Goal: Communication & Community: Answer question/provide support

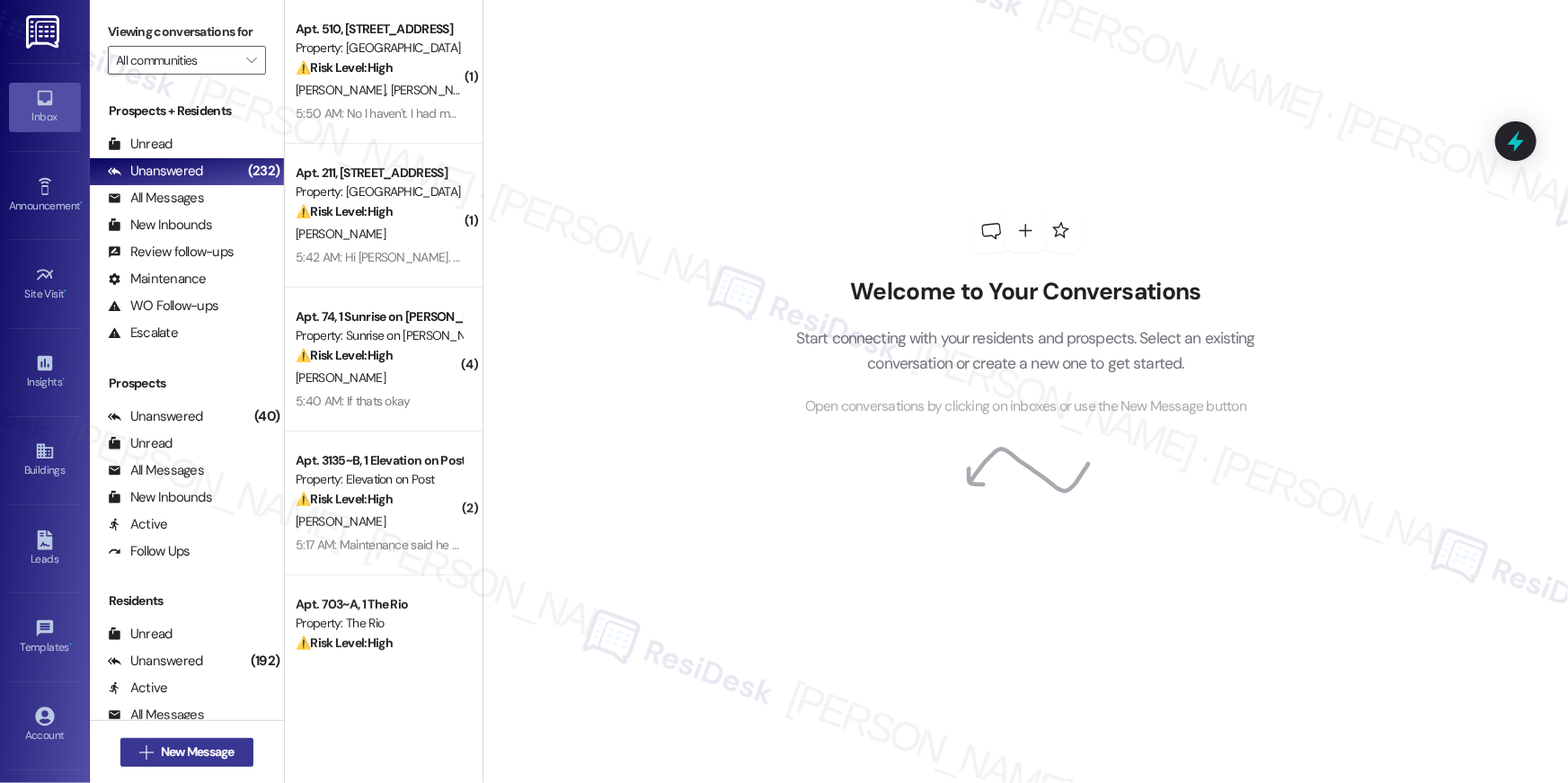
click at [207, 754] on span "New Message" at bounding box center [197, 752] width 74 height 19
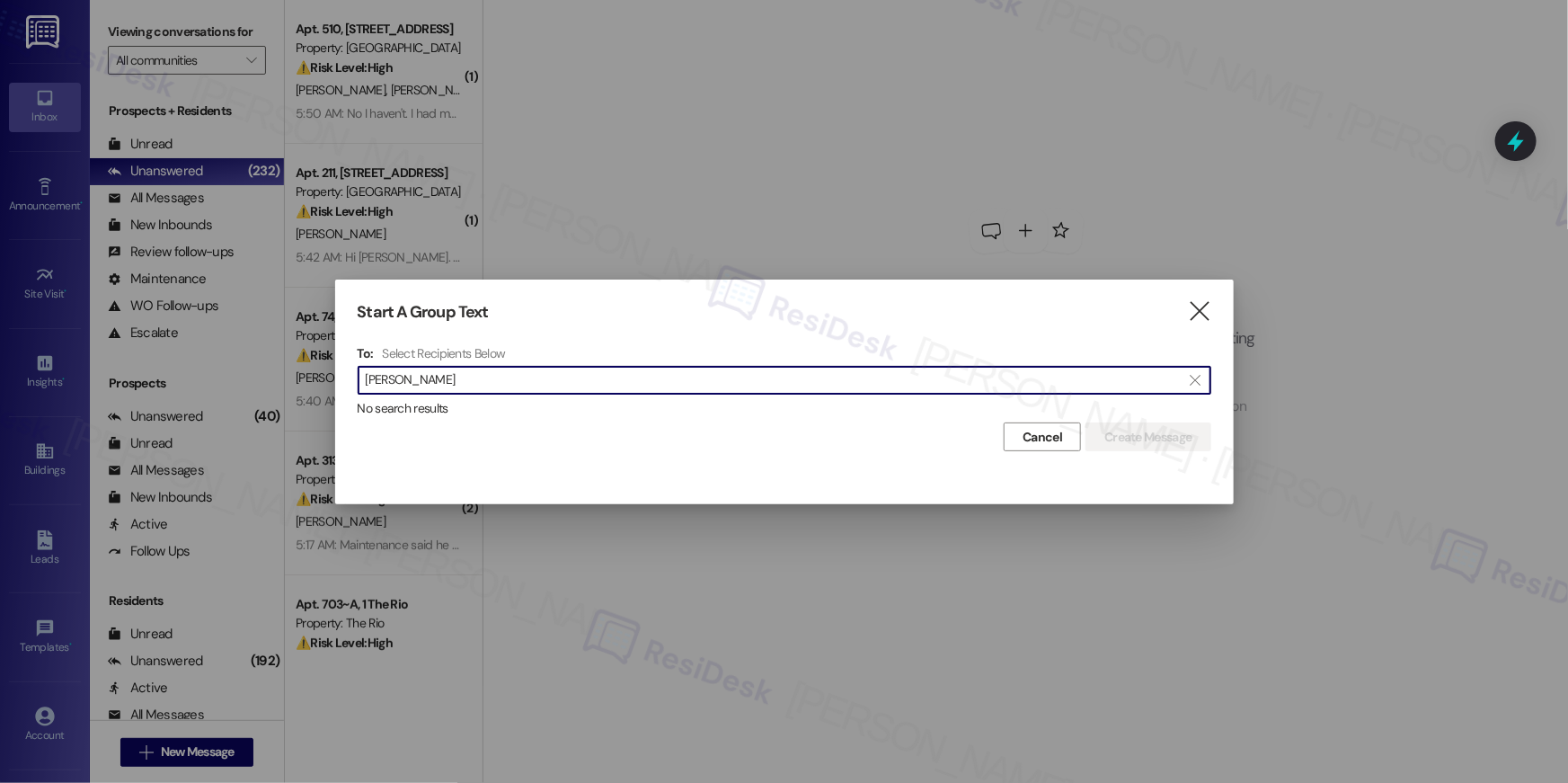
click at [450, 382] on input "david maldonado" at bounding box center [774, 381] width 816 height 25
drag, startPoint x: 412, startPoint y: 381, endPoint x: 552, endPoint y: 390, distance: 140.3
click at [552, 390] on input "david maldonado" at bounding box center [774, 381] width 816 height 25
click at [405, 382] on input "david maldonado" at bounding box center [774, 381] width 816 height 25
click at [378, 380] on input "david maldonado" at bounding box center [774, 381] width 816 height 25
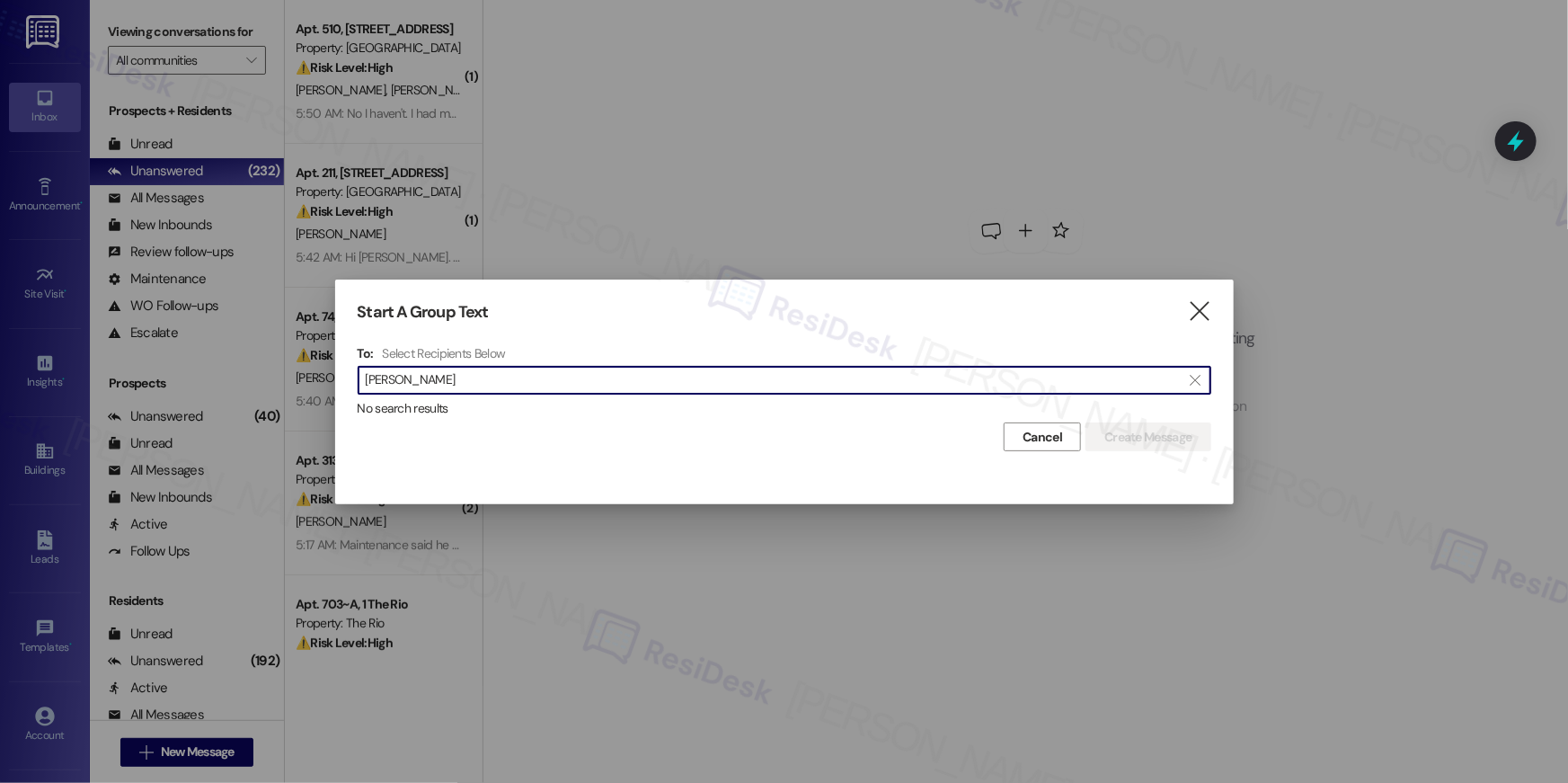
click at [378, 380] on input "david maldonado" at bounding box center [774, 381] width 816 height 25
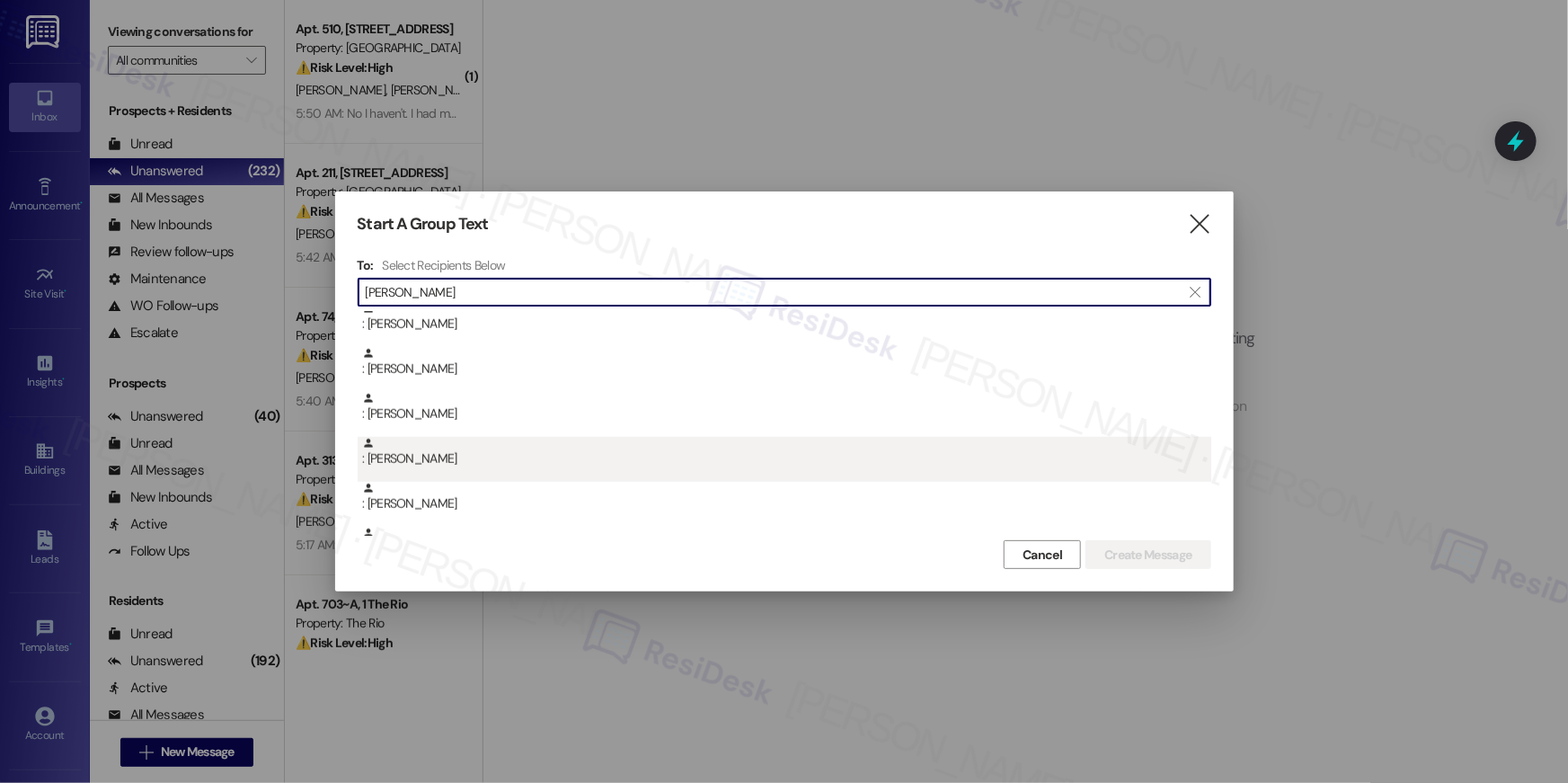
scroll to position [869, 0]
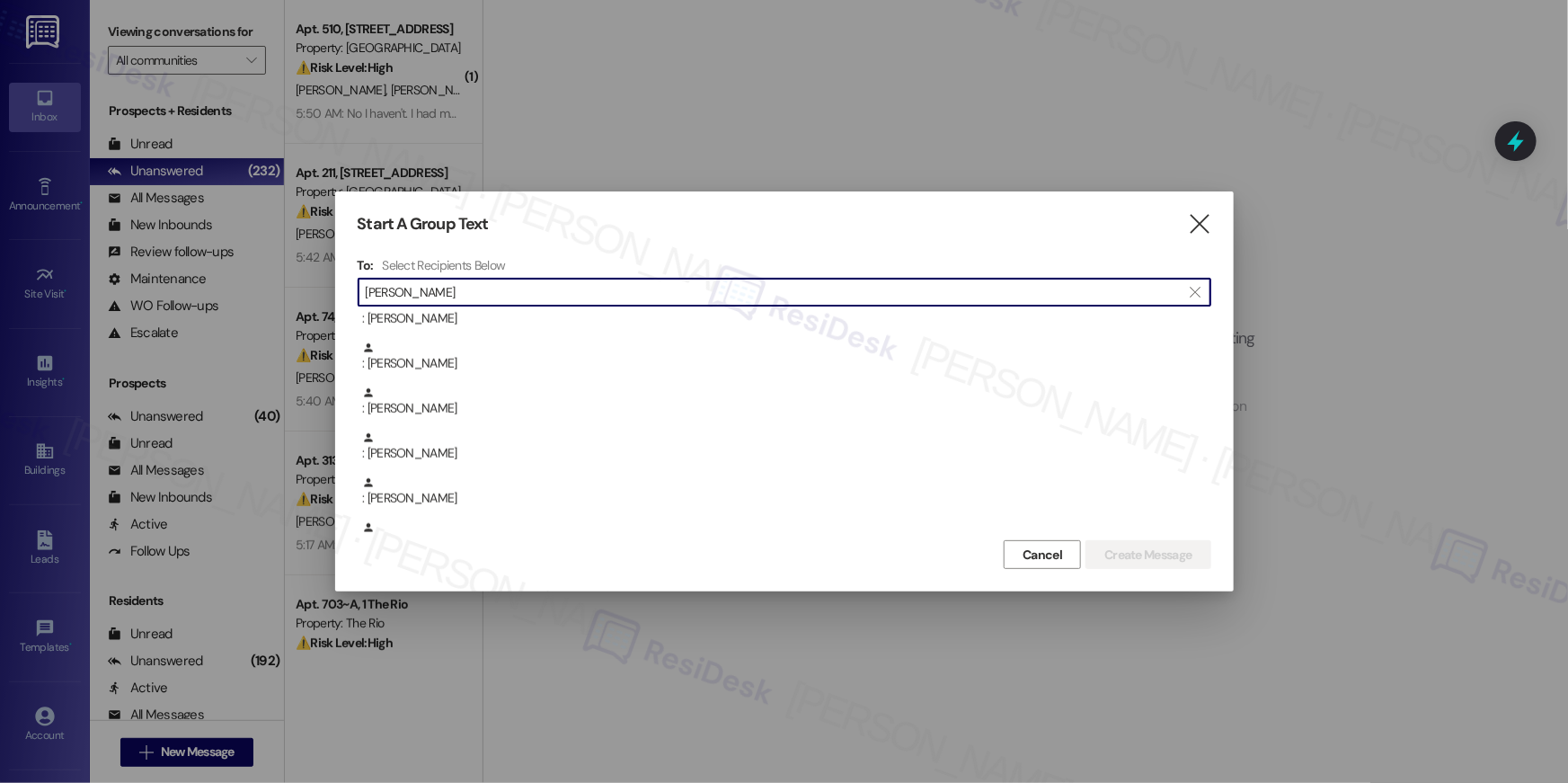
type input "maldonado"
click at [1009, 556] on button "Cancel" at bounding box center [1042, 554] width 77 height 29
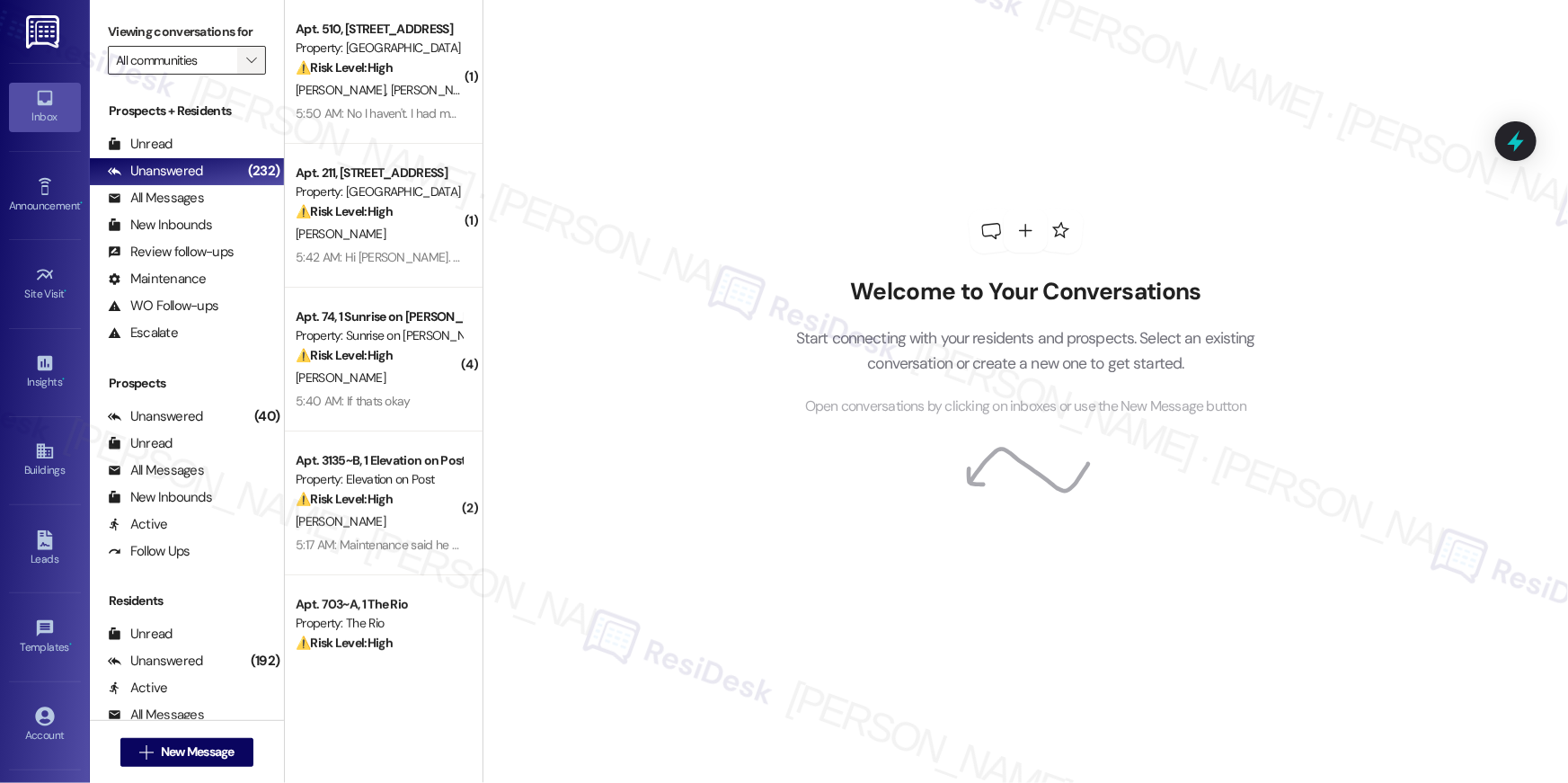
click at [247, 61] on icon "" at bounding box center [251, 60] width 10 height 15
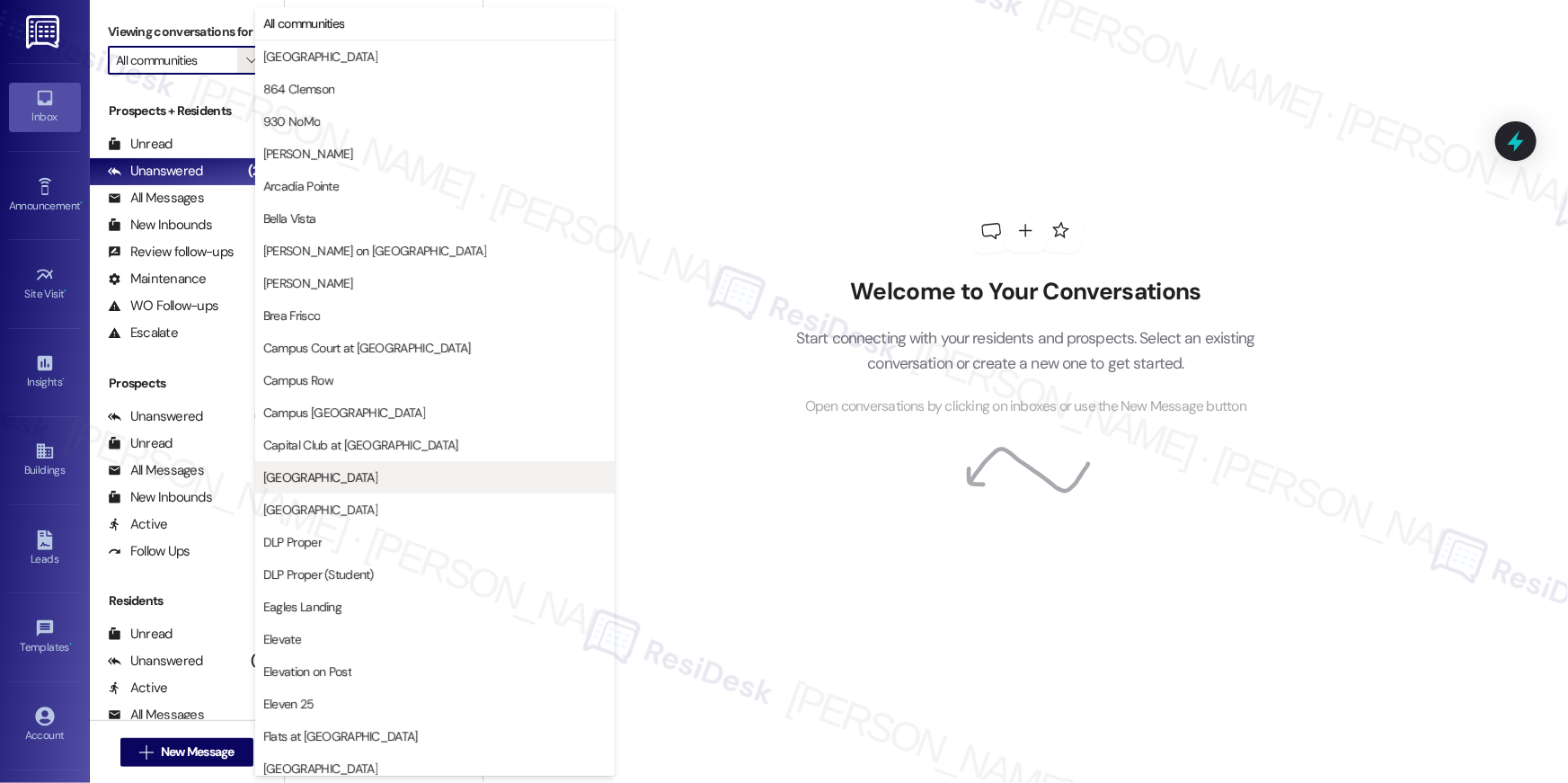
click at [327, 480] on span "[GEOGRAPHIC_DATA]" at bounding box center [319, 477] width 114 height 18
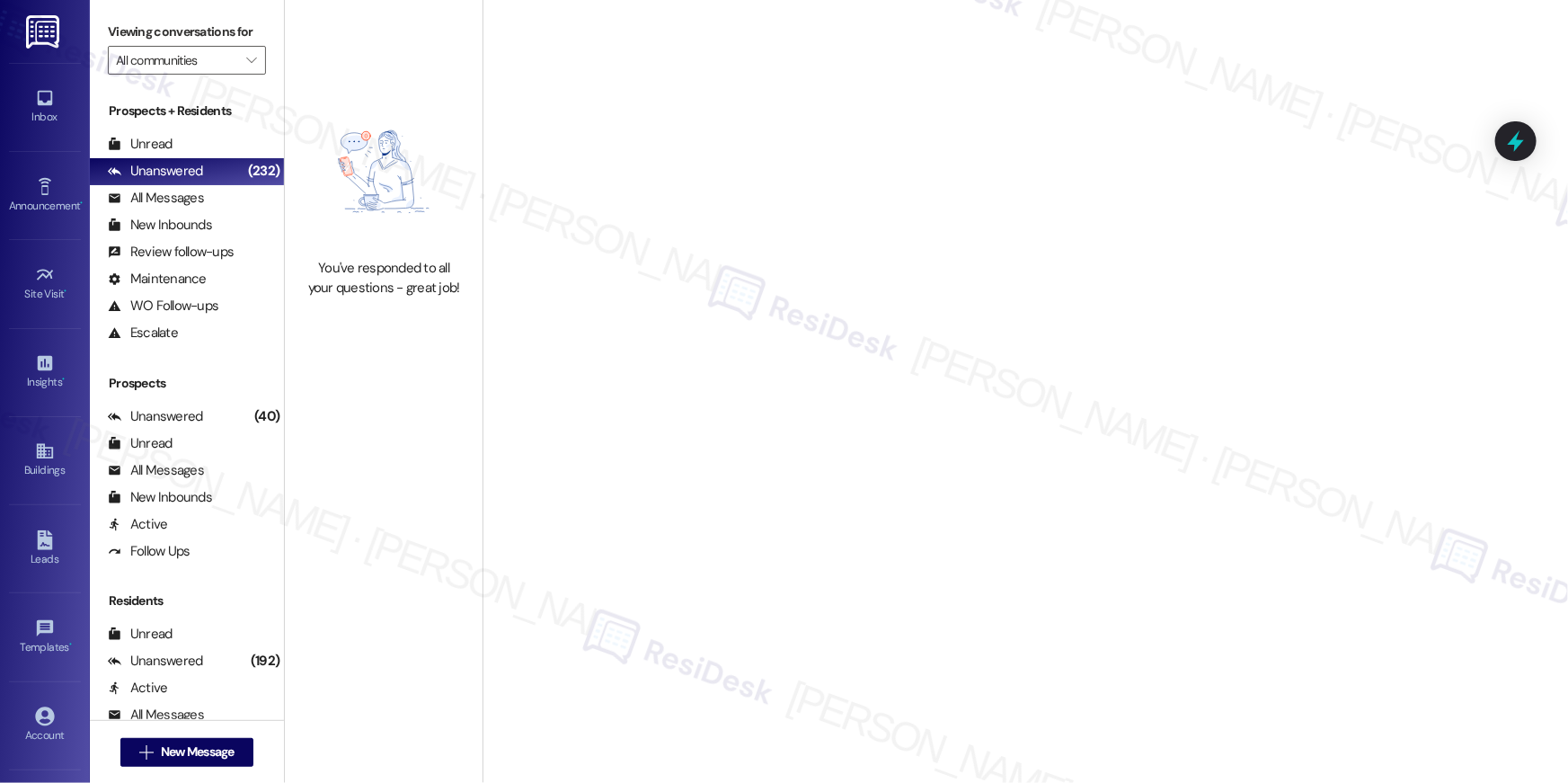
type input "[GEOGRAPHIC_DATA]"
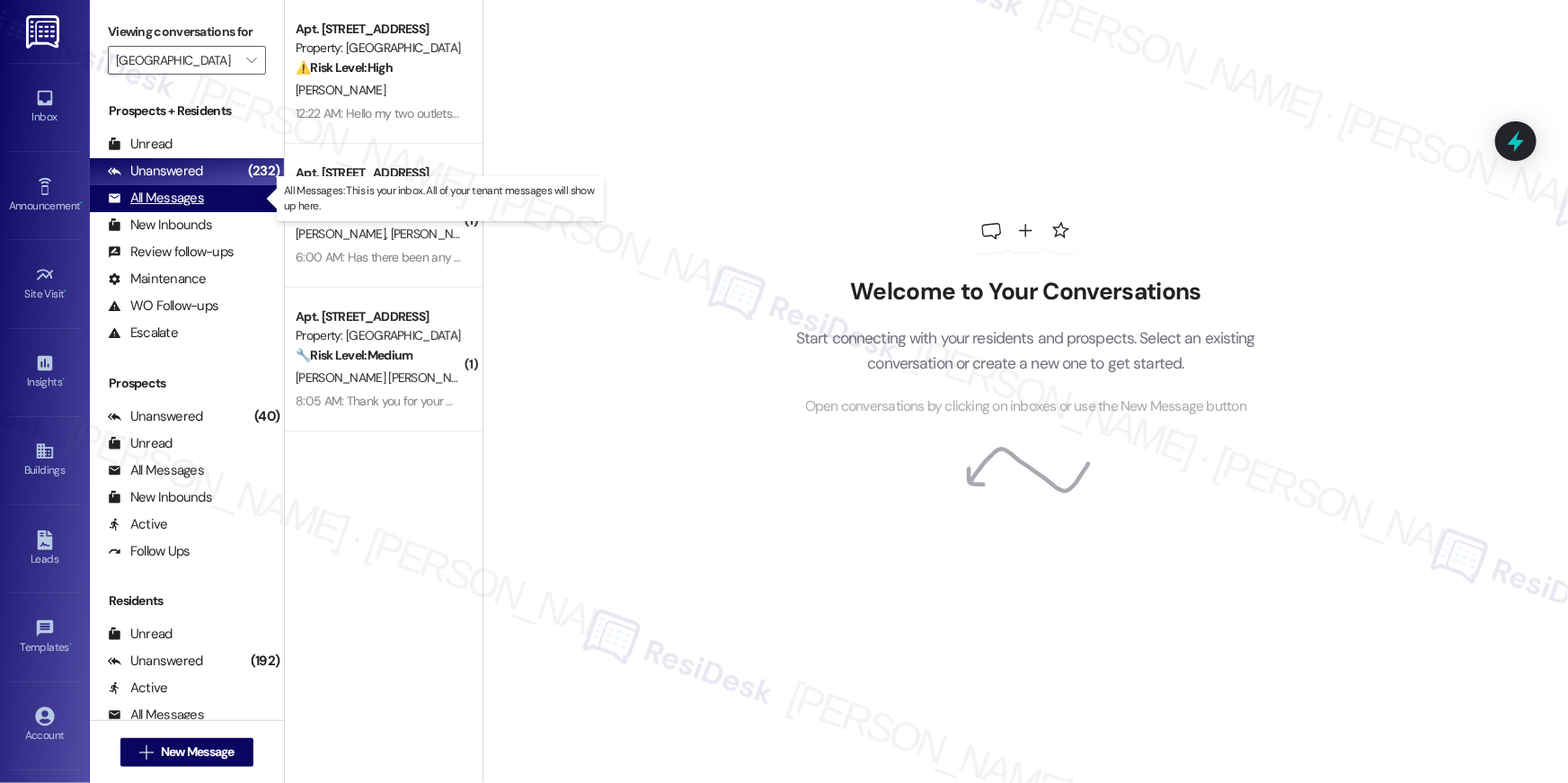
click at [156, 203] on div "All Messages" at bounding box center [156, 198] width 96 height 19
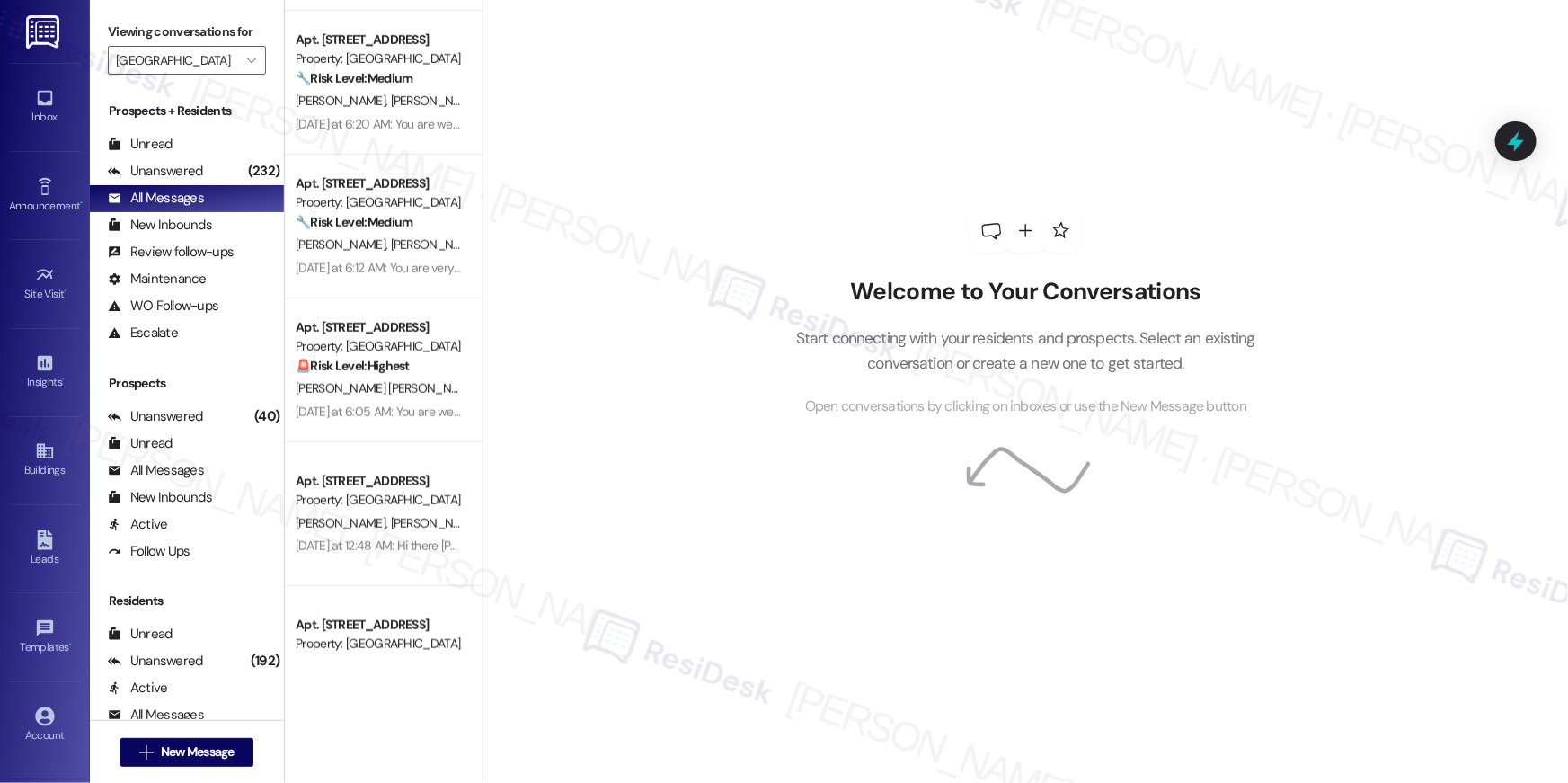
scroll to position [709, 0]
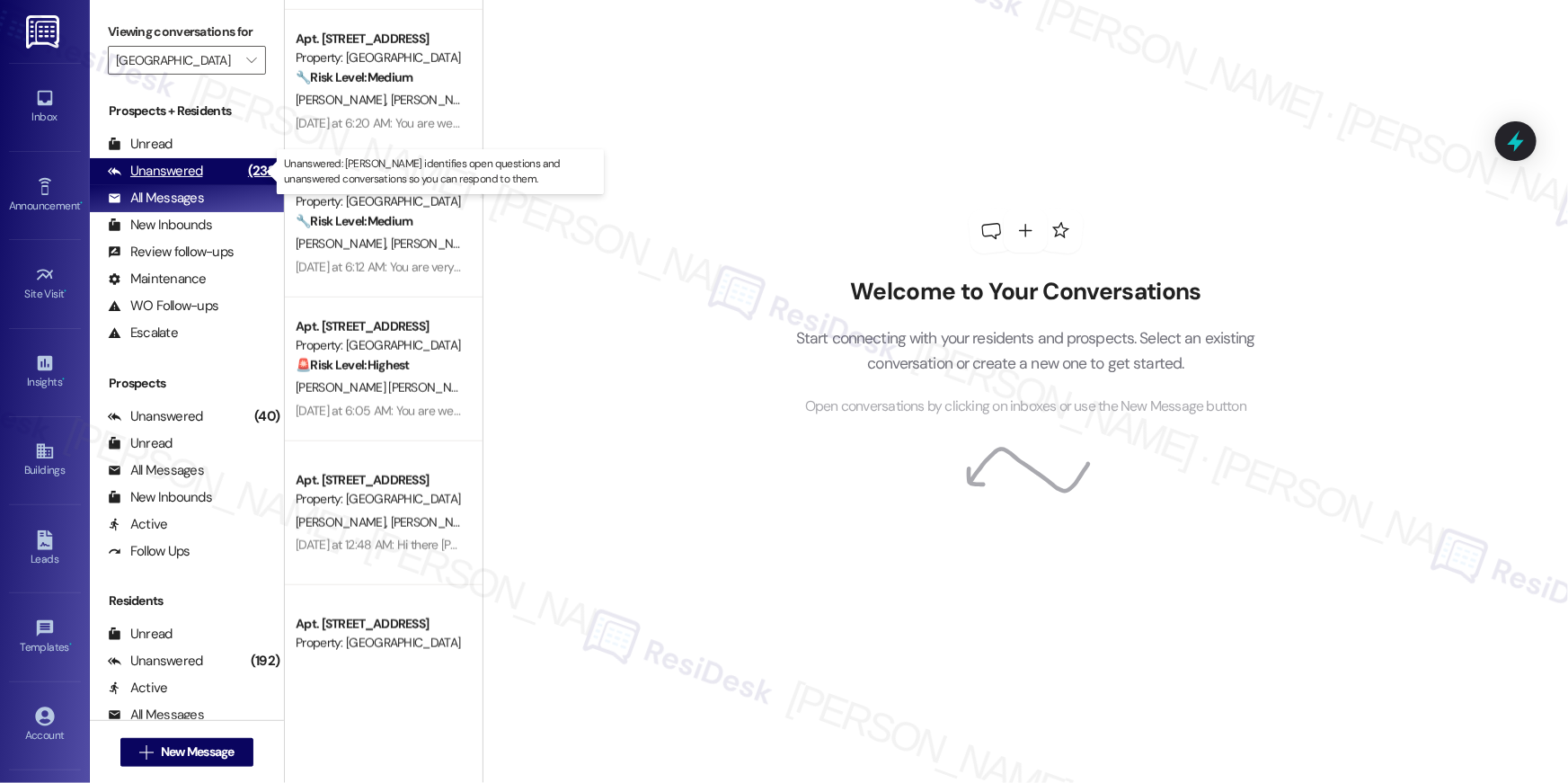
click at [244, 168] on div "(232)" at bounding box center [264, 171] width 40 height 28
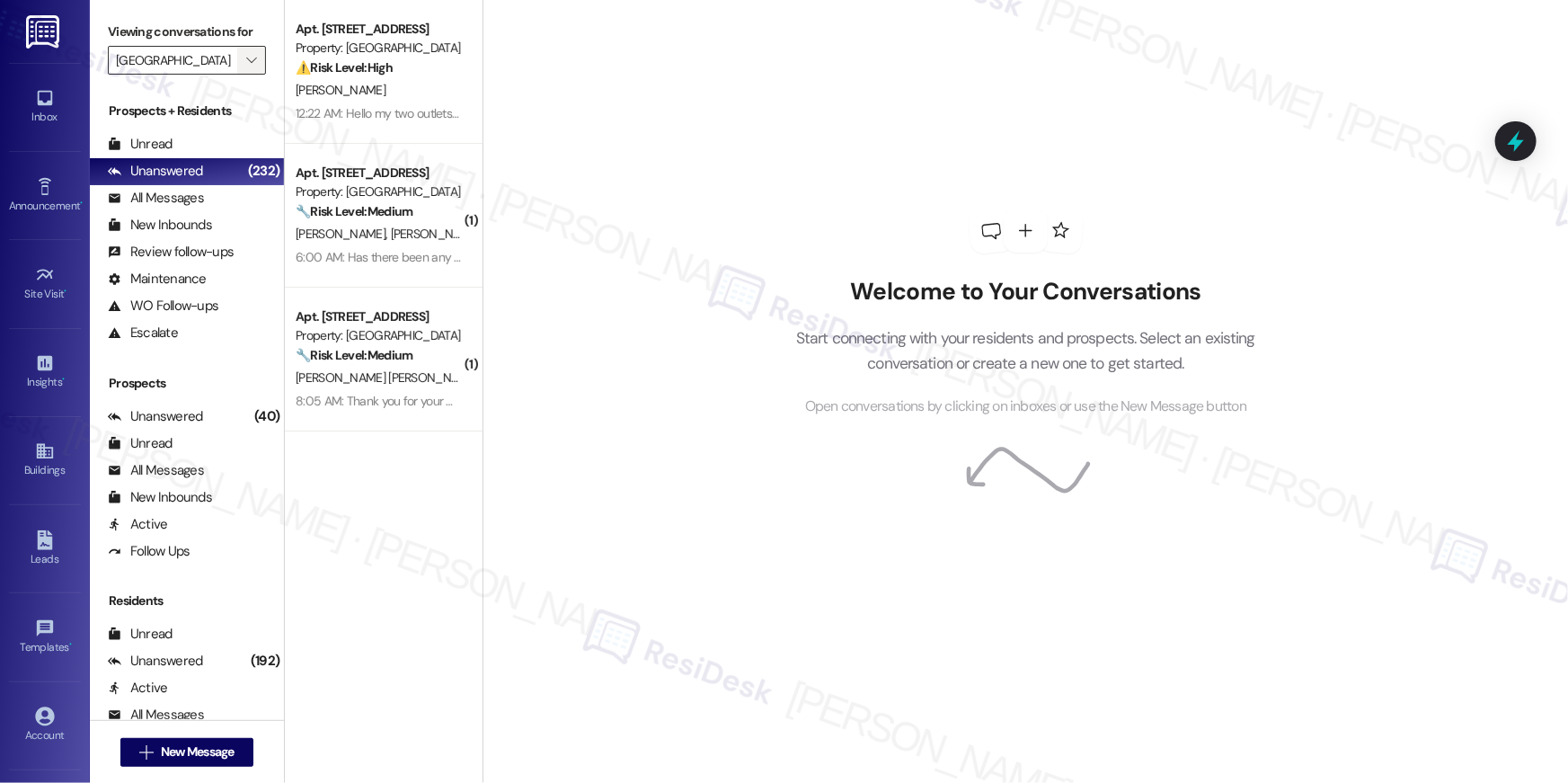
click at [247, 56] on icon "" at bounding box center [251, 60] width 10 height 15
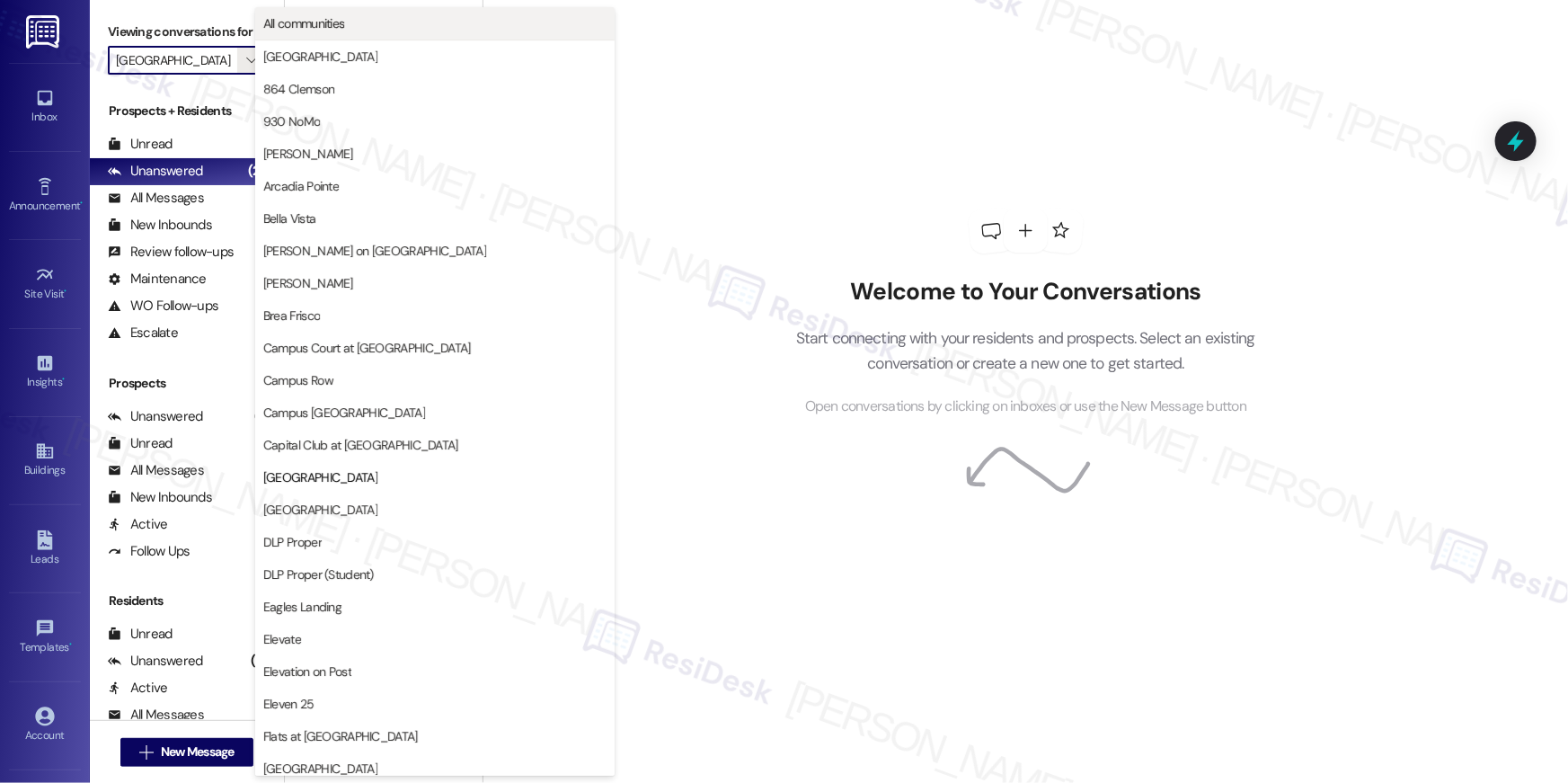
click at [379, 28] on span "All communities" at bounding box center [434, 24] width 343 height 18
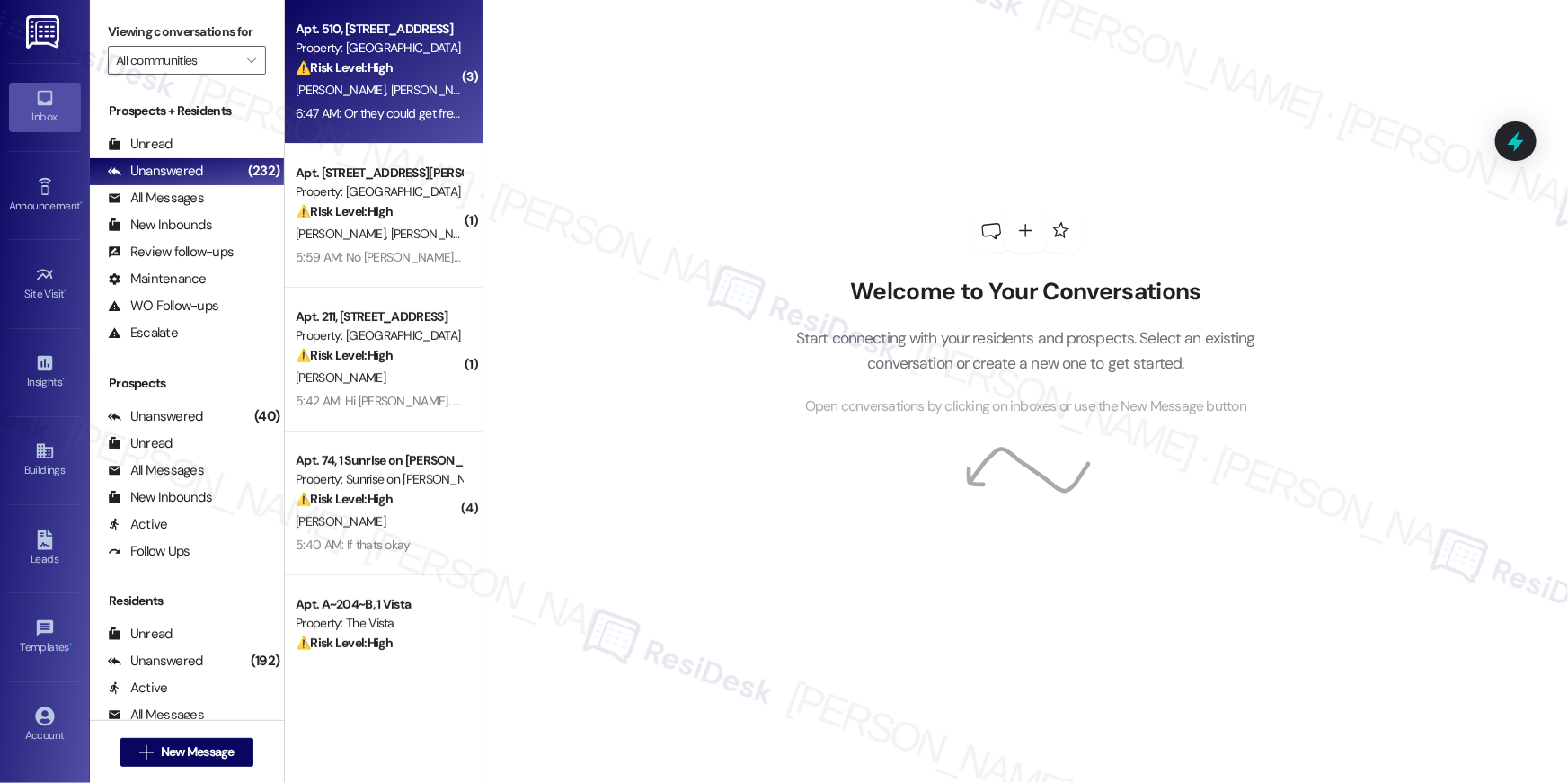
click at [327, 72] on strong "⚠️ Risk Level: High" at bounding box center [344, 67] width 97 height 16
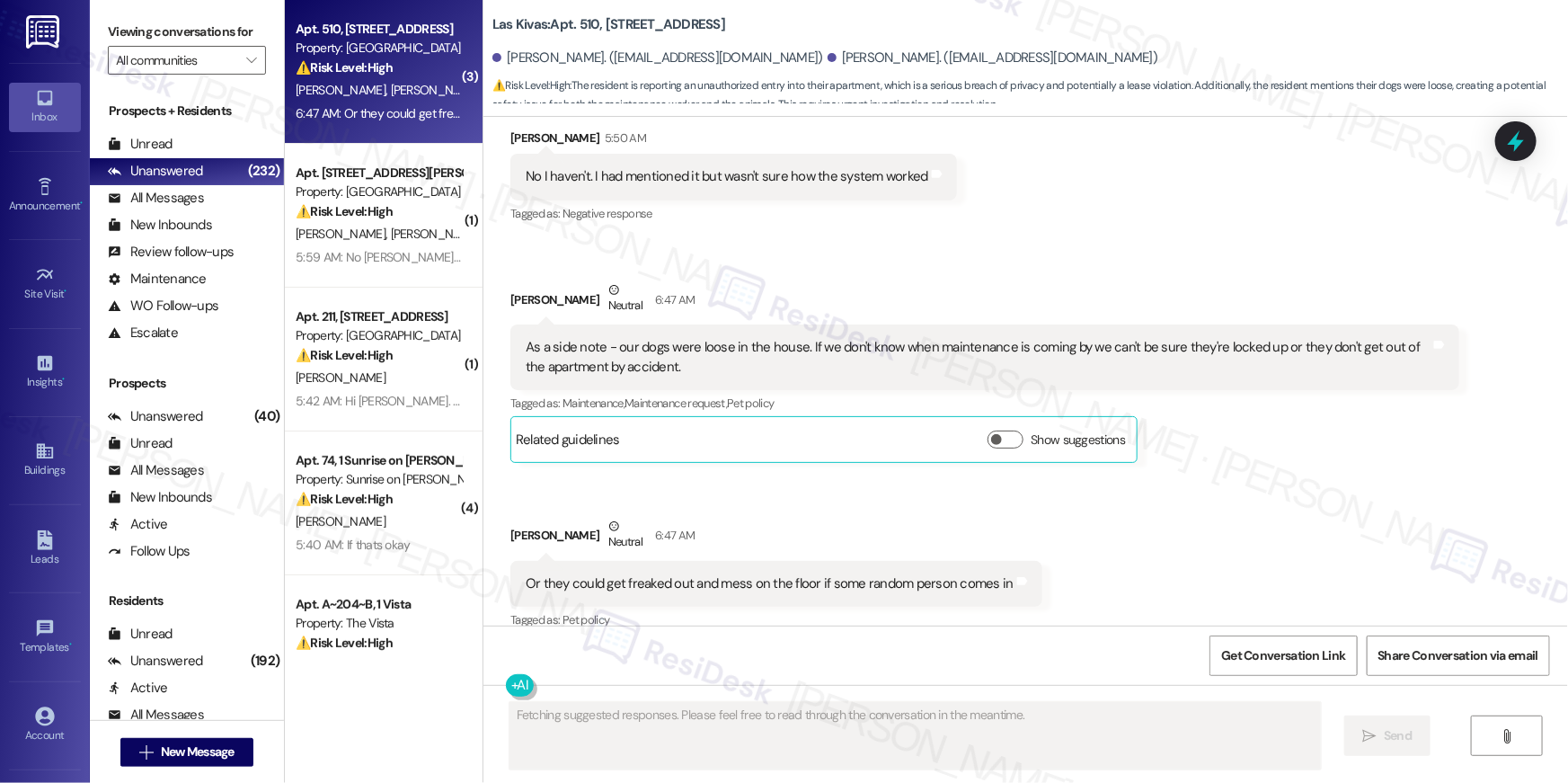
scroll to position [712, 0]
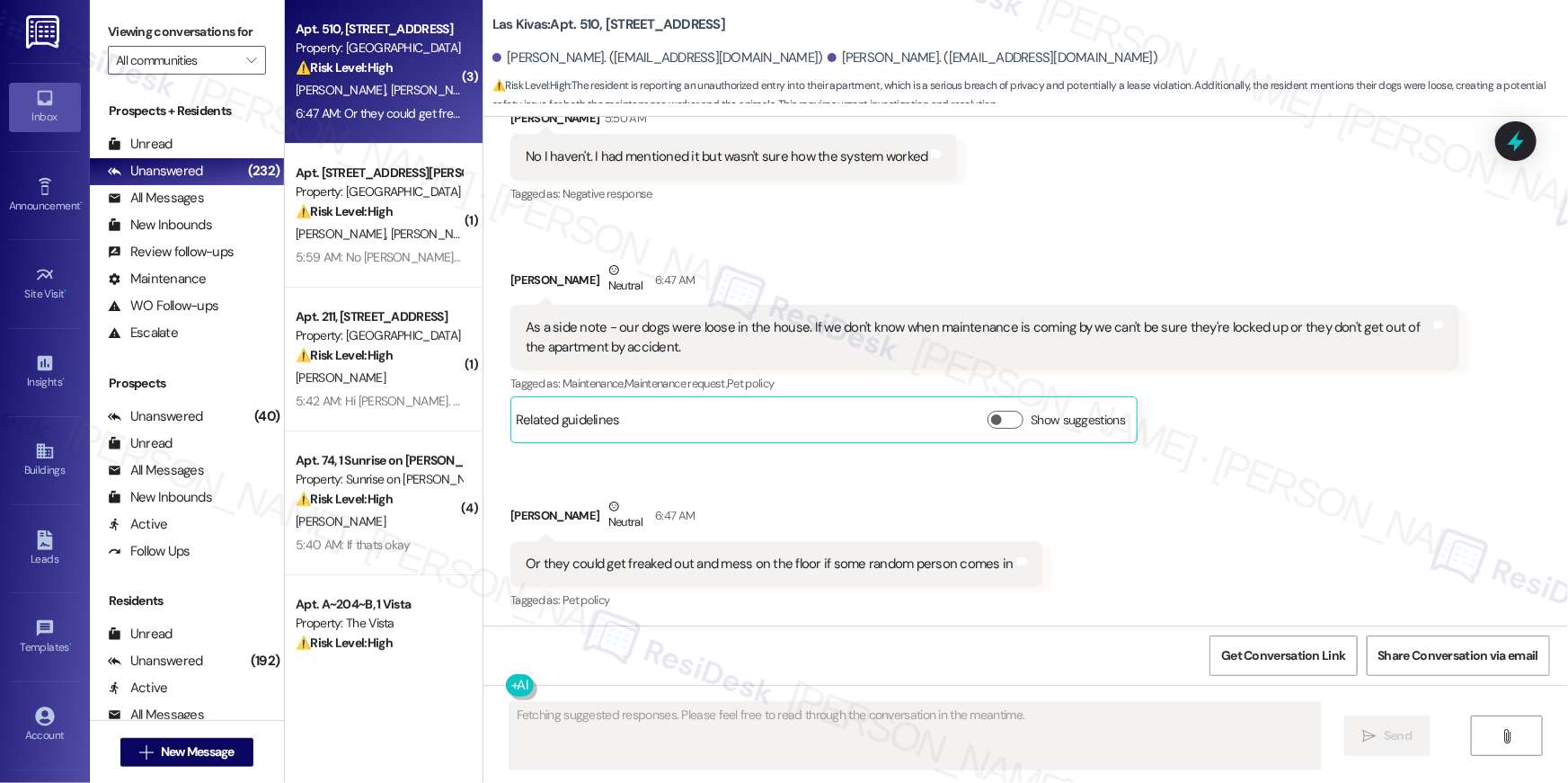
click at [397, 69] on div "⚠️ Risk Level: High The resident is reporting an unauthorized entry into their …" at bounding box center [379, 67] width 167 height 19
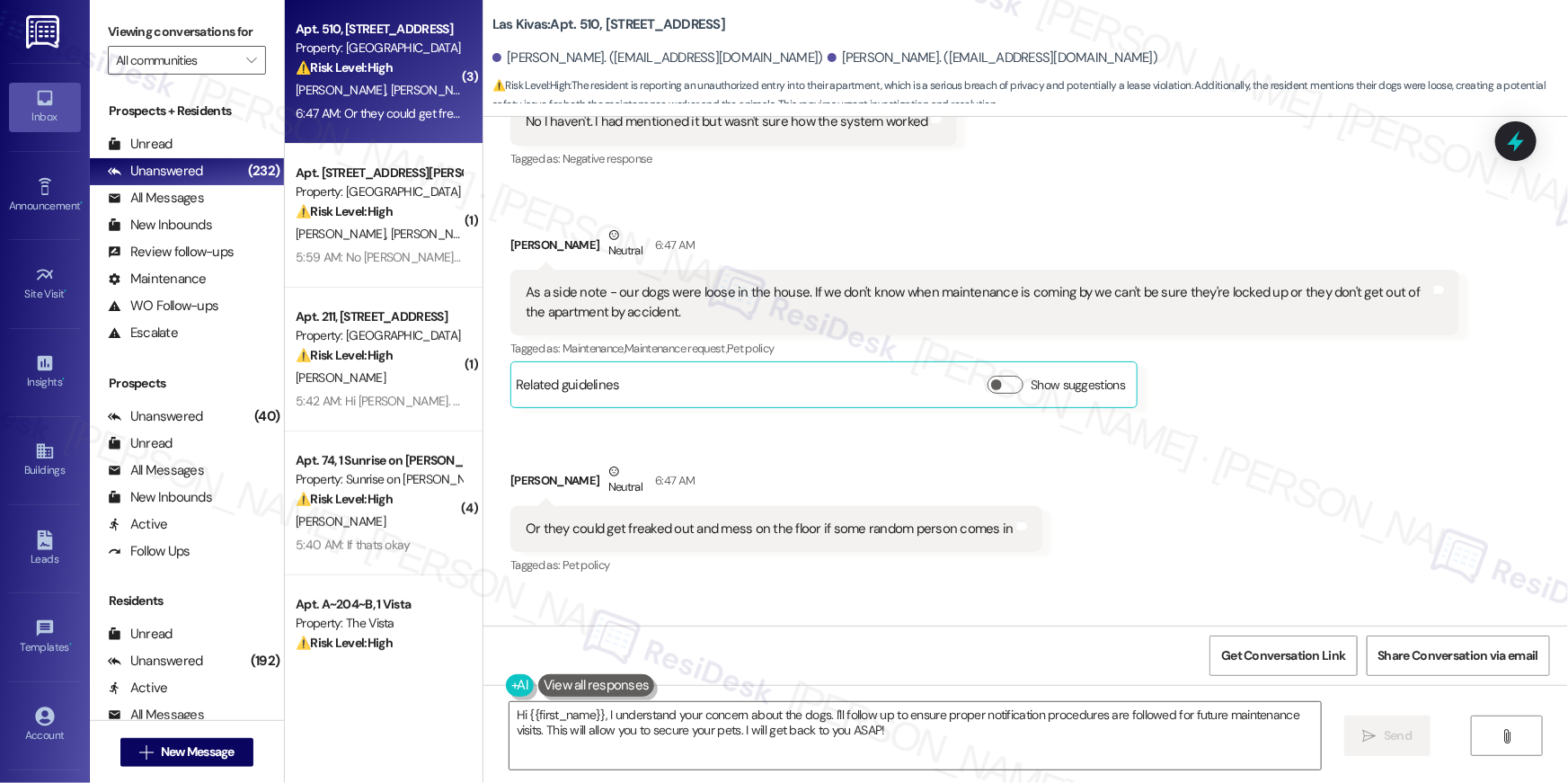
scroll to position [850, 0]
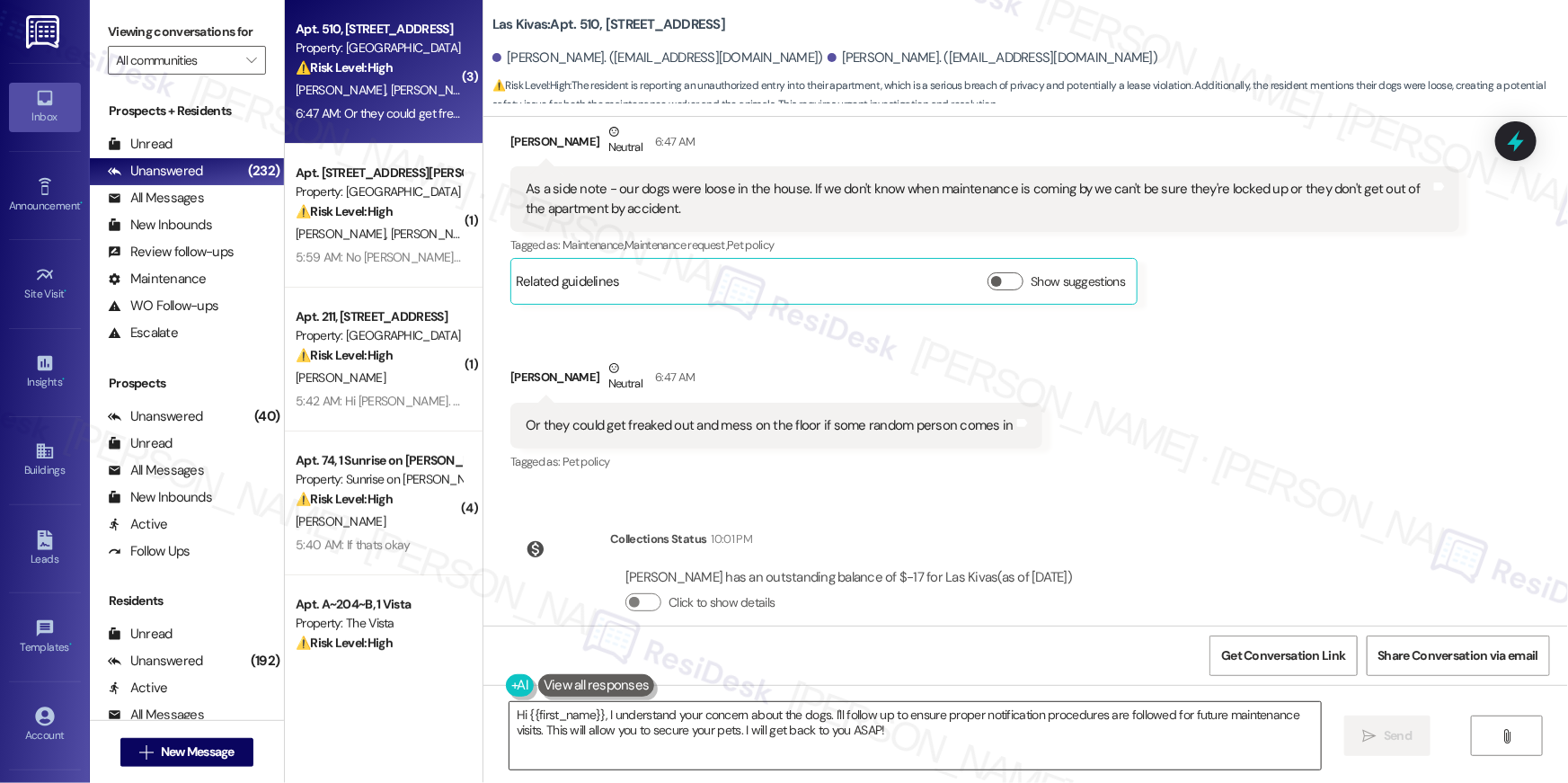
click at [918, 731] on textarea "Hi {{first_name}}, I understand your concern about the dogs. I'll follow up to …" at bounding box center [916, 736] width 812 height 67
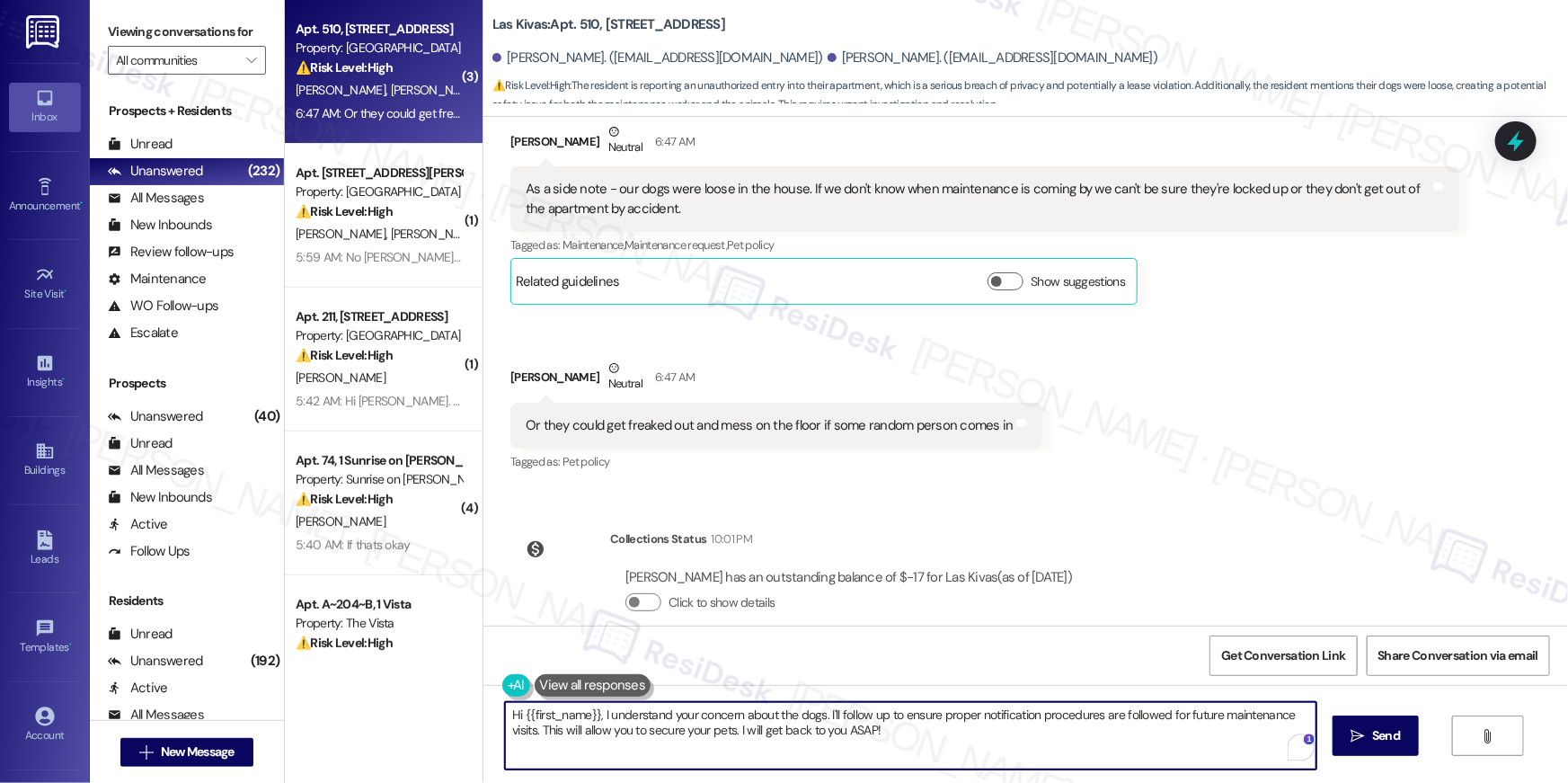
drag, startPoint x: 847, startPoint y: 717, endPoint x: 829, endPoint y: 714, distance: 18.2
click at [829, 714] on textarea "Hi {{first_name}}, I understand your concern about the dogs. I'll follow up to …" at bounding box center [911, 736] width 812 height 67
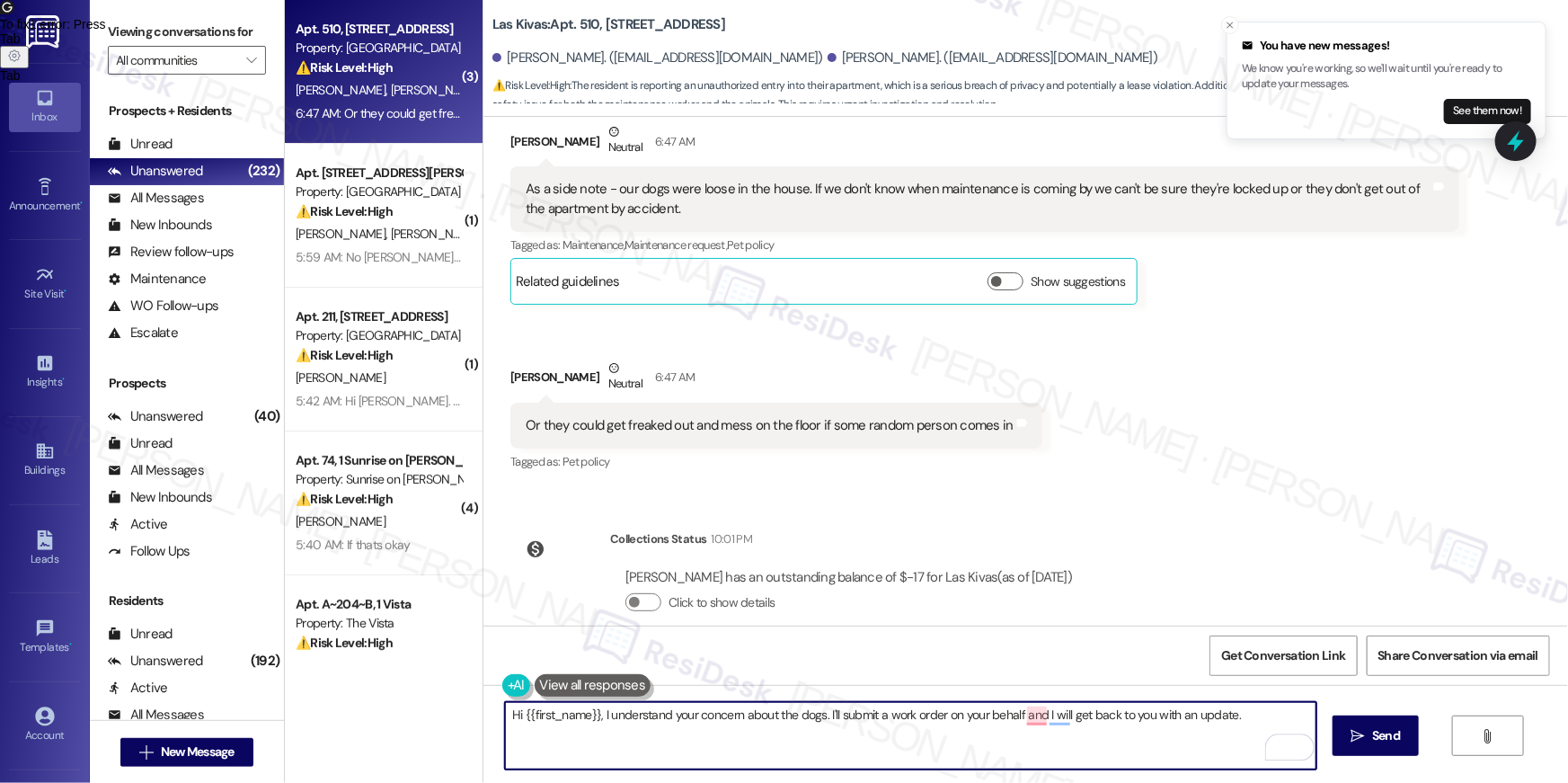
click at [1016, 712] on textarea "Hi {{first_name}}, I understand your concern about the dogs. I'll submit a work…" at bounding box center [911, 736] width 812 height 67
type textarea "Hi {{first_name}}, I understand your concern about the dogs. I'll submit a work…"
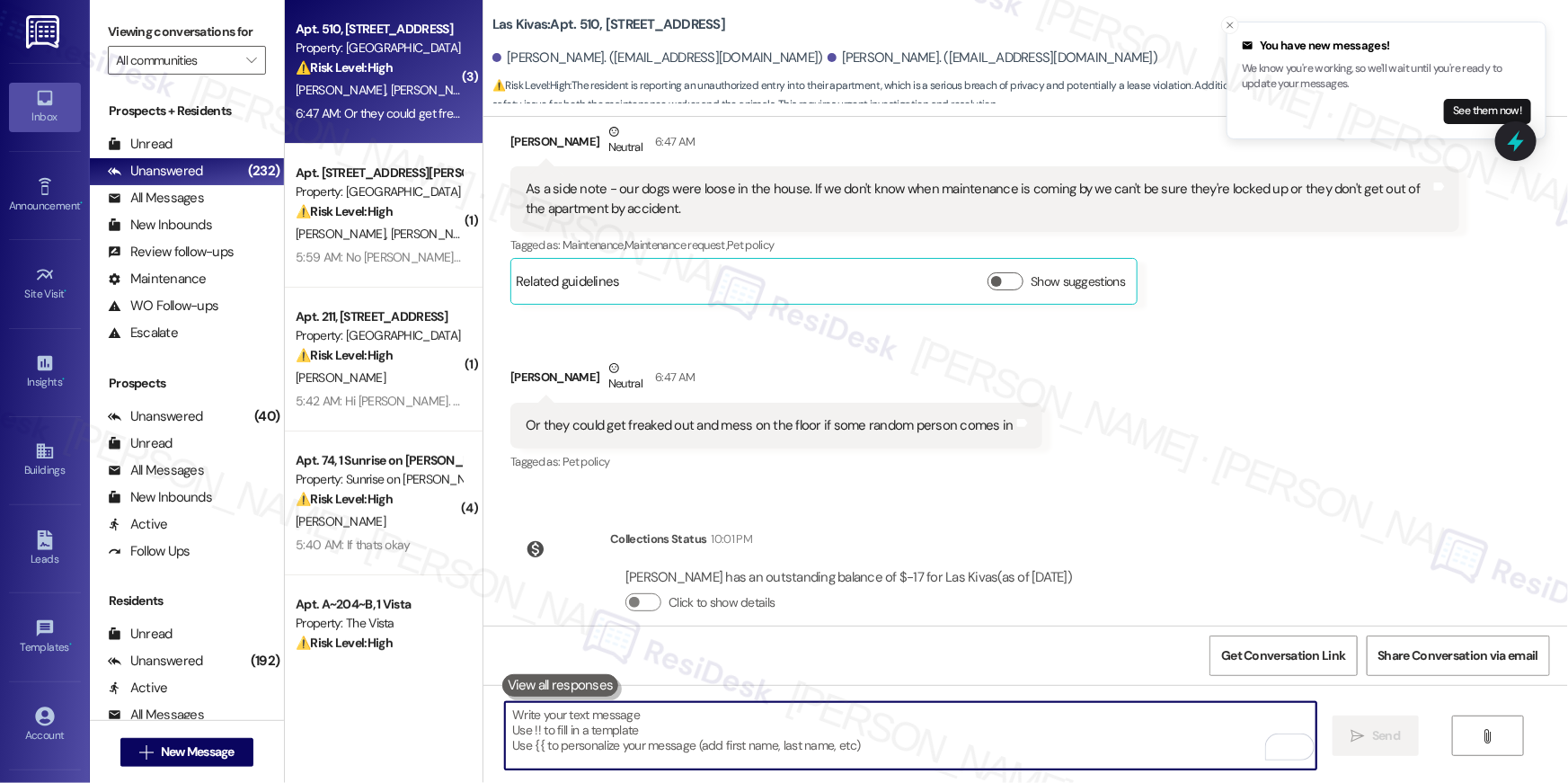
scroll to position [712, 0]
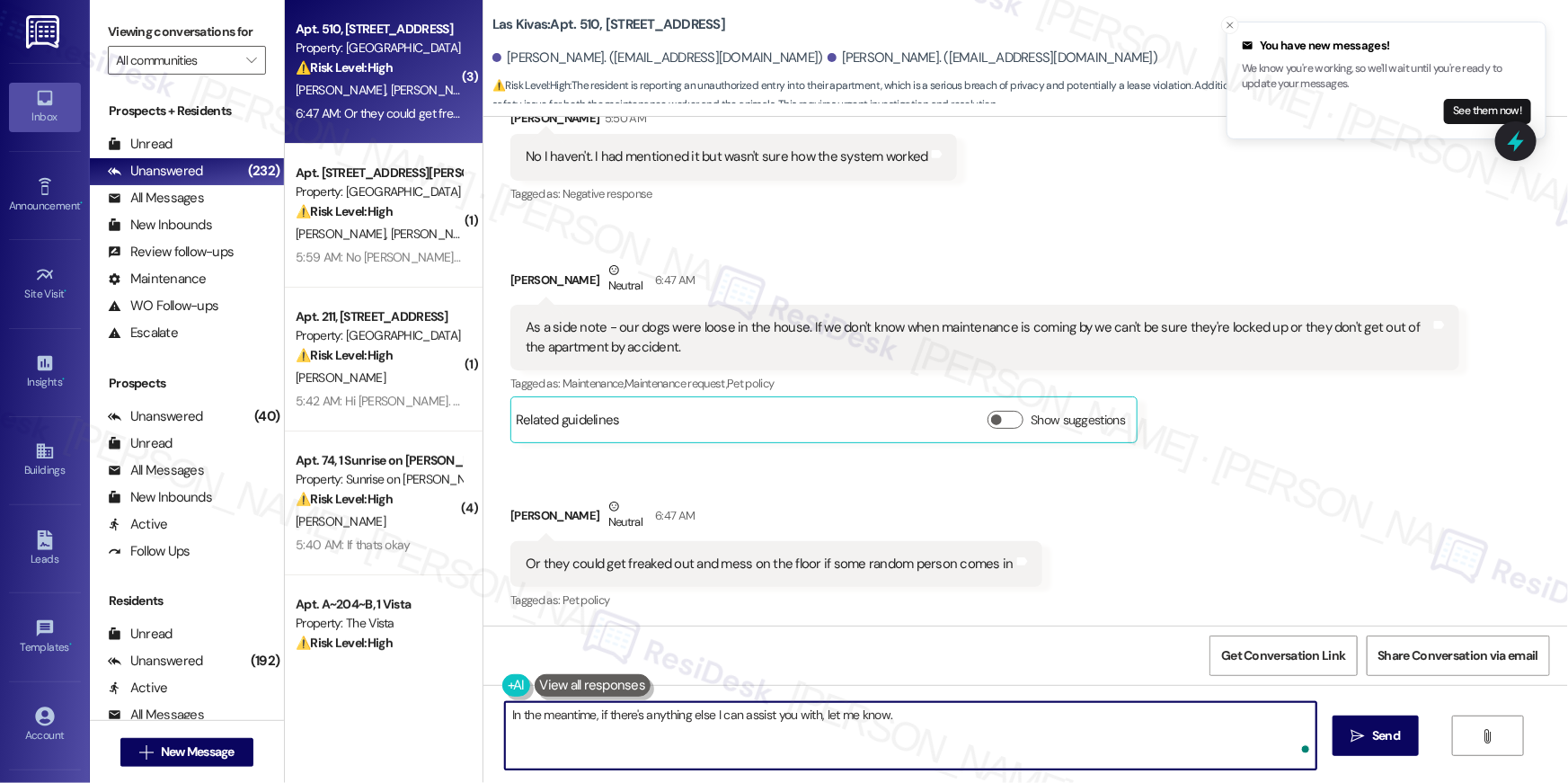
type textarea "In the meantime, if there's anything else I can assist you with, let me know."
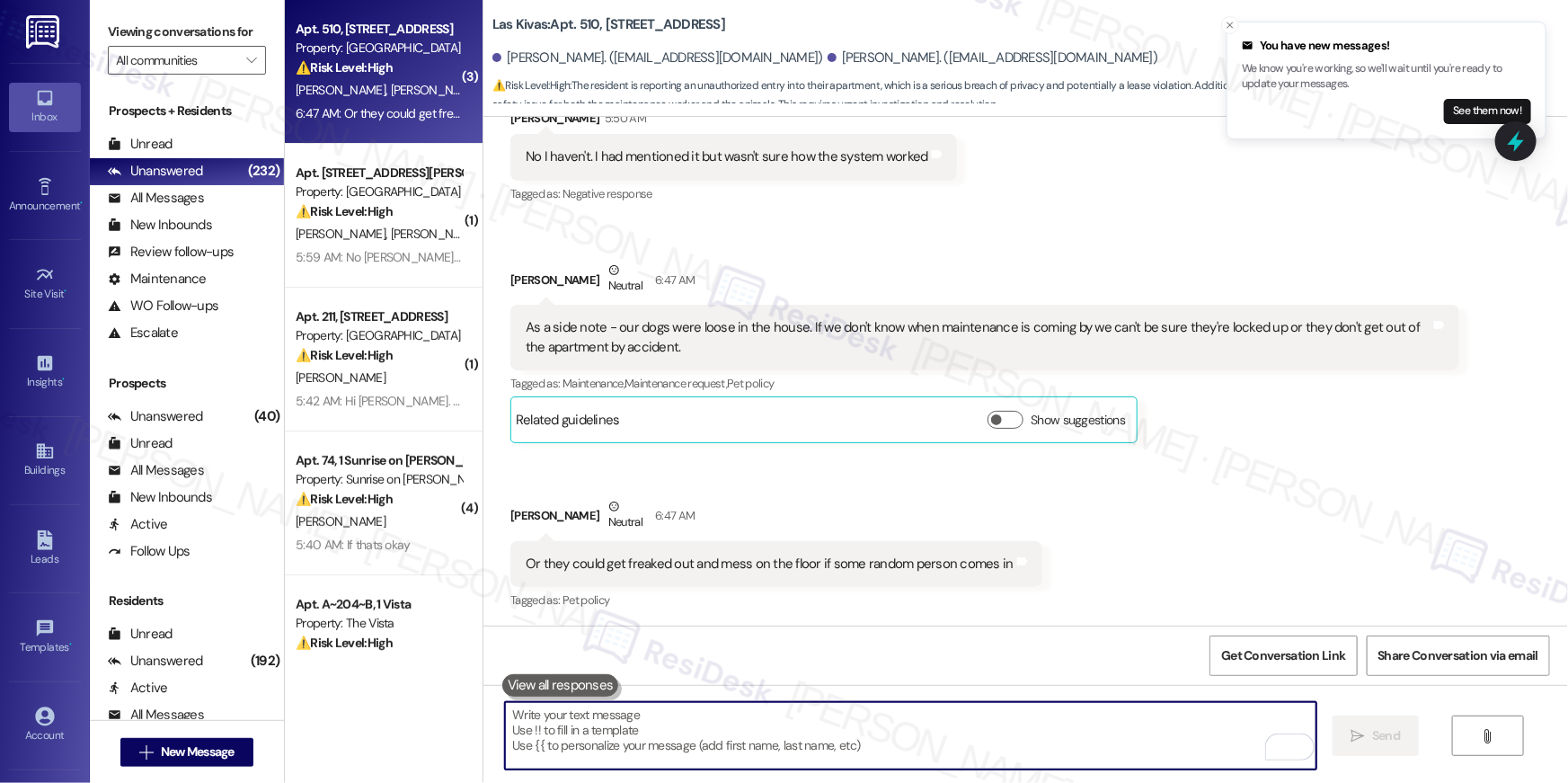
click at [1364, 463] on div "Received via SMS Alex Sloan 5:50 AM No I haven't. I had mentioned it but wasn't…" at bounding box center [1026, 347] width 1085 height 558
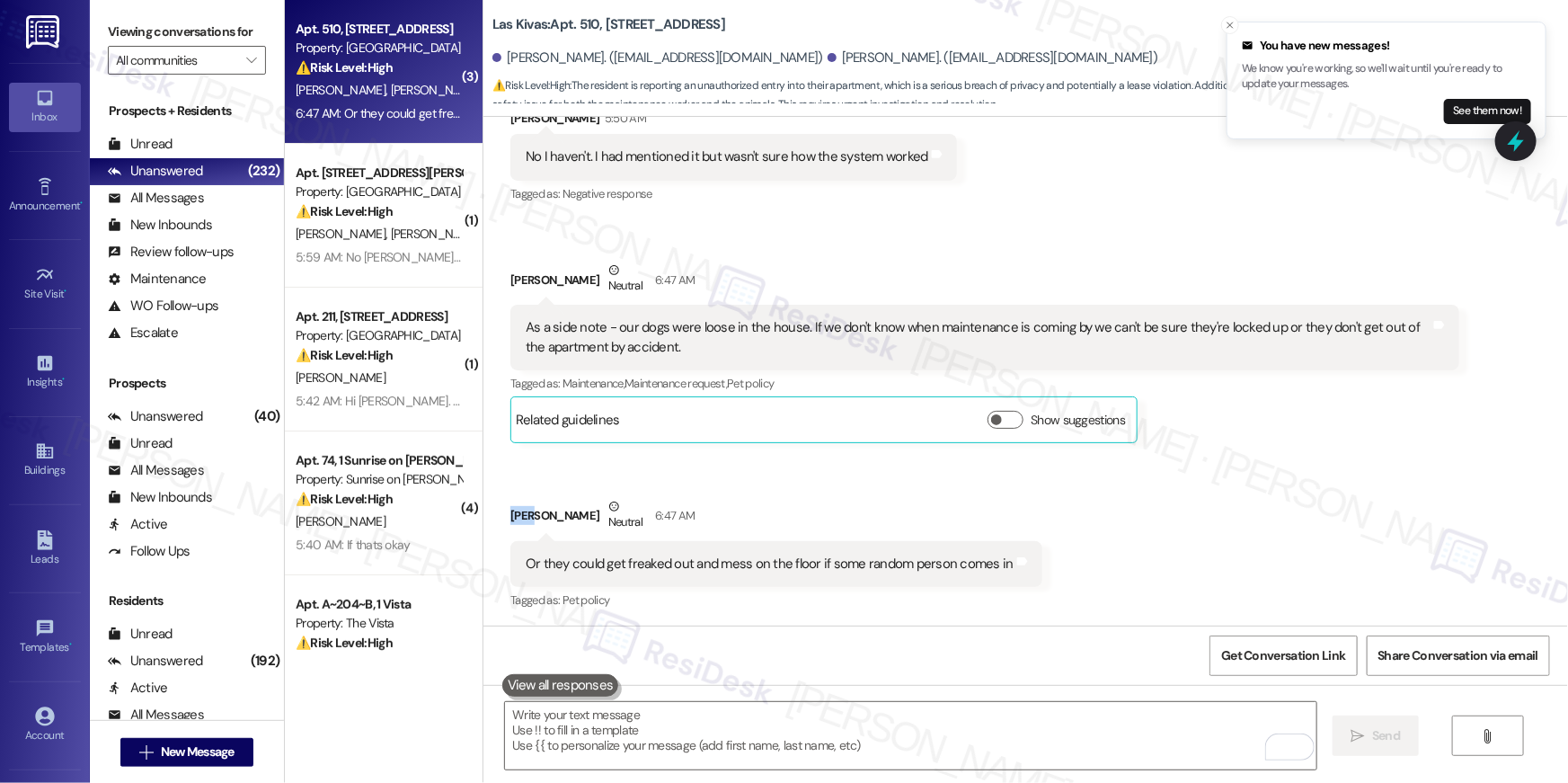
click at [1363, 463] on div "Received via SMS Alex Sloan 5:50 AM No I haven't. I had mentioned it but wasn't…" at bounding box center [1026, 347] width 1085 height 558
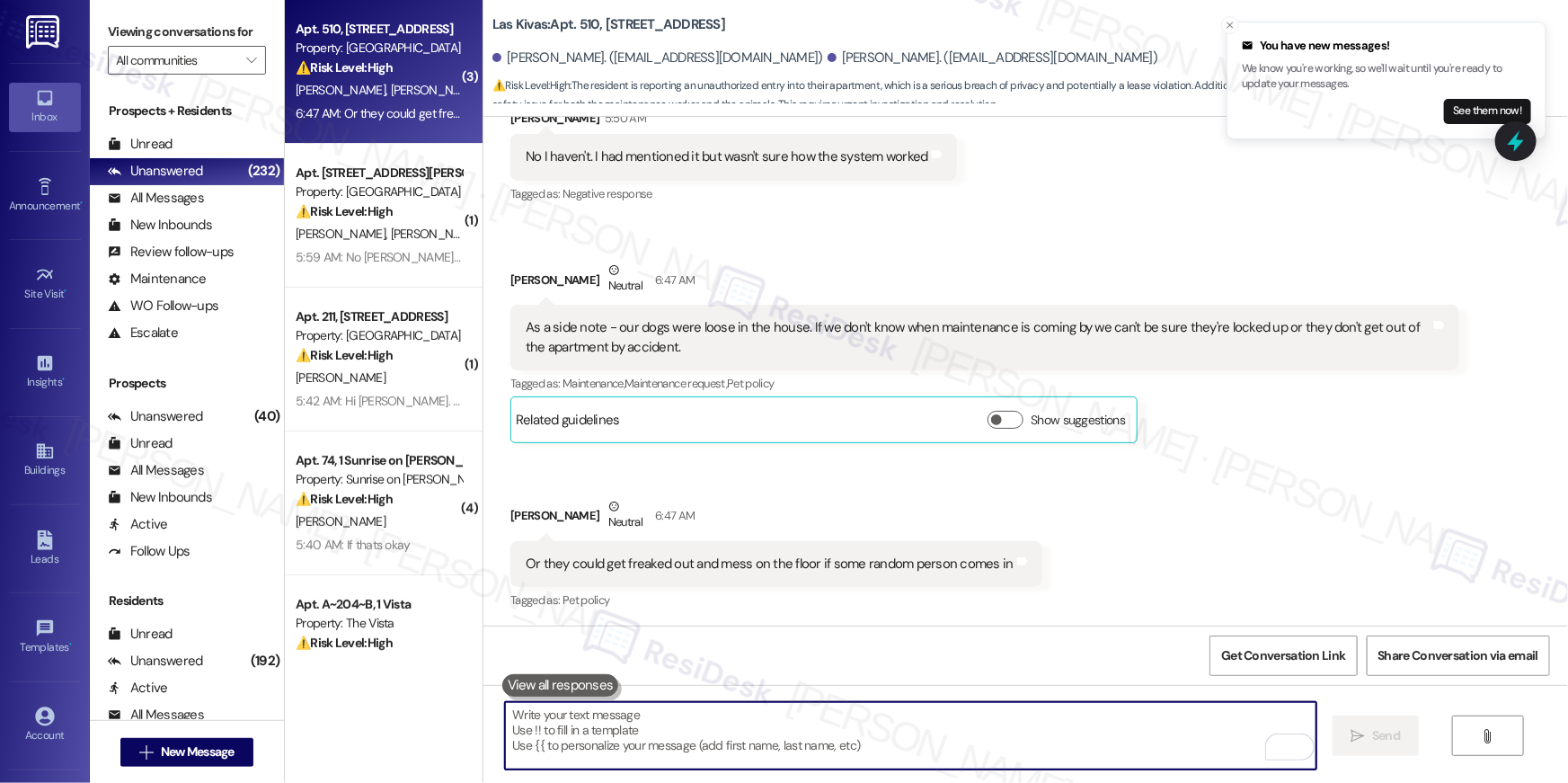
click at [1000, 747] on textarea "To enrich screen reader interactions, please activate Accessibility in Grammarl…" at bounding box center [911, 736] width 812 height 67
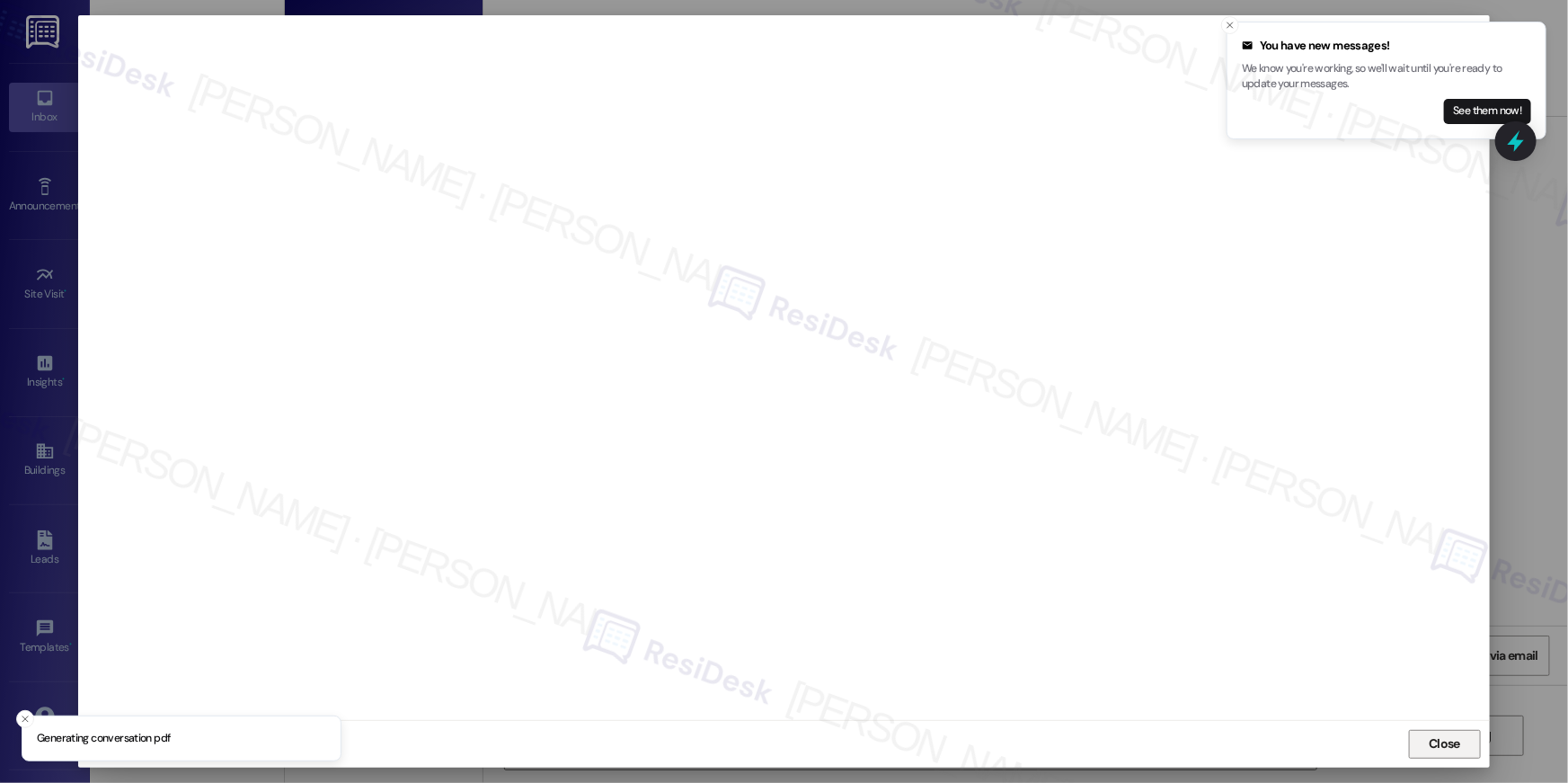
click at [1466, 735] on button "Close" at bounding box center [1444, 745] width 72 height 29
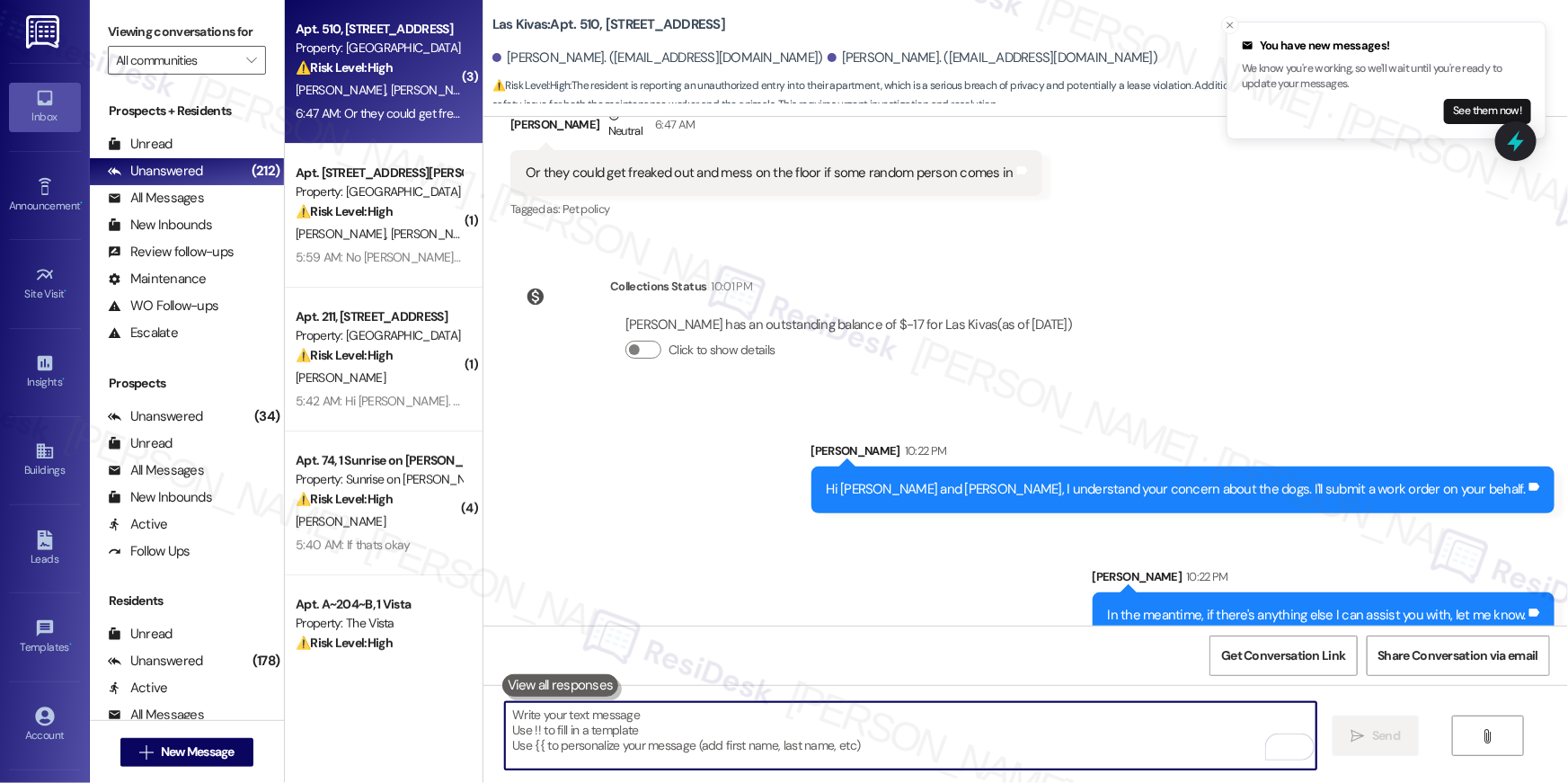
scroll to position [1129, 0]
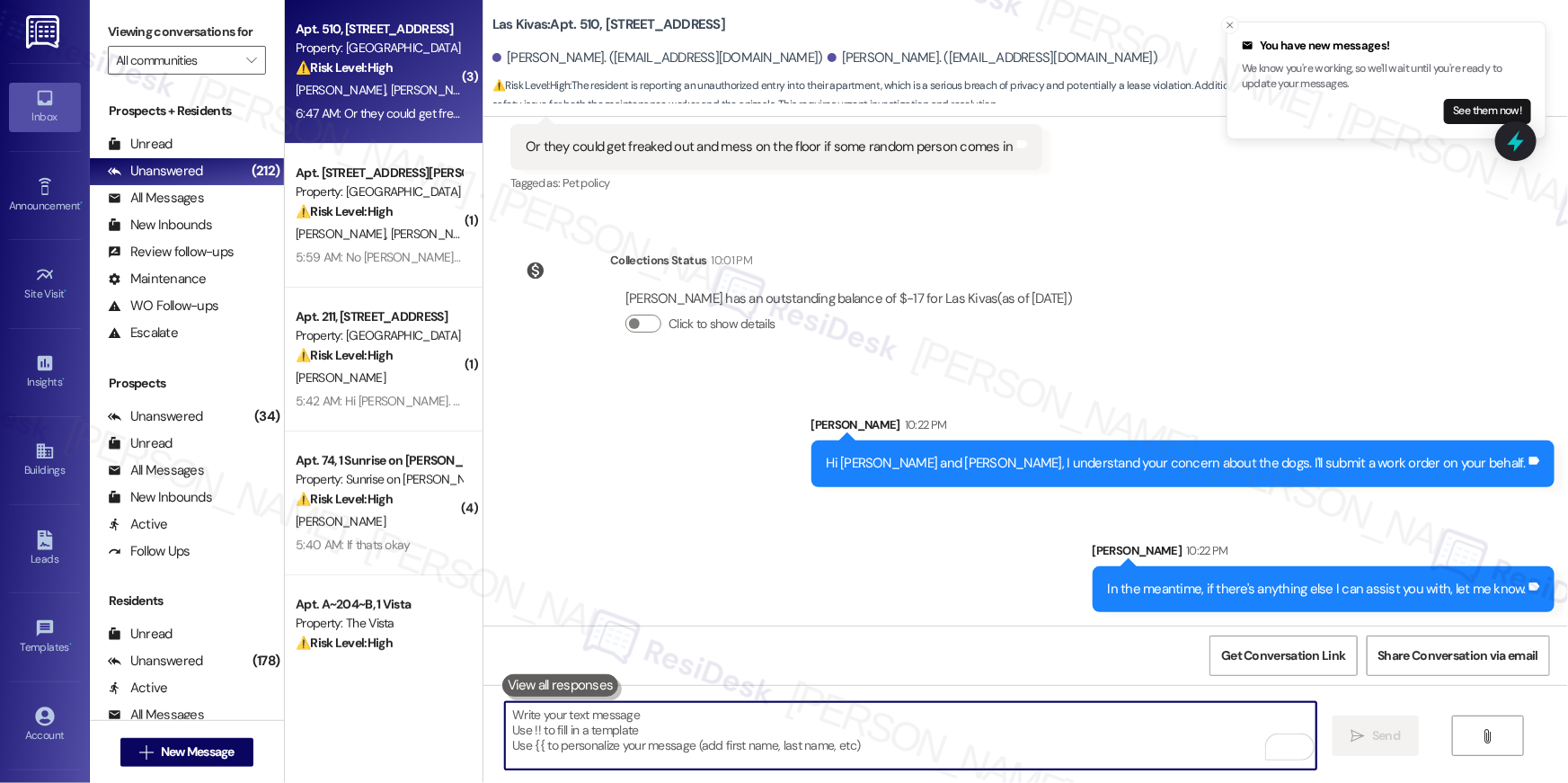
click at [989, 752] on textarea "To enrich screen reader interactions, please activate Accessibility in Grammarl…" at bounding box center [911, 736] width 812 height 67
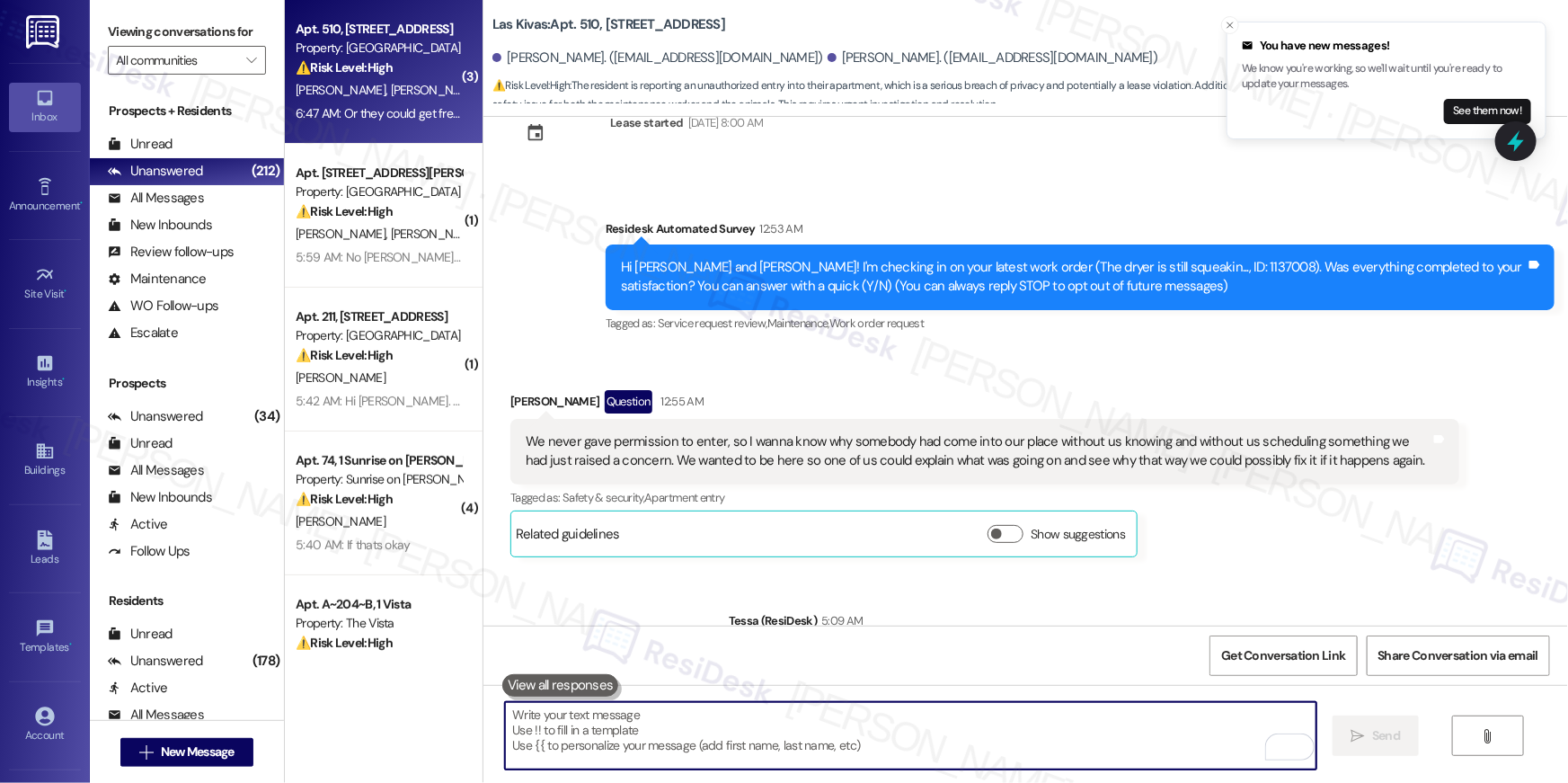
scroll to position [0, 0]
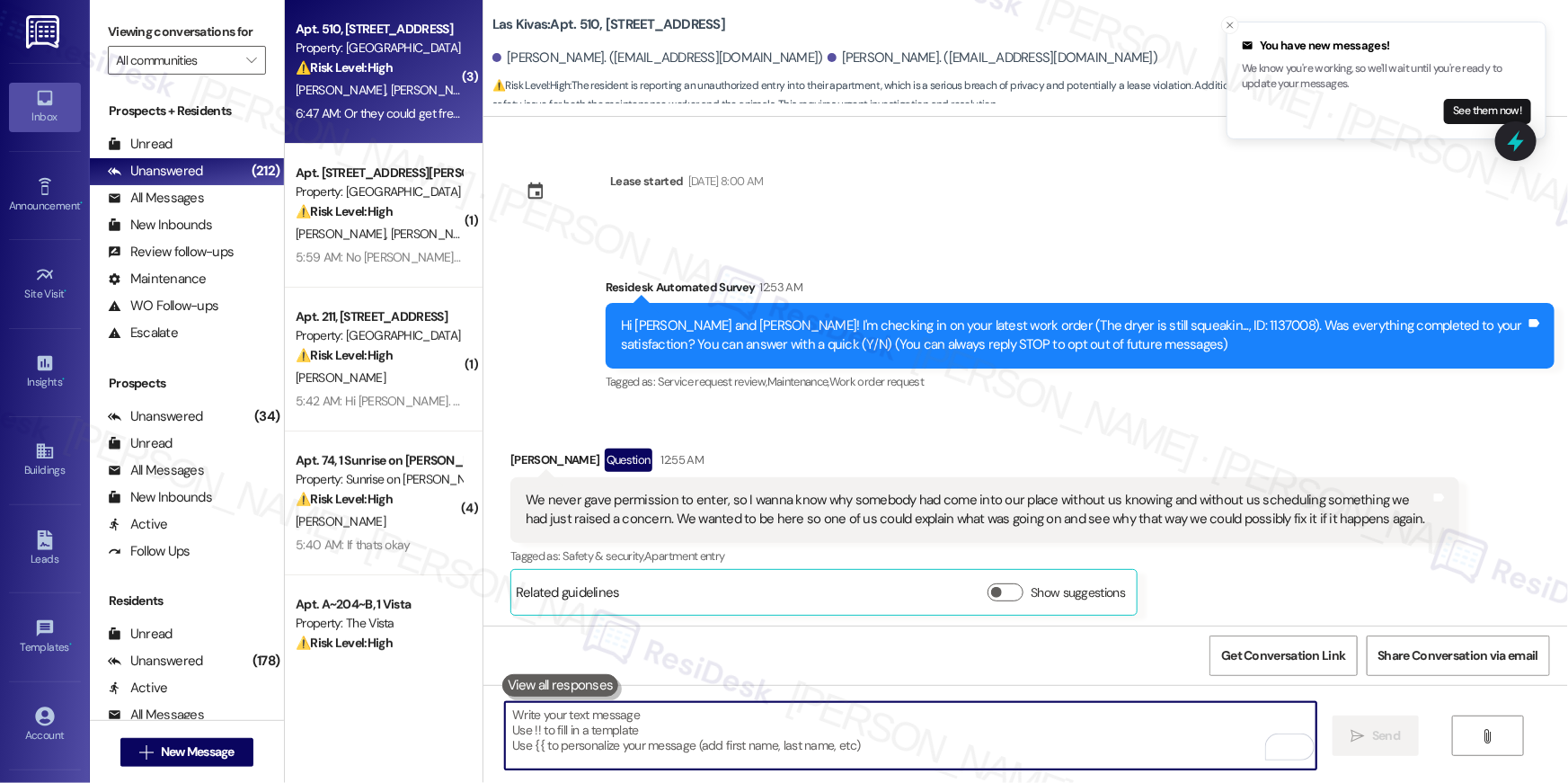
drag, startPoint x: 1077, startPoint y: 758, endPoint x: 1108, endPoint y: 735, distance: 38.6
click at [1077, 758] on textarea "To enrich screen reader interactions, please activate Accessibility in Grammarl…" at bounding box center [911, 736] width 812 height 67
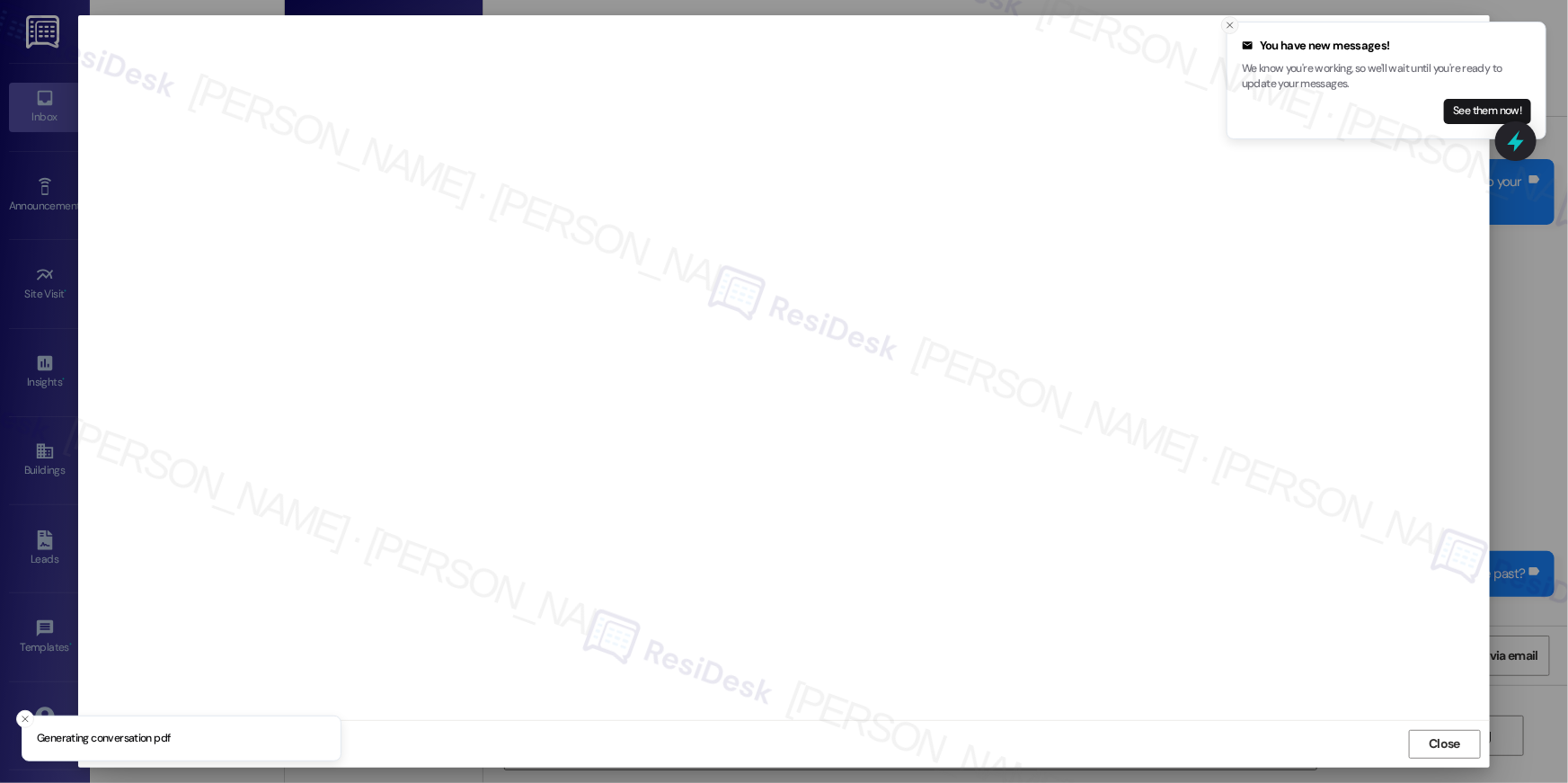
click at [1228, 25] on icon "Close toast" at bounding box center [1230, 25] width 11 height 11
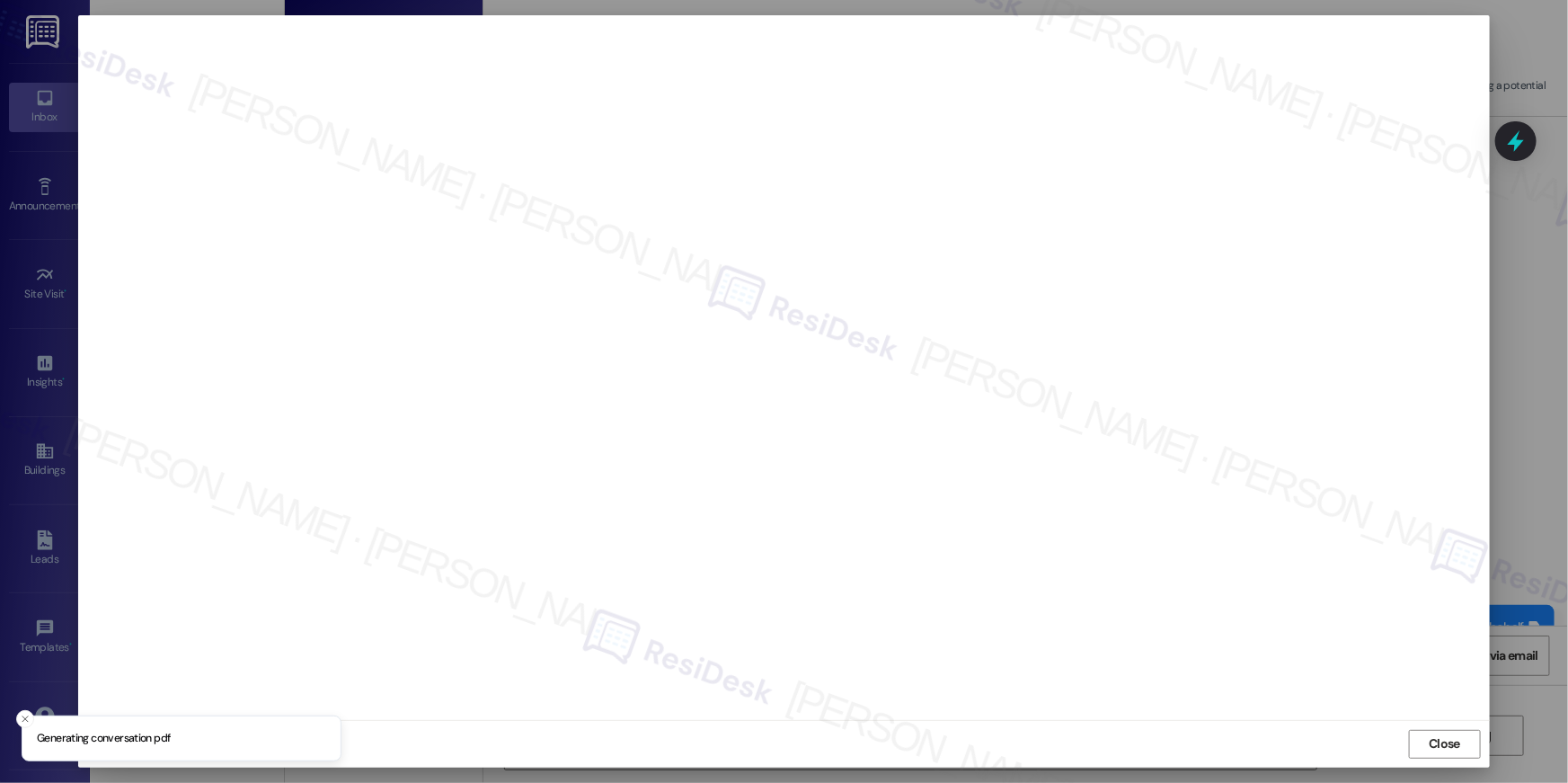
scroll to position [1253, 0]
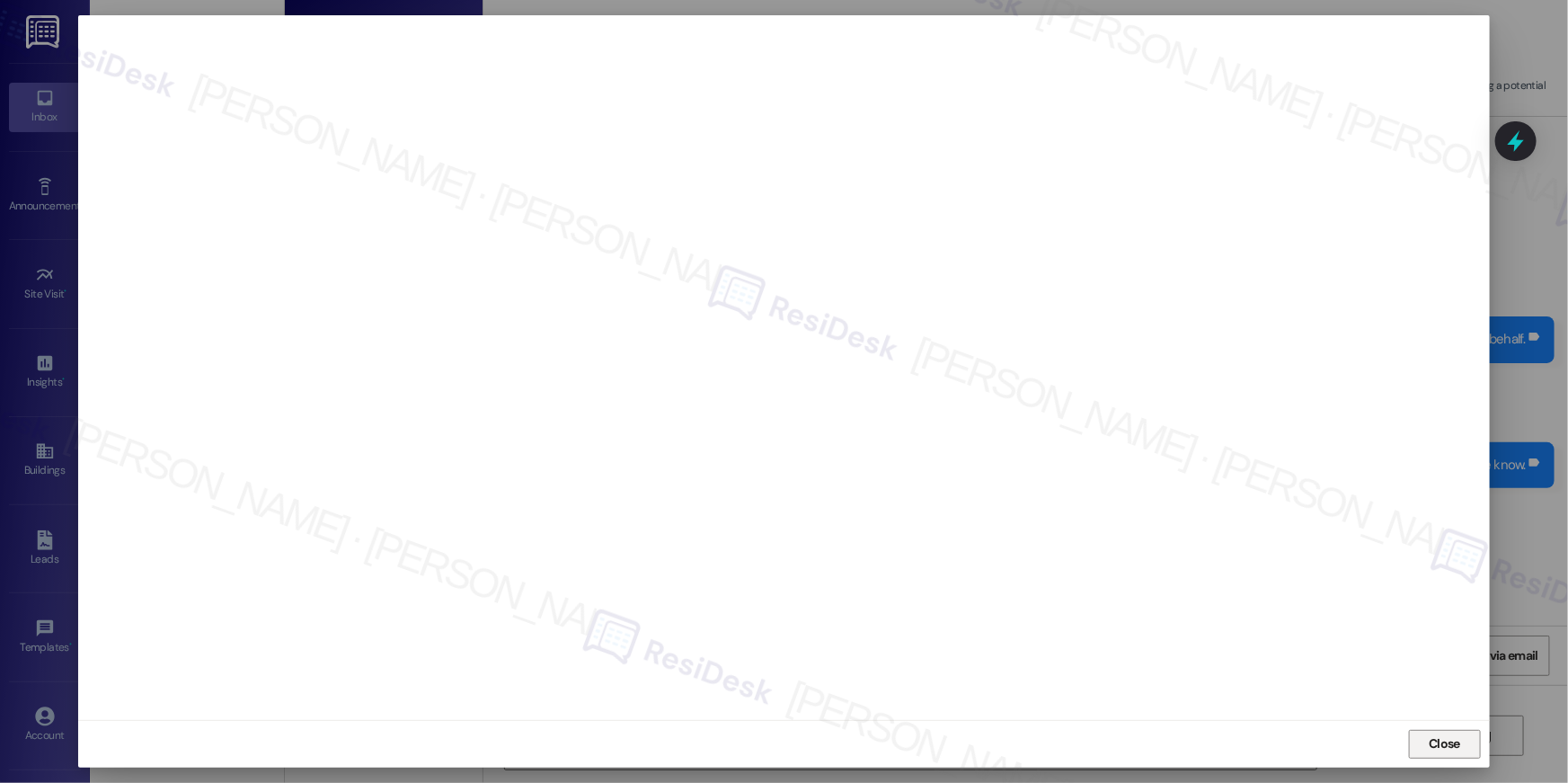
click at [1453, 750] on span "Close" at bounding box center [1444, 744] width 32 height 19
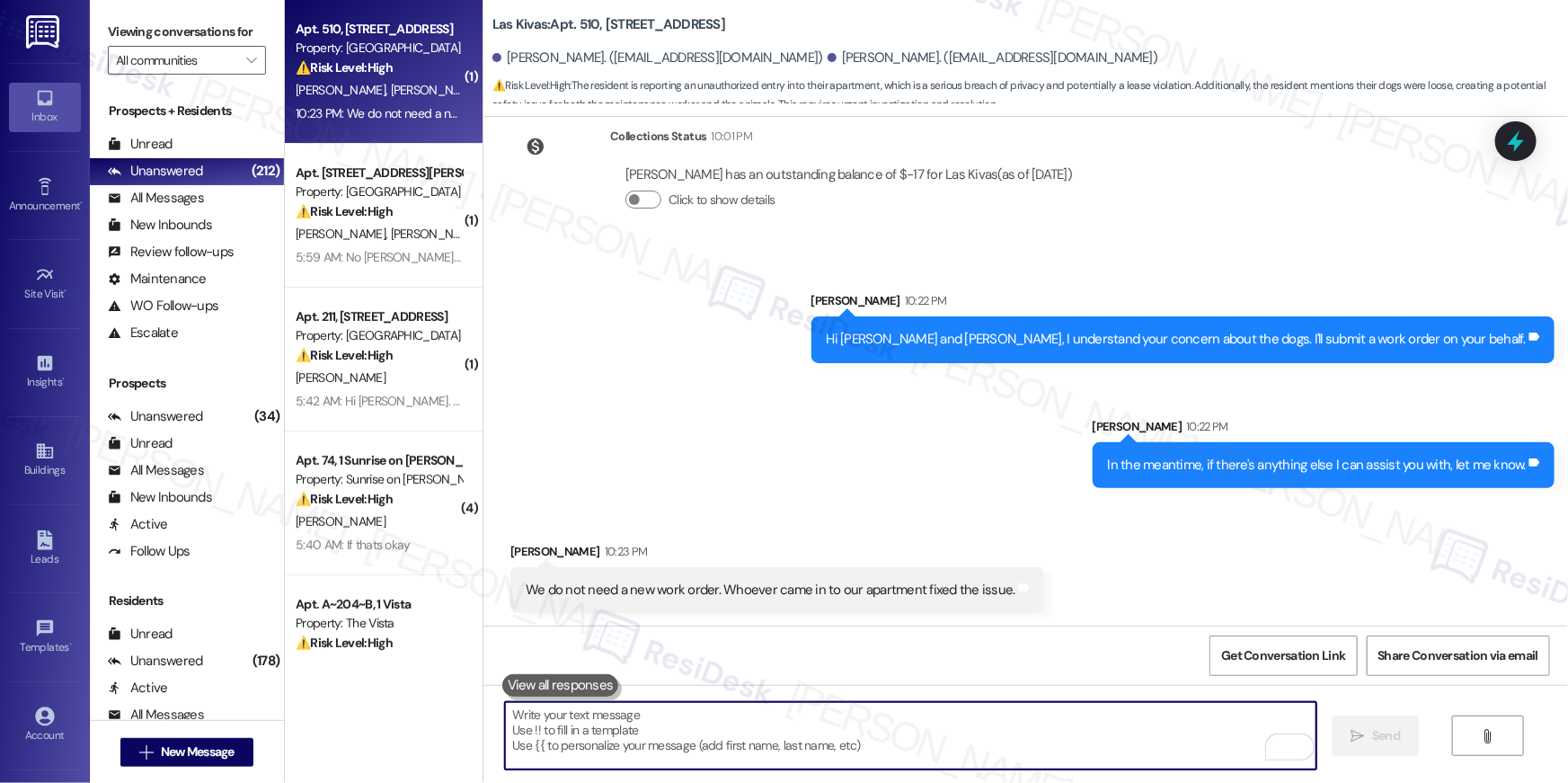
click at [945, 758] on textarea "To enrich screen reader interactions, please activate Accessibility in Grammarl…" at bounding box center [911, 736] width 812 height 67
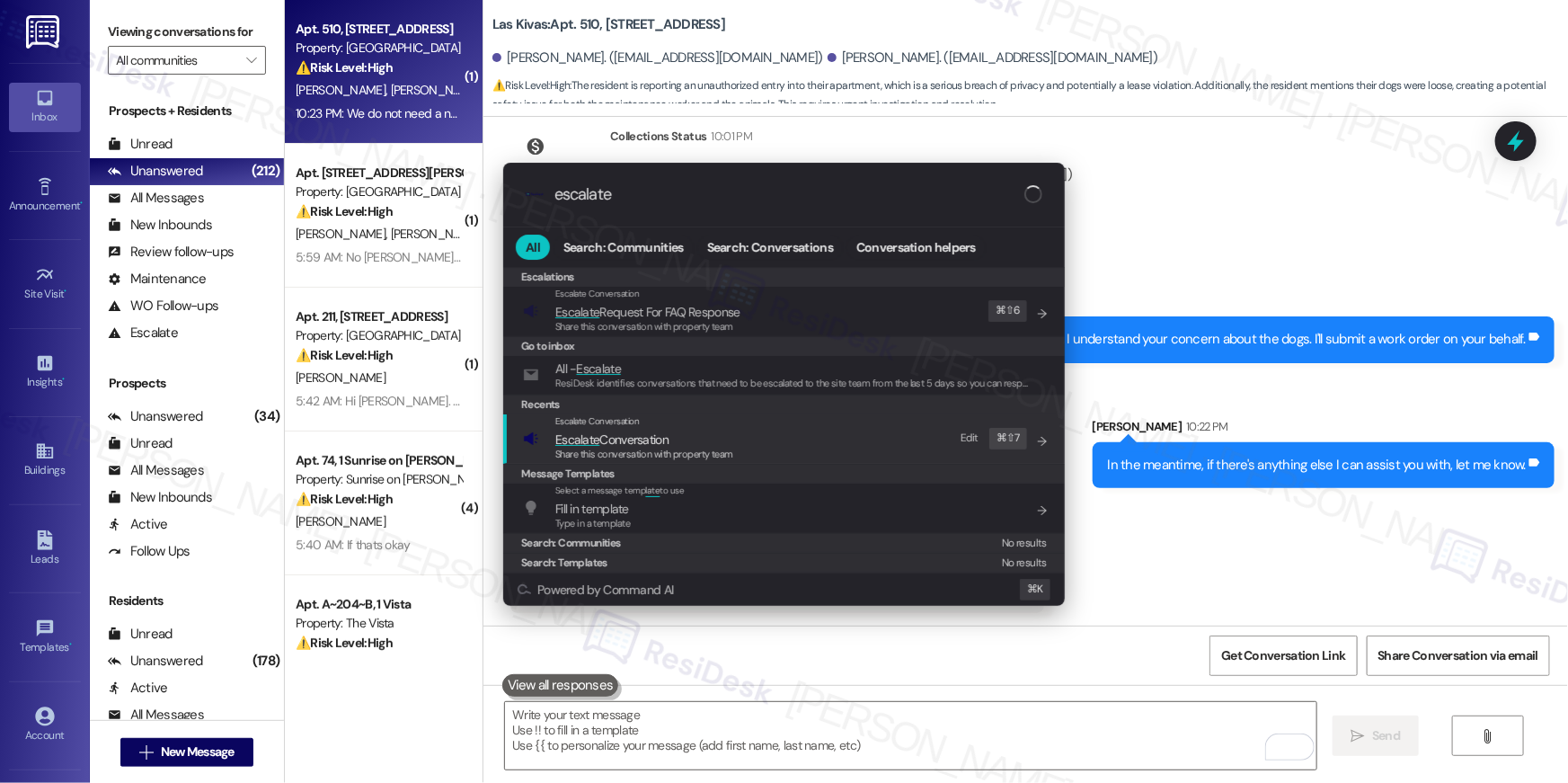
type input "escalate"
click at [813, 431] on div "Escalate Conversation Escalate Conversation Share this conversation with proper…" at bounding box center [786, 438] width 526 height 48
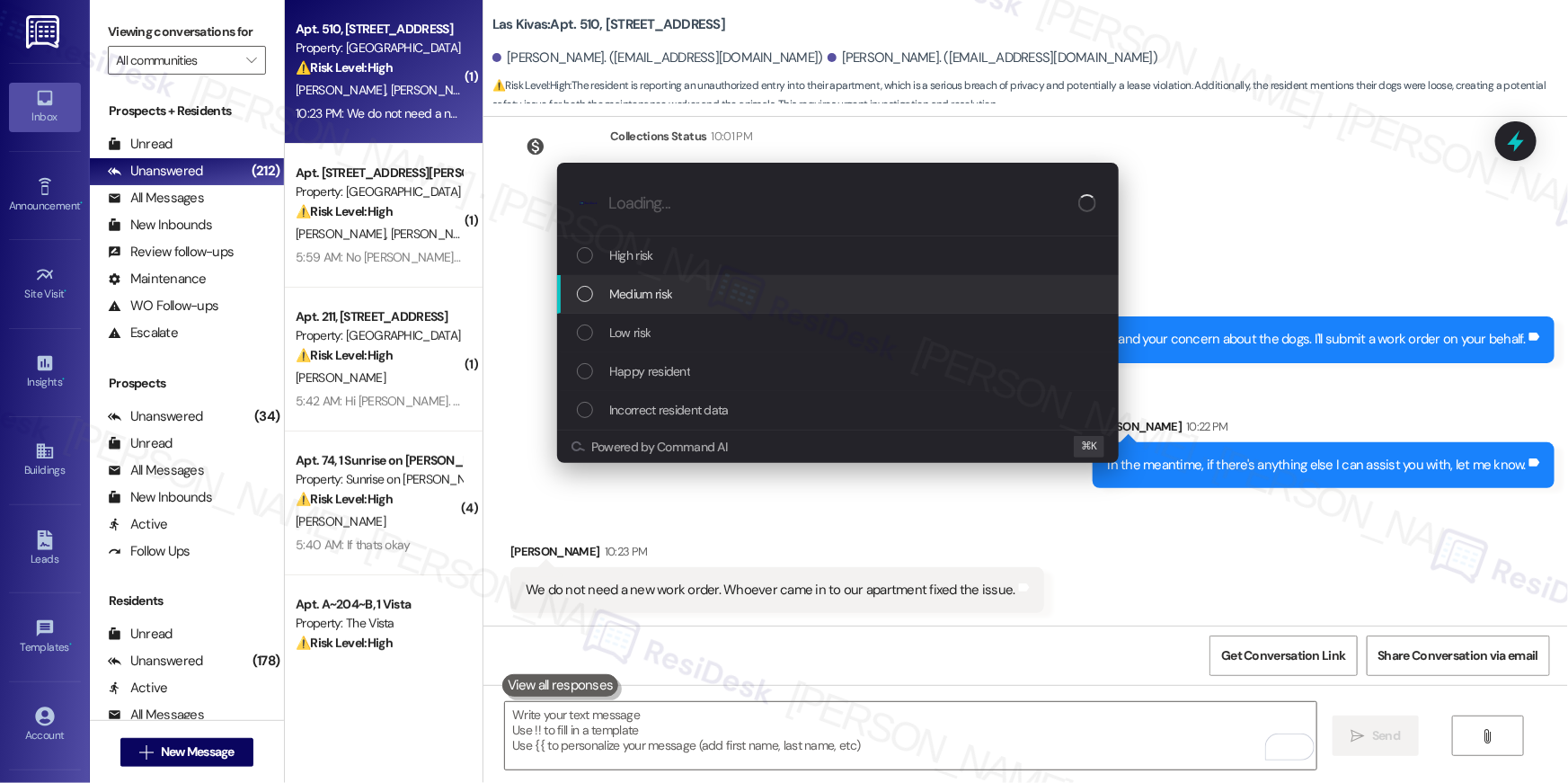
click at [696, 309] on div "Medium risk" at bounding box center [837, 294] width 561 height 38
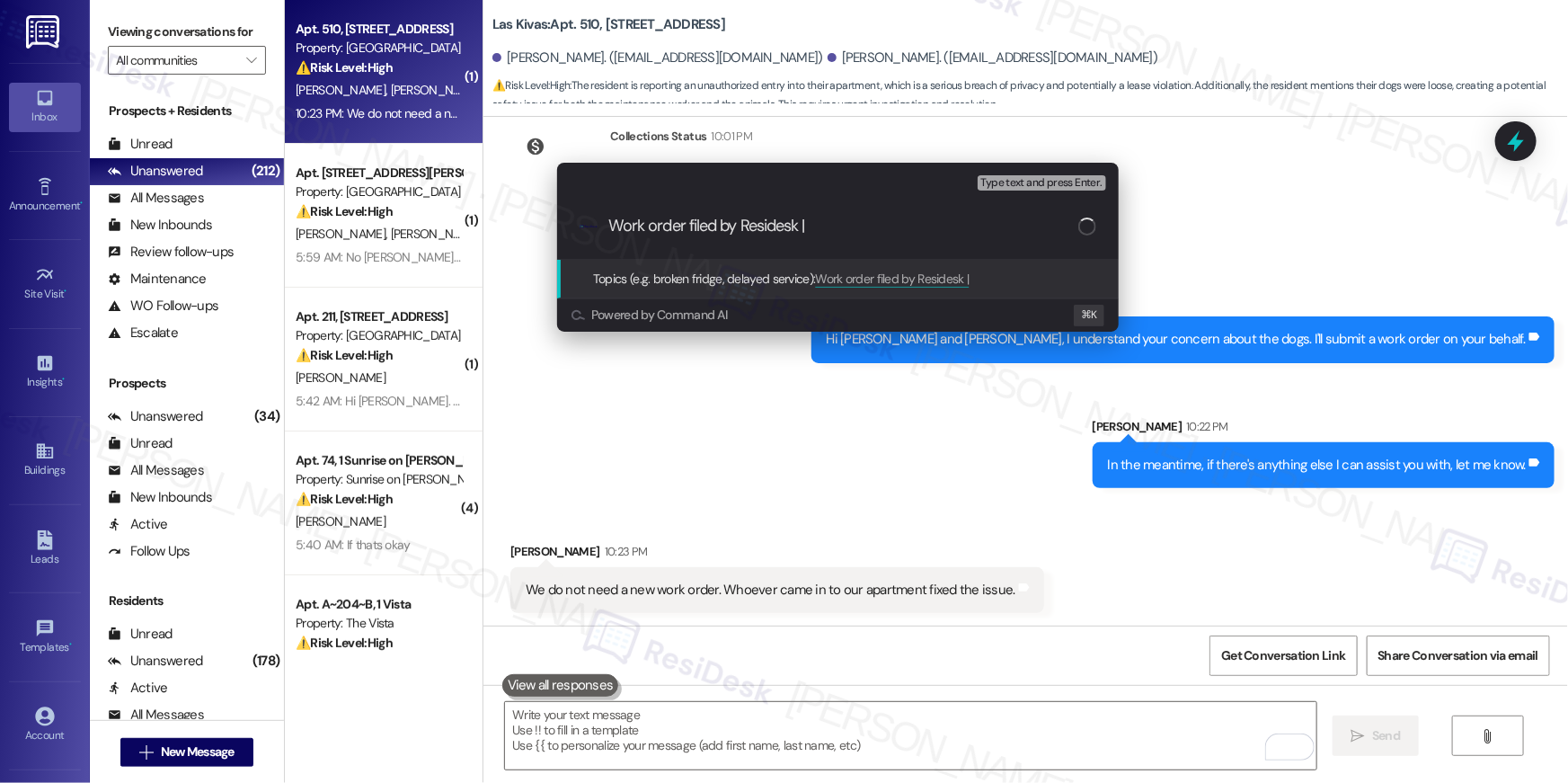
type input "Work order filed by Residesk |"
click at [844, 263] on div "Topics (e.g. broken fridge, delayed service): Work order filed by Residesk |" at bounding box center [837, 279] width 561 height 38
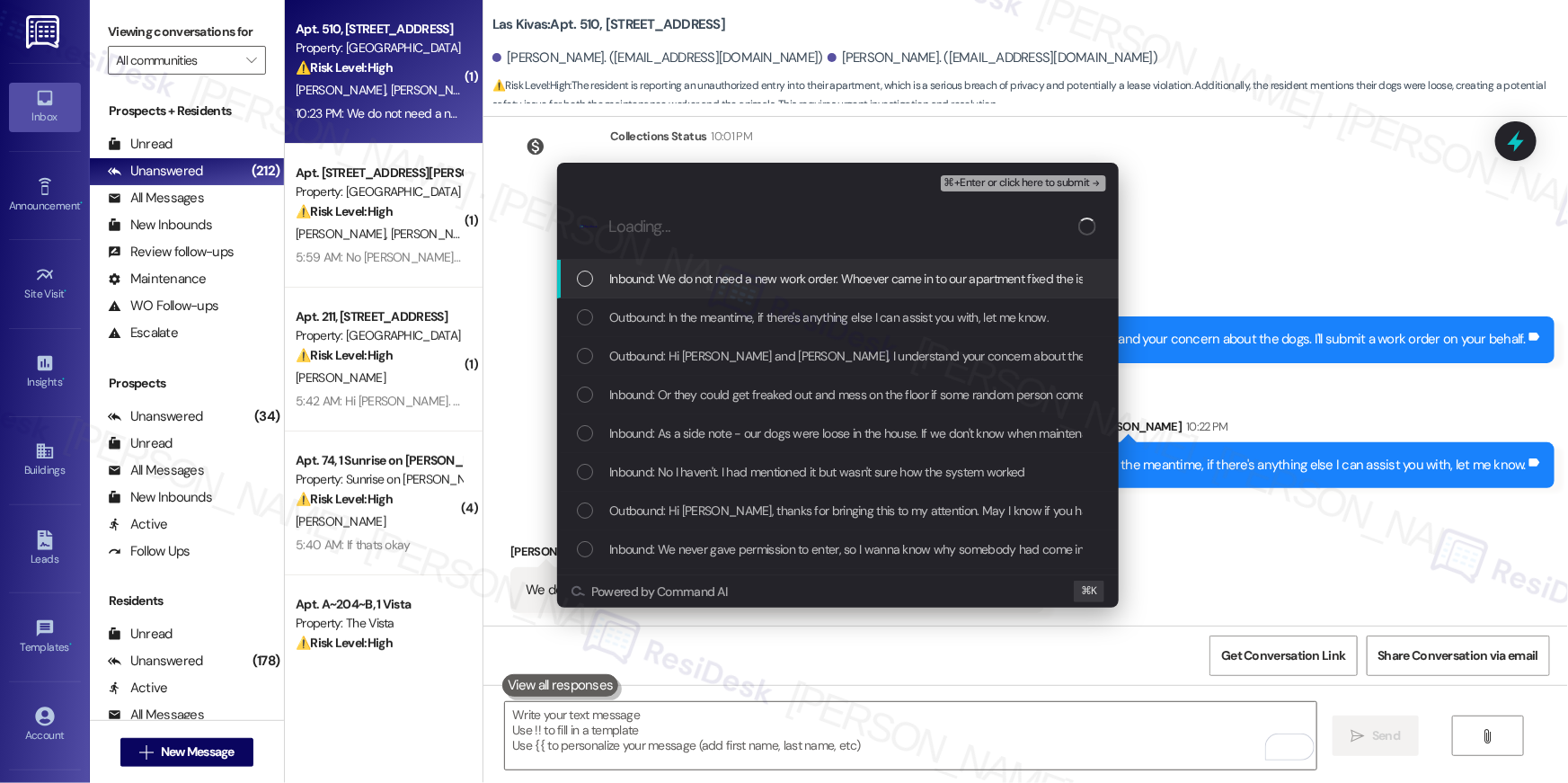
click at [844, 241] on div ".cls-1{fill:#0a055f;}.cls-2{fill:#0cc4c4;} resideskLogoBlueOrange" at bounding box center [837, 227] width 561 height 64
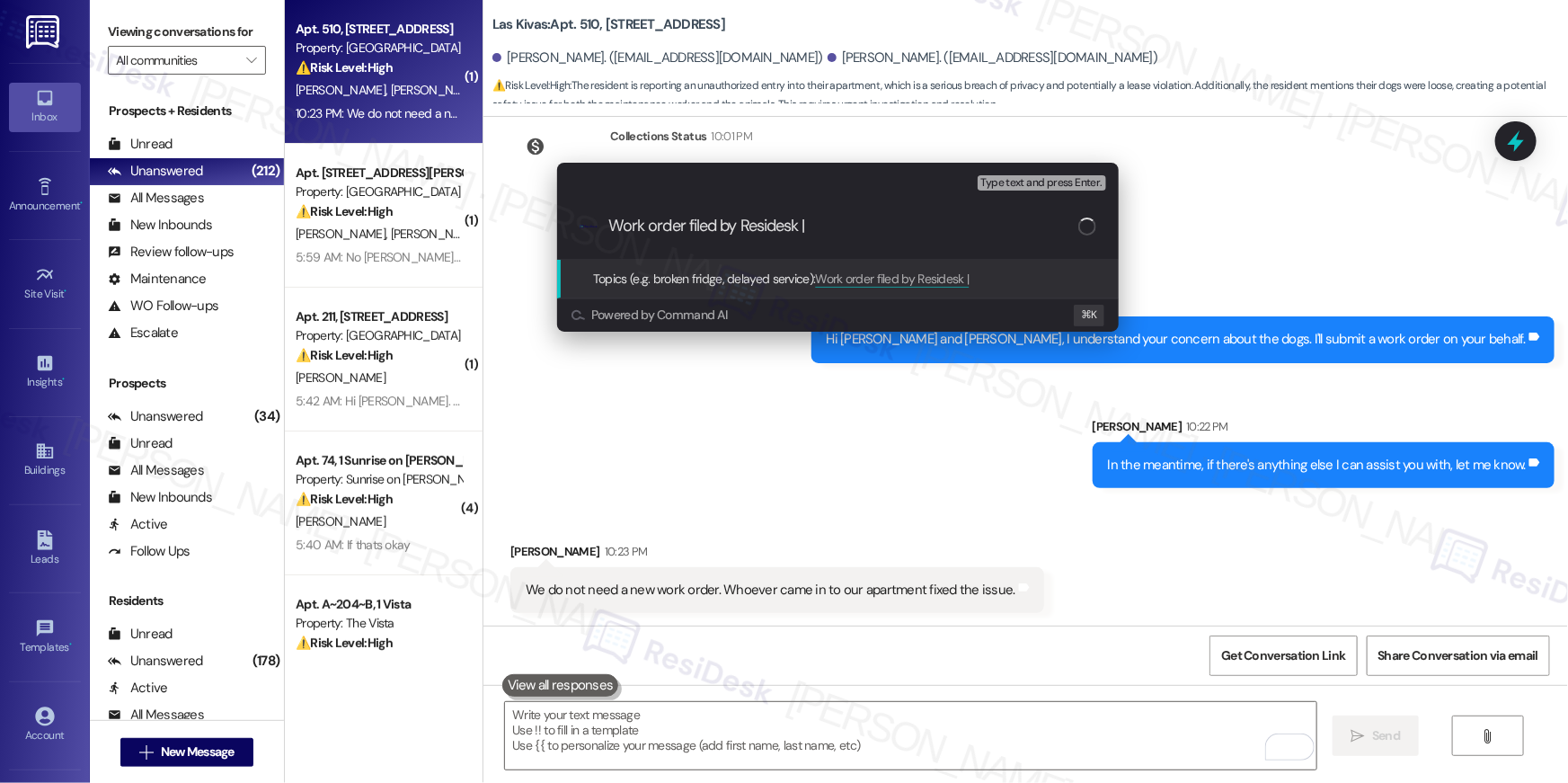
paste input "serviceRequestId:"1138858""
click at [883, 228] on input "Work order filed by Residesk | serviceRequestId:"1138858"" at bounding box center [843, 226] width 470 height 19
type input "Work order filed by Residesk | WO #: "1138858""
click at [886, 237] on div ".cls-1{fill:#0a055f;}.cls-2{fill:#0cc4c4;} resideskLogoBlueOrange Work order fi…" at bounding box center [837, 226] width 561 height 64
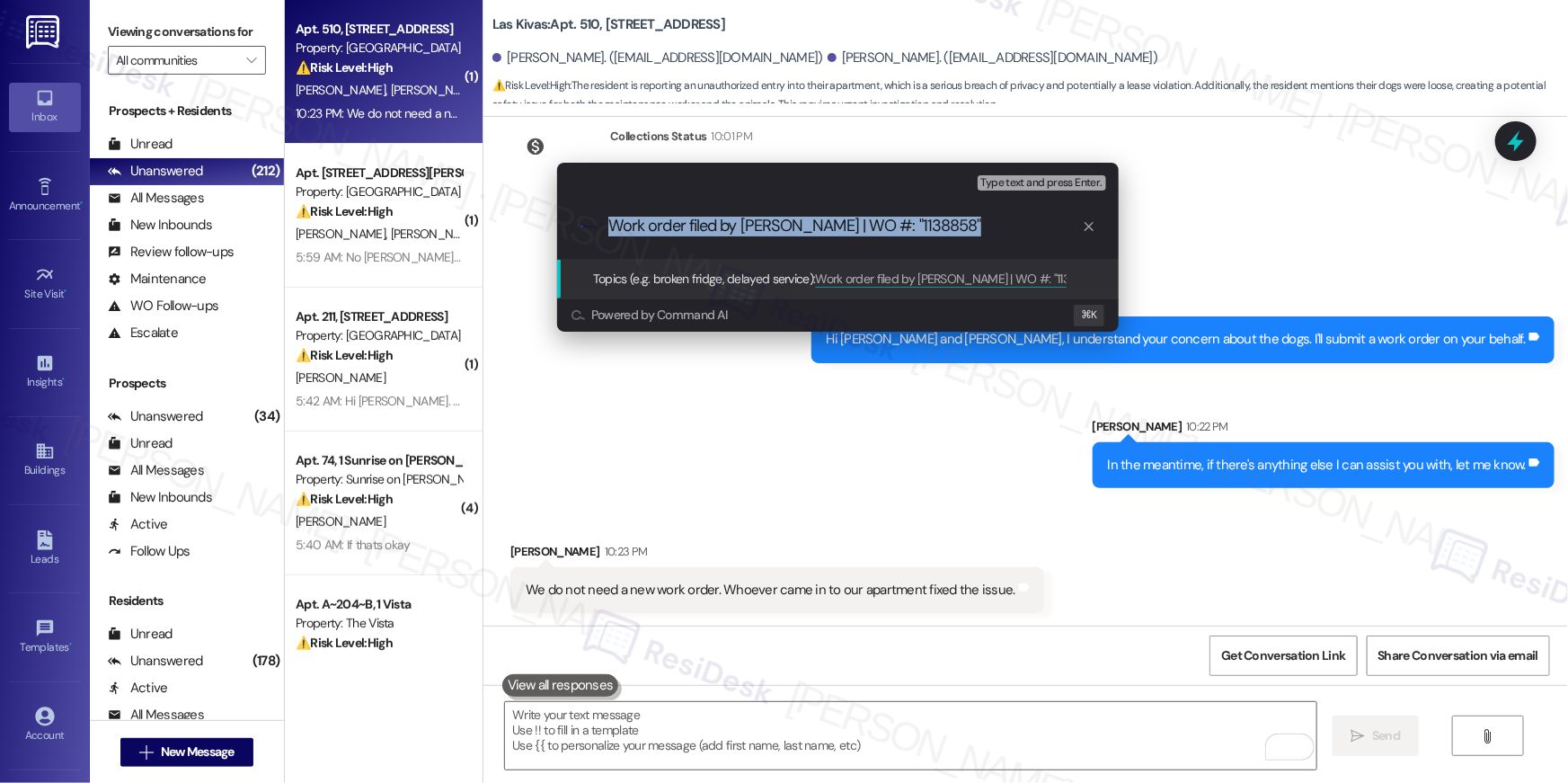
click at [886, 237] on div ".cls-1{fill:#0a055f;}.cls-2{fill:#0cc4c4;} resideskLogoBlueOrange Work order fi…" at bounding box center [837, 226] width 561 height 64
click at [874, 229] on input "Work order filed by Residesk | WO #: "1138858"" at bounding box center [845, 226] width 473 height 19
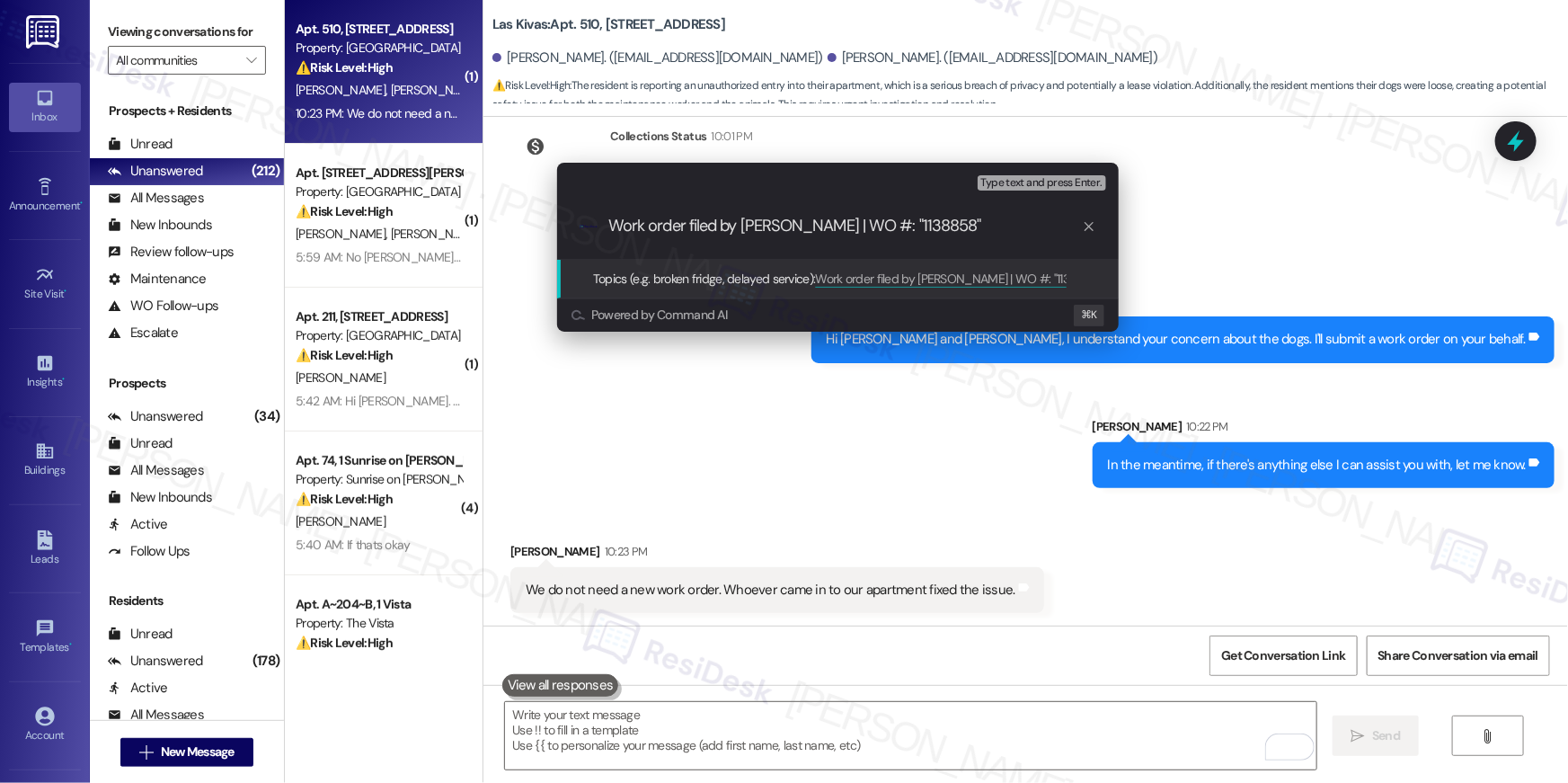
click at [874, 229] on input "Work order filed by Residesk | WO #: "1138858"" at bounding box center [845, 226] width 473 height 19
click at [958, 232] on input "Work order filed by Residesk | WO #: "1138858"" at bounding box center [845, 226] width 473 height 19
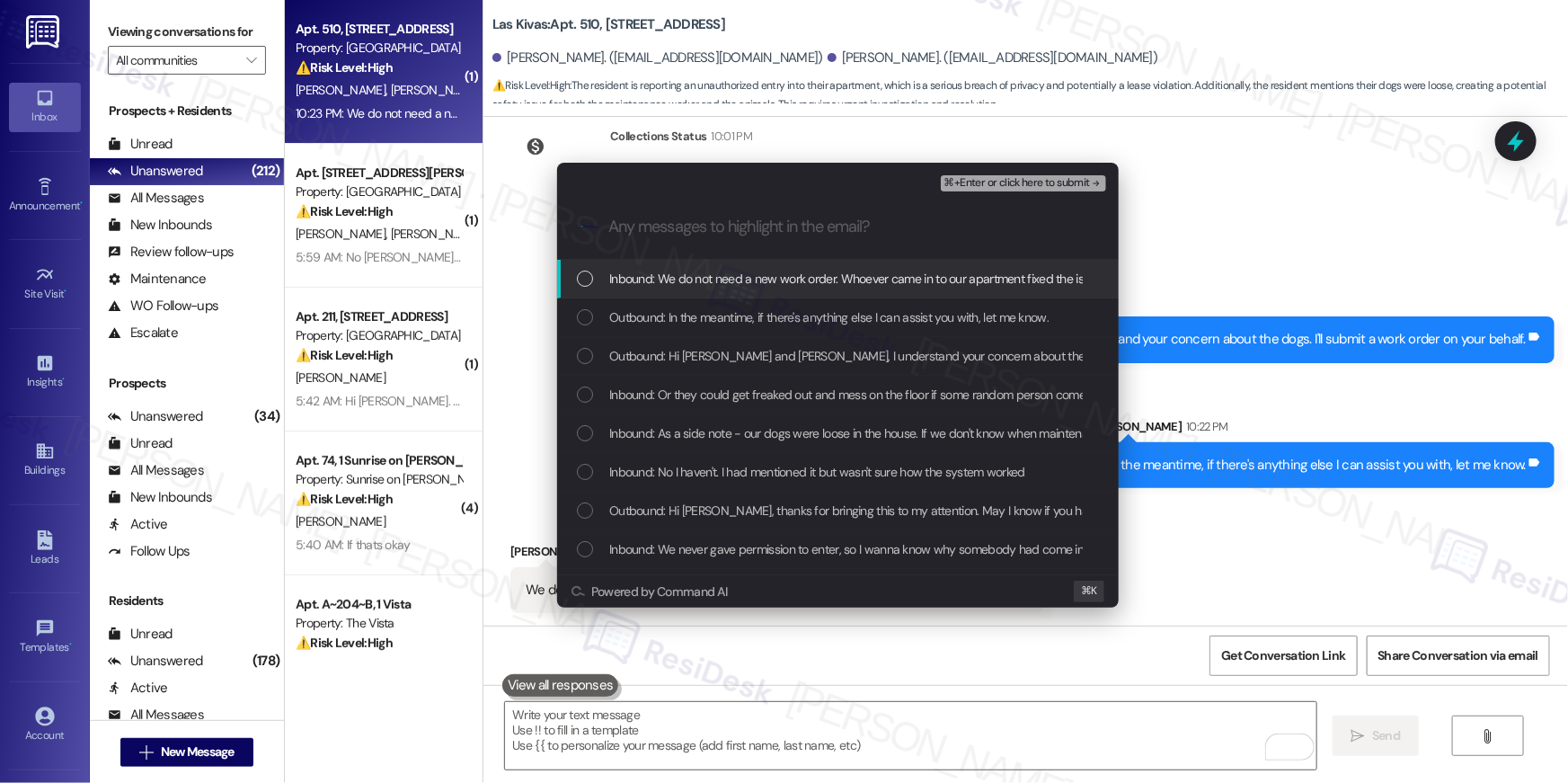
click at [574, 283] on div "Inbound: We do not need a new work order. Whoever came in to our apartment fixe…" at bounding box center [837, 279] width 561 height 38
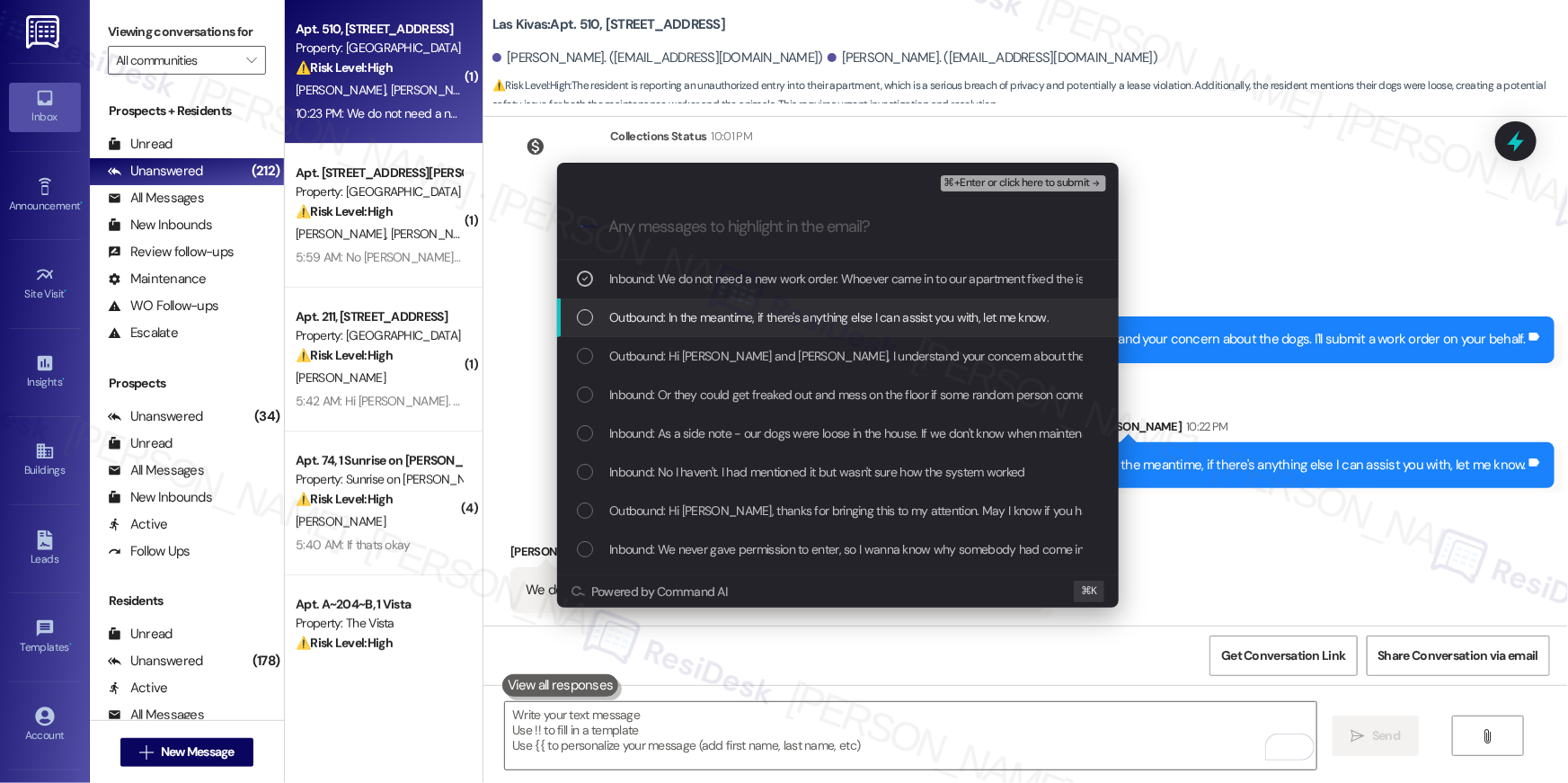
click at [584, 318] on div "List of options" at bounding box center [585, 318] width 16 height 16
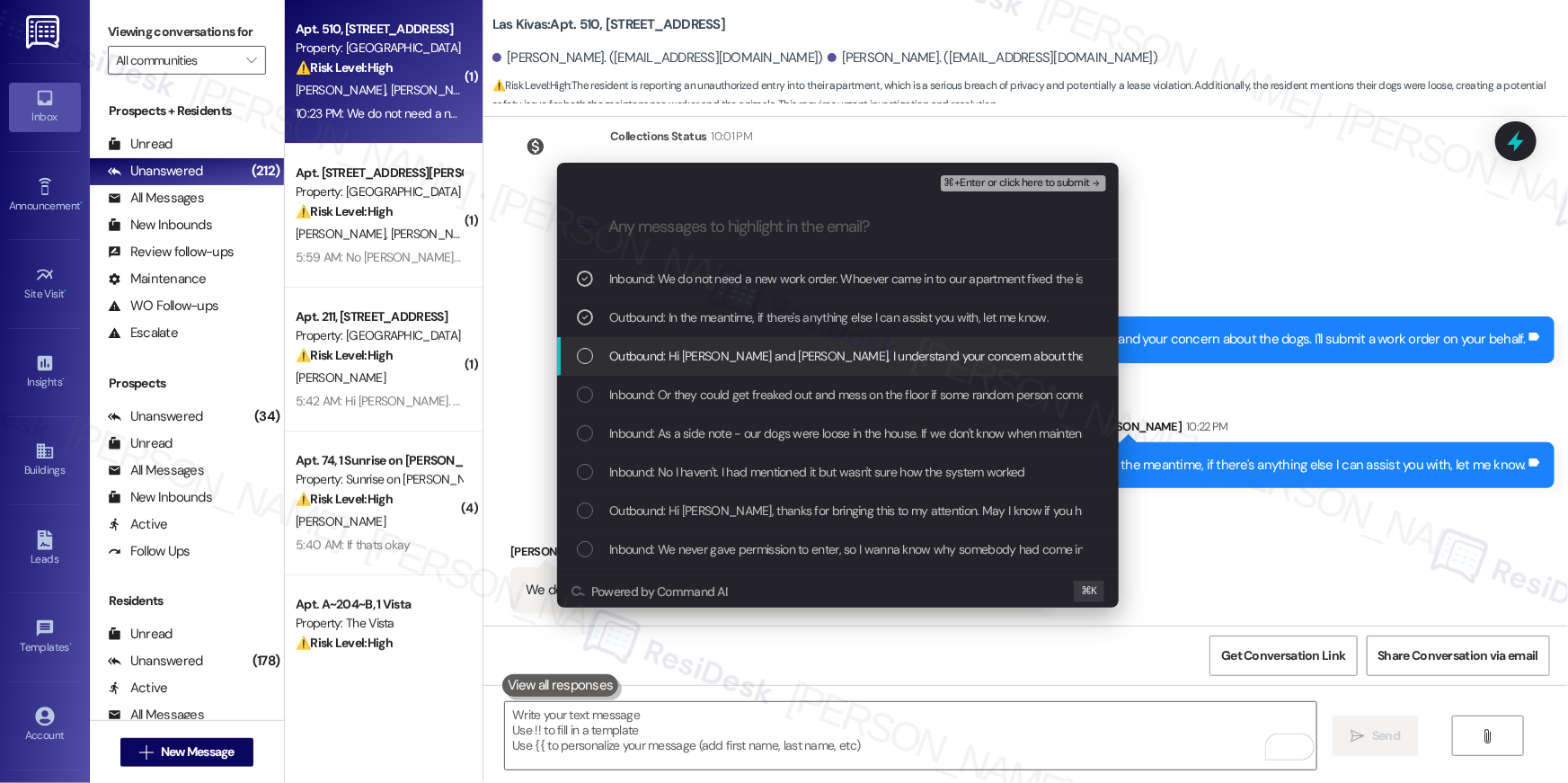
click at [592, 364] on div "Outbound: Hi Alex and Miranda, I understand your concern about the dogs. I'll s…" at bounding box center [840, 356] width 526 height 20
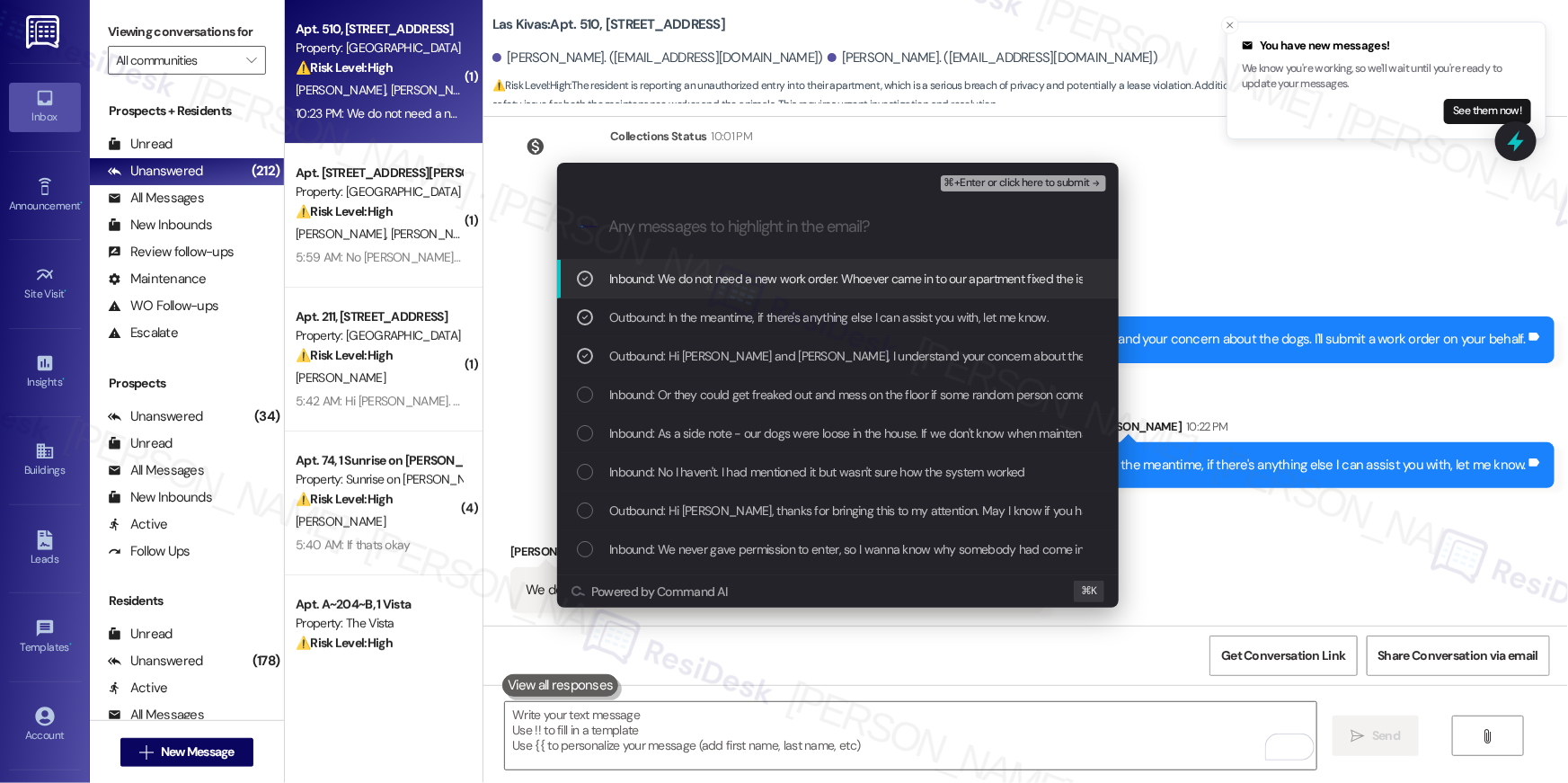
click at [588, 400] on div "List of options" at bounding box center [585, 395] width 16 height 16
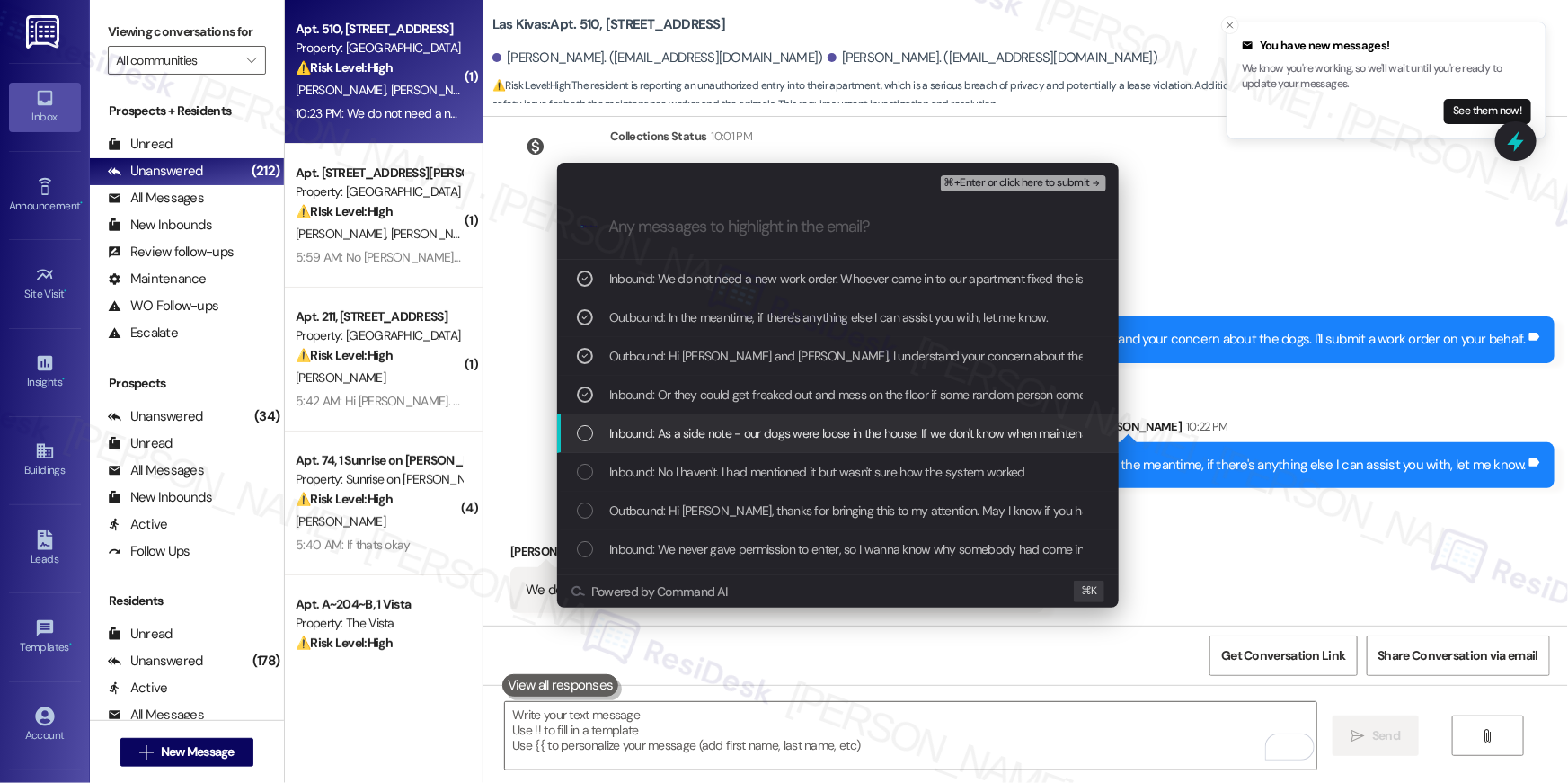
click at [587, 425] on div "List of options" at bounding box center [585, 433] width 16 height 16
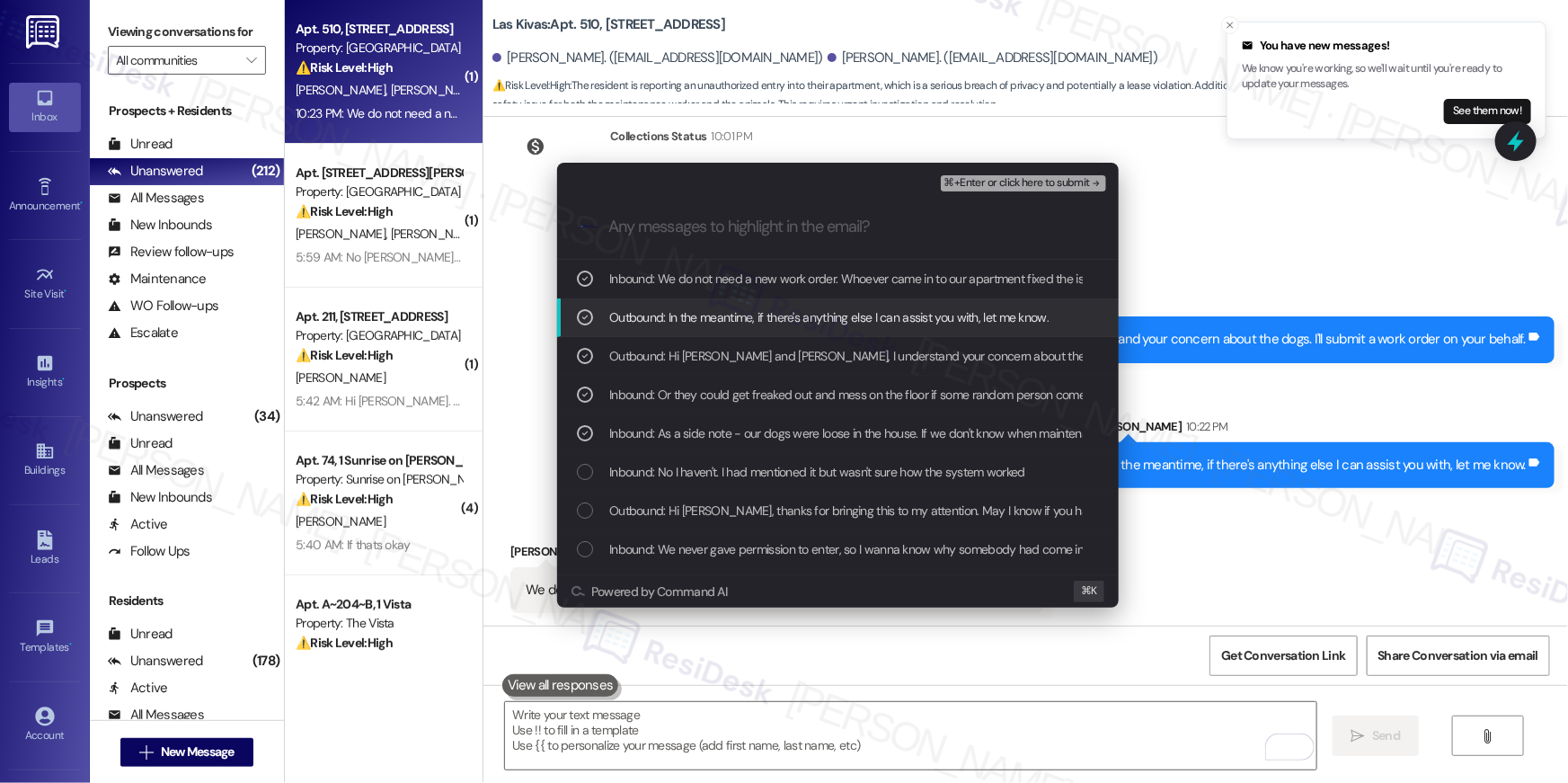
click at [1007, 178] on span "⌘+Enter or click here to submit" at bounding box center [1017, 184] width 146 height 13
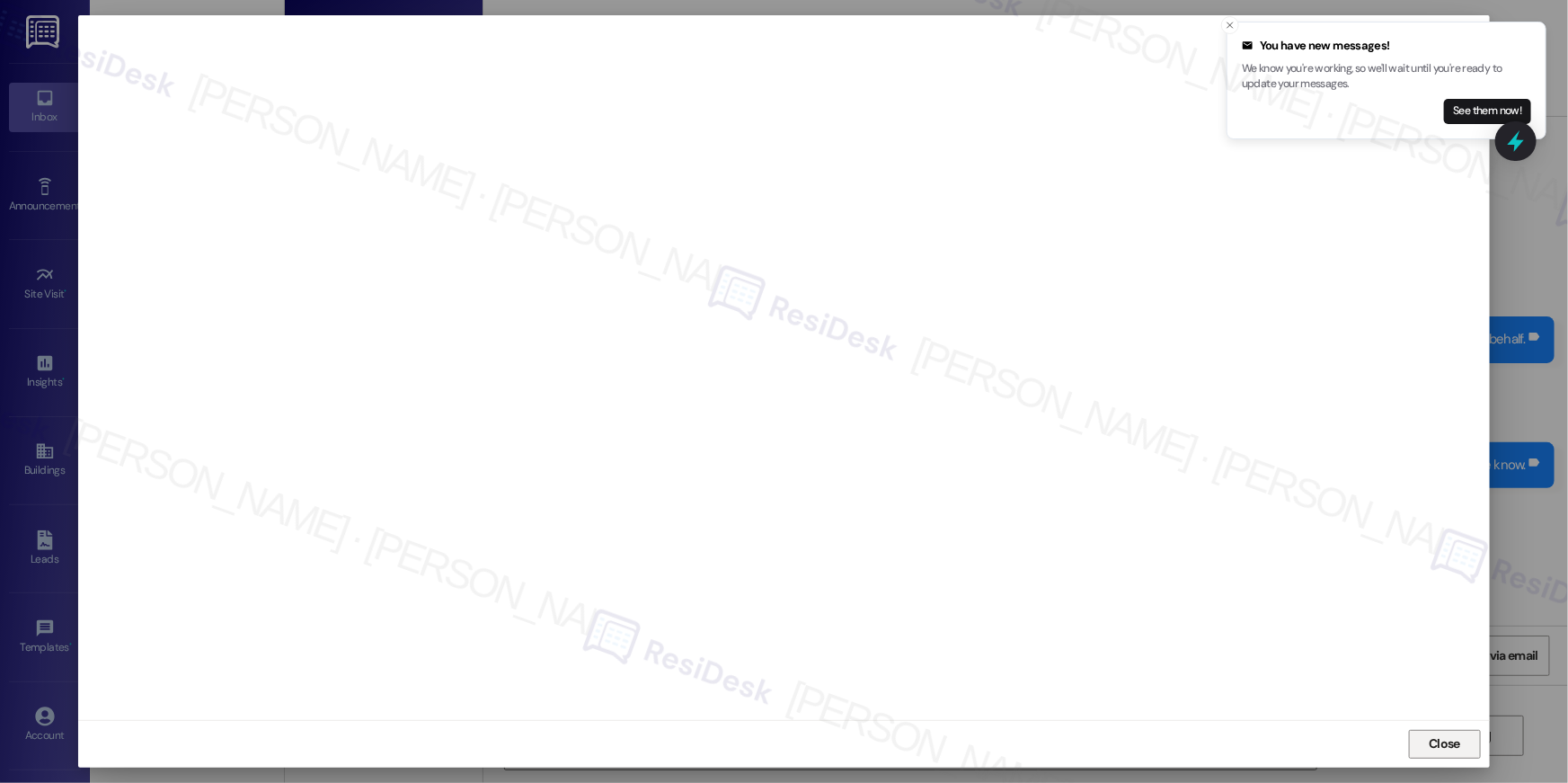
click at [1445, 743] on span "Close" at bounding box center [1444, 744] width 32 height 19
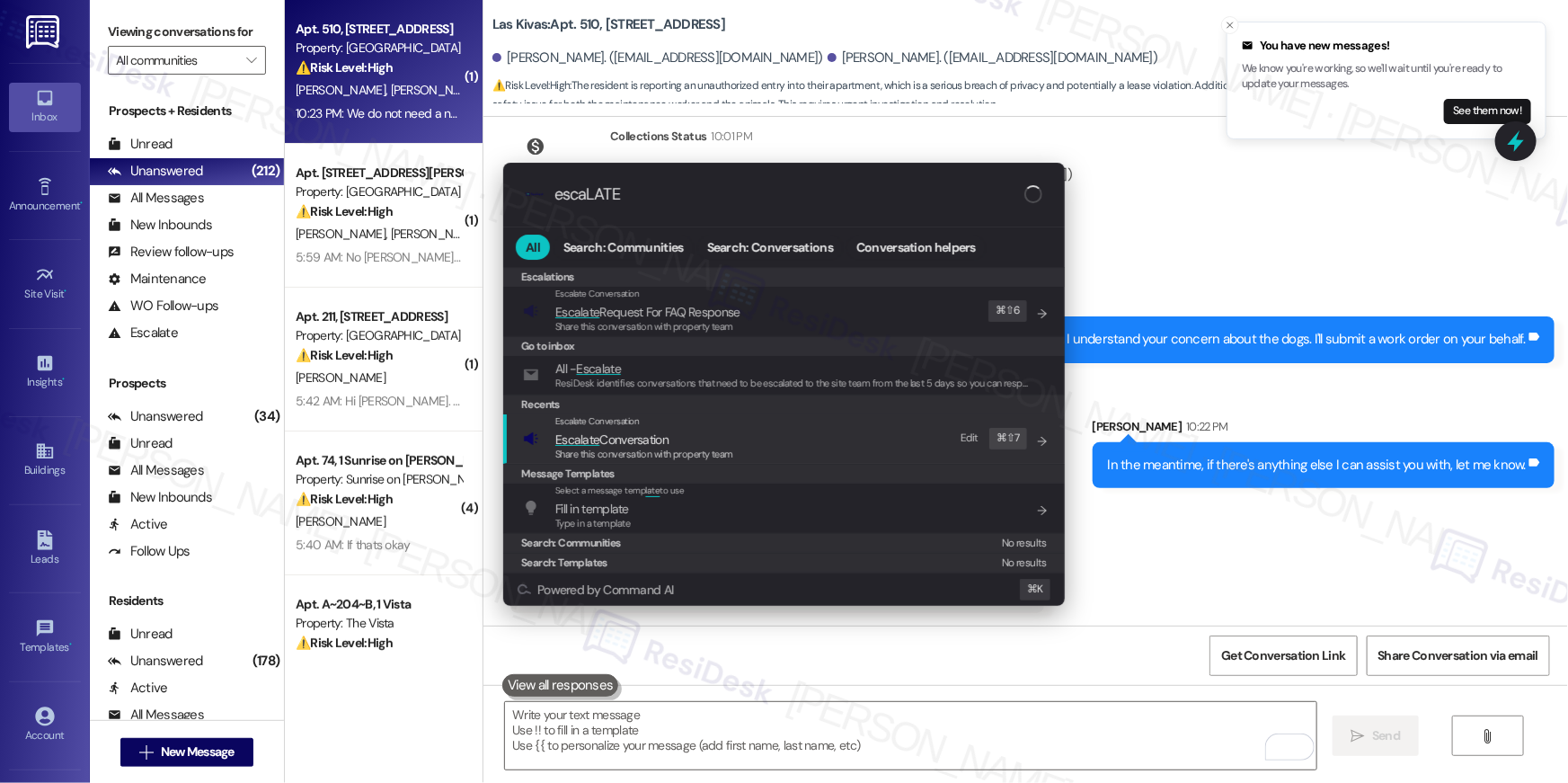
type input "escaLATE"
click at [625, 442] on span "Escalate Conversation" at bounding box center [612, 440] width 113 height 16
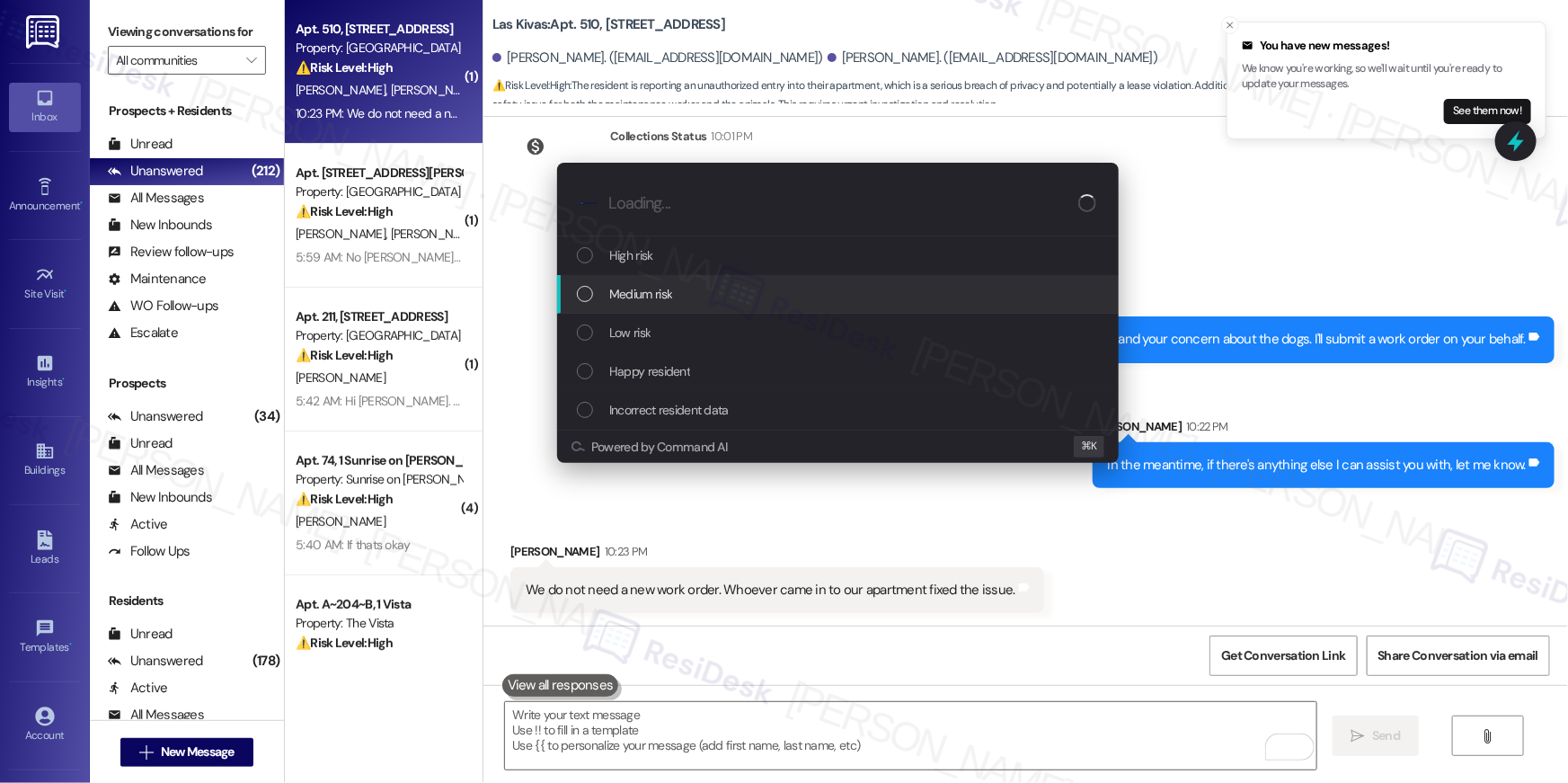
click at [642, 290] on span "Medium risk" at bounding box center [640, 294] width 63 height 20
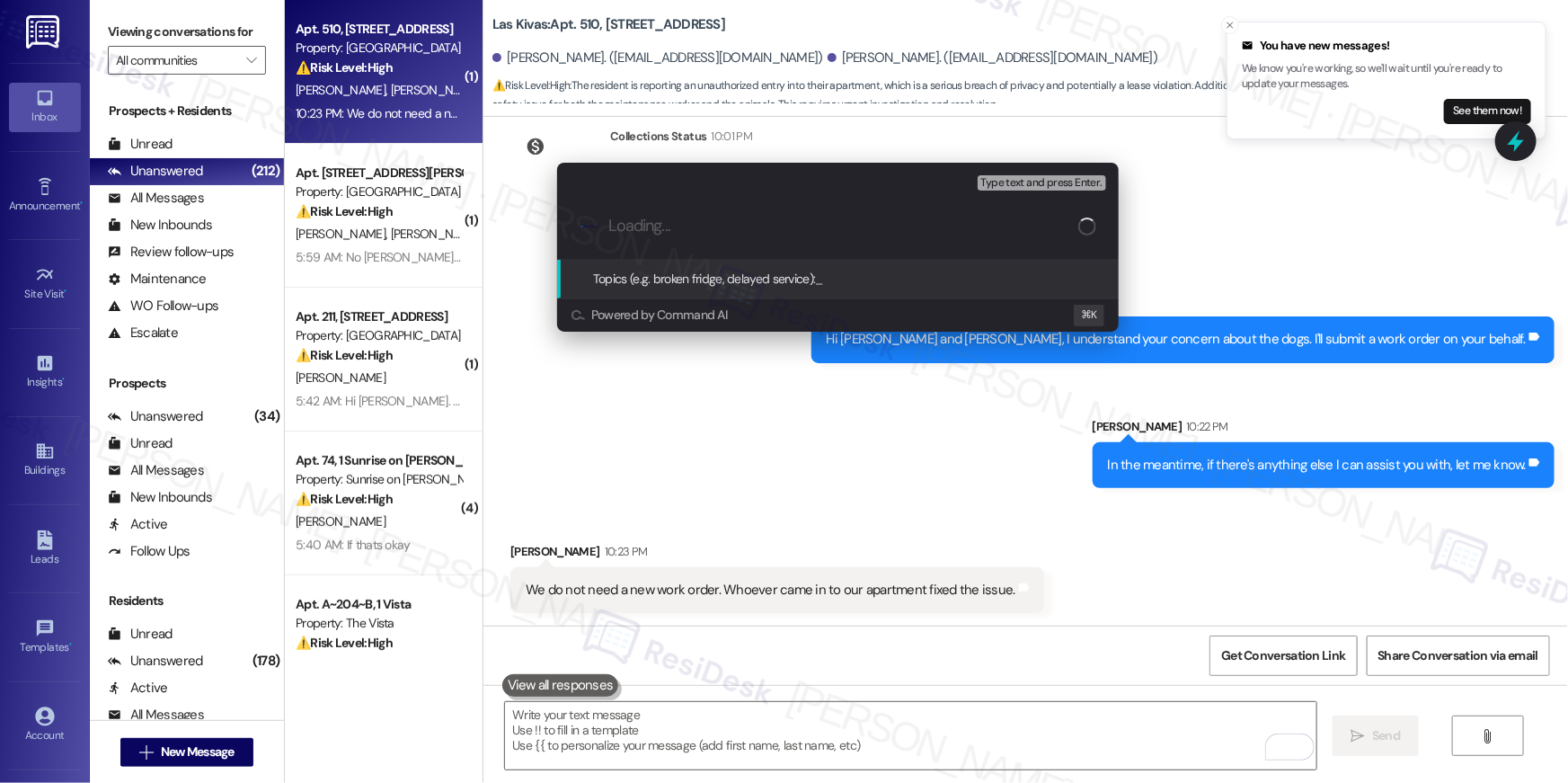
paste input "Work order filed by Residesk | WO #: "1138858""
type input "Work order filed by Residesk | WO #: "1138858""
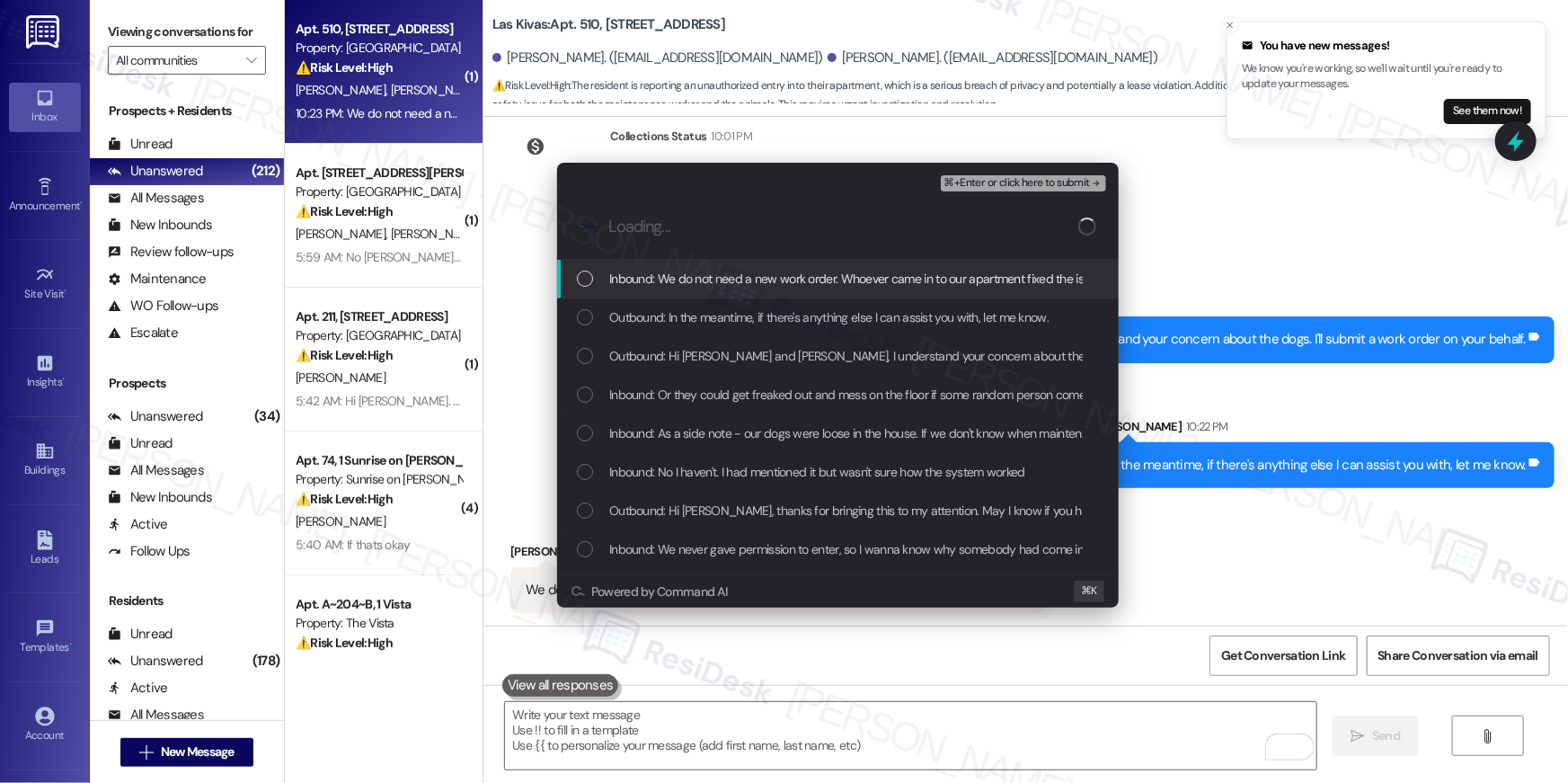
click at [580, 282] on div "List of options" at bounding box center [585, 279] width 16 height 16
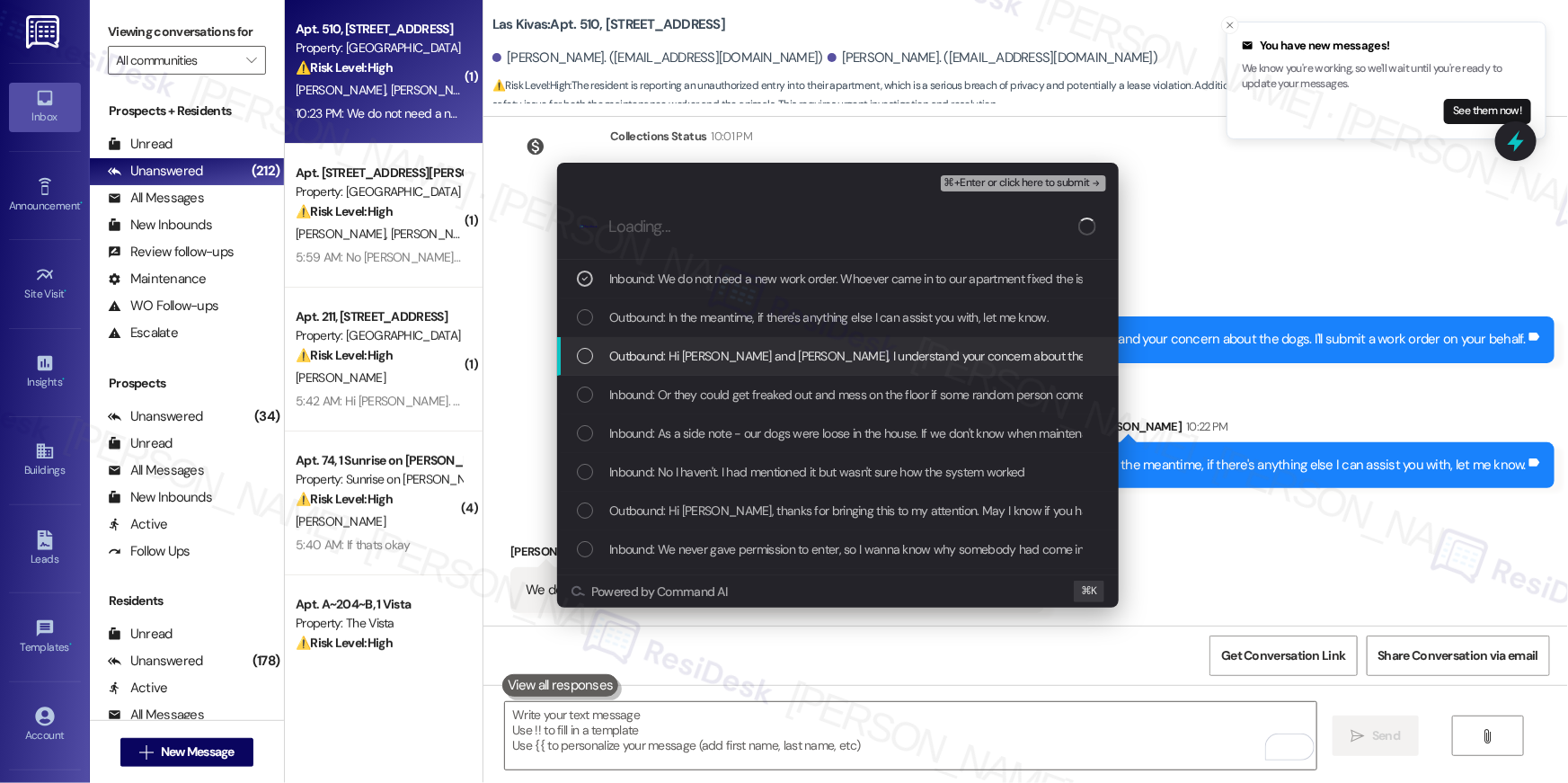
click at [579, 337] on div "Outbound: Hi Alex and Miranda, I understand your concern about the dogs. I'll s…" at bounding box center [837, 356] width 561 height 38
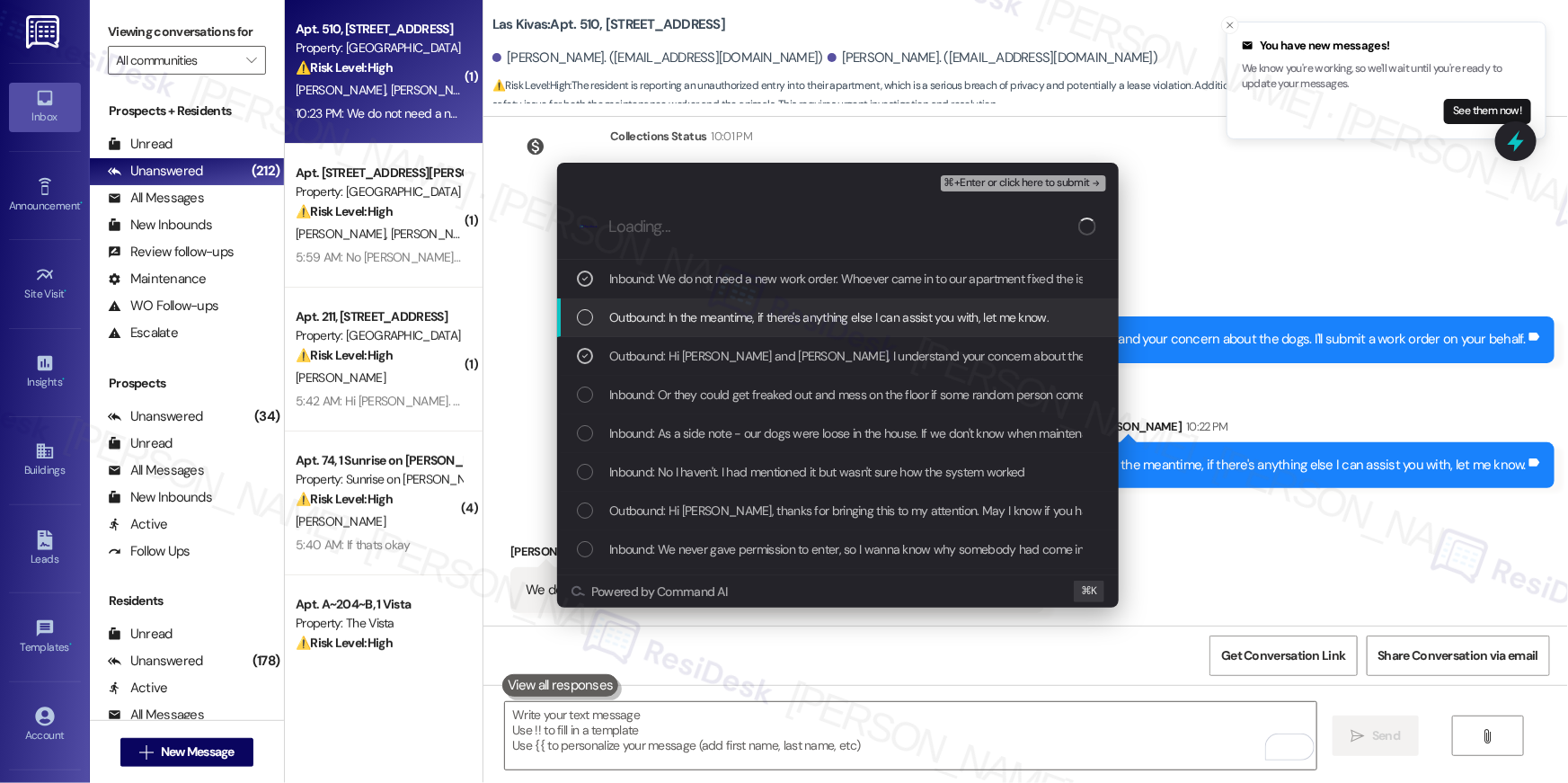
click at [579, 328] on div "Outbound: In the meantime, if there's anything else I can assist you with, let …" at bounding box center [837, 318] width 561 height 38
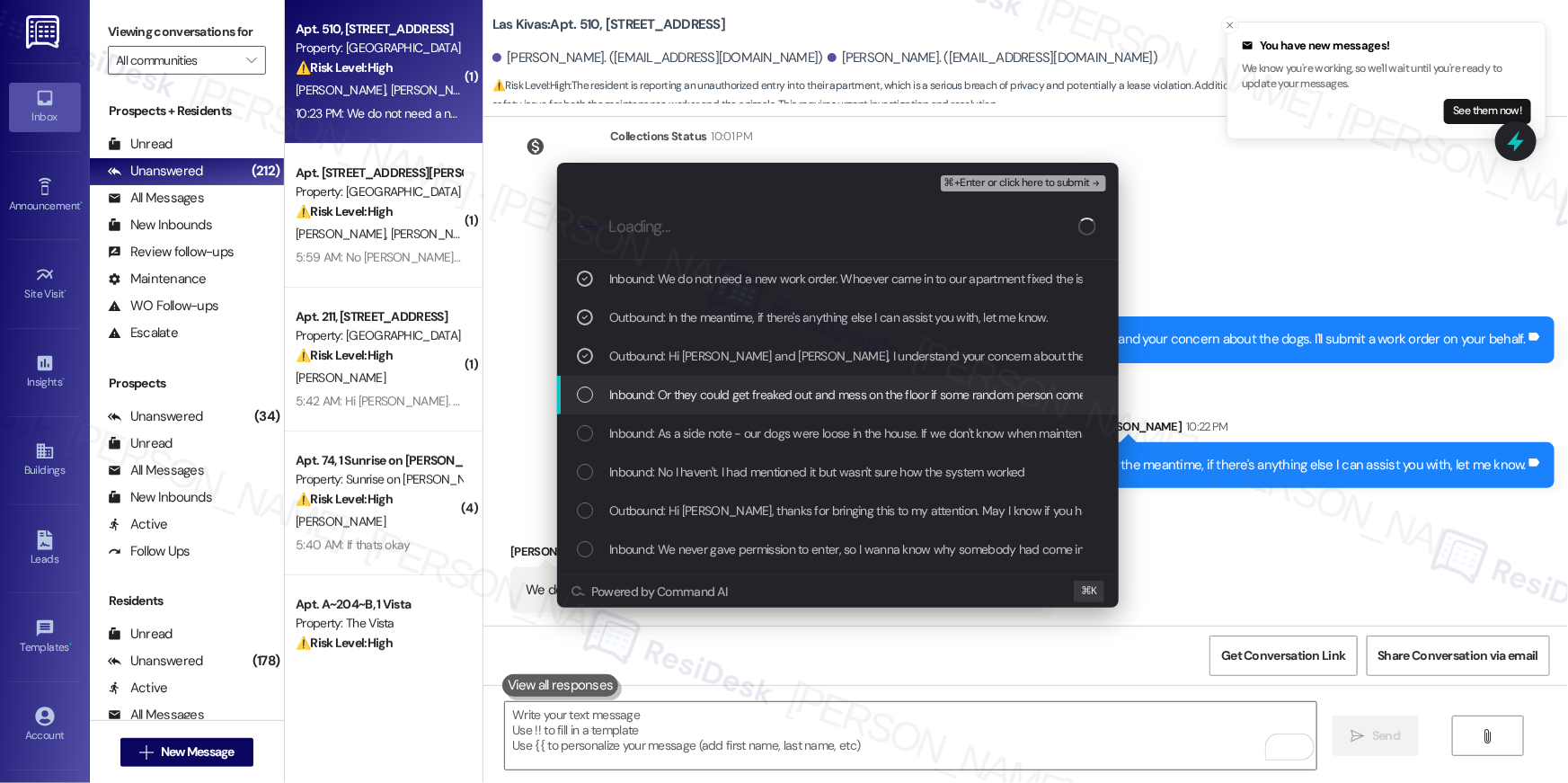
click at [581, 403] on div "Inbound: Or they could get freaked out and mess on the floor if some random per…" at bounding box center [840, 395] width 526 height 20
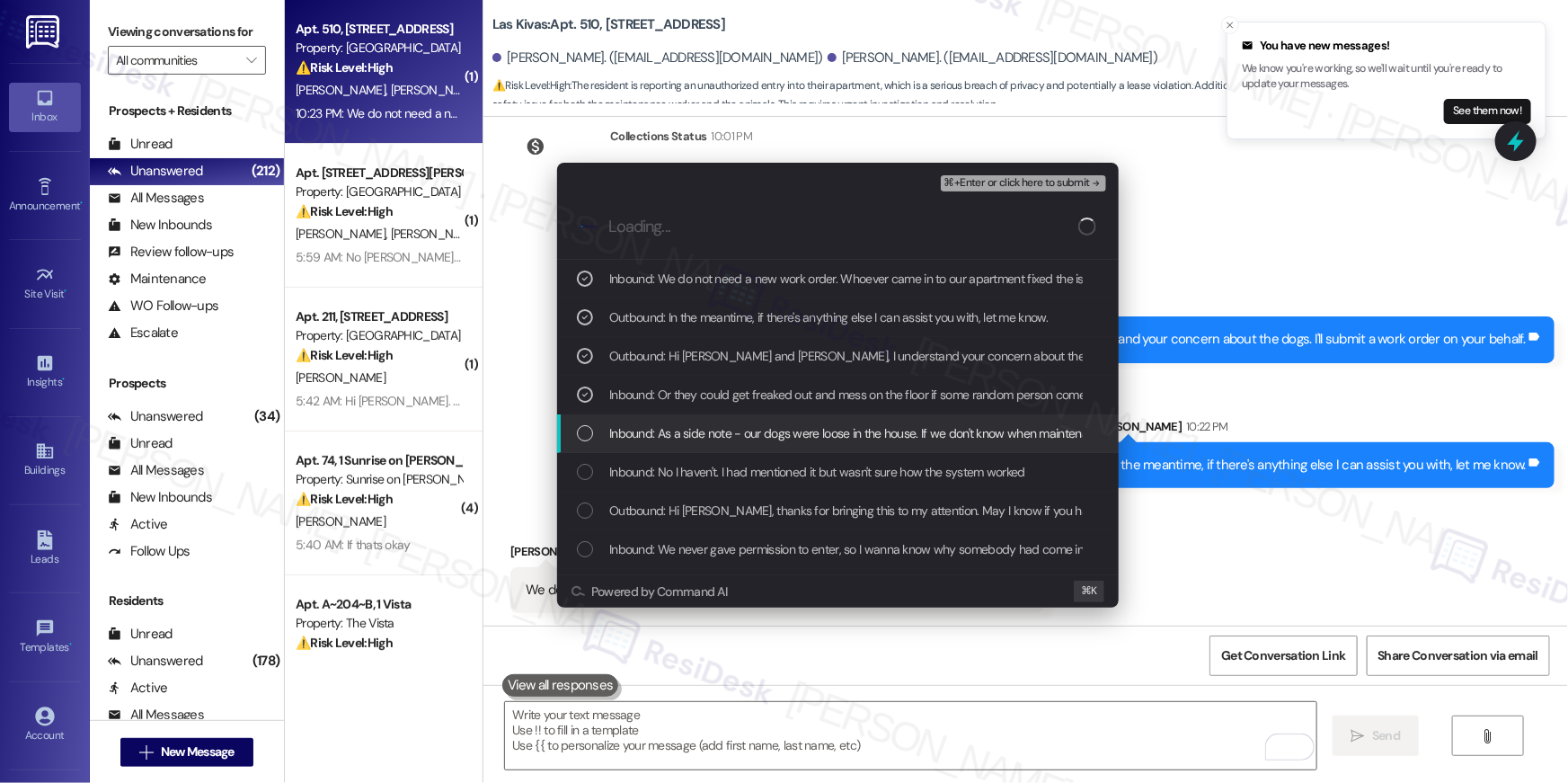
click at [580, 432] on div "List of options" at bounding box center [585, 433] width 16 height 16
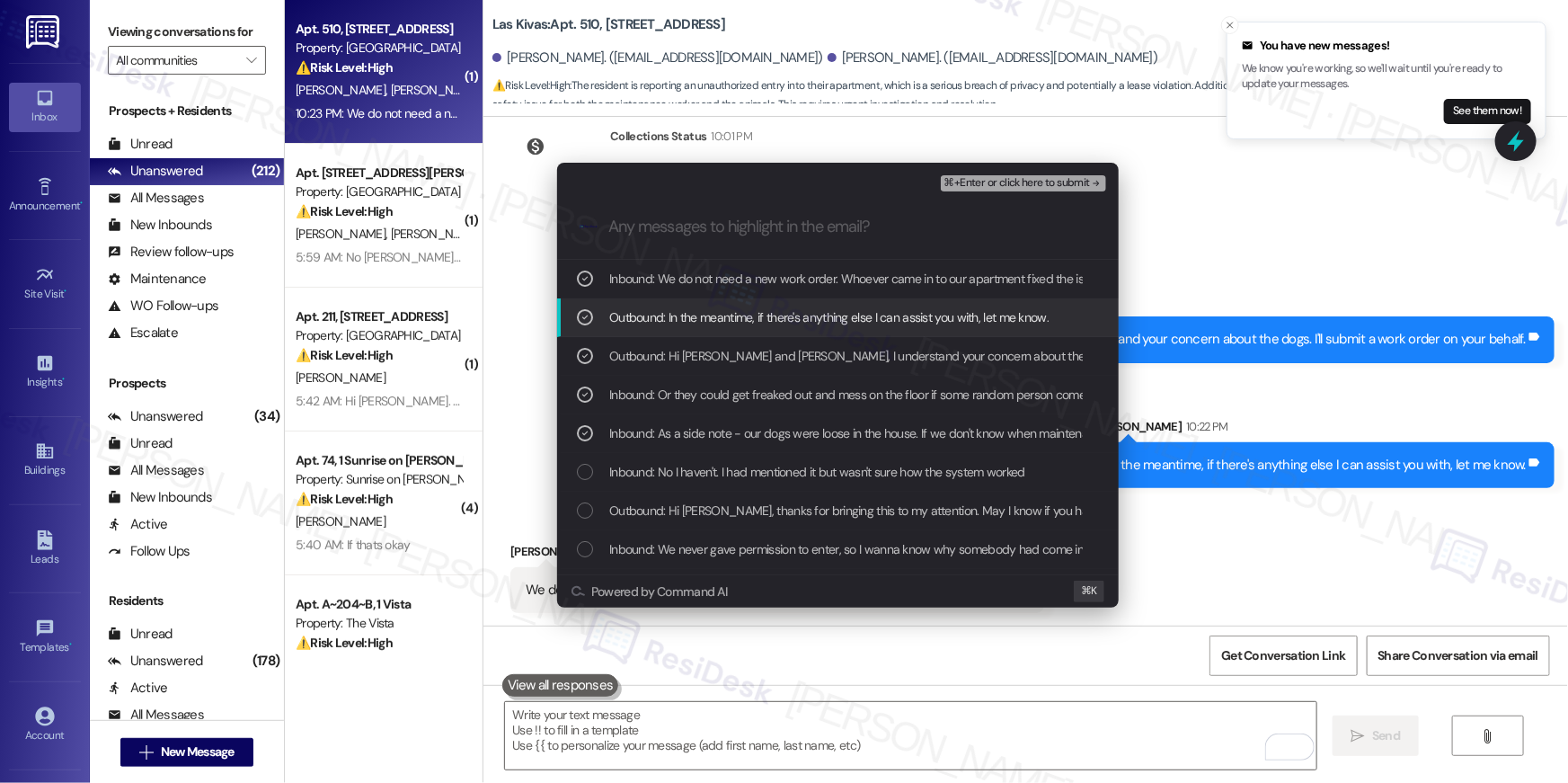
click at [1048, 184] on span "⌘+Enter or click here to submit" at bounding box center [1017, 184] width 146 height 13
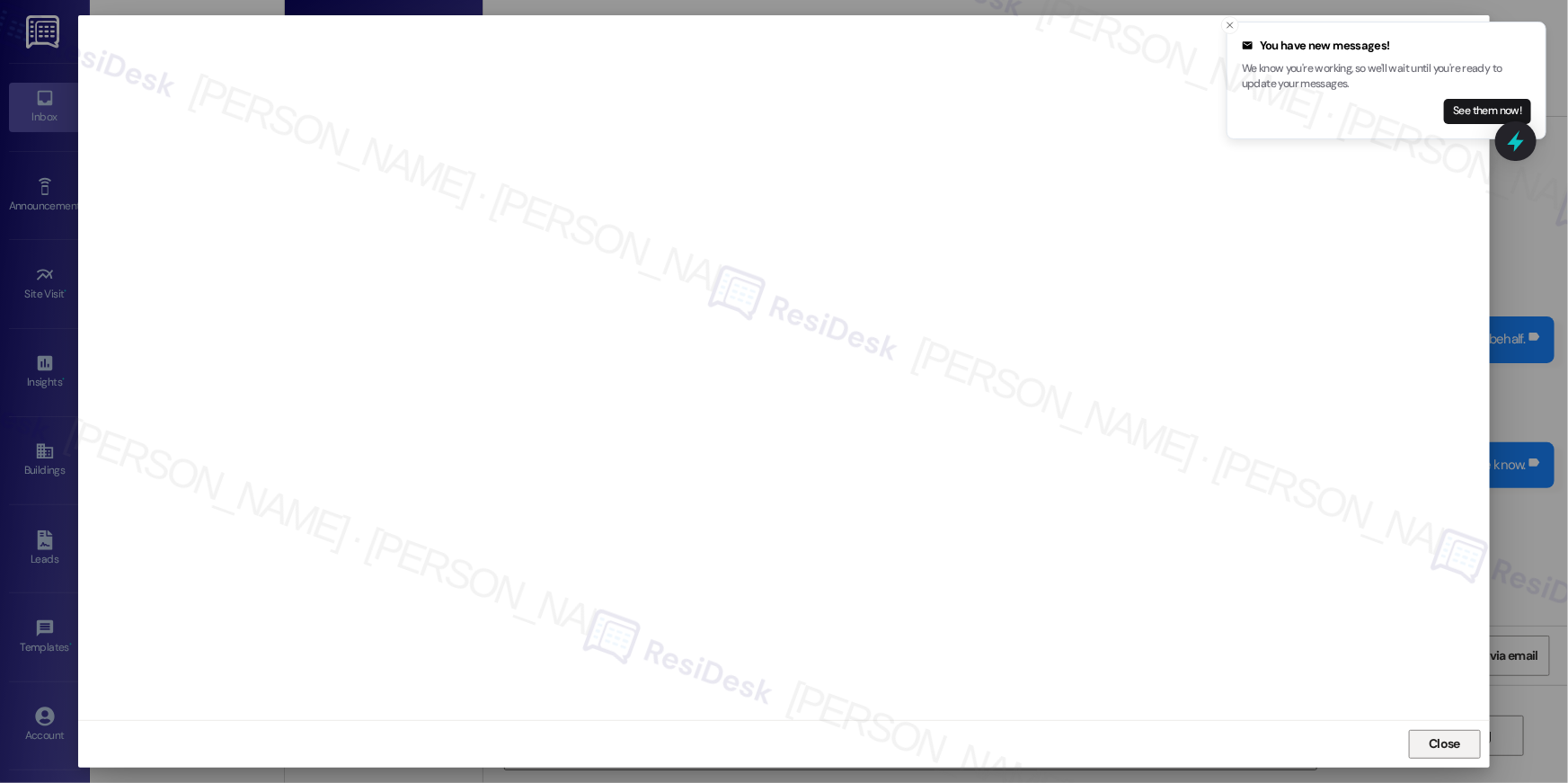
click at [1428, 733] on span "Close" at bounding box center [1444, 745] width 38 height 27
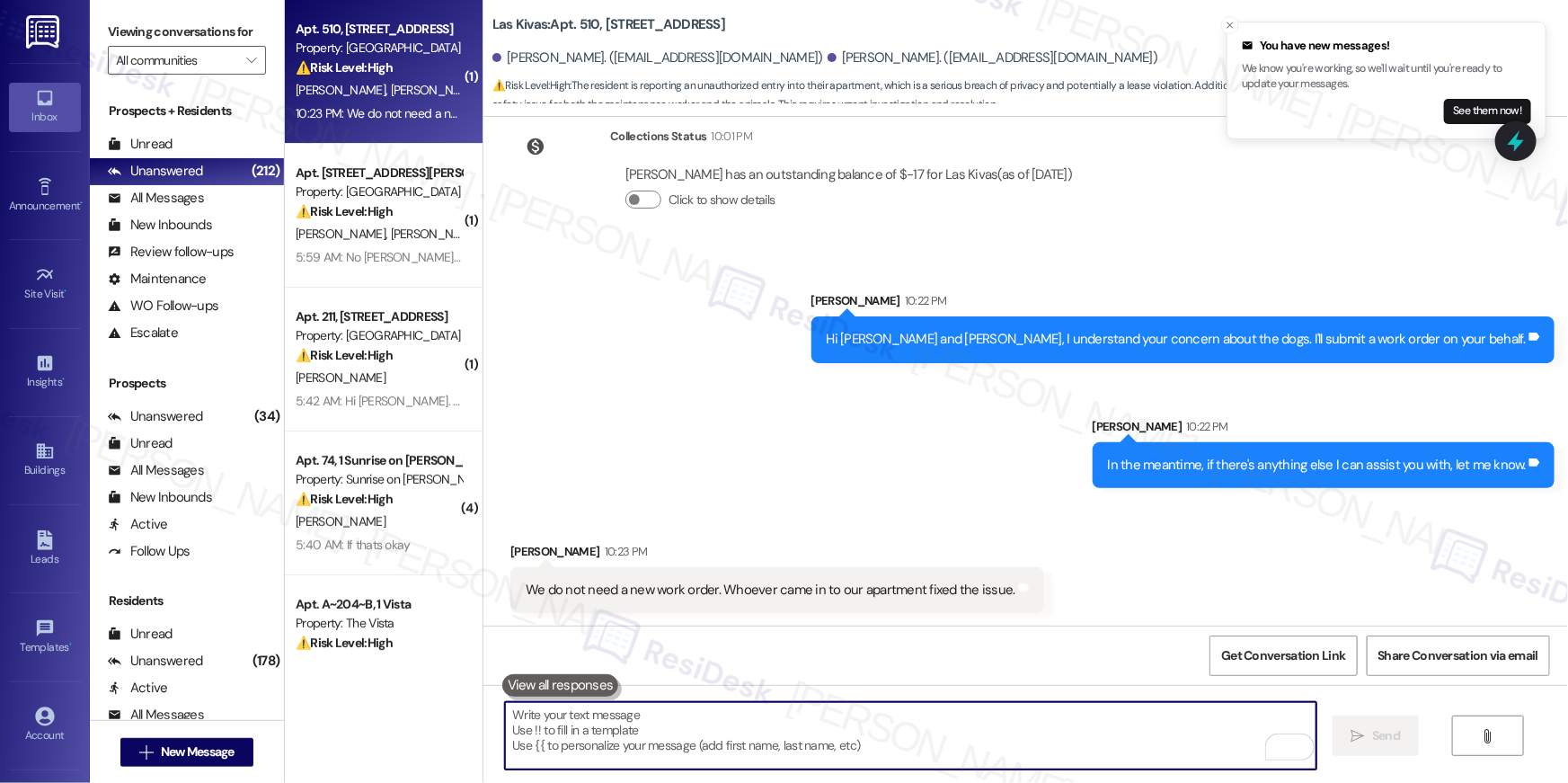
click at [1157, 723] on textarea "To enrich screen reader interactions, please activate Accessibility in Grammarl…" at bounding box center [911, 736] width 812 height 67
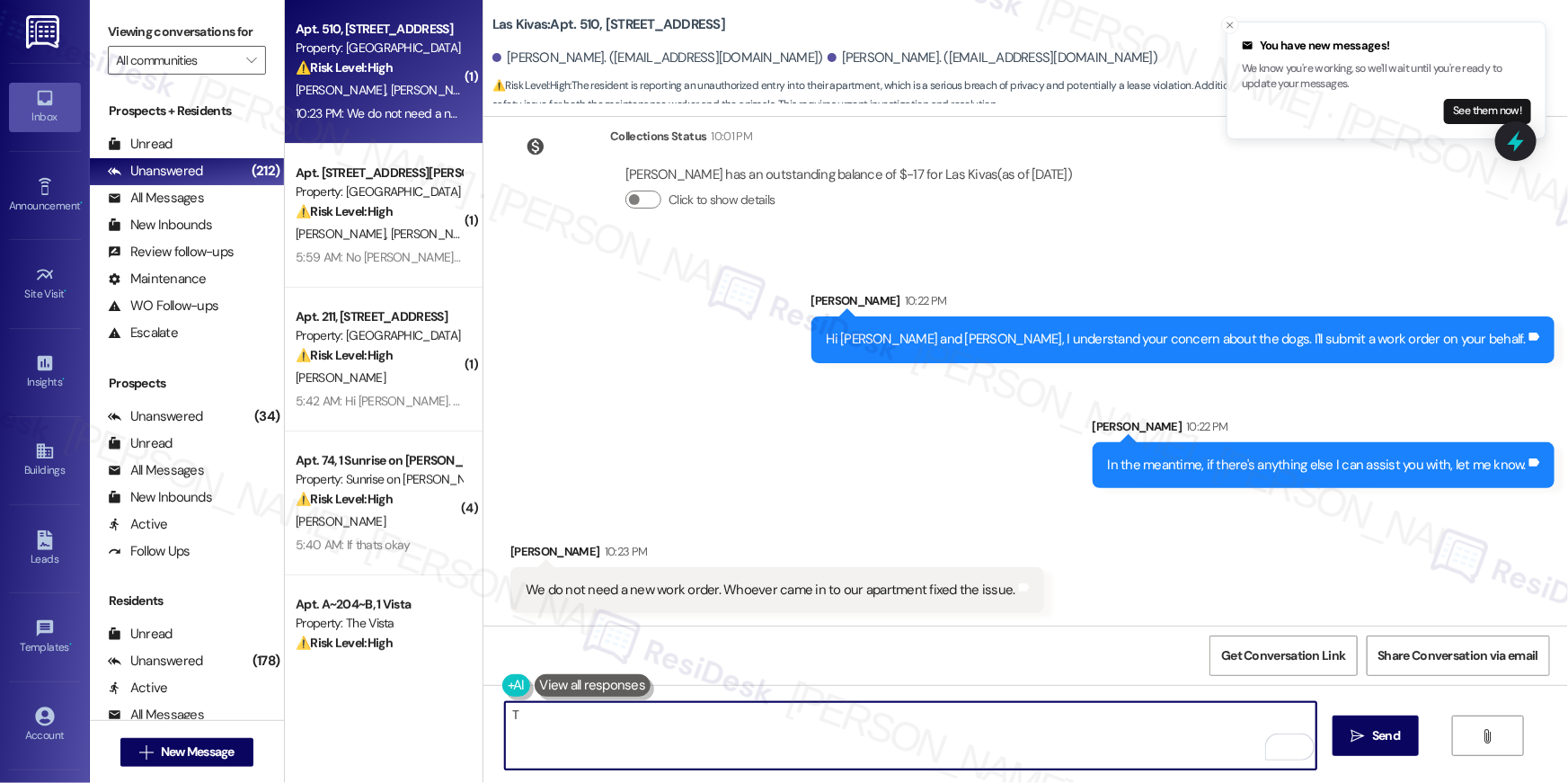
type textarea "Th"
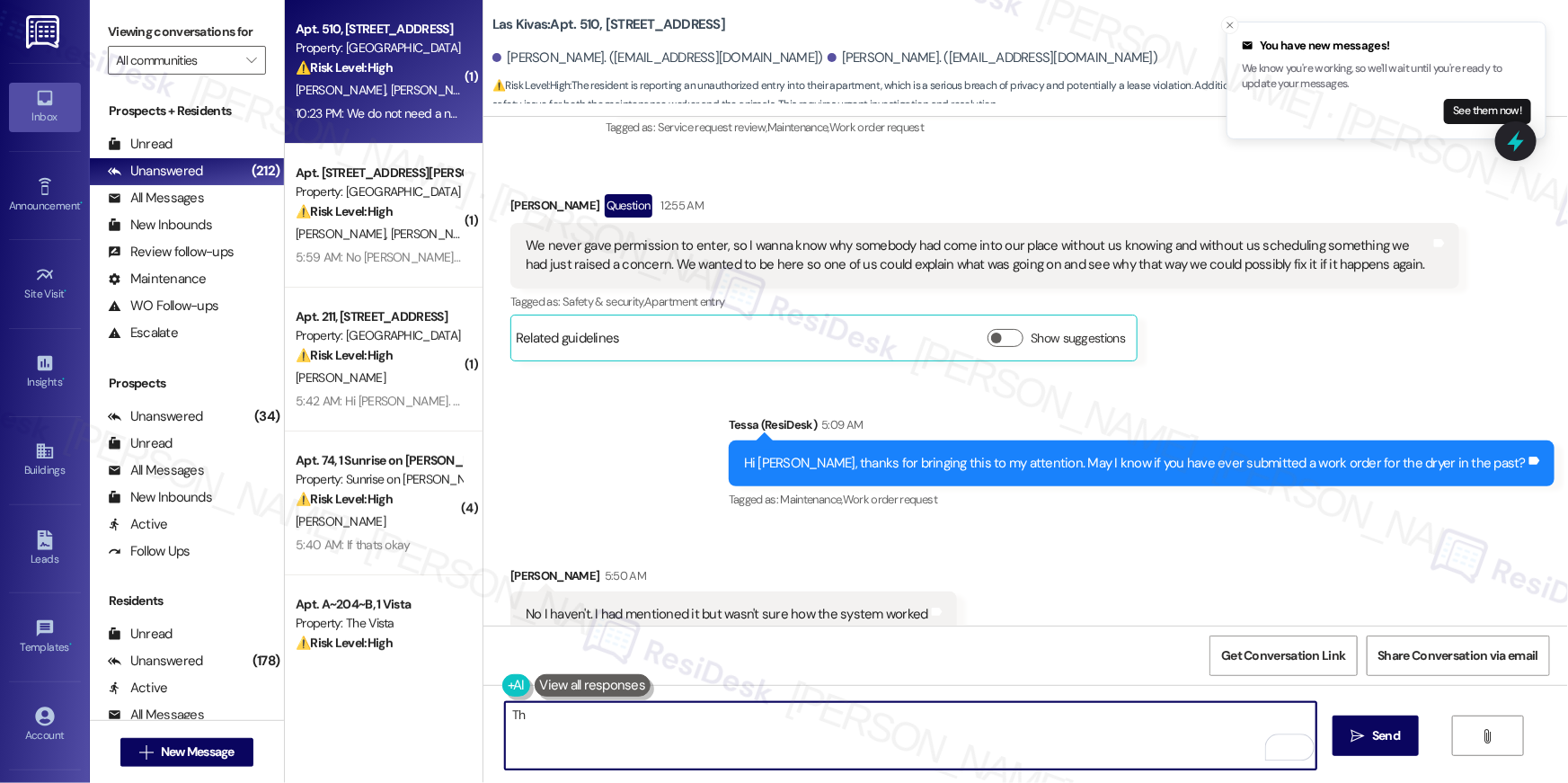
scroll to position [0, 0]
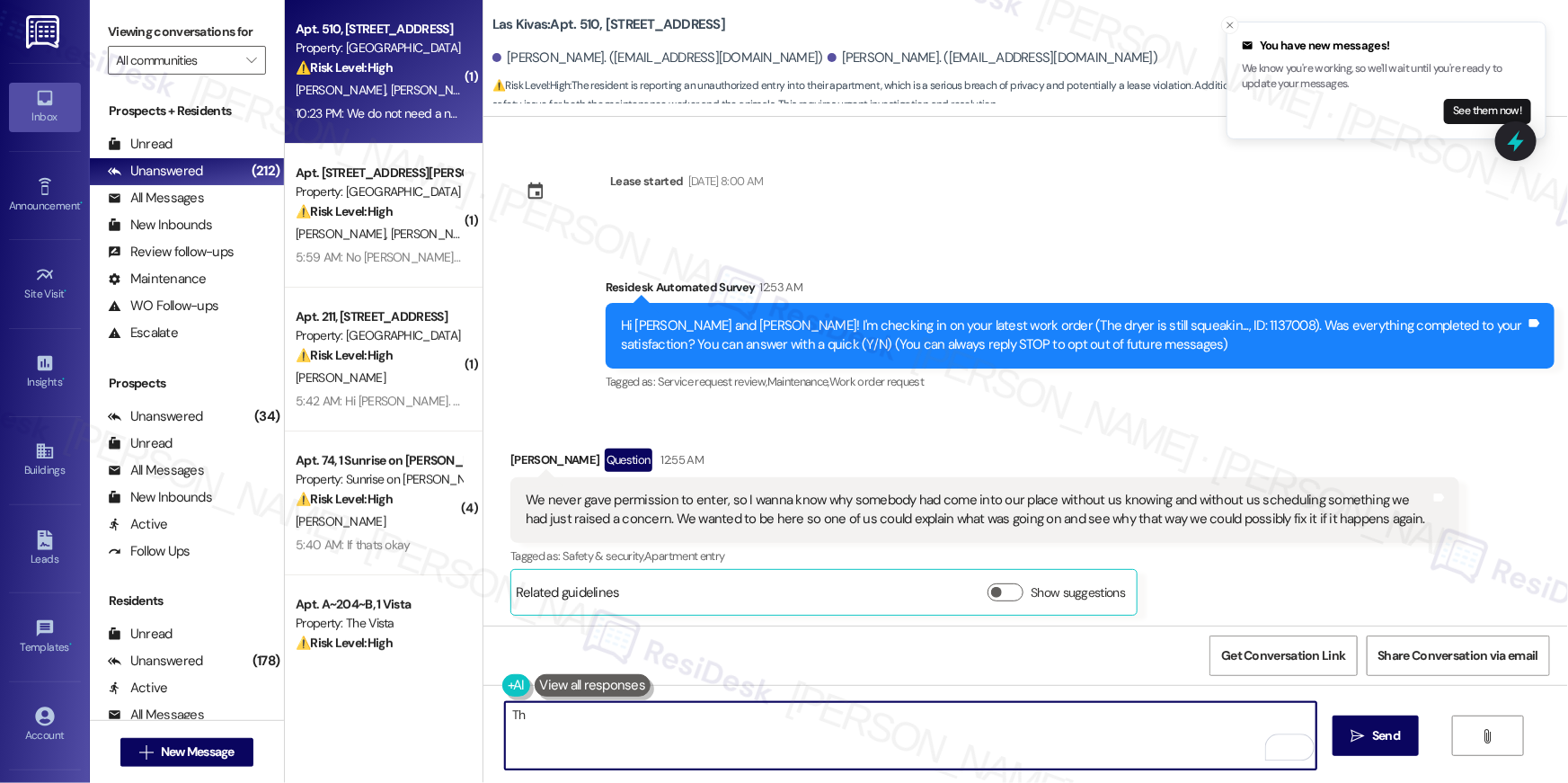
click at [764, 742] on textarea "Th" at bounding box center [911, 736] width 812 height 67
click at [763, 743] on textarea "Th" at bounding box center [911, 736] width 812 height 67
type textarea "Got it, thanks for confirming."
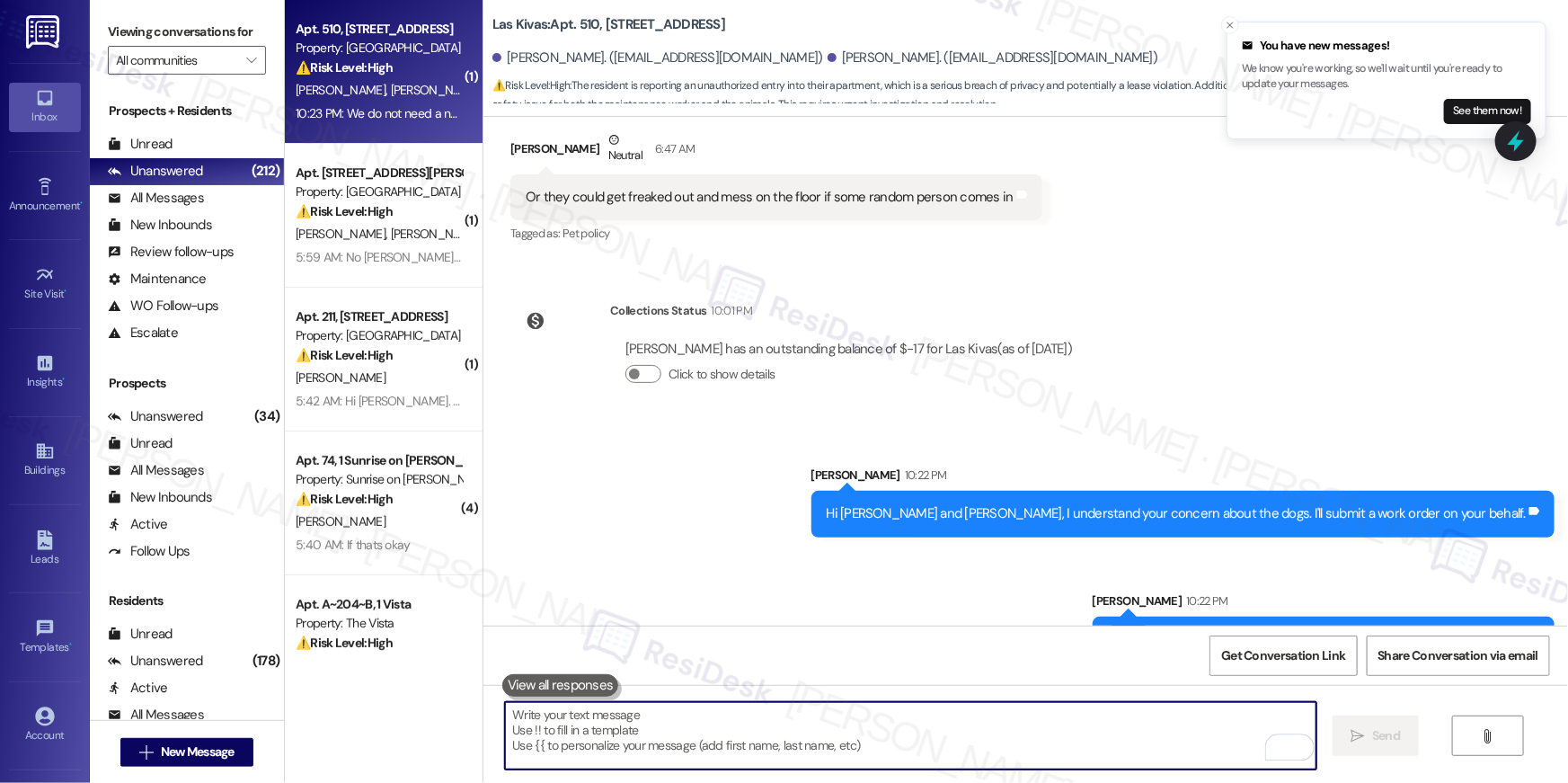
scroll to position [1253, 0]
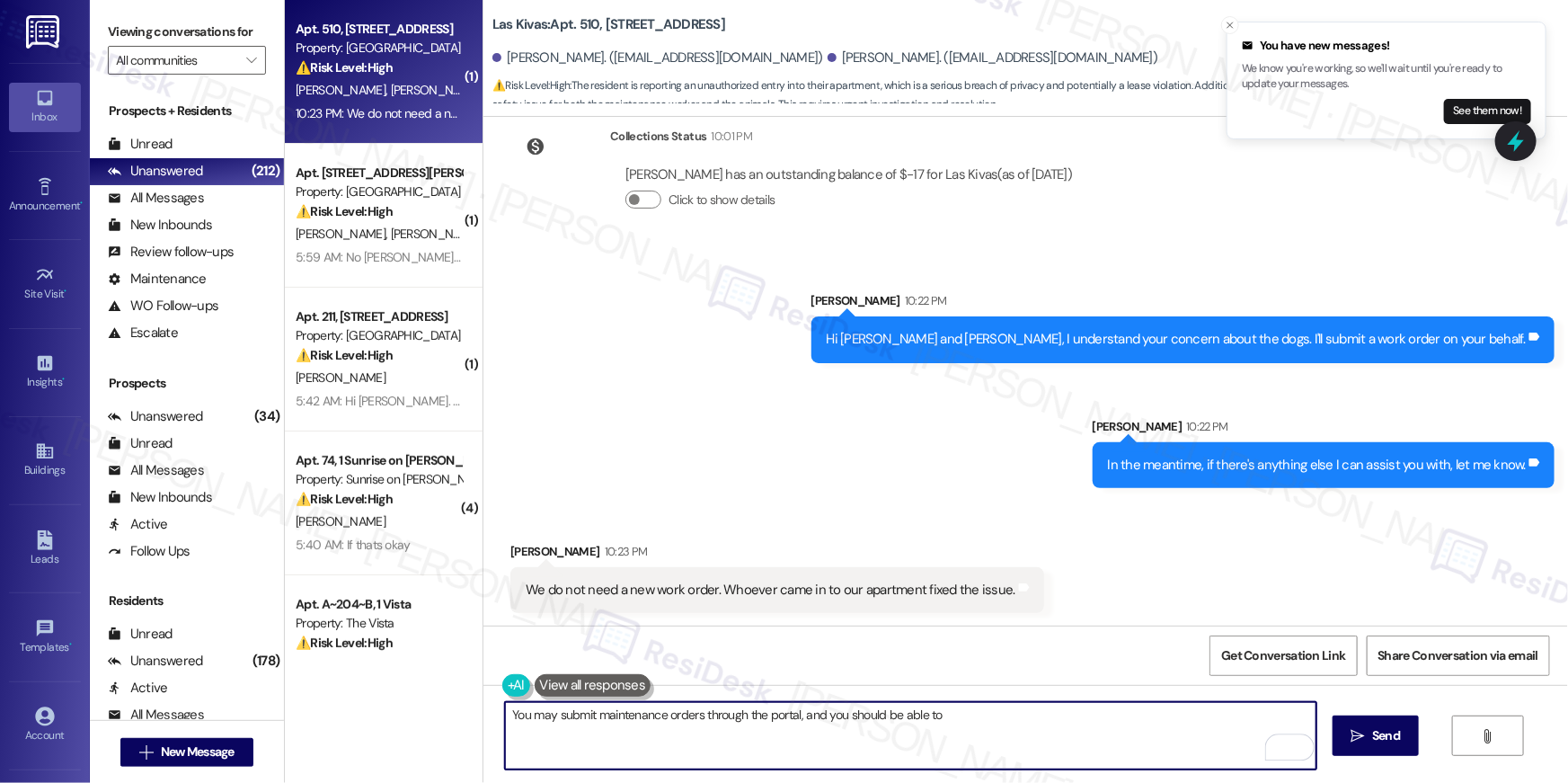
click at [795, 715] on textarea "You may submit maintenance orders through the portal, and you should be able to" at bounding box center [911, 736] width 812 height 67
drag, startPoint x: 822, startPoint y: 717, endPoint x: 1155, endPoint y: 744, distance: 334.1
click at [1155, 744] on textarea "You may submit maintenance orders through the portal, and you should be able to" at bounding box center [911, 736] width 812 height 67
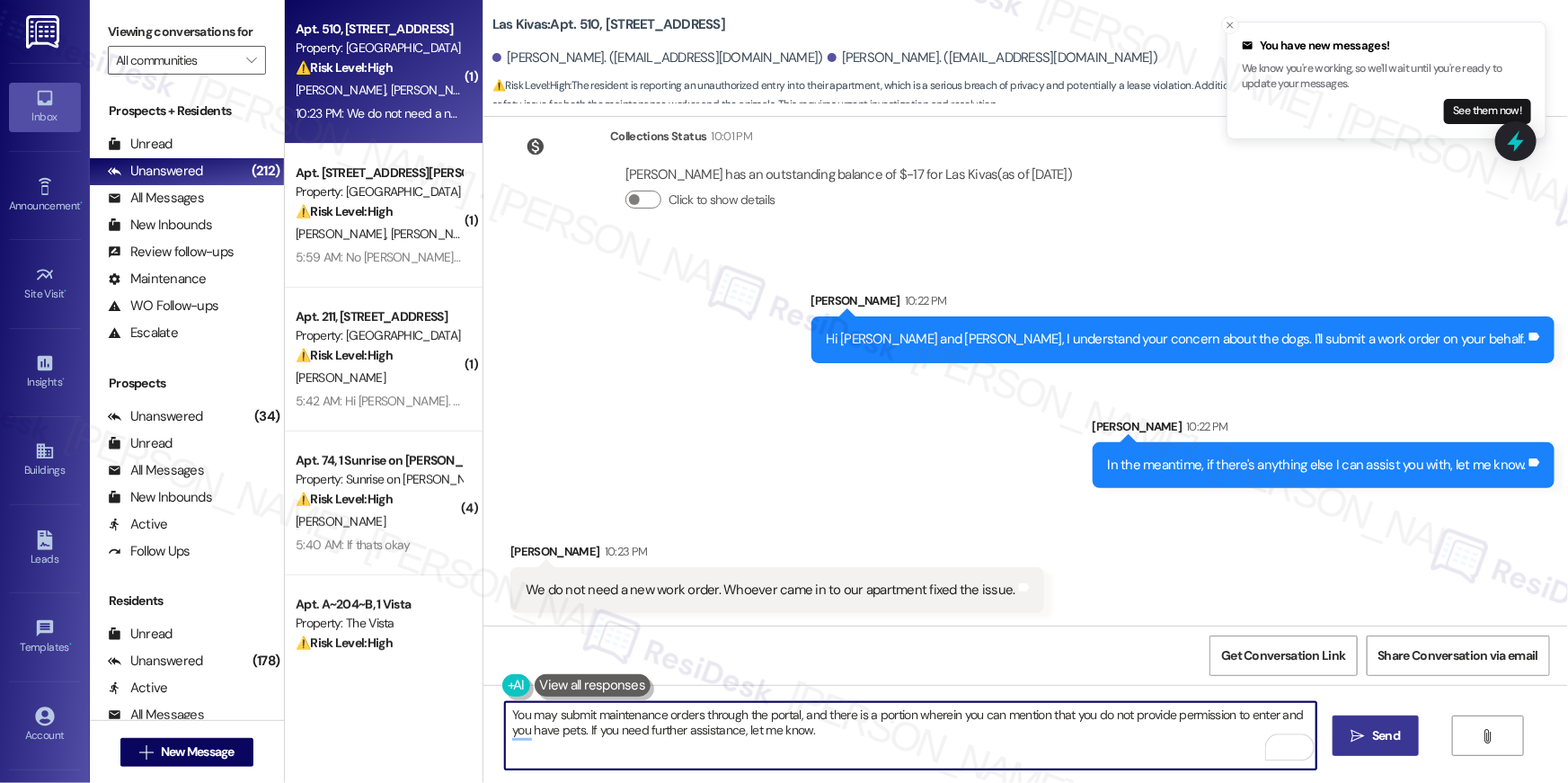
type textarea "You may submit maintenance orders through the portal, and there is a portion wh…"
click at [1361, 730] on icon "" at bounding box center [1358, 737] width 14 height 15
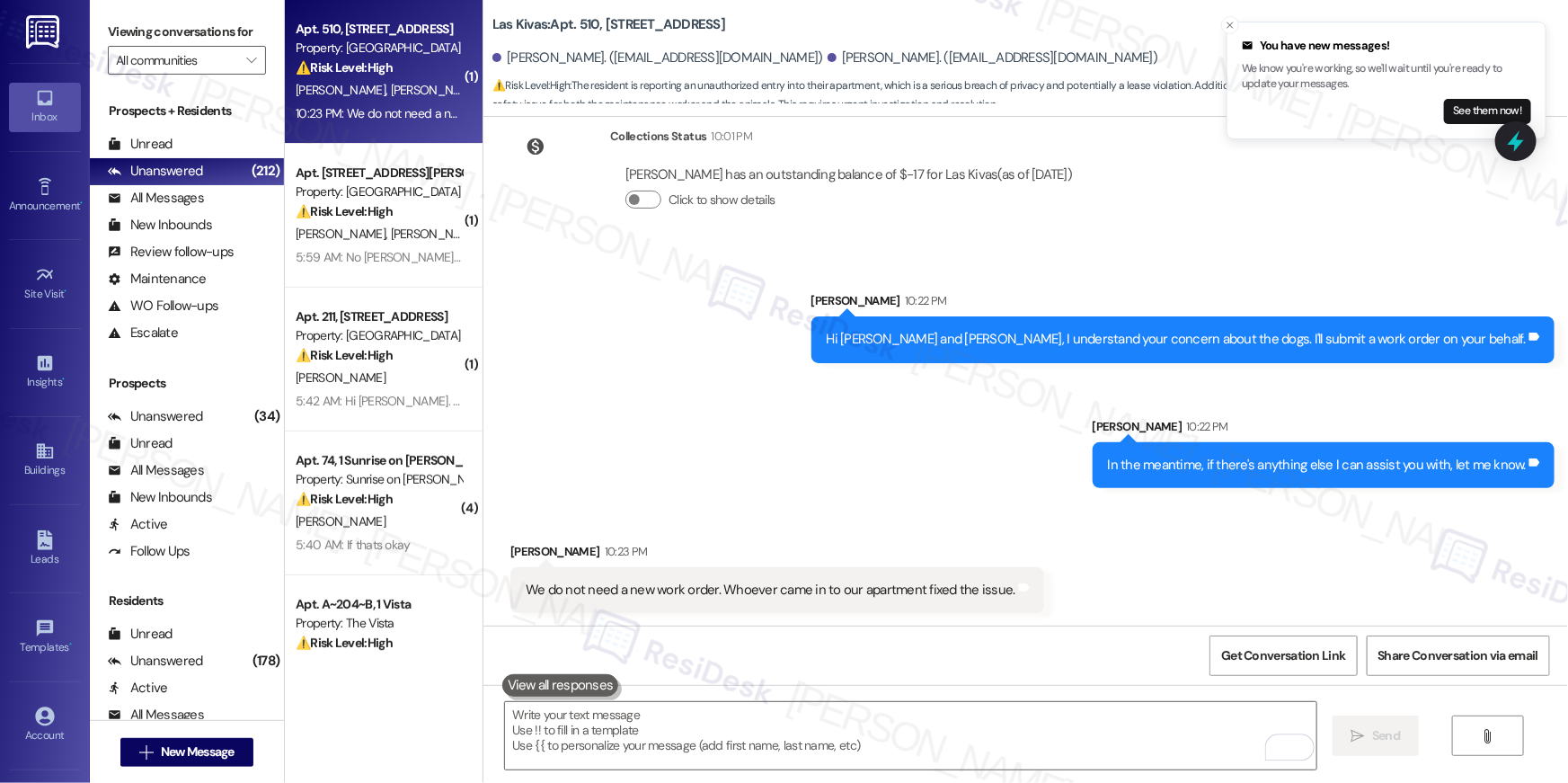
drag, startPoint x: 833, startPoint y: 209, endPoint x: 840, endPoint y: 203, distance: 9.2
click at [835, 208] on div "Click to show details" at bounding box center [848, 203] width 447 height 39
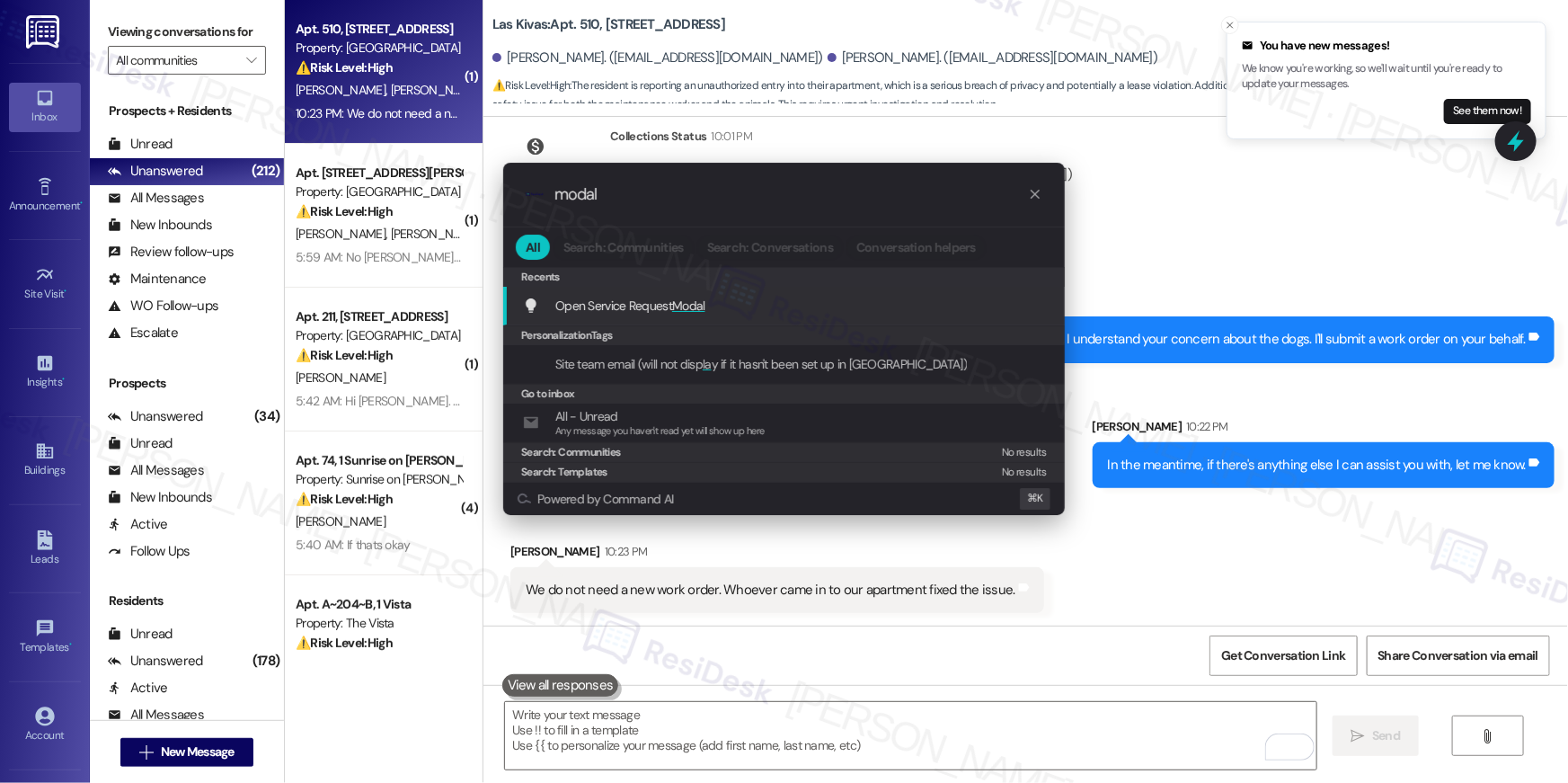
type input "modal"
click at [674, 291] on div "Open Service Request Modal Add shortcut" at bounding box center [784, 306] width 561 height 38
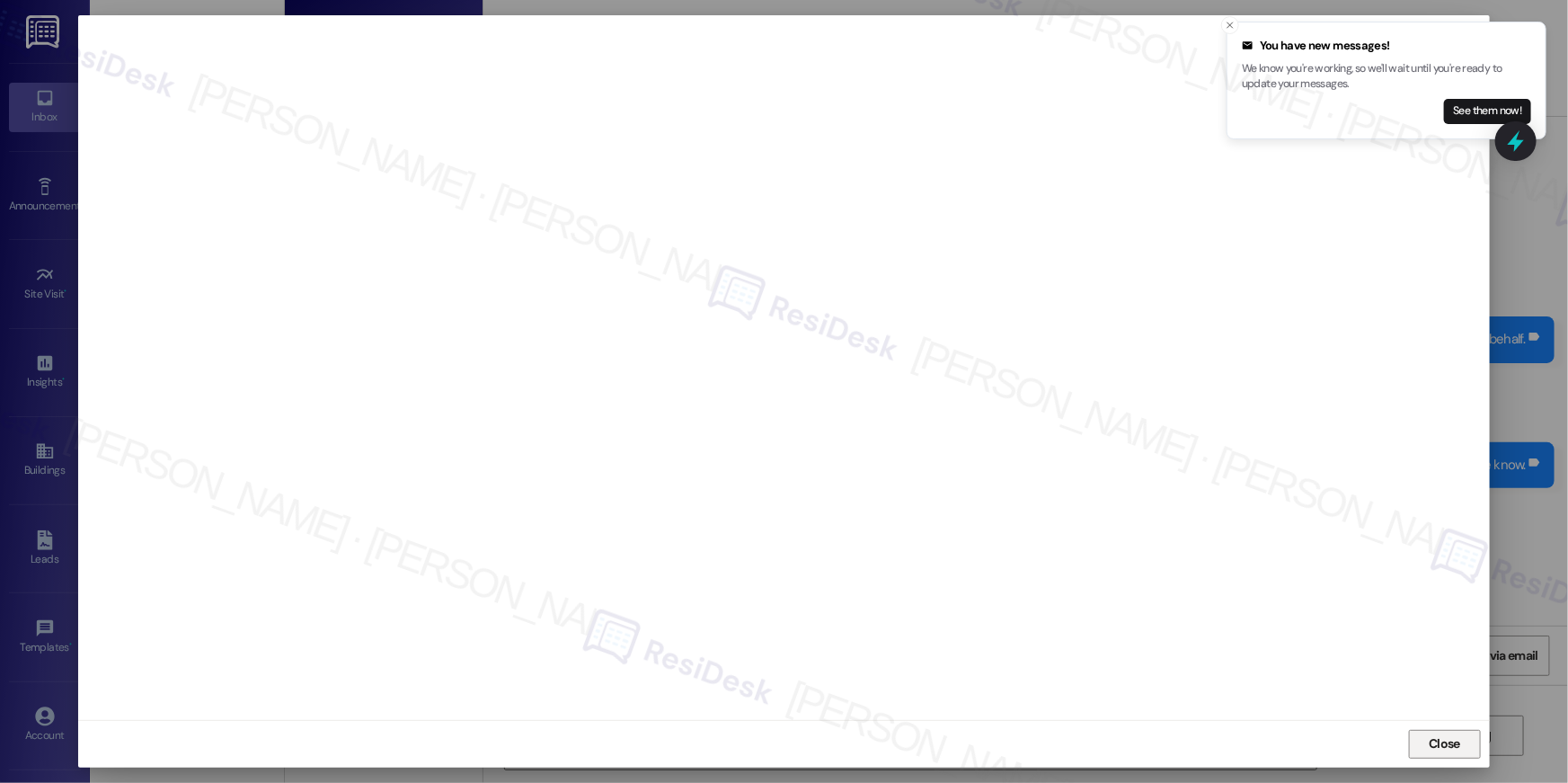
click at [1426, 742] on span "Close" at bounding box center [1444, 744] width 38 height 19
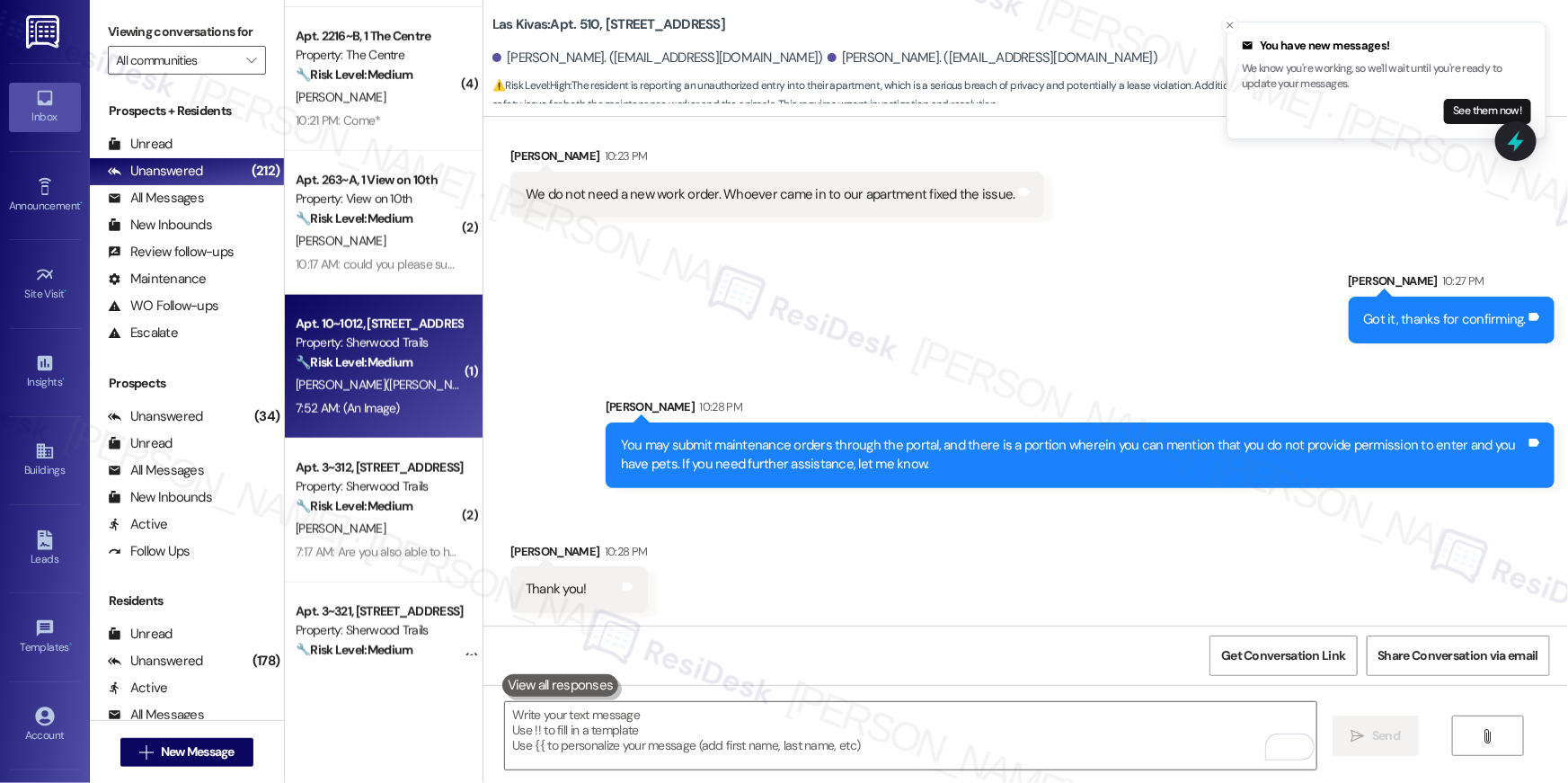
scroll to position [0, 0]
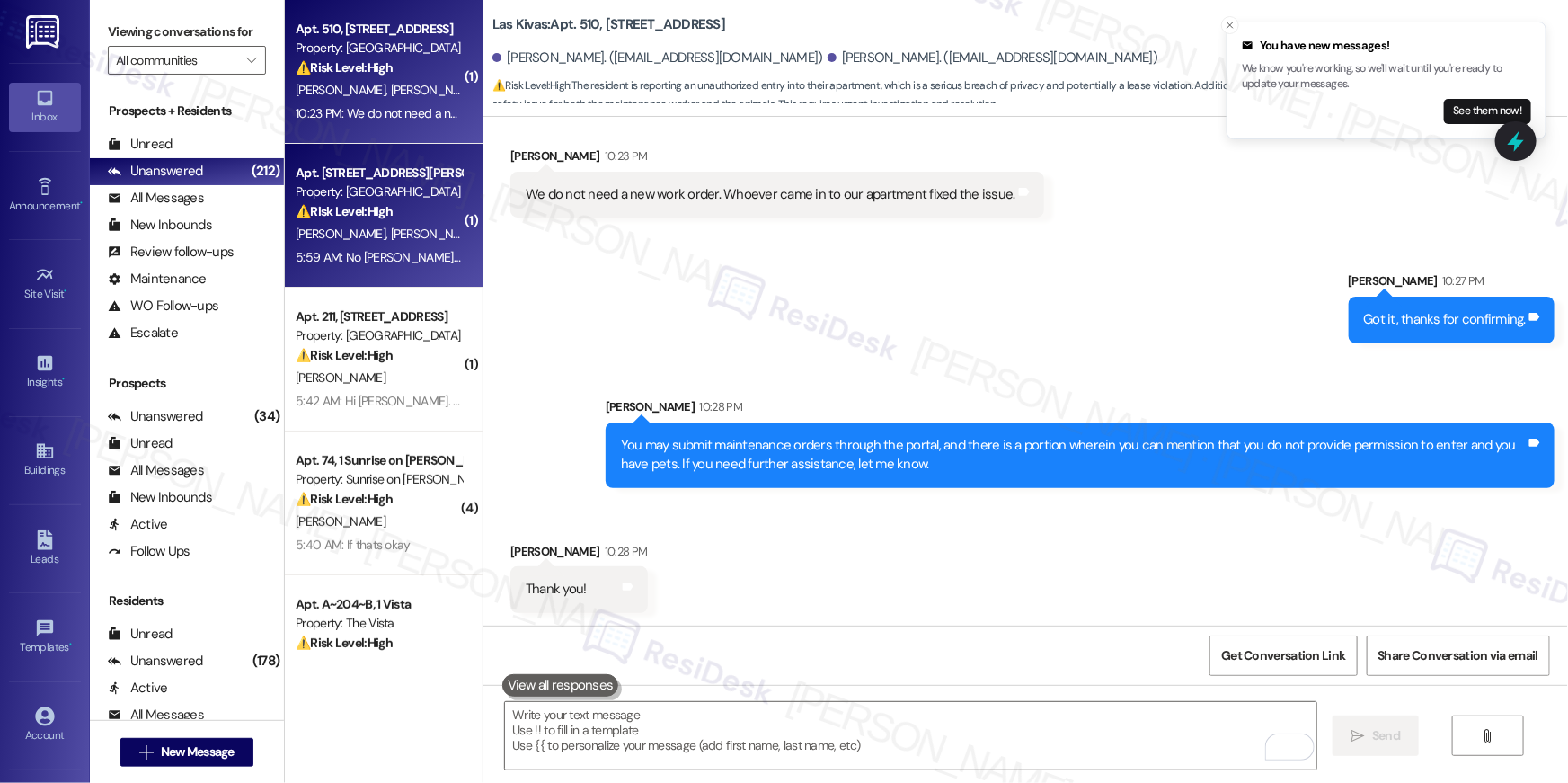
click at [384, 197] on div "Property: Bella Vista" at bounding box center [379, 191] width 167 height 19
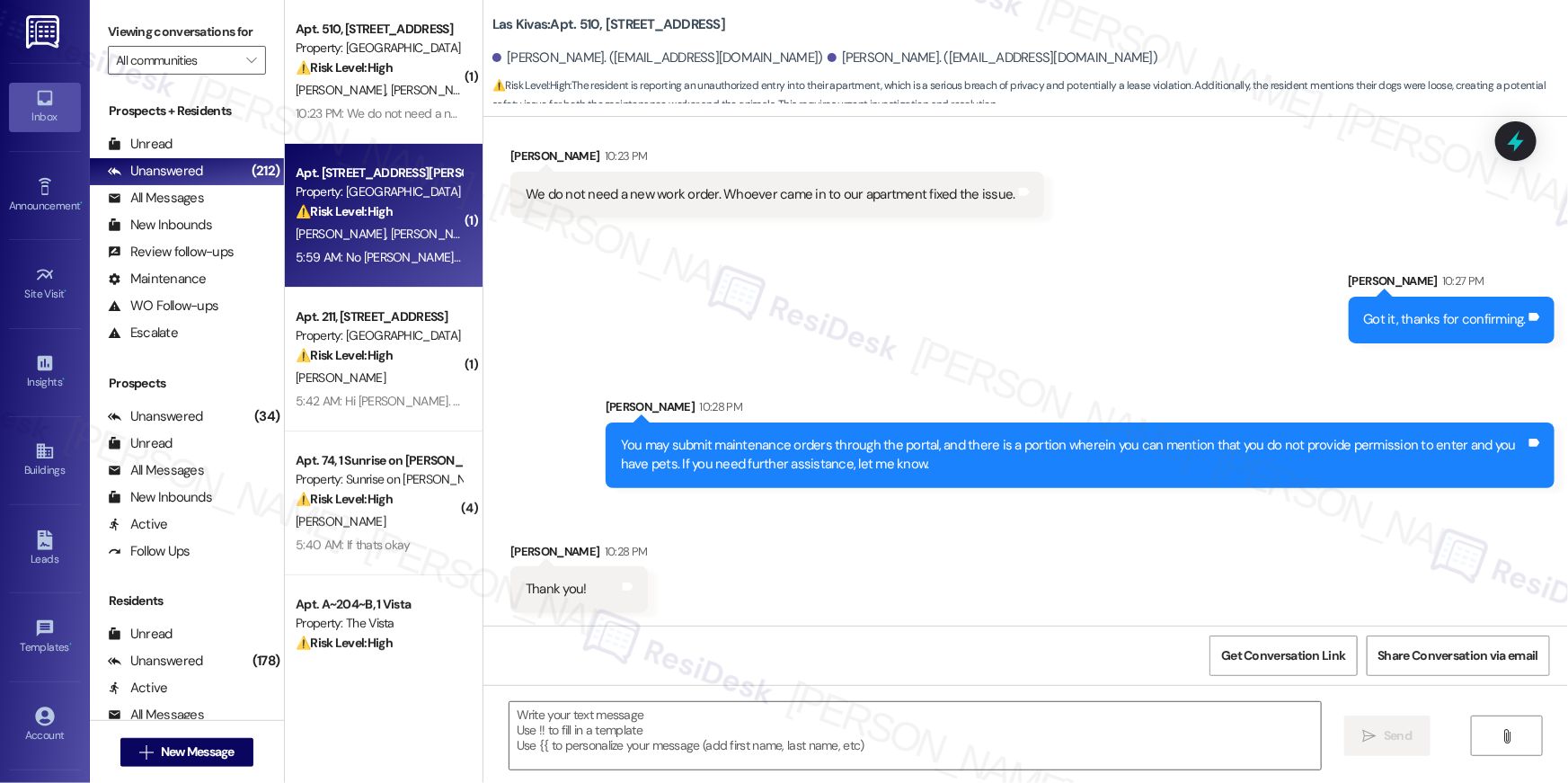
type textarea "Fetching suggested responses. Please feel free to read through the conversation…"
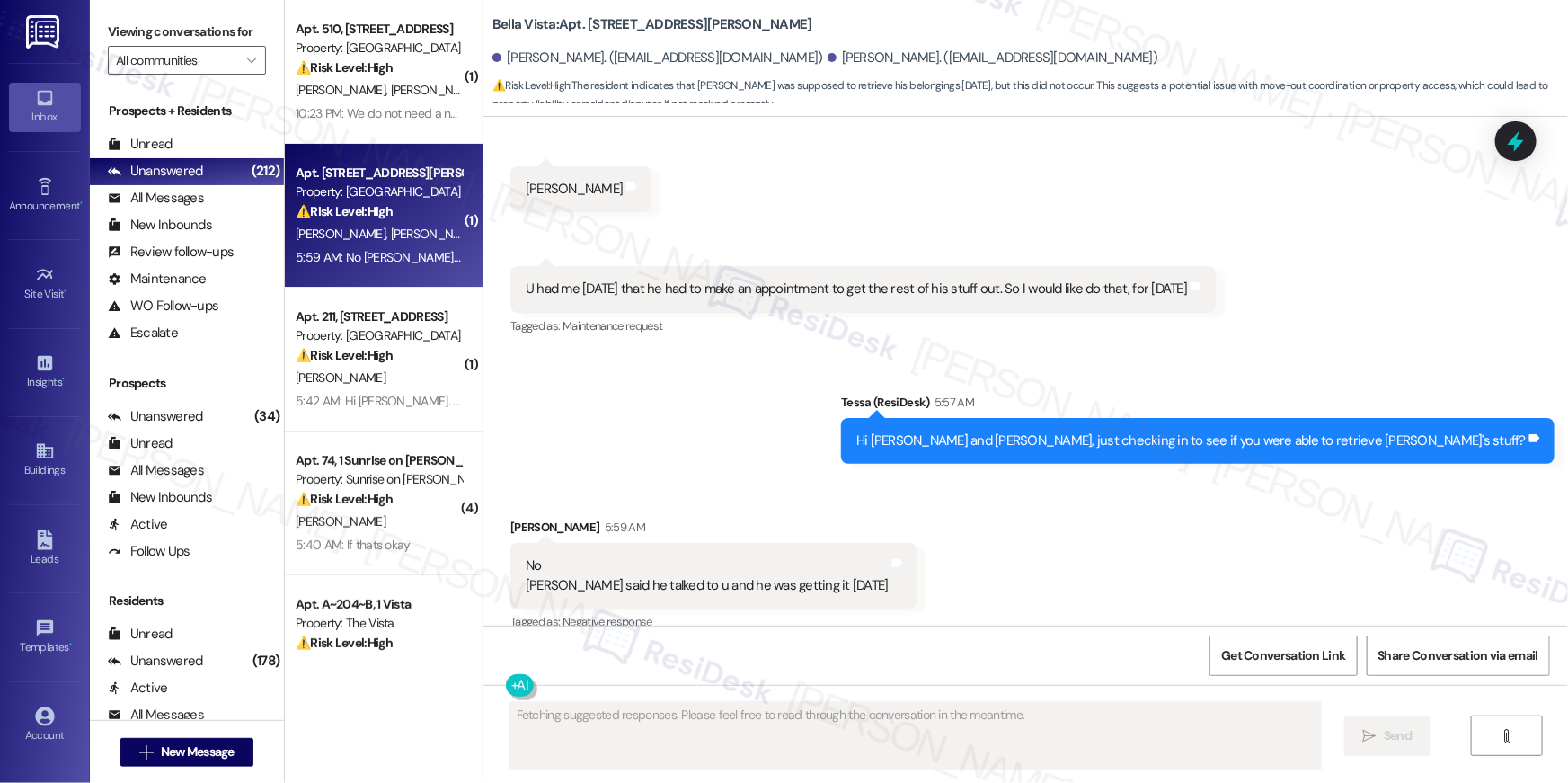
scroll to position [2027, 0]
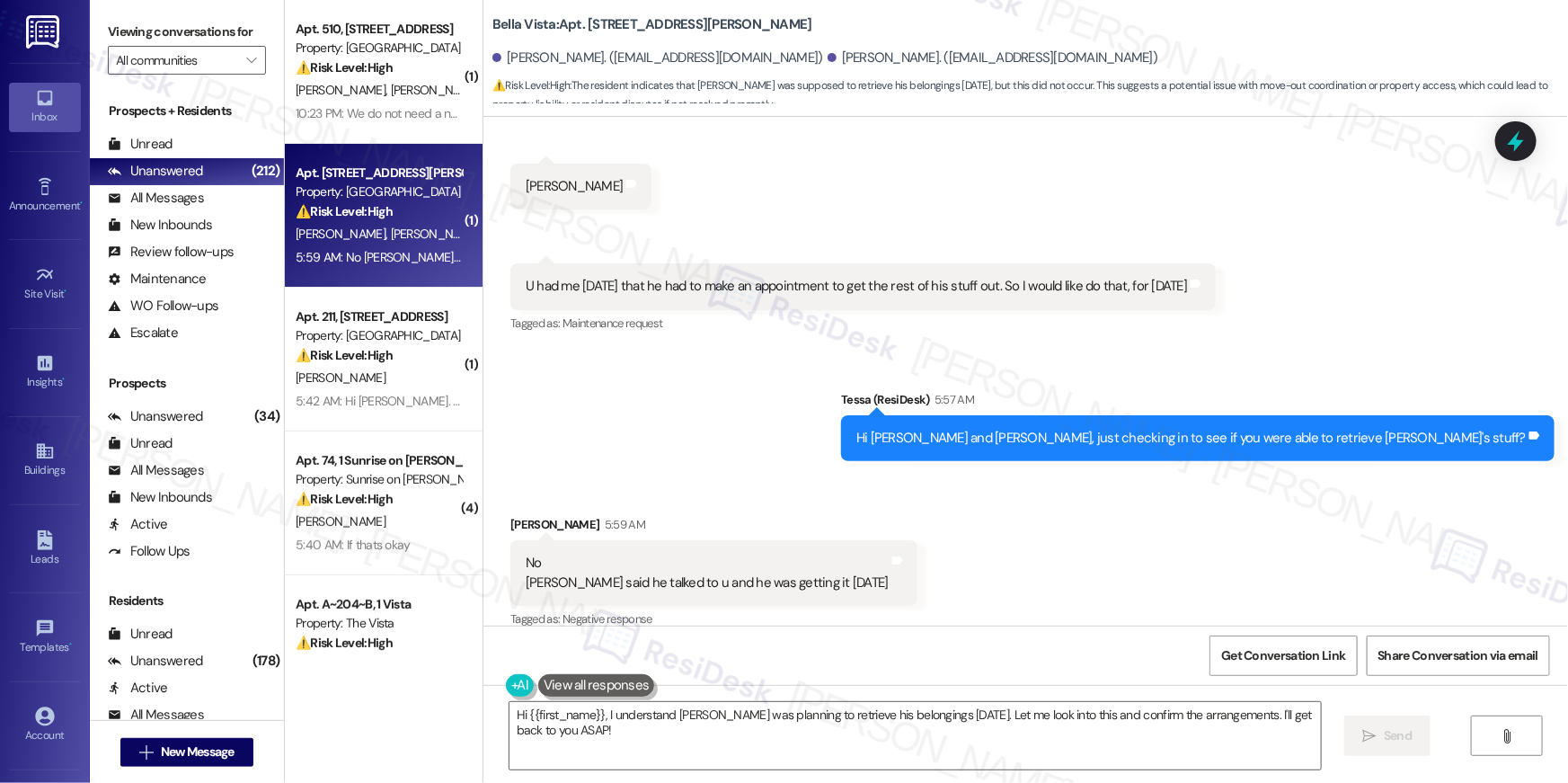
click at [792, 371] on div "Sent via SMS Tessa (ResiDesk) 5:57 AM Hi Terri and Roy, just checking in to see…" at bounding box center [1026, 412] width 1085 height 125
click at [1024, 577] on div "Received via SMS Terri Sandoval-Begley 5:59 AM No Ruben said he talked to u and…" at bounding box center [1026, 560] width 1085 height 171
click at [865, 742] on textarea "Hi {{first_name}}, I understand Ruben was planning to retrieve his belongings o…" at bounding box center [916, 736] width 812 height 67
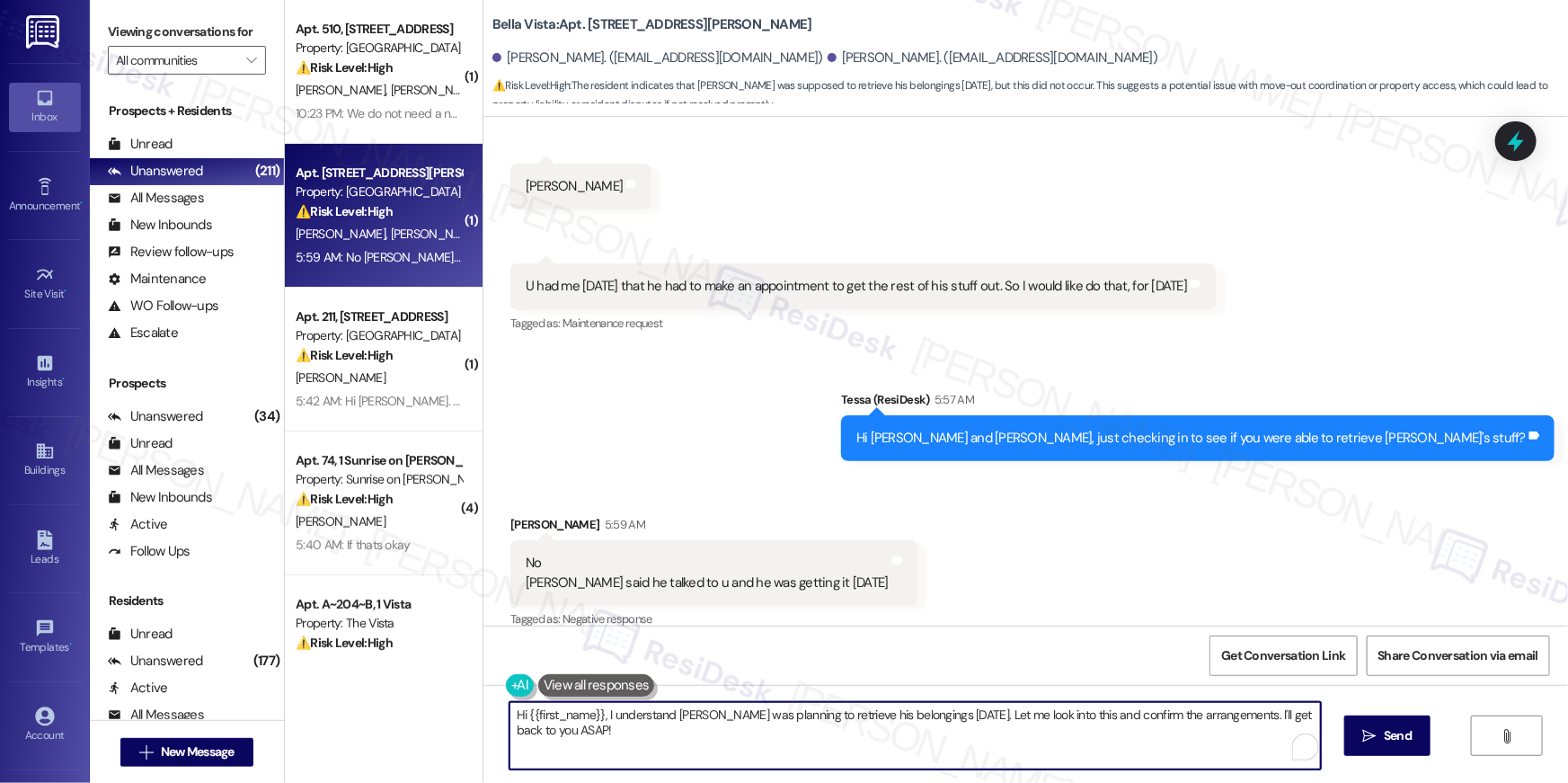
click at [865, 742] on textarea "Hi {{first_name}}, I understand Ruben was planning to retrieve his belongings o…" at bounding box center [916, 736] width 812 height 67
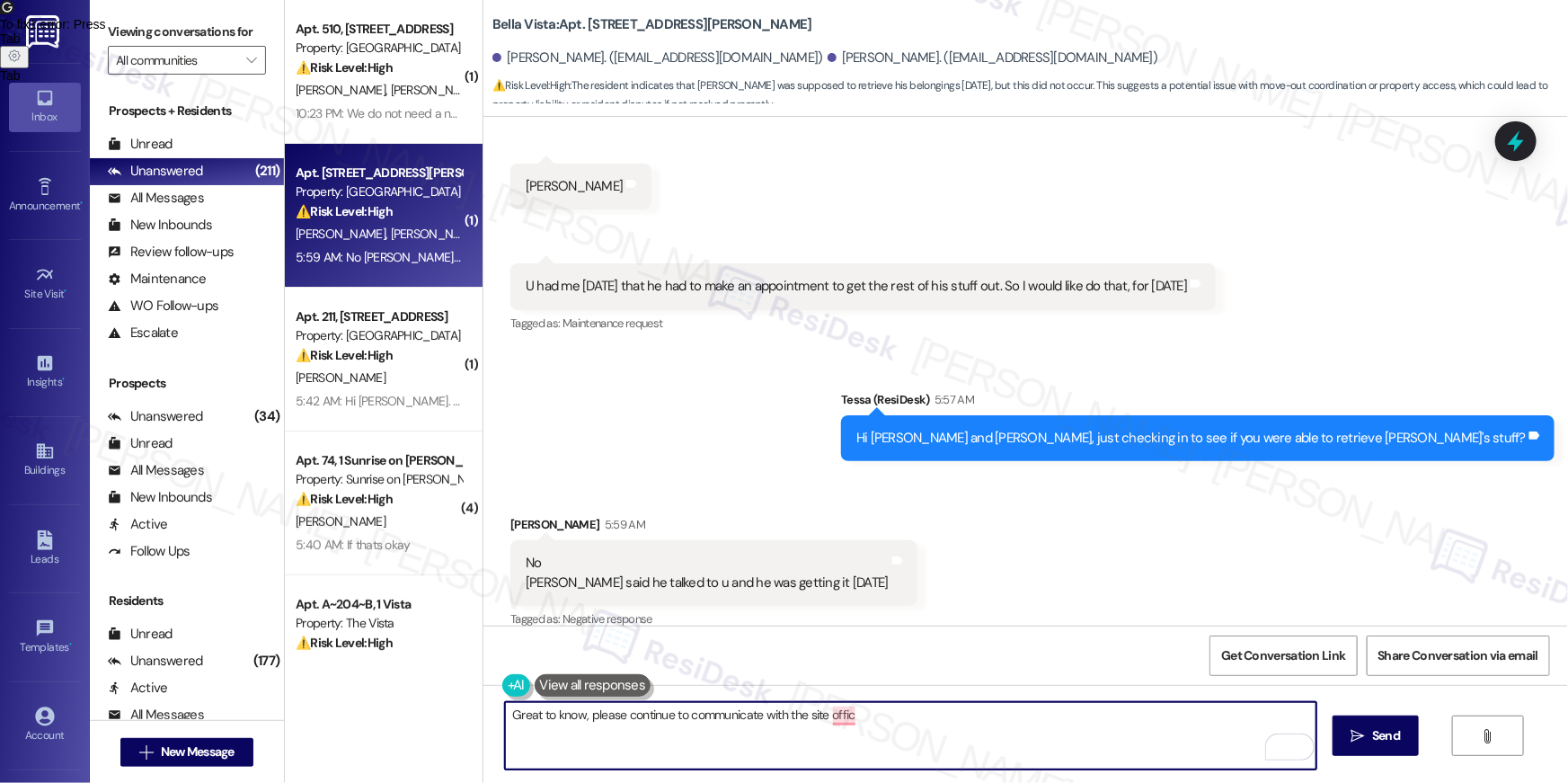
click at [593, 744] on textarea "Great to know, please continue to communicate with the site offic" at bounding box center [911, 736] width 812 height 67
type textarea "Great to know, please continue to communicate with the site office for further …"
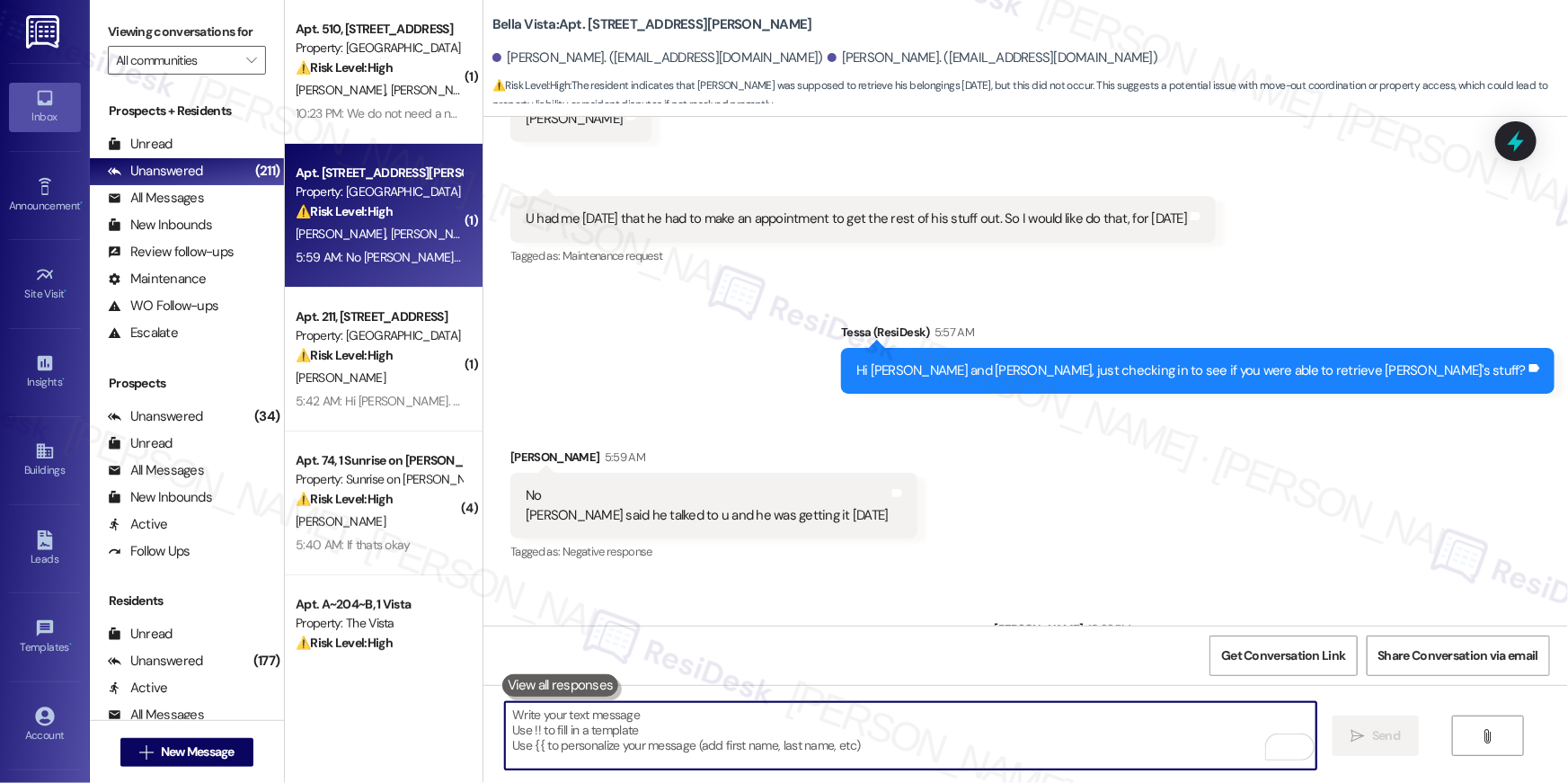
scroll to position [2152, 0]
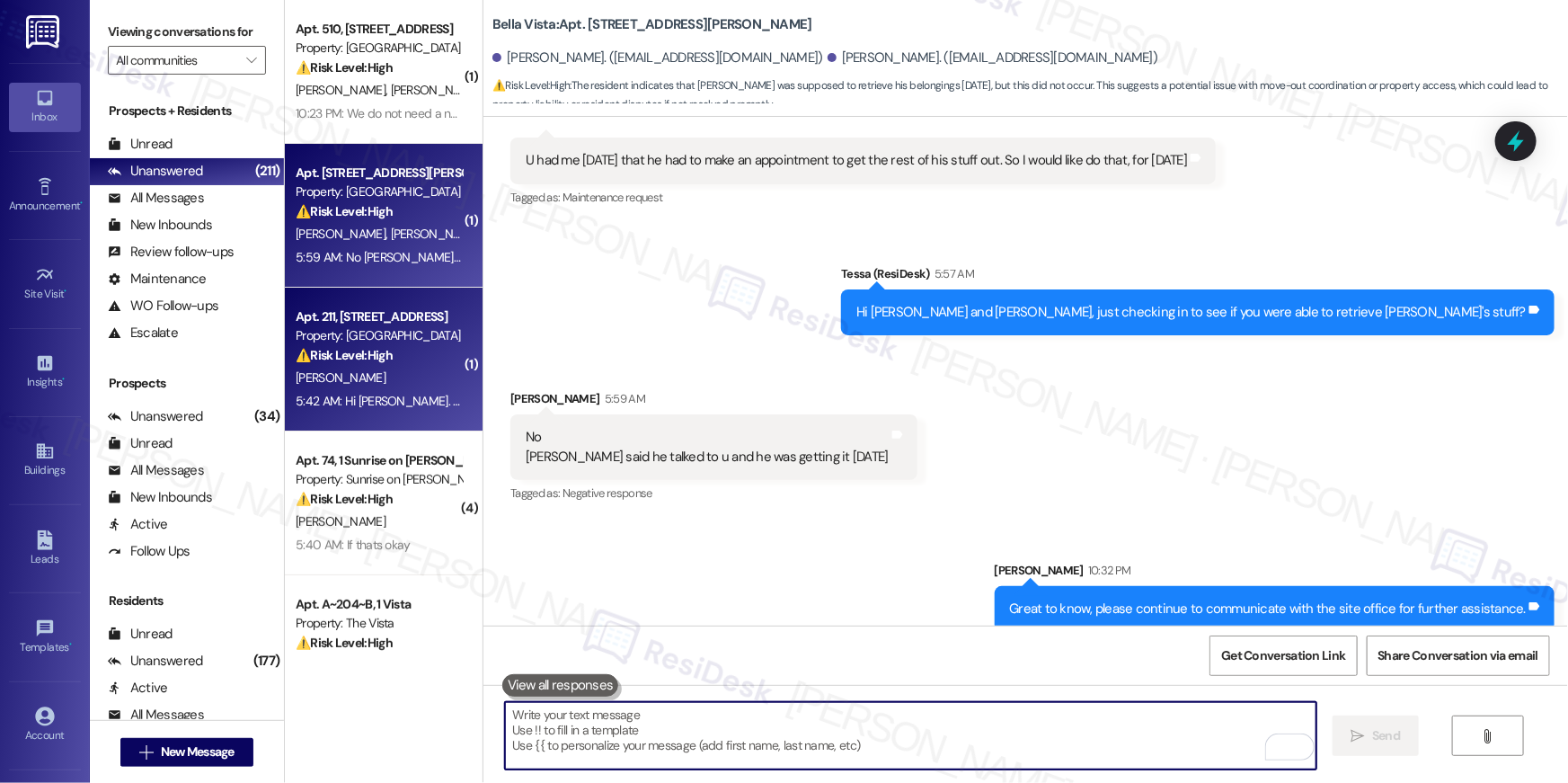
click at [328, 344] on div "Property: Las Kivas" at bounding box center [379, 335] width 167 height 19
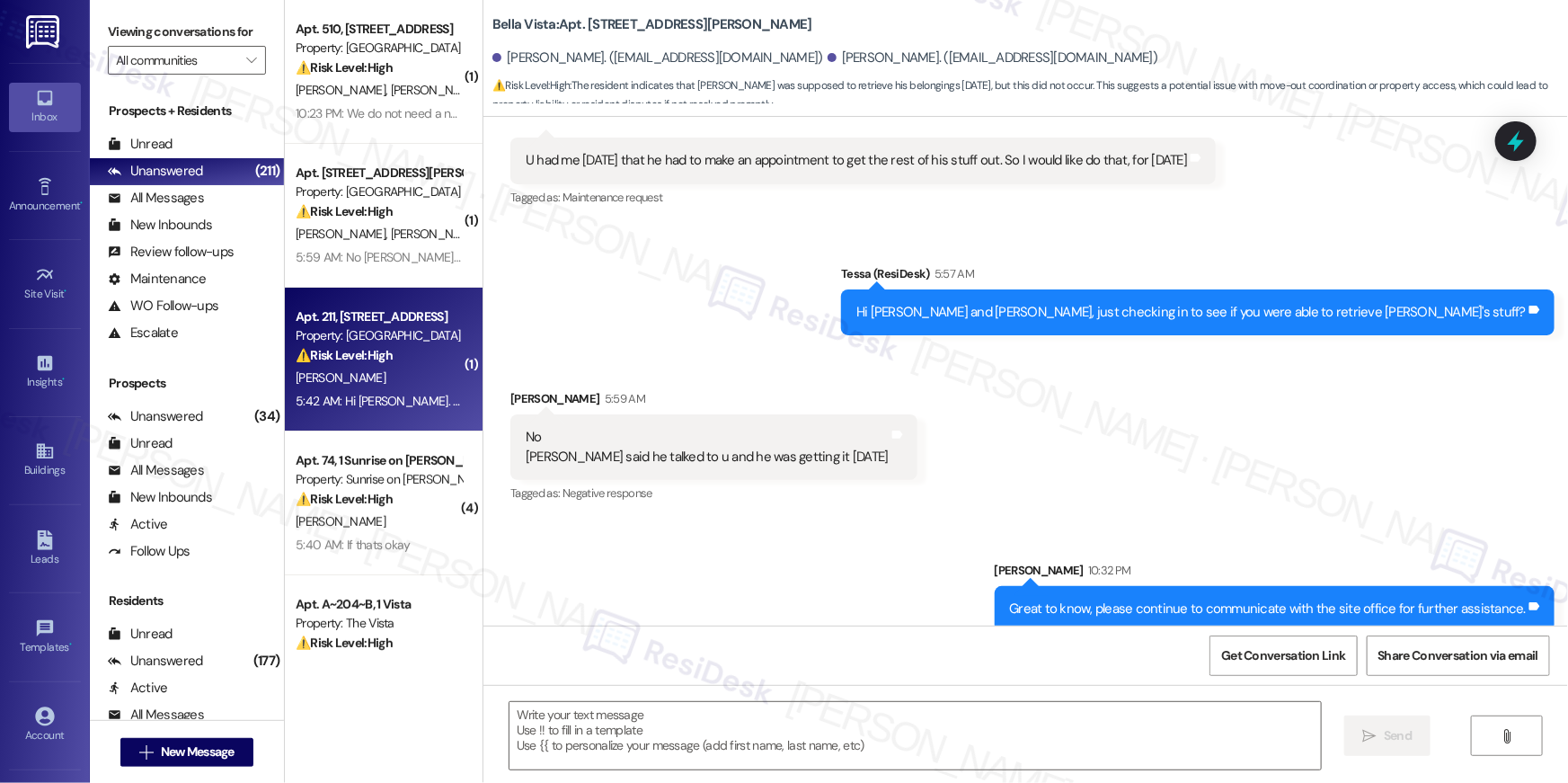
type textarea "Fetching suggested responses. Please feel free to read through the conversation…"
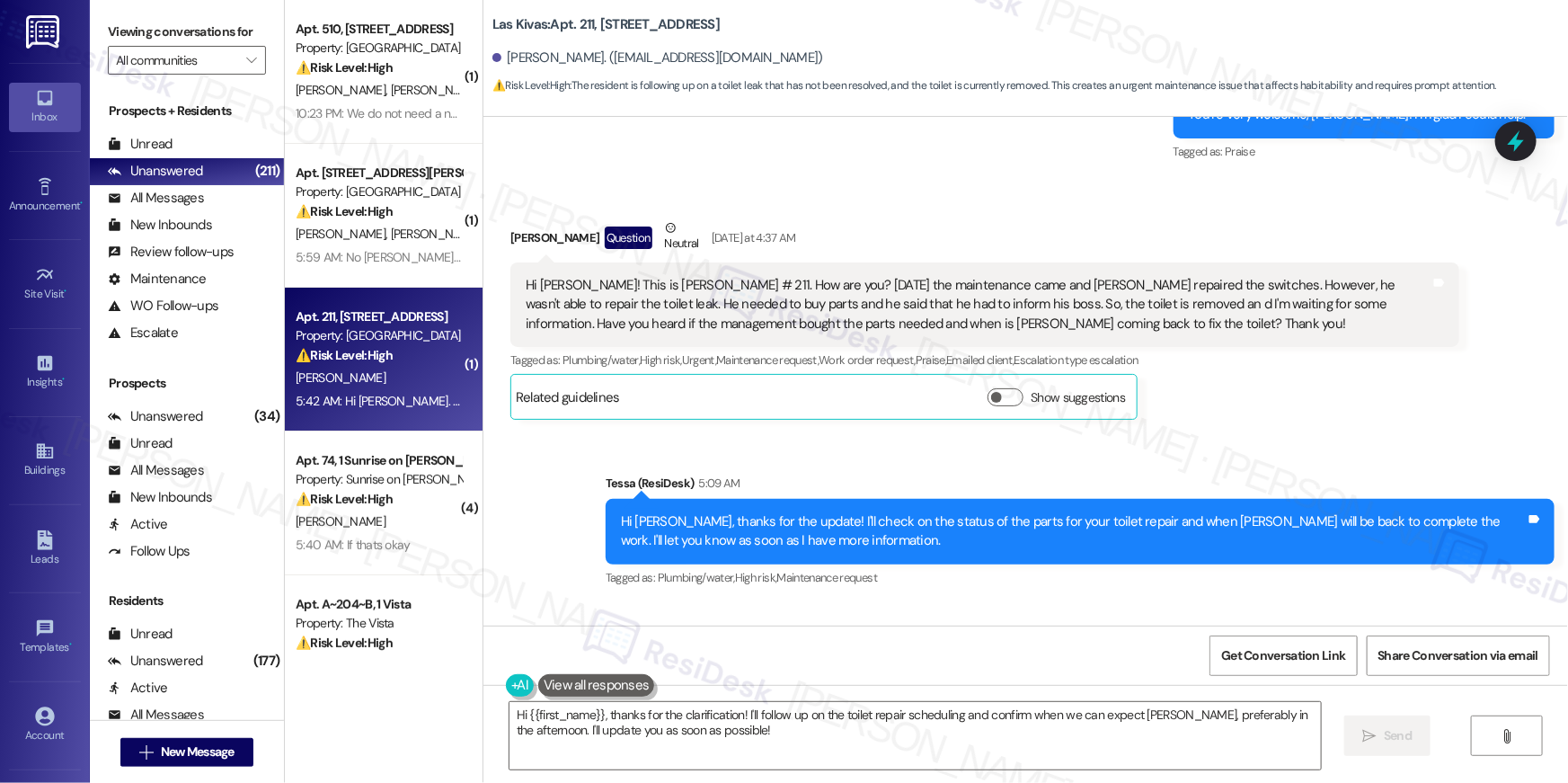
scroll to position [3749, 0]
click at [1037, 745] on textarea "Hi {{first_name}}, thanks for the clarification! I'll follow up on the toilet r…" at bounding box center [916, 736] width 812 height 67
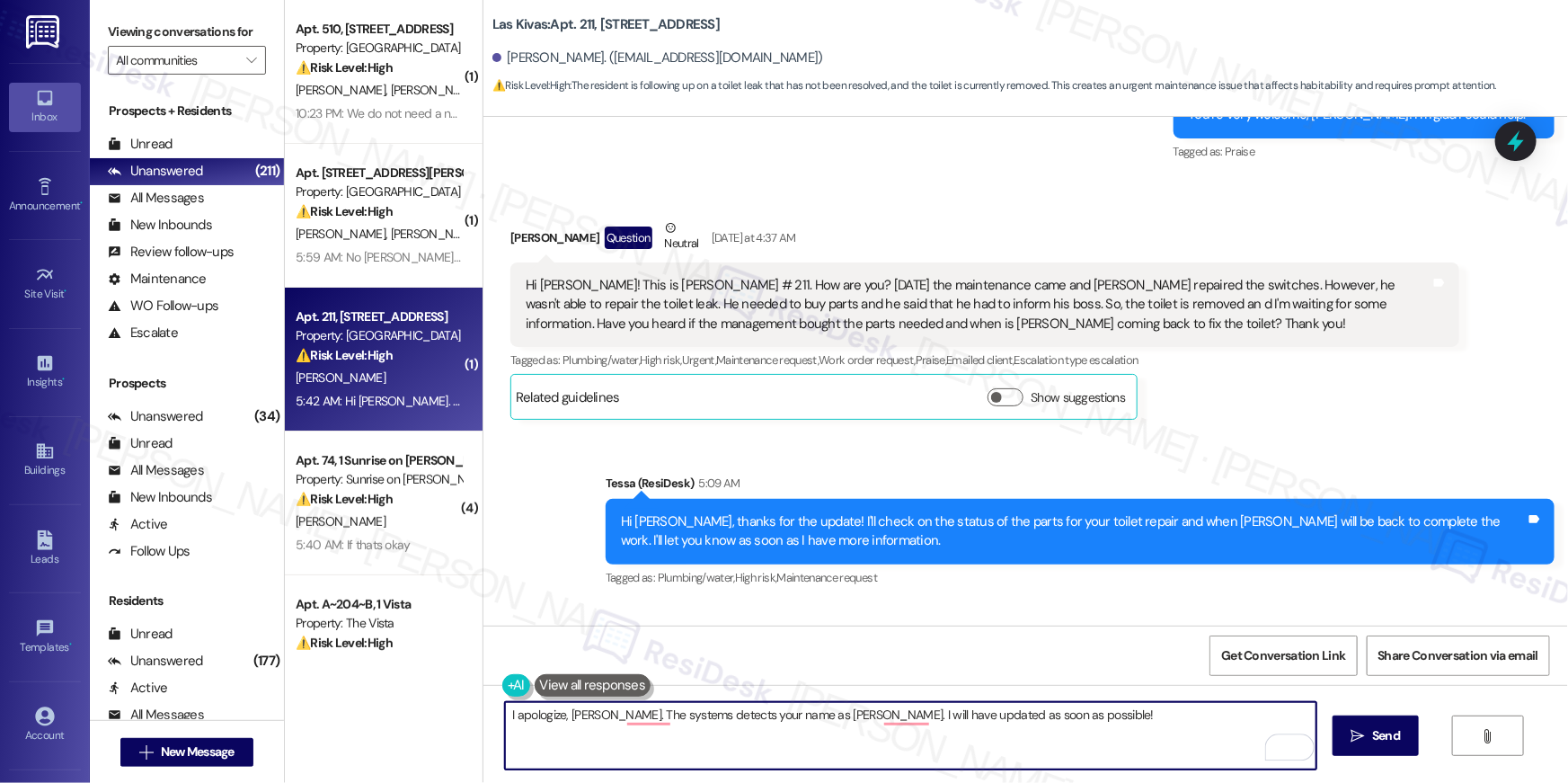
click at [652, 723] on textarea "I apologize, Maria. The systems detects your name as Isabella. I will have upda…" at bounding box center [911, 736] width 812 height 67
click at [660, 718] on textarea "I apologize, Maria. The systems detects your name as Isabella. I will have upda…" at bounding box center [911, 736] width 812 height 67
type textarea "I apologize, Maria. The system detects your name as Isabella. I will have updat…"
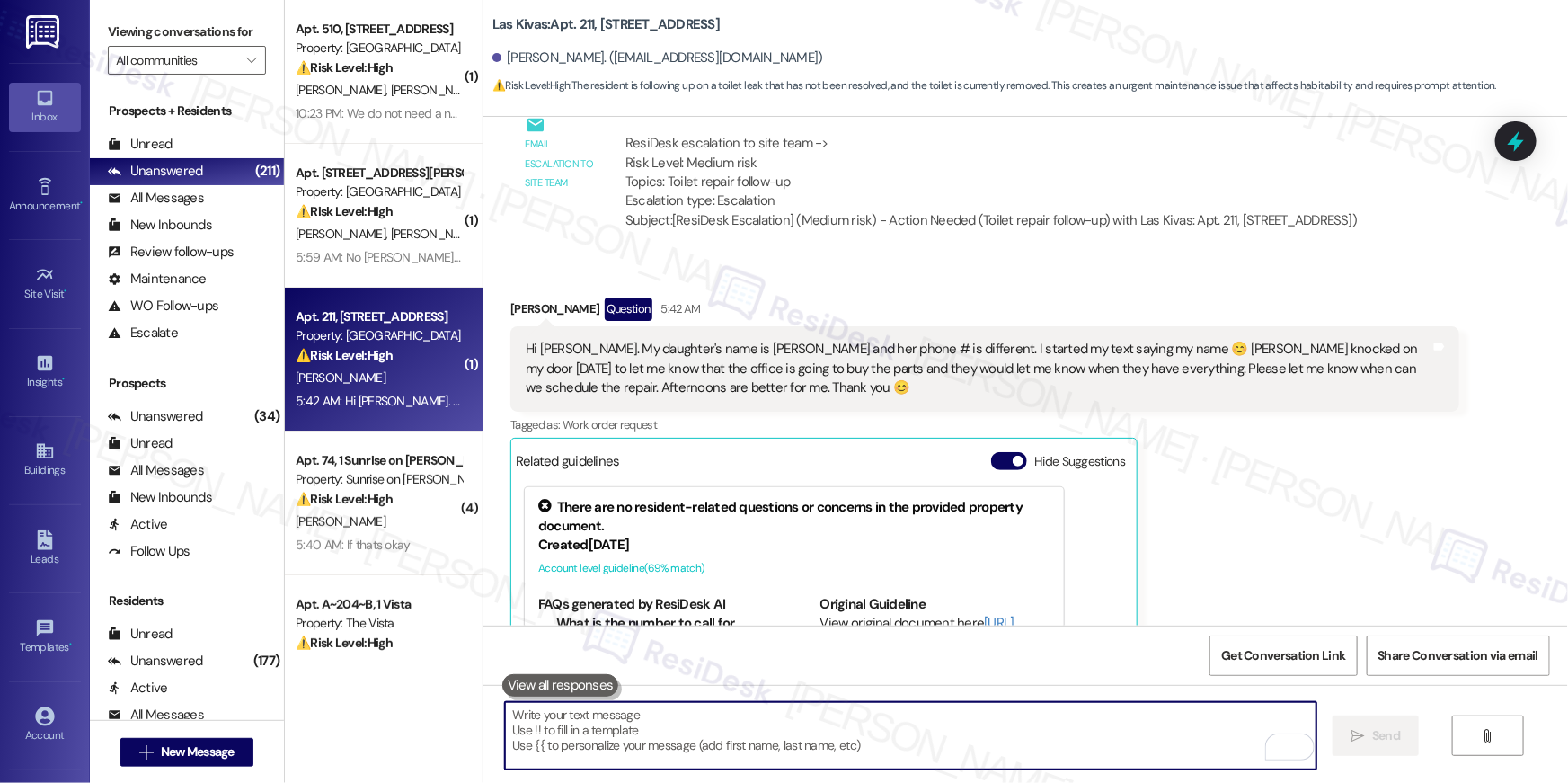
scroll to position [4490, 0]
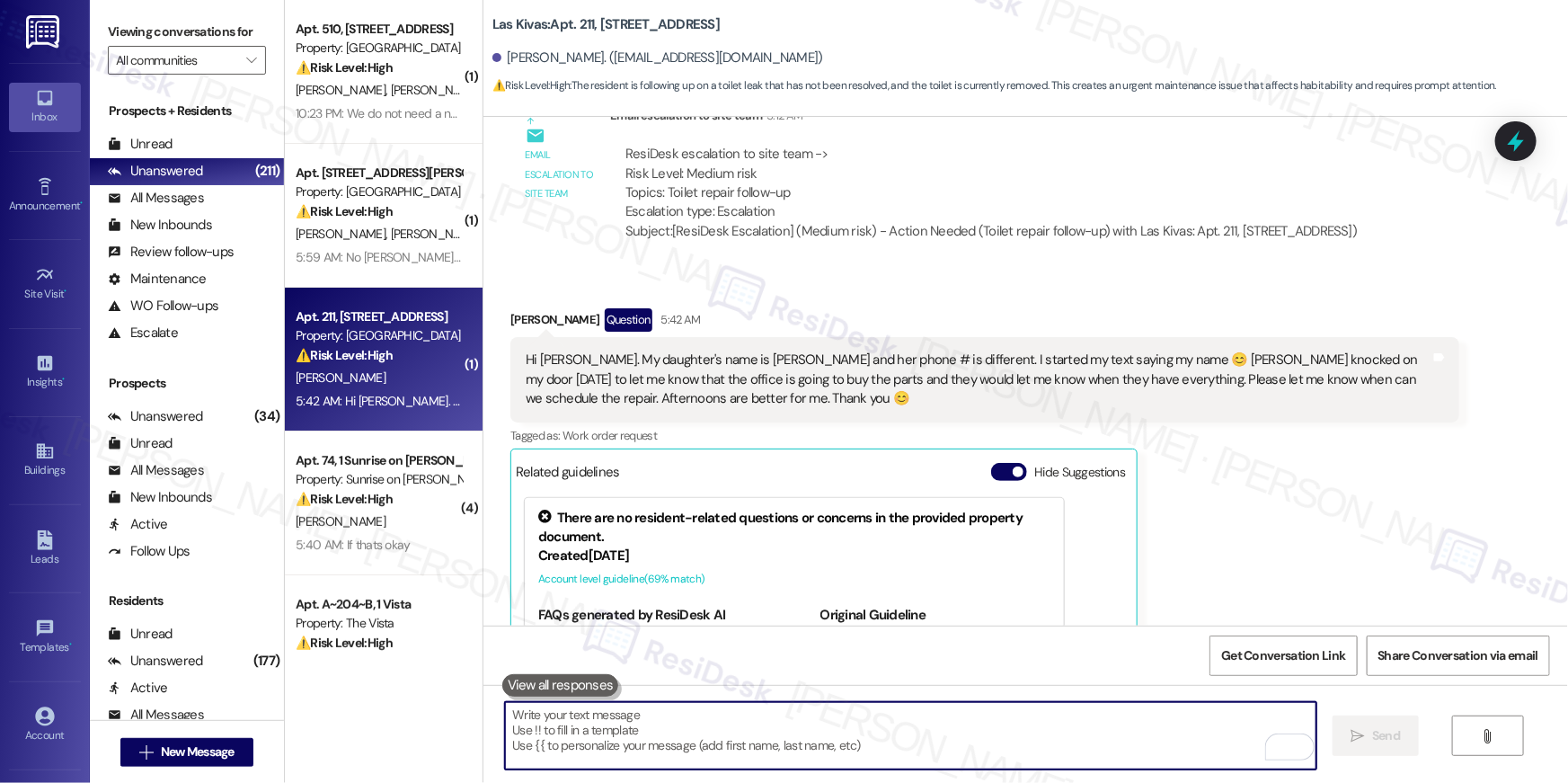
click at [1148, 733] on textarea "To enrich screen reader interactions, please activate Accessibility in Grammarl…" at bounding box center [911, 736] width 812 height 67
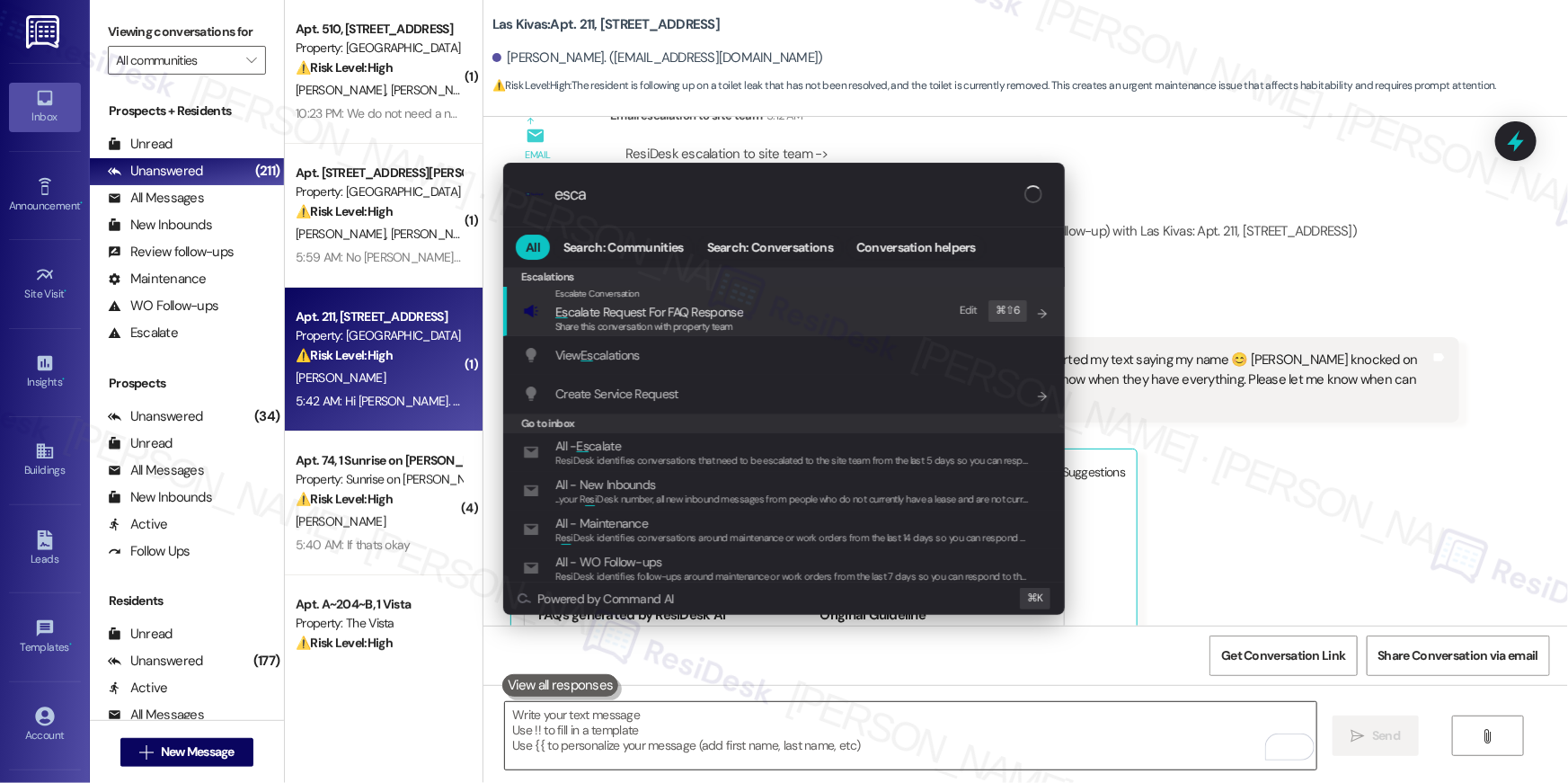
type input "escal"
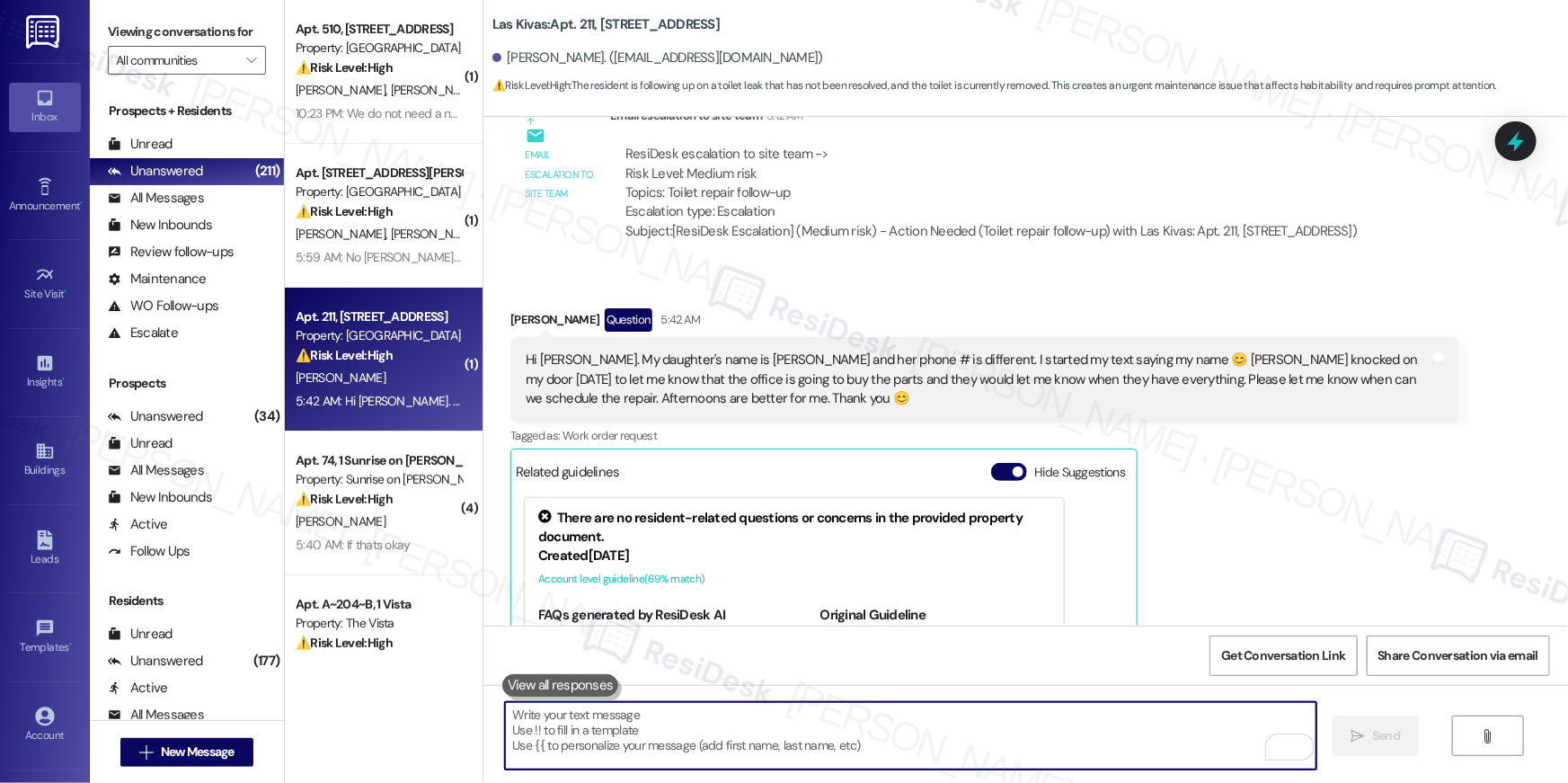
click at [1082, 731] on textarea "To enrich screen reader interactions, please activate Accessibility in Grammarl…" at bounding box center [911, 736] width 812 height 67
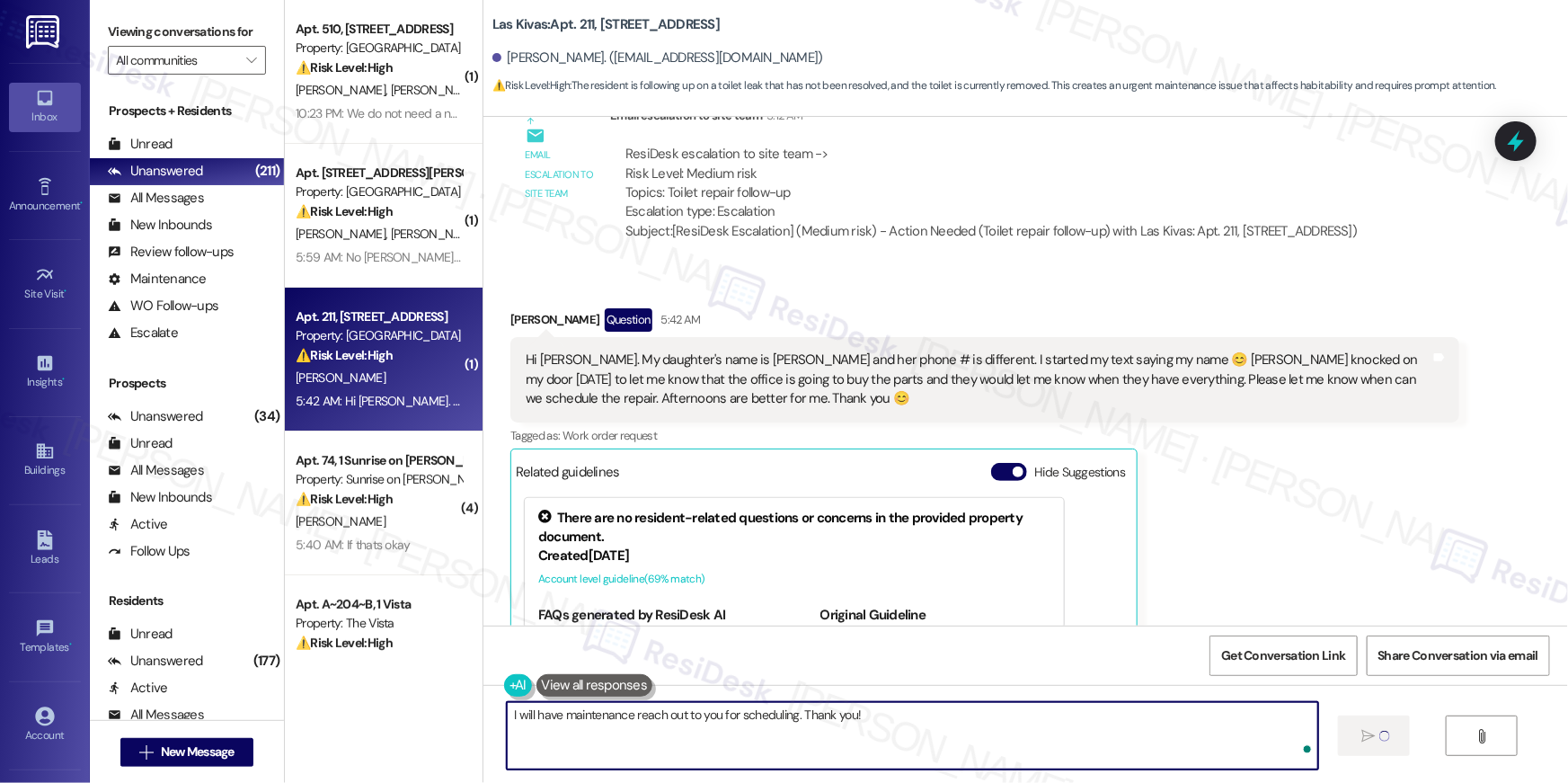
type textarea "I will have maintenance reach out to you for scheduling. Thank you!"
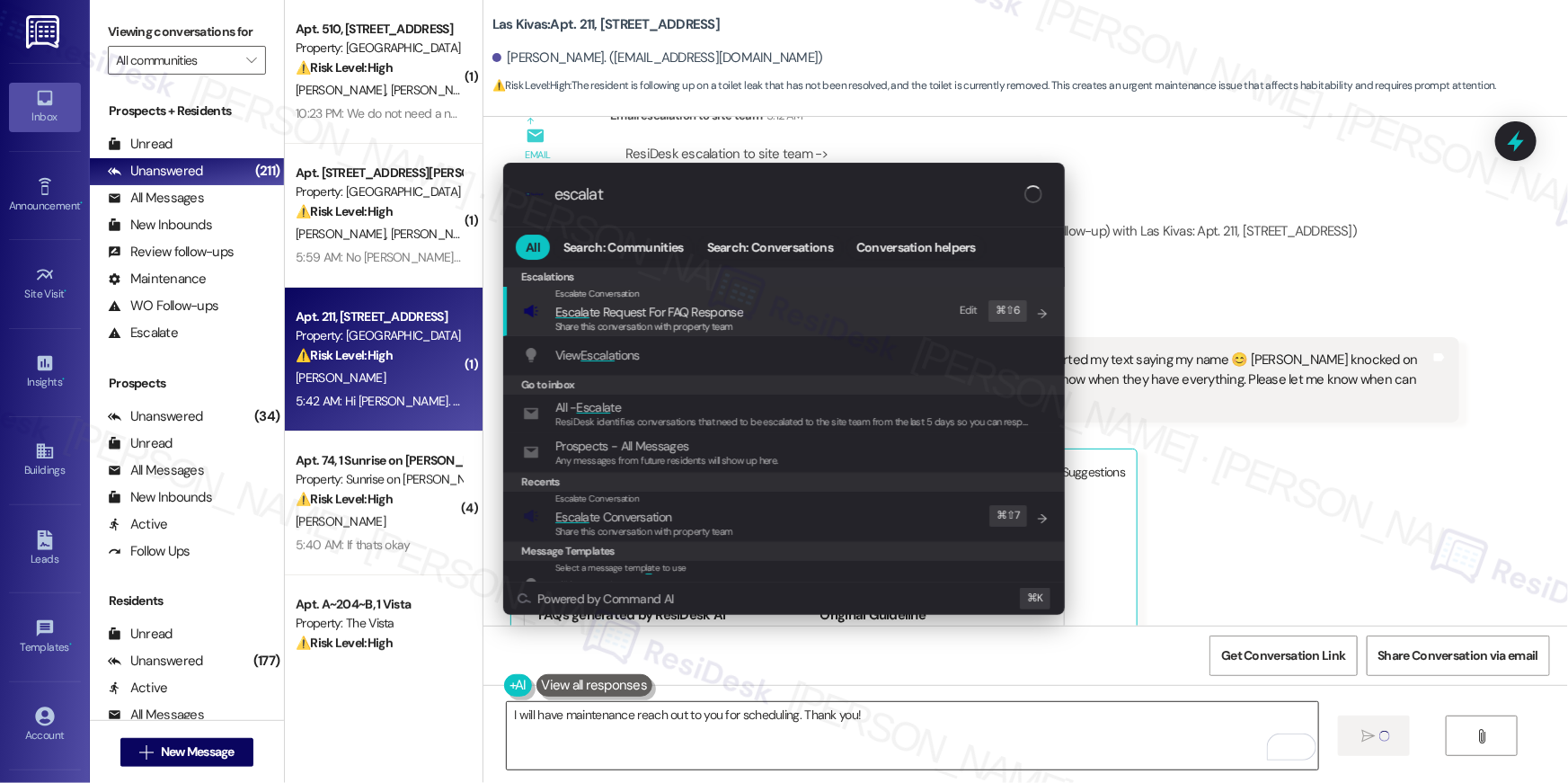
type input "escalate"
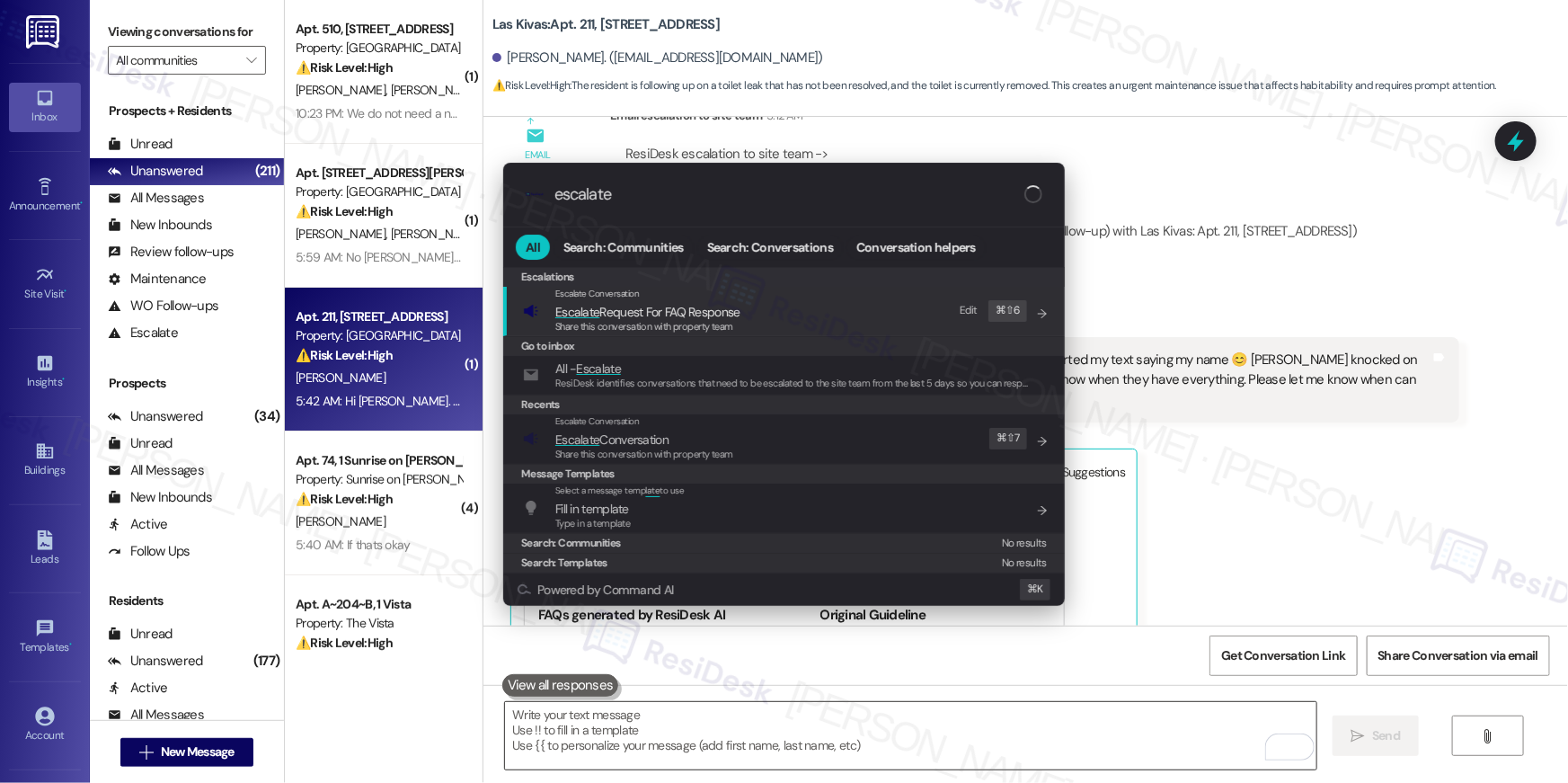
scroll to position [4596, 0]
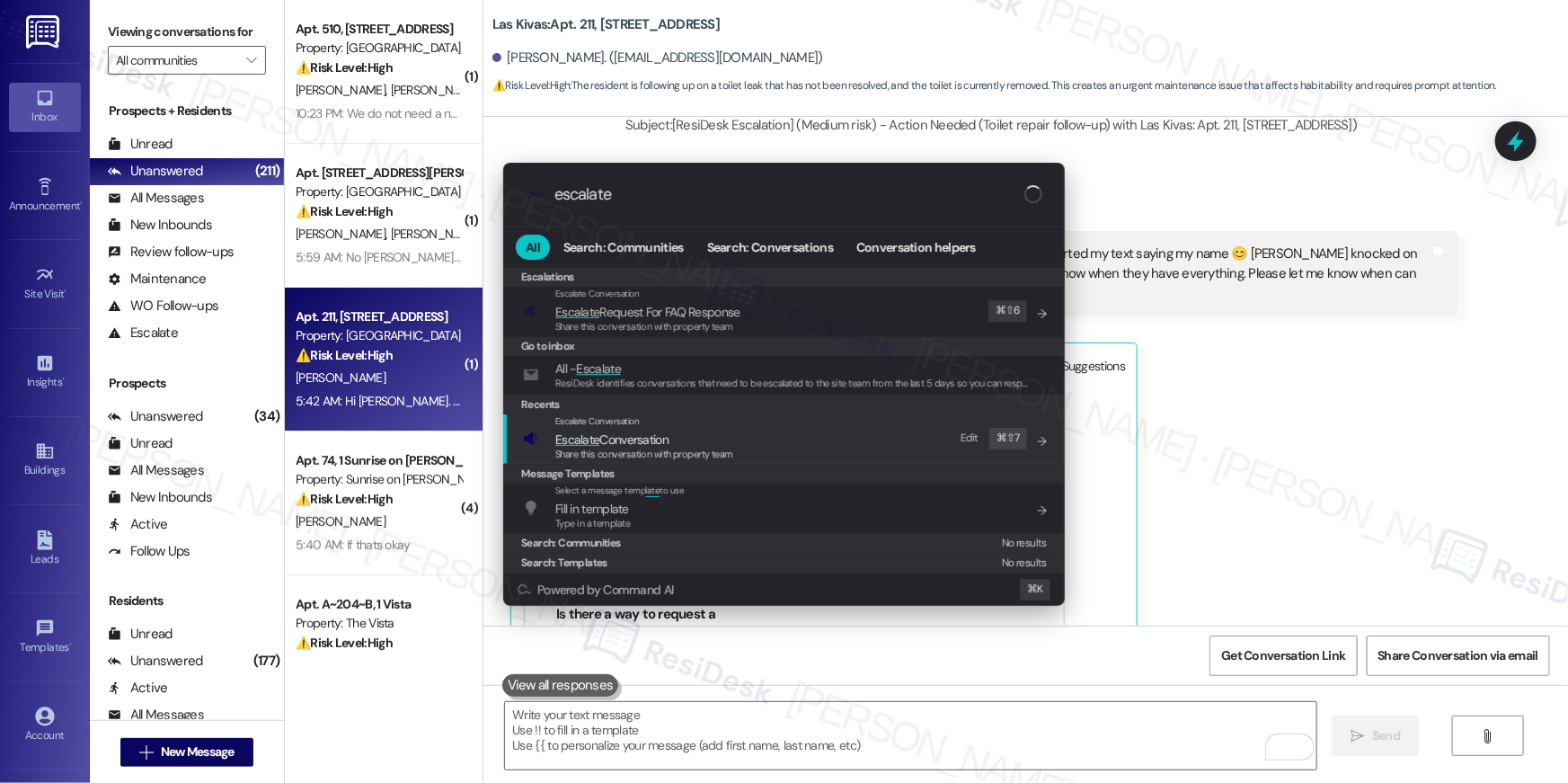
type input "escalate"
click at [703, 452] on span "Share this conversation with property team" at bounding box center [644, 454] width 178 height 13
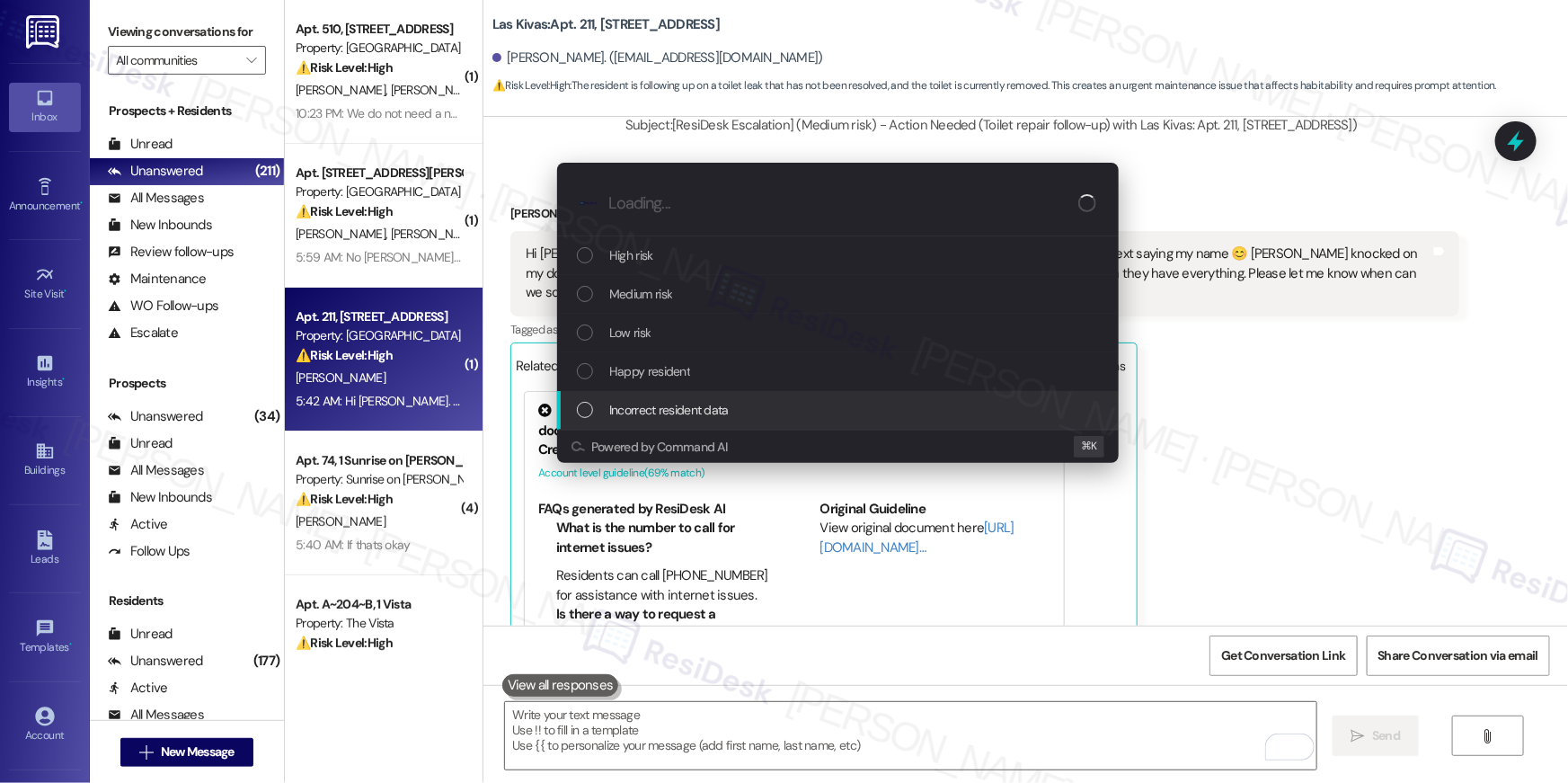
click at [675, 408] on span "Incorrect resident data" at bounding box center [668, 410] width 119 height 20
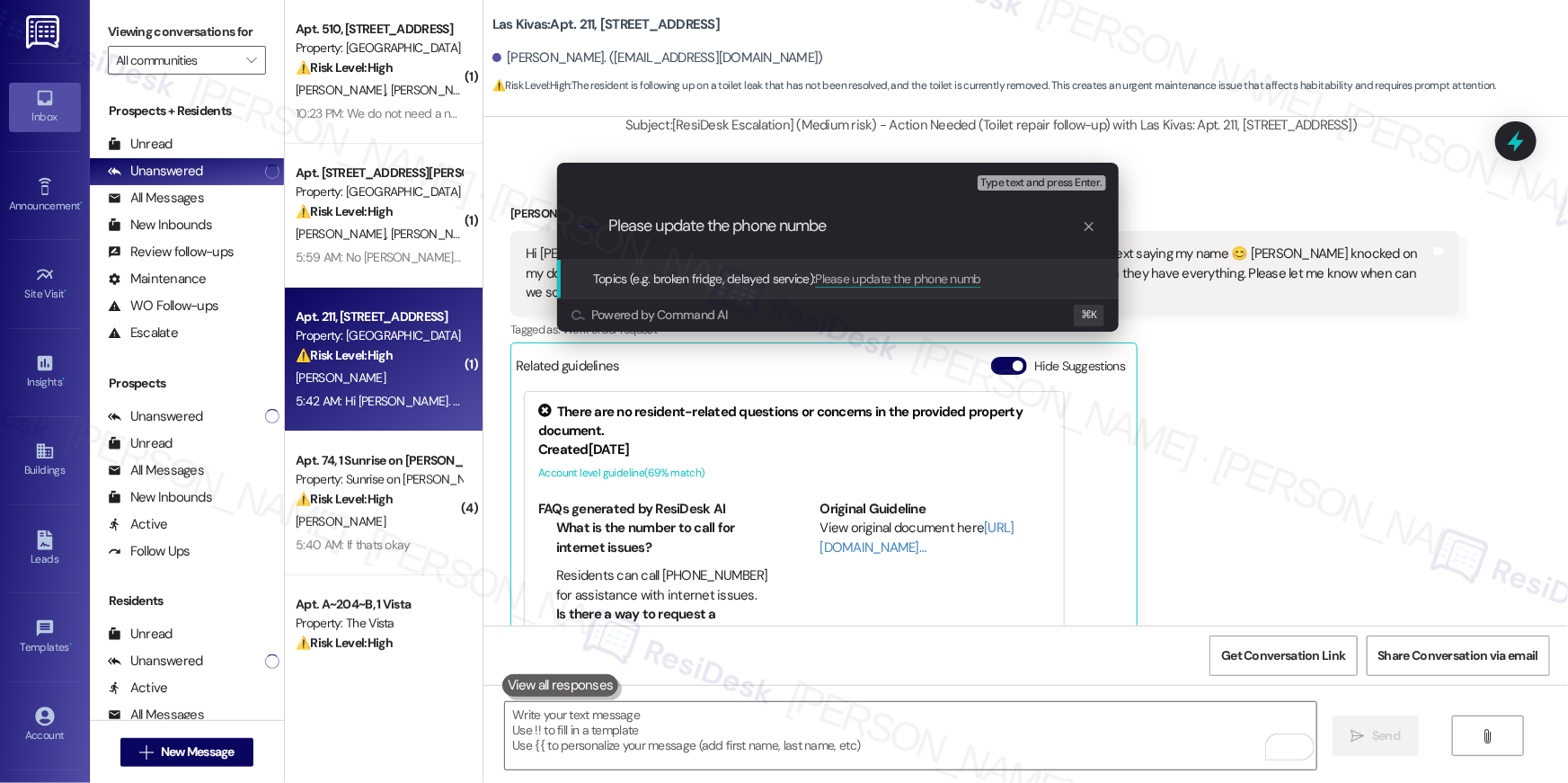
type input "Please update the phone number"
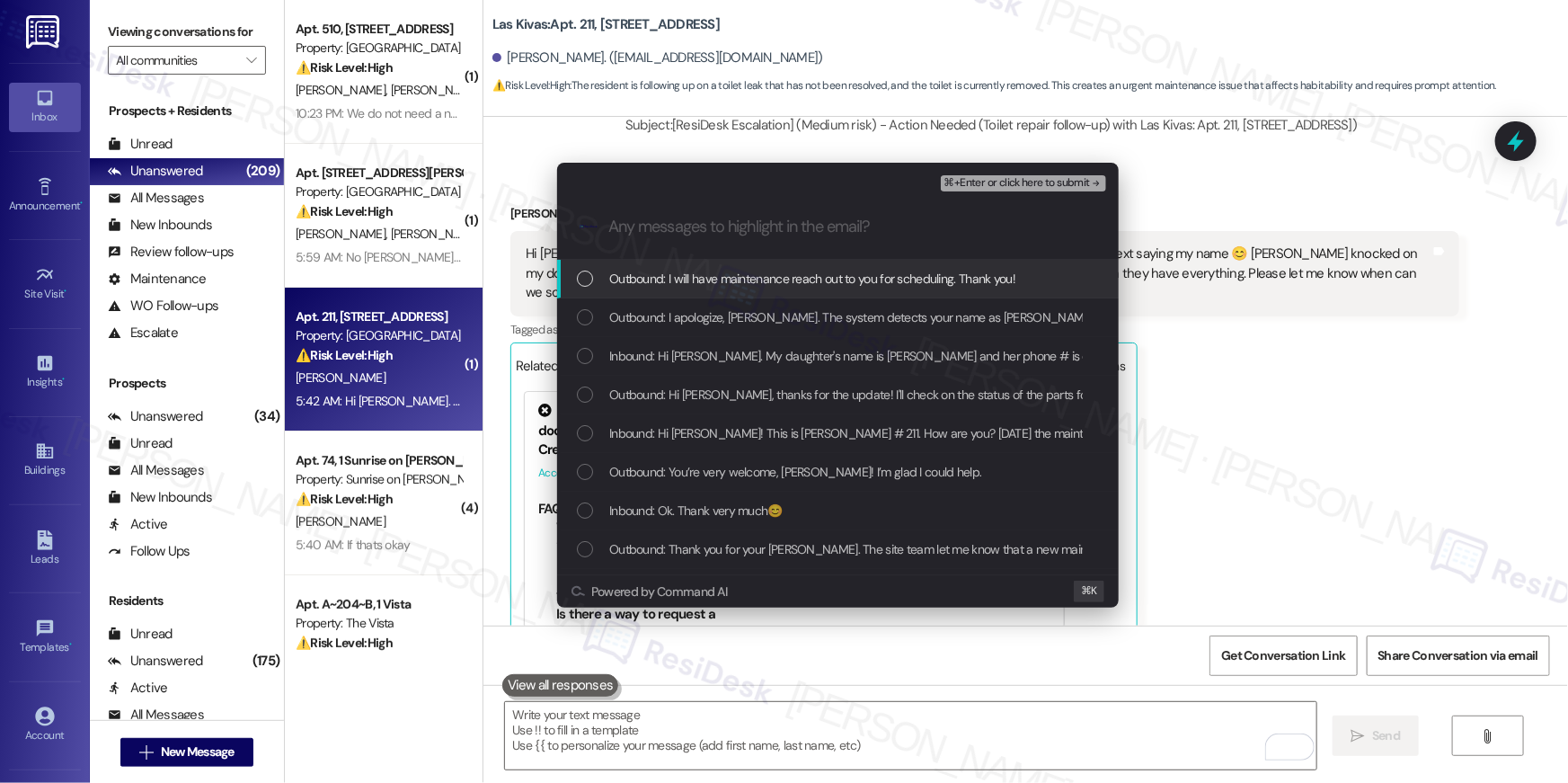
click at [588, 283] on div "List of options" at bounding box center [585, 279] width 16 height 16
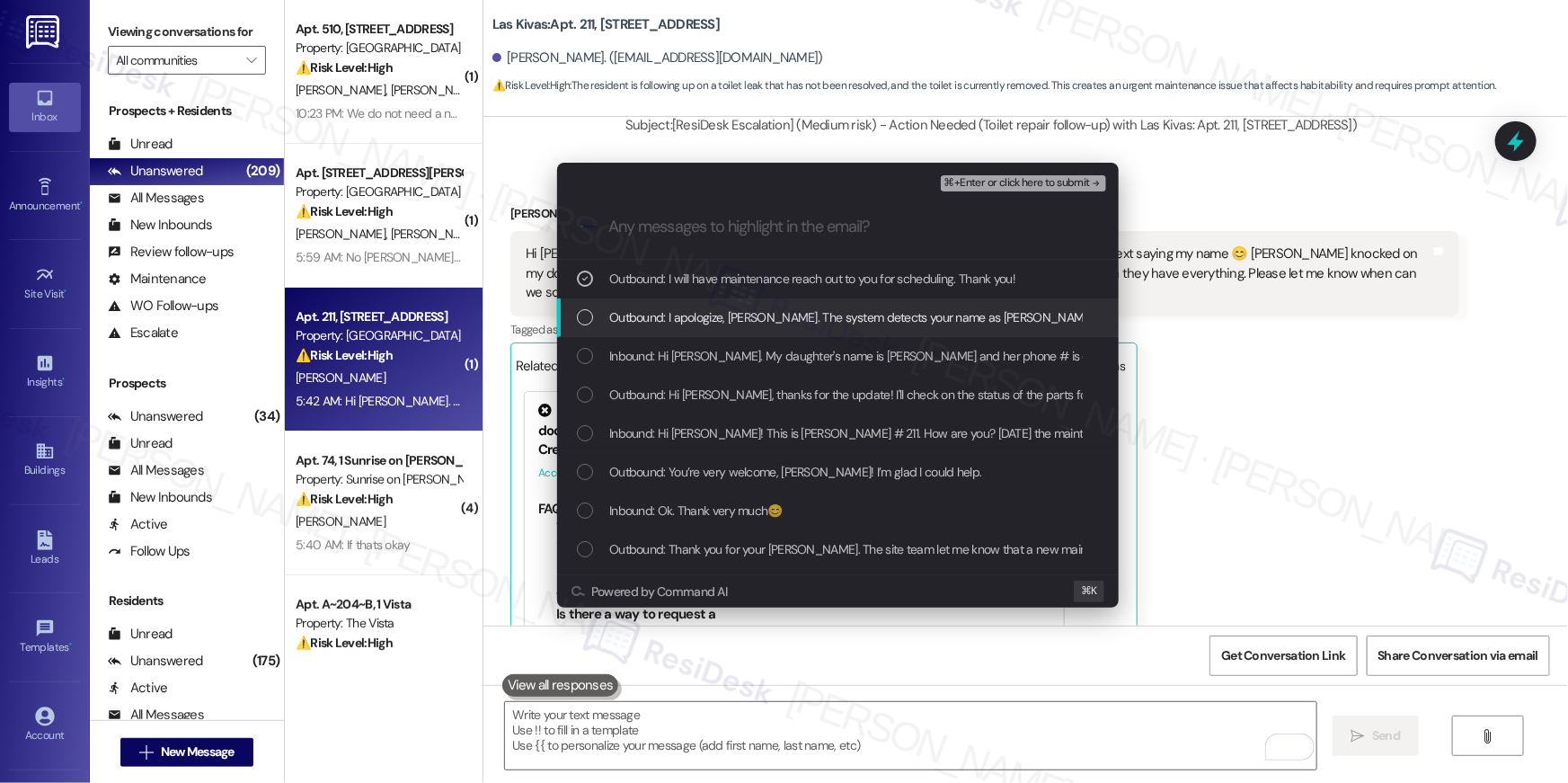
click at [591, 315] on div "List of options" at bounding box center [585, 318] width 16 height 16
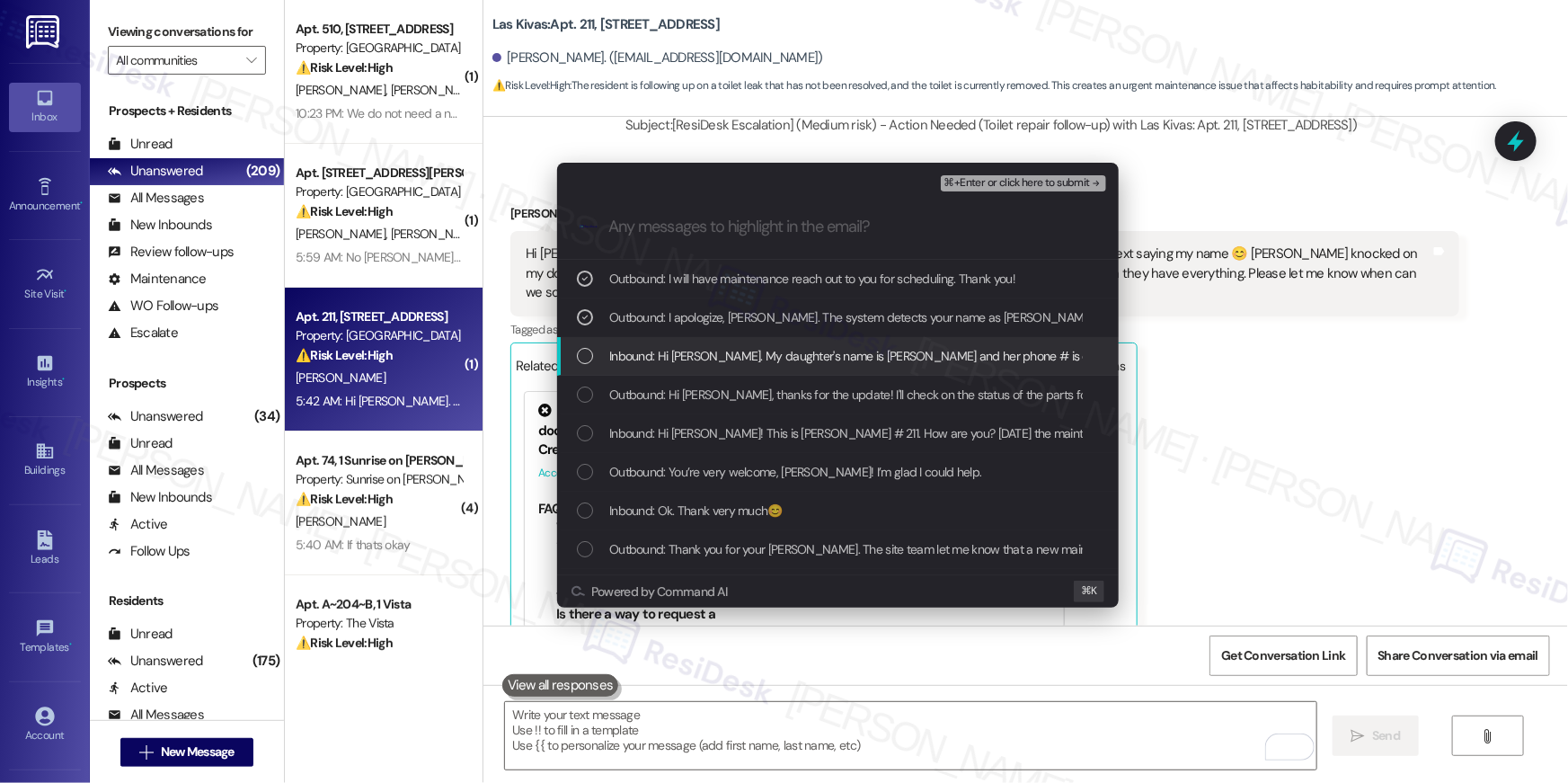
click at [587, 352] on div "List of options" at bounding box center [585, 356] width 16 height 16
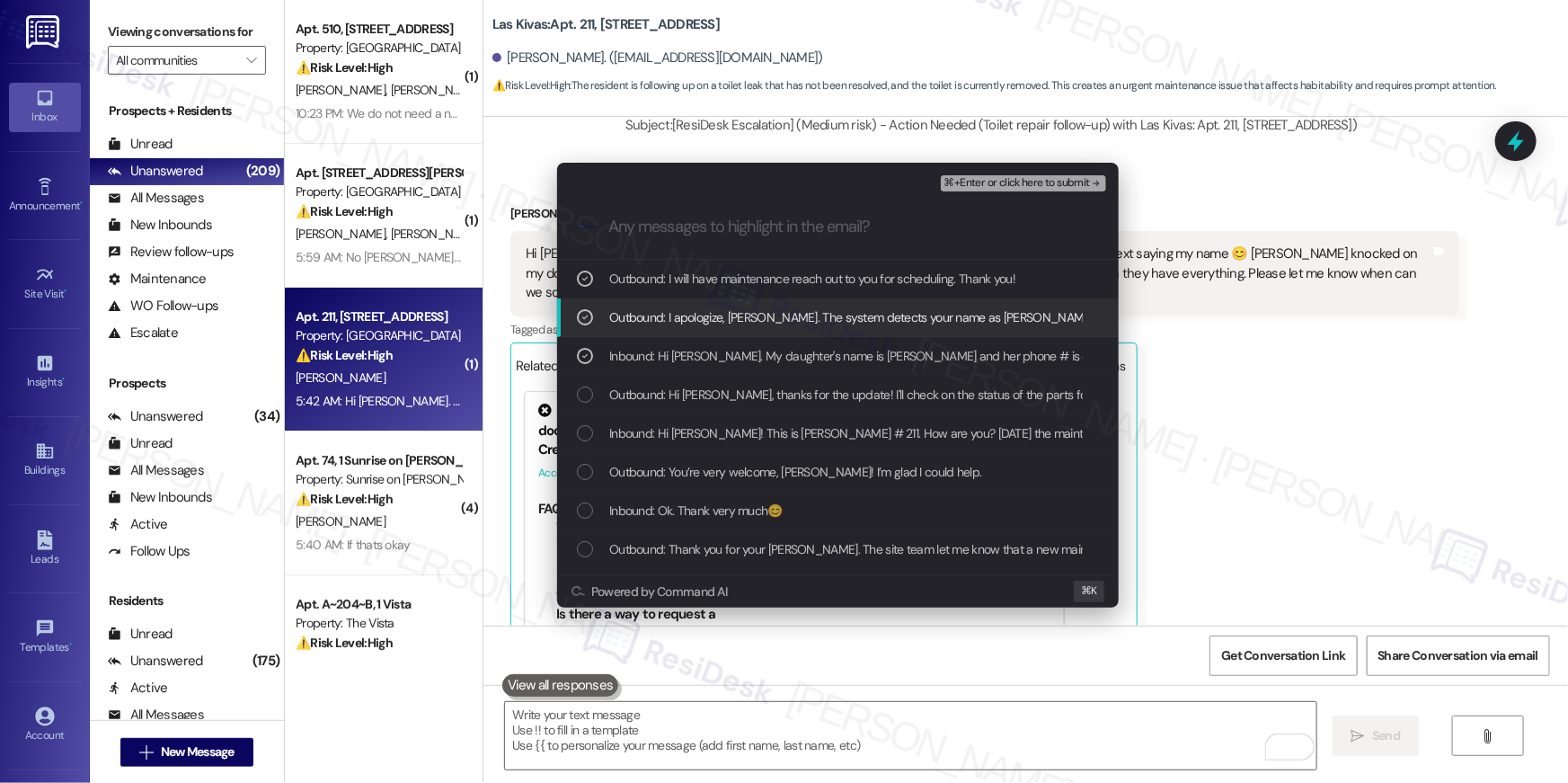
click at [586, 316] on icon "List of options" at bounding box center [585, 318] width 6 height 5
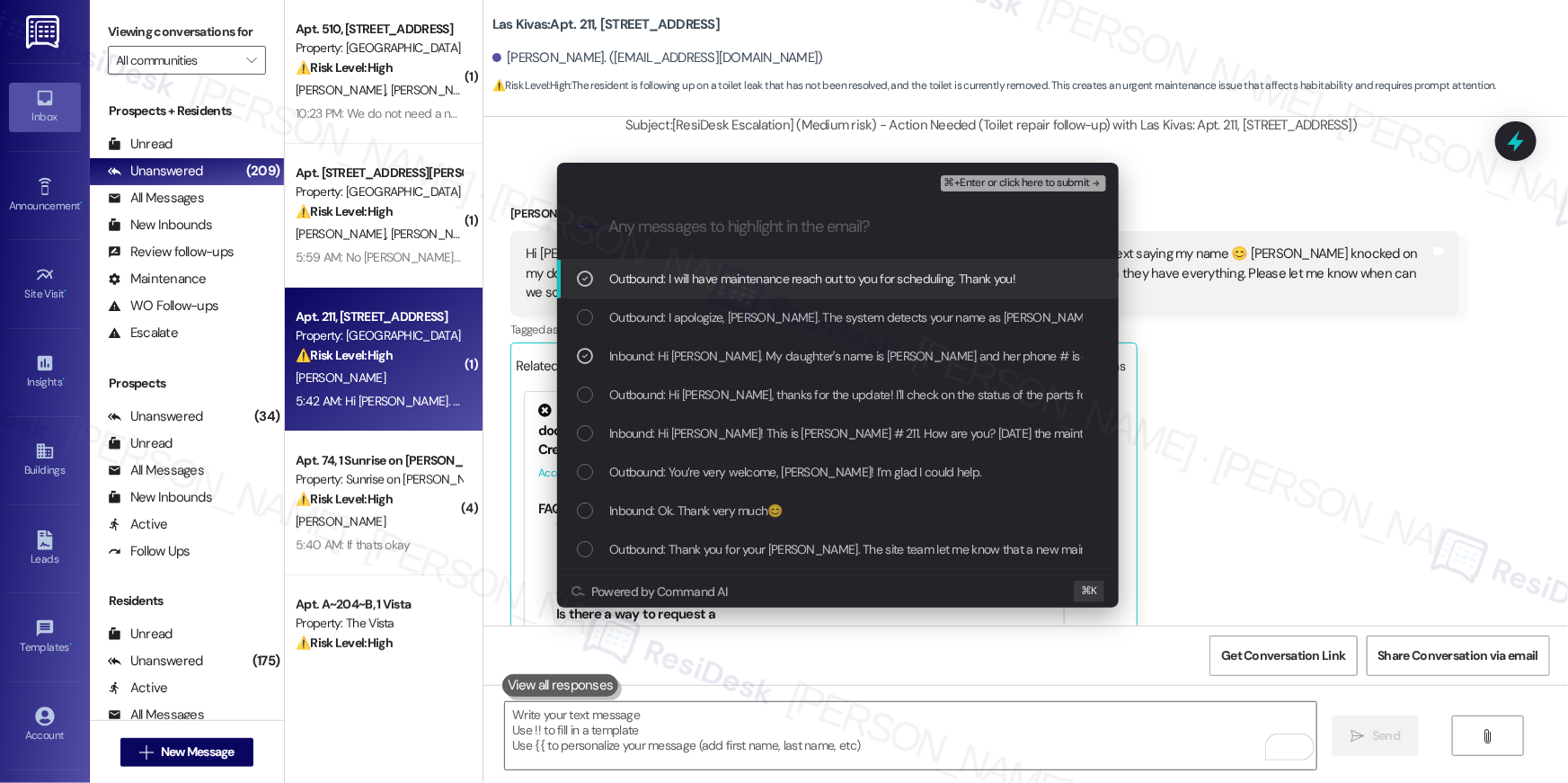
click at [587, 287] on div "Outbound: I will have maintenance reach out to you for scheduling. Thank you!" at bounding box center [840, 279] width 526 height 20
click at [1094, 186] on icon "remove-block-⌘+enter-or click here to submit" at bounding box center [1097, 184] width 13 height 13
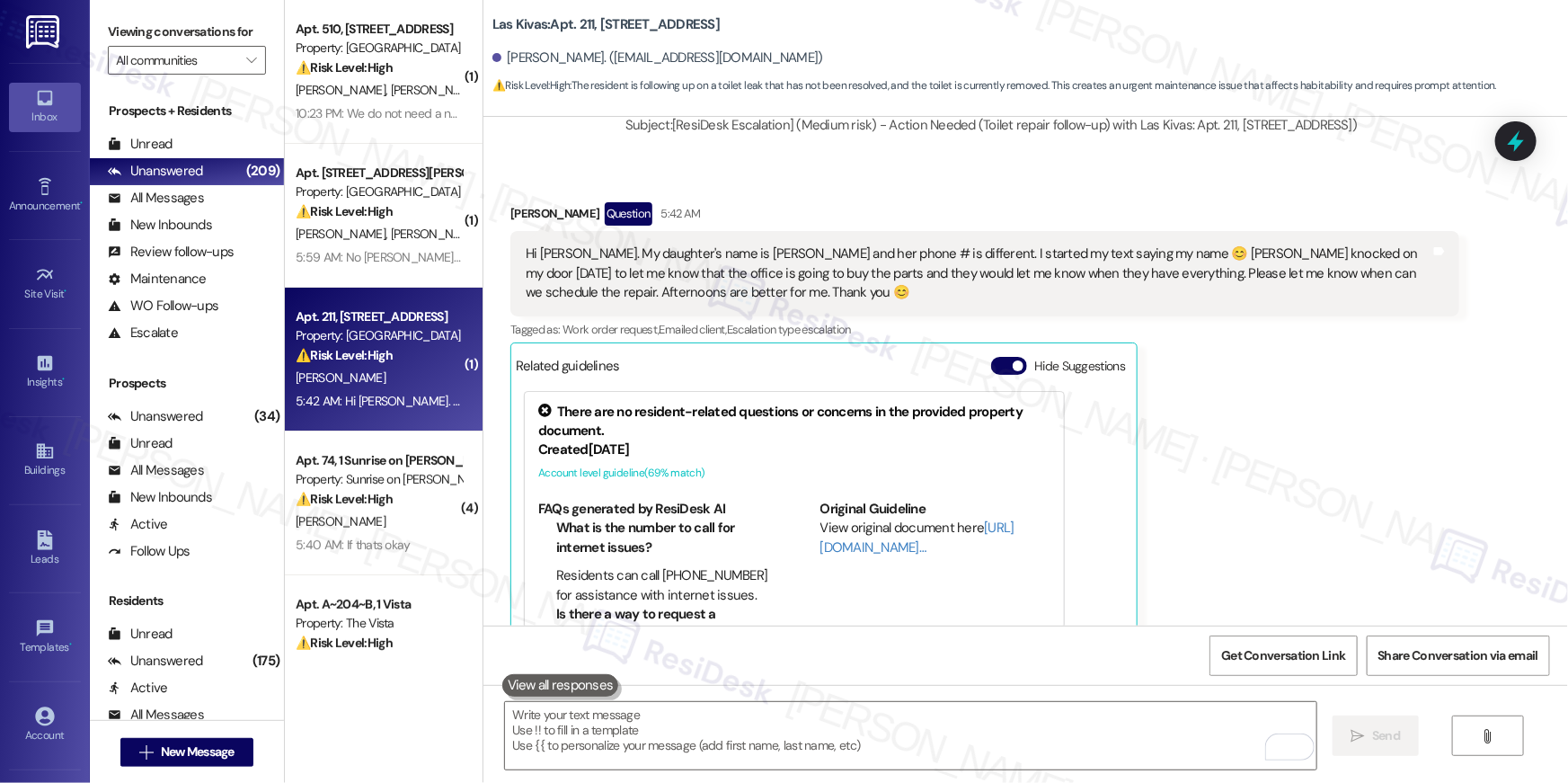
scroll to position [50, 0]
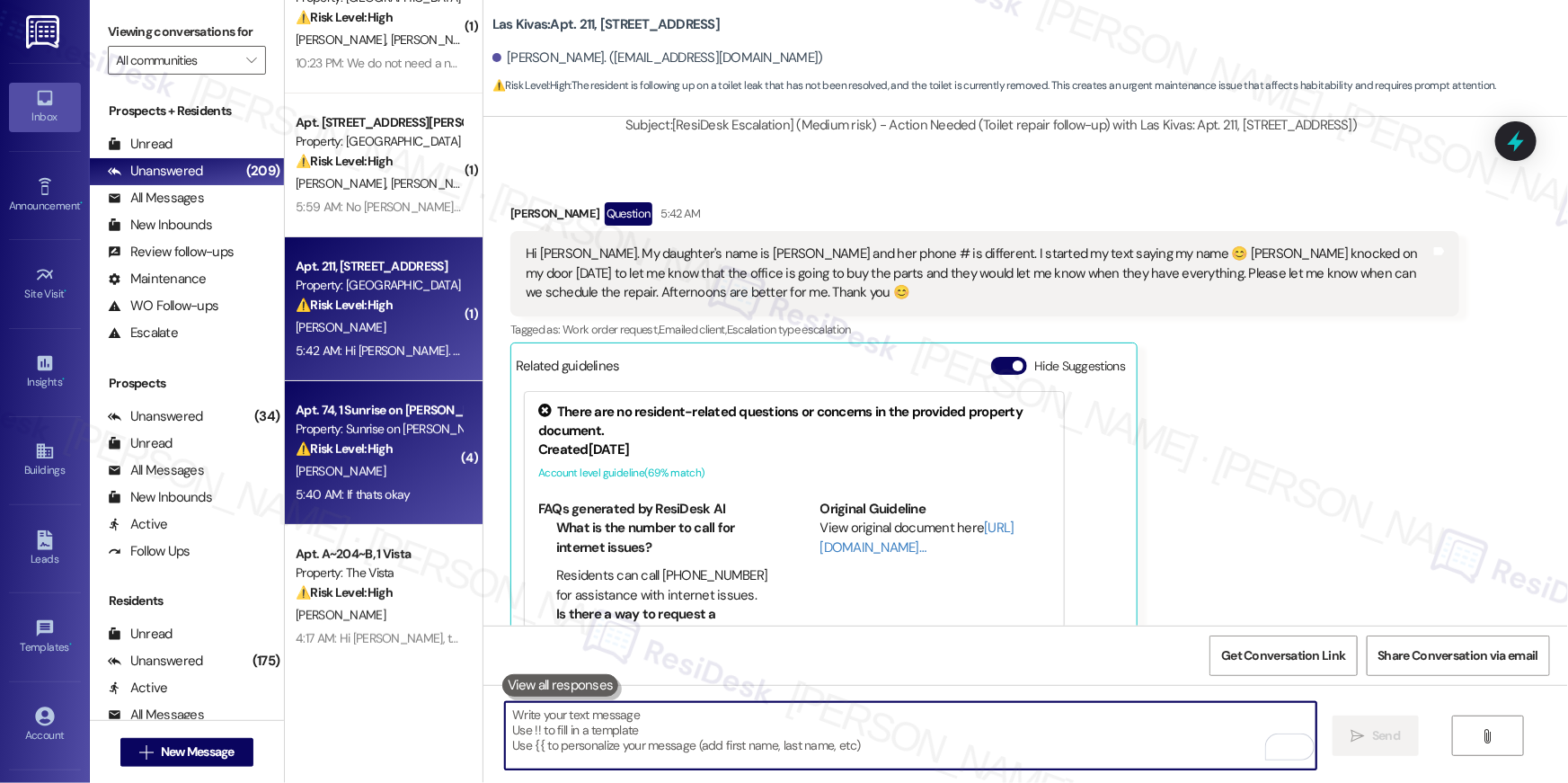
click at [406, 431] on div "Property: Sunrise on Bethany" at bounding box center [379, 429] width 167 height 19
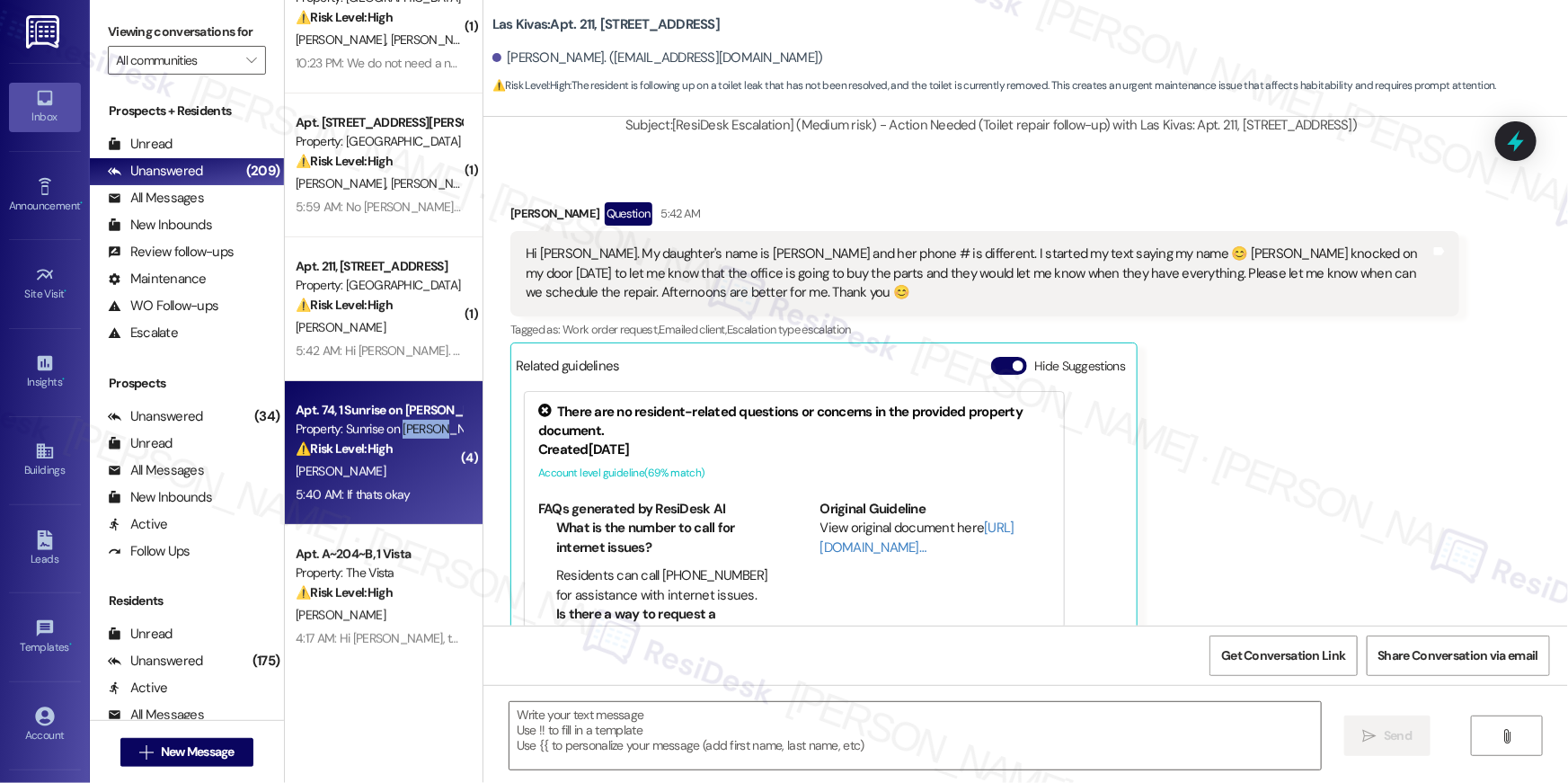
type textarea "Fetching suggested responses. Please feel free to read through the conversation…"
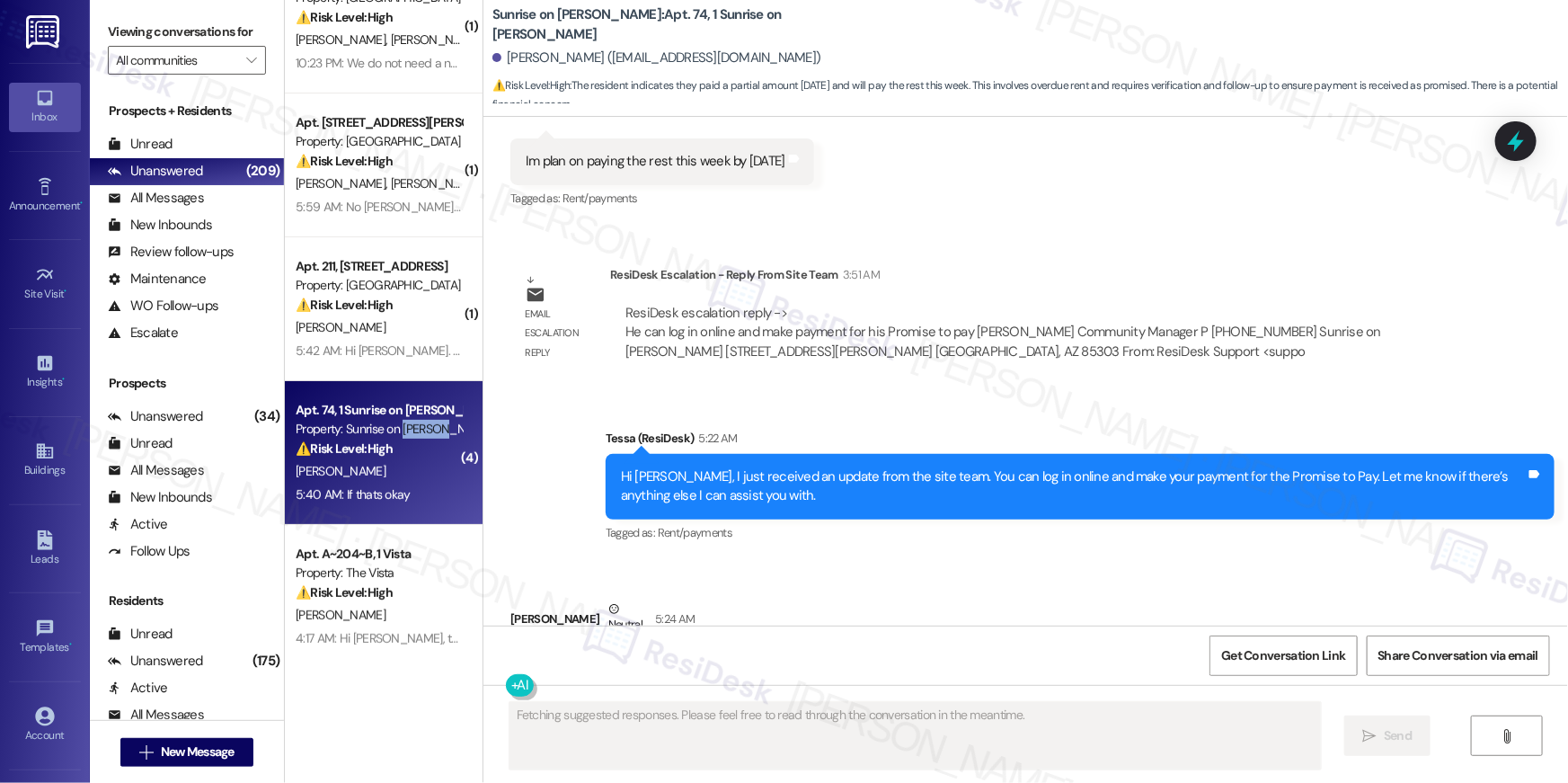
scroll to position [4728, 0]
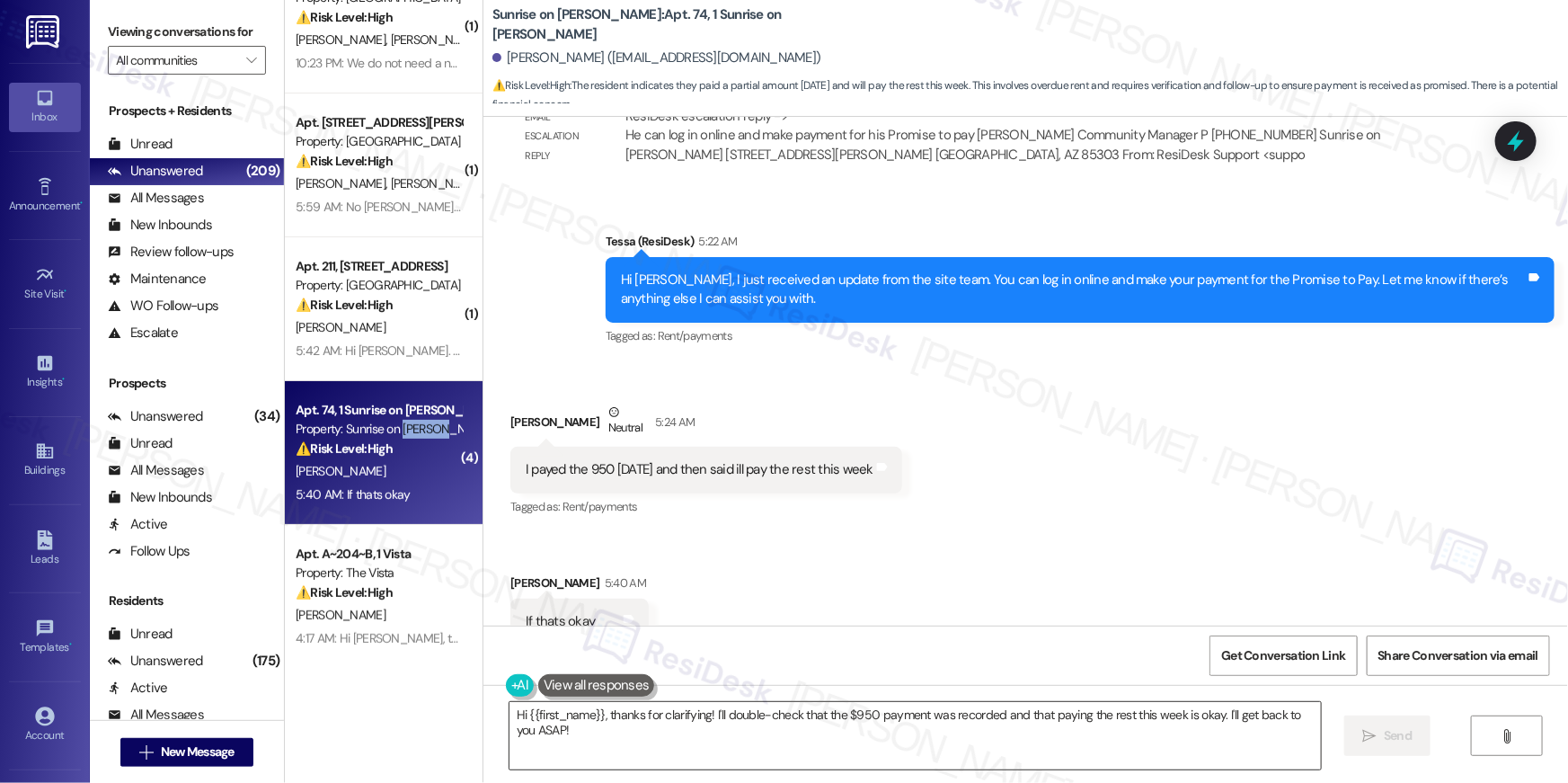
click at [696, 747] on textarea "Hi {{first_name}}, thanks for clarifying! I'll double-check that the $950 payme…" at bounding box center [916, 736] width 812 height 67
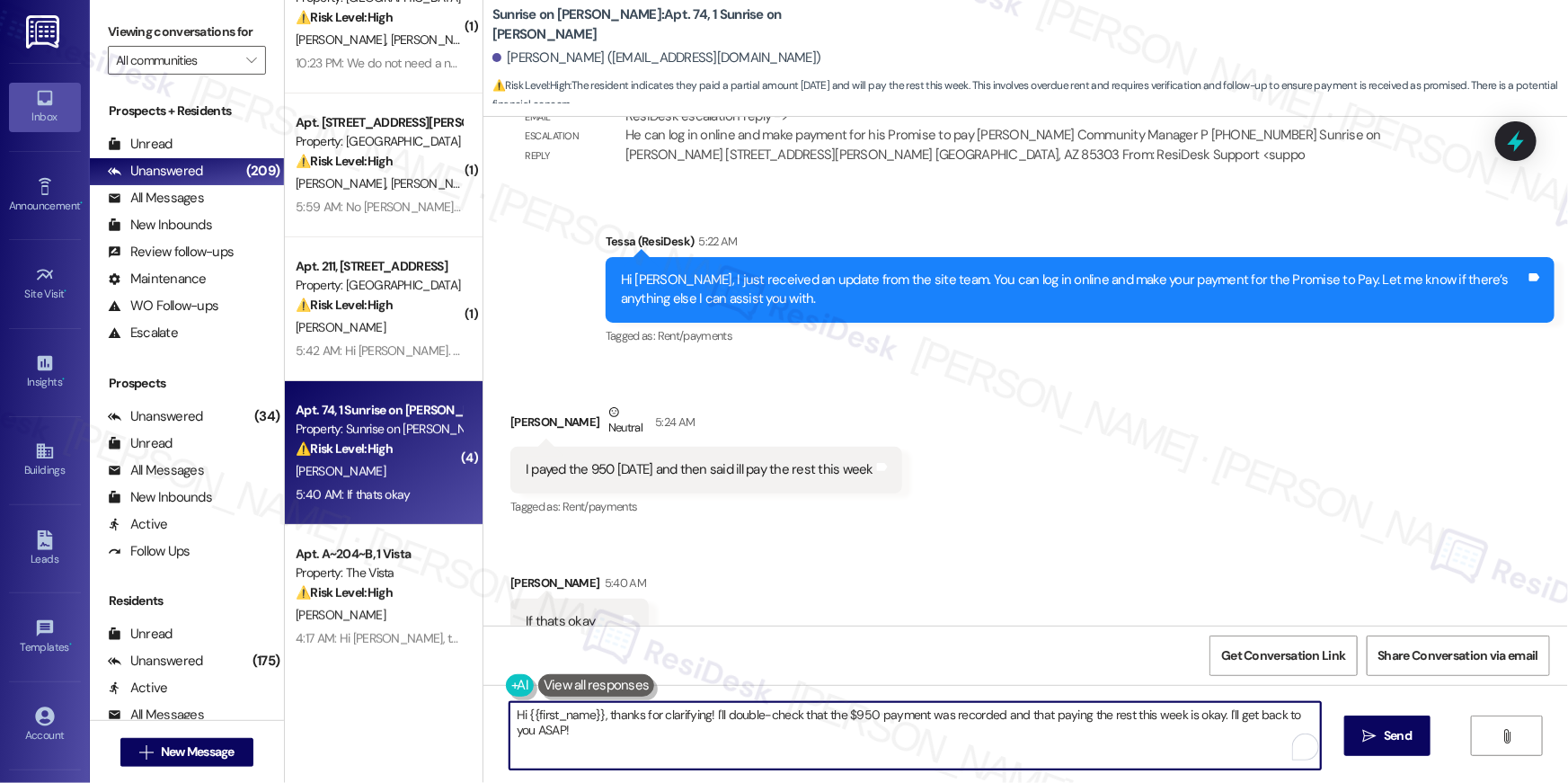
click at [777, 743] on textarea "Hi {{first_name}}, thanks for clarifying! I'll double-check that the $950 payme…" at bounding box center [916, 736] width 812 height 67
drag, startPoint x: 598, startPoint y: 714, endPoint x: 657, endPoint y: 776, distance: 85.6
click at [657, 776] on div "Hi {{first_name}}, thanks for clarifying! I'll double-check that the $950 payme…" at bounding box center [1026, 752] width 1085 height 135
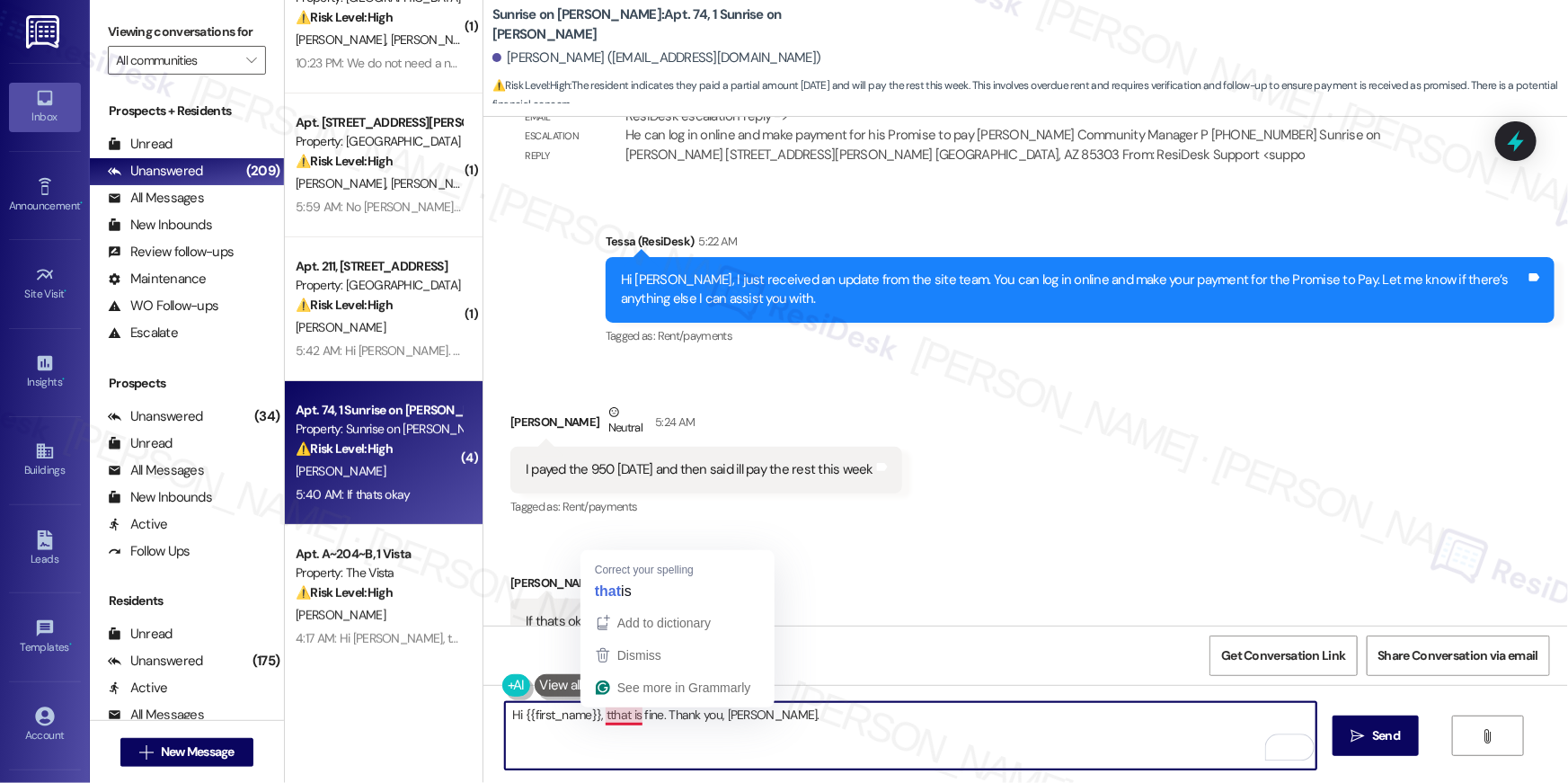
click at [599, 712] on textarea "Hi {{first_name}}, tthat is fine. Thank you, Leonard." at bounding box center [911, 736] width 812 height 67
click at [598, 717] on textarea "Hi {{first_name}}, tthat is fine. Thank you, Leonard." at bounding box center [911, 736] width 812 height 67
drag, startPoint x: 711, startPoint y: 709, endPoint x: 865, endPoint y: 753, distance: 160.2
click at [865, 753] on textarea "Hi {{first_name}}, that is fine. Thank you, Leonard." at bounding box center [911, 736] width 812 height 67
type textarea "Hi {{first_name}}, that is fine. Thank you."
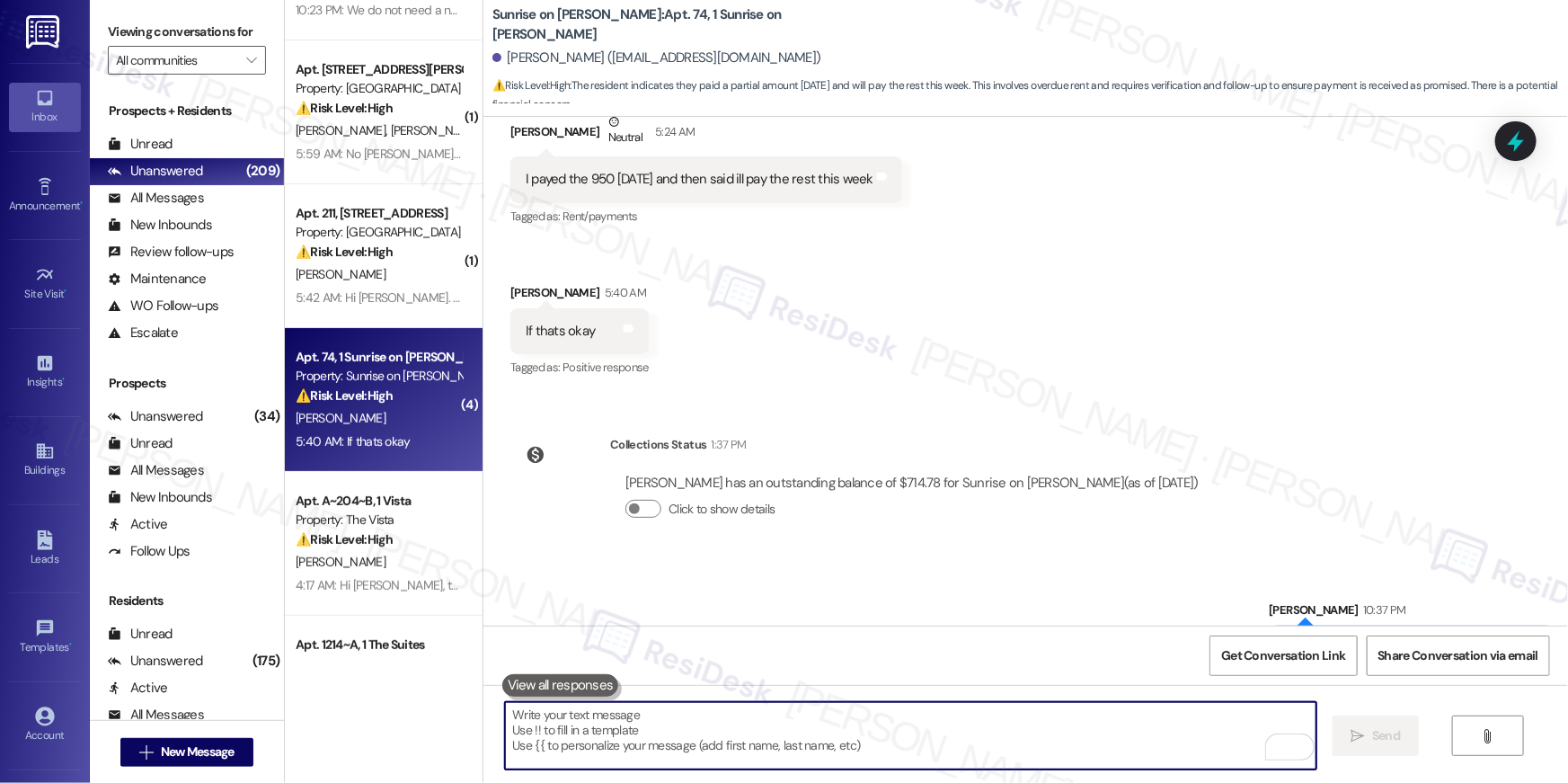
scroll to position [253, 0]
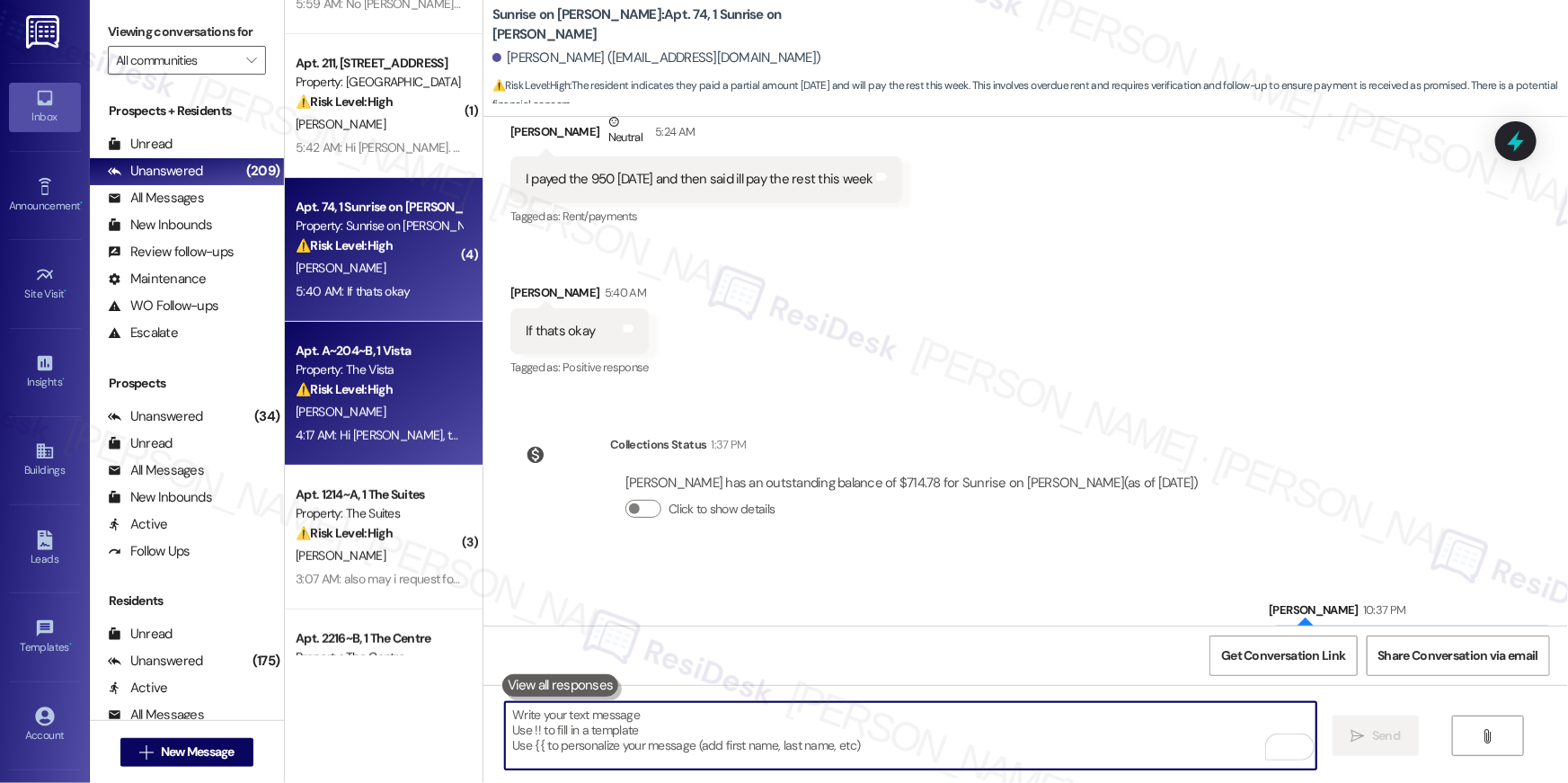
click at [400, 421] on div "J. Macias" at bounding box center [379, 412] width 170 height 23
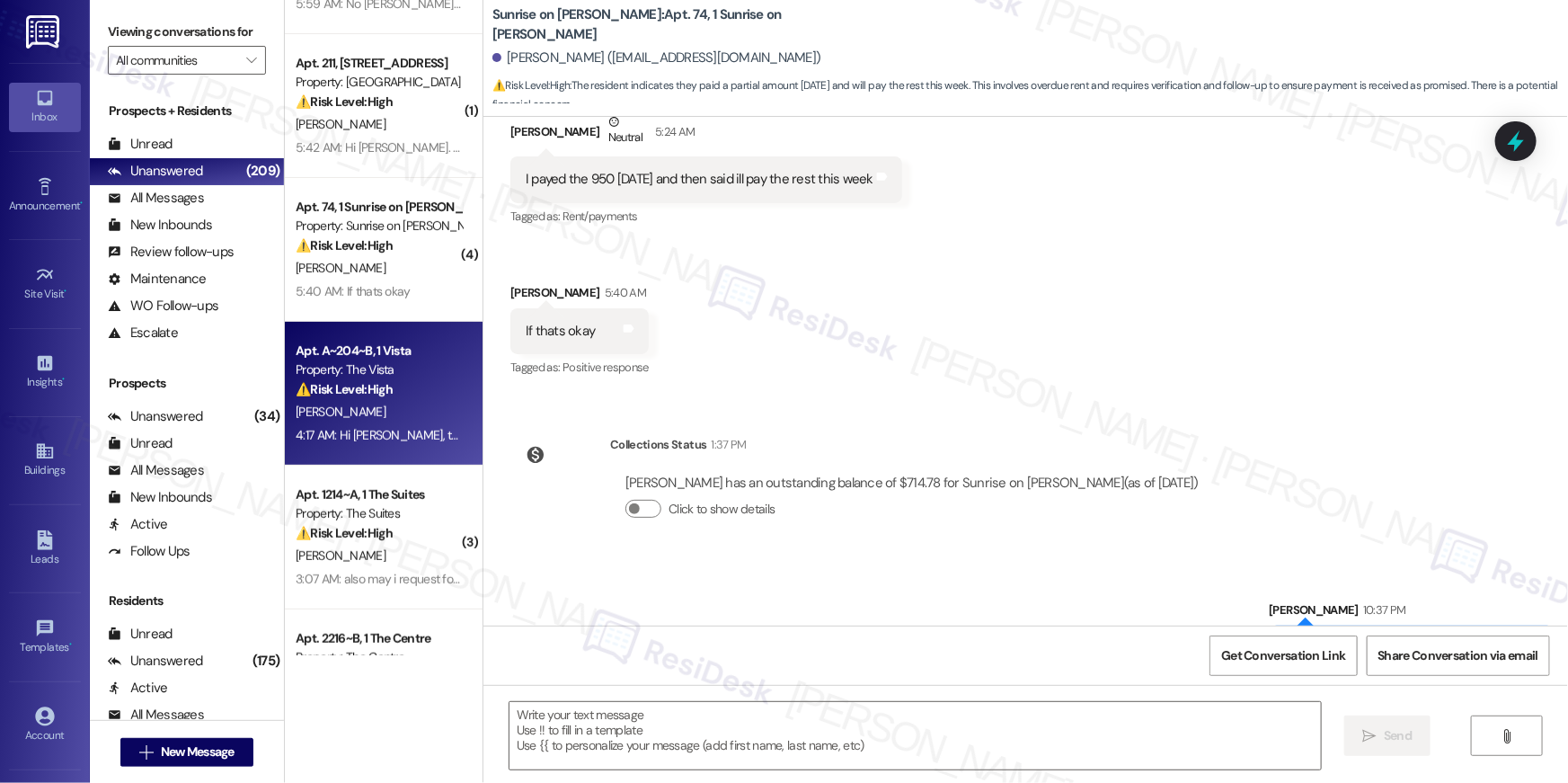
type textarea "Fetching suggested responses. Please feel free to read through the conversation…"
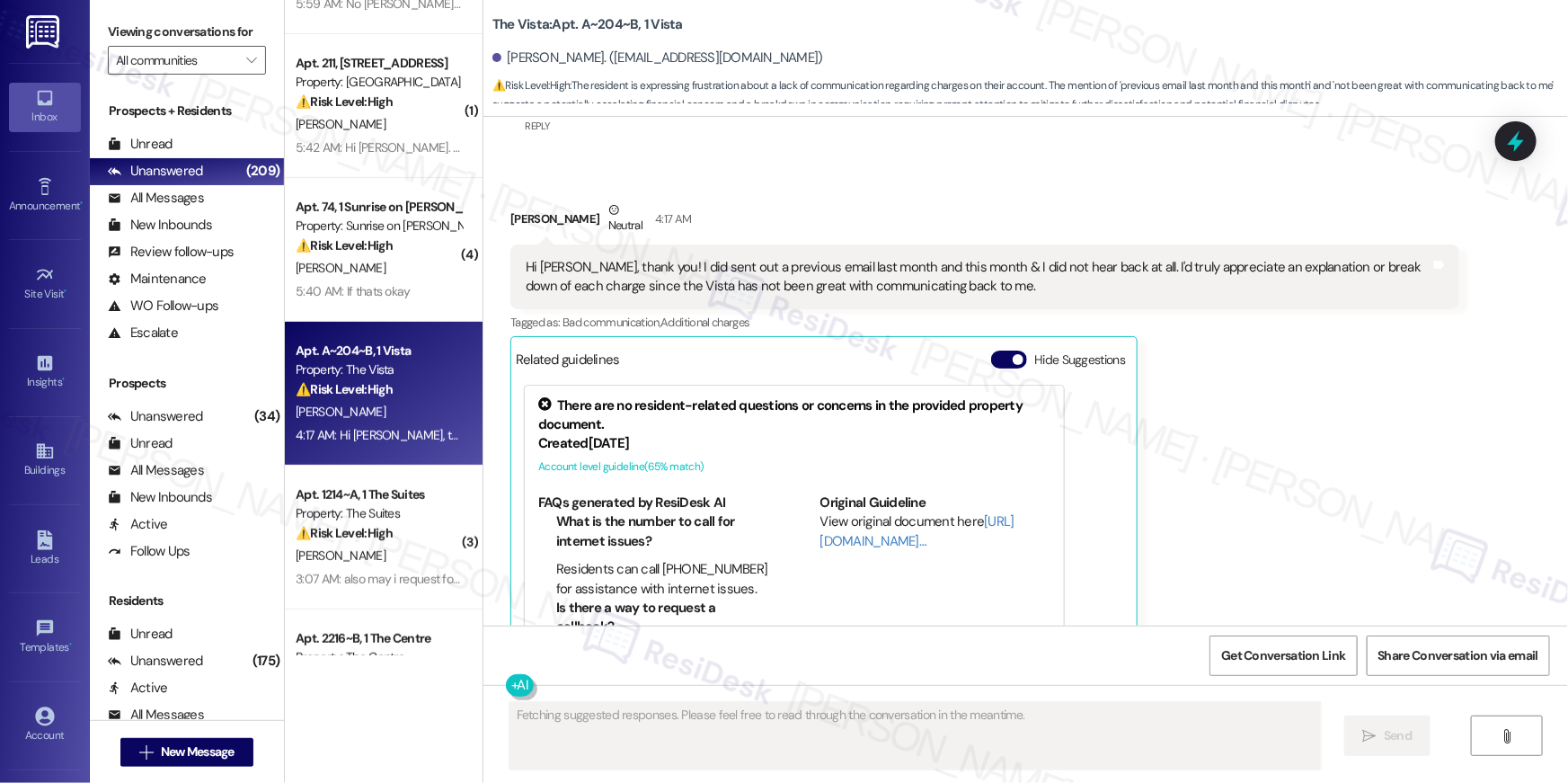
scroll to position [7460, 0]
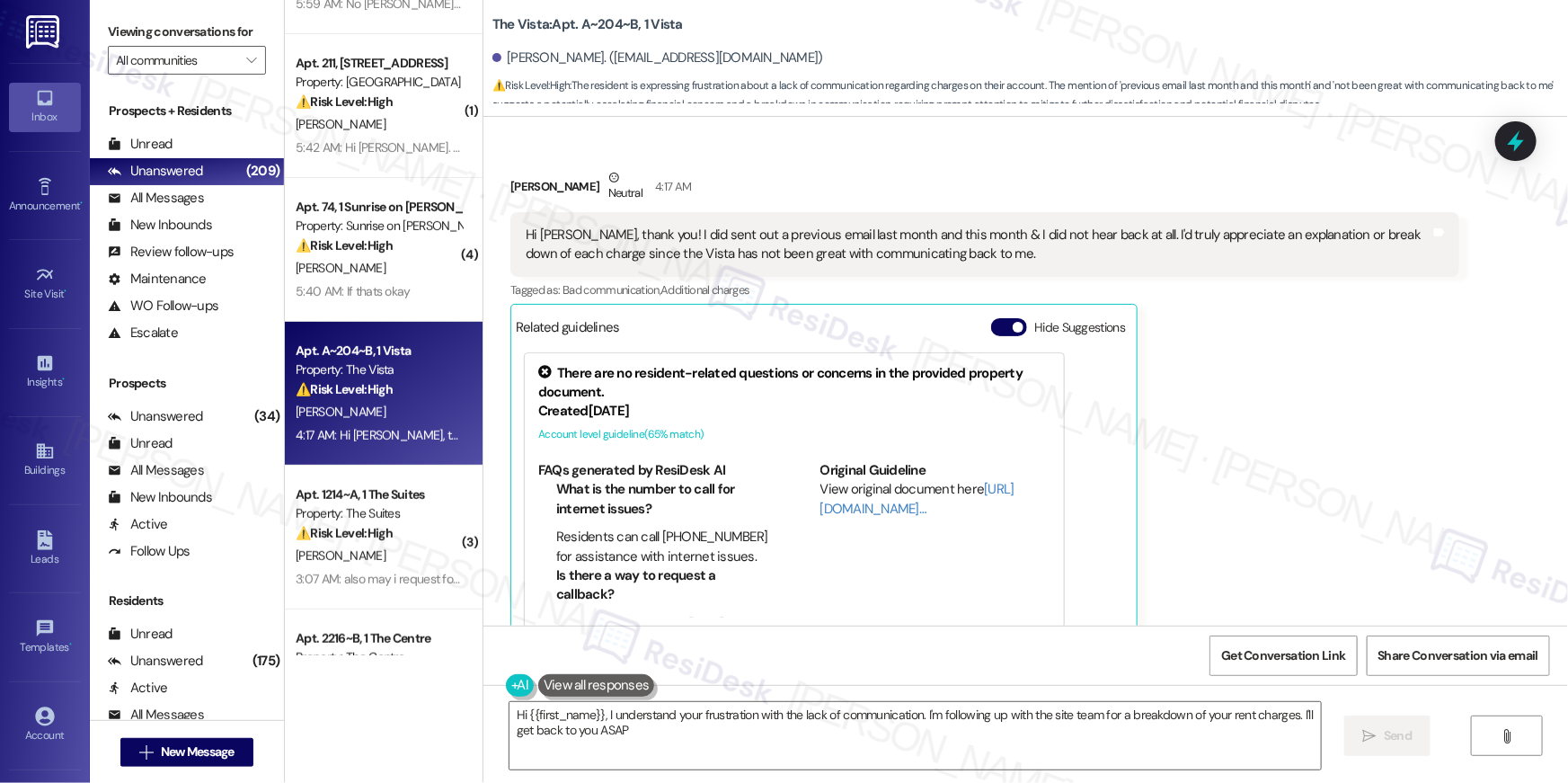
type textarea "Hi {{first_name}}, I understand your frustration with the lack of communication…"
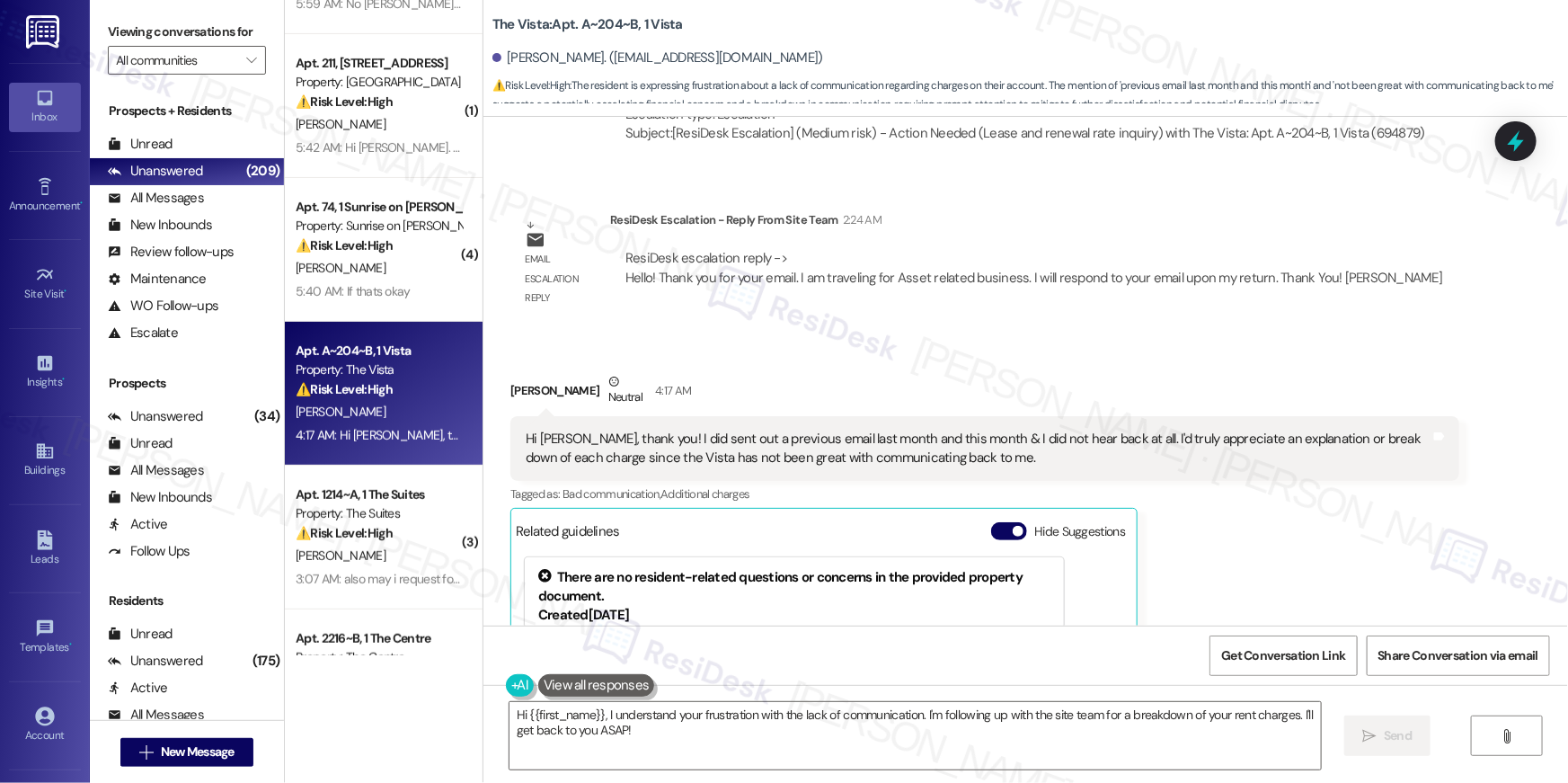
scroll to position [7255, 0]
click at [764, 727] on textarea "Hi {{first_name}}, I understand your frustration with the lack of communication…" at bounding box center [916, 736] width 812 height 67
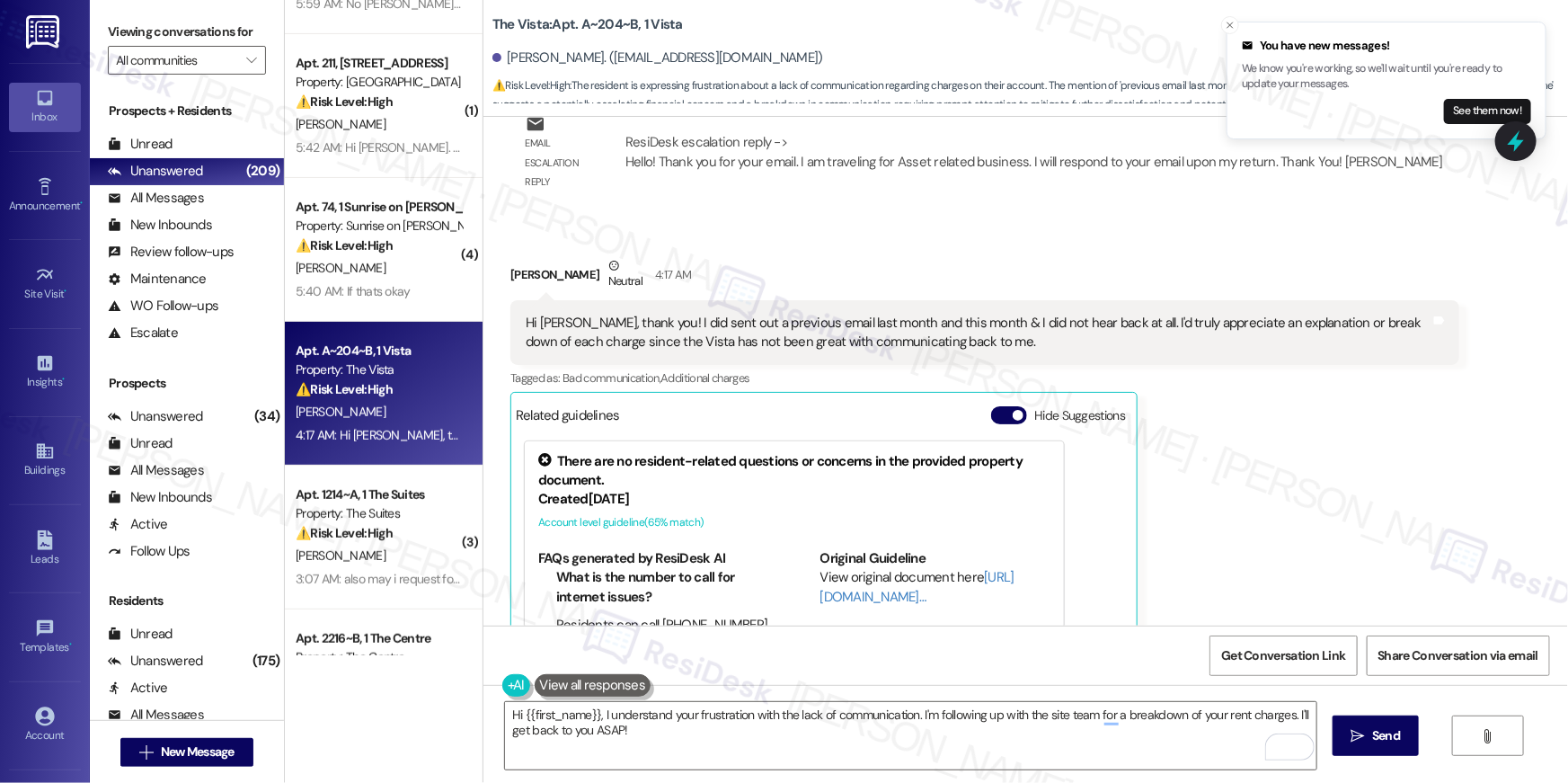
scroll to position [7461, 0]
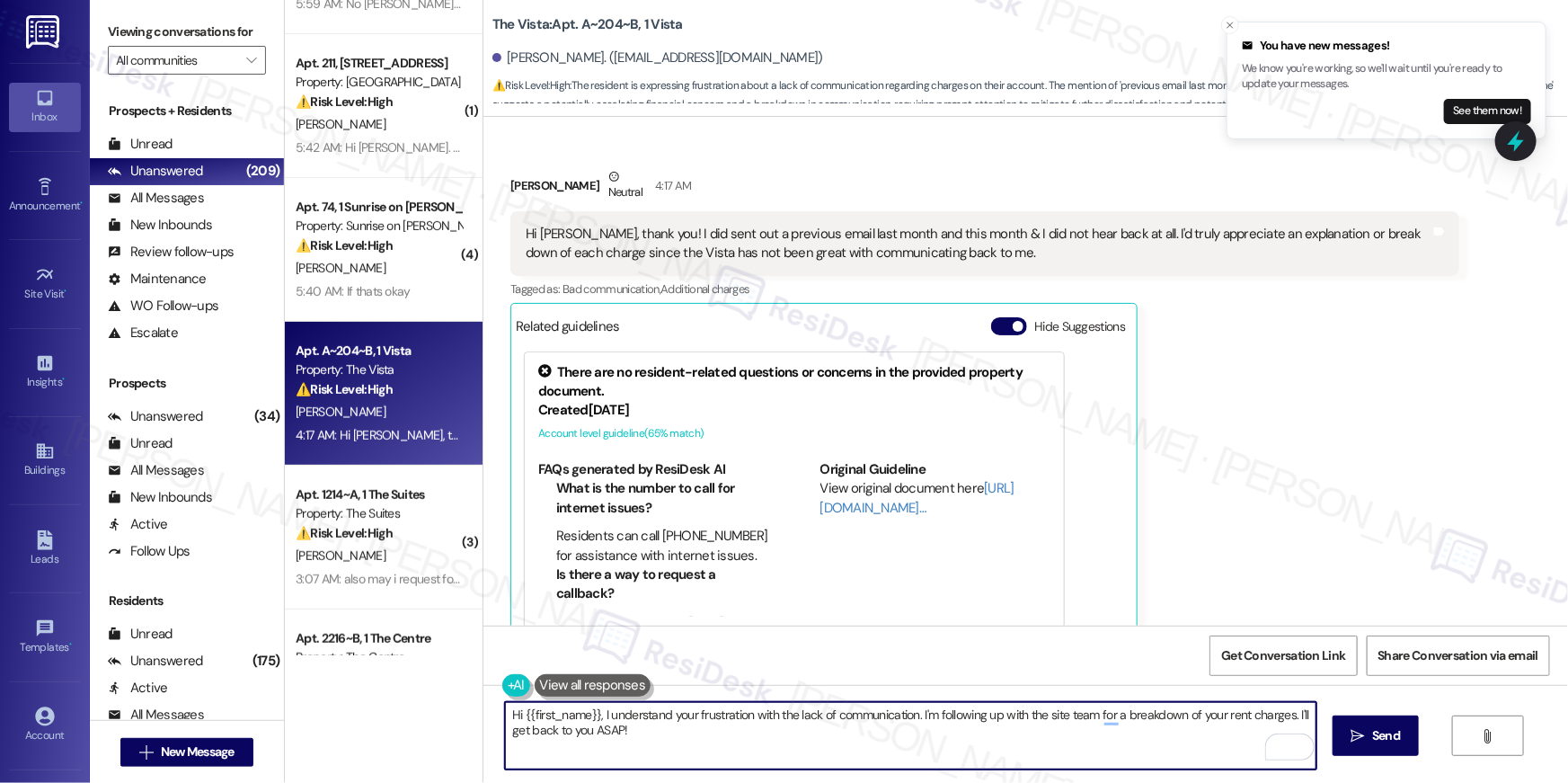
click at [885, 746] on textarea "Hi {{first_name}}, I understand your frustration with the lack of communication…" at bounding box center [911, 736] width 812 height 67
click at [784, 731] on textarea "Hi {{first_name}}, I understand your frustration with the lack of communication…" at bounding box center [911, 736] width 812 height 67
drag, startPoint x: 625, startPoint y: 733, endPoint x: 439, endPoint y: 691, distance: 190.7
click at [439, 691] on div "( 1 ) Apt. 510, 4777 Tramway Blvd NE Property: Las Kivas ⚠️ Risk Level: High Th…" at bounding box center [926, 392] width 1283 height 783
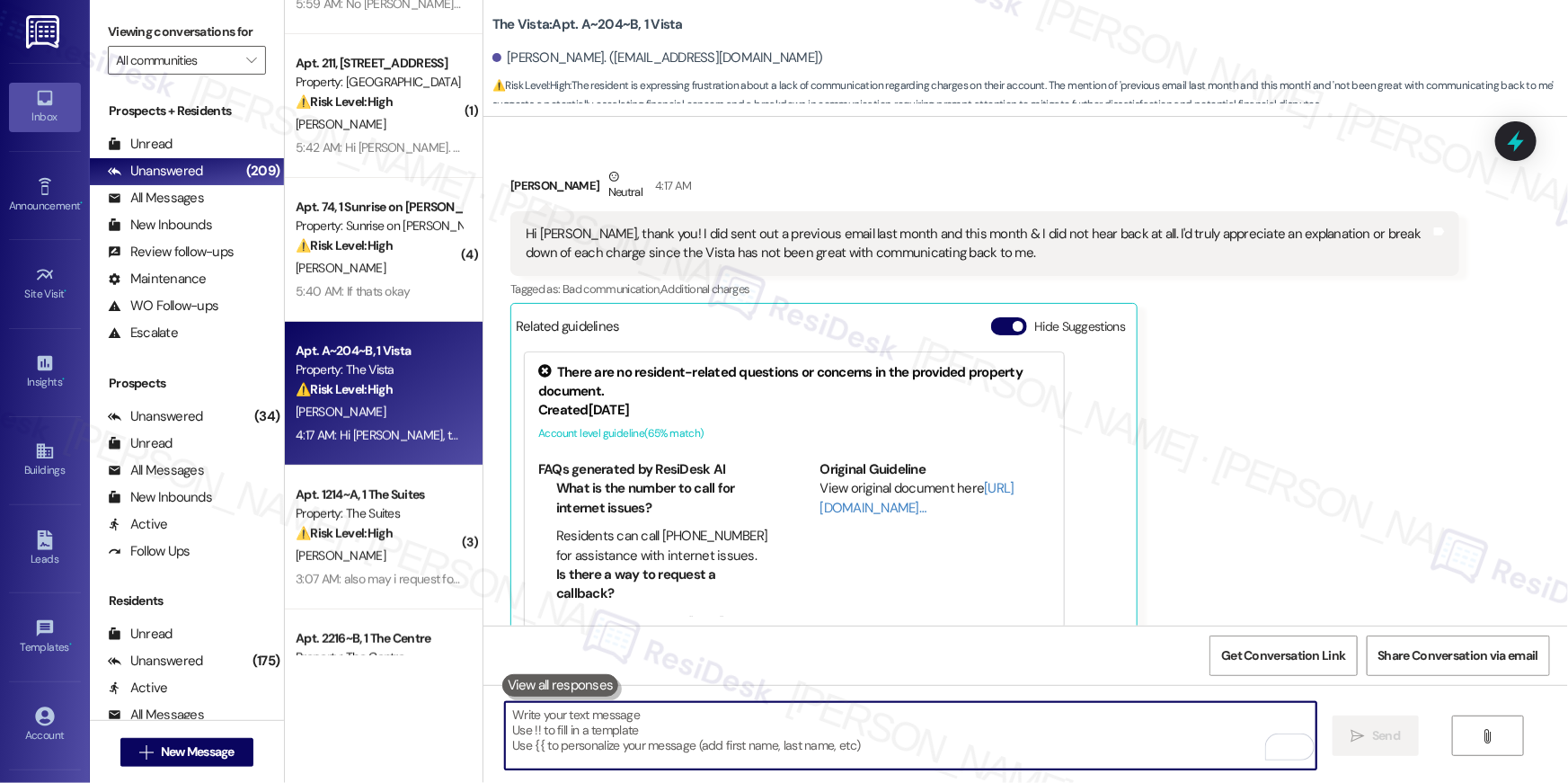
click at [966, 735] on textarea "To enrich screen reader interactions, please activate Accessibility in Grammarl…" at bounding box center [911, 736] width 812 height 67
paste textarea "Hi {{first_name}}, I completely understand your concern regarding the communica…"
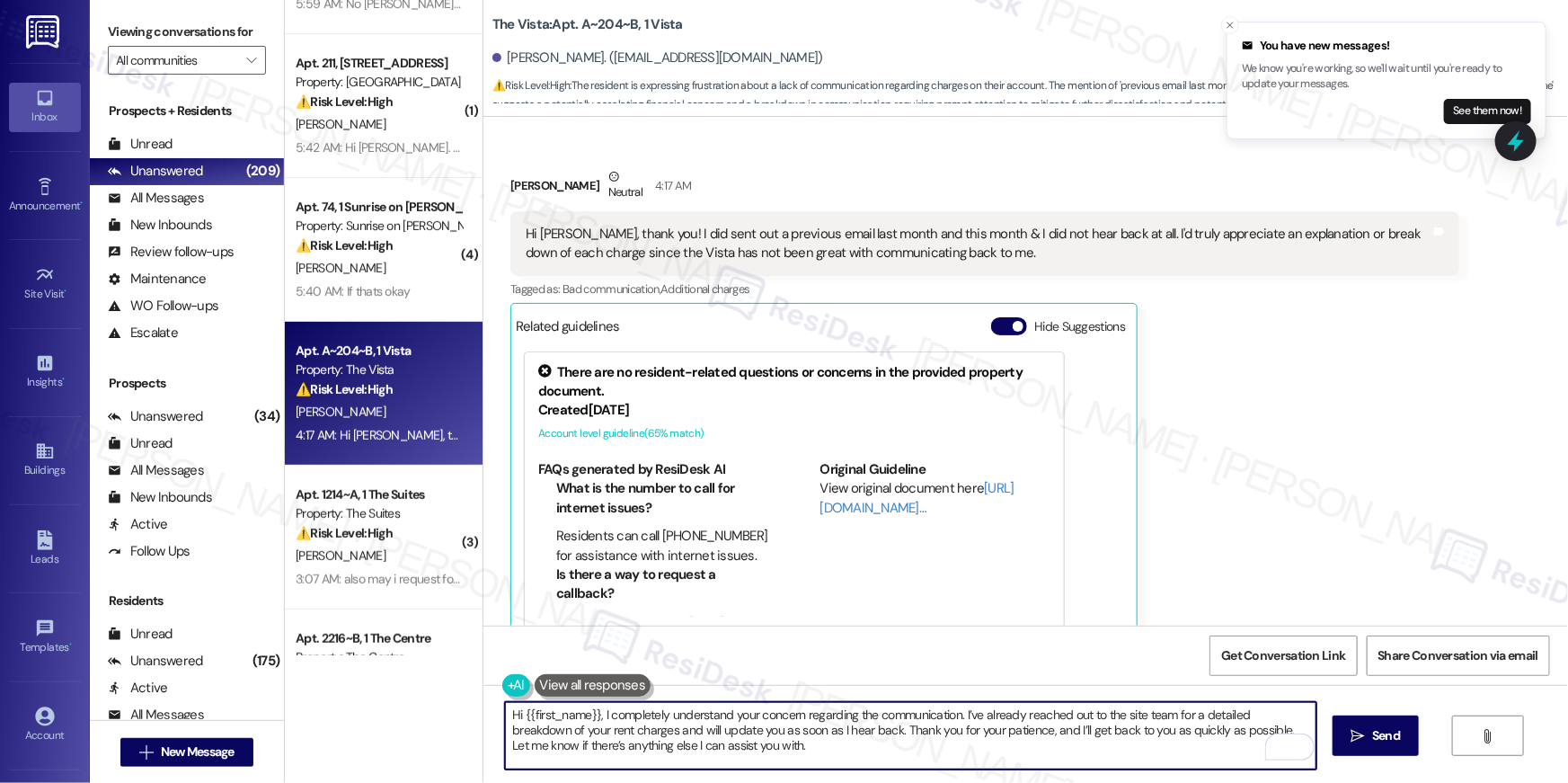
click at [652, 711] on textarea "Hi {{first_name}}, I completely understand your concern regarding the communica…" at bounding box center [911, 736] width 812 height 67
click at [1166, 714] on textarea "Hi {{first_name}}, I completely understand your concern regarding the communica…" at bounding box center [911, 736] width 812 height 67
click at [608, 730] on textarea "Hi {{first_name}}, I completely understand your concern regarding the communica…" at bounding box center [911, 736] width 812 height 67
click at [1239, 755] on textarea "Hi {{first_name}}, I completely understand your concern regarding the communica…" at bounding box center [911, 736] width 812 height 67
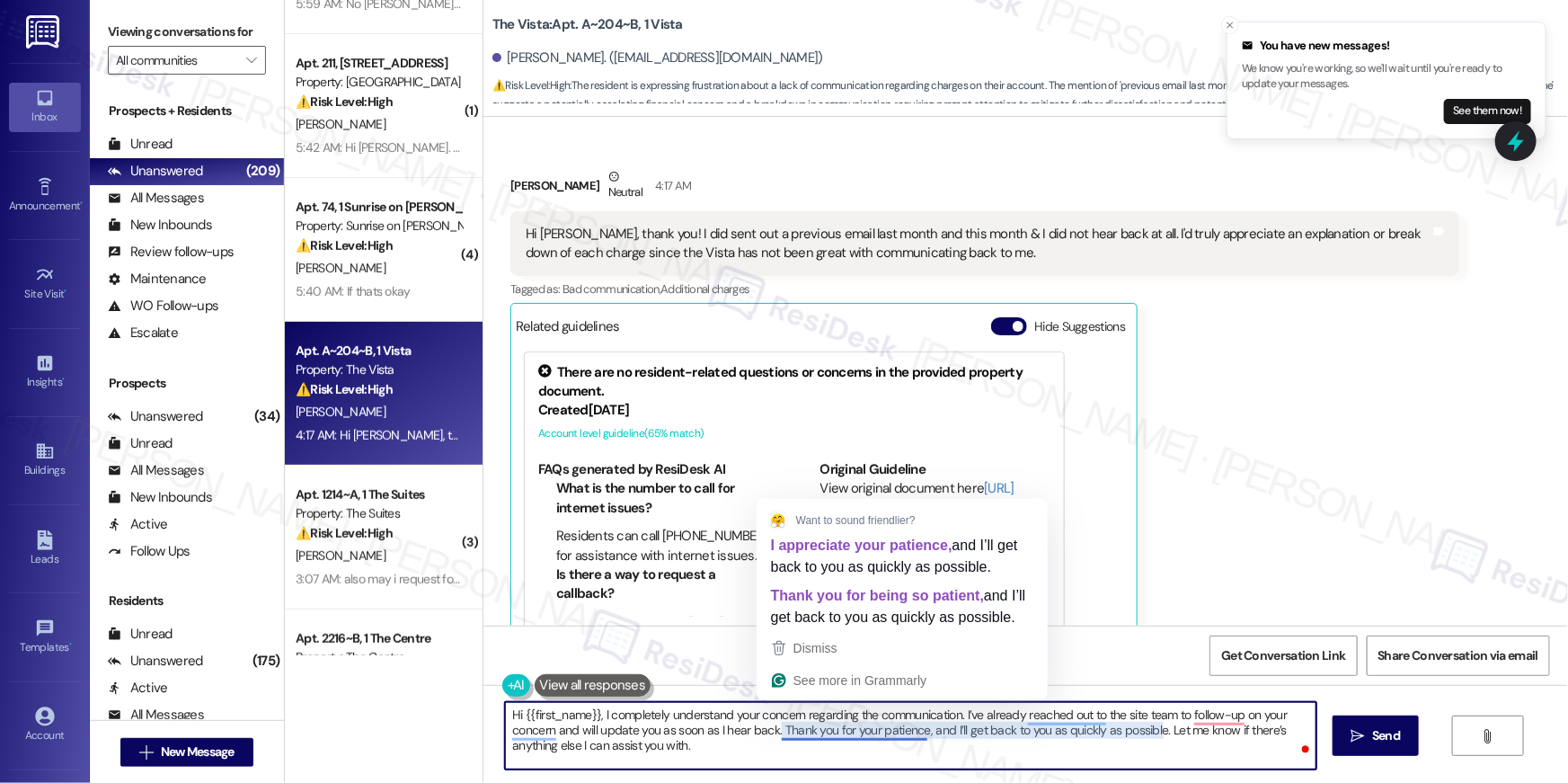
click at [775, 730] on textarea "Hi {{first_name}}, I completely understand your concern regarding the communica…" at bounding box center [911, 736] width 812 height 67
drag, startPoint x: 773, startPoint y: 729, endPoint x: 782, endPoint y: 753, distance: 25.6
click at [782, 753] on textarea "Hi {{first_name}}, I completely understand your concern regarding the communica…" at bounding box center [911, 736] width 812 height 67
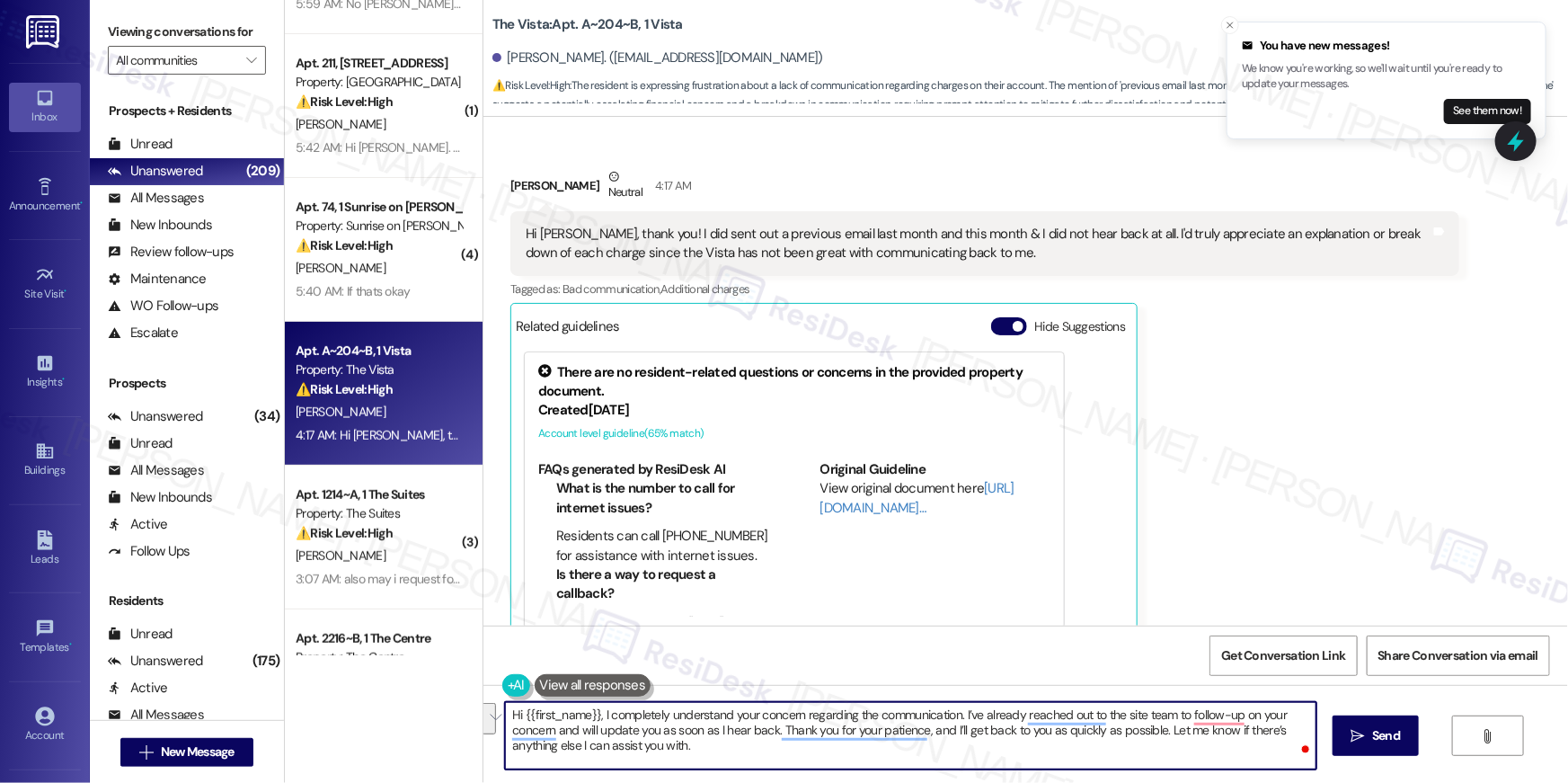
type textarea "Hi {{first_name}}, I completely understand your concern regarding the communica…"
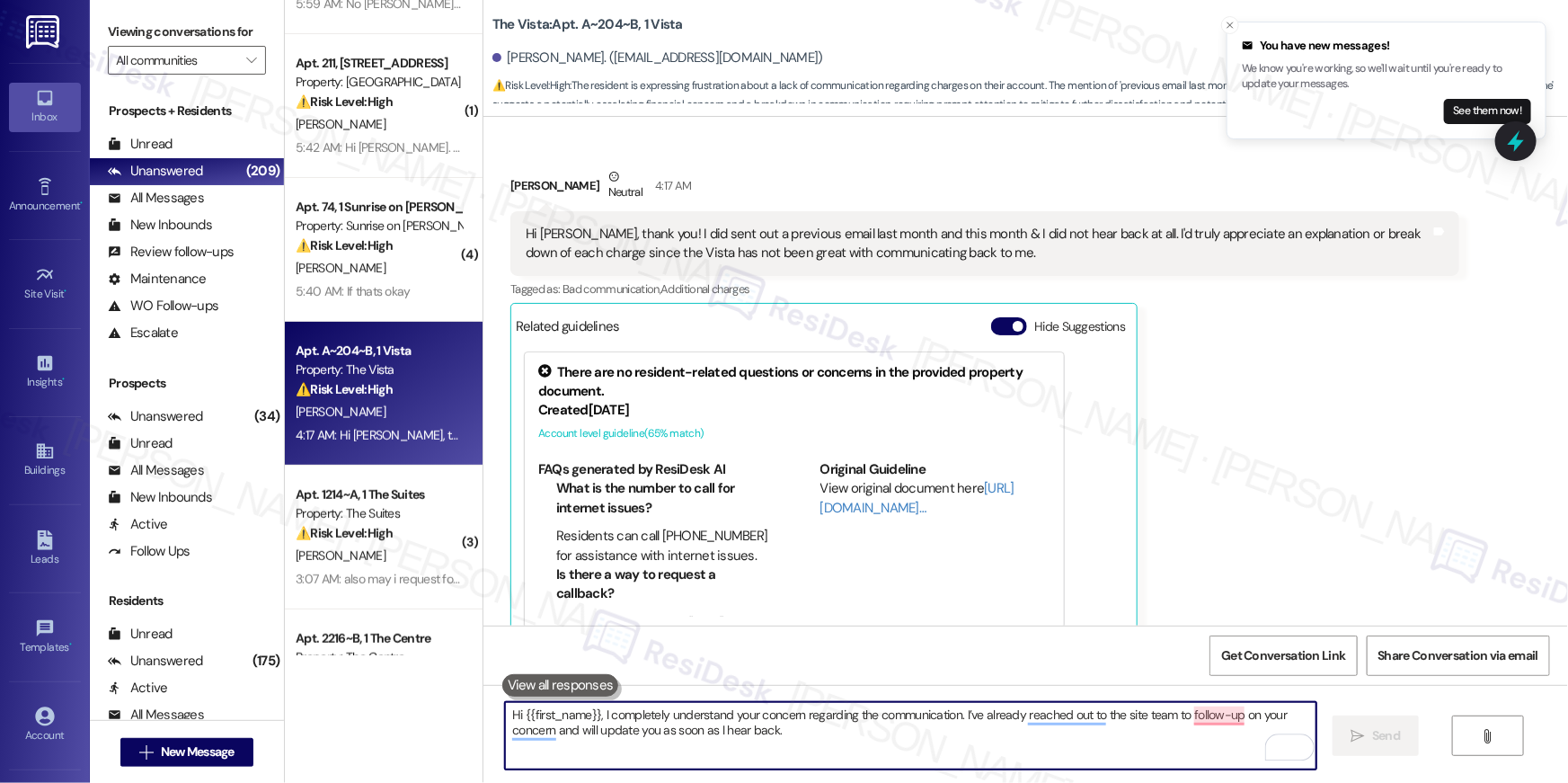
scroll to position [7460, 0]
click at [879, 741] on textarea "Hi {{first_name}}, I completely understand your concern regarding the communica…" at bounding box center [911, 736] width 812 height 67
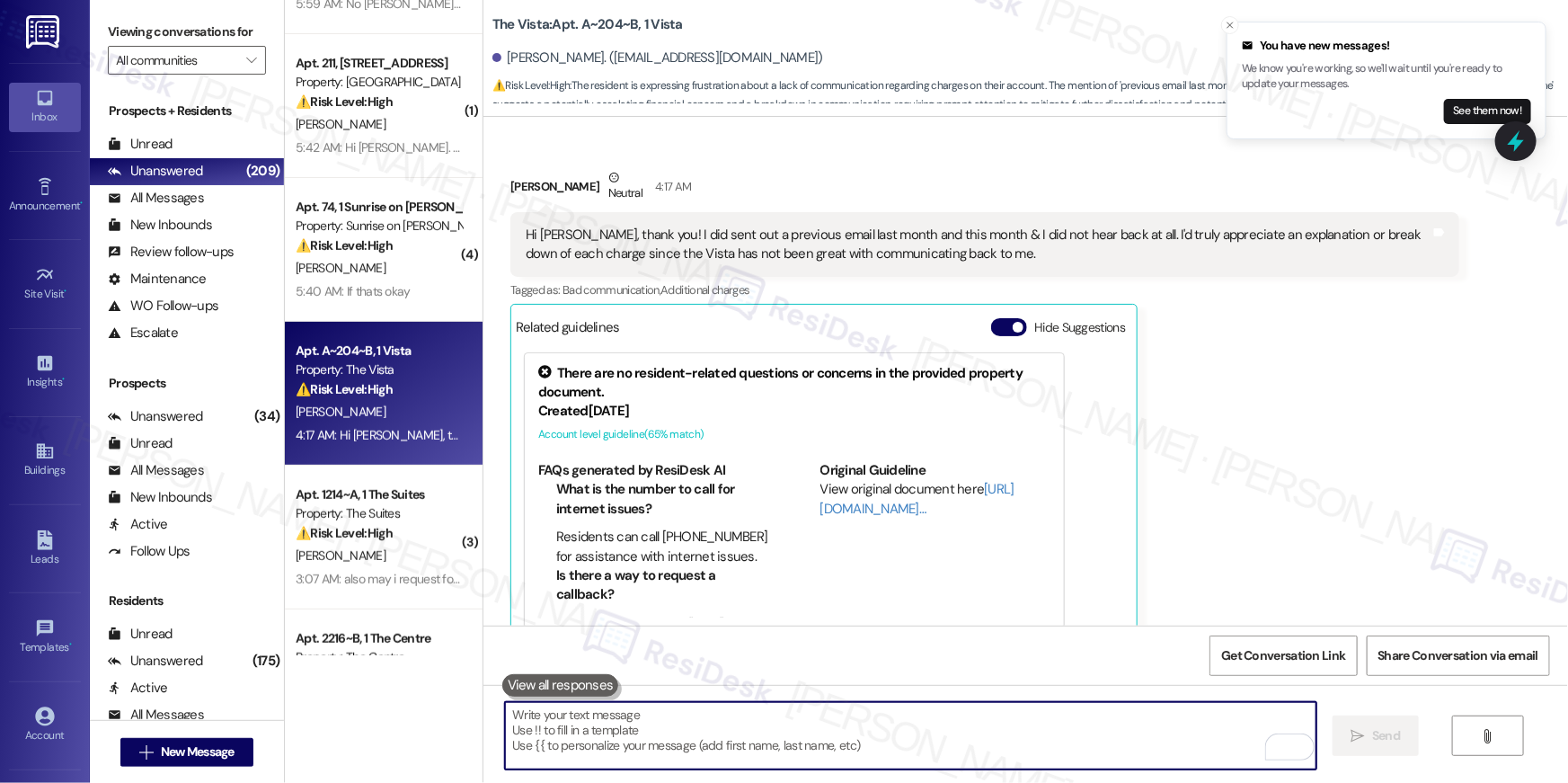
paste textarea "Thank you for your patience, and I’ll get back to you as quickly as possible. L…"
type textarea "Thank you for your patience, and I’ll get back to you as quickly as possible. L…"
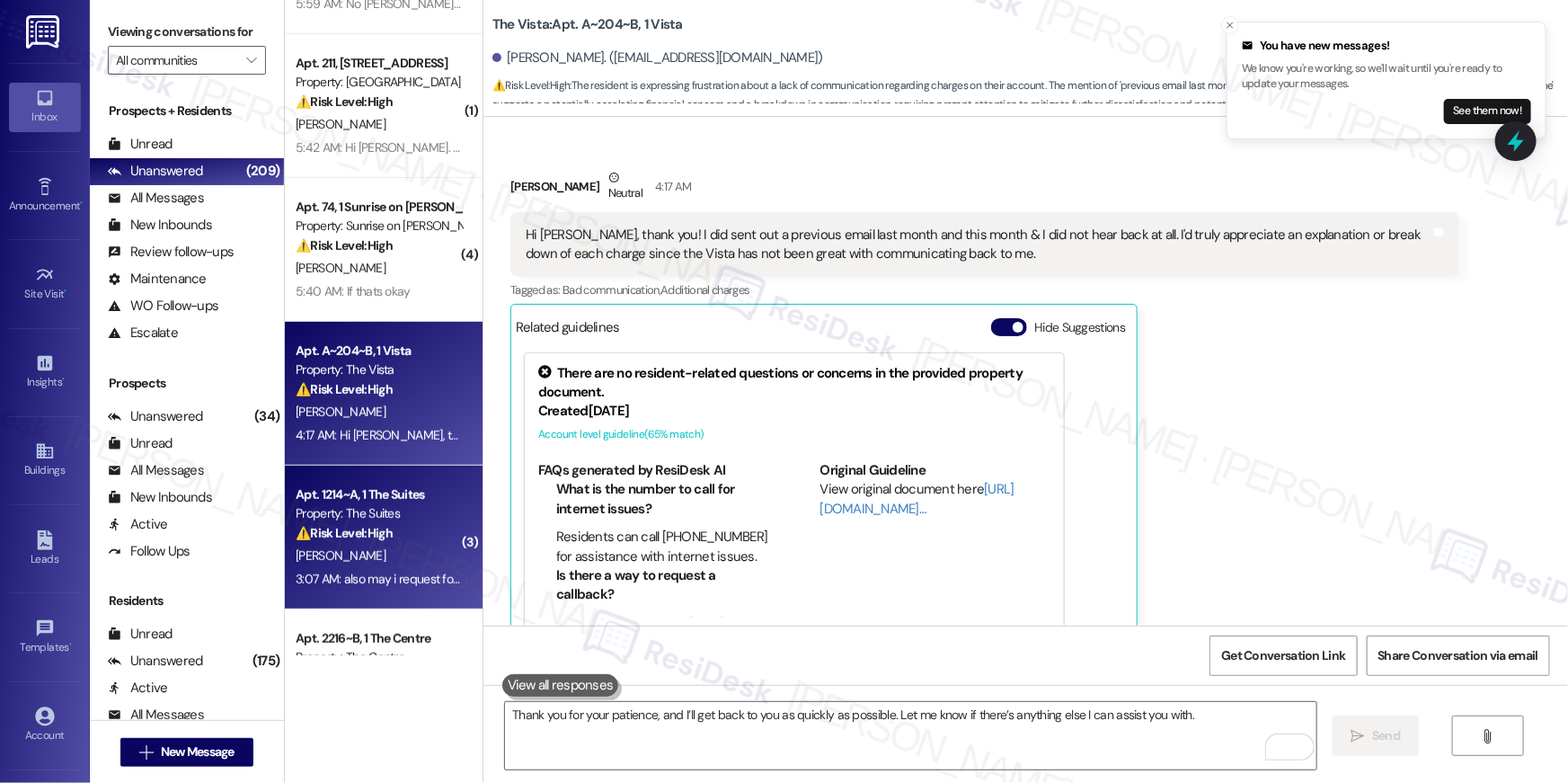
click at [384, 540] on div "⚠️ Risk Level: High The resident reports that the freezer issue was made worse …" at bounding box center [379, 534] width 167 height 19
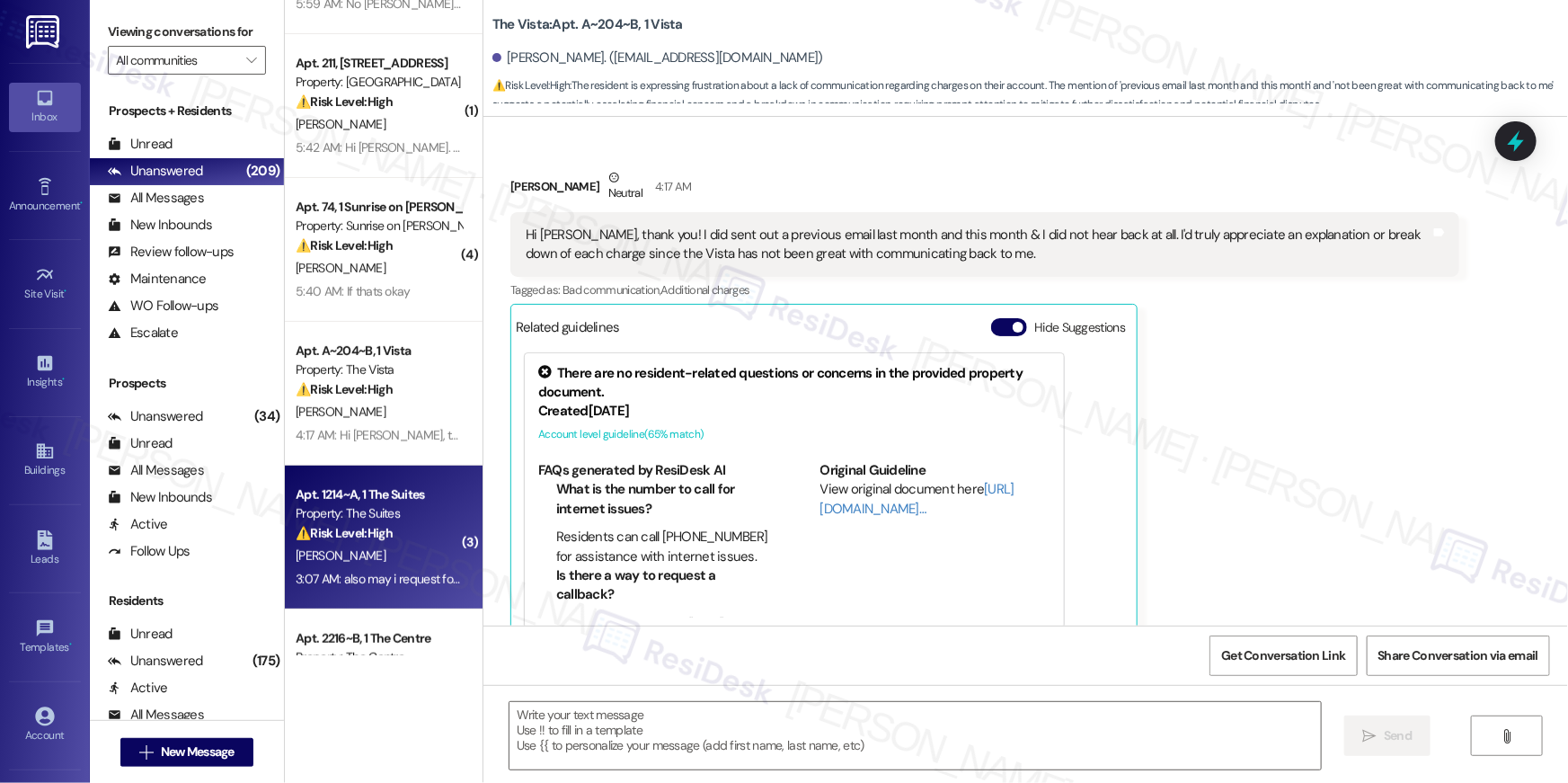
type textarea "Fetching suggested responses. Please feel free to read through the conversation…"
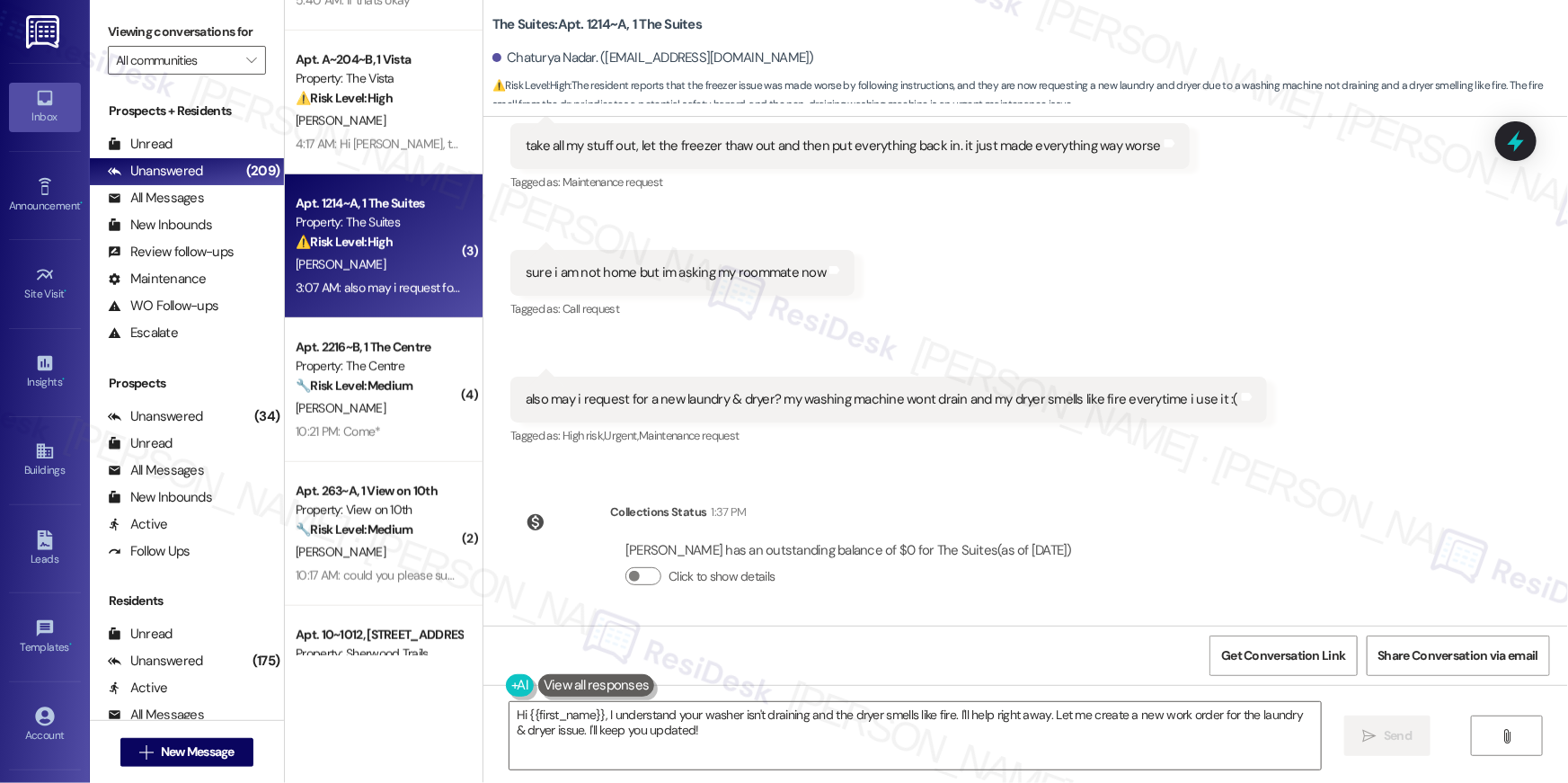
scroll to position [545, 0]
click at [1128, 483] on div "Announcement, sent via SMS Michael Vargas Aug 26, 2023 at 3:48 AM Hey! Just a f…" at bounding box center [1026, 371] width 1085 height 509
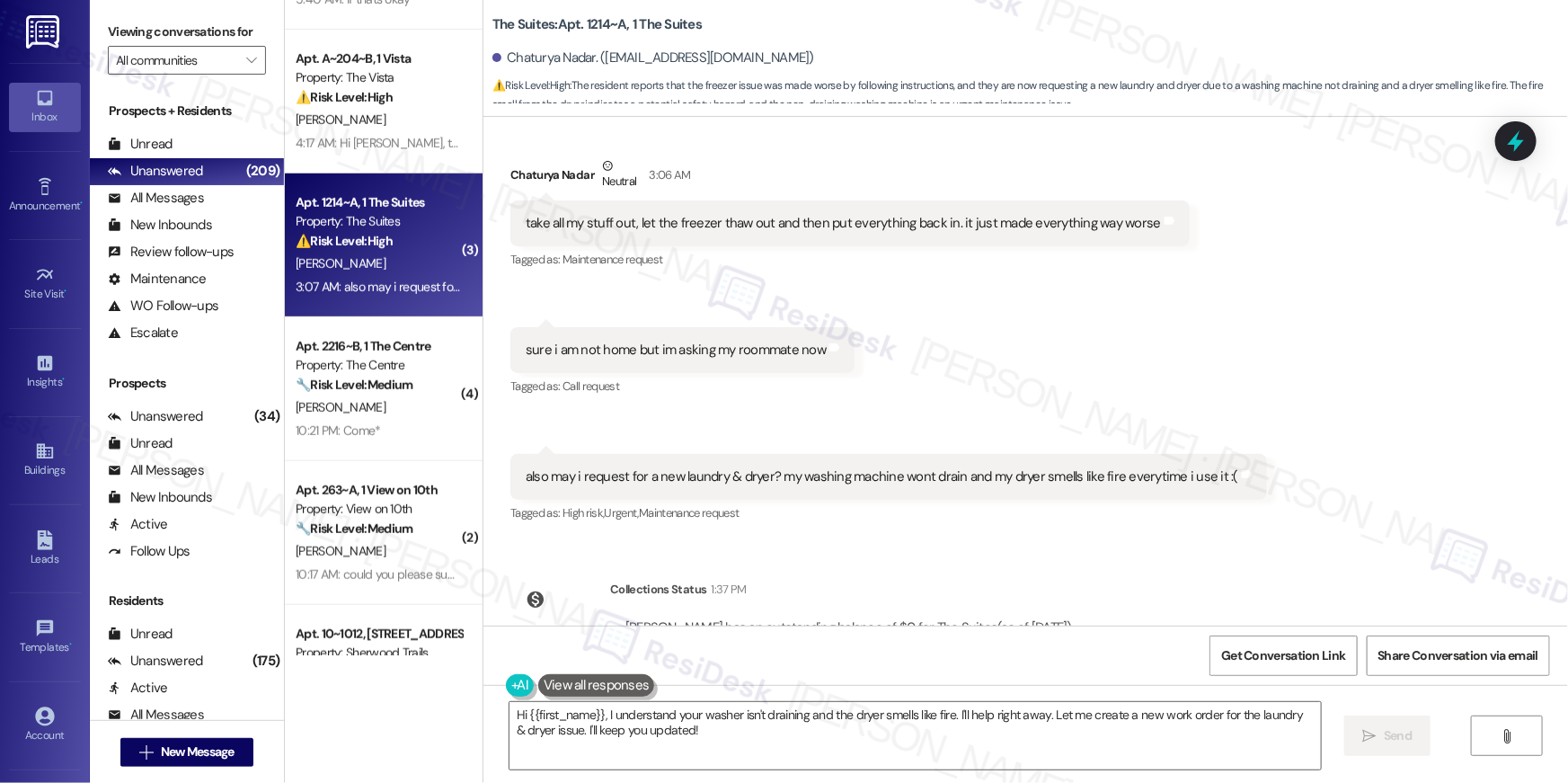
scroll to position [5167, 0]
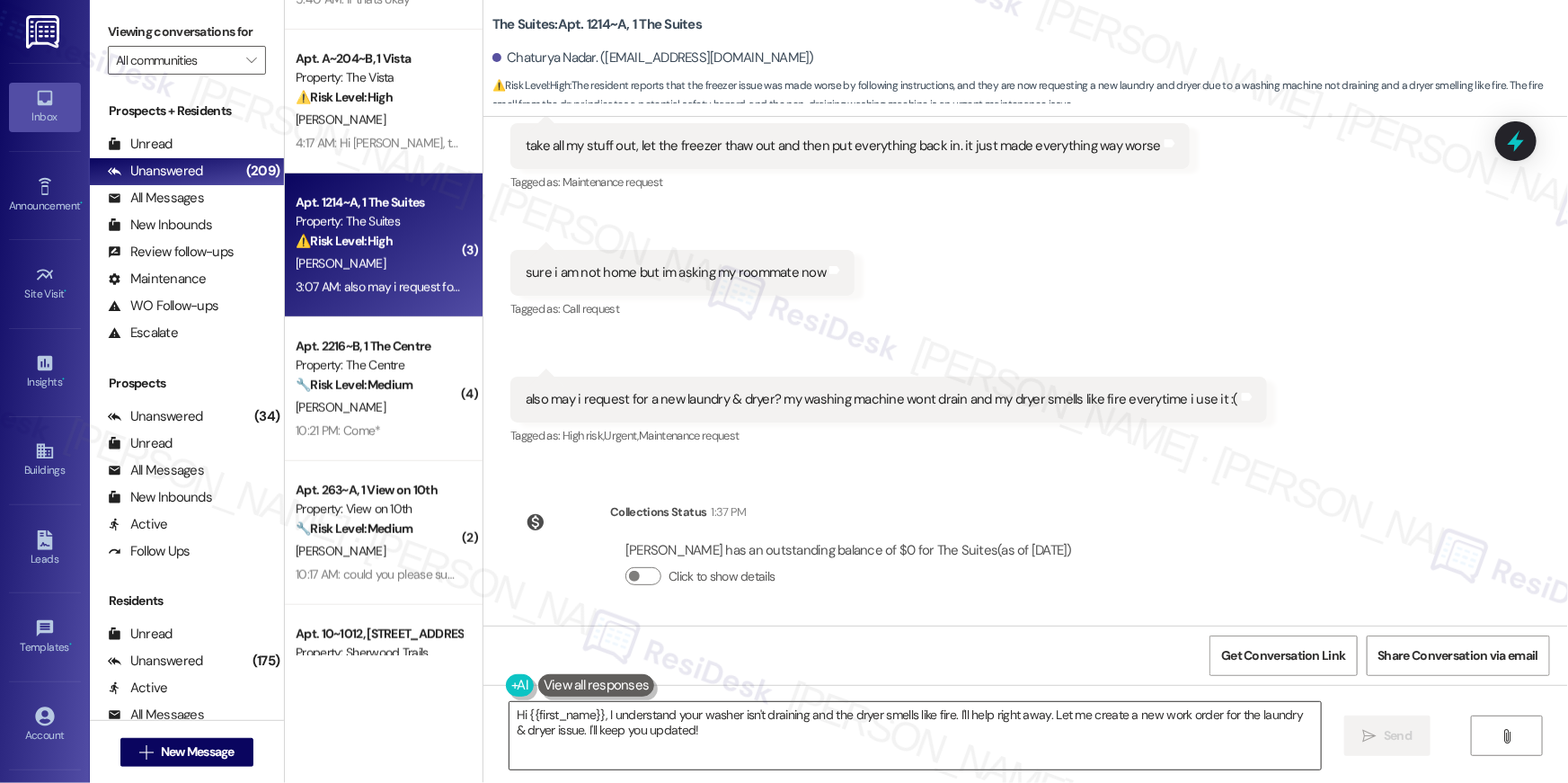
click at [707, 738] on textarea "Hi {{first_name}}, I understand your washer isn't draining and the dryer smells…" at bounding box center [916, 736] width 812 height 67
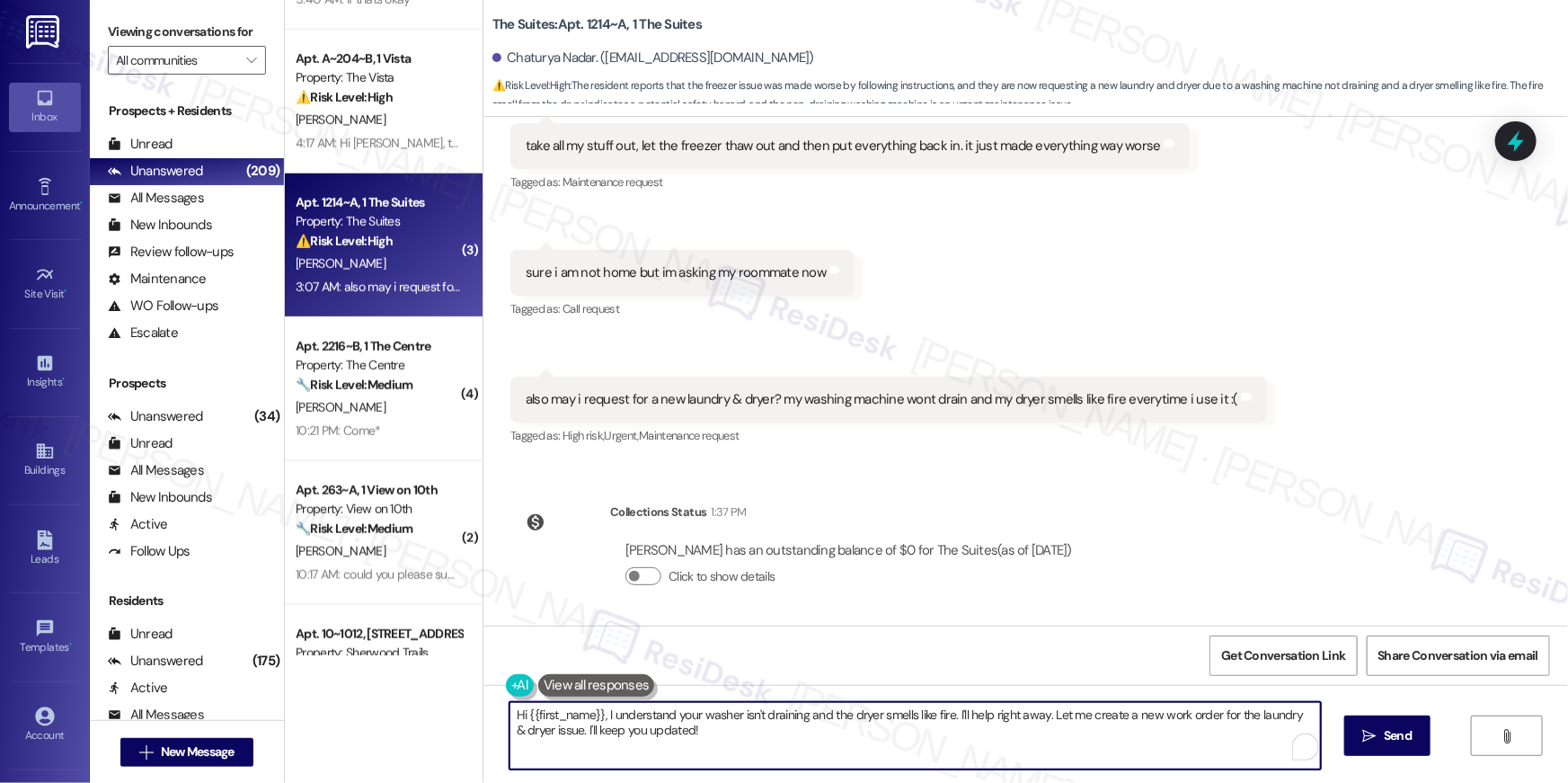
click at [712, 738] on textarea "Hi {{first_name}}, I understand your washer isn't draining and the dryer smells…" at bounding box center [916, 736] width 812 height 67
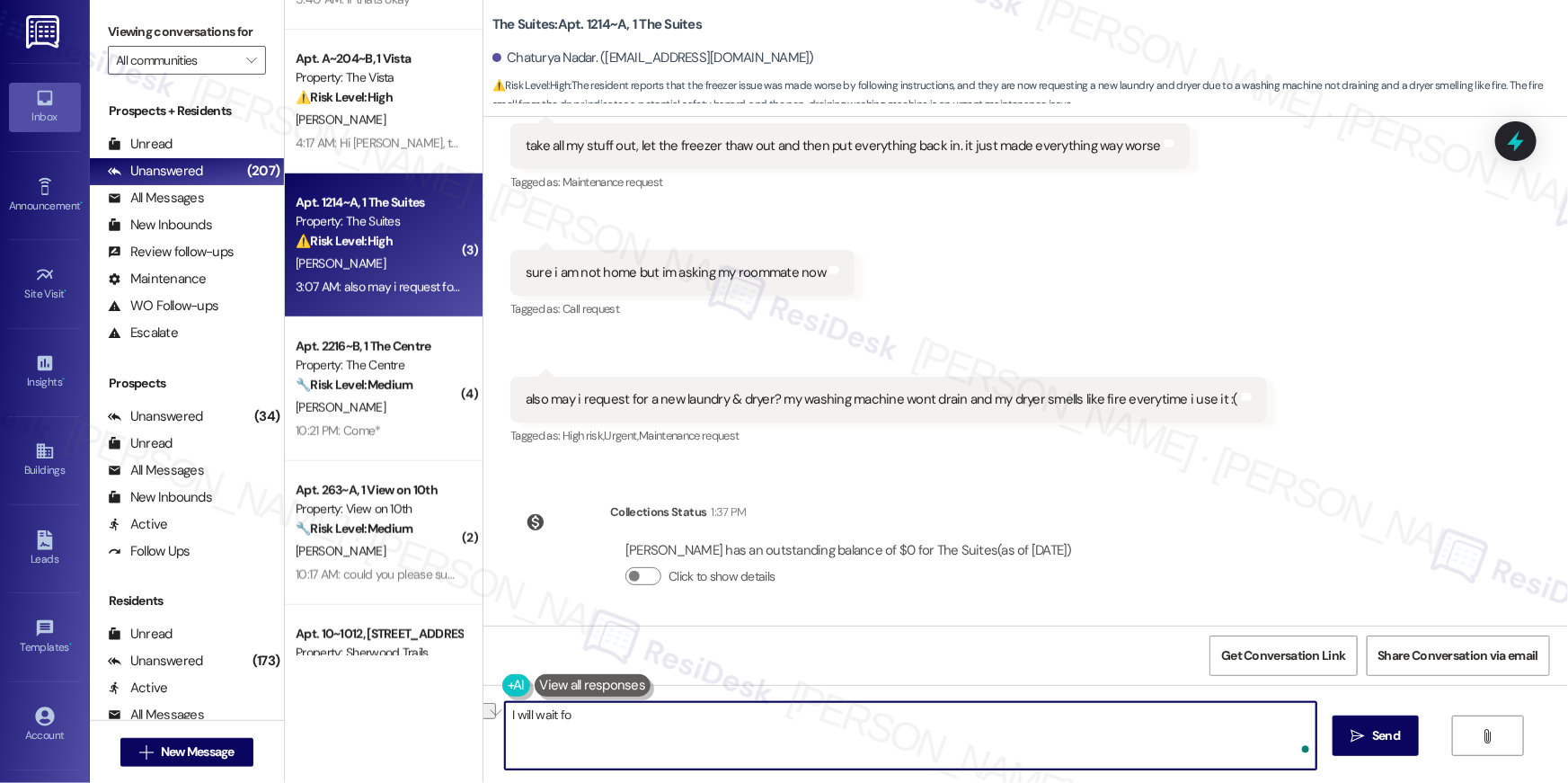
type textarea "M"
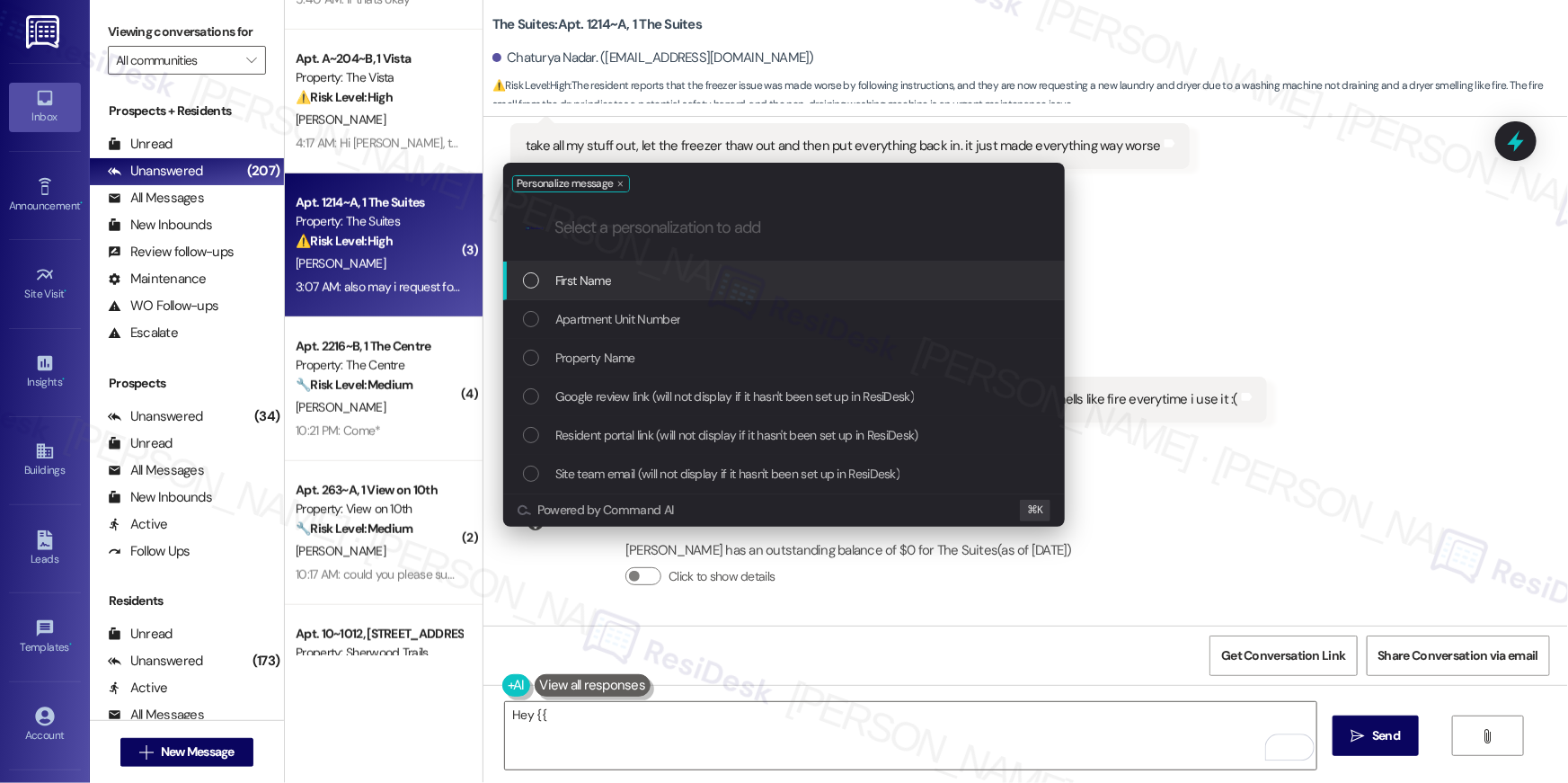
click at [642, 284] on div "First Name" at bounding box center [786, 280] width 526 height 20
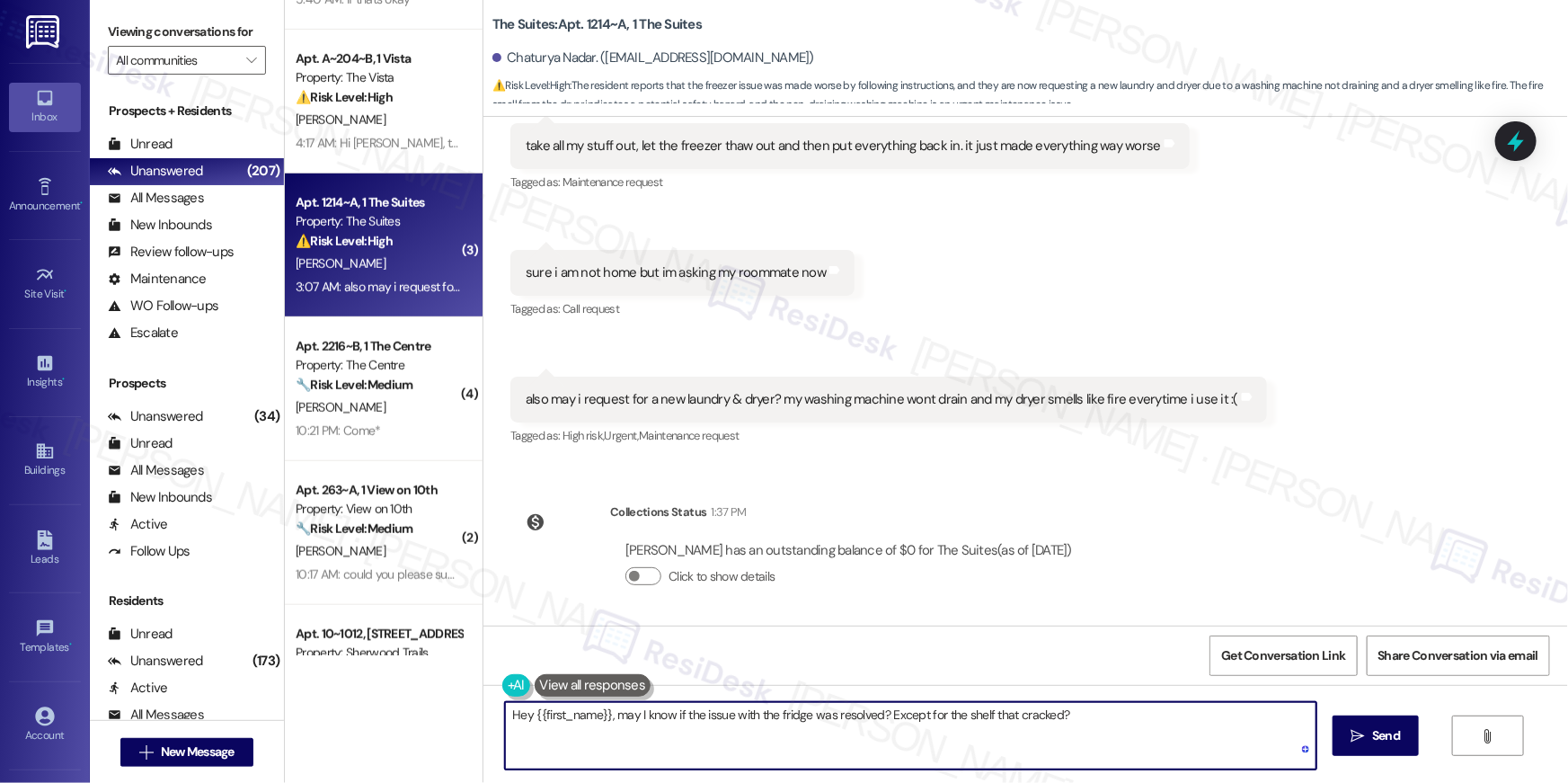
type textarea "Hey {{first_name}}, may I know if the issue with the fridge was resolved? Excep…"
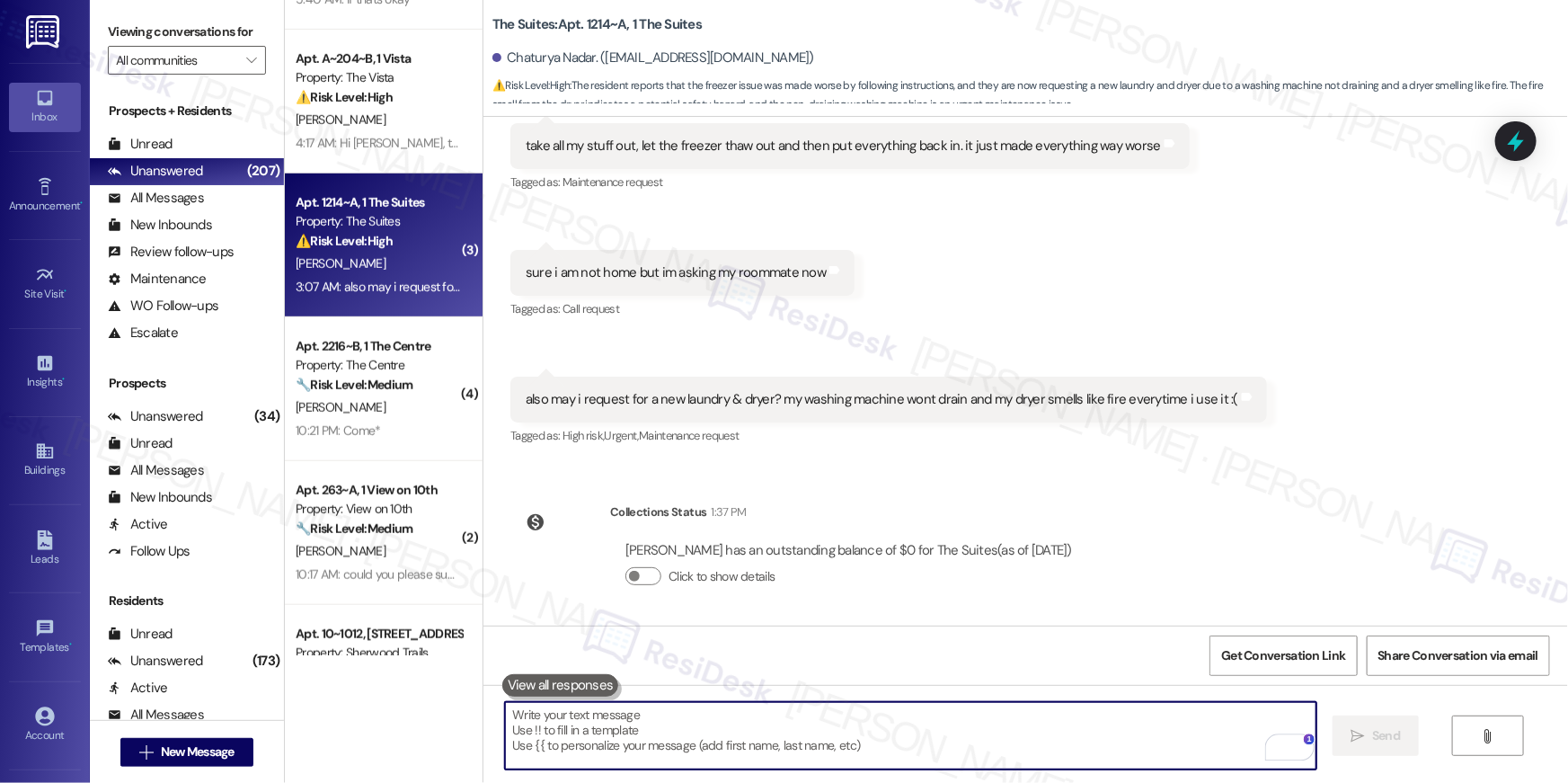
scroll to position [5001, 0]
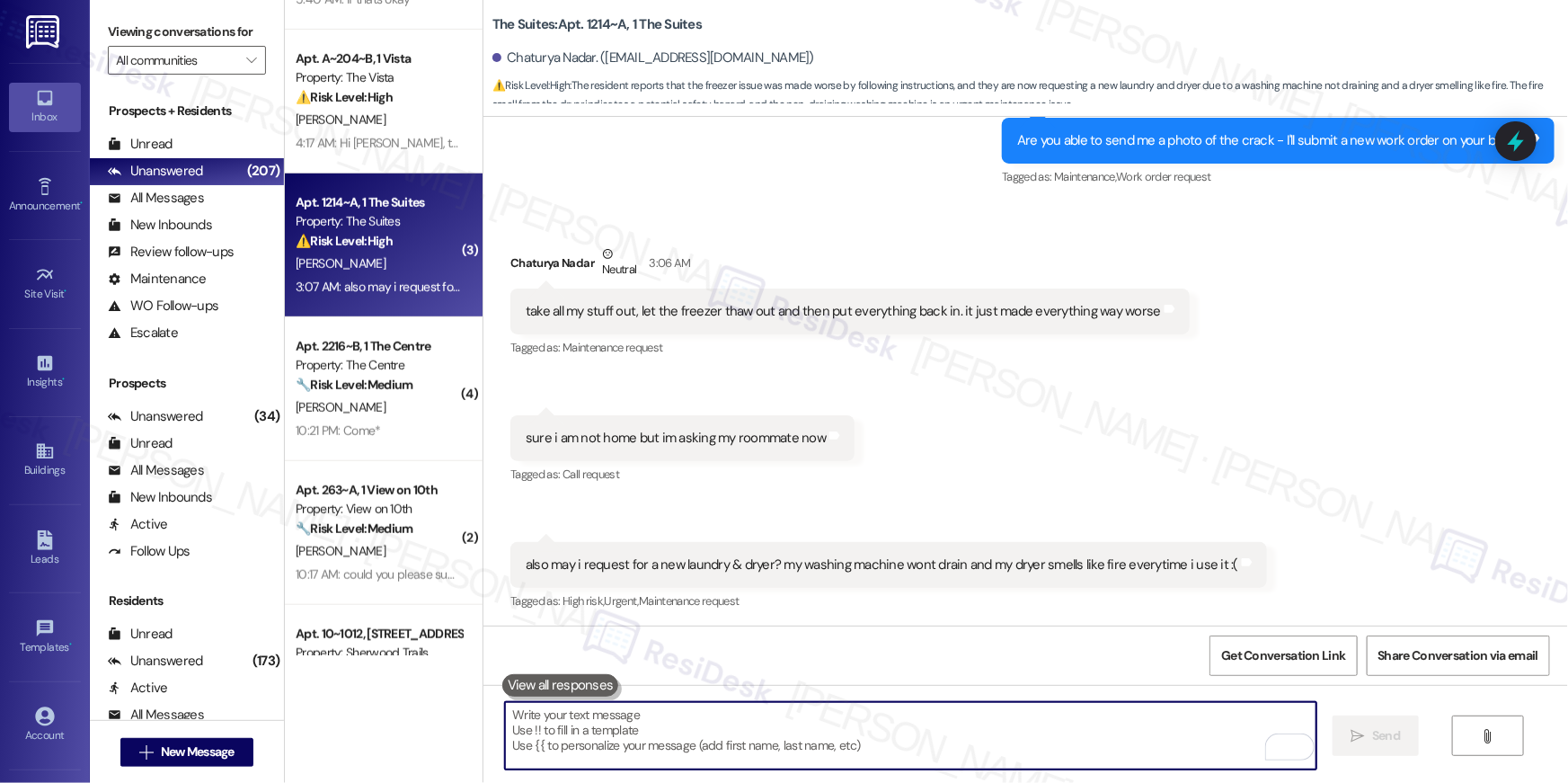
drag, startPoint x: 1074, startPoint y: 715, endPoint x: 1082, endPoint y: 740, distance: 26.2
click at [1075, 717] on textarea "To enrich screen reader interactions, please activate Accessibility in Grammarl…" at bounding box center [911, 736] width 812 height 67
click at [1084, 743] on textarea "To enrich screen reader interactions, please activate Accessibility in Grammarl…" at bounding box center [911, 736] width 812 height 67
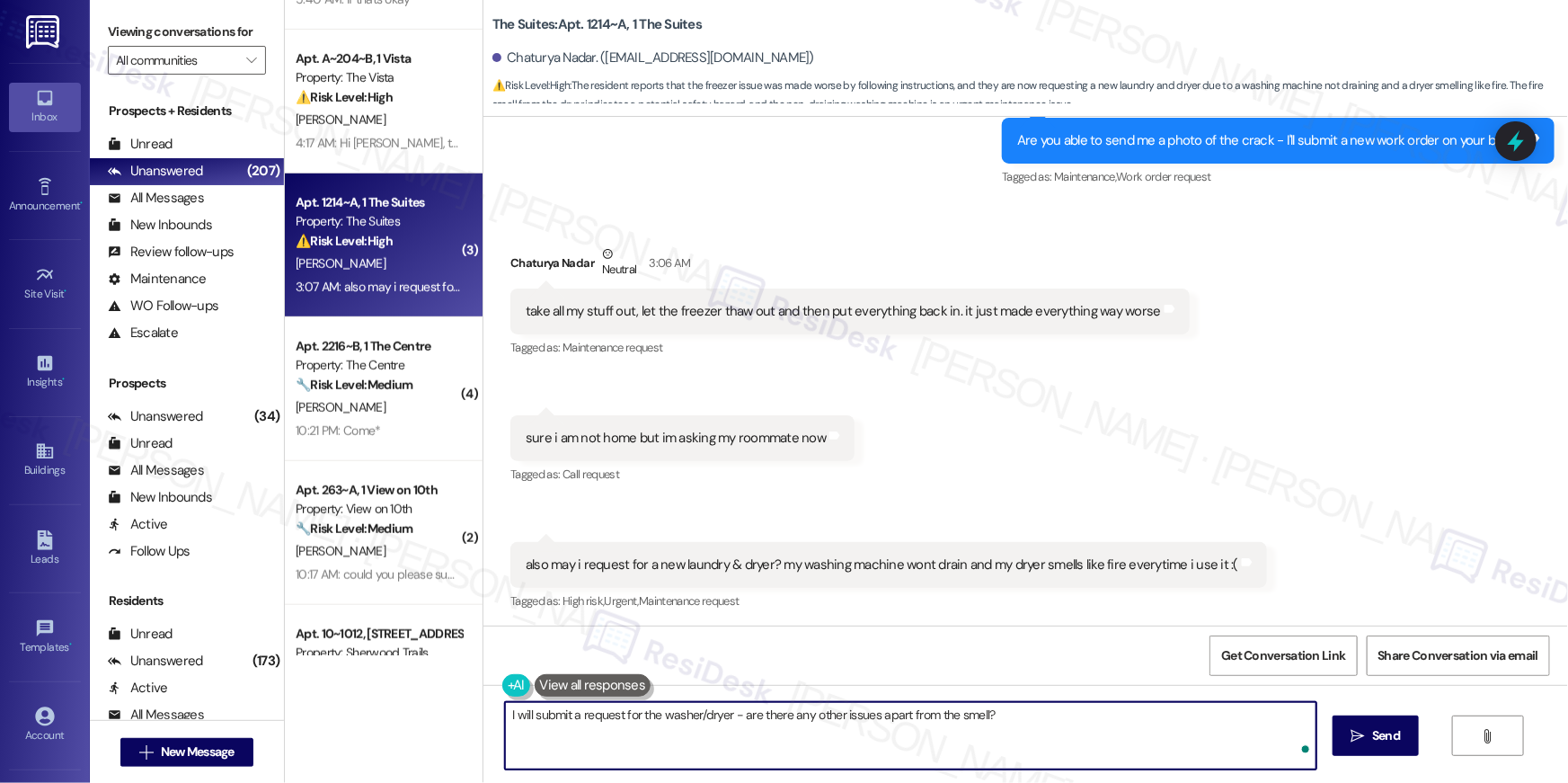
type textarea "I will submit a request for the washer/dryer - are there any other issues apart…"
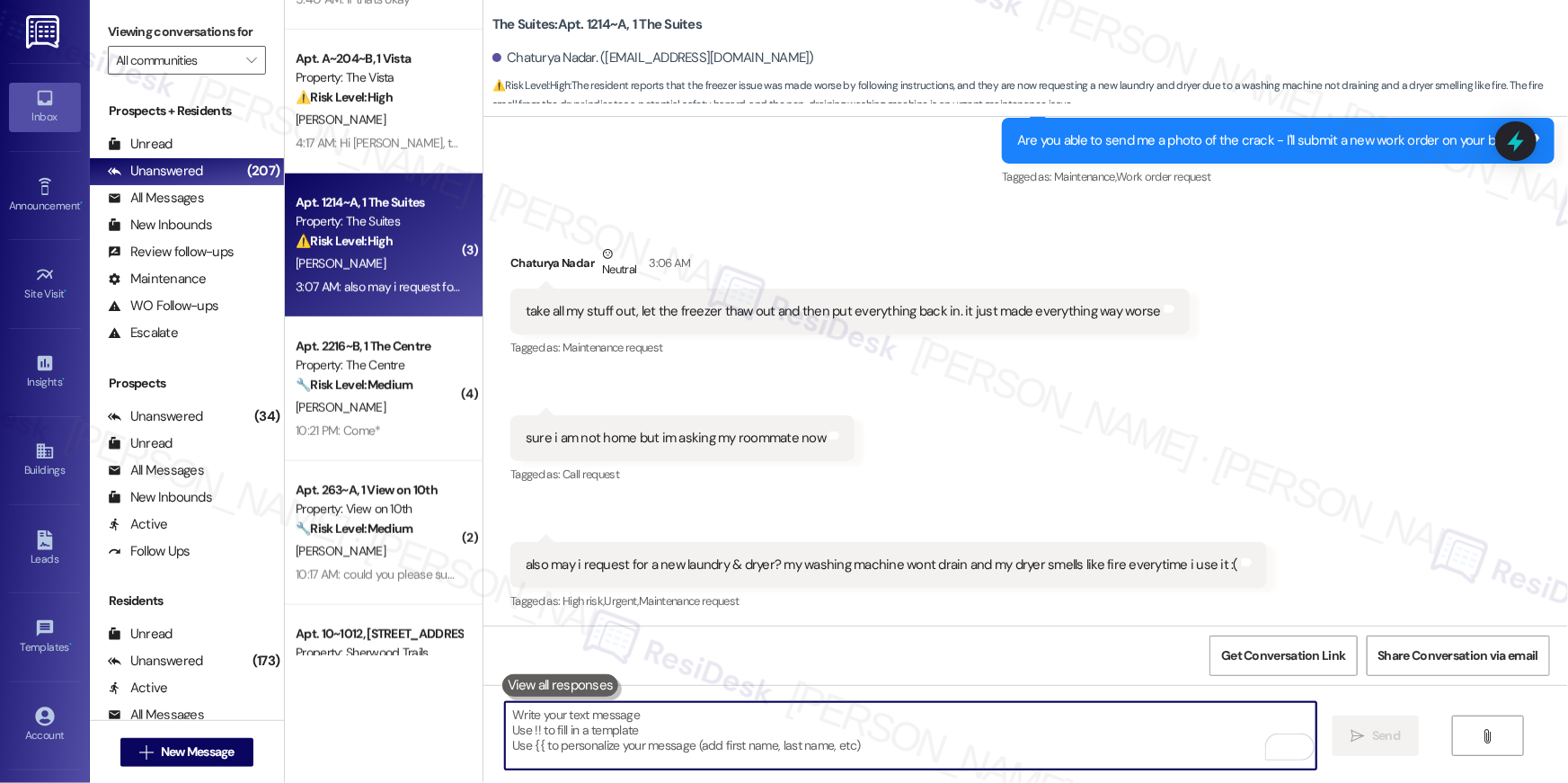
click at [1086, 759] on textarea "To enrich screen reader interactions, please activate Accessibility in Grammarl…" at bounding box center [911, 736] width 812 height 67
click at [1082, 747] on textarea "To enrich screen reader interactions, please activate Accessibility in Grammarl…" at bounding box center [911, 736] width 812 height 67
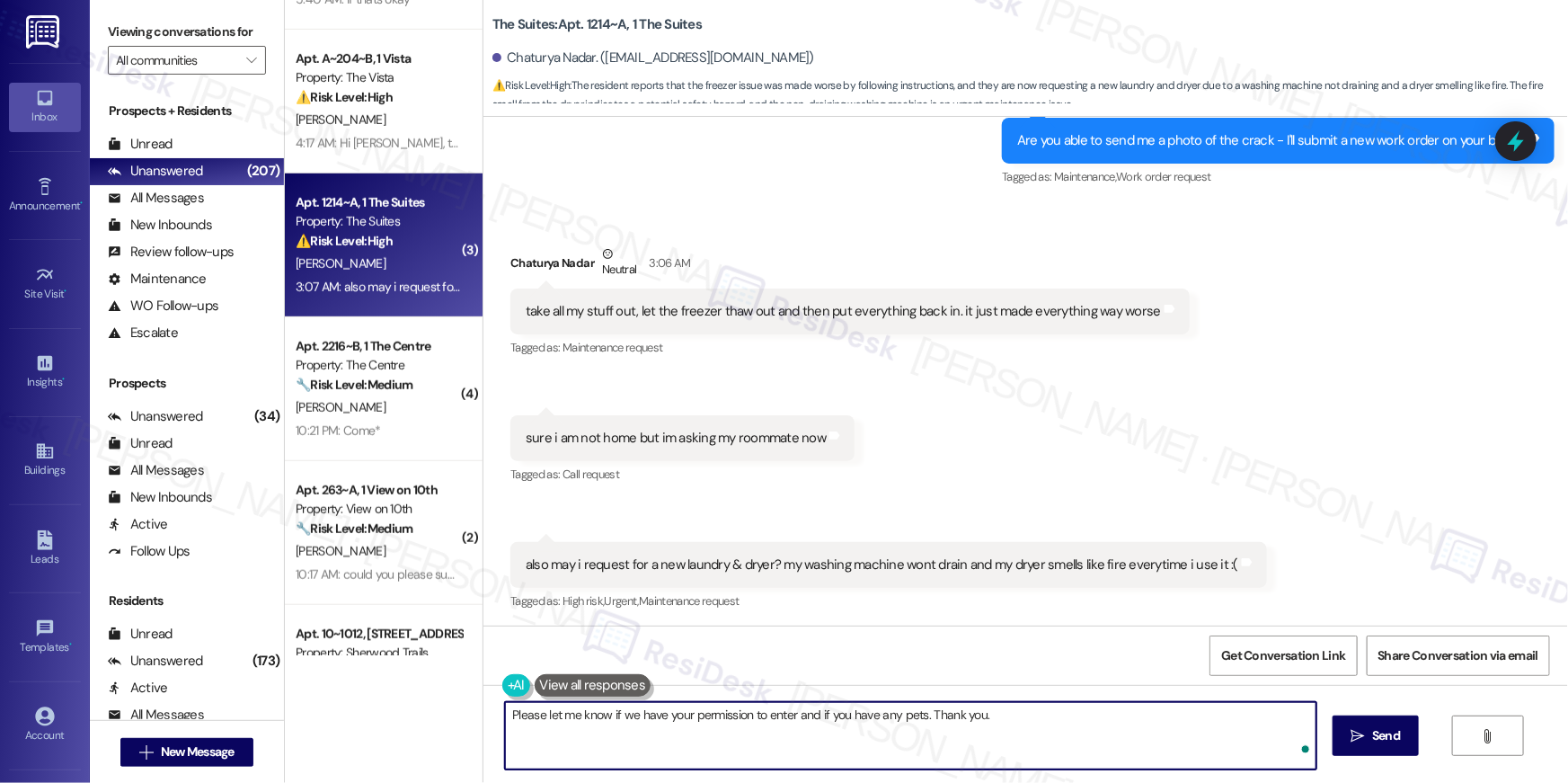
type textarea "Please let me know if we have your permission to enter and if you have any pets…"
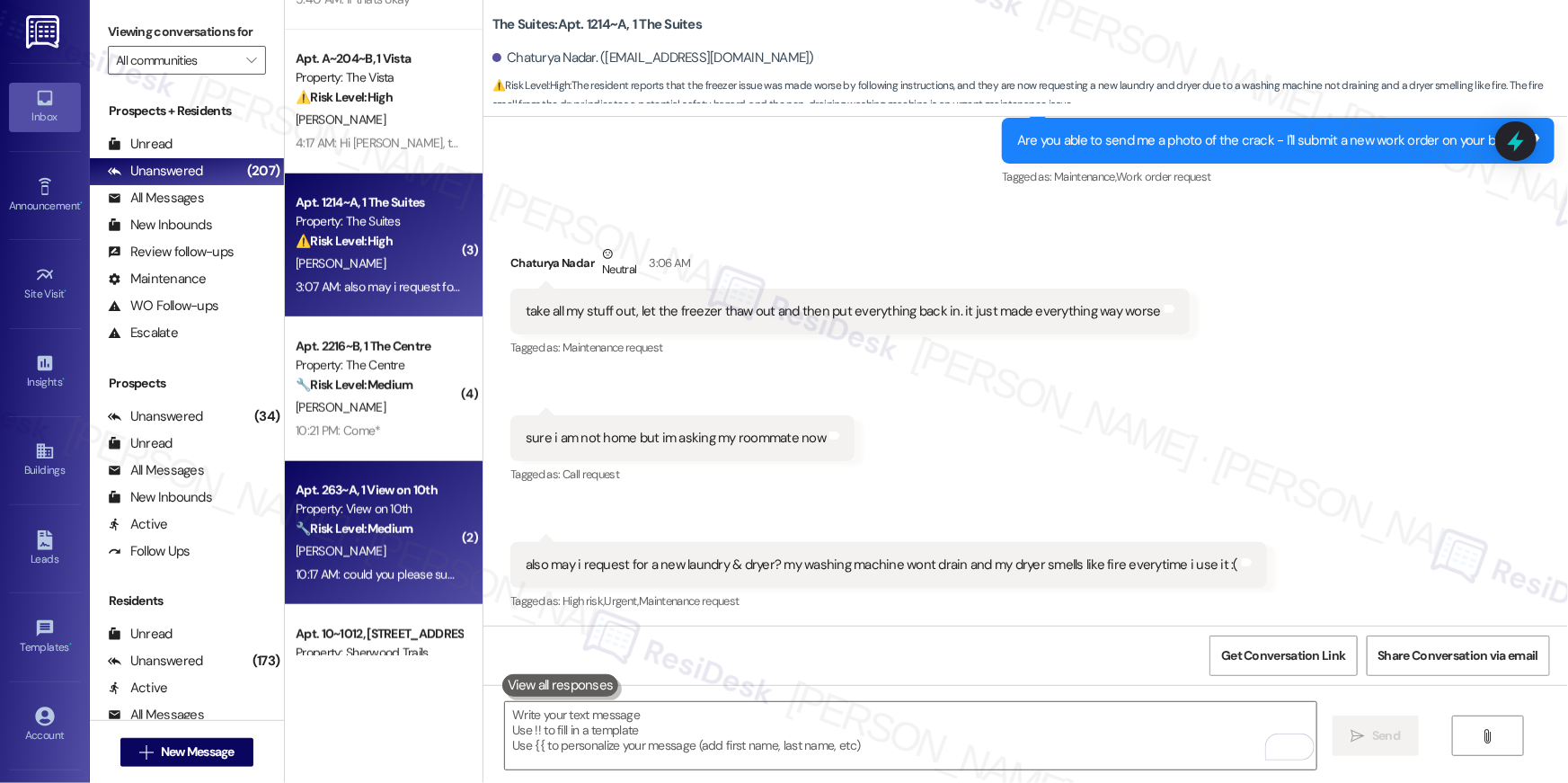
click at [384, 543] on div "[PERSON_NAME]" at bounding box center [379, 551] width 170 height 23
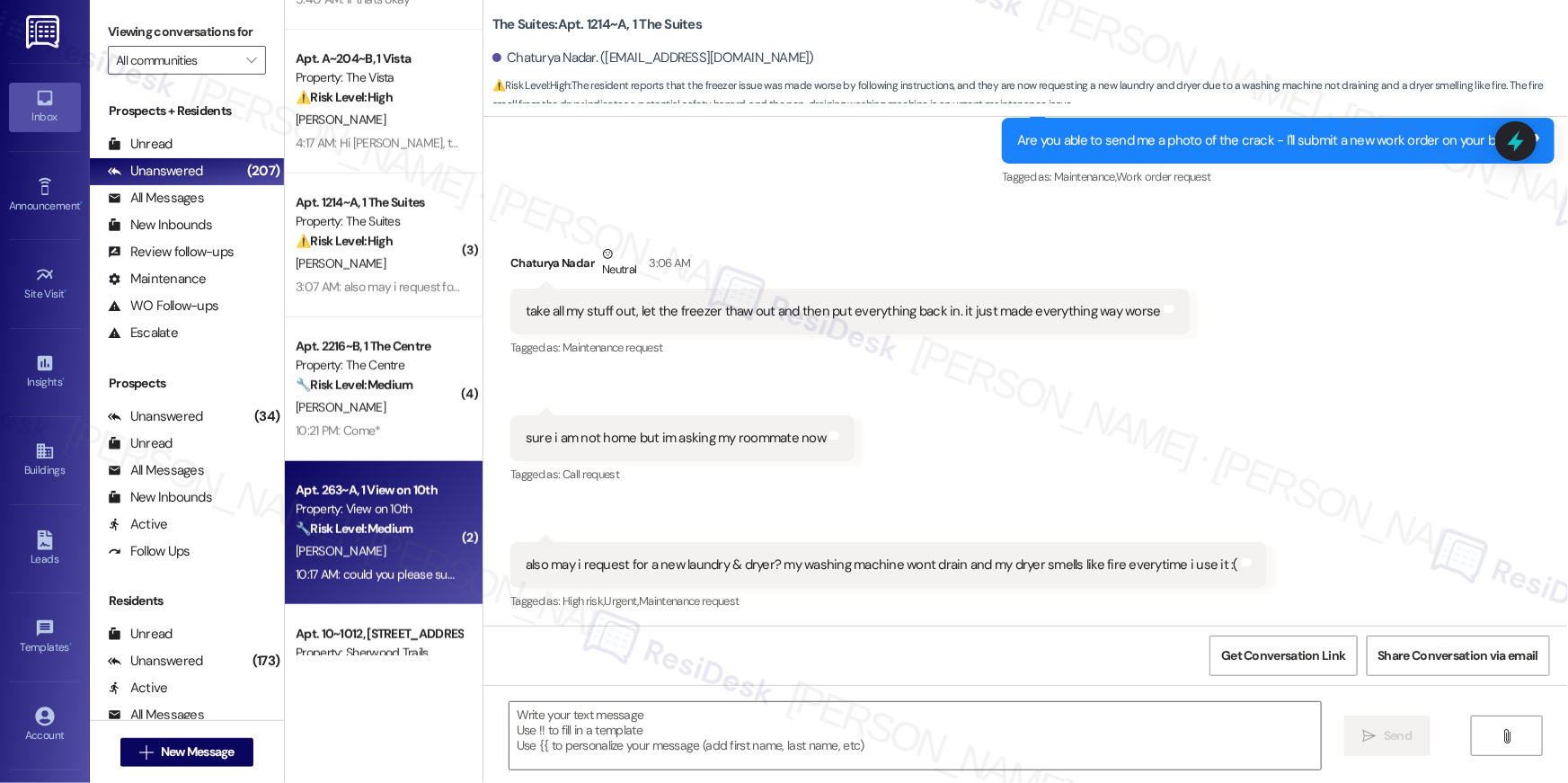
type textarea "Fetching suggested responses. Please feel free to read through the conversation…"
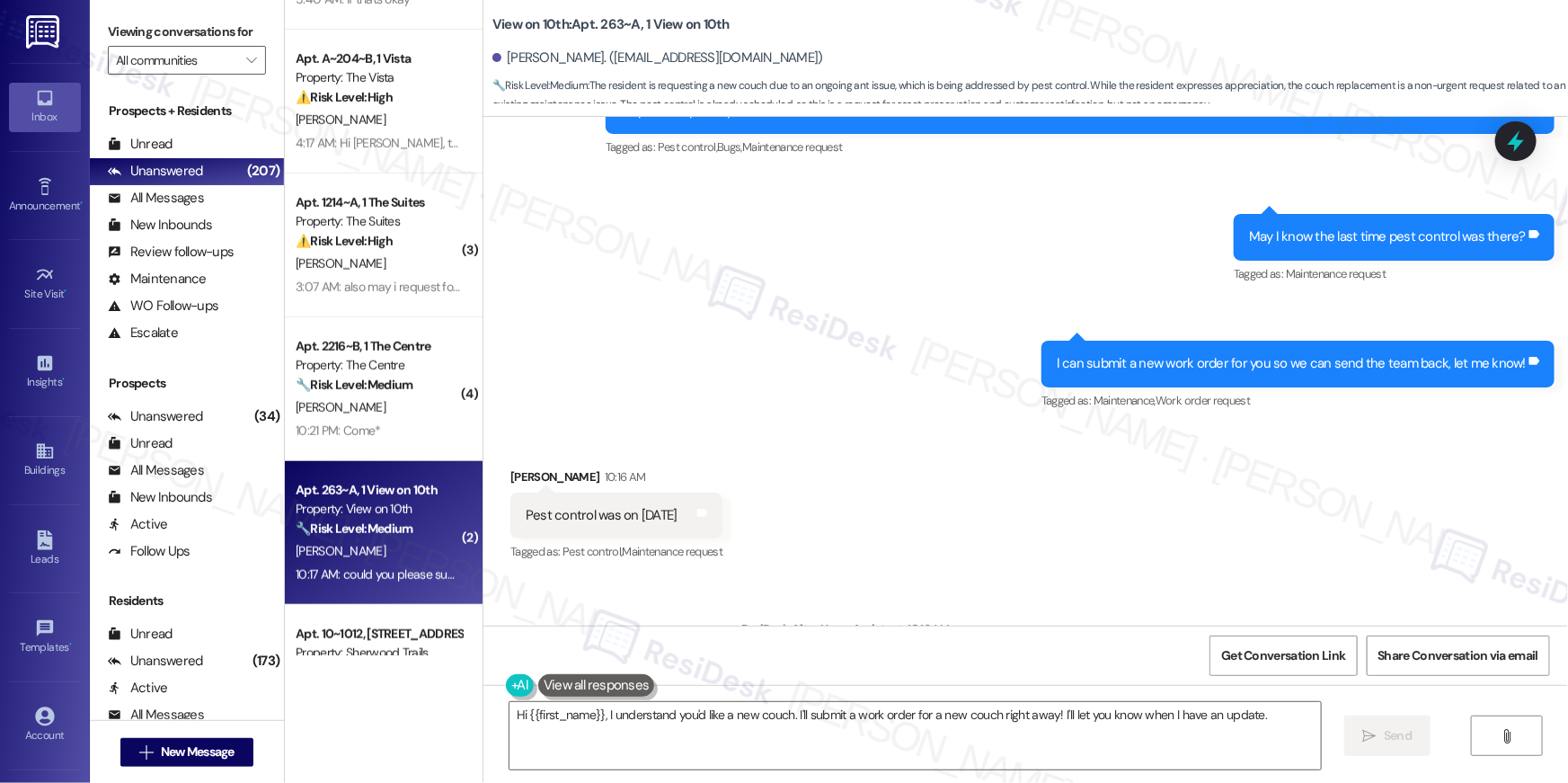
scroll to position [3763, 0]
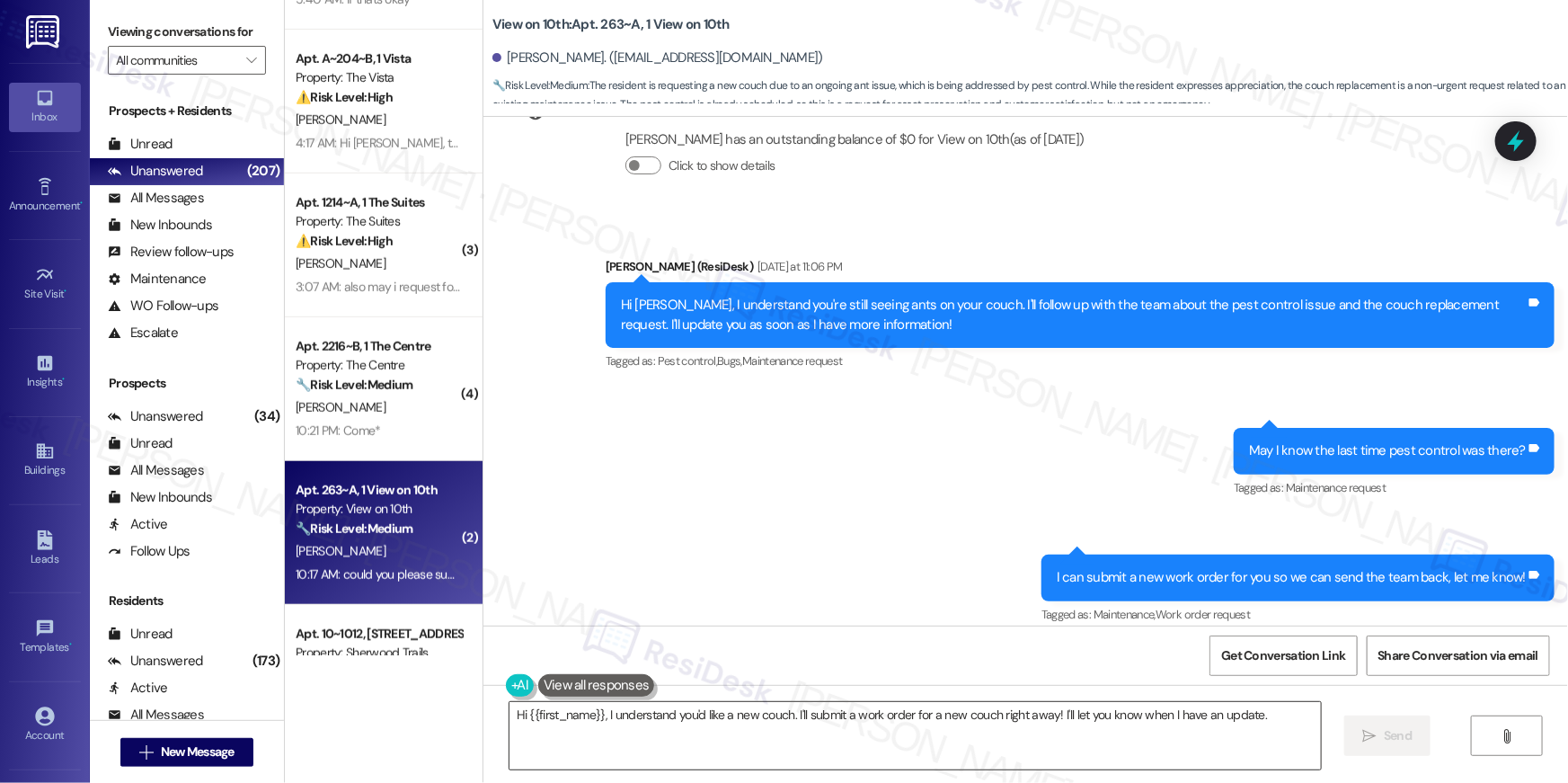
click at [706, 766] on textarea "Hi {{first_name}}, I understand you'd like a new couch. I'll submit a work orde…" at bounding box center [916, 736] width 812 height 67
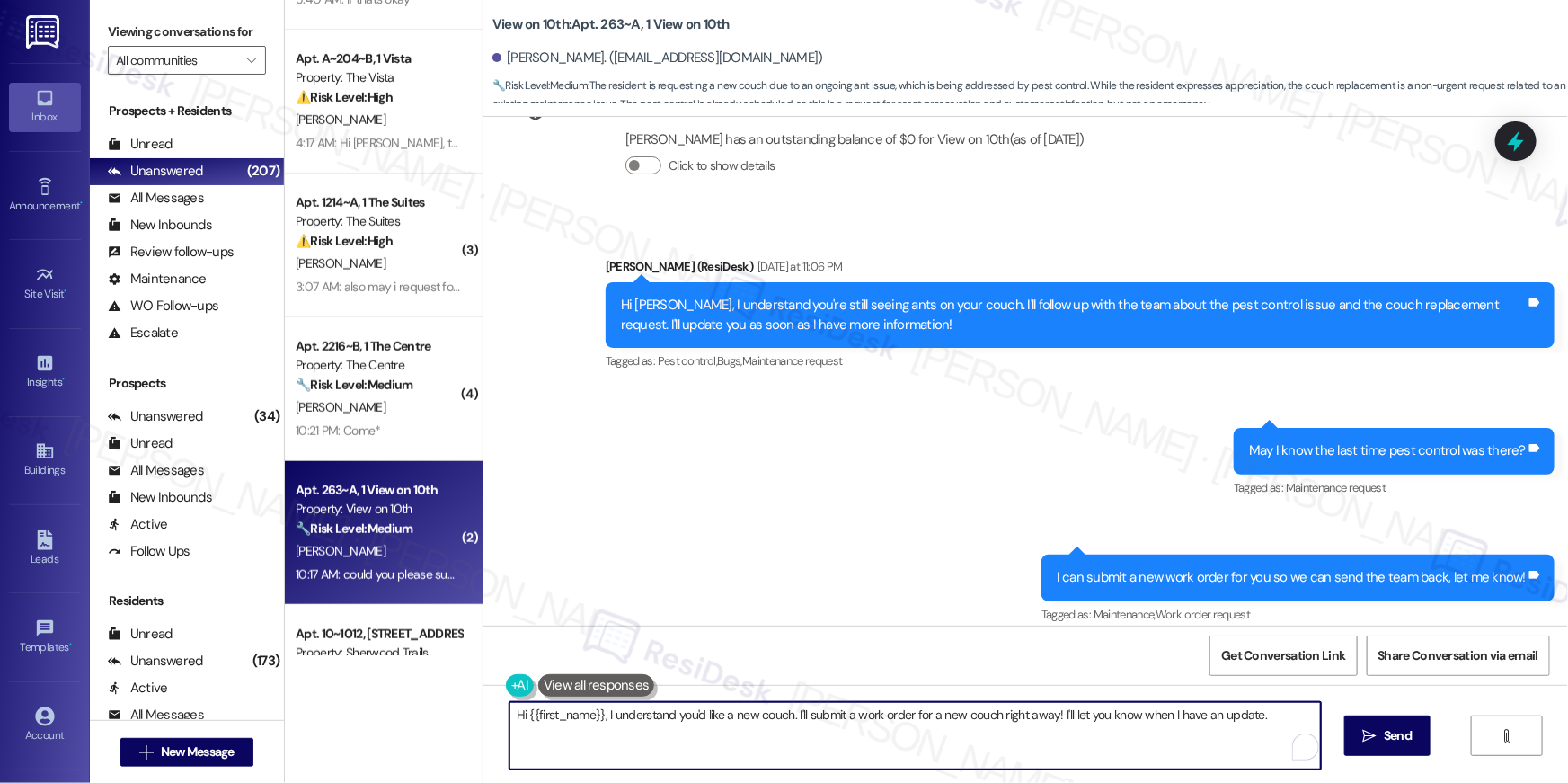
click at [706, 736] on textarea "Hi {{first_name}}, I understand you'd like a new couch. I'll submit a work orde…" at bounding box center [916, 736] width 812 height 67
type textarea "Please let me know if you need me to submit a new work order for pest control, …"
click at [1384, 751] on button " Send" at bounding box center [1376, 736] width 87 height 40
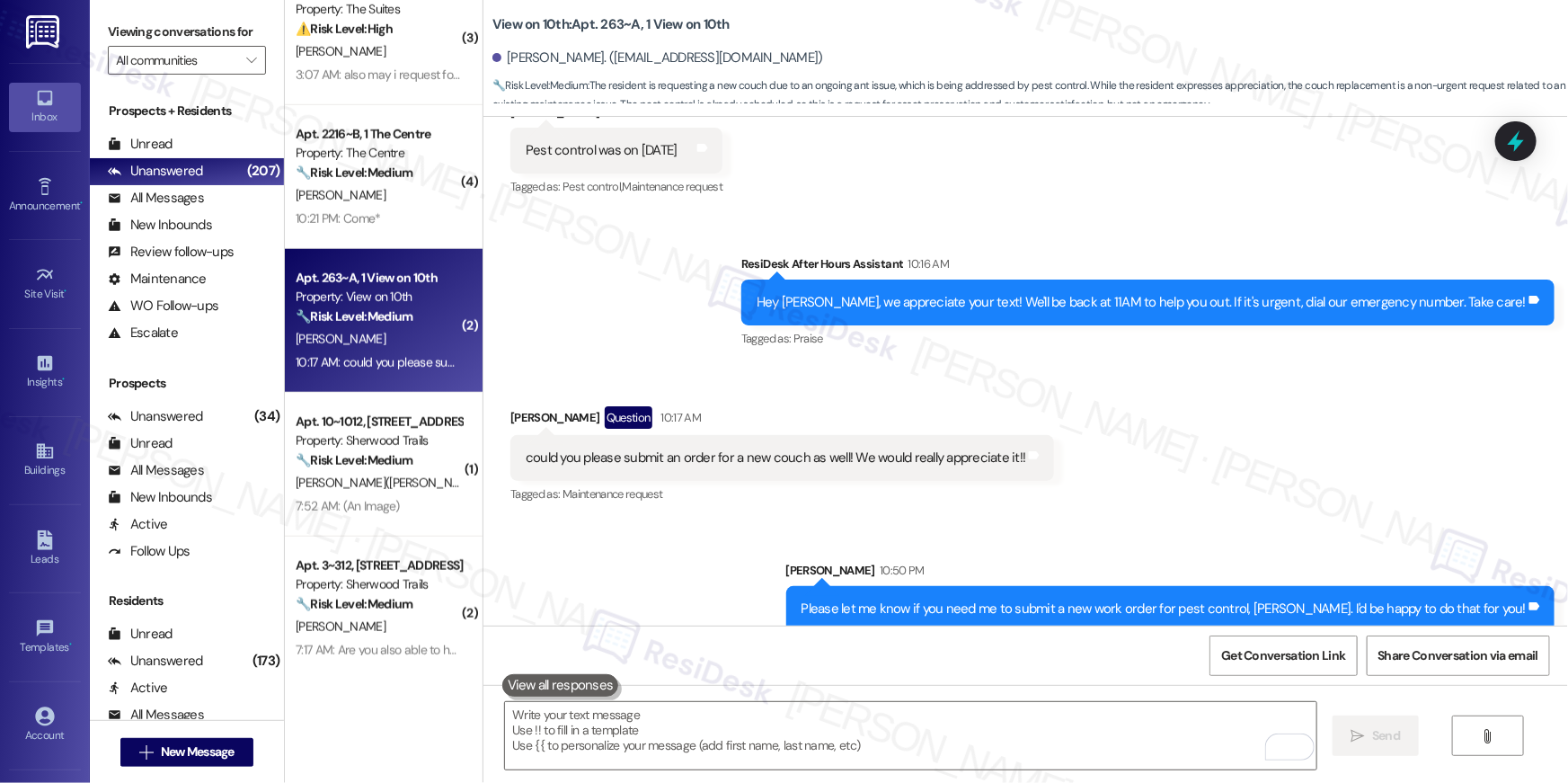
scroll to position [788, 0]
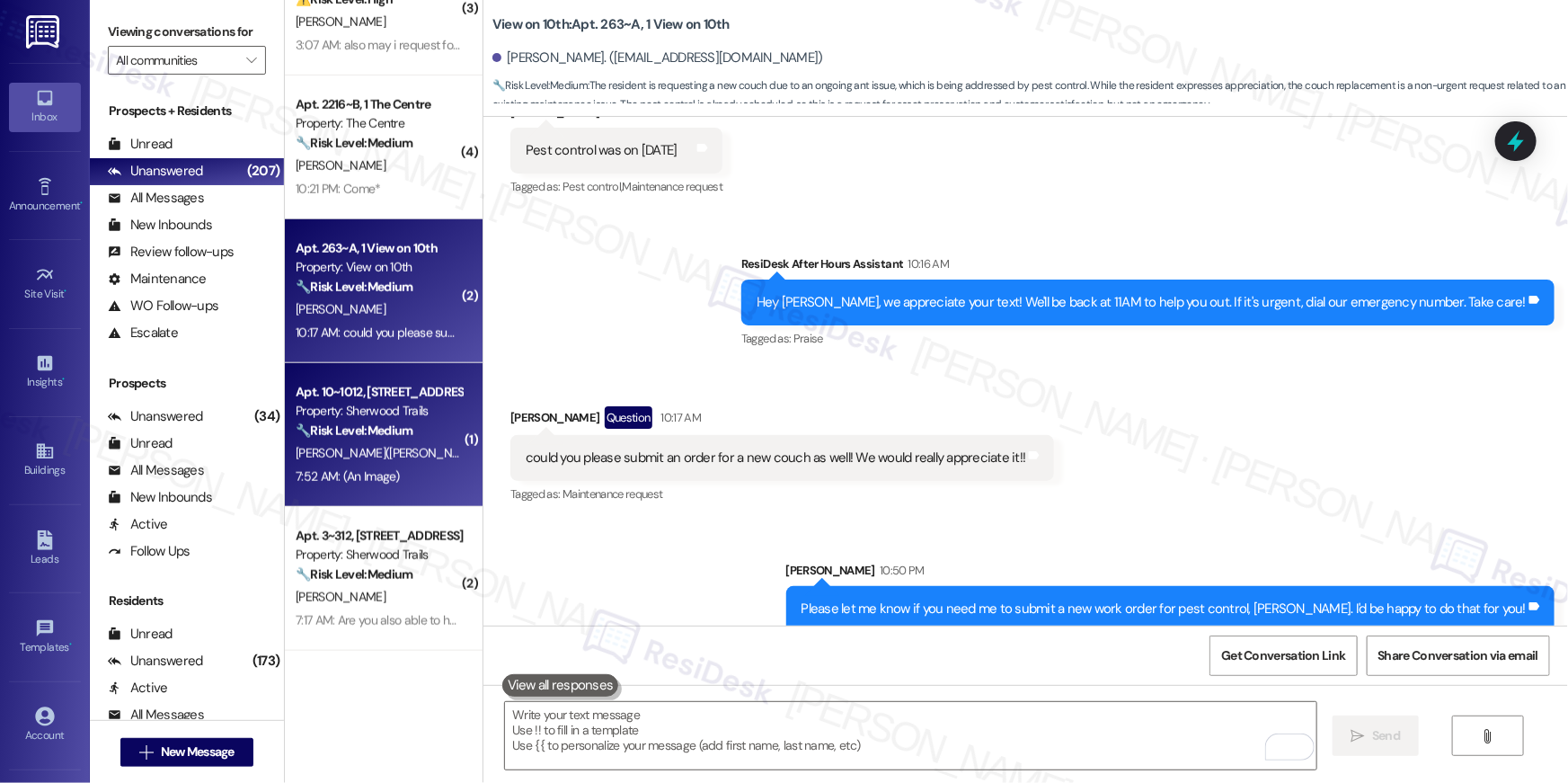
click at [386, 418] on div "Property: Sherwood Trails" at bounding box center [379, 411] width 167 height 19
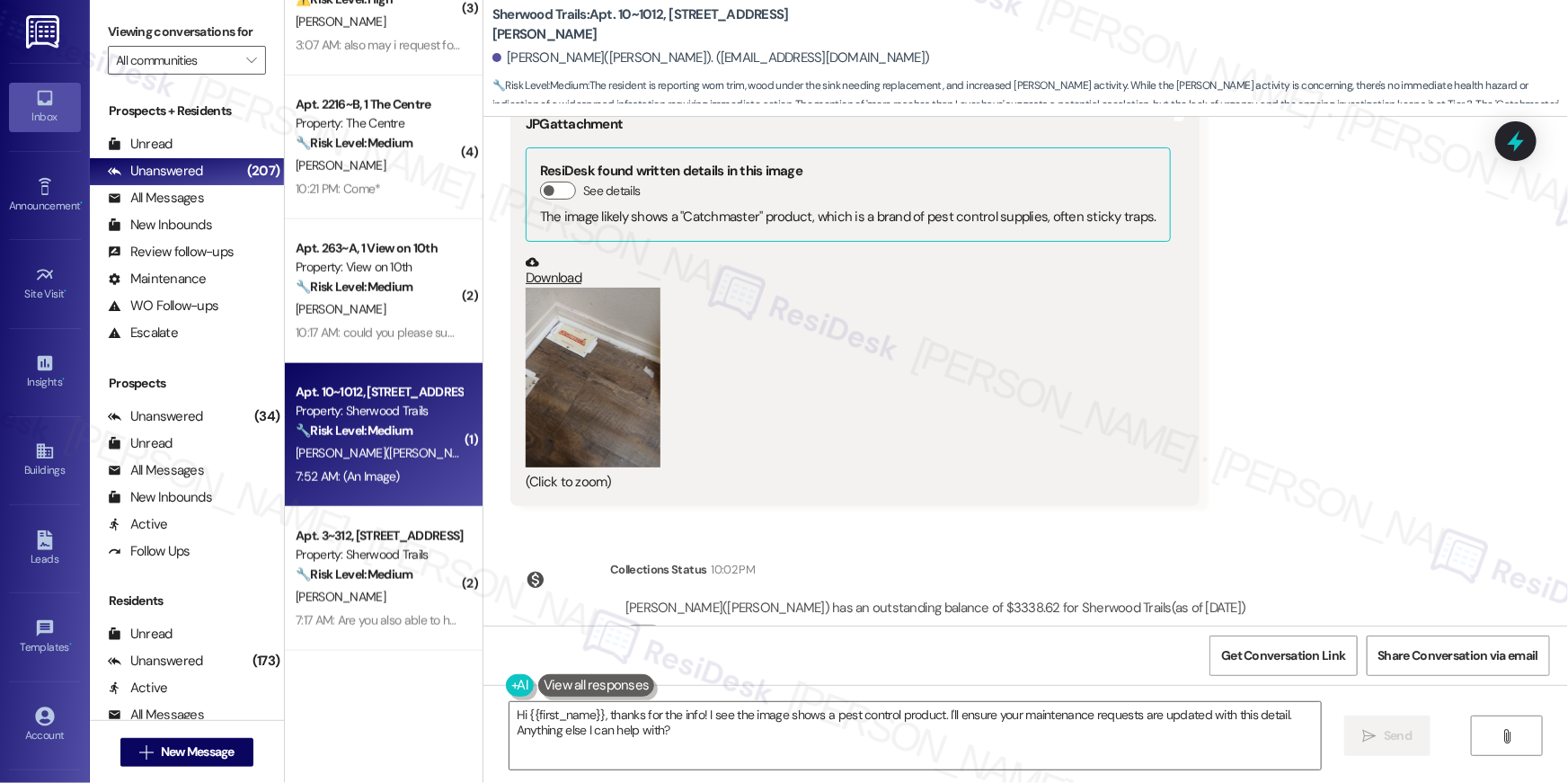
scroll to position [3741, 0]
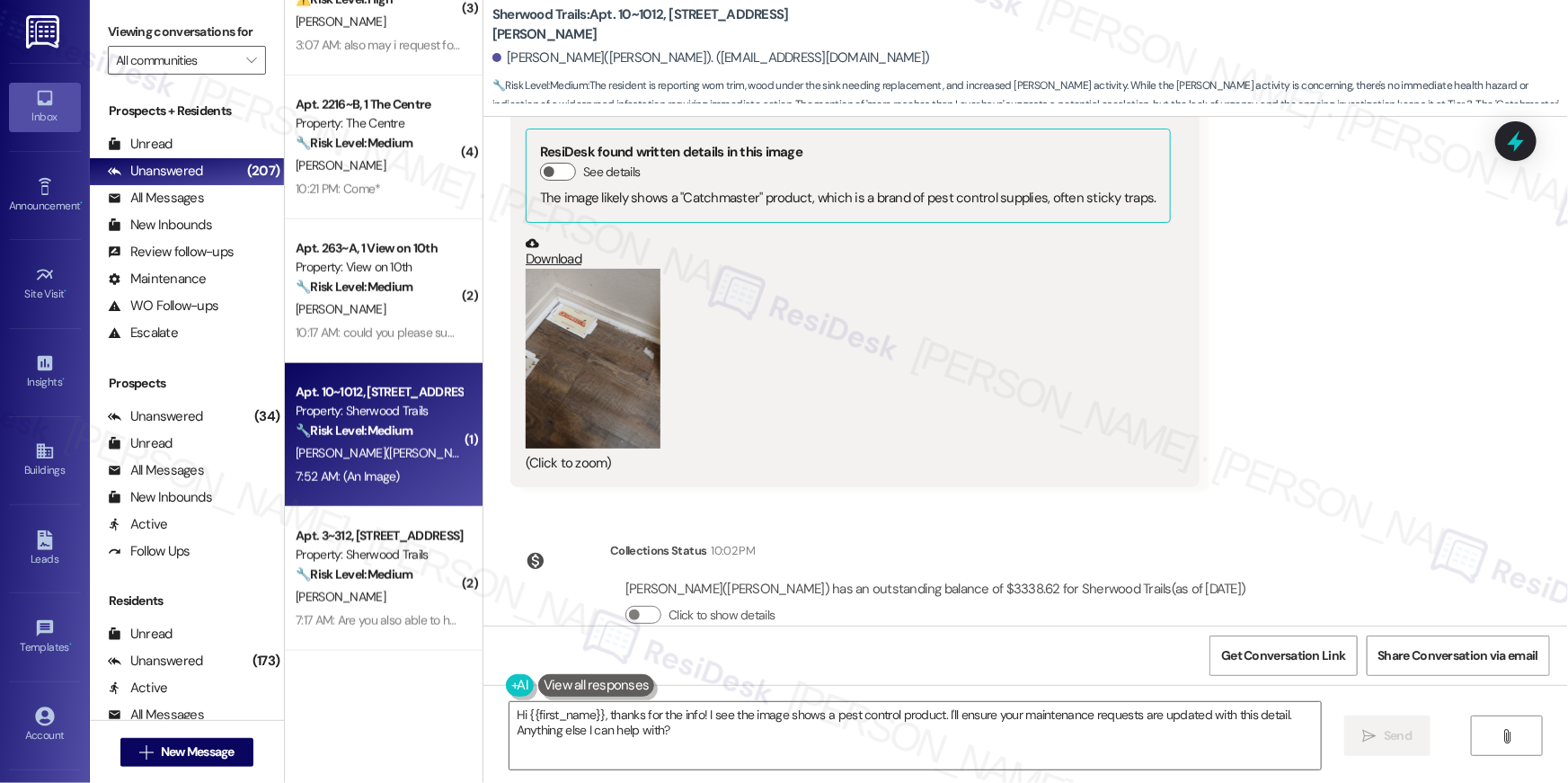
click at [601, 269] on button "Zoom image" at bounding box center [593, 358] width 135 height 179
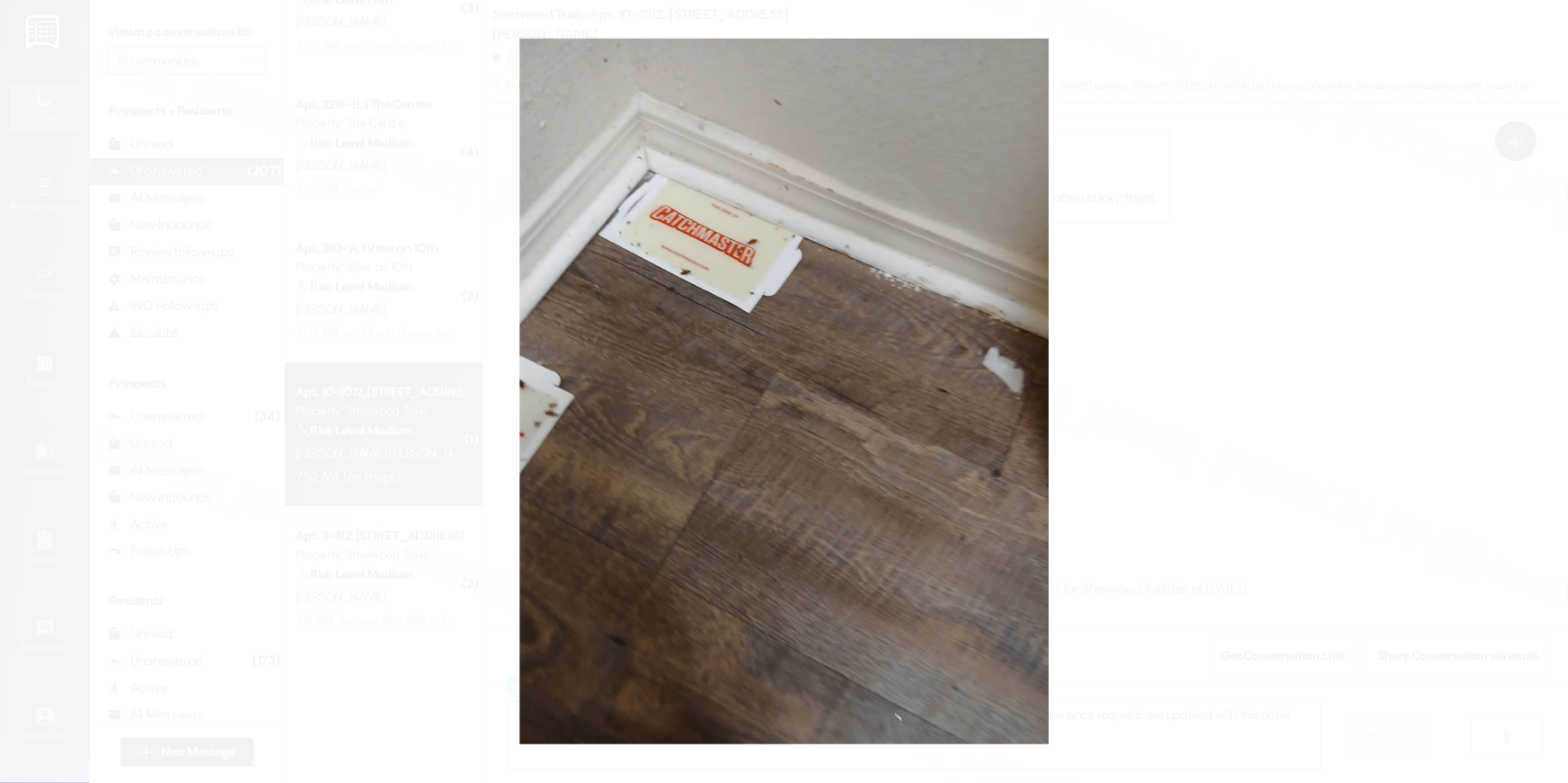
click at [1280, 386] on button "Unzoom image" at bounding box center [784, 392] width 1568 height 783
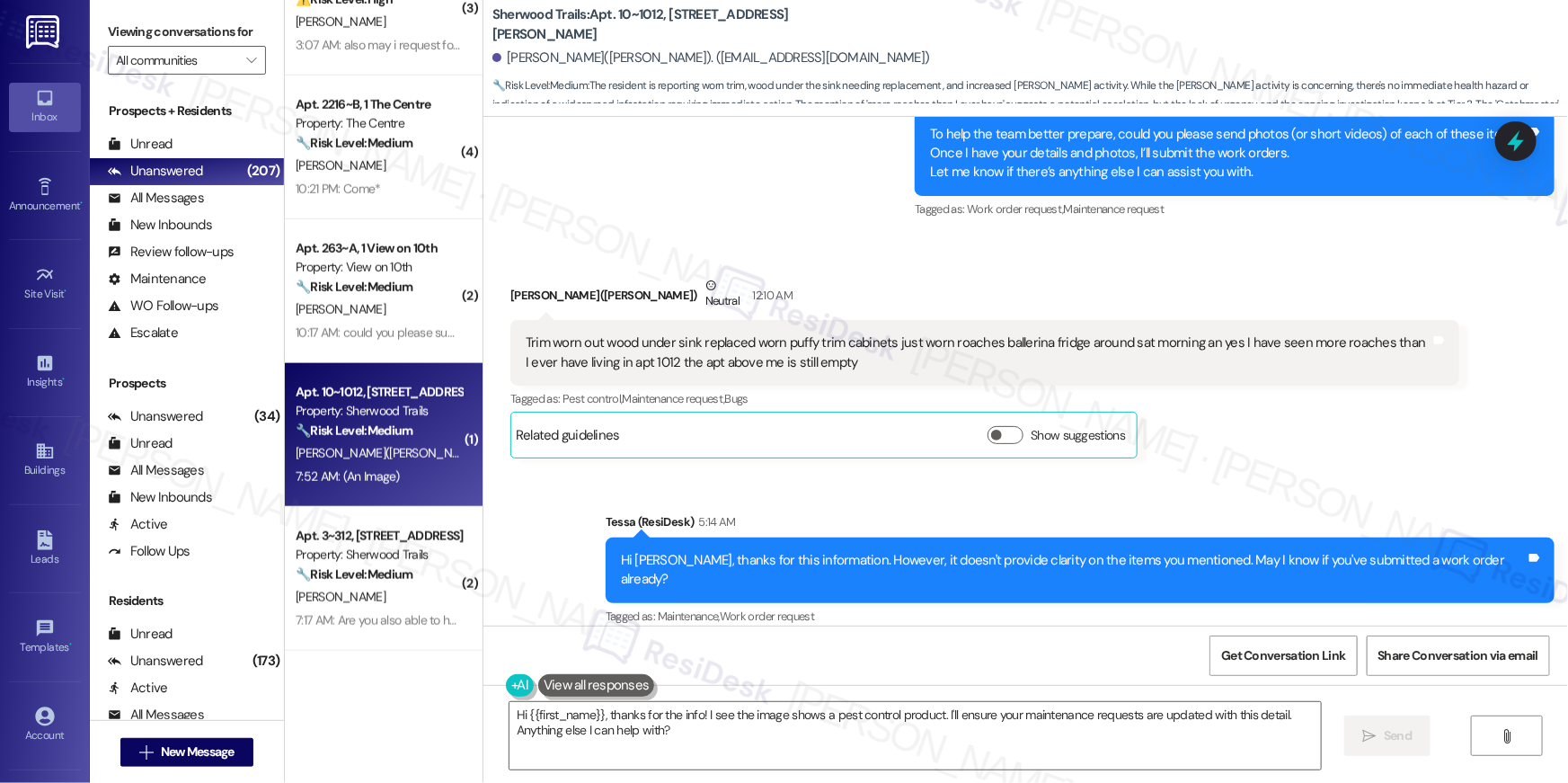
scroll to position [3103, 0]
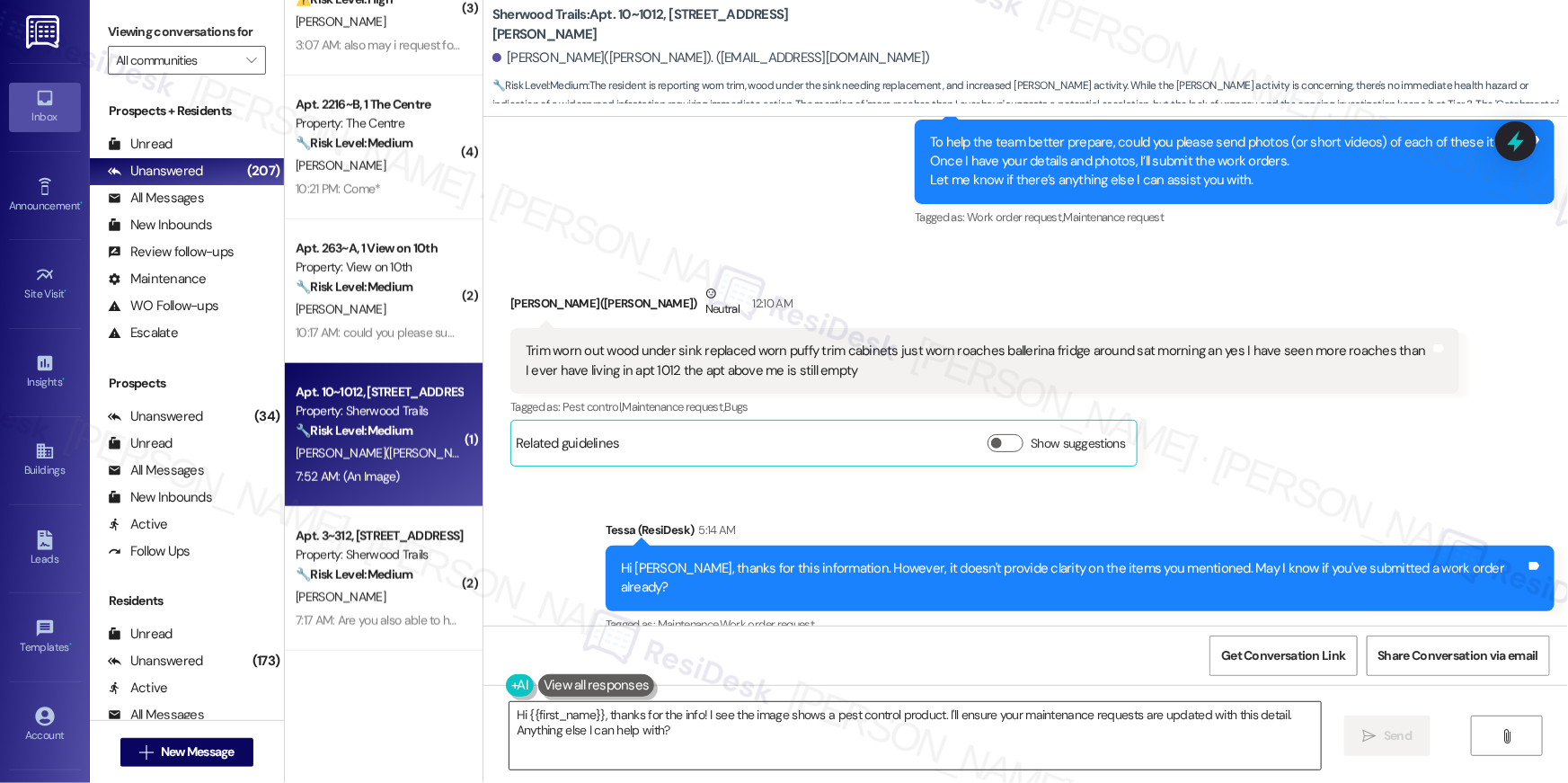
click at [683, 768] on textarea "Hi {{first_name}}, thanks for the info! I see the image shows a pest control pr…" at bounding box center [916, 736] width 812 height 67
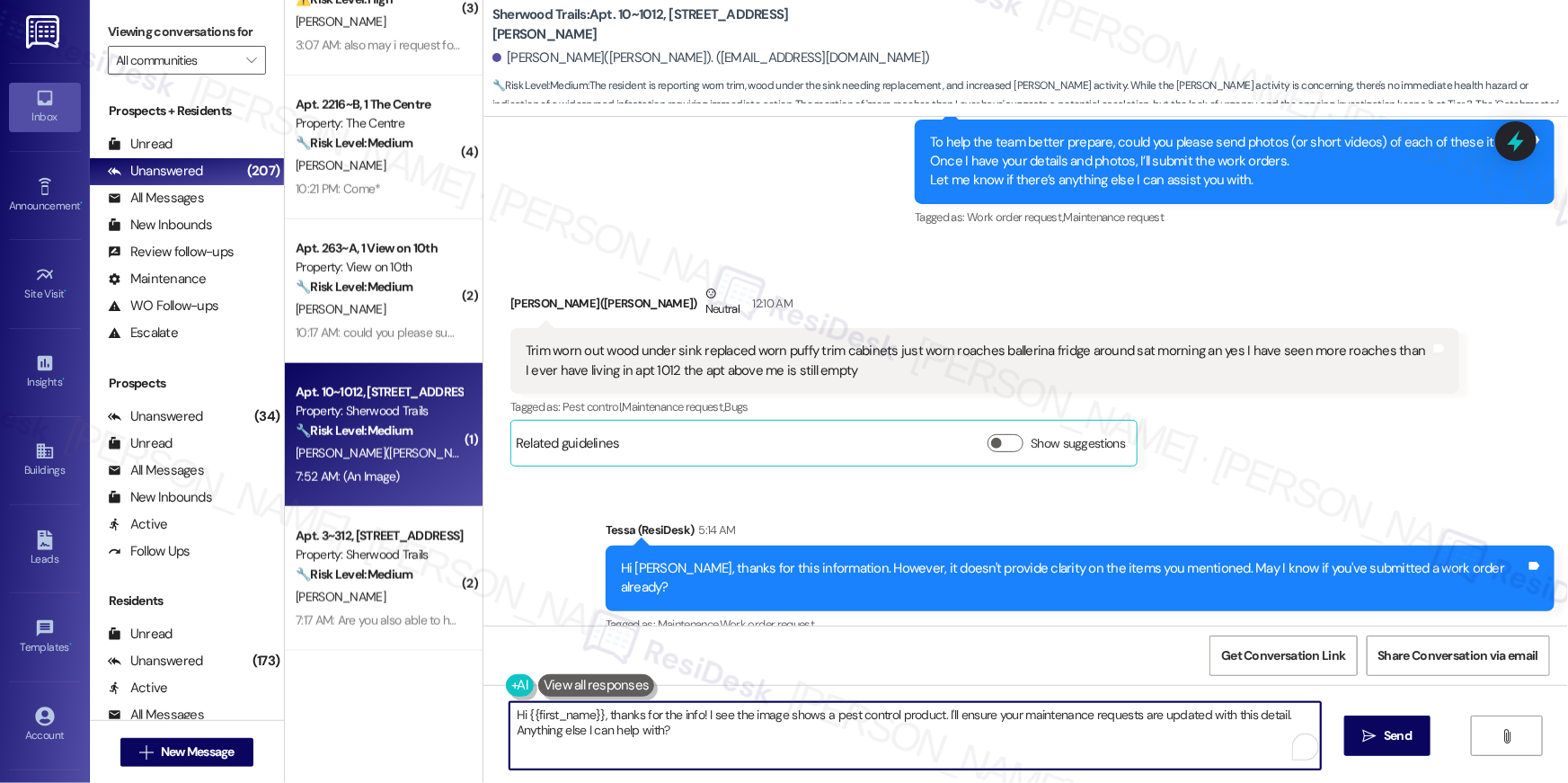
click at [702, 735] on textarea "Hi {{first_name}}, thanks for the info! I see the image shows a pest control pr…" at bounding box center [916, 736] width 812 height 67
type textarea "Thank you, [PERSON_NAME]. I will submit a request for pest control for you then…"
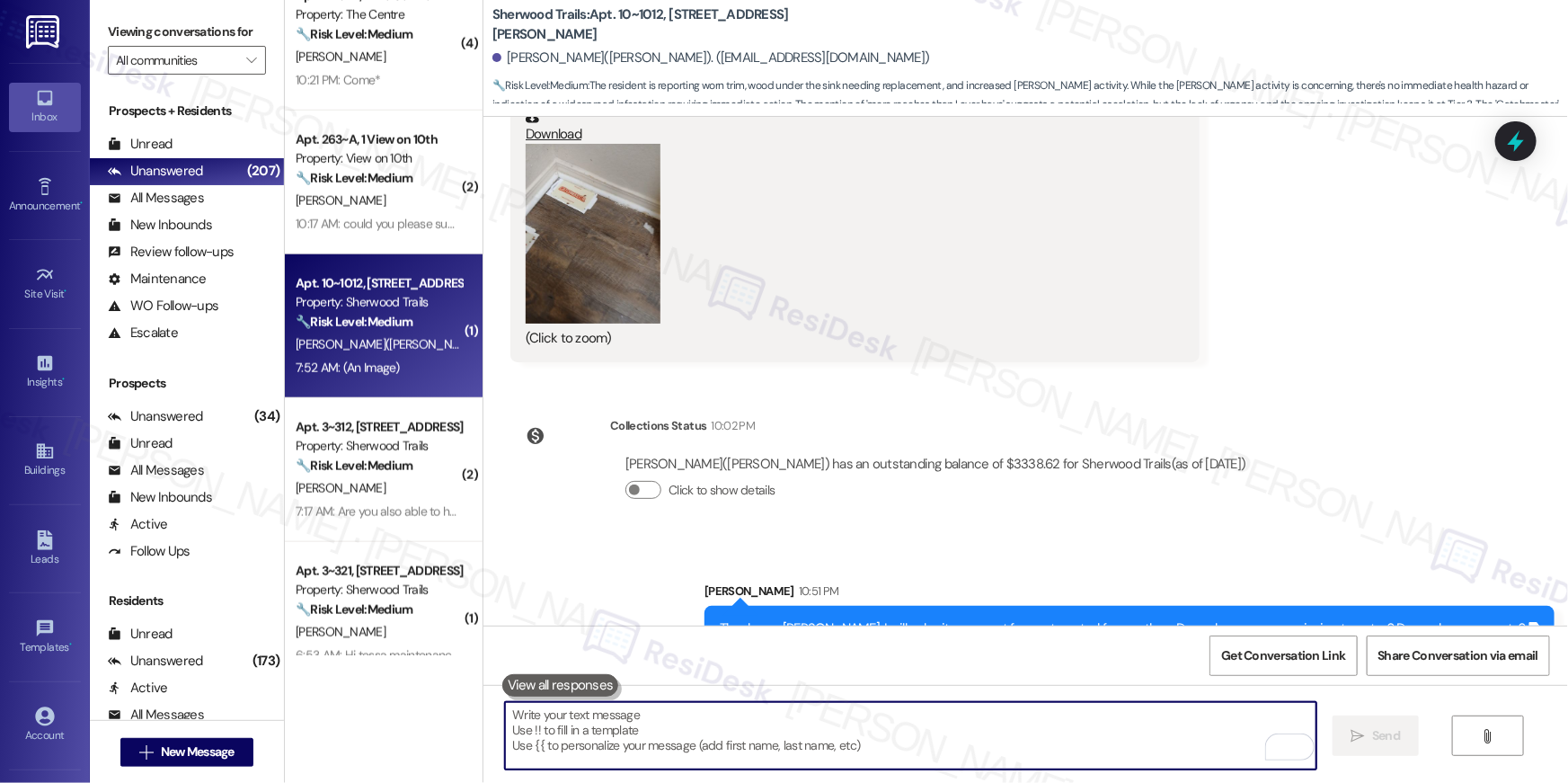
scroll to position [1042, 0]
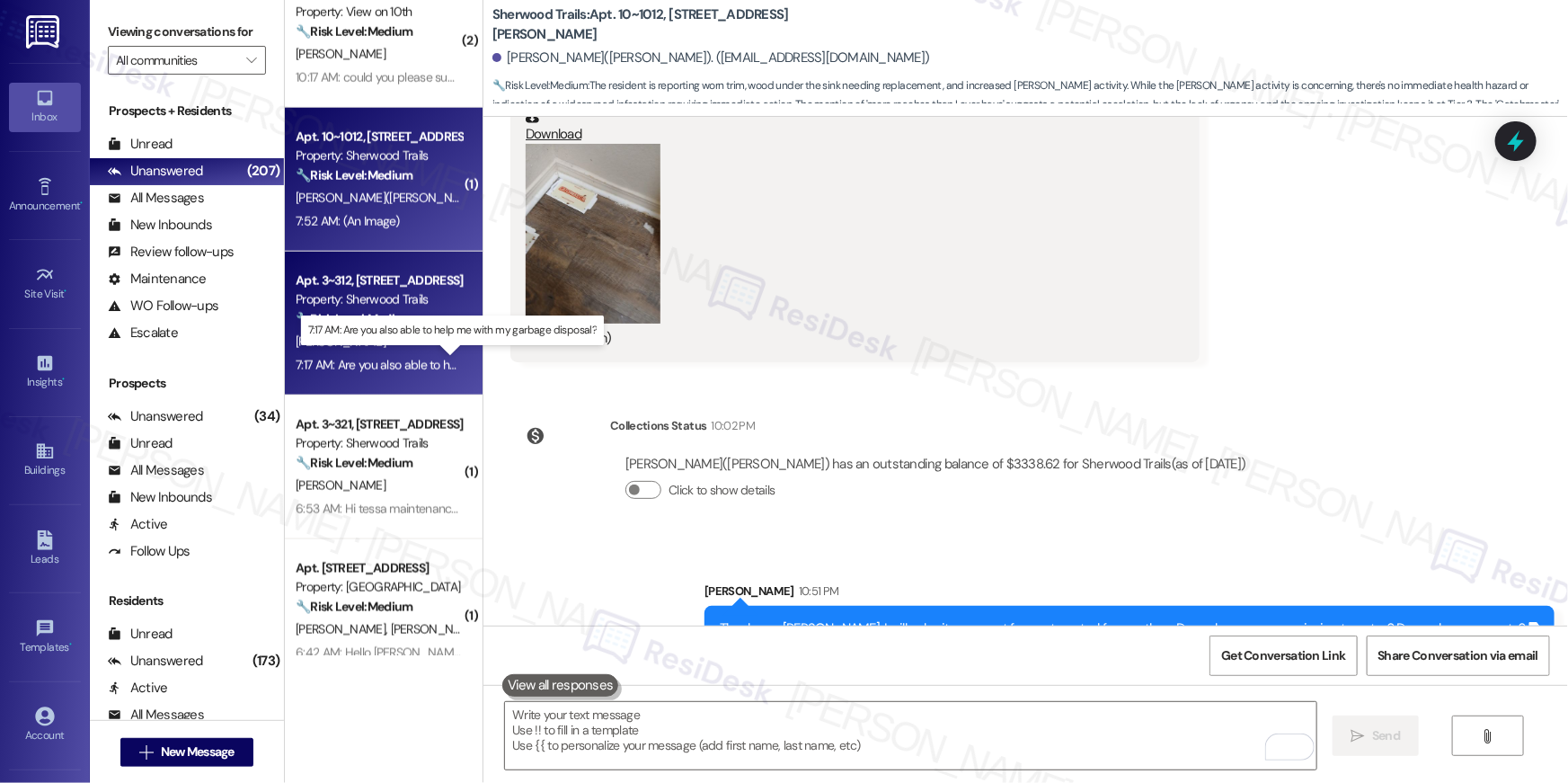
click at [381, 357] on div "7:17 AM: Are you also able to help me with my garbage disposal? 7:17 AM: Are yo…" at bounding box center [462, 365] width 333 height 16
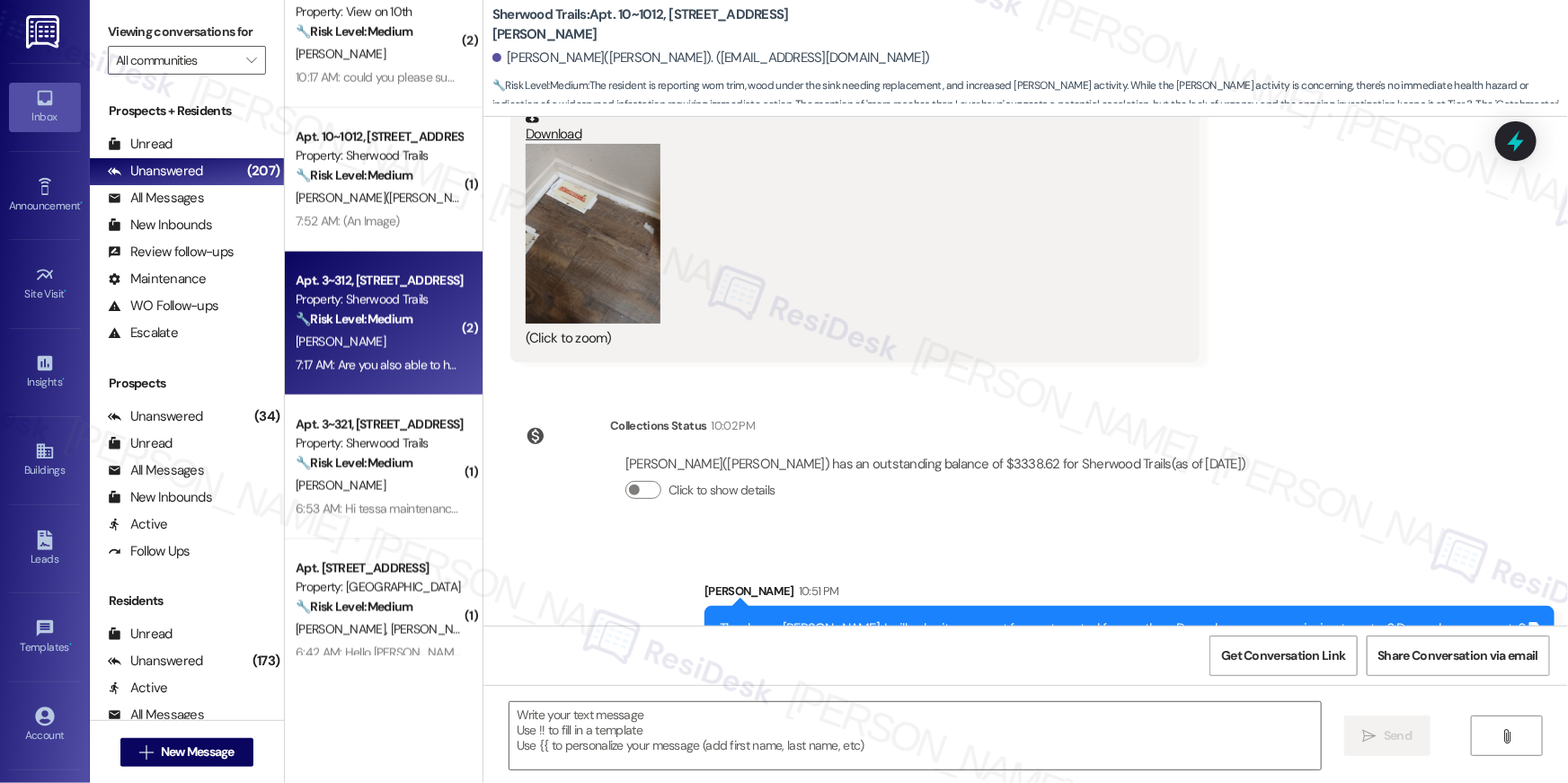
type textarea "Fetching suggested responses. Please feel free to read through the conversation…"
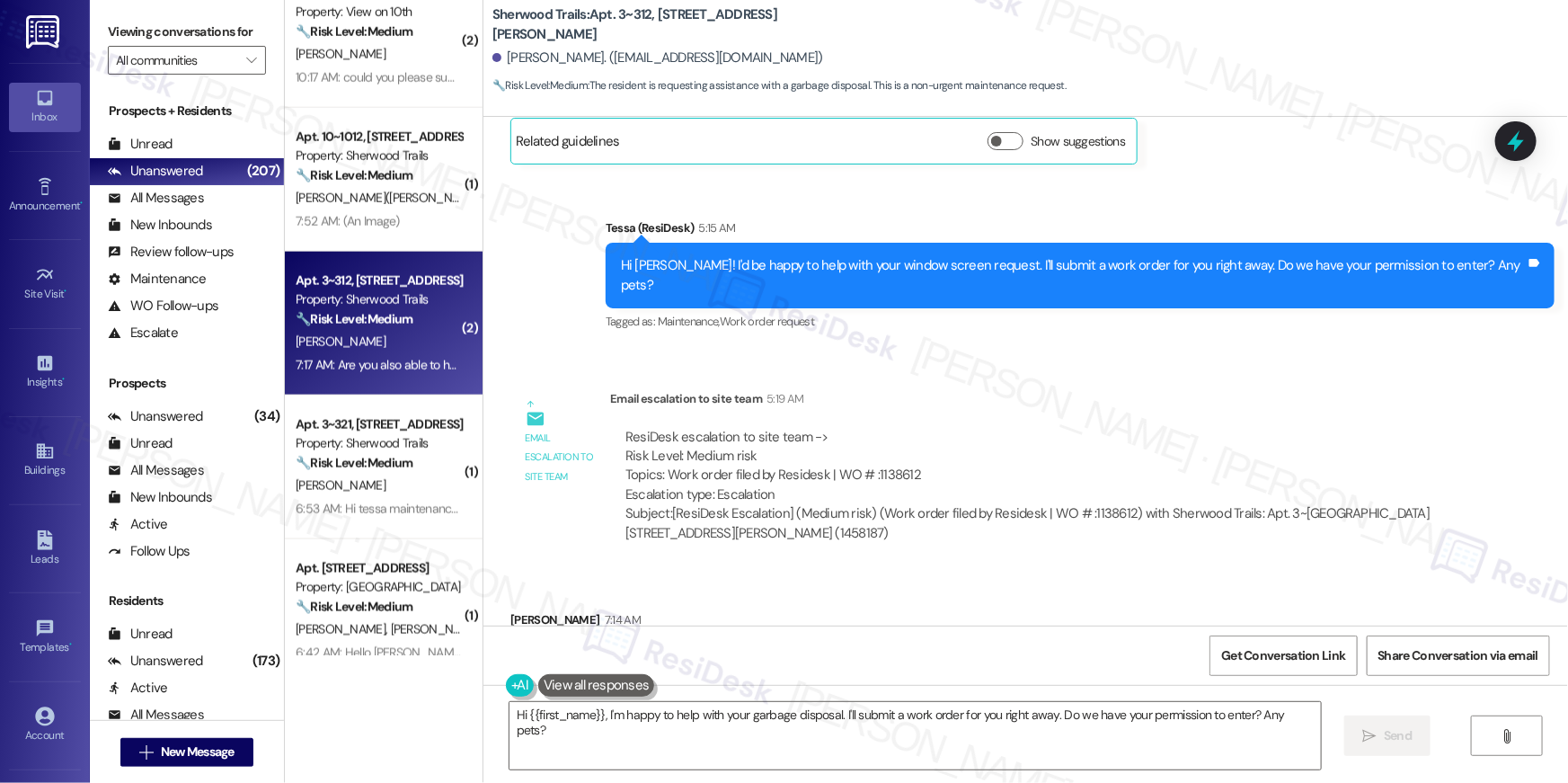
scroll to position [907, 0]
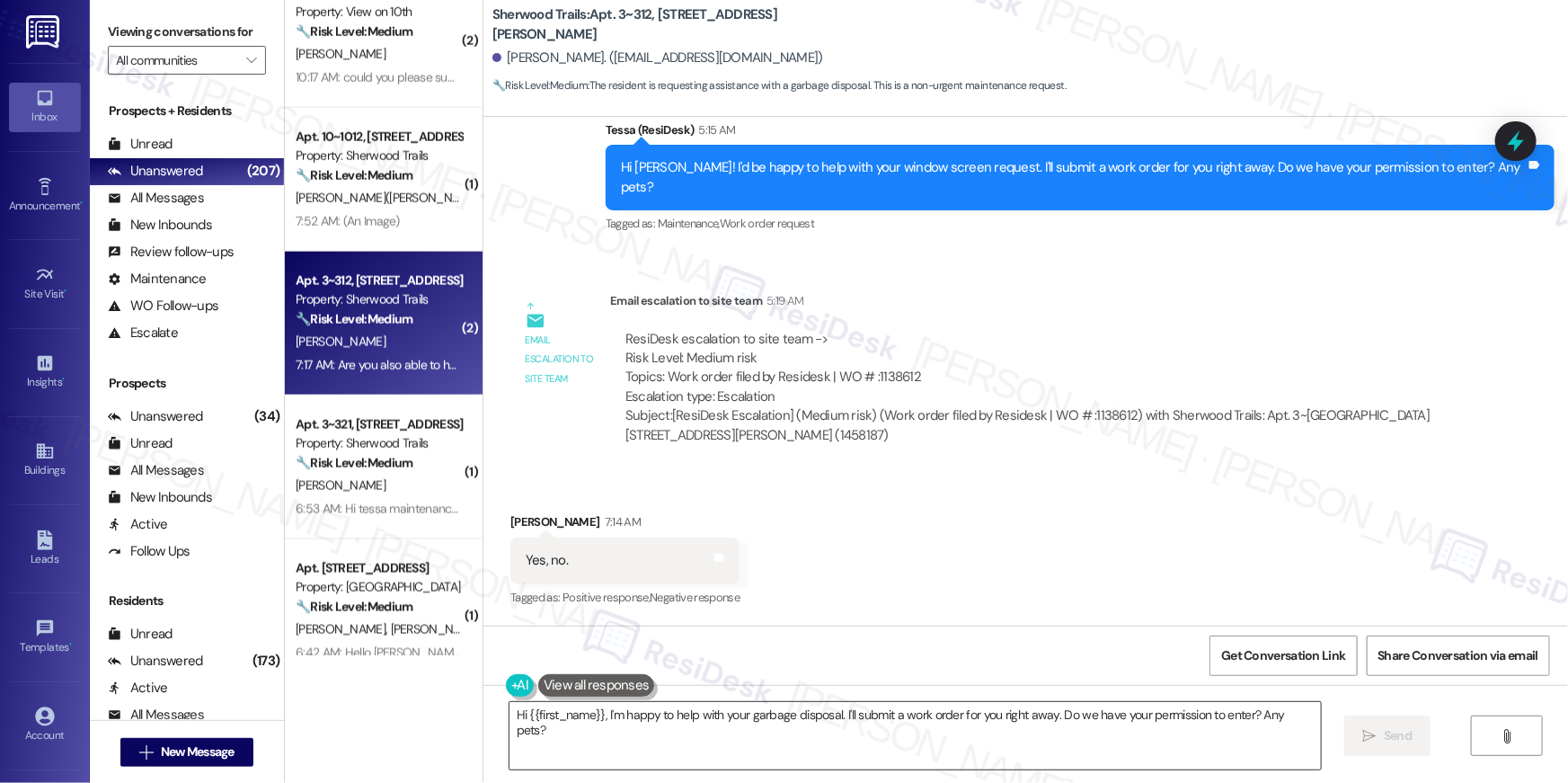
click at [741, 759] on textarea "Hi {{first_name}}, I'm happy to help with your garbage disposal. I'll submit a …" at bounding box center [916, 736] width 812 height 67
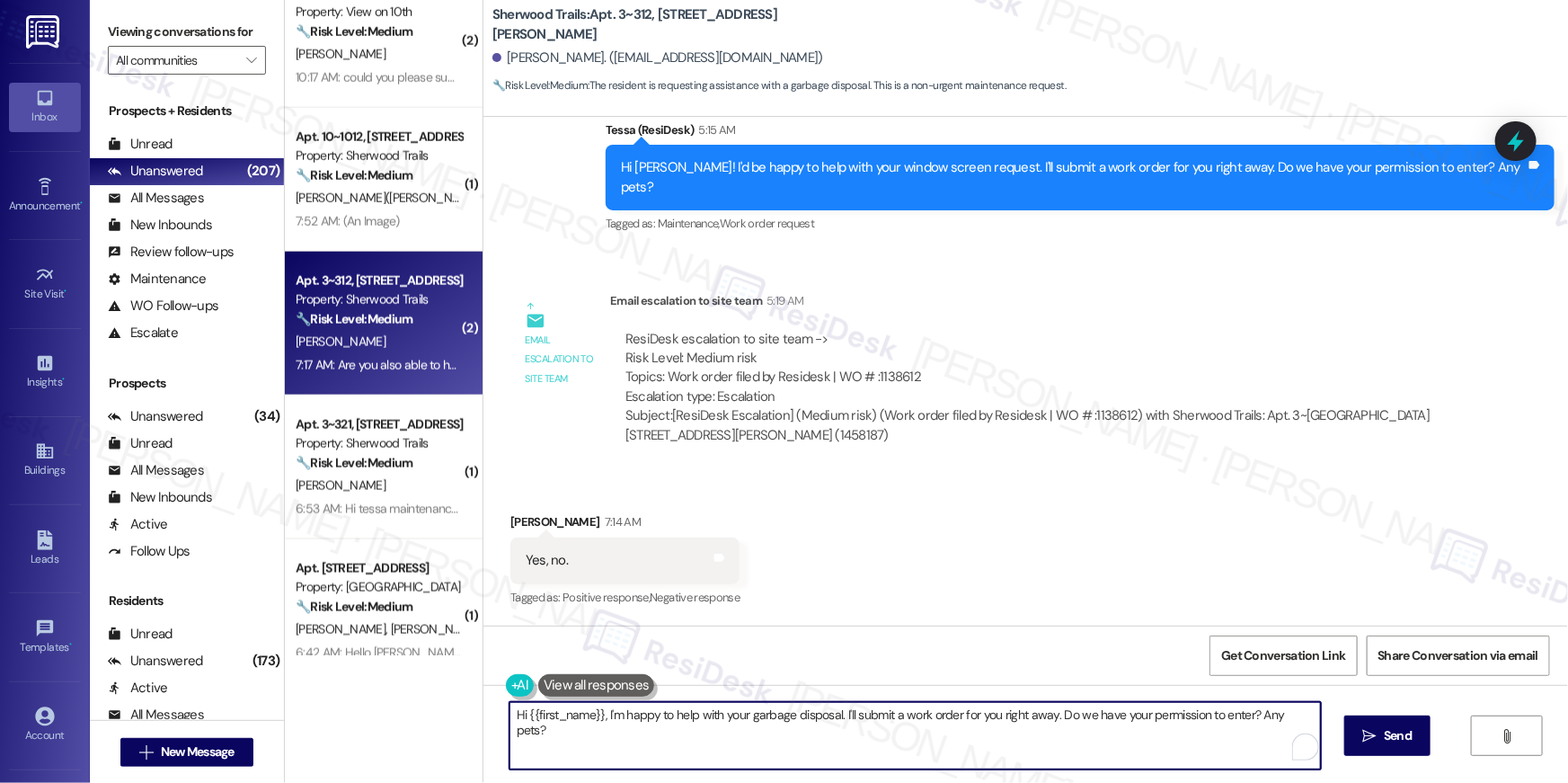
click at [863, 736] on textarea "Hi {{first_name}}, I'm happy to help with your garbage disposal. I'll submit a …" at bounding box center [916, 736] width 812 height 67
drag, startPoint x: 835, startPoint y: 709, endPoint x: 877, endPoint y: 756, distance: 63.0
click at [877, 756] on textarea "Hi {{first_name}}, I'm happy to help with your garbage disposal. I'll submit a …" at bounding box center [911, 736] width 812 height 67
type textarea "Hi {{first_name}}, I'm happy to help with your garbage disposal. May I know wha…"
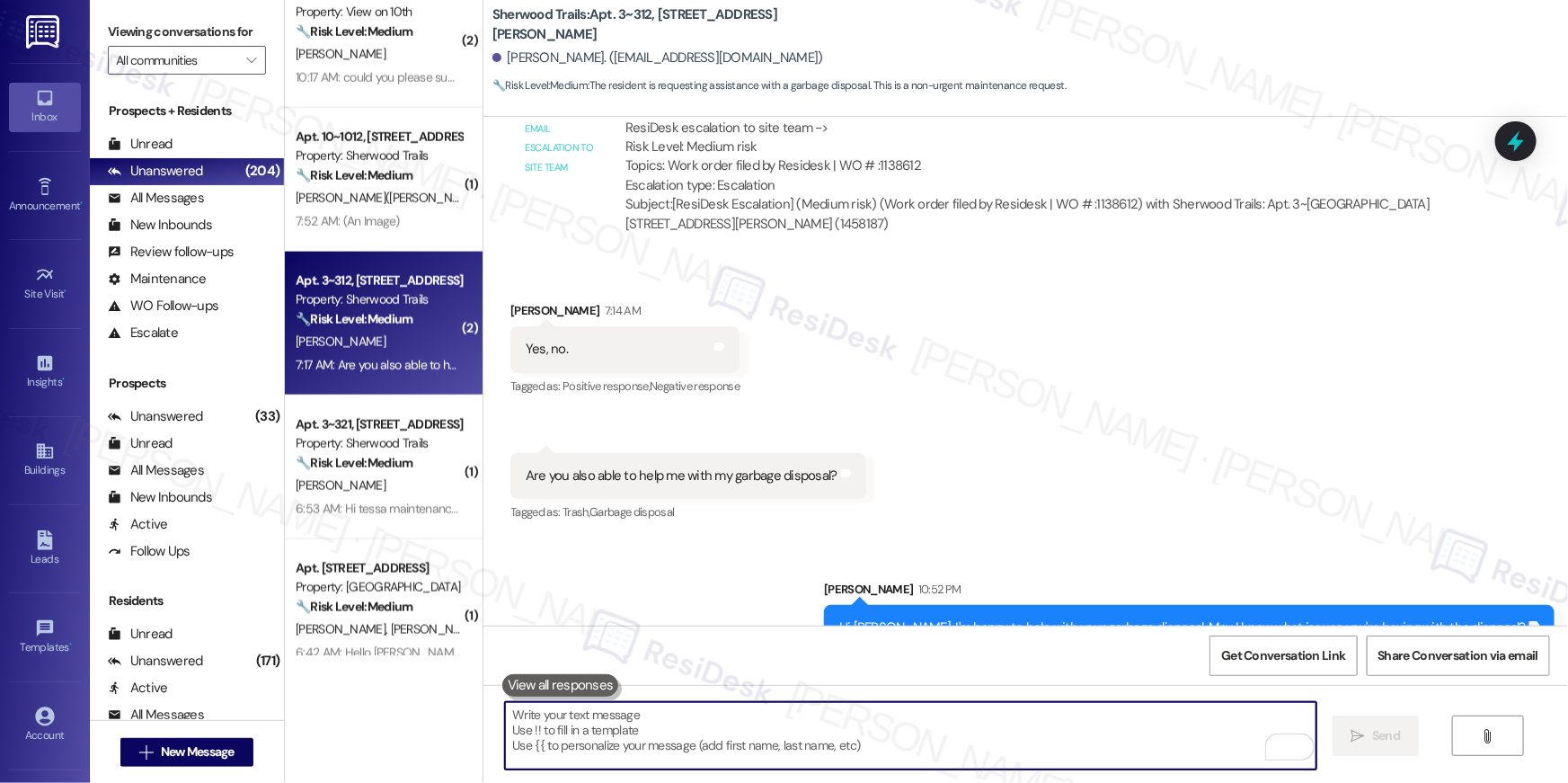
scroll to position [1094, 0]
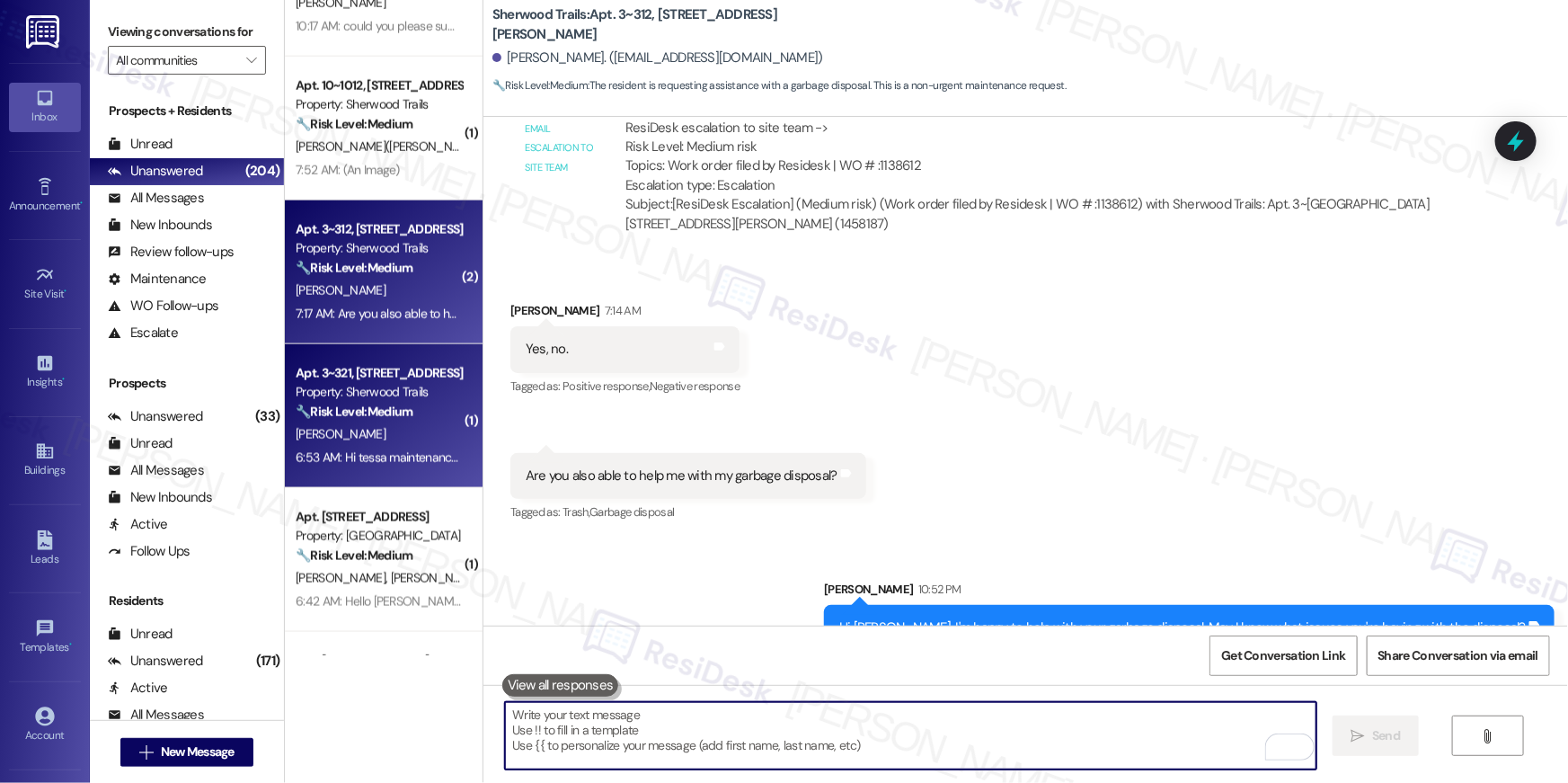
click at [393, 410] on strong "🔧 Risk Level: Medium" at bounding box center [354, 412] width 116 height 16
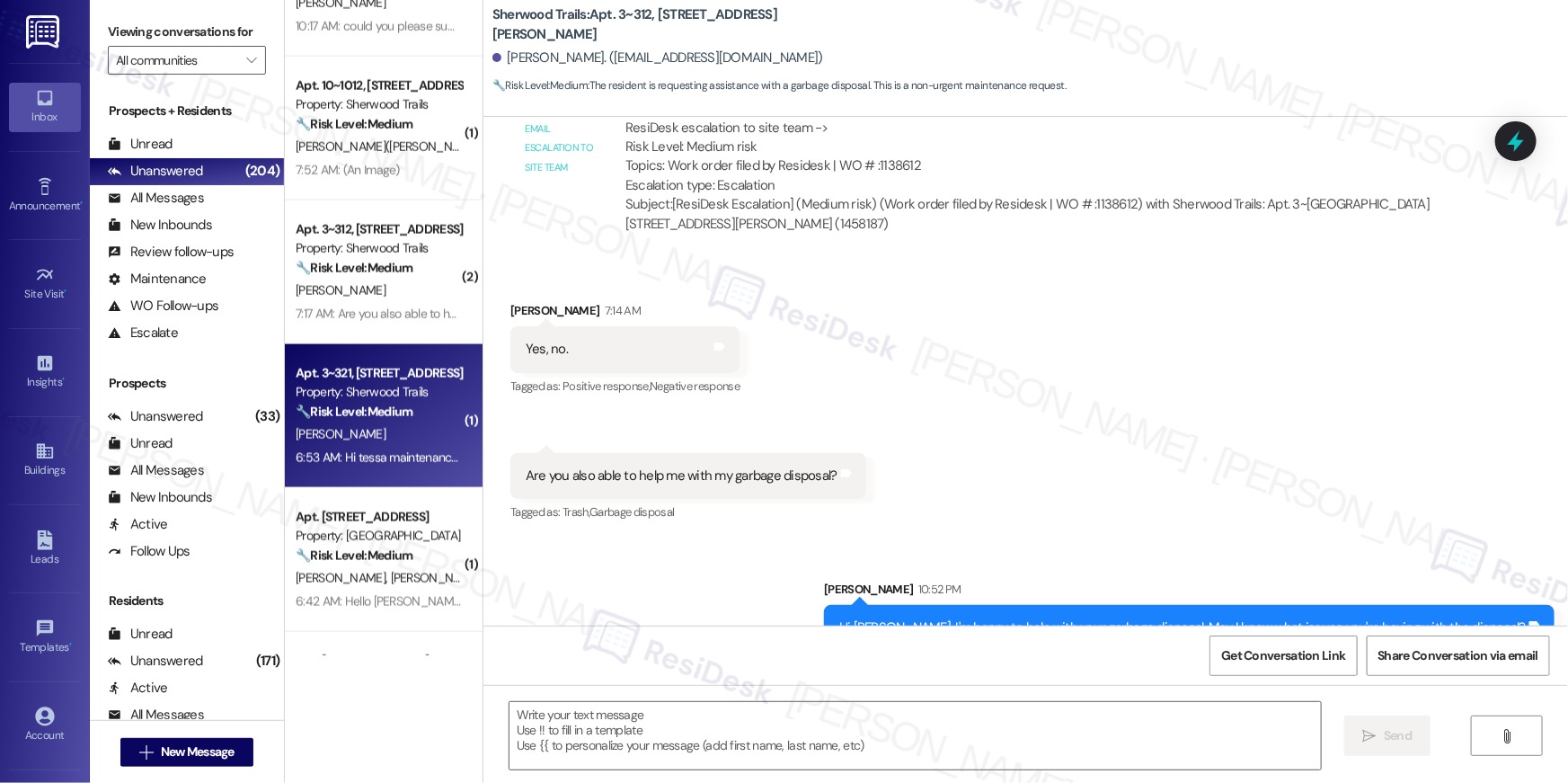
type textarea "Fetching suggested responses. Please feel free to read through the conversation…"
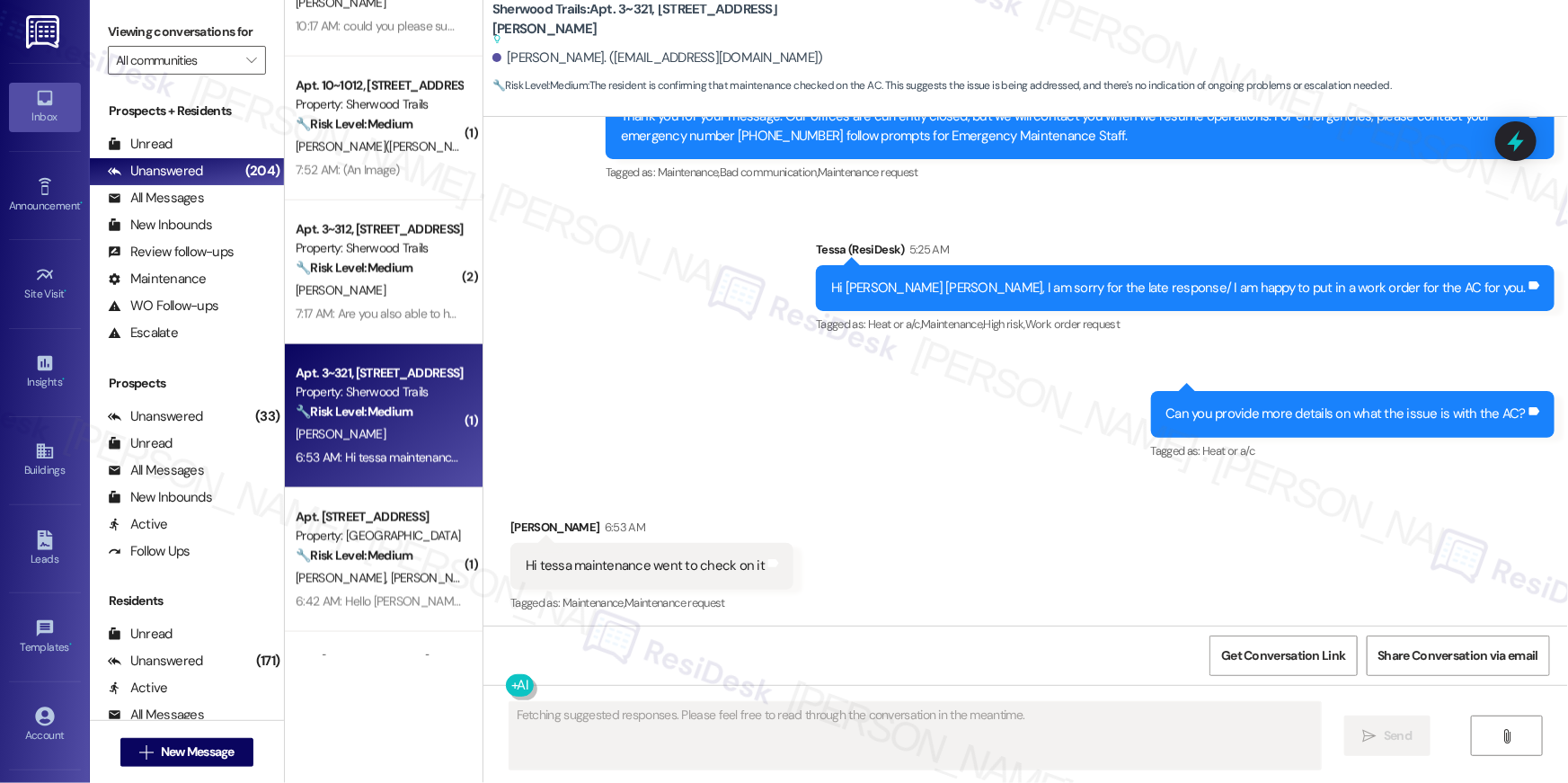
scroll to position [1397, 0]
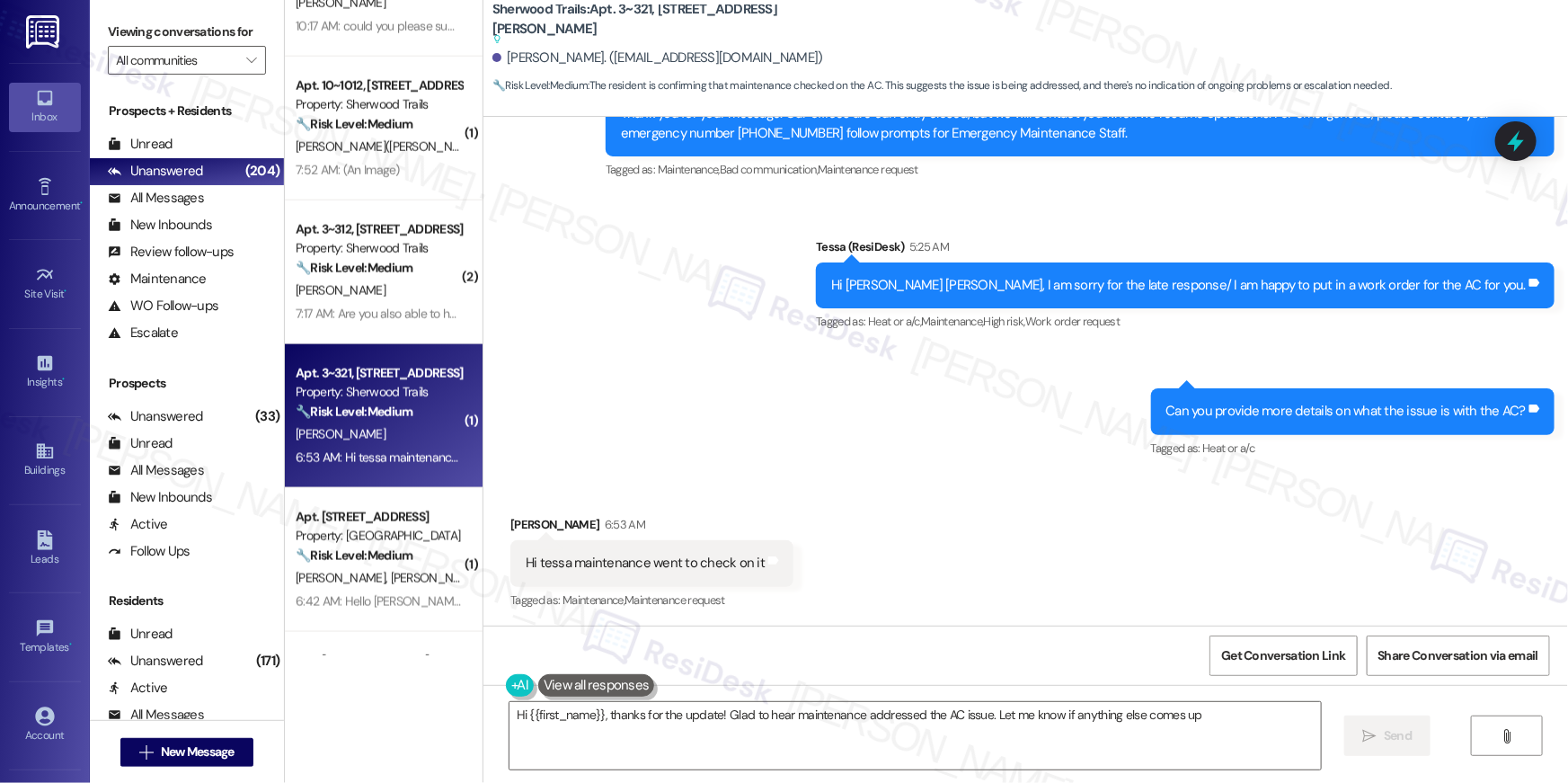
type textarea "Hi {{first_name}}, thanks for the update! Glad to hear maintenance addressed th…"
click at [768, 747] on textarea "Hi {{first_name}}, thanks for the update! Glad to hear maintenance addressed th…" at bounding box center [916, 736] width 812 height 67
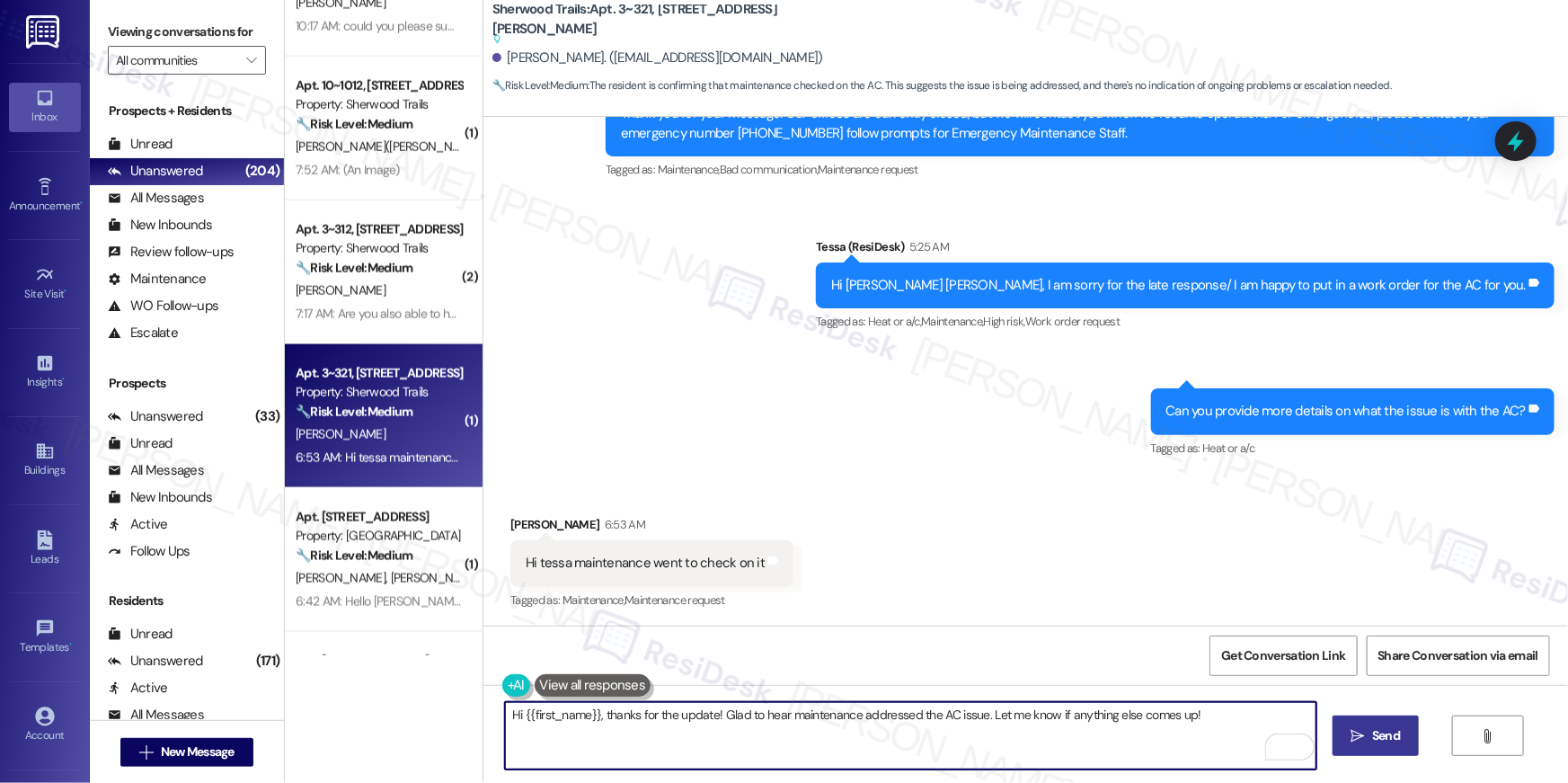
drag, startPoint x: 1161, startPoint y: 743, endPoint x: 1346, endPoint y: 736, distance: 185.1
click at [1166, 743] on textarea "Hi {{first_name}}, thanks for the update! Glad to hear maintenance addressed th…" at bounding box center [911, 736] width 812 height 67
click at [1431, 736] on div "Hi {{first_name}}, thanks for the update! Glad to hear maintenance addressed th…" at bounding box center [1026, 752] width 1085 height 135
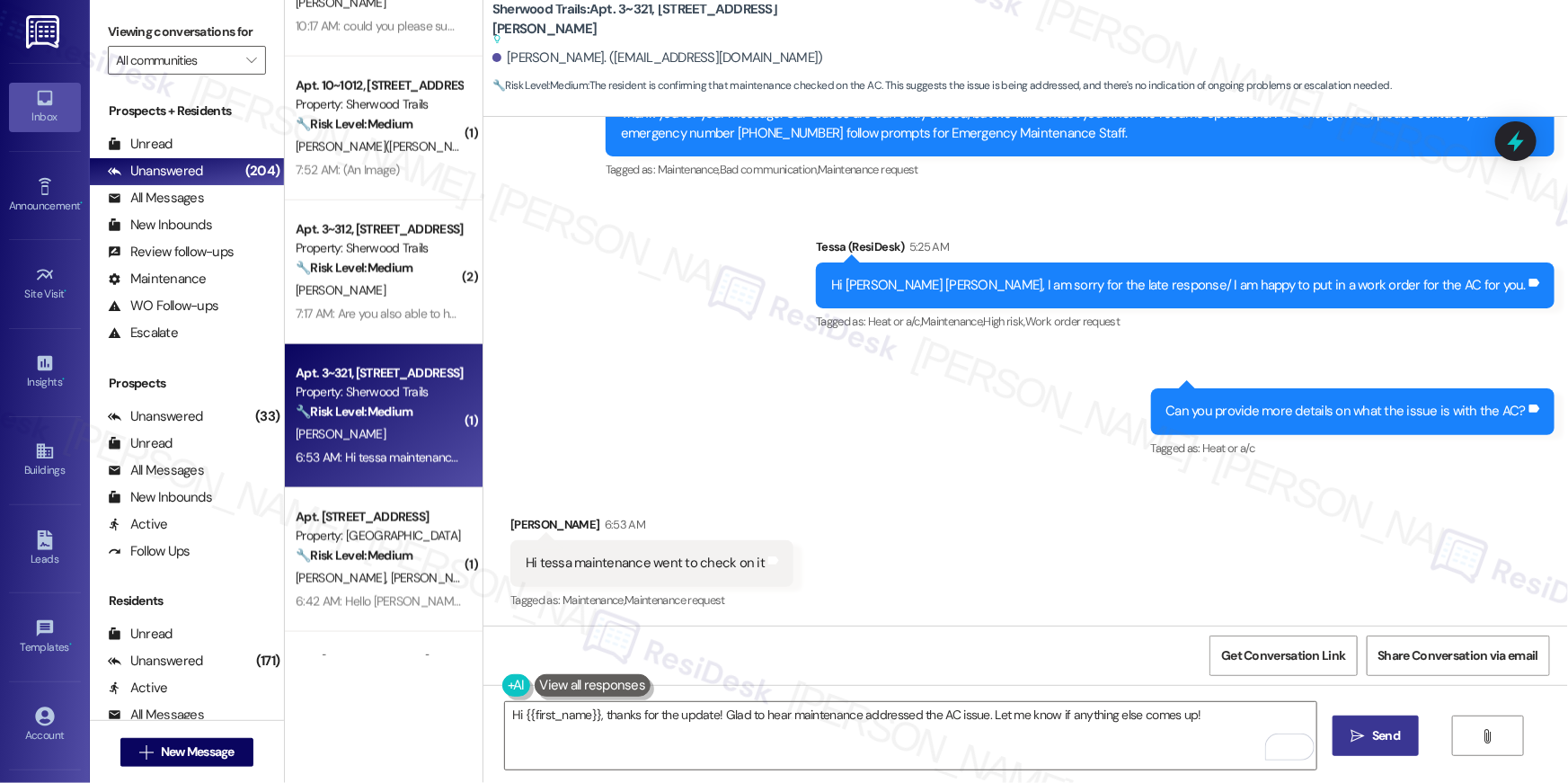
click at [1376, 734] on span "Send" at bounding box center [1386, 736] width 28 height 19
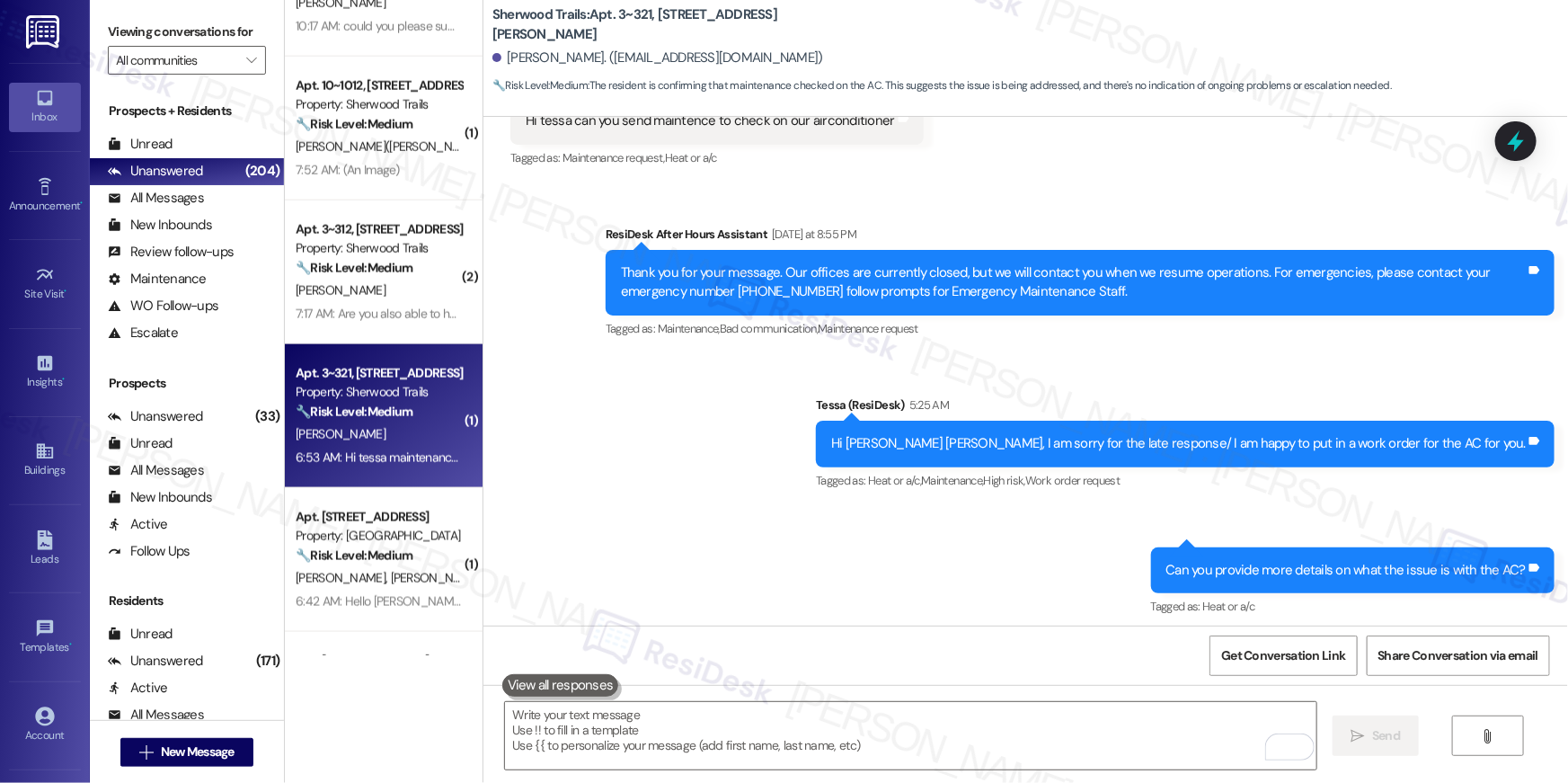
scroll to position [1476, 0]
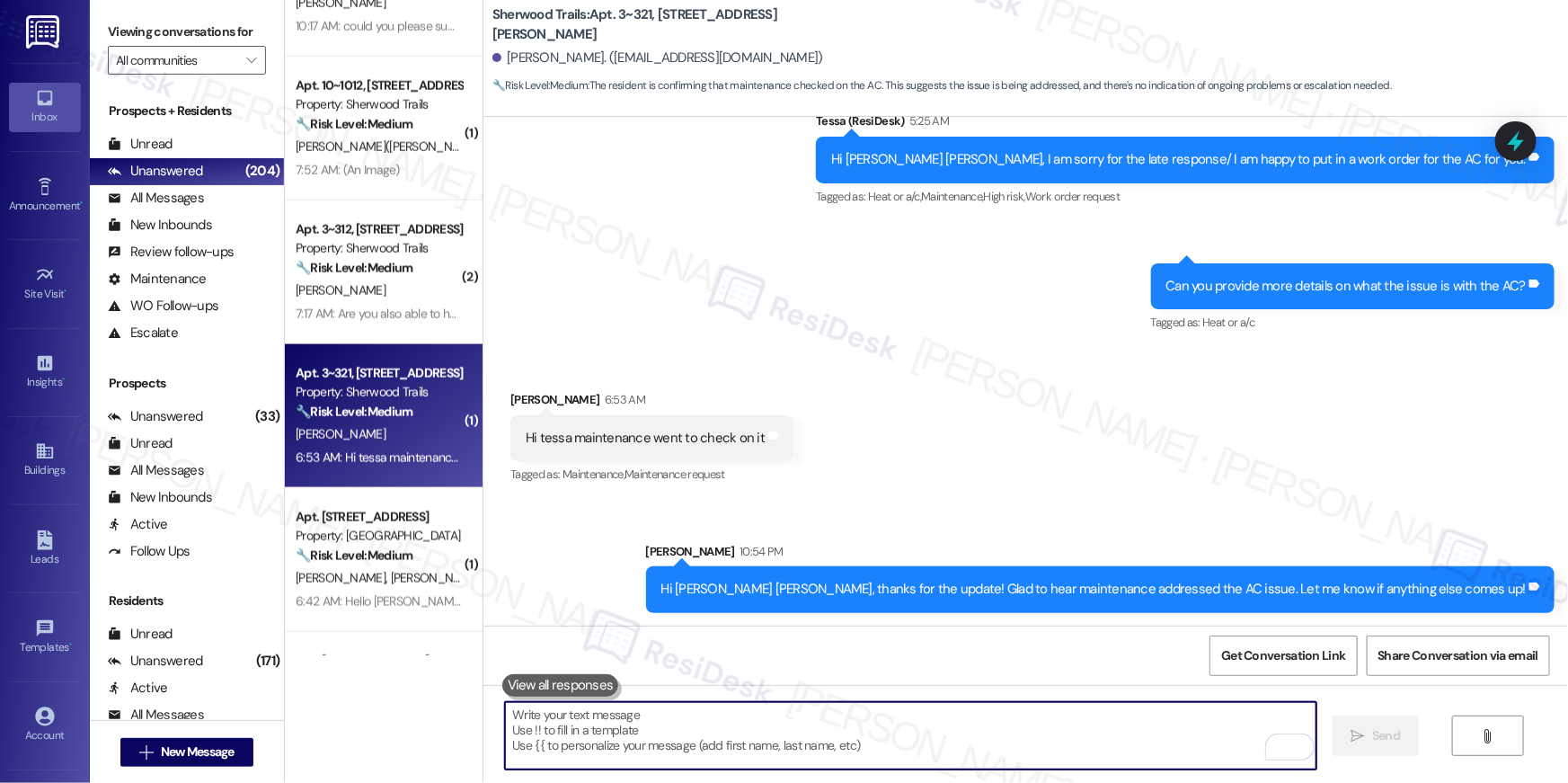
click at [1025, 747] on textarea "To enrich screen reader interactions, please activate Accessibility in Grammarl…" at bounding box center [911, 736] width 812 height 67
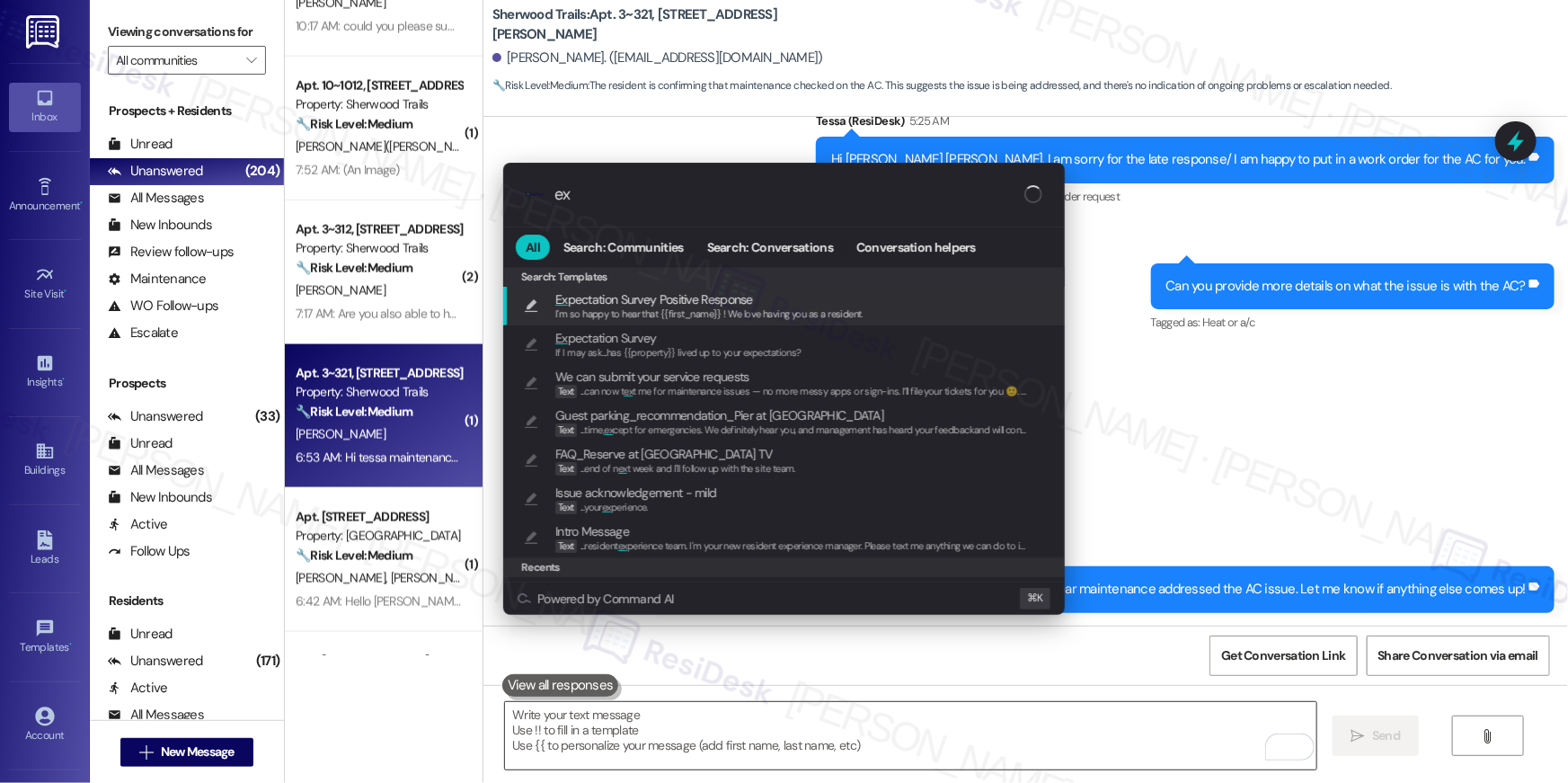
type input "exp"
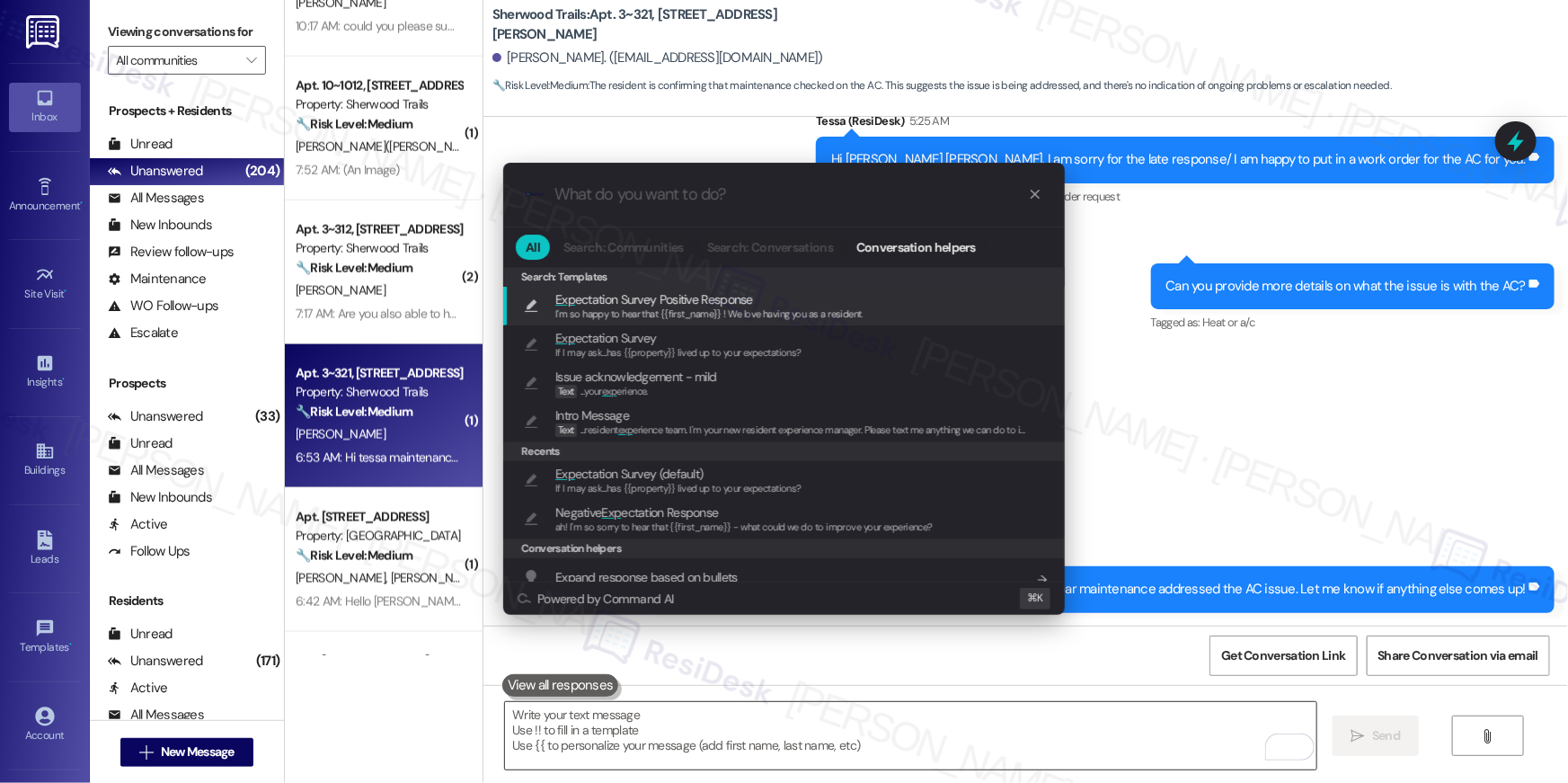
type textarea "I'm so happy to hear that {{first_name}} ! We love having you as a resident."
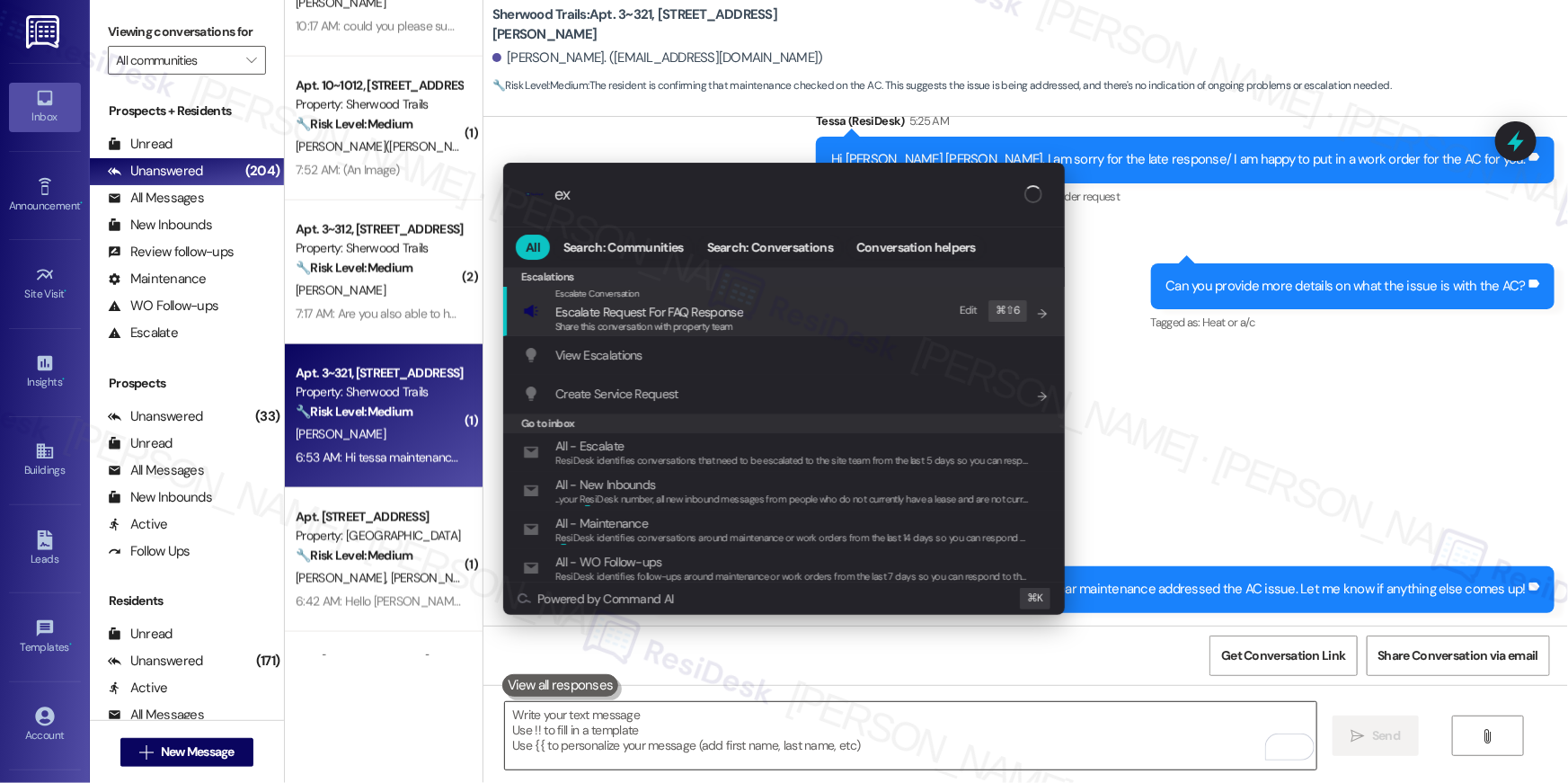
type input "exp"
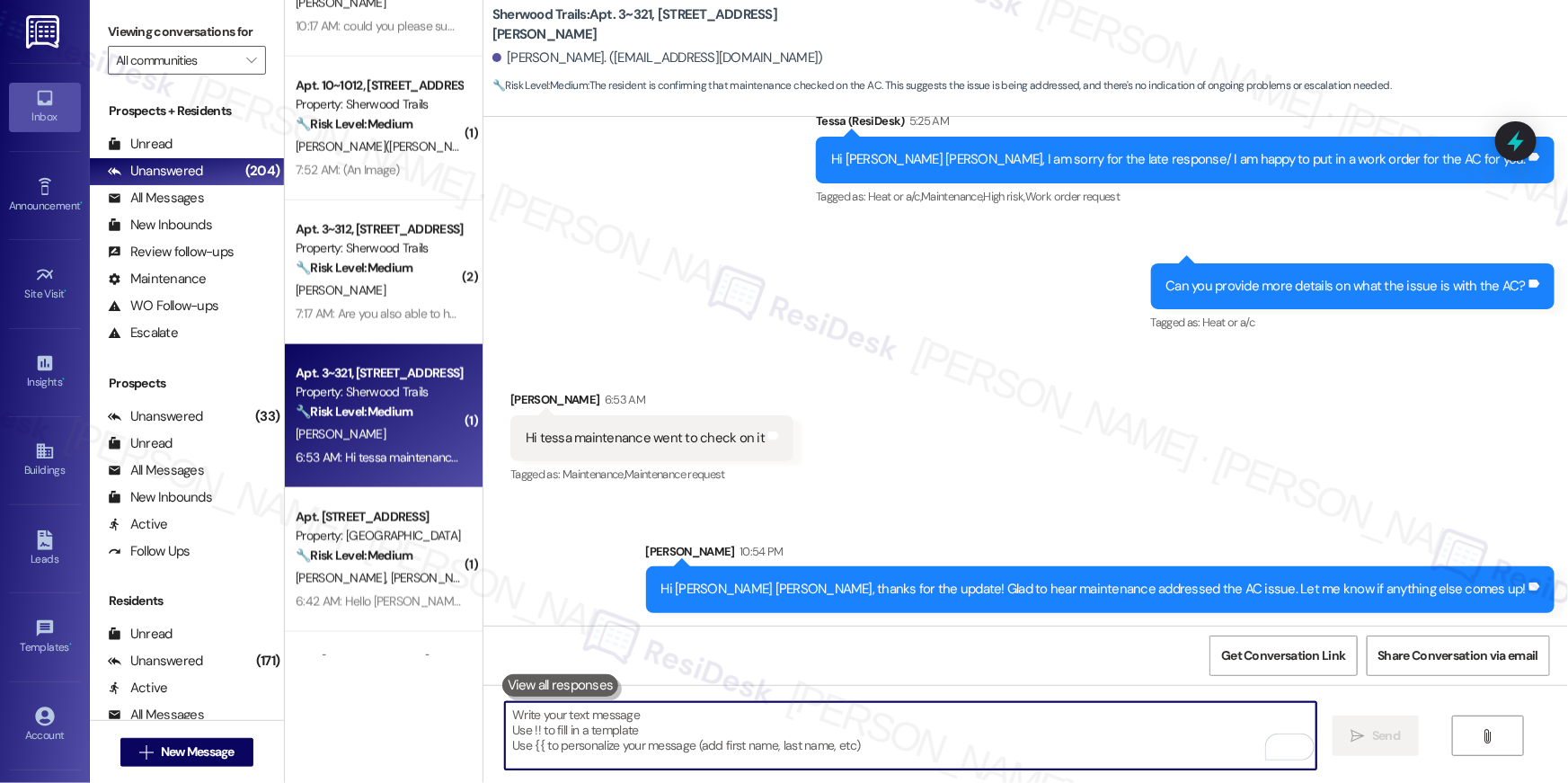
type textarea "If I may ask...has {{property}} lived up to your expectations?"
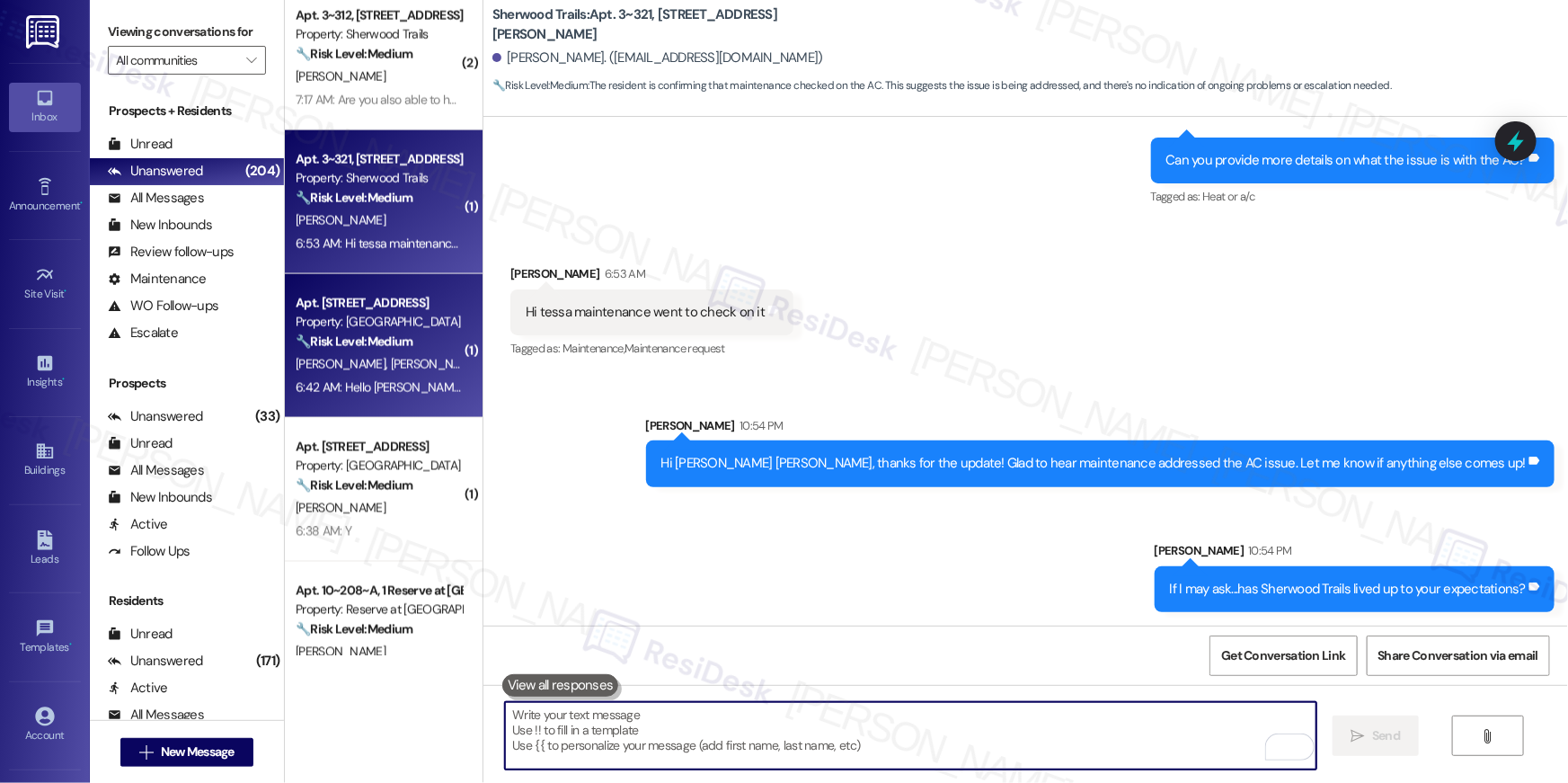
scroll to position [1478, 0]
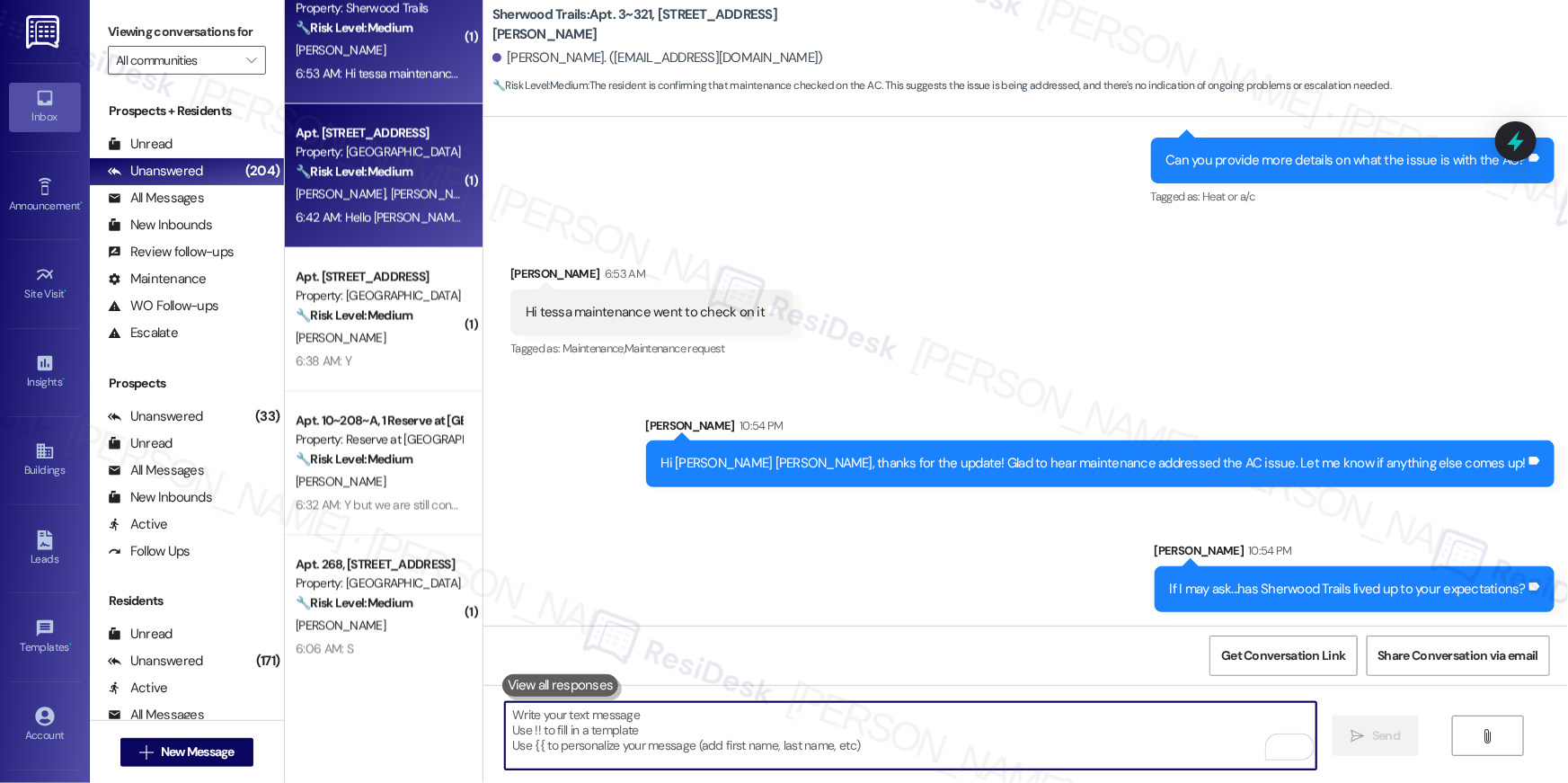
click at [389, 171] on strong "🔧 Risk Level: Medium" at bounding box center [354, 172] width 116 height 16
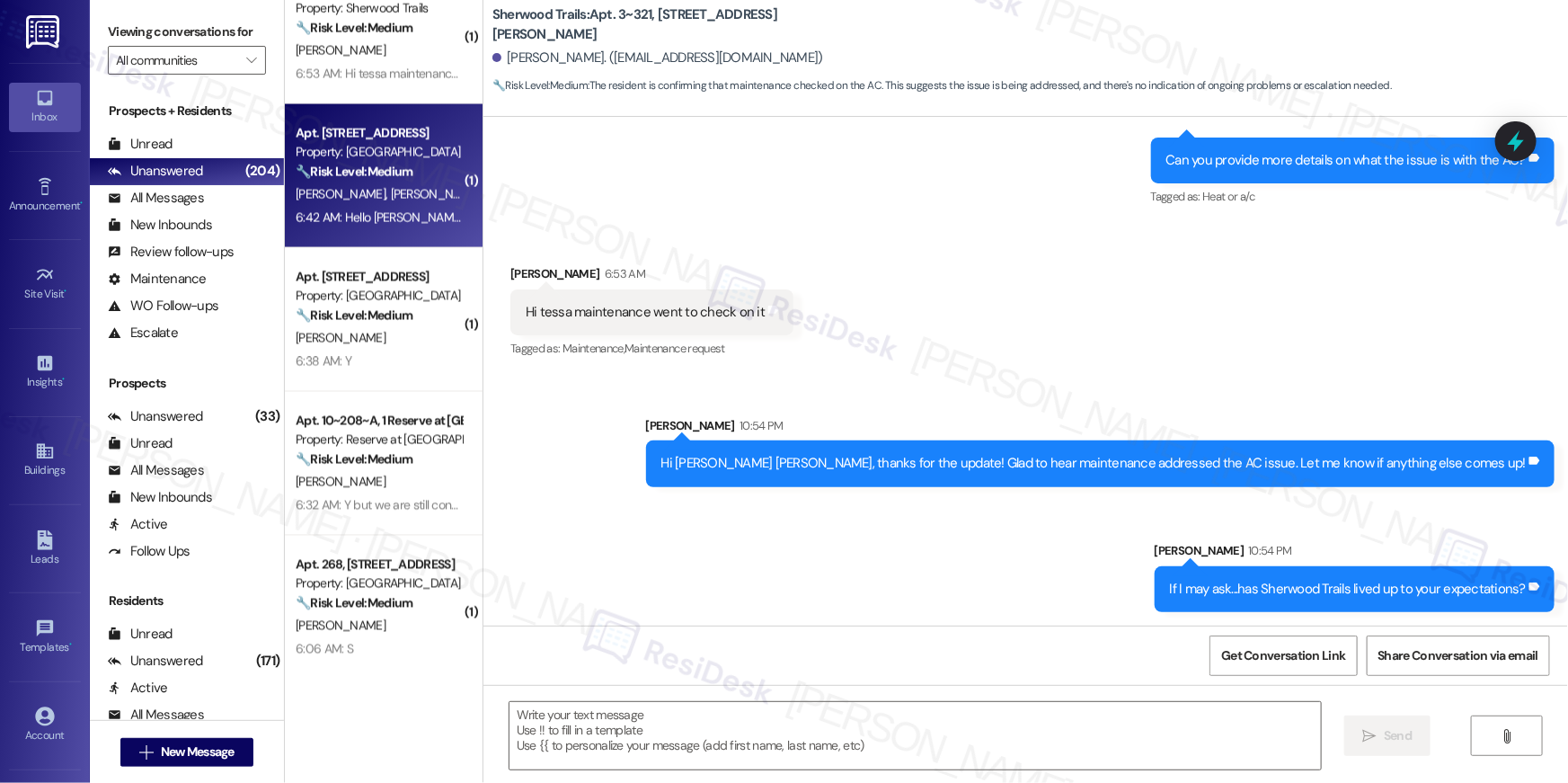
type textarea "Fetching suggested responses. Please feel free to read through the conversation…"
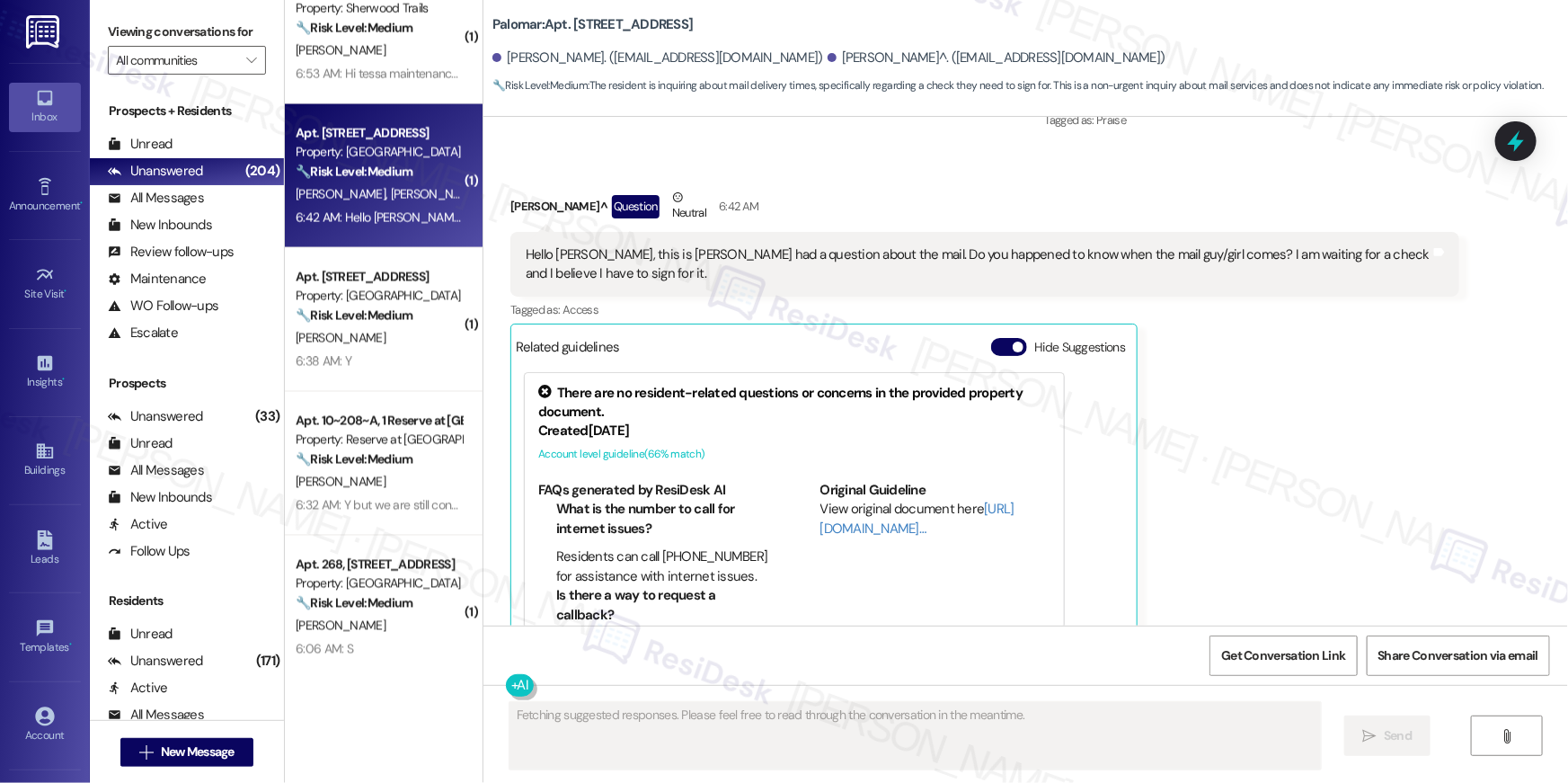
scroll to position [4608, 0]
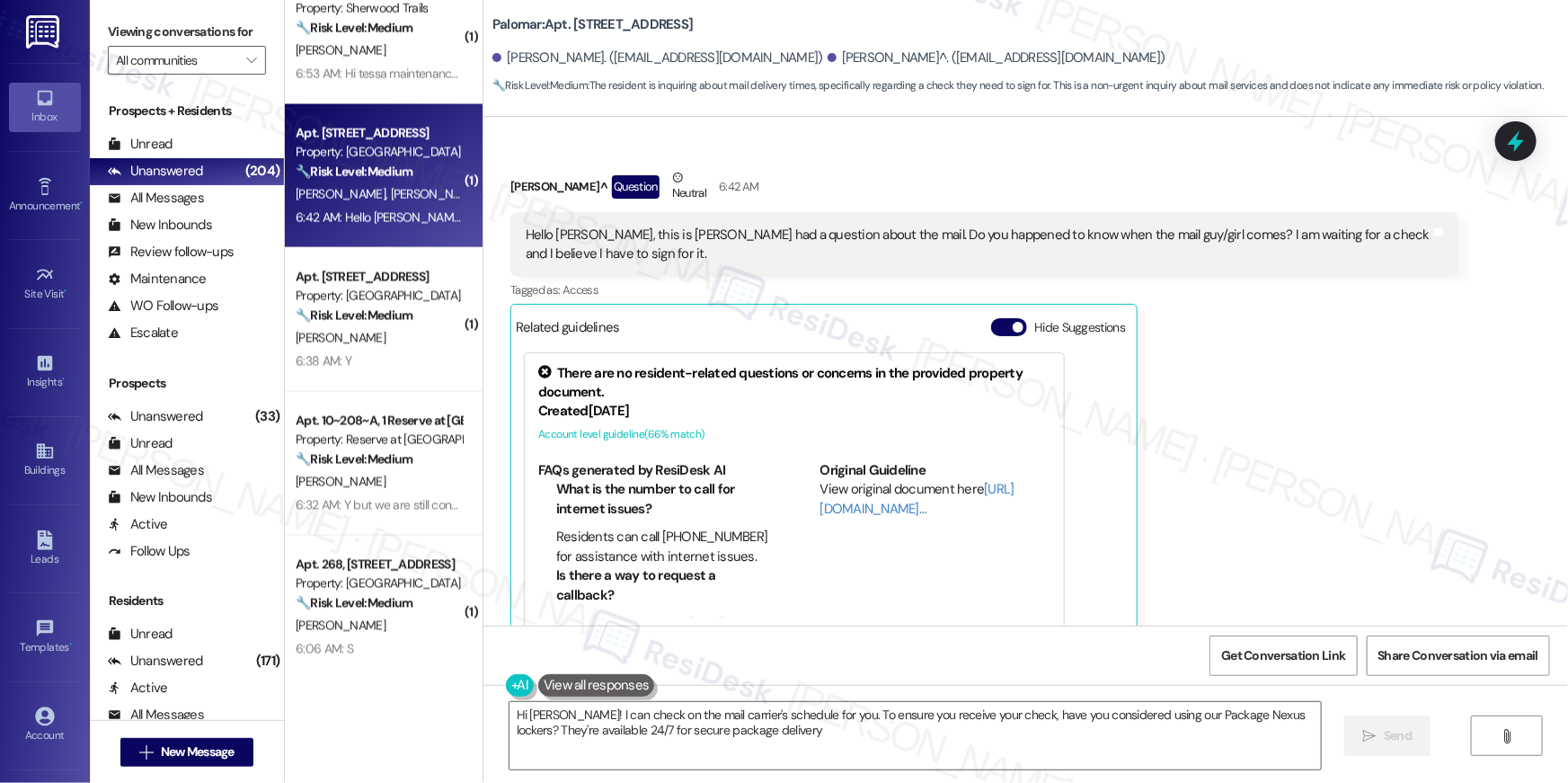
type textarea "Hi Gregory! I can check on the mail carrier's schedule for you. To ensure you r…"
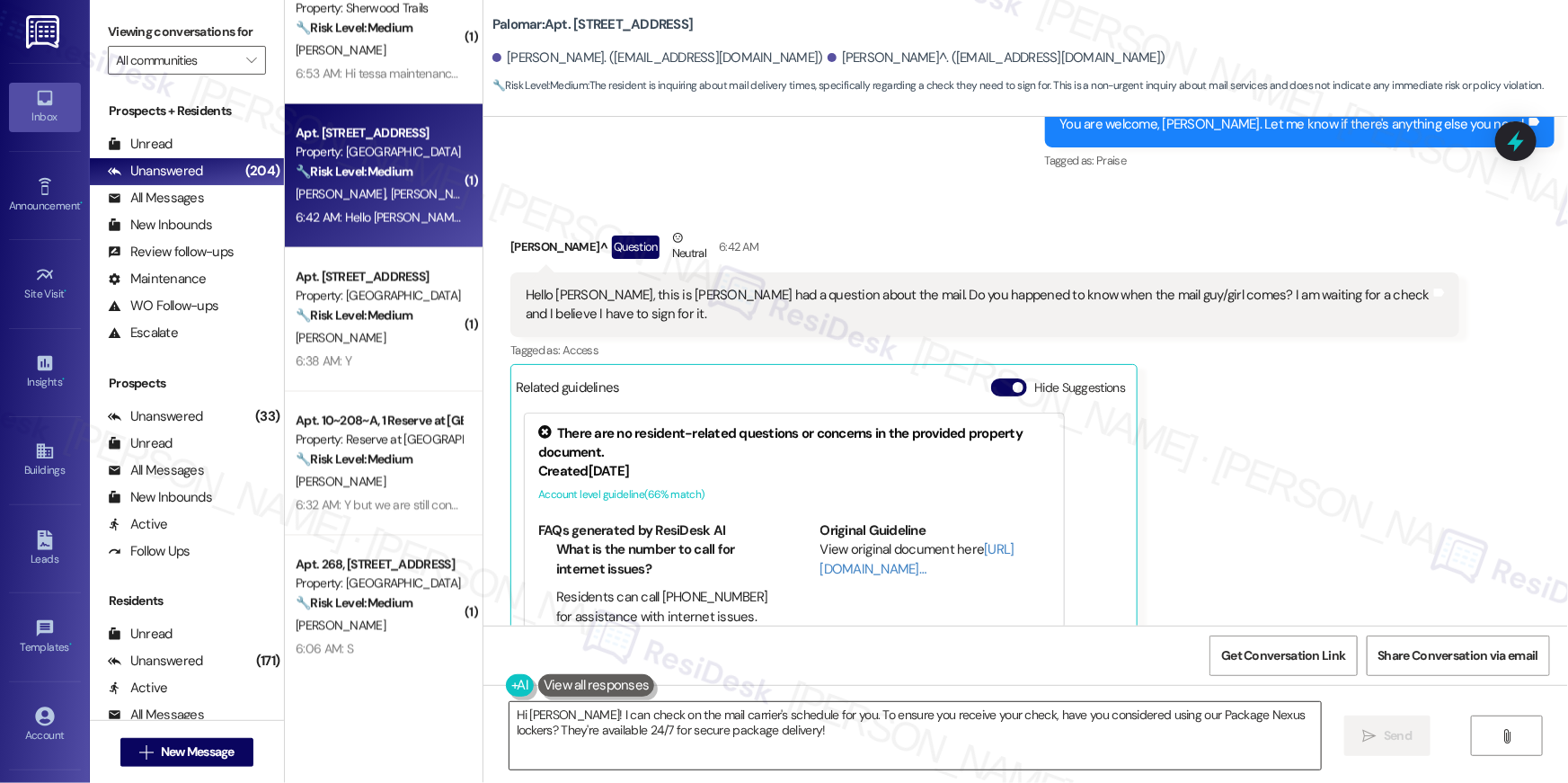
scroll to position [4561, 0]
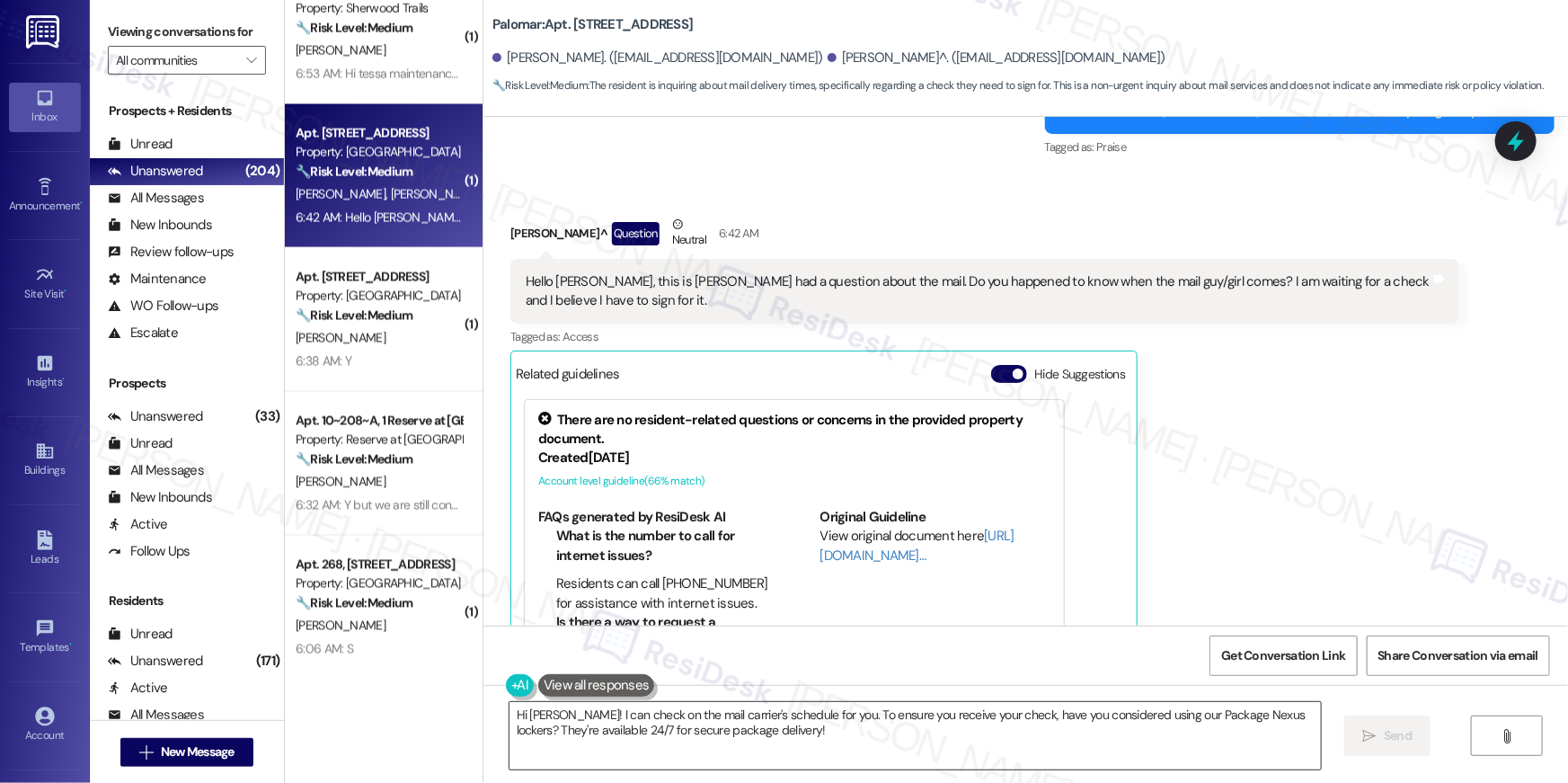
click at [886, 745] on textarea "Hi Gregory! I can check on the mail carrier's schedule for you. To ensure you r…" at bounding box center [916, 736] width 812 height 67
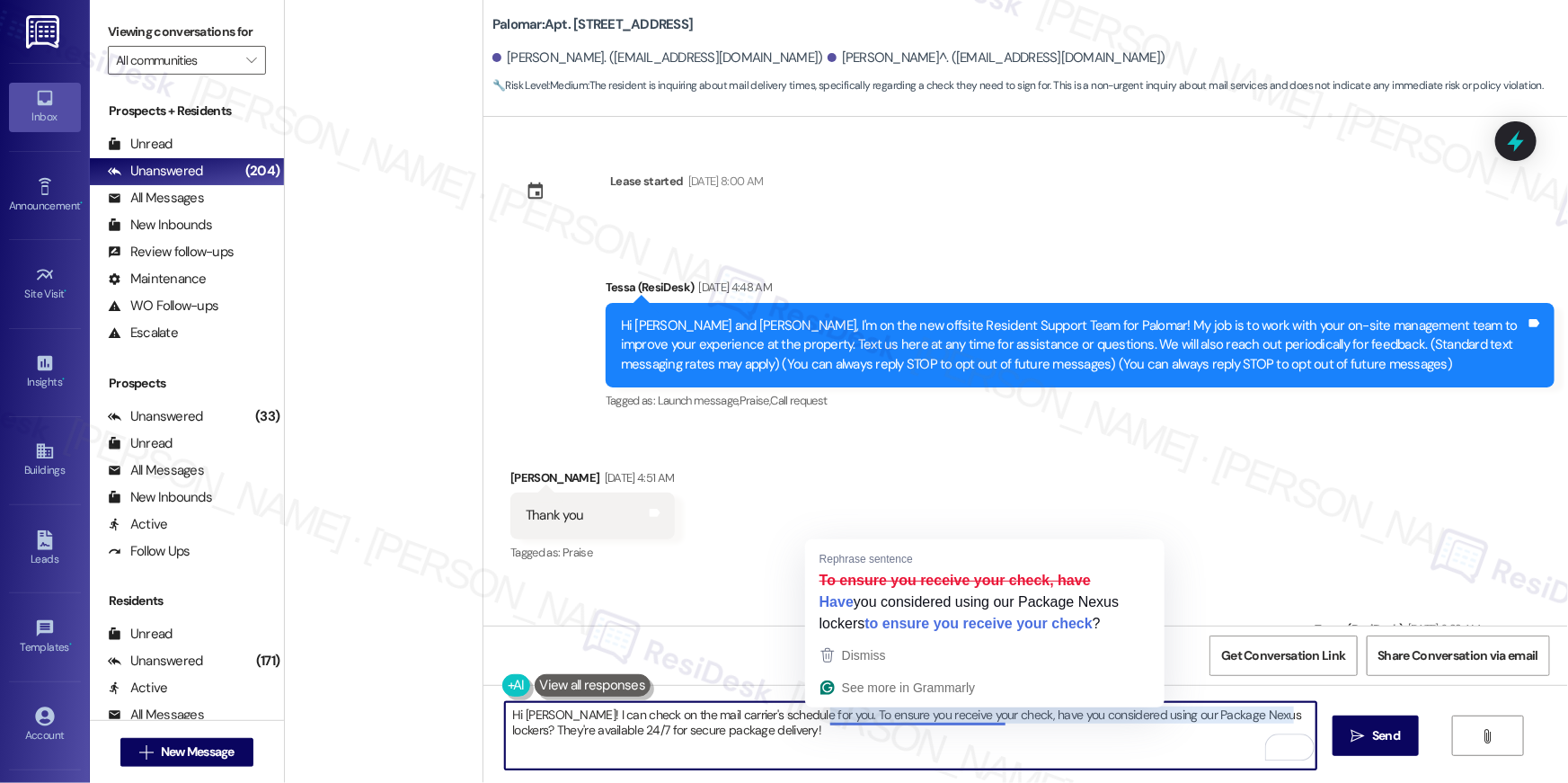
scroll to position [4561, 0]
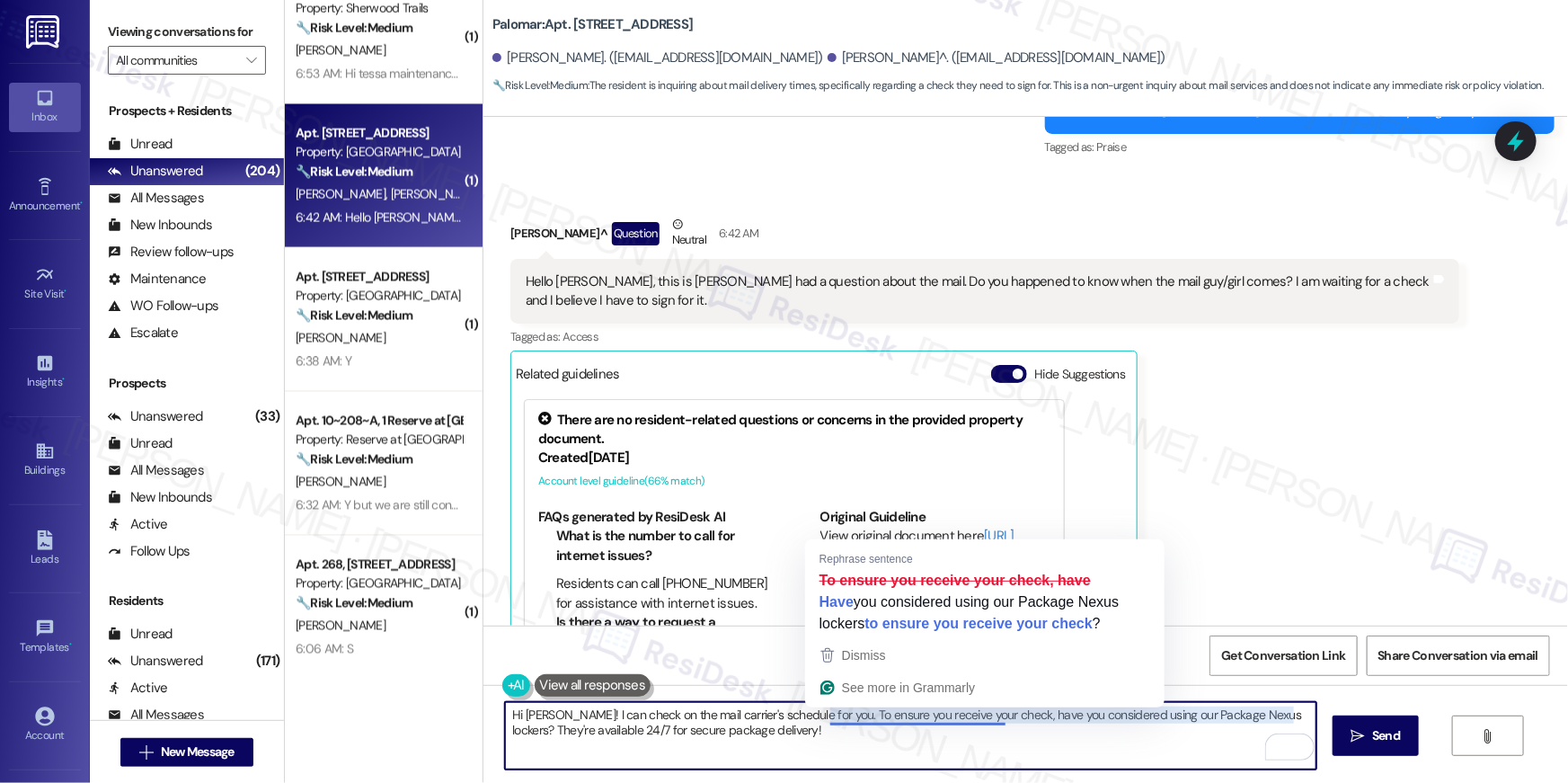
click at [820, 713] on textarea "Hi [PERSON_NAME]! I can check on the mail carrier's schedule for you. To ensure…" at bounding box center [911, 736] width 812 height 67
drag, startPoint x: 820, startPoint y: 717, endPoint x: 829, endPoint y: 745, distance: 29.4
click at [829, 745] on textarea "Hi [PERSON_NAME]! I can check on the mail carrier's schedule for you. To ensure…" at bounding box center [911, 736] width 812 height 67
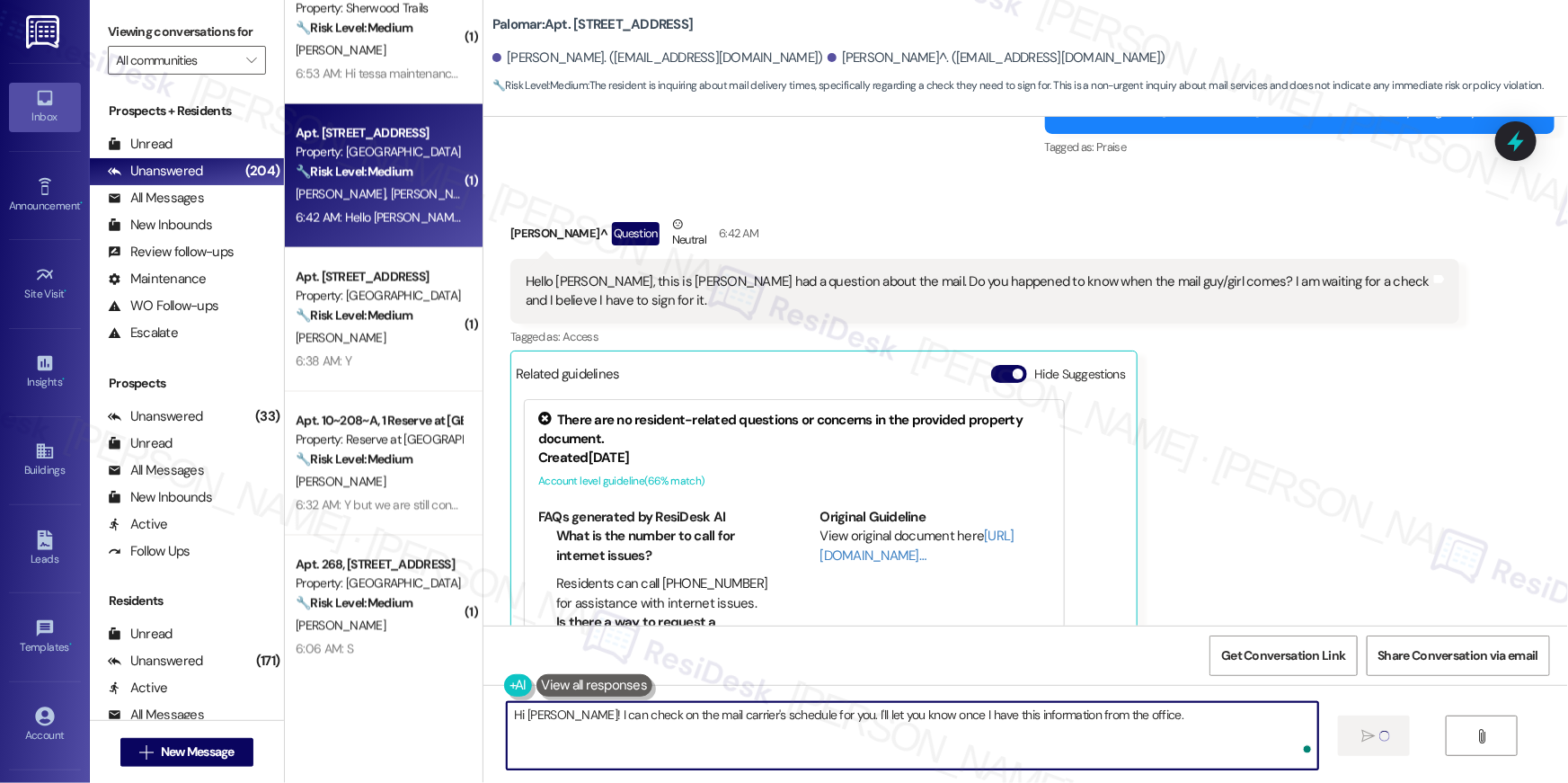
type textarea "Hi [PERSON_NAME]! I can check on the mail carrier's schedule for you. I'll let …"
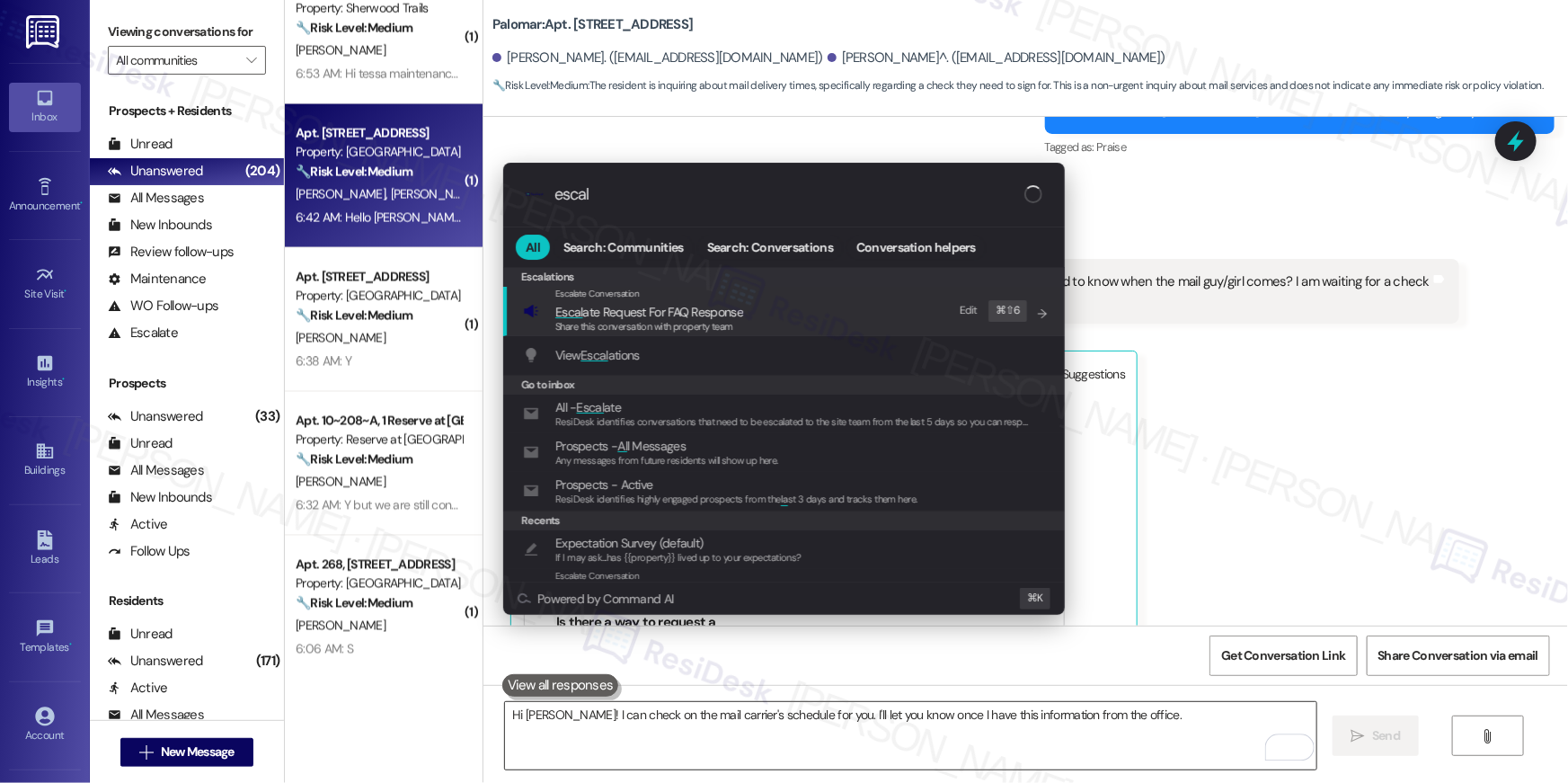
scroll to position [4608, 0]
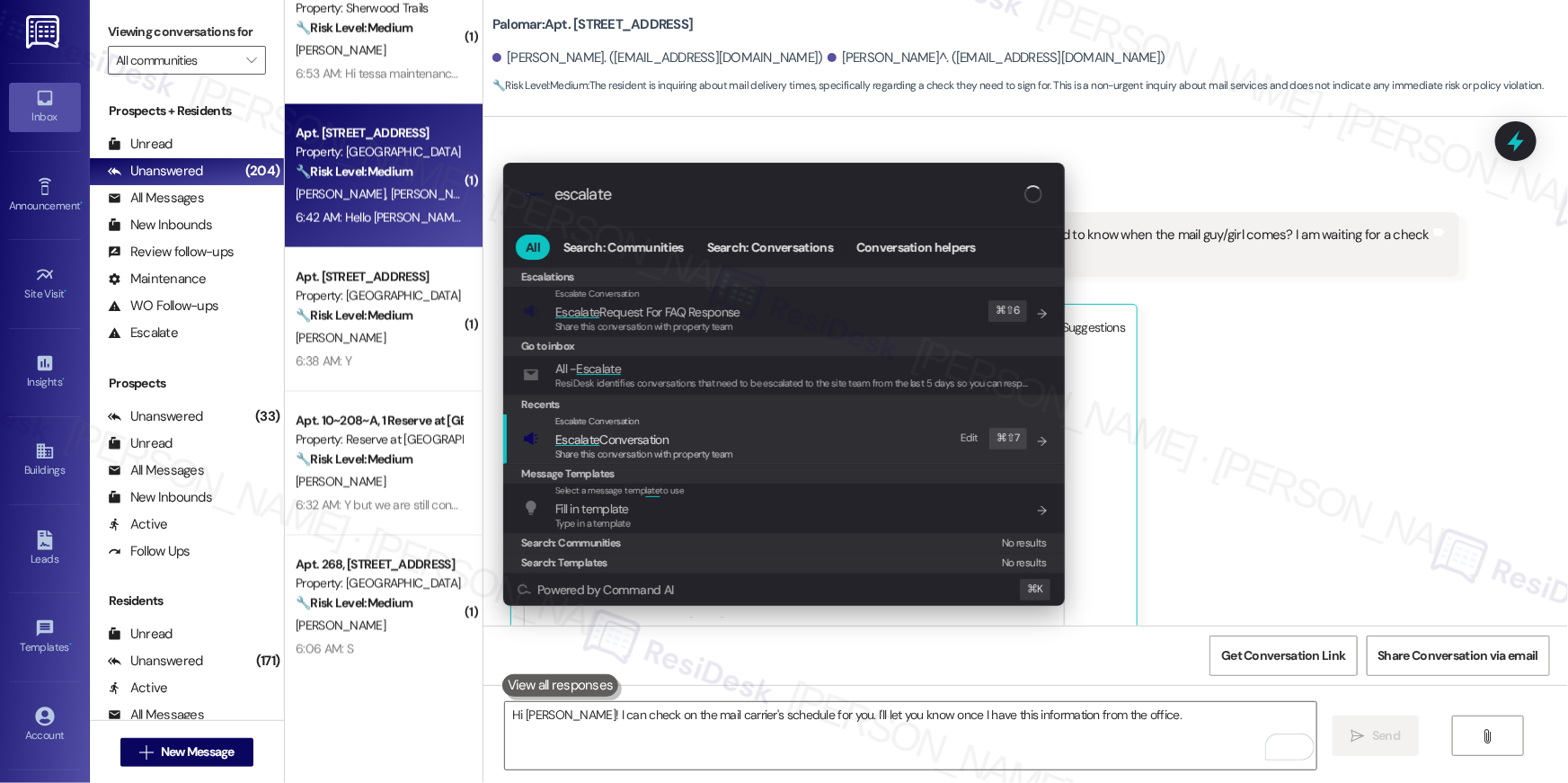
type input "escalate"
drag, startPoint x: 708, startPoint y: 440, endPoint x: 671, endPoint y: 339, distance: 107.6
click at [707, 440] on span "Escalate Conversation" at bounding box center [644, 440] width 178 height 20
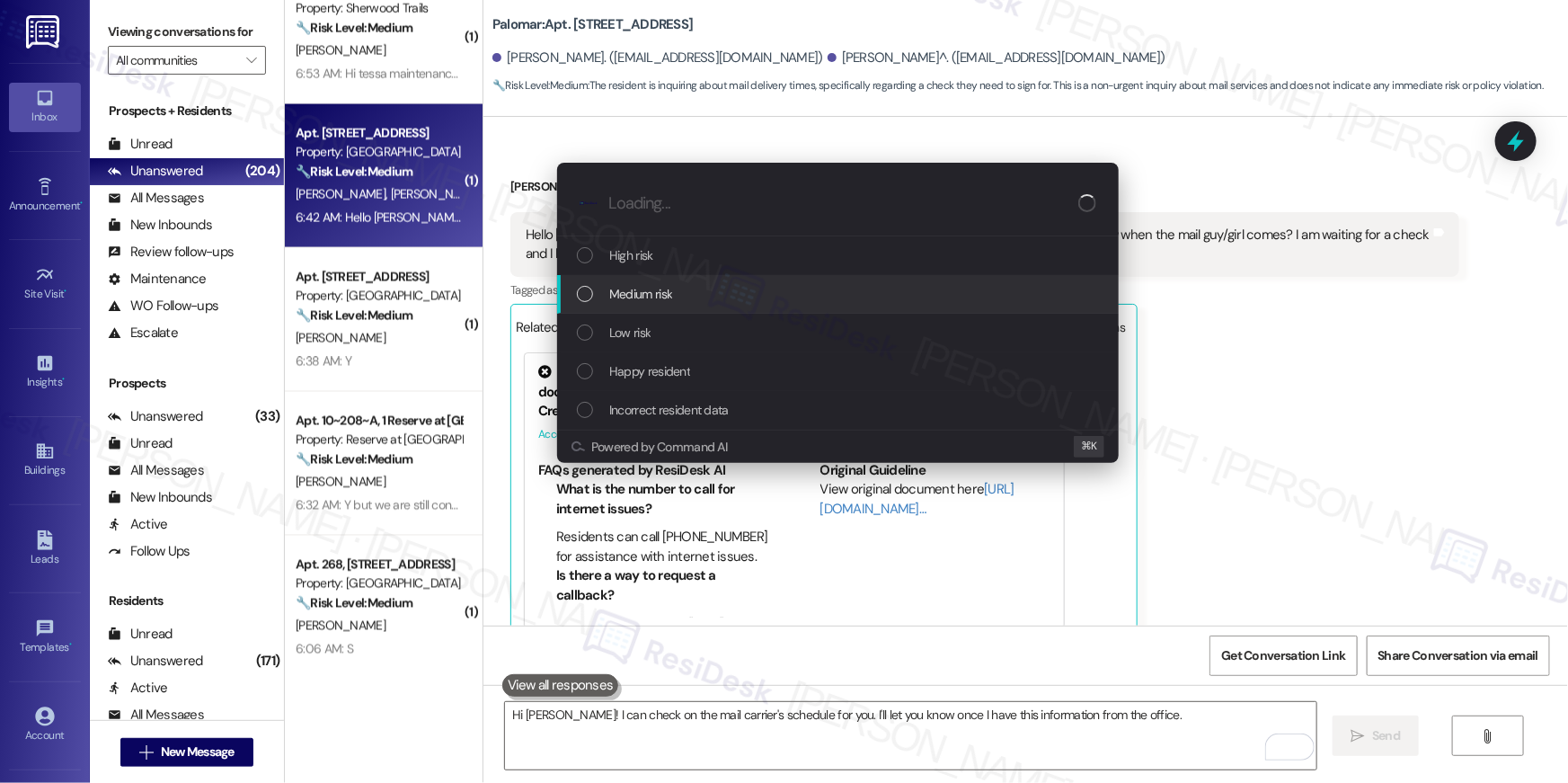
click at [669, 289] on span "Medium risk" at bounding box center [640, 294] width 63 height 20
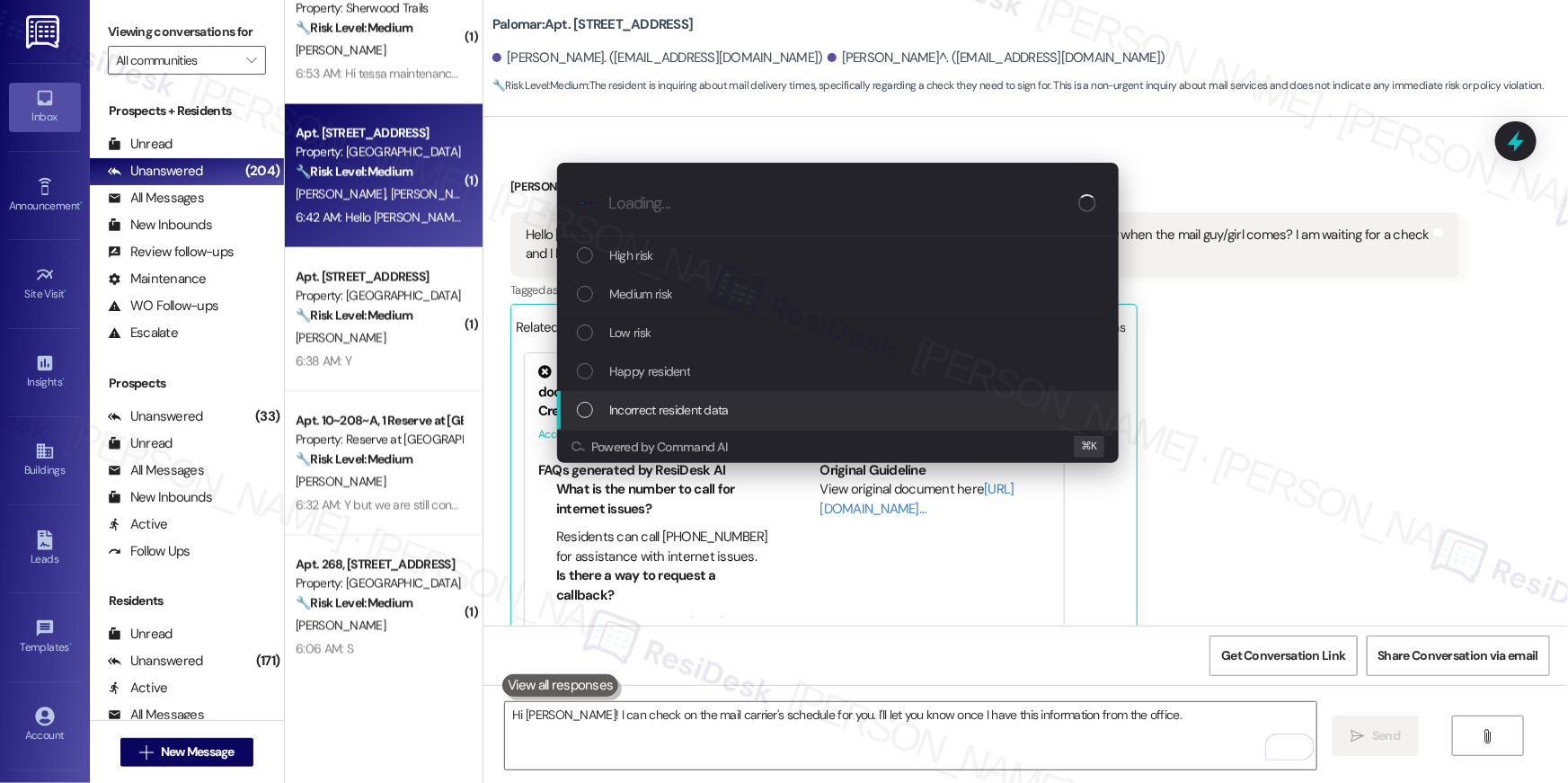
click at [1367, 449] on div "Escalate Conversation How risky is the relationship with this person? Topics (e…" at bounding box center [784, 392] width 1568 height 783
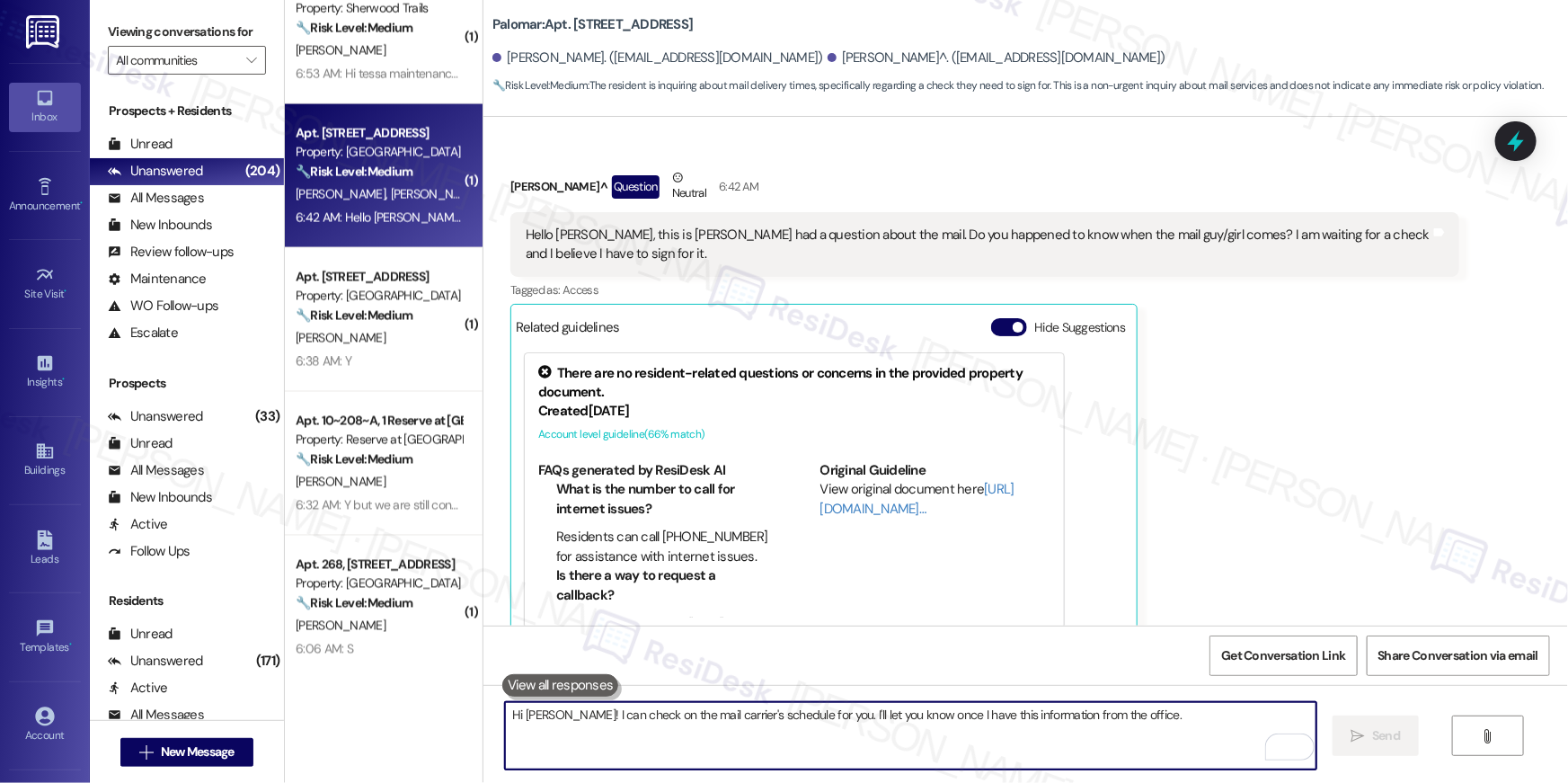
click at [955, 714] on textarea "Hi [PERSON_NAME]! I can check on the mail carrier's schedule for you. I'll let …" at bounding box center [911, 736] width 812 height 67
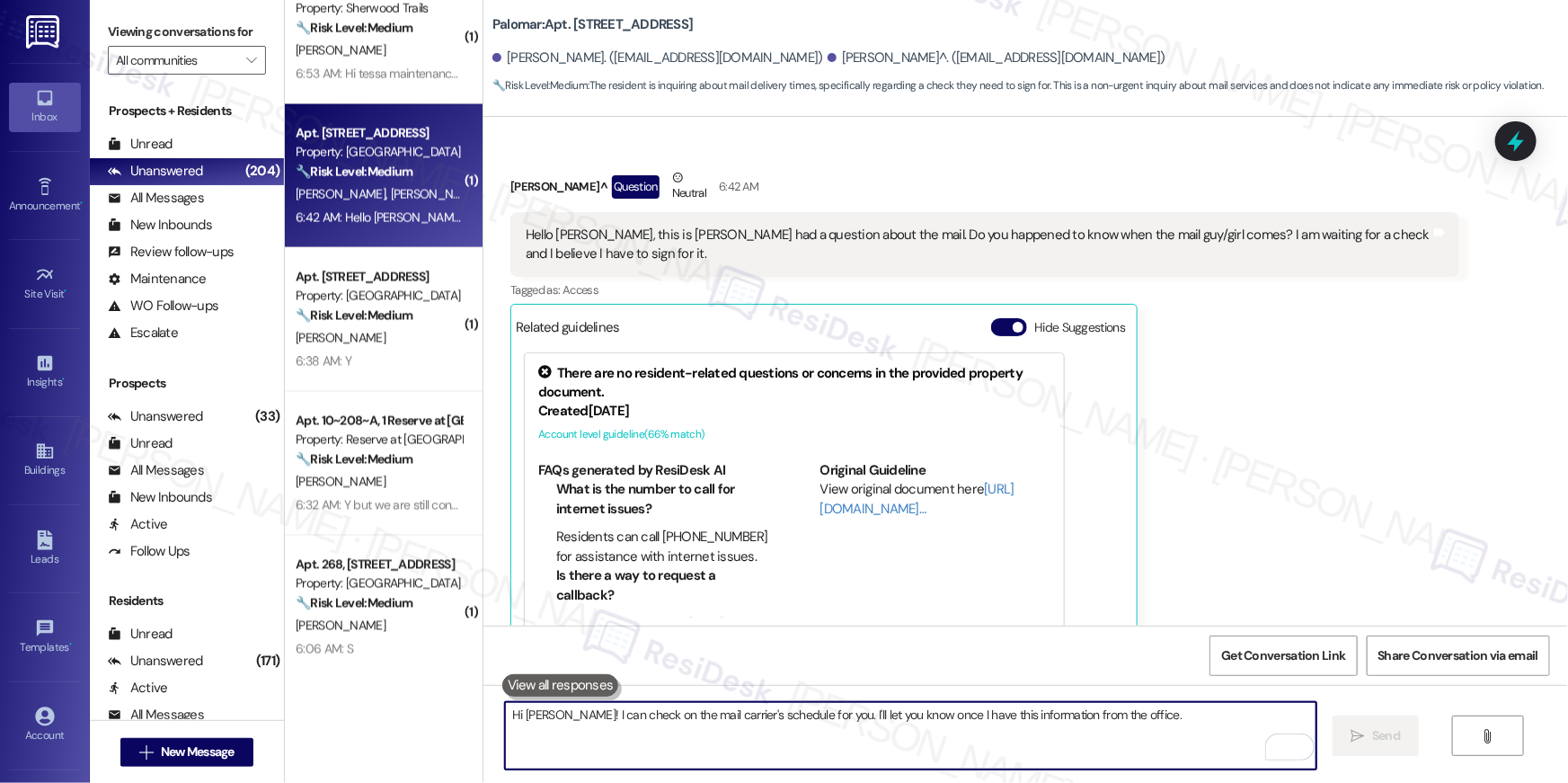
click at [955, 714] on textarea "Hi [PERSON_NAME]! I can check on the mail carrier's schedule for you. I'll let …" at bounding box center [911, 736] width 812 height 67
click at [955, 714] on textarea "Hi Gregory! I can check on the mail carrier's schedule for you. I'll let you kn…" at bounding box center [911, 736] width 812 height 67
click at [954, 712] on textarea "Hi Gregory! I can check on the mail carrier's schedule for you. I'll let you kn…" at bounding box center [911, 736] width 812 height 67
click at [955, 722] on textarea "Hi Gregory! I can check on the mail carrier's schedule for you. I'll let you kn…" at bounding box center [911, 736] width 812 height 67
type textarea "Let me know if you have other questions. Thank you!"
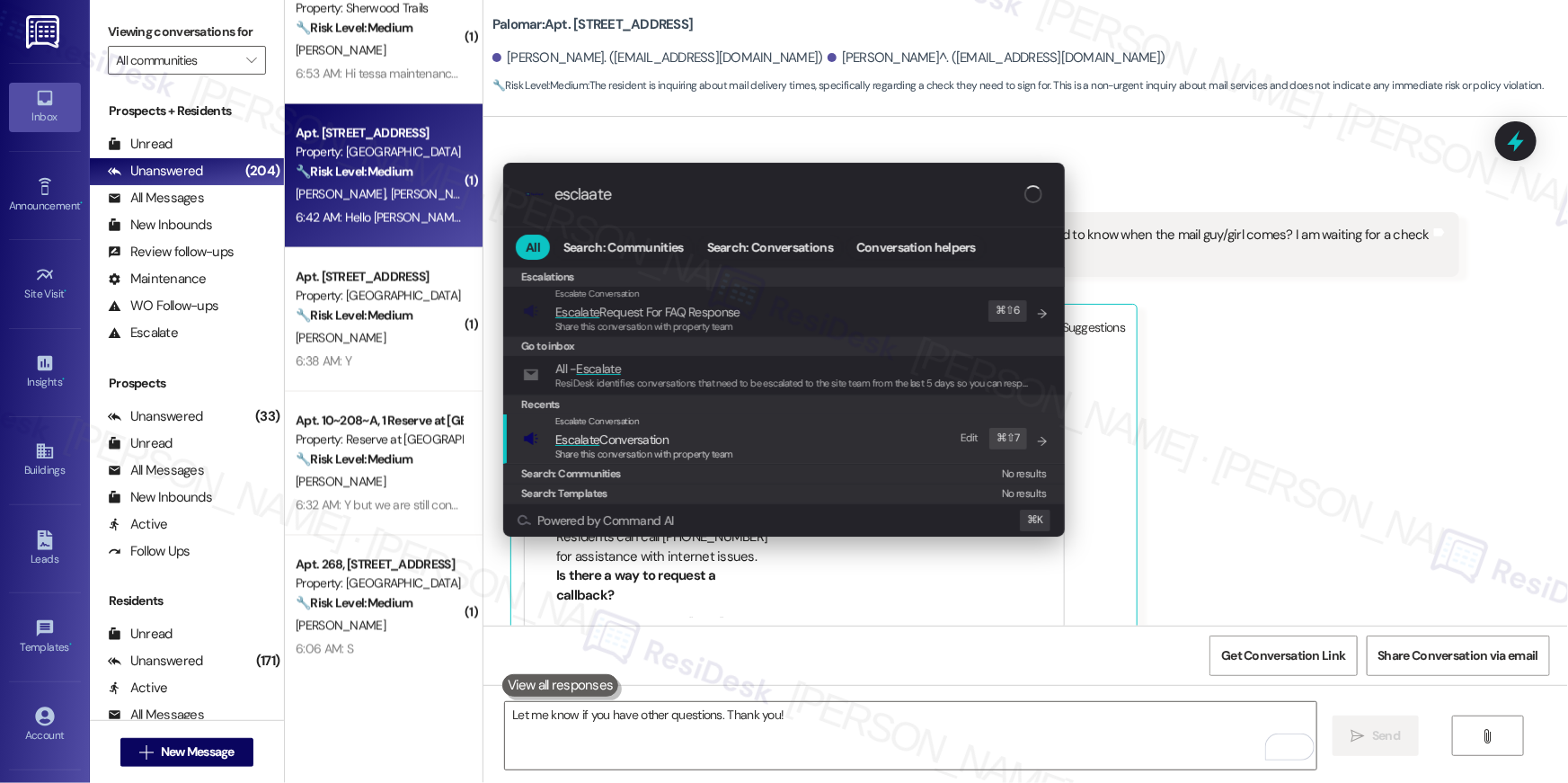
type input "esclaate"
click at [720, 449] on span "Share this conversation with property team" at bounding box center [644, 454] width 178 height 13
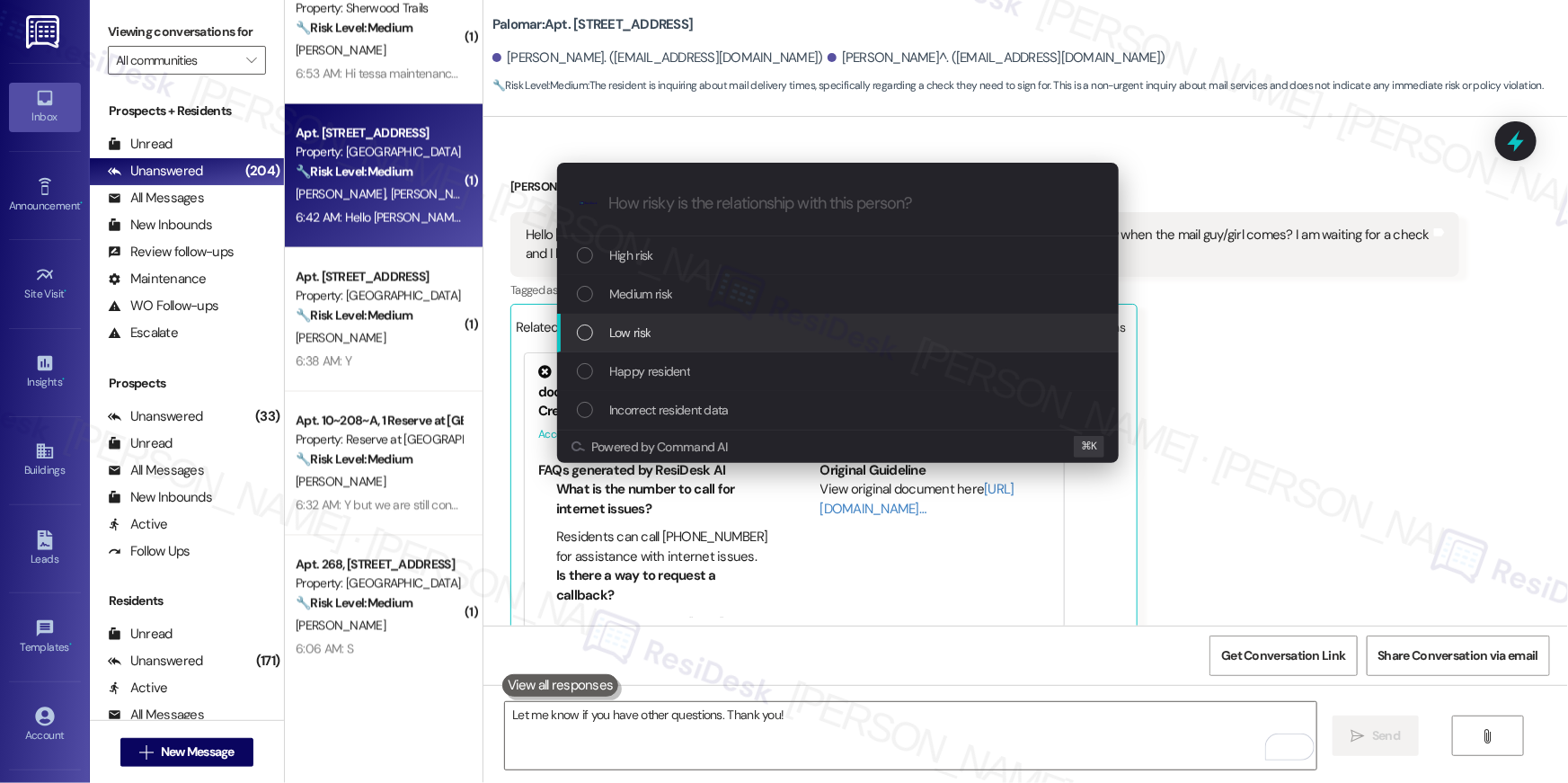
click at [654, 332] on div "Low risk" at bounding box center [840, 332] width 526 height 20
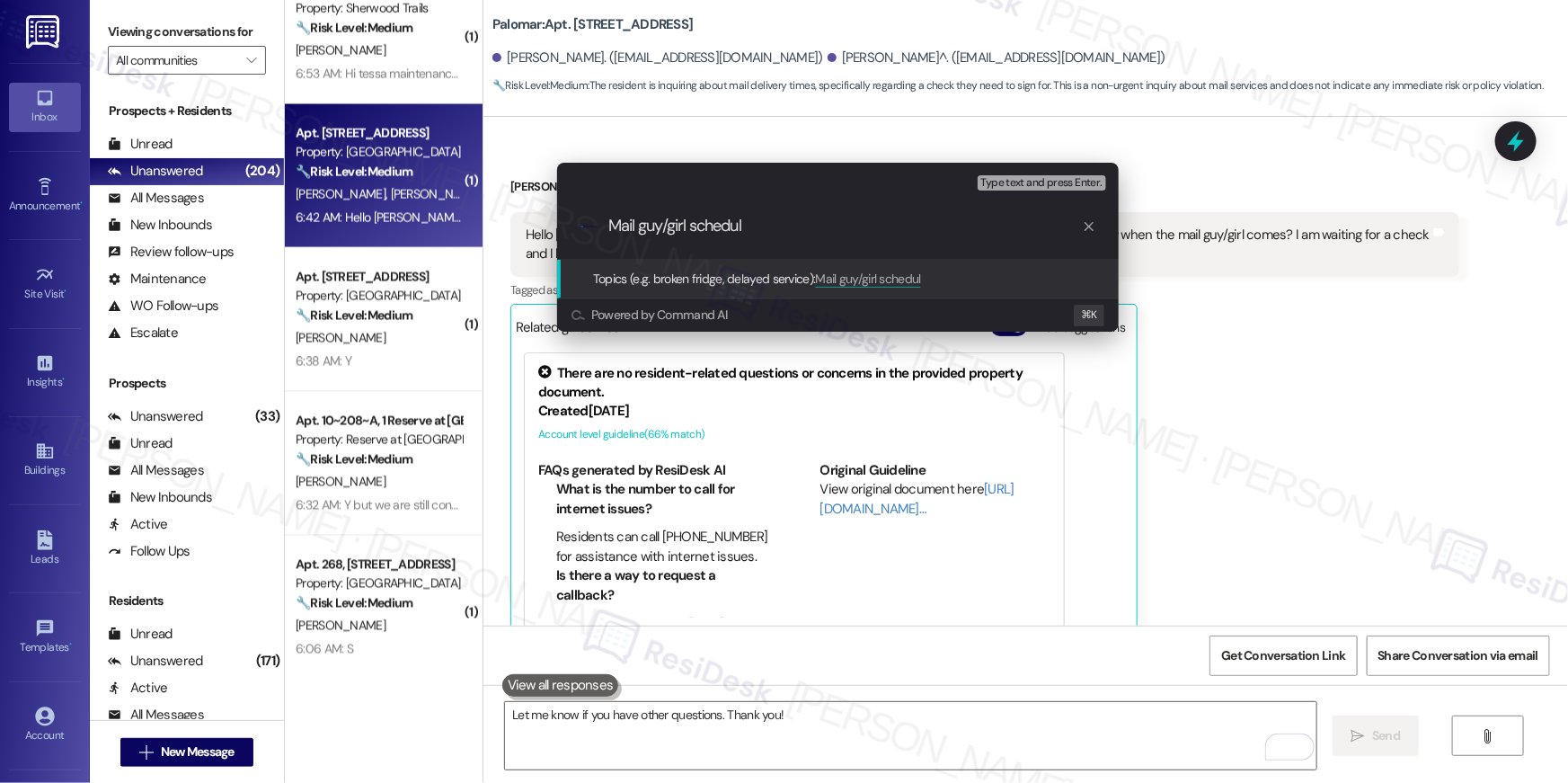
type input "Mail guy/girl schedule"
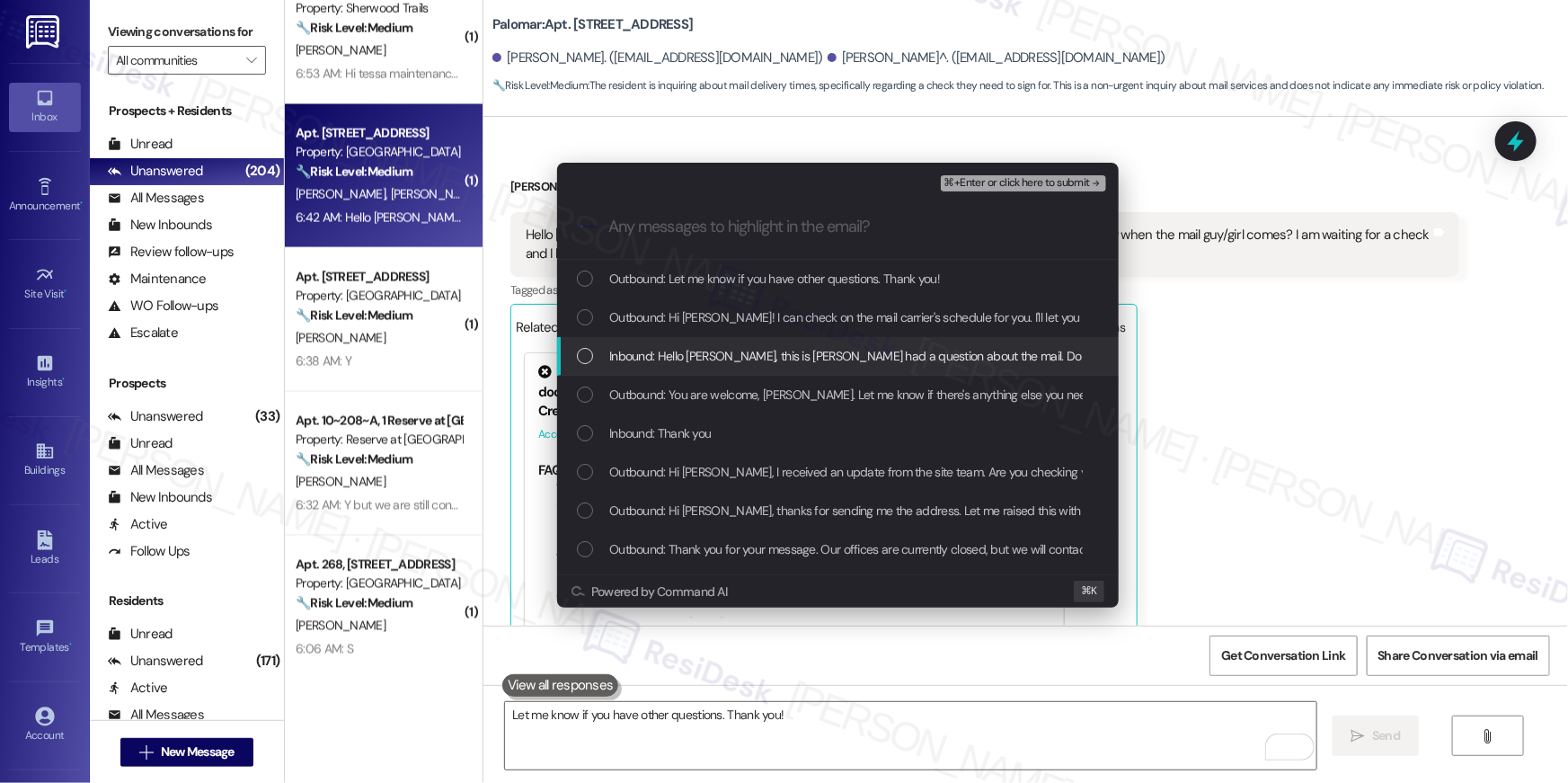
click at [760, 353] on span "Inbound: Hello Tessa, this is Gregory I had a question about the mail. Do you h…" at bounding box center [1133, 356] width 1049 height 20
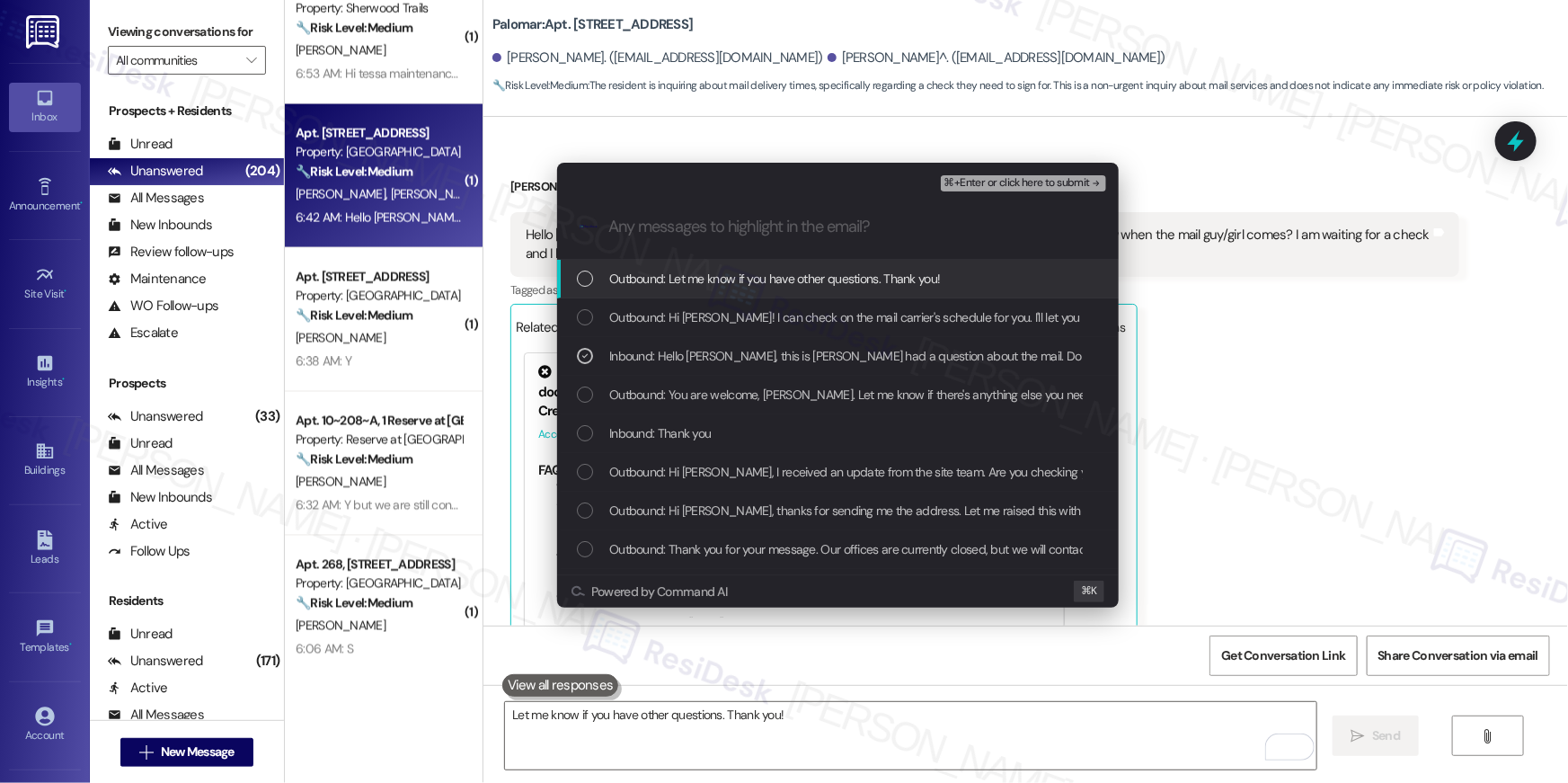
click at [1046, 185] on span "⌘+Enter or click here to submit" at bounding box center [1017, 184] width 146 height 13
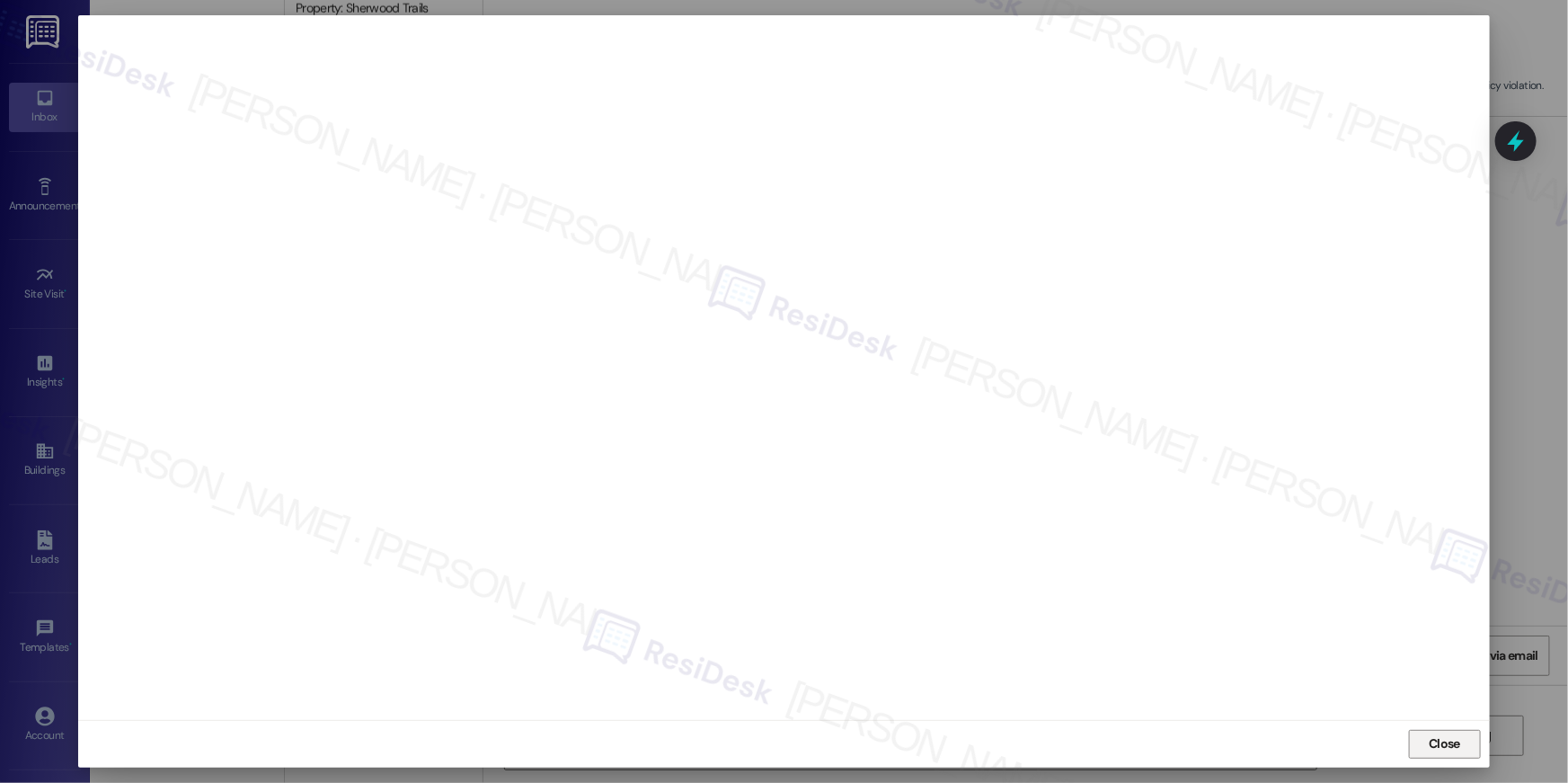
click at [1431, 749] on span "Close" at bounding box center [1444, 744] width 32 height 19
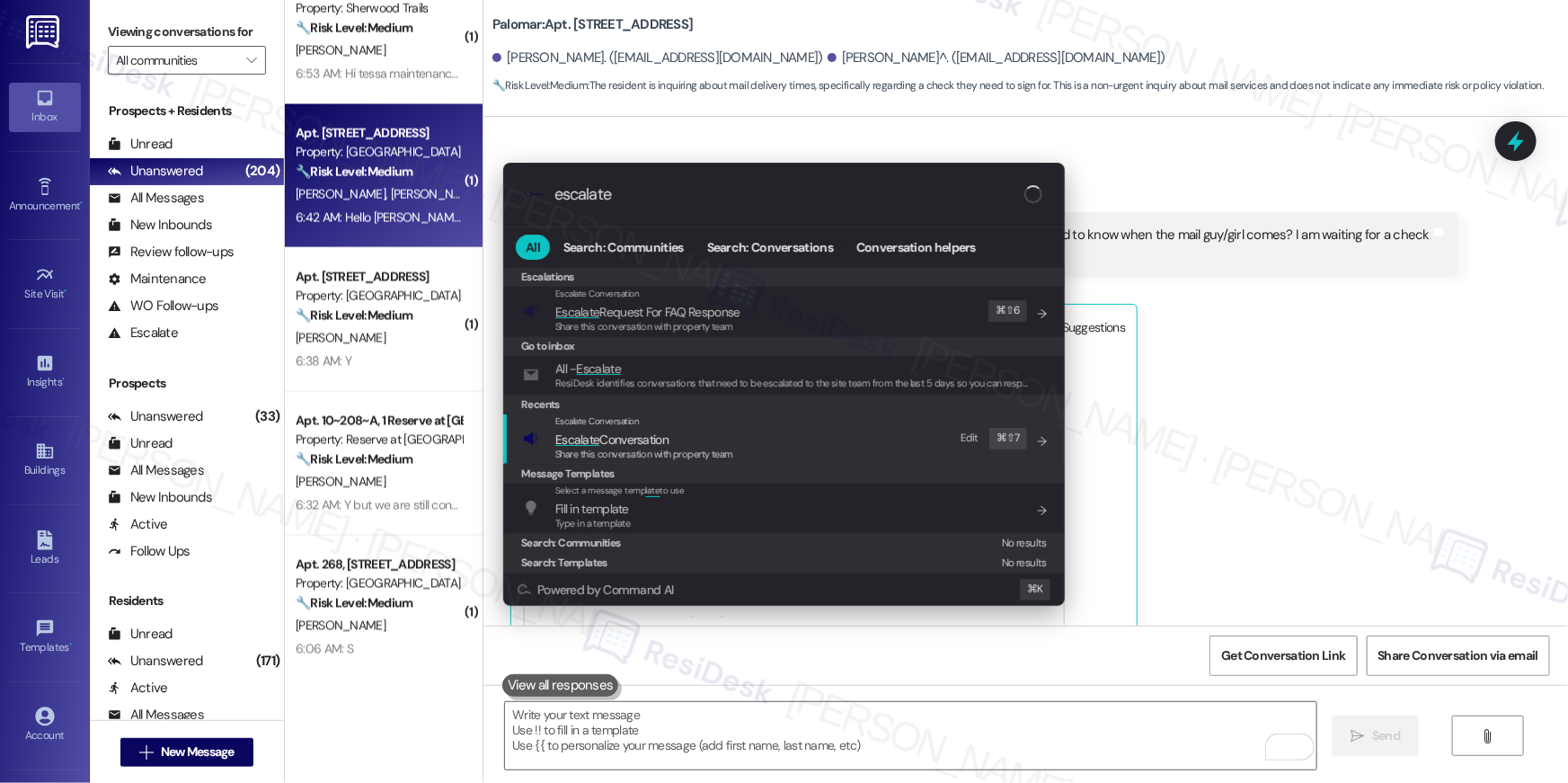
type input "escalate"
click at [708, 444] on span "Escalate Conversation" at bounding box center [644, 440] width 178 height 20
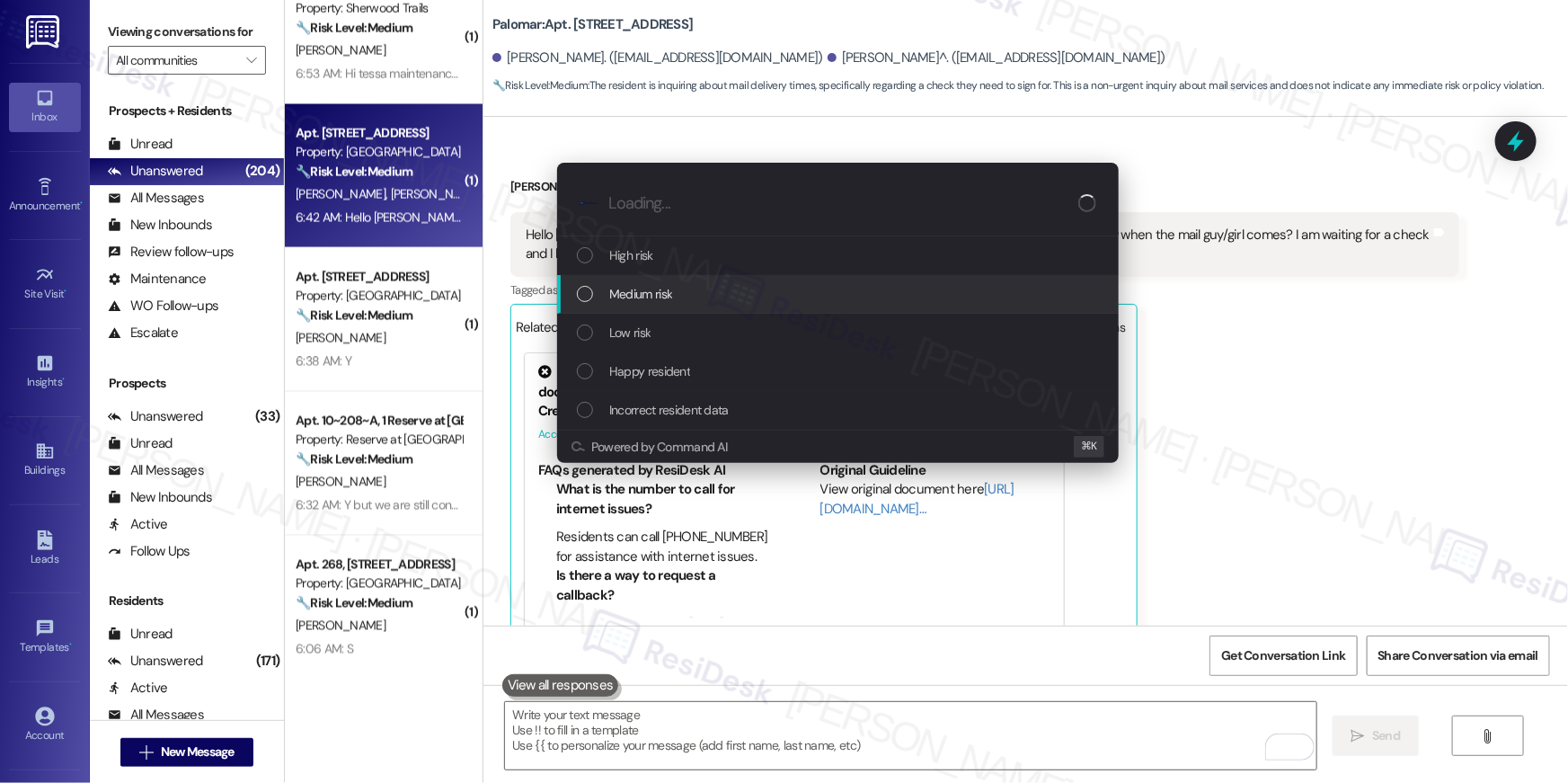
click at [689, 306] on div "Medium risk" at bounding box center [837, 294] width 561 height 38
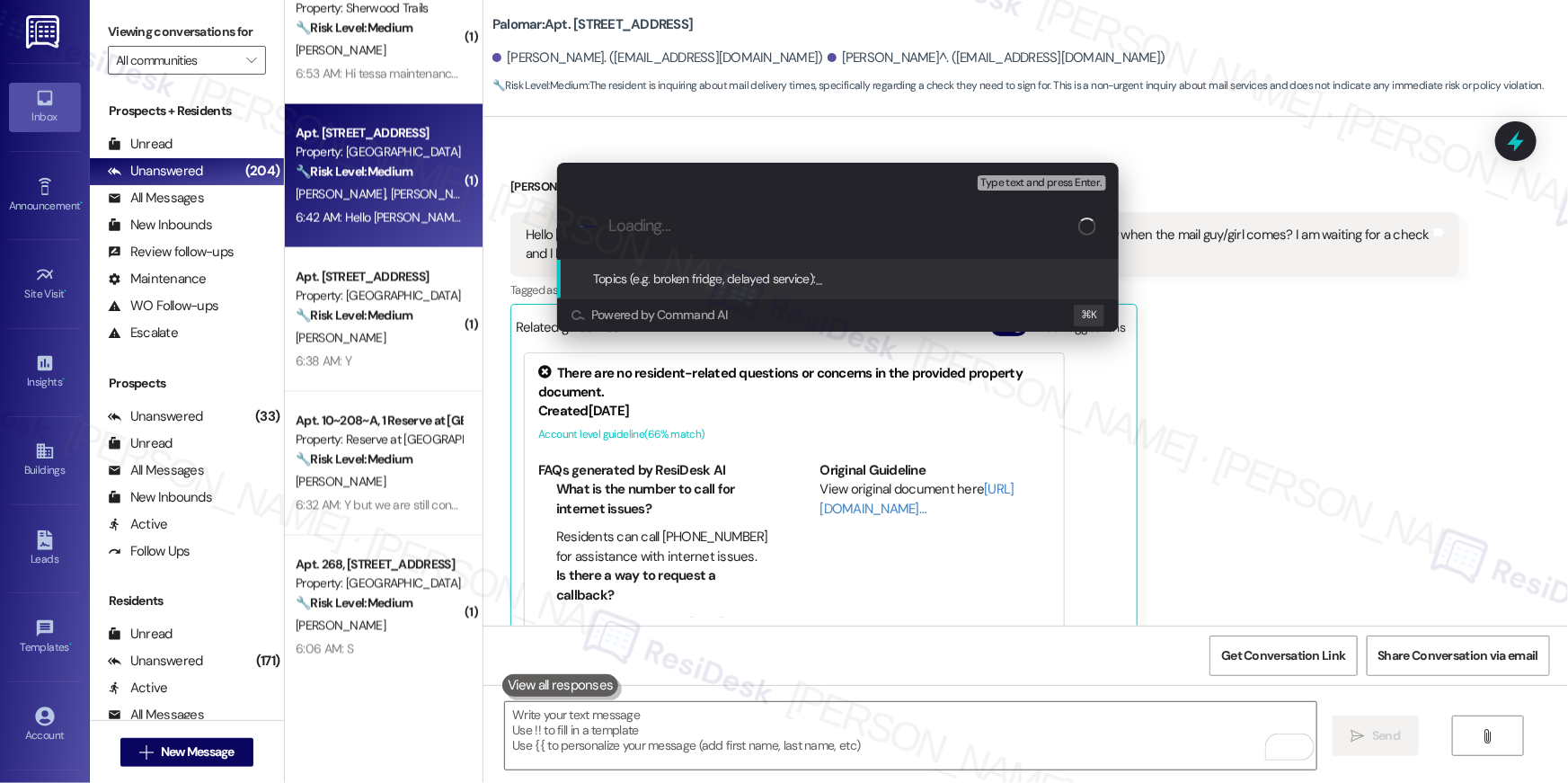
paste input "Mail guy/girl schedule"
type input "Mail guy/girl schedule"
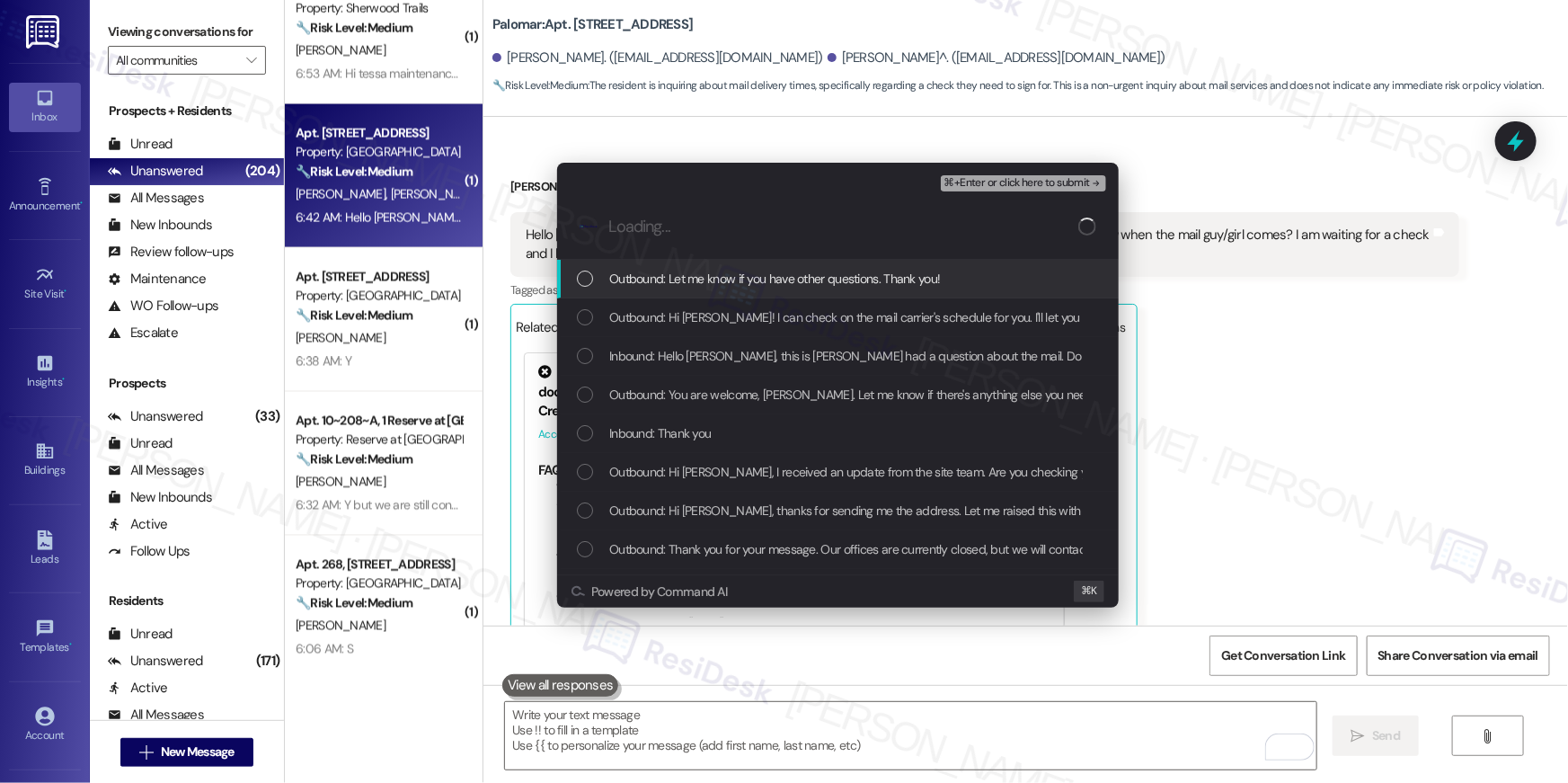
click at [582, 291] on div "Outbound: Let me know if you have other questions. Thank you!" at bounding box center [837, 279] width 561 height 38
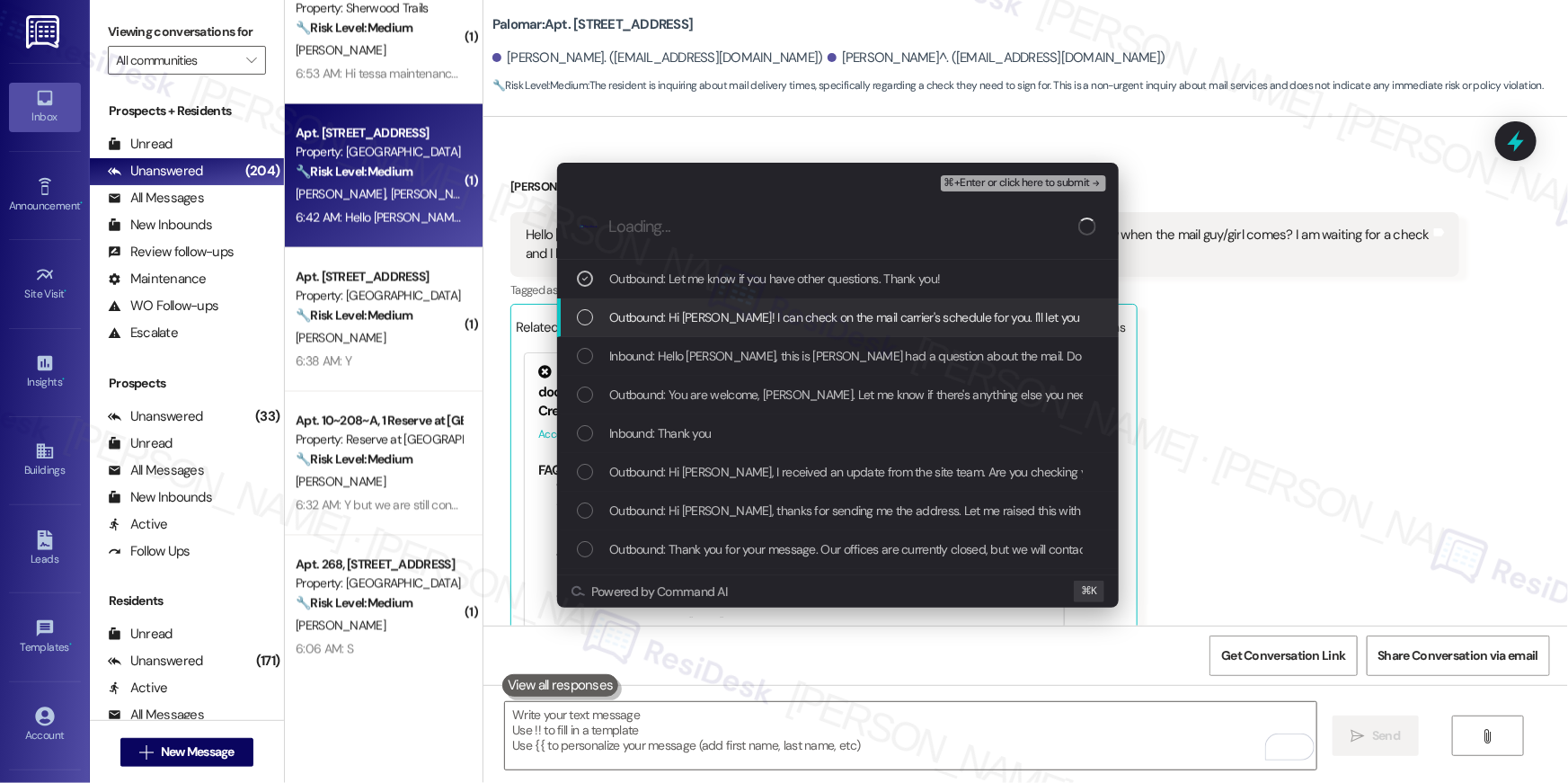
click at [582, 320] on div "List of options" at bounding box center [585, 318] width 16 height 16
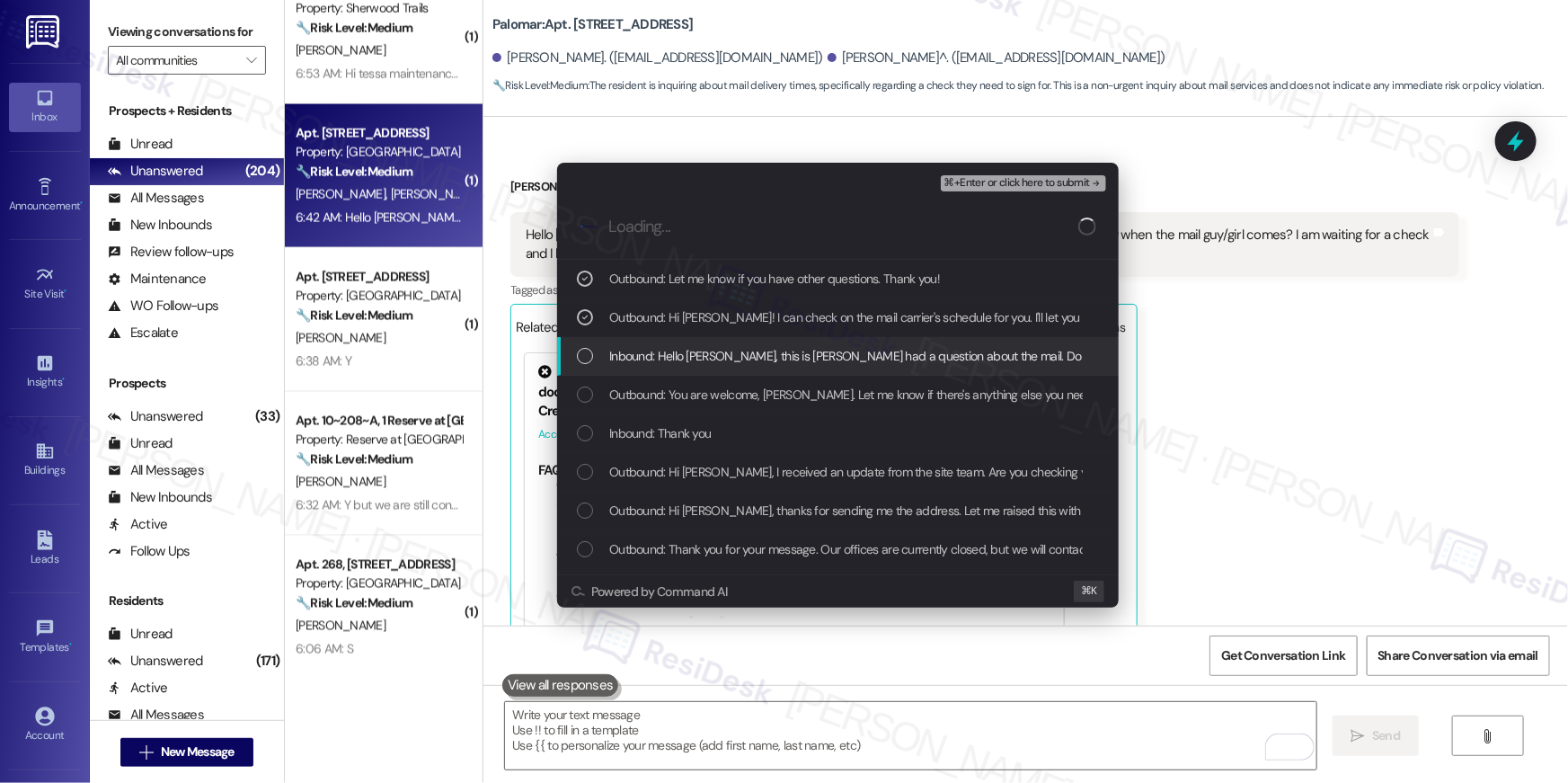
click at [581, 364] on div "Inbound: Hello Tessa, this is Gregory I had a question about the mail. Do you h…" at bounding box center [840, 356] width 526 height 20
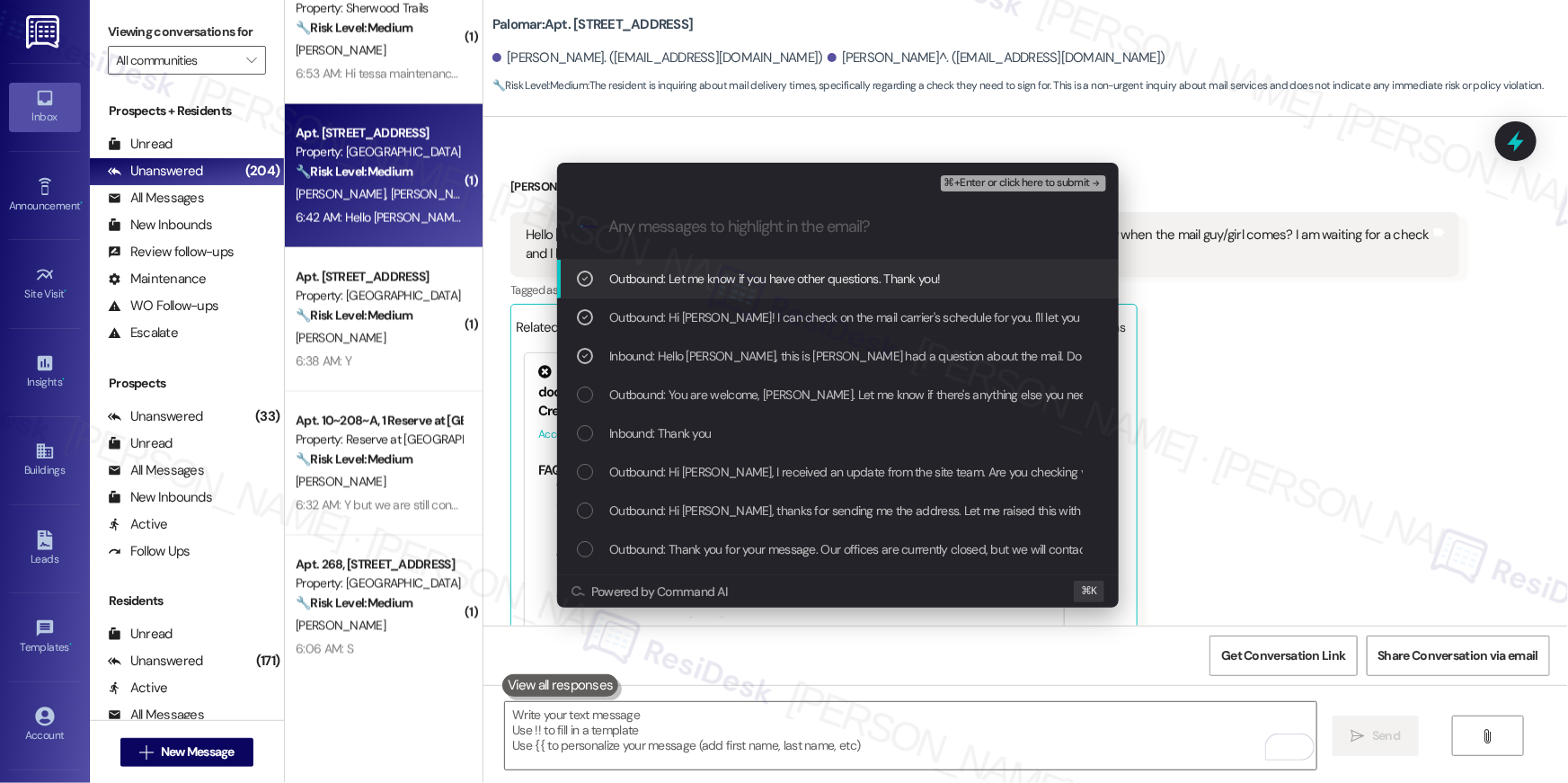
drag, startPoint x: 582, startPoint y: 278, endPoint x: 582, endPoint y: 316, distance: 38.0
click at [582, 279] on icon "List of options" at bounding box center [585, 279] width 6 height 5
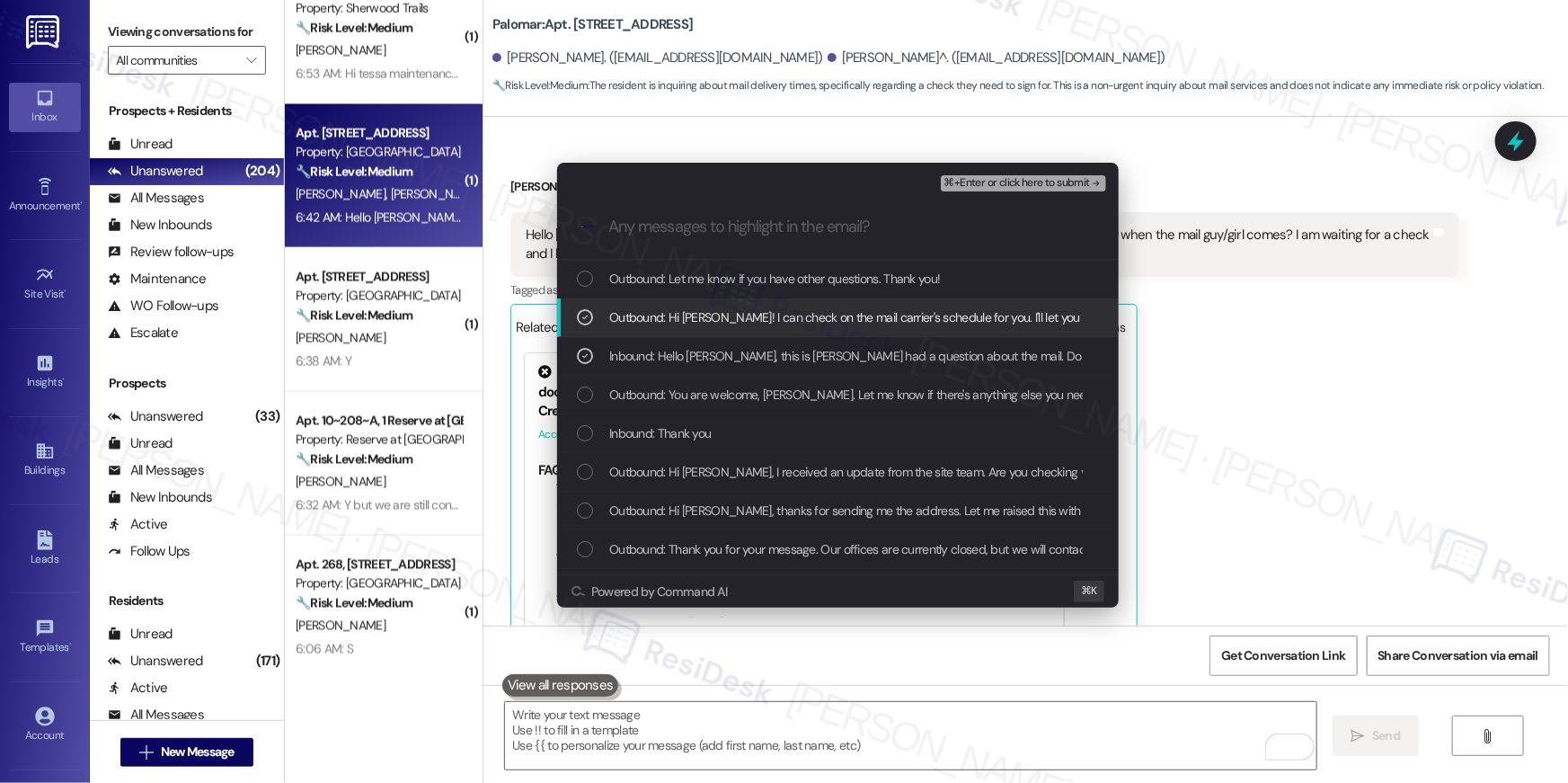
click at [582, 316] on icon "List of options" at bounding box center [585, 318] width 13 height 13
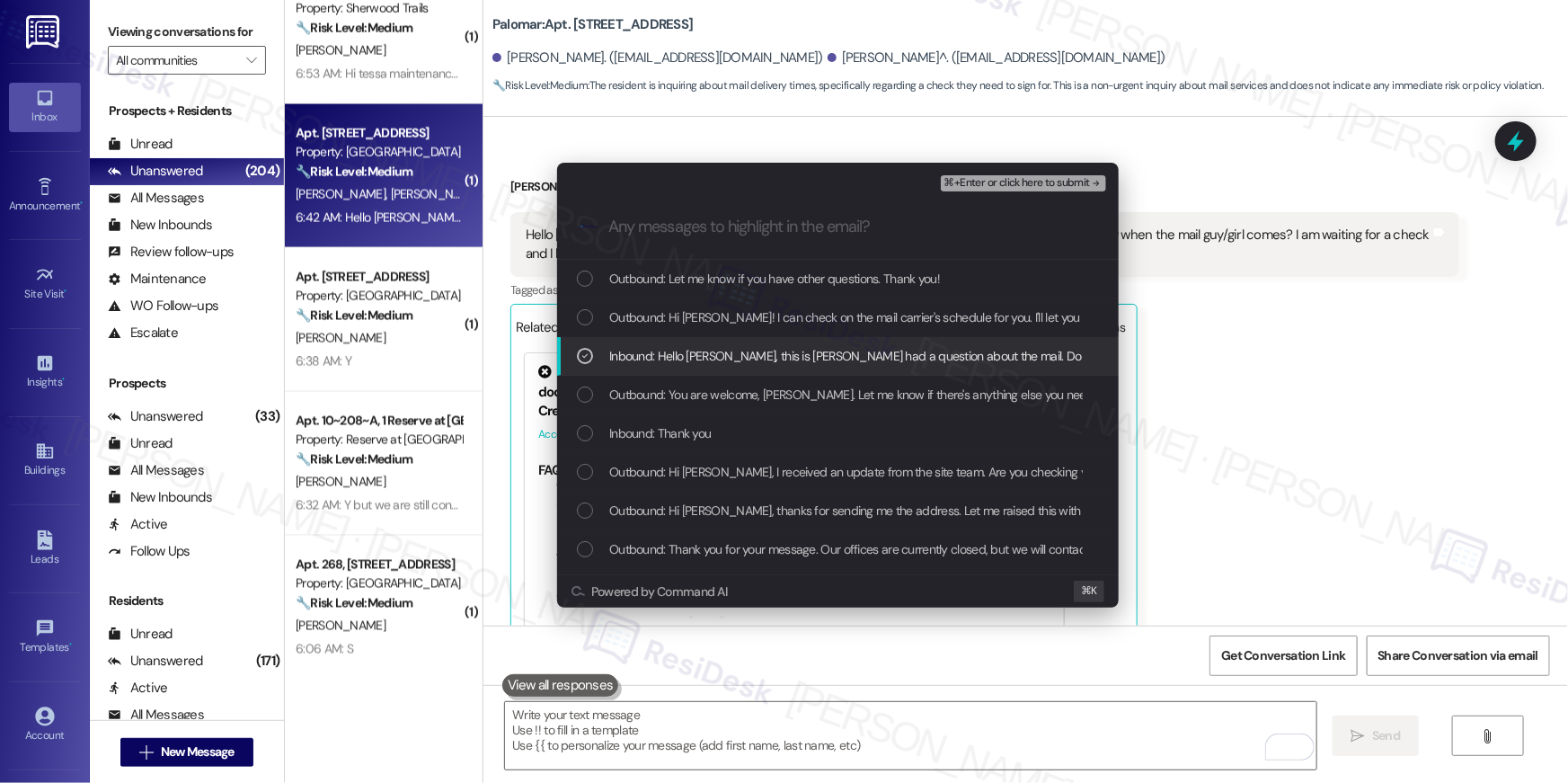
click at [582, 359] on icon "List of options" at bounding box center [585, 356] width 13 height 13
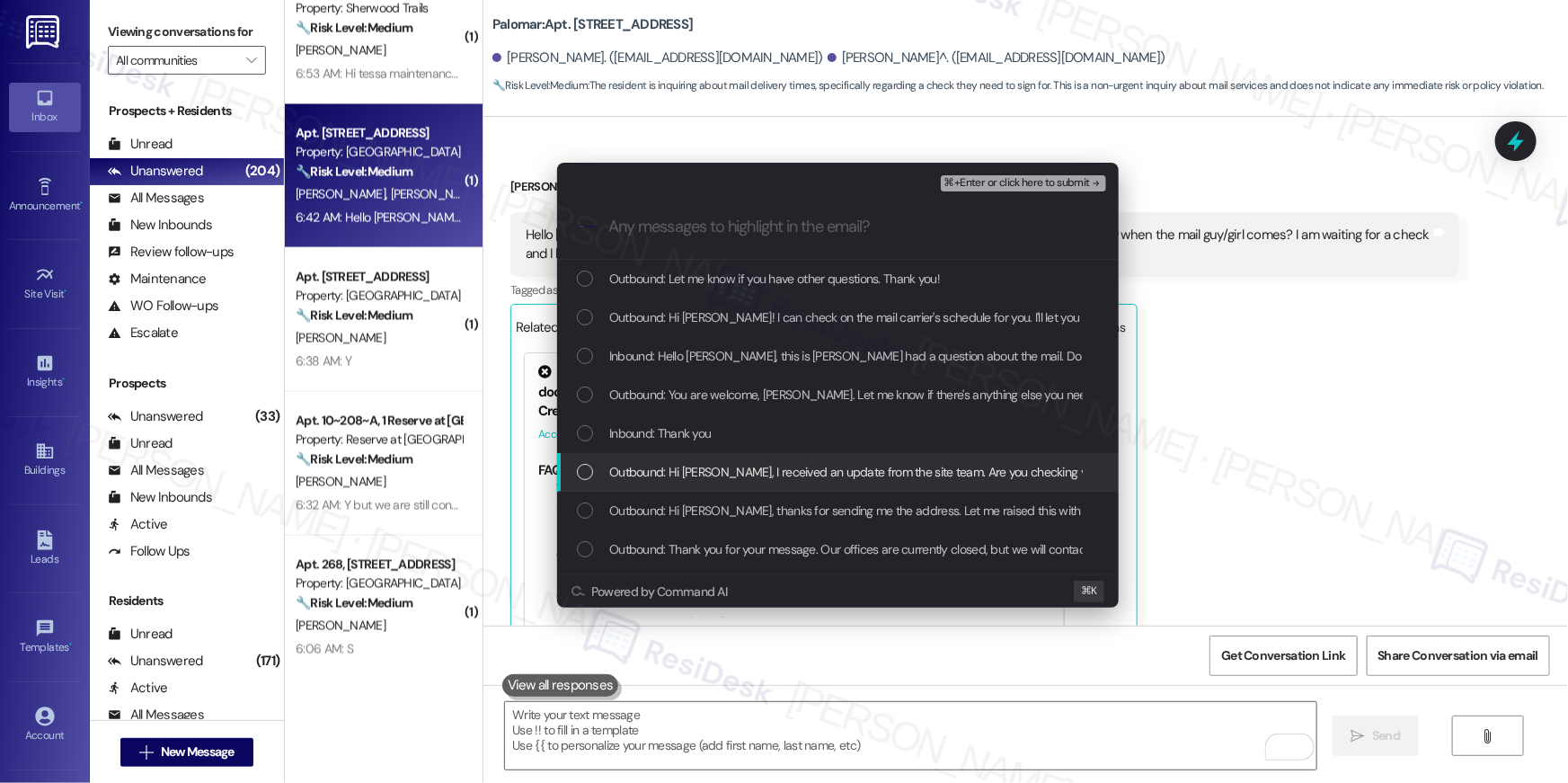
click at [582, 473] on div "List of options" at bounding box center [585, 473] width 16 height 16
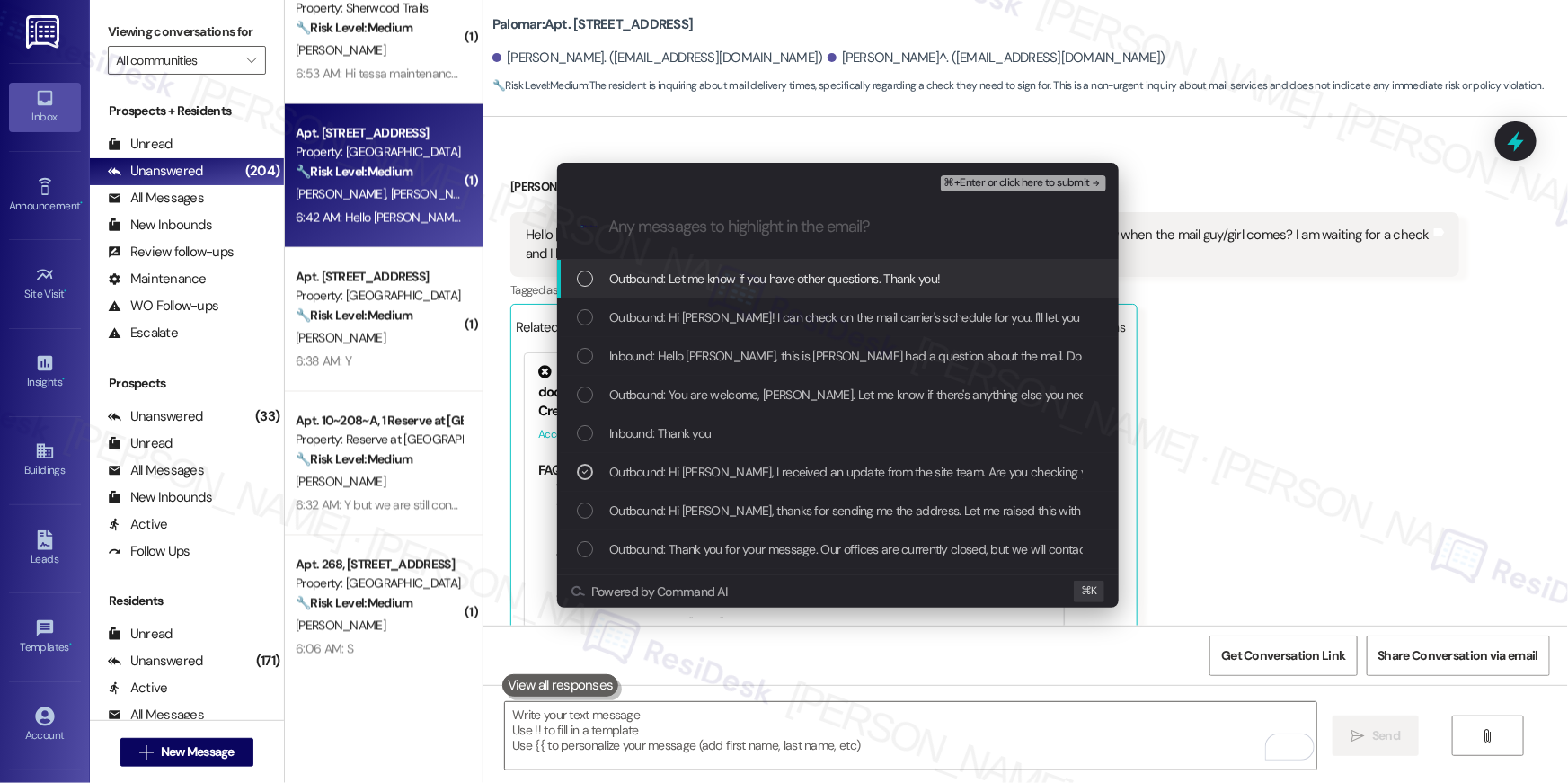
click at [967, 191] on div "⌘+Enter or click here to submit" at bounding box center [1026, 184] width 169 height 24
click at [971, 187] on span "⌘+Enter or click here to submit" at bounding box center [1017, 184] width 146 height 13
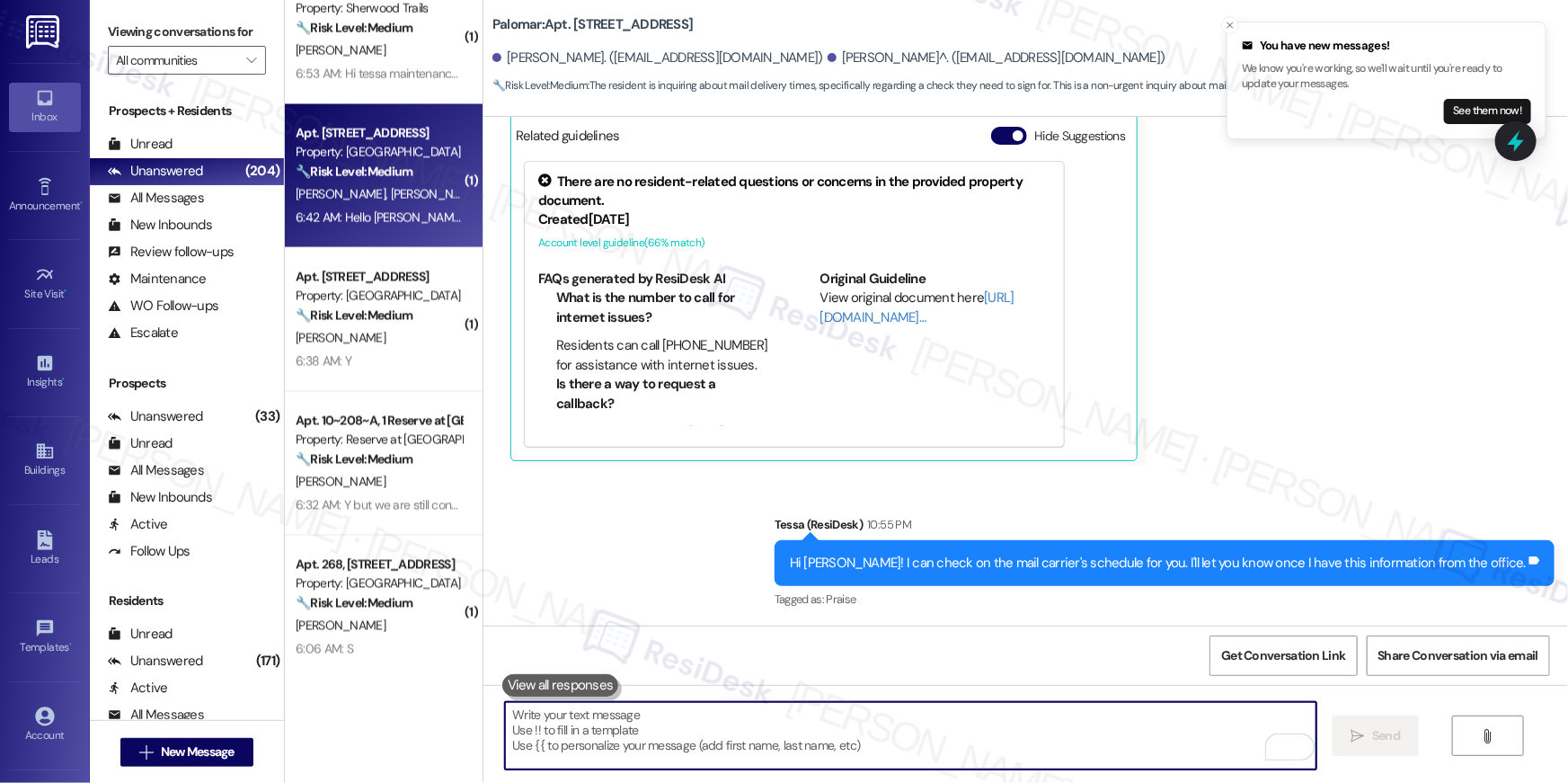
scroll to position [4886, 0]
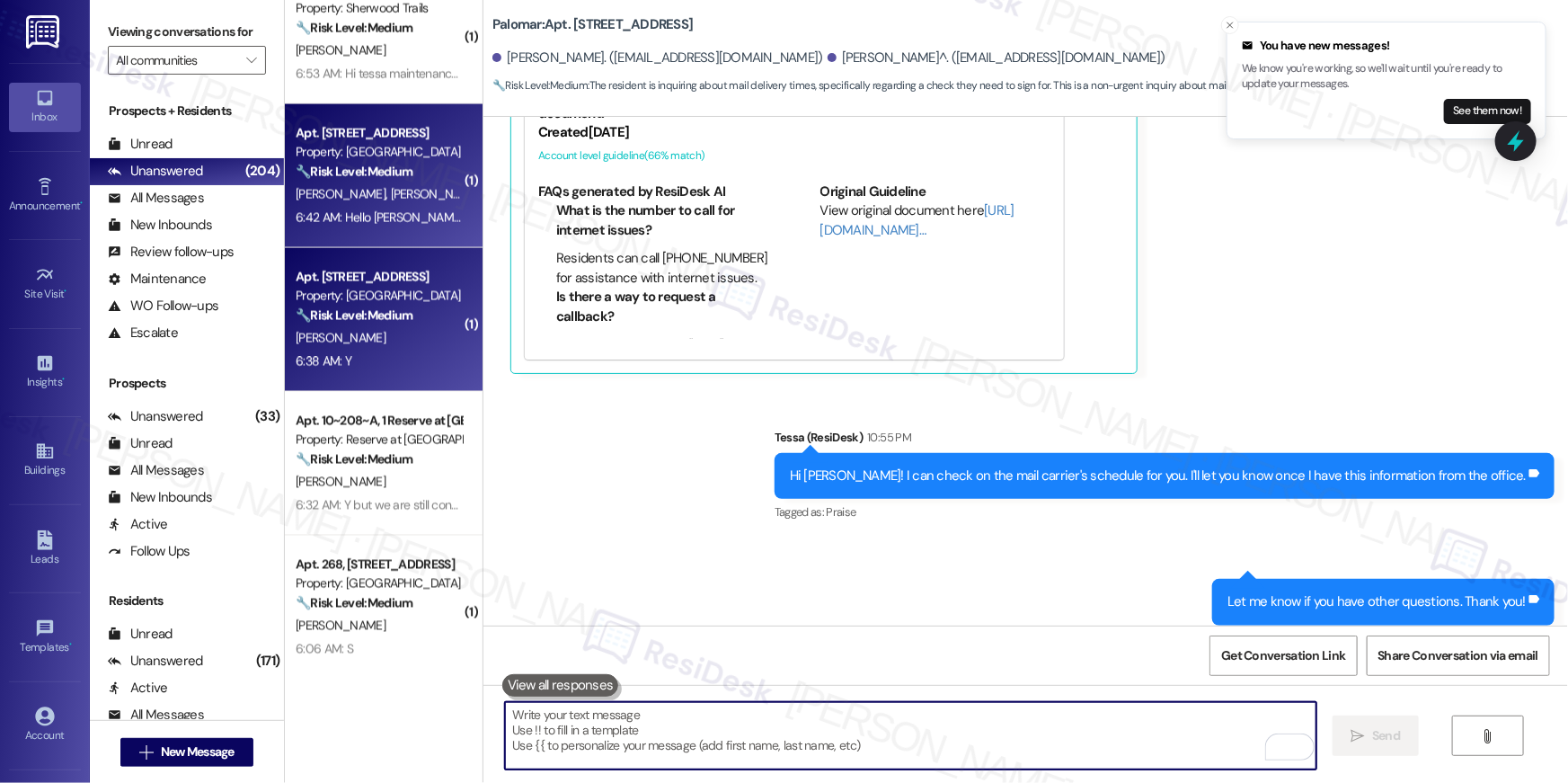
click at [341, 323] on div "🔧 Risk Level: Medium The resident responded 'Y' to confirm that the work order …" at bounding box center [379, 316] width 167 height 19
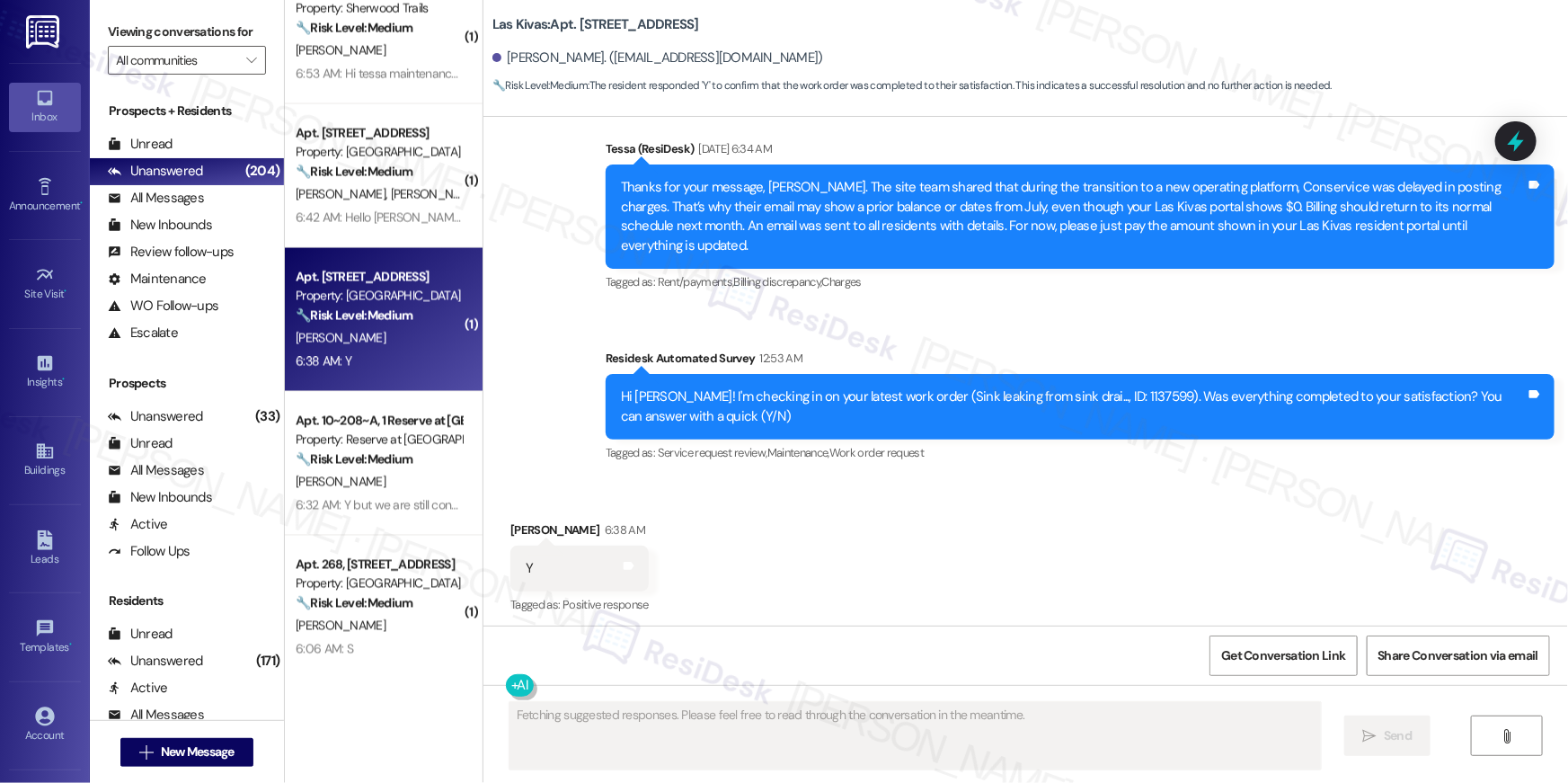
scroll to position [915, 0]
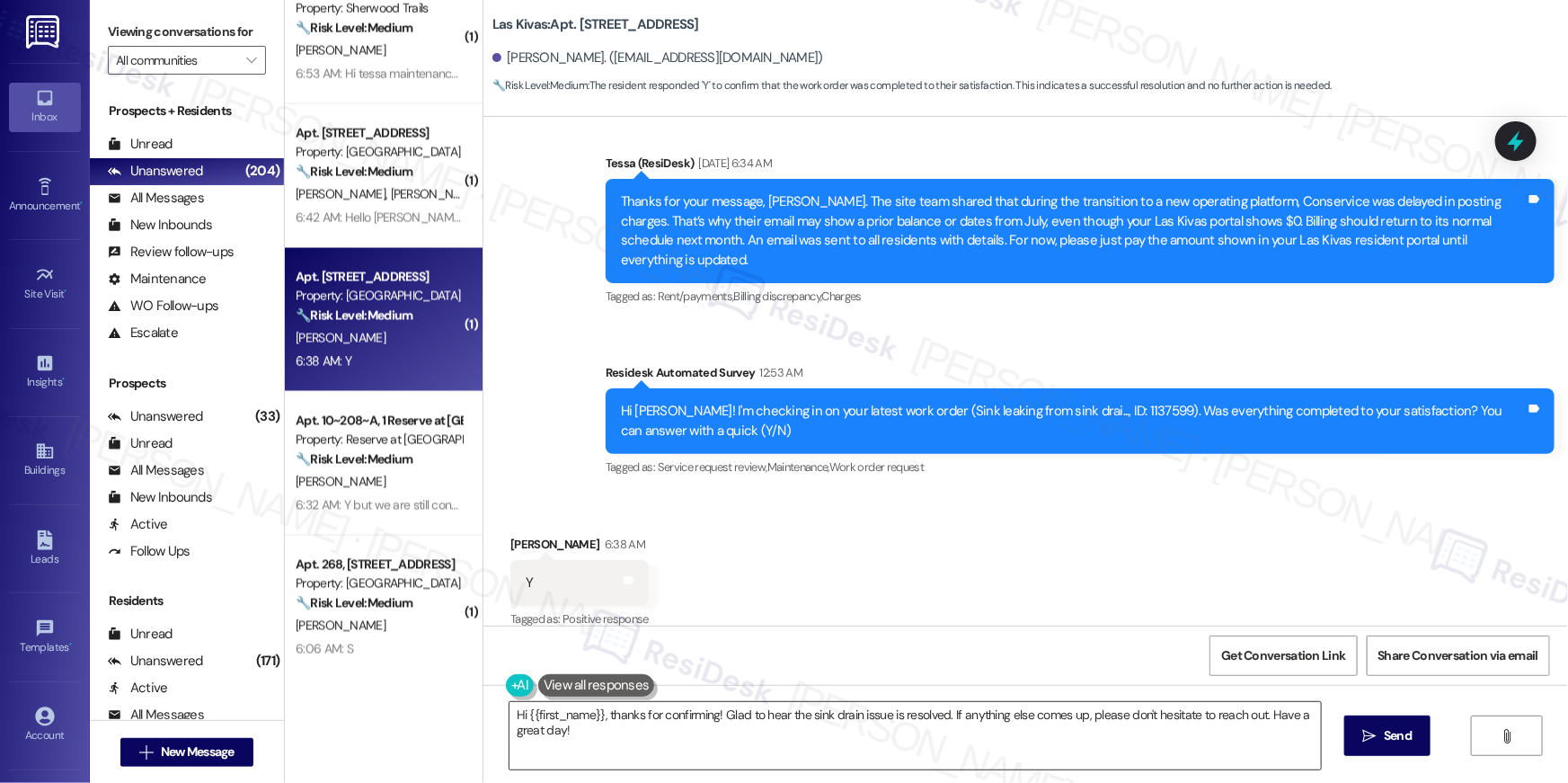
click at [898, 743] on textarea "Hi {{first_name}}, thanks for confirming! Glad to hear the sink drain issue is …" at bounding box center [916, 736] width 812 height 67
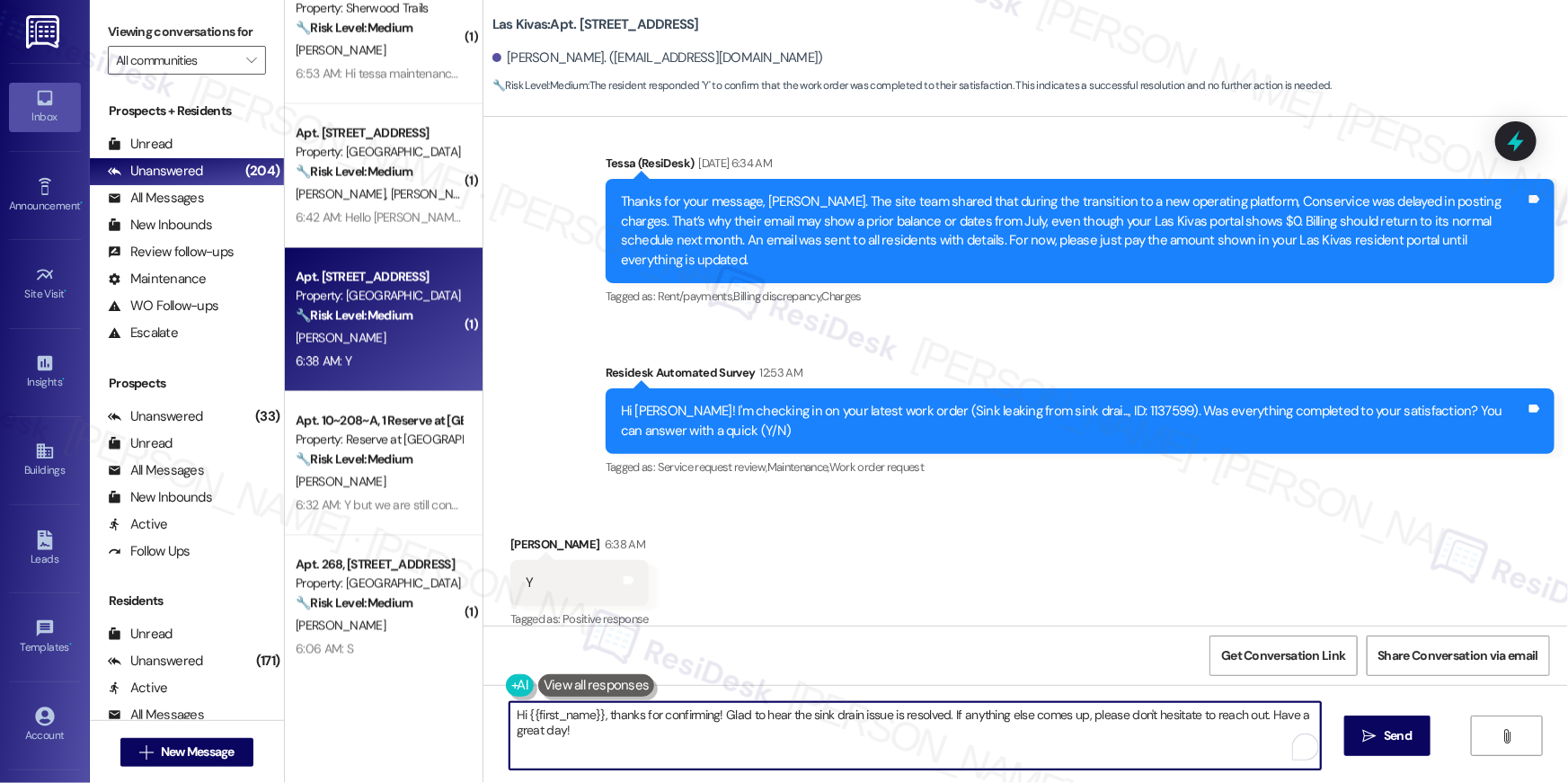
paste textarea "I’m glad to hear your work order has been completed! If anything else comes up …"
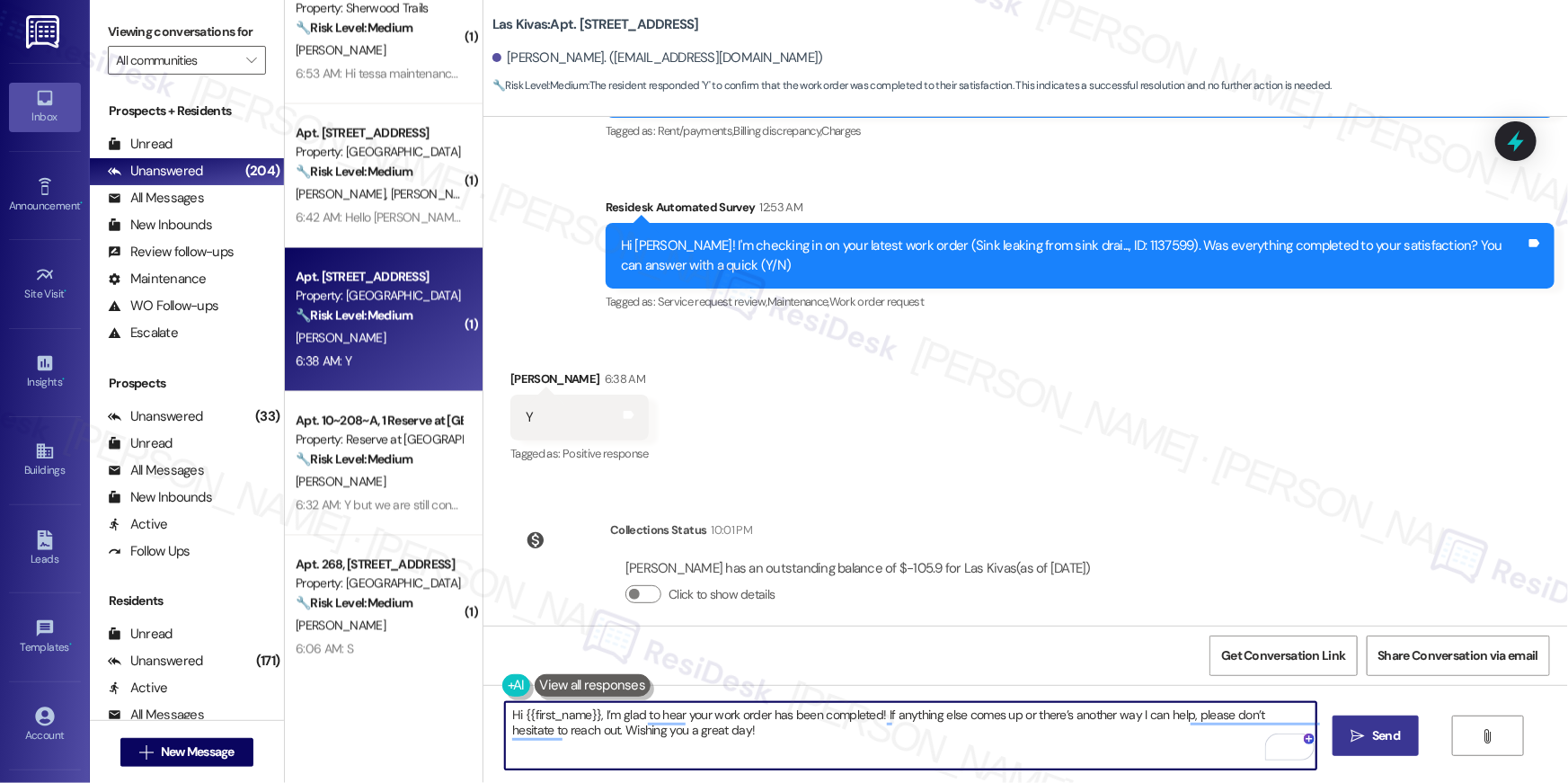
type textarea "Hi {{first_name}}, I’m glad to hear your work order has been completed! If anyt…"
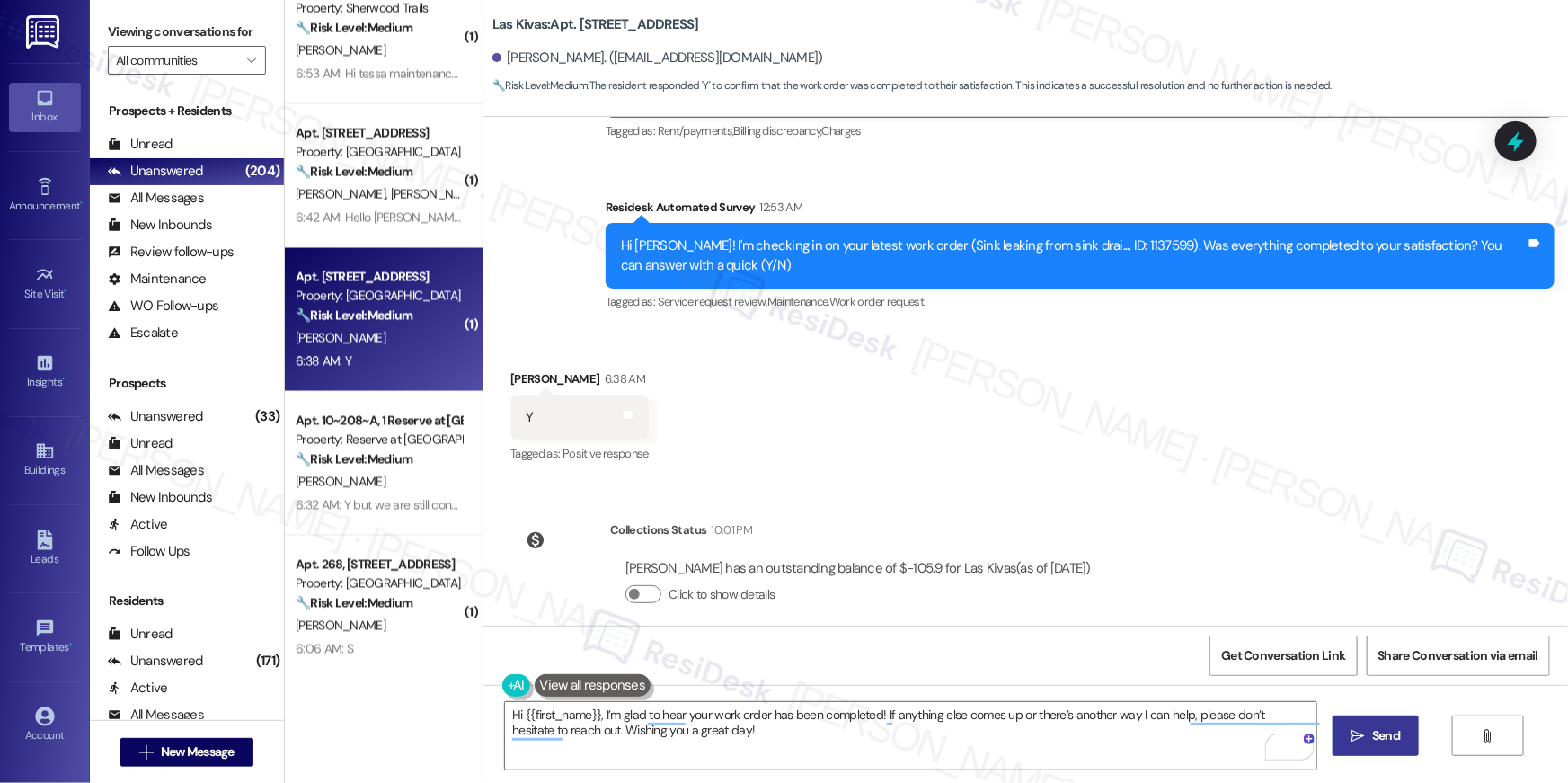
click at [1380, 737] on span "Send" at bounding box center [1386, 736] width 28 height 19
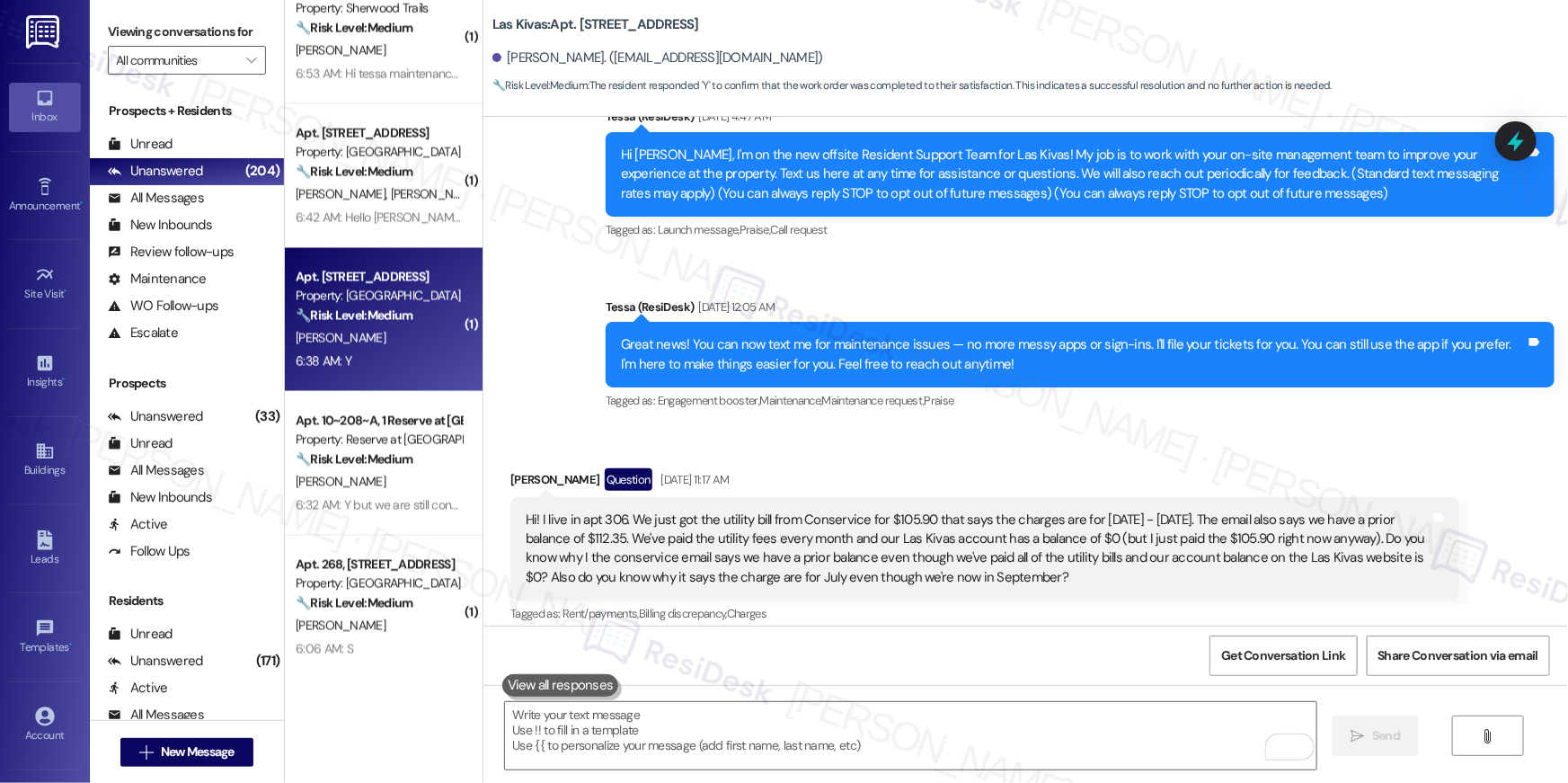
scroll to position [0, 0]
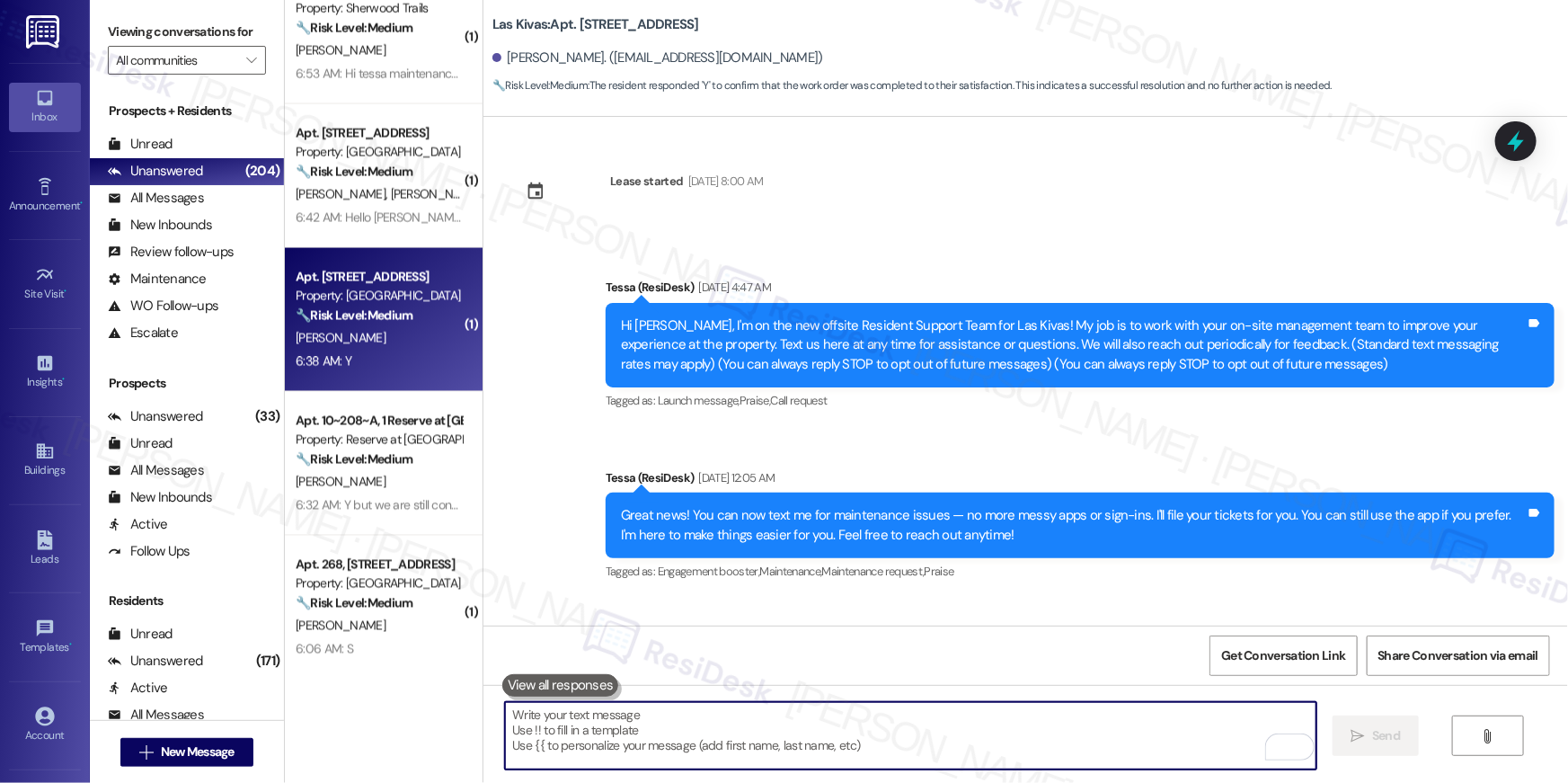
click at [1148, 742] on textarea "To enrich screen reader interactions, please activate Accessibility in Grammarl…" at bounding box center [911, 736] width 812 height 67
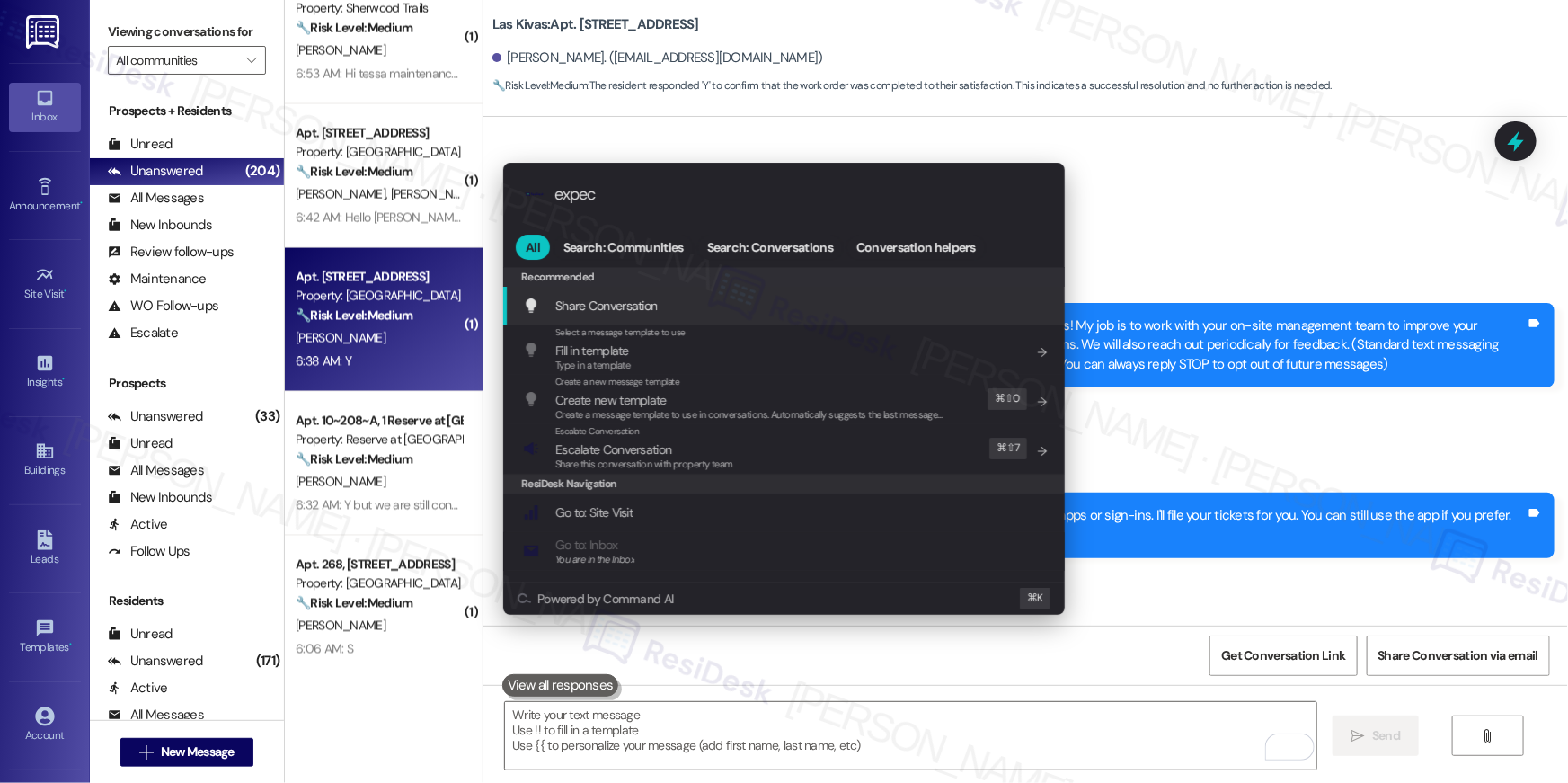
type input "expect"
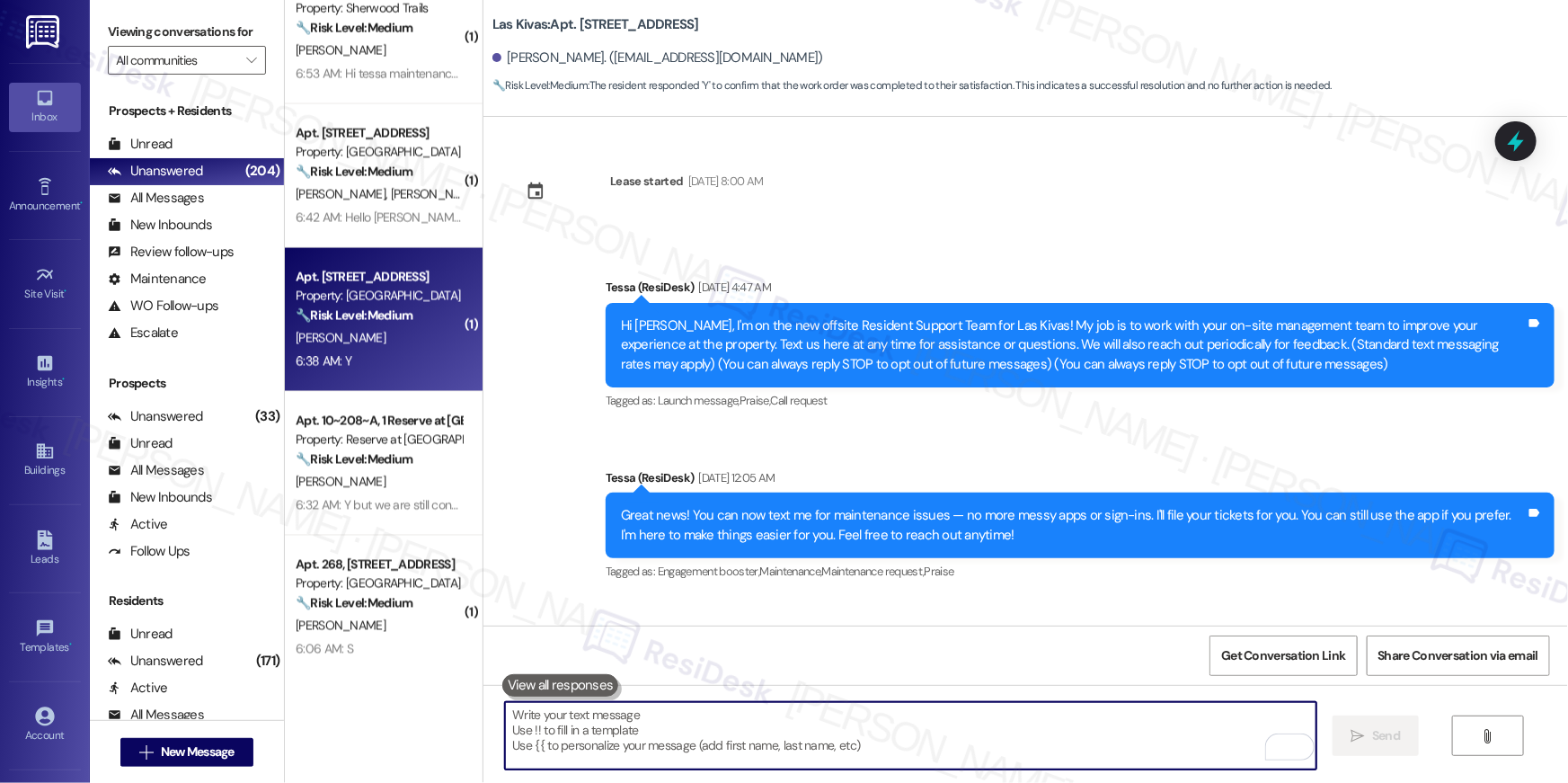
type textarea "If I may ask...has {{property}} lived up to your expectations?"
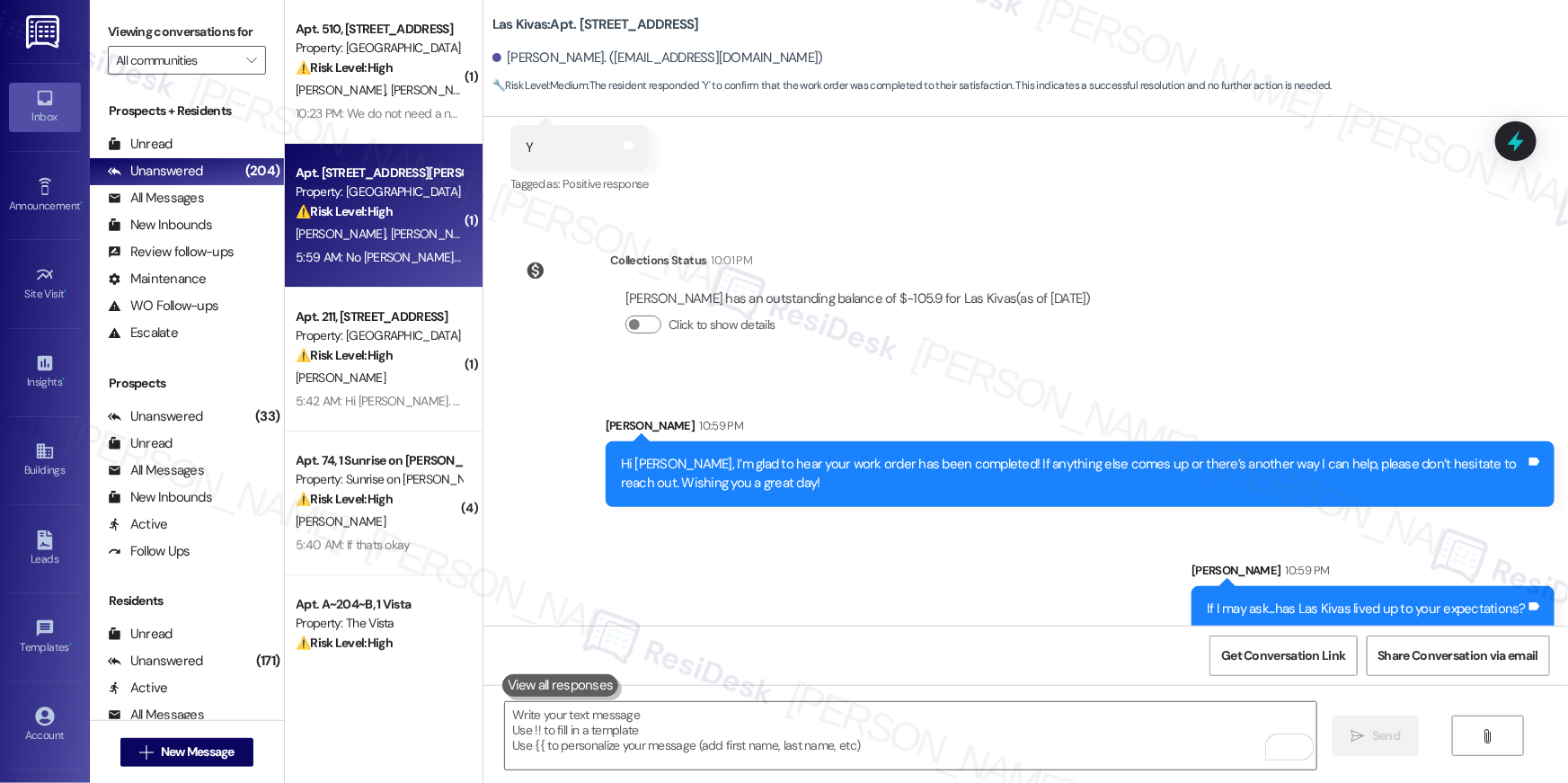
click at [395, 220] on div "⚠️ Risk Level: High The resident indicates that Ruben was supposed to retrieve …" at bounding box center [379, 211] width 167 height 19
type textarea "Fetching suggested responses. Please feel free to read through the conversation…"
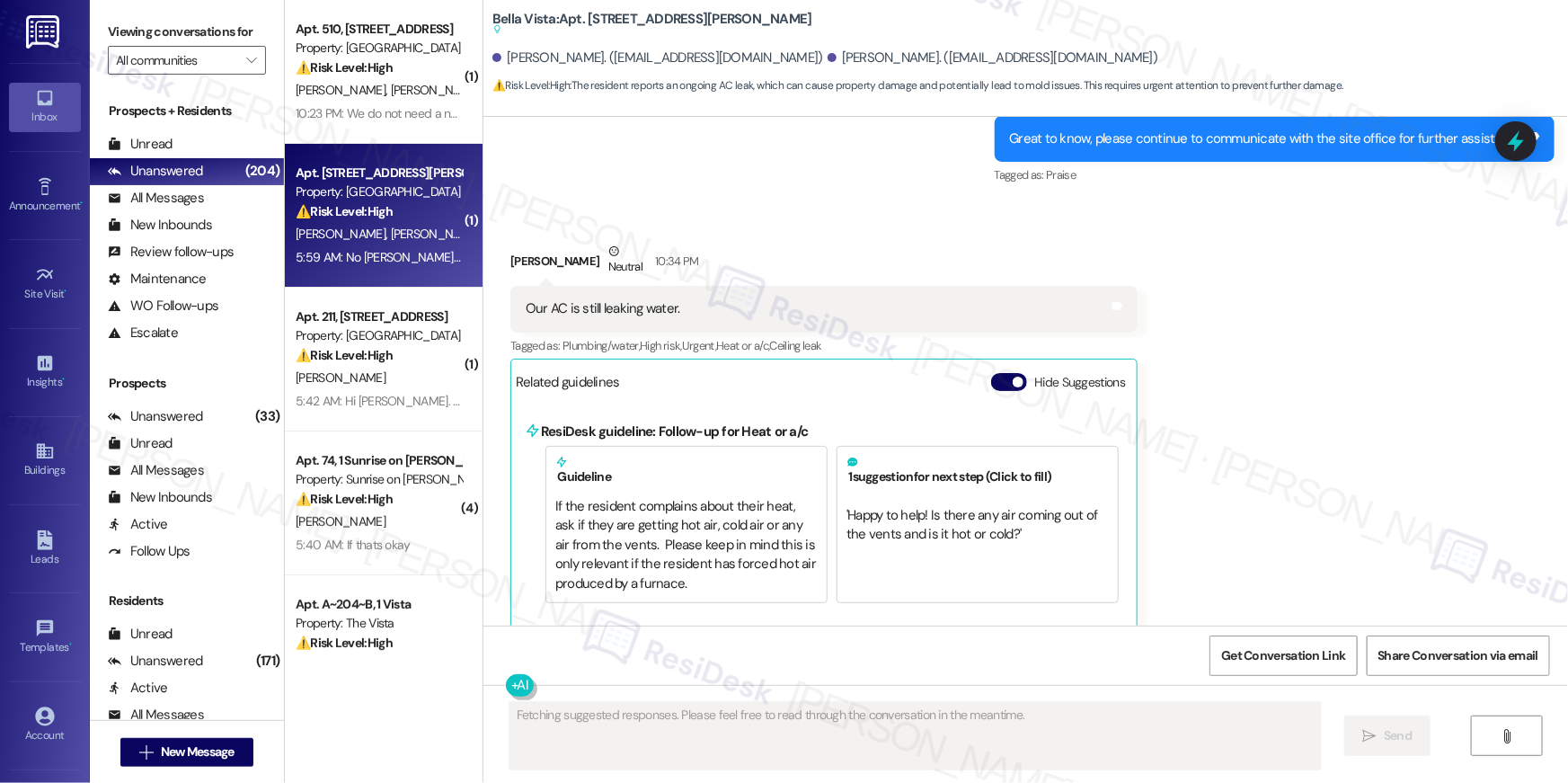
scroll to position [2413, 0]
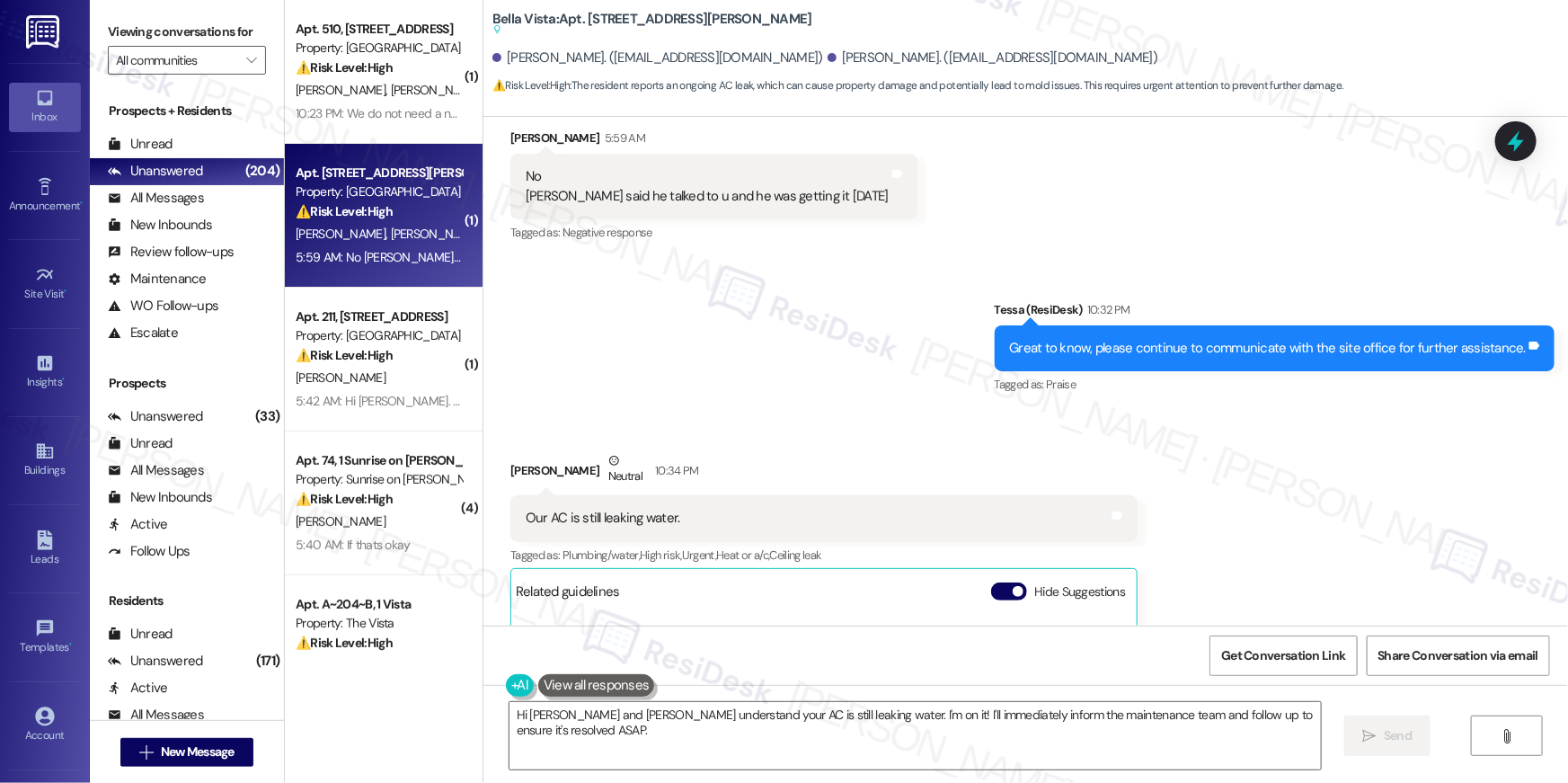
click at [822, 411] on div "Received via SMS Terri Sandoval-Begley Neutral 10:34 PM Our AC is still leaking…" at bounding box center [1026, 635] width 1085 height 448
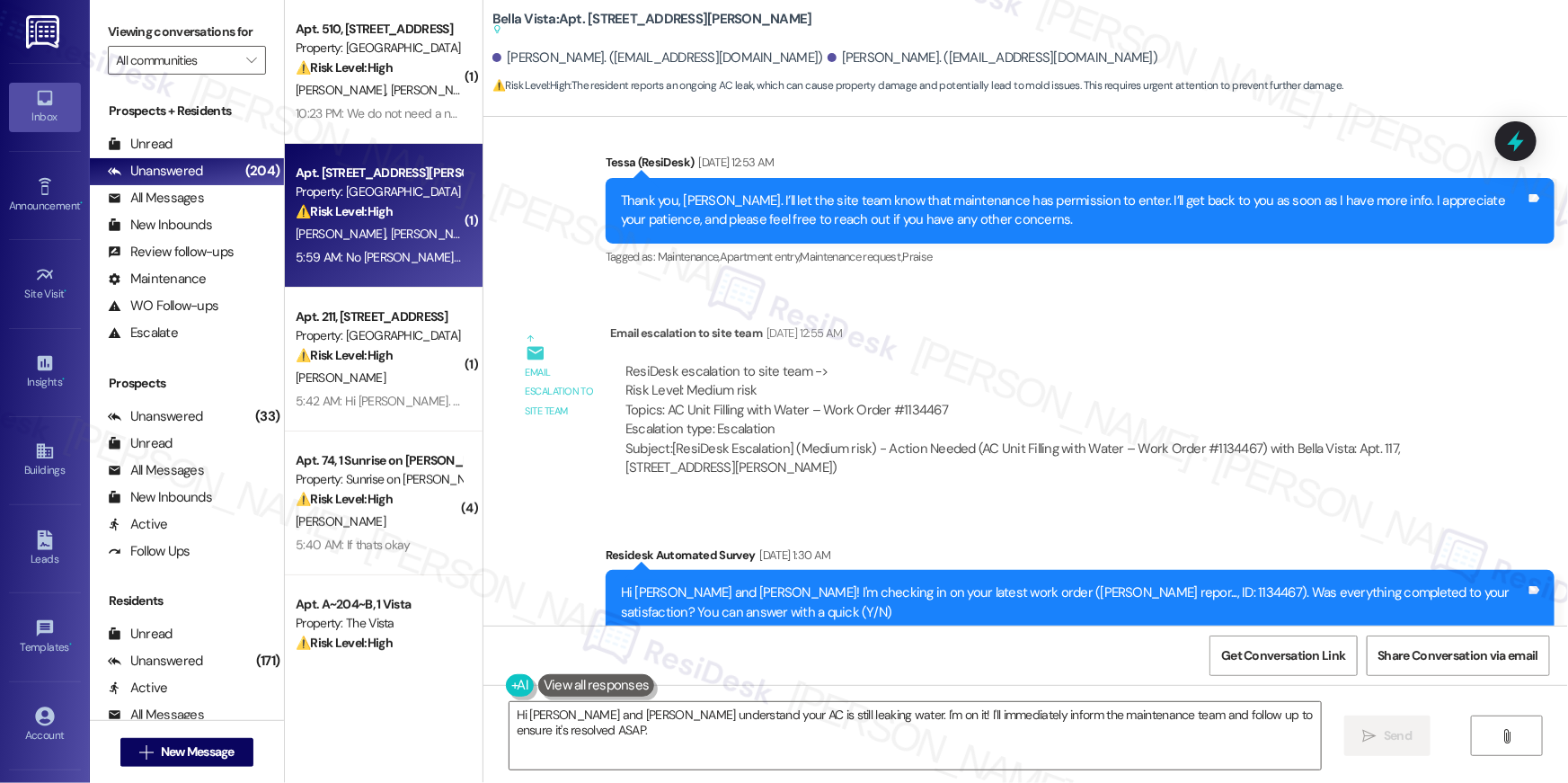
scroll to position [1376, 0]
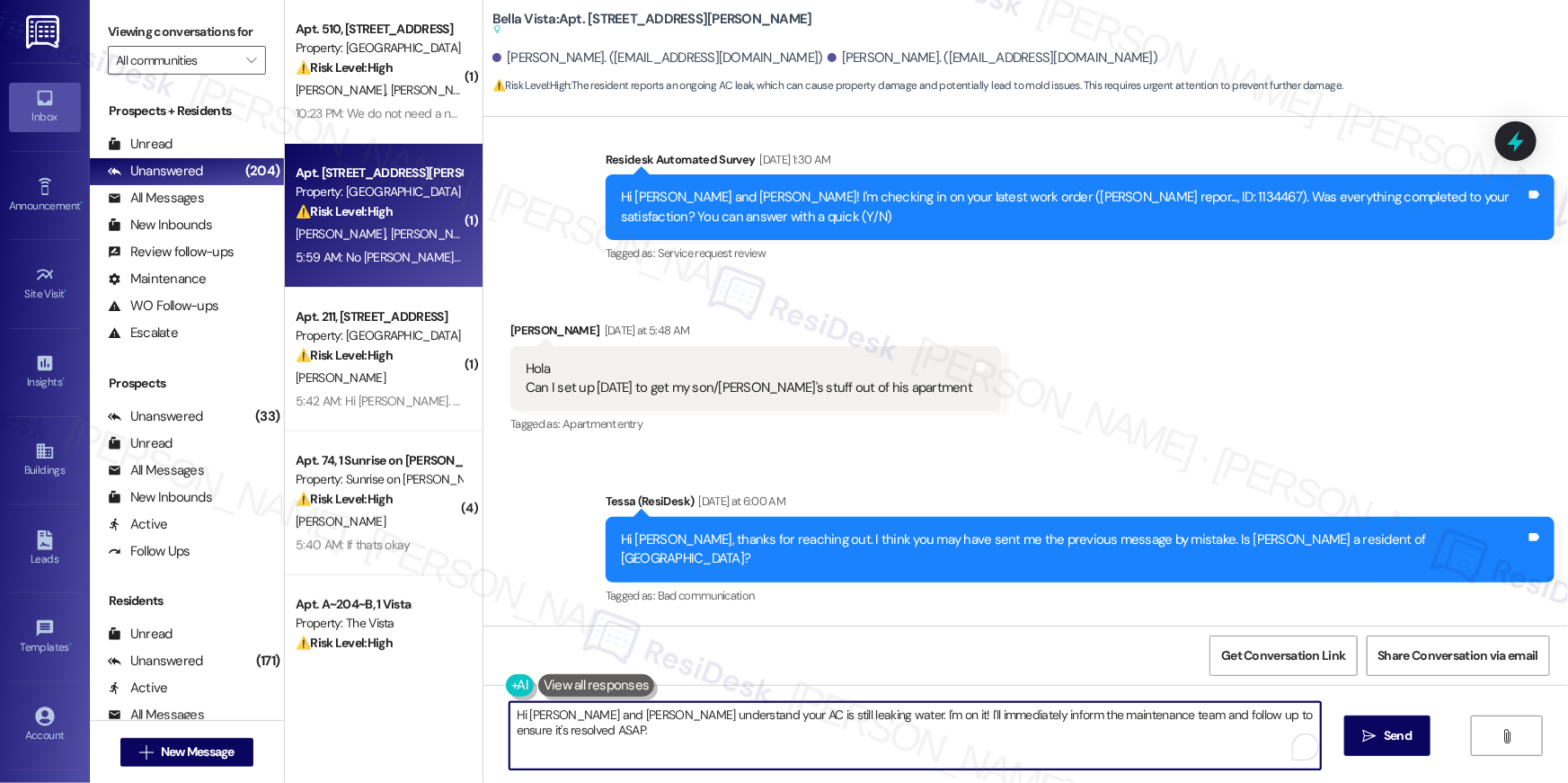
click at [678, 742] on textarea "Hi Terri and Roy, I understand your AC is still leaking water. I'm on it! I'll …" at bounding box center [916, 736] width 812 height 67
click at [680, 737] on textarea "Hi Terri and Roy, I understand your AC is still leaking water. I'm on it! I'll …" at bounding box center [916, 736] width 812 height 67
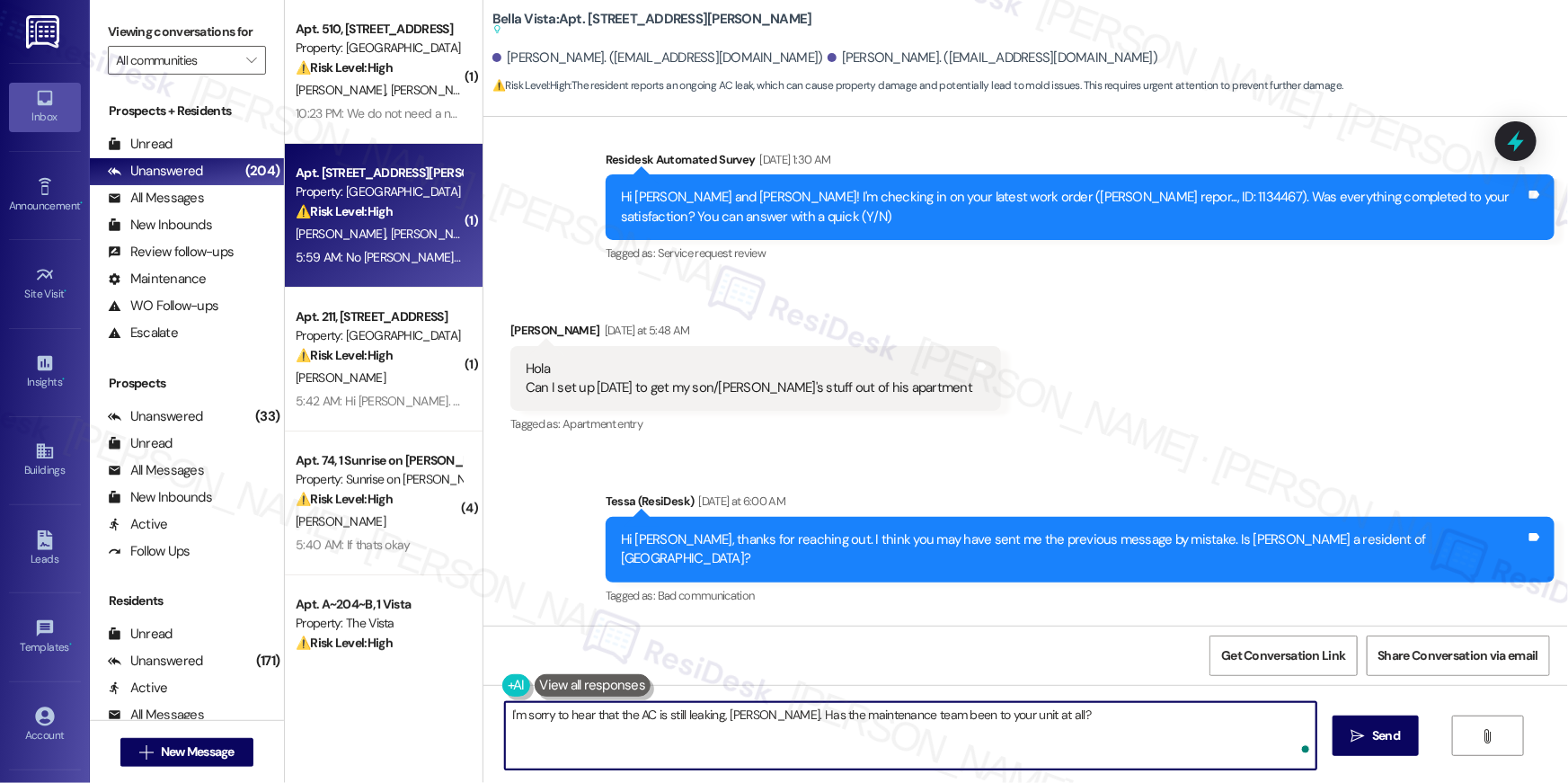
type textarea "I'm sorry to hear that the AC is still leaking, Terri. Has the maintenance team…"
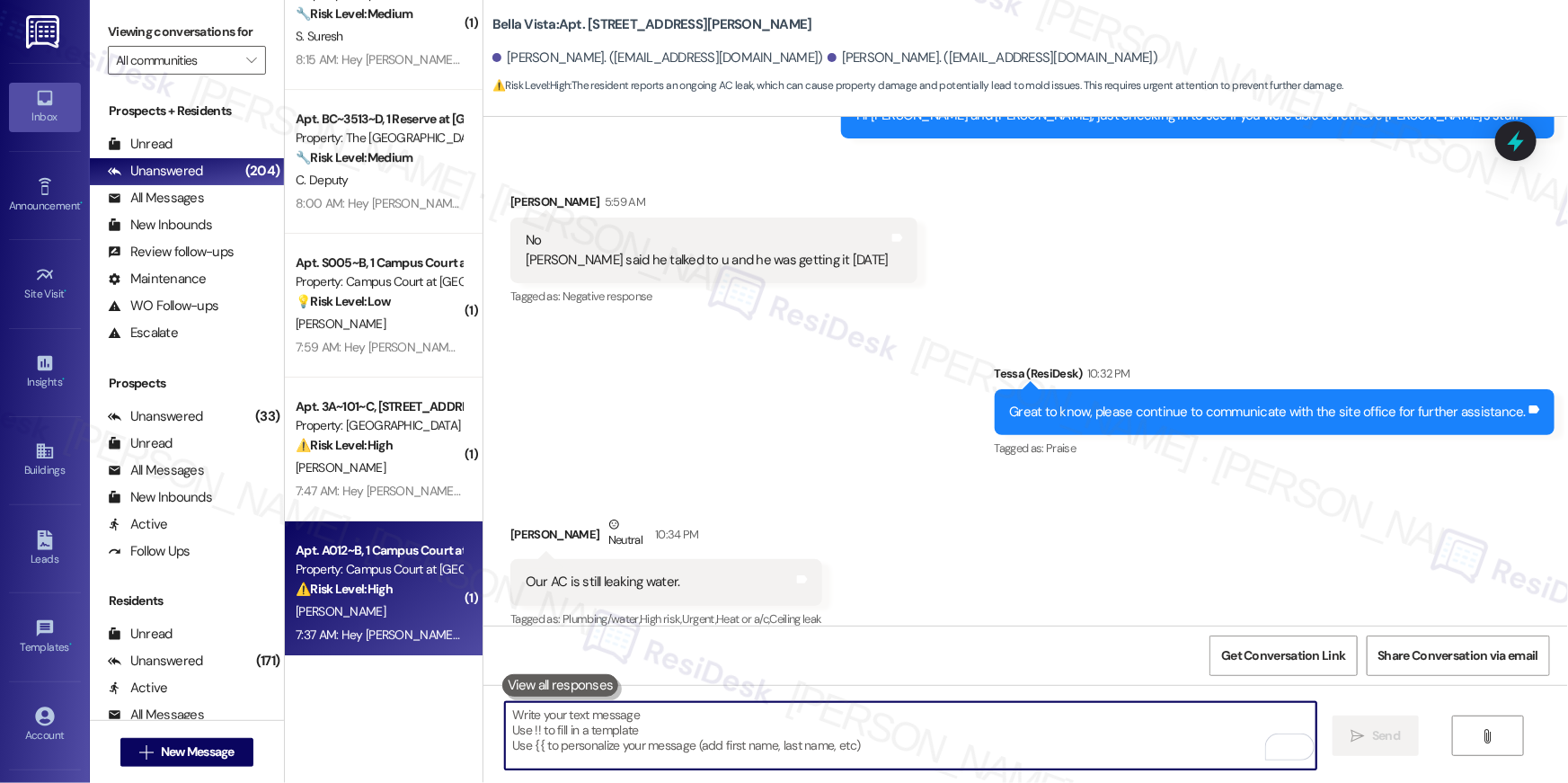
scroll to position [6536, 0]
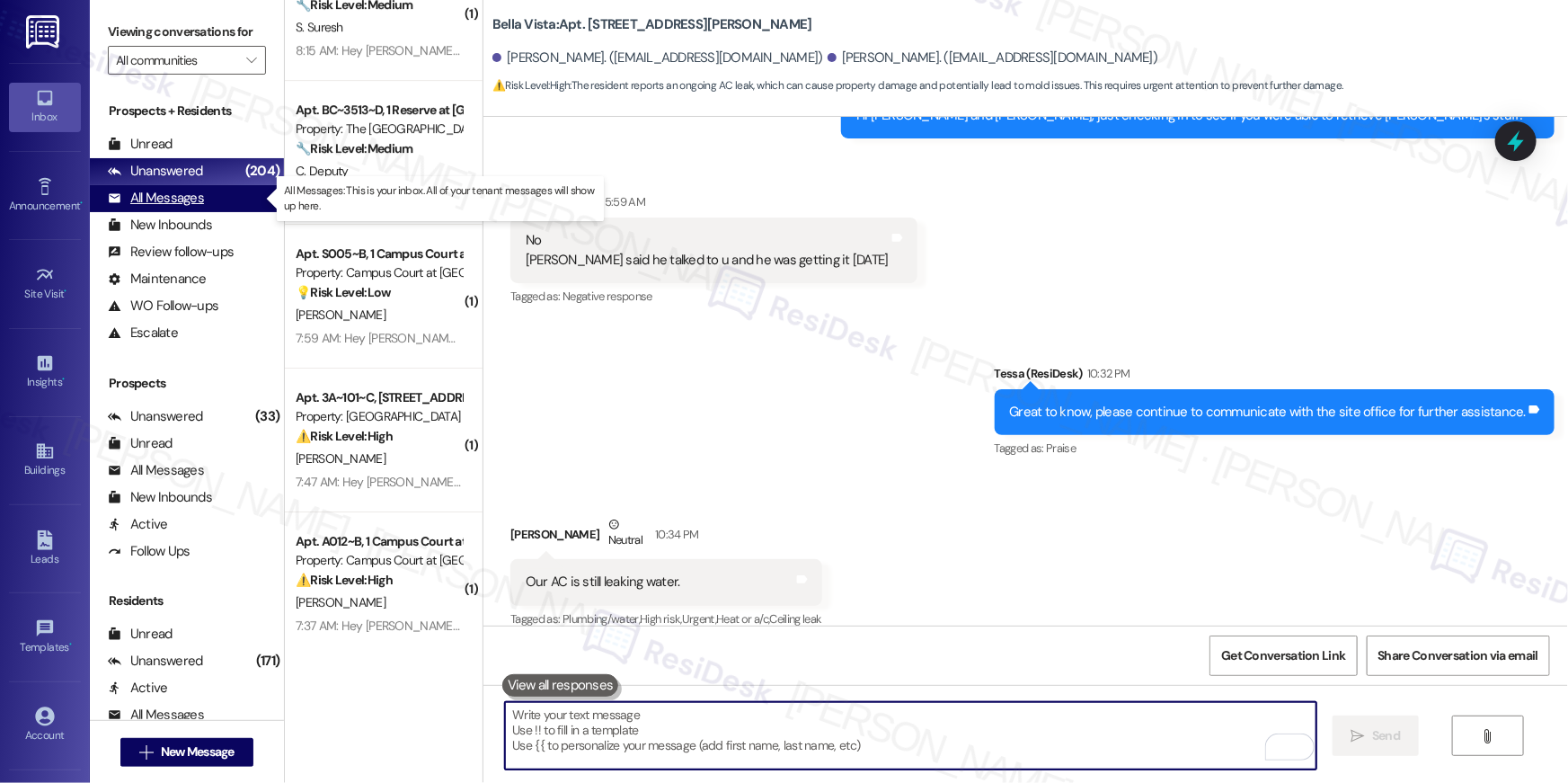
click at [177, 198] on div "All Messages" at bounding box center [156, 198] width 96 height 19
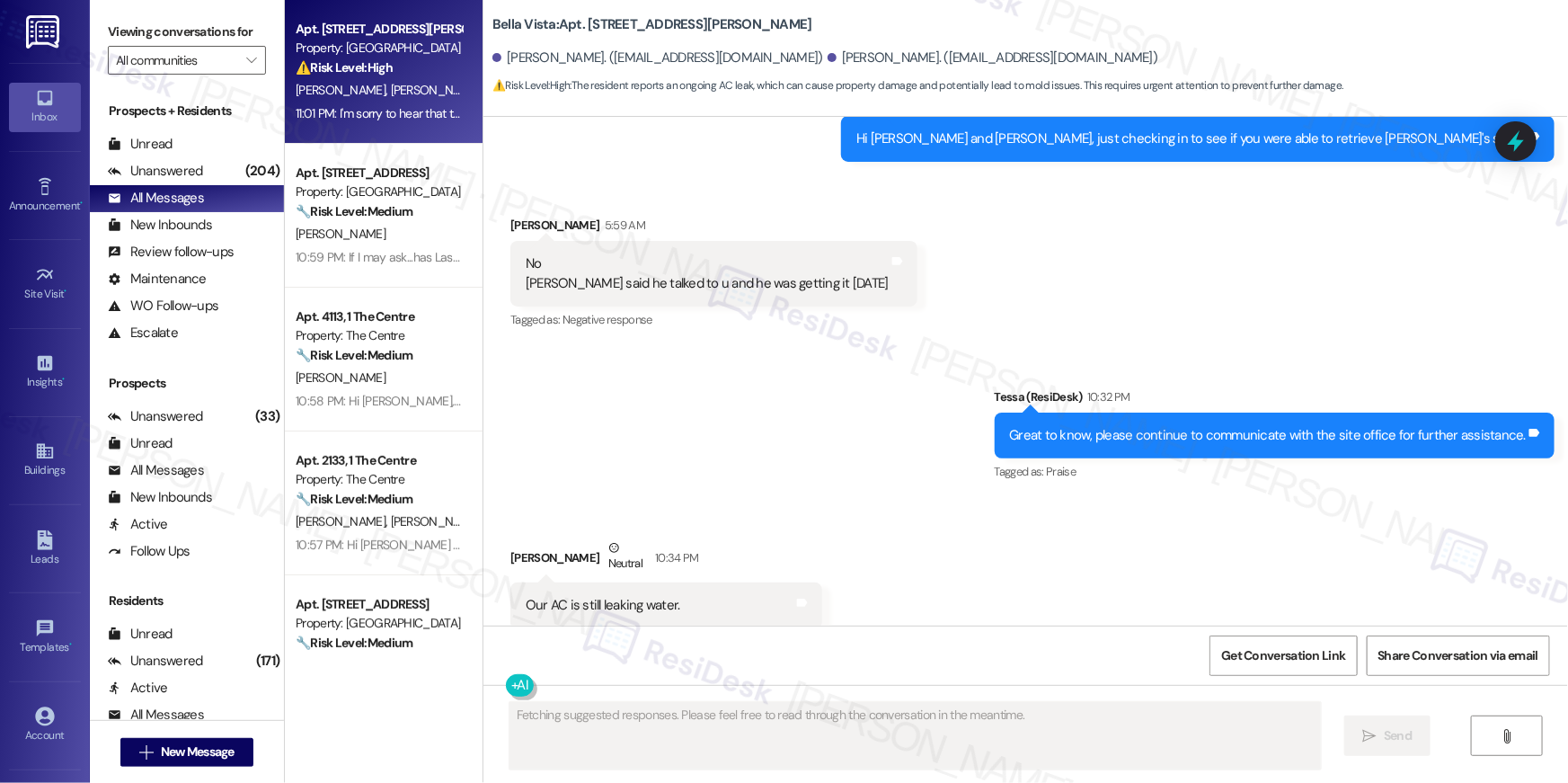
scroll to position [2349, 0]
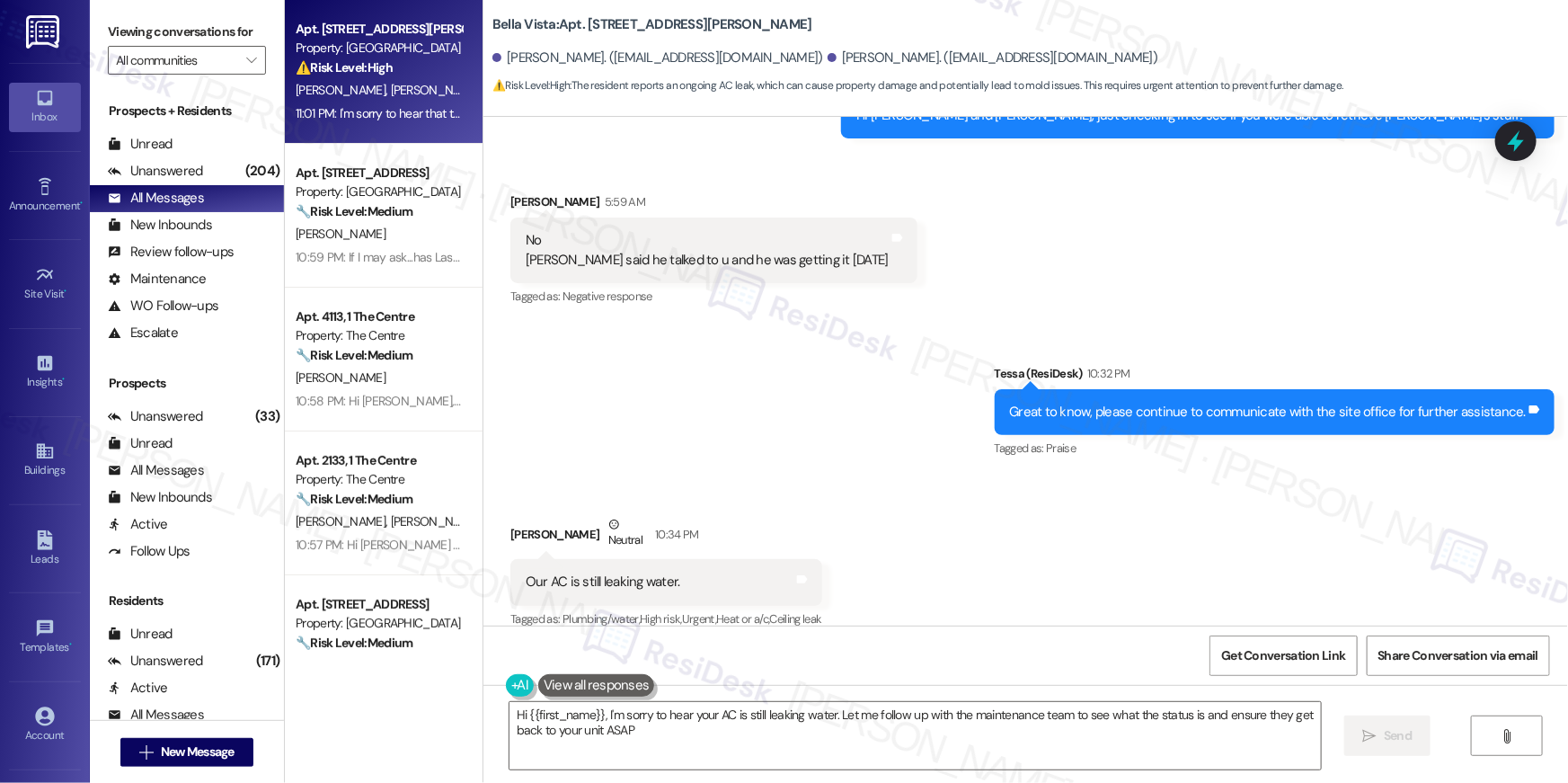
type textarea "Hi {{first_name}}, I'm sorry to hear your AC is still leaking water. Let me fol…"
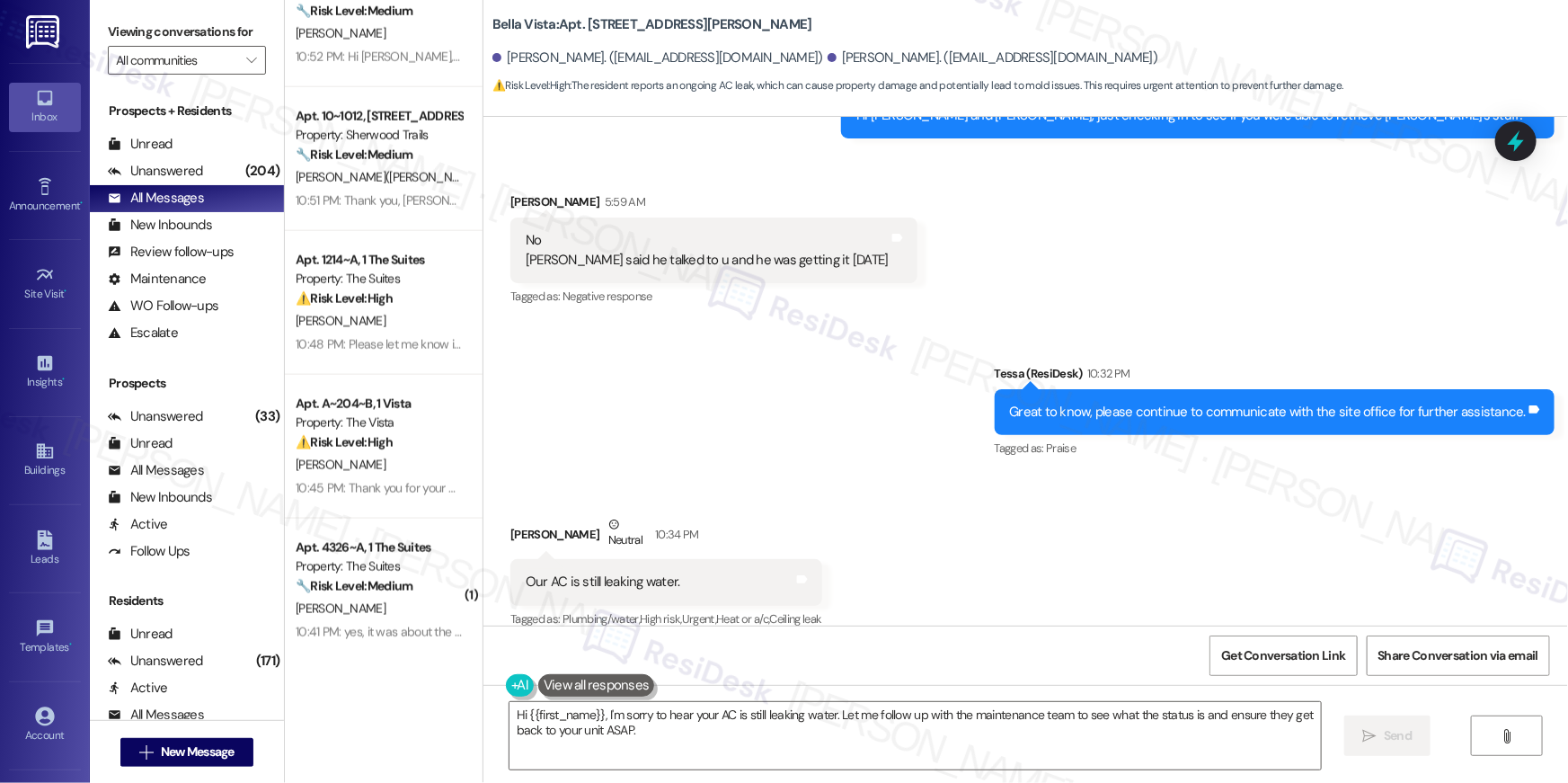
scroll to position [0, 0]
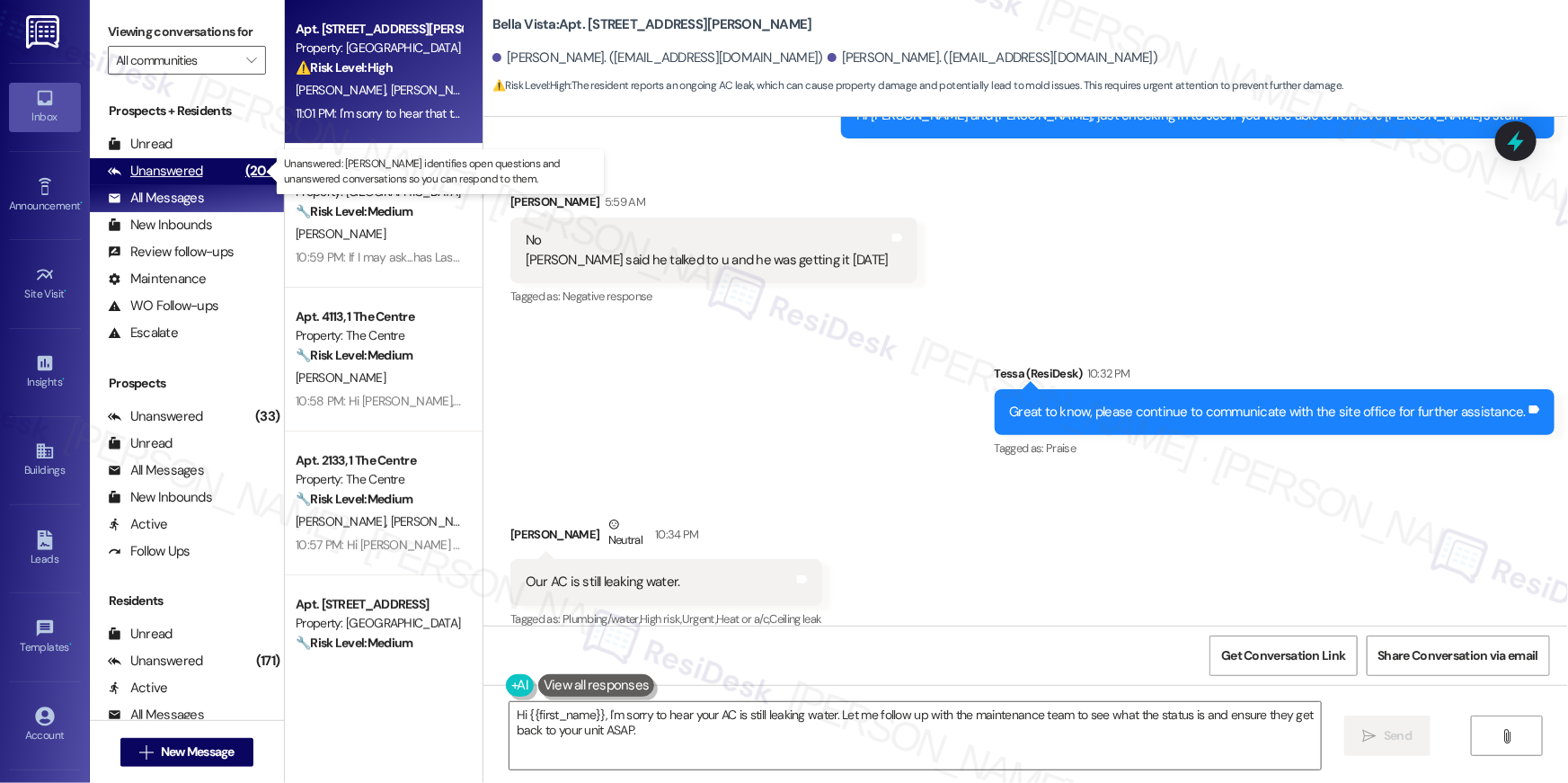
click at [195, 177] on div "Unanswered" at bounding box center [155, 171] width 96 height 19
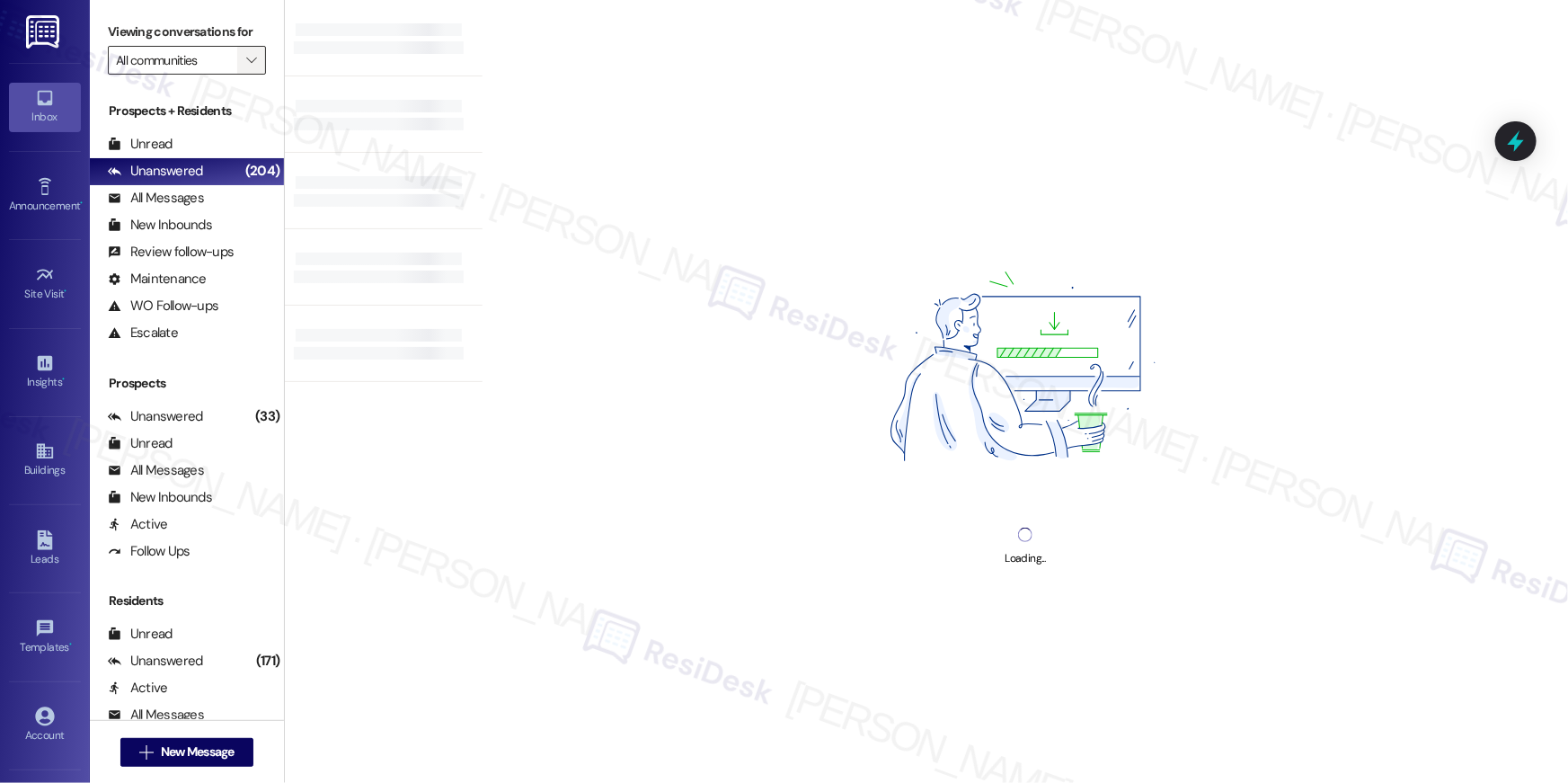
click at [247, 58] on icon "" at bounding box center [251, 60] width 10 height 15
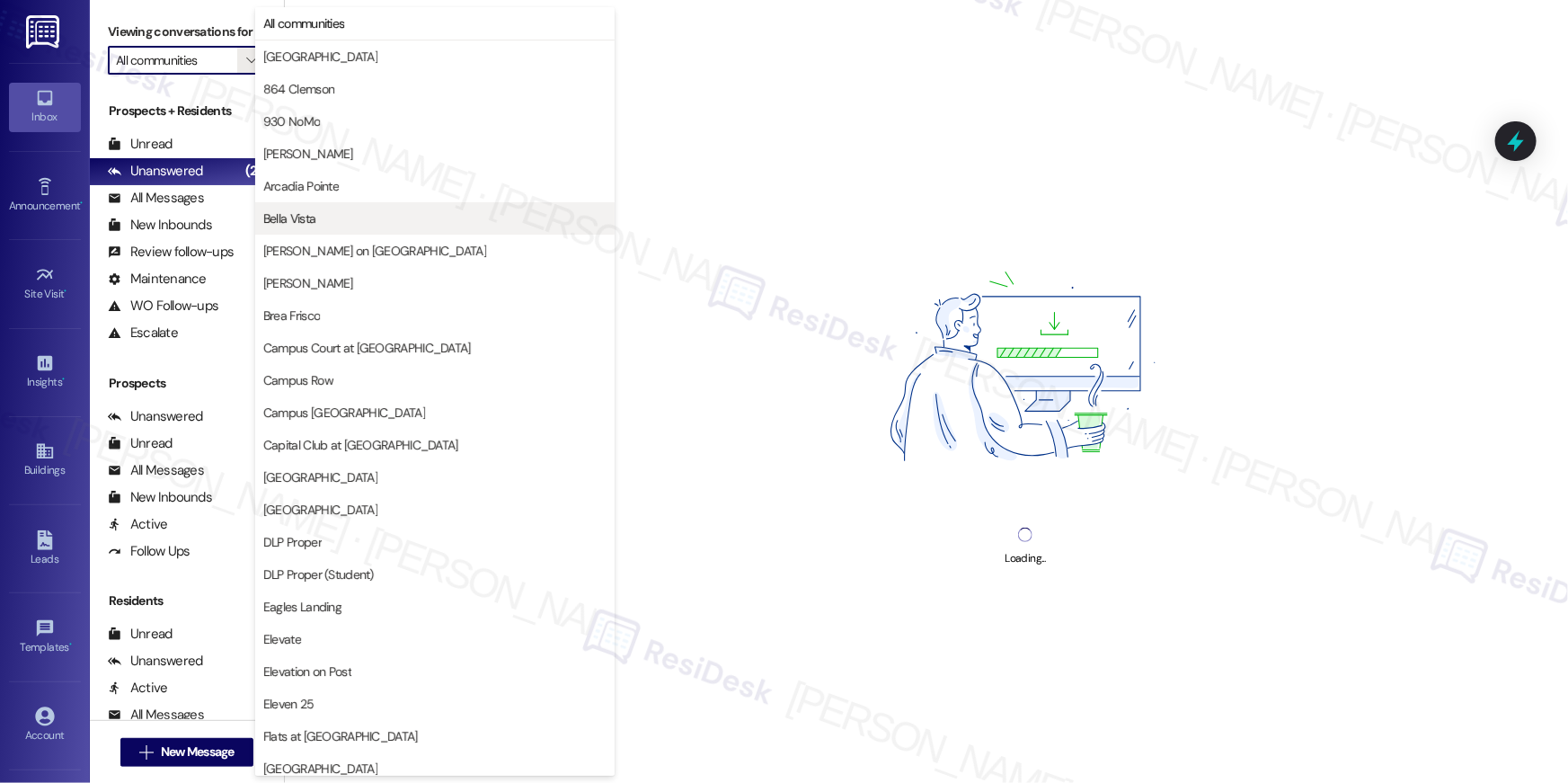
click at [336, 228] on button "Bella Vista" at bounding box center [434, 219] width 359 height 33
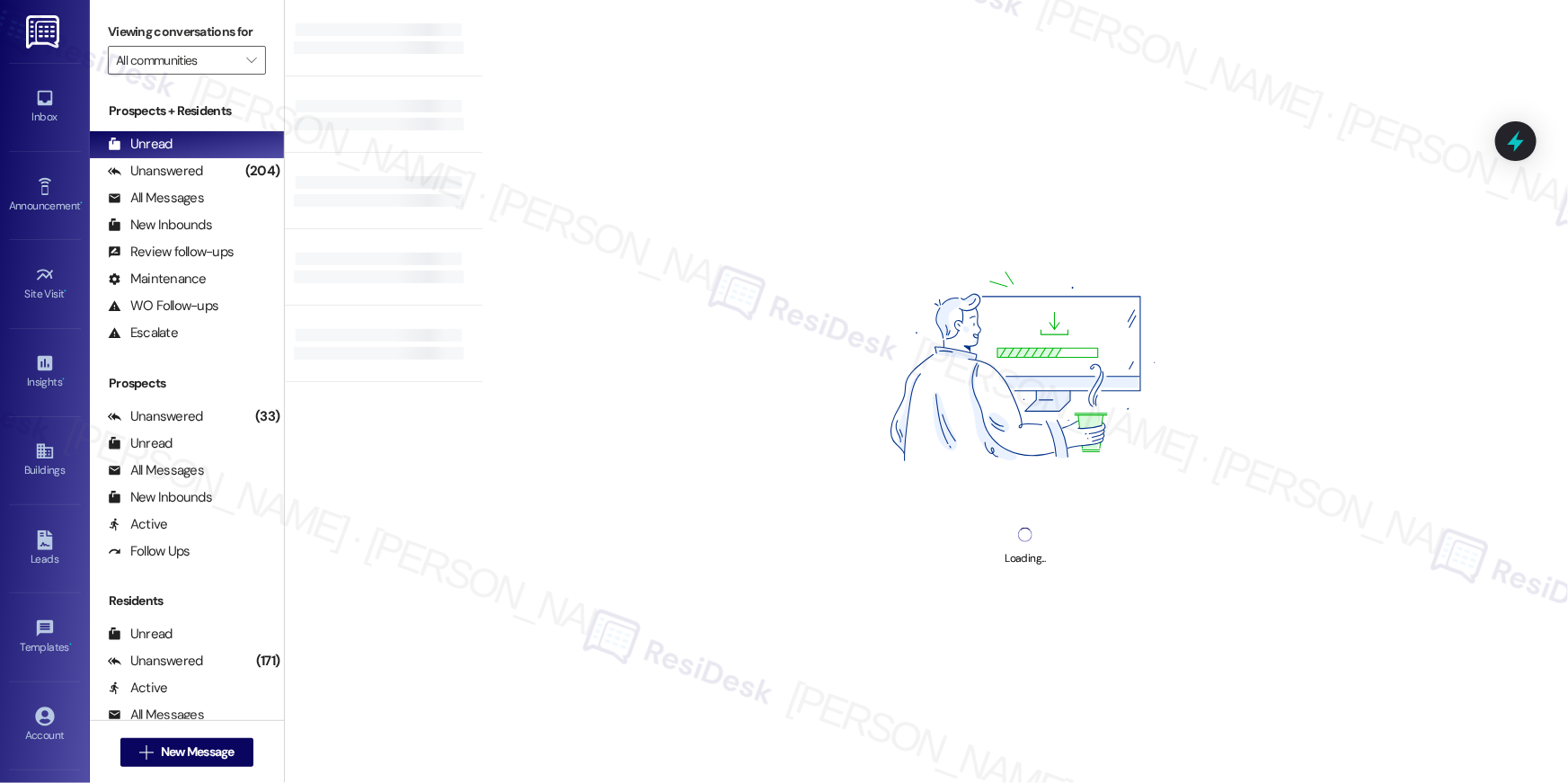
type input "Bella Vista"
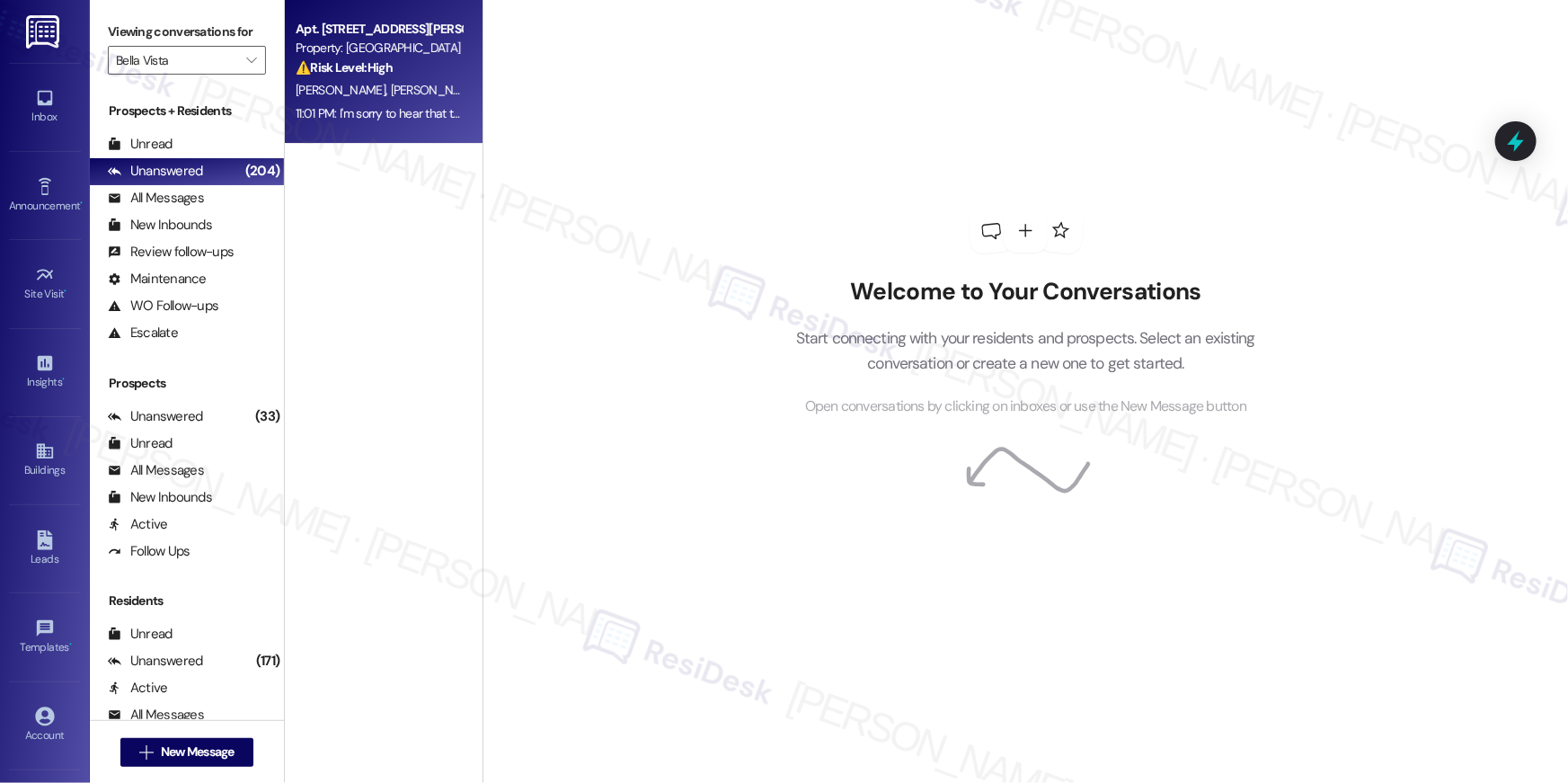
click at [327, 77] on div "Apt. 117, 1564 N Morrison Ave Property: Bella Vista ⚠️ Risk Level: High The res…" at bounding box center [379, 48] width 170 height 61
click at [327, 78] on div "Apt. 117, 1564 N Morrison Ave Property: Bella Vista ⚠️ Risk Level: High The res…" at bounding box center [379, 48] width 170 height 61
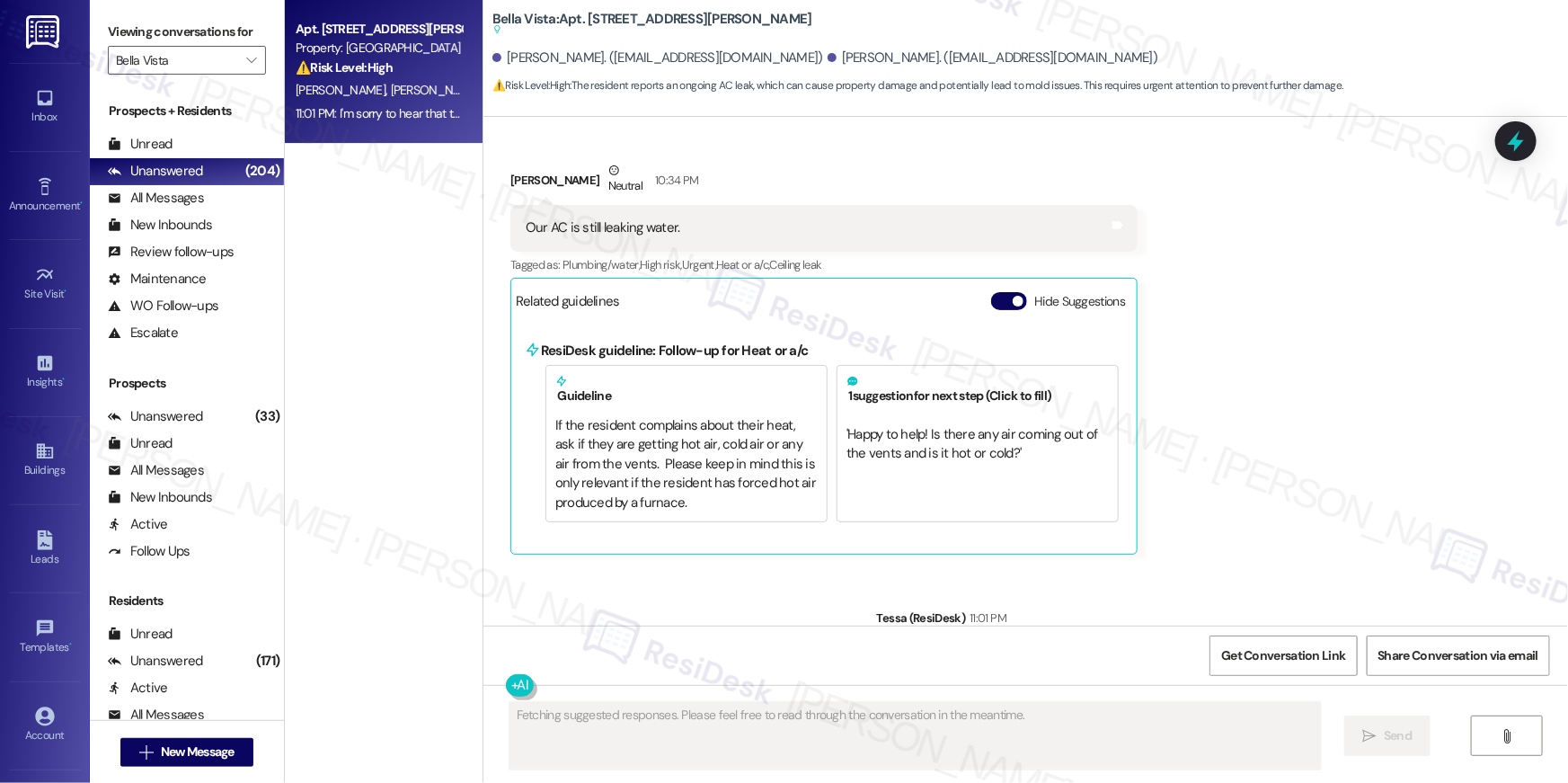
scroll to position [2778, 0]
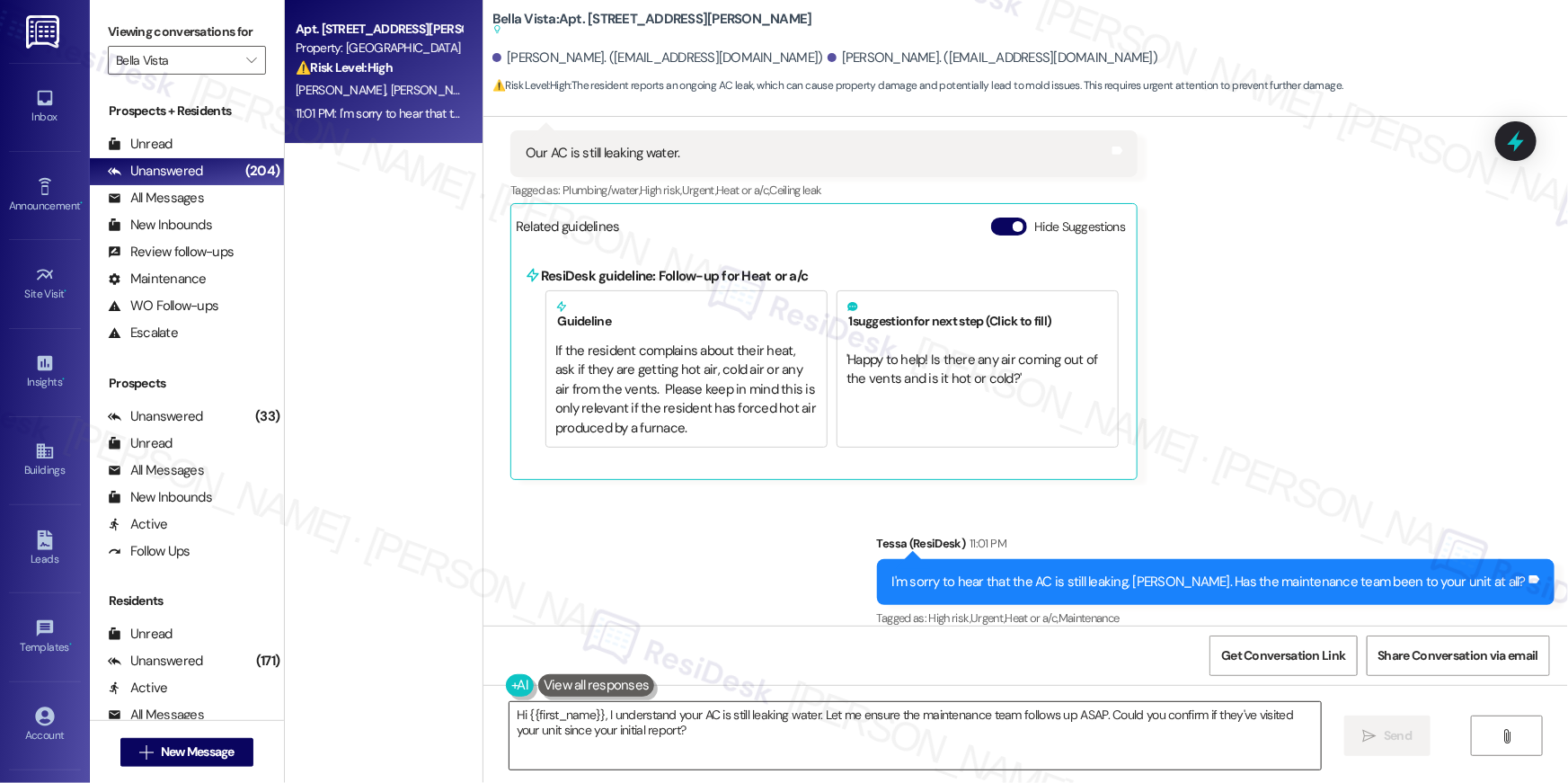
click at [1024, 750] on textarea "Hi {{first_name}}, I understand your AC is still leaking water. Let me ensure t…" at bounding box center [916, 736] width 812 height 67
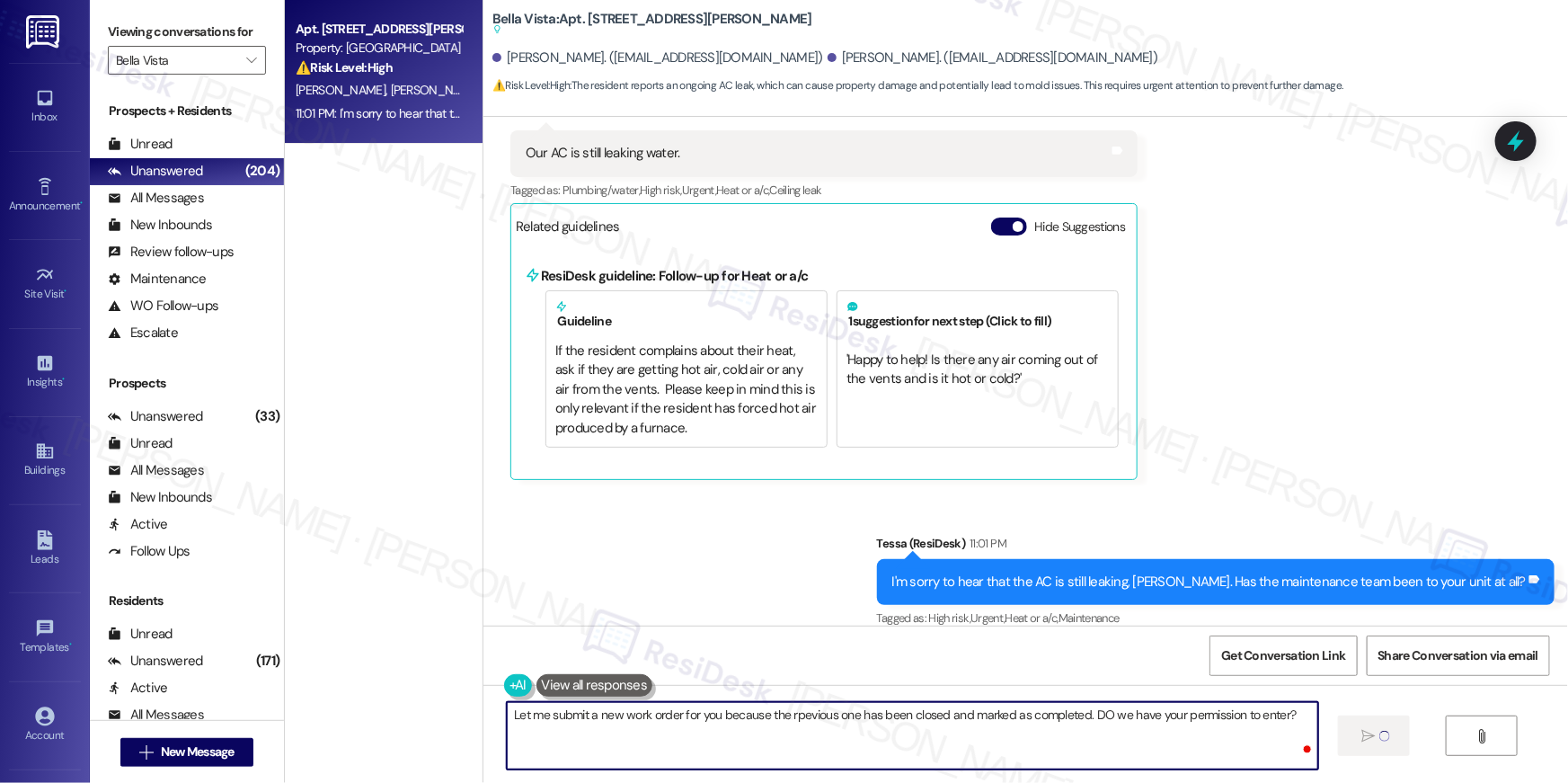
type textarea "Let me submit a new work order for you because the rpevious one has been closed…"
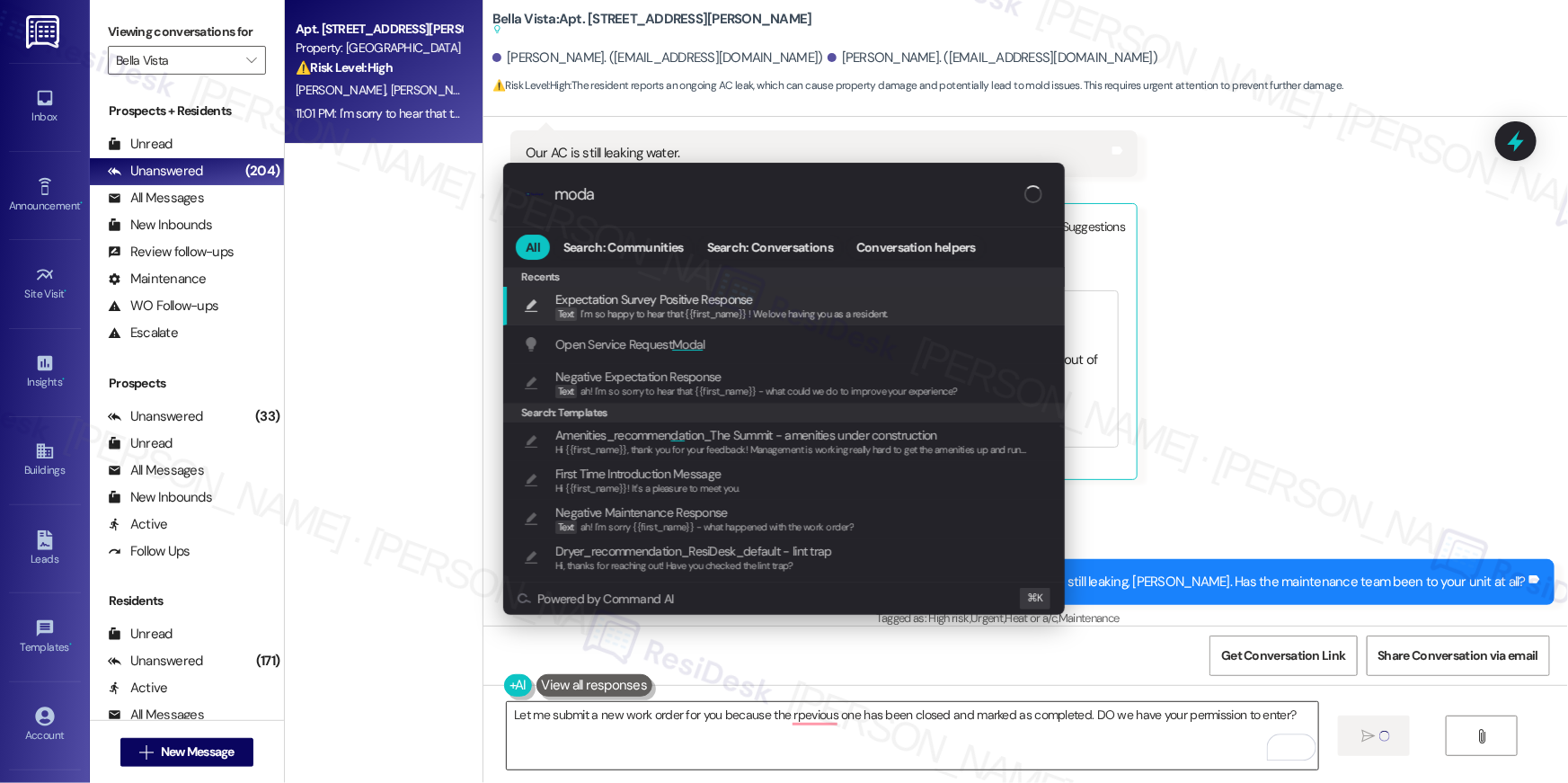
type input "modal"
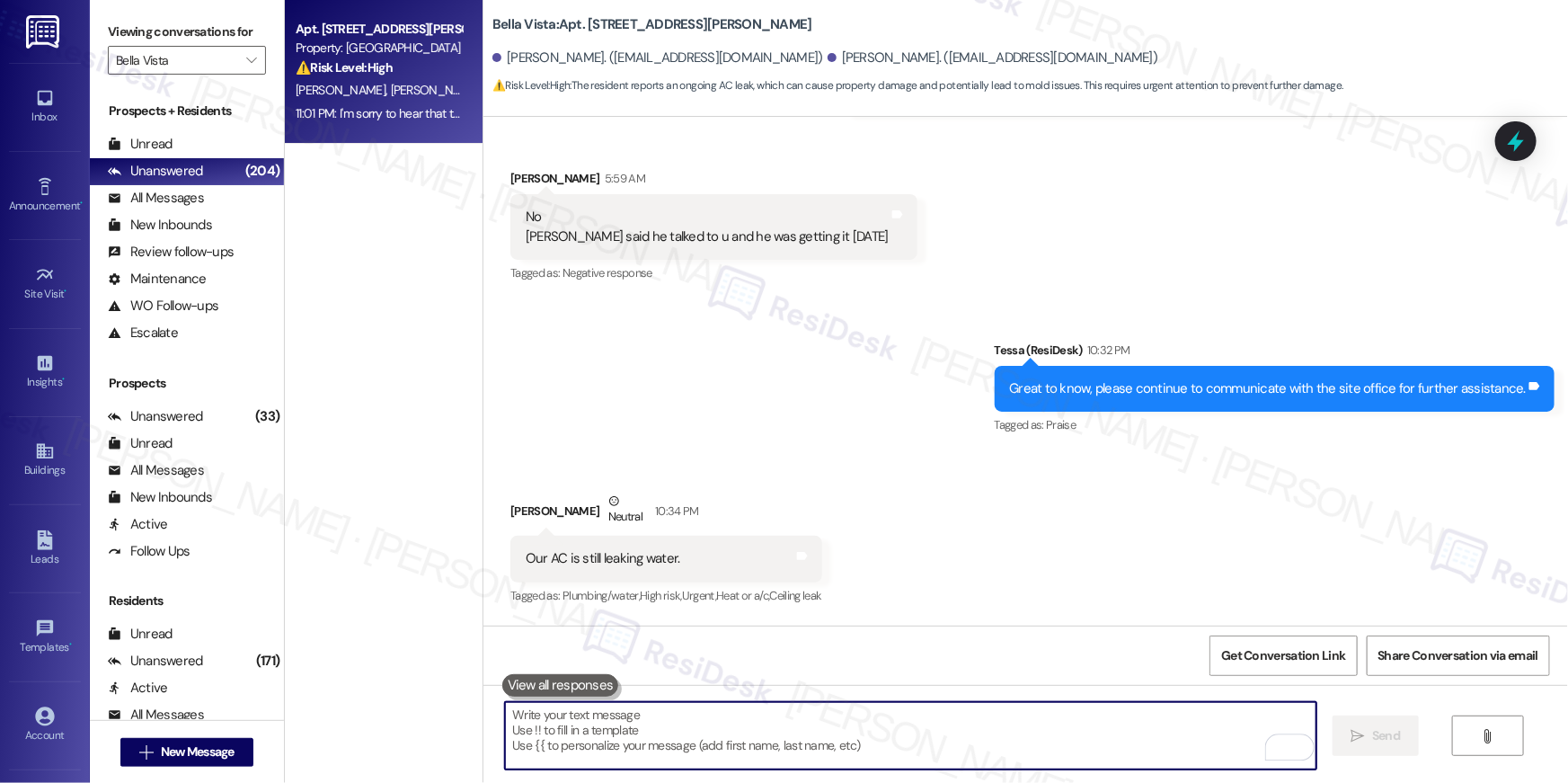
scroll to position [2349, 0]
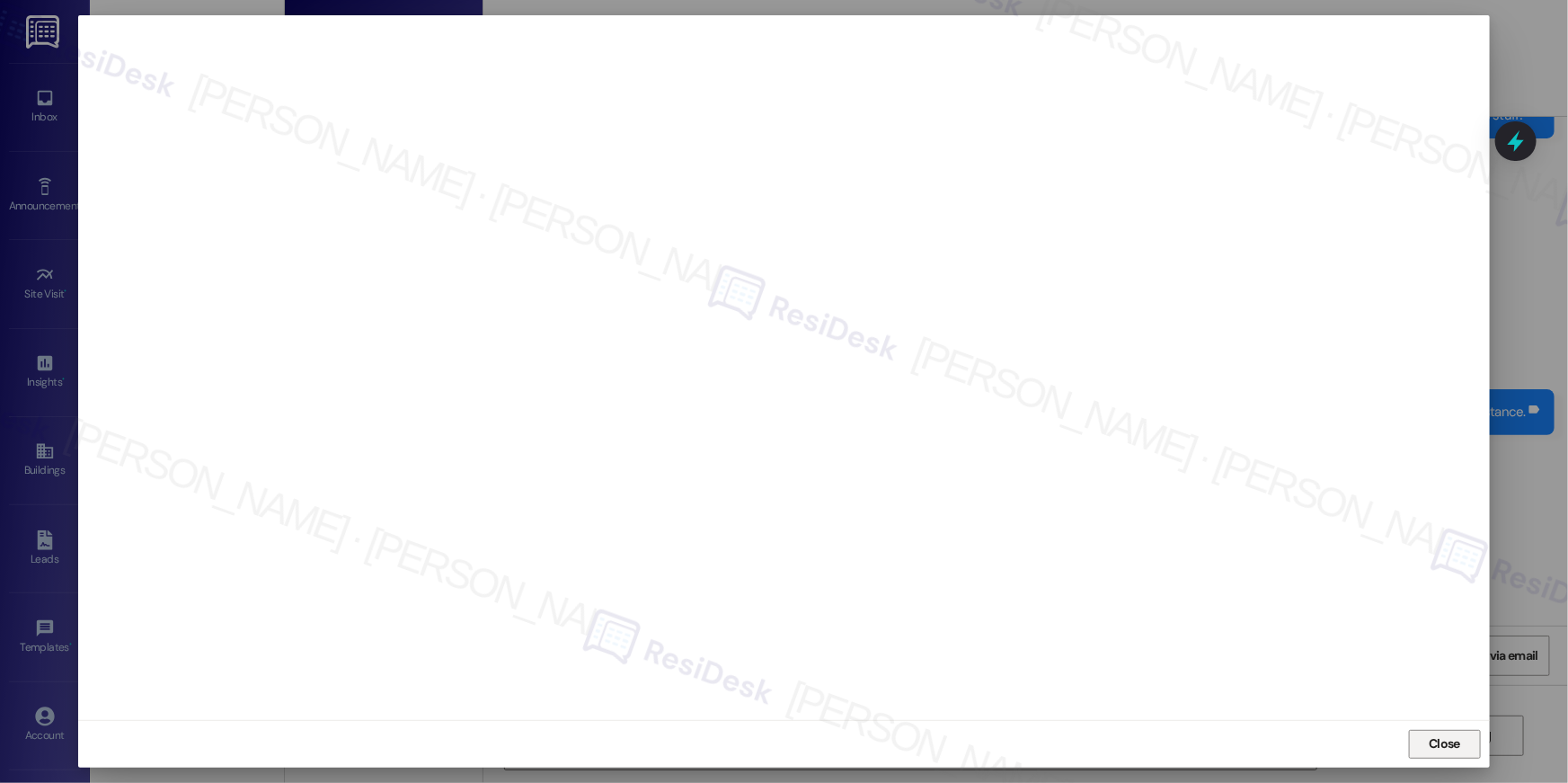
click at [1439, 743] on span "Close" at bounding box center [1444, 744] width 32 height 19
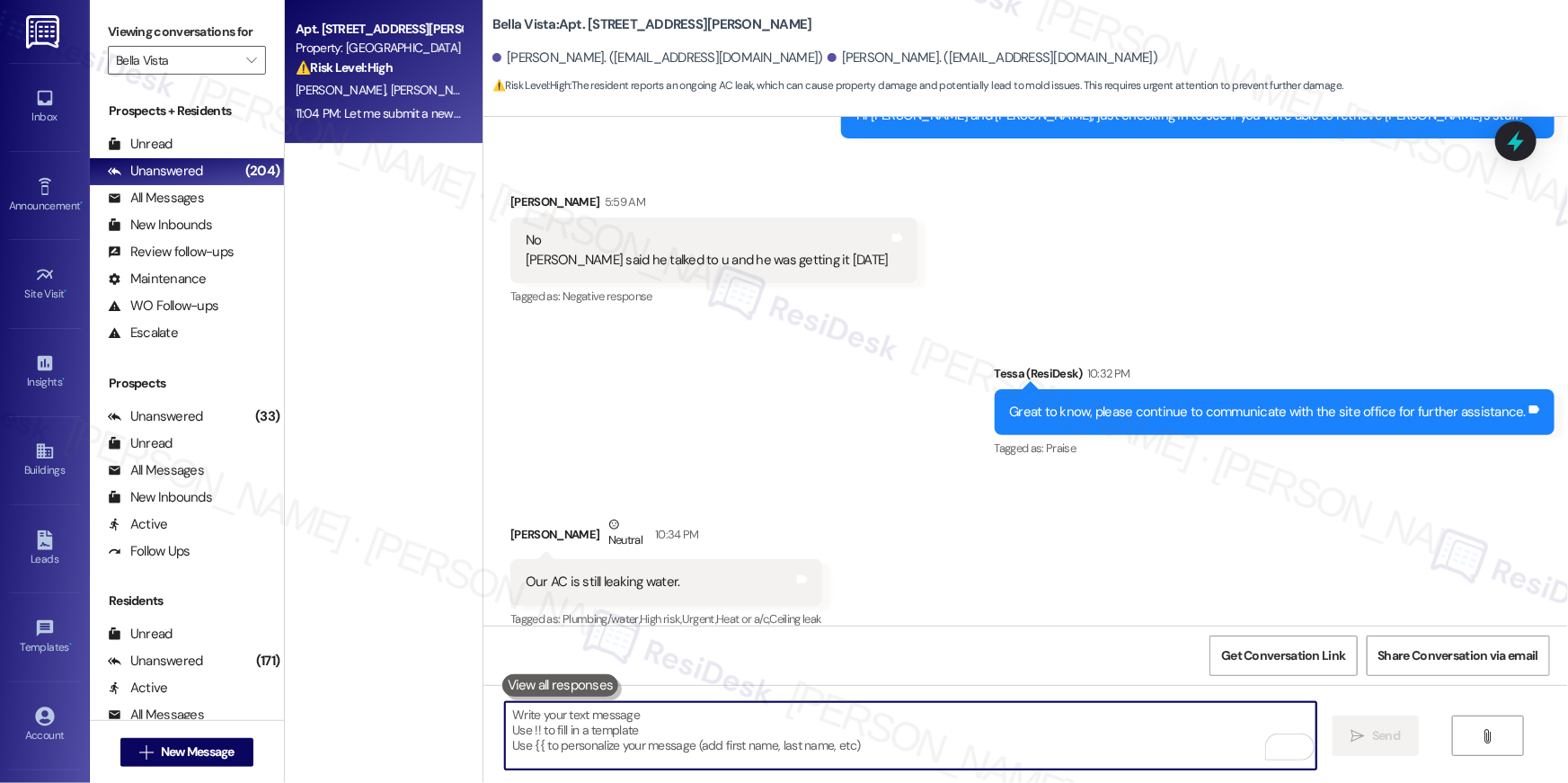
click at [878, 727] on textarea "To enrich screen reader interactions, please activate Accessibility in Grammarl…" at bounding box center [911, 736] width 812 height 67
paste textarea "serviceRequestId:"1138862""
type textarea "serviceRequestId:"1138862""
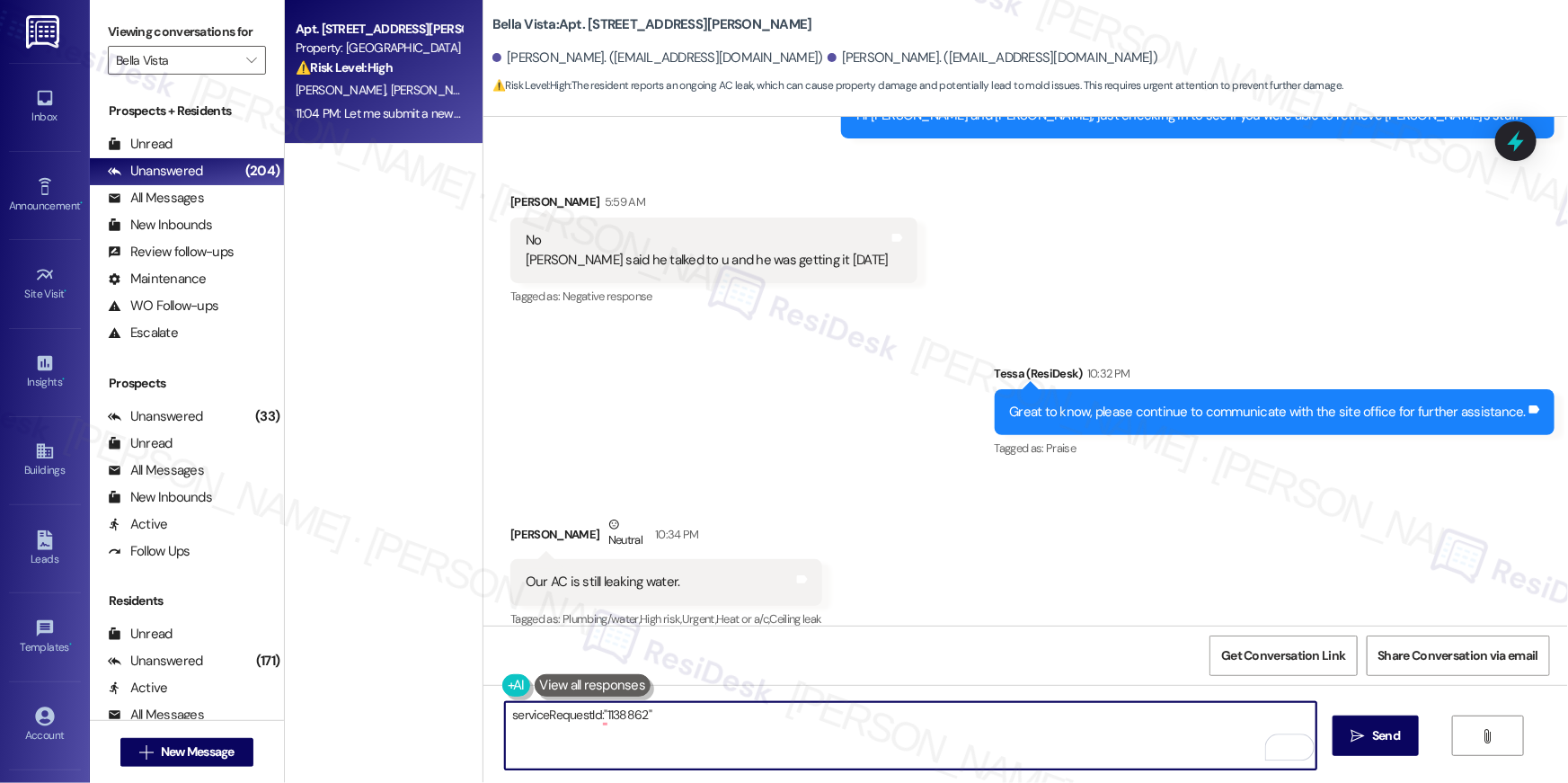
click at [860, 726] on textarea "serviceRequestId:"1138862"" at bounding box center [911, 736] width 812 height 67
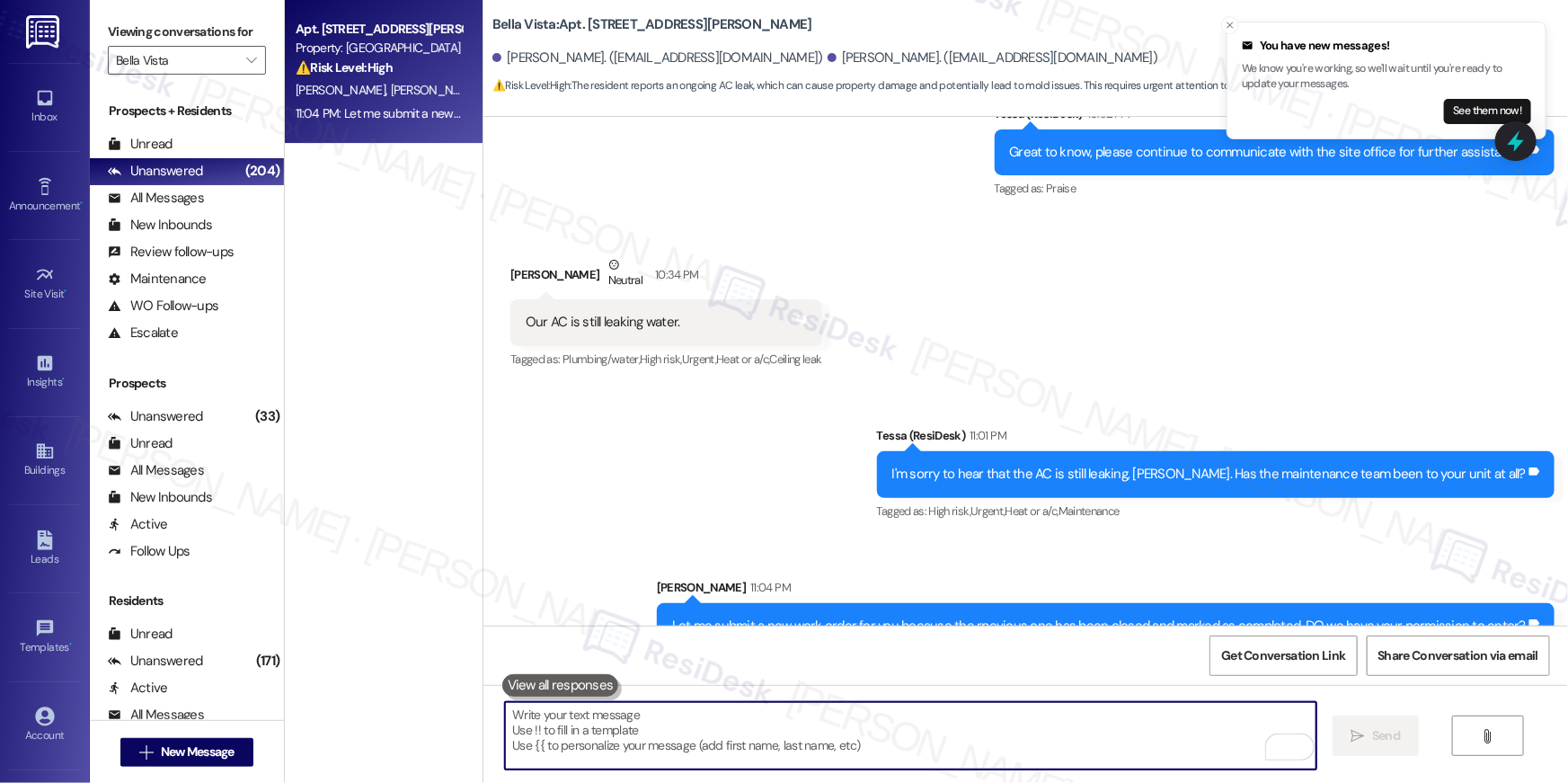
scroll to position [2751, 0]
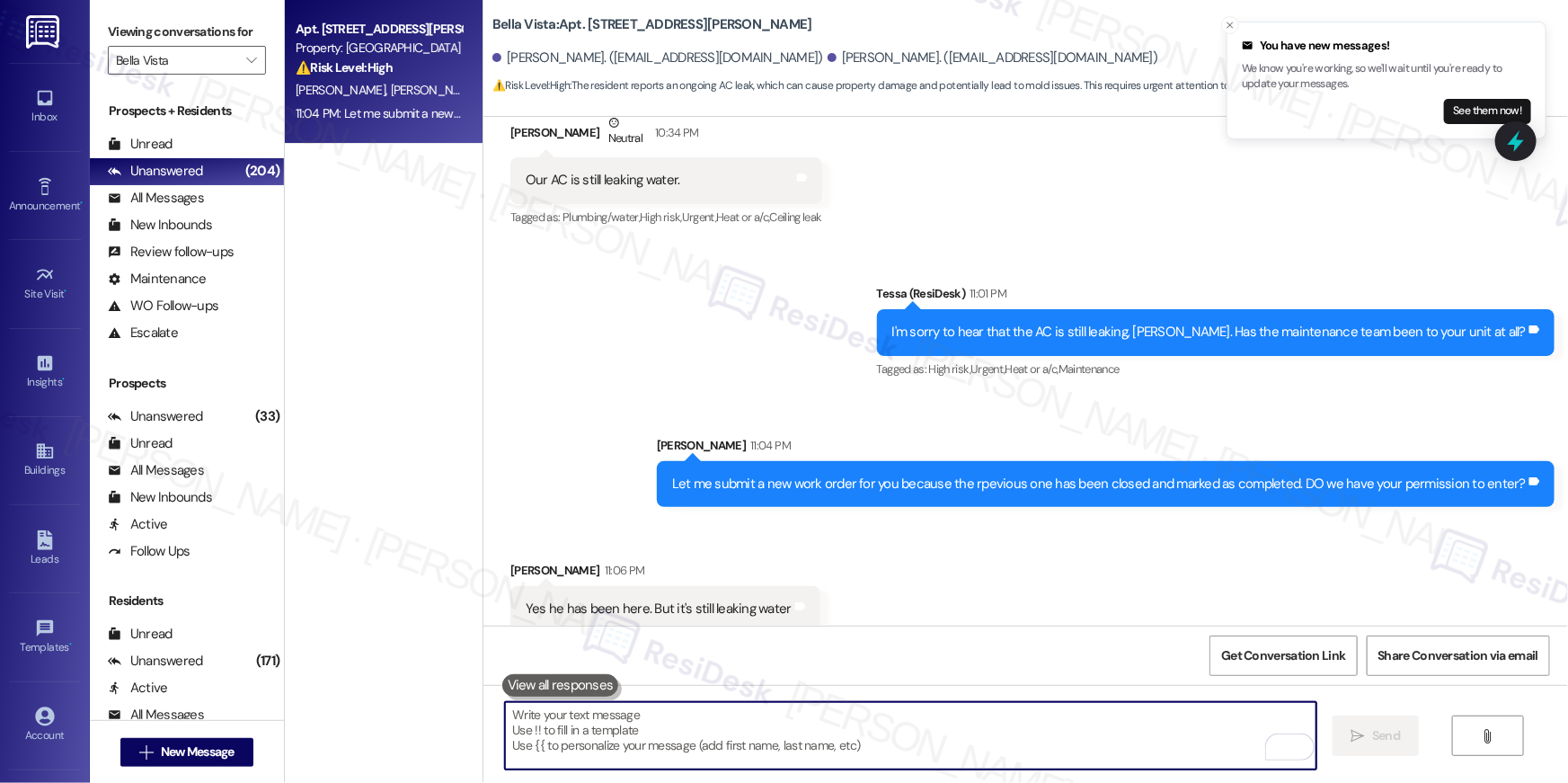
click at [991, 739] on textarea "To enrich screen reader interactions, please activate Accessibility in Grammarl…" at bounding box center [911, 736] width 812 height 67
click at [992, 738] on textarea "To enrich screen reader interactions, please activate Accessibility in Grammarl…" at bounding box center [911, 736] width 812 height 67
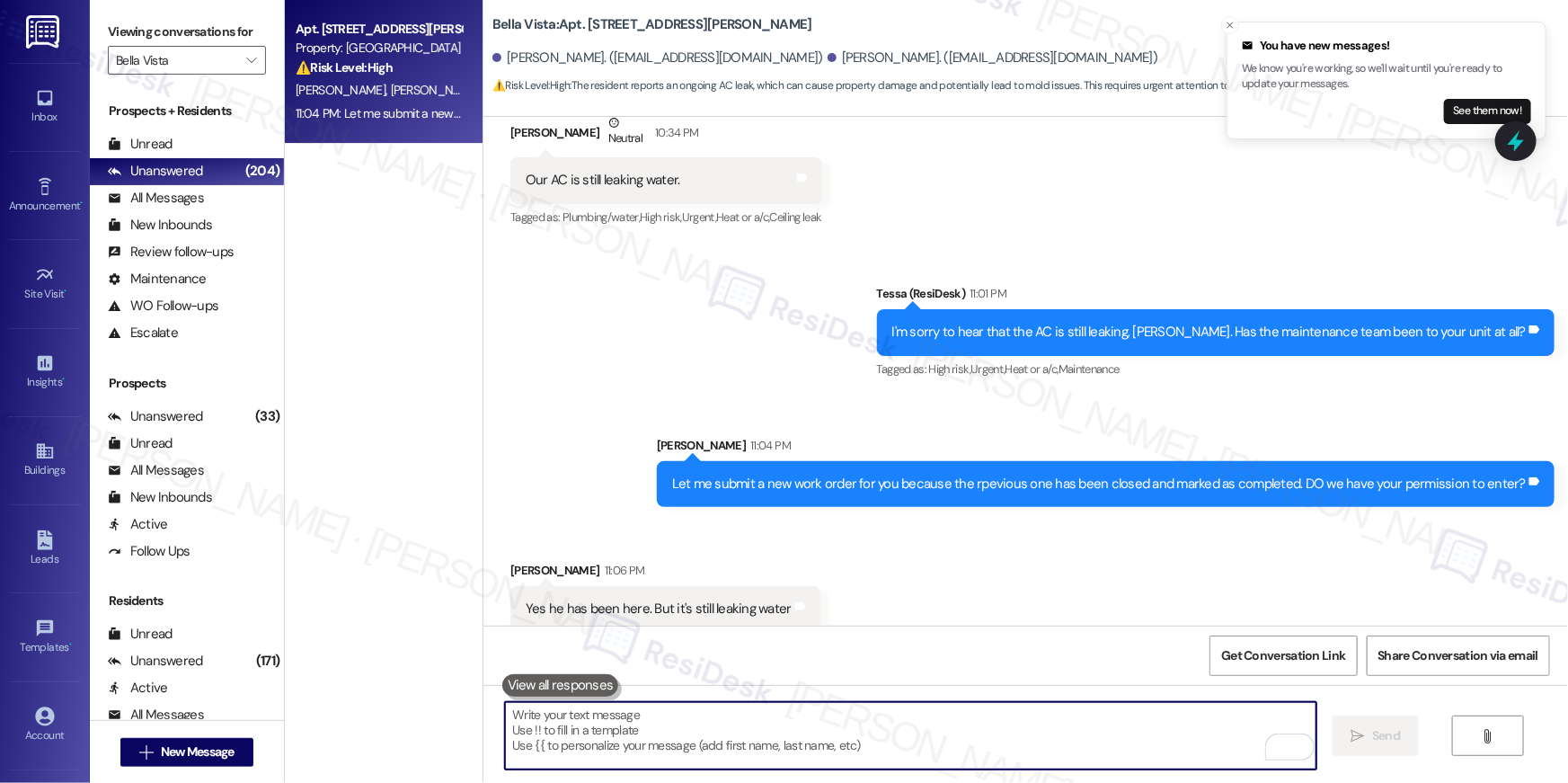
click at [1138, 748] on textarea "To enrich screen reader interactions, please activate Accessibility in Grammarl…" at bounding box center [911, 736] width 812 height 67
type textarea "T"
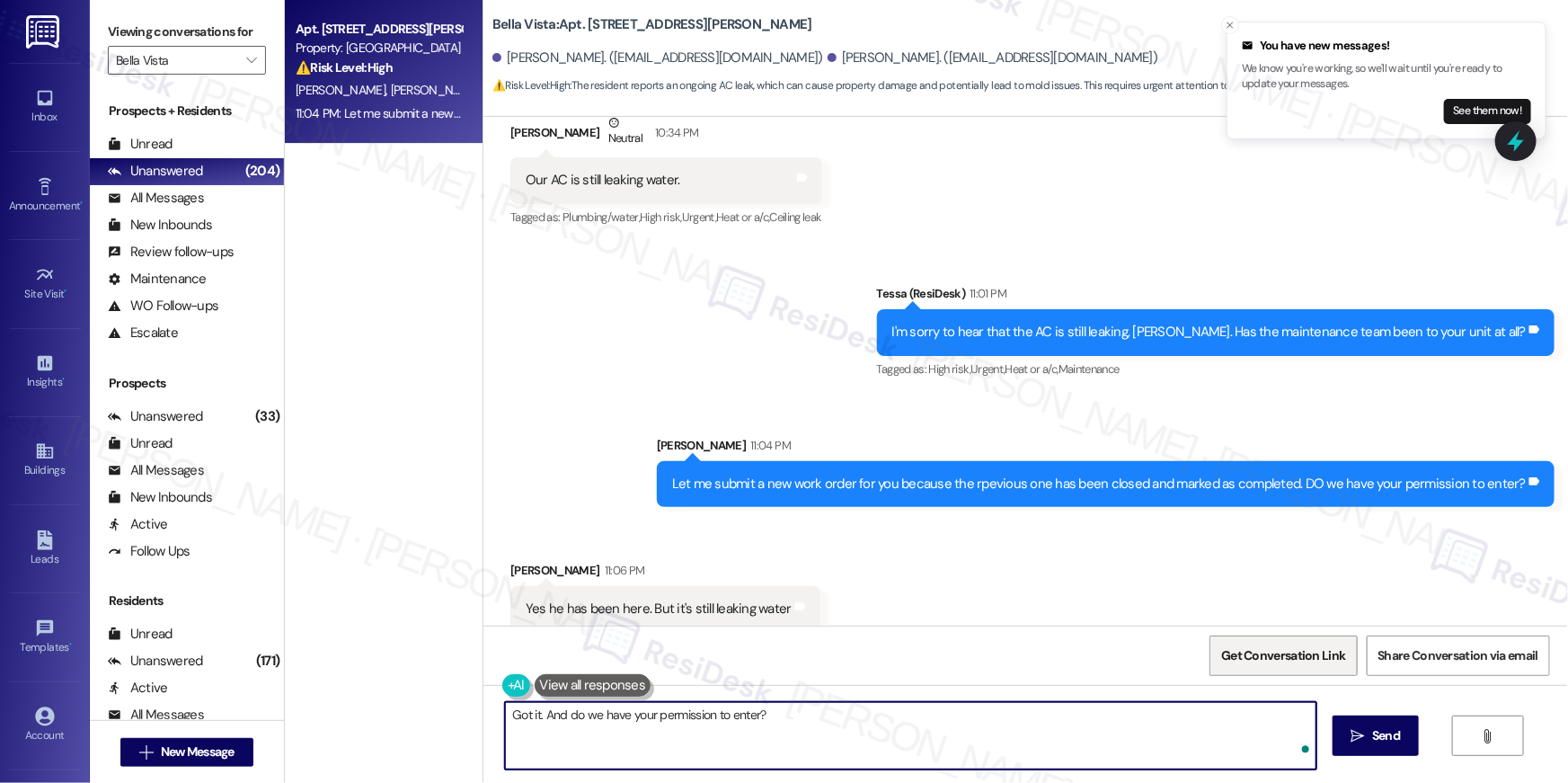
type textarea "Got it. And do we have your permission to enter?"
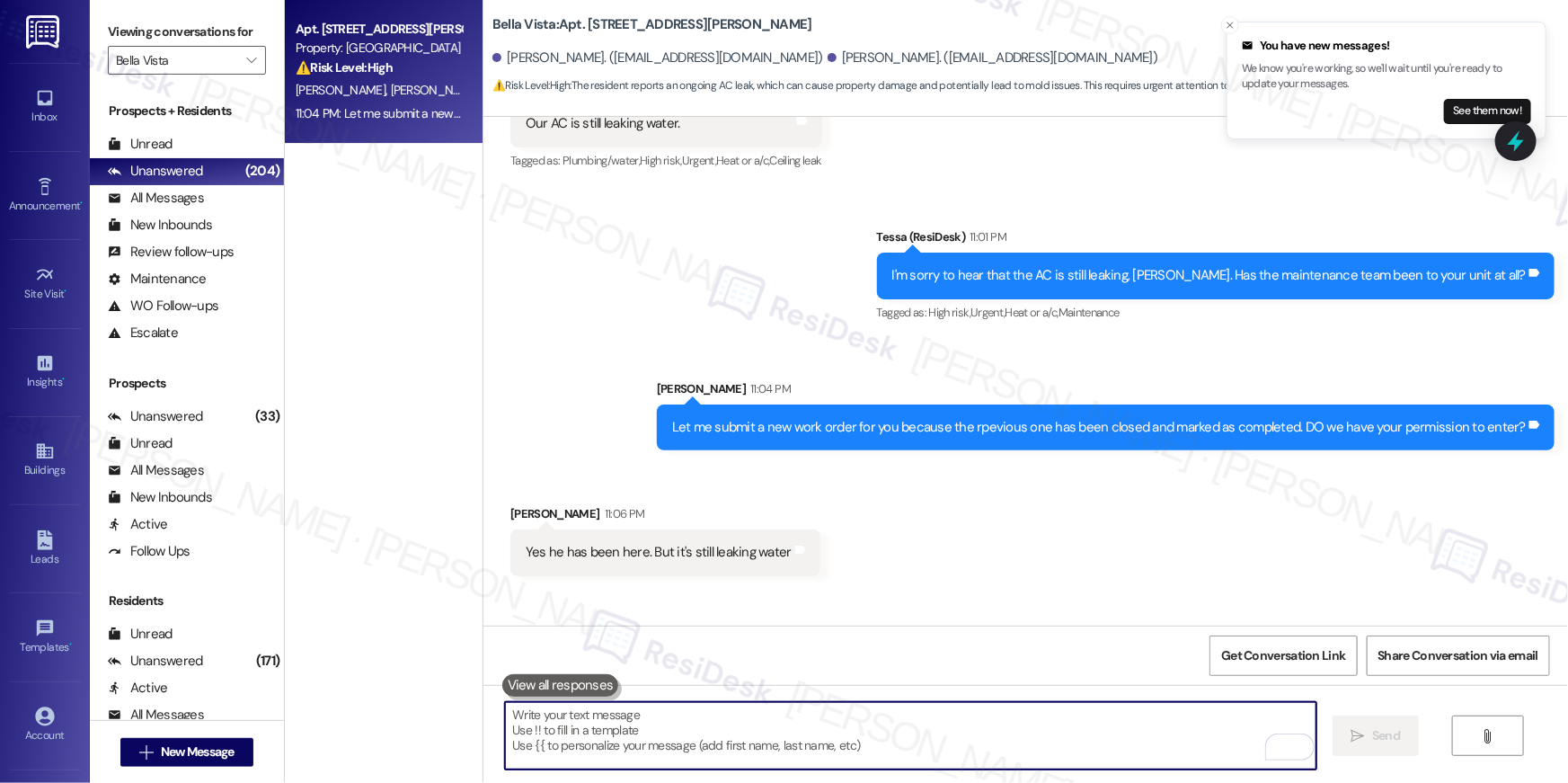
scroll to position [2877, 0]
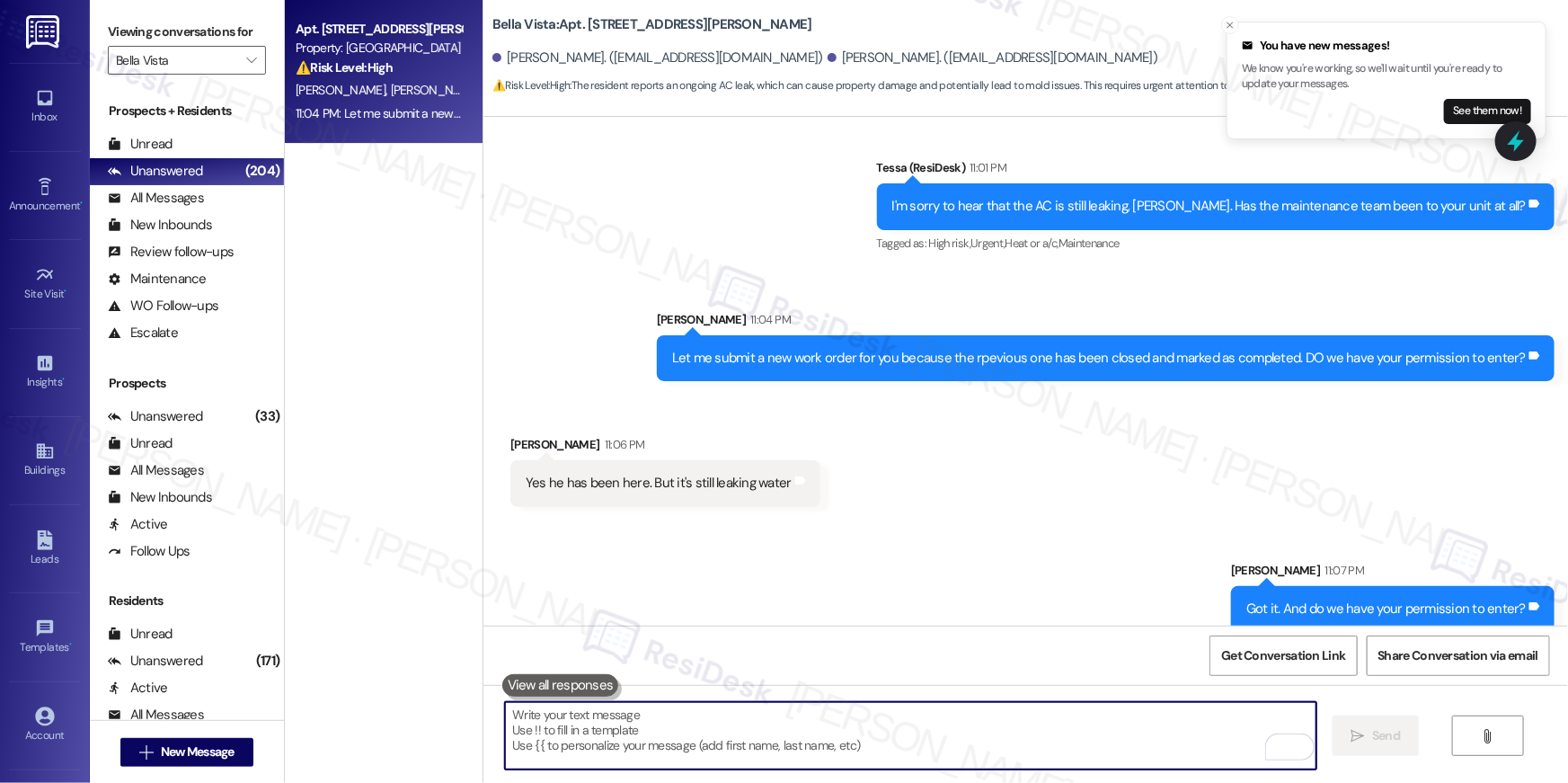
click at [1104, 727] on textarea "To enrich screen reader interactions, please activate Accessibility in Grammarl…" at bounding box center [911, 736] width 812 height 67
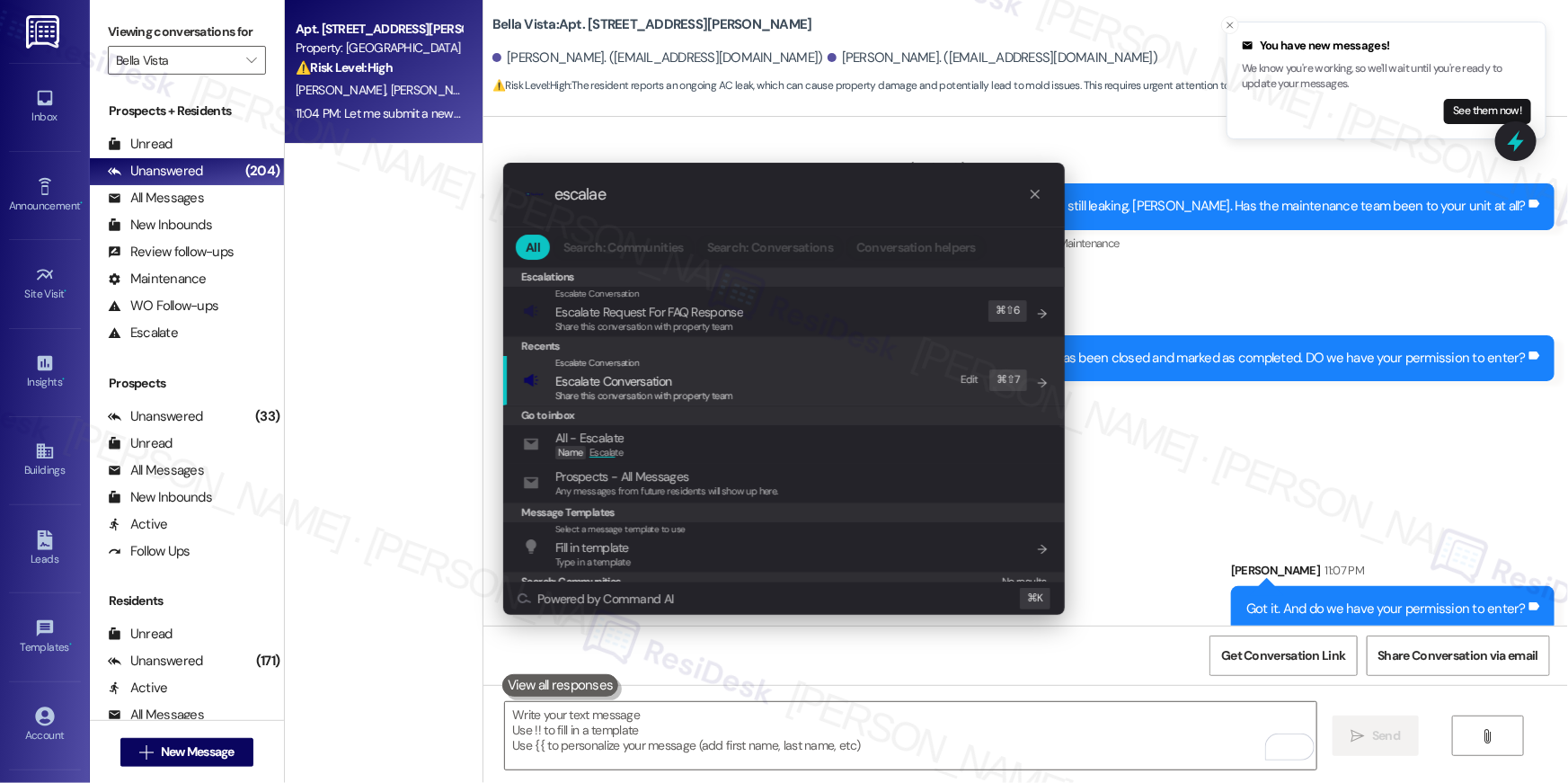
type input "escalae"
click at [727, 391] on span "Share this conversation with property team" at bounding box center [644, 396] width 178 height 13
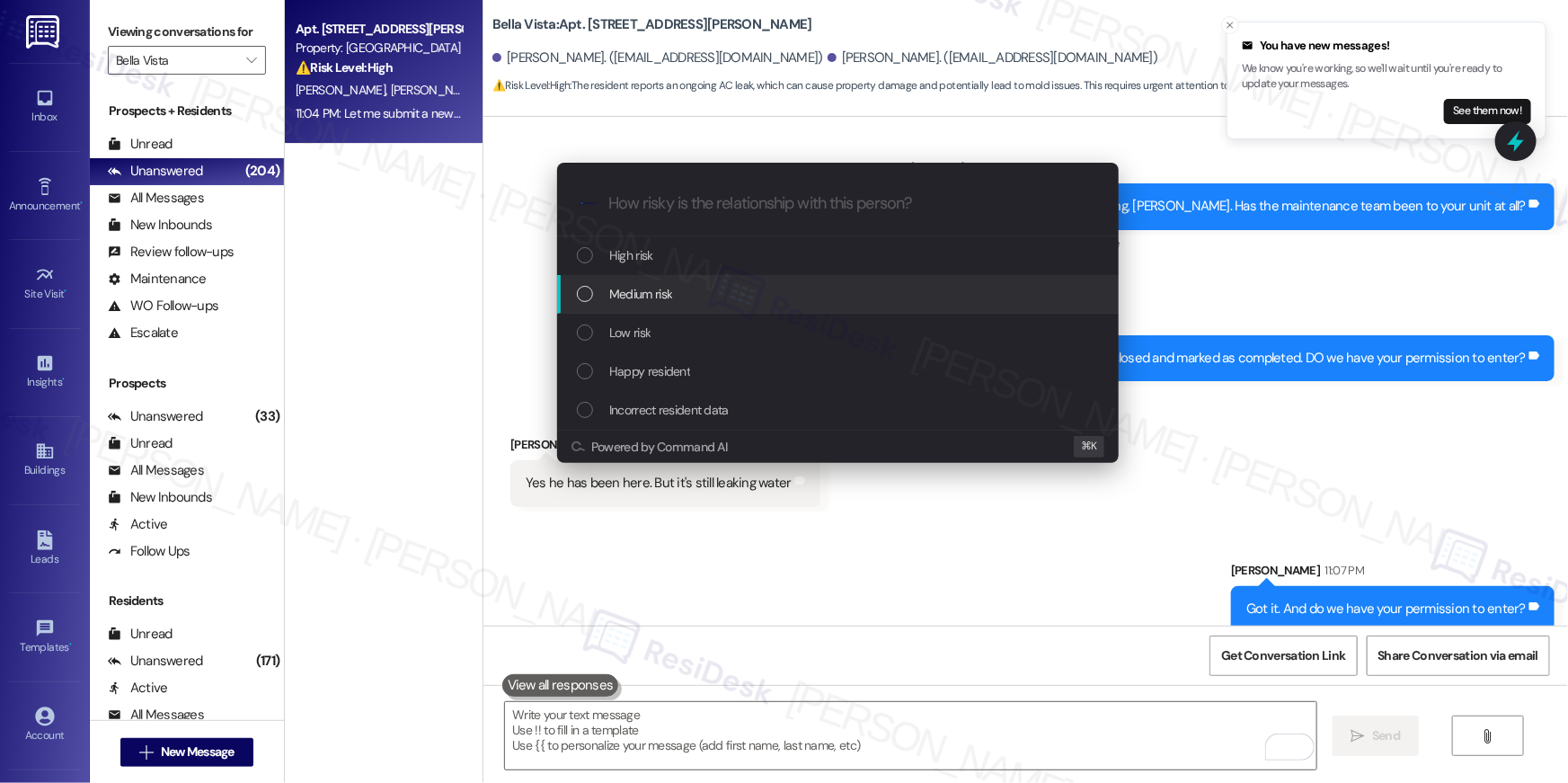
click at [691, 290] on div "Medium risk" at bounding box center [840, 294] width 526 height 20
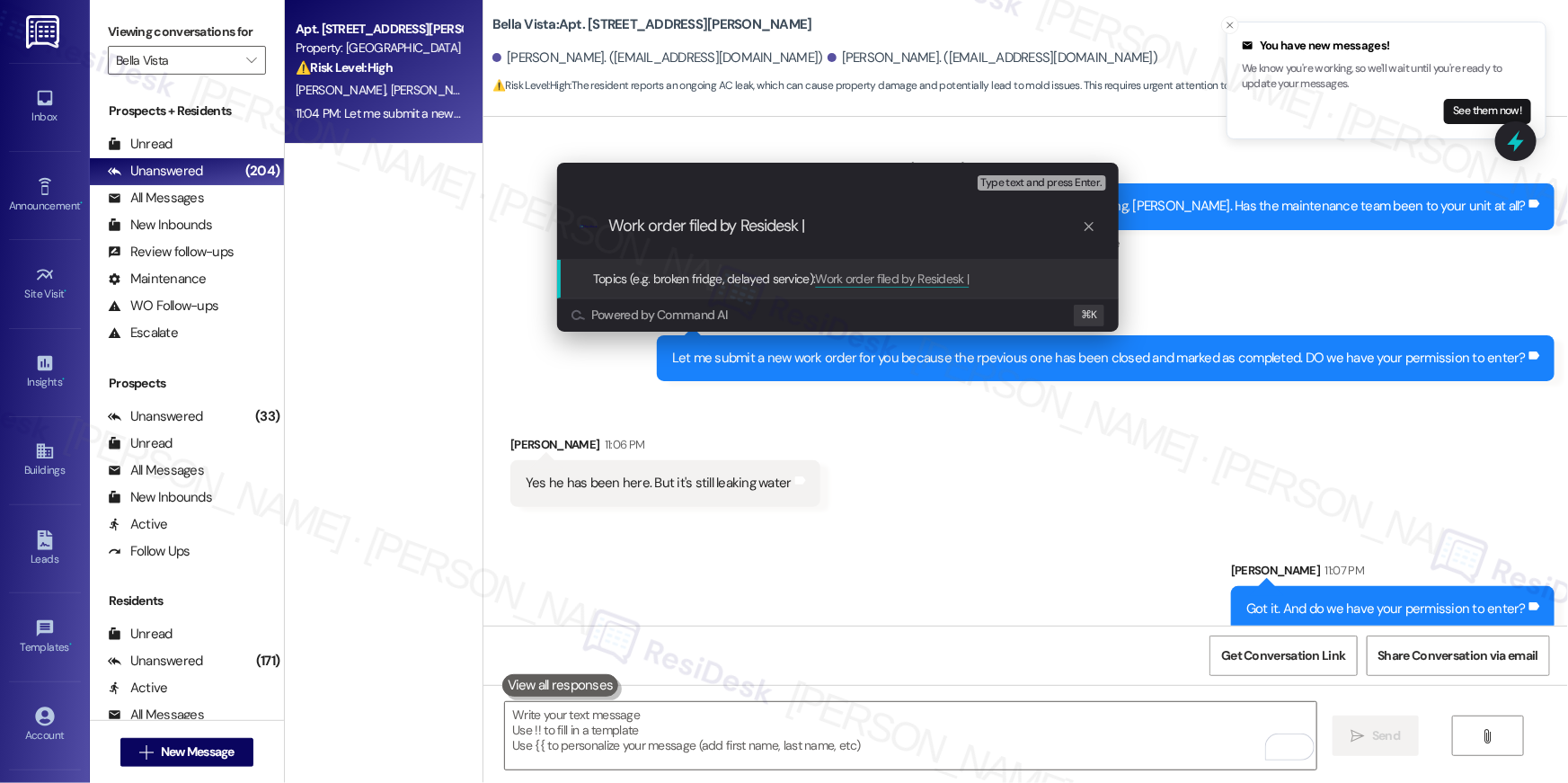
paste input "serviceRequestId:"1138862""
drag, startPoint x: 815, startPoint y: 229, endPoint x: 928, endPoint y: 229, distance: 113.0
click at [928, 229] on input "Work order filed by Residesk | serviceRequestId:"1138862"" at bounding box center [845, 226] width 473 height 19
type input "Work order filed by Residesk | WO #: "1138862""
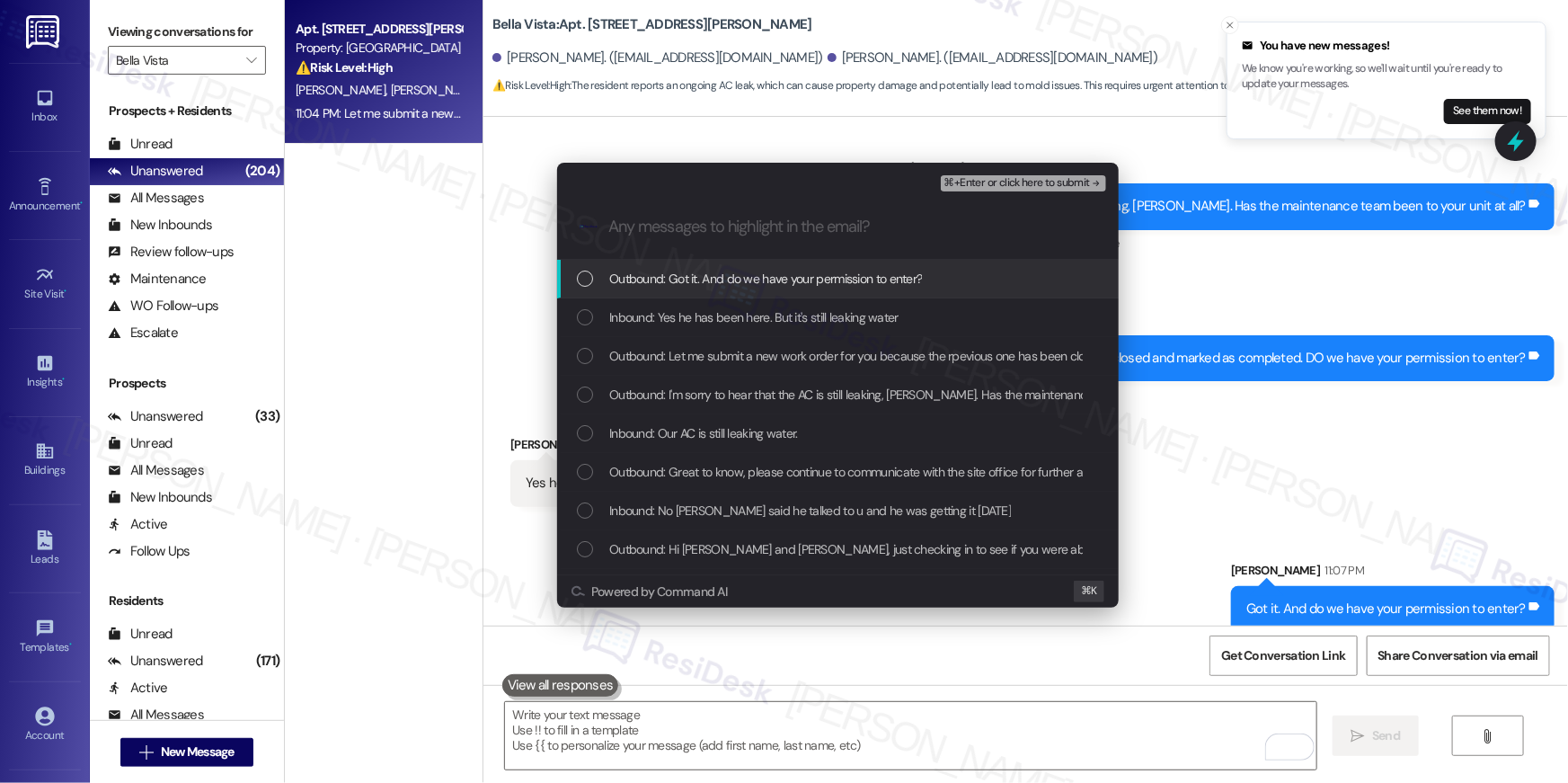
click at [907, 293] on div "Outbound: Got it. And do we have your permission to enter?" at bounding box center [837, 279] width 561 height 38
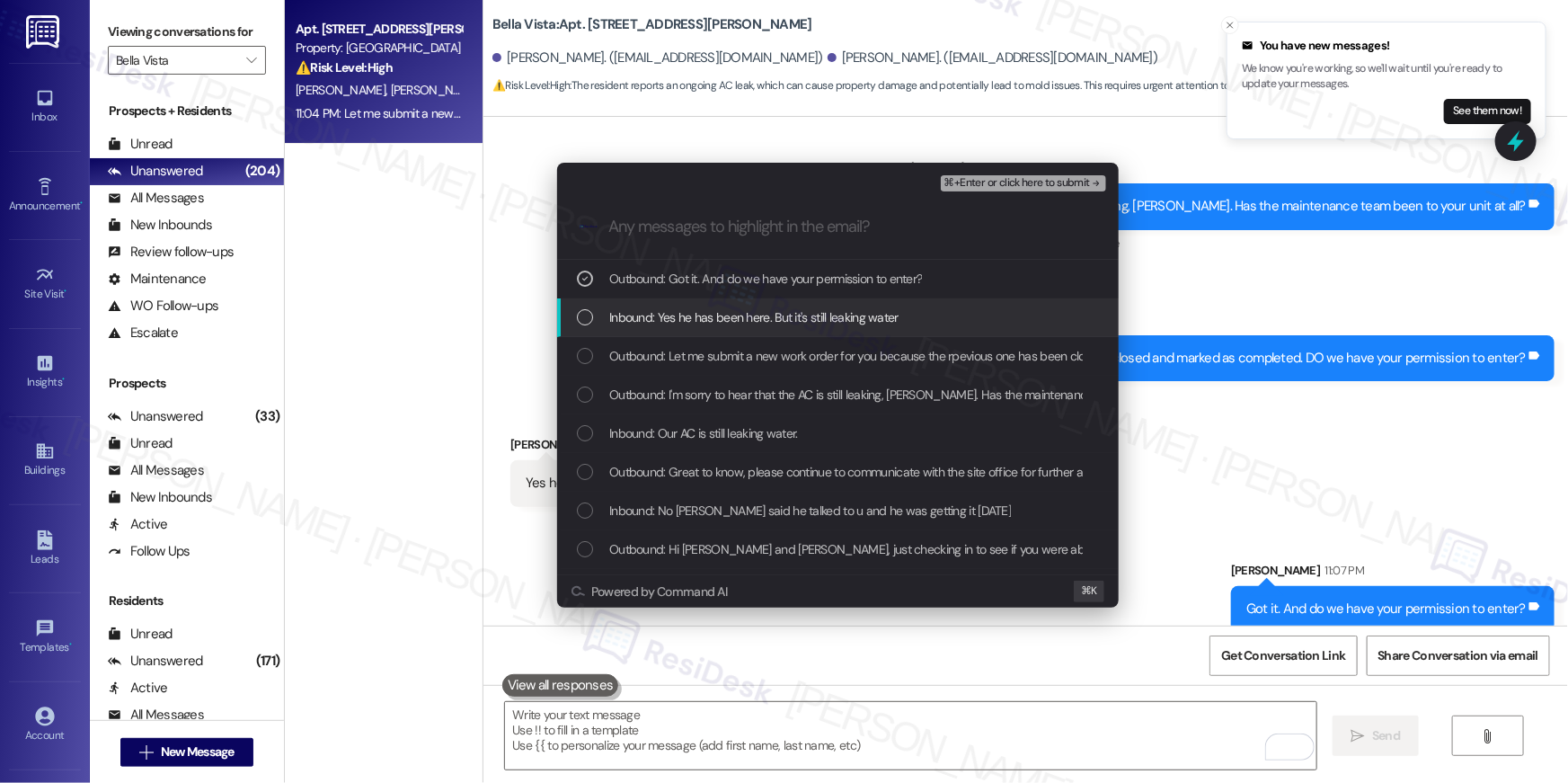
click at [850, 316] on span "Inbound: Yes he has been here. But it's still leaking water" at bounding box center [754, 318] width 289 height 20
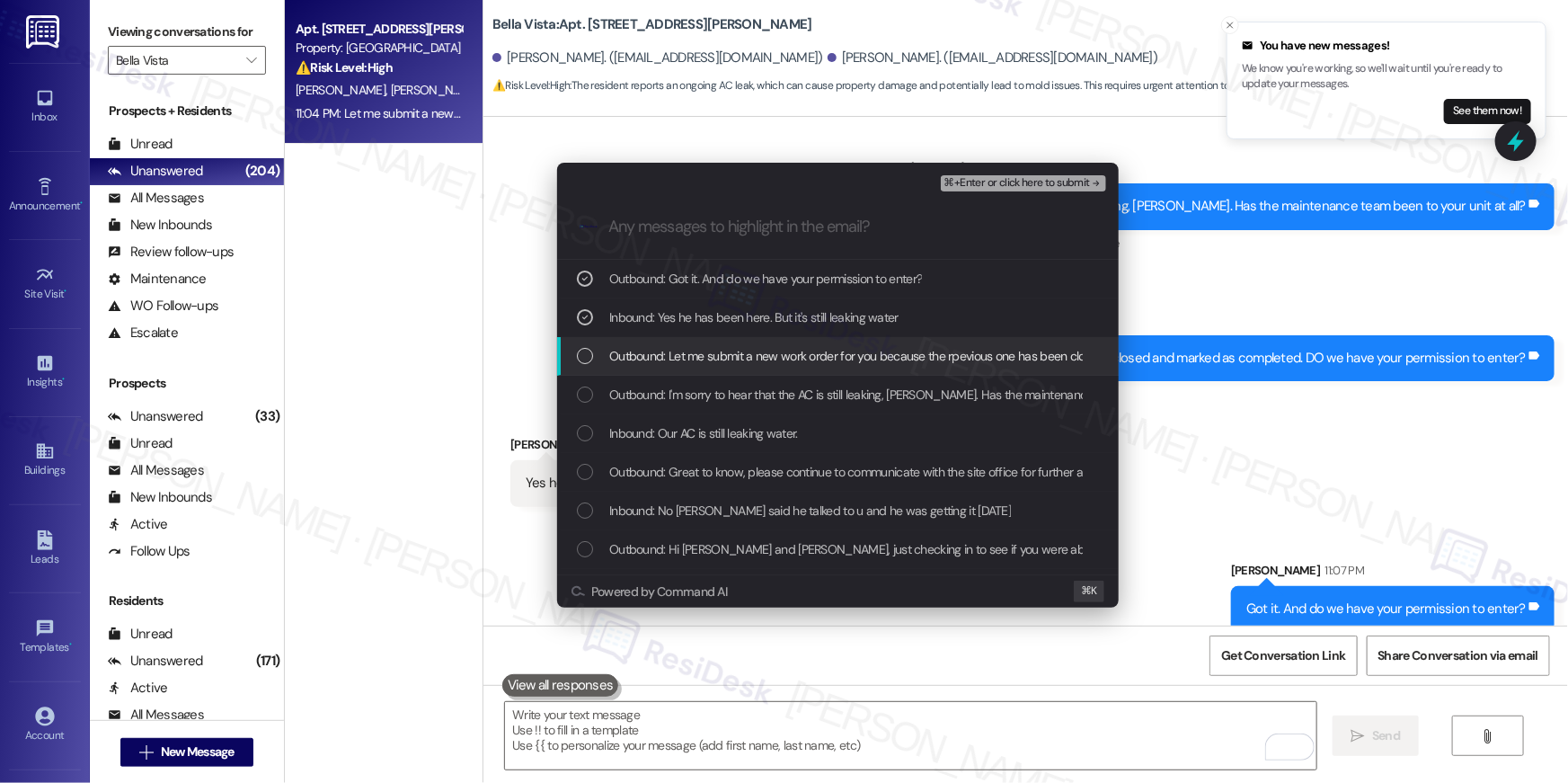
click at [839, 352] on span "Outbound: Let me submit a new work order for you because the rpevious one has b…" at bounding box center [1029, 356] width 841 height 20
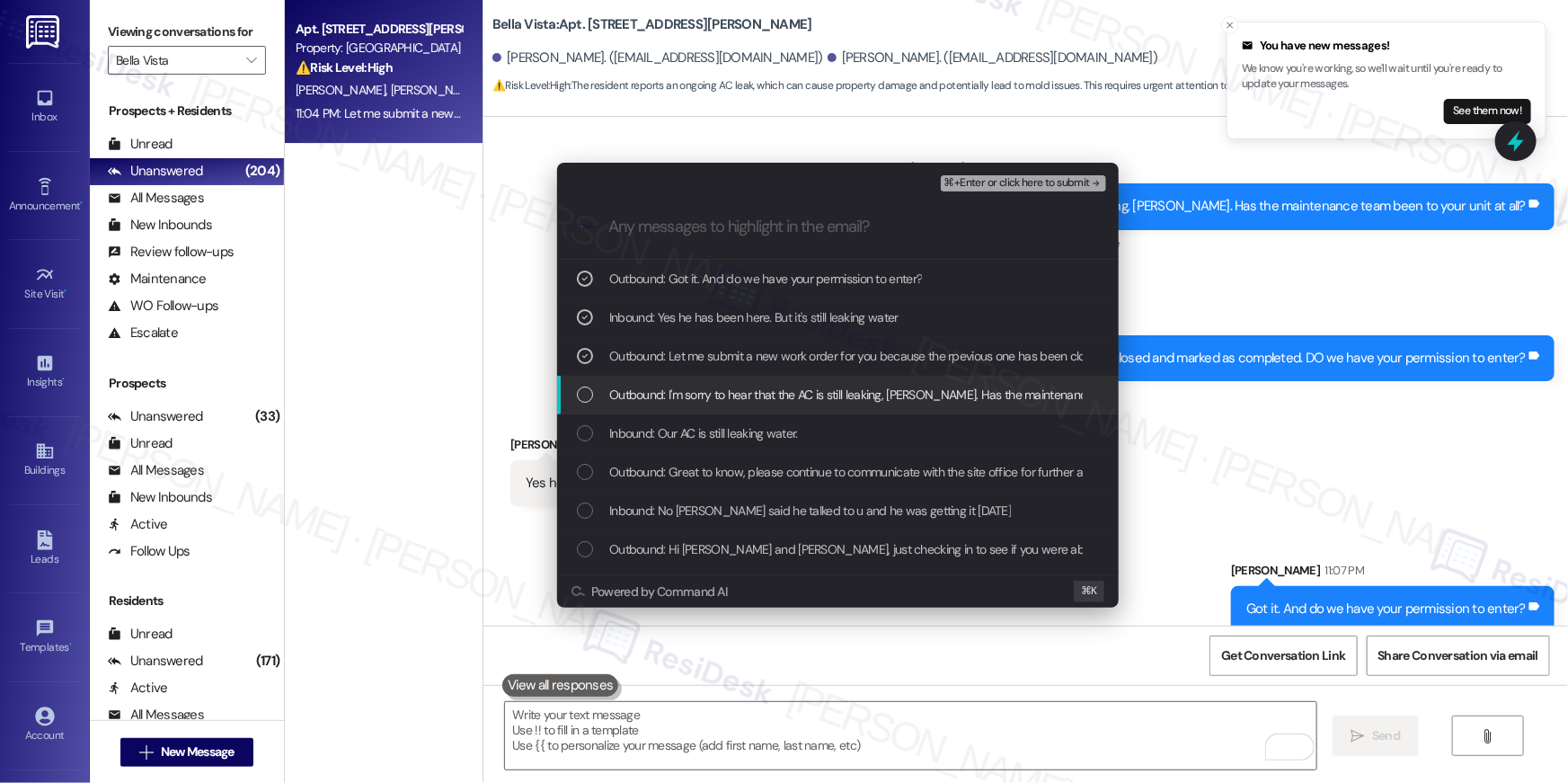
click at [884, 391] on span "Outbound: I'm sorry to hear that the AC is still leaking, Terri. Has the mainte…" at bounding box center [927, 395] width 638 height 20
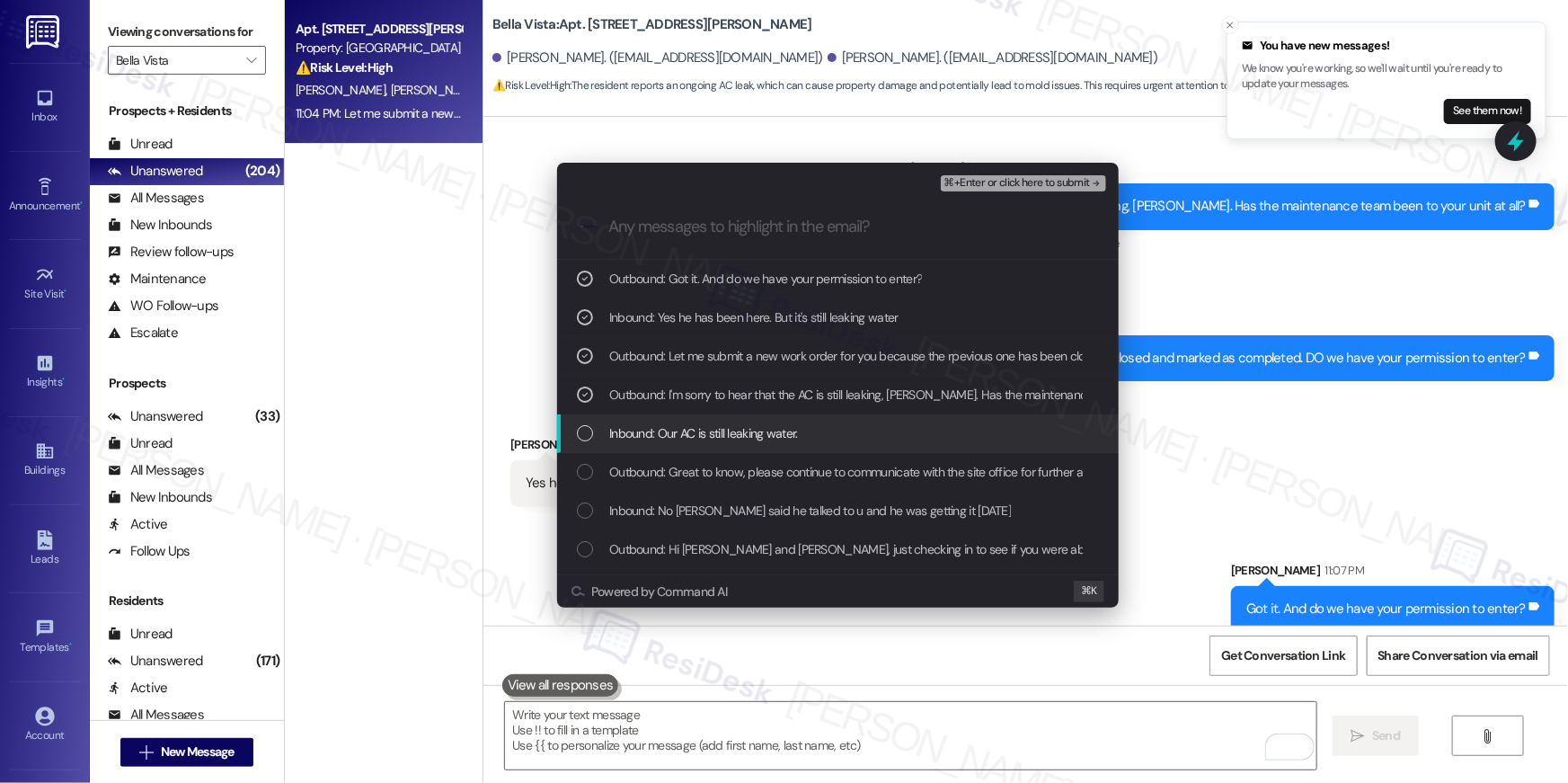
click at [752, 441] on span "Inbound: Our AC is still leaking water." at bounding box center [703, 433] width 188 height 20
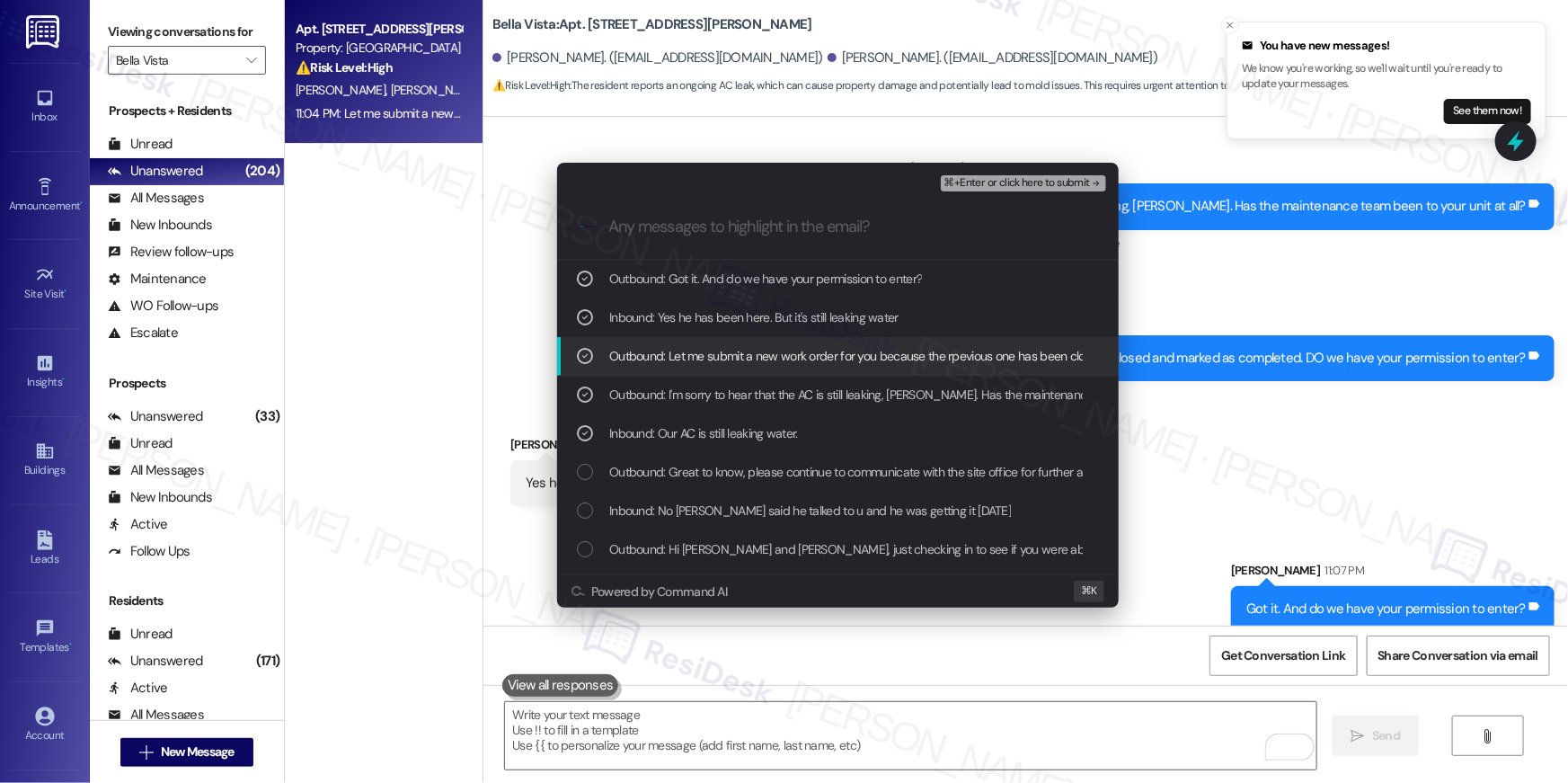
click at [1057, 178] on span "⌘+Enter or click here to submit" at bounding box center [1017, 184] width 146 height 13
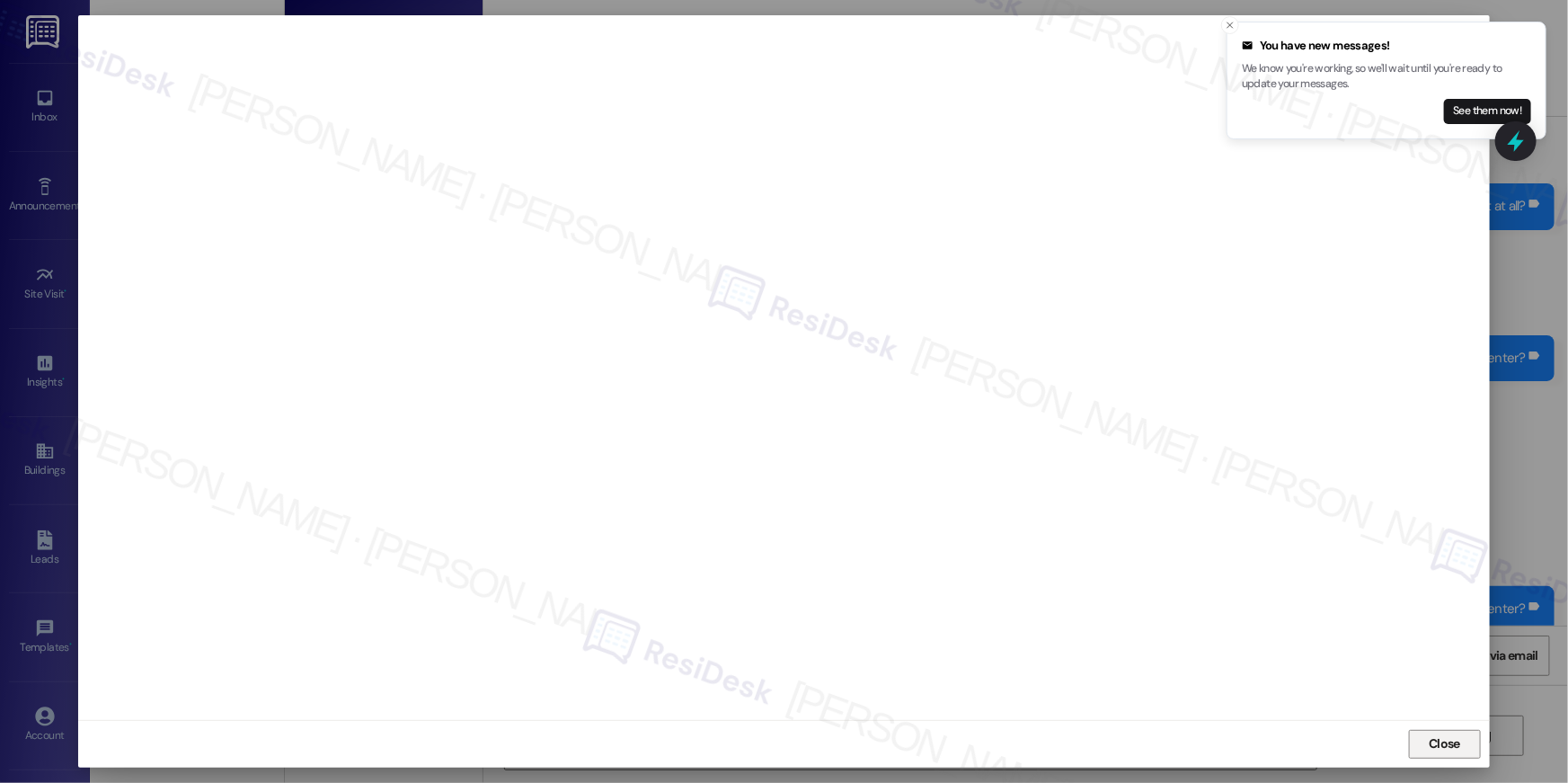
click at [1437, 742] on span "Close" at bounding box center [1444, 744] width 32 height 19
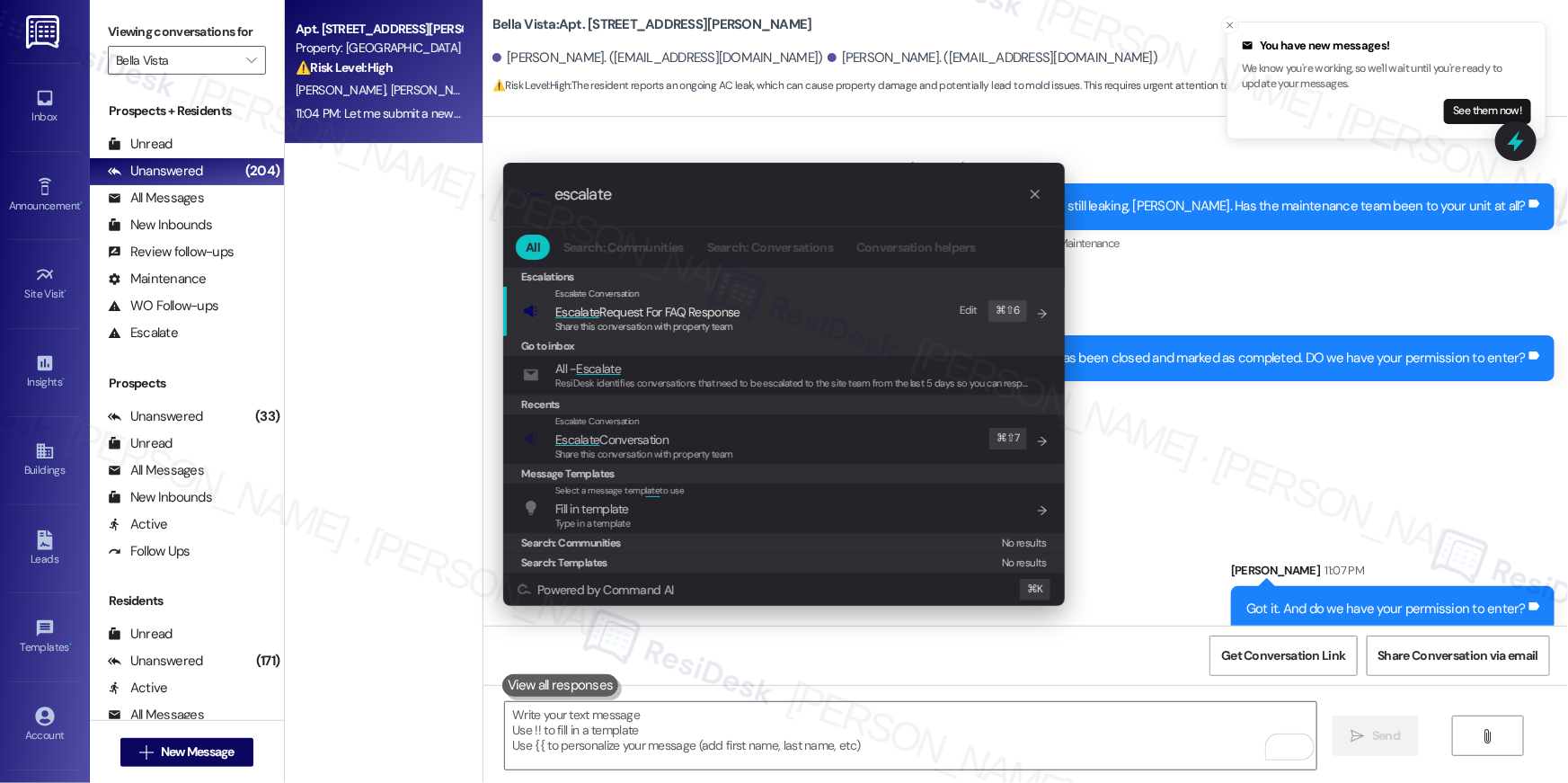
type input "escalate"
click at [754, 434] on div "Escalate Conversation Escalate Conversation Share this conversation with proper…" at bounding box center [786, 438] width 526 height 48
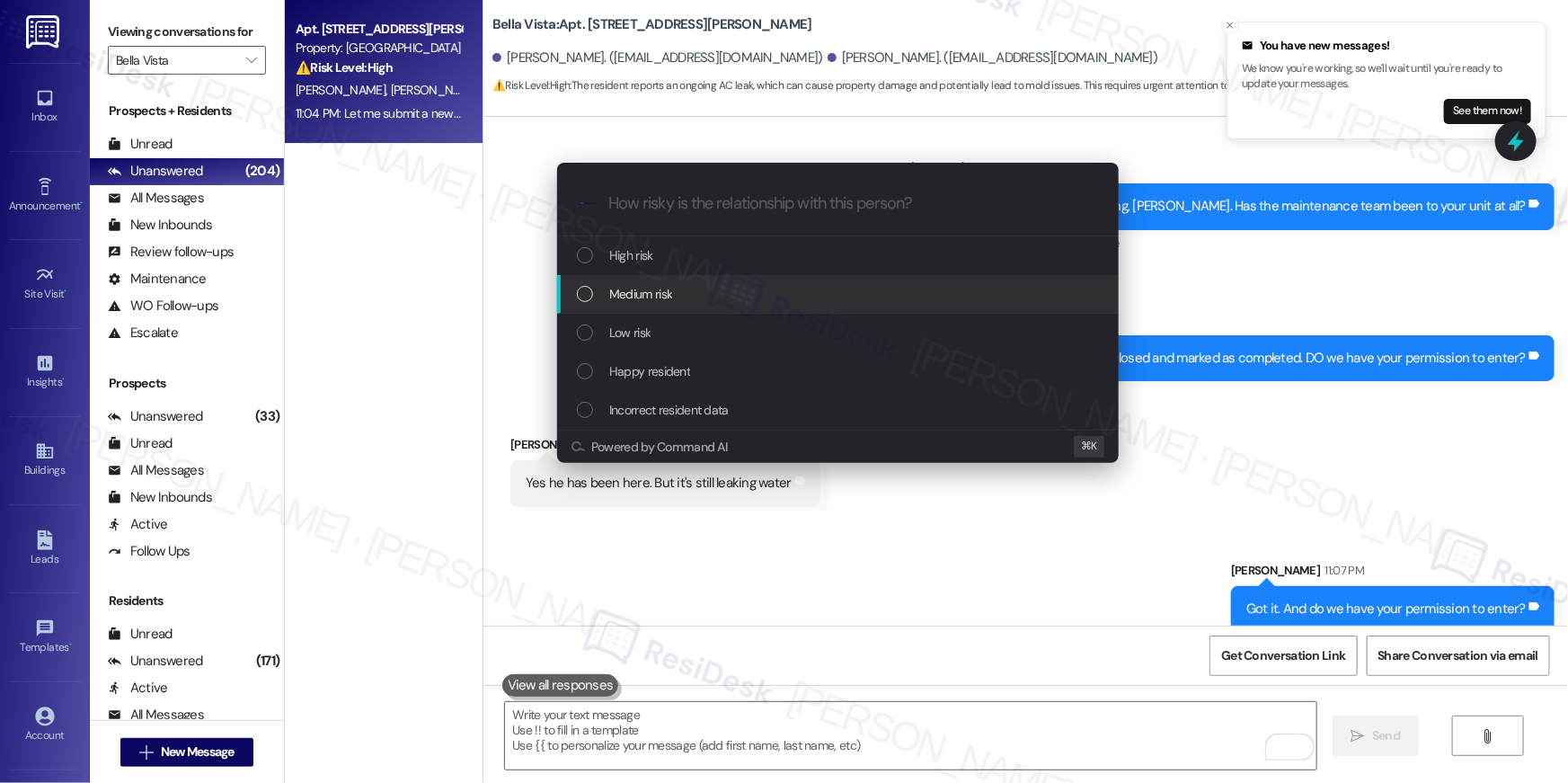
click at [682, 289] on div "Medium risk" at bounding box center [840, 294] width 526 height 20
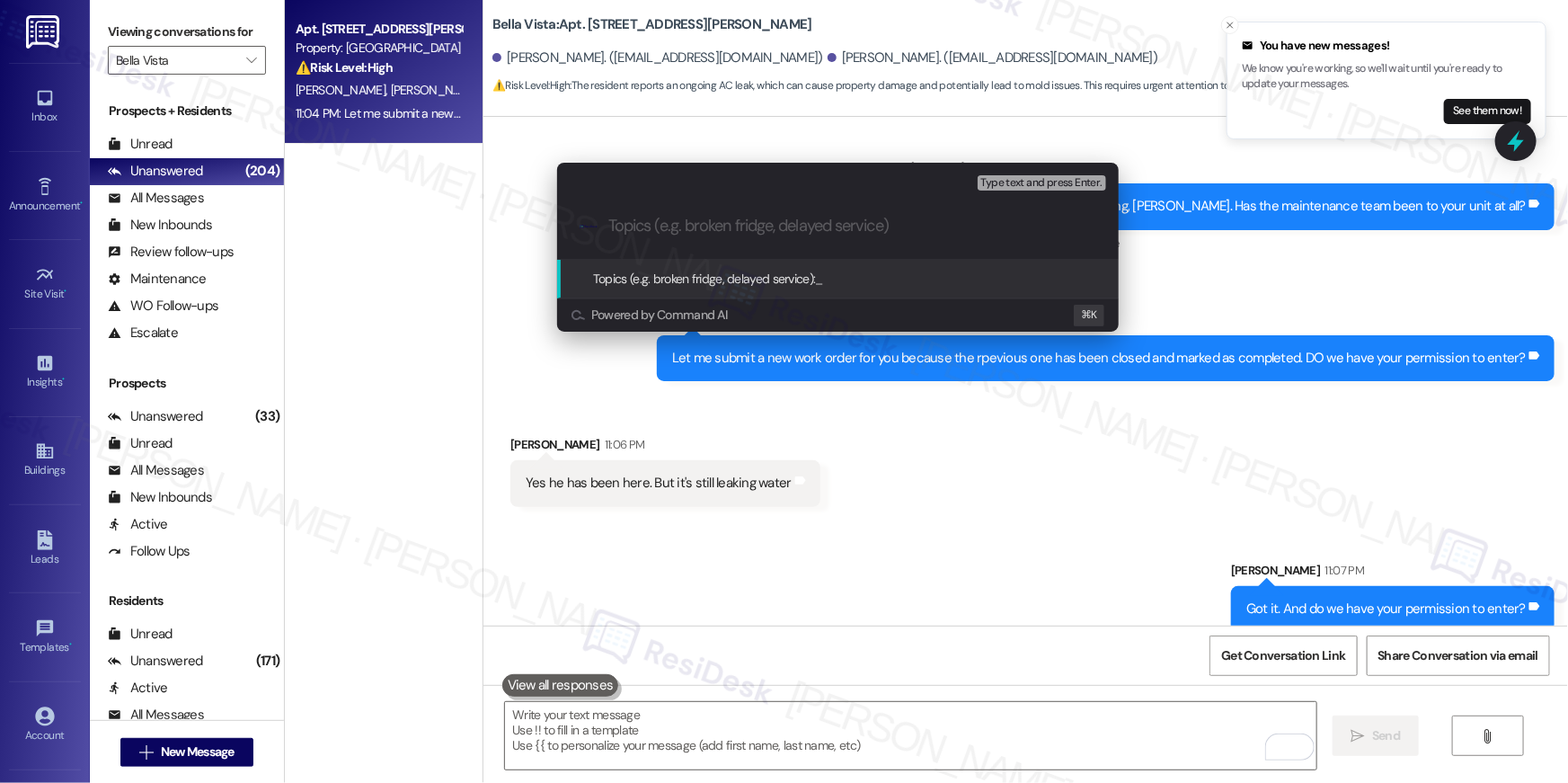
paste input "Work order filed by Residesk | WO #: "1138862""
type input "Work order filed by Residesk | WO #: "1138862""
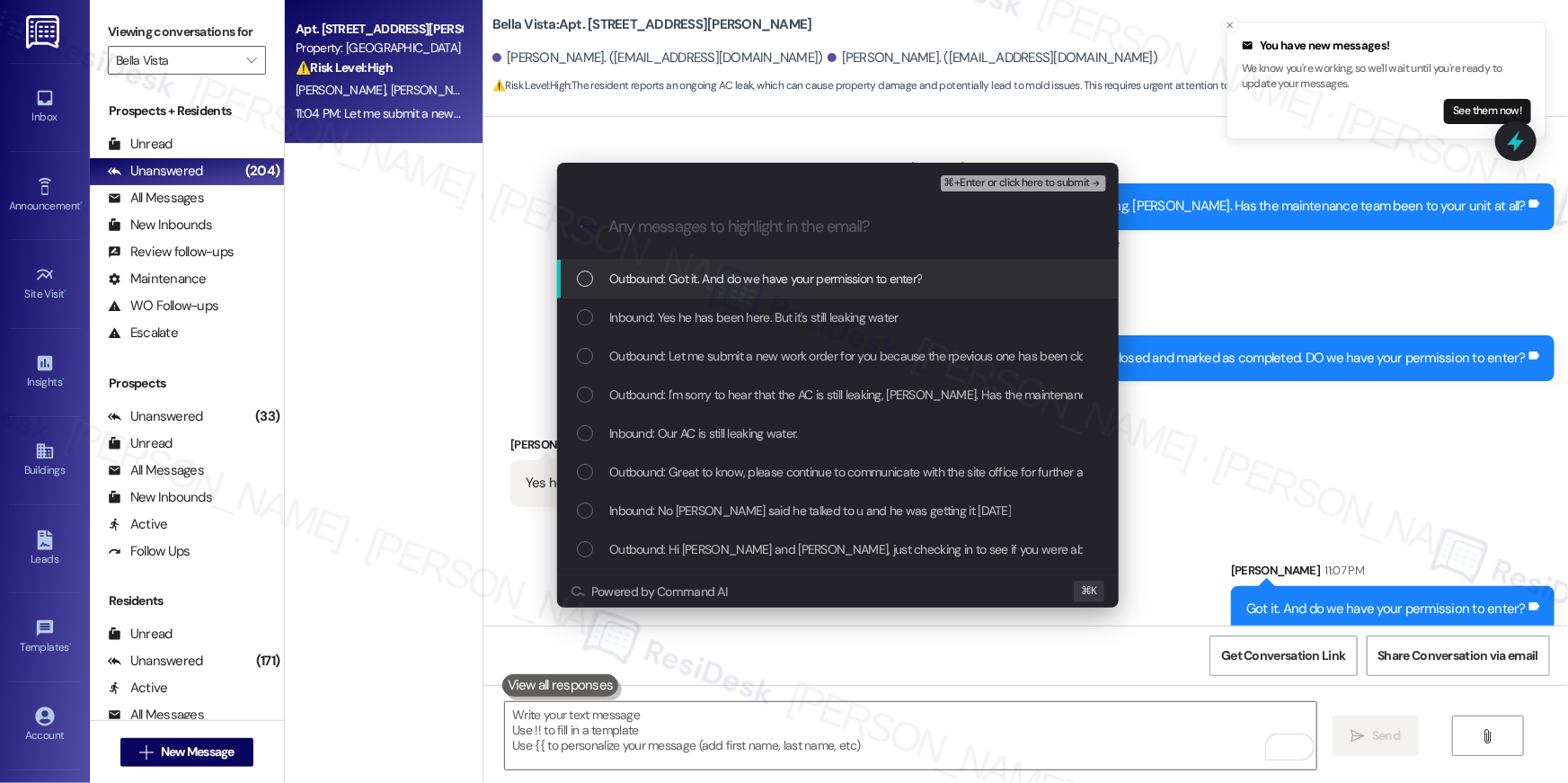
click at [782, 293] on div "Outbound: Got it. And do we have your permission to enter?" at bounding box center [837, 279] width 561 height 38
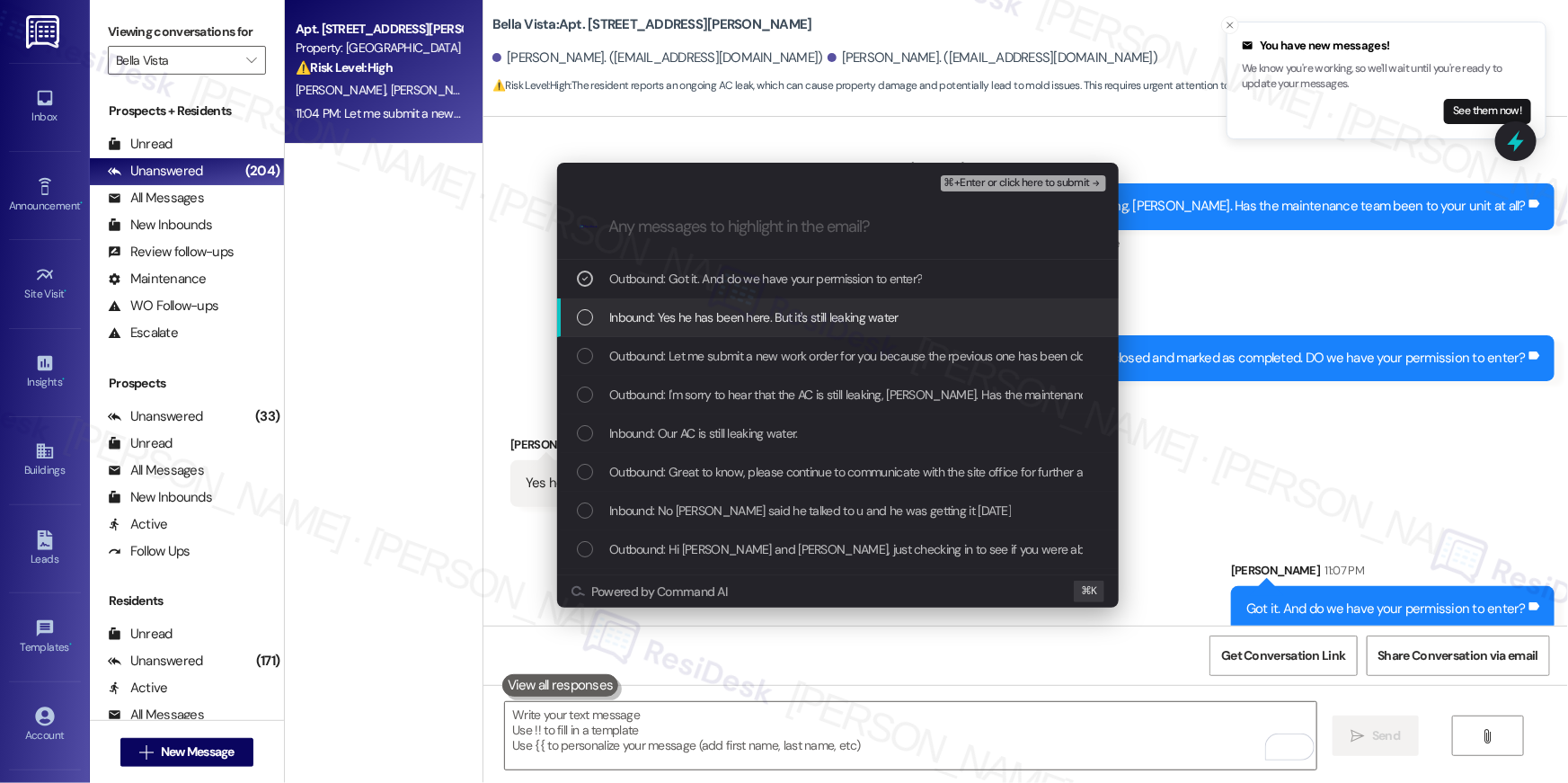
click at [757, 320] on span "Inbound: Yes he has been here. But it's still leaking water" at bounding box center [754, 318] width 289 height 20
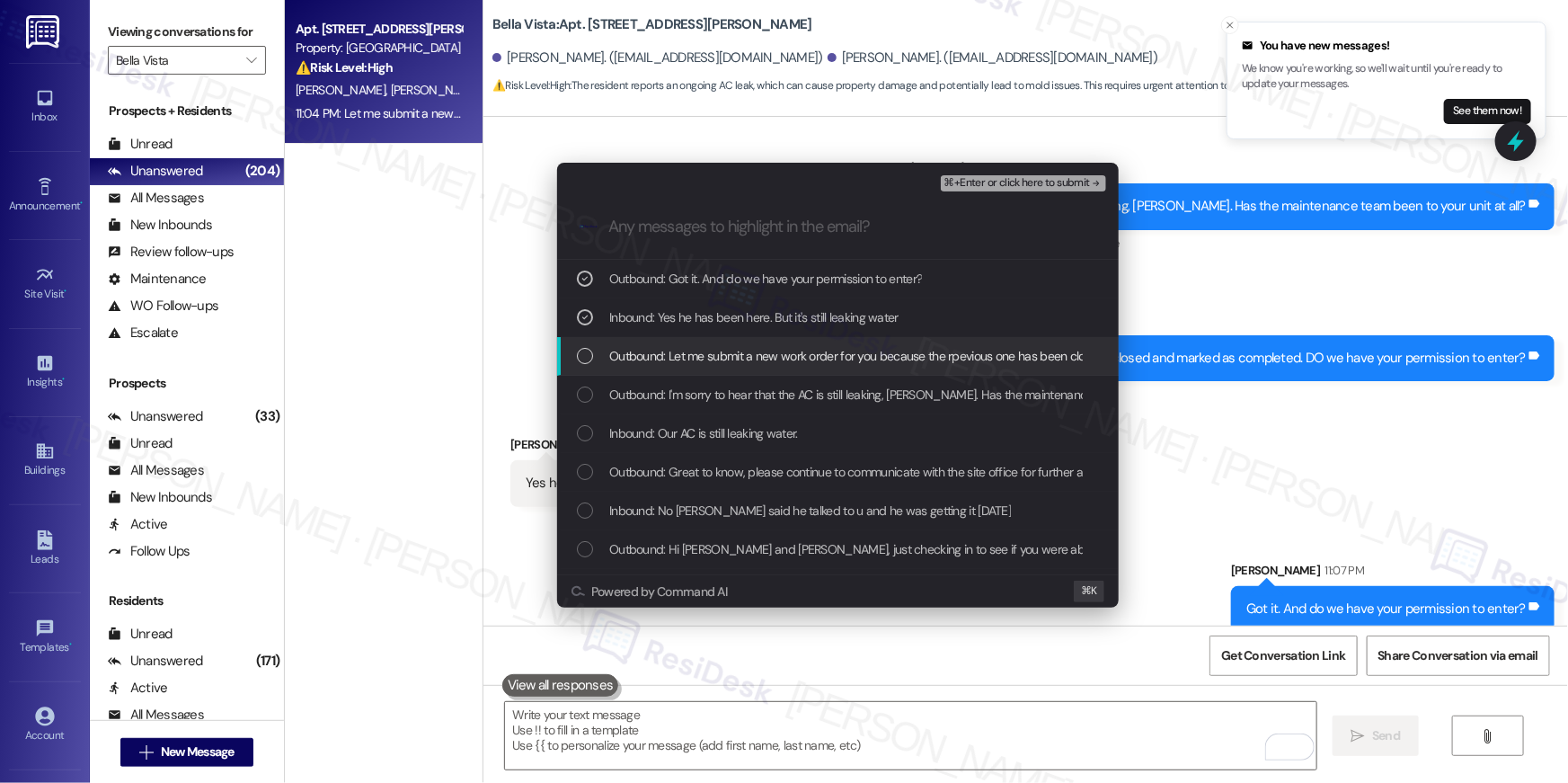
click at [750, 348] on span "Outbound: Let me submit a new work order for you because the rpevious one has b…" at bounding box center [1029, 356] width 841 height 20
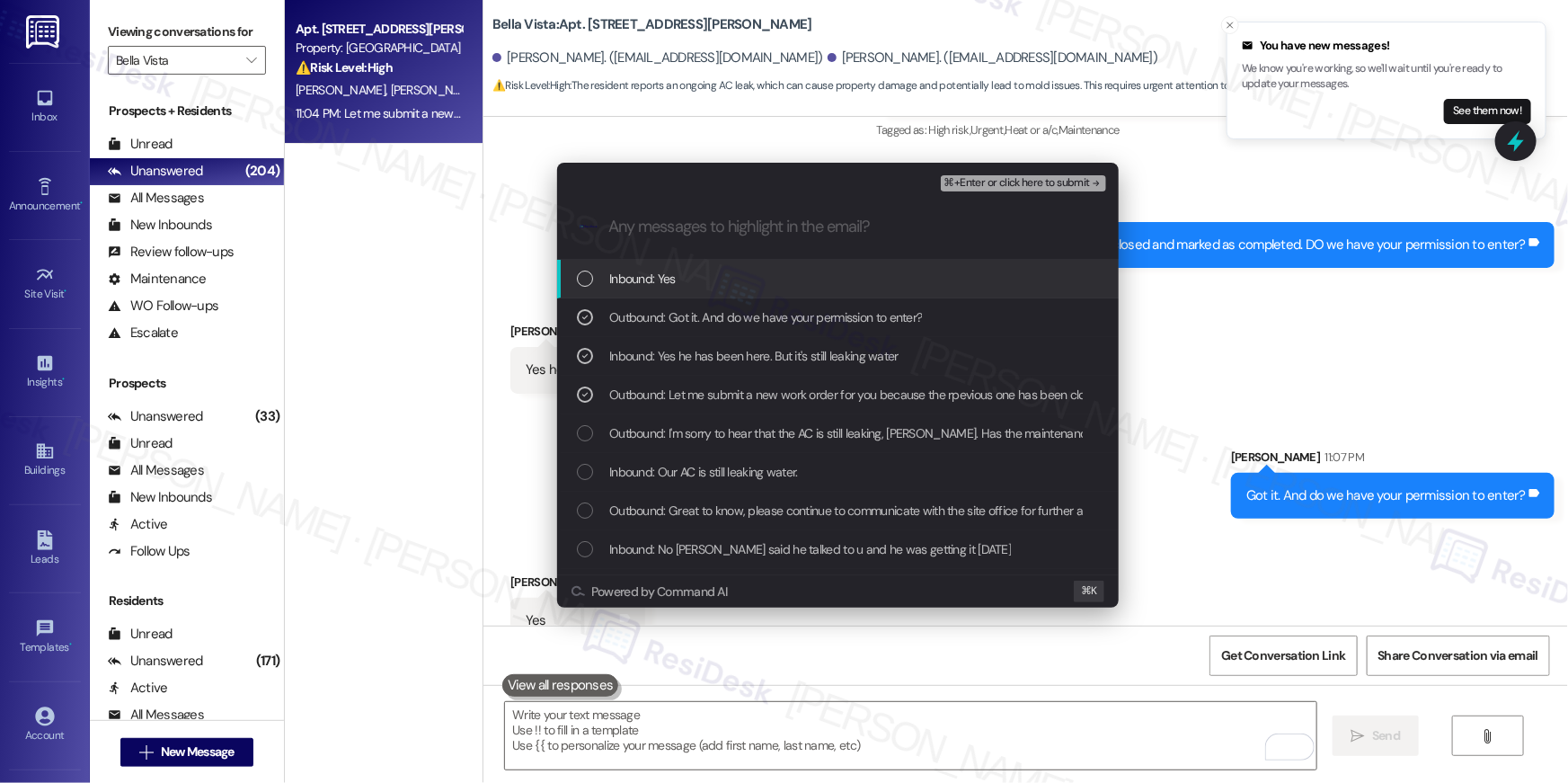
scroll to position [3002, 0]
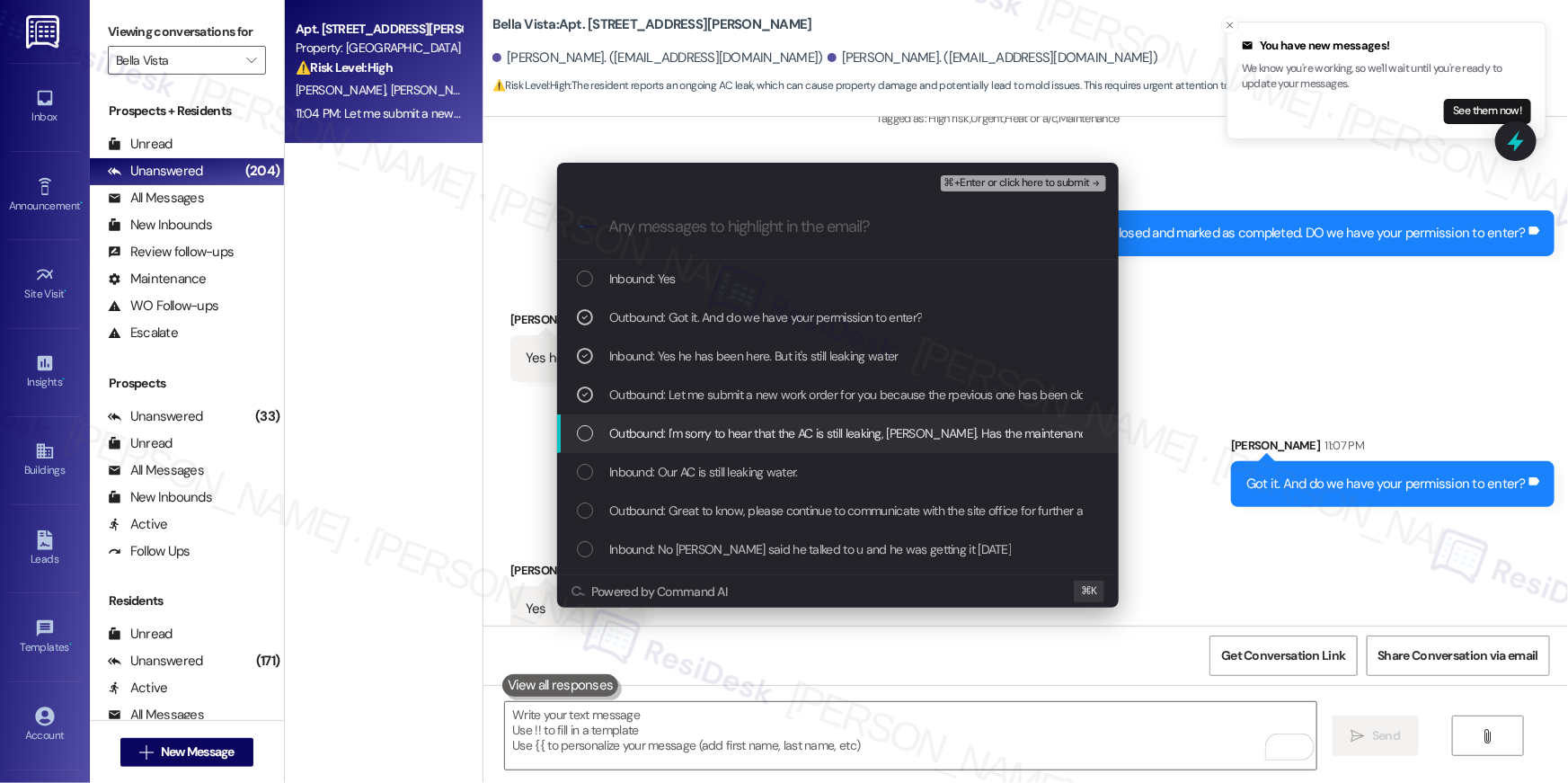
click at [786, 433] on span "Outbound: I'm sorry to hear that the AC is still leaking, Terri. Has the mainte…" at bounding box center [927, 433] width 638 height 20
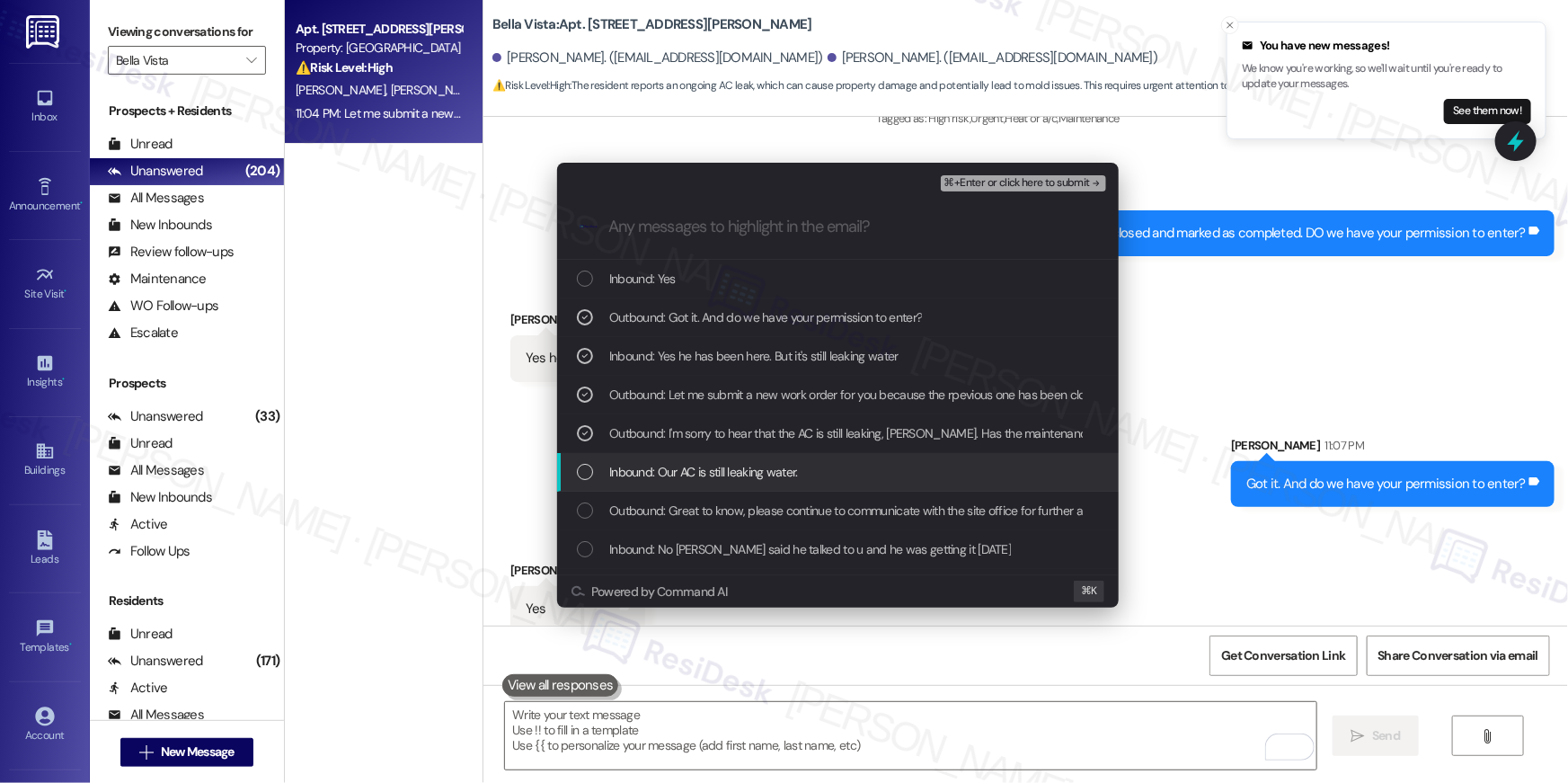
click at [767, 468] on span "Inbound: Our AC is still leaking water." at bounding box center [703, 473] width 188 height 20
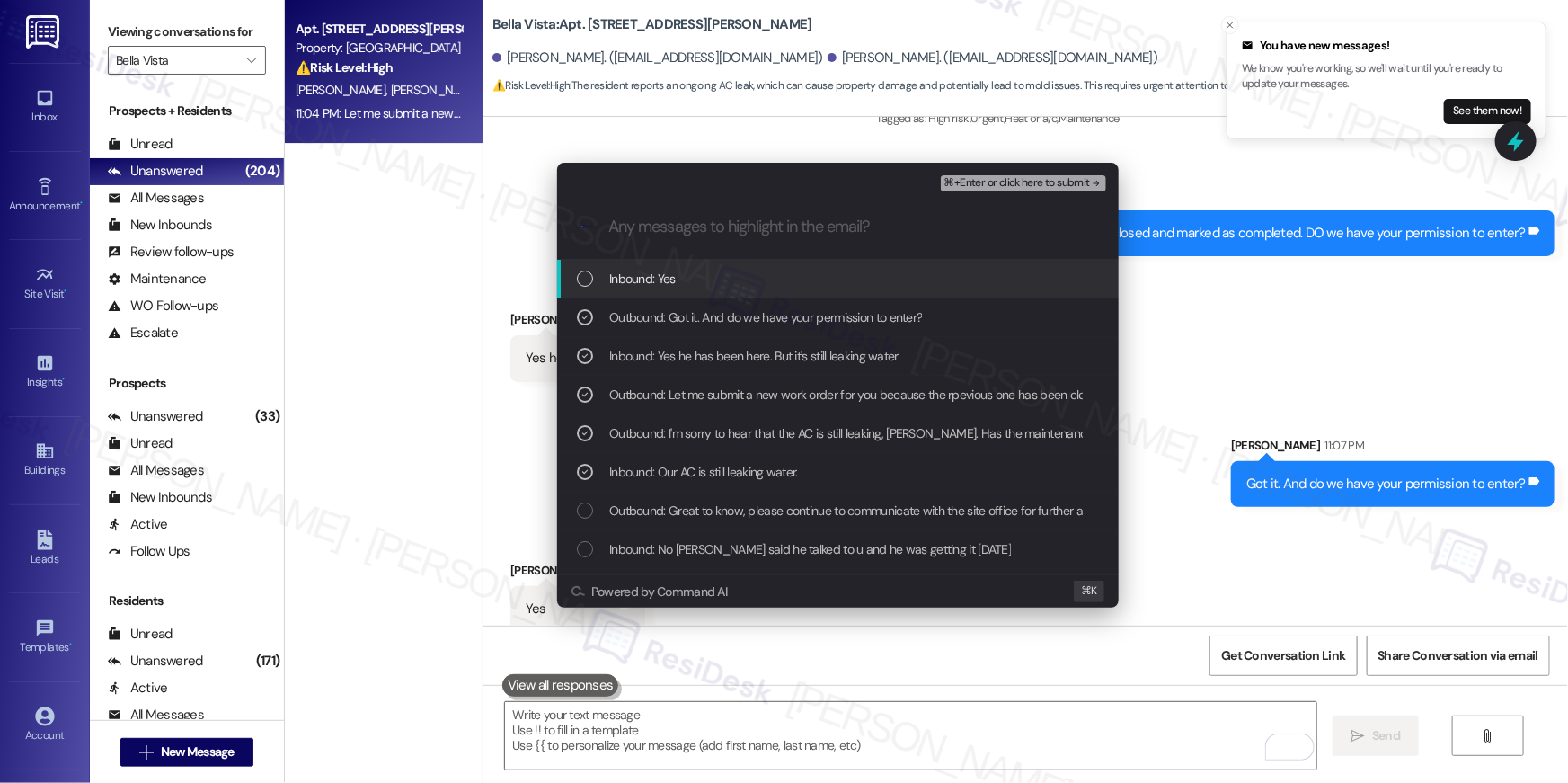
click at [1003, 178] on span "⌘+Enter or click here to submit" at bounding box center [1017, 184] width 146 height 13
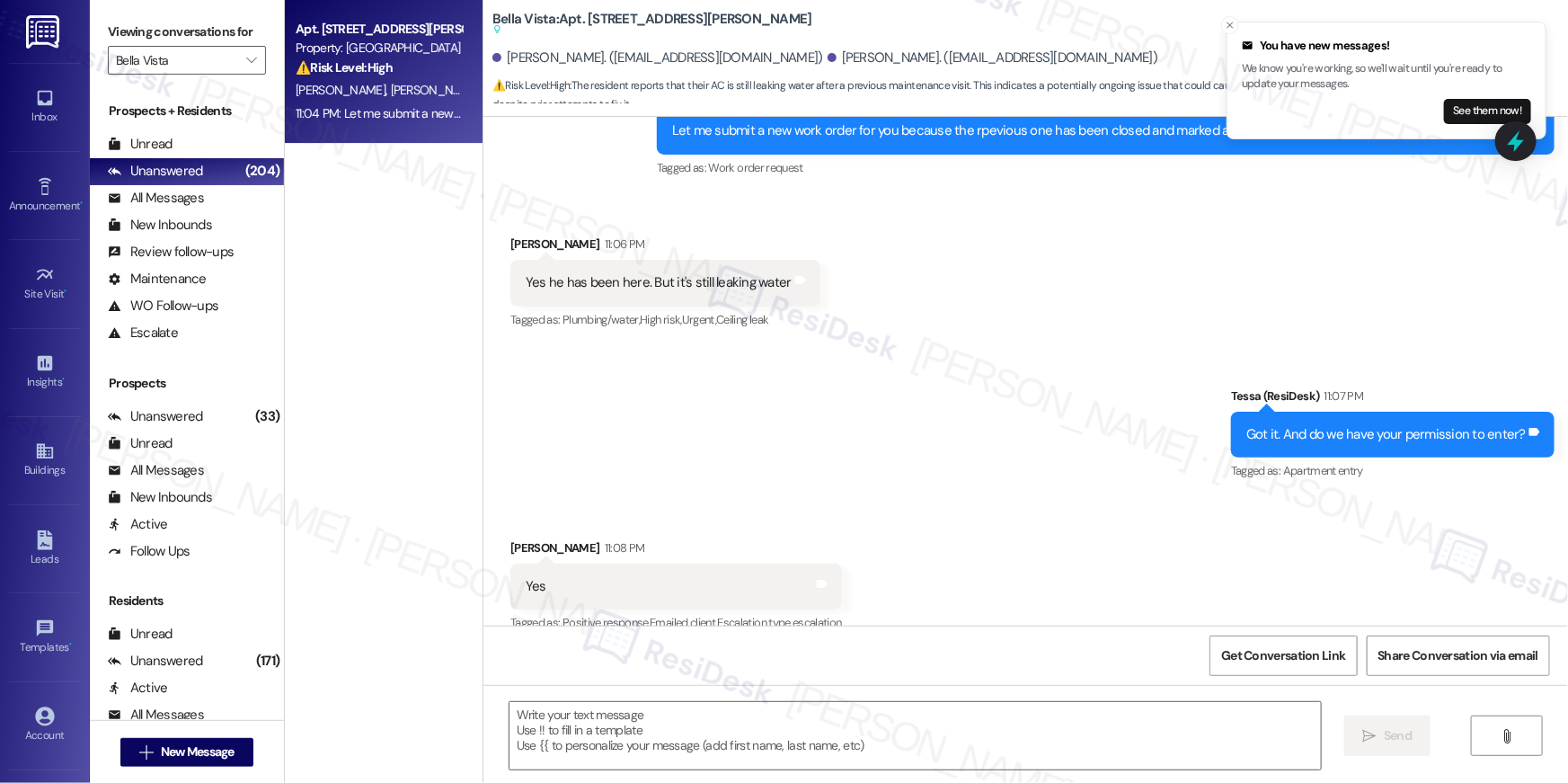
type textarea "Fetching suggested responses. Please feel free to read through the conversation…"
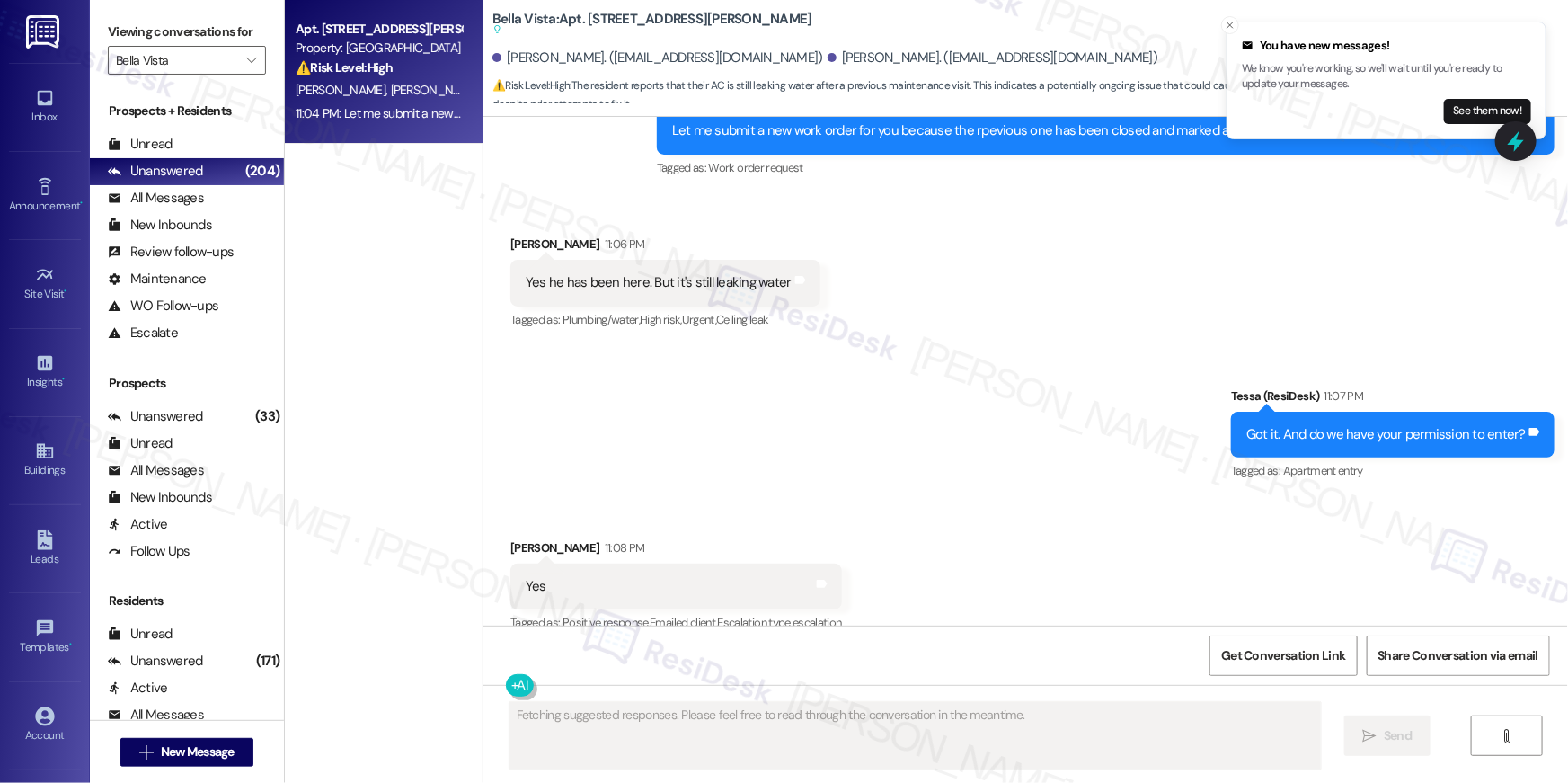
scroll to position [3128, 0]
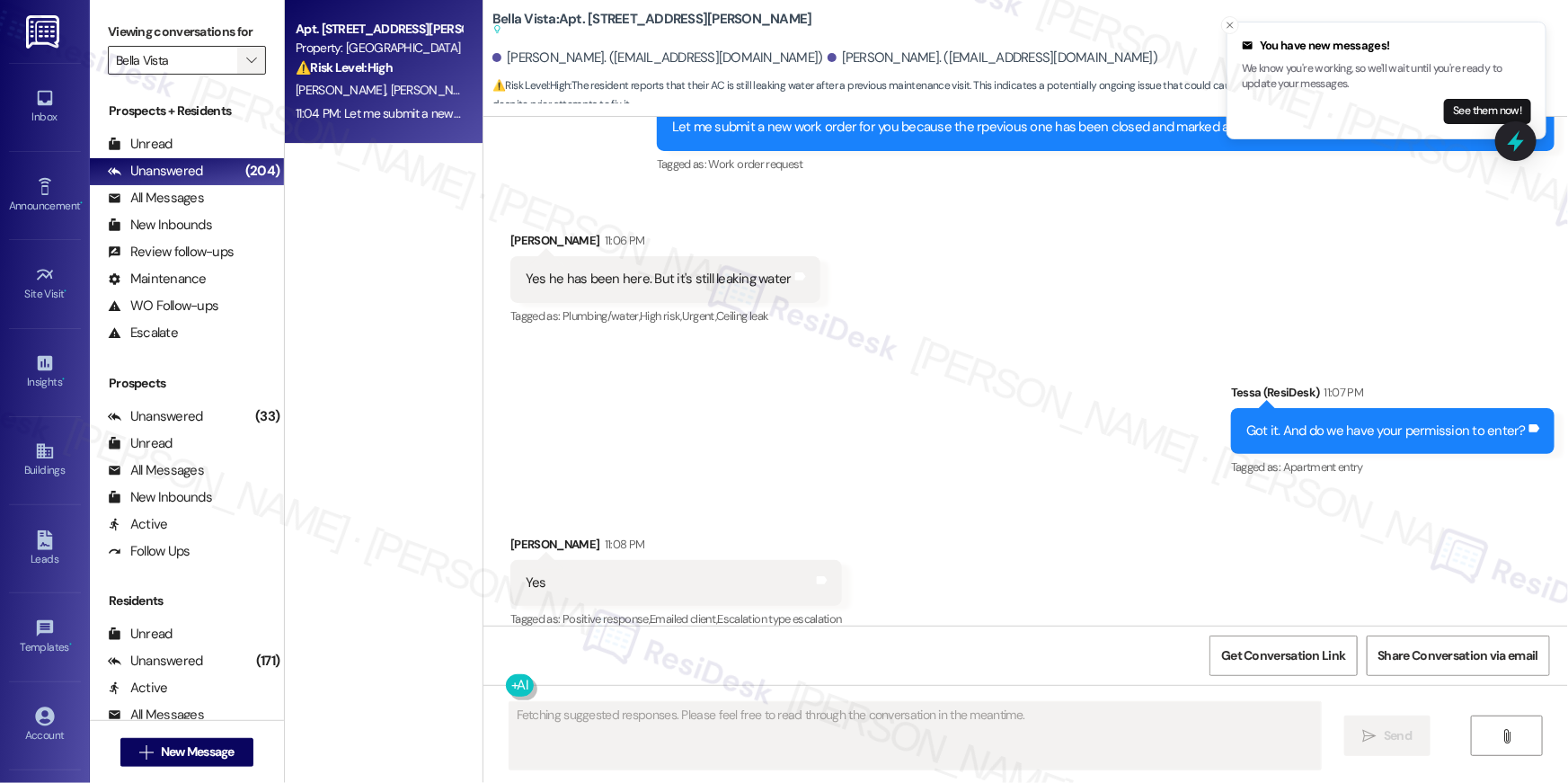
click at [243, 64] on span "" at bounding box center [251, 60] width 17 height 29
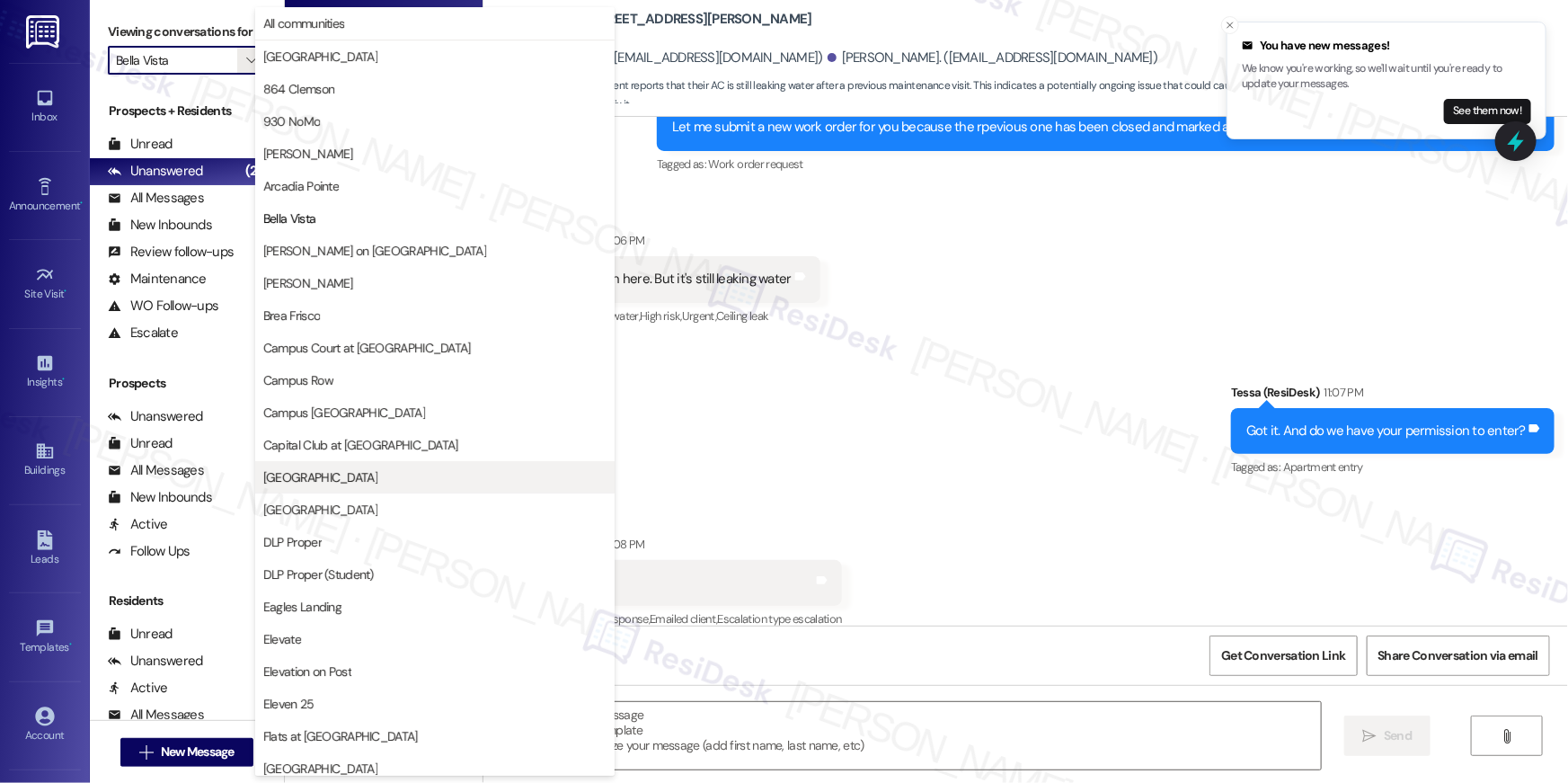
click at [394, 471] on span "[GEOGRAPHIC_DATA]" at bounding box center [434, 477] width 343 height 18
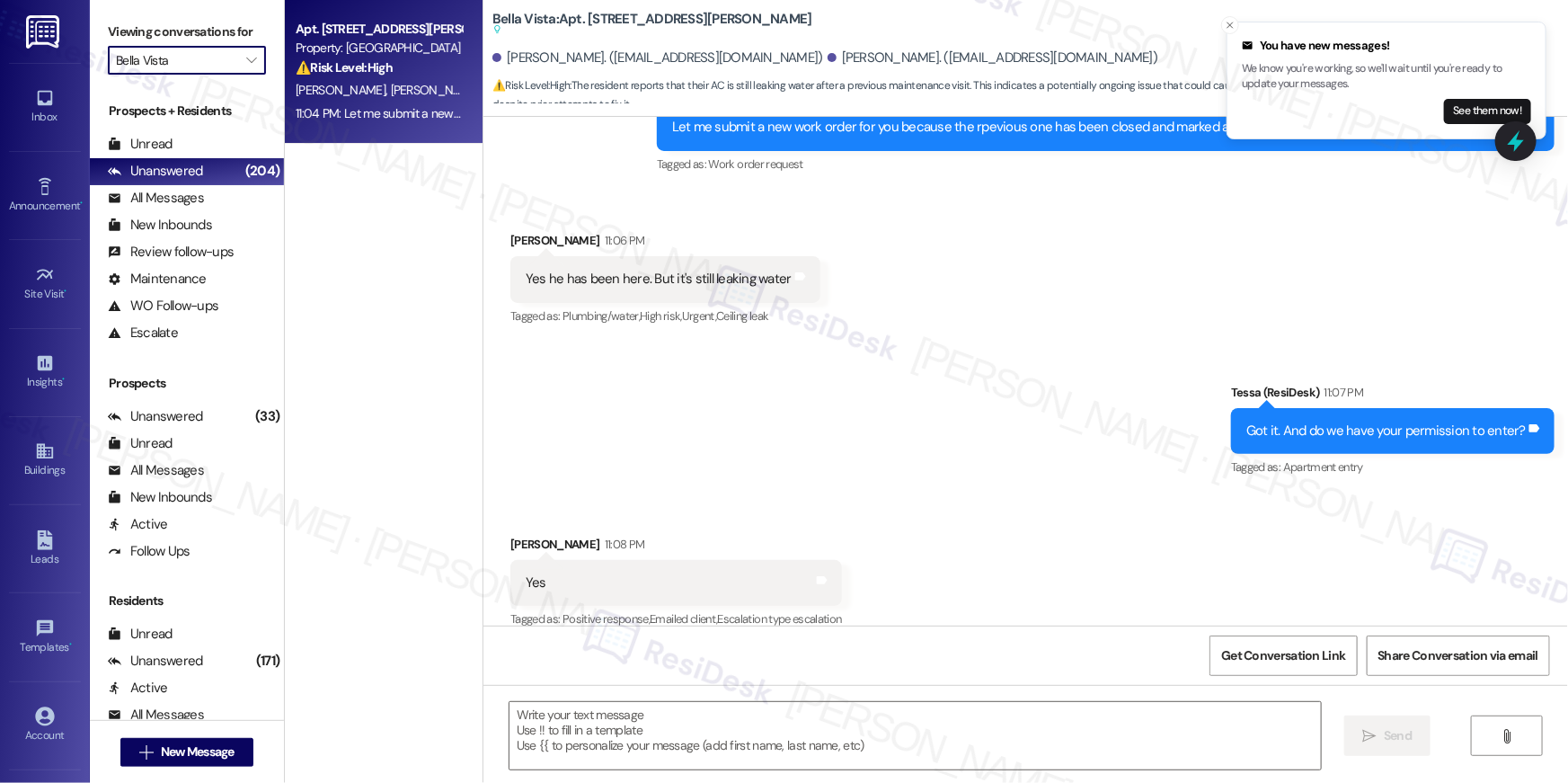
type input "[GEOGRAPHIC_DATA]"
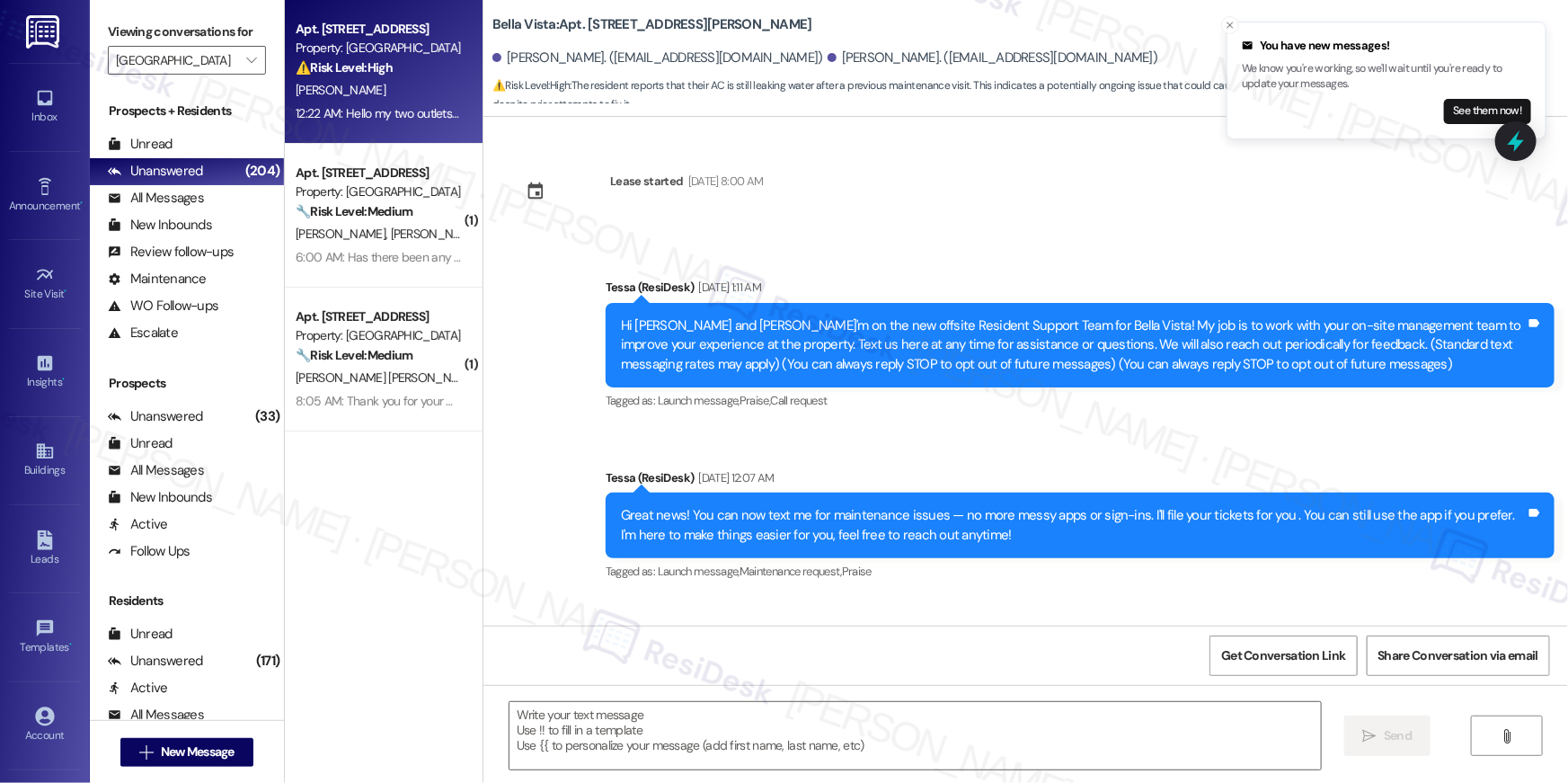
click at [407, 100] on div "D. Oconner" at bounding box center [379, 90] width 170 height 23
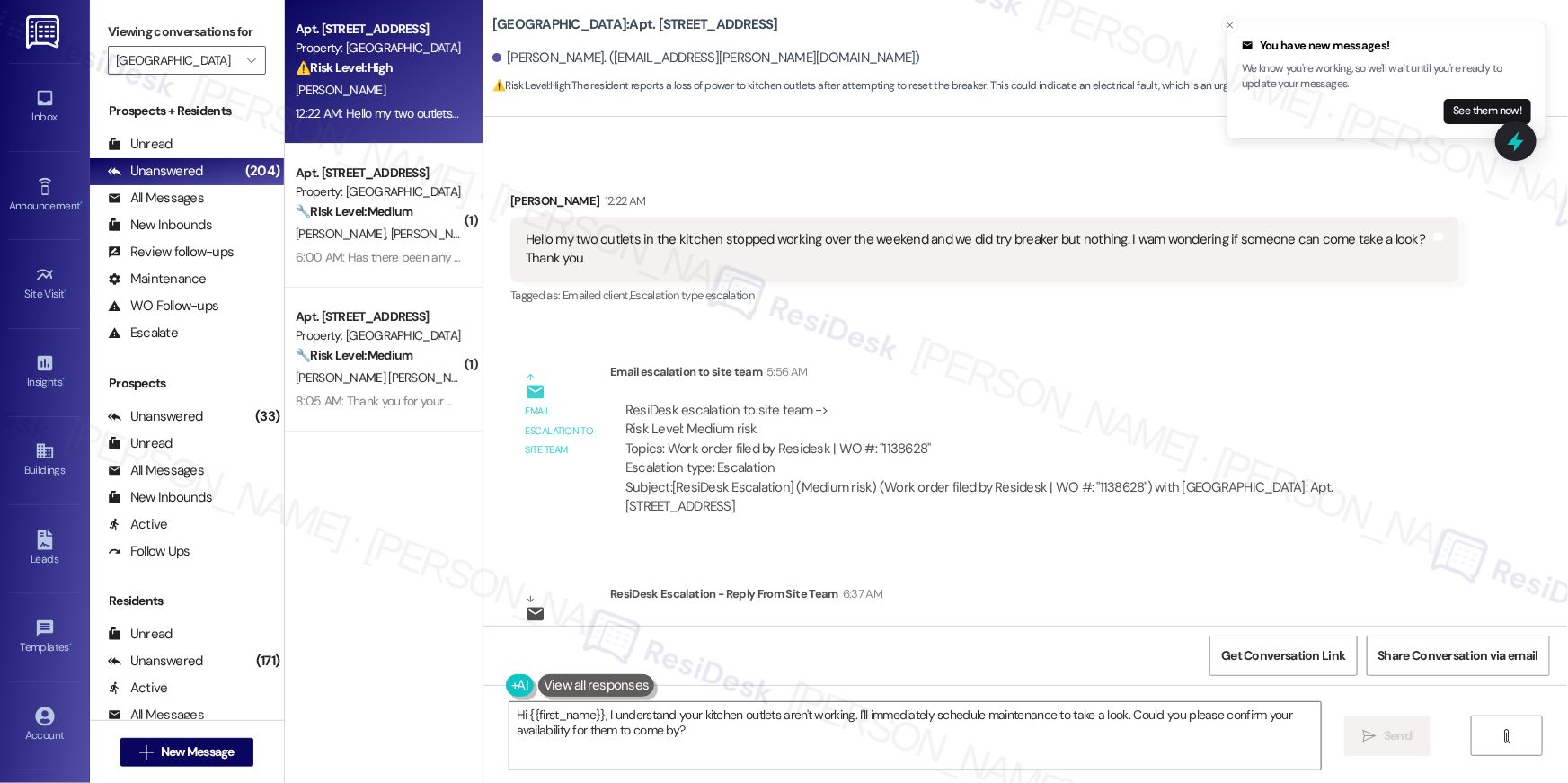
scroll to position [168, 0]
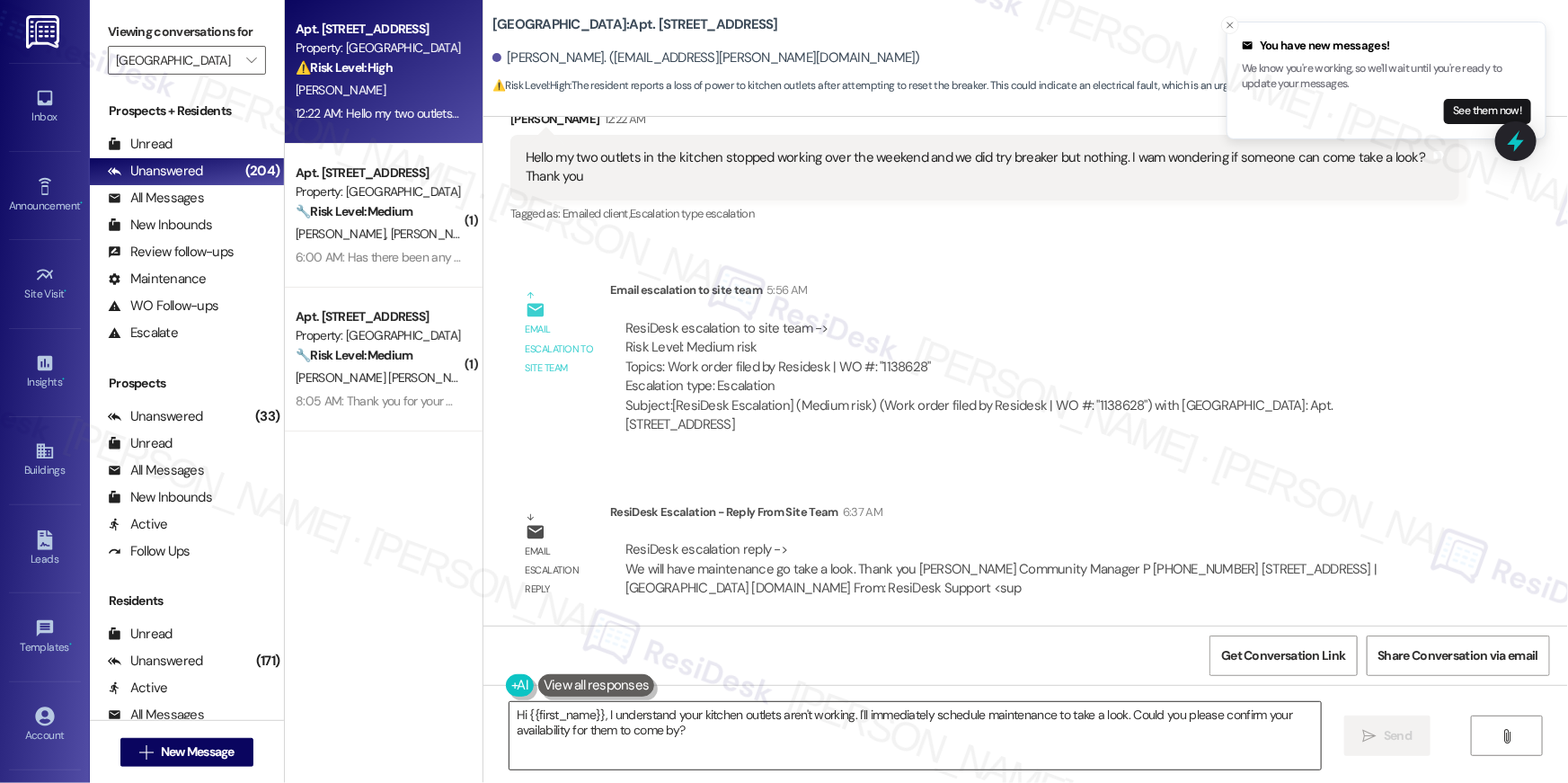
drag, startPoint x: 673, startPoint y: 736, endPoint x: 695, endPoint y: 733, distance: 22.2
click at [674, 736] on textarea "Hi {{first_name}}, I understand your kitchen outlets aren't working. I'll immed…" at bounding box center [916, 736] width 812 height 67
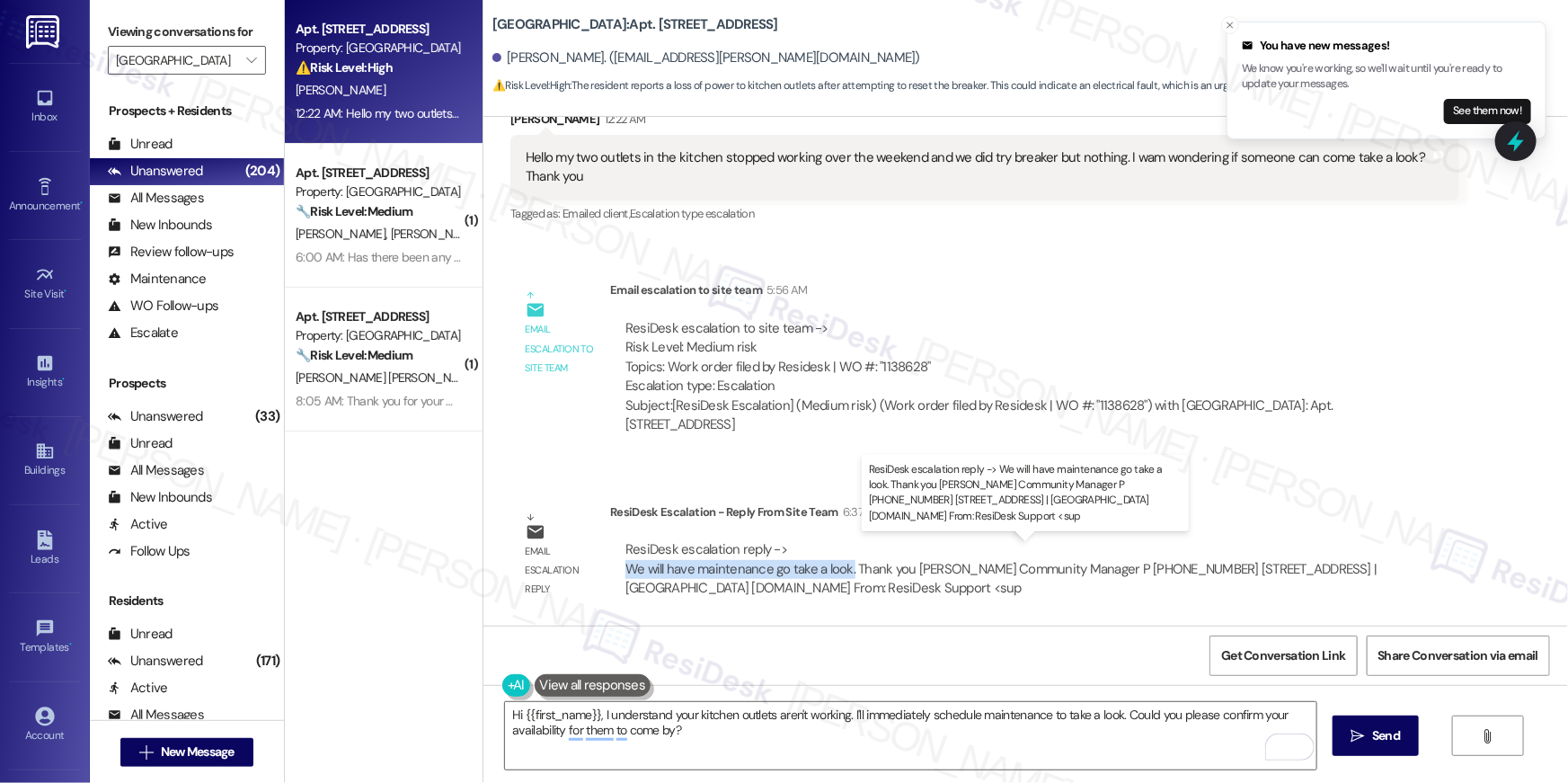
drag, startPoint x: 619, startPoint y: 562, endPoint x: 841, endPoint y: 566, distance: 222.0
click at [841, 566] on div "ResiDesk escalation reply -> We will have maintenance go take a look. Thank you…" at bounding box center [1001, 568] width 752 height 56
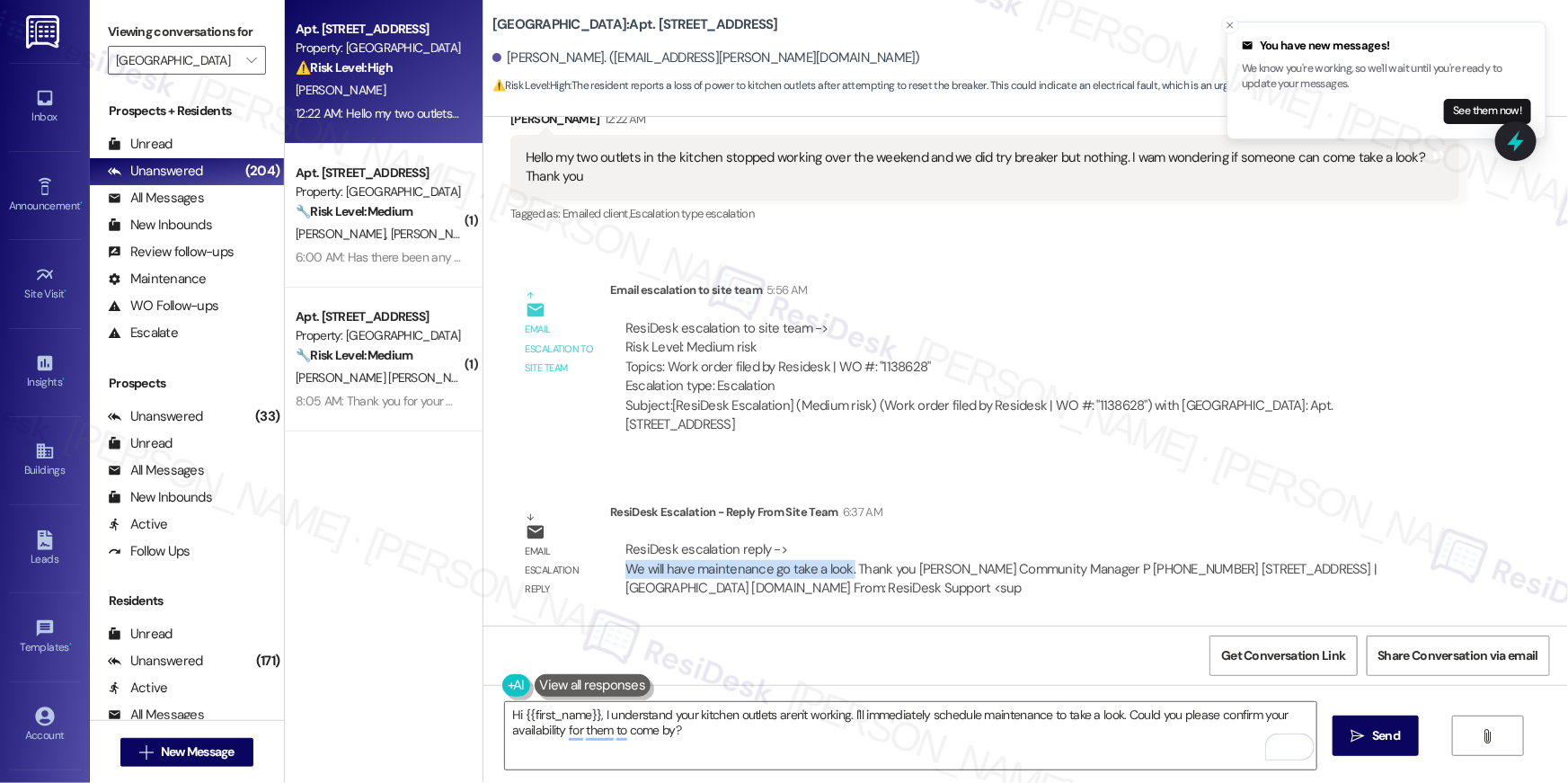
copy div "We will have maintenance go take a look."
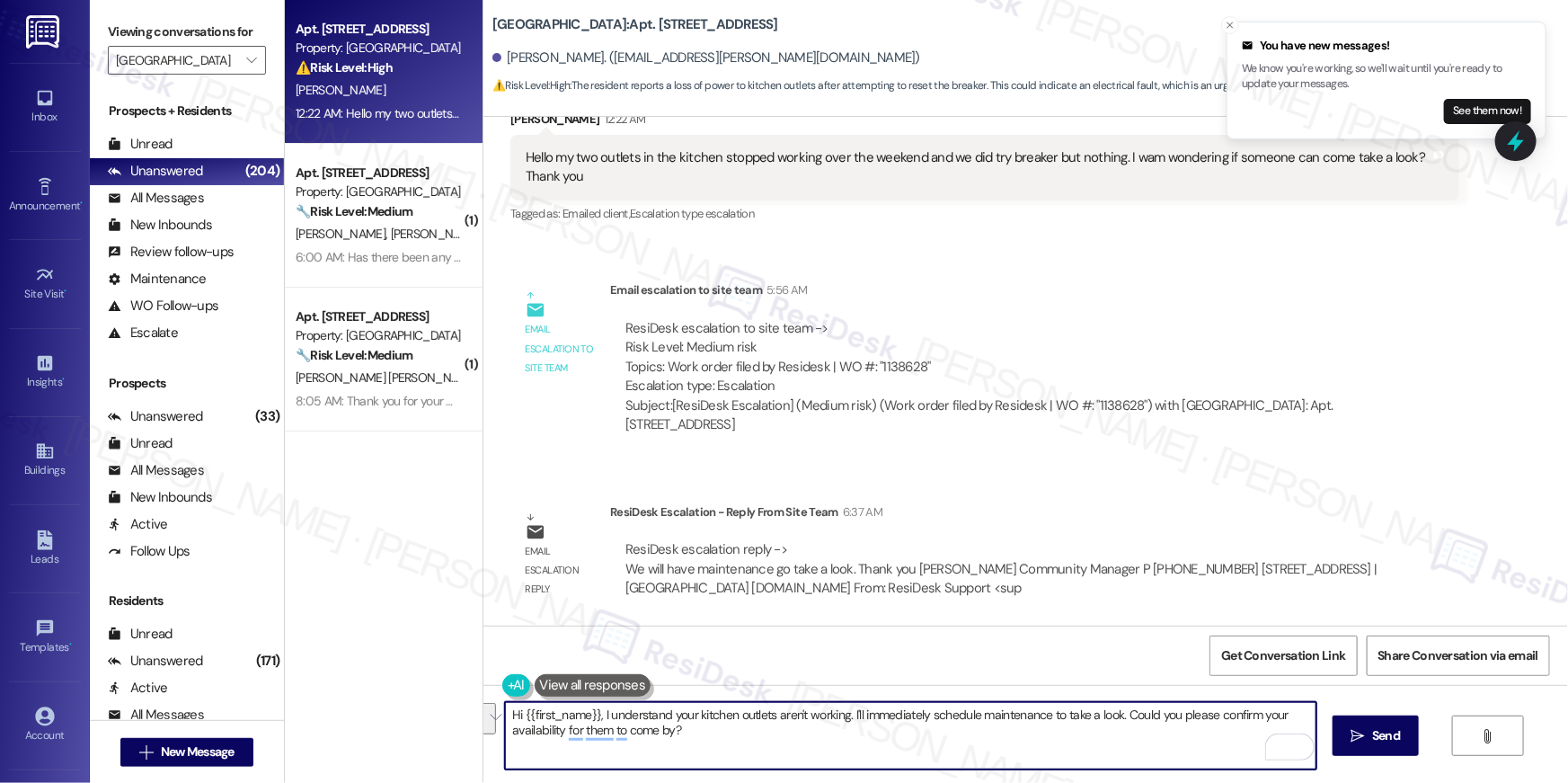
drag, startPoint x: 696, startPoint y: 737, endPoint x: 599, endPoint y: 717, distance: 99.0
click at [599, 717] on textarea "Hi {{first_name}}, I understand your kitchen outlets aren't working. I'll immed…" at bounding box center [911, 736] width 812 height 67
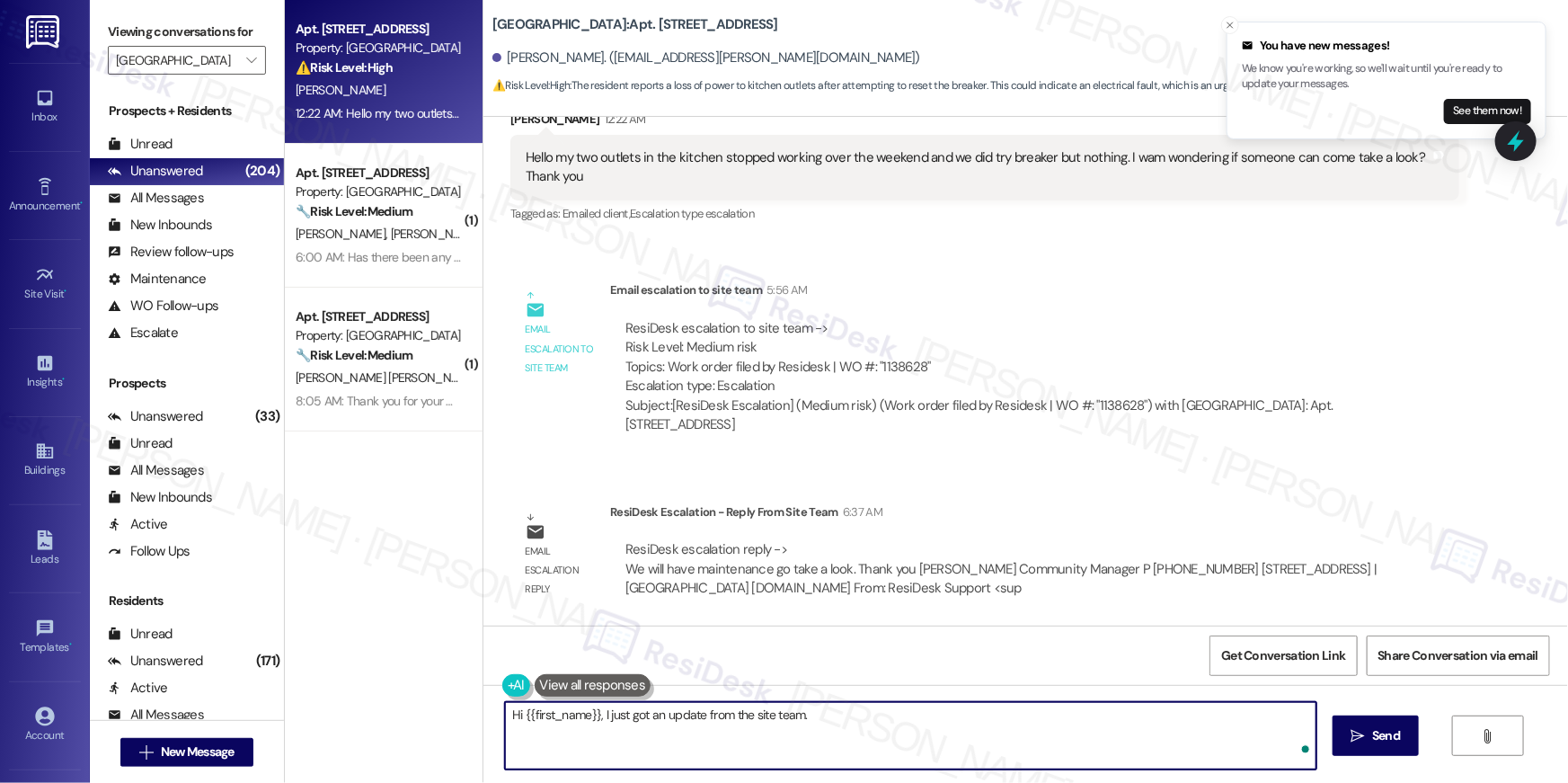
paste textarea "We will have maintenance come by to take a look. Let me know if there’s anythin…"
type textarea "Hi {{first_name}}, I just got an update from the site team. We will have mainte…"
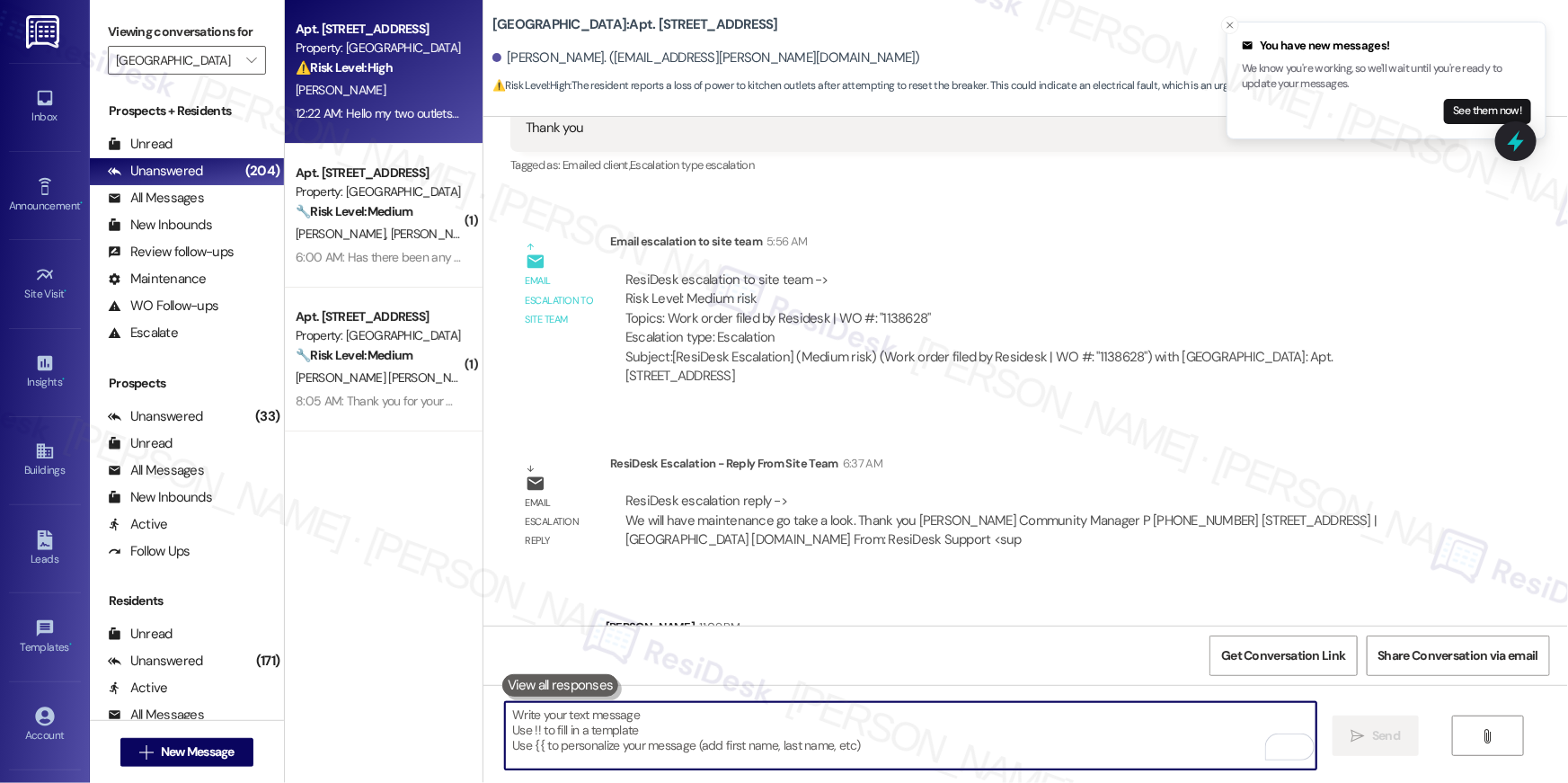
scroll to position [293, 0]
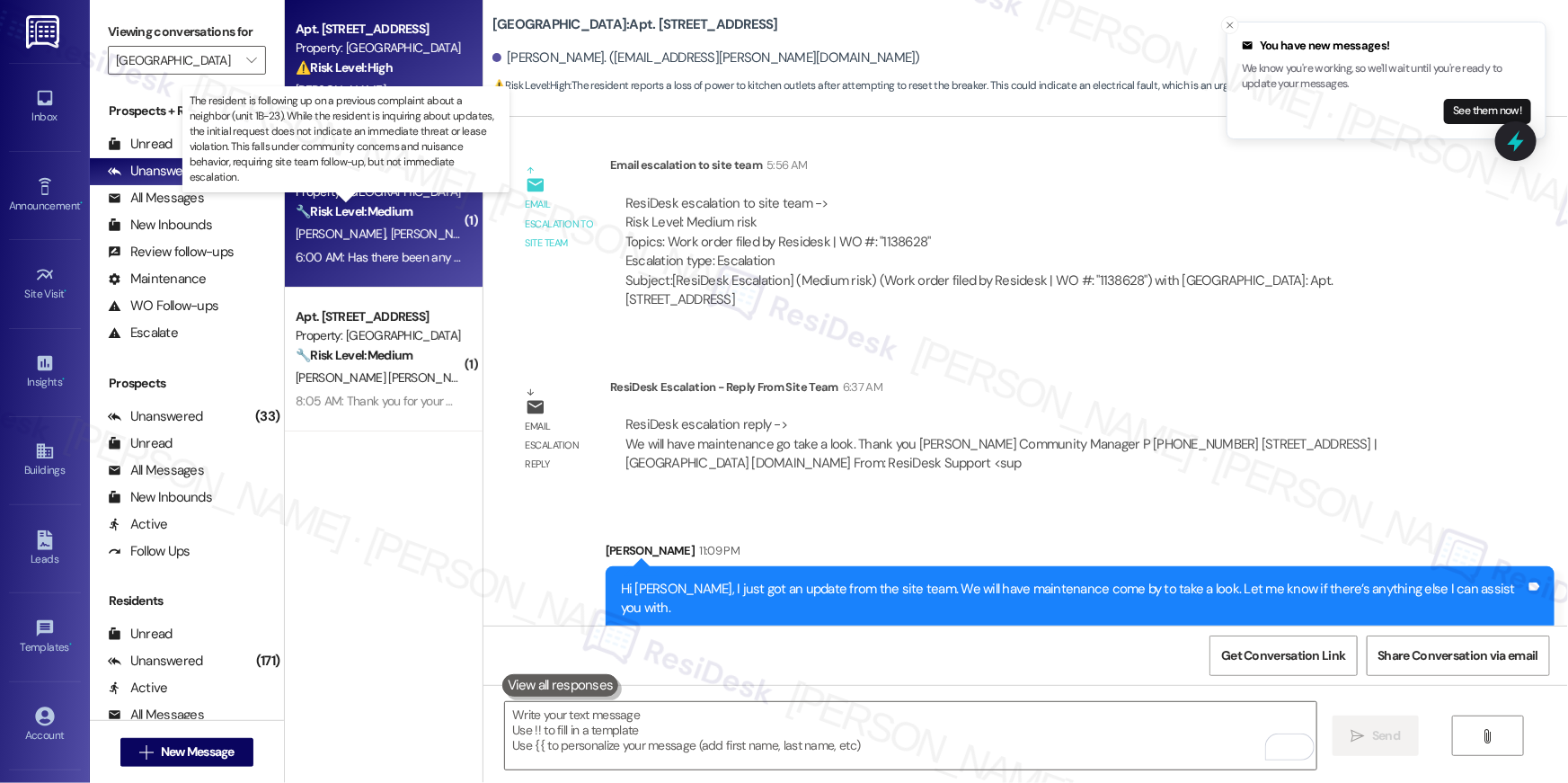
click at [375, 203] on strong "🔧 Risk Level: Medium" at bounding box center [354, 211] width 116 height 16
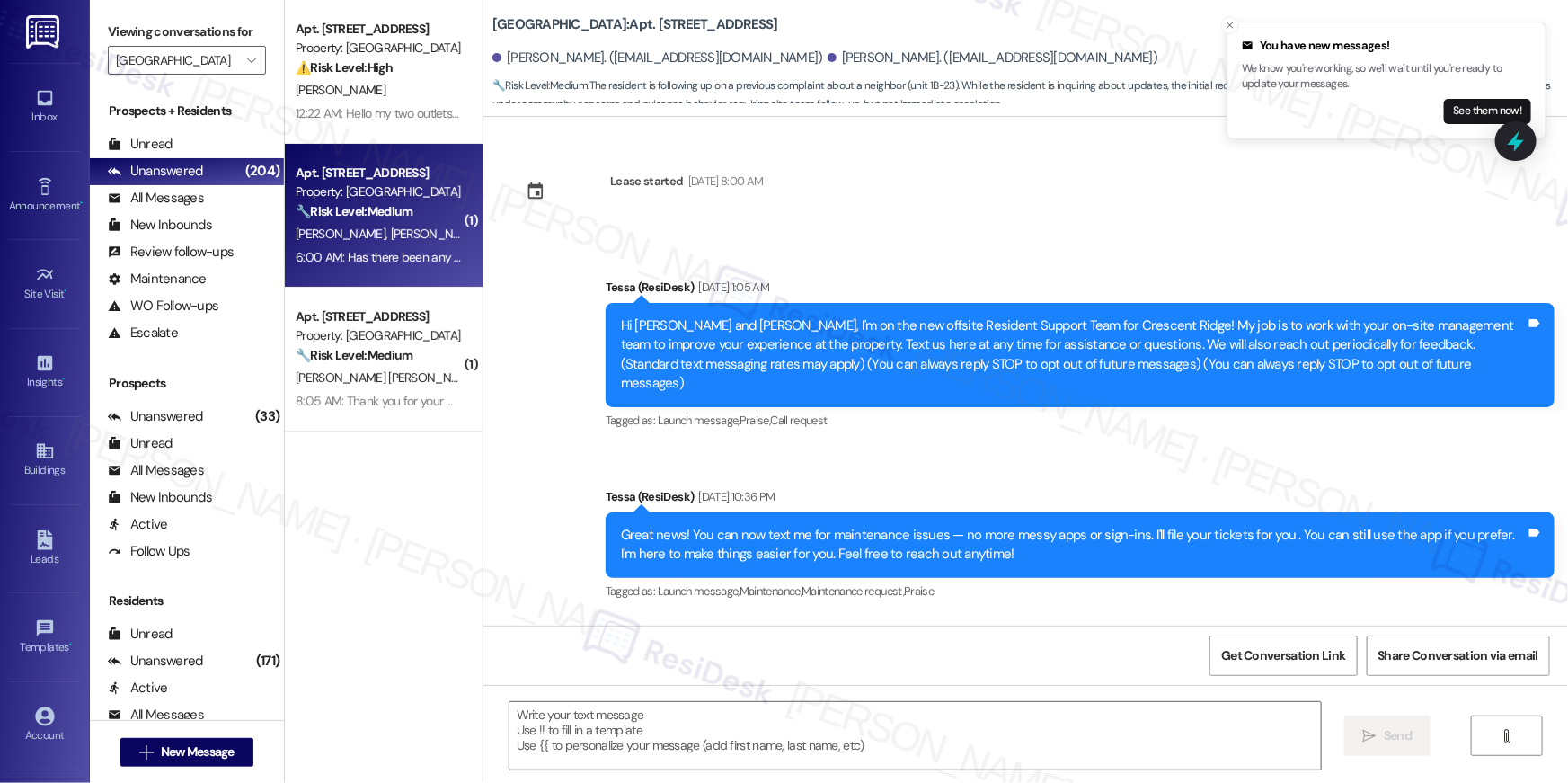
click at [375, 203] on strong "🔧 Risk Level: Medium" at bounding box center [354, 211] width 116 height 16
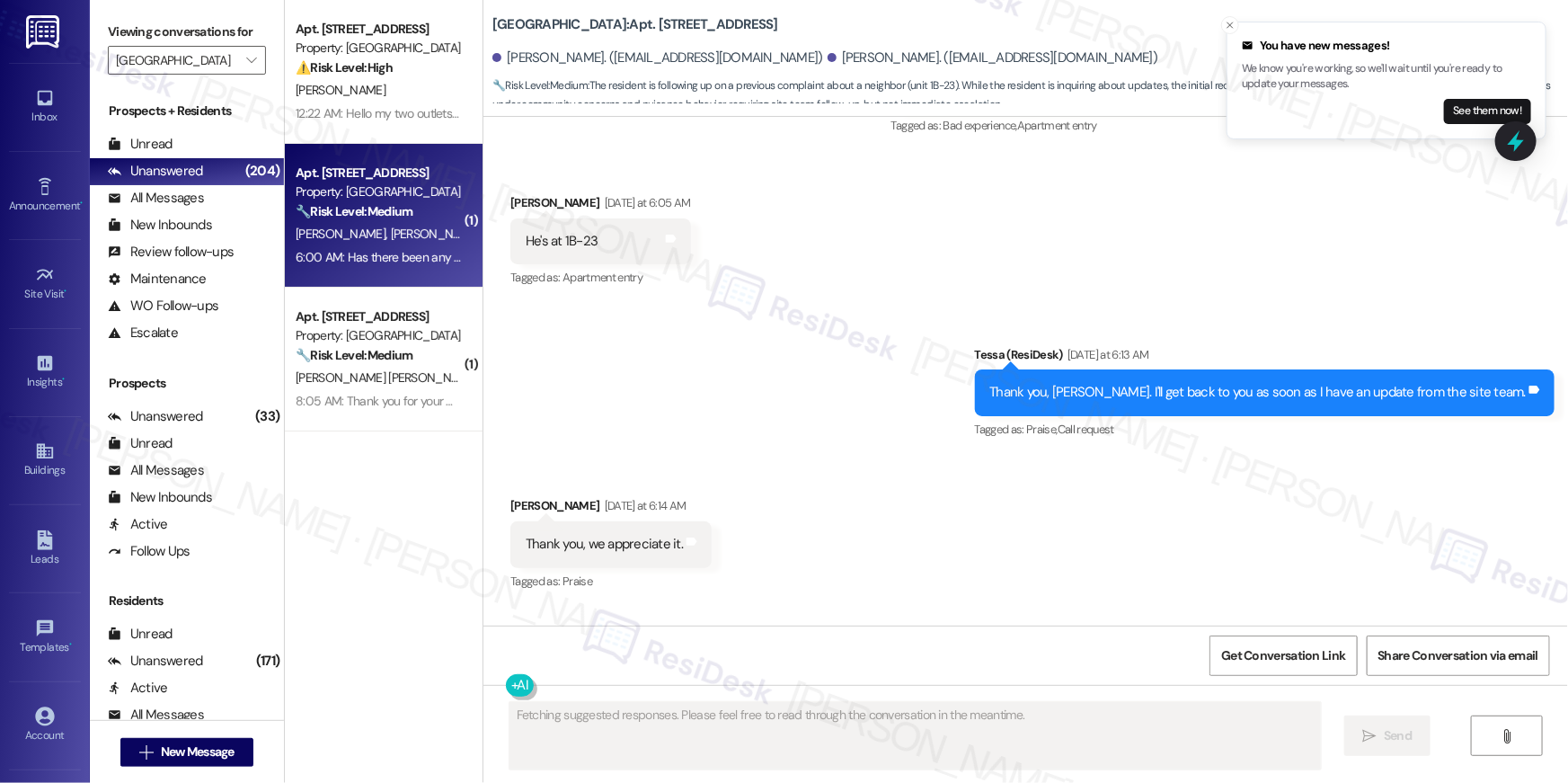
scroll to position [3362, 0]
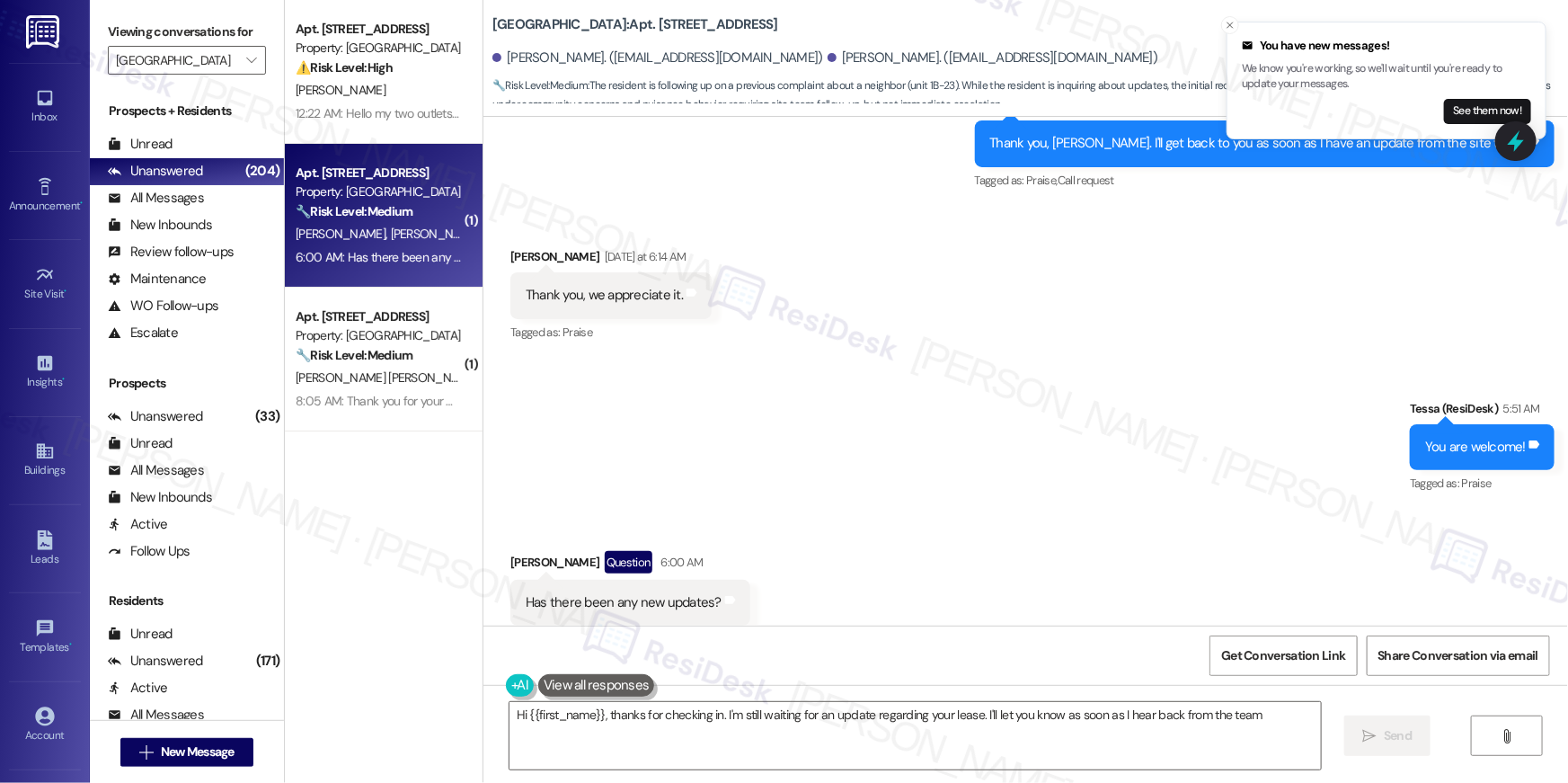
type textarea "Hi {{first_name}}, thanks for checking in. I'm still waiting for an update rega…"
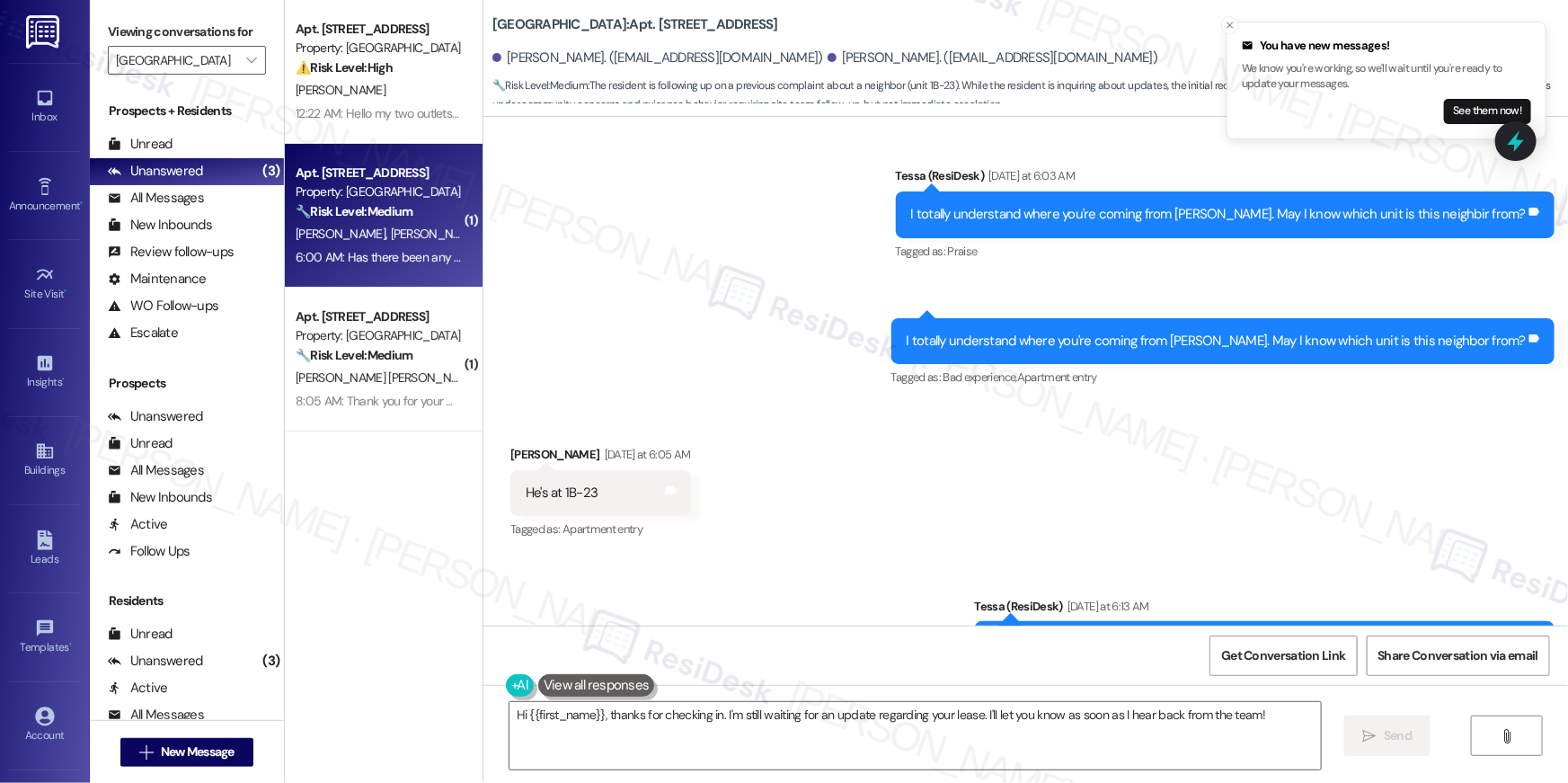
scroll to position [2861, 0]
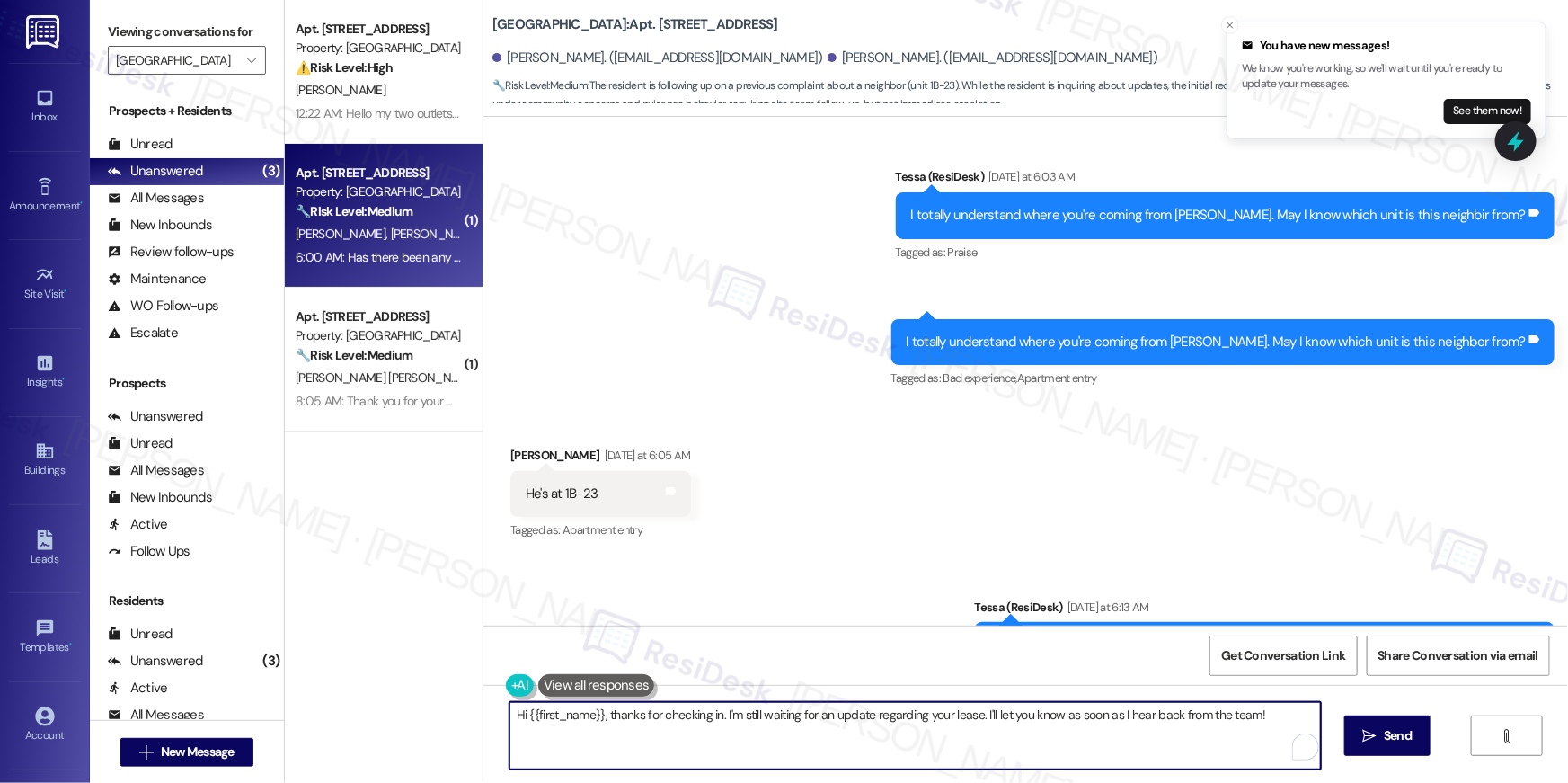
click at [720, 725] on textarea "Hi {{first_name}}, thanks for checking in. I'm still waiting for an update rega…" at bounding box center [916, 736] width 812 height 67
click at [764, 727] on textarea "Hi {{first_name}}, thanks for checking in. I'm still waiting for an update rega…" at bounding box center [916, 736] width 812 height 67
click at [1046, 744] on textarea "Hi {{first_name}}, thanks for checking in. I'm still waiting for an update rega…" at bounding box center [916, 736] width 812 height 67
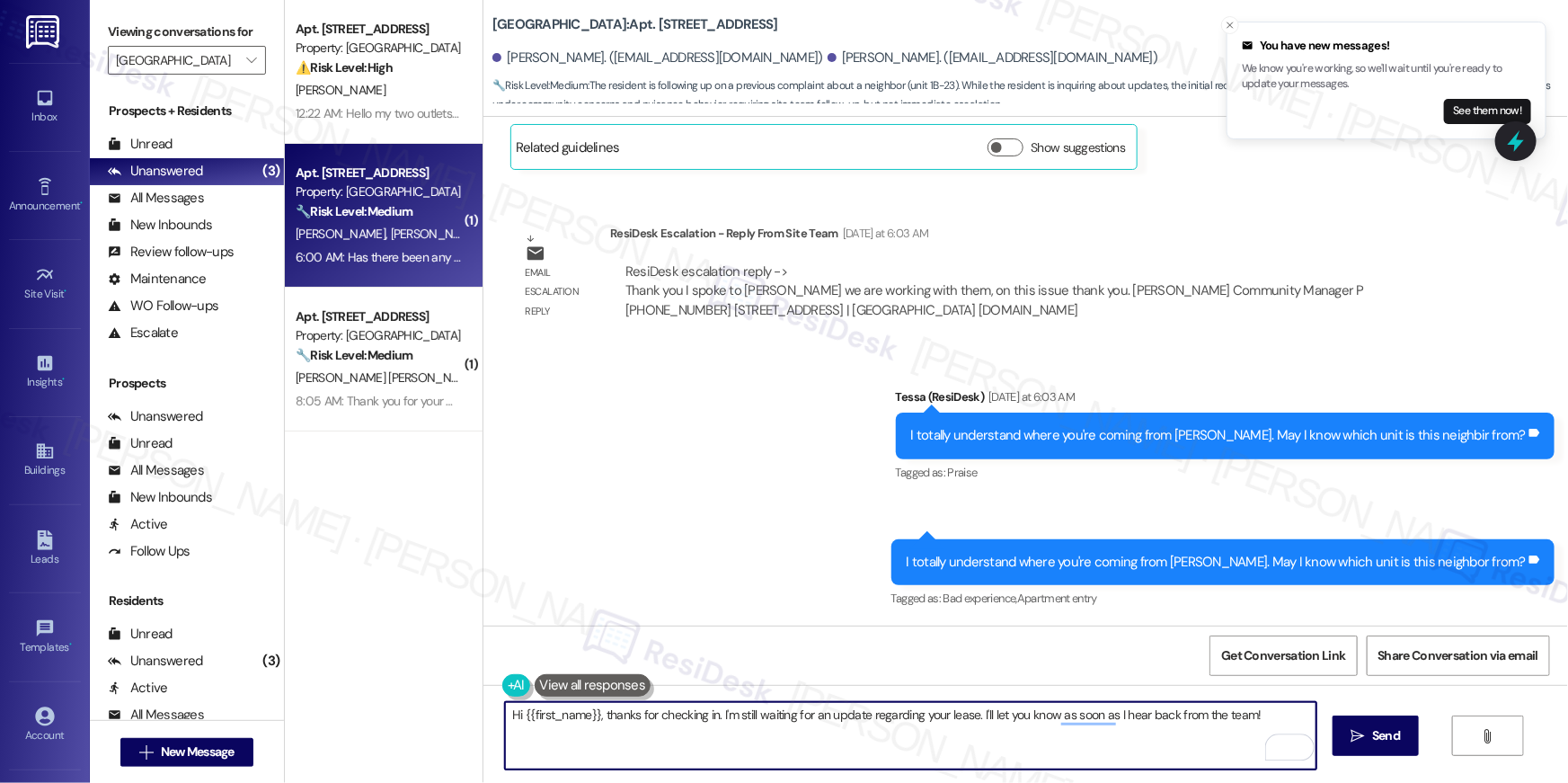
scroll to position [2529, 0]
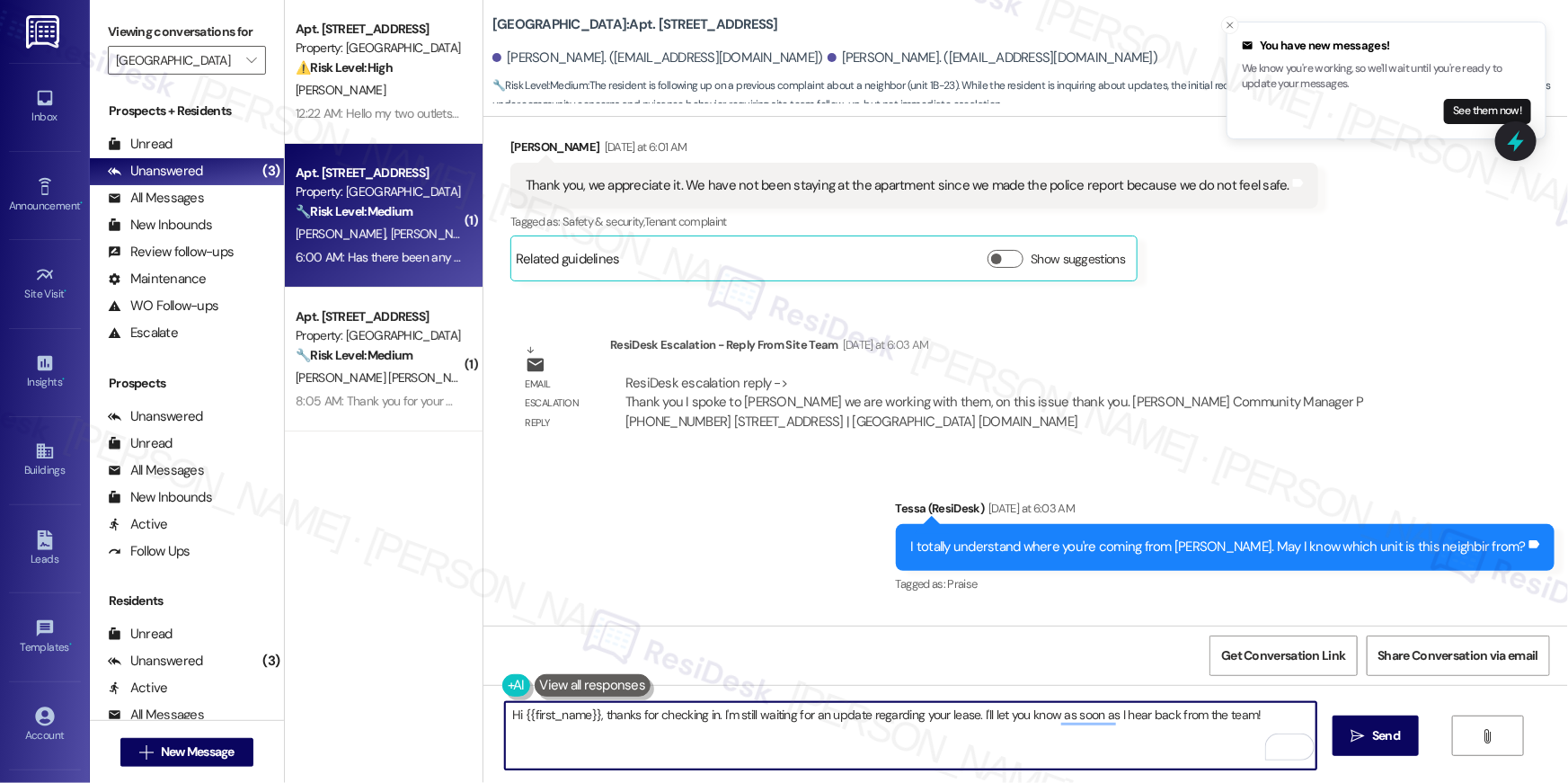
click at [746, 739] on textarea "Hi {{first_name}}, thanks for checking in. I'm still waiting for an update rega…" at bounding box center [911, 736] width 812 height 67
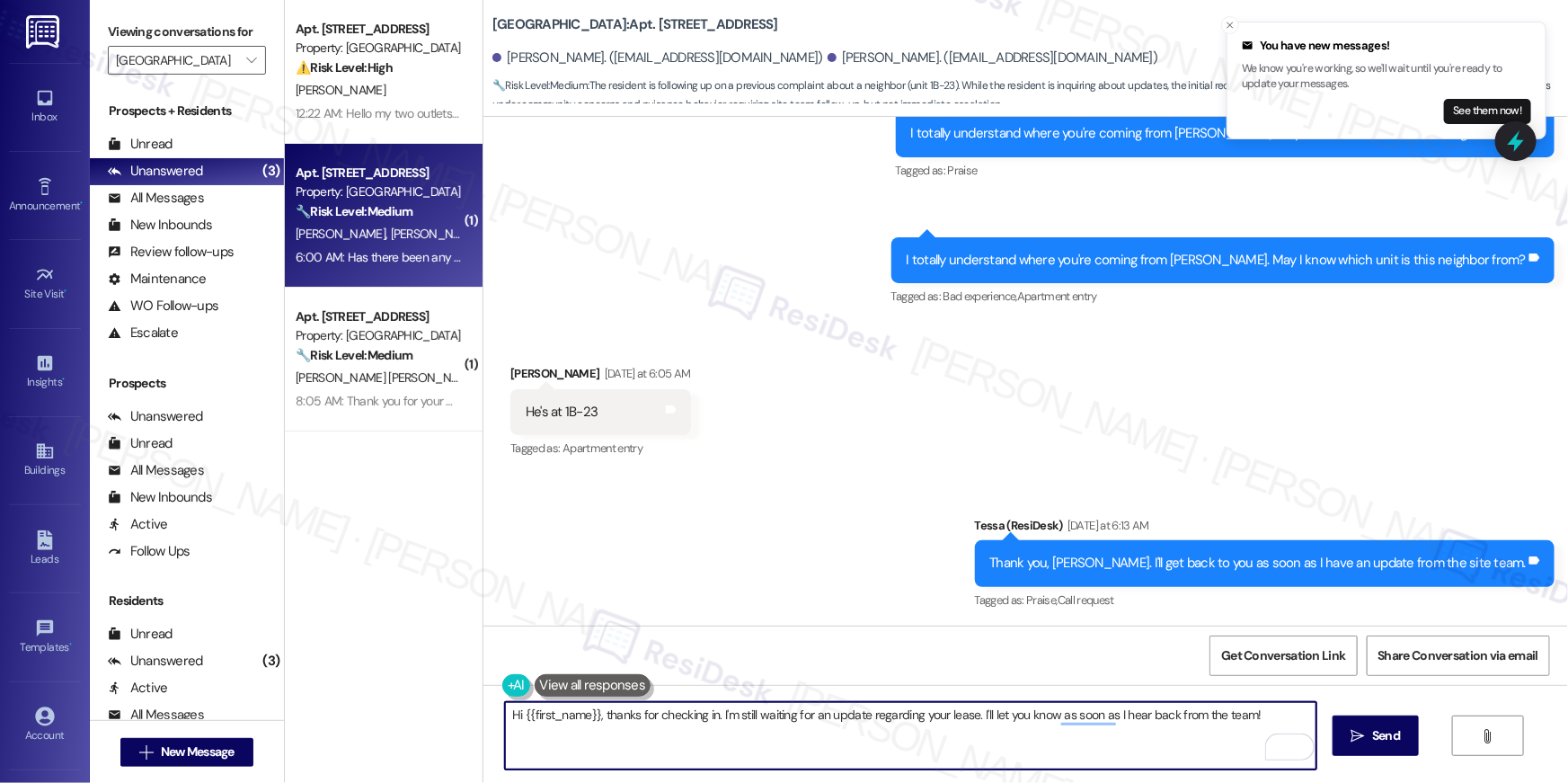
scroll to position [3528, 0]
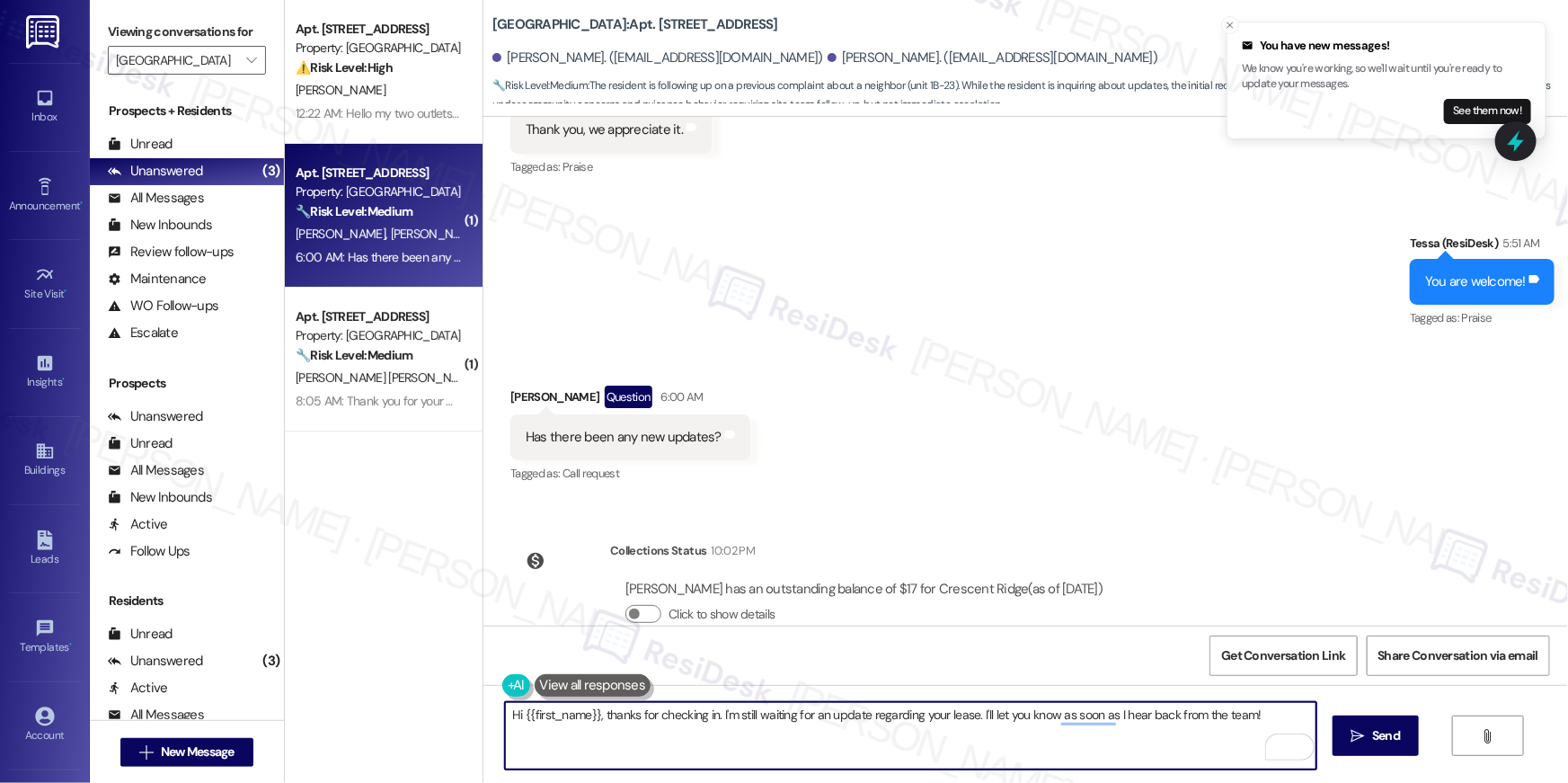
click at [718, 744] on textarea "Hi {{first_name}}, thanks for checking in. I'm still waiting for an update rega…" at bounding box center [911, 736] width 812 height 67
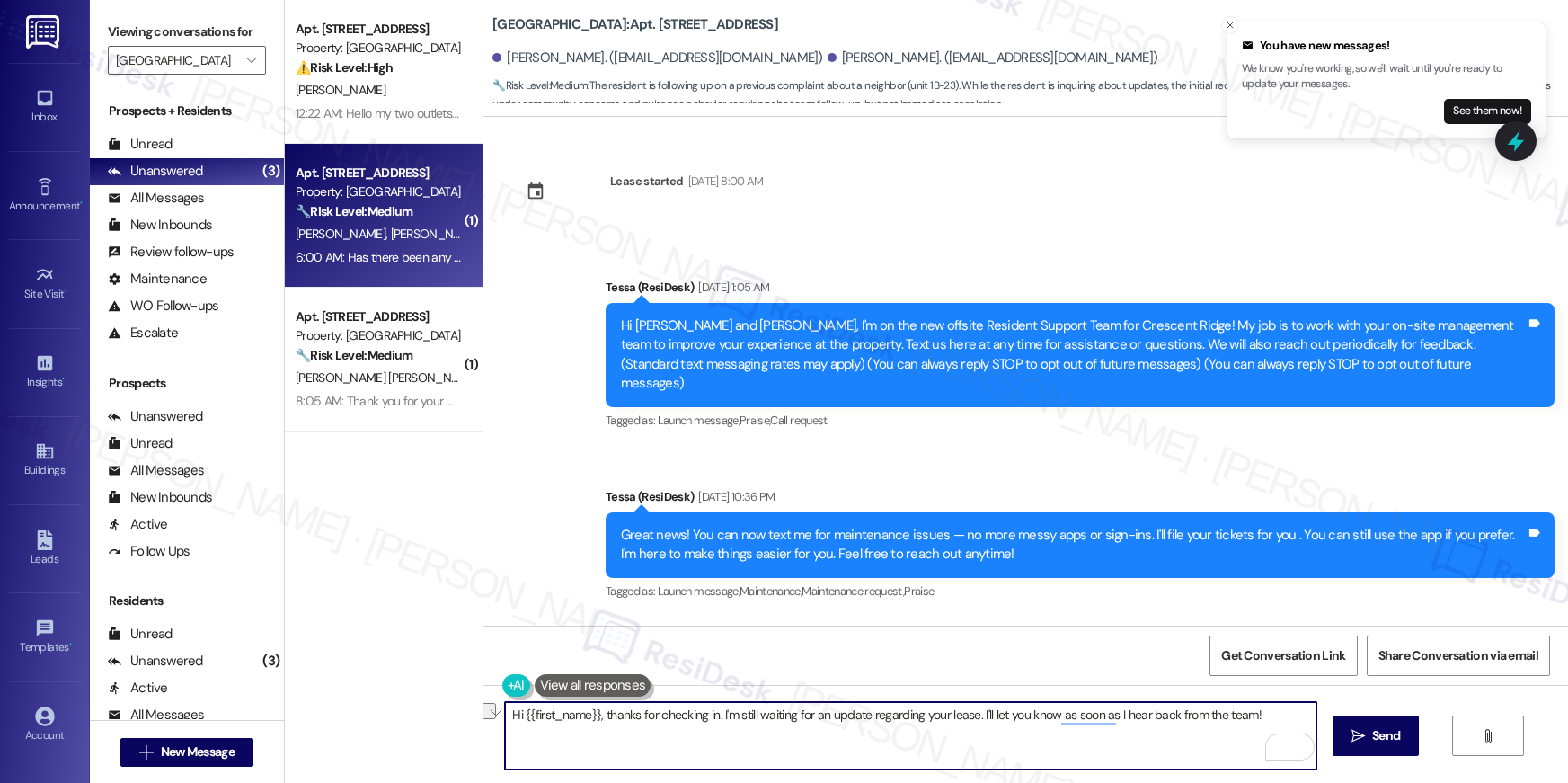
click at [750, 770] on div "Hi {{first_name}}, thanks for checking in. I'm still waiting for an update rega…" at bounding box center [1026, 752] width 1085 height 135
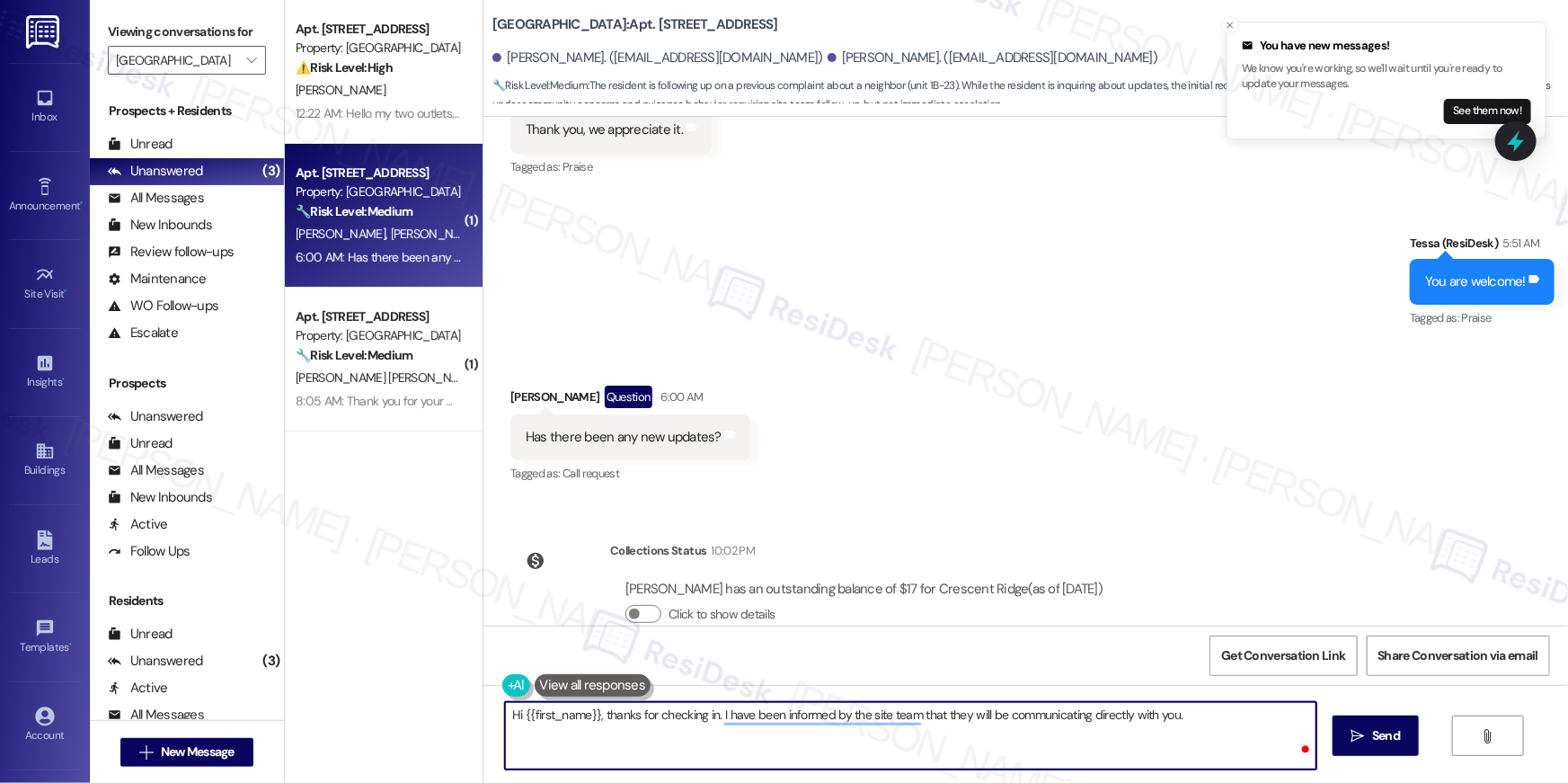
type textarea "Hi {{first_name}}, thanks for checking in. I have been informed by the site tea…"
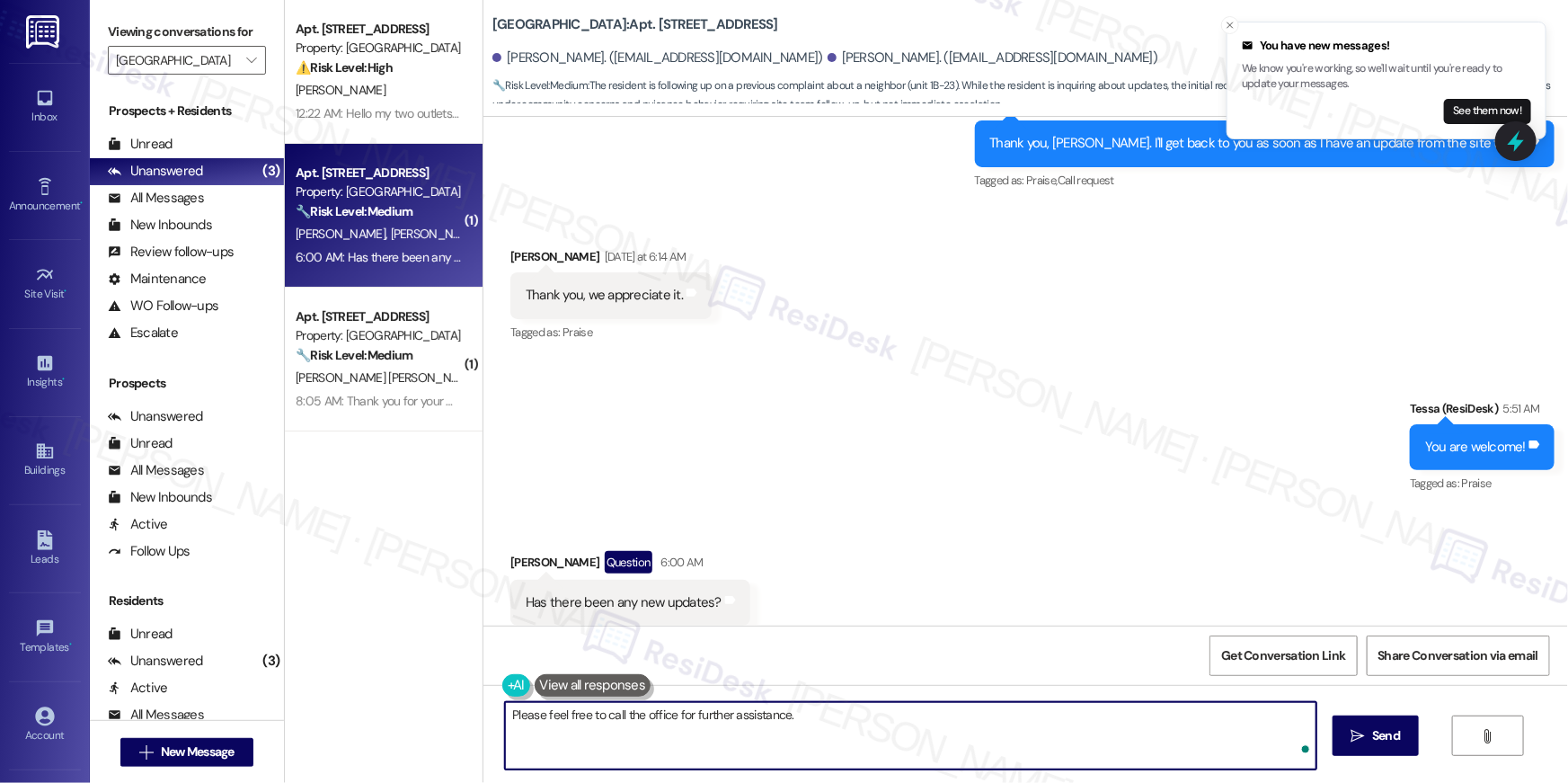
type textarea "Please feel free to call the office for further assistance."
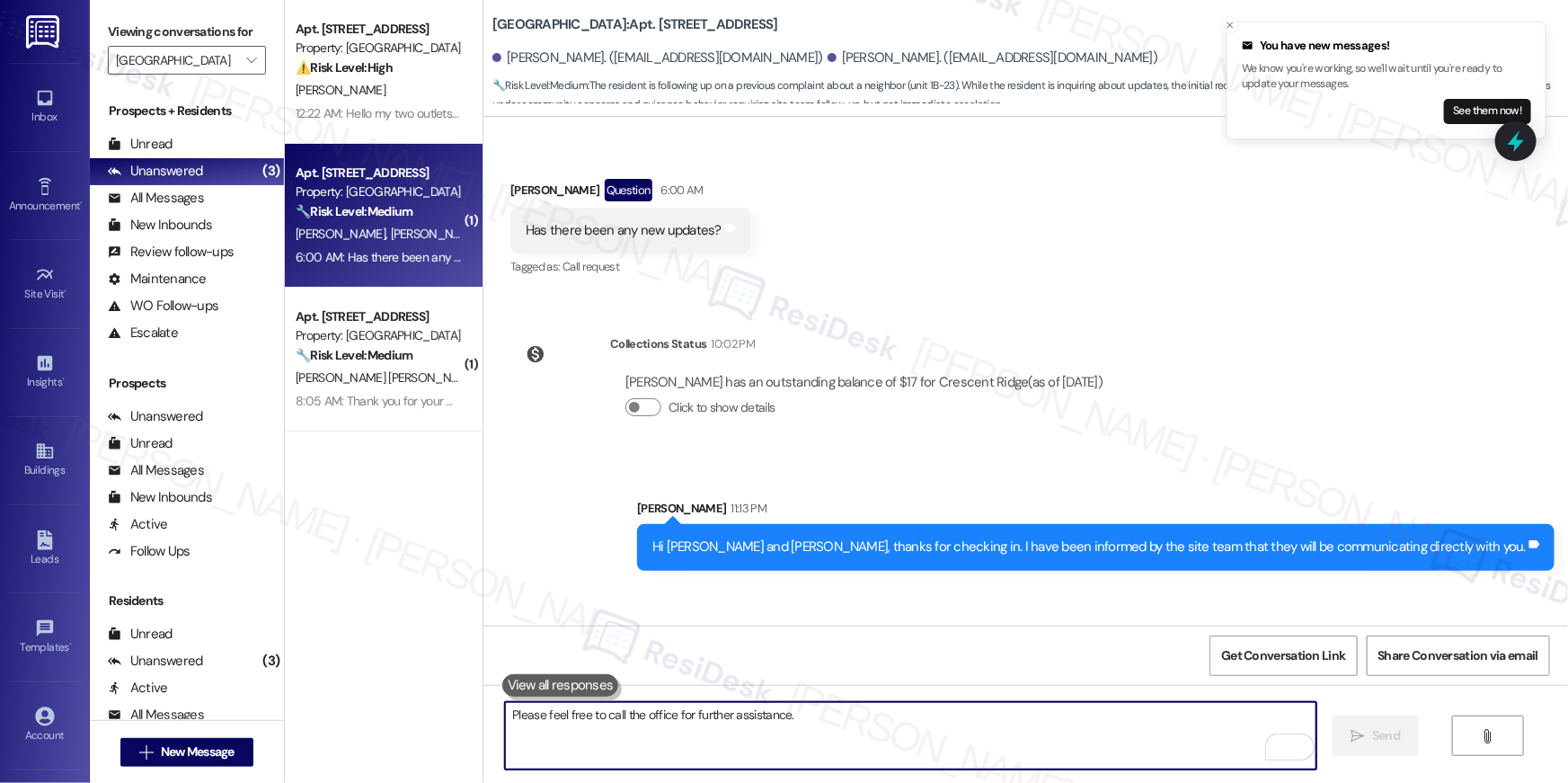
scroll to position [3778, 0]
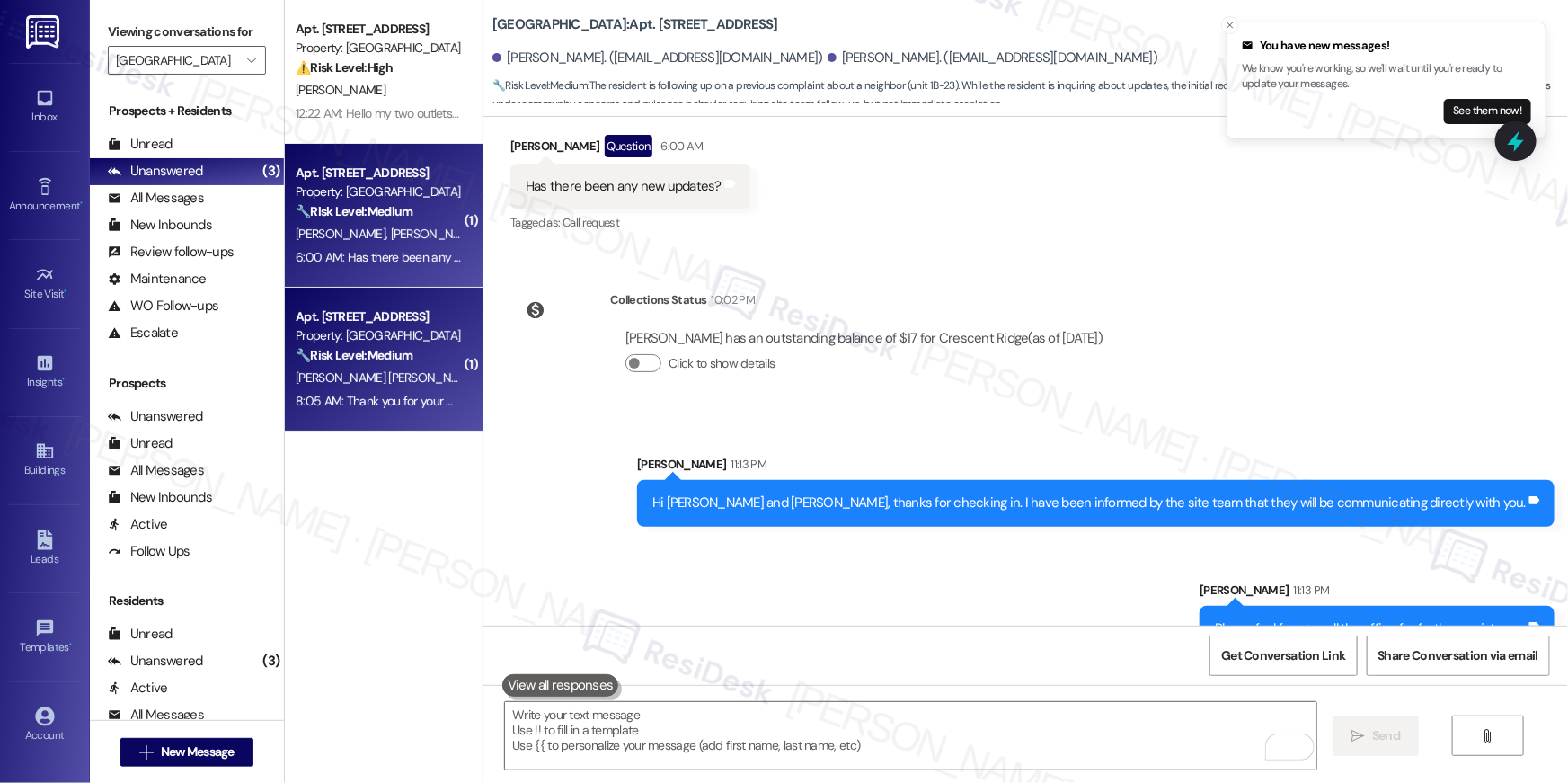
click at [376, 369] on div "[PERSON_NAME] [PERSON_NAME]" at bounding box center [379, 378] width 170 height 23
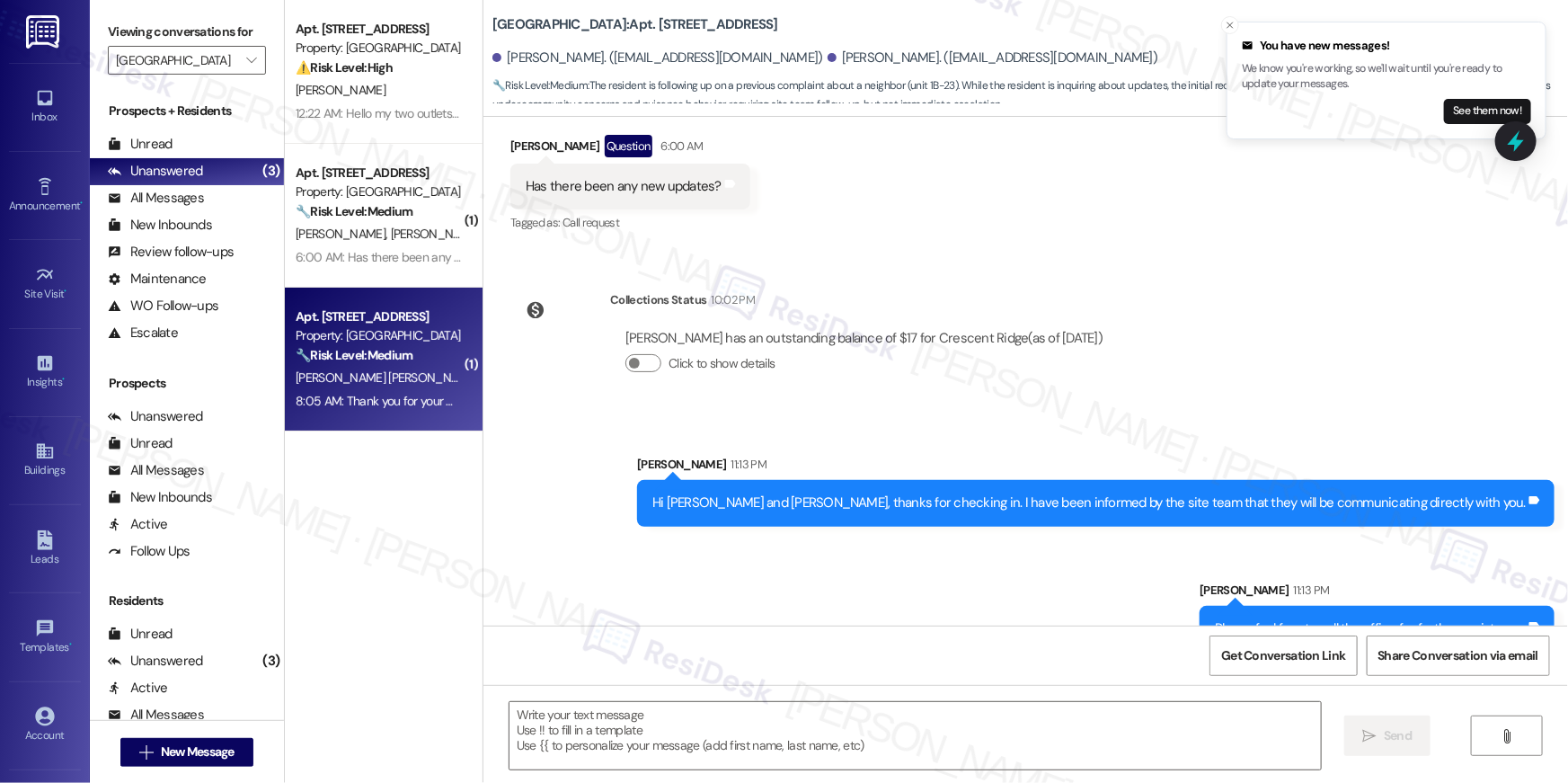
type textarea "Fetching suggested responses. Please feel free to read through the conversation…"
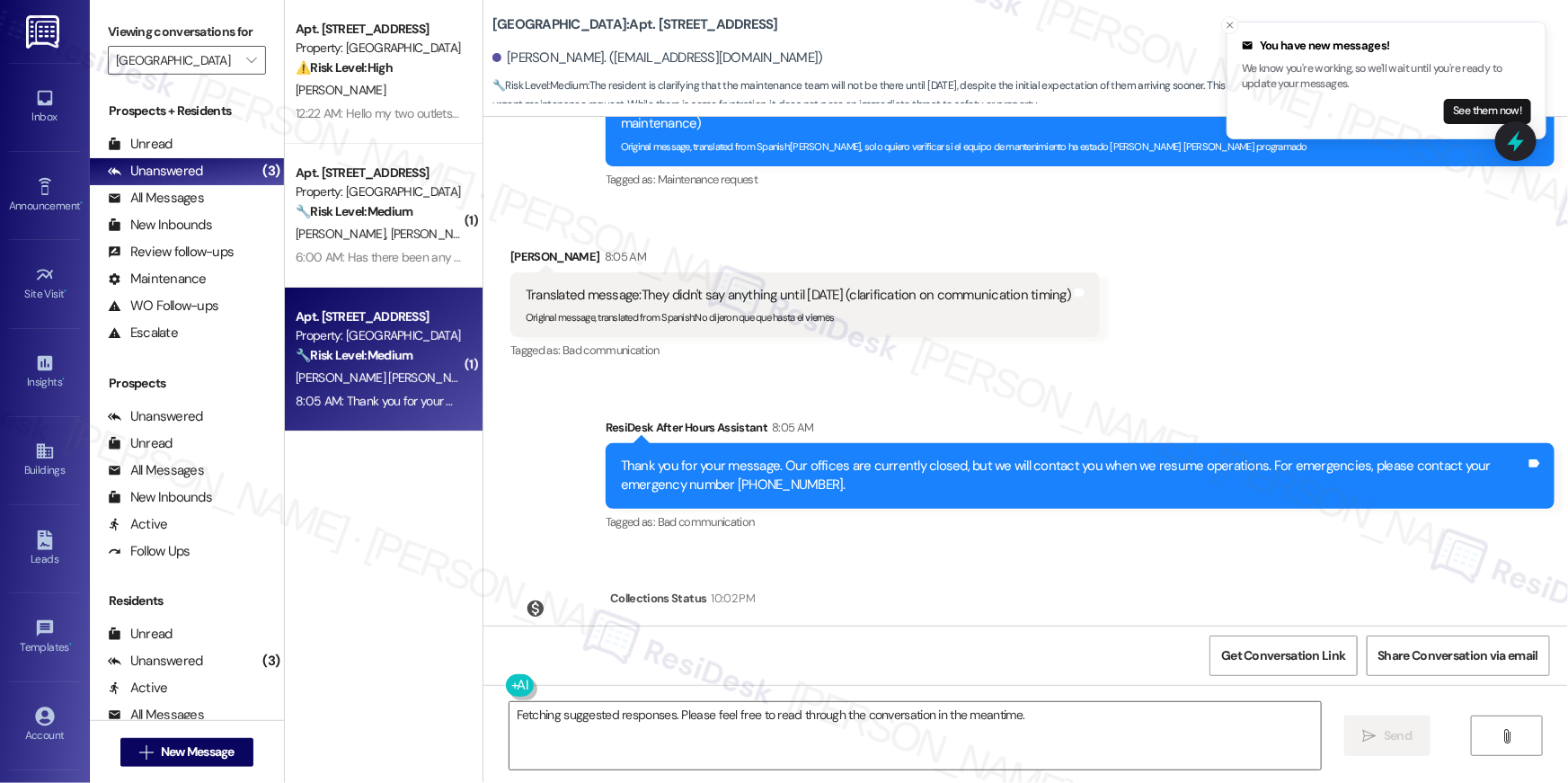
scroll to position [2902, 0]
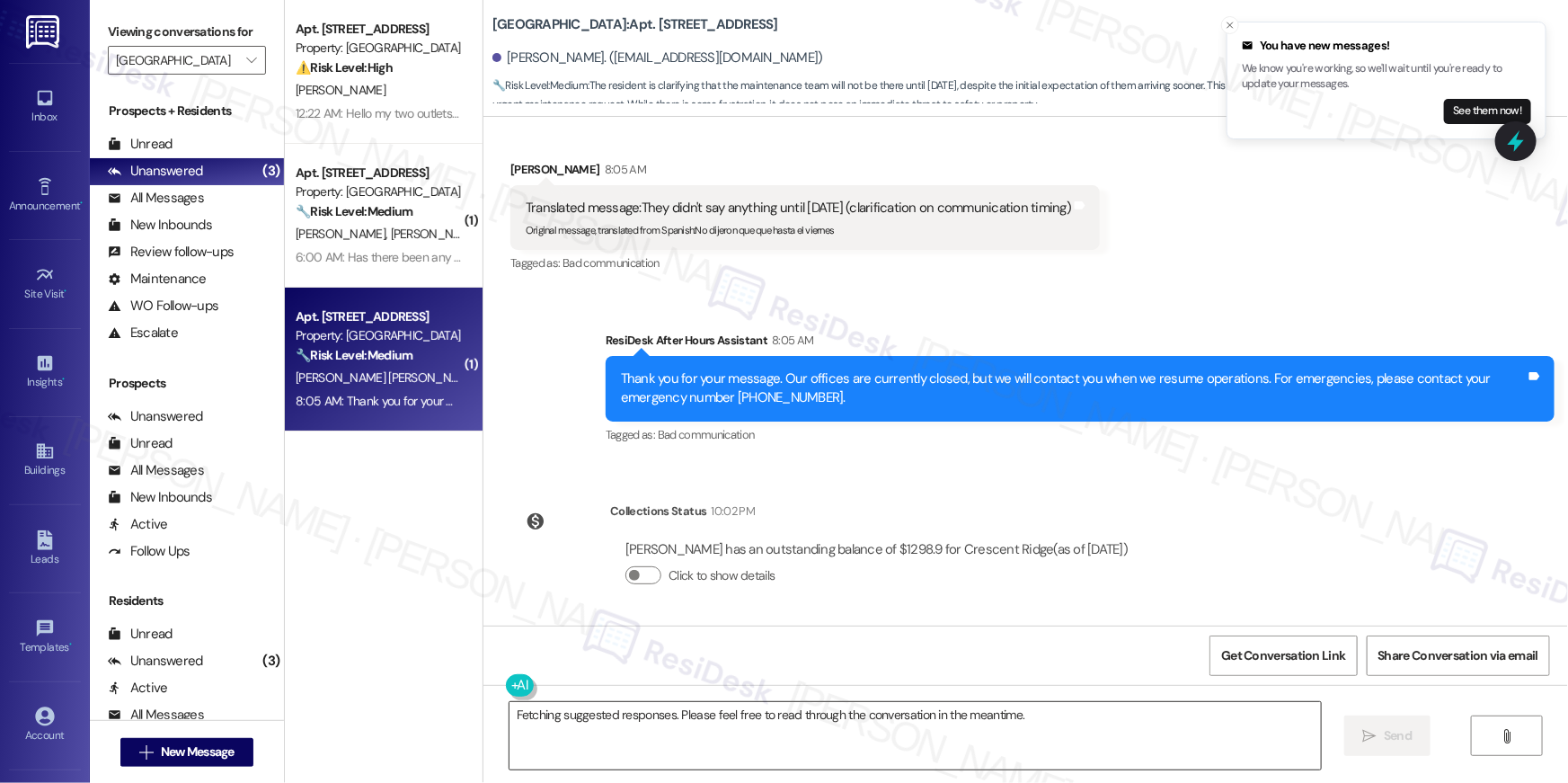
click at [1046, 704] on textarea "Fetching suggested responses. Please feel free to read through the conversation…" at bounding box center [916, 736] width 812 height 67
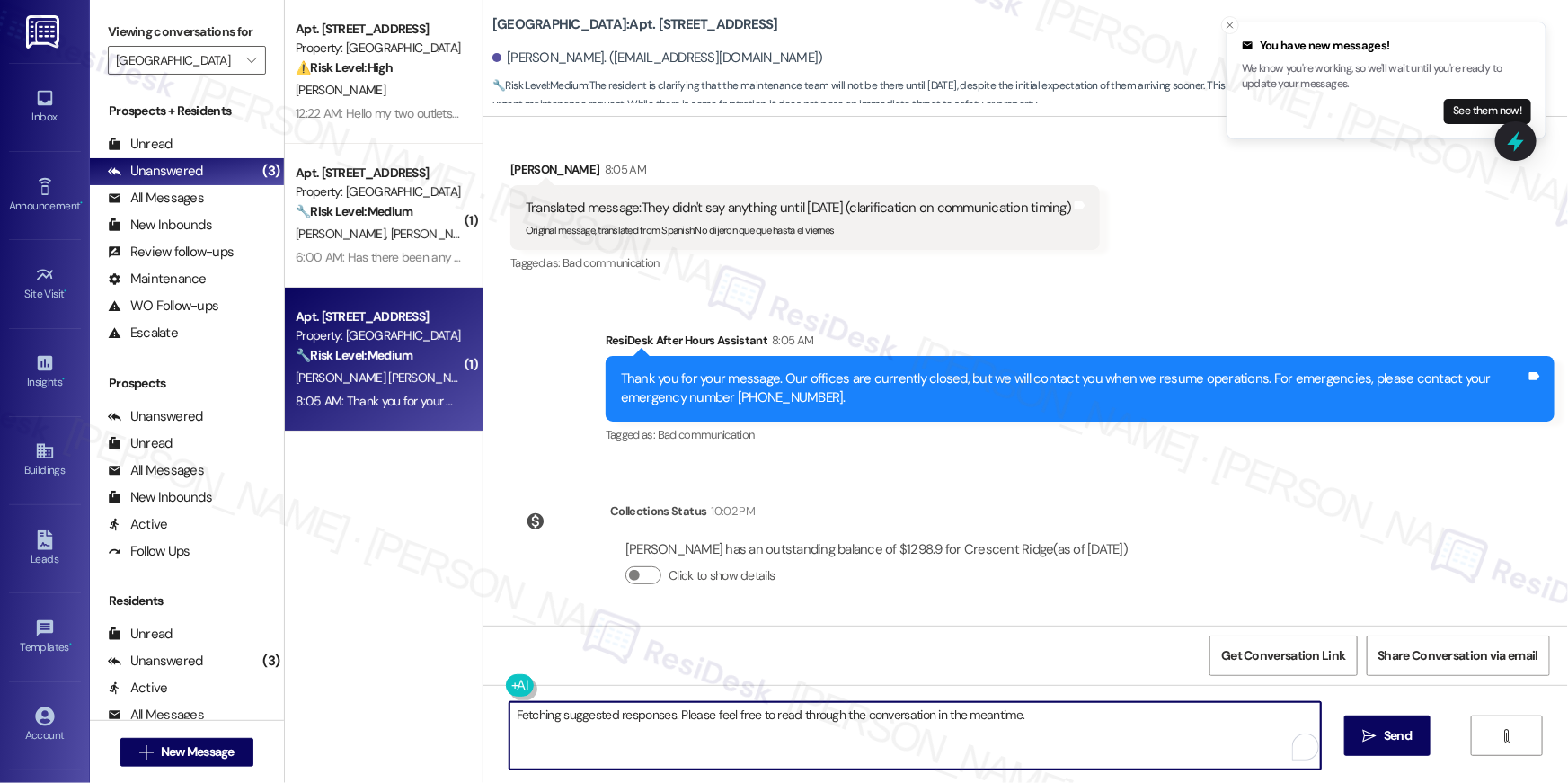
click at [1053, 725] on textarea "Fetching suggested responses. Please feel free to read through the conversation…" at bounding box center [916, 736] width 812 height 67
type textarea "Hi Ingrid, thanks for your message. I want to clarify - did they tell you that …"
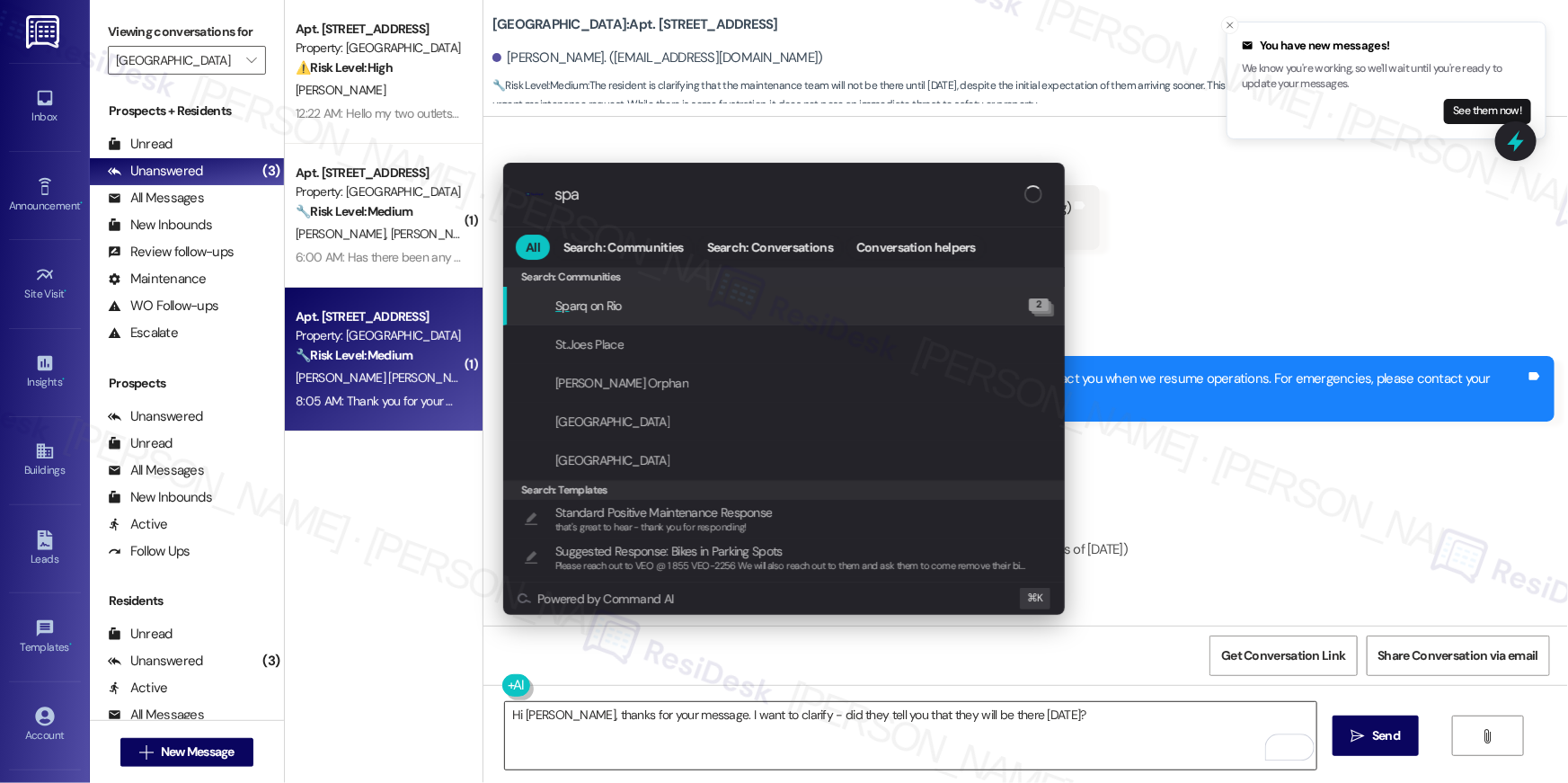
type input "span"
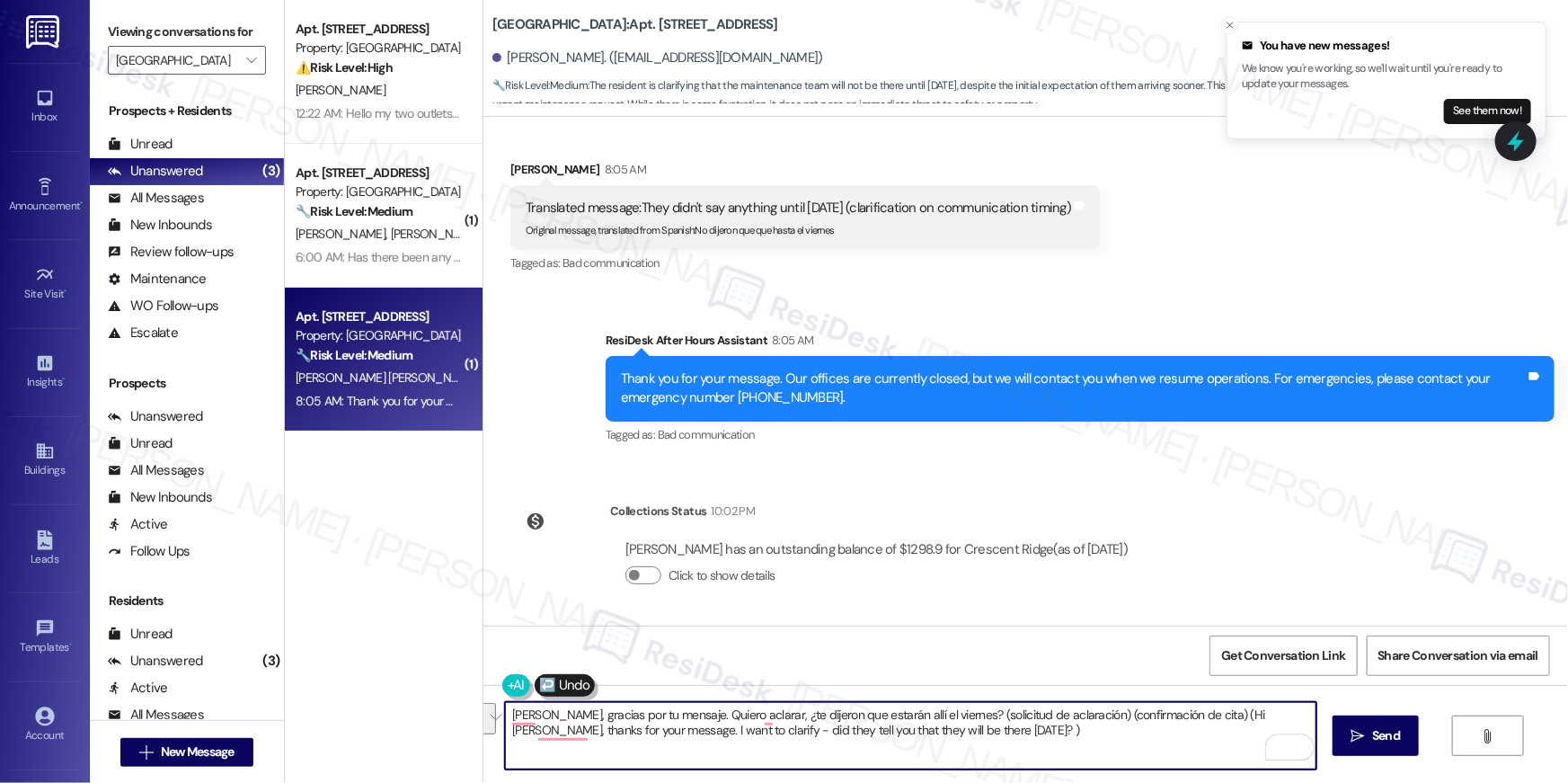
drag, startPoint x: 960, startPoint y: 715, endPoint x: 966, endPoint y: 754, distance: 39.5
click at [966, 754] on textarea "Hola Ingrid, gracias por tu mensaje. Quiero aclarar, ¿te dijeron que estarán al…" at bounding box center [911, 736] width 812 height 67
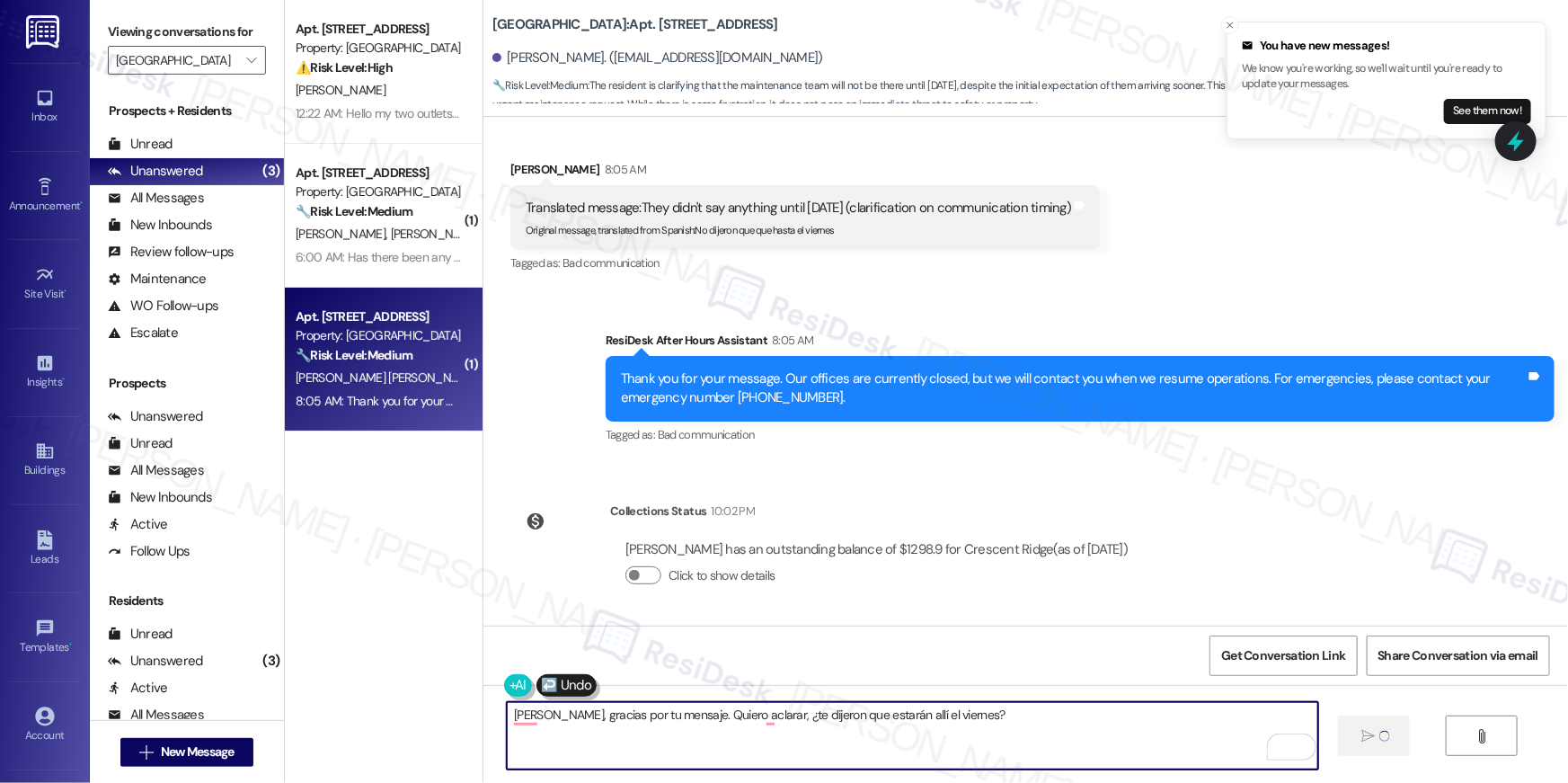
type textarea "Hola Ingrid, gracias por tu mensaje. Quiero aclarar, ¿te dijeron que estarán al…"
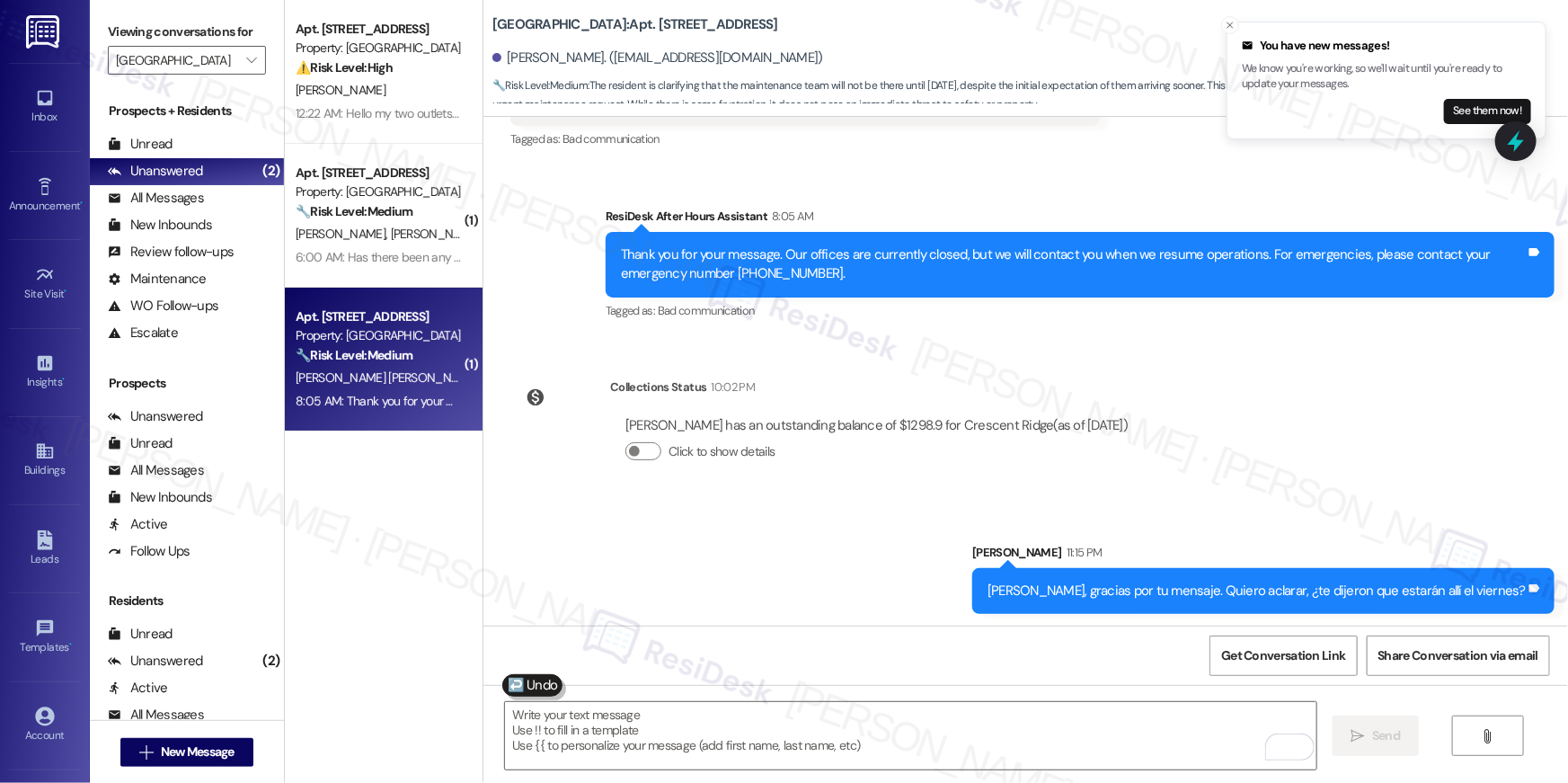
scroll to position [3027, 0]
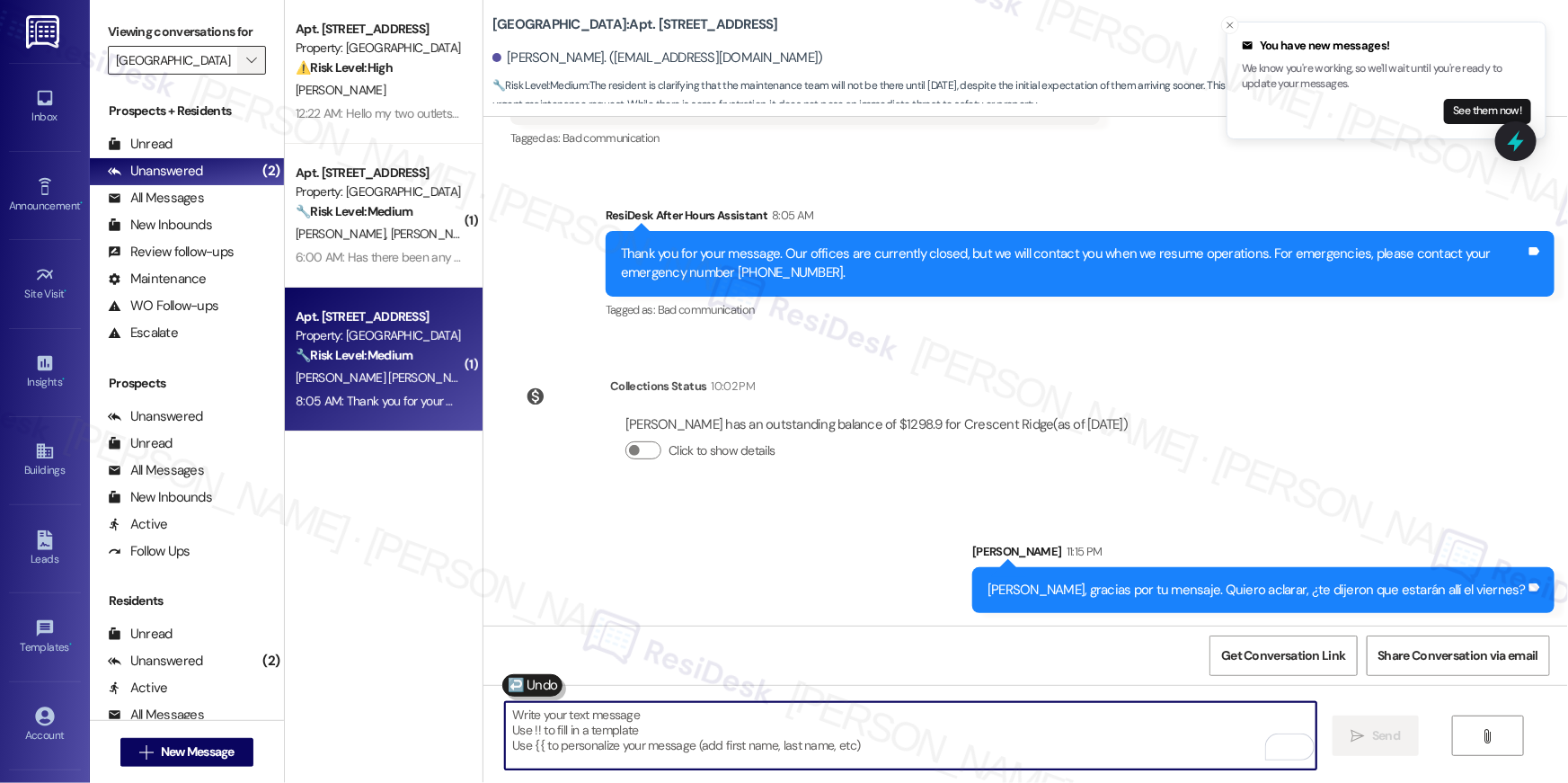
click at [247, 66] on icon "" at bounding box center [251, 60] width 10 height 15
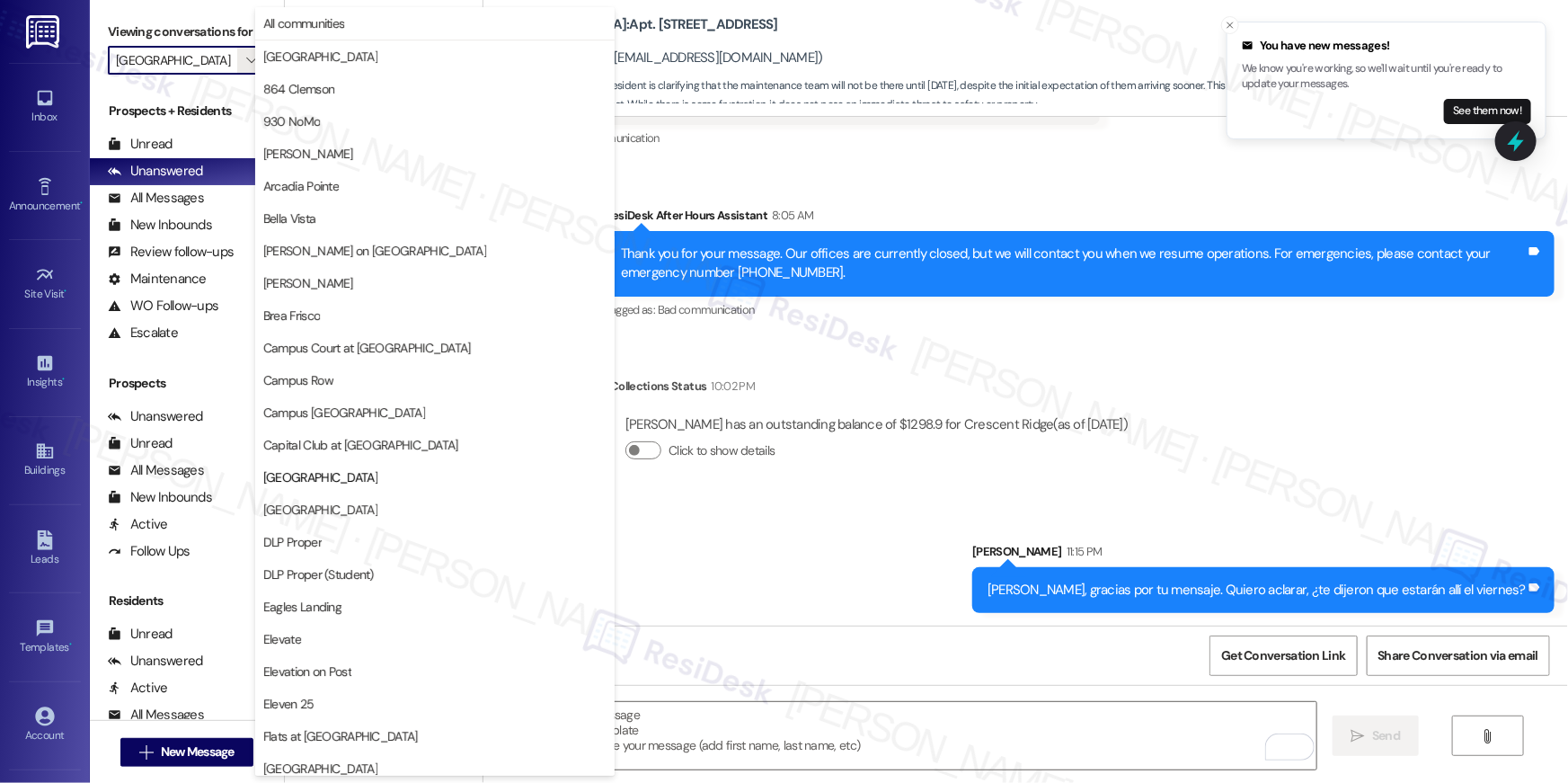
scroll to position [292, 0]
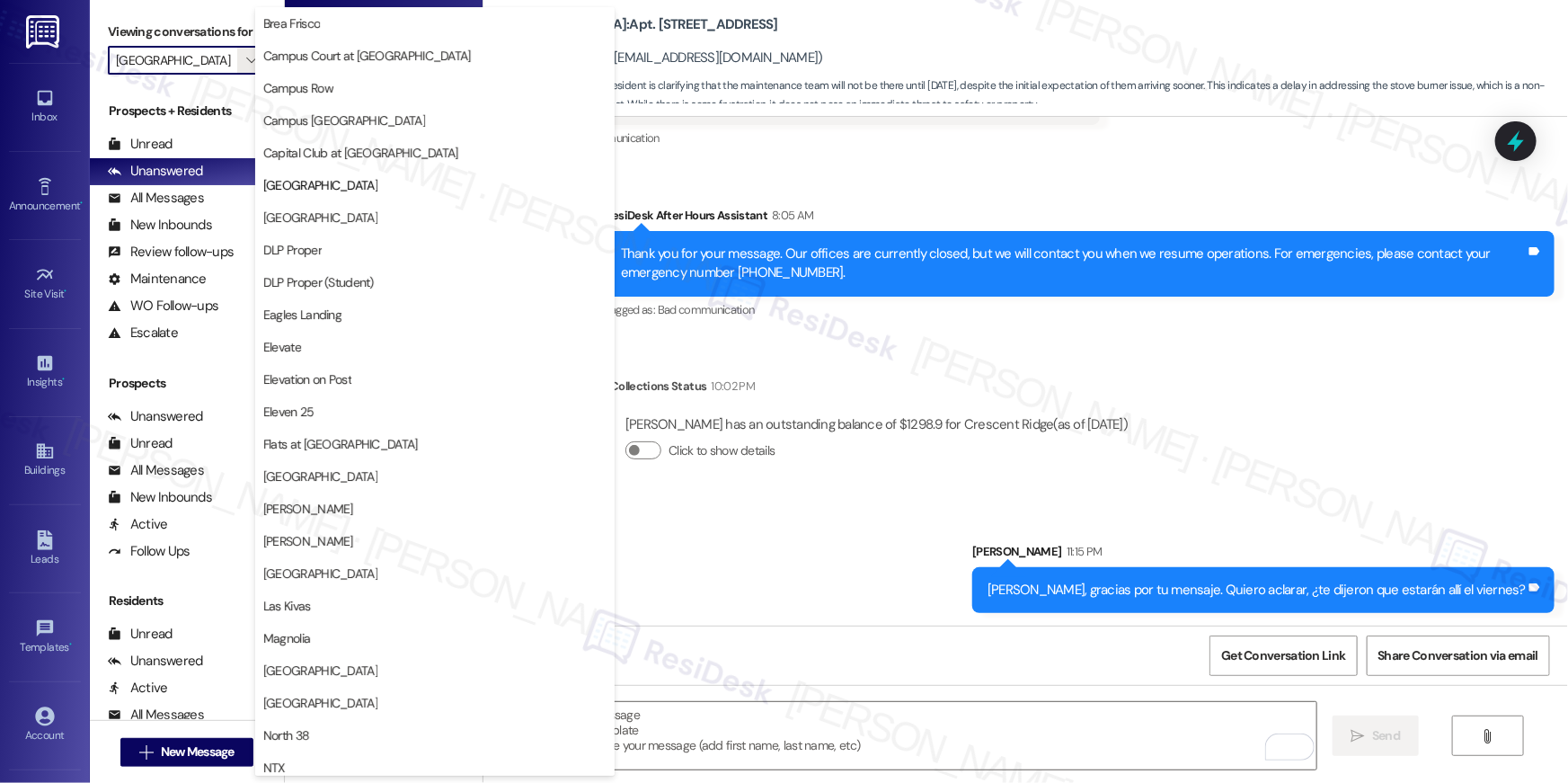
click at [792, 180] on div "Sent via SMS ResiDesk After Hours Assistant 8:05 AM Thank you for your message.…" at bounding box center [1026, 251] width 1085 height 171
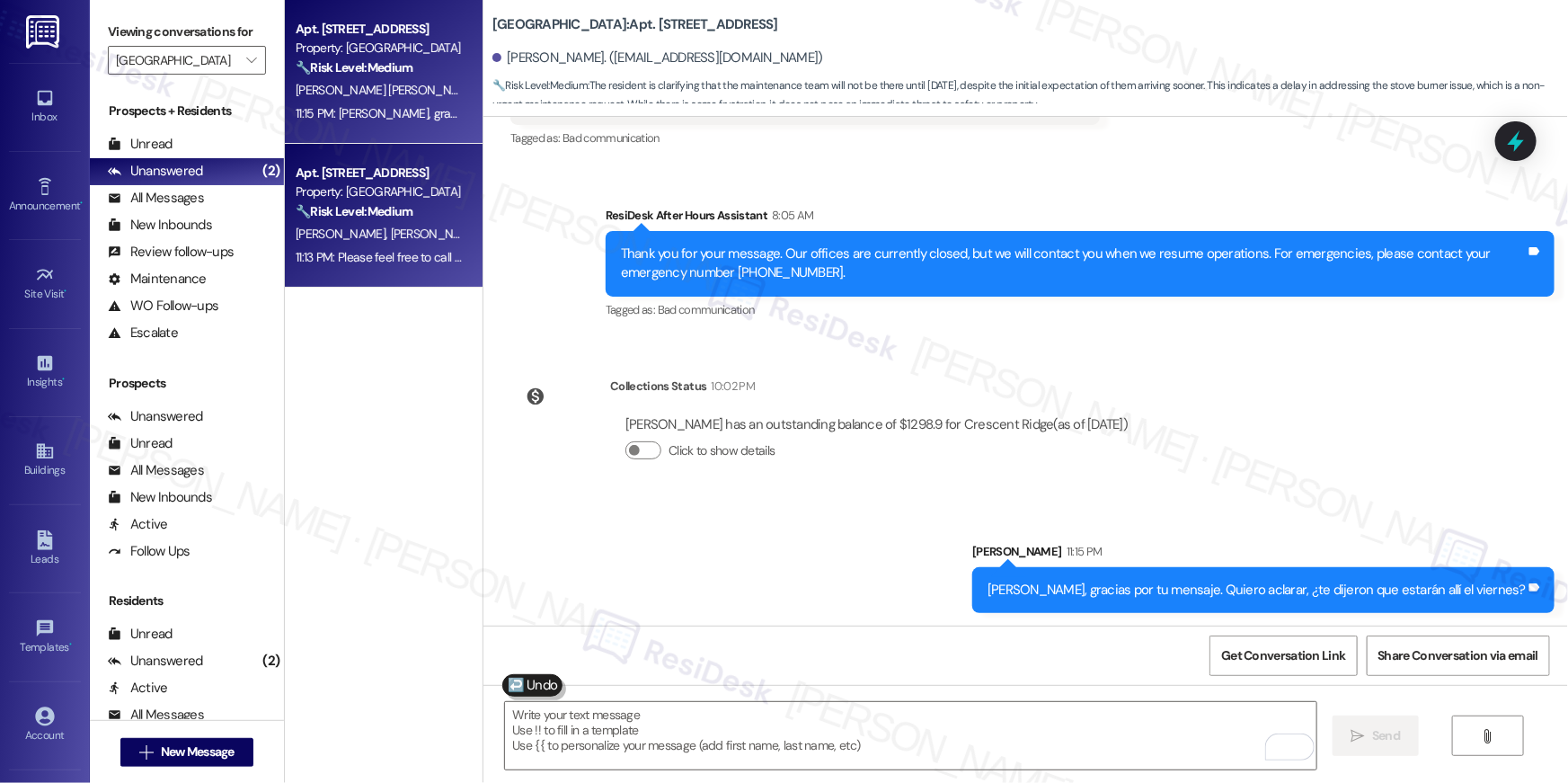
click at [379, 192] on div "Property: [GEOGRAPHIC_DATA]" at bounding box center [379, 191] width 167 height 19
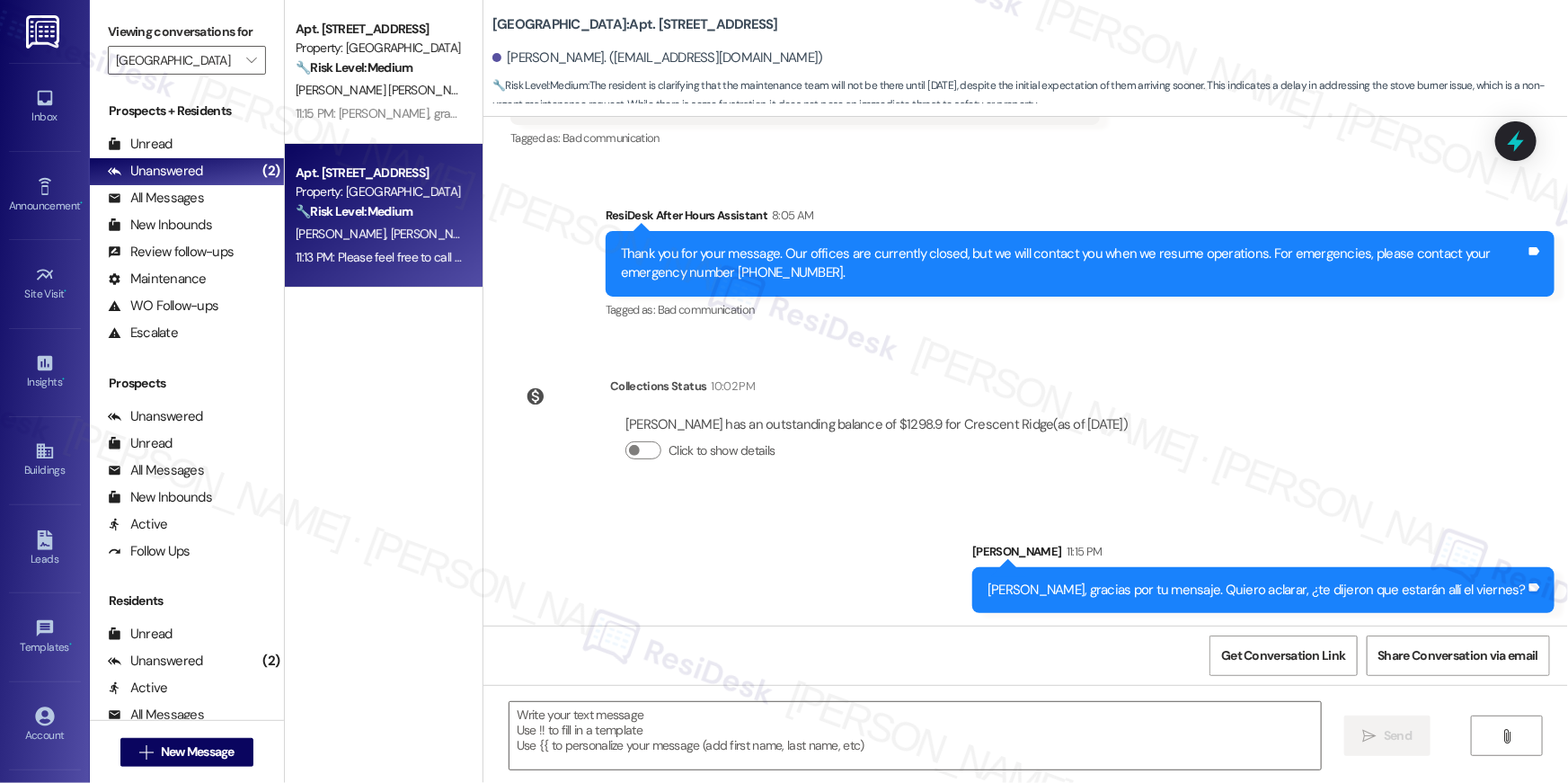
type textarea "Fetching suggested responses. Please feel free to read through the conversation…"
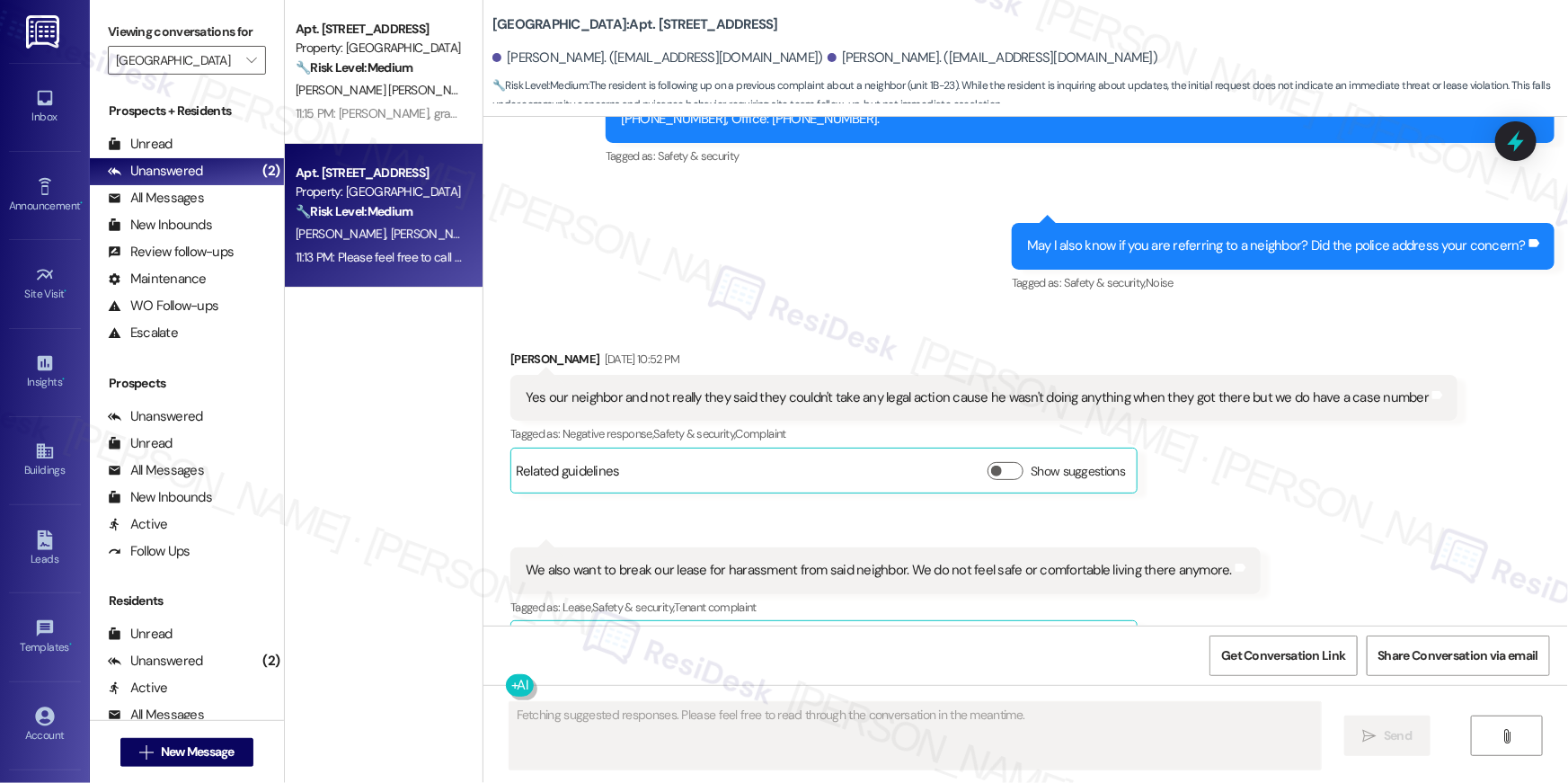
scroll to position [3807, 0]
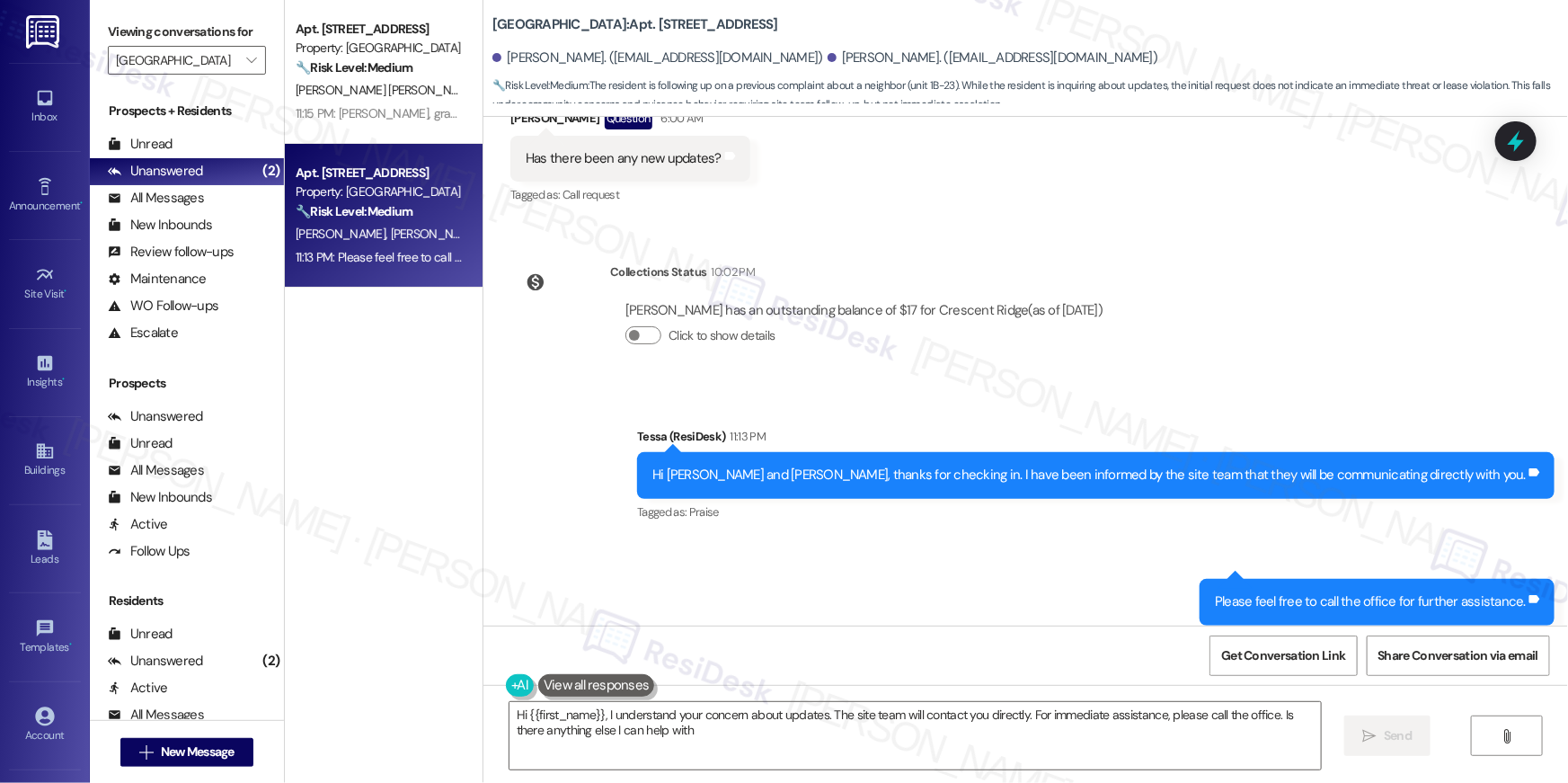
type textarea "Hi {{first_name}}, I understand your concern about updates. The site team will …"
click at [247, 65] on span "" at bounding box center [251, 60] width 17 height 29
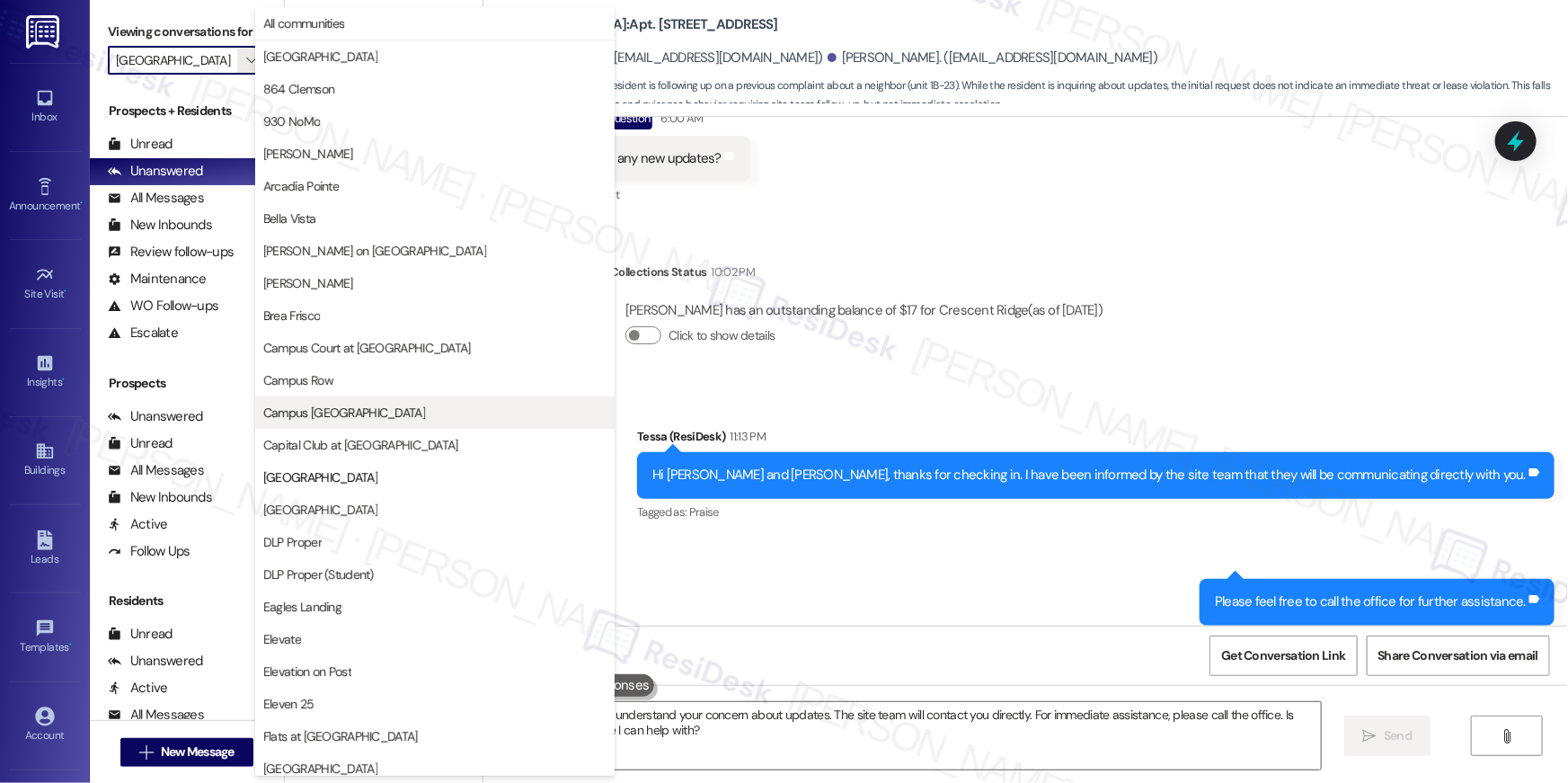
scroll to position [0, 0]
click at [331, 179] on span "Arcadia Pointe" at bounding box center [300, 187] width 76 height 18
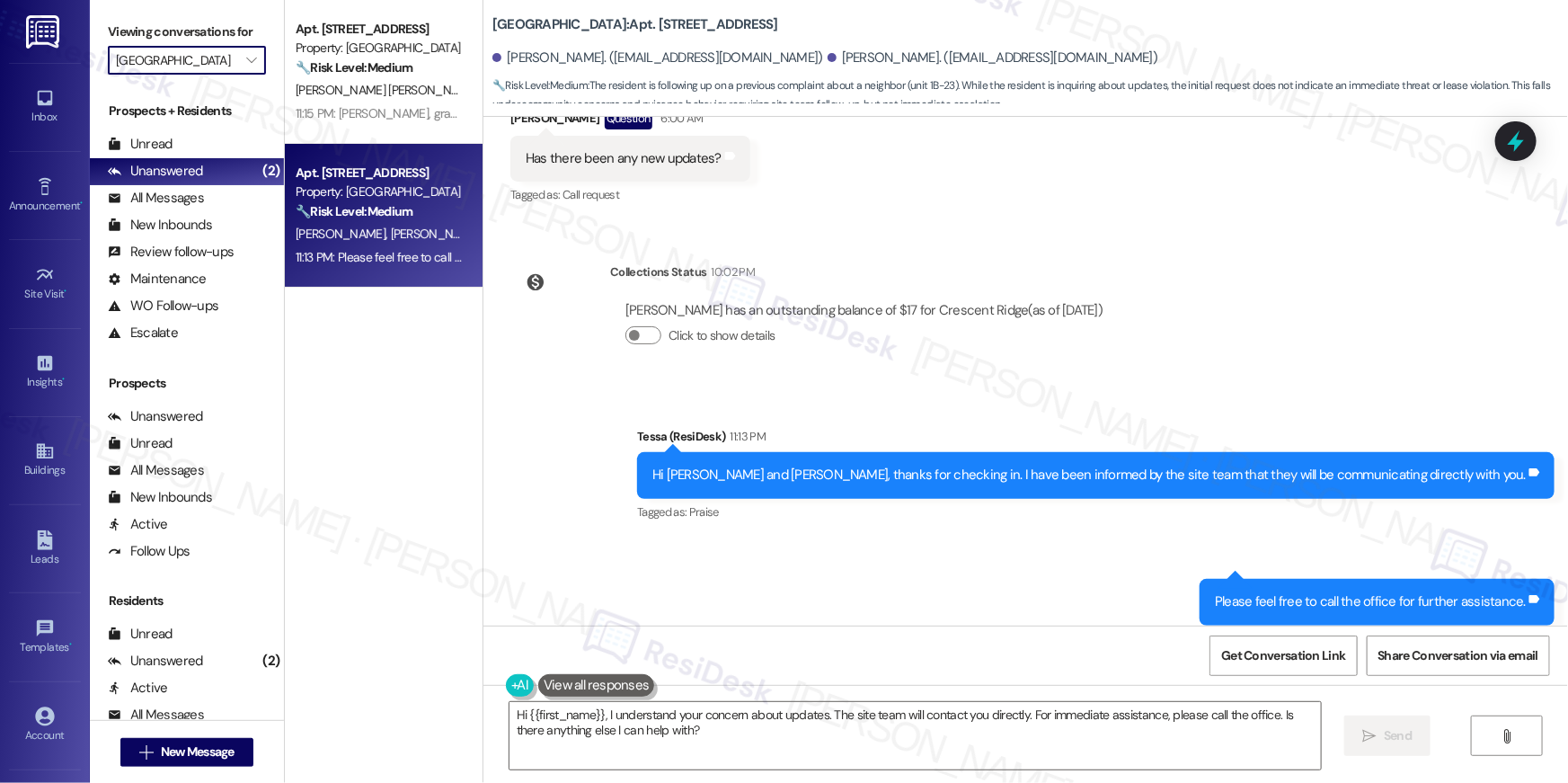
type input "Arcadia Pointe"
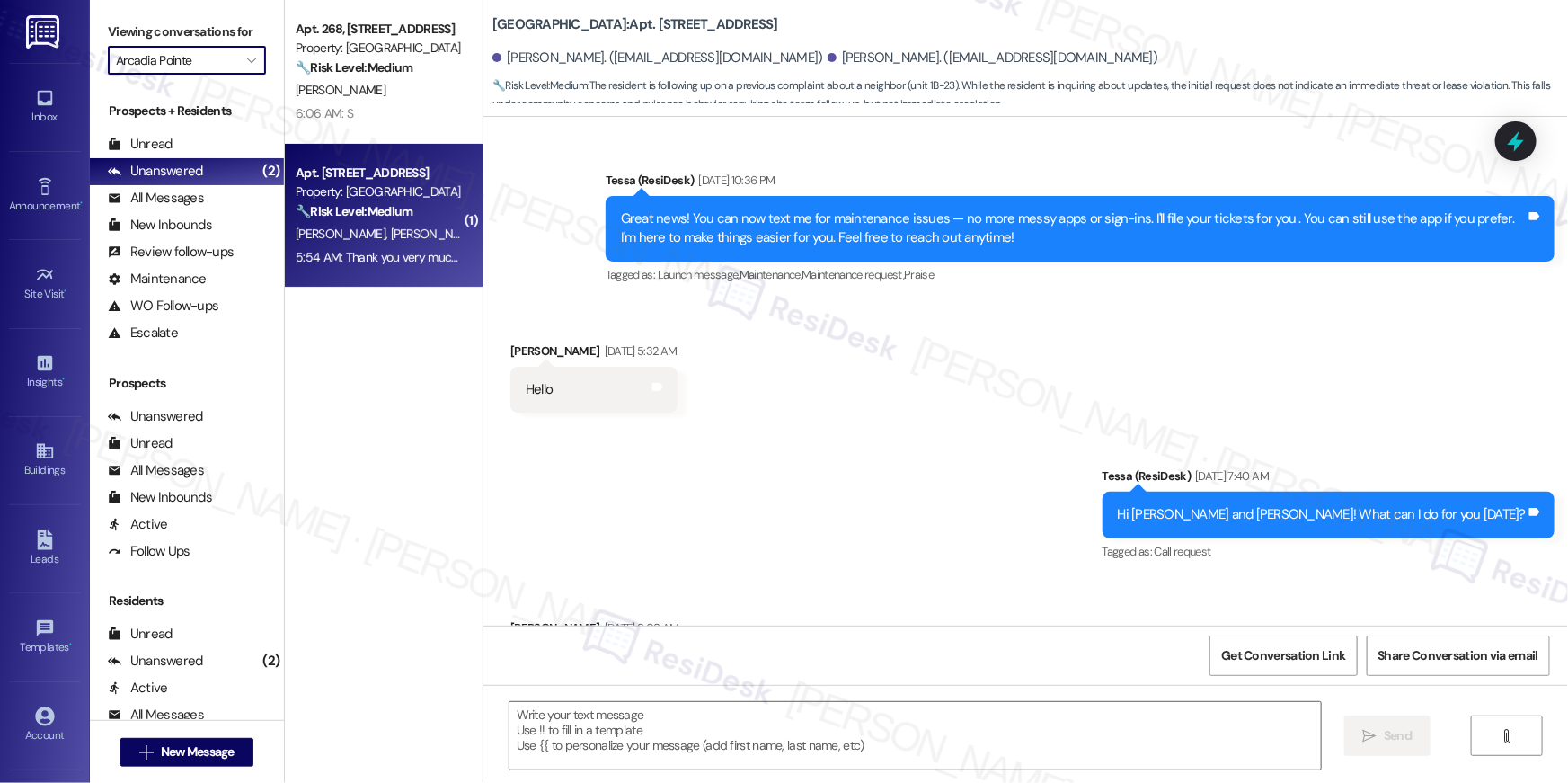
type textarea "Fetching suggested responses. Please feel free to read through the conversation…"
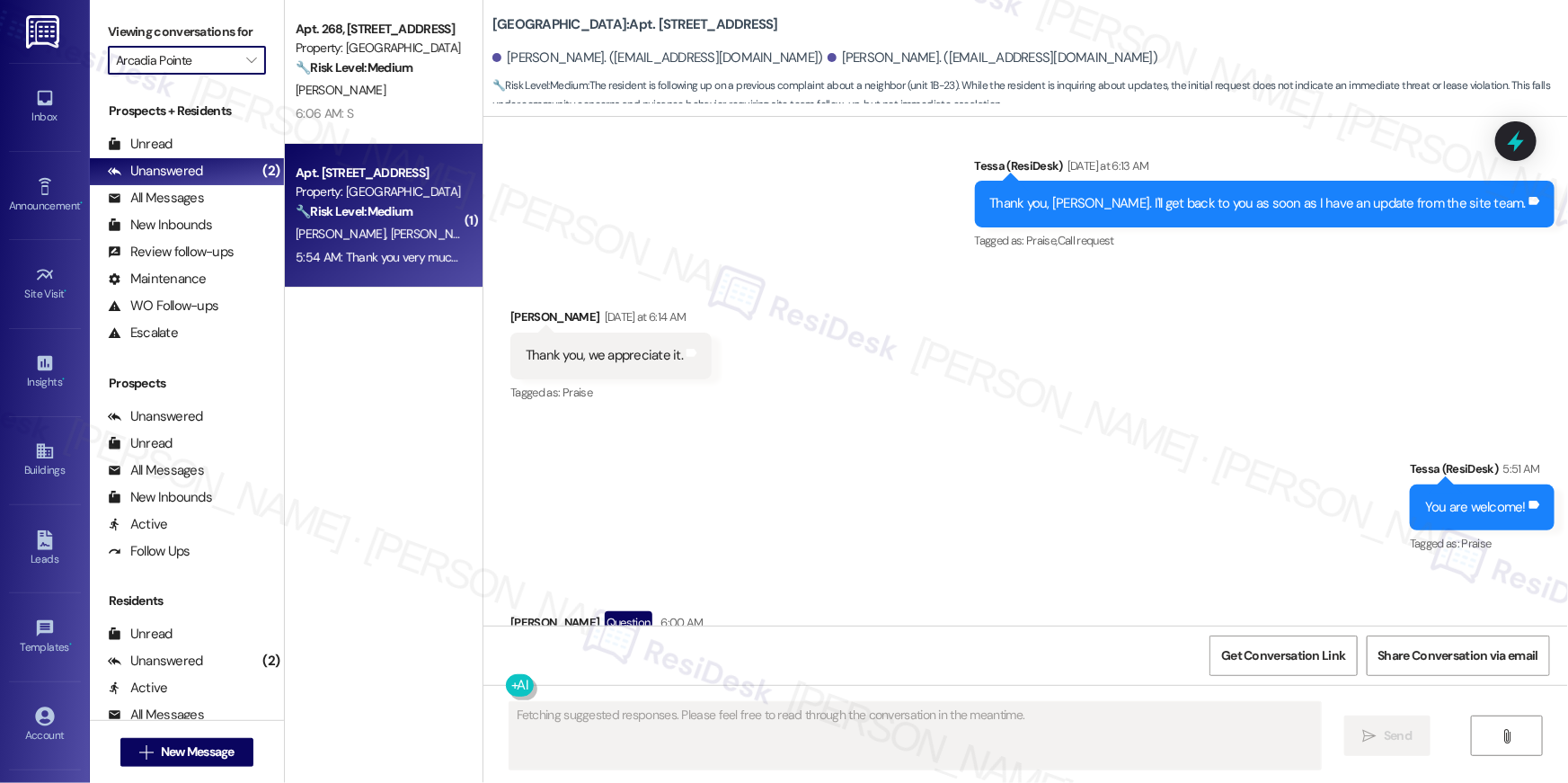
scroll to position [3362, 0]
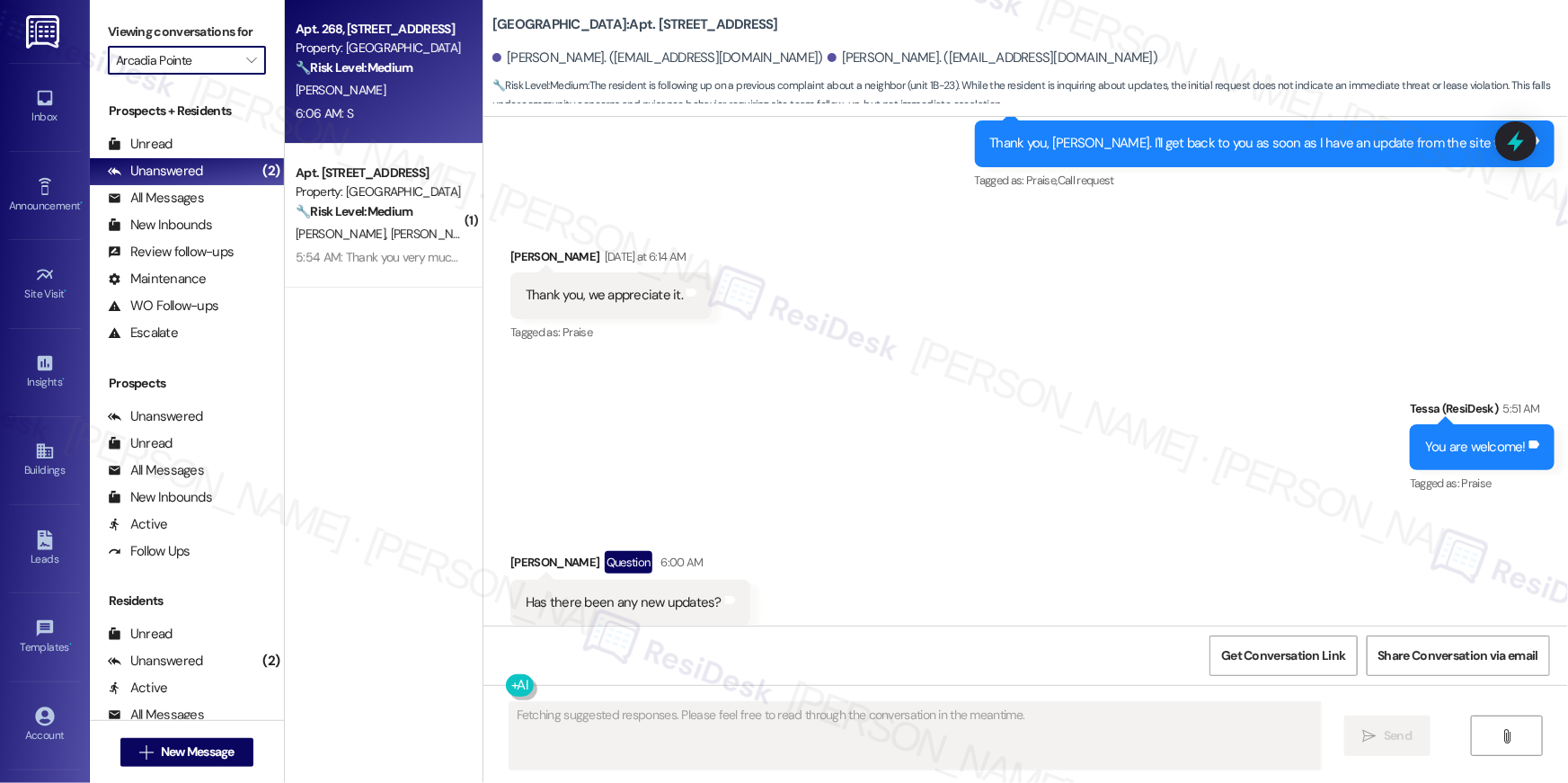
click at [359, 116] on div "6:06 AM: S 6:06 AM: S" at bounding box center [379, 114] width 170 height 23
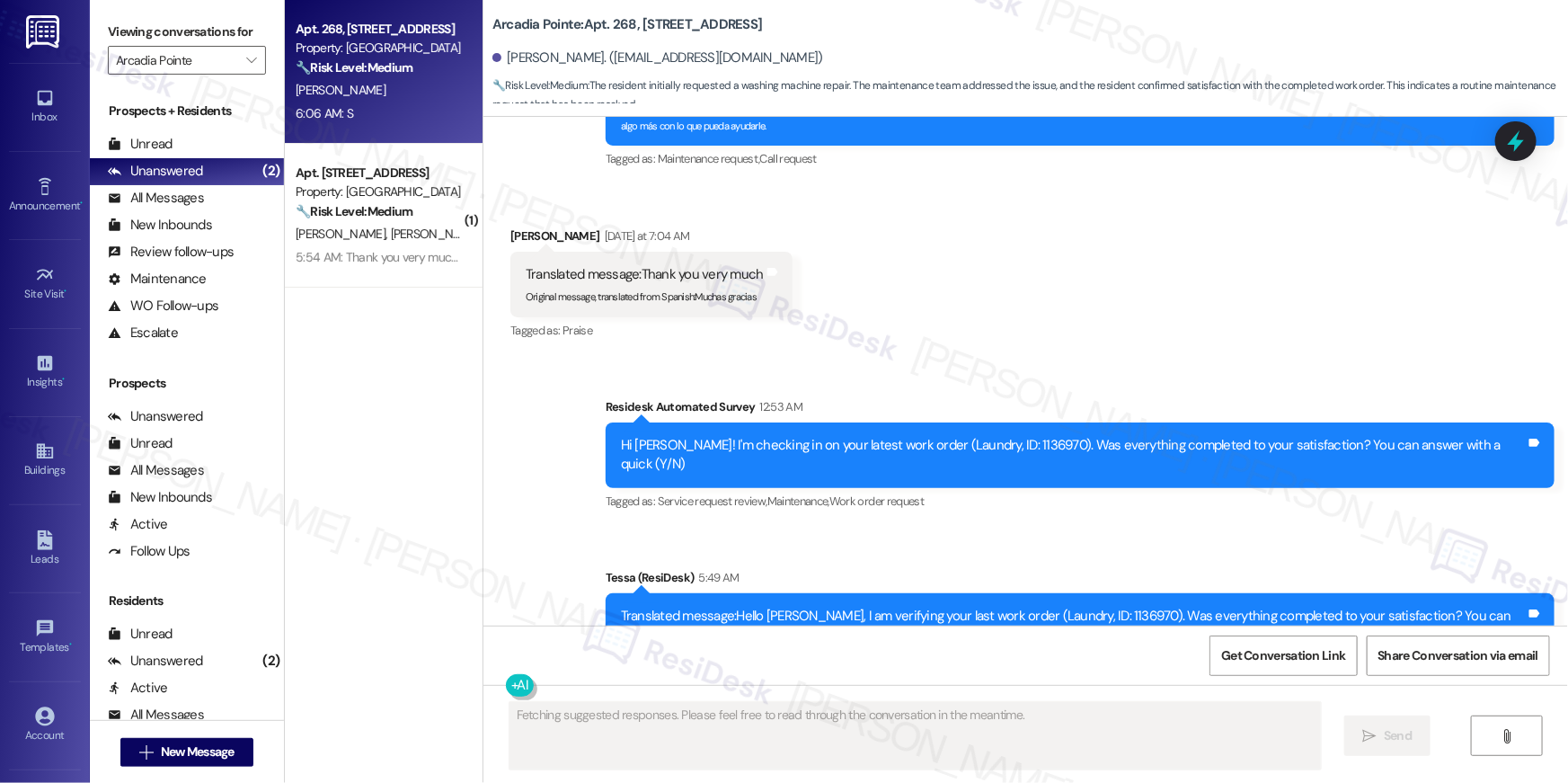
scroll to position [3255, 0]
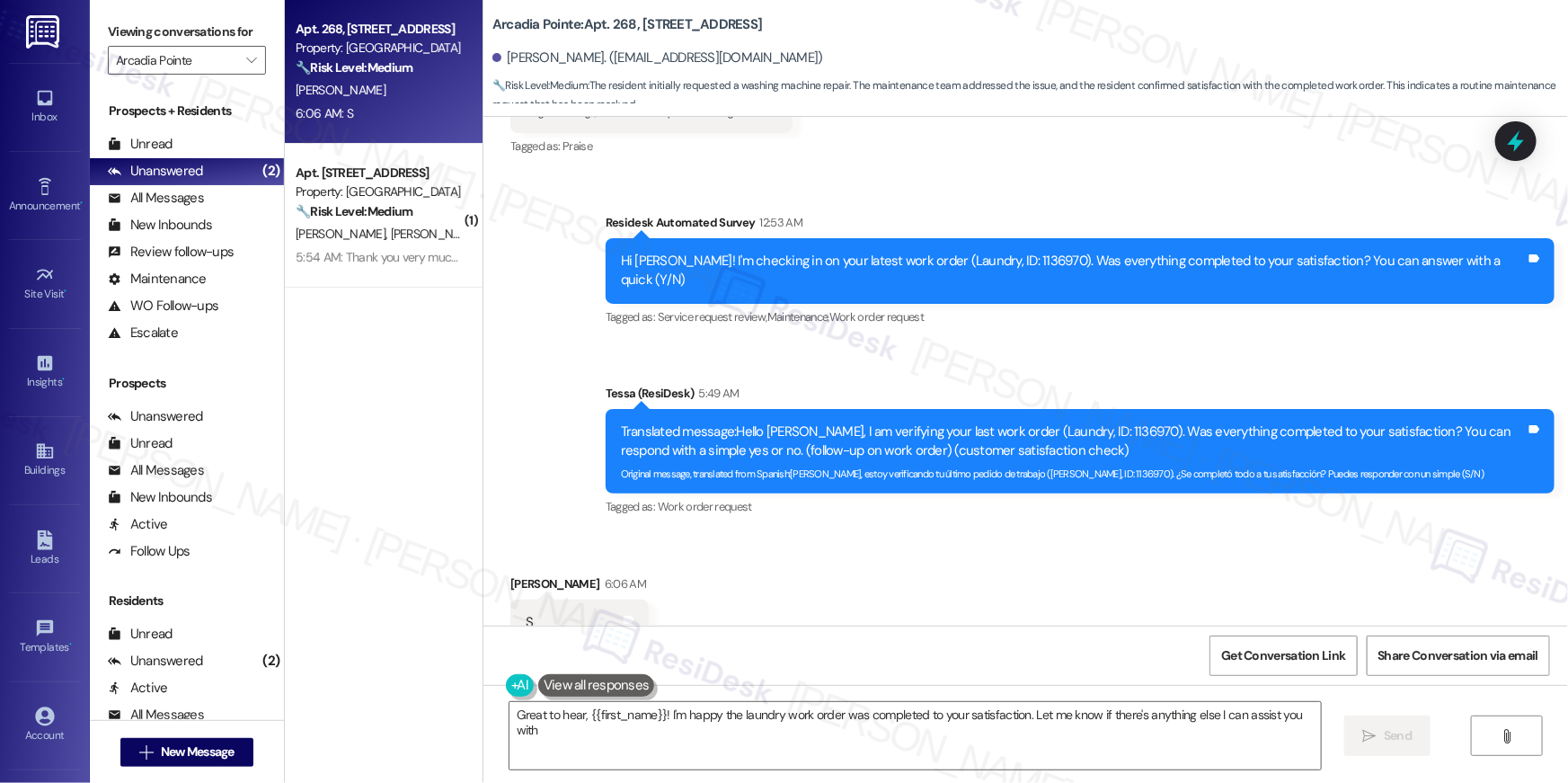
type textarea "Great to hear, {{first_name}}! I'm happy the laundry work order was completed t…"
click at [749, 744] on textarea "Great to hear, {{first_name}}! I'm happy the laundry work order was completed t…" at bounding box center [916, 736] width 812 height 67
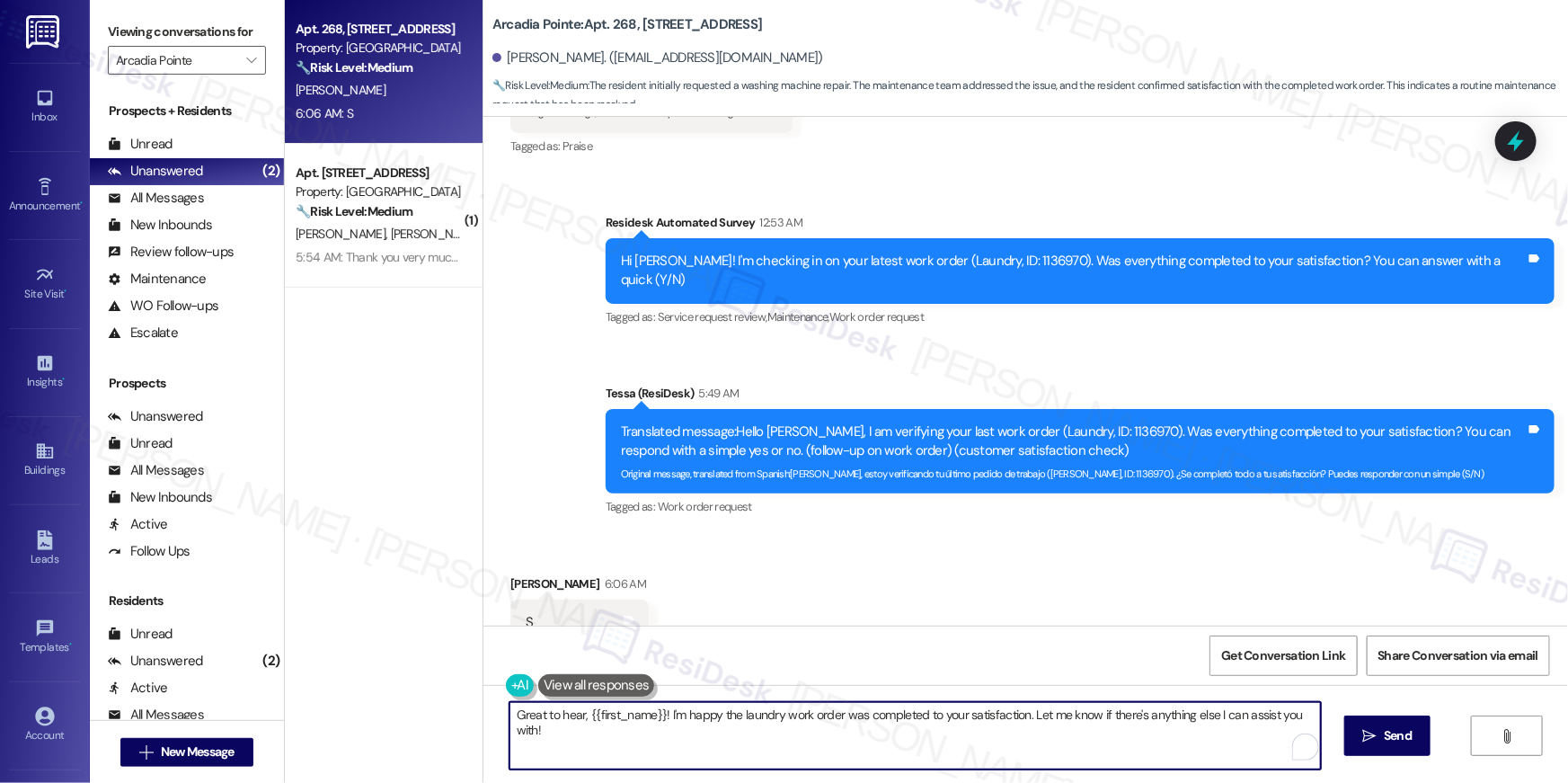
click at [844, 746] on textarea "Great to hear, {{first_name}}! I'm happy the laundry work order was completed t…" at bounding box center [916, 736] width 812 height 67
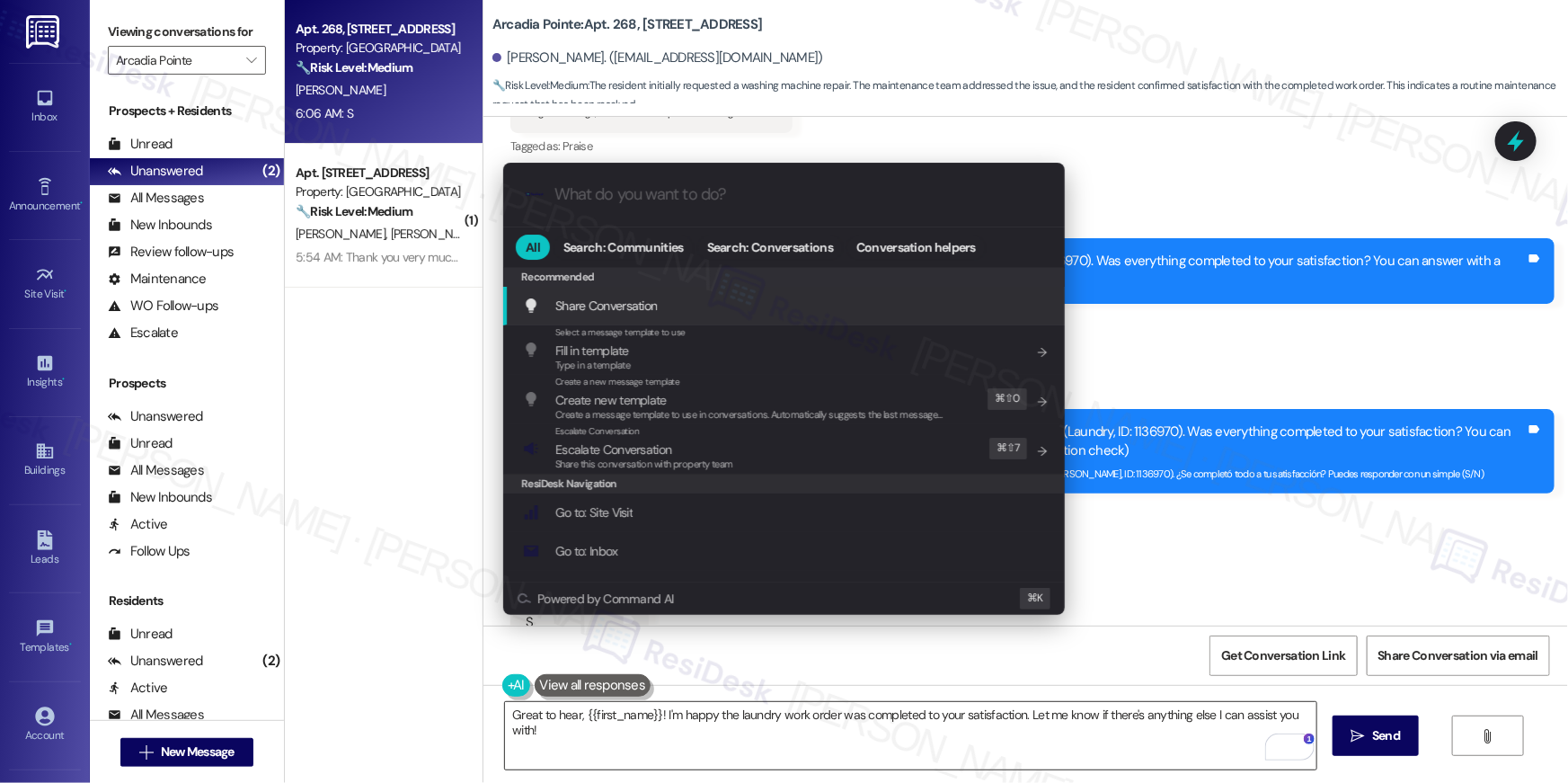
type input "e"
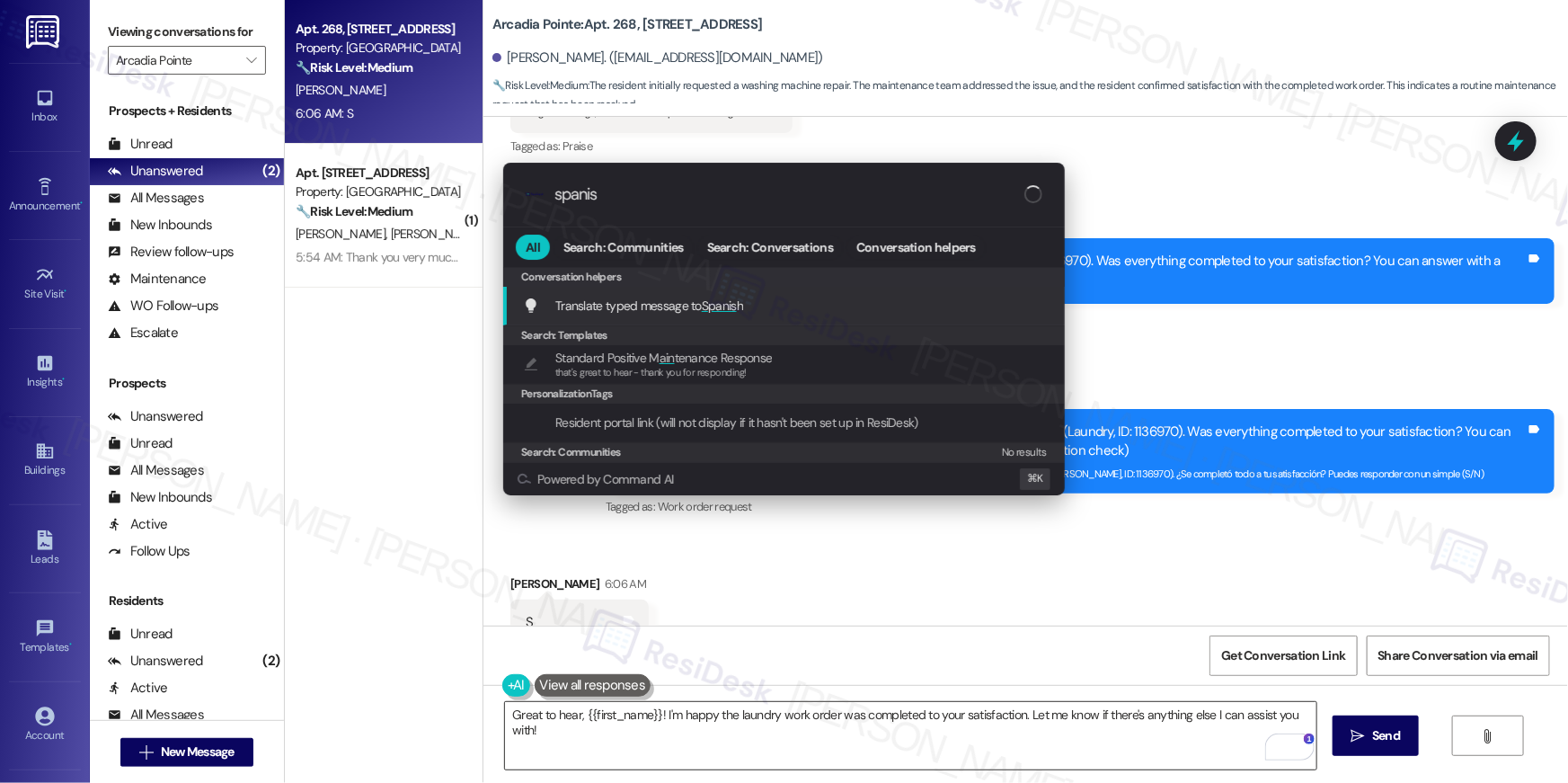
type input "spanish"
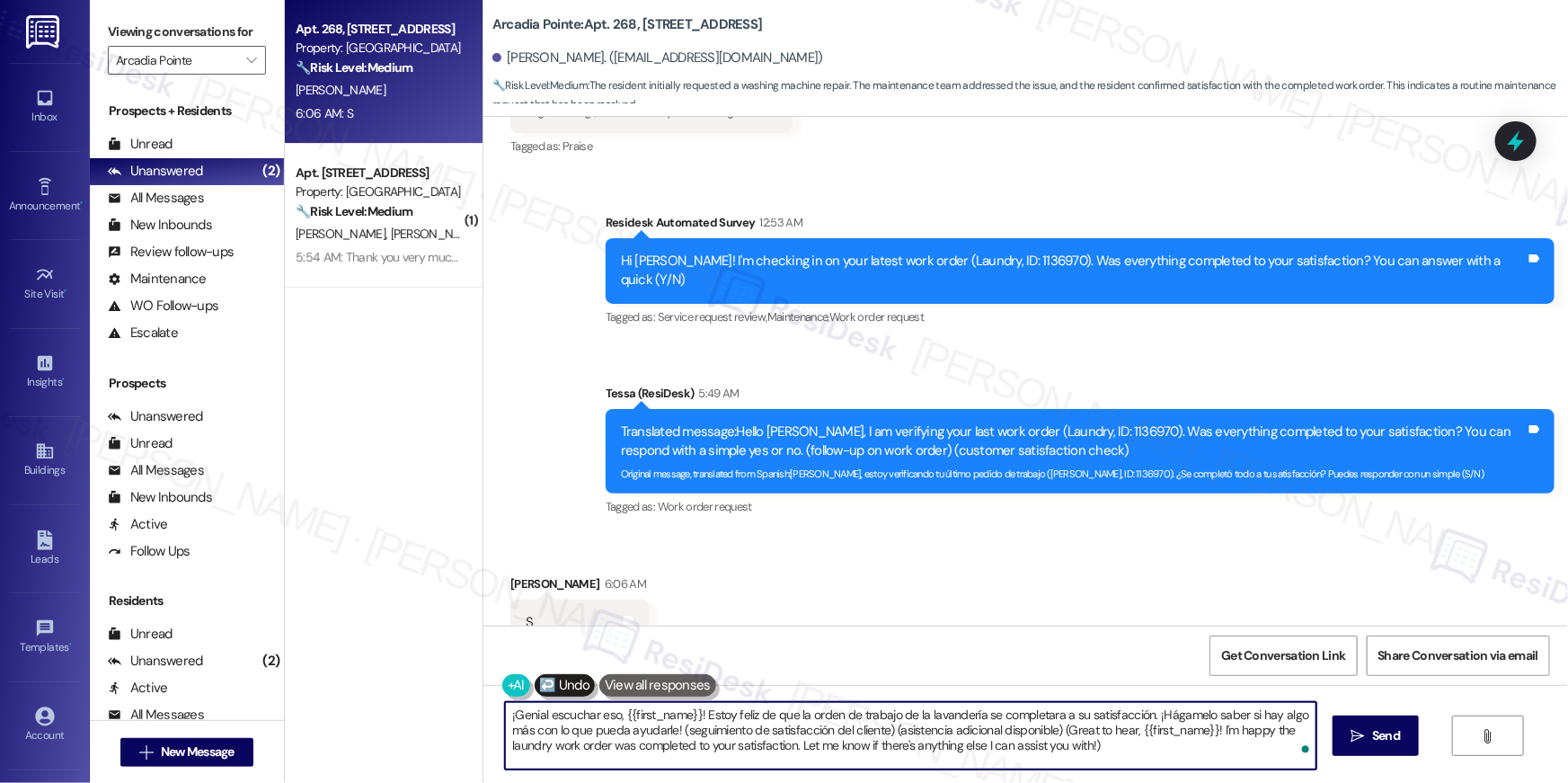
click at [1166, 740] on textarea "¡Genial escuchar eso, {{first_name}}! Estoy feliz de que la orden de trabajo de…" at bounding box center [911, 736] width 812 height 67
drag, startPoint x: 673, startPoint y: 729, endPoint x: 708, endPoint y: 782, distance: 63.5
click at [708, 782] on div "¡Genial escuchar eso, {{first_name}}! Estoy feliz de que la orden de trabajo de…" at bounding box center [1026, 752] width 1085 height 135
type textarea "¡Genial escuchar eso, {{first_name}}! Estoy feliz de que la orden de trabajo de…"
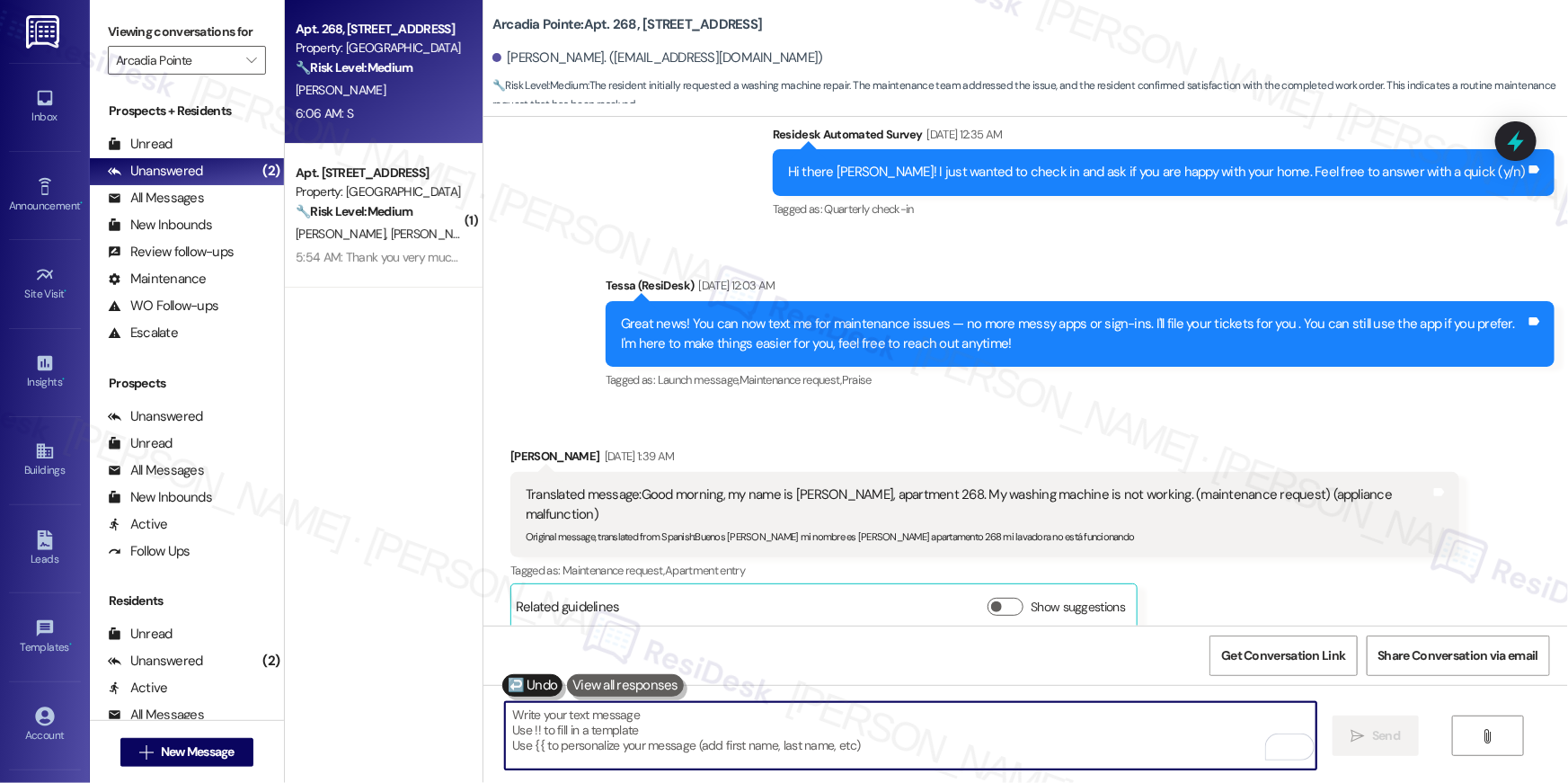
scroll to position [534, 0]
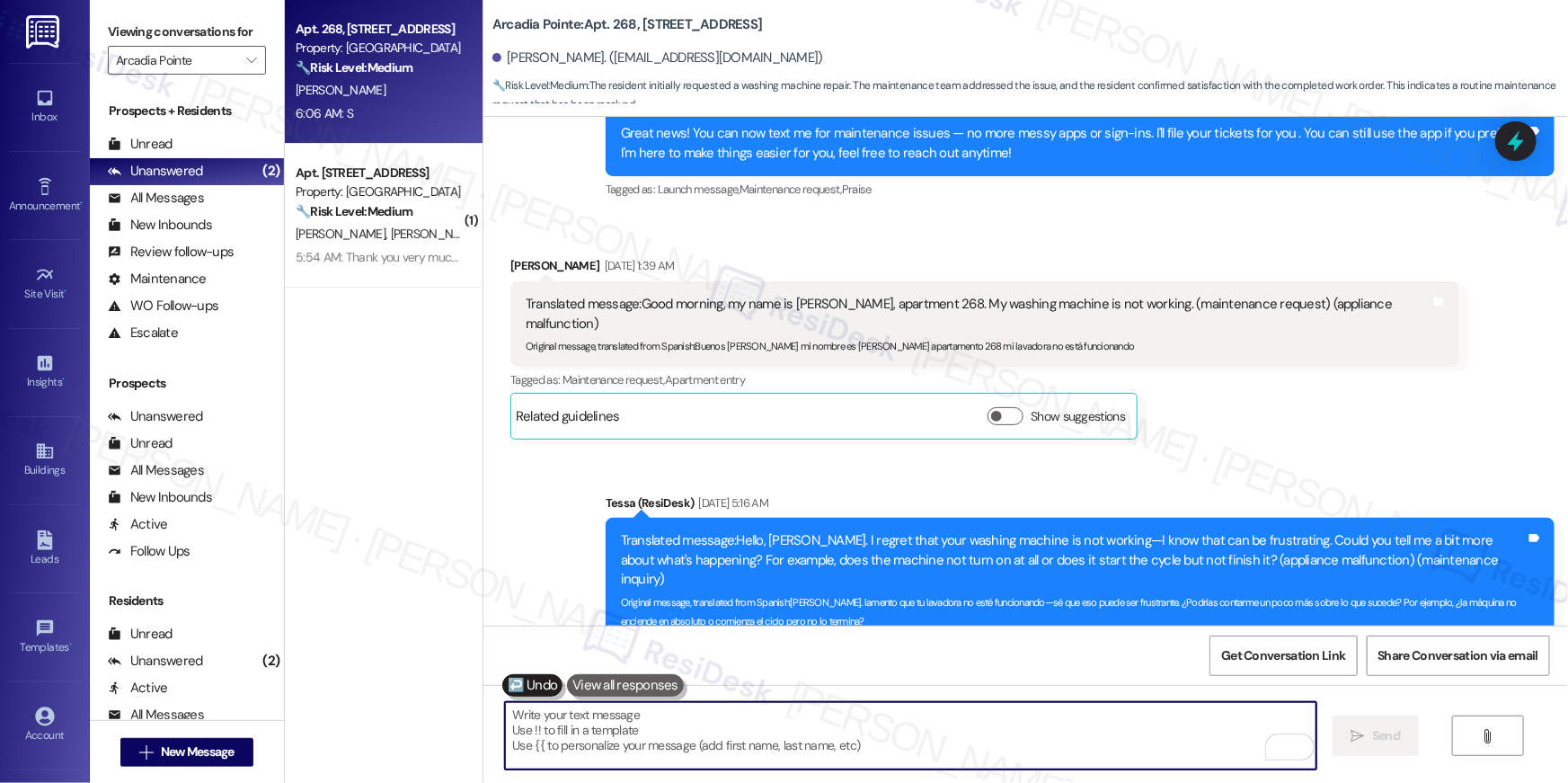
click at [1092, 717] on textarea "To enrich screen reader interactions, please activate Accessibility in Grammarl…" at bounding box center [911, 736] width 812 height 67
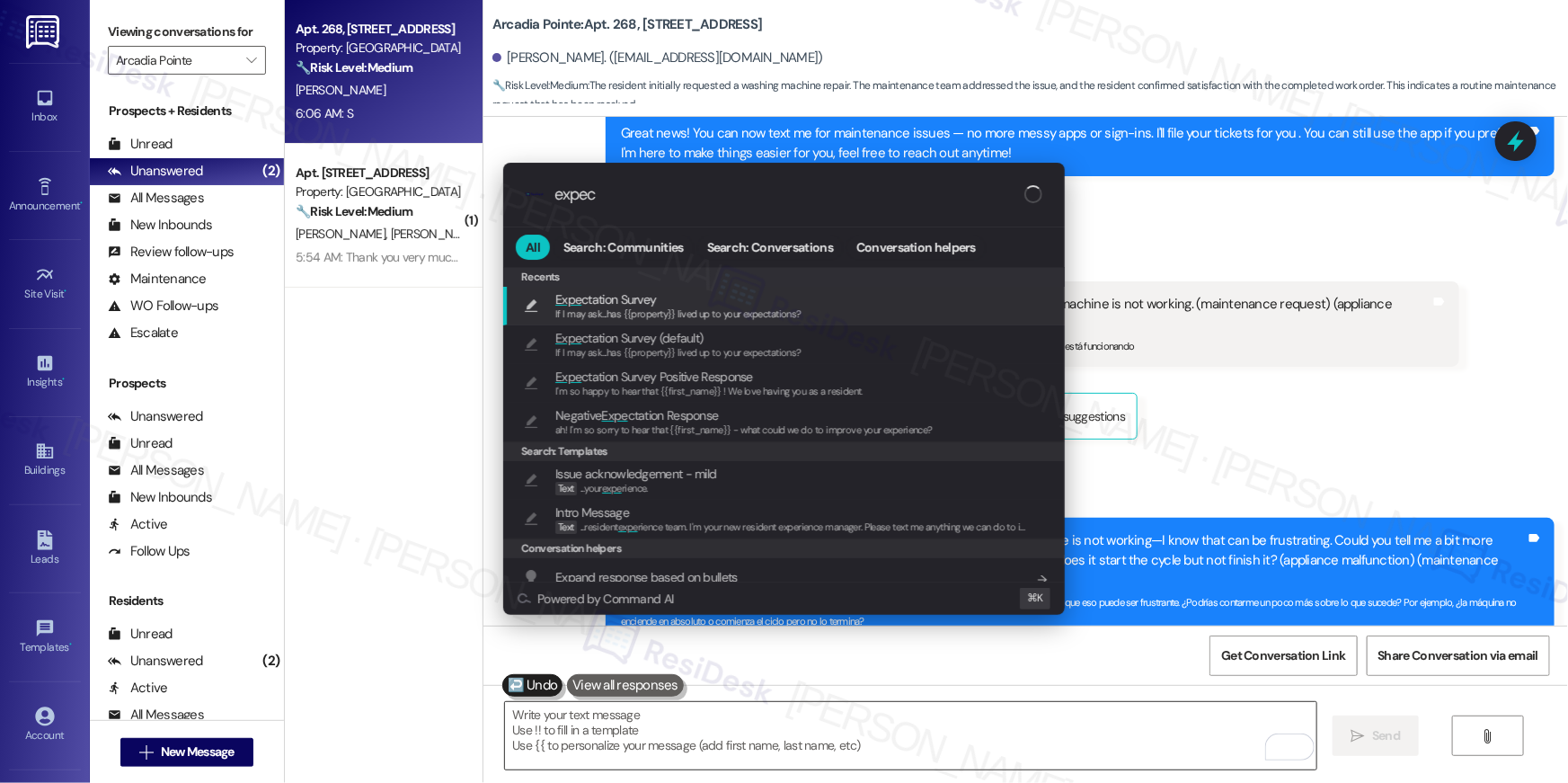
type input "expect"
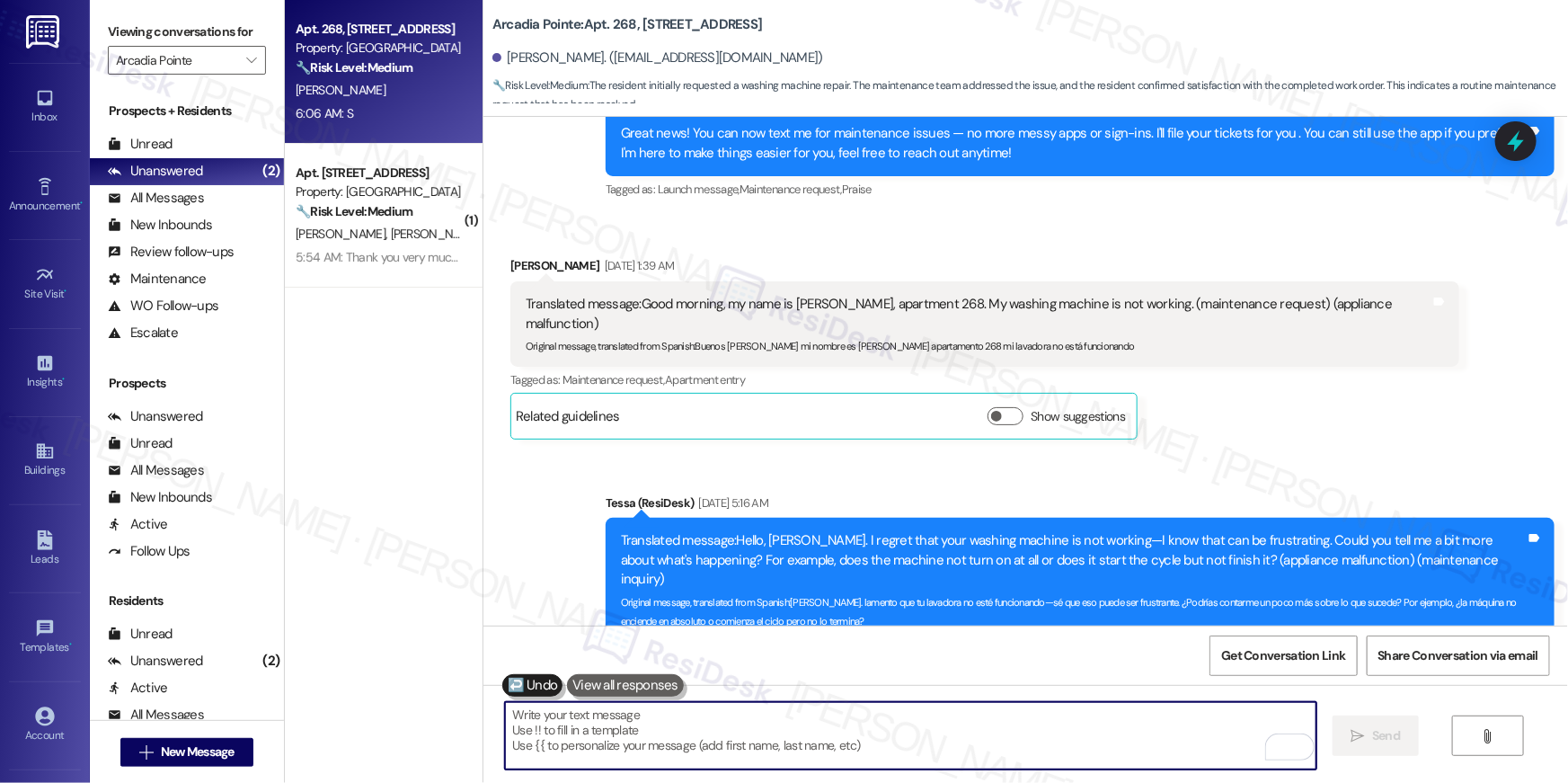
type textarea "If I may ask...has {{property}} lived up to your expectations?"
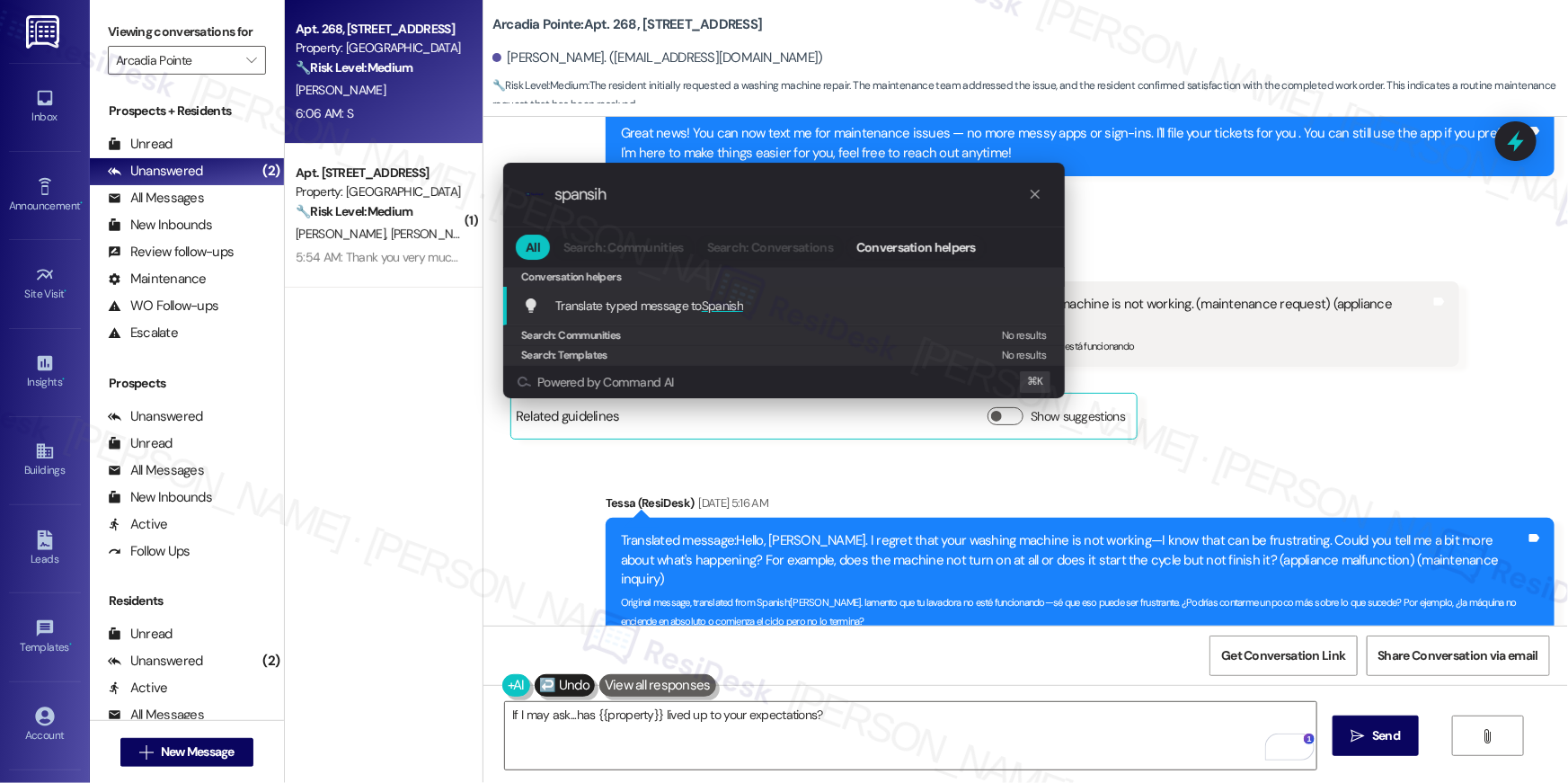
type input "spansih"
click at [713, 290] on div "Translate typed message to Spanish Add shortcut" at bounding box center [784, 306] width 561 height 38
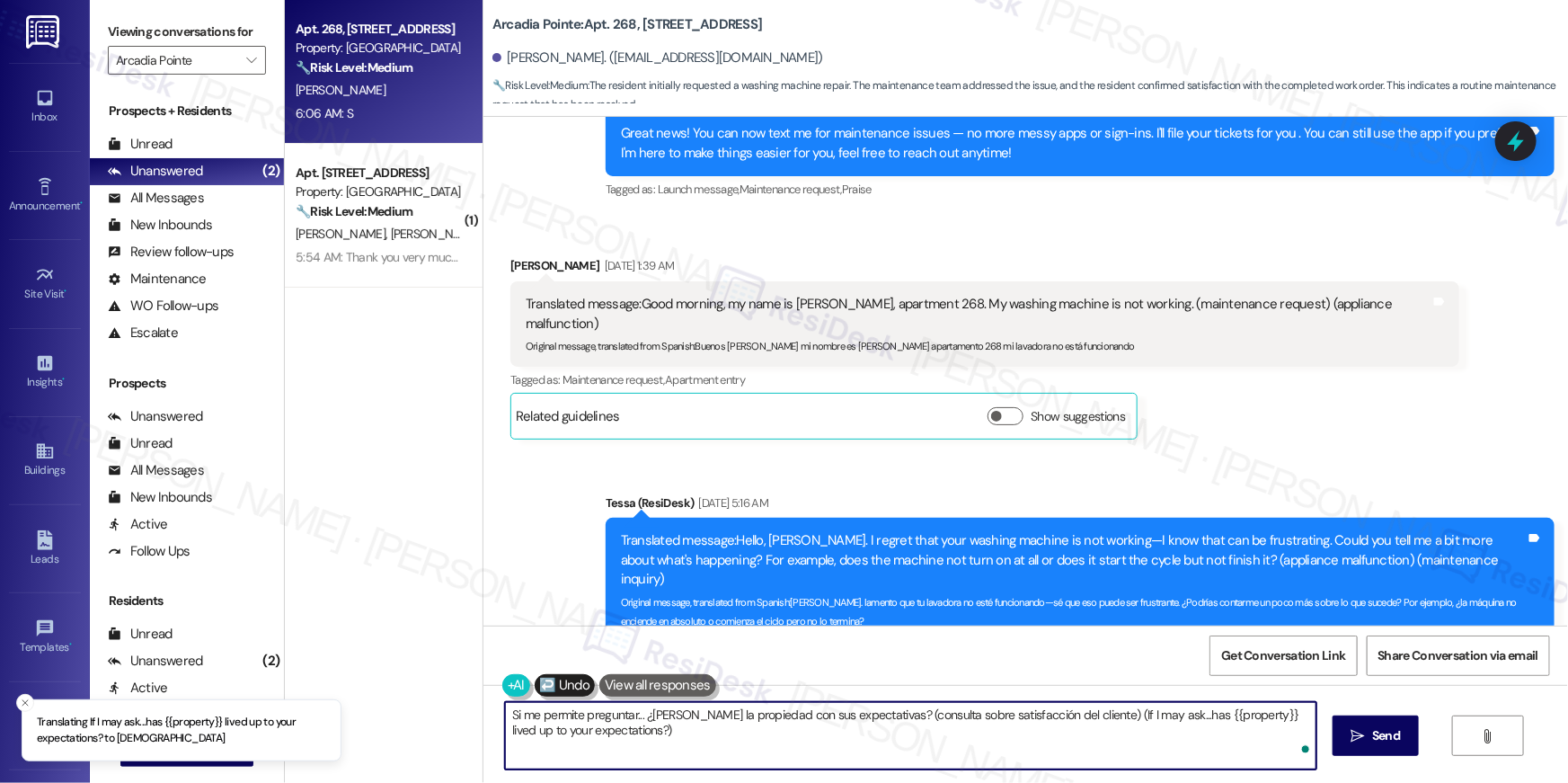
click at [1223, 722] on textarea "Si me permite preguntar... ¿ha cumplido la propiedad con sus expectativas? (con…" at bounding box center [911, 736] width 812 height 67
drag, startPoint x: 1105, startPoint y: 717, endPoint x: 1120, endPoint y: 751, distance: 37.2
click at [1120, 751] on textarea "Si me permite preguntar... ¿ha cumplido la propiedad con sus expectativas? (con…" at bounding box center [911, 736] width 812 height 67
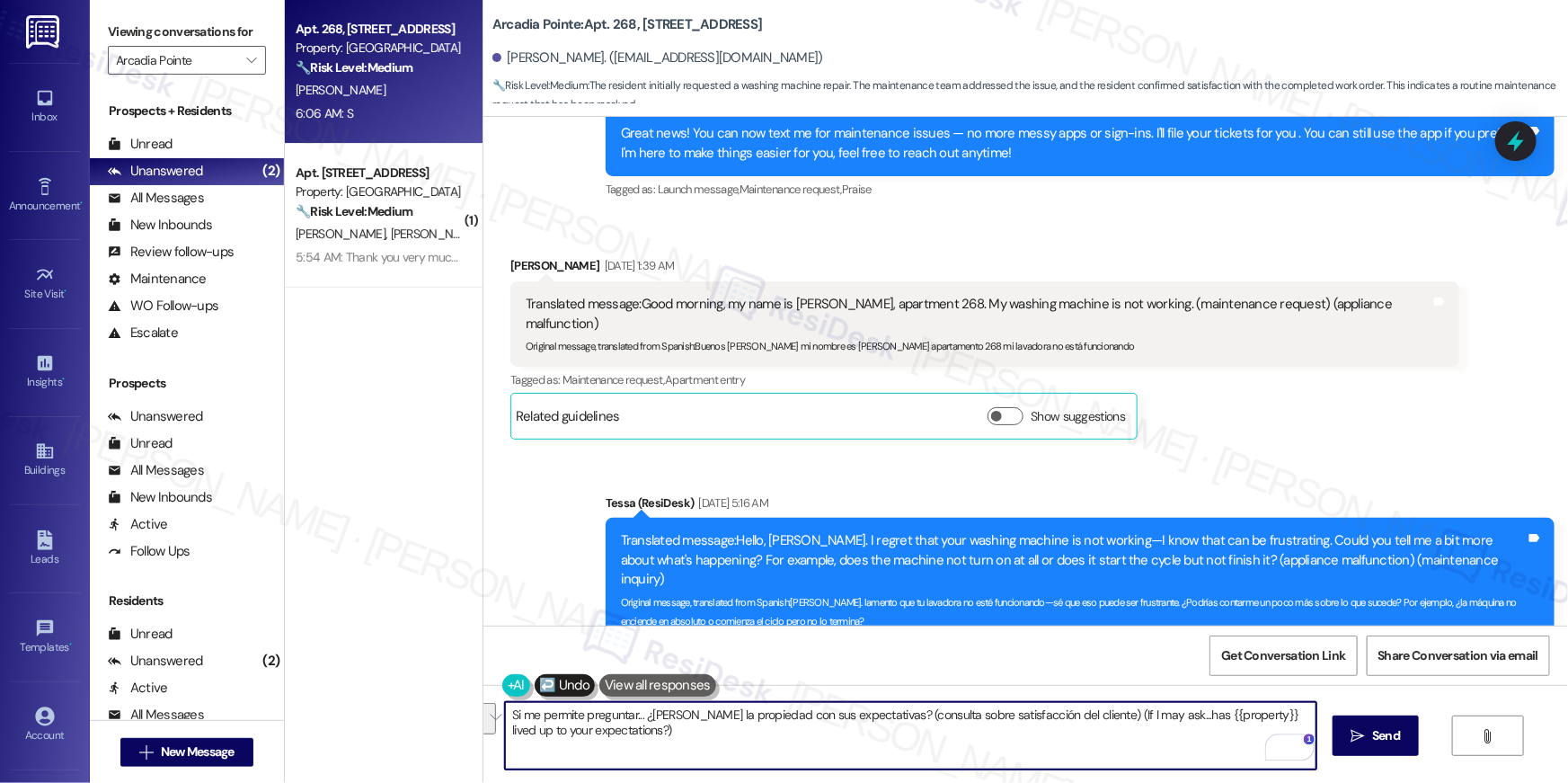
type textarea "Si me permite preguntar... ¿ha cumplido la propiedad con sus expectativas? (con…"
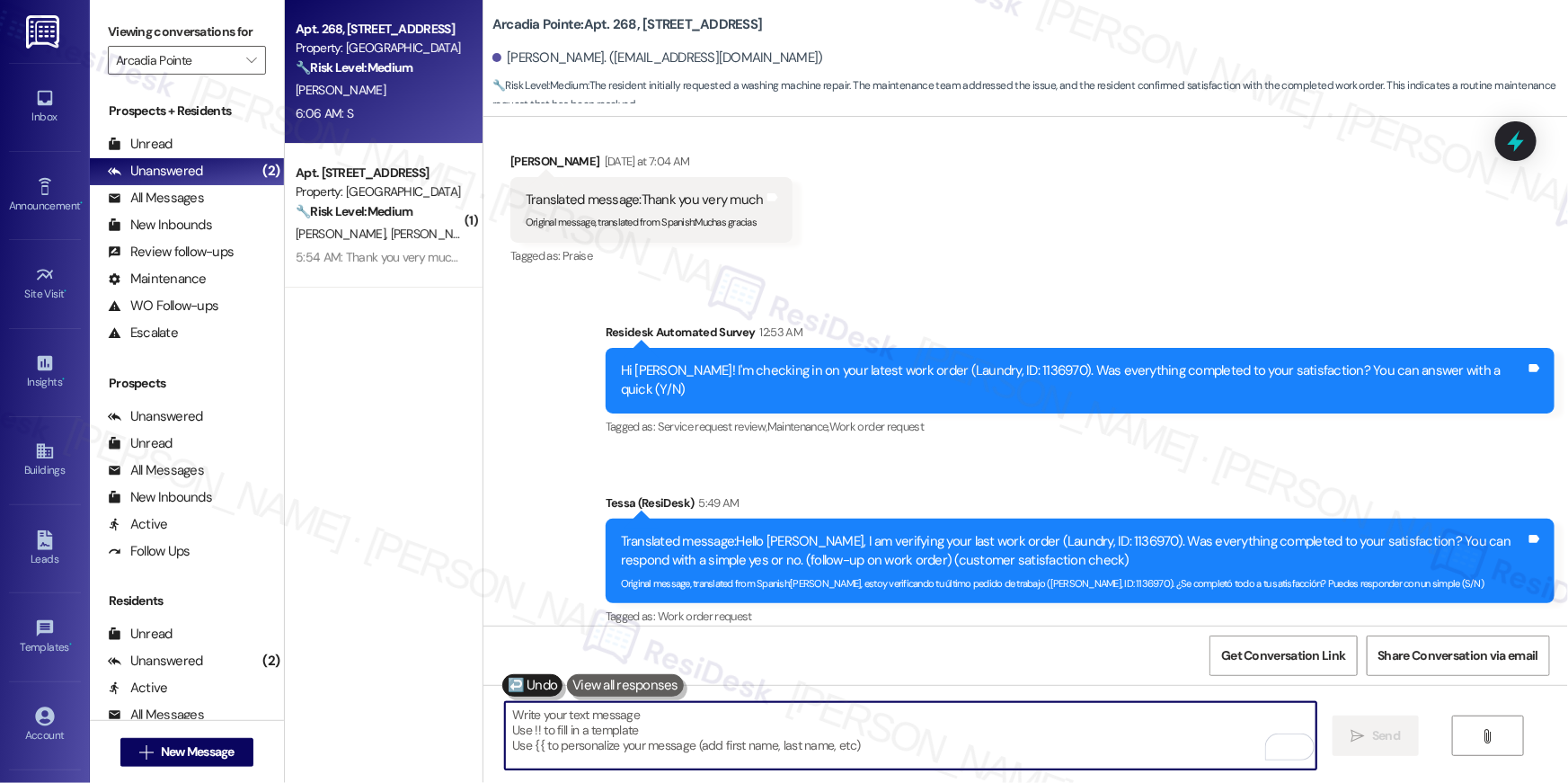
scroll to position [3255, 0]
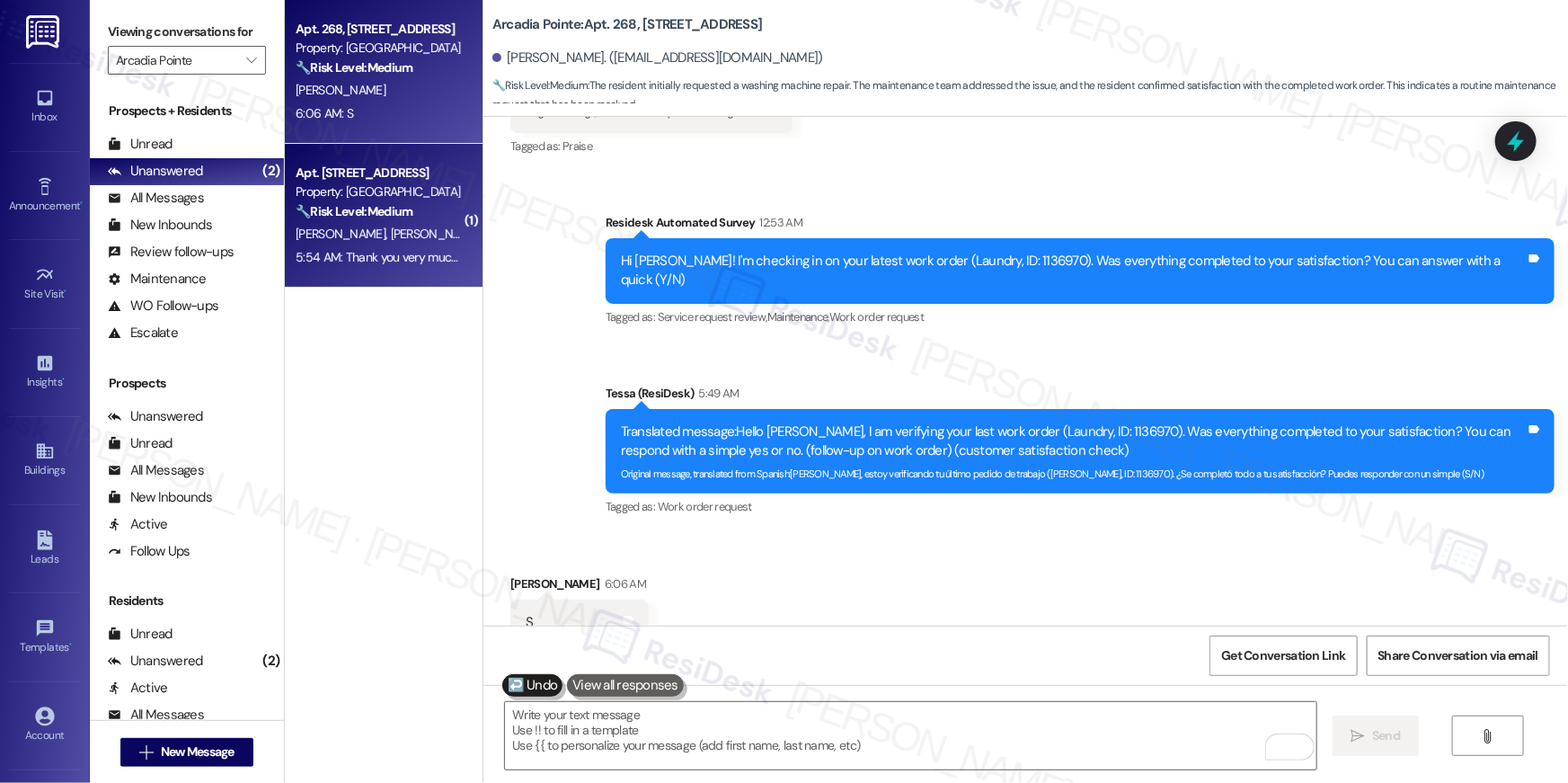
click at [350, 233] on span "[PERSON_NAME]" at bounding box center [343, 234] width 96 height 16
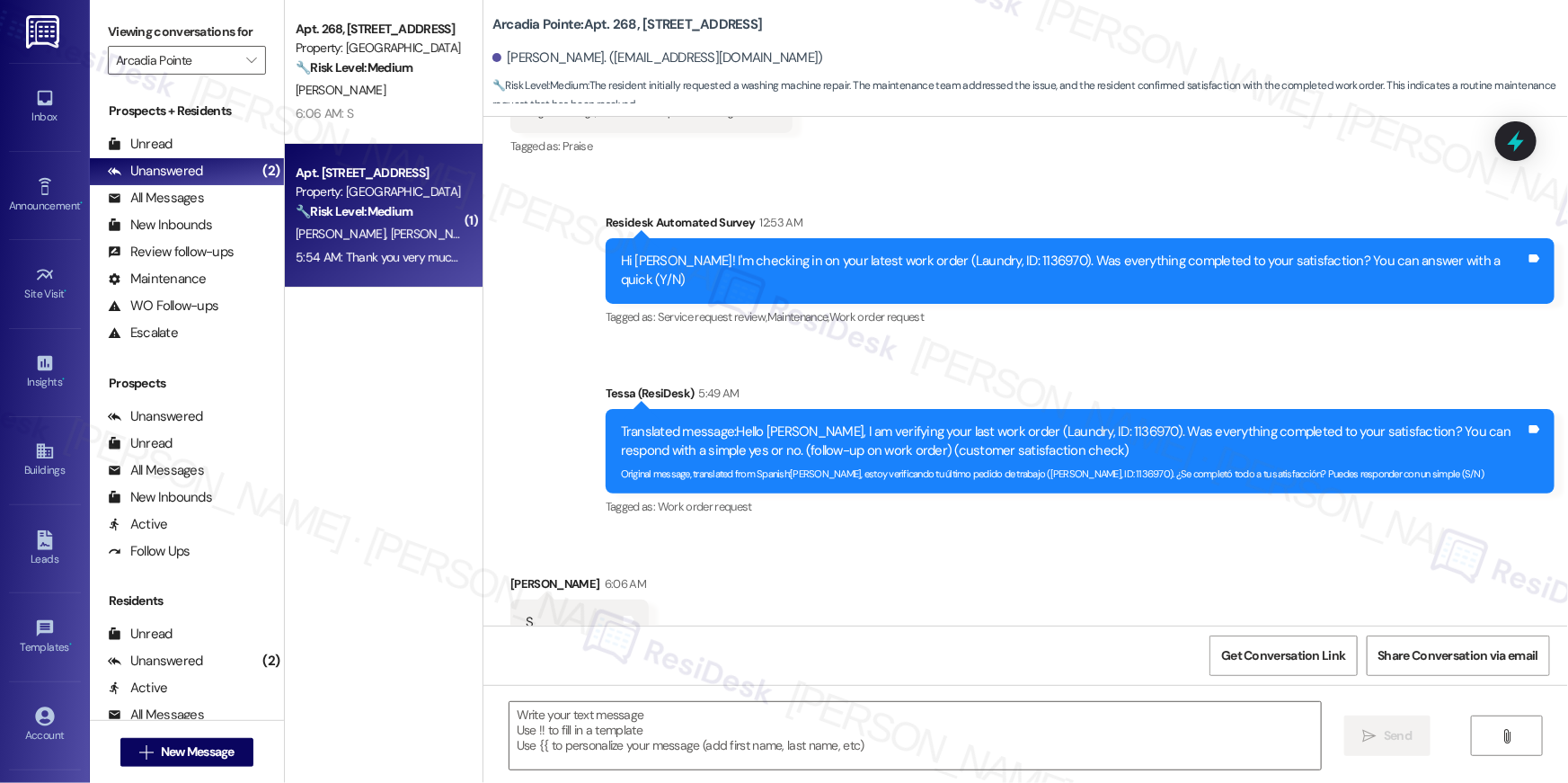
type textarea "Fetching suggested responses. Please feel free to read through the conversation…"
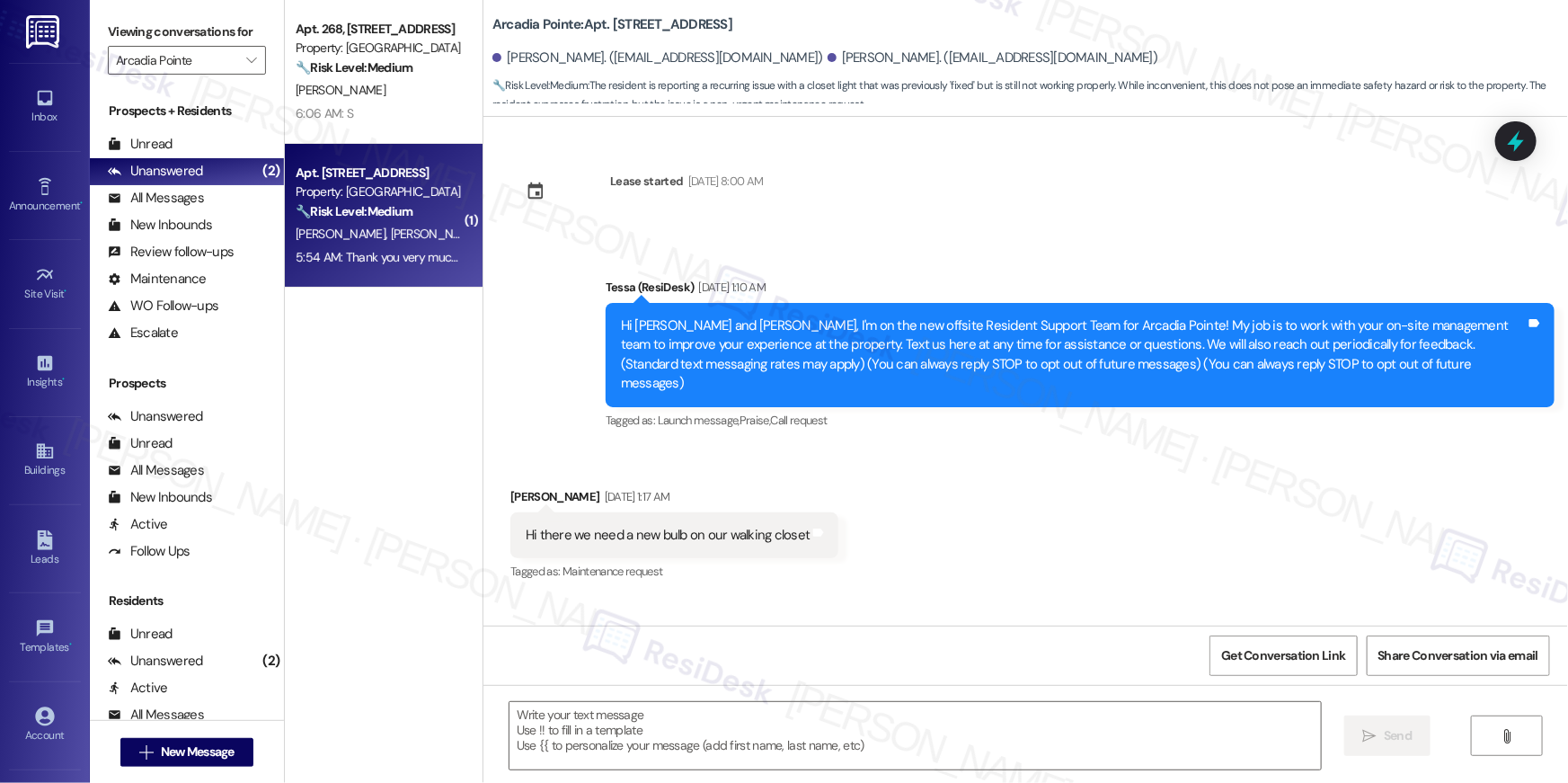
scroll to position [5139, 0]
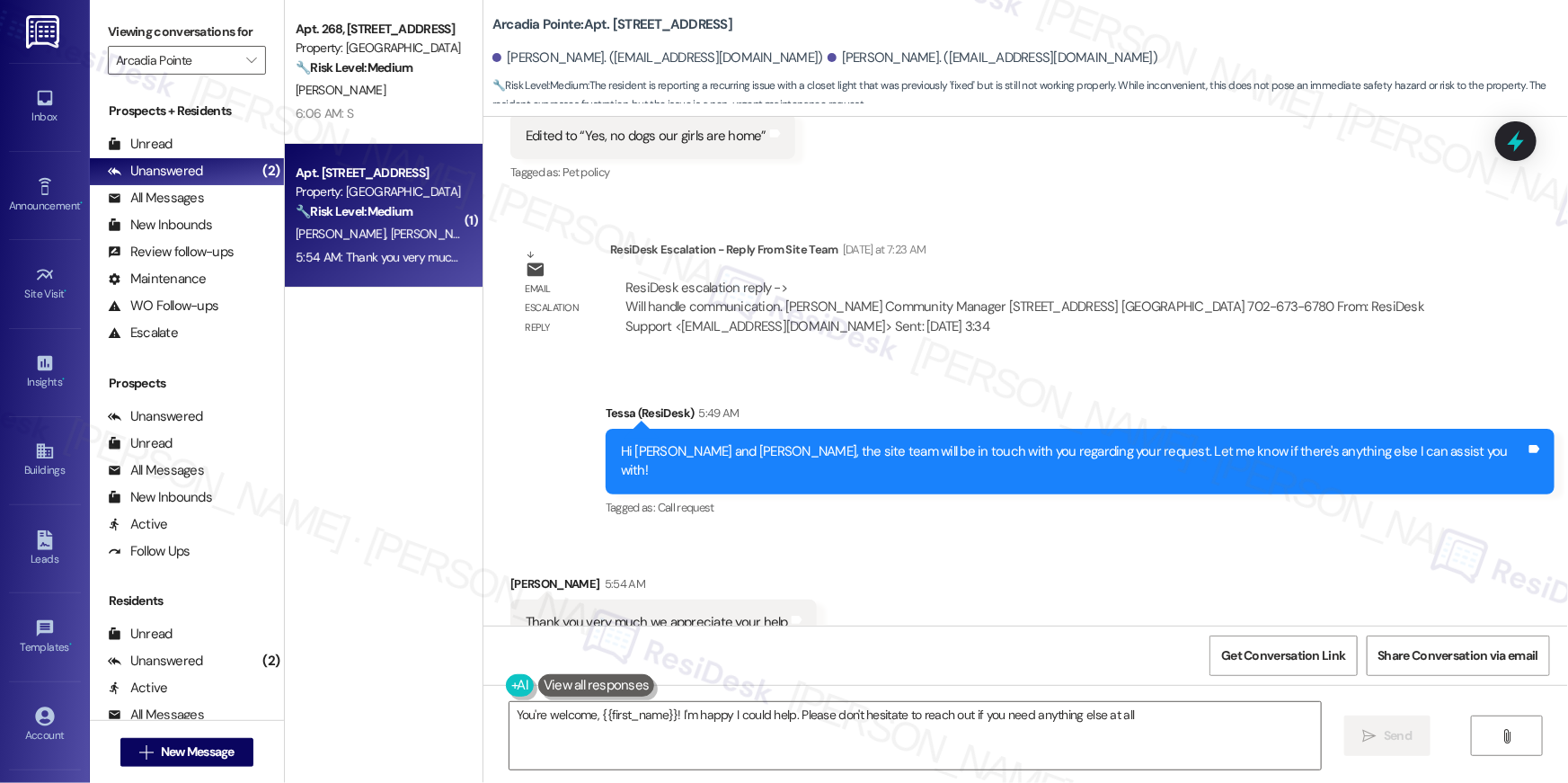
type textarea "You're welcome, {{first_name}}! I'm happy I could help. Please don't hesitate t…"
click at [1187, 738] on textarea "You're welcome, {{first_name}}! I'm happy I could help. Please don't hesitate t…" at bounding box center [916, 736] width 812 height 67
drag, startPoint x: 1379, startPoint y: 737, endPoint x: 1377, endPoint y: 747, distance: 10.2
click at [1381, 737] on span "Send" at bounding box center [1398, 736] width 35 height 19
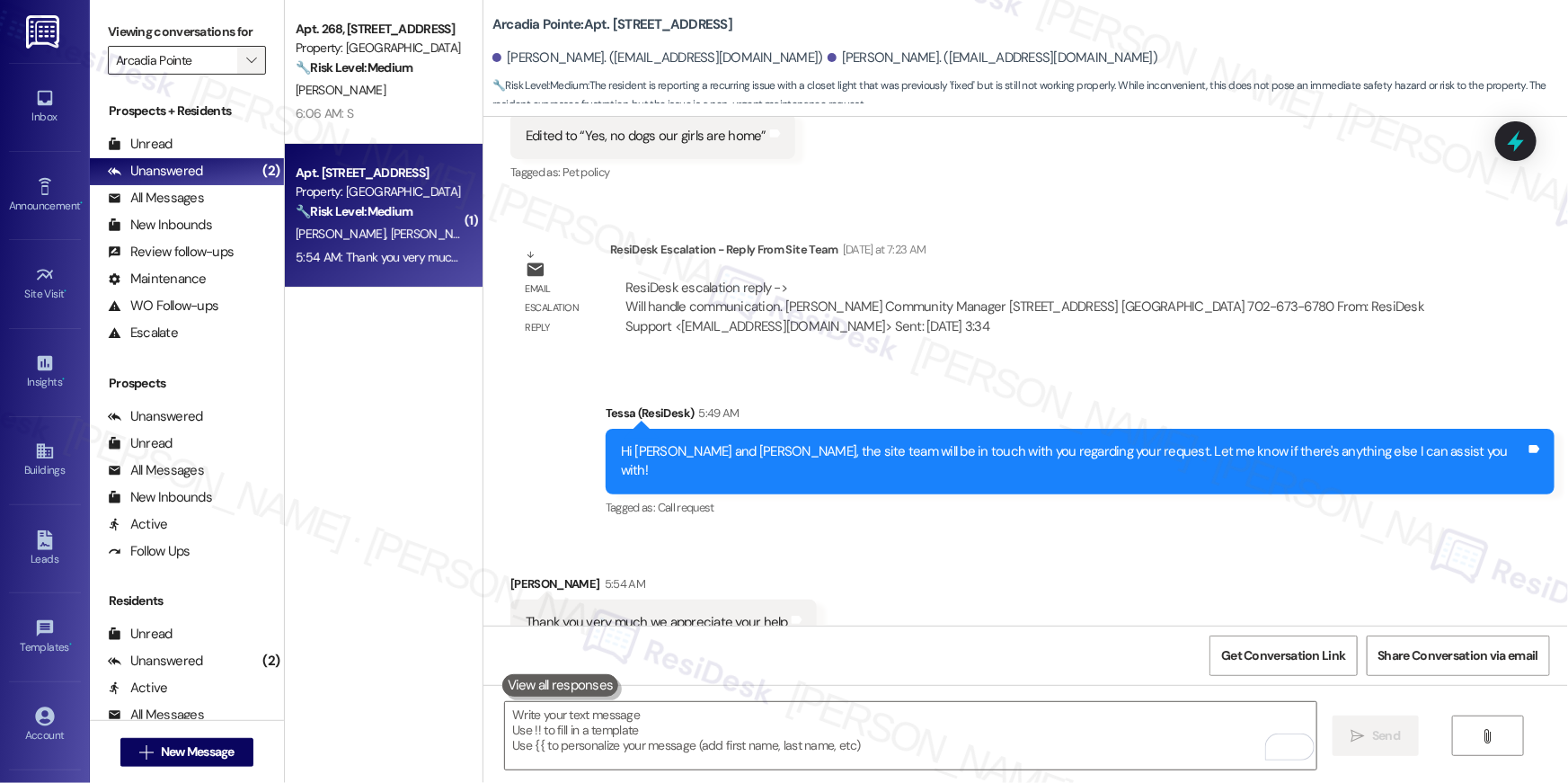
click at [247, 56] on icon "" at bounding box center [251, 60] width 10 height 15
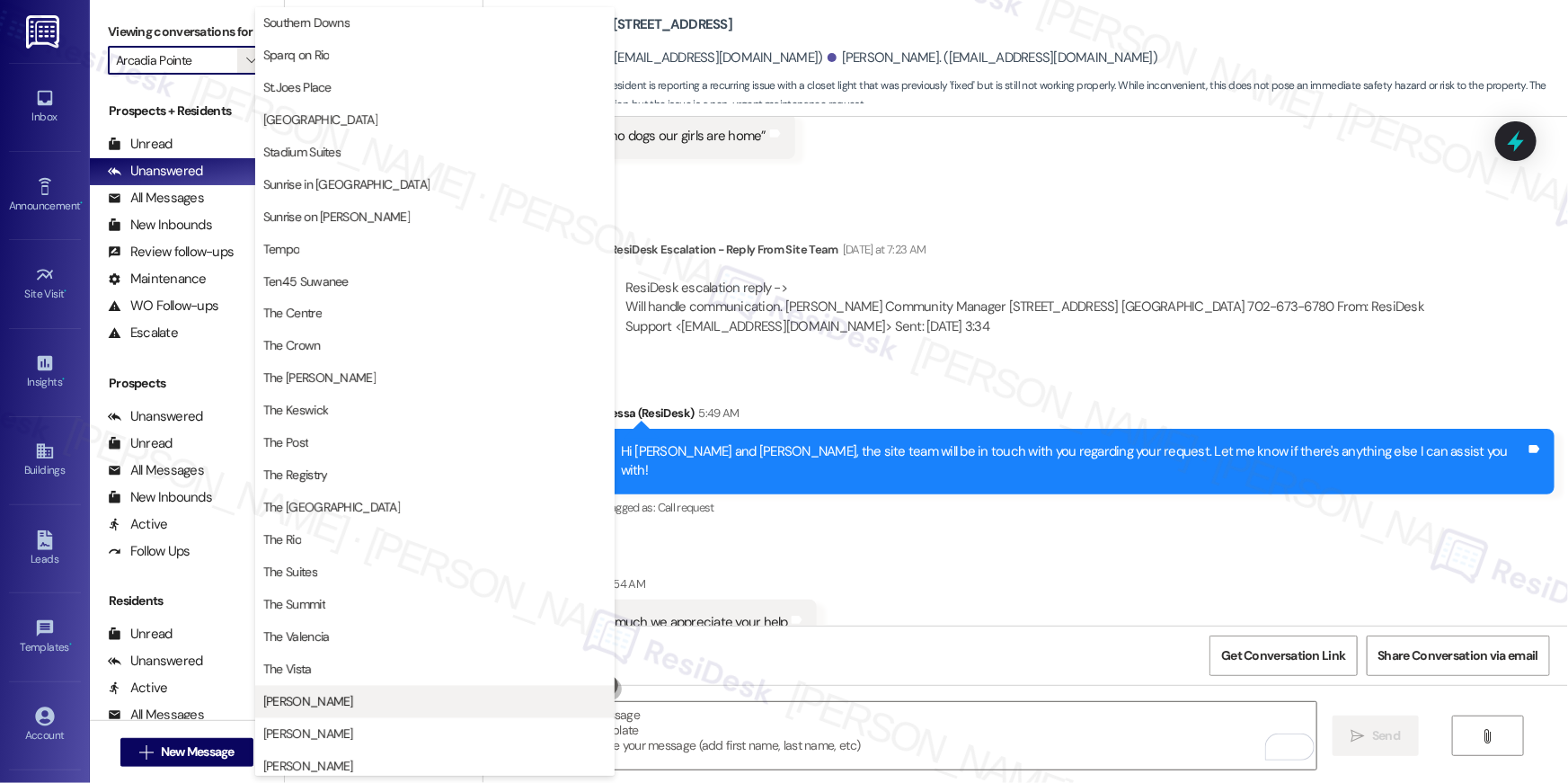
scroll to position [1429, 0]
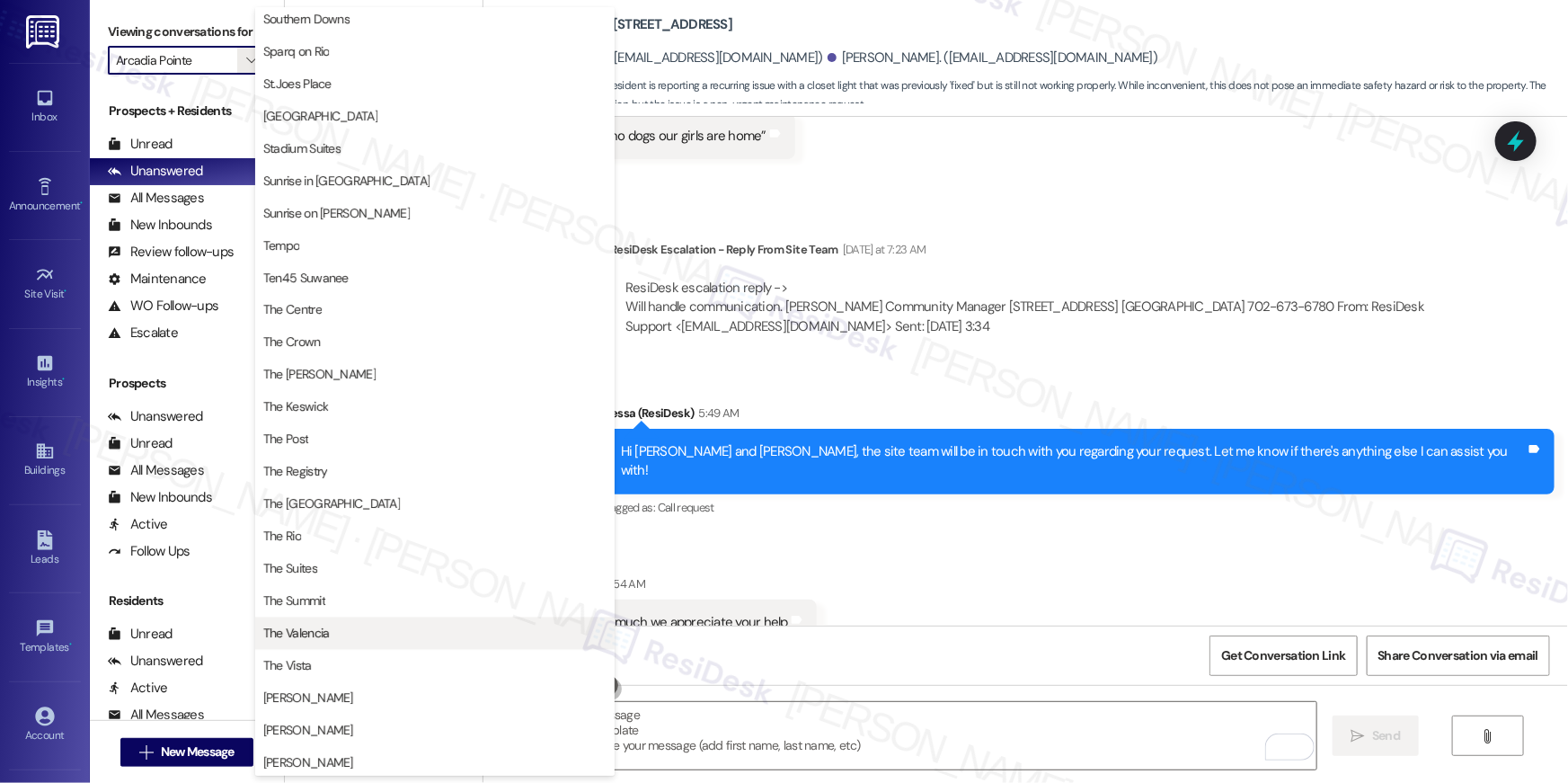
click at [311, 630] on span "The Valencia" at bounding box center [296, 634] width 66 height 18
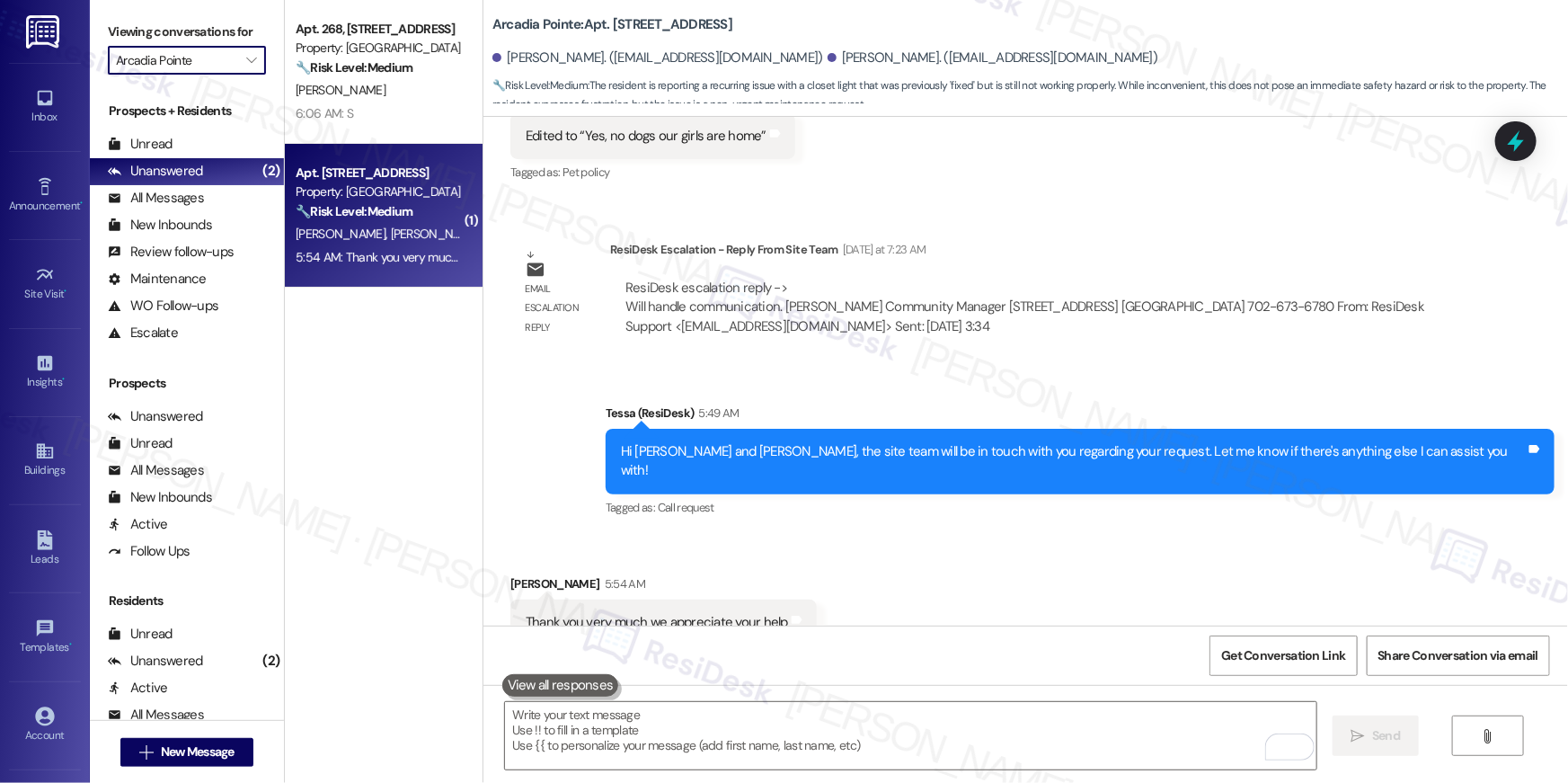
type input "The Valencia"
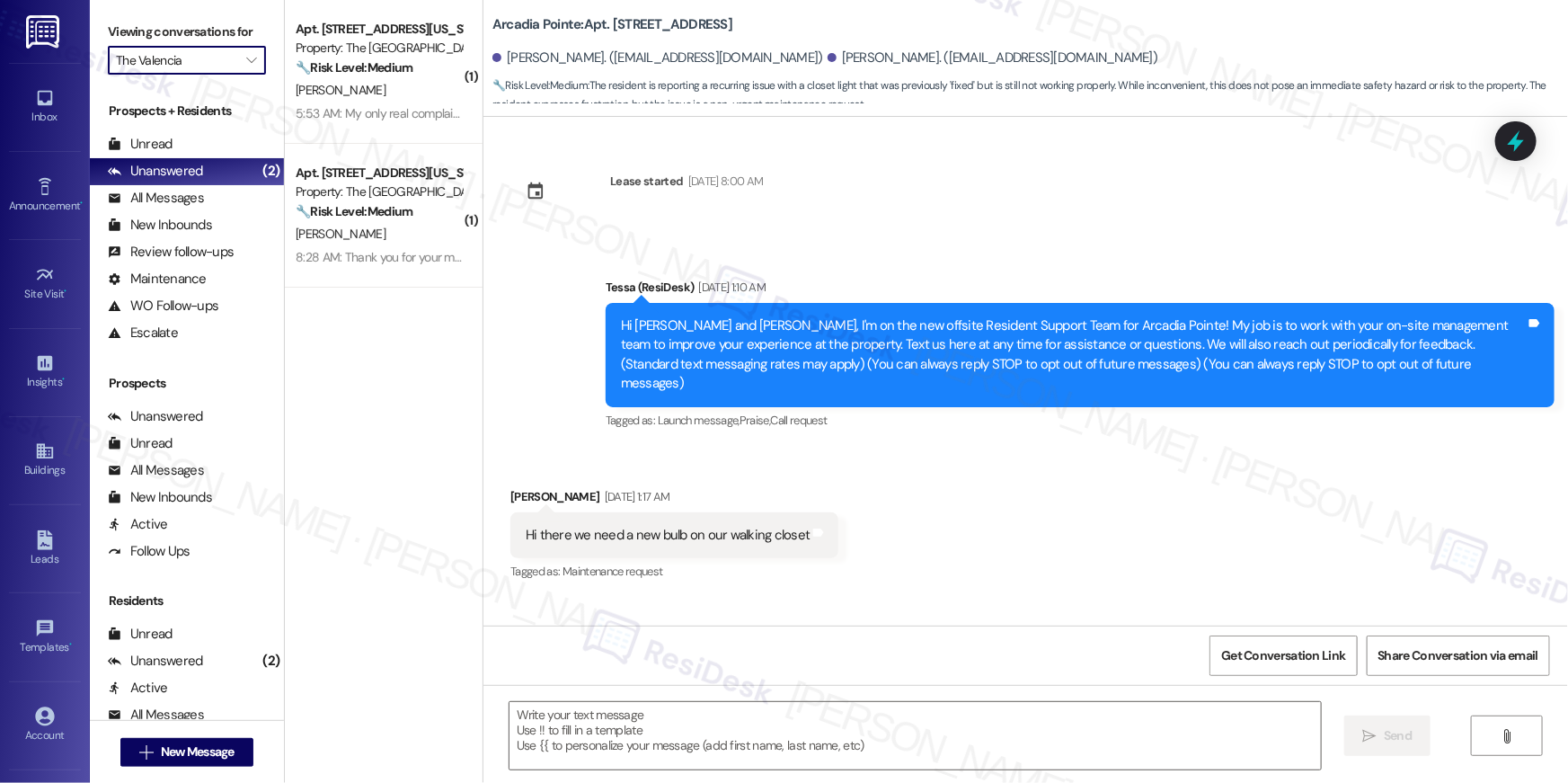
scroll to position [5139, 0]
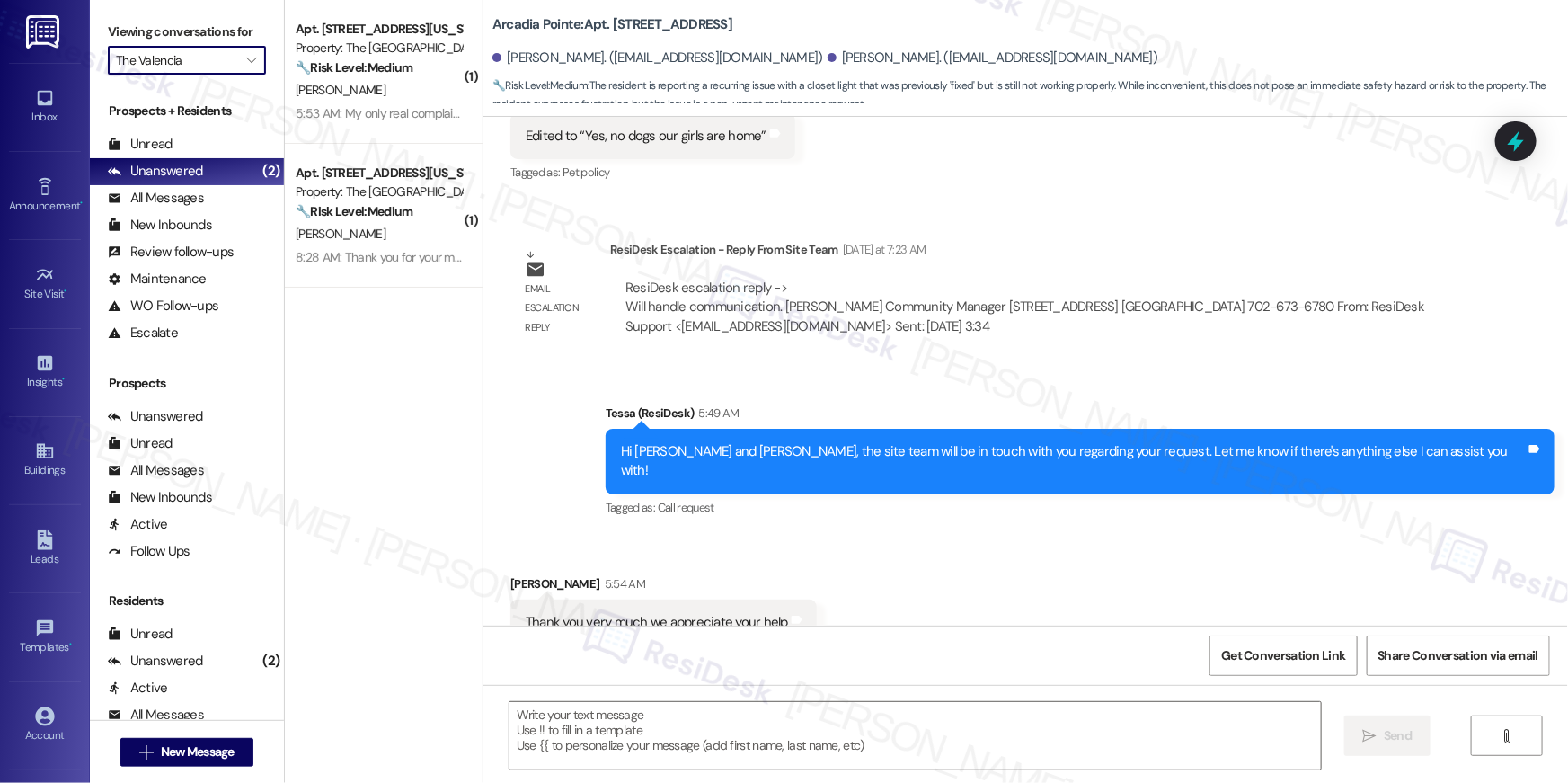
type textarea "Fetching suggested responses. Please feel free to read through the conversation…"
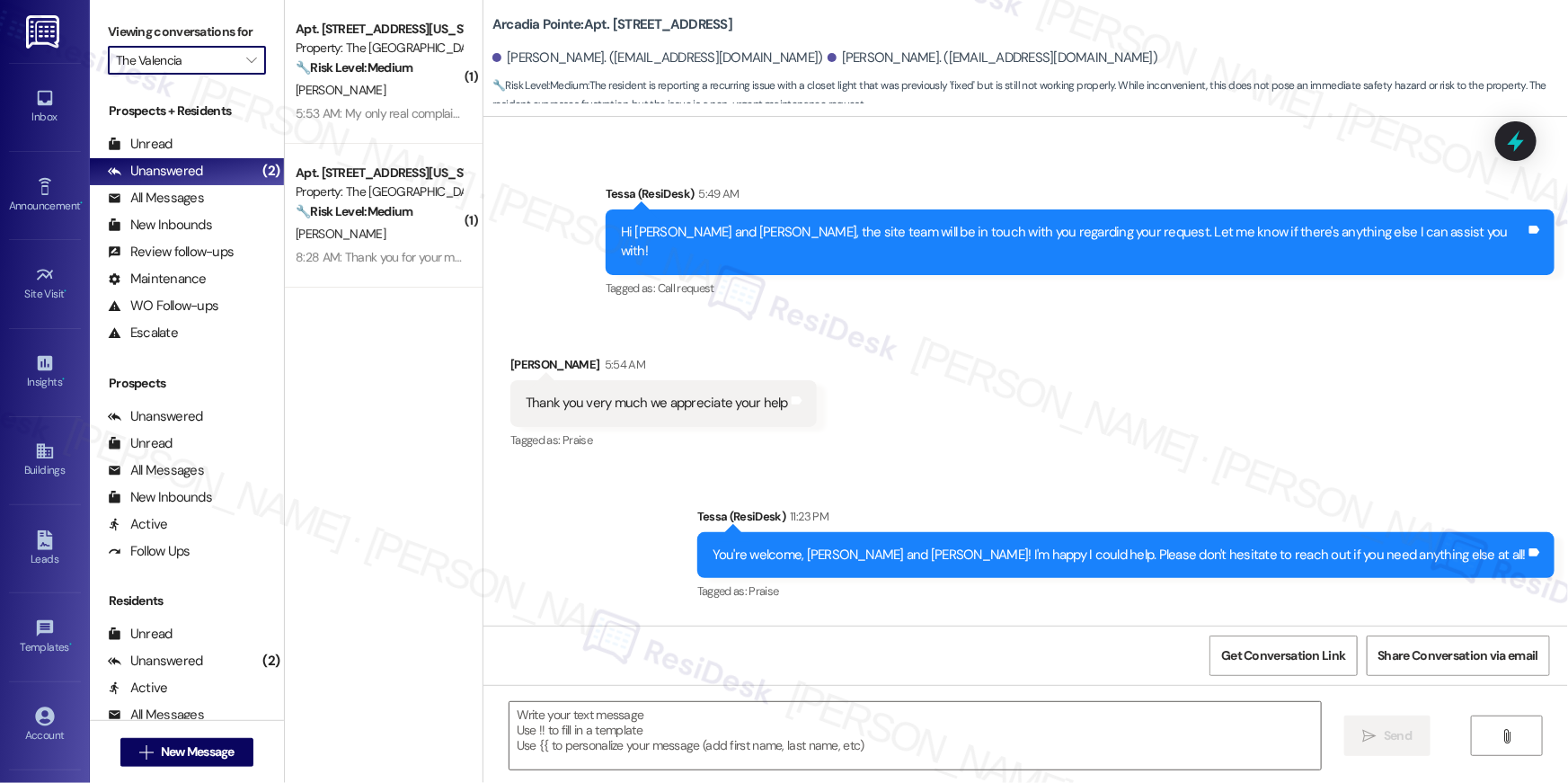
scroll to position [5415, 0]
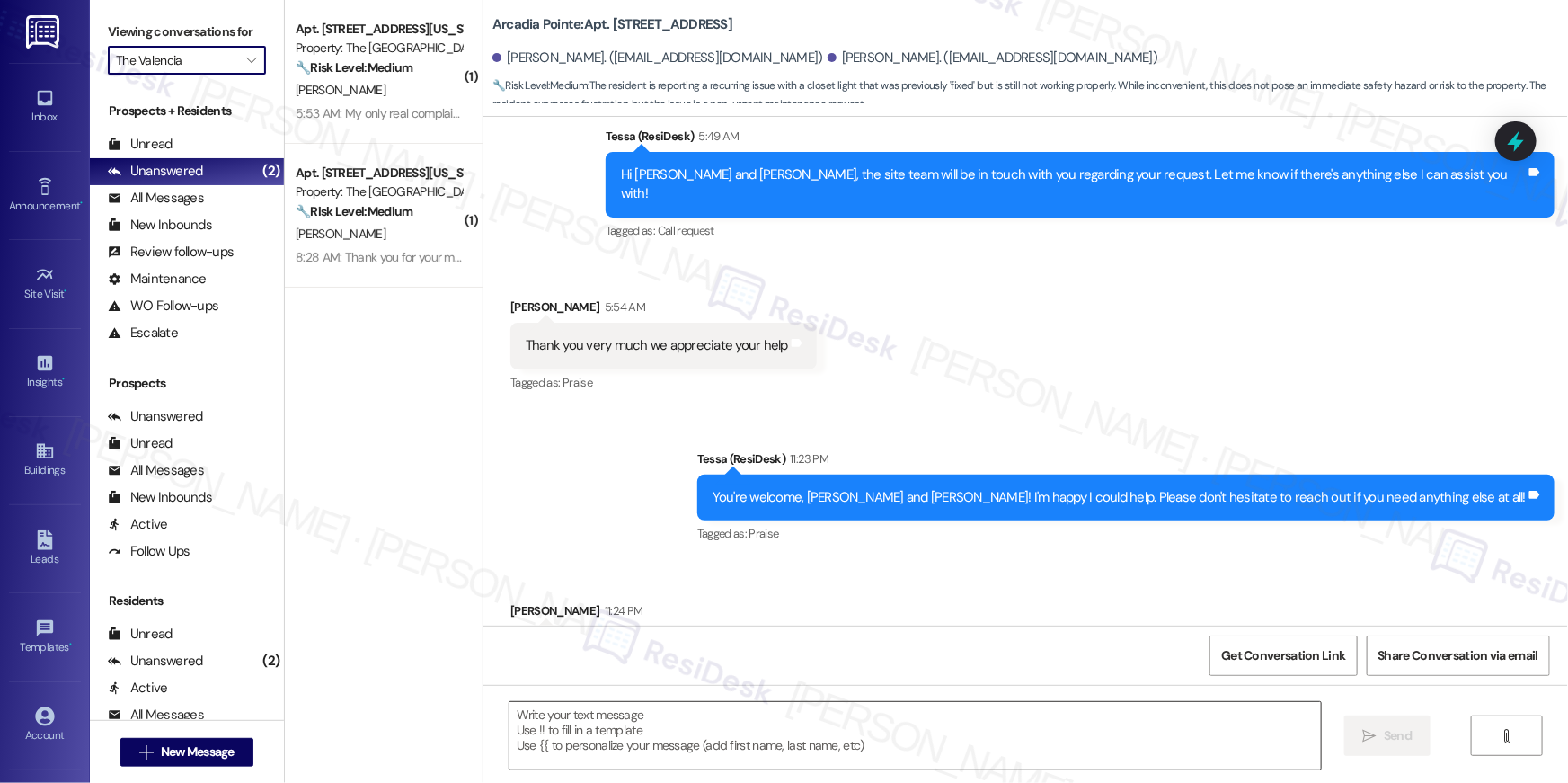
click at [864, 735] on textarea at bounding box center [916, 736] width 812 height 67
click at [865, 736] on textarea at bounding box center [916, 736] width 812 height 67
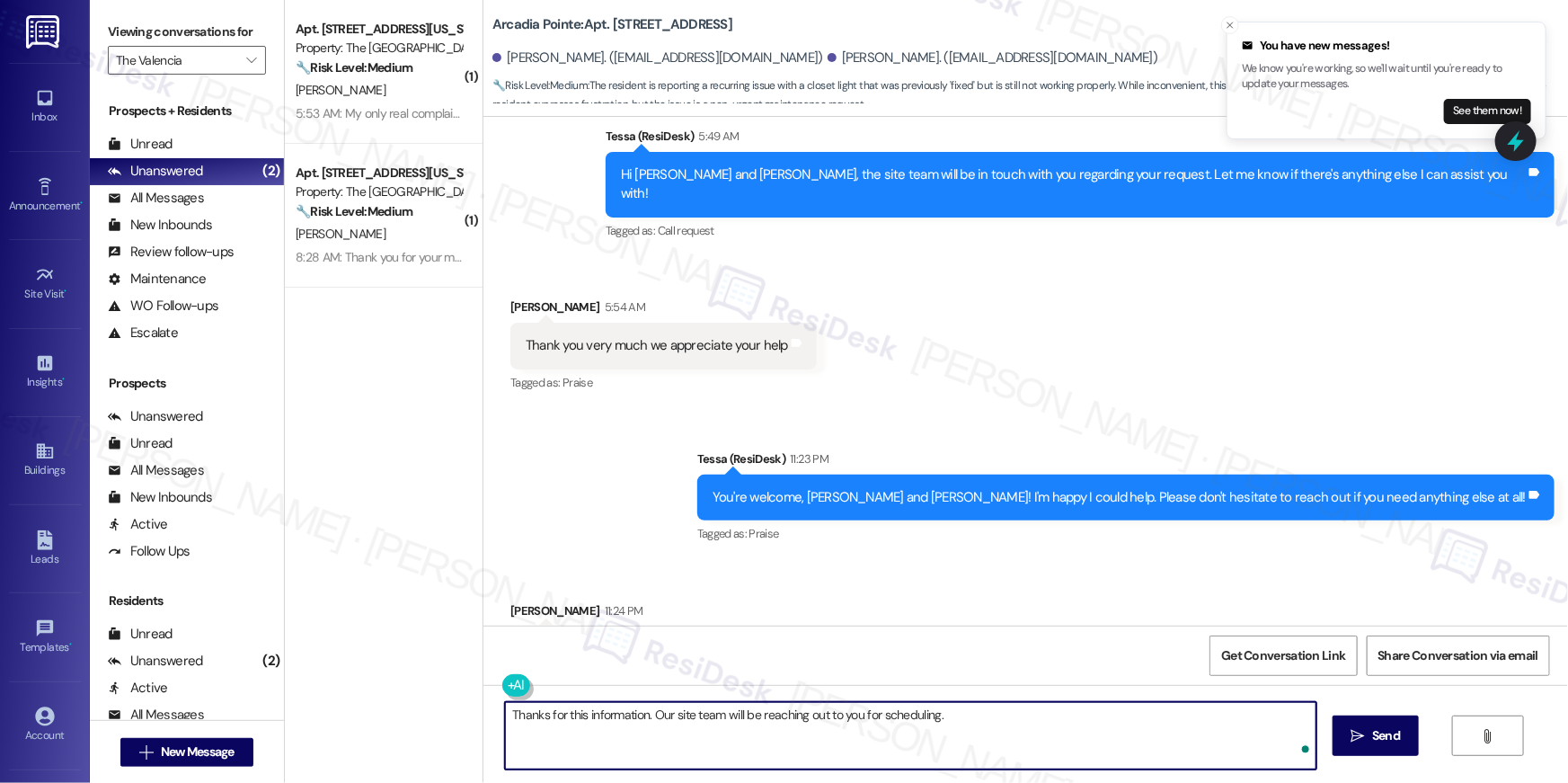
type textarea "Thanks for this information. Our site team will be reaching out to you for sche…"
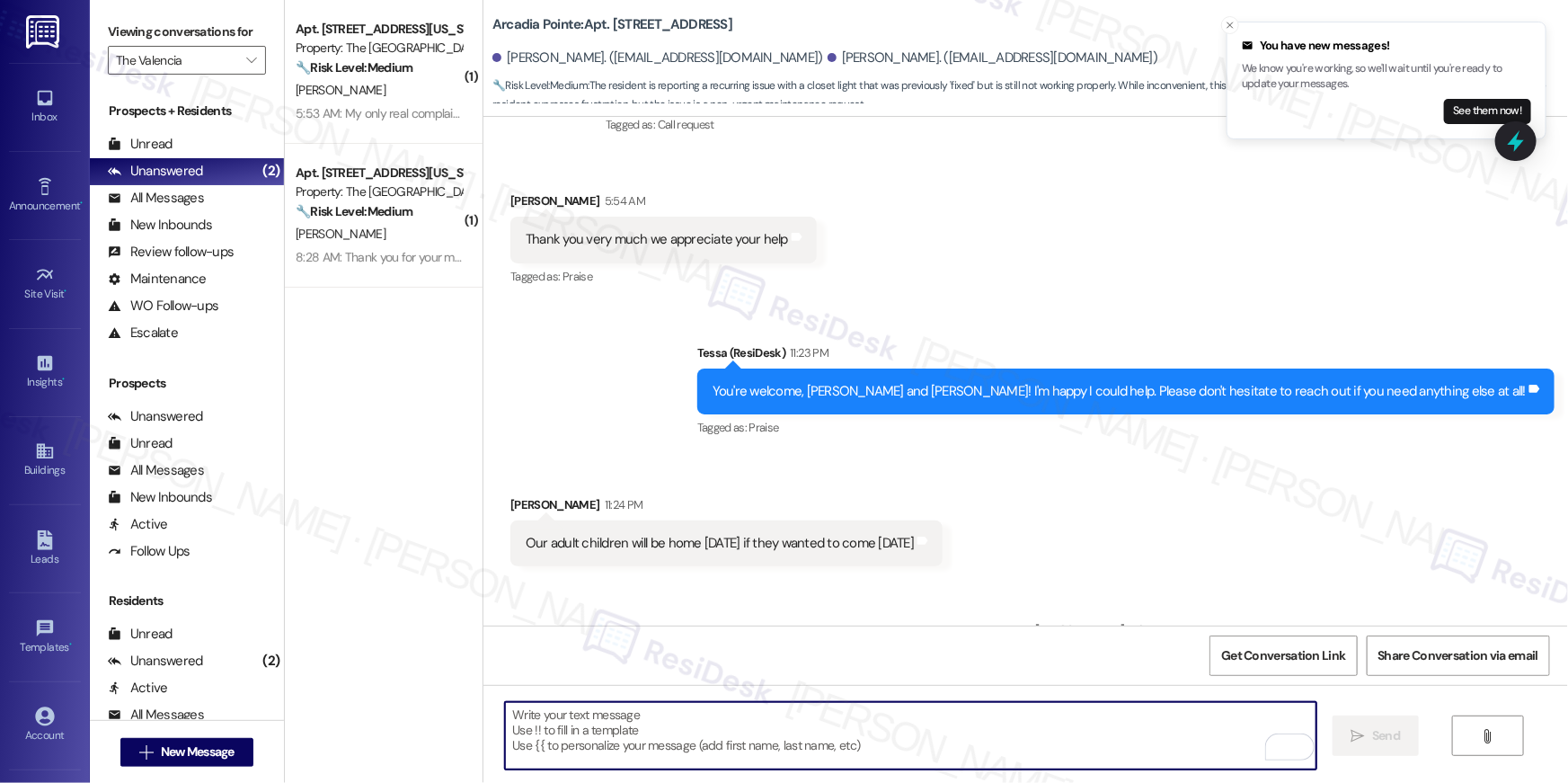
scroll to position [5540, 0]
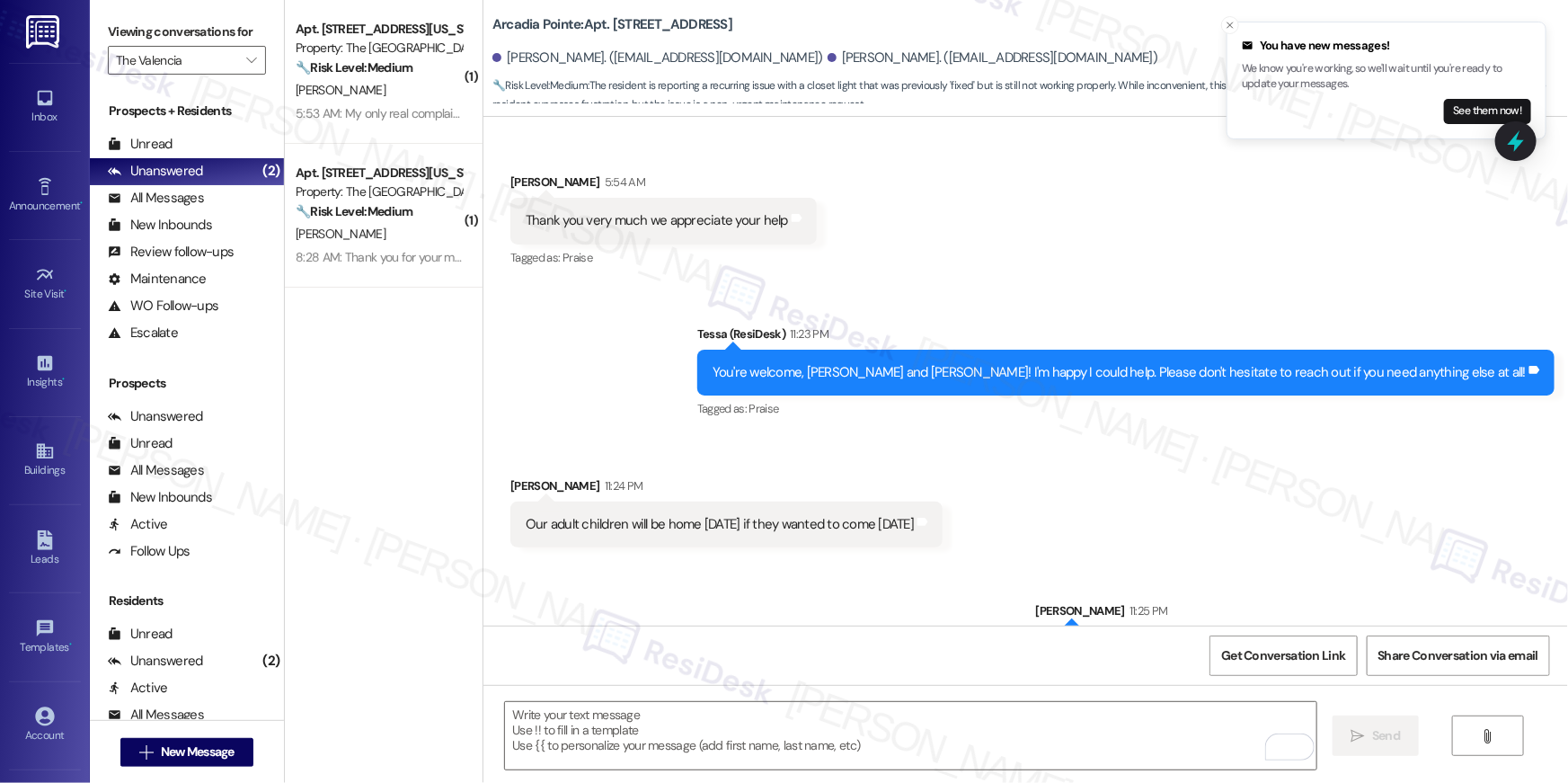
drag, startPoint x: 577, startPoint y: 552, endPoint x: 574, endPoint y: 534, distance: 18.2
click at [577, 561] on div "Sent via SMS Sarah 11:25 PM Thanks for this information. Our site team will be …" at bounding box center [1026, 623] width 1085 height 125
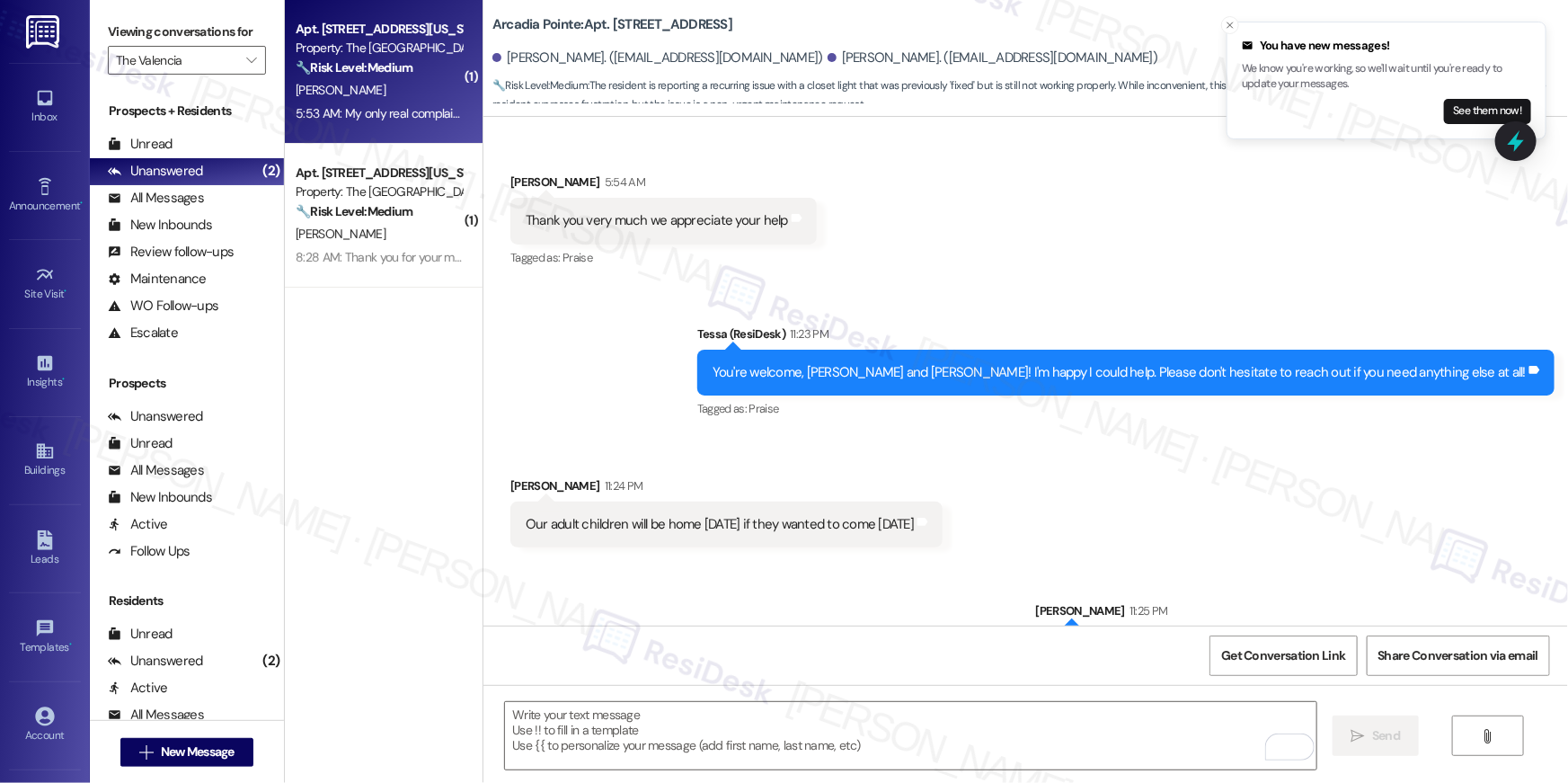
click at [332, 101] on div "[PERSON_NAME]" at bounding box center [379, 90] width 170 height 23
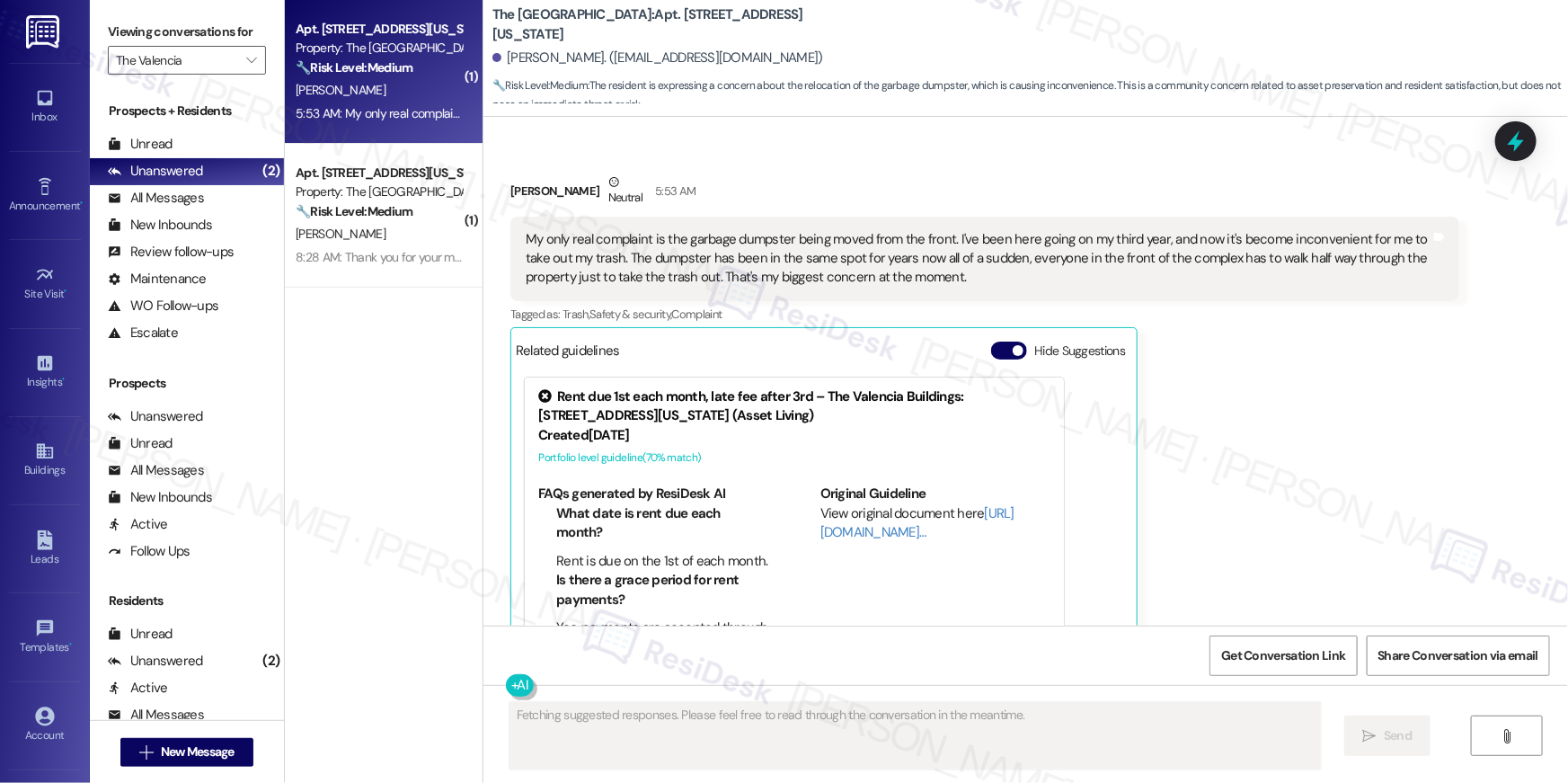
scroll to position [3644, 0]
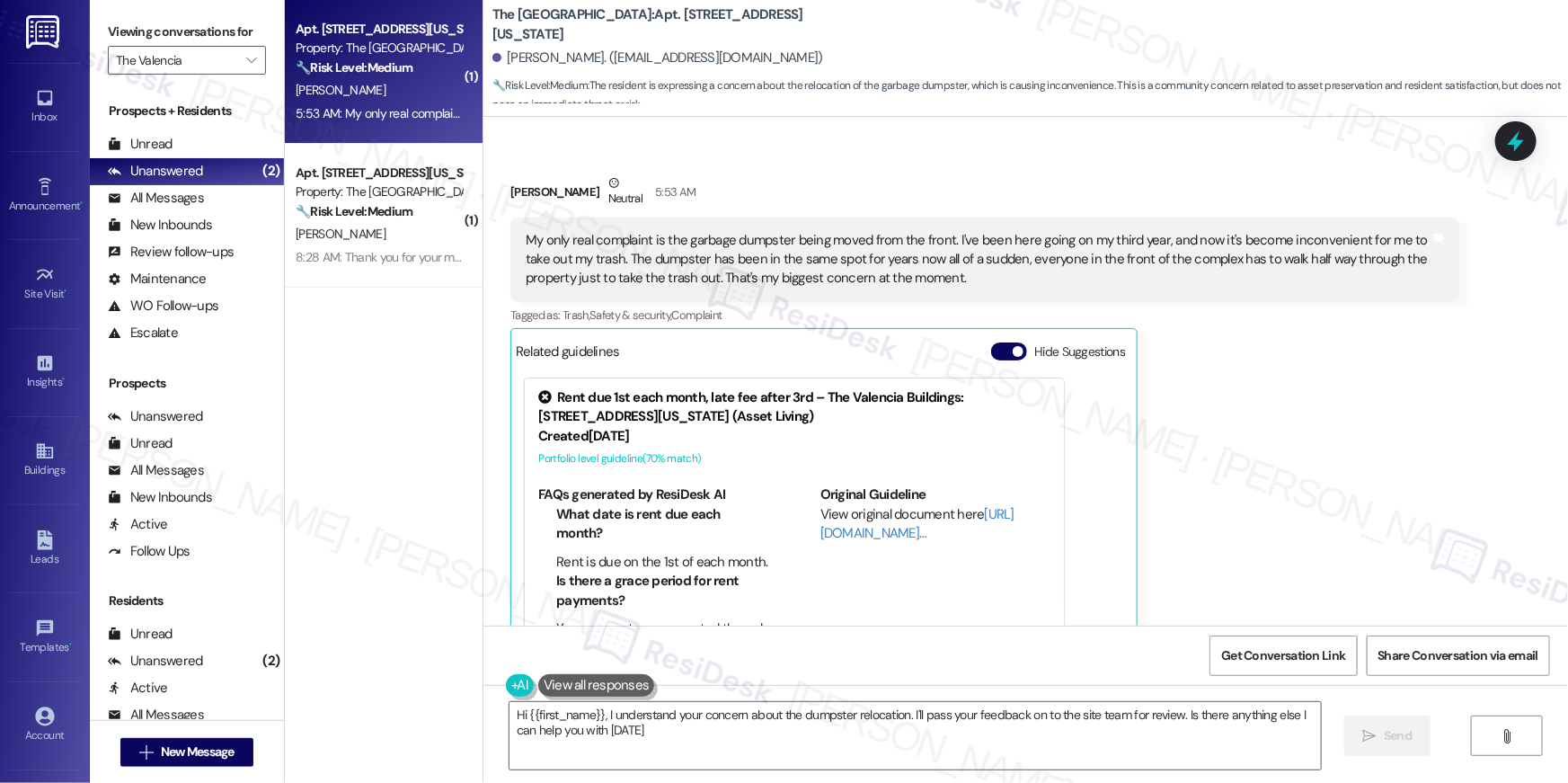
type textarea "Hi {{first_name}}, I understand your concern about the dumpster relocation. I'l…"
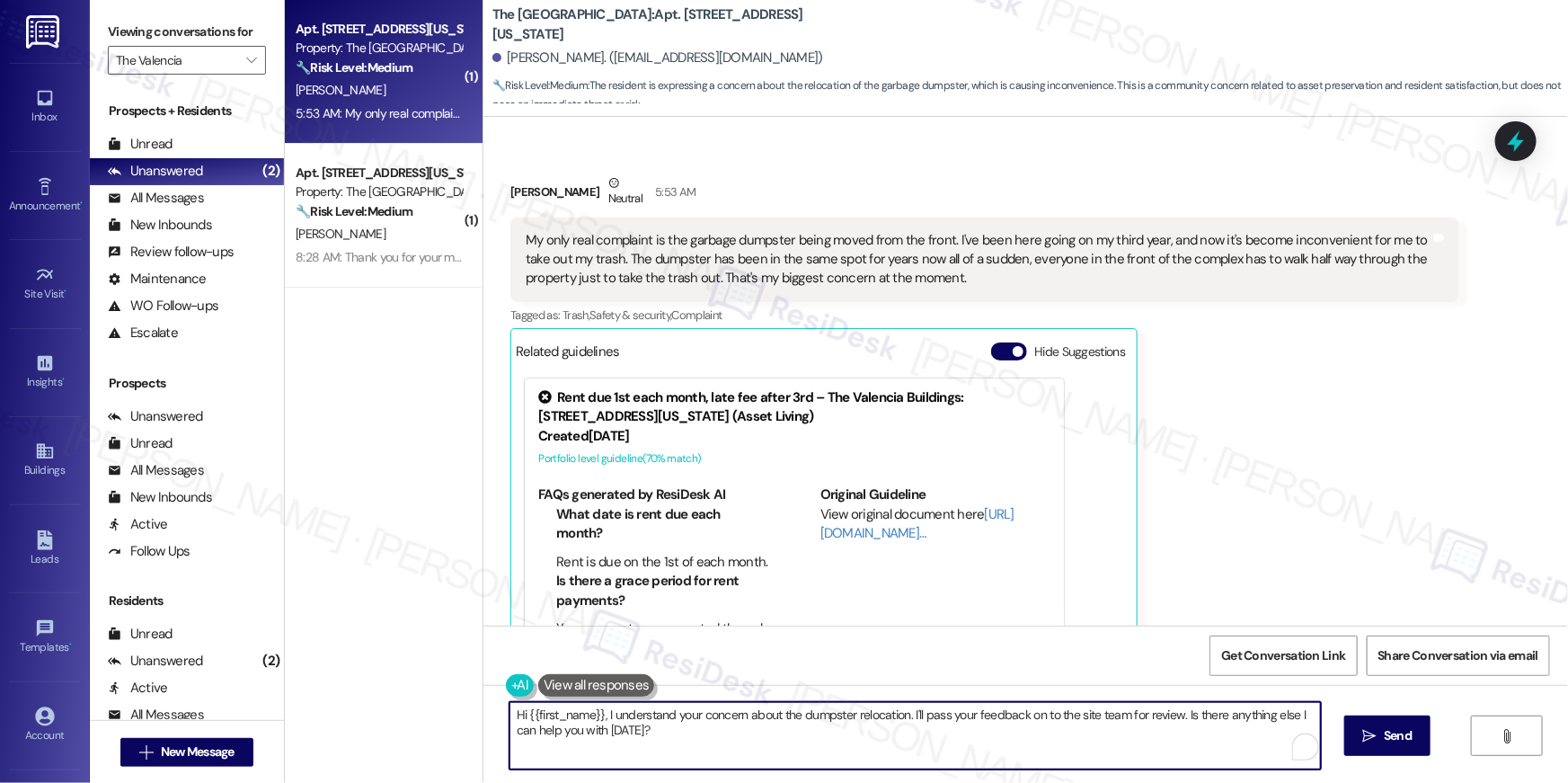
click at [707, 754] on textarea "Hi {{first_name}}, I understand your concern about the dumpster relocation. I'l…" at bounding box center [916, 736] width 812 height 67
click at [923, 756] on textarea "Hi {{first_name}}, I understand your concern about the dumpster relocation. I'l…" at bounding box center [916, 736] width 812 height 67
click at [1006, 742] on textarea "Hi {{first_name}}, I understand your concern about the dumpster relocation. I'l…" at bounding box center [916, 736] width 812 height 67
click at [1119, 747] on textarea "Hi {{first_name}}, I understand your concern about the dumpster relocation. I'l…" at bounding box center [911, 736] width 812 height 67
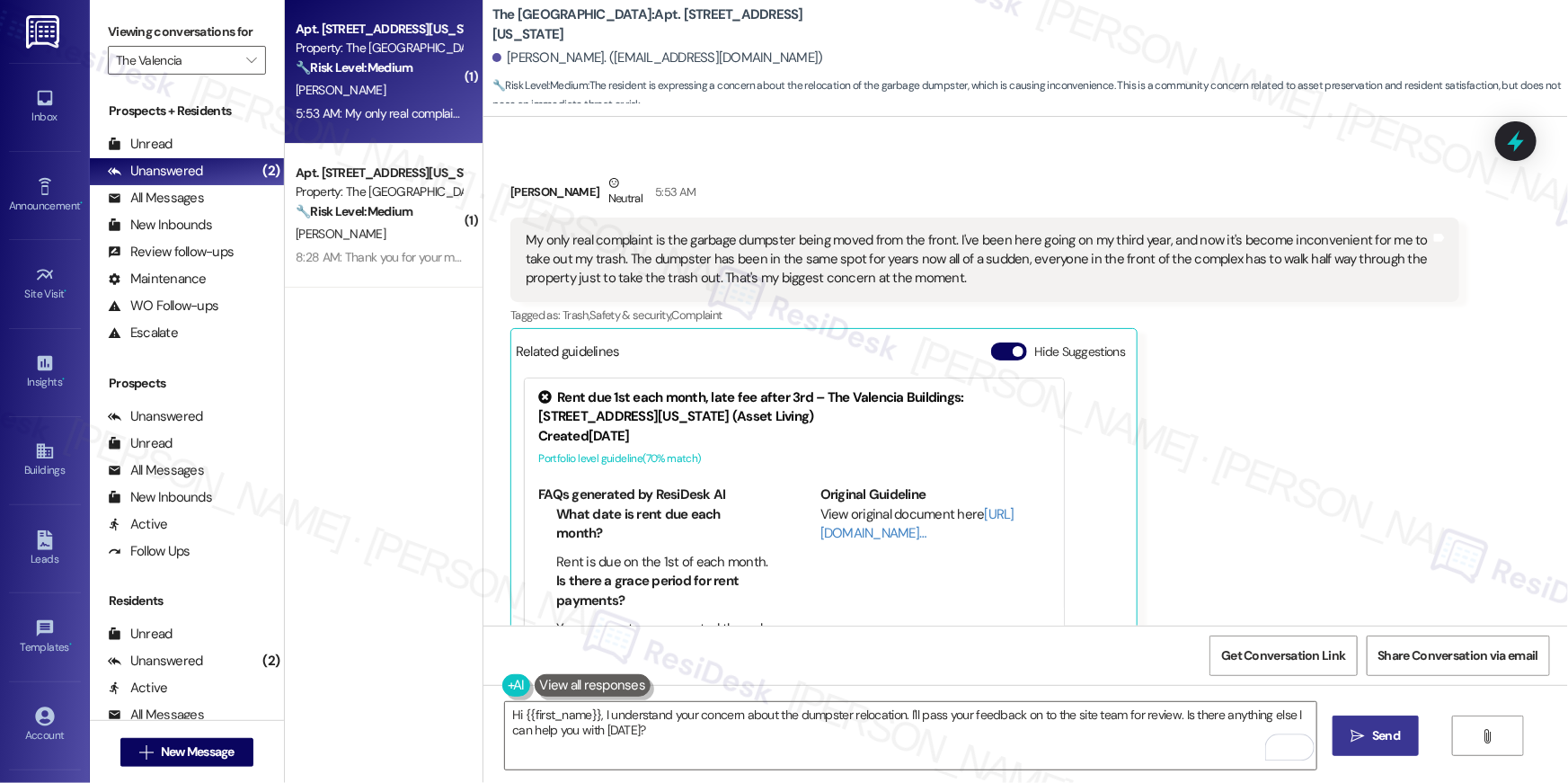
click at [1356, 747] on button " Send" at bounding box center [1376, 736] width 87 height 40
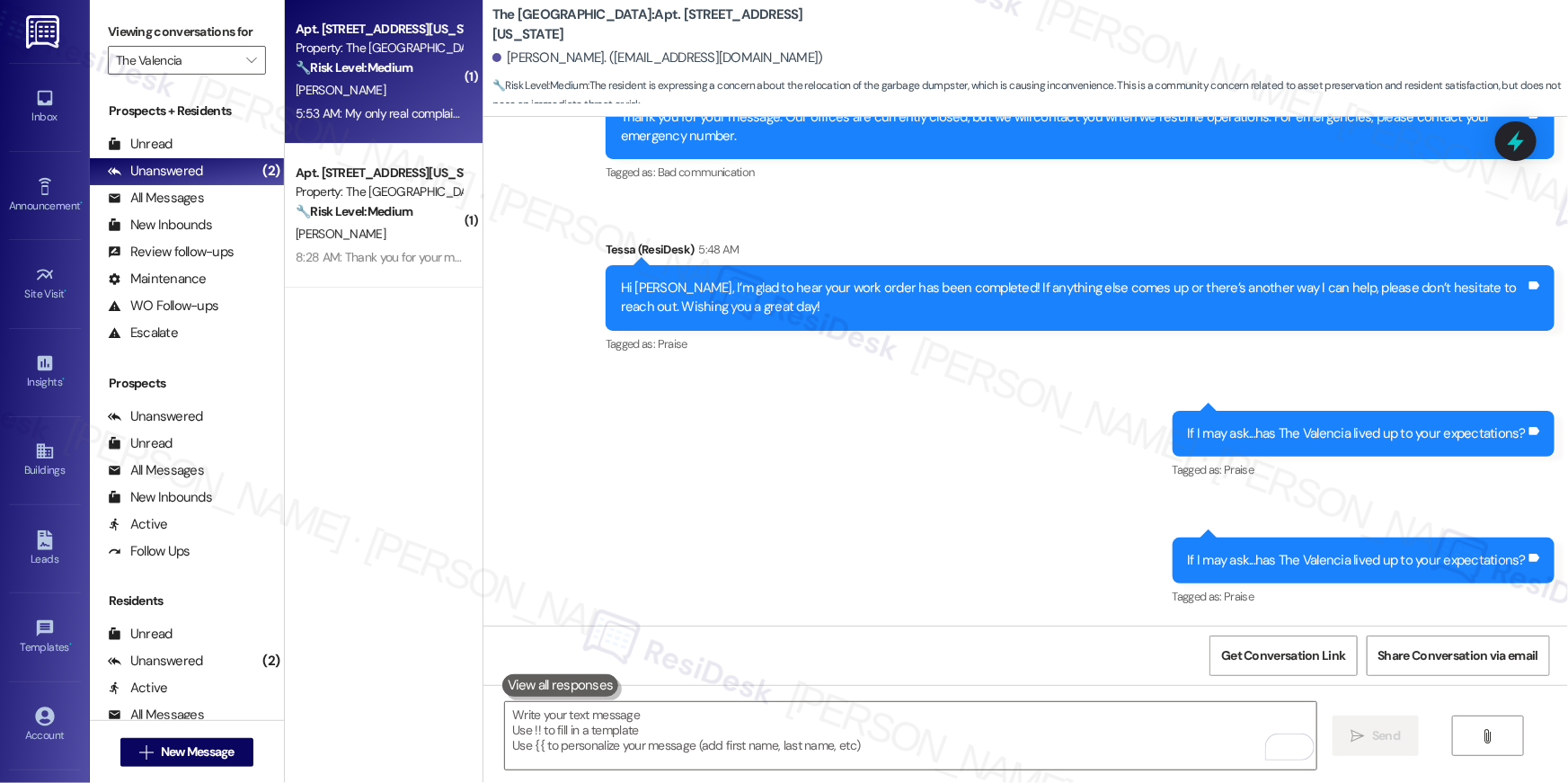
scroll to position [3717, 0]
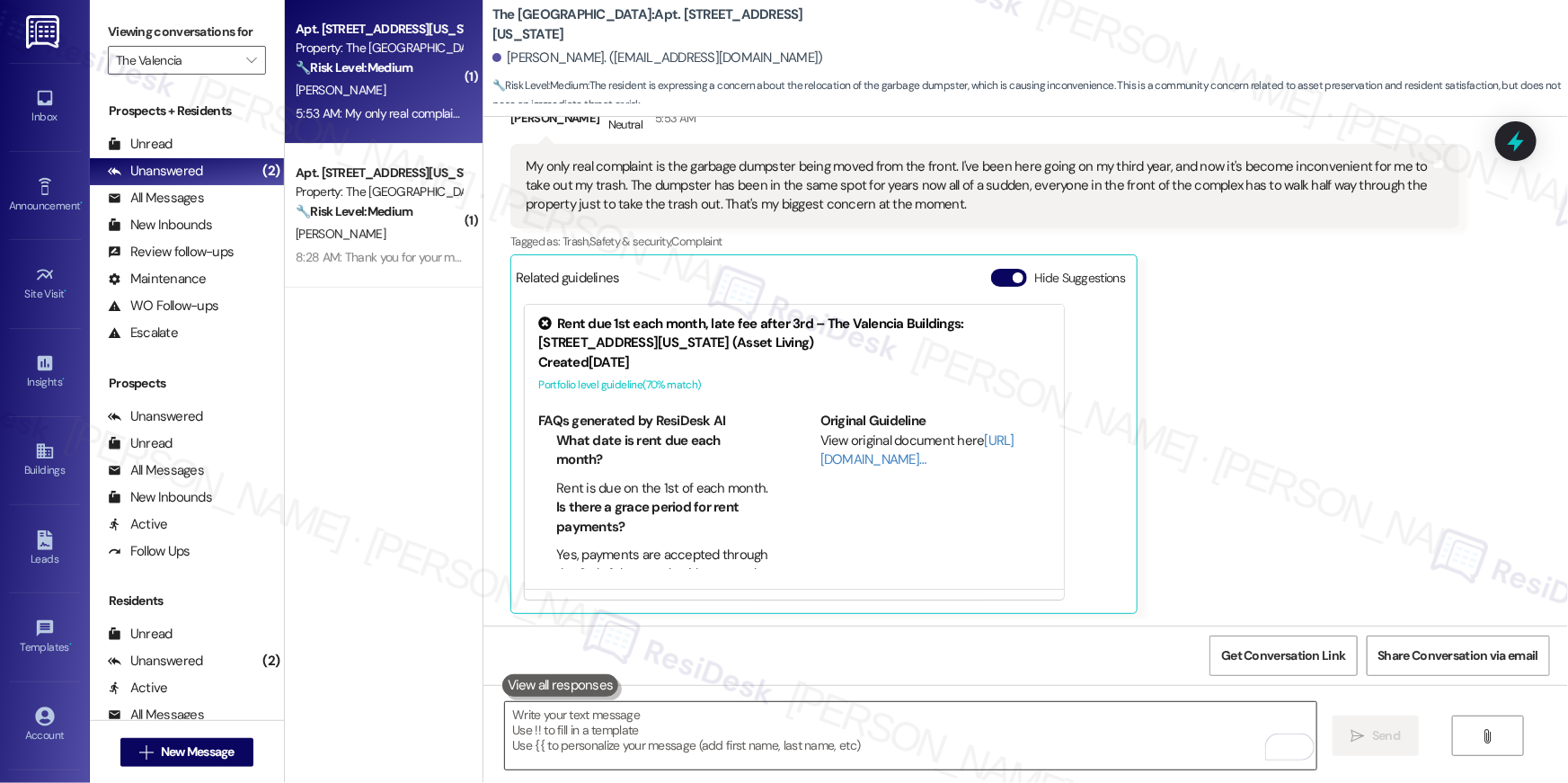
click at [1084, 763] on textarea "To enrich screen reader interactions, please activate Accessibility in Grammarl…" at bounding box center [911, 736] width 812 height 67
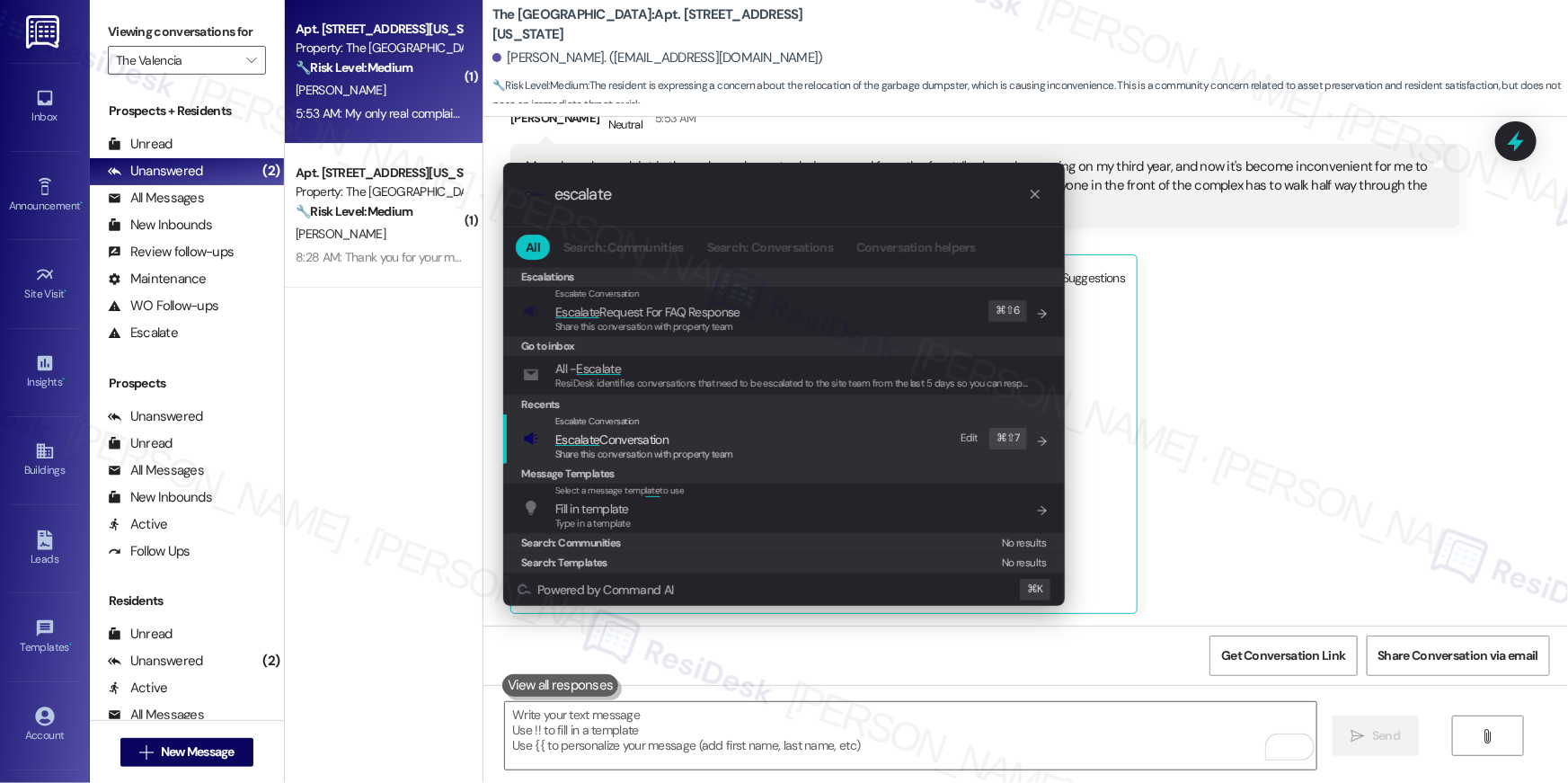
type input "escalate"
click at [596, 432] on span "Escalate" at bounding box center [577, 440] width 44 height 16
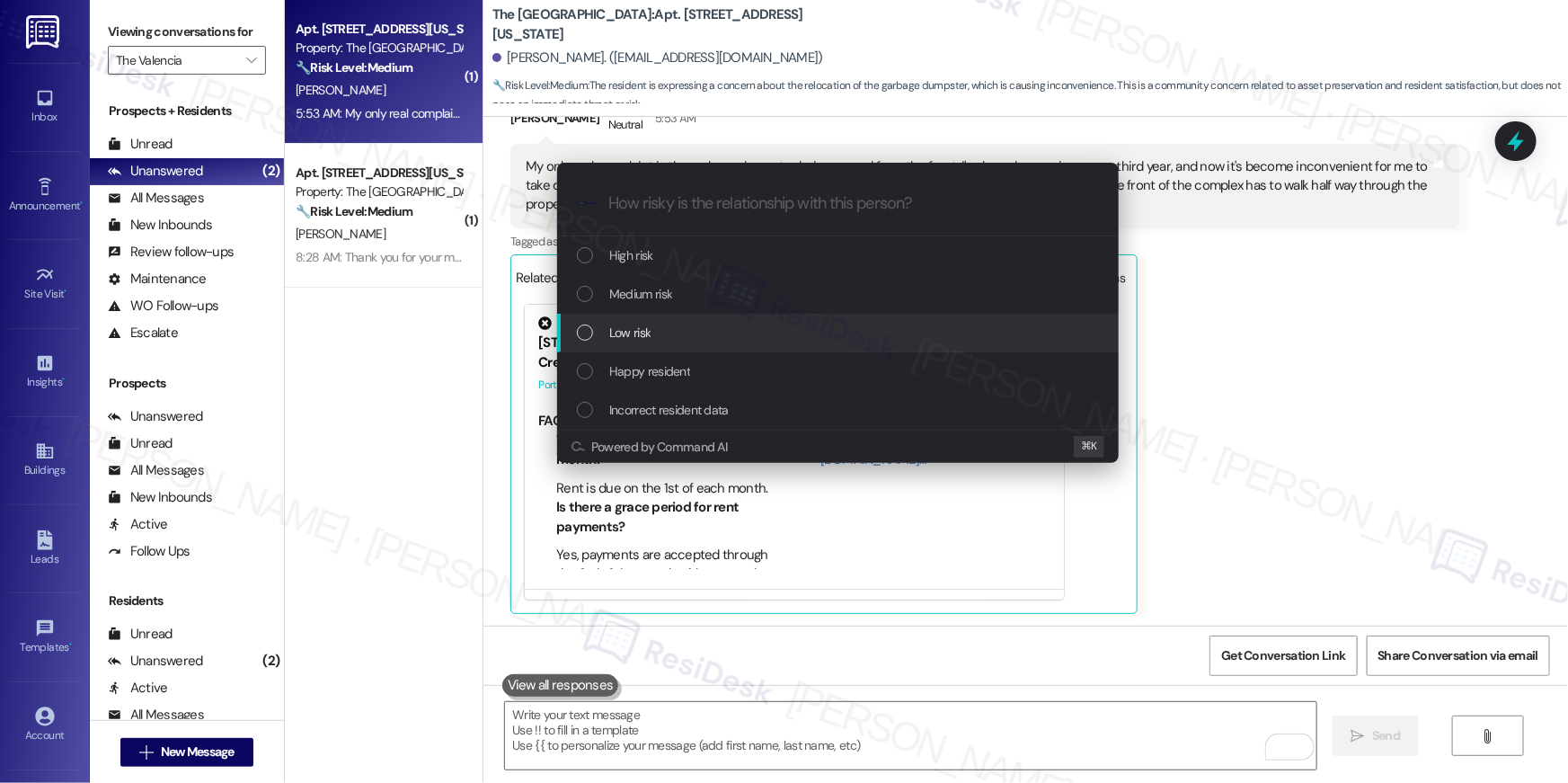
click at [650, 330] on span "Low risk" at bounding box center [629, 332] width 41 height 20
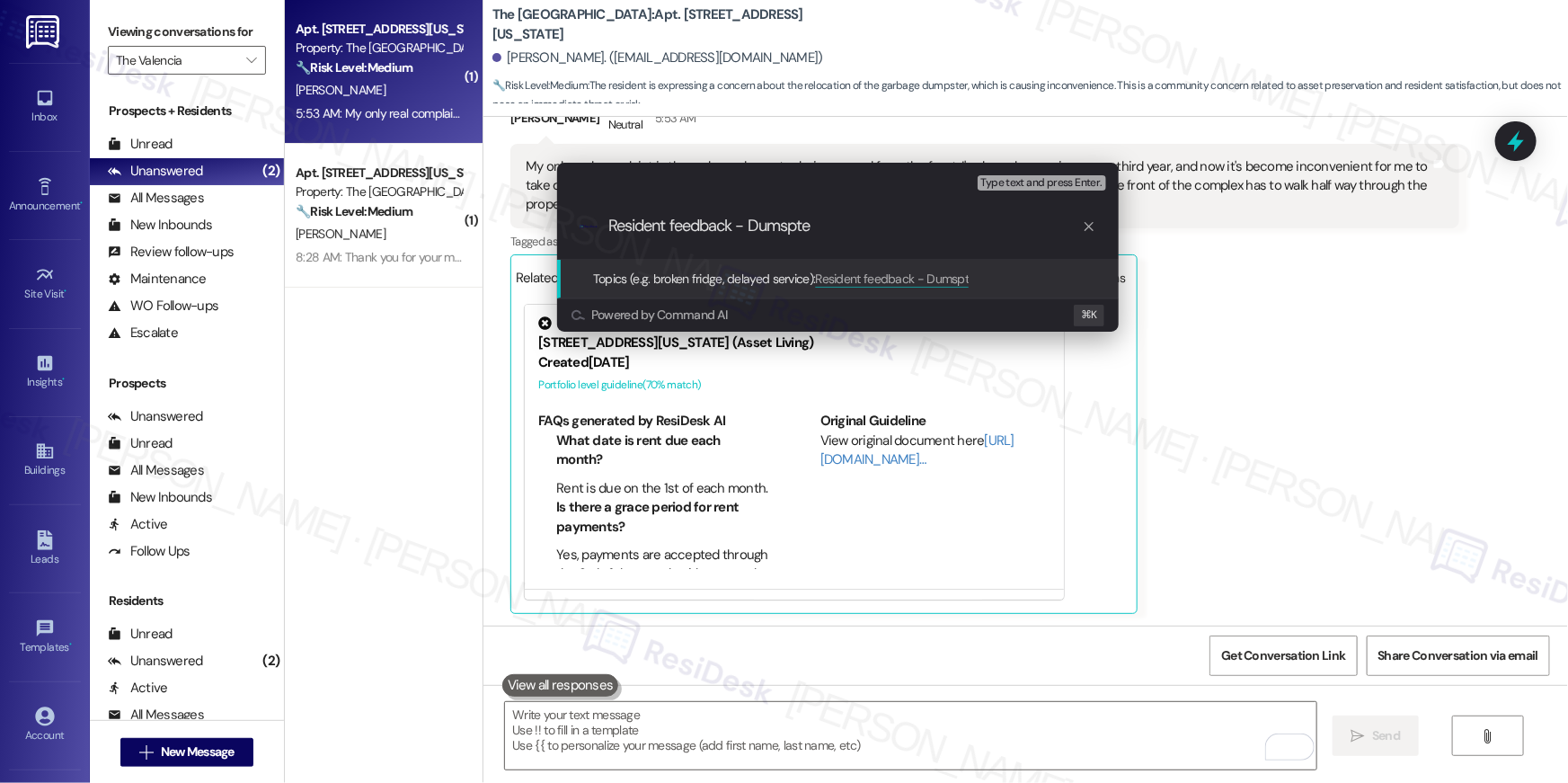
type input "Resident feedback - Dumspter"
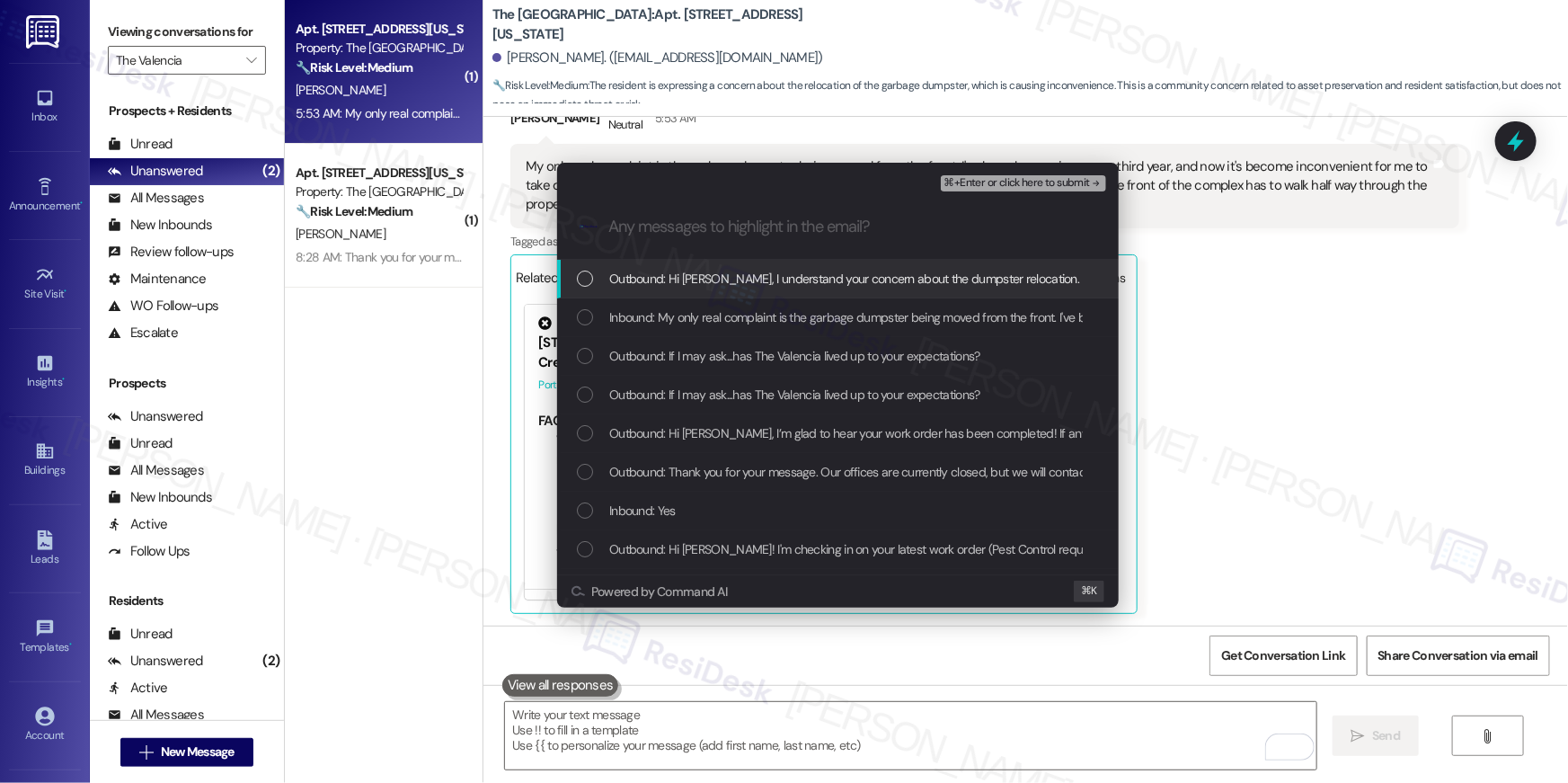
drag, startPoint x: 714, startPoint y: 282, endPoint x: 718, endPoint y: 316, distance: 34.2
click at [715, 284] on span "Outbound: Hi Jeffrey, I understand your concern about the dumpster relocation. …" at bounding box center [1108, 279] width 999 height 20
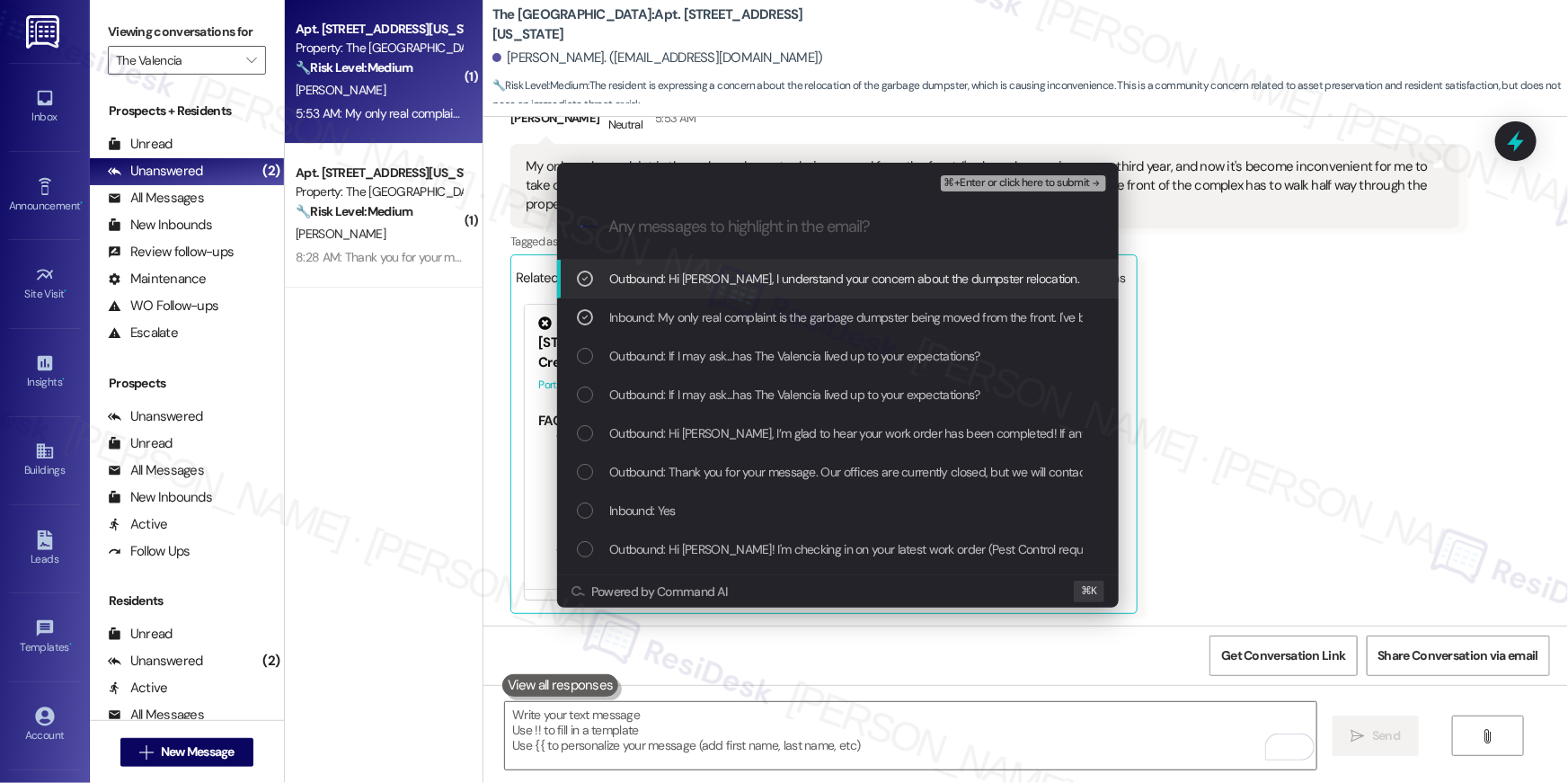
click at [1076, 186] on span "⌘+Enter or click here to submit" at bounding box center [1017, 184] width 146 height 13
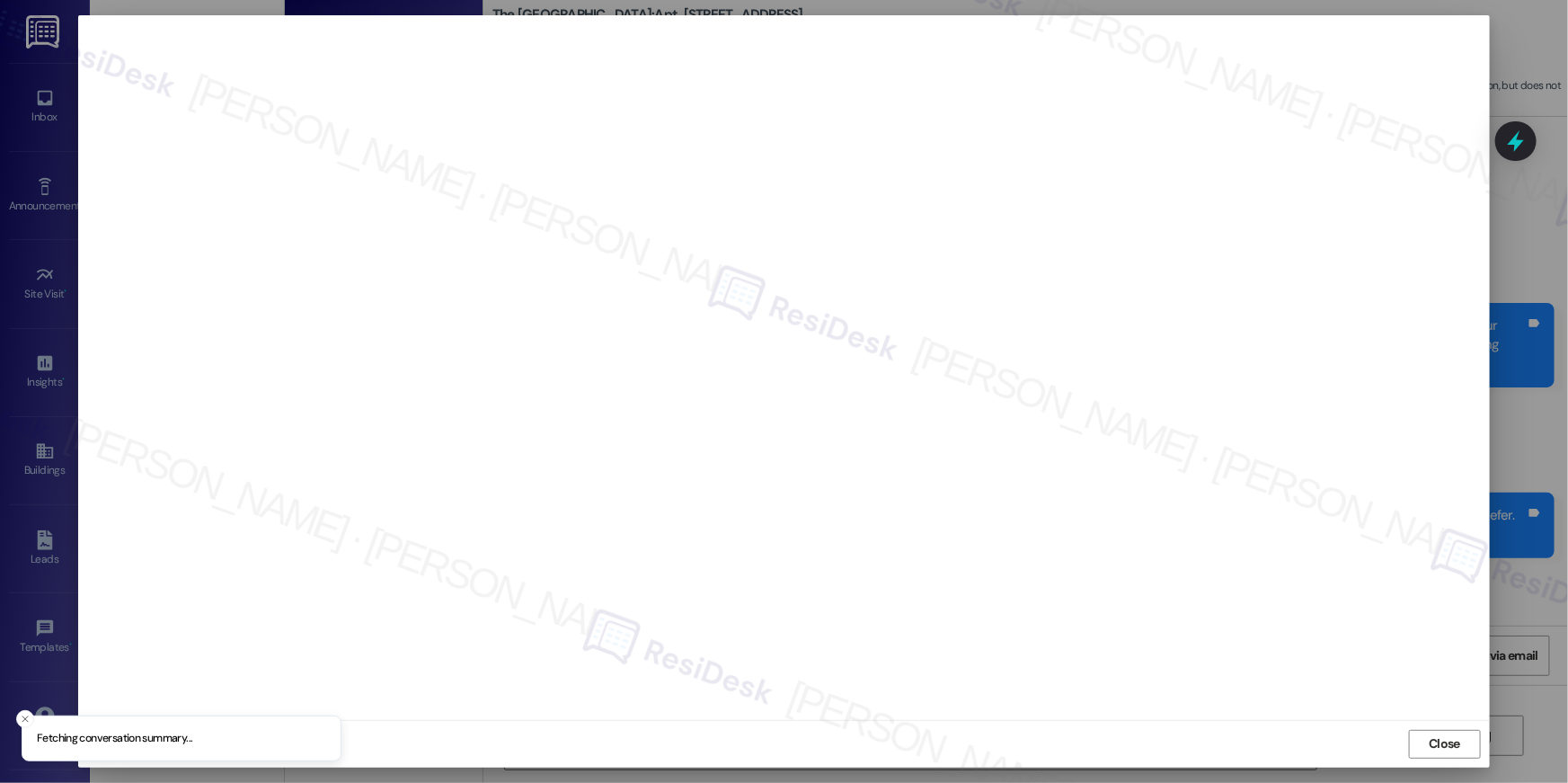
scroll to position [3717, 0]
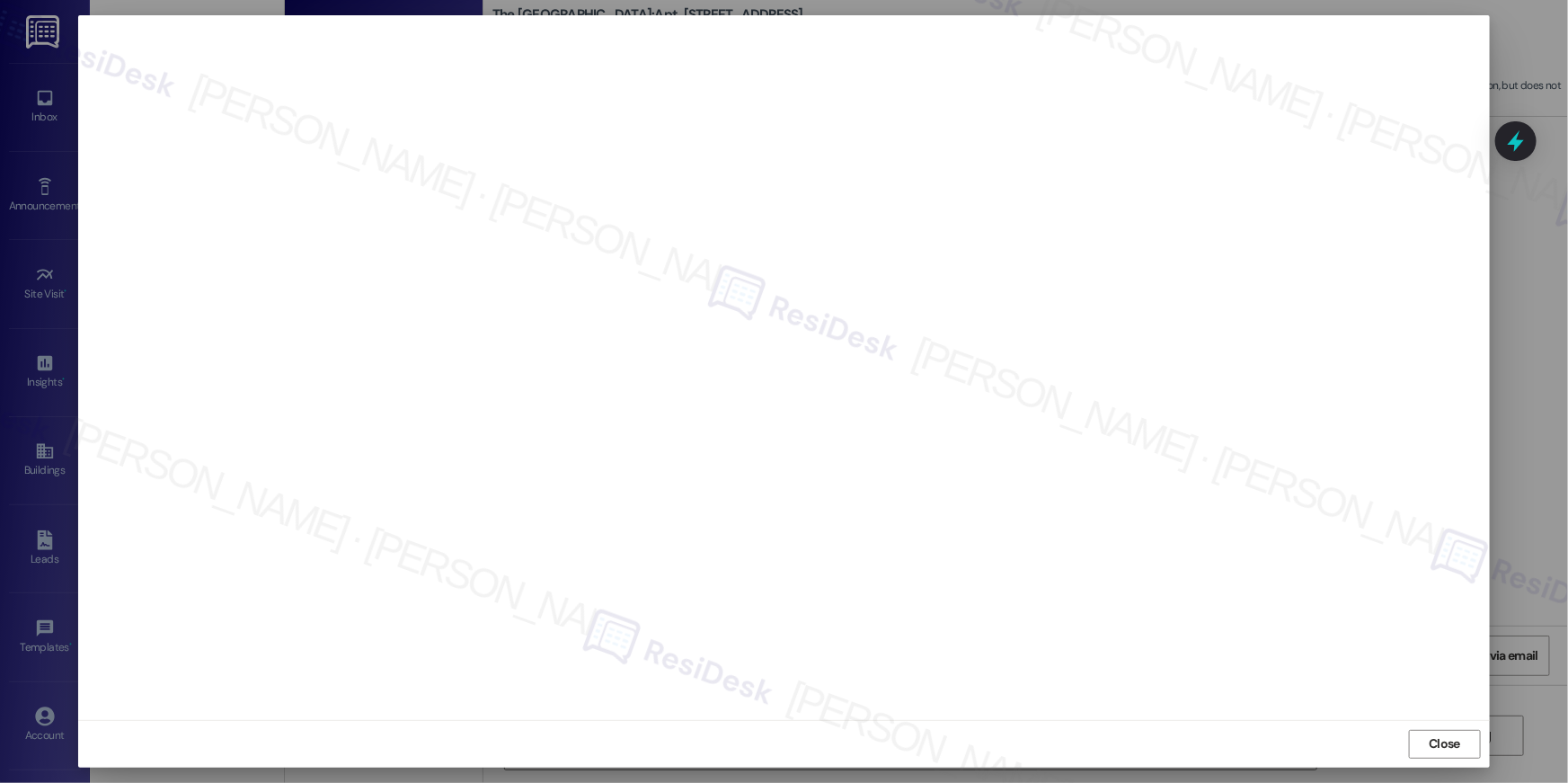
click at [1444, 737] on span "Close" at bounding box center [1444, 744] width 32 height 19
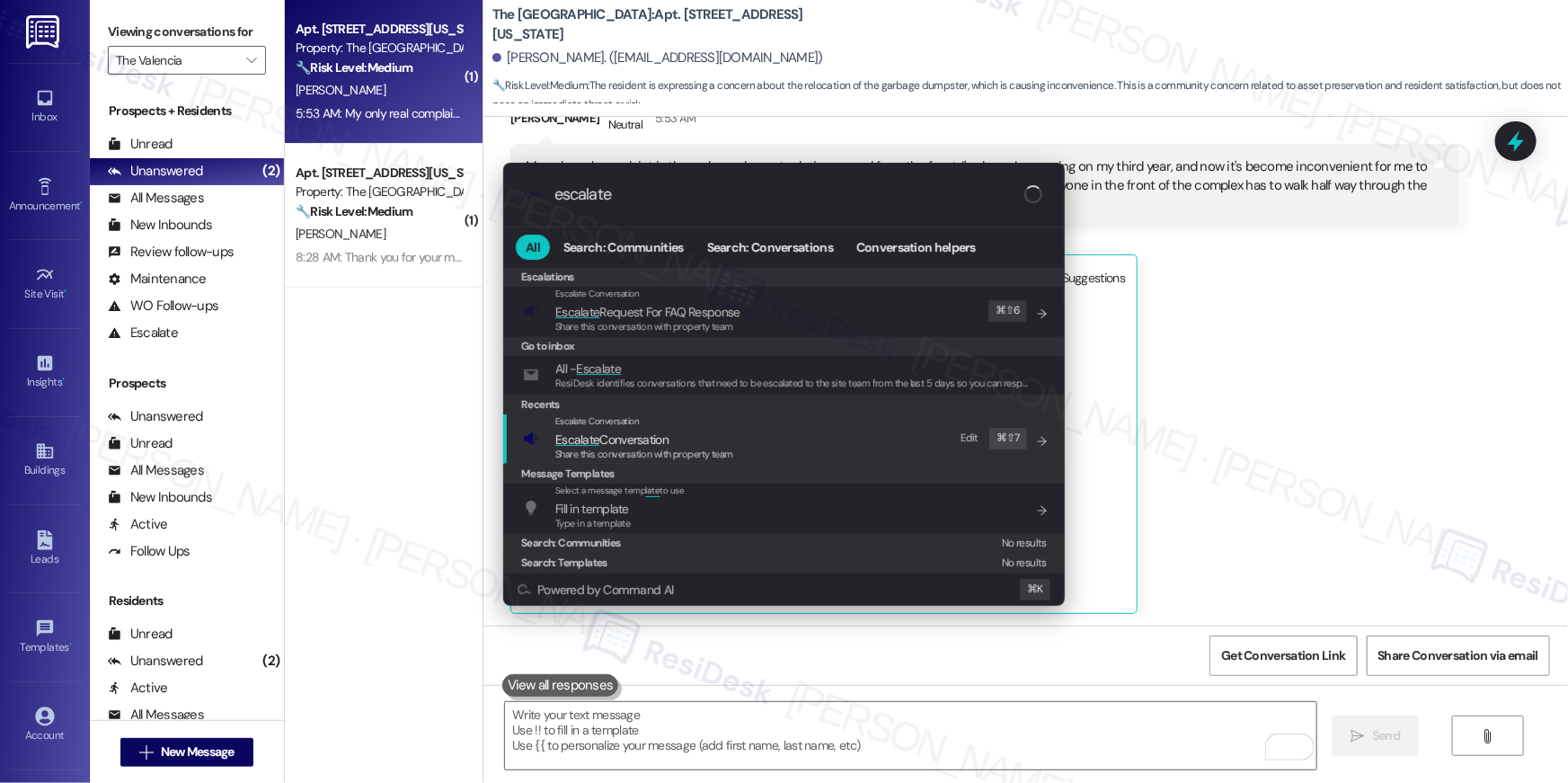
type input "escalate"
click at [695, 453] on span "Share this conversation with property team" at bounding box center [644, 454] width 178 height 13
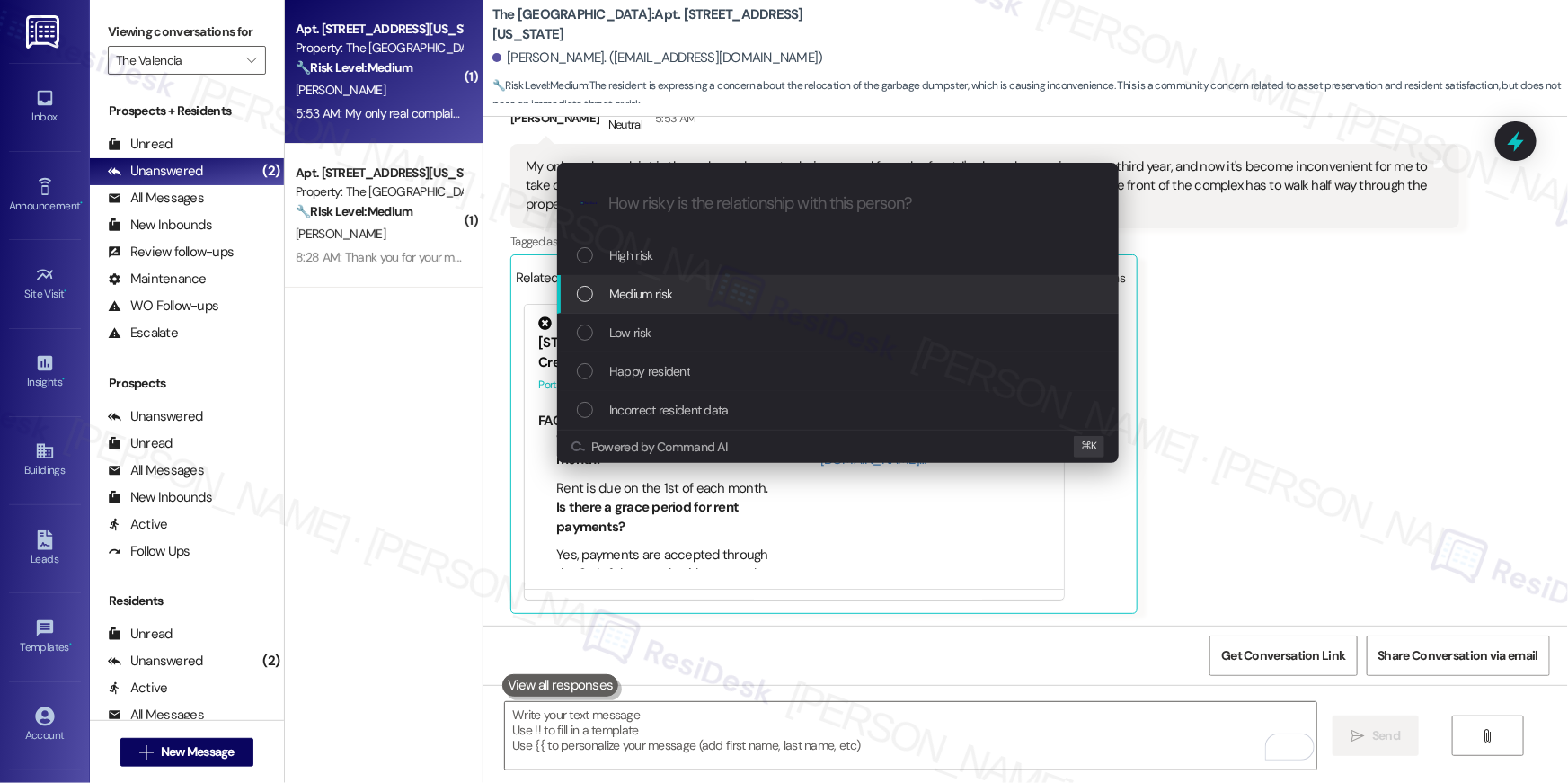
click at [676, 302] on div "Medium risk" at bounding box center [840, 294] width 526 height 20
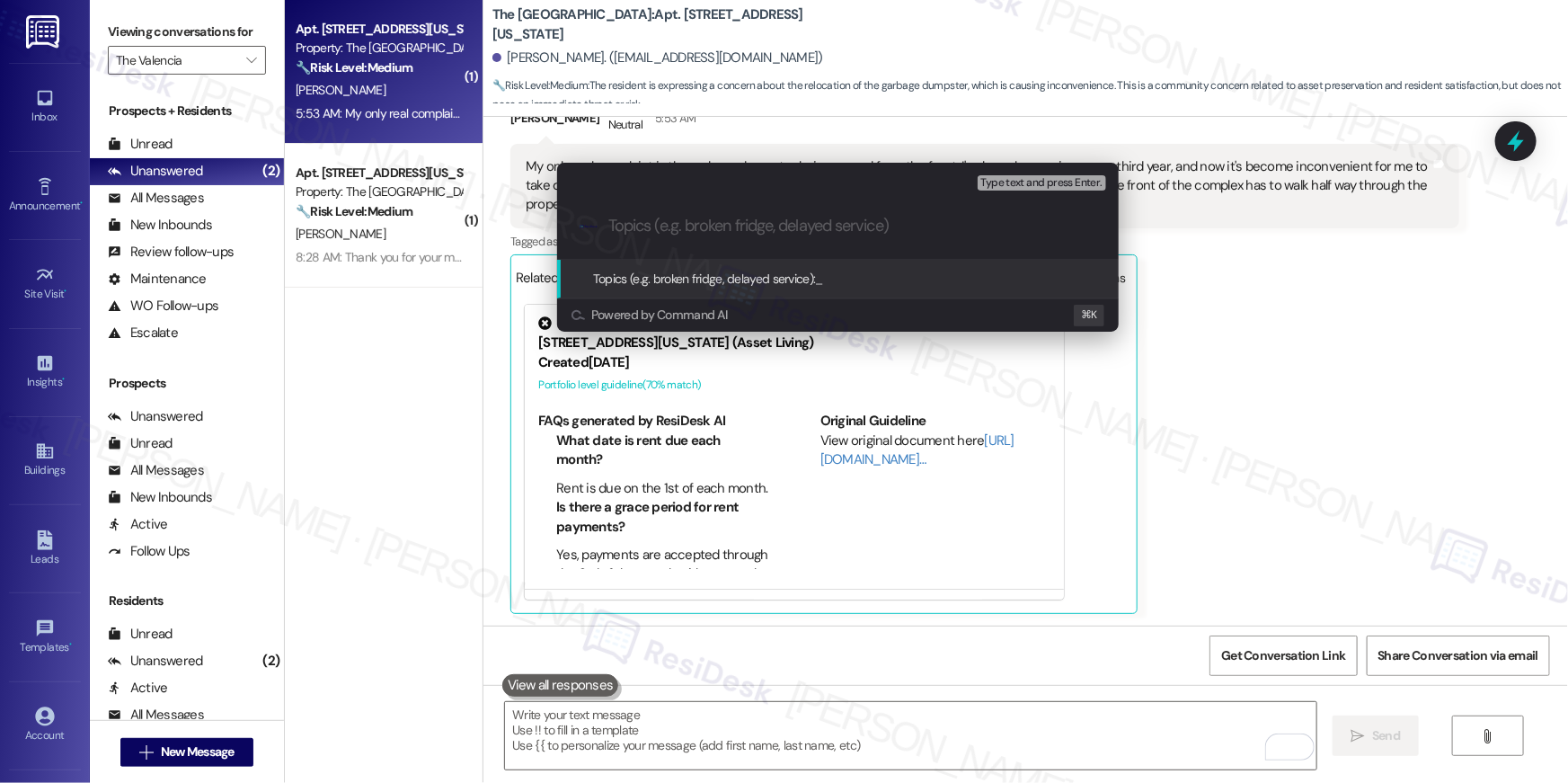
paste input "Resident feedback - Dumspter"
type input "Resident feedback - Dumspter"
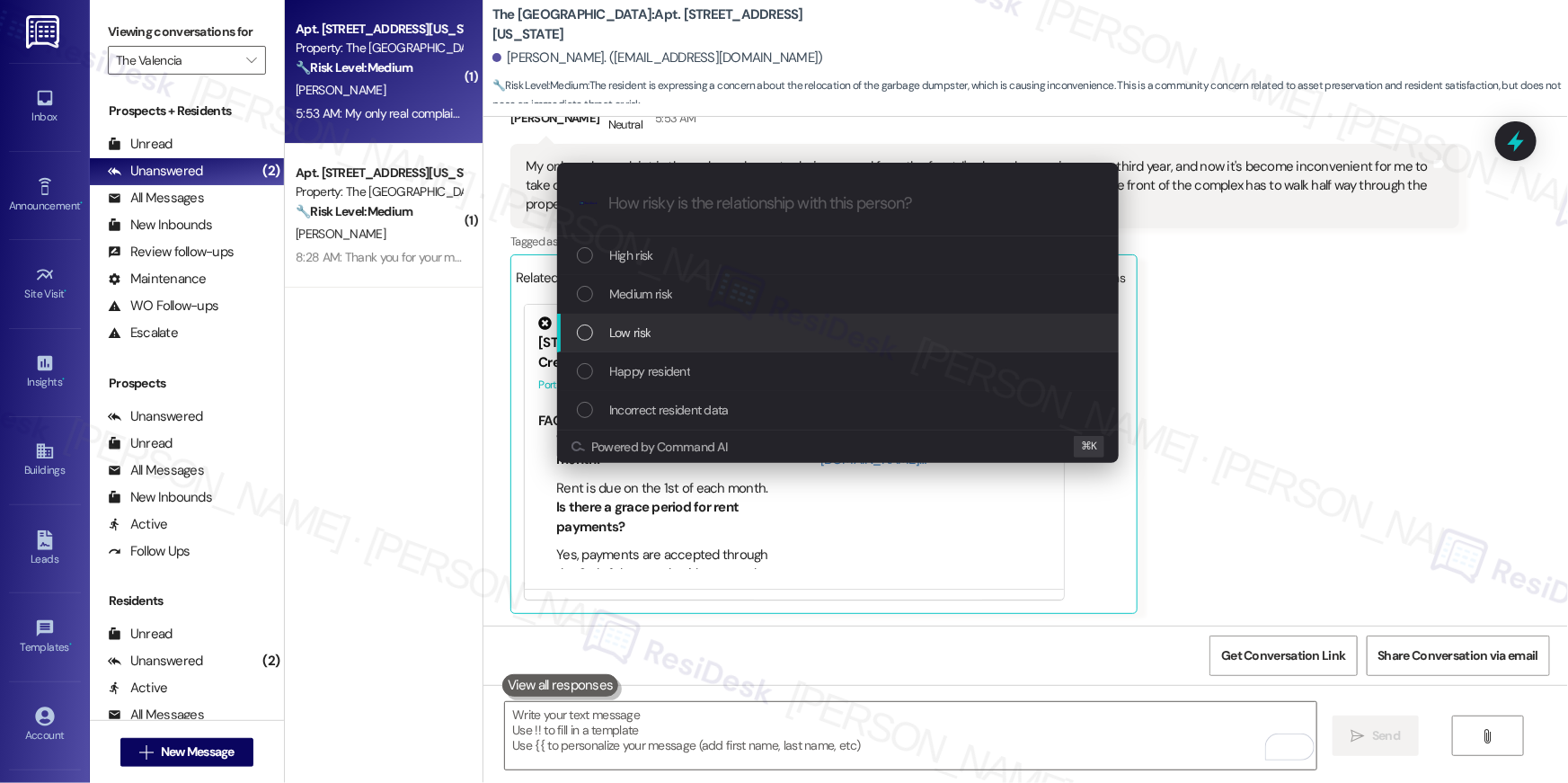
click at [679, 339] on div "Low risk" at bounding box center [840, 332] width 526 height 20
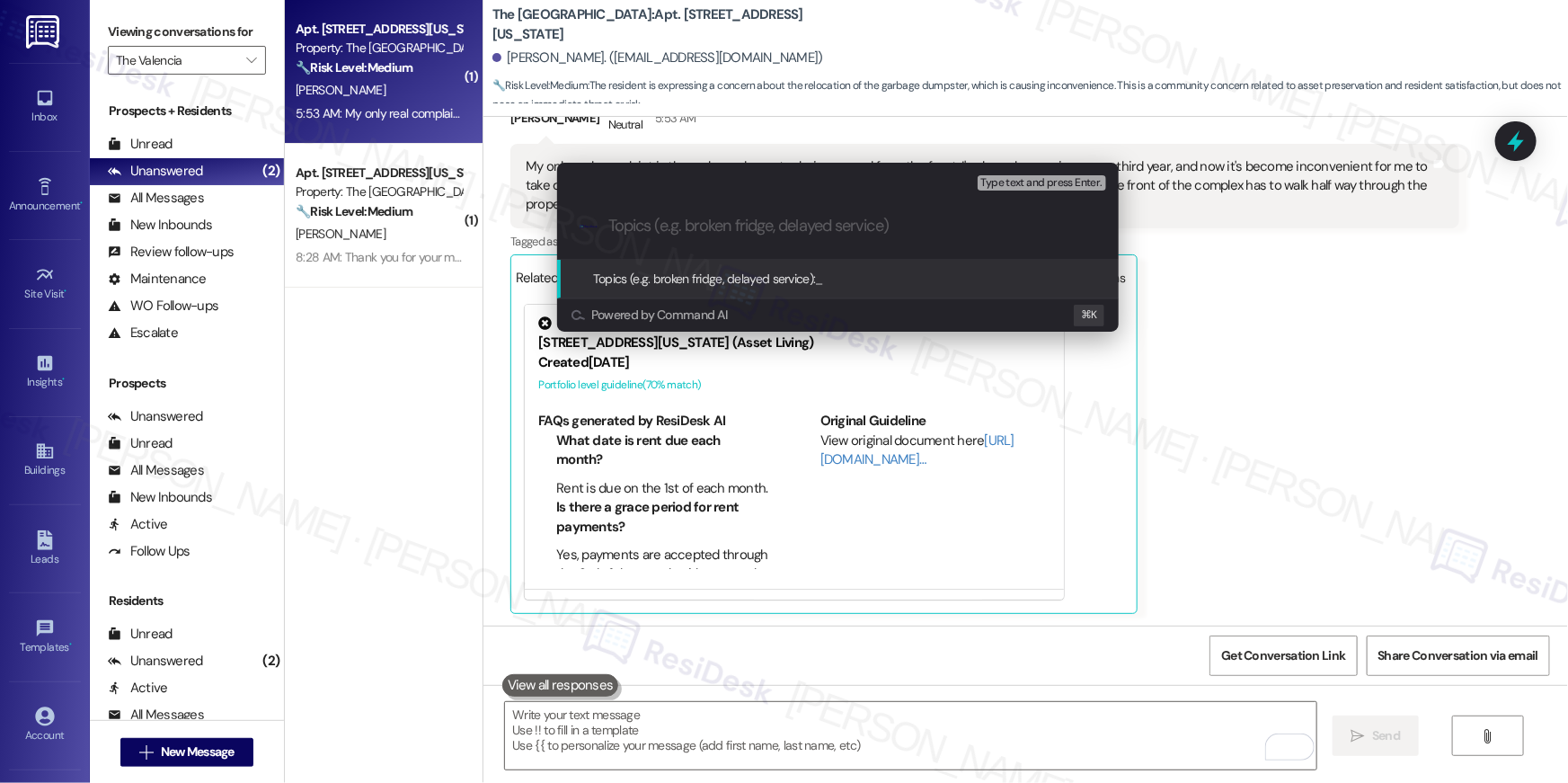
paste input "Resident feedback - Dumspter"
type input "Resident feedback - Dumspter"
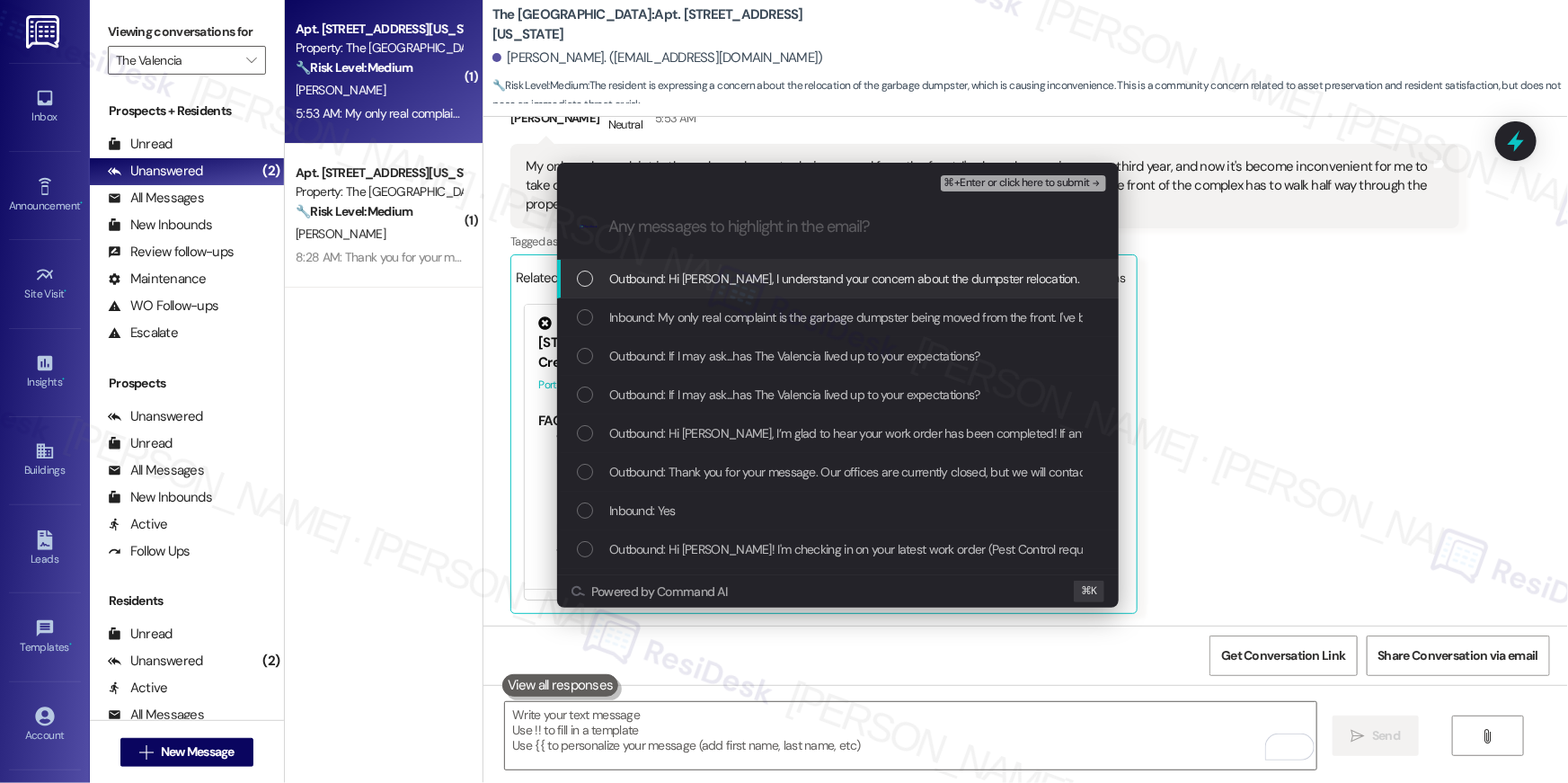
click at [765, 279] on span "Outbound: Hi [PERSON_NAME], I understand your concern about the dumpster reloca…" at bounding box center [1108, 279] width 999 height 20
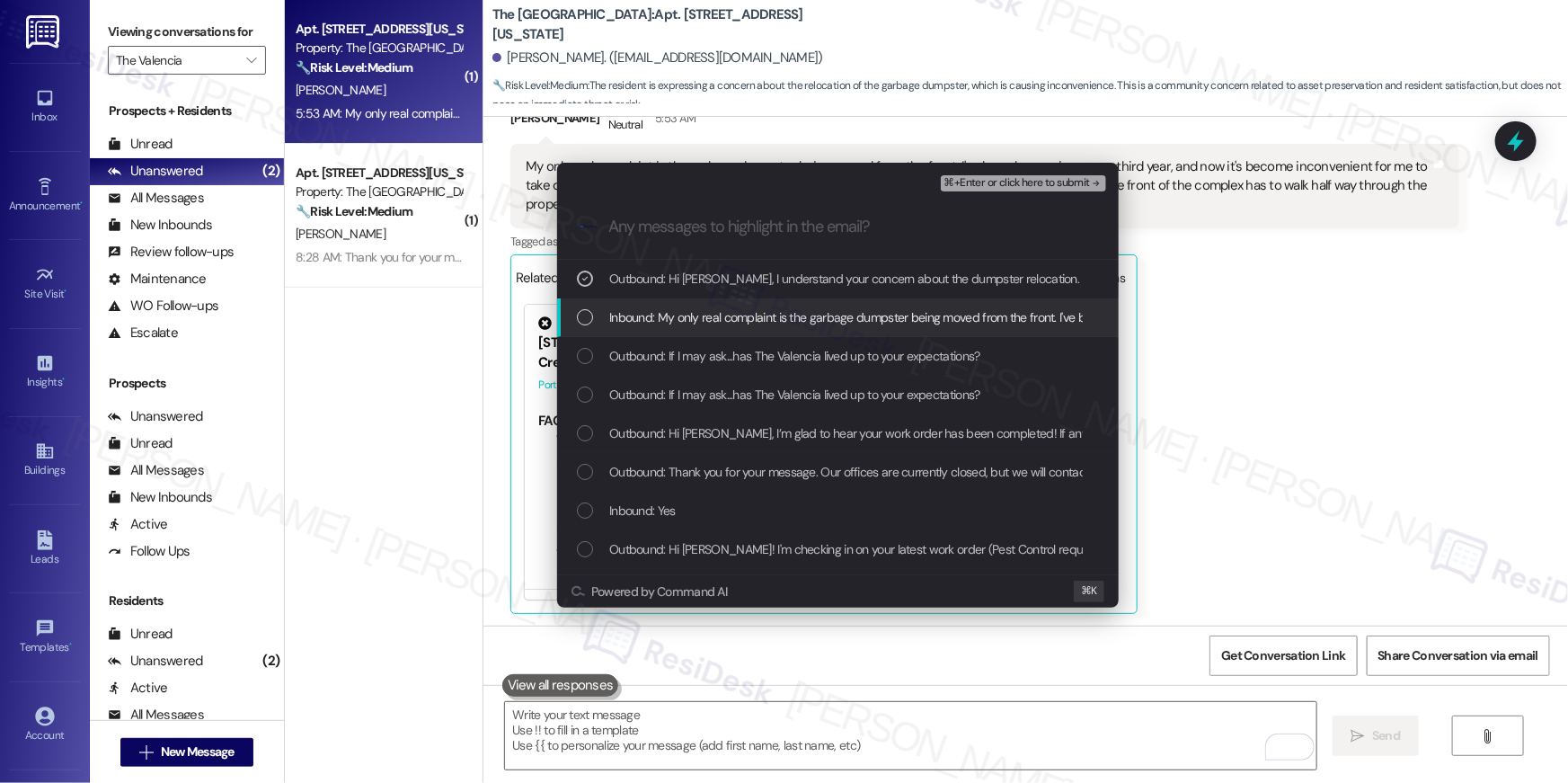
drag, startPoint x: 744, startPoint y: 320, endPoint x: 748, endPoint y: 356, distance: 36.2
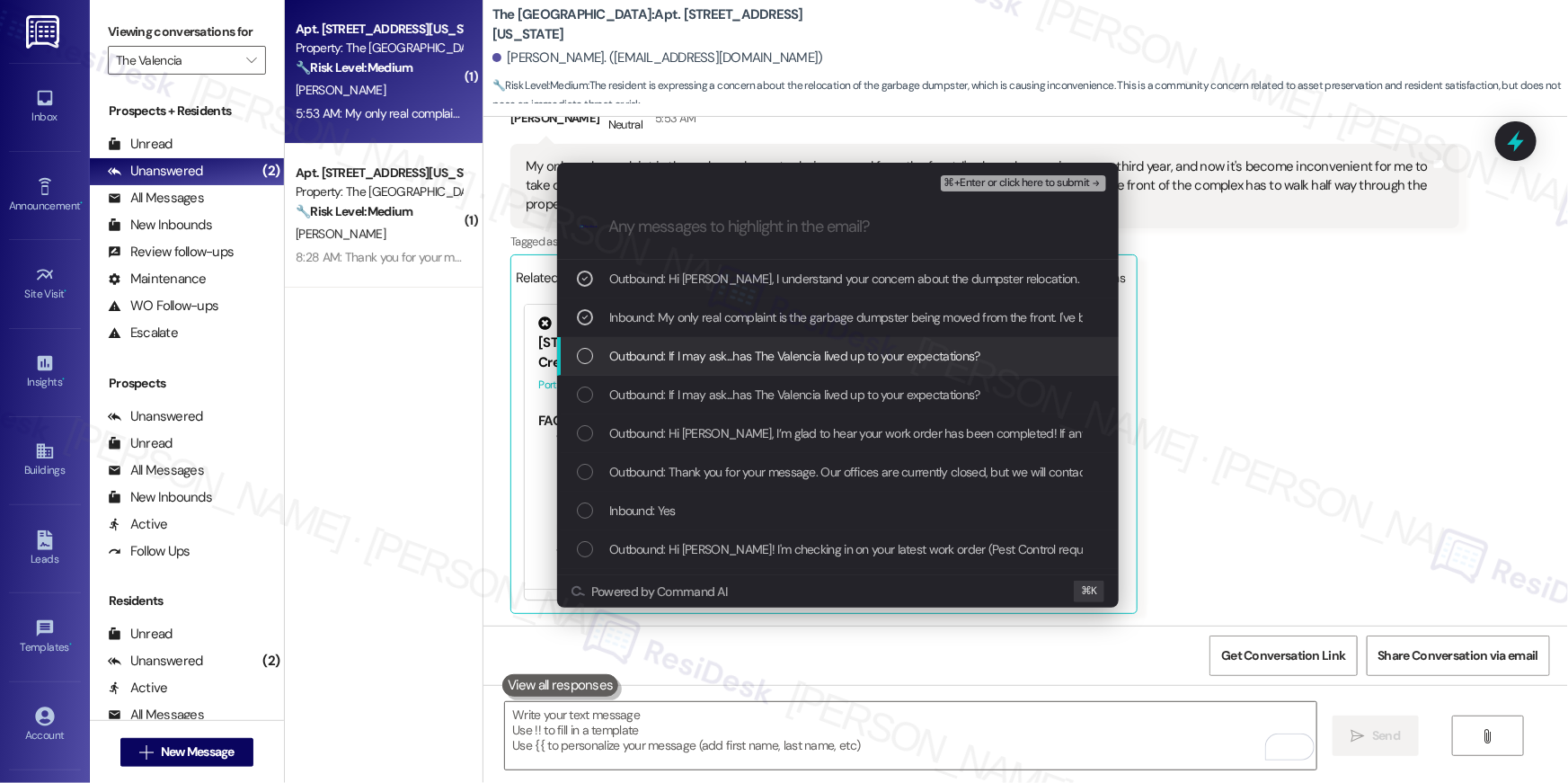
click at [747, 361] on span "Outbound: If I may ask...has The Valencia lived up to your expectations?" at bounding box center [794, 356] width 371 height 20
click at [861, 358] on span "Outbound: If I may ask...has The Valencia lived up to your expectations?" at bounding box center [794, 356] width 371 height 20
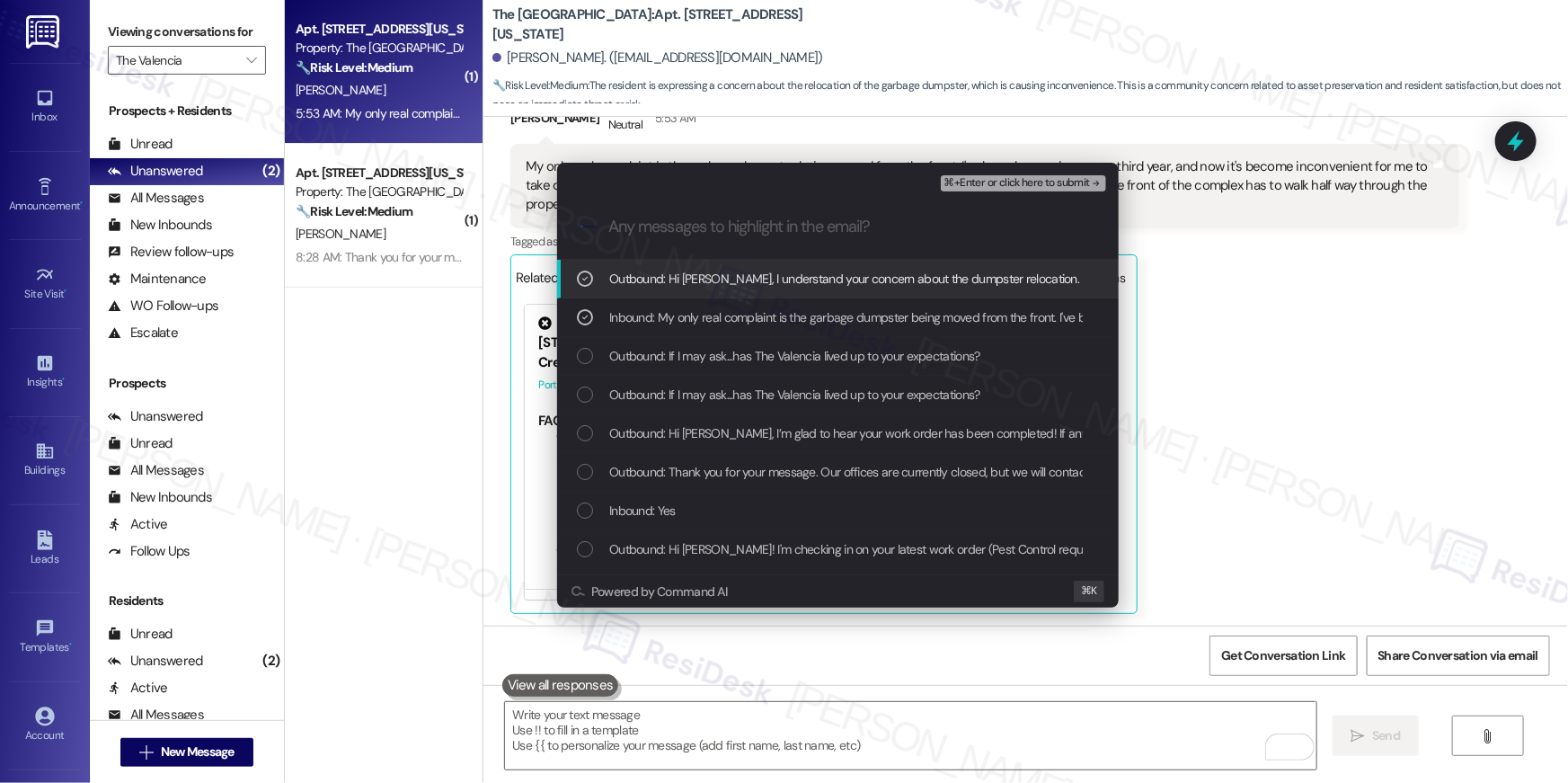
click at [961, 183] on span "⌘+Enter or click here to submit" at bounding box center [1017, 184] width 146 height 13
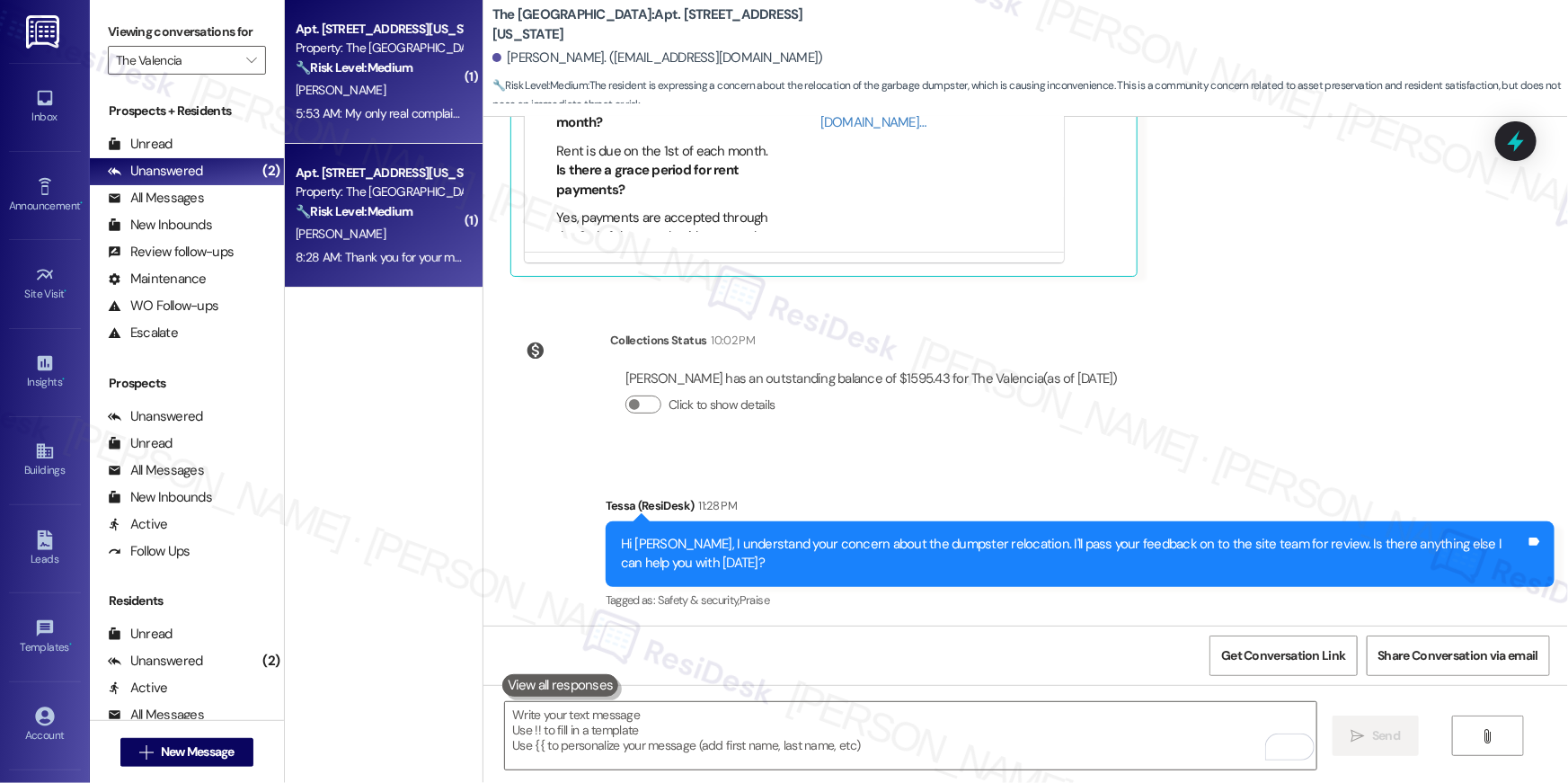
scroll to position [90, 0]
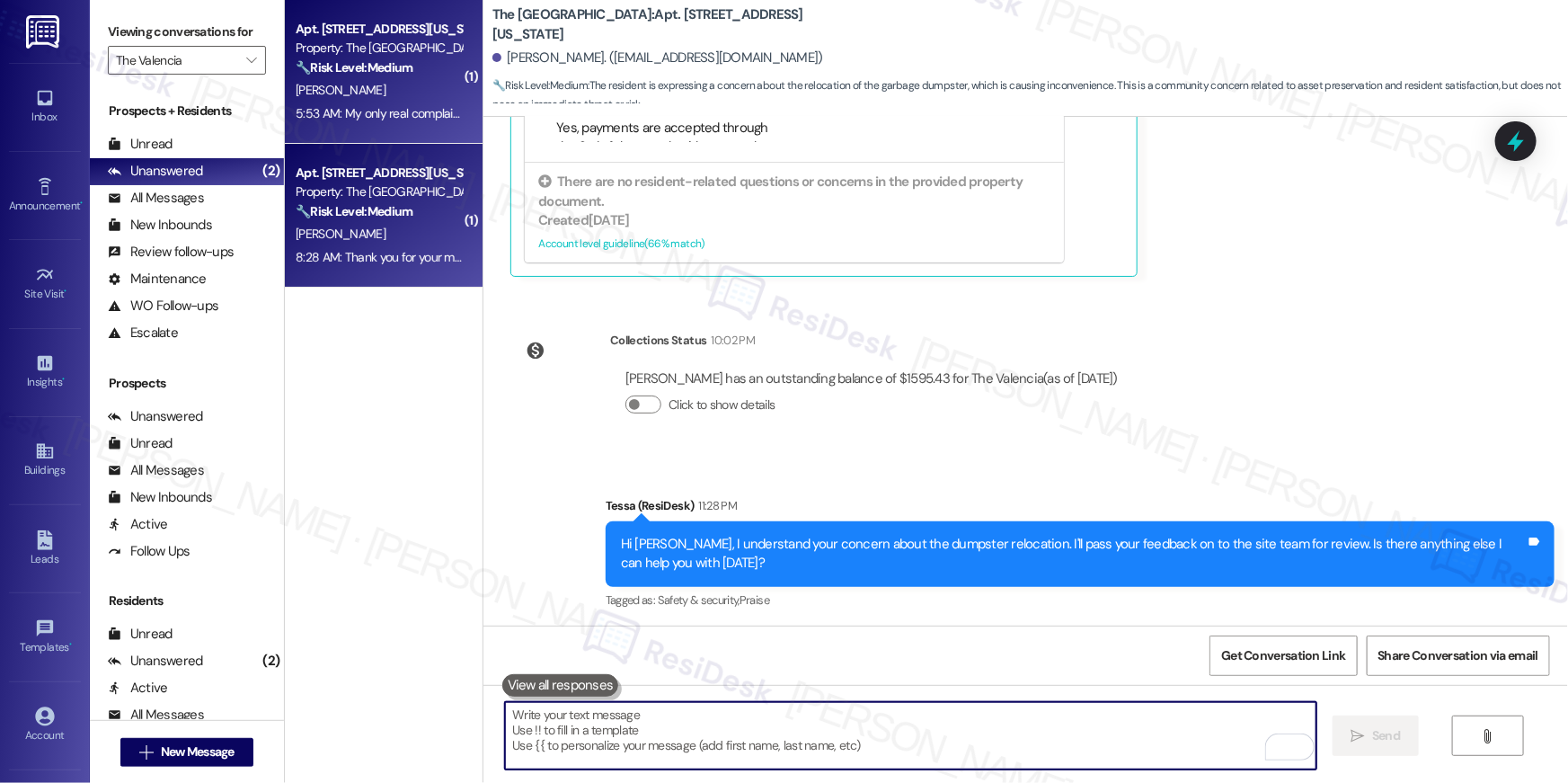
click at [384, 243] on div "[PERSON_NAME]" at bounding box center [379, 234] width 170 height 23
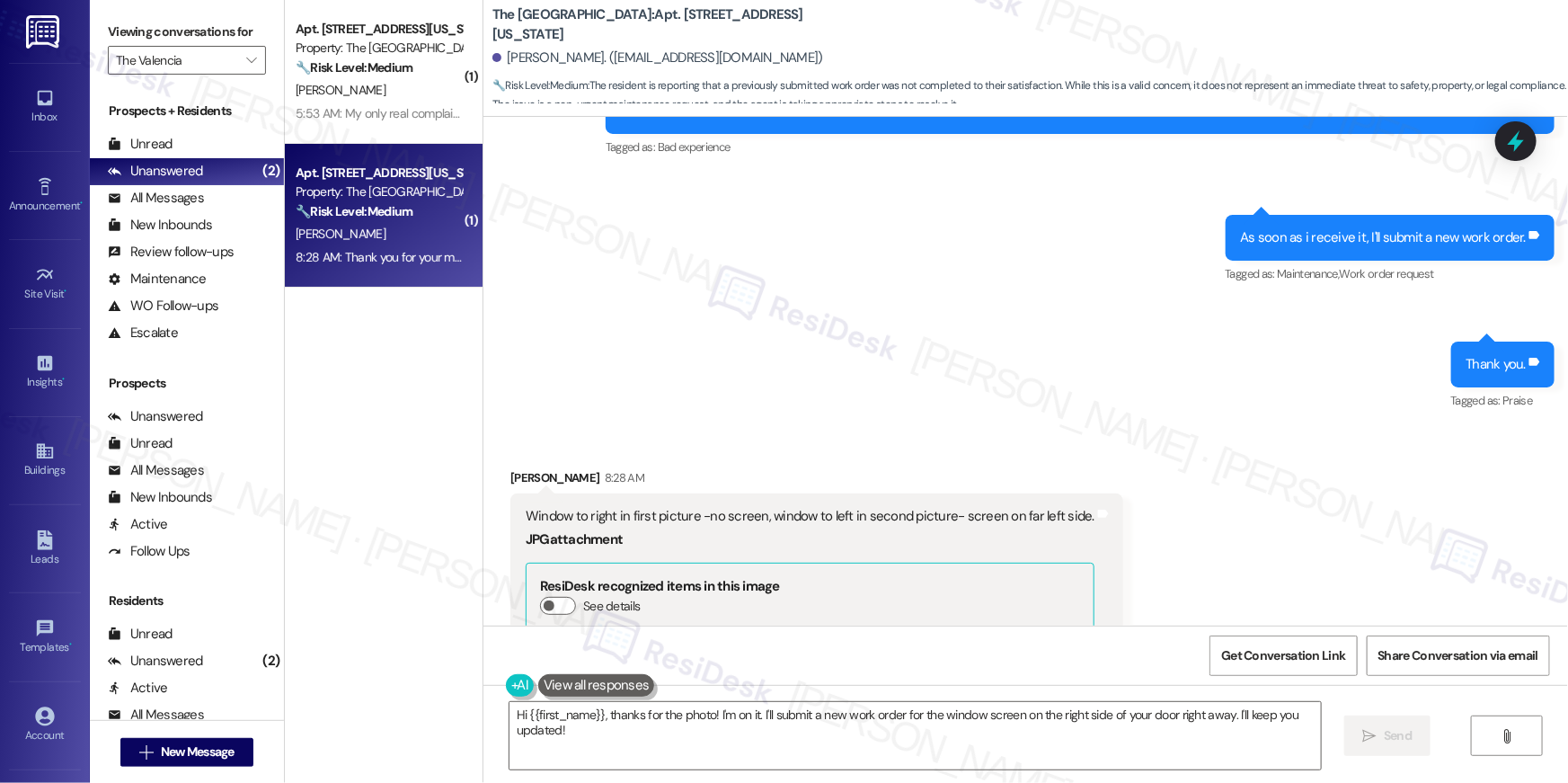
scroll to position [2510, 0]
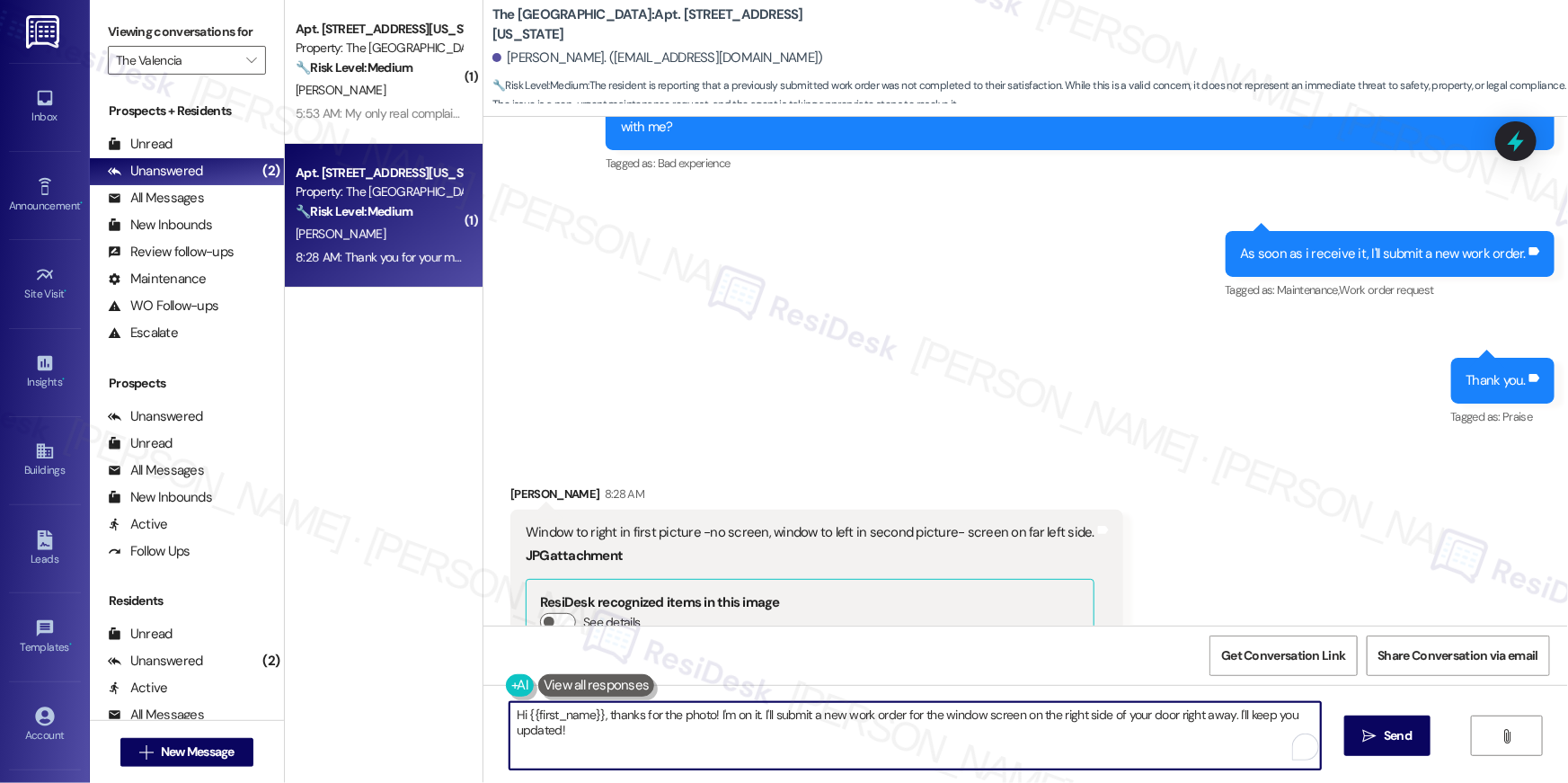
click at [921, 752] on textarea "Hi {{first_name}}, thanks for the photo! I'm on it. I'll submit a new work orde…" at bounding box center [916, 736] width 812 height 67
type textarea "Thank you for sending this photo, [PERSON_NAME]! I'll be submitting the work or…"
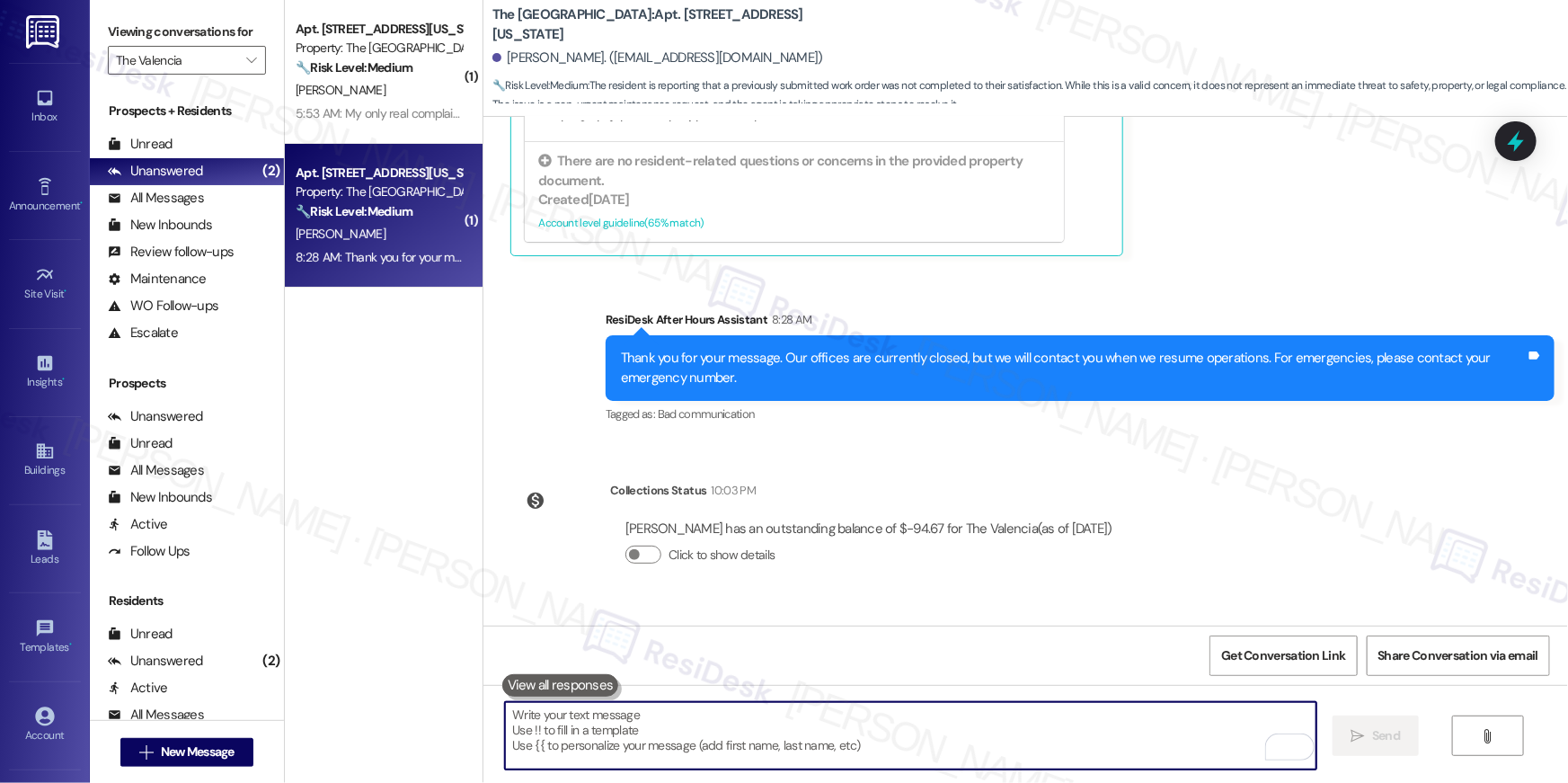
scroll to position [3544, 0]
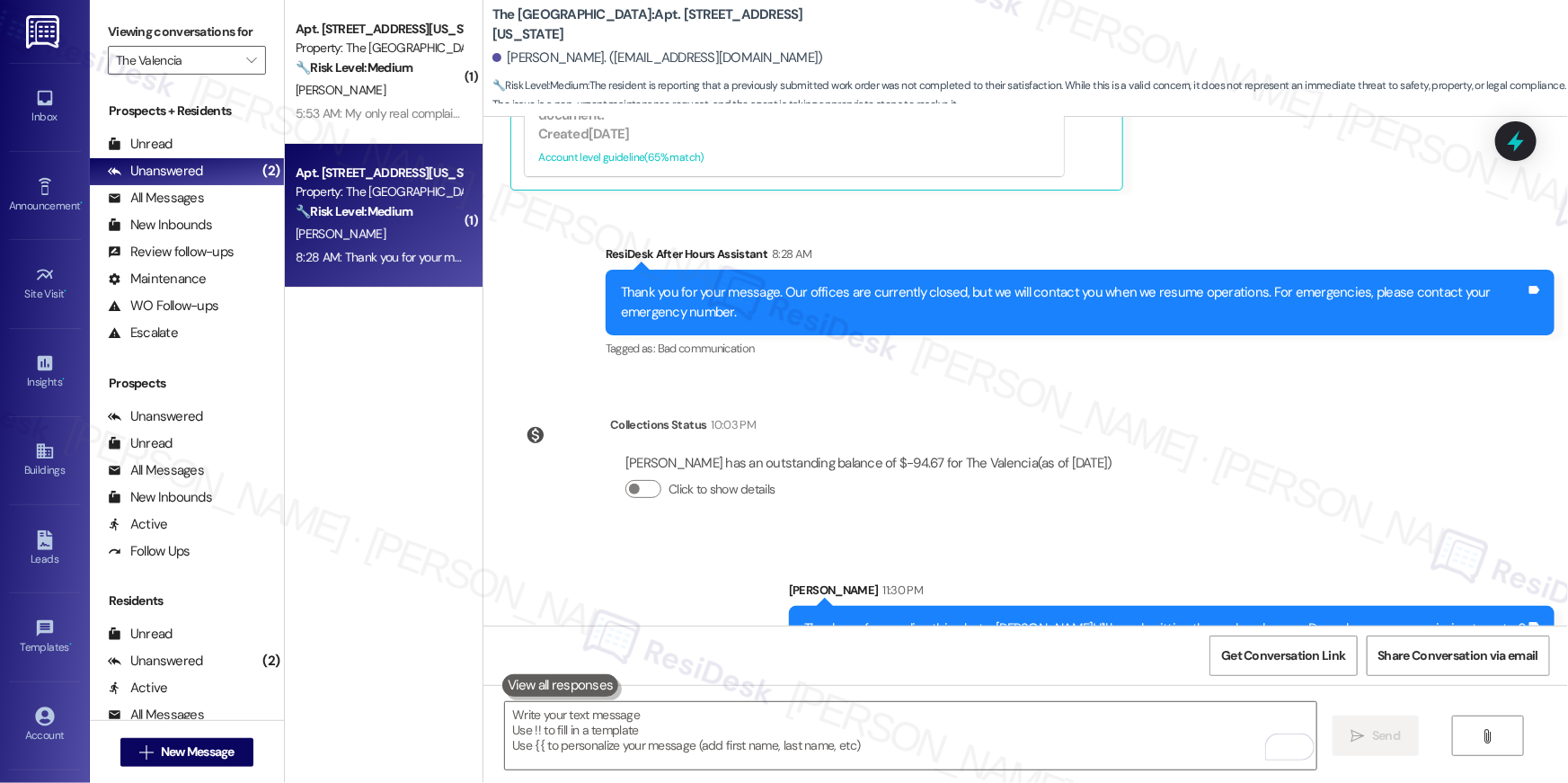
click at [1010, 491] on div "Collections Status 10:03 PM [PERSON_NAME] has an outstanding balance of $-94.67…" at bounding box center [819, 471] width 644 height 138
click at [1005, 540] on div "Sent via SMS [PERSON_NAME] 11:30 PM Thank you for sending this photo, [PERSON_N…" at bounding box center [1026, 602] width 1085 height 125
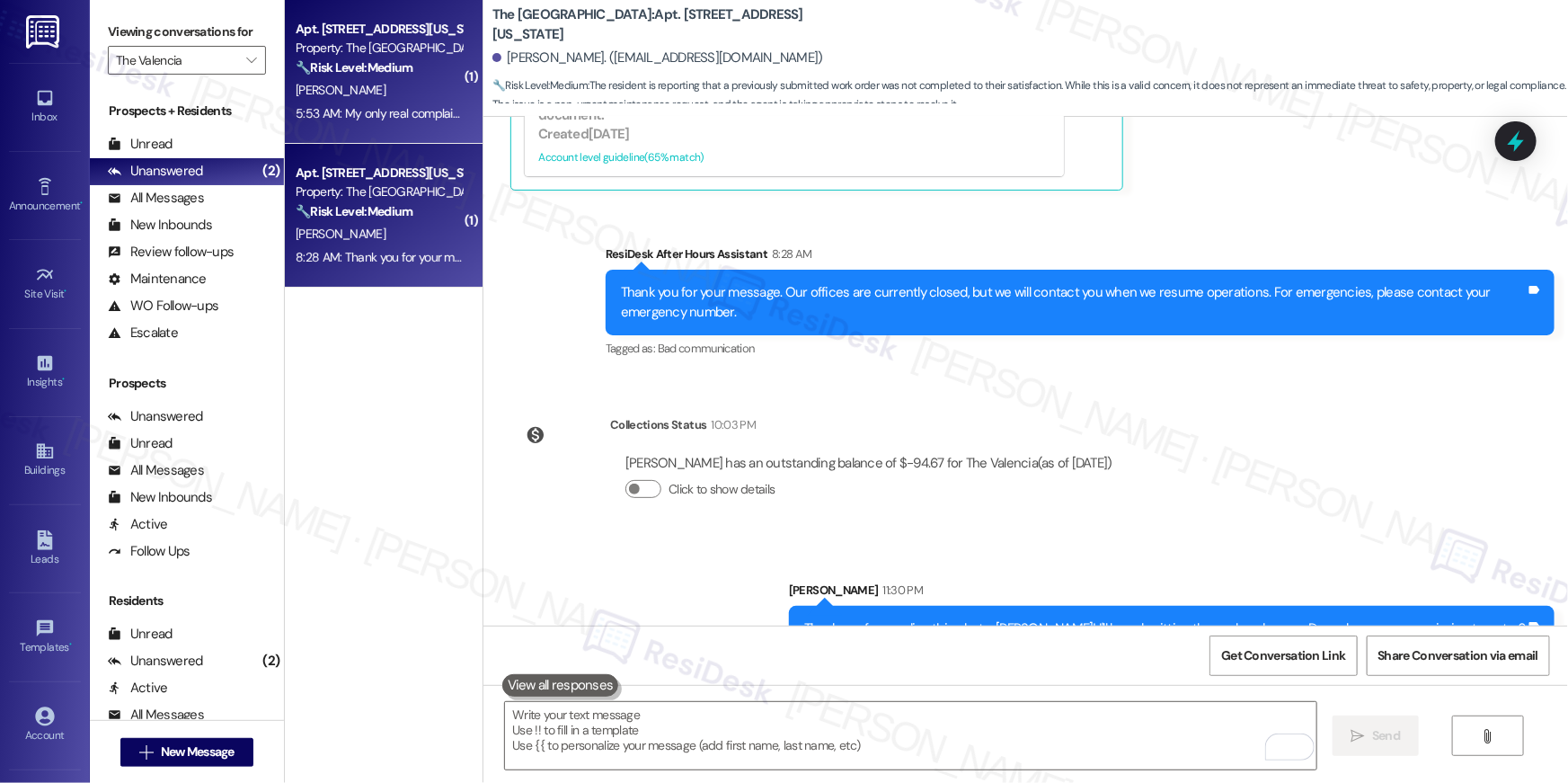
click at [316, 92] on span "[PERSON_NAME]" at bounding box center [340, 90] width 90 height 16
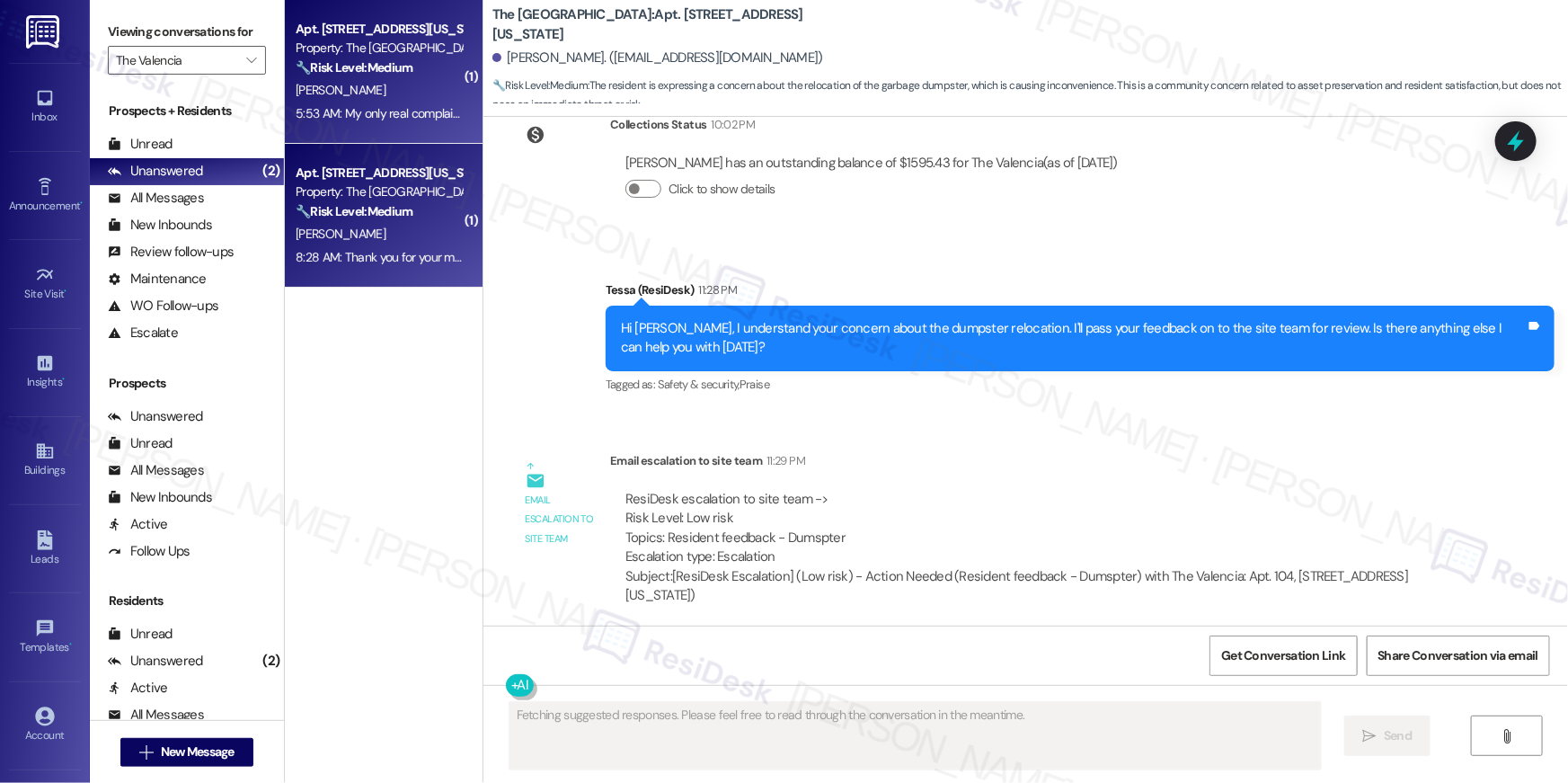
scroll to position [4276, 0]
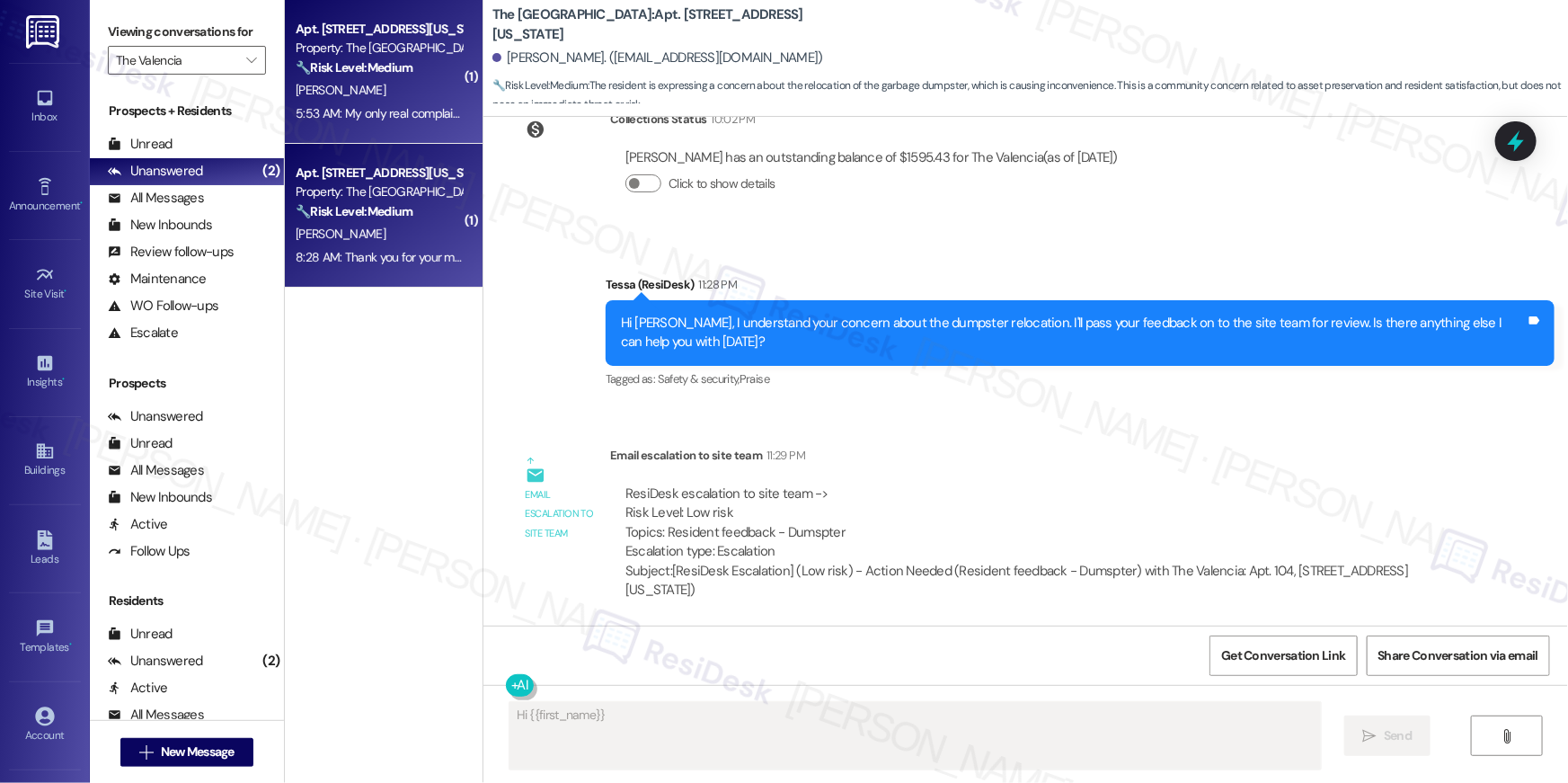
type textarea "Hi {{first_name}},"
click at [372, 208] on strong "🔧 Risk Level: Medium" at bounding box center [354, 211] width 116 height 16
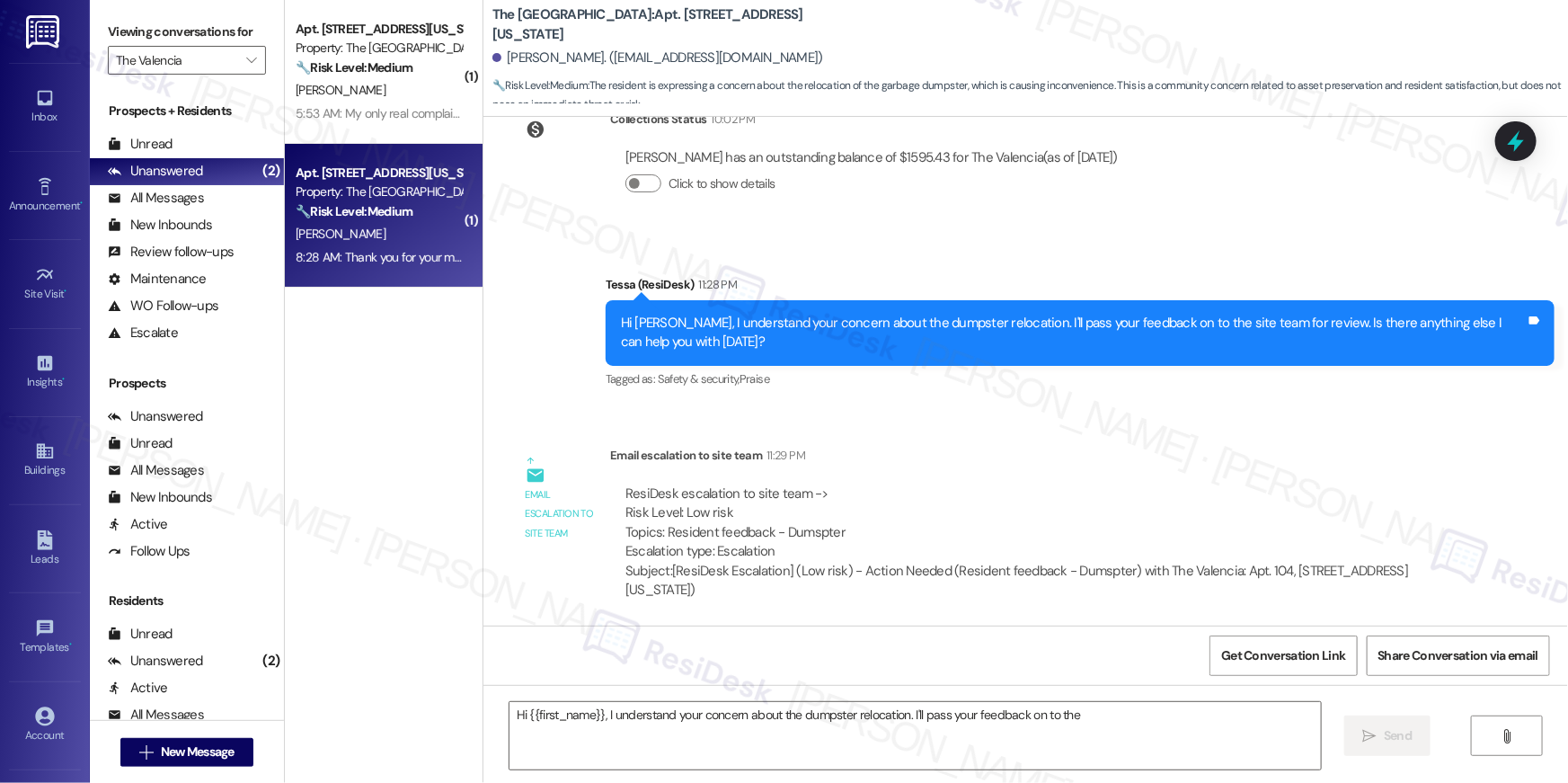
type textarea "Hi {{first_name}}, I understand your concern about the dumpster relocation. I'l…"
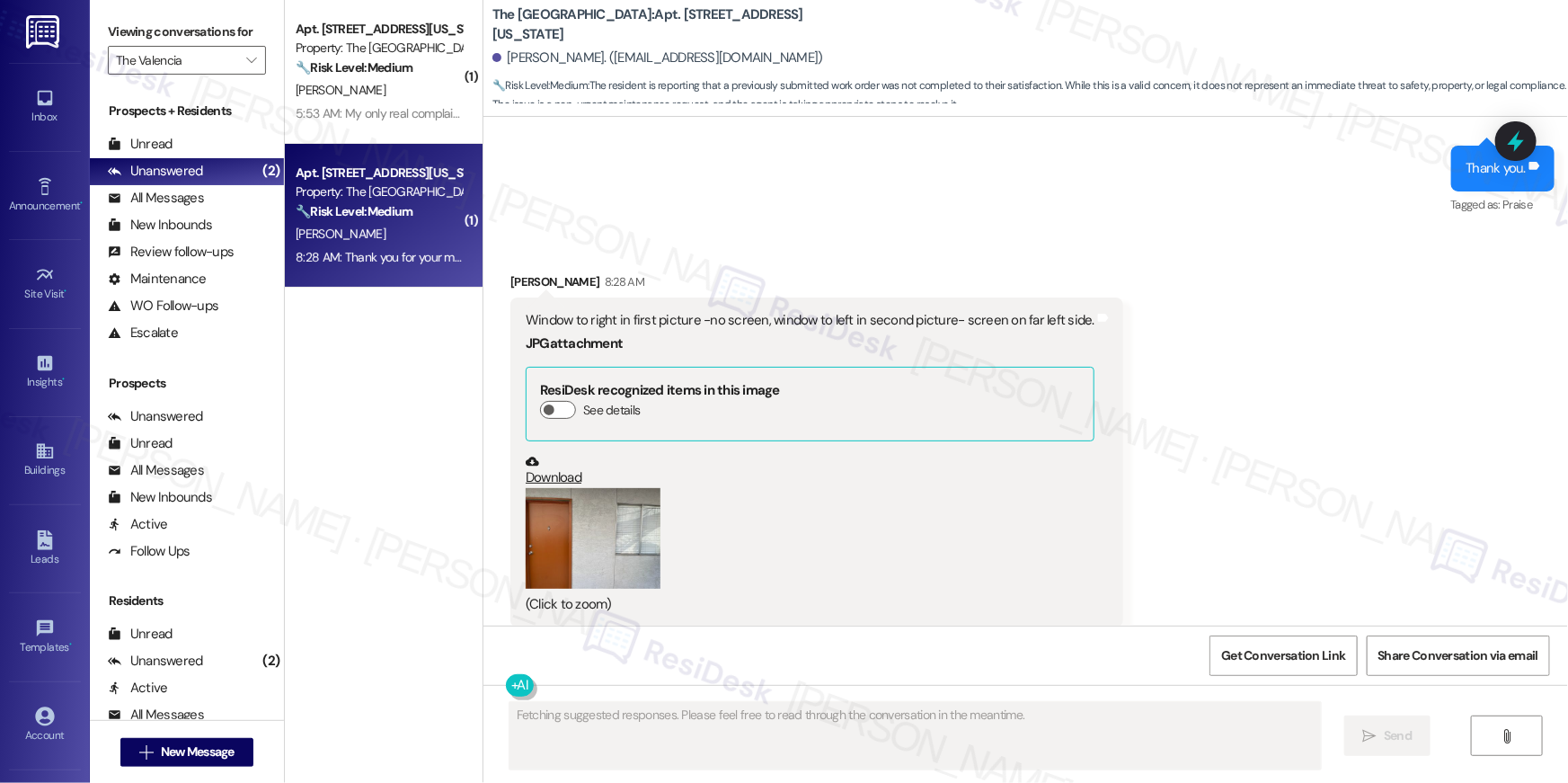
scroll to position [2630, 0]
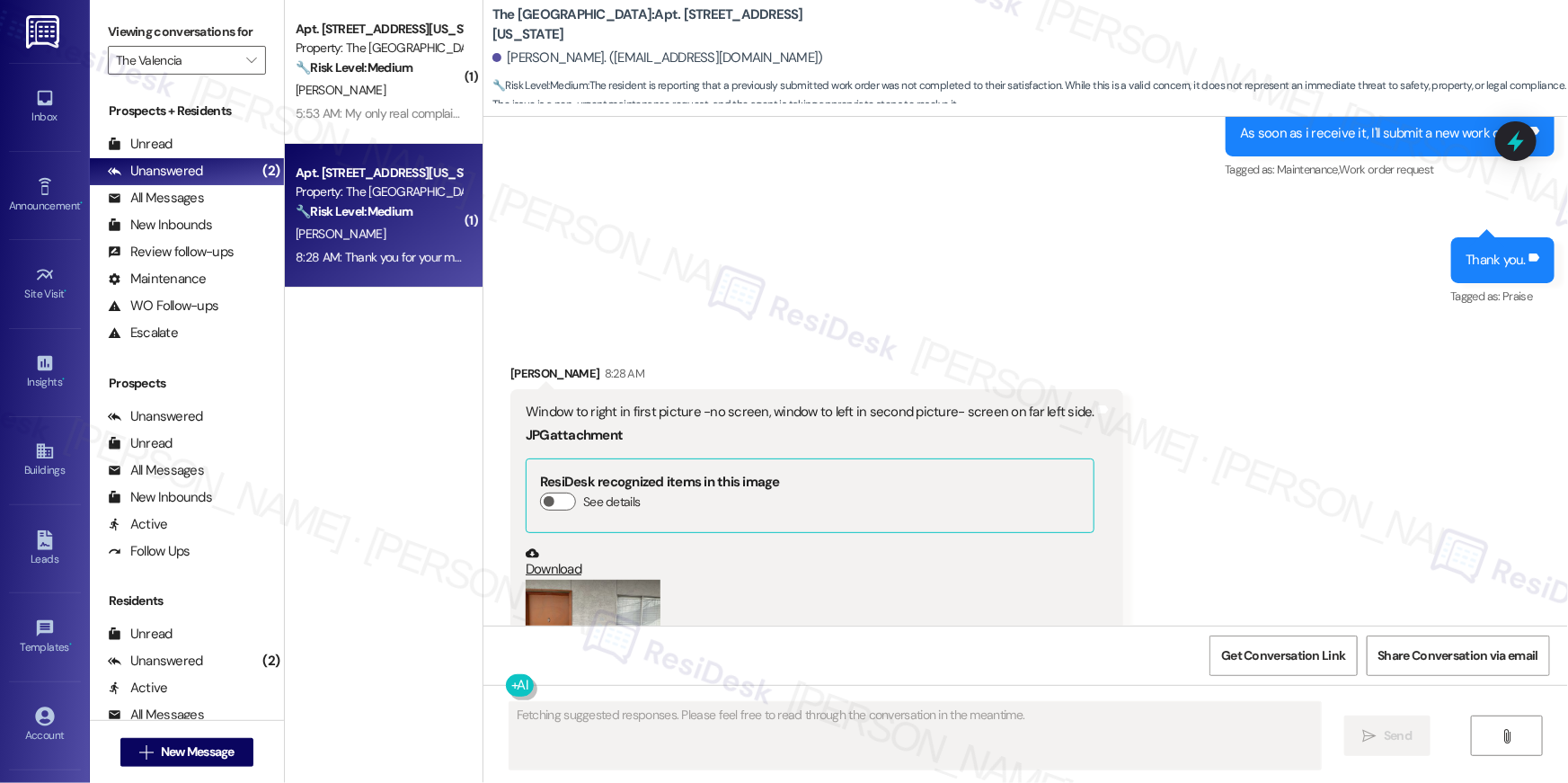
click at [621, 593] on button "Zoom image" at bounding box center [593, 631] width 135 height 102
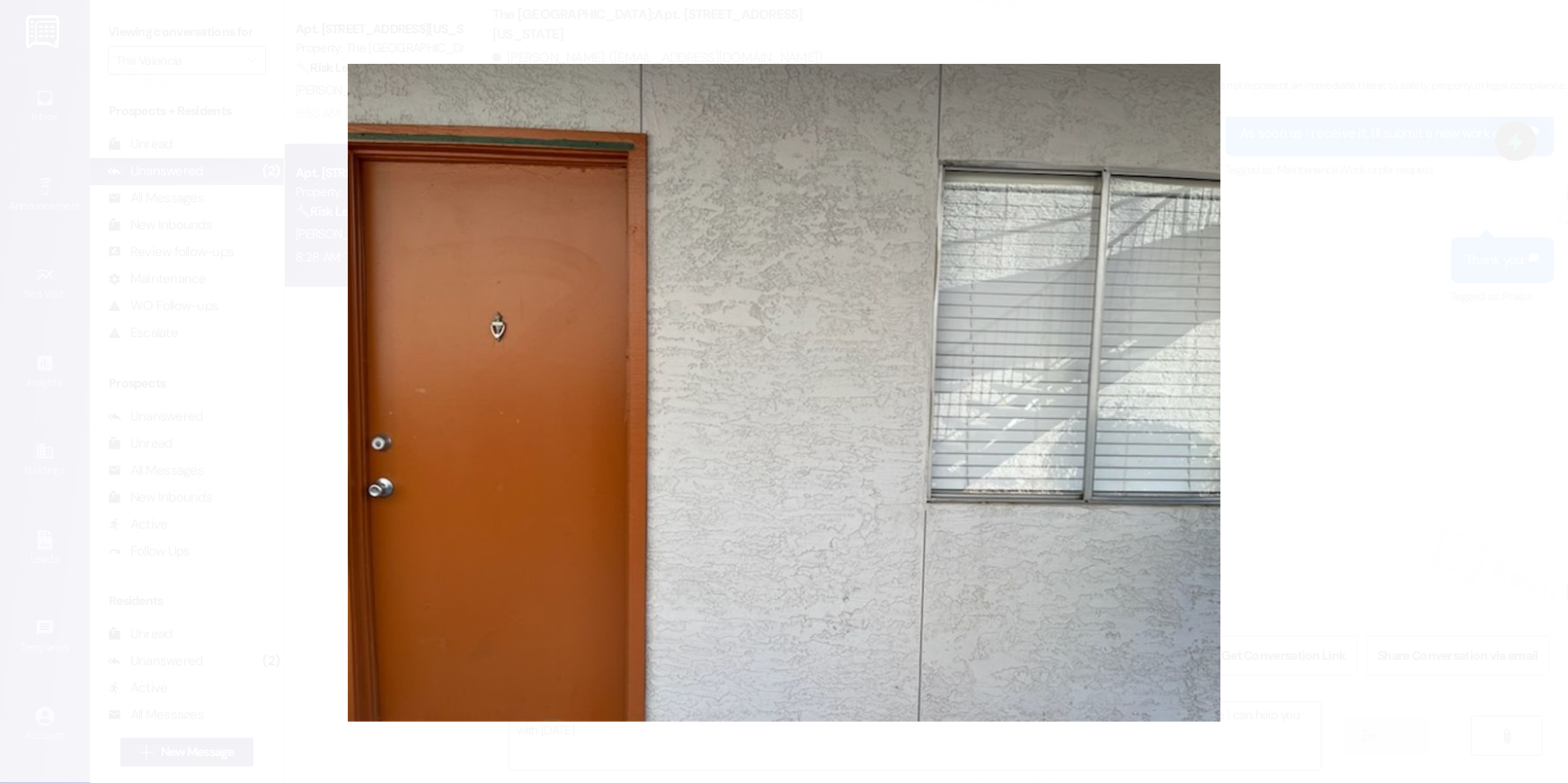
type textarea "Hey {{first_name}}, thanks for the confirmation! I've submitted the work order.…"
click at [1322, 439] on button "Unzoom image" at bounding box center [784, 392] width 1568 height 783
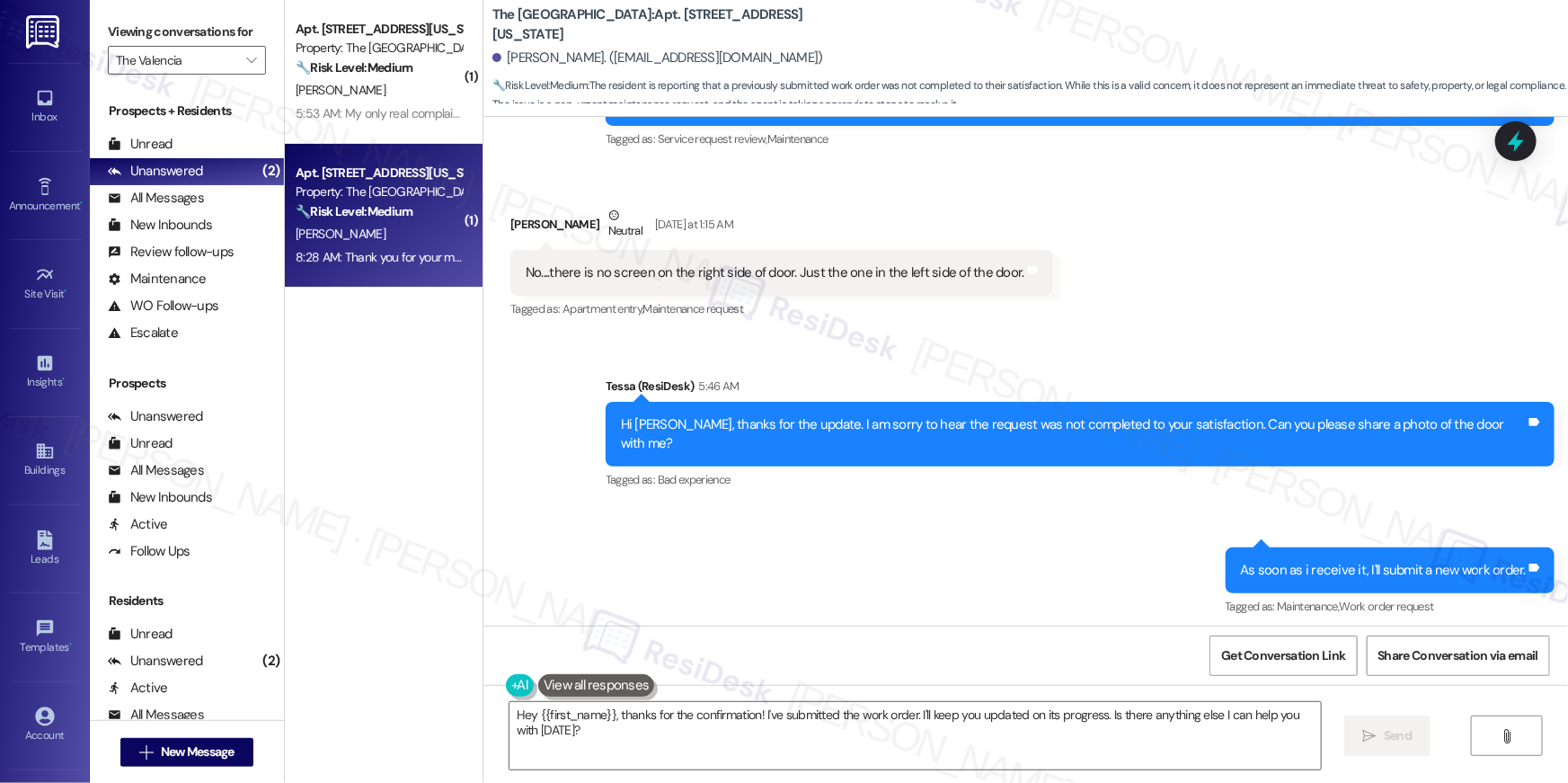
scroll to position [2190, 0]
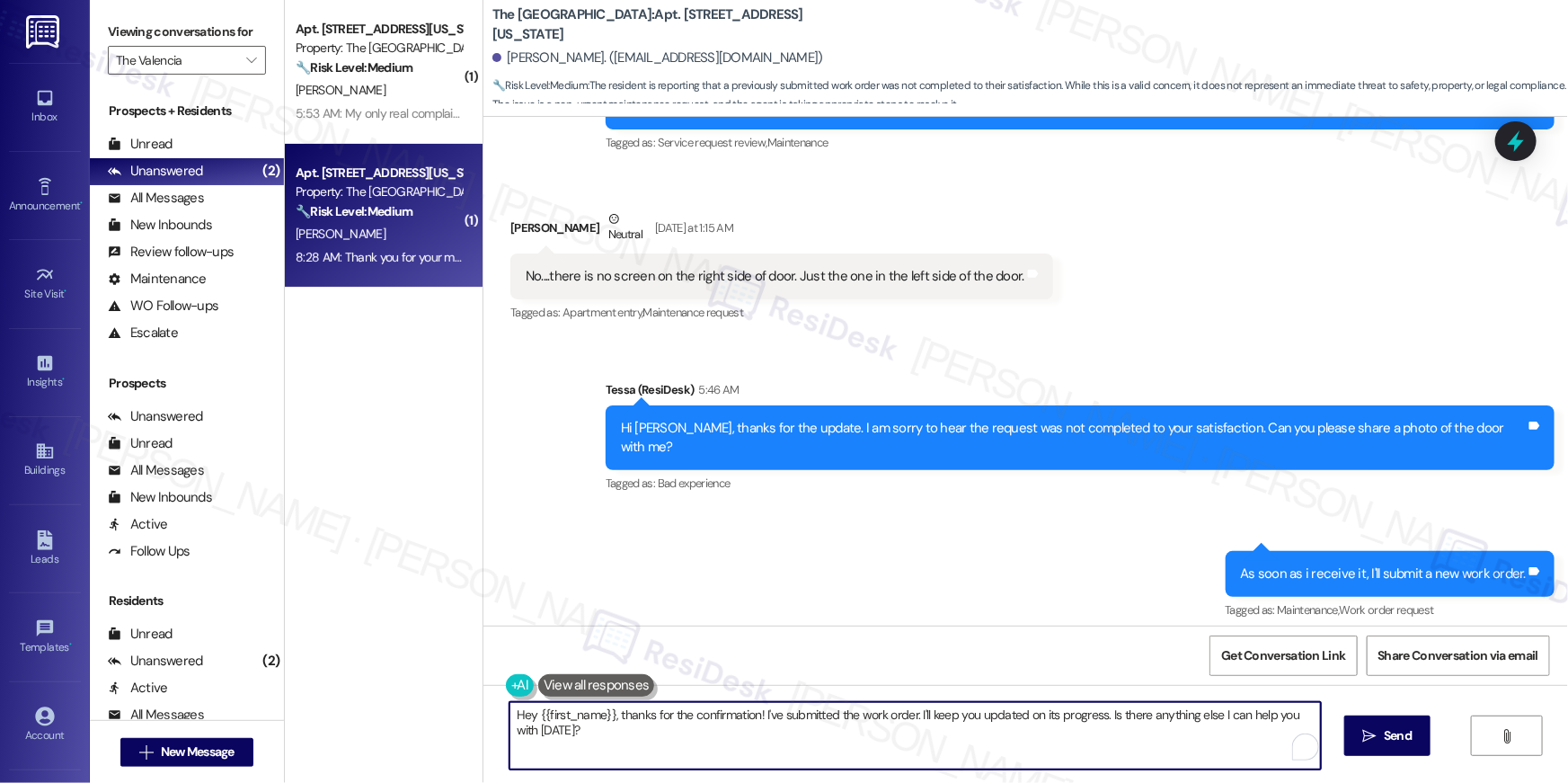
click at [1052, 747] on textarea "Hey {{first_name}}, thanks for the confirmation! I've submitted the work order.…" at bounding box center [916, 736] width 812 height 67
click at [1098, 747] on textarea "Hey {{first_name}}, thanks for the confirmation! I've submitted the work order.…" at bounding box center [911, 736] width 812 height 67
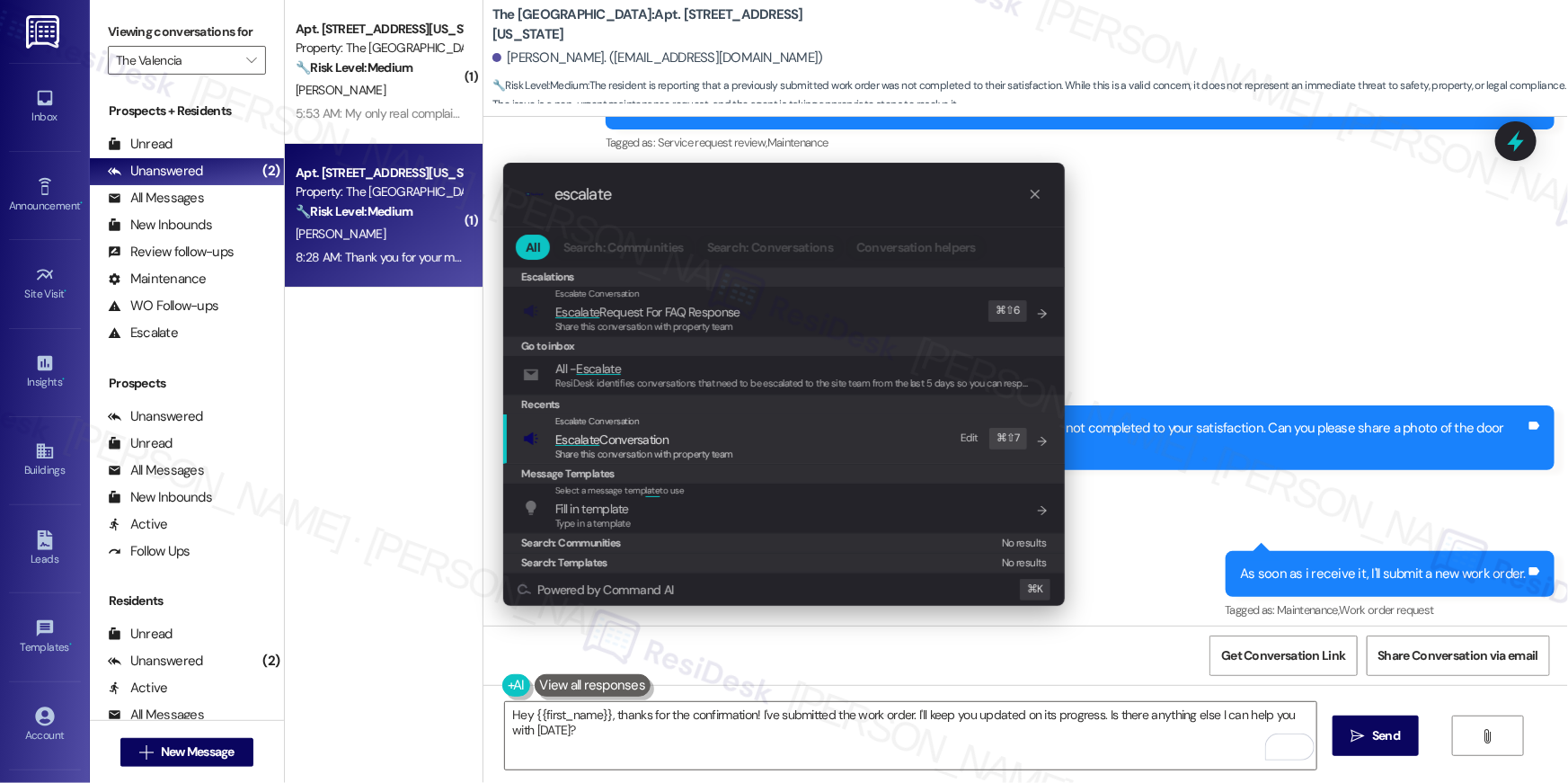
type input "escalate"
click at [681, 444] on span "Escalate Conversation" at bounding box center [644, 440] width 178 height 20
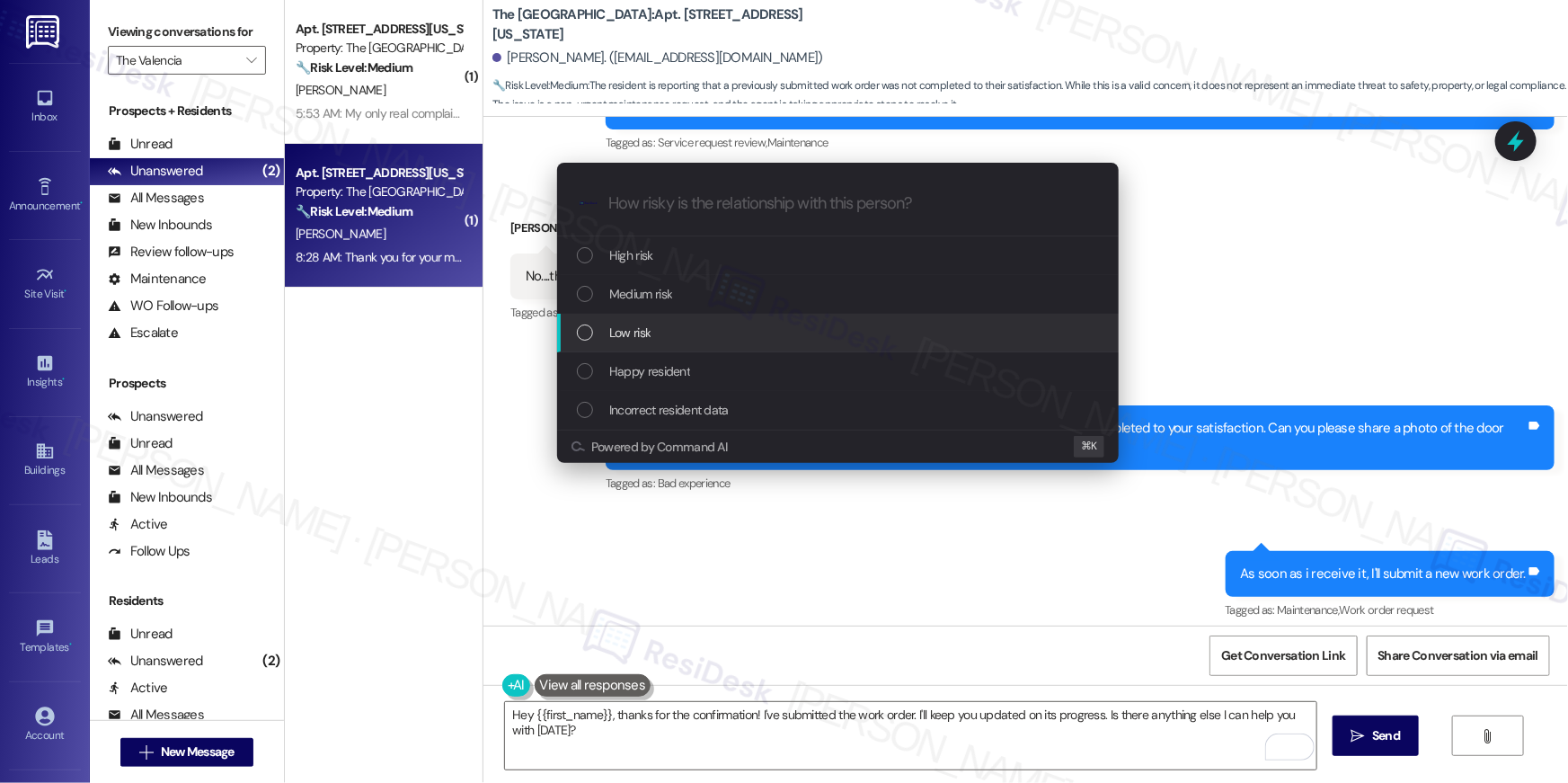
click at [663, 322] on div "Low risk" at bounding box center [840, 332] width 526 height 20
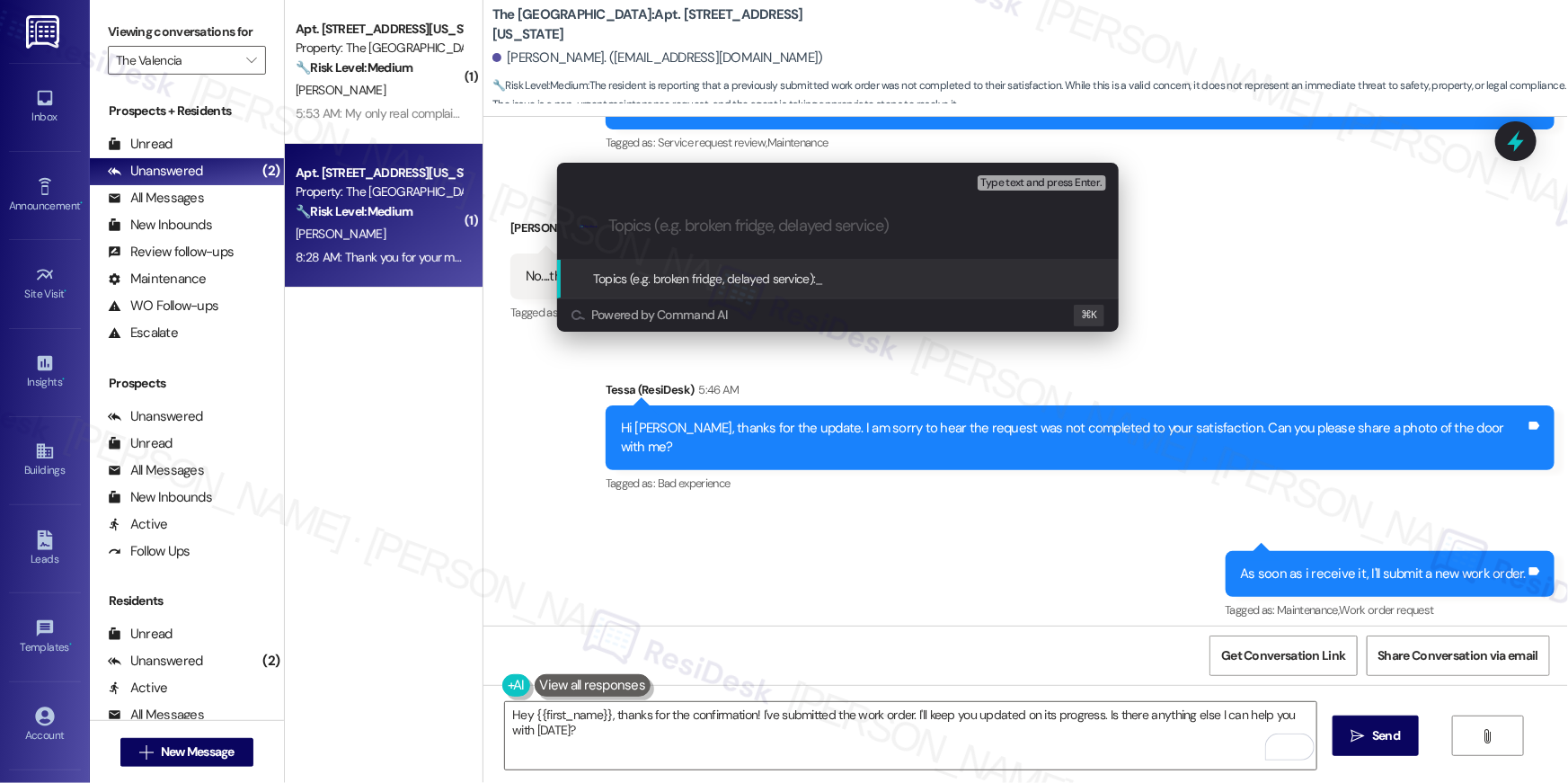
click at [938, 232] on input "Topics (e.g. broken fridge, delayed service)" at bounding box center [852, 226] width 488 height 19
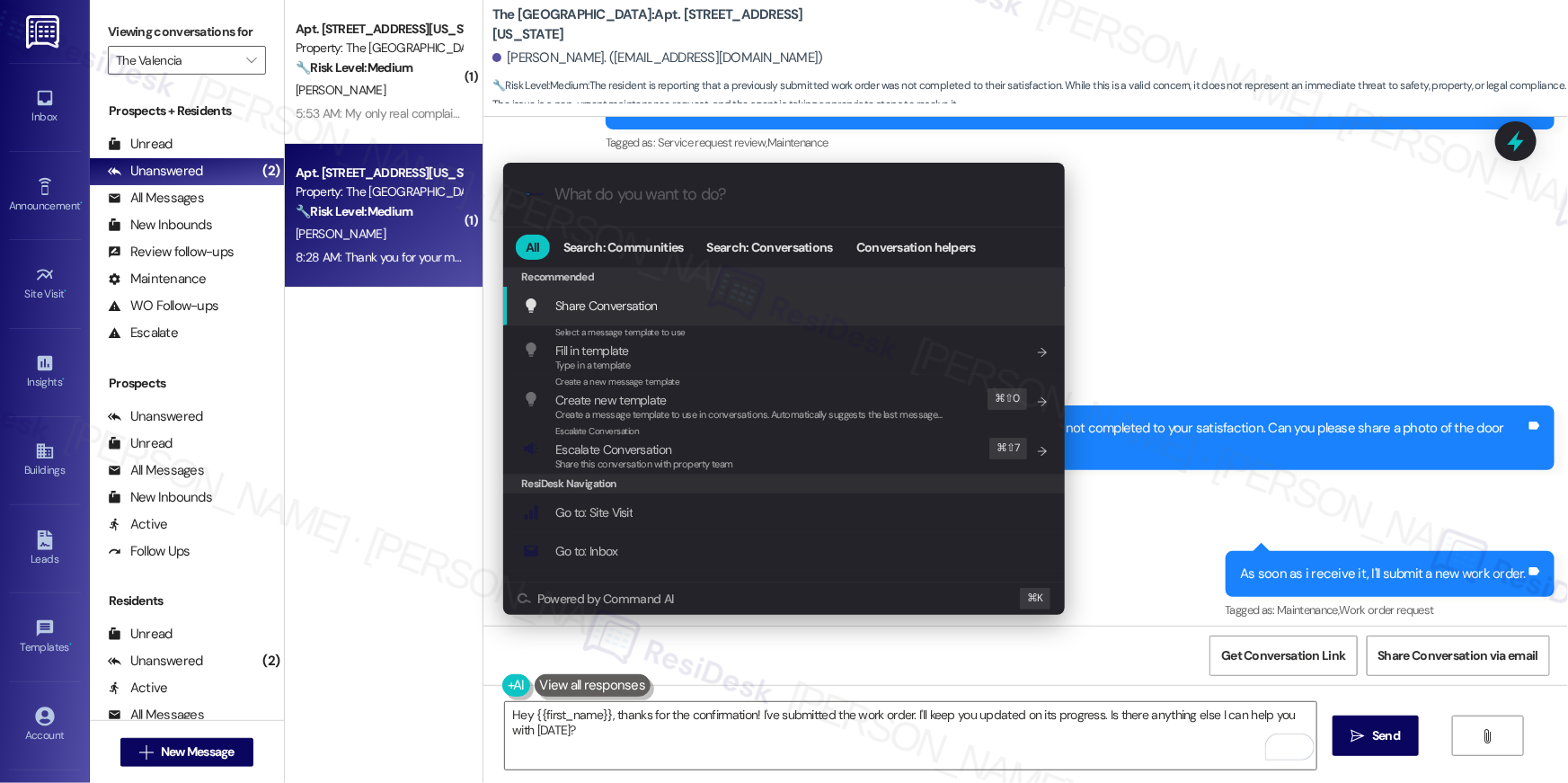
click at [1115, 635] on div ".cls-1{fill:#0a055f;}.cls-2{fill:#0cc4c4;} resideskLogoBlueOrange All Search: C…" at bounding box center [784, 392] width 1568 height 783
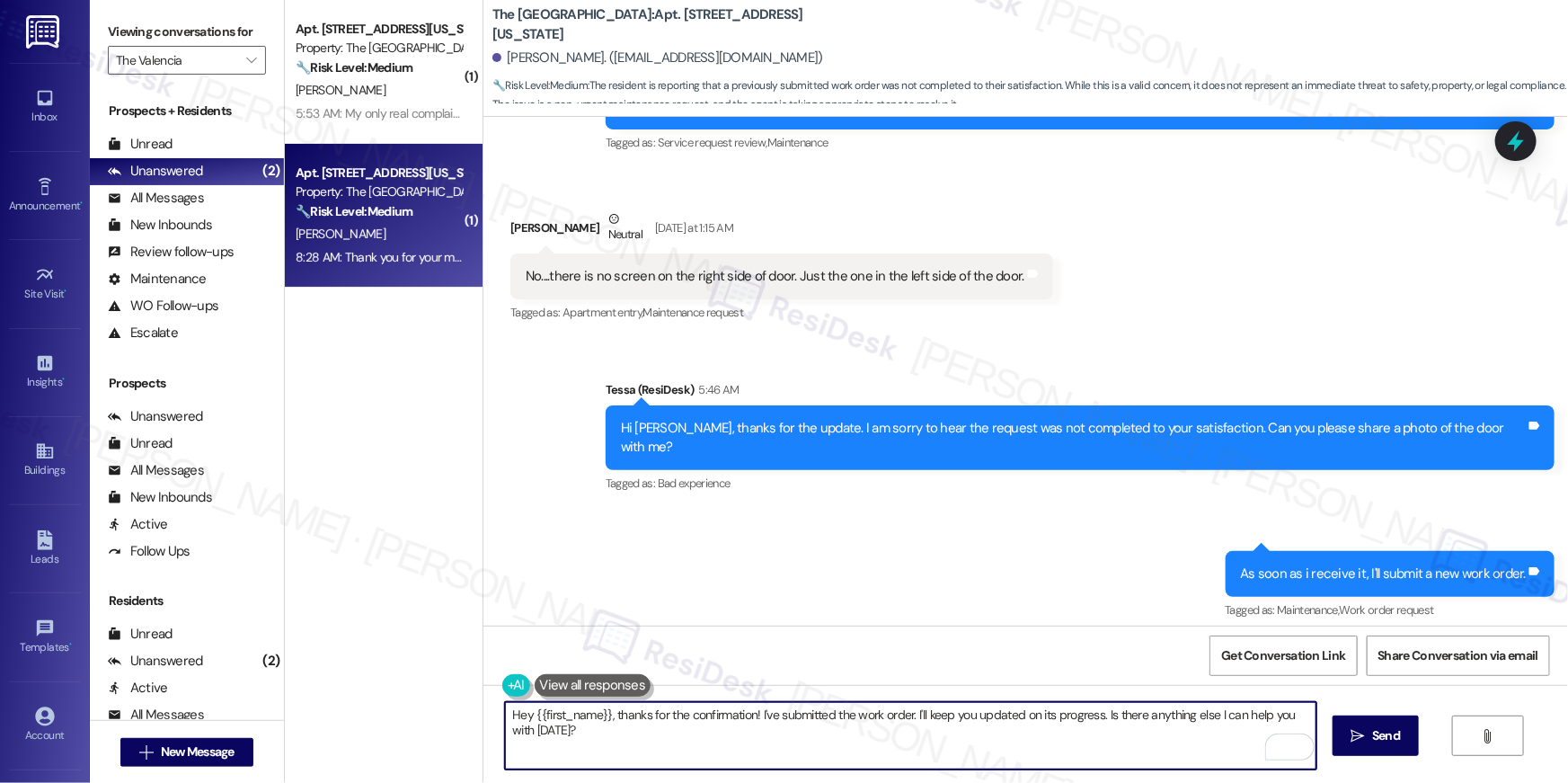
scroll to position [3571, 0]
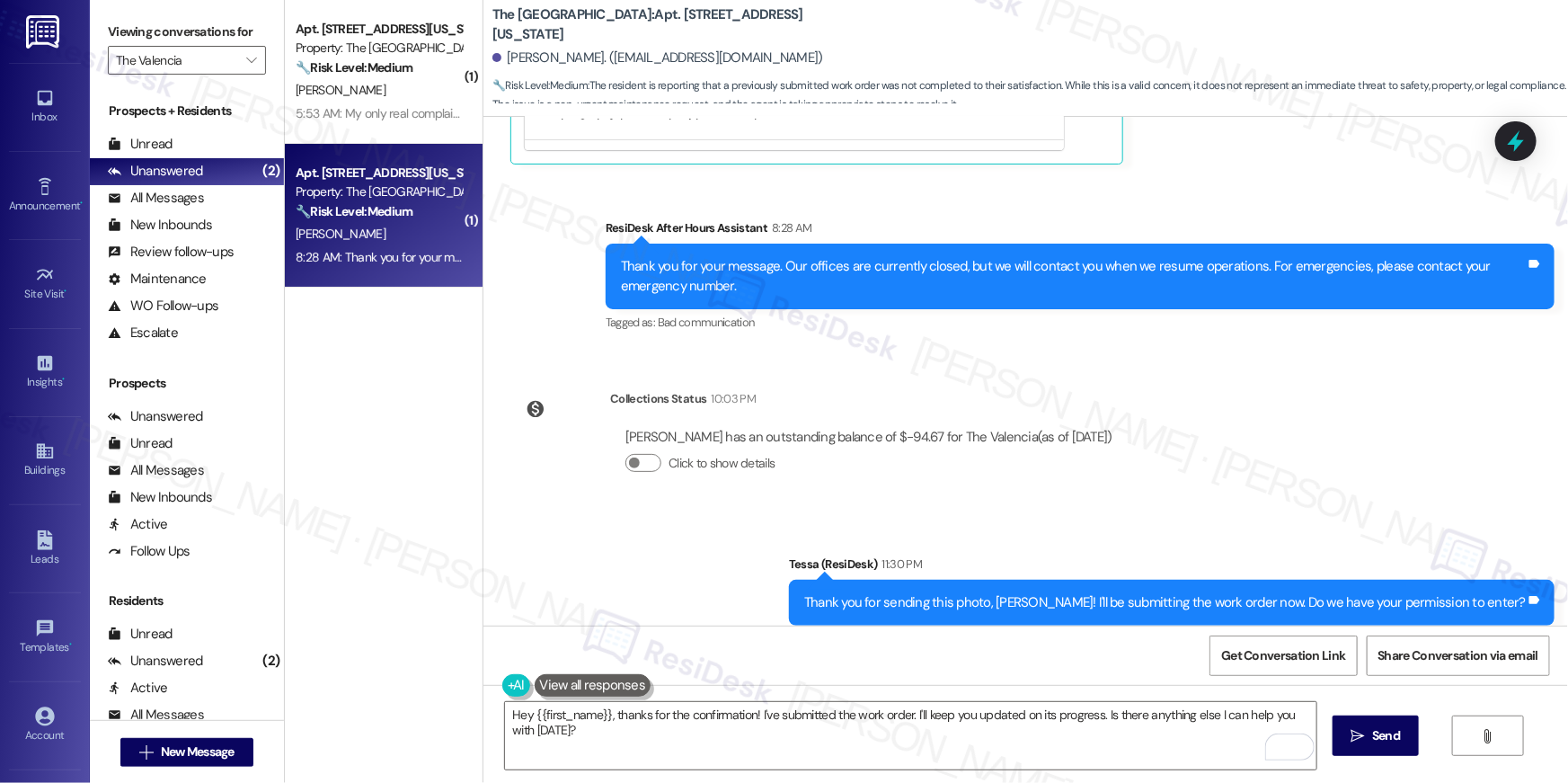
click at [673, 544] on div "Sent via SMS Tessa (ResiDesk) 11:30 PM Thank you for sending this photo, [PERSO…" at bounding box center [1026, 590] width 1085 height 152
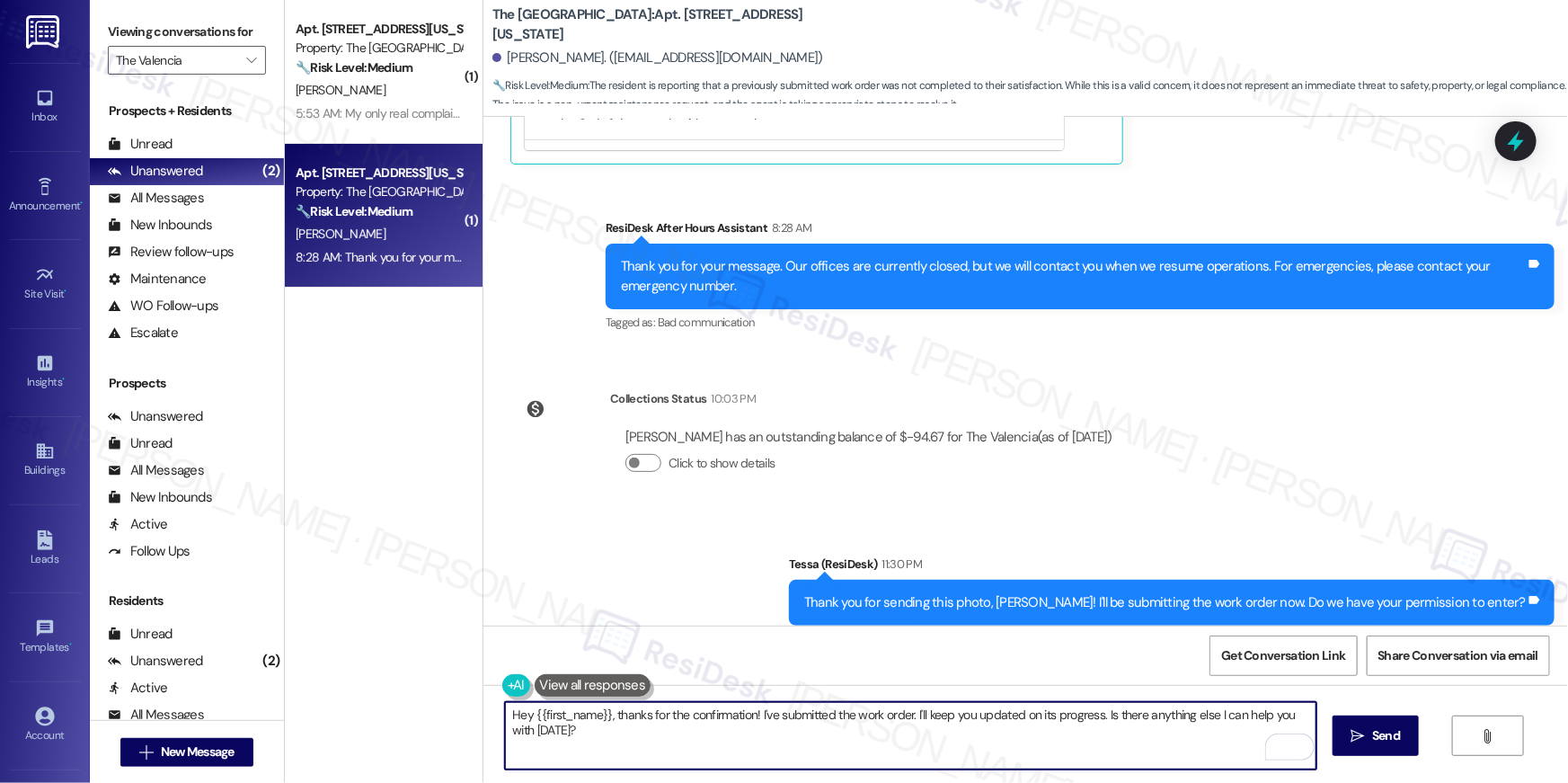
click at [722, 750] on textarea "Hey {{first_name}}, thanks for the confirmation! I've submitted the work order.…" at bounding box center [911, 736] width 812 height 67
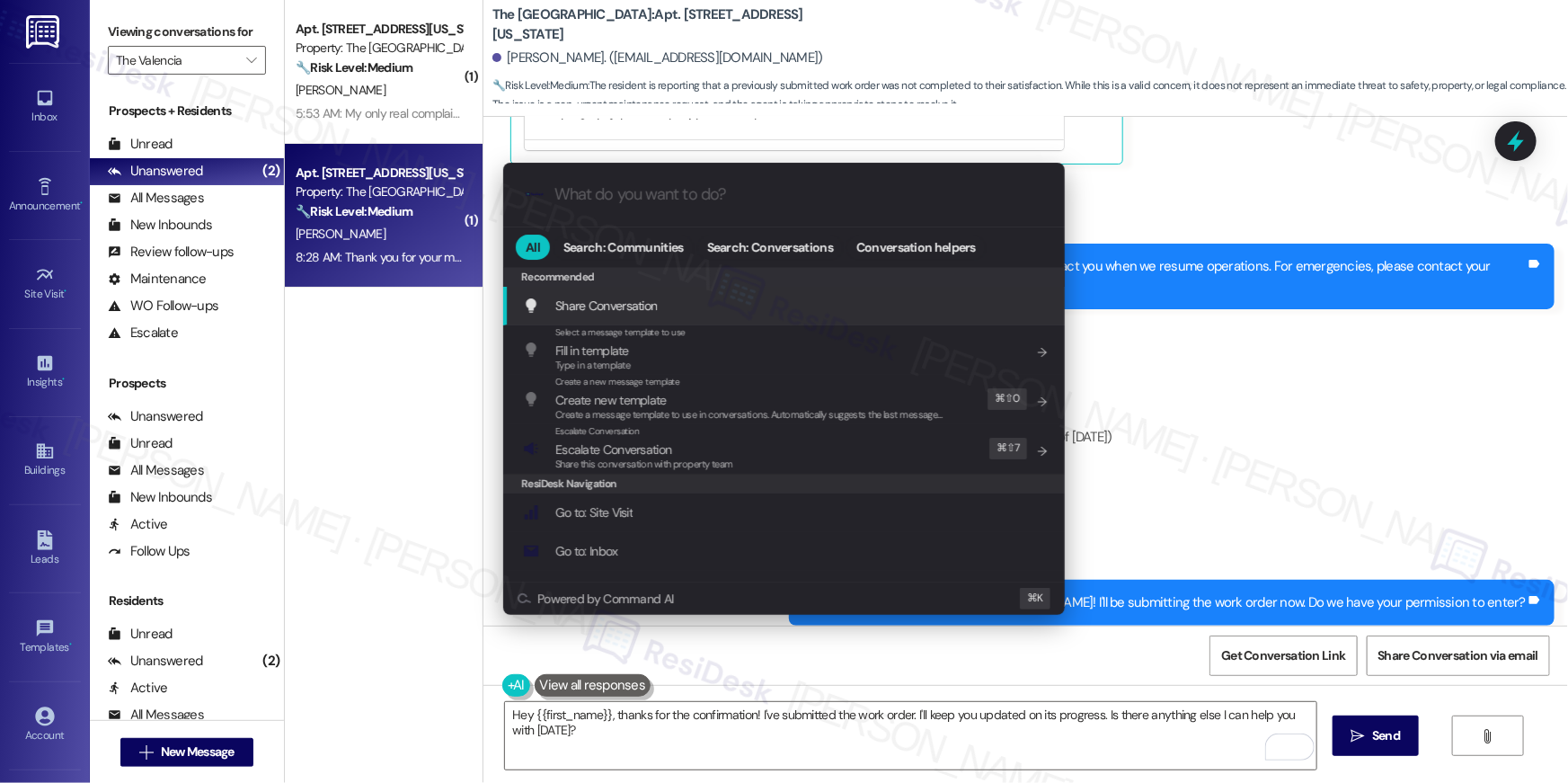
click at [722, 203] on input "What do you want to do?" at bounding box center [798, 194] width 488 height 19
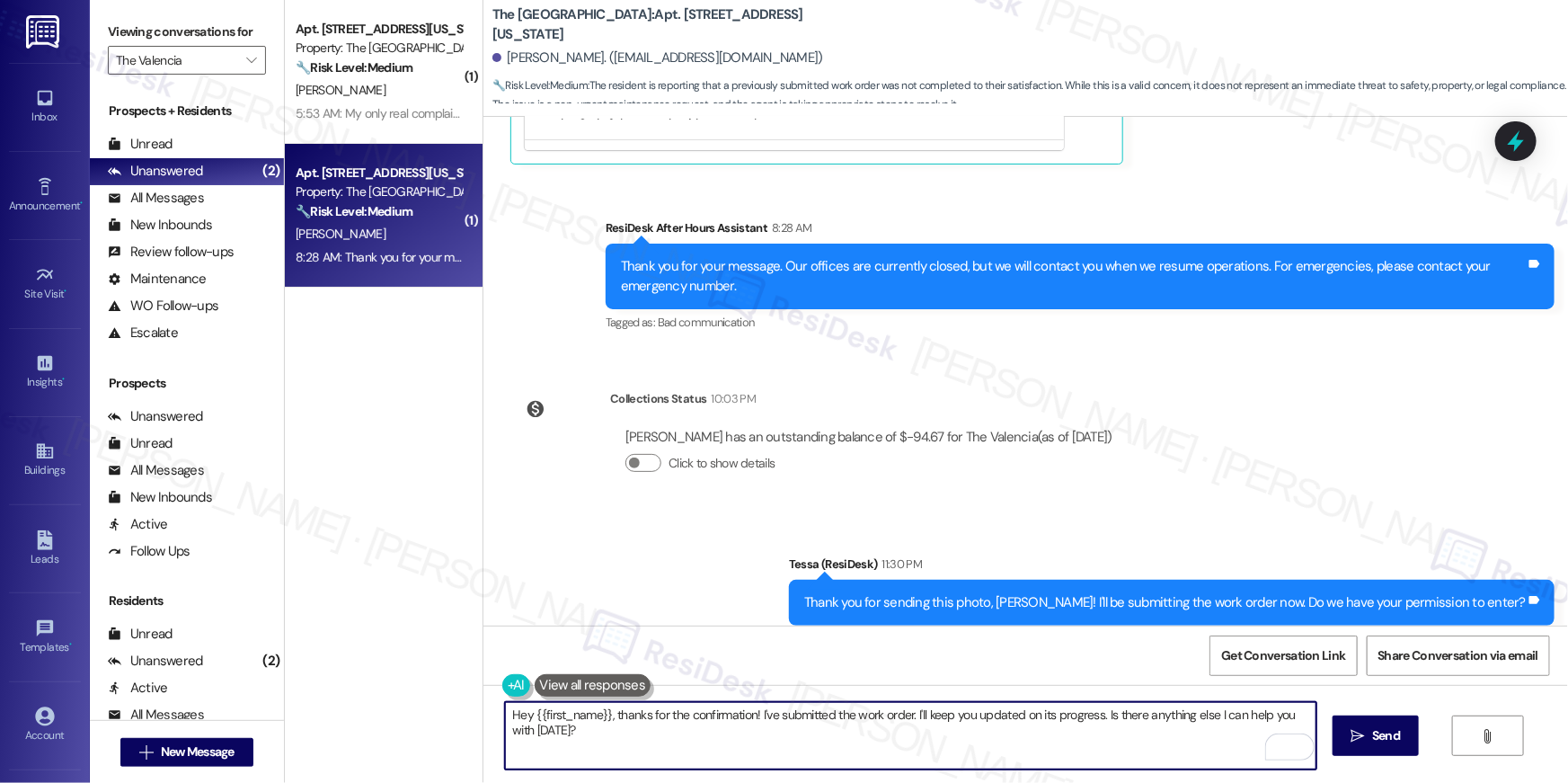
click at [1078, 758] on textarea "Hey {{first_name}}, thanks for the confirmation! I've submitted the work order.…" at bounding box center [911, 736] width 812 height 67
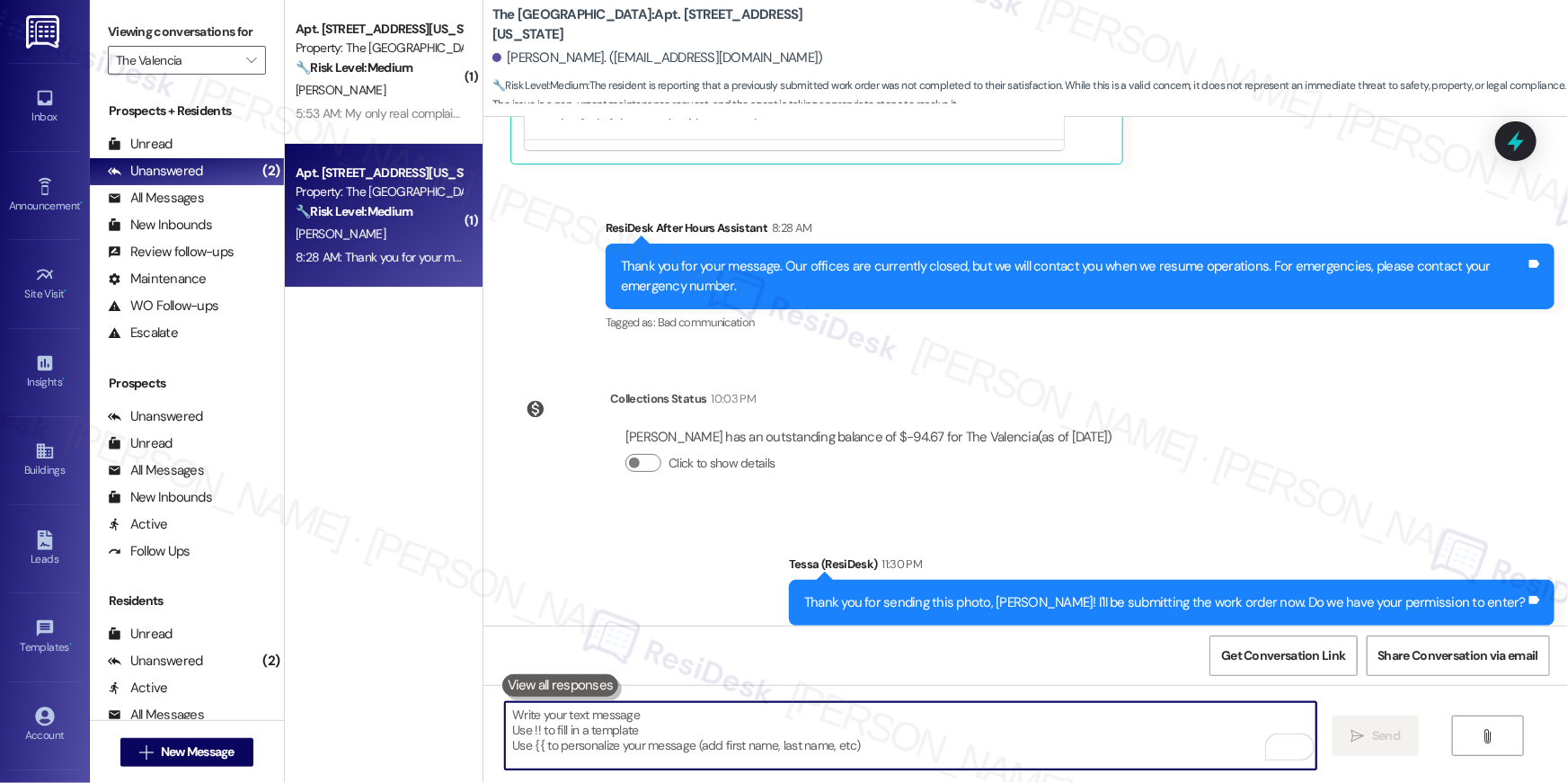
click at [1073, 732] on textarea "To enrich screen reader interactions, please activate Accessibility in Grammarl…" at bounding box center [911, 736] width 812 height 67
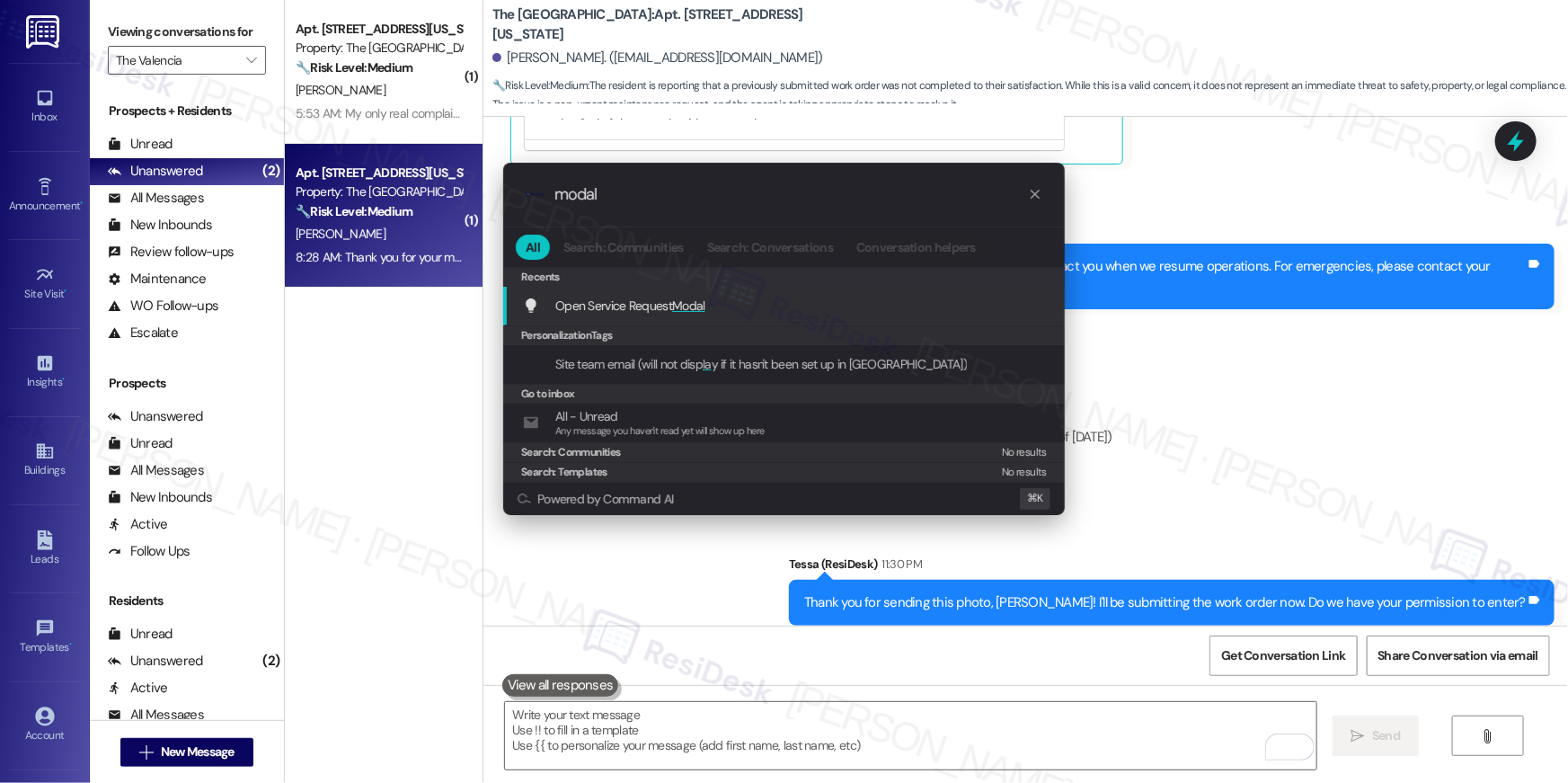
click at [657, 300] on span "Open Service Request Modal" at bounding box center [630, 306] width 150 height 16
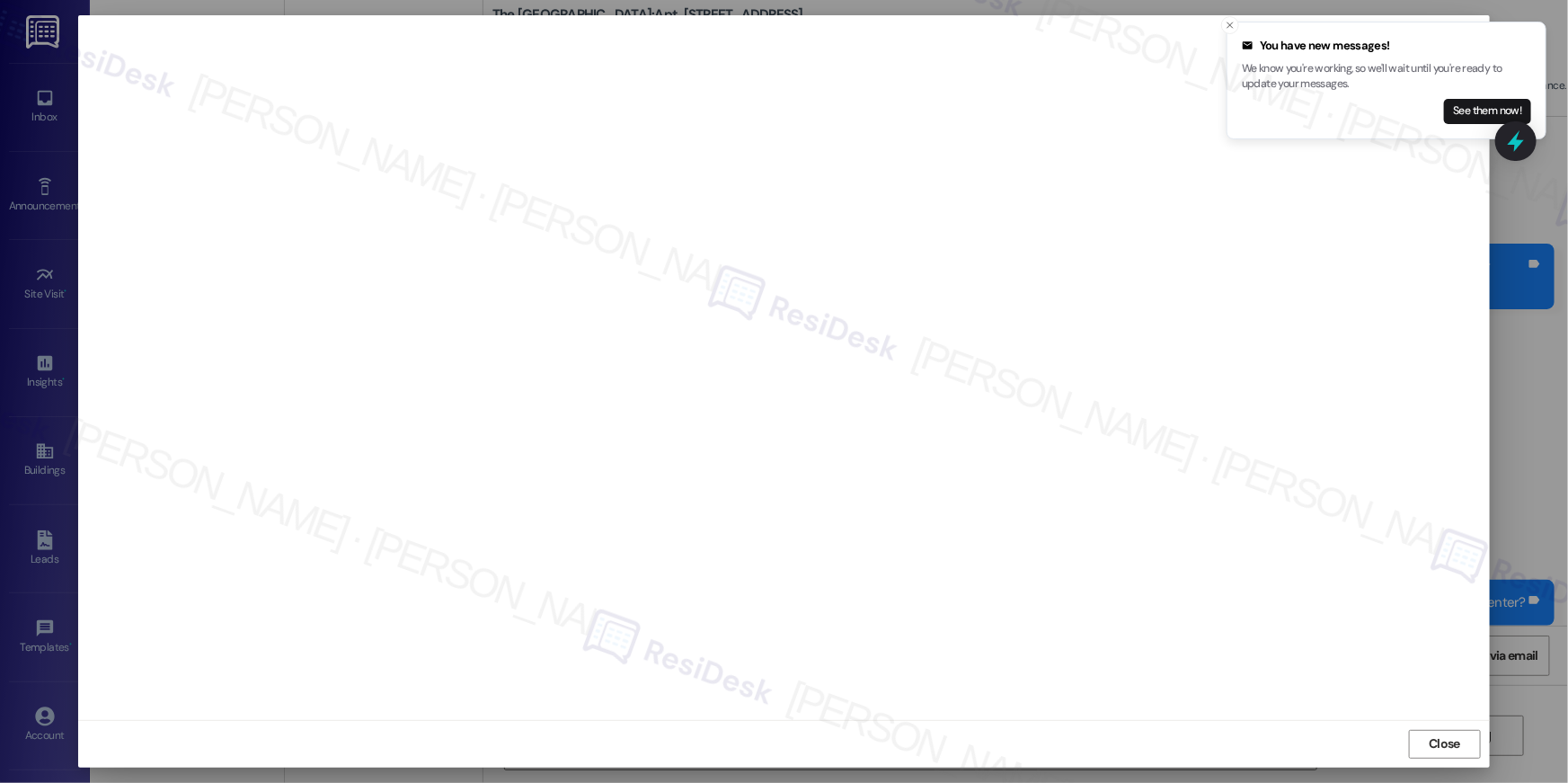
click at [1449, 727] on div "Close" at bounding box center [784, 744] width 1411 height 47
click at [1449, 751] on span "Close" at bounding box center [1444, 744] width 32 height 19
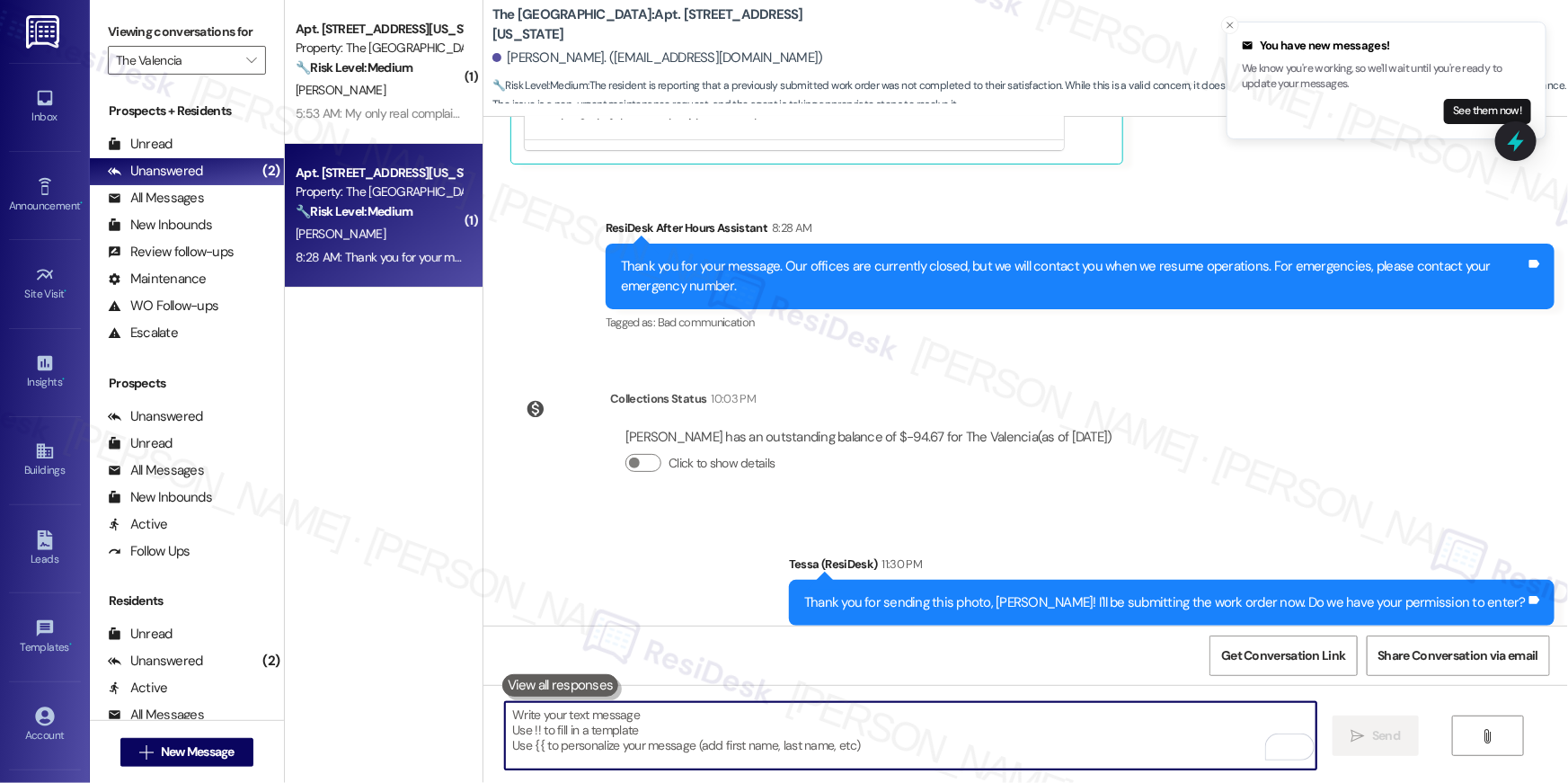
click at [1060, 762] on textarea "To enrich screen reader interactions, please activate Accessibility in Grammarl…" at bounding box center [911, 736] width 812 height 67
drag, startPoint x: 1064, startPoint y: 749, endPoint x: 1083, endPoint y: 736, distance: 23.0
click at [1065, 747] on textarea "To enrich screen reader interactions, please activate Accessibility in Grammarl…" at bounding box center [911, 736] width 812 height 67
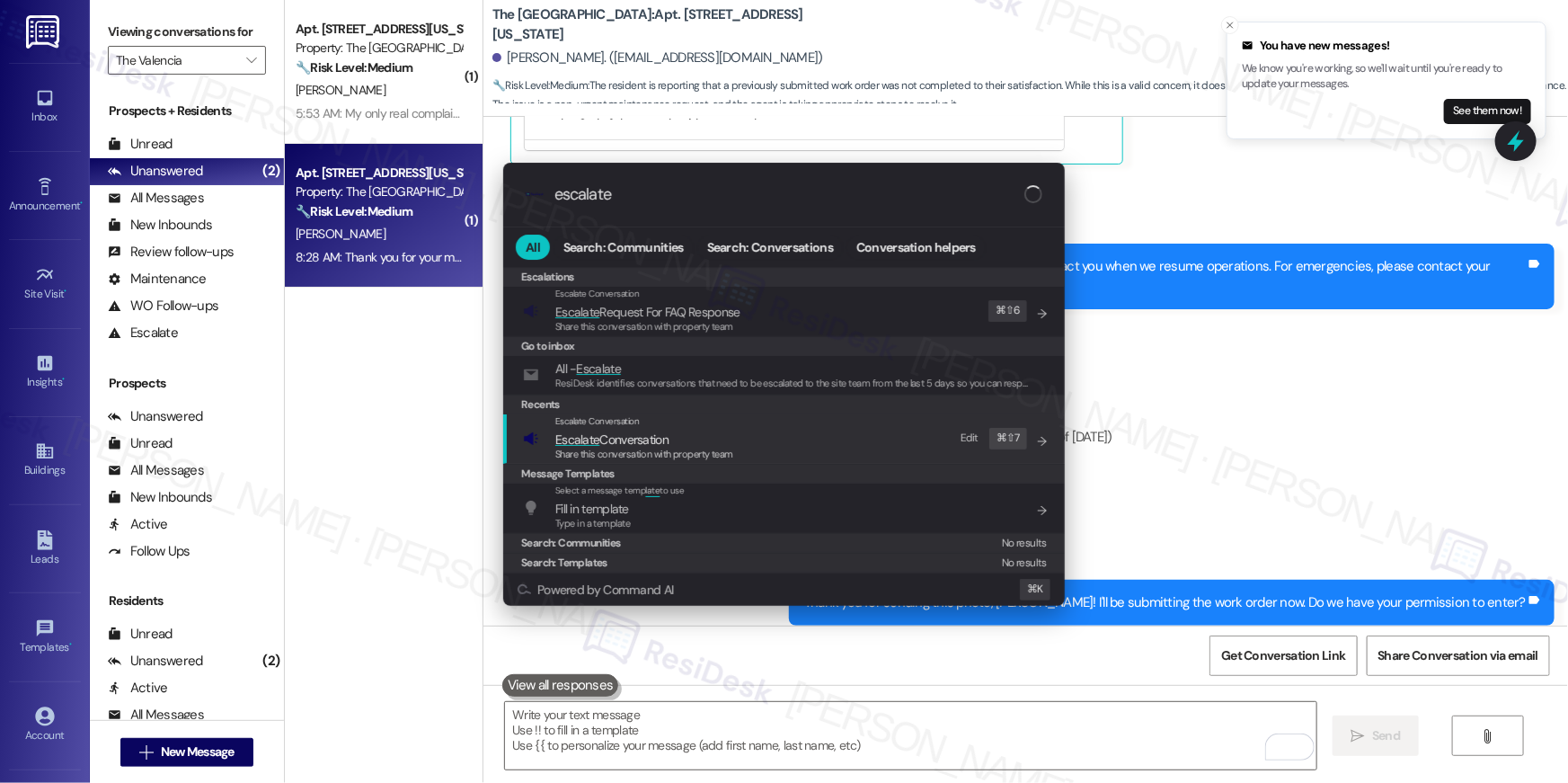
type input "escalate"
click at [682, 432] on span "Escalate Conversation" at bounding box center [644, 440] width 178 height 20
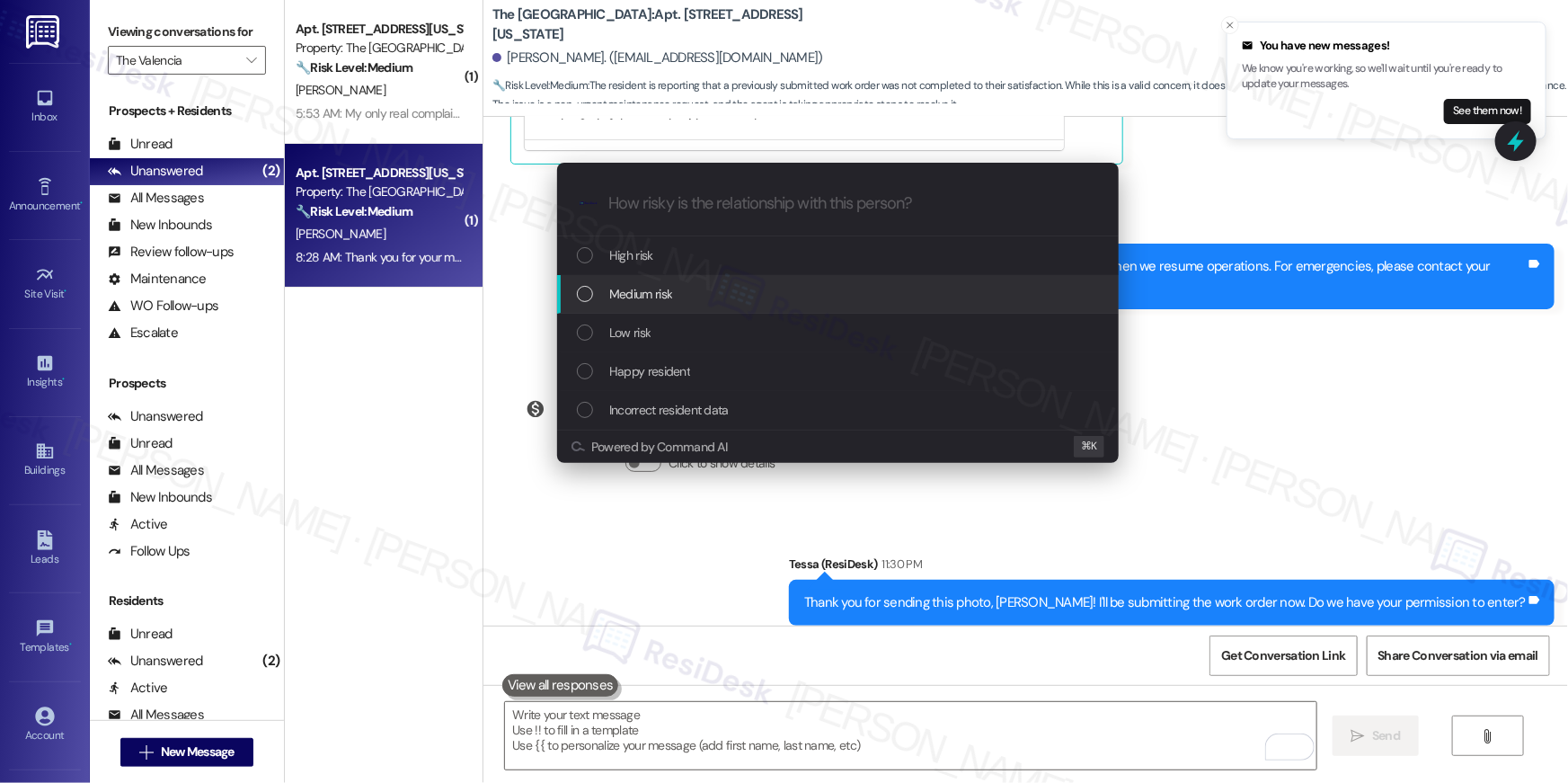
click at [645, 288] on span "Medium risk" at bounding box center [640, 294] width 63 height 20
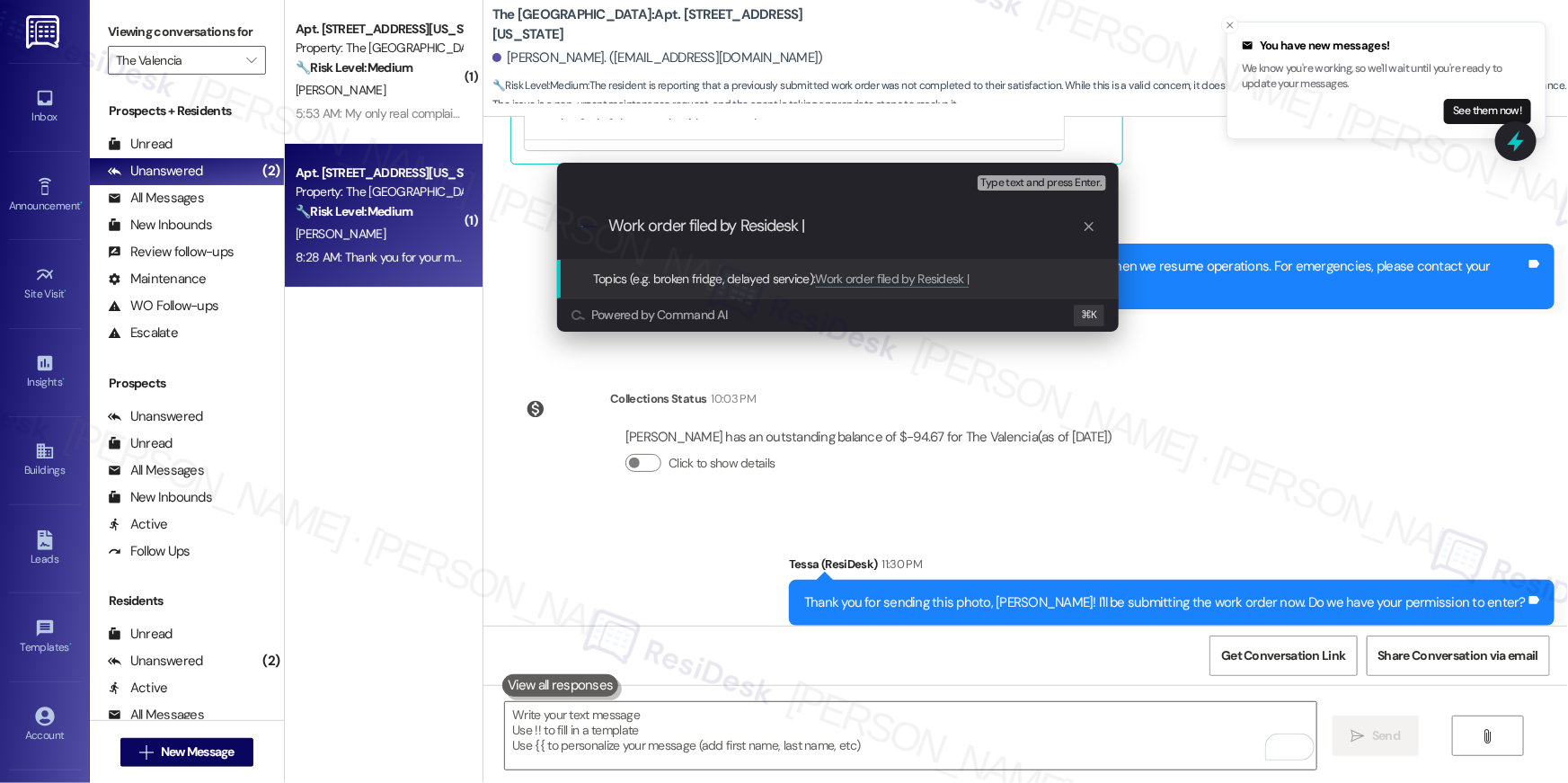
paste input "serviceRequestId:"1138876""
drag, startPoint x: 814, startPoint y: 227, endPoint x: 931, endPoint y: 231, distance: 117.1
click at [931, 231] on input "Work order filed by Residesk | serviceRequestId:"1138876"" at bounding box center [845, 226] width 473 height 19
type input "Work order filed by Residesk | WO # "1138876""
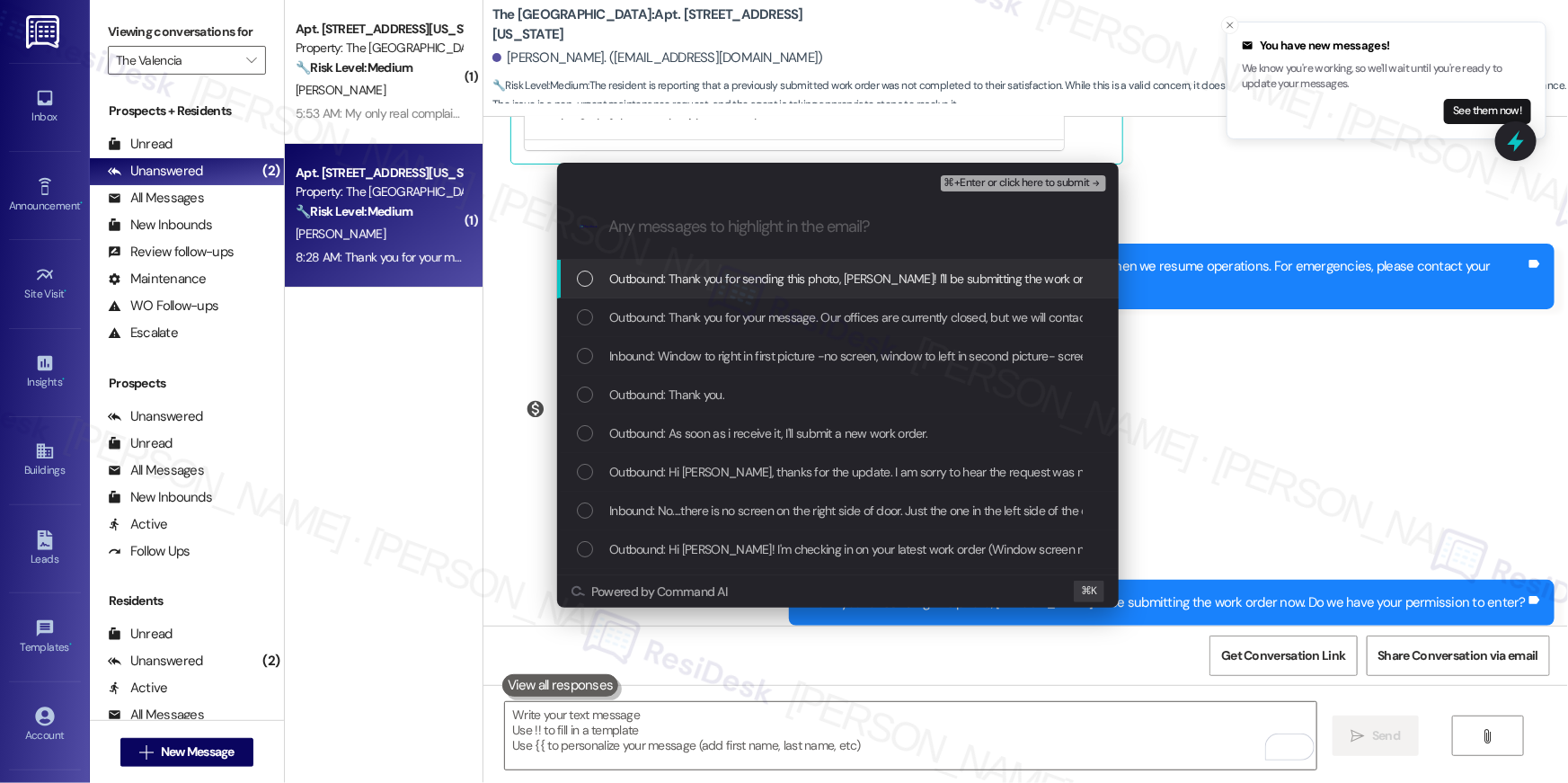
click at [750, 289] on span "Outbound: Thank you for sending this photo, [PERSON_NAME]! I'll be submitting t…" at bounding box center [968, 279] width 719 height 20
click at [749, 329] on div "Outbound: Thank you for your message. Our offices are currently closed, but we …" at bounding box center [837, 318] width 561 height 38
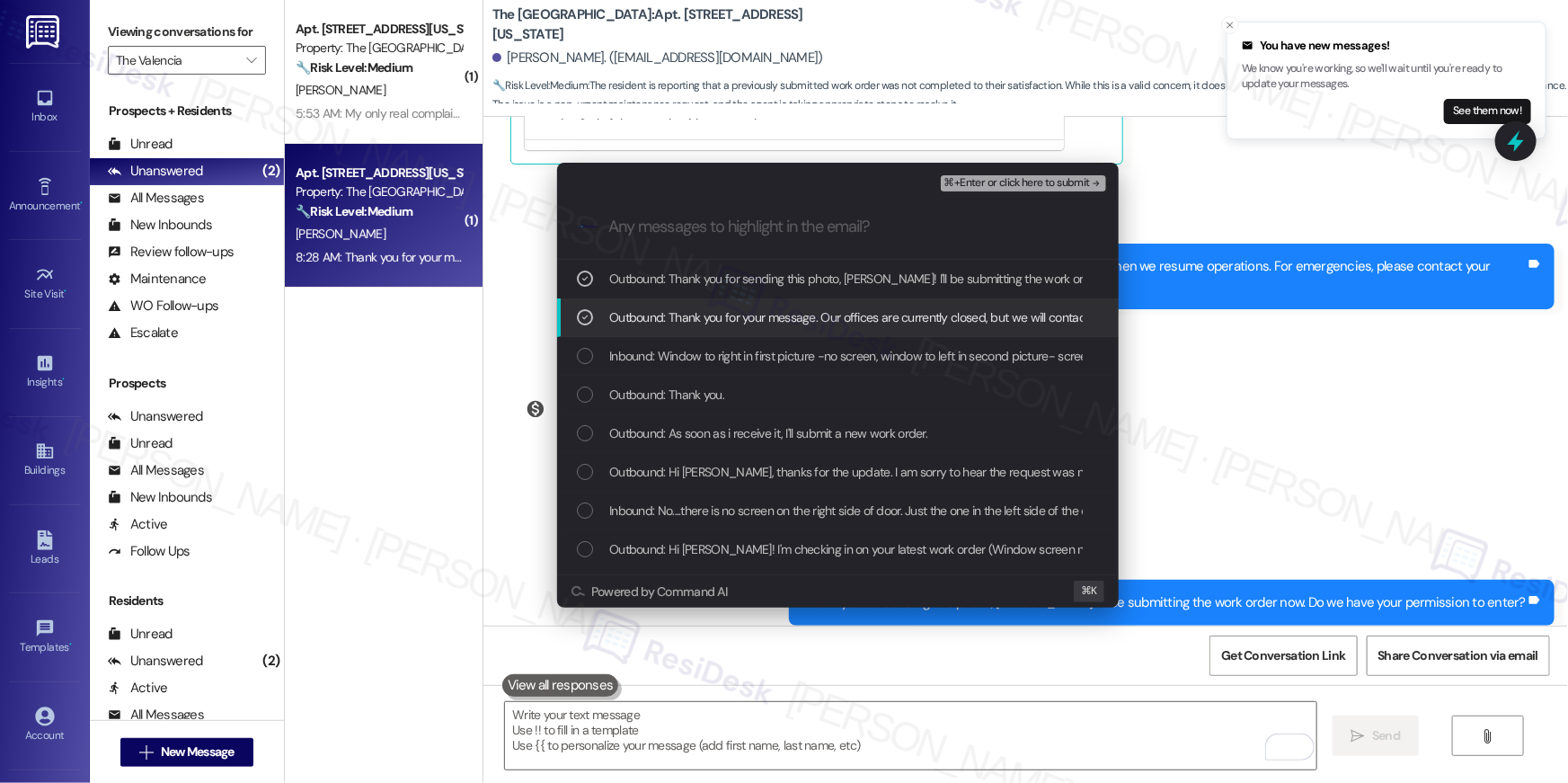
click at [749, 357] on span "Inbound: Window to right in first picture -no screen, window to left in second …" at bounding box center [891, 356] width 564 height 20
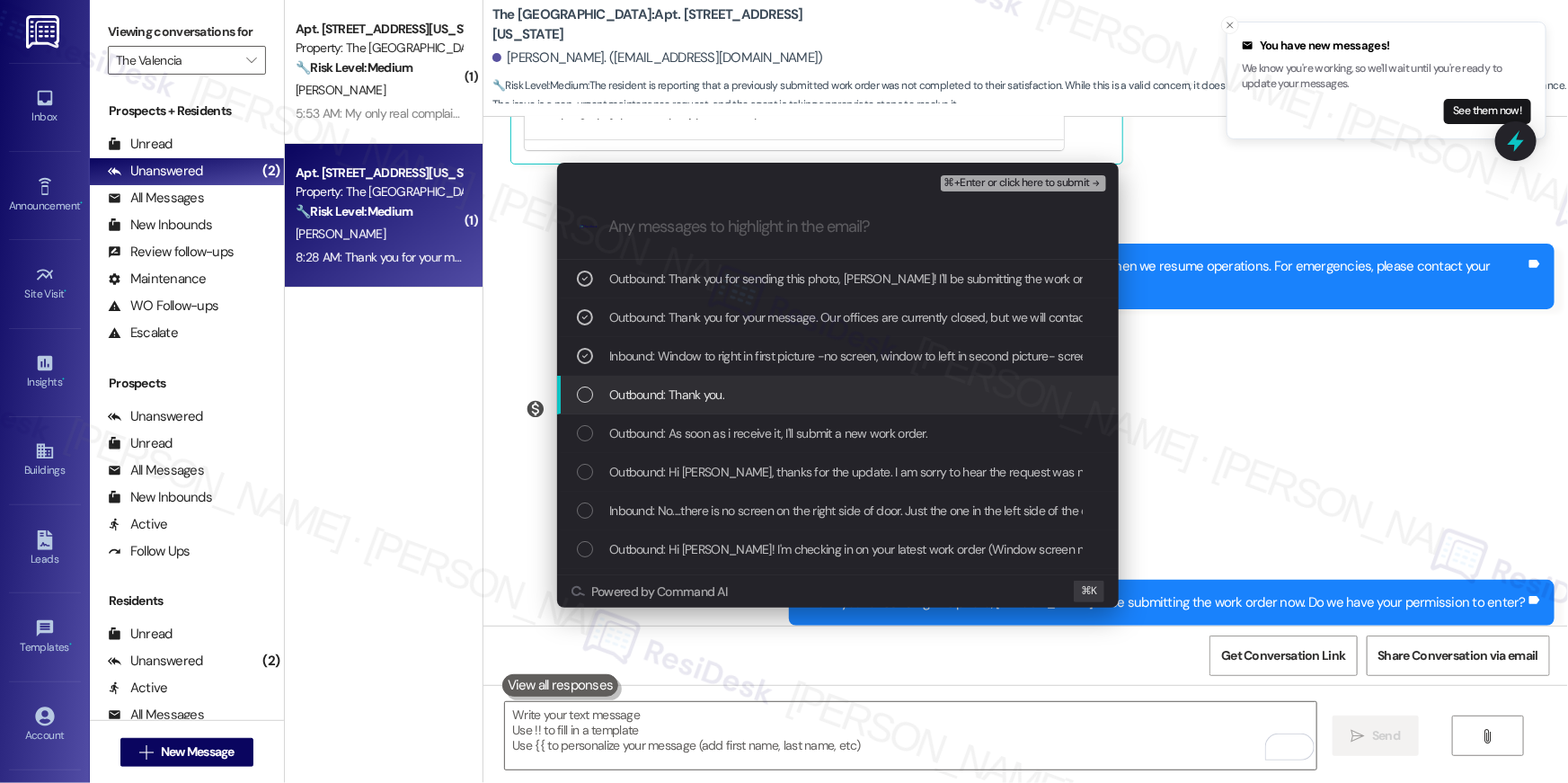
click at [715, 409] on div "Outbound: Thank you." at bounding box center [837, 395] width 561 height 38
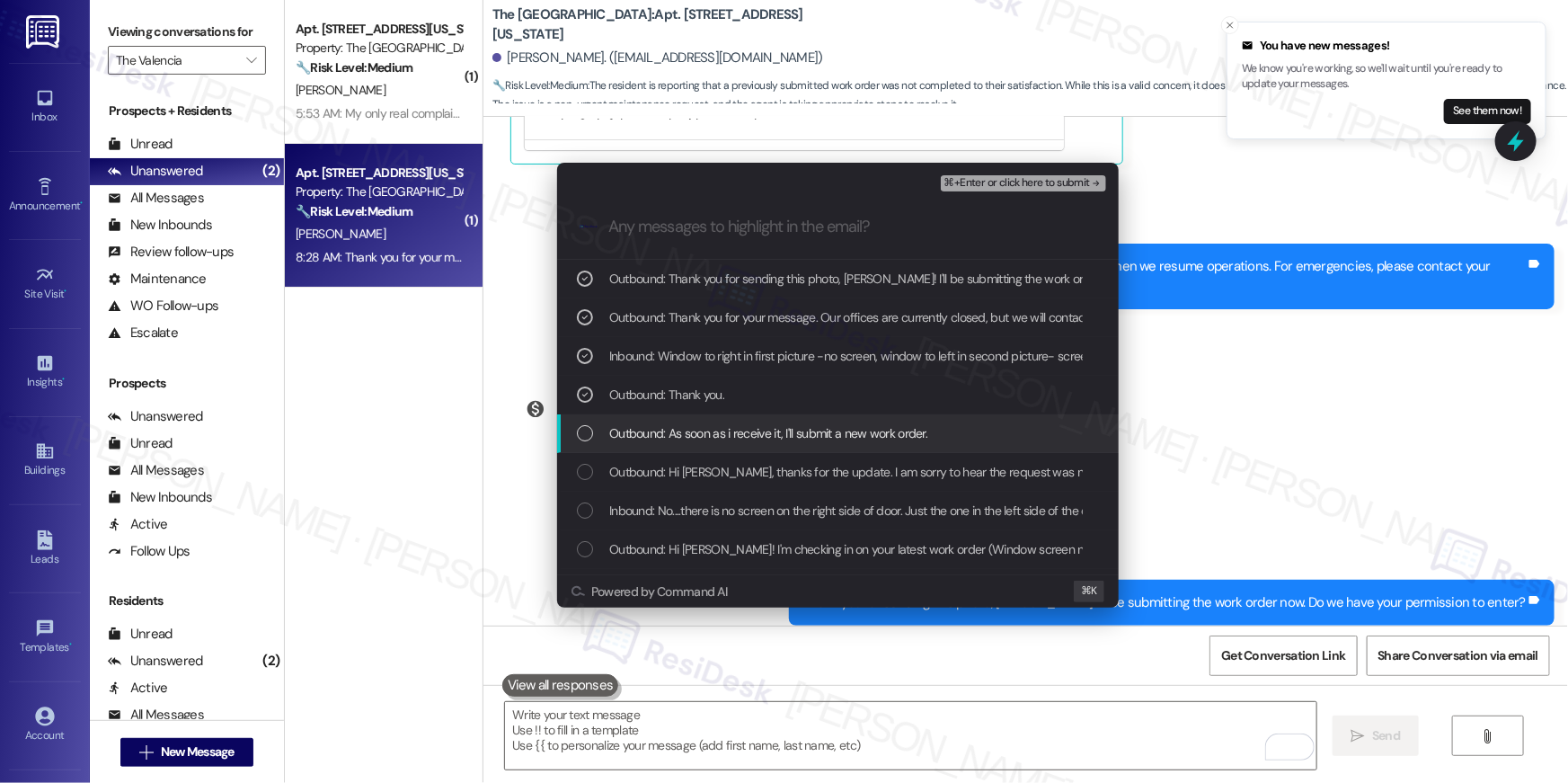
click at [713, 427] on span "Outbound: As soon as i receive it, I'll submit a new work order." at bounding box center [768, 433] width 319 height 20
click at [715, 454] on div "Outbound: Hi [PERSON_NAME], thanks for the update. I am sorry to hear the reque…" at bounding box center [837, 473] width 561 height 38
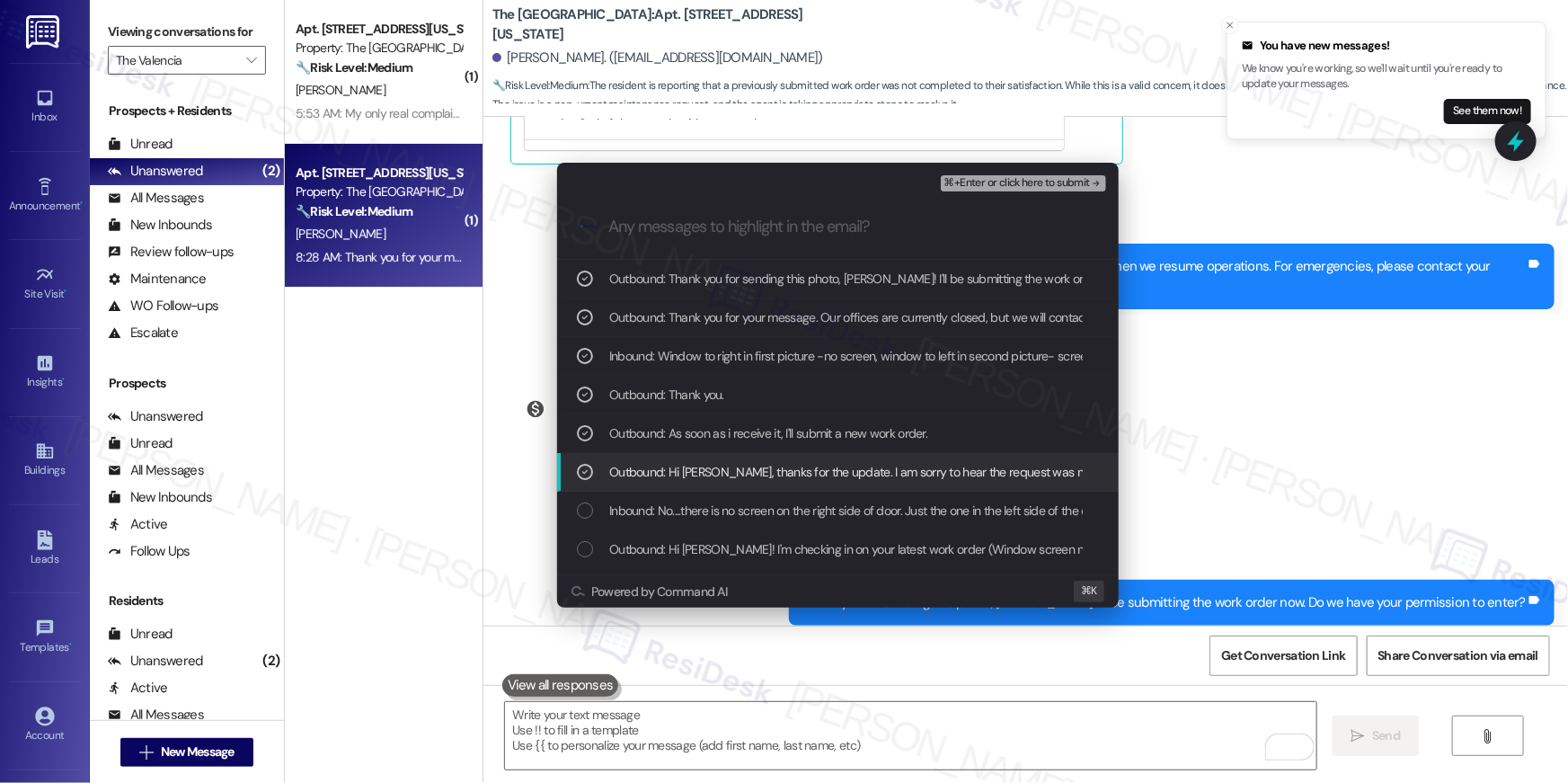
drag, startPoint x: 718, startPoint y: 470, endPoint x: 735, endPoint y: 504, distance: 38.0
click at [718, 470] on span "Outbound: Hi [PERSON_NAME], thanks for the update. I am sorry to hear the reque…" at bounding box center [1068, 473] width 919 height 20
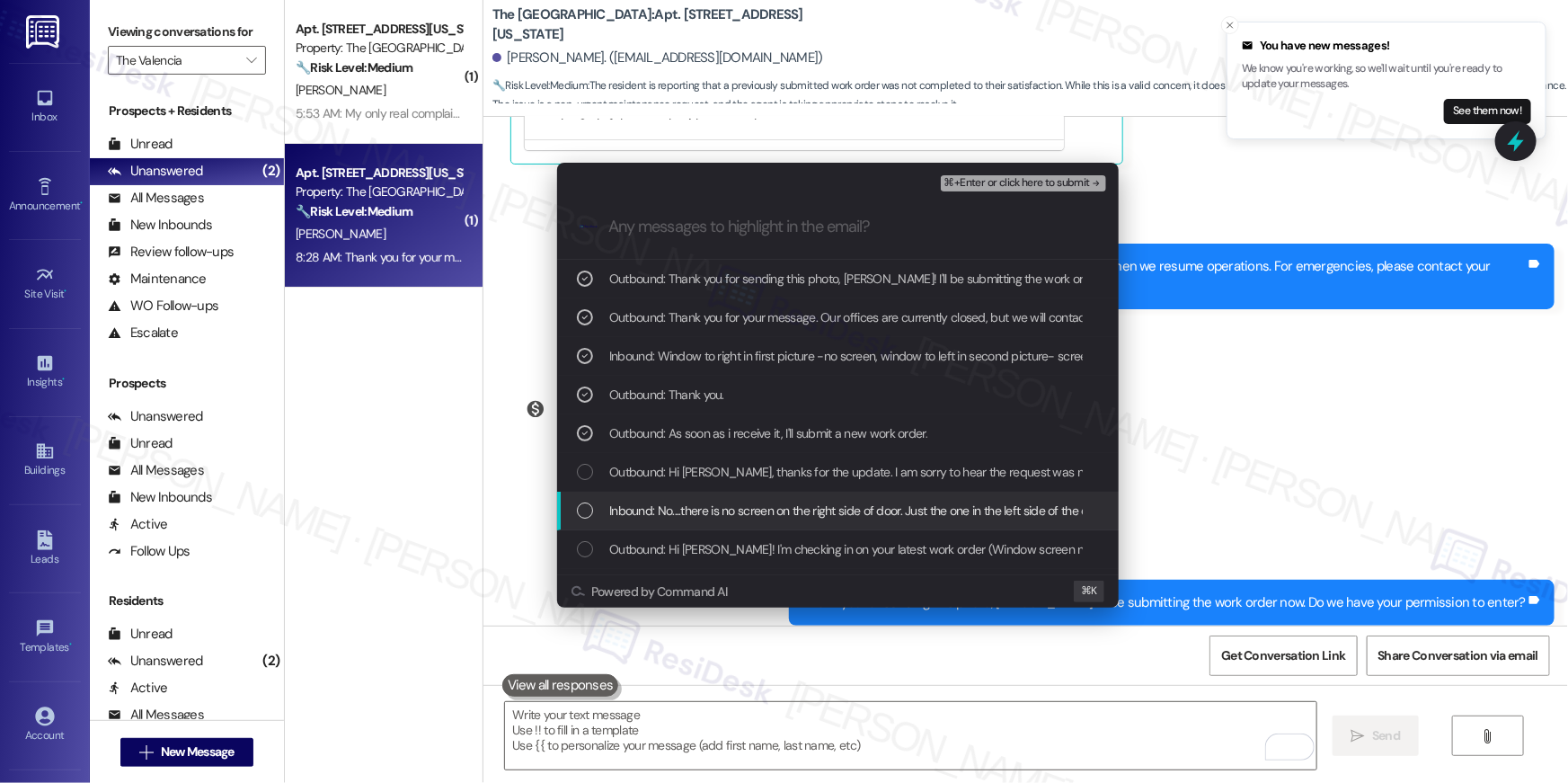
click at [738, 513] on span "Inbound: No....there is no screen on the right side of door. Just the one in th…" at bounding box center [857, 511] width 498 height 20
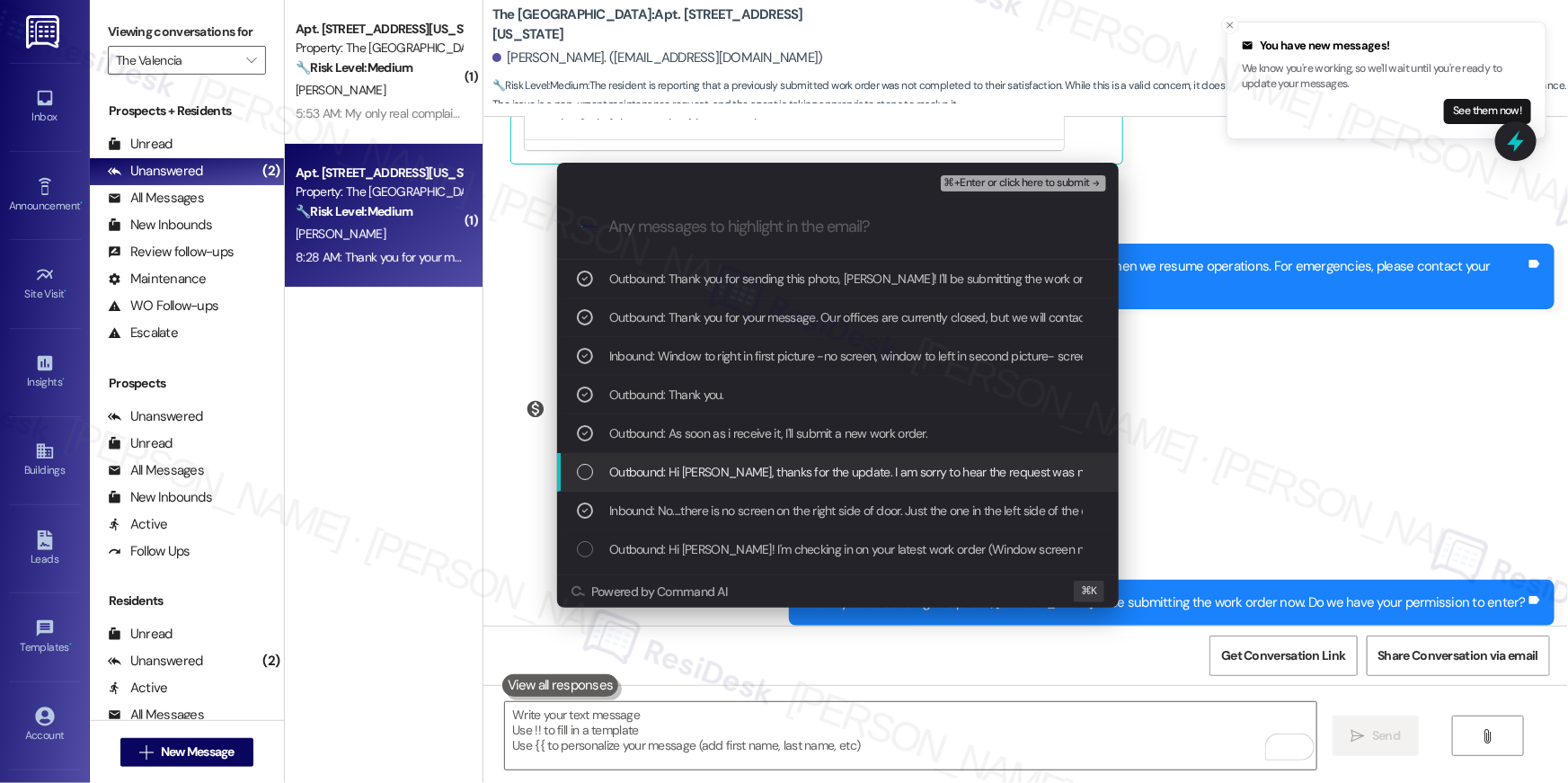
click at [777, 475] on span "Outbound: Hi [PERSON_NAME], thanks for the update. I am sorry to hear the reque…" at bounding box center [1068, 473] width 919 height 20
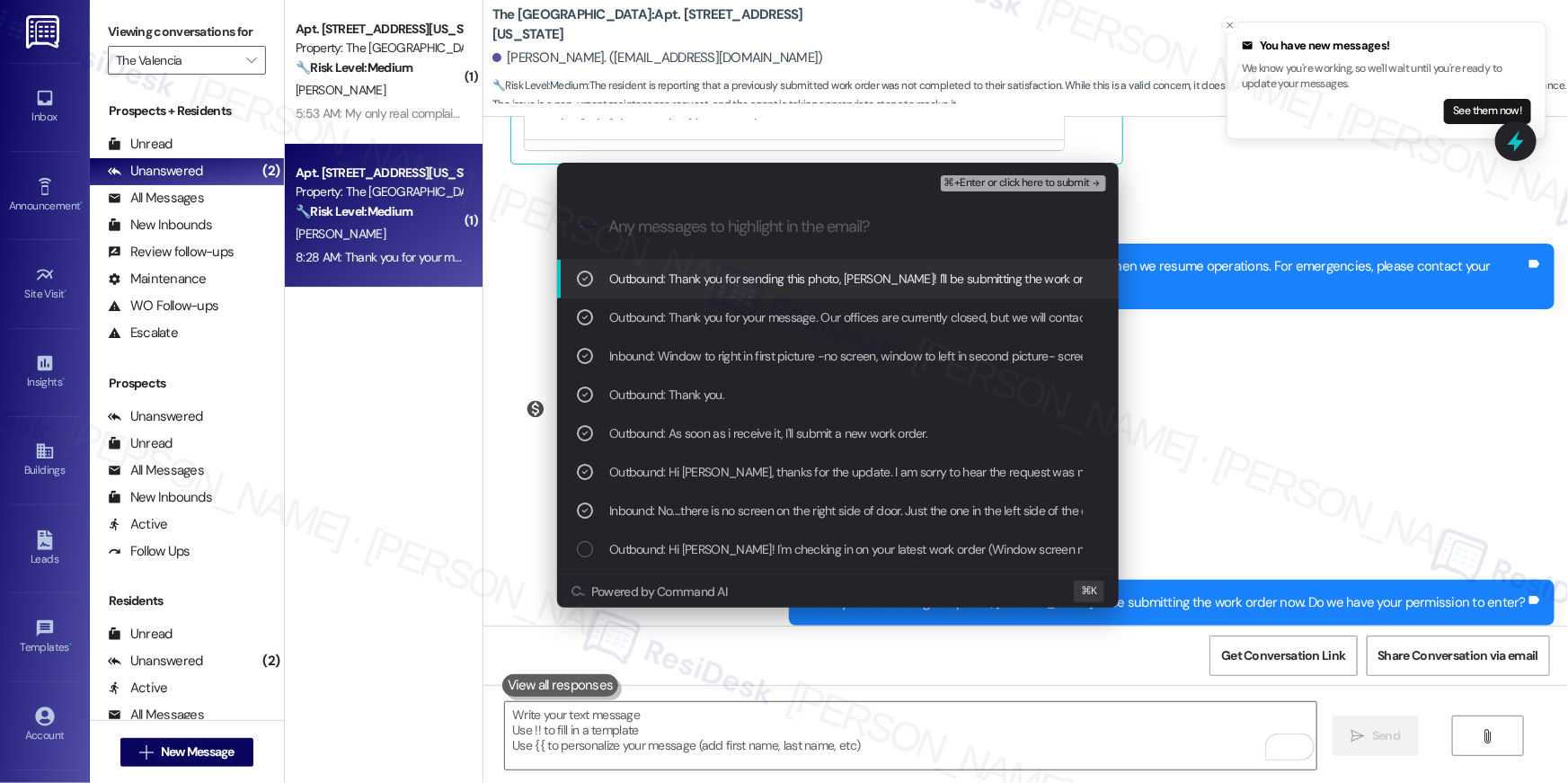
click at [1061, 184] on span "⌘+Enter or click here to submit" at bounding box center [1017, 184] width 146 height 13
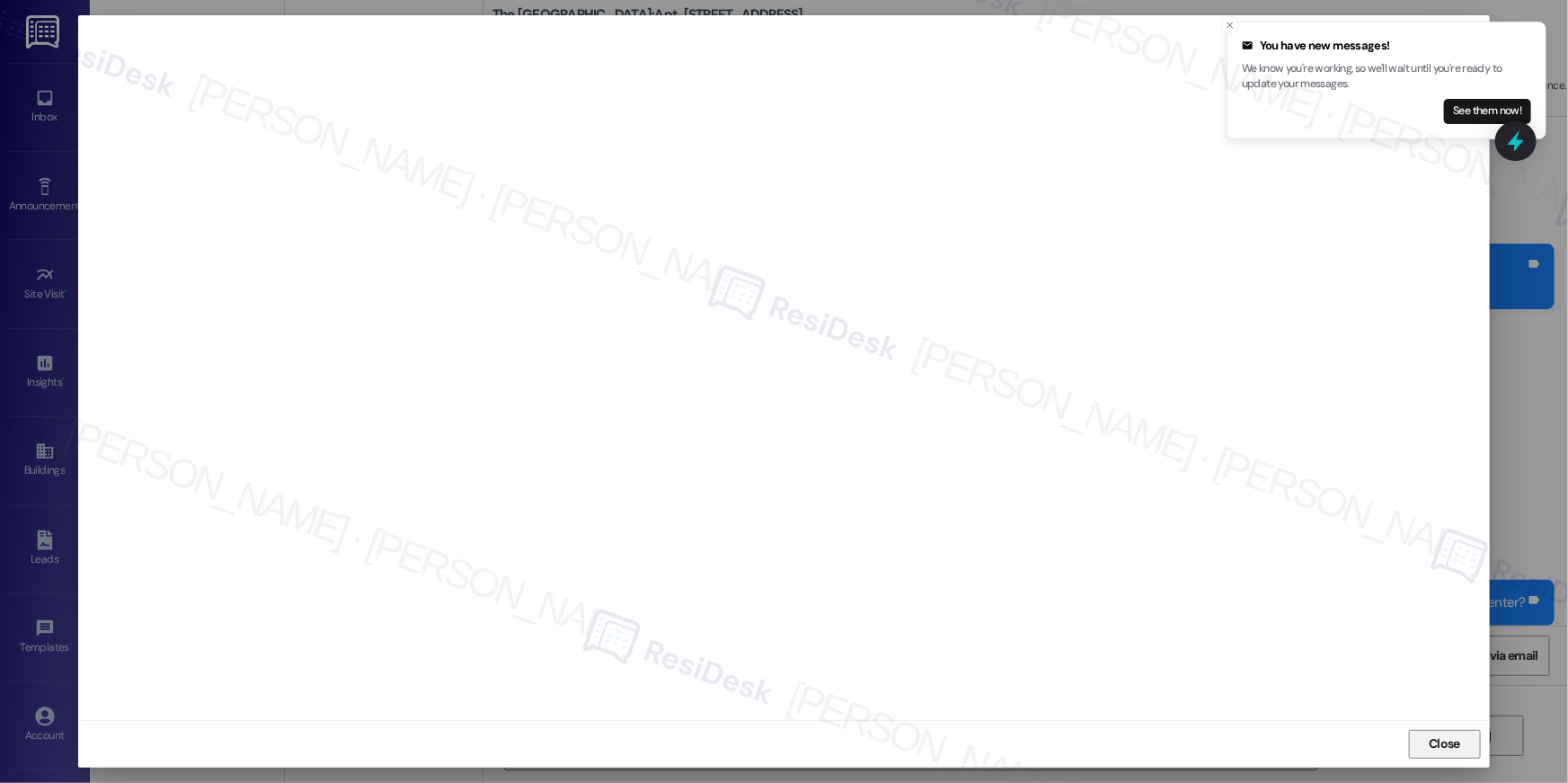
click at [1452, 746] on span "Close" at bounding box center [1444, 744] width 32 height 19
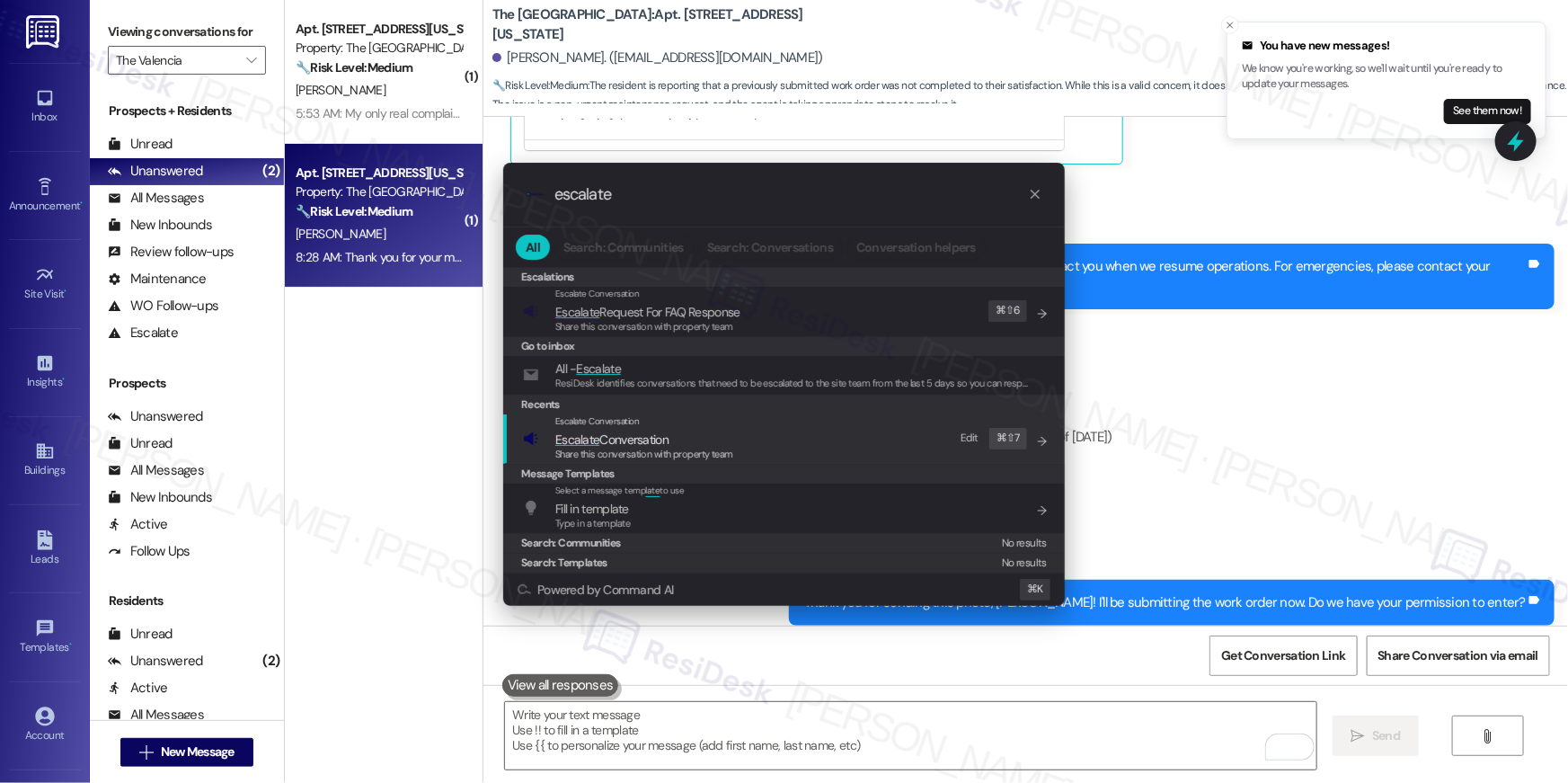
type input "escalate"
click at [868, 457] on div "Escalate Conversation Escalate Conversation Share this conversation with proper…" at bounding box center [786, 438] width 526 height 48
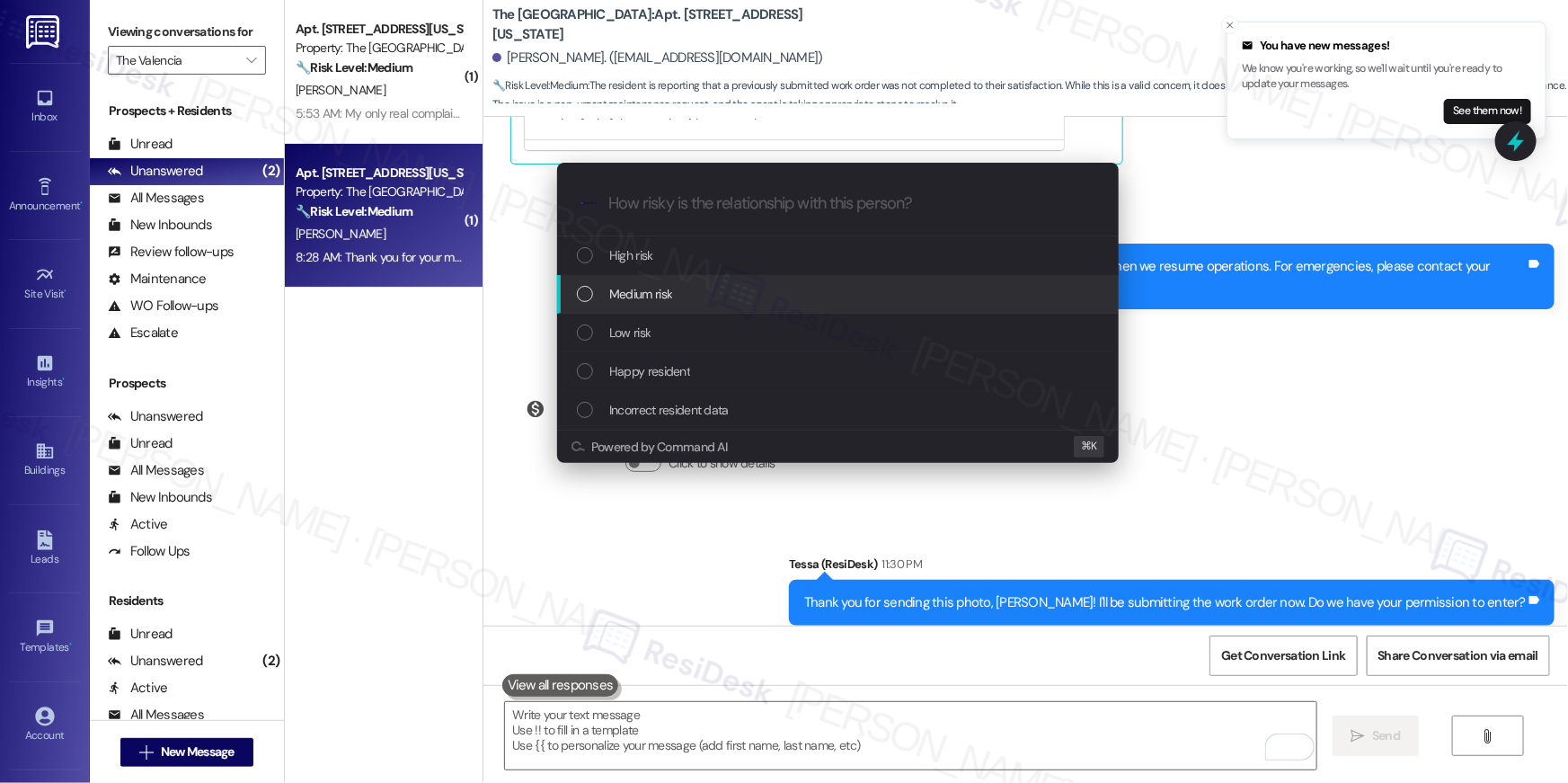
click at [689, 292] on div "Medium risk" at bounding box center [840, 294] width 526 height 20
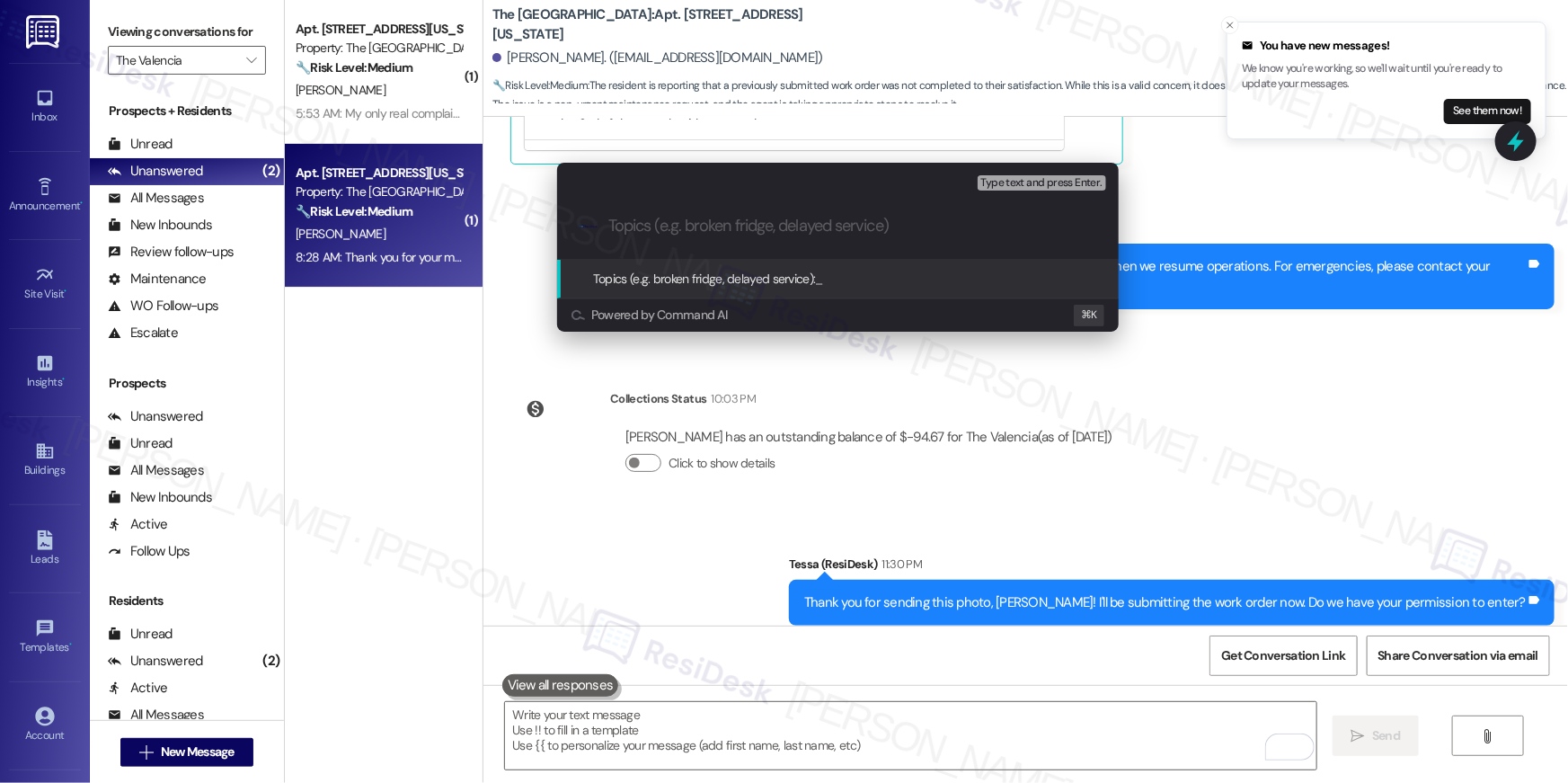
paste input "Work order filed by Residesk | WO # "1138876""
type input "Work order filed by Residesk | WO # "1138876""
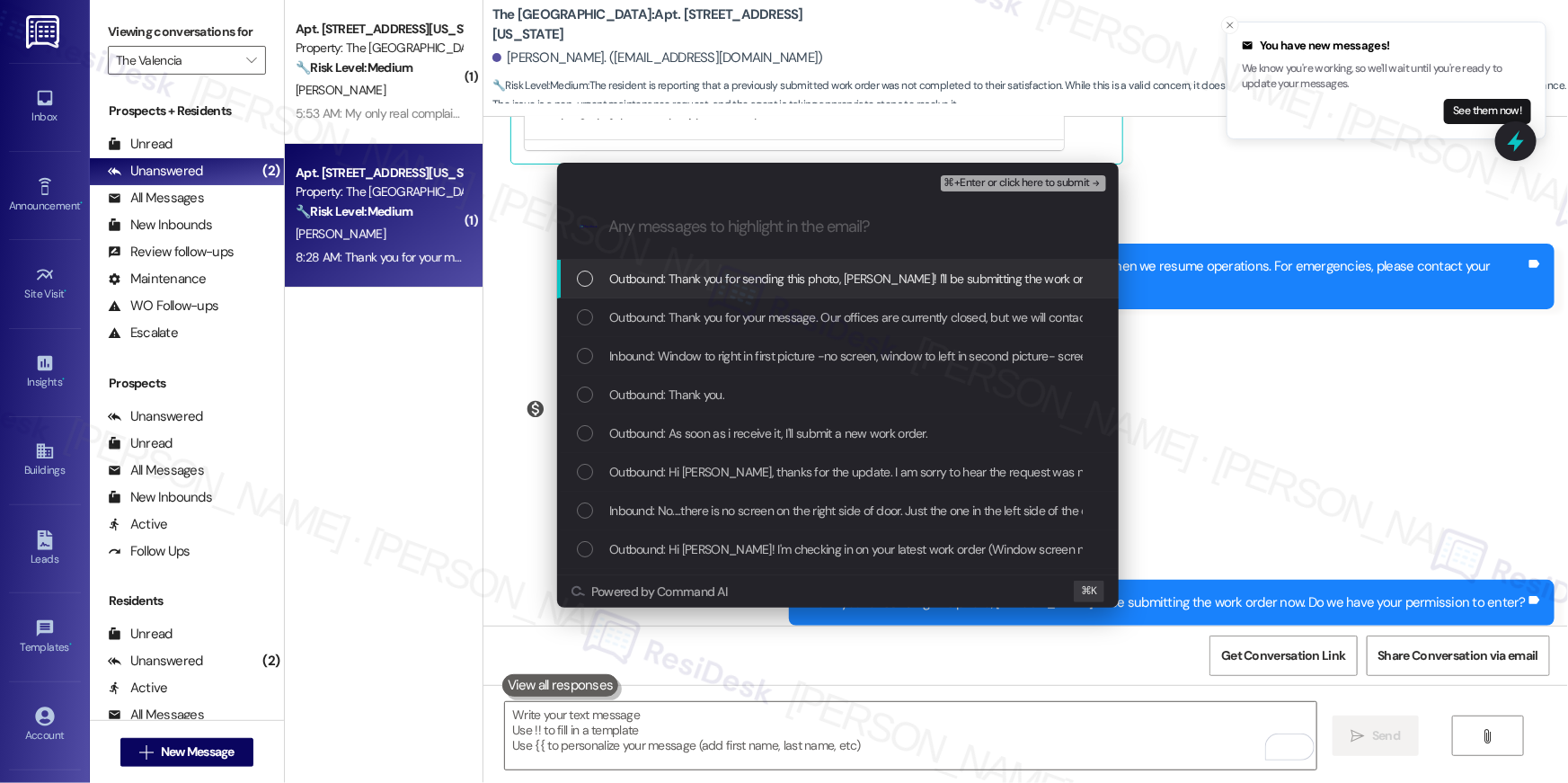
click at [590, 280] on div "List of options" at bounding box center [585, 279] width 16 height 16
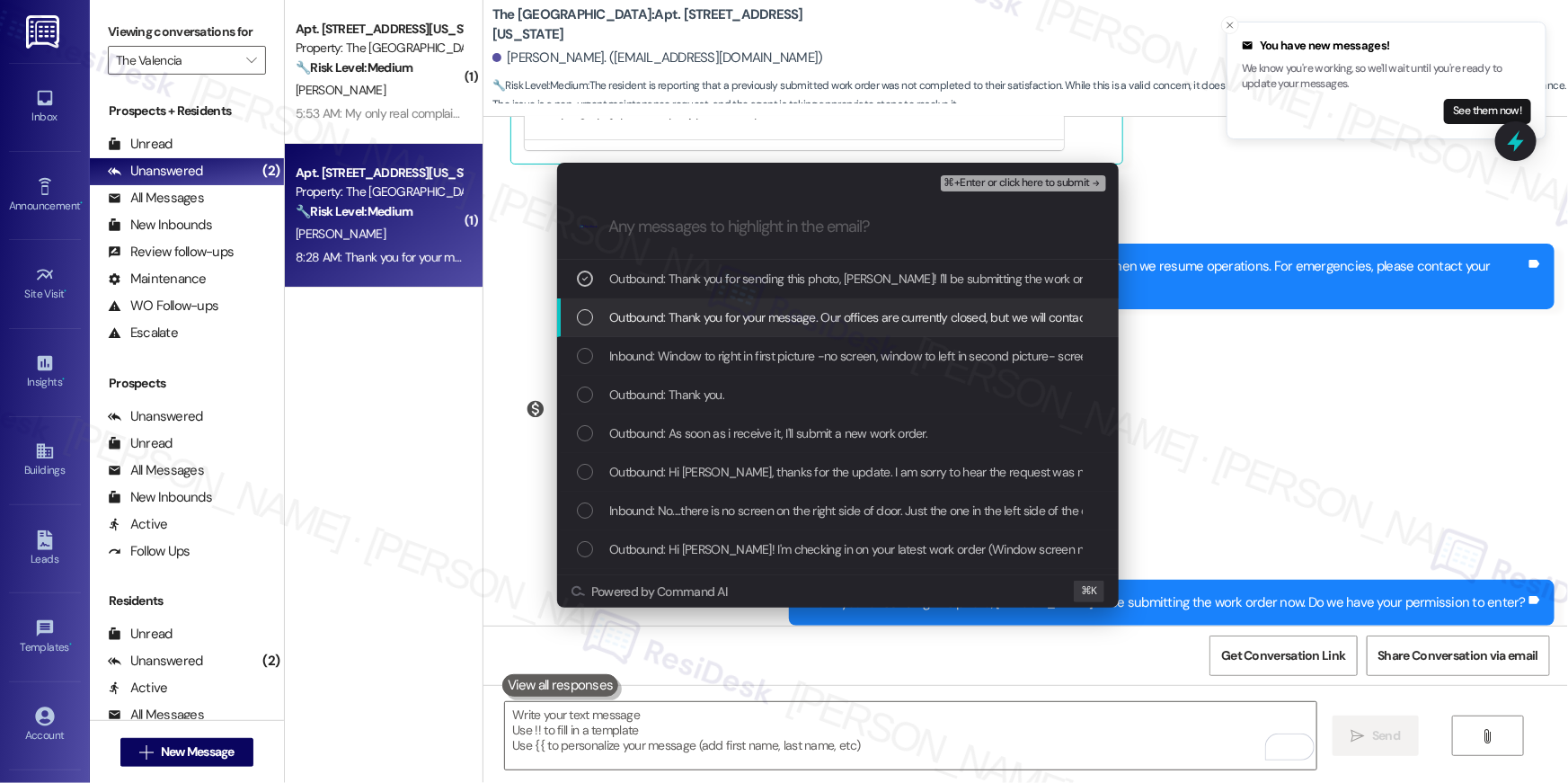
click at [587, 318] on div "List of options" at bounding box center [585, 318] width 16 height 16
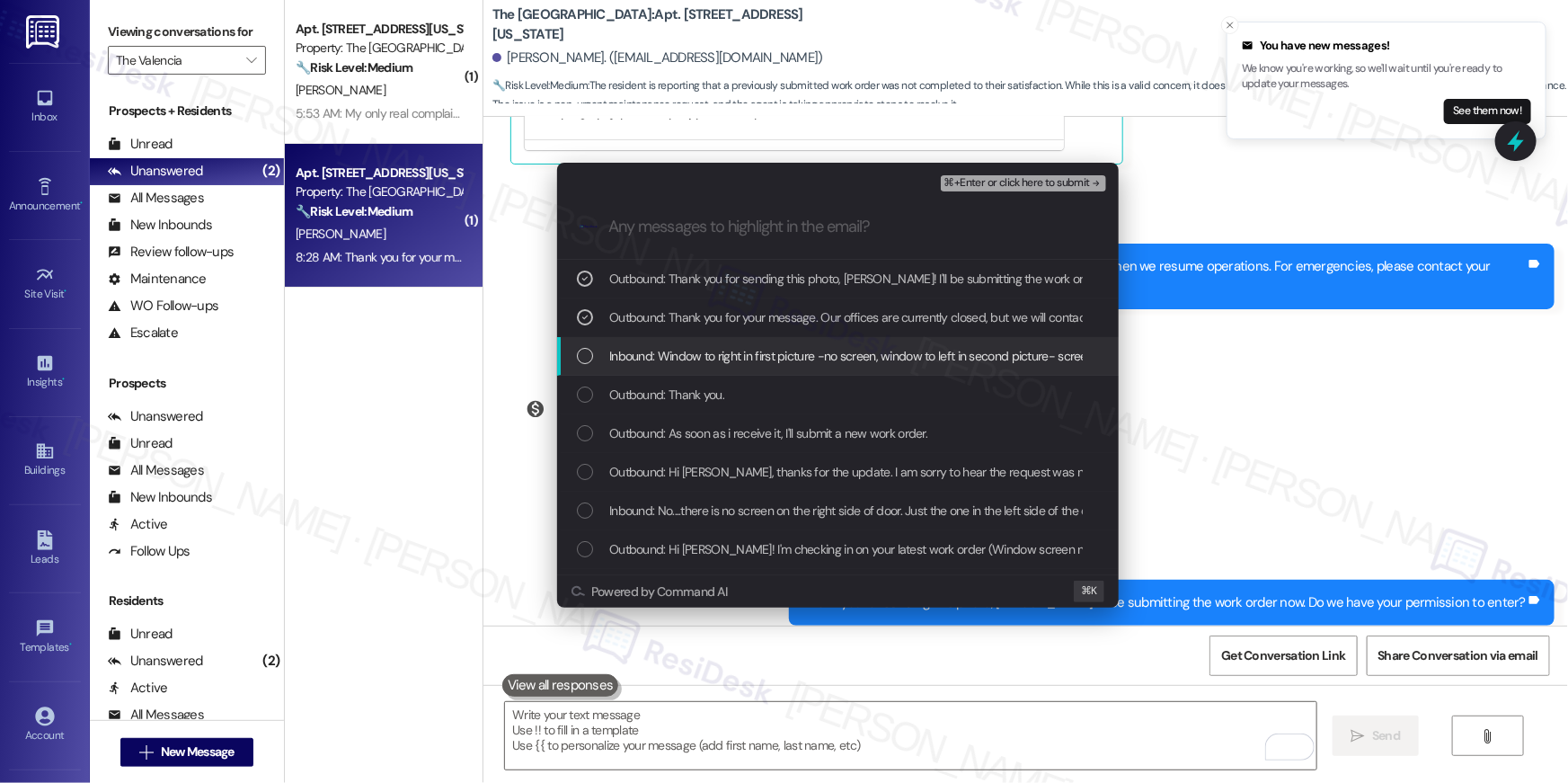
click at [585, 356] on div "List of options" at bounding box center [585, 356] width 16 height 16
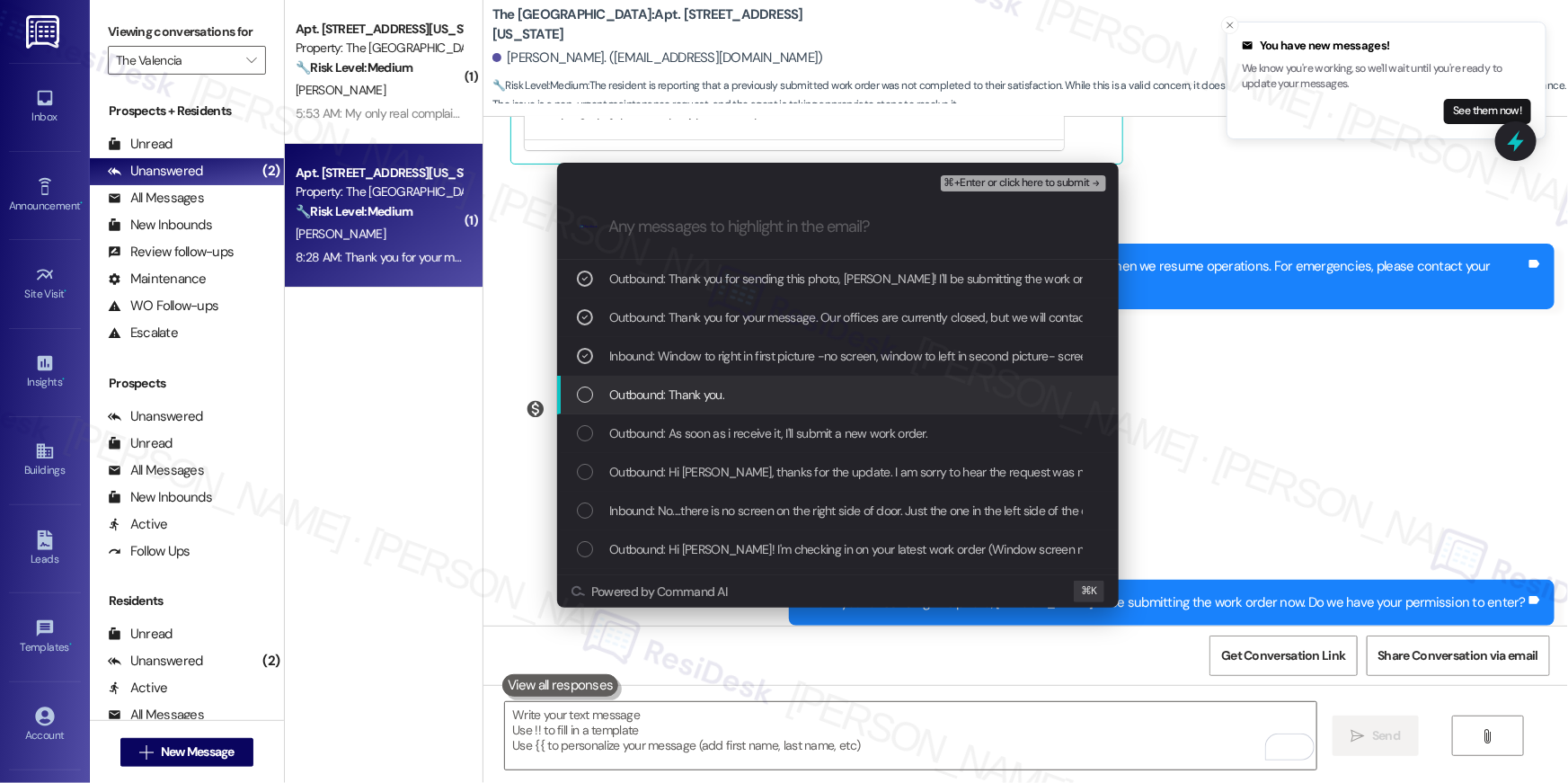
click at [586, 410] on div "Outbound: Thank you." at bounding box center [837, 395] width 561 height 38
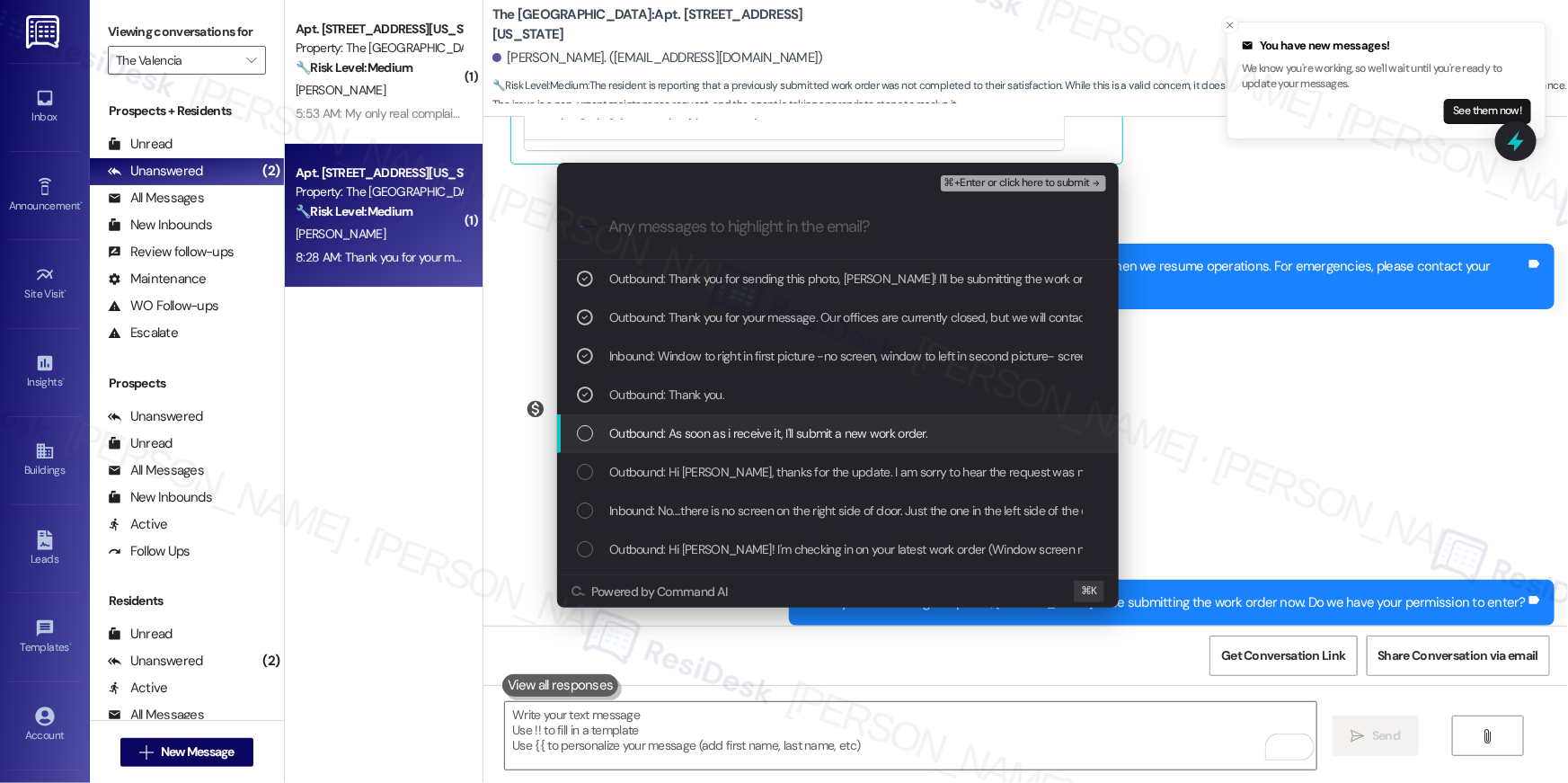
click at [578, 448] on div "Outbound: As soon as i receive it, I'll submit a new work order." at bounding box center [837, 433] width 561 height 38
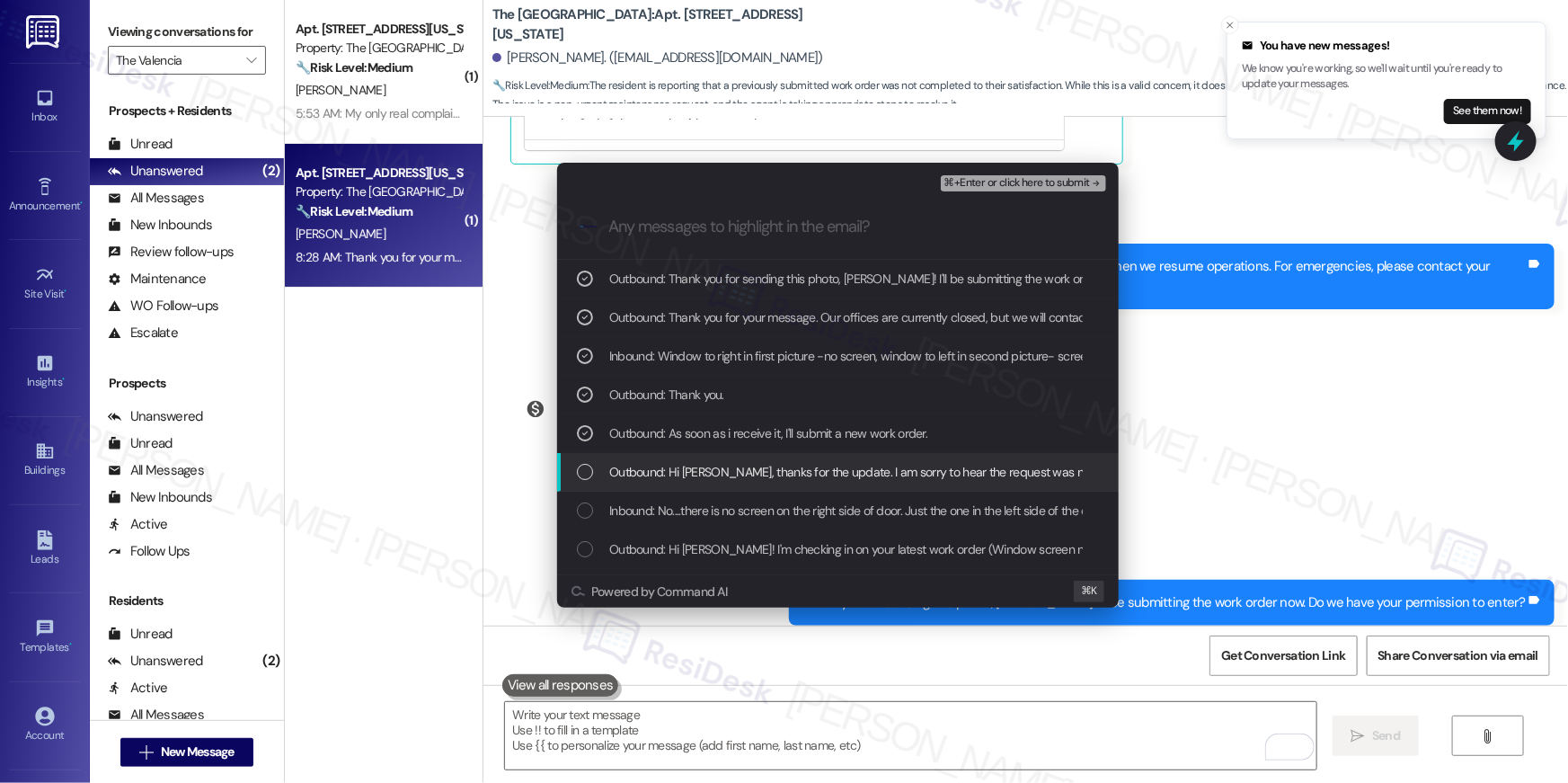
drag, startPoint x: 582, startPoint y: 481, endPoint x: 585, endPoint y: 506, distance: 25.2
click at [582, 480] on div "Outbound: Hi [PERSON_NAME], thanks for the update. I am sorry to hear the reque…" at bounding box center [840, 473] width 526 height 20
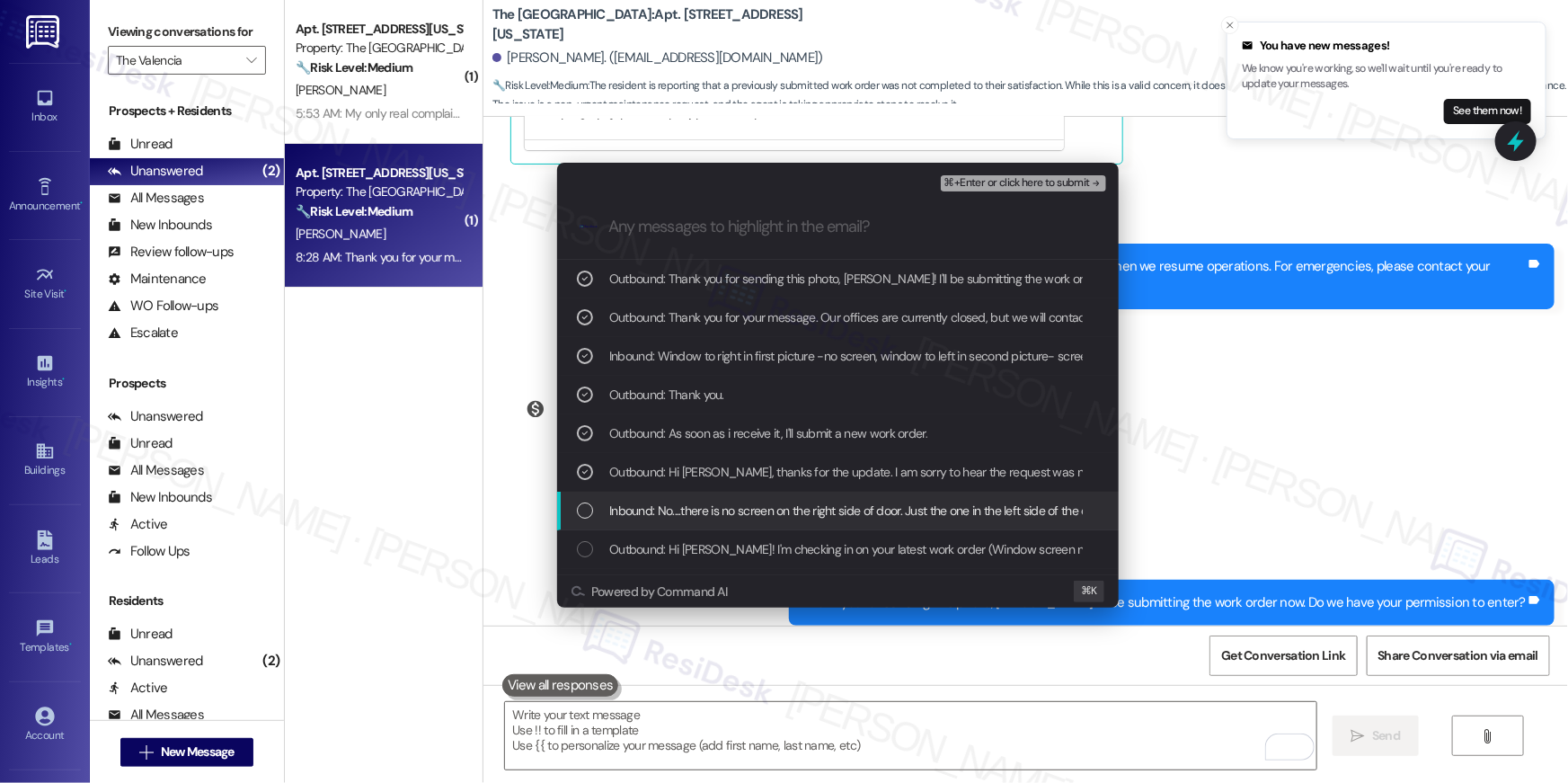
click at [584, 518] on div "List of options" at bounding box center [585, 511] width 16 height 16
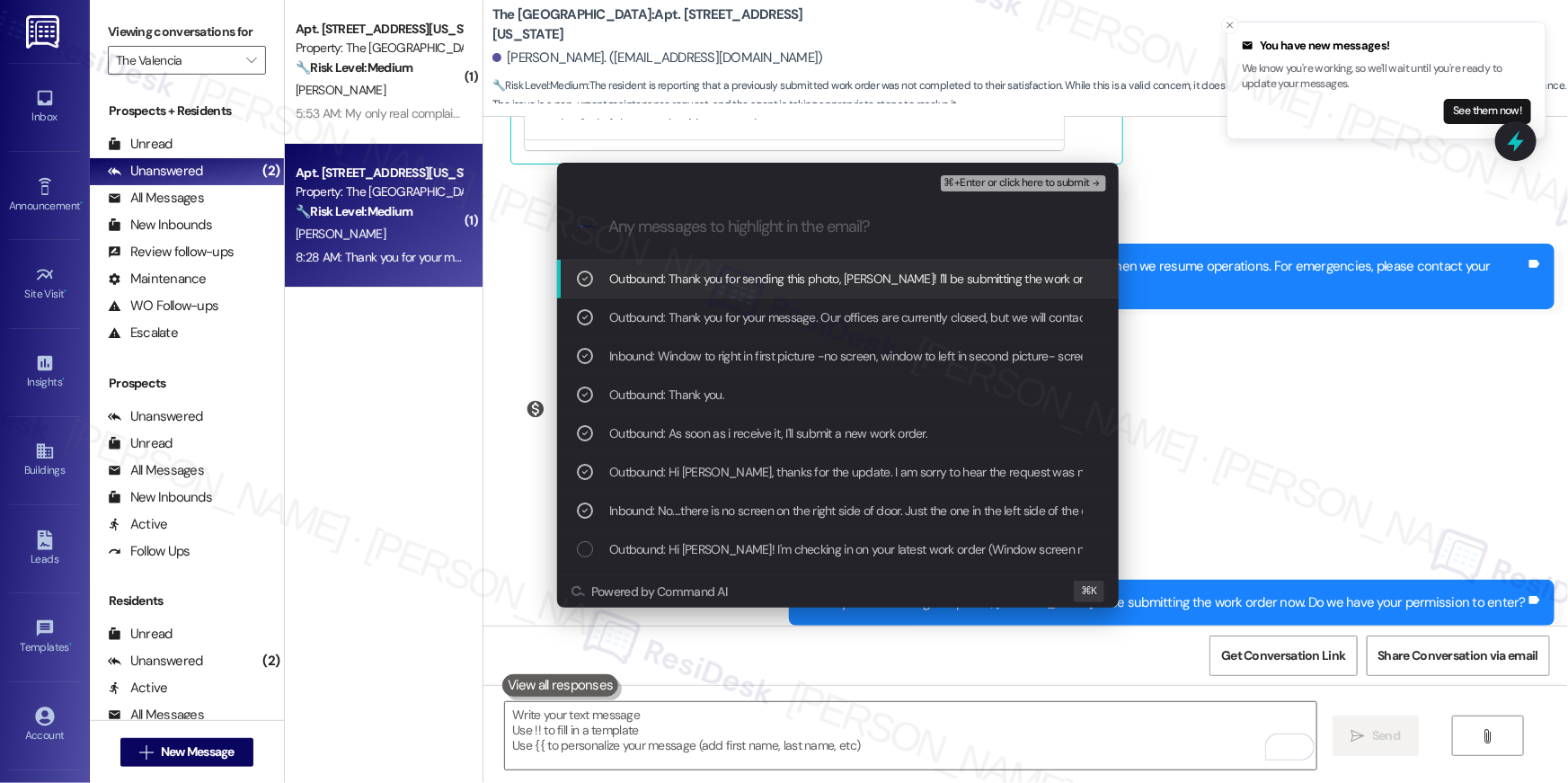
click at [1036, 187] on span "⌘+Enter or click here to submit" at bounding box center [1017, 184] width 146 height 13
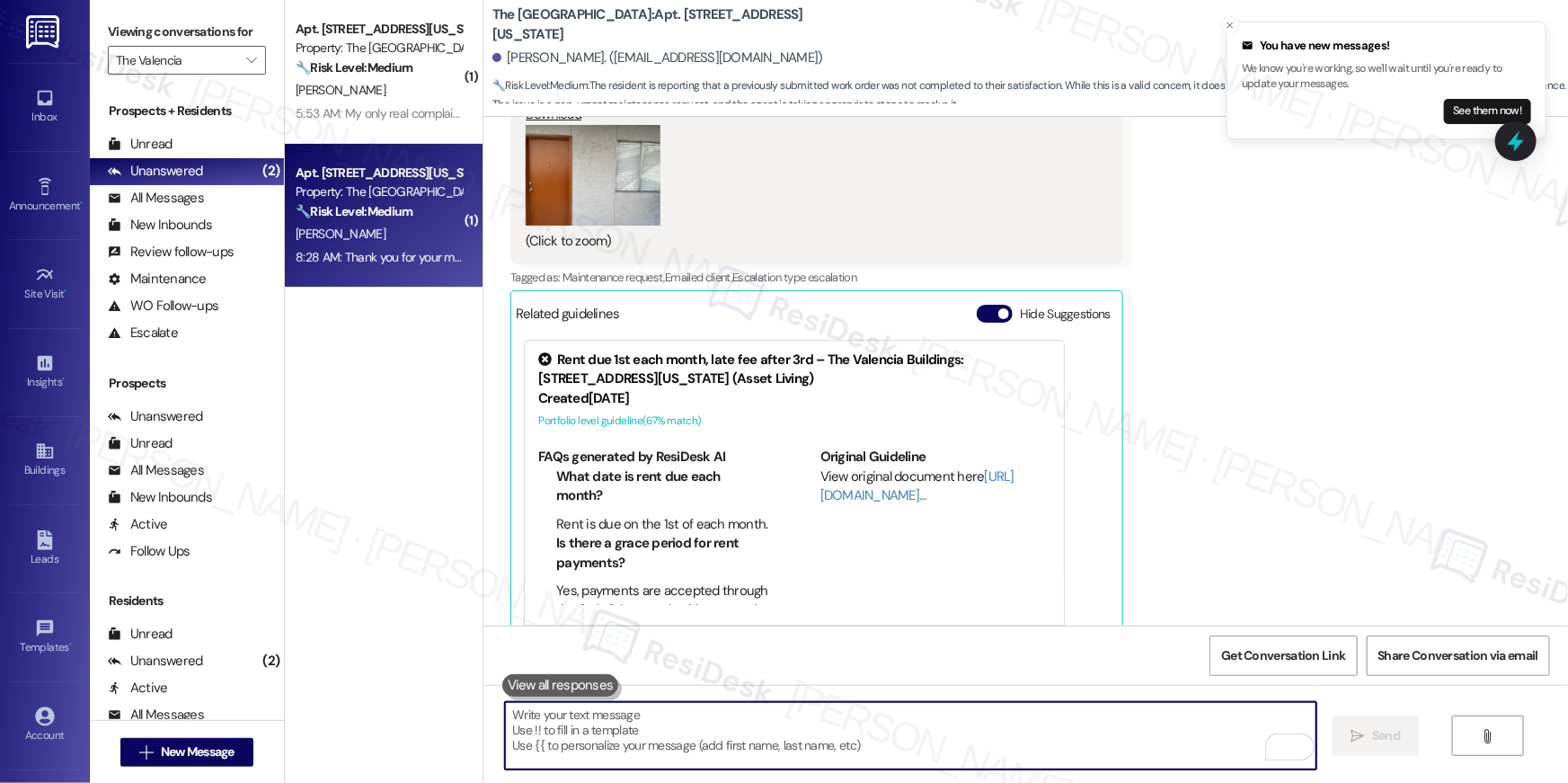
scroll to position [3083, 0]
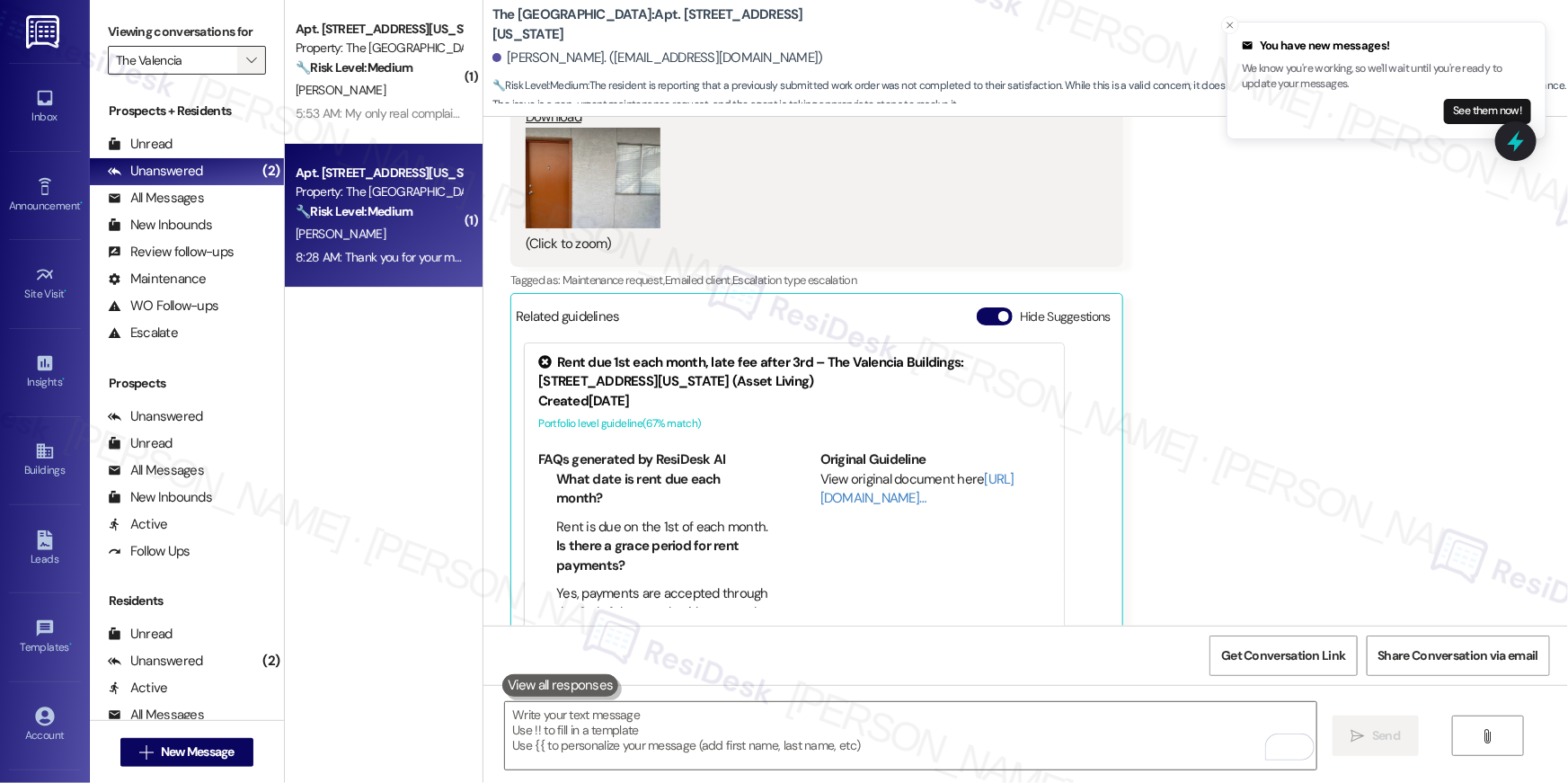
click at [243, 57] on span "" at bounding box center [251, 60] width 17 height 29
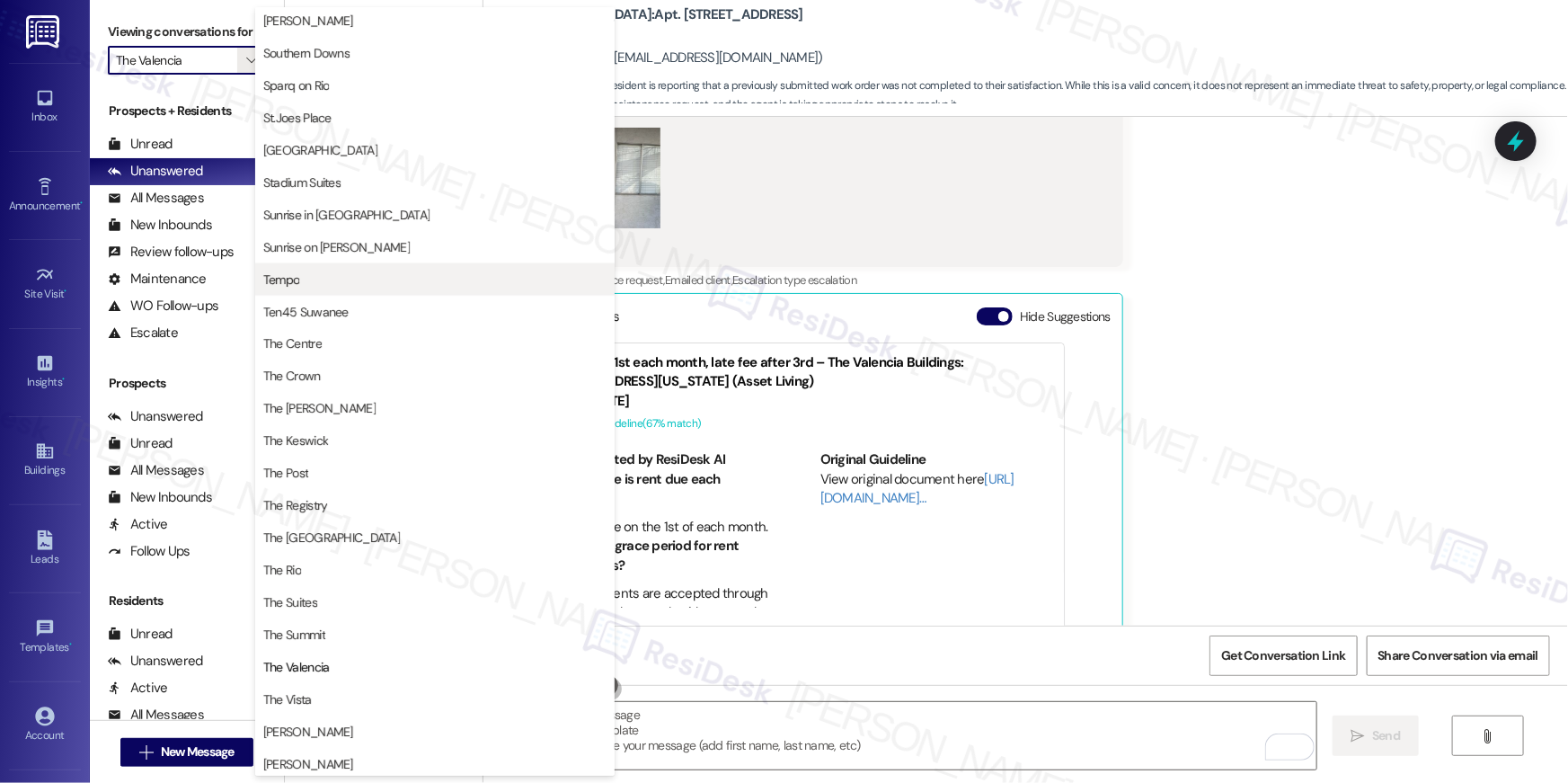
scroll to position [1075, 0]
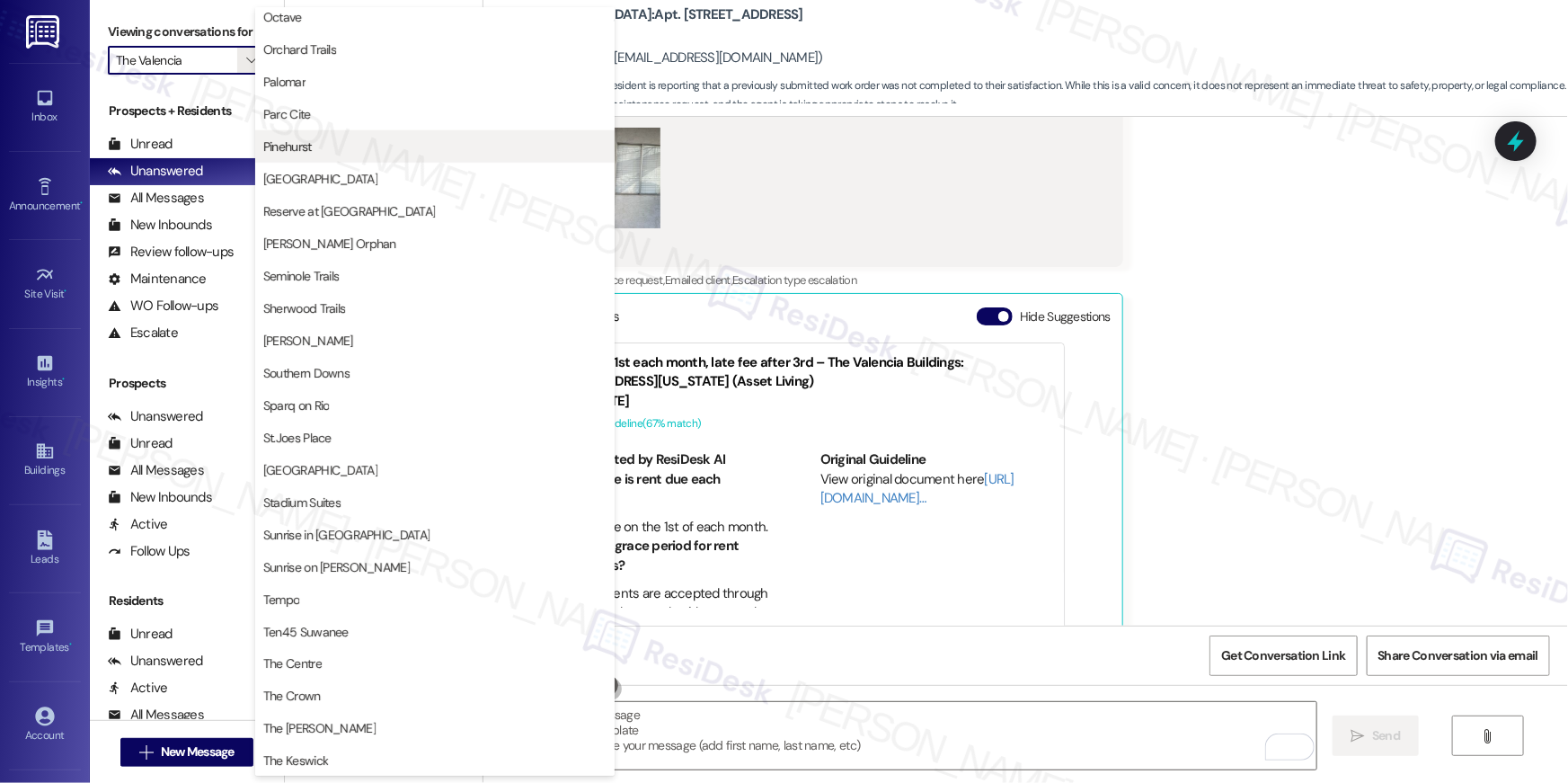
click at [305, 147] on span "Pinehurst" at bounding box center [287, 147] width 48 height 18
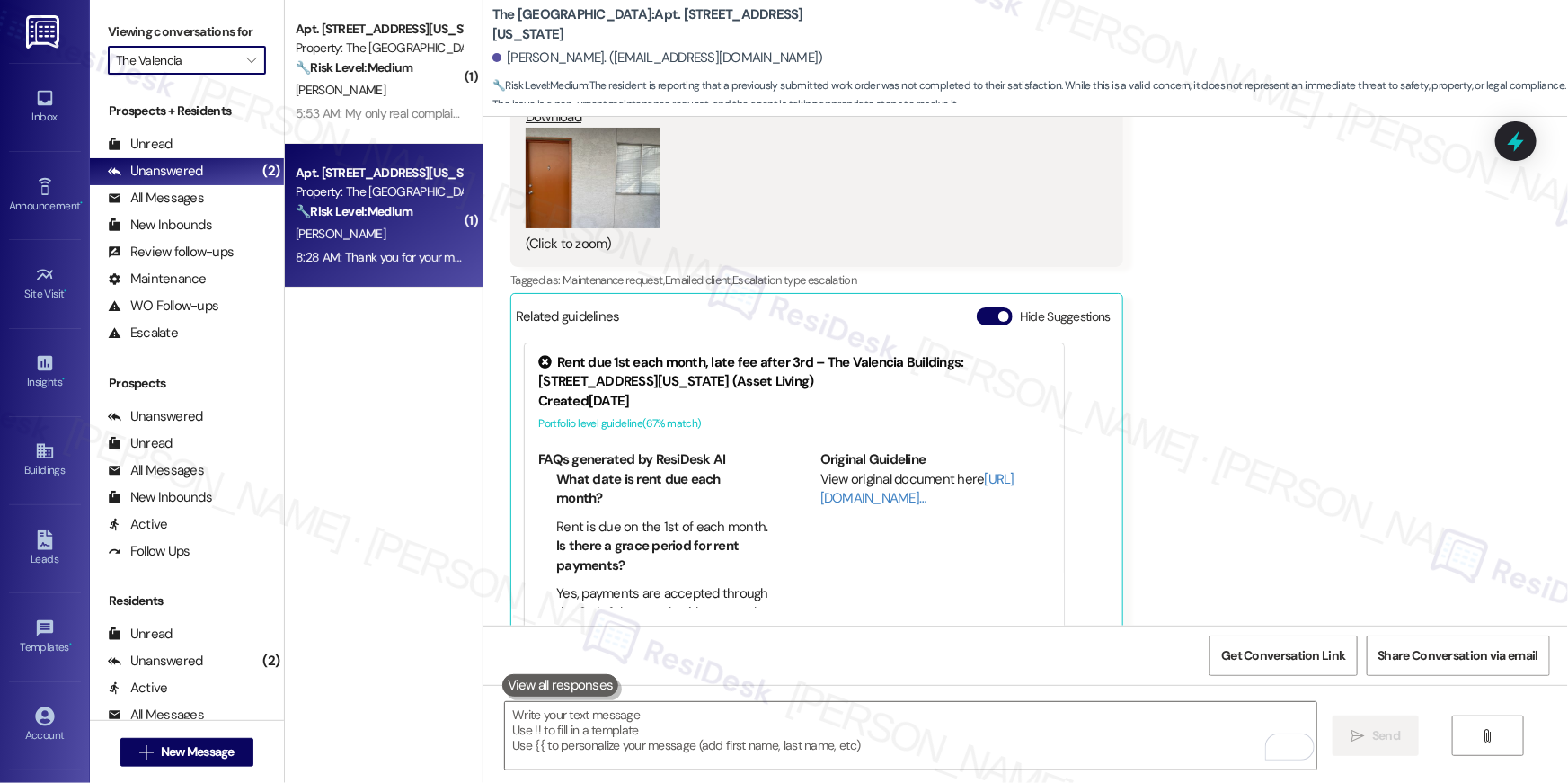
type input "Pinehurst"
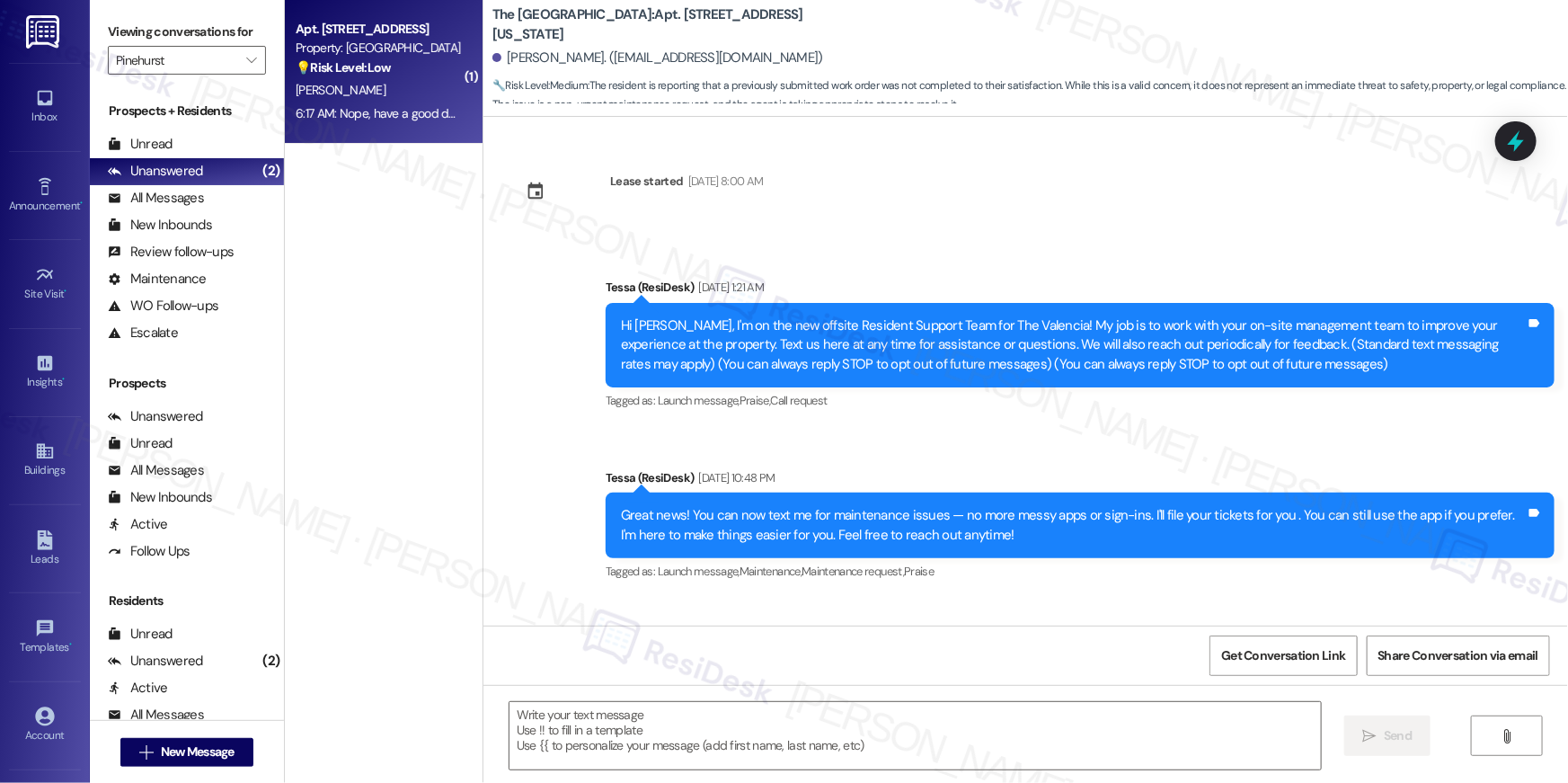
scroll to position [3793, 0]
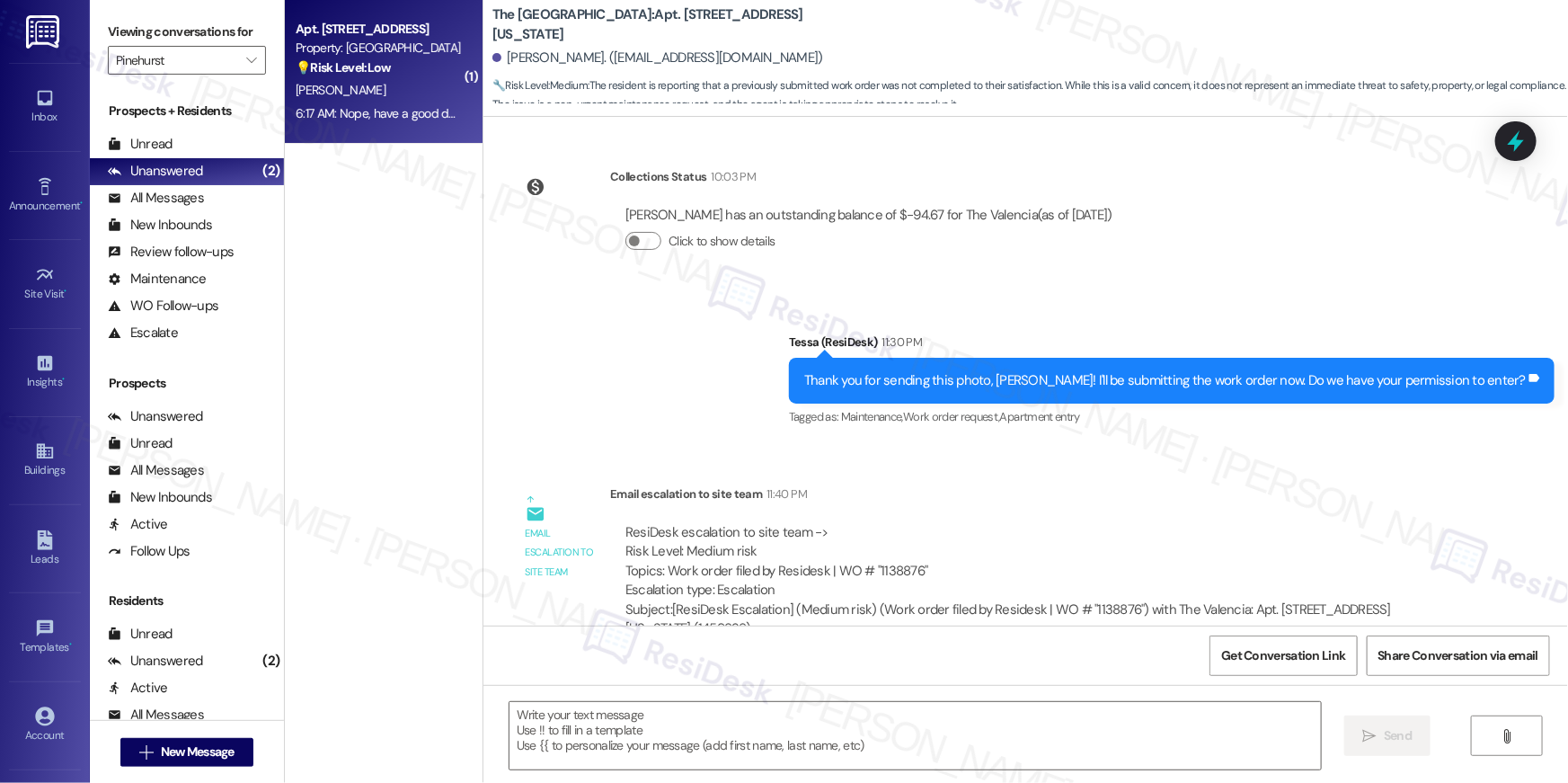
click at [389, 106] on div "6:17 AM: Nope, have a good day! 6:17 AM: Nope, have a good day!" at bounding box center [380, 114] width 169 height 16
type textarea "Fetching suggested responses. Please feel free to read through the conversation…"
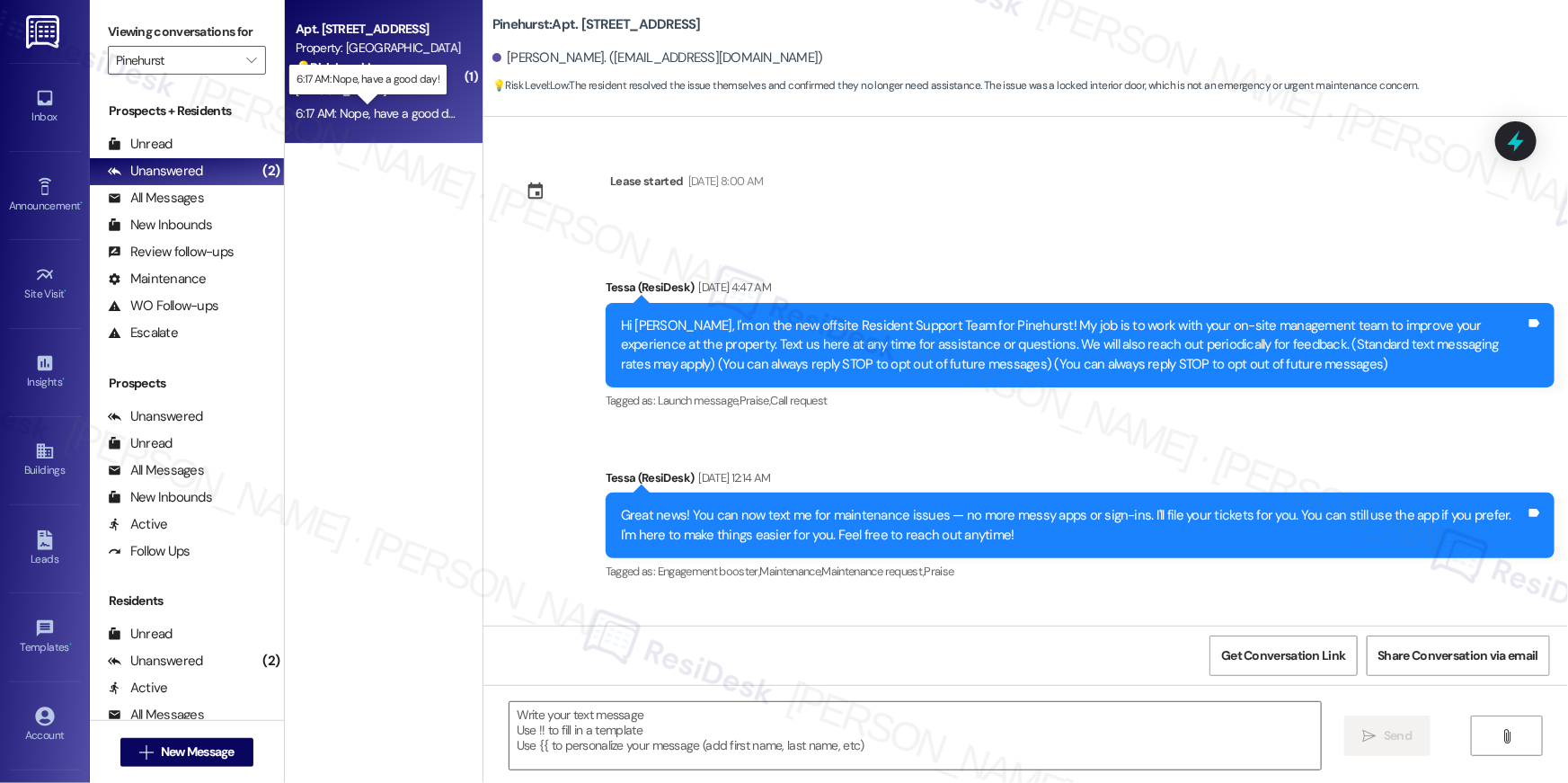
click at [389, 106] on div "6:17 AM: Nope, have a good day! 6:17 AM: Nope, have a good day!" at bounding box center [380, 114] width 169 height 16
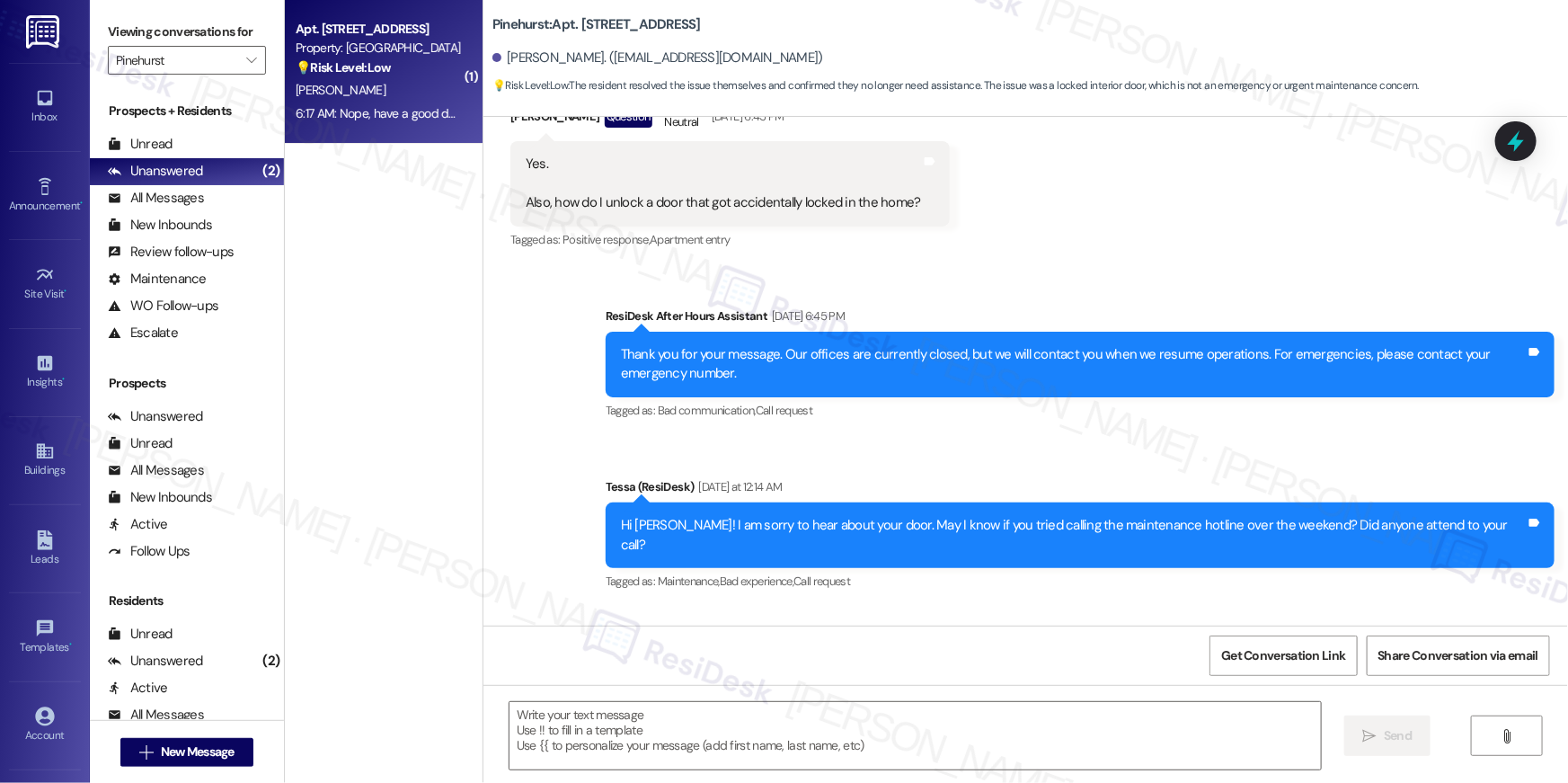
type textarea "Fetching suggested responses. Please feel free to read through the conversation…"
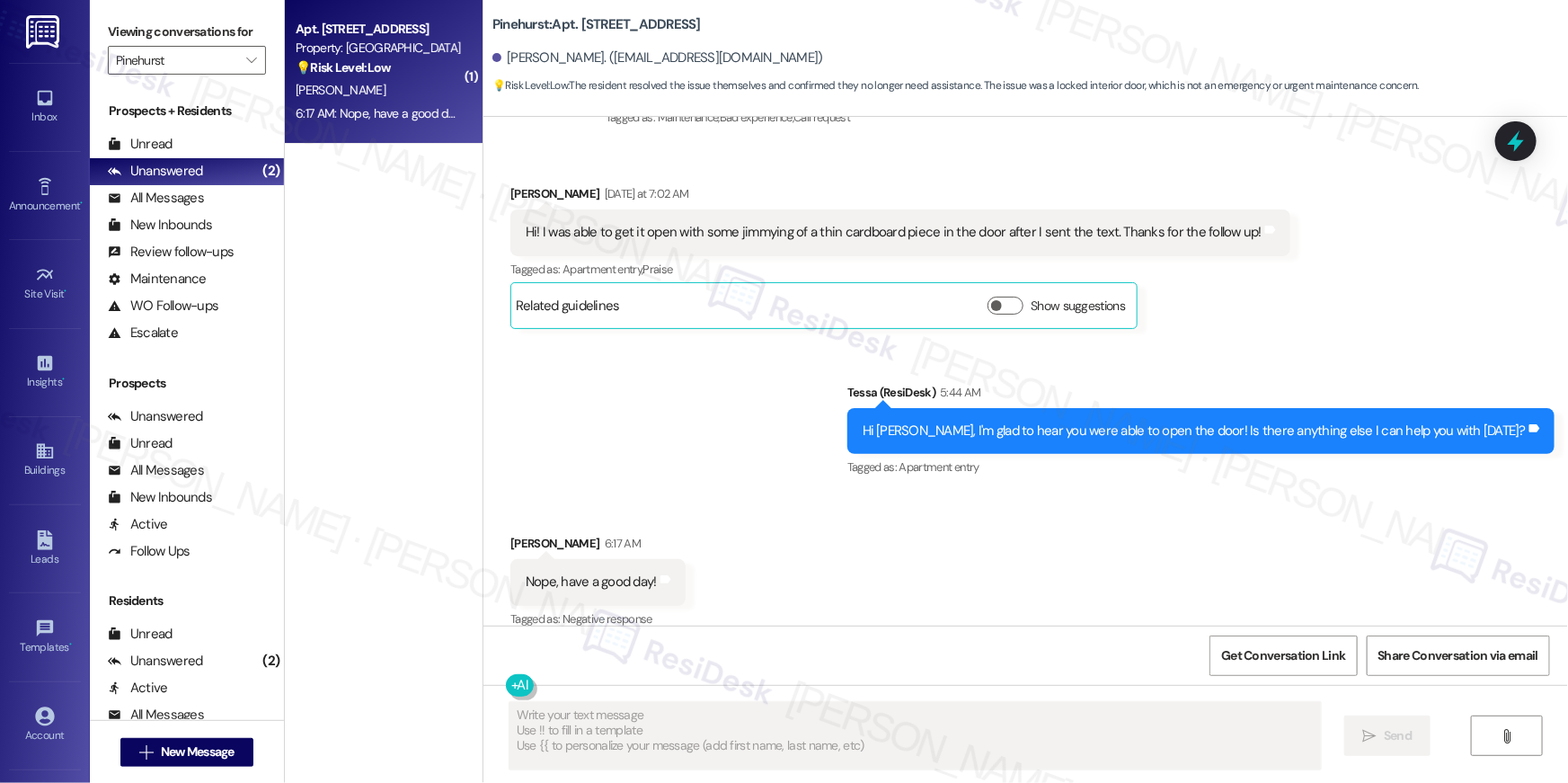
scroll to position [1158, 0]
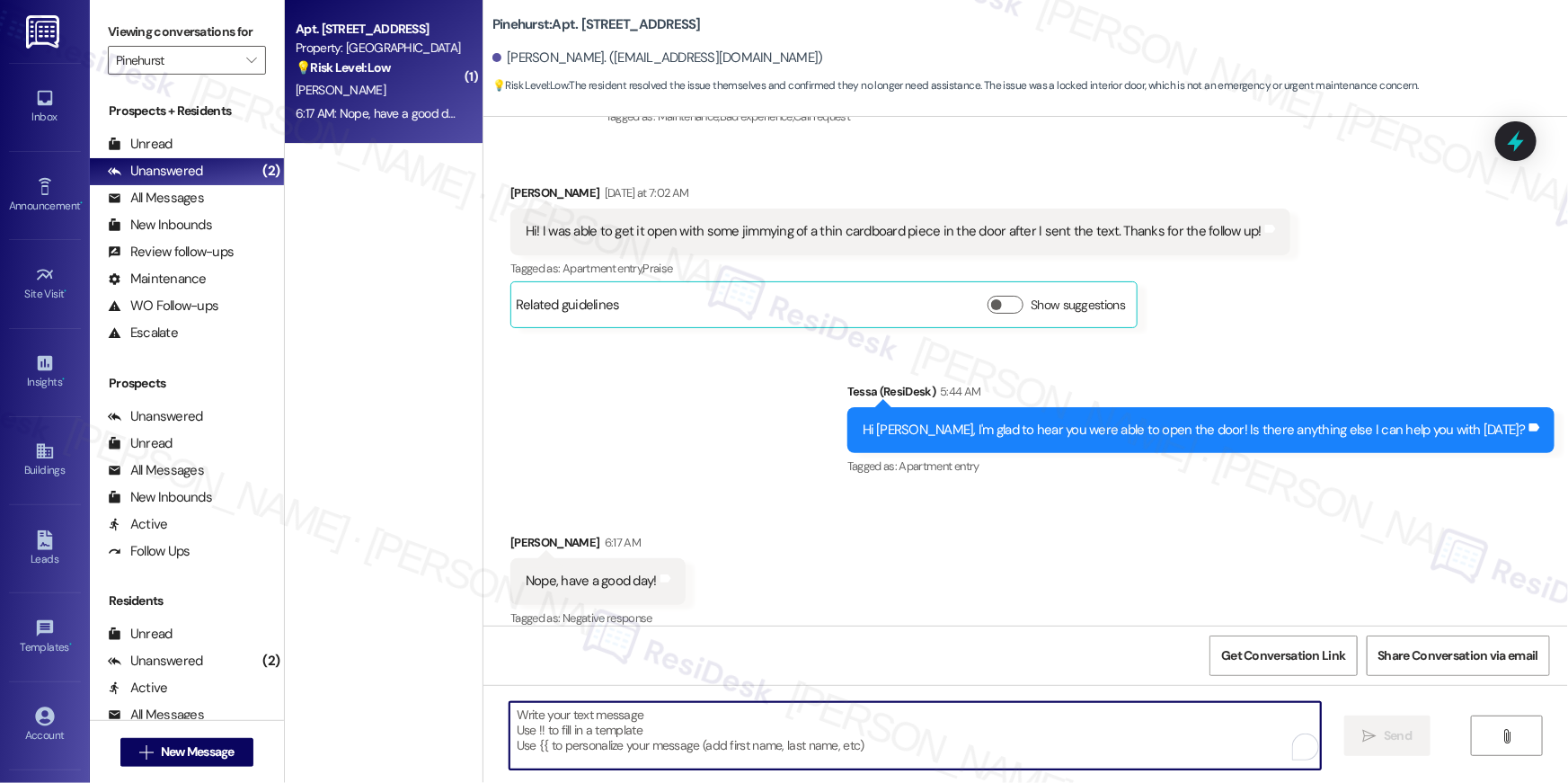
click at [865, 731] on textarea "To enrich screen reader interactions, please activate Accessibility in Grammarl…" at bounding box center [916, 736] width 812 height 67
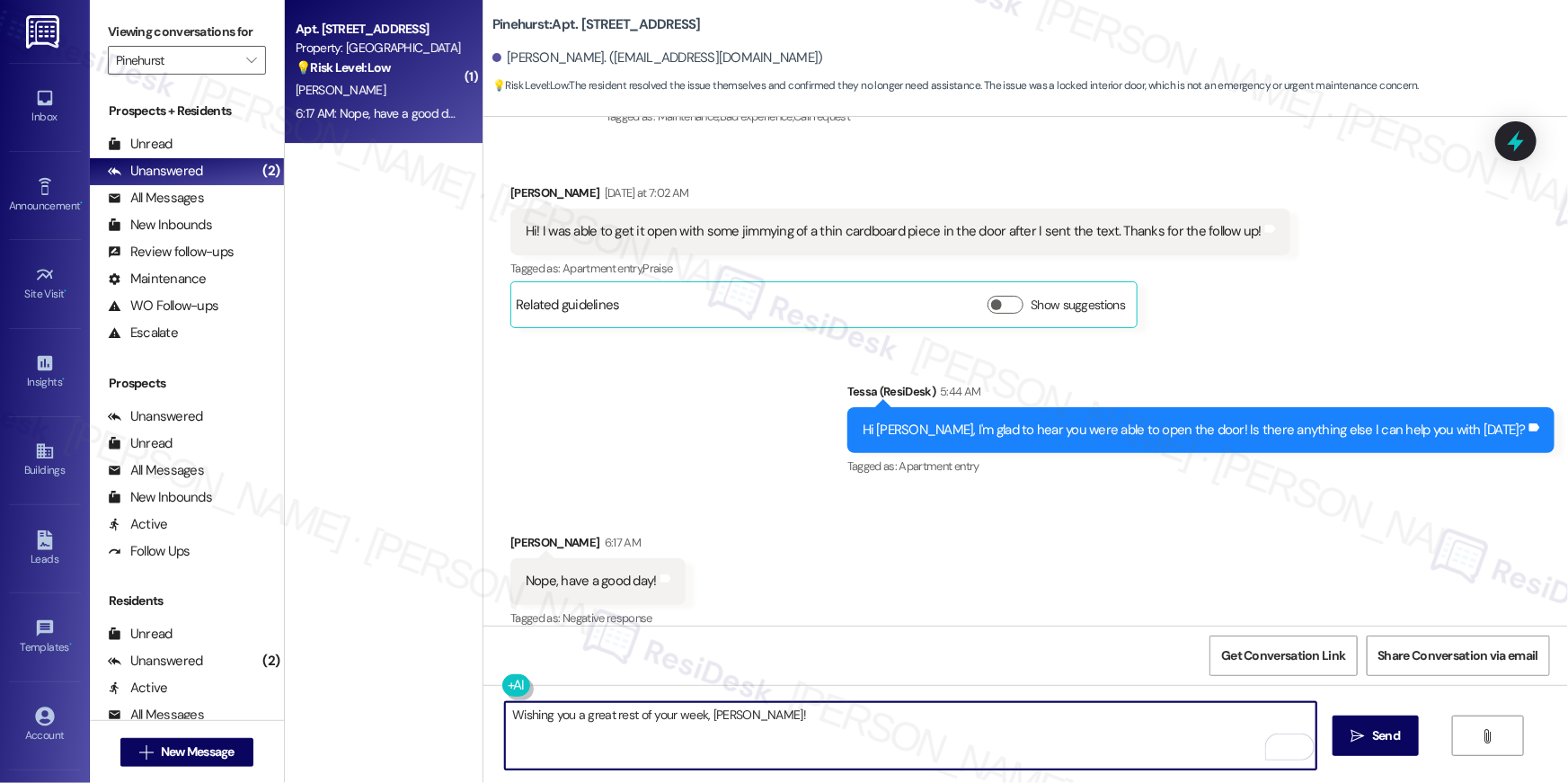
drag, startPoint x: 501, startPoint y: 716, endPoint x: 512, endPoint y: 717, distance: 11.0
click at [505, 716] on textarea "Wishing you a great rest of your week, [PERSON_NAME]!" at bounding box center [911, 736] width 812 height 67
type textarea "Thank you! Wishing you a great rest of your week, [PERSON_NAME]!"
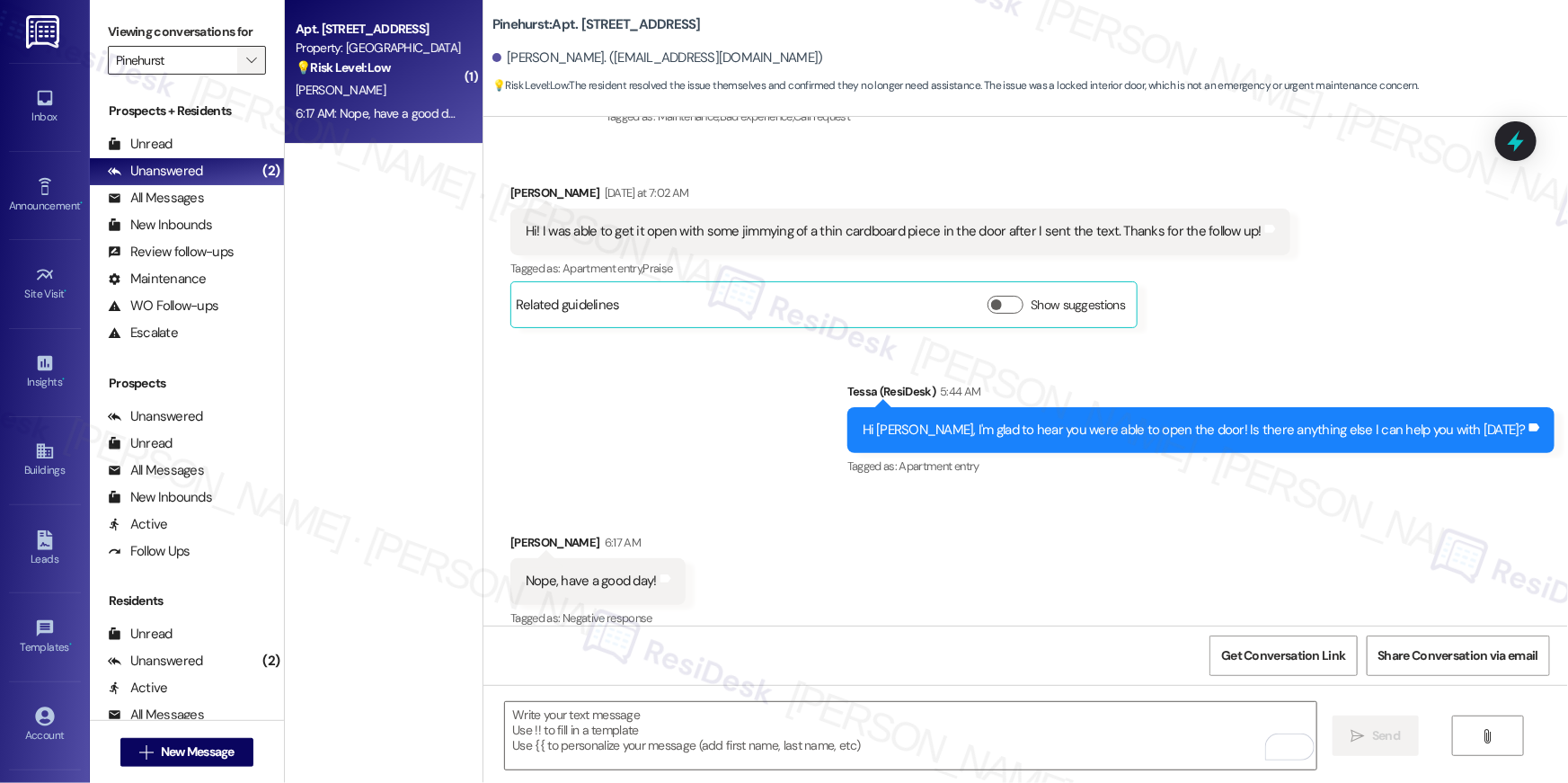
click at [247, 61] on icon "" at bounding box center [251, 60] width 10 height 15
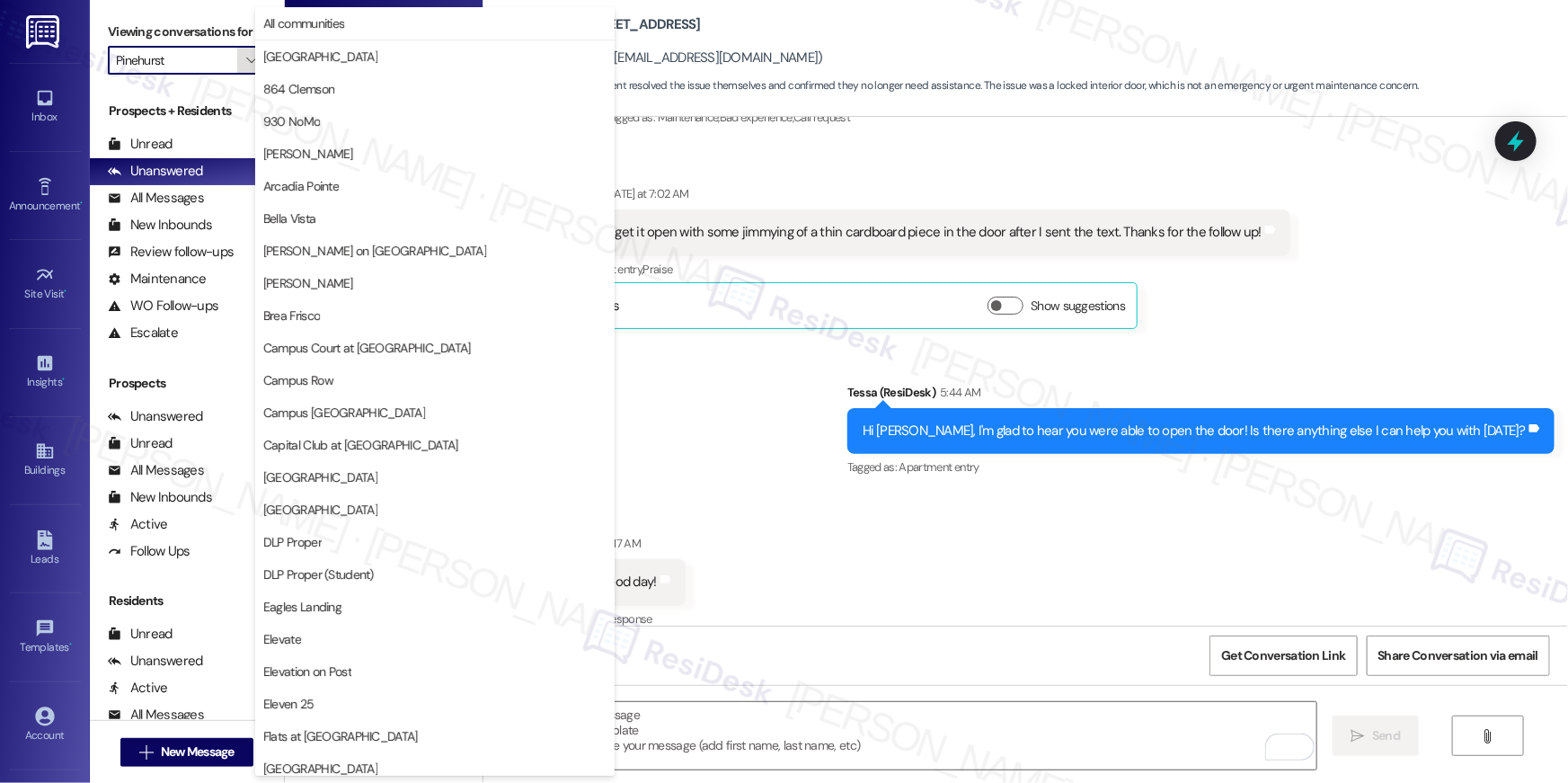
scroll to position [940, 0]
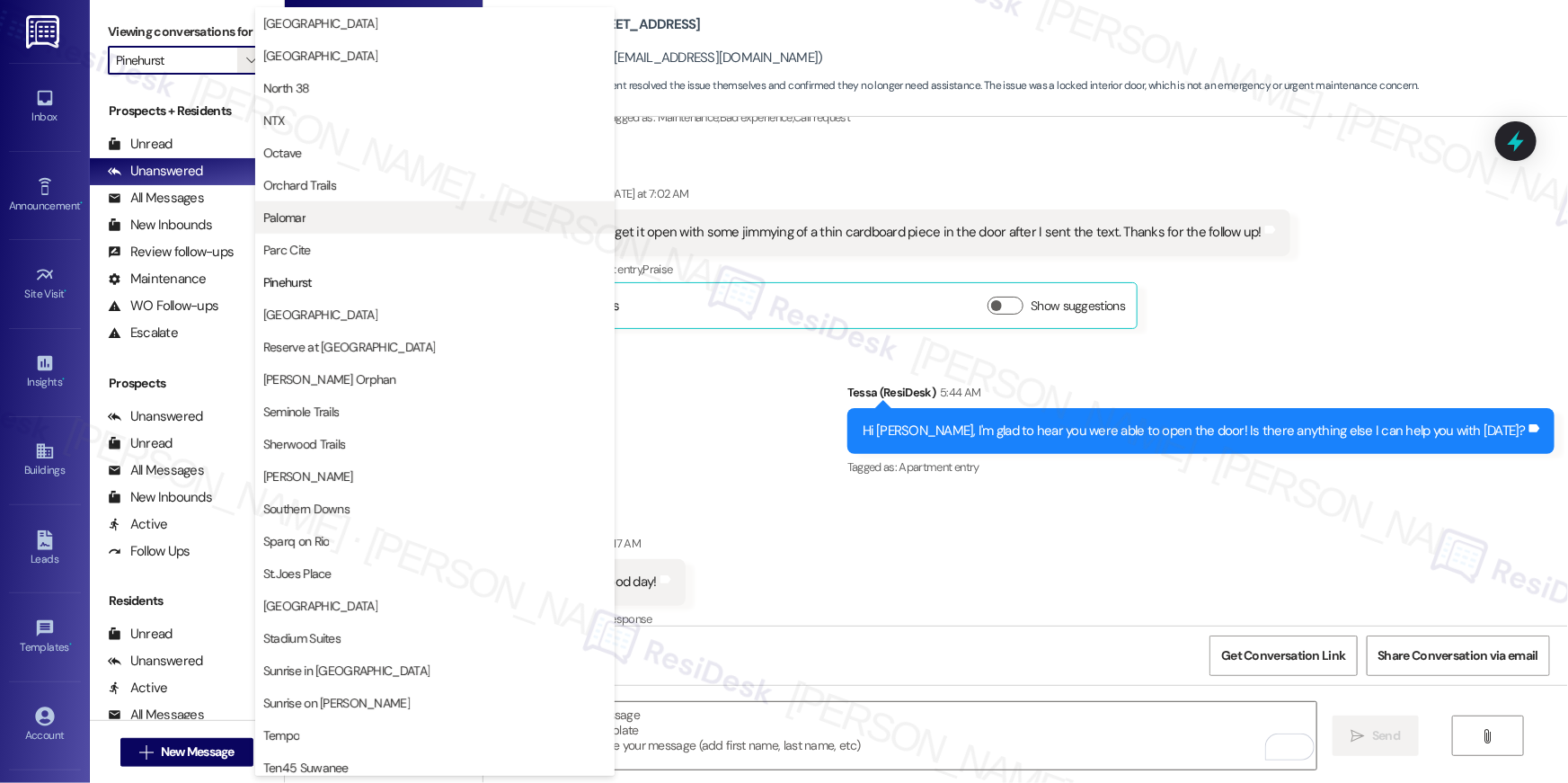
click at [314, 222] on span "Palomar" at bounding box center [434, 218] width 343 height 18
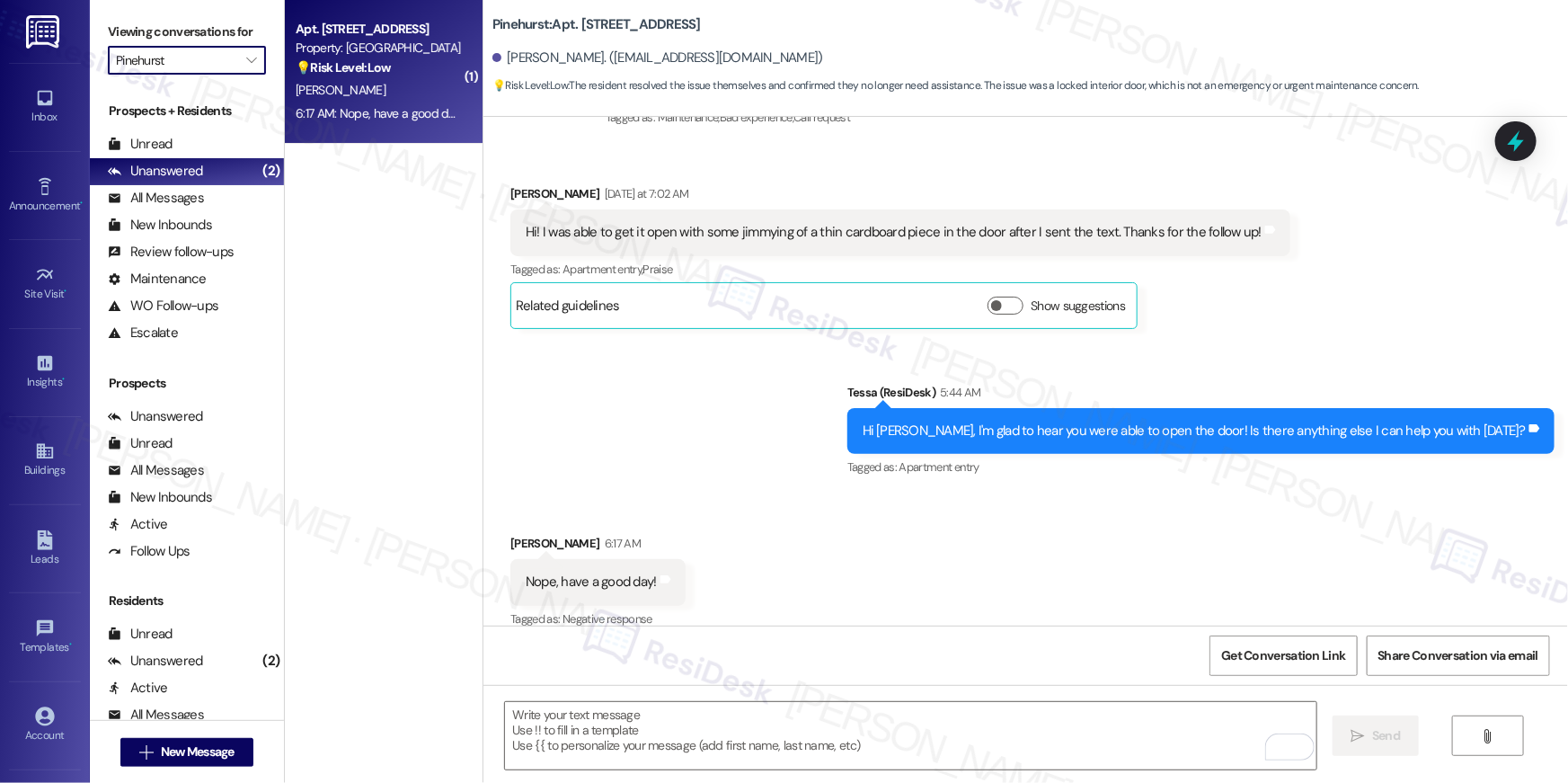
type input "Palomar"
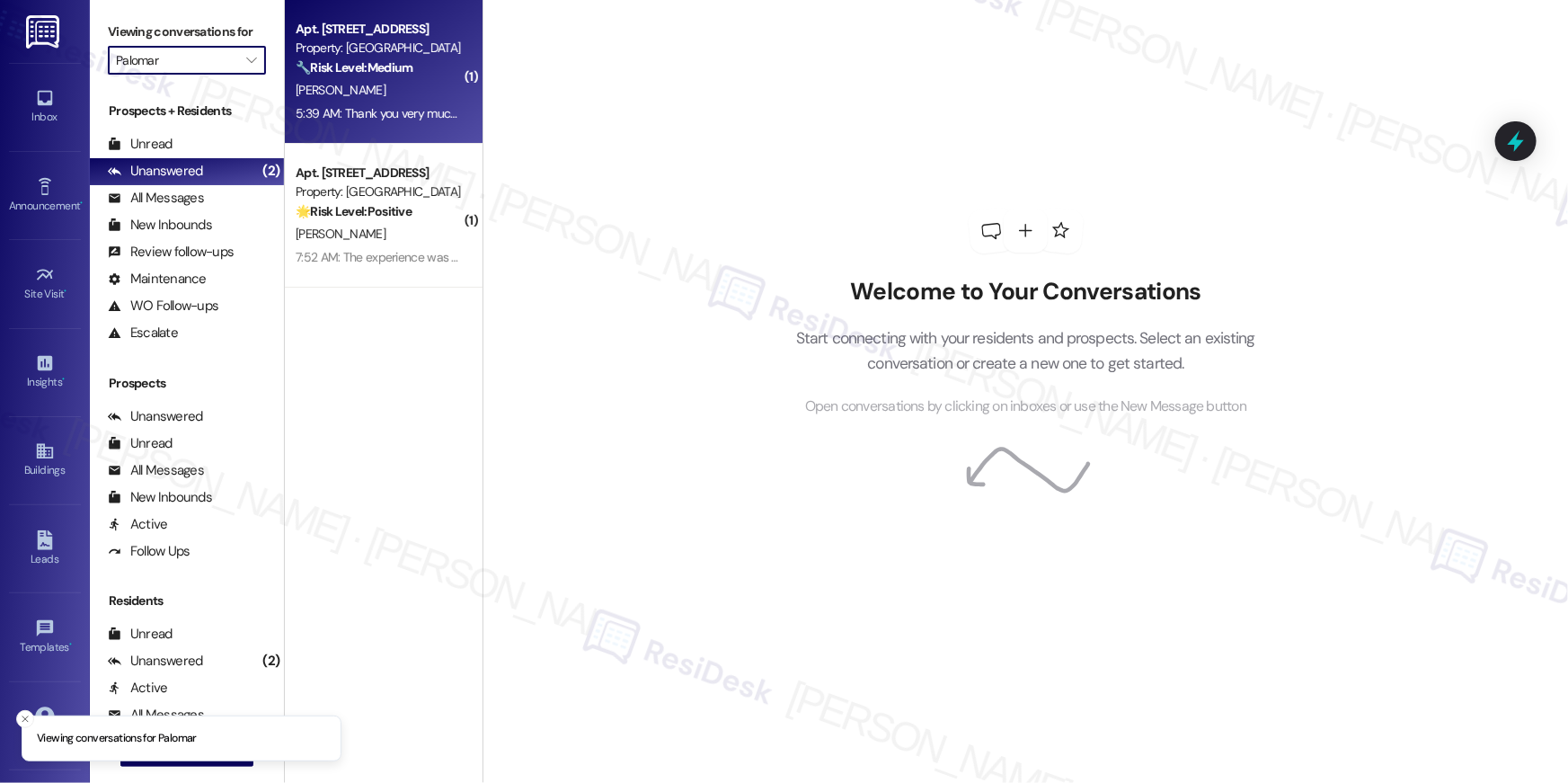
click at [404, 109] on div "5:39 AM: Thank you very much will do 5:39 AM: Thank you very much will do" at bounding box center [394, 114] width 197 height 16
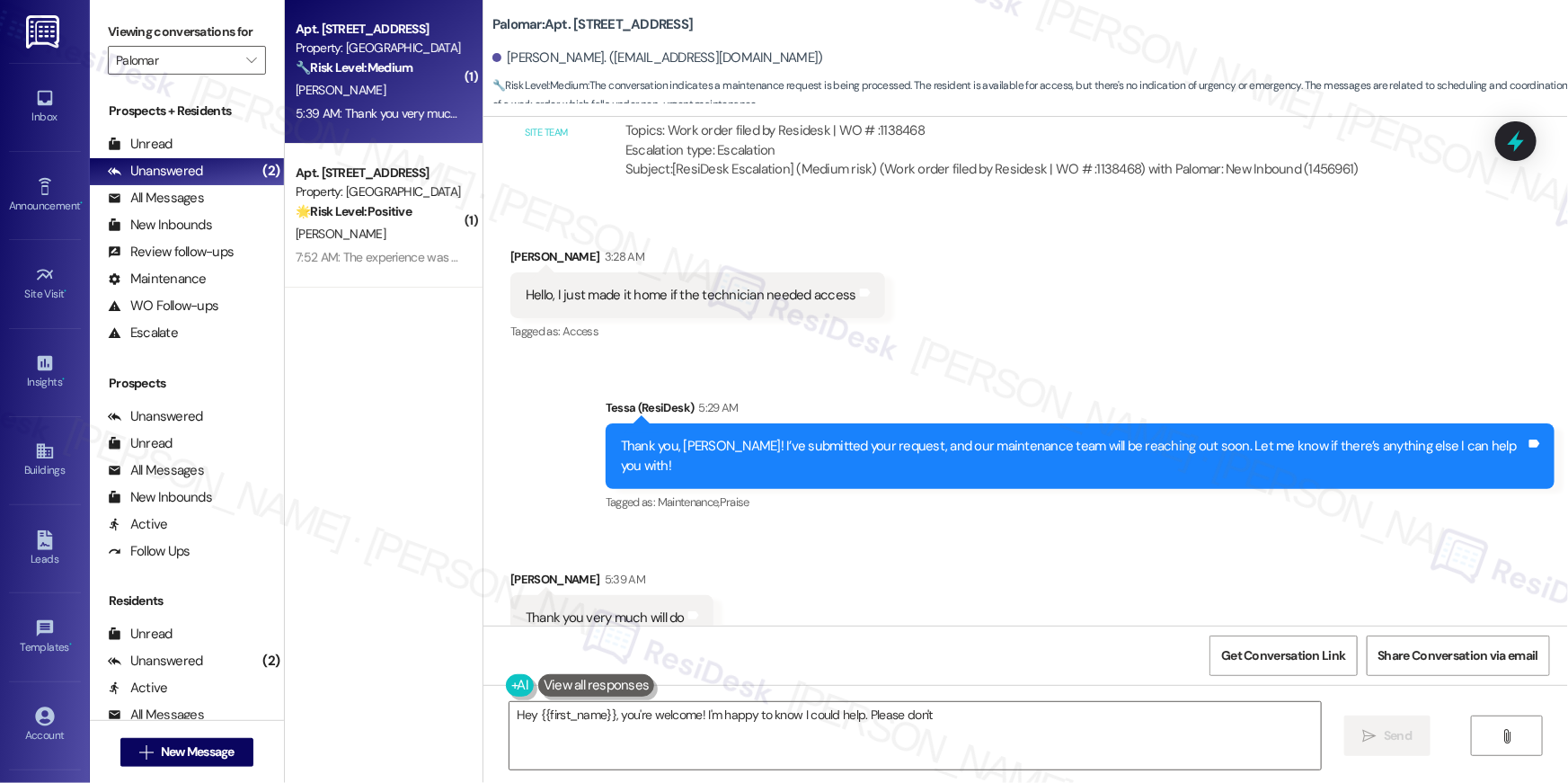
scroll to position [6383, 0]
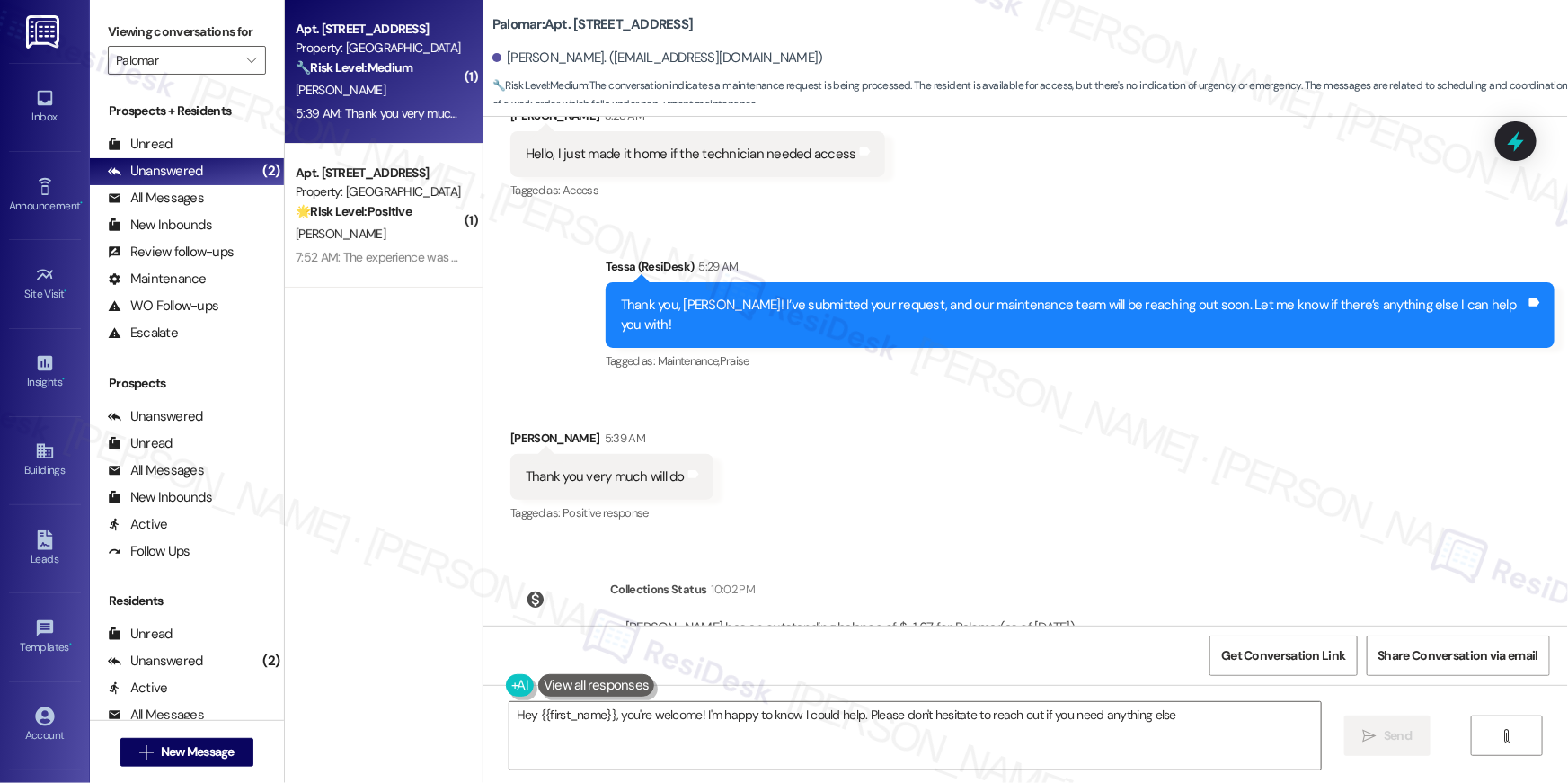
type textarea "Hey {{first_name}}, you're welcome! I'm happy to know I could help. Please don'…"
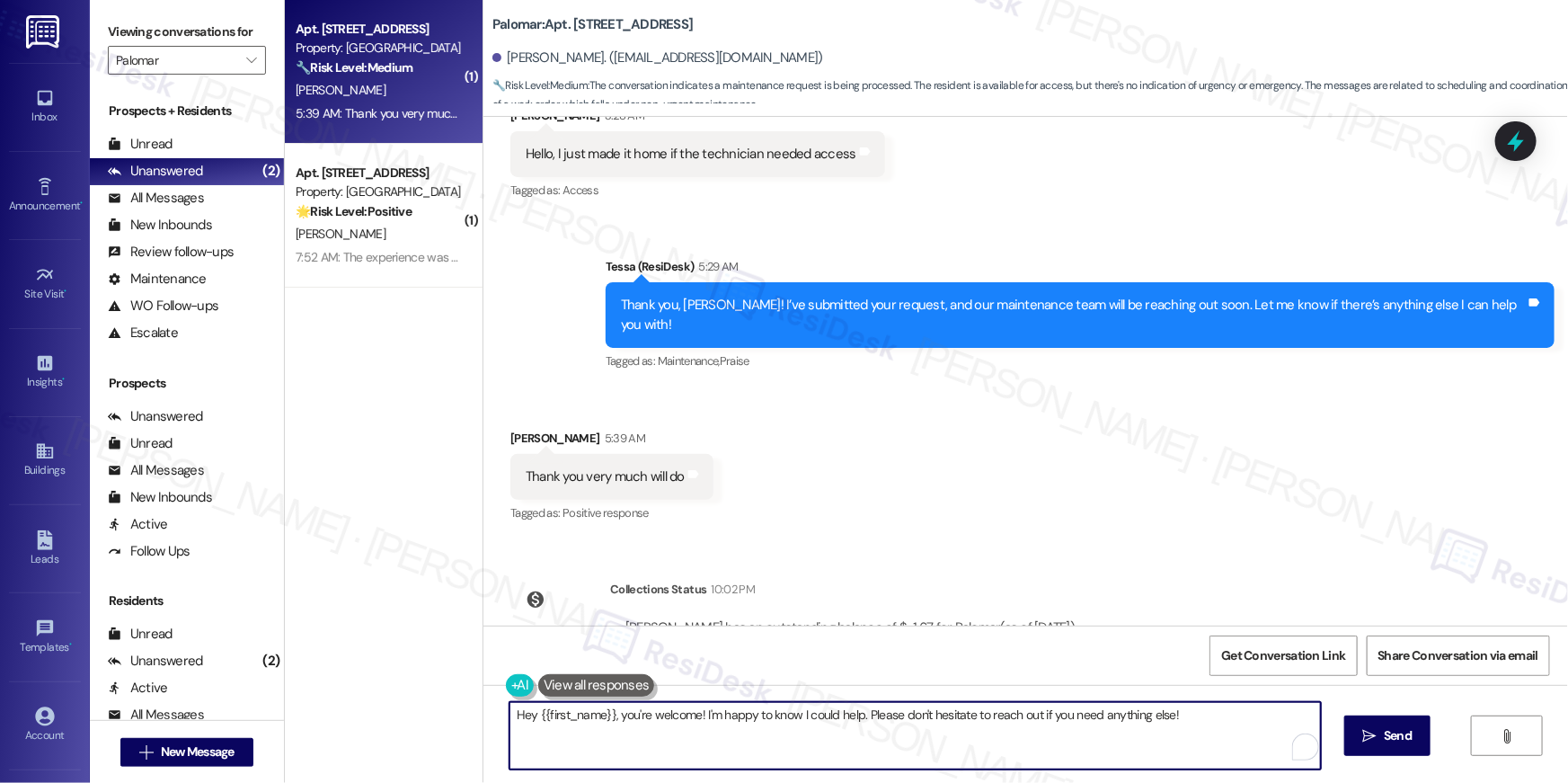
click at [890, 747] on textarea "Hey {{first_name}}, you're welcome! I'm happy to know I could help. Please don'…" at bounding box center [916, 736] width 812 height 67
click at [1377, 740] on span " Send" at bounding box center [1388, 736] width 56 height 19
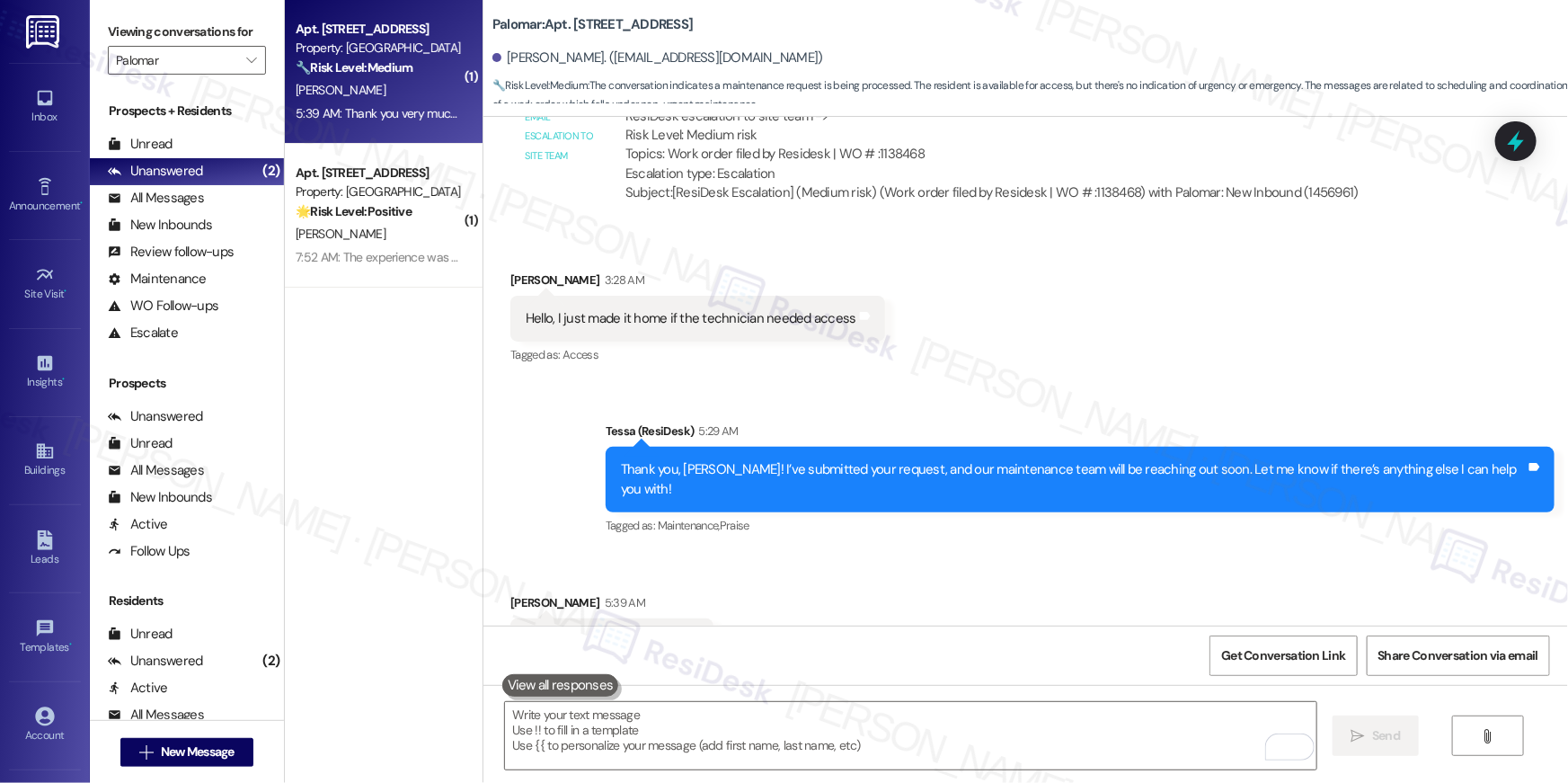
scroll to position [6509, 0]
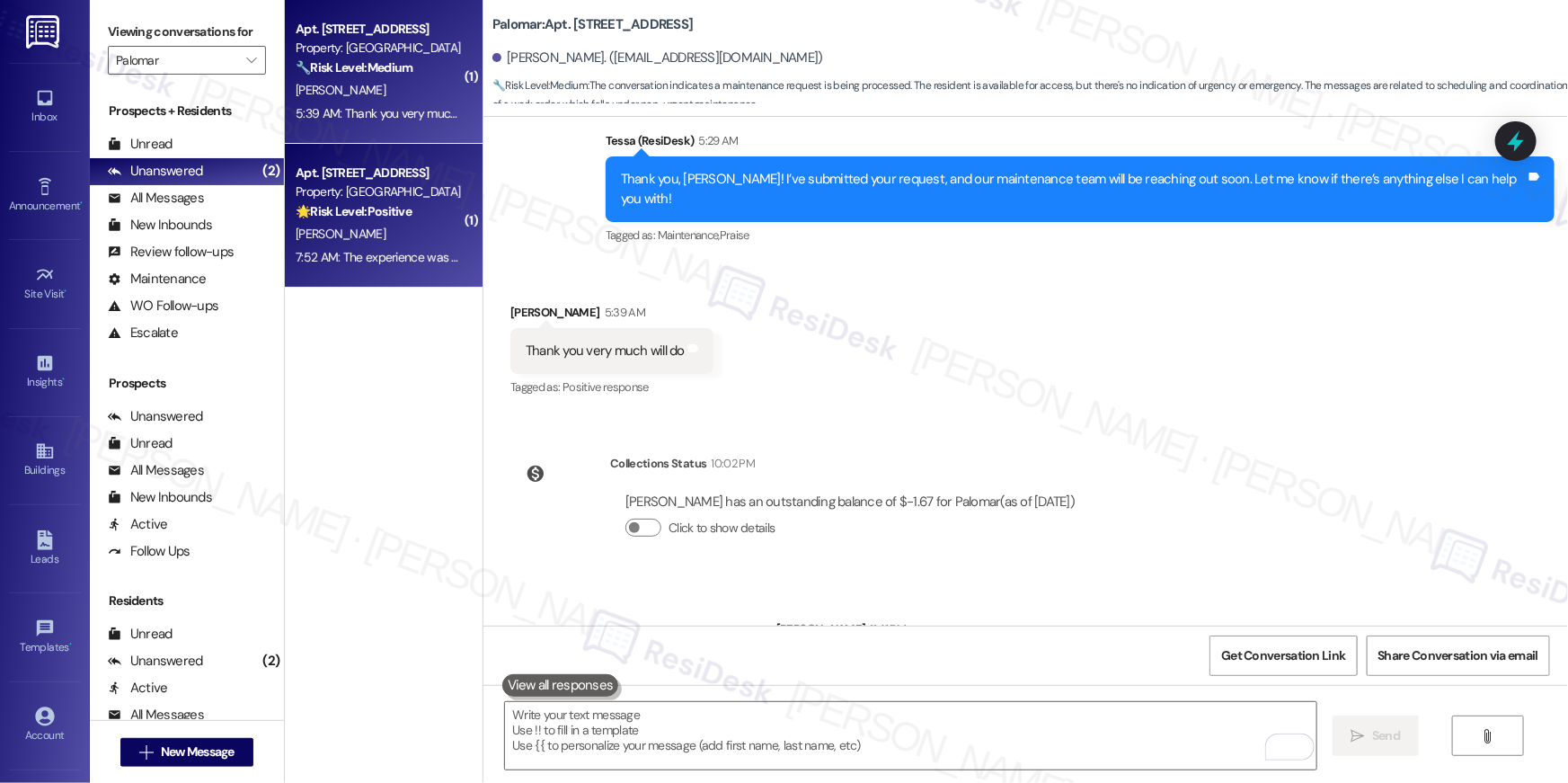
click at [402, 203] on strong "🌟 Risk Level: Positive" at bounding box center [353, 211] width 116 height 16
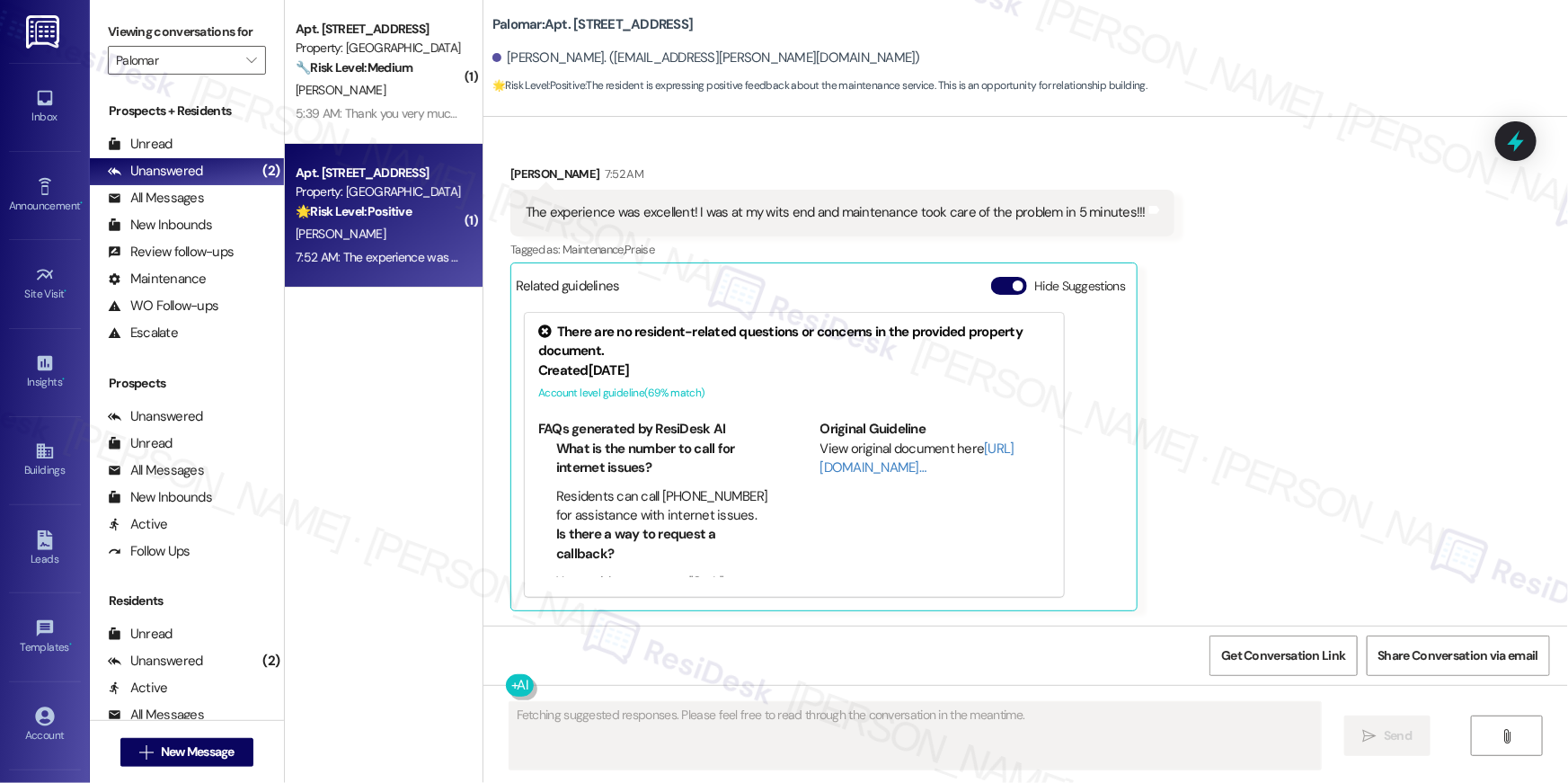
scroll to position [1239, 0]
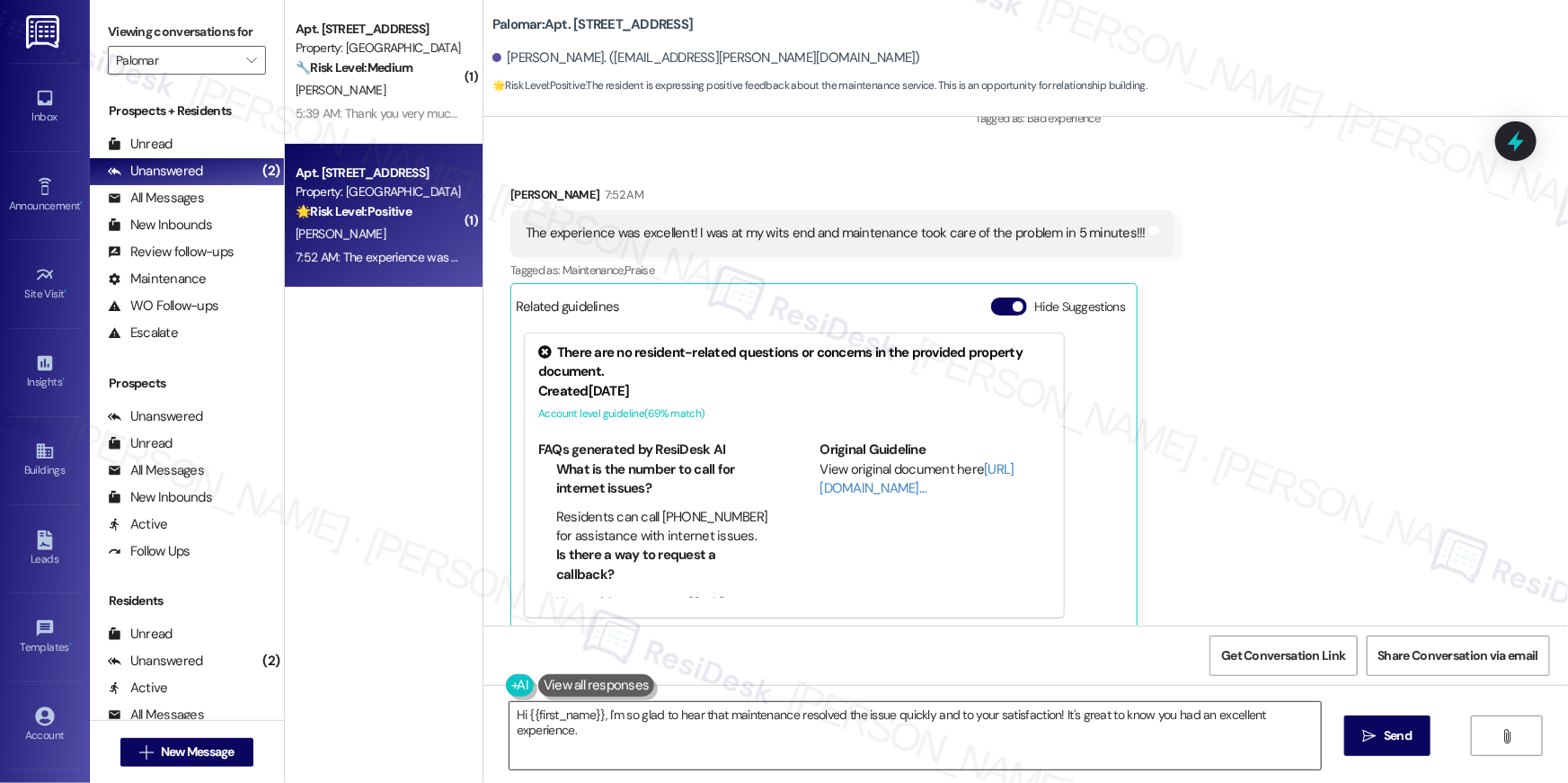
click at [893, 737] on textarea "Hi {{first_name}}, I'm so glad to hear that maintenance resolved the issue quic…" at bounding box center [916, 736] width 812 height 67
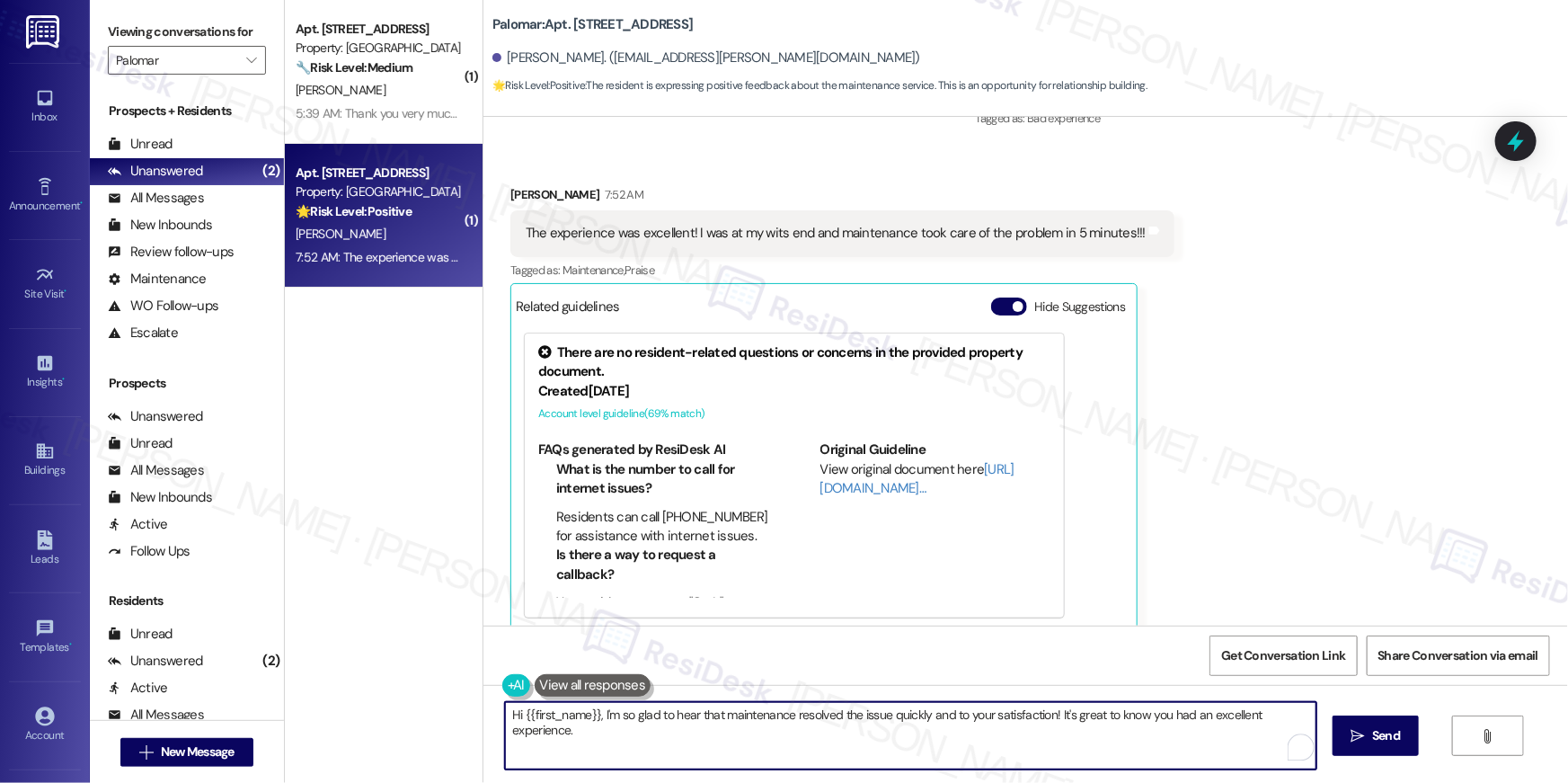
click at [893, 737] on textarea "Hi {{first_name}}, I'm so glad to hear that maintenance resolved the issue quic…" at bounding box center [911, 736] width 812 height 67
type textarea "Hi {{first_name}}, I'm so glad to hear that maintenance resolved the issue quic…"
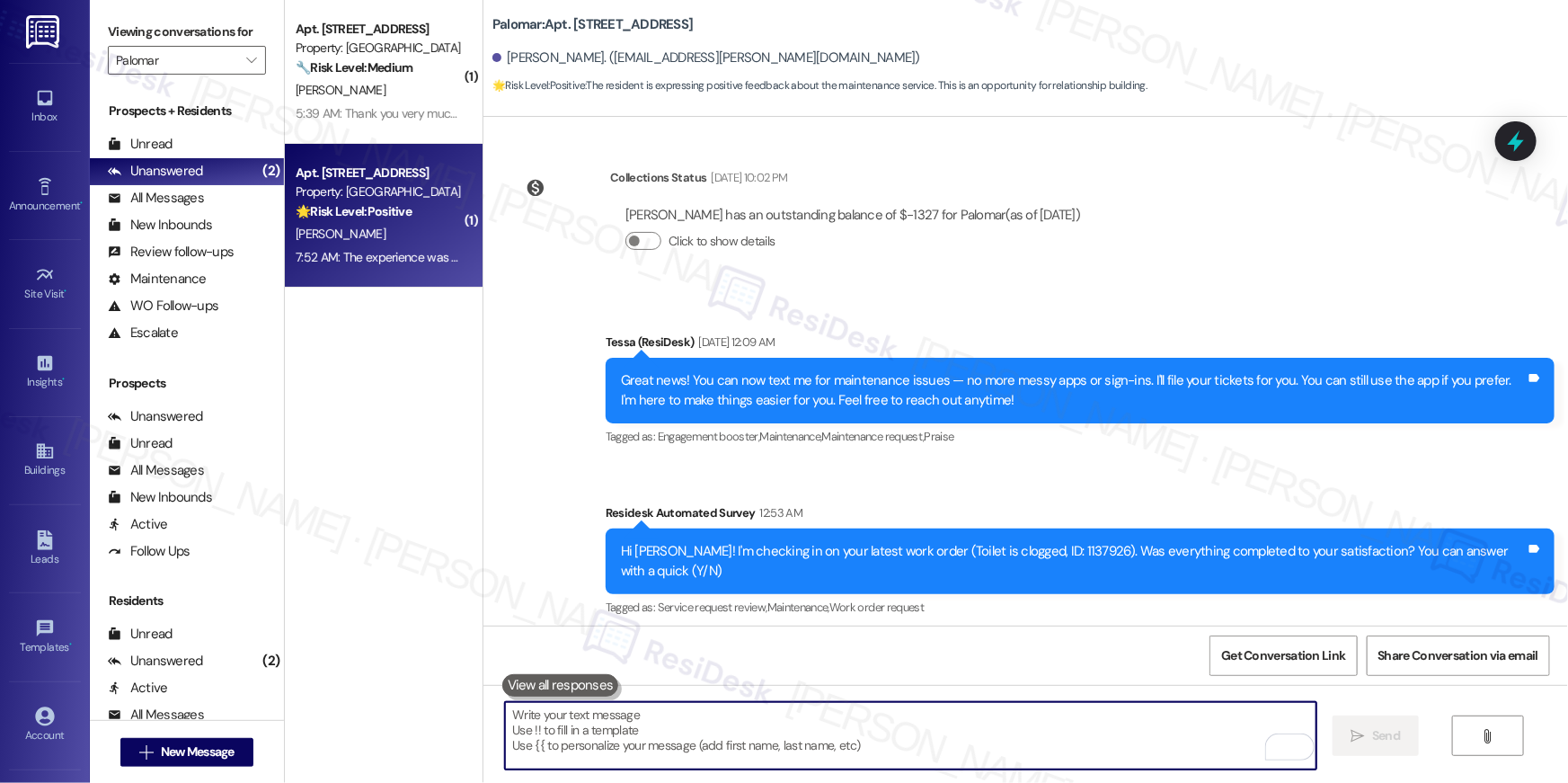
scroll to position [0, 0]
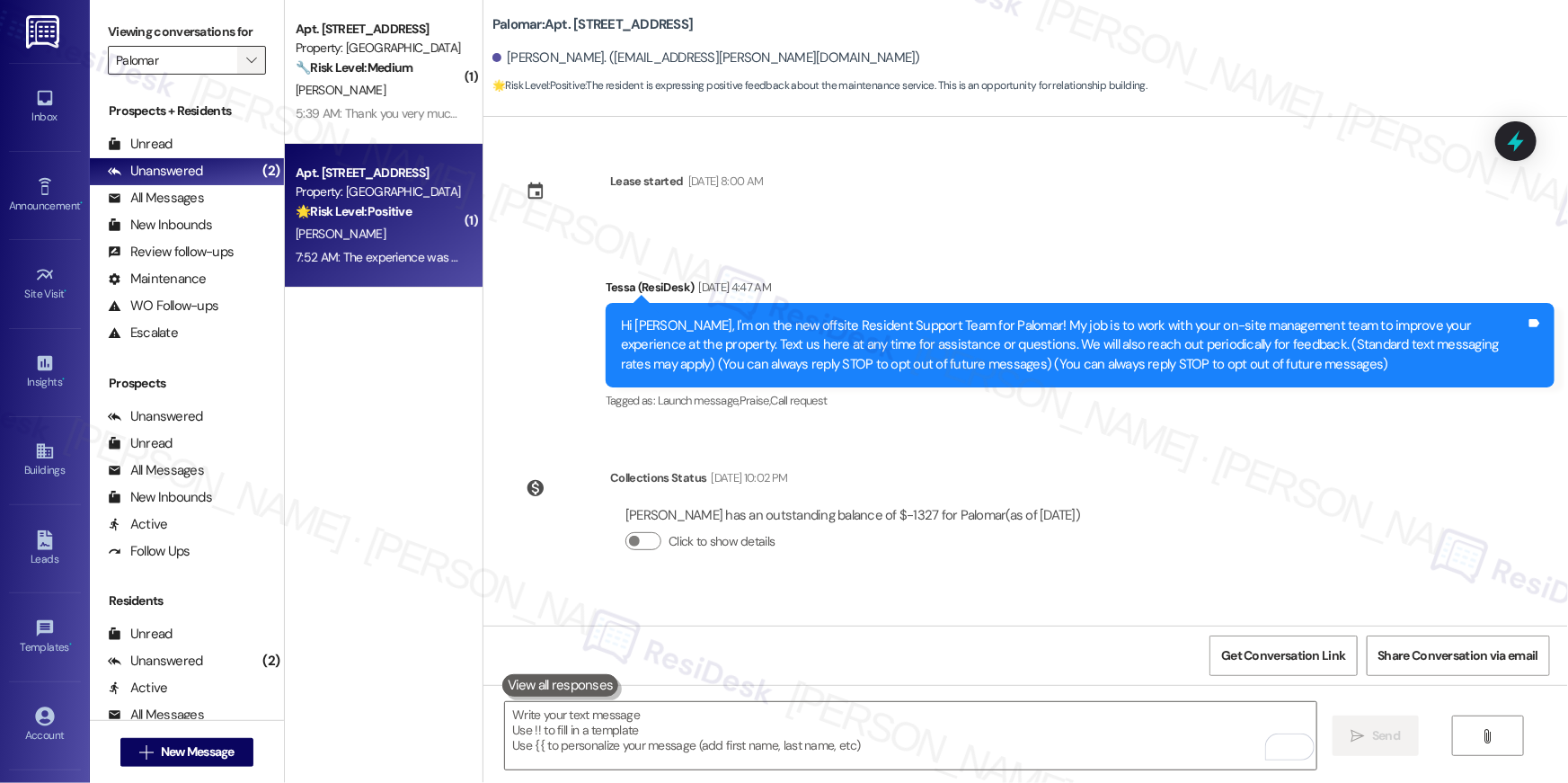
click at [251, 61] on button "" at bounding box center [252, 60] width 29 height 29
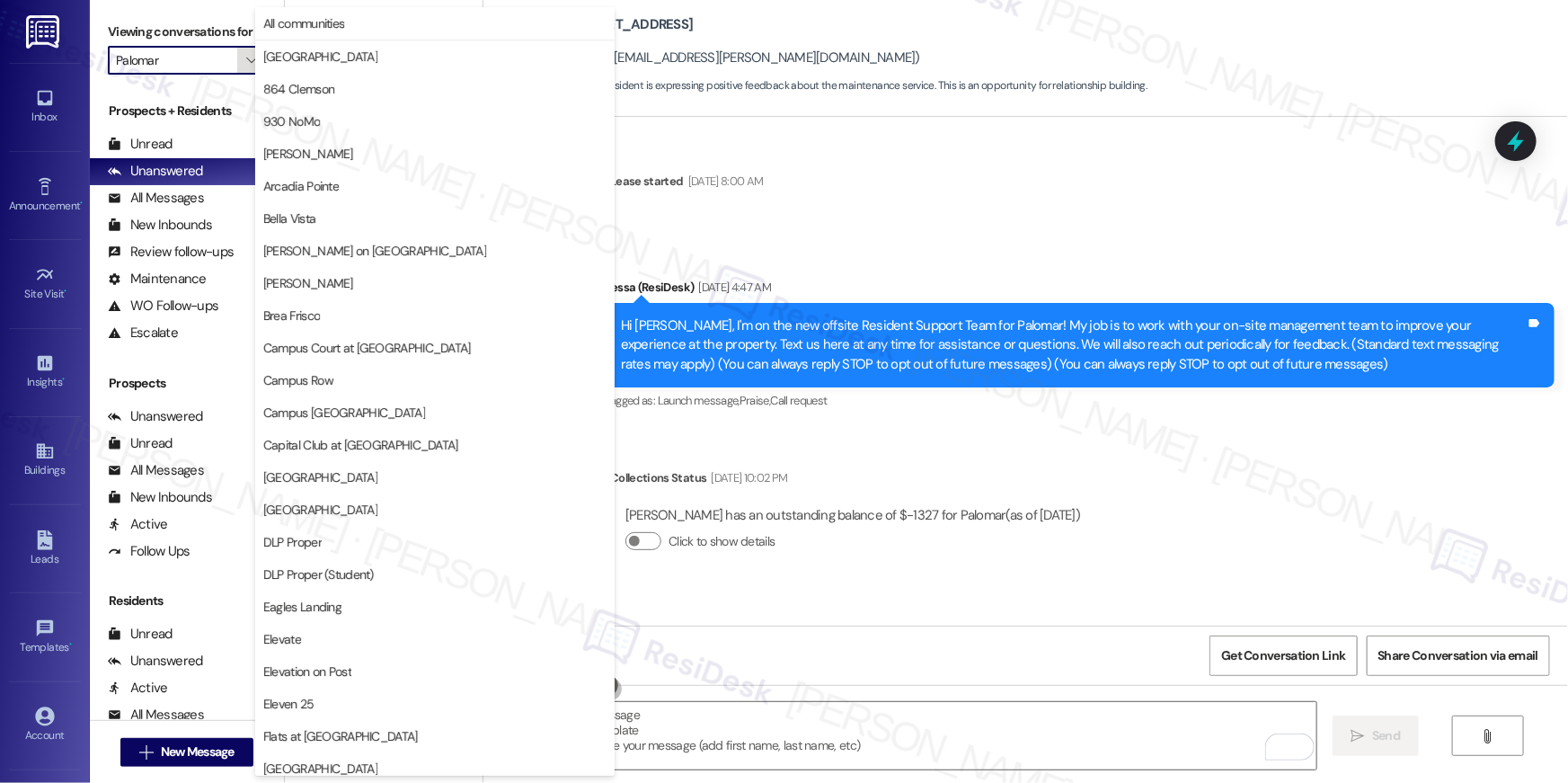
scroll to position [940, 0]
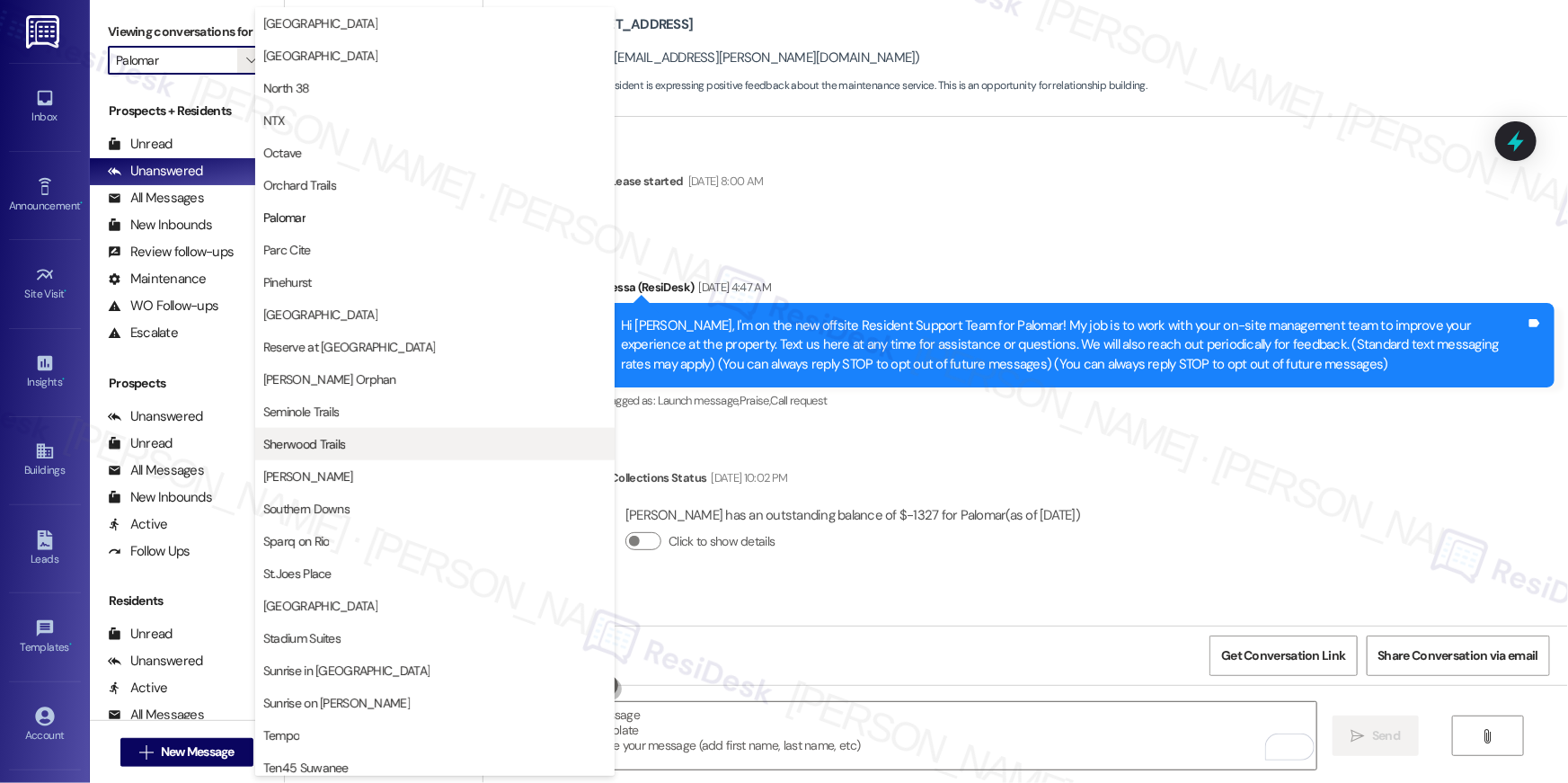
click at [389, 436] on span "Sherwood Trails" at bounding box center [434, 444] width 343 height 18
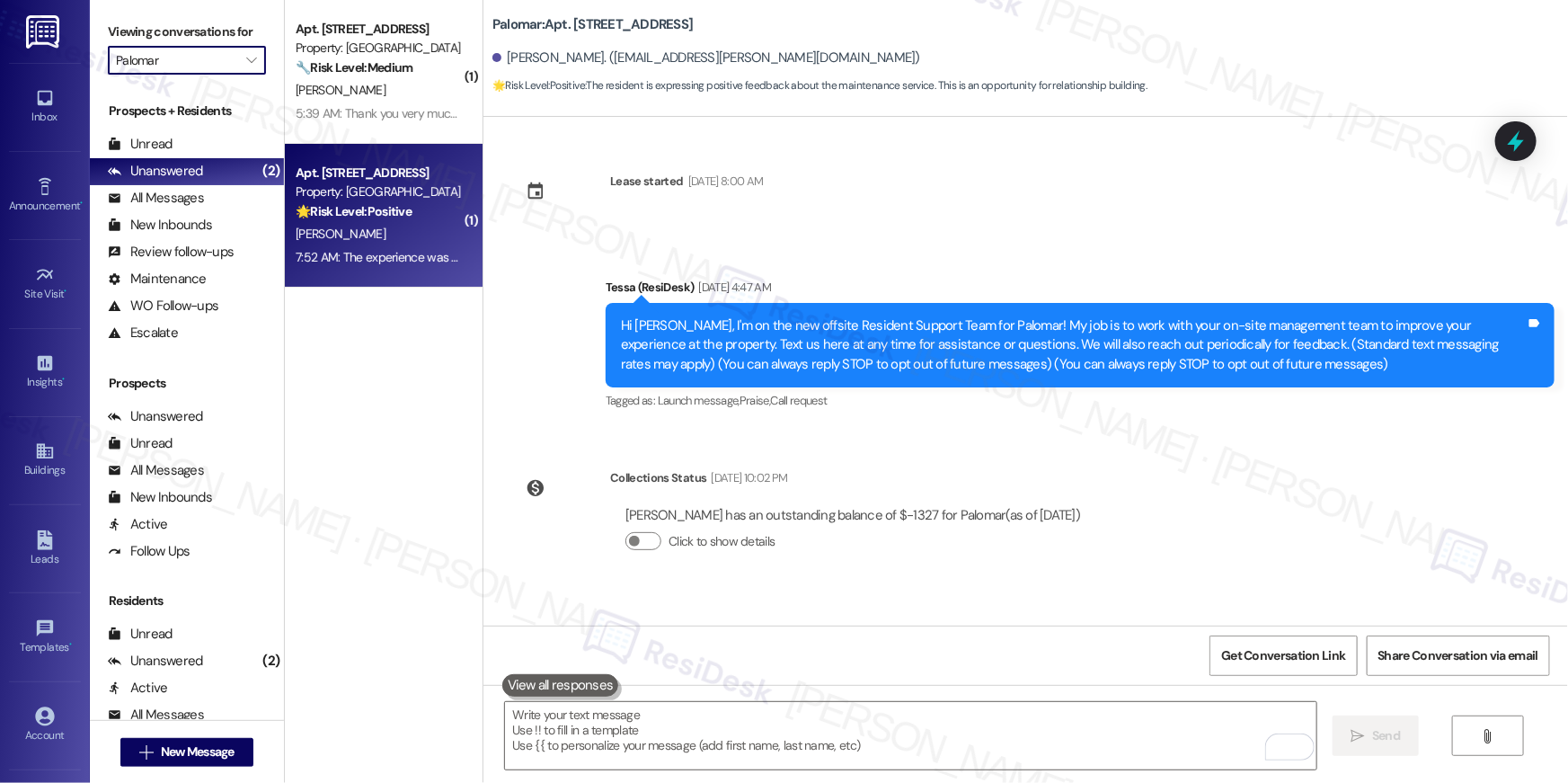
type input "Sherwood Trails"
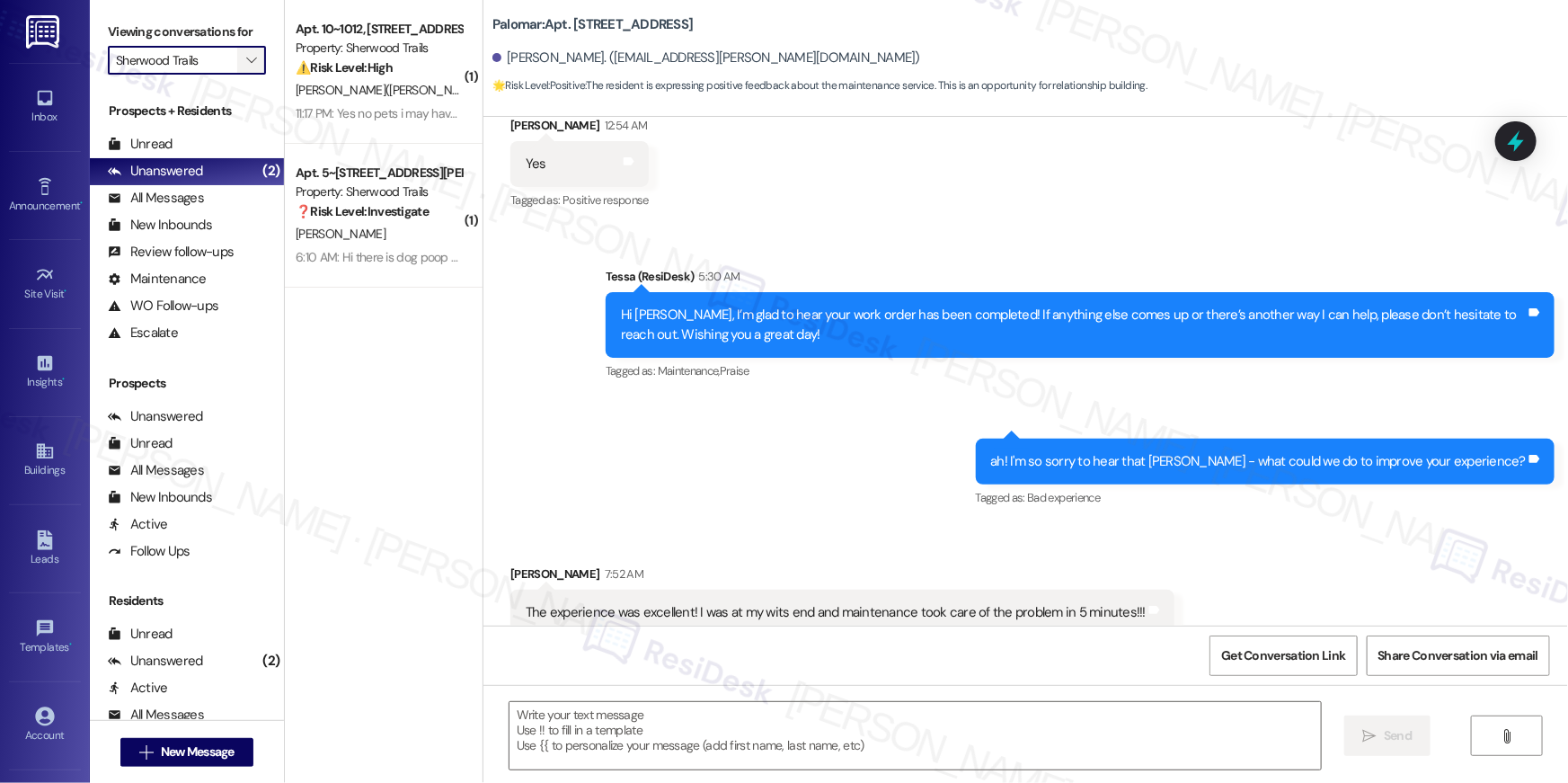
click at [252, 59] on button "" at bounding box center [252, 60] width 29 height 29
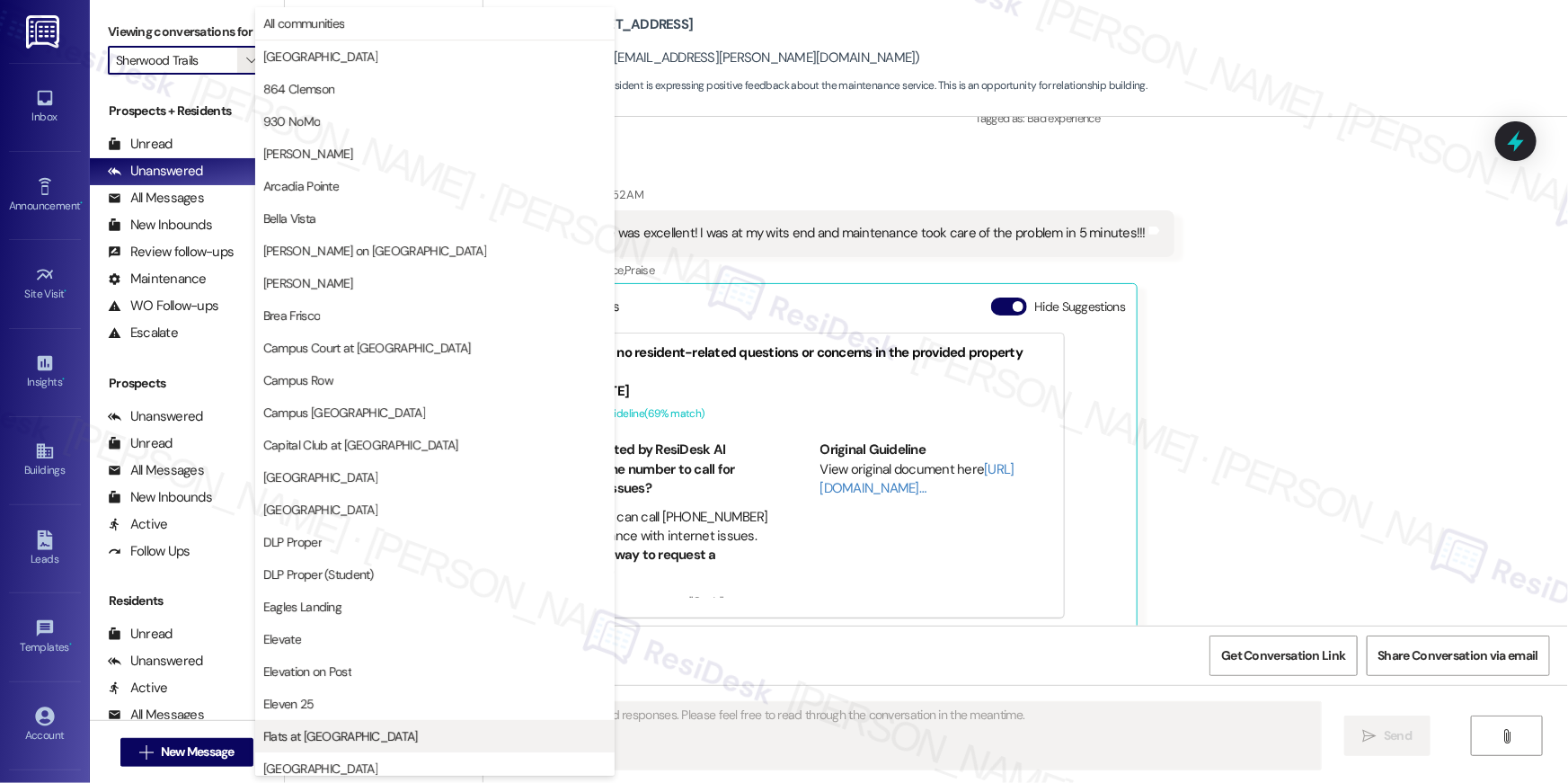
scroll to position [1371, 0]
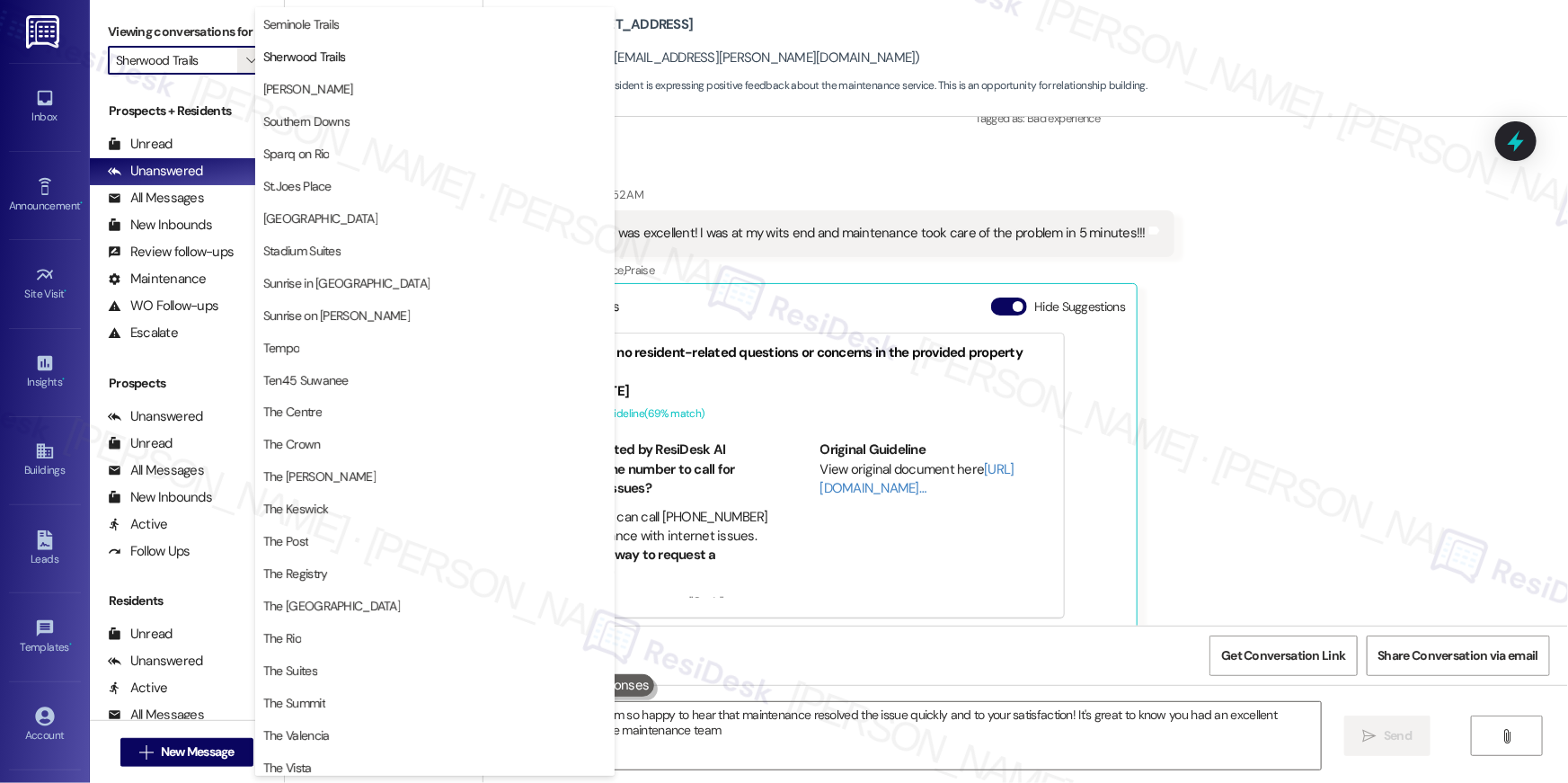
type textarea "Hi {{first_name}}, I'm so happy to hear that maintenance resolved the issue qui…"
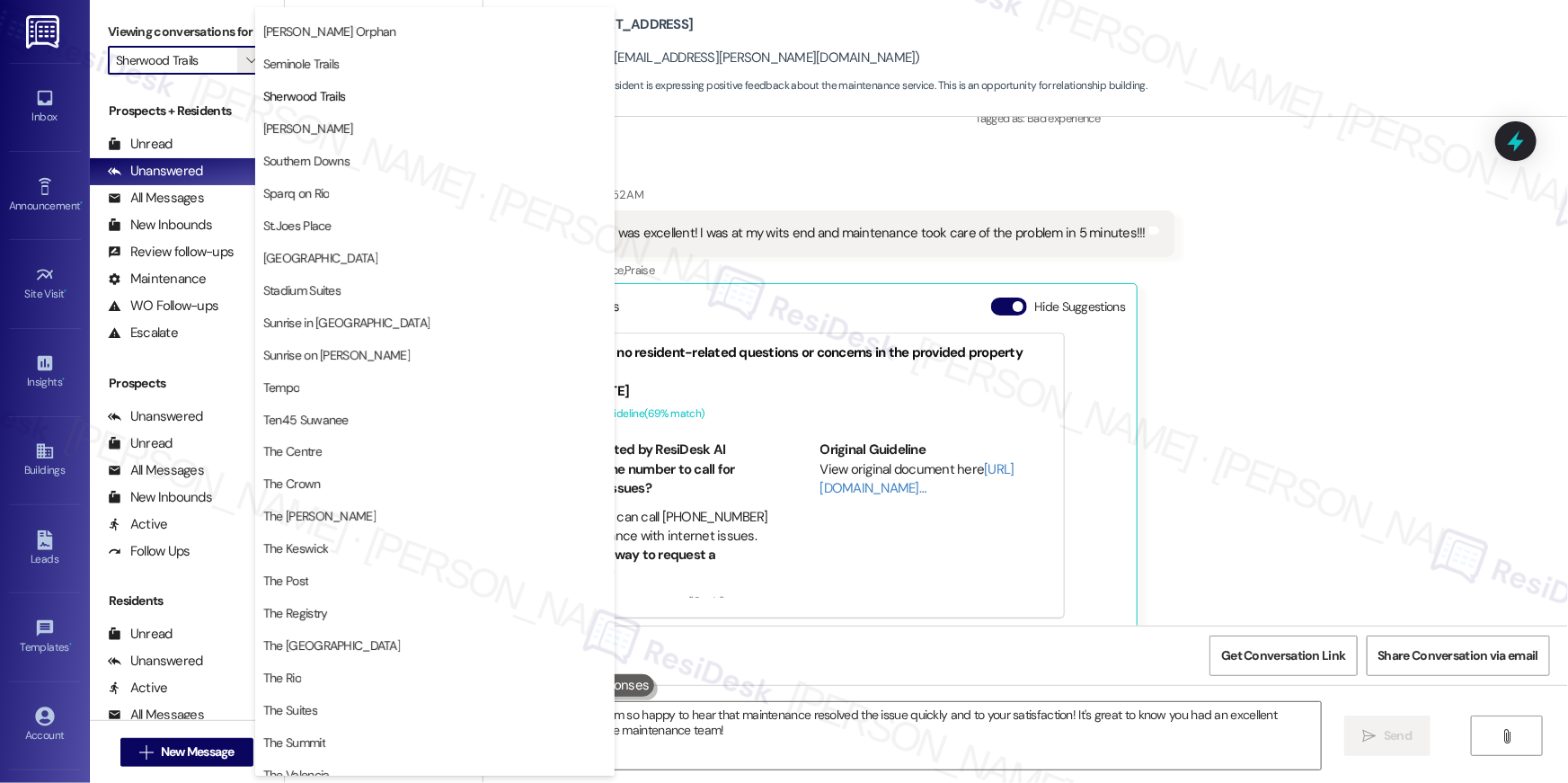
scroll to position [1286, 0]
click at [1327, 482] on div "Received via SMS Larry Prugh 7:52 AM The experience was excellent! I was at my …" at bounding box center [1026, 395] width 1085 height 501
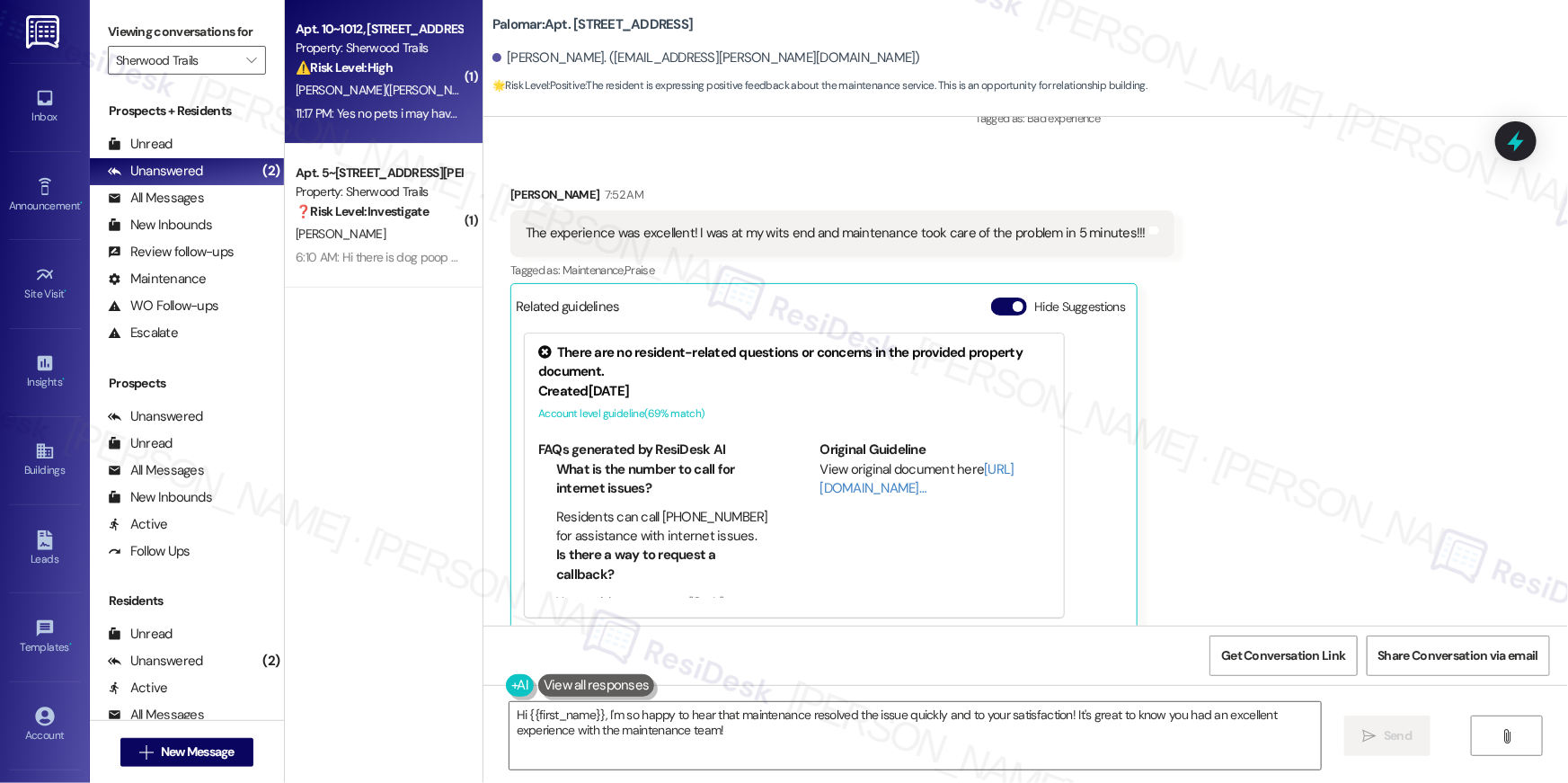
click at [382, 89] on div "[PERSON_NAME]([PERSON_NAME])" at bounding box center [379, 90] width 170 height 23
type textarea "Fetching suggested responses. Please feel free to read through the conversation…"
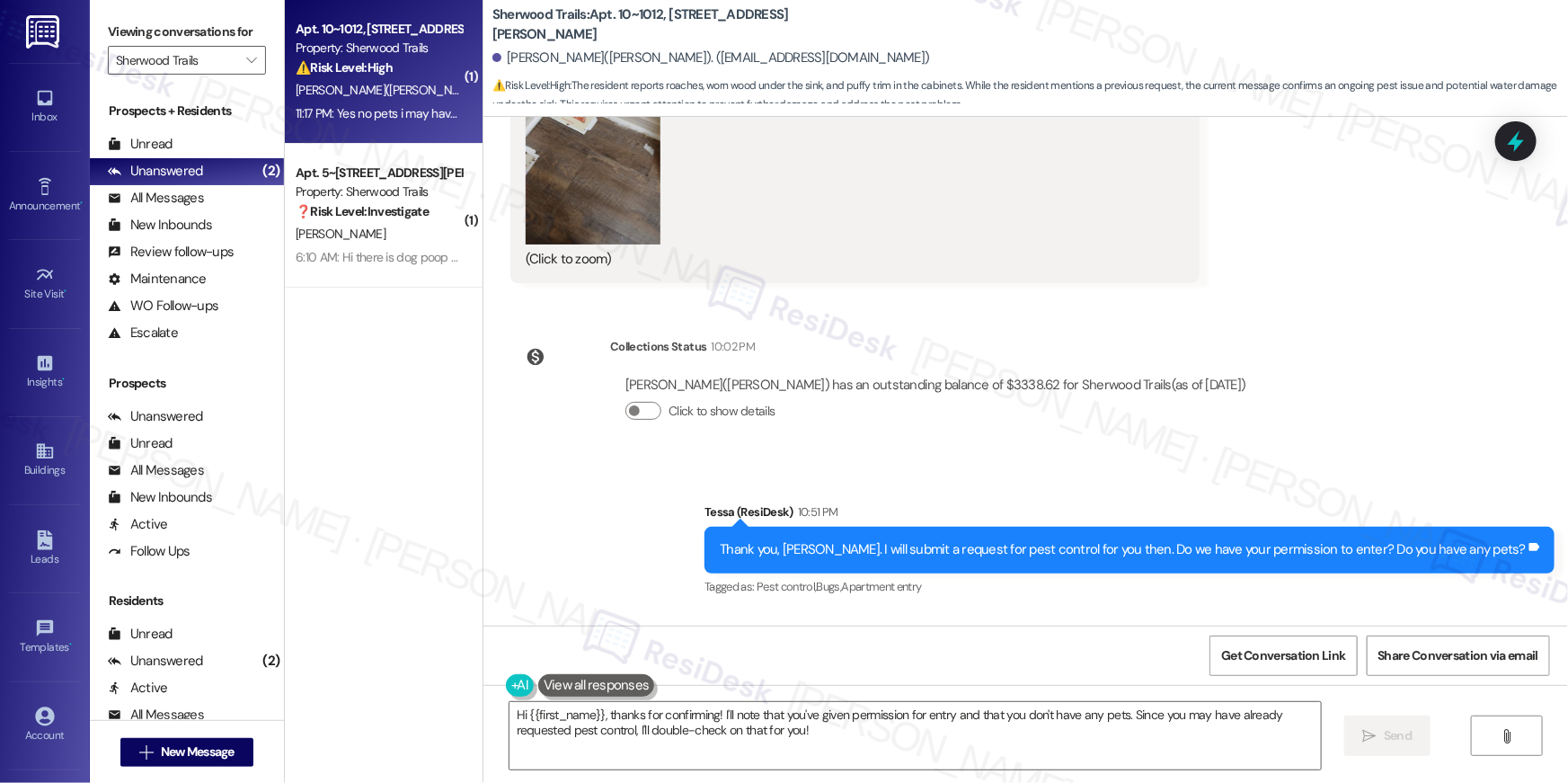
scroll to position [4044, 0]
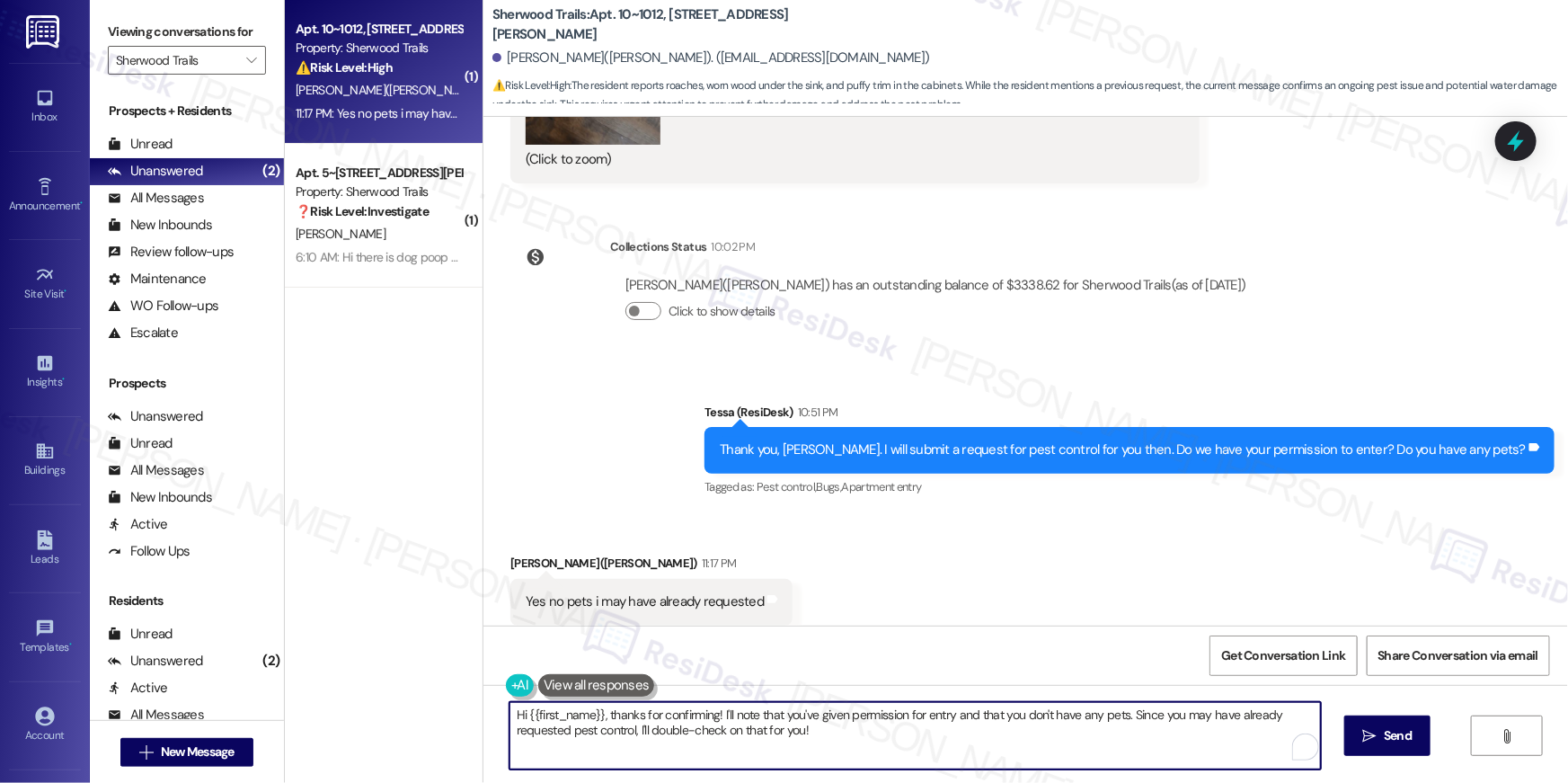
click at [861, 747] on textarea "Hi {{first_name}}, thanks for confirming! I'll note that you've given permissio…" at bounding box center [916, 736] width 812 height 67
click at [864, 747] on textarea "Hi {{first_name}}, thanks for confirming! I'll note that you've given permissio…" at bounding box center [916, 736] width 812 height 67
click at [864, 747] on textarea "Hi {{first_name}}, thanks for confirming! I'll note that you've given permissio…" at bounding box center [911, 736] width 812 height 67
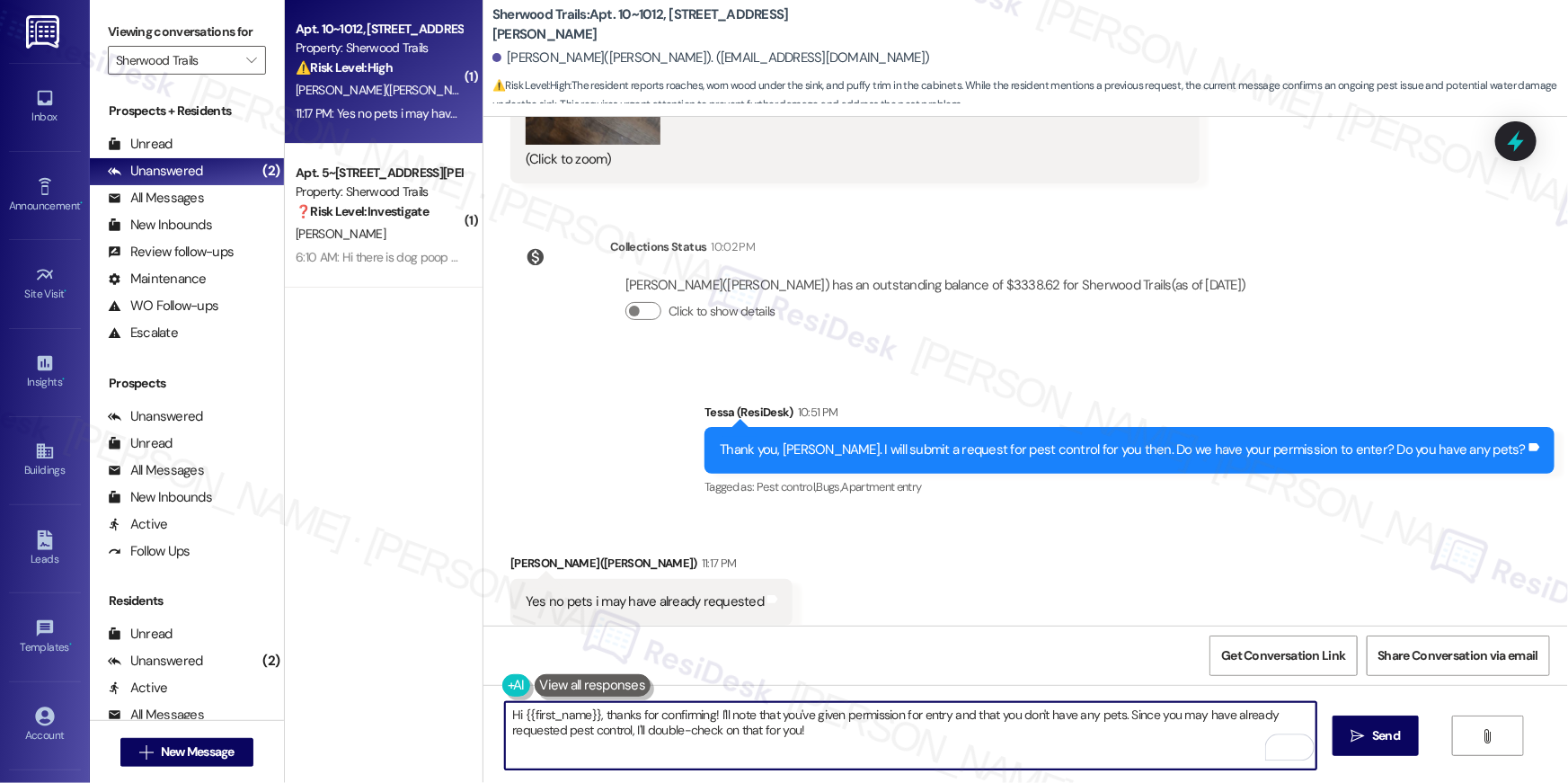
click at [864, 747] on textarea "Hi {{first_name}}, thanks for confirming! I'll note that you've given permissio…" at bounding box center [911, 736] width 812 height 67
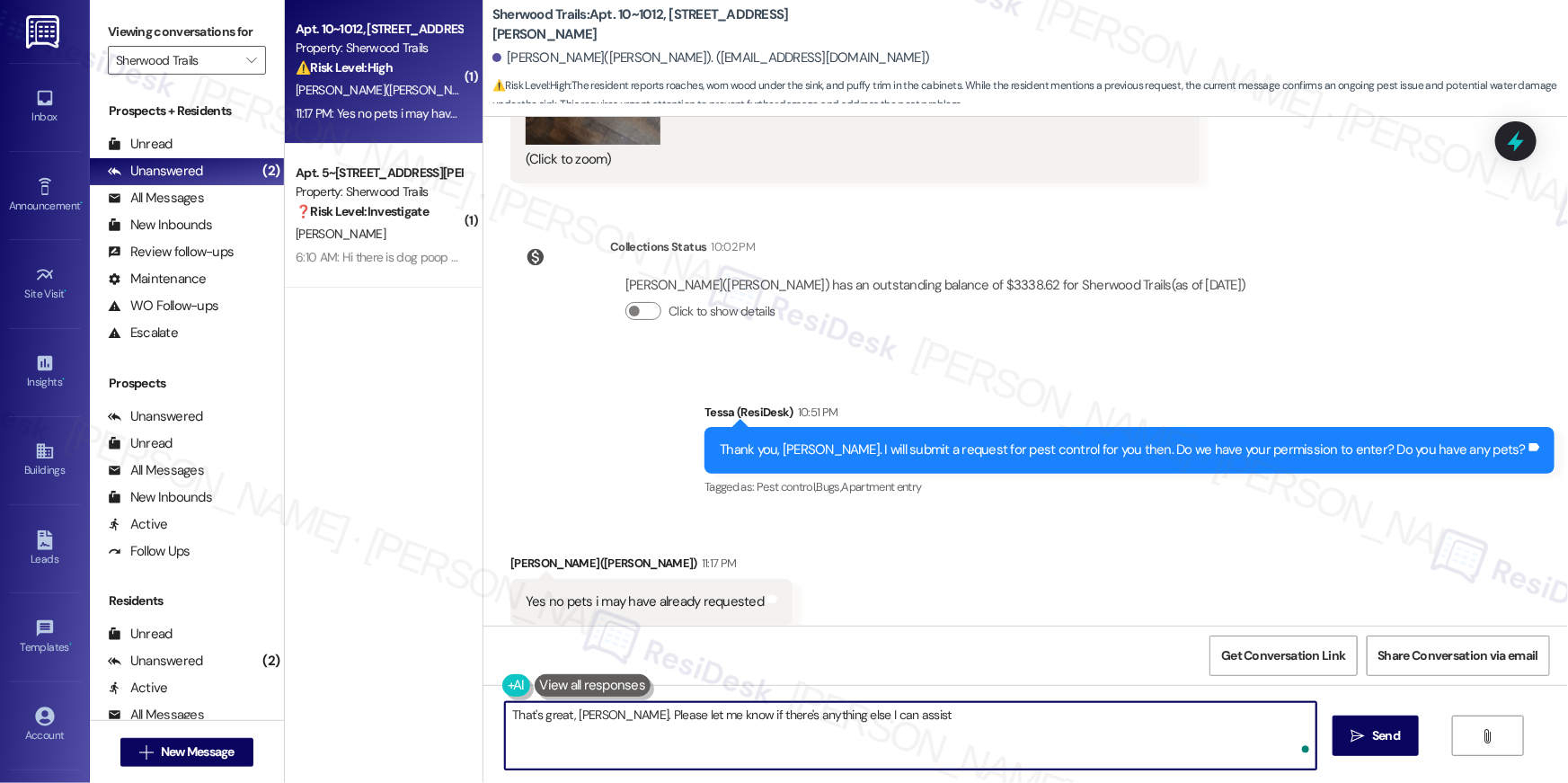
type textarea "That's great, Barbara. Please let me know if there's anything else I can assist"
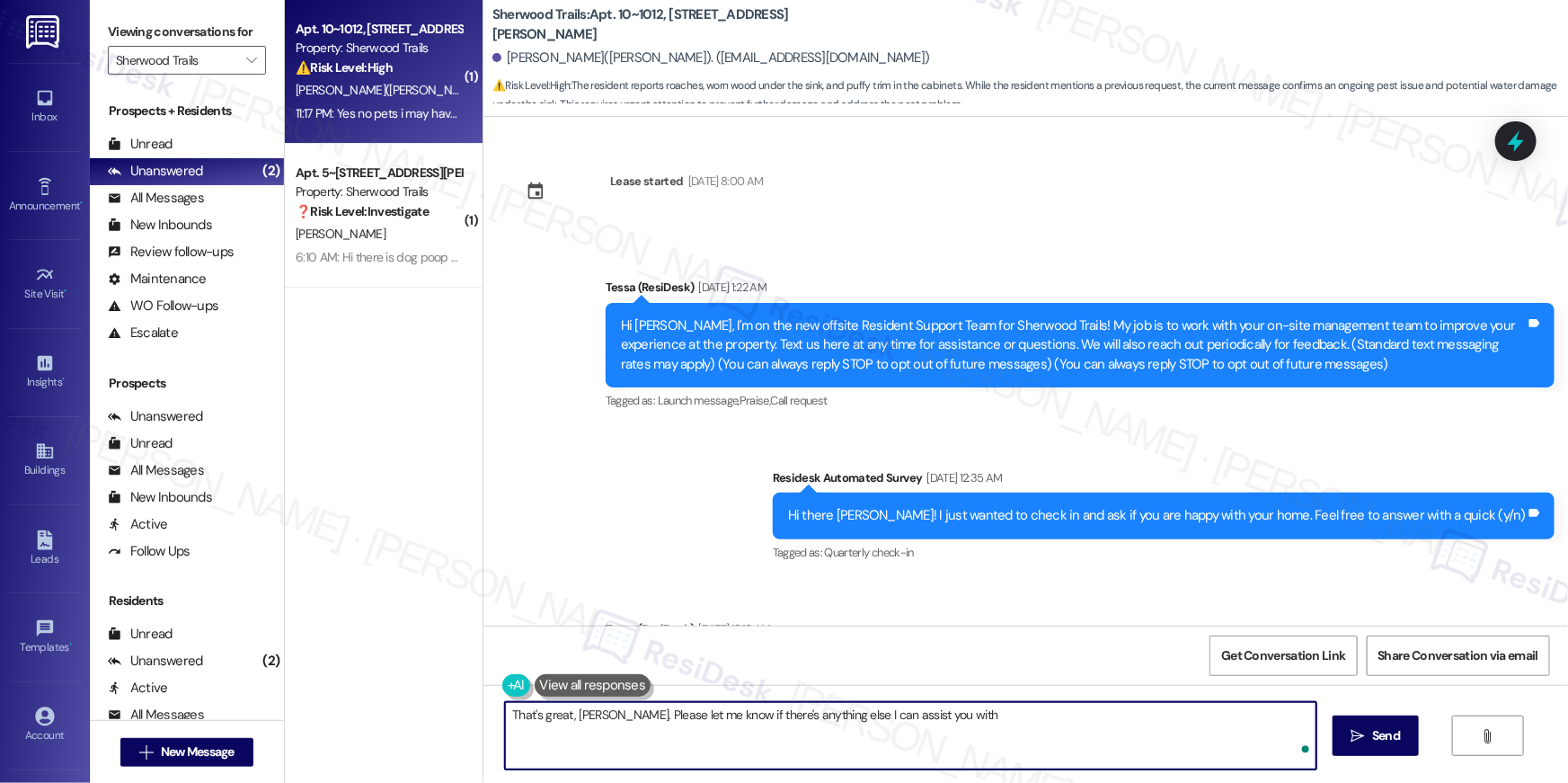
scroll to position [4044, 0]
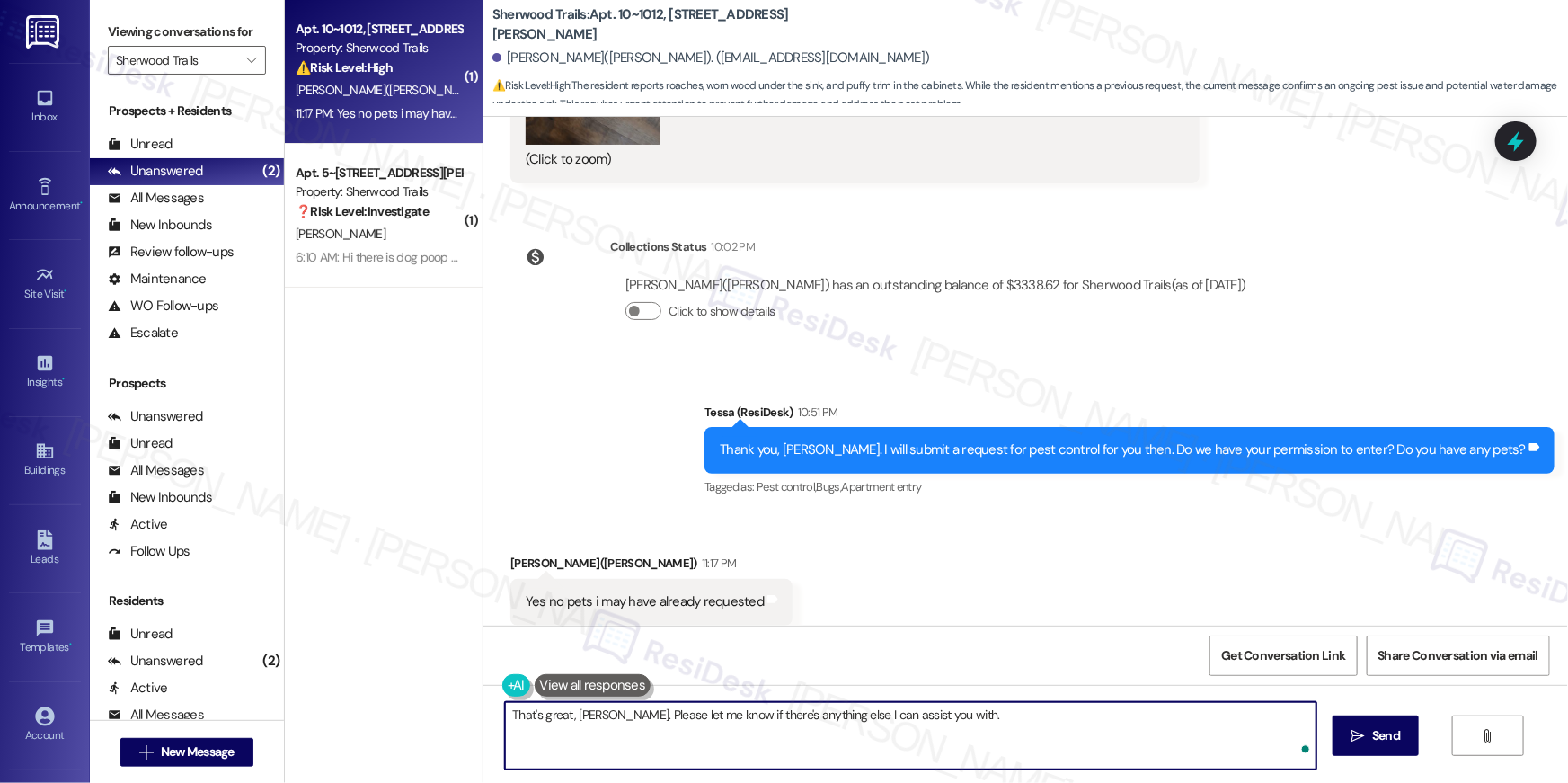
type textarea "That's great, [PERSON_NAME]. Please let me know if there's anything else I can …"
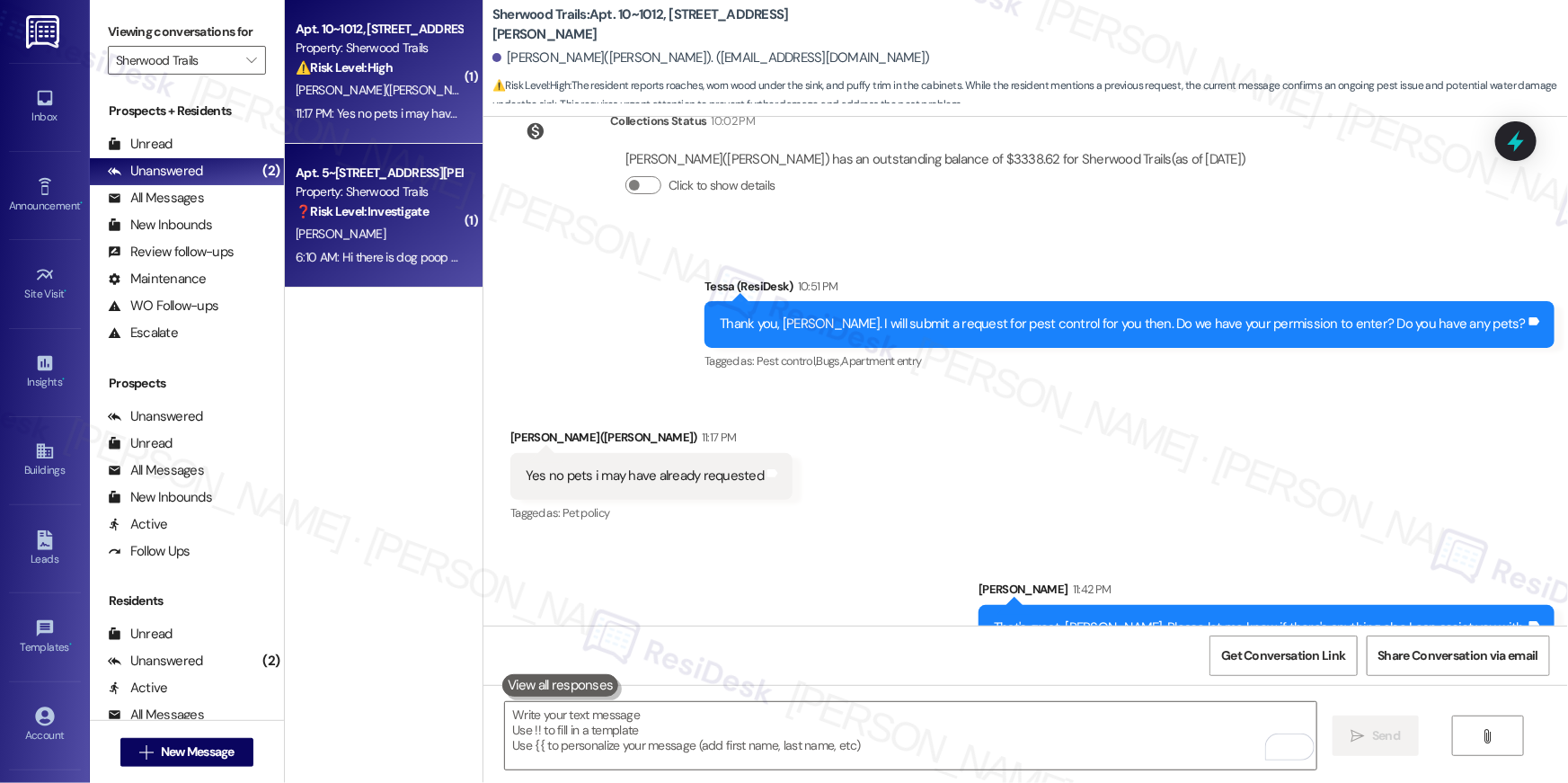
click at [449, 253] on div "6:10 AM: Hi there is dog poop on the sidewalk by my apartment can yall put a no…" at bounding box center [788, 258] width 986 height 16
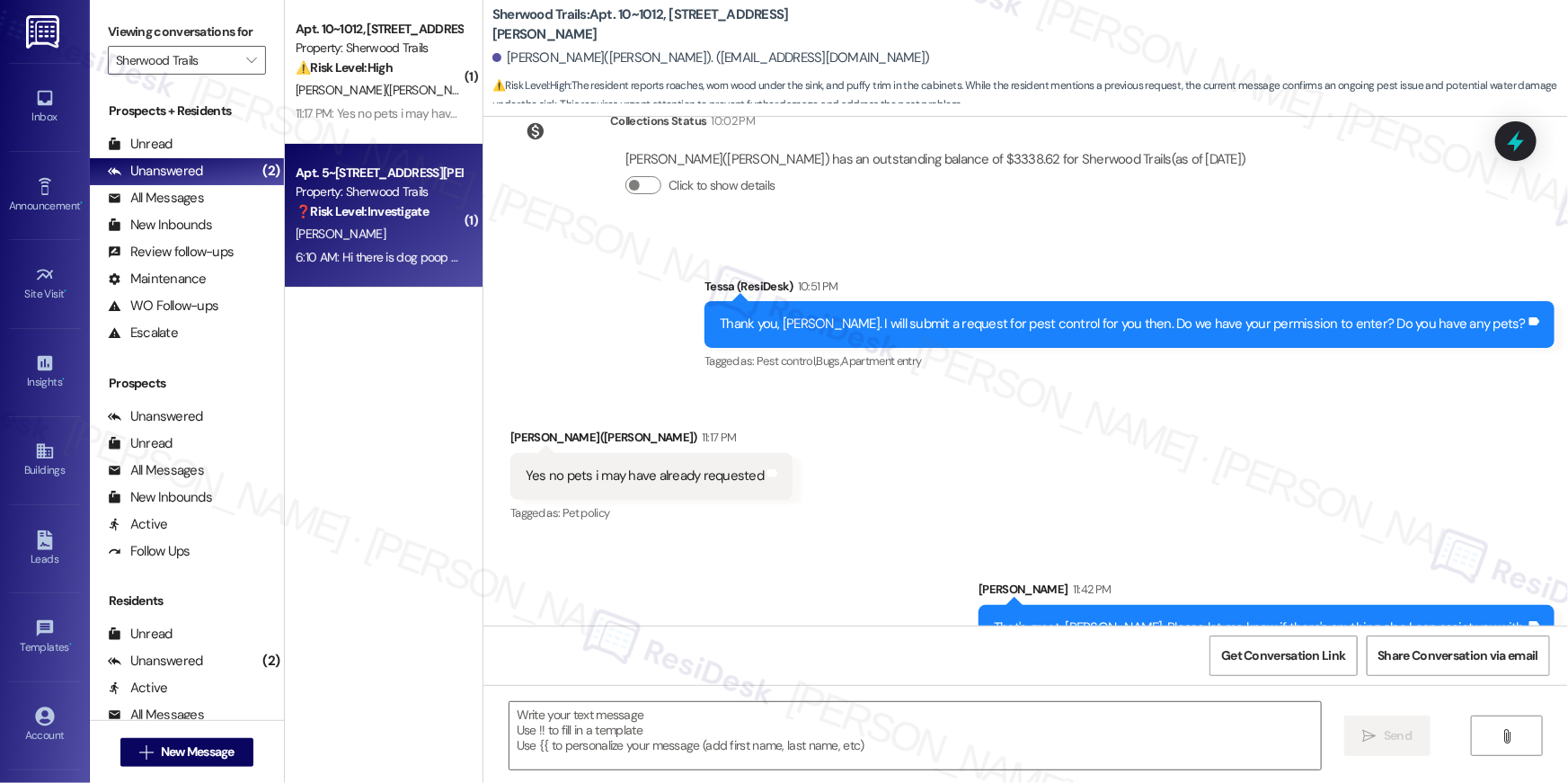
type textarea "Fetching suggested responses. Please feel free to read through the conversation…"
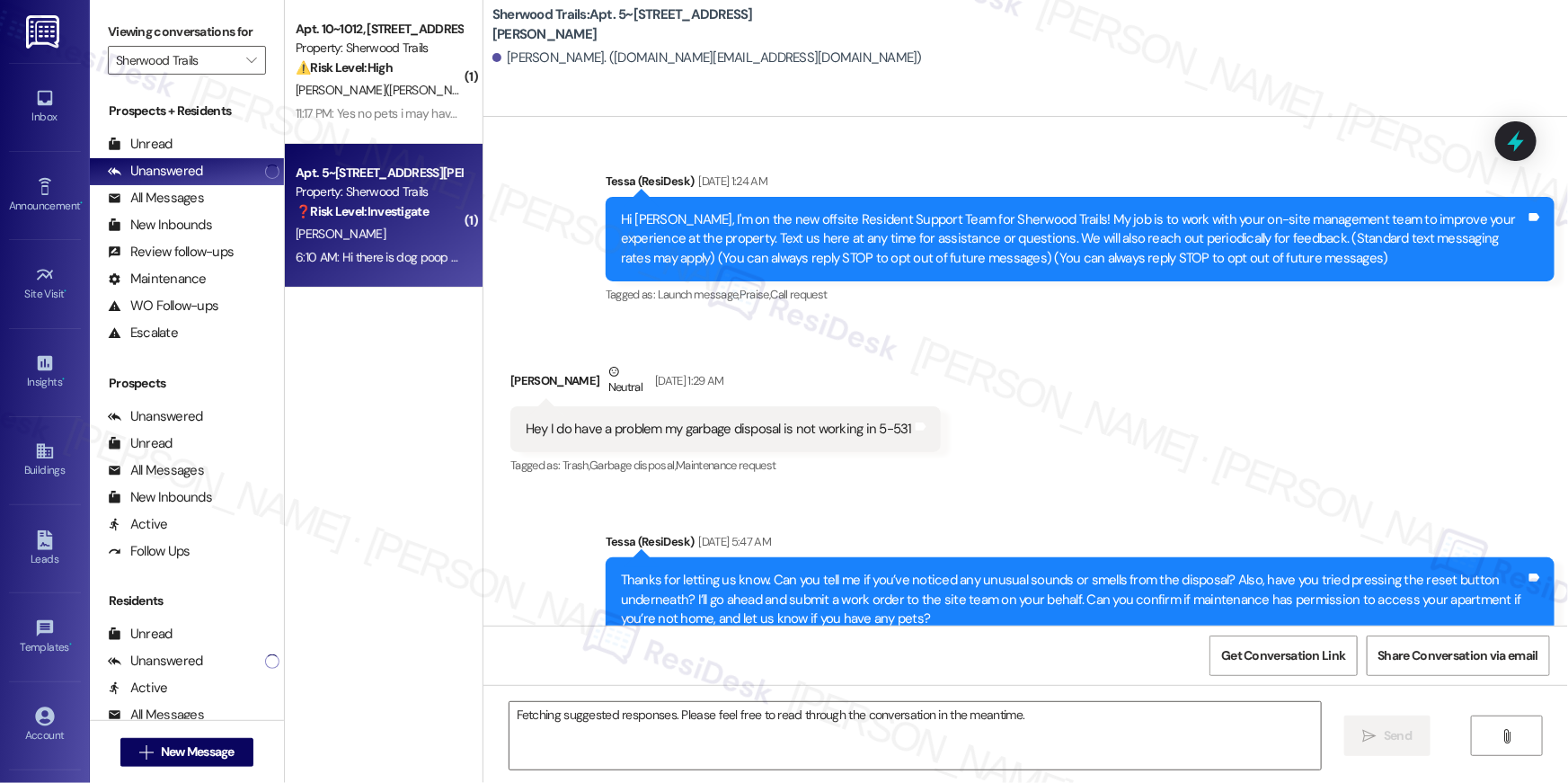
scroll to position [16179, 0]
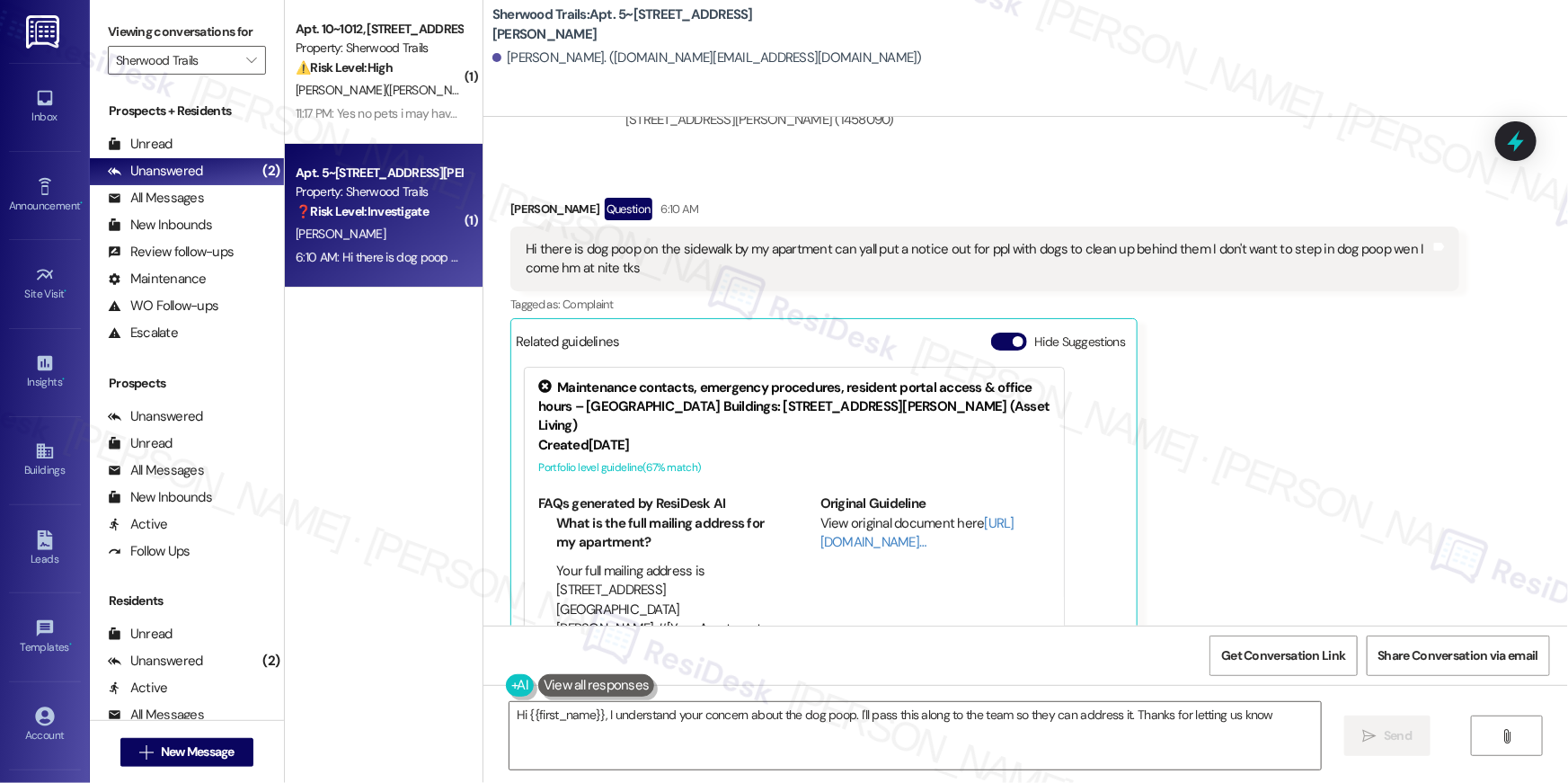
type textarea "Hi {{first_name}}, I understand your concern about the dog poop. I'll pass this…"
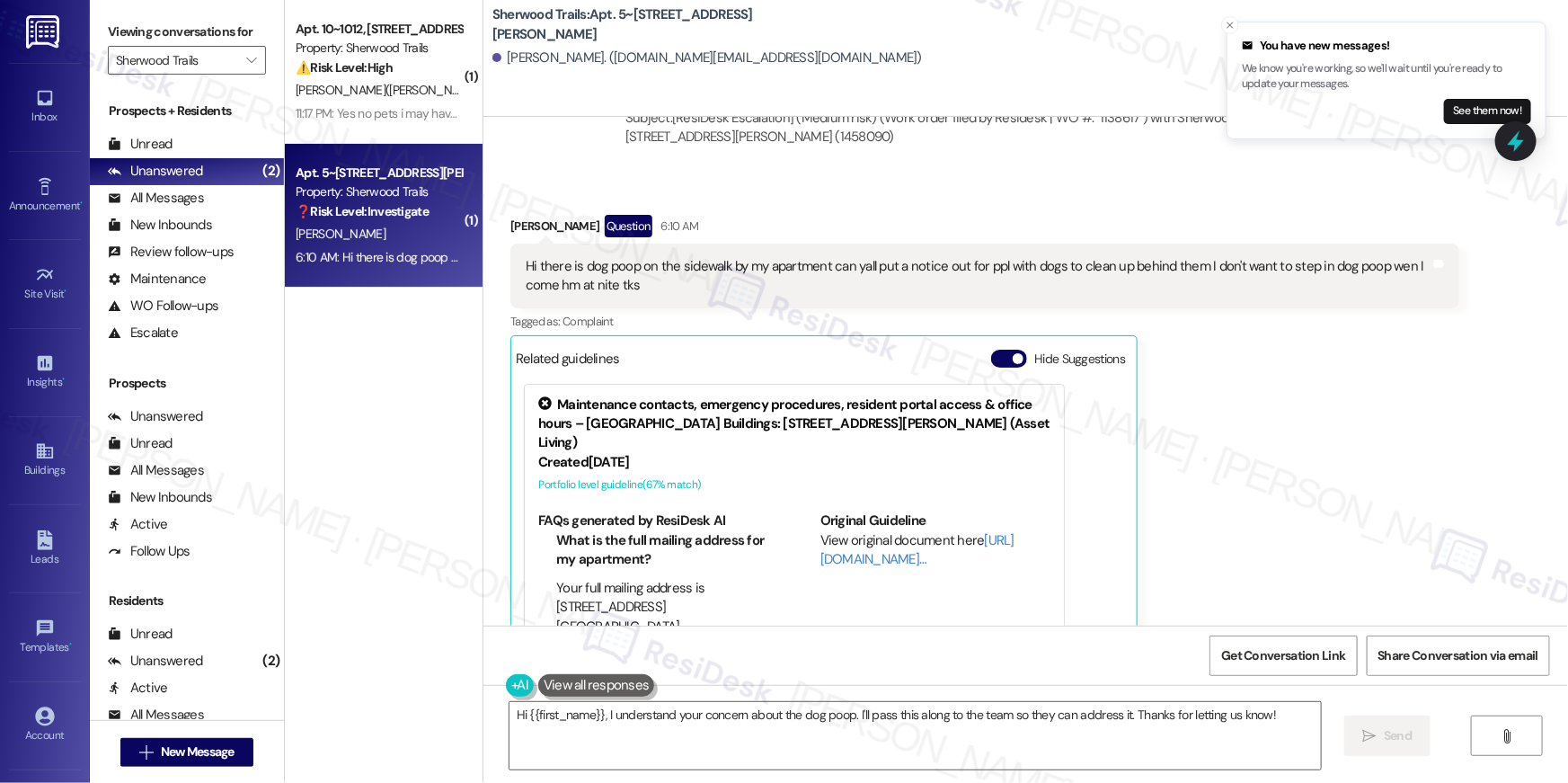
scroll to position [16141, 0]
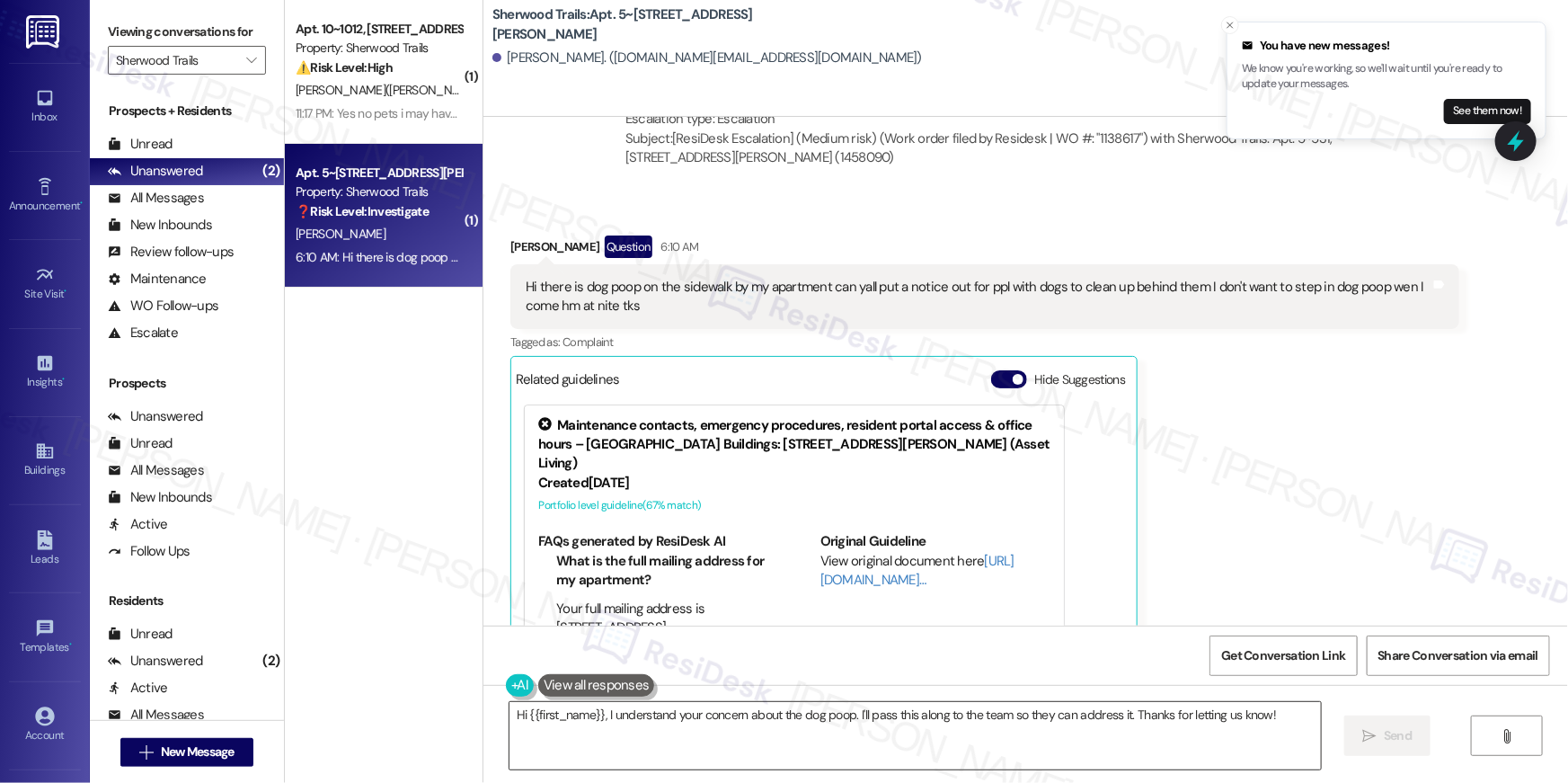
click at [730, 753] on textarea "Hi {{first_name}}, I understand your concern about the dog poop. I'll pass this…" at bounding box center [916, 736] width 812 height 67
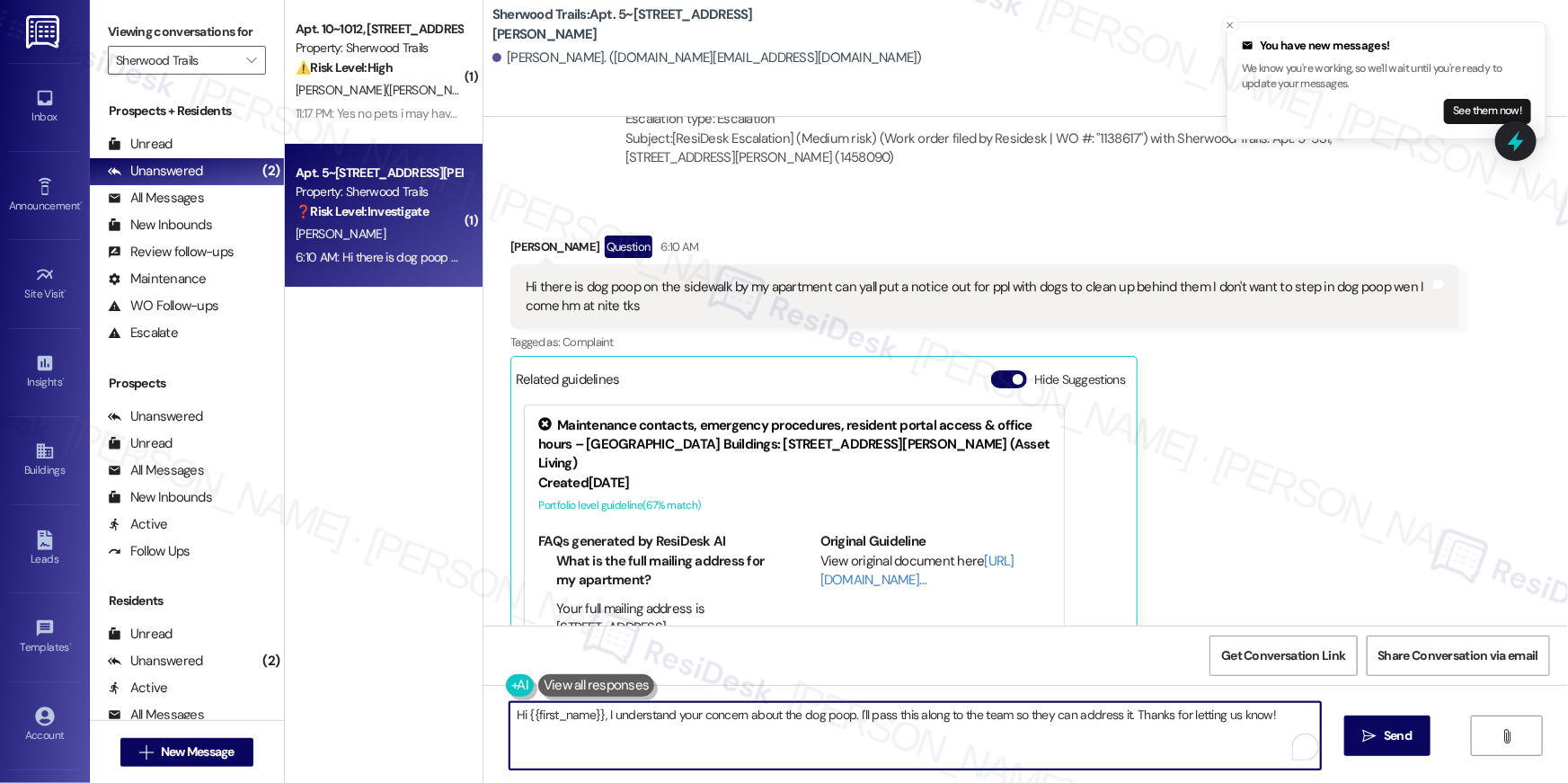
click at [878, 746] on textarea "Hi {{first_name}}, I understand your concern about the dog poop. I'll pass this…" at bounding box center [916, 736] width 812 height 67
click at [1026, 737] on textarea "Hi {{first_name}}, I understand your concern about the dog poop. I'll pass this…" at bounding box center [916, 736] width 812 height 67
click at [1391, 738] on span "Send" at bounding box center [1386, 736] width 28 height 19
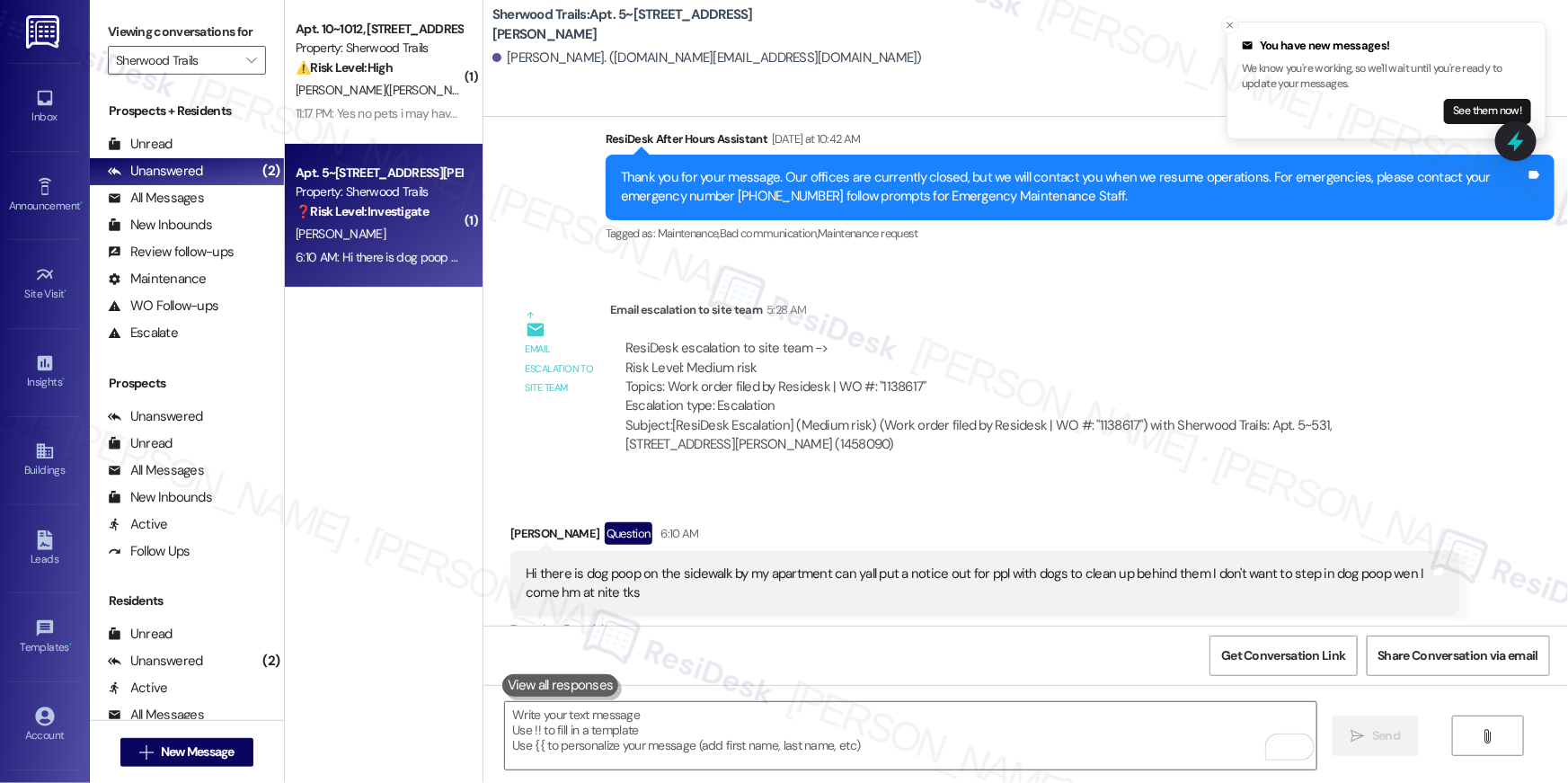
scroll to position [16179, 0]
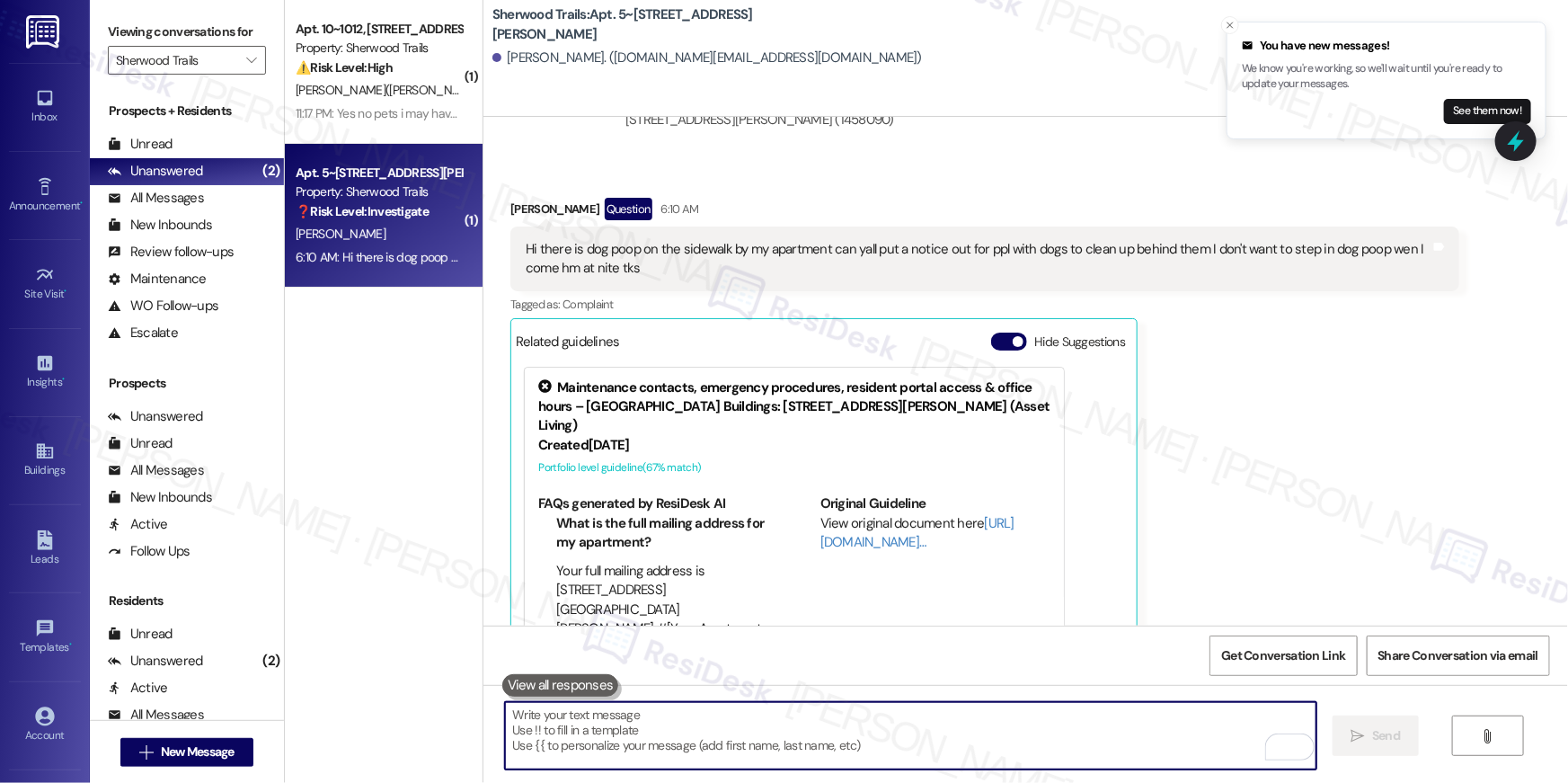
click at [965, 747] on textarea "To enrich screen reader interactions, please activate Accessibility in Grammarl…" at bounding box center [911, 736] width 812 height 67
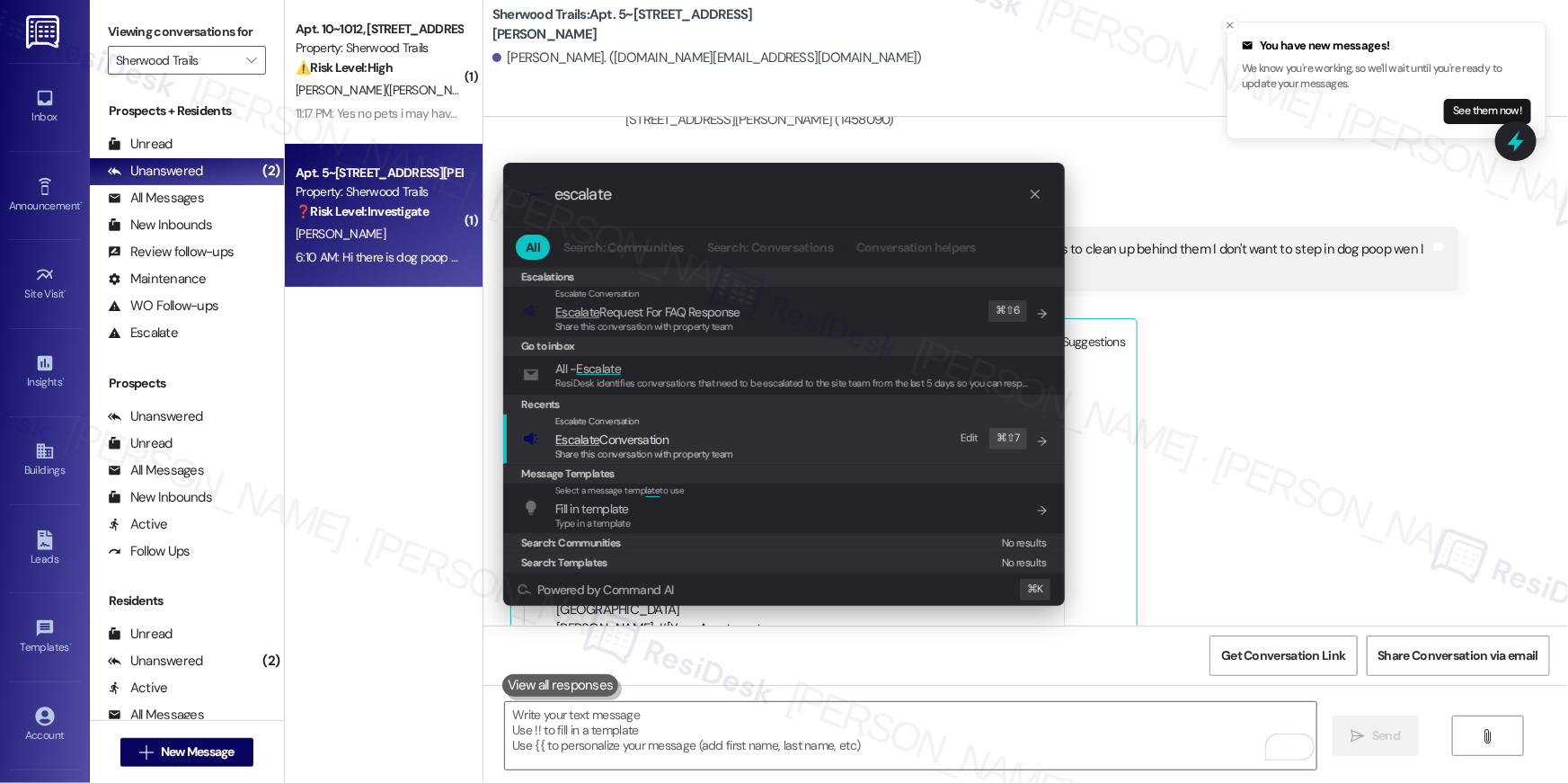
type input "escalate"
click at [667, 424] on div "Escalate Conversation" at bounding box center [644, 422] width 178 height 15
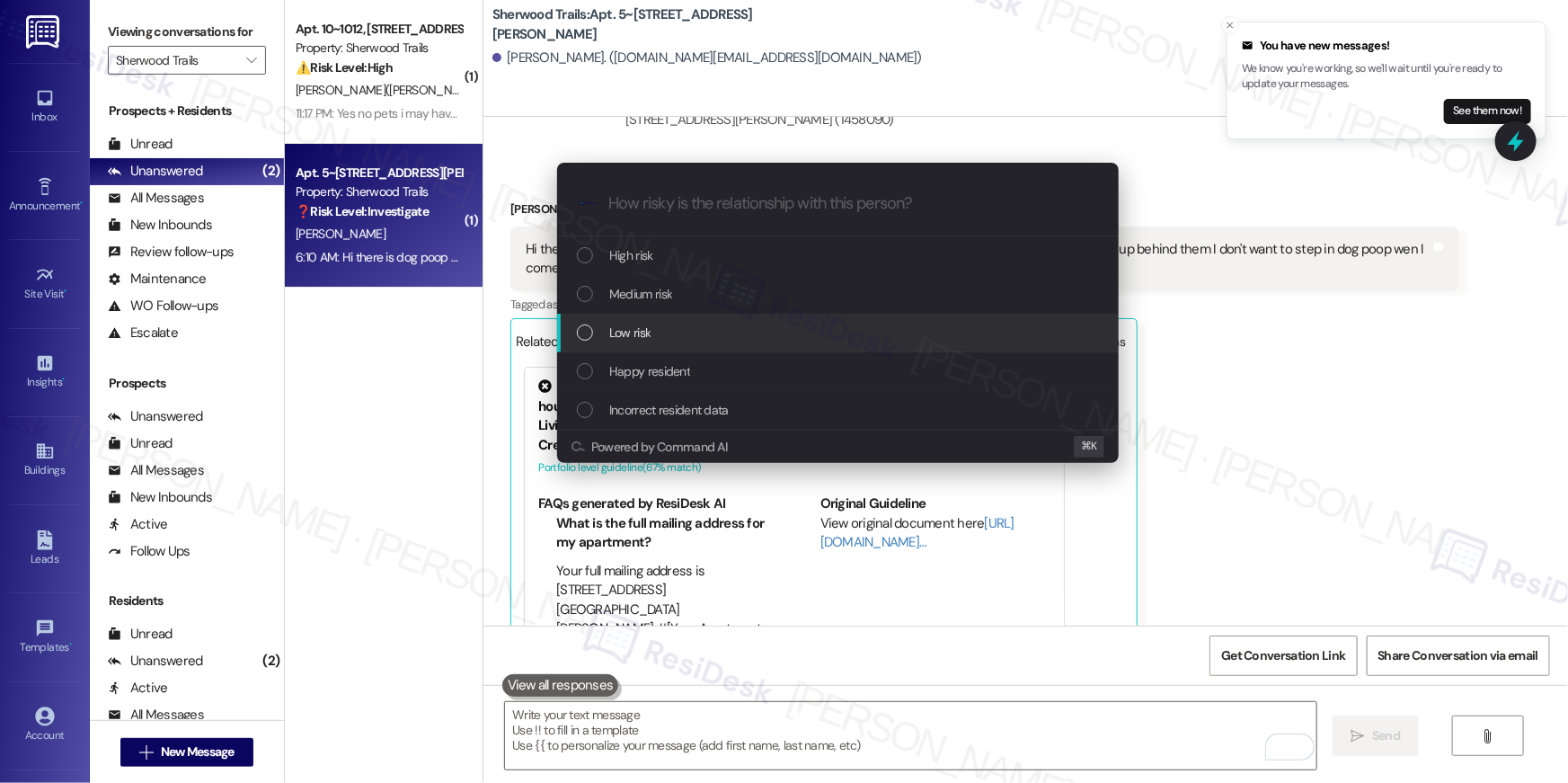
click at [663, 334] on div "Low risk" at bounding box center [840, 332] width 526 height 20
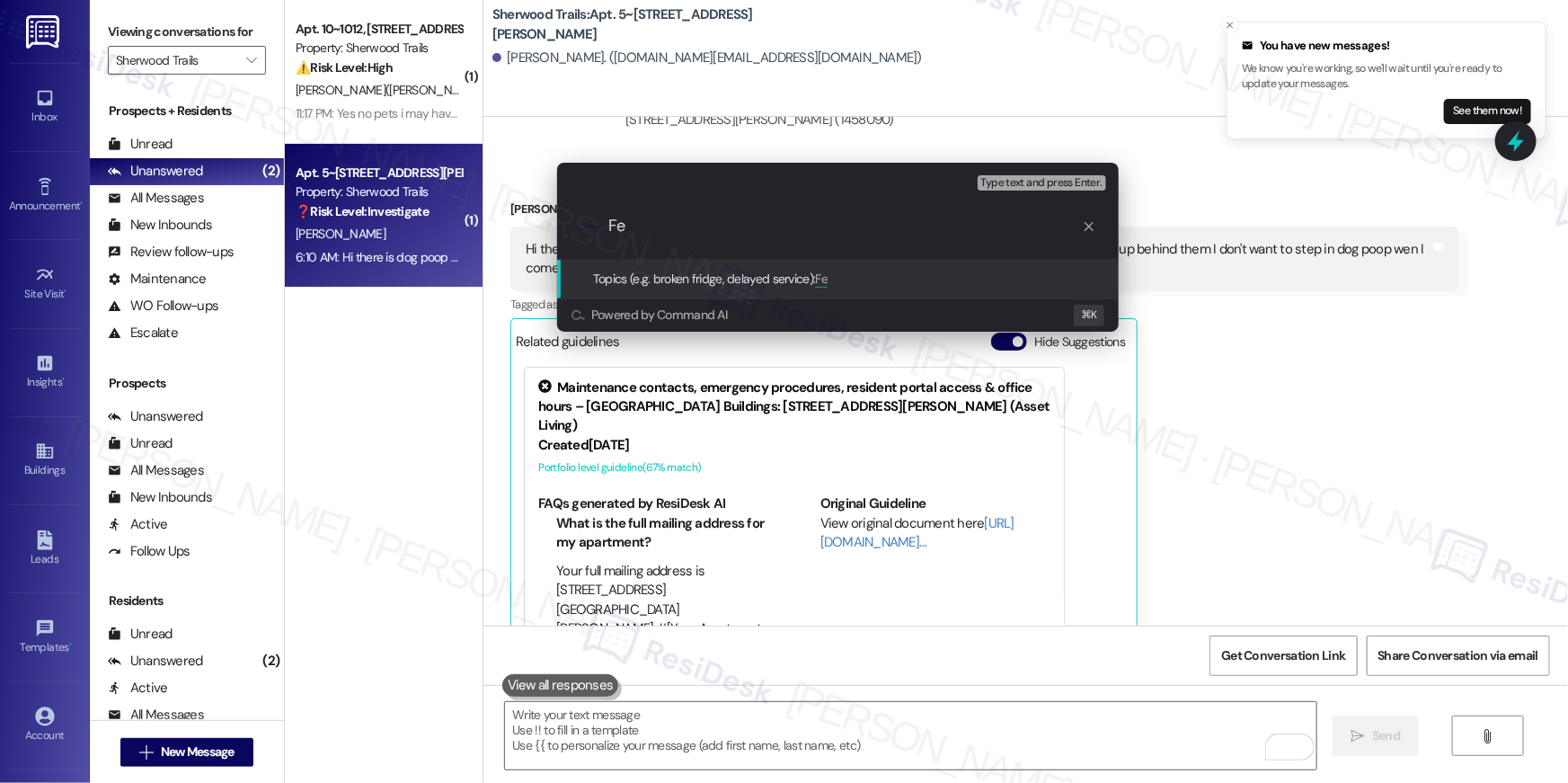
type input "F"
type input "Resident complaint - Dog poop"
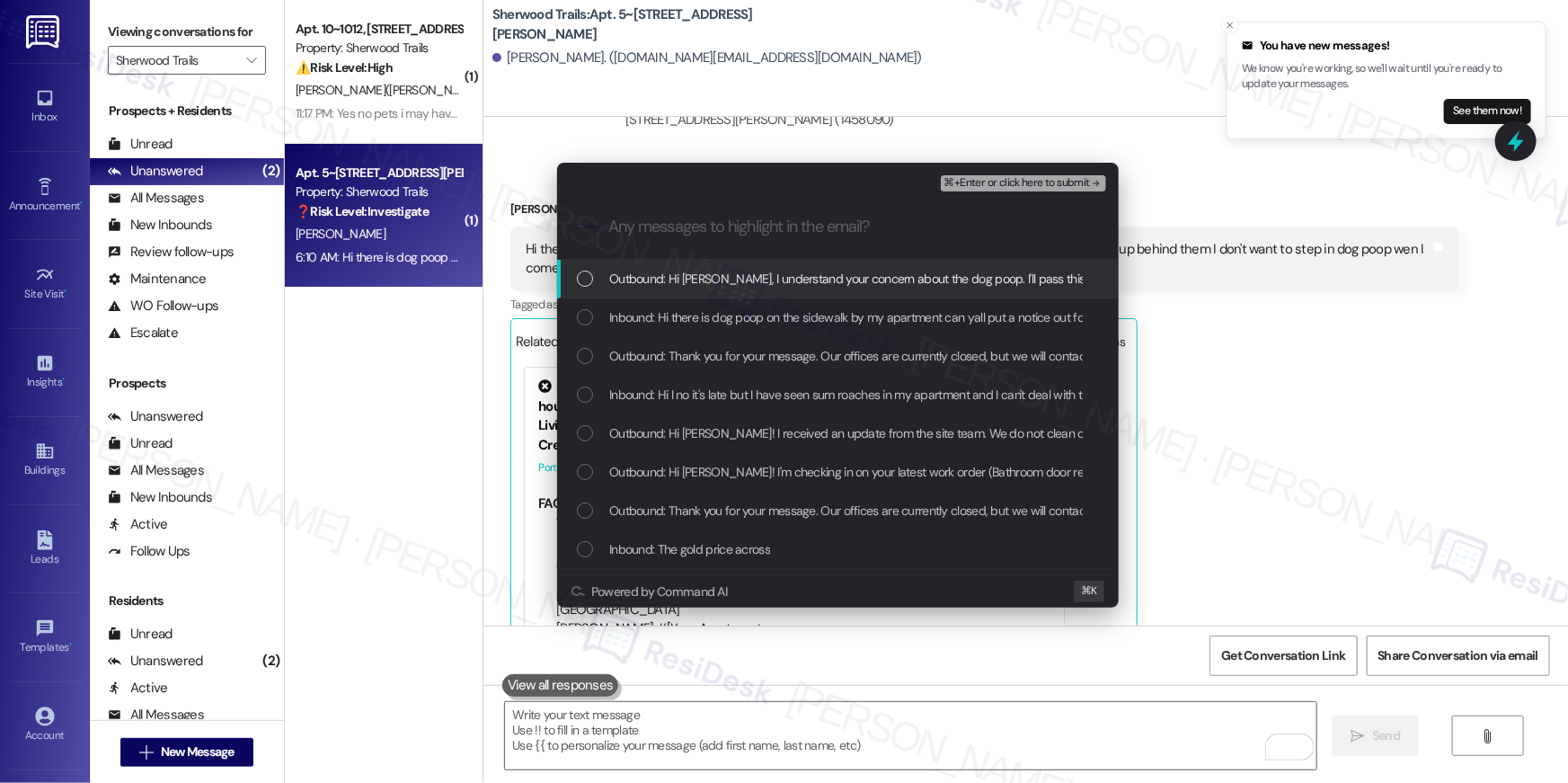
click at [584, 284] on div "List of options" at bounding box center [585, 279] width 16 height 16
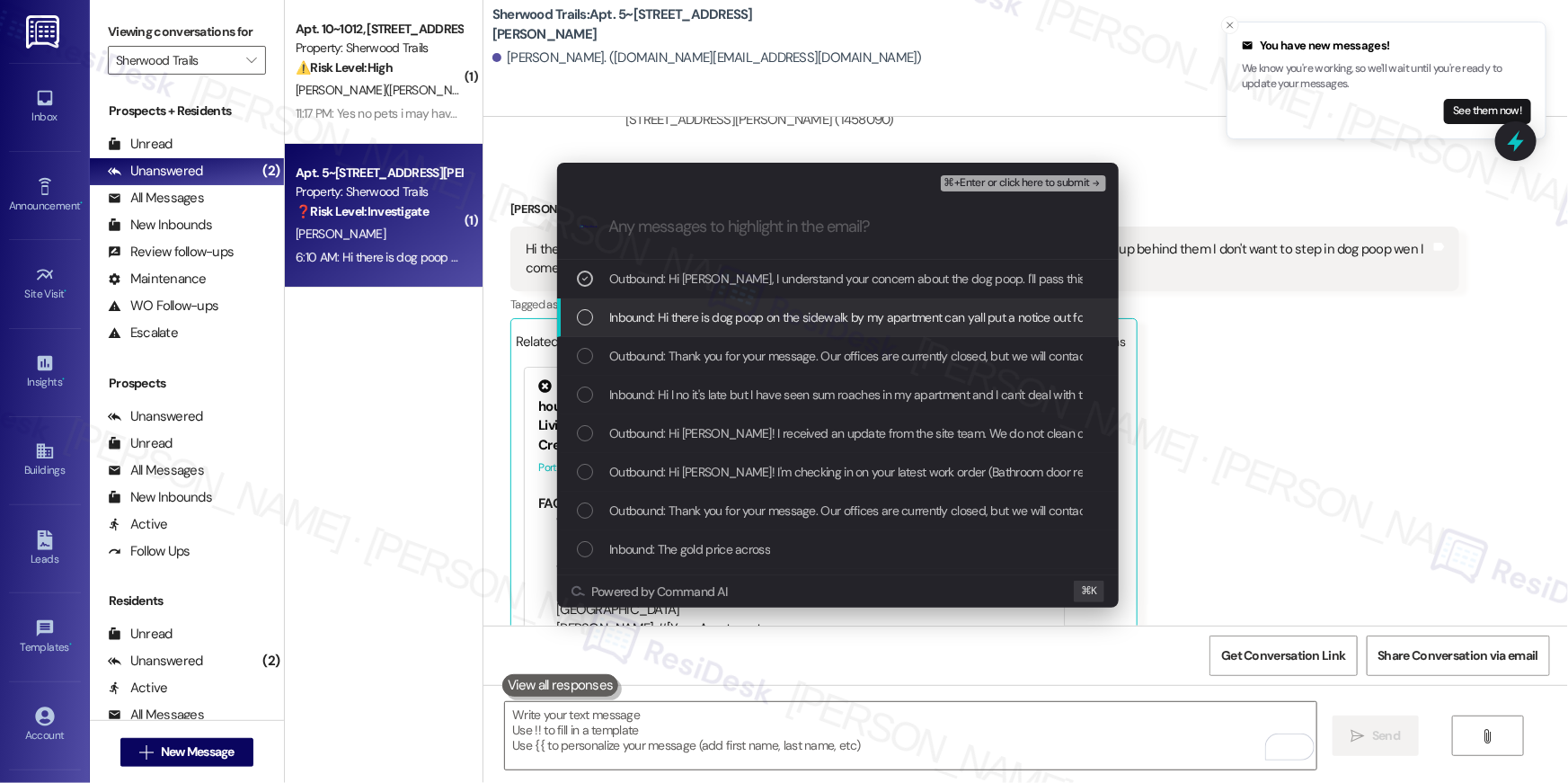
click at [588, 320] on div "List of options" at bounding box center [585, 318] width 16 height 16
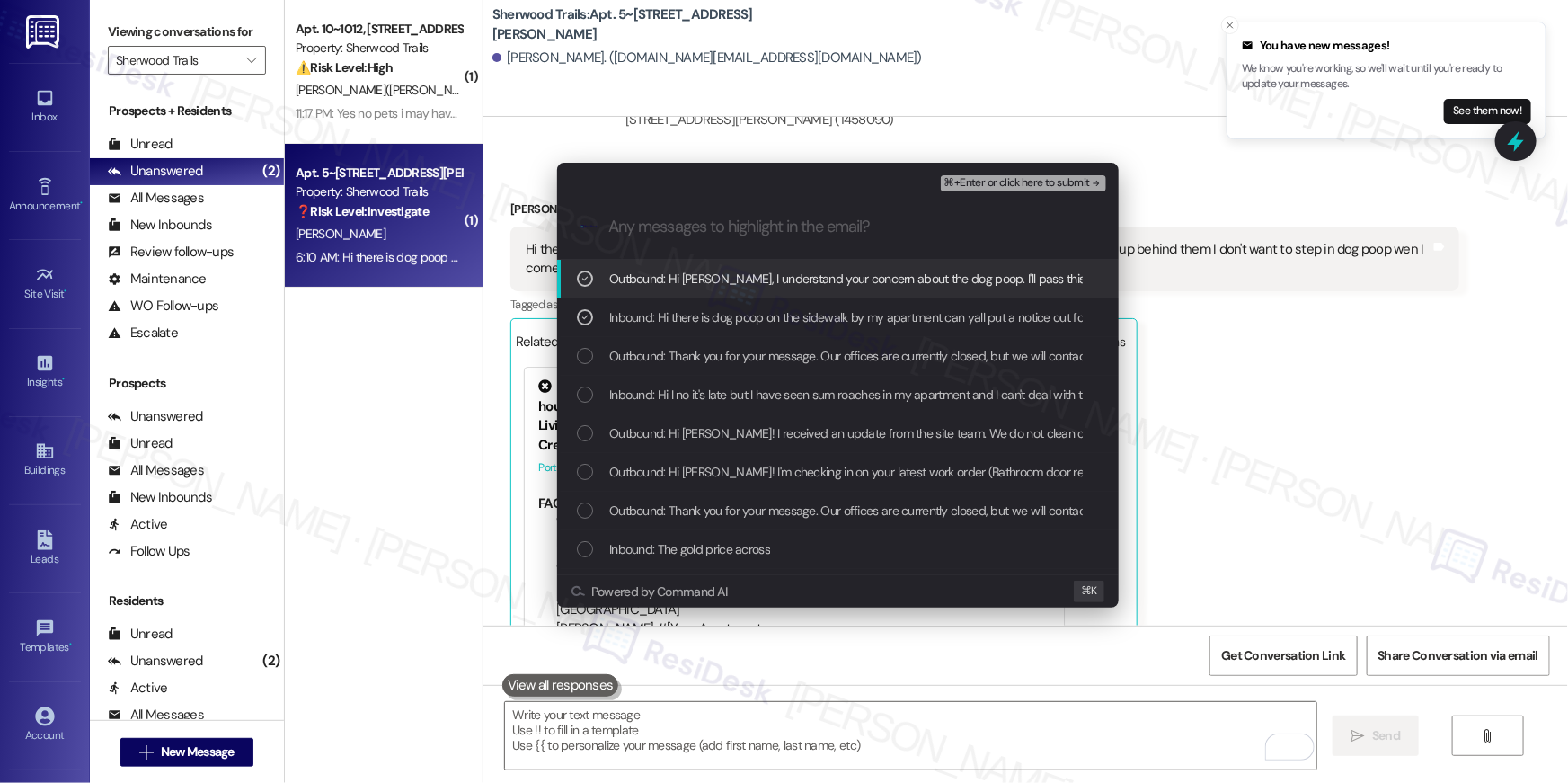
click at [1014, 176] on button "⌘+Enter or click here to submit" at bounding box center [1024, 184] width 166 height 16
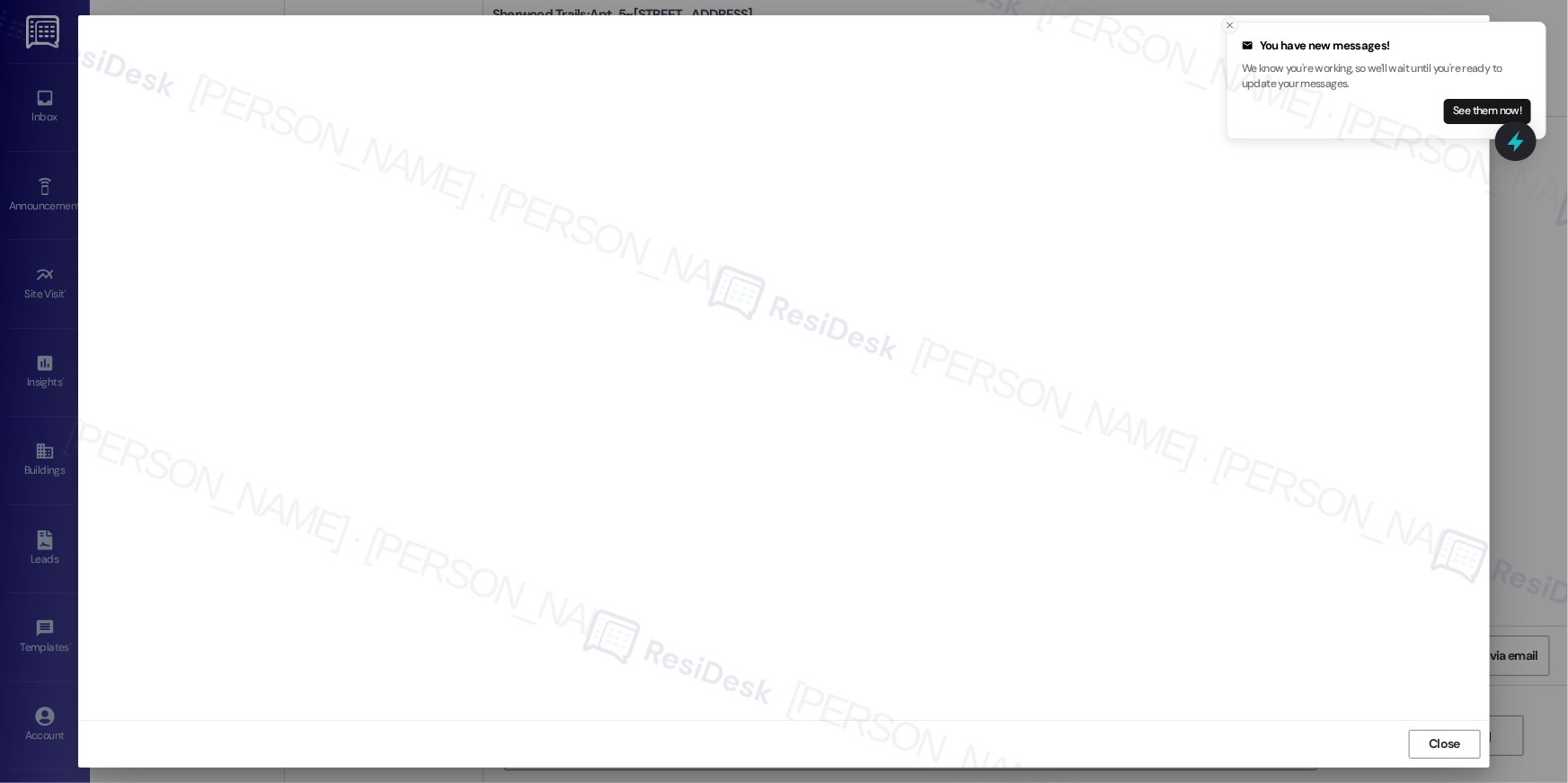
click at [1229, 25] on icon "Close toast" at bounding box center [1230, 25] width 11 height 11
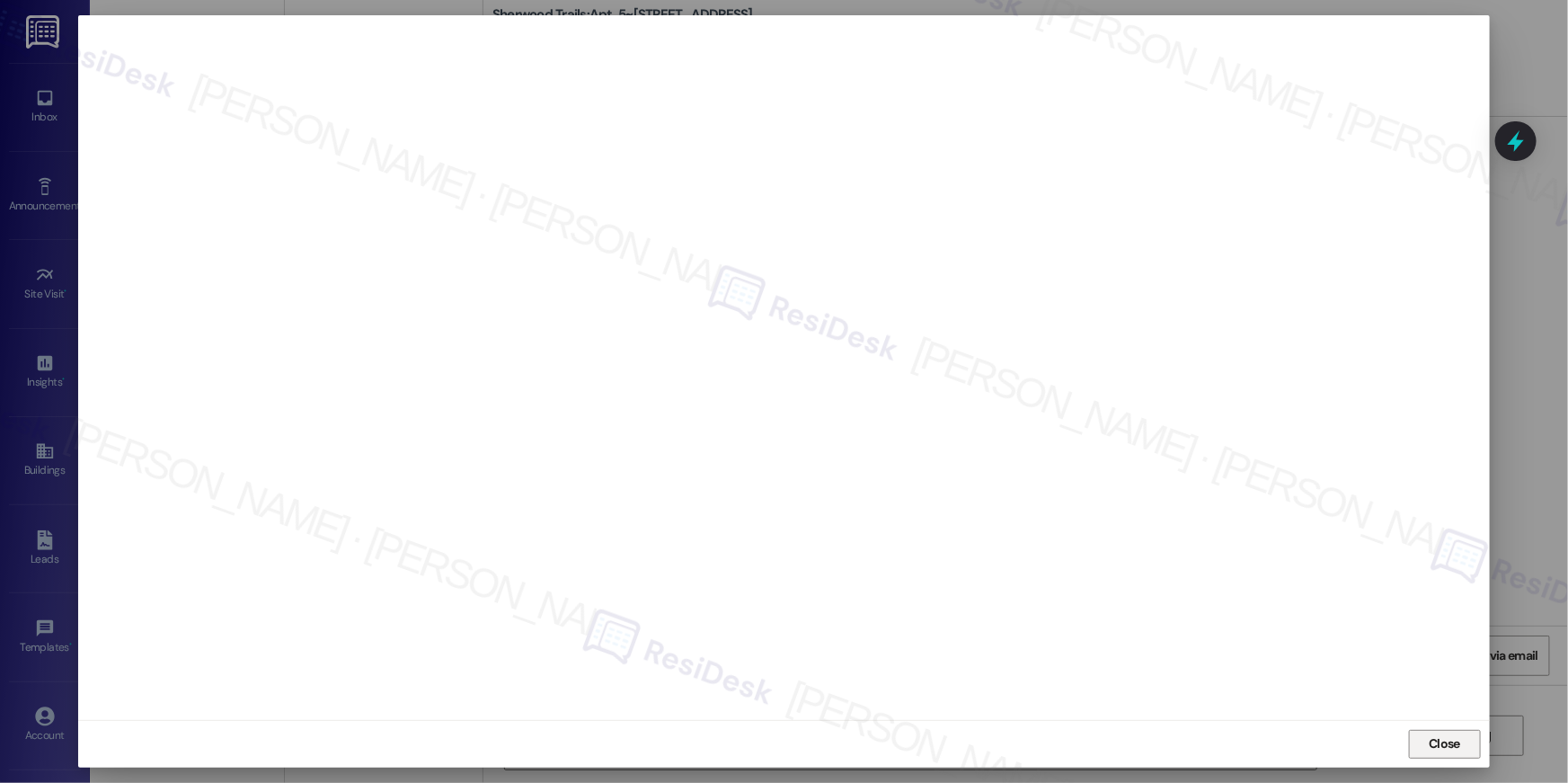
click at [1460, 737] on span "Close" at bounding box center [1444, 744] width 32 height 19
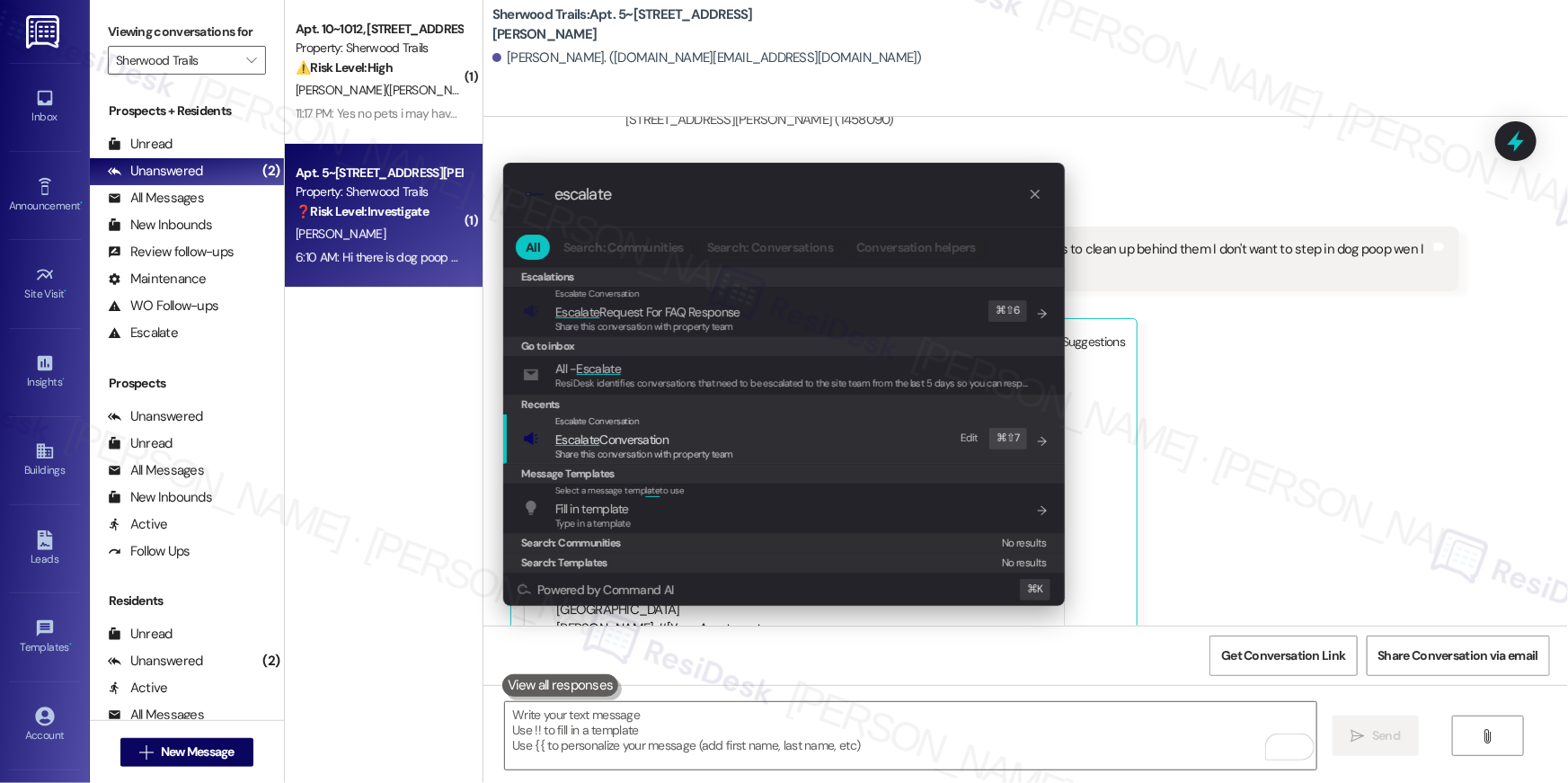
type input "escalate"
click at [741, 458] on div "Escalate Conversation Escalate Conversation Share this conversation with proper…" at bounding box center [786, 438] width 526 height 48
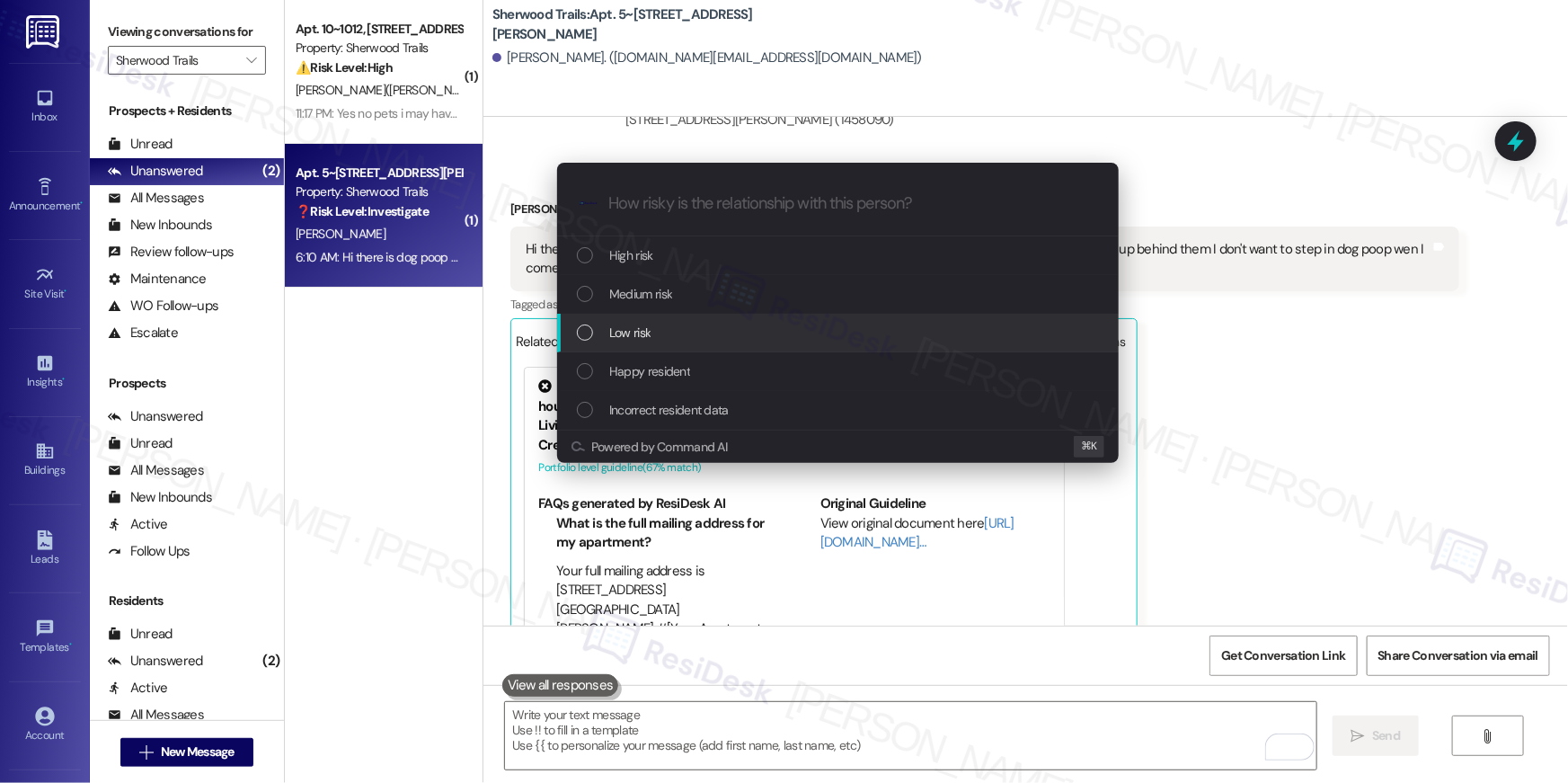
click at [640, 332] on span "Low risk" at bounding box center [629, 332] width 41 height 20
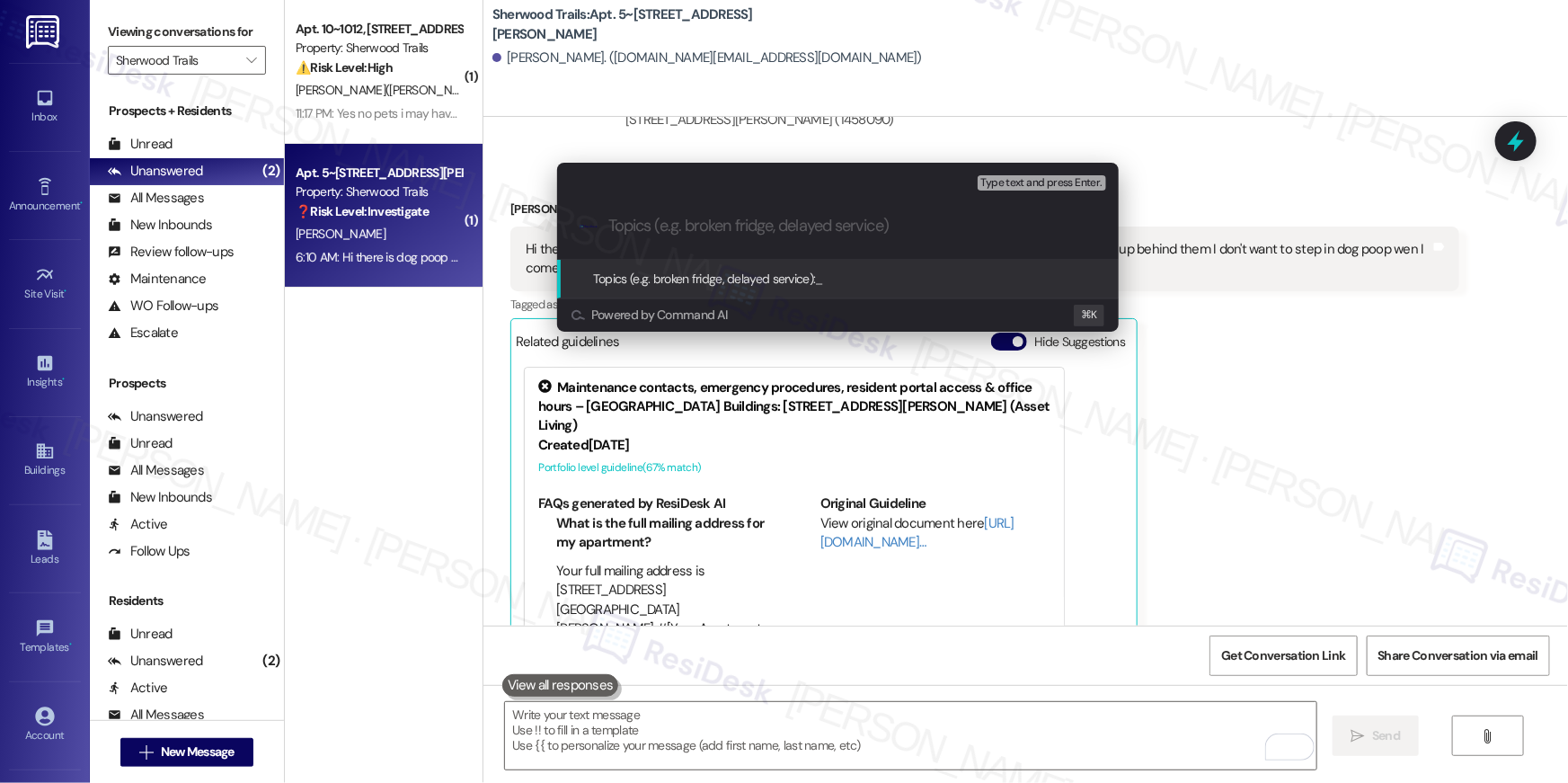
paste input "Resident complaint - Dog poop"
type input "Resident complaint - Dog poop"
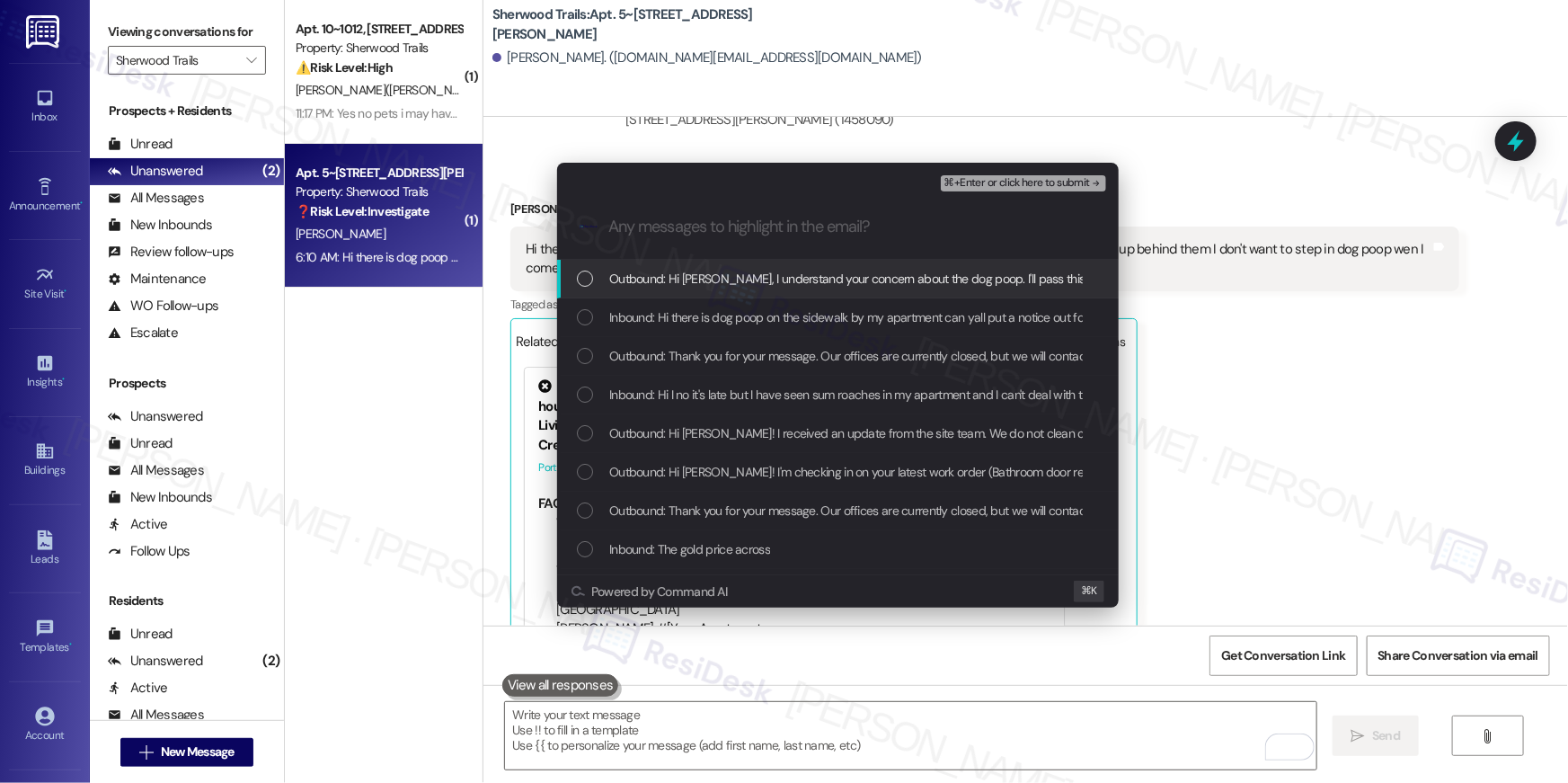
click at [587, 265] on div "Outbound: Hi Stephanie, I understand your concern about the dog poop. I'll pass…" at bounding box center [837, 279] width 561 height 38
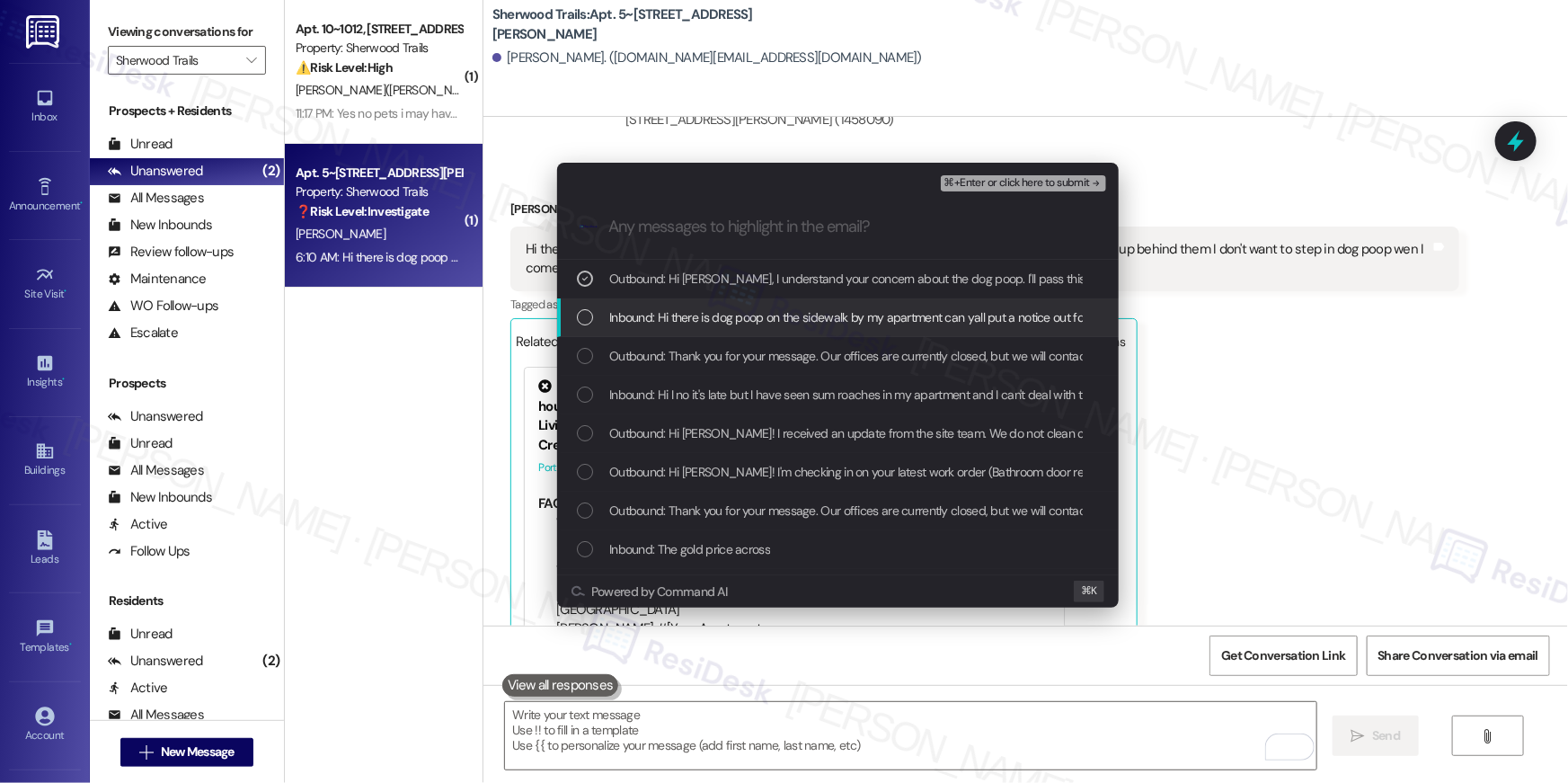
click at [591, 310] on div "List of options" at bounding box center [585, 318] width 16 height 16
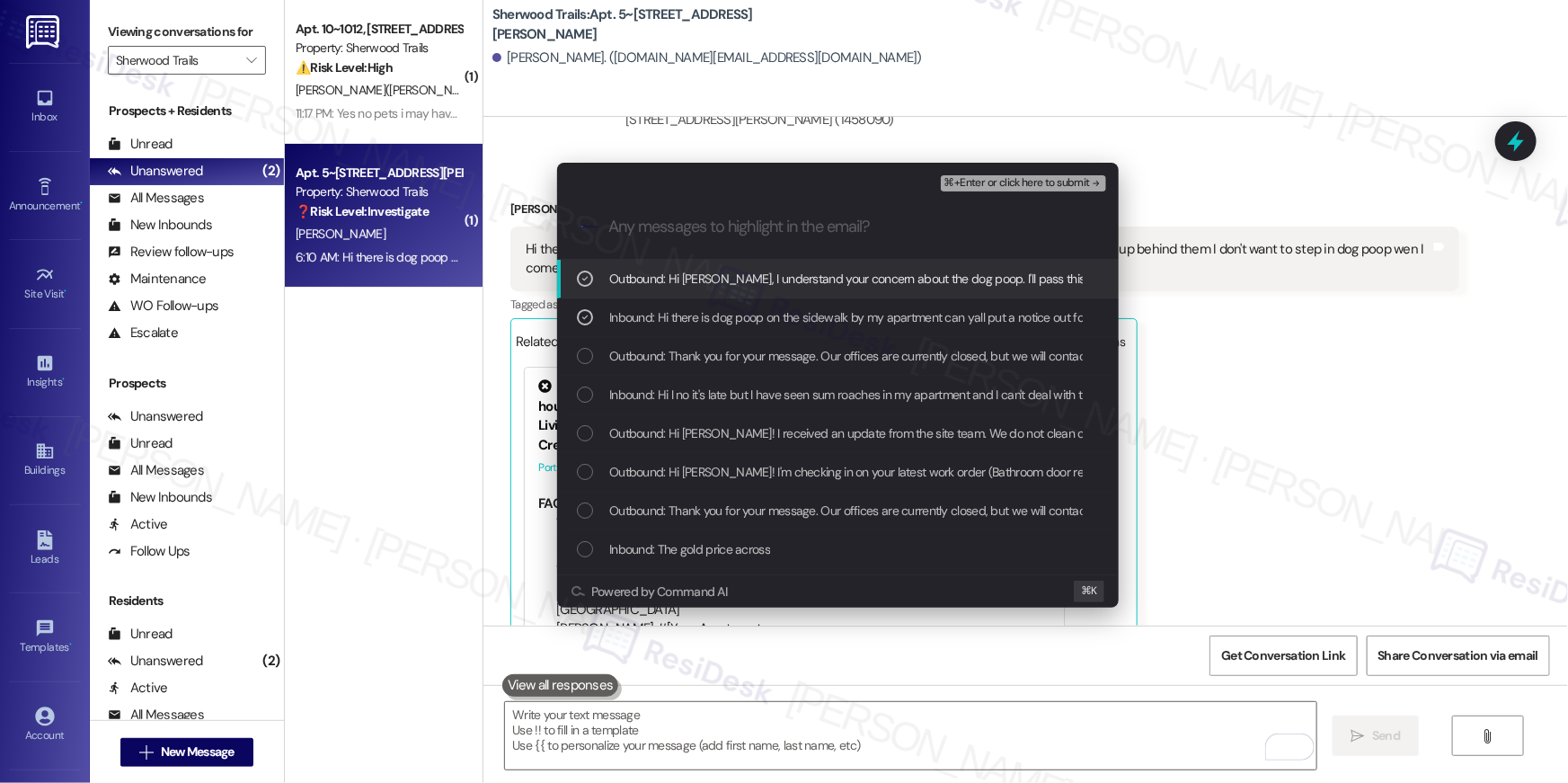
click at [1044, 197] on div ".cls-1{fill:#0a055f;}.cls-2{fill:#0cc4c4;} resideskLogoBlueOrange" at bounding box center [837, 227] width 561 height 64
click at [1046, 191] on div "⌘+Enter or click here to submit" at bounding box center [1026, 184] width 169 height 24
click at [1046, 184] on span "⌘+Enter or click here to submit" at bounding box center [1017, 184] width 146 height 13
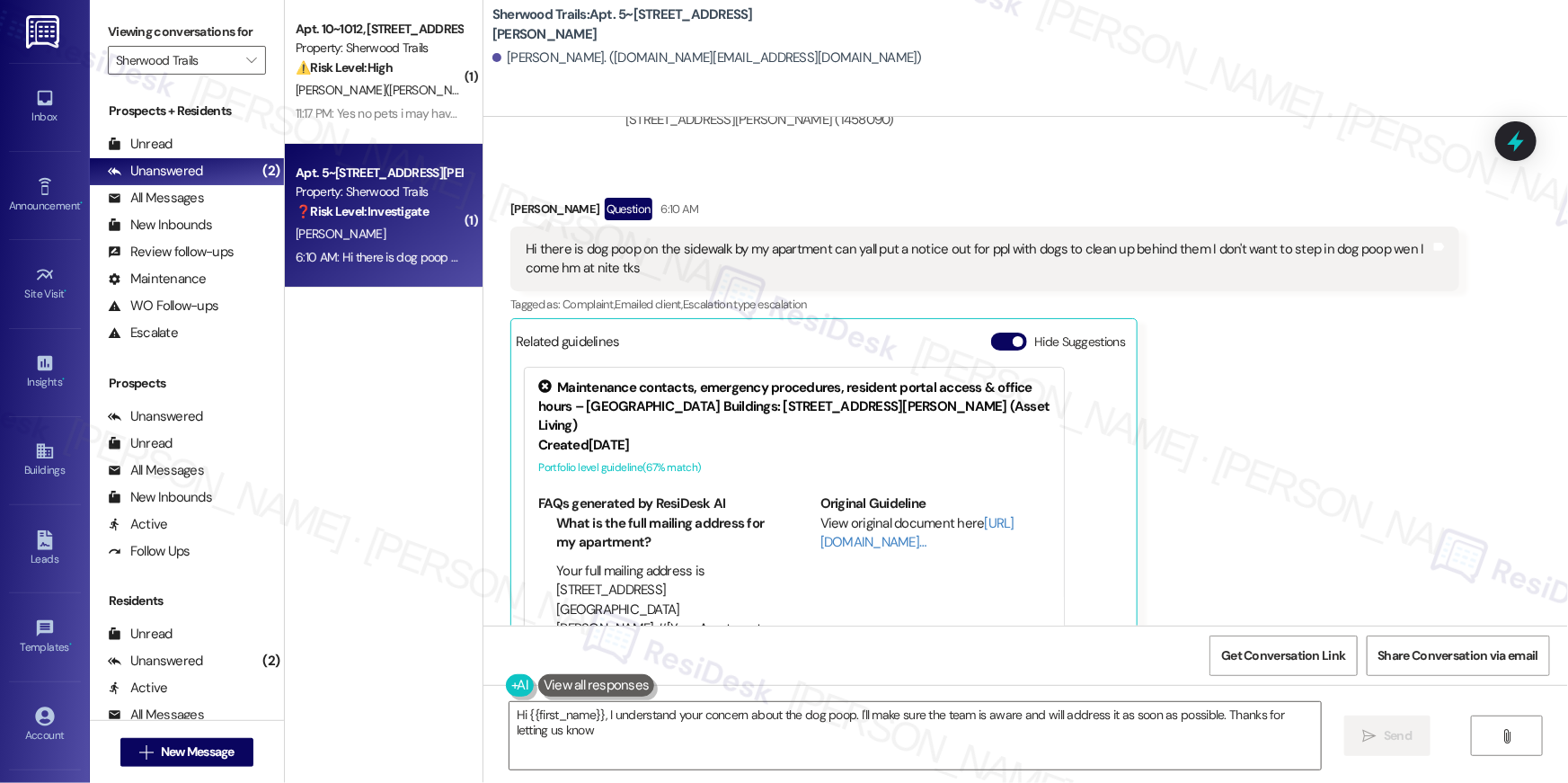
type textarea "Hi {{first_name}}, I understand your concern about the dog poop. I'll make sure…"
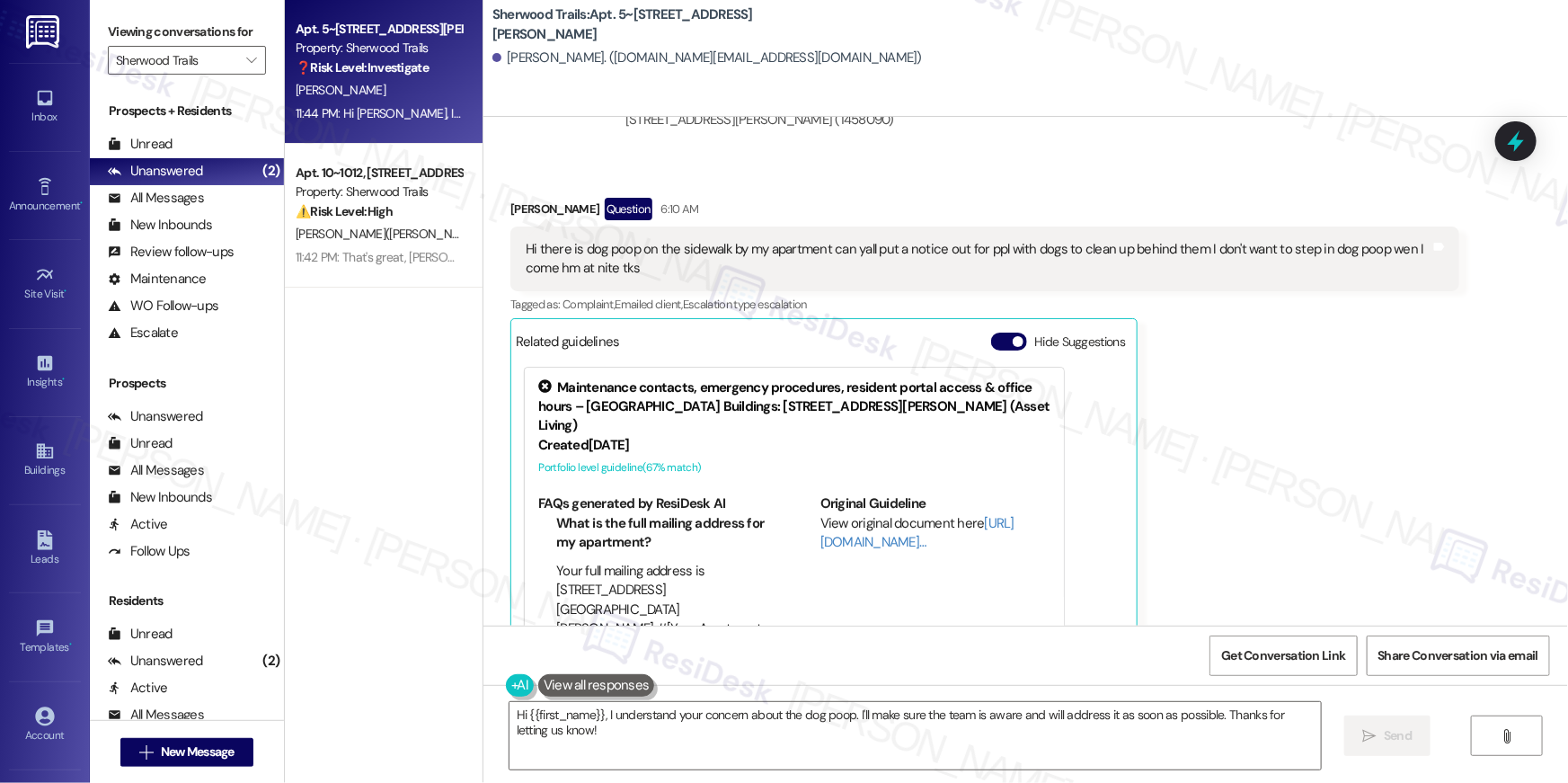
click at [1205, 351] on div "Stephanie Eperson Question 6:10 AM Hi there is dog poop on the sidewalk by my a…" at bounding box center [985, 437] width 949 height 480
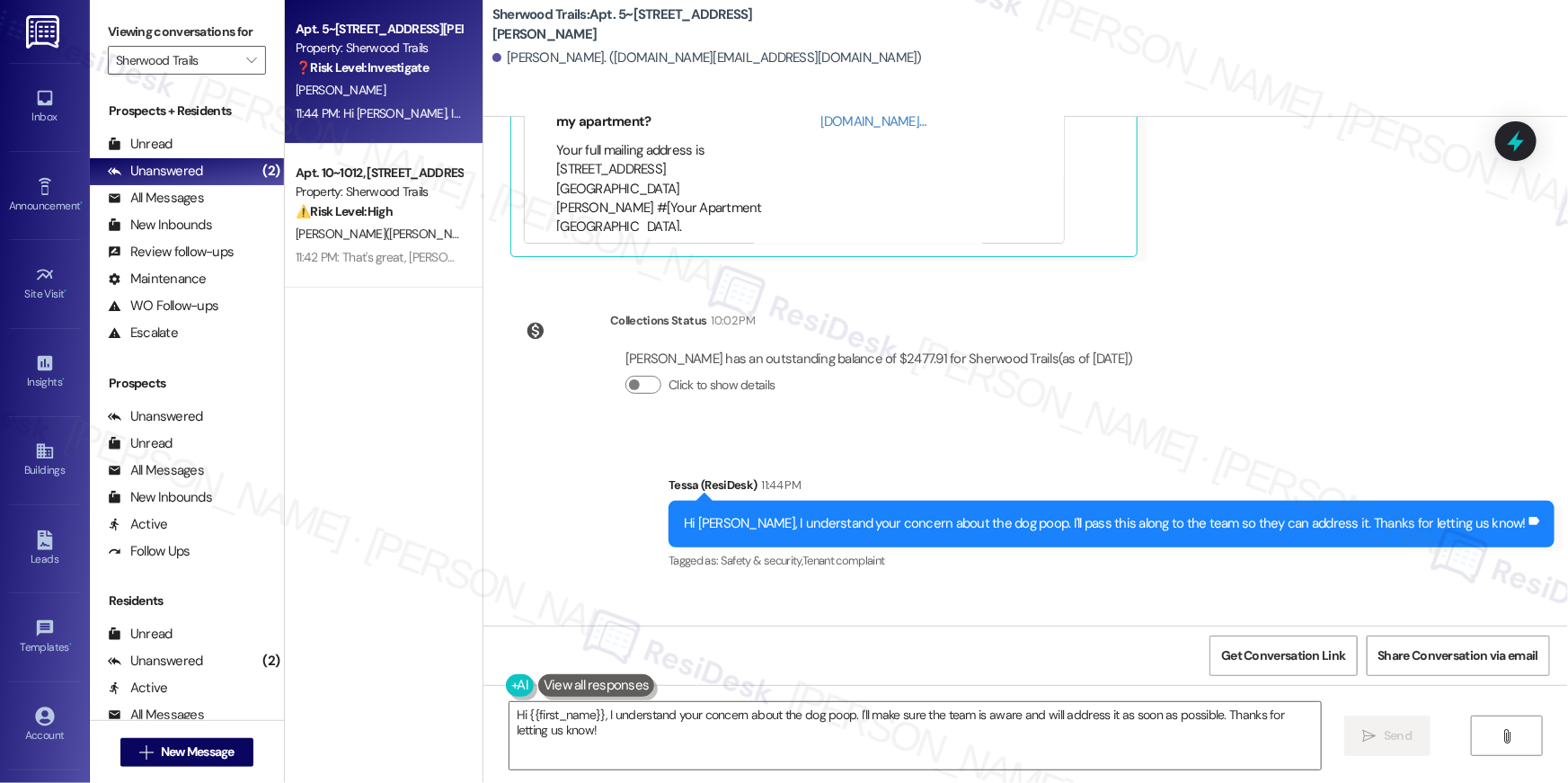
scroll to position [16602, 0]
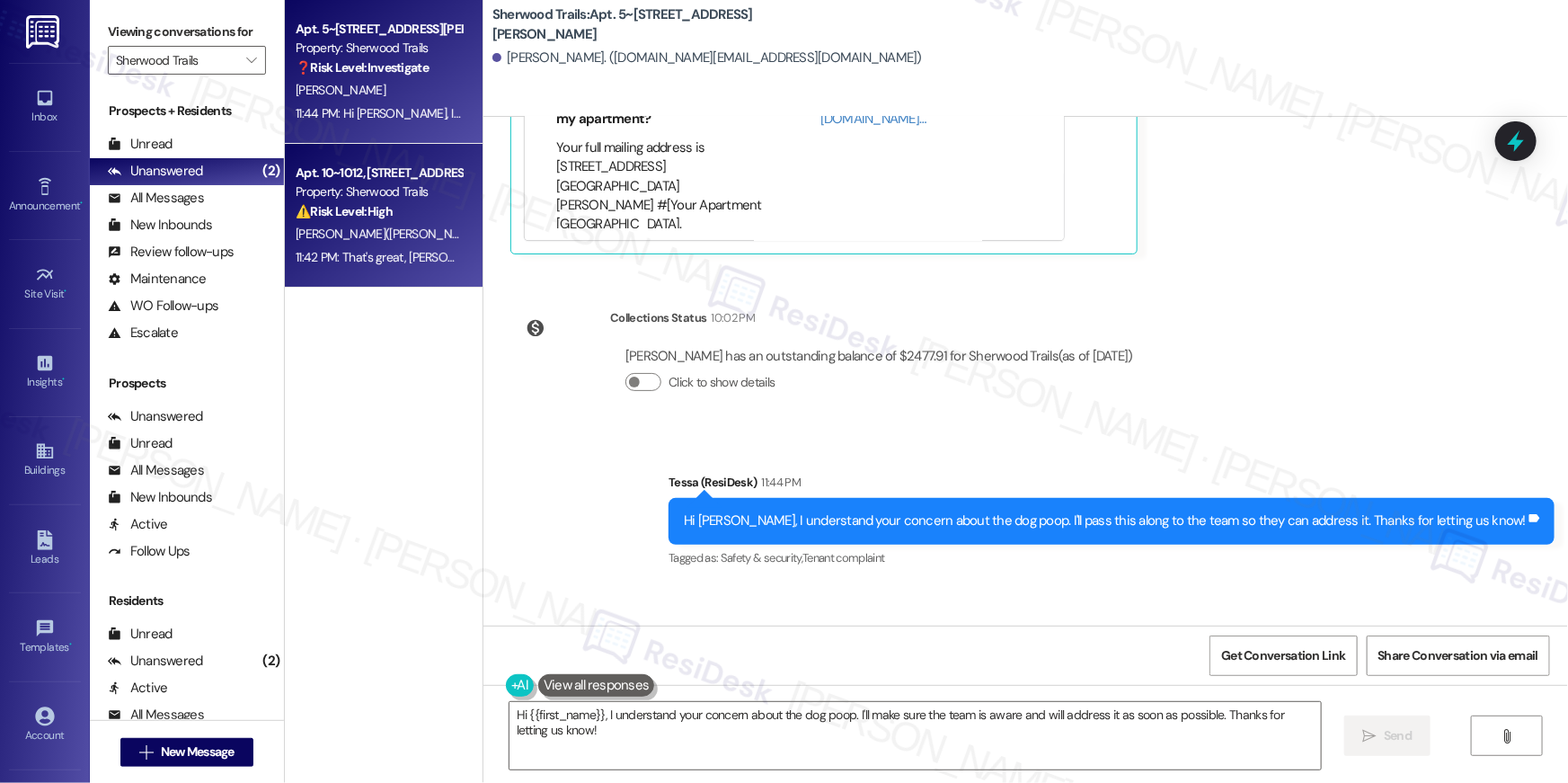
click at [379, 215] on strong "⚠️ Risk Level: High" at bounding box center [344, 211] width 97 height 16
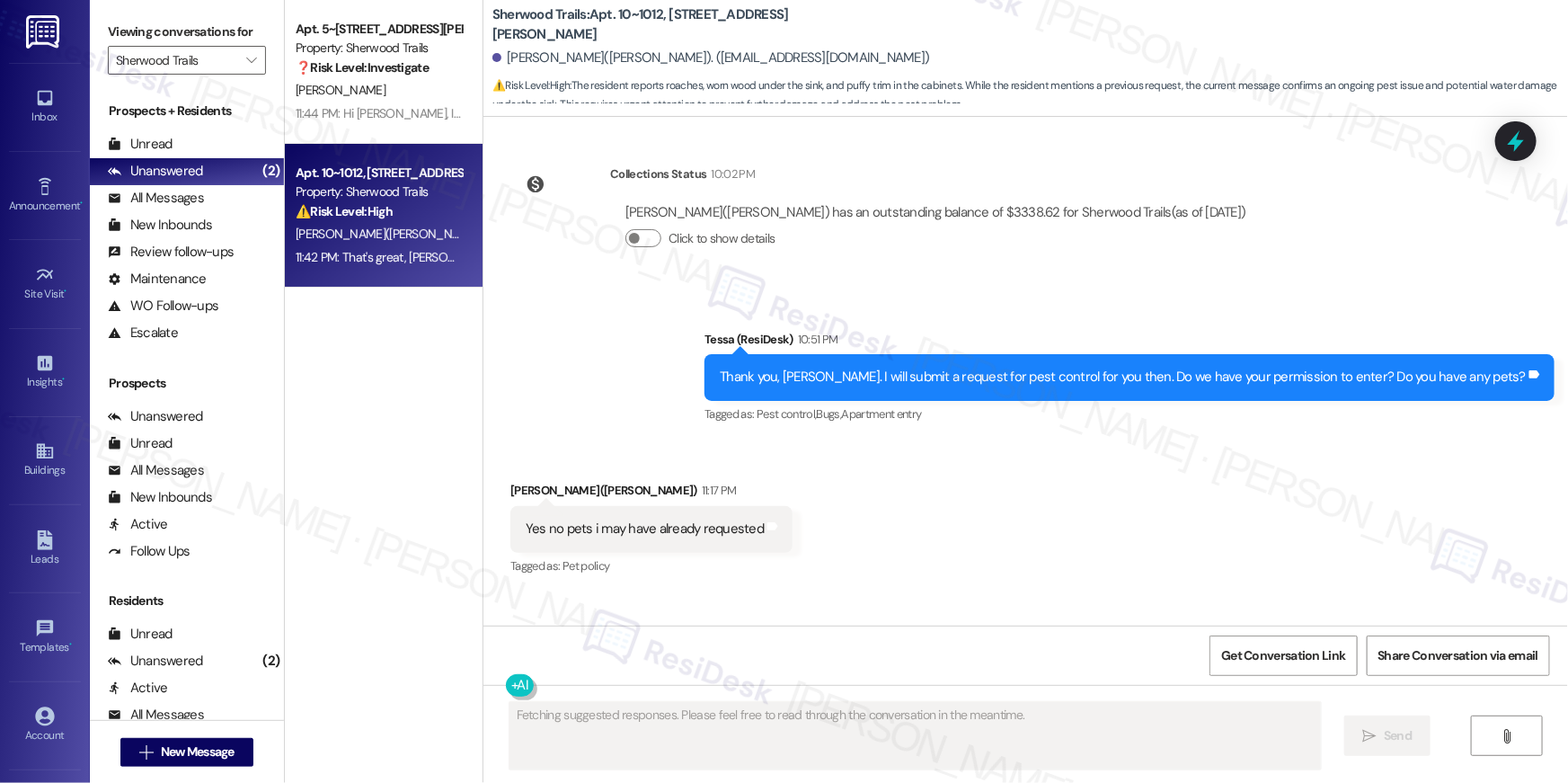
scroll to position [4044, 0]
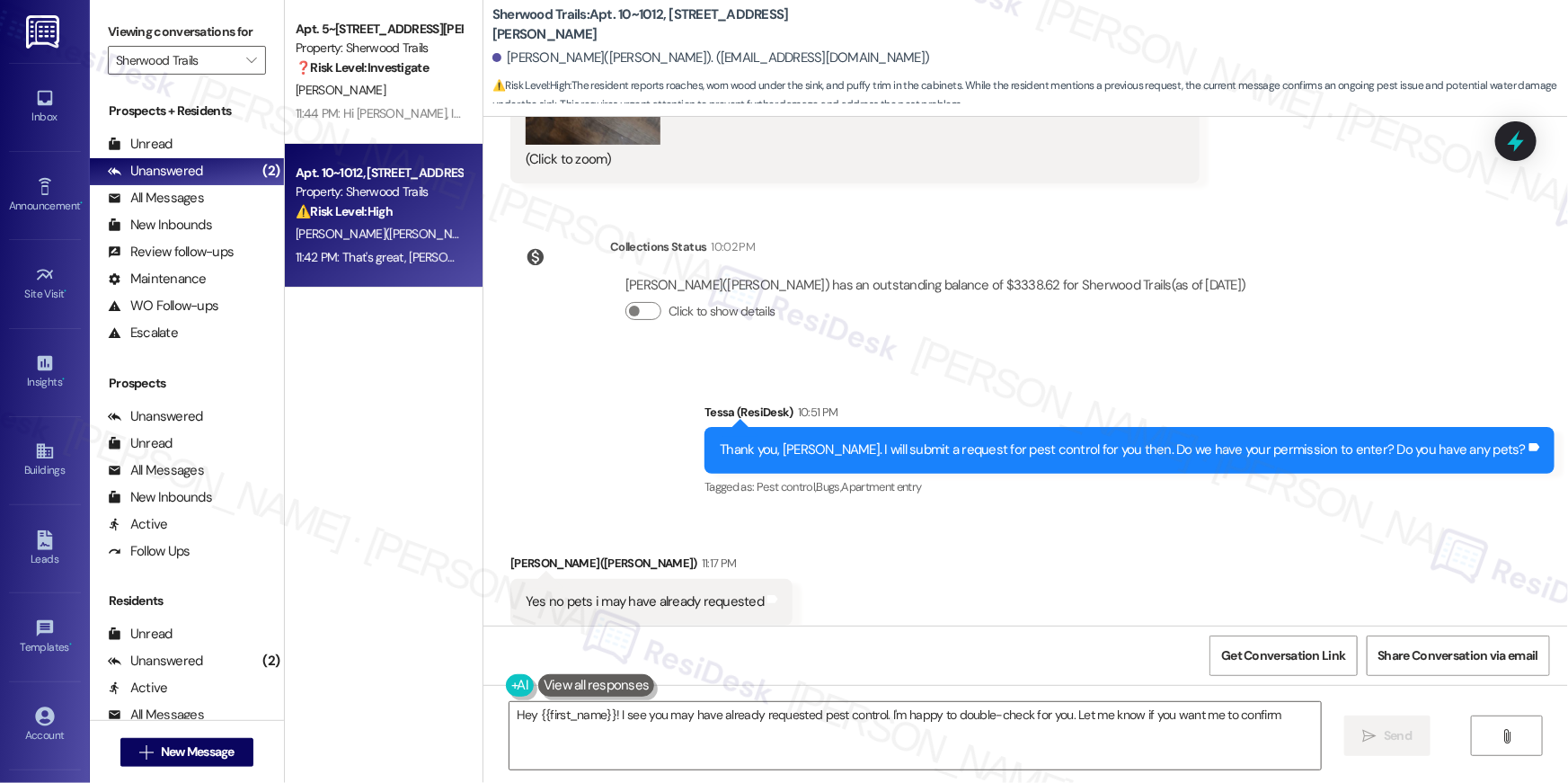
type textarea "Hey {{first_name}}! I see you may have already requested pest control. I'm happ…"
click at [925, 736] on textarea "Hey {{first_name}}! I see you may have already requested pest control. I'm happ…" at bounding box center [916, 736] width 812 height 67
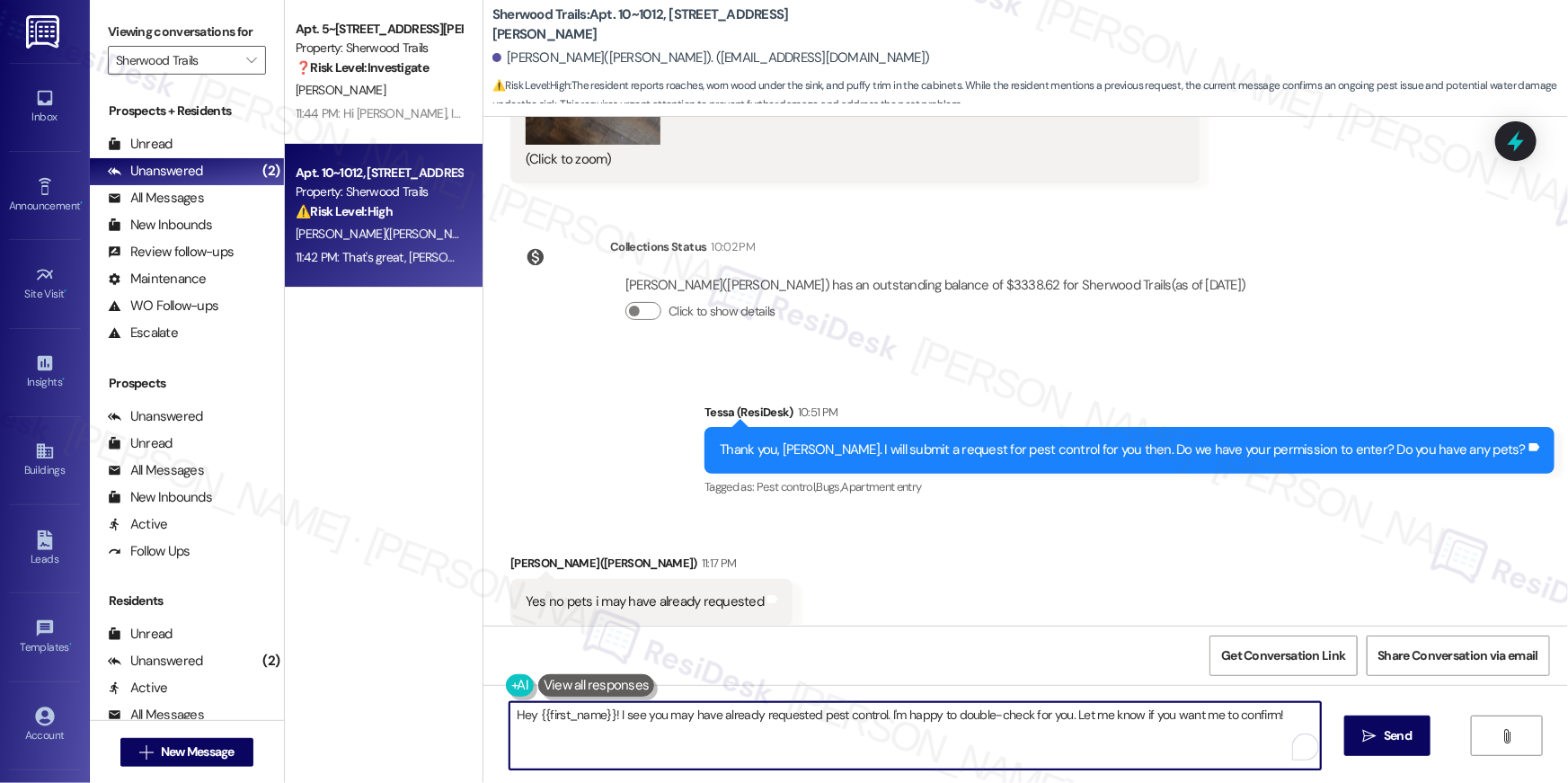
scroll to position [4196, 0]
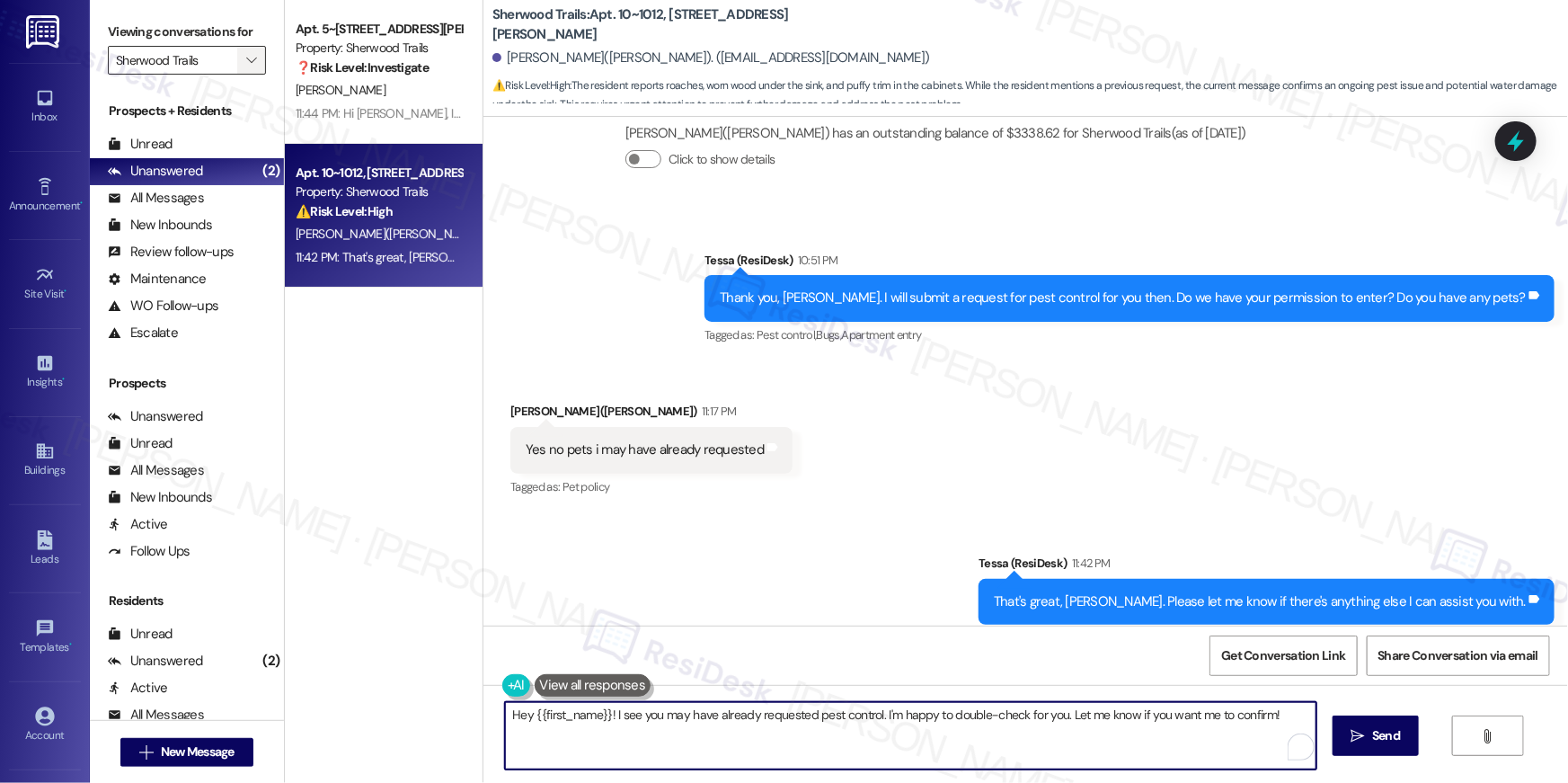
click at [247, 66] on icon "" at bounding box center [251, 60] width 10 height 15
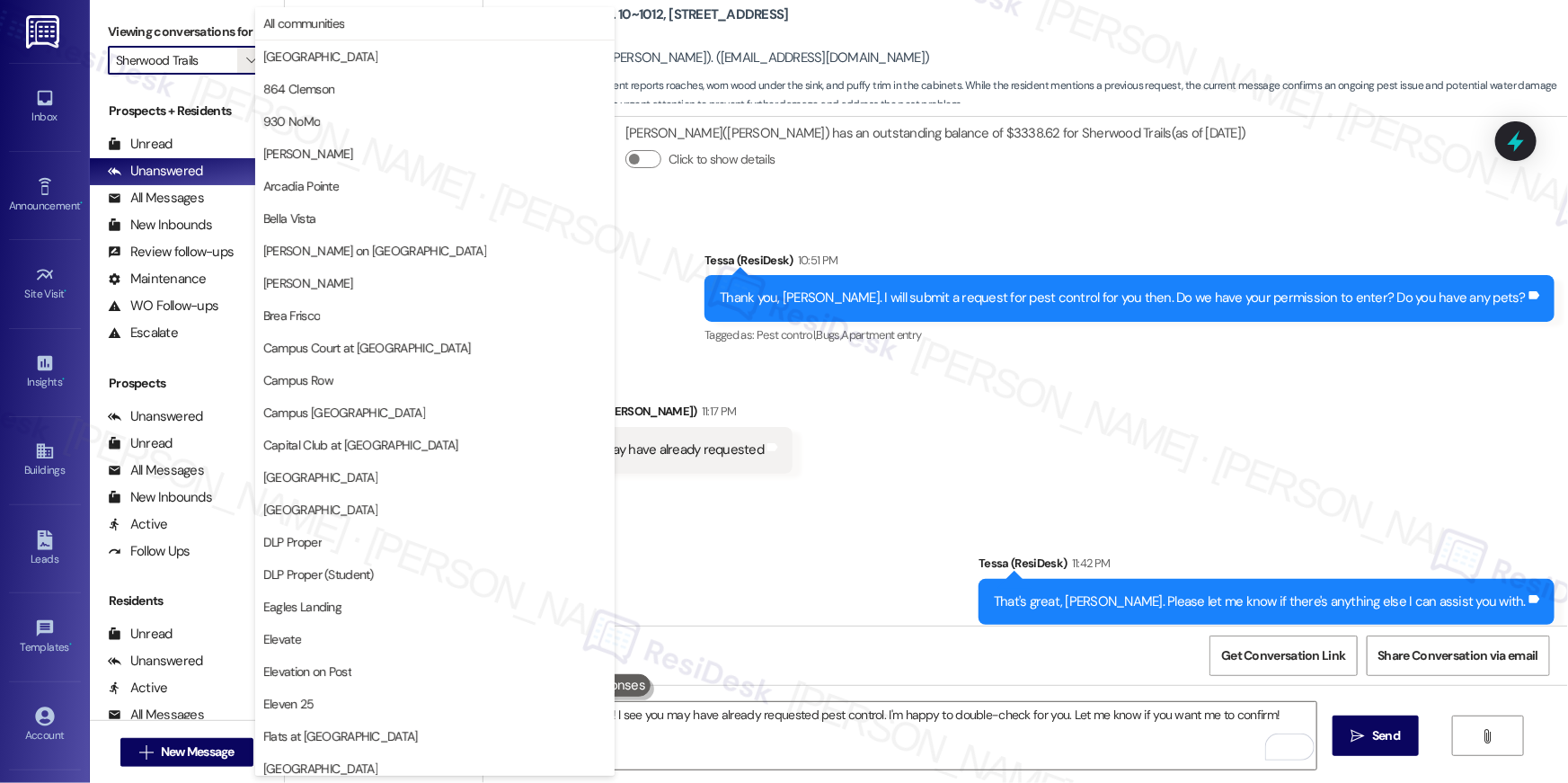
click at [953, 433] on div "Received via SMS Barbara Givens(Jha) 11:17 PM Yes no pets i may have already re…" at bounding box center [1026, 437] width 1085 height 152
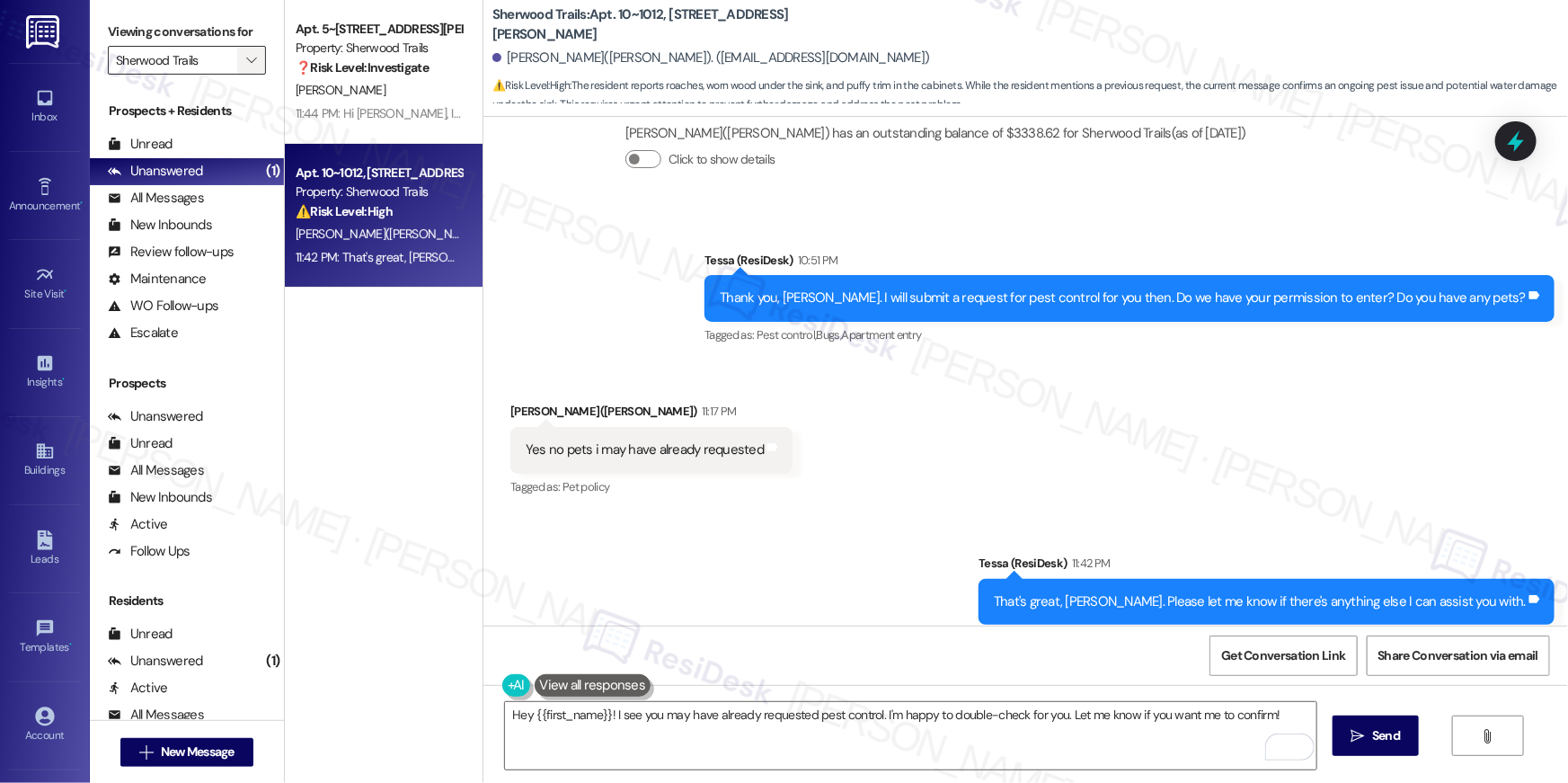
click at [247, 61] on icon "" at bounding box center [251, 60] width 10 height 15
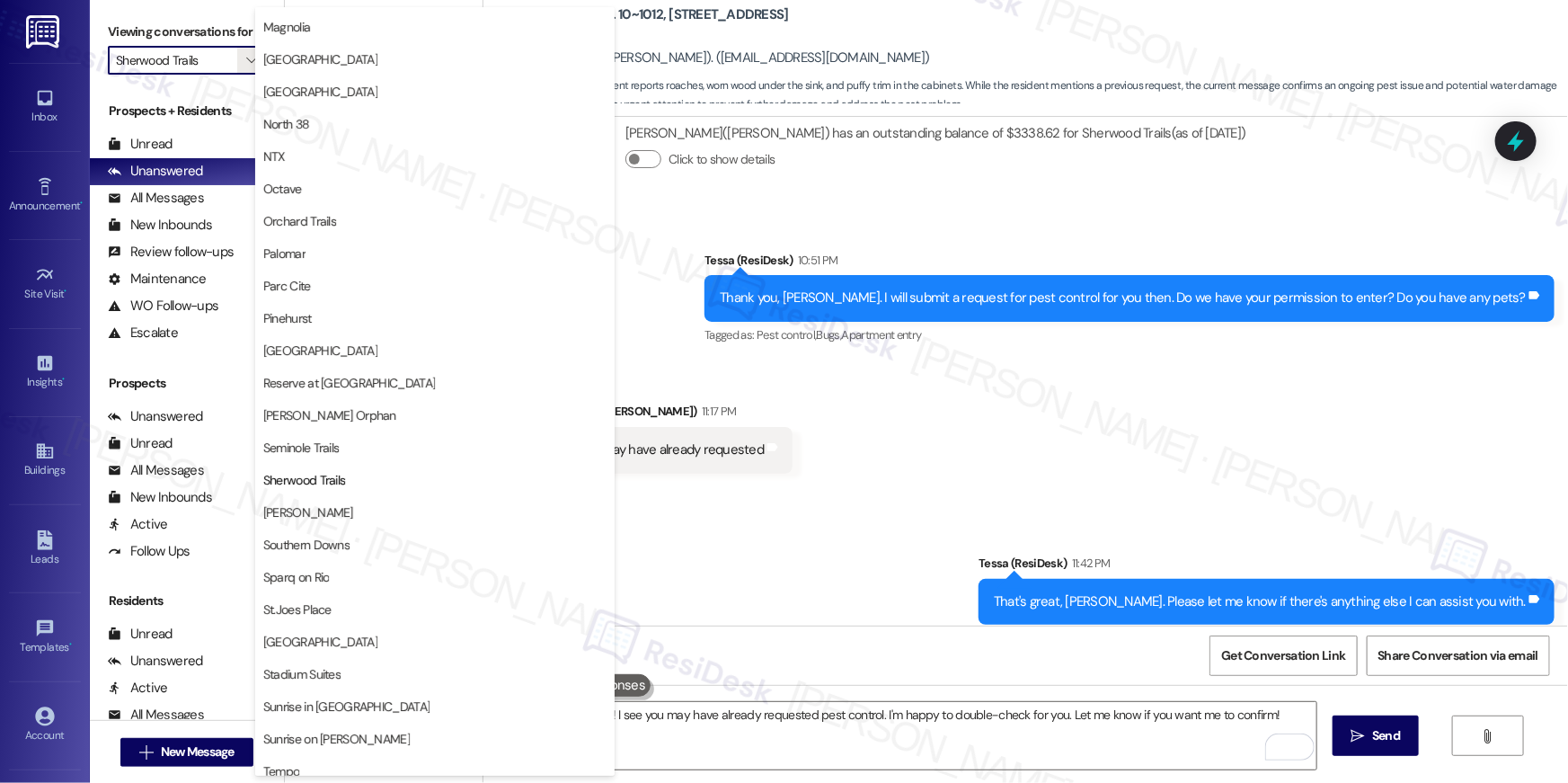
scroll to position [659, 0]
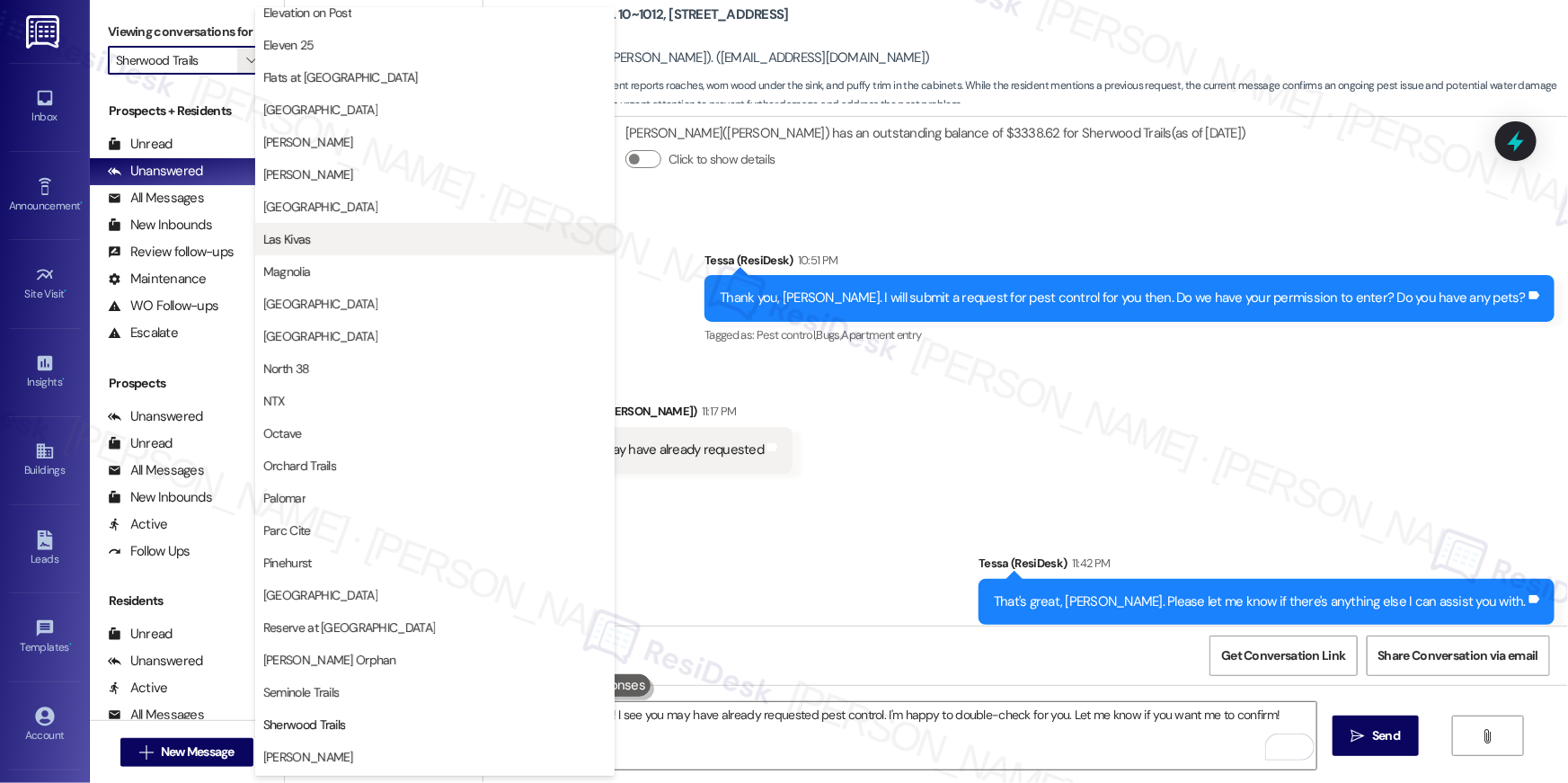
click at [328, 241] on span "Las Kivas" at bounding box center [434, 239] width 343 height 18
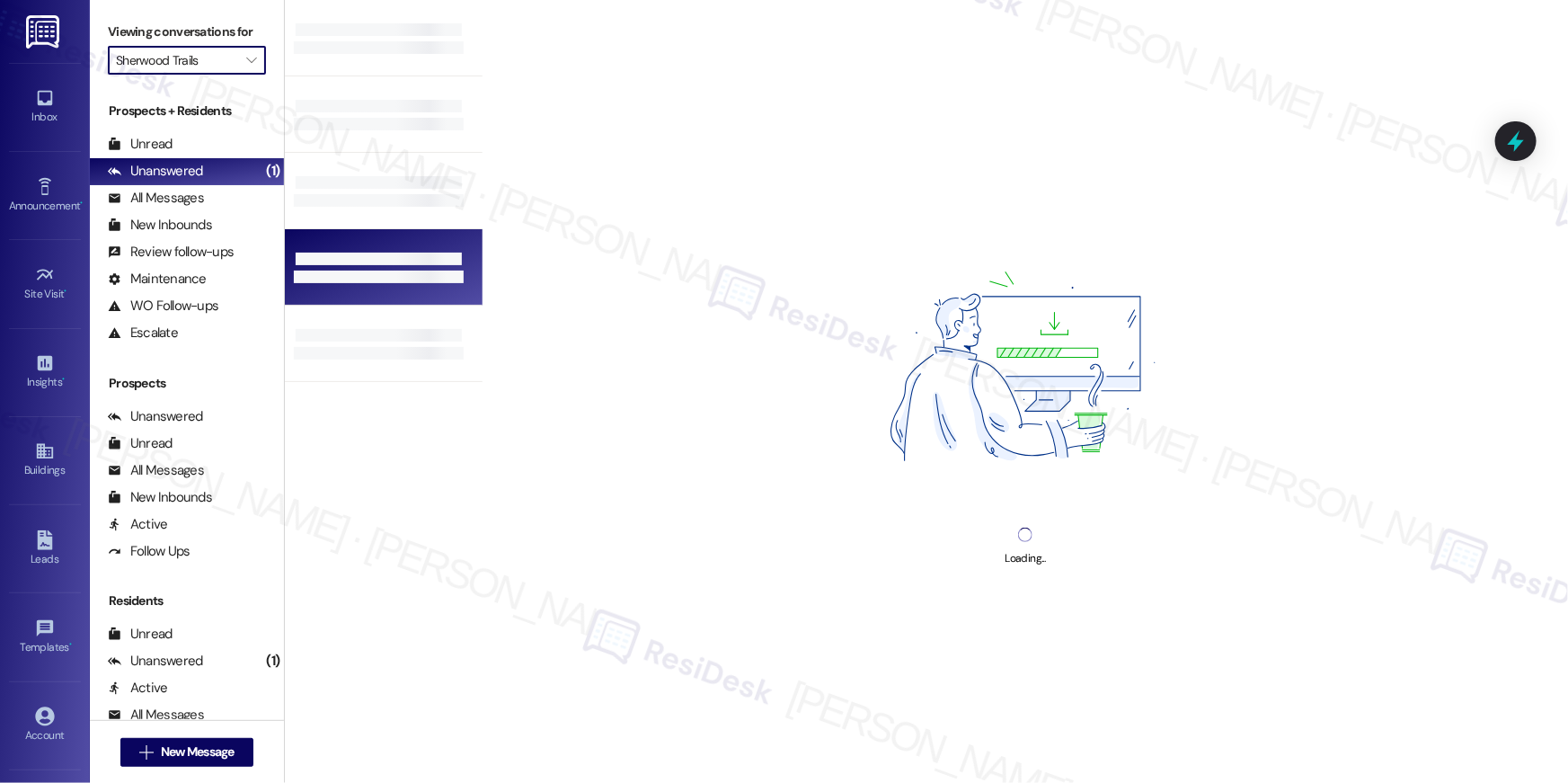
type input "Las Kivas"
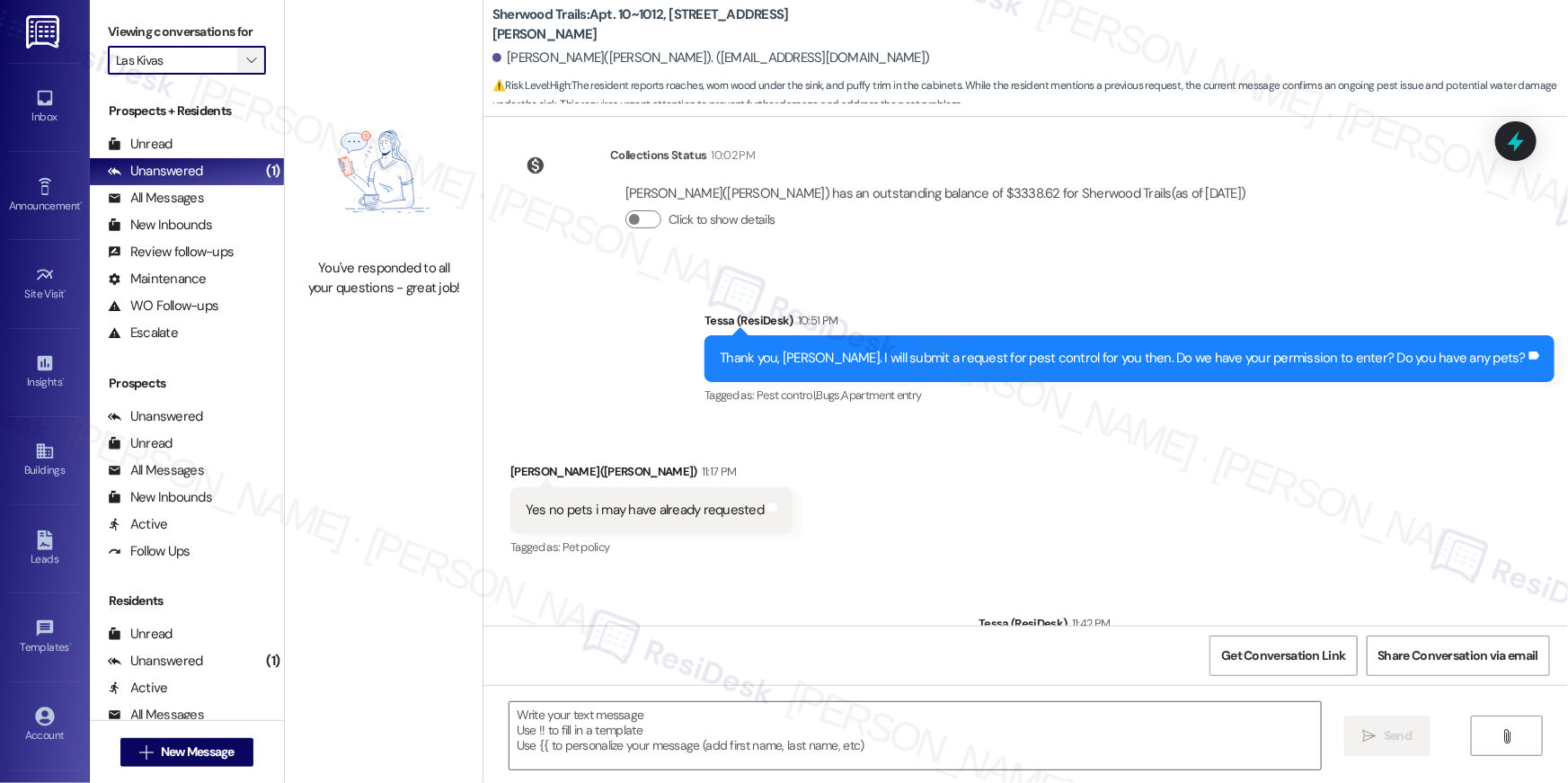
scroll to position [4044, 0]
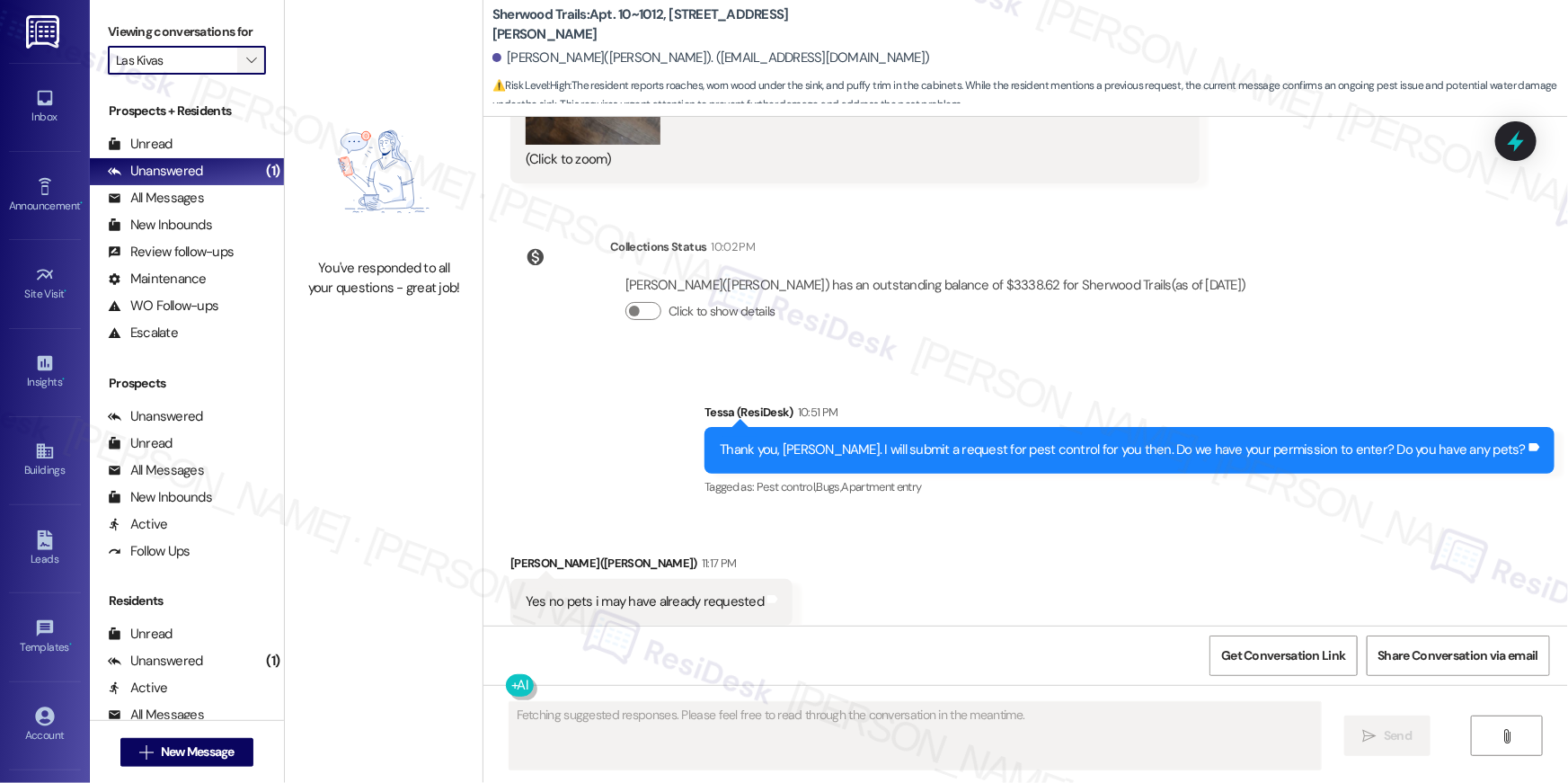
click at [245, 69] on span "" at bounding box center [251, 60] width 17 height 29
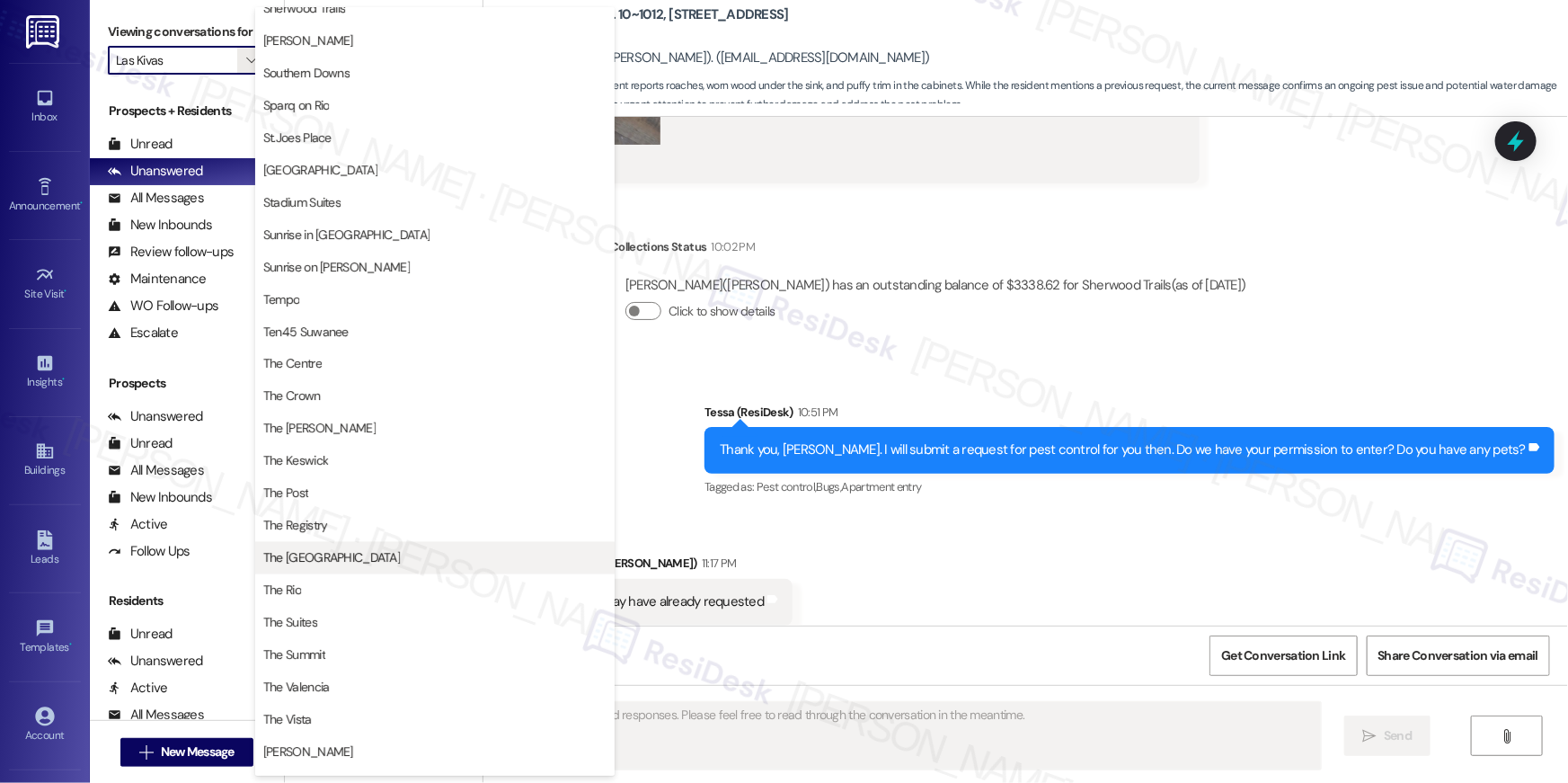
scroll to position [1468, 0]
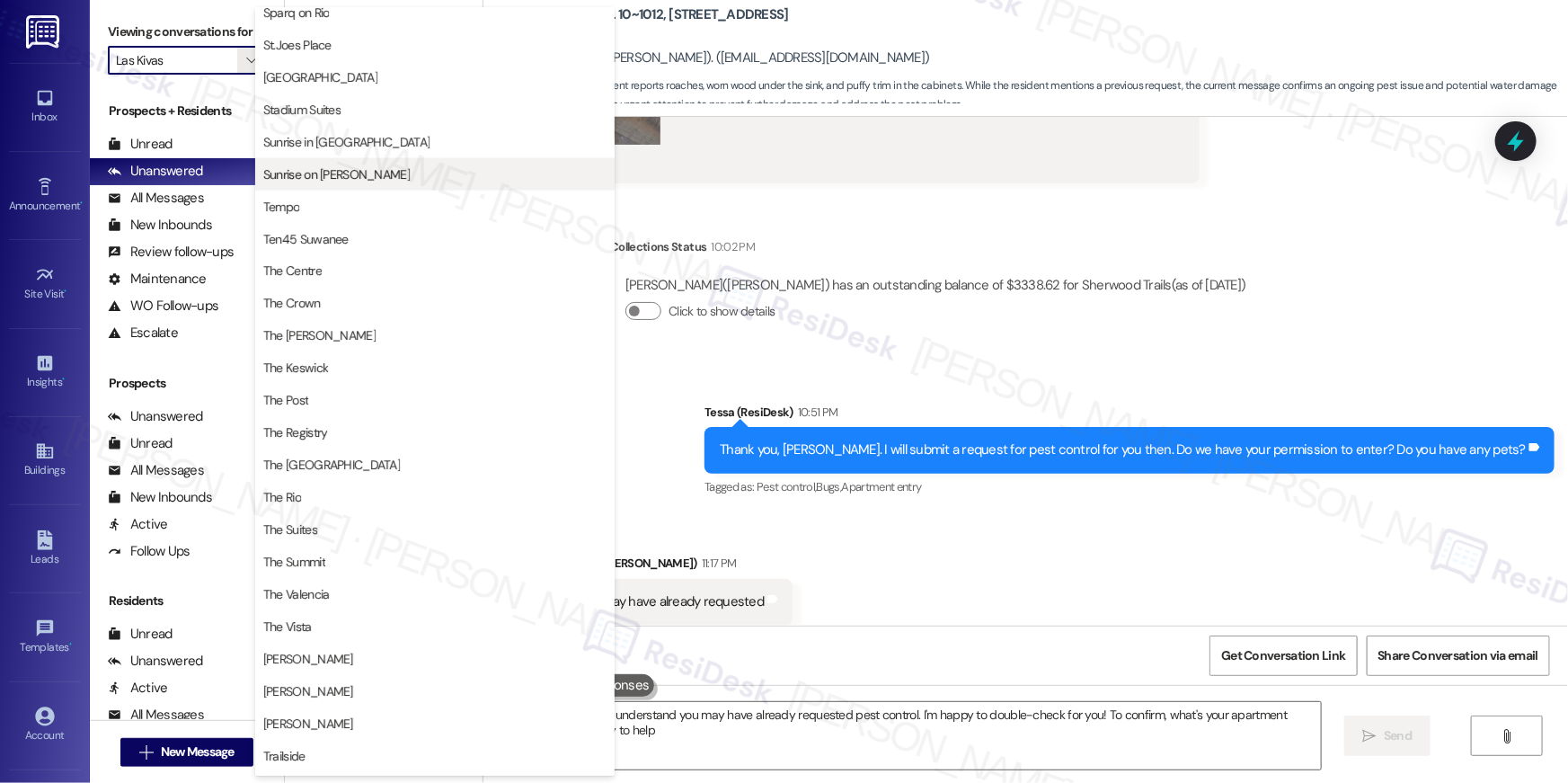
type textarea "Hi {{first_name}}, I understand you may have already requested pest control. I'…"
click at [339, 166] on span "Sunrise on [PERSON_NAME]" at bounding box center [336, 175] width 147 height 18
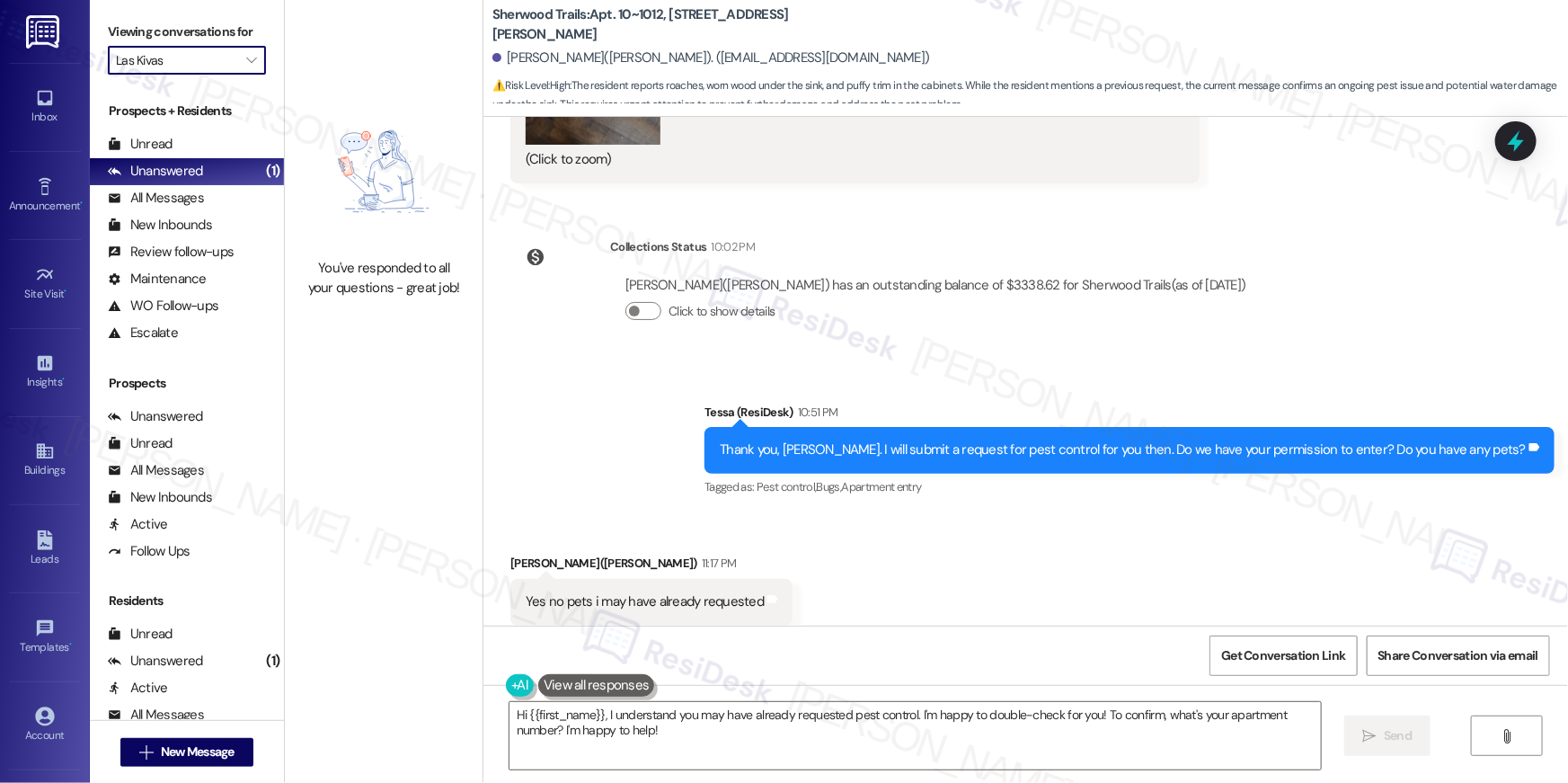
type input "Sunrise on [PERSON_NAME]"
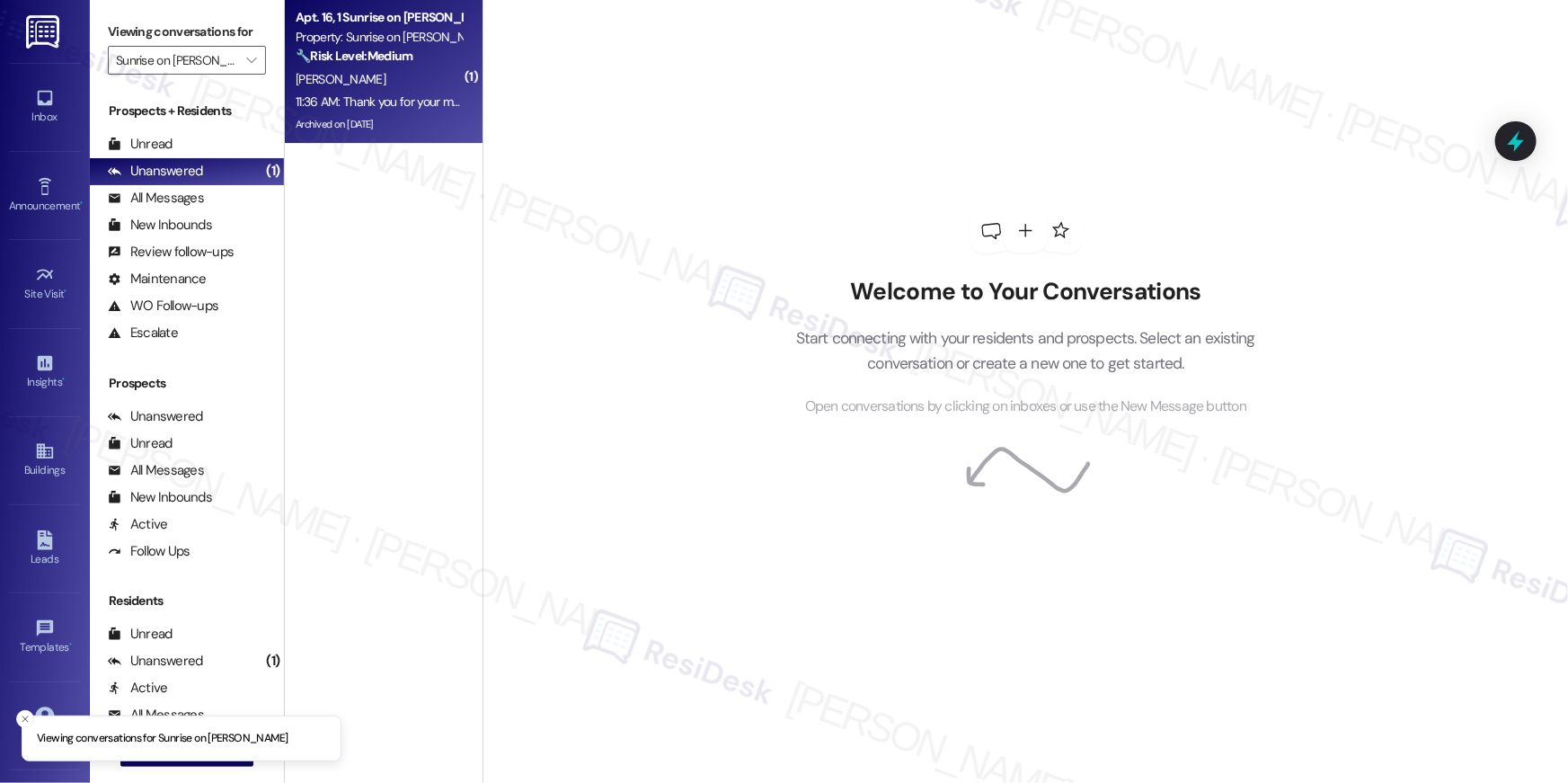
click at [408, 110] on div "11:36 AM: Thank you for your message. Our offices are currently closed, but we …" at bounding box center [379, 102] width 170 height 23
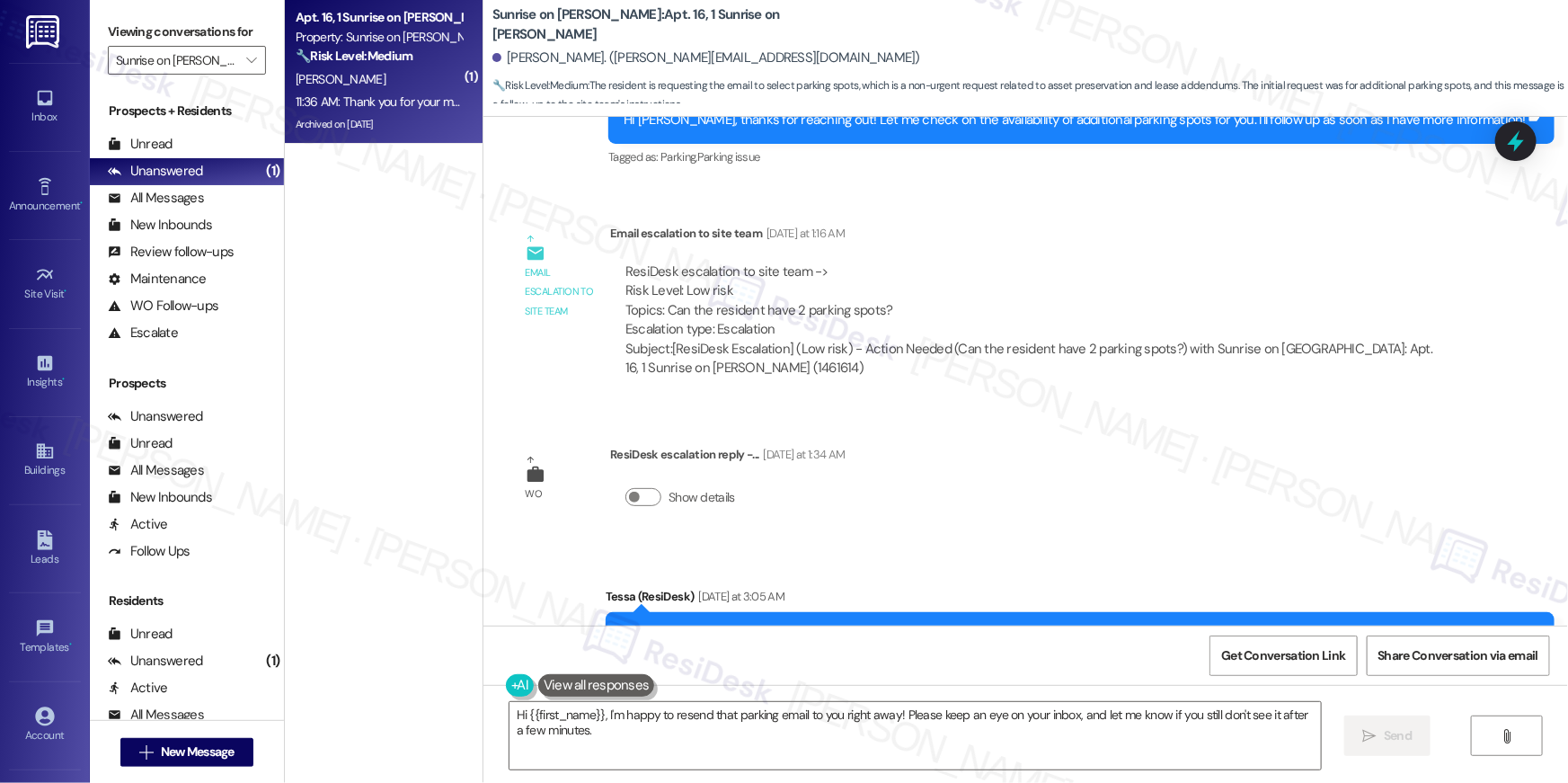
scroll to position [1973, 0]
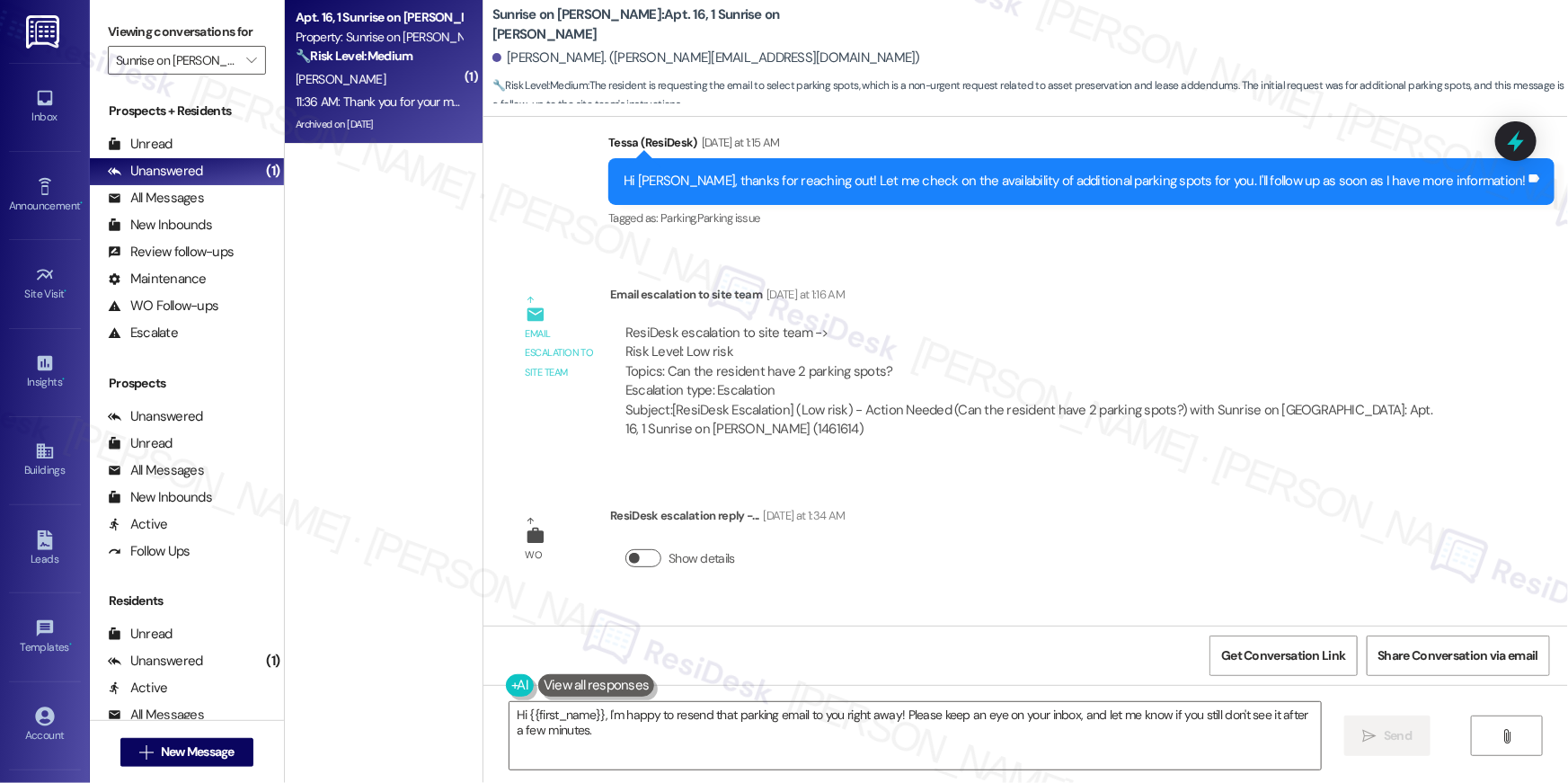
click at [636, 554] on button "Show details" at bounding box center [642, 558] width 35 height 18
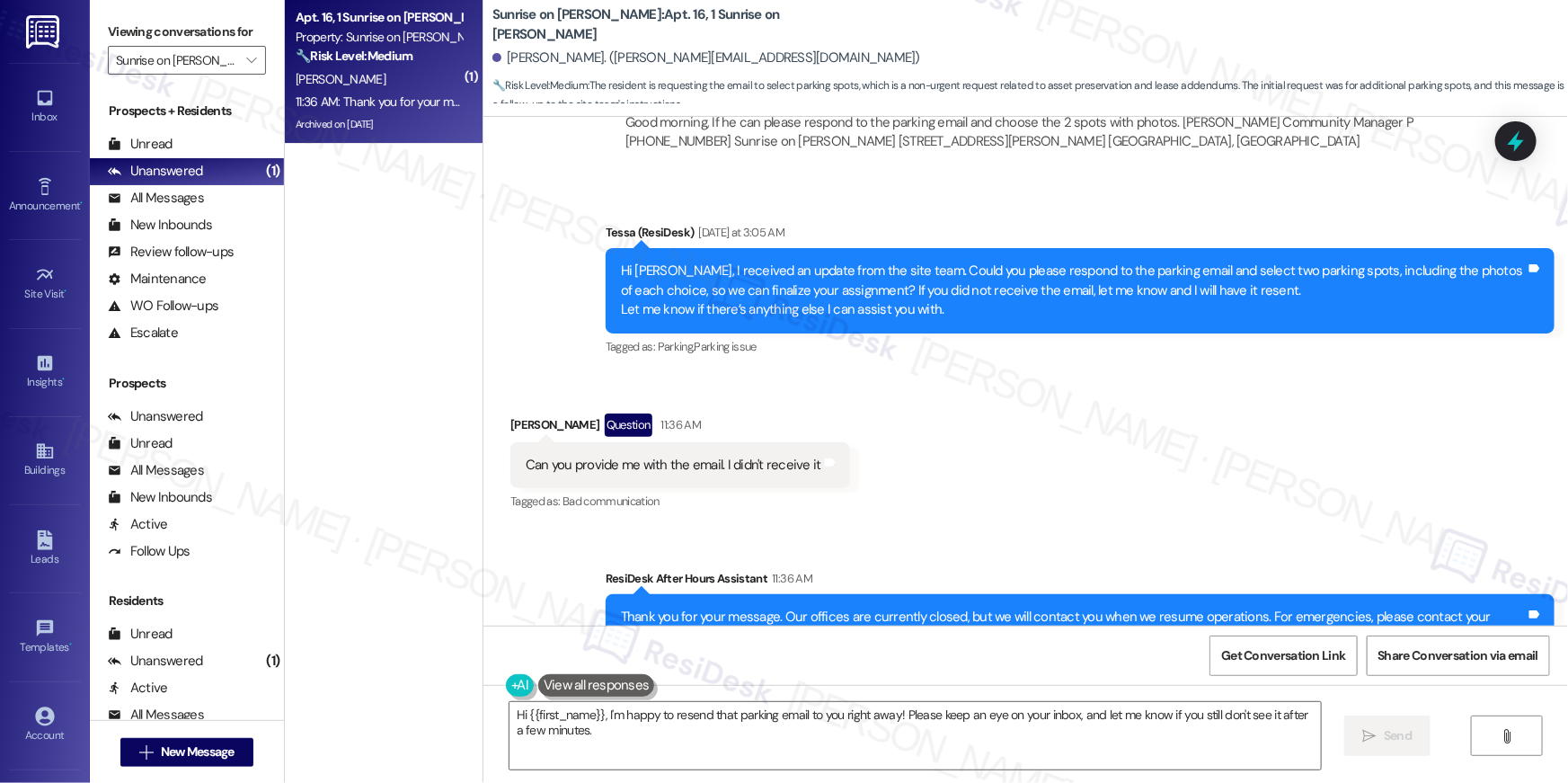
scroll to position [2547, 0]
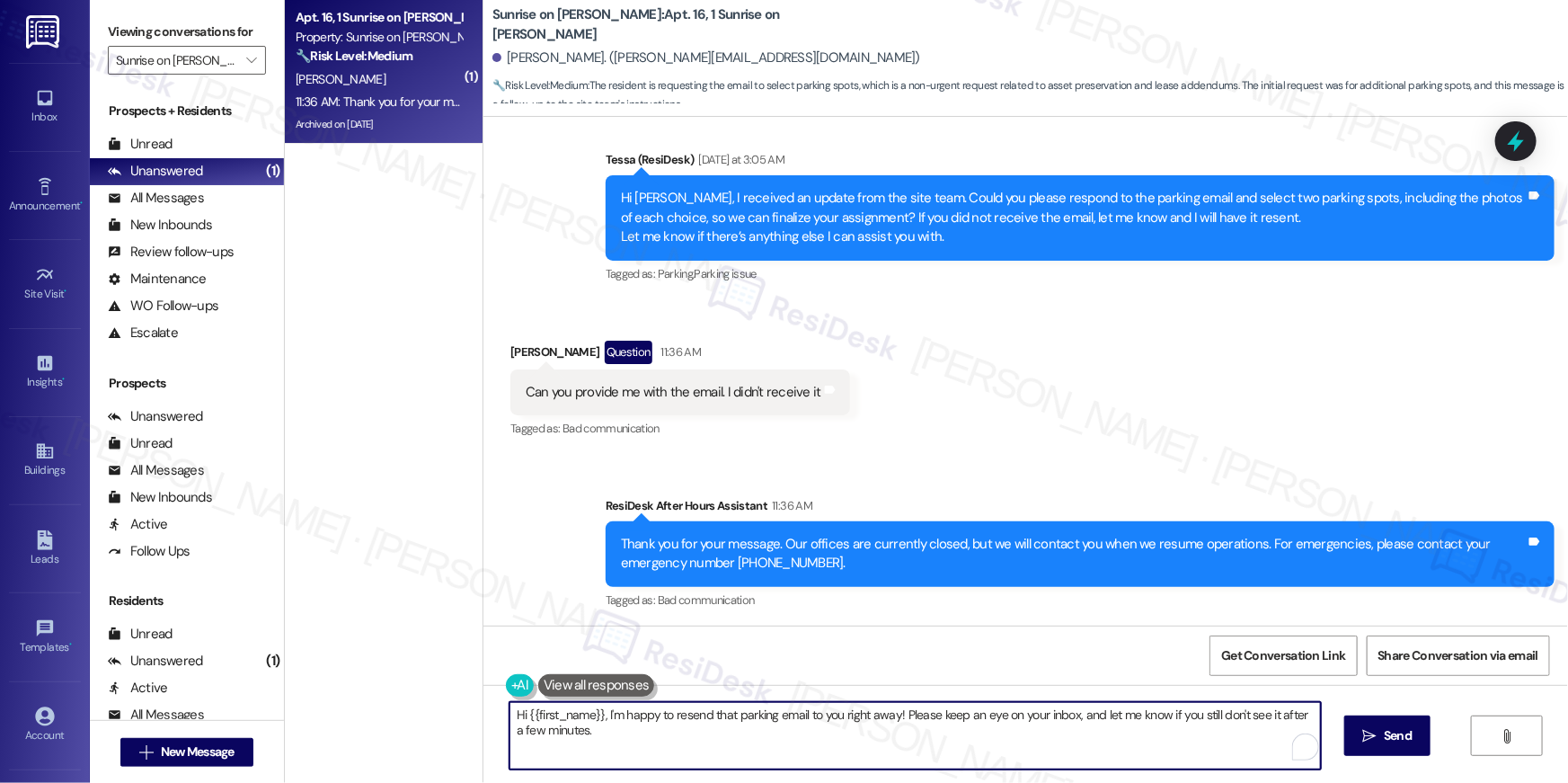
click at [705, 733] on textarea "Hi {{first_name}}, I'm happy to resend that parking email to you right away! Pl…" at bounding box center [916, 736] width 812 height 67
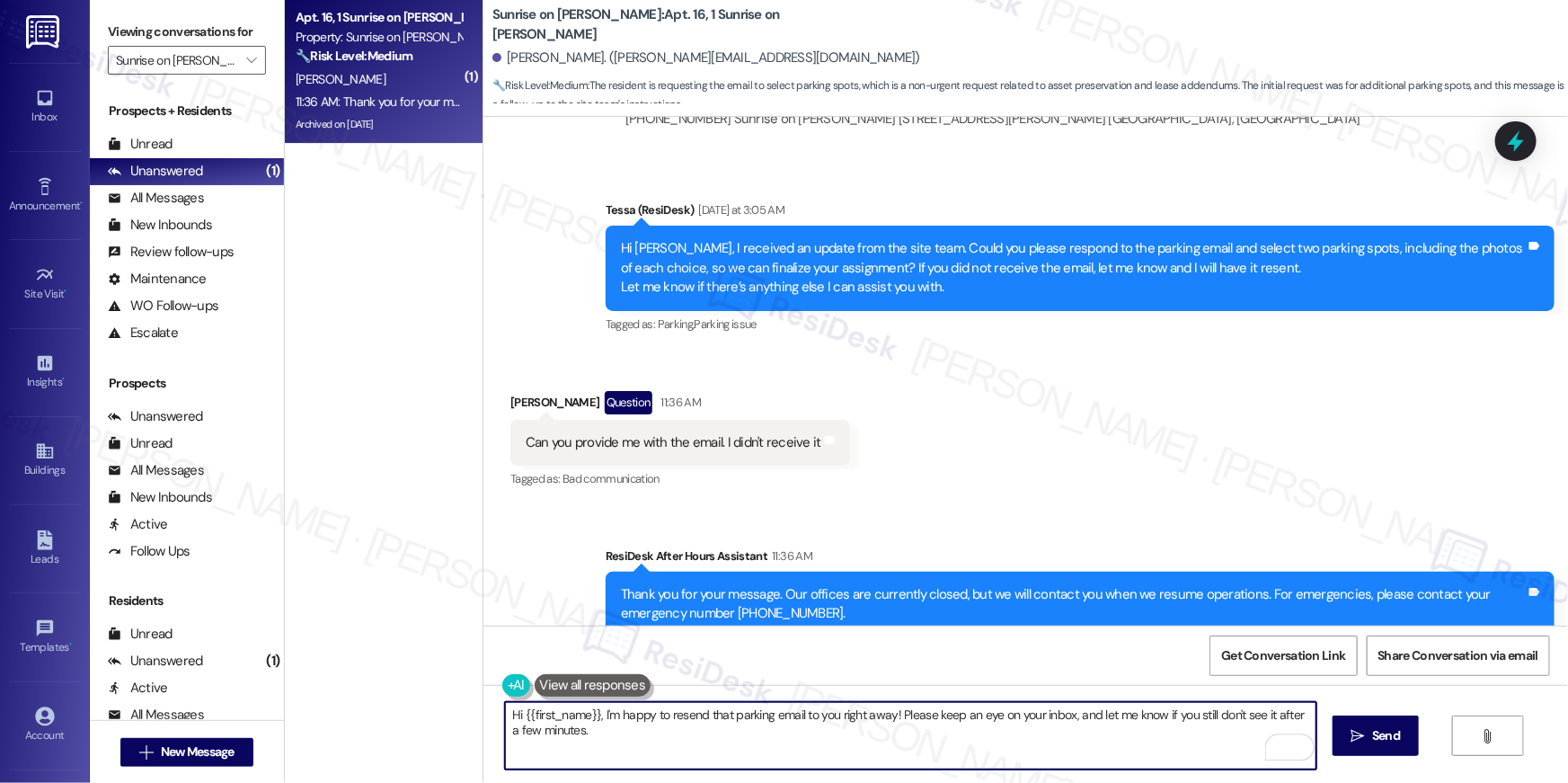
scroll to position [2306, 0]
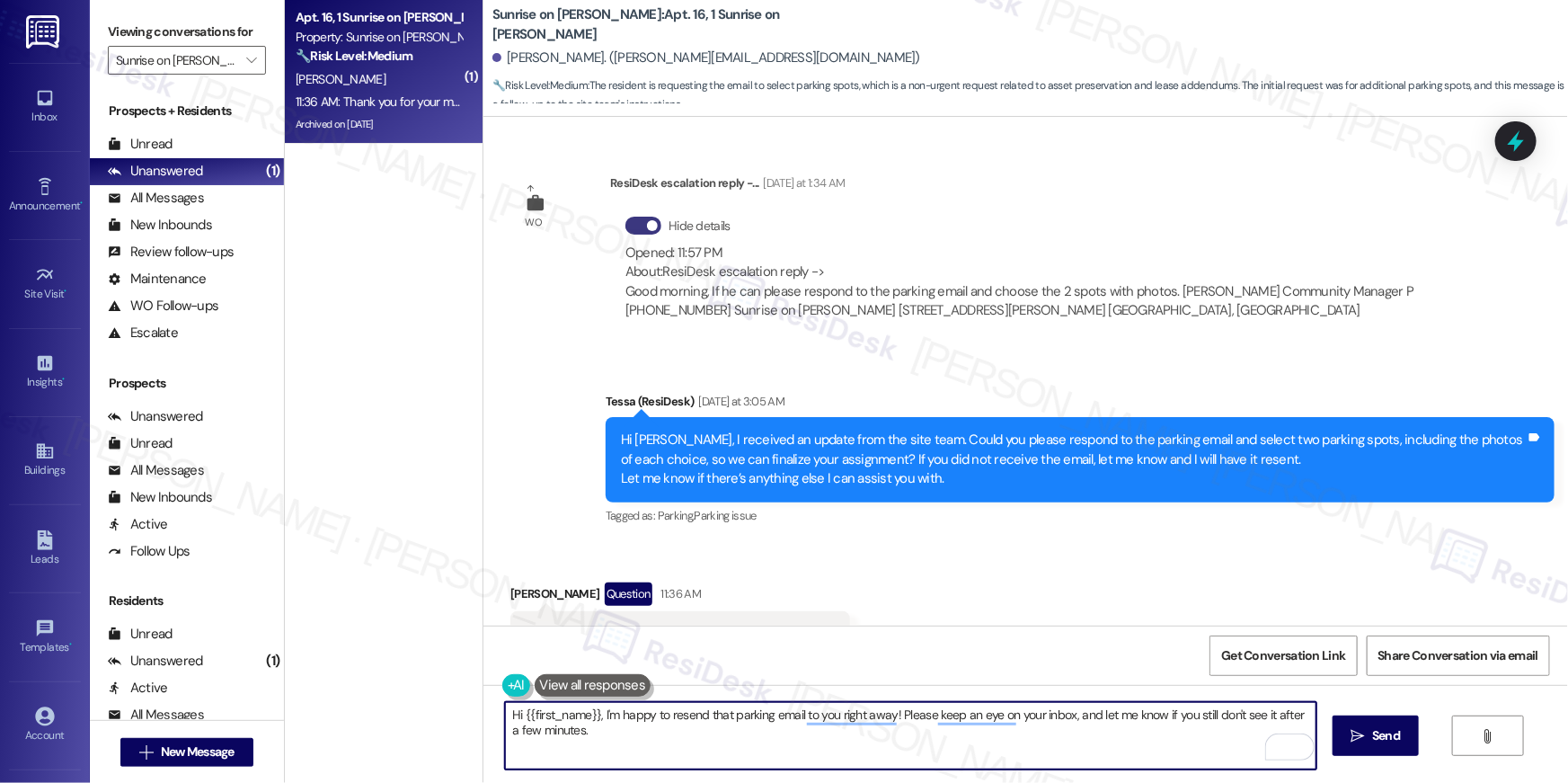
click at [713, 738] on textarea "Hi {{first_name}}, I'm happy to resend that parking email to you right away! Pl…" at bounding box center [911, 736] width 812 height 67
drag, startPoint x: 752, startPoint y: 735, endPoint x: 673, endPoint y: 728, distance: 79.3
click at [751, 735] on textarea "Hi {{first_name}}, I'm happy to resend that parking email to you right away! Pl…" at bounding box center [911, 736] width 812 height 67
drag, startPoint x: 593, startPoint y: 716, endPoint x: 611, endPoint y: 749, distance: 37.6
click at [611, 749] on textarea "Hi {{first_name}}, I'm happy to resend that parking email to you right away! Pl…" at bounding box center [911, 736] width 812 height 67
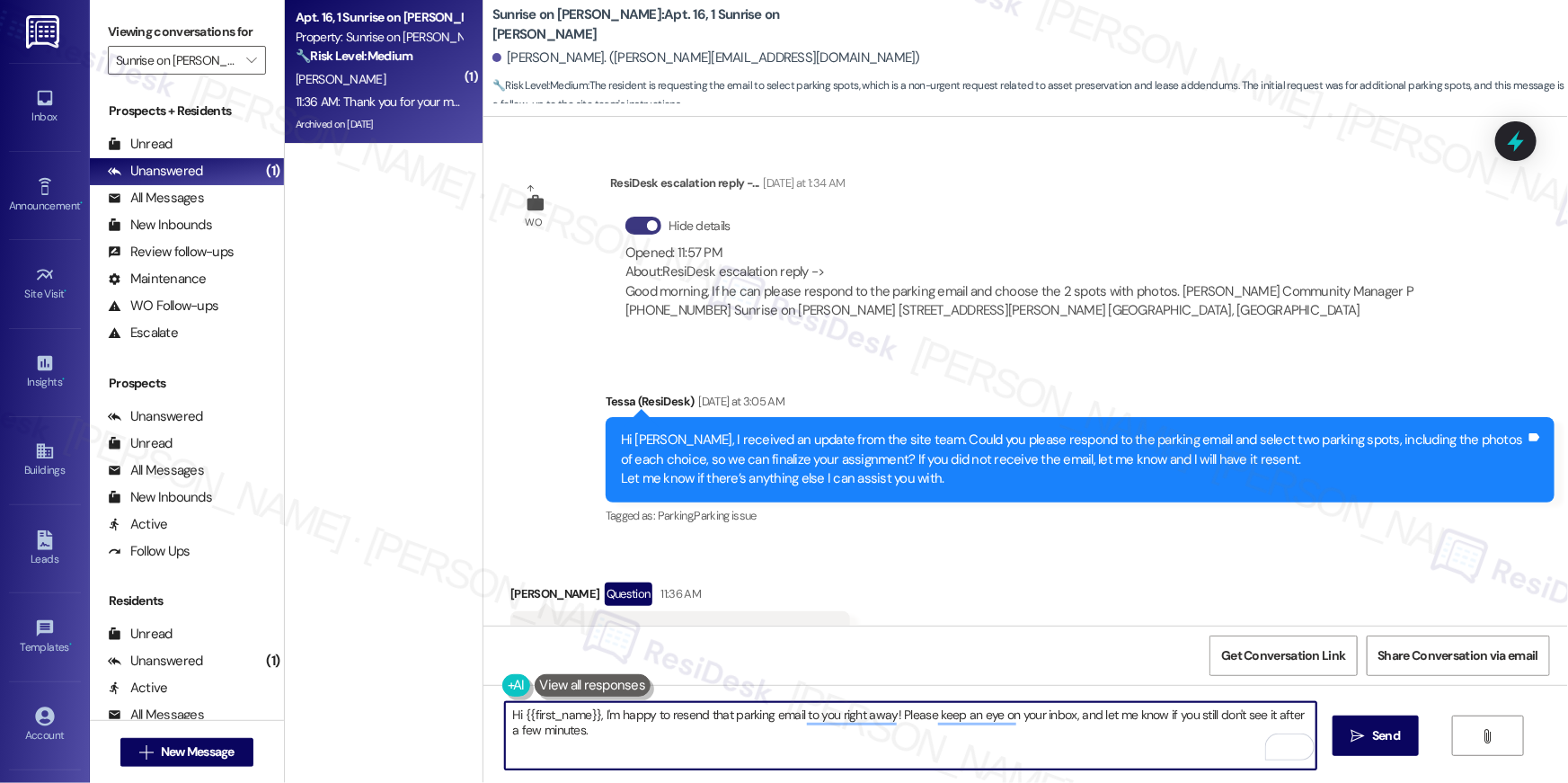
drag, startPoint x: 612, startPoint y: 749, endPoint x: 403, endPoint y: 688, distance: 217.7
click at [403, 688] on div "( 1 ) Apt. 16, 1 Sunrise on Bethany Property: Sunrise on Bethany 🔧 Risk Level: …" at bounding box center [926, 392] width 1283 height 783
click at [918, 753] on textarea "Hi {{first_name}}, I'm happy to resend that parking email to you right away! Pl…" at bounding box center [911, 736] width 812 height 67
click at [813, 747] on textarea "Hi {{first_name}}, I'm happy to resend that parking email to you right away! Pl…" at bounding box center [911, 736] width 812 height 67
drag, startPoint x: 595, startPoint y: 717, endPoint x: 608, endPoint y: 737, distance: 23.9
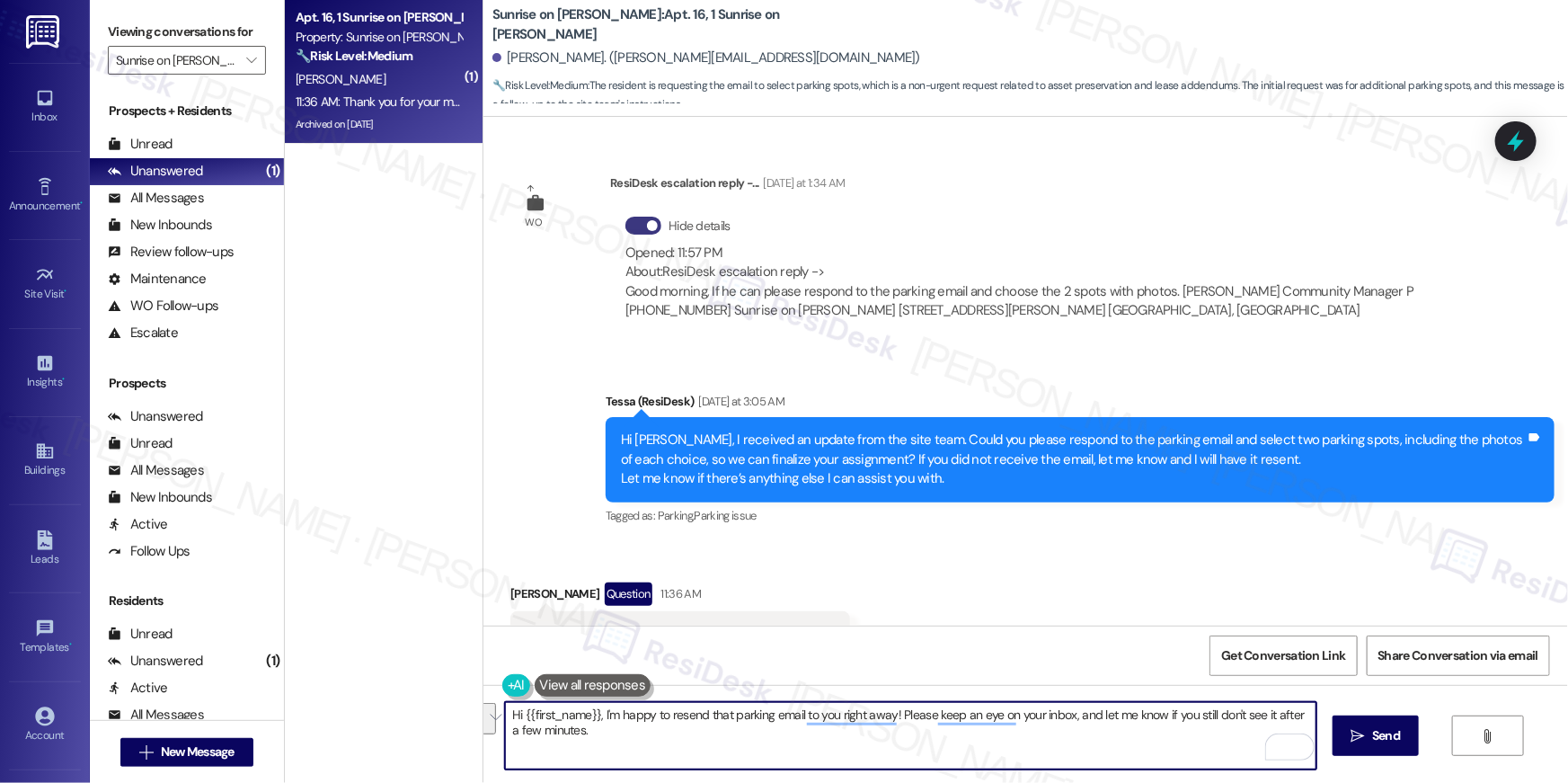
click at [608, 737] on textarea "Hi {{first_name}}, I'm happy to resend that parking email to you right away! Pl…" at bounding box center [911, 736] width 812 height 67
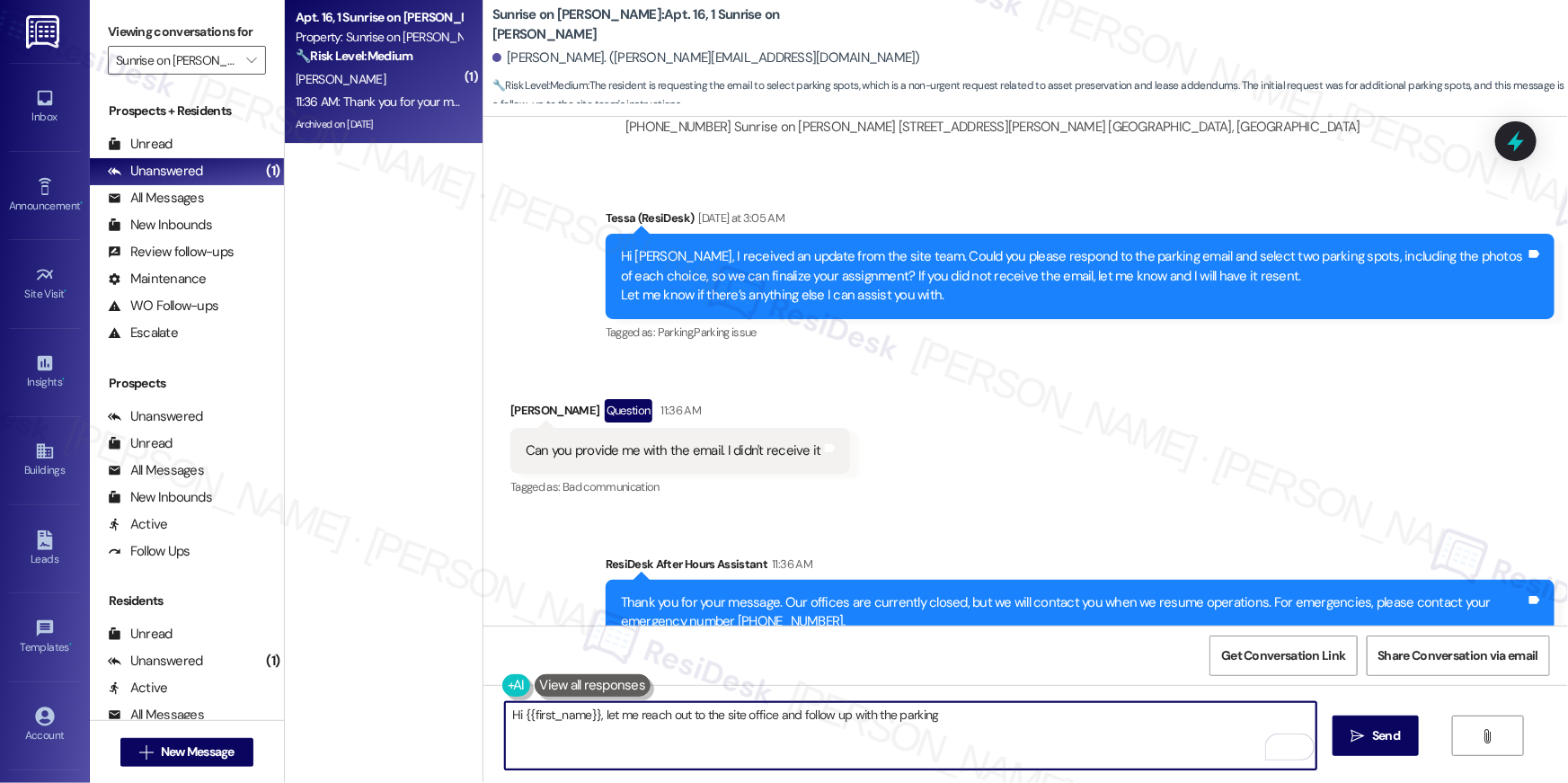
scroll to position [2547, 0]
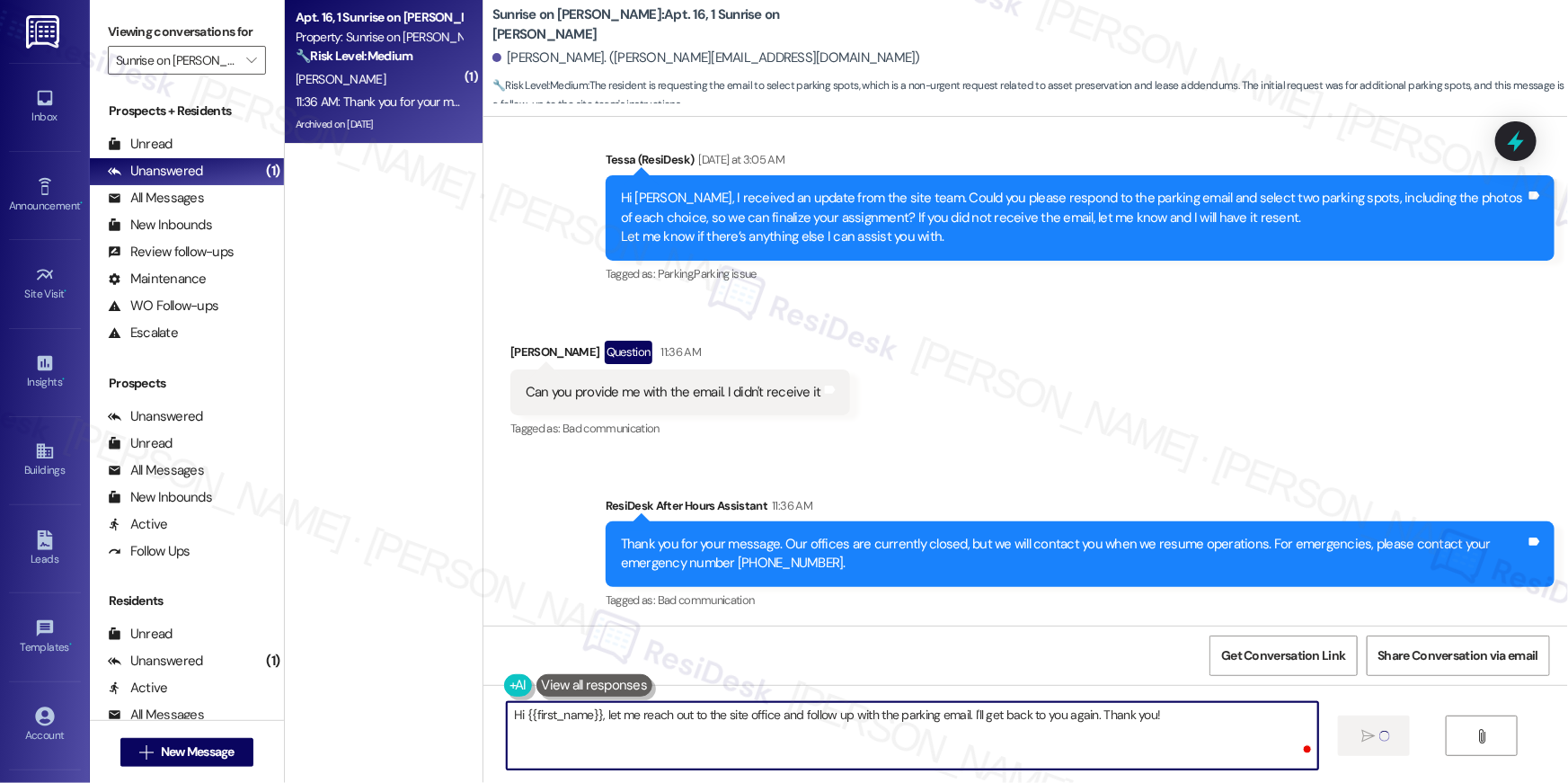
type textarea "Hi {{first_name}}, let me reach out to the site office and follow up with the p…"
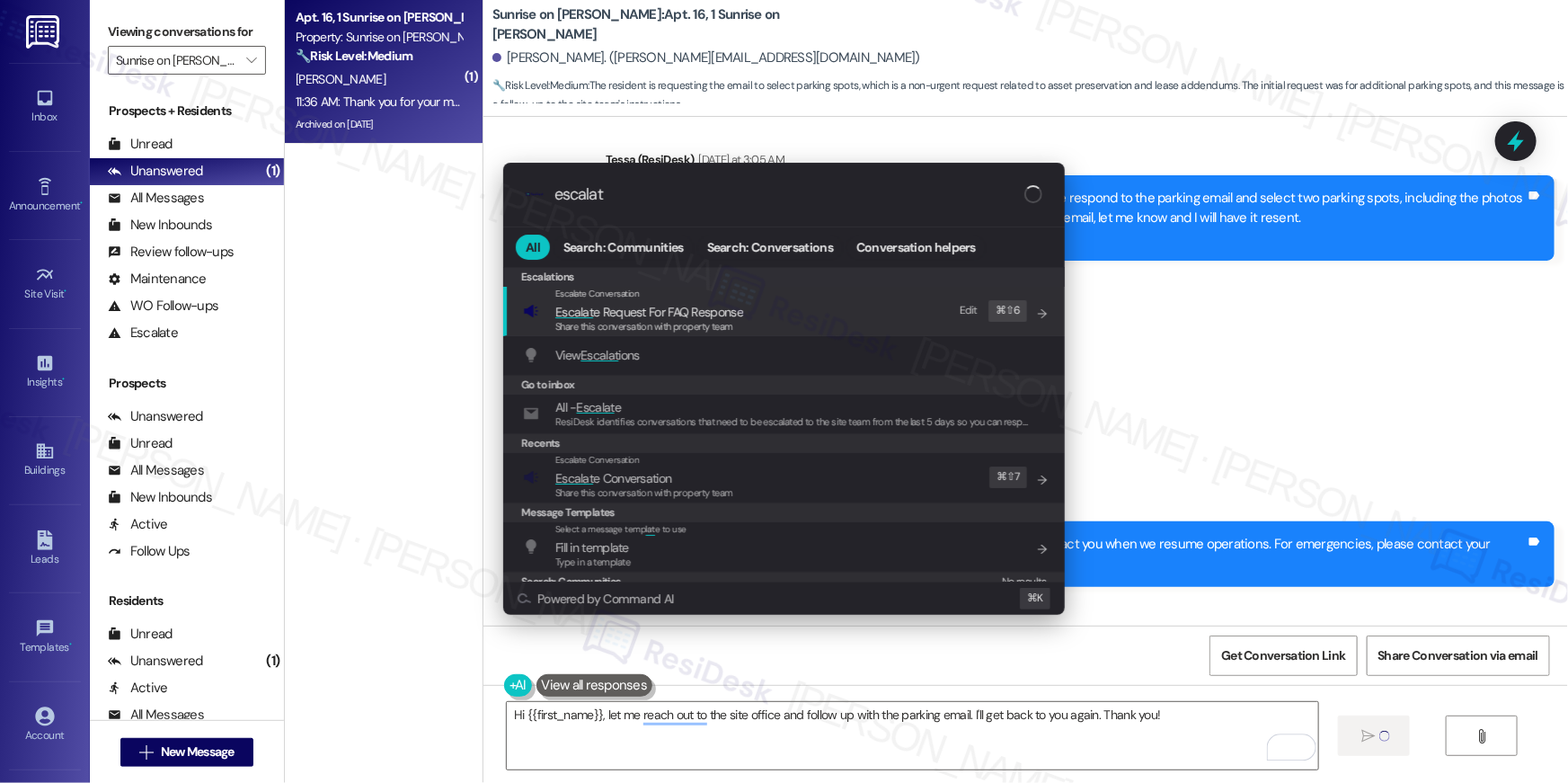
type input "escalate"
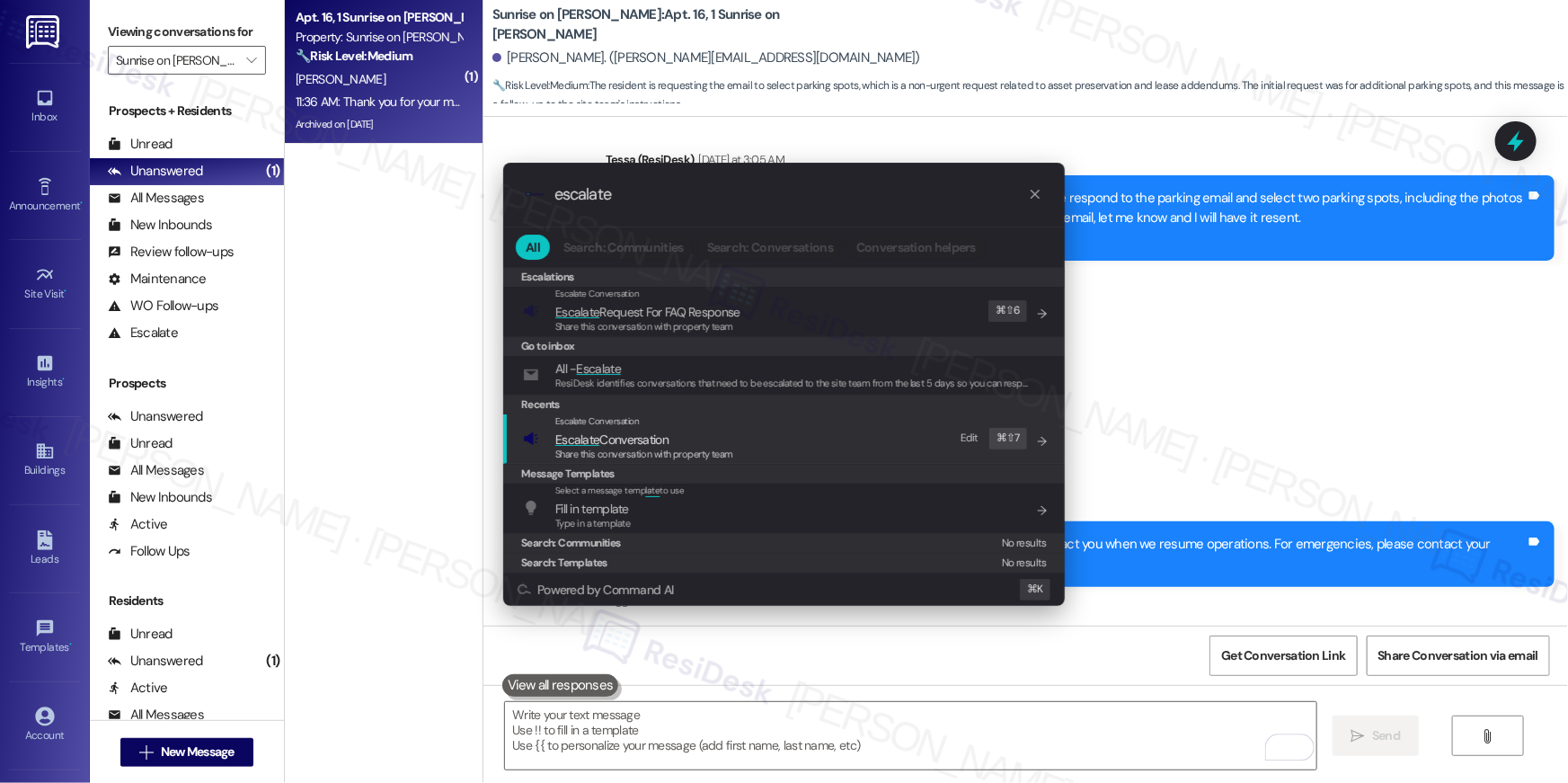
scroll to position [2376, 0]
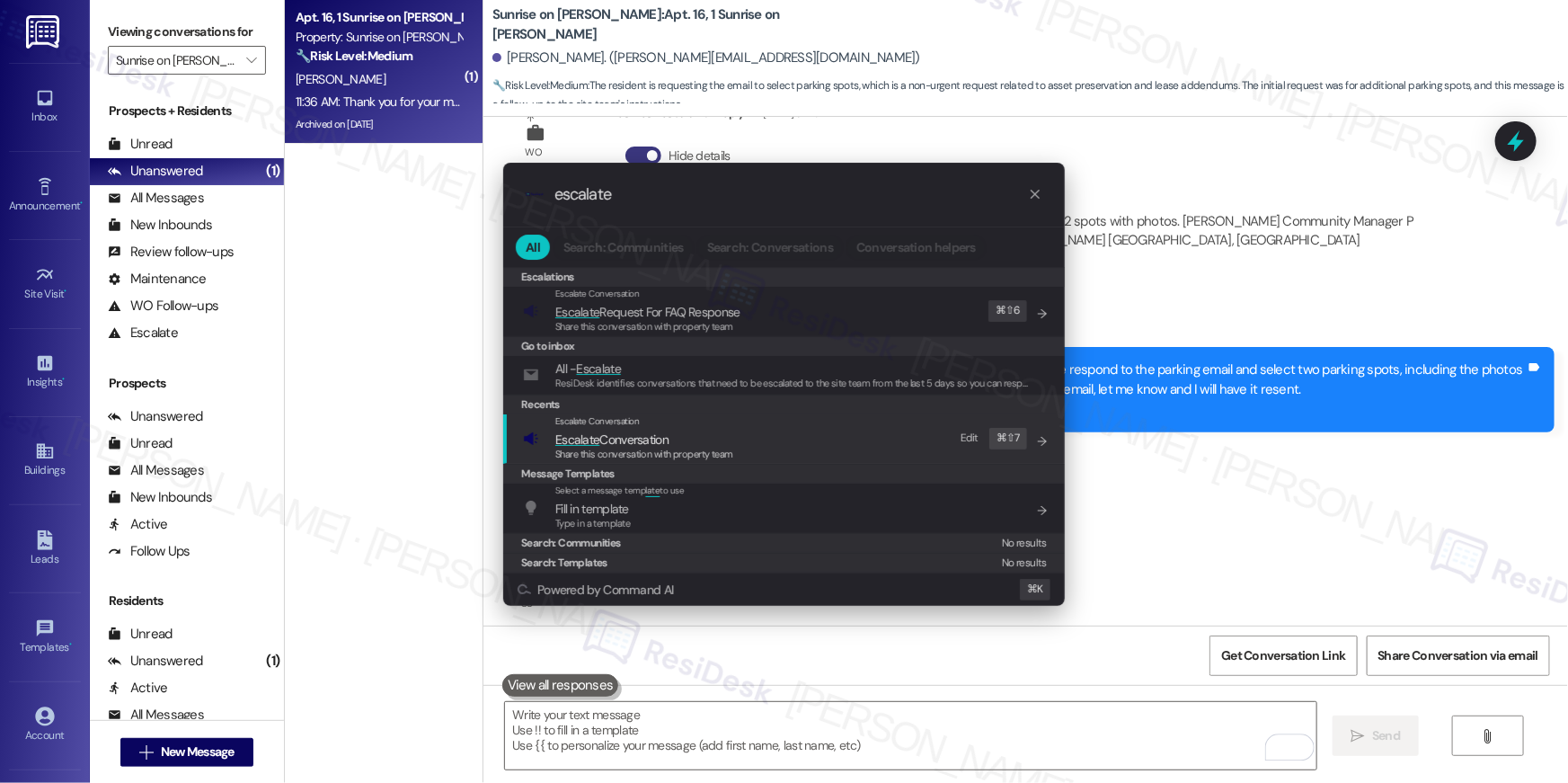
type input "escalate"
click at [889, 437] on div "Escalate Conversation Escalate Conversation Share this conversation with proper…" at bounding box center [786, 438] width 526 height 48
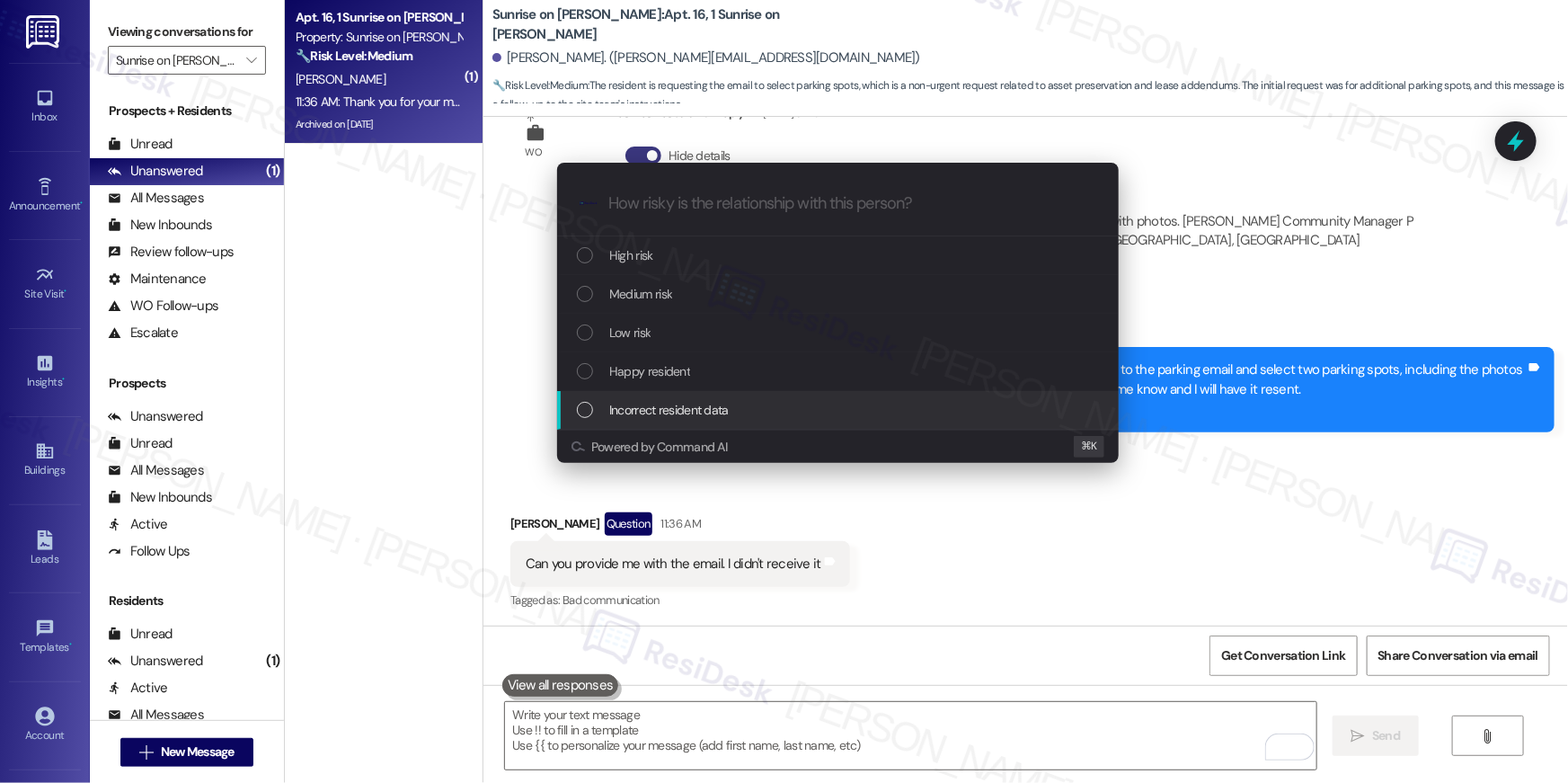
click at [994, 680] on div "Escalate Conversation How risky is the relationship with this person? Topics (e…" at bounding box center [784, 392] width 1568 height 783
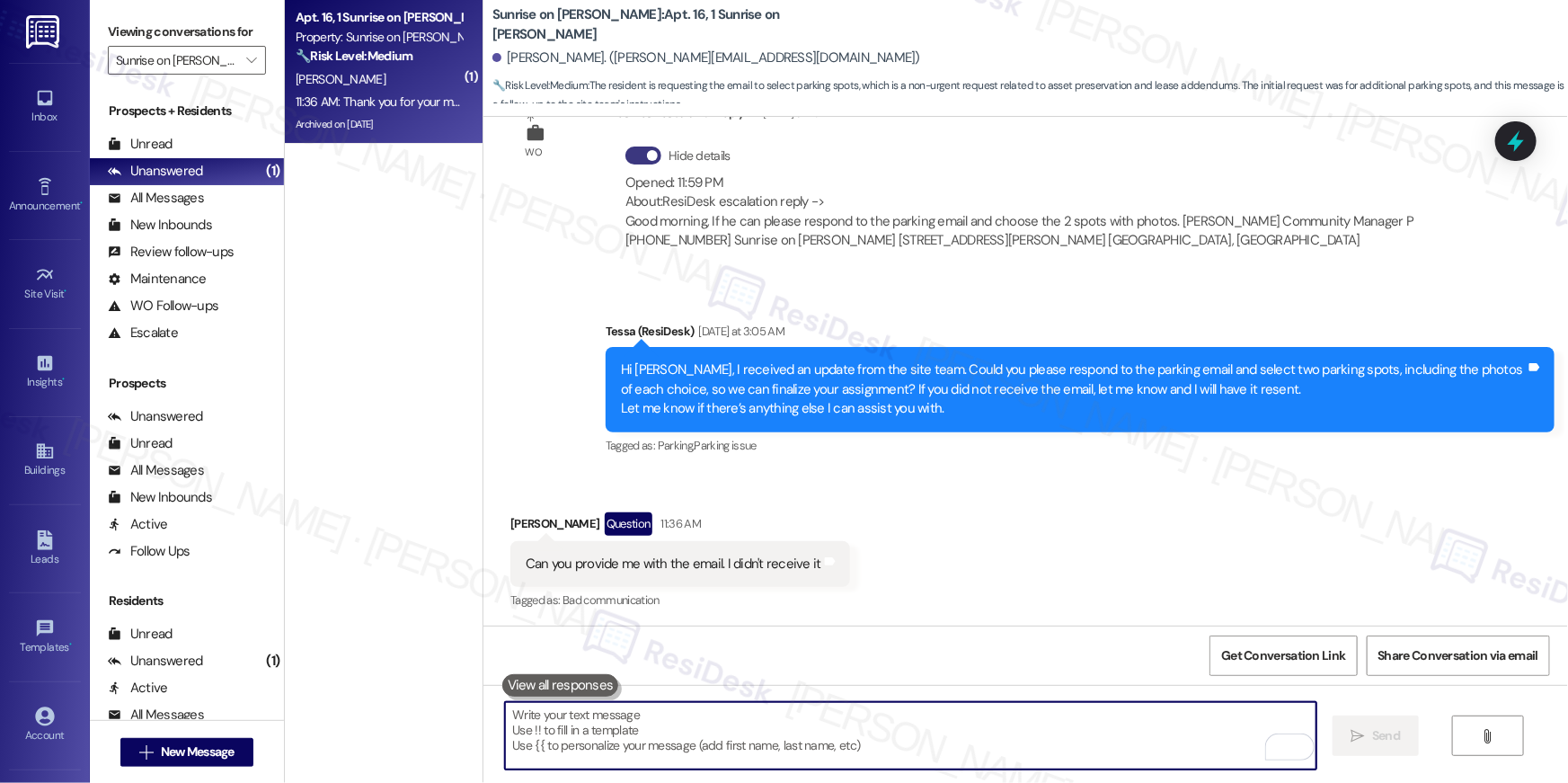
click at [941, 734] on textarea "To enrich screen reader interactions, please activate Accessibility in Grammarl…" at bounding box center [911, 736] width 812 height 67
type textarea "May I know the best email address for you?"
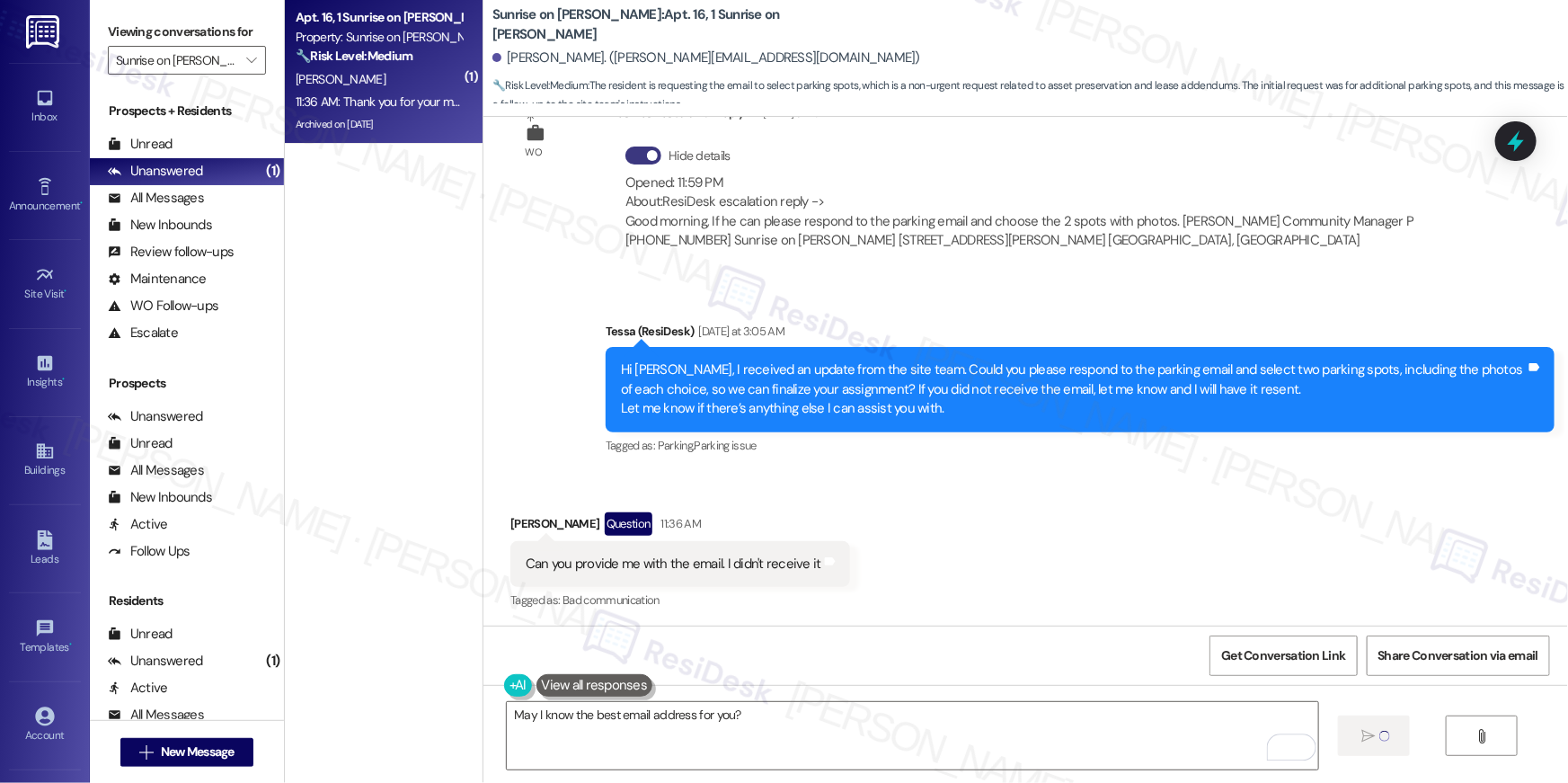
click at [257, 65] on div "Viewing conversations for Sunrise on Bethany " at bounding box center [187, 46] width 194 height 93
click at [255, 66] on div "Viewing conversations for Sunrise on Bethany " at bounding box center [187, 46] width 194 height 93
click at [247, 64] on icon "" at bounding box center [251, 60] width 10 height 15
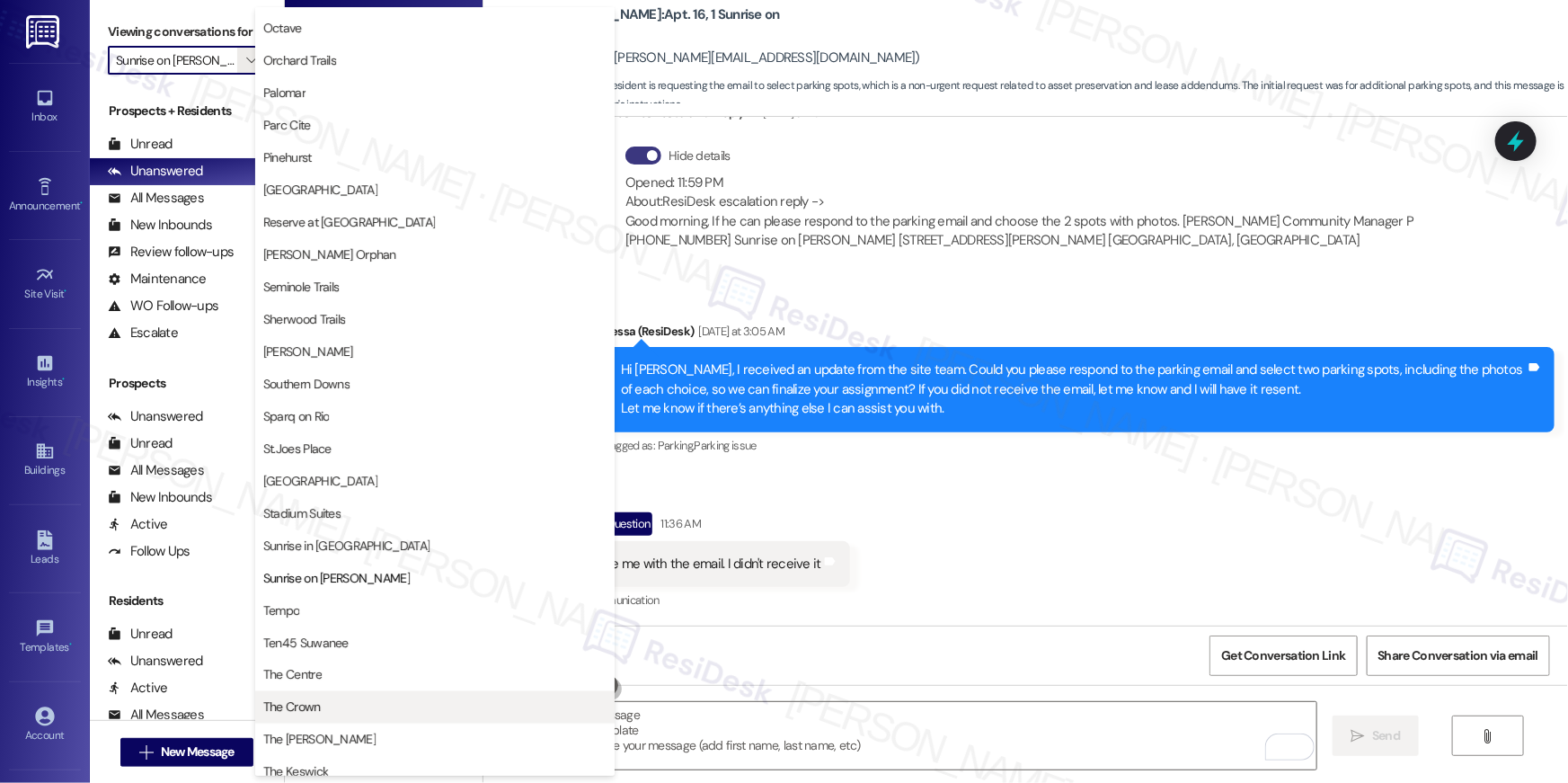
scroll to position [1067, 0]
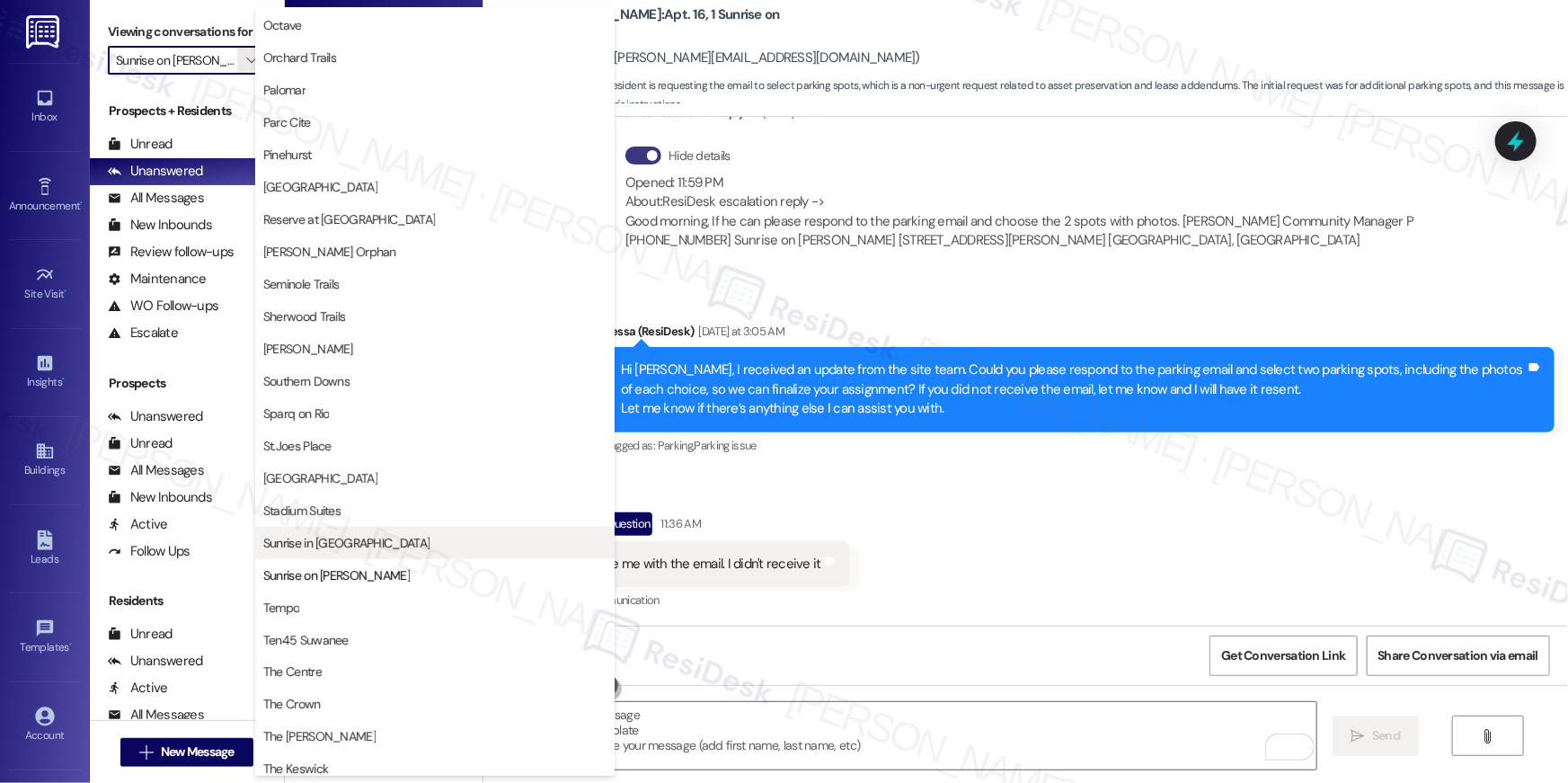
click at [351, 540] on span "Sunrise in [GEOGRAPHIC_DATA]" at bounding box center [346, 544] width 167 height 18
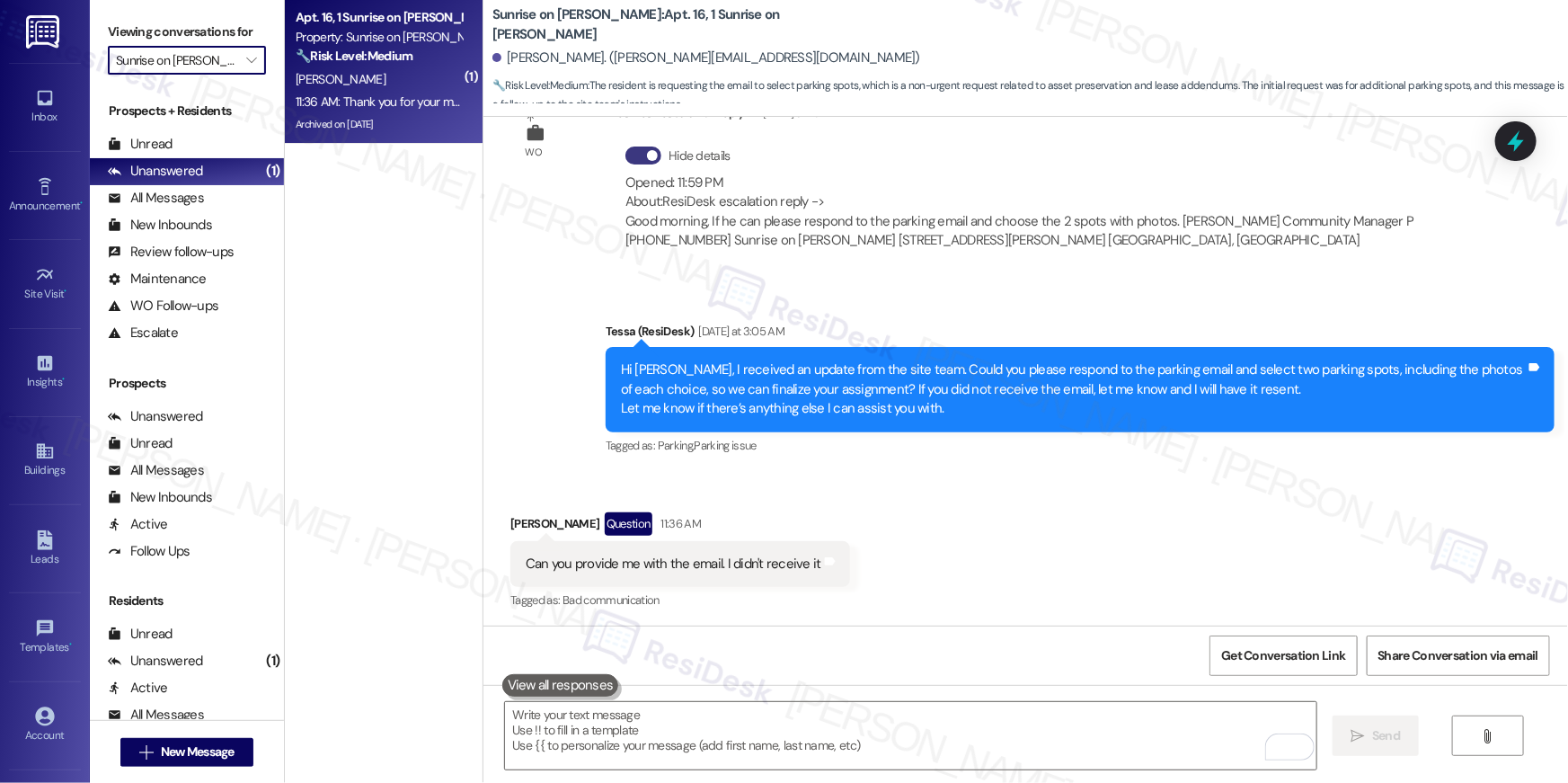
type input "Sunrise in [GEOGRAPHIC_DATA]"
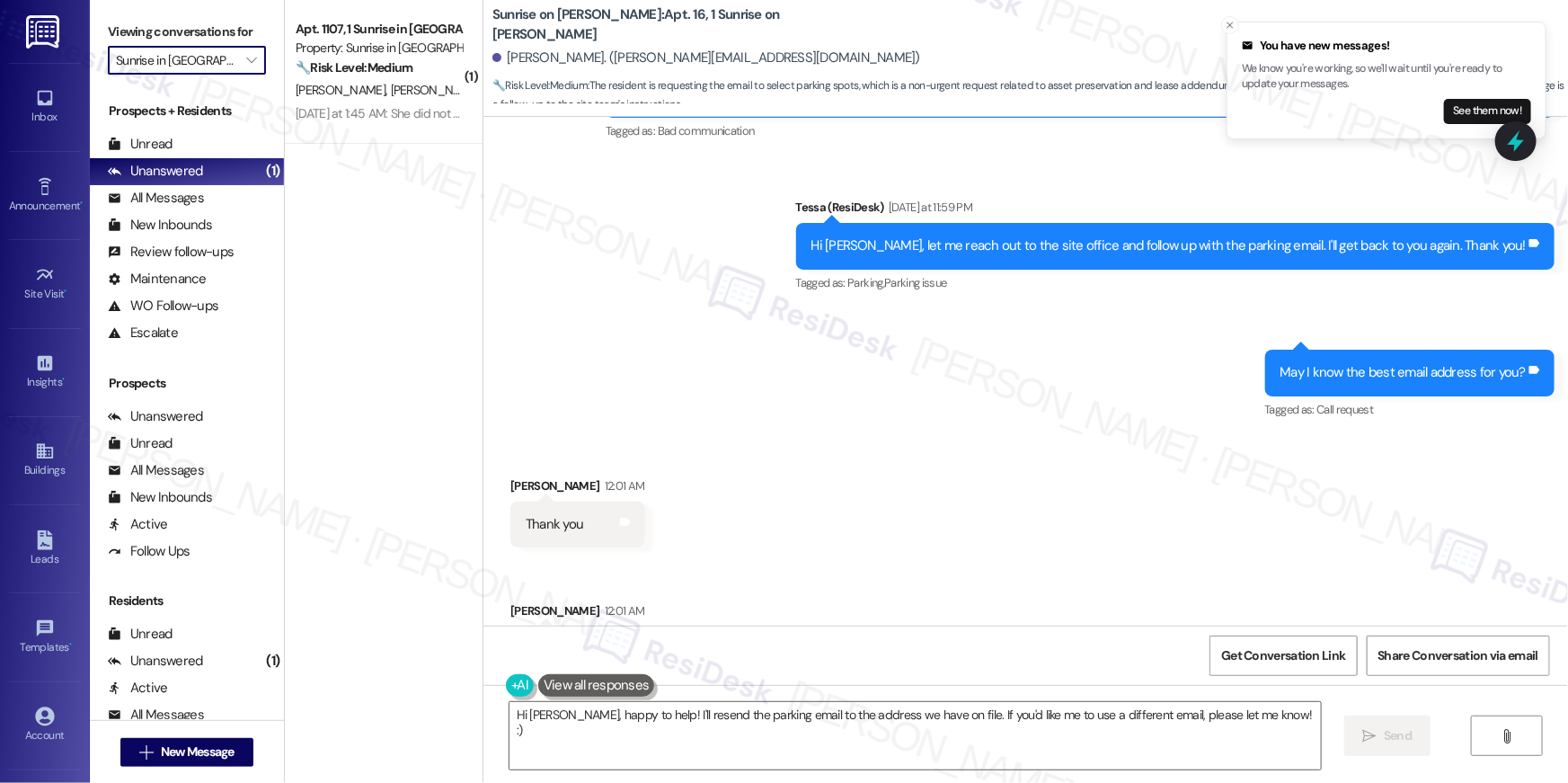
scroll to position [3000, 0]
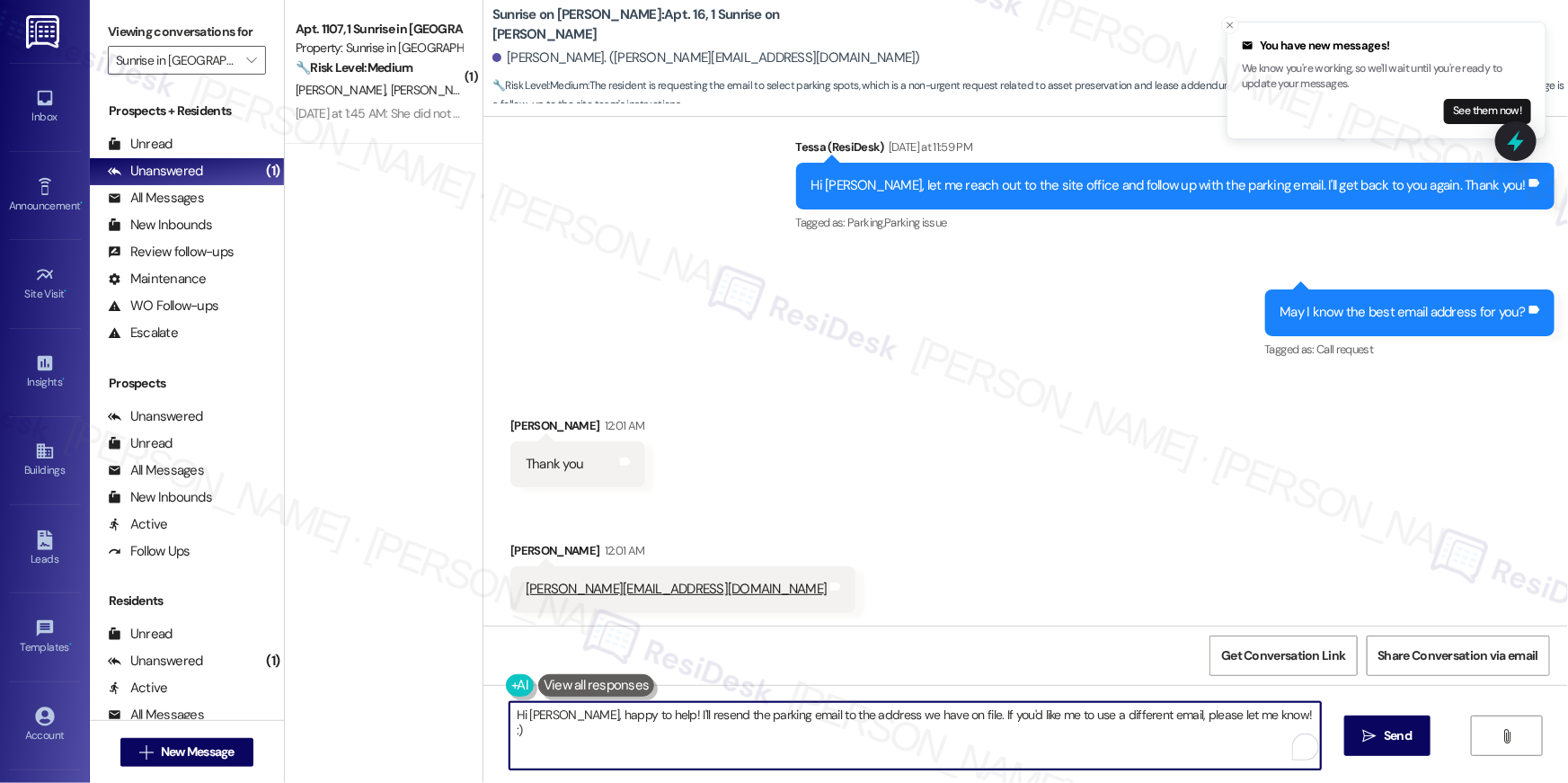
click at [848, 754] on textarea "Hi Sergio, happy to help! I'll resend the parking email to the address we have …" at bounding box center [916, 736] width 812 height 67
click at [855, 740] on textarea "Hi Sergio, happy to help! I'll resend the parking email to the address we have …" at bounding box center [916, 736] width 812 height 67
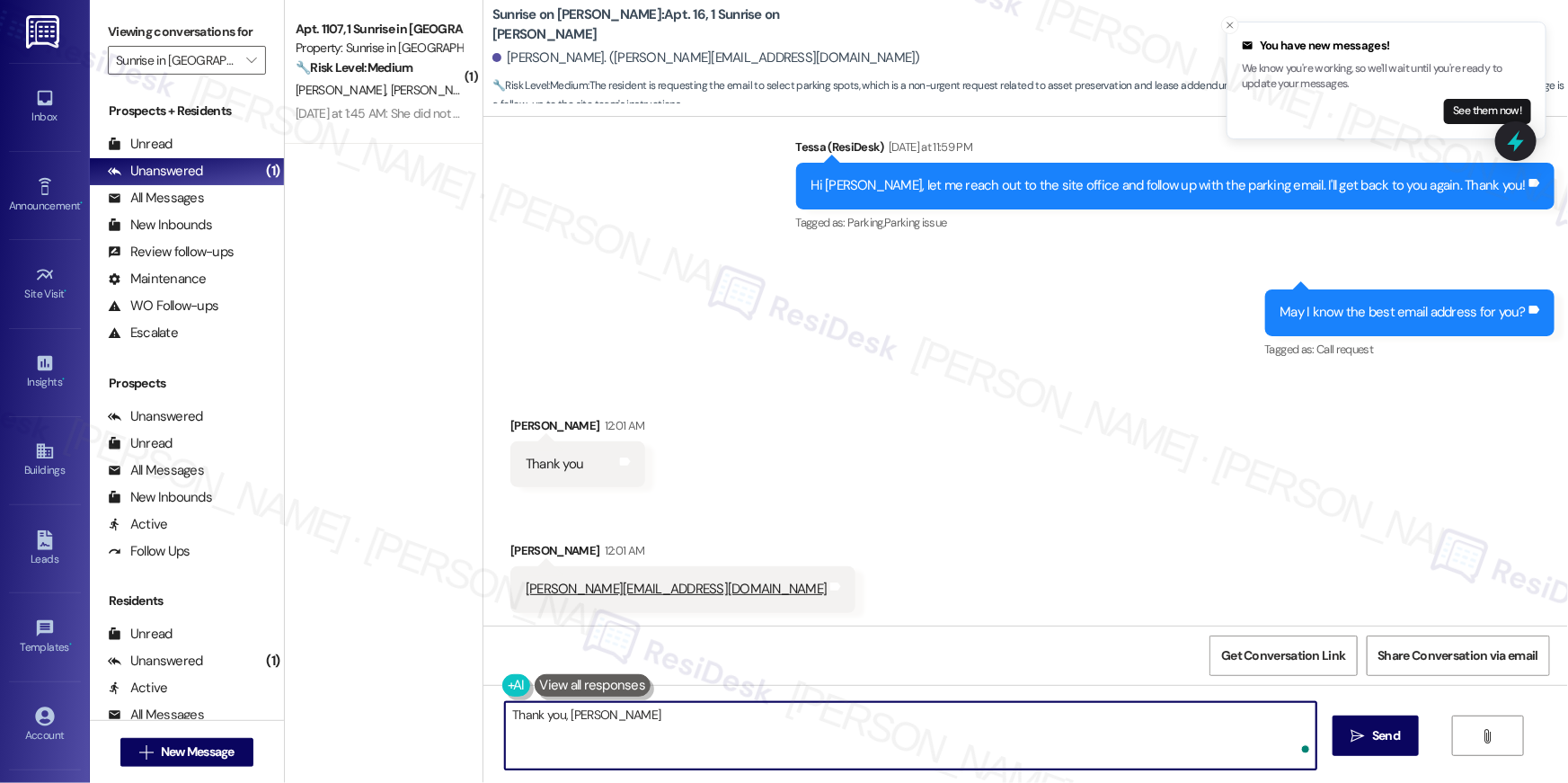
type textarea "Thank you, Sergio"
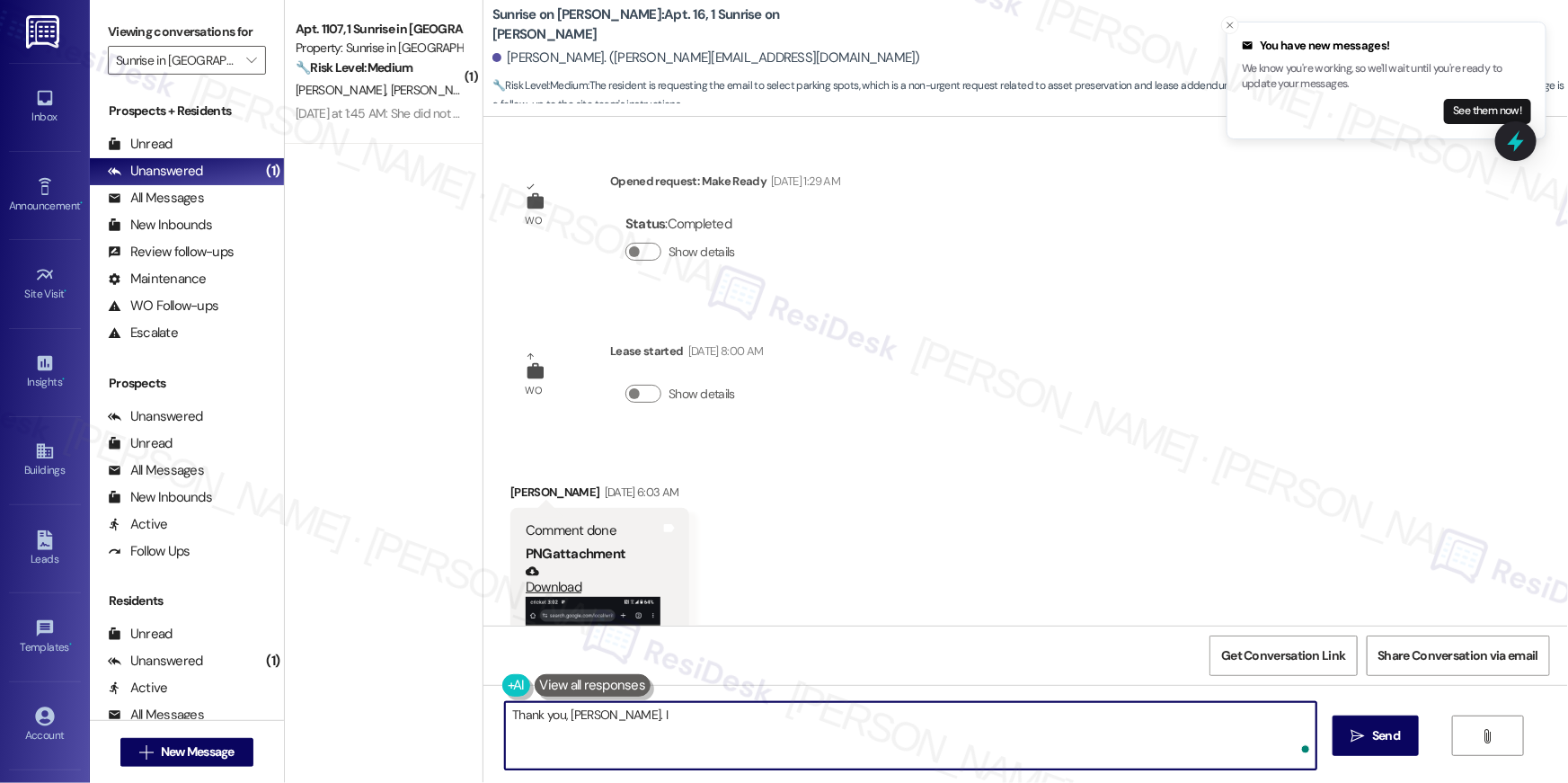
scroll to position [3000, 0]
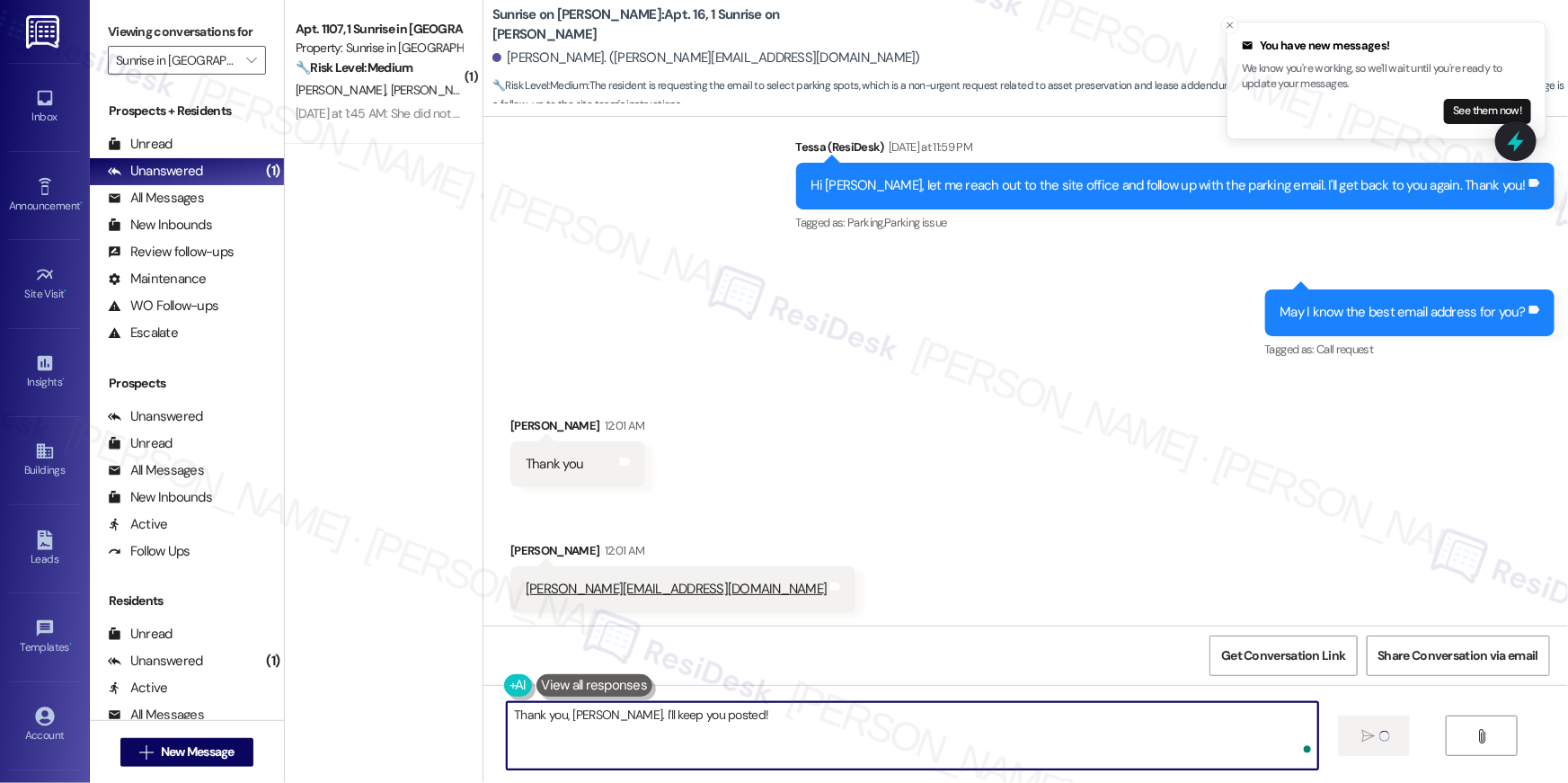
type textarea "Thank you, [PERSON_NAME]. I'll keep you posted!"
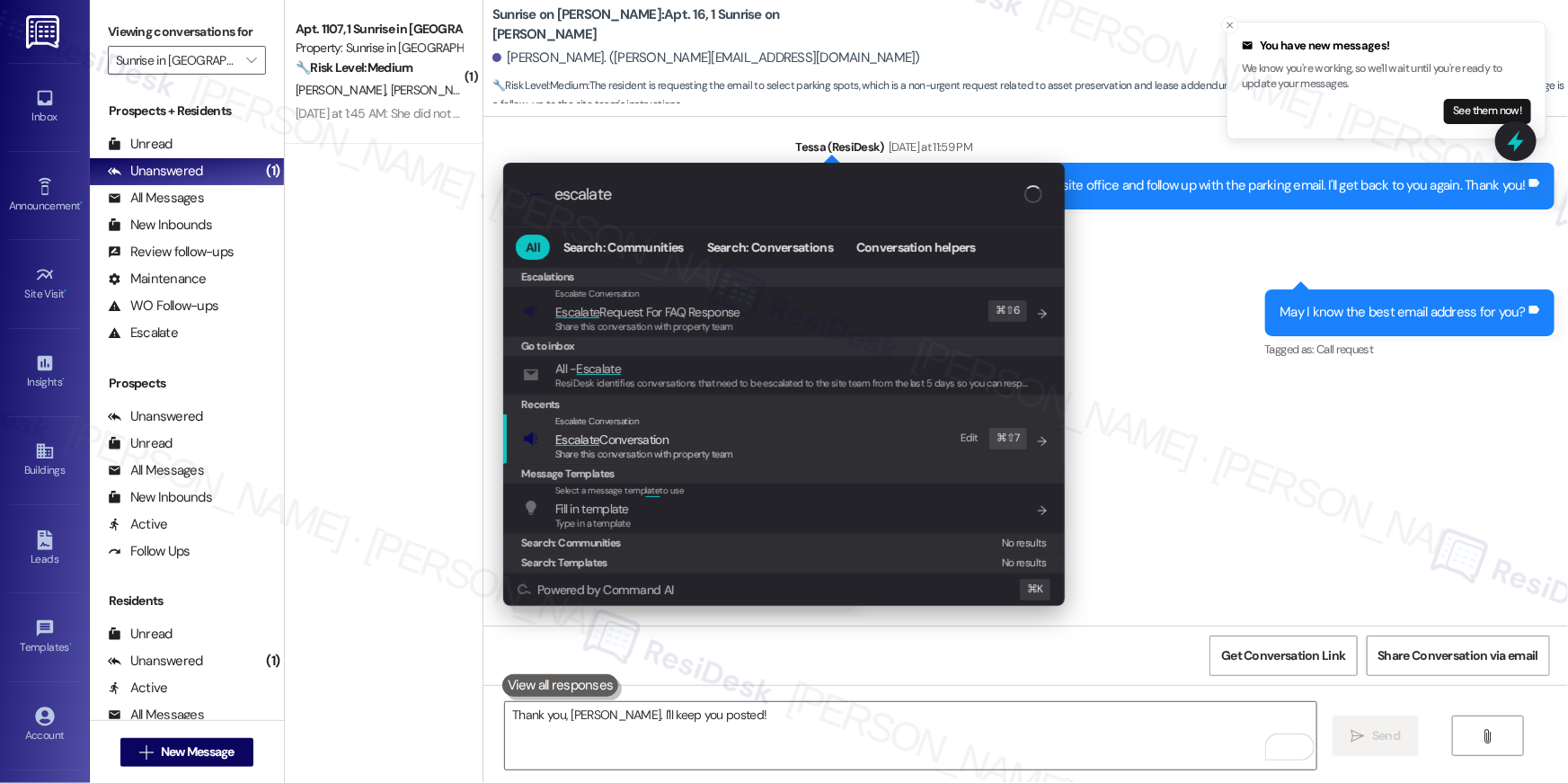
type input "escalate"
click at [636, 445] on span "Escalate Conversation" at bounding box center [612, 440] width 113 height 16
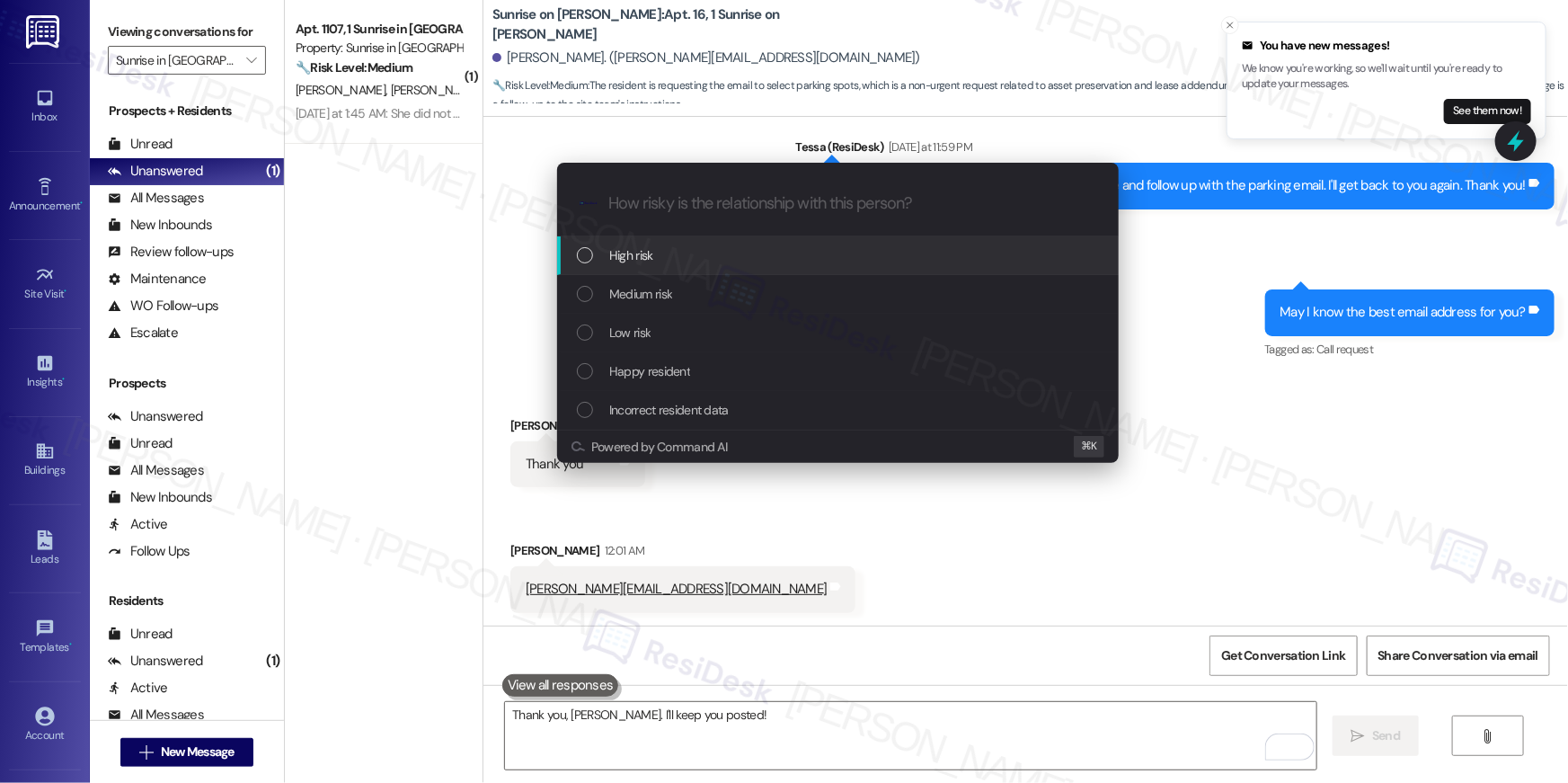
scroll to position [2999, 0]
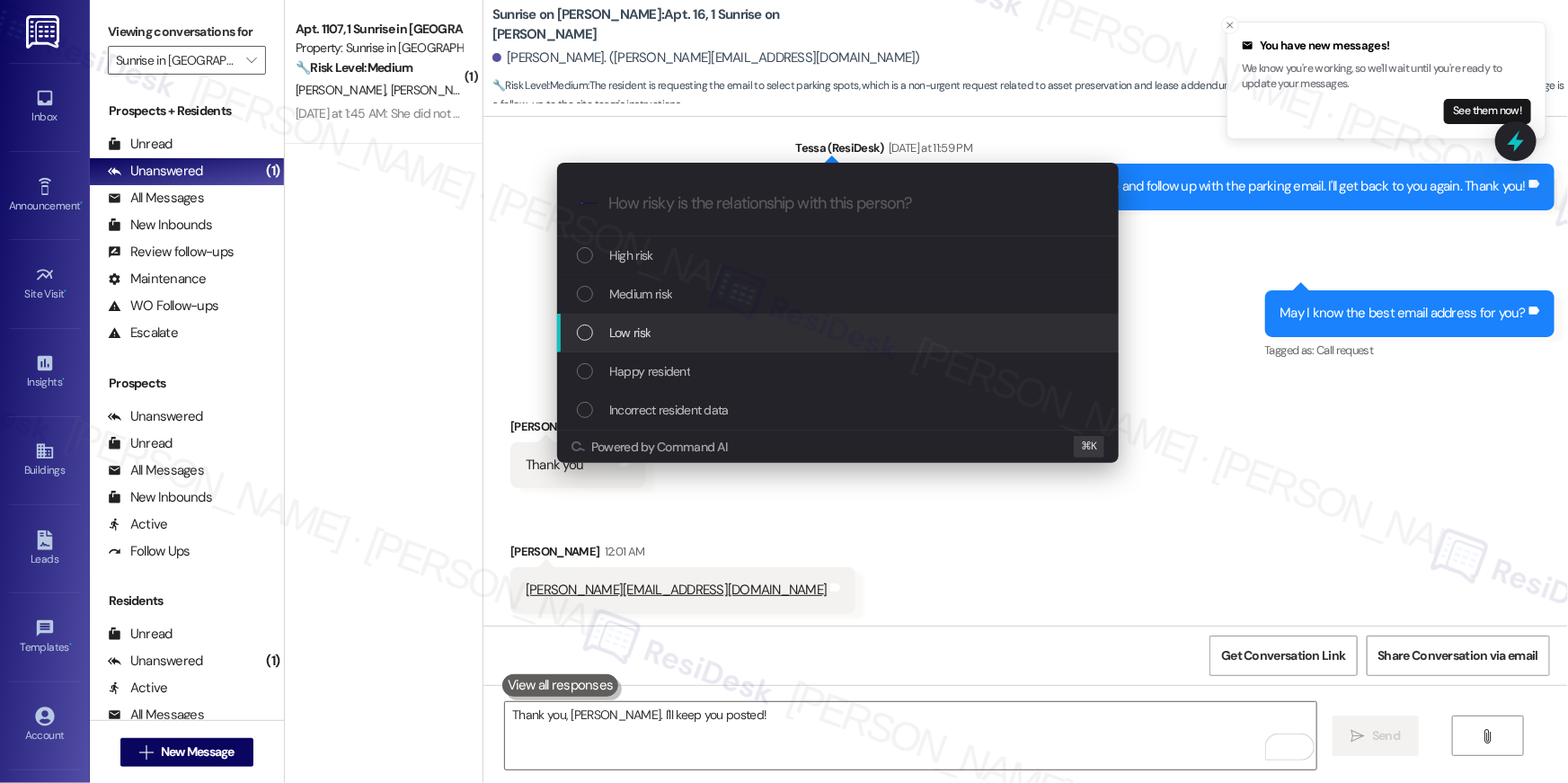
drag, startPoint x: 674, startPoint y: 290, endPoint x: 669, endPoint y: 326, distance: 36.3
click at [669, 326] on div "High risk Medium risk Low risk Happy resident Incorrect resident data" at bounding box center [837, 333] width 561 height 193
click at [669, 326] on div "Low risk" at bounding box center [840, 332] width 526 height 20
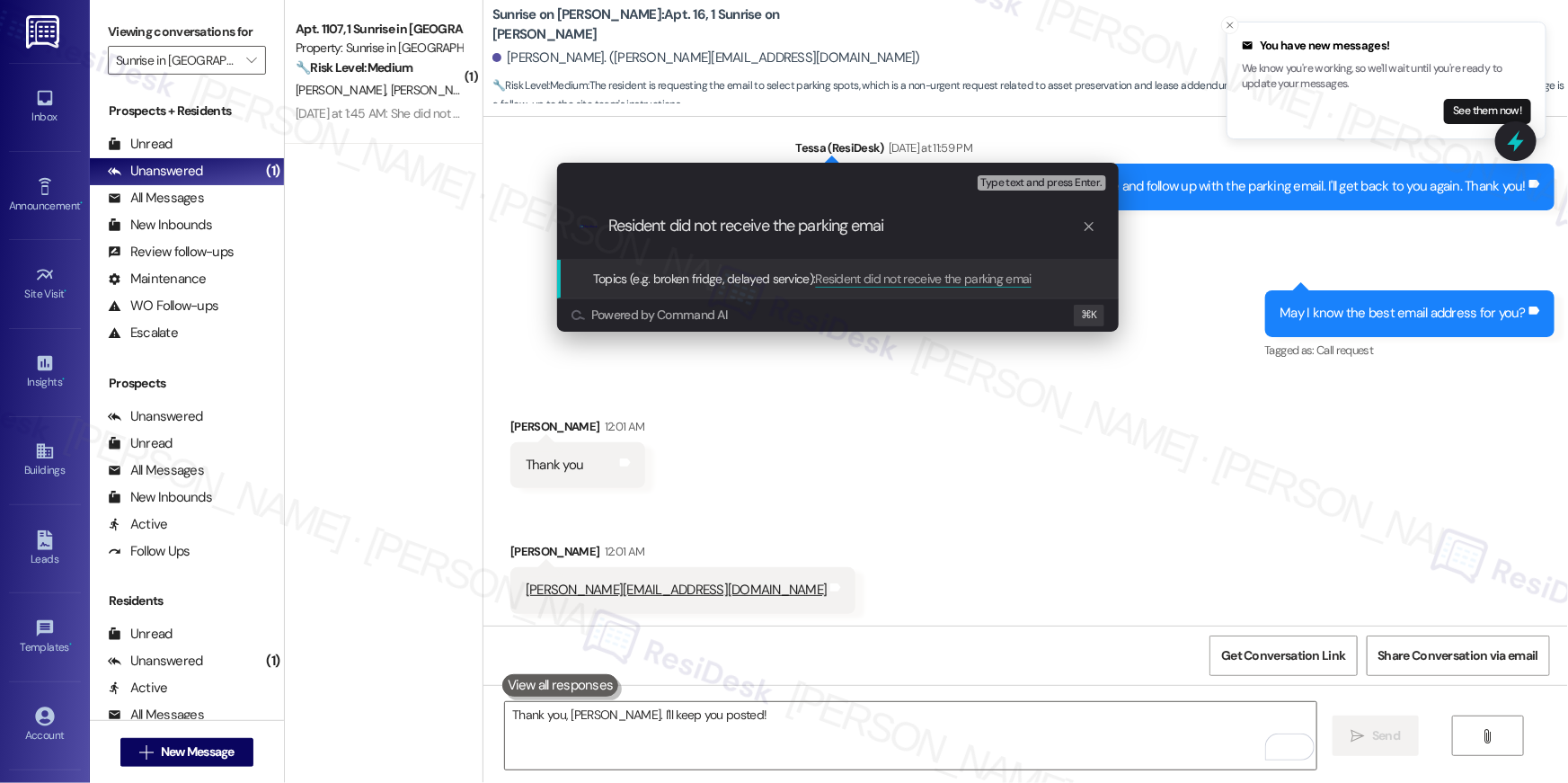
type input "Resident did not receive the parking email"
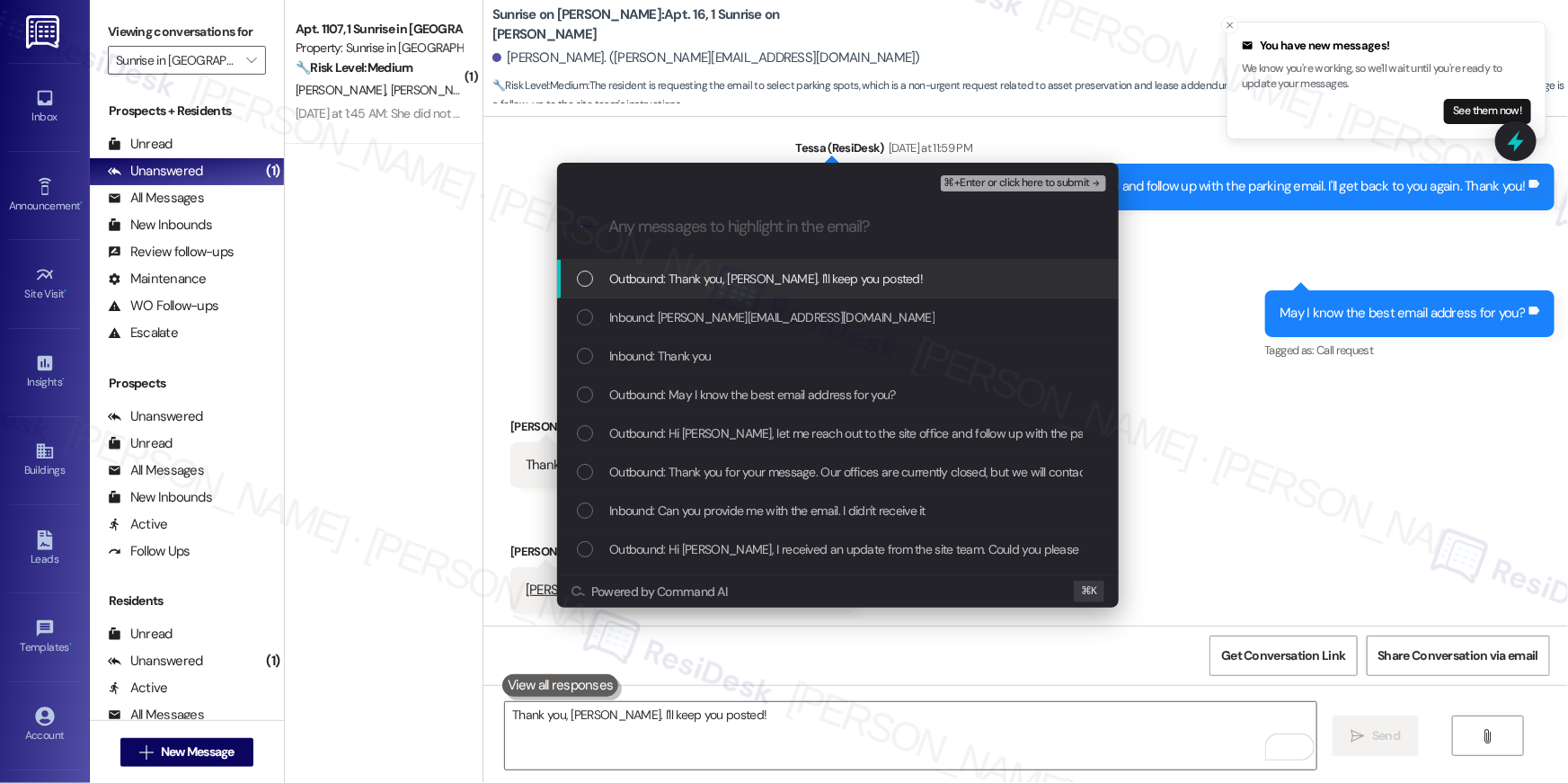
click at [592, 280] on div "List of options" at bounding box center [585, 279] width 16 height 16
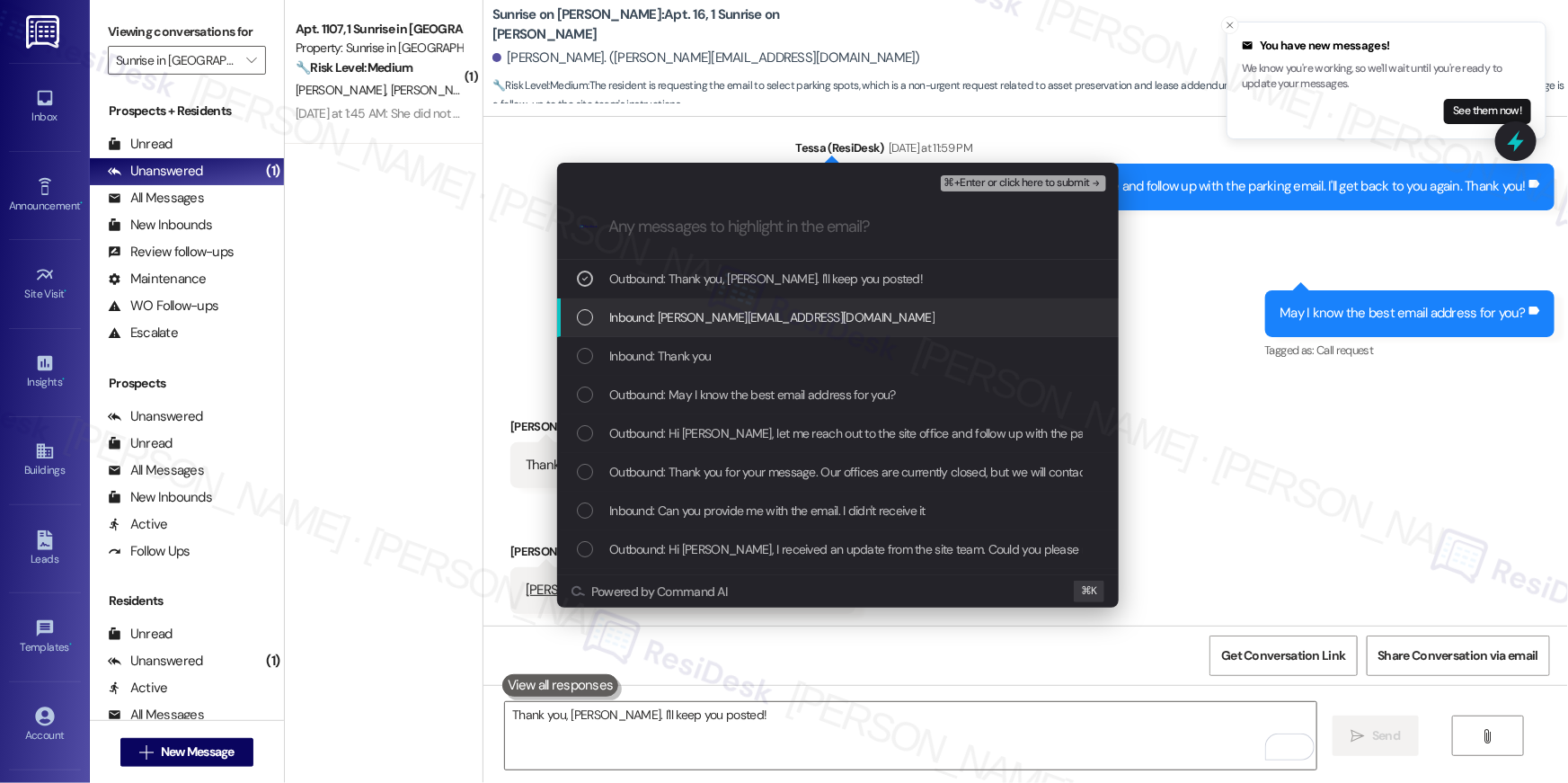
drag, startPoint x: 591, startPoint y: 314, endPoint x: 587, endPoint y: 359, distance: 45.2
click at [591, 316] on div "List of options" at bounding box center [585, 318] width 16 height 16
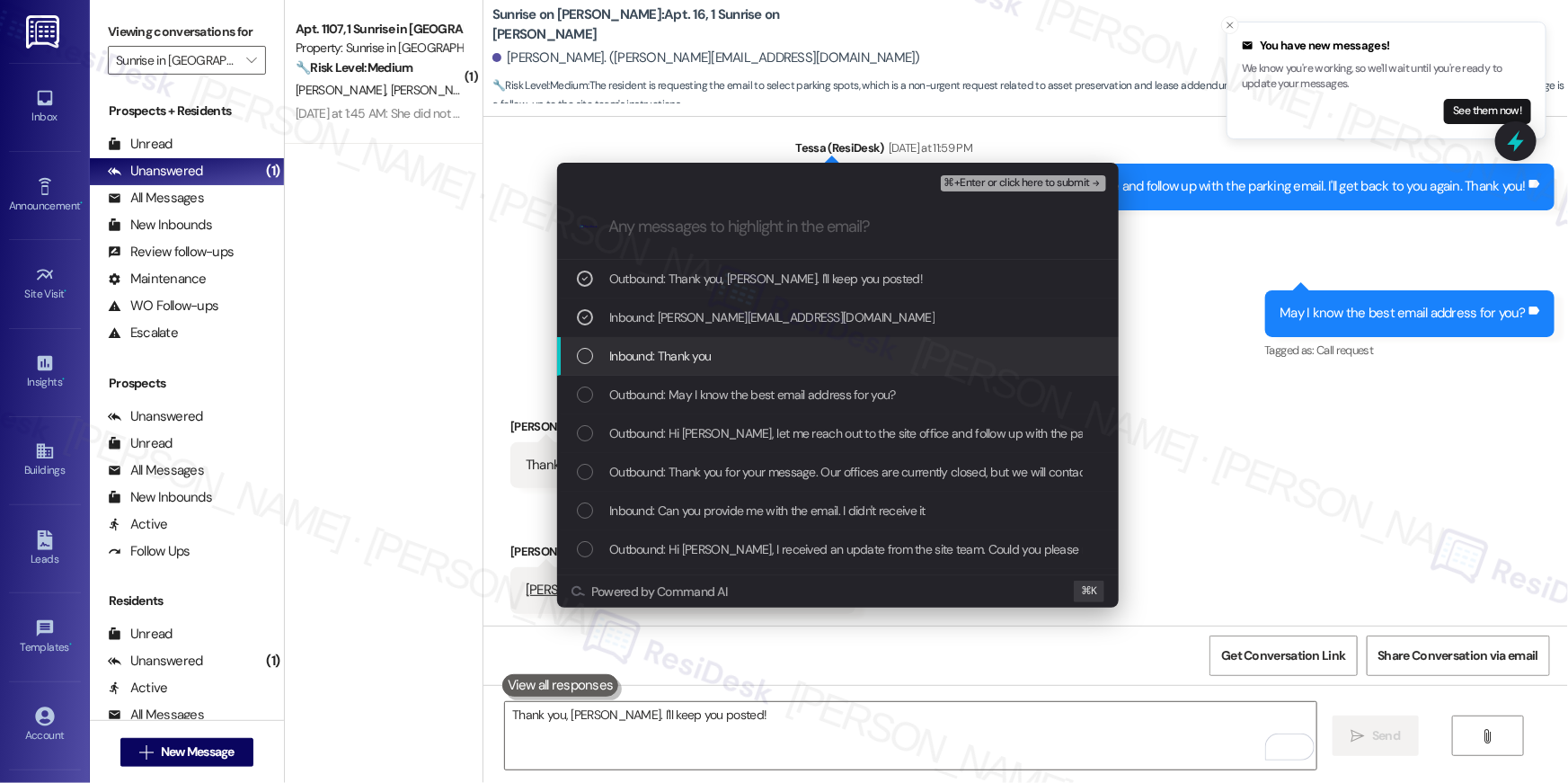
click at [589, 370] on div "Inbound: Thank you" at bounding box center [837, 356] width 561 height 38
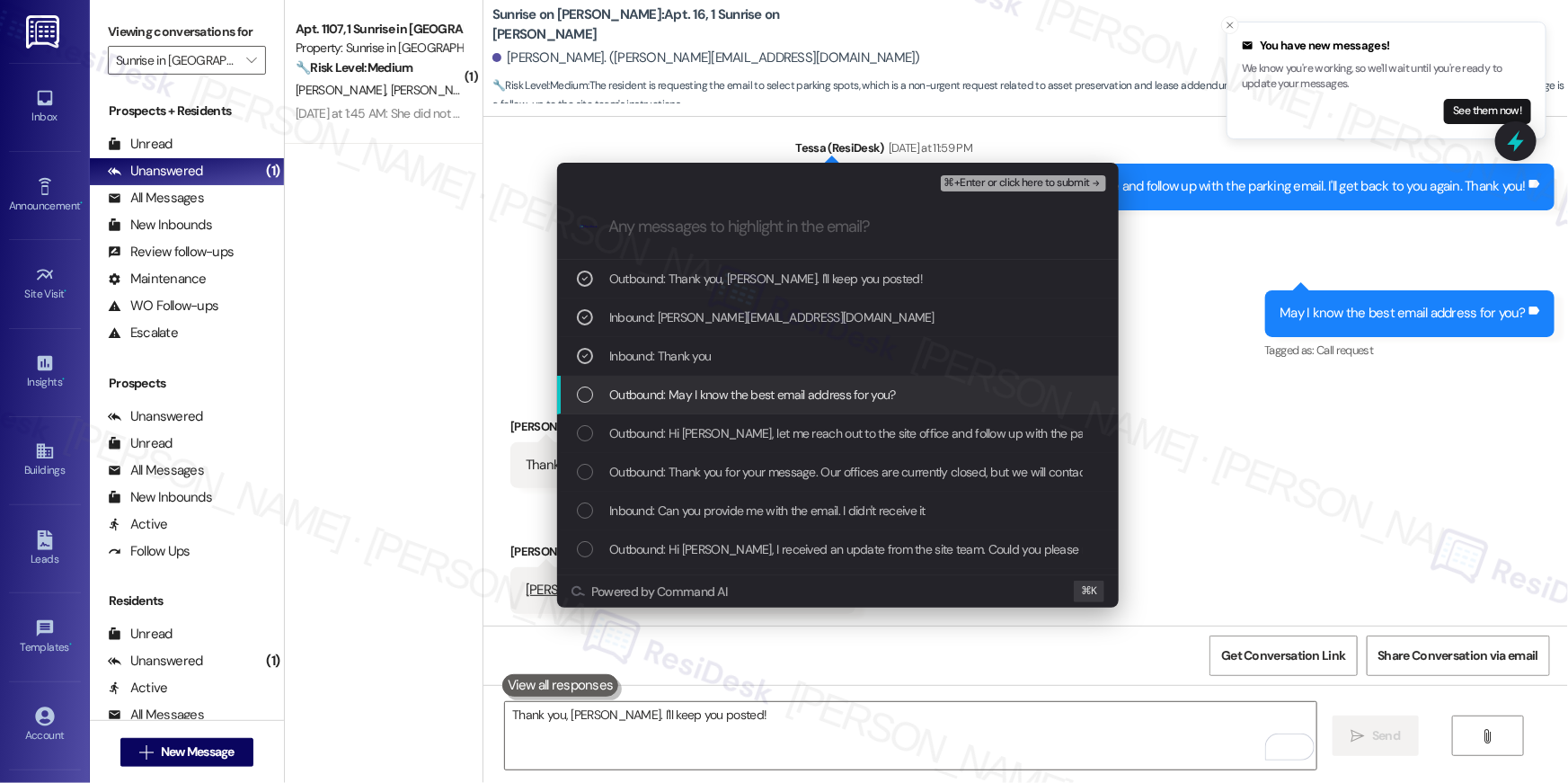
drag, startPoint x: 586, startPoint y: 396, endPoint x: 582, endPoint y: 441, distance: 45.2
click at [586, 398] on div "List of options" at bounding box center [585, 395] width 16 height 16
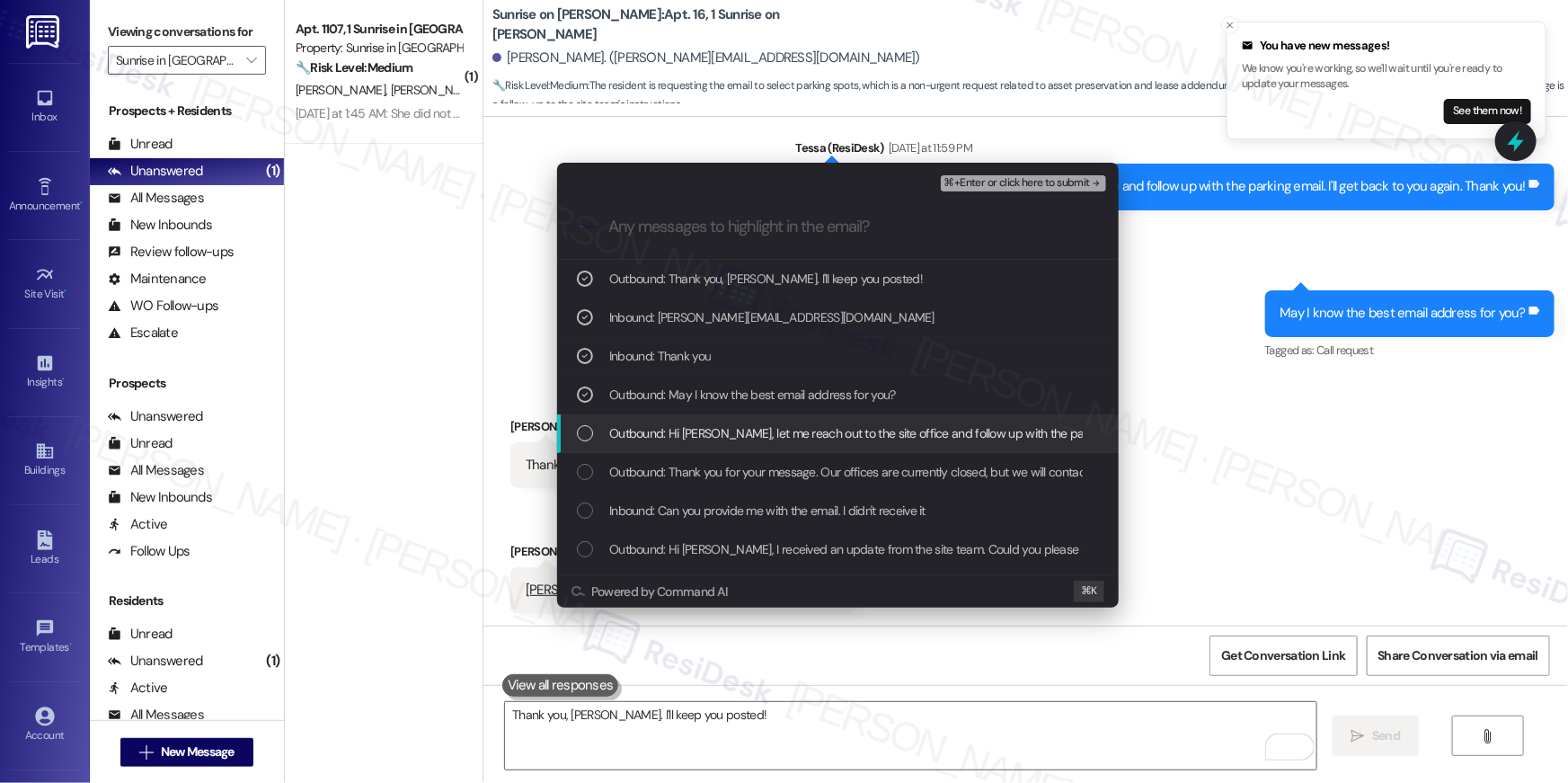
drag, startPoint x: 583, startPoint y: 442, endPoint x: 583, endPoint y: 469, distance: 27.0
click at [583, 442] on div "Outbound: Hi [PERSON_NAME], let me reach out to the site office and follow up w…" at bounding box center [840, 433] width 526 height 20
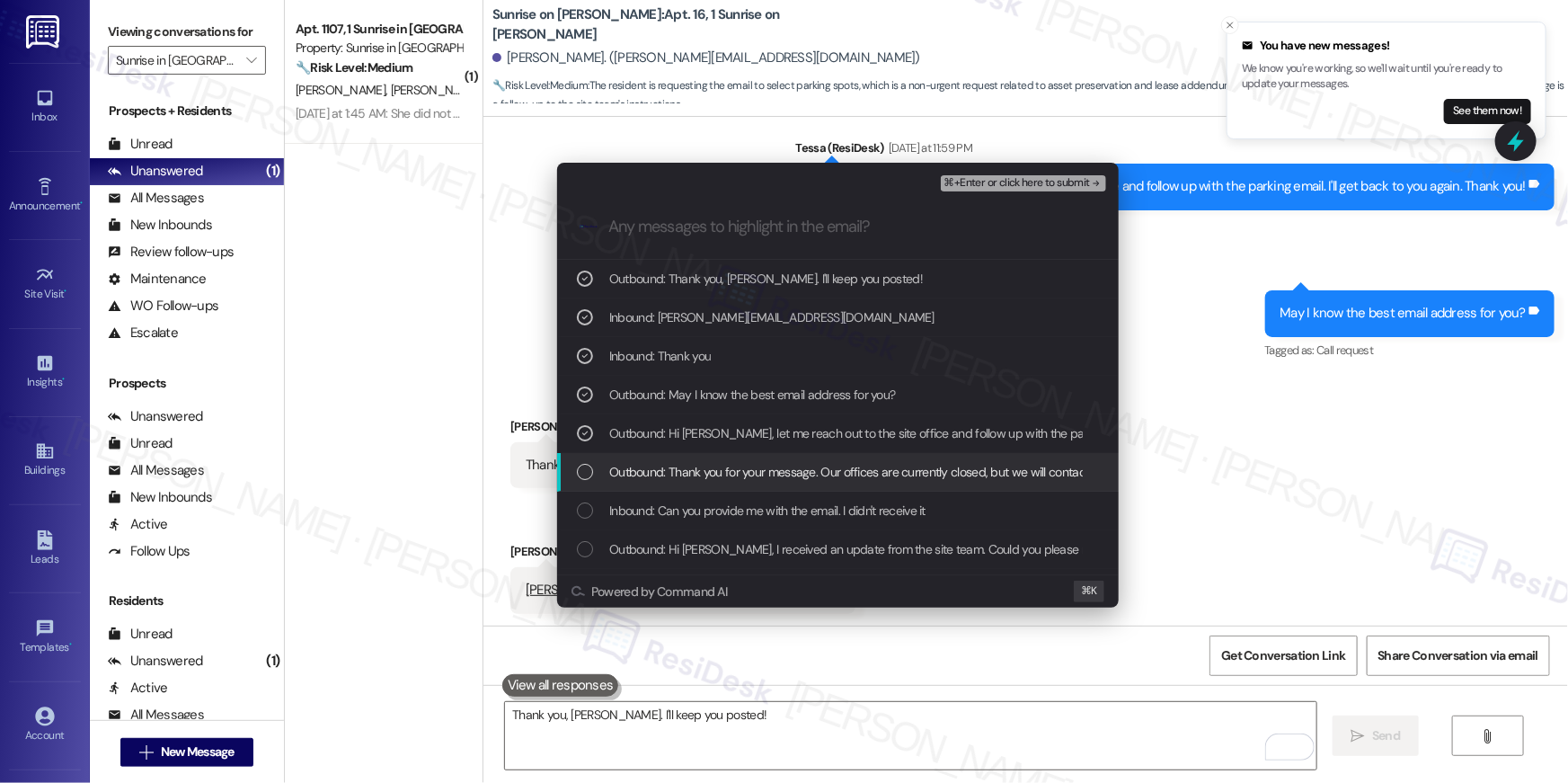
click at [584, 480] on div "Outbound: Thank you for your message. Our offices are currently closed, but we …" at bounding box center [840, 473] width 526 height 20
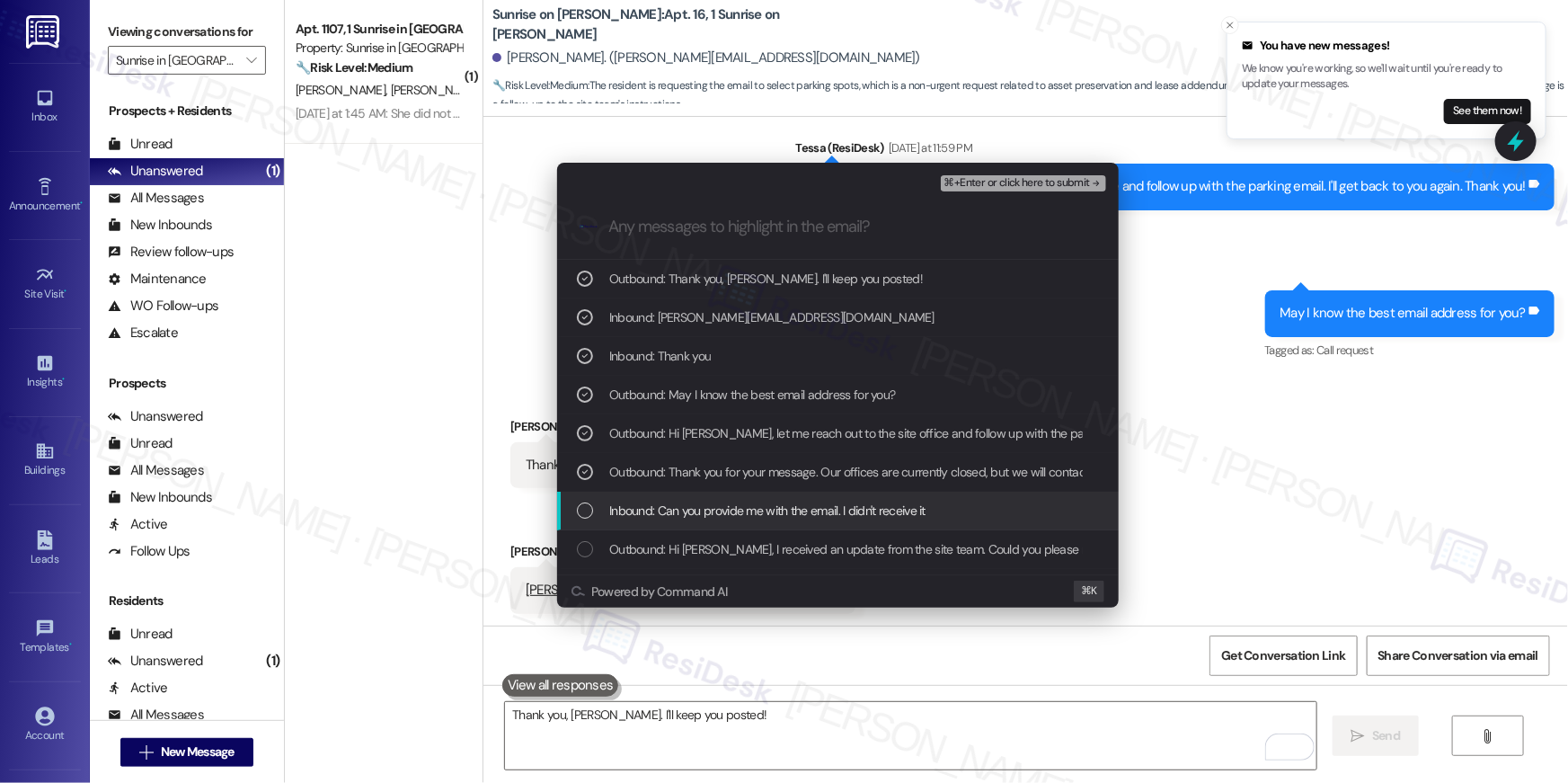
click at [589, 511] on div "List of options" at bounding box center [585, 511] width 16 height 16
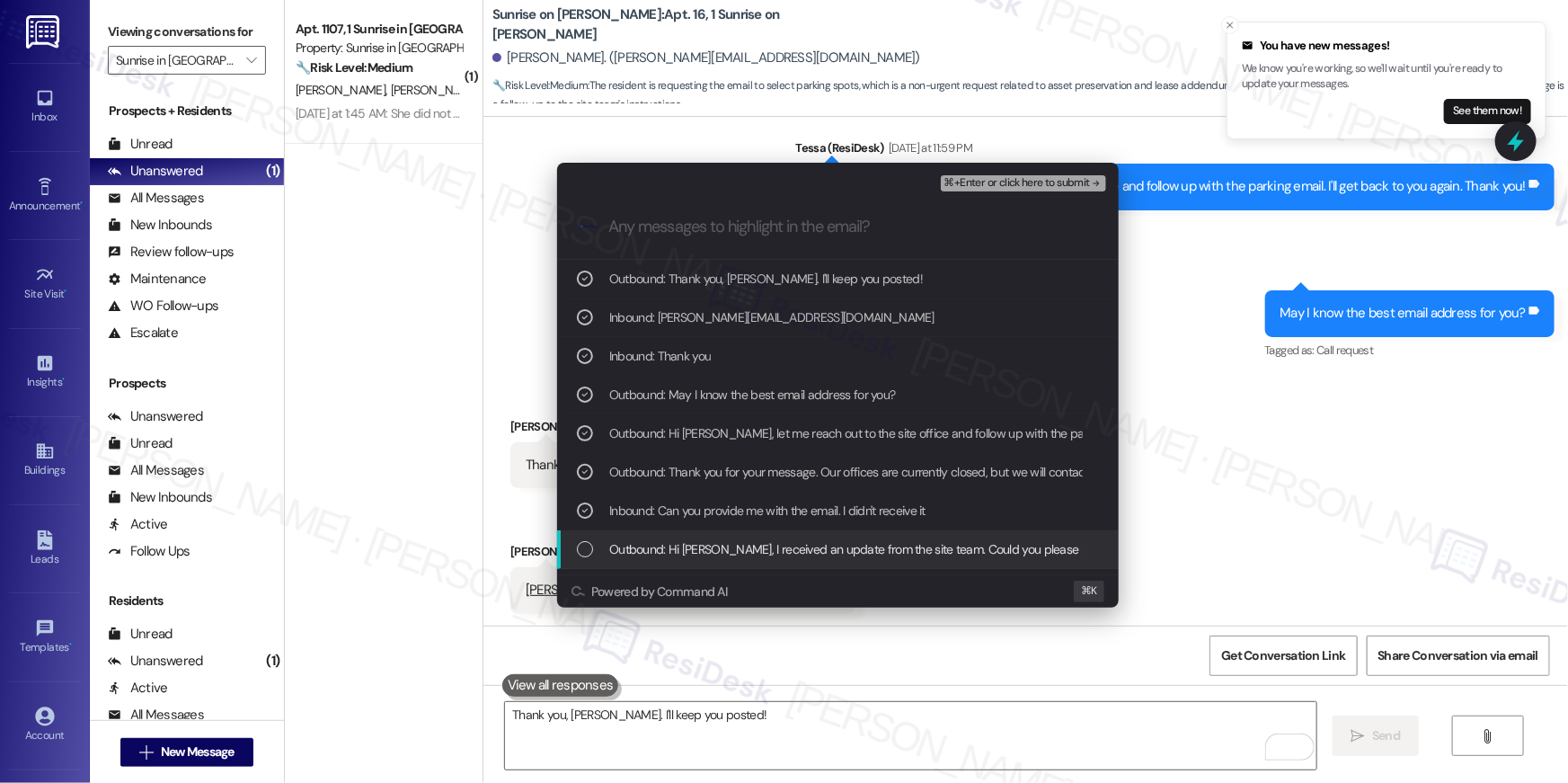
click at [585, 549] on div "List of options" at bounding box center [585, 549] width 16 height 16
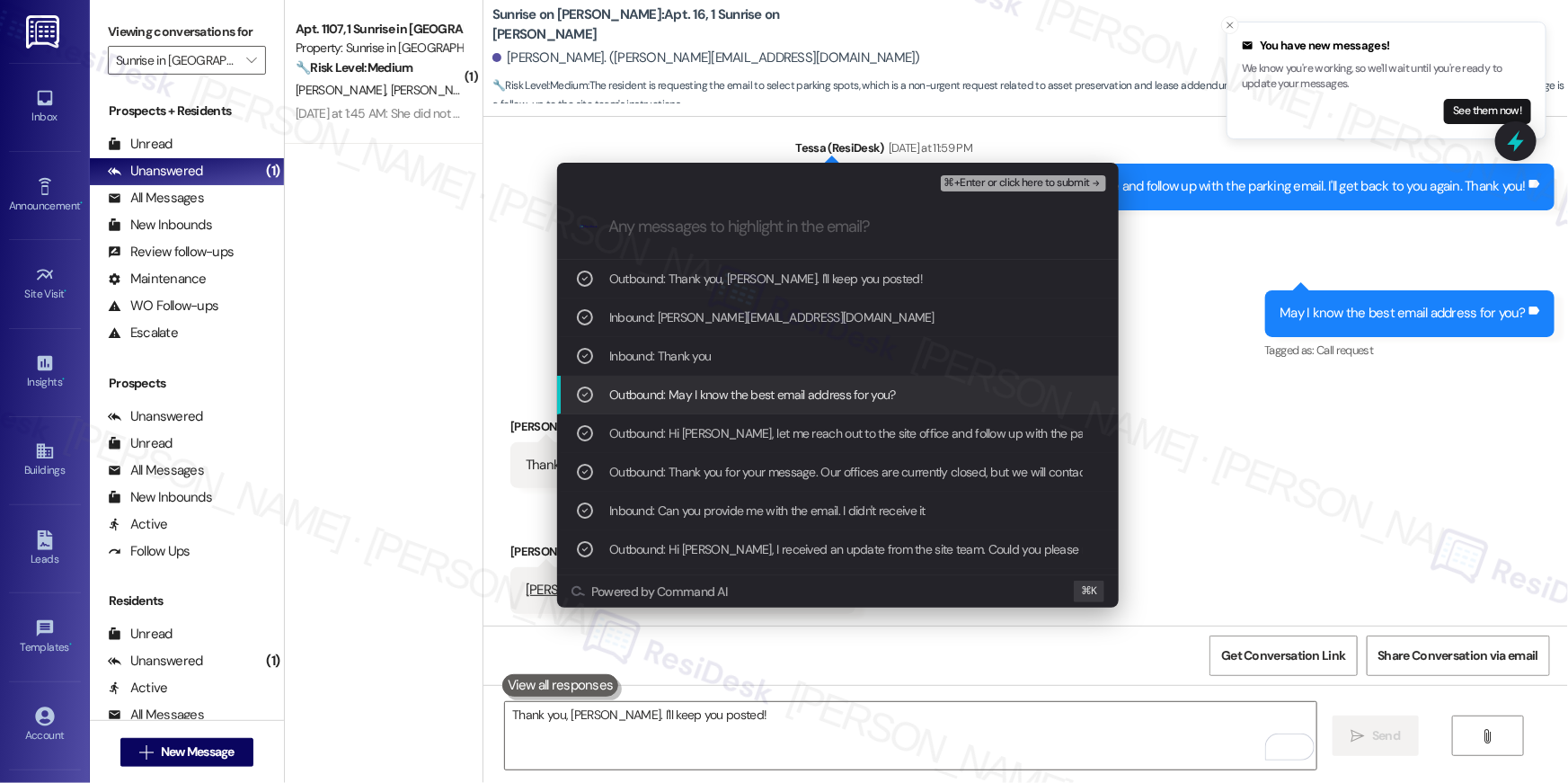
click at [1023, 182] on span "⌘+Enter or click here to submit" at bounding box center [1017, 184] width 146 height 13
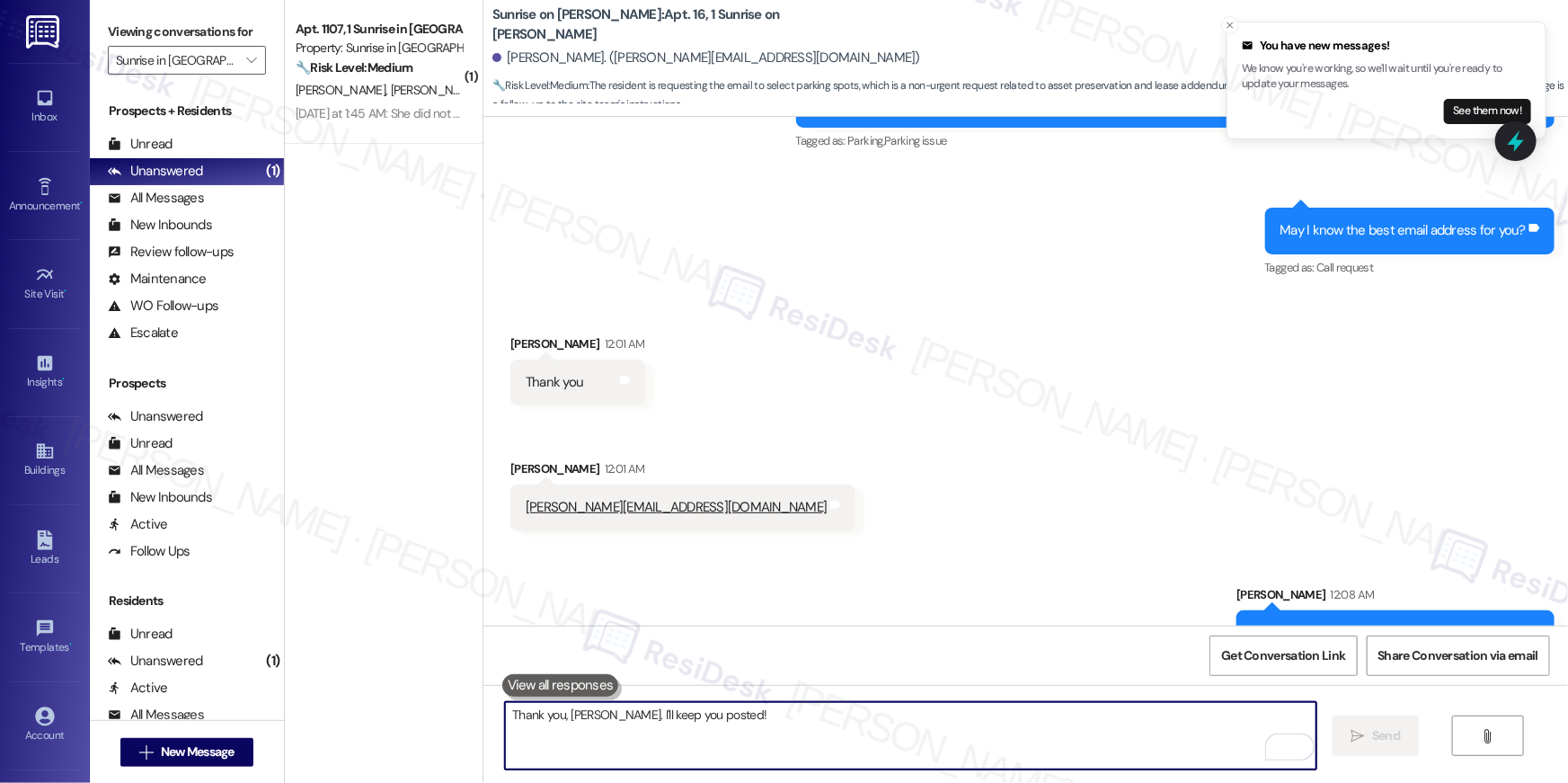
scroll to position [3250, 0]
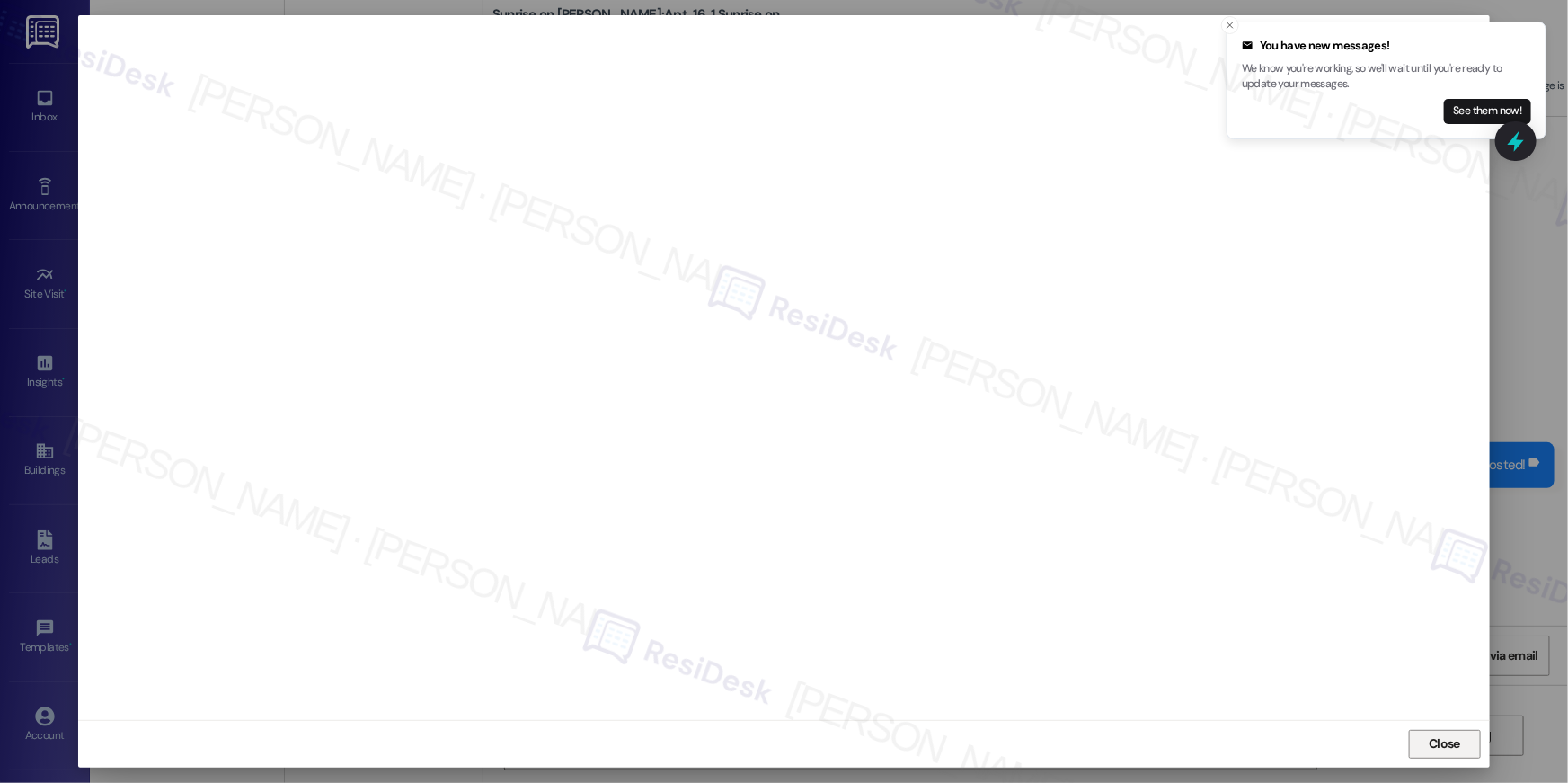
click at [1432, 740] on span "Close" at bounding box center [1444, 744] width 32 height 19
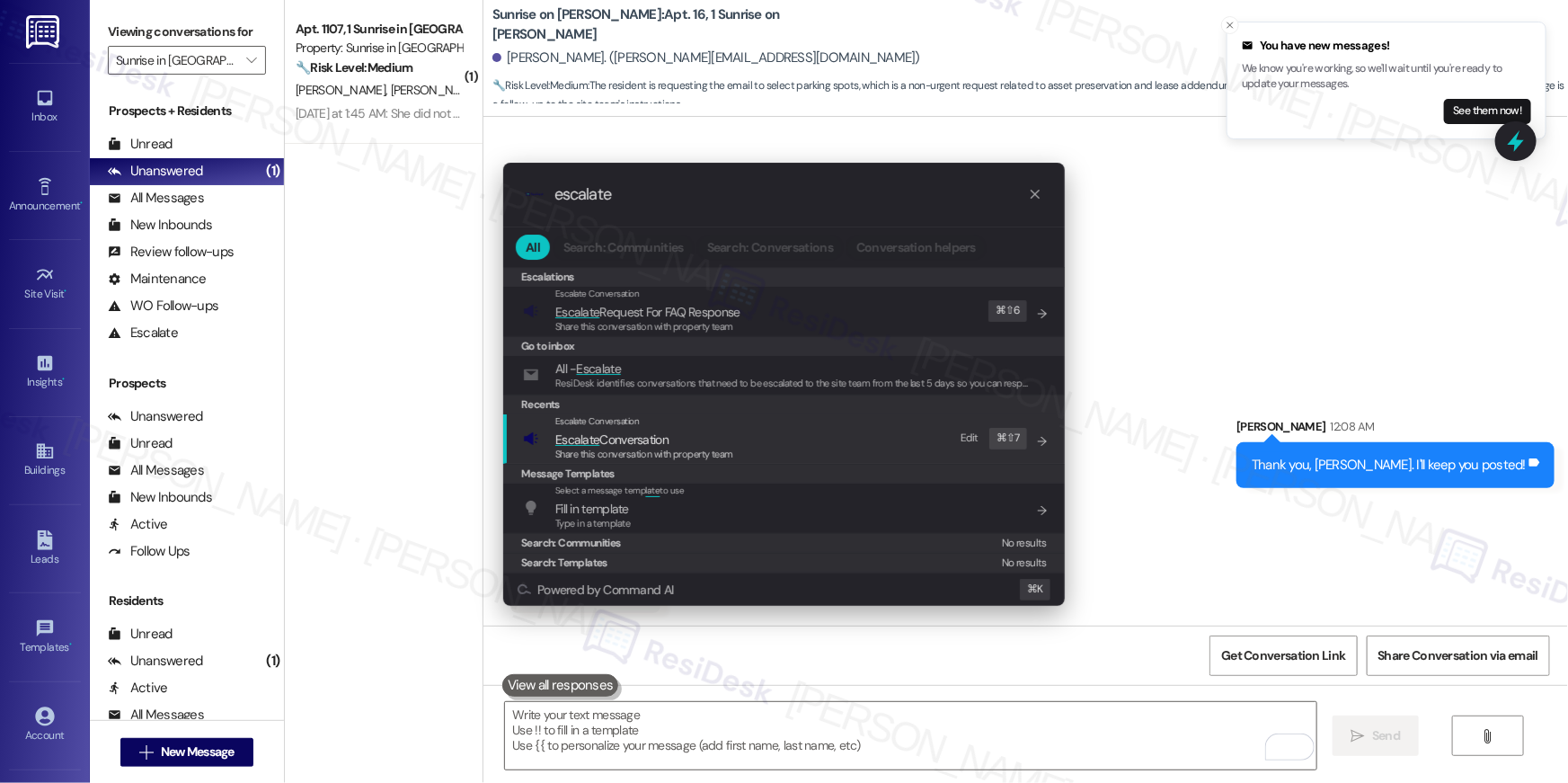
type input "escalate"
click at [835, 442] on div "Escalate Conversation Escalate Conversation Share this conversation with proper…" at bounding box center [786, 438] width 526 height 48
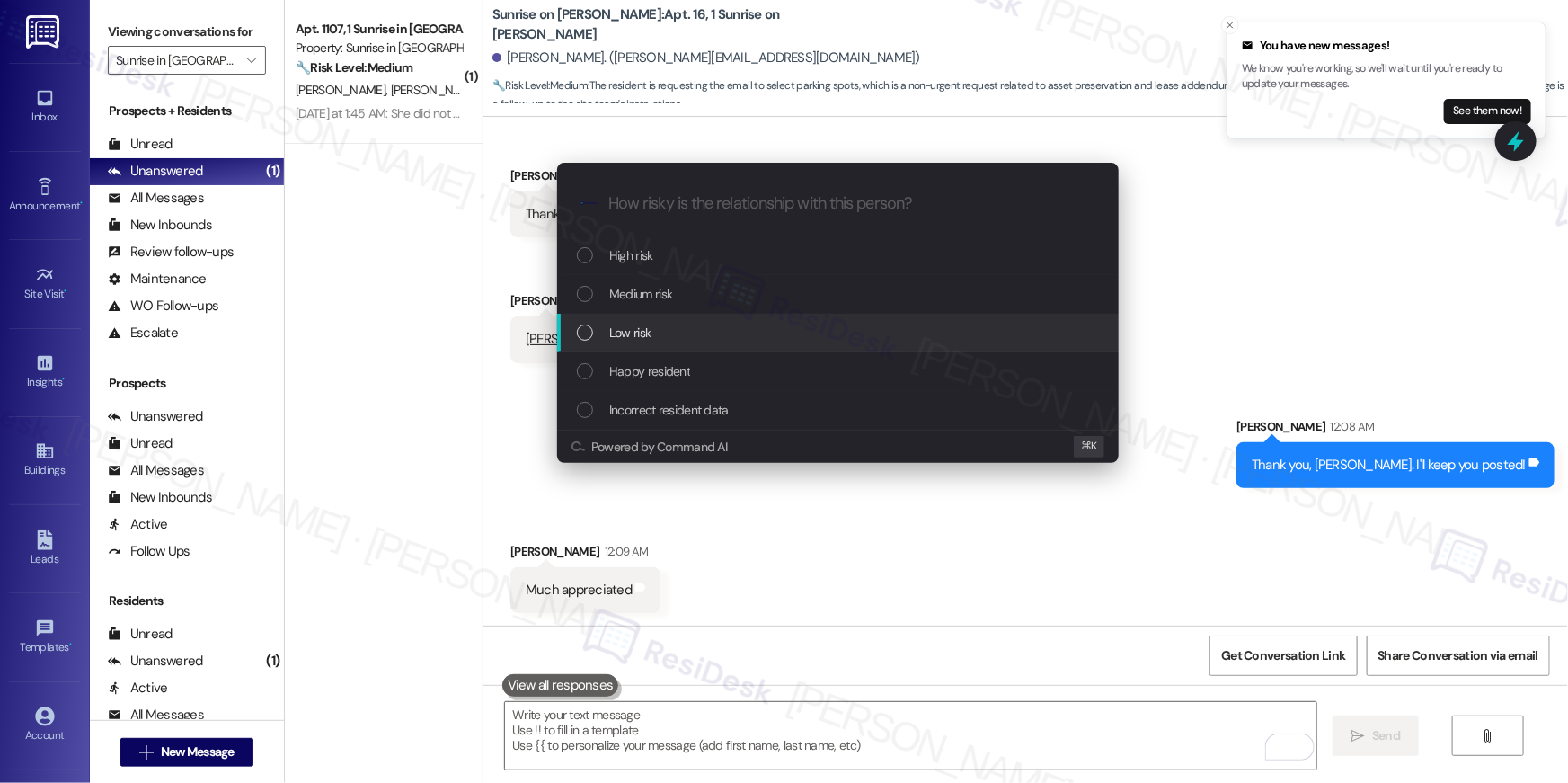
drag, startPoint x: 705, startPoint y: 288, endPoint x: 696, endPoint y: 322, distance: 35.2
click at [696, 321] on div "High risk Medium risk Low risk Happy resident Incorrect resident data" at bounding box center [837, 333] width 561 height 193
click at [696, 322] on div "Low risk" at bounding box center [840, 332] width 526 height 20
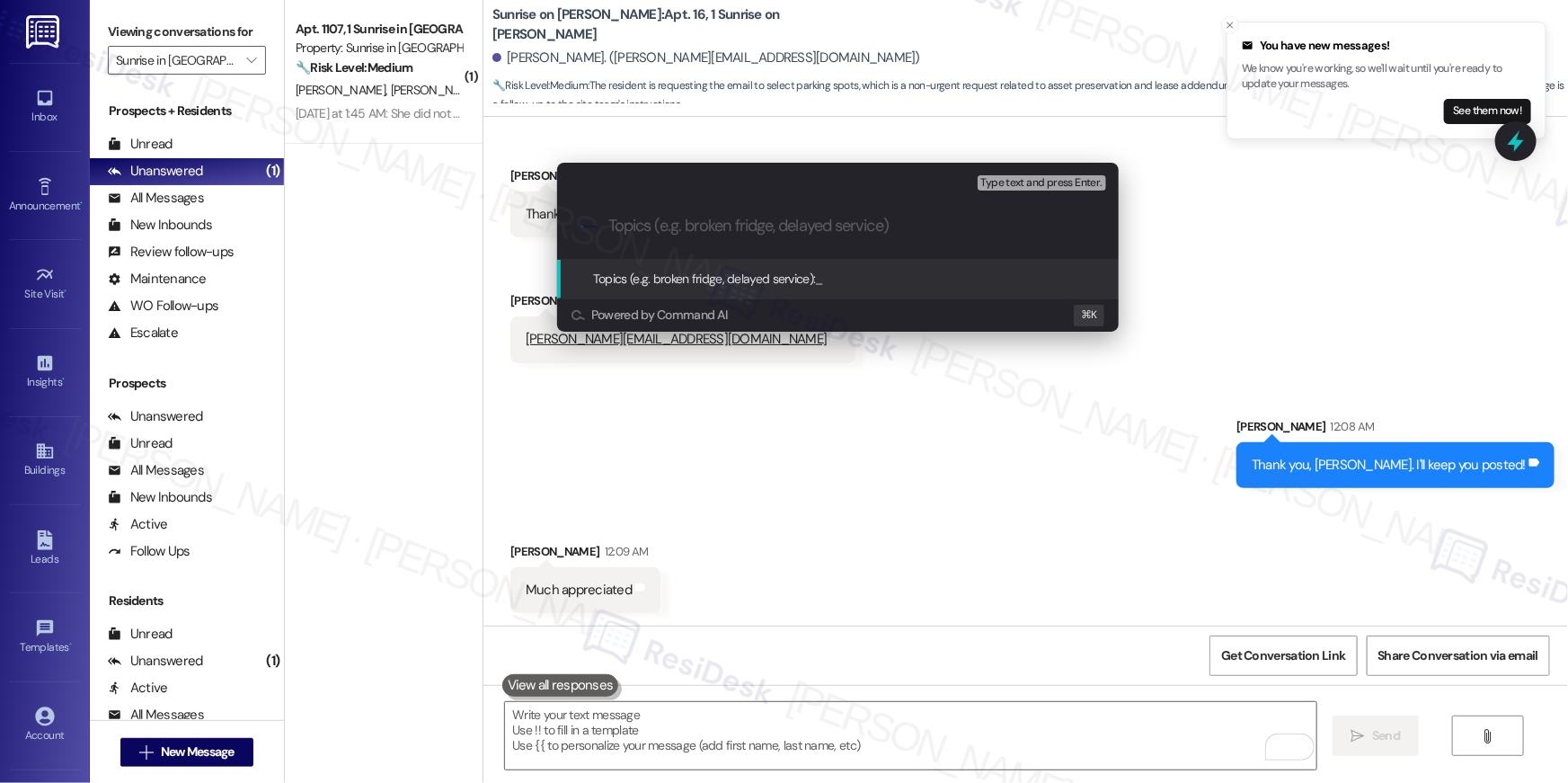
paste input "Resident did not receive the parking email"
type input "Resident did not receive the parking email"
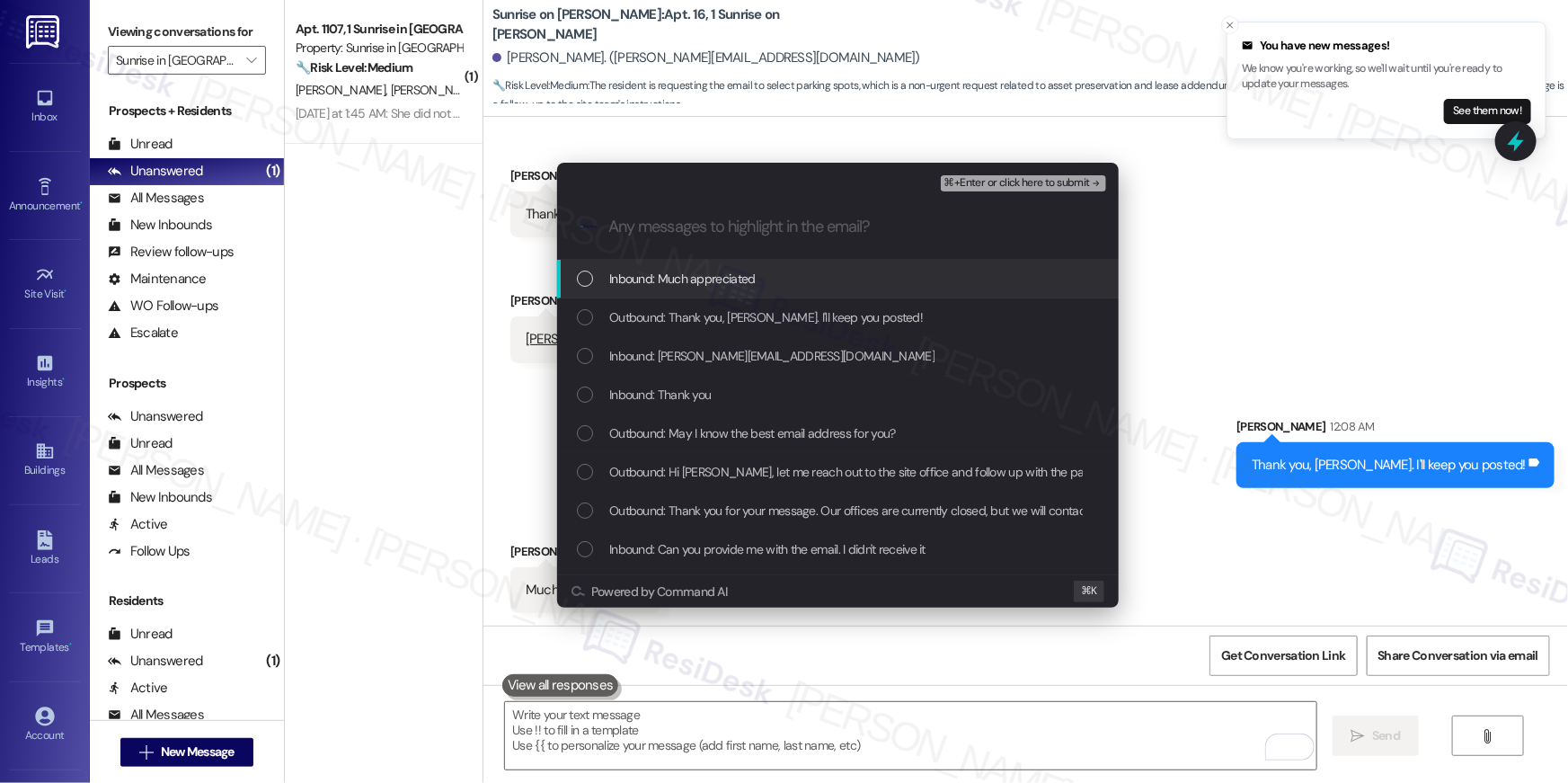
drag, startPoint x: 714, startPoint y: 280, endPoint x: 705, endPoint y: 321, distance: 42.0
click at [714, 280] on span "Inbound: Much appreciated" at bounding box center [682, 279] width 147 height 20
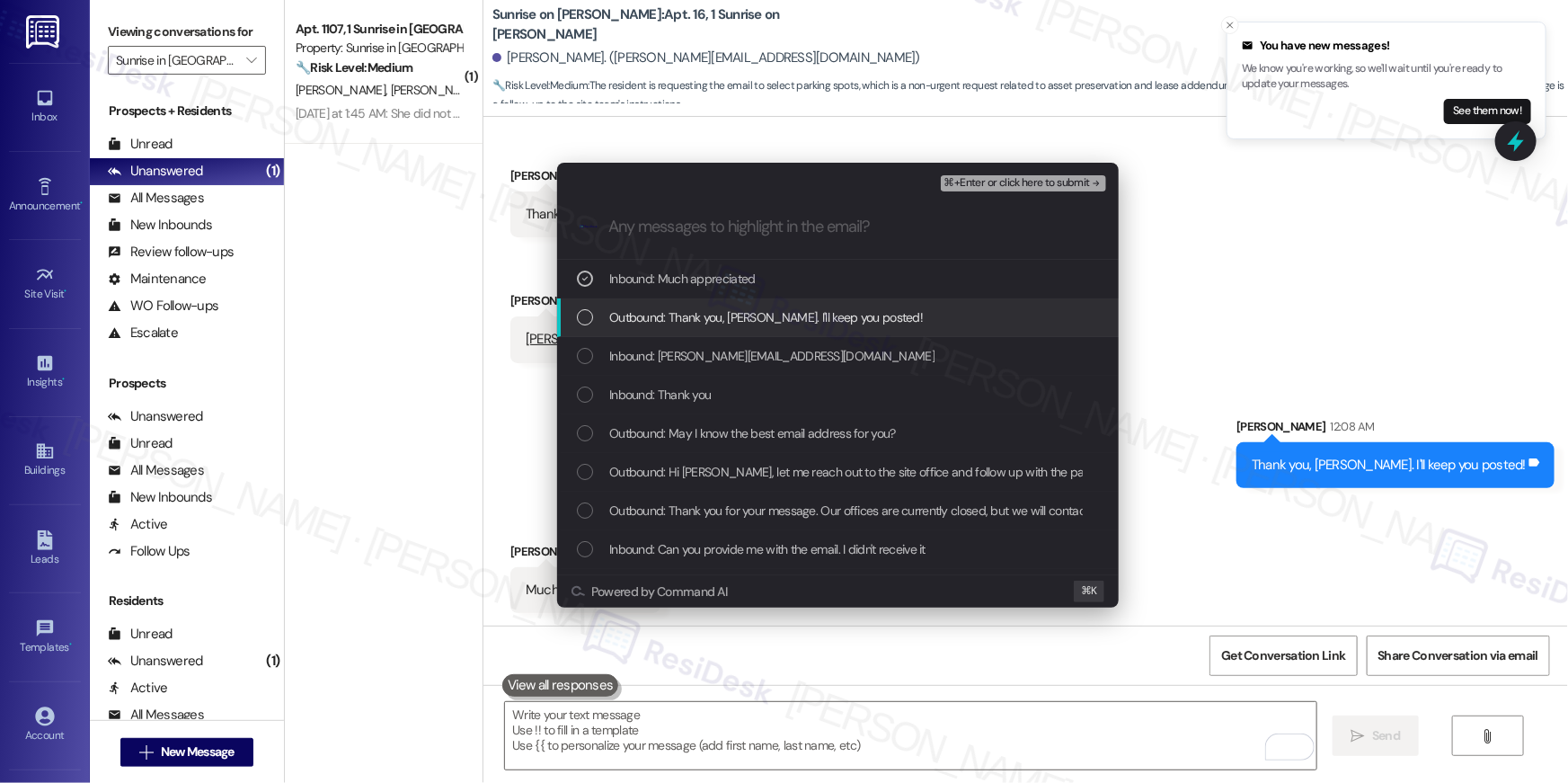
click at [704, 323] on span "Outbound: Thank you, [PERSON_NAME]. I'll keep you posted!" at bounding box center [765, 318] width 314 height 20
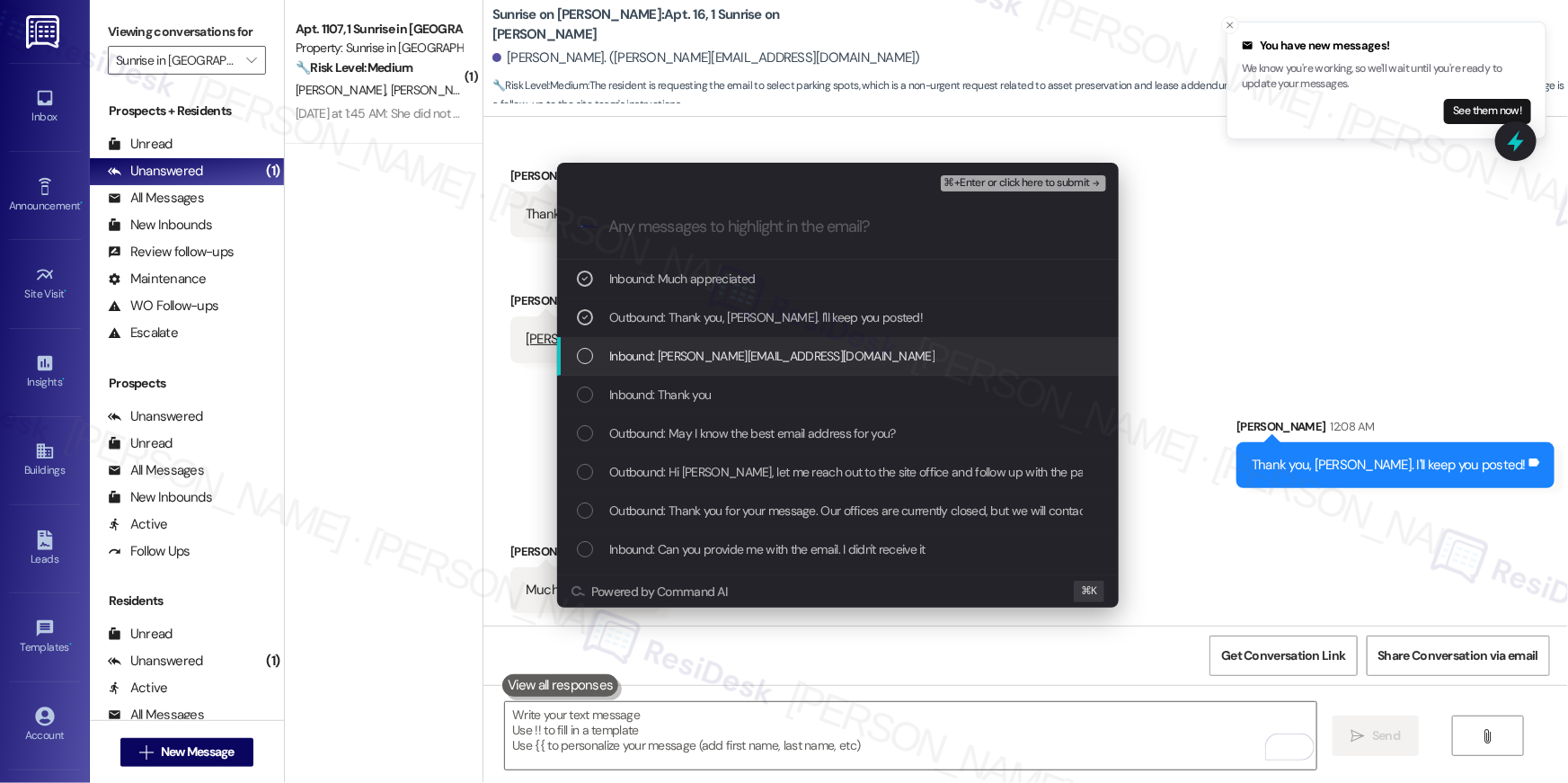
click at [703, 358] on span "Inbound: [PERSON_NAME][EMAIL_ADDRESS][DOMAIN_NAME]" at bounding box center [771, 356] width 325 height 20
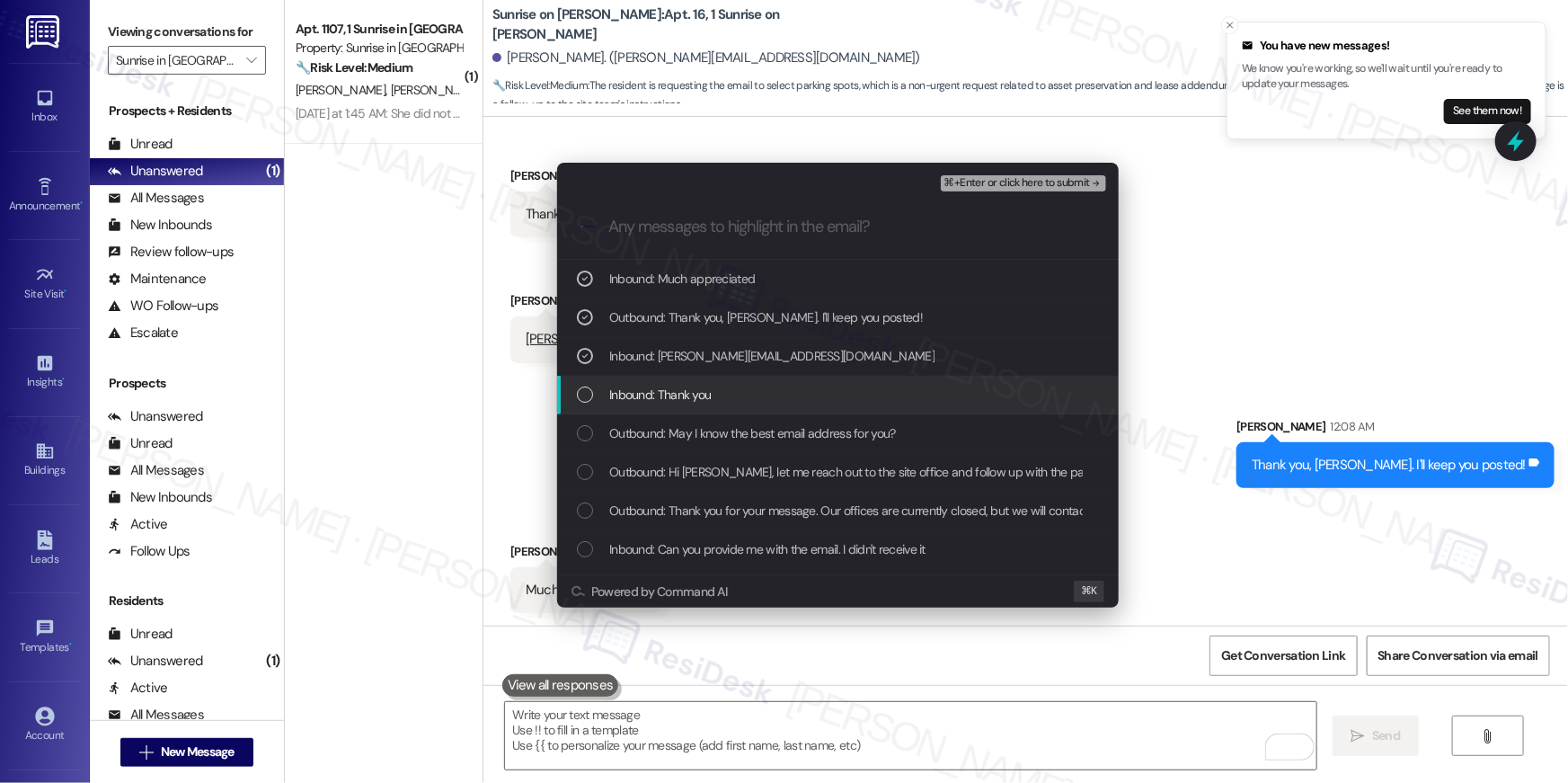
click at [697, 394] on span "Inbound: Thank you" at bounding box center [660, 395] width 102 height 20
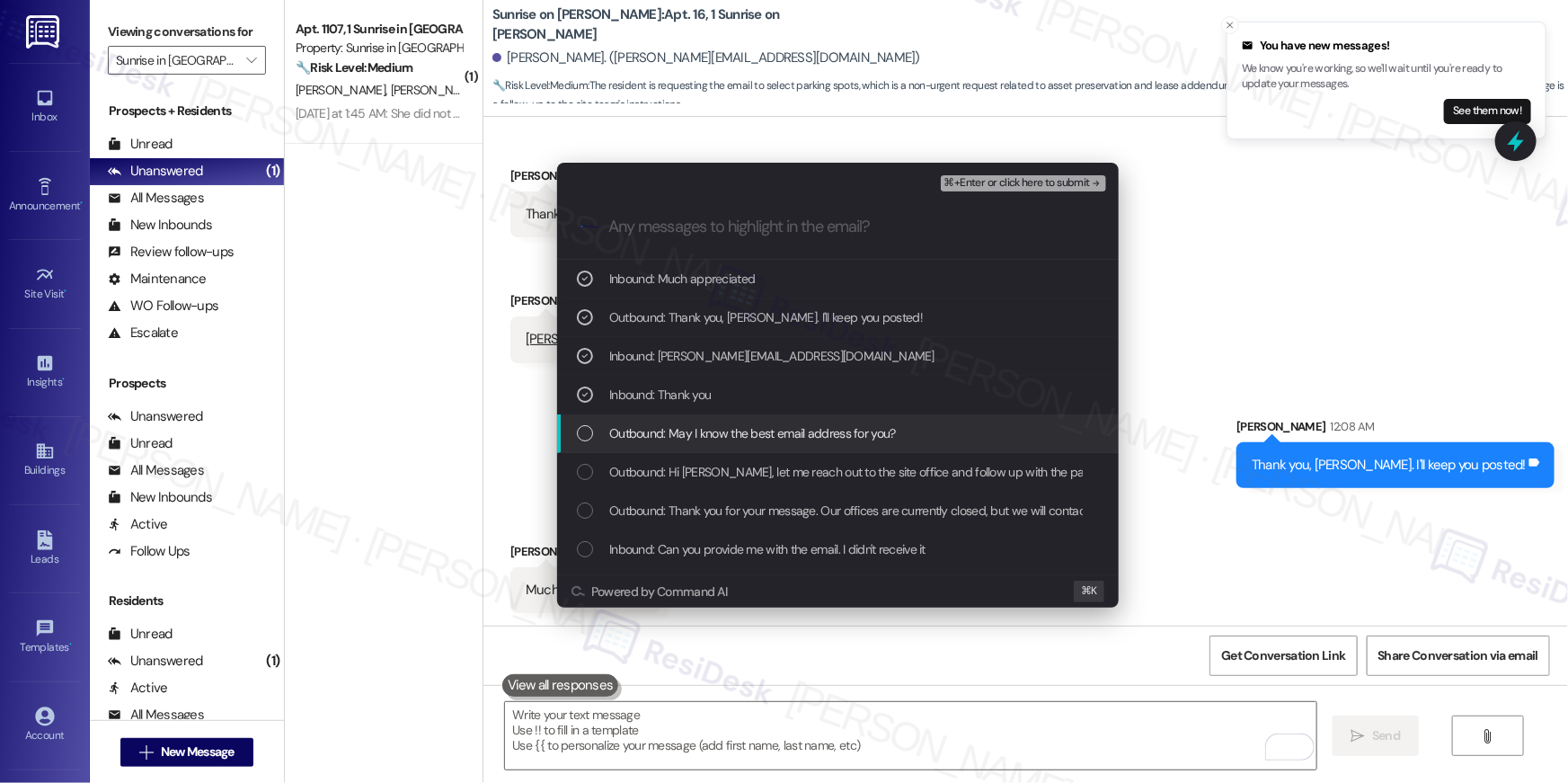
click at [697, 427] on span "Outbound: May I know the best email address for you?" at bounding box center [752, 433] width 287 height 20
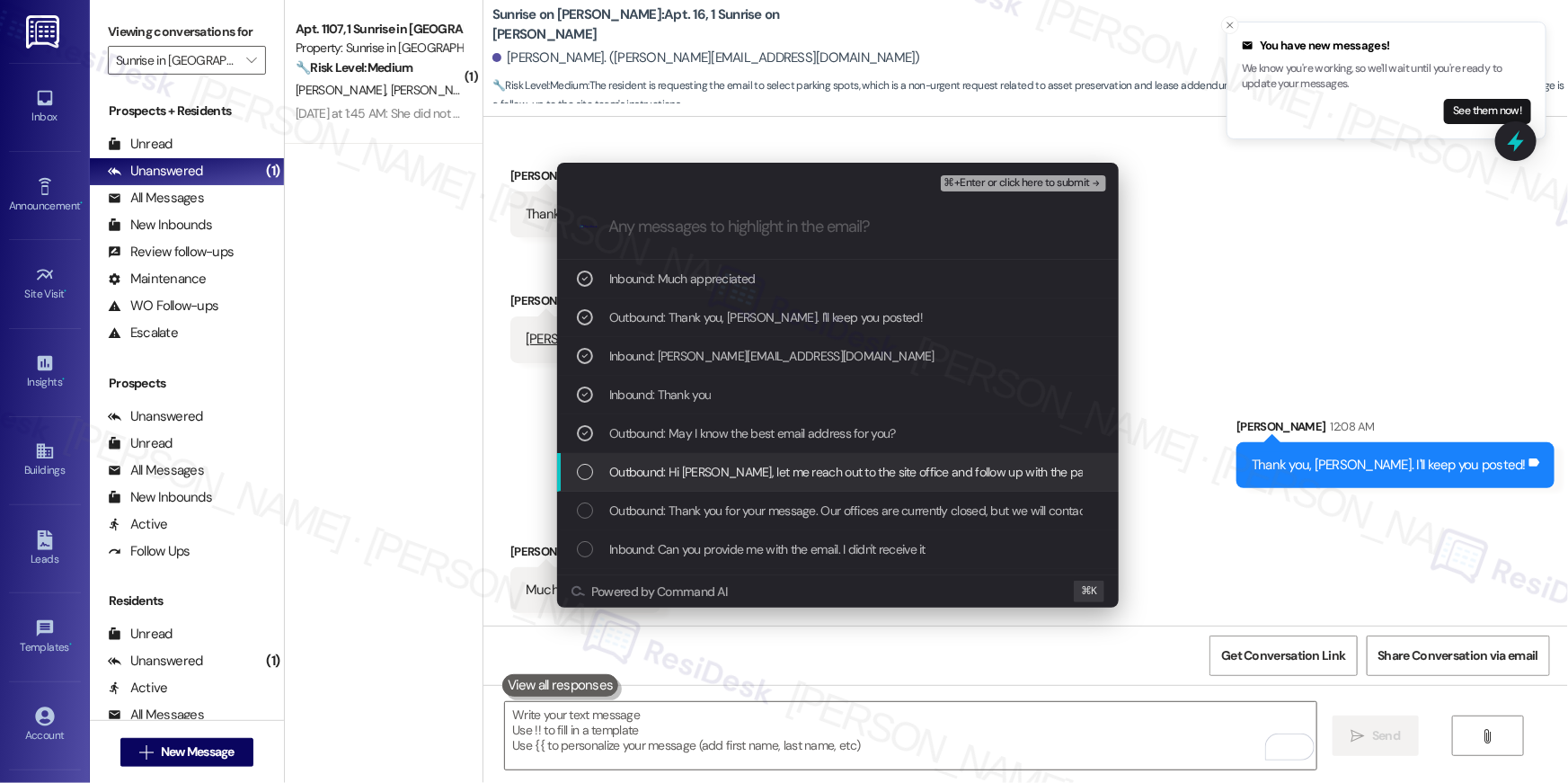
click at [813, 464] on span "Outbound: Hi [PERSON_NAME], let me reach out to the site office and follow up w…" at bounding box center [968, 473] width 720 height 20
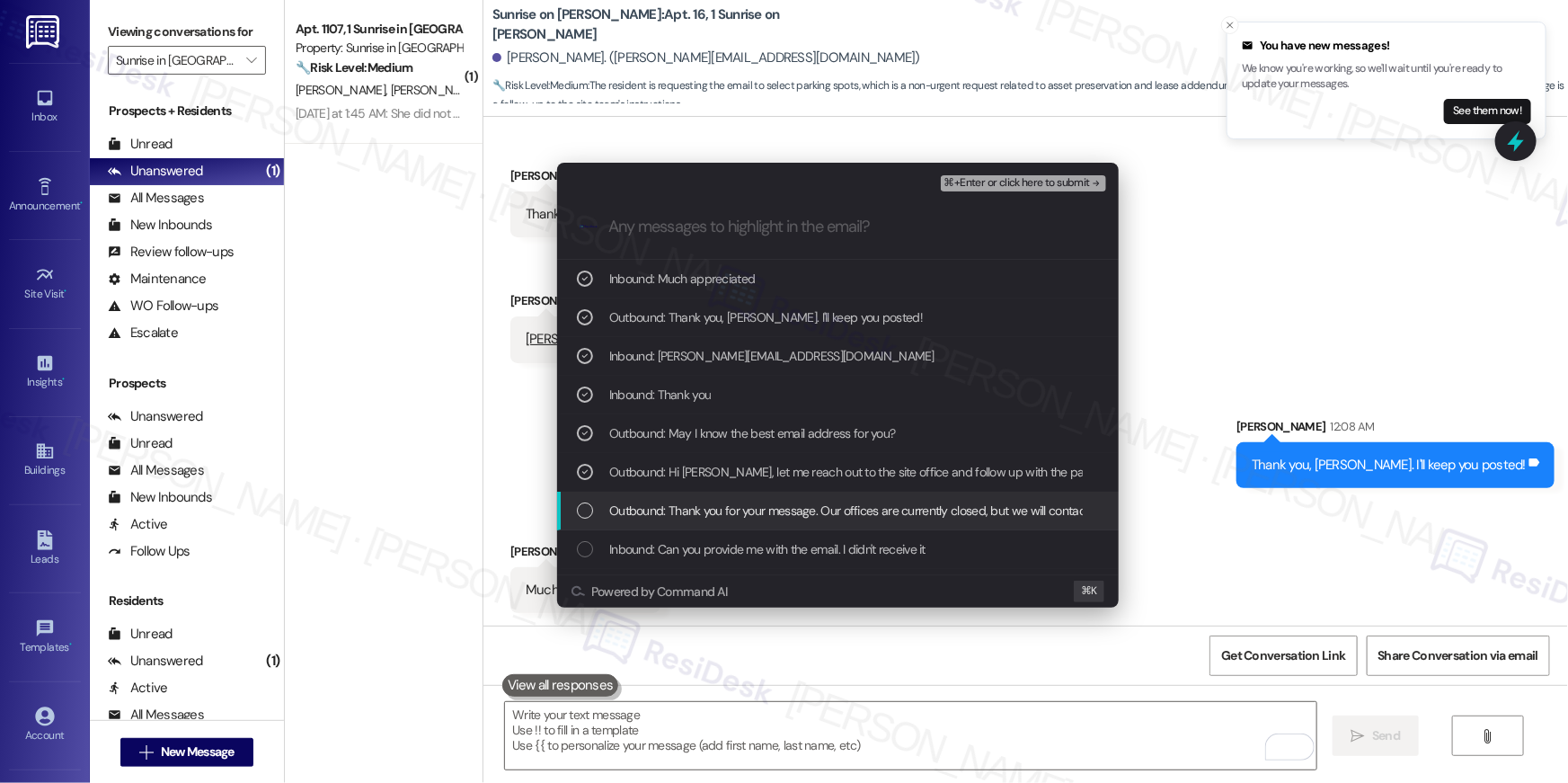
click at [812, 504] on span "Outbound: Thank you for your message. Our offices are currently closed, but we …" at bounding box center [1141, 511] width 1065 height 20
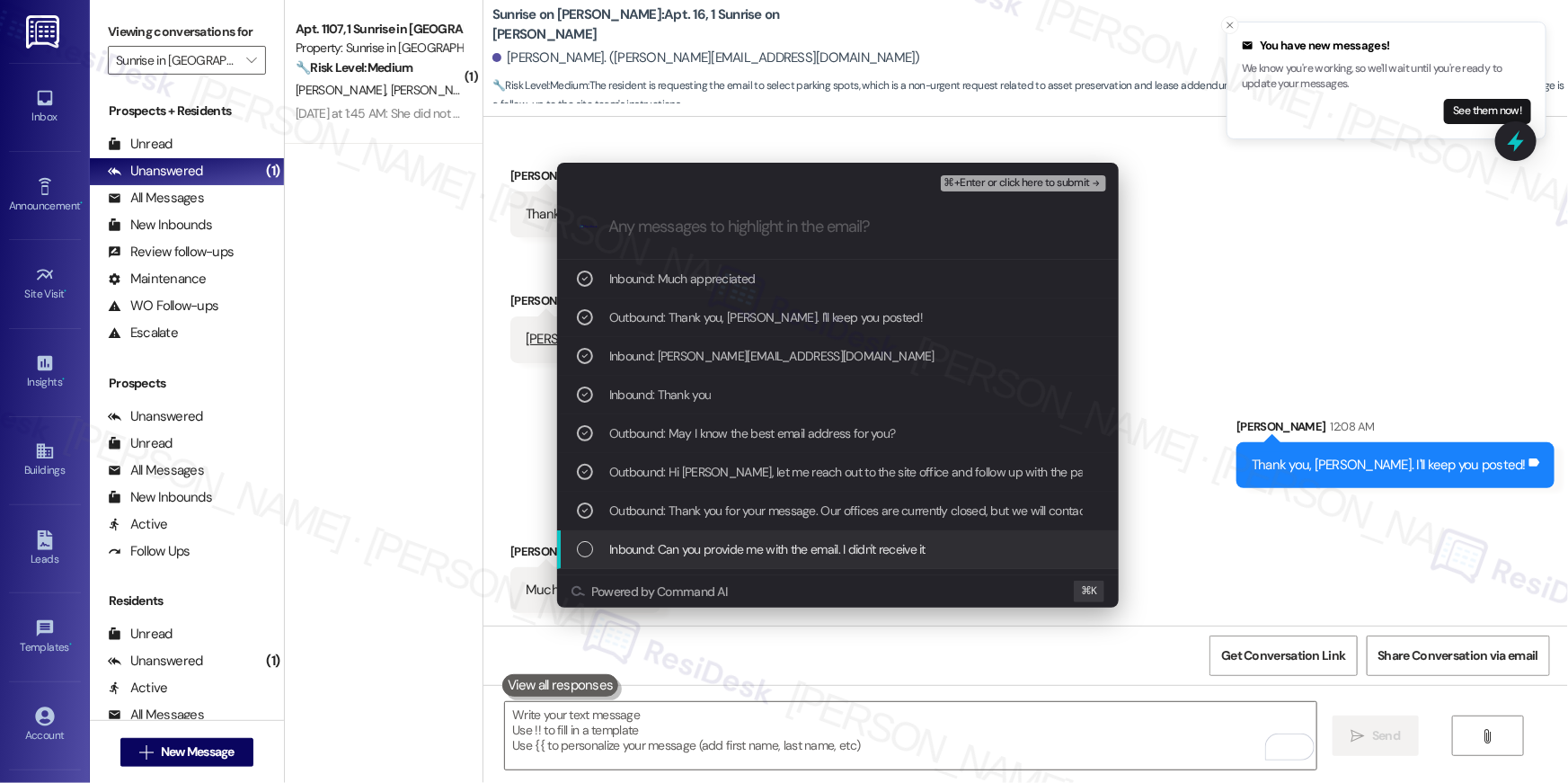
click at [807, 542] on span "Inbound: Can you provide me with the email. I didn't receive it" at bounding box center [767, 549] width 317 height 20
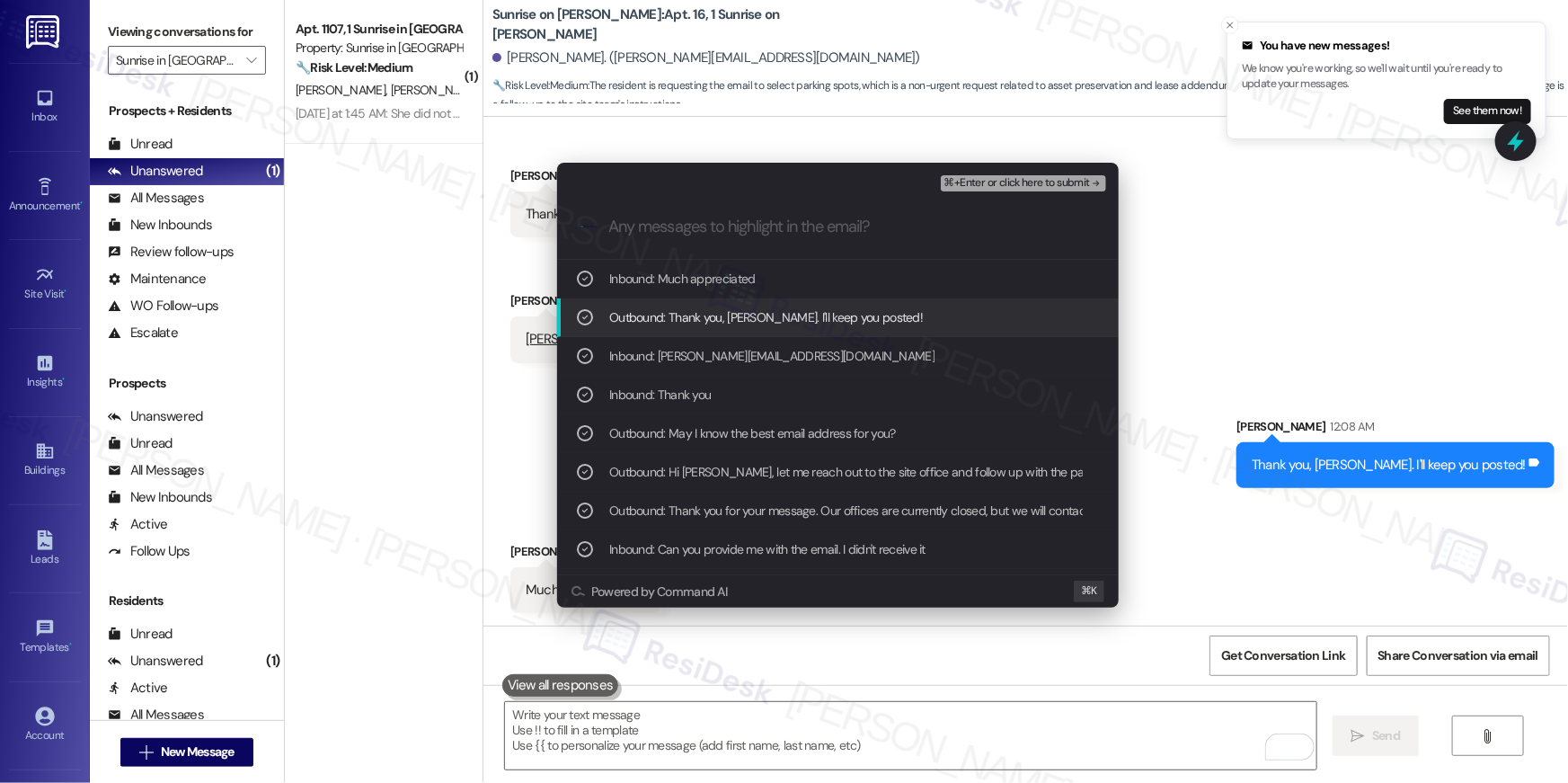
click at [1039, 190] on div "⌘+Enter or click here to submit" at bounding box center [1026, 184] width 169 height 24
click at [1039, 187] on span "⌘+Enter or click here to submit" at bounding box center [1017, 184] width 146 height 13
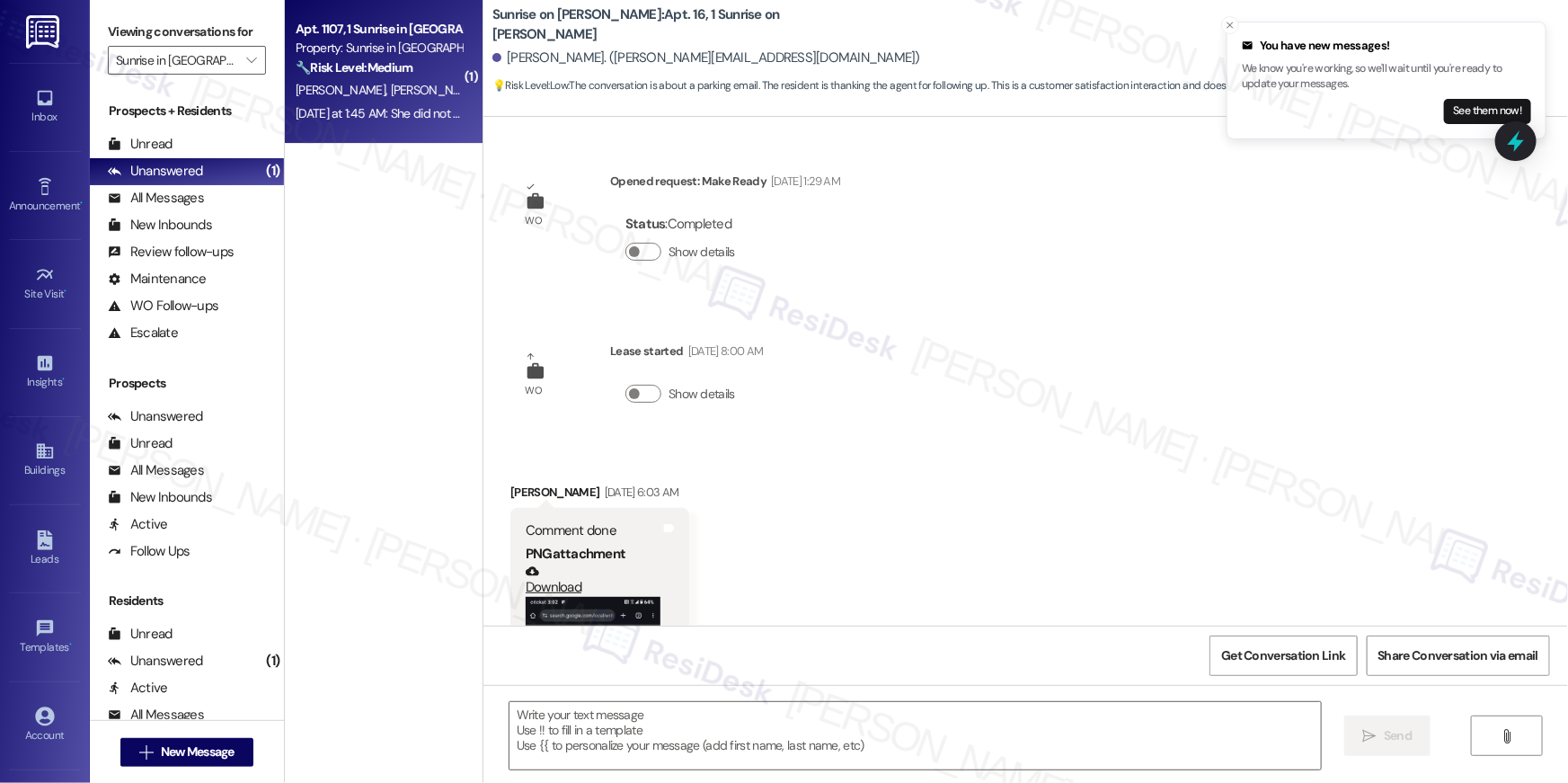
scroll to position [3304, 0]
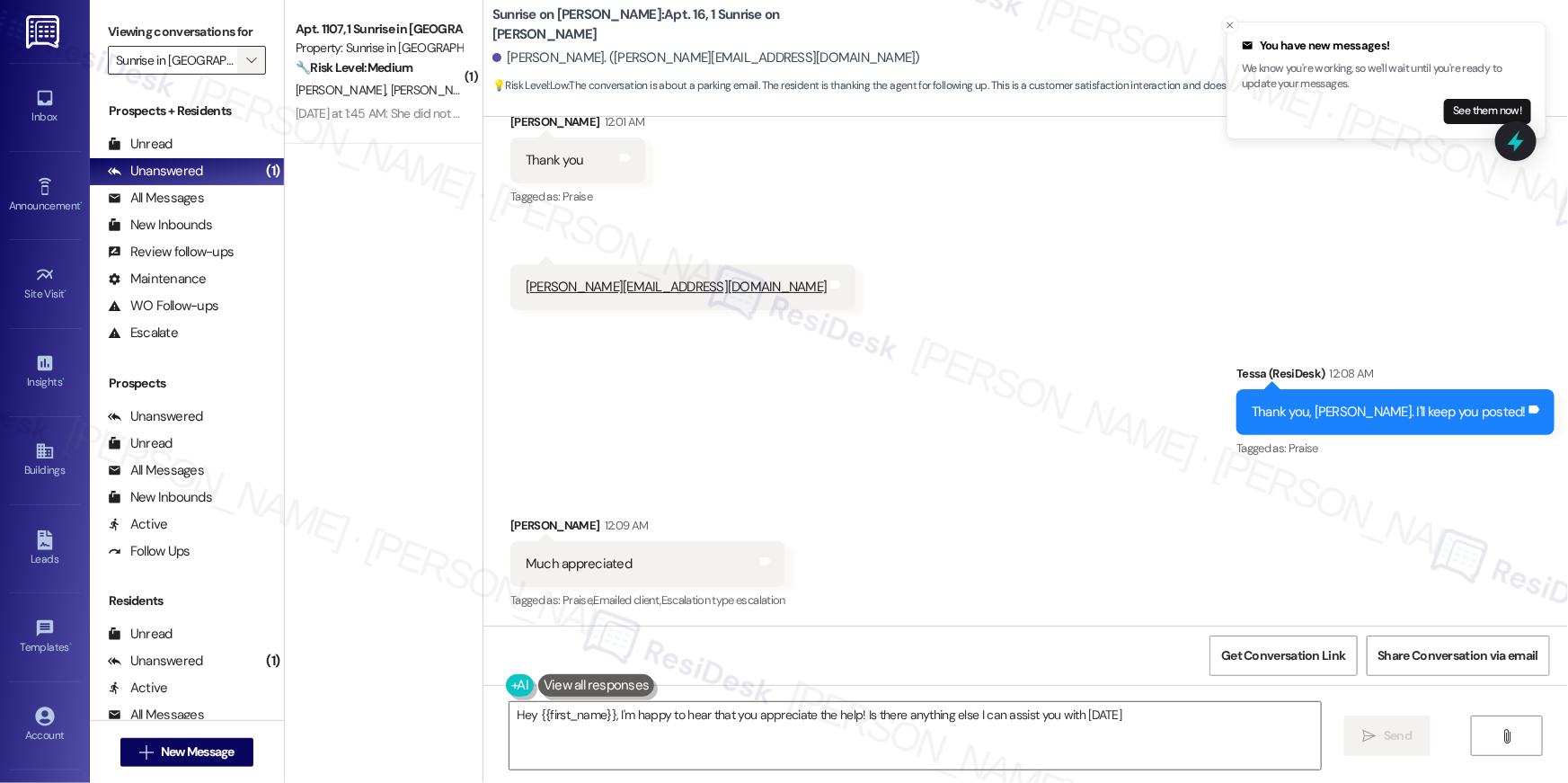
type textarea "Hey {{first_name}}, I'm happy to hear that you appreciate the help! Is there an…"
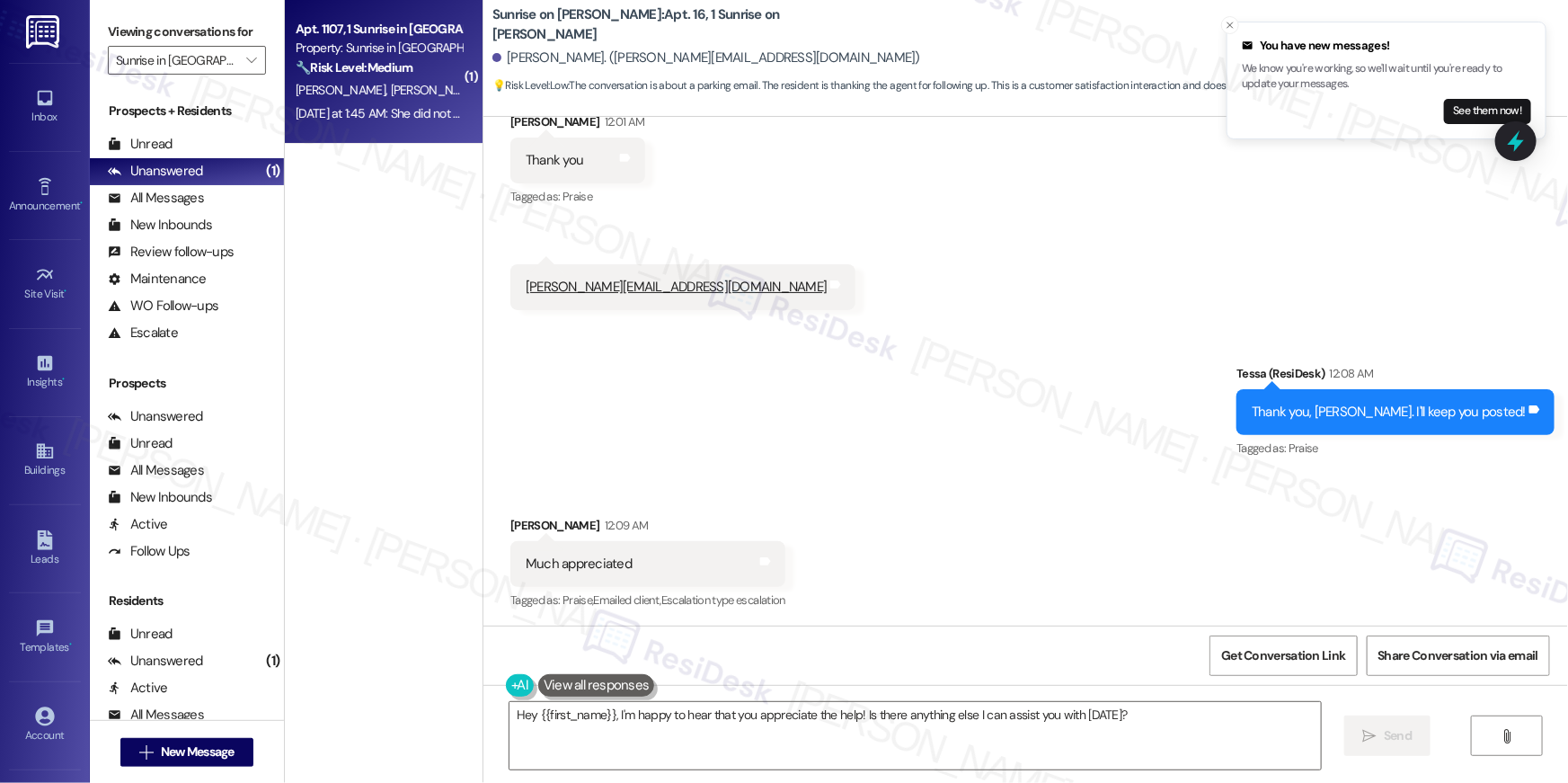
click at [366, 68] on strong "🔧 Risk Level: Medium" at bounding box center [354, 67] width 116 height 16
type textarea "Fetching suggested responses. Please feel free to read through the conversation…"
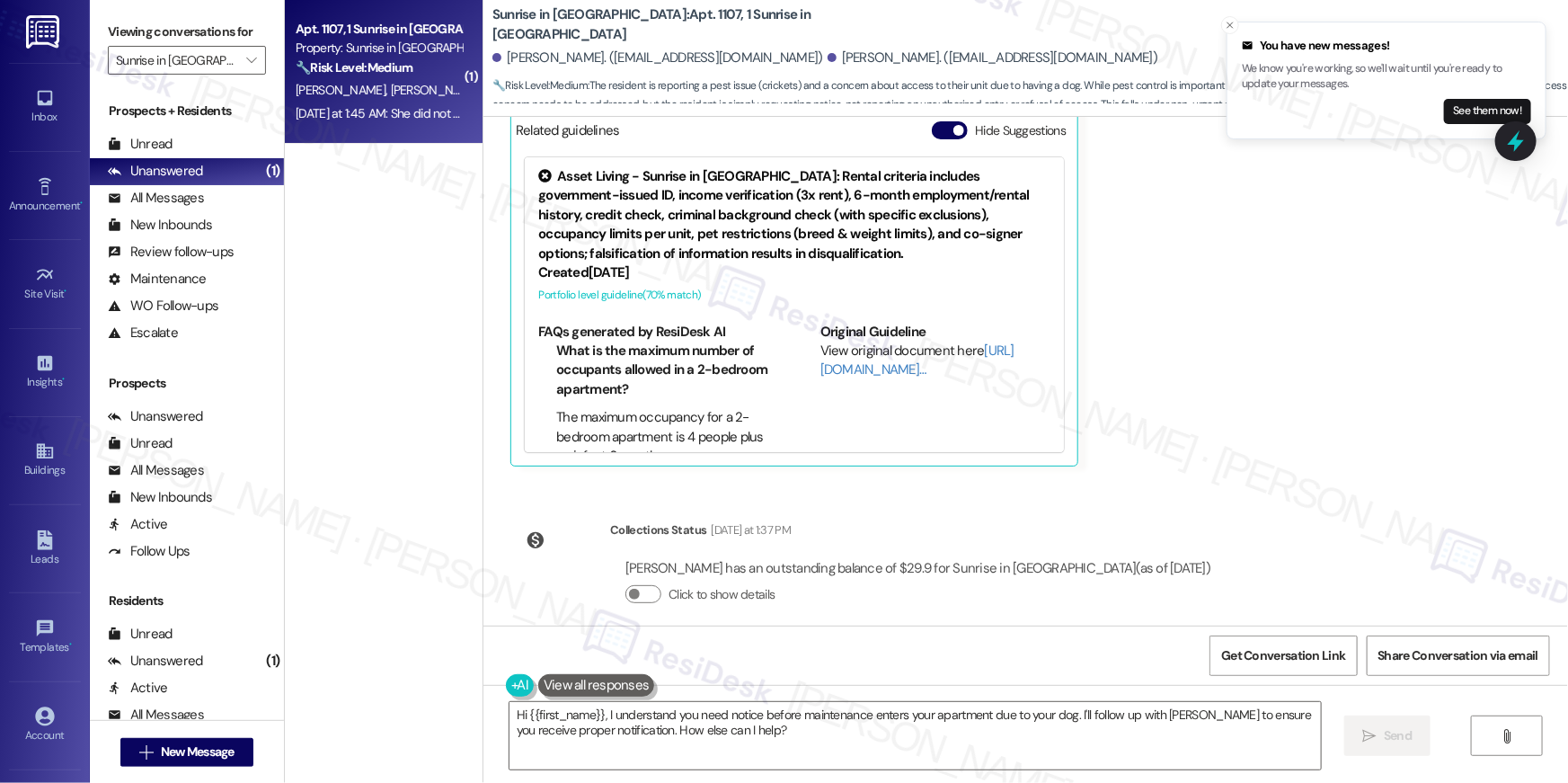
scroll to position [3165, 0]
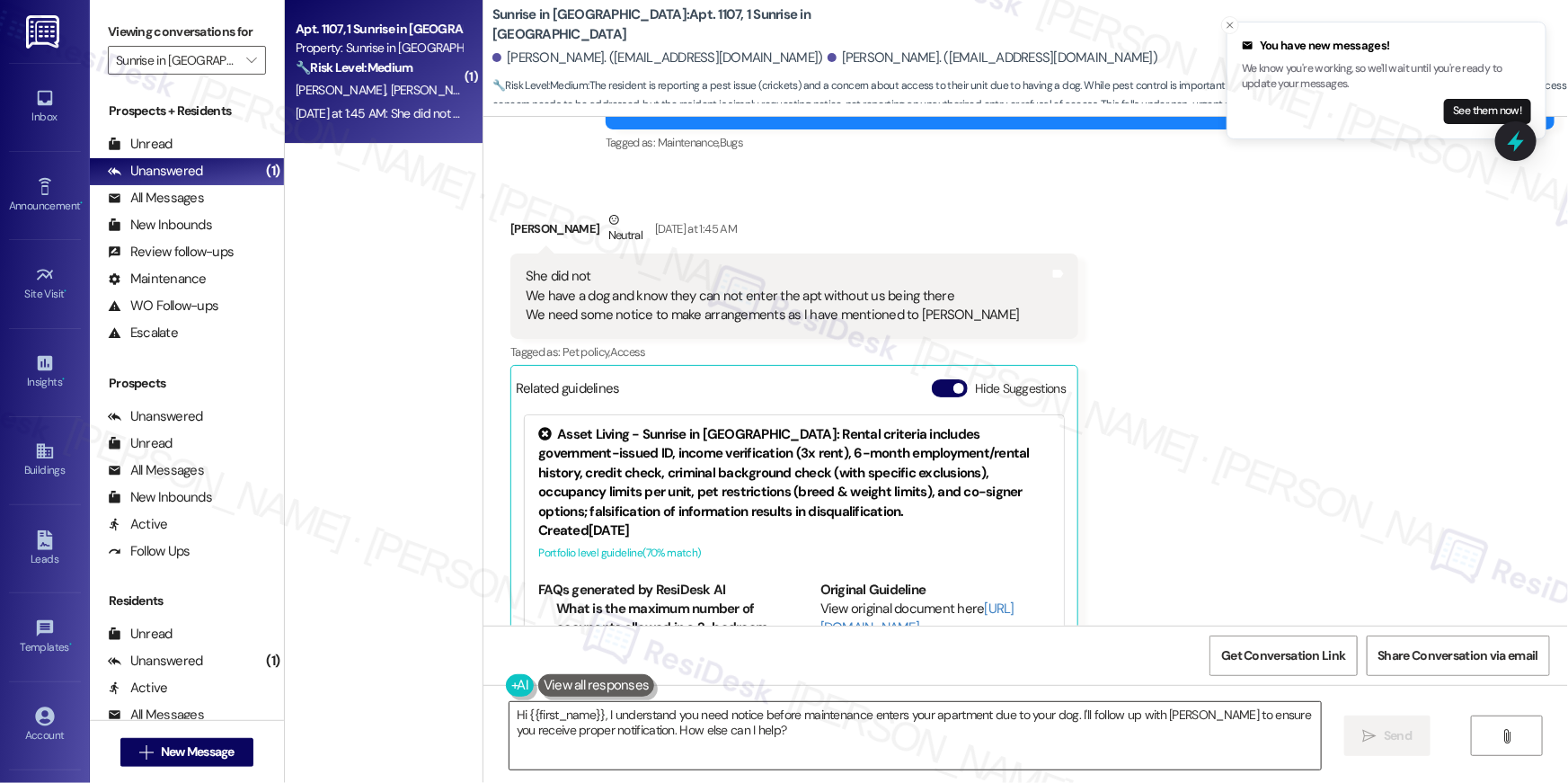
click at [917, 737] on textarea "Hi {{first_name}}, I understand you need notice before maintenance enters your …" at bounding box center [916, 736] width 812 height 67
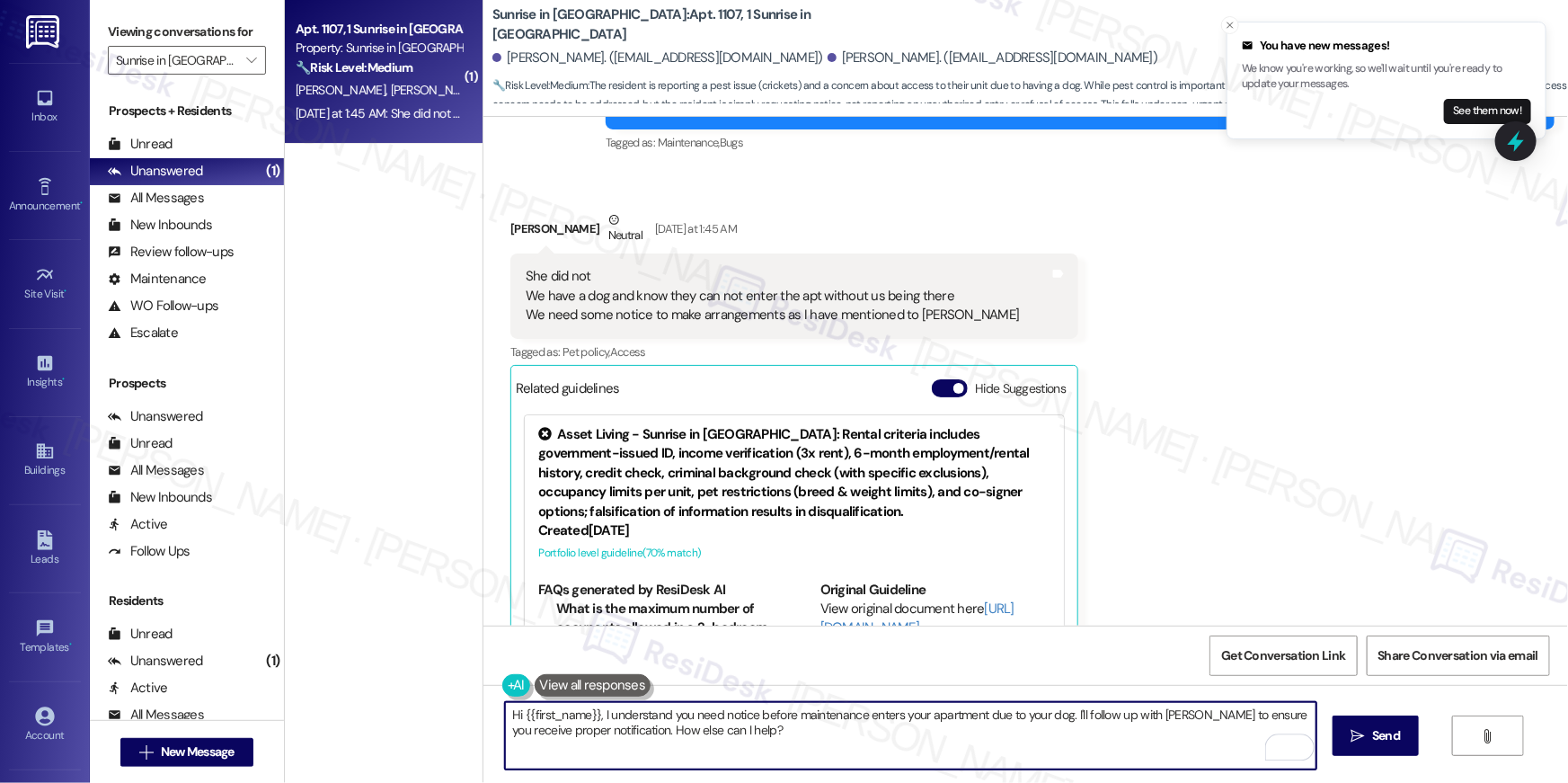
drag, startPoint x: 923, startPoint y: 729, endPoint x: 1029, endPoint y: 738, distance: 106.4
click at [1053, 719] on textarea "Hi {{first_name}}, I understand you need notice before maintenance enters your …" at bounding box center [911, 736] width 812 height 67
click at [917, 757] on textarea "Hi {{first_name}}, I understand you need notice before maintenance enters your …" at bounding box center [911, 736] width 812 height 67
drag, startPoint x: 1132, startPoint y: 751, endPoint x: 1156, endPoint y: 709, distance: 48.4
click at [1156, 709] on textarea "Hi {{first_name}}, I understand you need notice before maintenance enters your …" at bounding box center [911, 736] width 812 height 67
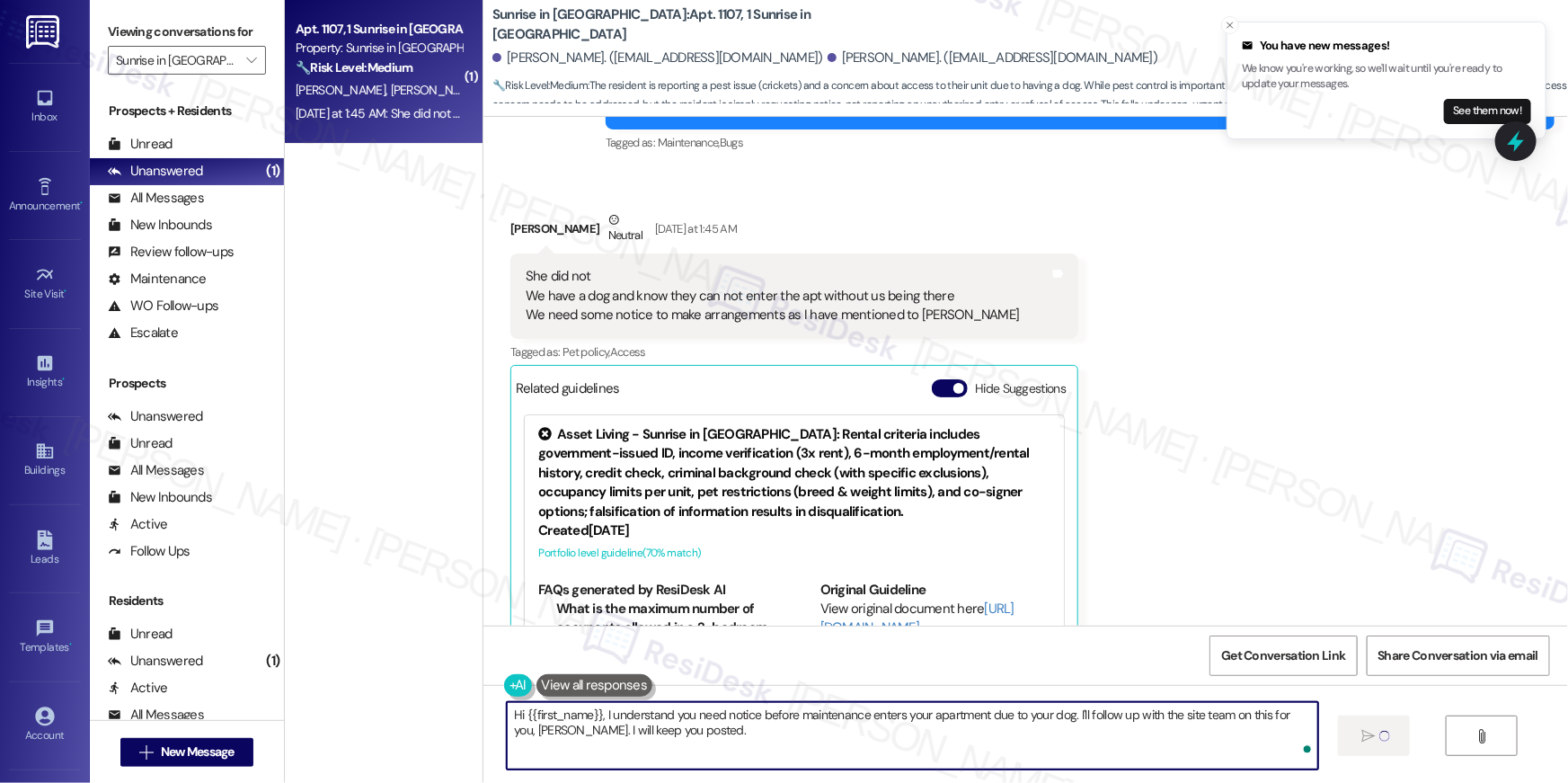
type textarea "Hi {{first_name}}, I understand you need notice before maintenance enters your …"
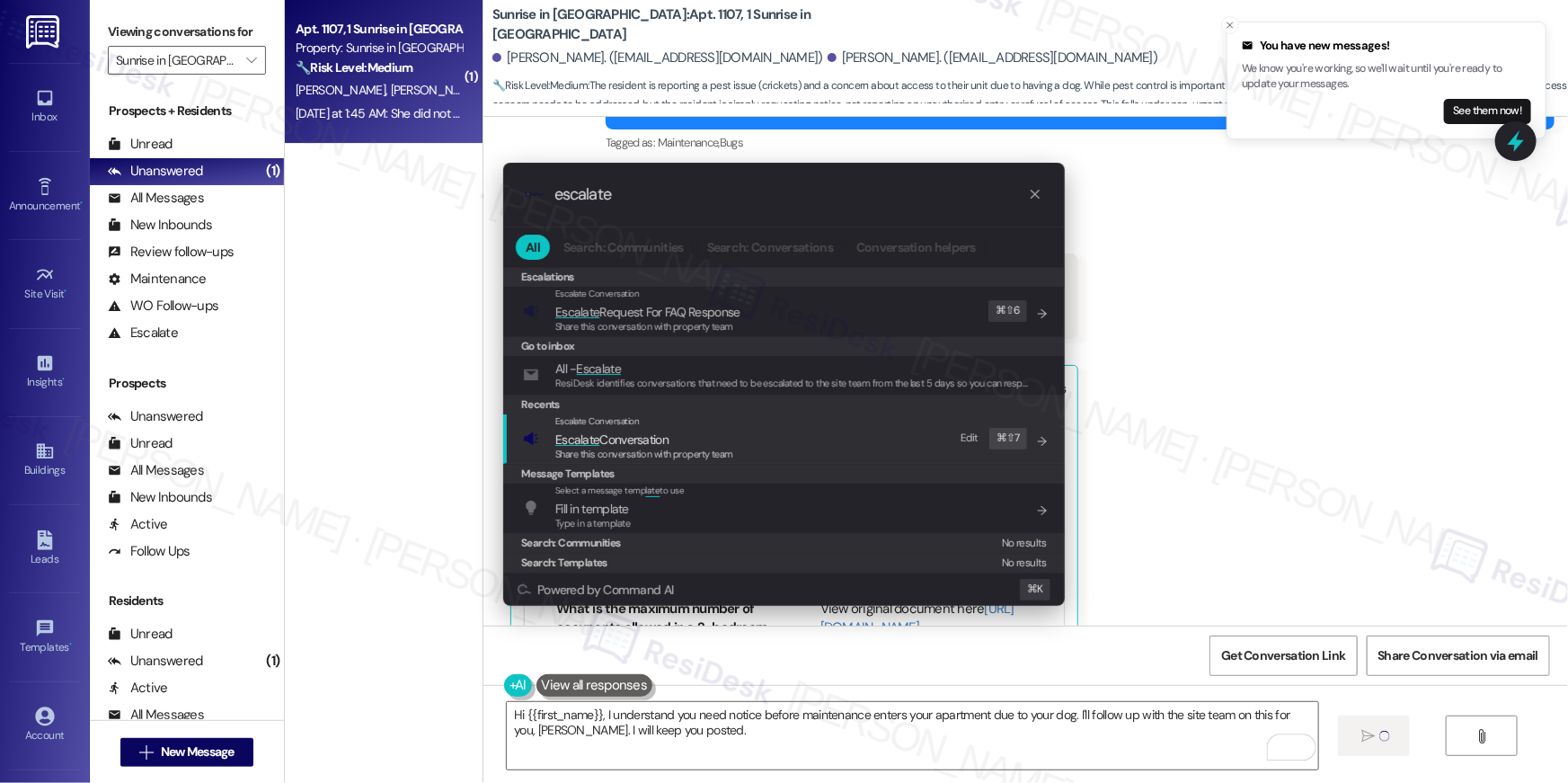
type input "escalate"
click at [664, 455] on span "Share this conversation with property team" at bounding box center [644, 454] width 178 height 13
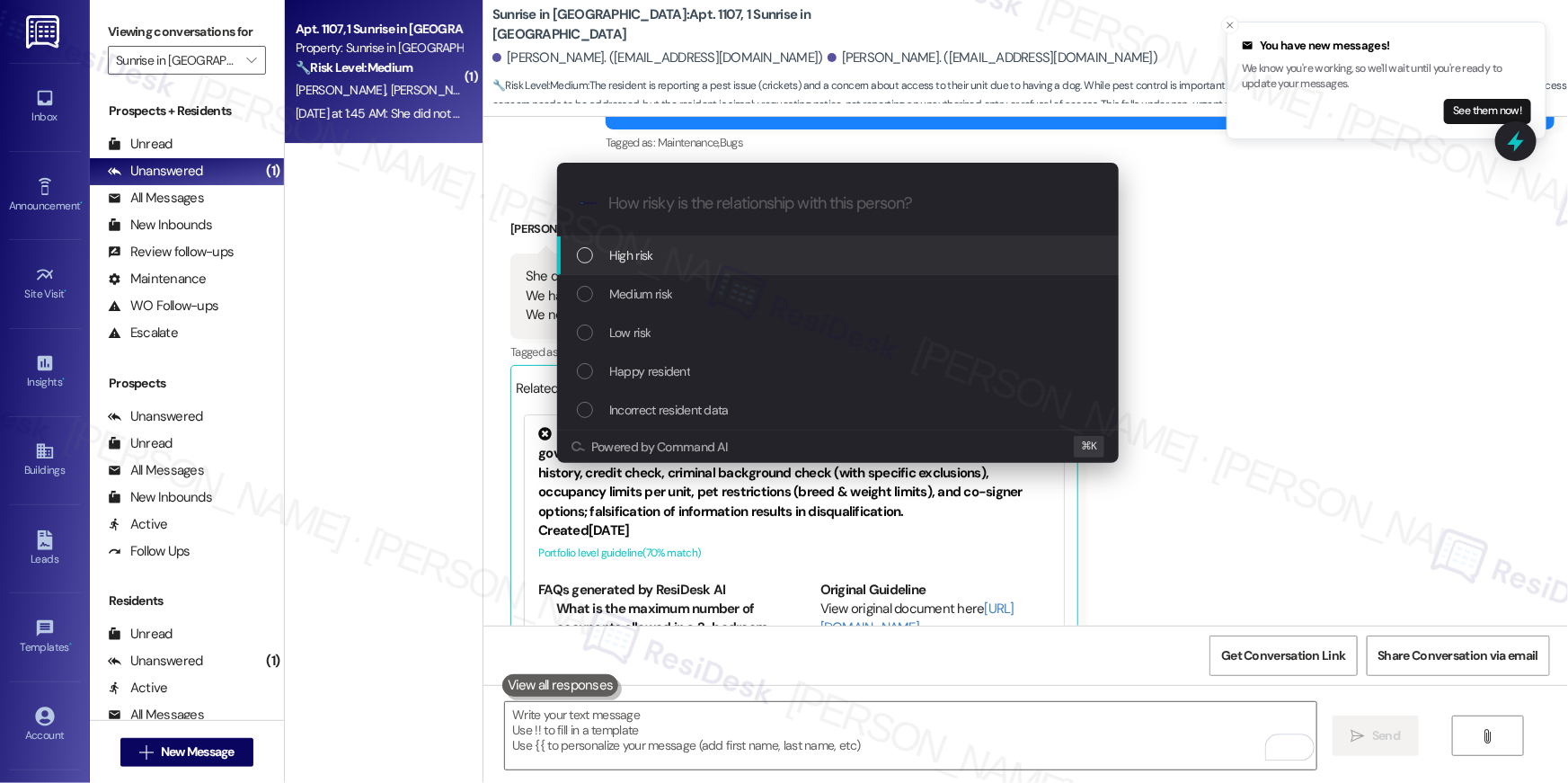
scroll to position [3256, 0]
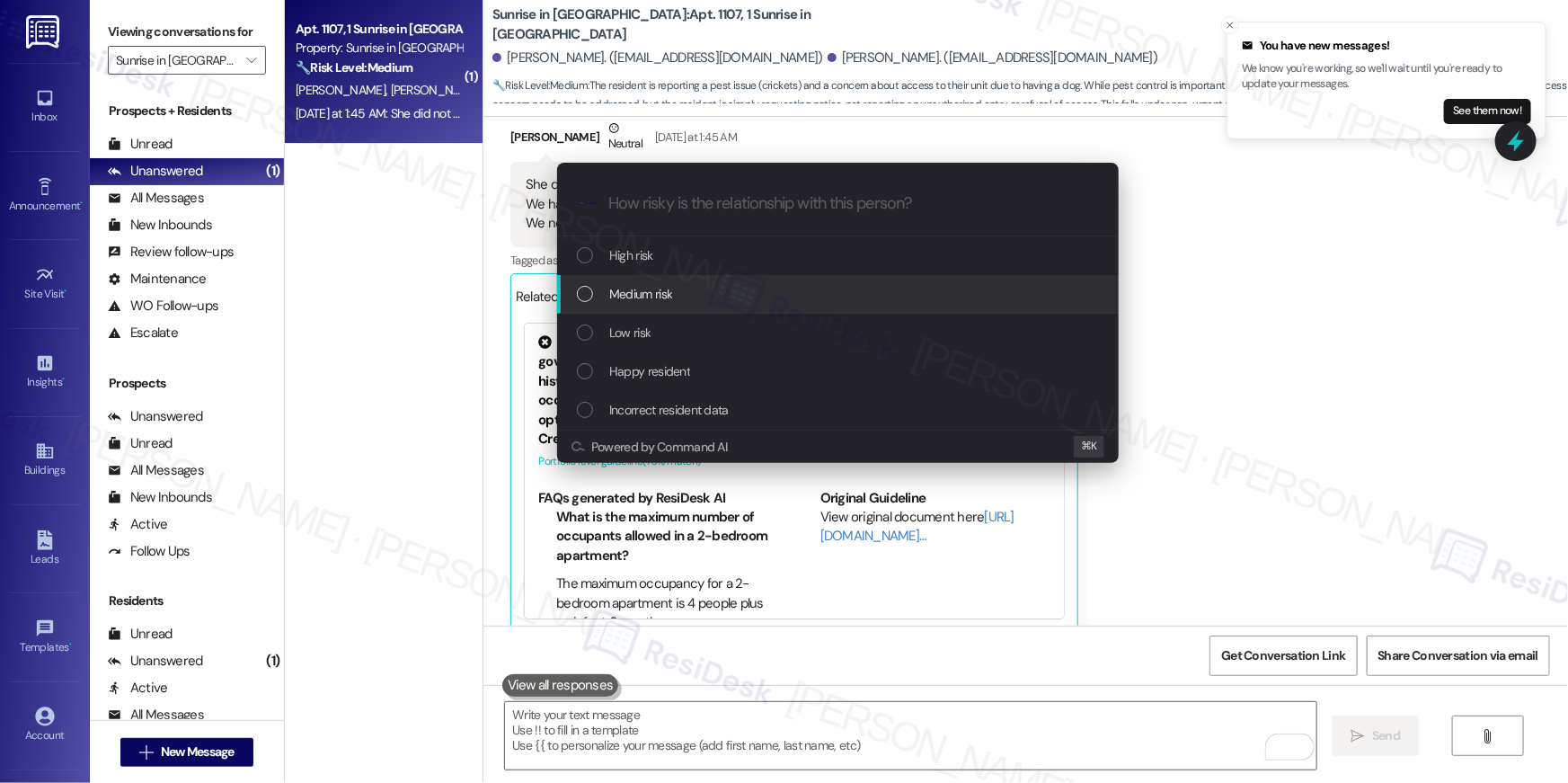
click at [663, 300] on span "Medium risk" at bounding box center [640, 294] width 63 height 20
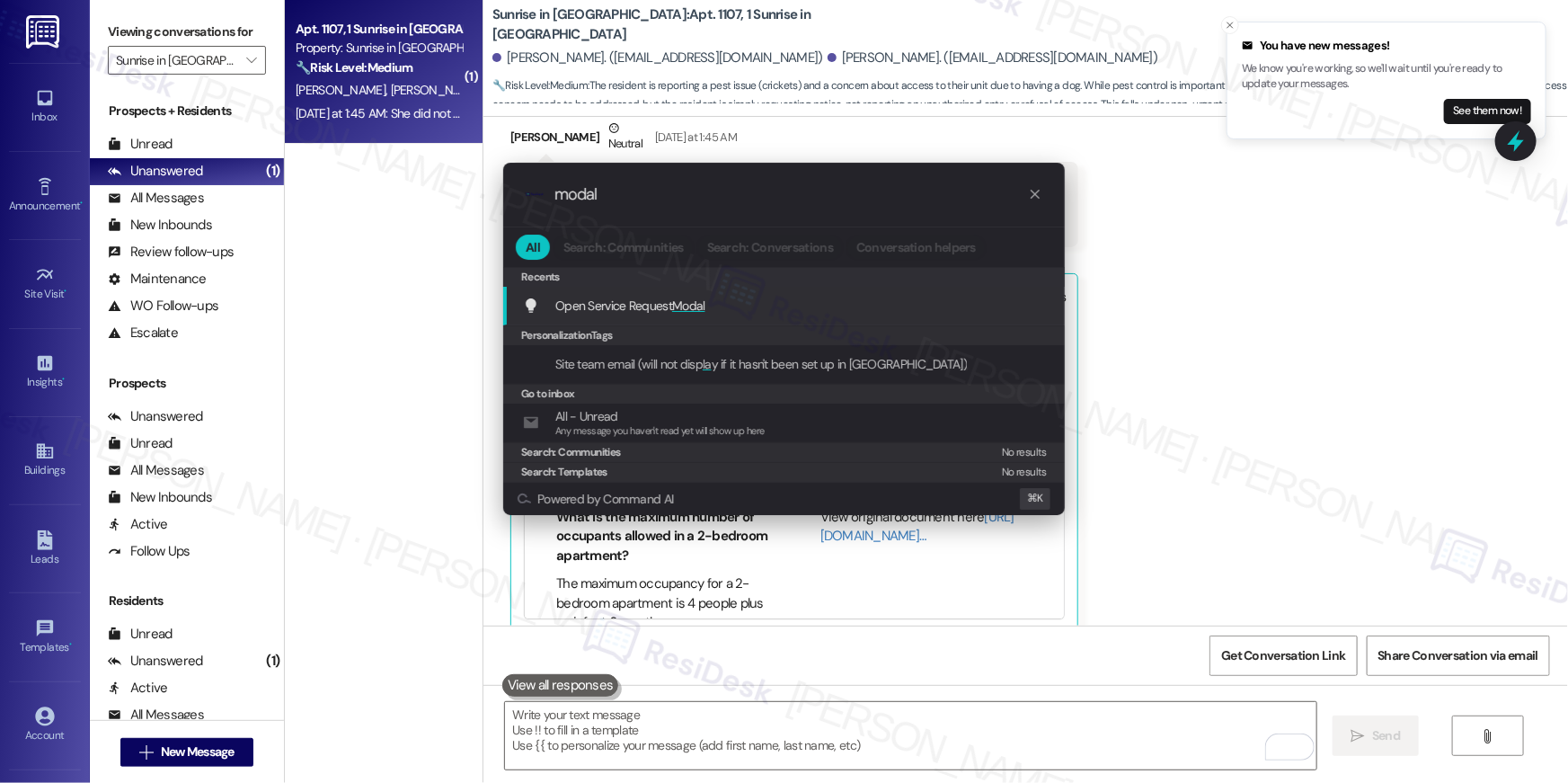
click at [650, 299] on span "Open Service Request Modal" at bounding box center [630, 306] width 150 height 16
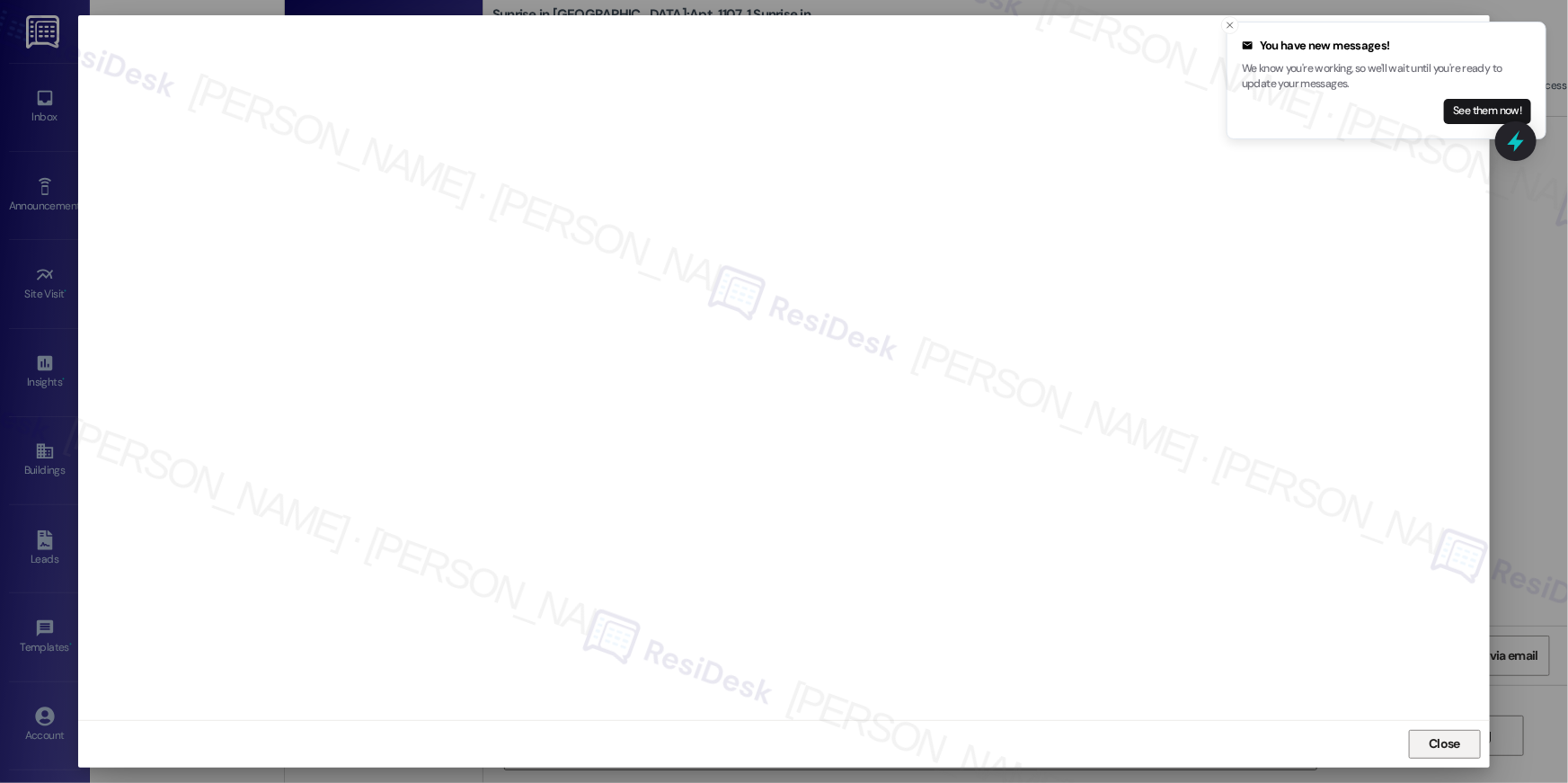
click at [1468, 739] on button "Close" at bounding box center [1444, 745] width 72 height 29
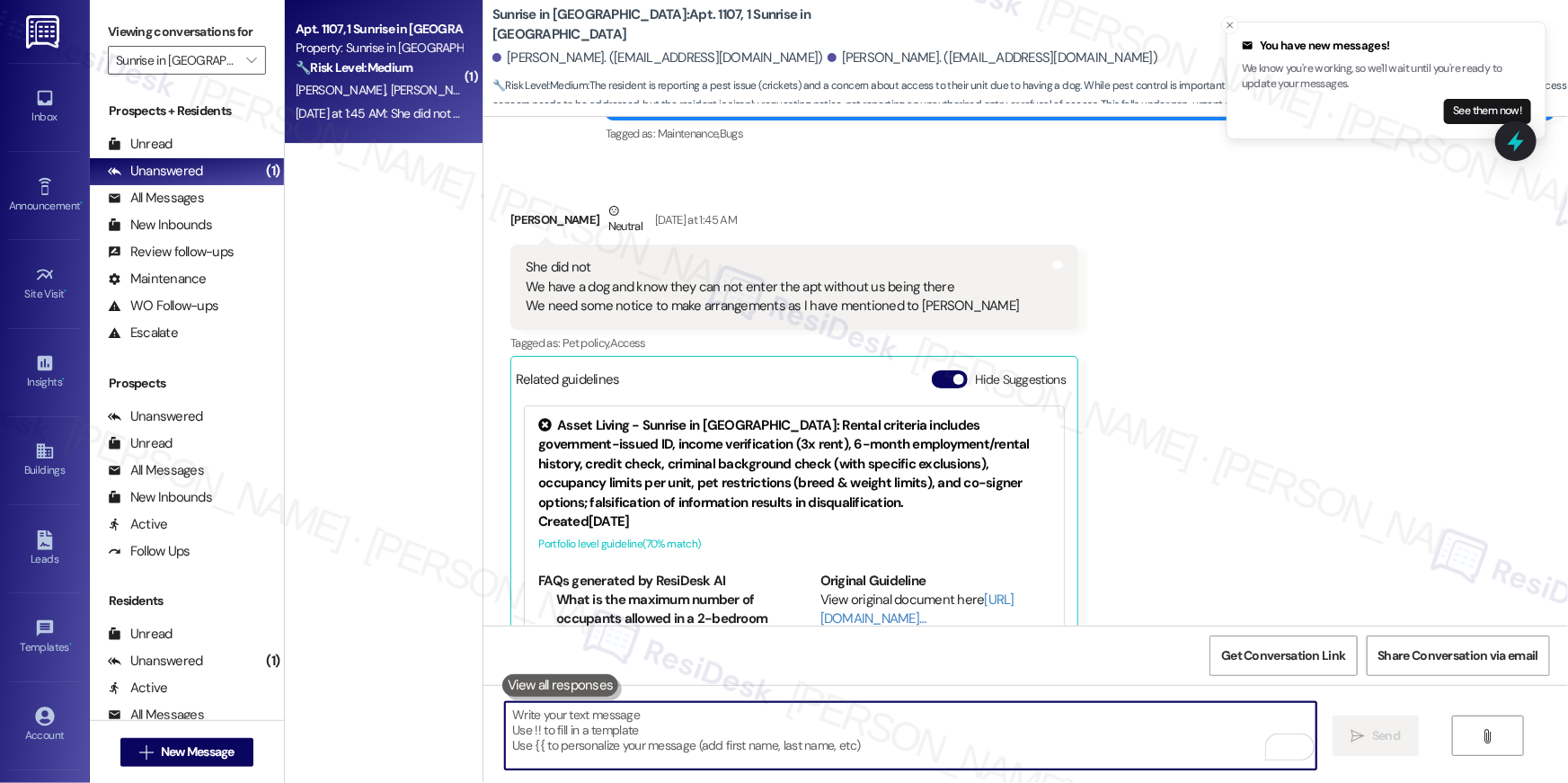
scroll to position [2777, 0]
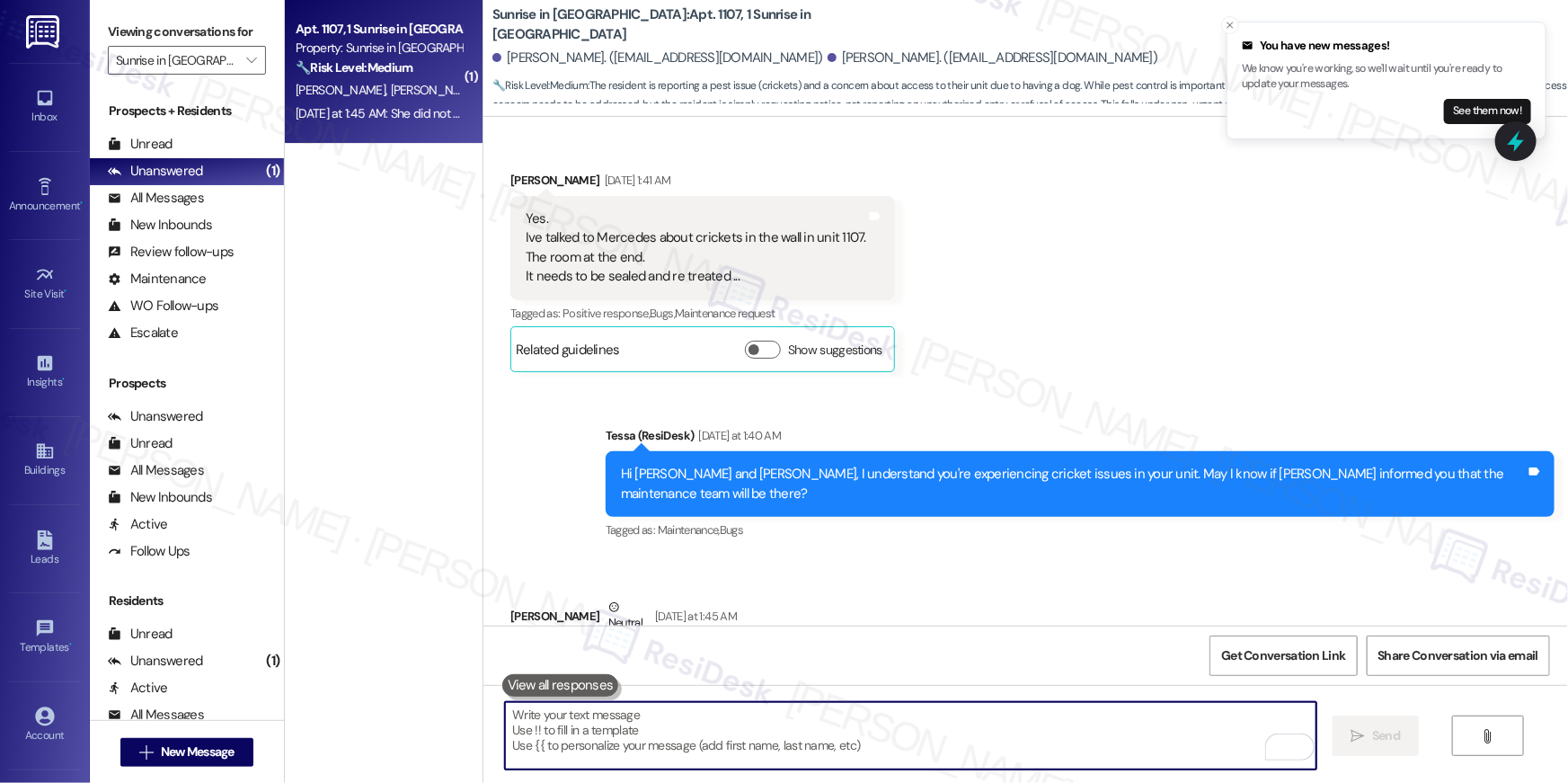
click at [799, 734] on textarea "To enrich screen reader interactions, please activate Accessibility in Grammarl…" at bounding box center [911, 736] width 812 height 67
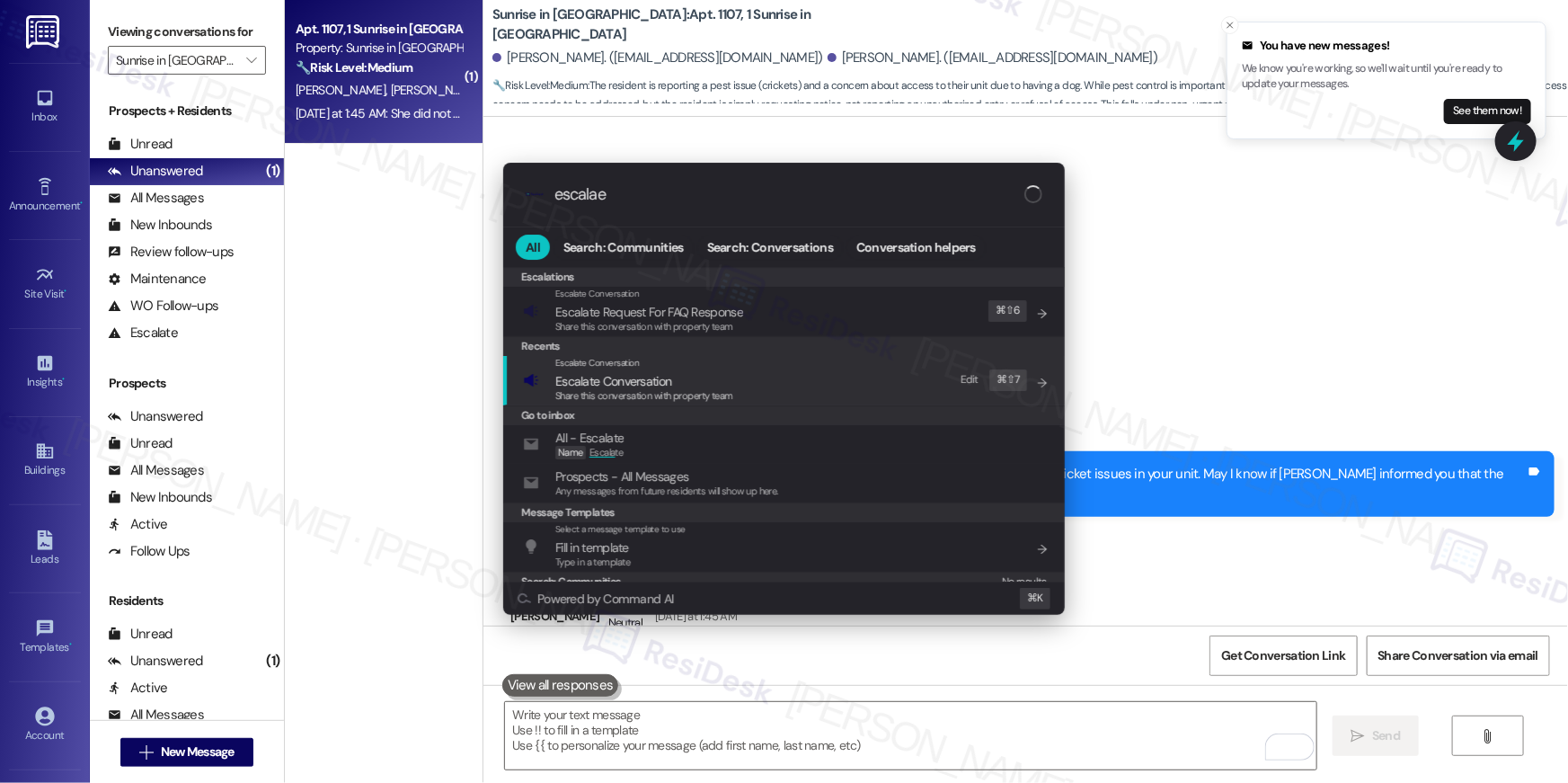
type input "escalae"
click at [701, 373] on span "Escalate Conversation" at bounding box center [644, 381] width 178 height 20
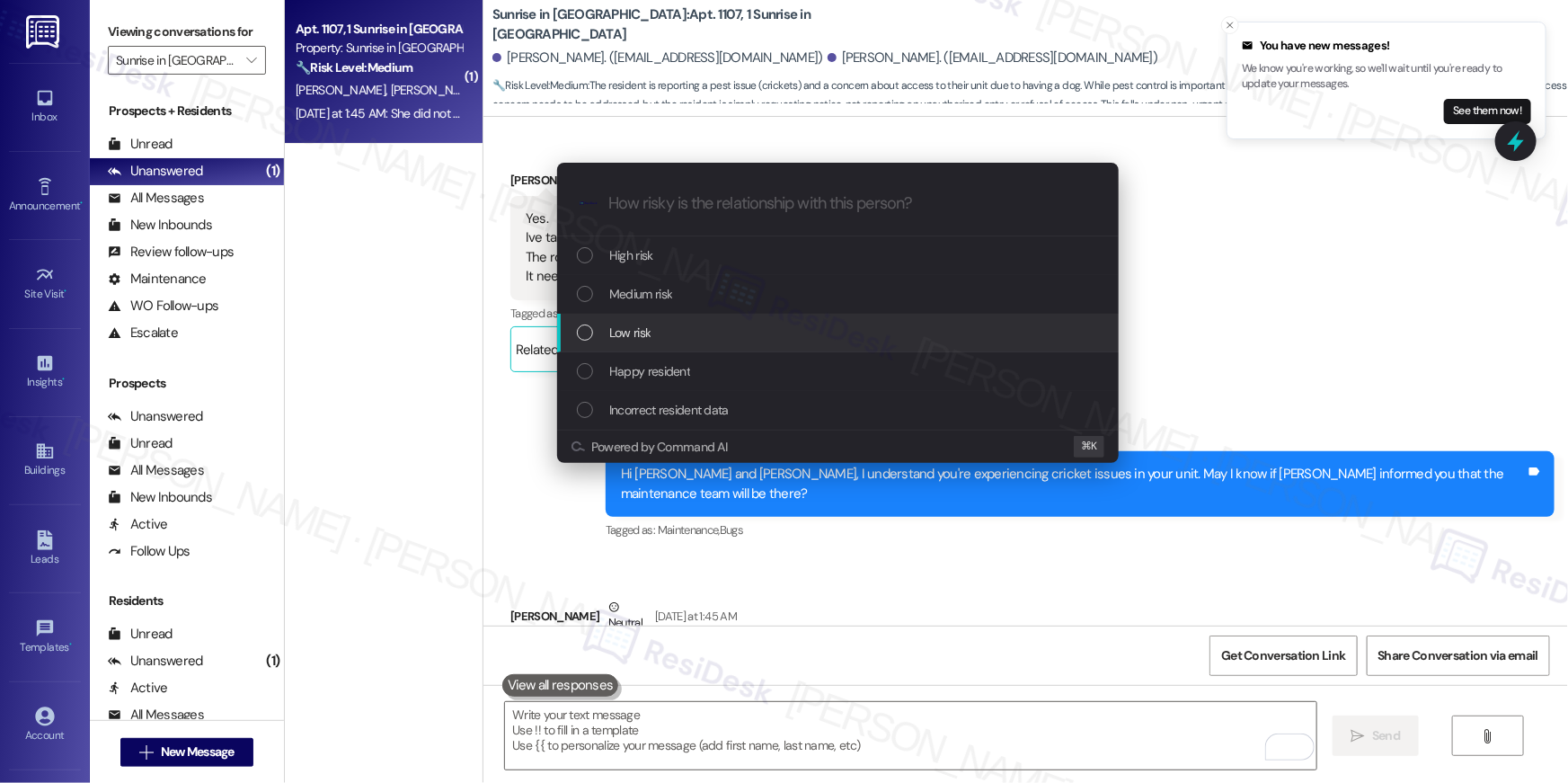
click at [642, 335] on span "Low risk" at bounding box center [629, 332] width 41 height 20
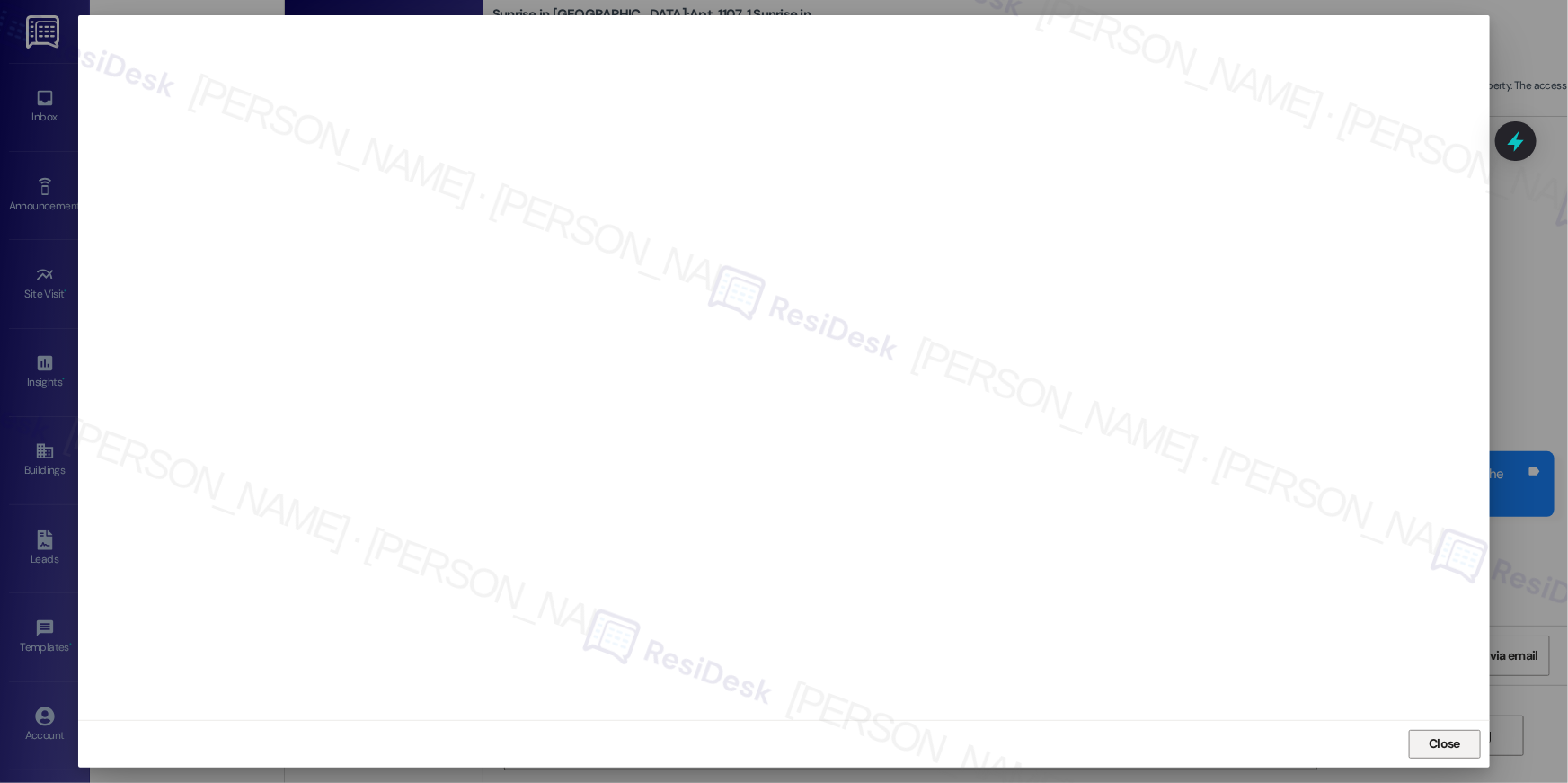
click at [1464, 745] on button "Close" at bounding box center [1444, 745] width 72 height 29
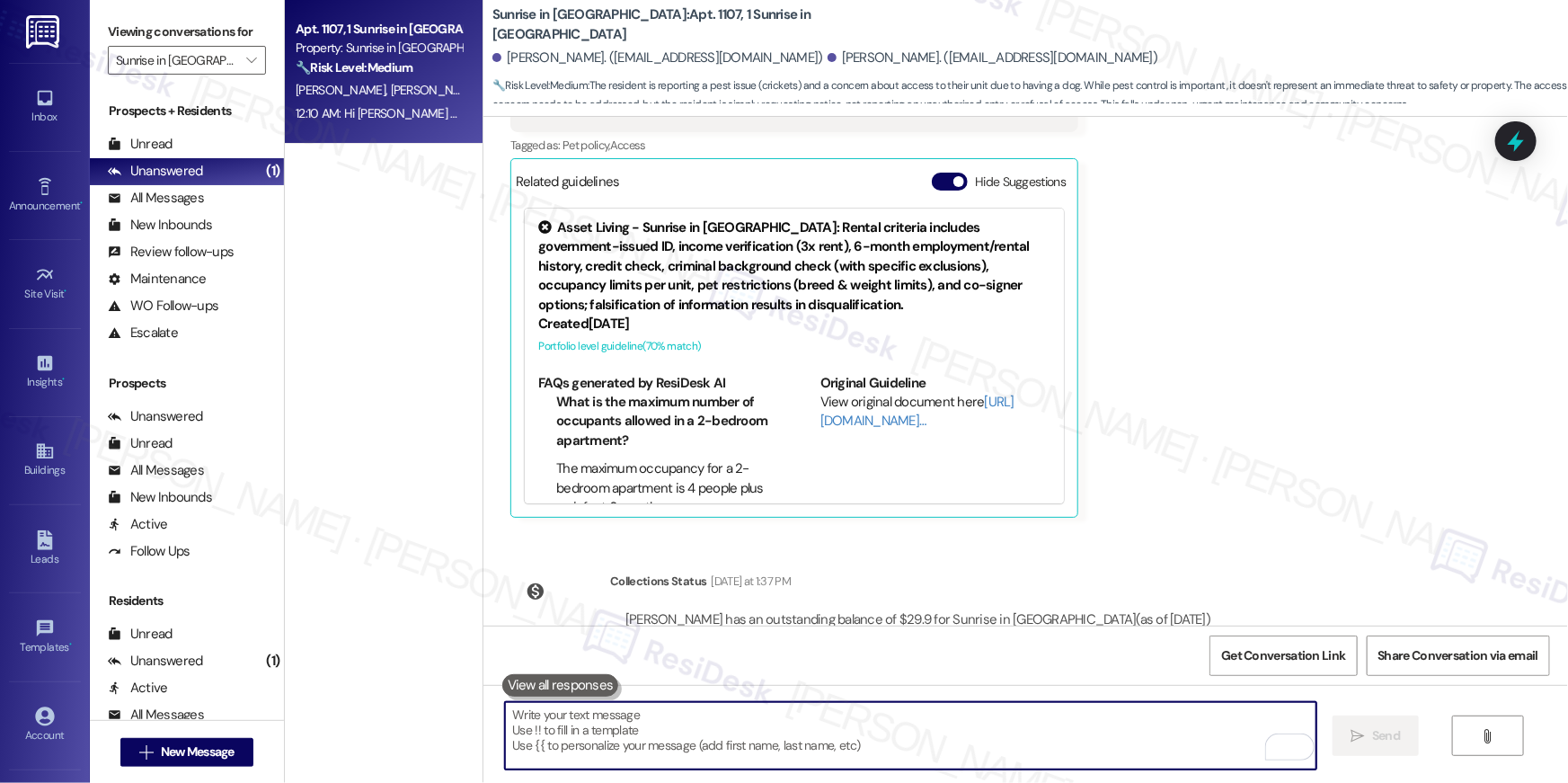
scroll to position [3566, 0]
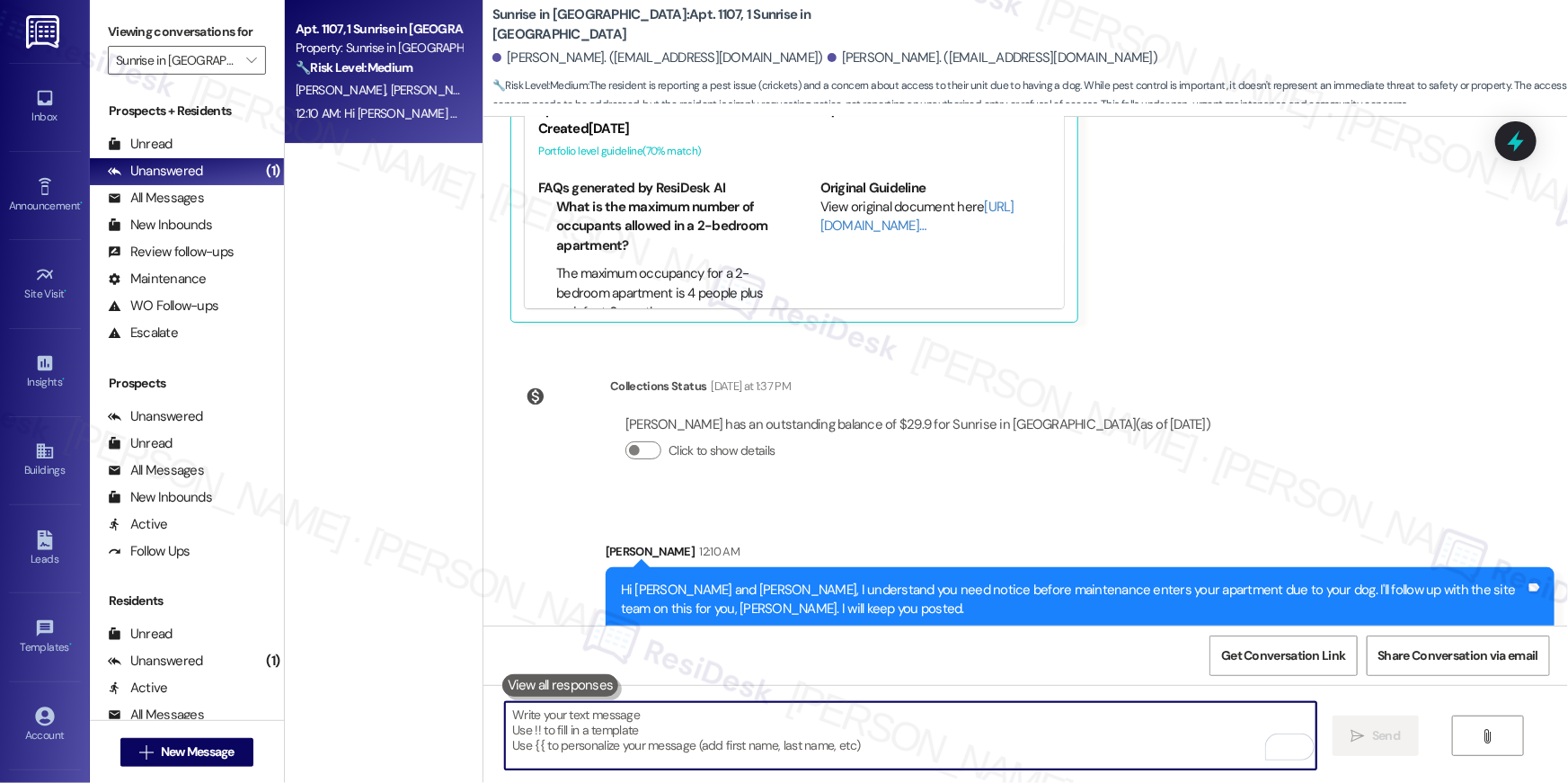
click at [1115, 732] on textarea "To enrich screen reader interactions, please activate Accessibility in Grammarl…" at bounding box center [911, 736] width 812 height 67
click at [1116, 734] on textarea "To enrich screen reader interactions, please activate Accessibility in Grammarl…" at bounding box center [911, 736] width 812 height 67
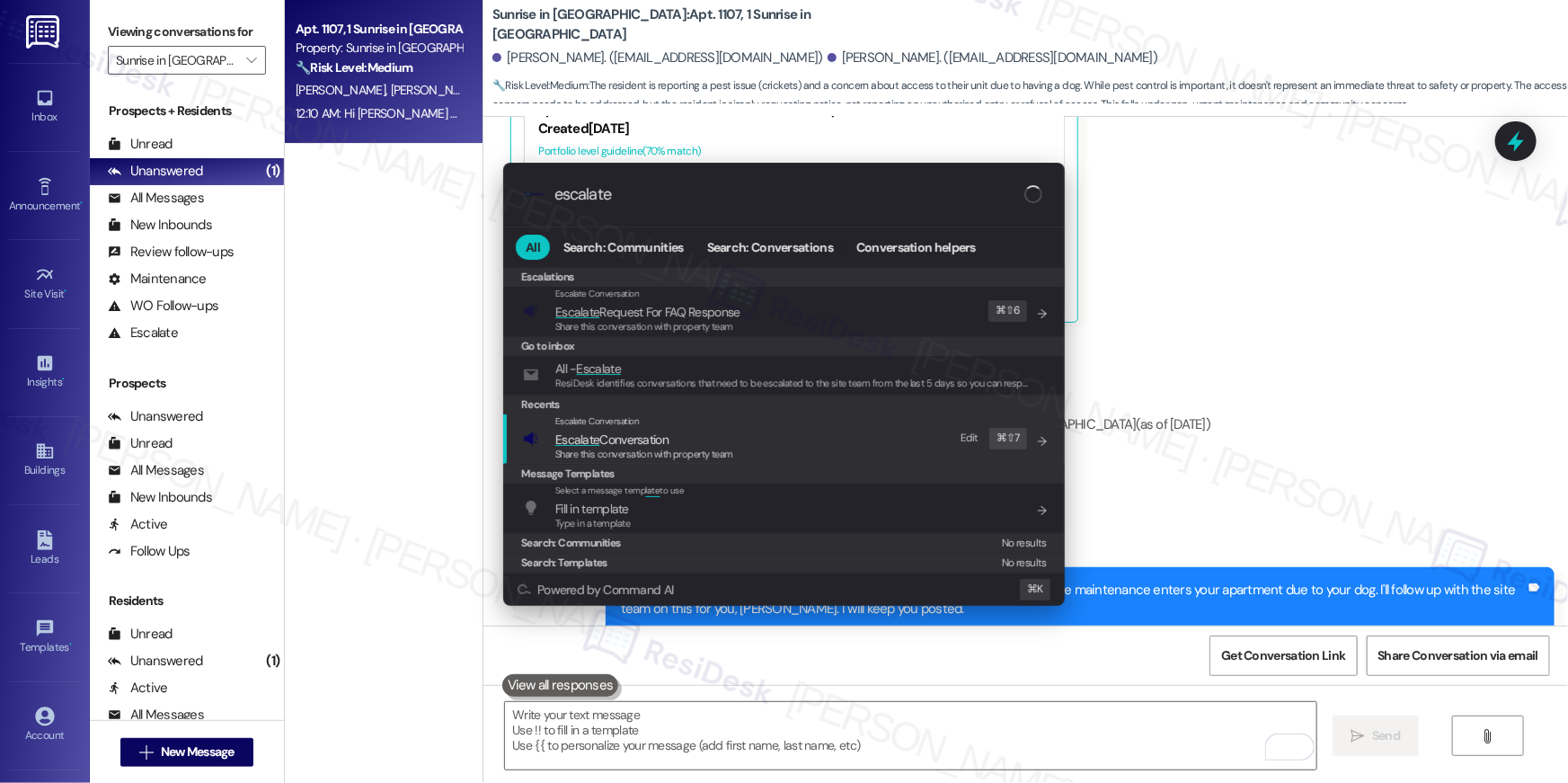
type input "escalate"
drag, startPoint x: 717, startPoint y: 436, endPoint x: 701, endPoint y: 328, distance: 109.2
click at [717, 436] on span "Escalate Conversation" at bounding box center [644, 440] width 178 height 20
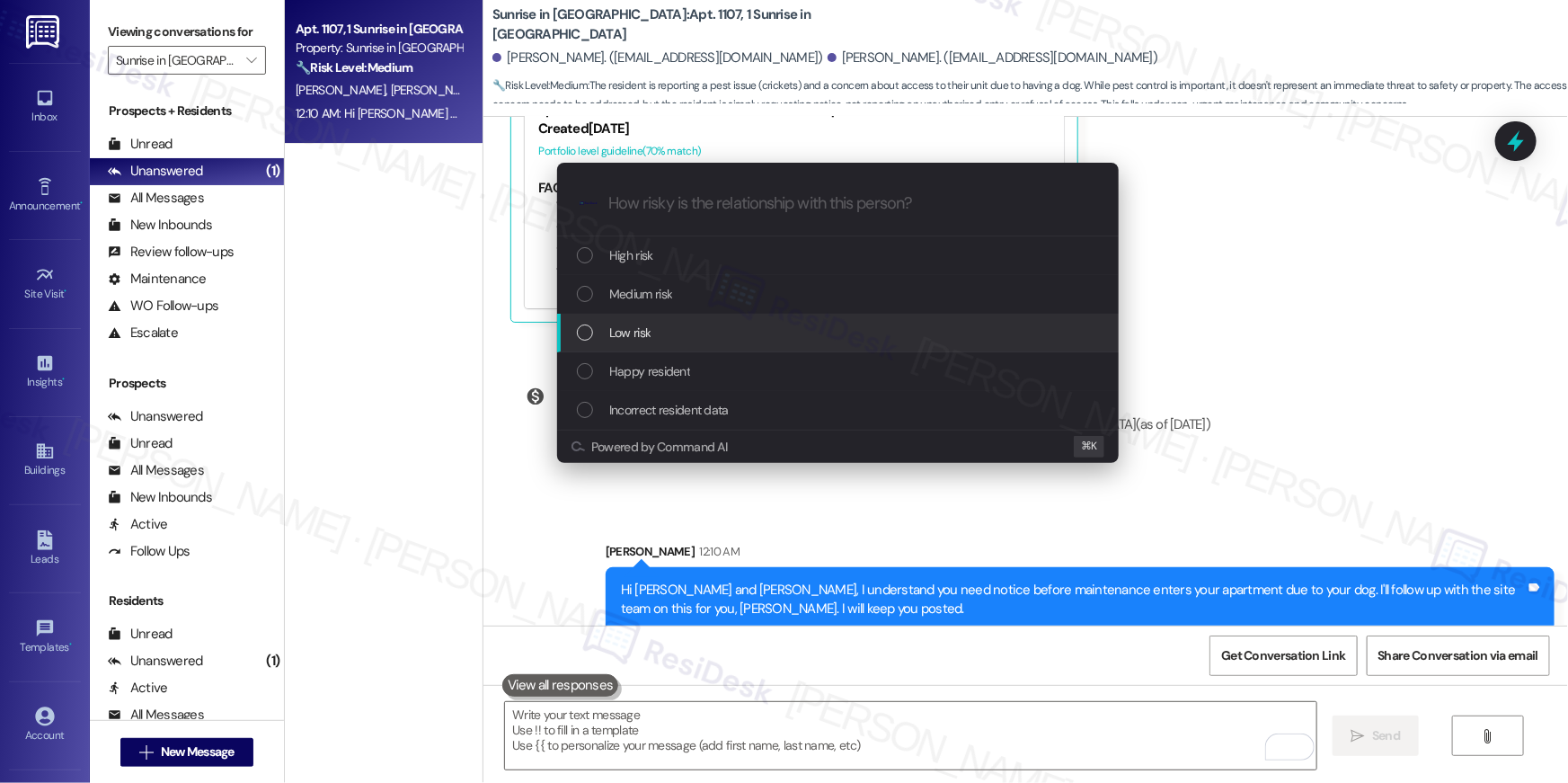
click at [684, 331] on div "Low risk" at bounding box center [840, 332] width 526 height 20
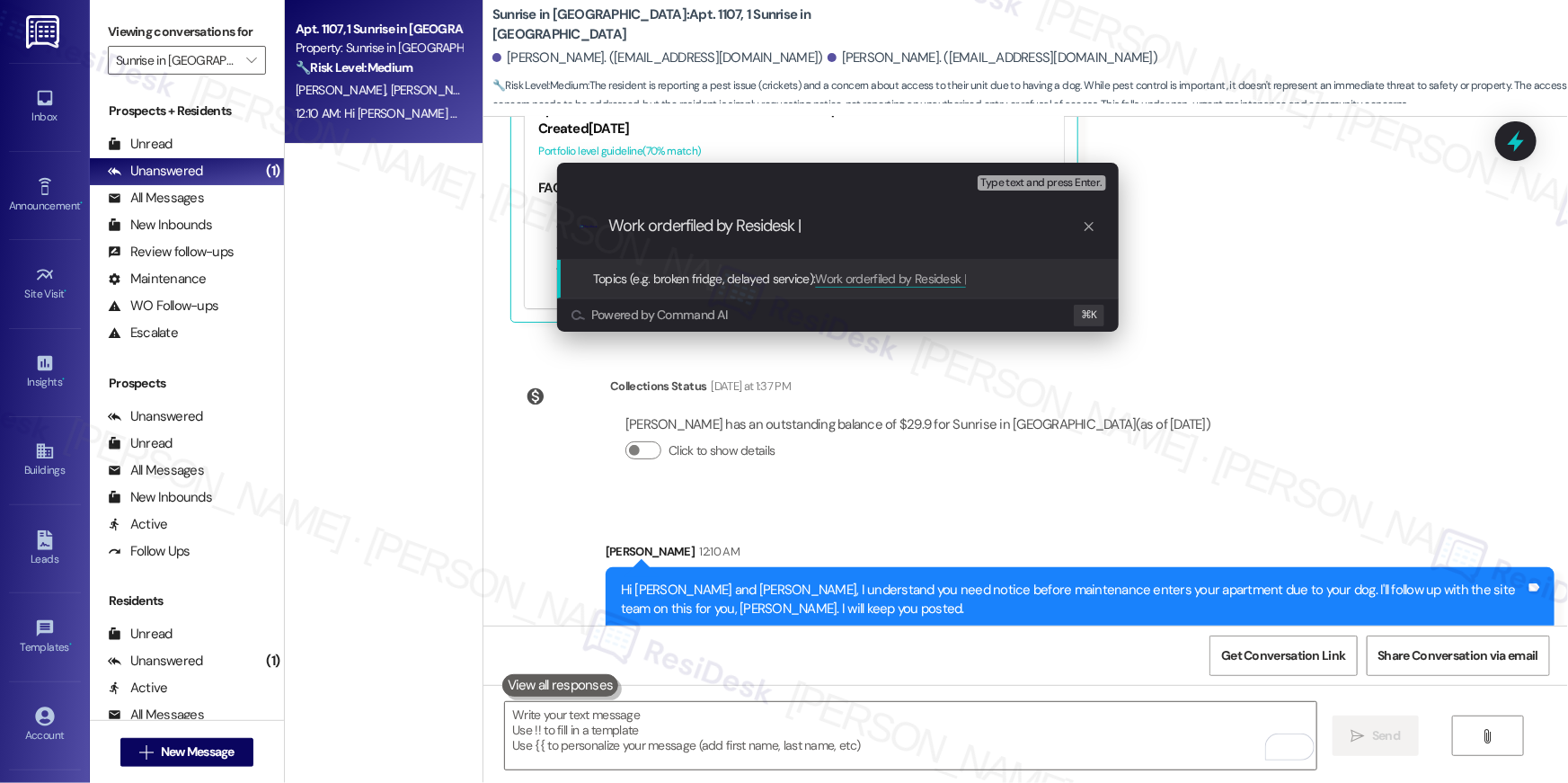
paste input "7855273"
click at [683, 225] on input "Work orderfiled by Residesk | 7855273" at bounding box center [845, 226] width 473 height 19
type input "Work order filed by Residesk | 7855273"
click at [1003, 180] on span "Type text and press Enter." at bounding box center [1041, 184] width 121 height 13
click at [935, 223] on input "Work order filed by Residesk | 7855273" at bounding box center [845, 226] width 473 height 19
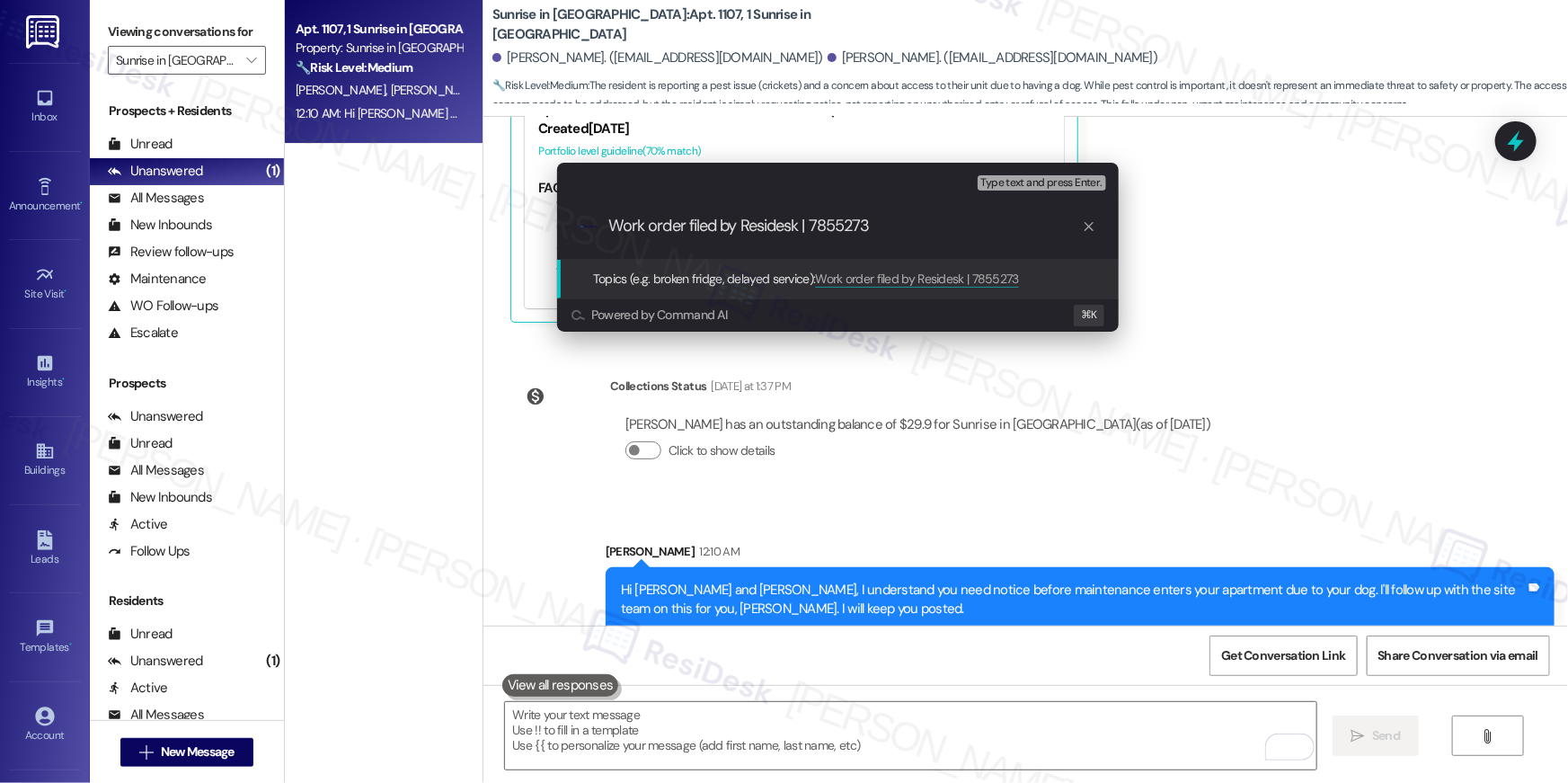
click at [1029, 183] on span "Type text and press Enter." at bounding box center [1041, 184] width 121 height 13
click at [935, 223] on input "Work order filed by Residesk | 7855273" at bounding box center [845, 226] width 473 height 19
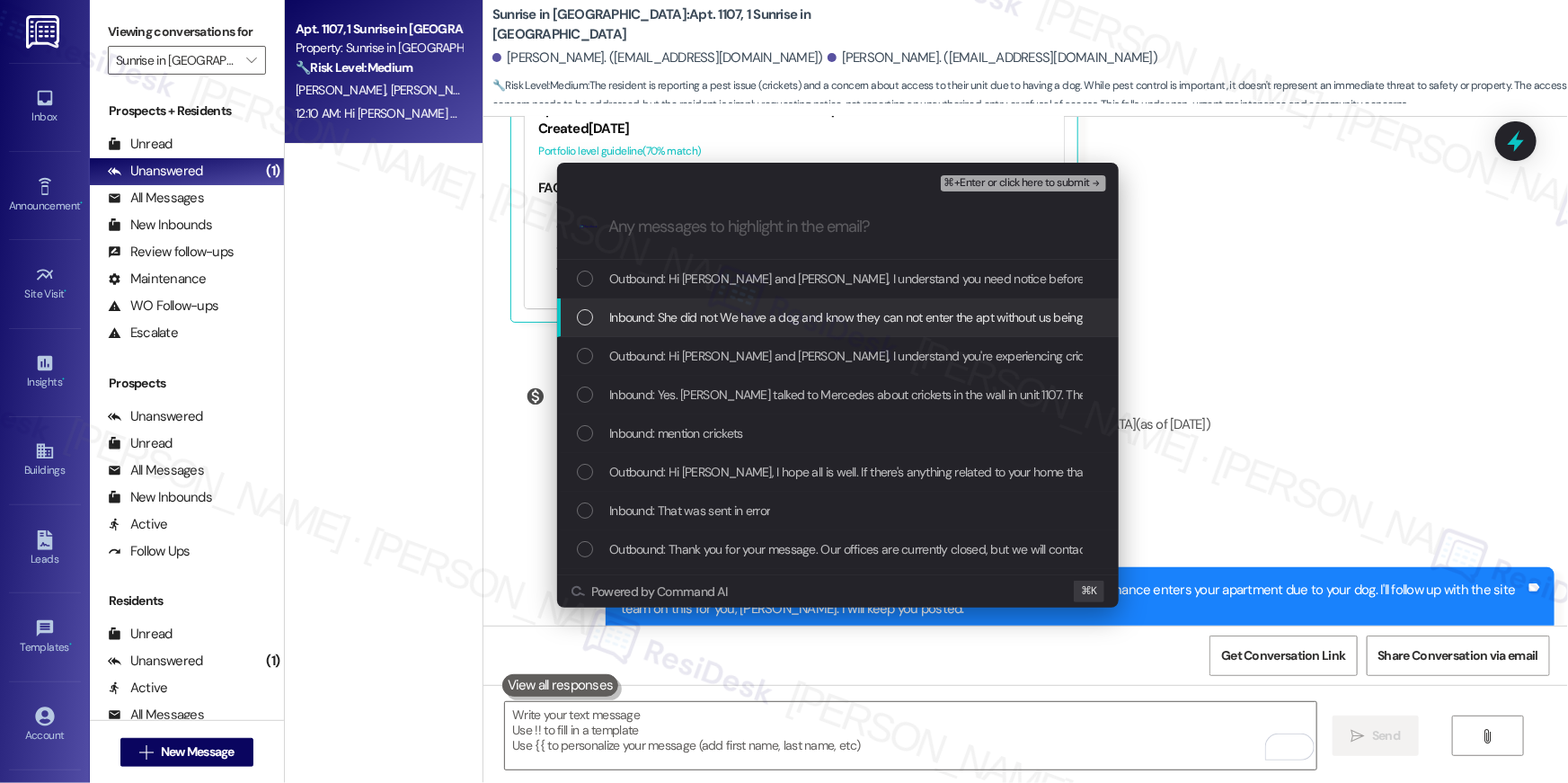
click at [799, 330] on div "Inbound: She did not We have a dog and know they can not enter the apt without …" at bounding box center [837, 318] width 561 height 38
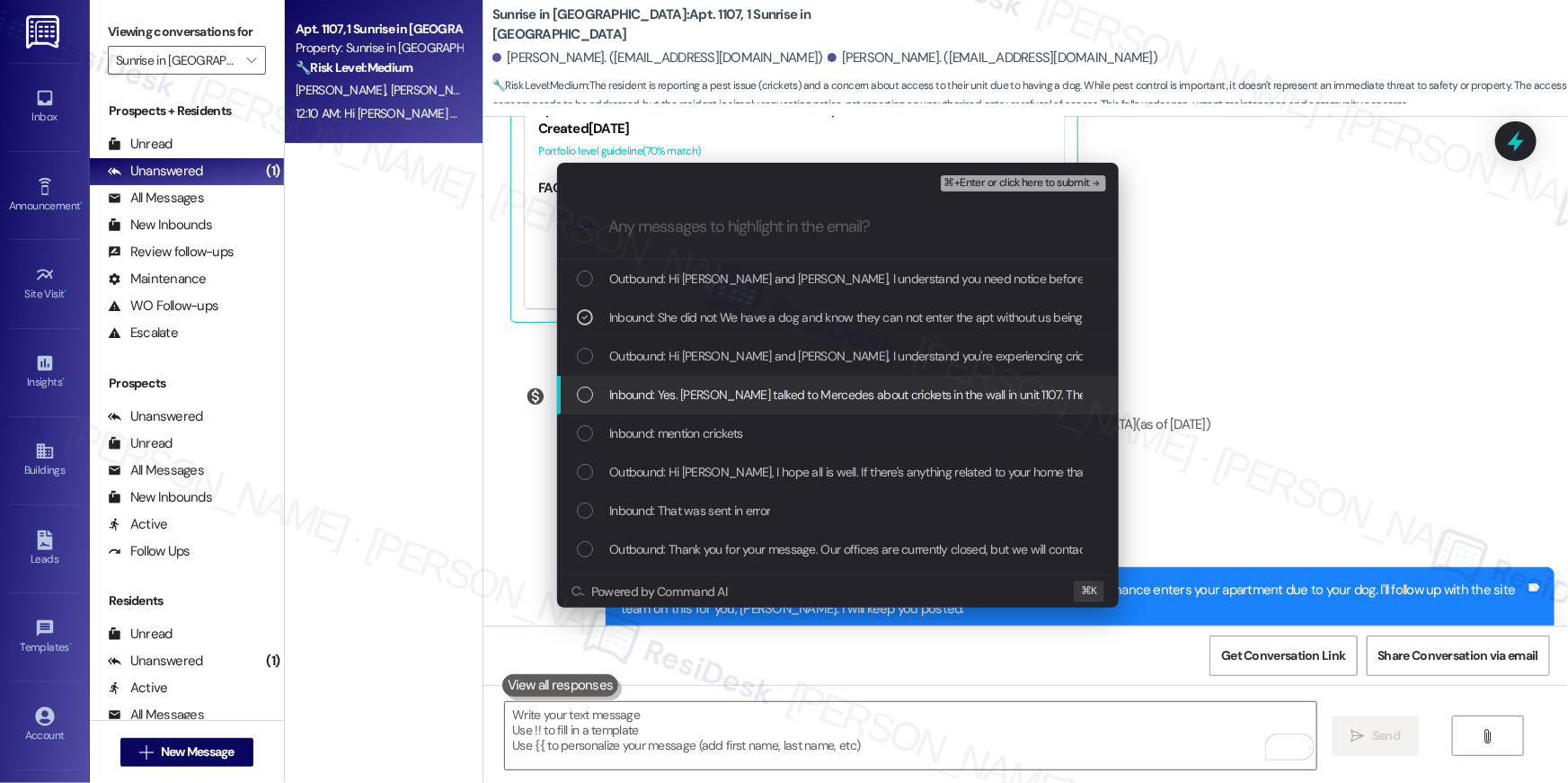
click at [783, 403] on span "Inbound: Yes. [PERSON_NAME] talked to Mercedes about crickets in the wall in un…" at bounding box center [992, 395] width 766 height 20
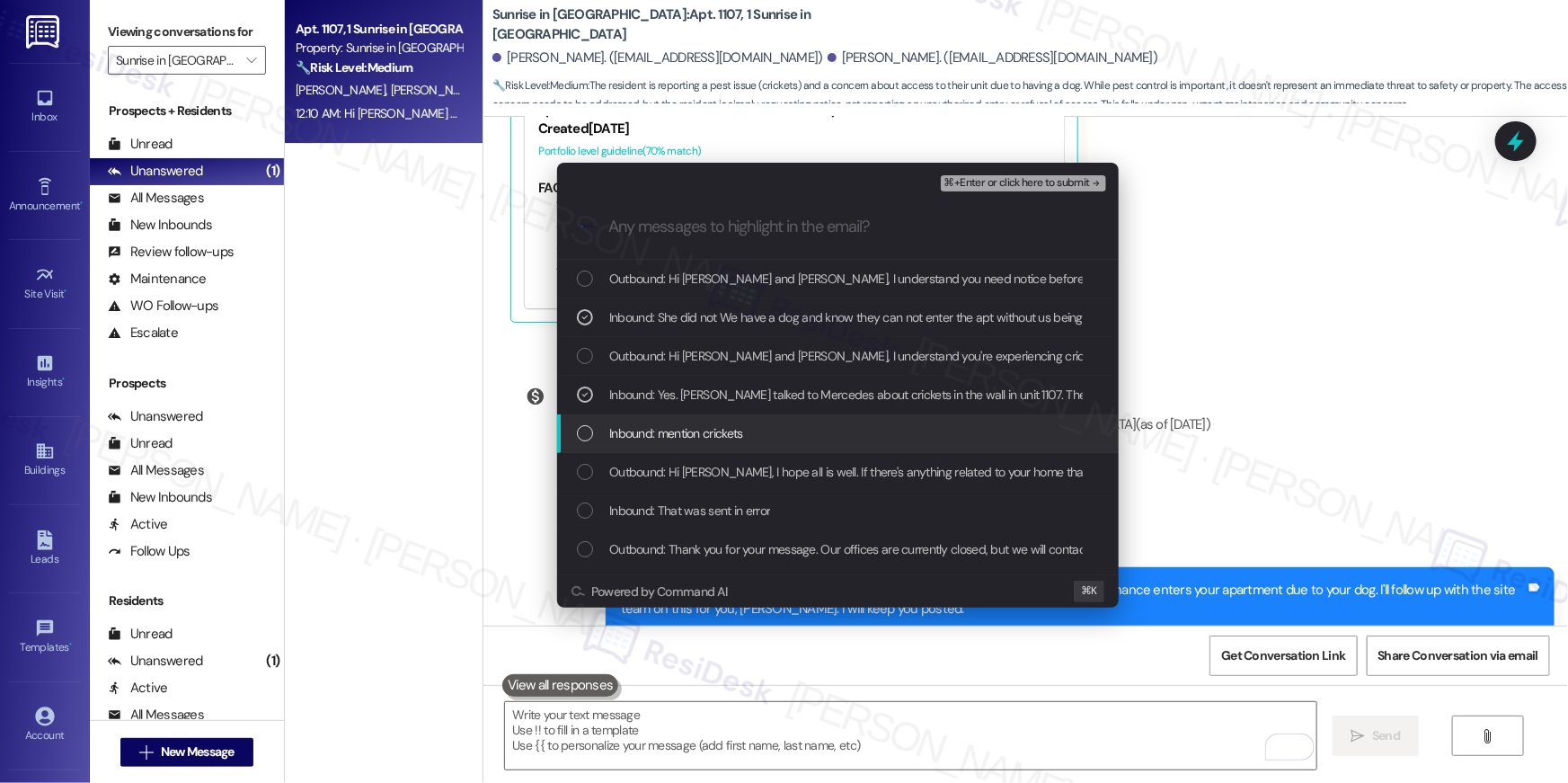
drag, startPoint x: 718, startPoint y: 437, endPoint x: 715, endPoint y: 476, distance: 39.1
click at [718, 437] on span "Inbound: mention crickets" at bounding box center [675, 433] width 134 height 20
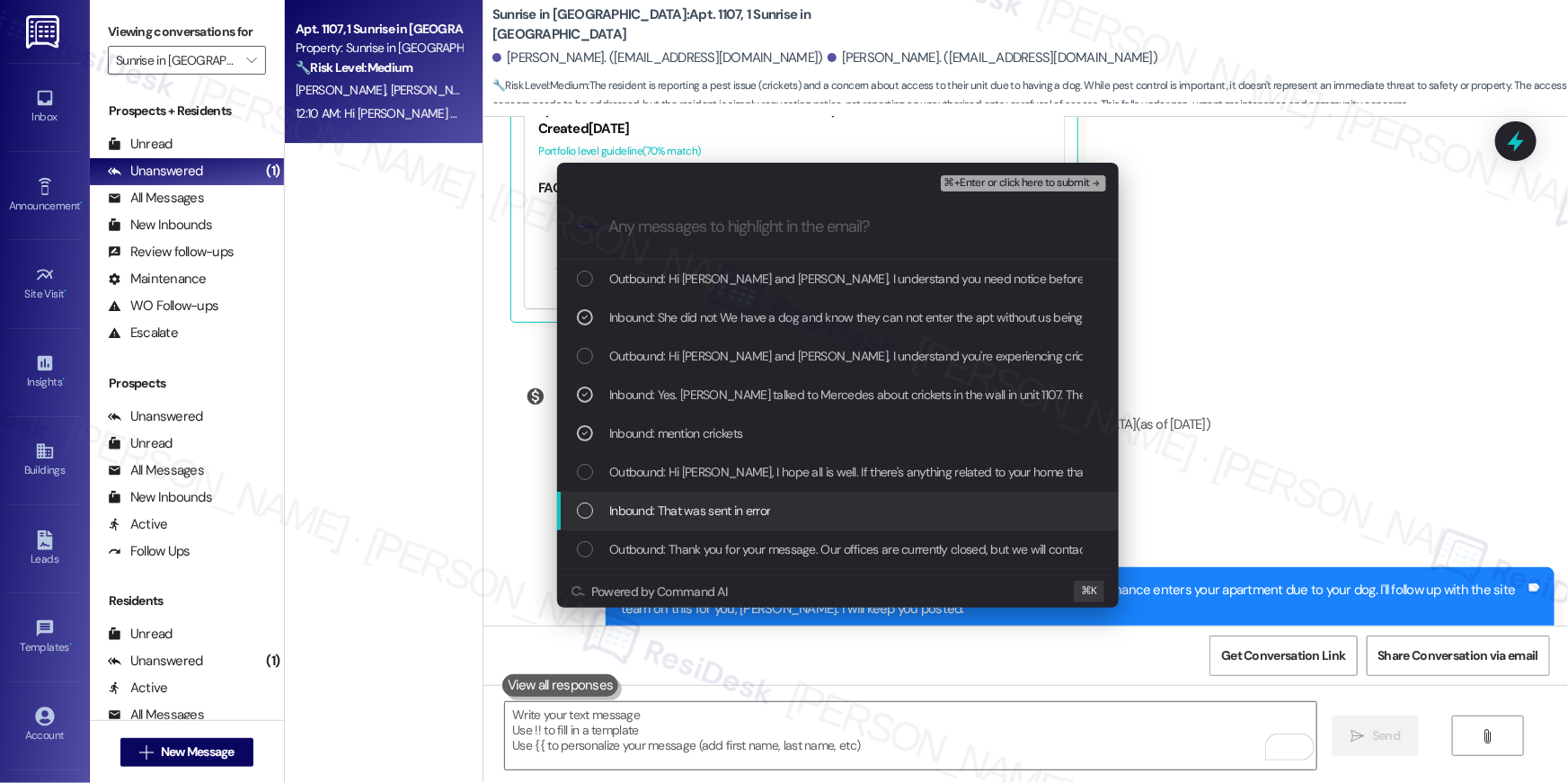
click at [715, 503] on span "Inbound: That was sent in error" at bounding box center [689, 511] width 161 height 20
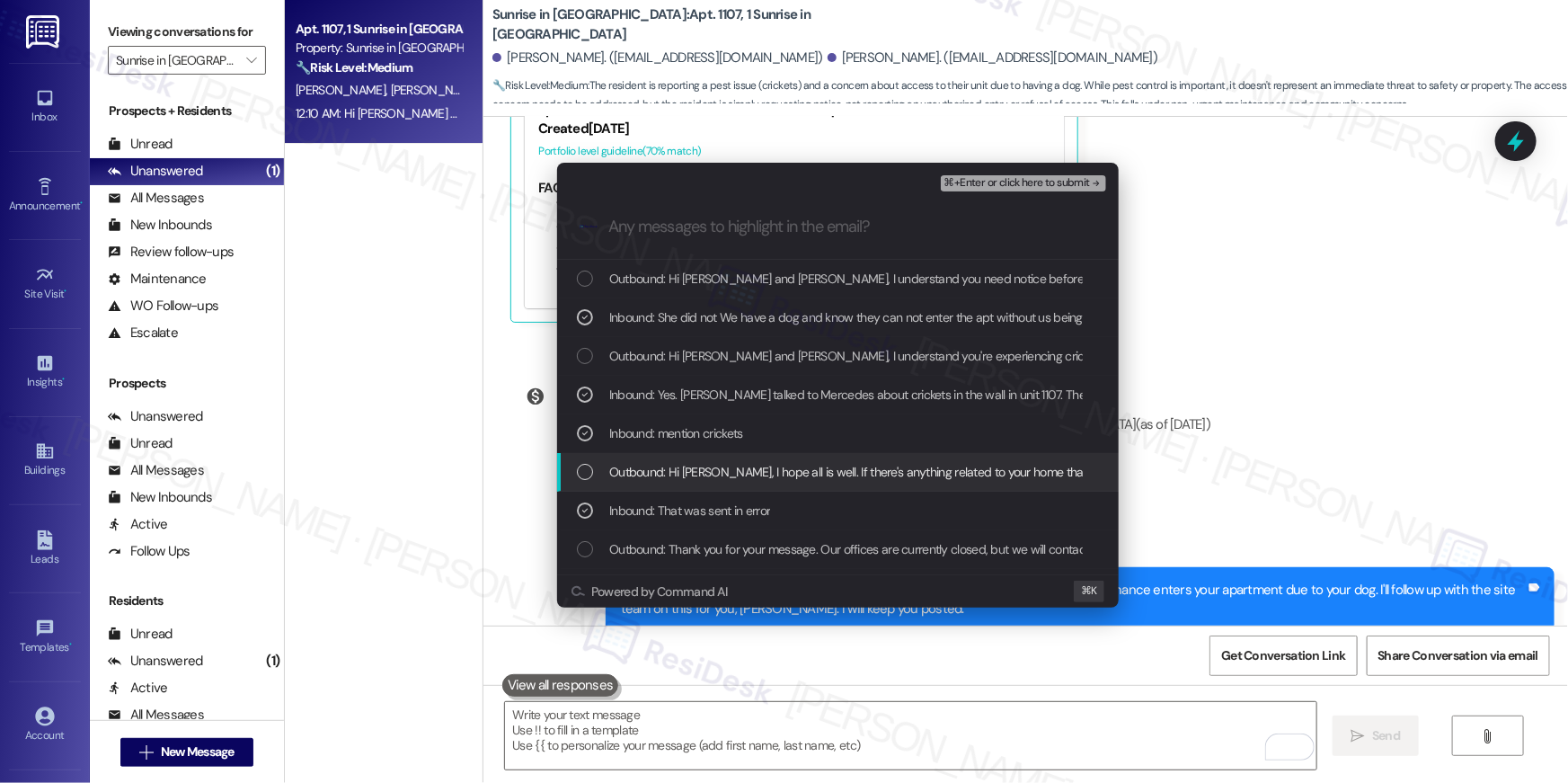
scroll to position [3, 0]
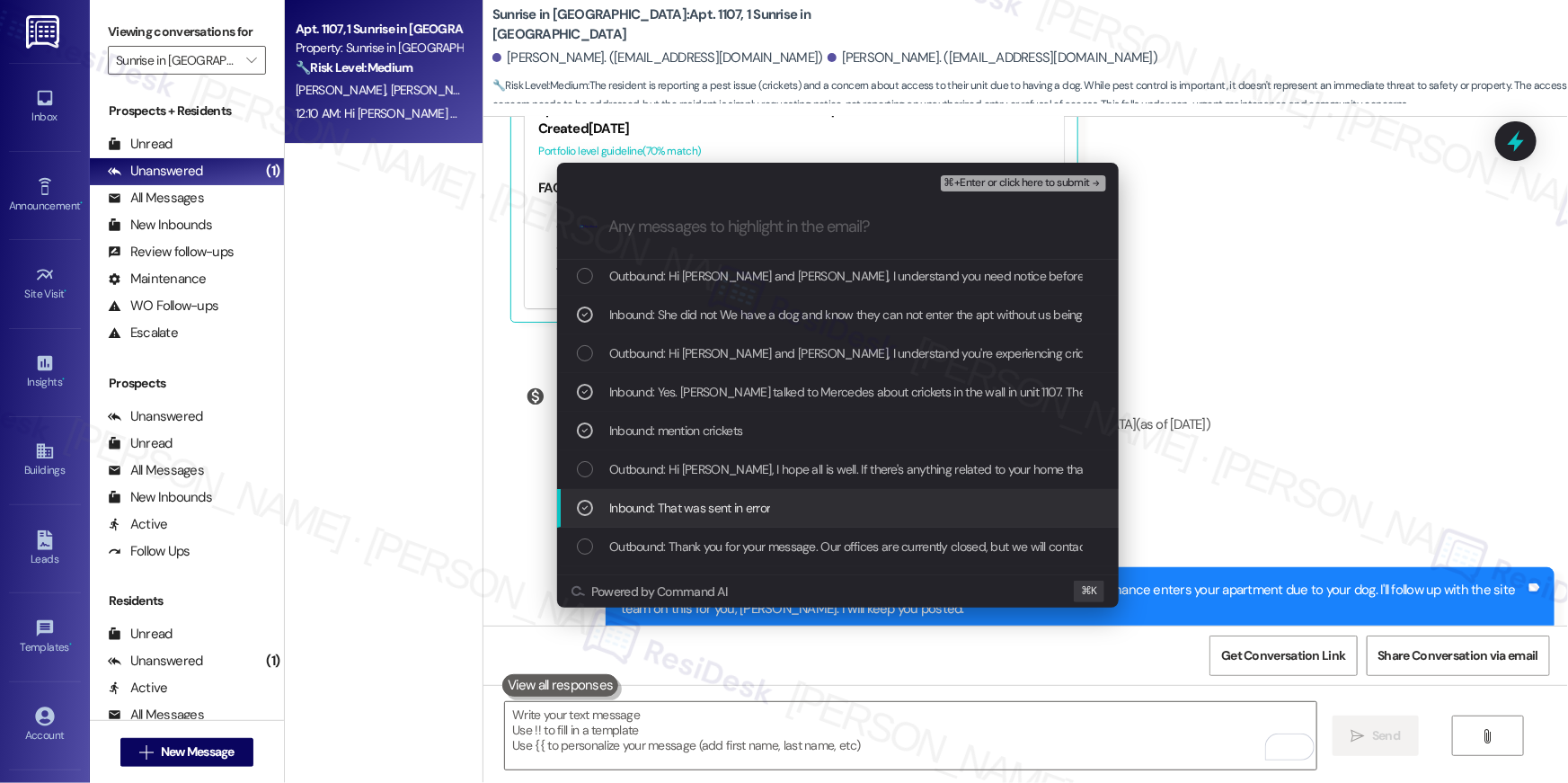
click at [701, 503] on span "Inbound: That was sent in error" at bounding box center [689, 508] width 161 height 20
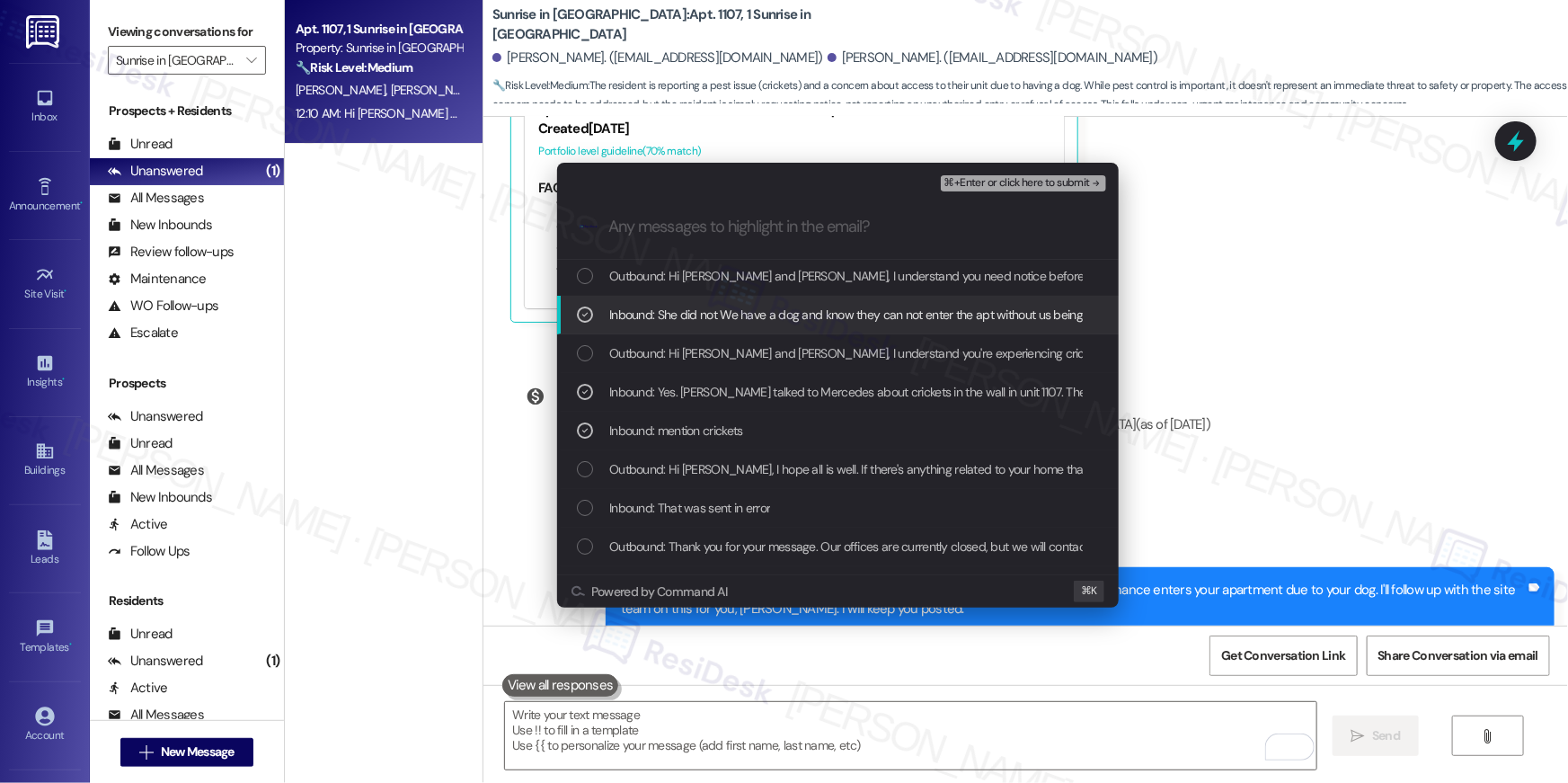
click at [1008, 188] on span "⌘+Enter or click here to submit" at bounding box center [1017, 184] width 146 height 13
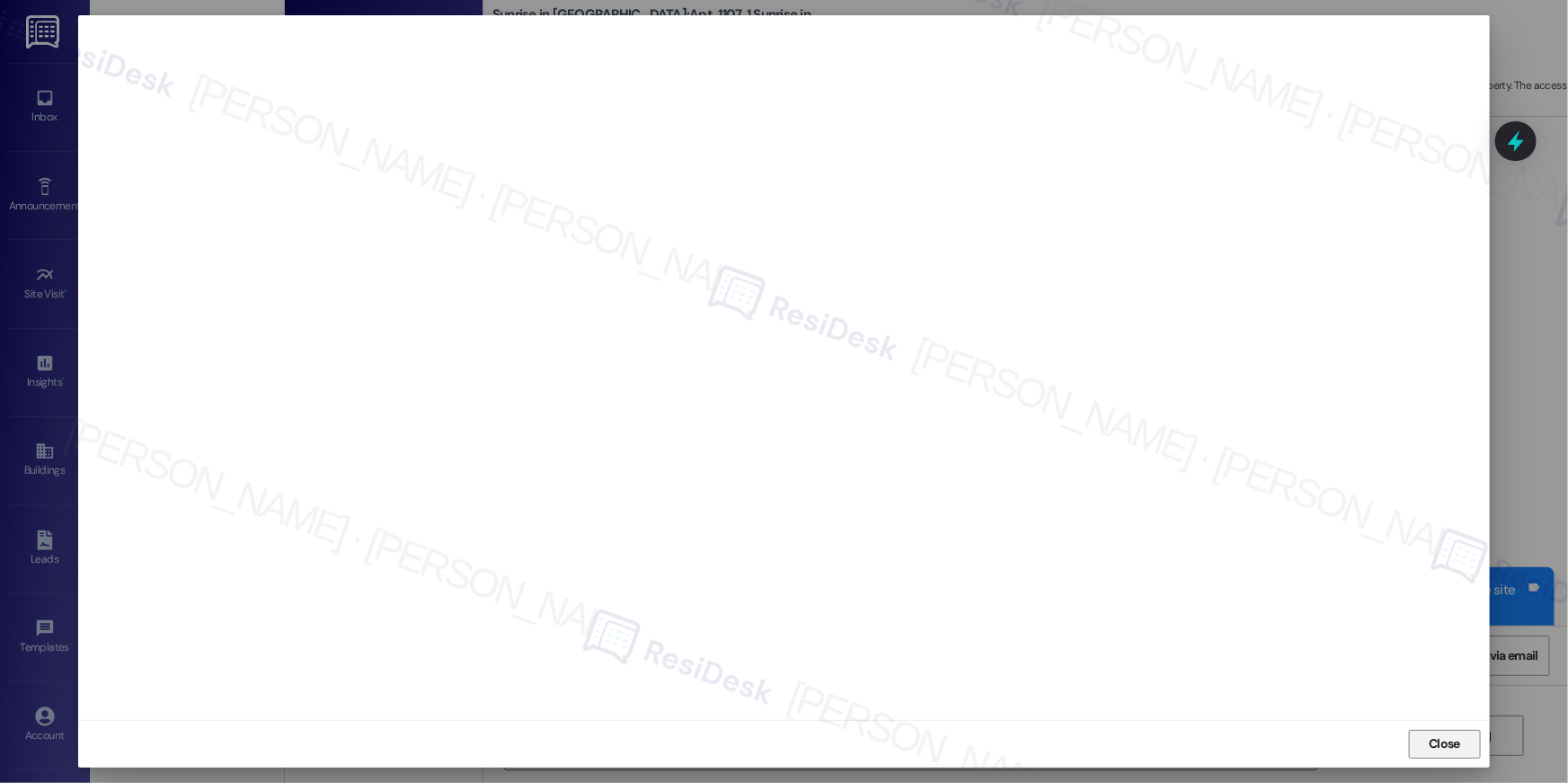
click at [1458, 750] on span "Close" at bounding box center [1444, 744] width 32 height 19
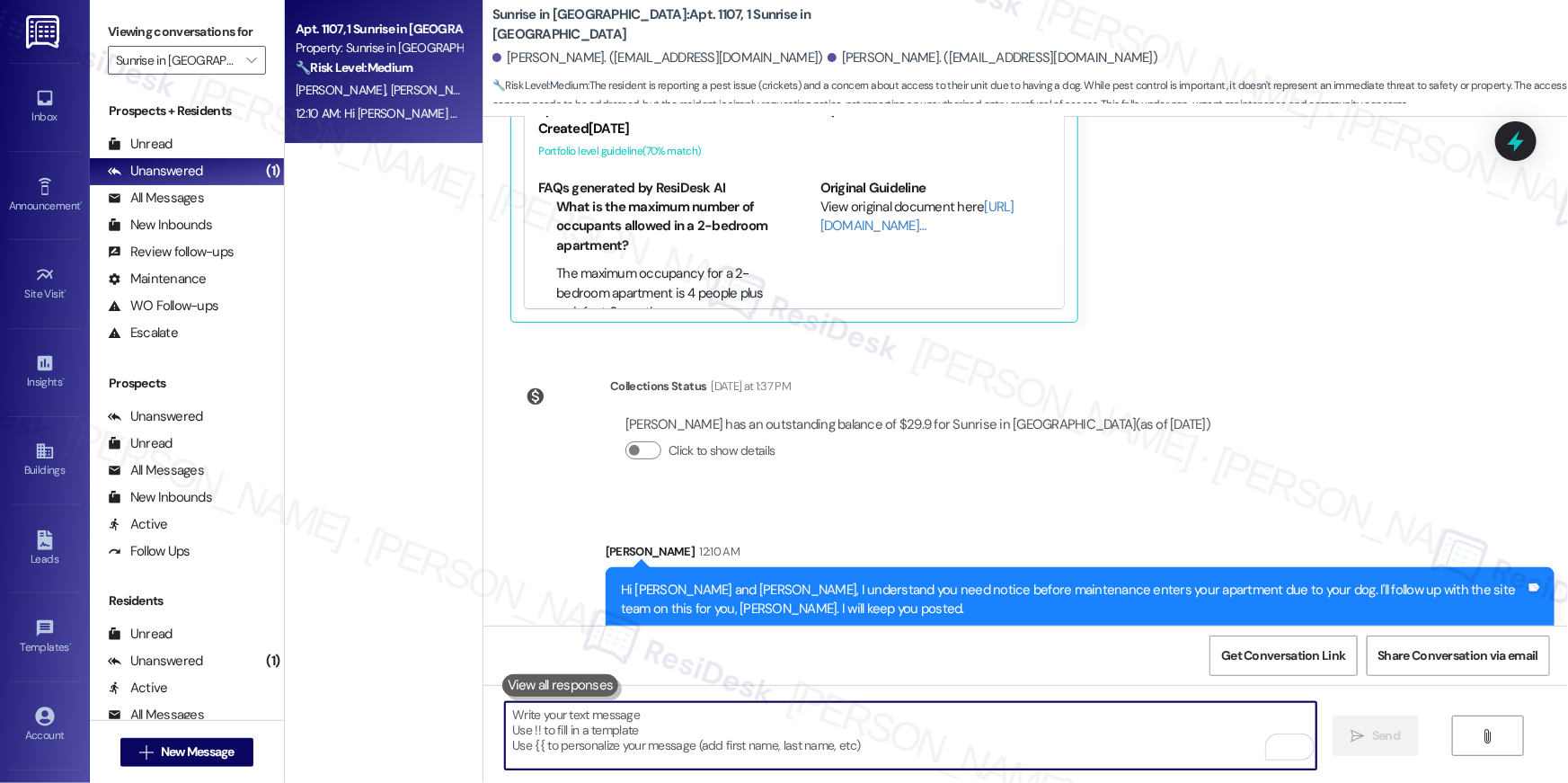
click at [1239, 732] on textarea "To enrich screen reader interactions, please activate Accessibility in Grammarl…" at bounding box center [911, 736] width 812 height 67
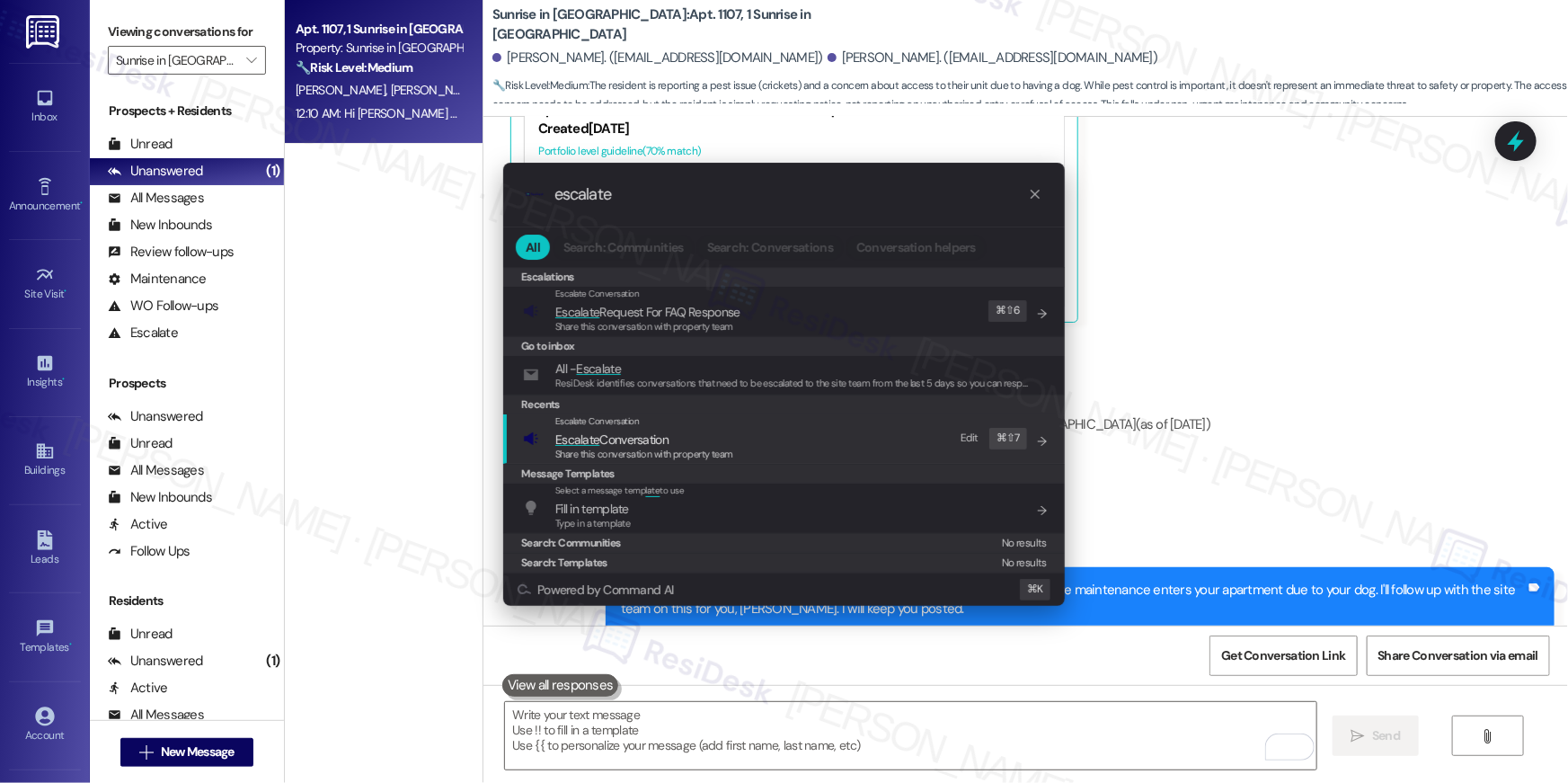
type input "escalate"
click at [679, 453] on span "Share this conversation with property team" at bounding box center [644, 454] width 178 height 13
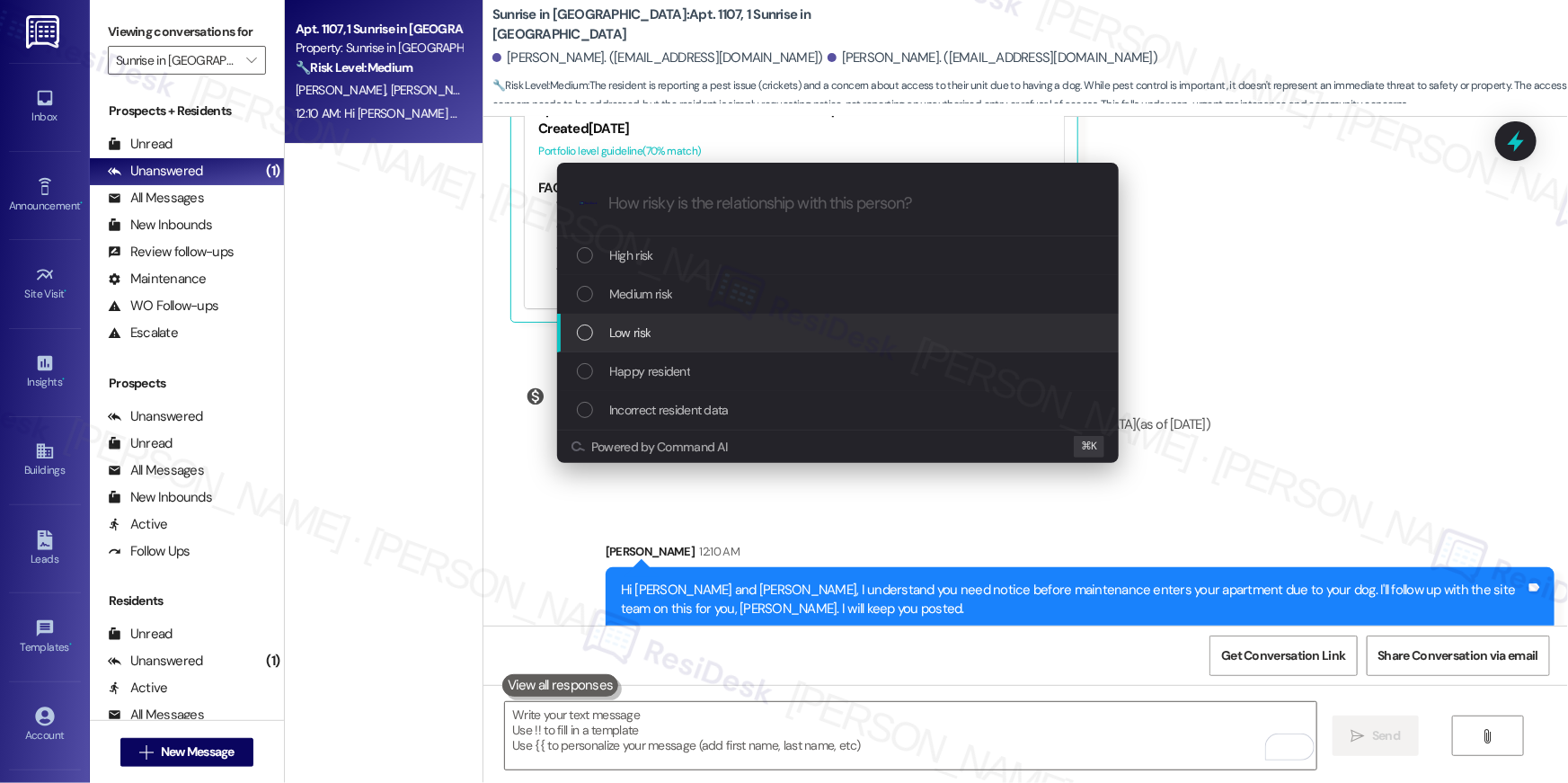
click at [667, 332] on div "Low risk" at bounding box center [840, 332] width 526 height 20
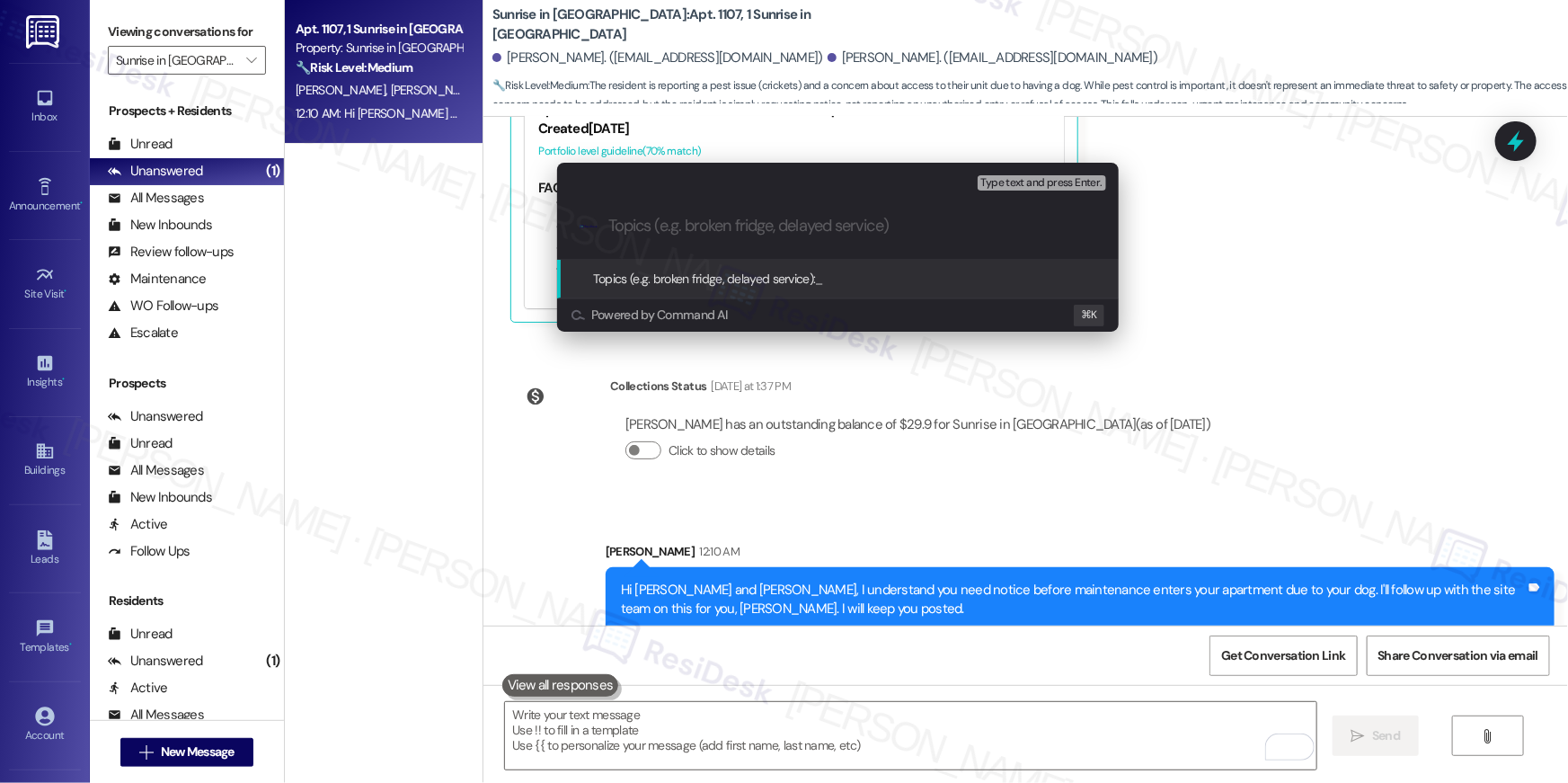
paste input "Work order filed by Residesk | 7855273"
type input "Work order filed by Residesk | 7855273"
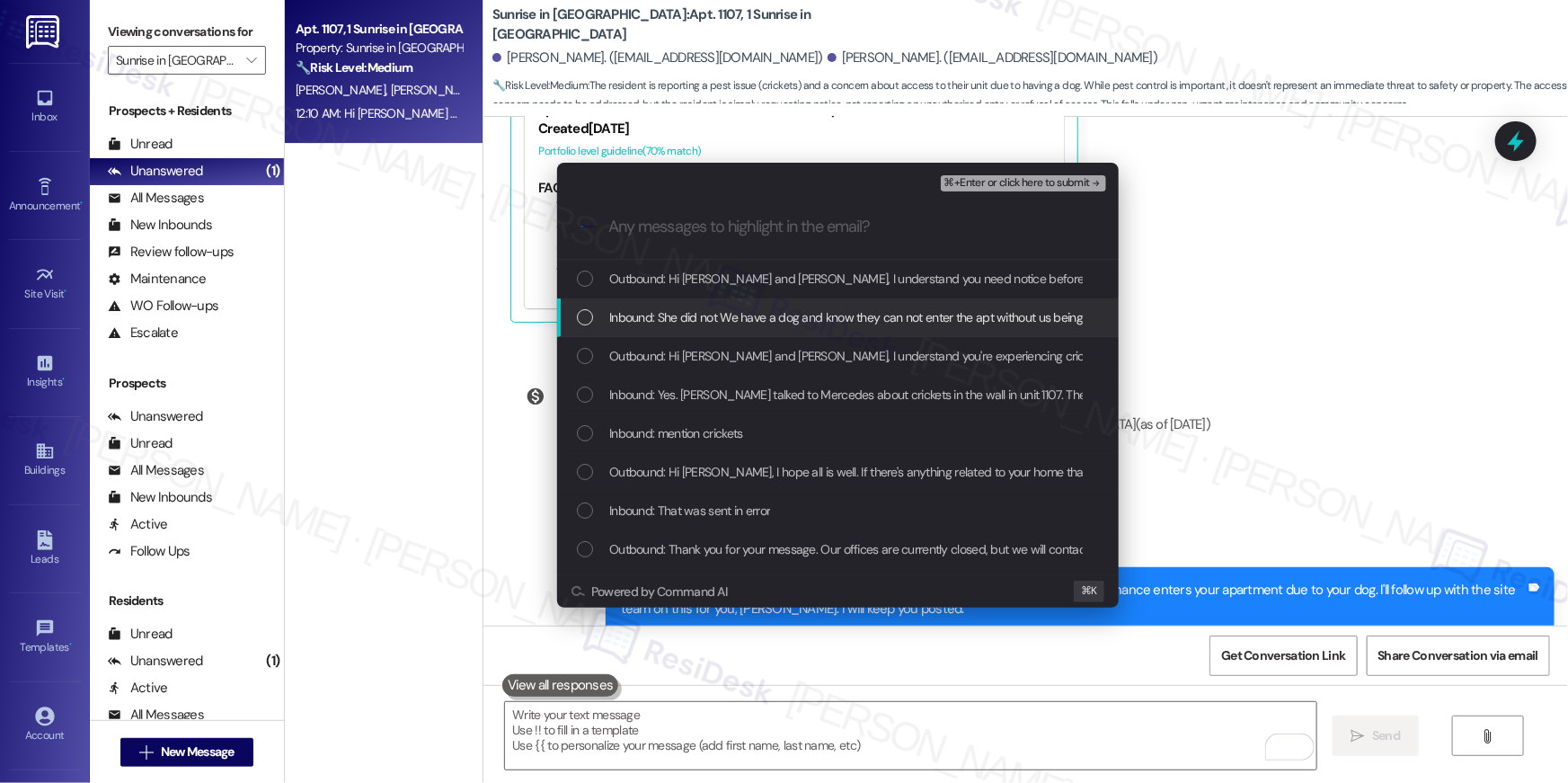
drag, startPoint x: 661, startPoint y: 320, endPoint x: 659, endPoint y: 330, distance: 10.2
click at [661, 320] on span "Inbound: She did not We have a dog and know they can not enter the apt without …" at bounding box center [1087, 318] width 956 height 20
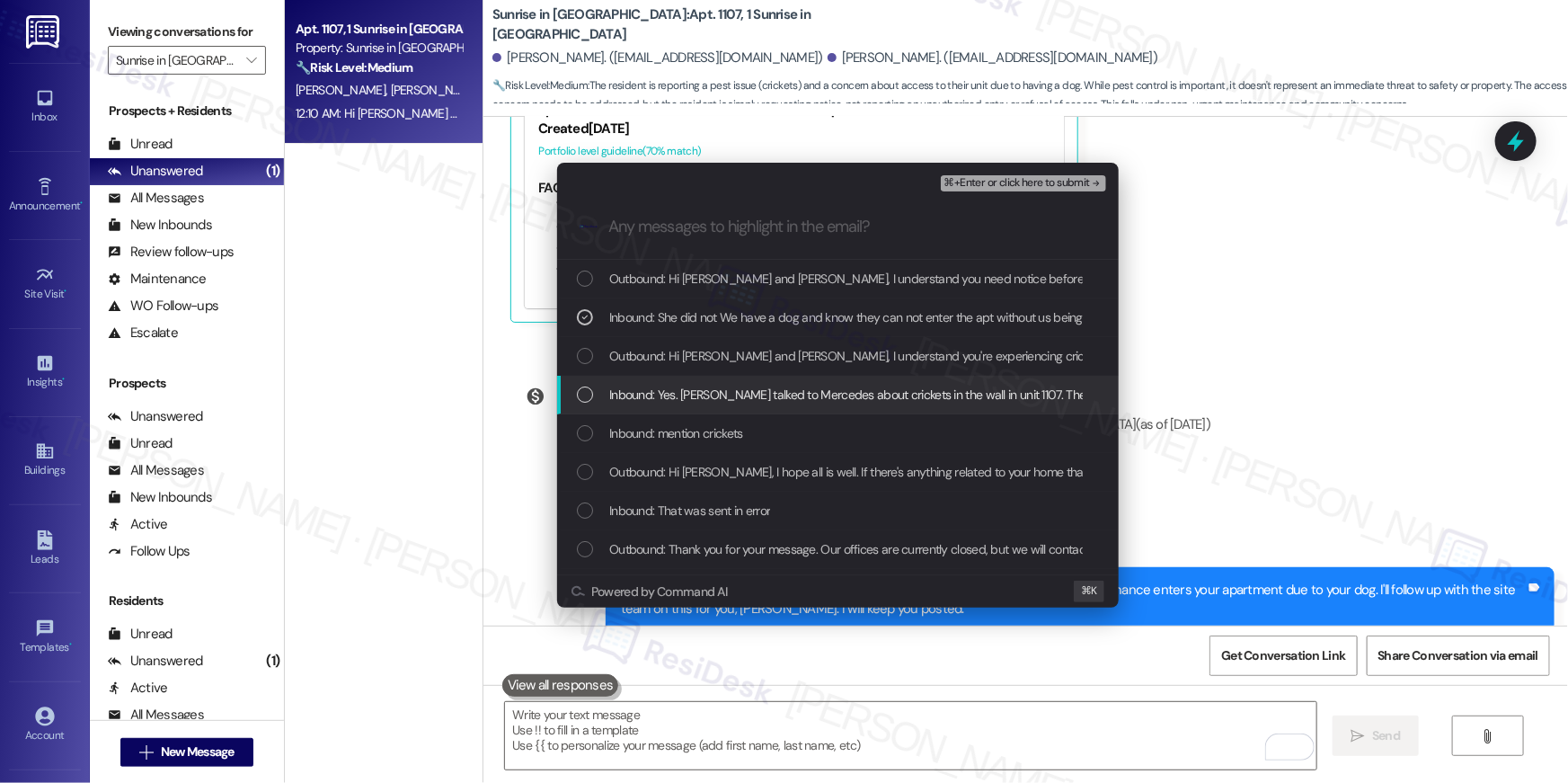
click at [651, 402] on span "Inbound: Yes. [PERSON_NAME] talked to Mercedes about crickets in the wall in un…" at bounding box center [992, 395] width 766 height 20
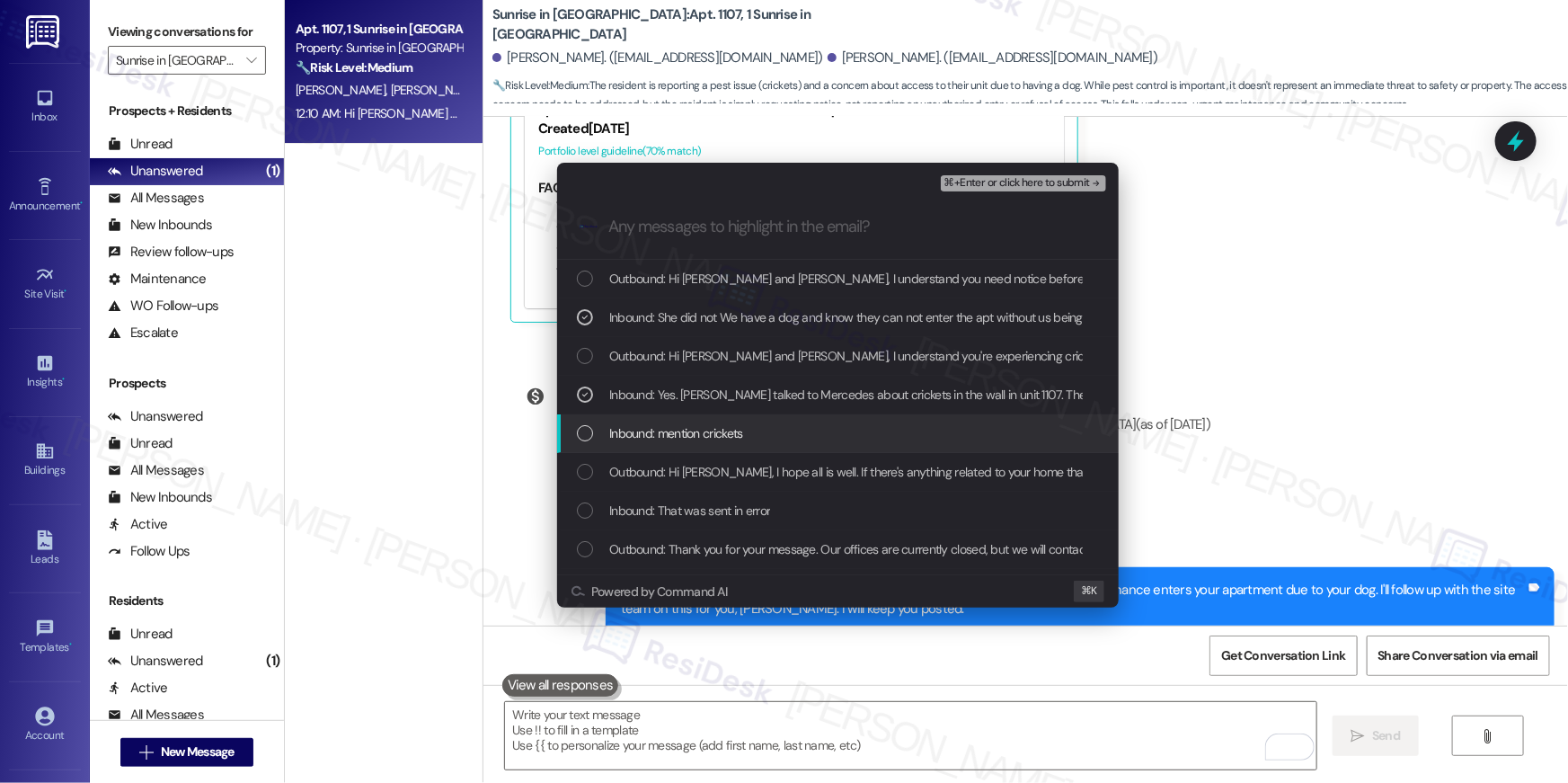
click at [659, 440] on span "Inbound: mention crickets" at bounding box center [675, 433] width 134 height 20
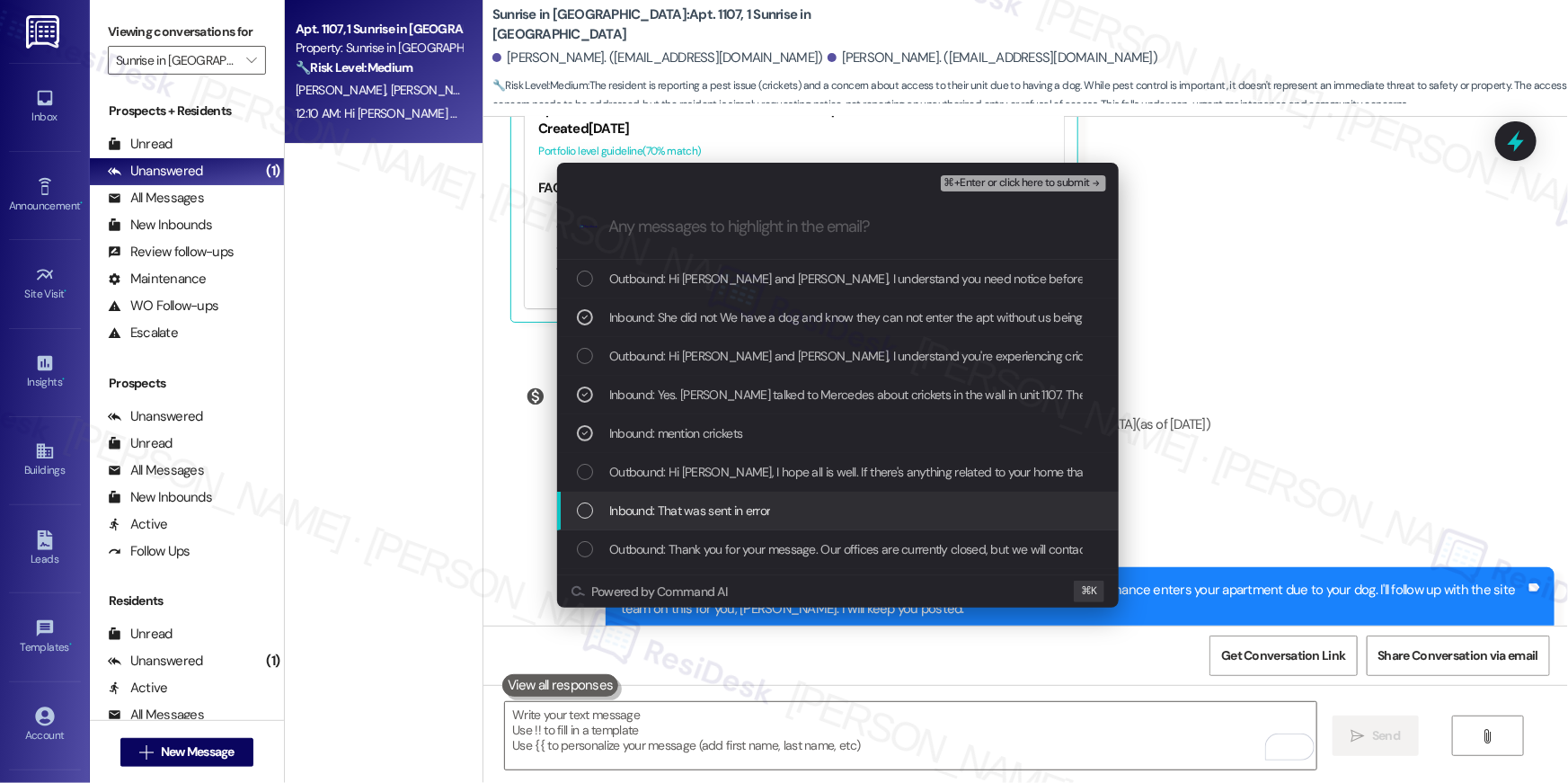
drag, startPoint x: 671, startPoint y: 512, endPoint x: 704, endPoint y: 499, distance: 35.5
click at [673, 511] on span "Inbound: That was sent in error" at bounding box center [689, 511] width 161 height 20
click at [656, 512] on span "Inbound: That was sent in error" at bounding box center [689, 511] width 161 height 20
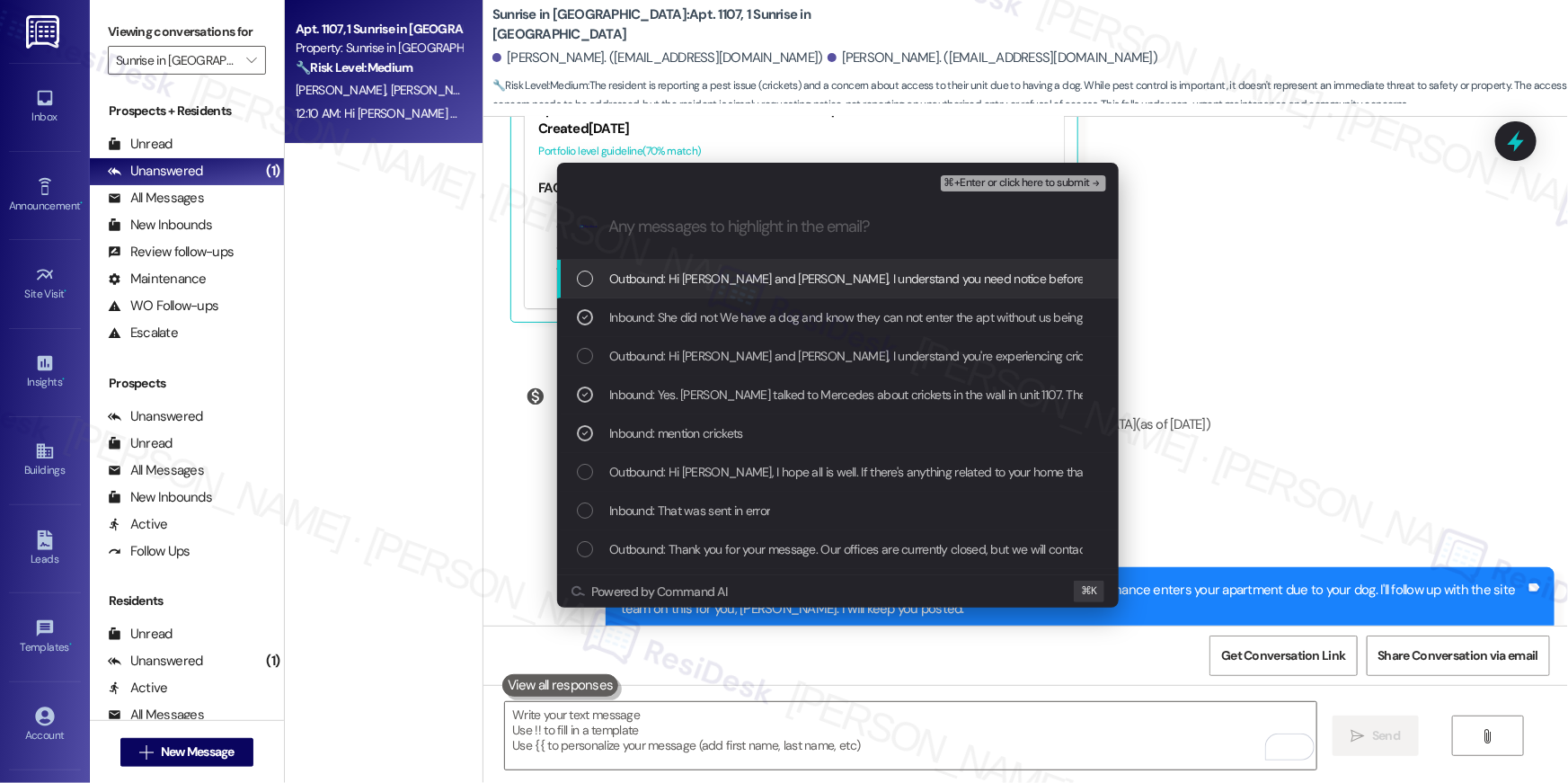
click at [1034, 188] on span "⌘+Enter or click here to submit" at bounding box center [1017, 184] width 146 height 13
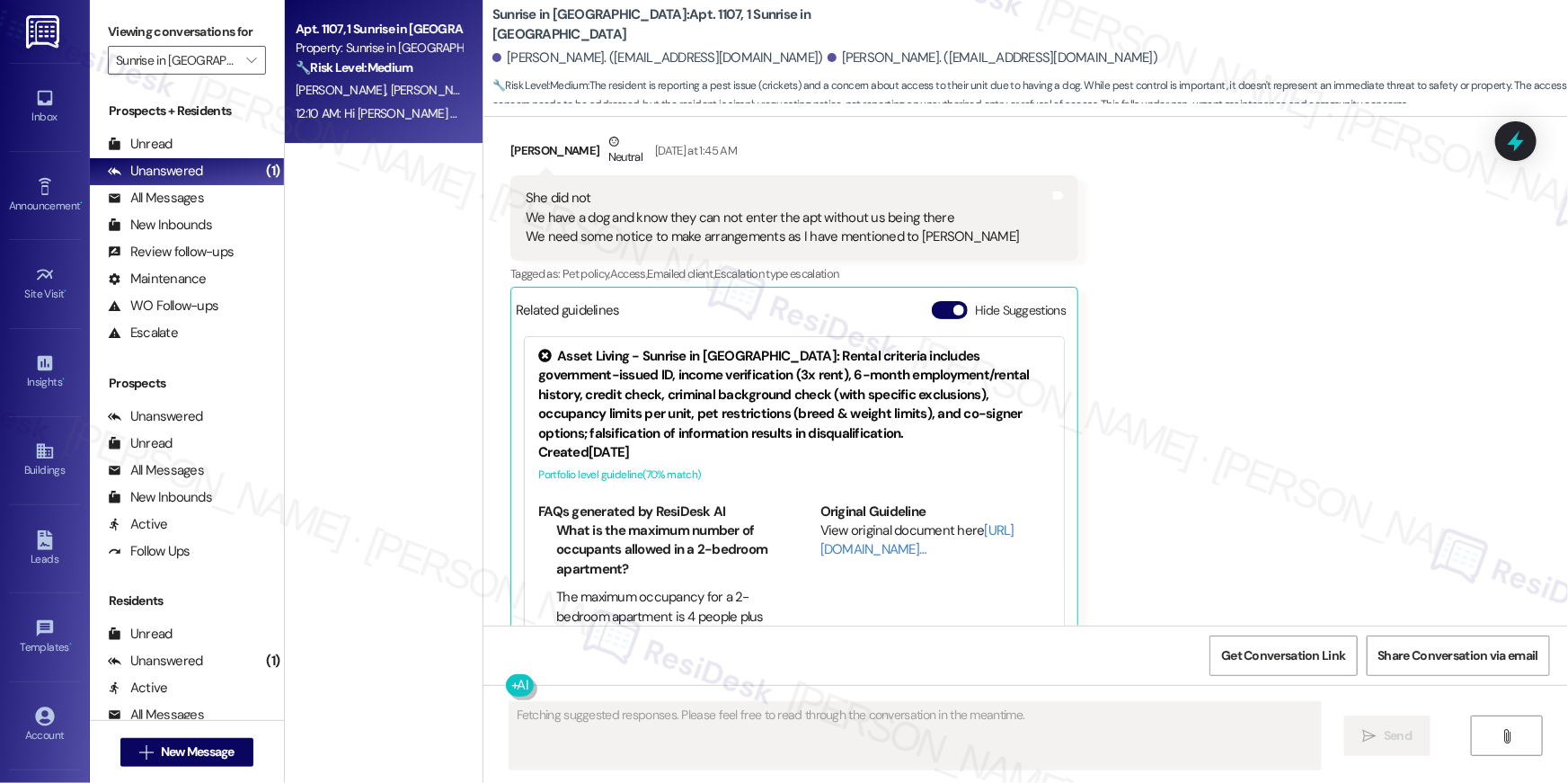
scroll to position [3256, 0]
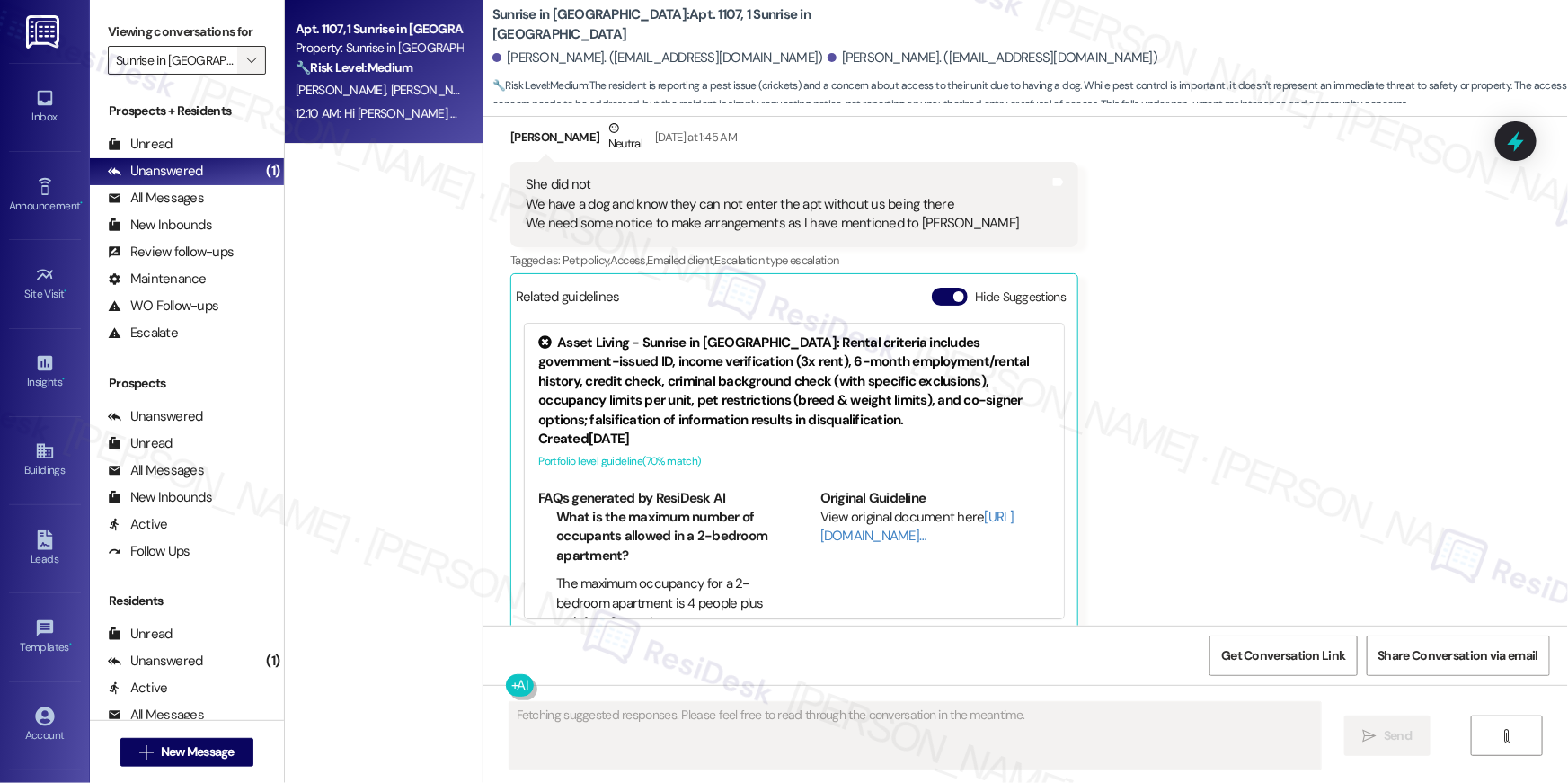
click at [243, 73] on span "" at bounding box center [251, 60] width 17 height 29
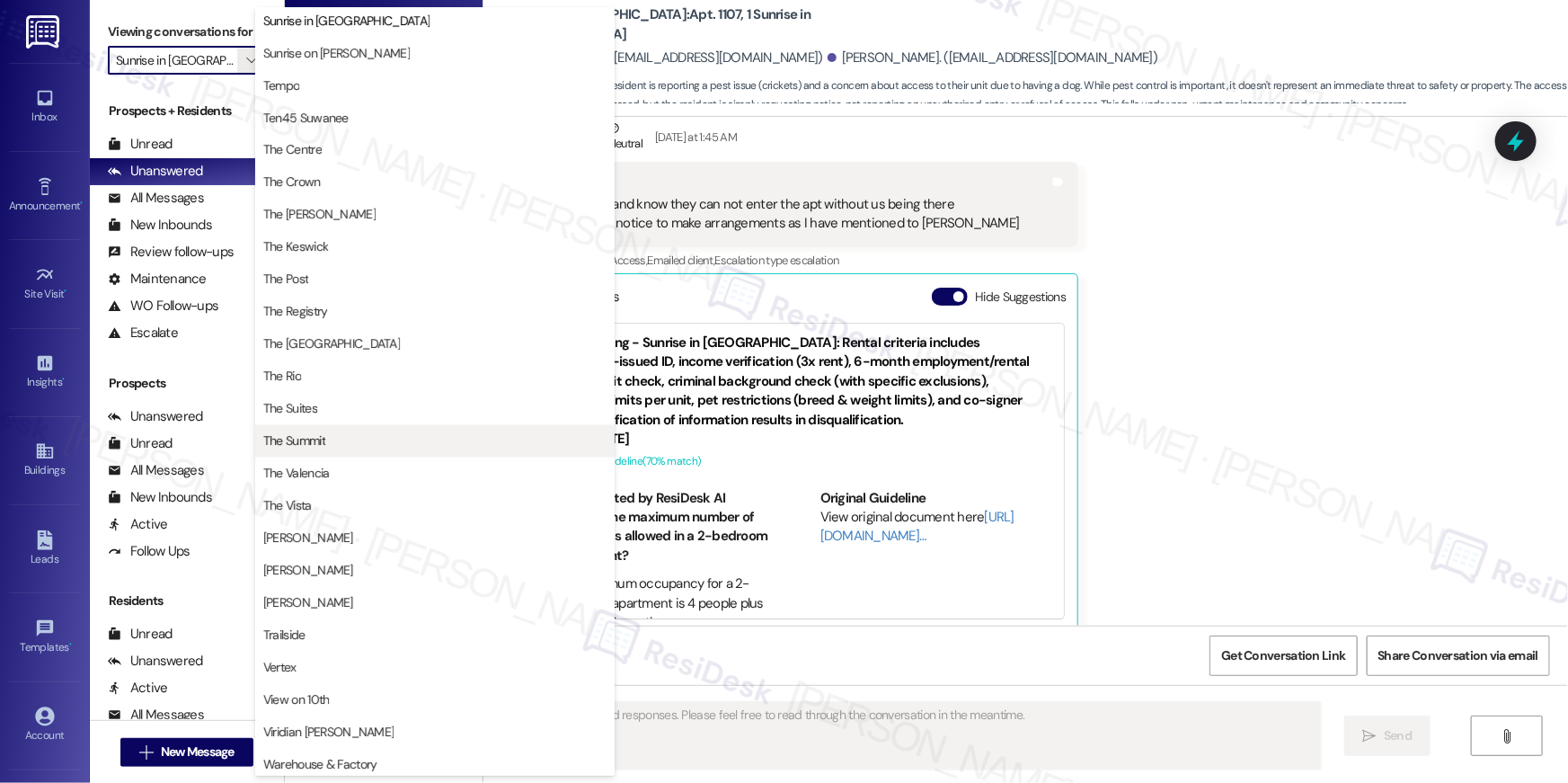
scroll to position [1626, 0]
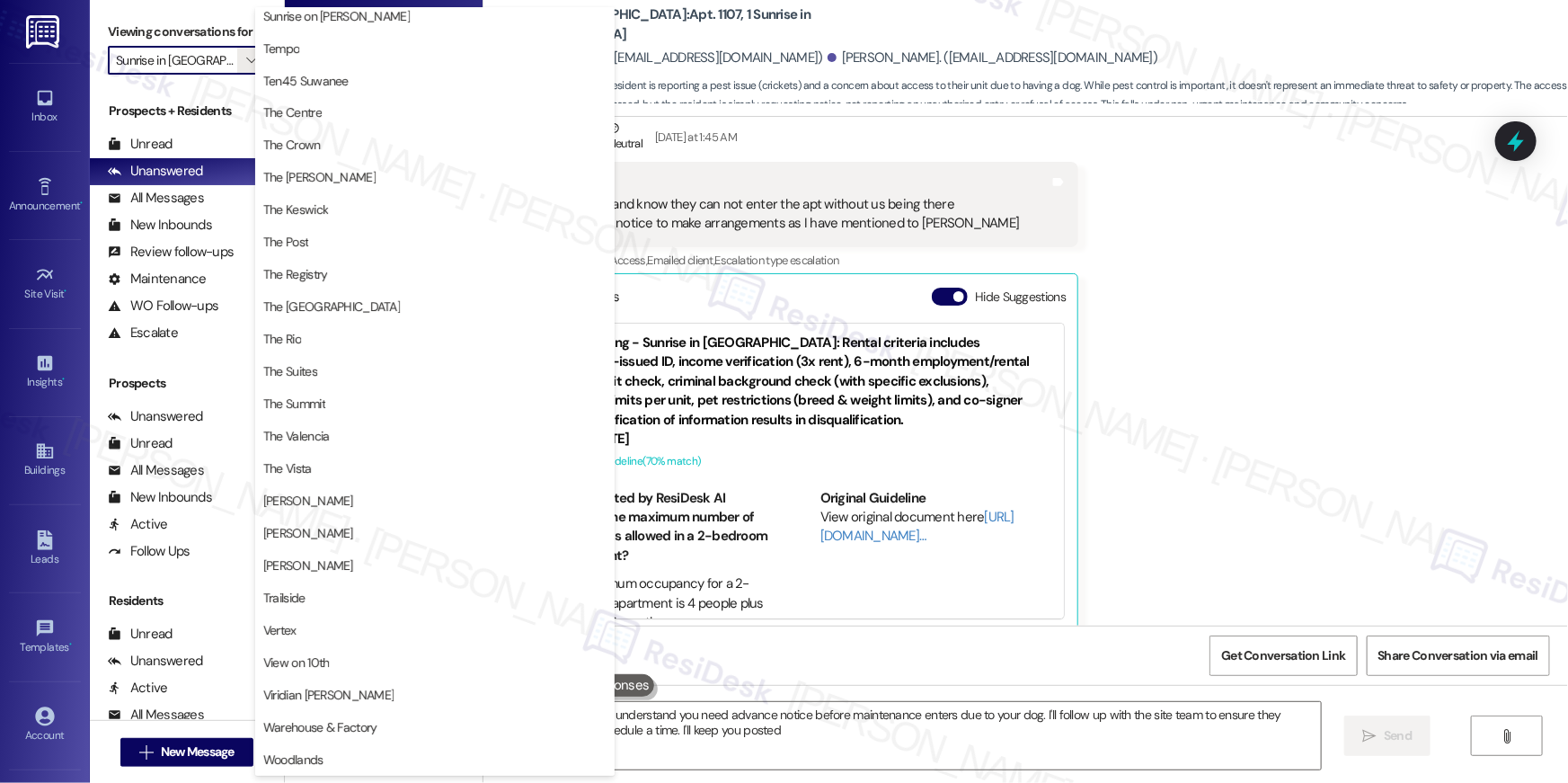
type textarea "Hi {{first_name}}, I understand you need advance notice before maintenance ente…"
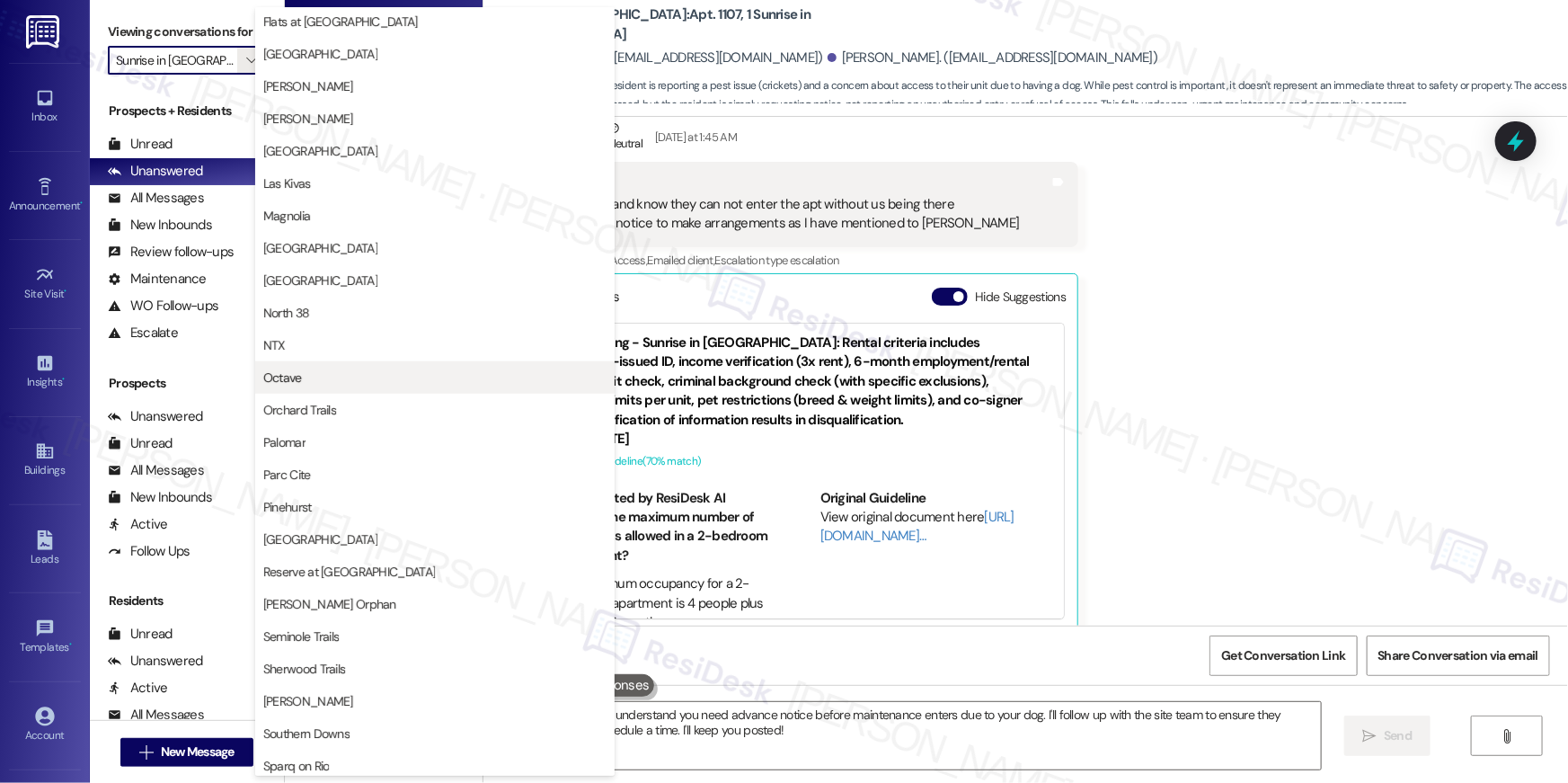
scroll to position [591, 0]
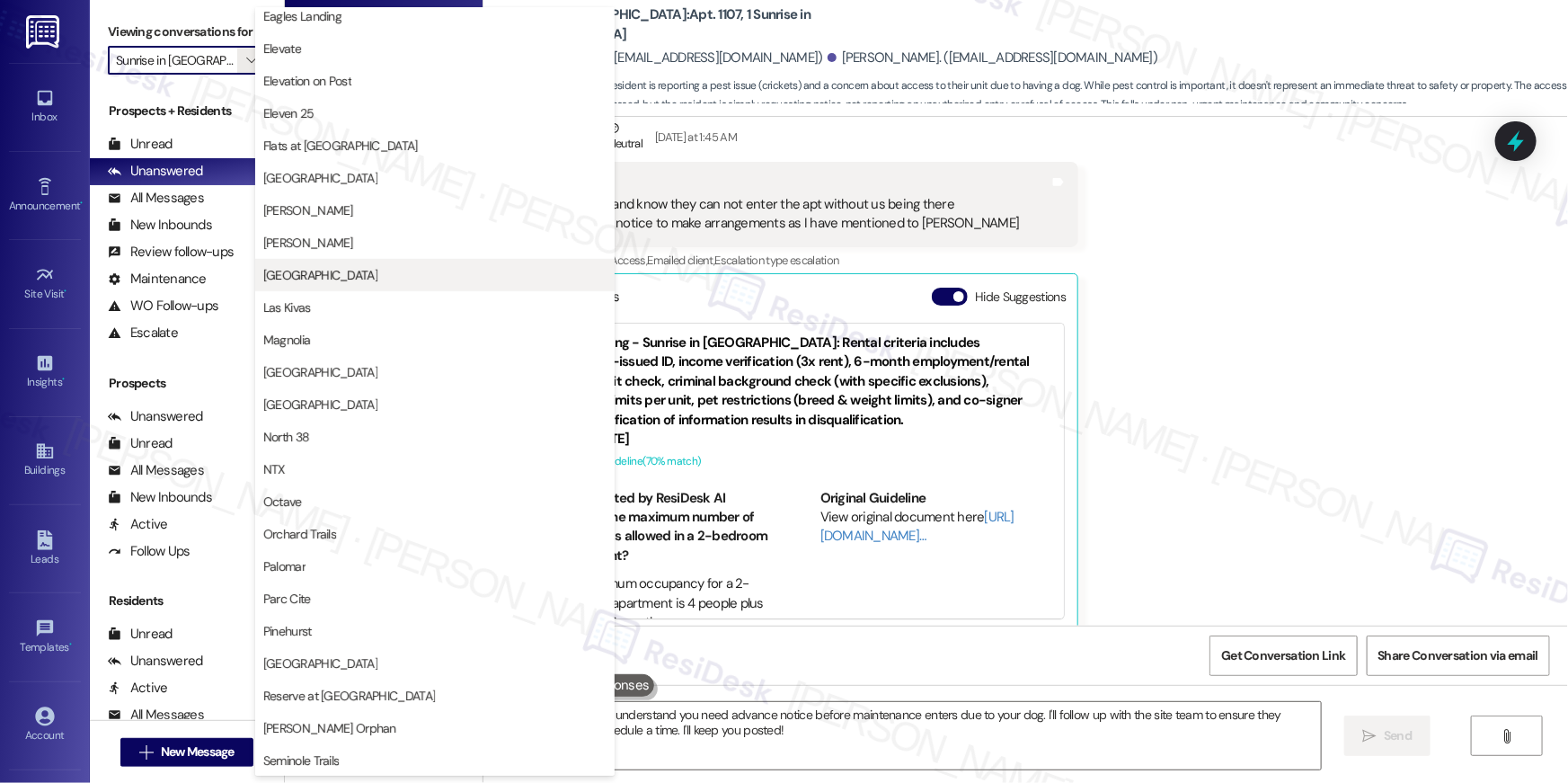
click at [322, 277] on span "[GEOGRAPHIC_DATA]" at bounding box center [319, 275] width 114 height 18
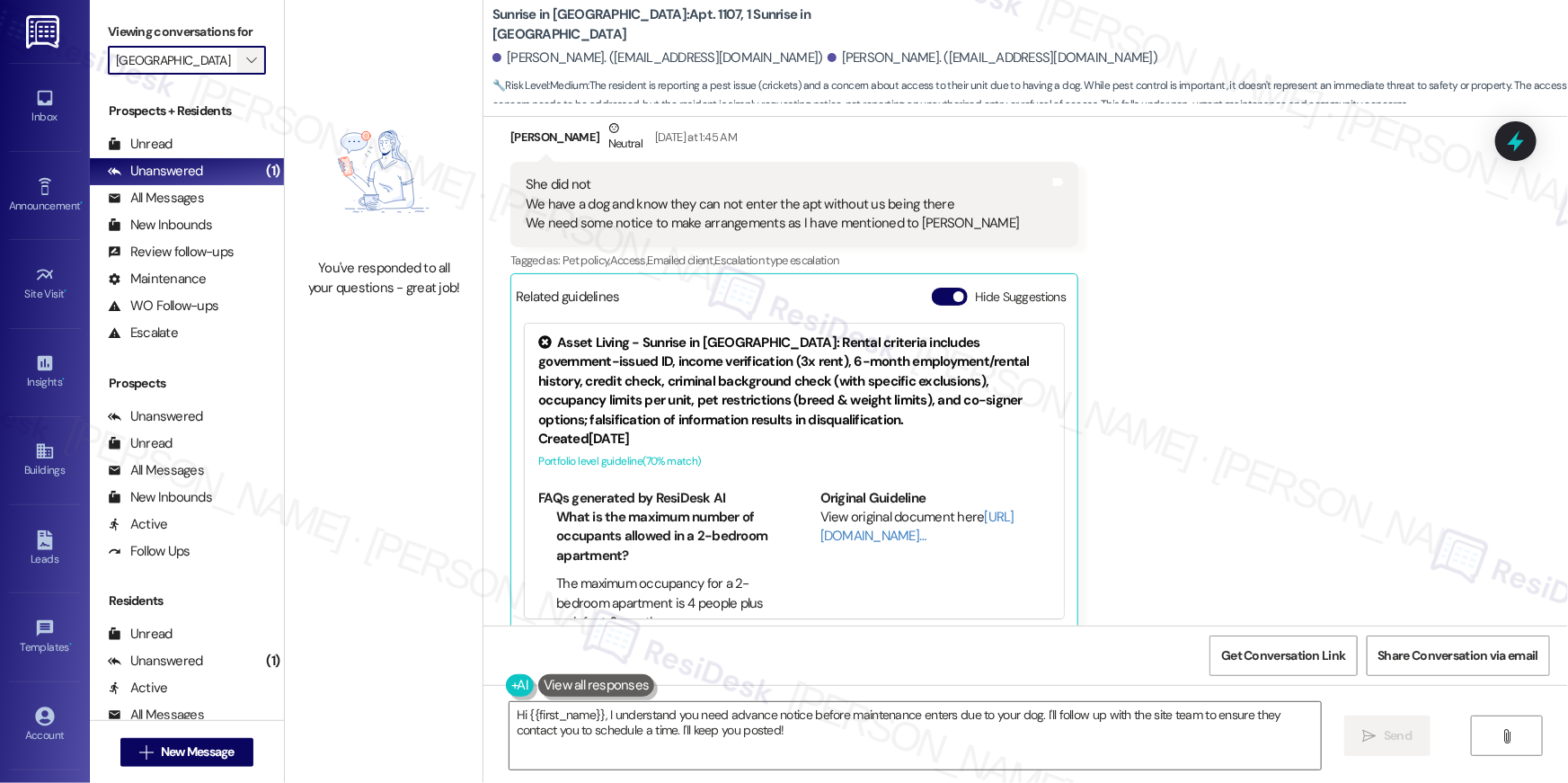
click at [247, 60] on icon "" at bounding box center [251, 60] width 10 height 15
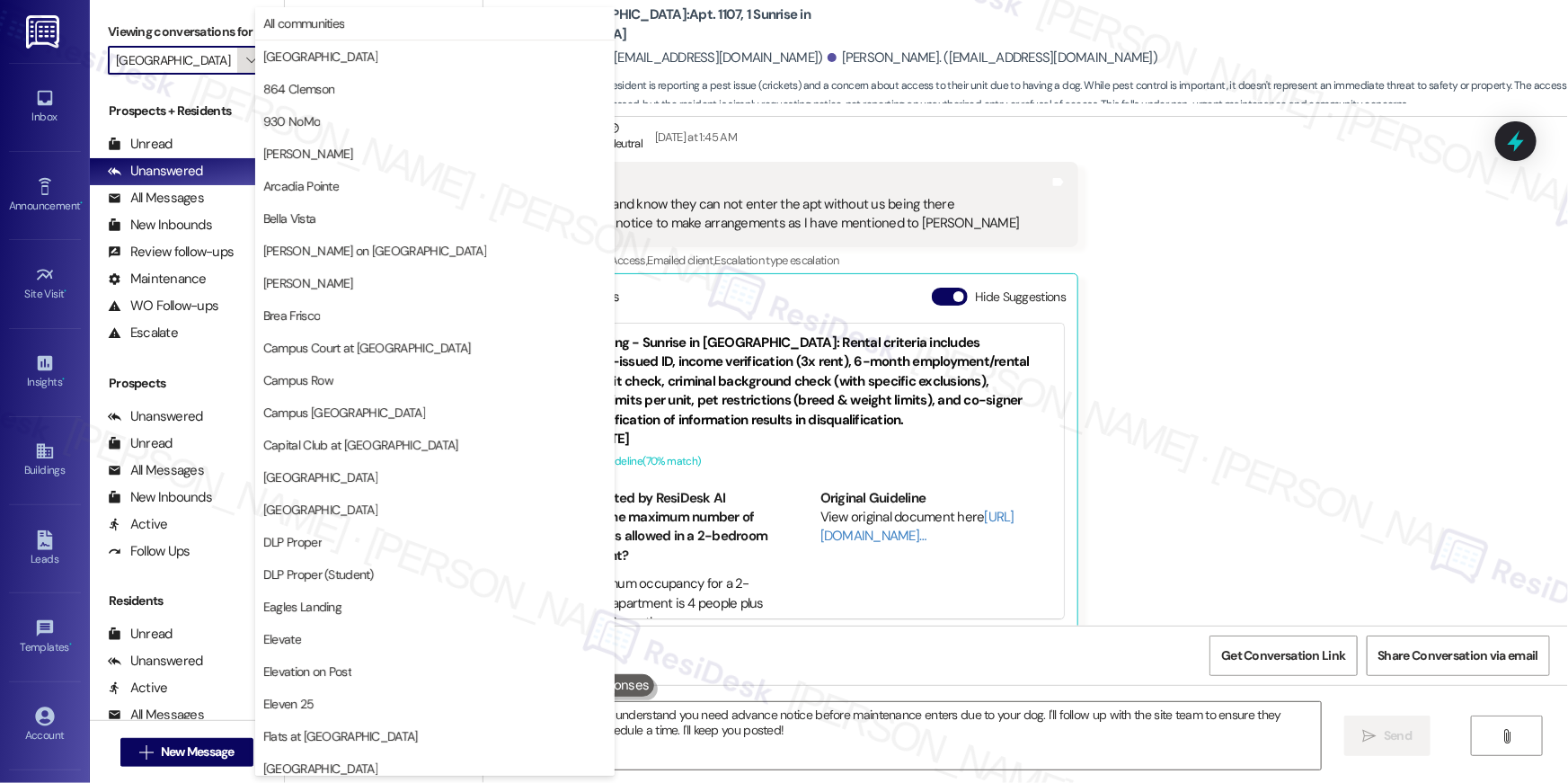
scroll to position [615, 0]
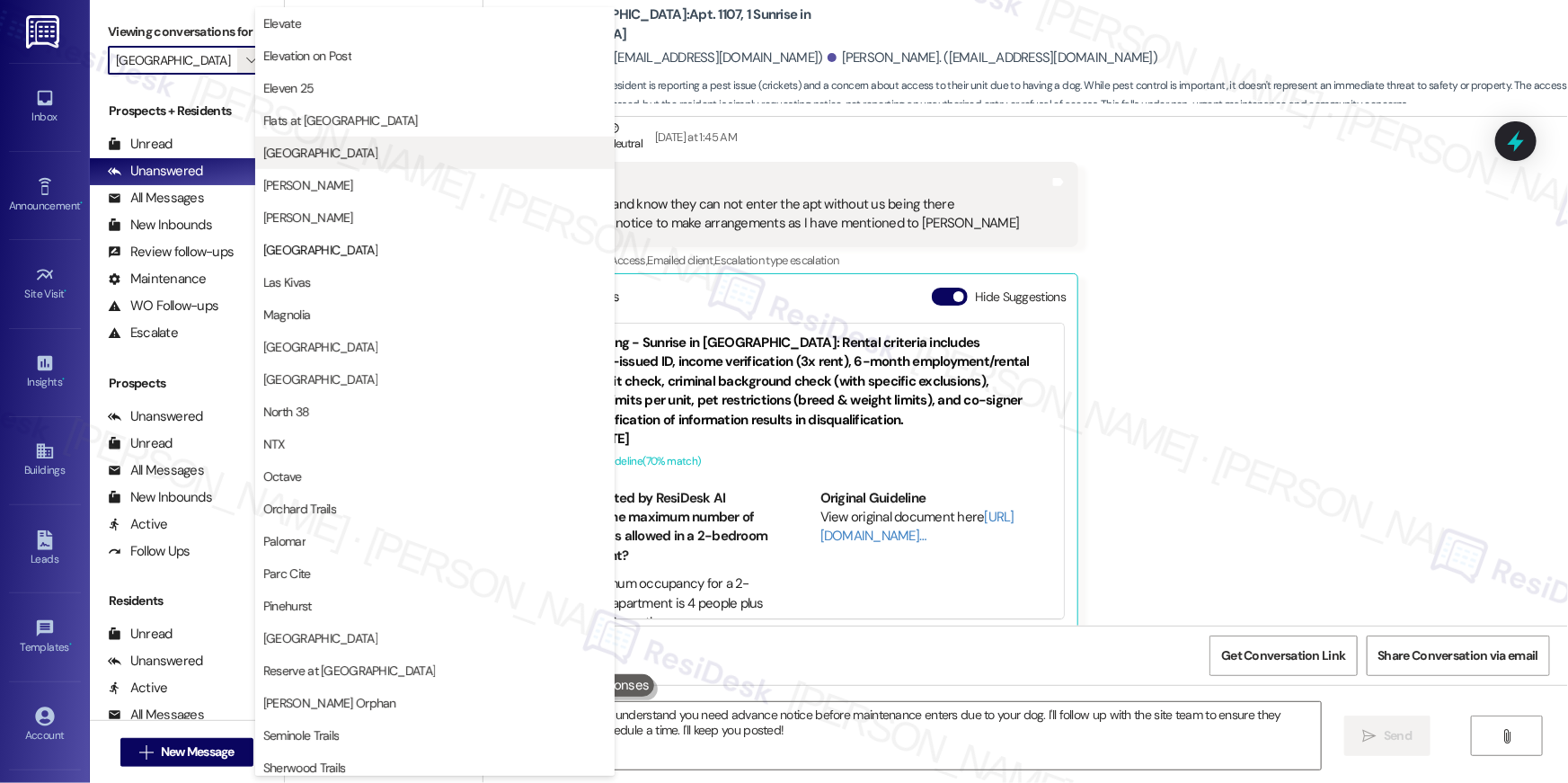
click at [356, 157] on span "[GEOGRAPHIC_DATA]" at bounding box center [319, 153] width 114 height 18
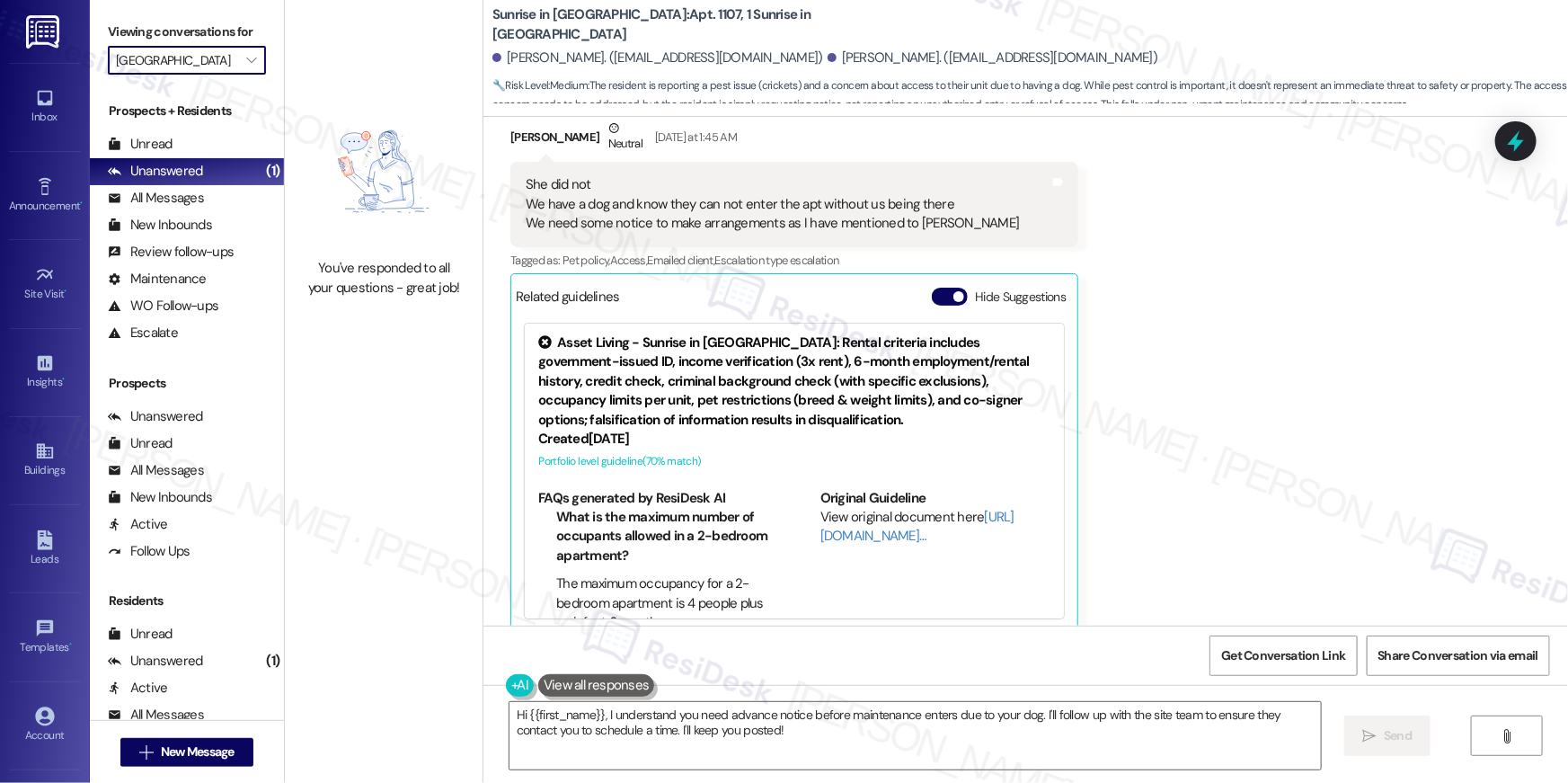
type input "[GEOGRAPHIC_DATA]"
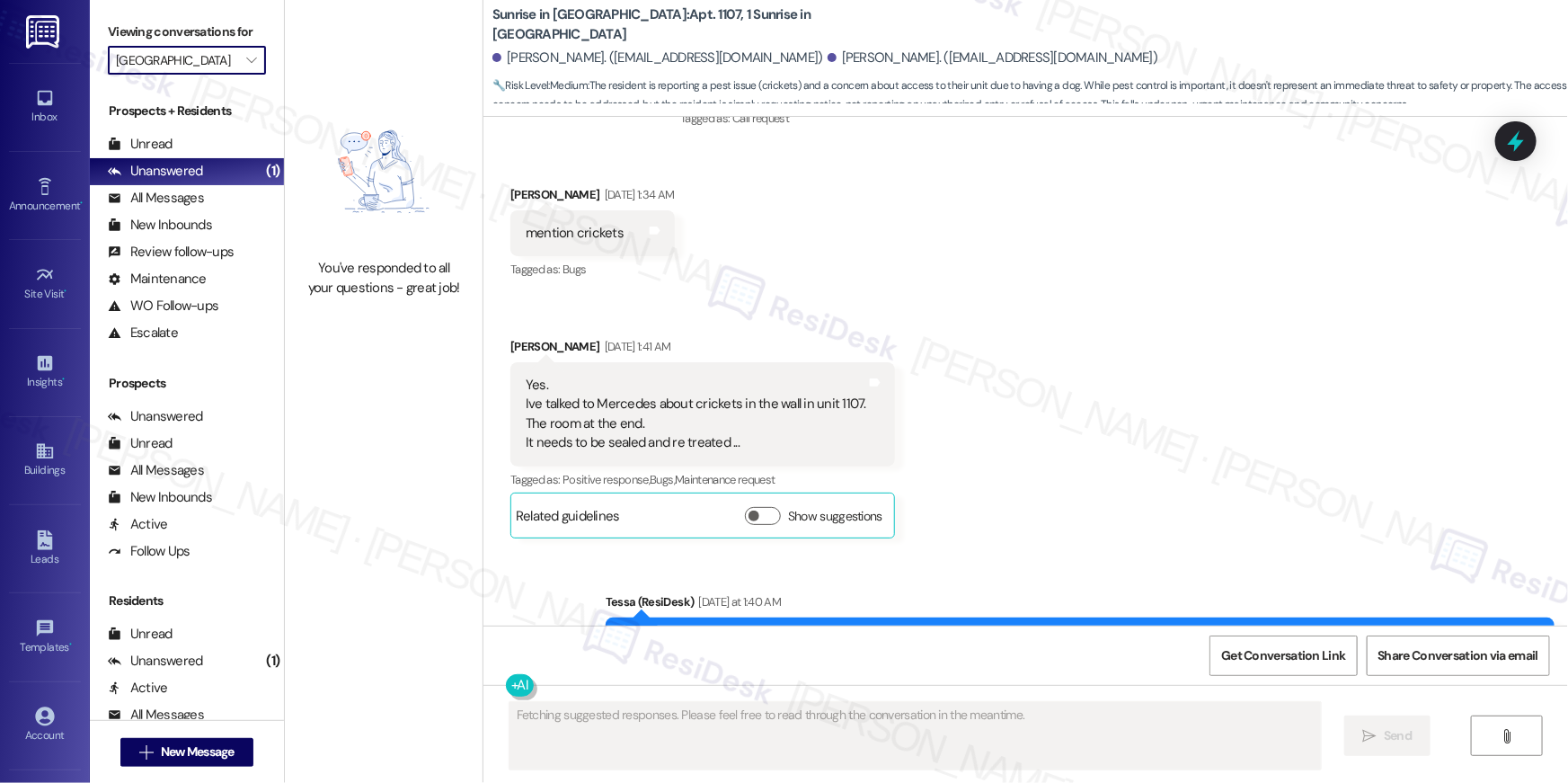
scroll to position [3256, 0]
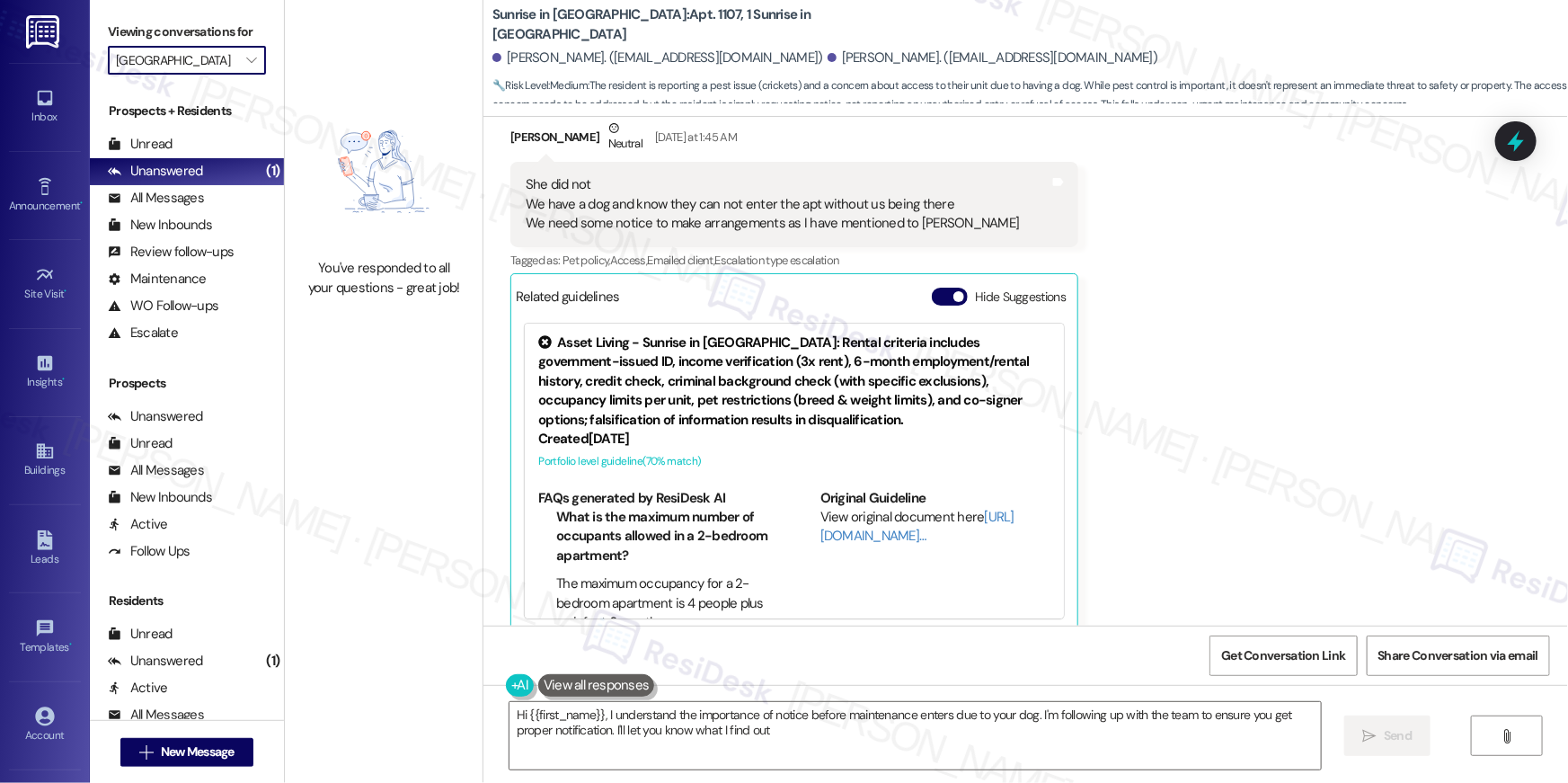
type textarea "Hi {{first_name}}, I understand the importance of notice before maintenance ent…"
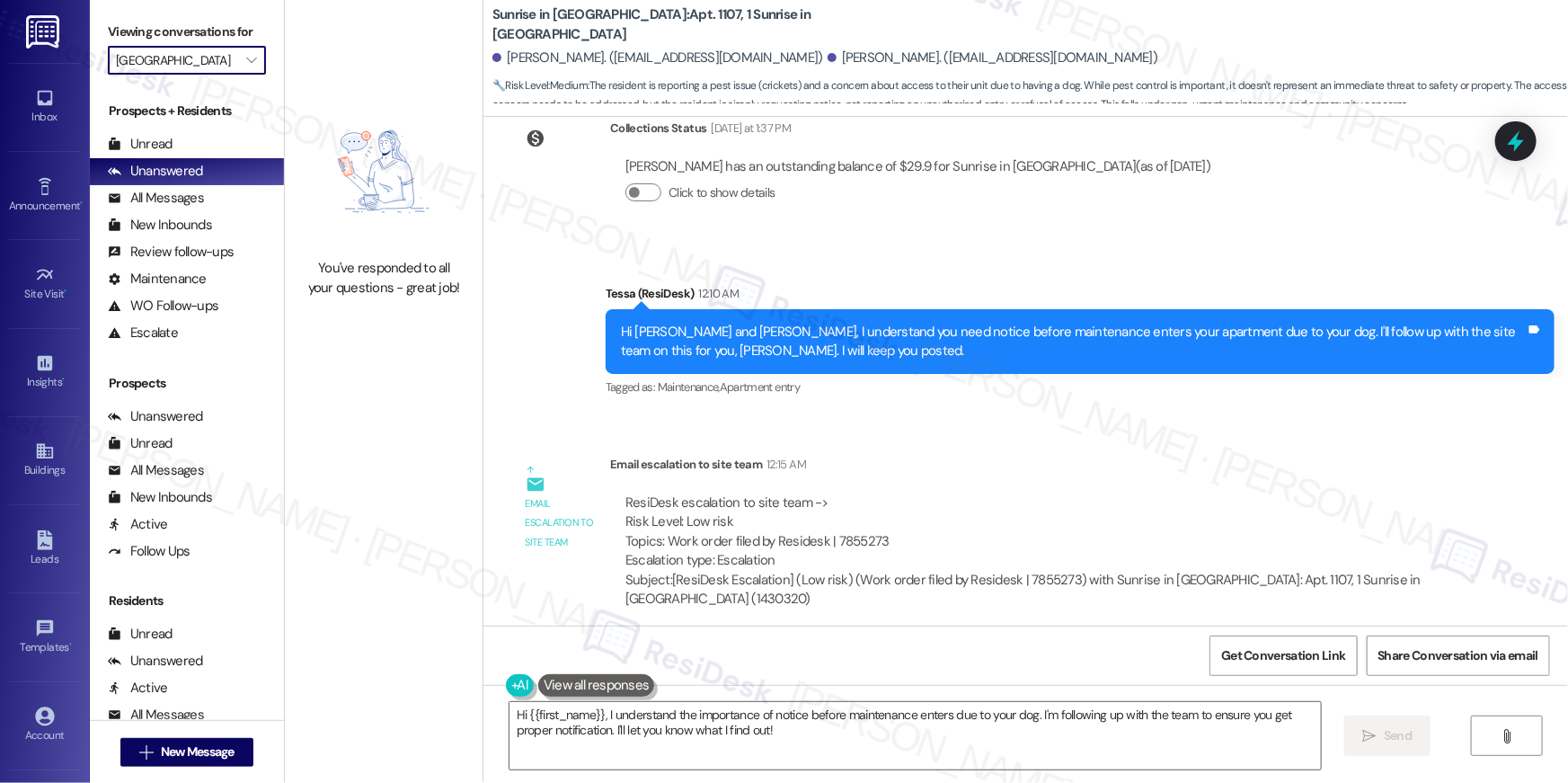
scroll to position [3920, 0]
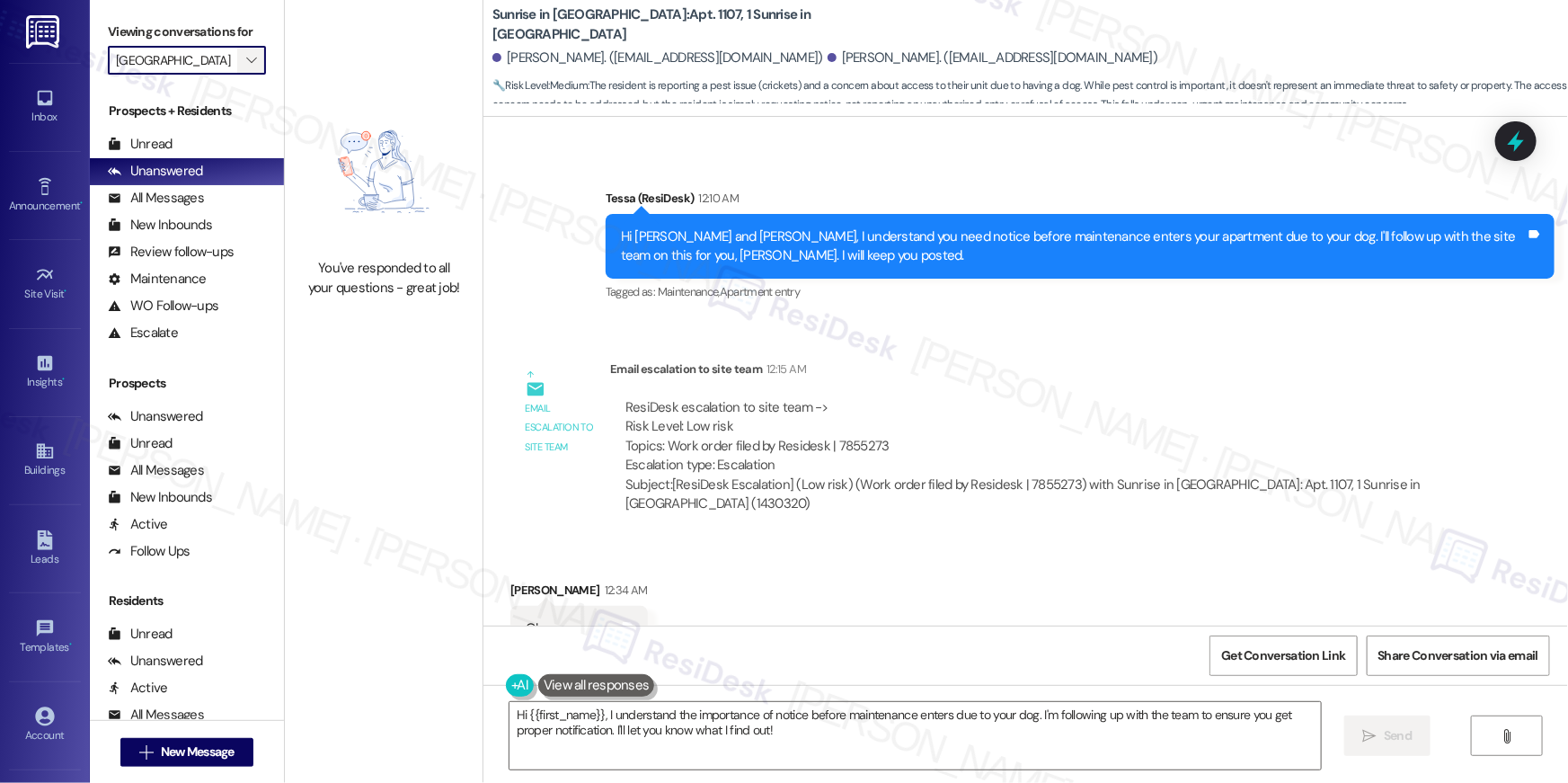
click at [247, 65] on icon "" at bounding box center [251, 60] width 10 height 15
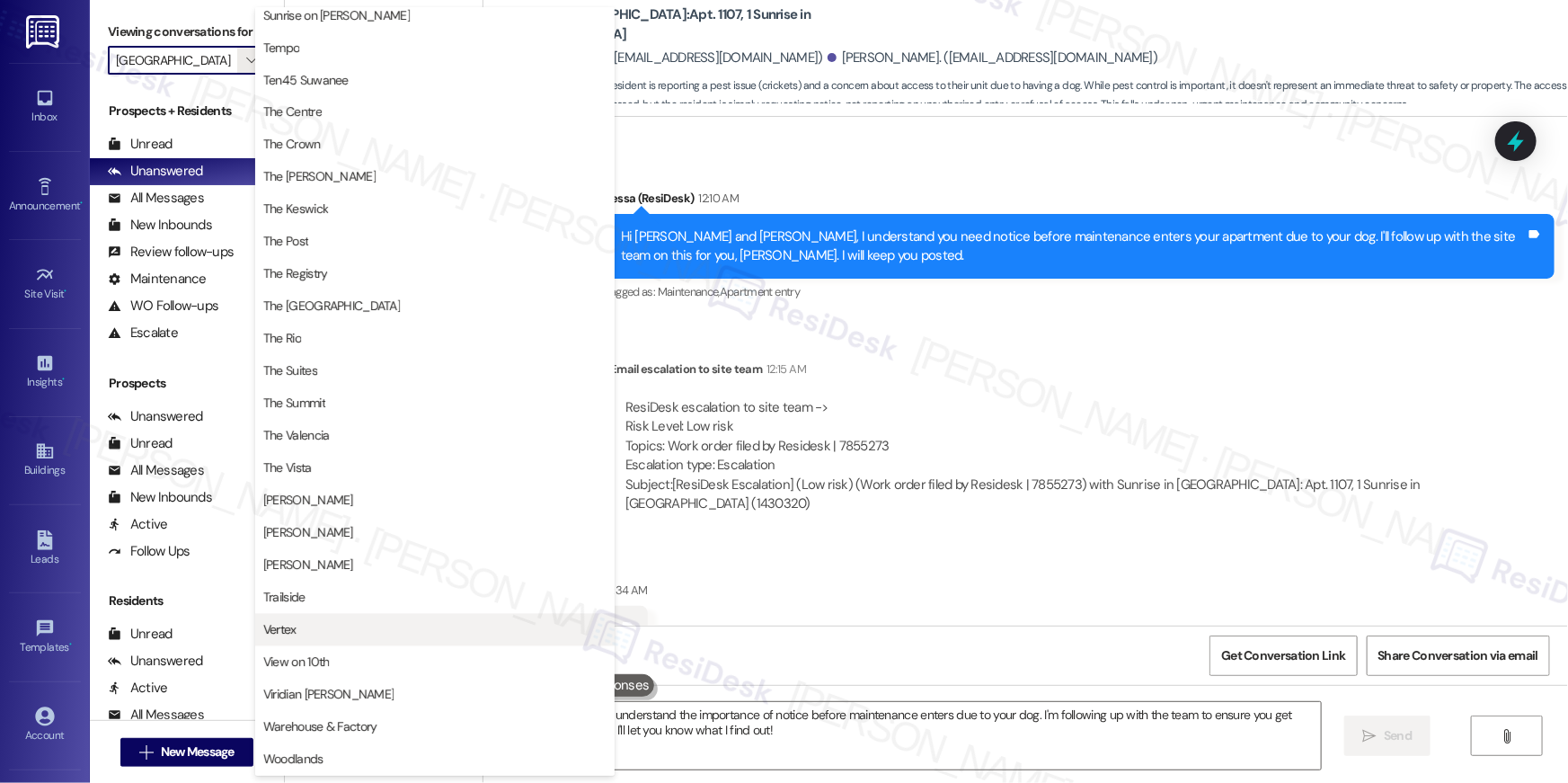
scroll to position [1626, 0]
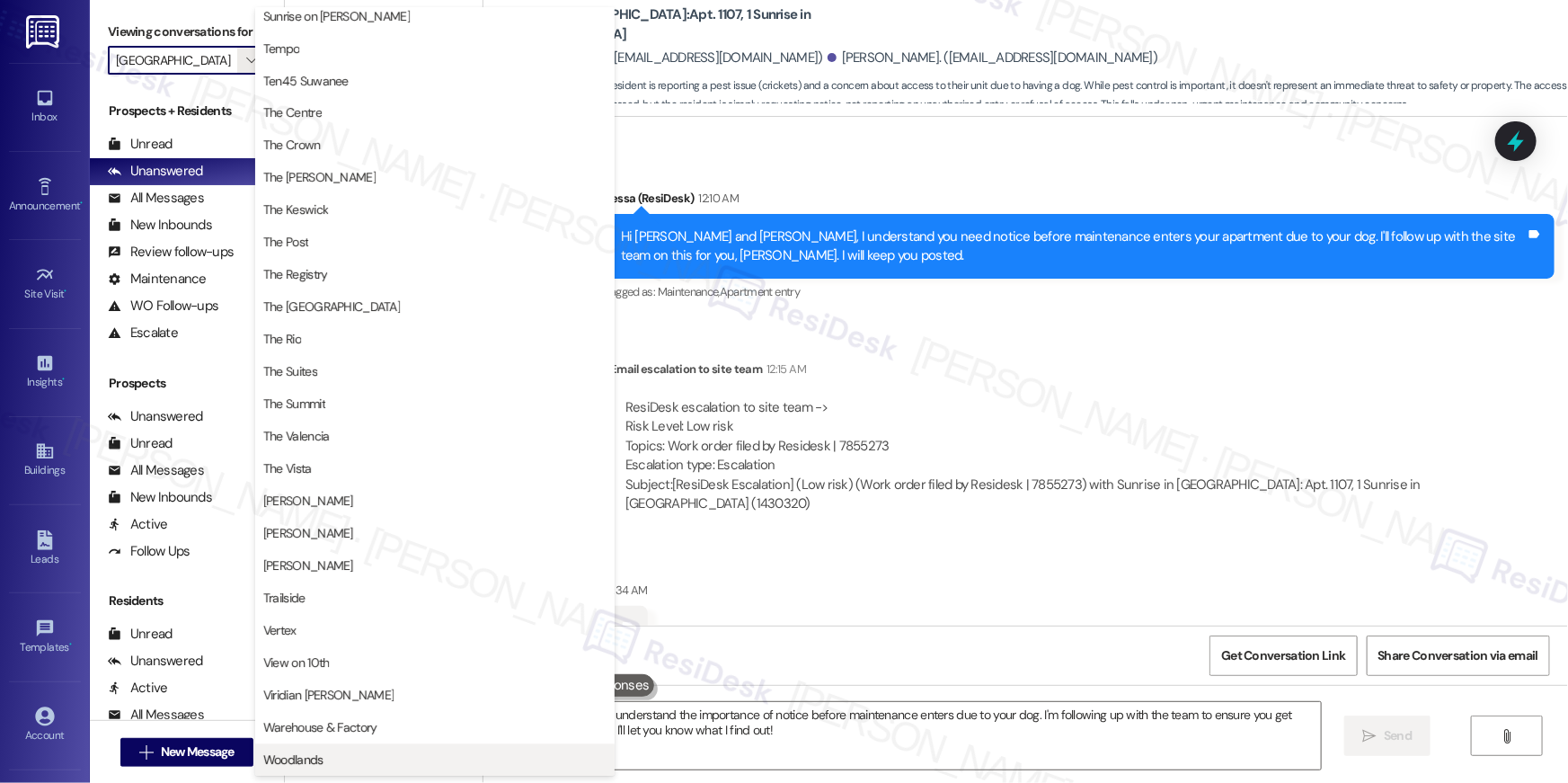
click at [426, 754] on span "Woodlands" at bounding box center [434, 760] width 343 height 18
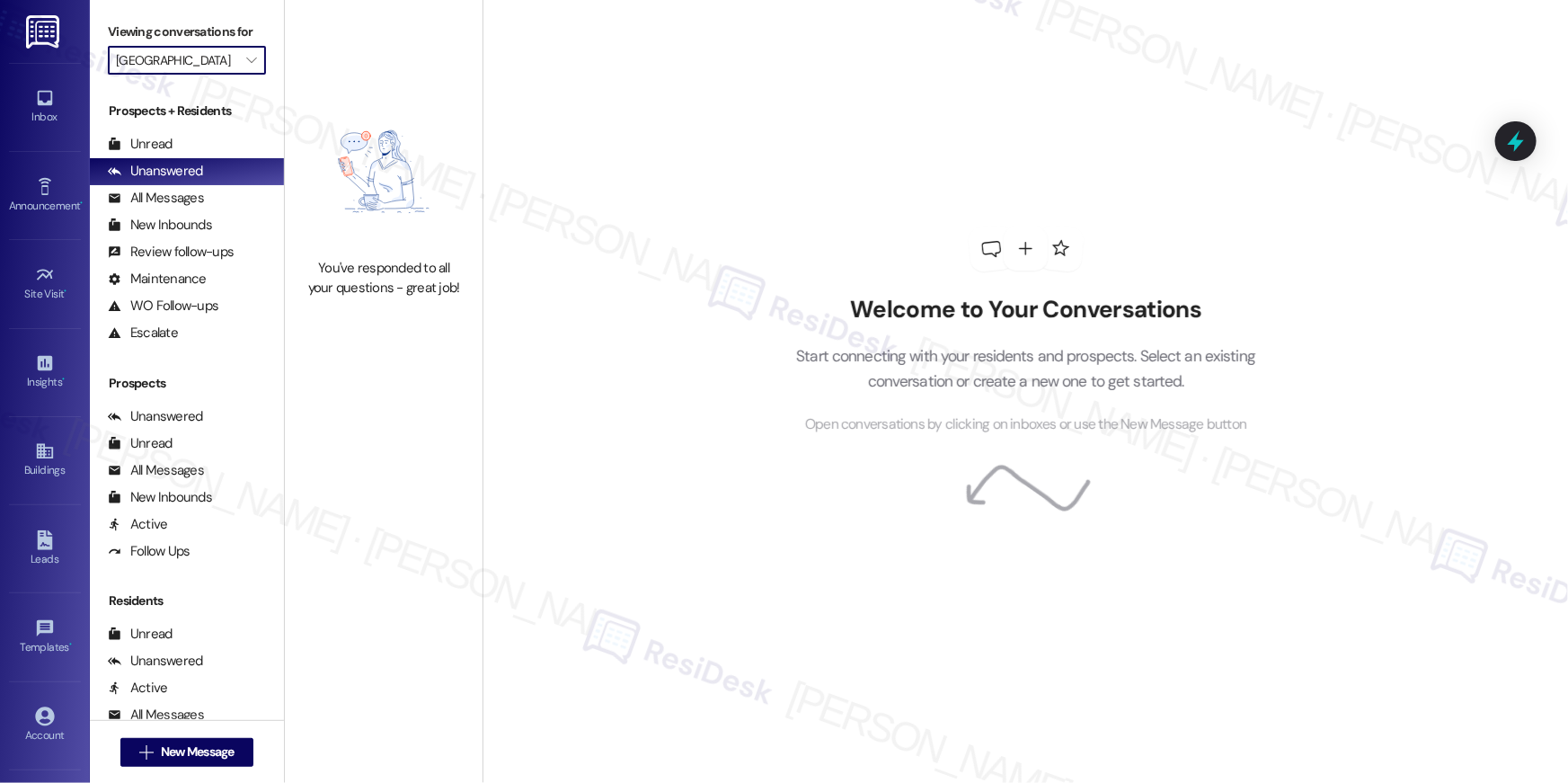
type input "Woodlands"
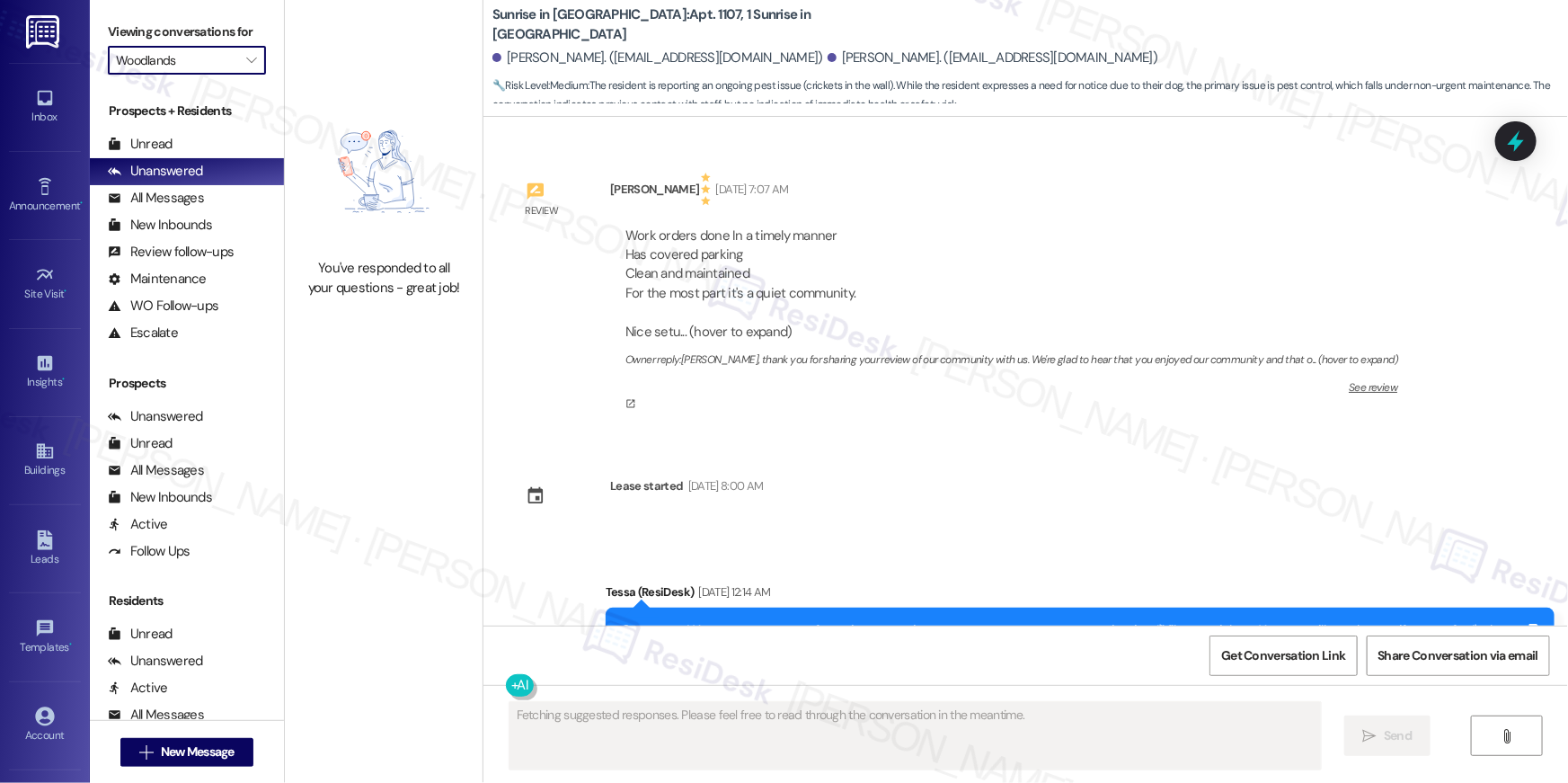
scroll to position [3633, 0]
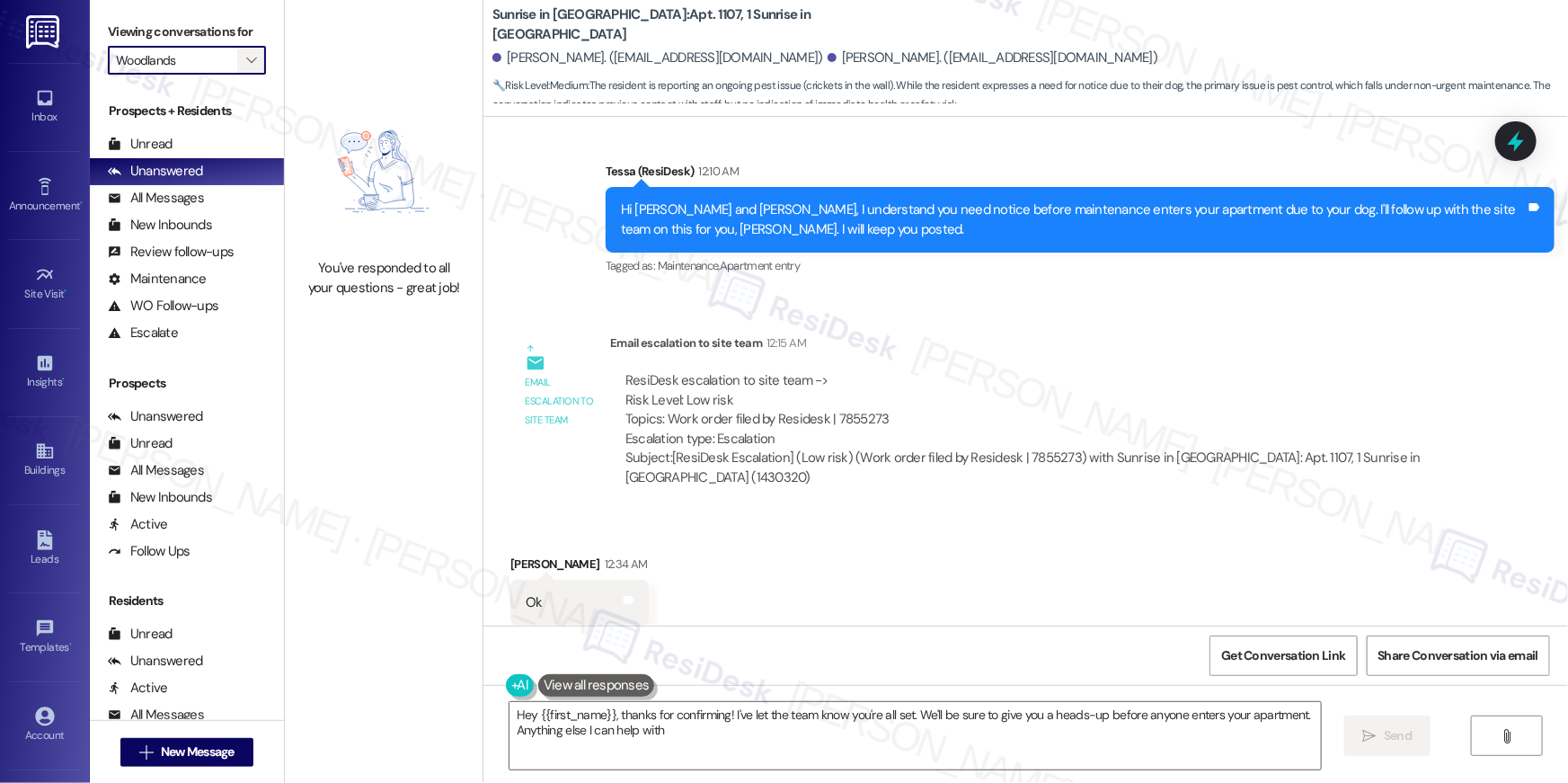
type textarea "Hey {{first_name}}, thanks for confirming! I've let the team know you're all se…"
click at [243, 55] on span "" at bounding box center [251, 60] width 17 height 29
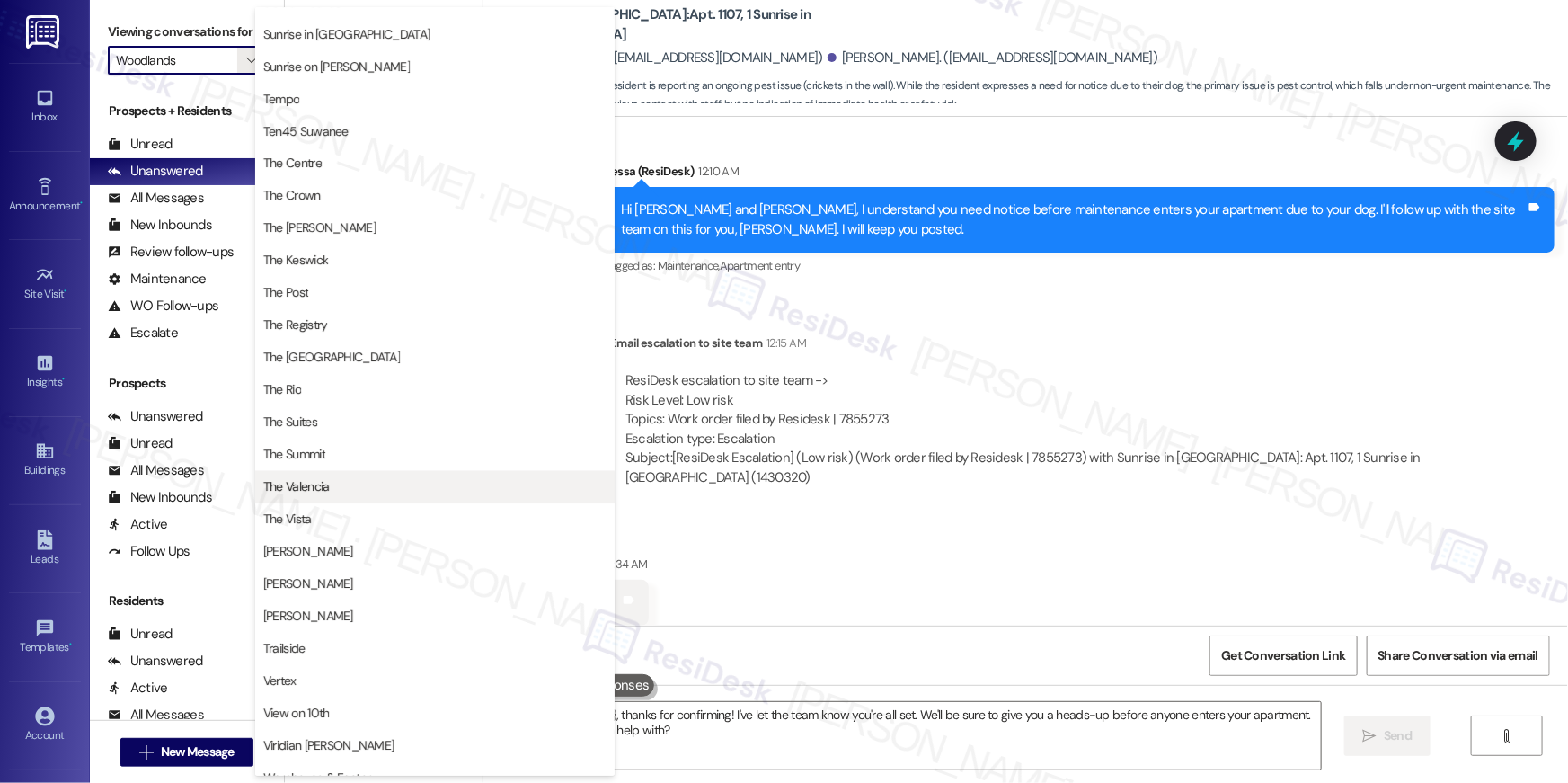
scroll to position [1626, 0]
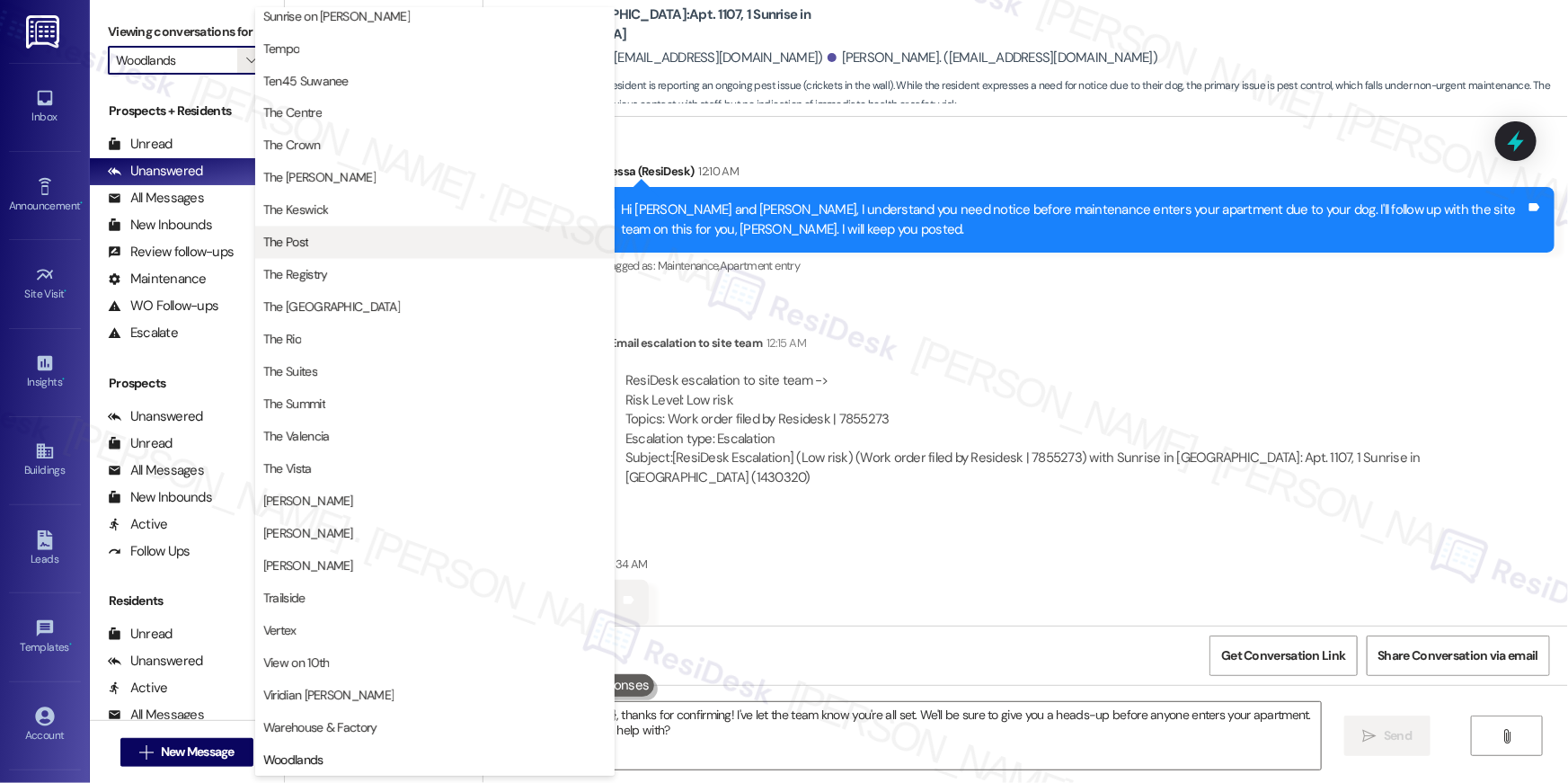
click at [329, 240] on span "The Post" at bounding box center [434, 243] width 343 height 18
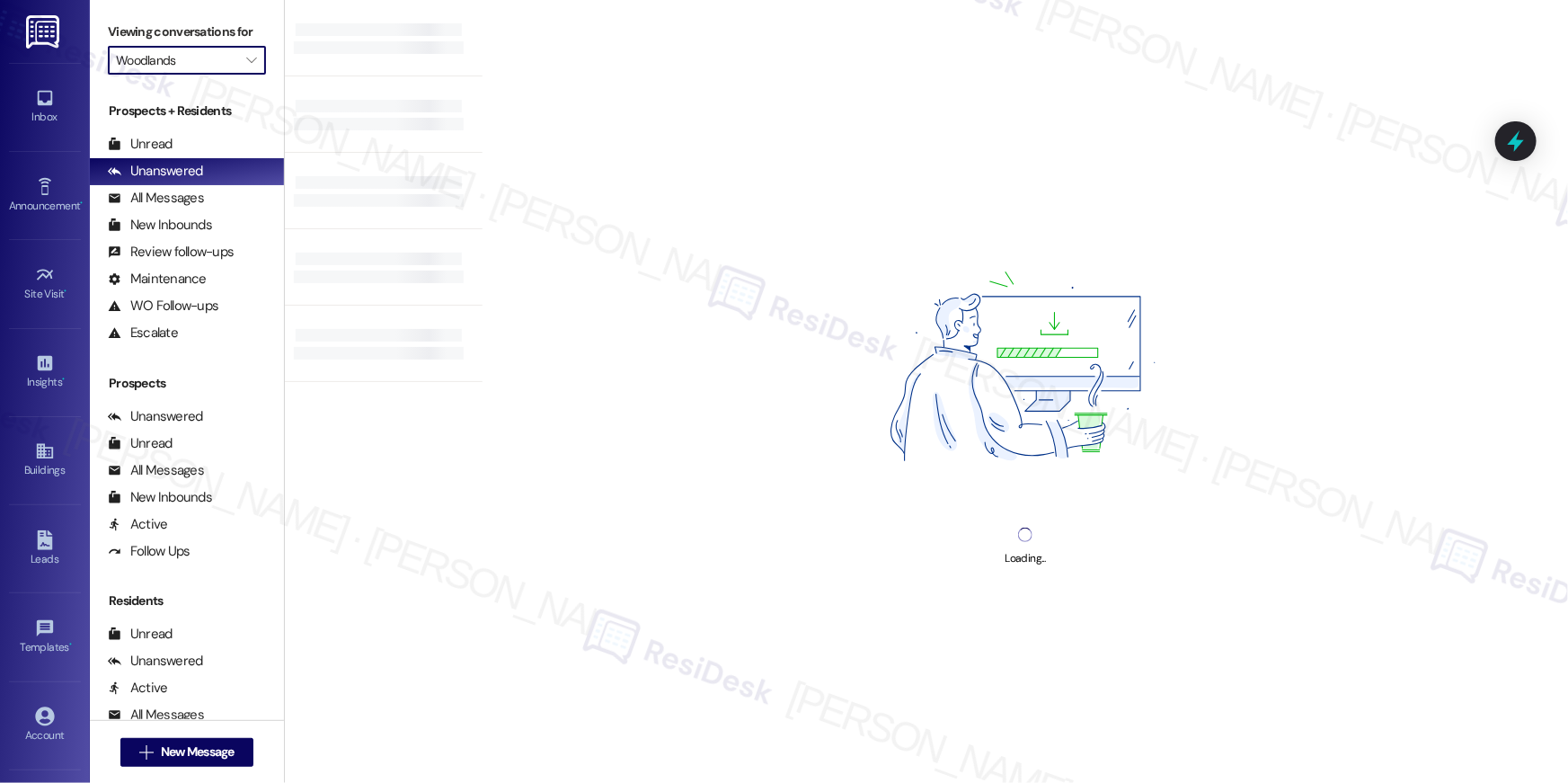
type input "The Post"
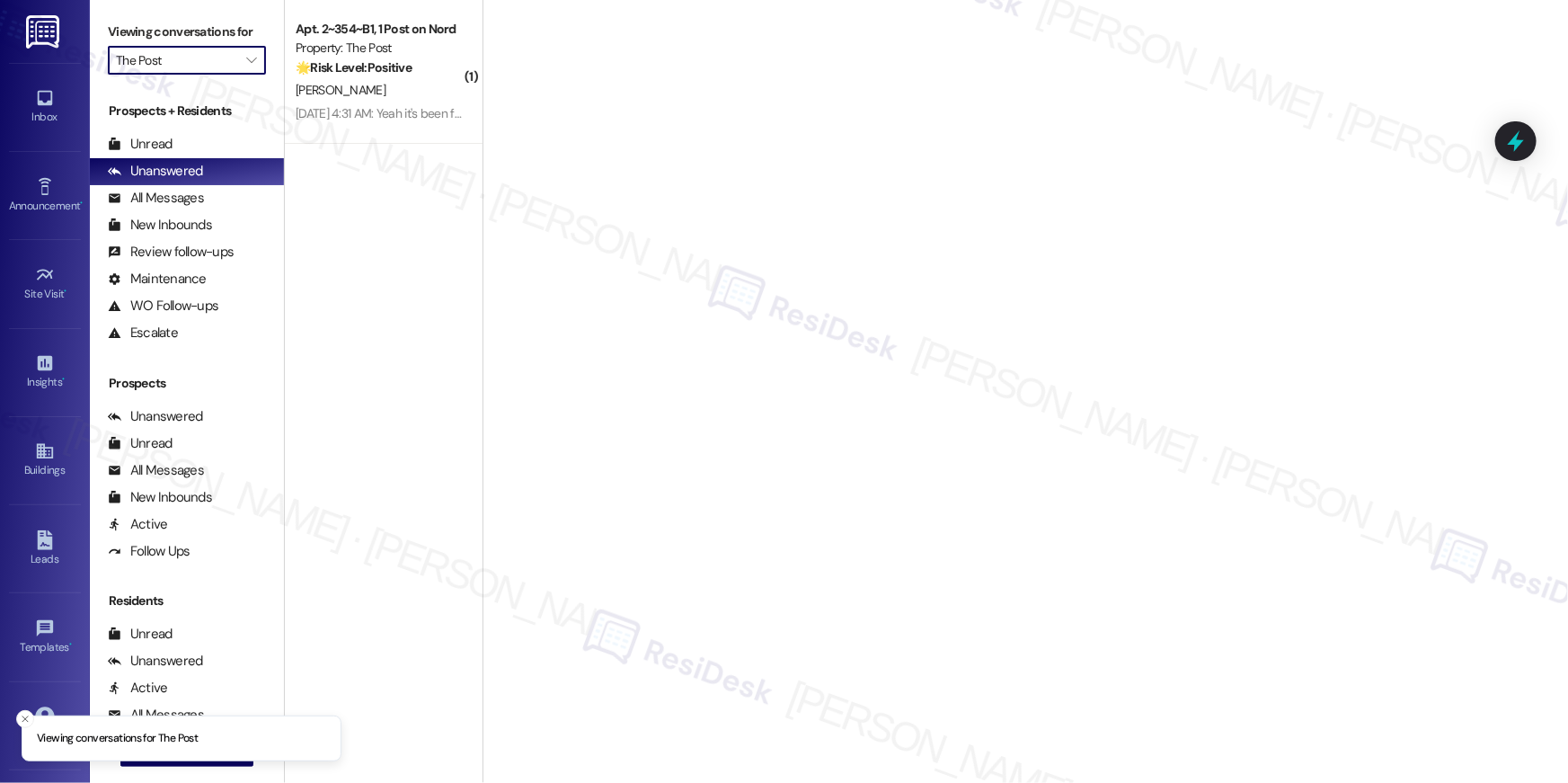
click at [382, 96] on div "[PERSON_NAME]" at bounding box center [379, 90] width 170 height 23
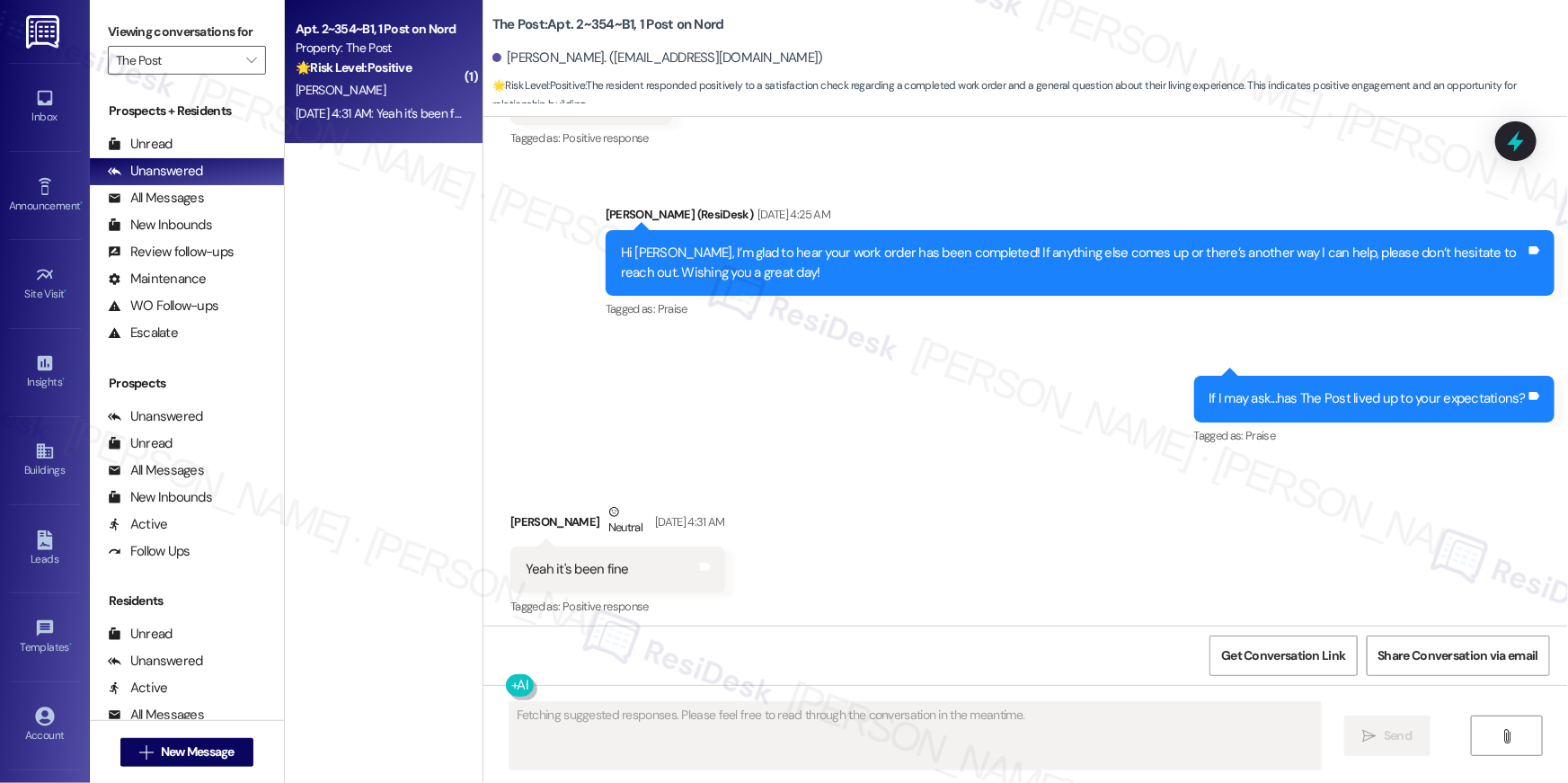
scroll to position [438, 0]
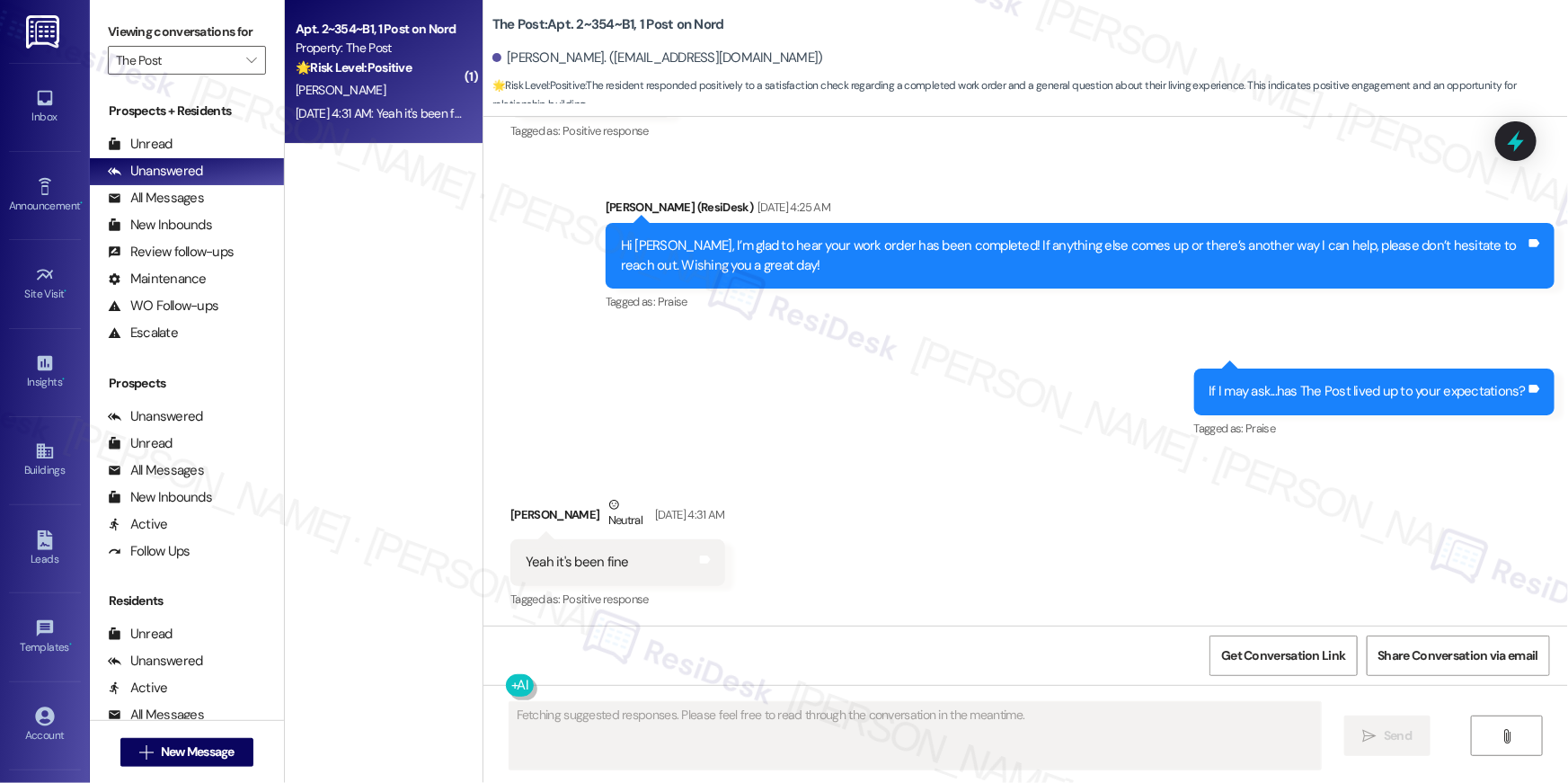
click at [902, 524] on div "Received via SMS [PERSON_NAME] Neutral [DATE] 4:31 AM Yeah it's been fine Tags …" at bounding box center [1026, 541] width 1085 height 171
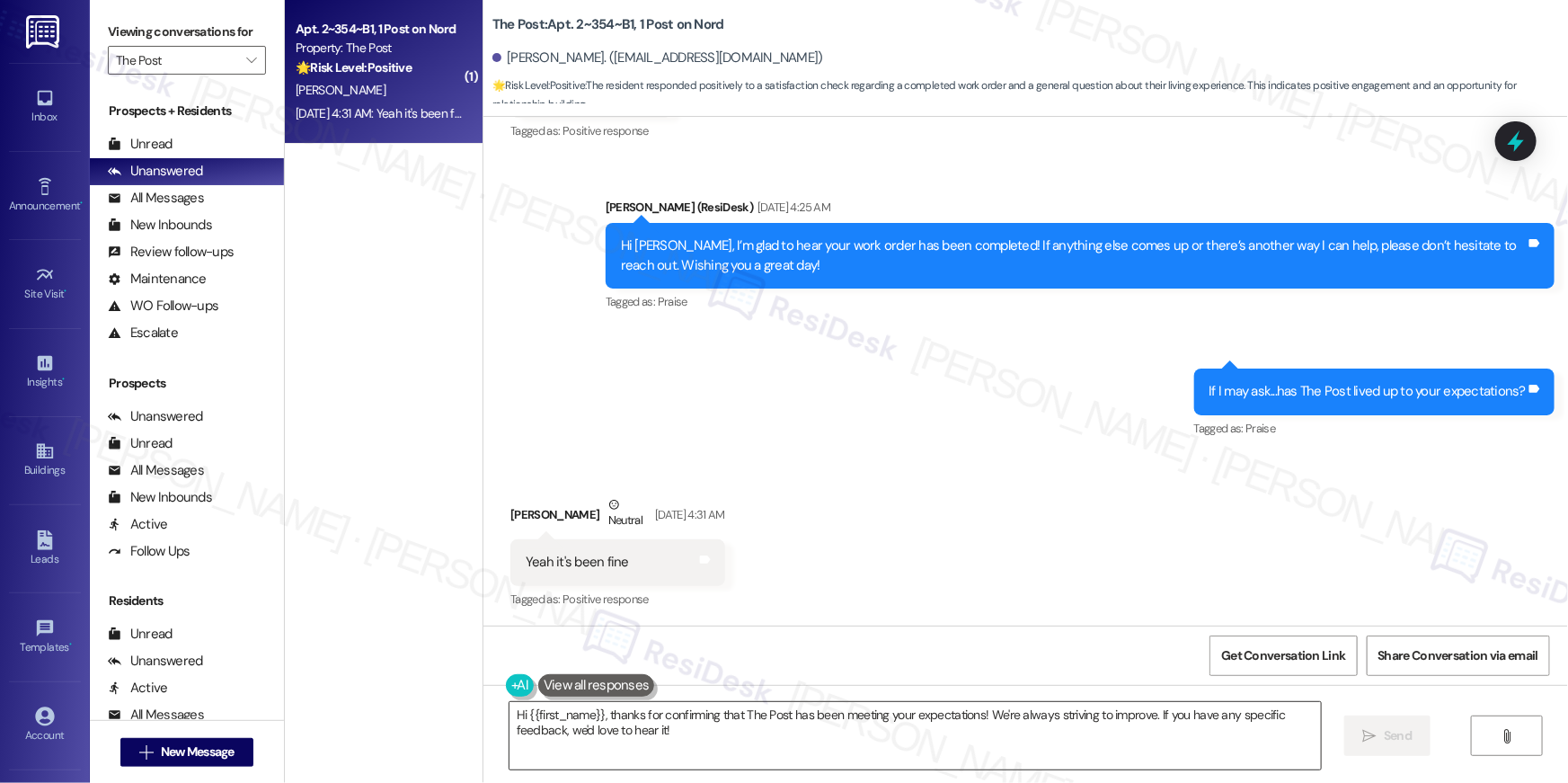
click at [1001, 741] on textarea "Hi {{first_name}}, thanks for confirming that The Post has been meeting your ex…" at bounding box center [916, 736] width 812 height 67
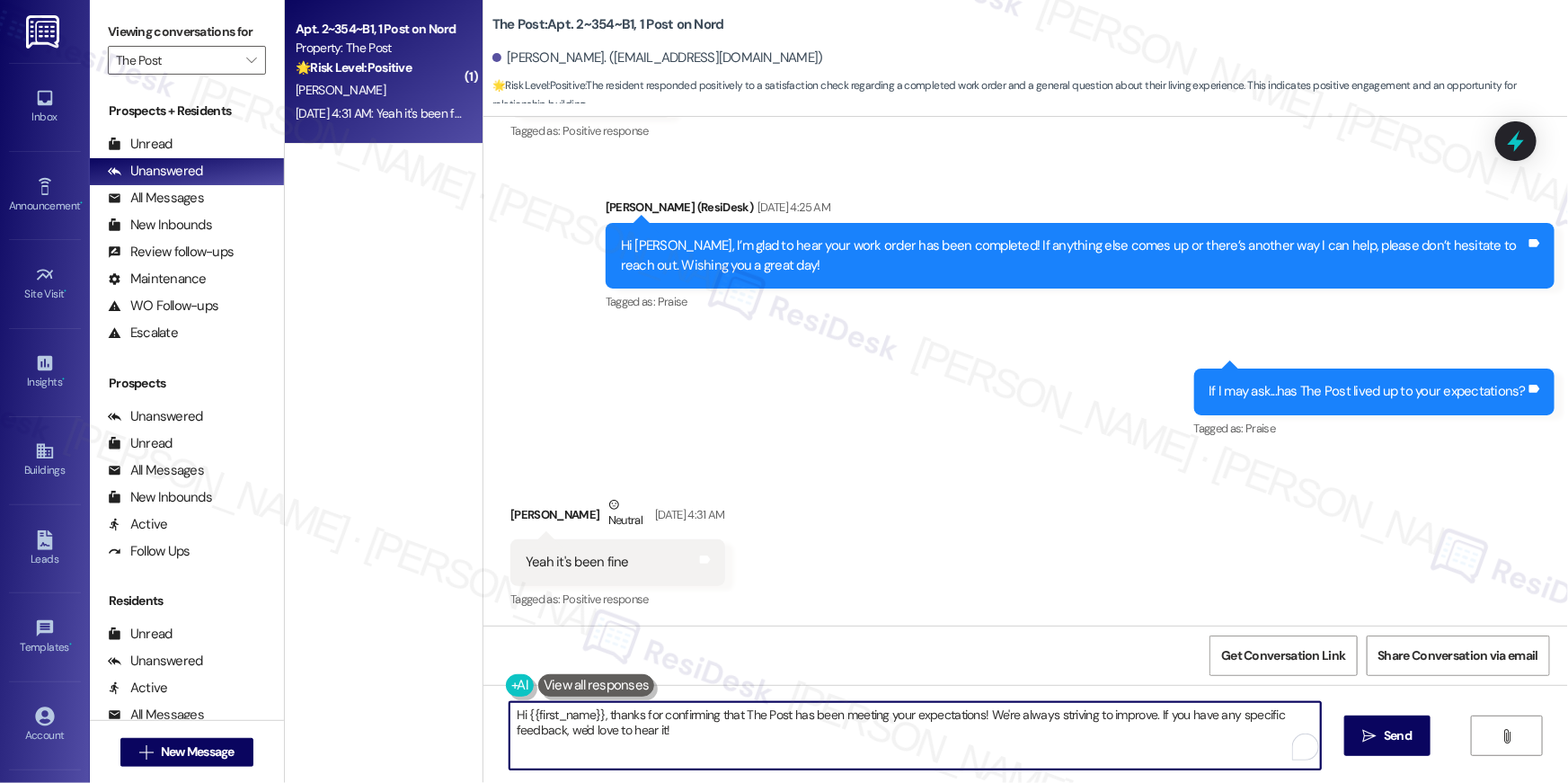
paste textarea "Thank you for sharing that, {{first_name}}! I’m so glad to hear the property ha…"
type textarea "Thank you for sharing that, {{first_name}}! I’m so glad to hear the property ha…"
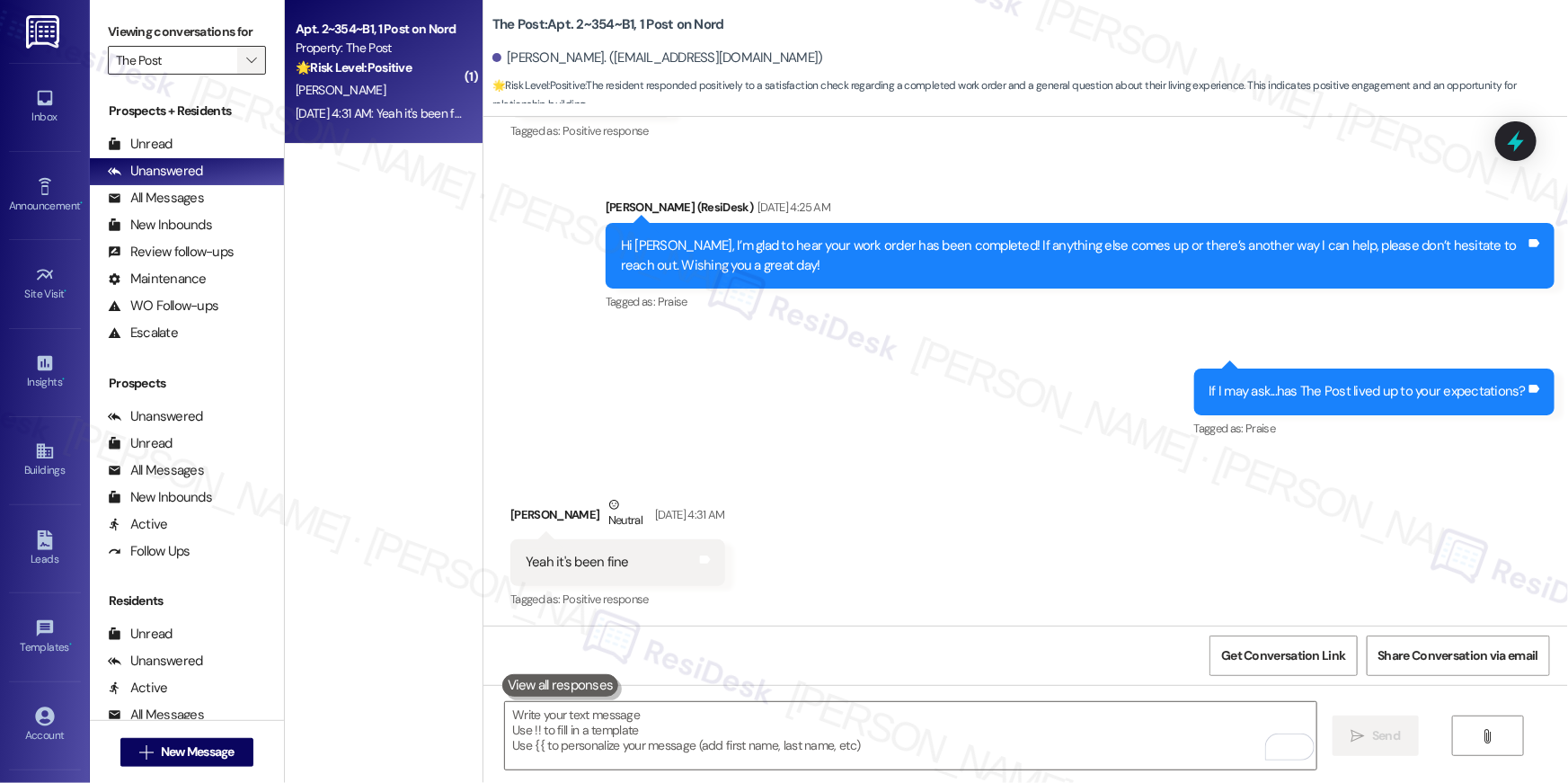
click at [247, 66] on icon "" at bounding box center [251, 60] width 10 height 15
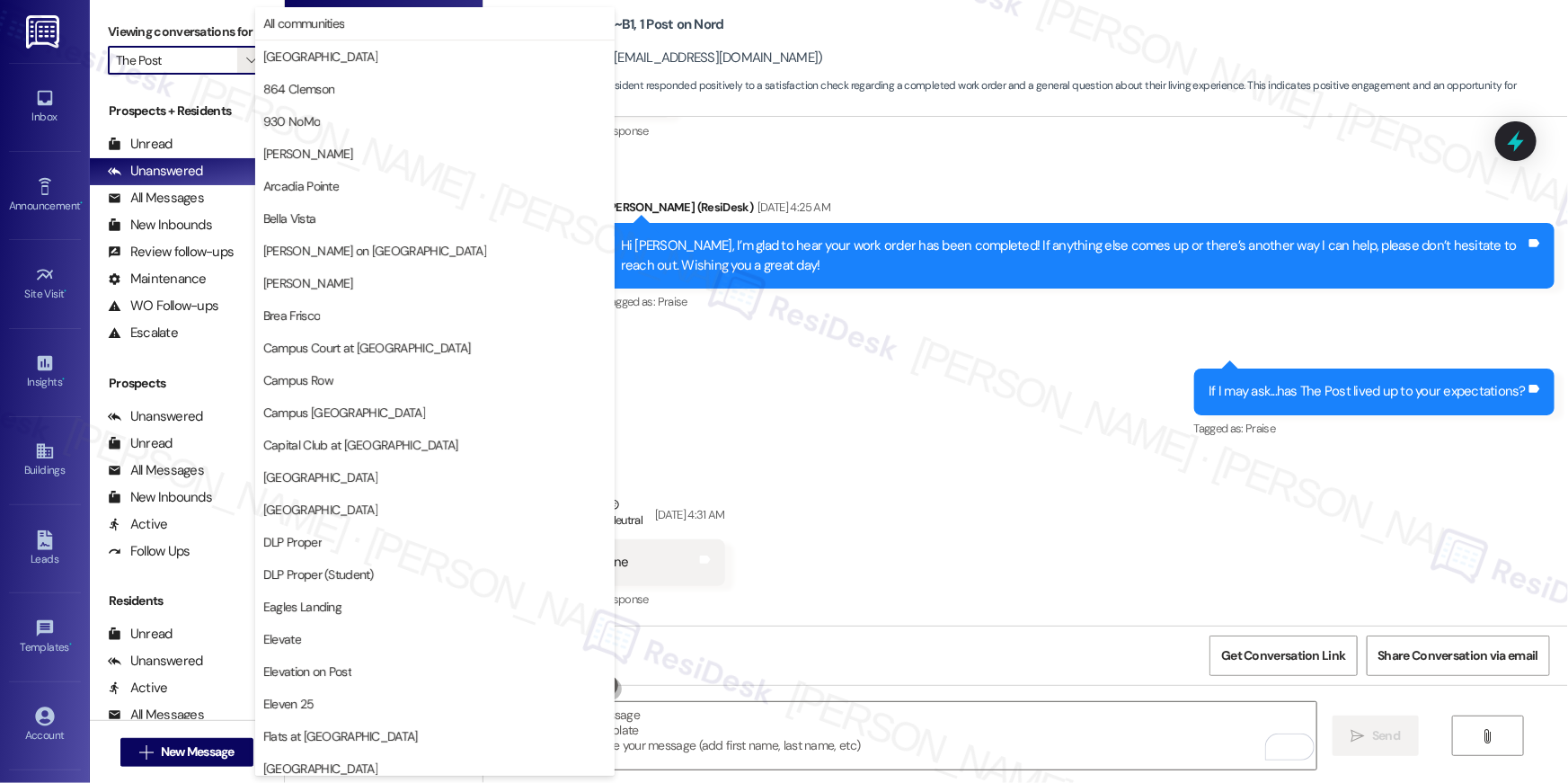
scroll to position [1566, 0]
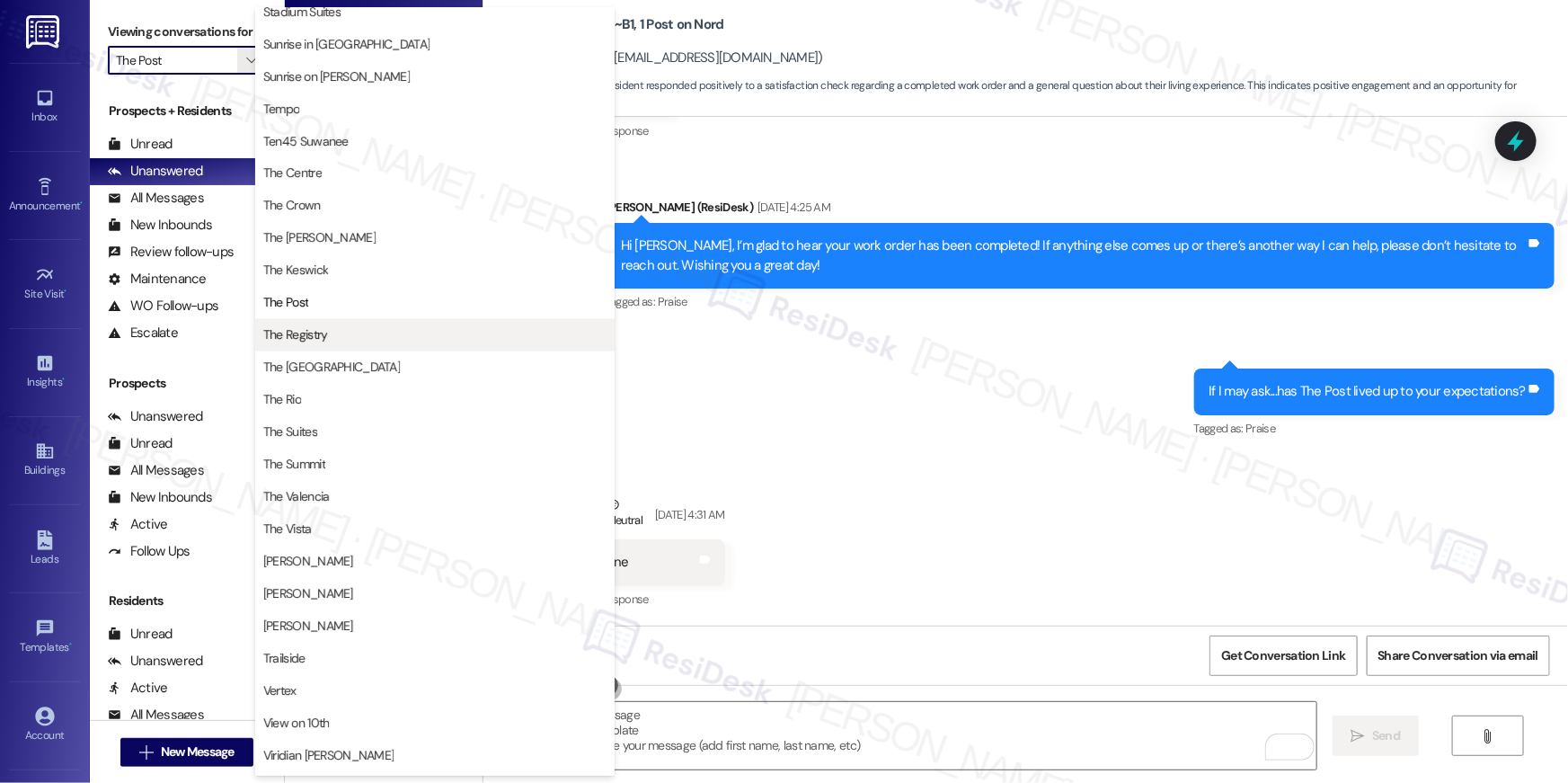
click at [338, 326] on span "The Registry" at bounding box center [434, 335] width 343 height 18
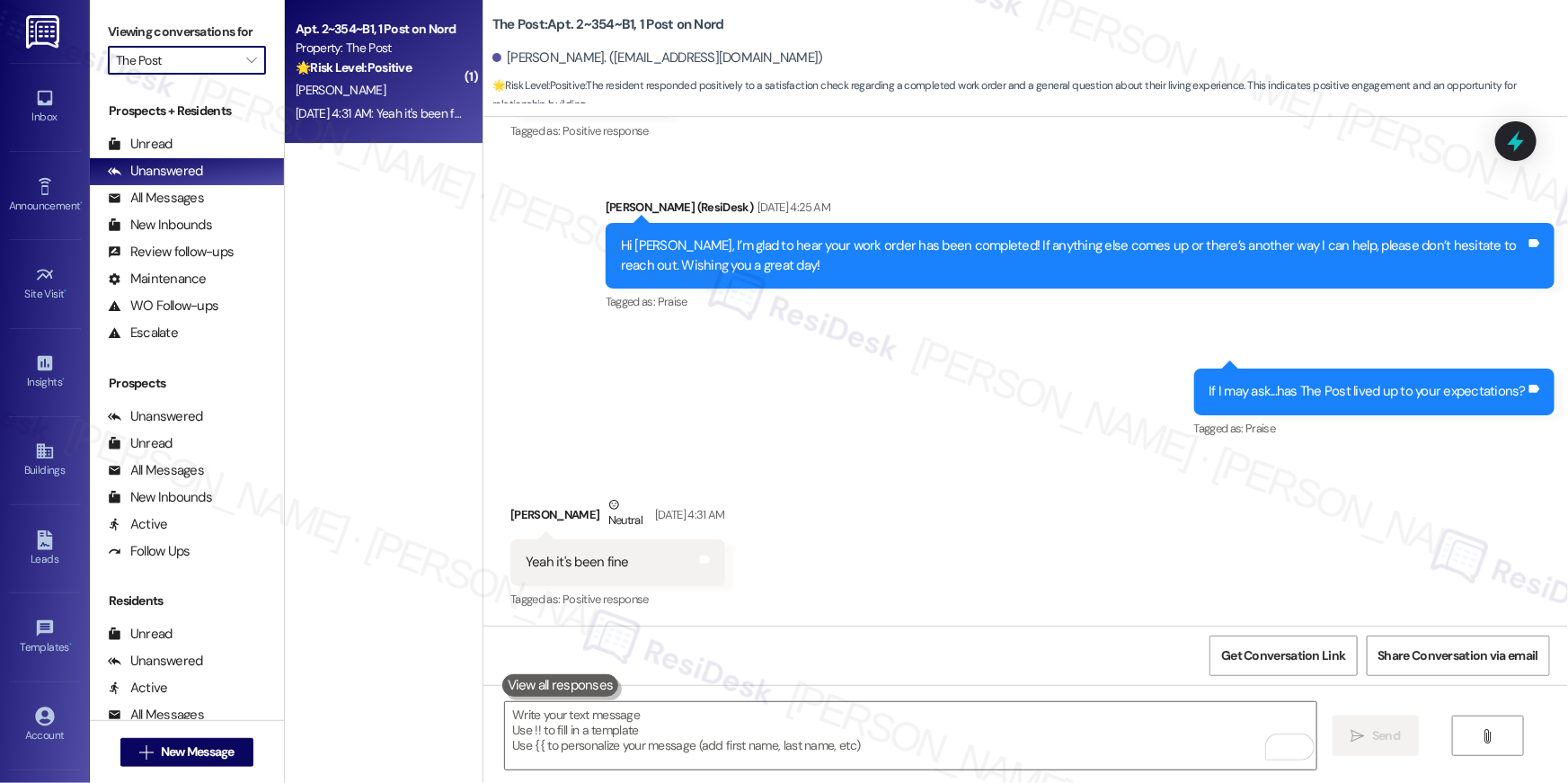
type input "The Registry"
click at [376, 107] on div "[DATE] 5:37 AM: Yes it's been great so far! You have a good day too! [DATE] 5:3…" at bounding box center [470, 114] width 349 height 16
type textarea "Fetching suggested responses. Please feel free to read through the conversation…"
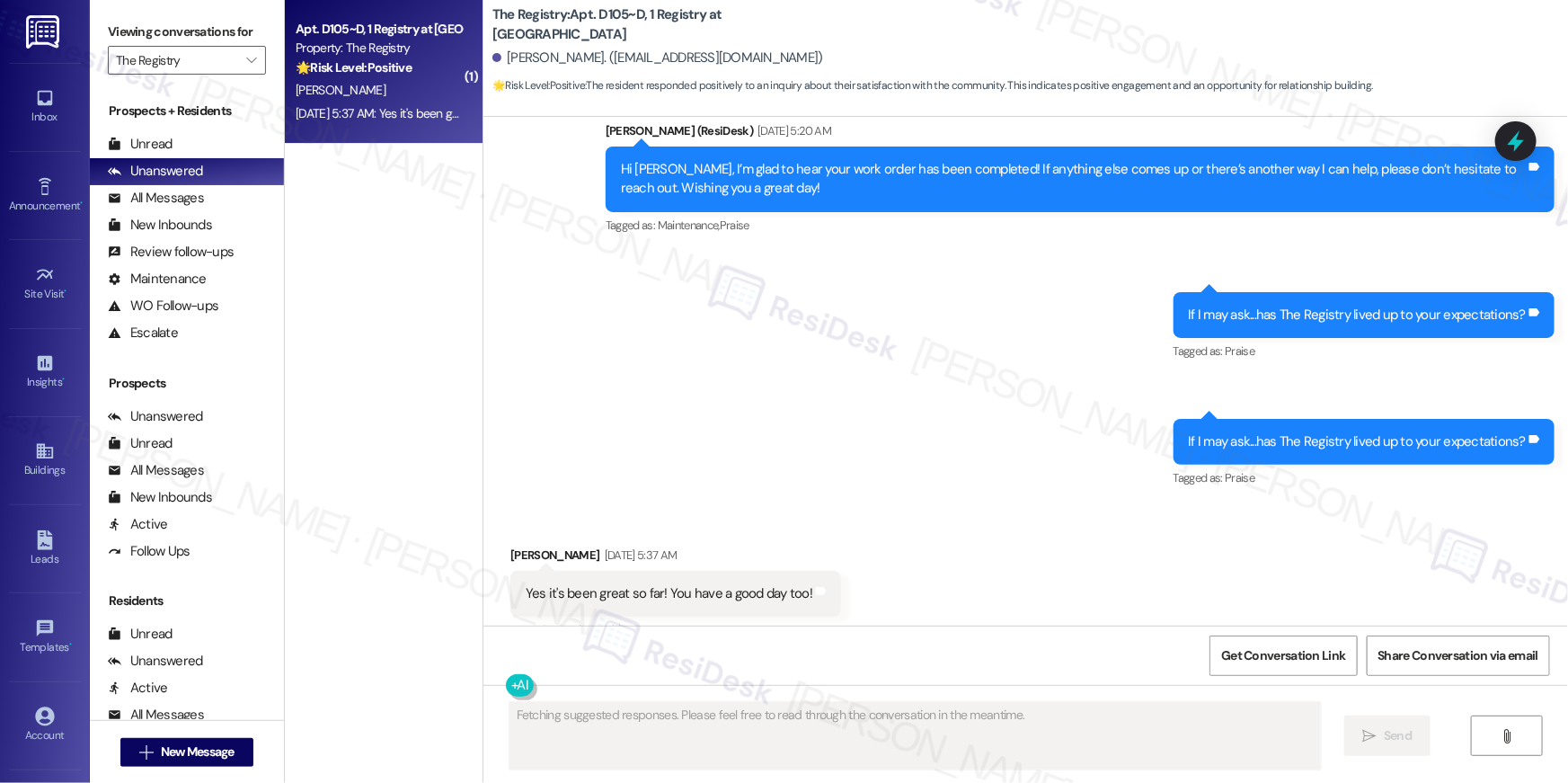
scroll to position [850, 0]
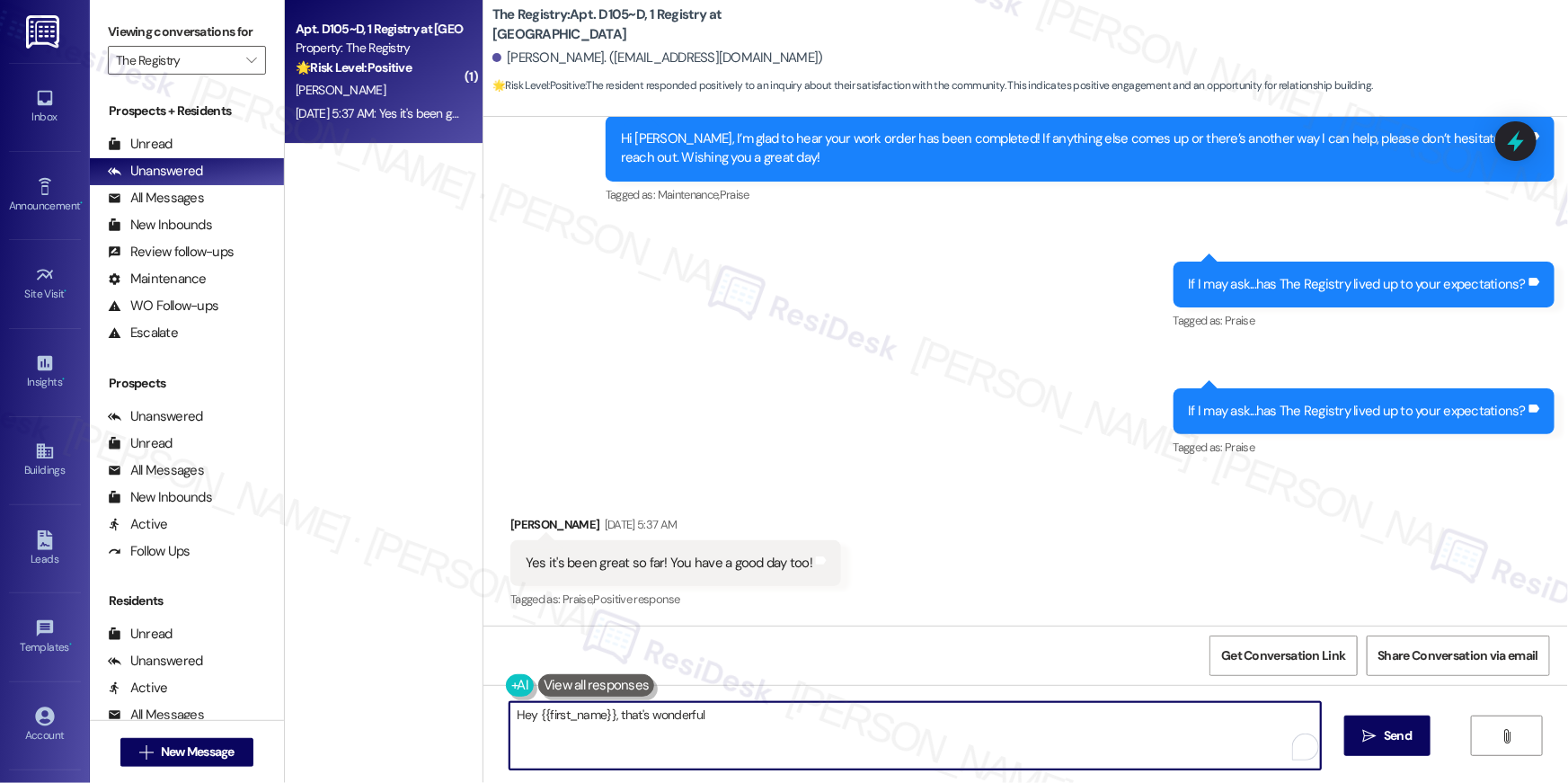
click at [874, 733] on textarea "Hey {{first_name}}, that's wonderful" at bounding box center [916, 736] width 812 height 67
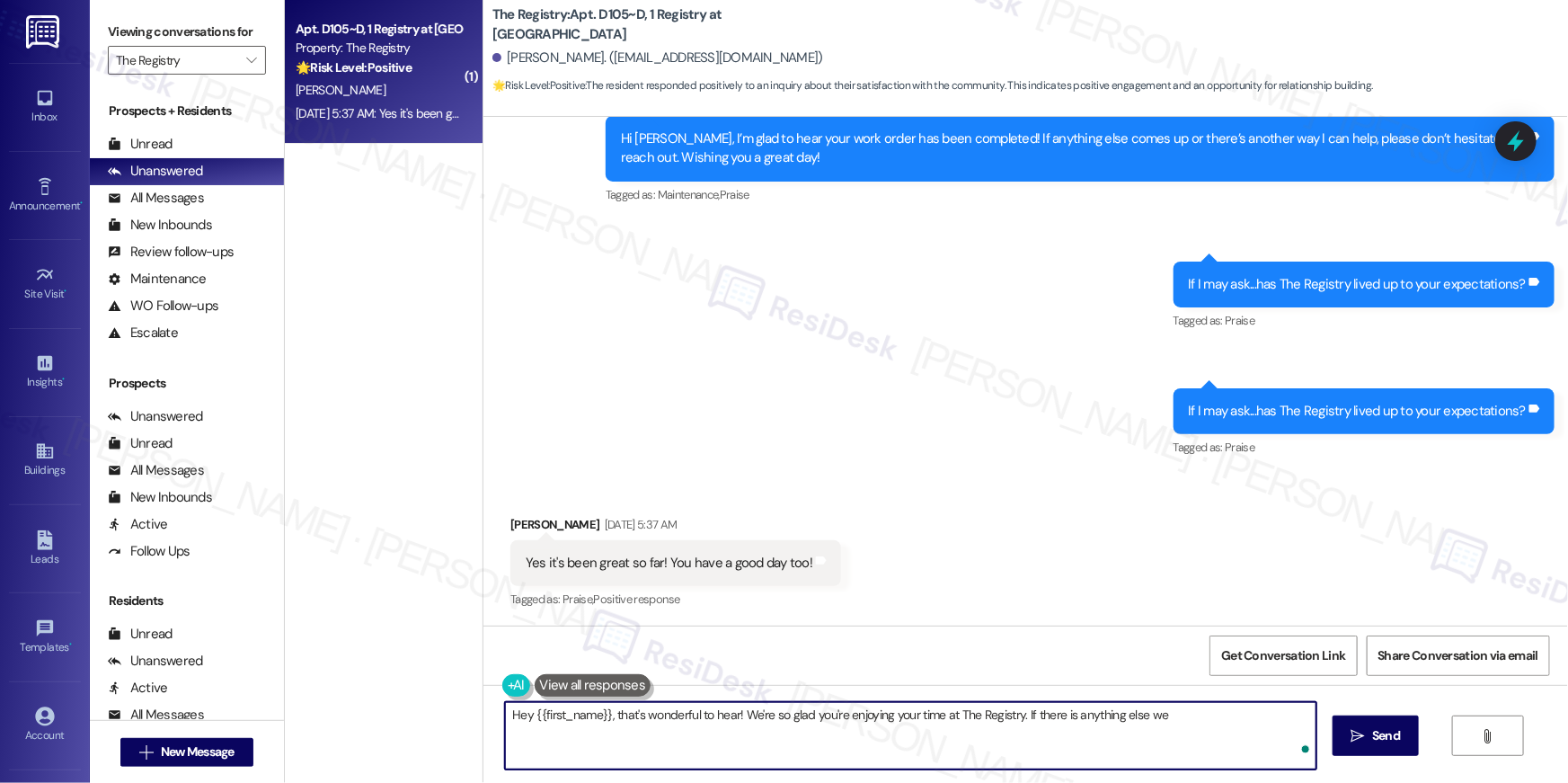
click at [874, 733] on textarea "Hey {{first_name}}, that's wonderful to hear! We're so glad you're enjoying you…" at bounding box center [911, 736] width 812 height 67
paste textarea "Thank you for sharing that, {{first_name}}! I’m so glad to hear the property ha…"
type textarea "Thank you for sharing that, {{first_name}}! I’m so glad to hear the property ha…"
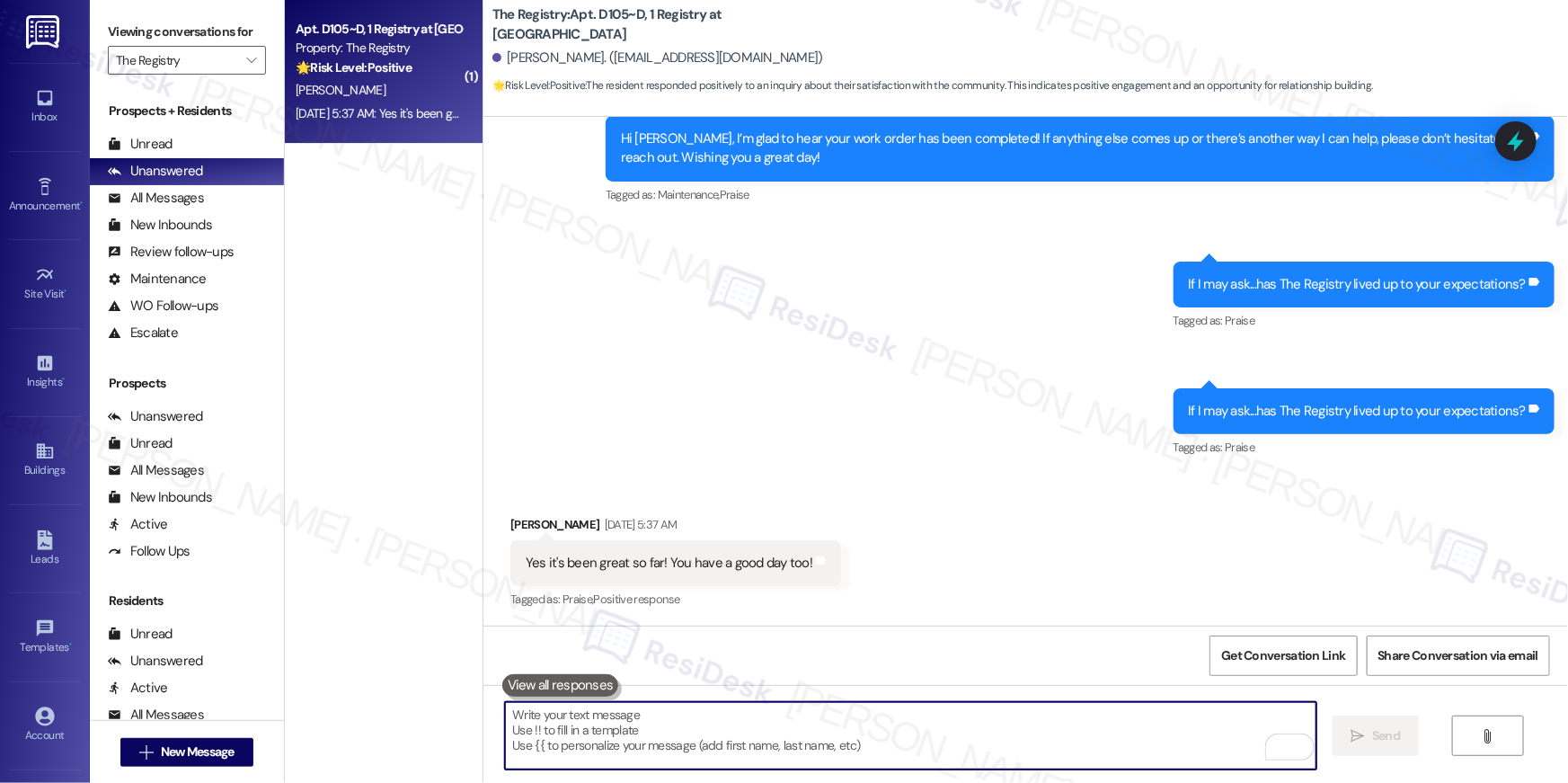
click at [1057, 736] on textarea "To enrich screen reader interactions, please activate Accessibility in Grammarl…" at bounding box center [911, 736] width 812 height 67
paste textarea "When you have a moment, would you mind leaving us a quick Google Review? ⭐ It o…"
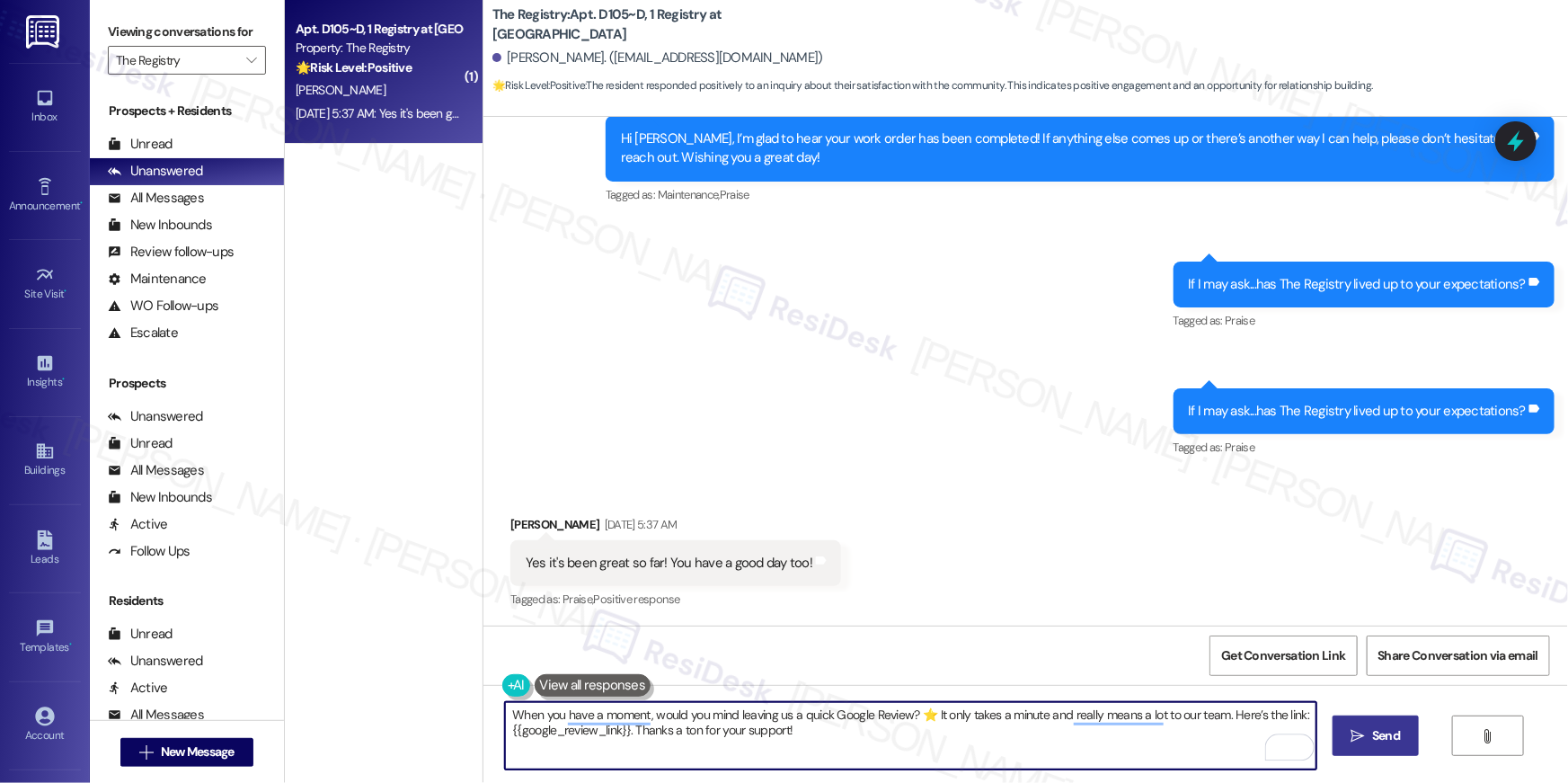
type textarea "When you have a moment, would you mind leaving us a quick Google Review? ⭐ It o…"
click at [1407, 728] on button " Send" at bounding box center [1376, 736] width 87 height 40
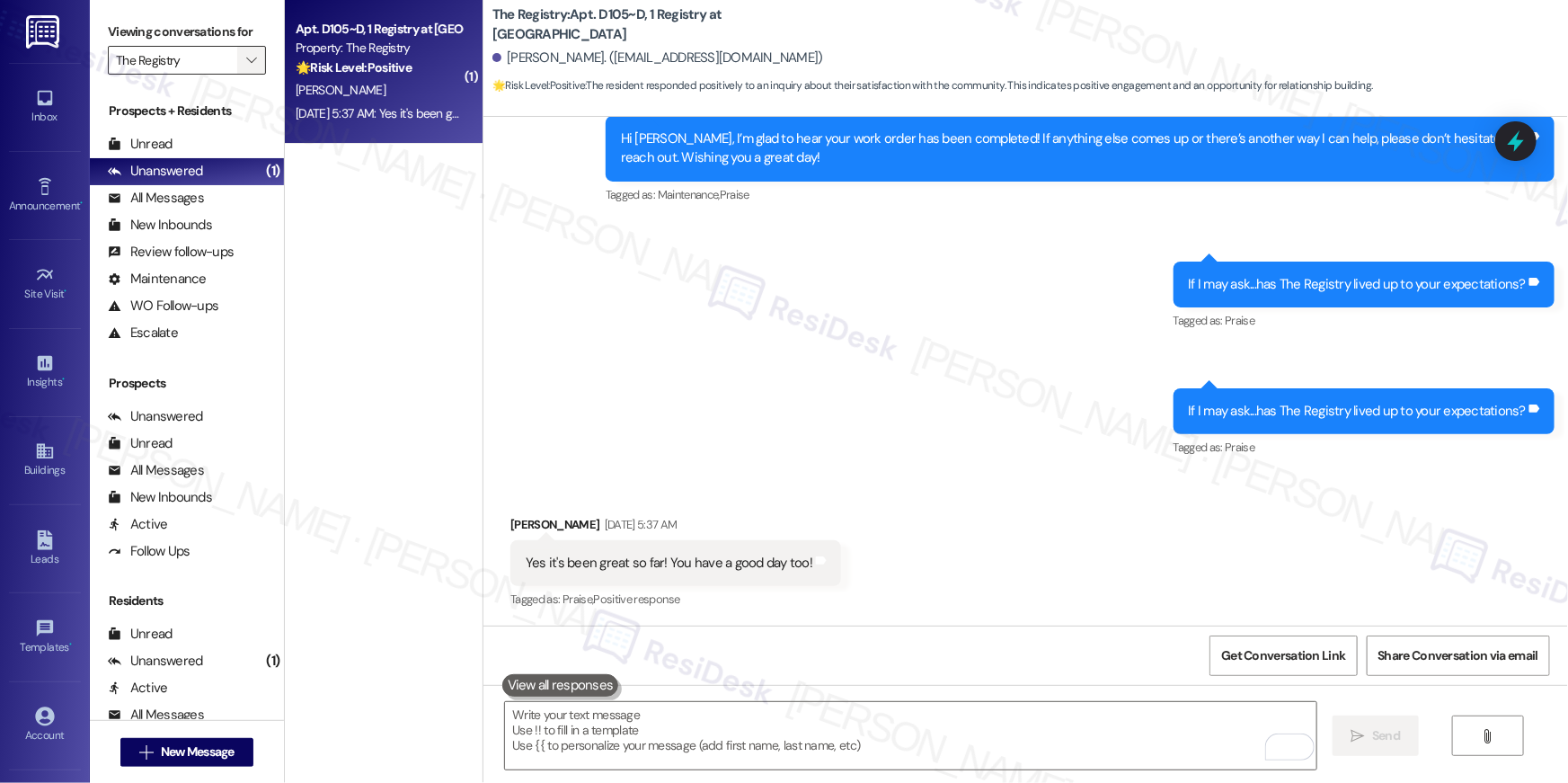
click at [243, 63] on span "" at bounding box center [251, 60] width 17 height 29
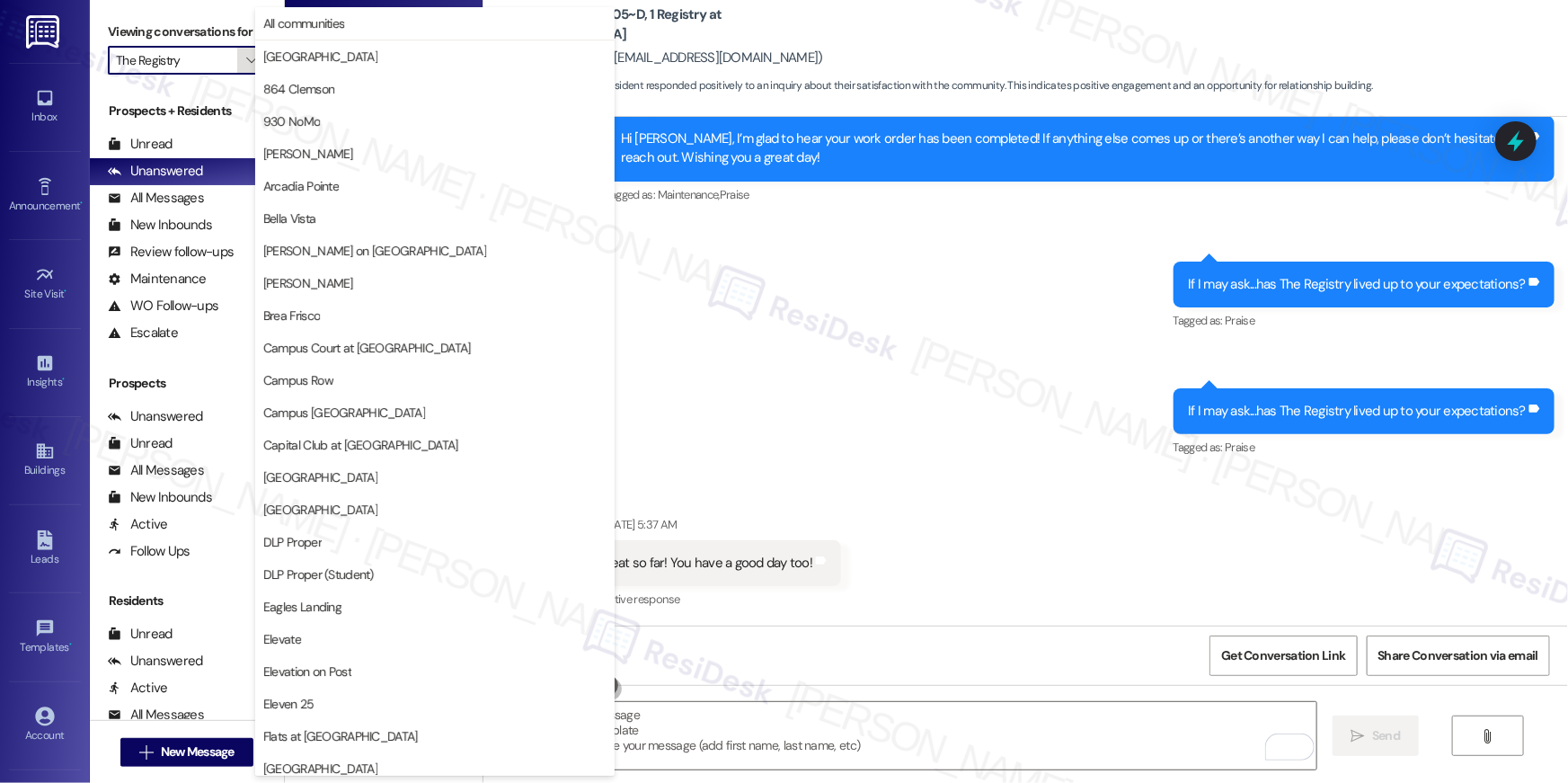
scroll to position [1566, 0]
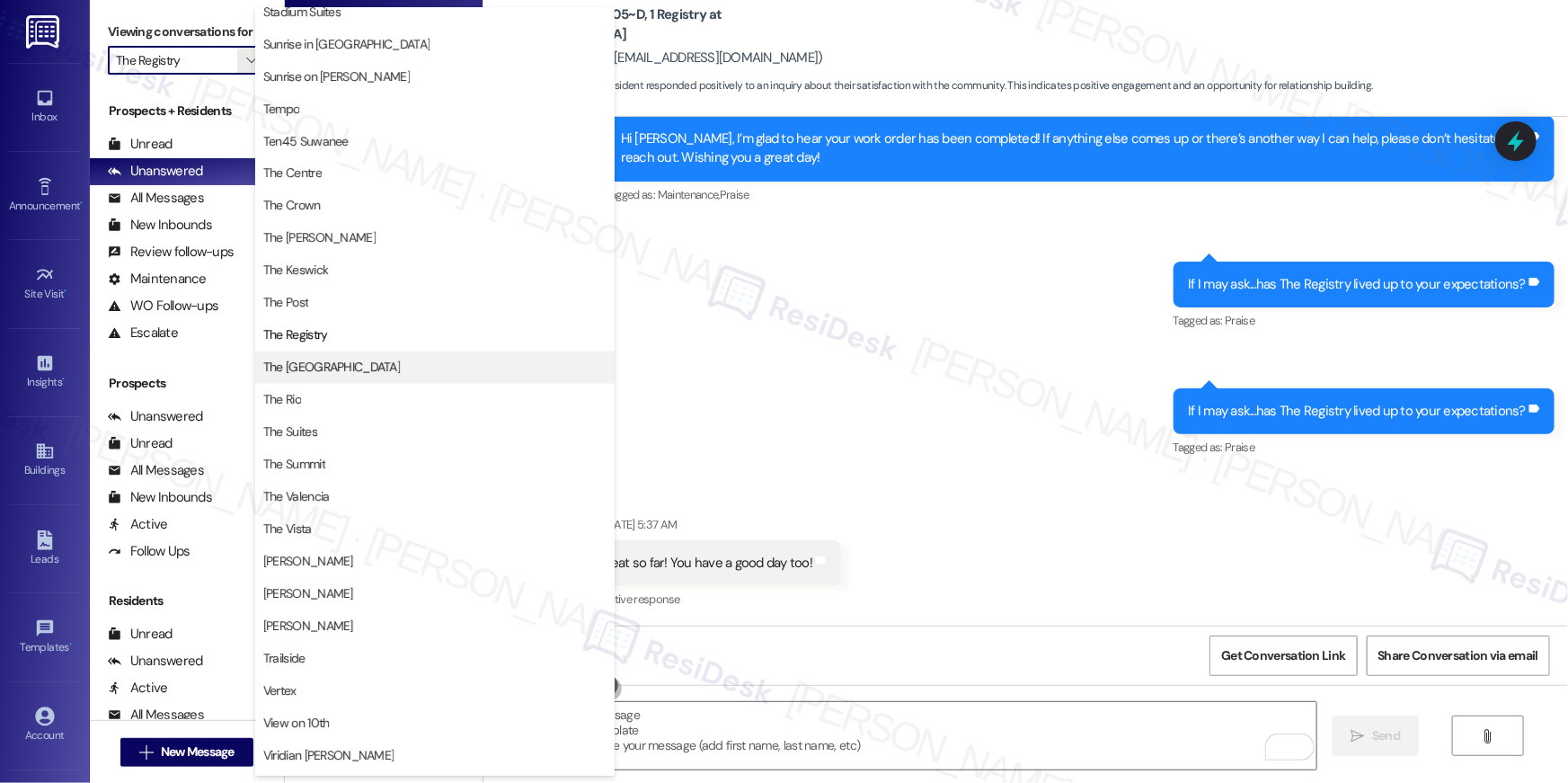
drag, startPoint x: 358, startPoint y: 309, endPoint x: 360, endPoint y: 373, distance: 64.0
click at [360, 373] on span "The [GEOGRAPHIC_DATA]" at bounding box center [331, 368] width 137 height 18
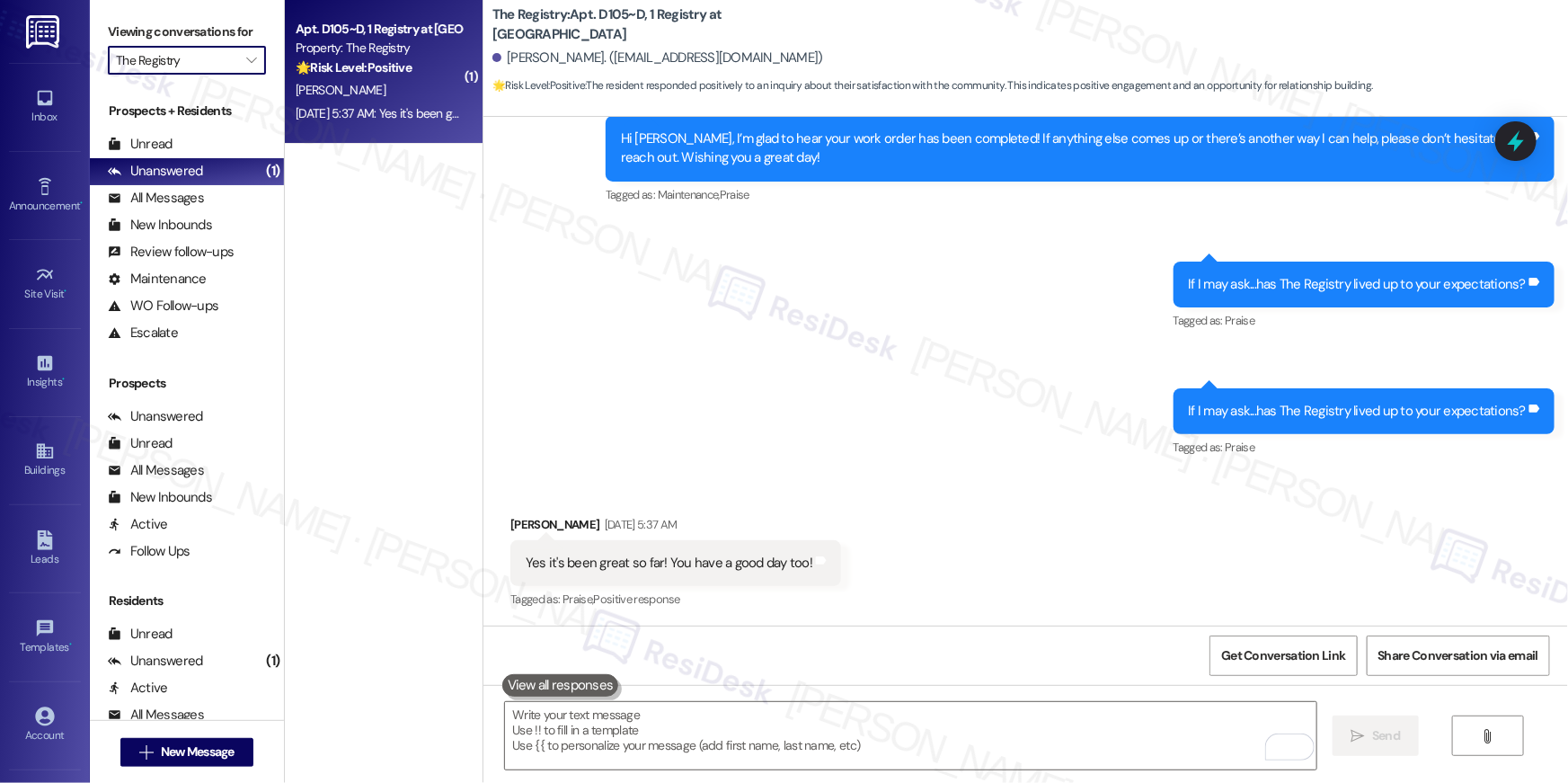
type input "The [GEOGRAPHIC_DATA]"
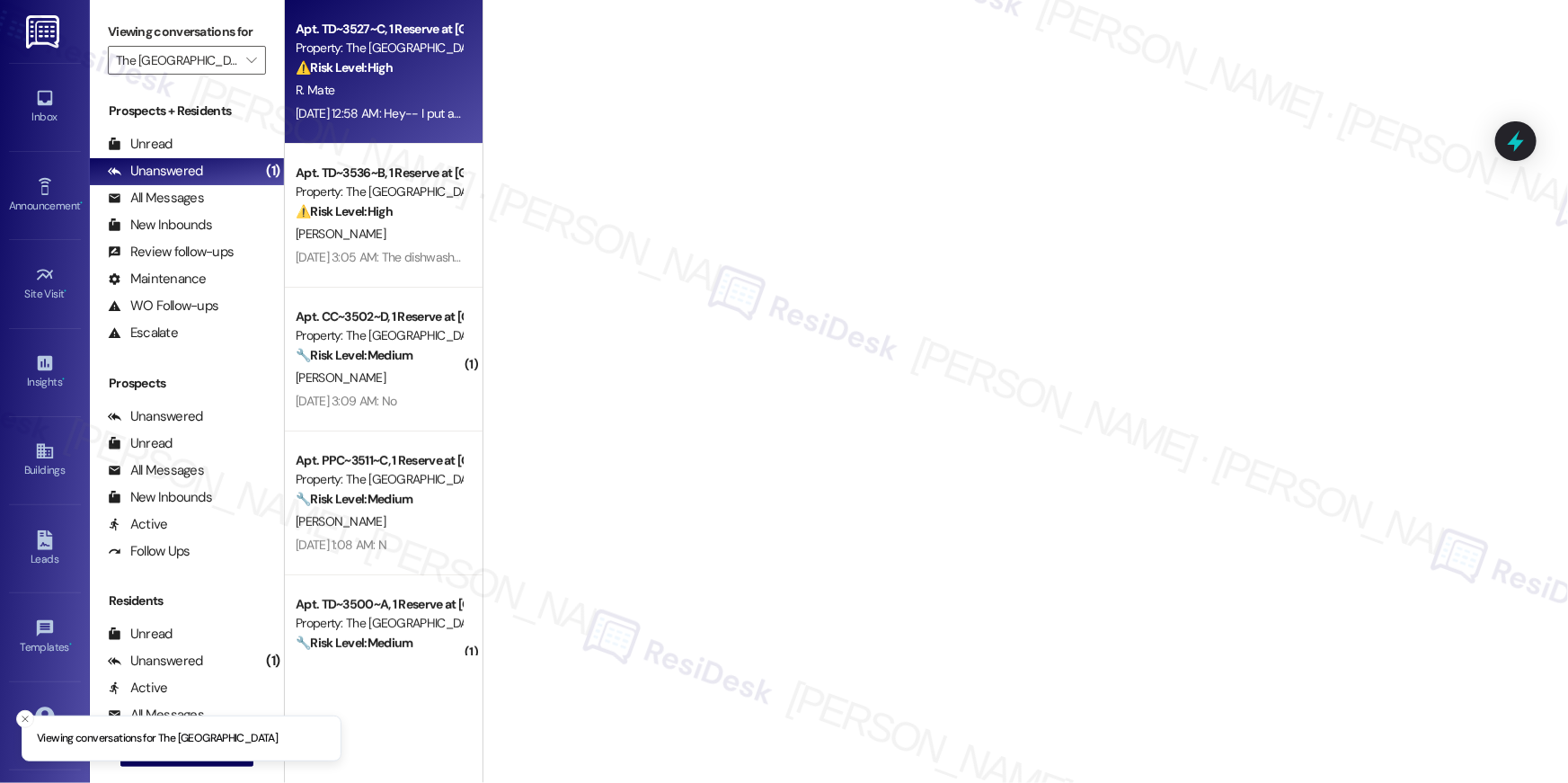
click at [401, 97] on div "R. Mate" at bounding box center [379, 90] width 170 height 23
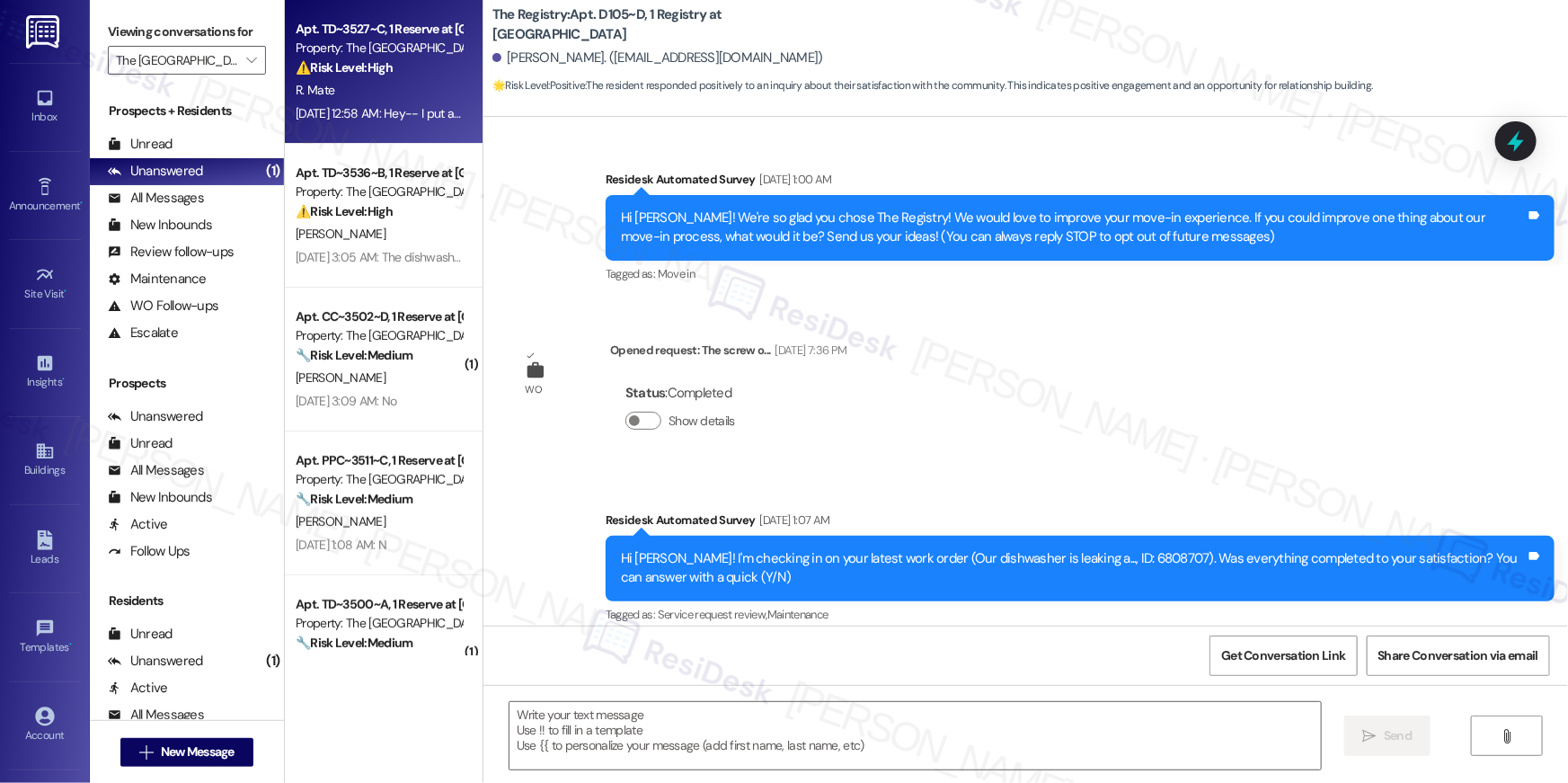
scroll to position [374, 0]
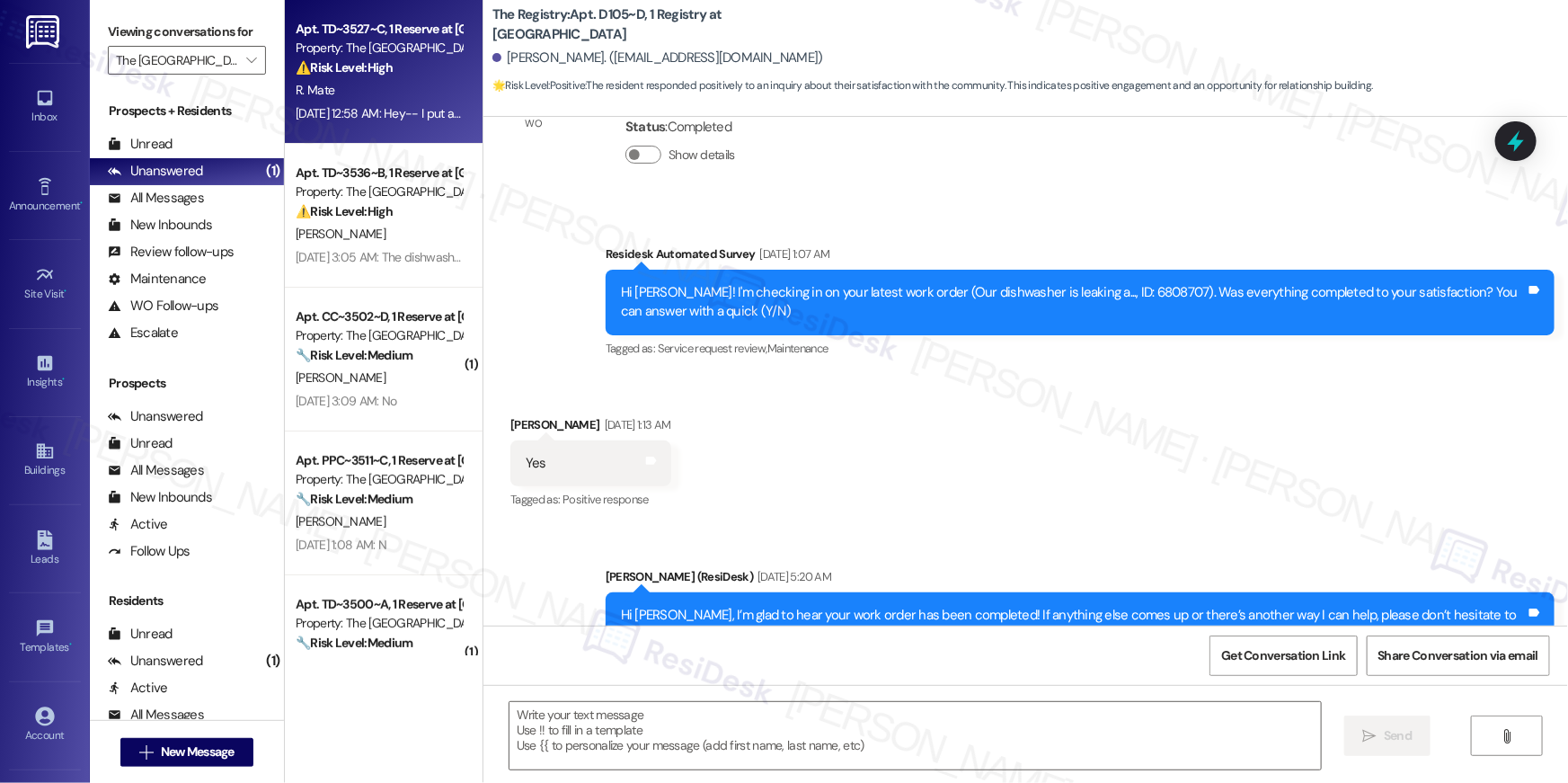
type textarea "Fetching suggested responses. Please feel free to read through the conversation…"
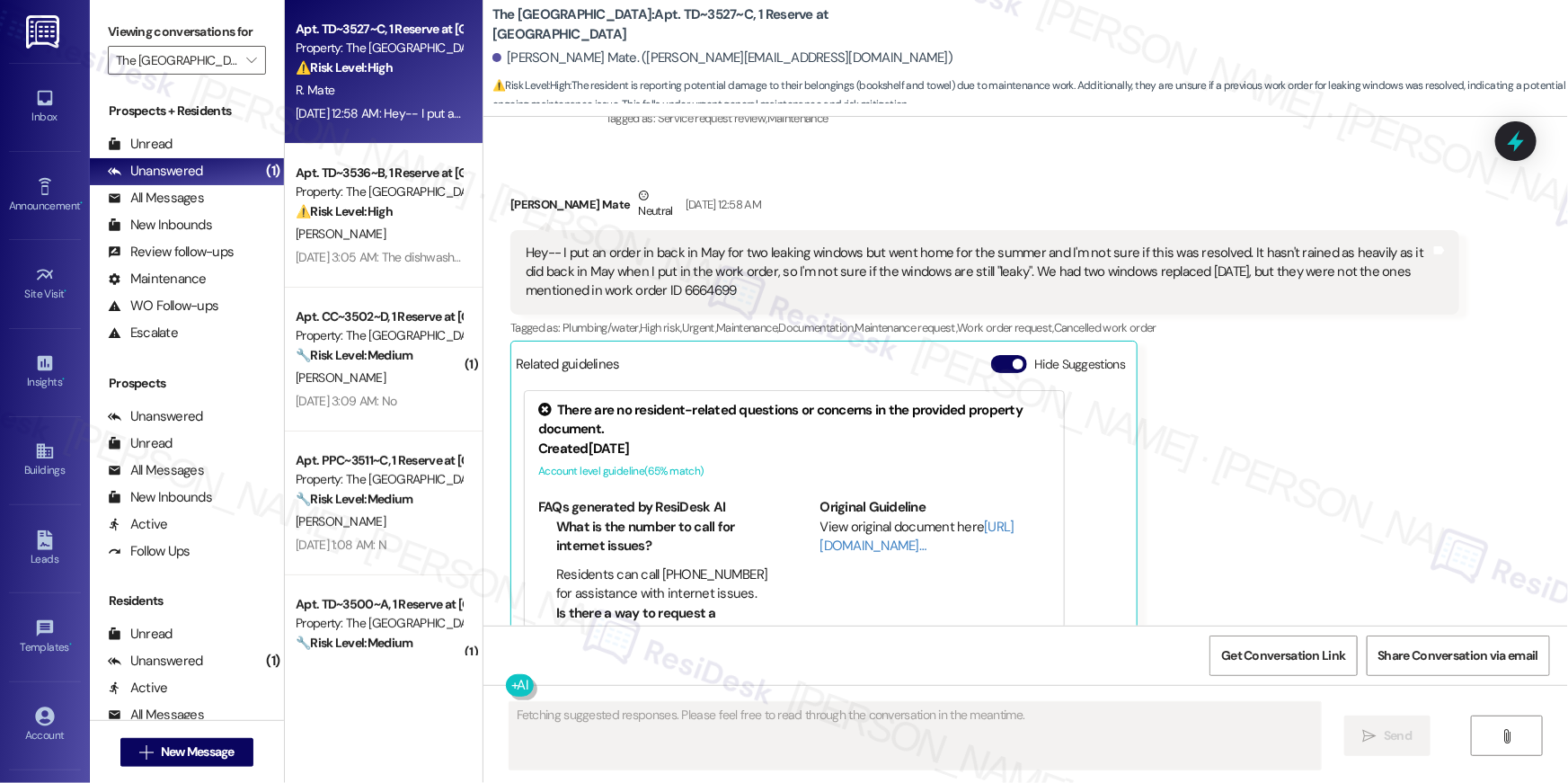
scroll to position [13197, 0]
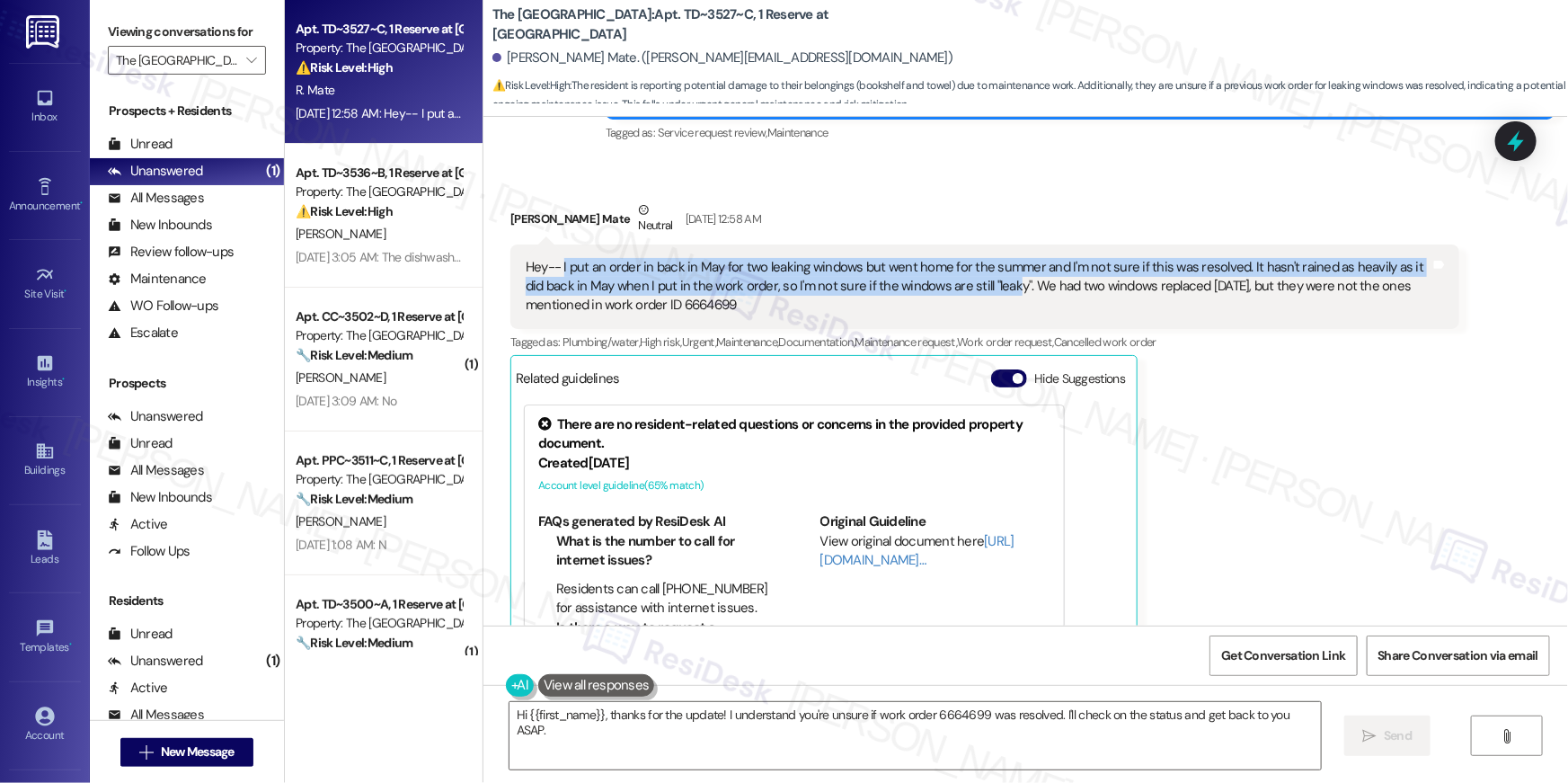
drag, startPoint x: 552, startPoint y: 224, endPoint x: 980, endPoint y: 246, distance: 428.6
click at [980, 258] on div "Hey-- I put an order in back in May for two leaking windows but went home for t…" at bounding box center [978, 286] width 905 height 57
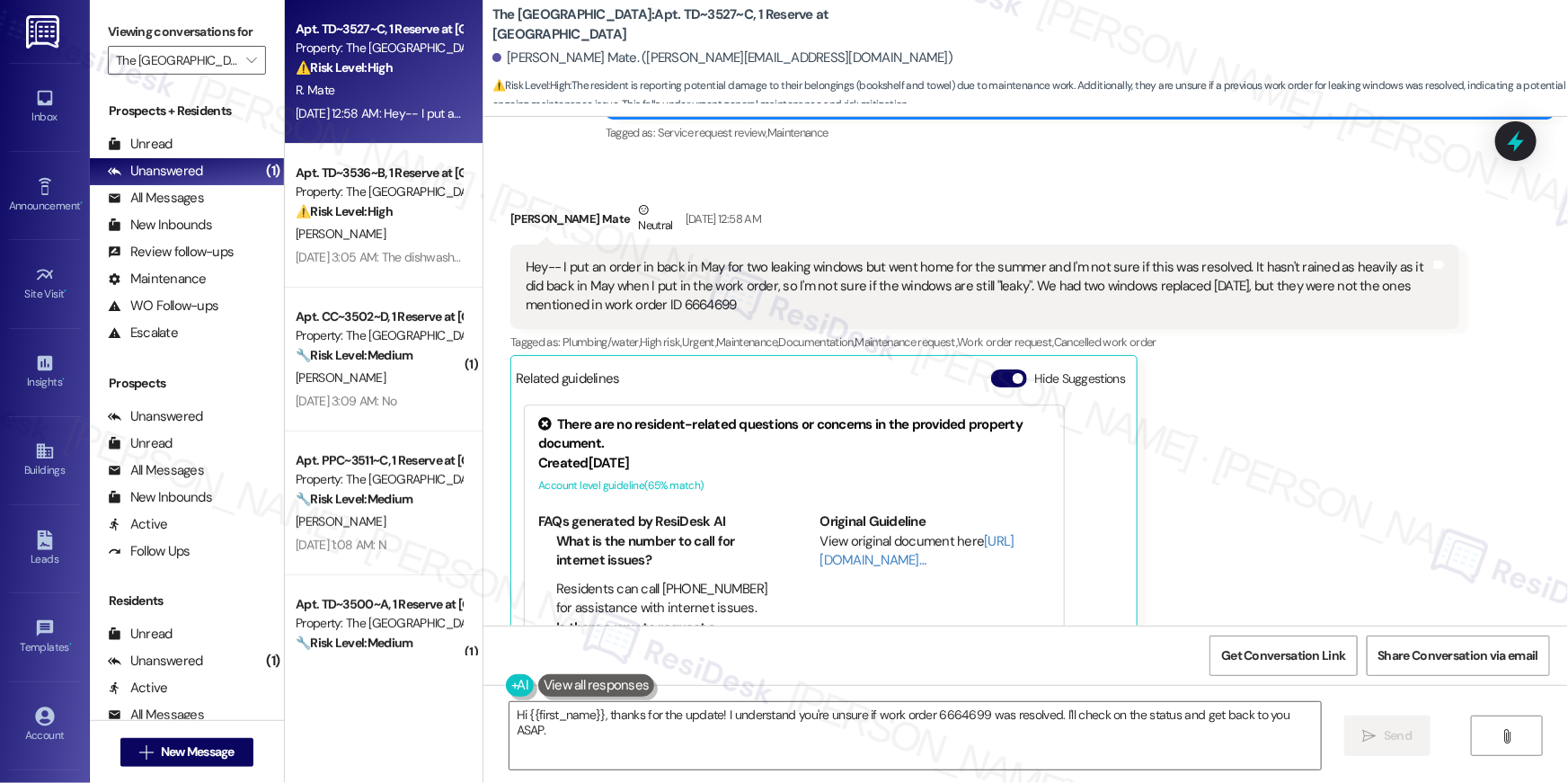
click at [1320, 348] on div "[PERSON_NAME] Mate Neutral [DATE] 12:58 AM Hey-- I put an order in back in May …" at bounding box center [985, 452] width 949 height 503
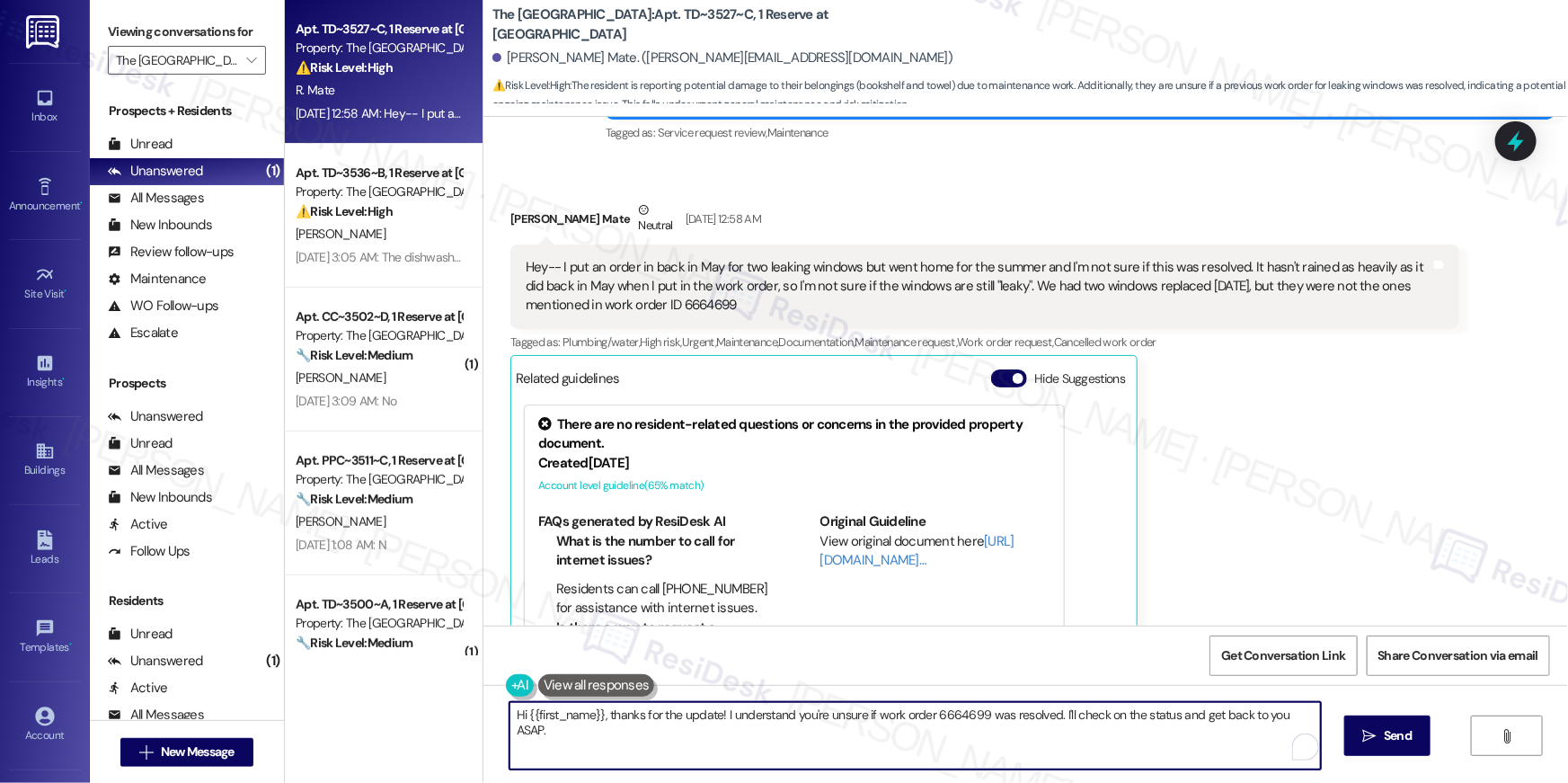
click at [716, 742] on textarea "Hi {{first_name}}, thanks for the update! I understand you're unsure if work or…" at bounding box center [916, 736] width 812 height 67
click at [717, 711] on textarea "Hi {{first_name}}, thanks for the update! I understand you're unsure if work or…" at bounding box center [911, 736] width 812 height 67
drag, startPoint x: 668, startPoint y: 715, endPoint x: 711, endPoint y: 772, distance: 71.4
click at [711, 772] on div "Hi {{first_name}}, thanks for the update! I understand you're unsure if work or…" at bounding box center [1026, 752] width 1085 height 135
click at [837, 756] on textarea "Hi {{first_name}}, thanks for the update! I understand you're unsure if work or…" at bounding box center [911, 736] width 812 height 67
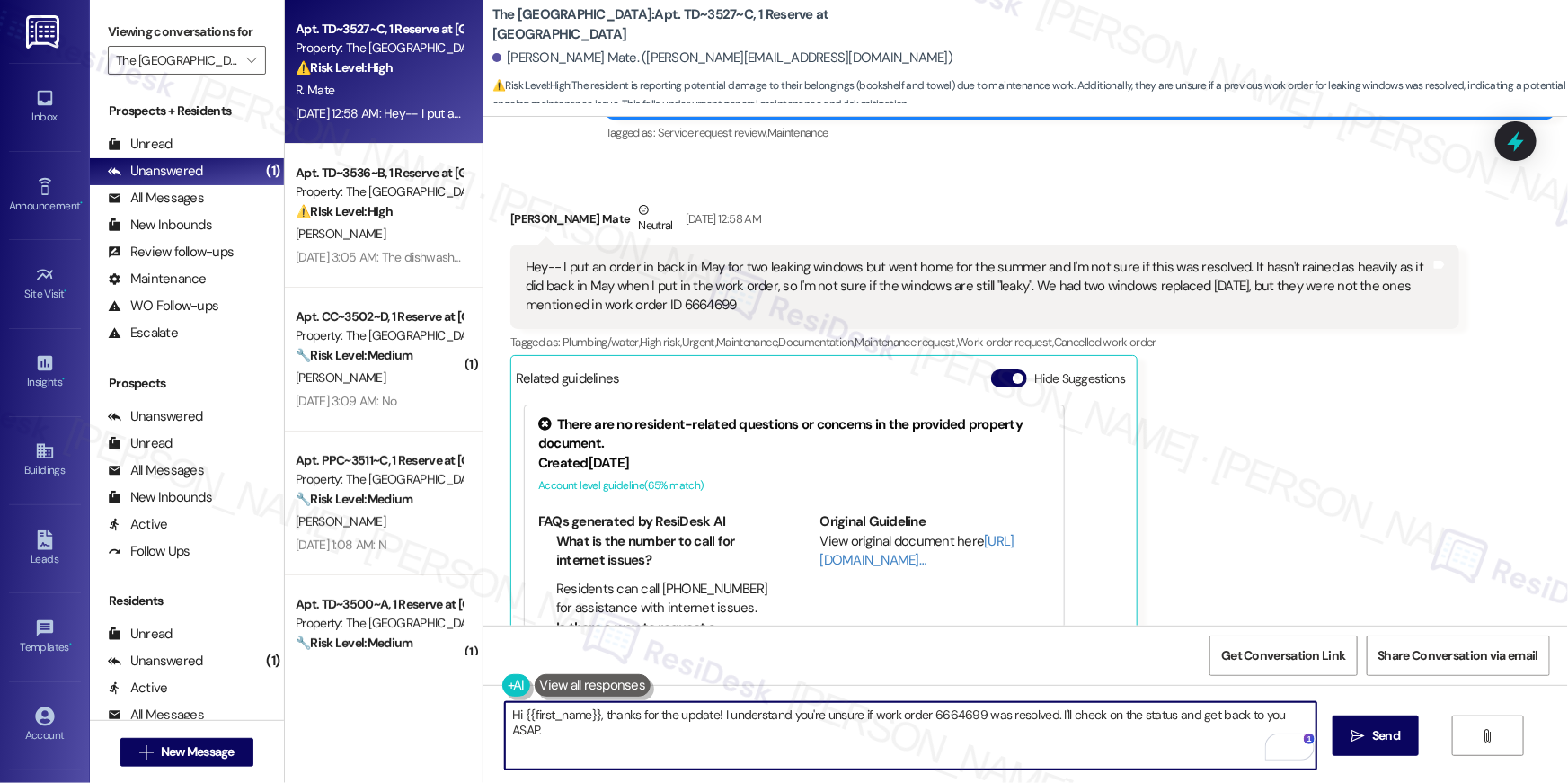
click at [848, 741] on textarea "Hi {{first_name}}, thanks for the update! I understand you're unsure if work or…" at bounding box center [911, 736] width 812 height 67
click at [1092, 735] on textarea "Hi {{first_name}}, thanks for the update! I understand you're unsure if work or…" at bounding box center [911, 736] width 812 height 67
drag, startPoint x: 1046, startPoint y: 715, endPoint x: 1063, endPoint y: 754, distance: 42.5
click at [1063, 754] on textarea "Hi {{first_name}}, thanks for the update! I understand you're unsure if work or…" at bounding box center [911, 736] width 812 height 67
type textarea "Hi {{first_name}}, thanks for the update! I understand you're unsure if work or…"
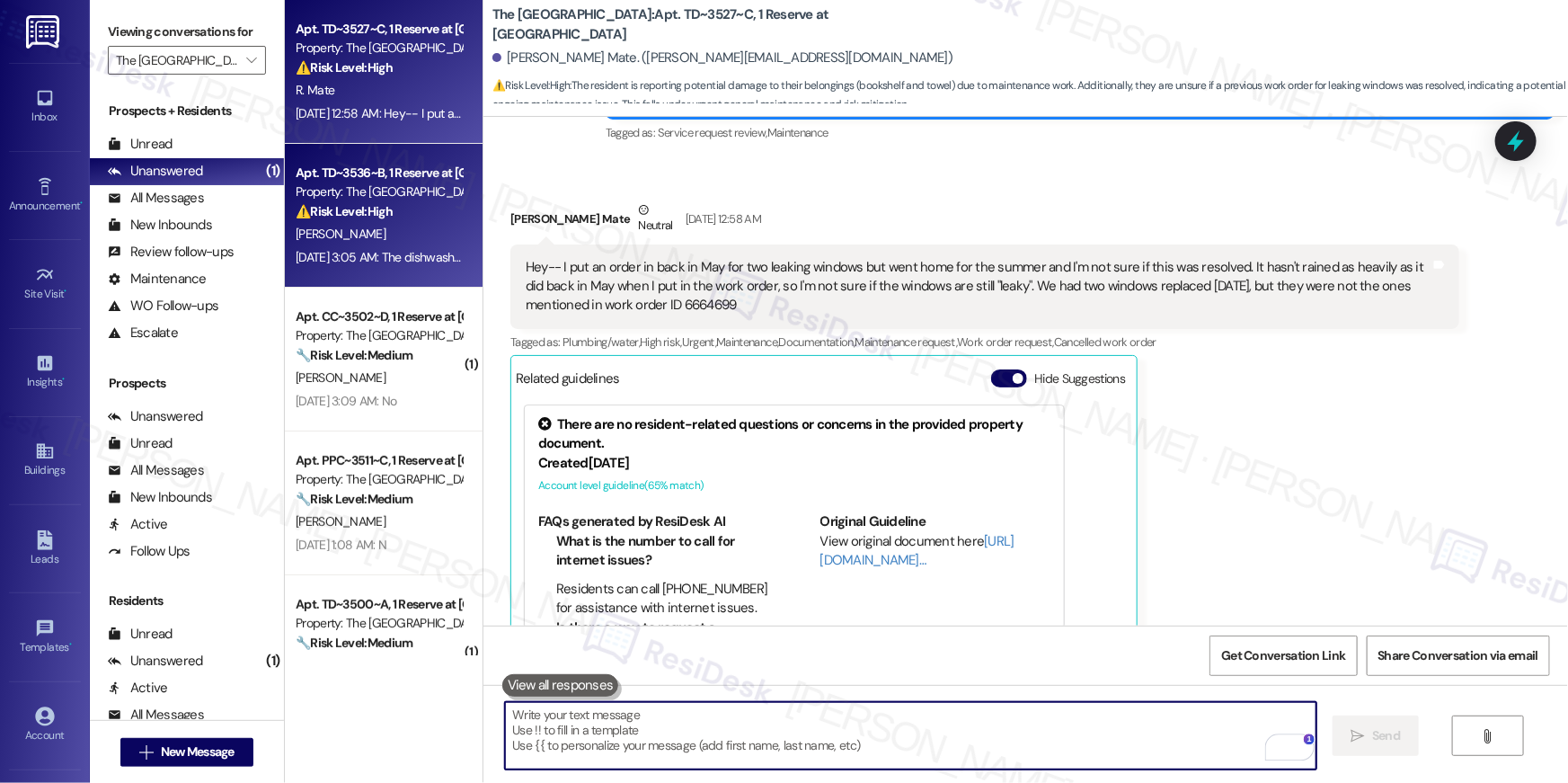
scroll to position [13245, 0]
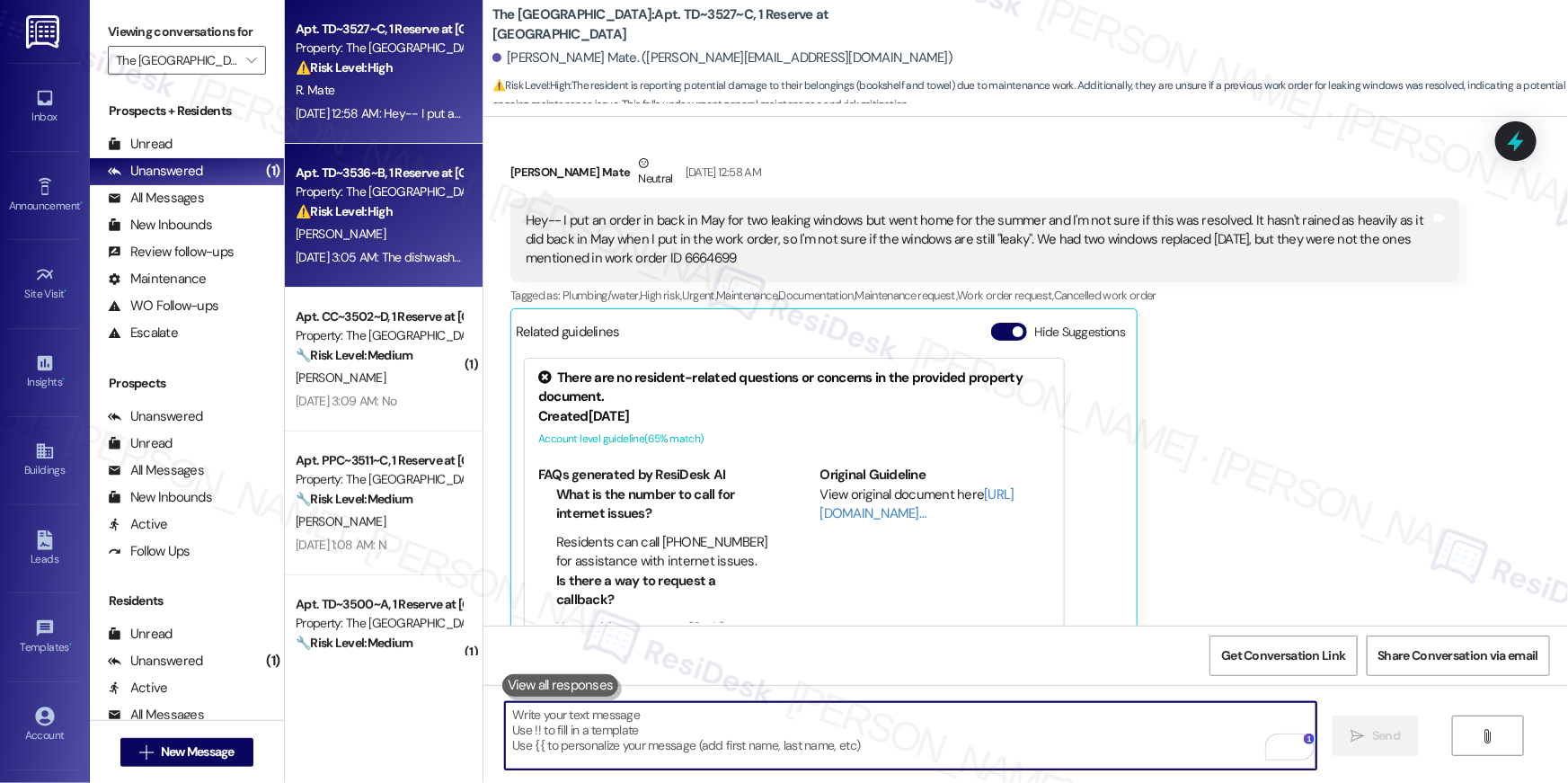
click at [381, 247] on div "[DATE] 3:05 AM: The dishwasher racks are in as well [DATE] 3:05 AM: The dishwas…" at bounding box center [379, 258] width 170 height 23
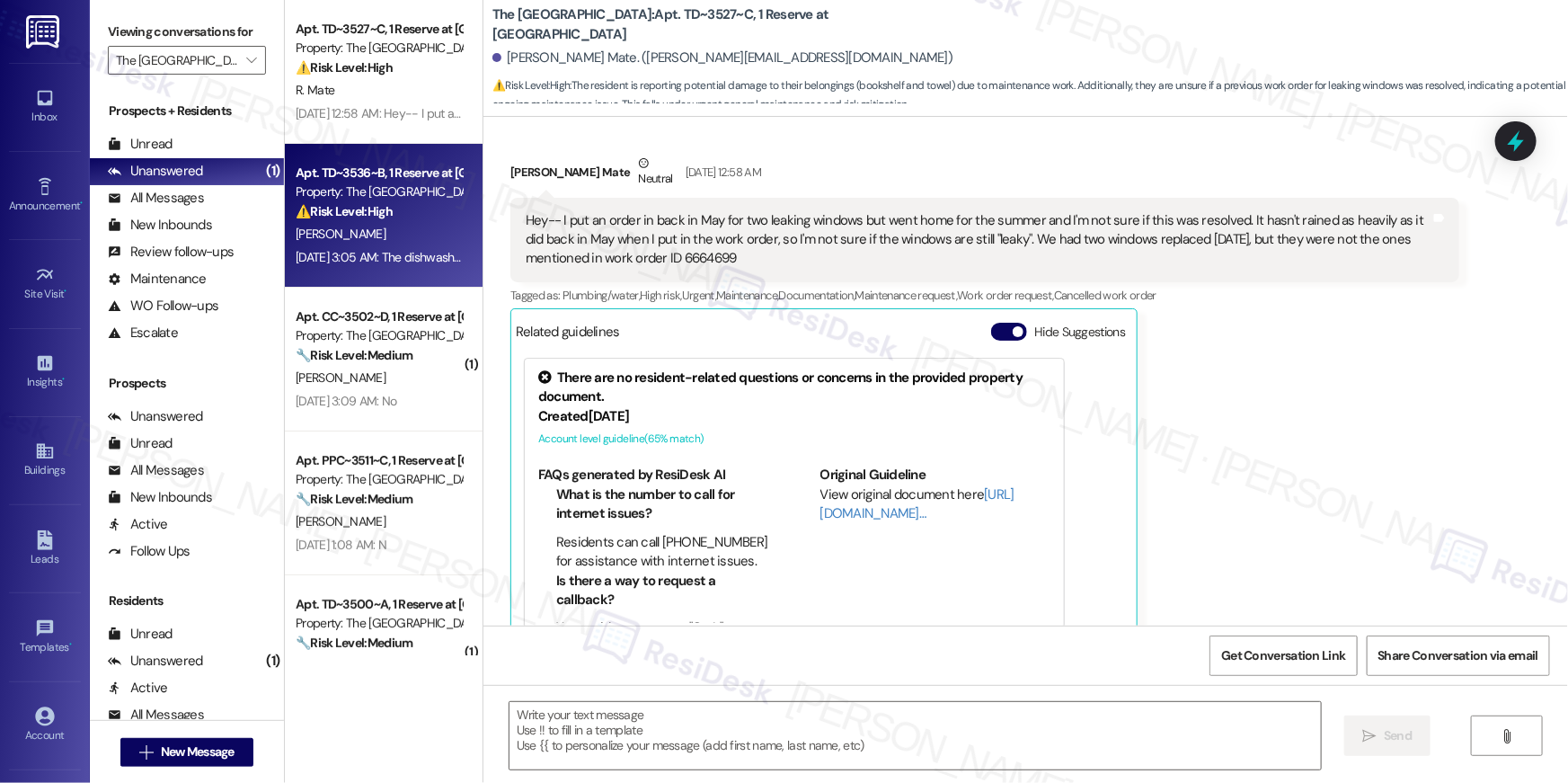
type textarea "Fetching suggested responses. Please feel free to read through the conversation…"
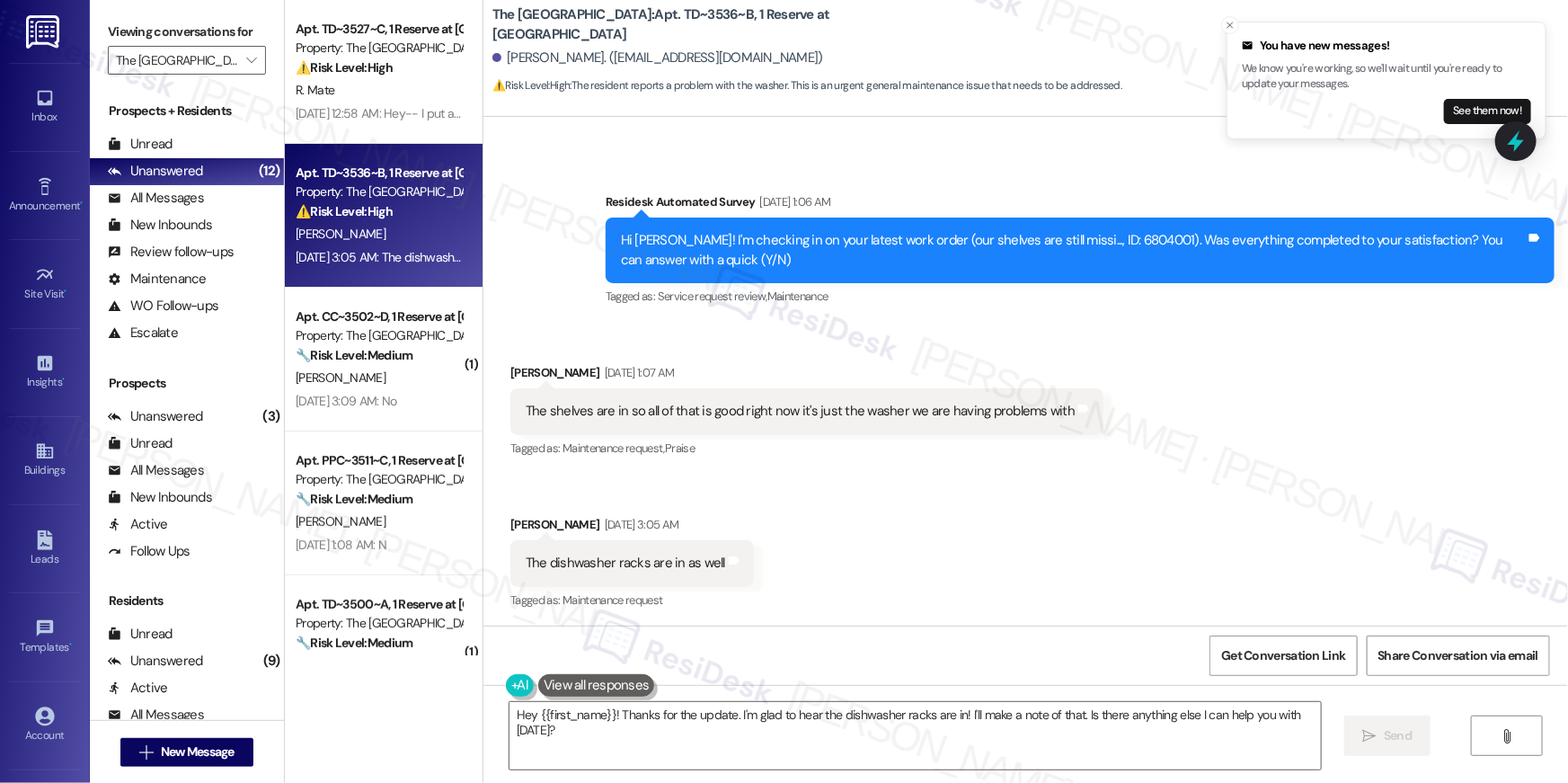
scroll to position [627, 0]
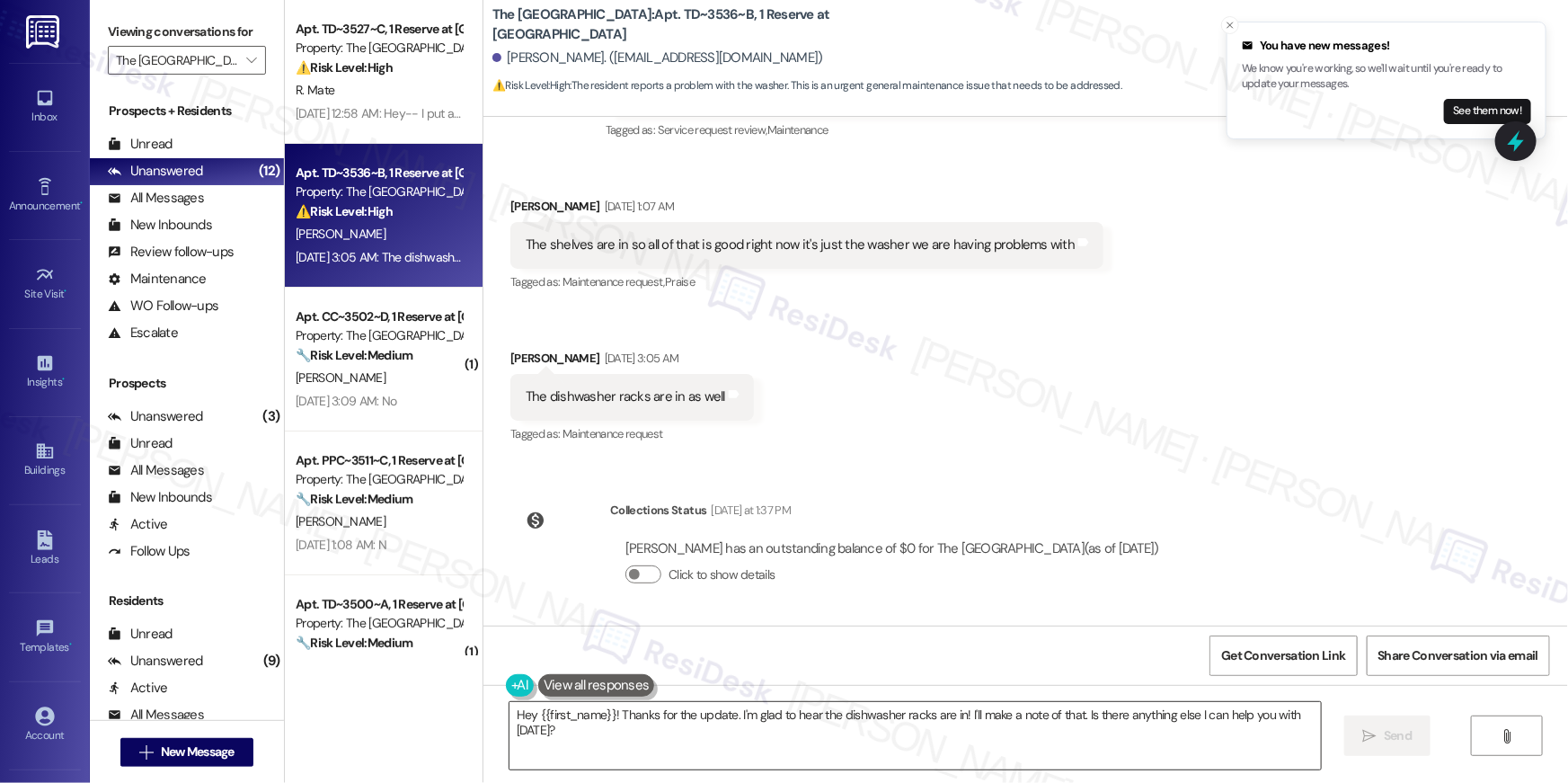
click at [873, 742] on textarea "Hey {{first_name}}! Thanks for the update. I'm glad to hear the dishwasher rack…" at bounding box center [916, 736] width 812 height 67
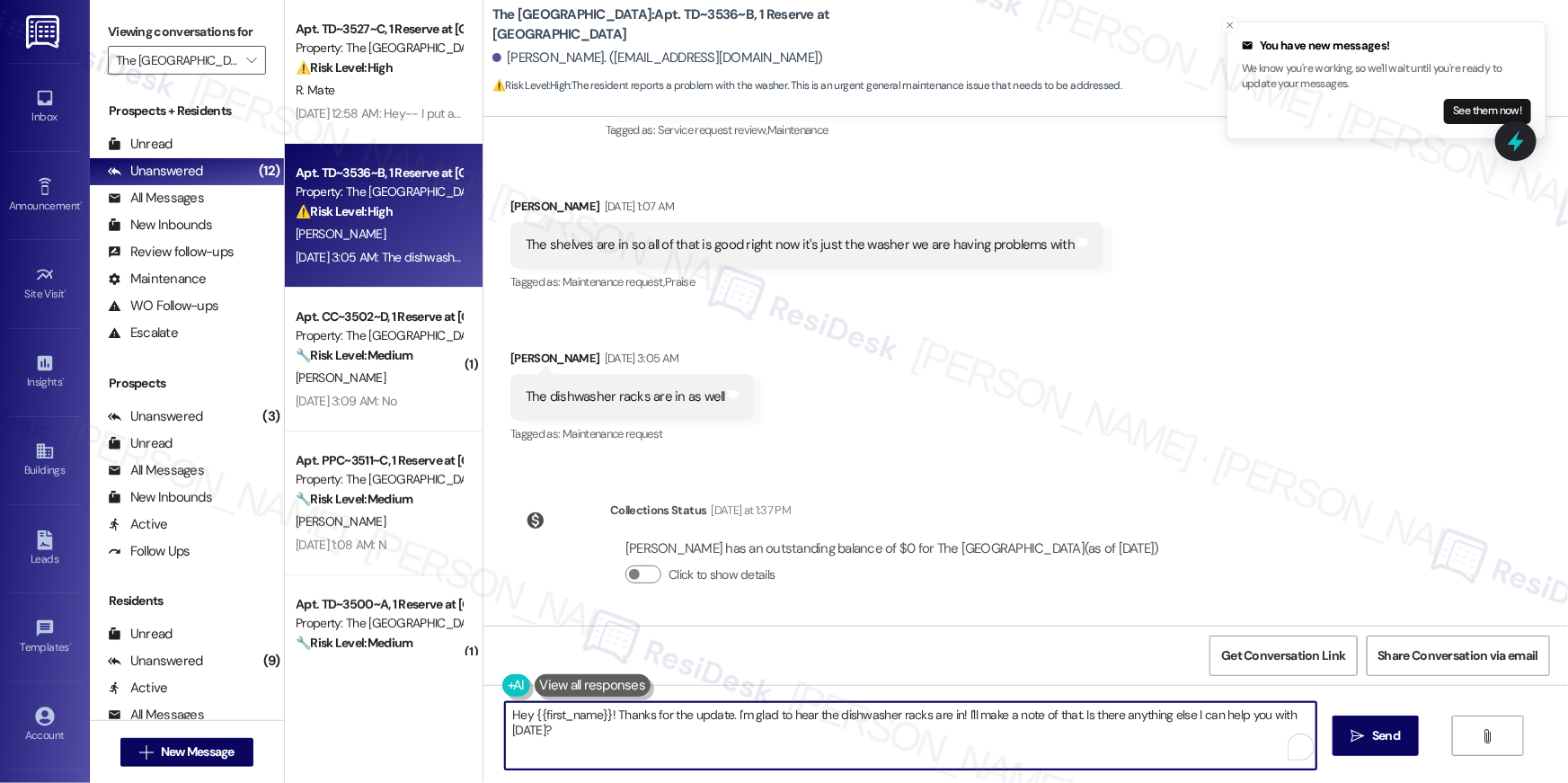
click at [997, 749] on textarea "Hey {{first_name}}! Thanks for the update. I'm glad to hear the dishwasher rack…" at bounding box center [911, 736] width 812 height 67
drag, startPoint x: 955, startPoint y: 716, endPoint x: 971, endPoint y: 752, distance: 39.4
click at [971, 752] on textarea "Hey {{first_name}}! Thanks for the update. I'm glad to hear the dishwasher rack…" at bounding box center [911, 736] width 812 height 67
type textarea "Hey {{first_name}}! Thanks for the update. I'm glad to hear the dishwasher rack…"
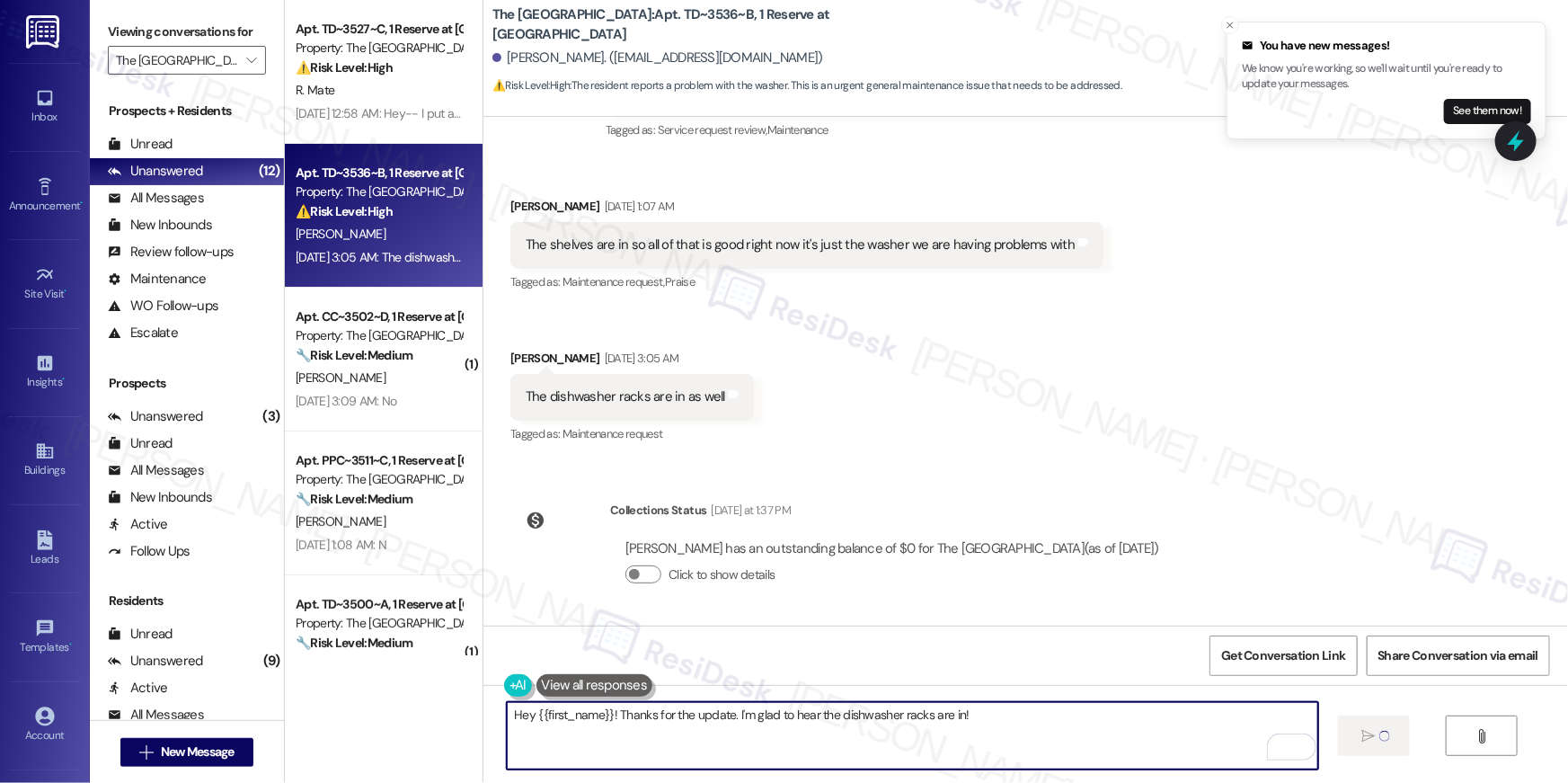
scroll to position [0, 0]
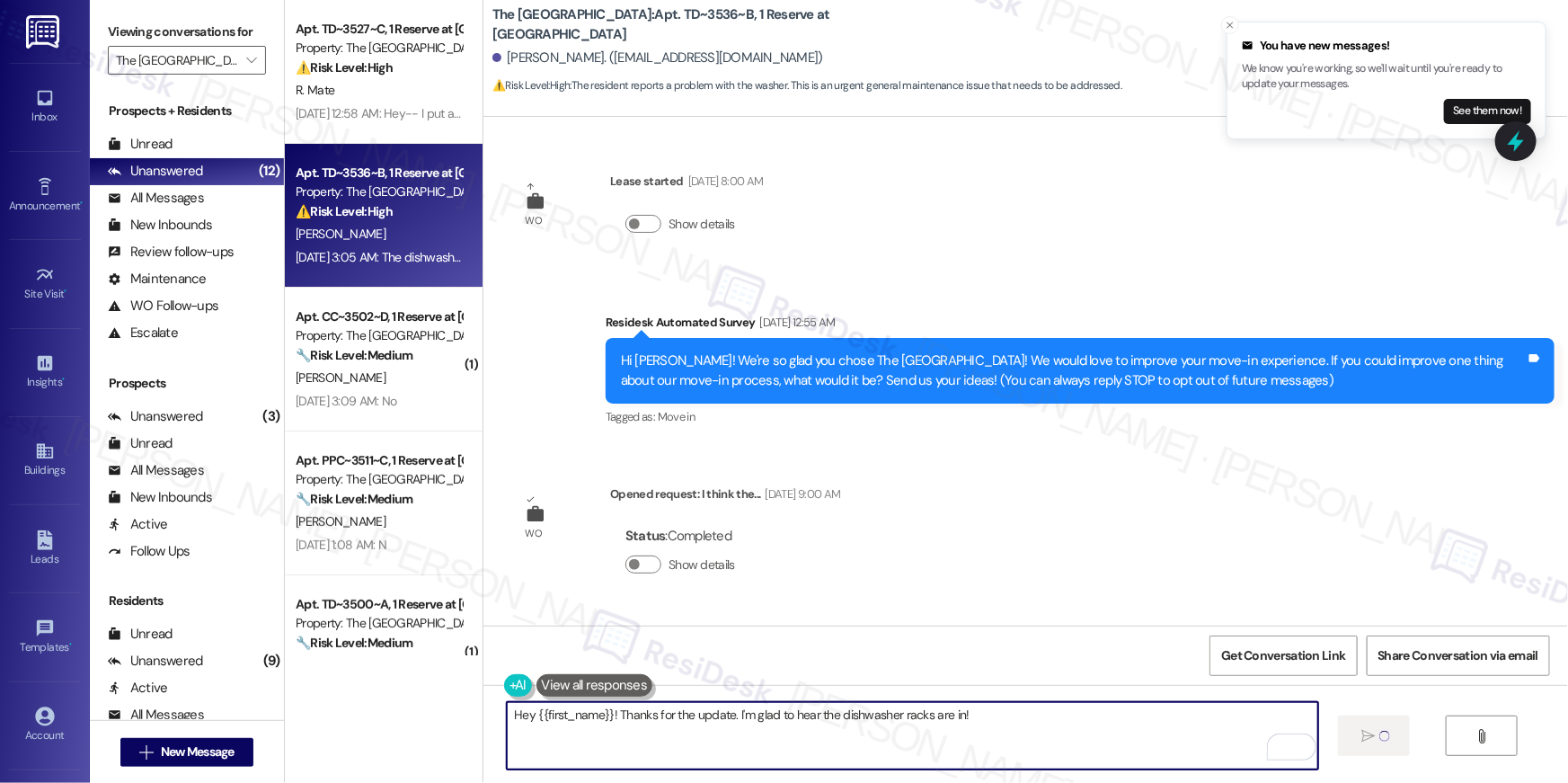
click at [983, 742] on textarea "Hey {{first_name}}! Thanks for the update. I'm glad to hear the dishwasher rack…" at bounding box center [913, 736] width 812 height 67
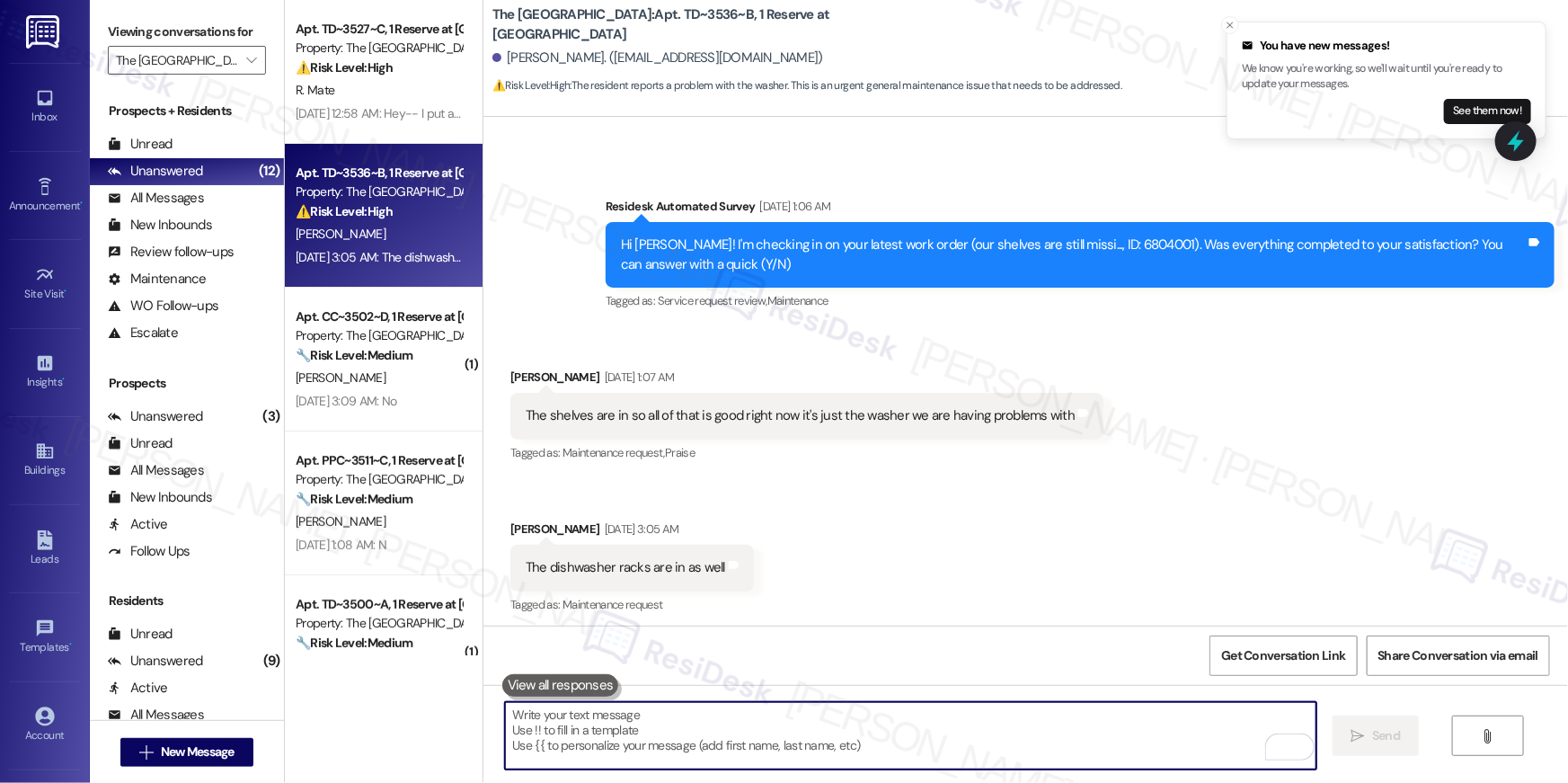
scroll to position [462, 0]
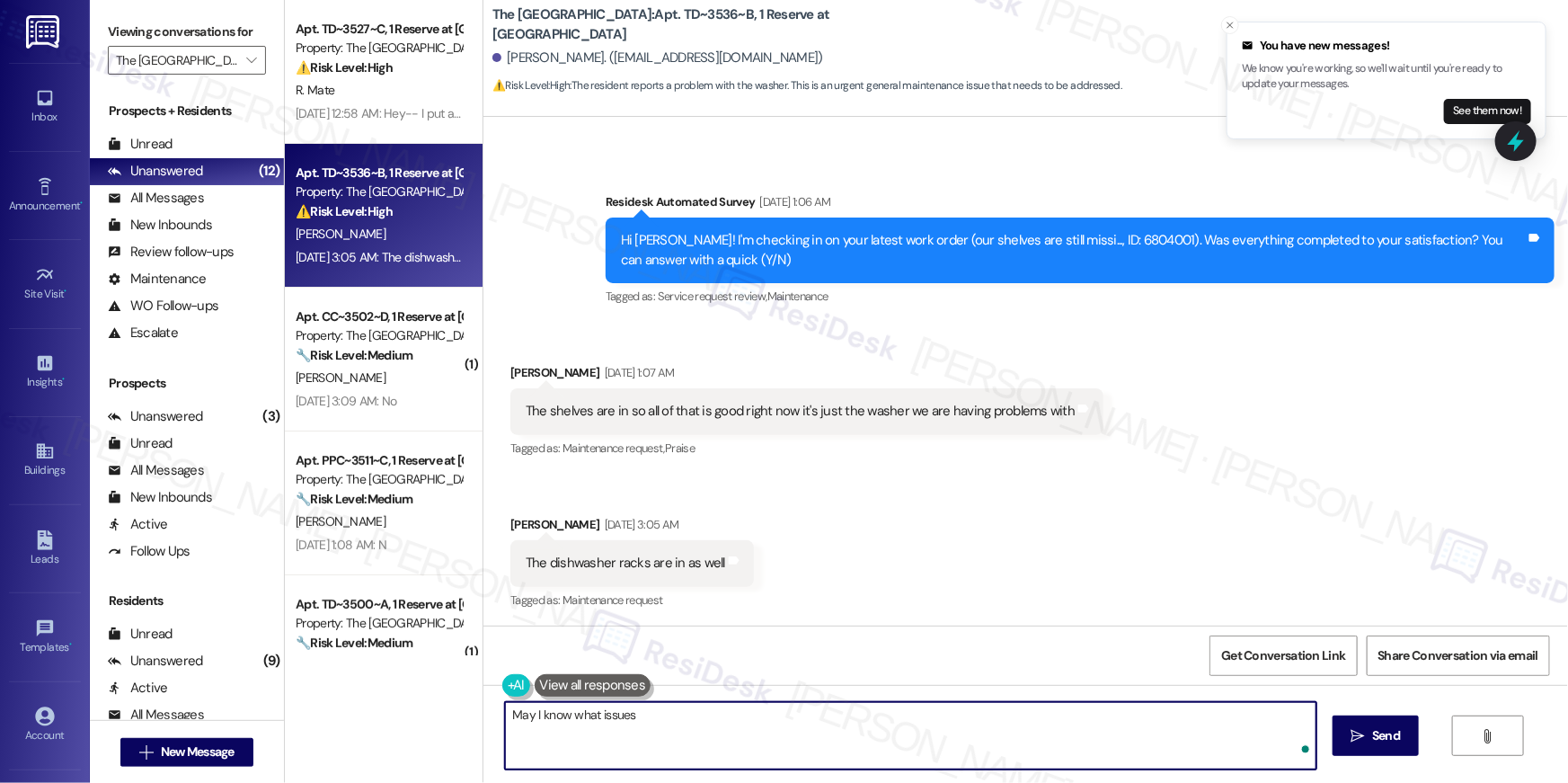
type textarea "May I know what issues y"
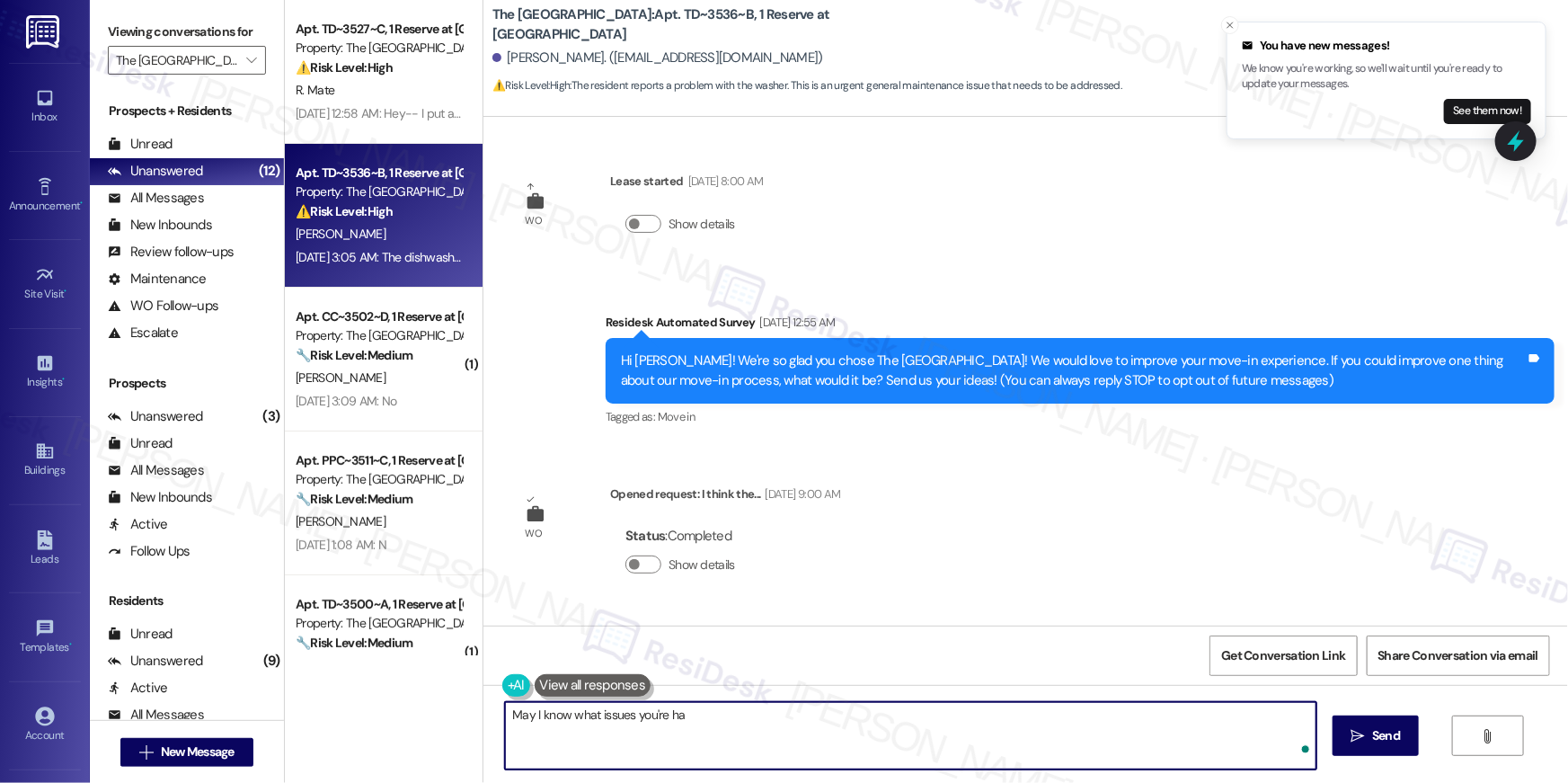
scroll to position [462, 0]
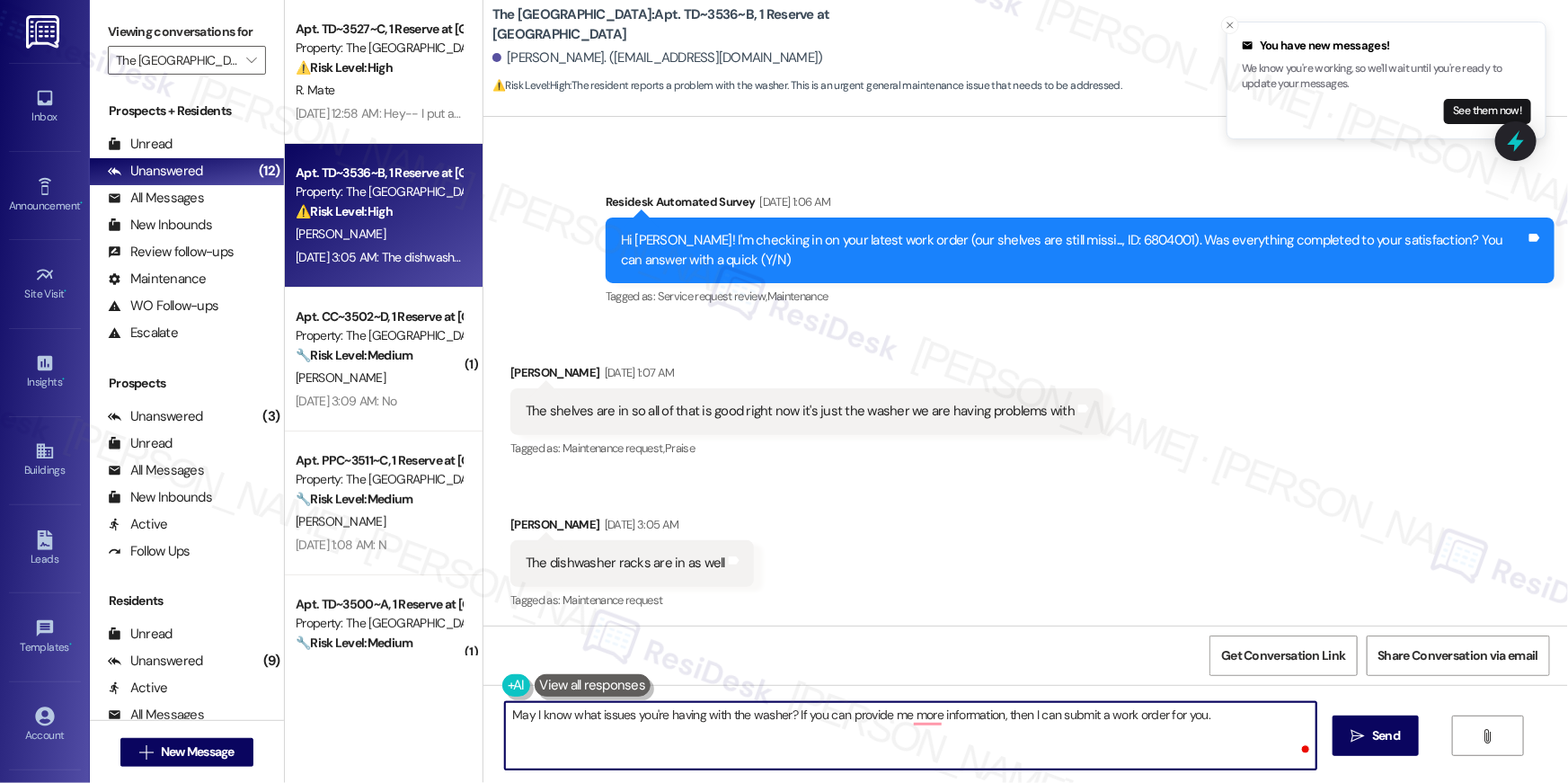
type textarea "May I know what issues you're having with the washer? If you can provide me mor…"
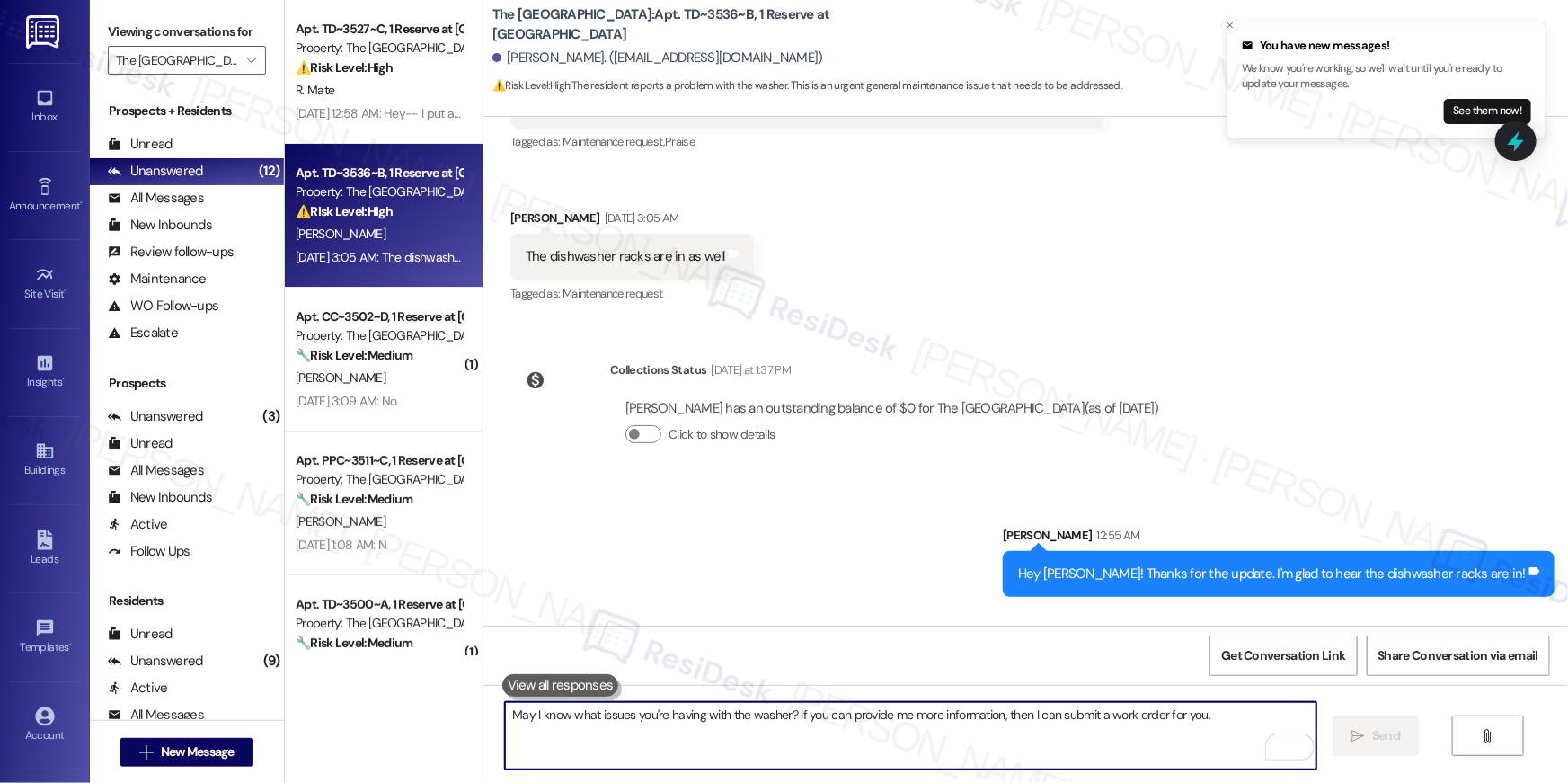
scroll to position [879, 0]
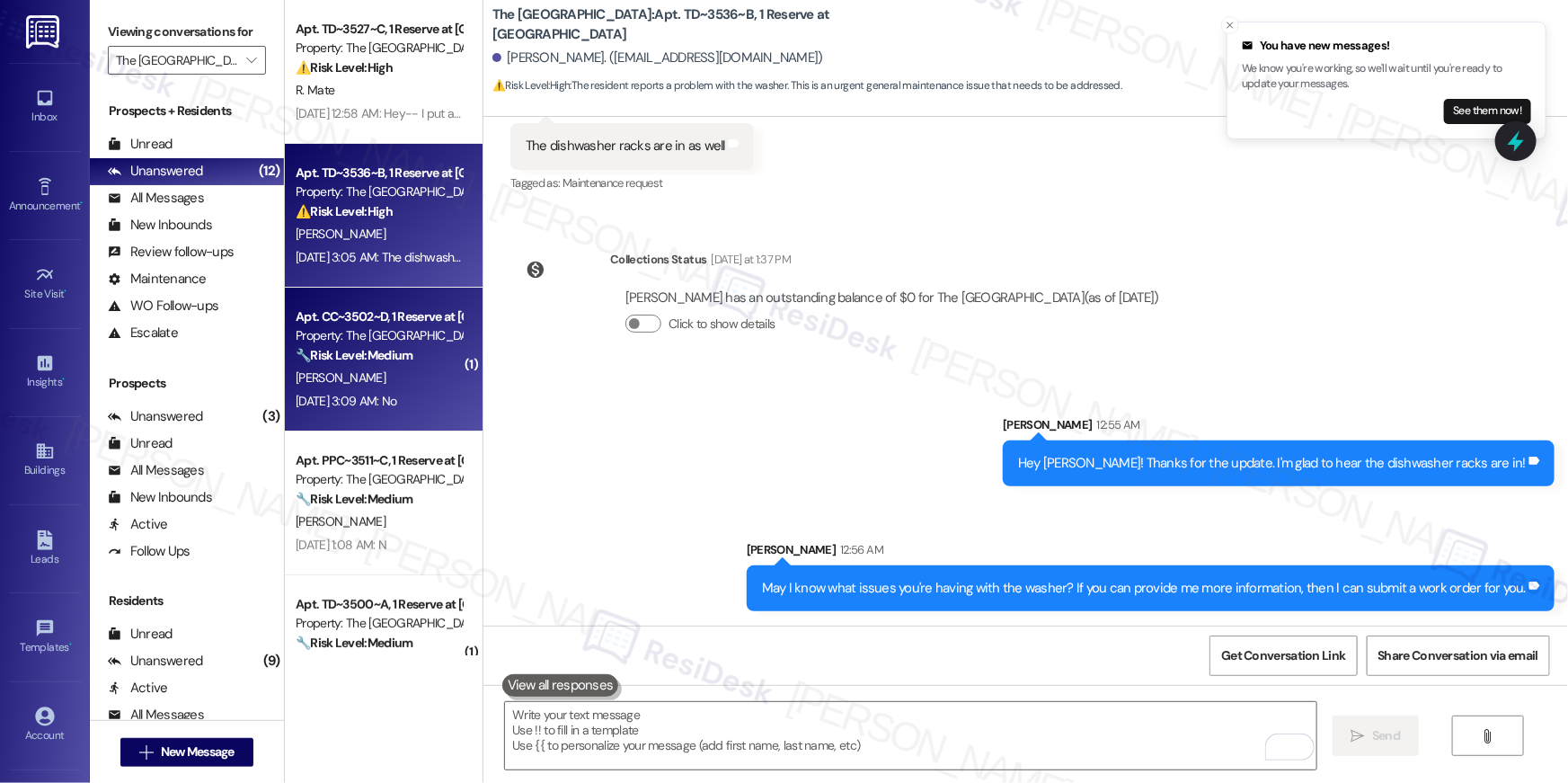
click at [412, 377] on div "[PERSON_NAME]" at bounding box center [379, 378] width 170 height 23
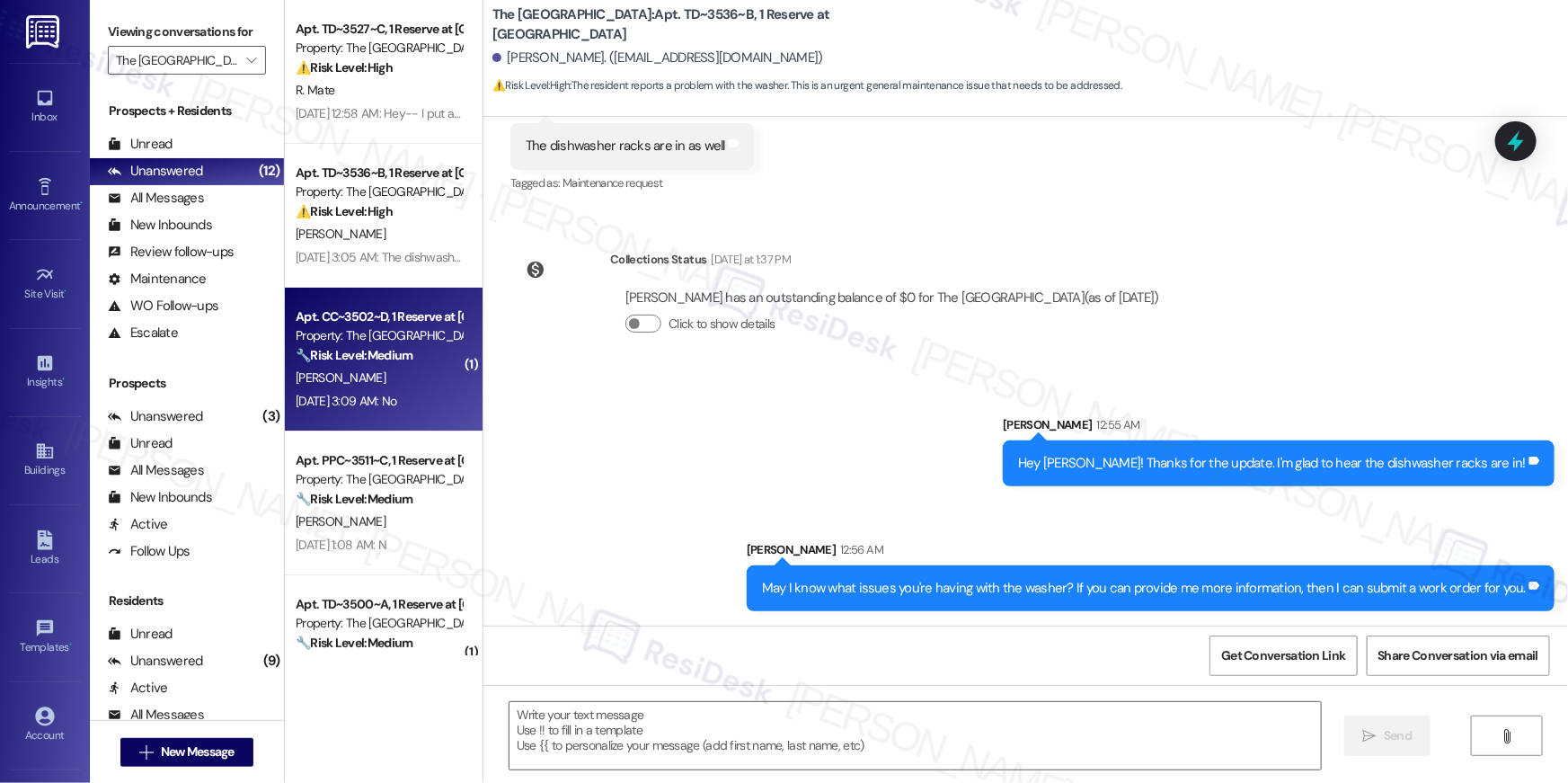
type textarea "Fetching suggested responses. Please feel free to read through the conversation…"
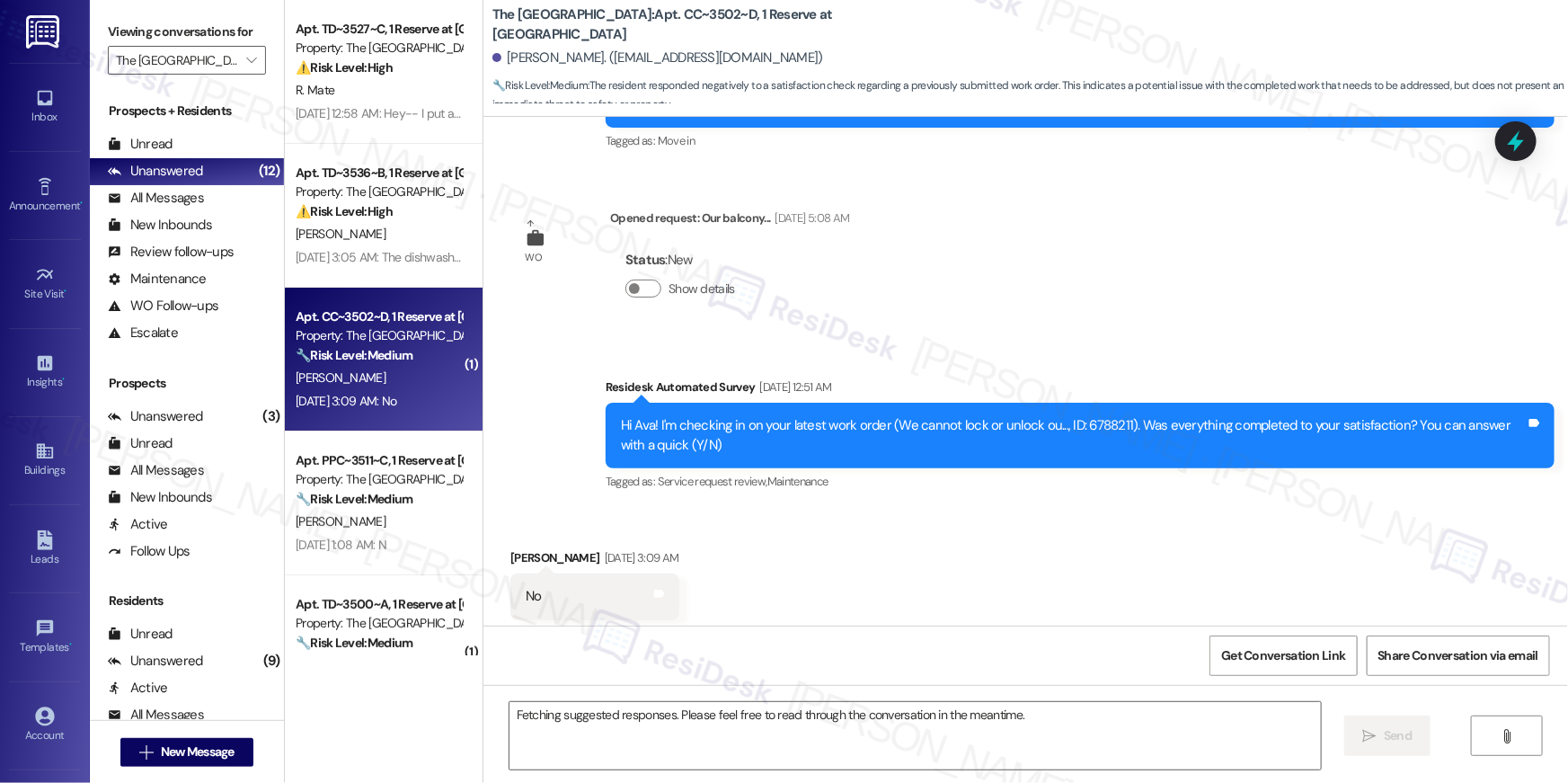
scroll to position [310, 0]
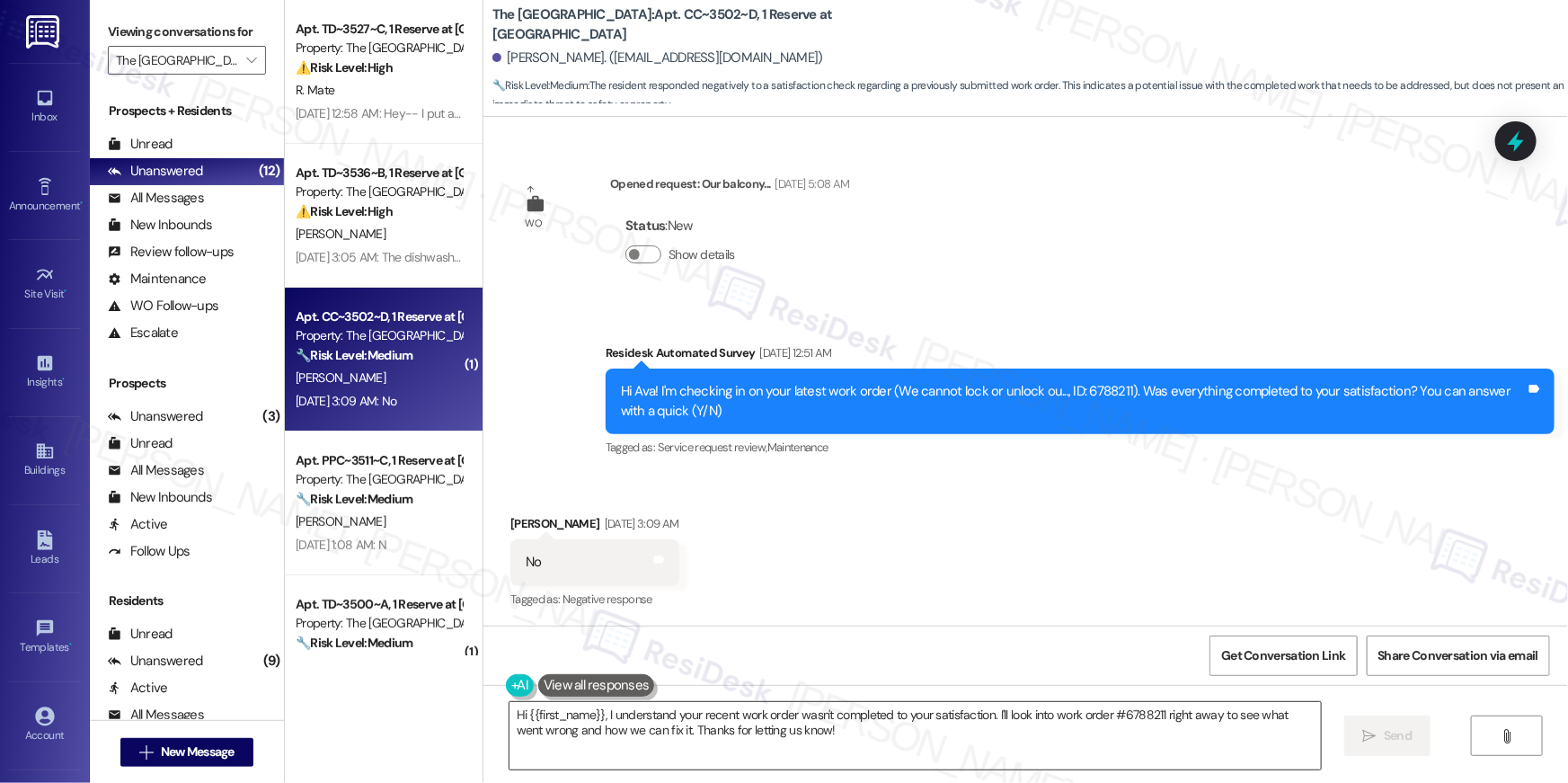
click at [1064, 738] on textarea "Hi {{first_name}}, I understand your recent work order wasn't completed to your…" at bounding box center [916, 736] width 812 height 67
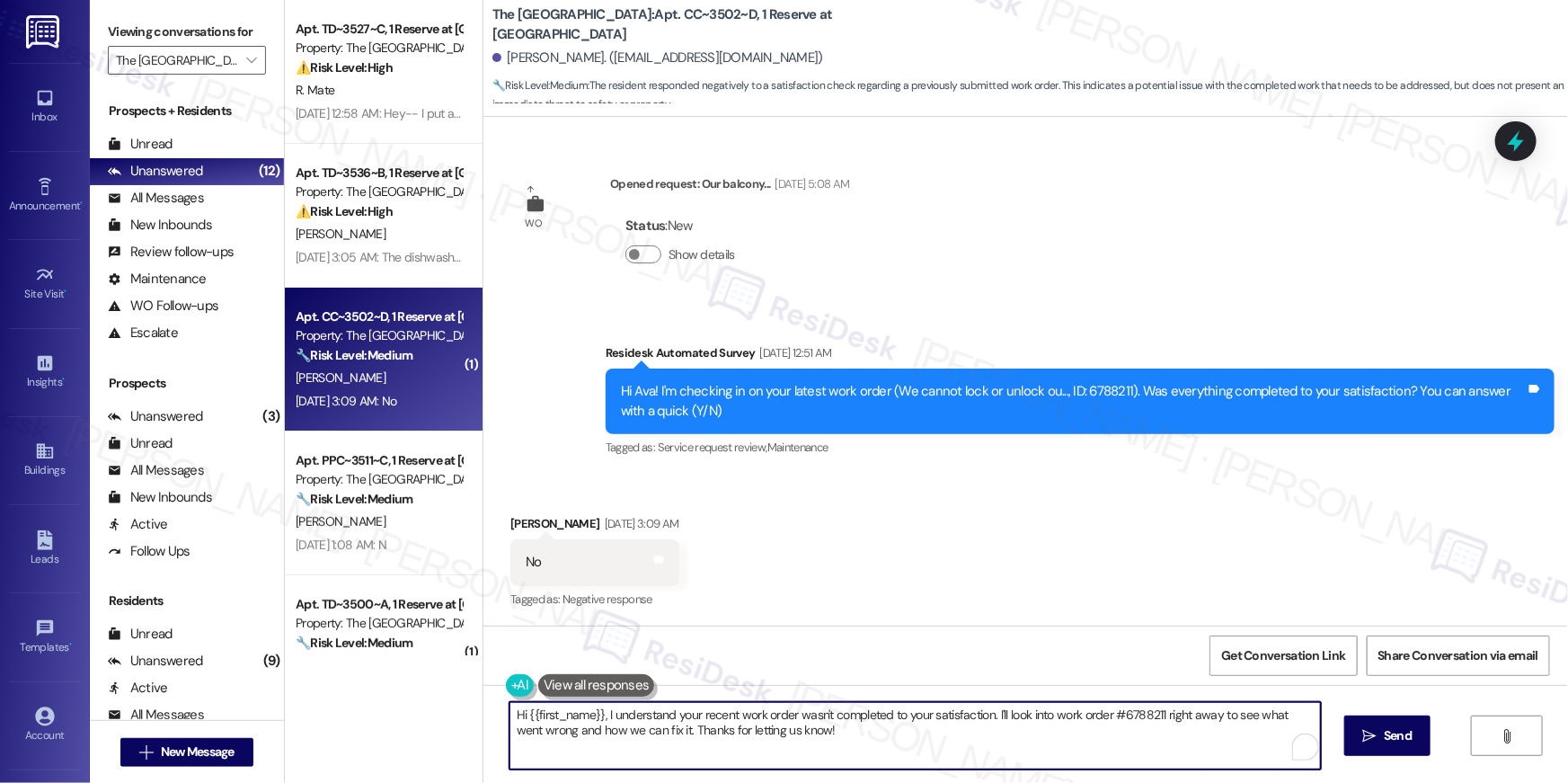
click at [1064, 738] on textarea "Hi {{first_name}}, I understand your recent work order wasn't completed to your…" at bounding box center [916, 736] width 812 height 67
paste textarea "’m sorry to hear your work order hasn’t been fully completed. Could you share a…"
type textarea "Hi {{first_name}}, I’m sorry to hear your work order hasn’t been fully complete…"
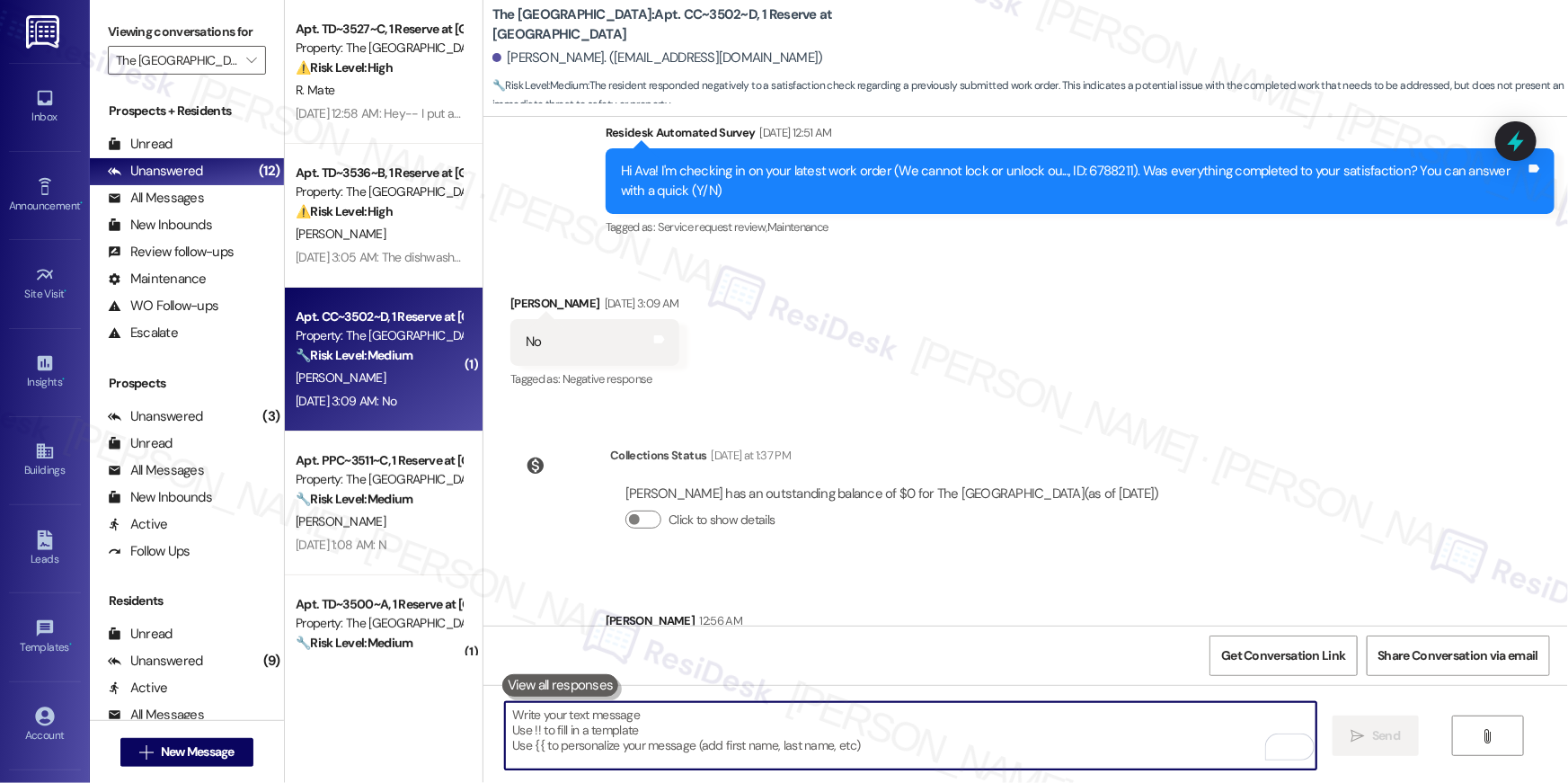
scroll to position [620, 0]
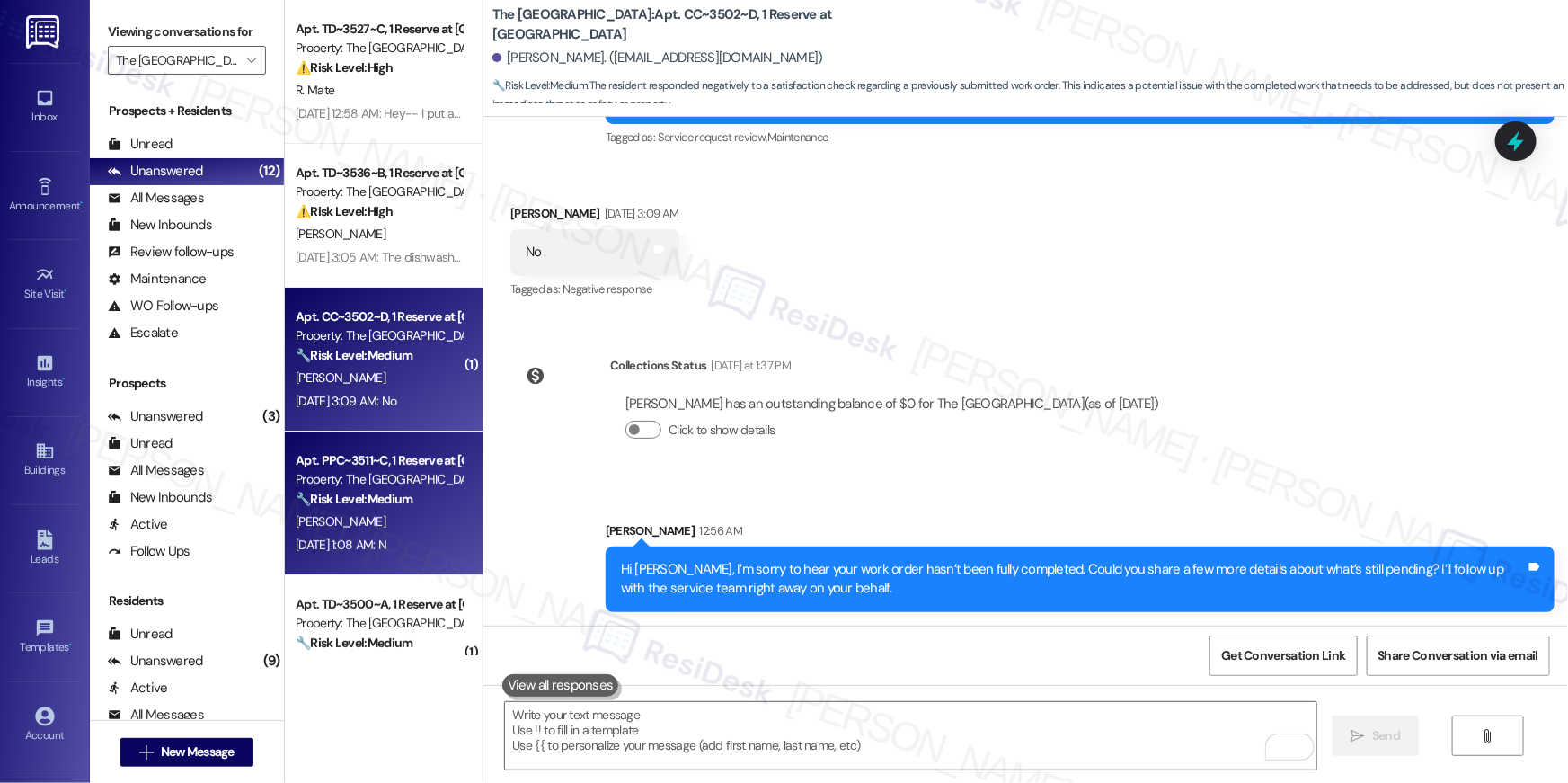
click at [390, 506] on strong "🔧 Risk Level: Medium" at bounding box center [354, 499] width 116 height 16
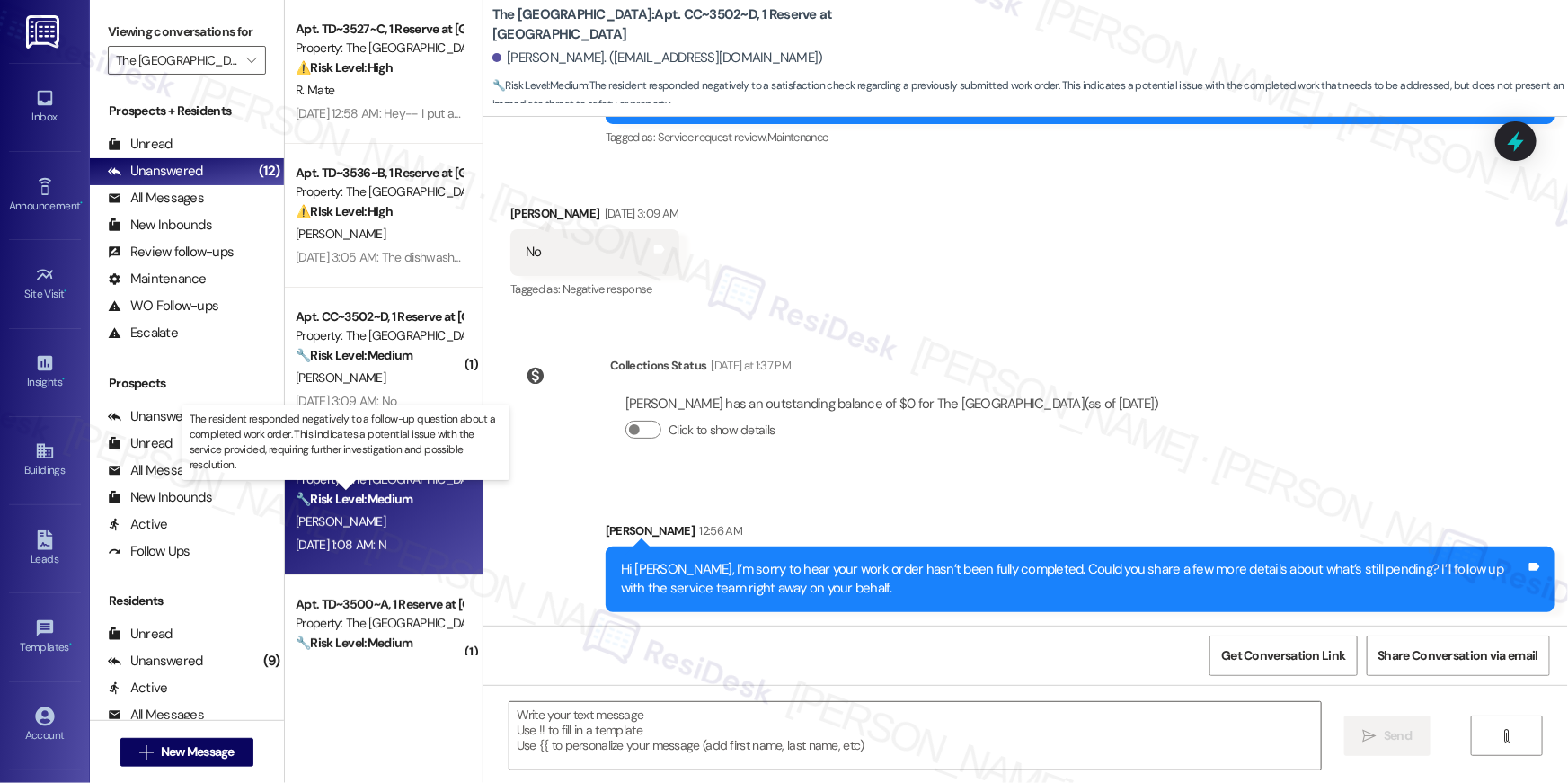
type textarea "Fetching suggested responses. Please feel free to read through the conversation…"
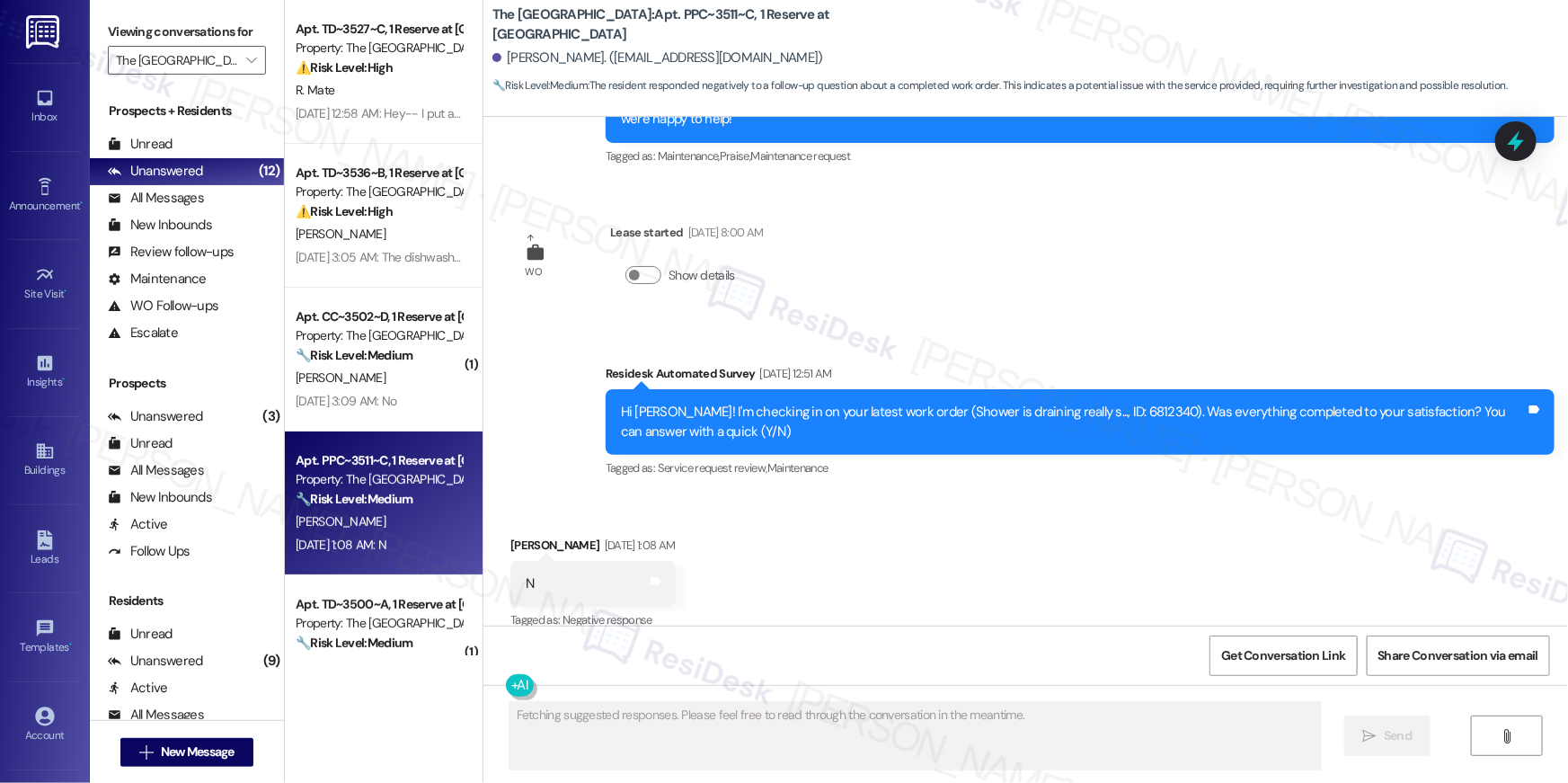
scroll to position [2964, 0]
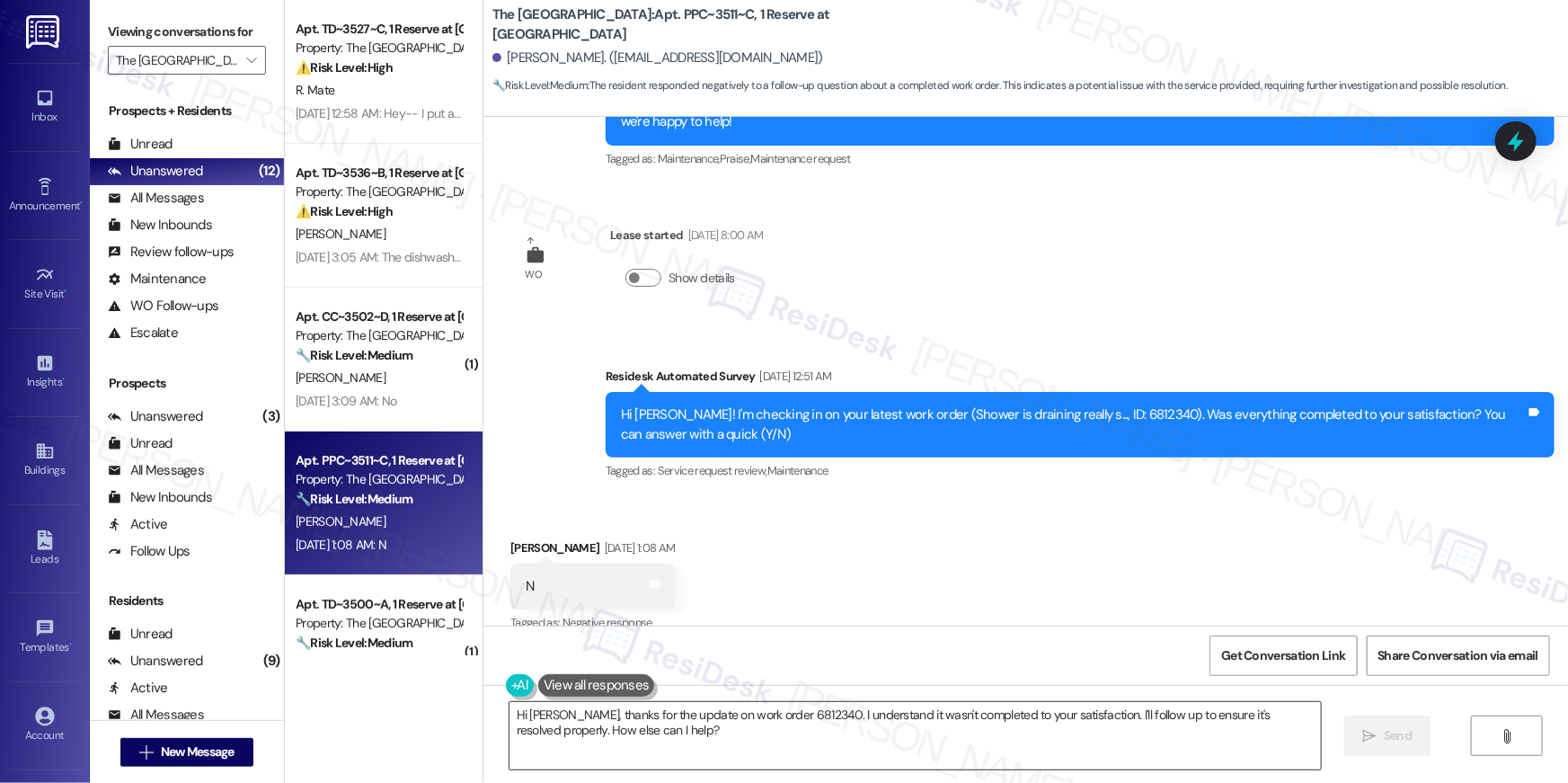
click at [996, 747] on textarea "Hi Claire, thanks for the update on work order 6812340. I understand it wasn't …" at bounding box center [916, 736] width 812 height 67
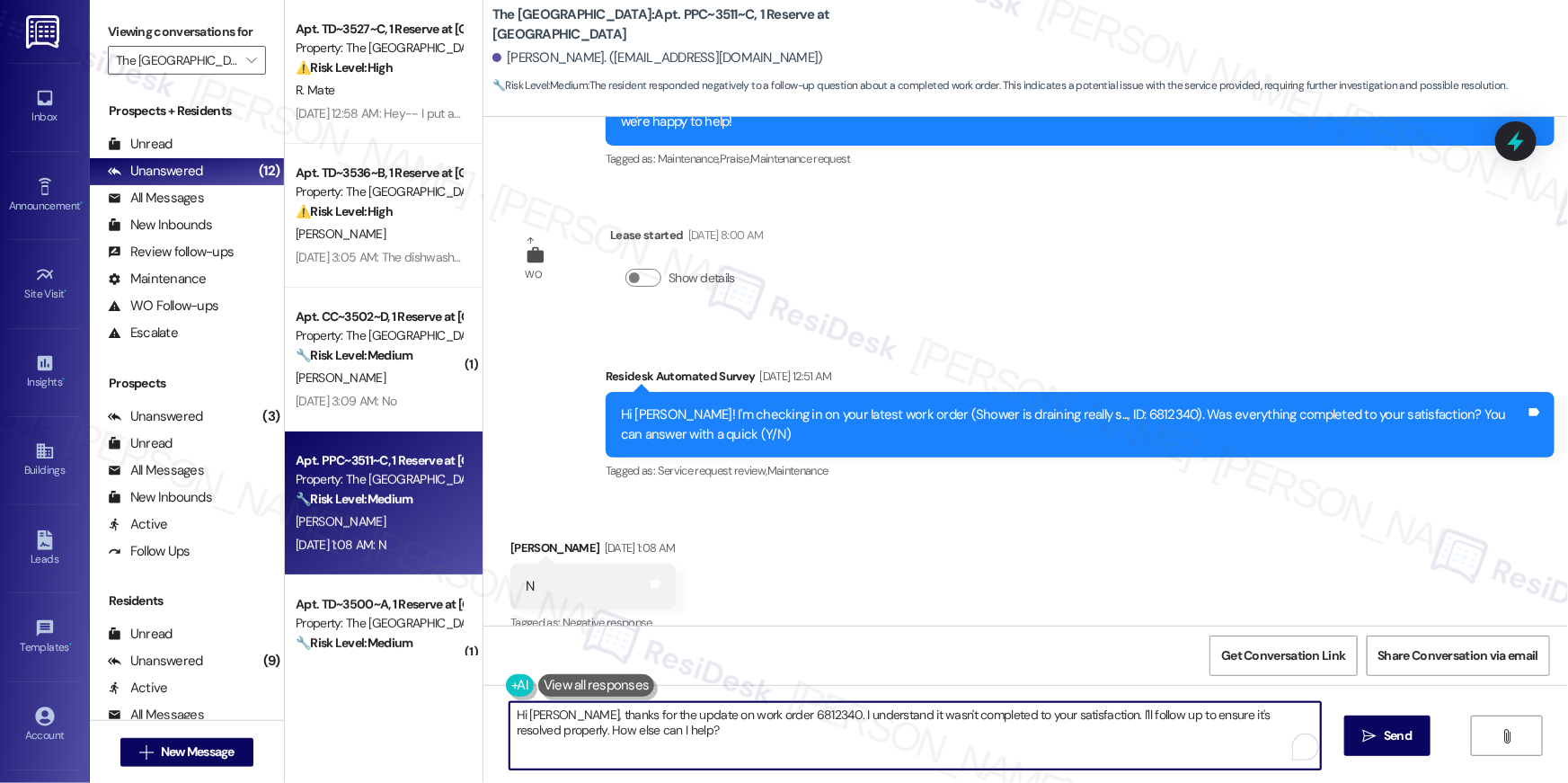
click at [996, 747] on textarea "Hi Claire, thanks for the update on work order 6812340. I understand it wasn't …" at bounding box center [916, 736] width 812 height 67
paste textarea "{{first_name}}, I’m sorry to hear your work order hasn’t been fully completed. …"
type textarea "Hi {{first_name}}, I’m sorry to hear your work order hasn’t been fully complete…"
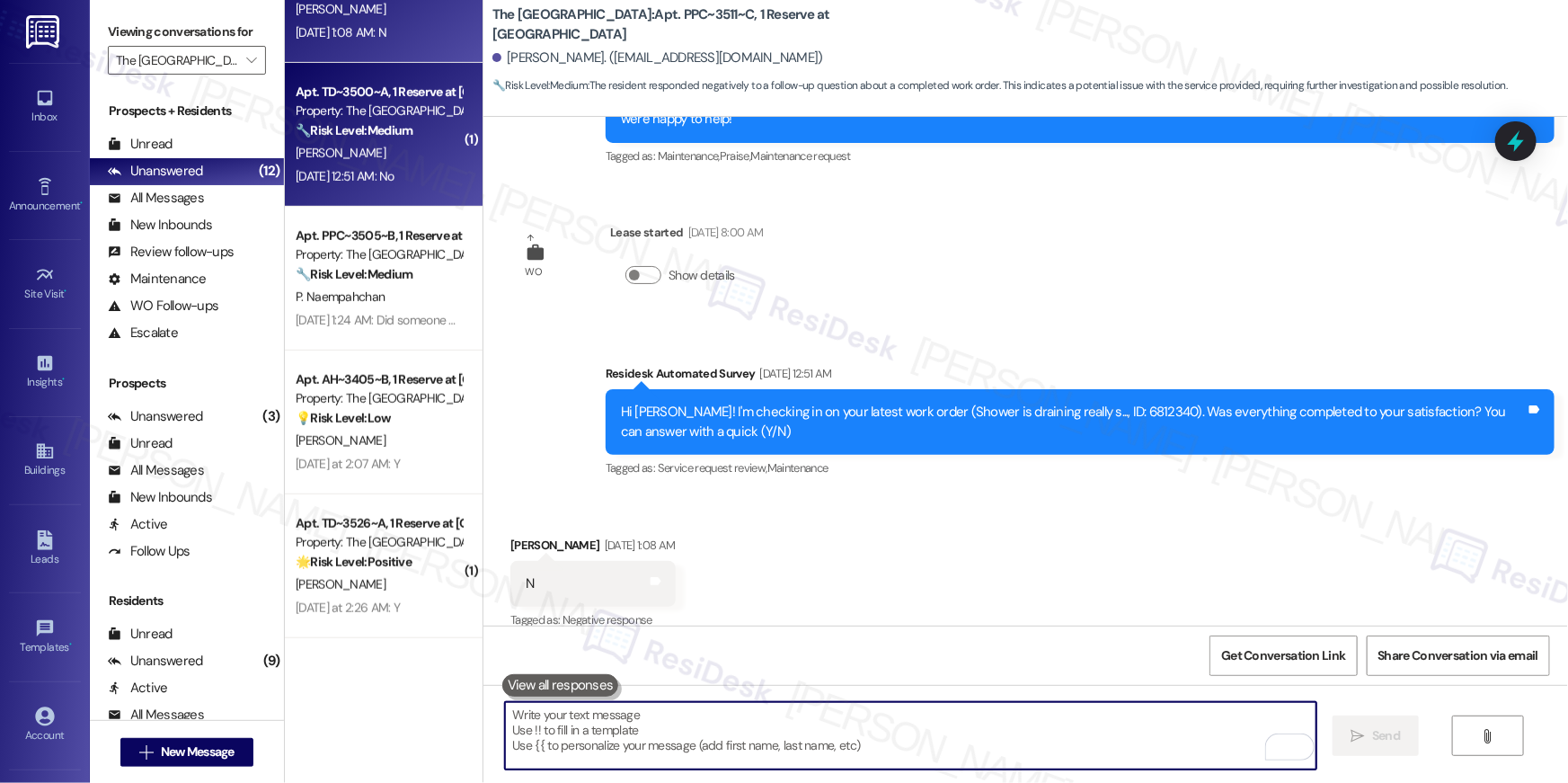
scroll to position [507, 0]
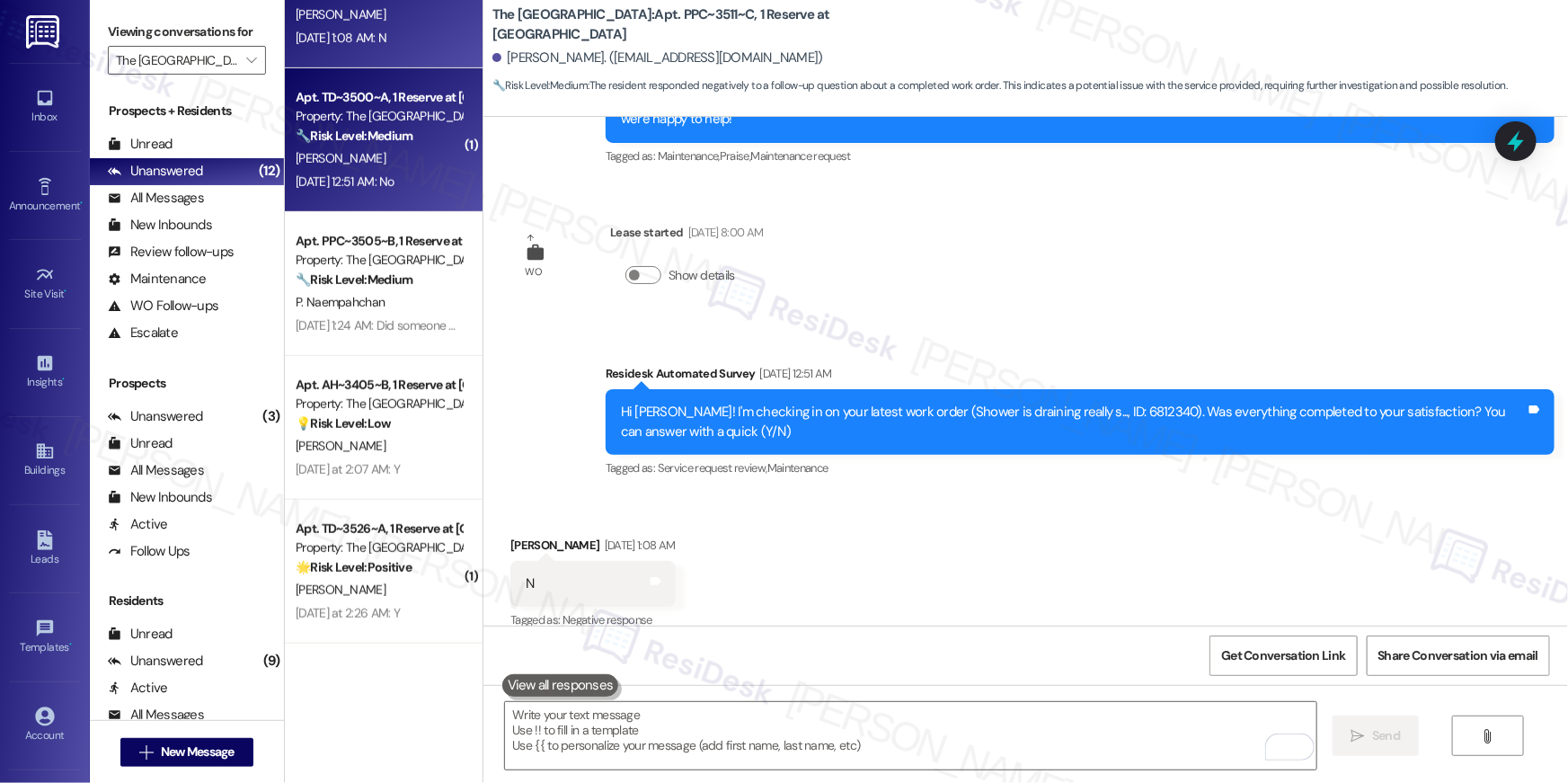
click at [365, 143] on div "🔧 Risk Level: Medium The resident responded negatively to a follow-up regarding…" at bounding box center [379, 136] width 167 height 19
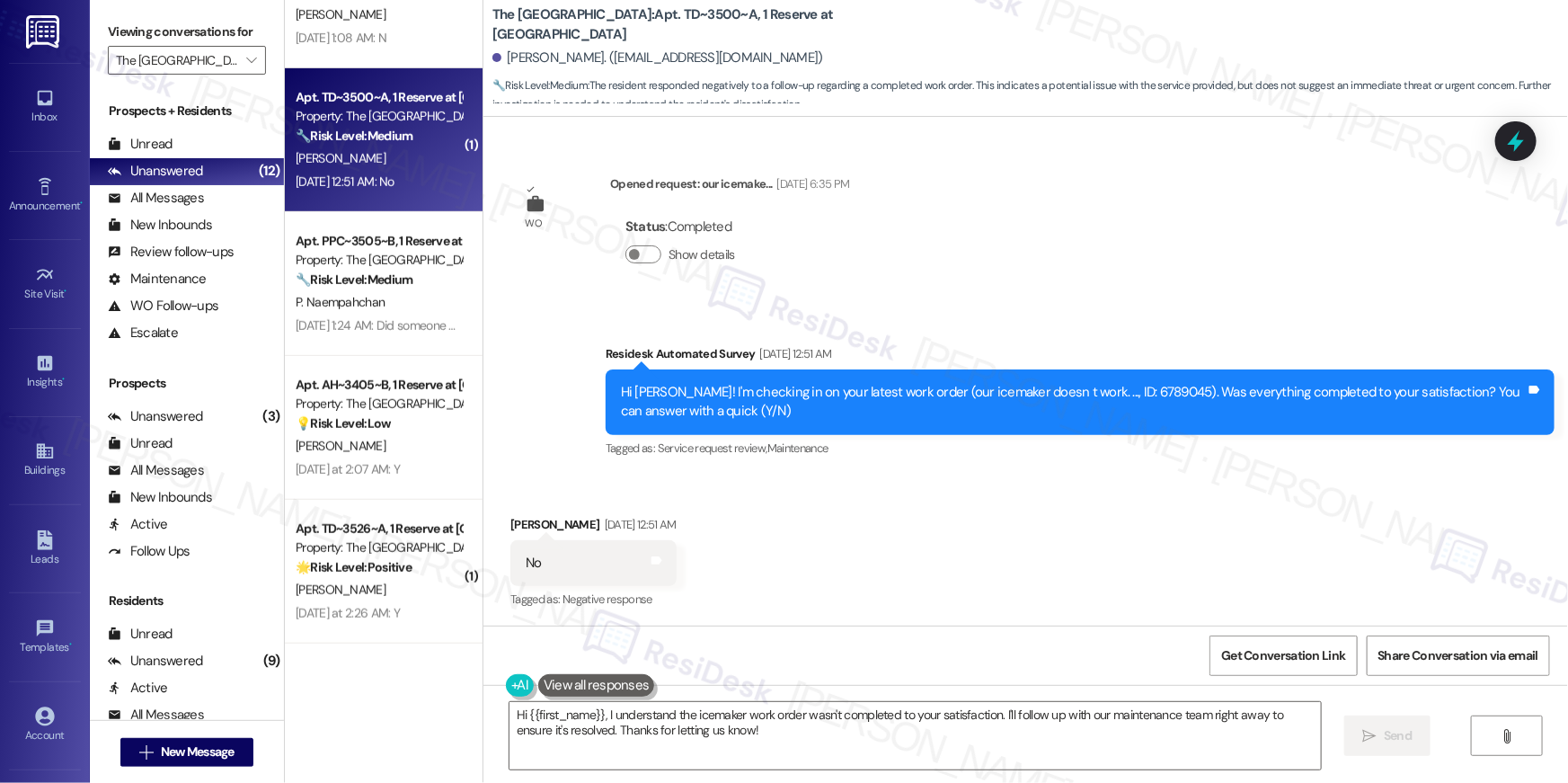
scroll to position [441, 0]
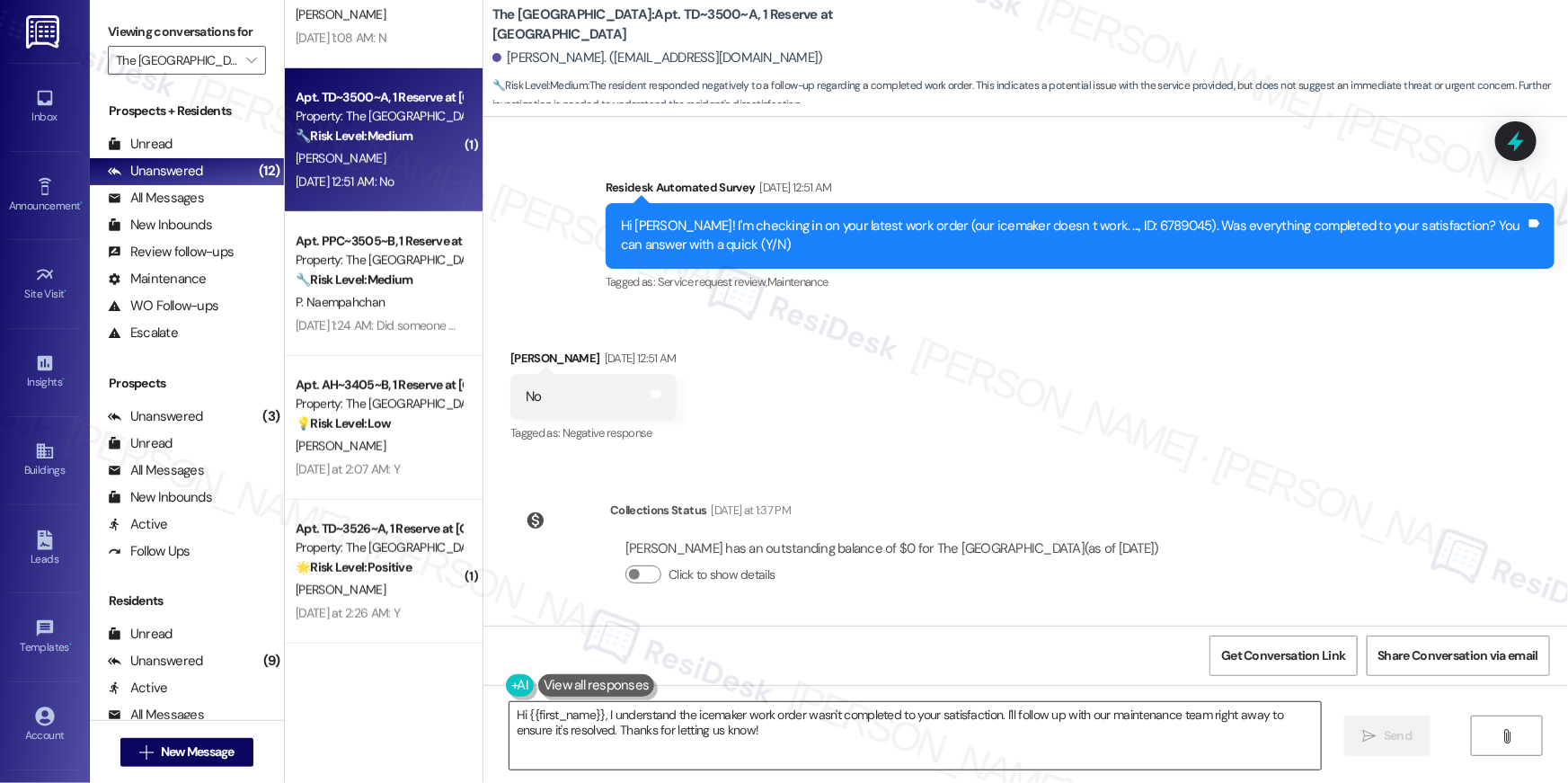
click at [1027, 743] on textarea "Hi {{first_name}}, I understand the icemaker work order wasn't completed to you…" at bounding box center [916, 736] width 812 height 67
paste textarea "’m sorry to hear your work order hasn’t been fully completed. Could you share a…"
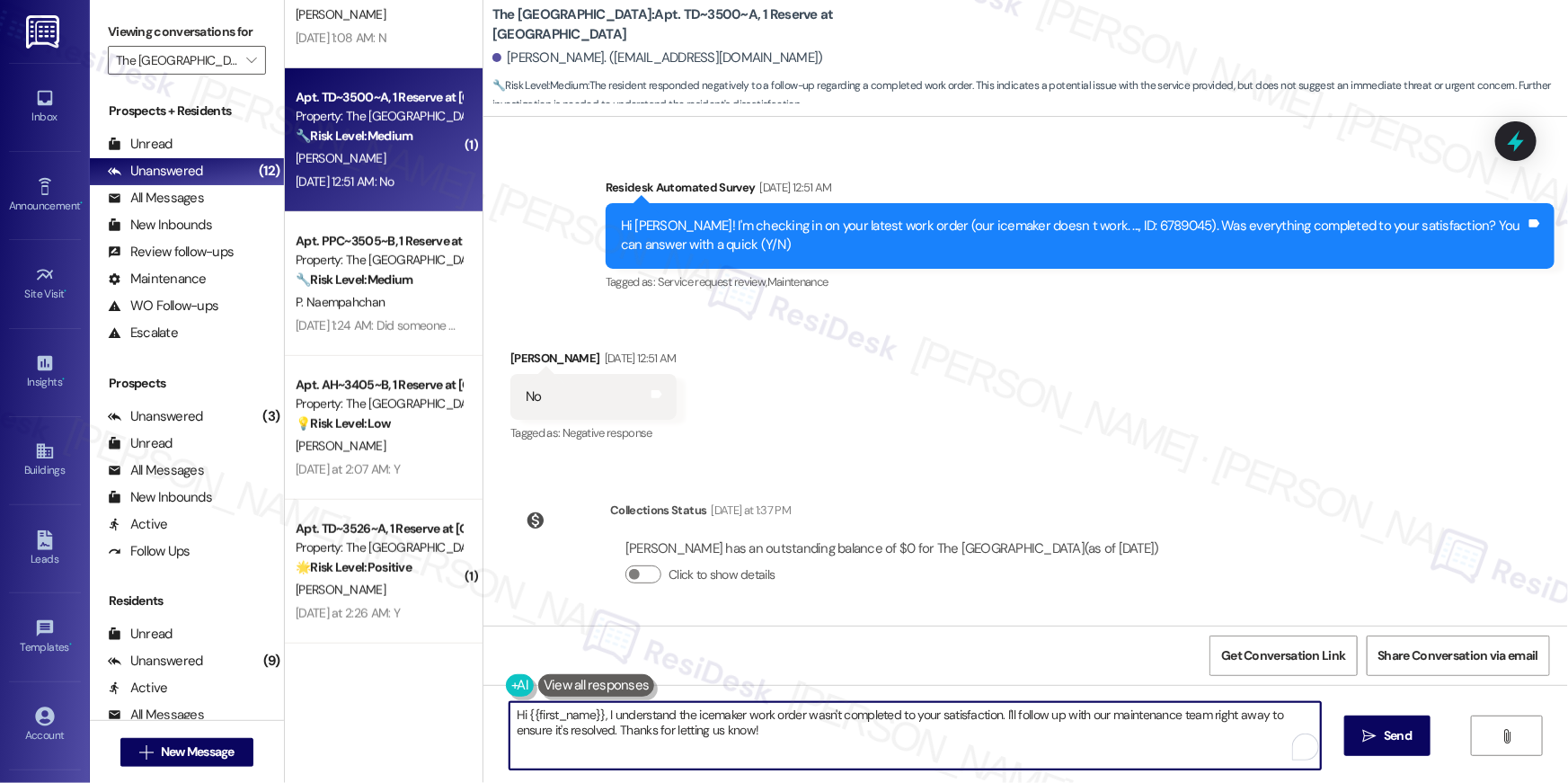
type textarea "Hi {{first_name}}, I’m sorry to hear your work order hasn’t been fully complete…"
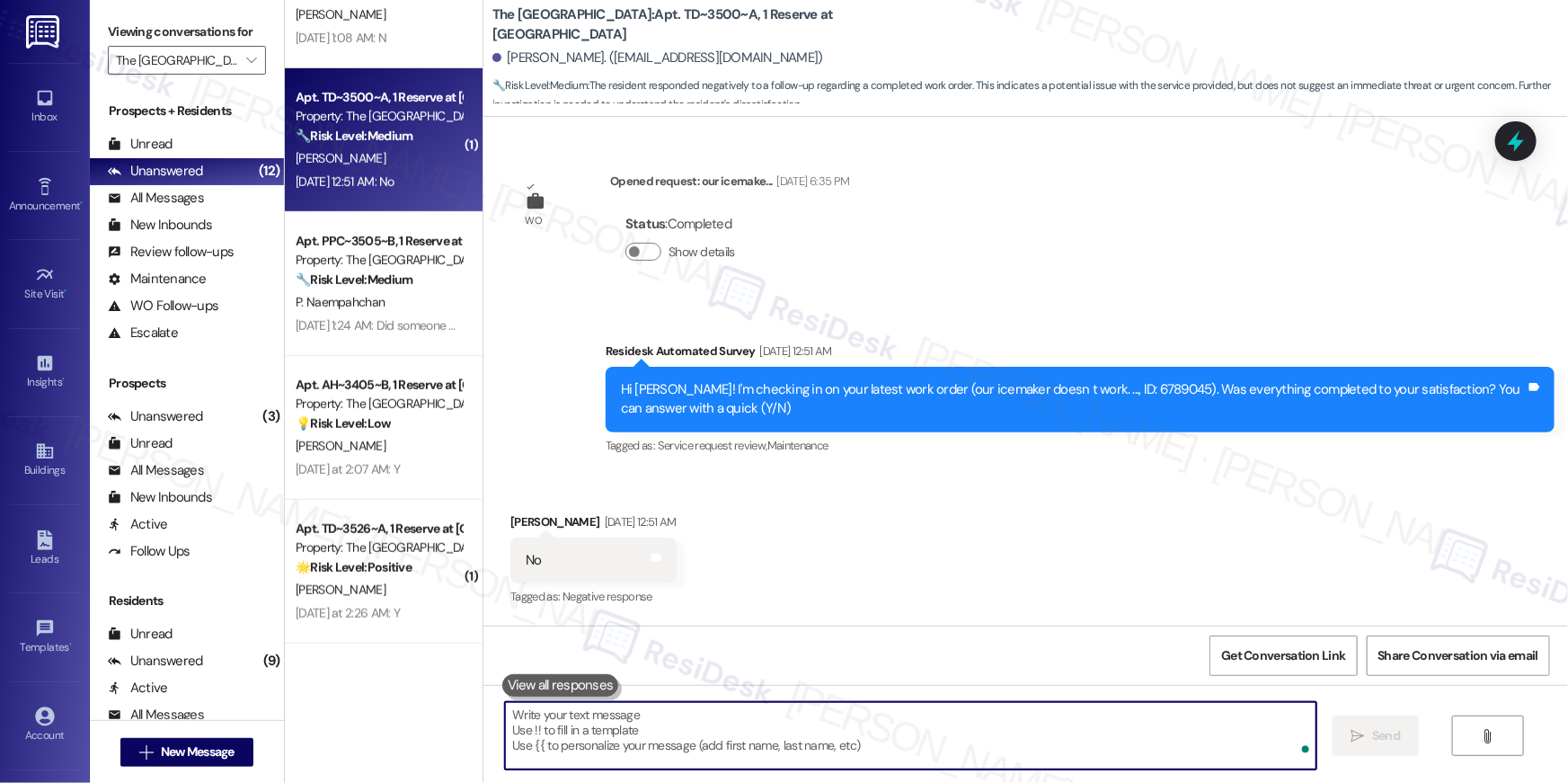
scroll to position [274, 0]
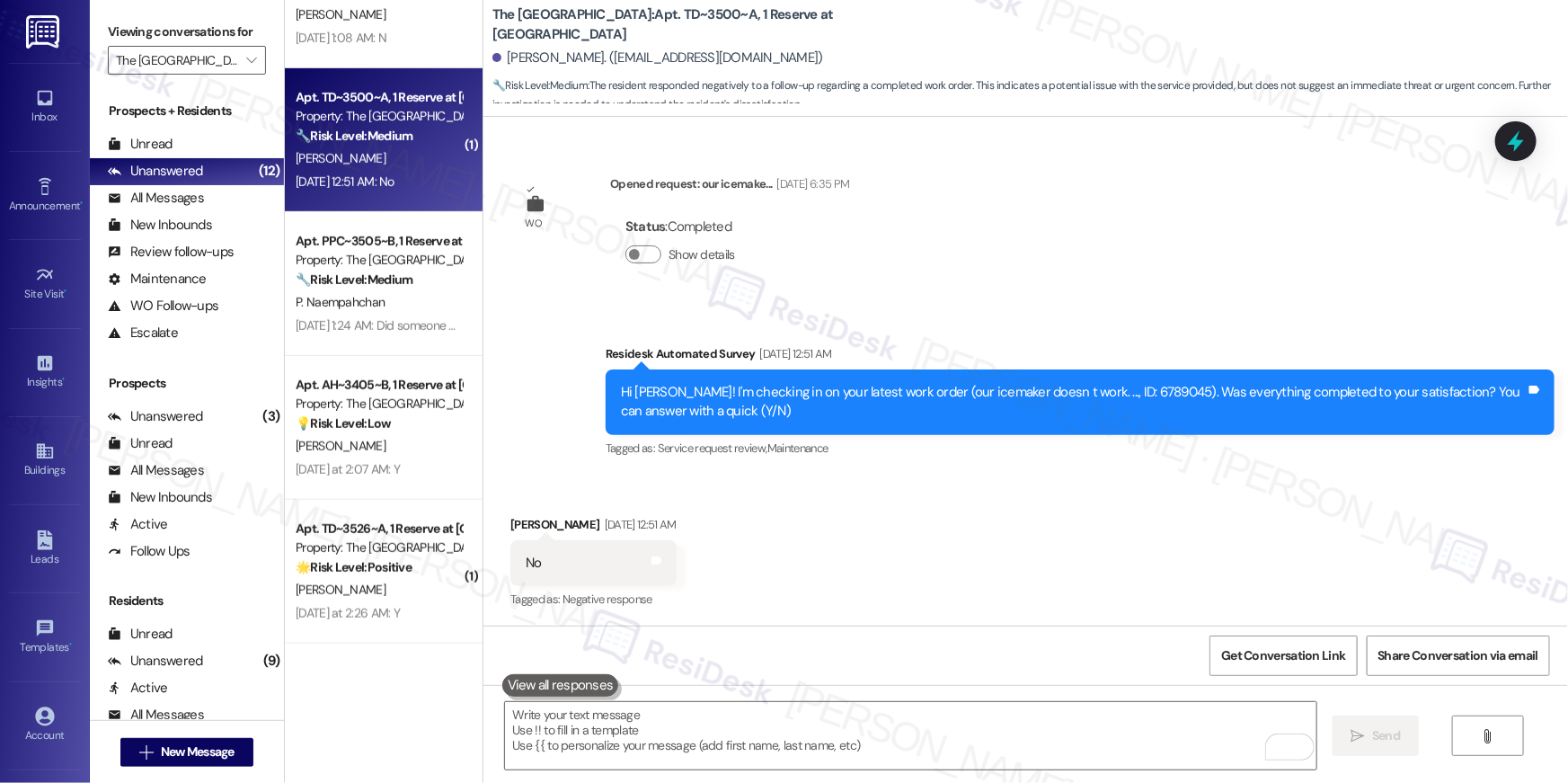
click at [400, 282] on strong "🔧 Risk Level: Medium" at bounding box center [354, 280] width 116 height 16
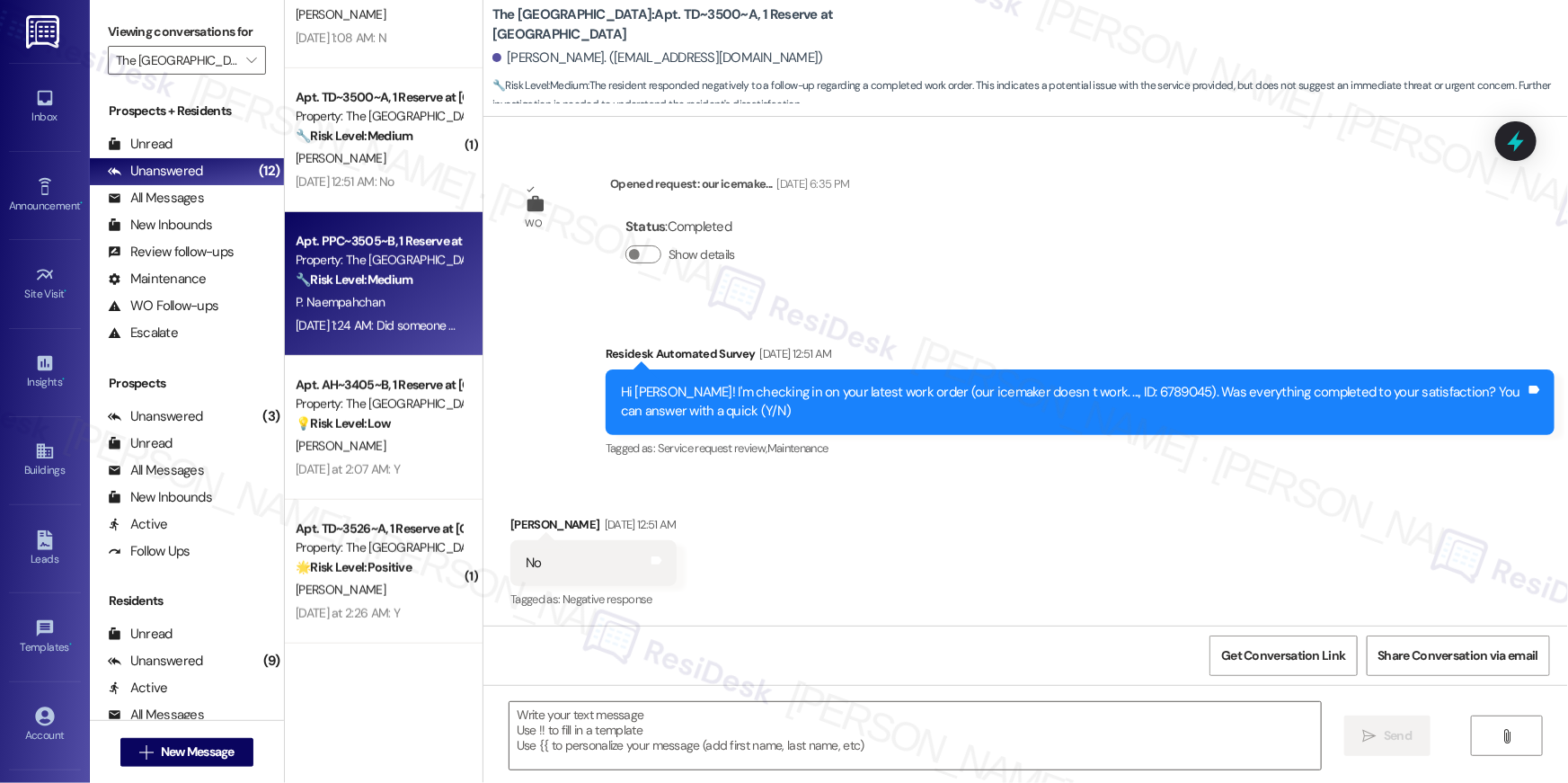
type textarea "Fetching suggested responses. Please feel free to read through the conversation…"
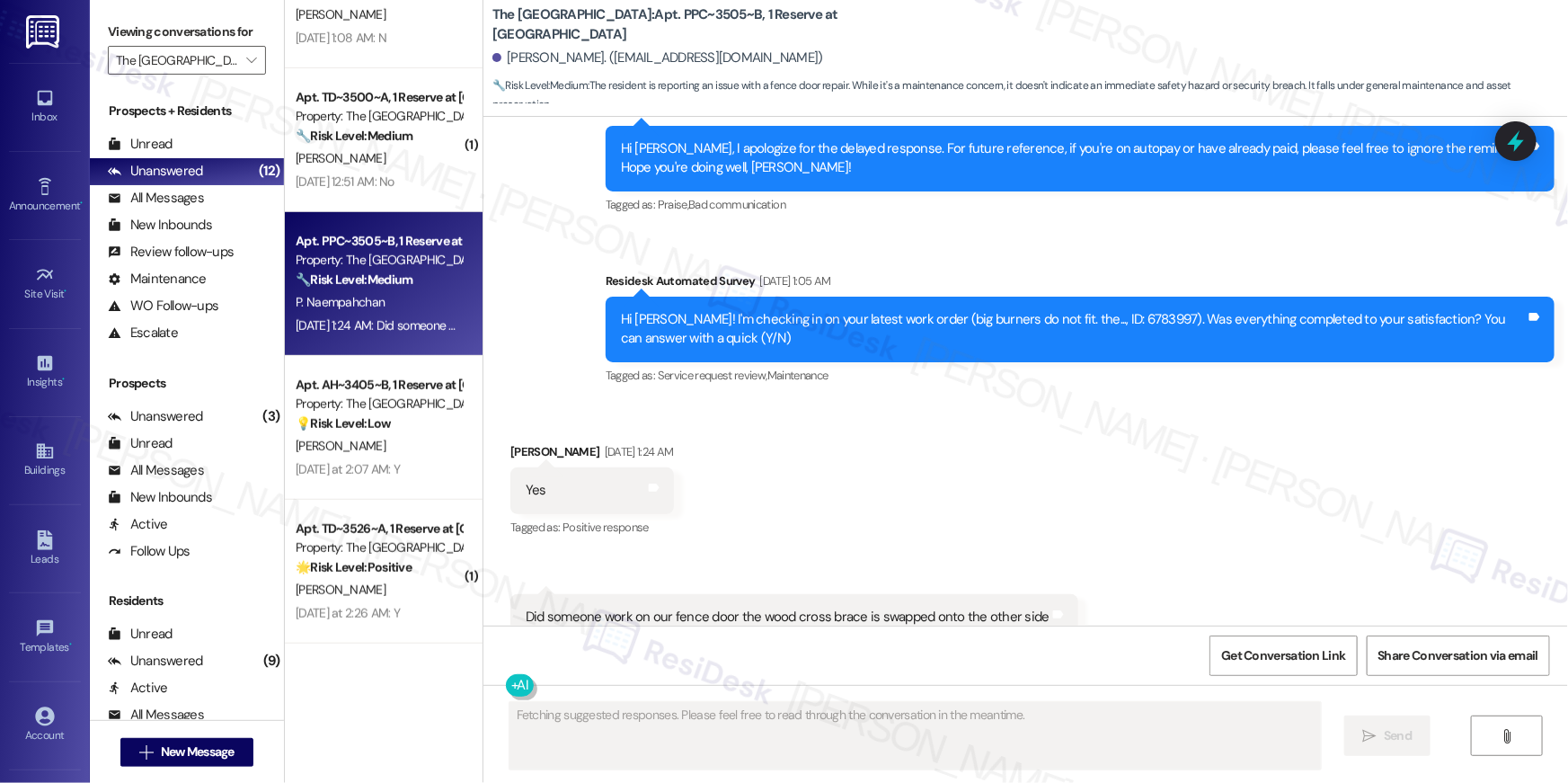
scroll to position [1896, 0]
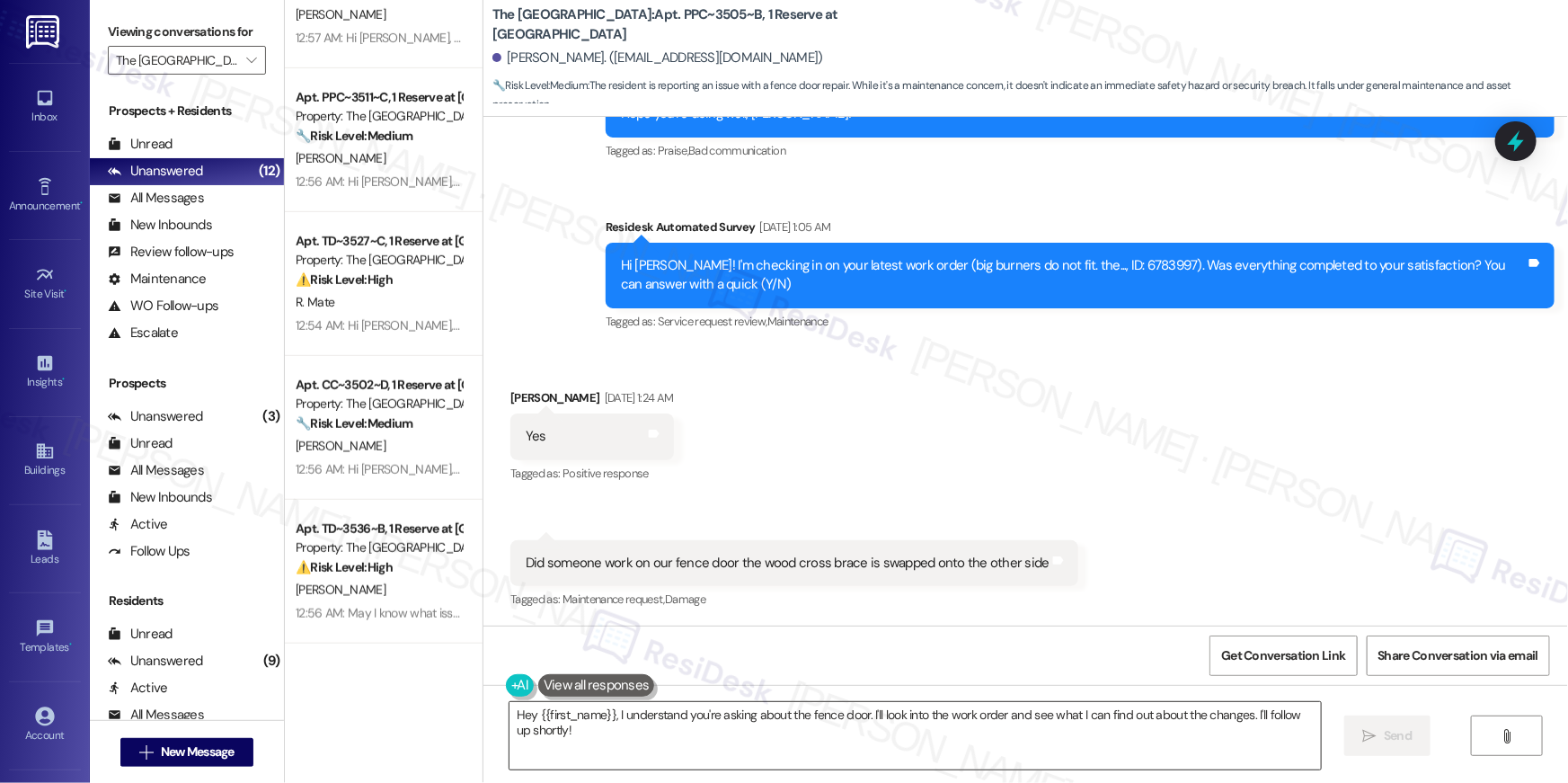
click at [1014, 747] on textarea "Hey {{first_name}}, I understand you're asking about the fence door. I'll look …" at bounding box center [916, 736] width 812 height 67
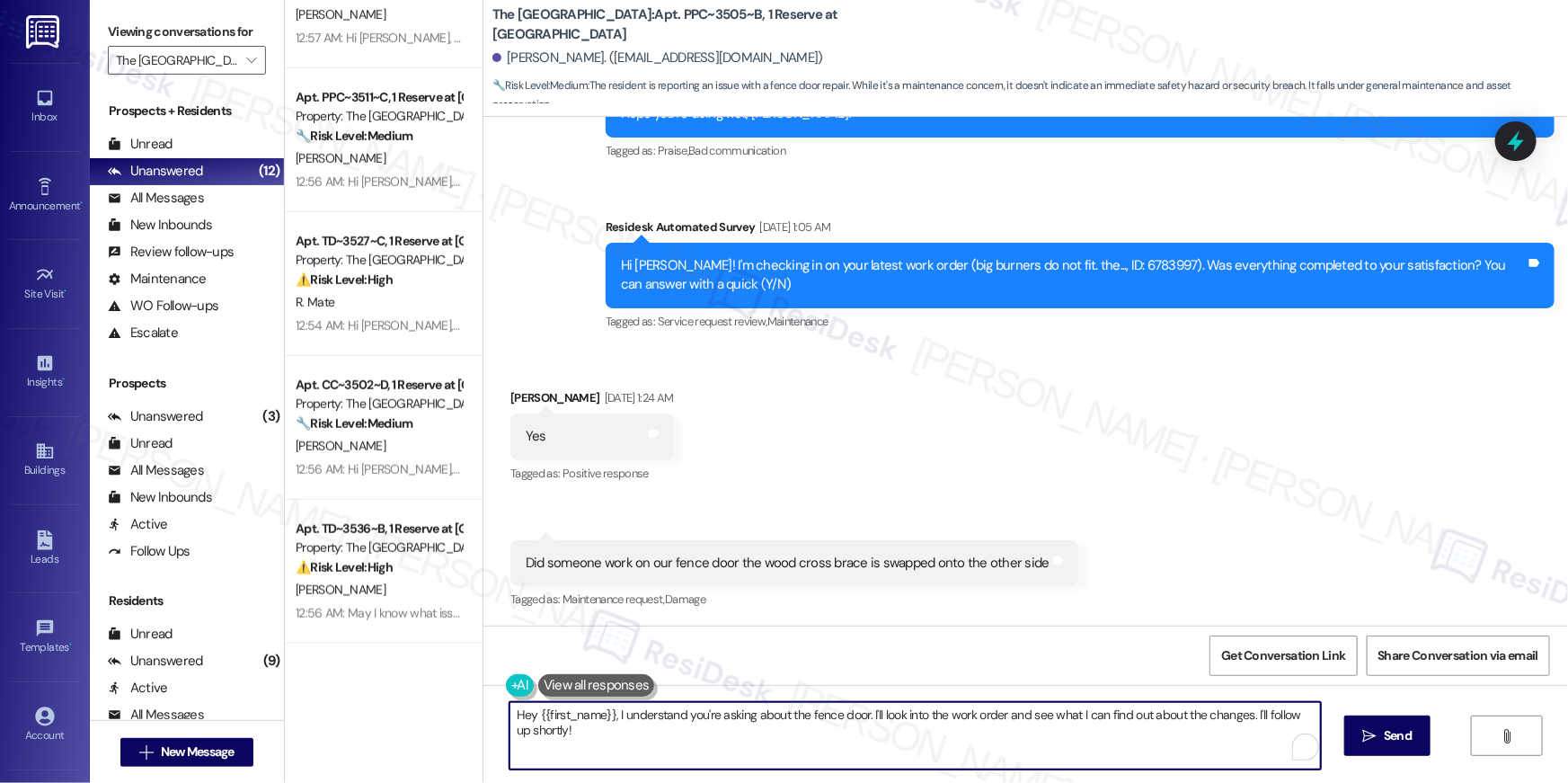
paste textarea "i {{first_name}}, I’m glad to hear your work order has been completed! If anyth…"
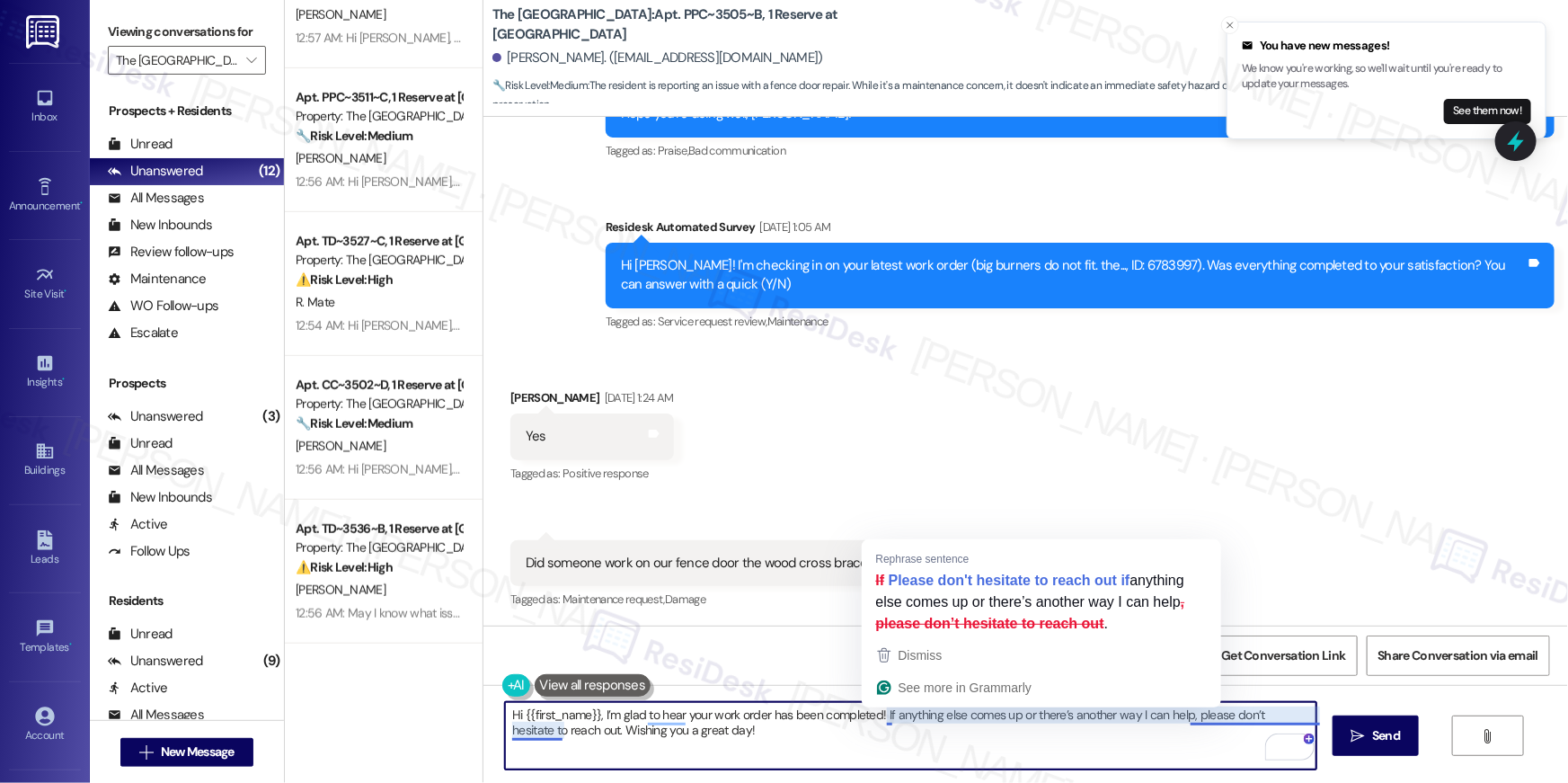
drag, startPoint x: 876, startPoint y: 714, endPoint x: 879, endPoint y: 739, distance: 25.2
click at [879, 739] on textarea "Hi {{first_name}}, I’m glad to hear your work order has been completed! If anyt…" at bounding box center [911, 736] width 812 height 67
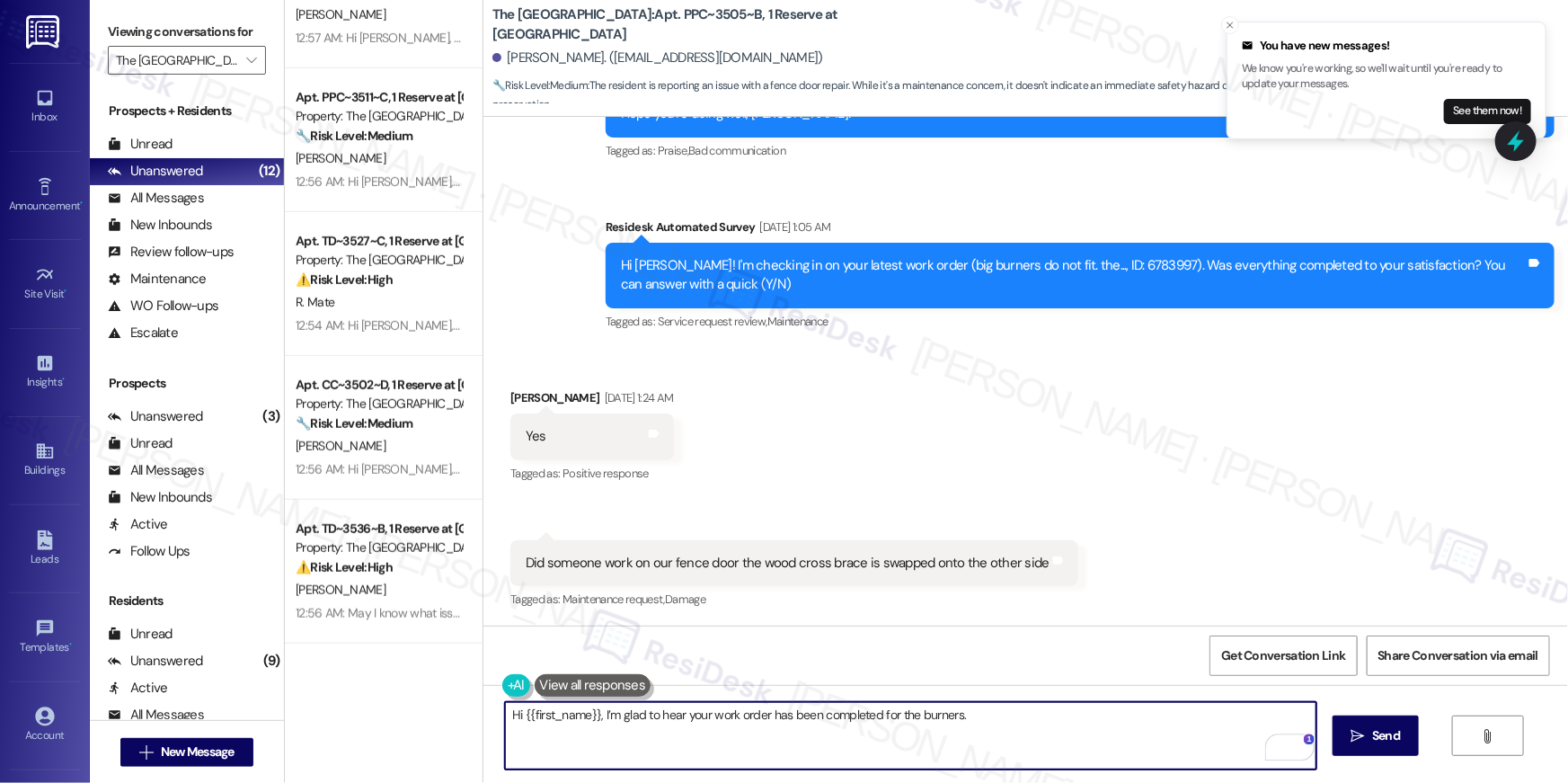
type textarea "Hi {{first_name}}, I’m glad to hear your work order has been completed for the …"
type textarea "About the fence door, I am not sure if anyone worked on those but I can check -…"
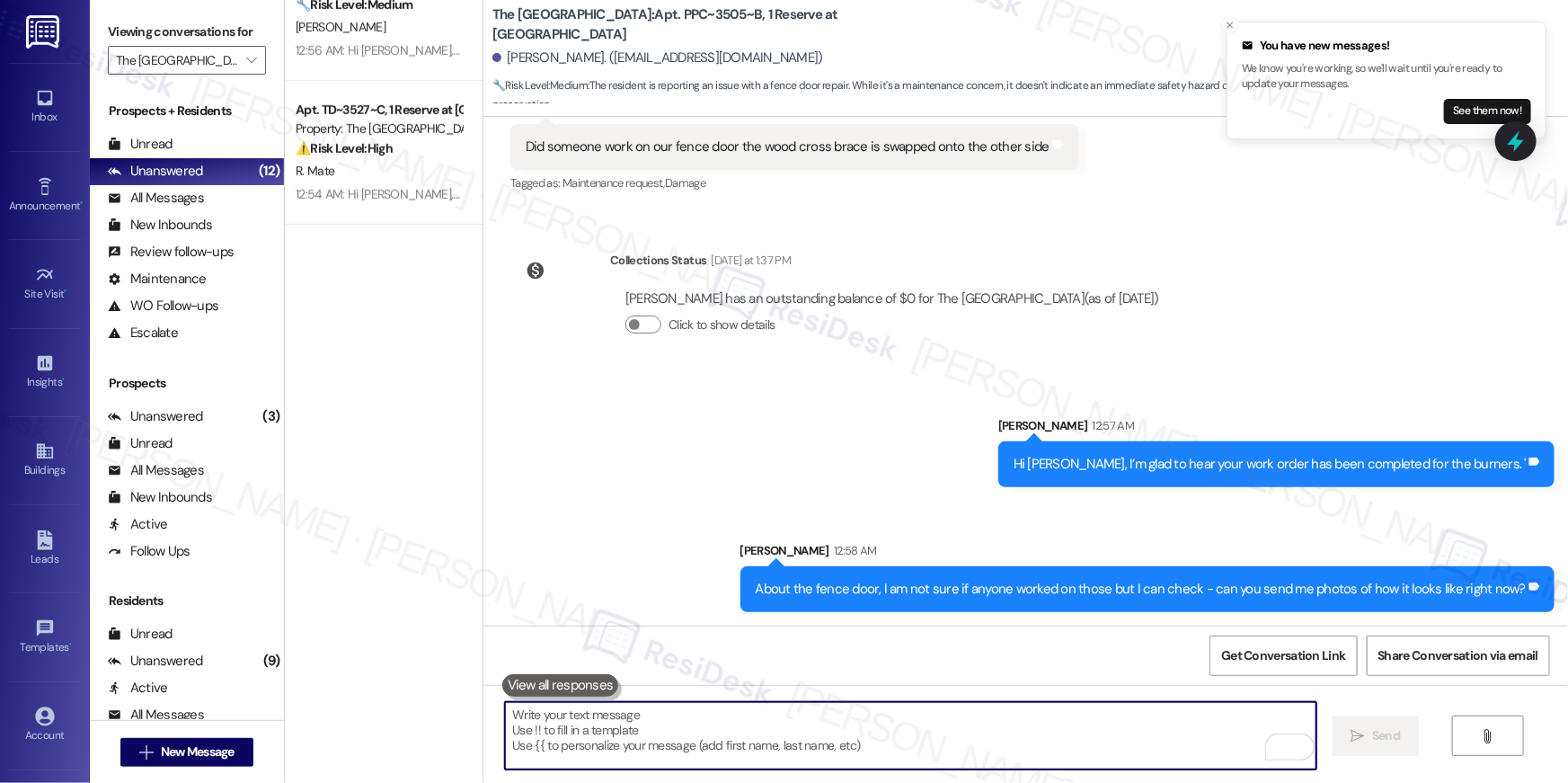
scroll to position [0, 0]
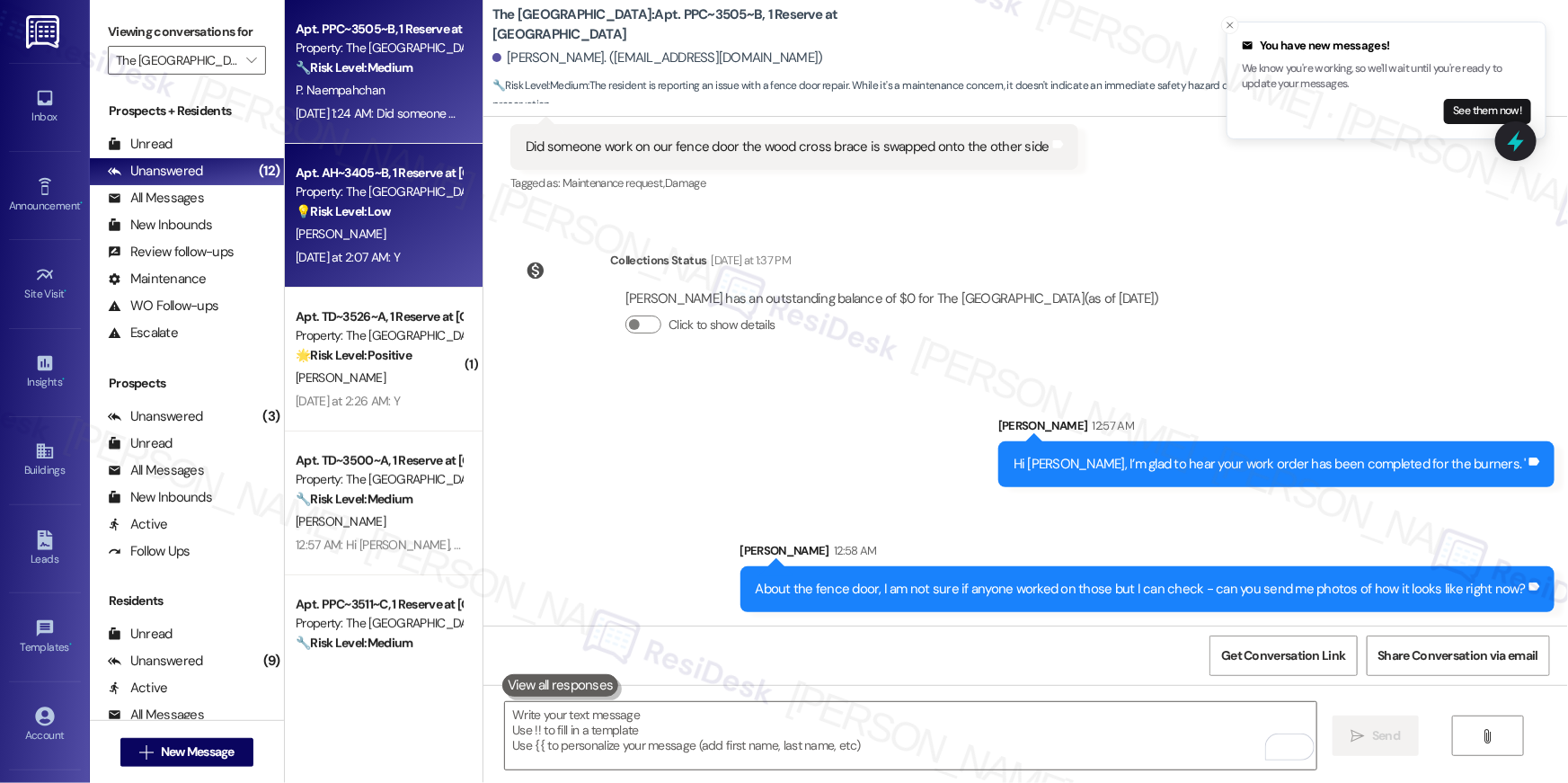
click at [394, 239] on div "[PERSON_NAME]" at bounding box center [379, 234] width 170 height 23
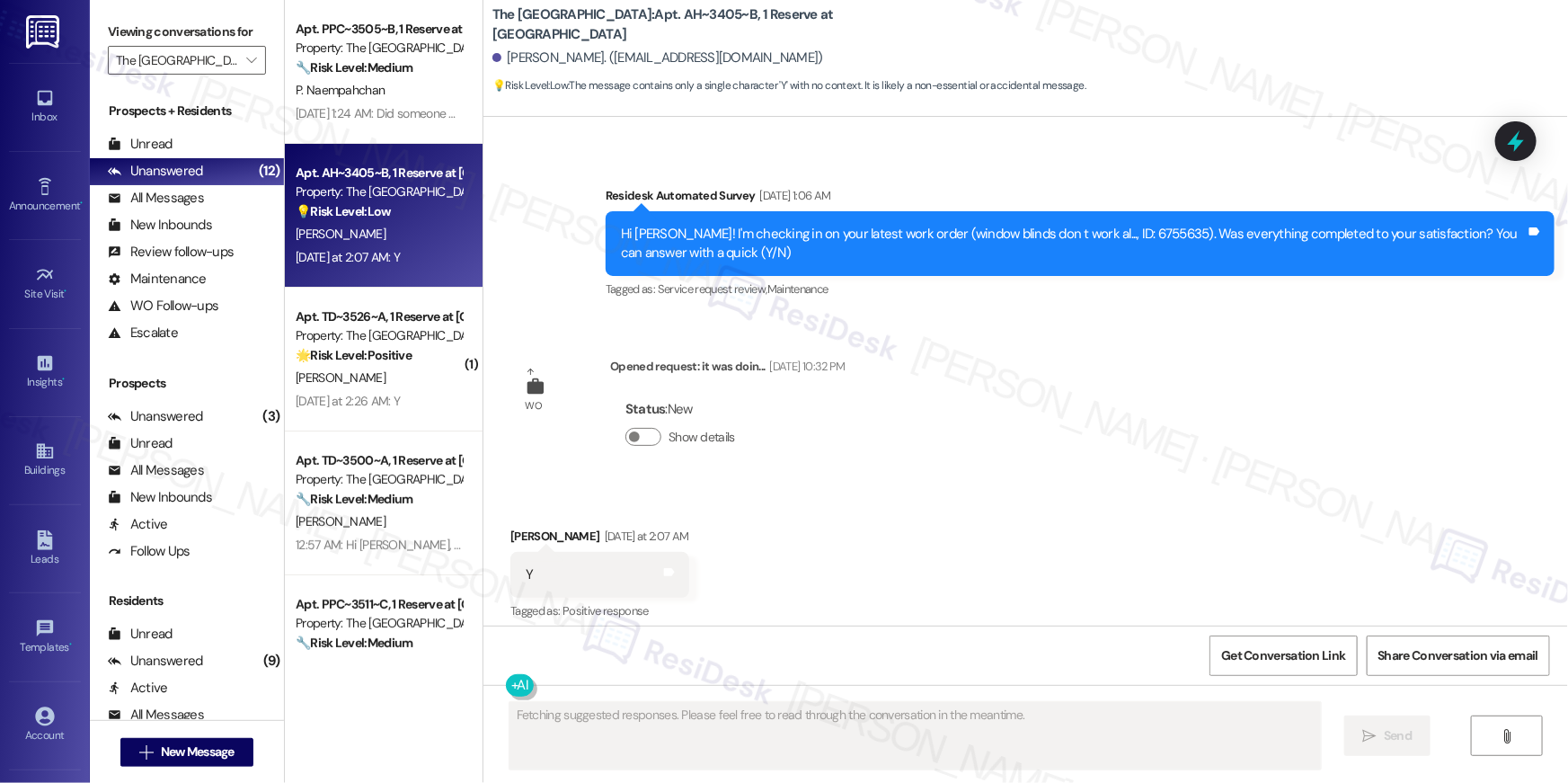
scroll to position [2552, 0]
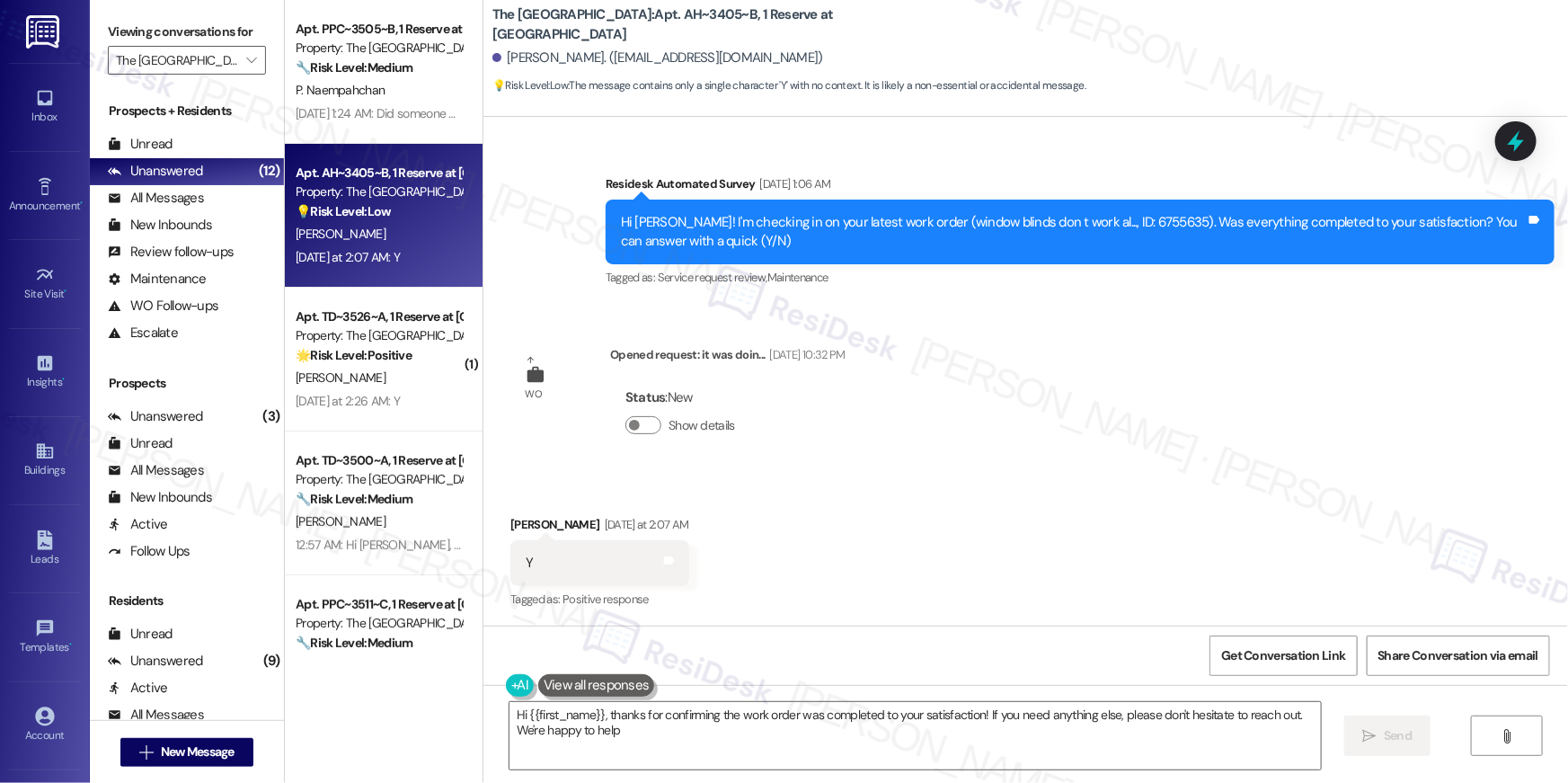
type textarea "Hi {{first_name}}, thanks for confirming the work order was completed to your s…"
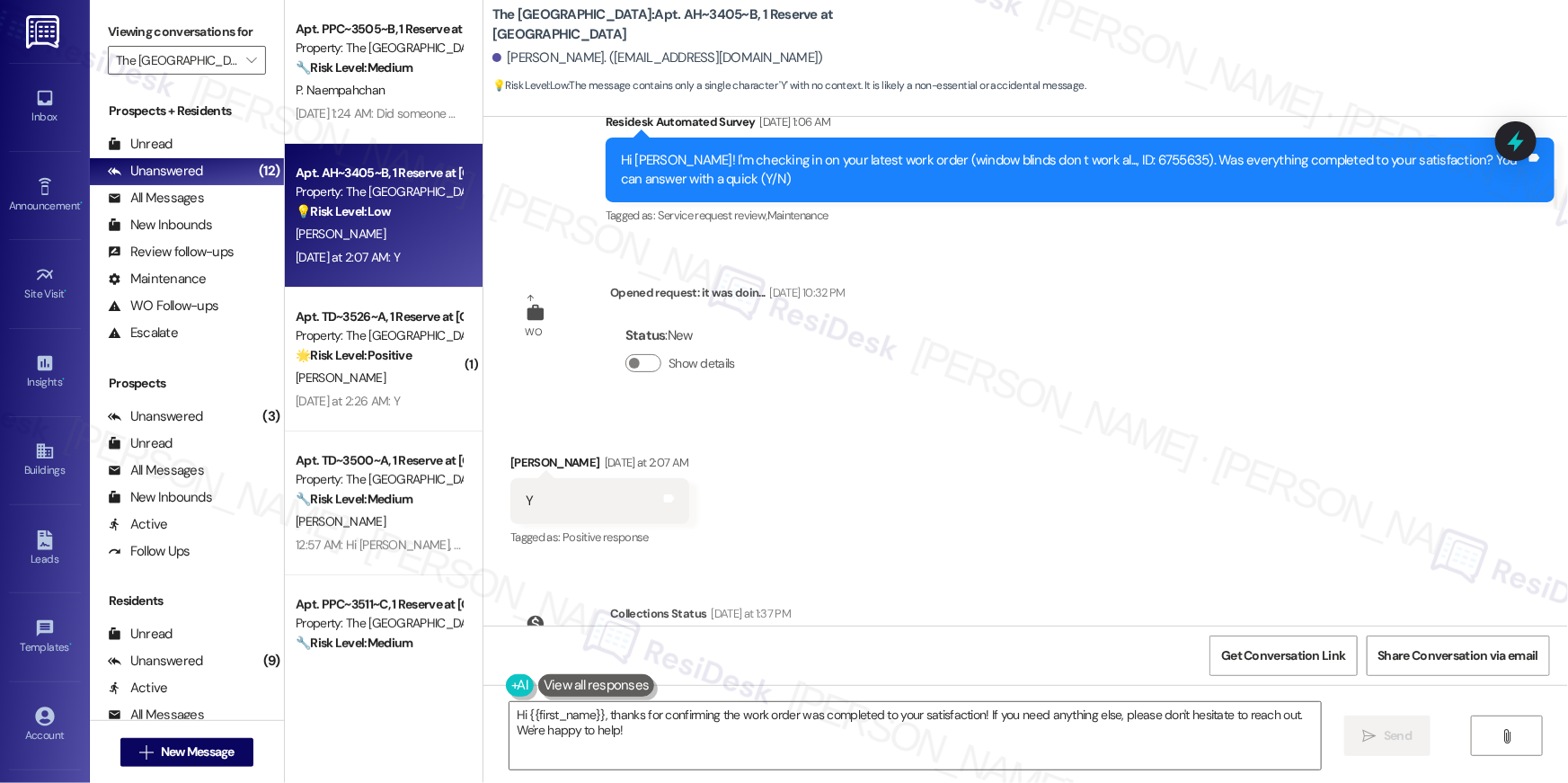
scroll to position [2717, 0]
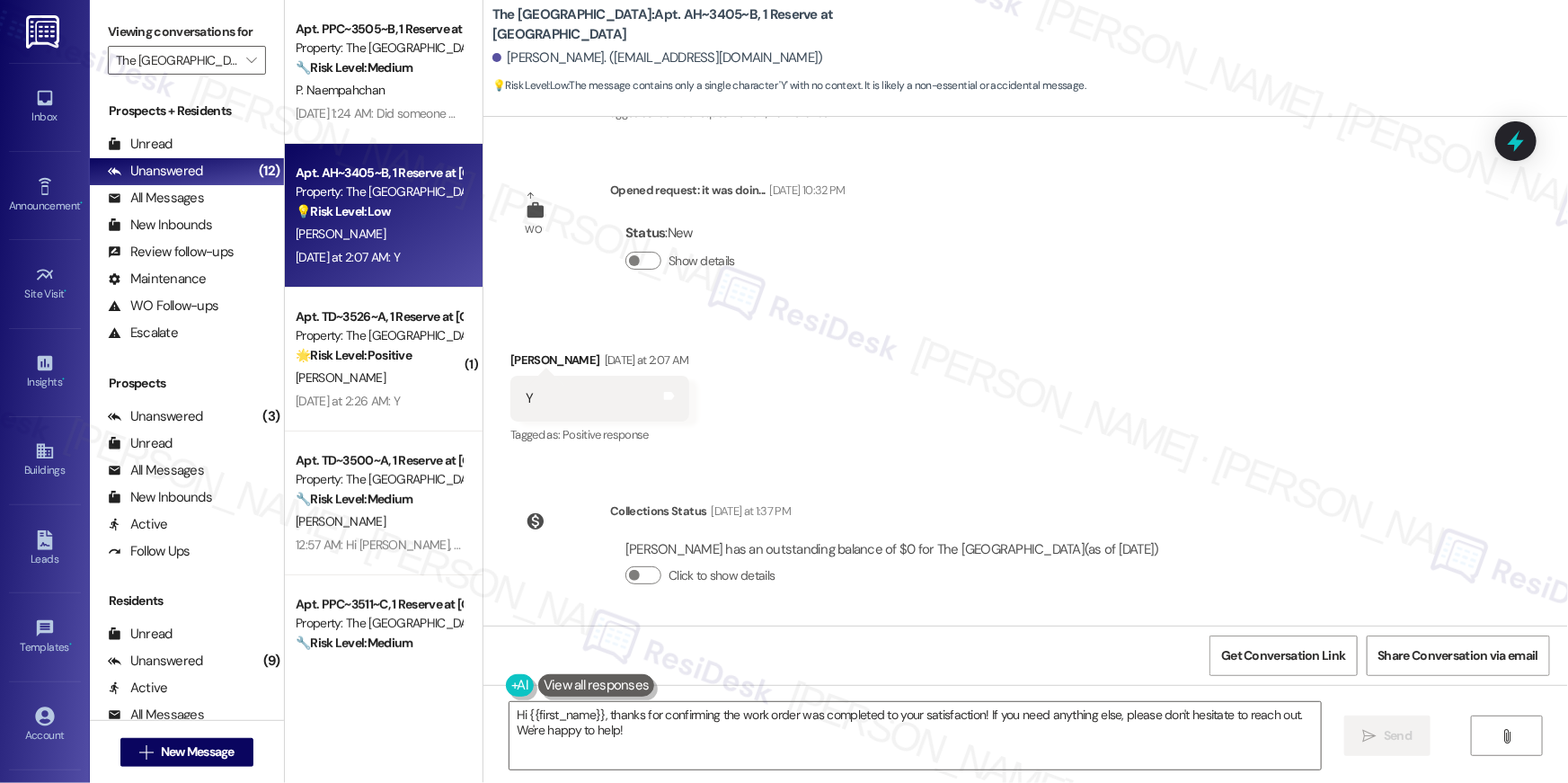
click at [981, 726] on textarea "Hi {{first_name}}, thanks for confirming the work order was completed to your s…" at bounding box center [916, 736] width 812 height 67
click at [1184, 734] on textarea "Hi {{first_name}}, thanks for confirming the work order was completed to your s…" at bounding box center [916, 736] width 812 height 67
click at [1366, 735] on icon "" at bounding box center [1370, 737] width 14 height 15
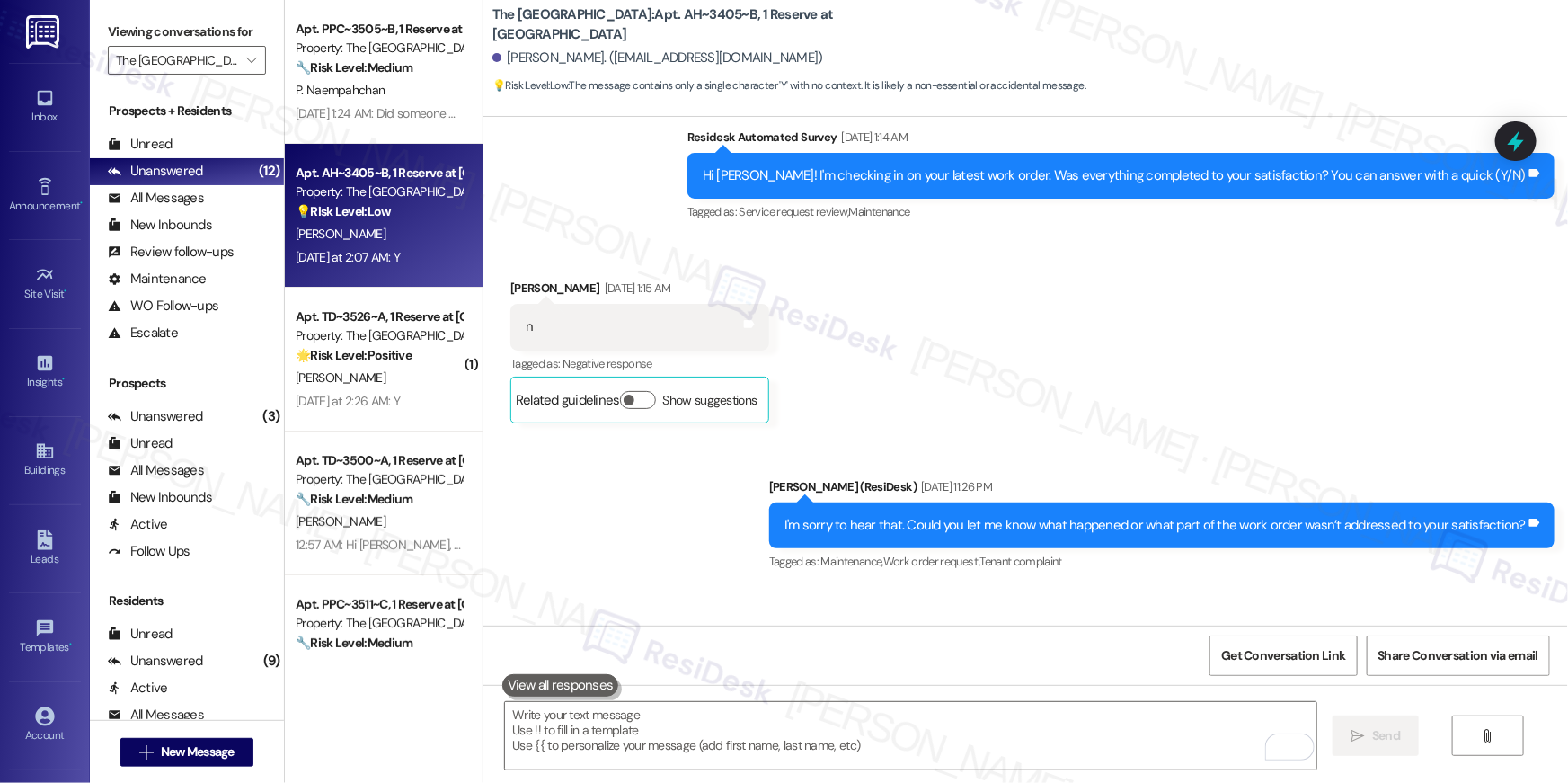
scroll to position [534, 0]
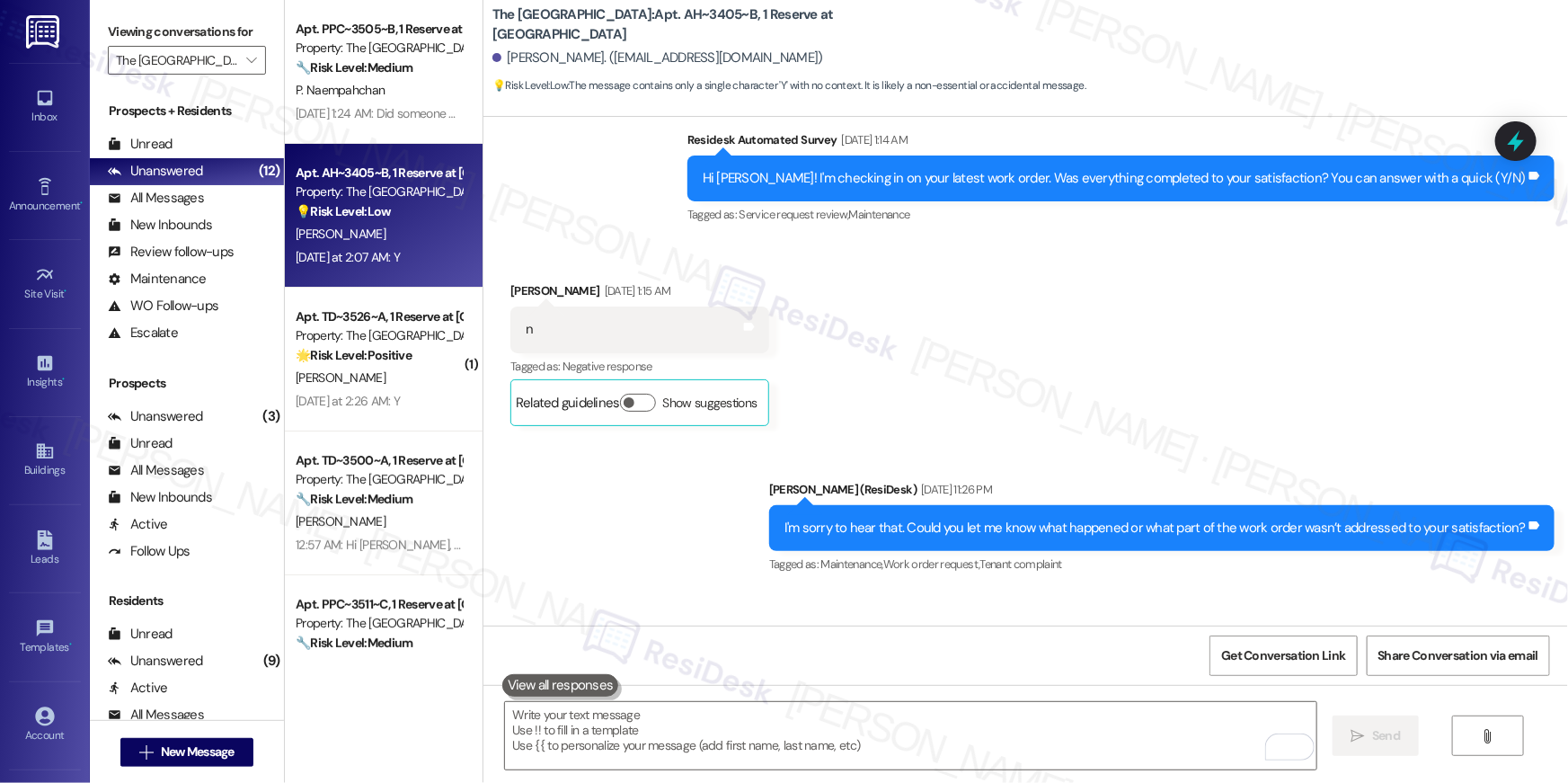
click at [371, 342] on div "Property: The [GEOGRAPHIC_DATA]" at bounding box center [379, 335] width 167 height 19
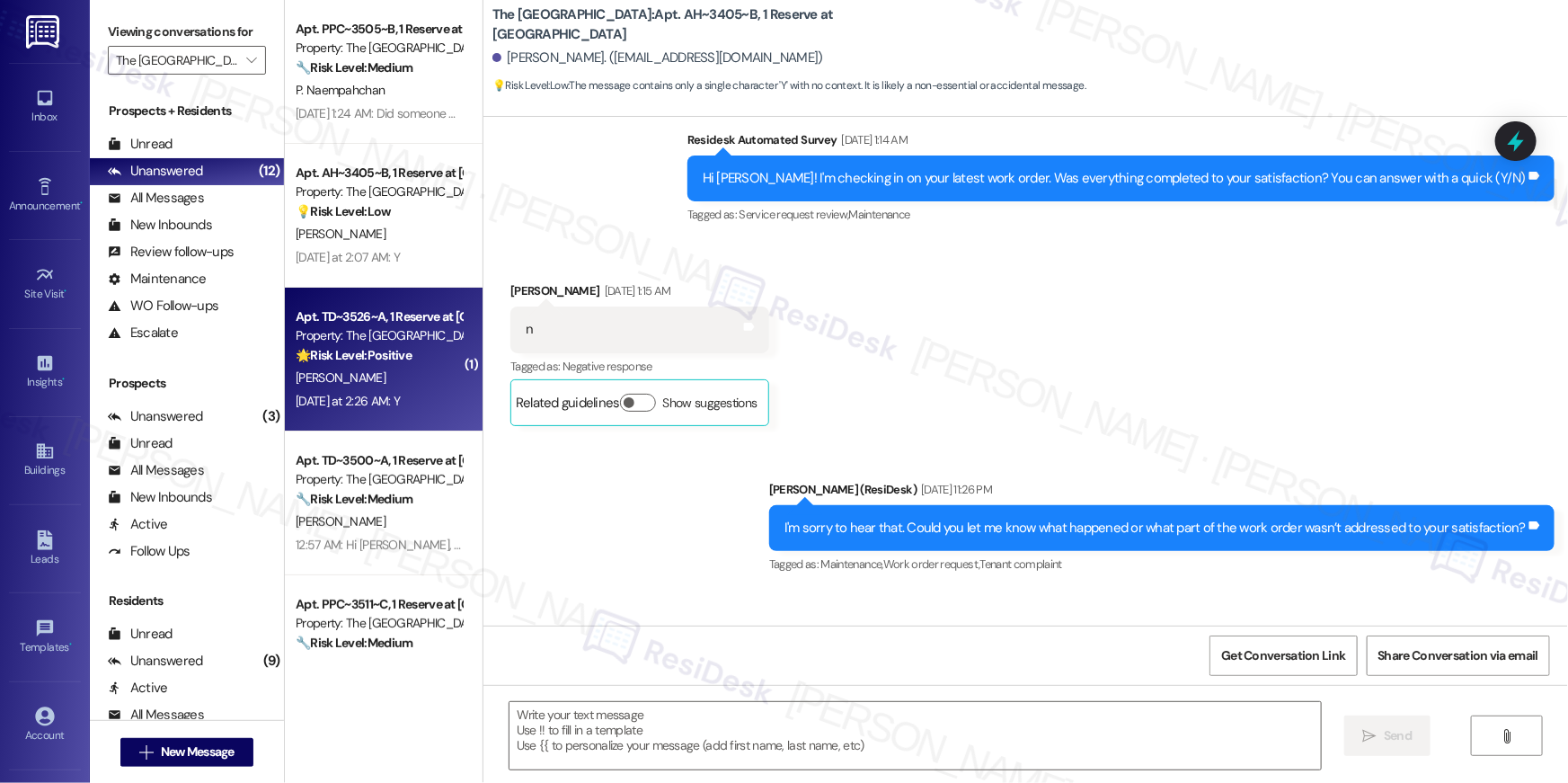
type textarea "Fetching suggested responses. Please feel free to read through the conversation…"
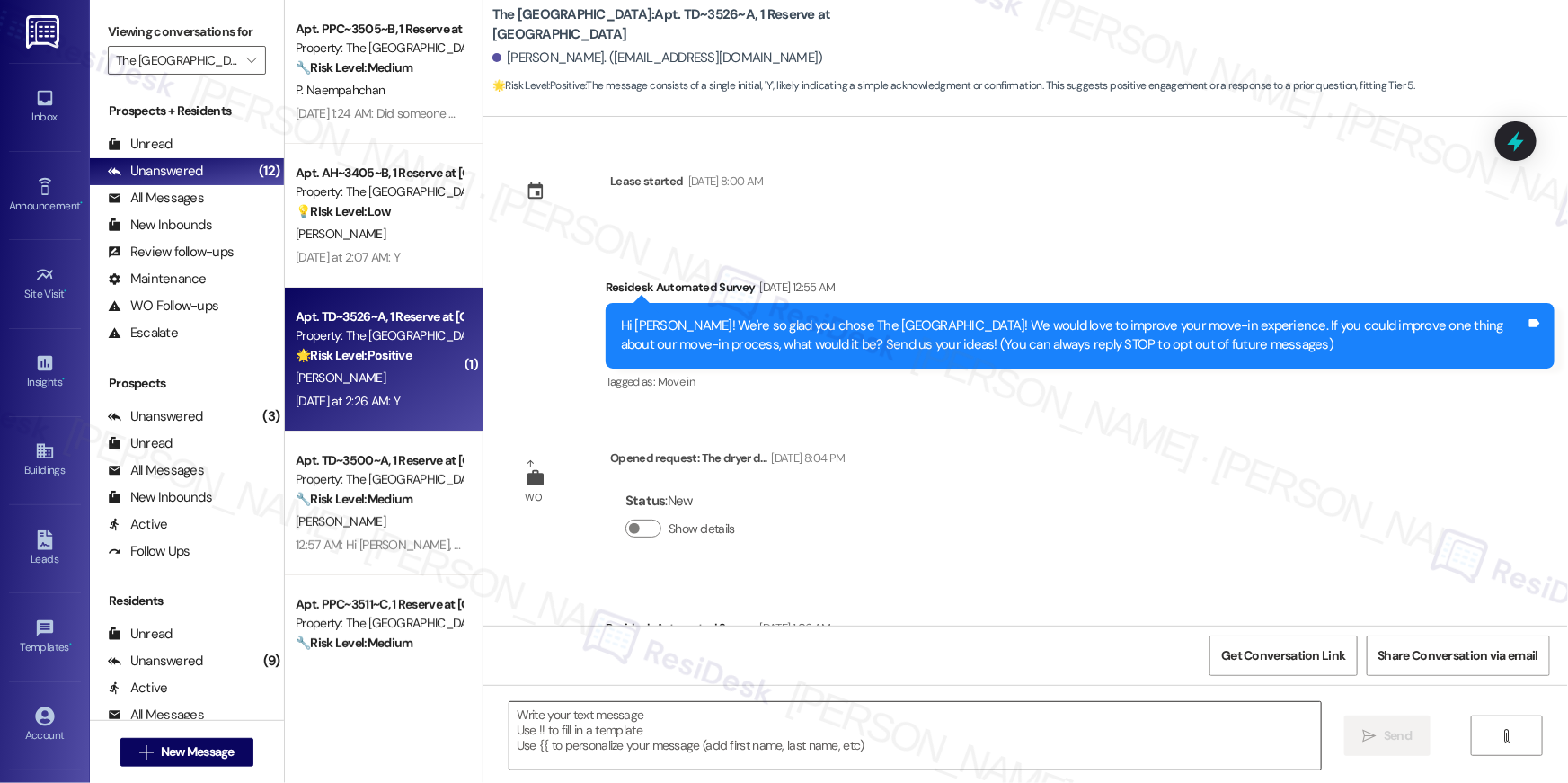
click at [1034, 734] on textarea at bounding box center [916, 736] width 812 height 67
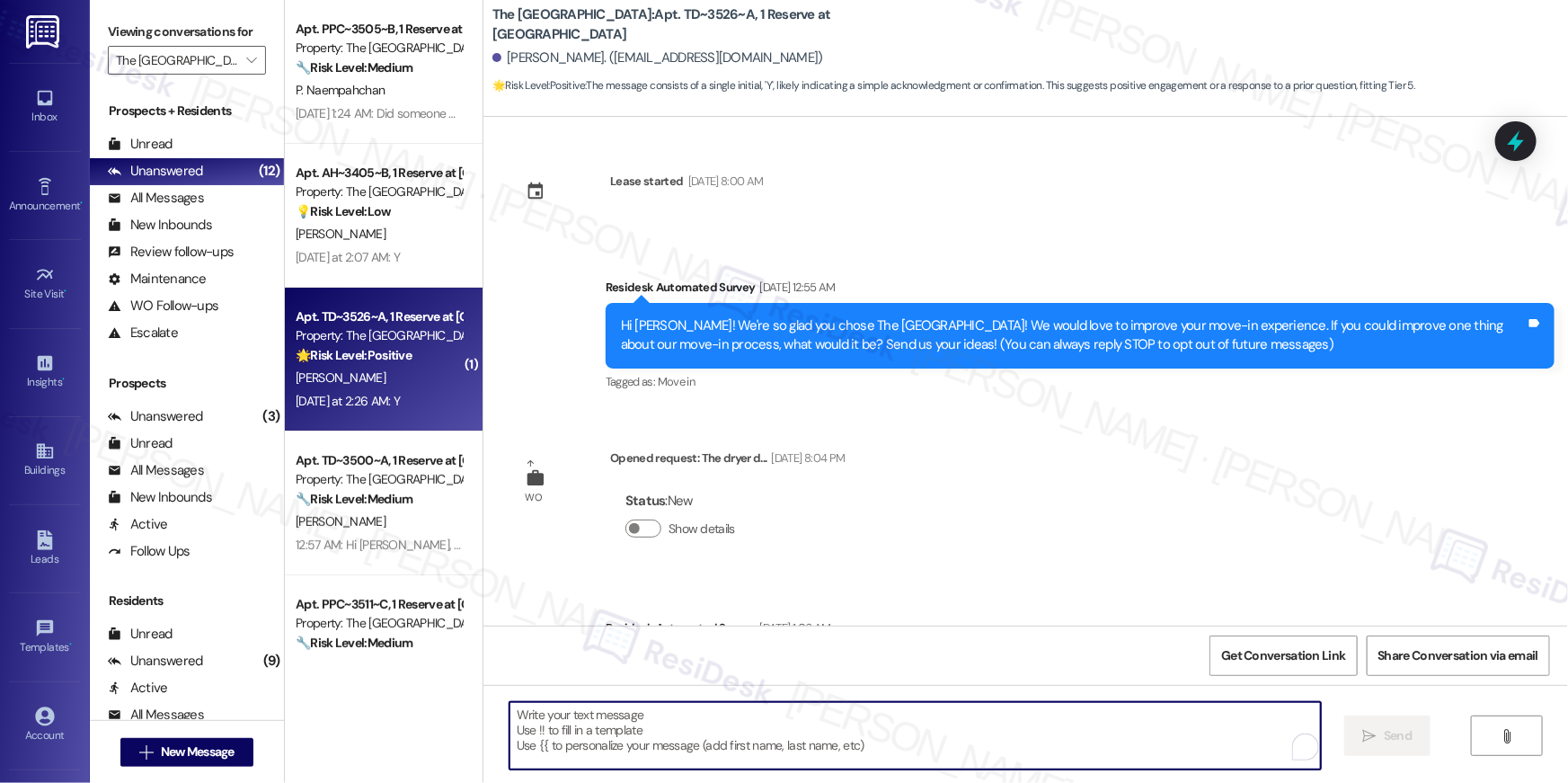
click at [1035, 734] on textarea "To enrich screen reader interactions, please activate Accessibility in Grammarl…" at bounding box center [916, 736] width 812 height 67
paste textarea "NOT_ALLOWED"
paste textarea "Hi {{first_name}}, I’m glad to hear your work order has been completed! If anyt…"
type textarea "NOT_ALLOWEDHi {{first_name}}, I’m glad to hear your work order has been complet…"
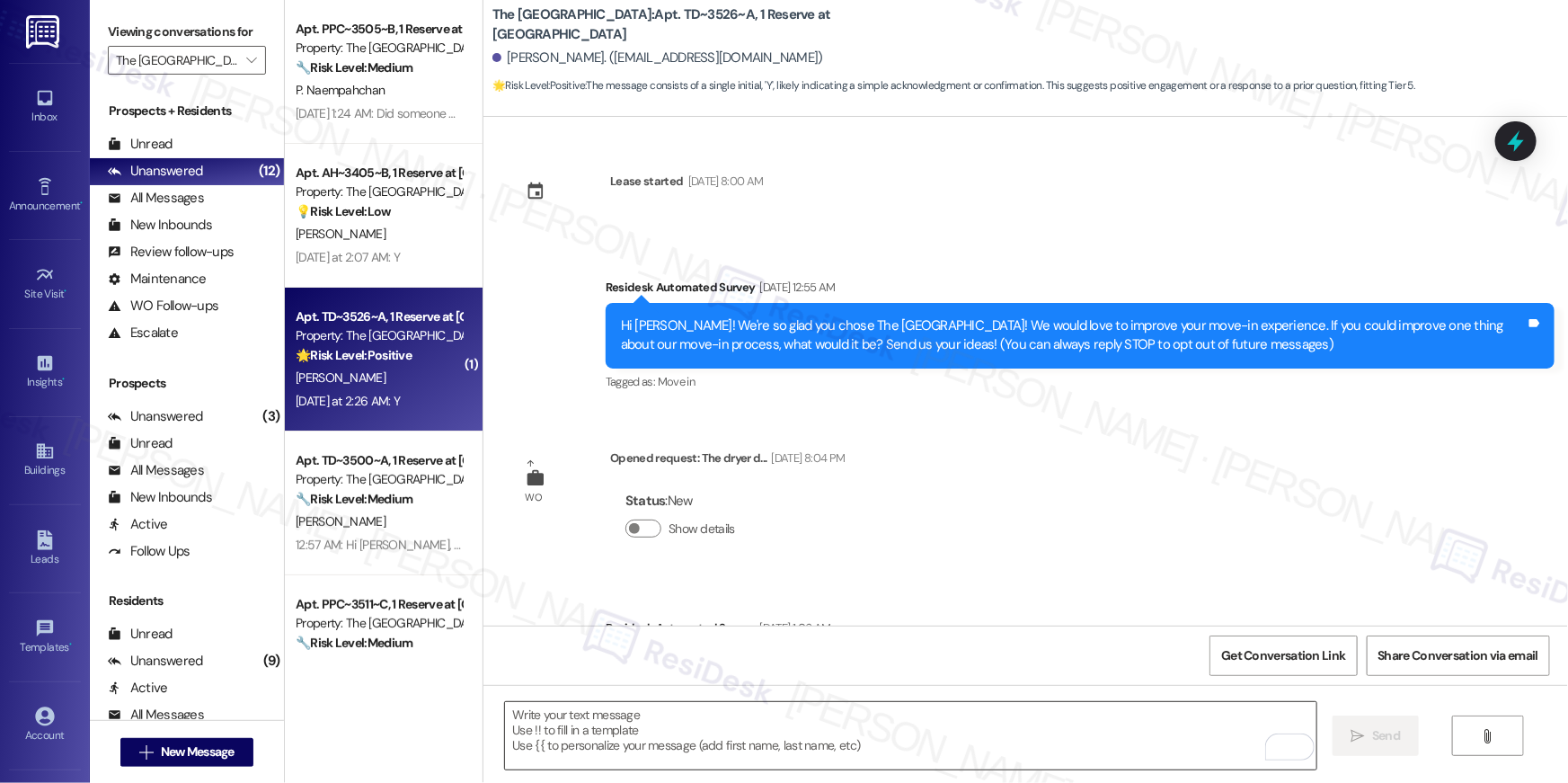
click at [1179, 729] on textarea "To enrich screen reader interactions, please activate Accessibility in Grammarl…" at bounding box center [911, 736] width 812 height 67
paste textarea "Hi {{first_name}}, I’m glad to hear your work order has been completed! If anyt…"
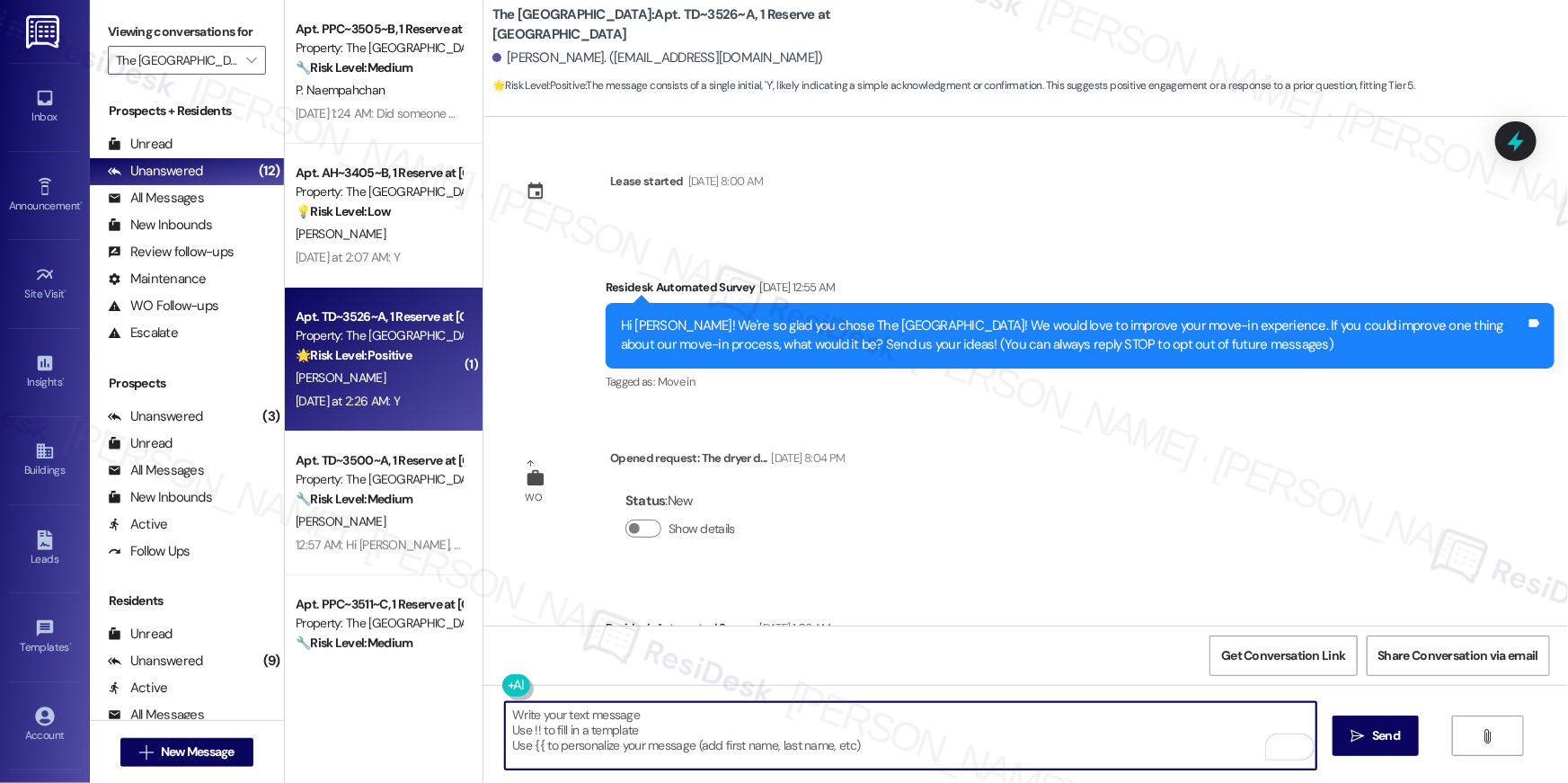
type textarea "Hi {{first_name}}, I’m glad to hear your work order has been completed! If anyt…"
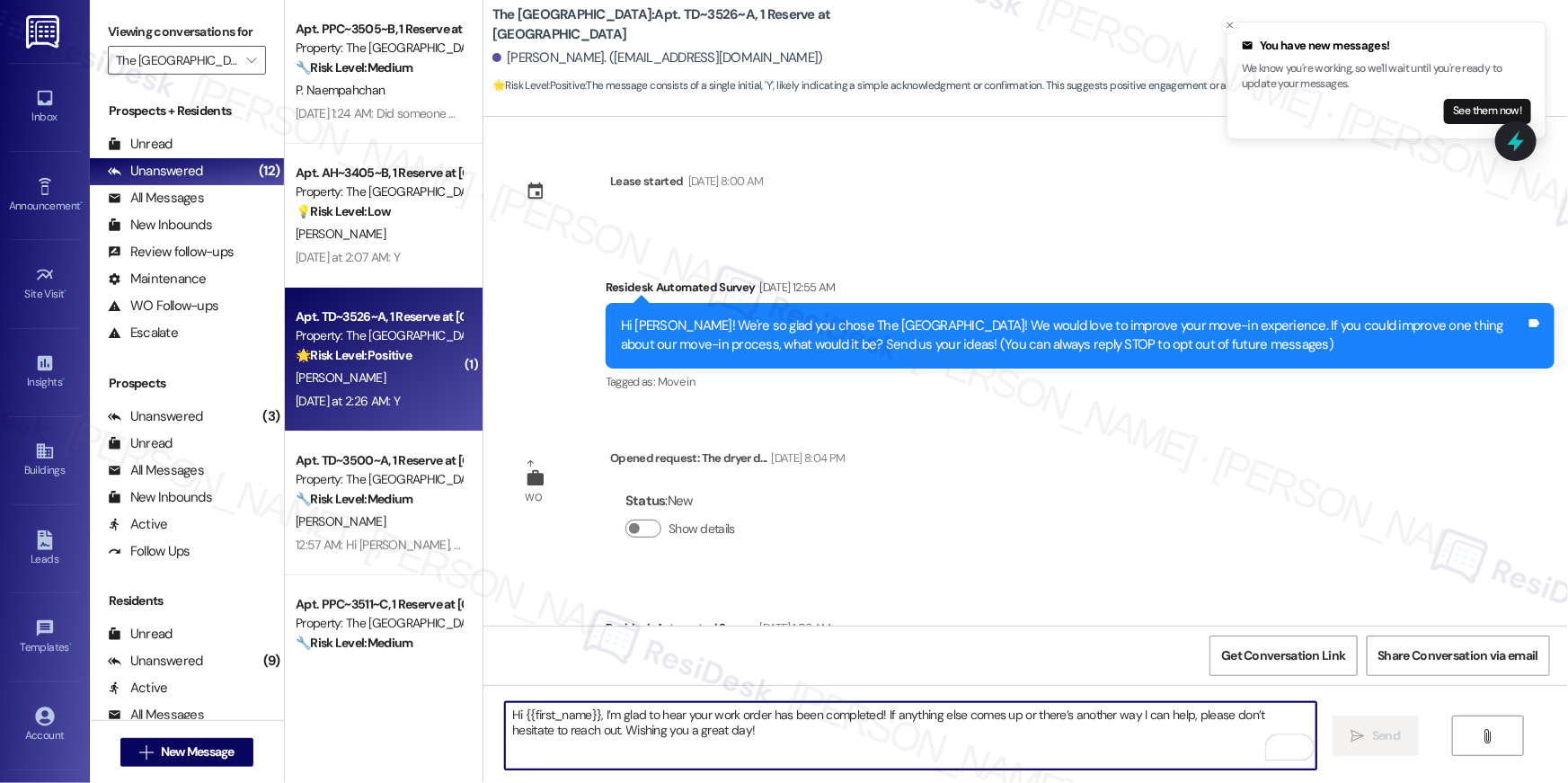
scroll to position [441, 0]
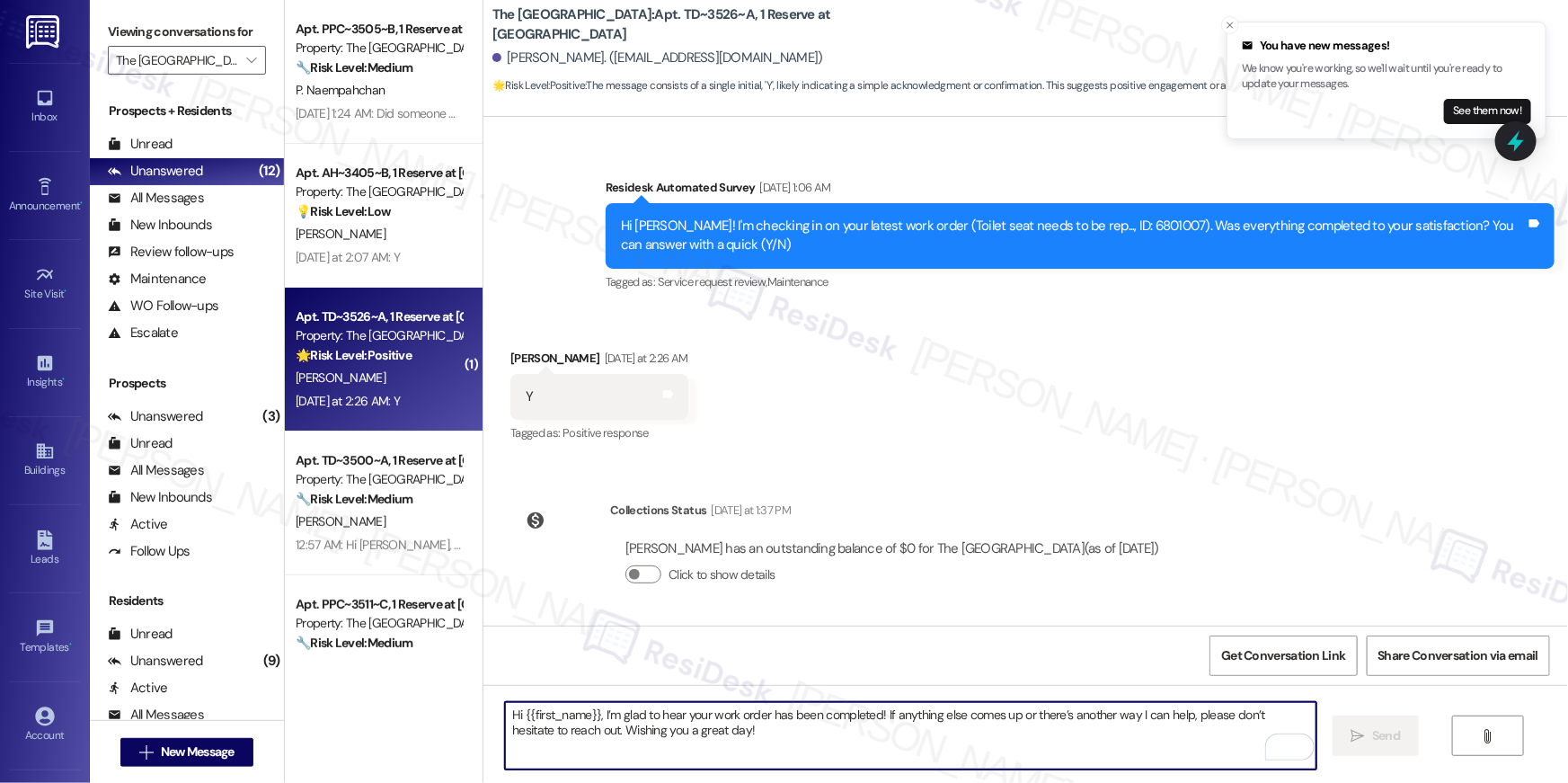
click at [763, 733] on textarea "Hi {{first_name}}, I’m glad to hear your work order has been completed! If anyt…" at bounding box center [911, 736] width 812 height 67
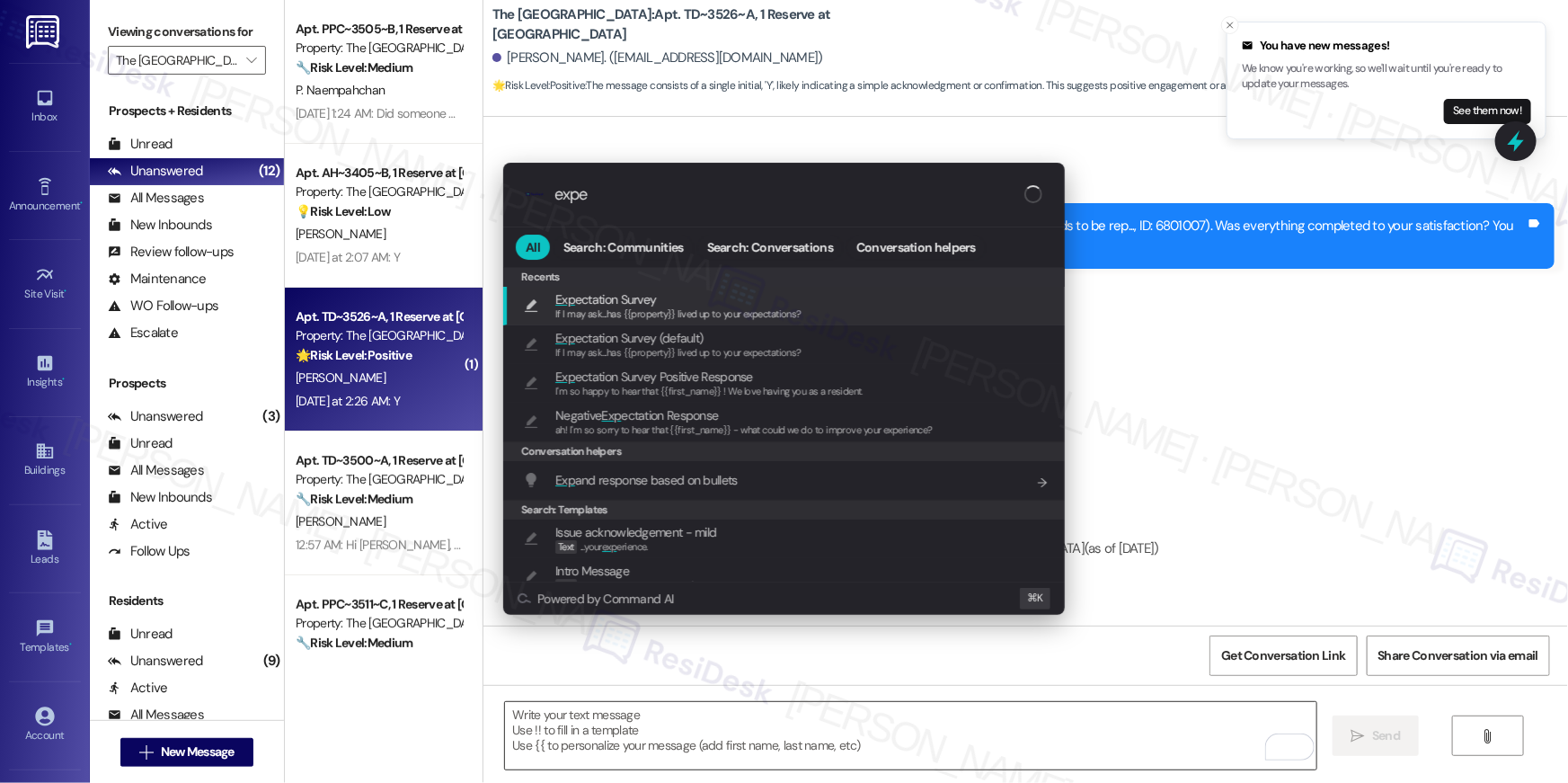
type input "expec"
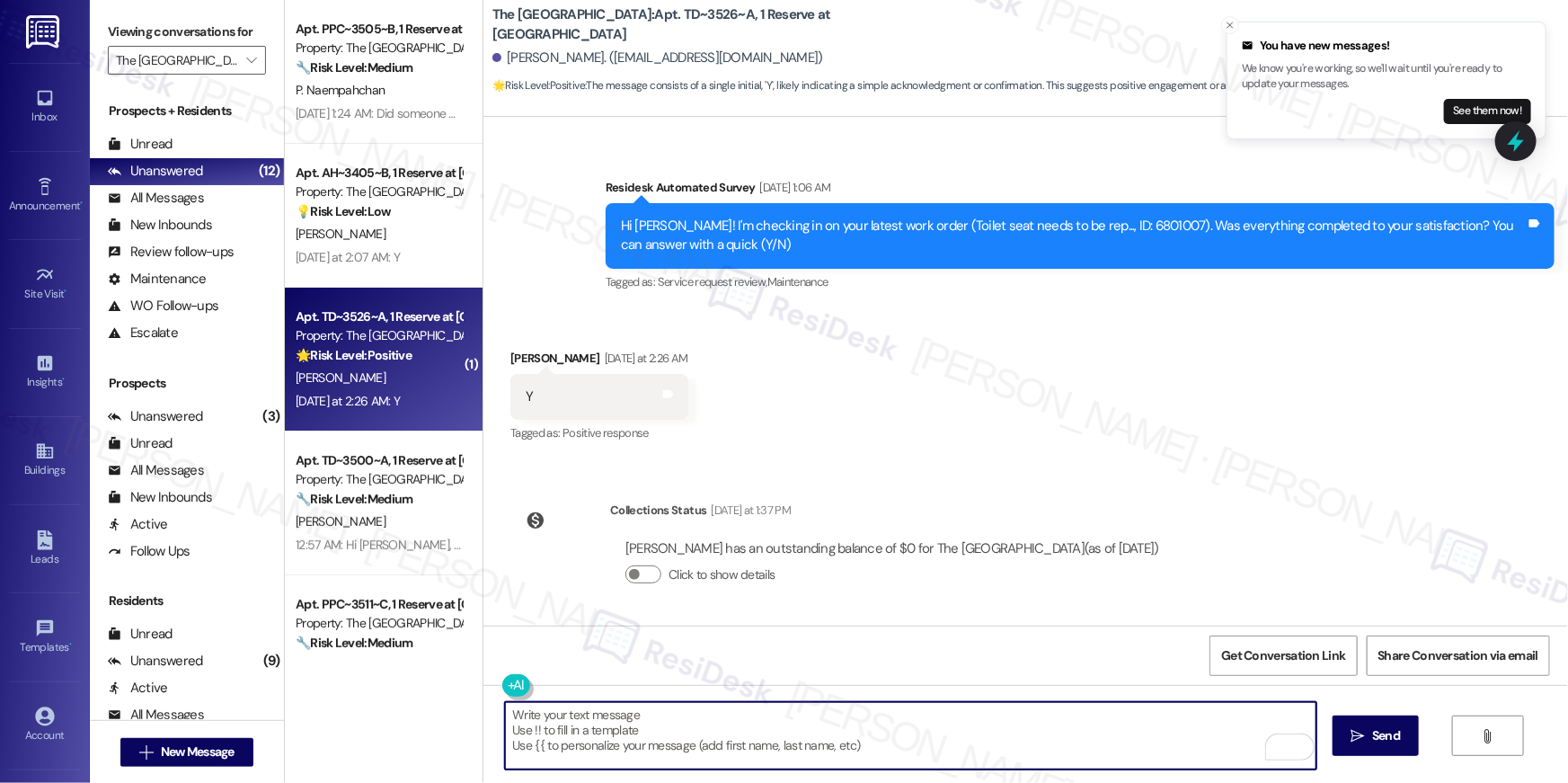
type textarea "If I may ask...has {{property}} lived up to your expectations?"
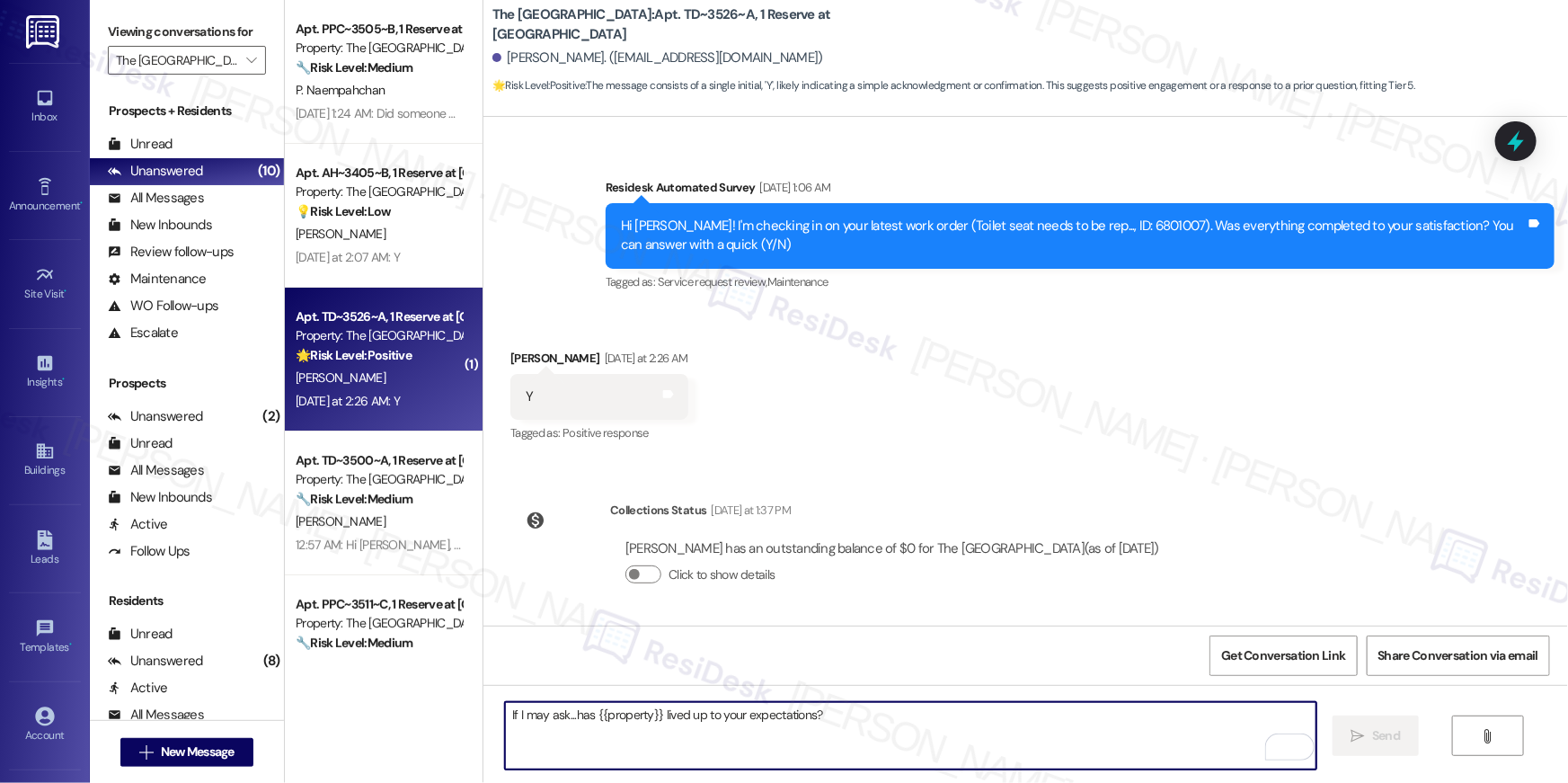
scroll to position [710, 0]
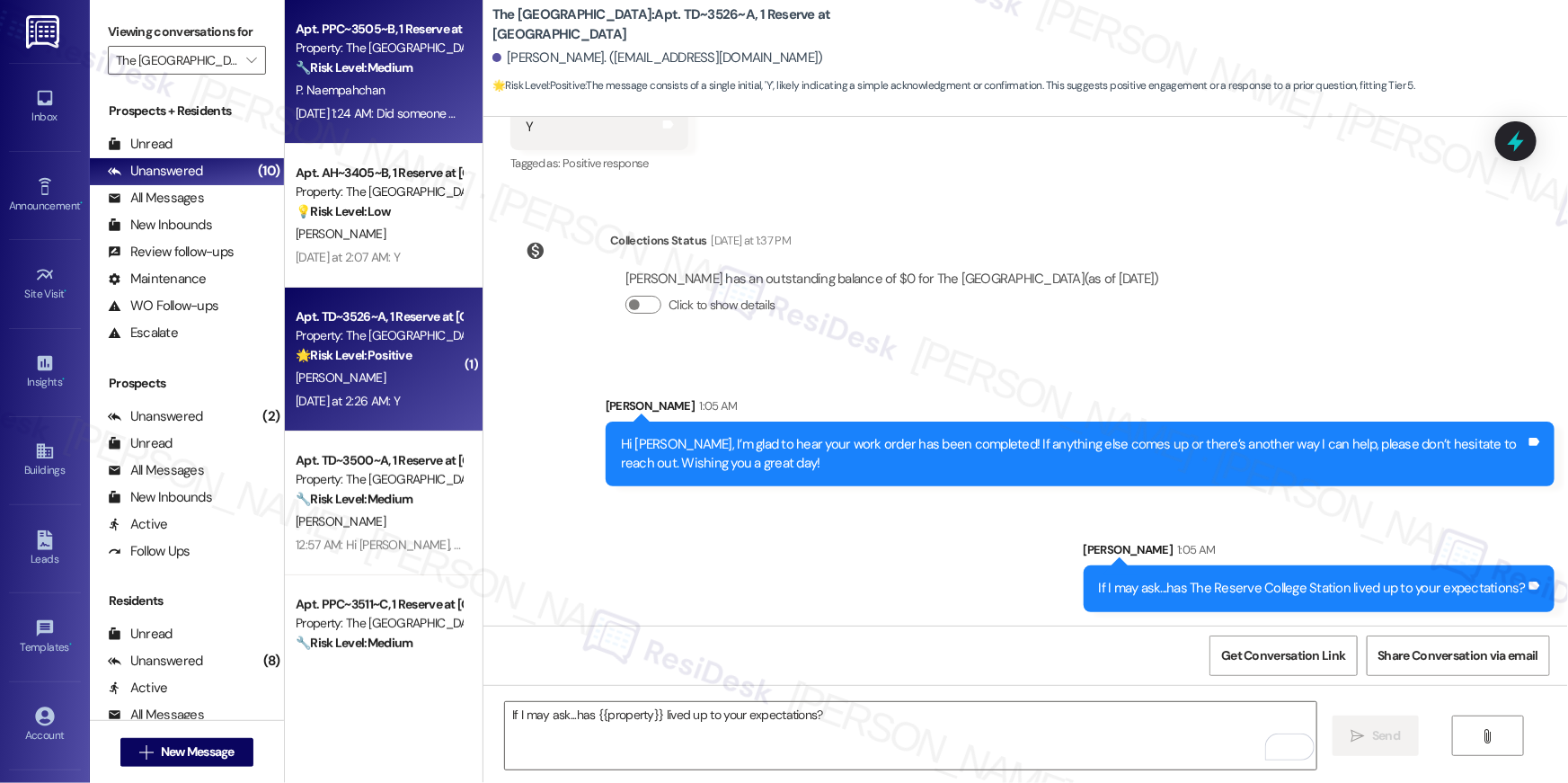
click at [336, 78] on div "Apt. PPC~3505~B, 1 Reserve at [GEOGRAPHIC_DATA] Property: The Reserve College S…" at bounding box center [379, 48] width 170 height 61
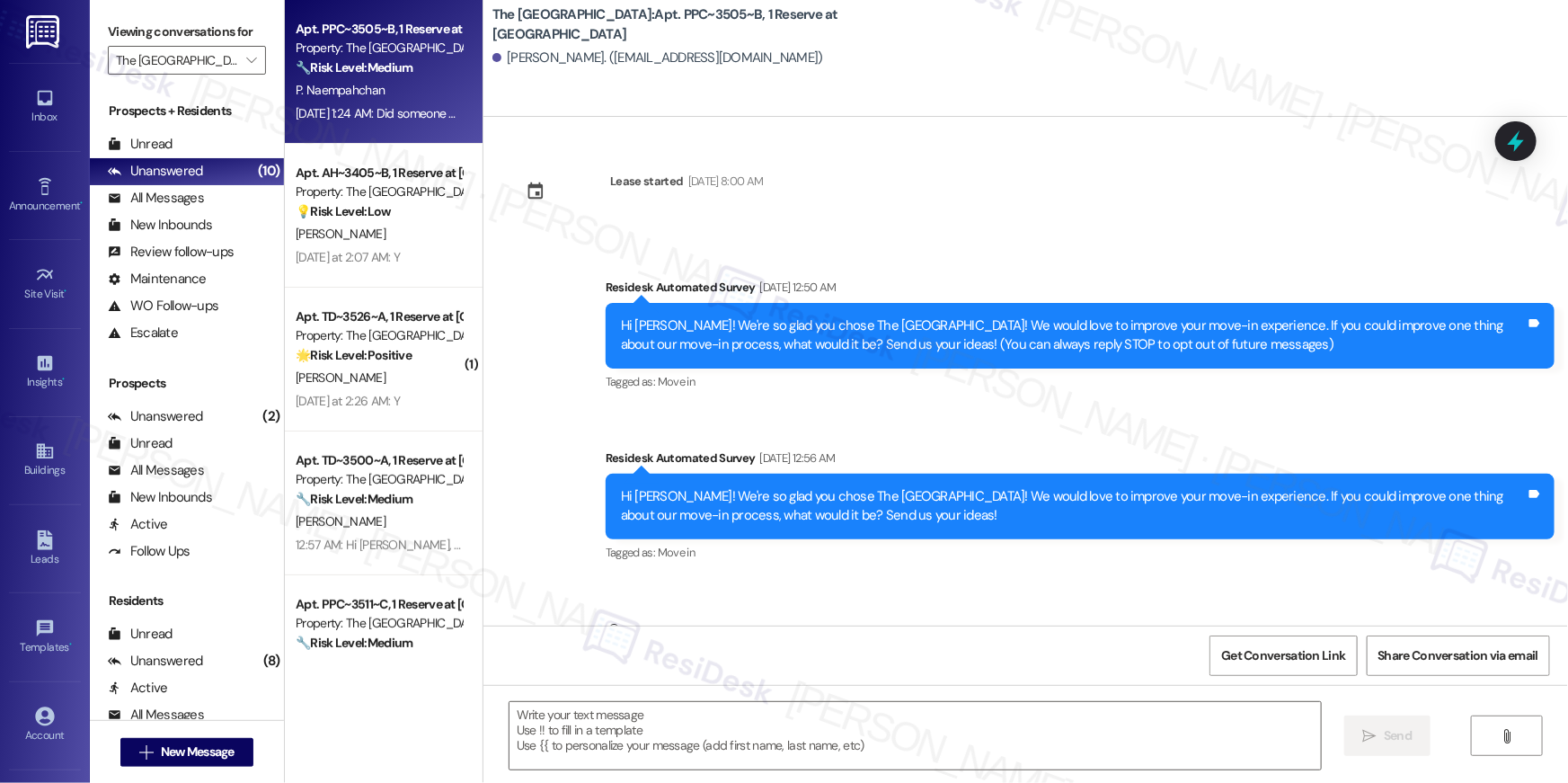
click at [401, 441] on div "Apt. TD~3500~A, 1 Reserve at [GEOGRAPHIC_DATA] Property: The Reserve College St…" at bounding box center [383, 503] width 197 height 144
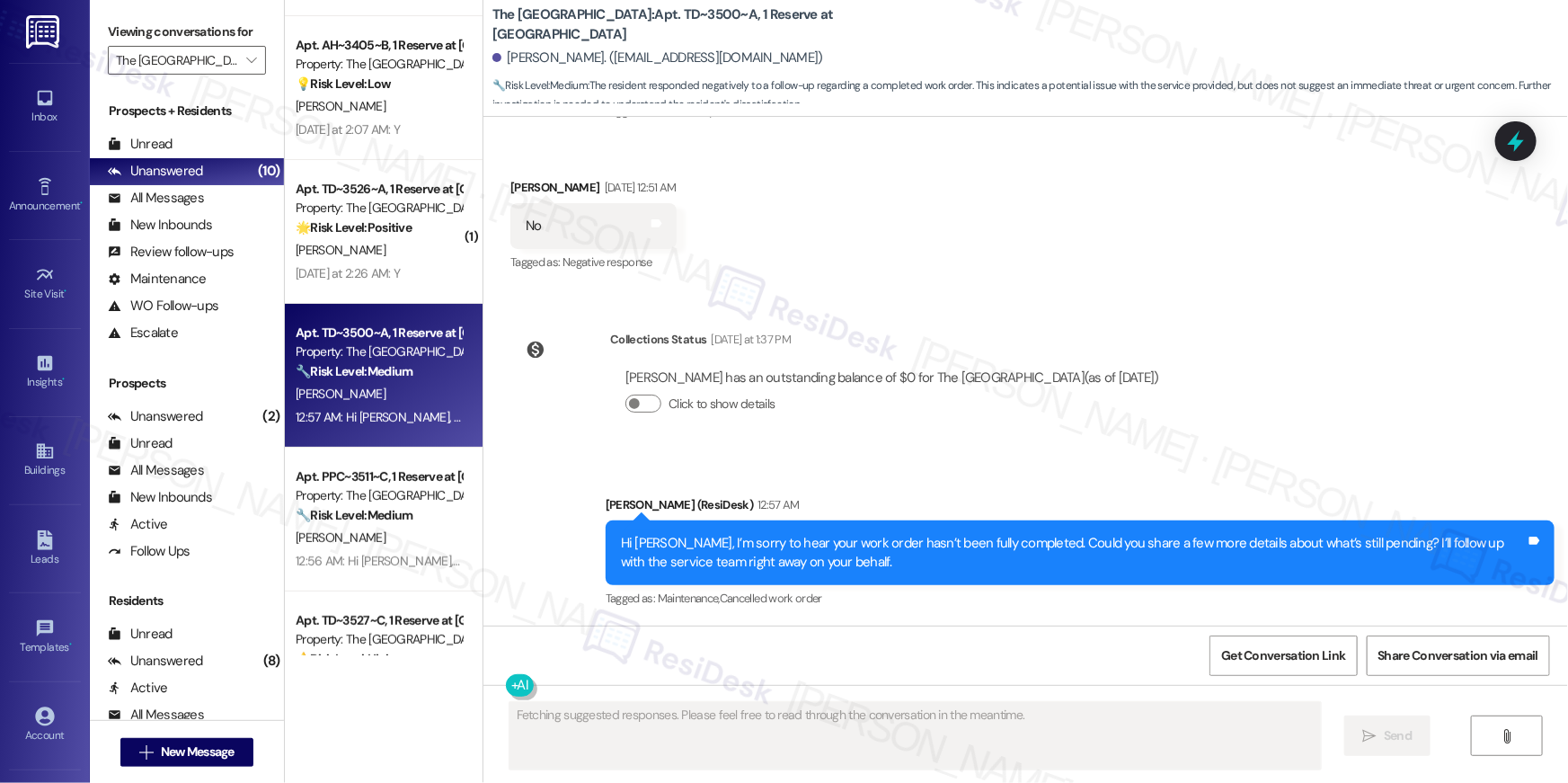
scroll to position [154, 0]
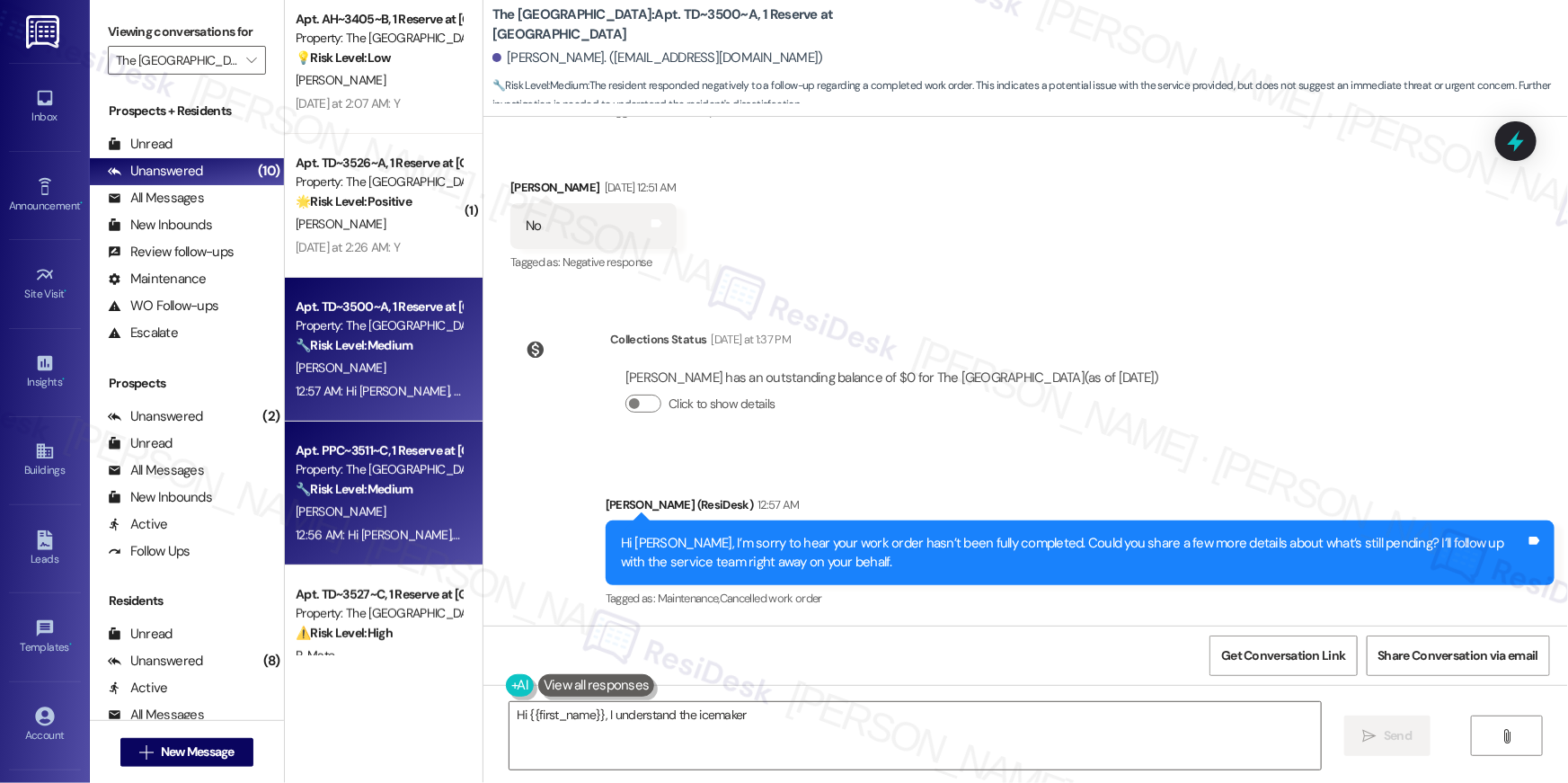
type textarea "Hi {{first_name}}, I understand the icemaker work"
click at [400, 461] on div "Property: The [GEOGRAPHIC_DATA]" at bounding box center [379, 470] width 167 height 19
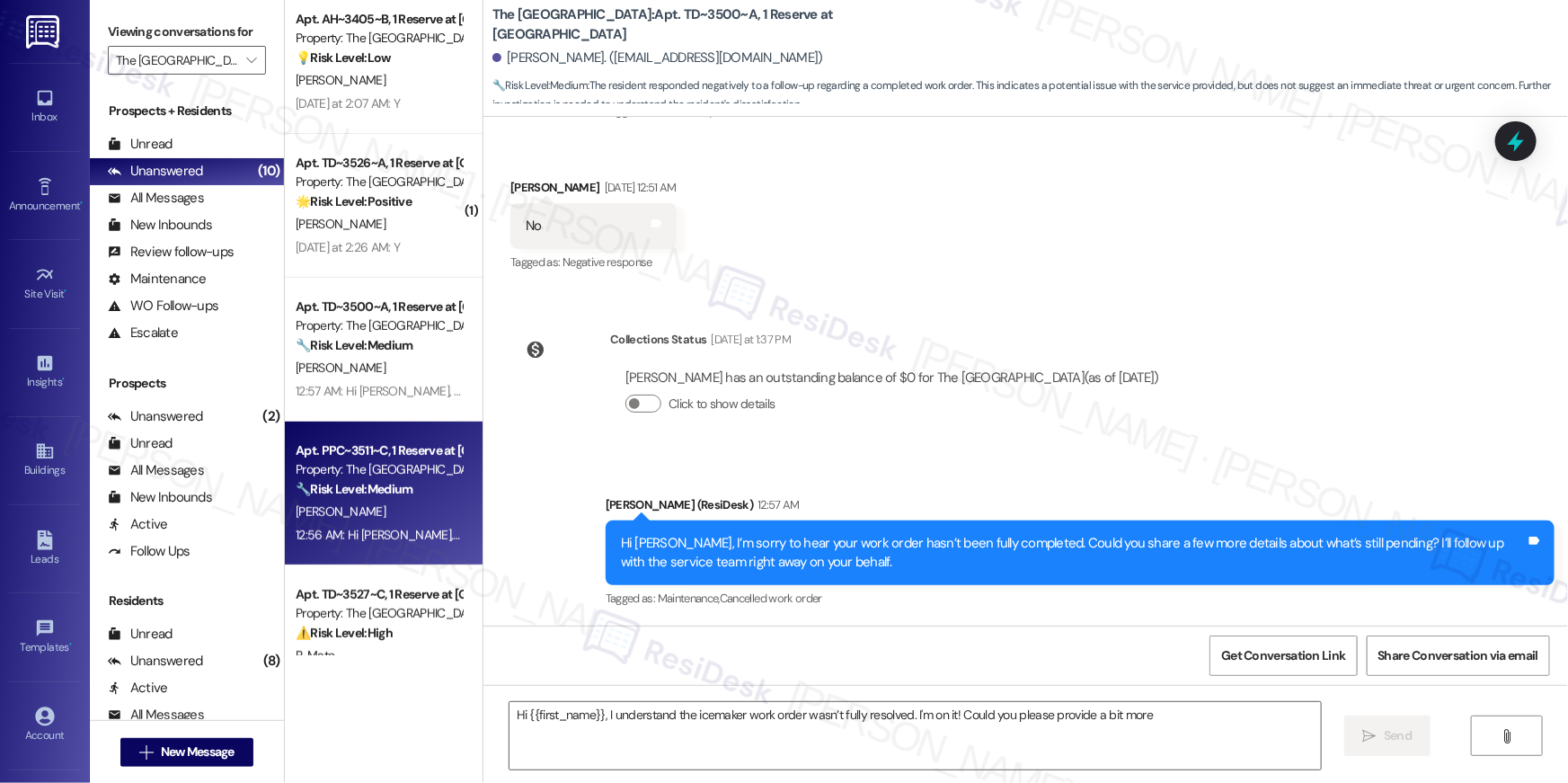
type textarea "Hi {{first_name}}, I understand the icemaker work order wasn’t fully resolved. …"
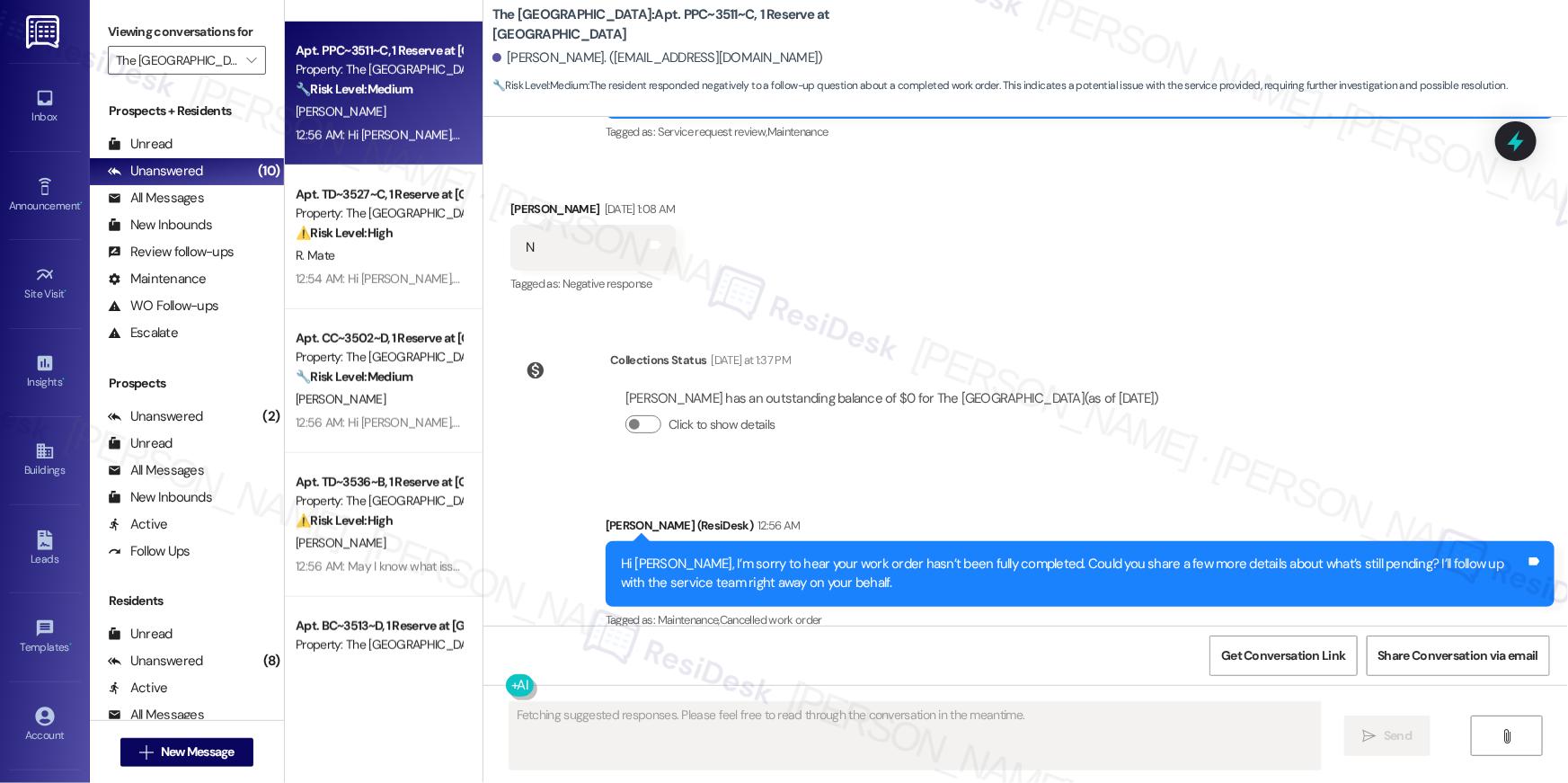
scroll to position [585, 0]
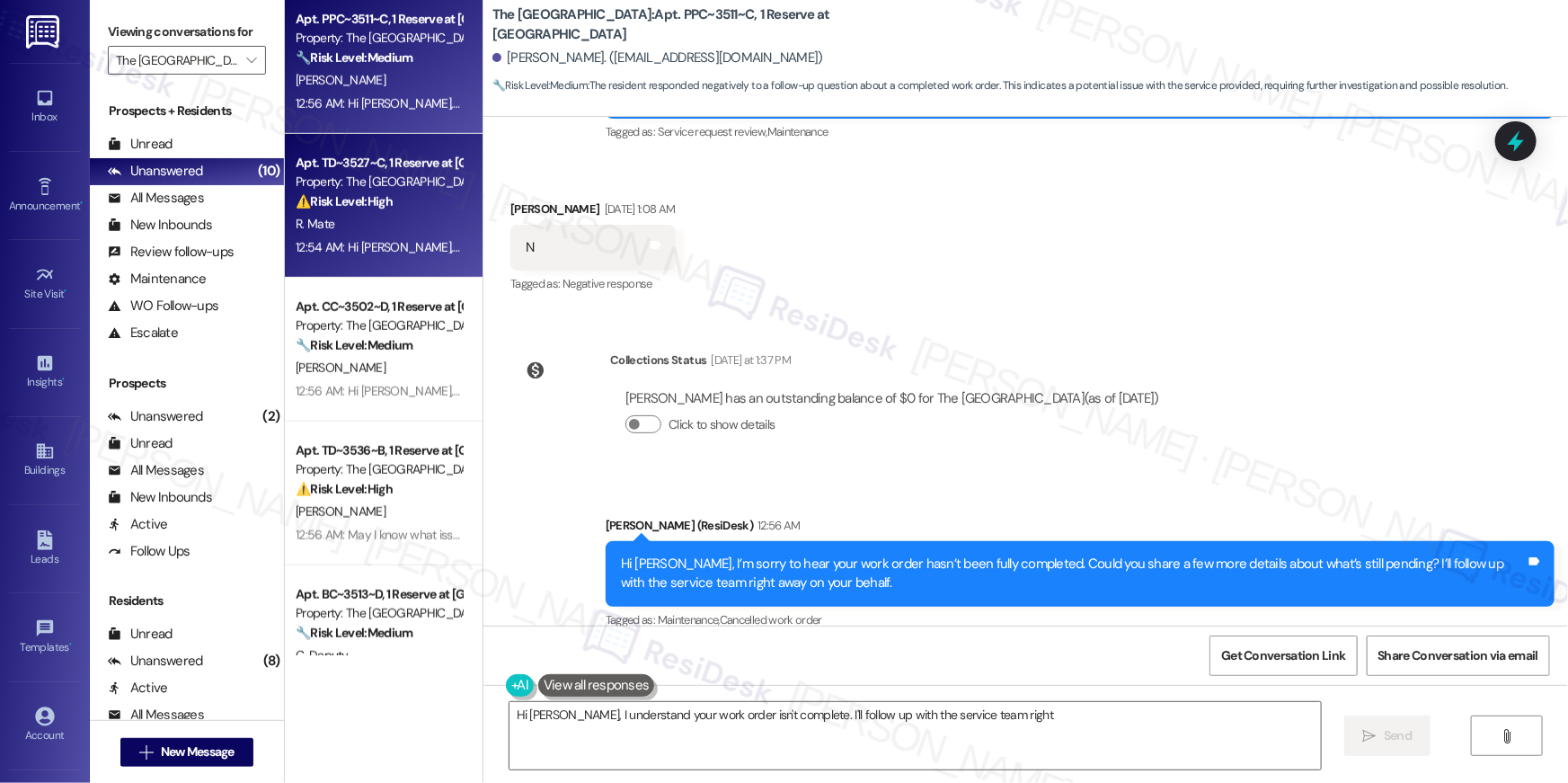
type textarea "Hi [PERSON_NAME], I understand your work order isn't complete. I'll follow up w…"
click at [389, 259] on div "Apt. TD~3527~C, 1 Reserve at [GEOGRAPHIC_DATA] Property: The Reserve College St…" at bounding box center [383, 206] width 197 height 144
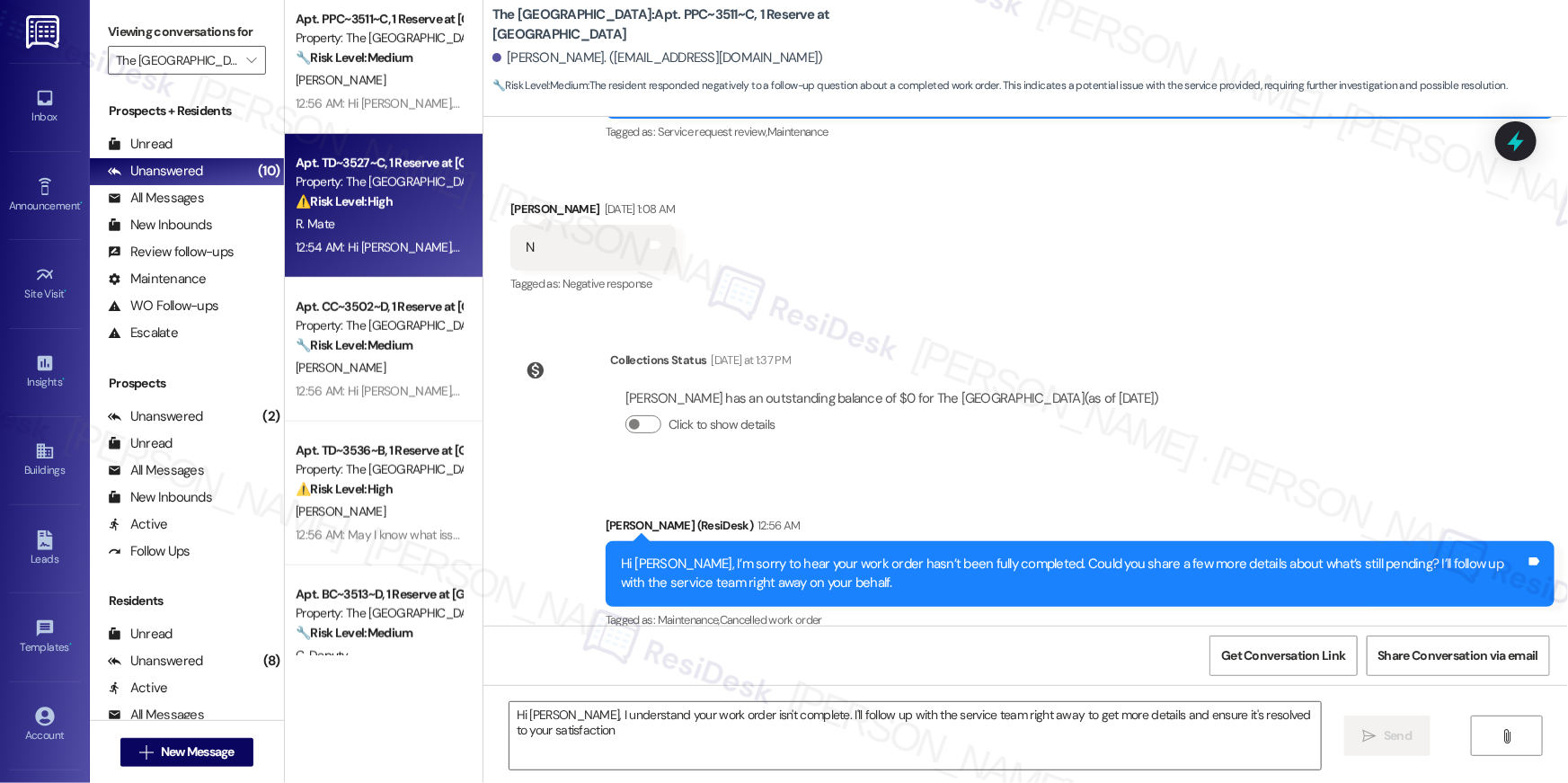
type textarea "Hi [PERSON_NAME], I understand your work order isn't complete. I'll follow up w…"
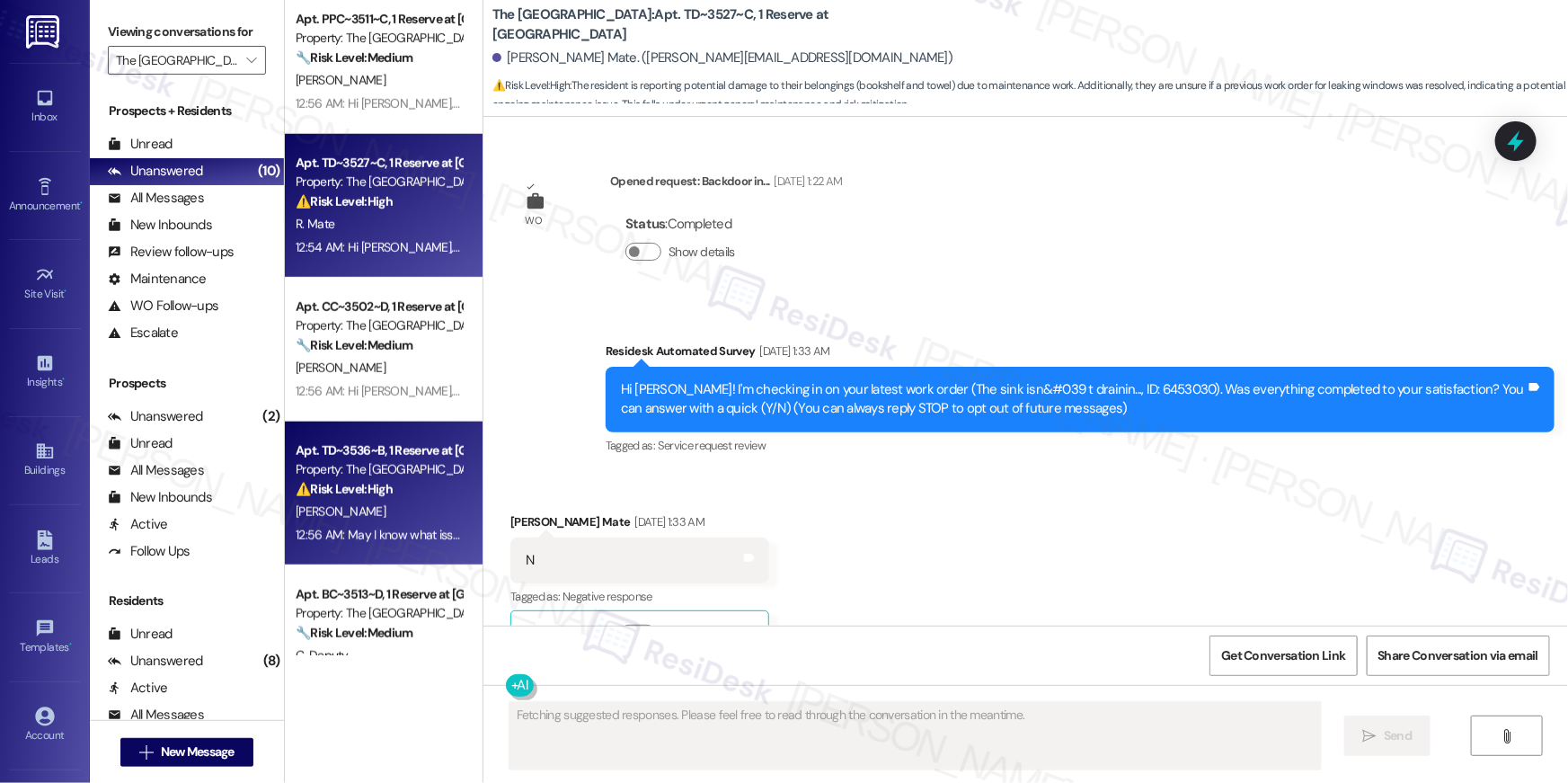
type textarea "Fetching suggested responses. Please feel free to read through the conversation…"
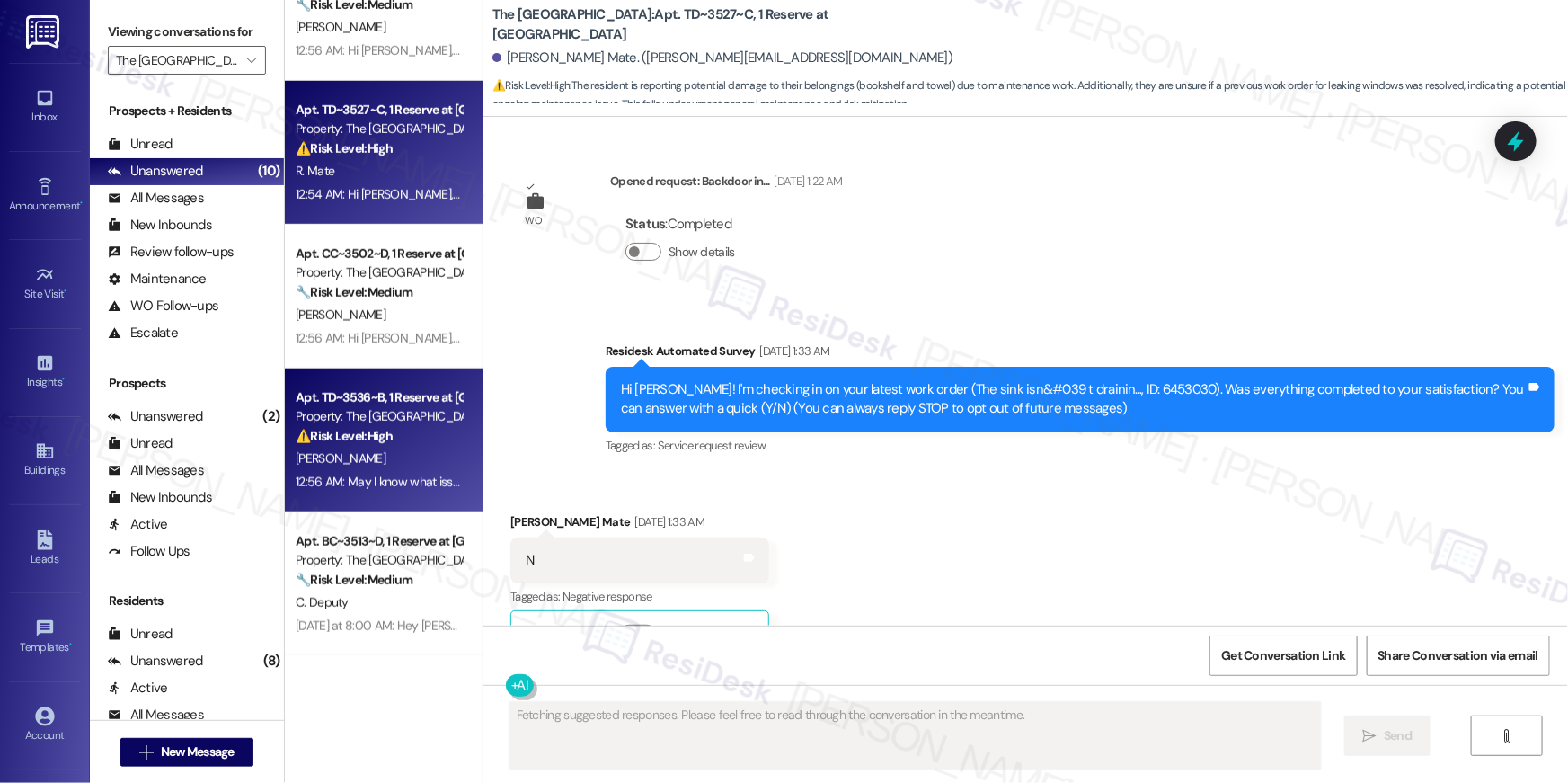
scroll to position [13581, 0]
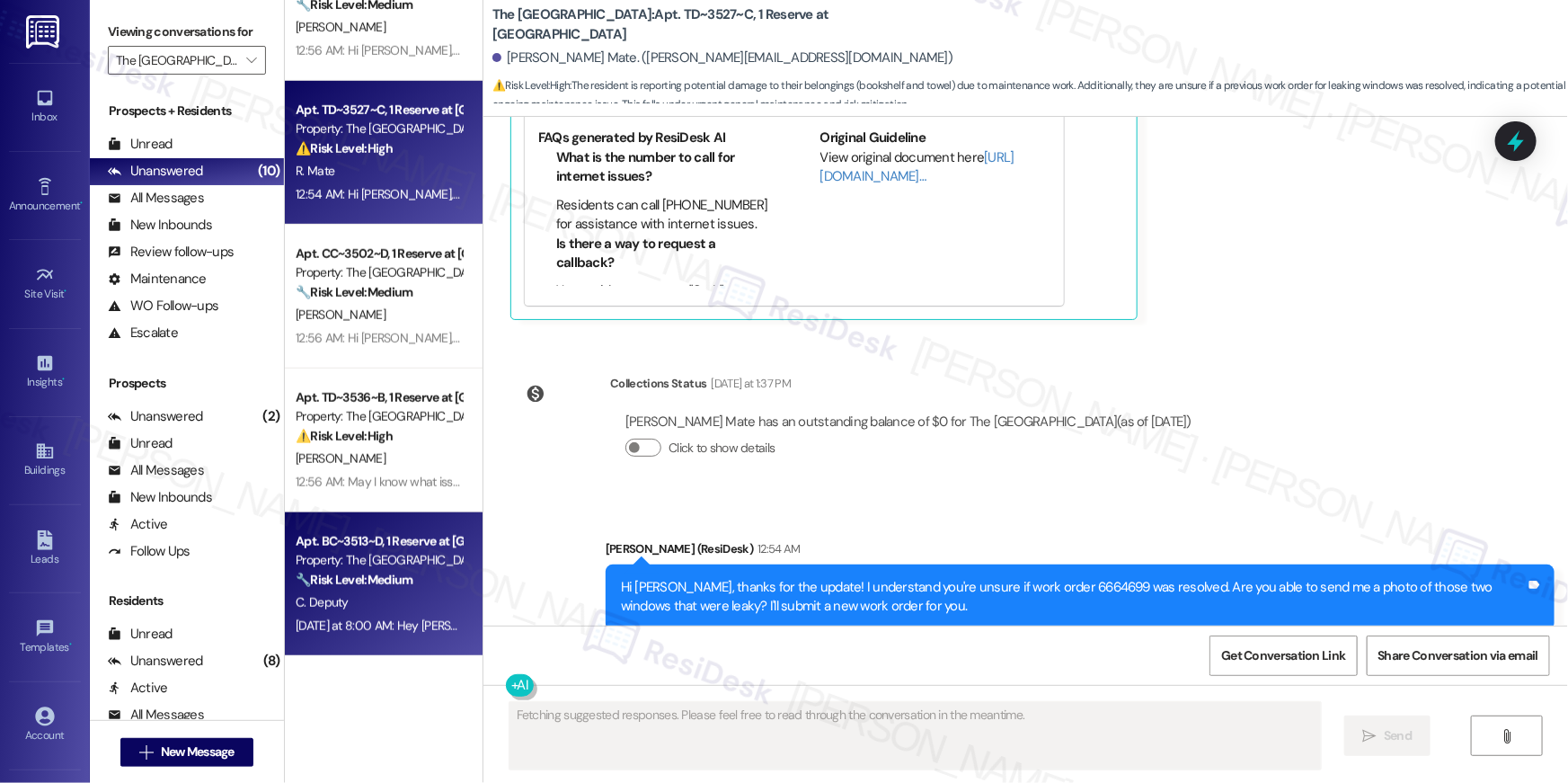
click at [392, 595] on div "C. Deputy" at bounding box center [379, 603] width 170 height 23
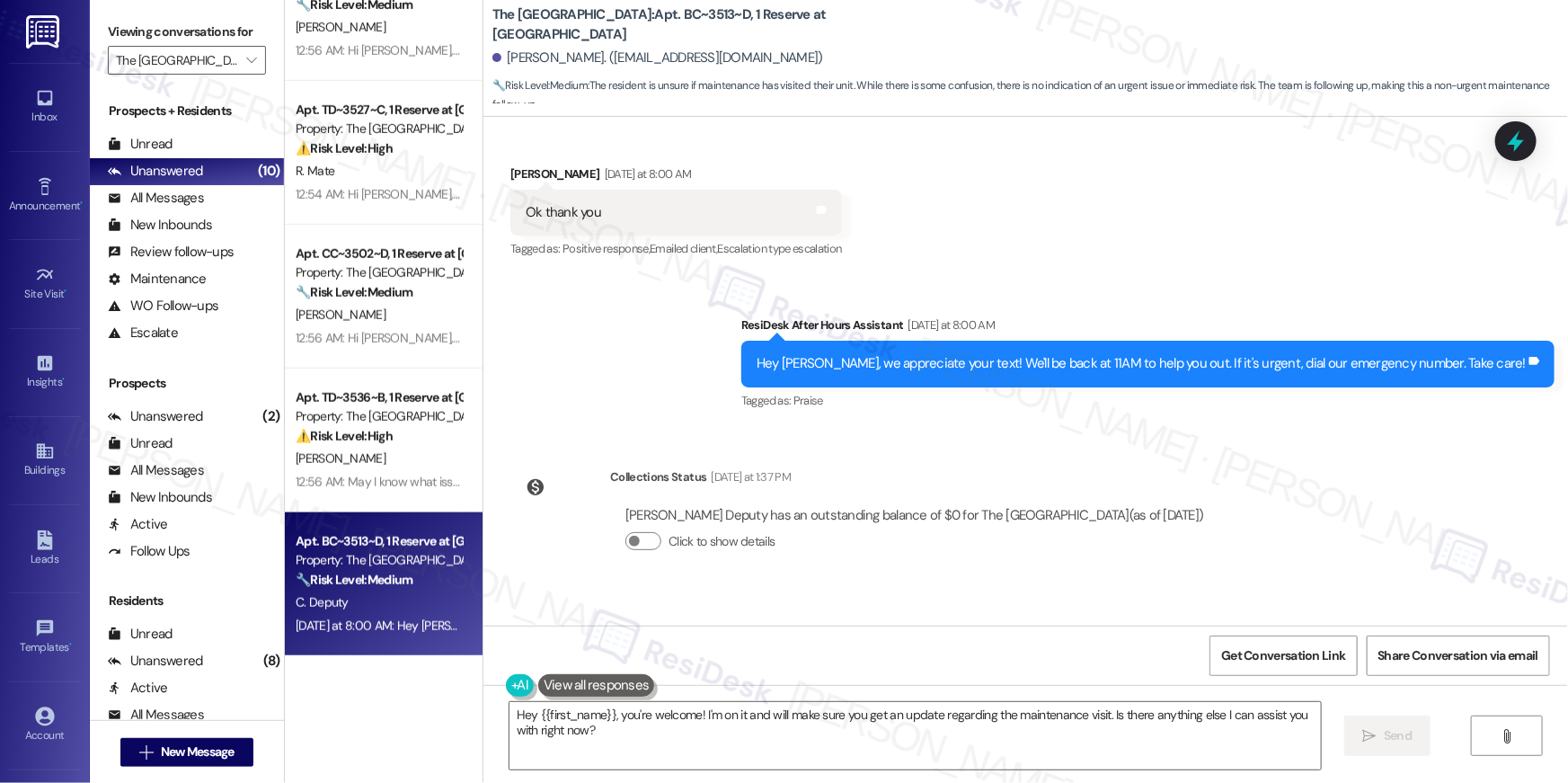
scroll to position [1697, 0]
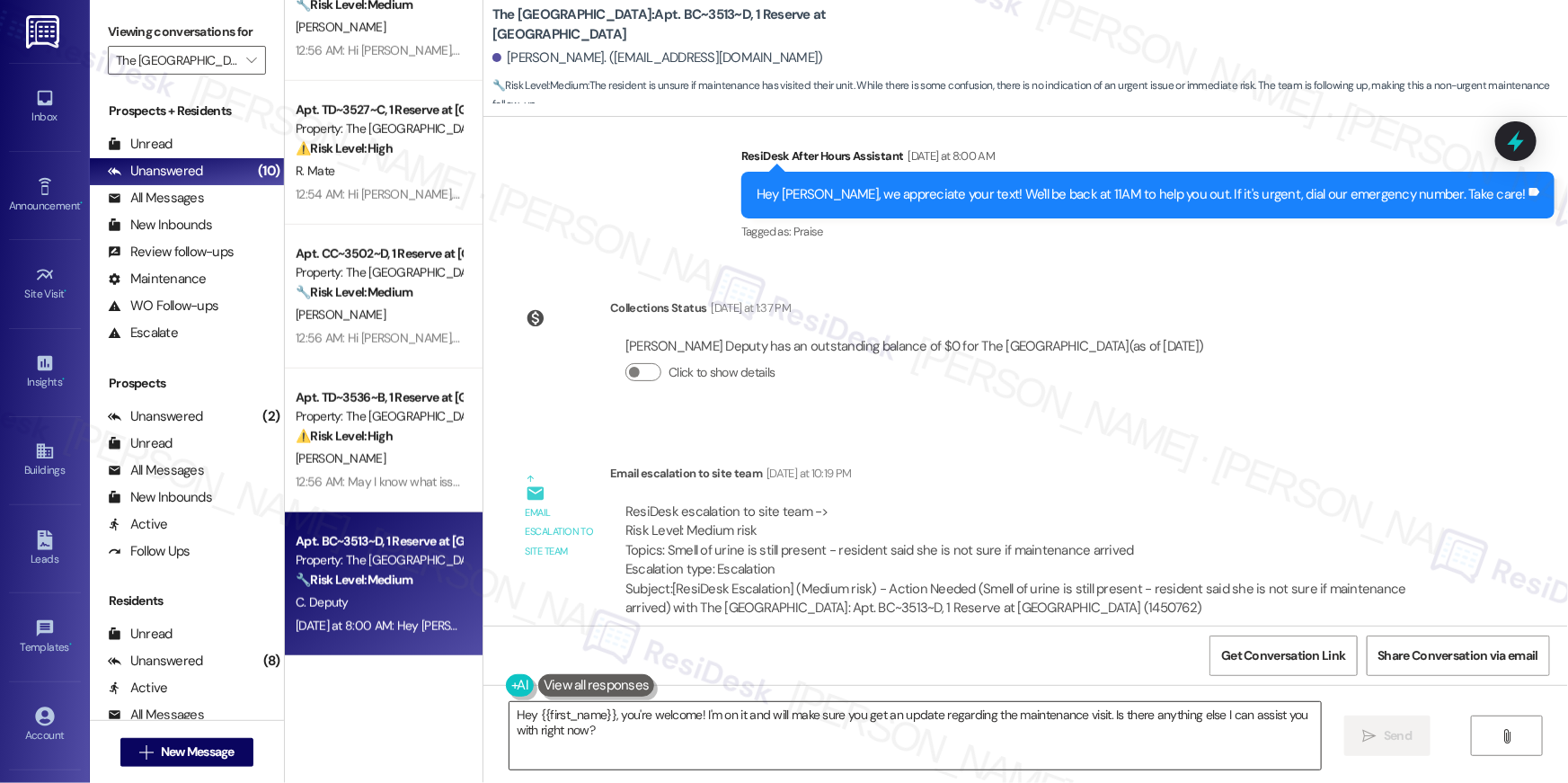
click at [973, 725] on textarea "Hey {{first_name}}, you're welcome! I'm on it and will make sure you get an upd…" at bounding box center [916, 736] width 812 height 67
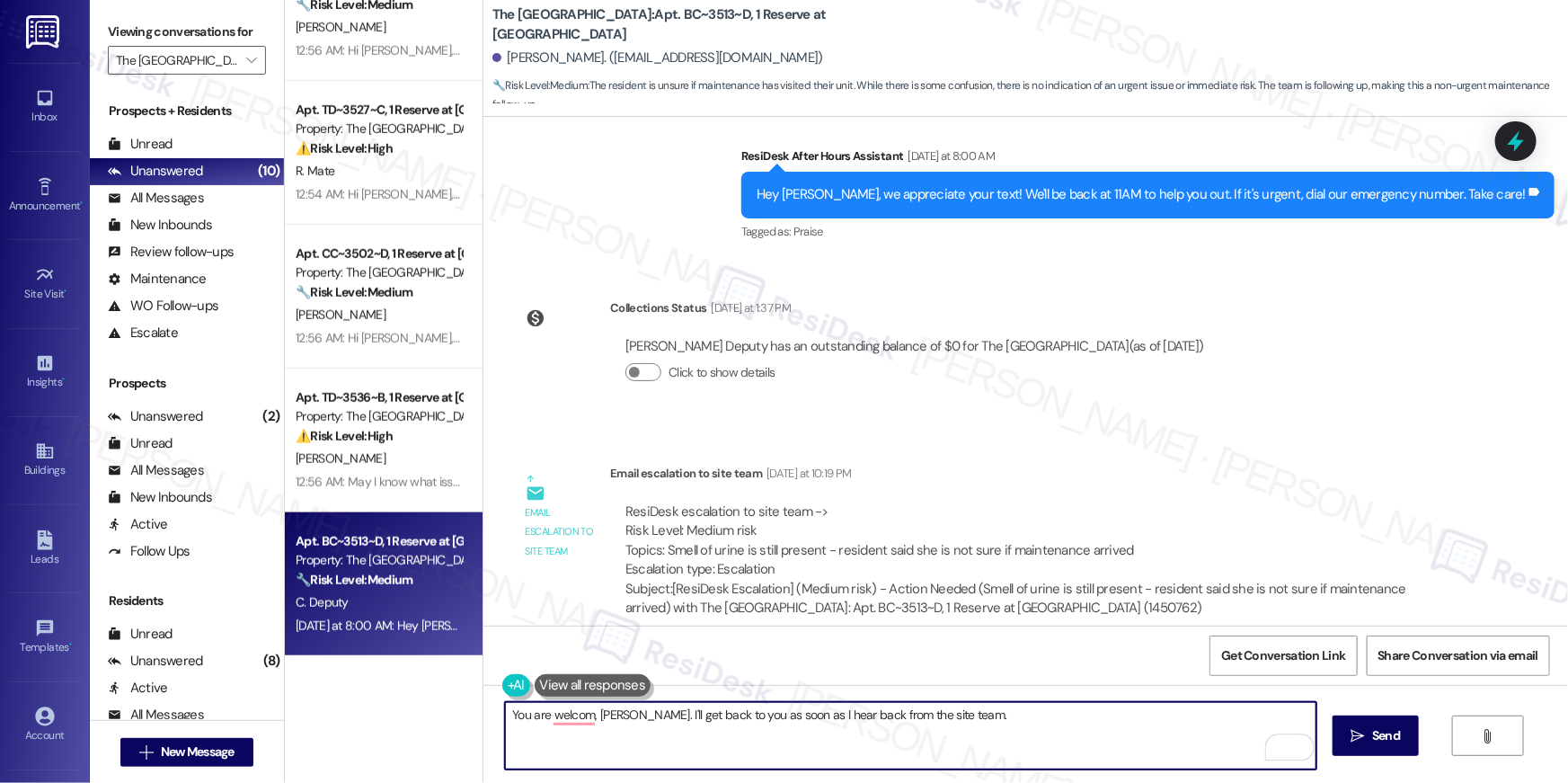
click at [581, 709] on textarea "You are welcom, [PERSON_NAME]. I'll get back to you as soon as I hear back from…" at bounding box center [911, 736] width 812 height 67
type textarea "You are welcome, [PERSON_NAME]. I'll get back to you as soon as I hear back fro…"
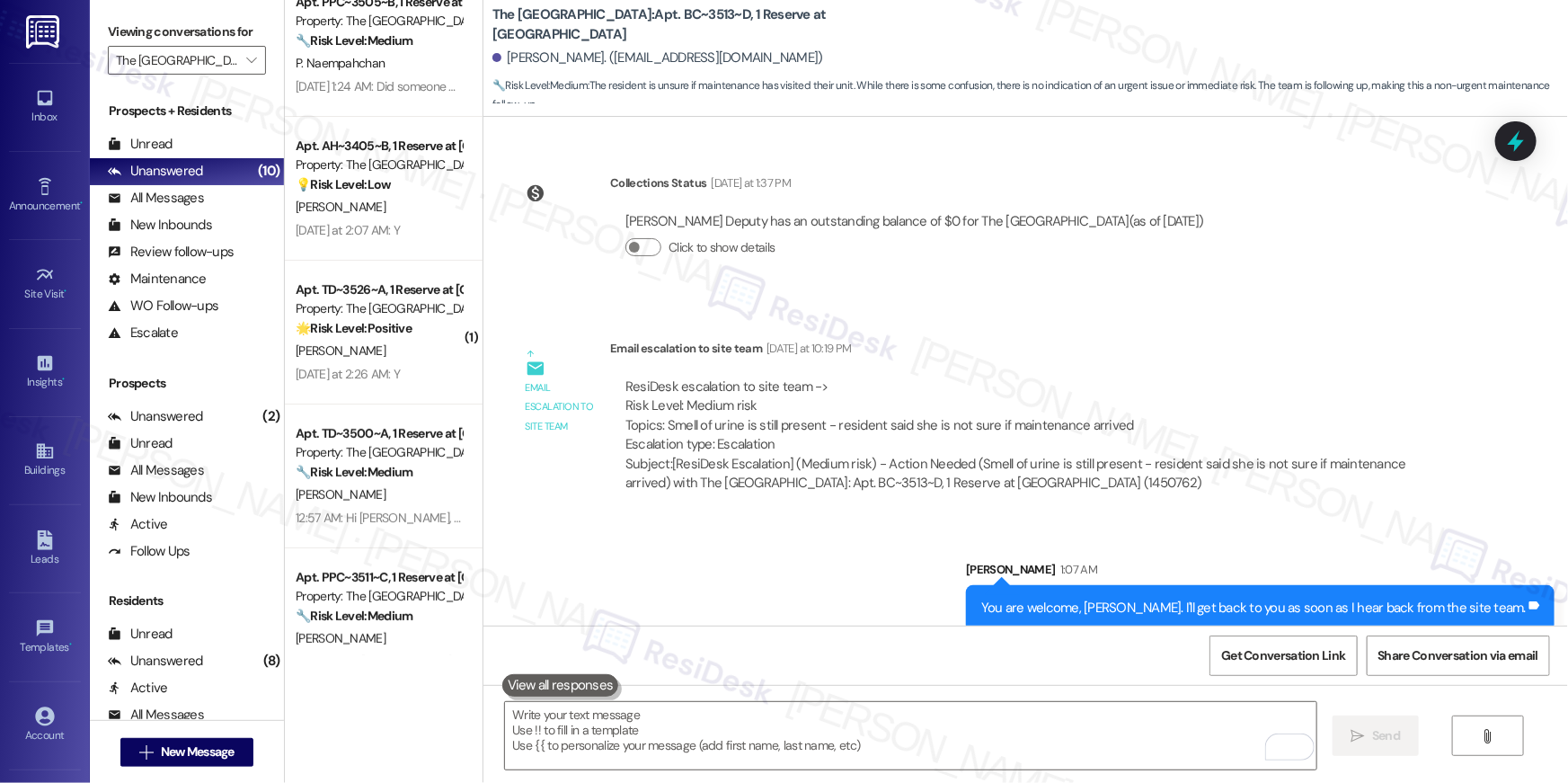
scroll to position [0, 0]
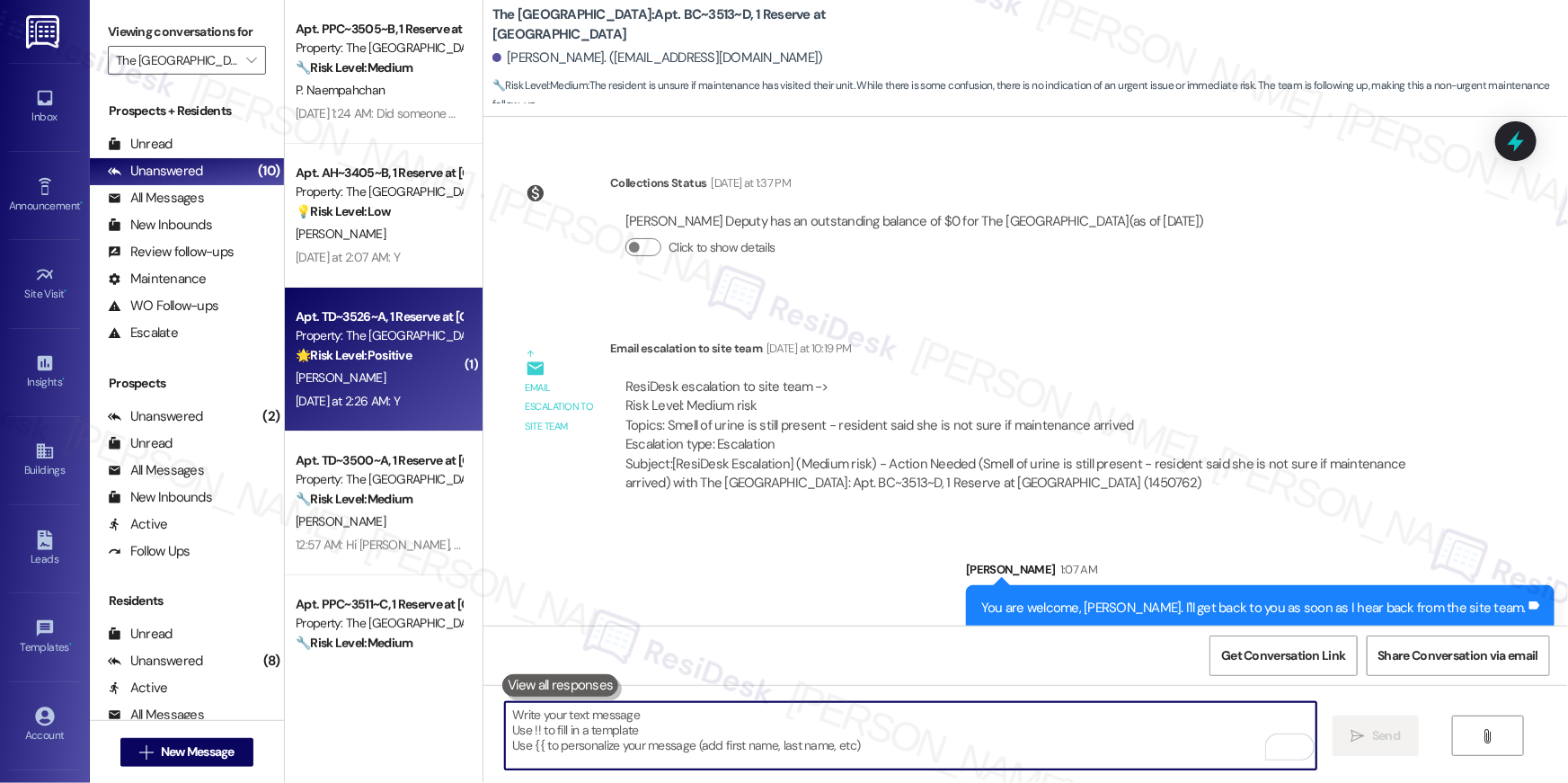
click at [376, 391] on div "[DATE] at 2:26 AM: Y [DATE] at 2:26 AM: Y" at bounding box center [379, 402] width 170 height 23
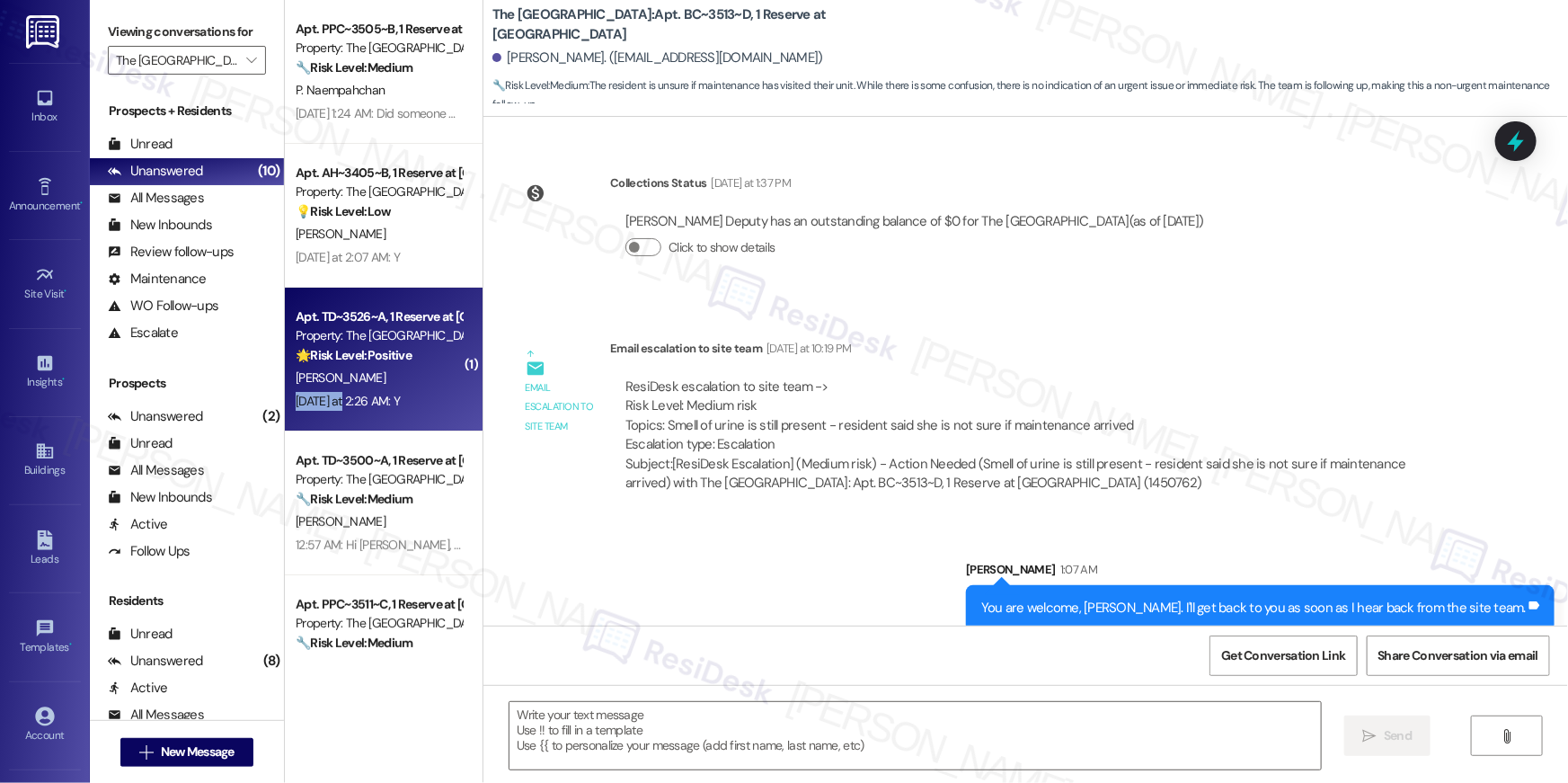
type textarea "Fetching suggested responses. Please feel free to read through the conversation…"
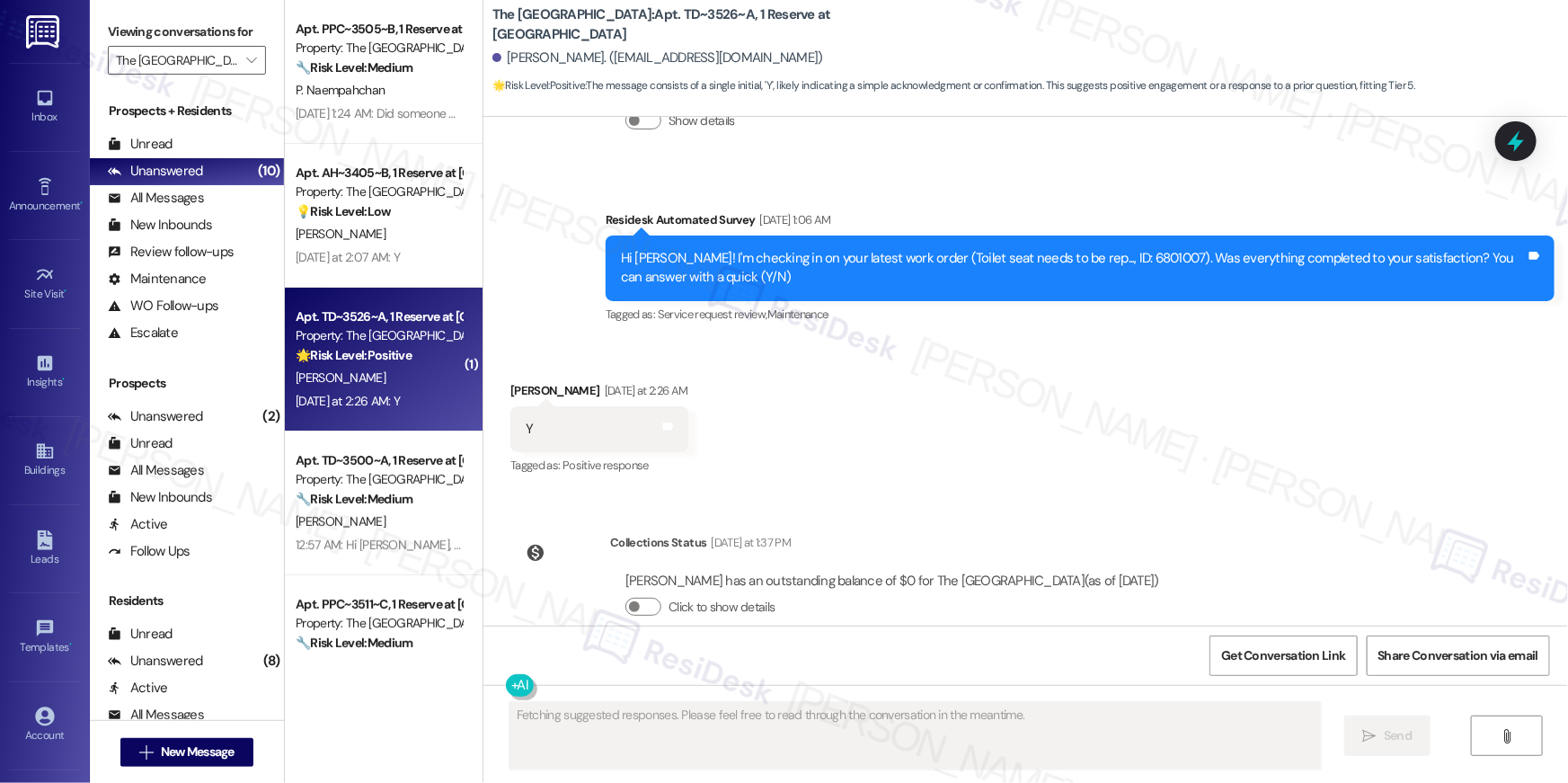
type textarea "Fetching suggested responses. Please feel free to read through the conversation…"
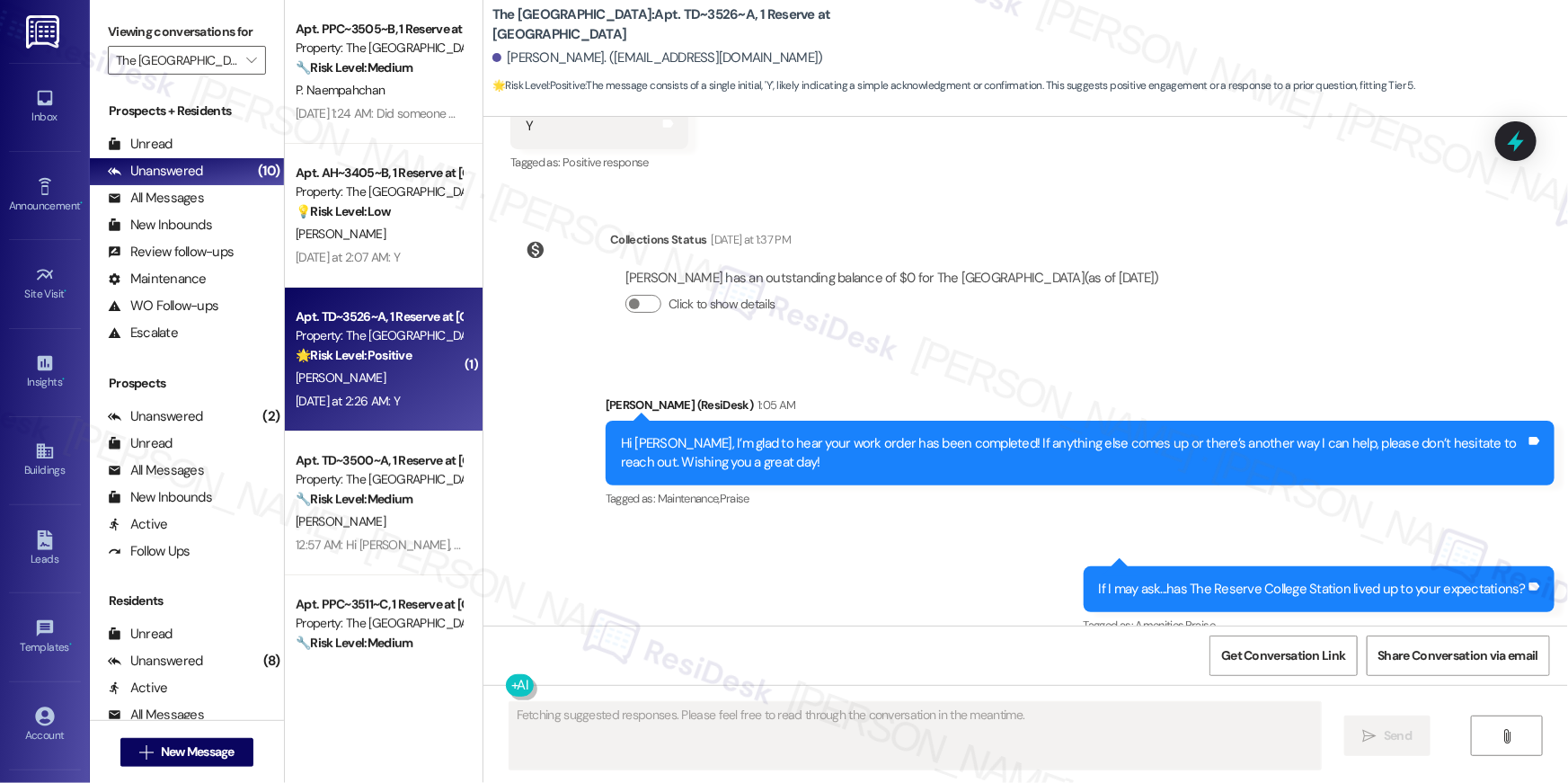
scroll to position [737, 0]
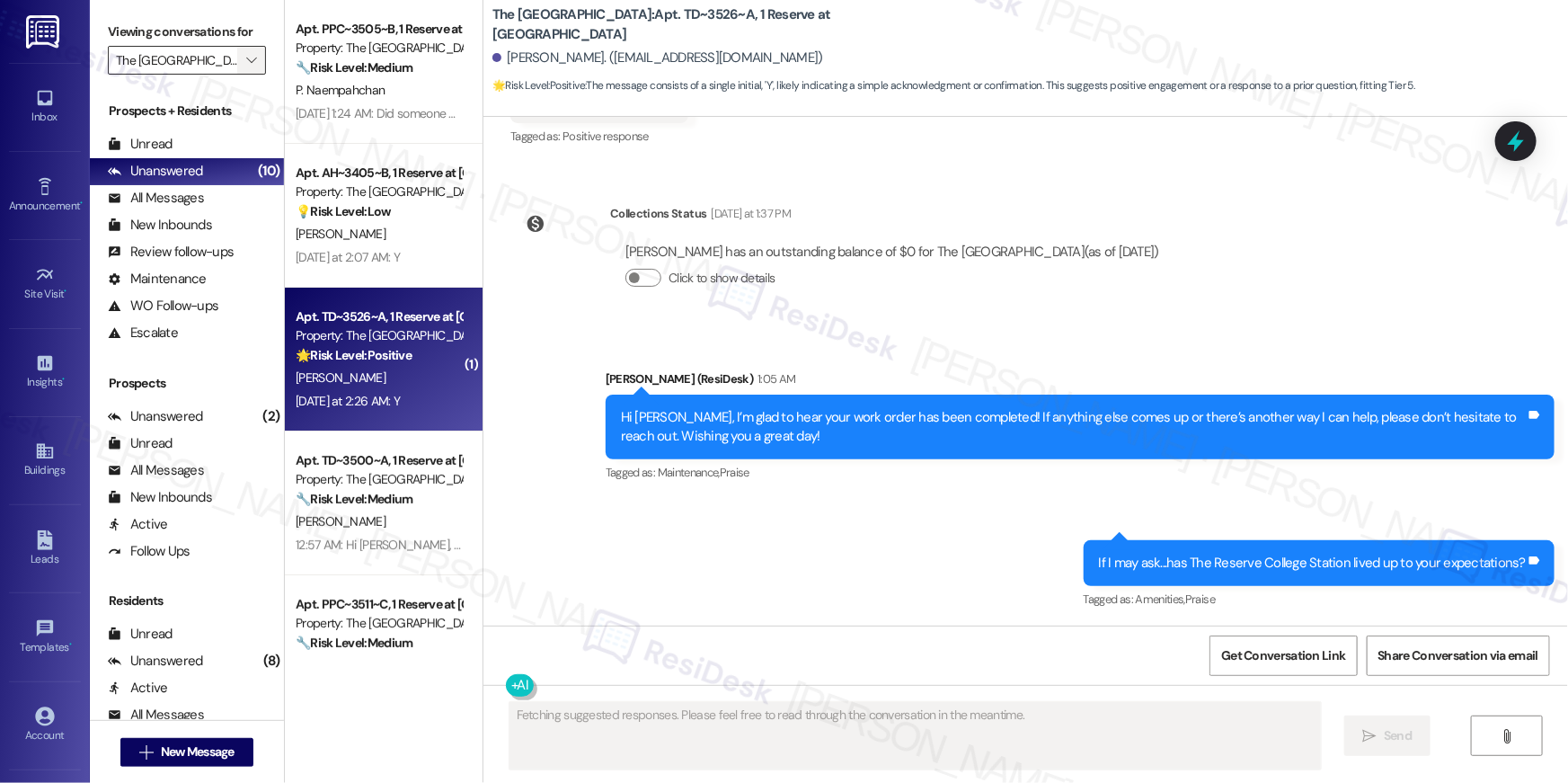
click at [243, 70] on span "" at bounding box center [251, 60] width 17 height 29
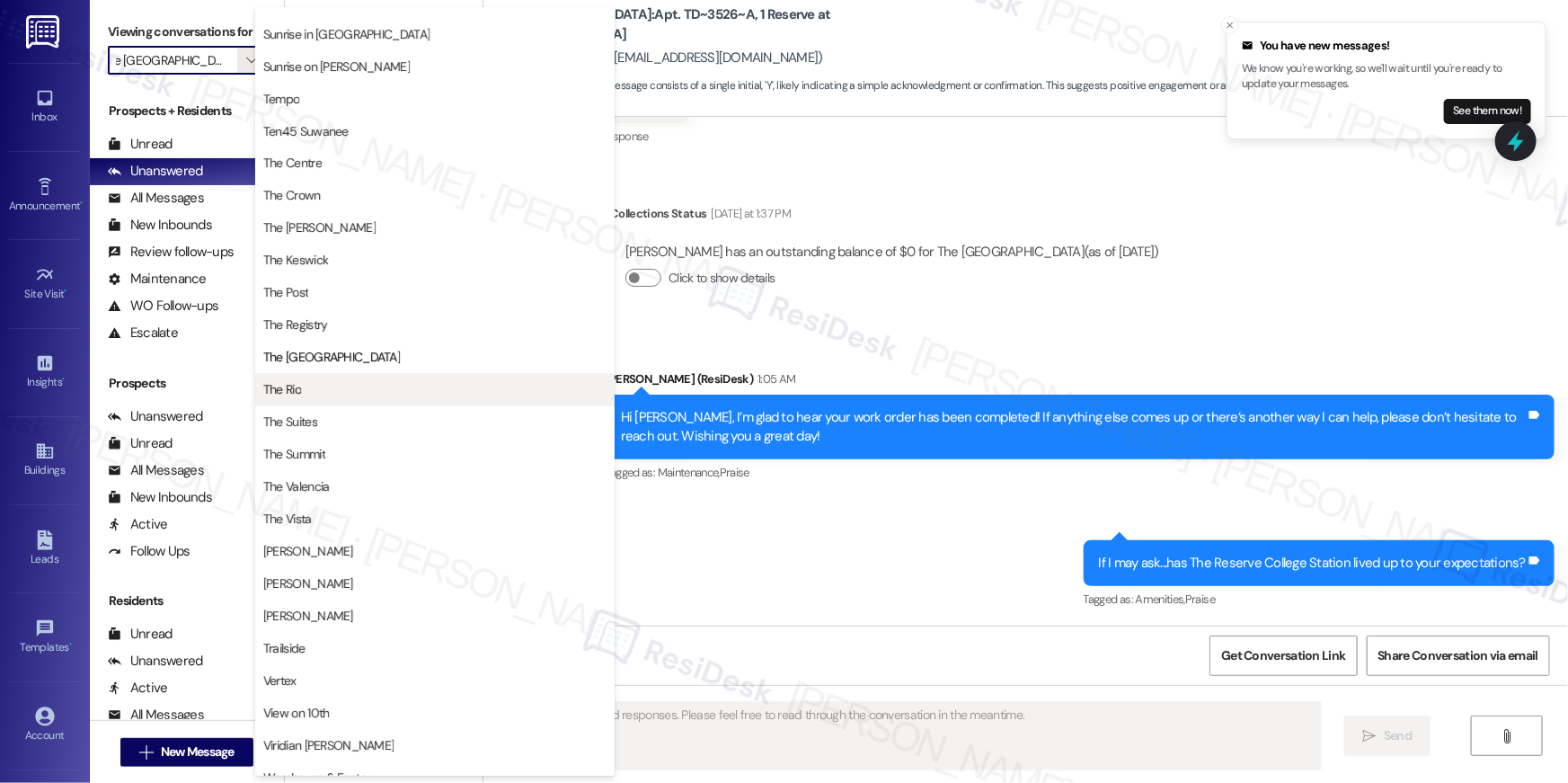
scroll to position [1626, 0]
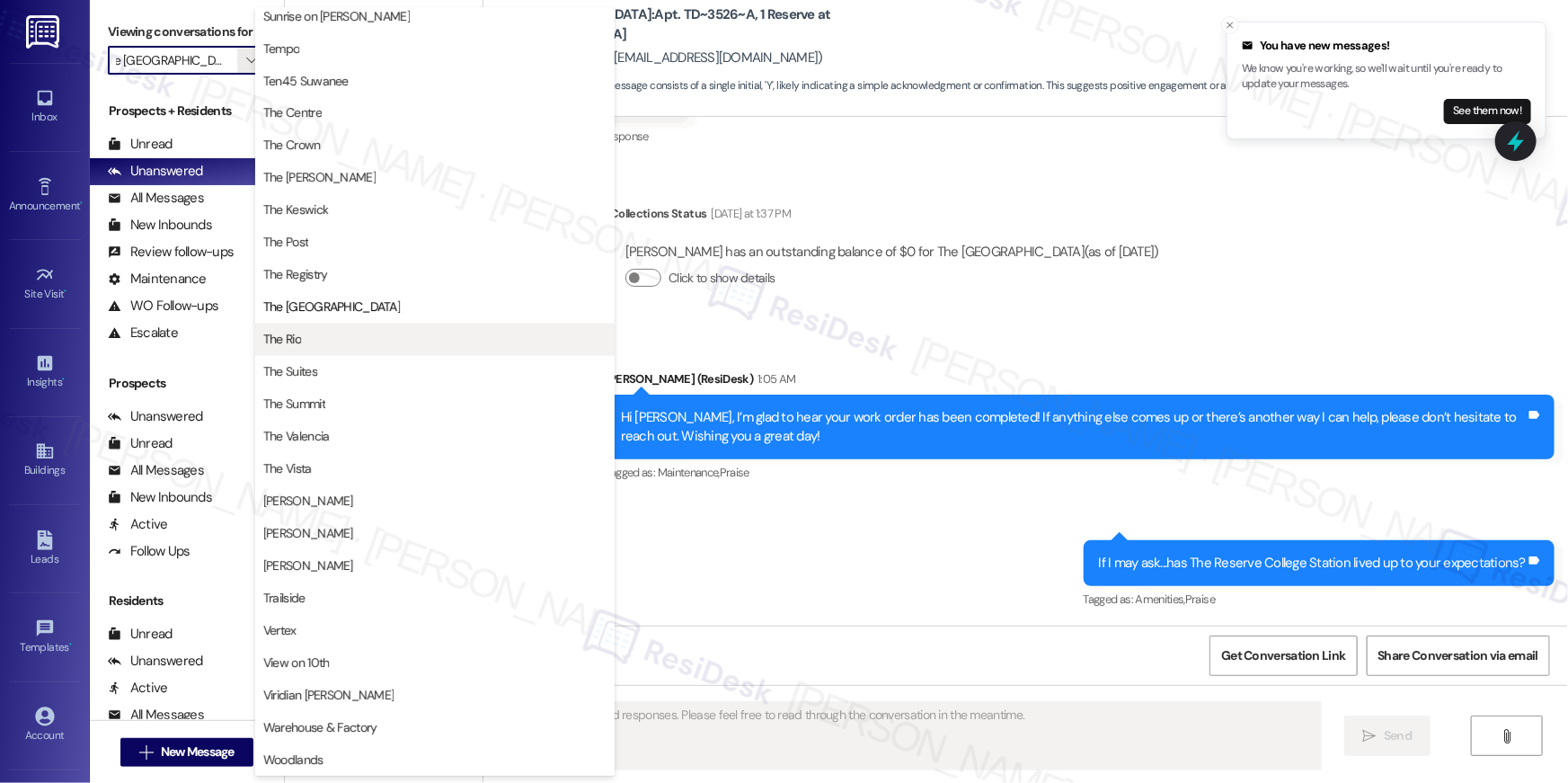
click at [319, 344] on span "The Rio" at bounding box center [434, 340] width 343 height 18
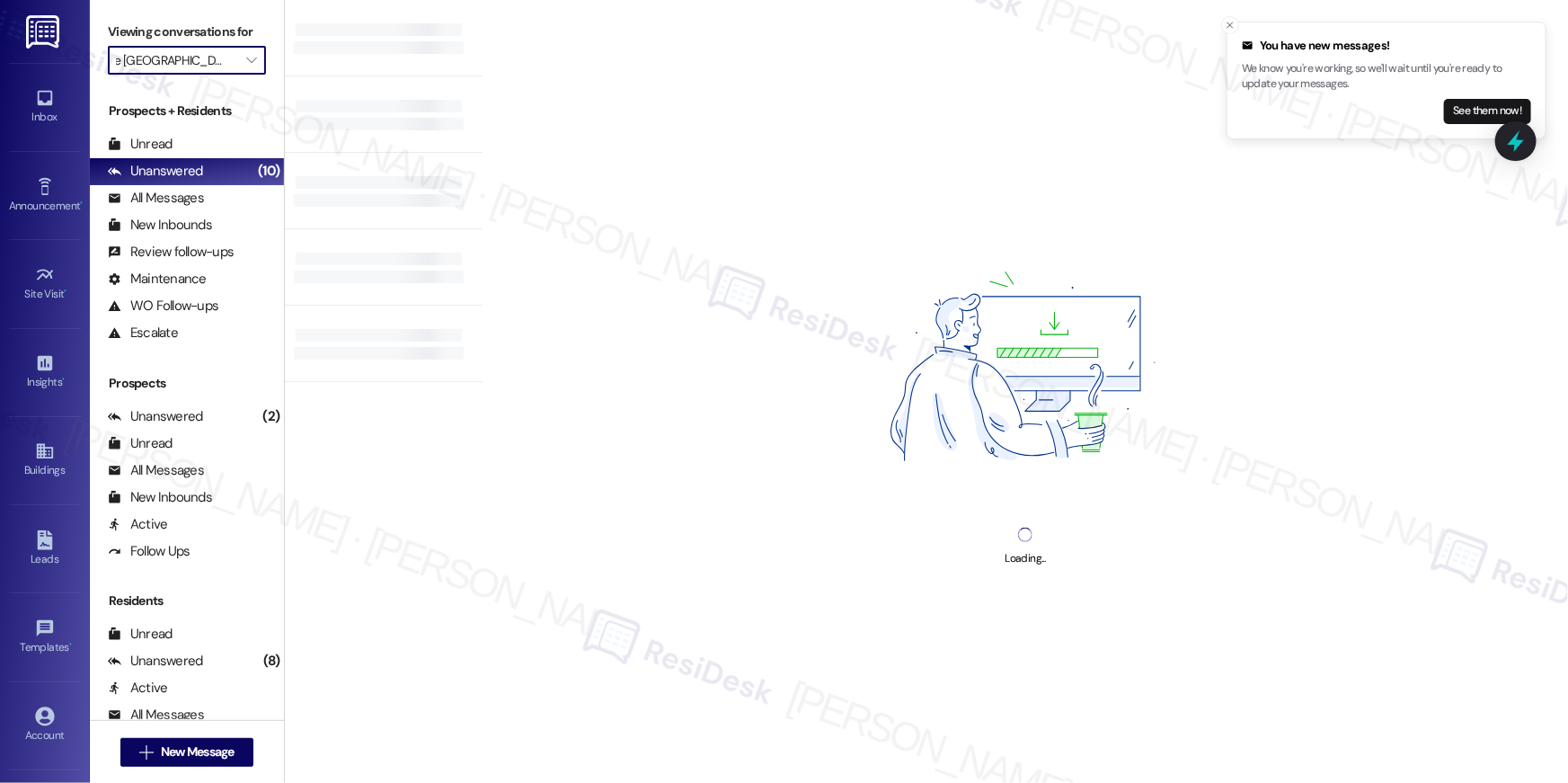
type input "The Rio"
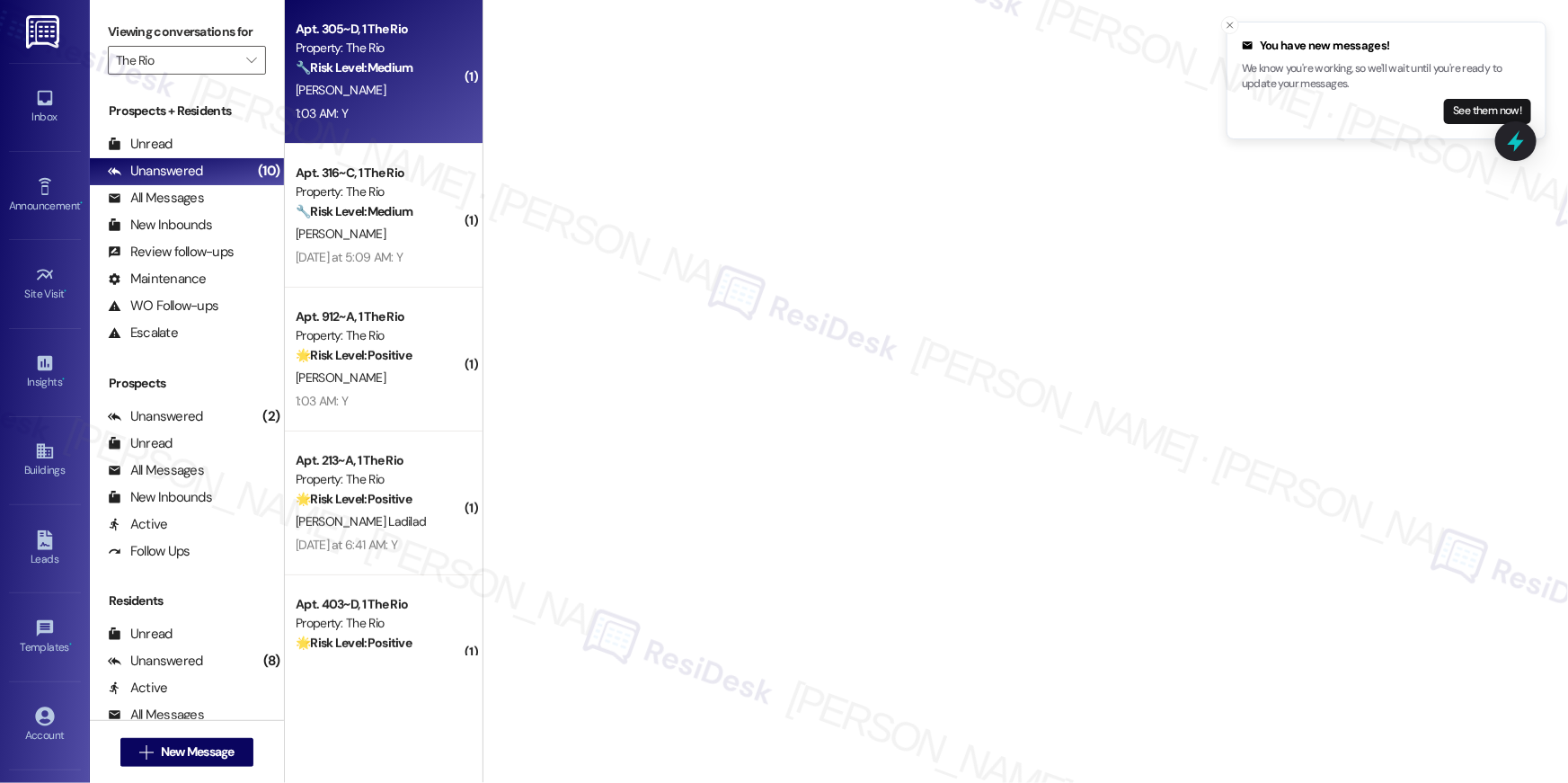
click at [376, 109] on div "1:03 AM: Y 1:03 AM: Y" at bounding box center [379, 114] width 170 height 23
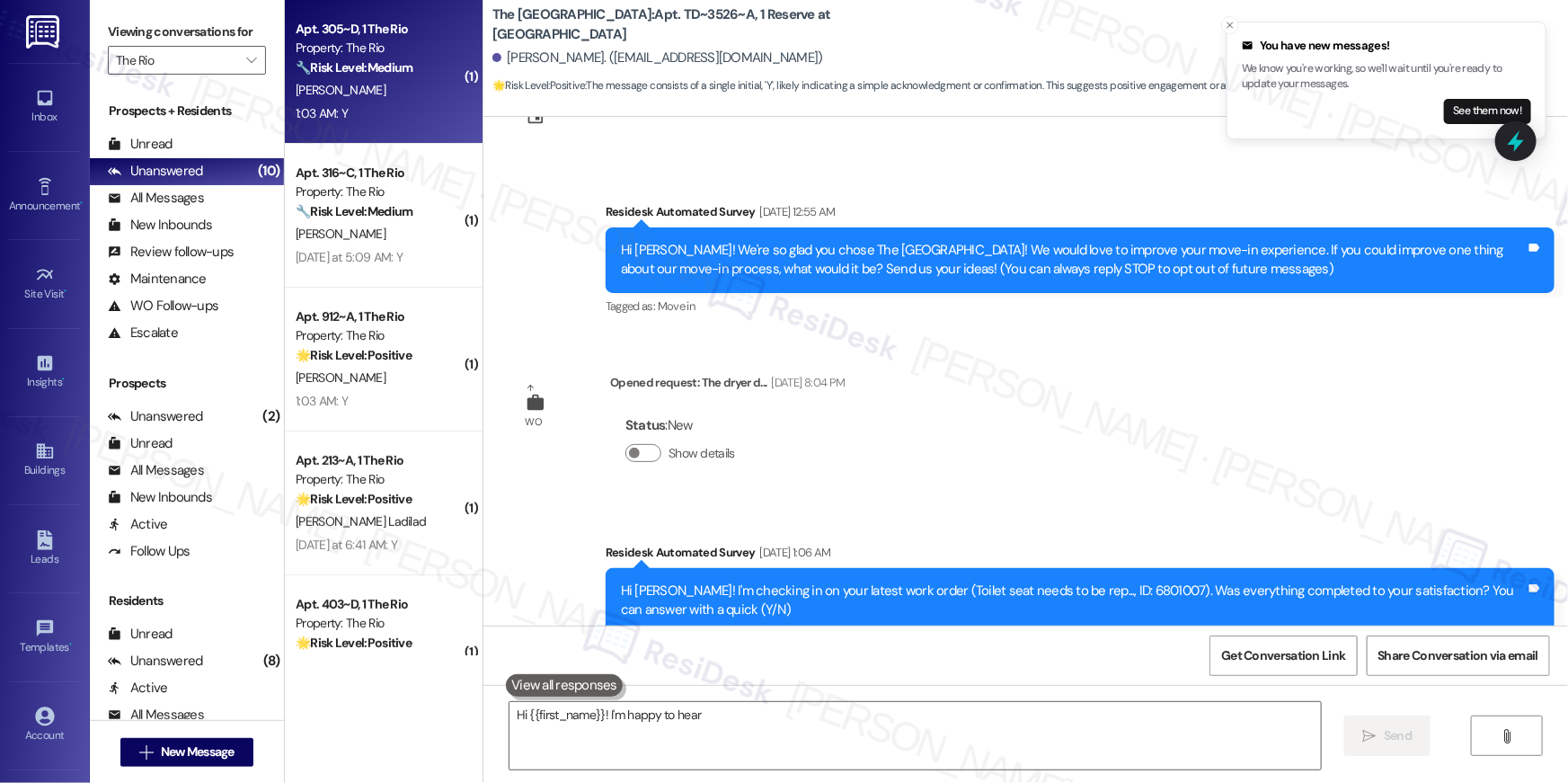
type textarea "Hi {{first_name}}! I'm happy to hear you're"
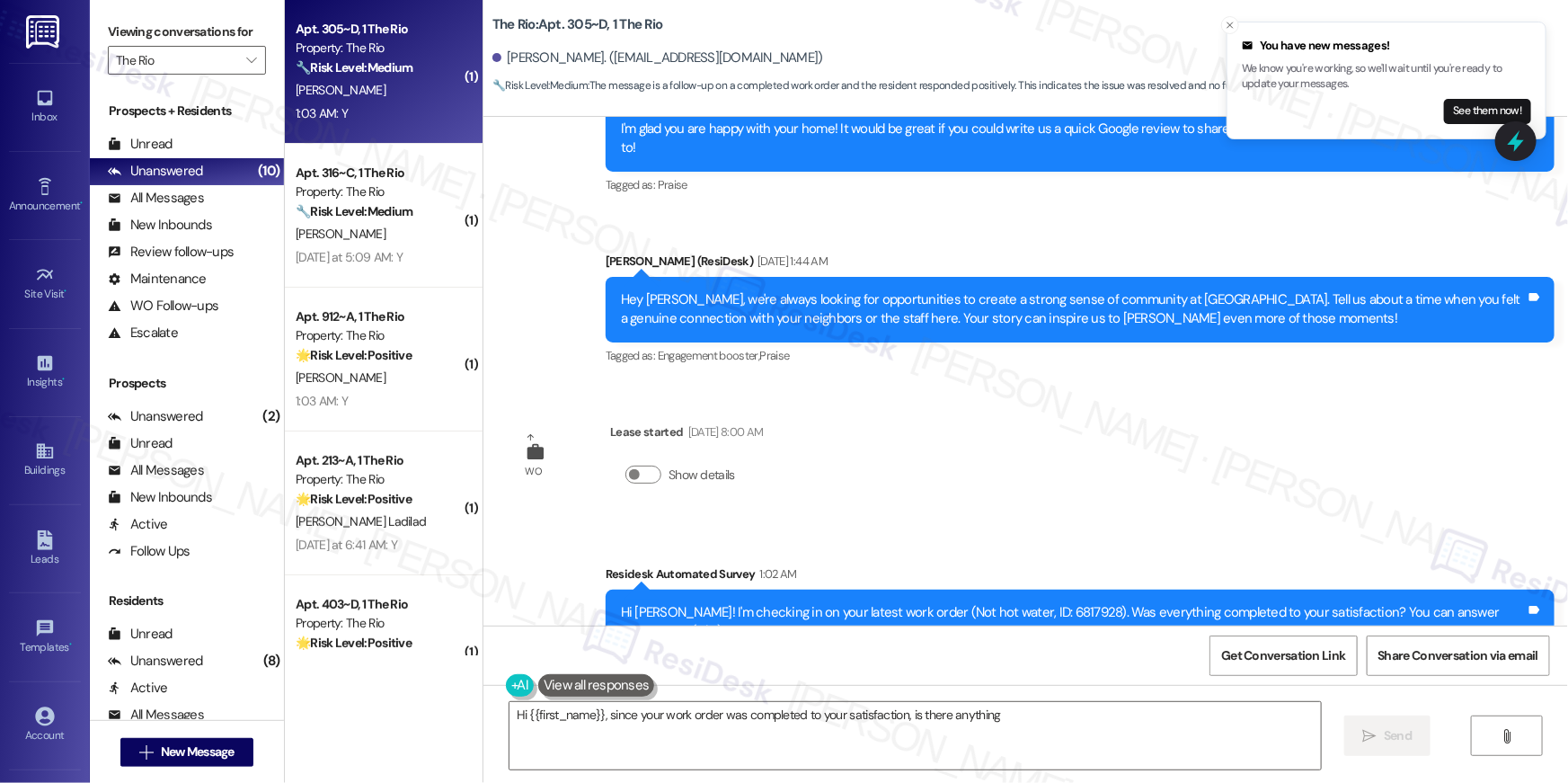
scroll to position [963, 0]
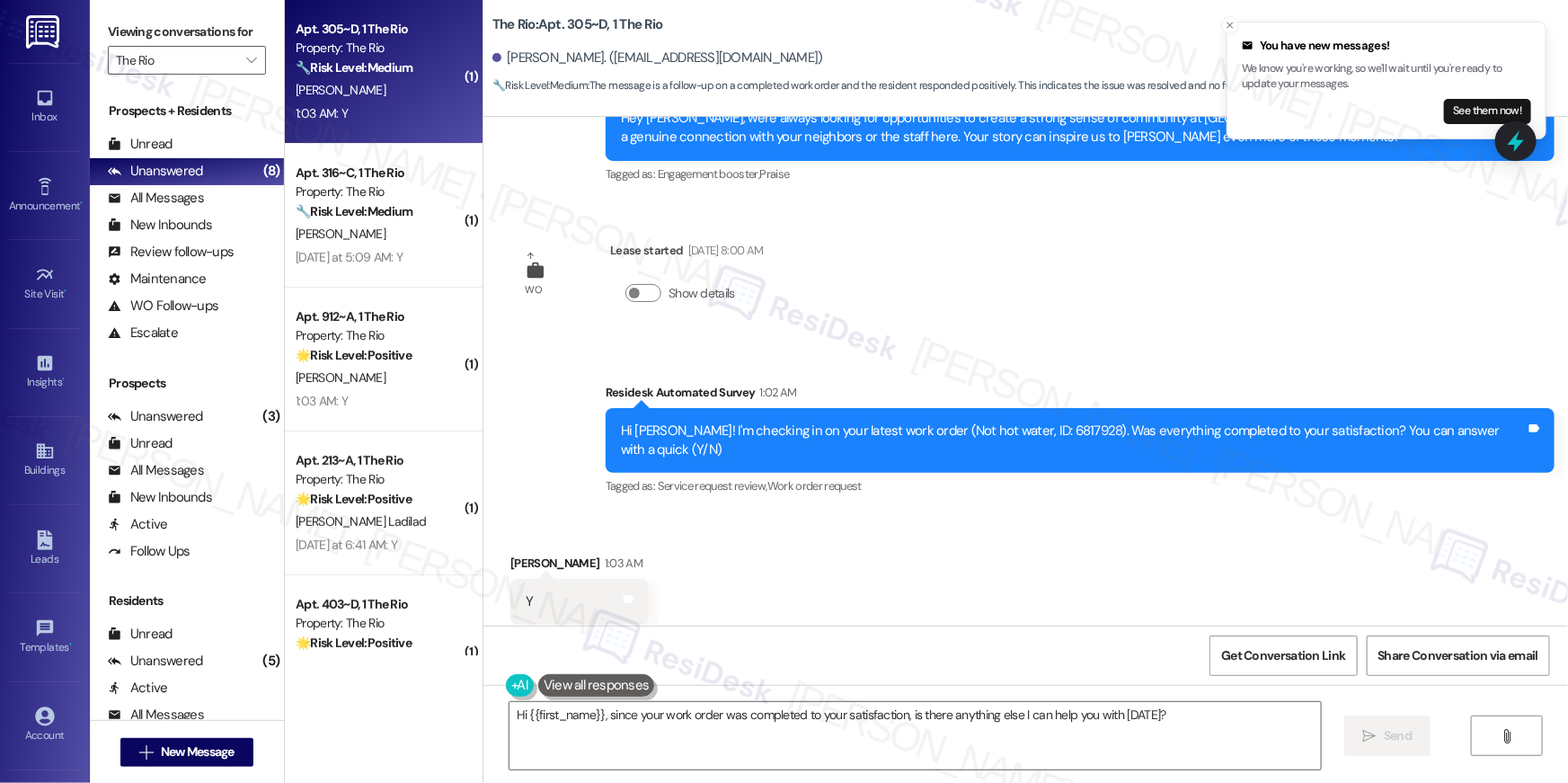
click at [899, 557] on div "Received via SMS [PERSON_NAME] 1:03 AM Y Tags and notes Tagged as: Positive res…" at bounding box center [1026, 589] width 1085 height 152
drag, startPoint x: 816, startPoint y: 504, endPoint x: 826, endPoint y: 504, distance: 10.0
click at [816, 514] on div "Received via SMS [PERSON_NAME] 1:03 AM Y Tags and notes Tagged as: Positive res…" at bounding box center [1026, 589] width 1085 height 152
click at [877, 551] on div "Received via SMS [PERSON_NAME] 1:03 AM Y Tags and notes Tagged as: Positive res…" at bounding box center [1026, 589] width 1085 height 152
click at [881, 514] on div "Received via SMS [PERSON_NAME] 1:03 AM Y Tags and notes Tagged as: Positive res…" at bounding box center [1026, 589] width 1085 height 152
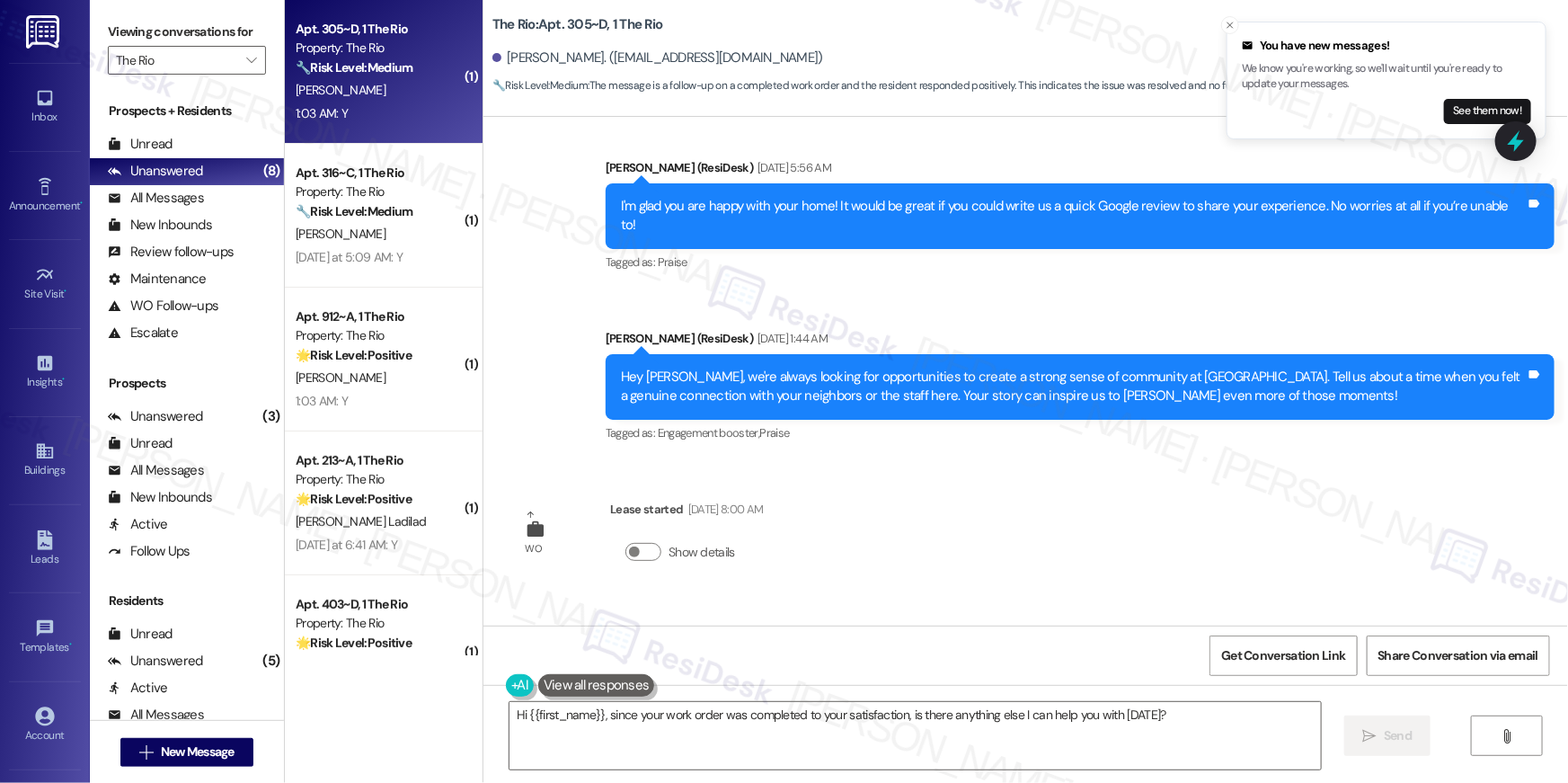
scroll to position [0, 0]
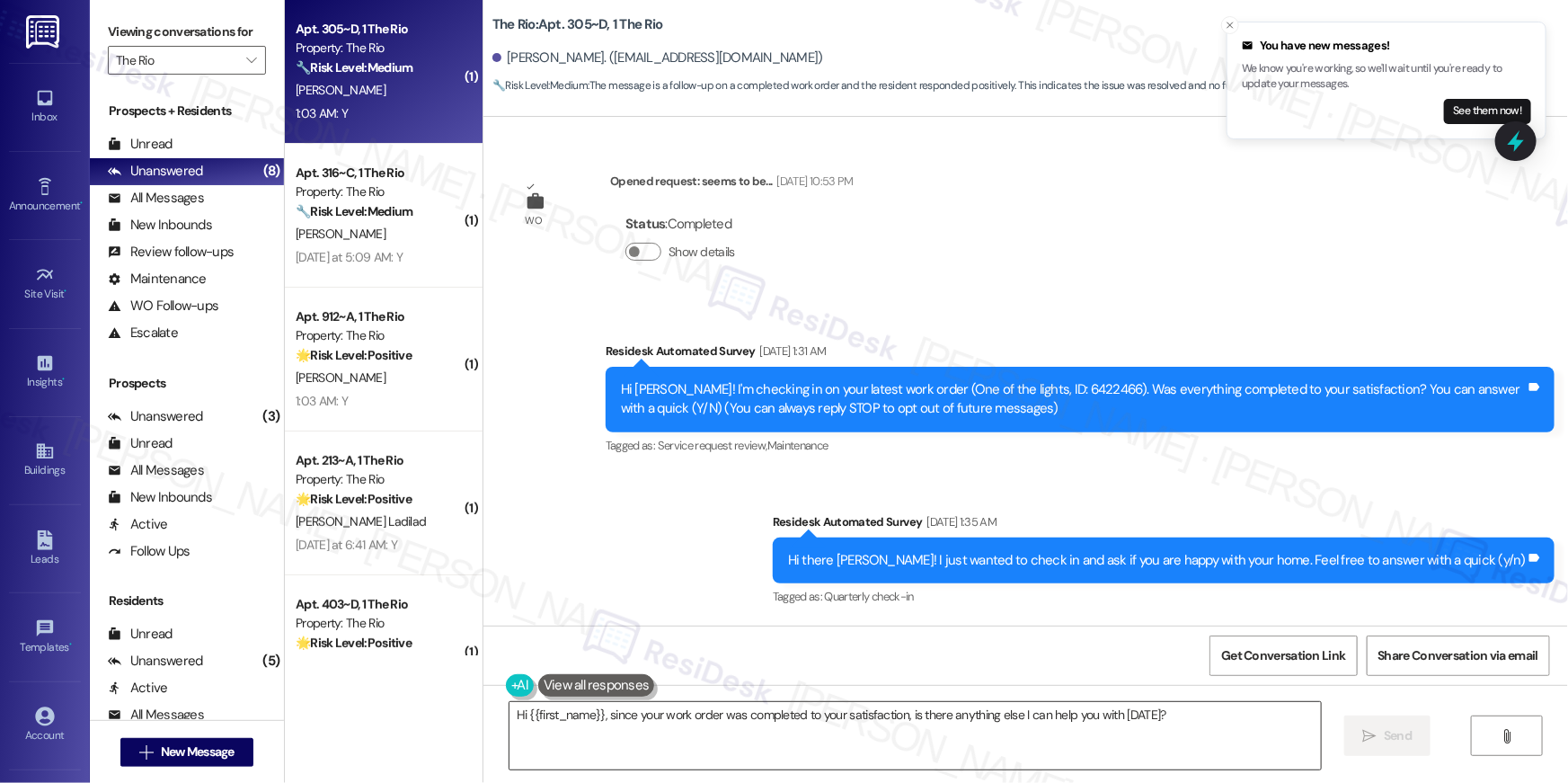
click at [1213, 740] on textarea "Hi {{first_name}}, since your work order was completed to your satisfaction, is…" at bounding box center [916, 736] width 812 height 67
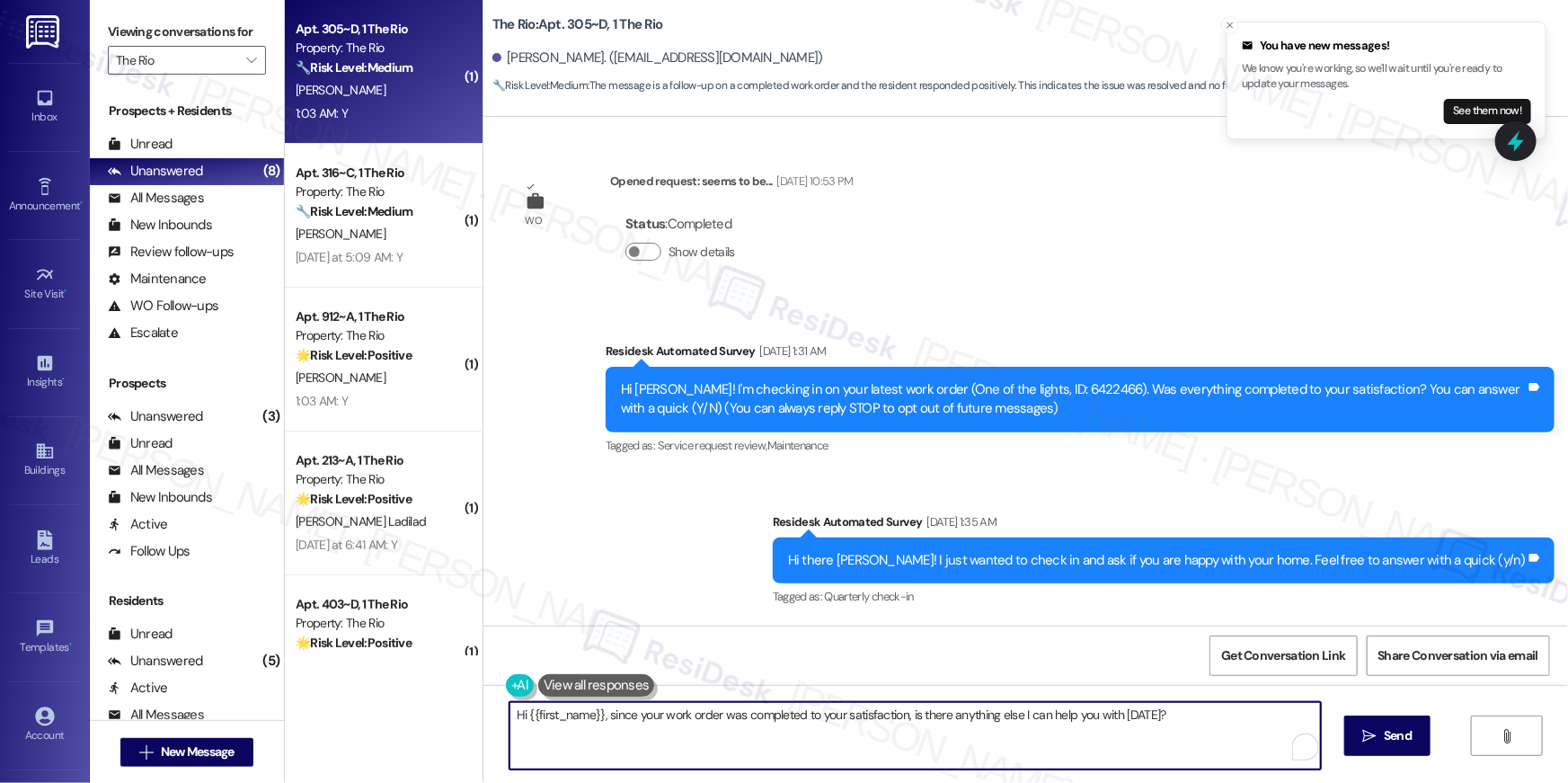
click at [1278, 718] on textarea "Hi {{first_name}}, since your work order was completed to your satisfaction, is…" at bounding box center [916, 736] width 812 height 67
paste textarea "The site team provided an update. Unfortunately, the previous property manager …"
type textarea "The site team provided an update. Unfortunately, the previous property manager …"
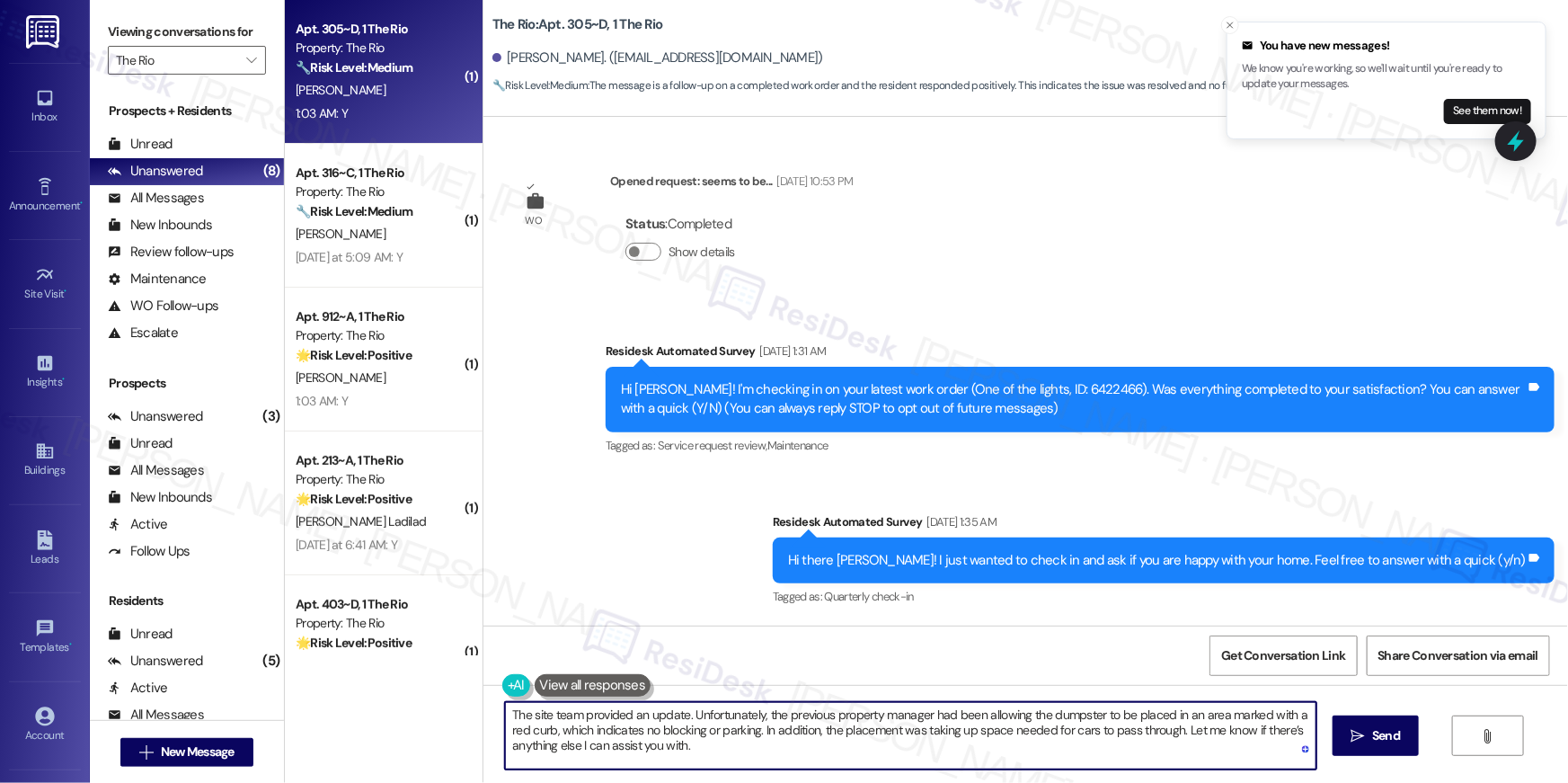
scroll to position [963, 0]
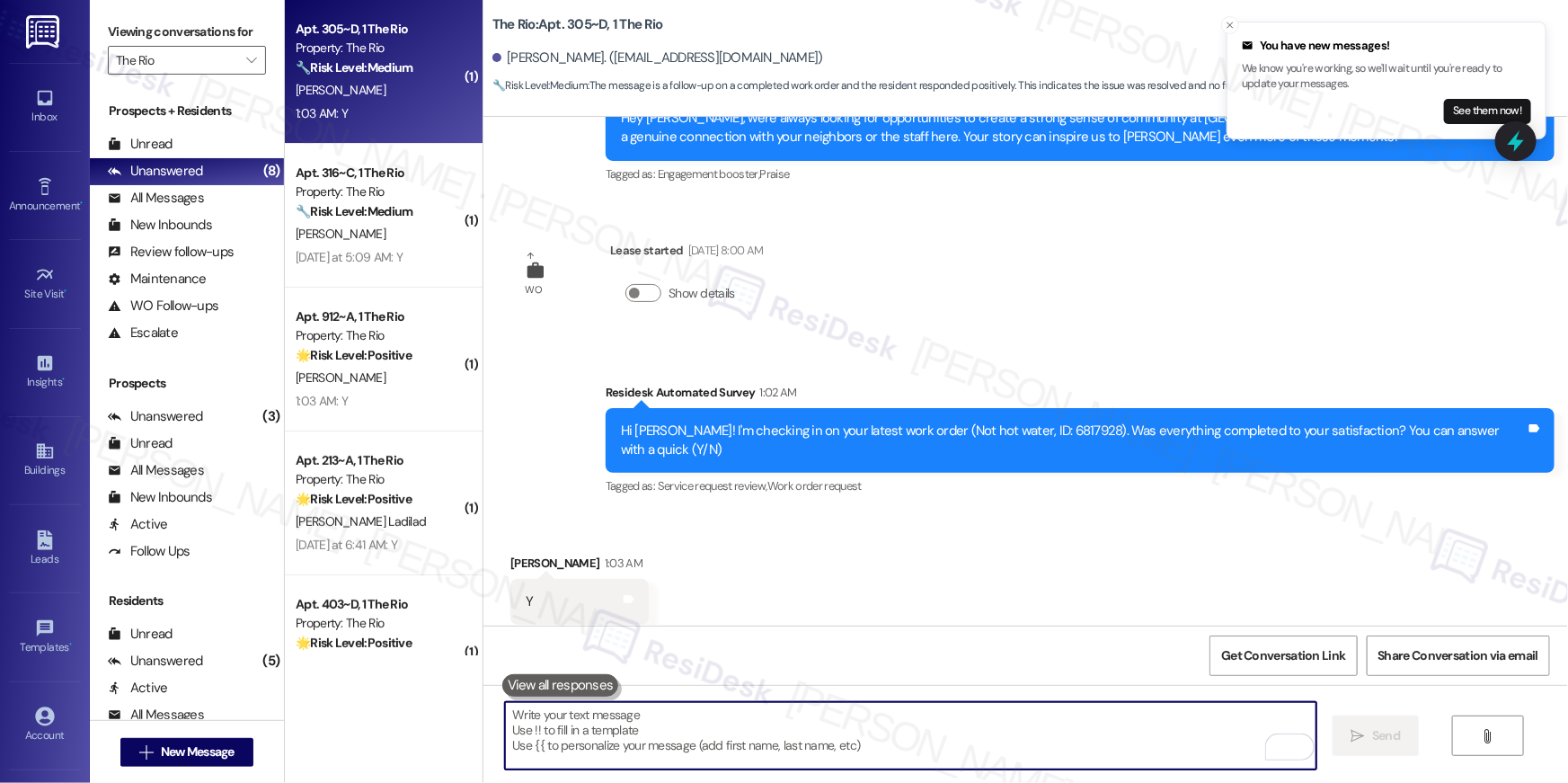
click at [1013, 735] on textarea "To enrich screen reader interactions, please activate Accessibility in Grammarl…" at bounding box center [911, 736] width 812 height 67
paste textarea "Hi {{first_name}}, I’m glad to hear your work order has been completed! If anyt…"
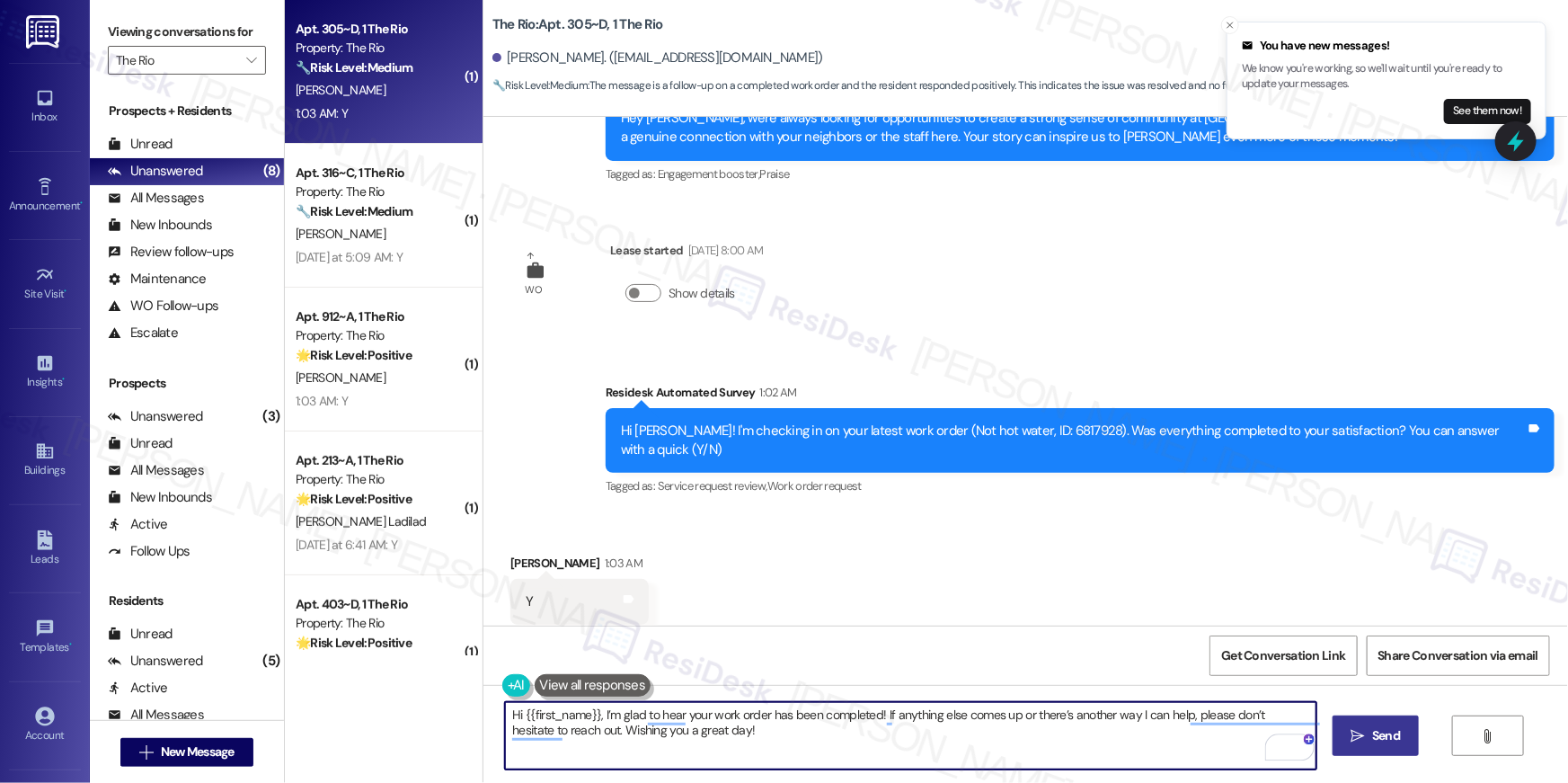
type textarea "Hi {{first_name}}, I’m glad to hear your work order has been completed! If anyt…"
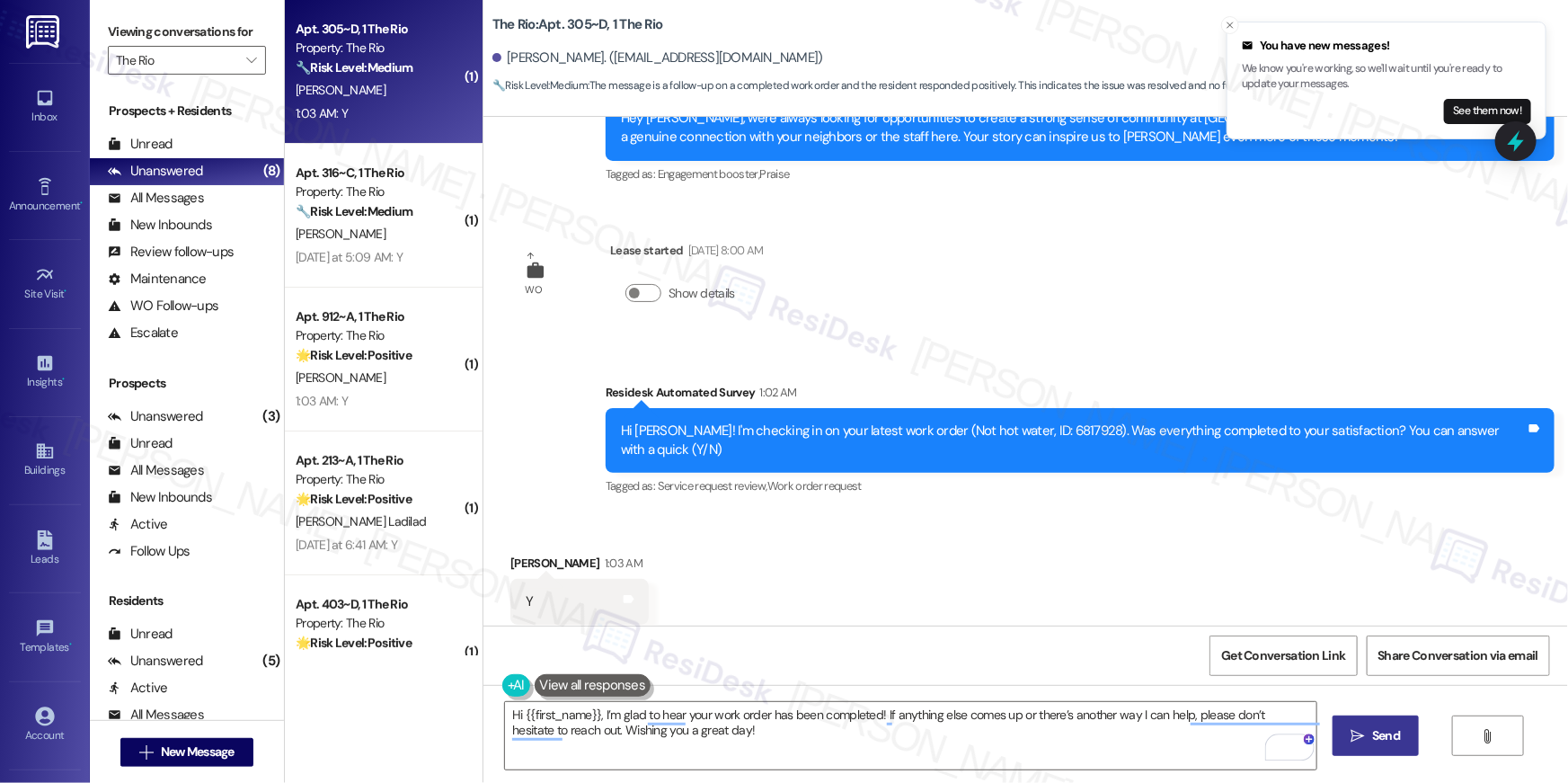
click at [1375, 741] on span "Send" at bounding box center [1386, 736] width 28 height 19
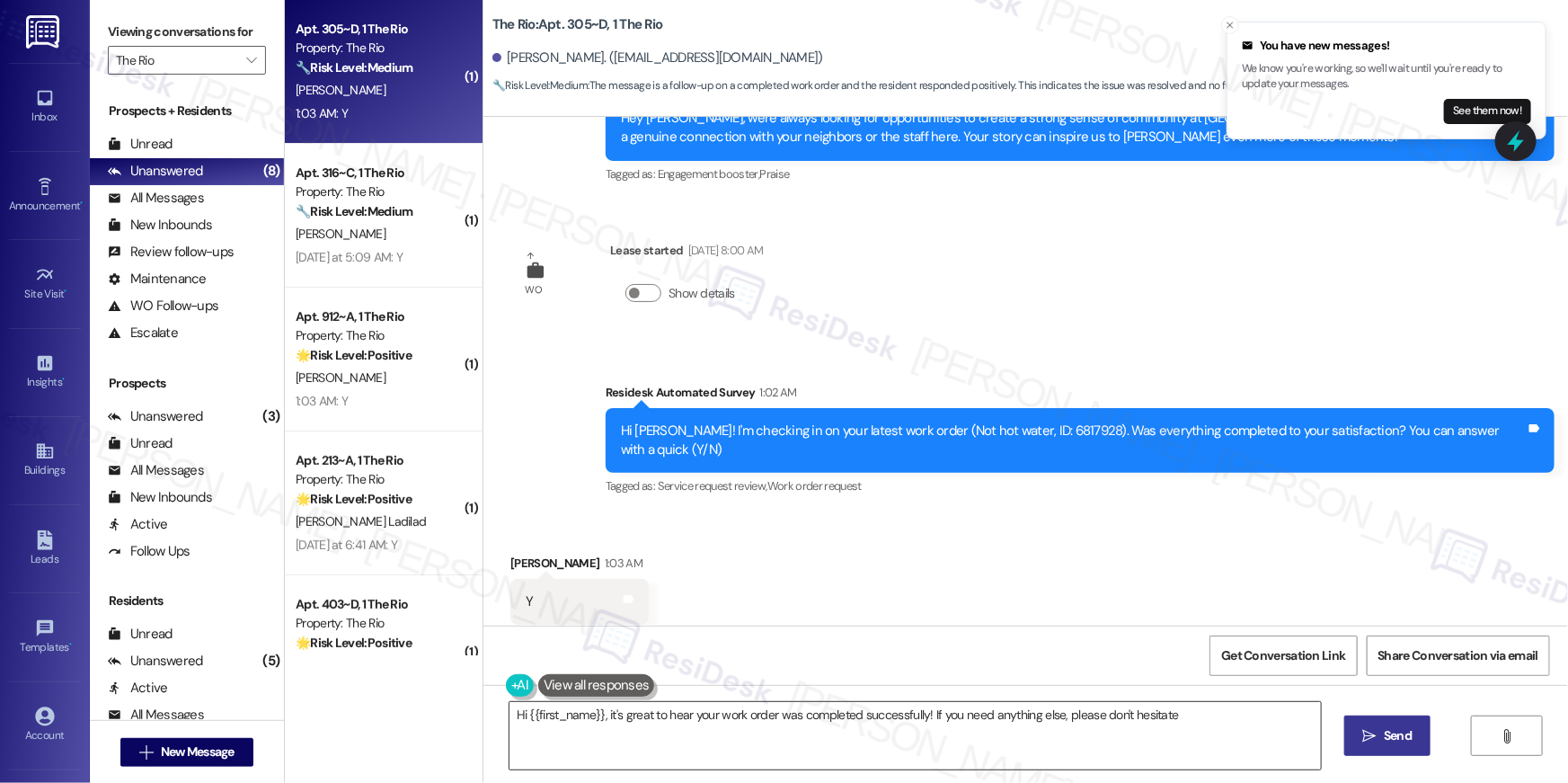
click at [749, 720] on textarea "Hi {{first_name}}, it's great to hear your work order was completed successfull…" at bounding box center [916, 736] width 812 height 67
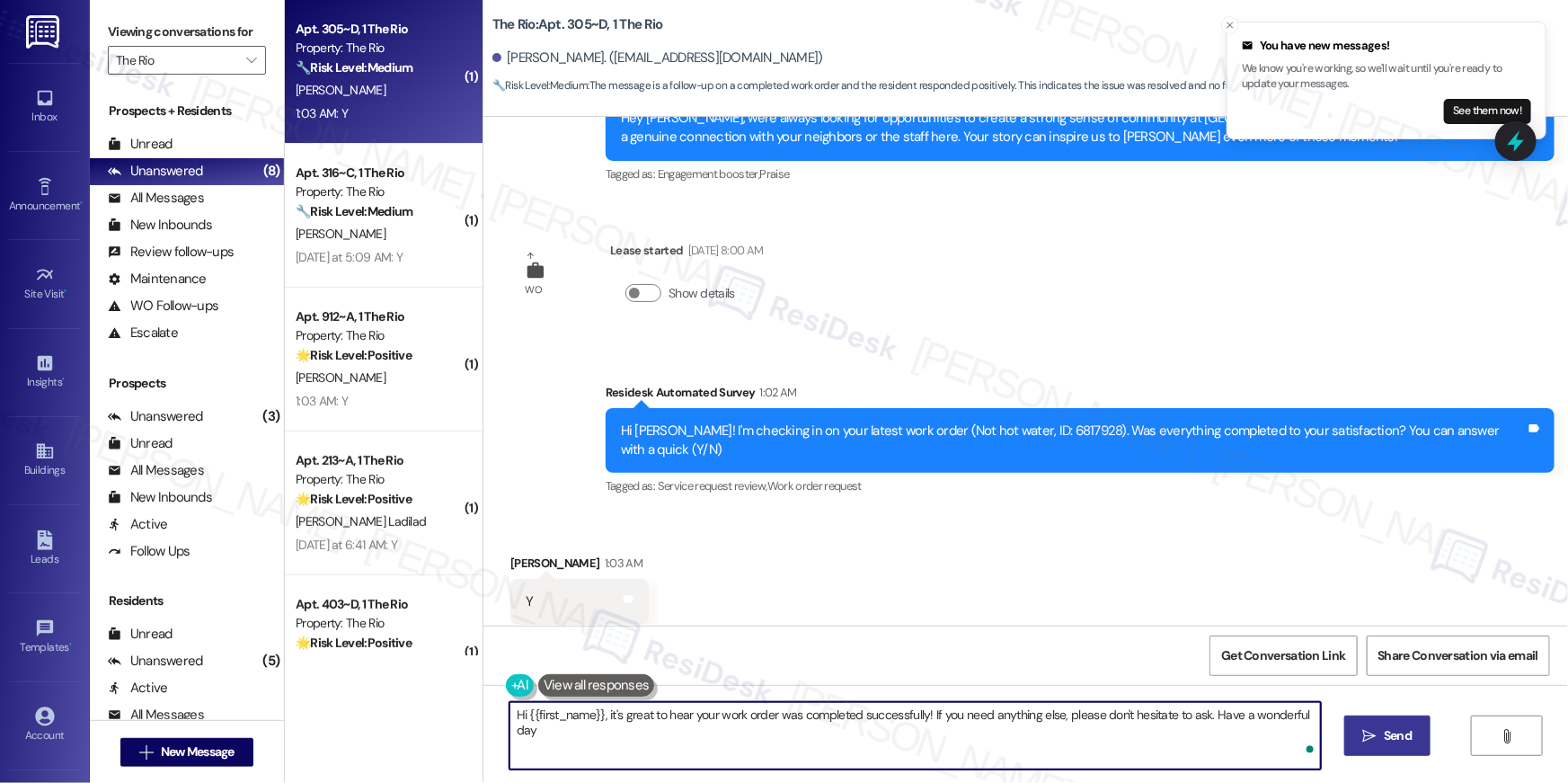
type textarea "Hi {{first_name}}, it's great to hear your work order was completed successfull…"
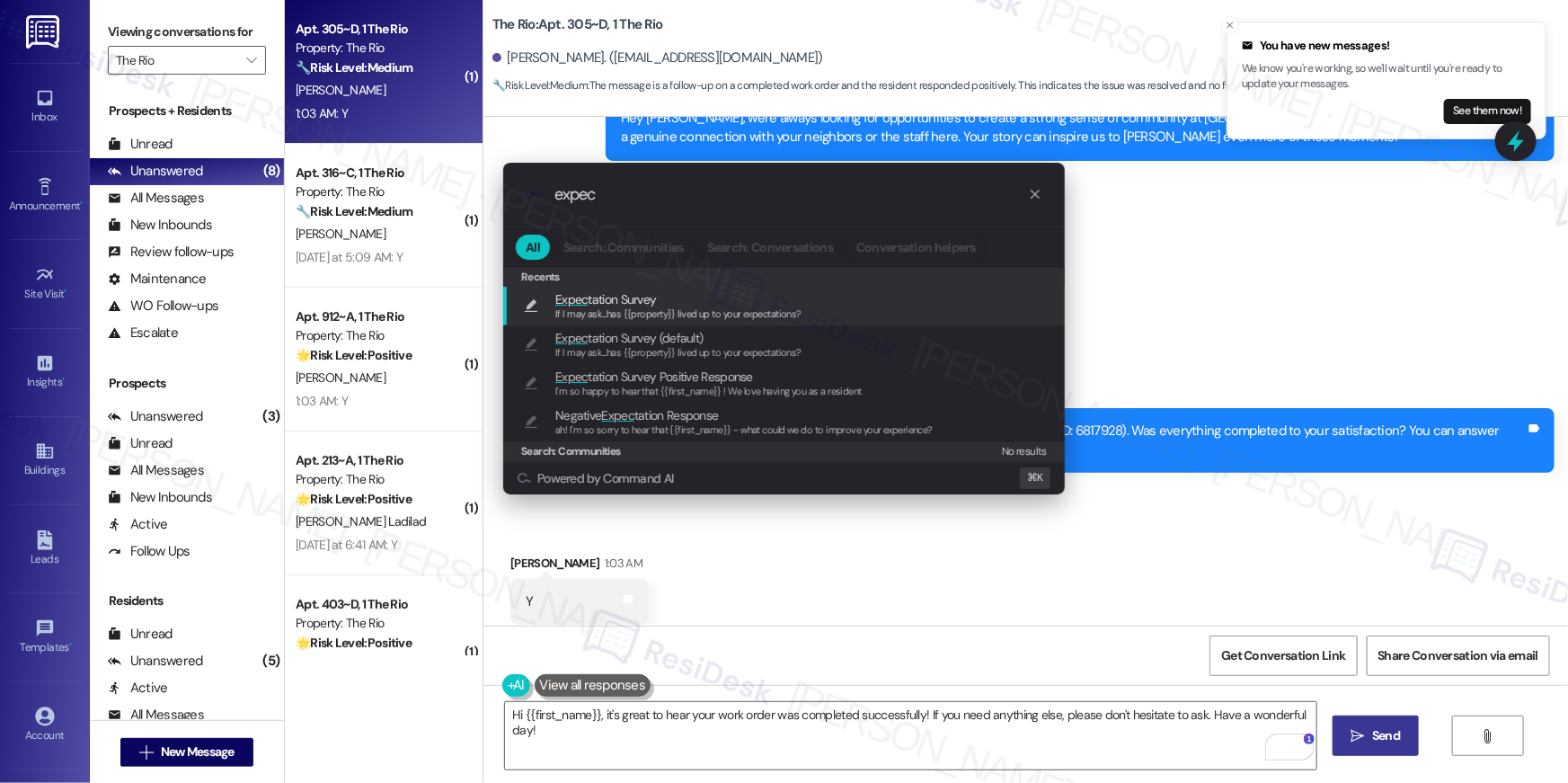
type input "expec"
click at [670, 308] on span "If I may ask...has {{property}} lived up to your expectations?" at bounding box center [678, 314] width 247 height 13
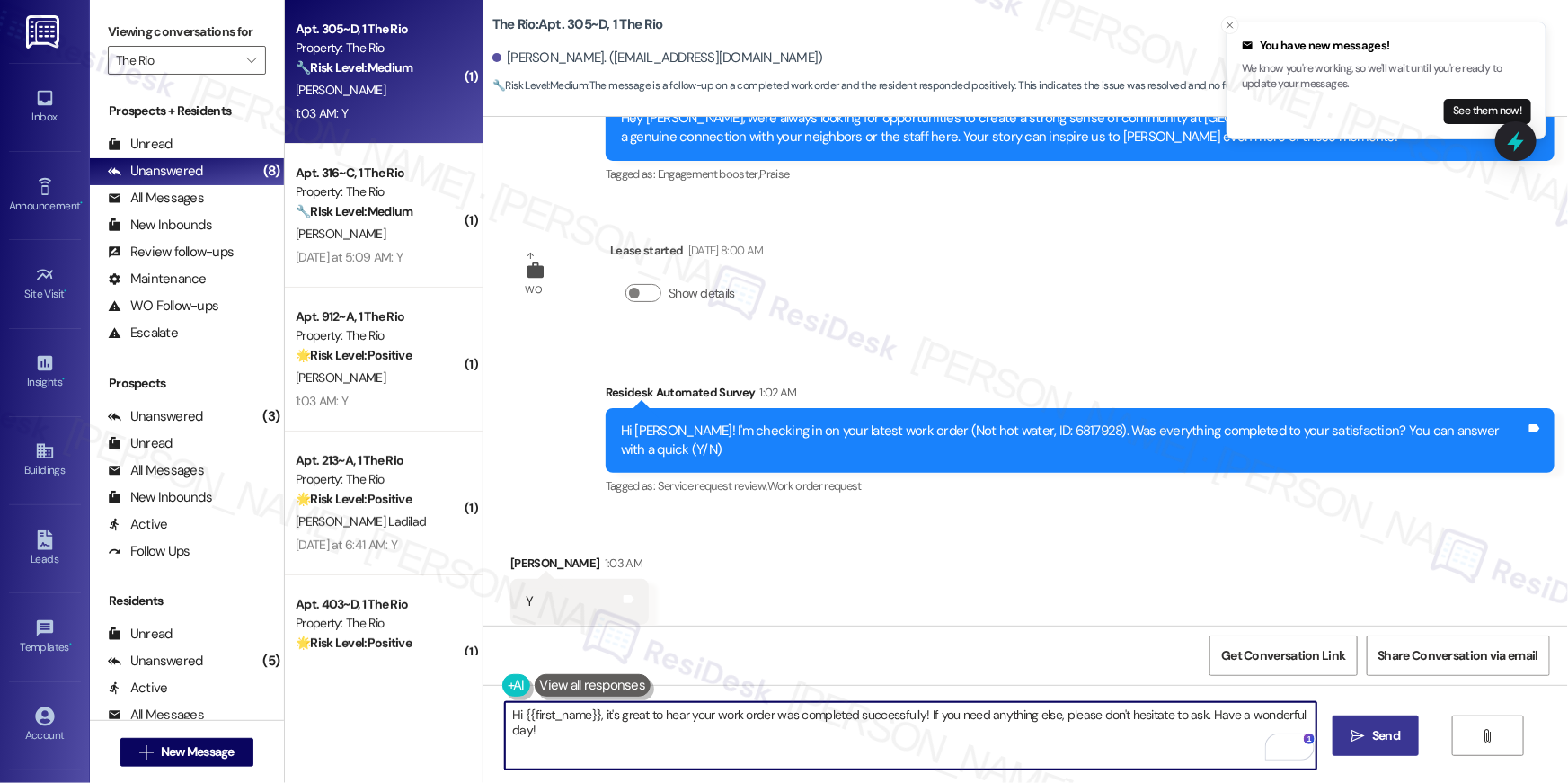
type textarea "If I may ask...has {{property}} lived up to your expectations?"
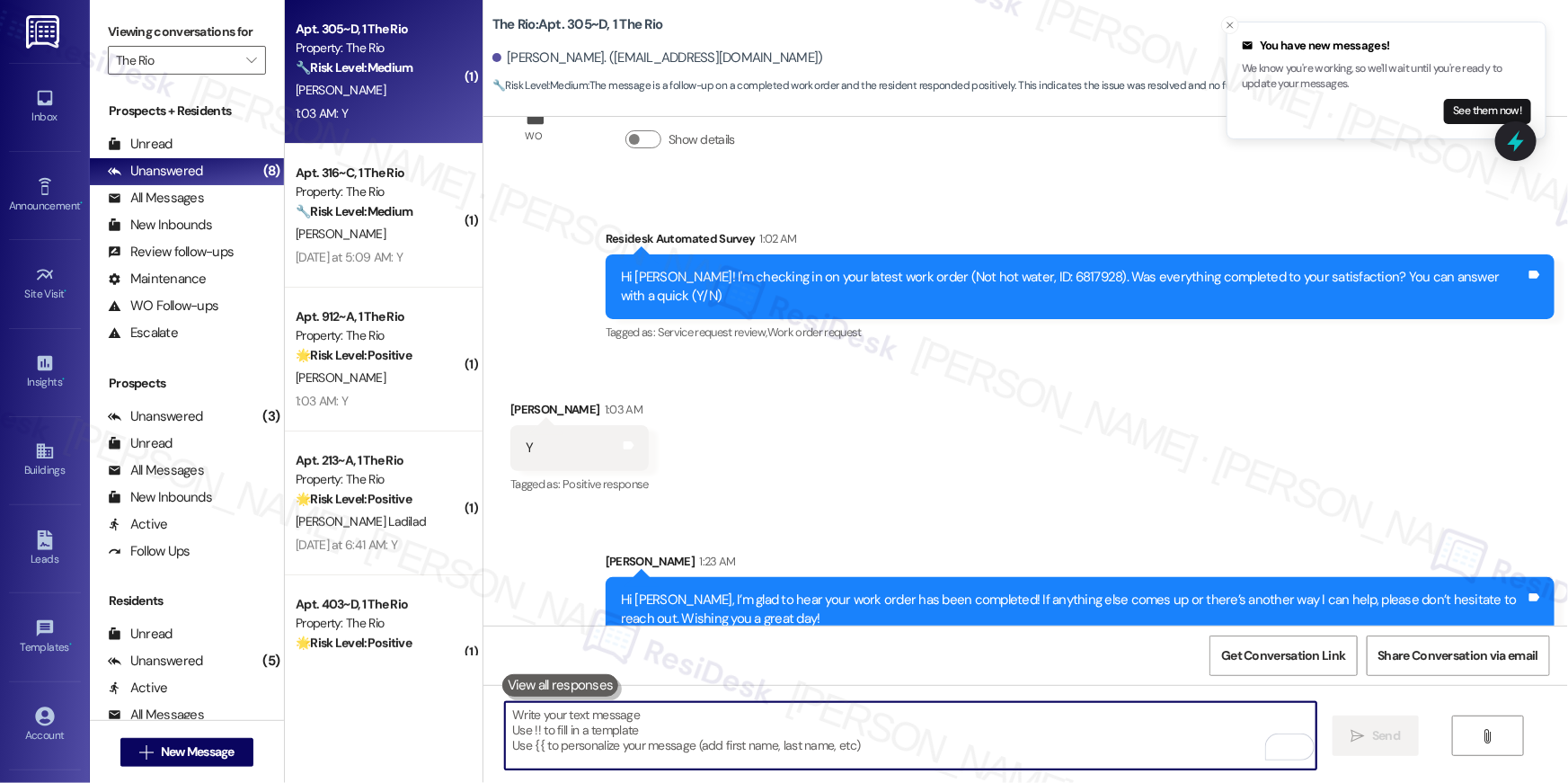
scroll to position [1233, 0]
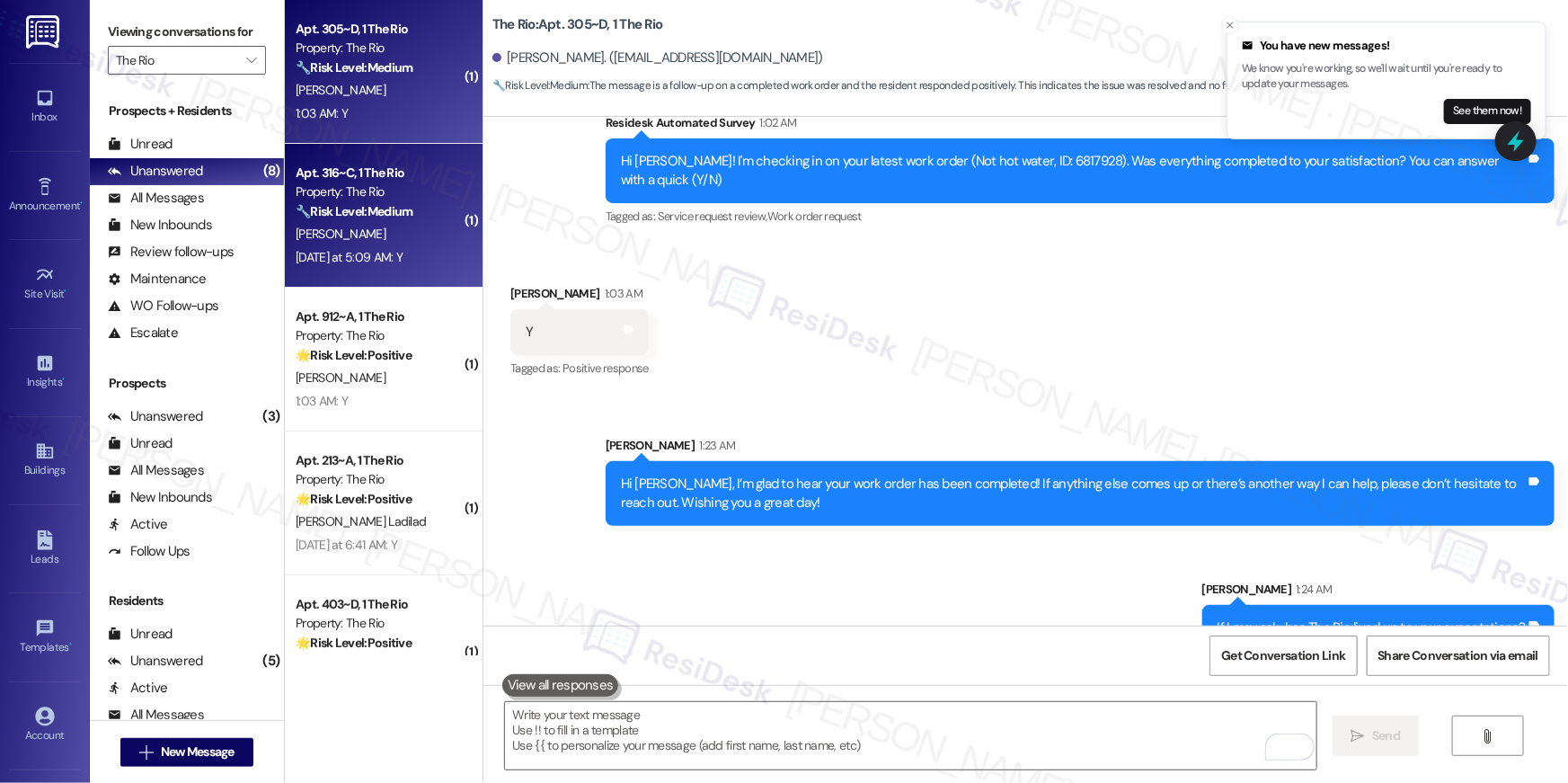
click at [389, 213] on strong "🔧 Risk Level: Medium" at bounding box center [354, 211] width 116 height 16
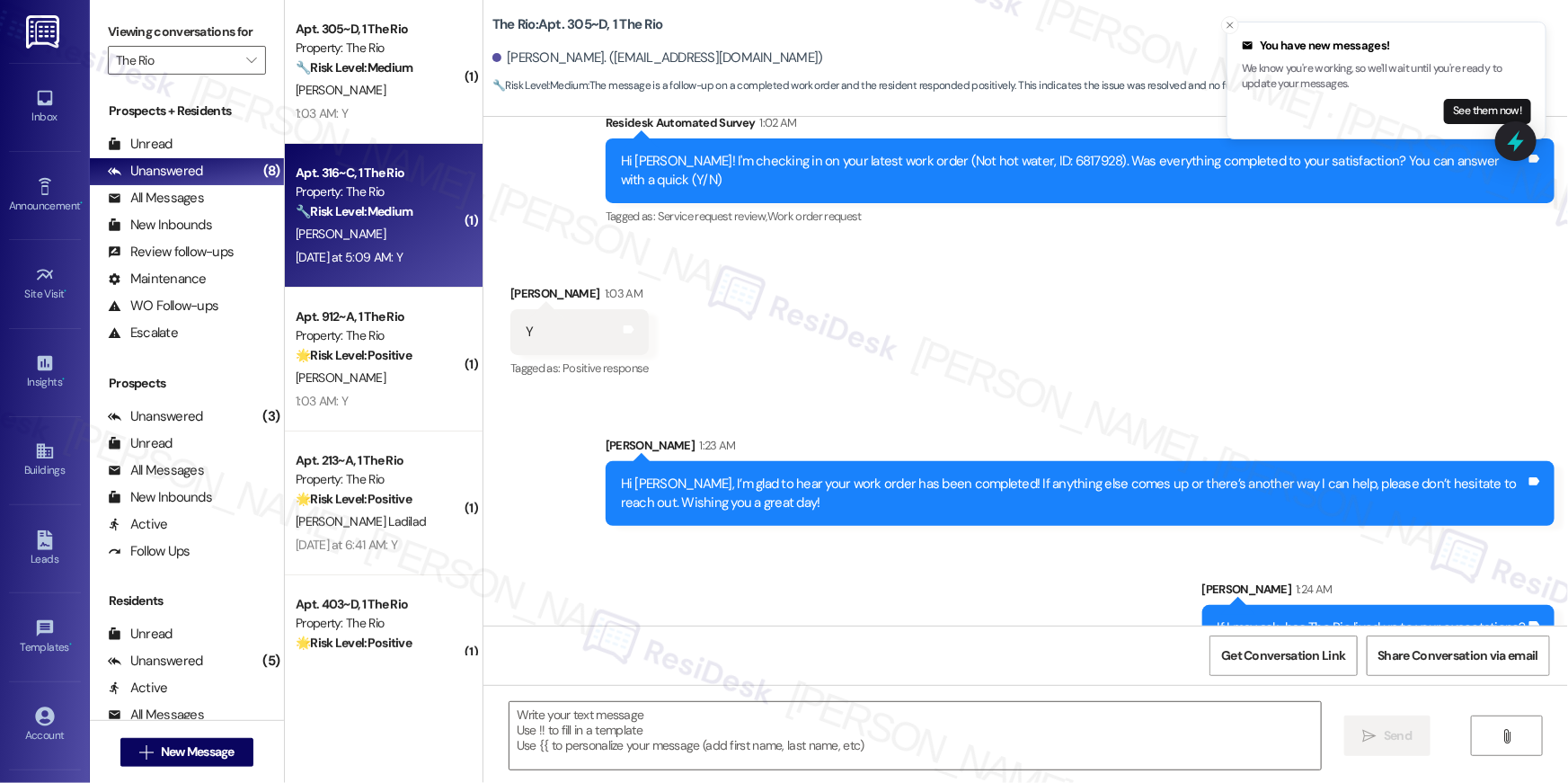
type textarea "Fetching suggested responses. Please feel free to read through the conversation…"
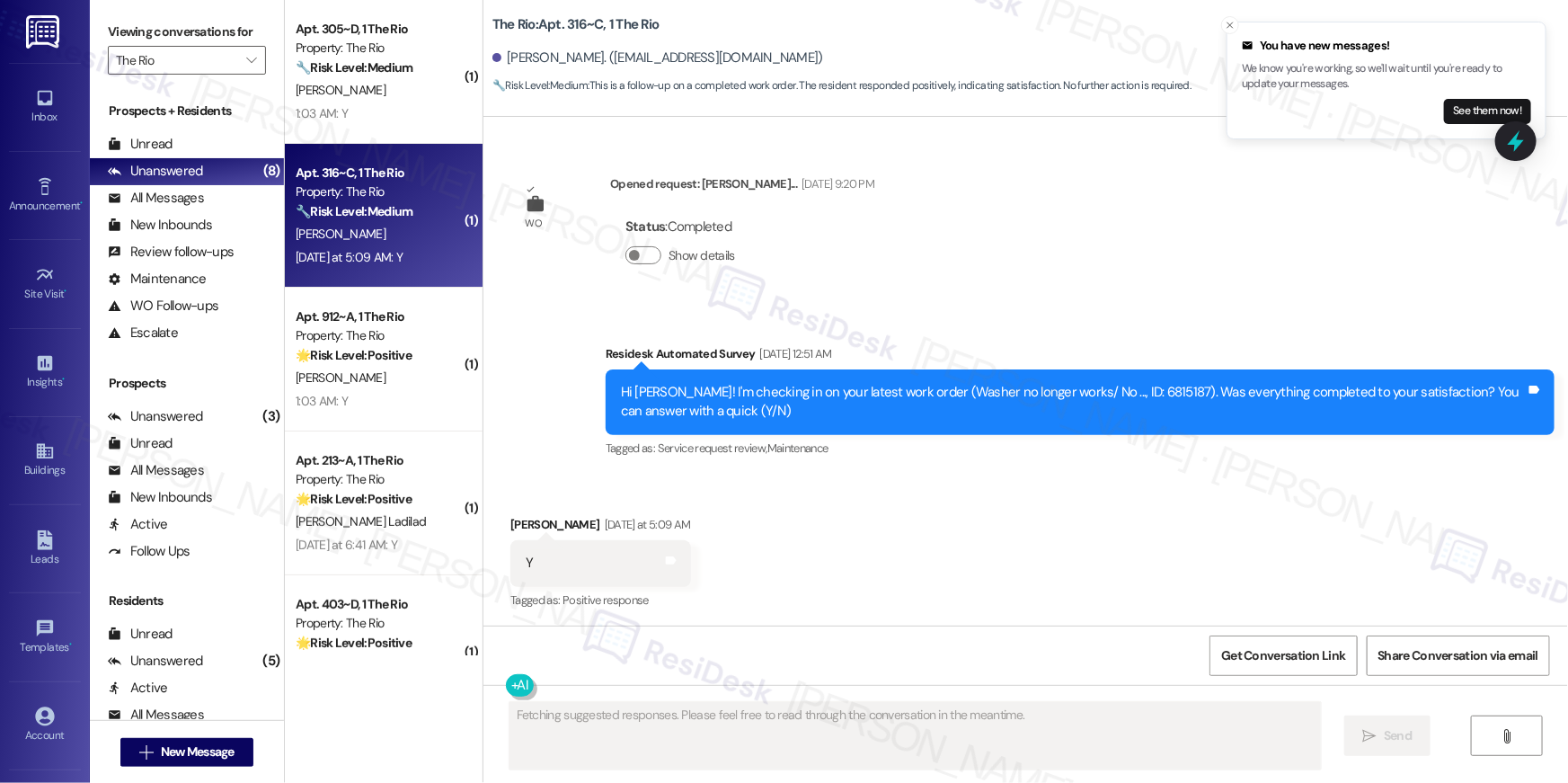
scroll to position [4444, 0]
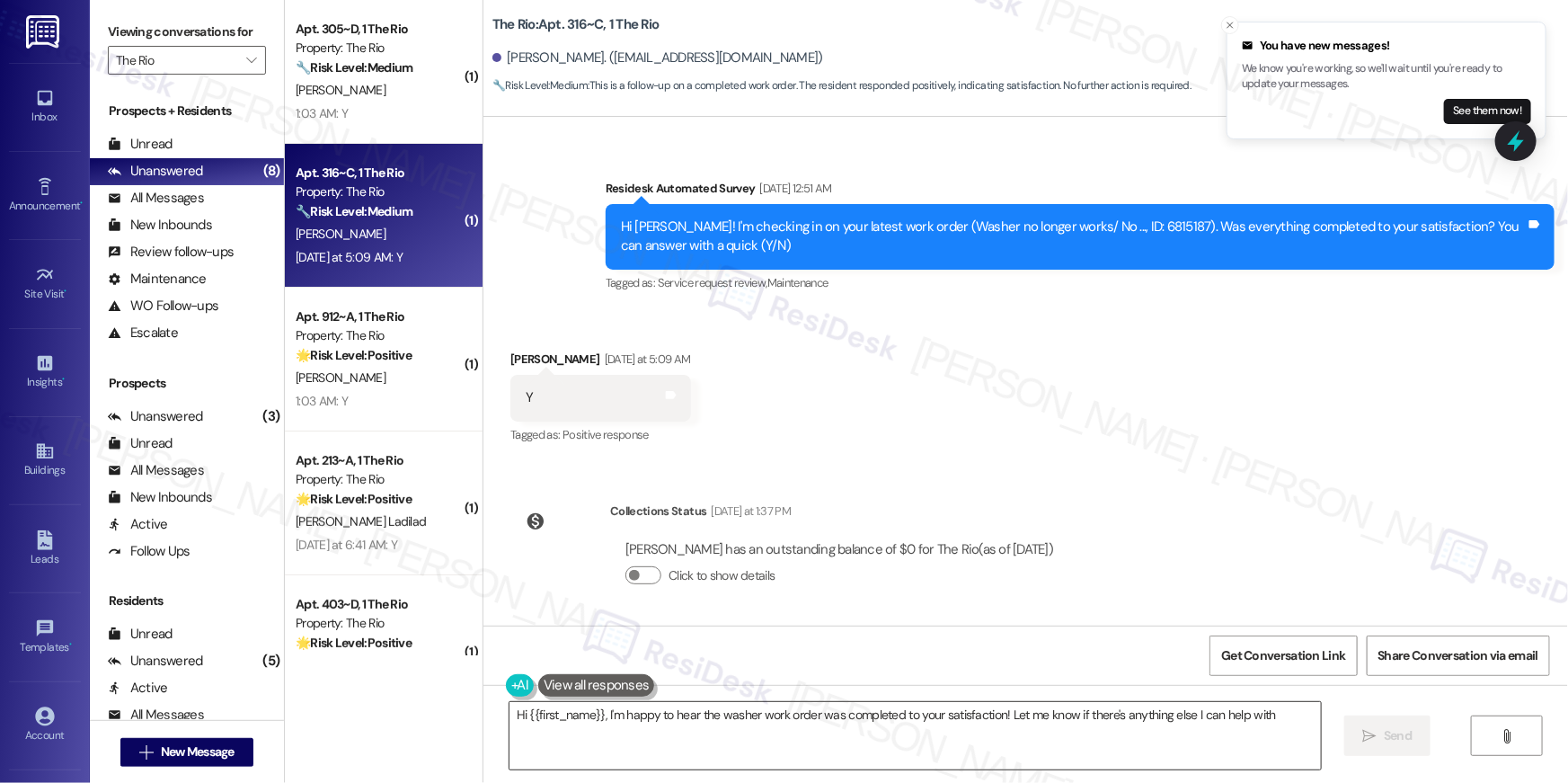
type textarea "Hi {{first_name}}, I'm happy to hear the washer work order was completed to you…"
click at [1074, 749] on textarea "Hi {{first_name}}, I'm happy to hear the washer work order was completed to you…" at bounding box center [916, 736] width 812 height 67
click at [1401, 743] on span "Send" at bounding box center [1398, 736] width 28 height 19
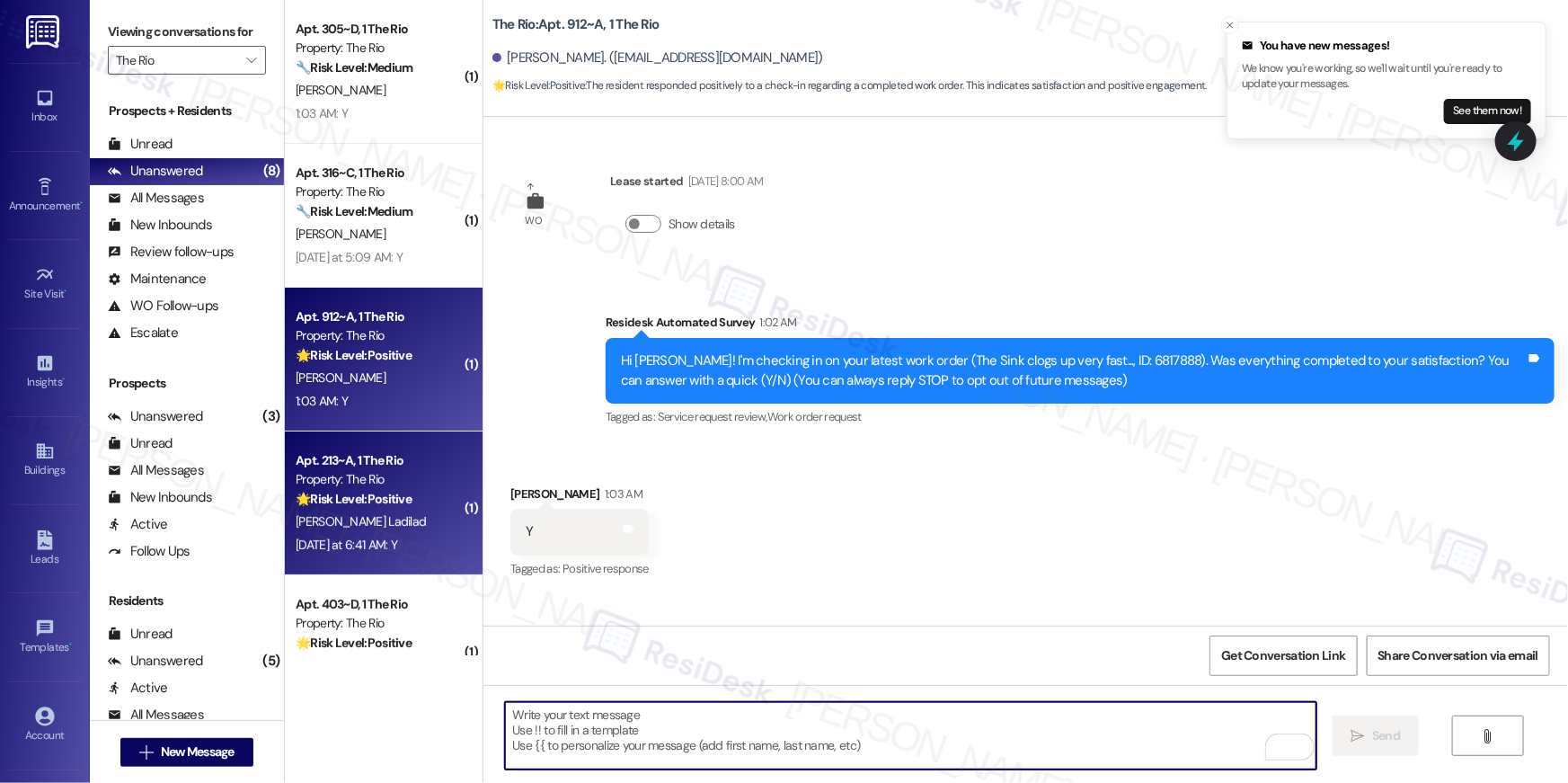
scroll to position [240, 0]
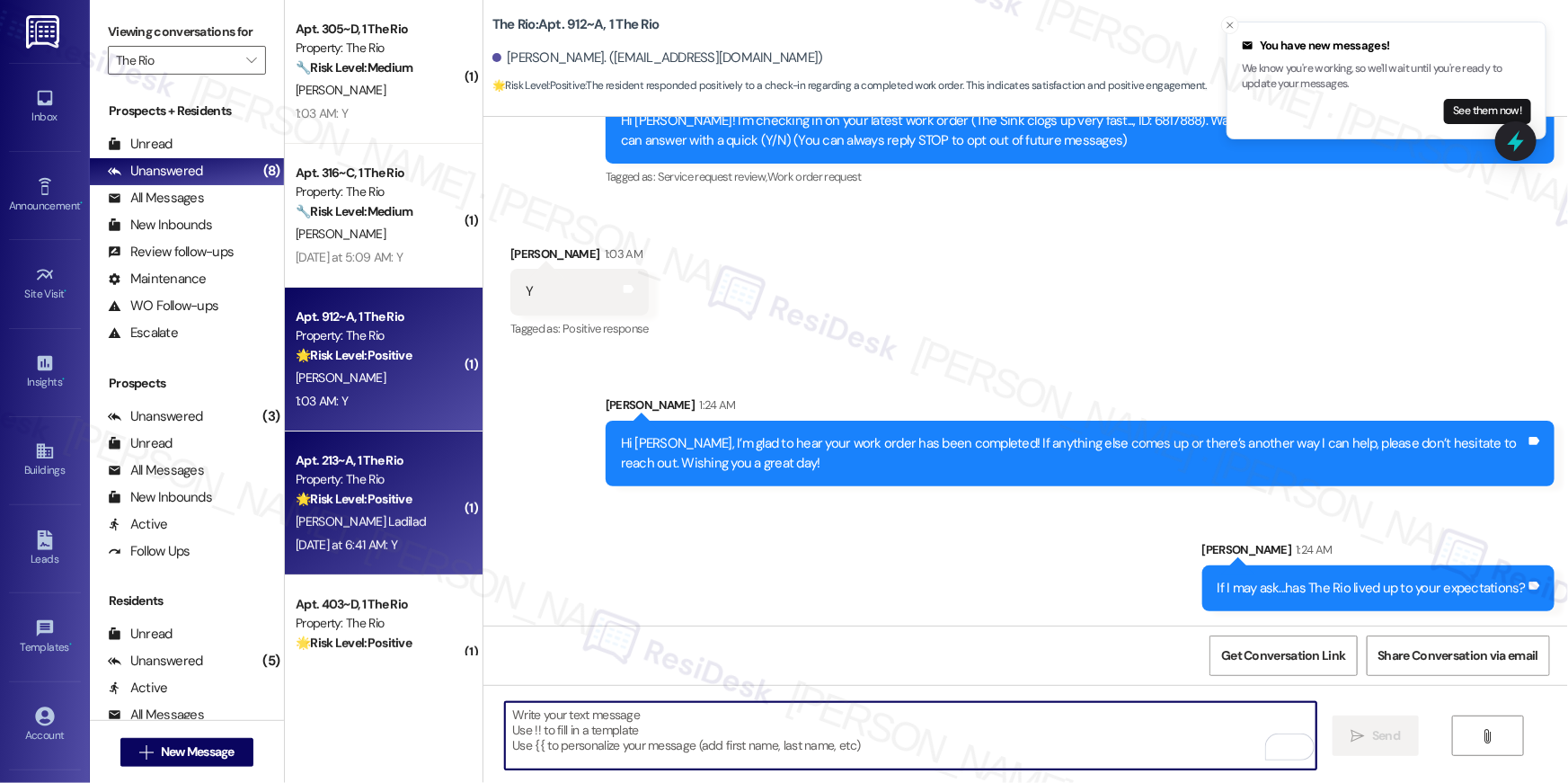
click at [405, 519] on div "[PERSON_NAME] Ladilad" at bounding box center [379, 522] width 170 height 23
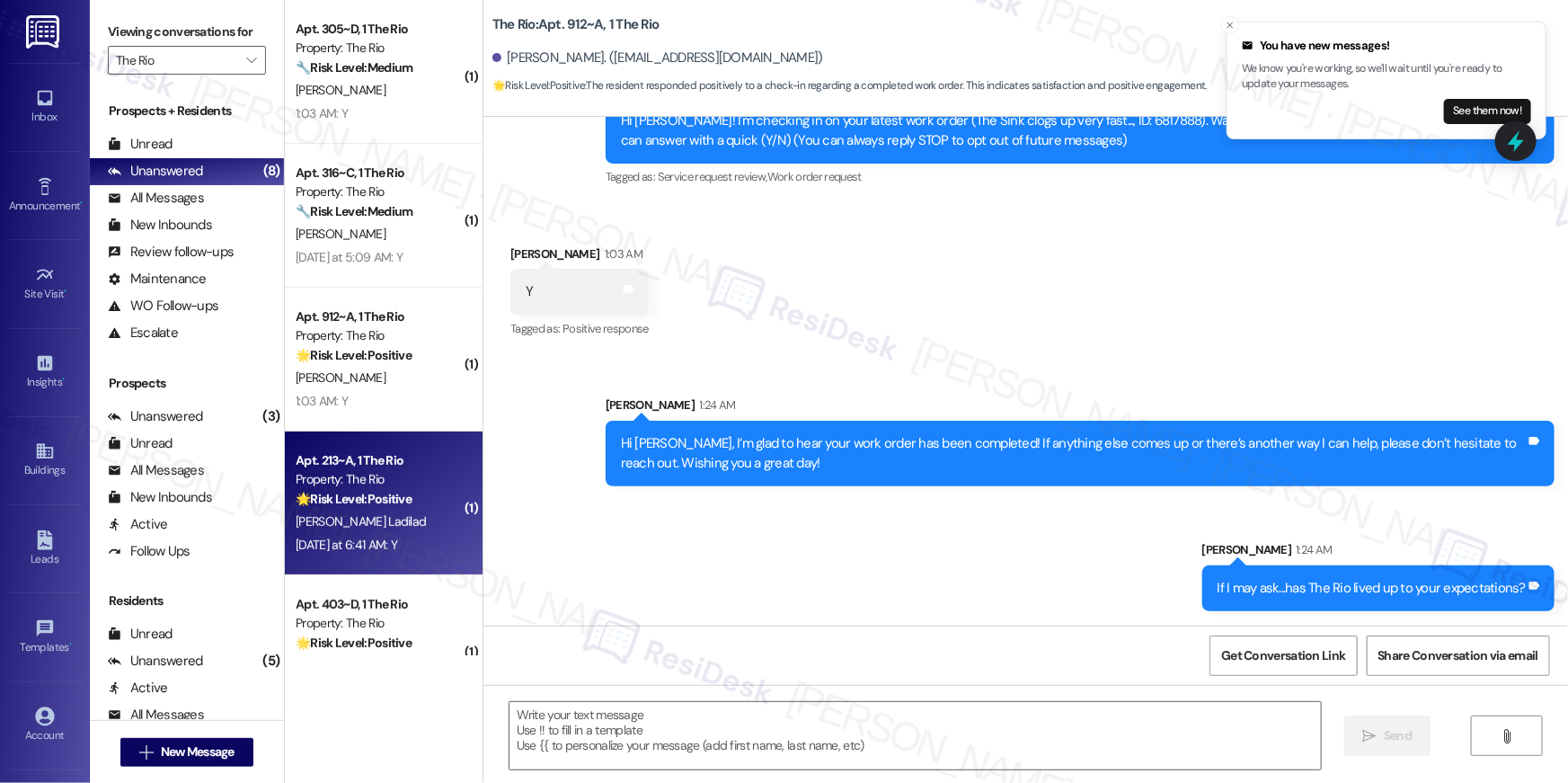
type textarea "Fetching suggested responses. Please feel free to read through the conversation…"
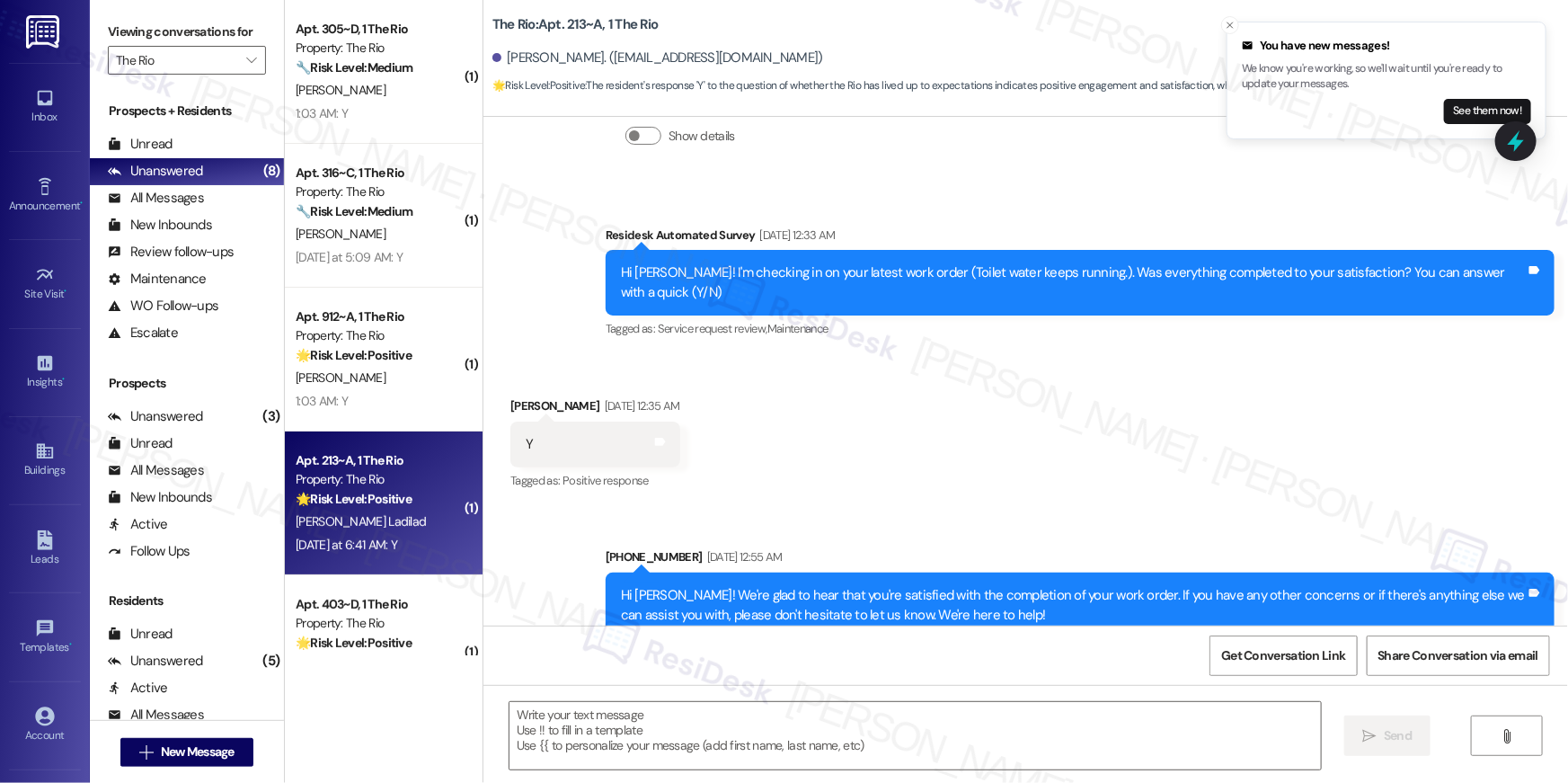
type textarea "Fetching suggested responses. Please feel free to read through the conversation…"
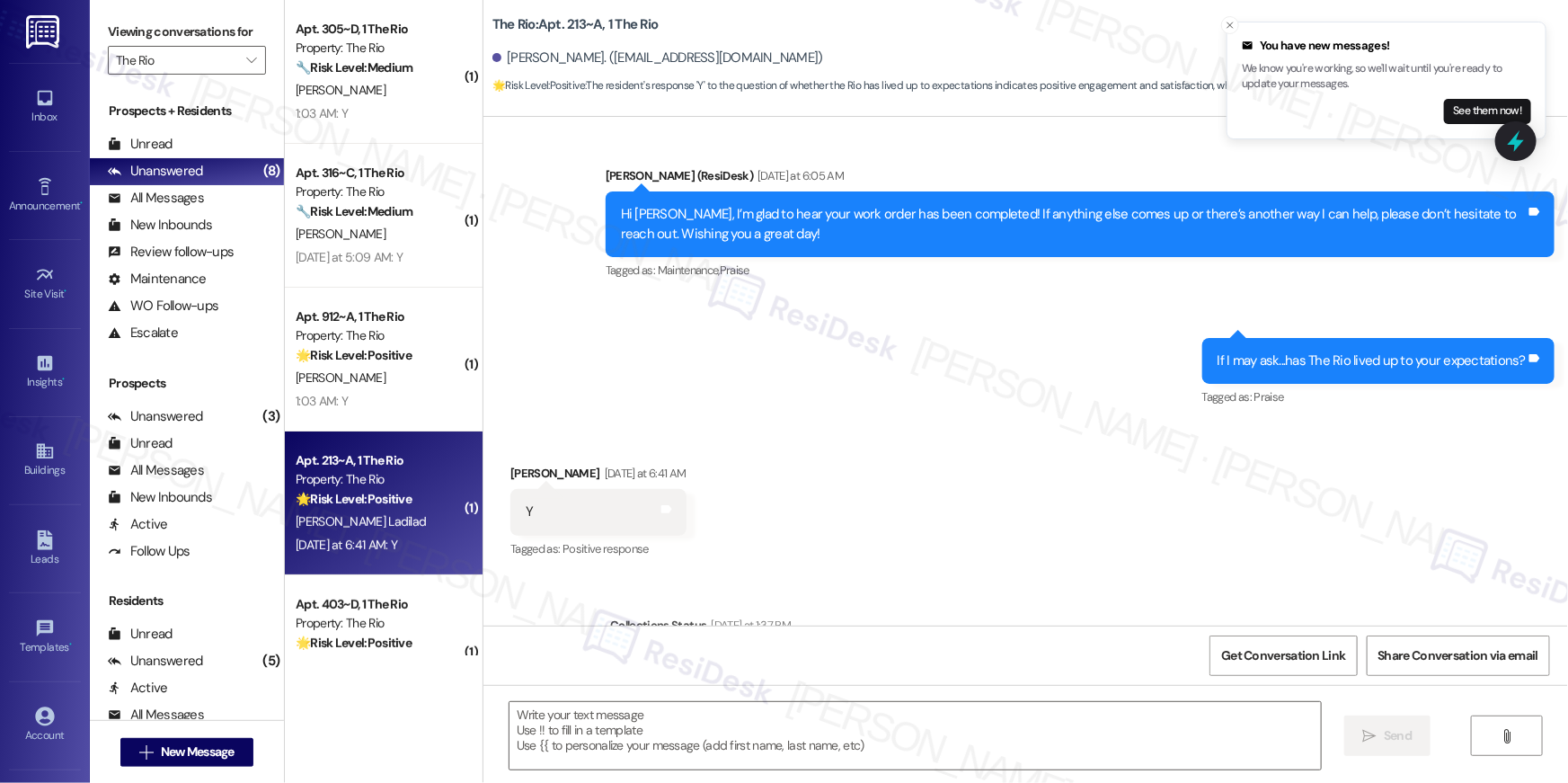
scroll to position [3183, 0]
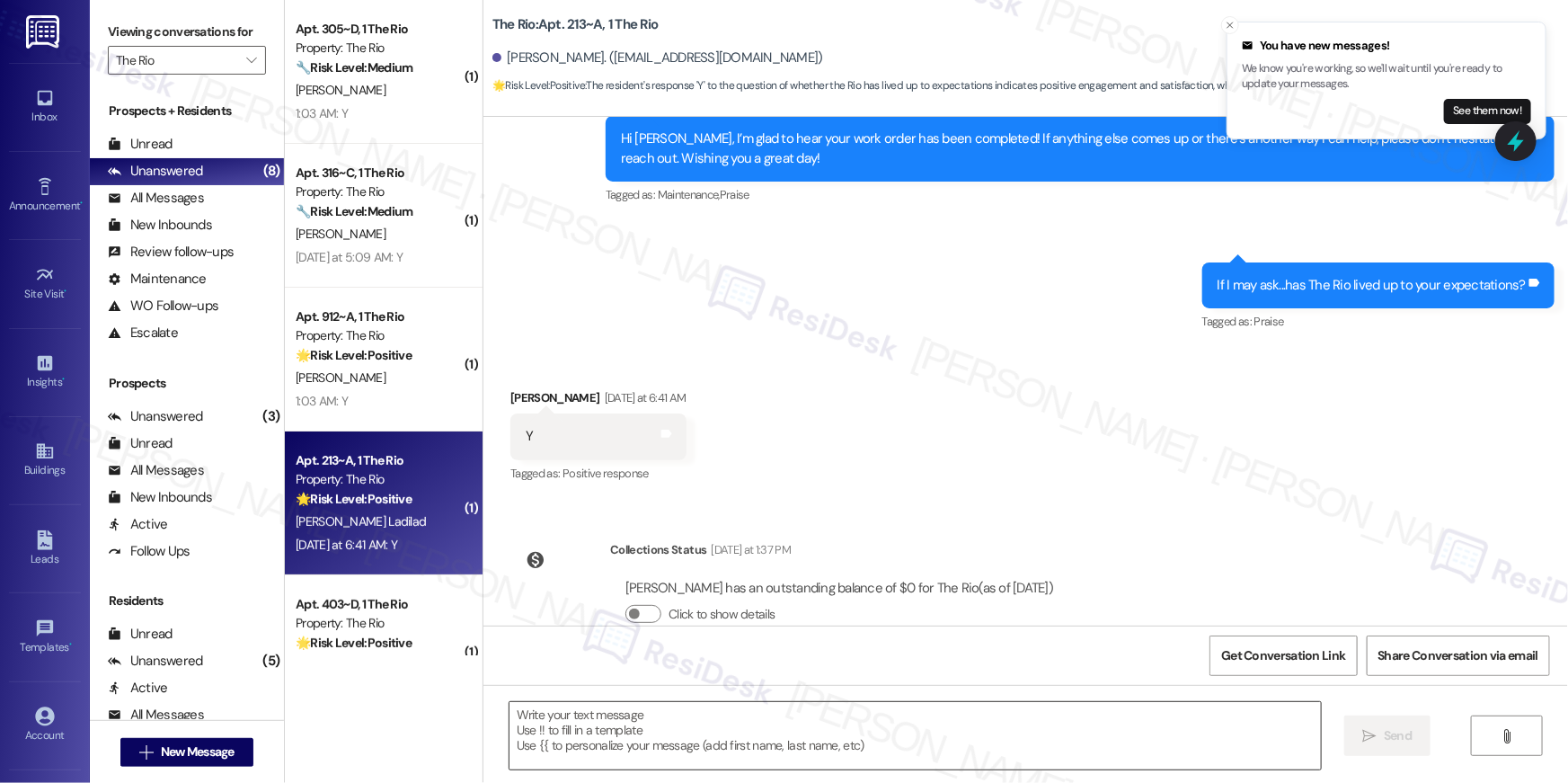
click at [981, 728] on textarea at bounding box center [916, 736] width 812 height 67
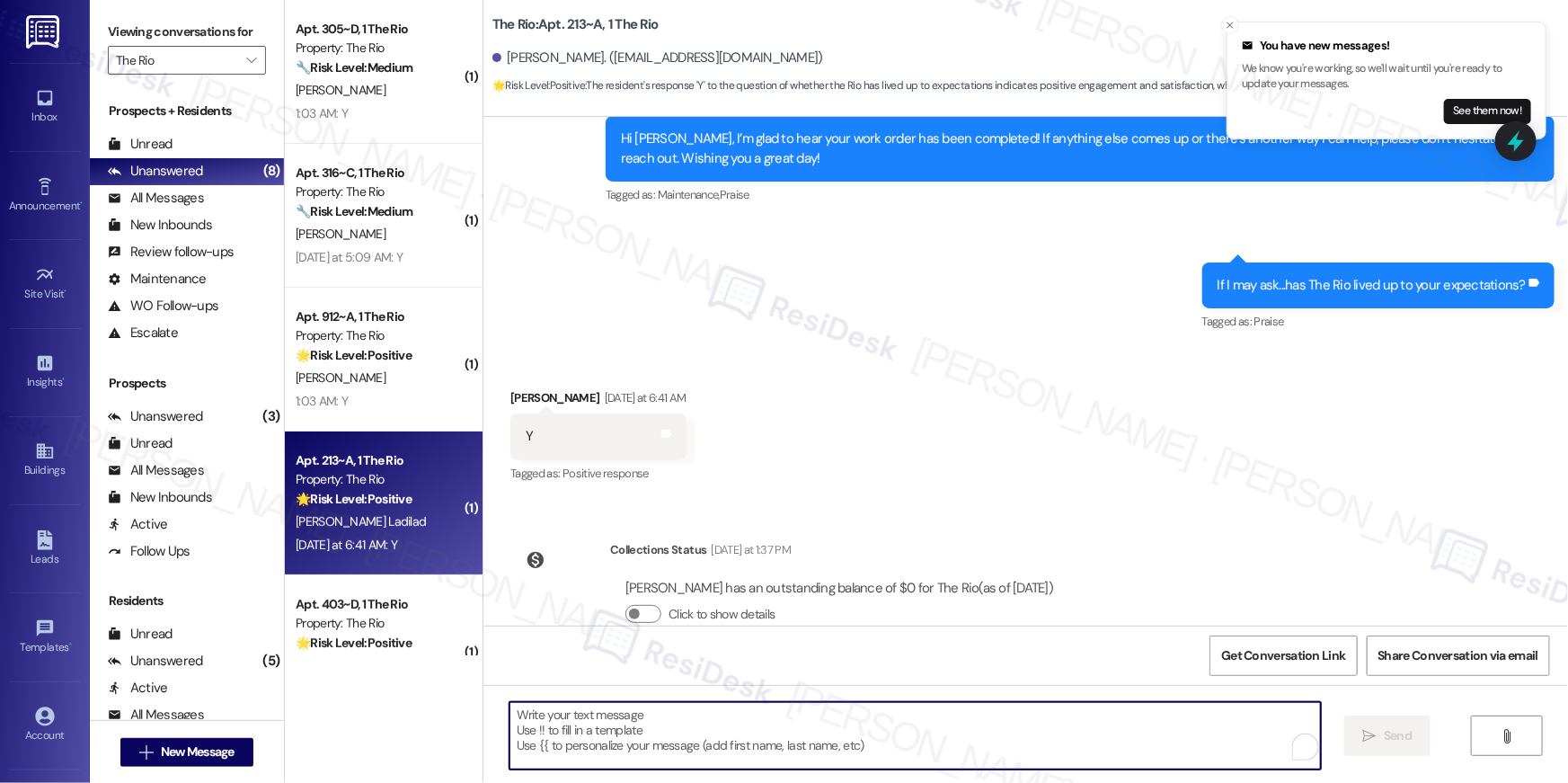
paste textarea "Thank you, {{first_name}}! I'm so glad to hear that the property has lived up t…"
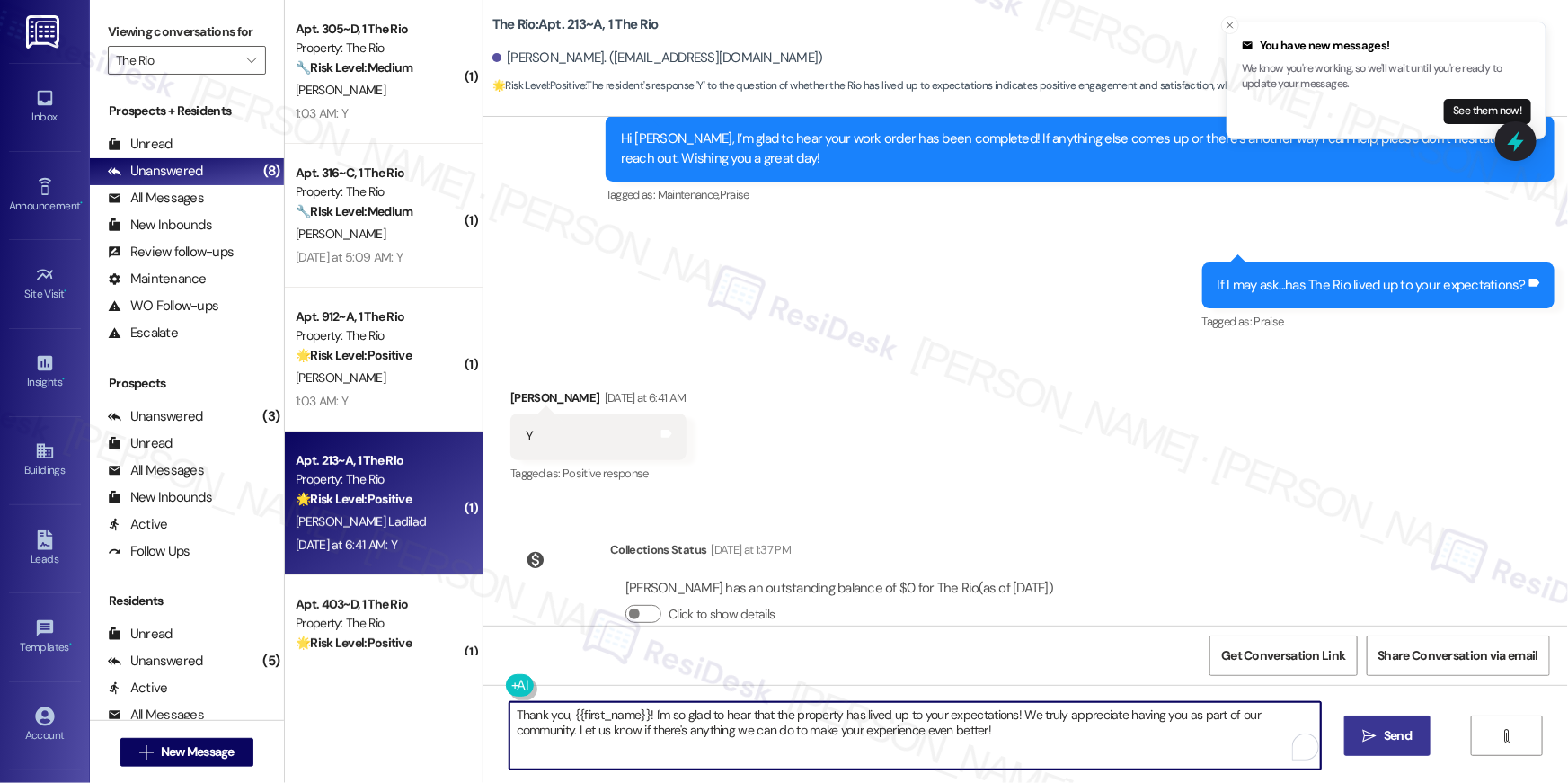
type textarea "Thank you, {{first_name}}! I'm so glad to hear that the property has lived up t…"
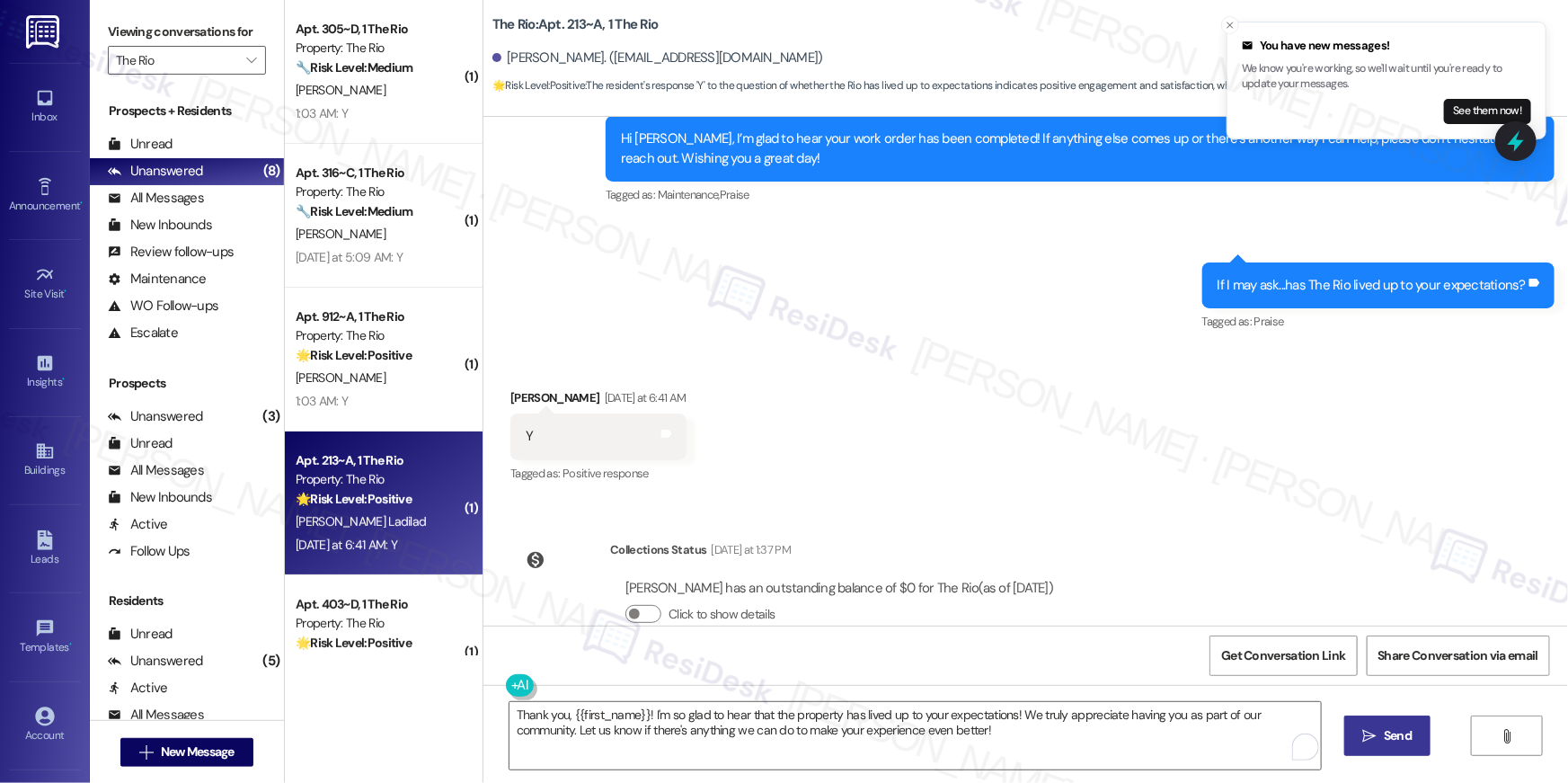
click at [1389, 736] on span "Send" at bounding box center [1398, 736] width 28 height 19
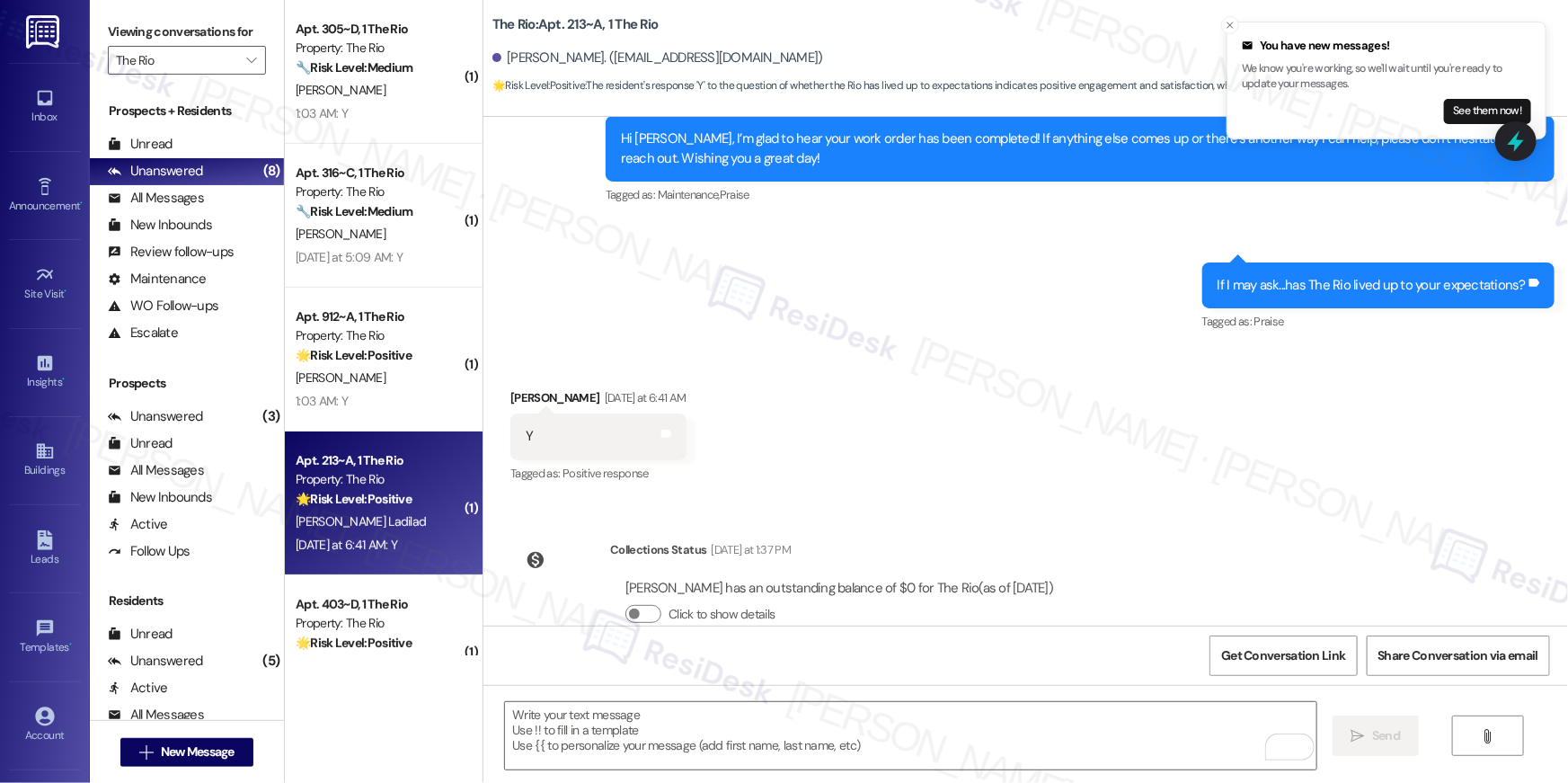
scroll to position [3019, 0]
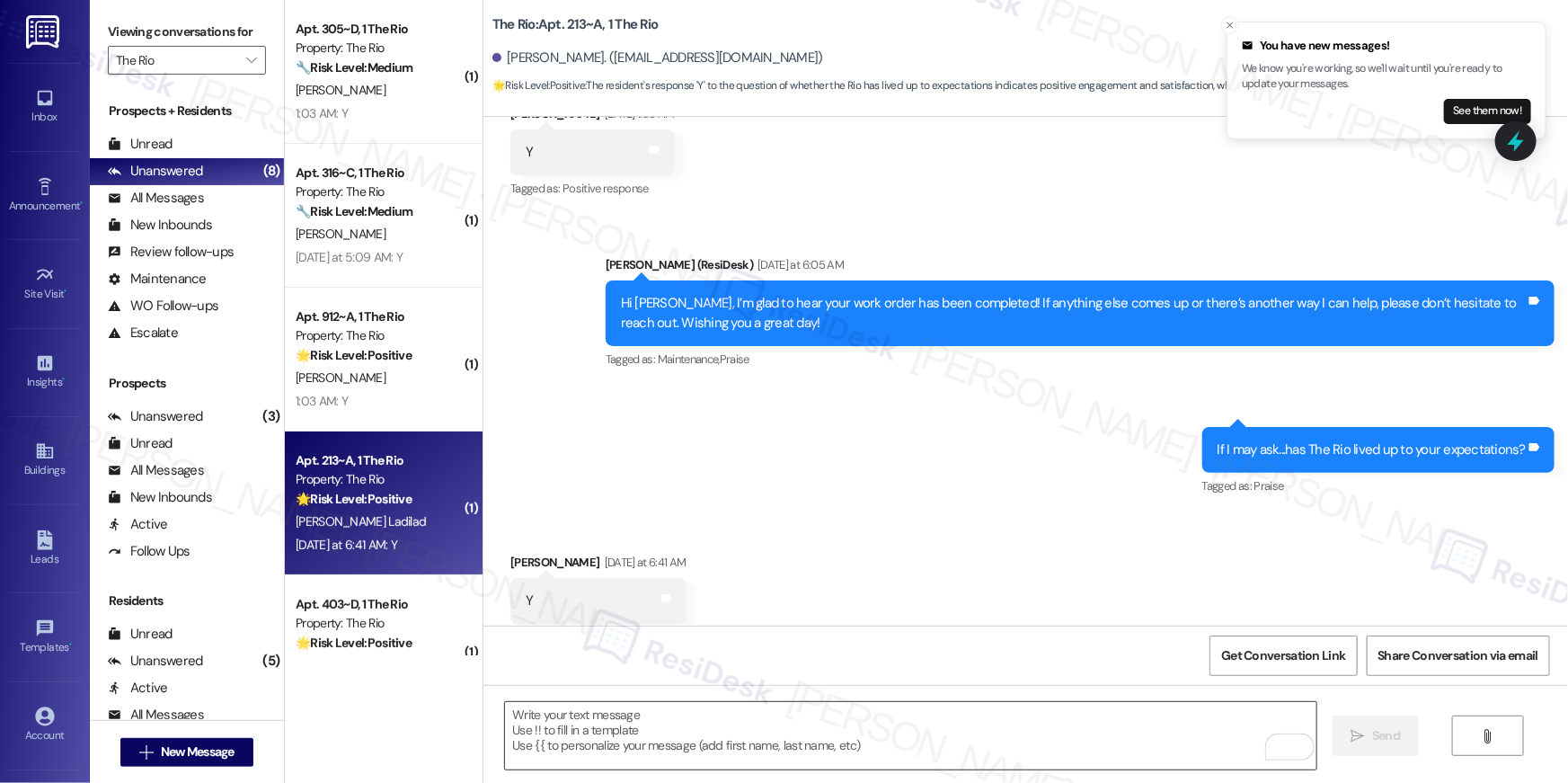
click at [975, 725] on textarea "To enrich screen reader interactions, please activate Accessibility in Grammarl…" at bounding box center [911, 736] width 812 height 67
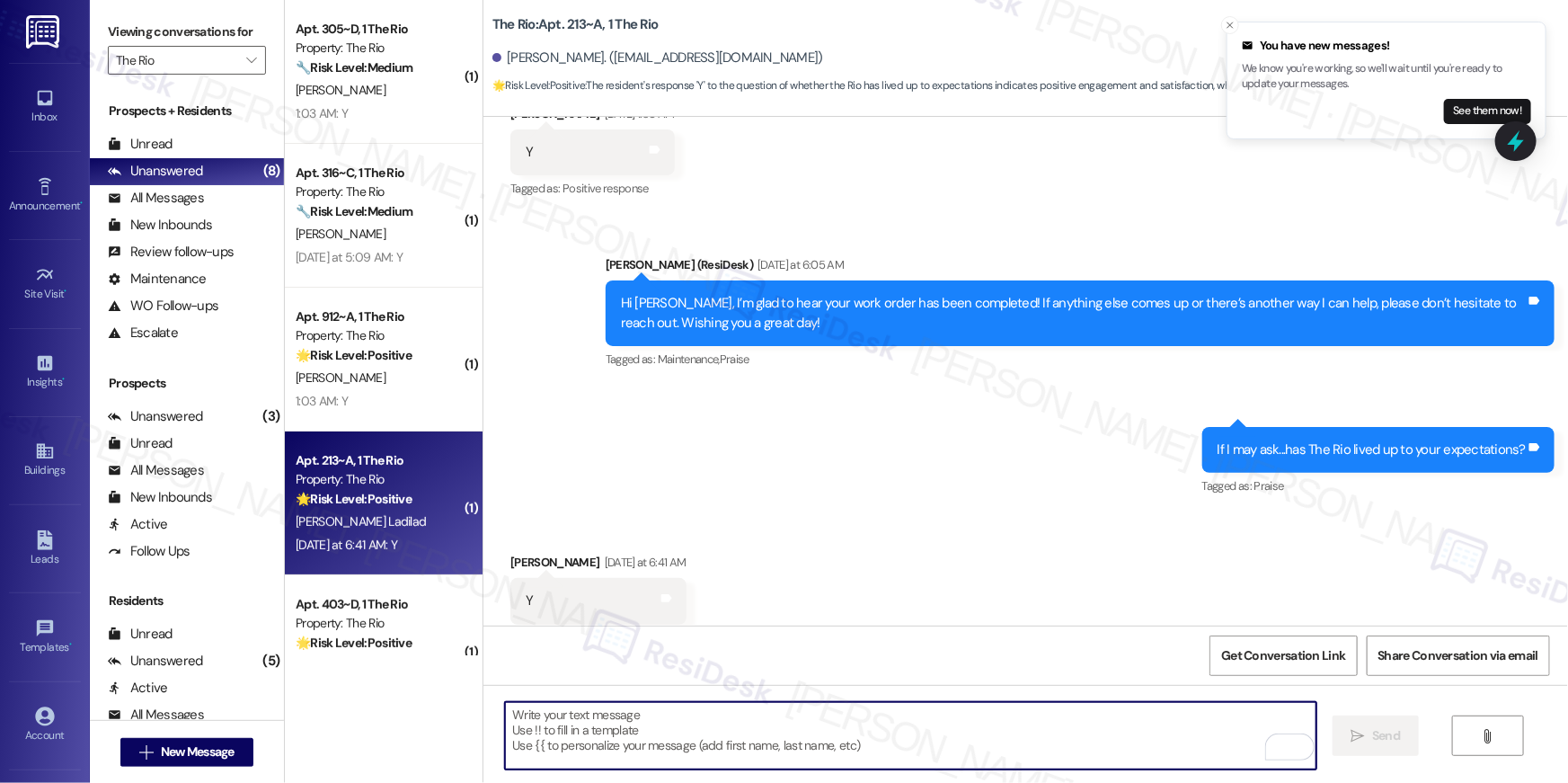
click at [975, 725] on textarea "To enrich screen reader interactions, please activate Accessibility in Grammarl…" at bounding box center [911, 736] width 812 height 67
paste textarea "When you have a moment, would you mind leaving us a quick Google Review? ⭐ It o…"
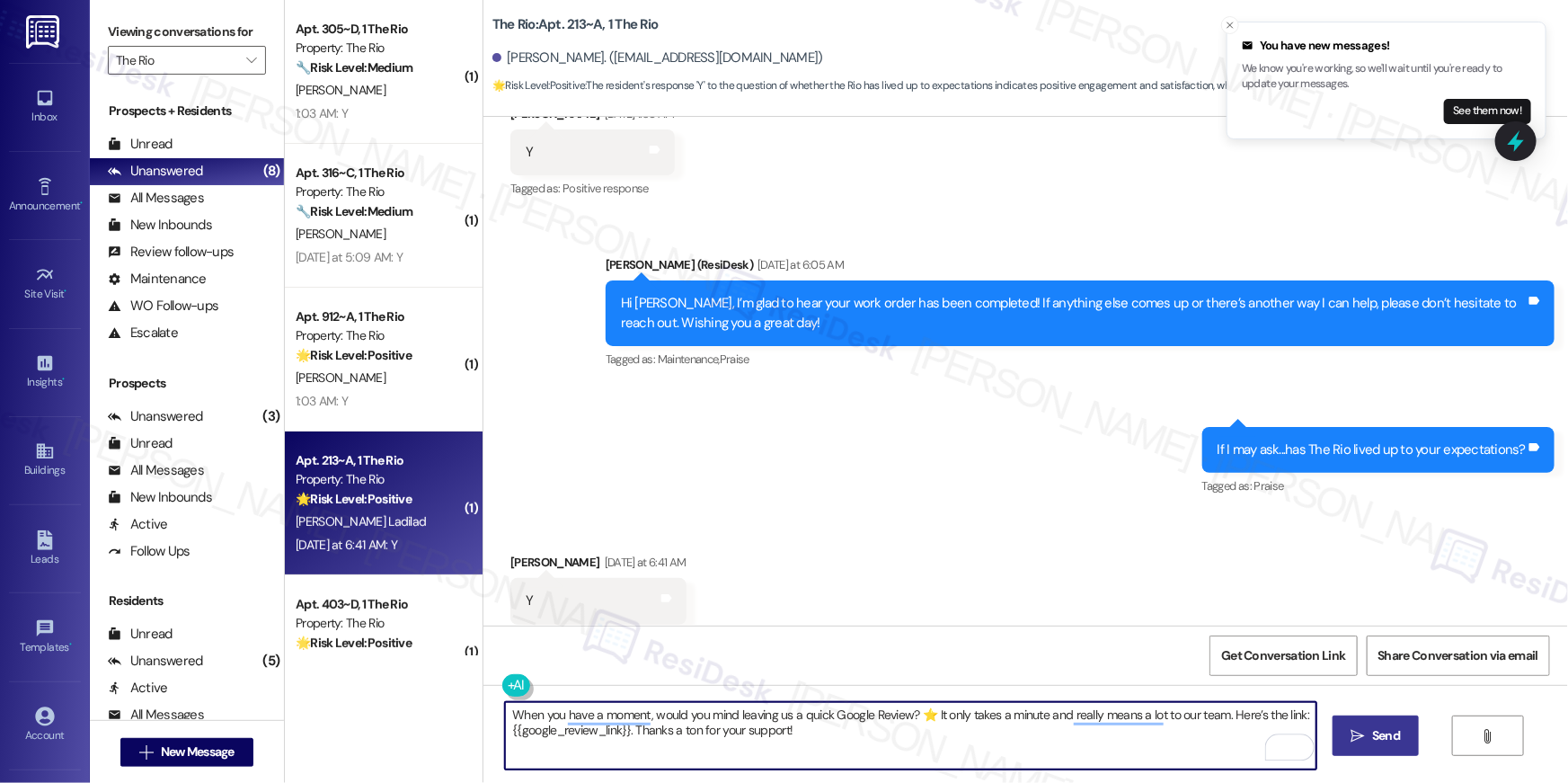
type textarea "When you have a moment, would you mind leaving us a quick Google Review? ⭐ It o…"
click at [1343, 725] on button " Send" at bounding box center [1376, 736] width 87 height 40
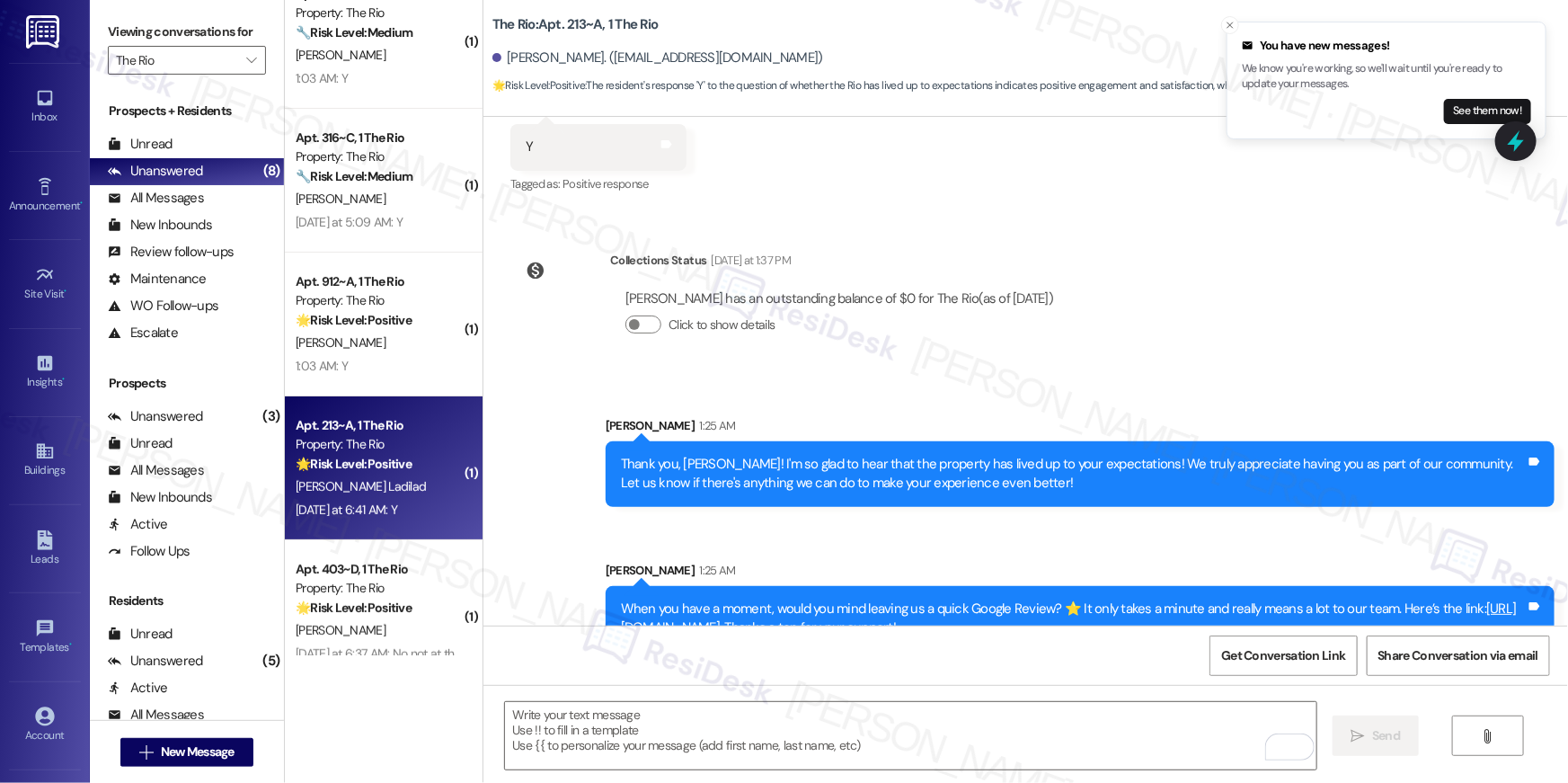
scroll to position [63, 0]
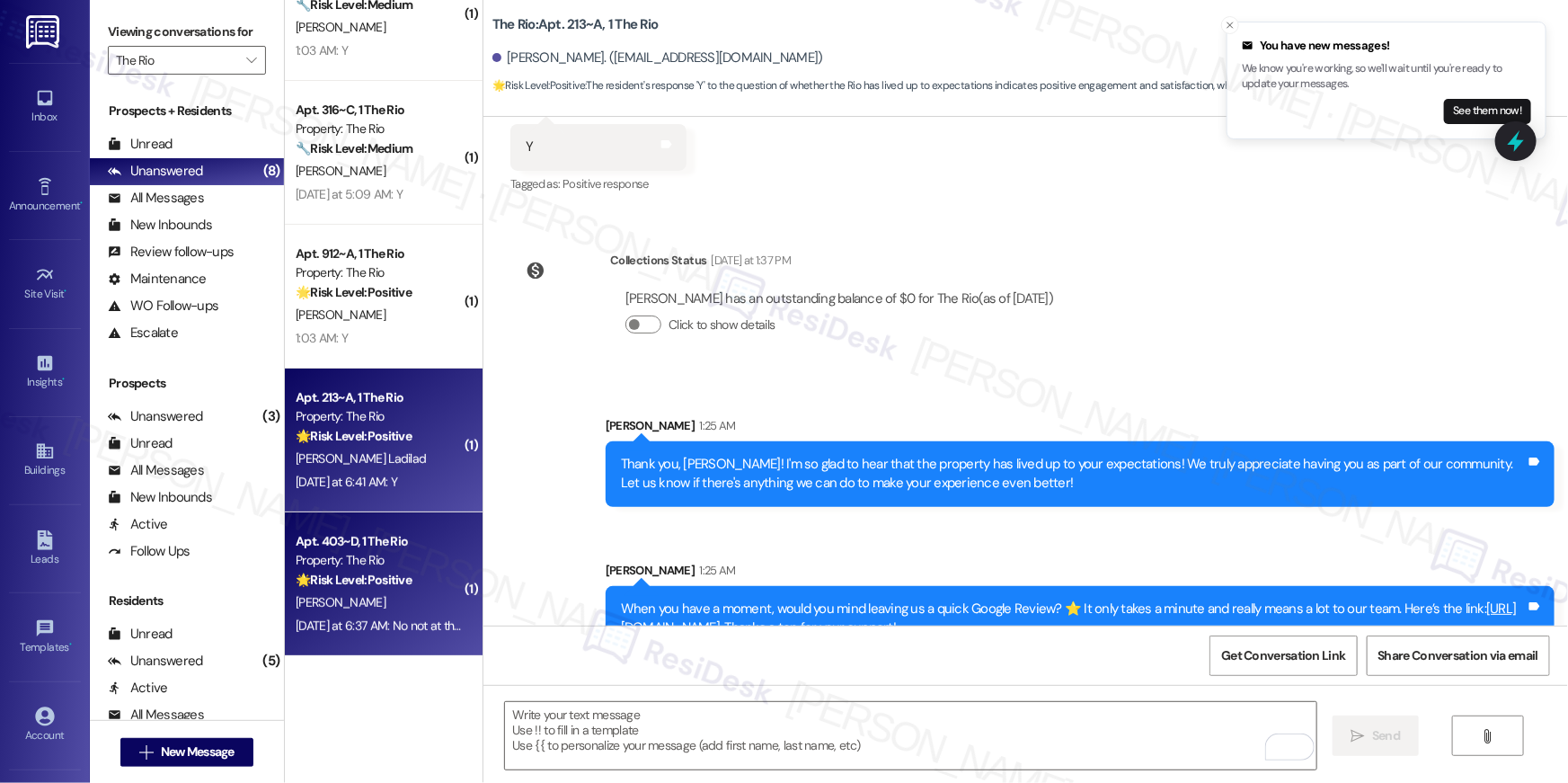
click at [400, 561] on div "Property: The Rio" at bounding box center [379, 560] width 167 height 19
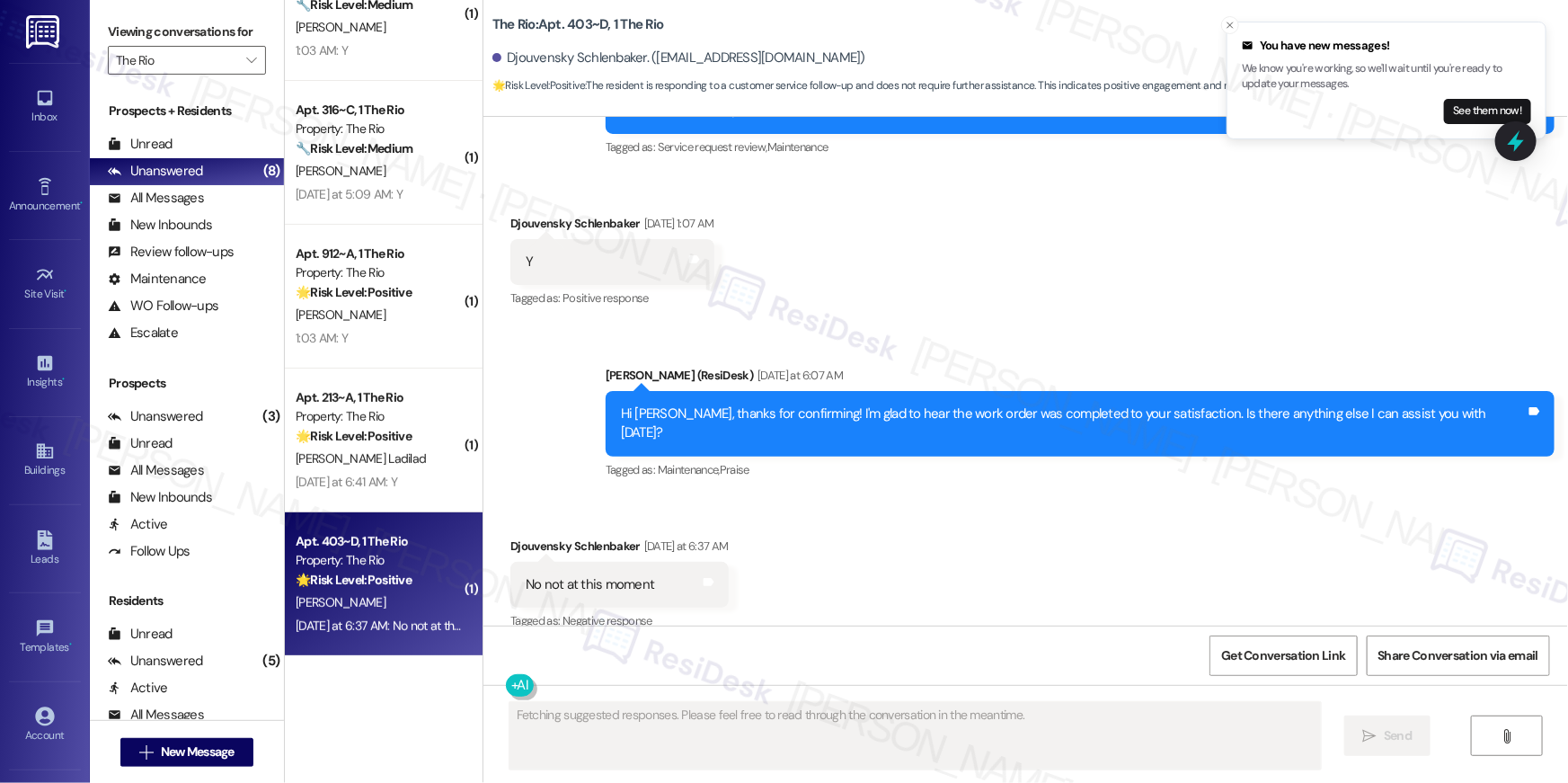
scroll to position [1257, 0]
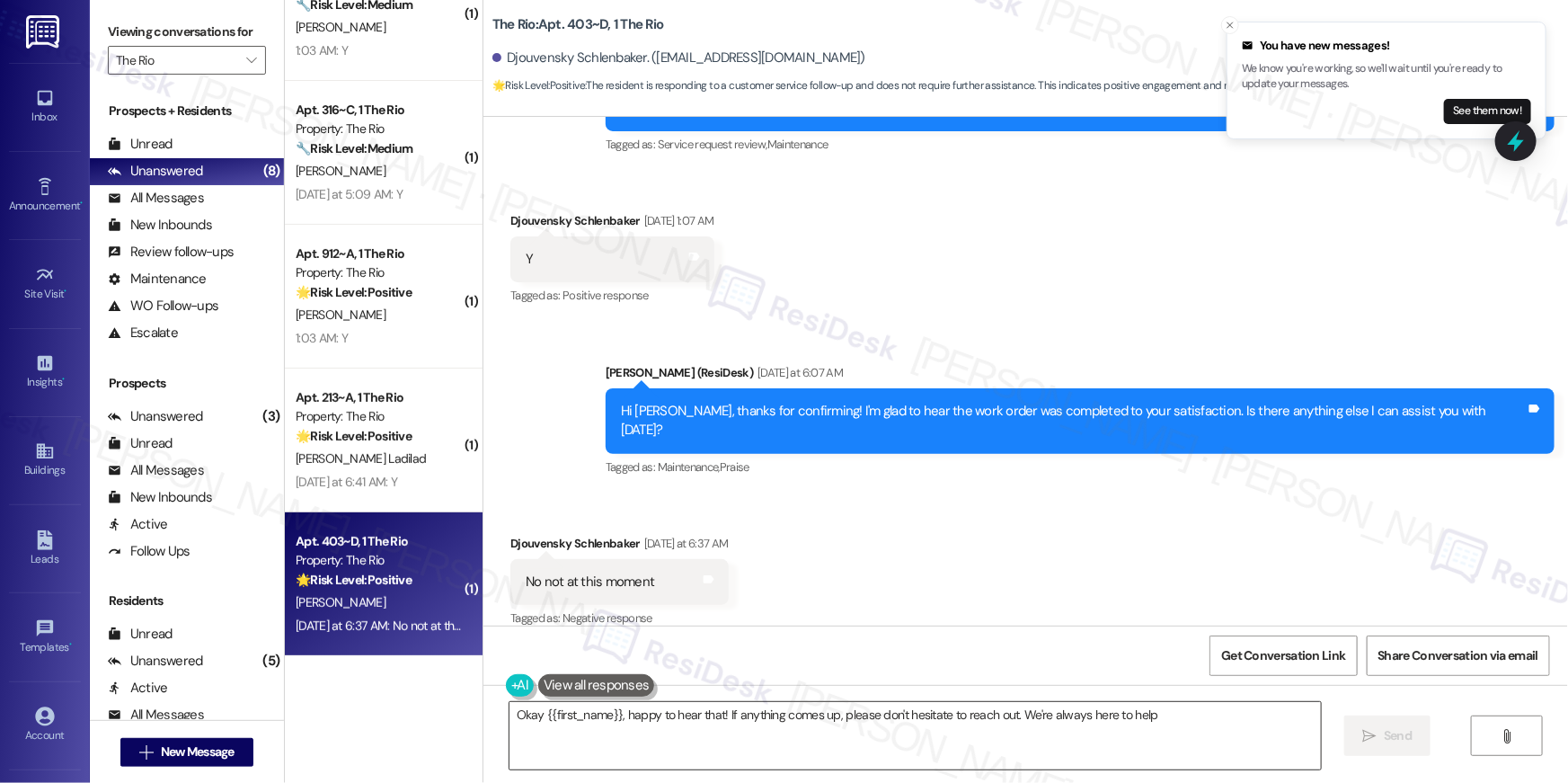
type textarea "Okay {{first_name}}, happy to hear that! If anything comes up, please don't hes…"
click at [839, 739] on textarea "Okay {{first_name}}, happy to hear that! If anything comes up, please don't hes…" at bounding box center [916, 736] width 812 height 67
click at [1381, 734] on span "Send" at bounding box center [1398, 736] width 35 height 19
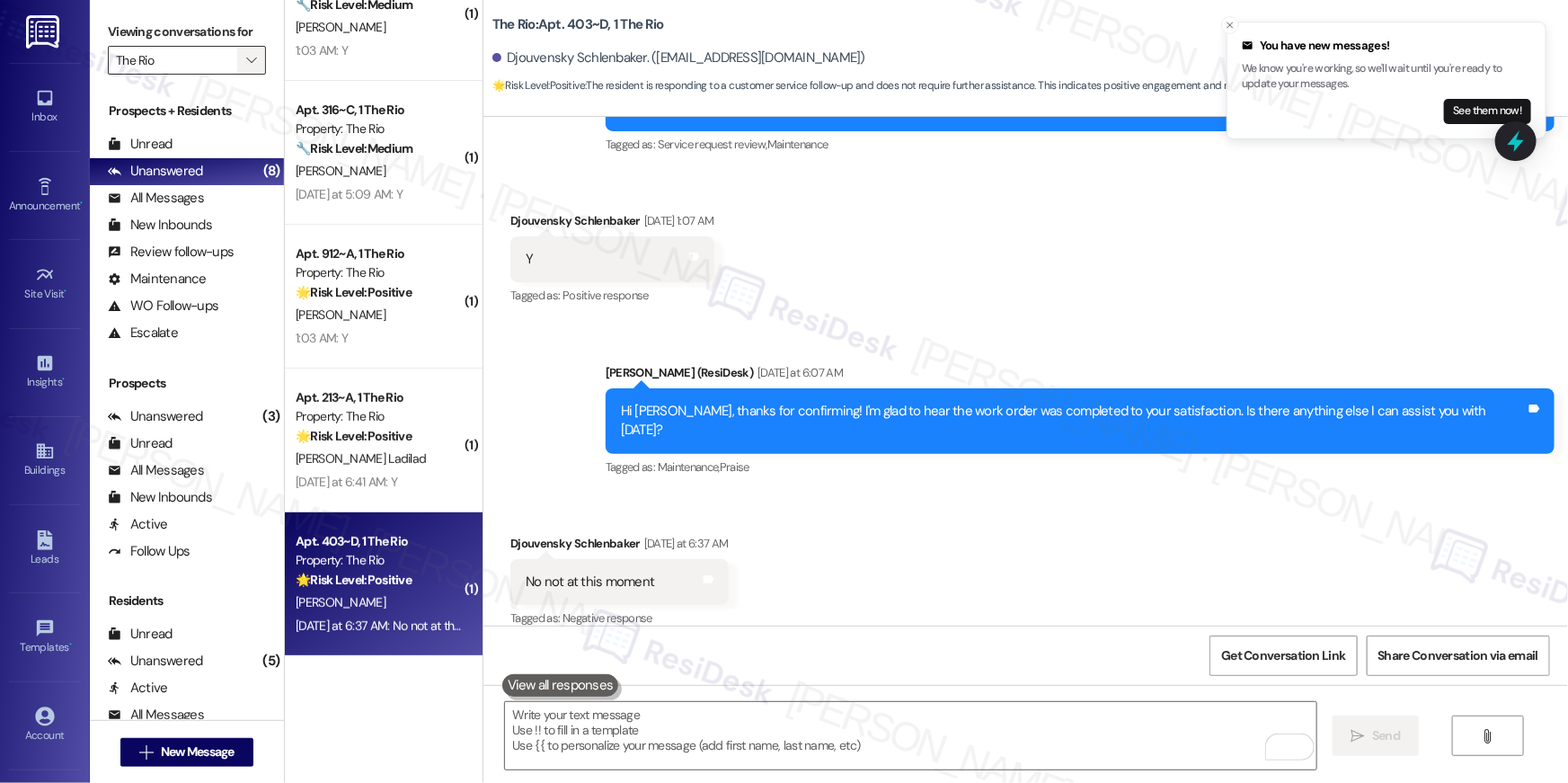
click at [243, 62] on span "" at bounding box center [251, 60] width 17 height 29
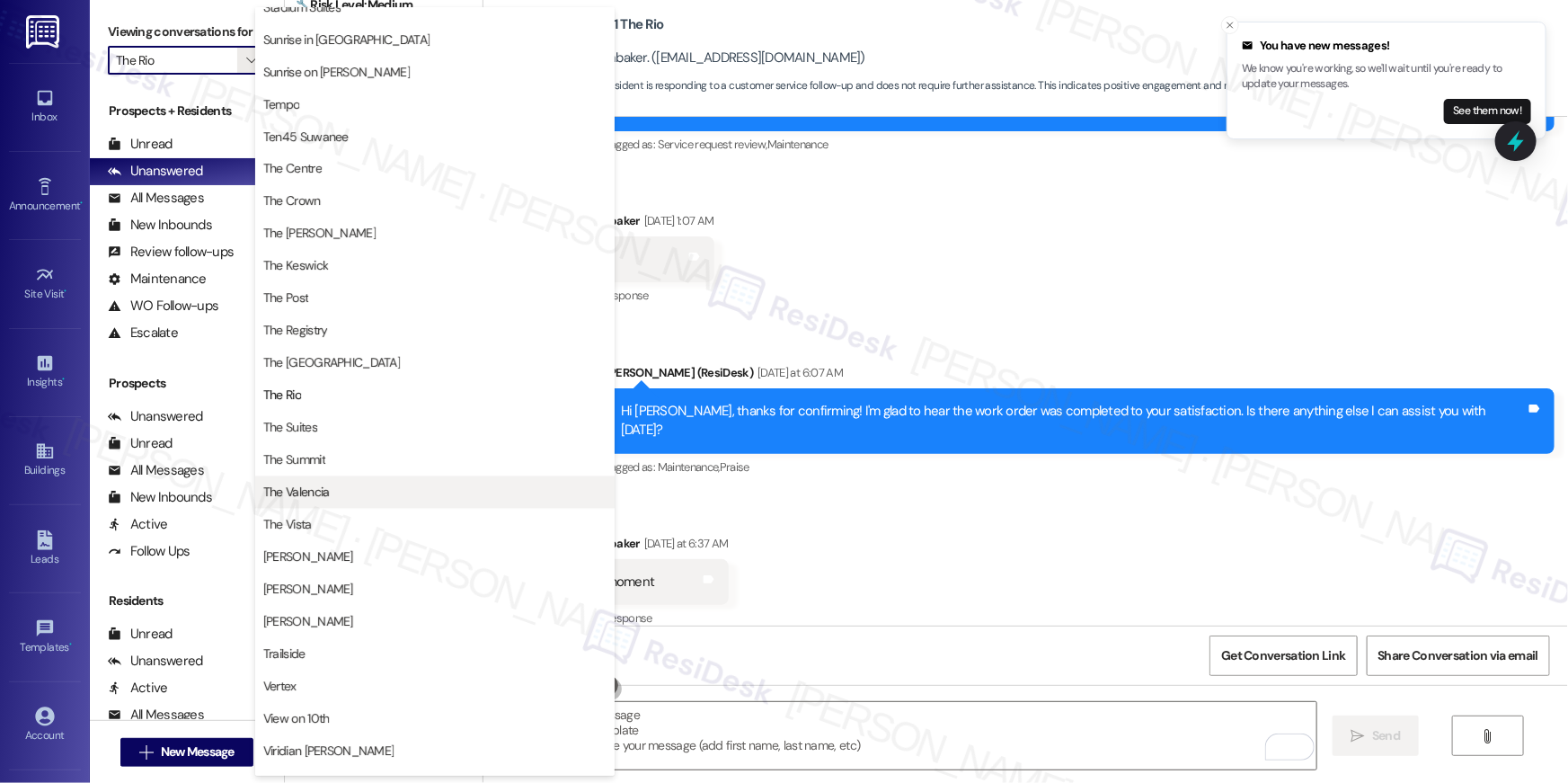
scroll to position [1626, 0]
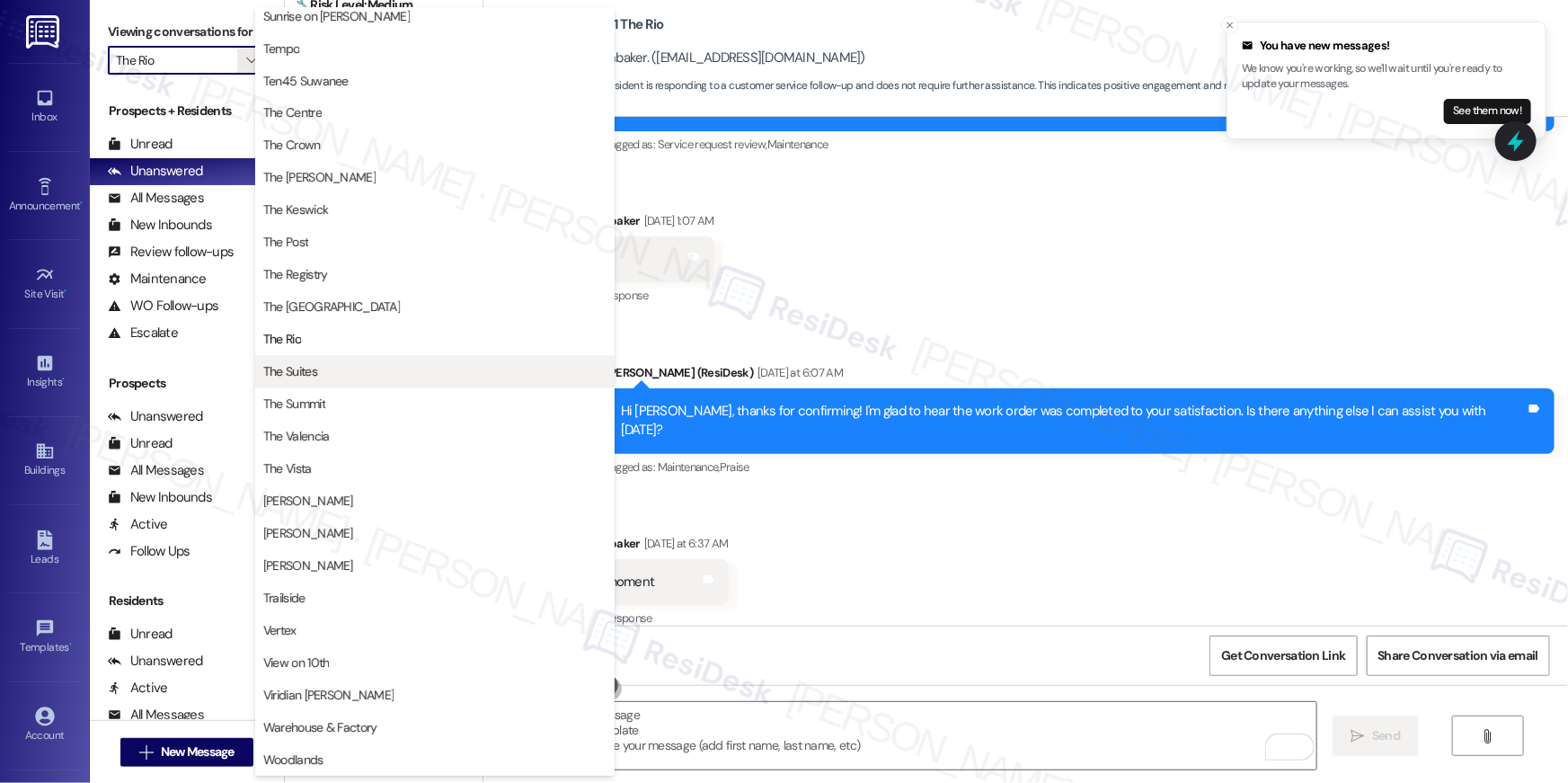
click at [399, 371] on span "The Suites" at bounding box center [434, 372] width 343 height 18
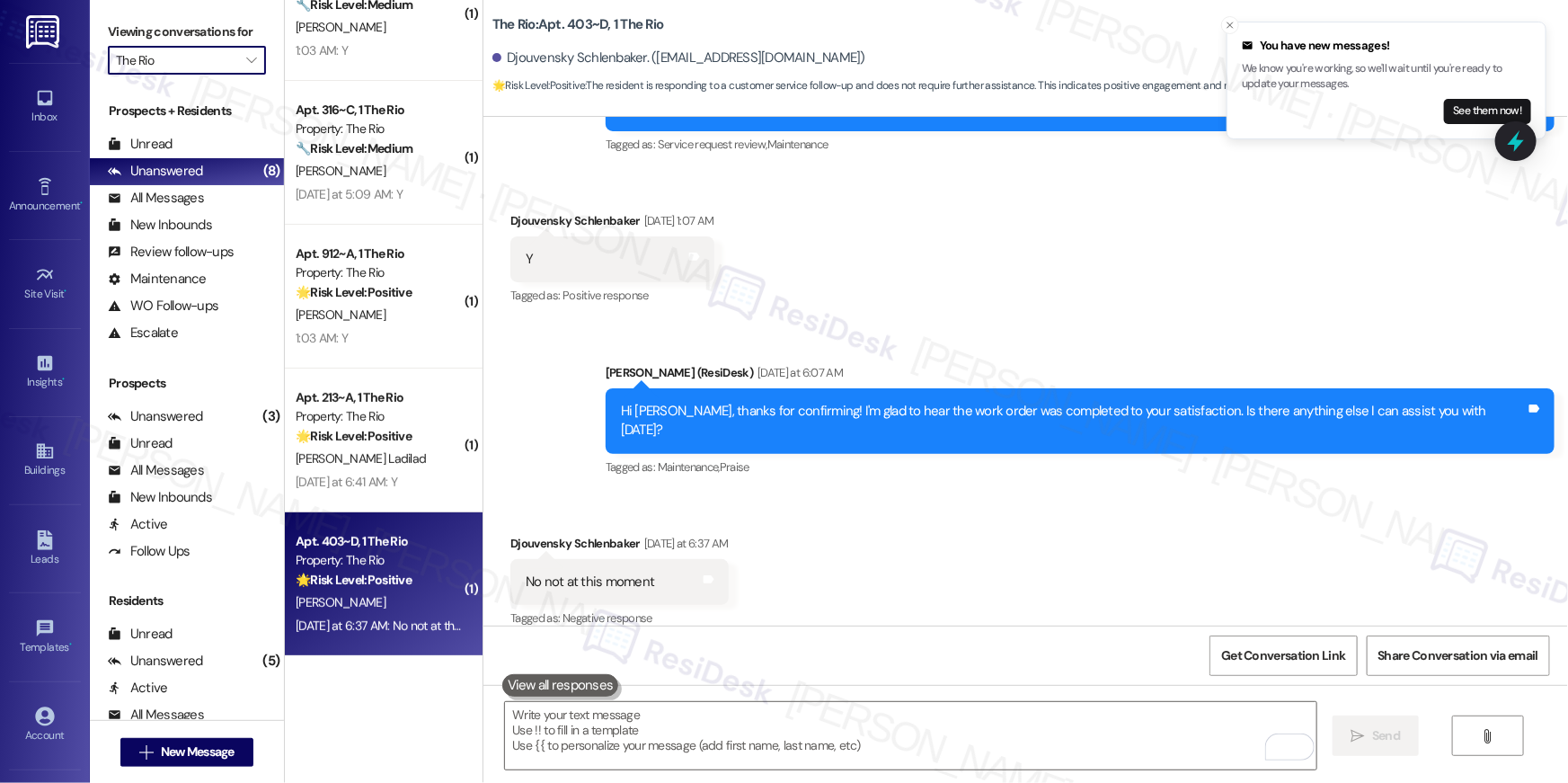
type input "The Suites"
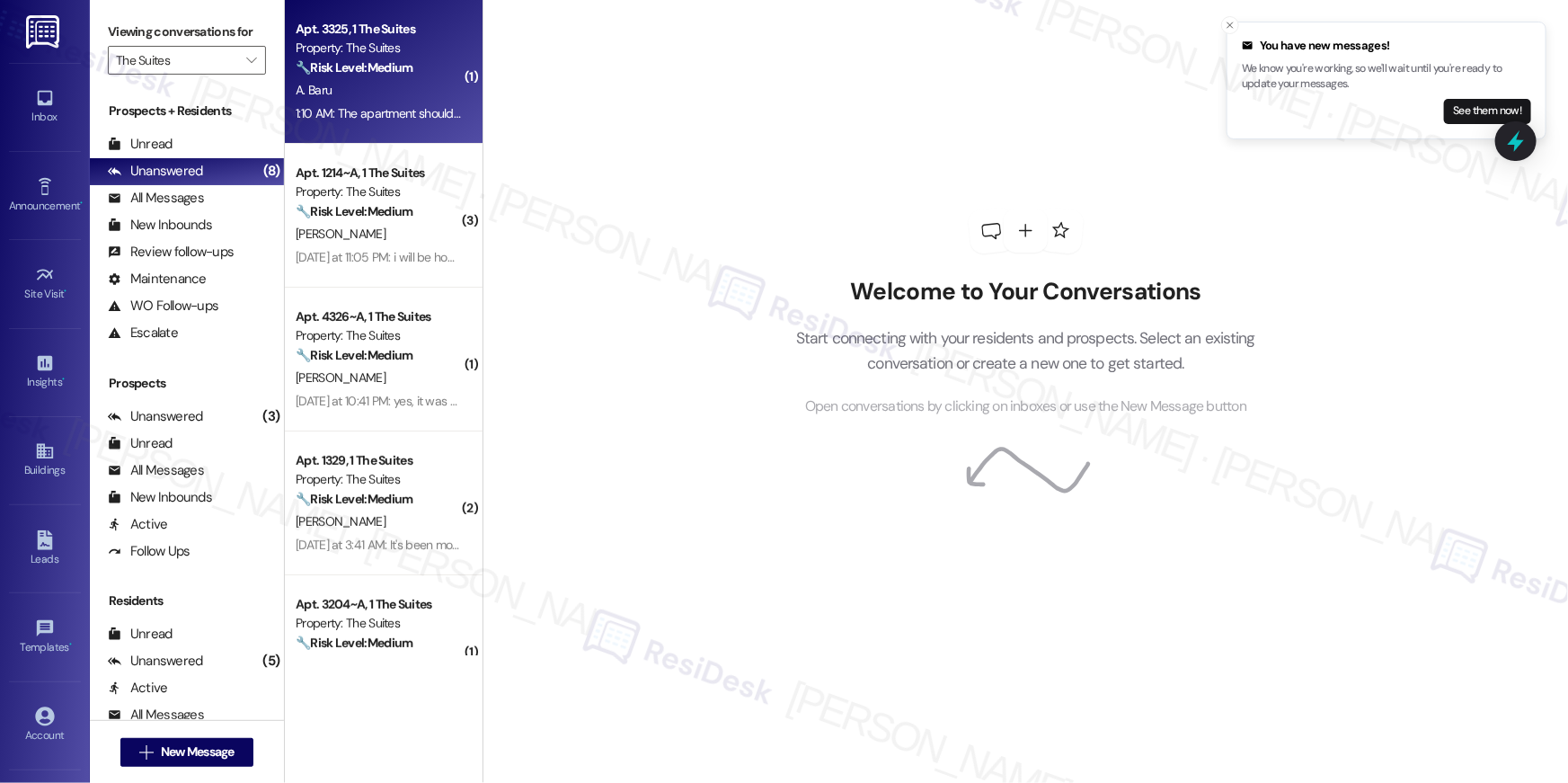
click at [419, 108] on div "1:10 AM: The apartment should have no maintenance issues. The apartment should …" at bounding box center [945, 114] width 1299 height 16
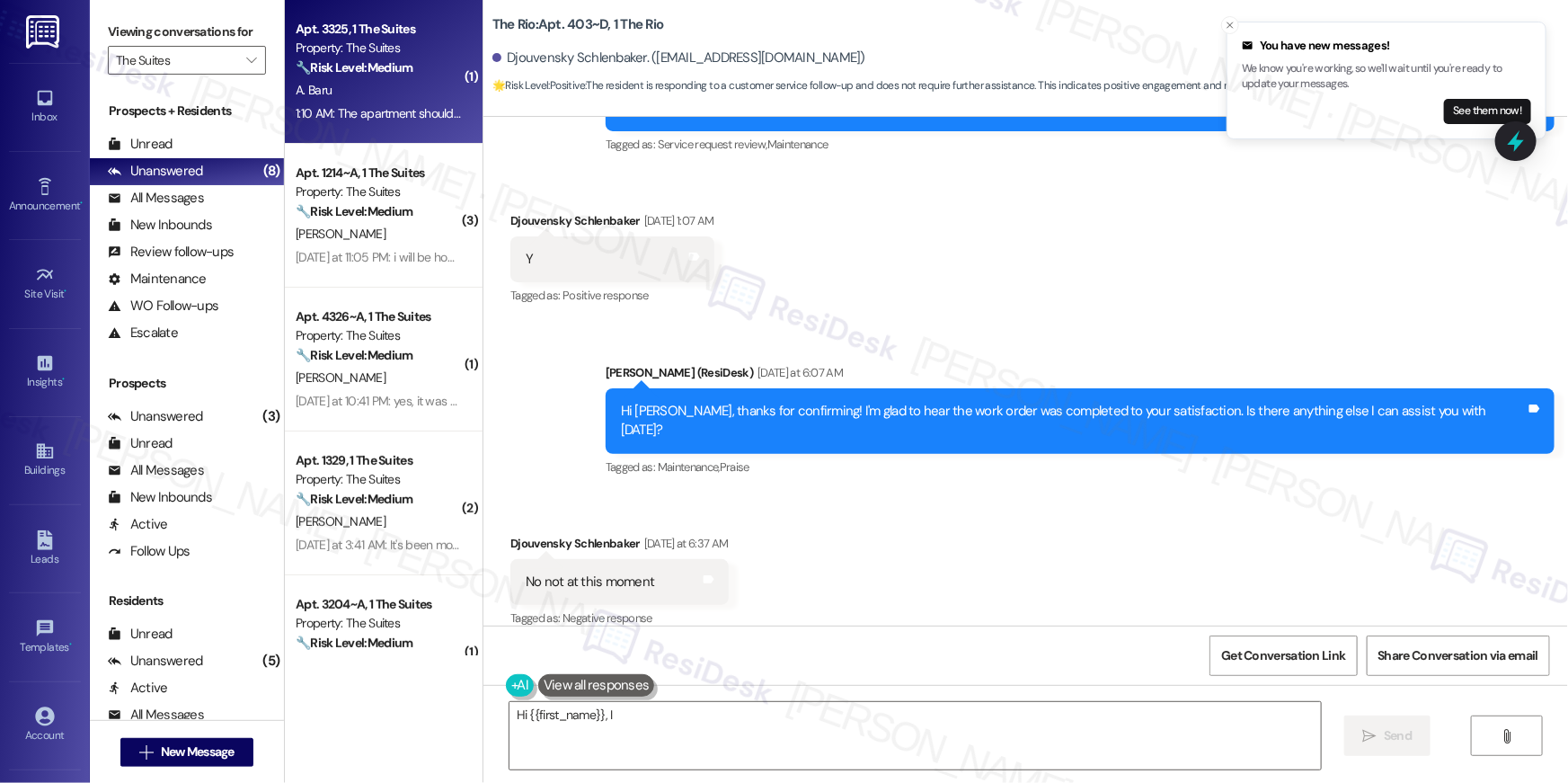
scroll to position [351, 0]
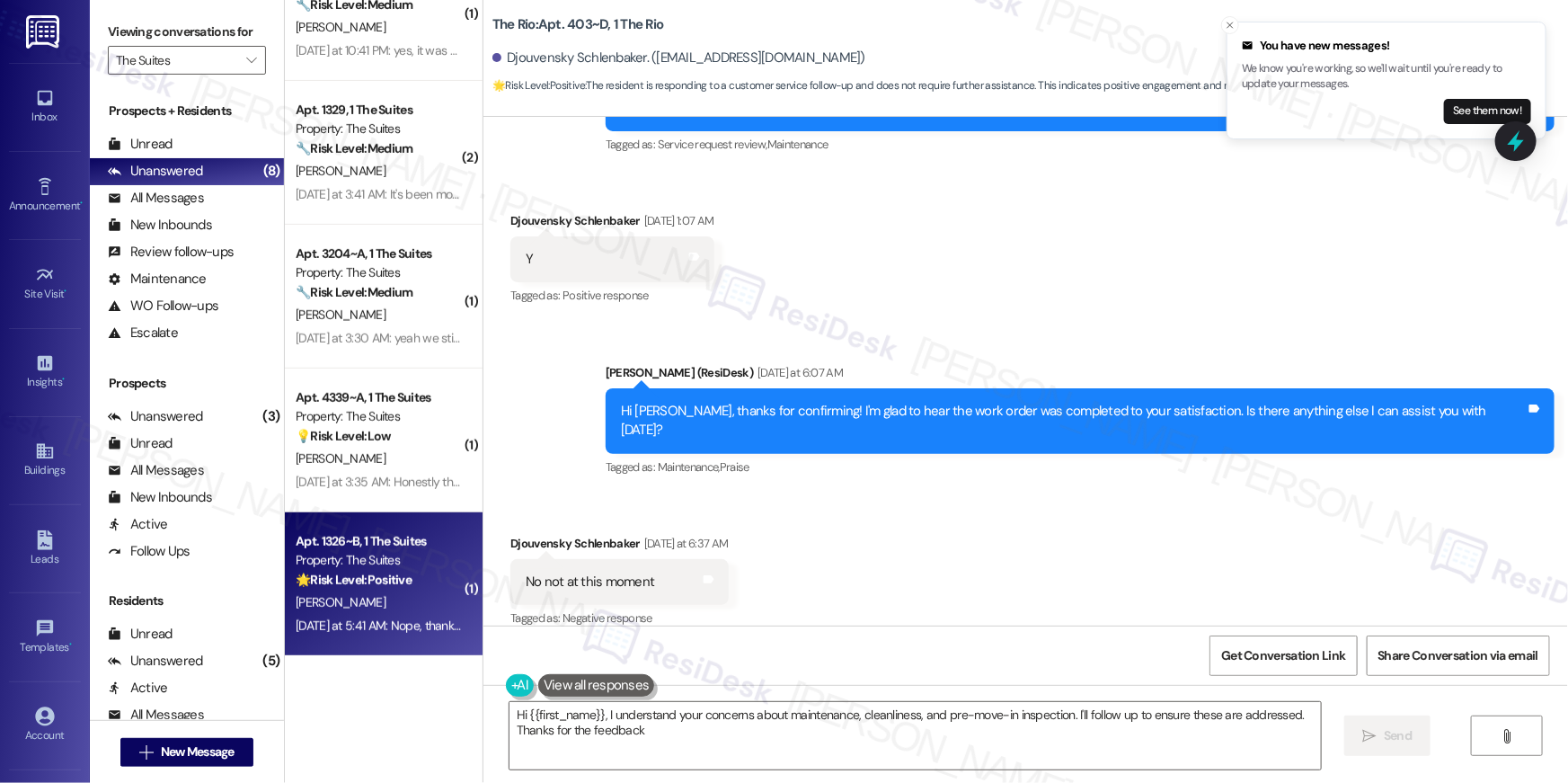
type textarea "Hi {{first_name}}, I understand your concerns about maintenance, cleanliness, a…"
click at [393, 572] on strong "🌟 Risk Level: Positive" at bounding box center [353, 580] width 116 height 16
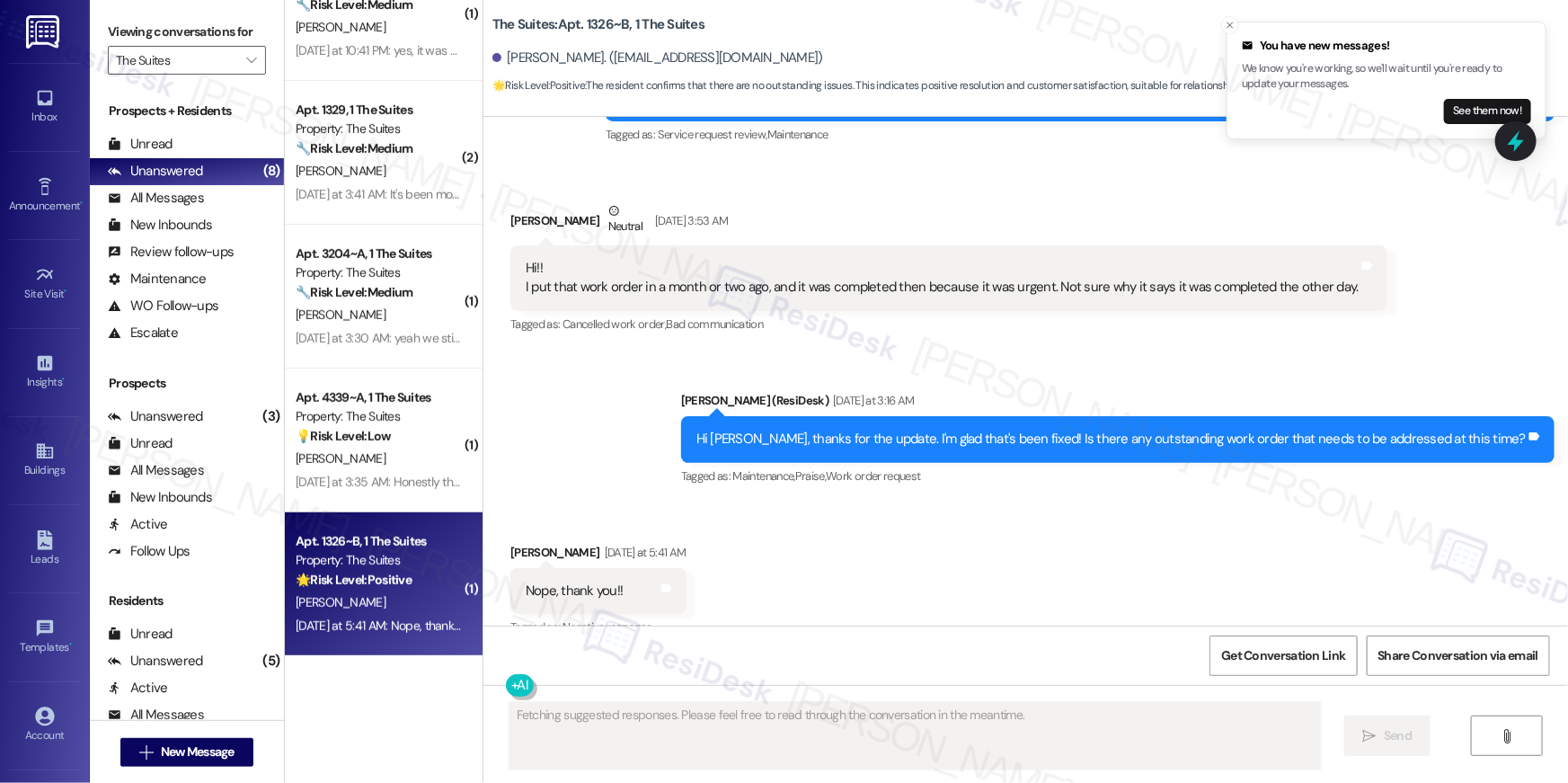
scroll to position [2511, 0]
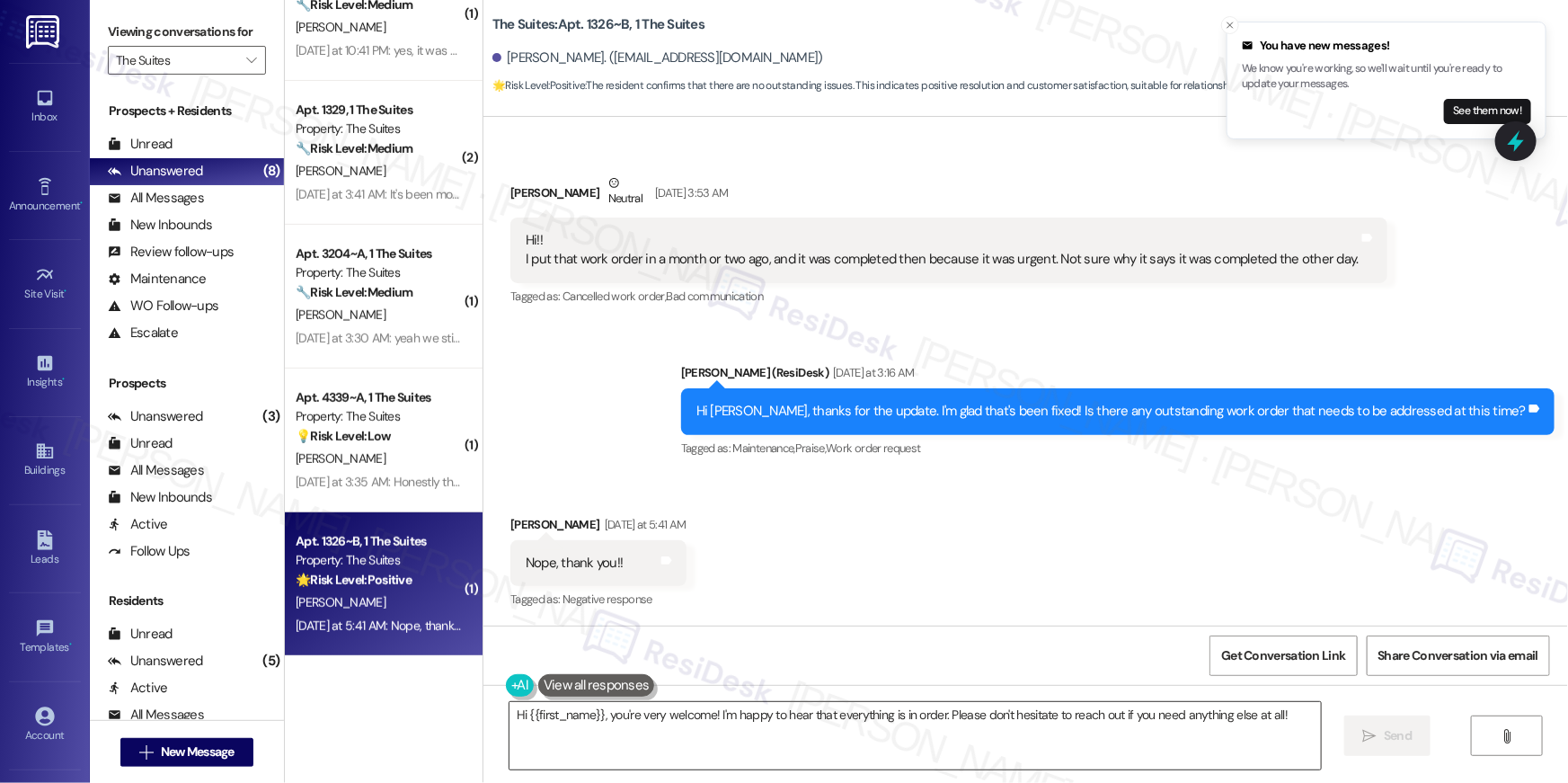
click at [785, 733] on textarea "Hi {{first_name}}, you're very welcome! I'm happy to hear that everything is in…" at bounding box center [916, 736] width 812 height 67
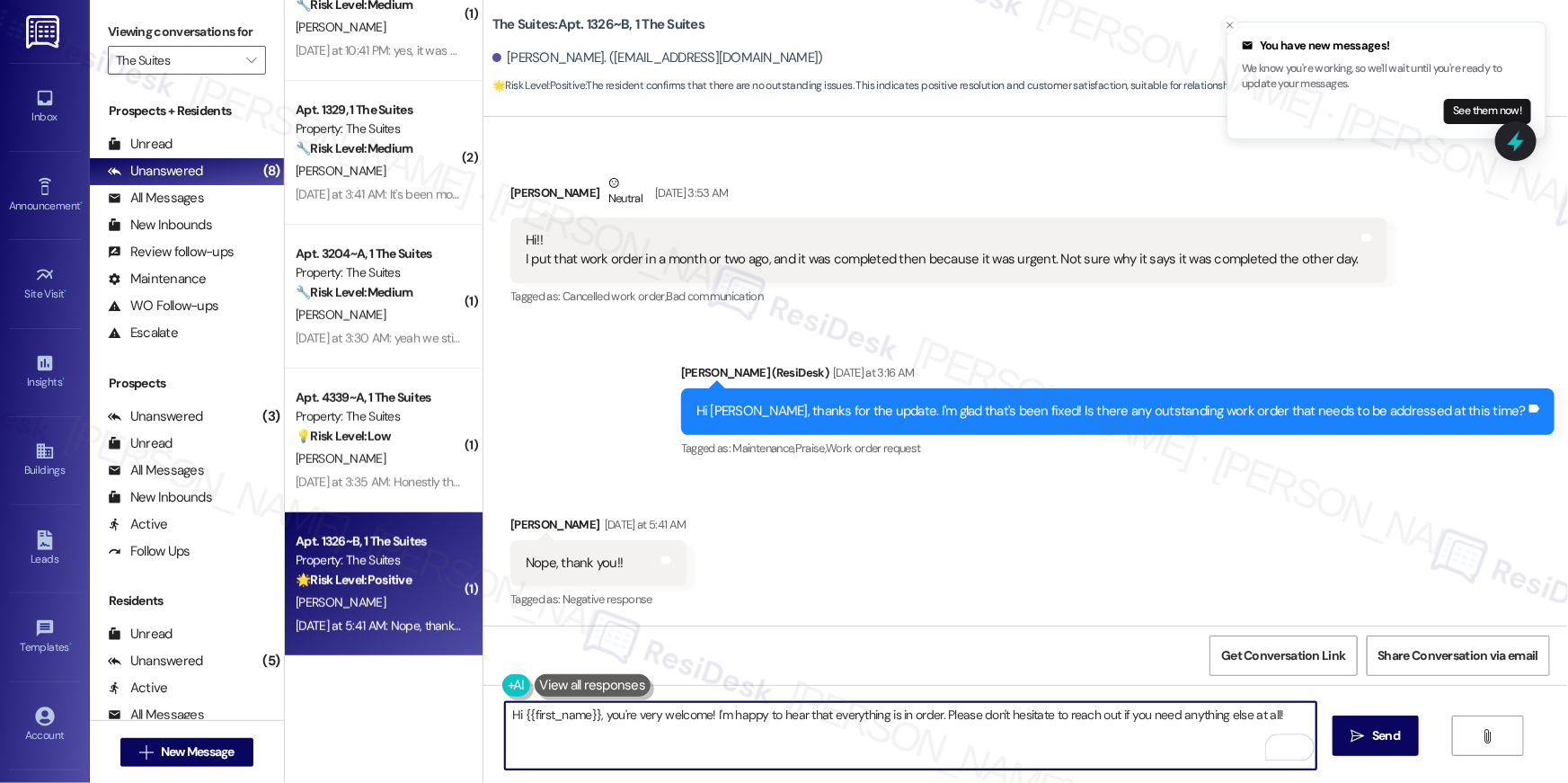
drag, startPoint x: 710, startPoint y: 709, endPoint x: 754, endPoint y: 782, distance: 85.2
click at [754, 782] on div "Hi {{first_name}}, you're very welcome! I'm happy to hear that everything is in…" at bounding box center [1026, 752] width 1085 height 135
type textarea "Hi {{first_name}}, you're very welcome! Wishing you a great rest of your day!"
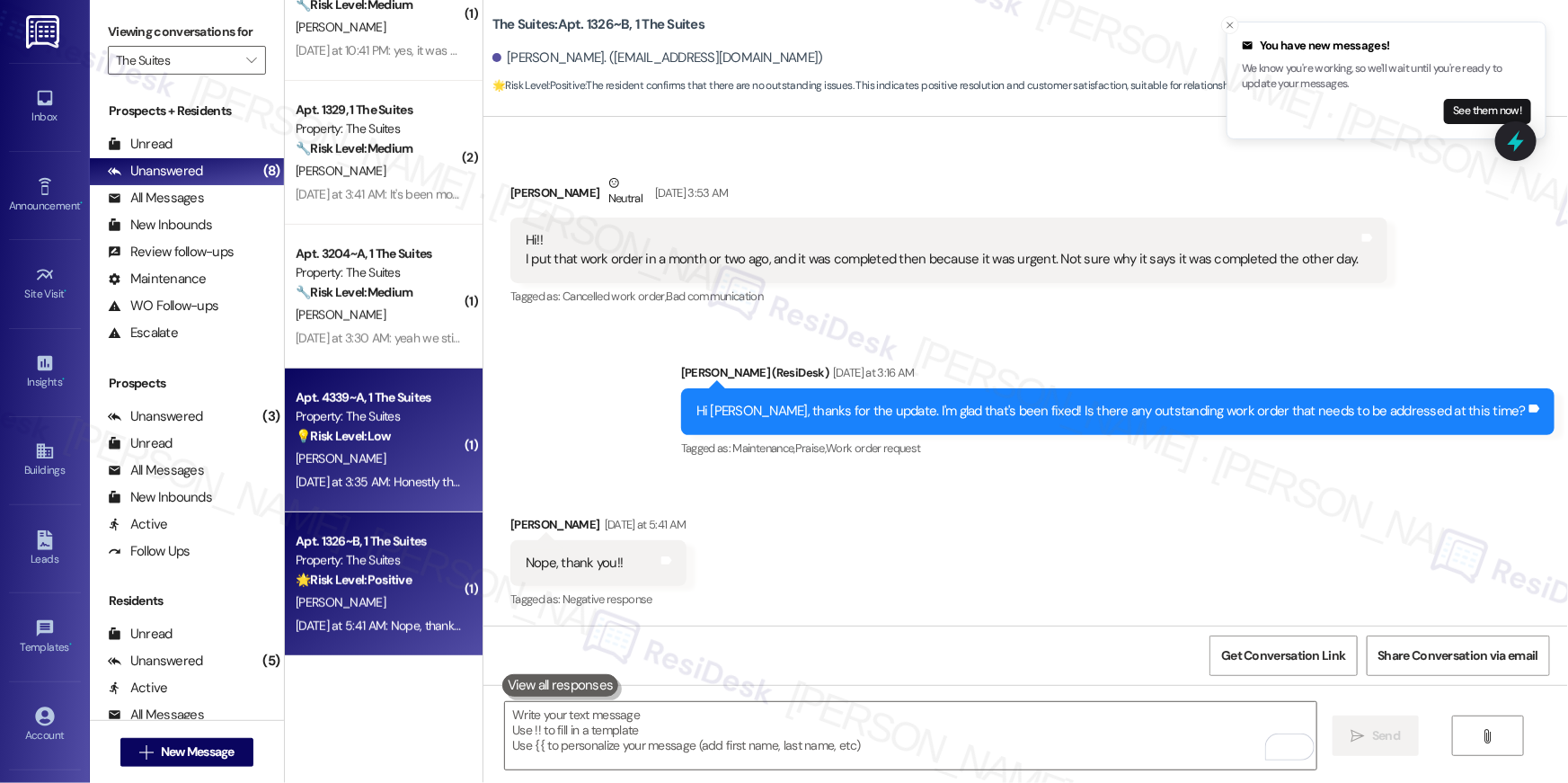
click at [420, 503] on div "Apt. 4339~A, 1 The Suites Property: The Suites 💡 Risk Level: Low The resident i…" at bounding box center [383, 441] width 197 height 144
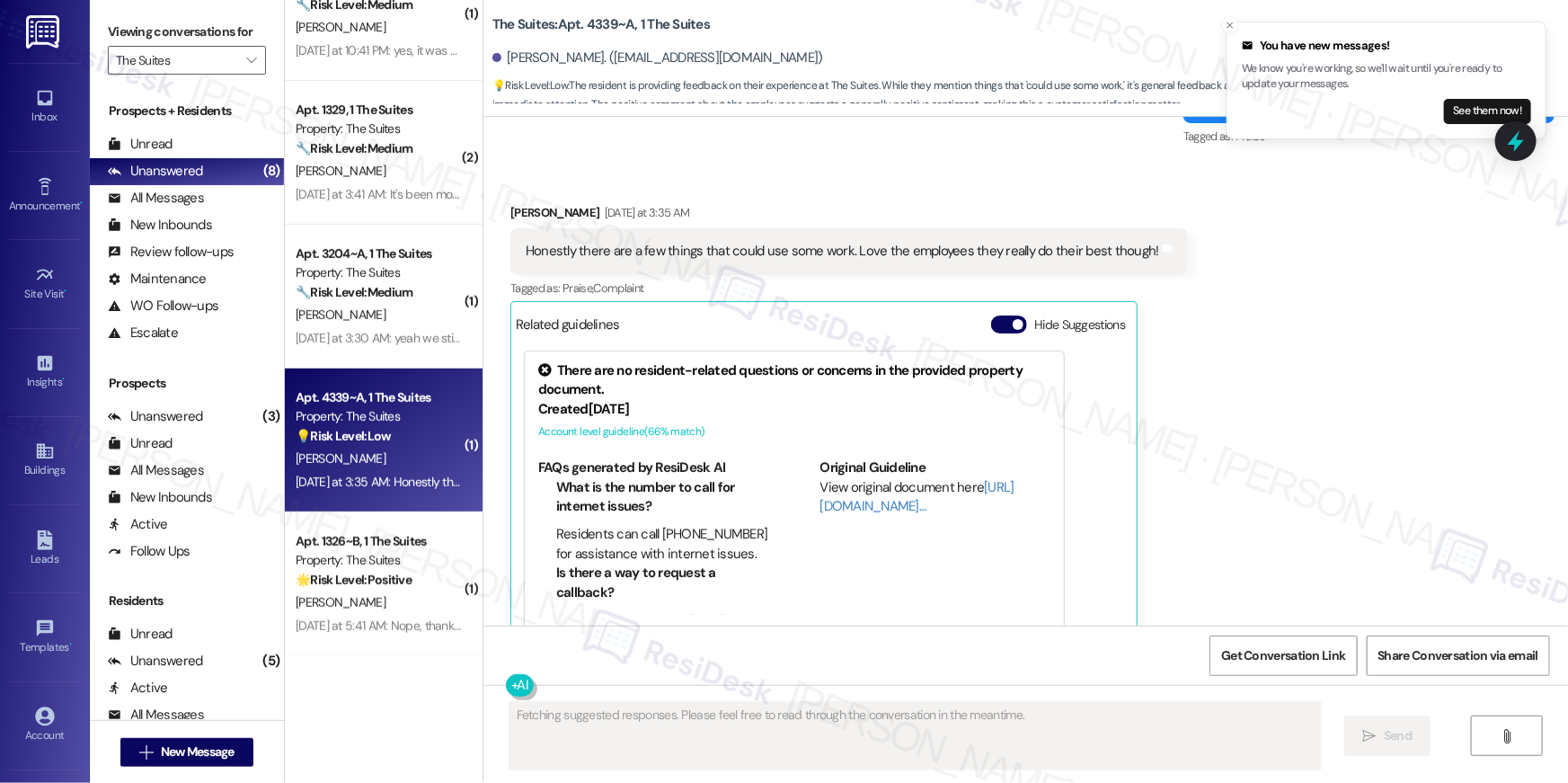
scroll to position [3860, 0]
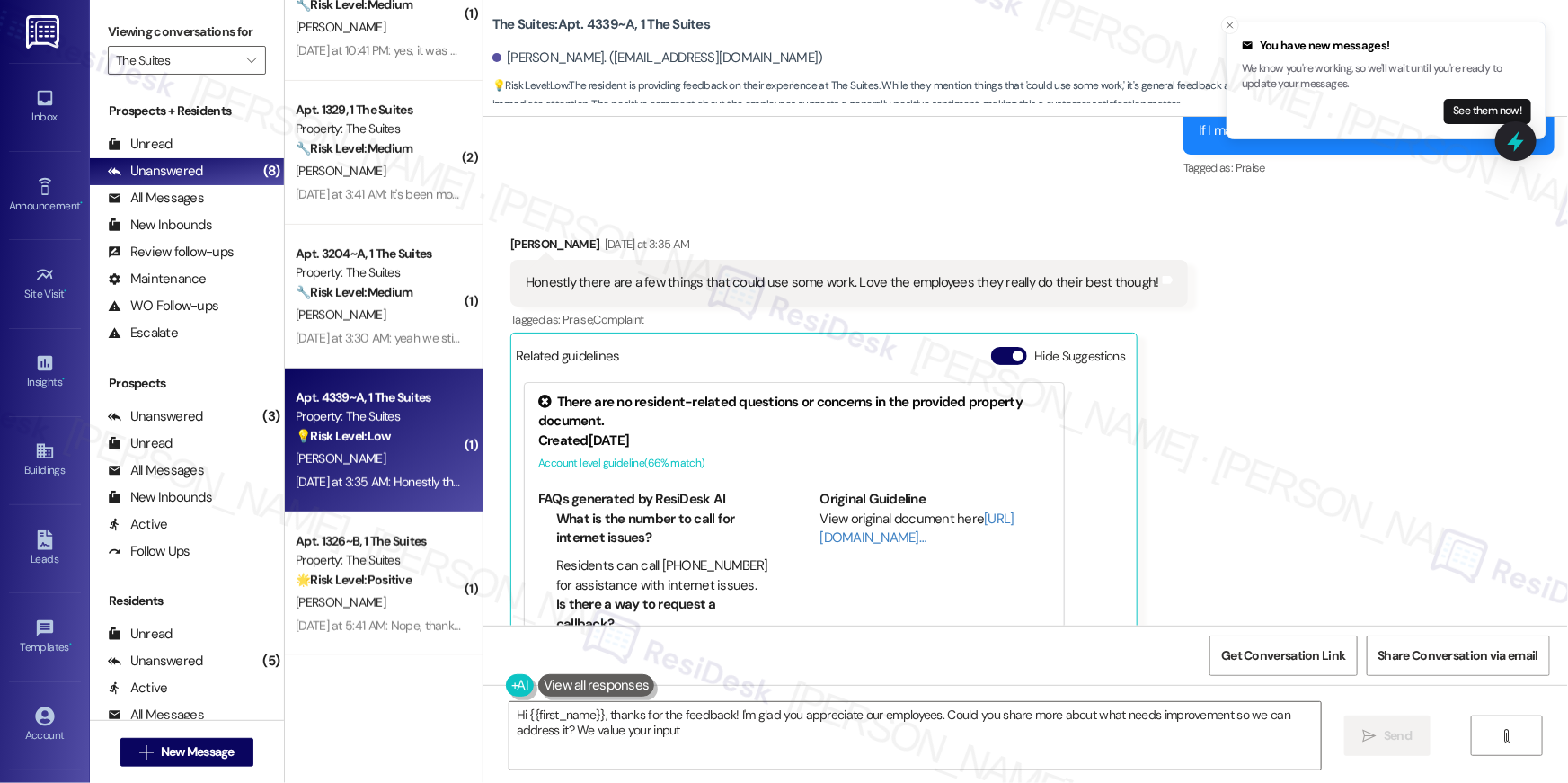
type textarea "Hi {{first_name}}, thanks for the feedback! I'm glad you appreciate our employe…"
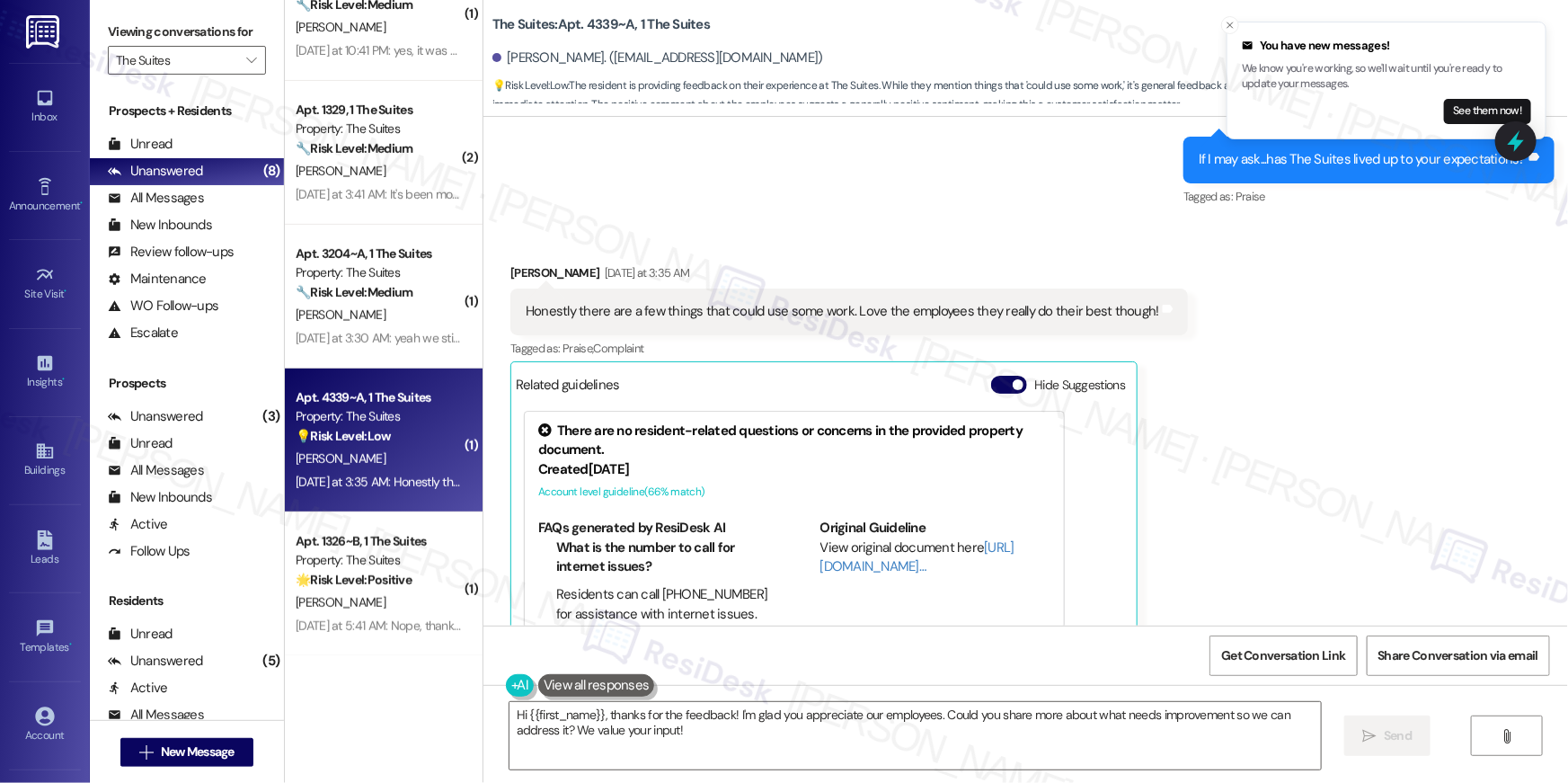
scroll to position [3778, 0]
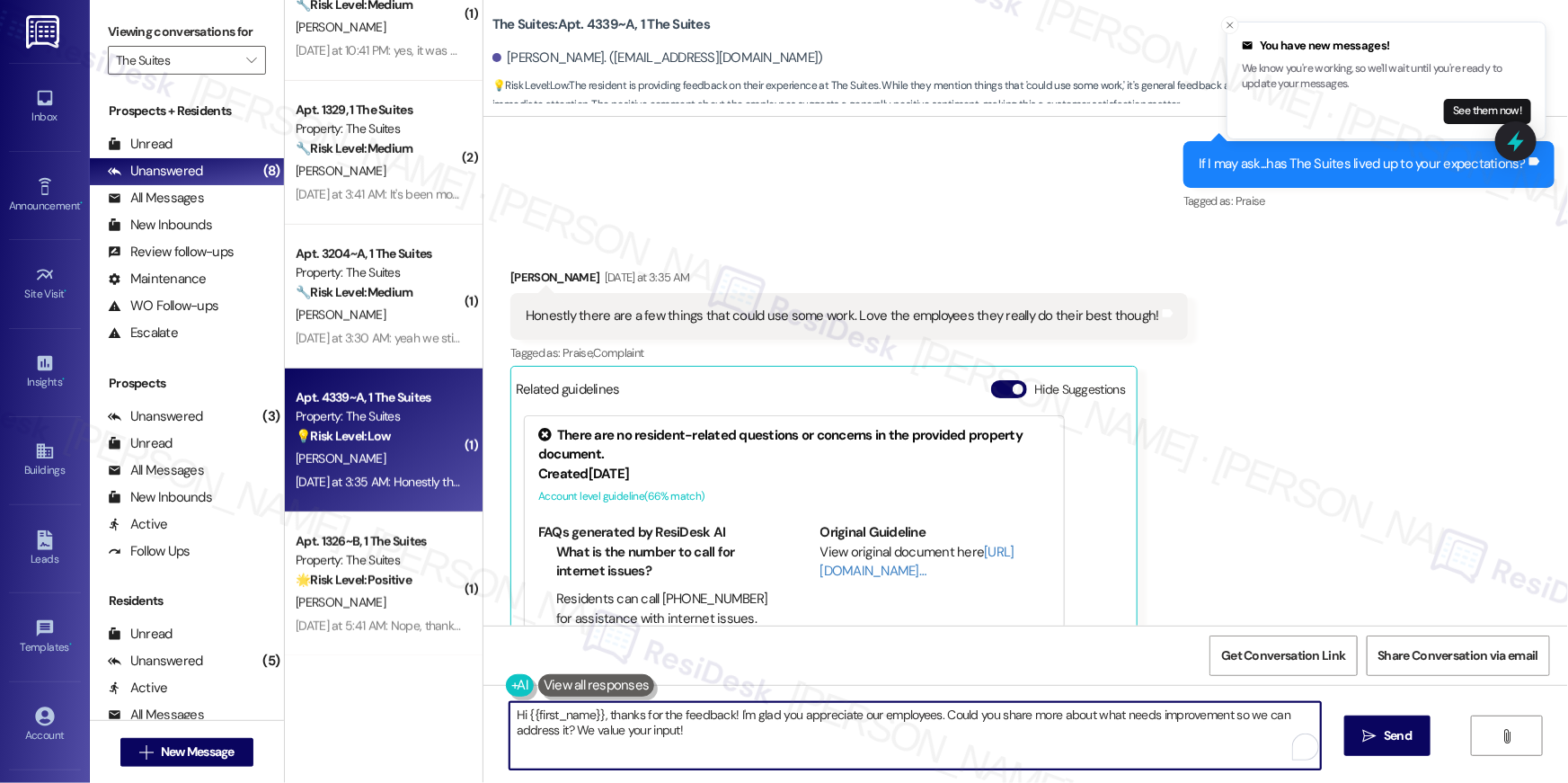
click at [848, 737] on textarea "Hi {{first_name}}, thanks for the feedback! I'm glad you appreciate our employe…" at bounding box center [916, 736] width 812 height 67
click at [1019, 755] on textarea "Hi {{first_name}}, thanks for the feedback! I'm glad you appreciate our employe…" at bounding box center [911, 736] width 812 height 67
click at [1355, 743] on span " Send" at bounding box center [1376, 736] width 56 height 19
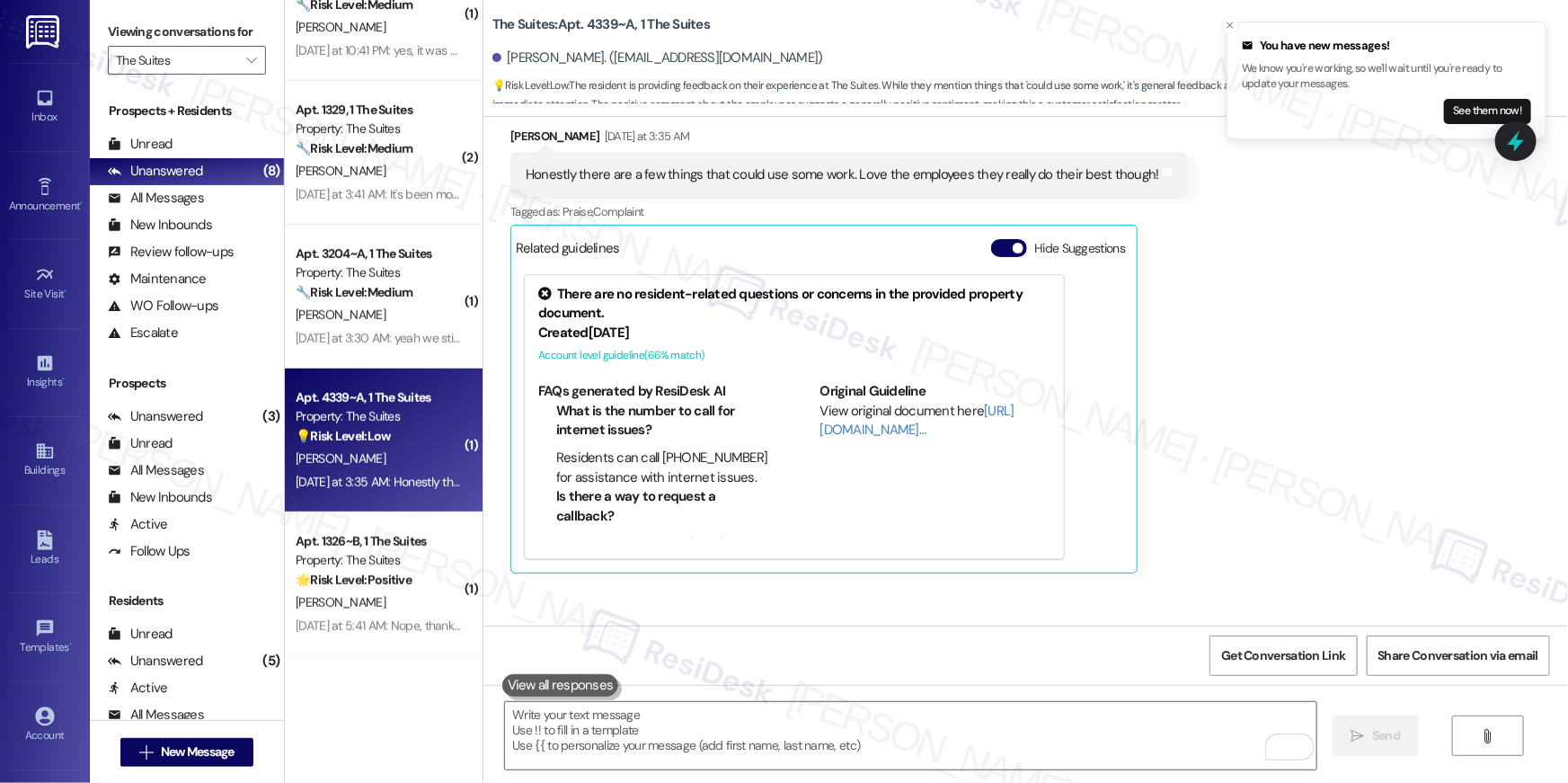
scroll to position [4005, 0]
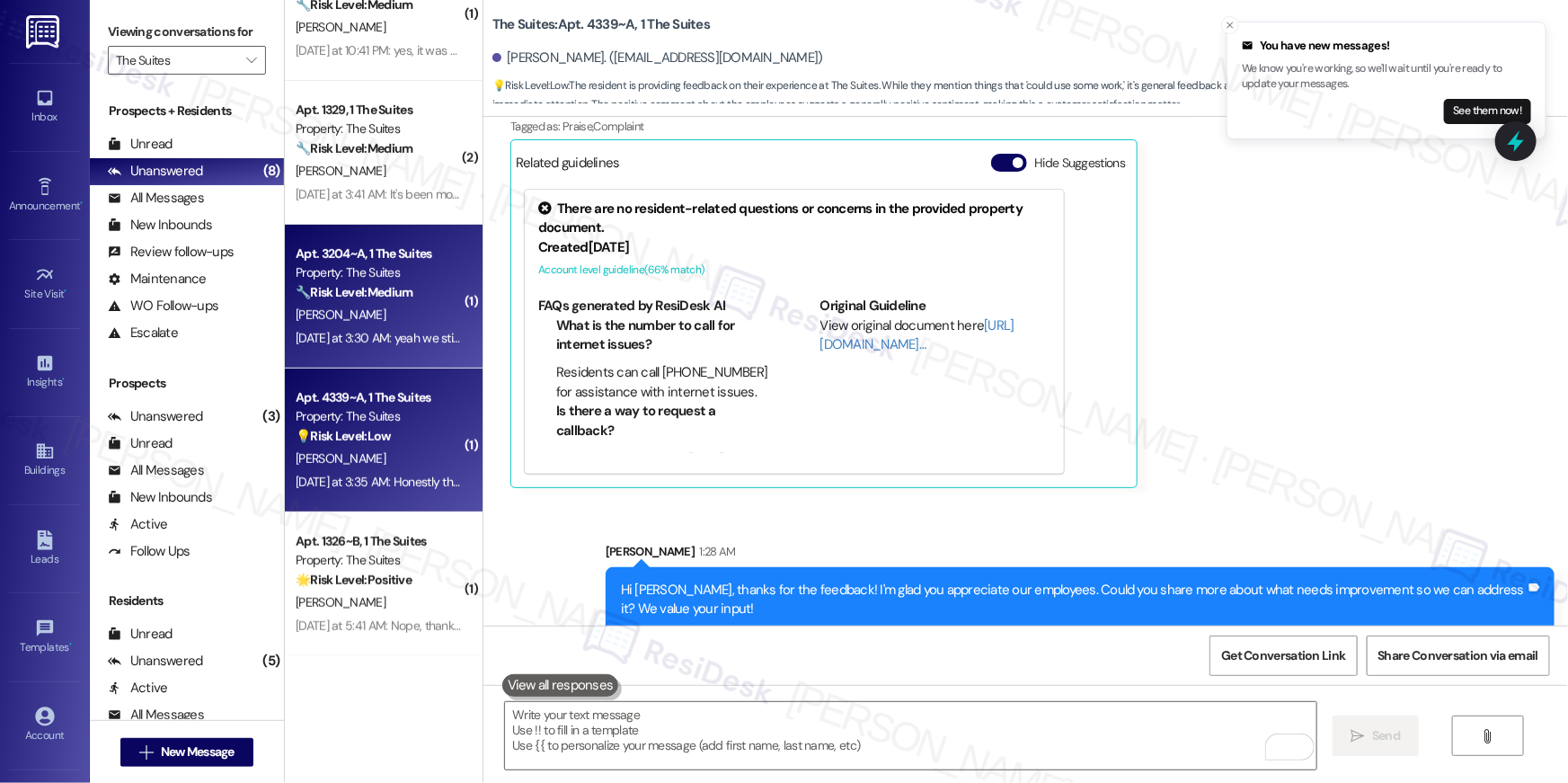
click at [400, 278] on div "Property: The Suites" at bounding box center [379, 272] width 167 height 19
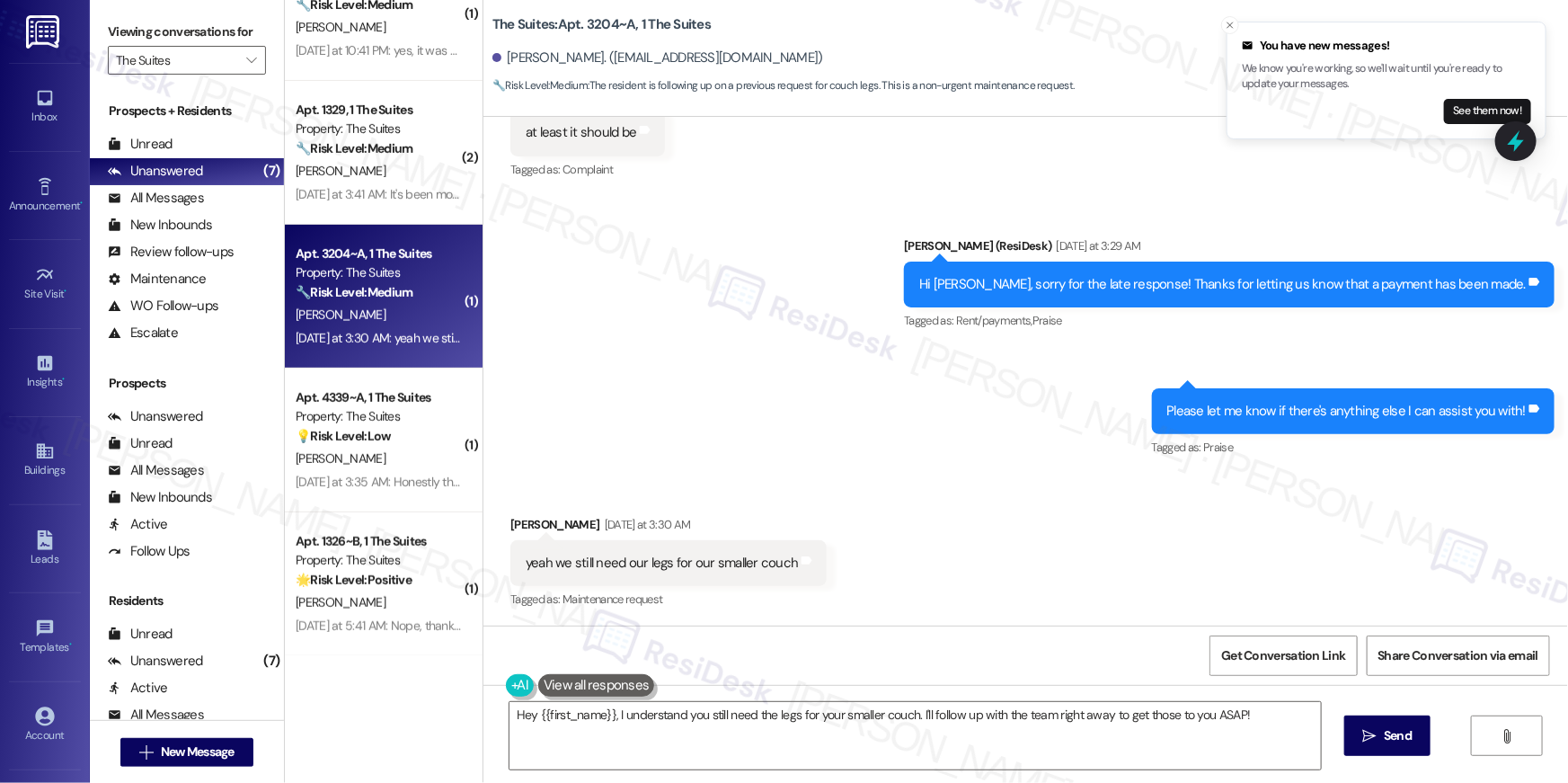
scroll to position [1296, 0]
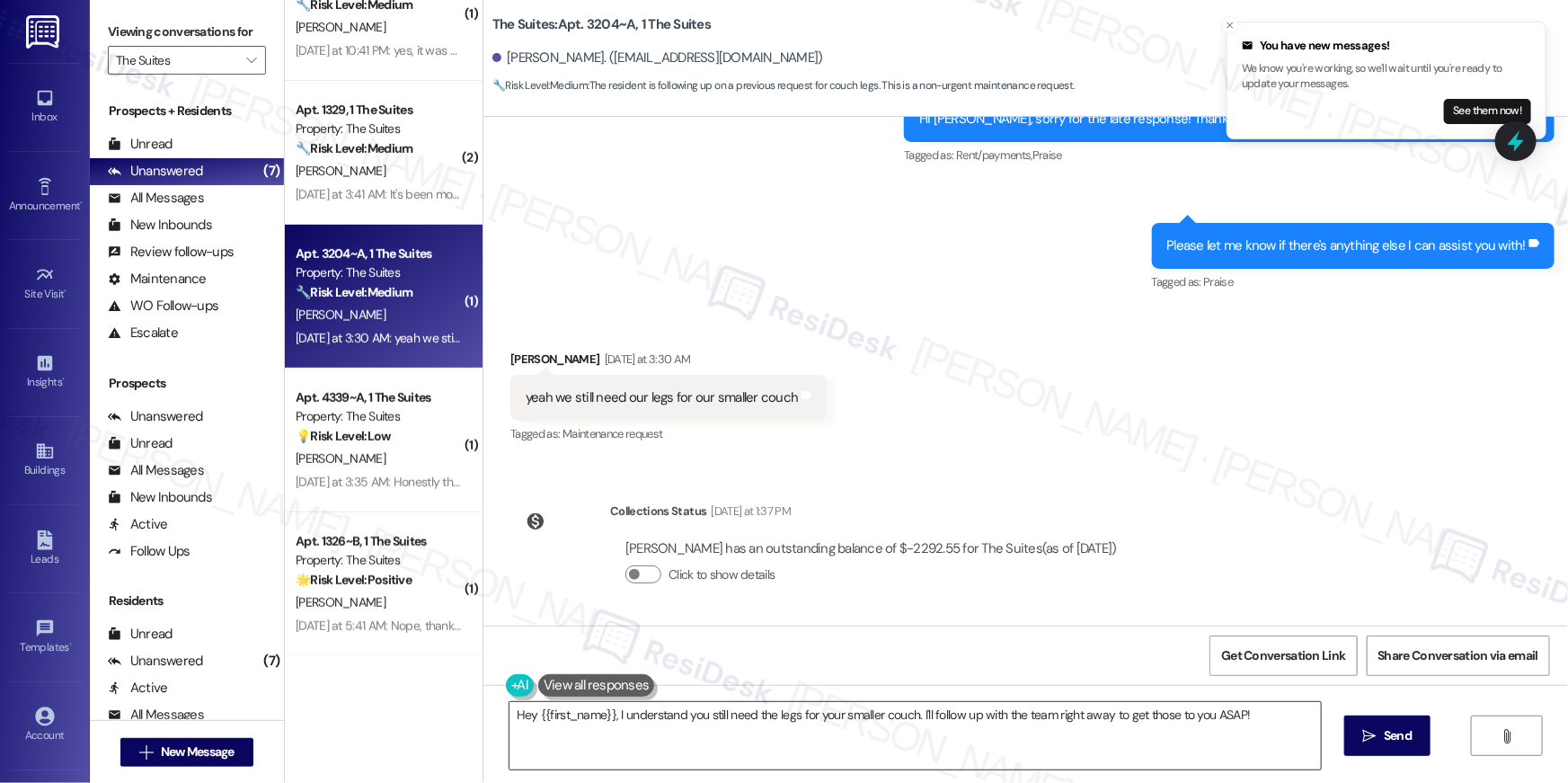
click at [946, 746] on textarea "Hey {{first_name}}, I understand you still need the legs for your smaller couch…" at bounding box center [916, 736] width 812 height 67
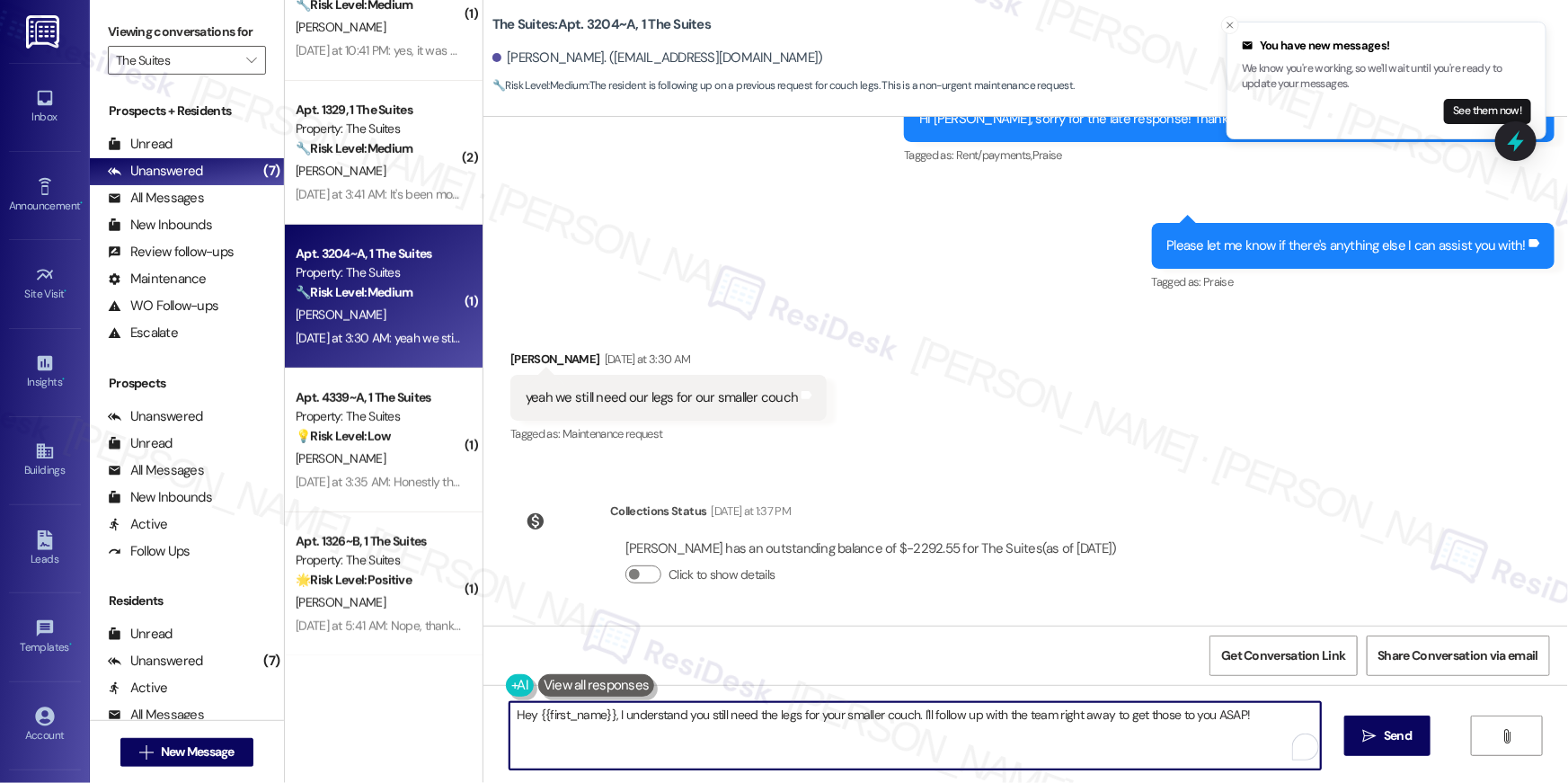
click at [960, 738] on textarea "Hey {{first_name}}, I understand you still need the legs for your smaller couch…" at bounding box center [916, 736] width 812 height 67
click at [1209, 716] on textarea "Hey {{first_name}}, I understand you still need the legs for your smaller couch…" at bounding box center [911, 736] width 812 height 67
drag, startPoint x: 1273, startPoint y: 725, endPoint x: 1040, endPoint y: 713, distance: 233.3
click at [1040, 713] on textarea "Hey {{first_name}}, I understand you still need the legs for your smaller couch…" at bounding box center [911, 736] width 812 height 67
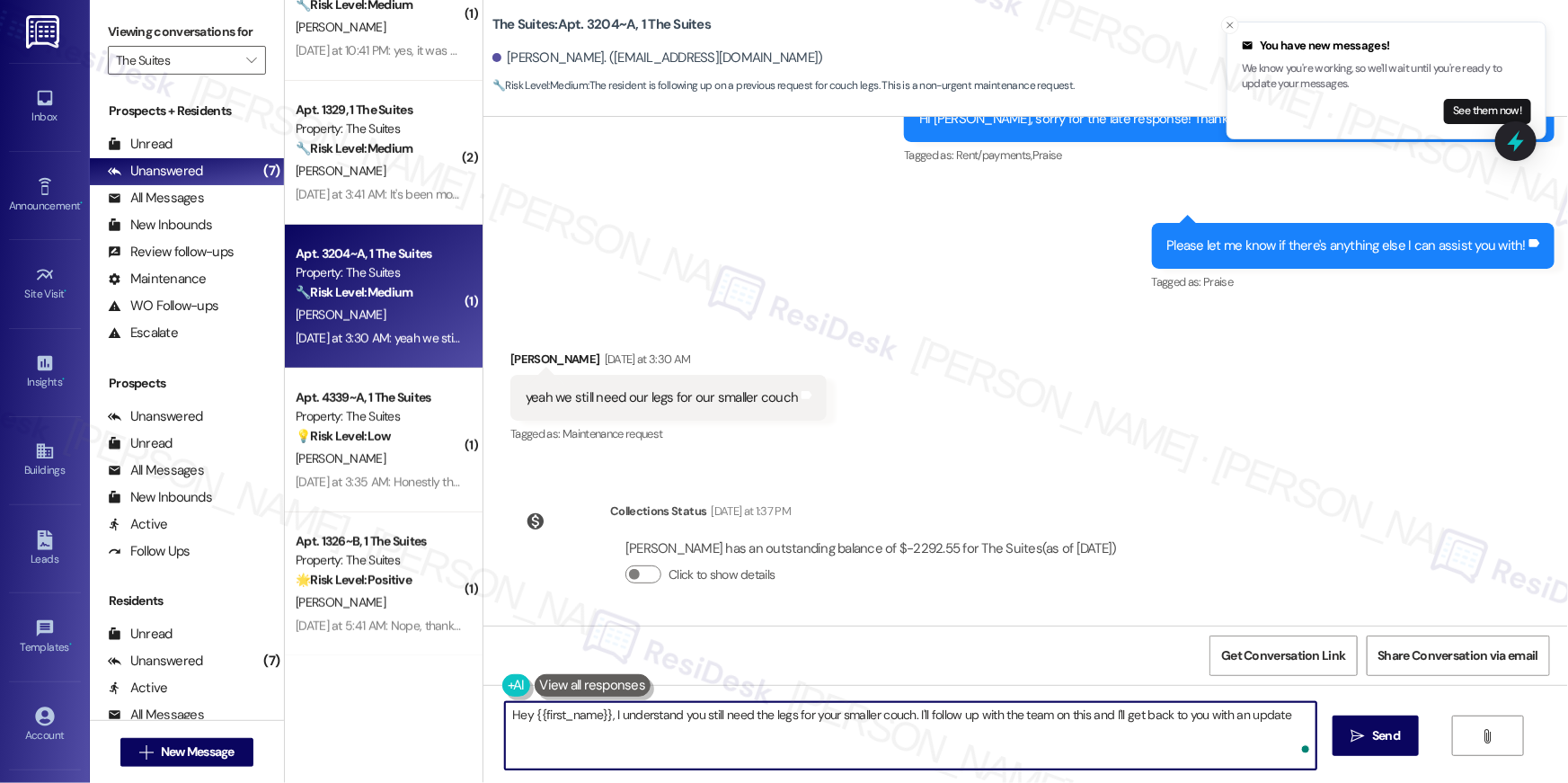
type textarea "Hey {{first_name}}, I understand you still need the legs for your smaller couch…"
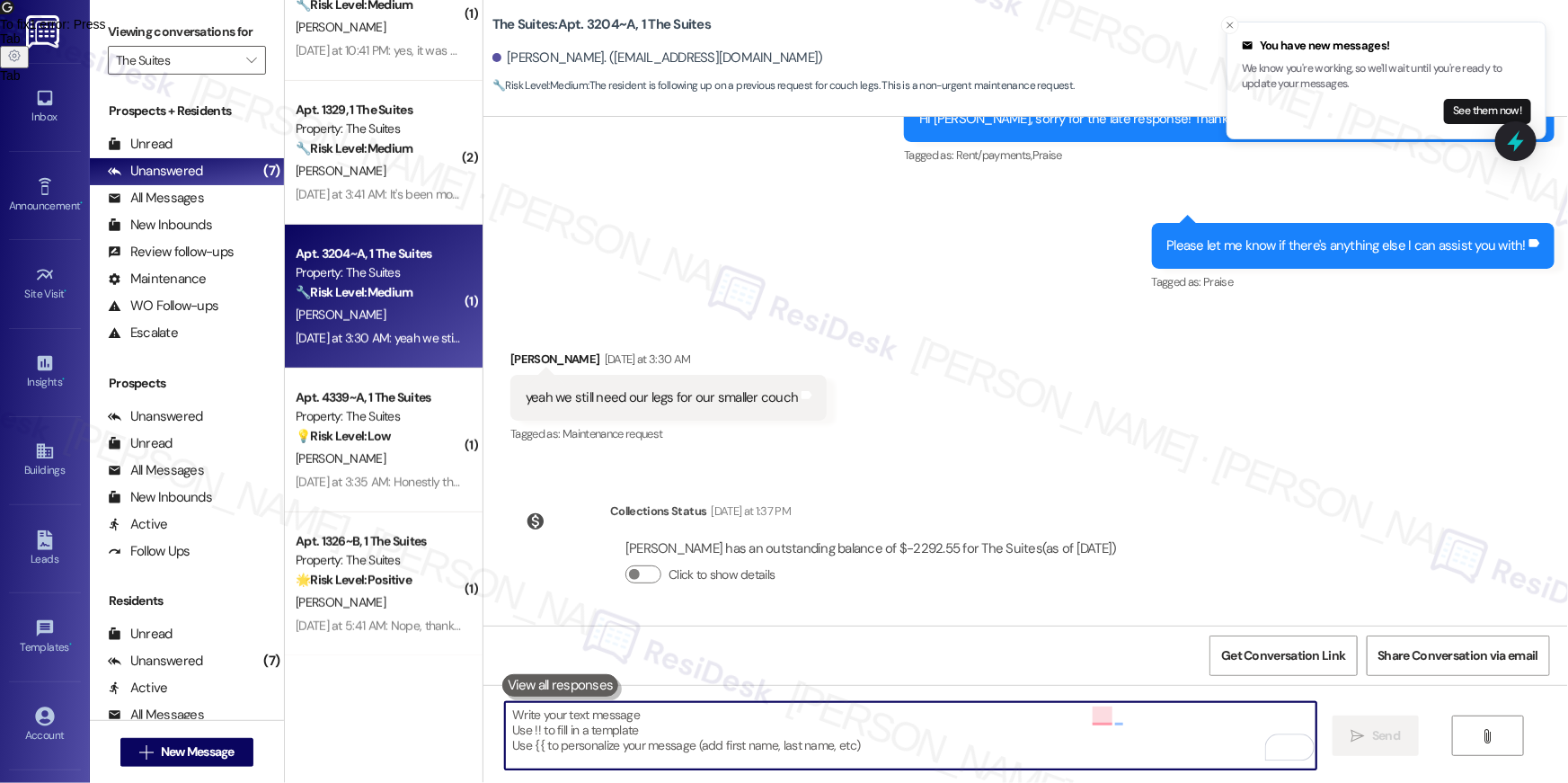
scroll to position [1130, 0]
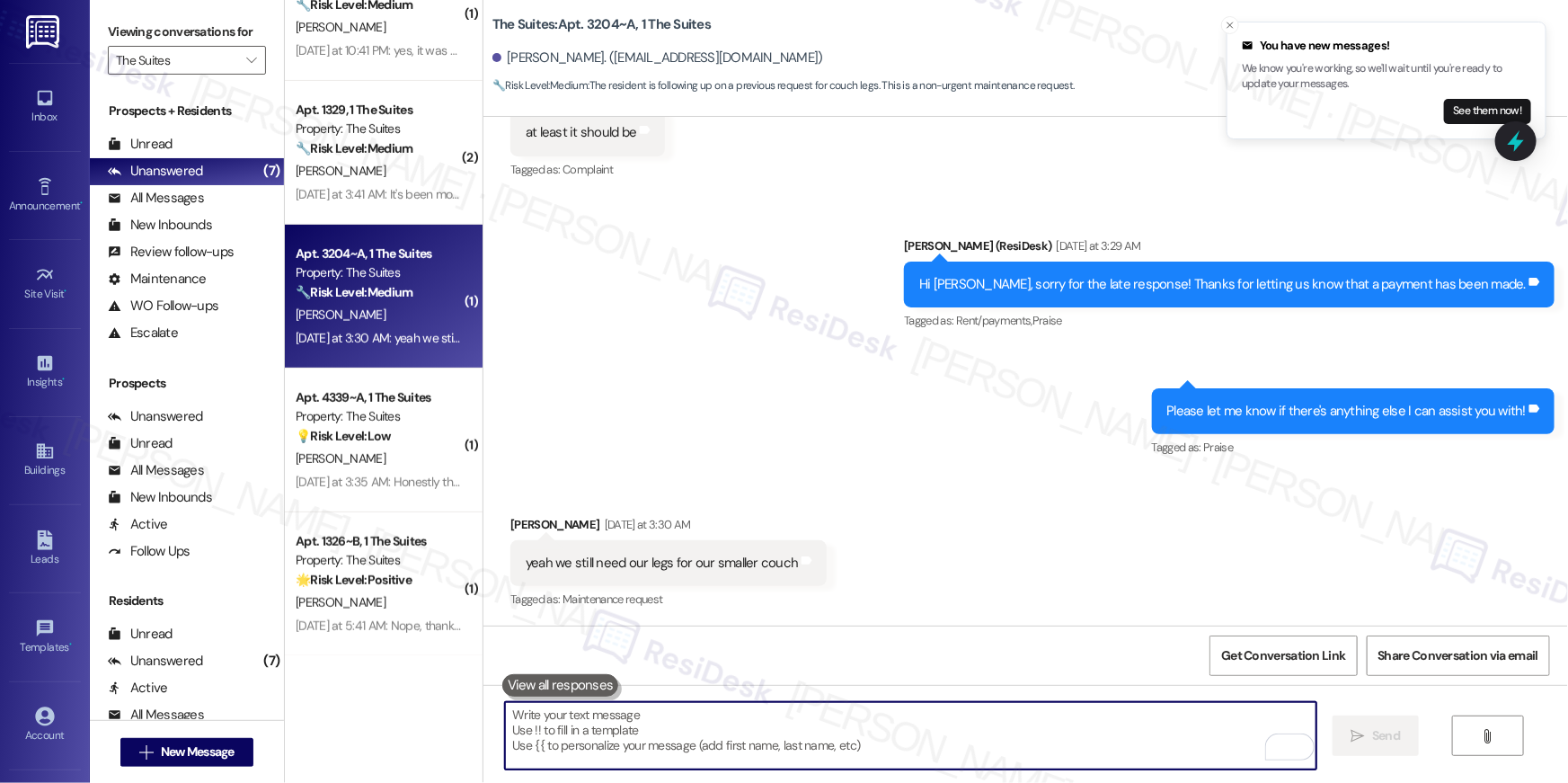
click at [895, 710] on textarea "To enrich screen reader interactions, please activate Accessibility in Grammarl…" at bounding box center [911, 736] width 812 height 67
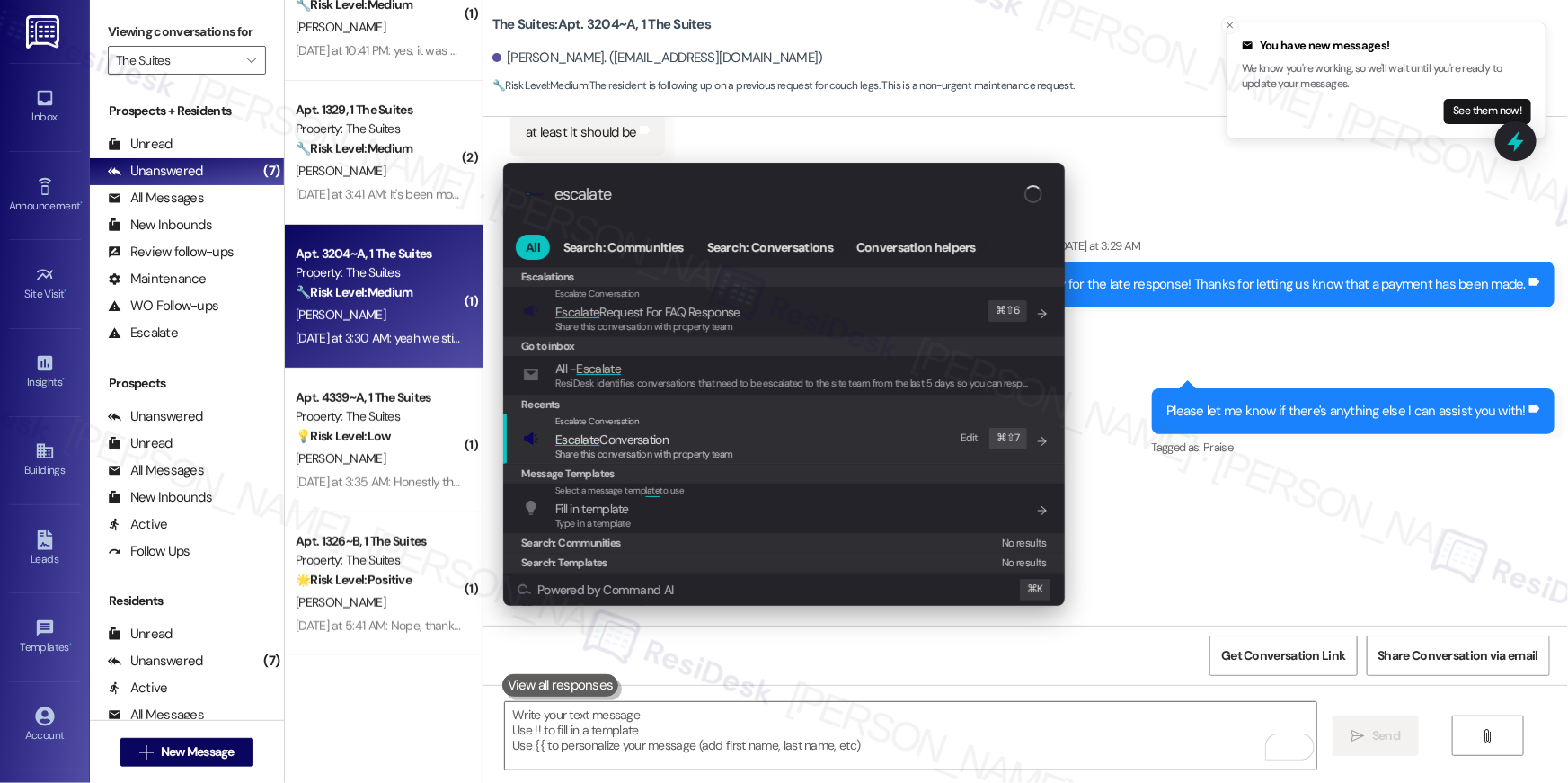
type input "escalate"
click at [704, 449] on span "Share this conversation with property team" at bounding box center [644, 454] width 178 height 13
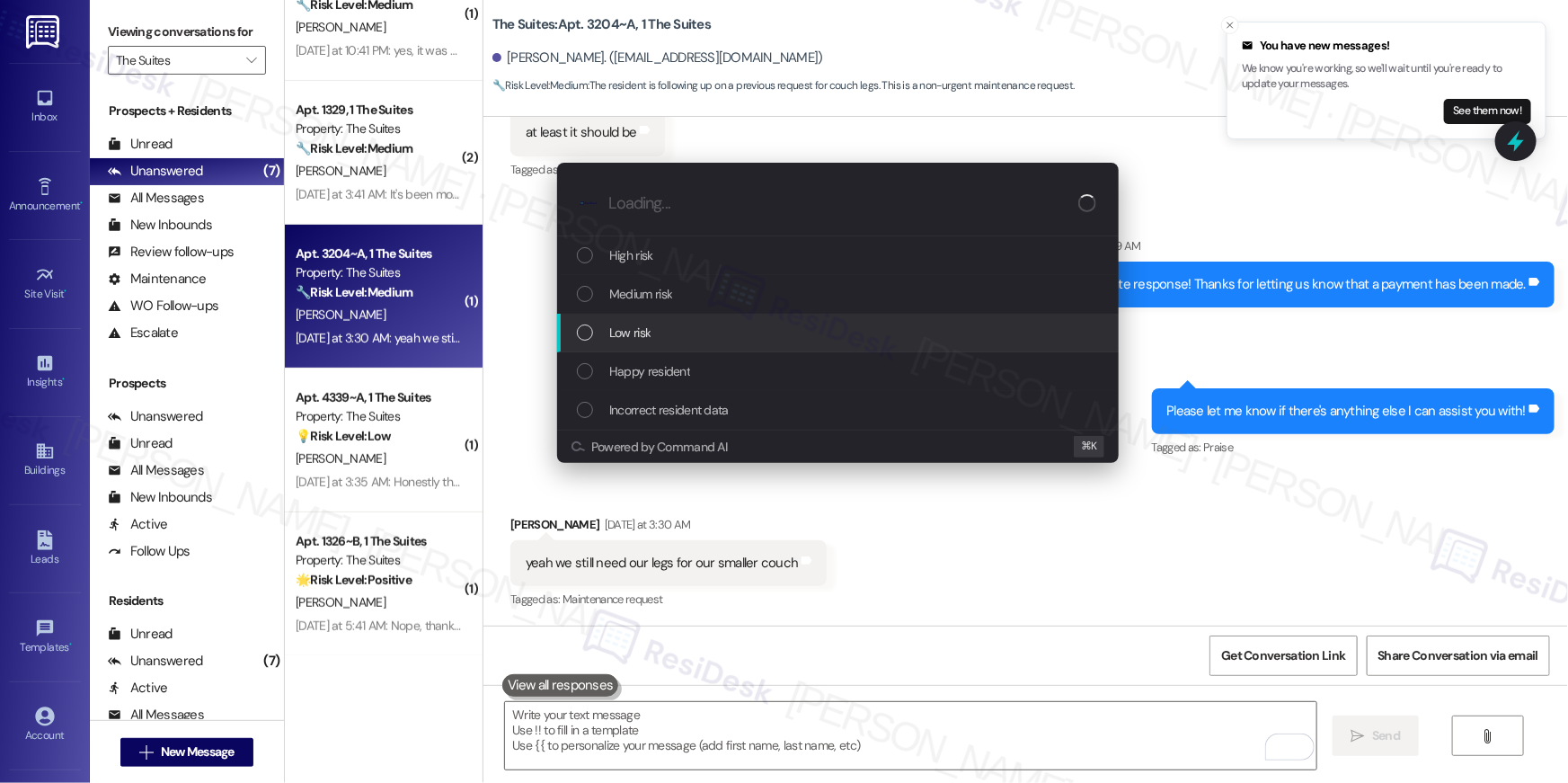
click at [664, 321] on div "Low risk" at bounding box center [837, 333] width 561 height 38
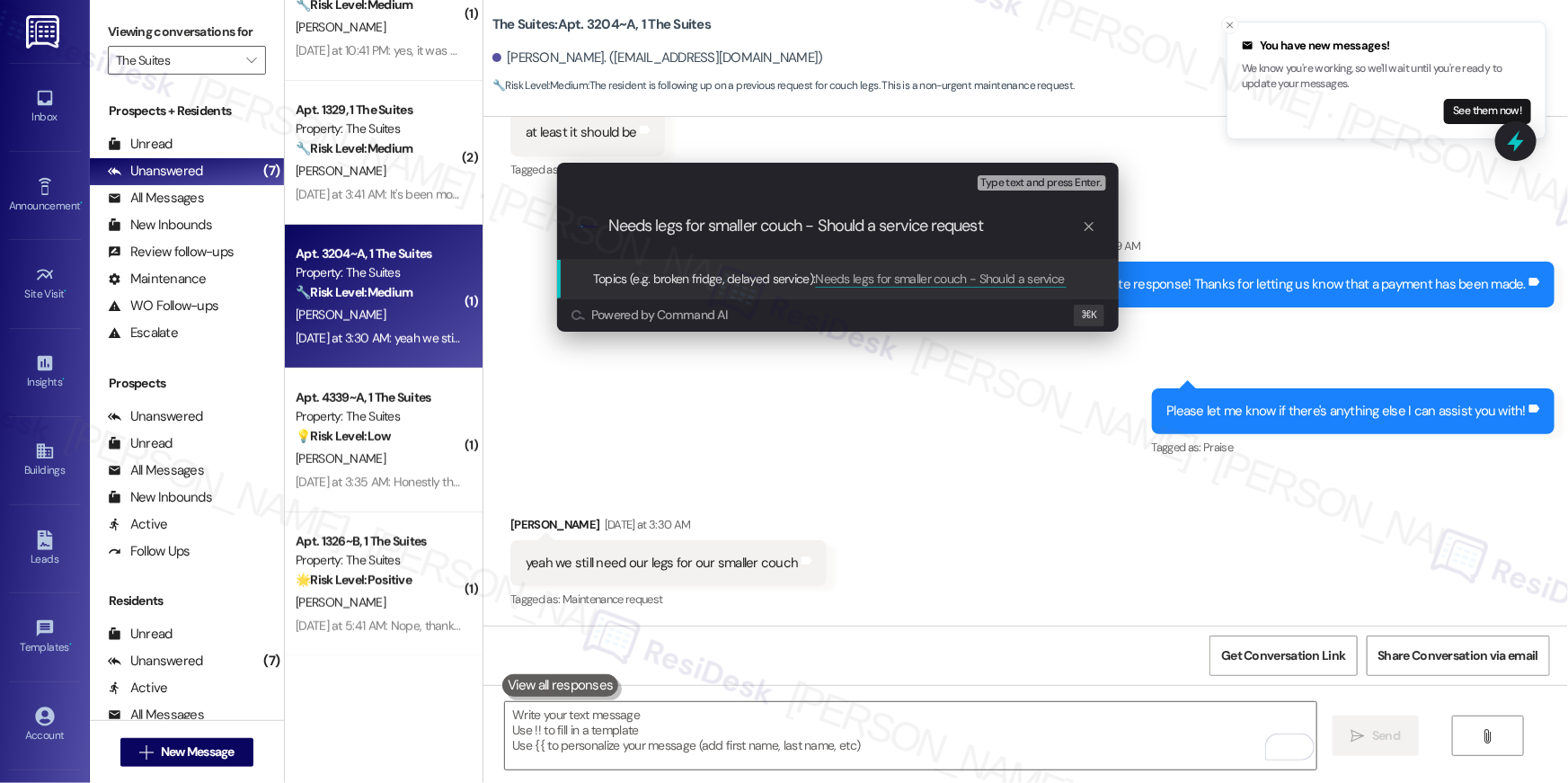
click at [821, 222] on input "Needs legs for smaller couch - Should a service request" at bounding box center [845, 226] width 473 height 19
click at [817, 220] on input "Needs legs for smaller couch - Is a service request need" at bounding box center [845, 226] width 473 height 19
type input "Needs legs for smaller couch - do we need to submit a service request?"
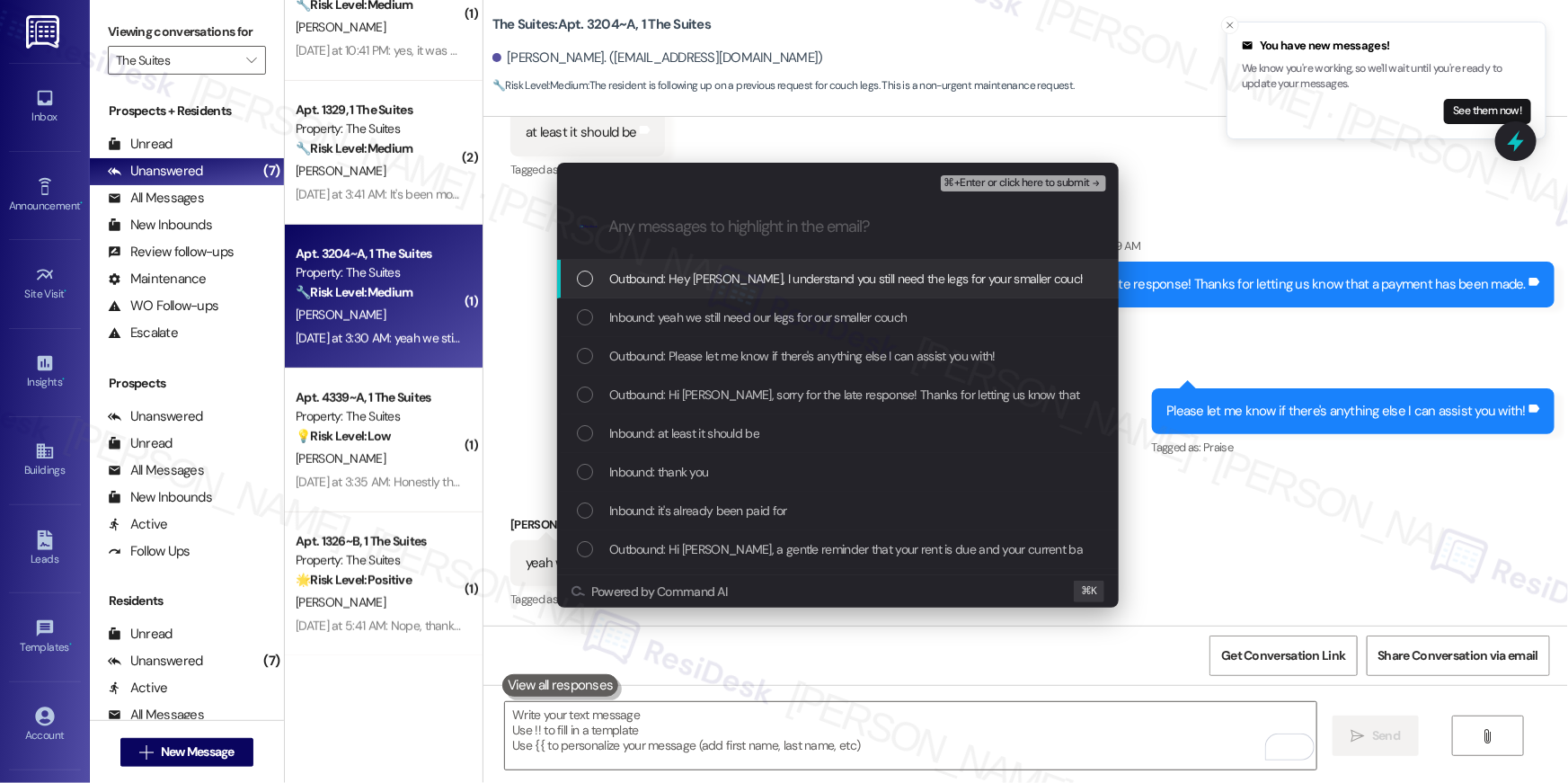
scroll to position [0, 0]
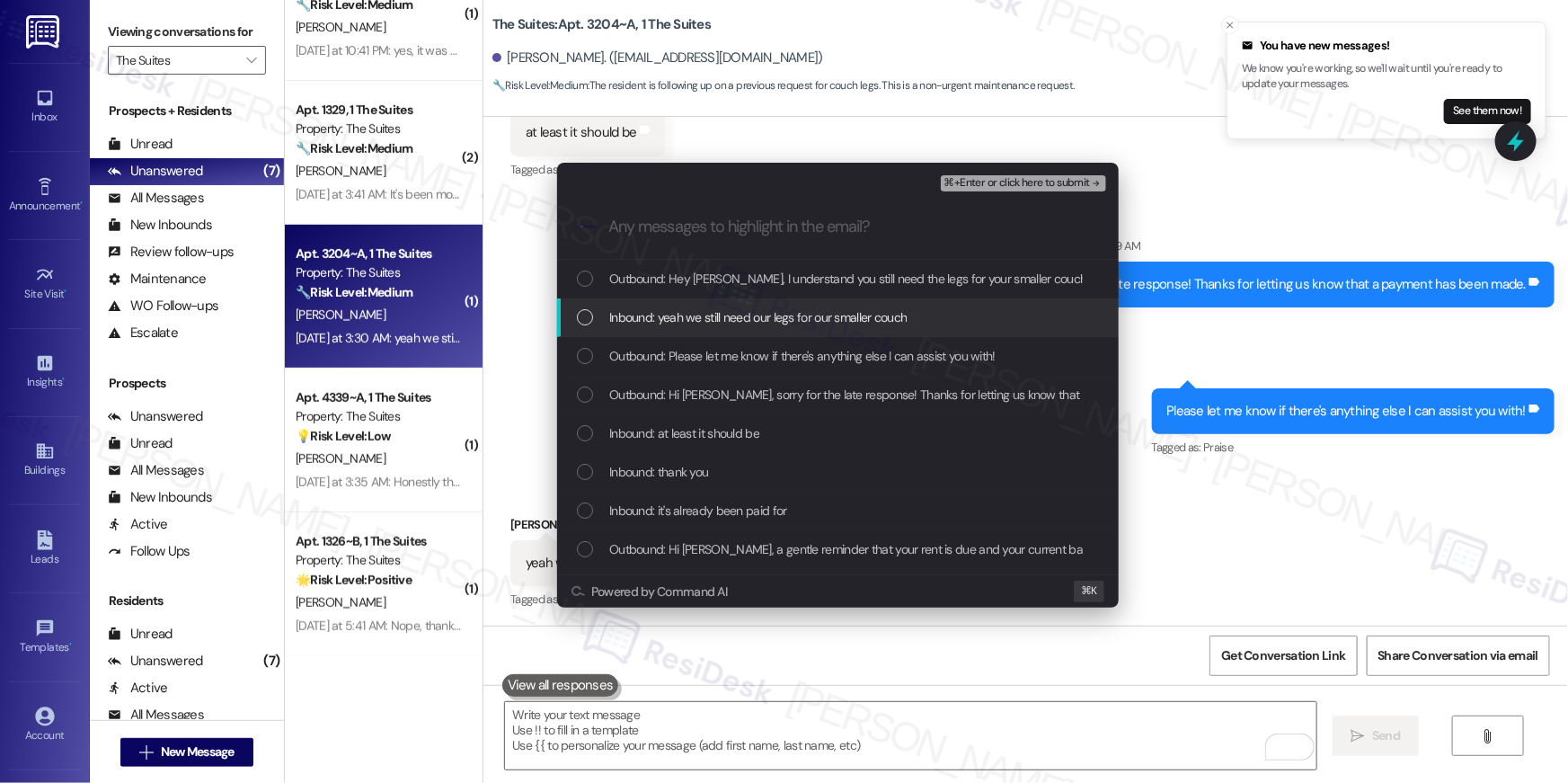
drag, startPoint x: 787, startPoint y: 320, endPoint x: 784, endPoint y: 352, distance: 32.1
click at [787, 320] on span "Inbound: yeah we still need our legs for our smaller couch" at bounding box center [757, 318] width 298 height 20
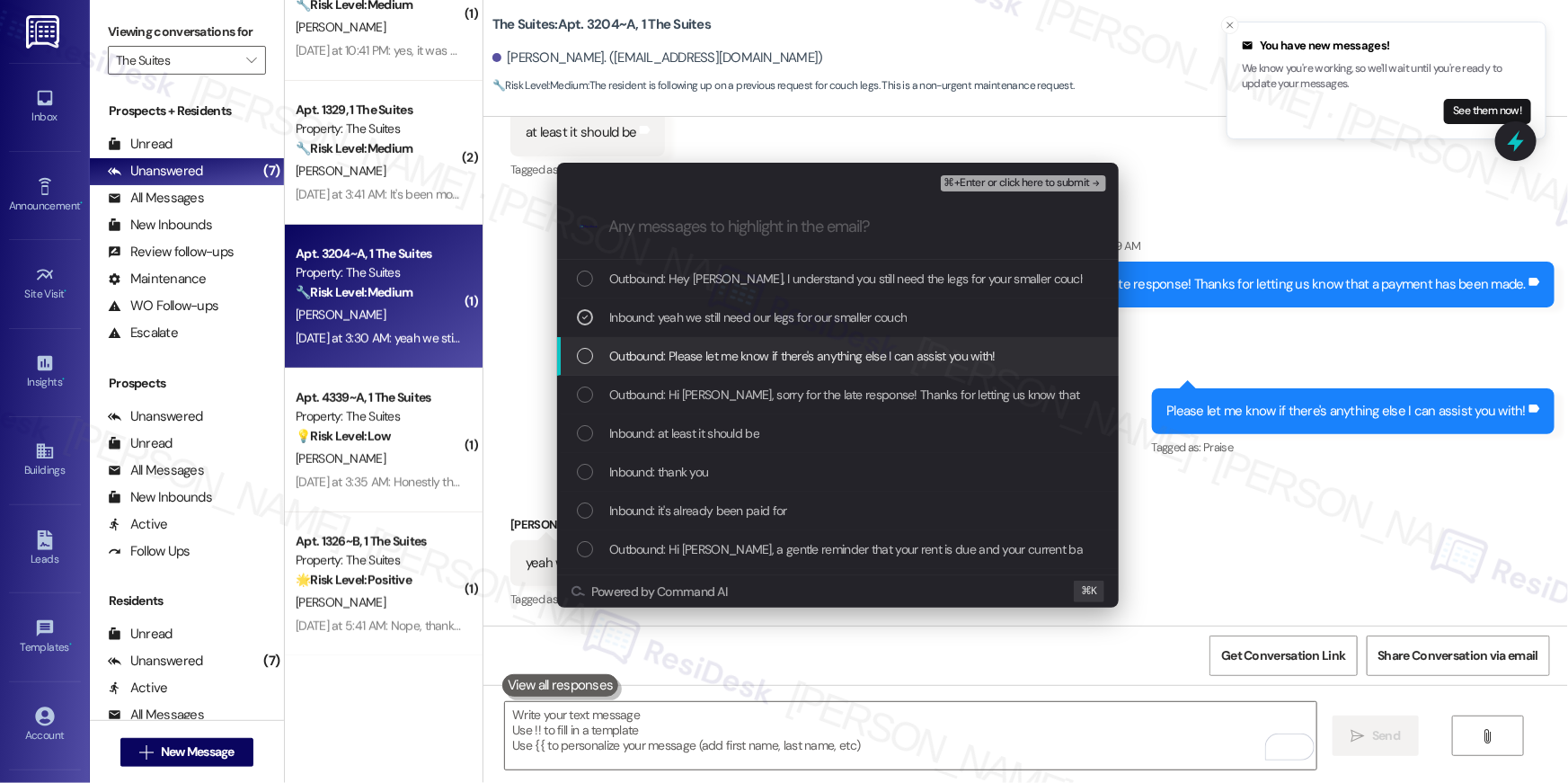
click at [784, 352] on span "Outbound: Please let me know if there's anything else I can assist you with!" at bounding box center [802, 356] width 387 height 20
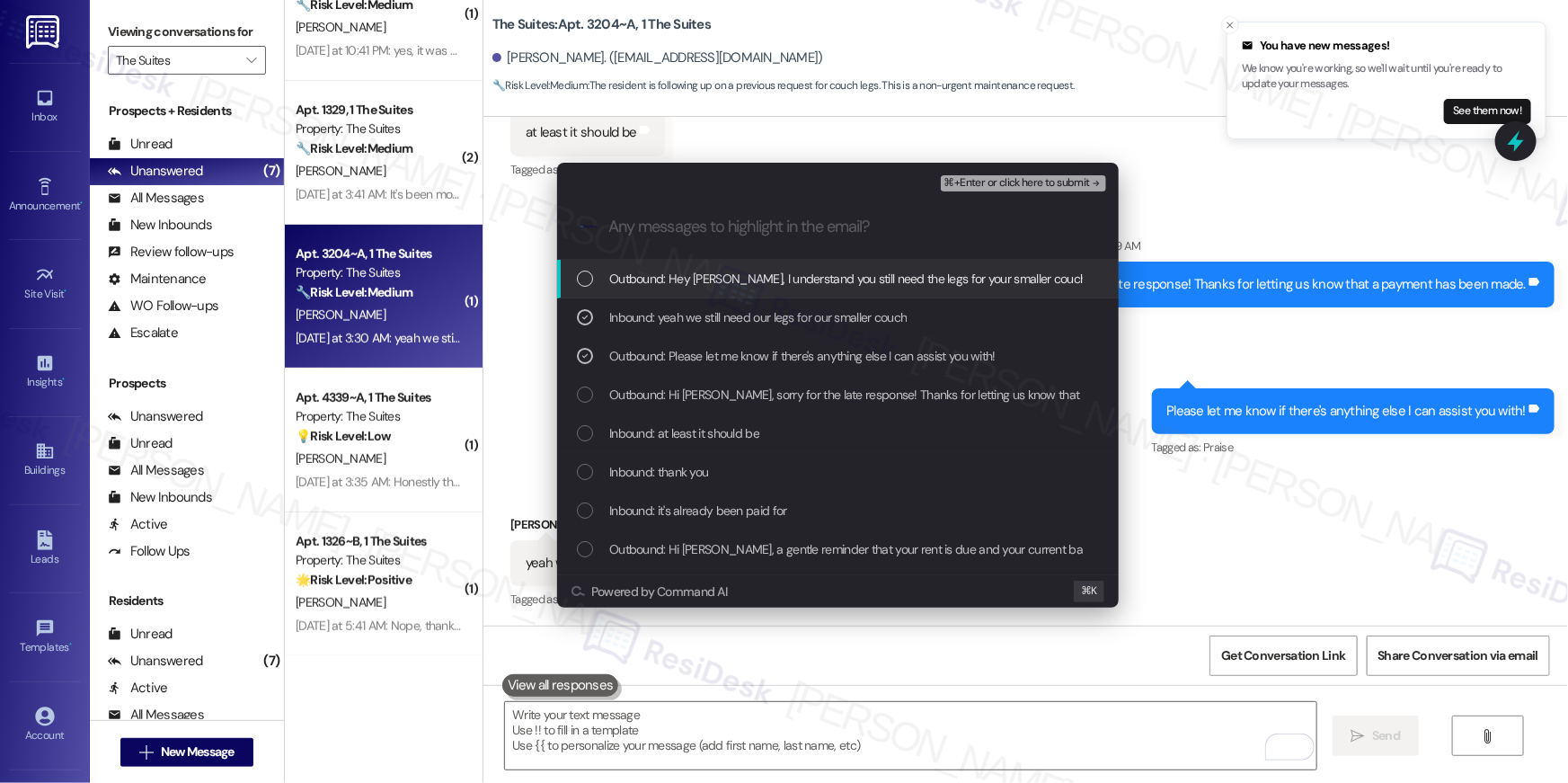
click at [1012, 187] on span "⌘+Enter or click here to submit" at bounding box center [1017, 184] width 146 height 13
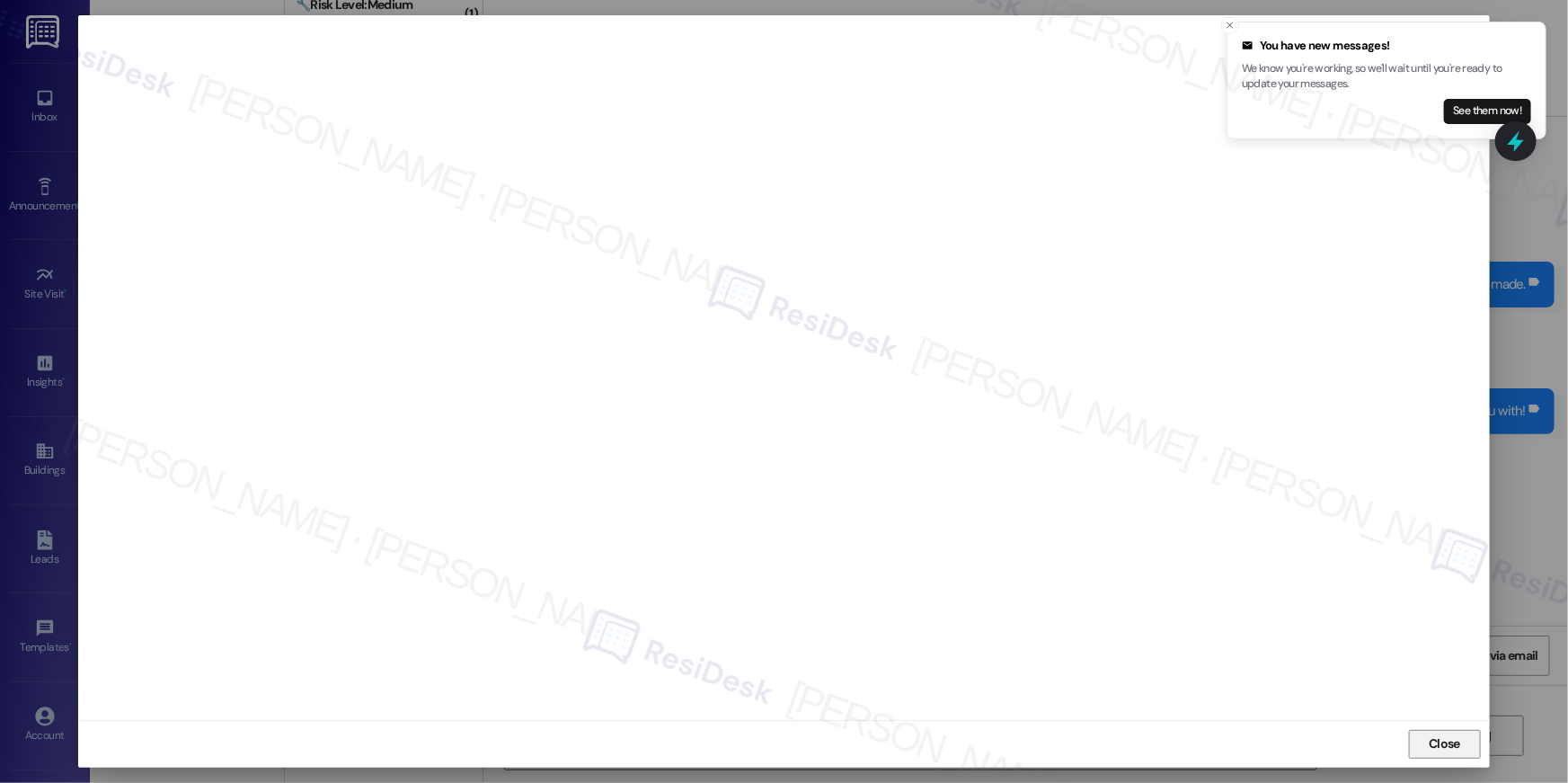
click at [1420, 747] on button "Close" at bounding box center [1444, 745] width 72 height 29
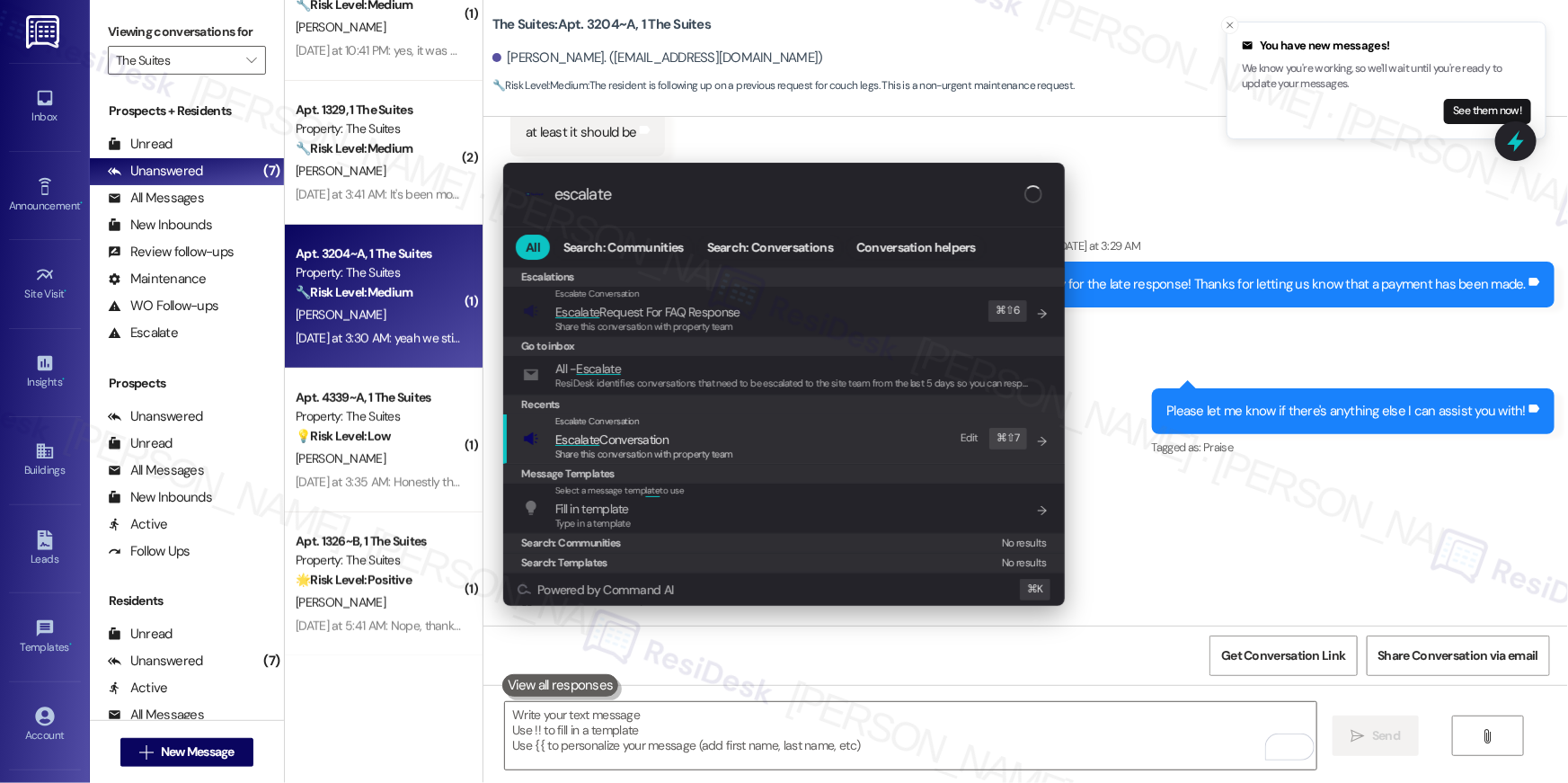
type input "escalate"
click at [796, 435] on div "Escalate Conversation Escalate Conversation Share this conversation with proper…" at bounding box center [786, 438] width 526 height 48
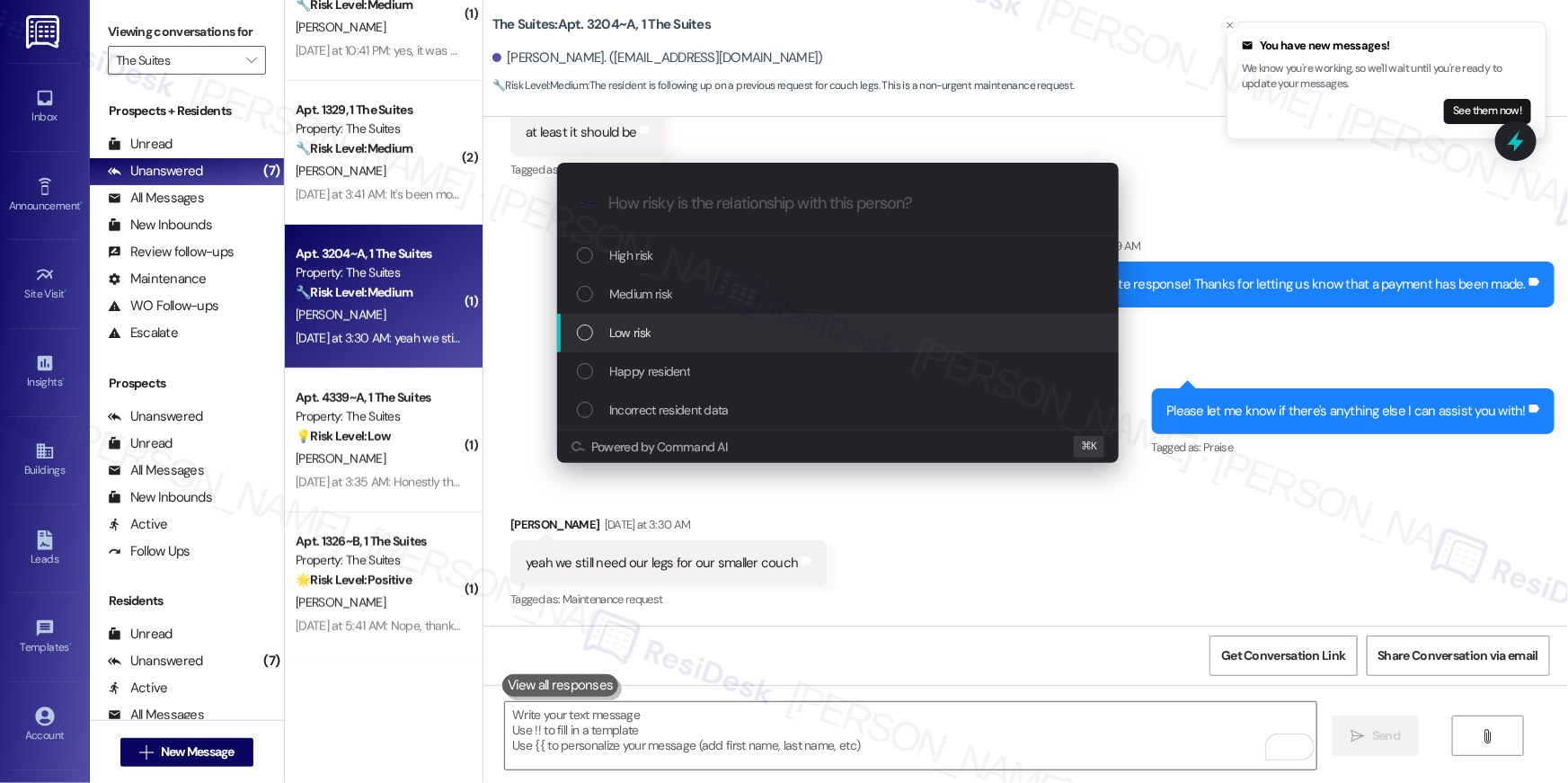
click at [663, 330] on div "Low risk" at bounding box center [840, 332] width 526 height 20
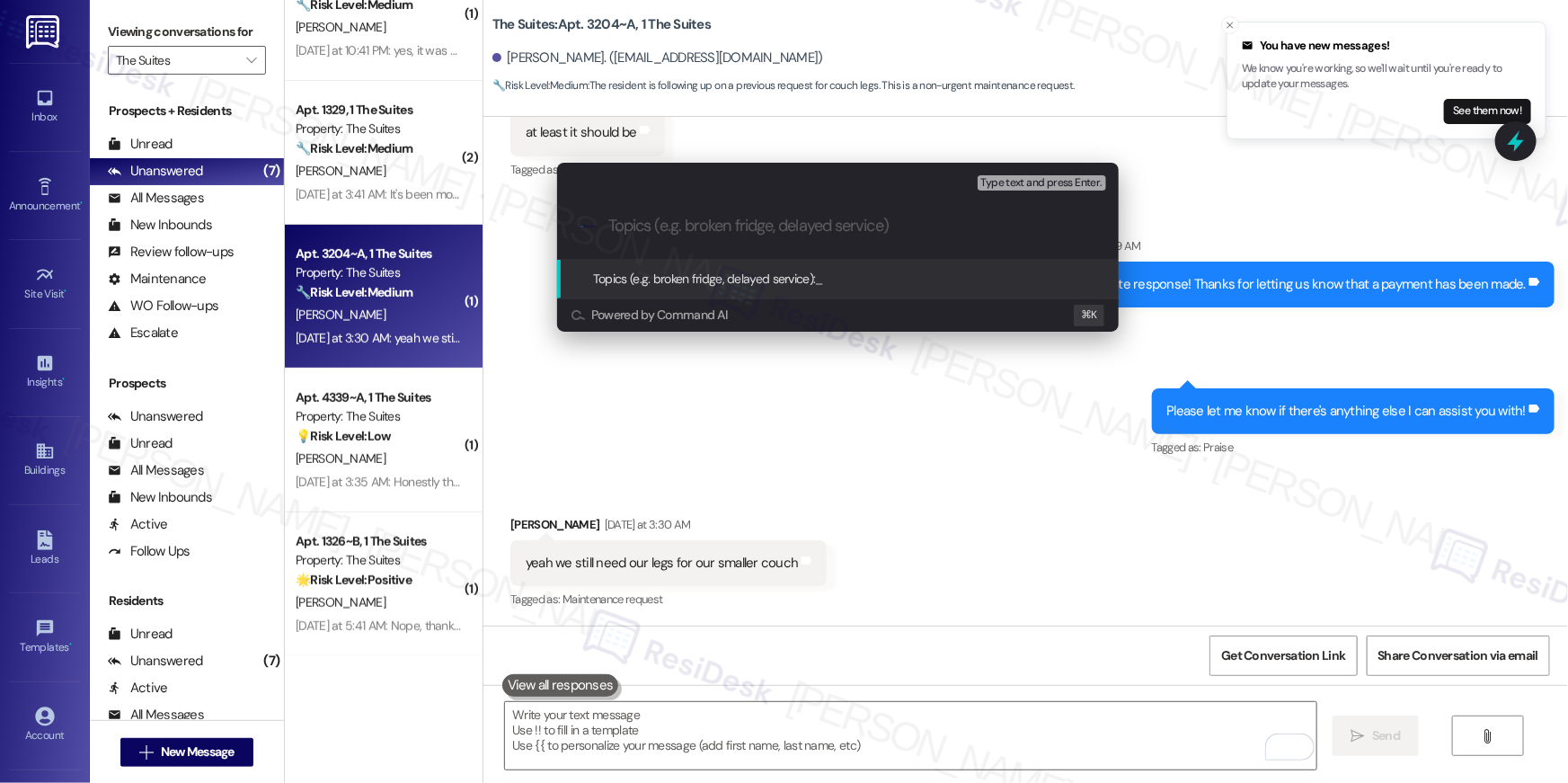
paste input "Needs legs for smaller couch - do we need to submit a service request?"
type input "Needs legs for smaller couch - do we need to submit a service request?"
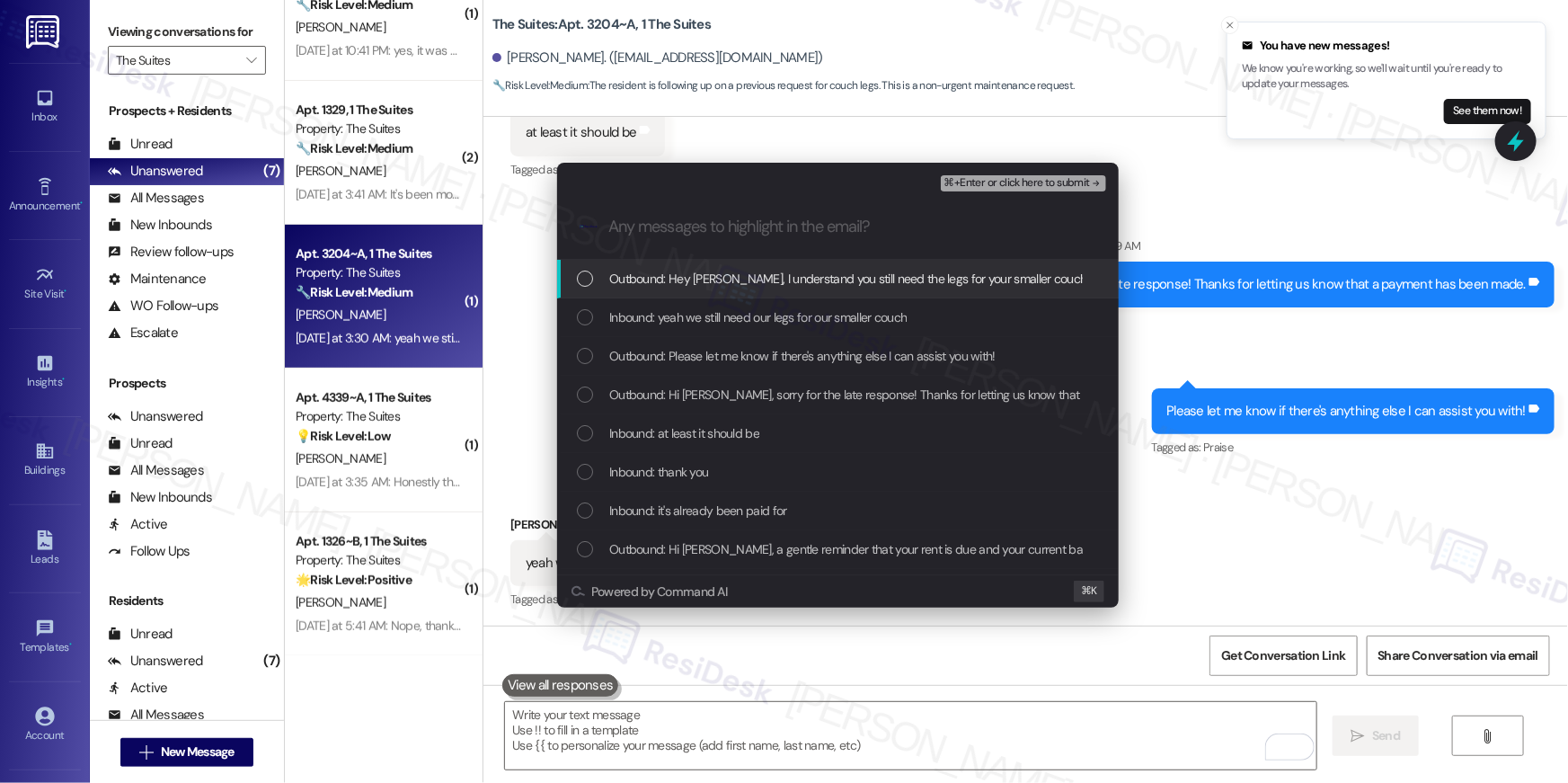
click at [585, 289] on div "Outbound: Hey Chandler, I understand you still need the legs for your smaller c…" at bounding box center [837, 279] width 561 height 38
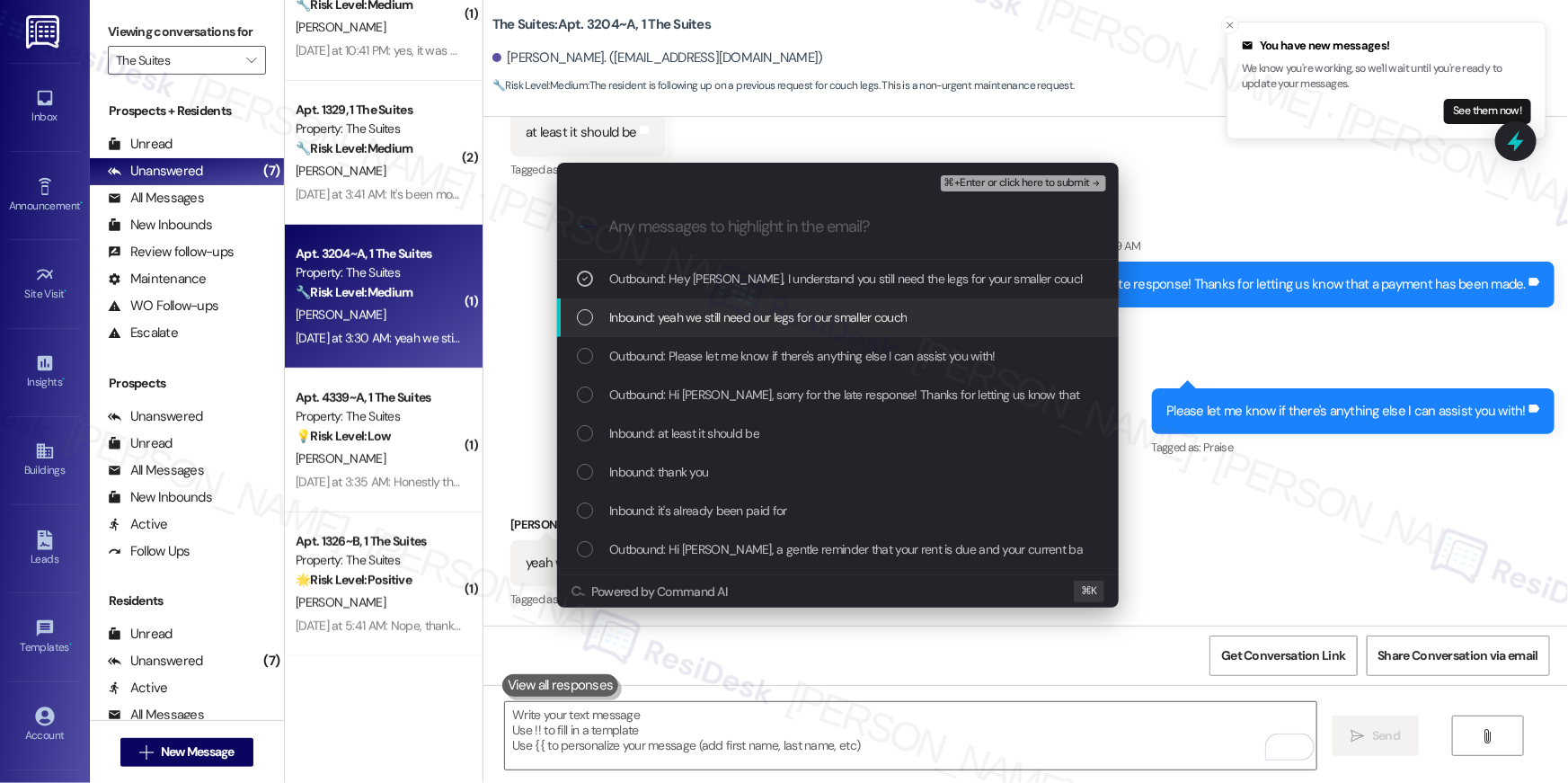
click at [581, 316] on div "List of options" at bounding box center [585, 318] width 16 height 16
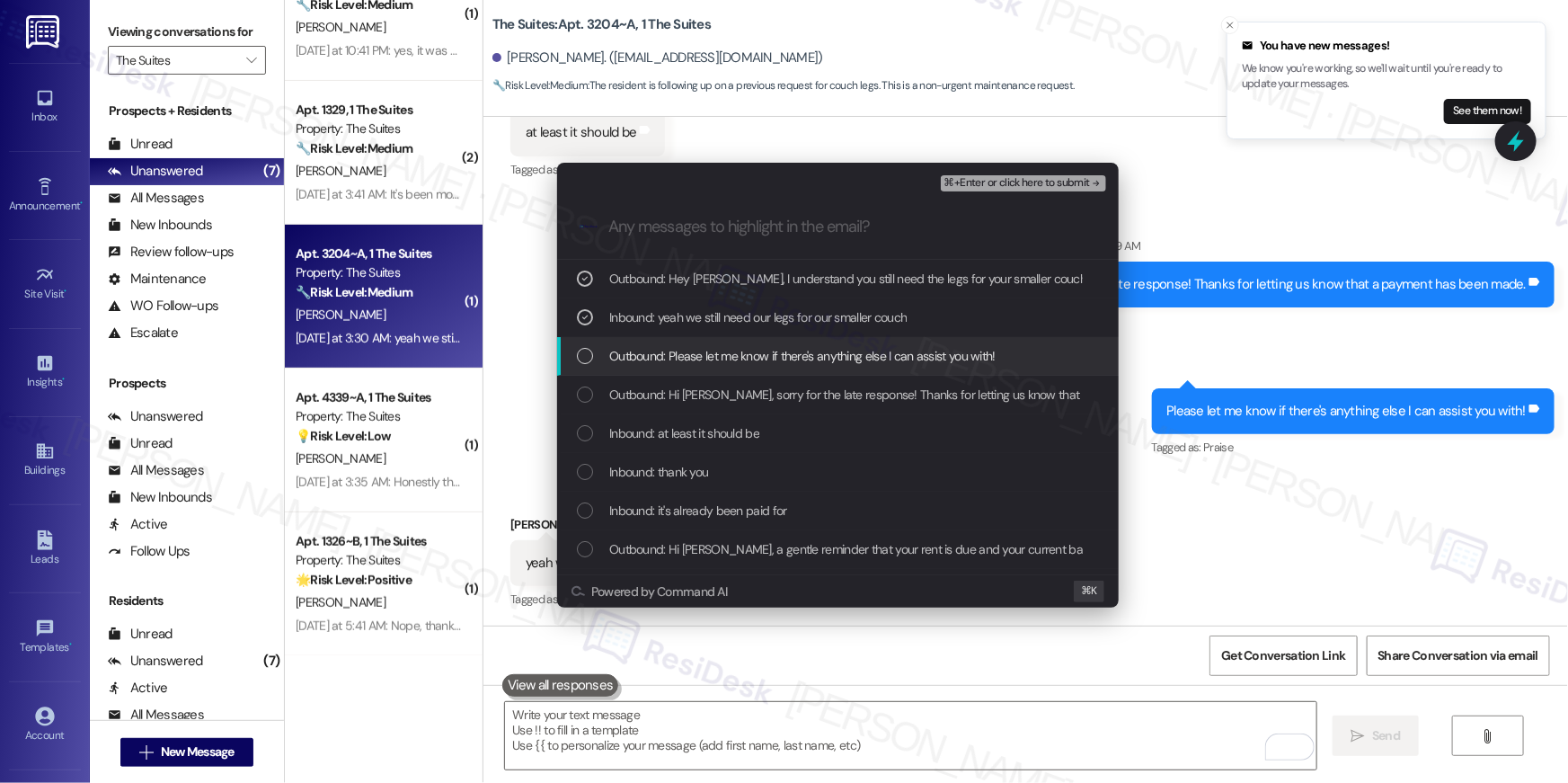
click at [581, 370] on div "Outbound: Please let me know if there's anything else I can assist you with!" at bounding box center [837, 356] width 561 height 38
click at [585, 351] on icon "List of options" at bounding box center [585, 356] width 13 height 13
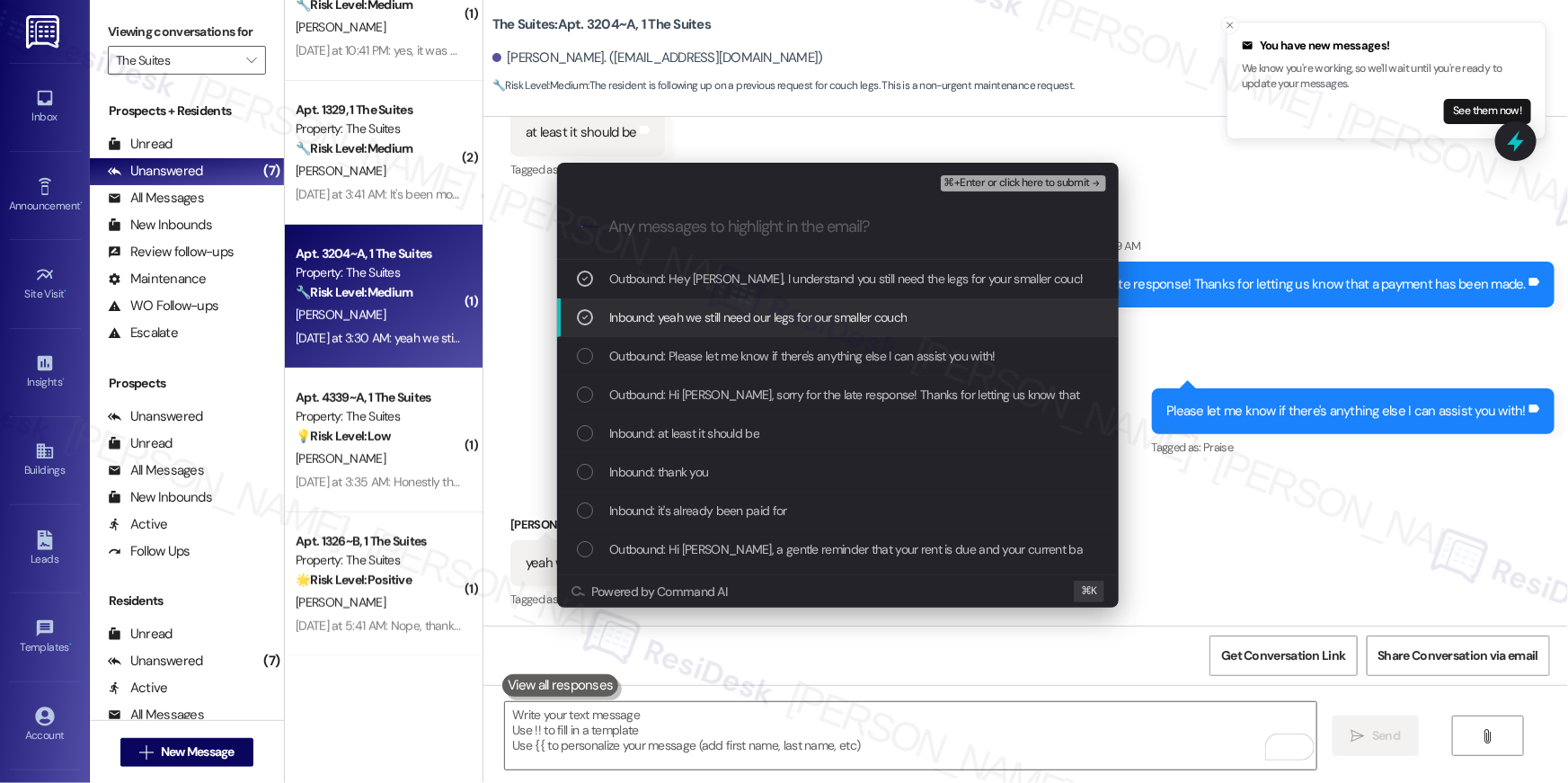
click at [589, 316] on icon "List of options" at bounding box center [585, 318] width 13 height 13
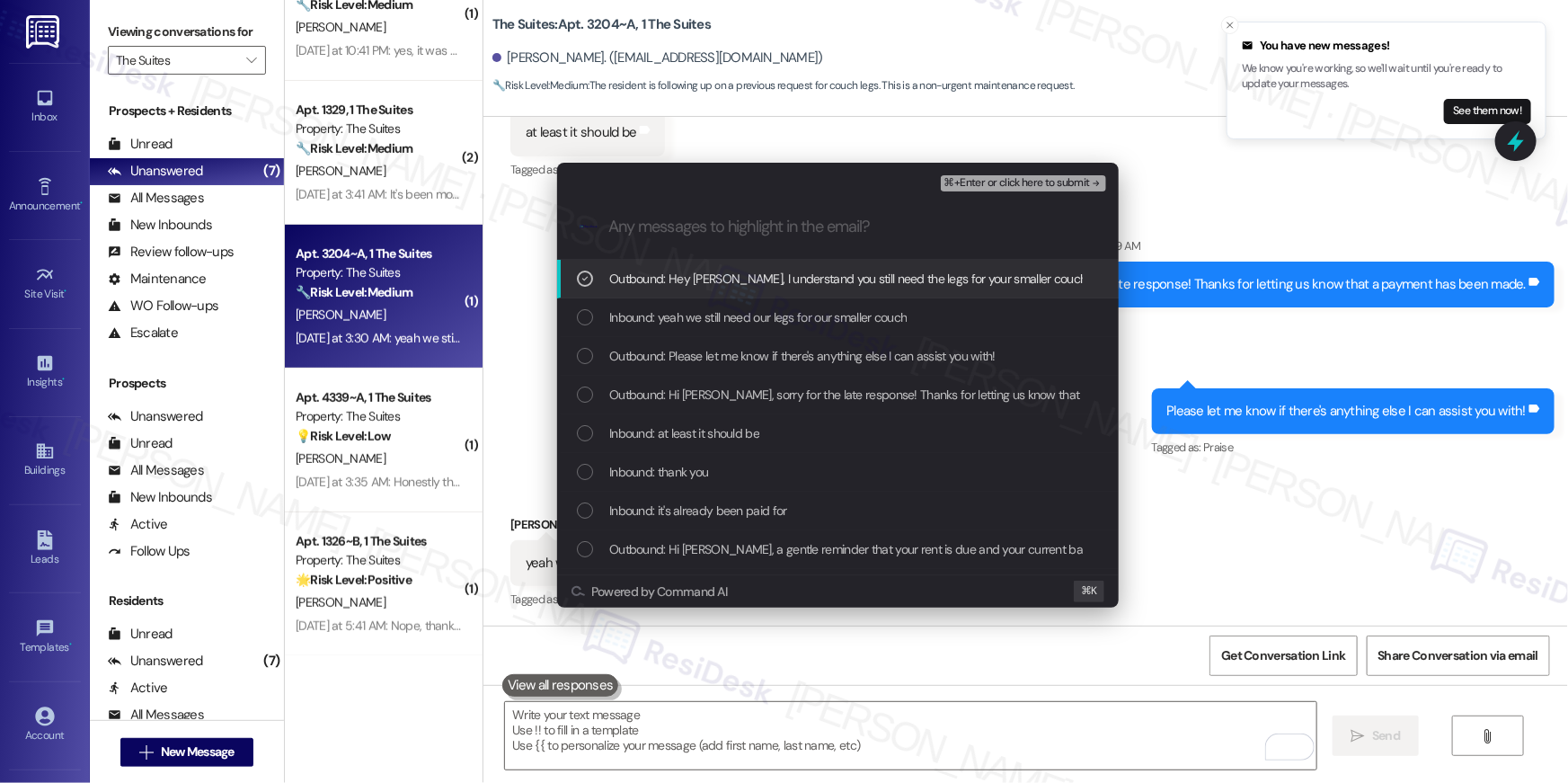
click at [584, 280] on icon "List of options" at bounding box center [585, 279] width 6 height 5
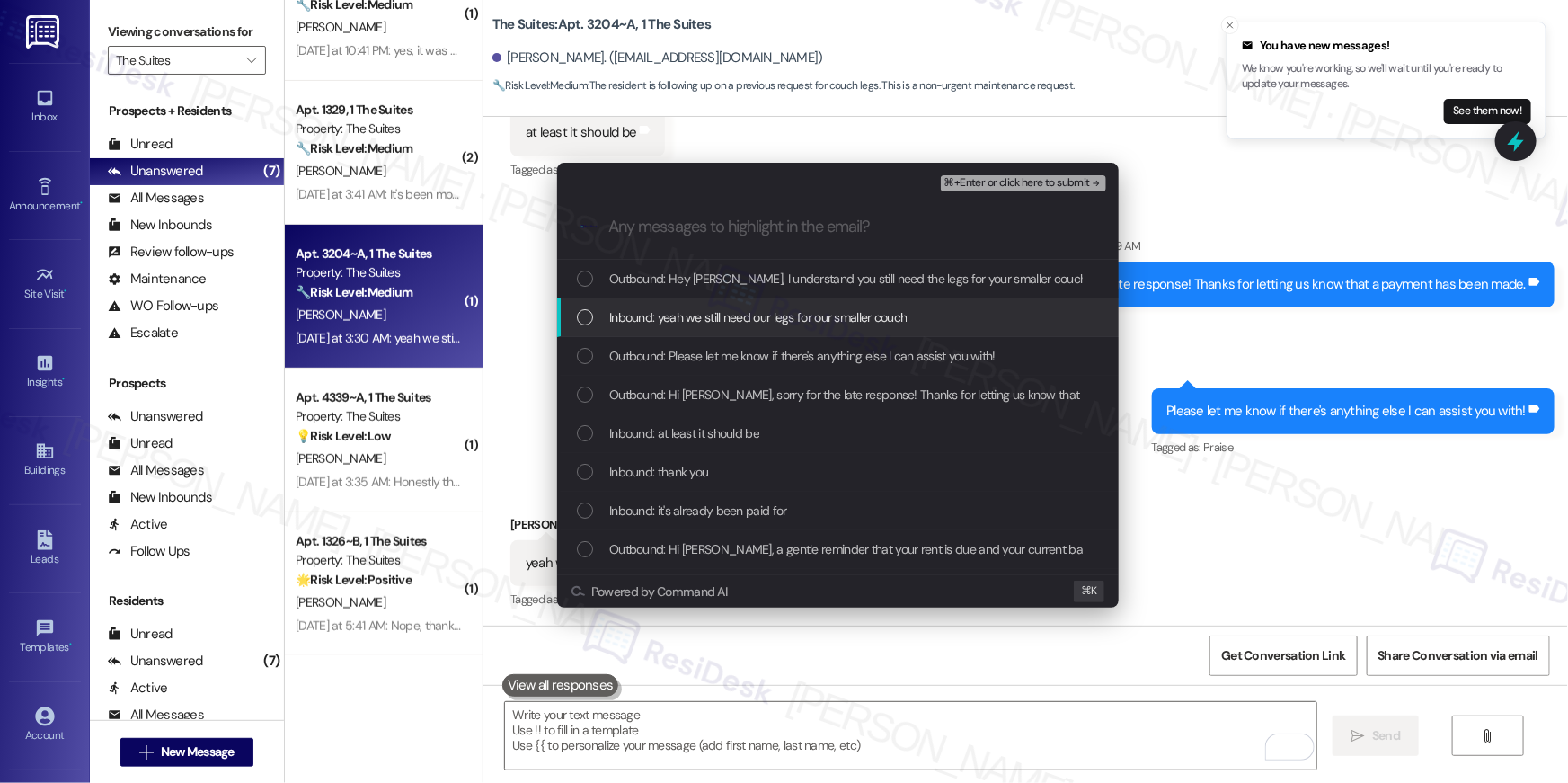
click at [582, 312] on div "List of options" at bounding box center [585, 318] width 16 height 16
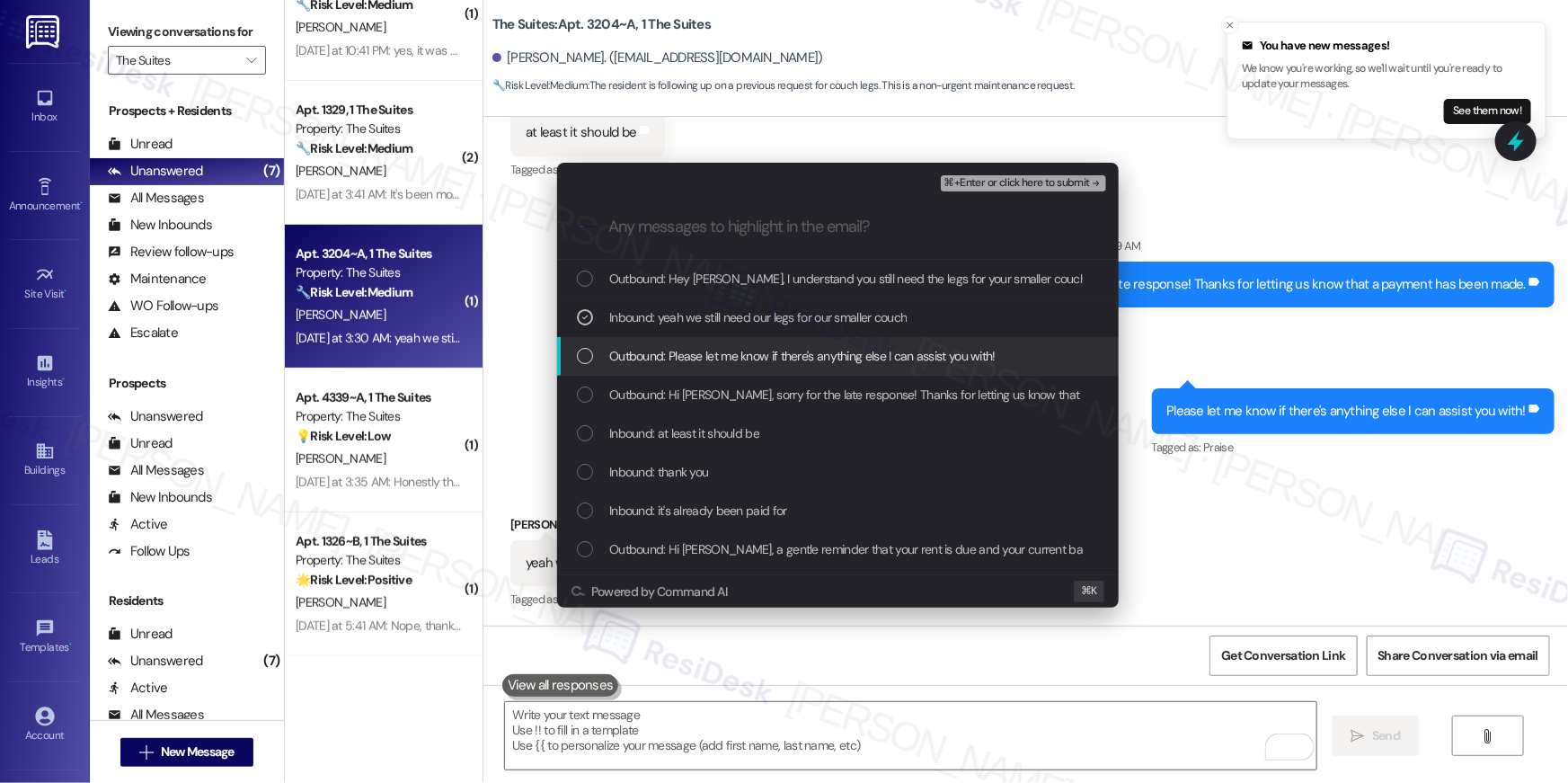
click at [582, 351] on div "List of options" at bounding box center [585, 356] width 16 height 16
click at [1047, 182] on span "⌘+Enter or click here to submit" at bounding box center [1017, 184] width 146 height 13
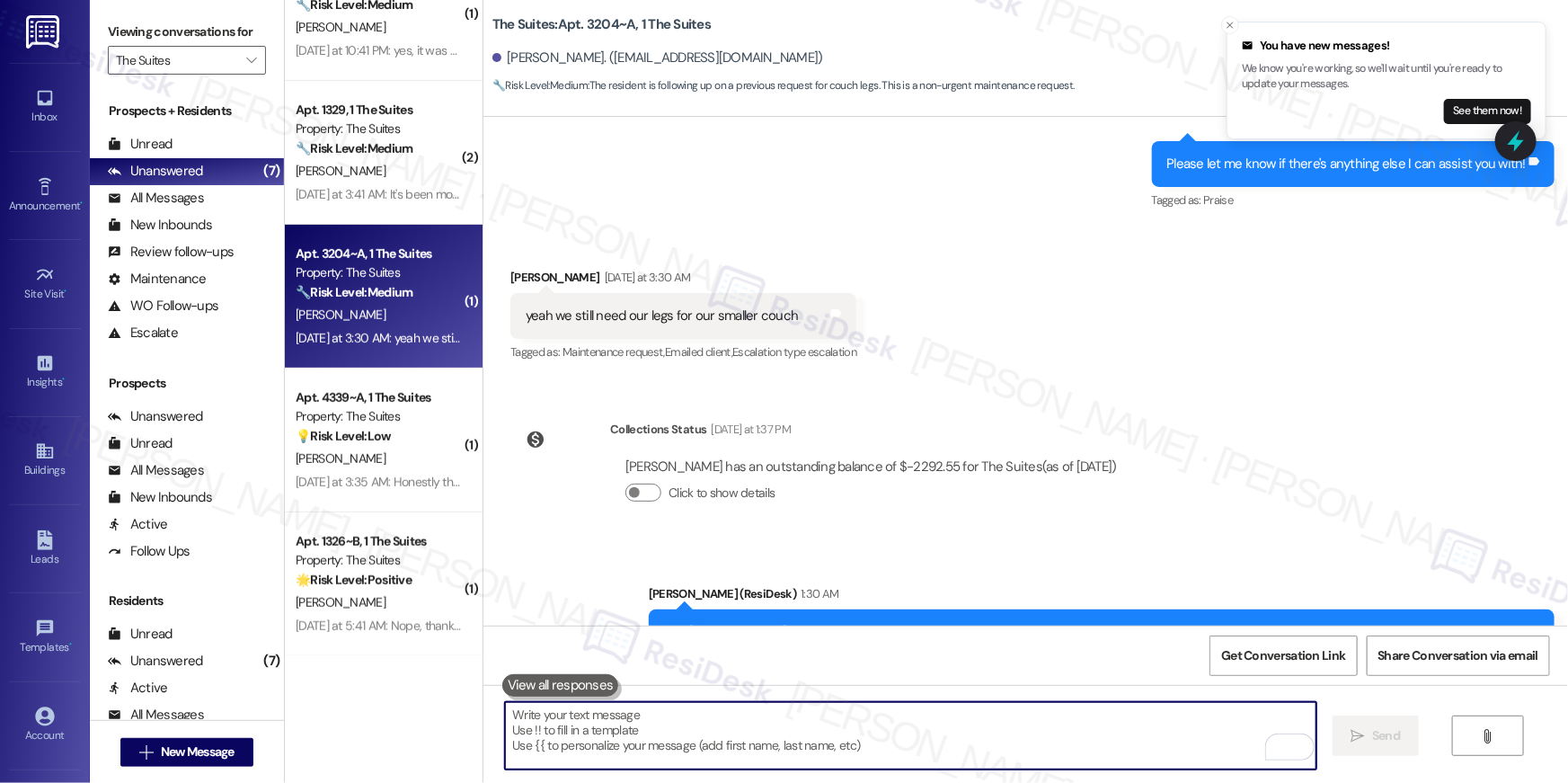
scroll to position [1448, 0]
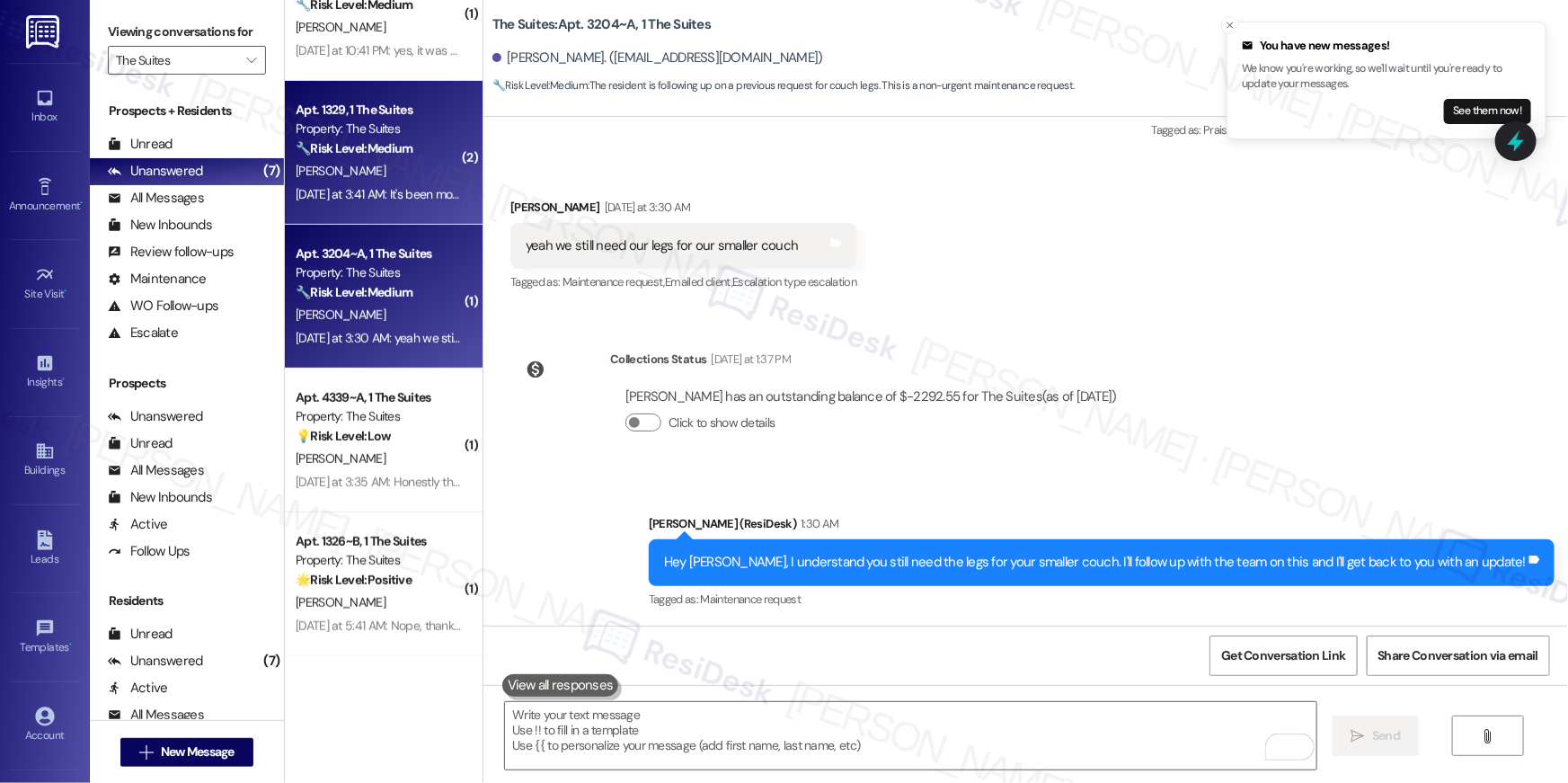
click at [379, 167] on div "T. Waggoner" at bounding box center [379, 171] width 170 height 23
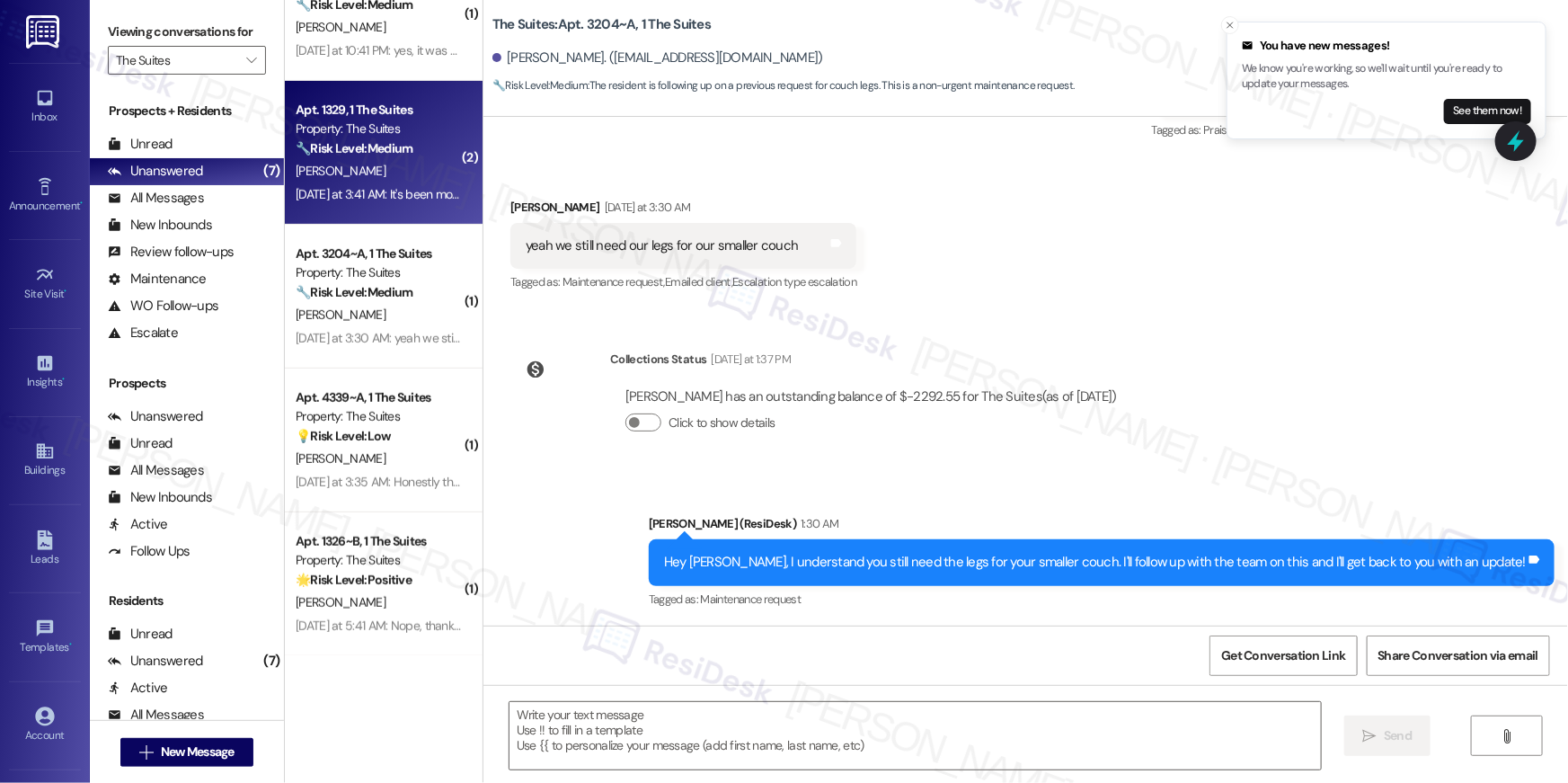
type textarea "Fetching suggested responses. Please feel free to read through the conversation…"
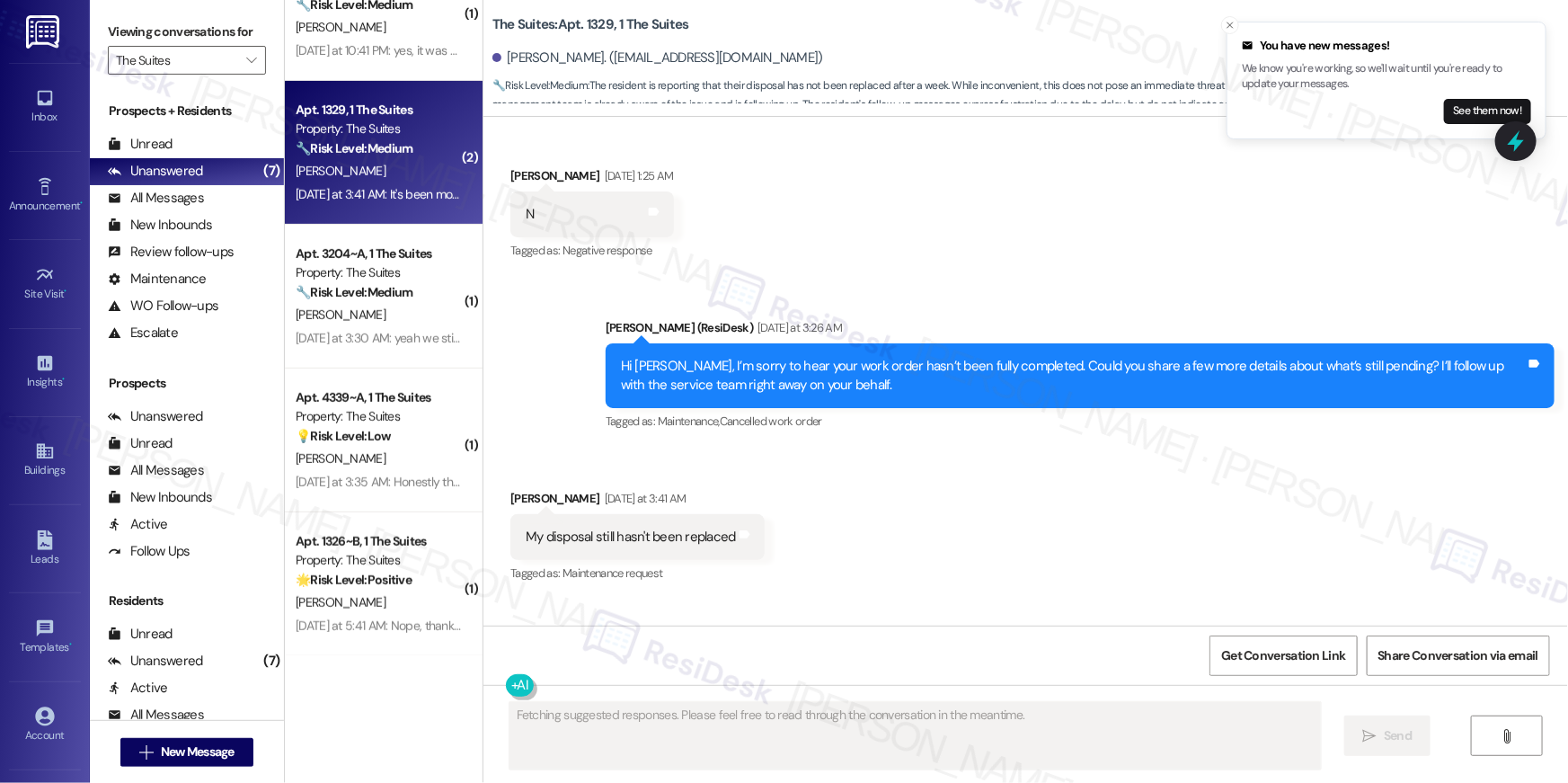
scroll to position [876, 0]
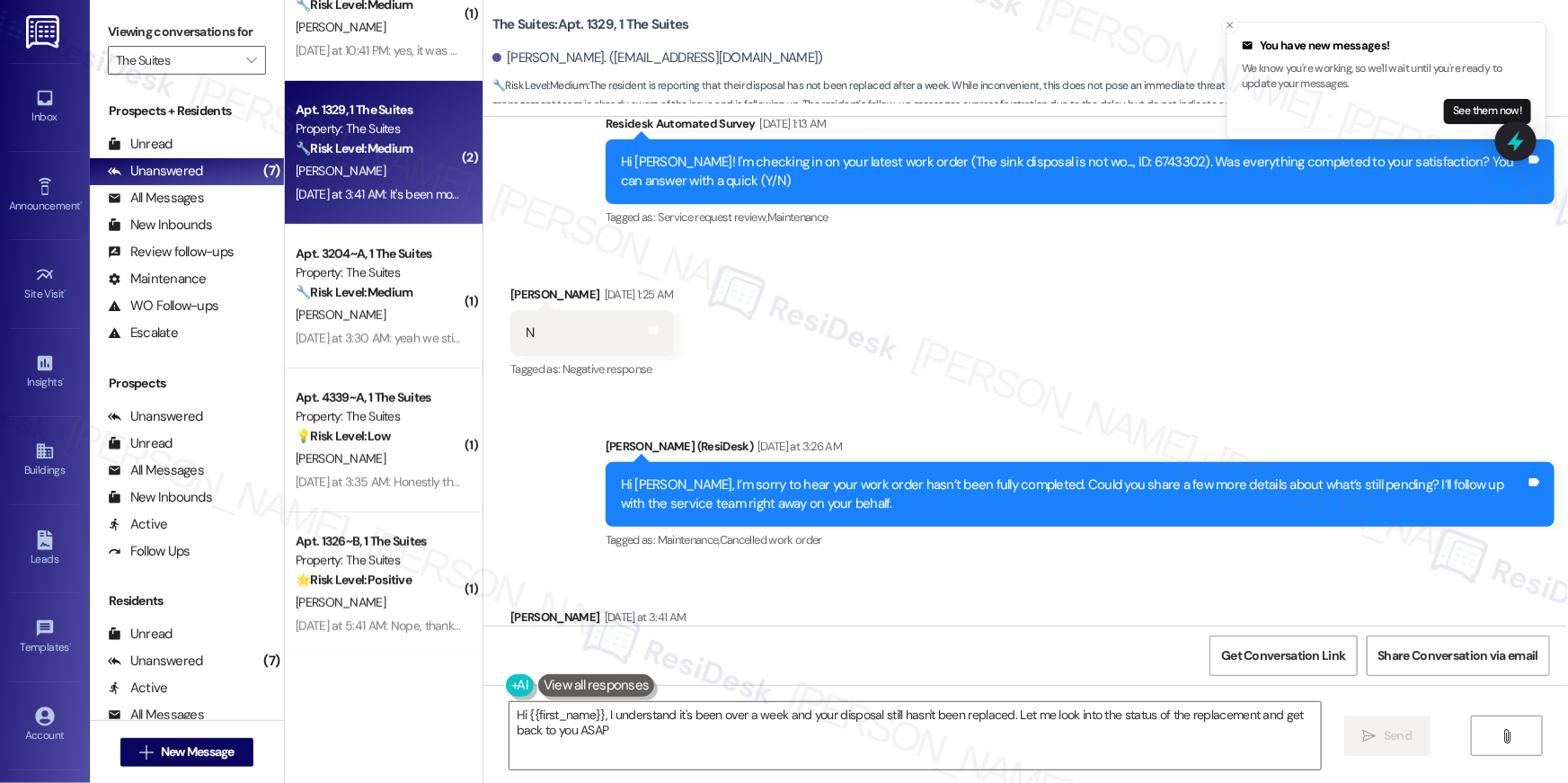
type textarea "Hi {{first_name}}, I understand it's been over a week and your disposal still h…"
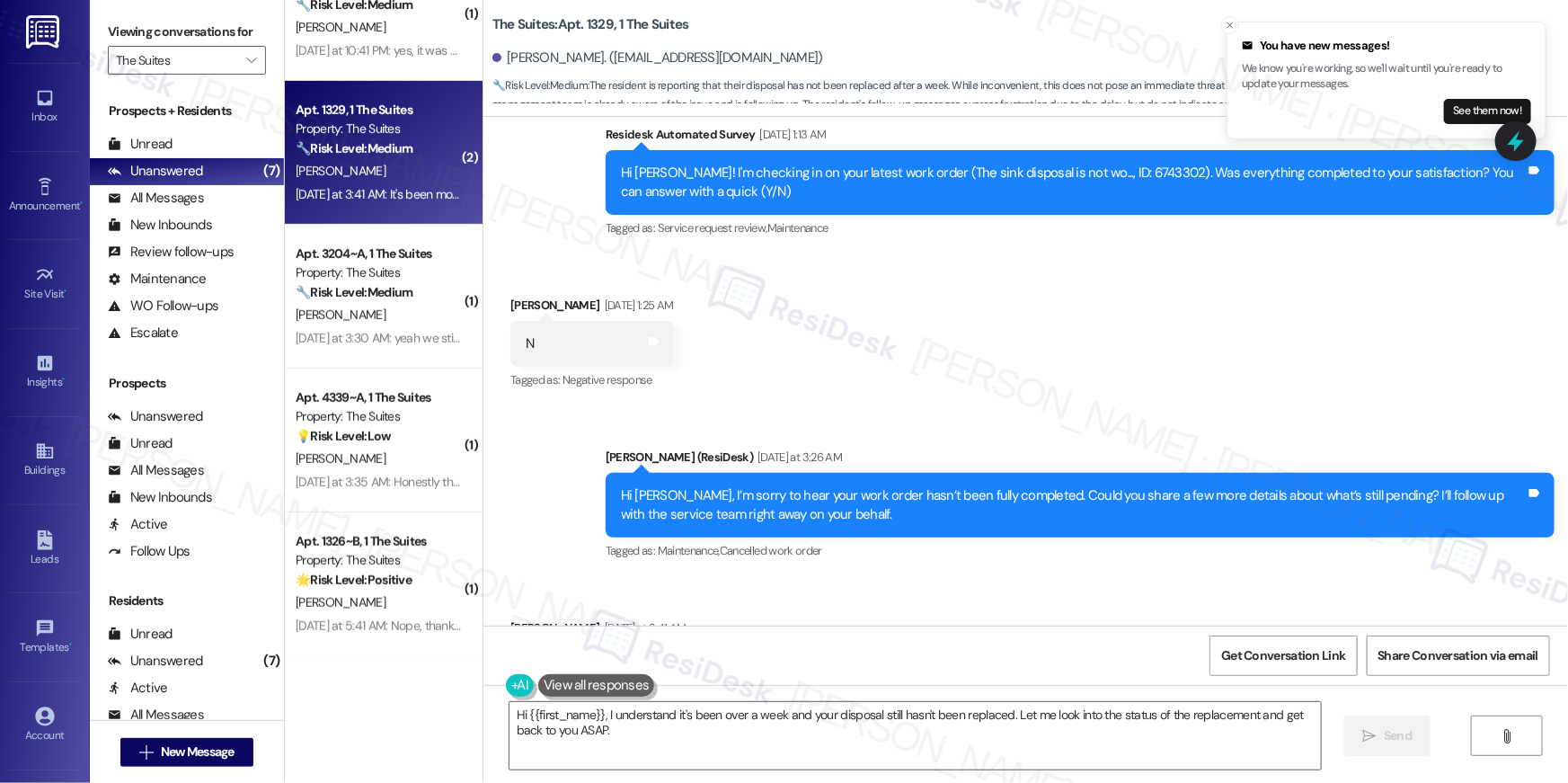
scroll to position [645, 0]
click at [1106, 170] on div "Hi Thomas! I'm checking in on your latest work order (The sink disposal is not …" at bounding box center [1073, 184] width 905 height 38
copy div "6743302"
click at [1038, 728] on textarea "Hi {{first_name}}, I understand it's been over a week and your disposal still h…" at bounding box center [916, 736] width 812 height 67
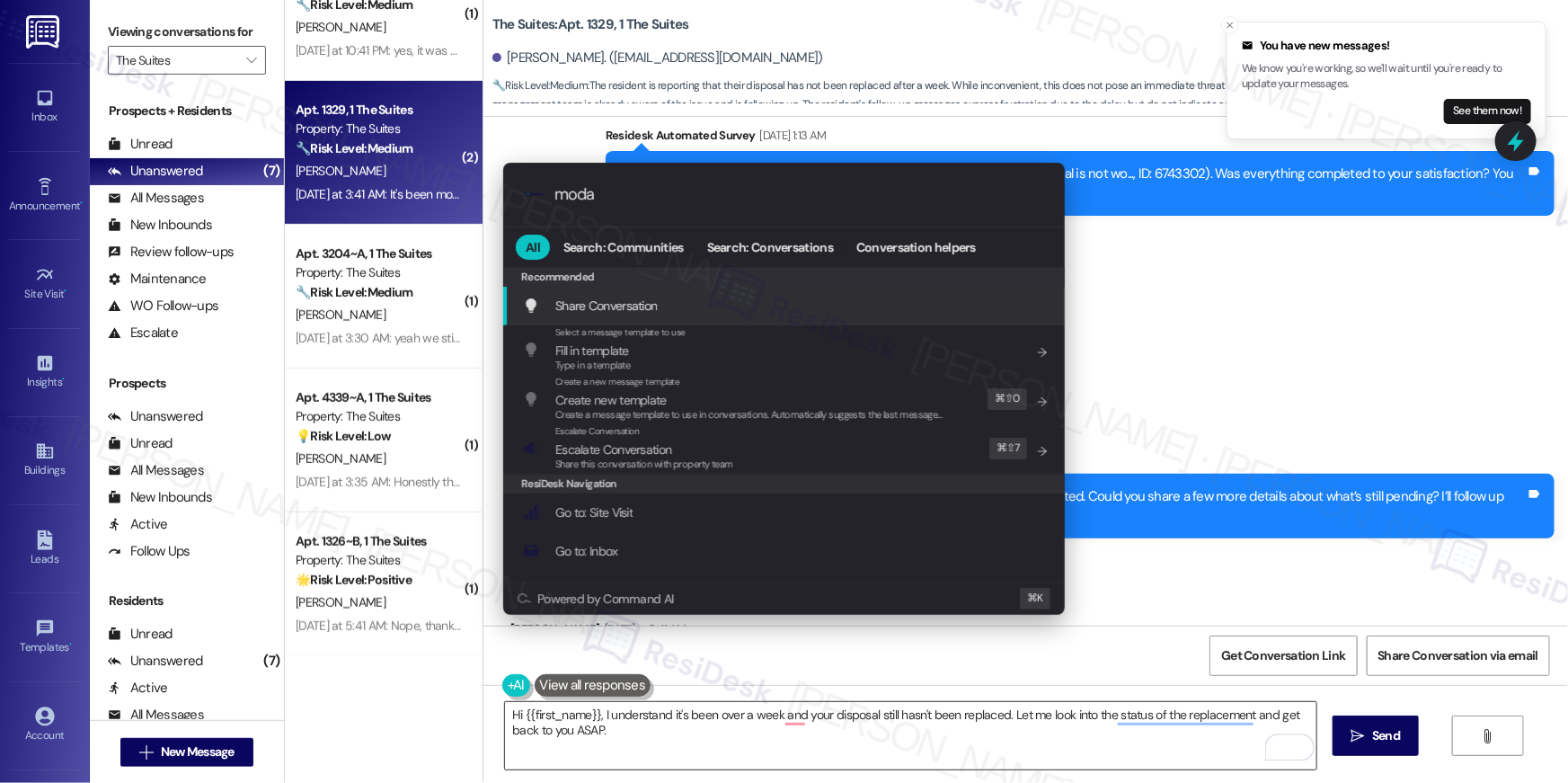
type input "modal"
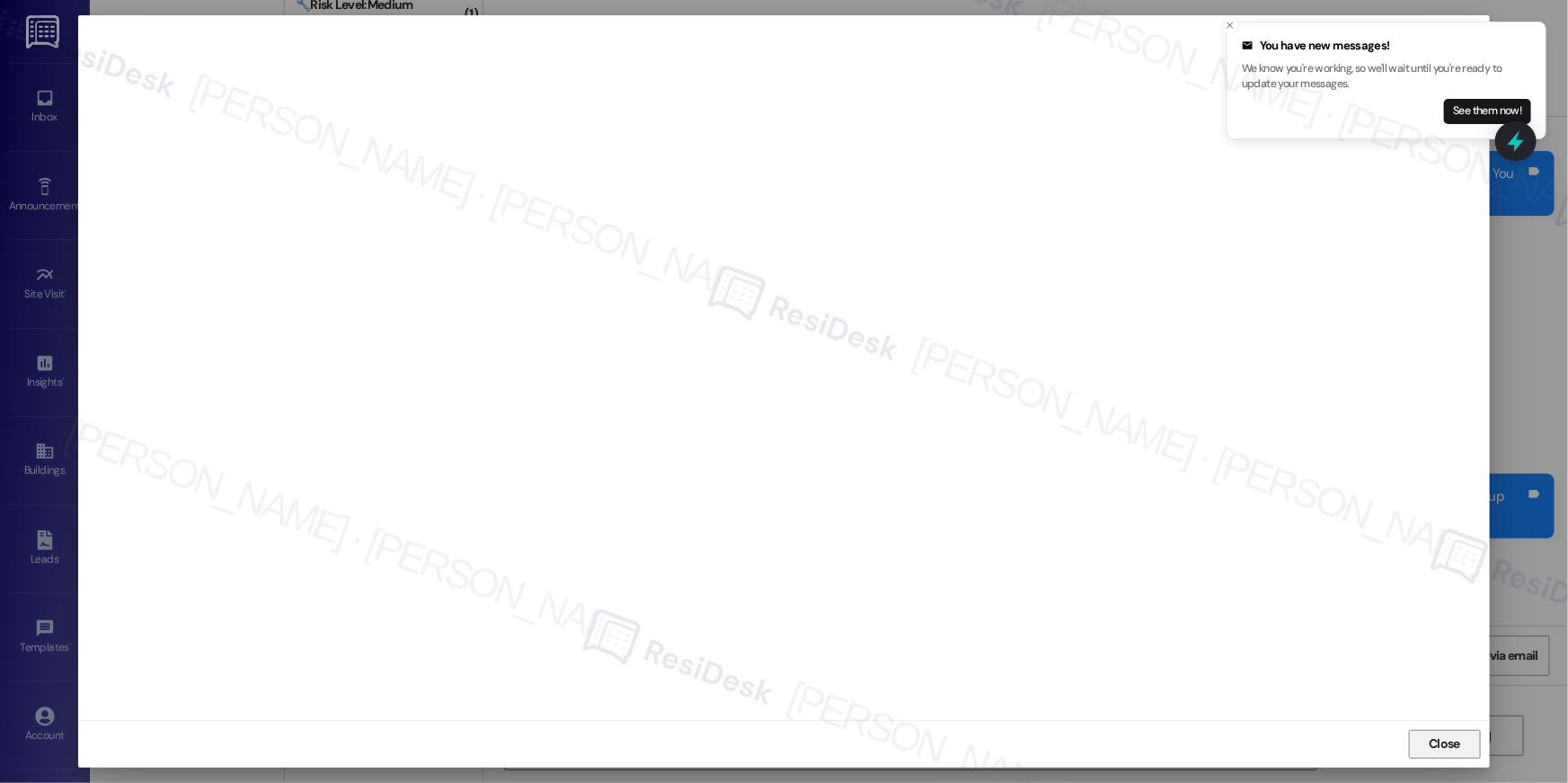
click at [1450, 747] on span "Close" at bounding box center [1444, 744] width 32 height 19
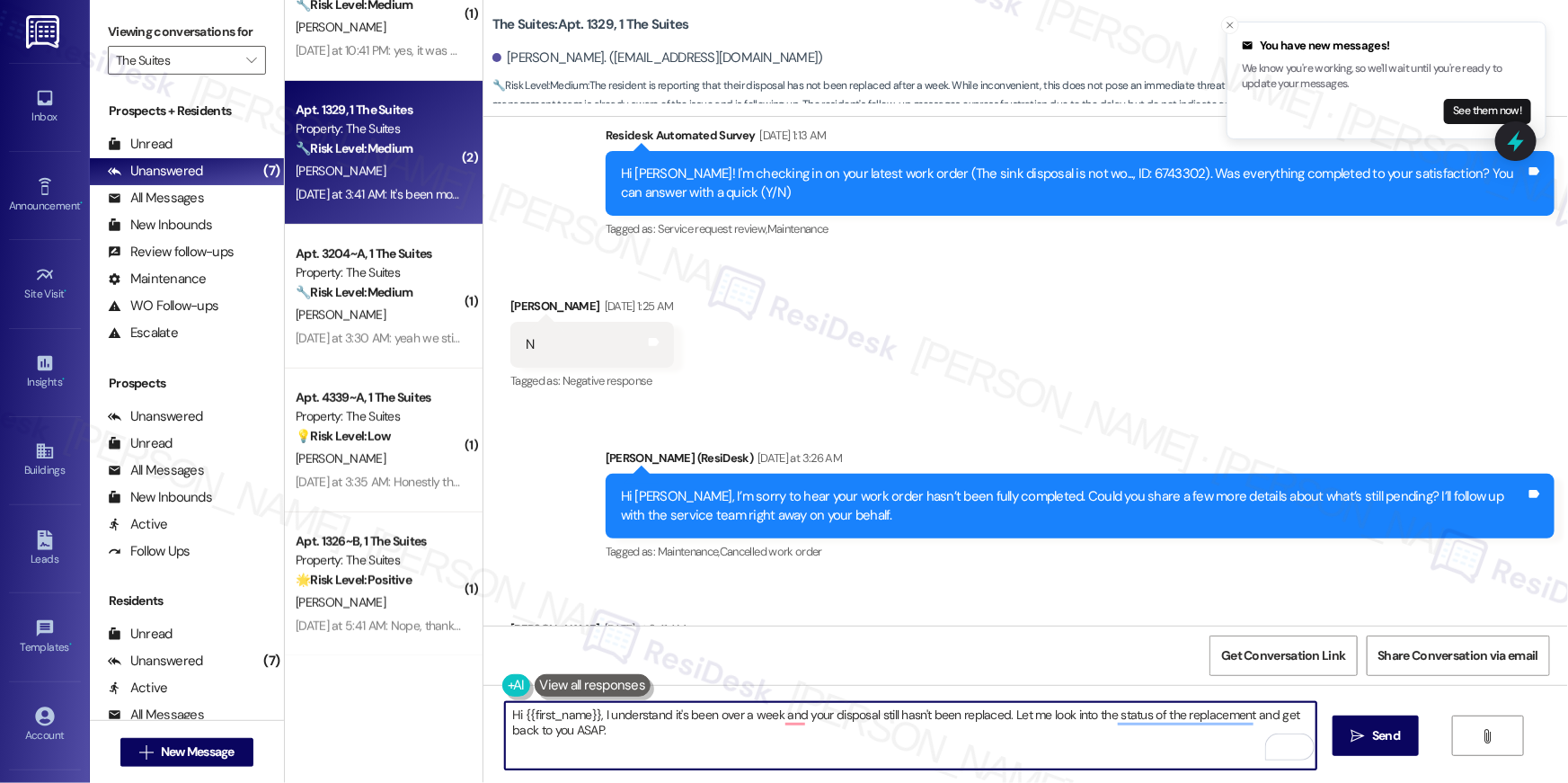
click at [679, 746] on textarea "Hi {{first_name}}, I understand it's been over a week and your disposal still h…" at bounding box center [911, 736] width 812 height 67
click at [810, 745] on textarea "Hi {{first_name}}, I understand it's been over a week and your disposal still h…" at bounding box center [911, 736] width 812 height 67
click at [1007, 730] on textarea "Hi {{first_name}}, I understand it's been over a week and your disposal still h…" at bounding box center [911, 736] width 812 height 67
drag, startPoint x: 1108, startPoint y: 717, endPoint x: 1138, endPoint y: 737, distance: 36.1
click at [1138, 737] on textarea "Hi {{first_name}}, I understand it's been over a week and your disposal still h…" at bounding box center [911, 736] width 812 height 67
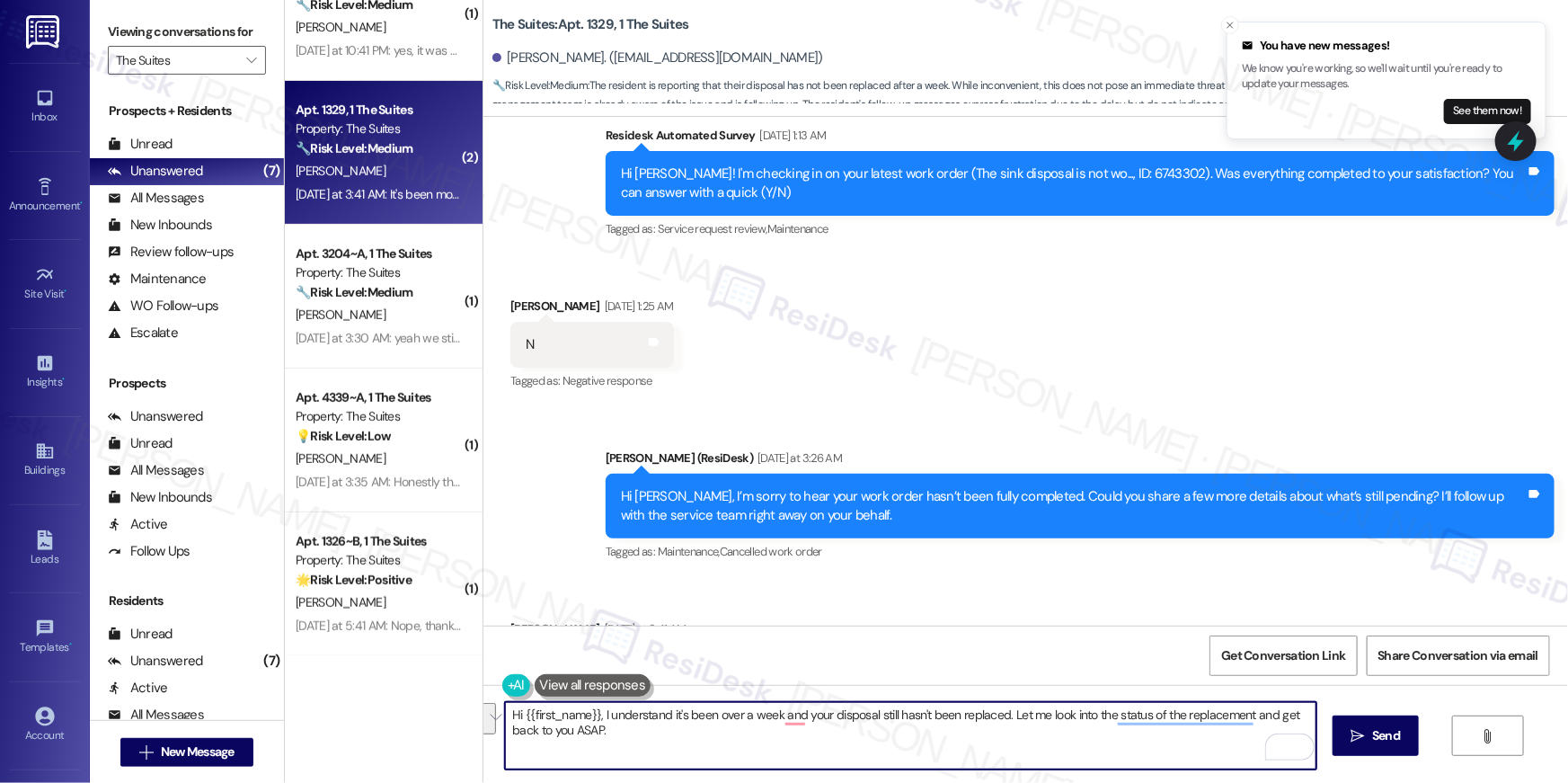
click at [1166, 736] on textarea "Hi {{first_name}}, I understand it's been over a week and your disposal still h…" at bounding box center [911, 736] width 812 height 67
drag, startPoint x: 1175, startPoint y: 717, endPoint x: 1241, endPoint y: 715, distance: 66.0
click at [1241, 715] on textarea "Hi {{first_name}}, I understand it's been over a week and your disposal still h…" at bounding box center [911, 736] width 812 height 67
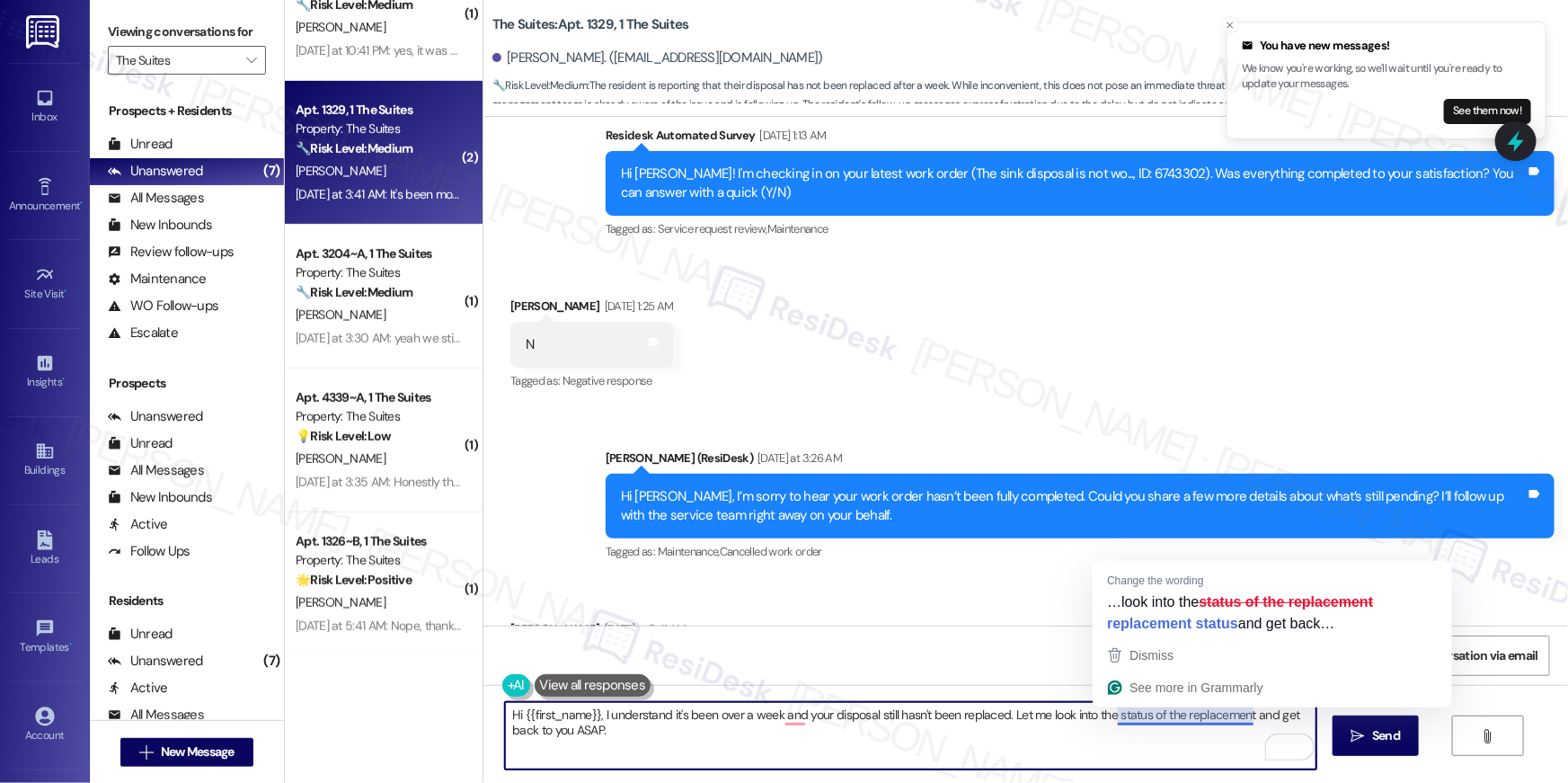
click at [1178, 715] on textarea "Hi {{first_name}}, I understand it's been over a week and your disposal still h…" at bounding box center [911, 736] width 812 height 67
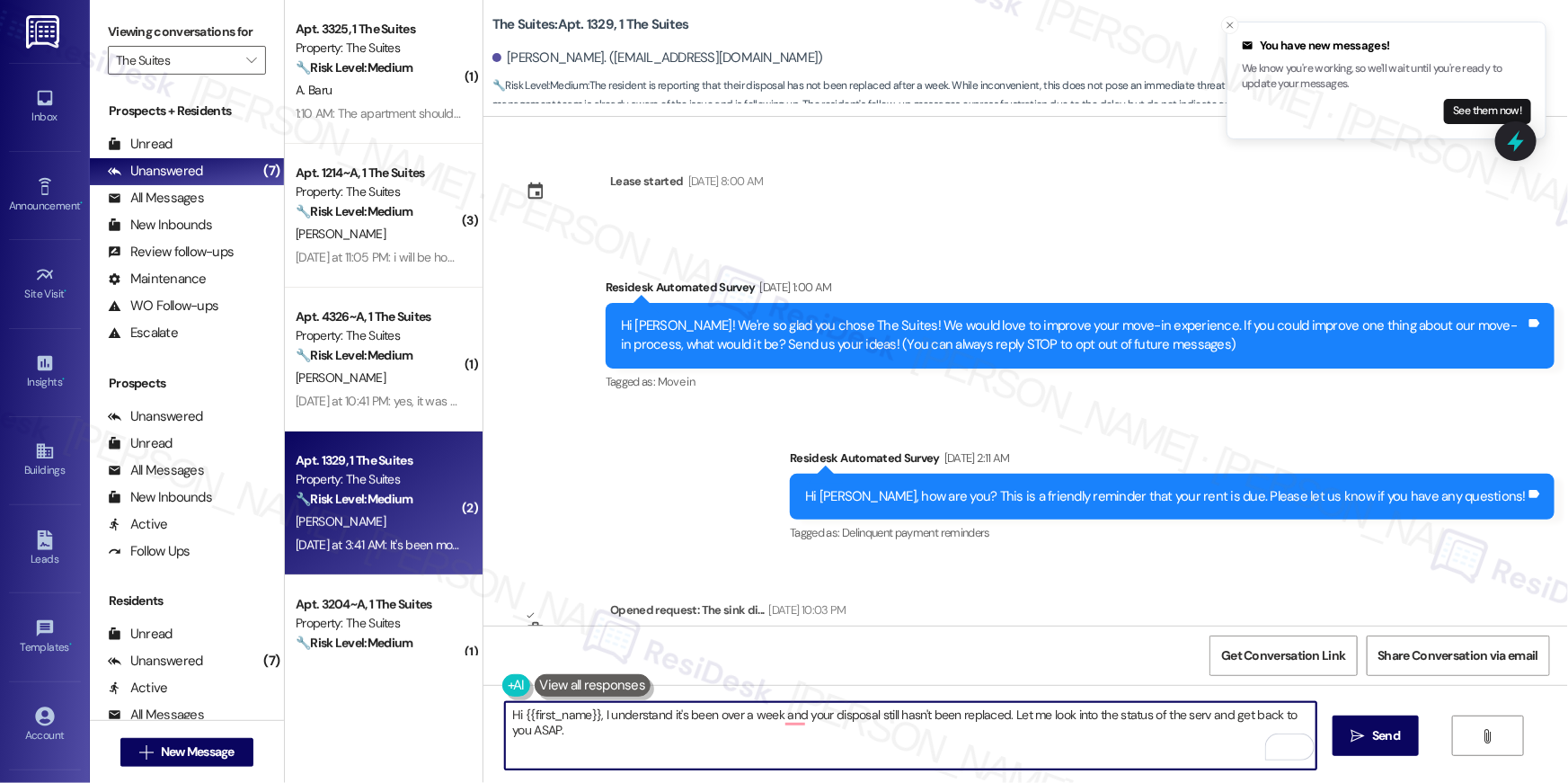
scroll to position [645, 0]
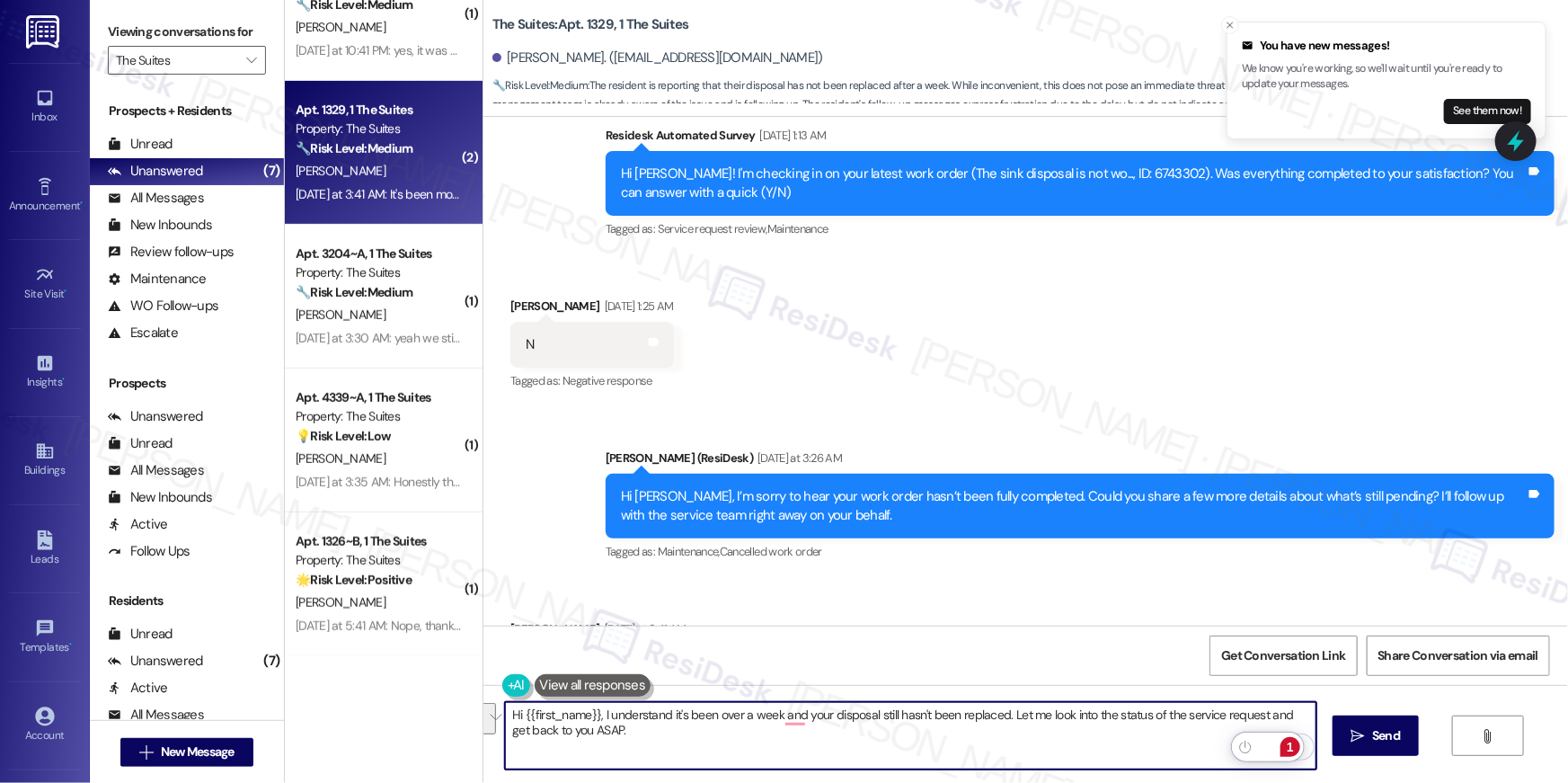
drag, startPoint x: 1284, startPoint y: 714, endPoint x: 1290, endPoint y: 726, distance: 13.4
click at [1290, 726] on textarea "Hi {{first_name}}, I understand it's been over a week and your disposal still h…" at bounding box center [911, 736] width 812 height 67
click at [713, 749] on textarea "Hi {{first_name}}, I understand it's been over a week and your disposal still h…" at bounding box center [911, 736] width 812 height 67
drag, startPoint x: 558, startPoint y: 733, endPoint x: 654, endPoint y: 750, distance: 97.5
click at [654, 750] on textarea "Hi {{first_name}}, I understand it's been over a week and your disposal still h…" at bounding box center [911, 736] width 812 height 67
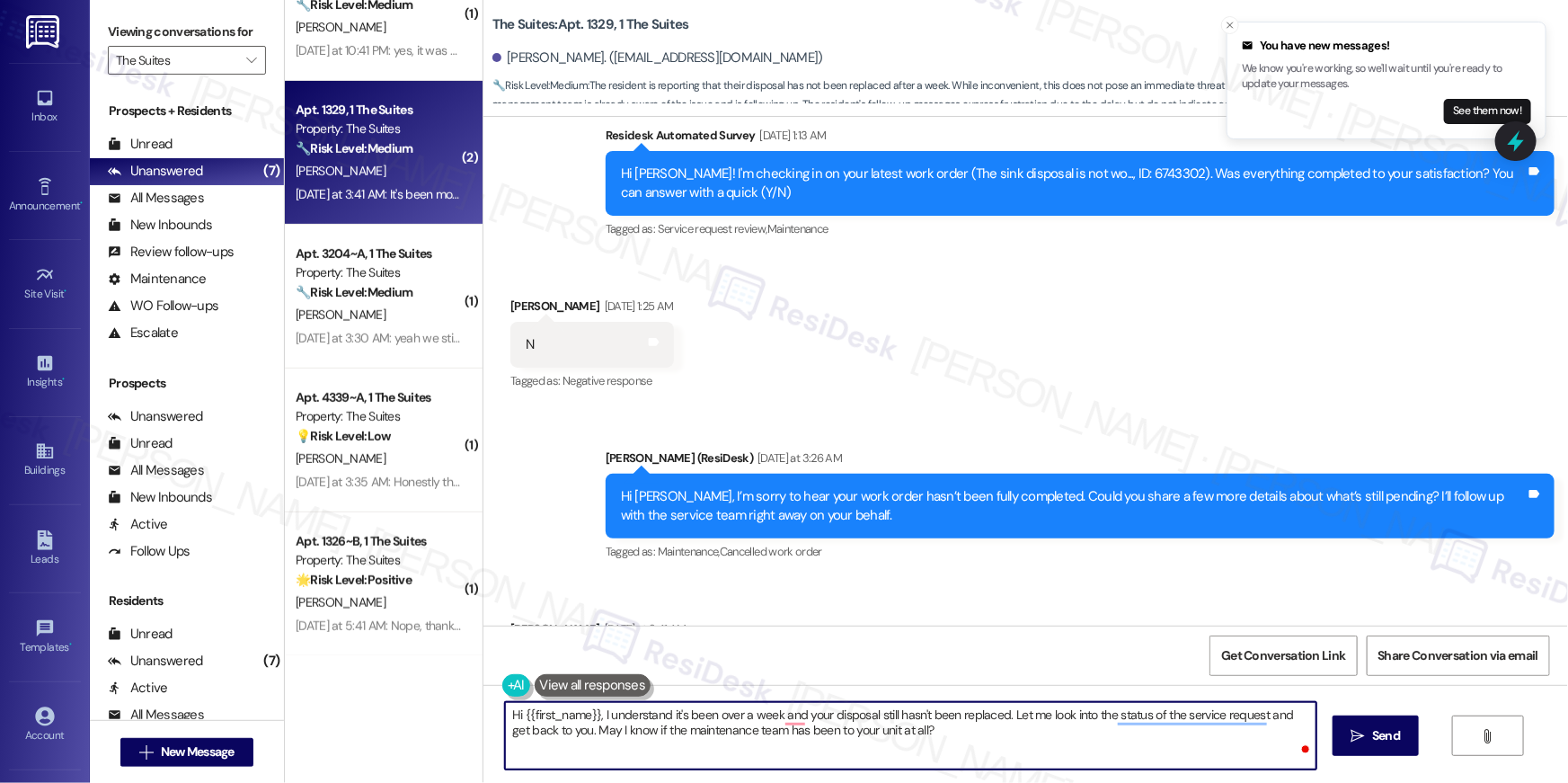
type textarea "Hi {{first_name}}, I understand it's been over a week and your disposal still h…"
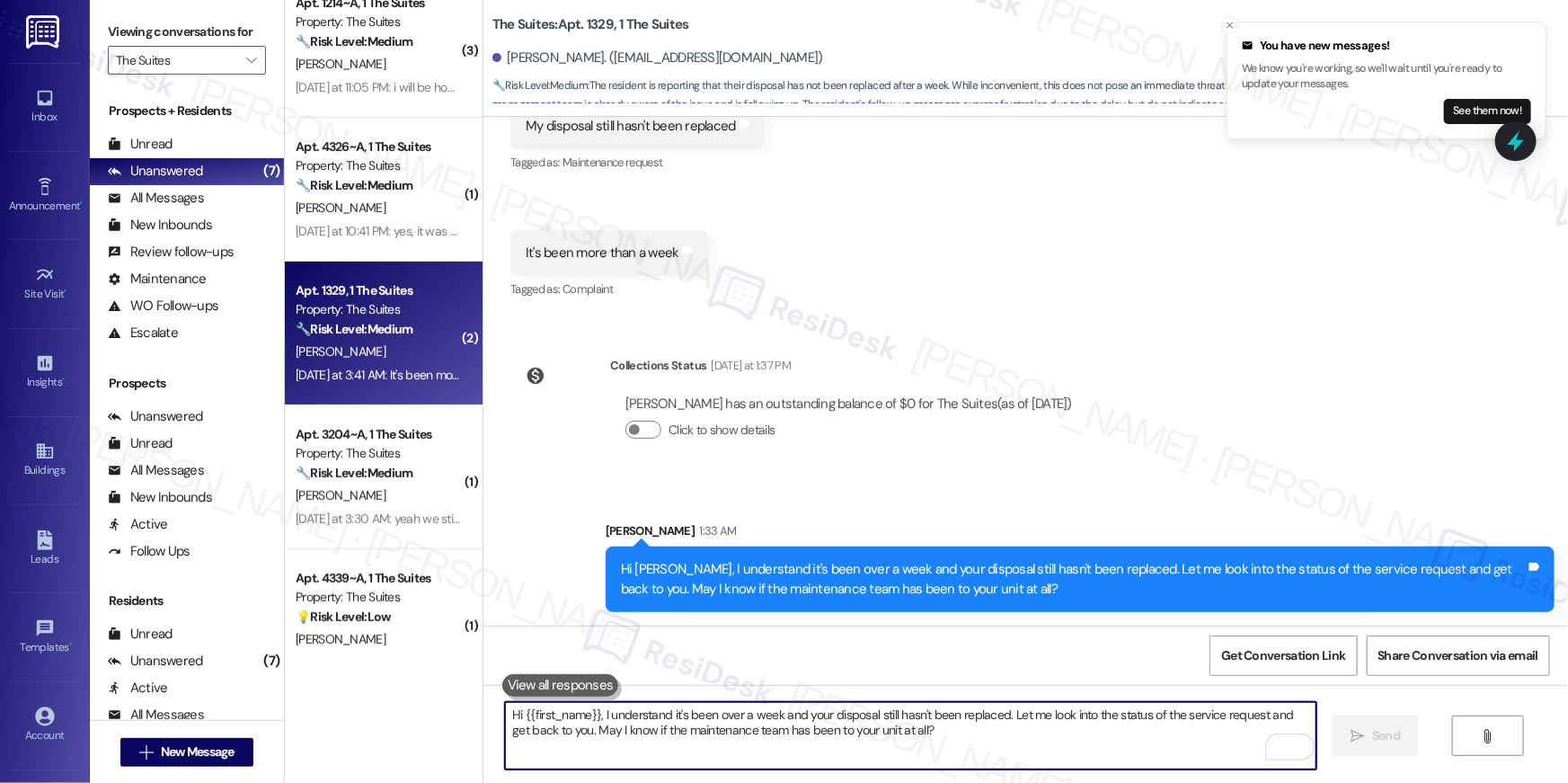
scroll to position [0, 0]
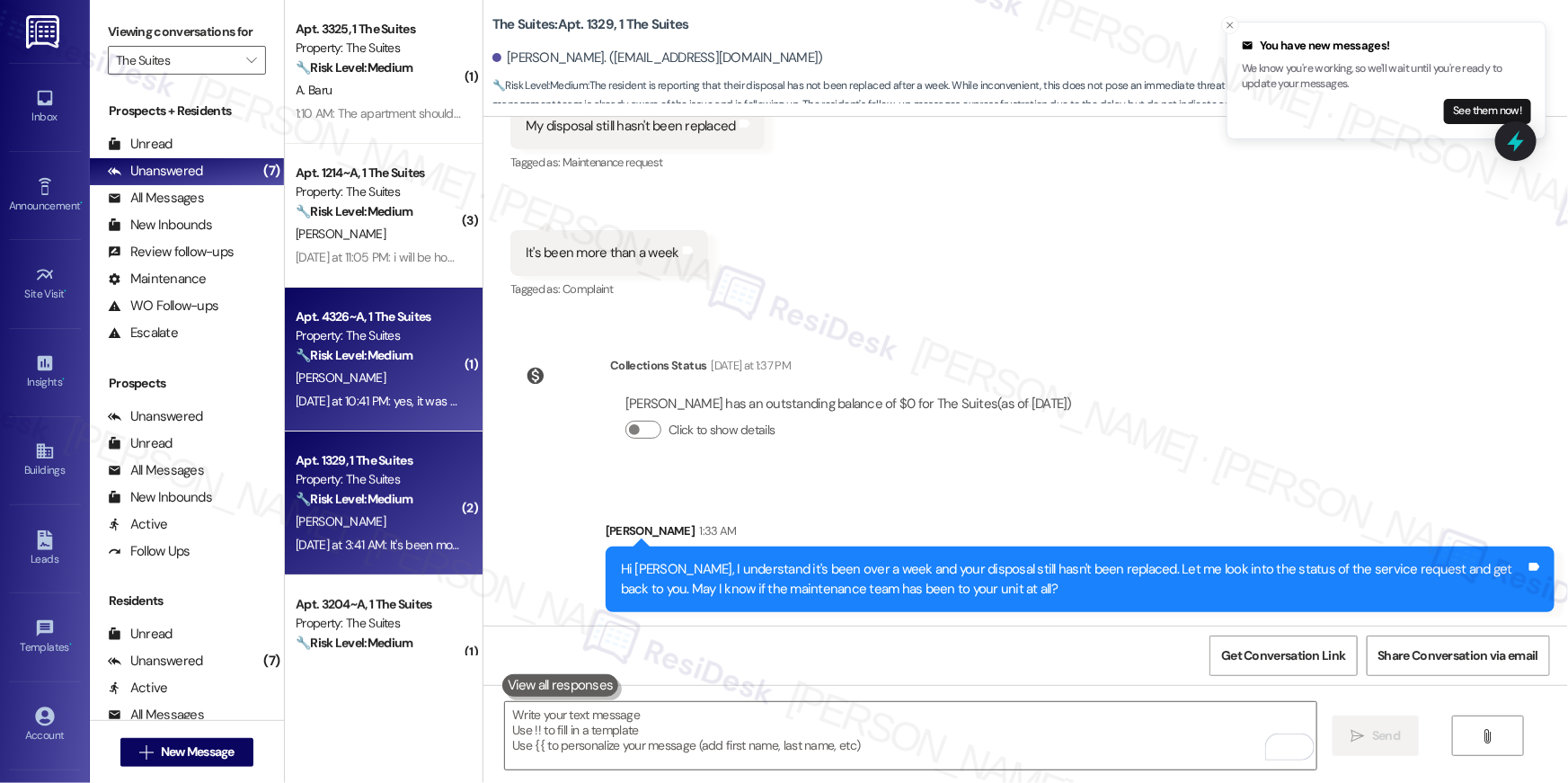
click at [397, 365] on div "Apt. 4326~A, 1 The Suites Property: The Suites 🔧 Risk Level: Medium The residen…" at bounding box center [379, 336] width 170 height 61
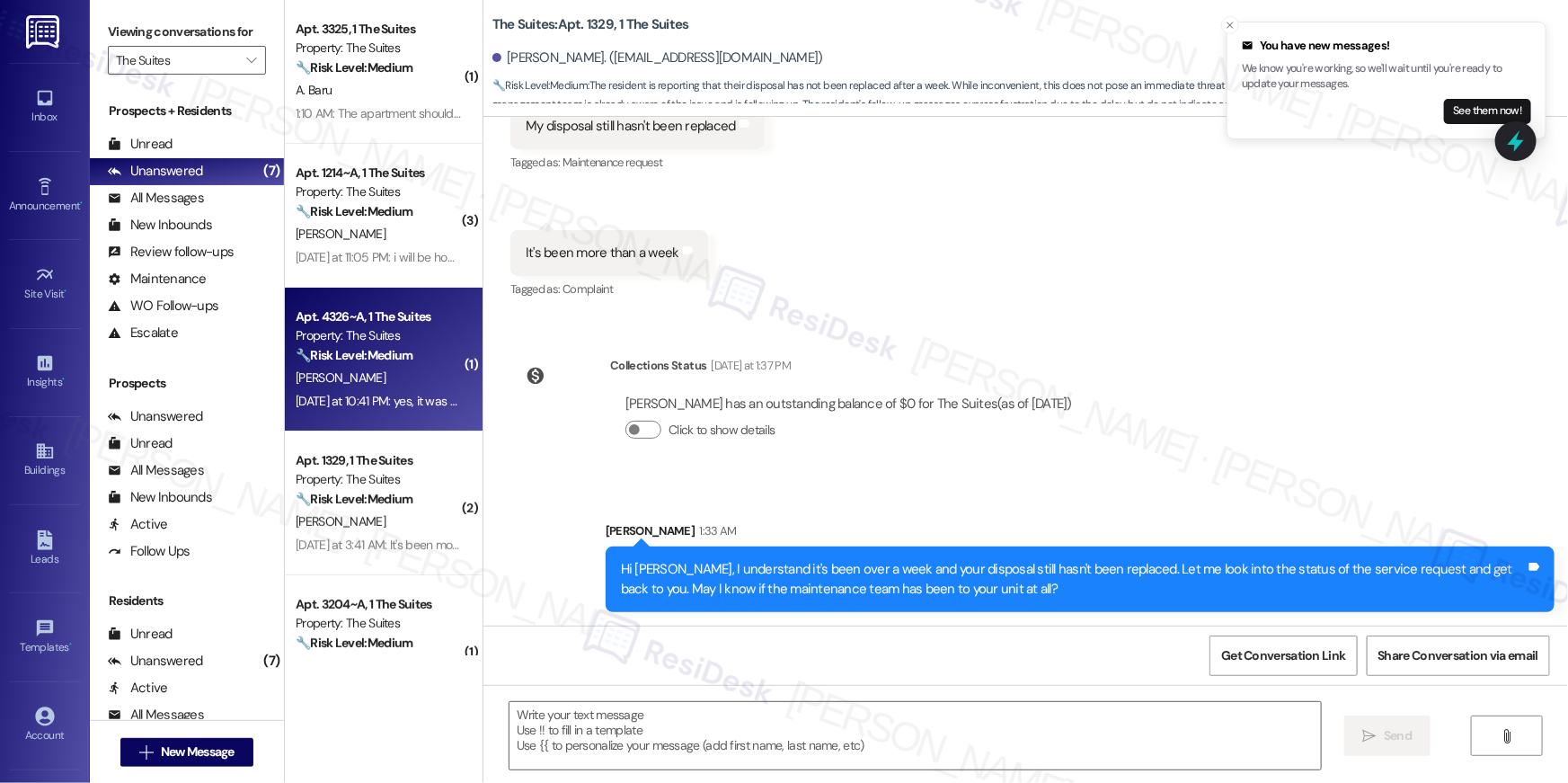
type textarea "Fetching suggested responses. Please feel free to read through the conversation…"
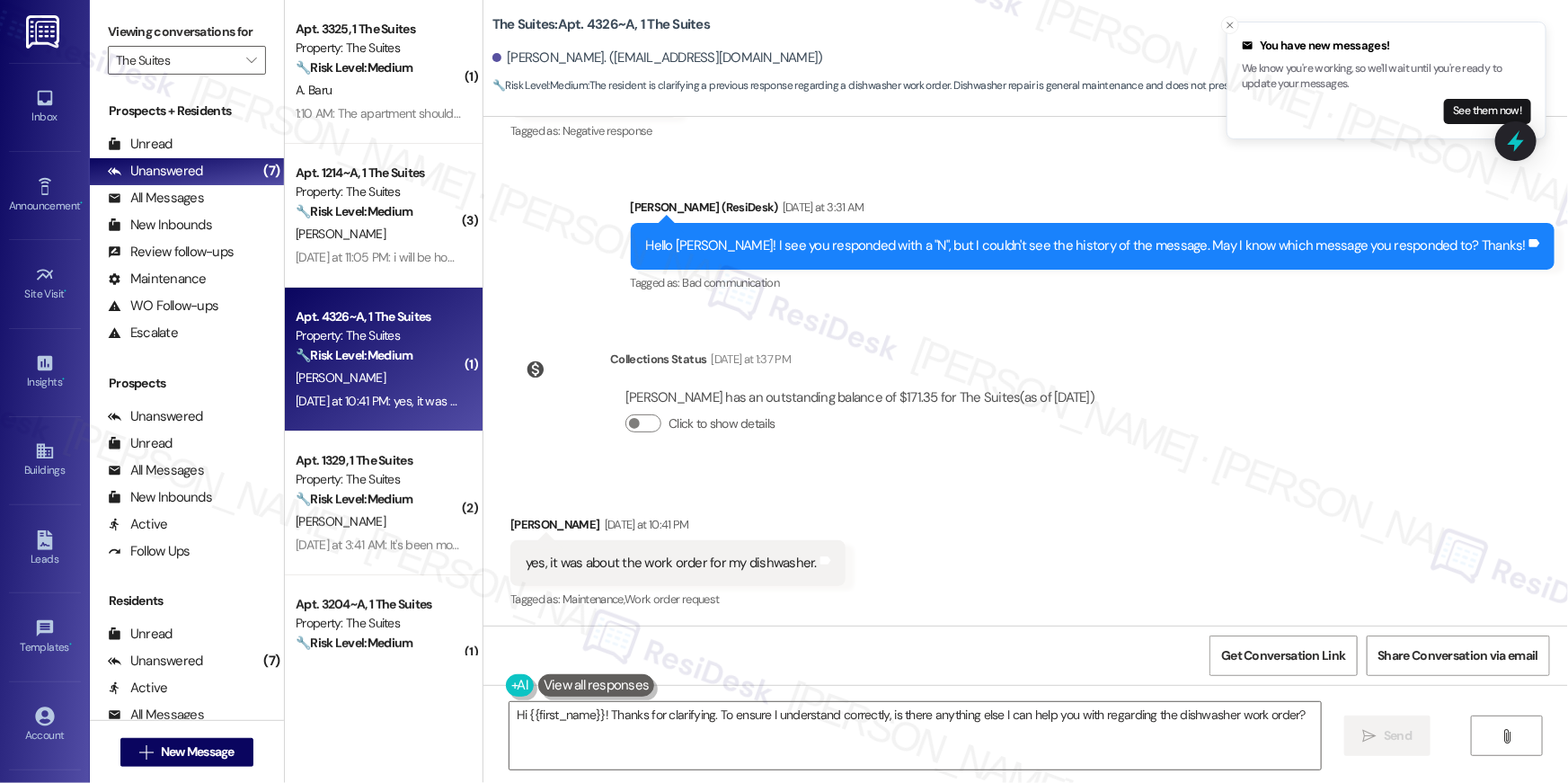
scroll to position [1042, 0]
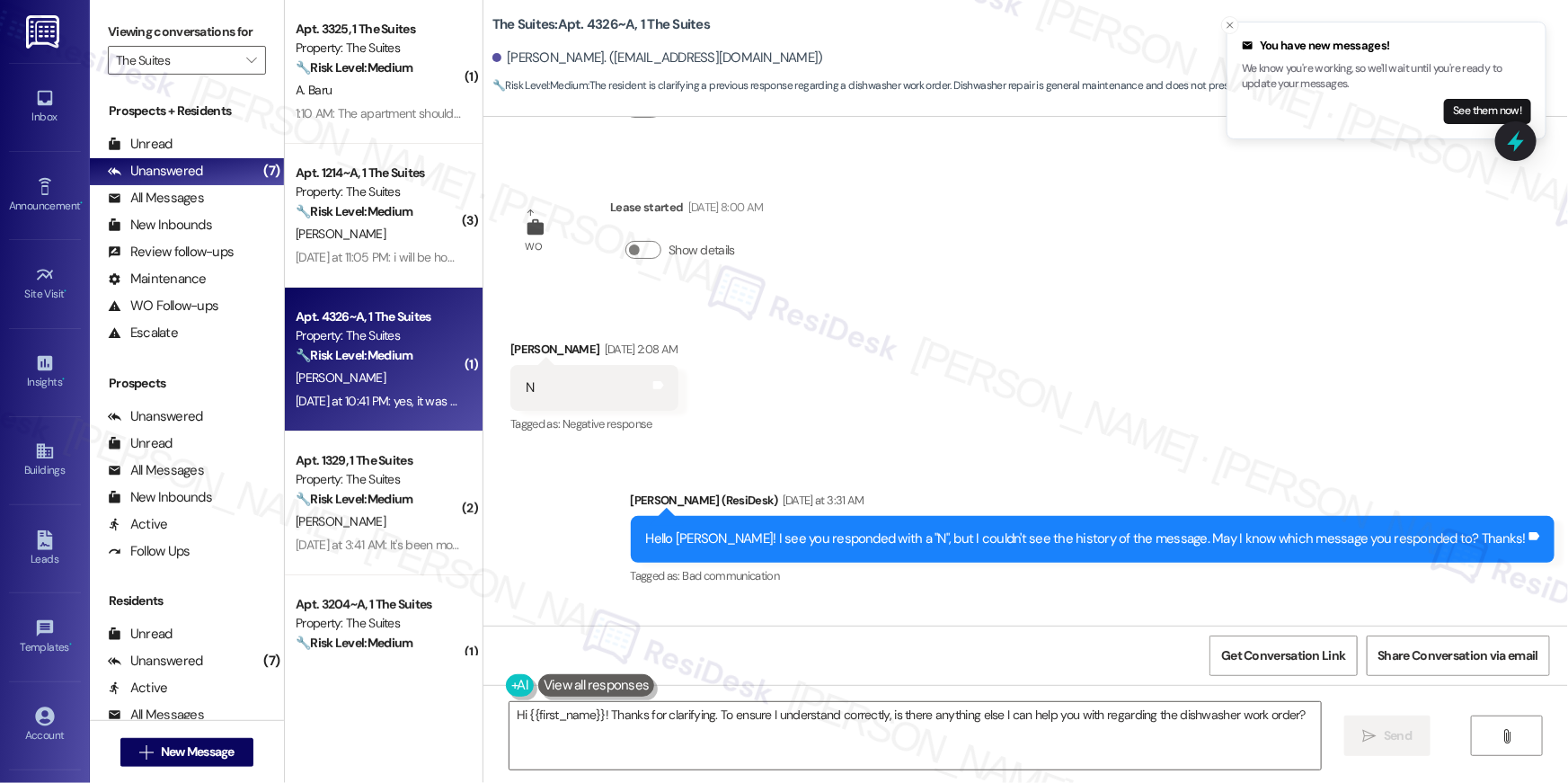
click at [1069, 358] on div "Received via SMS [PERSON_NAME] [DATE] 2:08 AM N Tags and notes Tagged as: Negat…" at bounding box center [1026, 375] width 1085 height 152
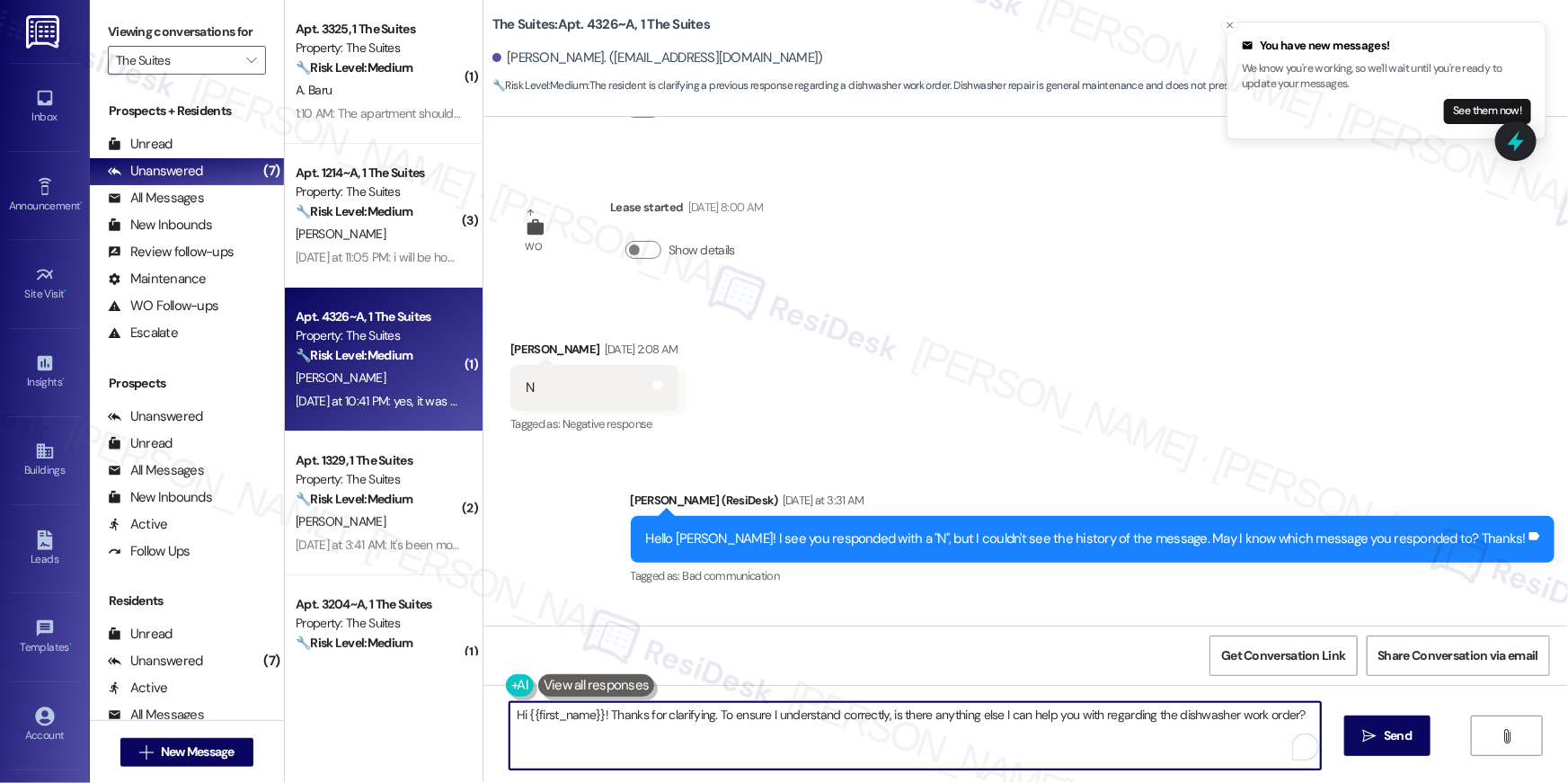
click at [967, 736] on textarea "Hi {{first_name}}! Thanks for clarifying. To ensure I understand correctly, is …" at bounding box center [916, 736] width 812 height 67
click at [835, 742] on textarea "Hi {{first_name}}! Thanks for clarifying. To ensure I understand correctly, is …" at bounding box center [911, 736] width 812 height 67
paste textarea "I’m sorry to hear that your request hasn’t been resolved yet. Has the maintenan…"
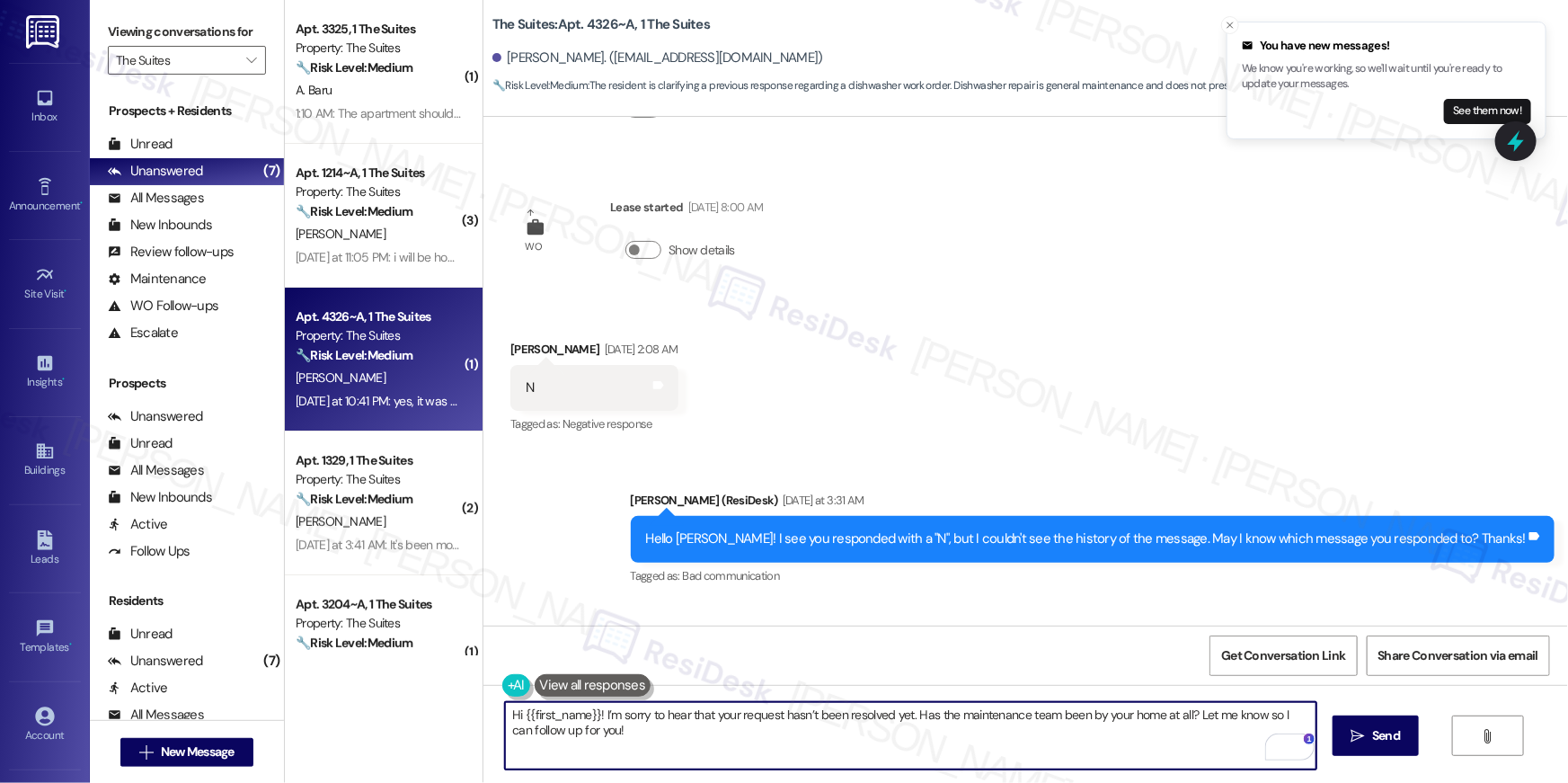
click at [772, 716] on textarea "Hi {{first_name}}! I’m sorry to hear that your request hasn’t been resolved yet…" at bounding box center [911, 736] width 812 height 67
type textarea "Hi {{first_name}}! I’m sorry to hear that your request for the dishwasher hasn’…"
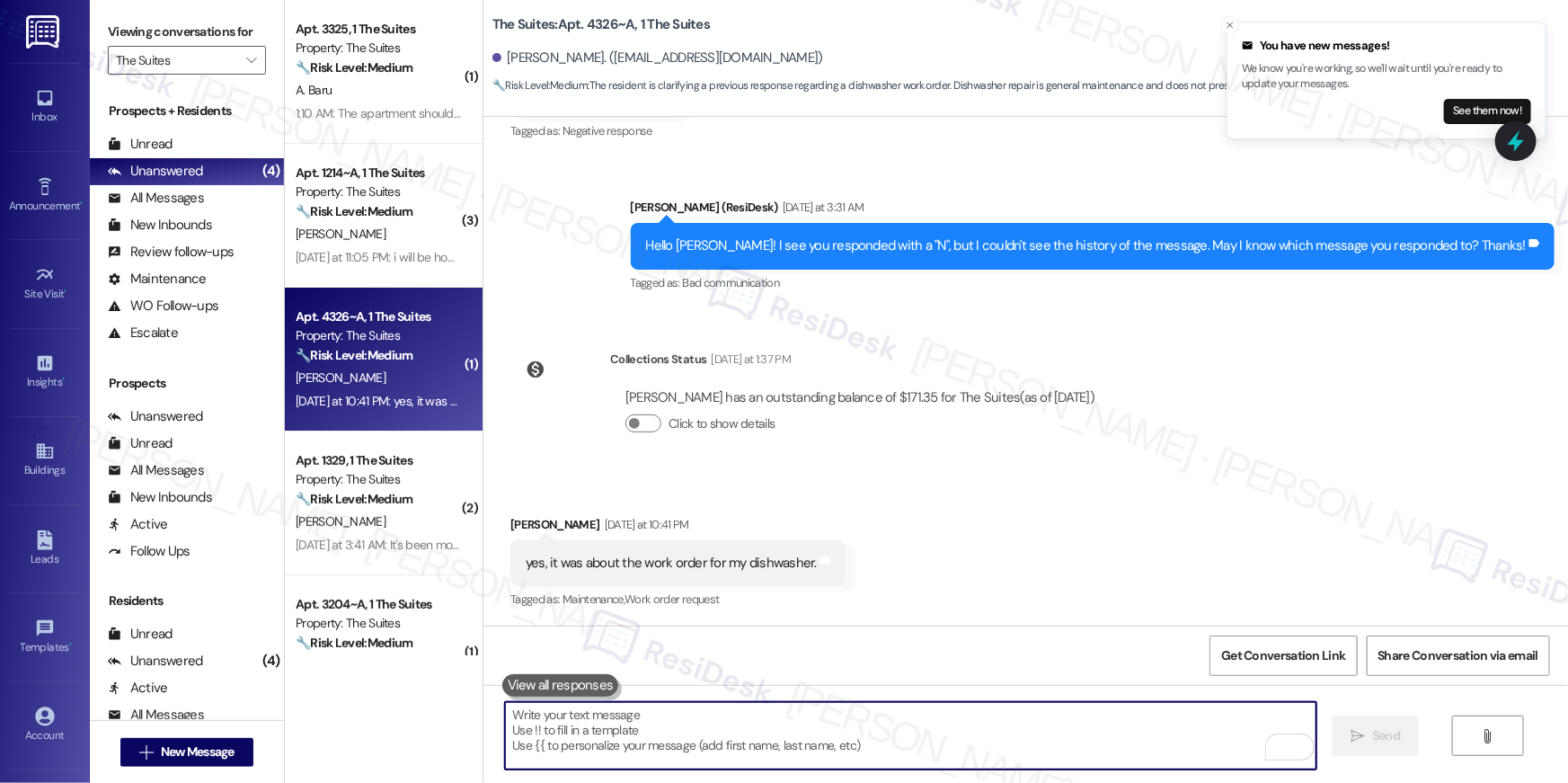
scroll to position [1480, 0]
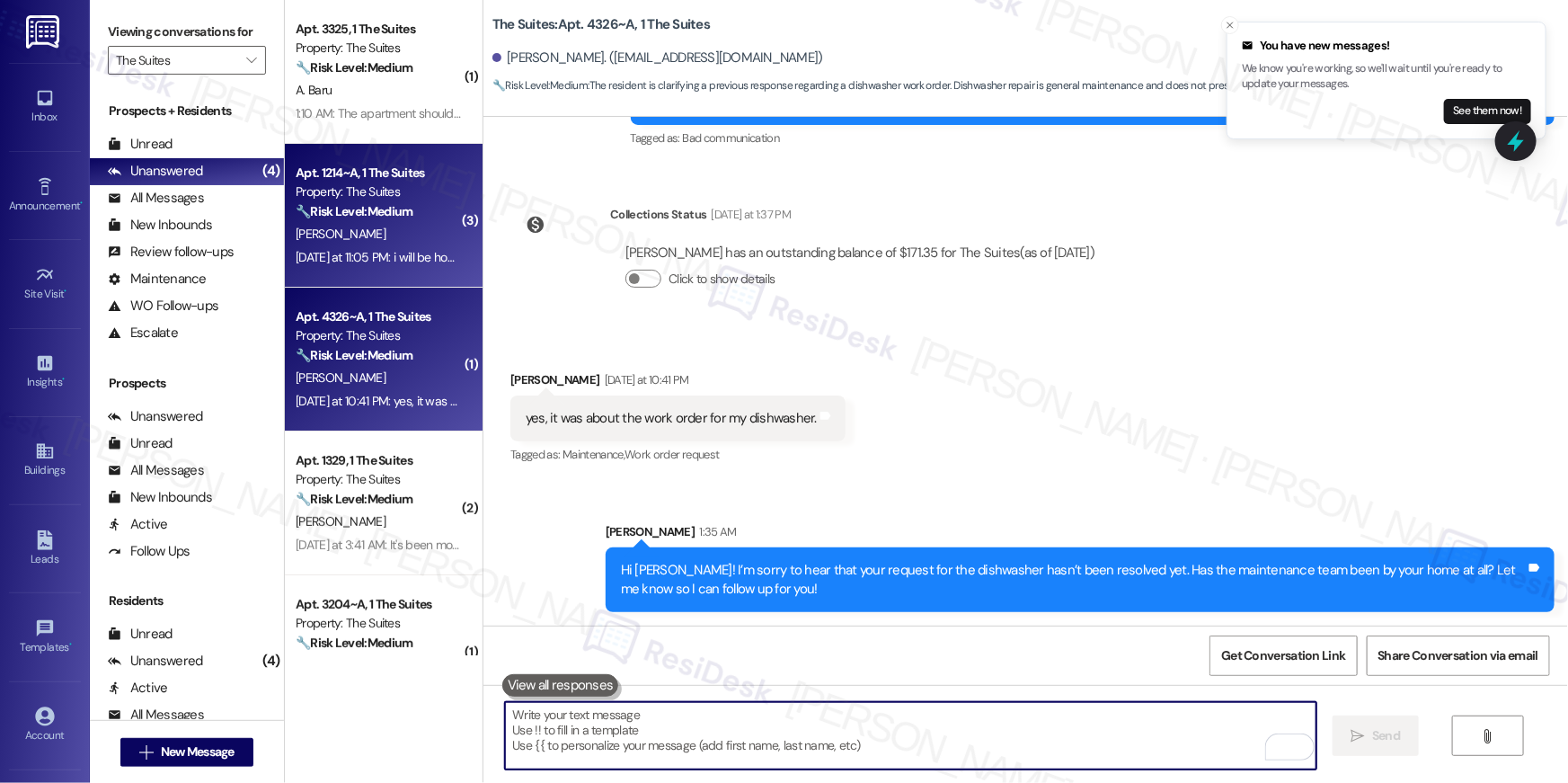
click at [419, 234] on div "[PERSON_NAME]" at bounding box center [379, 234] width 170 height 23
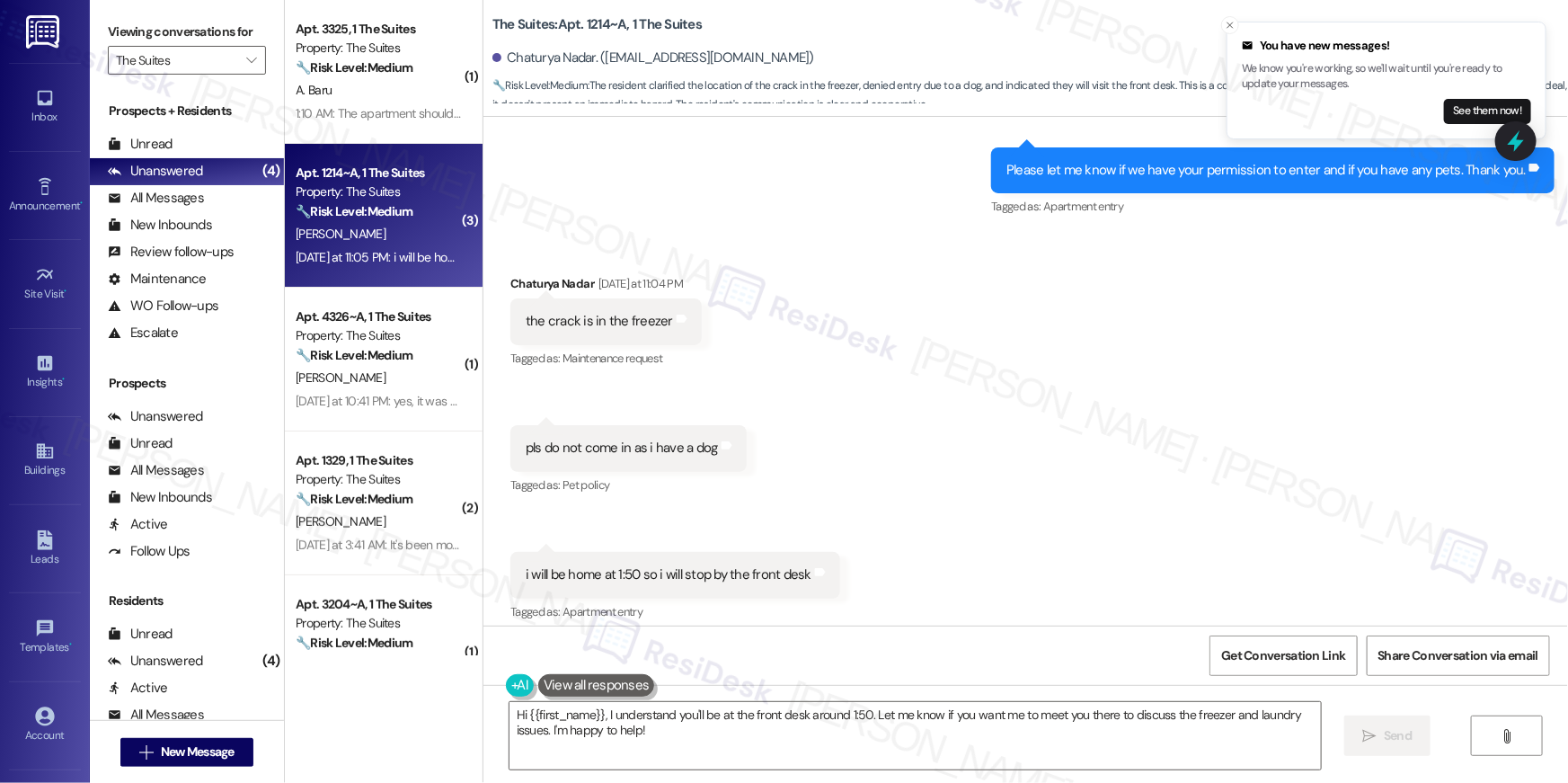
scroll to position [5976, 0]
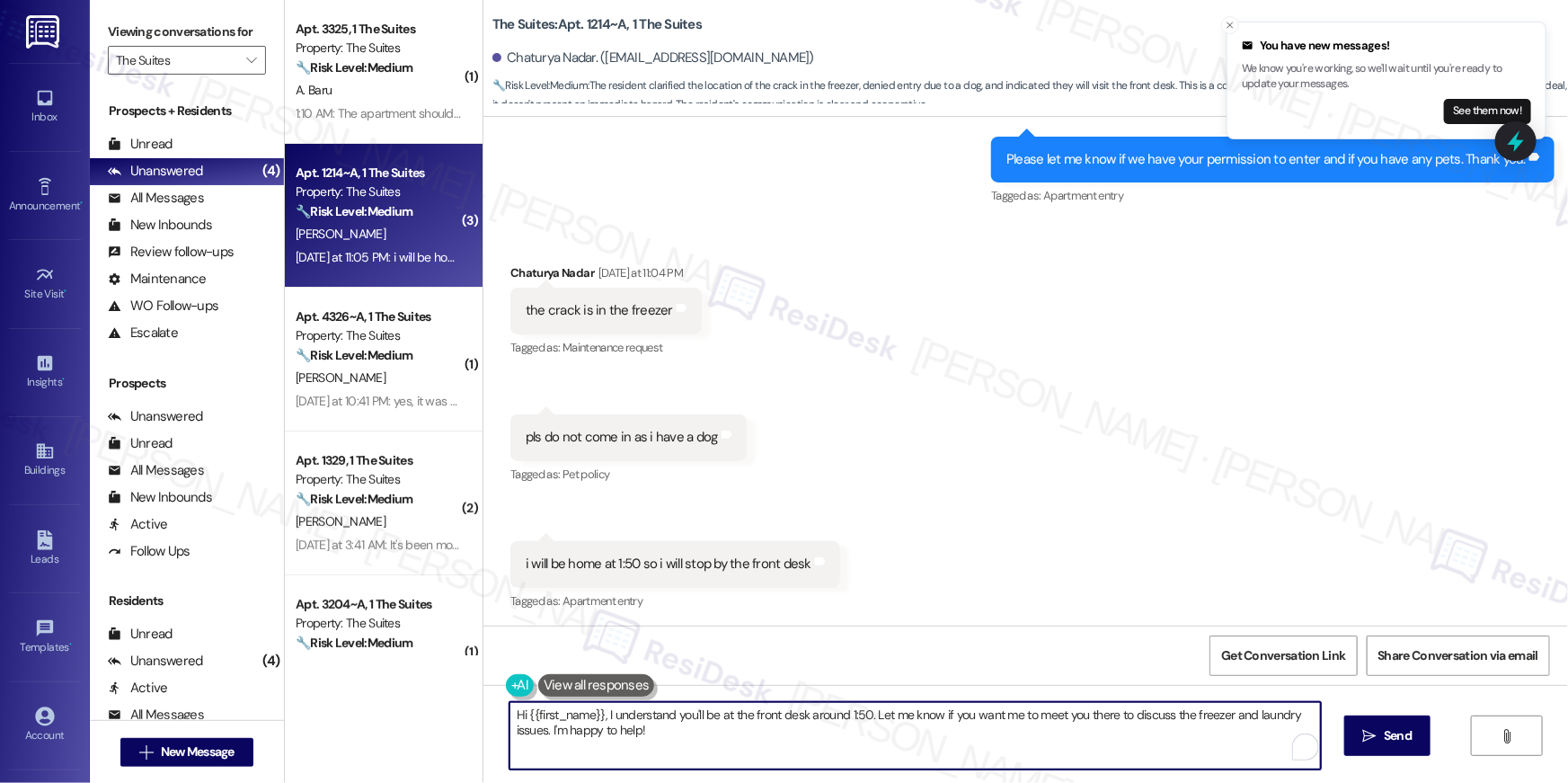
click at [674, 730] on textarea "Hi {{first_name}}, I understand you'll be at the front desk around 1:50. Let me…" at bounding box center [916, 736] width 812 height 67
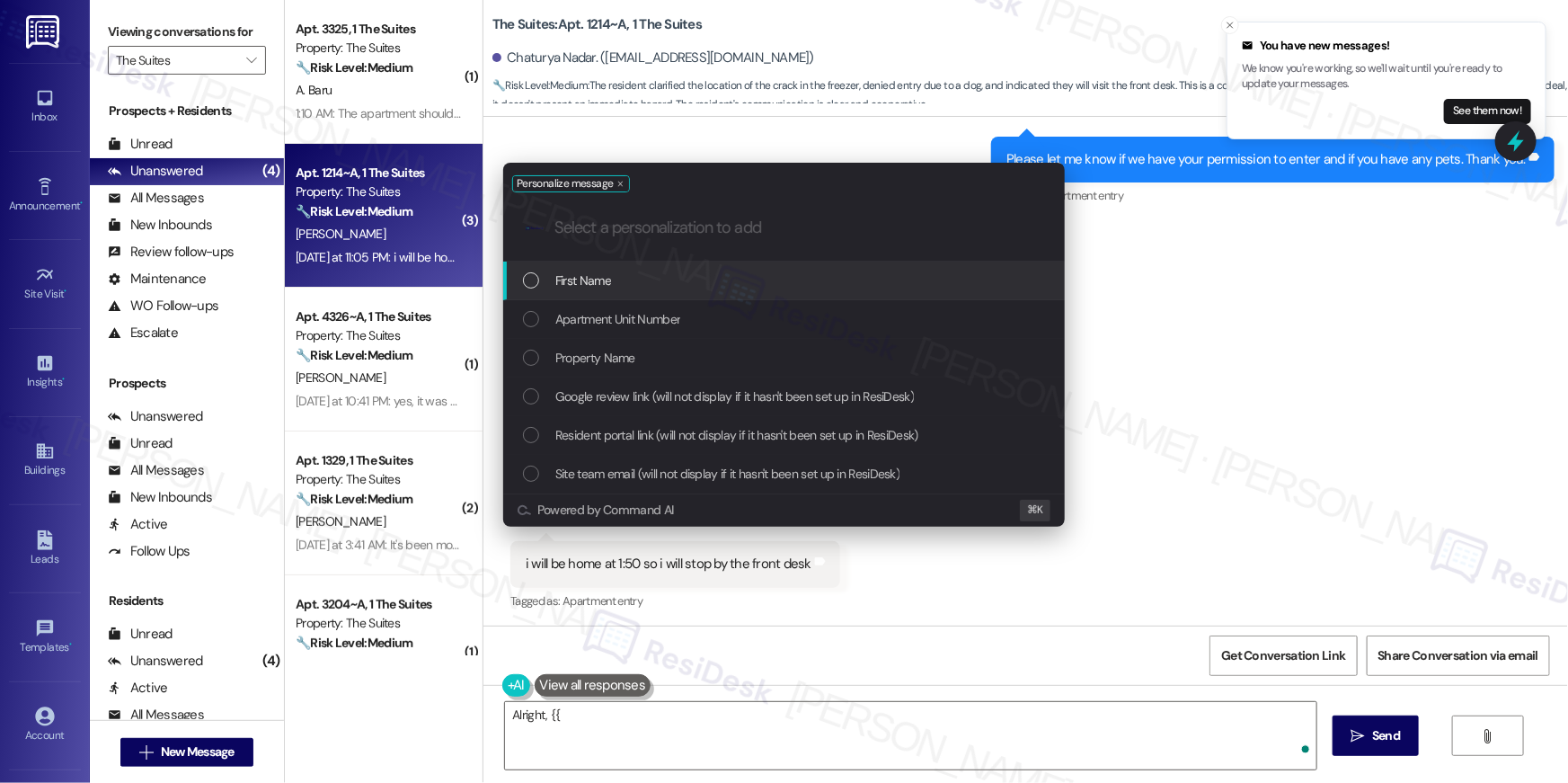
click at [785, 283] on div "First Name" at bounding box center [786, 280] width 526 height 20
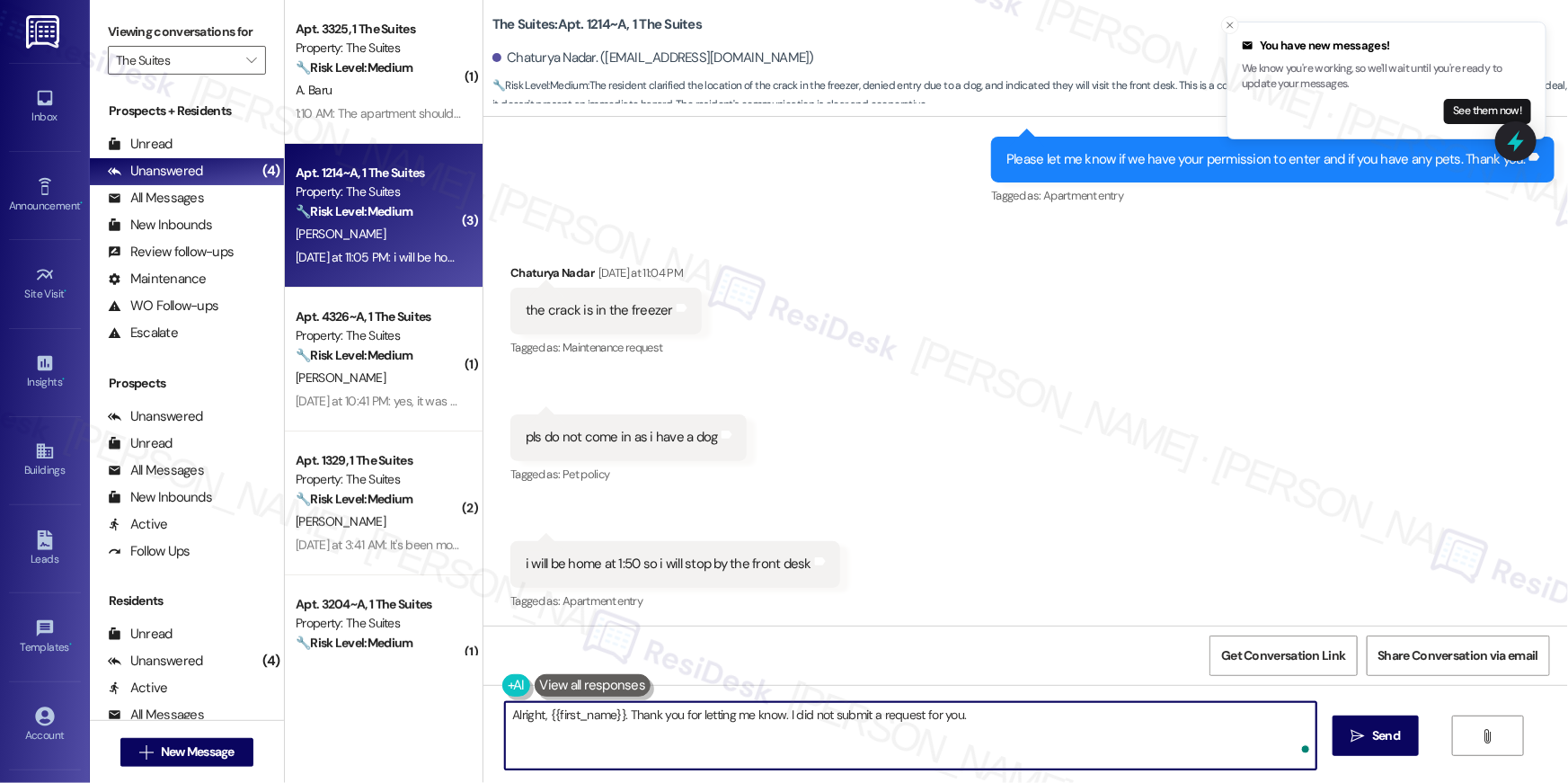
type textarea "Alright, {{first_name}}. Thank you for letting me know. I did not submit a requ…"
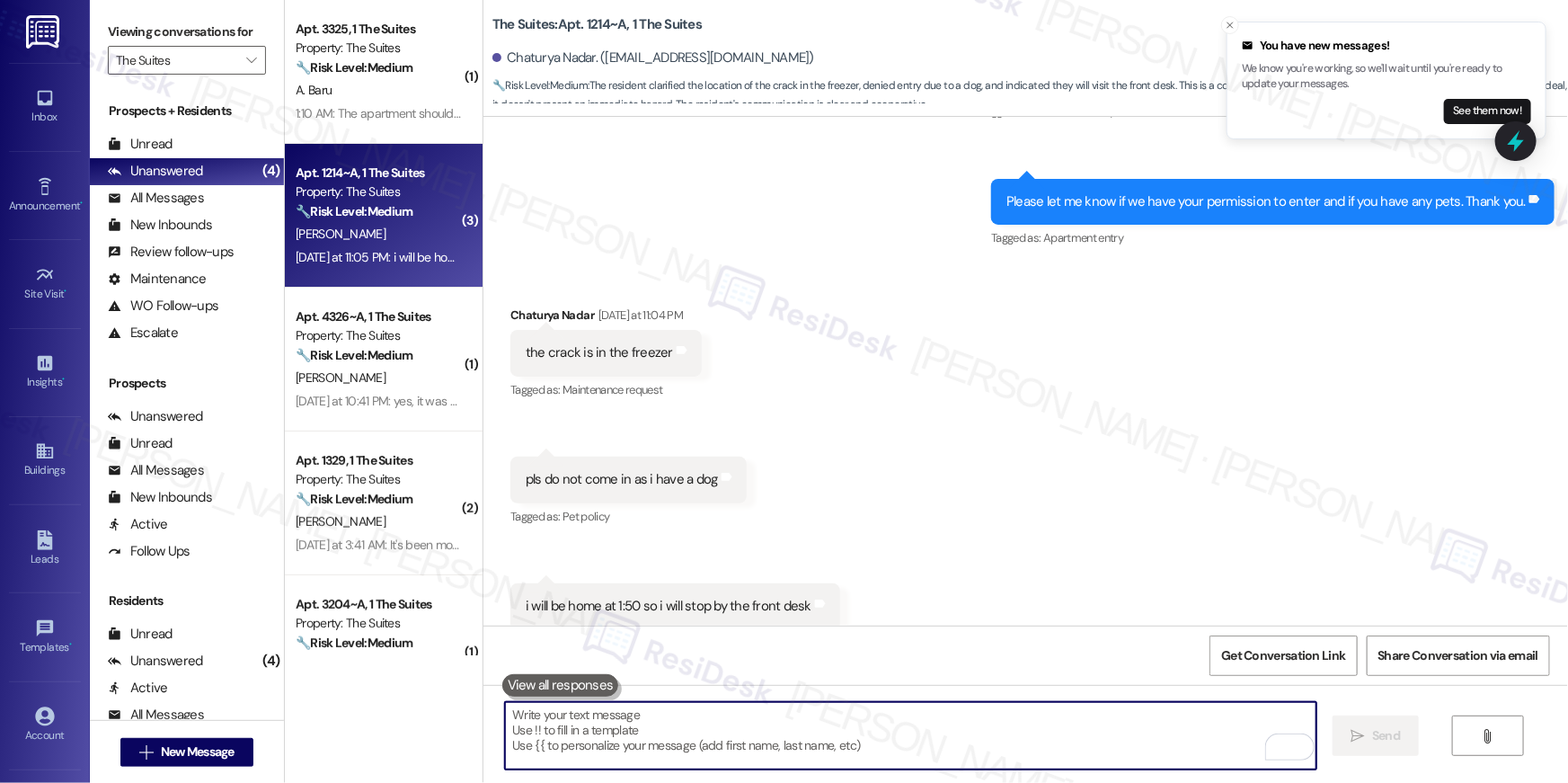
scroll to position [5639, 0]
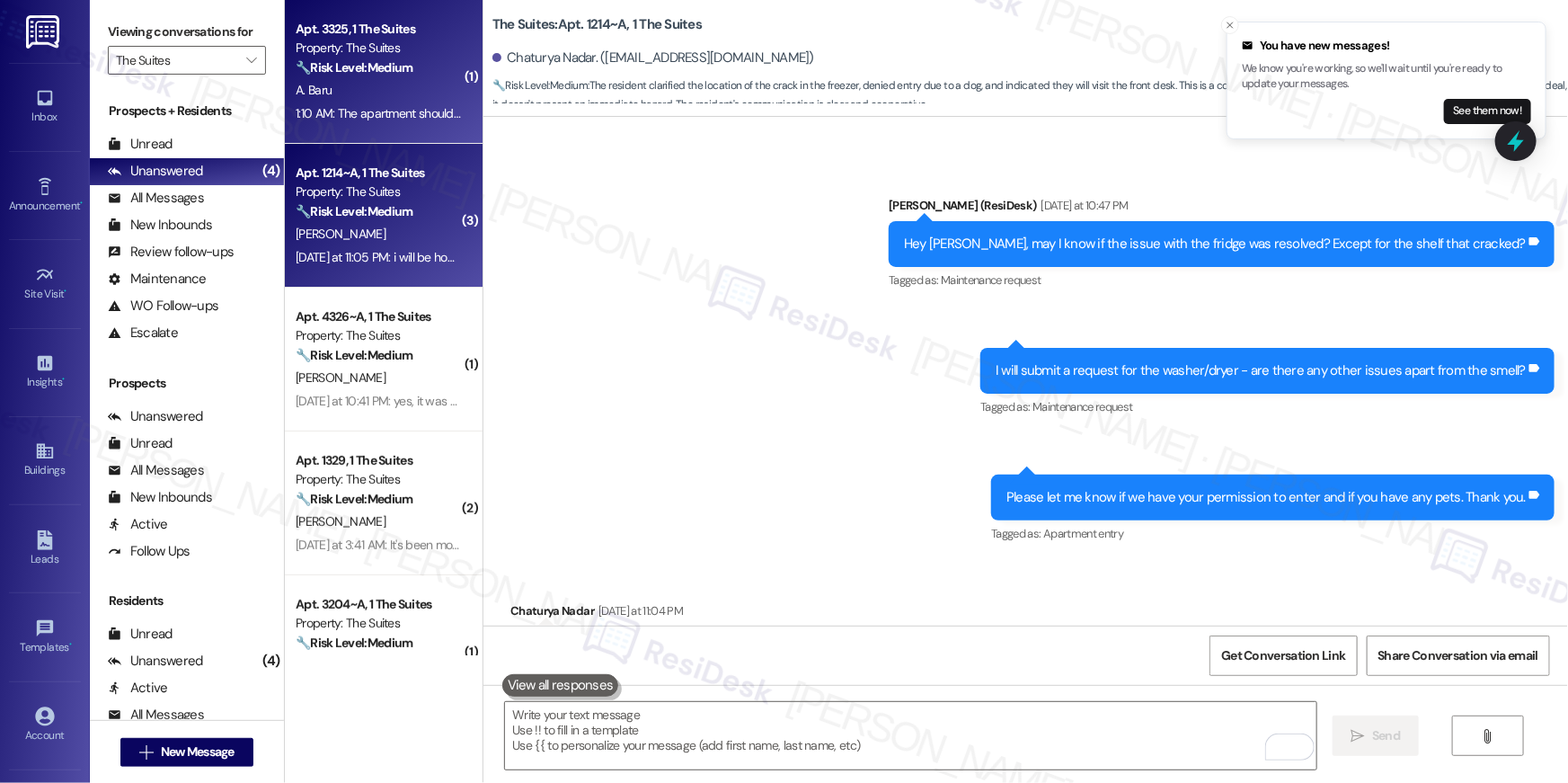
click at [408, 134] on div "Apt. 3325, 1 The Suites Property: The Suites 🔧 Risk Level: Medium The resident …" at bounding box center [383, 72] width 197 height 144
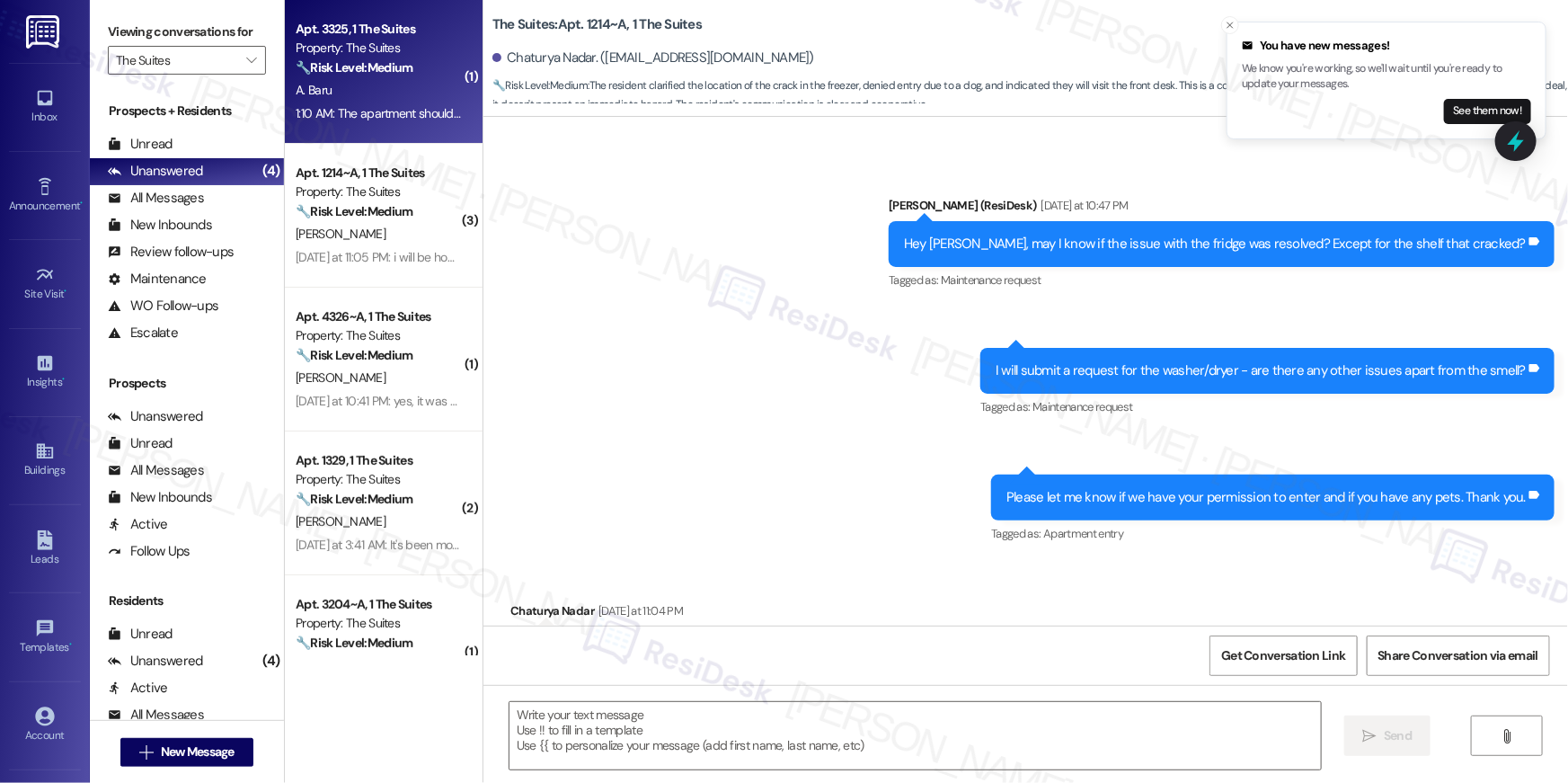
type textarea "Fetching suggested responses. Please feel free to read through the conversation…"
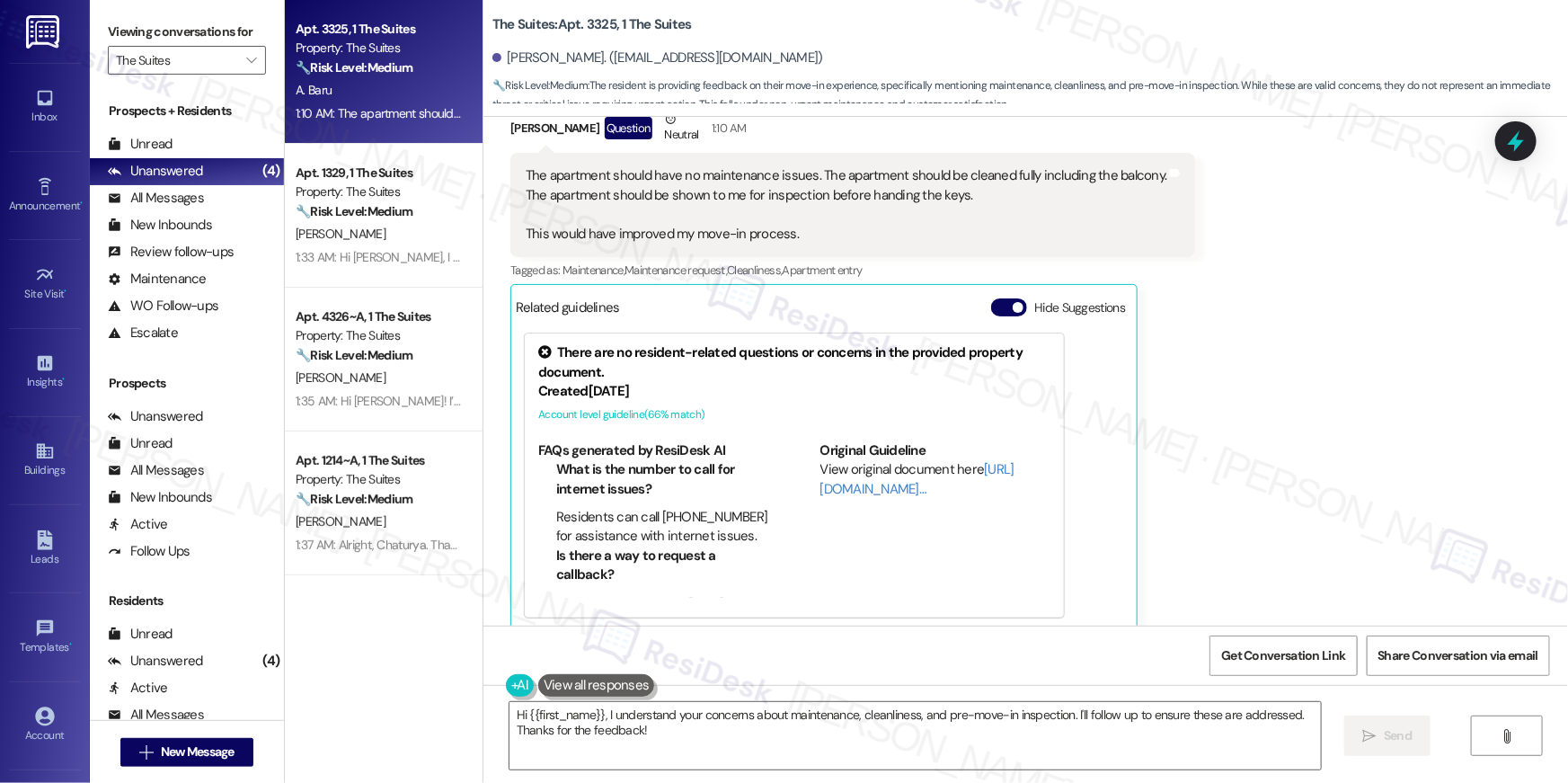
scroll to position [343, 0]
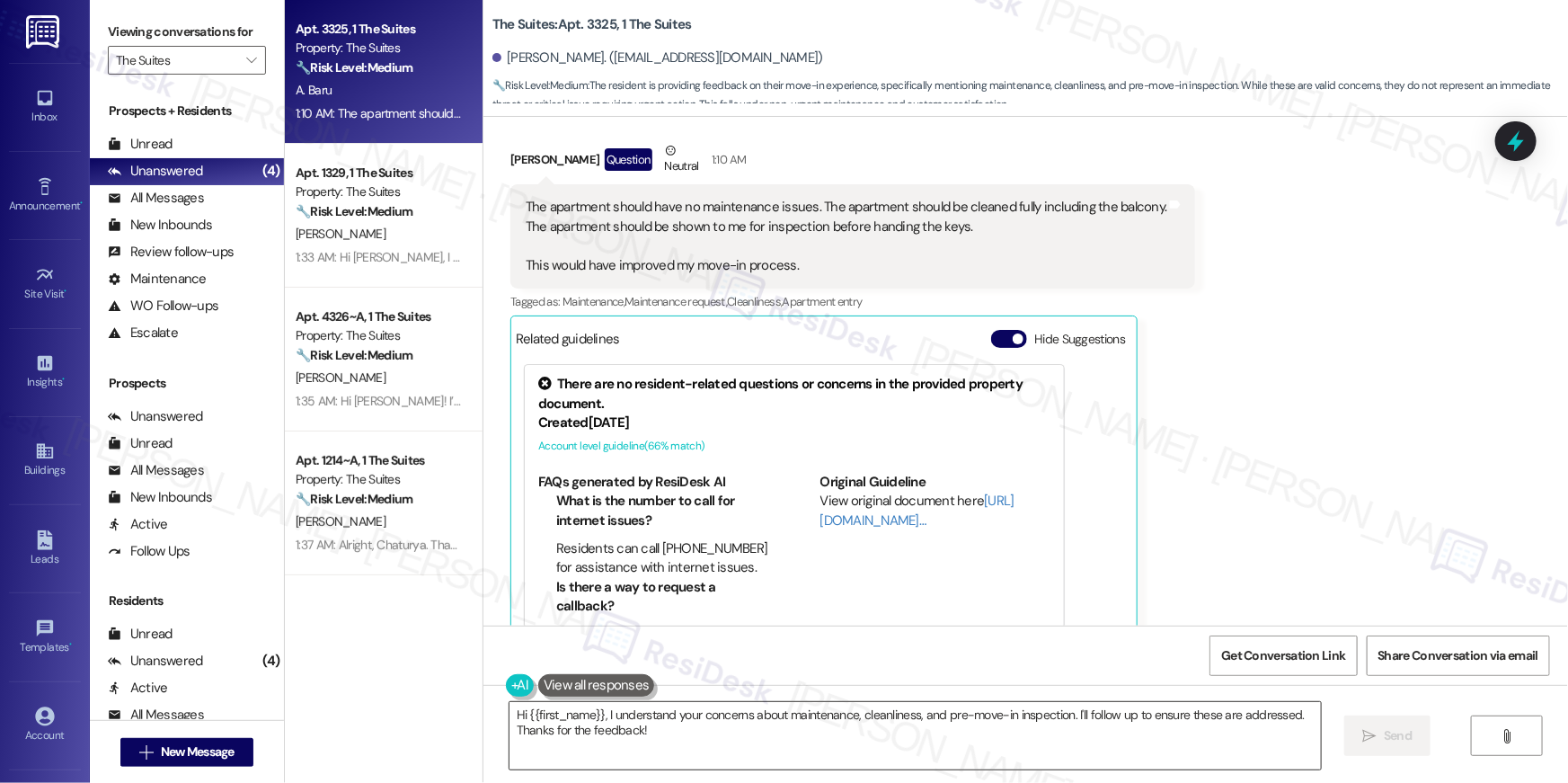
click at [787, 733] on textarea "Hi {{first_name}}, I understand your concerns about maintenance, cleanliness, a…" at bounding box center [916, 736] width 812 height 67
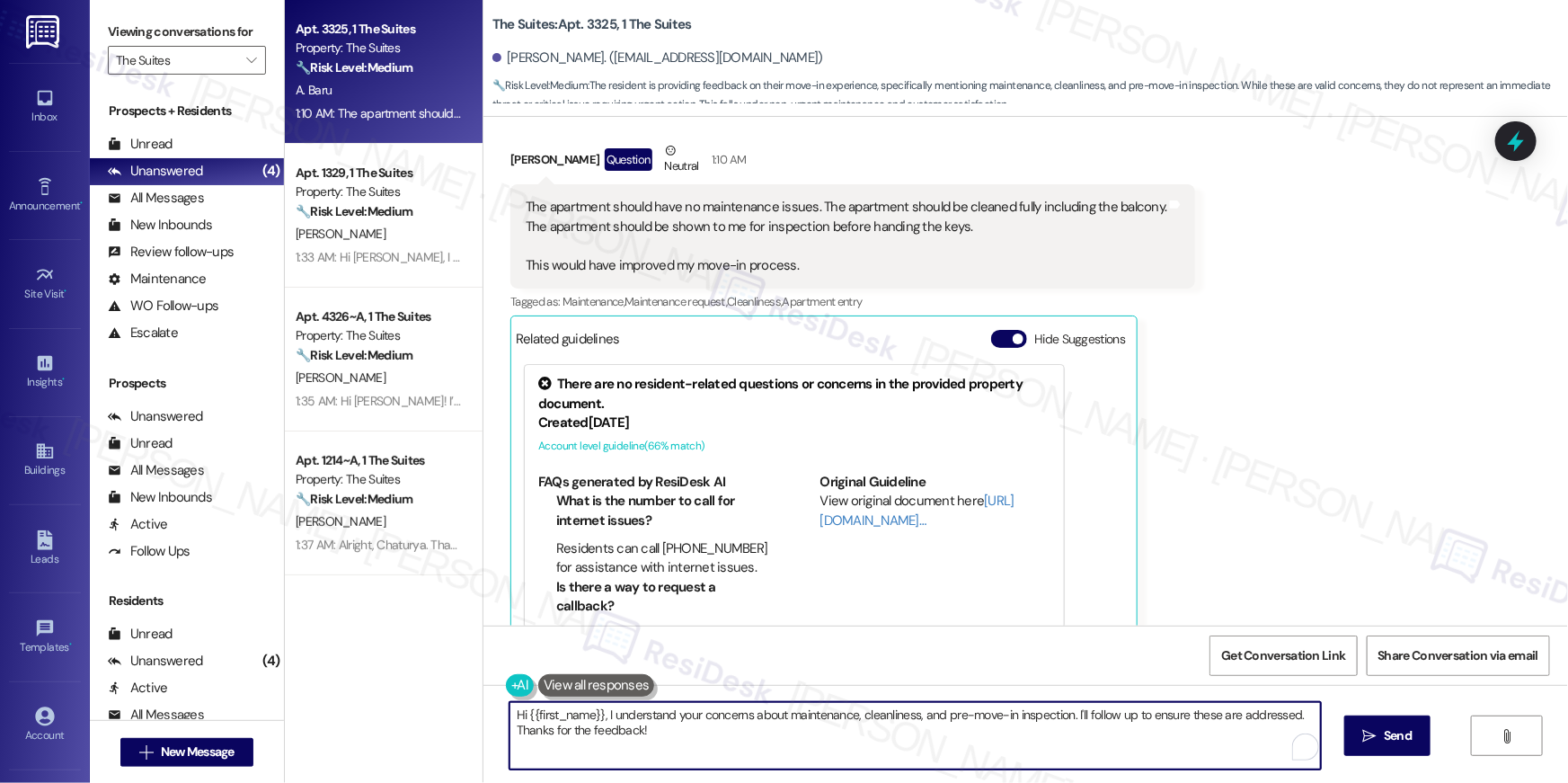
click at [848, 739] on textarea "Hi {{first_name}}, I understand your concerns about maintenance, cleanliness, a…" at bounding box center [916, 736] width 812 height 67
click at [1004, 747] on textarea "Hi {{first_name}}, I understand your concerns about maintenance, cleanliness, a…" at bounding box center [916, 736] width 812 height 67
click at [1064, 727] on textarea "Hi {{first_name}}, I understand your concerns about maintenance, cleanliness, a…" at bounding box center [911, 736] width 812 height 67
click at [1219, 704] on textarea "Hi {{first_name}}, I understand your concerns about maintenance, cleanliness, a…" at bounding box center [911, 736] width 812 height 67
drag, startPoint x: 1292, startPoint y: 717, endPoint x: 1067, endPoint y: 707, distance: 225.2
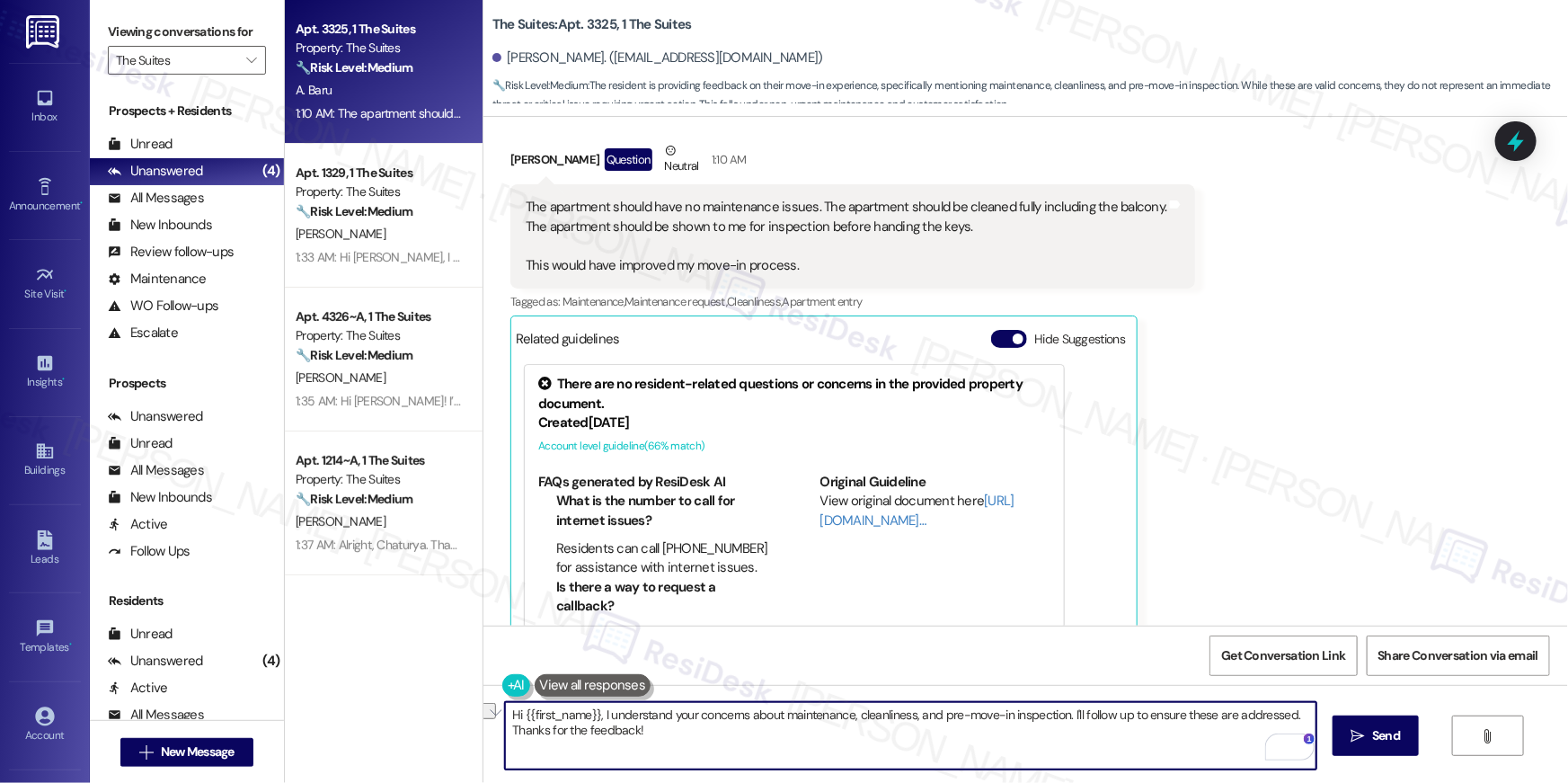
click at [1062, 707] on textarea "Hi {{first_name}}, I understand your concerns about maintenance, cleanliness, a…" at bounding box center [911, 736] width 812 height 67
click at [1216, 716] on textarea "Hi {{first_name}}, I understand your concerns about maintenance, cleanliness, a…" at bounding box center [911, 736] width 812 height 67
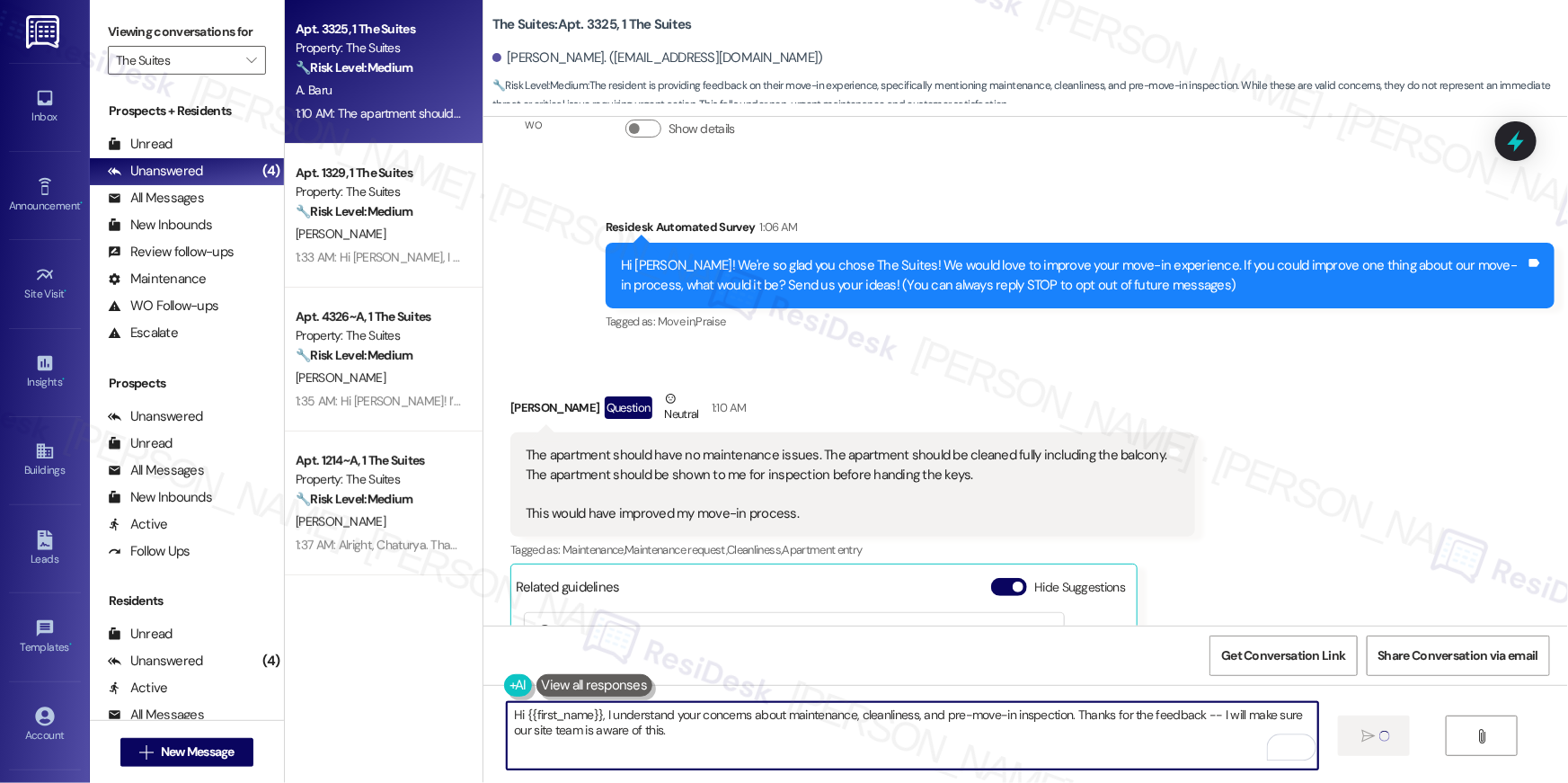
type textarea "Hi {{first_name}}, I understand your concerns about maintenance, cleanliness, a…"
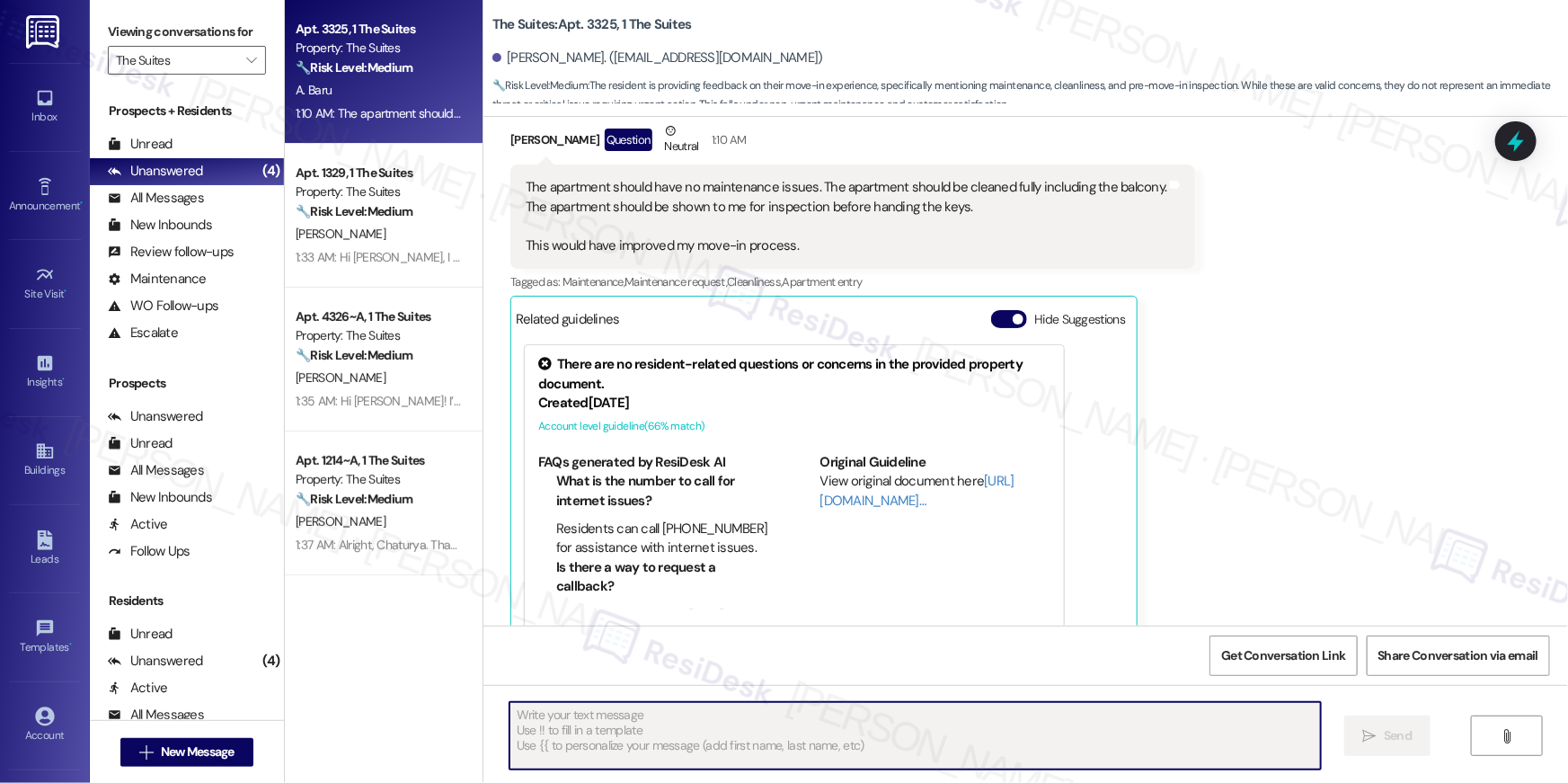
scroll to position [394, 0]
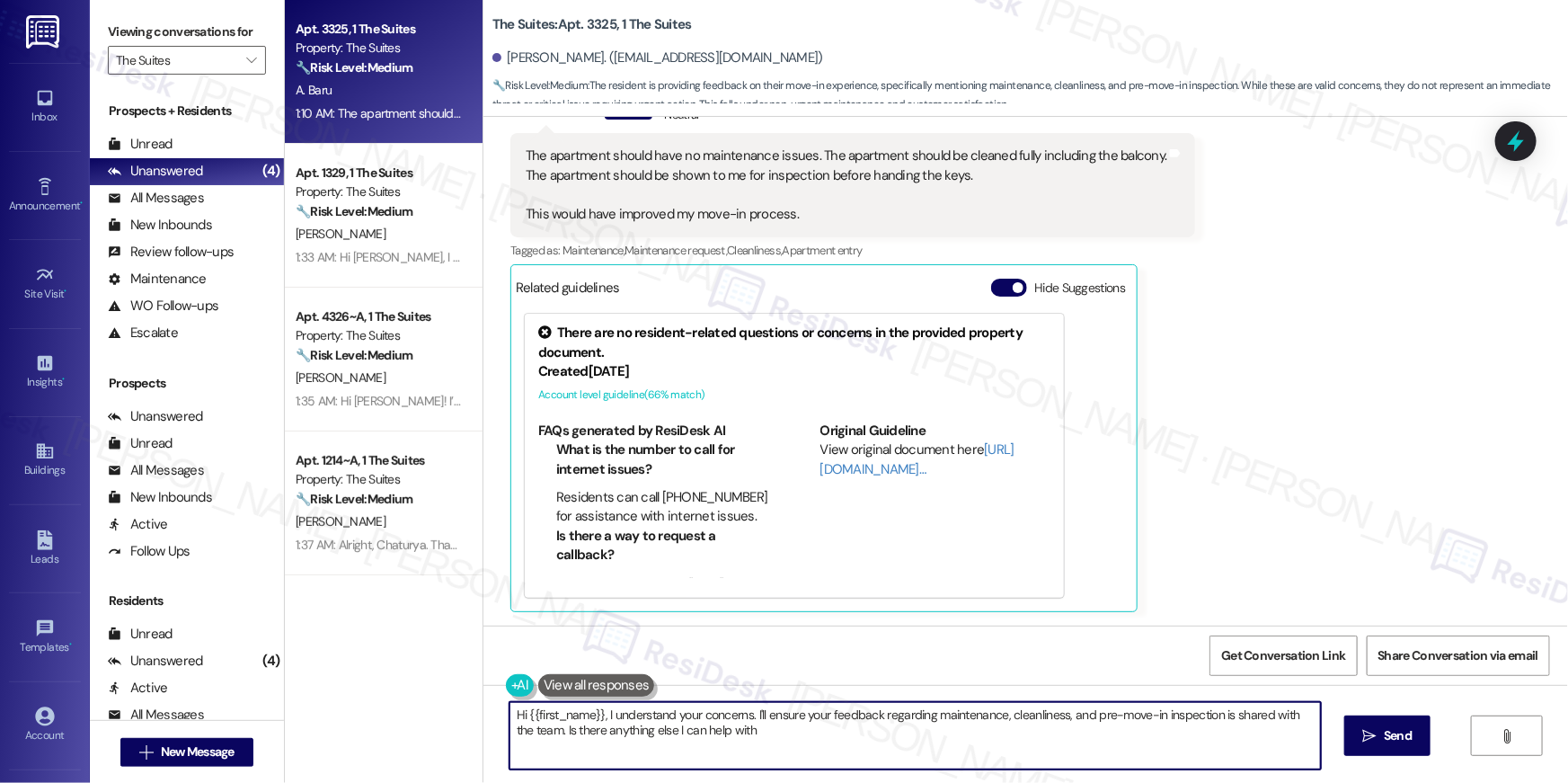
click at [867, 730] on textarea "Hi {{first_name}}, I understand your concerns. I'll ensure your feedback regard…" at bounding box center [916, 736] width 812 height 67
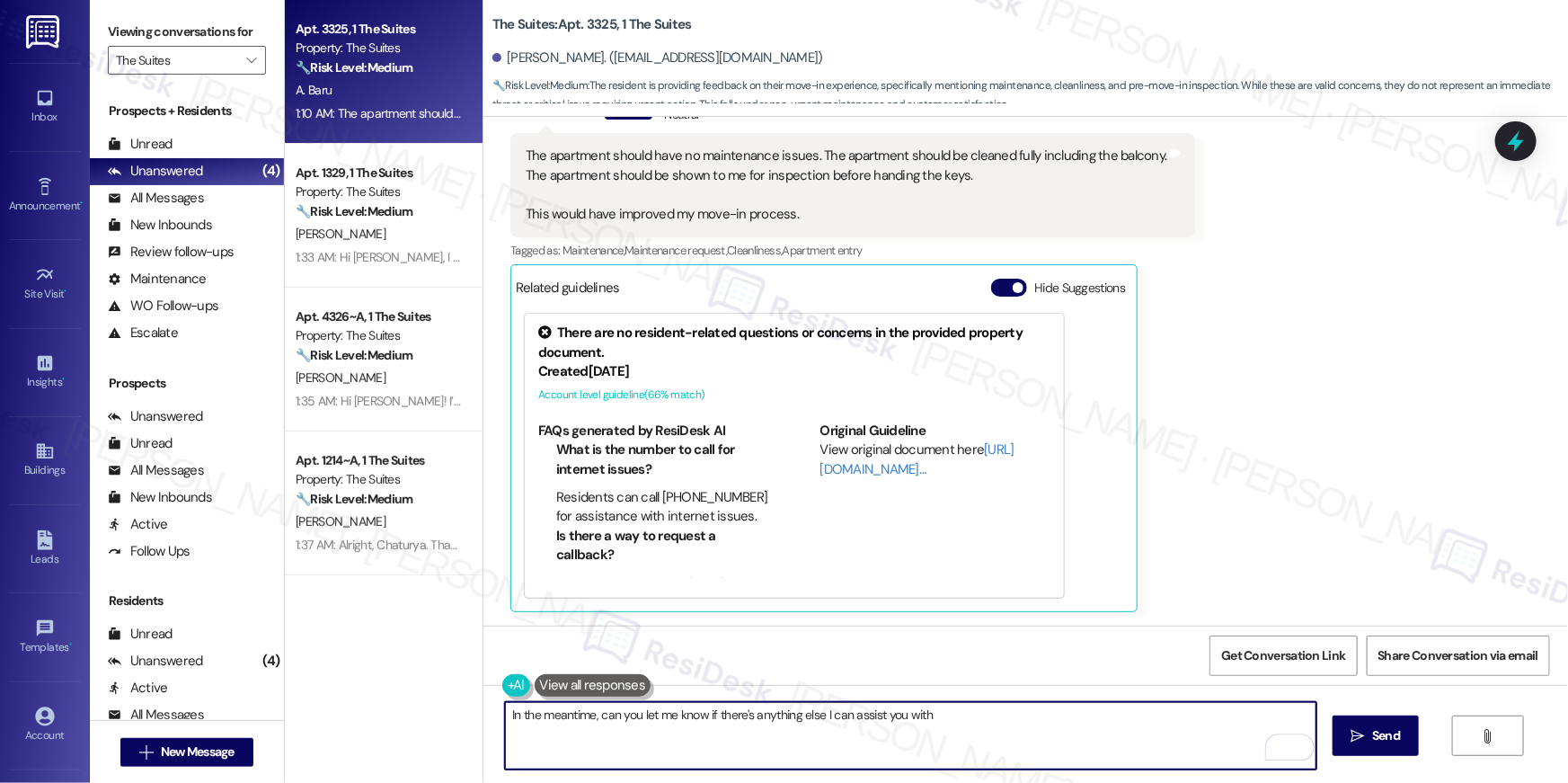
type textarea "In the meantime, can you let me know if there's anything else I can assist you …"
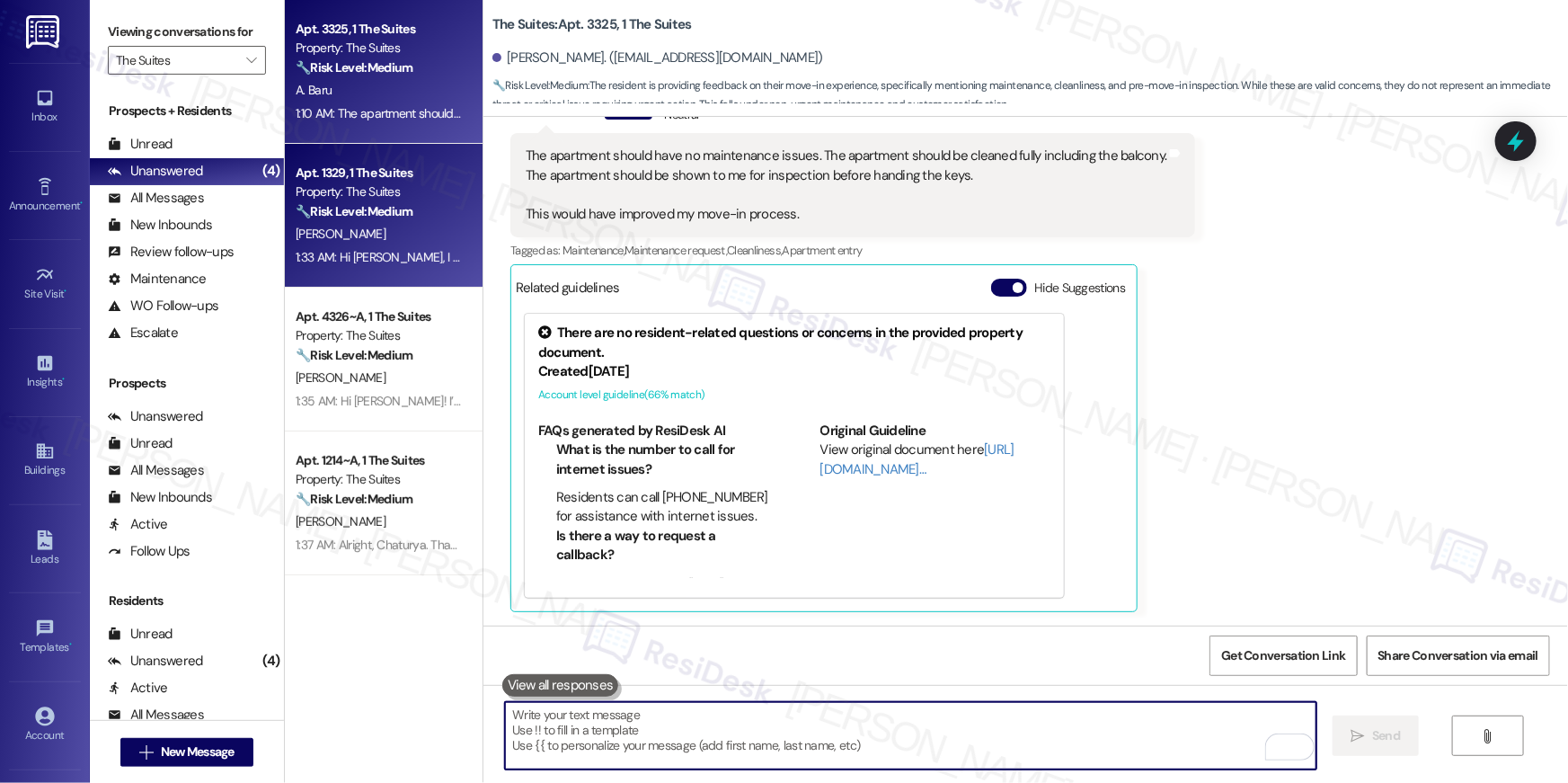
click at [342, 192] on div "Property: The Suites" at bounding box center [379, 191] width 167 height 19
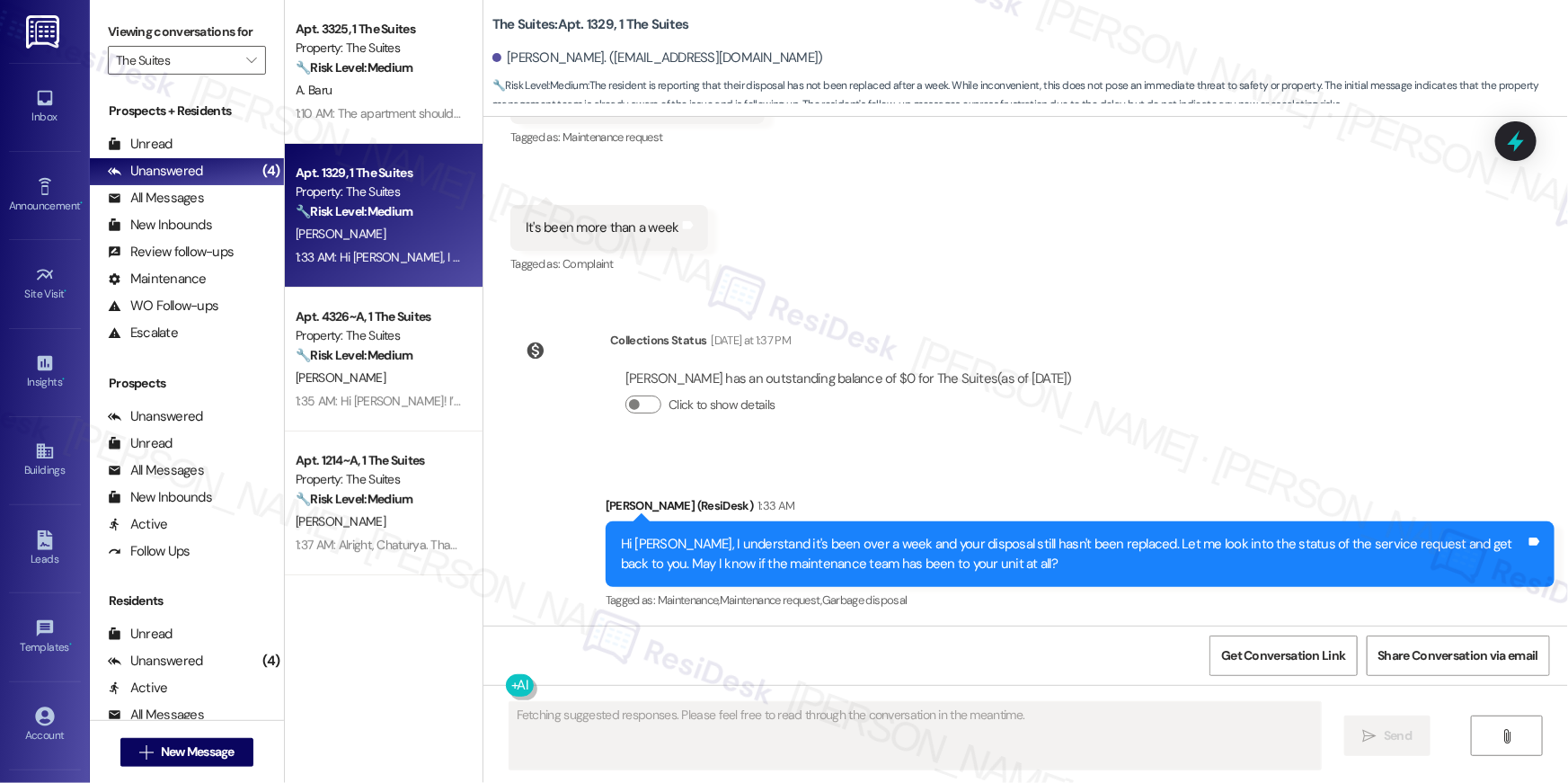
scroll to position [1213, 0]
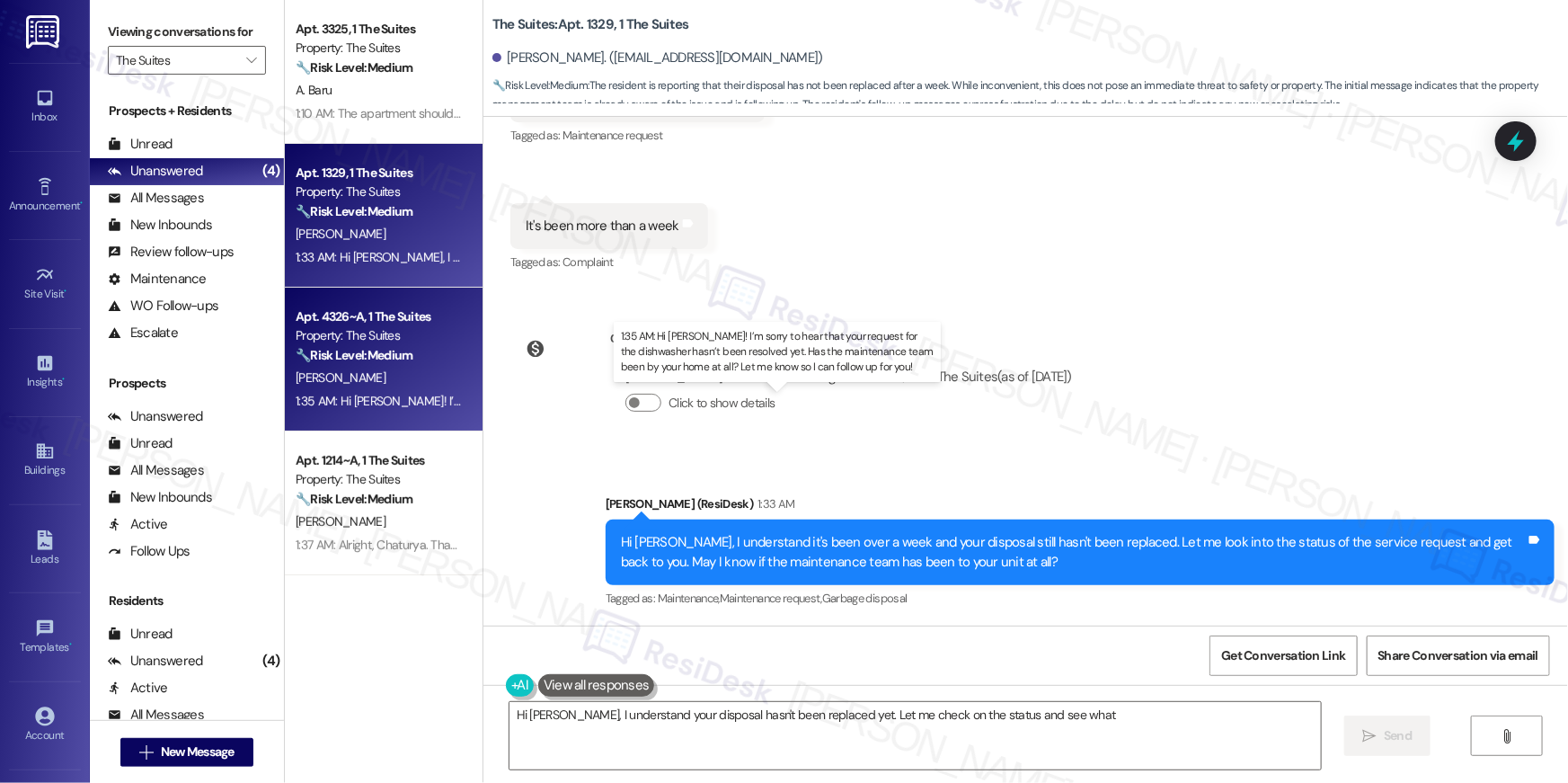
type textarea "Hi [PERSON_NAME], I understand your disposal hasn't been replaced yet. Let me c…"
click at [383, 405] on div "1:35 AM: Hi [PERSON_NAME]! I’m sorry to hear that your request for the dishwash…" at bounding box center [821, 402] width 1050 height 16
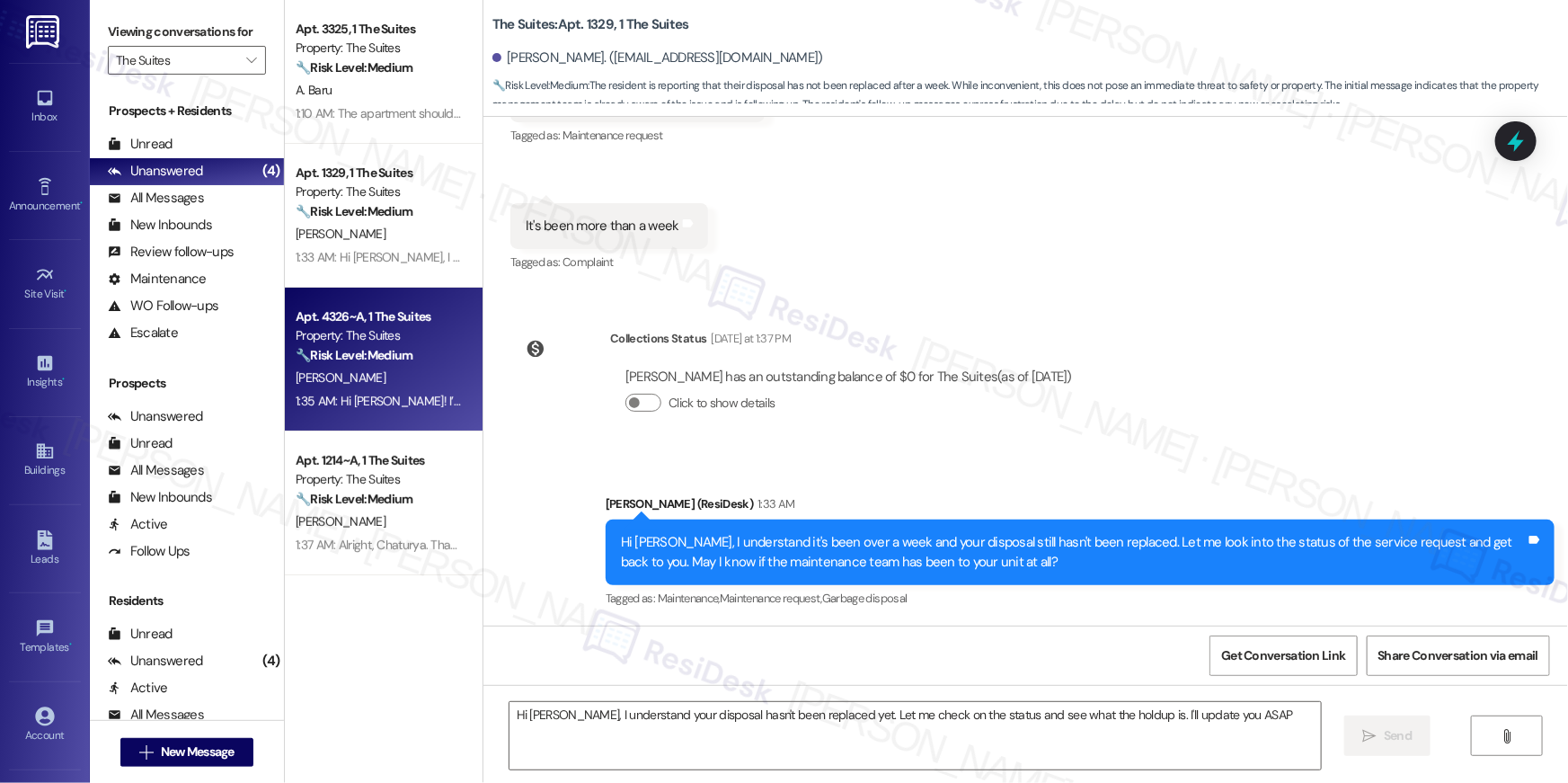
type textarea "Hi [PERSON_NAME], I understand your disposal hasn't been replaced yet. Let me c…"
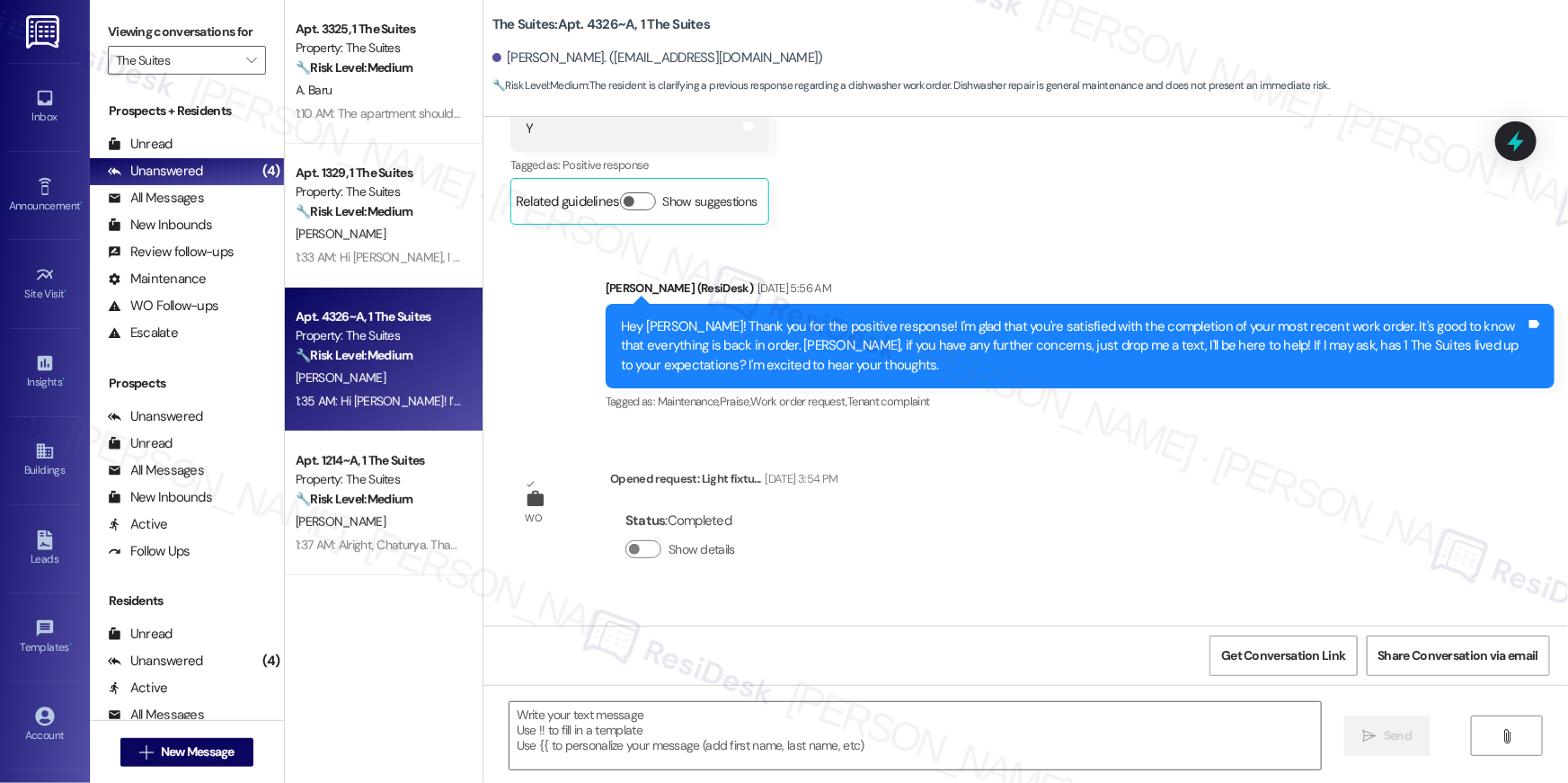
type textarea "Fetching suggested responses. Please feel free to read through the conversation…"
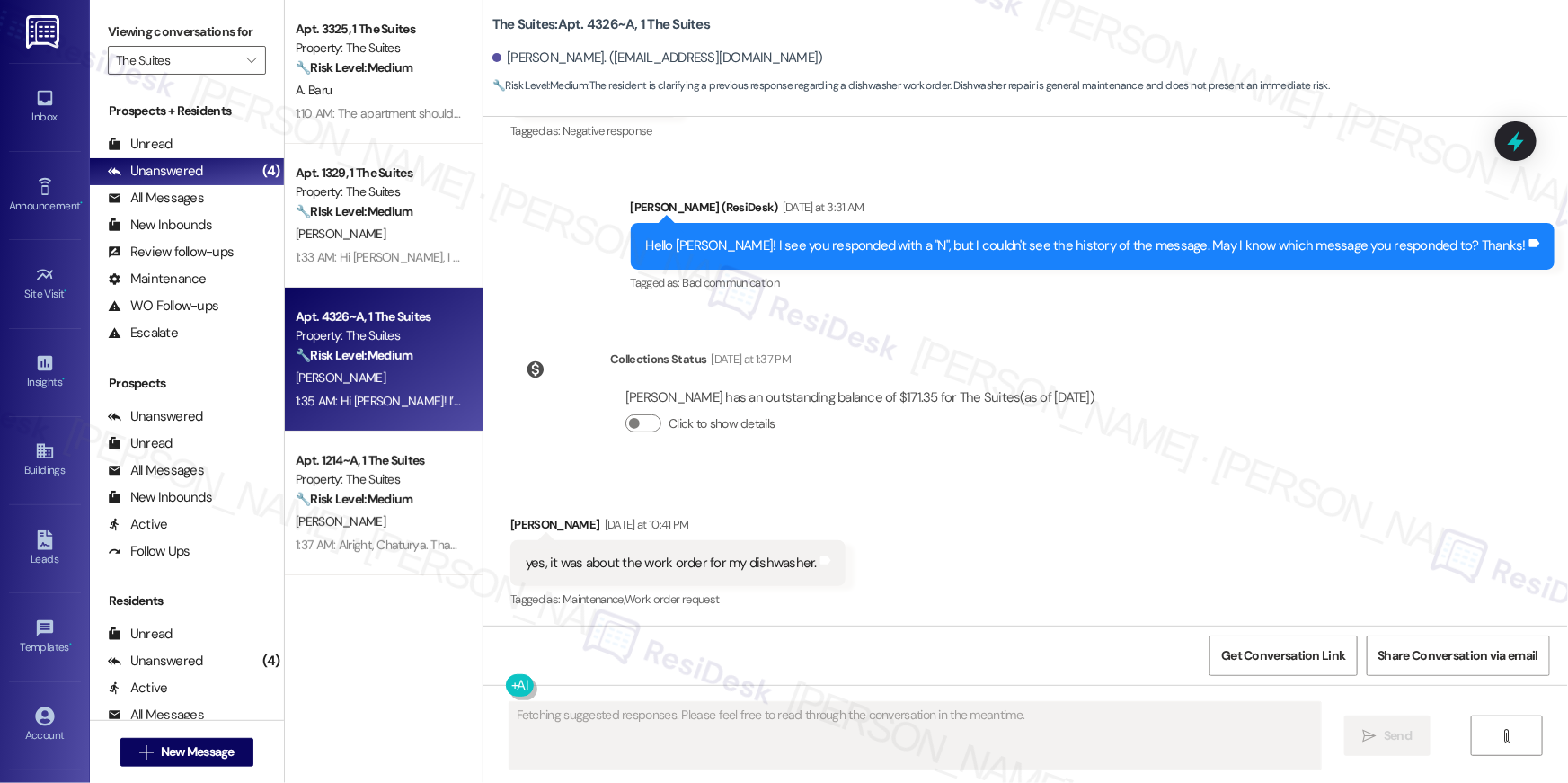
scroll to position [1507, 0]
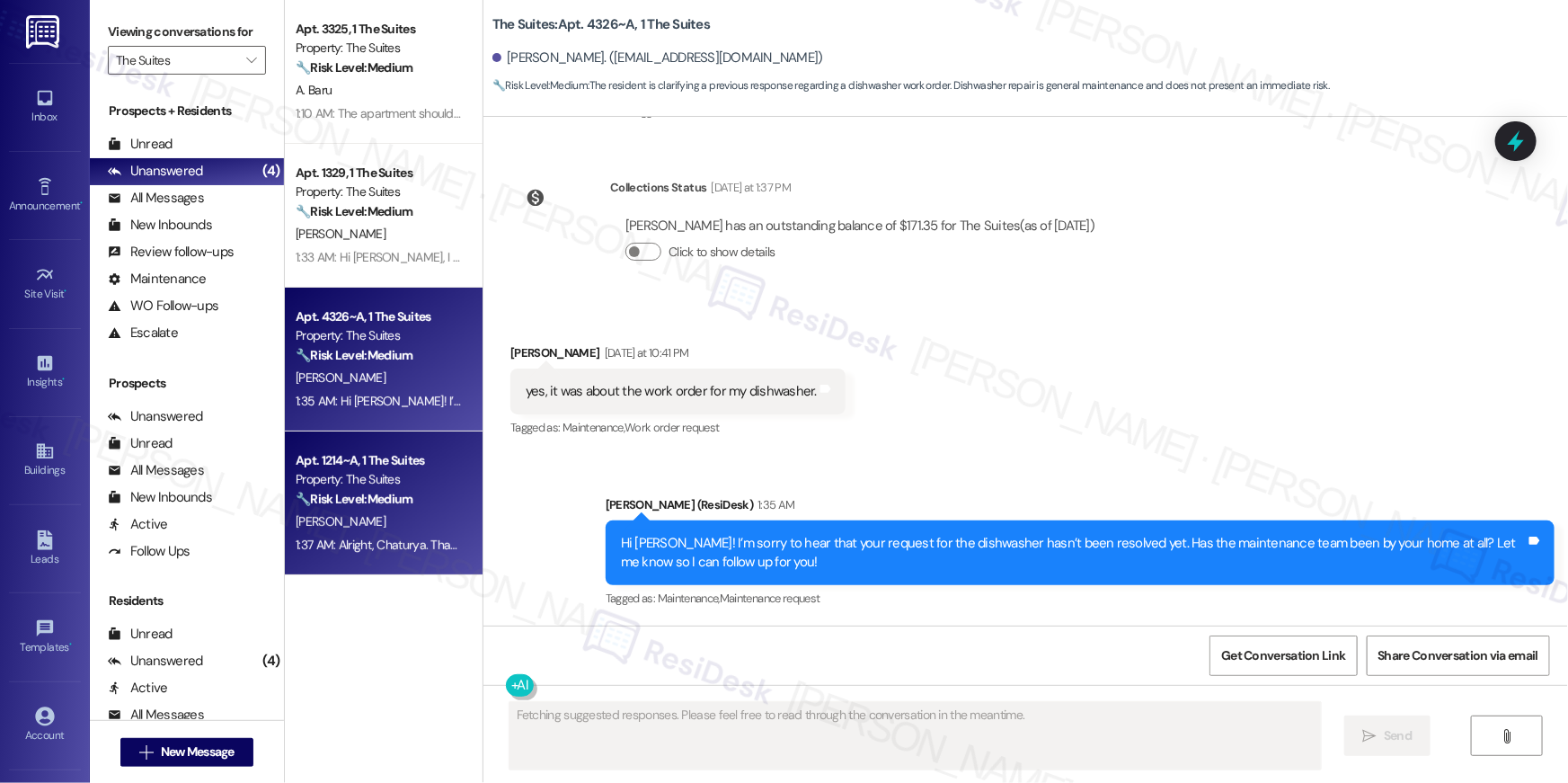
click at [339, 501] on strong "🔧 Risk Level: Medium" at bounding box center [354, 499] width 116 height 16
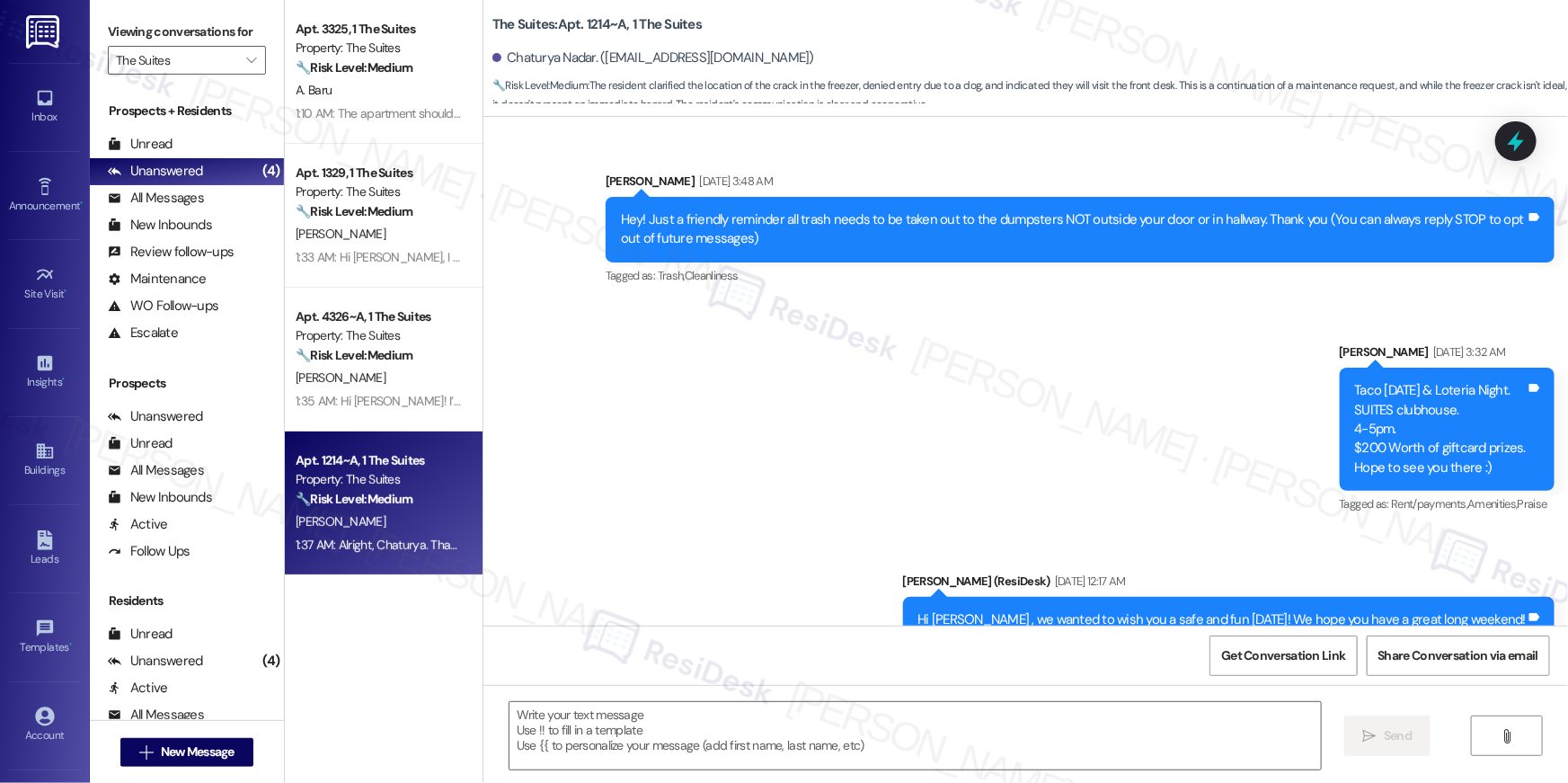
type textarea "Fetching suggested responses. Please feel free to read through the conversation…"
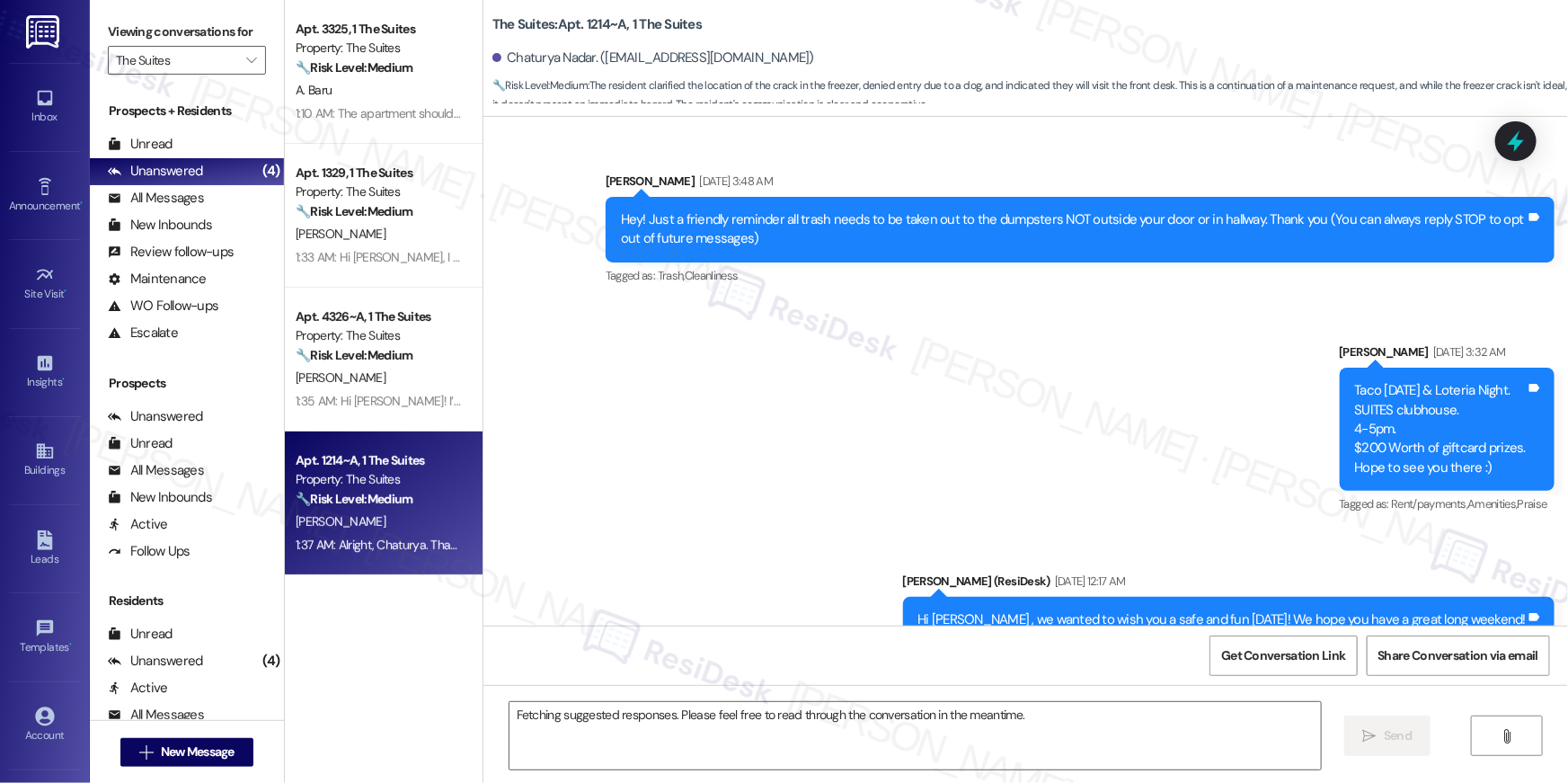
scroll to position [6128, 0]
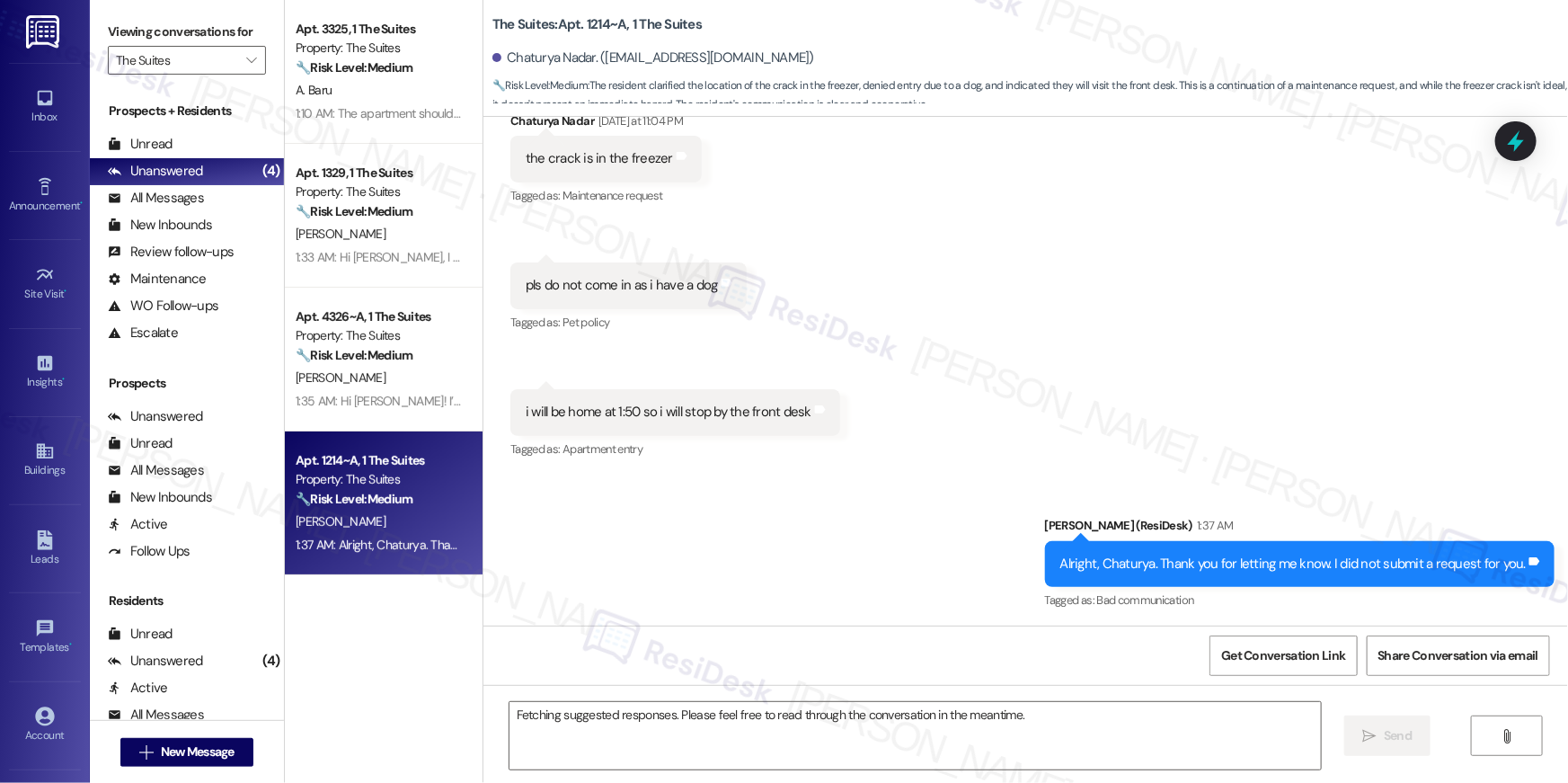
click at [253, 75] on div "Viewing conversations for The Suites " at bounding box center [187, 46] width 194 height 93
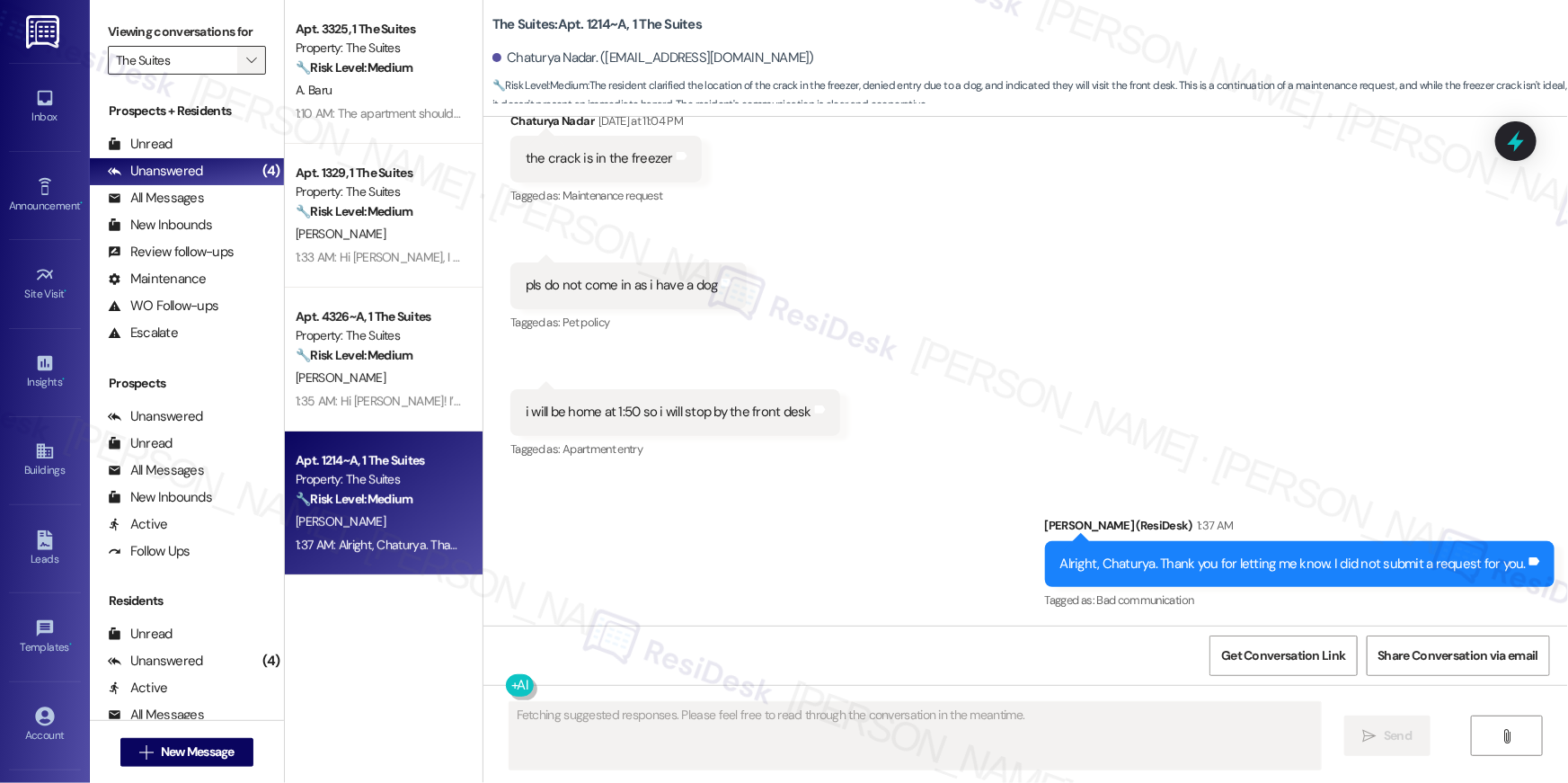
click at [248, 67] on span "" at bounding box center [251, 60] width 17 height 29
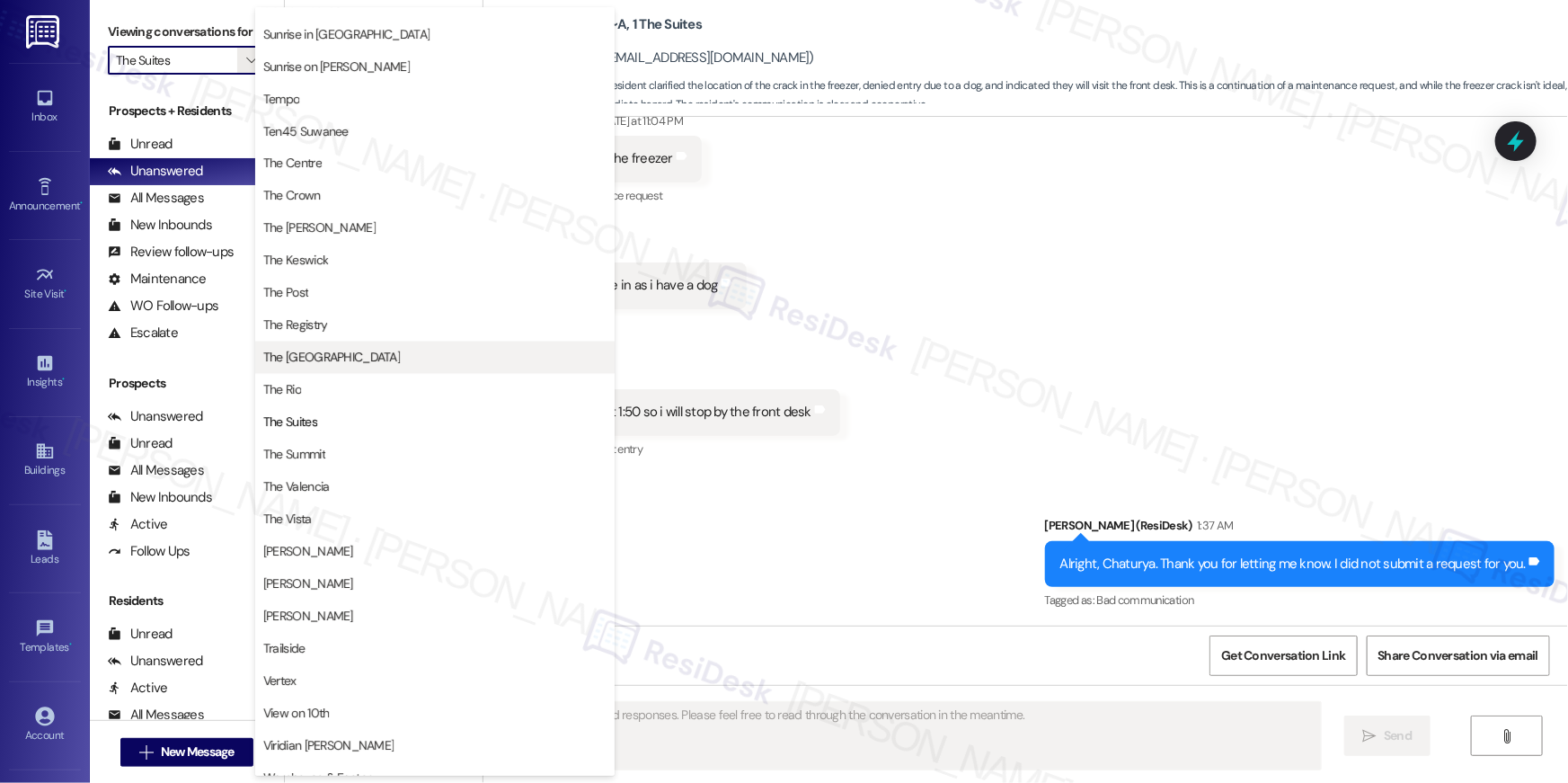
scroll to position [1626, 0]
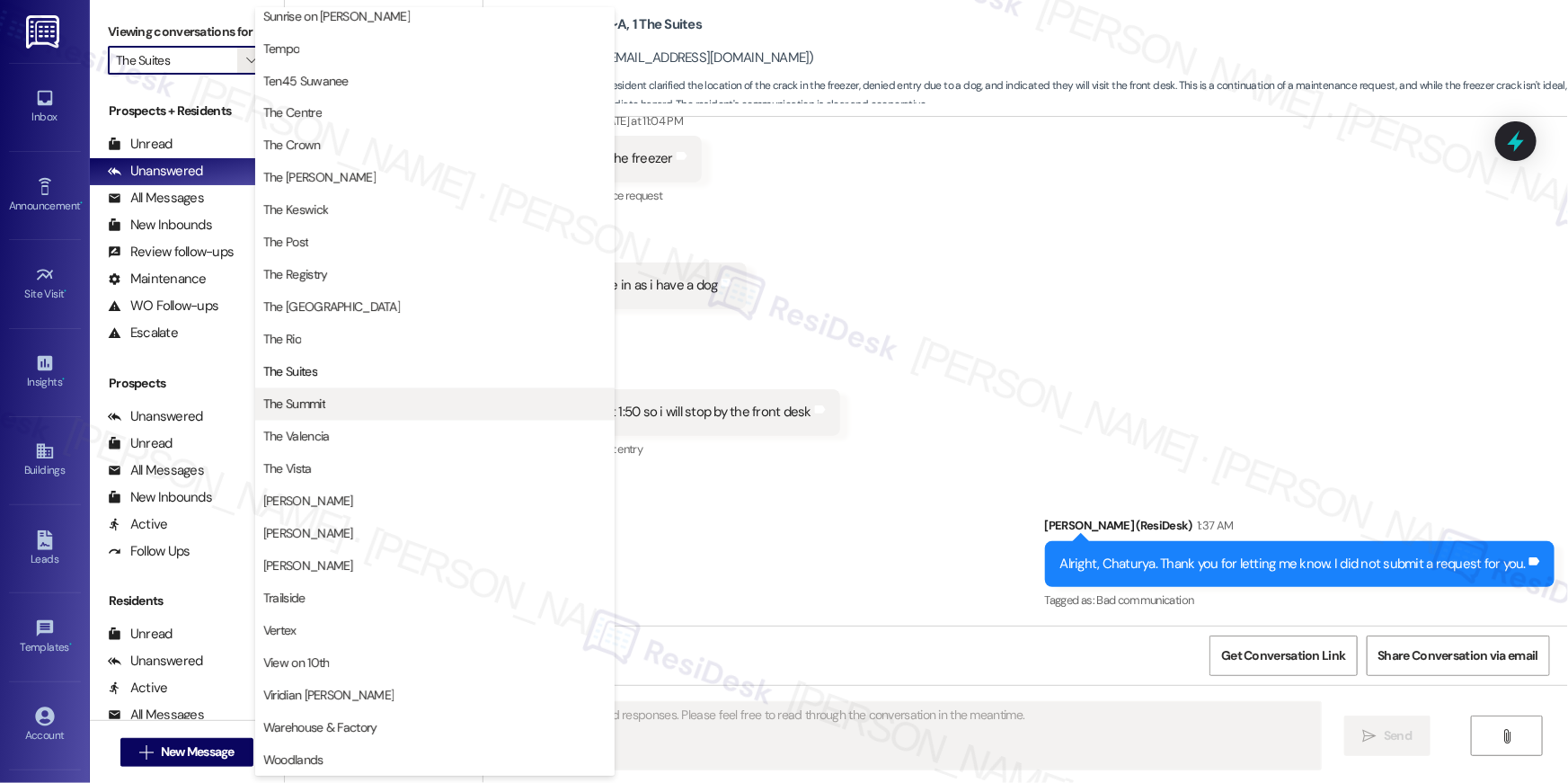
click at [384, 395] on span "The Summit" at bounding box center [434, 404] width 343 height 18
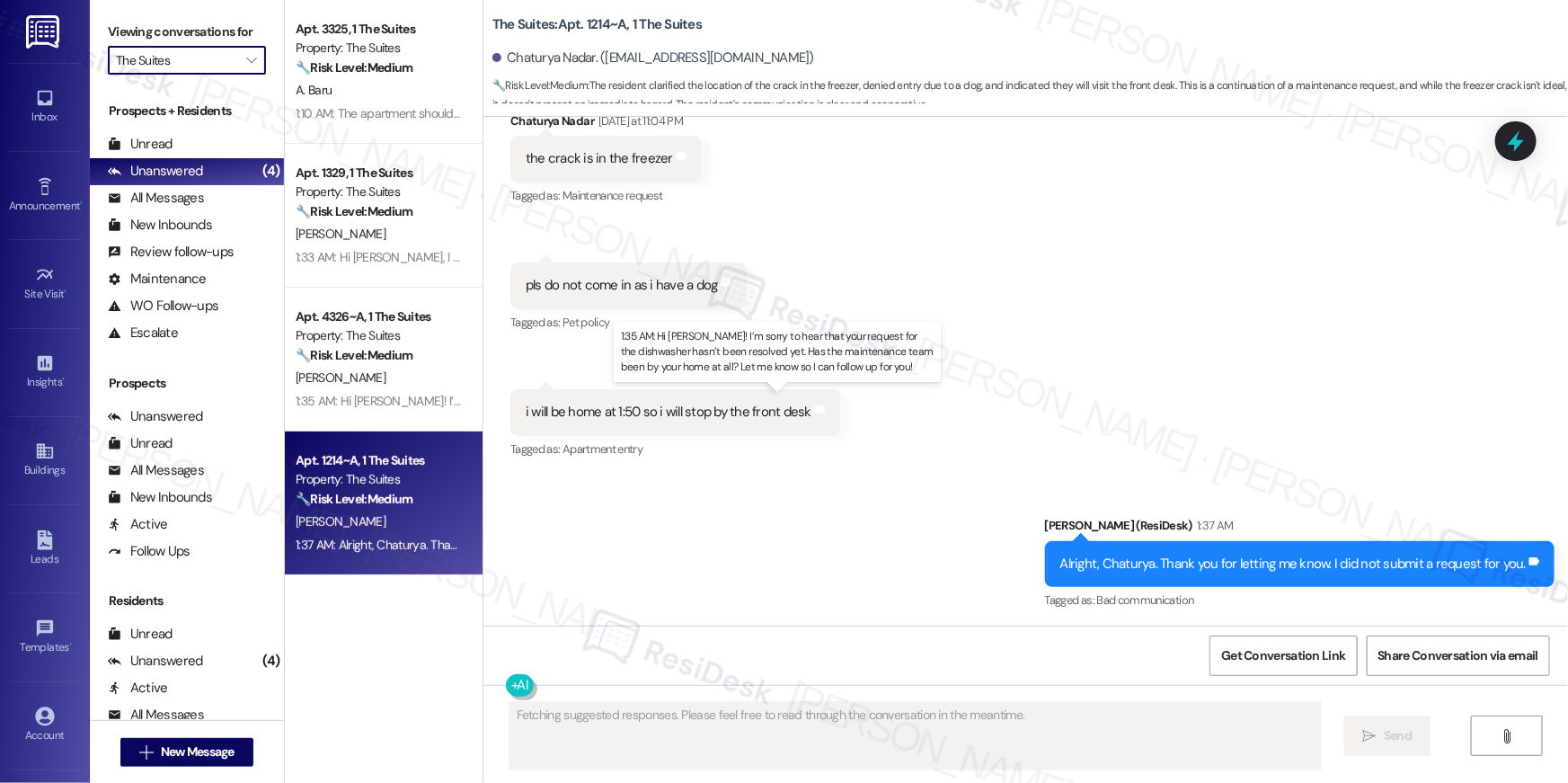
type input "The Summit"
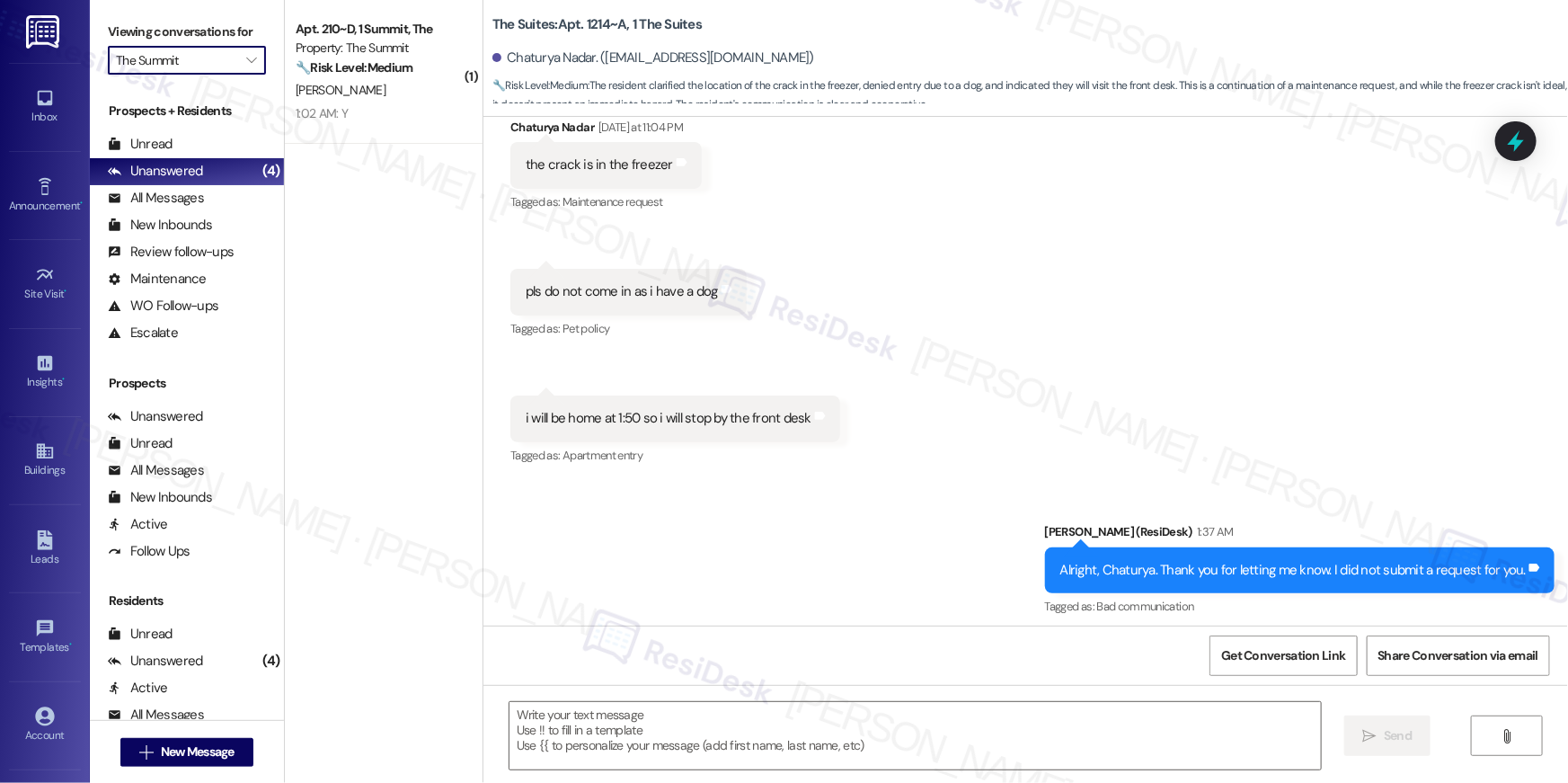
scroll to position [5976, 0]
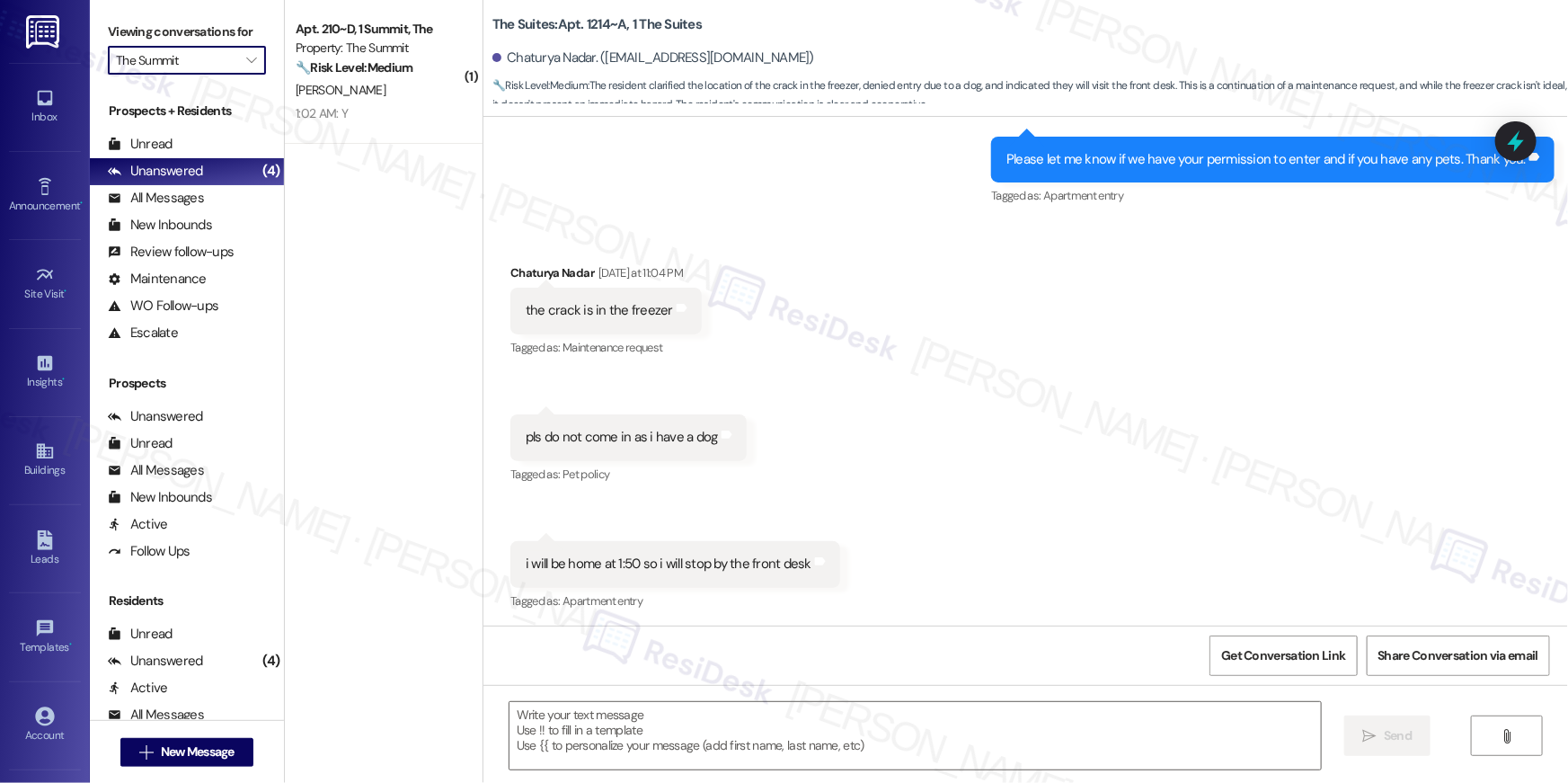
type textarea "Fetching suggested responses. Please feel free to read through the conversation…"
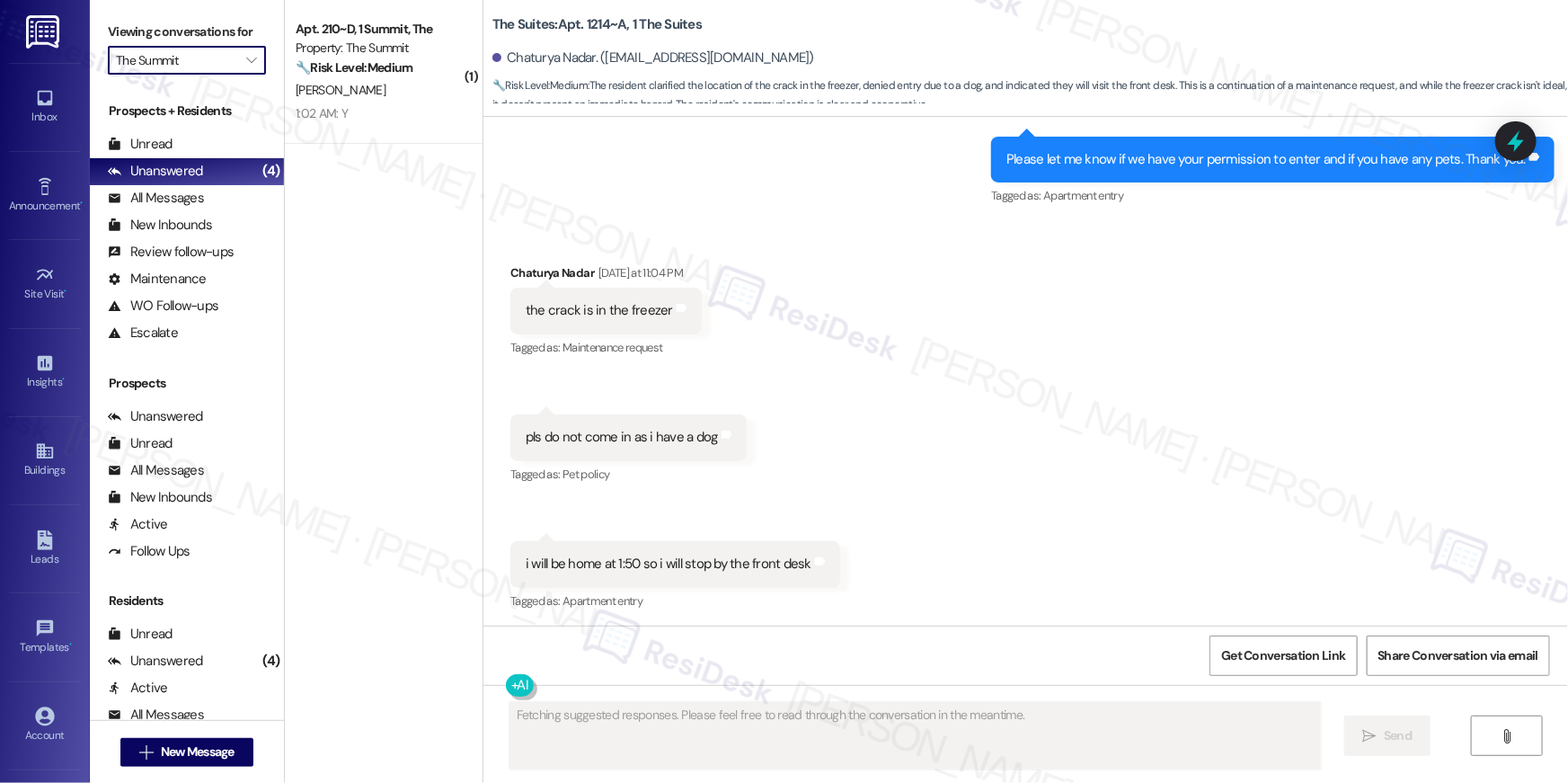
click at [363, 63] on strong "🔧 Risk Level: Medium" at bounding box center [354, 67] width 116 height 16
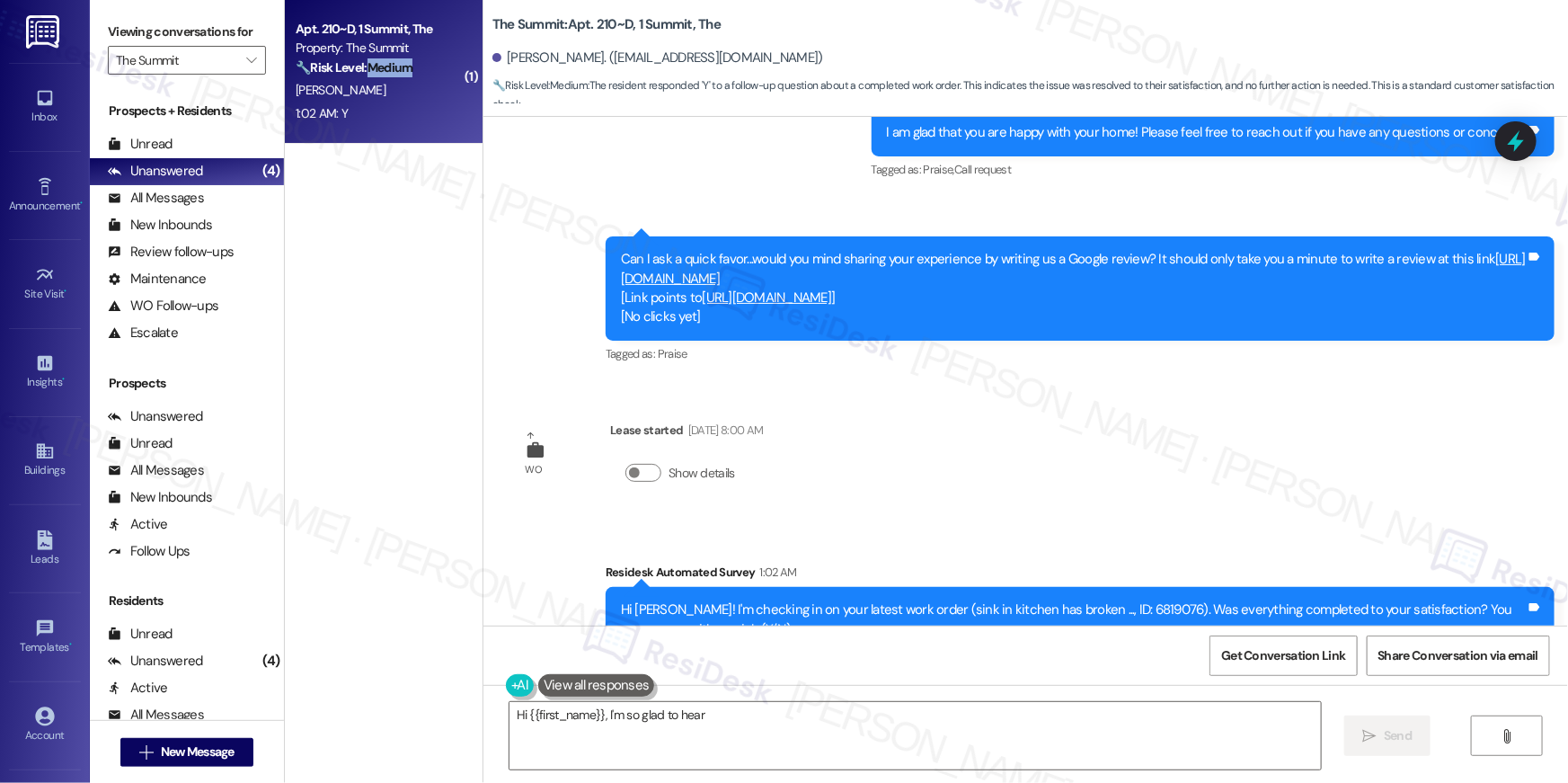
scroll to position [2456, 0]
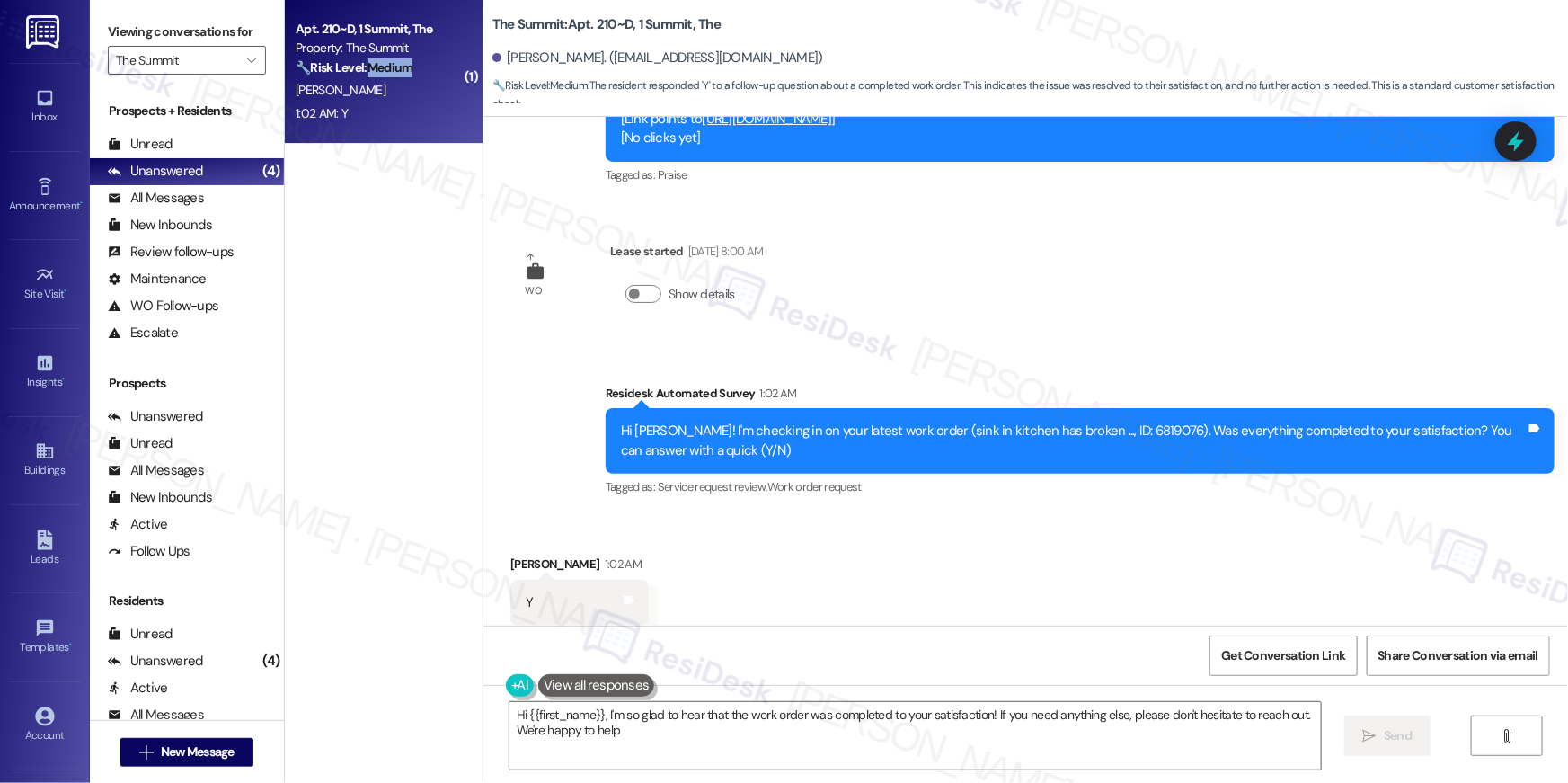
type textarea "Hi {{first_name}}, I'm so glad to hear that the work order was completed to you…"
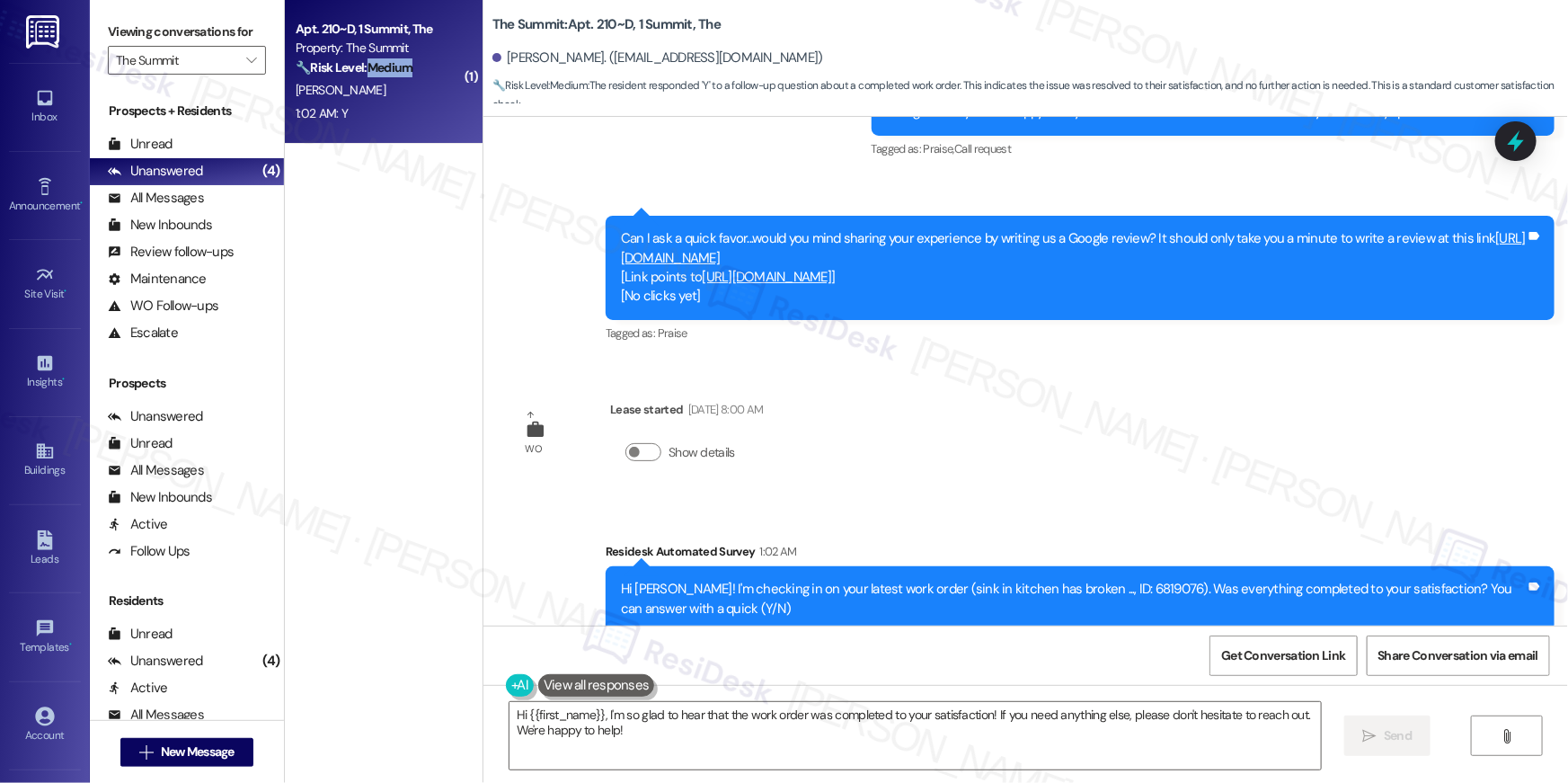
scroll to position [2456, 0]
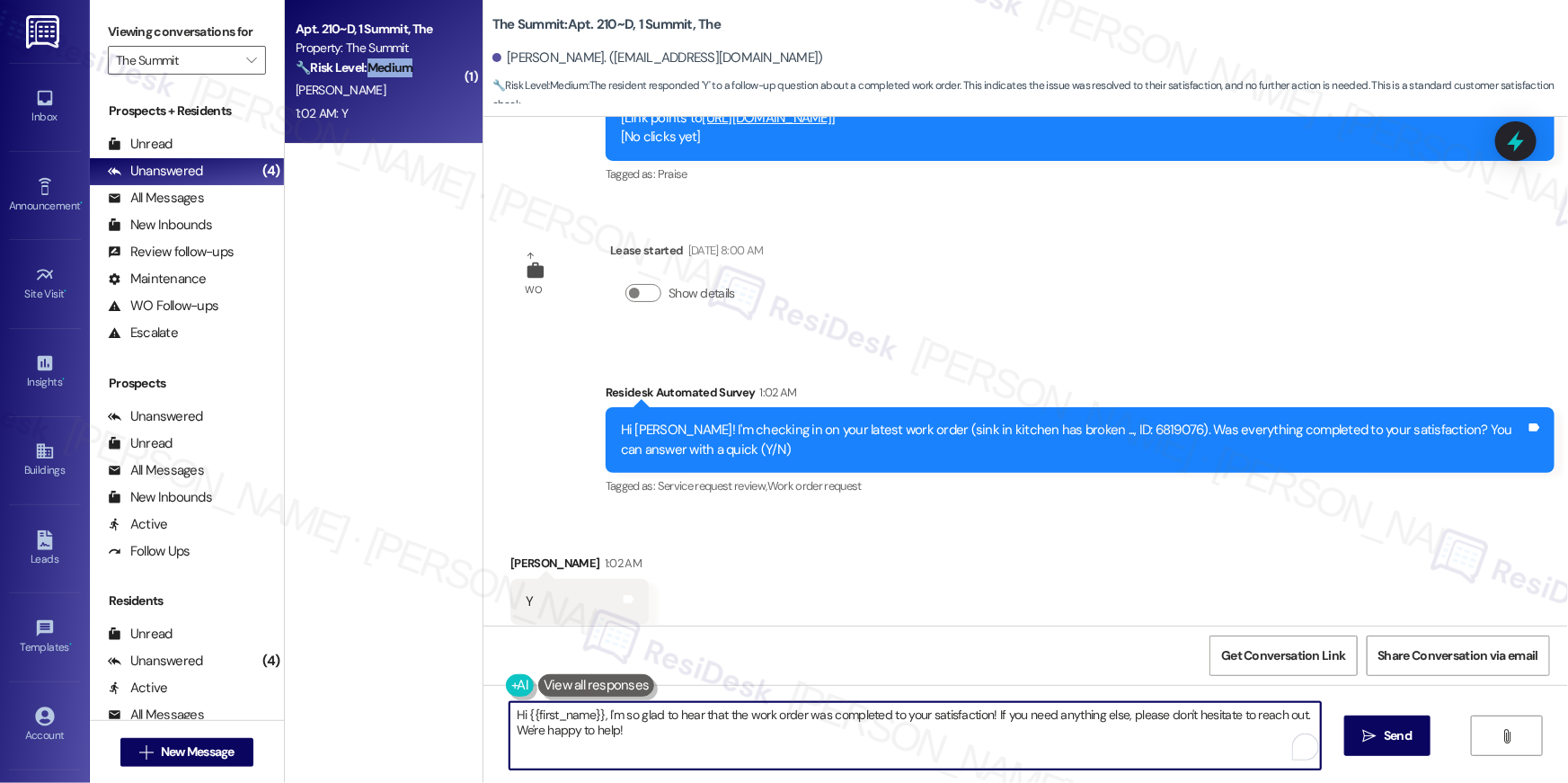
drag, startPoint x: 867, startPoint y: 738, endPoint x: 1311, endPoint y: 728, distance: 444.1
click at [867, 738] on textarea "Hi {{first_name}}, I'm so glad to hear that the work order was completed to you…" at bounding box center [916, 736] width 812 height 67
click at [962, 736] on textarea "Hi {{first_name}}, I'm so glad to hear that the work order was completed to you…" at bounding box center [916, 736] width 812 height 67
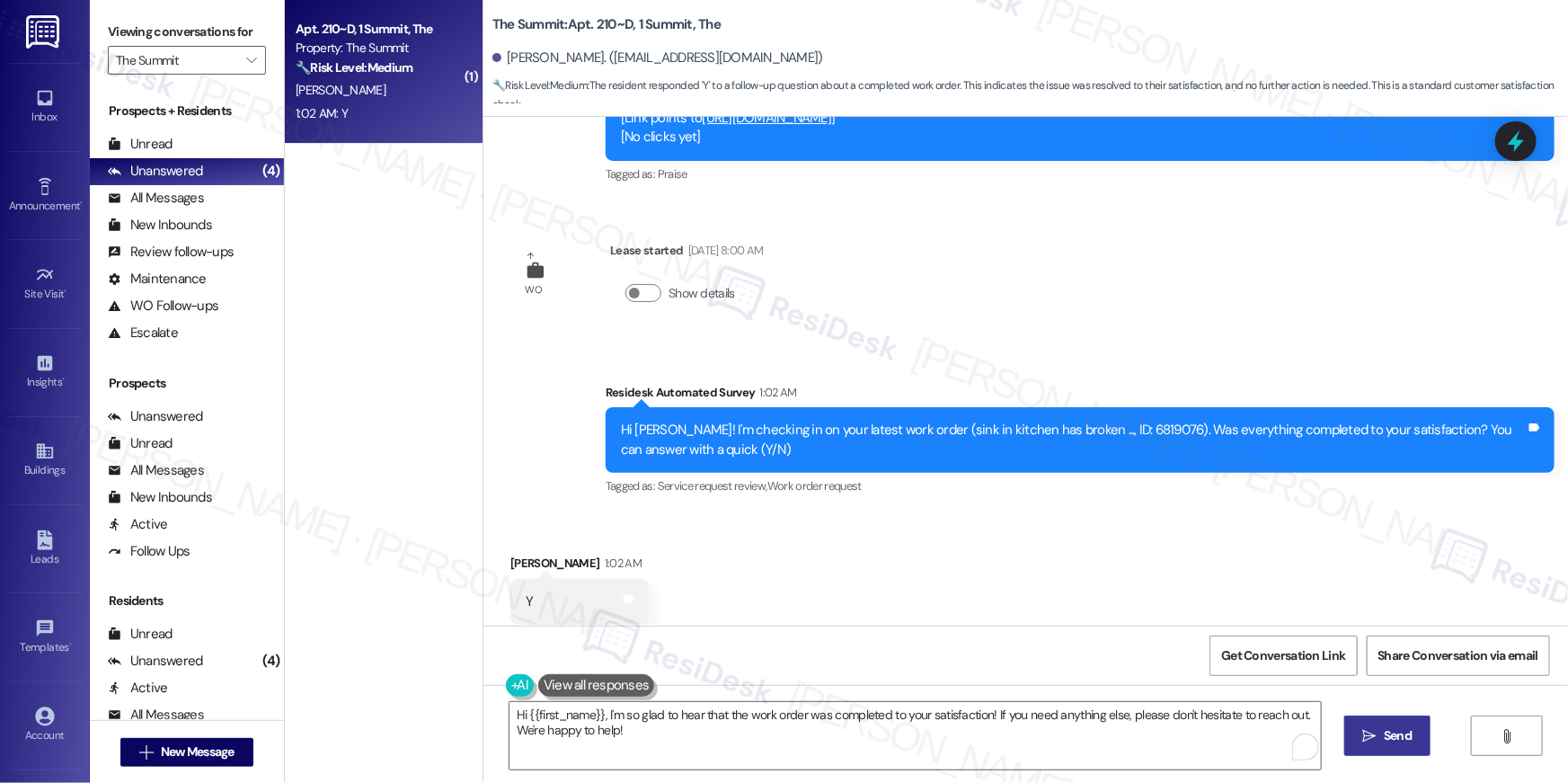
click at [1393, 731] on span "Send" at bounding box center [1398, 736] width 28 height 19
click at [247, 61] on icon "" at bounding box center [251, 60] width 10 height 15
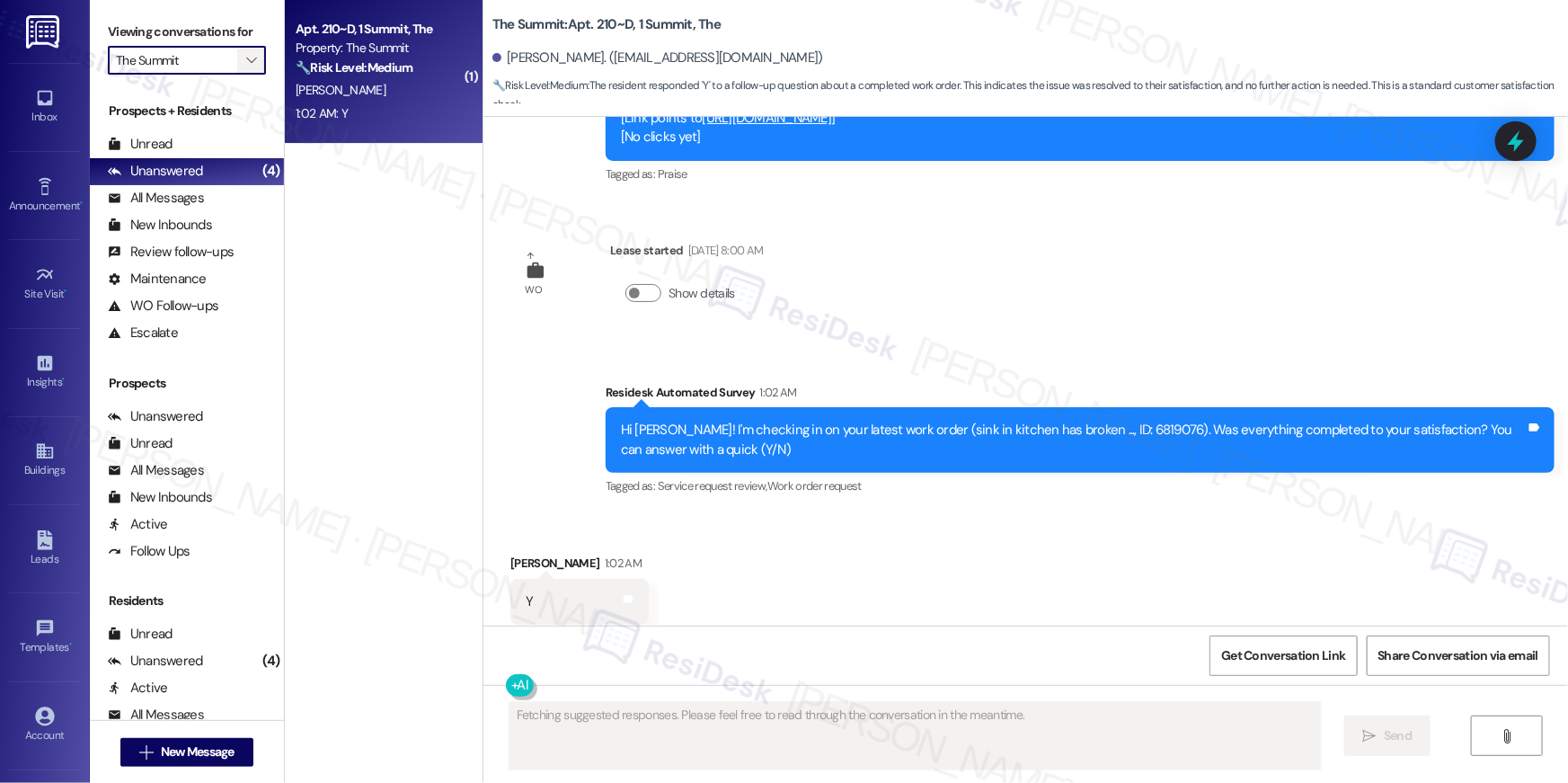
scroll to position [2456, 0]
click at [247, 61] on icon "" at bounding box center [251, 60] width 10 height 15
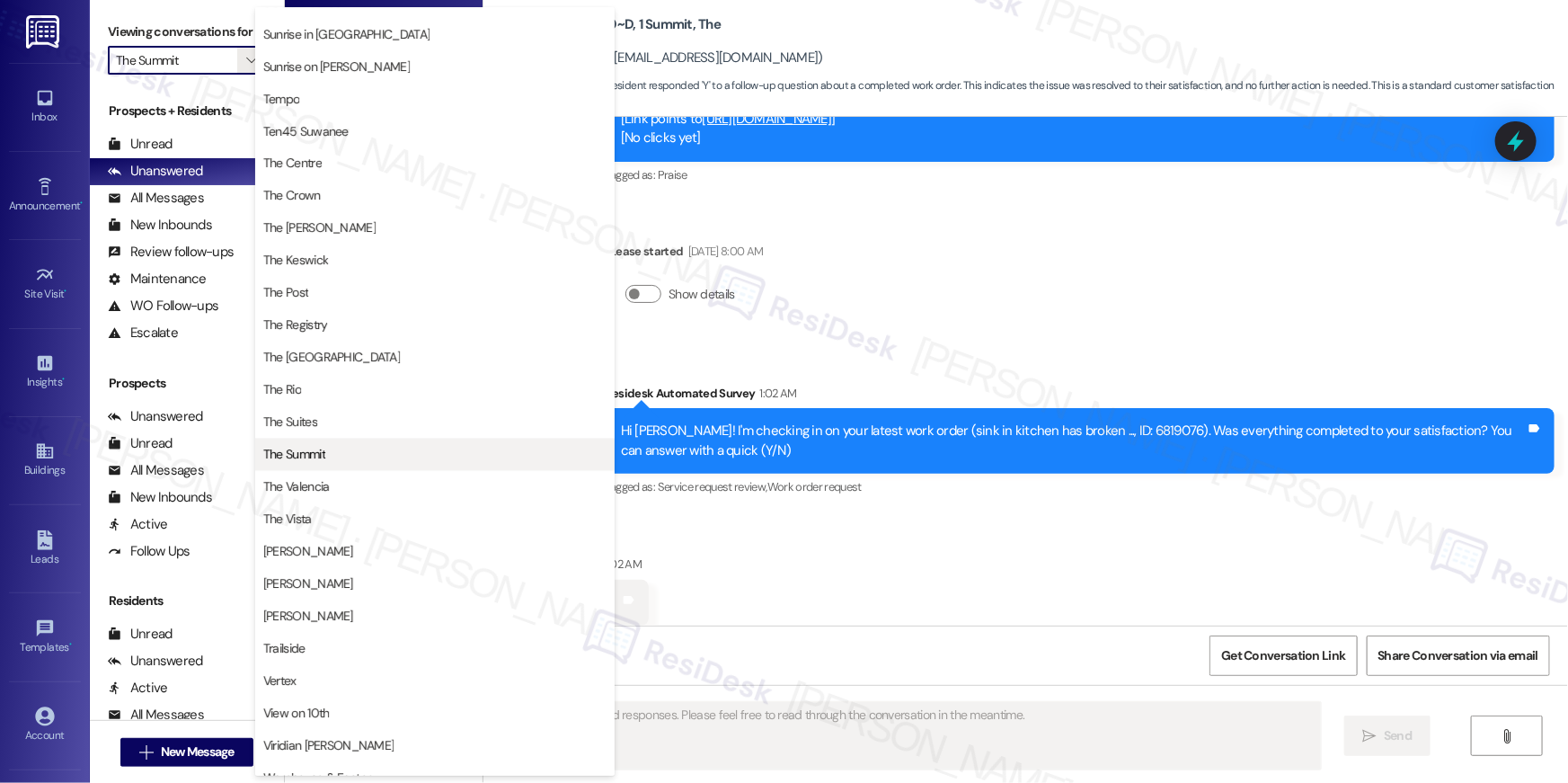
scroll to position [1626, 0]
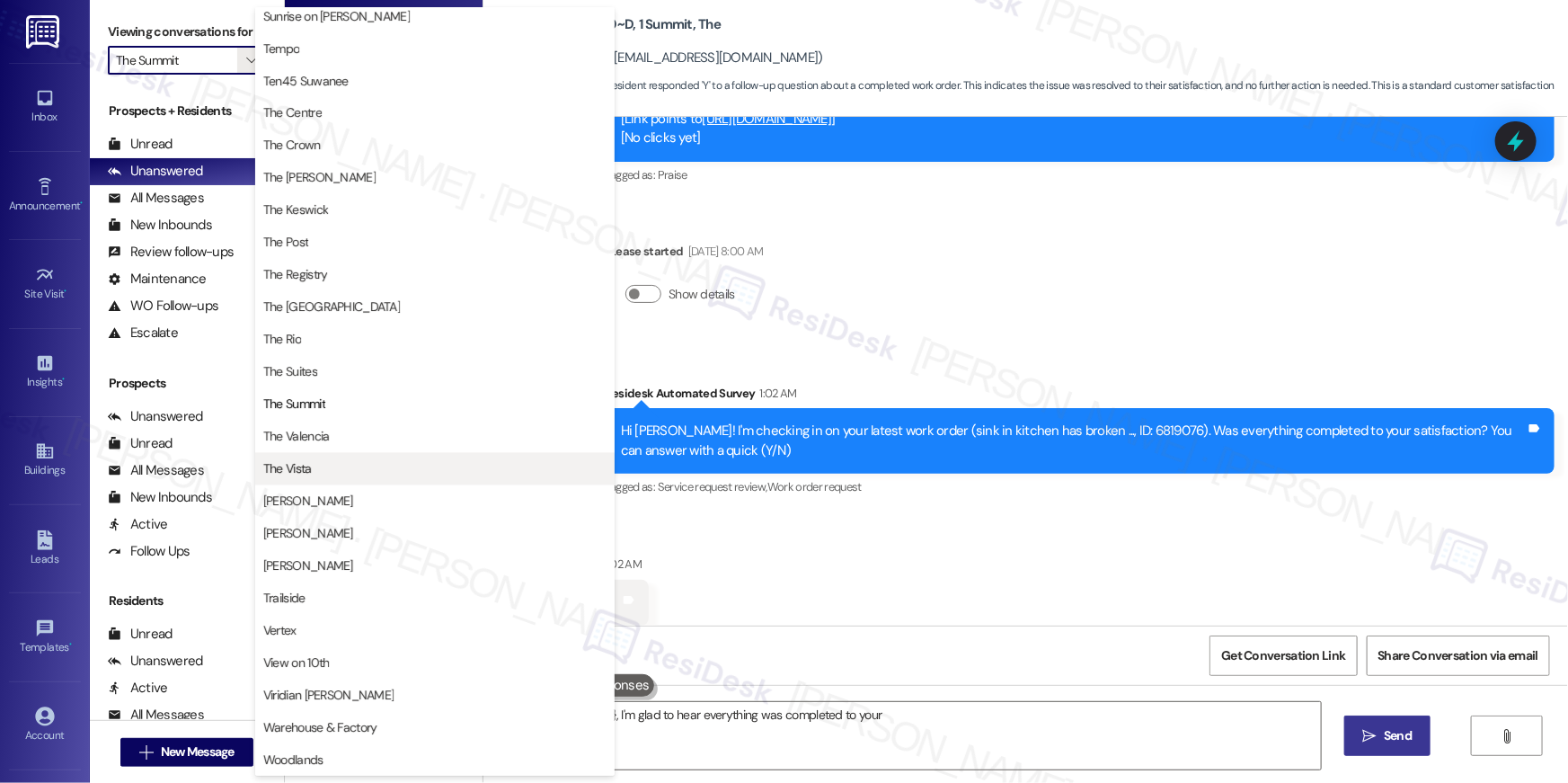
click at [301, 464] on span "The Vista" at bounding box center [287, 470] width 48 height 18
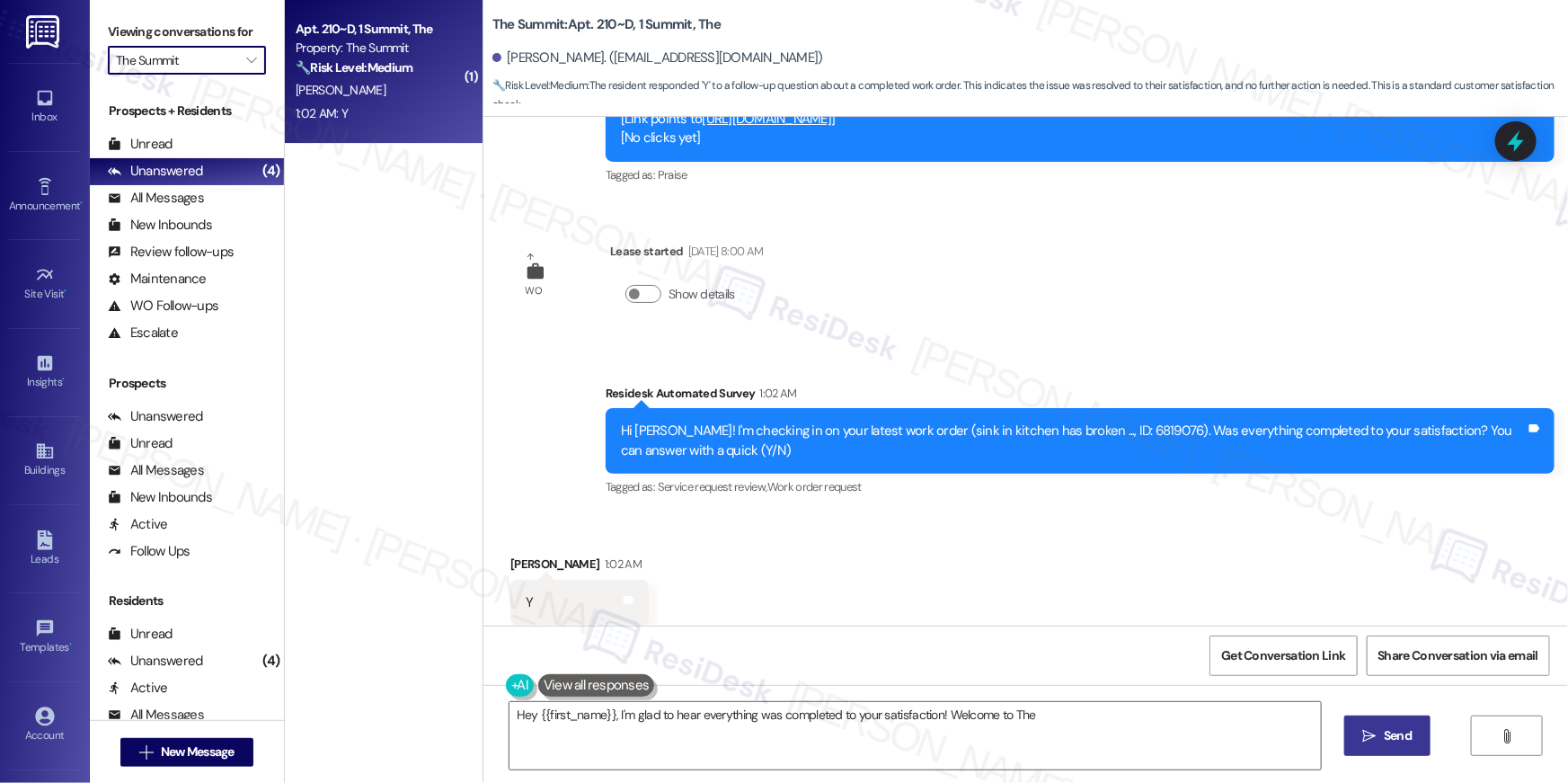
type textarea "Hey {{first_name}}, I'm glad to hear everything was completed to your satisfact…"
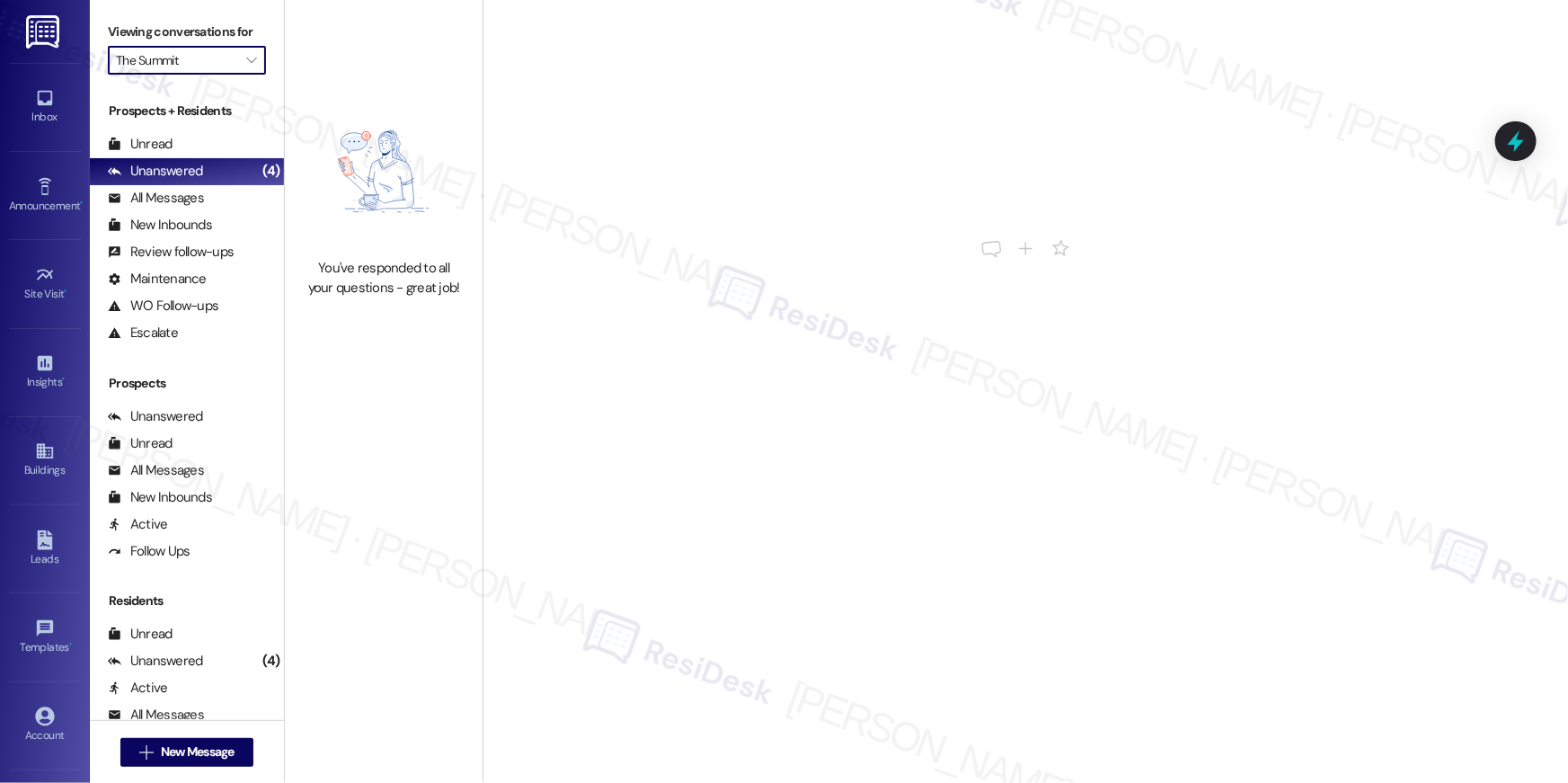
type input "The Vista"
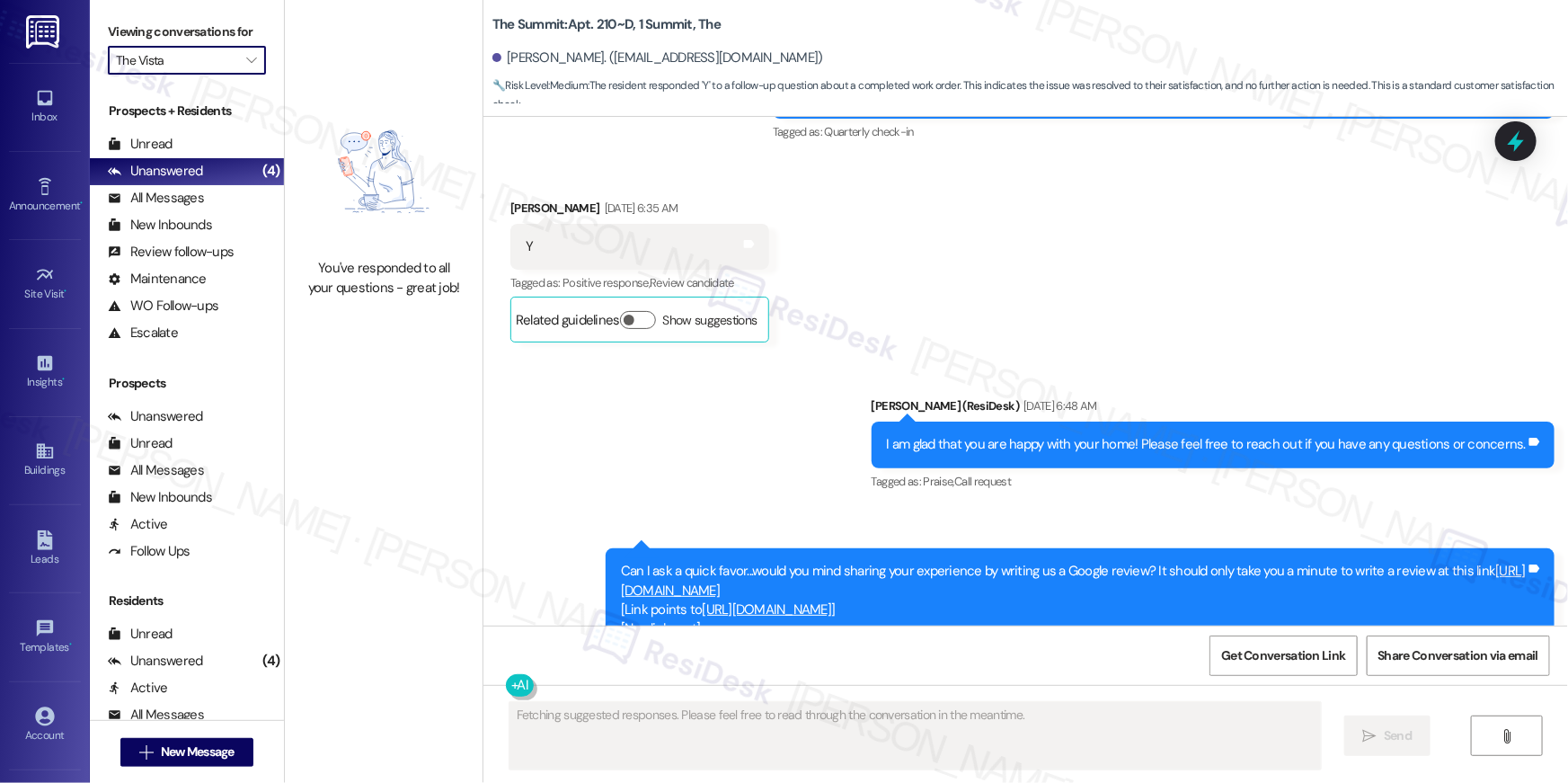
scroll to position [2456, 0]
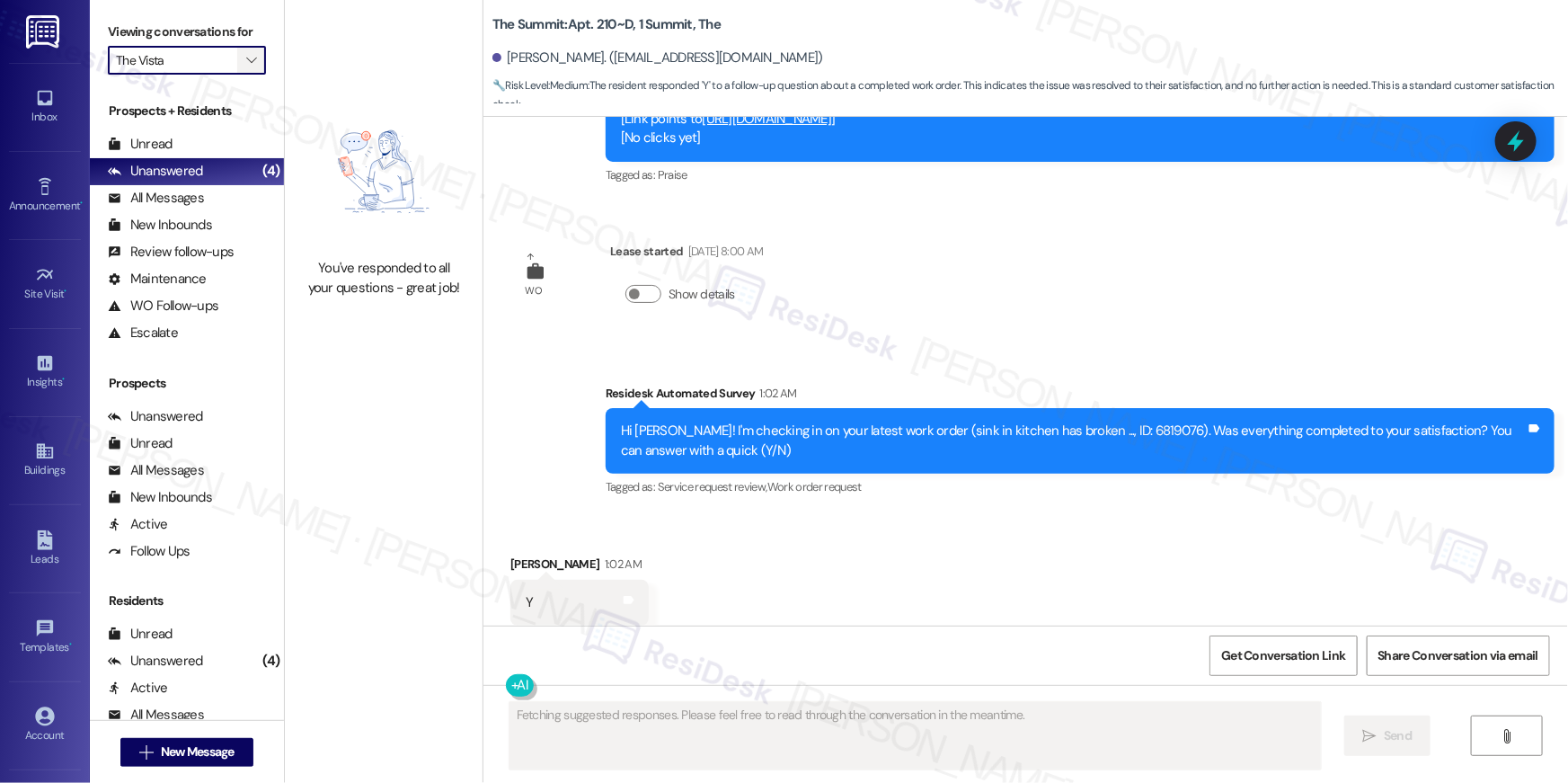
click at [243, 67] on span "" at bounding box center [251, 60] width 17 height 29
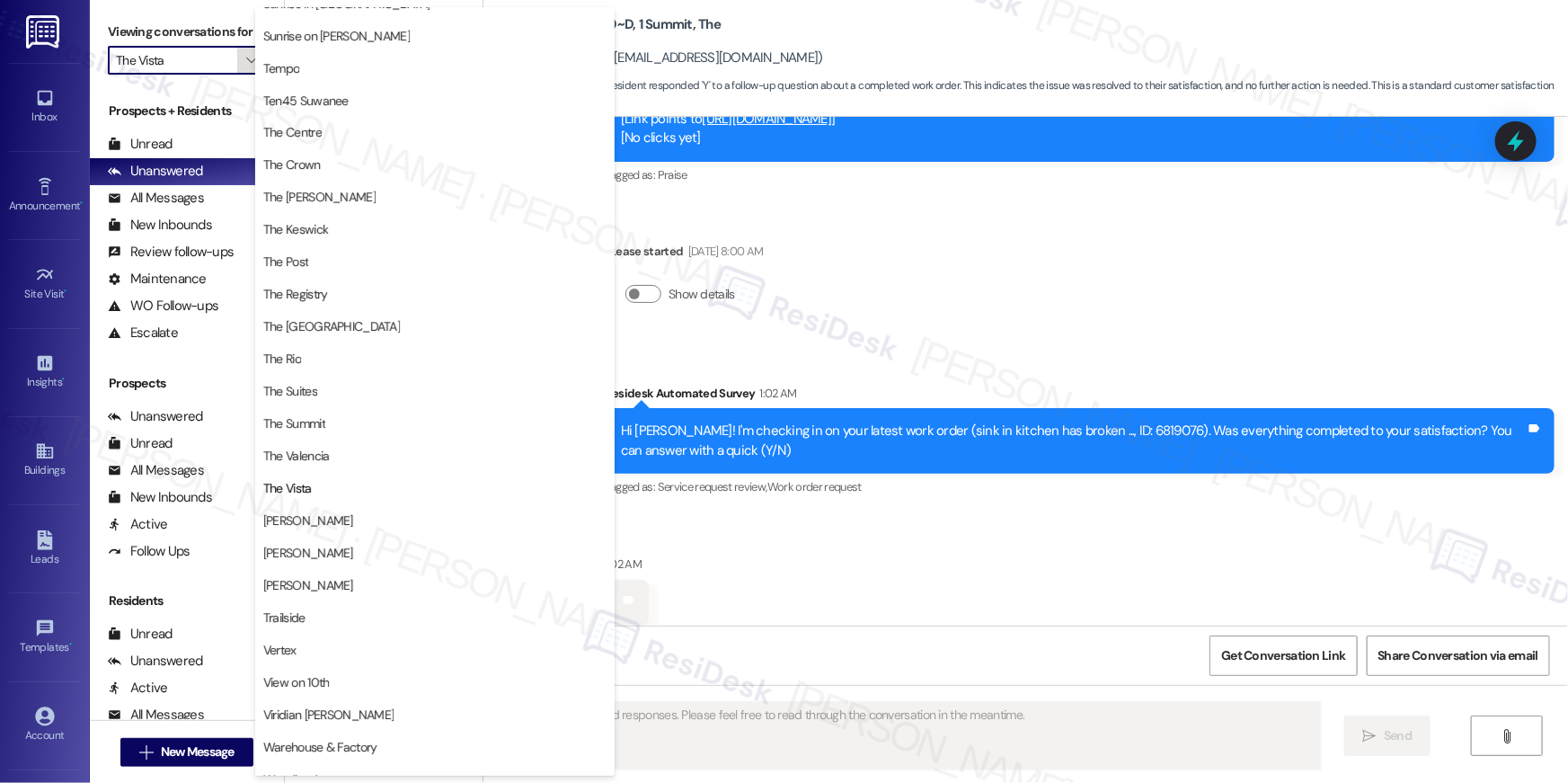
scroll to position [1626, 0]
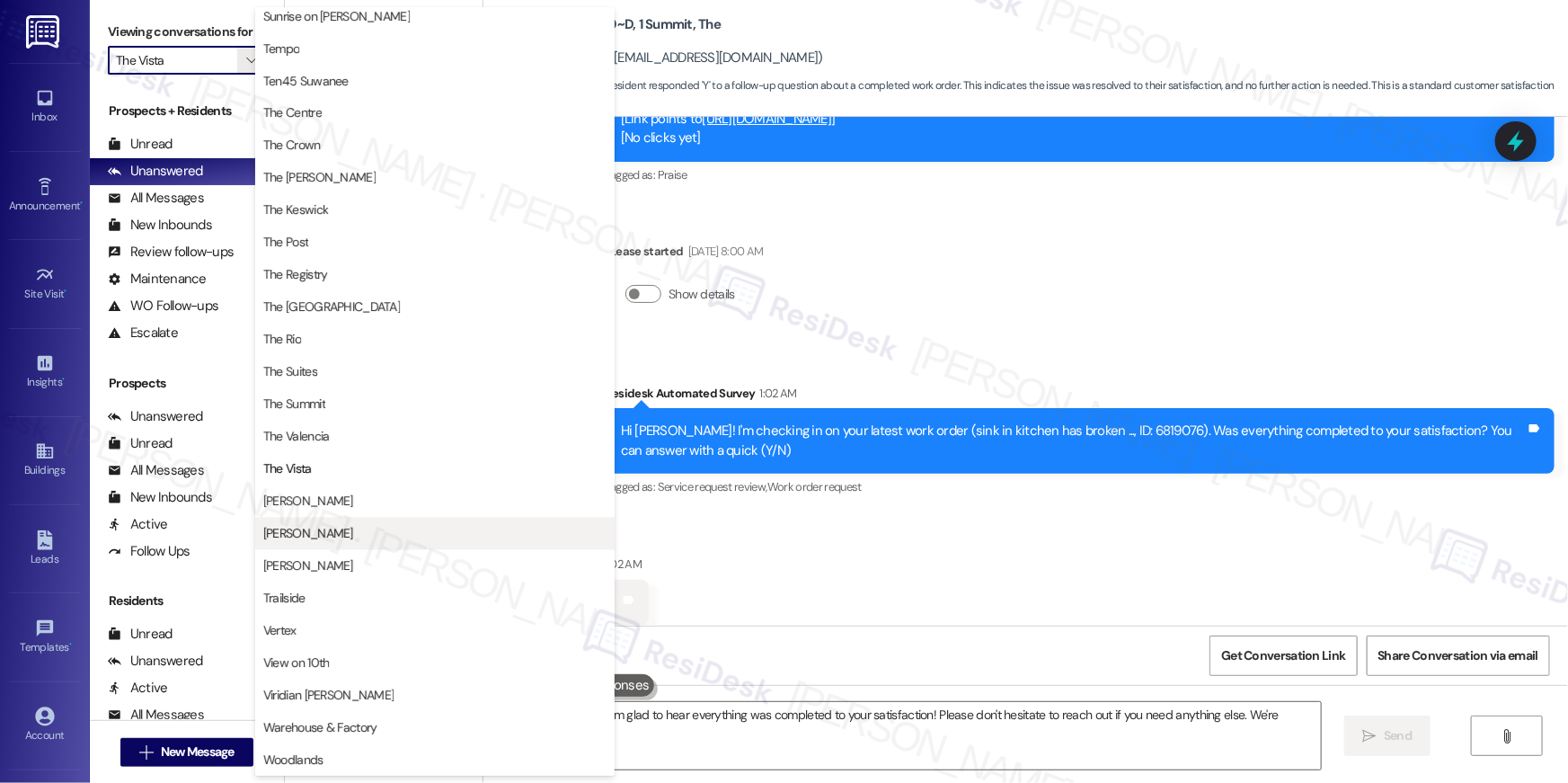
type textarea "Hi {{first_name}}, I'm glad to hear everything was completed to your satisfacti…"
click at [336, 505] on span "[PERSON_NAME]" at bounding box center [434, 502] width 343 height 18
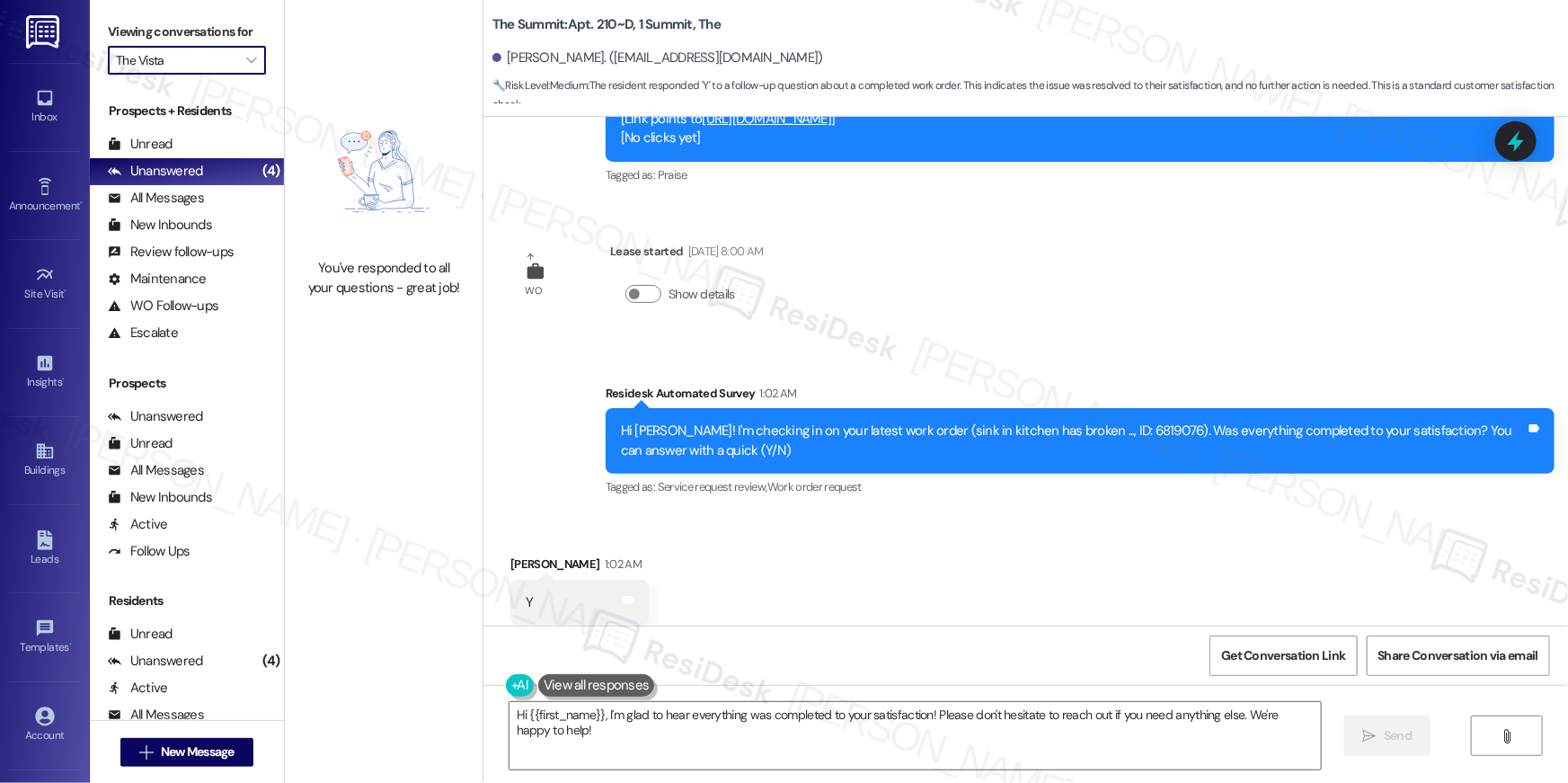
type input "[PERSON_NAME]"
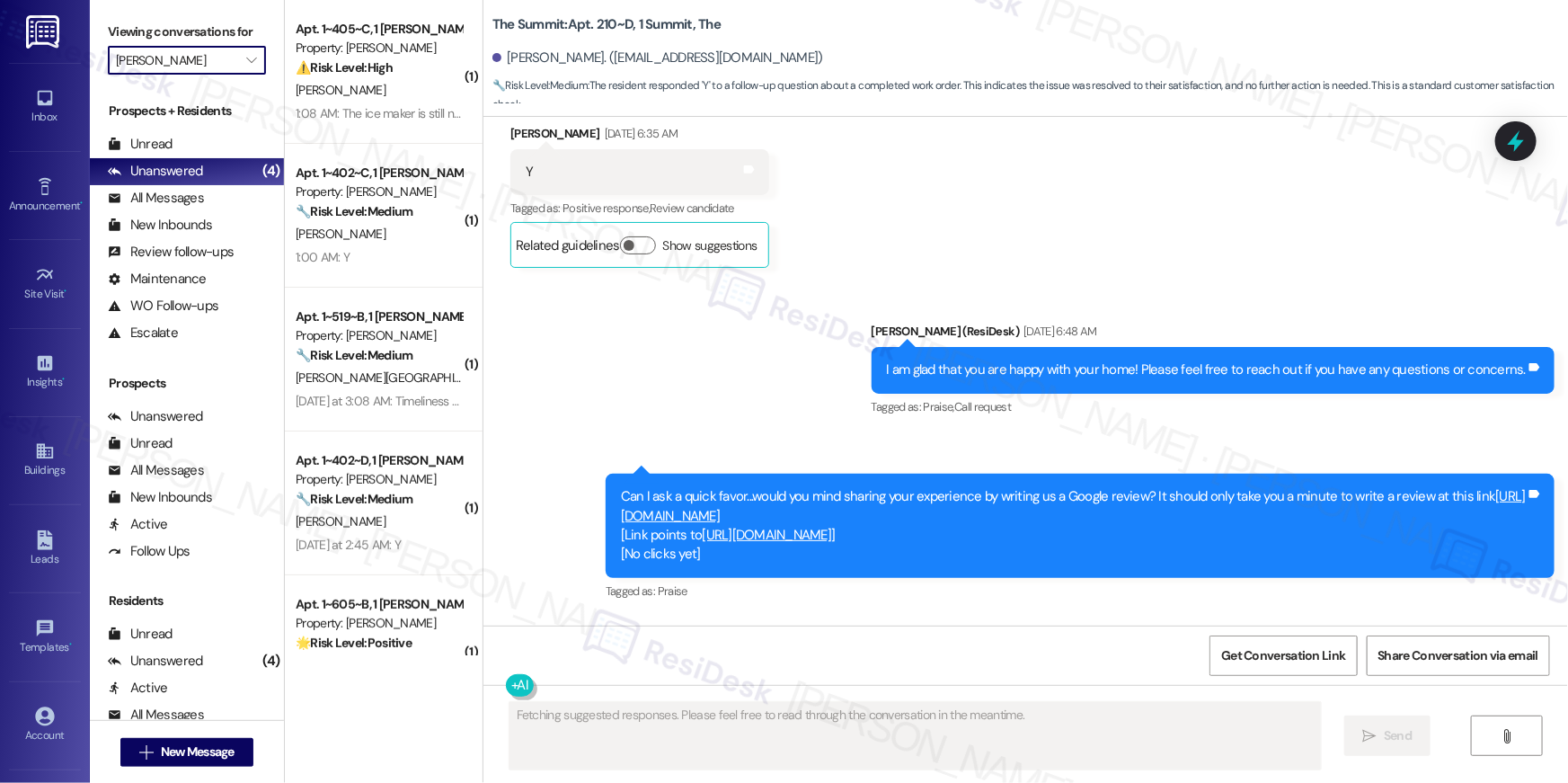
scroll to position [2456, 0]
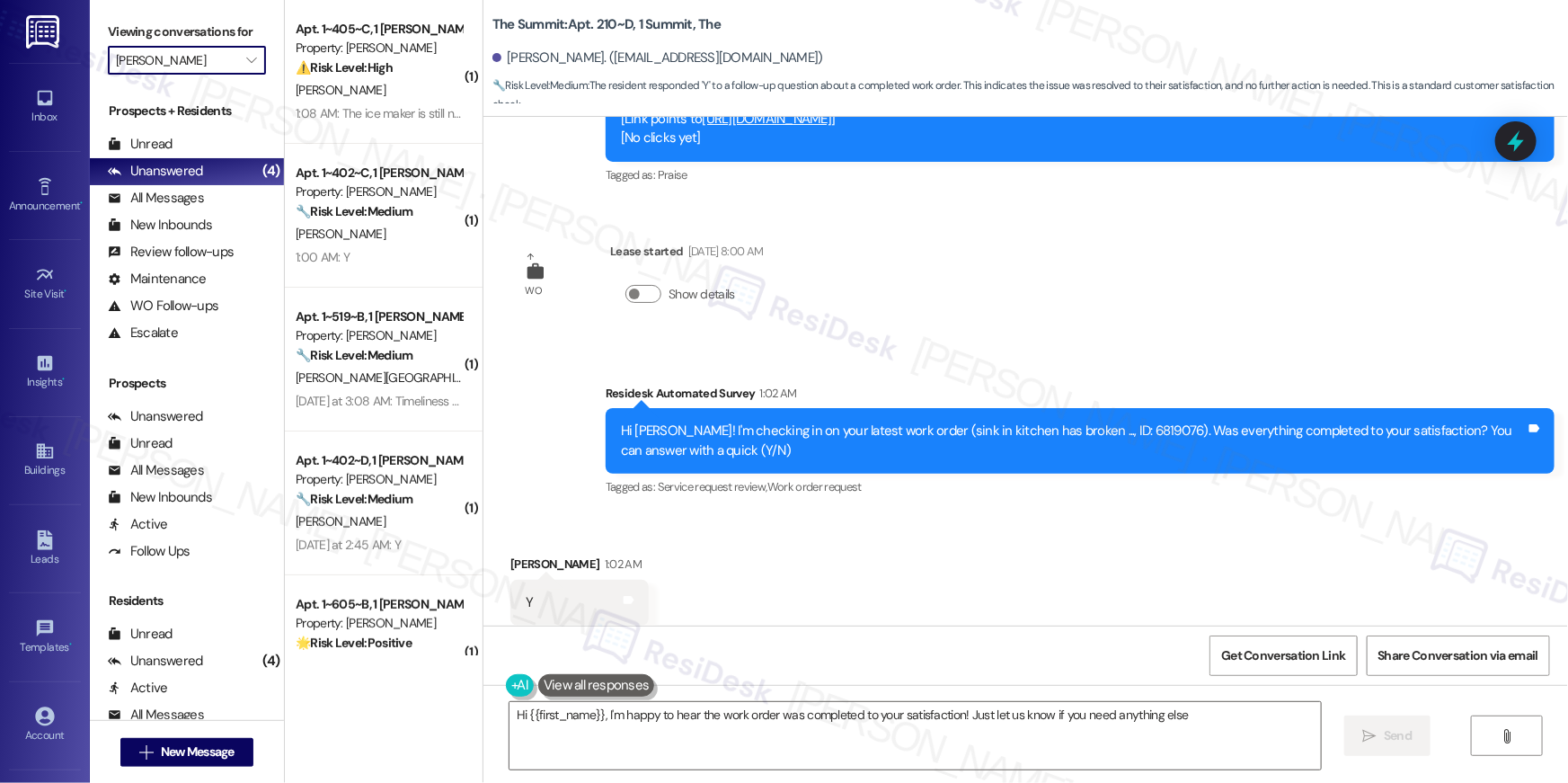
type textarea "Hi {{first_name}}, I'm happy to hear the work order was completed to your satis…"
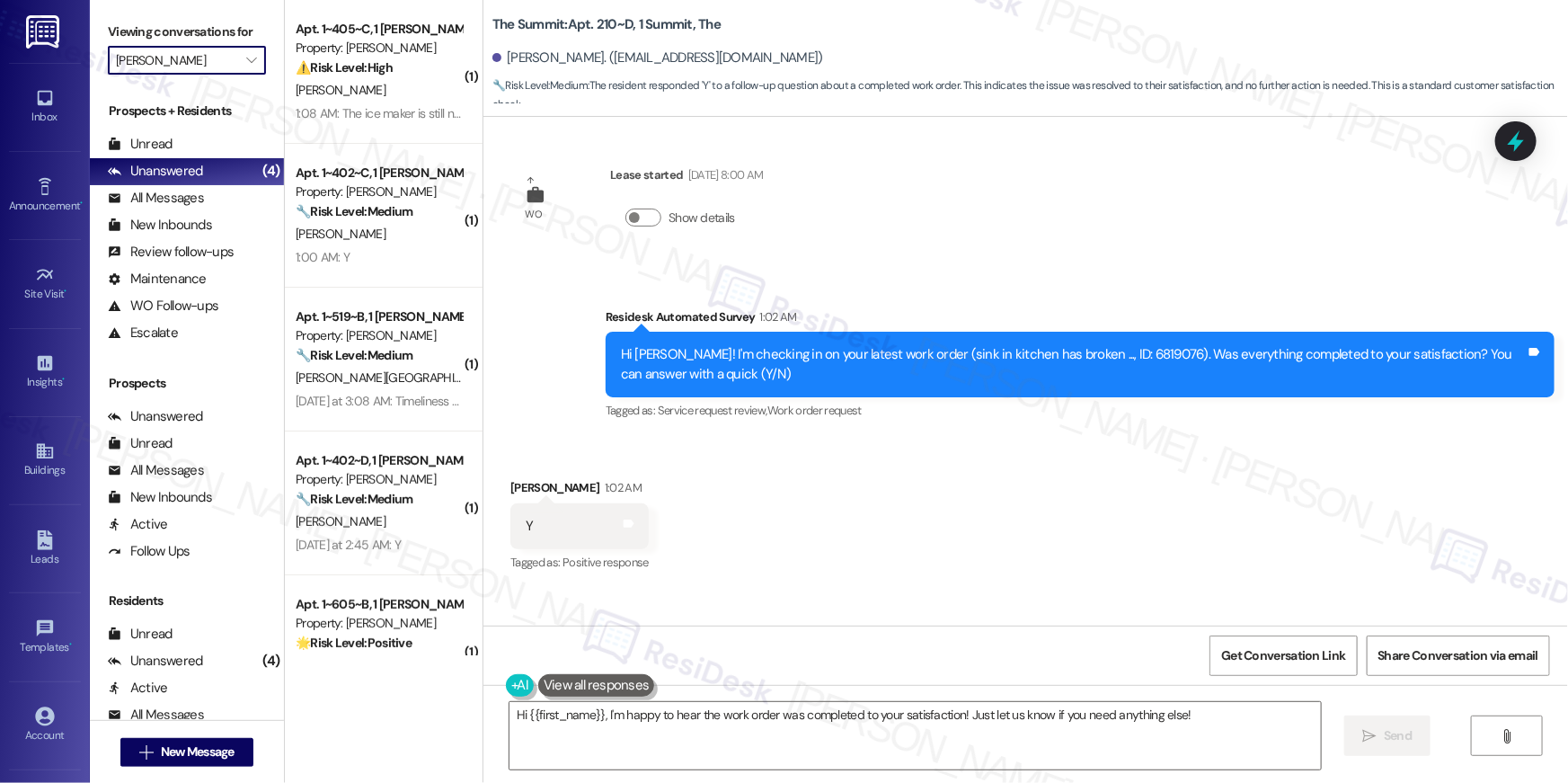
scroll to position [2627, 0]
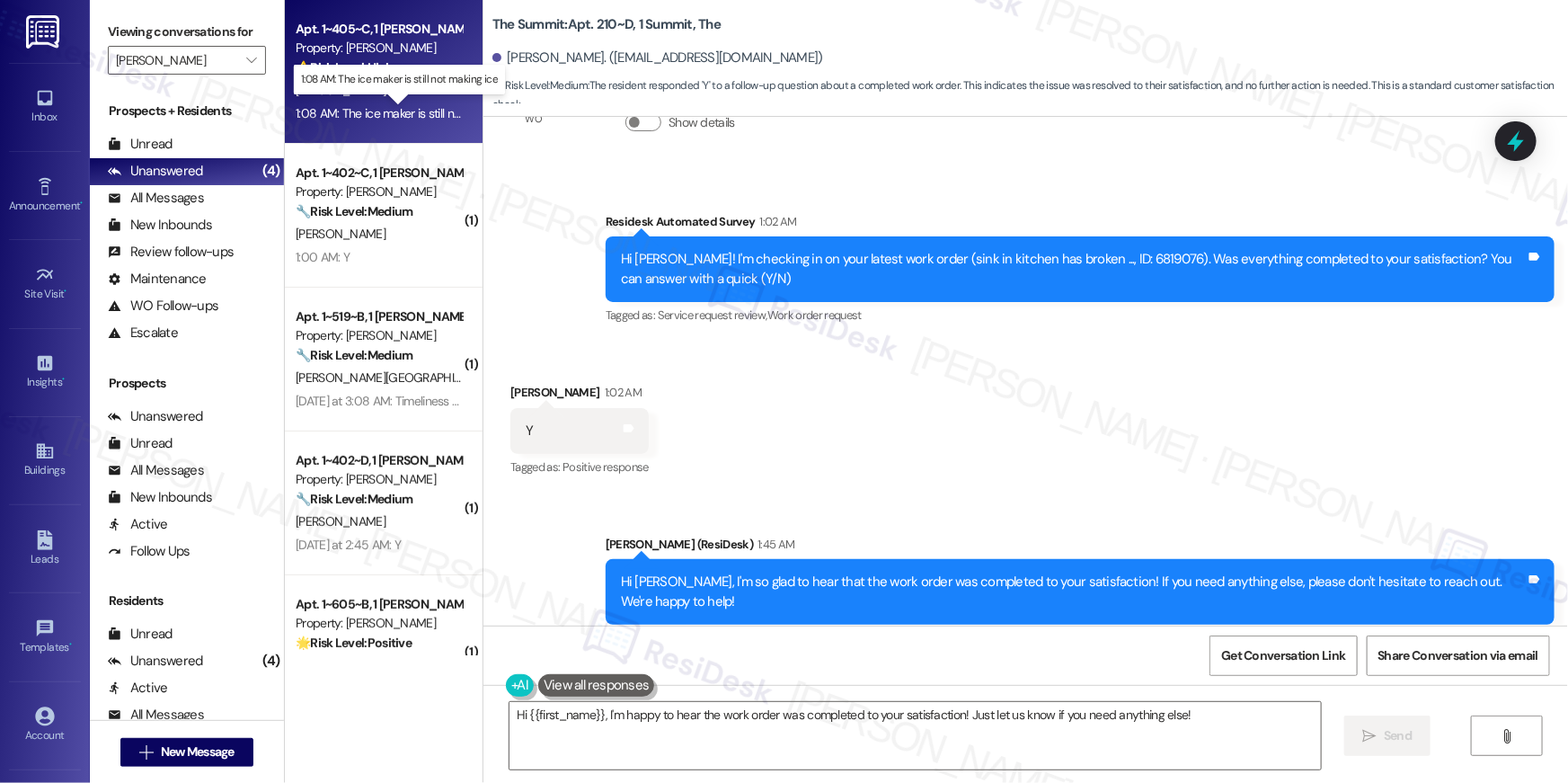
click at [379, 115] on div "1:08 AM: The ice maker is still not making ice 1:08 AM: The ice maker is still …" at bounding box center [410, 114] width 228 height 16
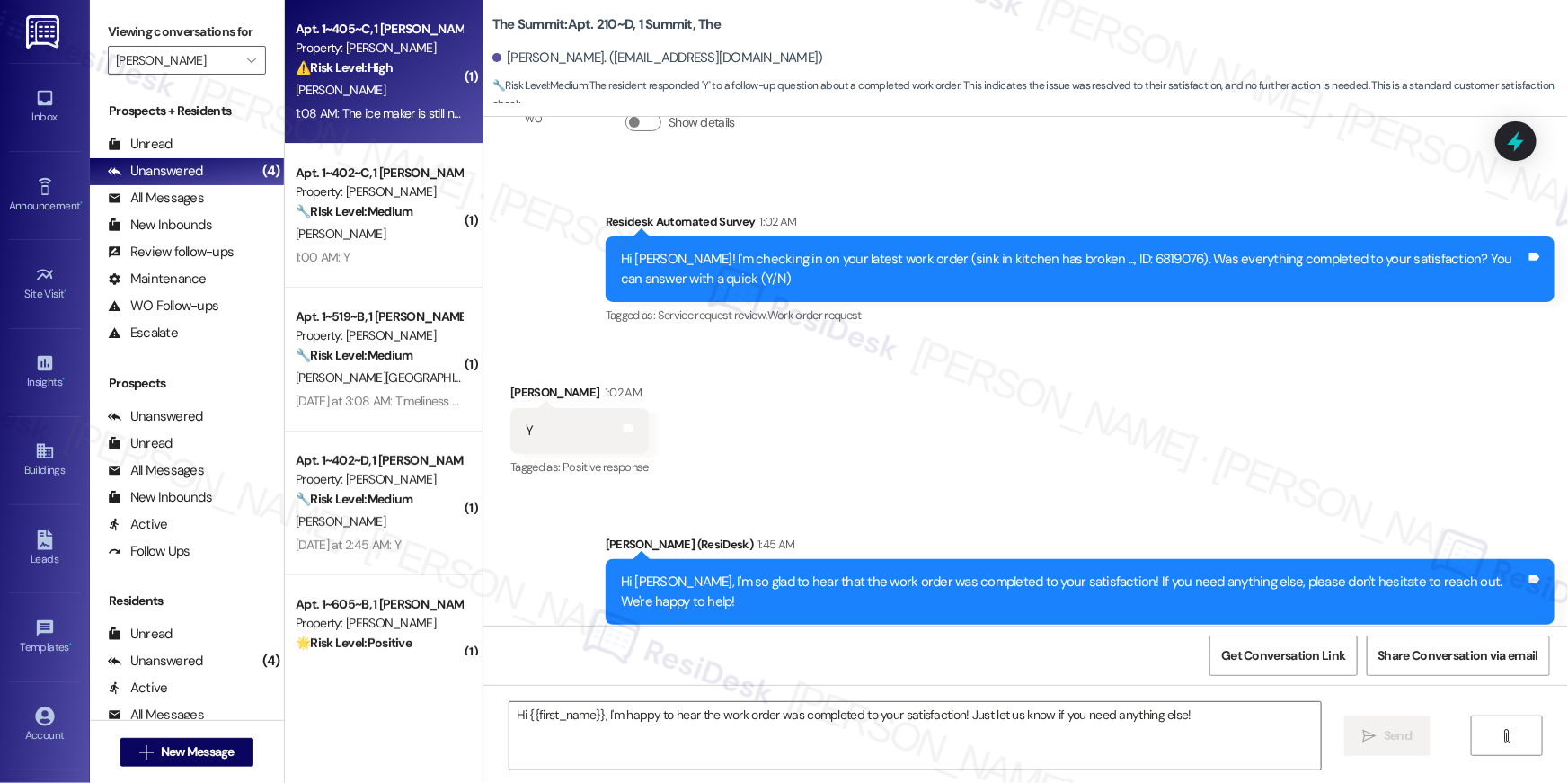
type textarea "Fetching suggested responses. Please feel free to read through the conversation…"
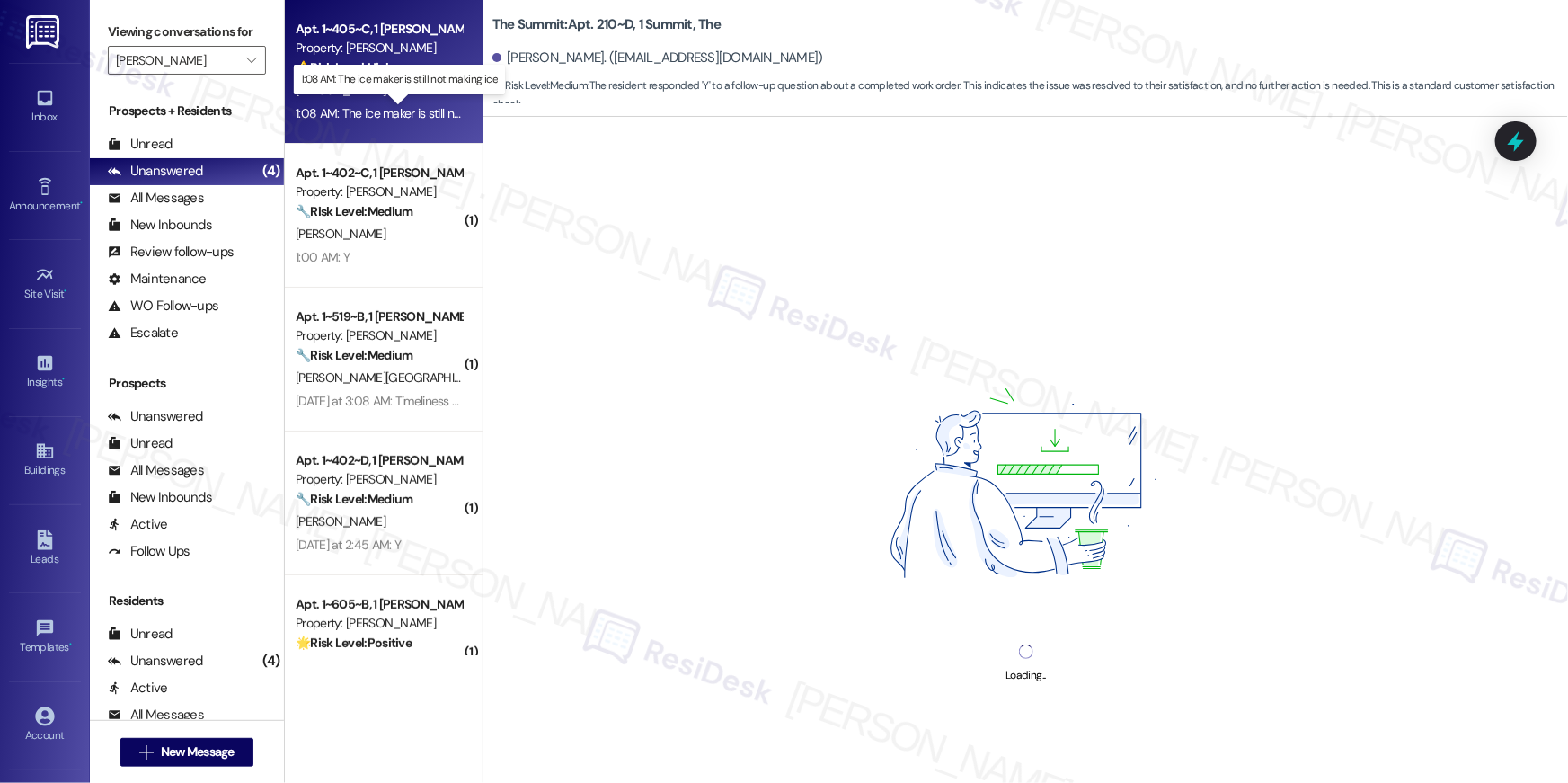
click at [384, 116] on div "1:08 AM: The ice maker is still not making ice 1:08 AM: The ice maker is still …" at bounding box center [410, 114] width 228 height 16
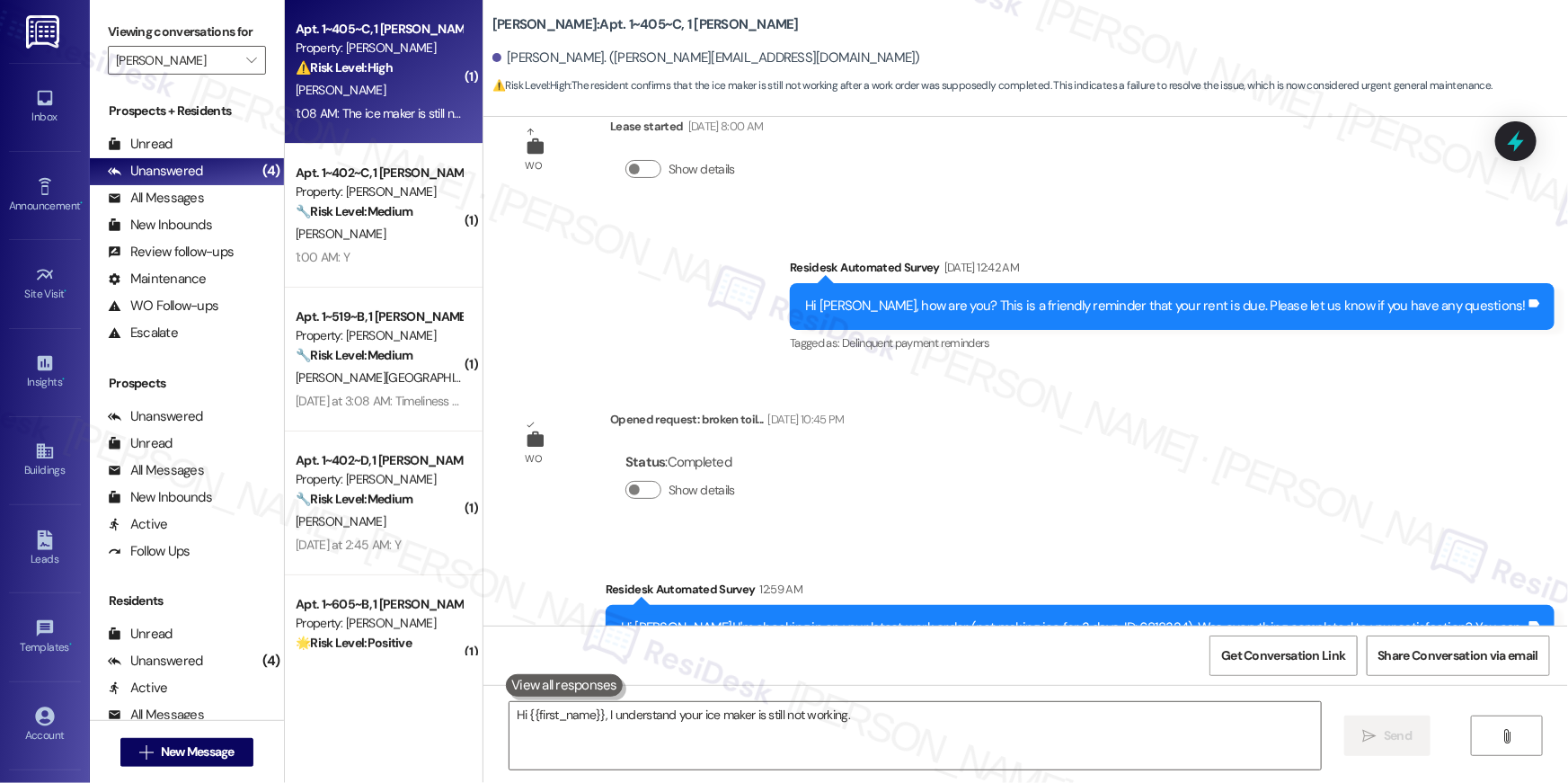
scroll to position [631, 0]
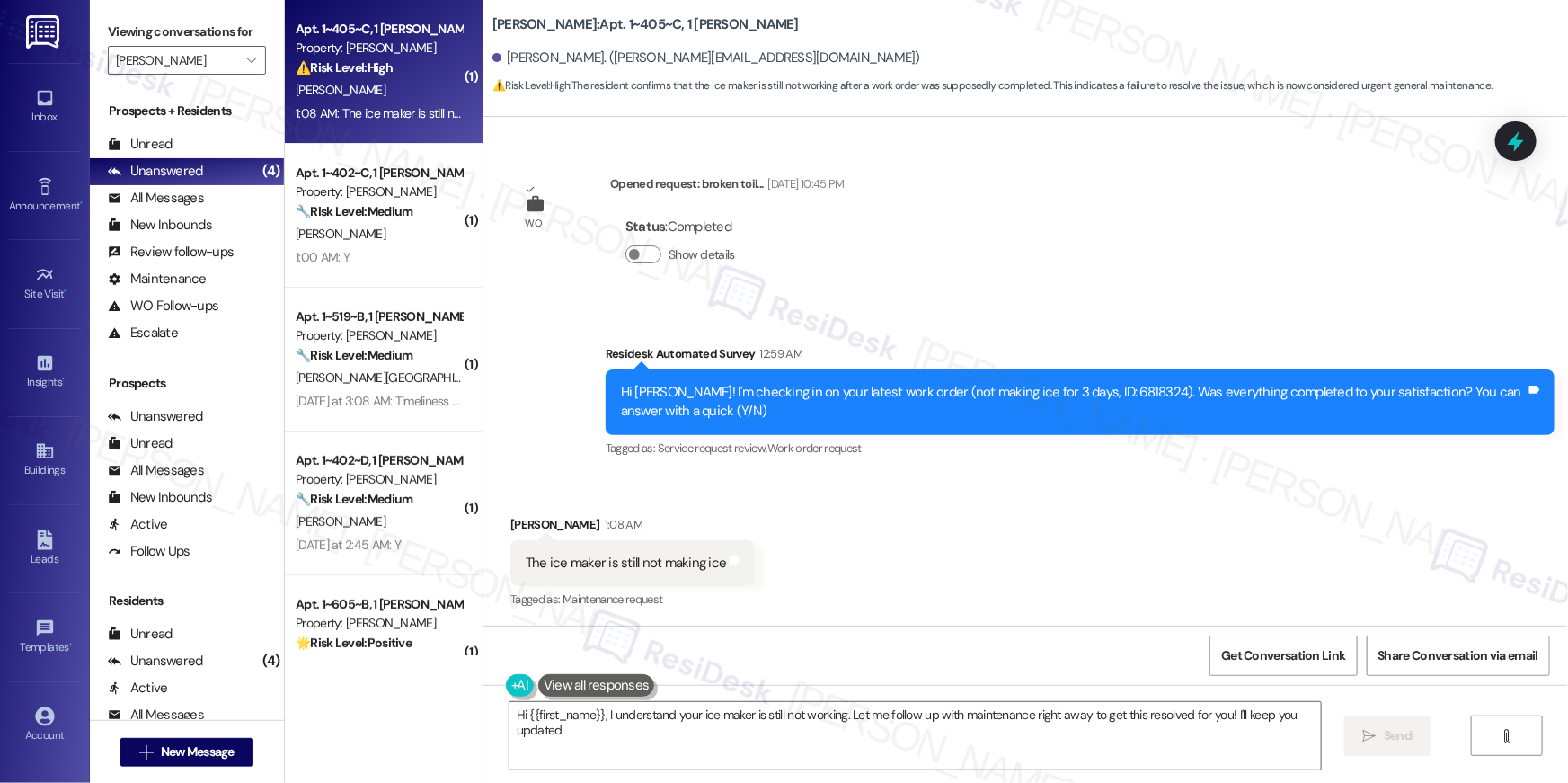
click at [1007, 551] on div "Received via SMS [PERSON_NAME] 1:08 AM The ice maker is still not making ice Ta…" at bounding box center [1026, 550] width 1085 height 152
click at [919, 743] on textarea "Hi {{first_name}}, I understand your ice maker is still not working. Let me fol…" at bounding box center [916, 736] width 812 height 67
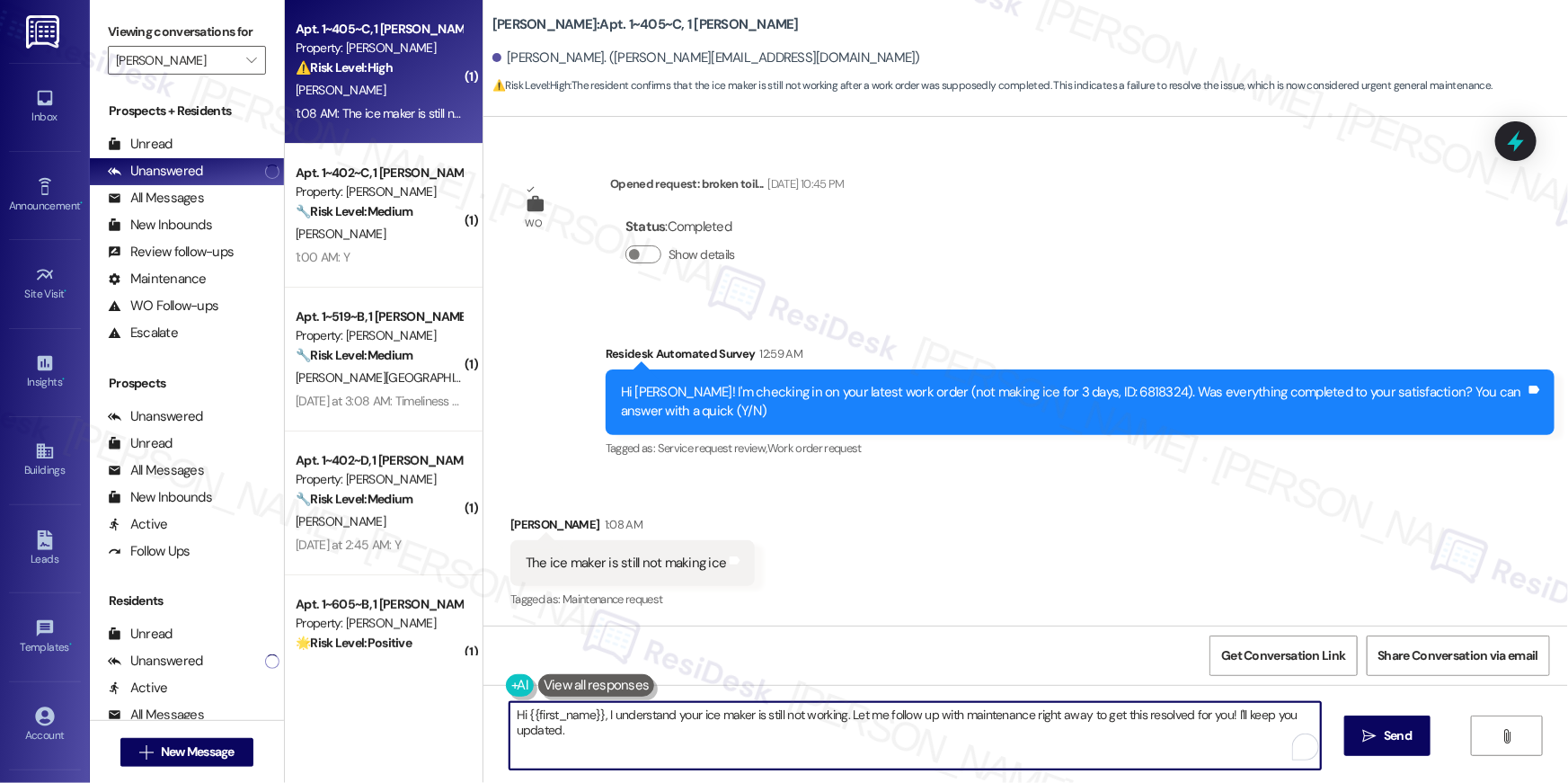
click at [1080, 729] on textarea "Hi {{first_name}}, I understand your ice maker is still not working. Let me fol…" at bounding box center [916, 736] width 812 height 67
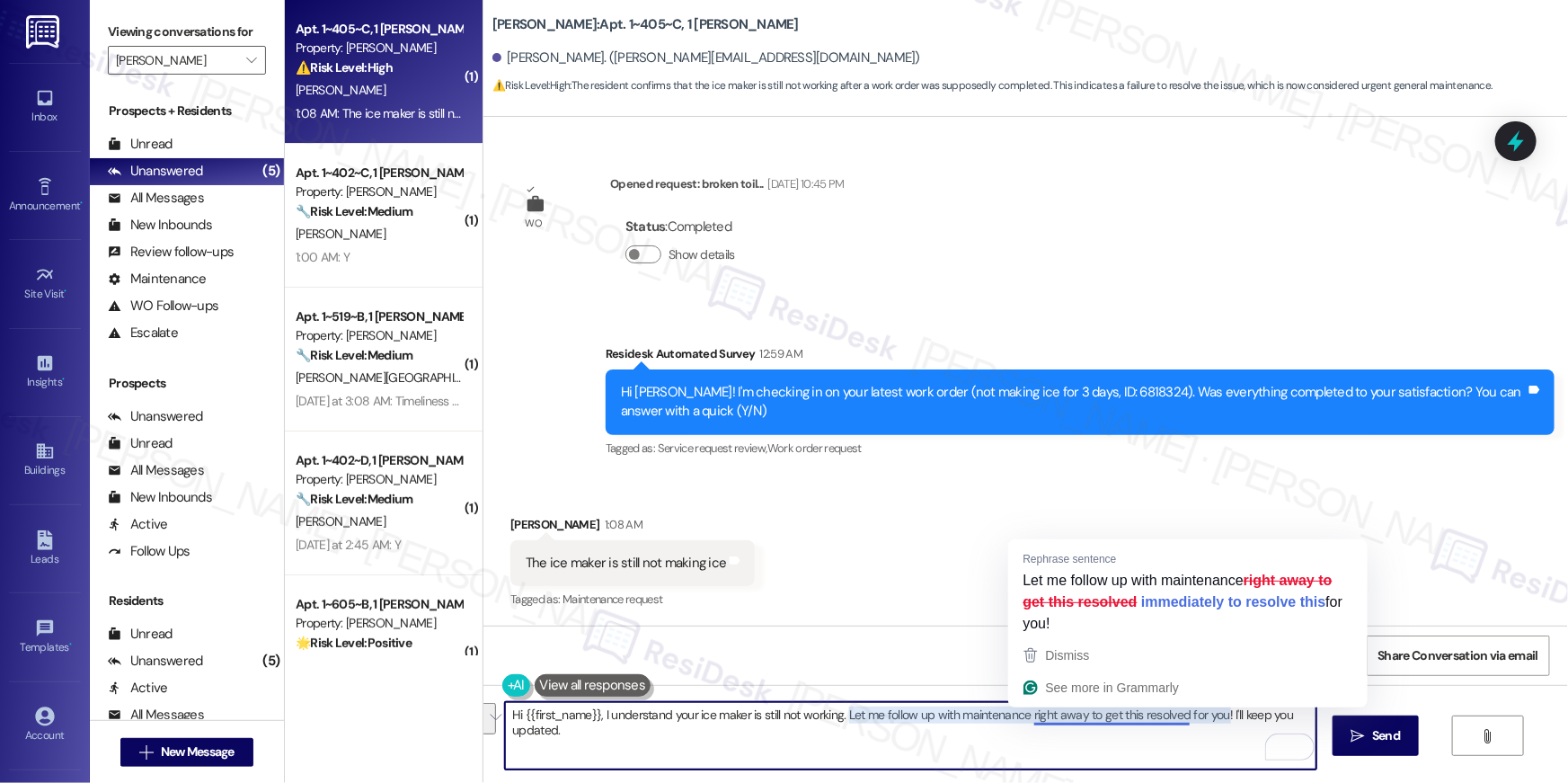
drag, startPoint x: 1111, startPoint y: 713, endPoint x: 1118, endPoint y: 740, distance: 27.9
click at [1118, 743] on textarea "Hi {{first_name}}, I understand your ice maker is still not working. Let me fol…" at bounding box center [911, 736] width 812 height 67
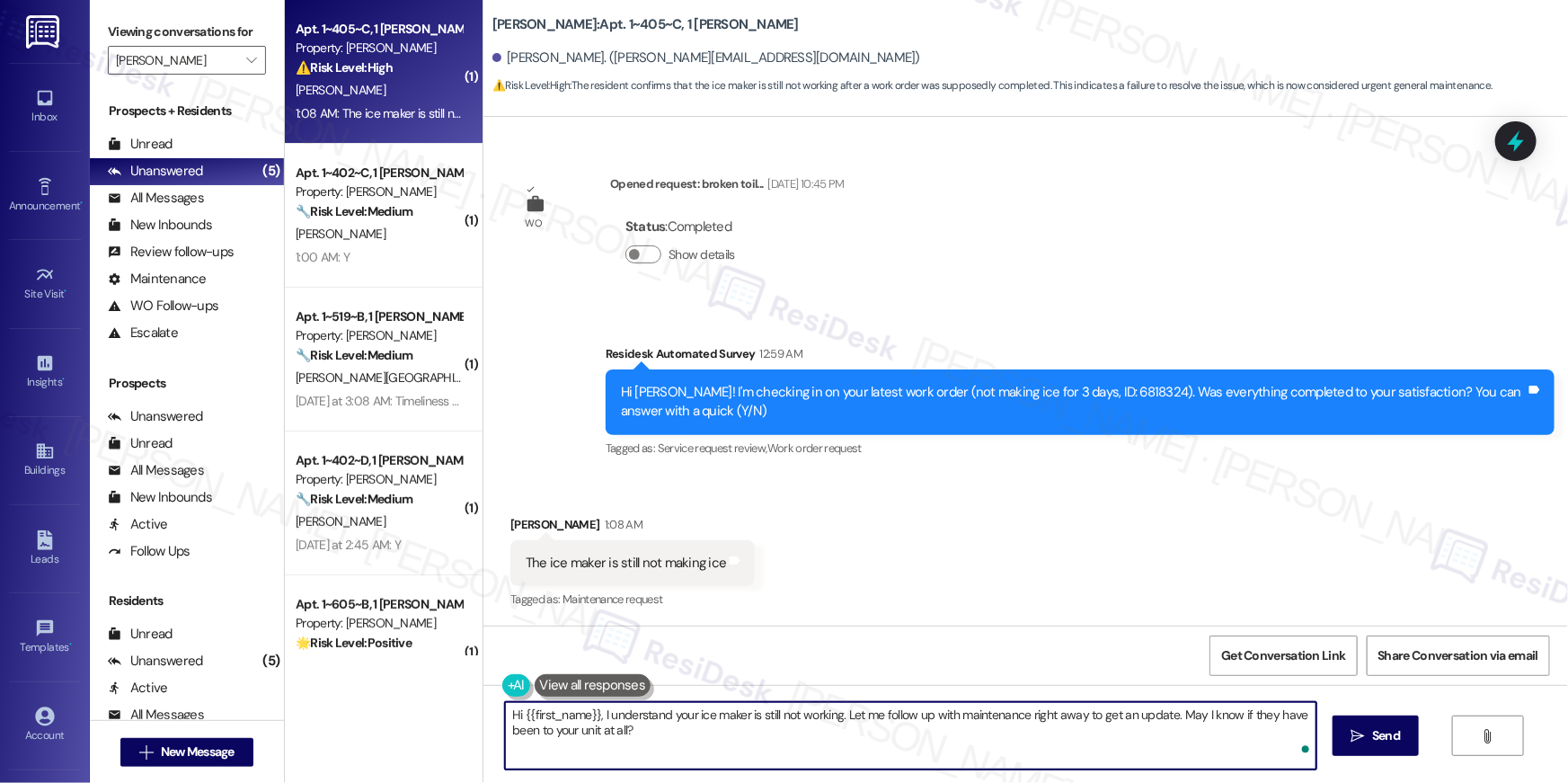
type textarea "Hi {{first_name}}, I understand your ice maker is still not working. Let me fol…"
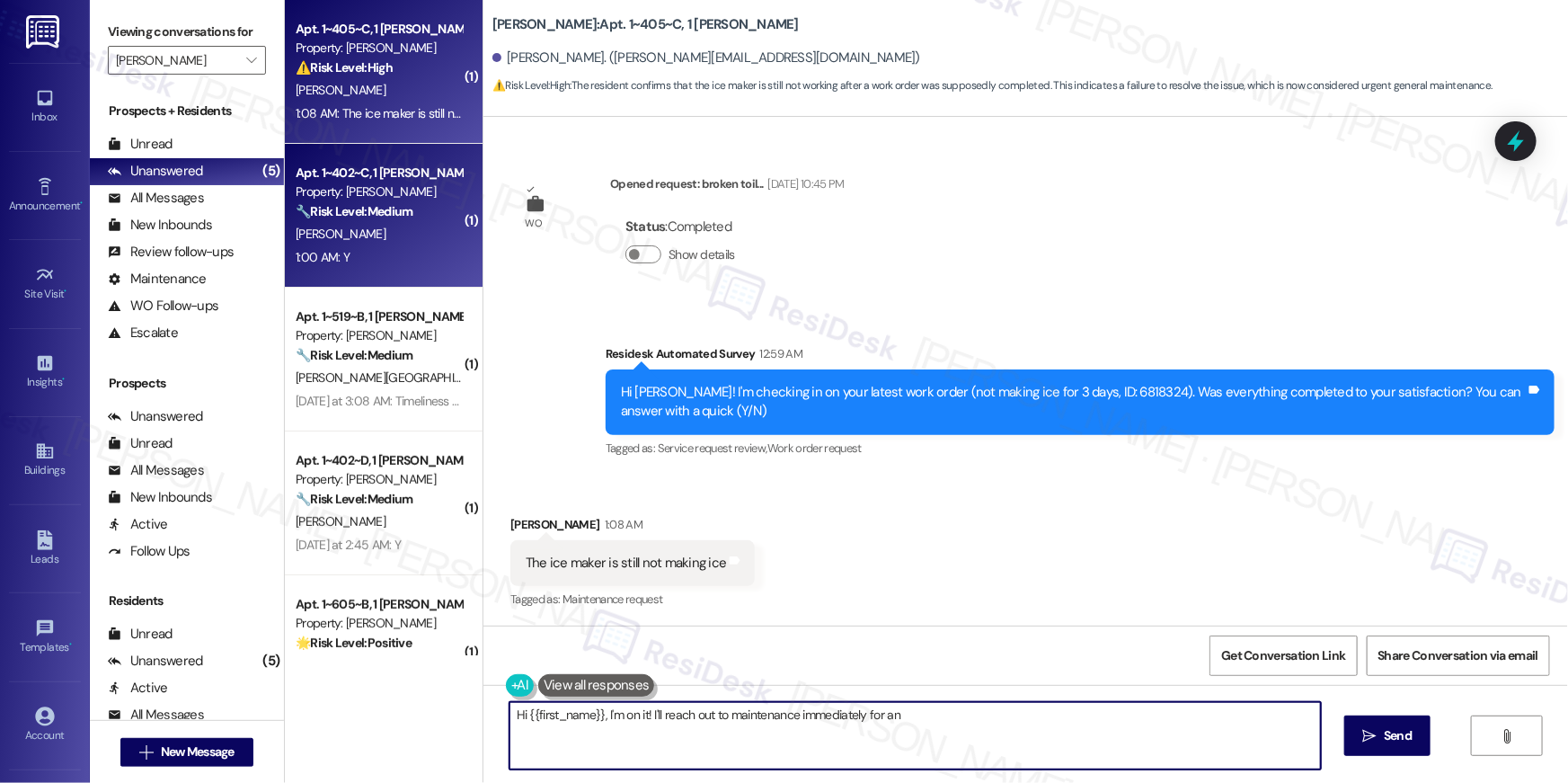
type textarea "Hi {{first_name}}, I'm on it! I'll reach out to maintenance immediately for an …"
click at [401, 242] on div "[PERSON_NAME]" at bounding box center [379, 234] width 170 height 23
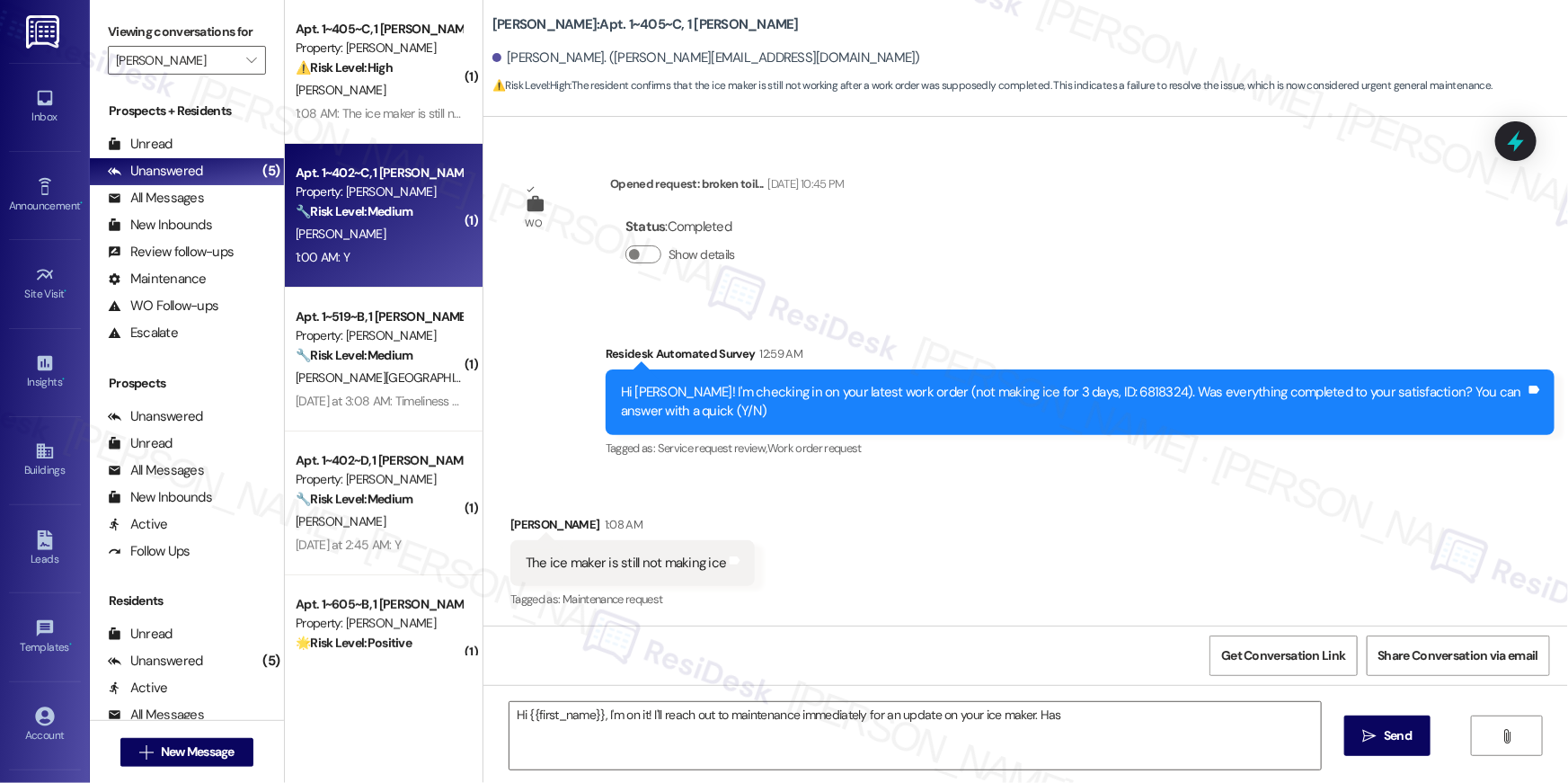
type textarea "Fetching suggested responses. Please feel free to read through the conversation…"
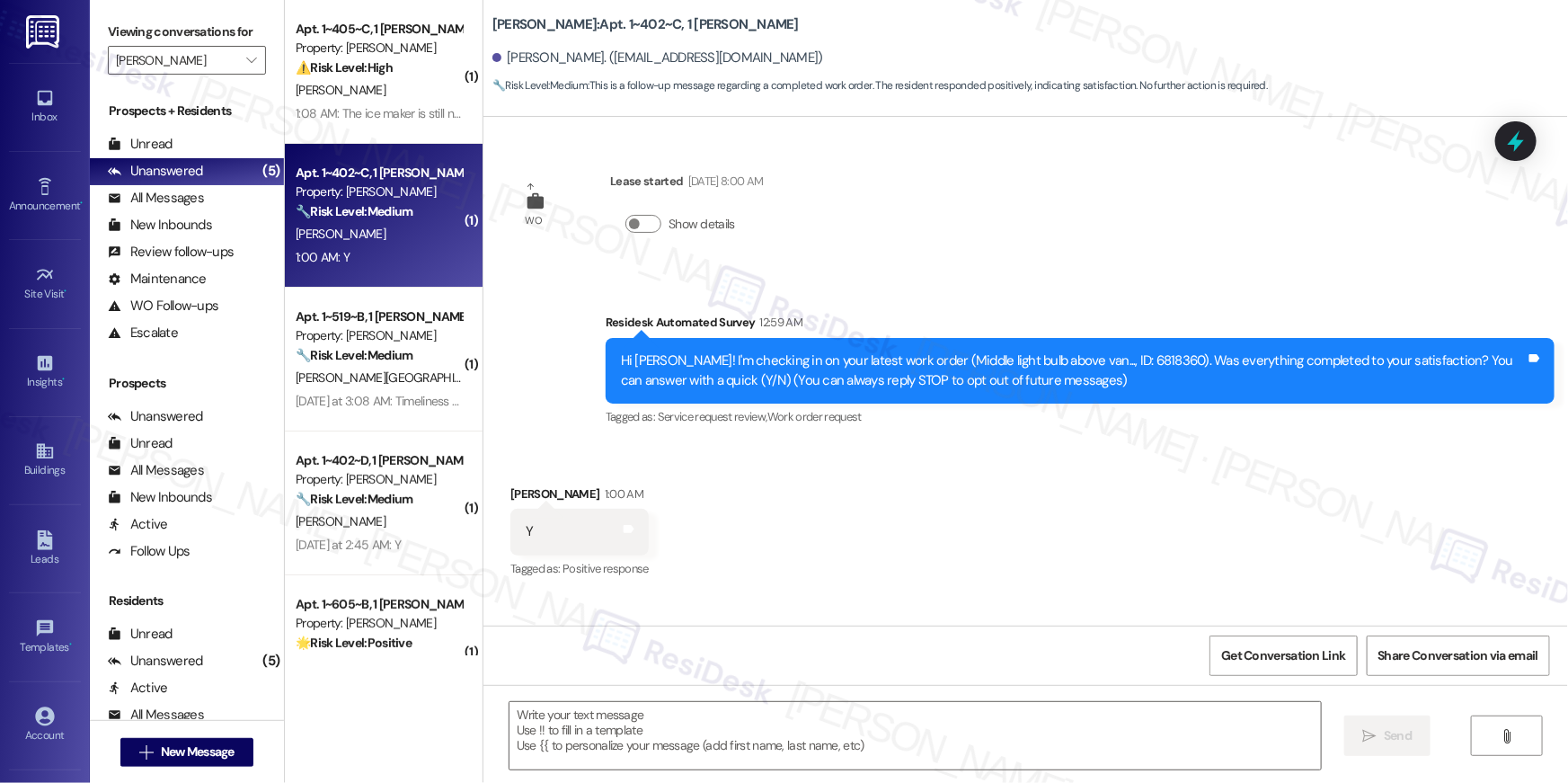
type textarea "Fetching suggested responses. Please feel free to read through the conversation…"
click at [1028, 737] on textarea at bounding box center [916, 736] width 812 height 67
paste textarea "Hi {{first_name}}, I’m glad to hear your work order has been completed! If anyt…"
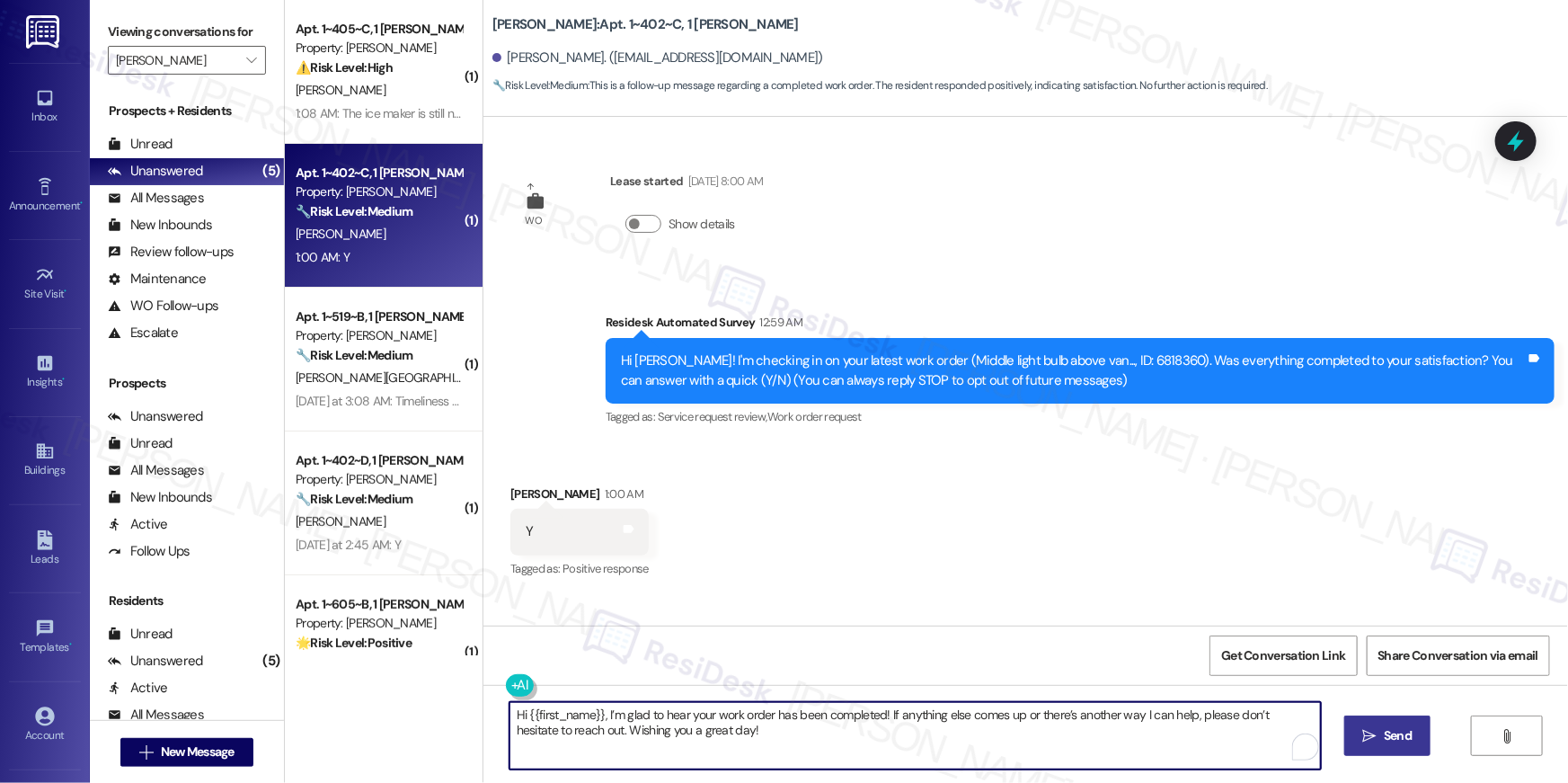
type textarea "Hi {{first_name}}, I’m glad to hear your work order has been completed! If anyt…"
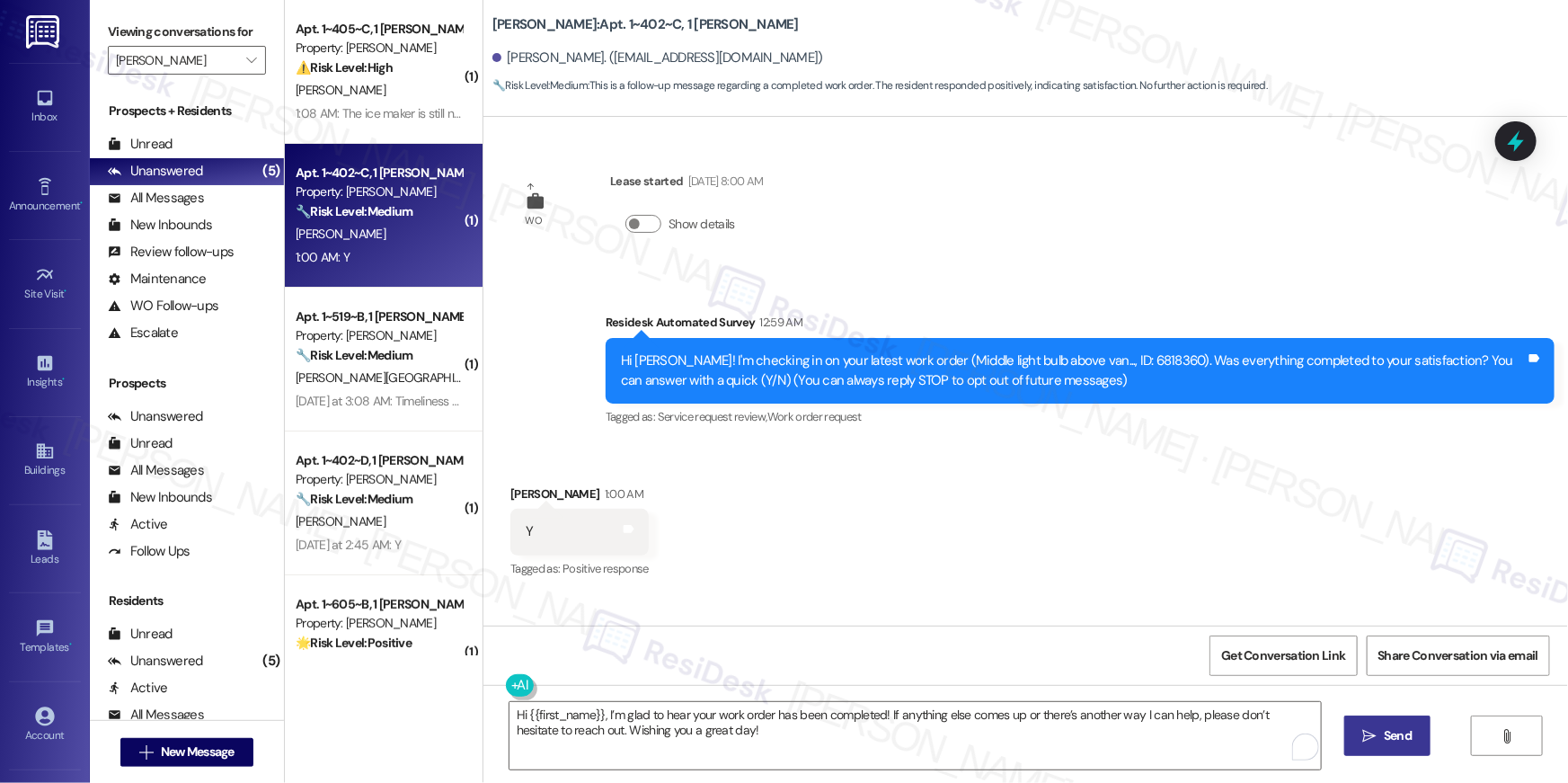
click at [1393, 733] on span "Send" at bounding box center [1398, 736] width 28 height 19
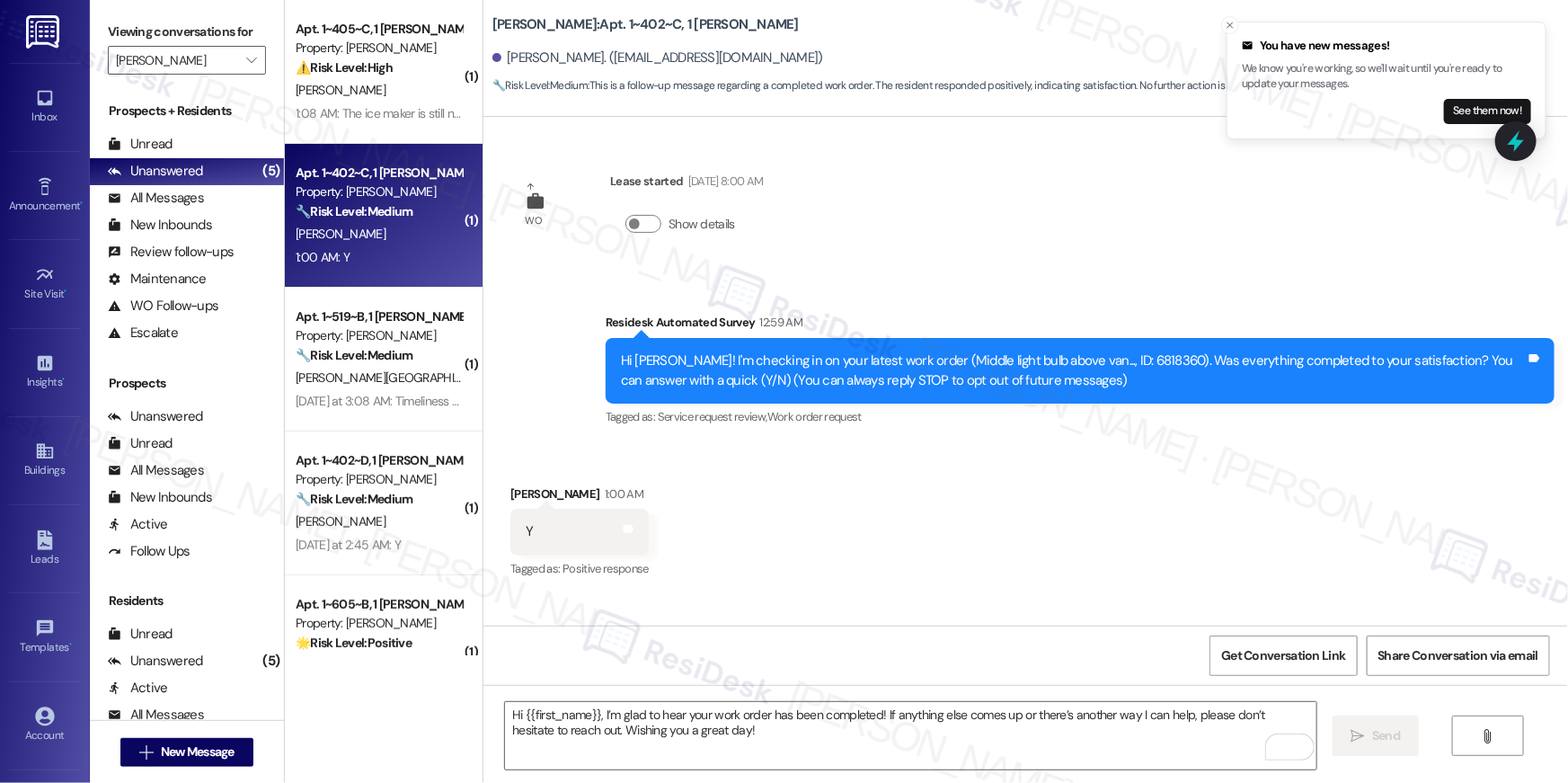
scroll to position [114, 0]
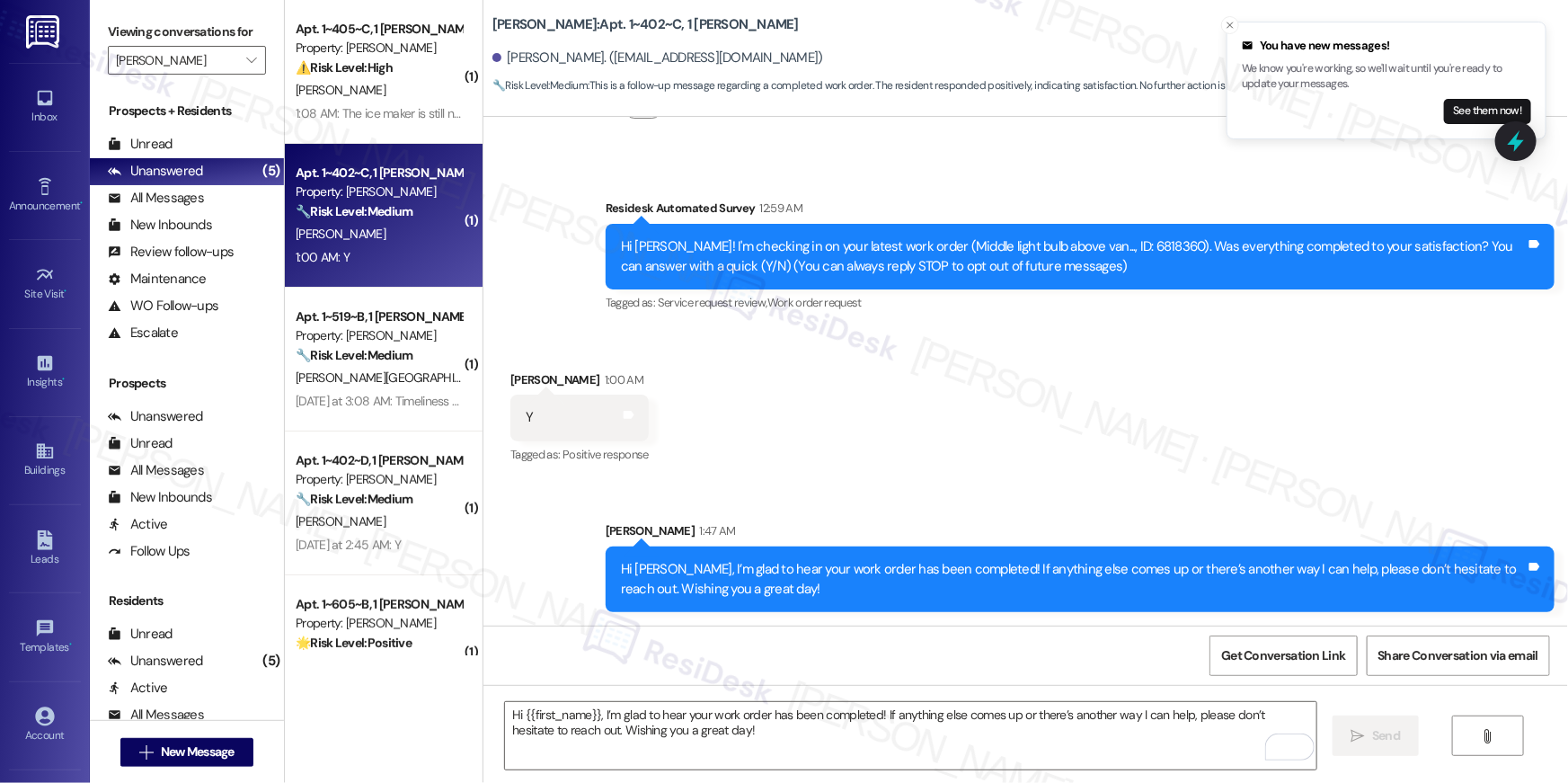
click at [1023, 467] on div "Received via SMS Jenna Schwinn 1:00 AM Y Tags and notes Tagged as: Positive res…" at bounding box center [1026, 405] width 1085 height 152
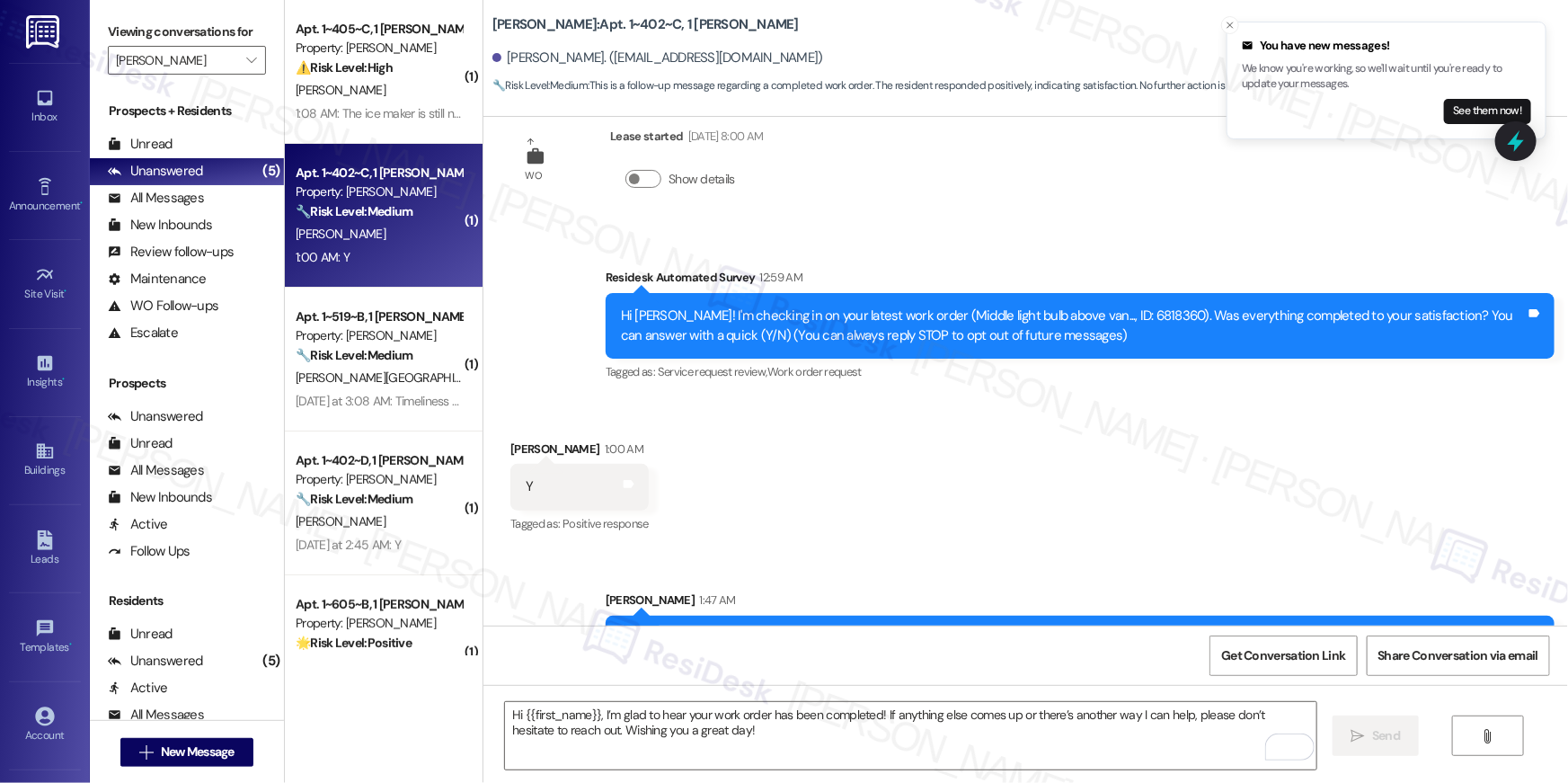
scroll to position [0, 0]
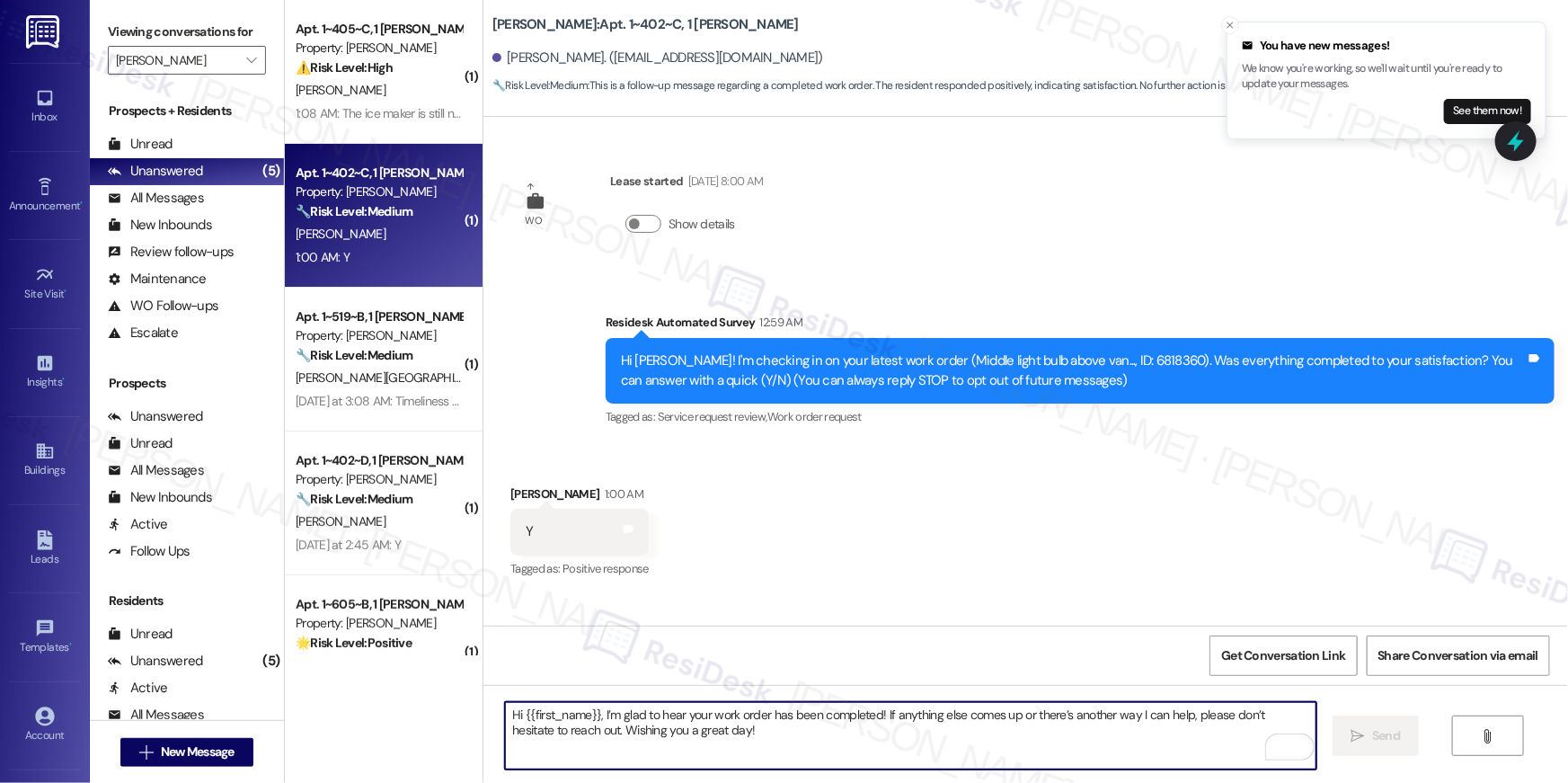
click at [1022, 745] on textarea "Hi {{first_name}}, I’m glad to hear your work order has been completed! If anyt…" at bounding box center [911, 736] width 812 height 67
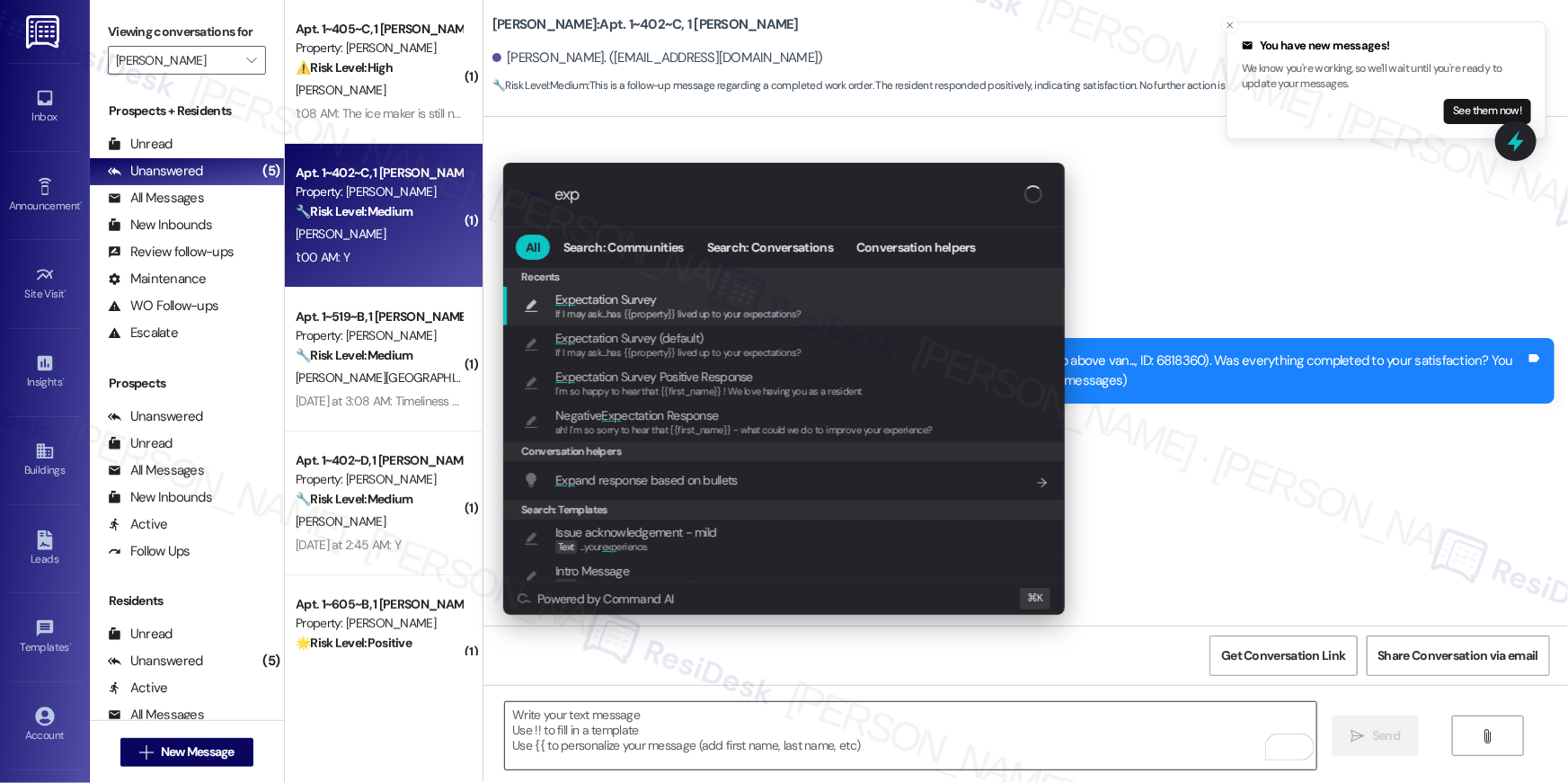
type input "expe"
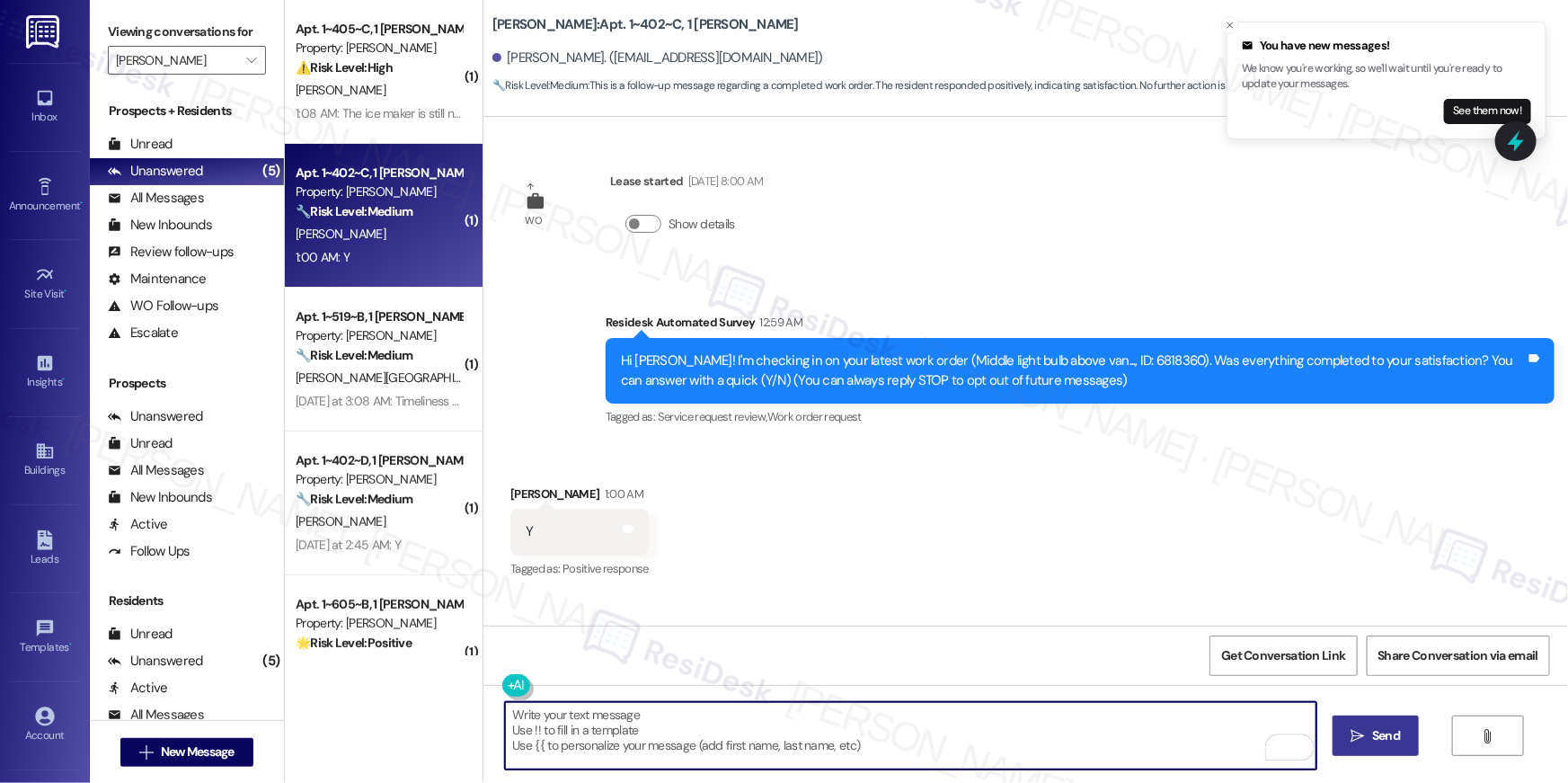
type textarea "If I may ask...has {{property}} lived up to your expectations?"
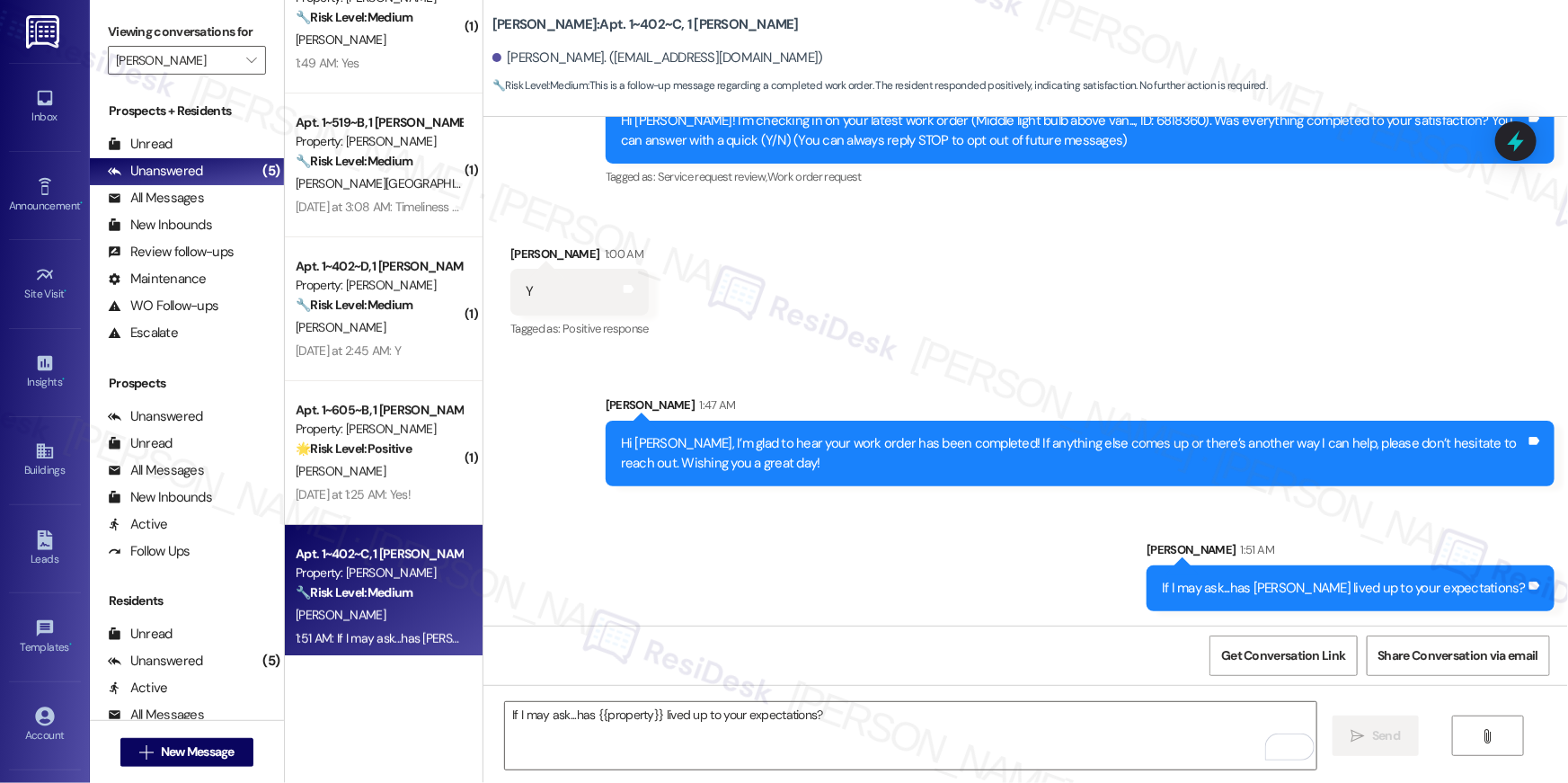
scroll to position [63, 0]
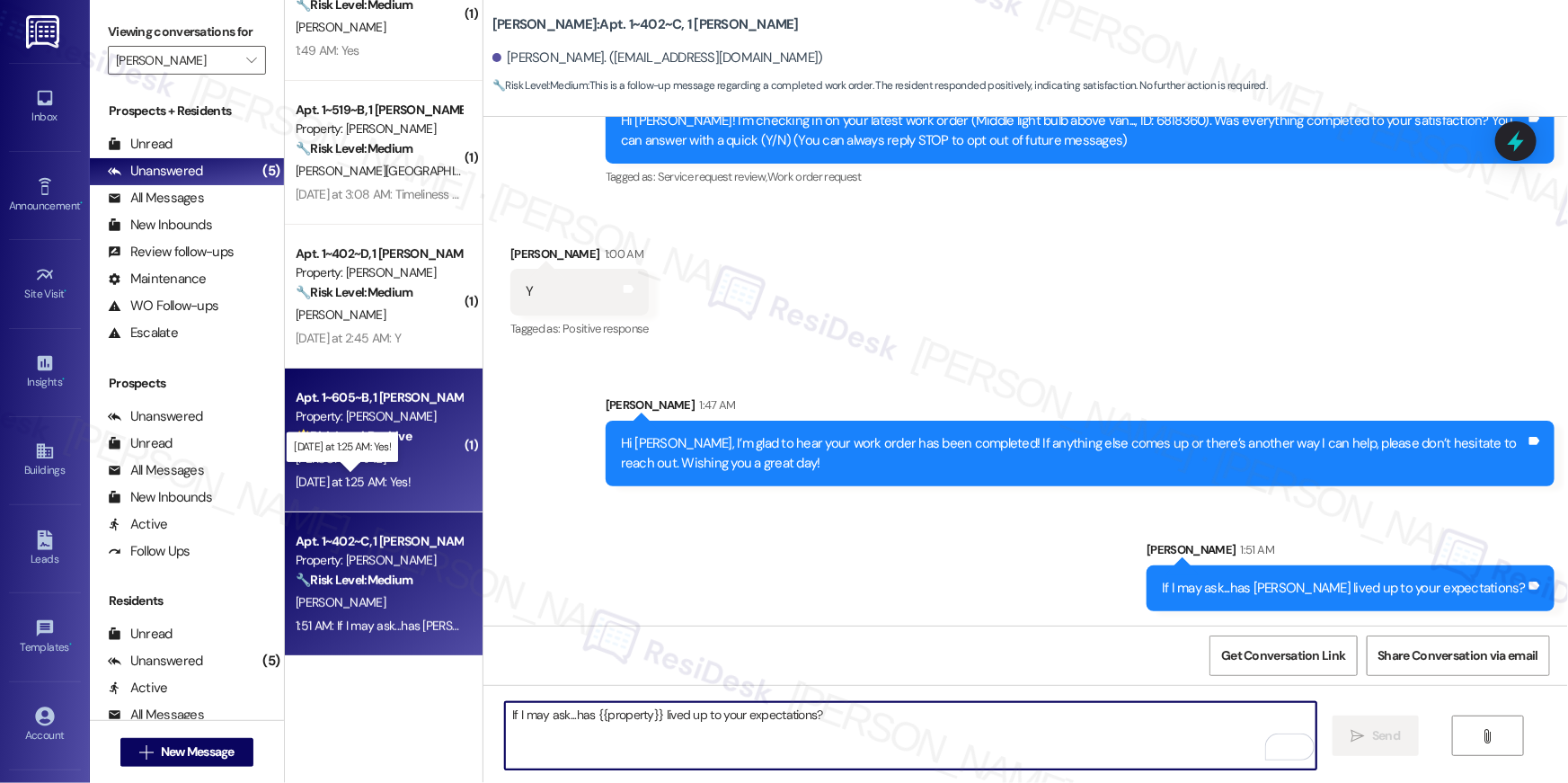
click at [381, 477] on div "Yesterday at 1:25 AM: Yes! Yesterday at 1:25 AM: Yes!" at bounding box center [353, 482] width 115 height 16
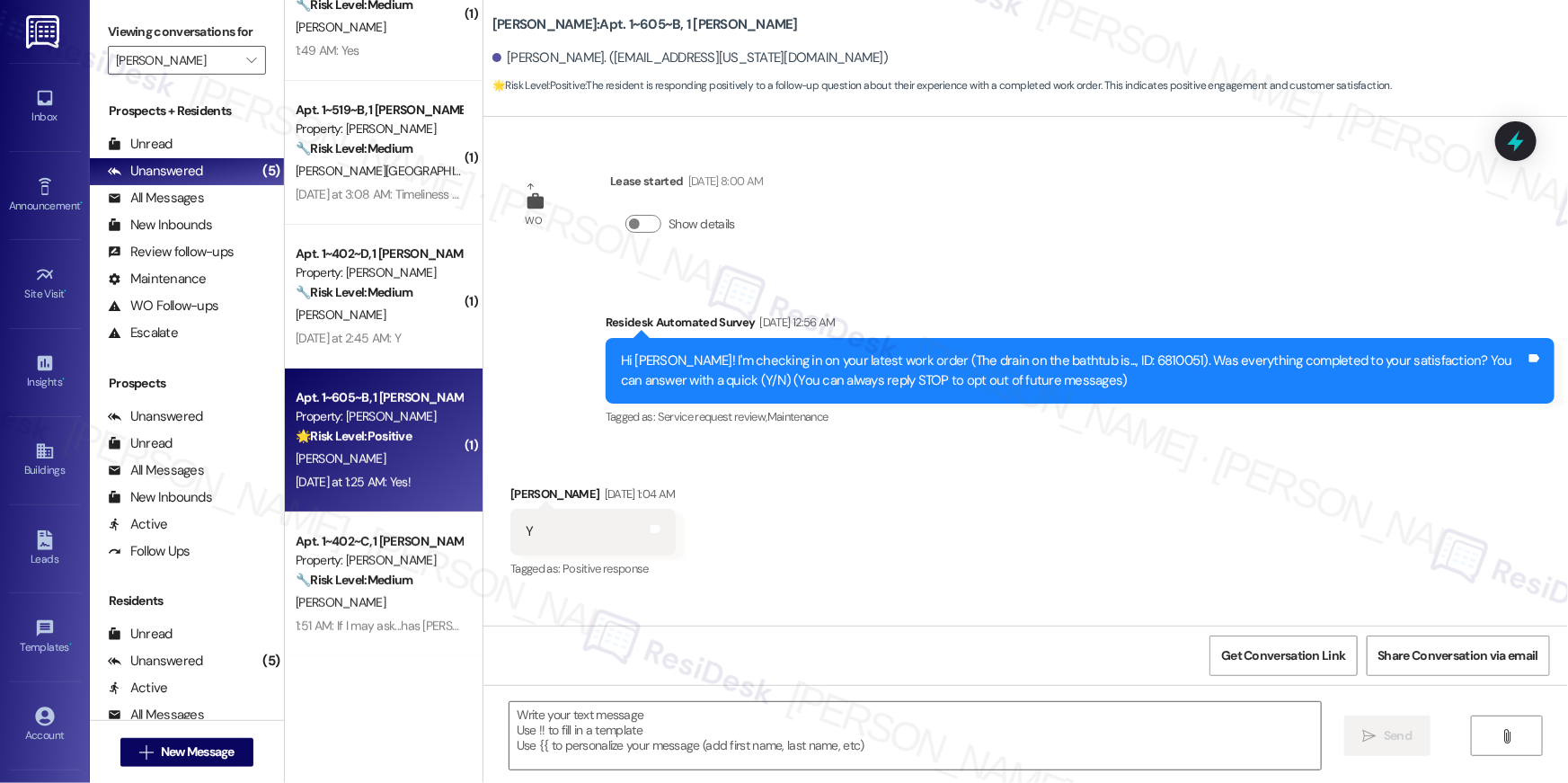
type textarea "Fetching suggested responses. Please feel free to read through the conversation…"
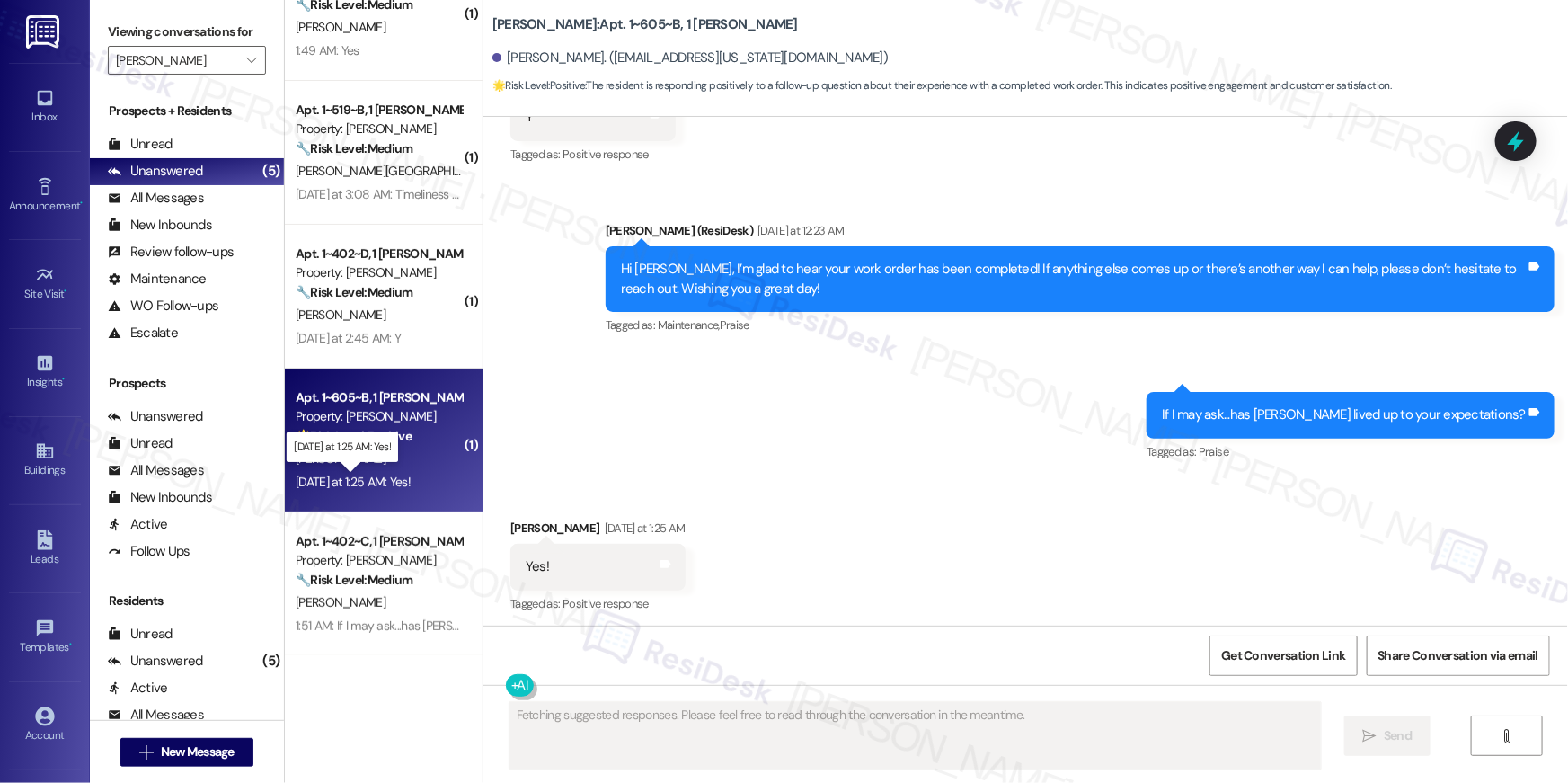
scroll to position [419, 0]
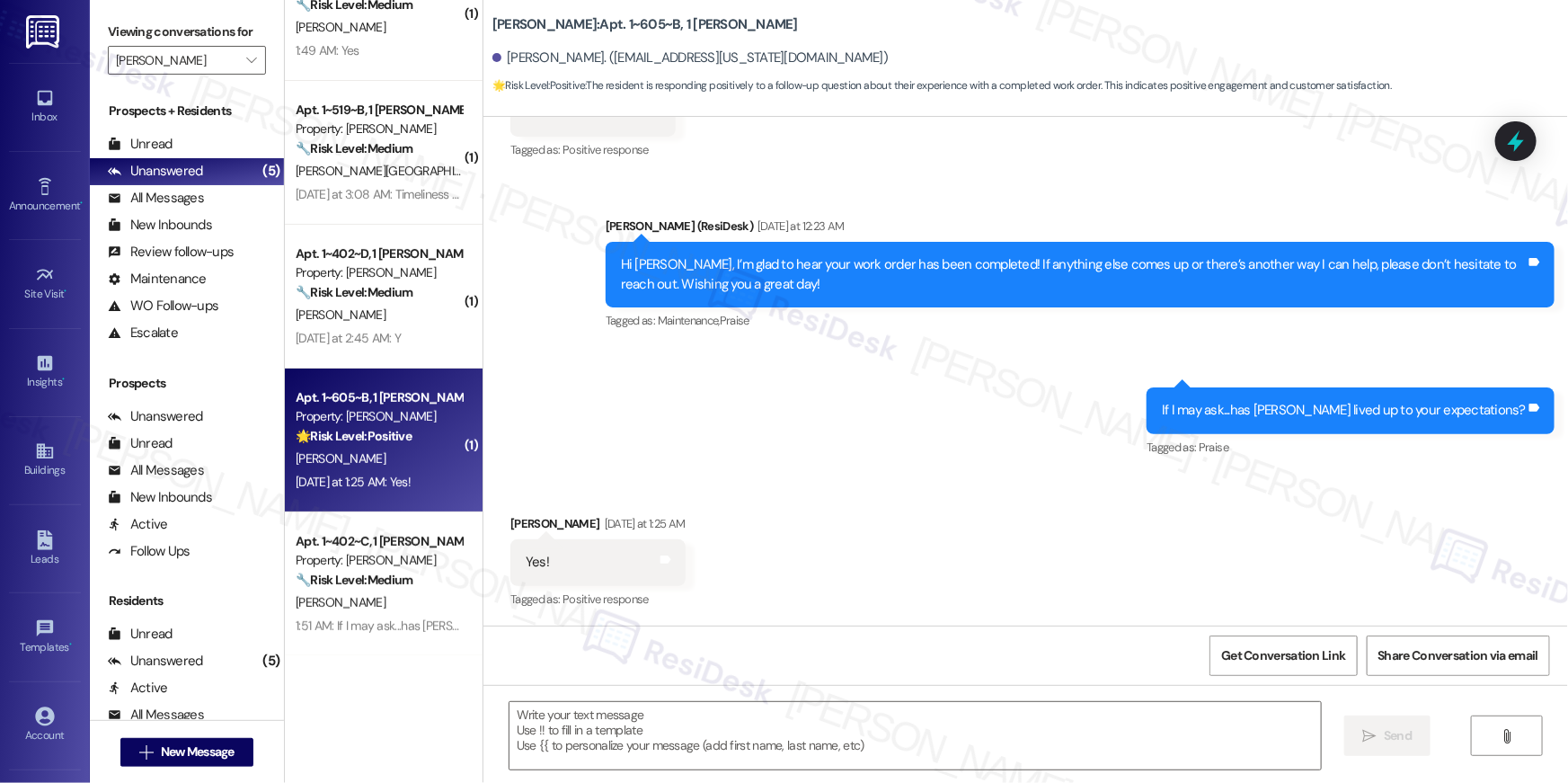
click at [1093, 481] on div "Received via SMS Ryan Luby Yesterday at 1:25 AM Yes! Tags and notes Tagged as: …" at bounding box center [1026, 549] width 1085 height 152
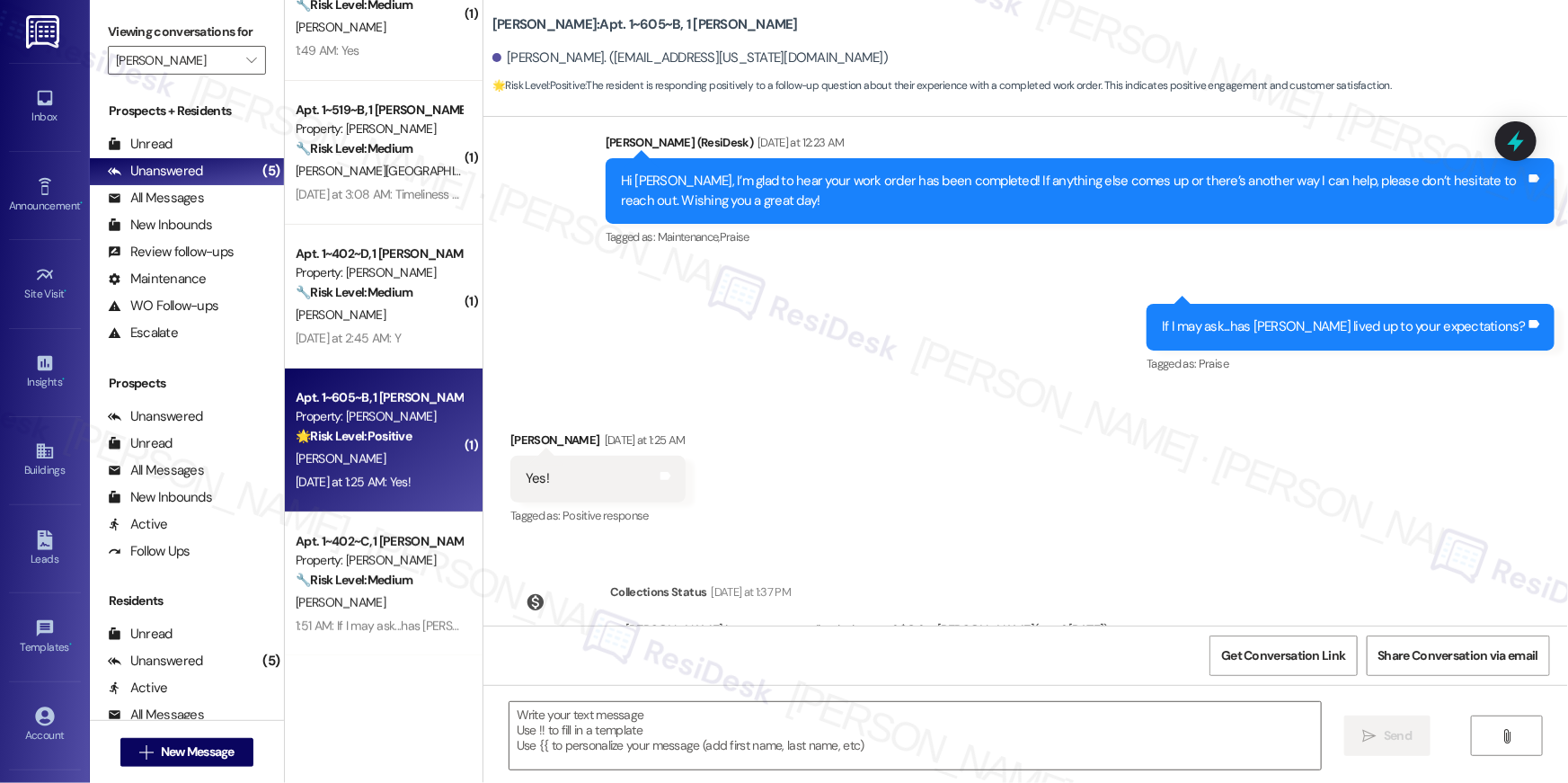
scroll to position [585, 0]
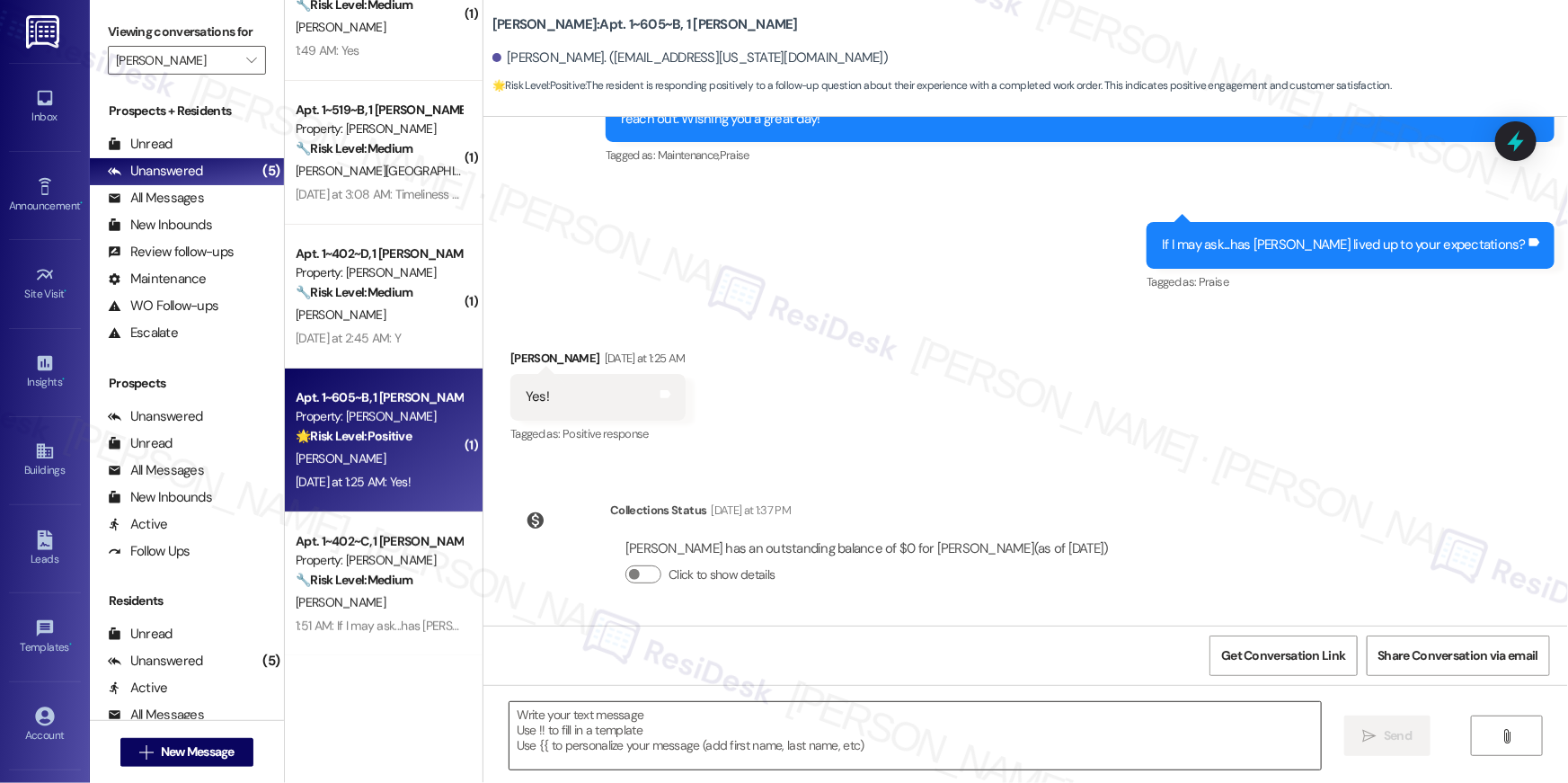
drag, startPoint x: 928, startPoint y: 735, endPoint x: 857, endPoint y: 726, distance: 71.6
click at [928, 735] on textarea at bounding box center [916, 736] width 812 height 67
click at [857, 726] on textarea at bounding box center [916, 736] width 812 height 67
paste textarea "Thank you, {{first_name}}! I'm so glad to hear that the property has lived up t…"
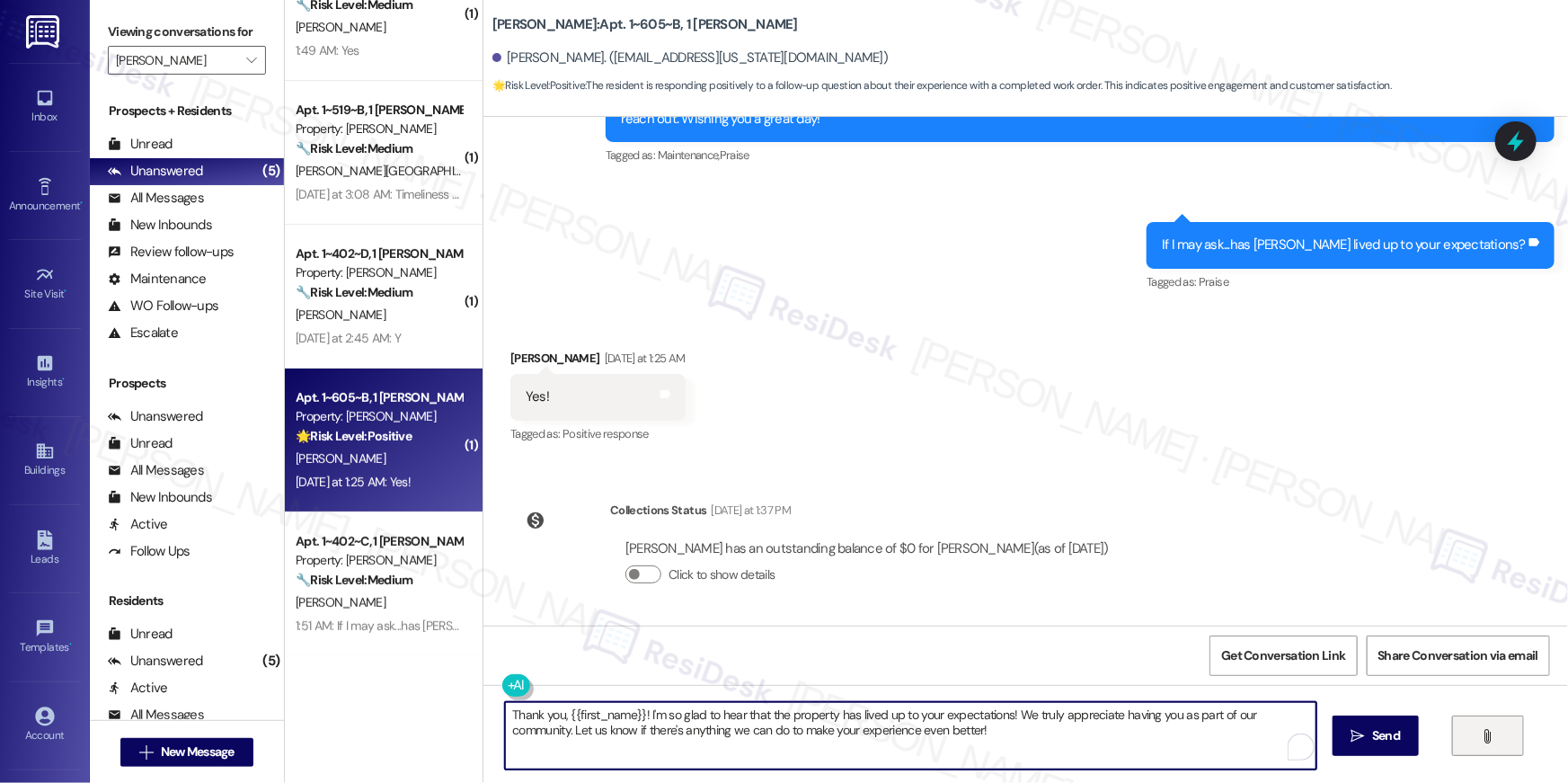
type textarea "Thank you, {{first_name}}! I'm so glad to hear that the property has lived up t…"
click at [1393, 735] on span "Send" at bounding box center [1386, 736] width 28 height 19
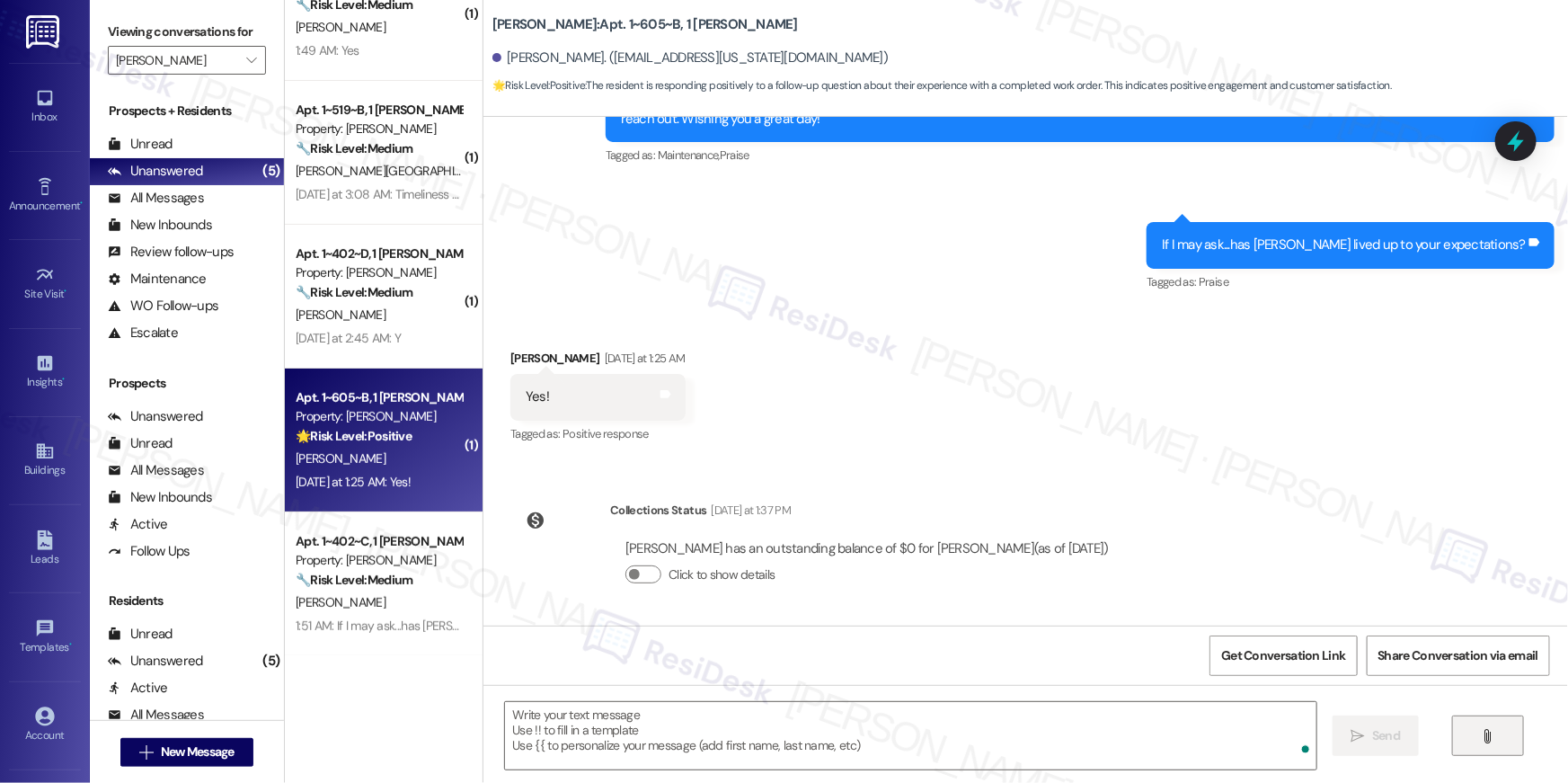
scroll to position [419, 0]
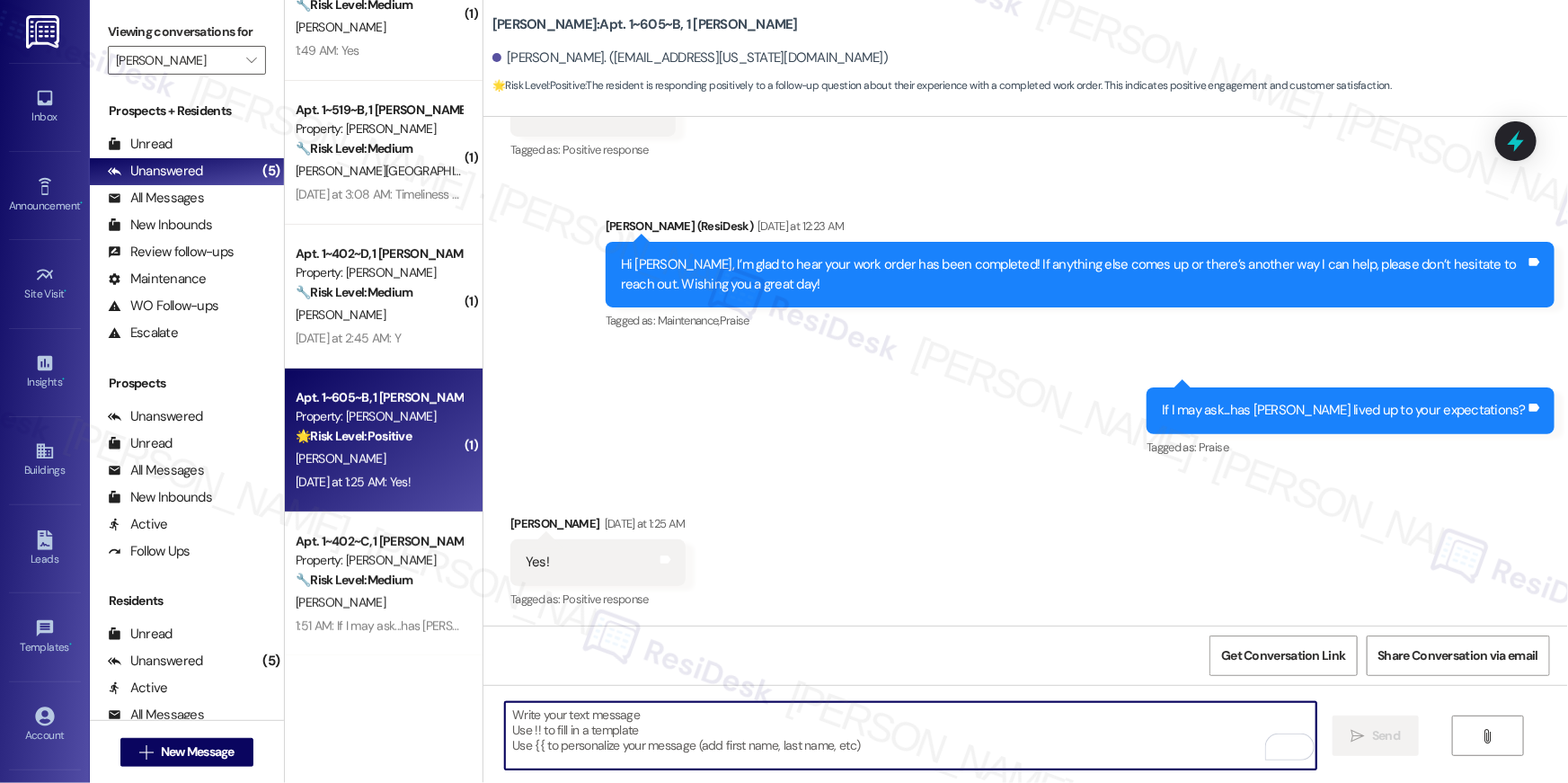
click at [510, 719] on textarea "To enrich screen reader interactions, please activate Accessibility in Grammarl…" at bounding box center [911, 736] width 812 height 67
paste textarea "When you have a moment, would you mind leaving us a quick Google Review? ⭐ It o…"
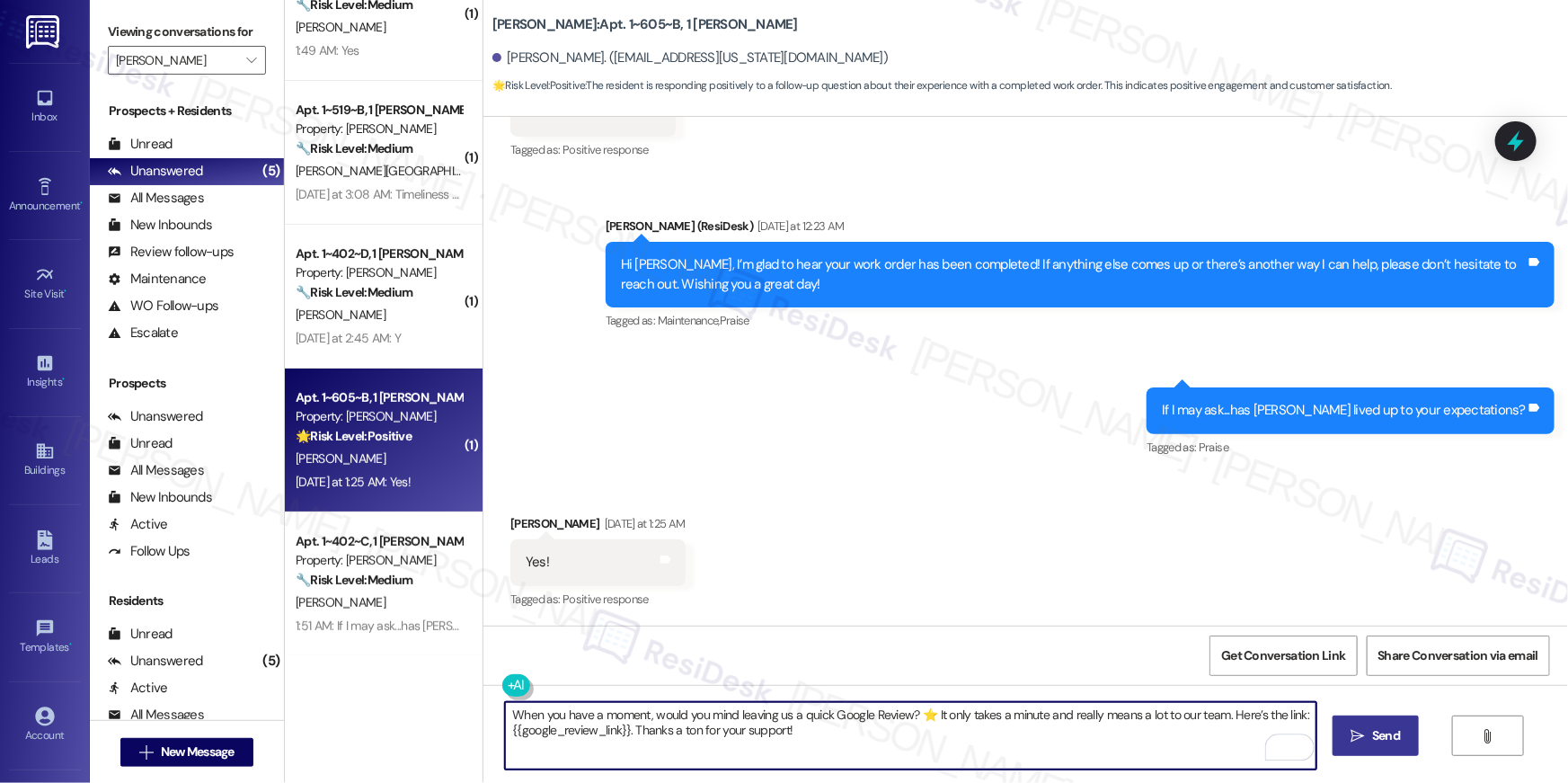
type textarea "When you have a moment, would you mind leaving us a quick Google Review? ⭐ It o…"
click at [1356, 739] on icon "" at bounding box center [1358, 737] width 14 height 15
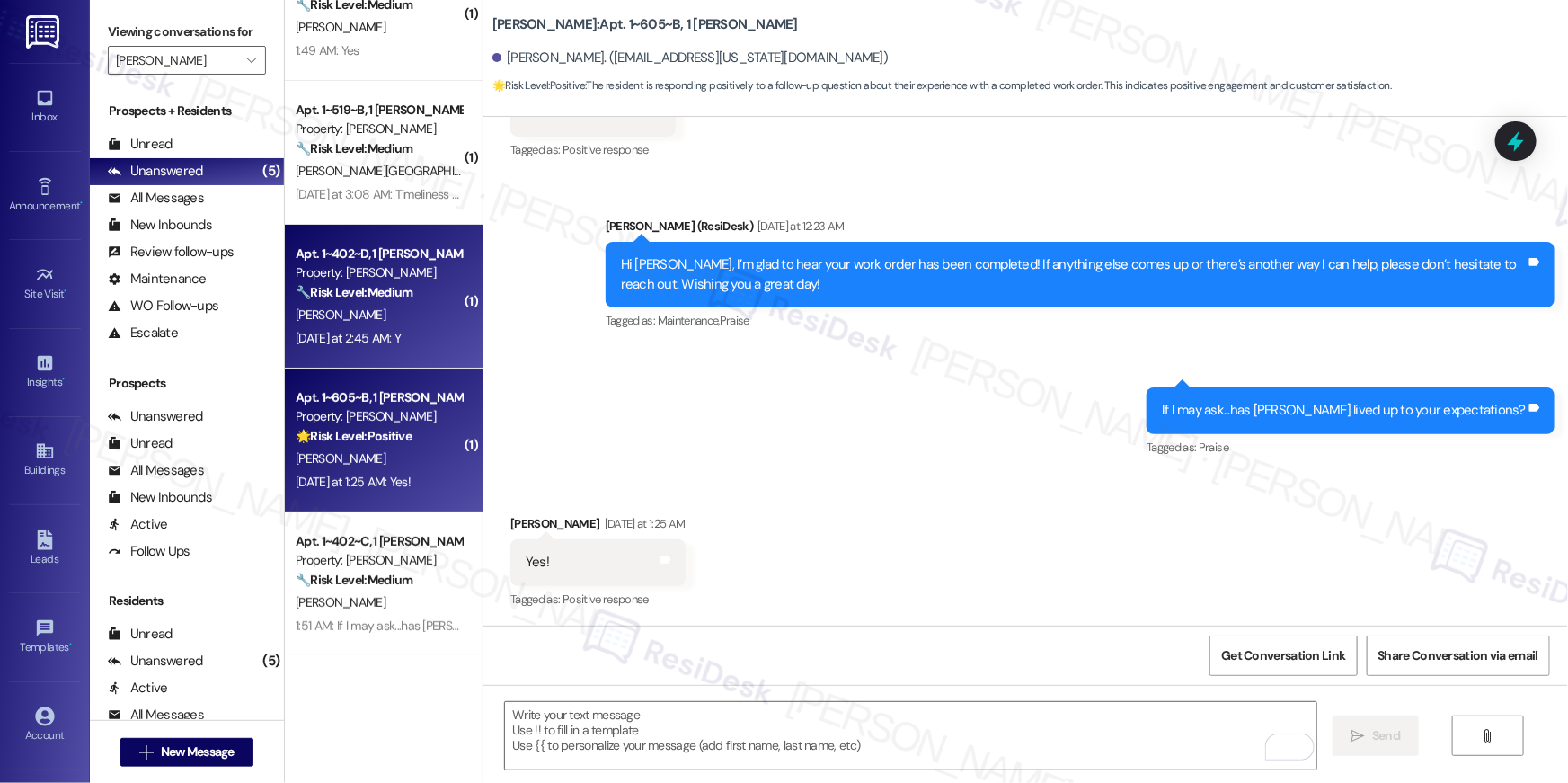
click at [359, 284] on strong "🔧 Risk Level: Medium" at bounding box center [354, 292] width 116 height 16
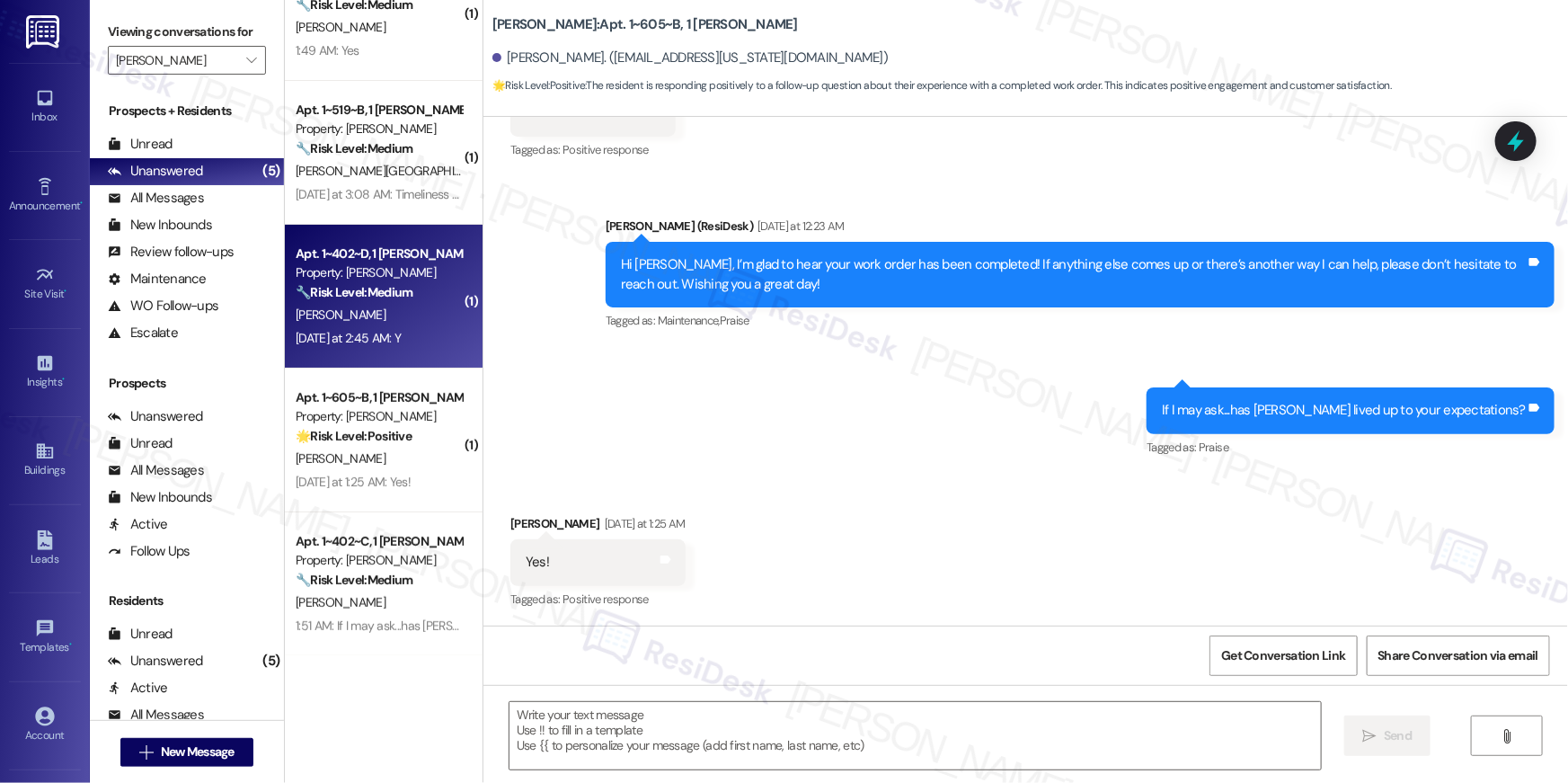
type textarea "Fetching suggested responses. Please feel free to read through the conversation…"
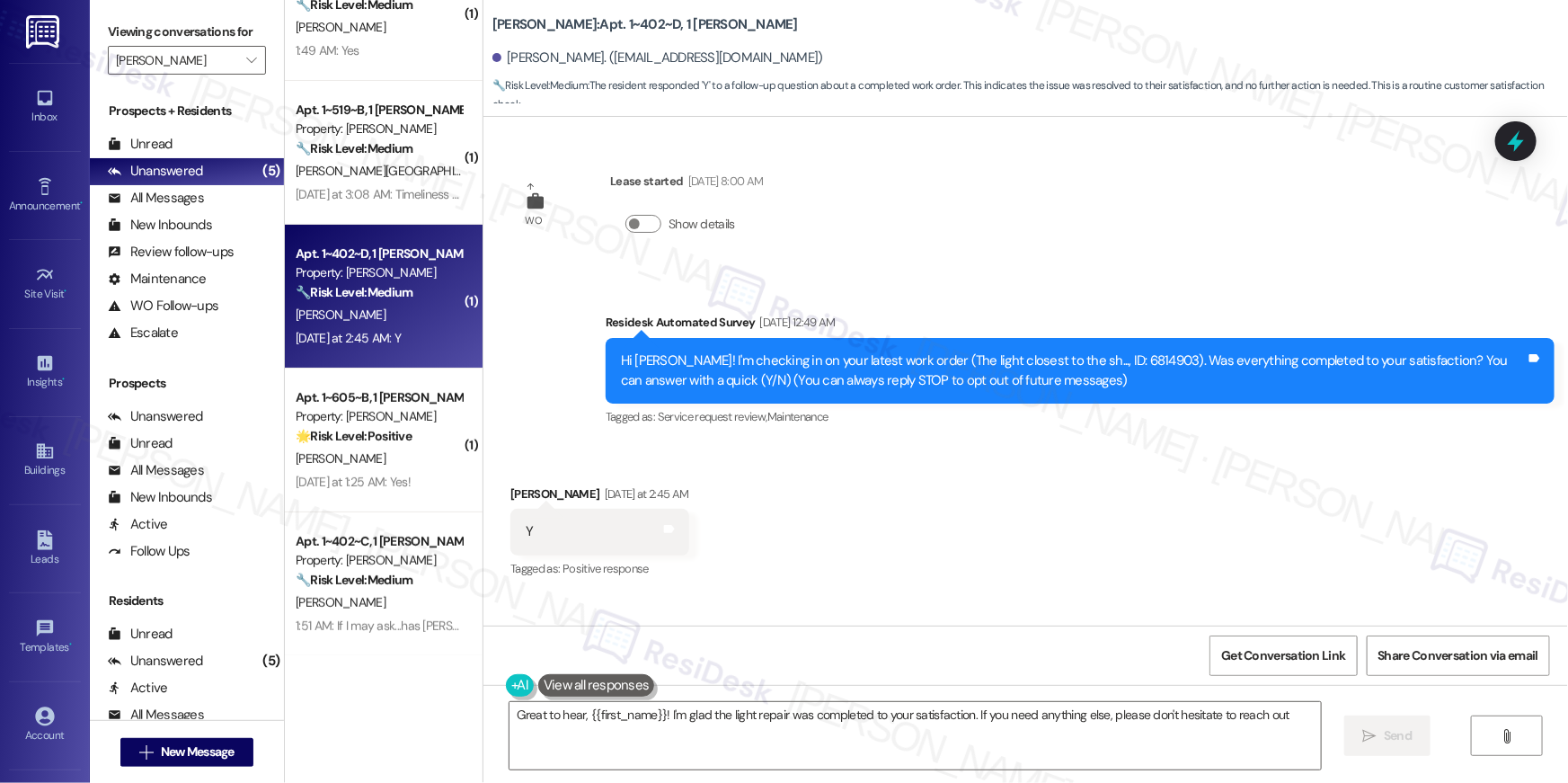
type textarea "Great to hear, {{first_name}}! I'm glad the light repair was completed to your …"
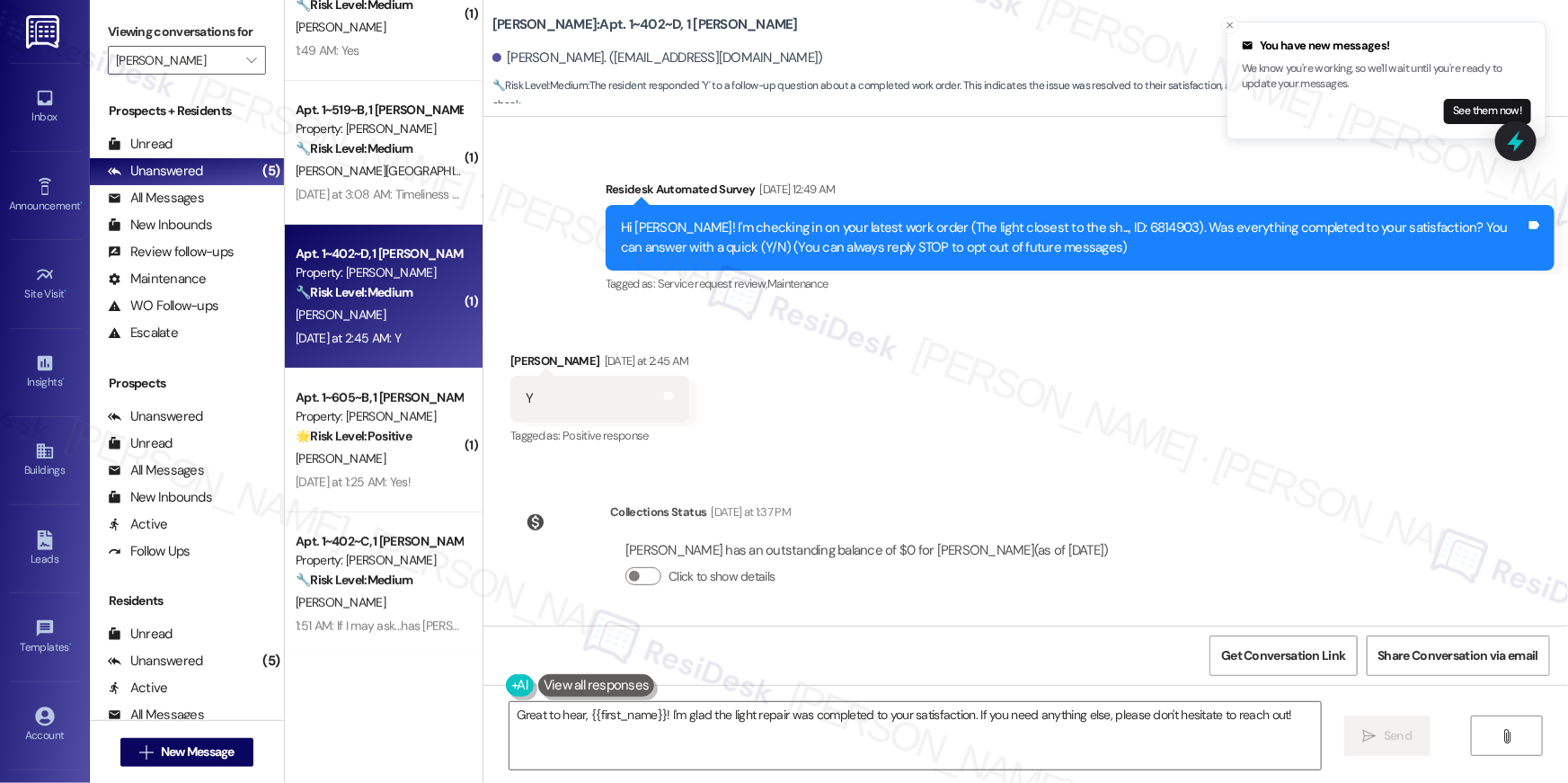
scroll to position [135, 0]
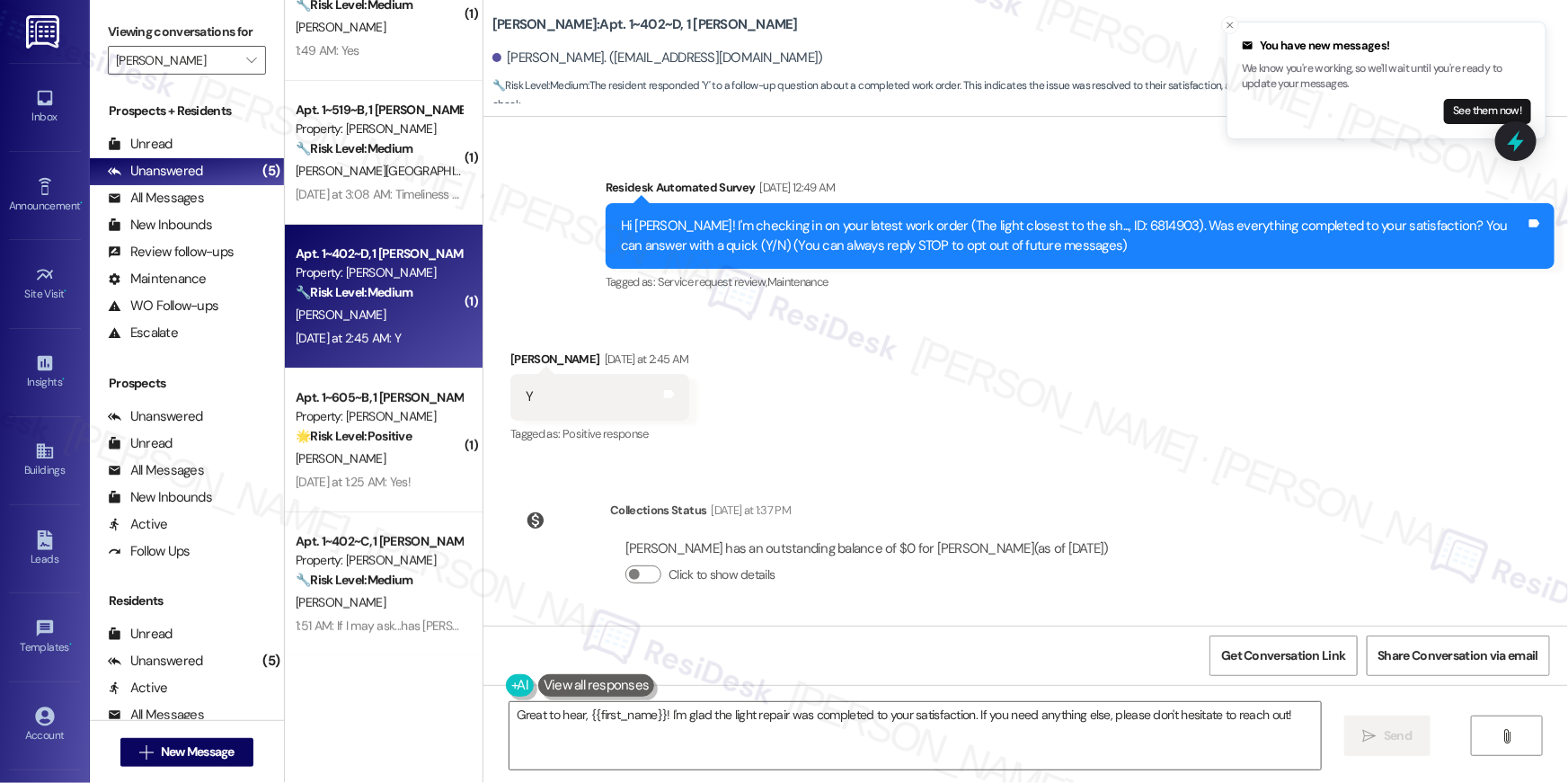
click at [1037, 393] on div "Received via SMS Caitlin Gray Yesterday at 2:45 AM Y Tags and notes Tagged as: …" at bounding box center [1026, 385] width 1085 height 152
click at [1031, 725] on textarea "Great to hear, {{first_name}}! I'm glad the light repair was completed to your …" at bounding box center [916, 736] width 812 height 67
click at [1373, 750] on button " Send" at bounding box center [1388, 736] width 87 height 40
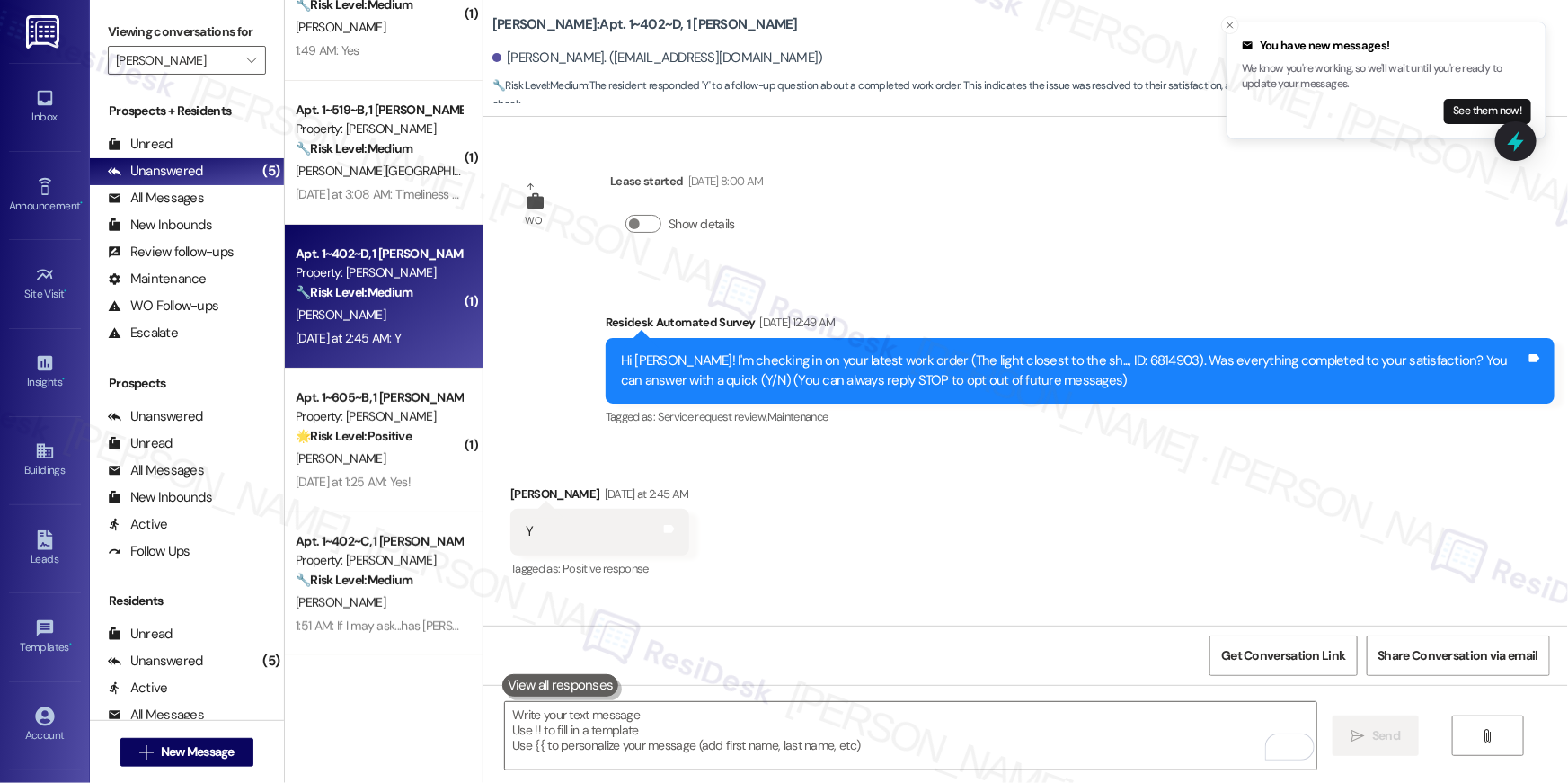
click at [865, 698] on div " Send " at bounding box center [1026, 752] width 1085 height 135
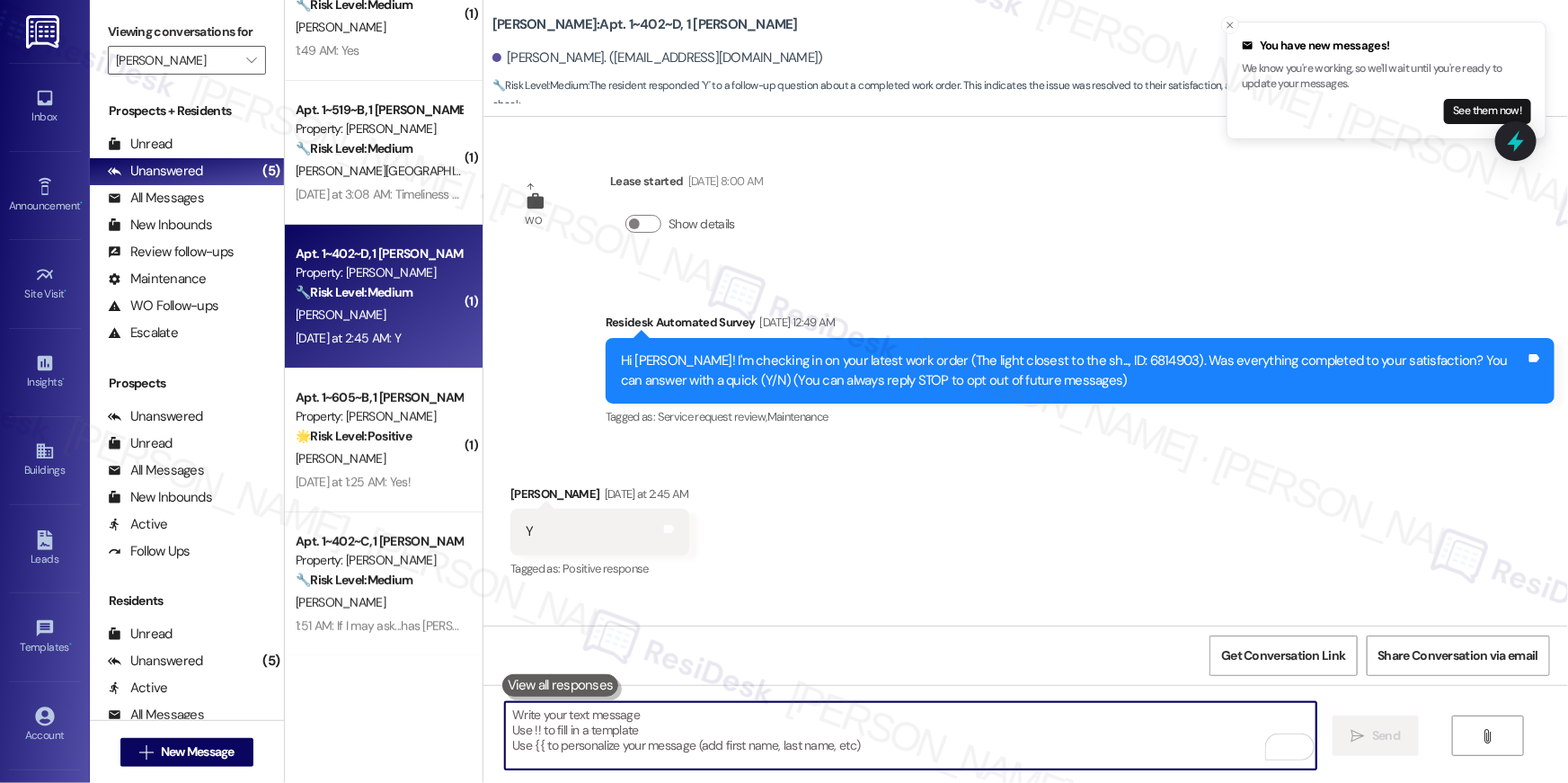
drag, startPoint x: 846, startPoint y: 735, endPoint x: 862, endPoint y: 697, distance: 41.2
click at [846, 734] on textarea "To enrich screen reader interactions, please activate Accessibility in Grammarl…" at bounding box center [911, 736] width 812 height 67
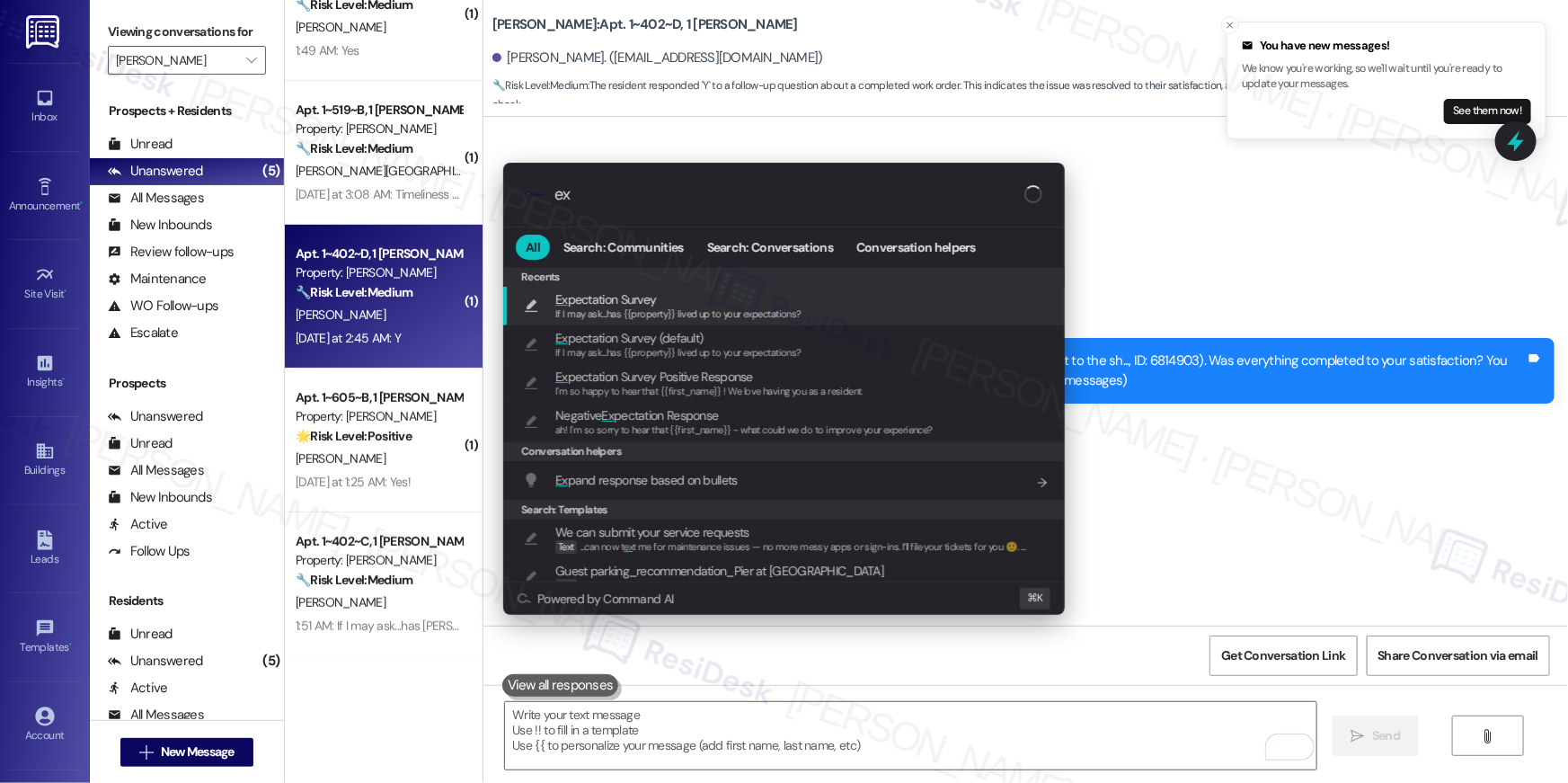
type input "exp"
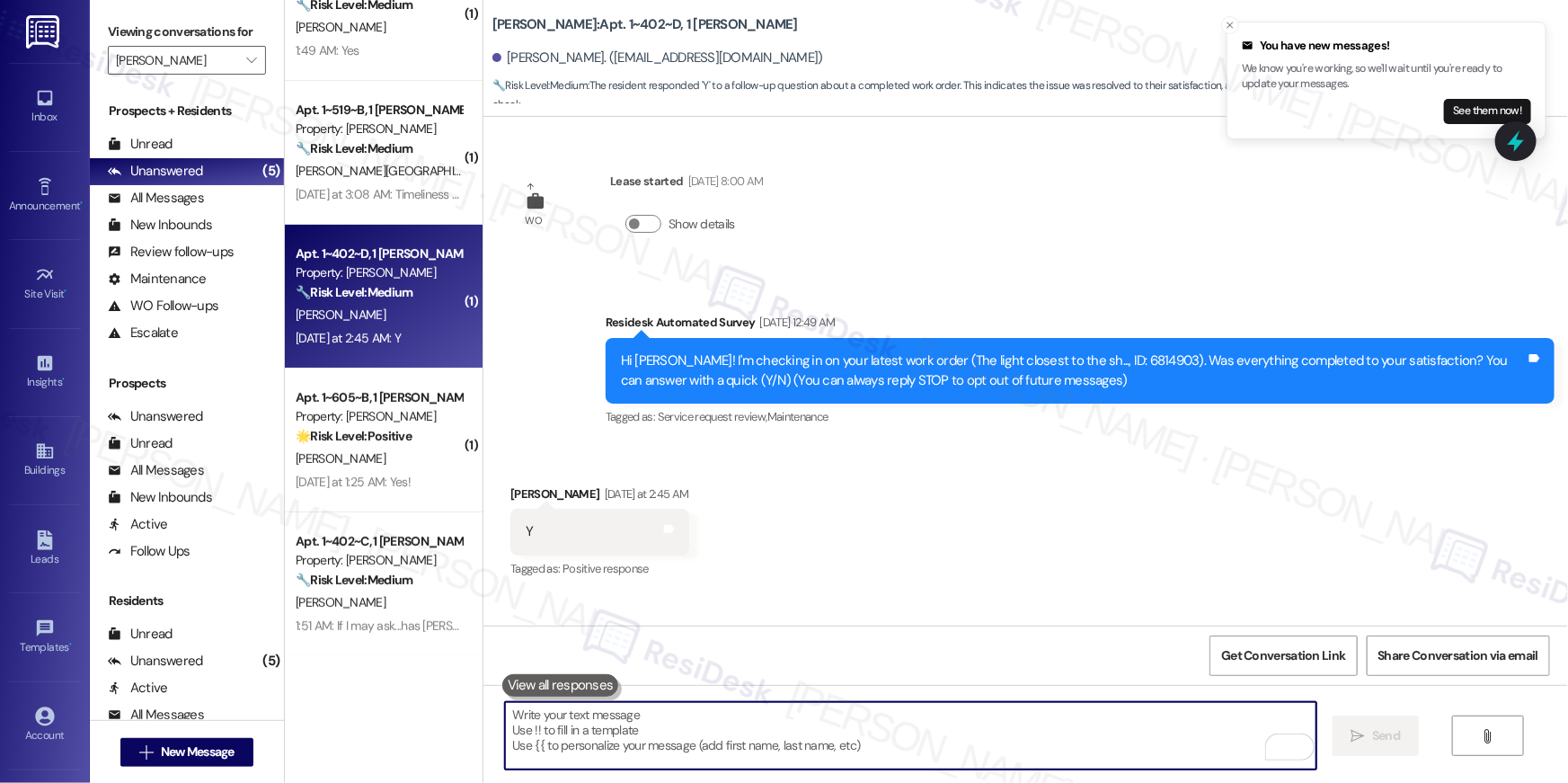
type textarea "If I may ask...has {{property}} lived up to your expectations?"
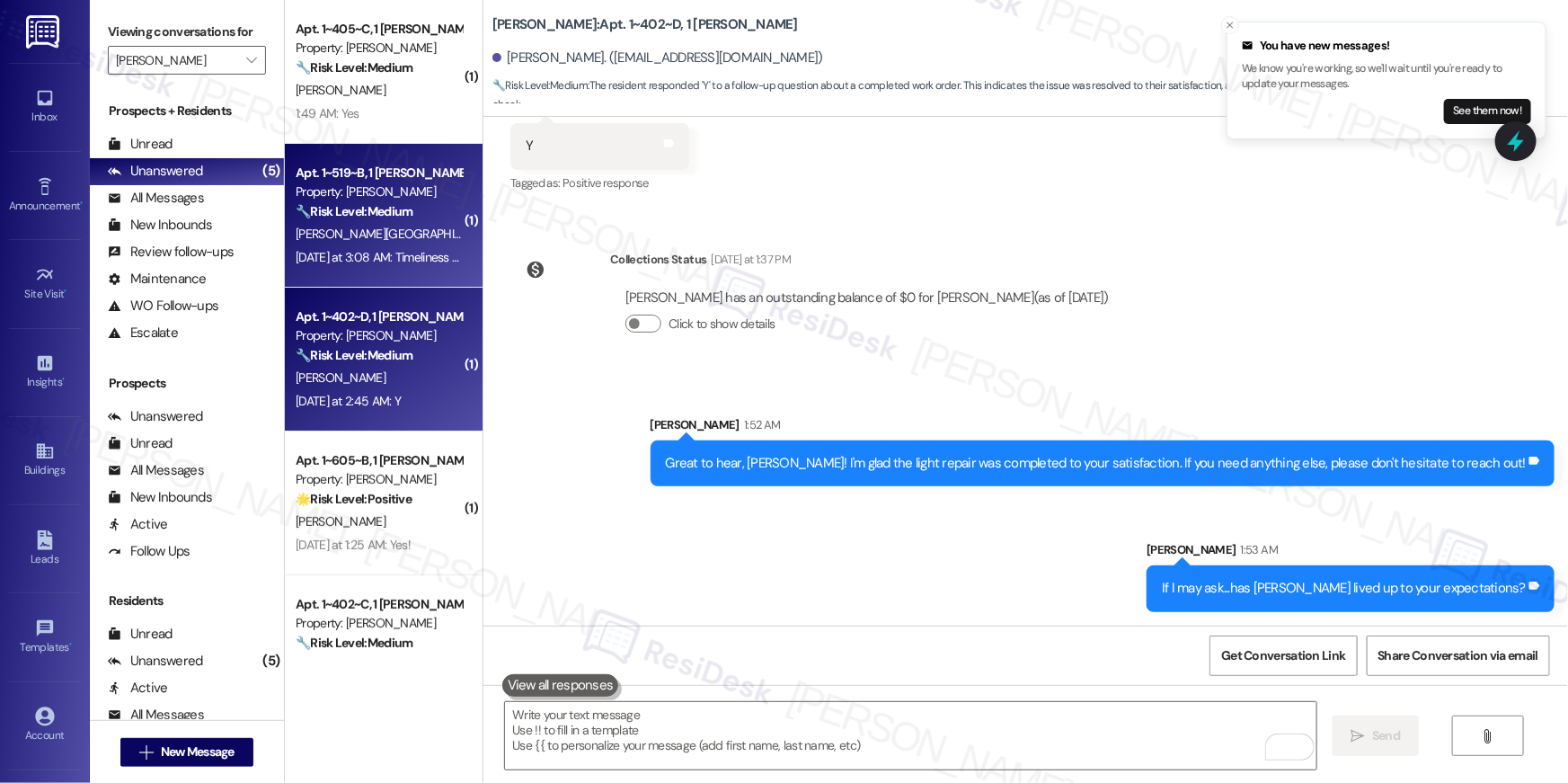
click at [392, 279] on div "Apt. 1~519~B, 1 Todd Property: TODD 🔧 Risk Level: Medium The resident is provid…" at bounding box center [383, 216] width 197 height 144
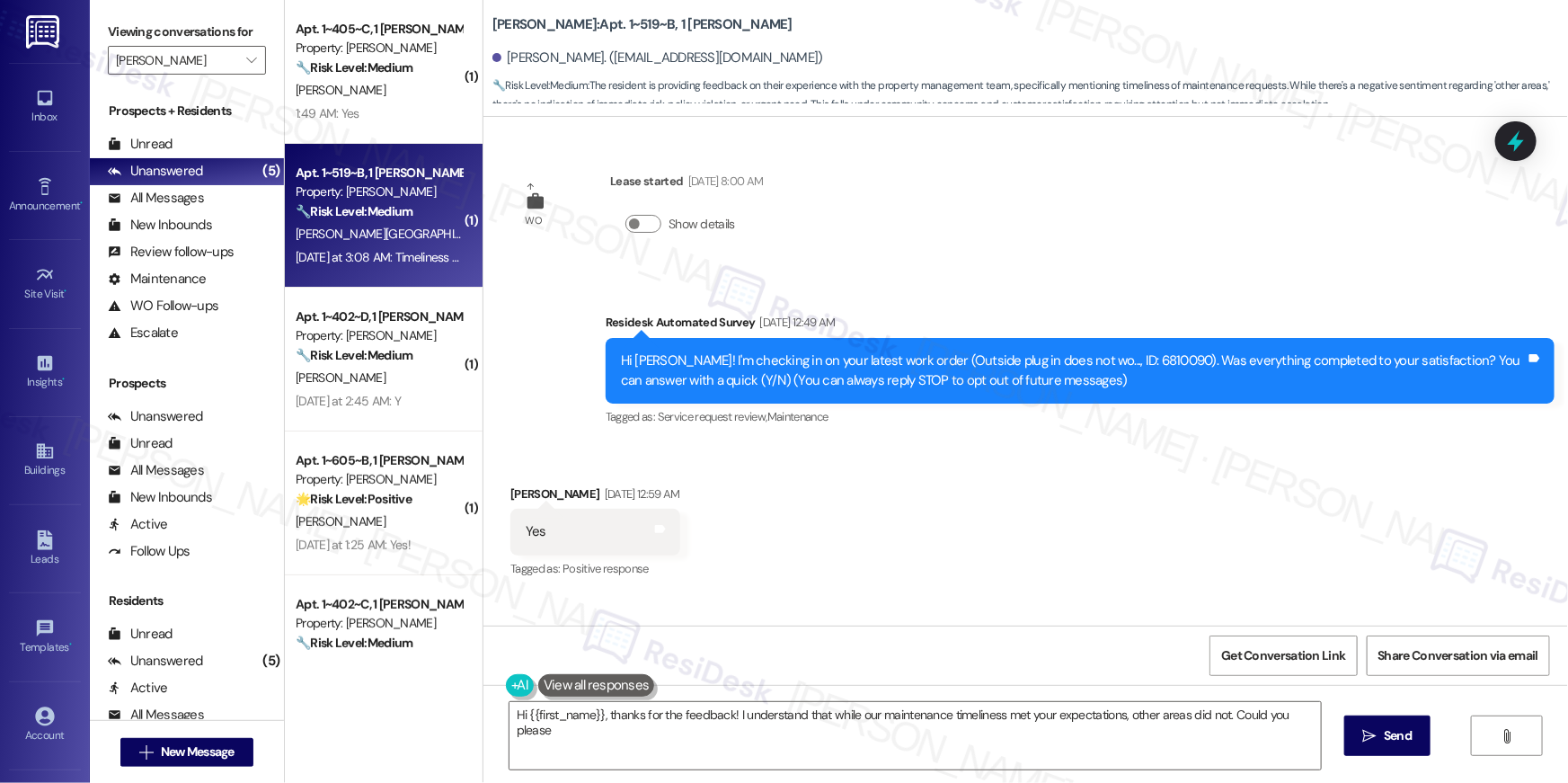
scroll to position [585, 0]
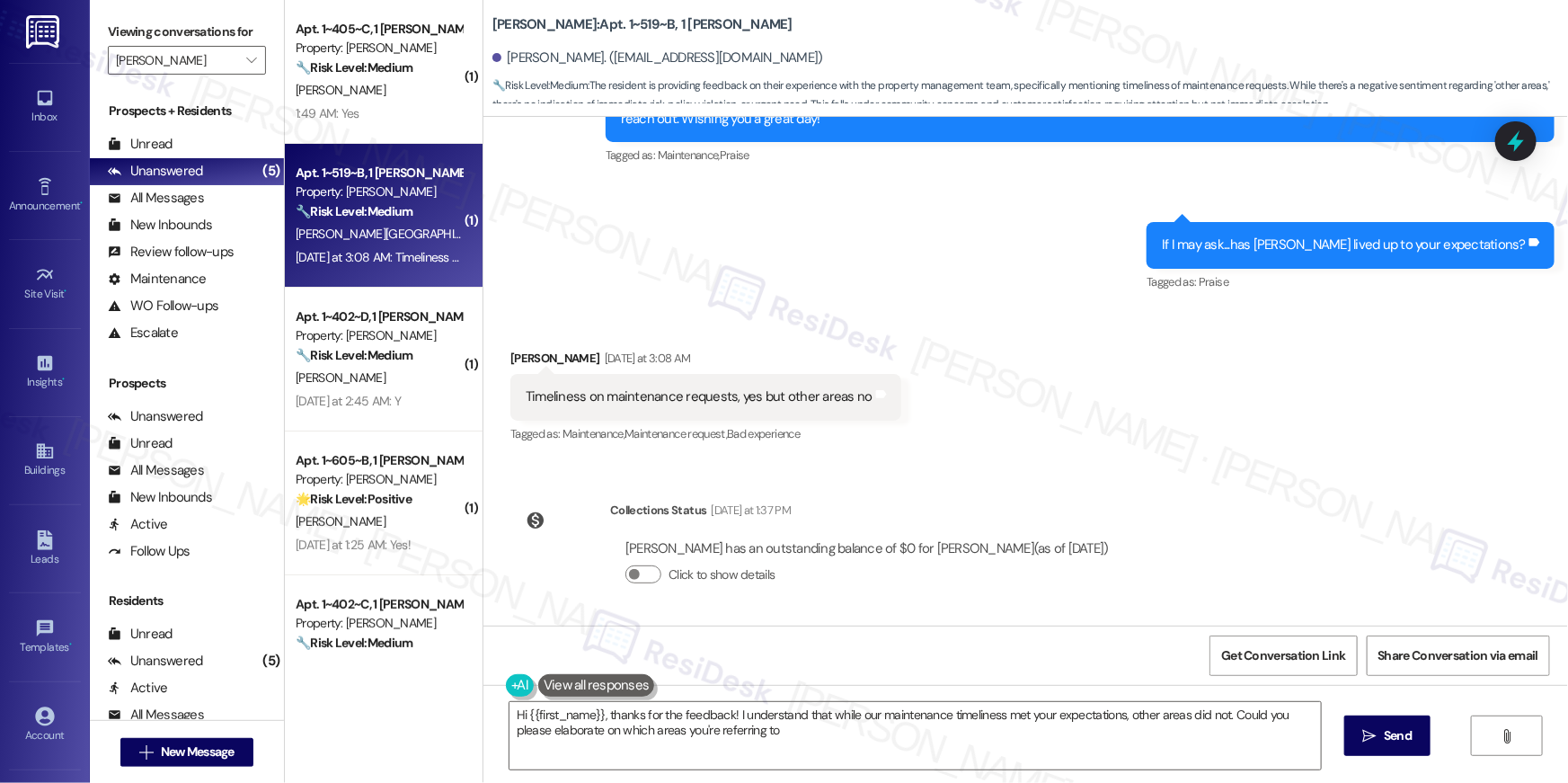
type textarea "Hi {{first_name}}, thanks for the feedback! I understand that while our mainten…"
click at [900, 743] on textarea "Hi {{first_name}}, thanks for the feedback! I understand that while our mainten…" at bounding box center [916, 736] width 812 height 67
click at [1369, 729] on span "Send" at bounding box center [1386, 736] width 35 height 19
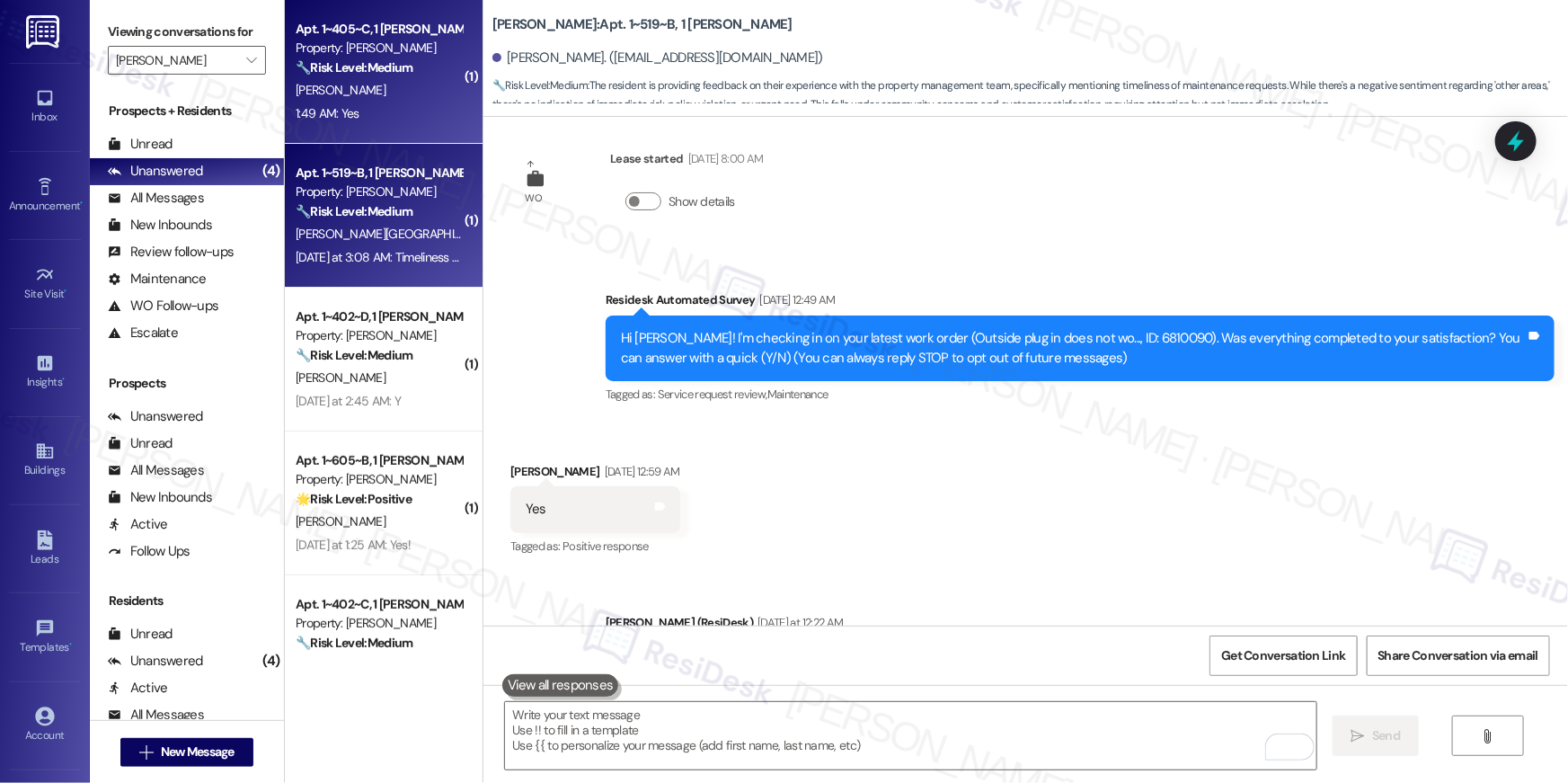
scroll to position [0, 0]
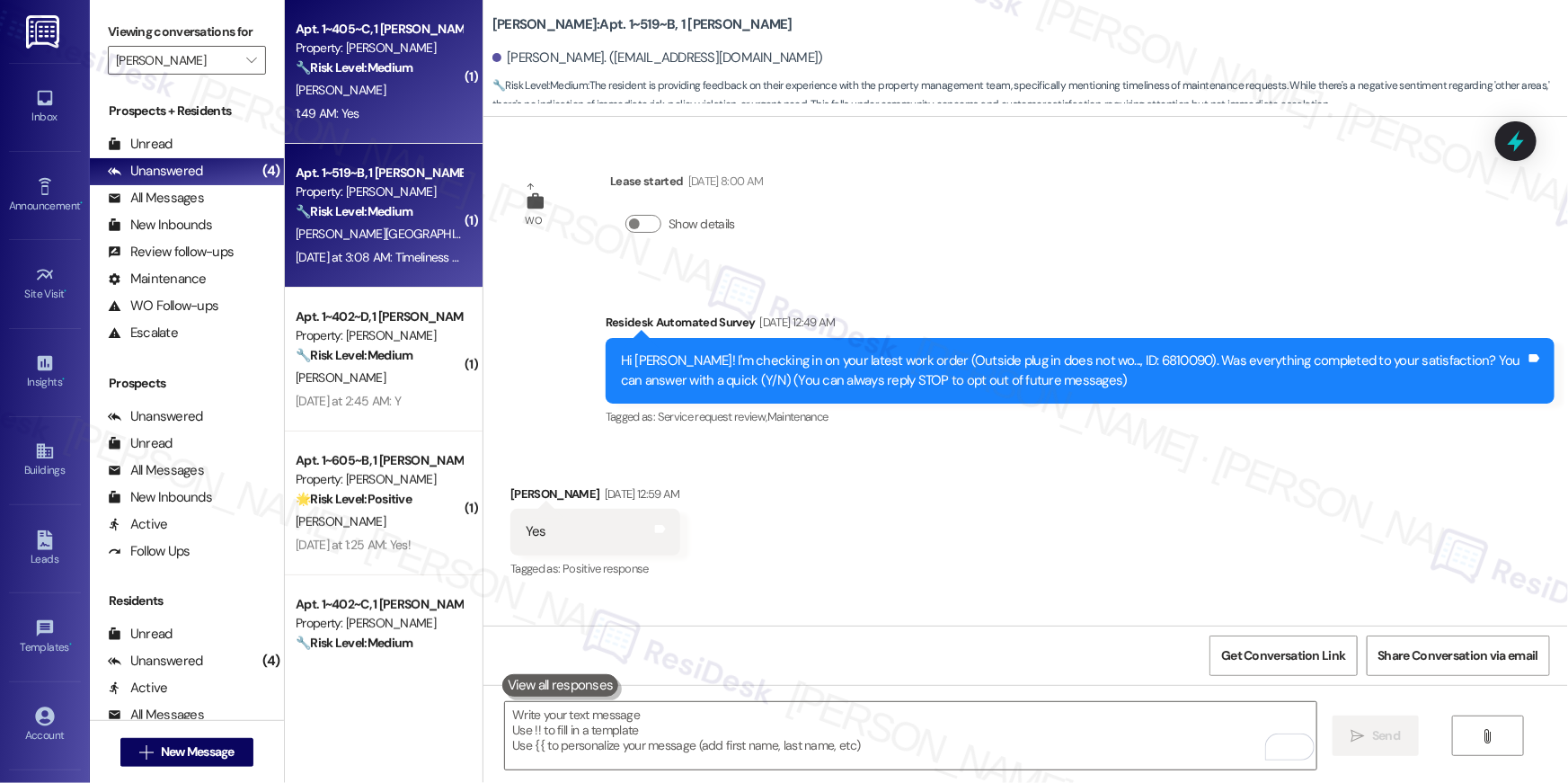
click at [407, 138] on div "Apt. 1~405~C, 1 Todd Property: TODD 🔧 Risk Level: Medium The resident reports t…" at bounding box center [383, 72] width 197 height 144
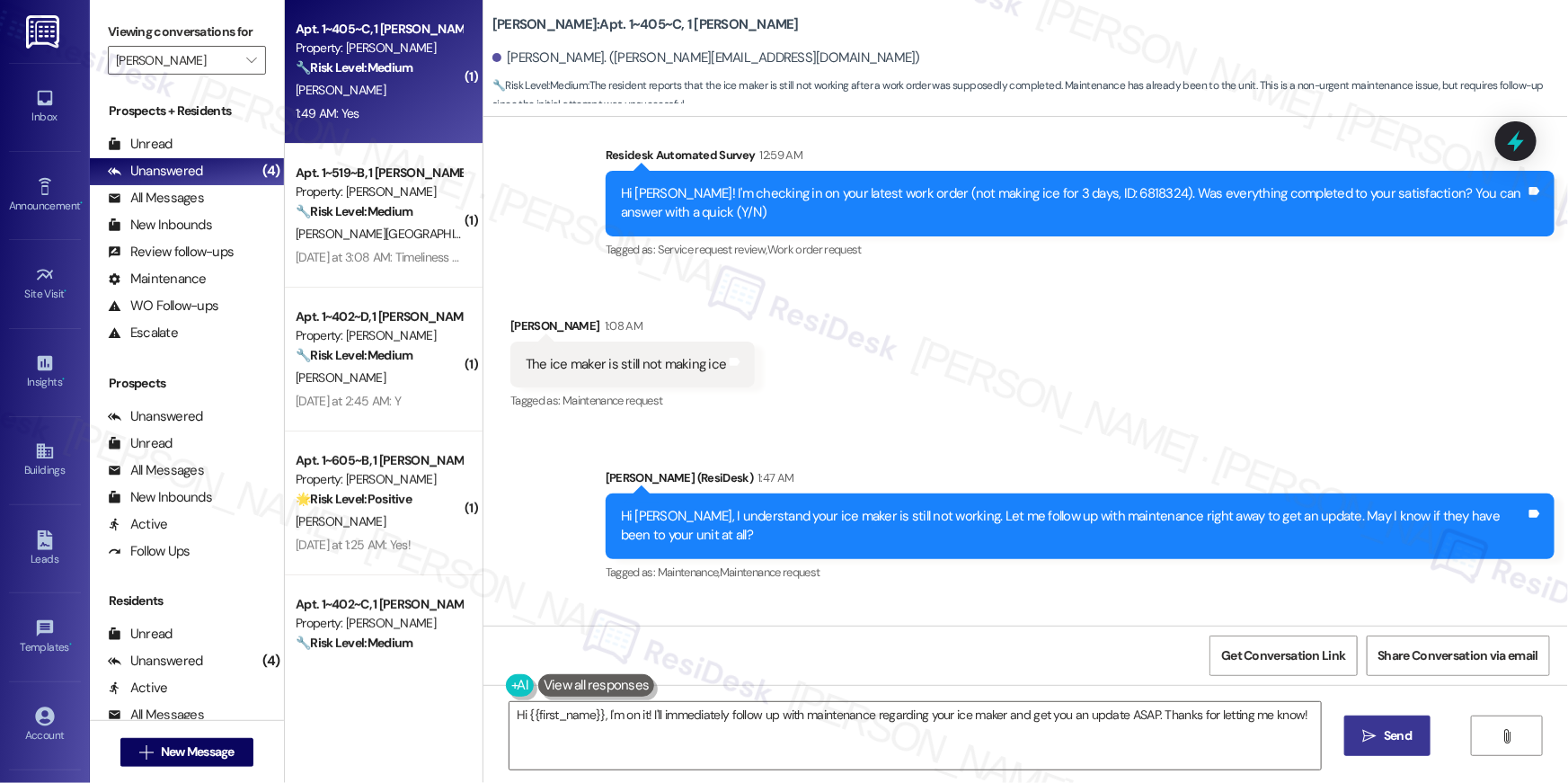
scroll to position [954, 0]
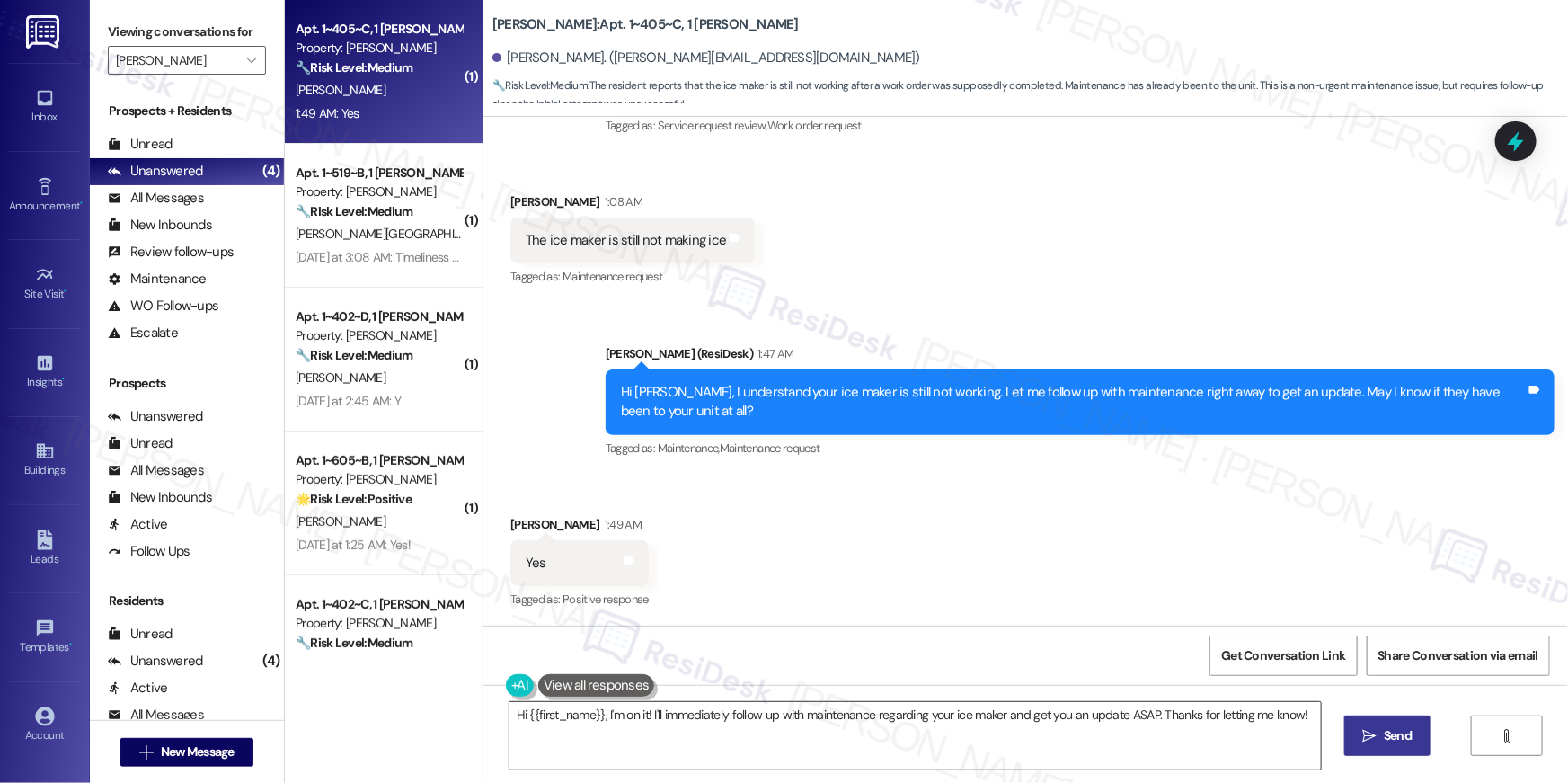
click at [823, 752] on textarea "Hi {{first_name}}, I'm on it! I'll immediately follow up with maintenance regar…" at bounding box center [916, 736] width 812 height 67
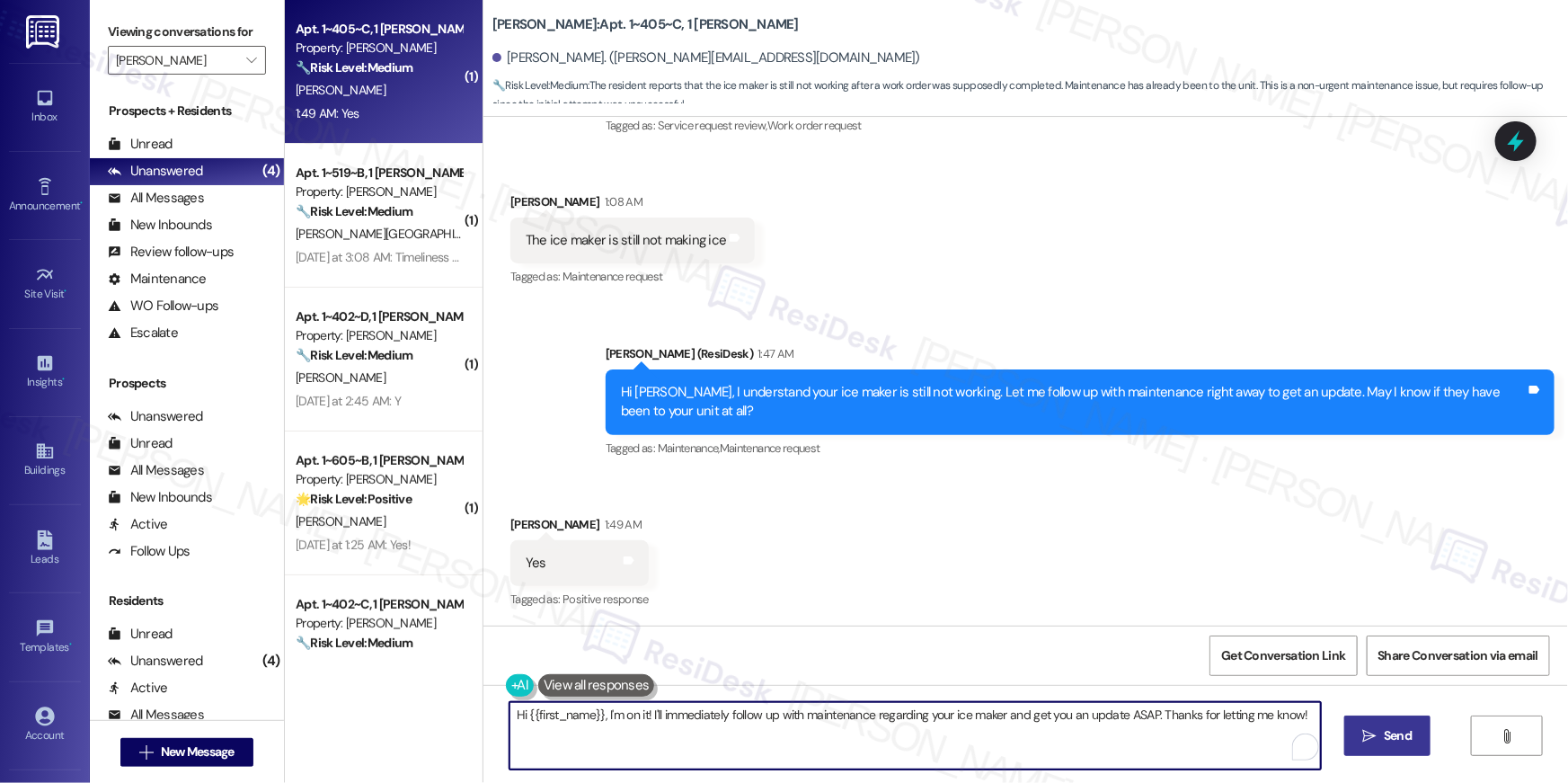
click at [850, 738] on textarea "Hi {{first_name}}, I'm on it! I'll immediately follow up with maintenance regar…" at bounding box center [916, 736] width 812 height 67
click at [1133, 725] on textarea "Hi {{first_name}}, I'm on it! I'll immediately follow up with maintenance regar…" at bounding box center [911, 736] width 812 height 67
click at [1138, 719] on textarea "Hi {{first_name}}, I'm on it! I'll immediately follow up with maintenance regar…" at bounding box center [911, 736] width 812 height 67
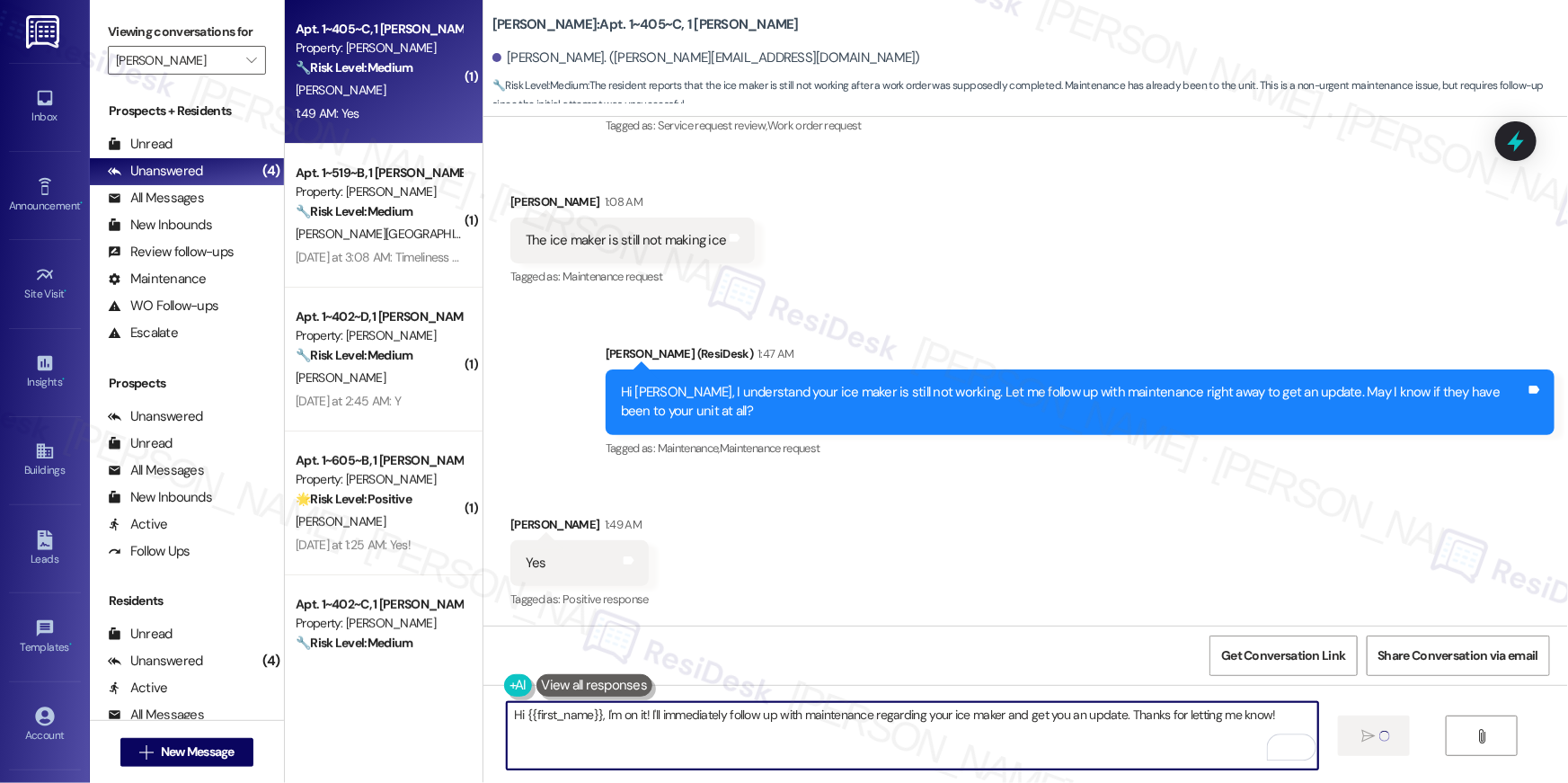
type textarea "Hi {{first_name}}, I'm on it! I'll immediately follow up with maintenance regar…"
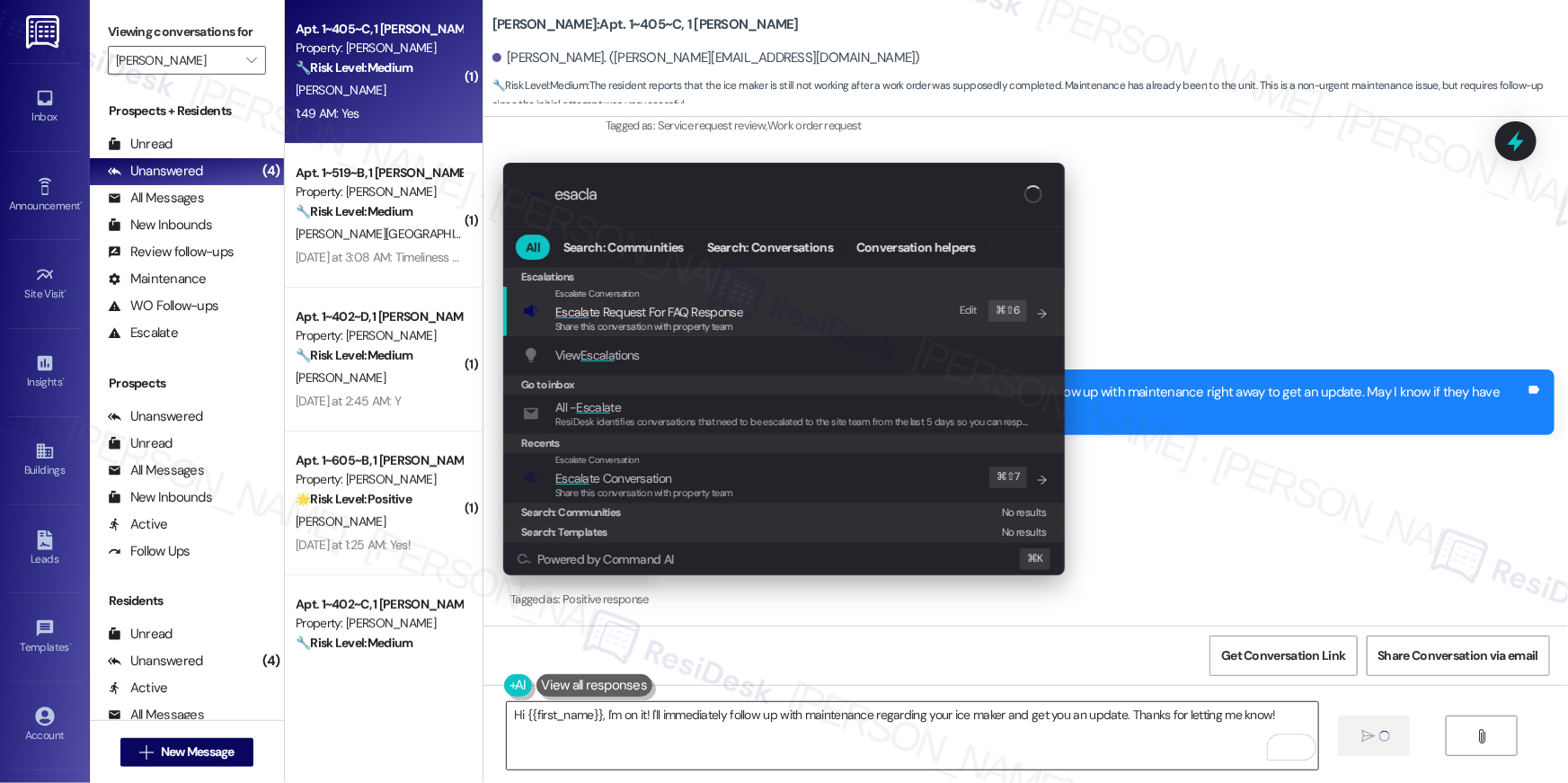
type input "esaclat"
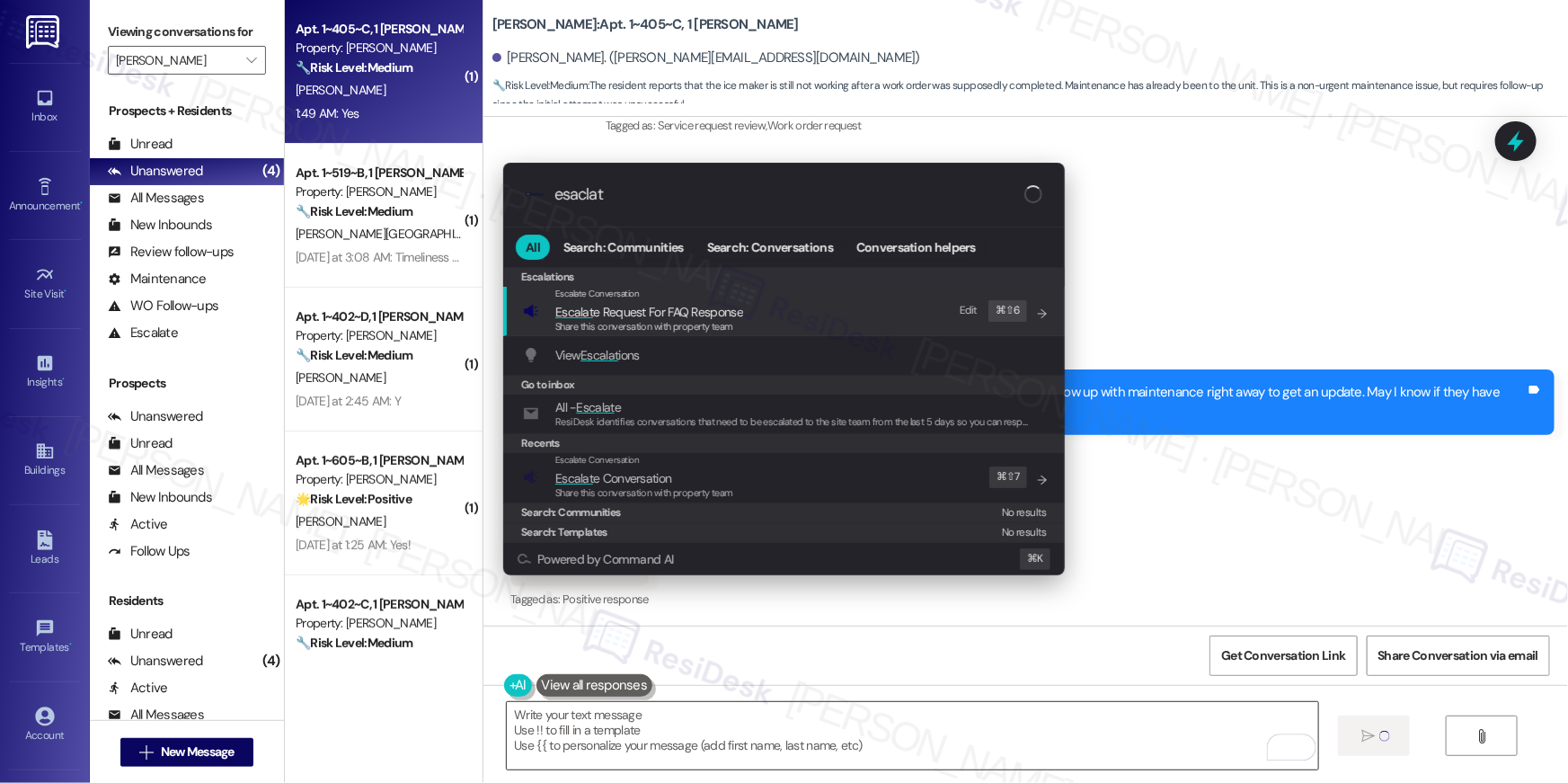
type input "esaclate"
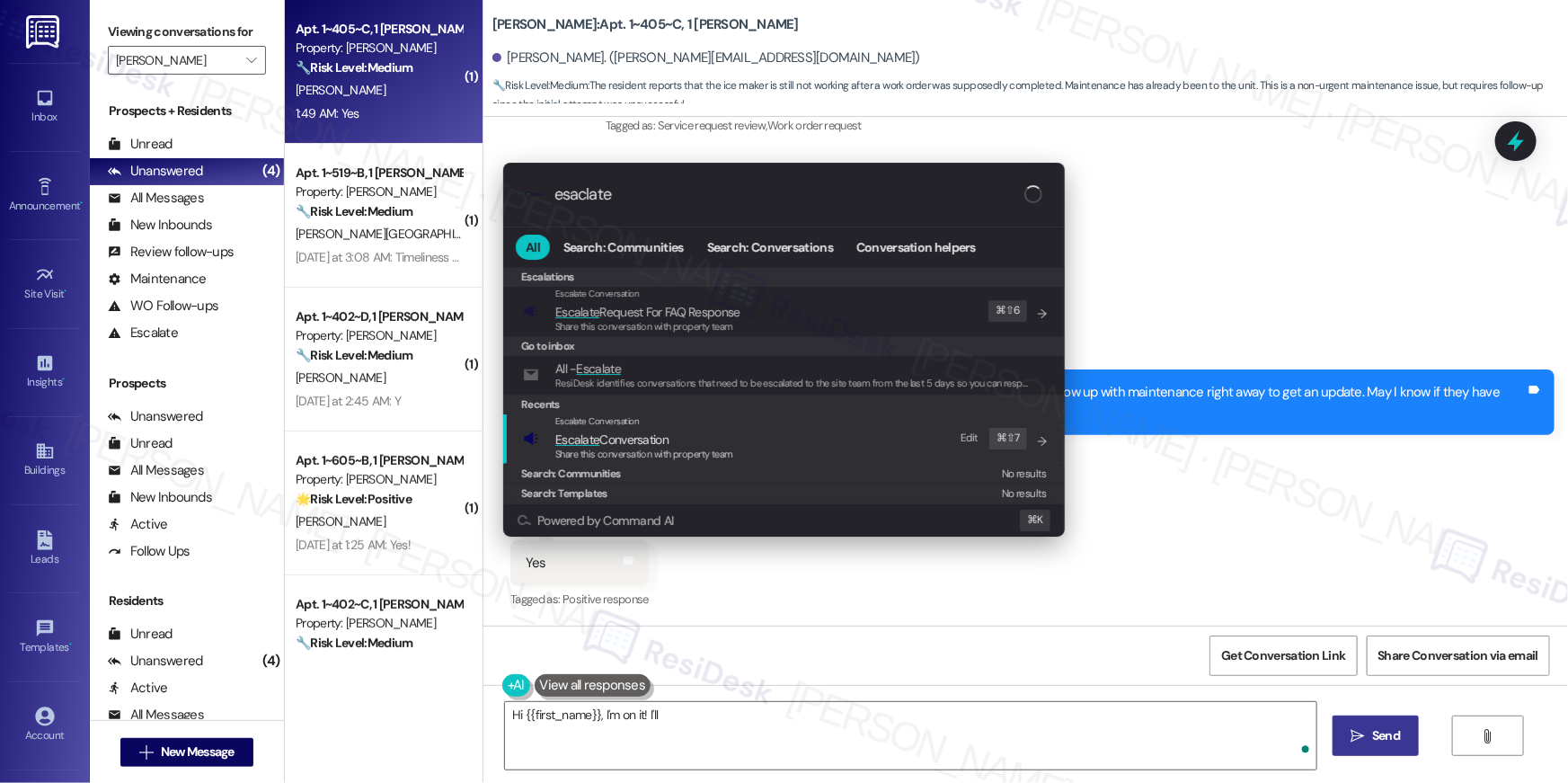
type textarea "Hi {{first_name}}, I'm on it! I'll"
type input "esaclate"
type textarea "Hi {{first_name}}, I'm on it! I'll immediately"
click at [658, 437] on span "Escalate Conversation" at bounding box center [612, 440] width 113 height 16
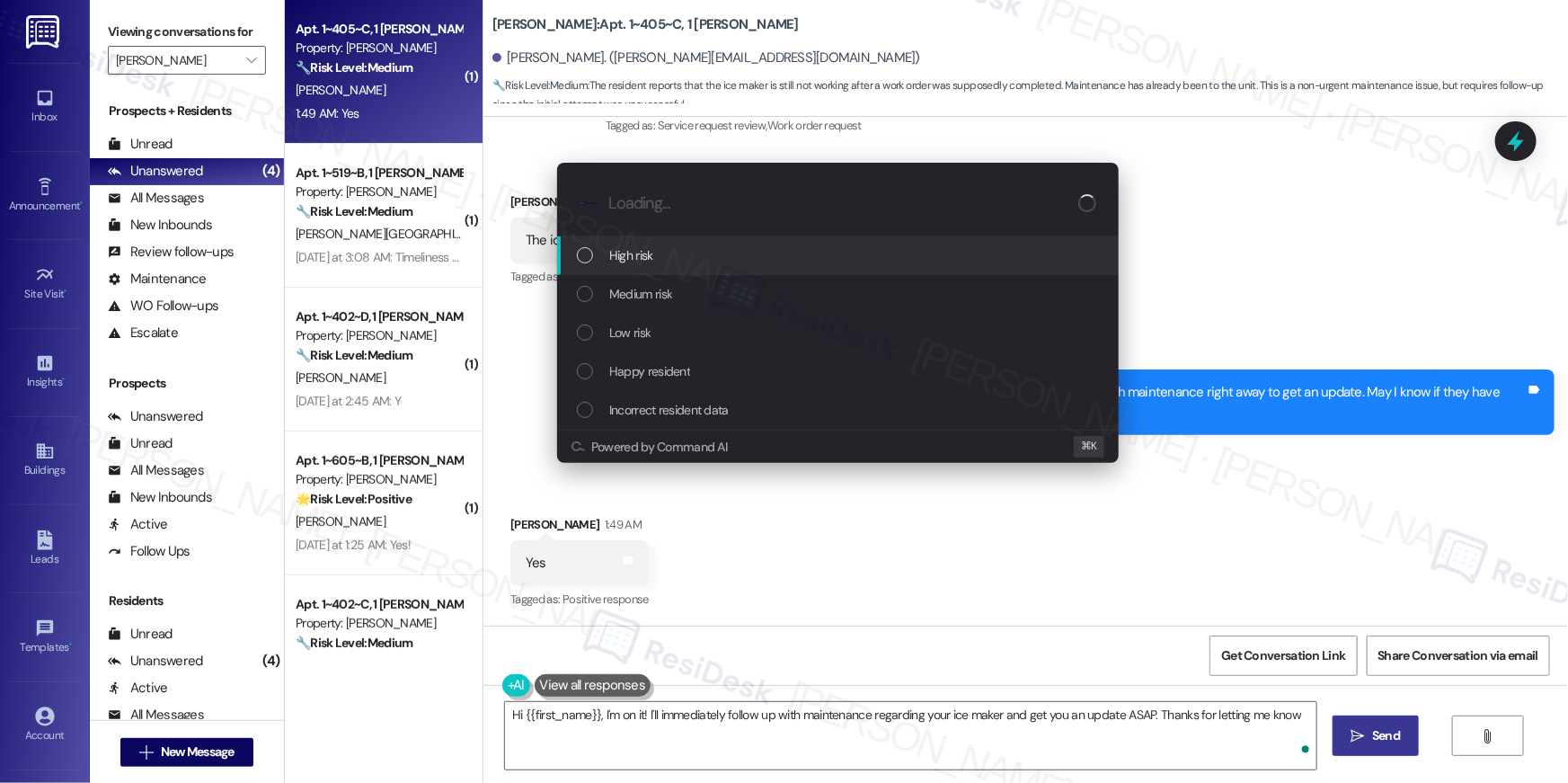
type textarea "Hi {{first_name}}, I'm on it! I'll immediately follow up with maintenance regar…"
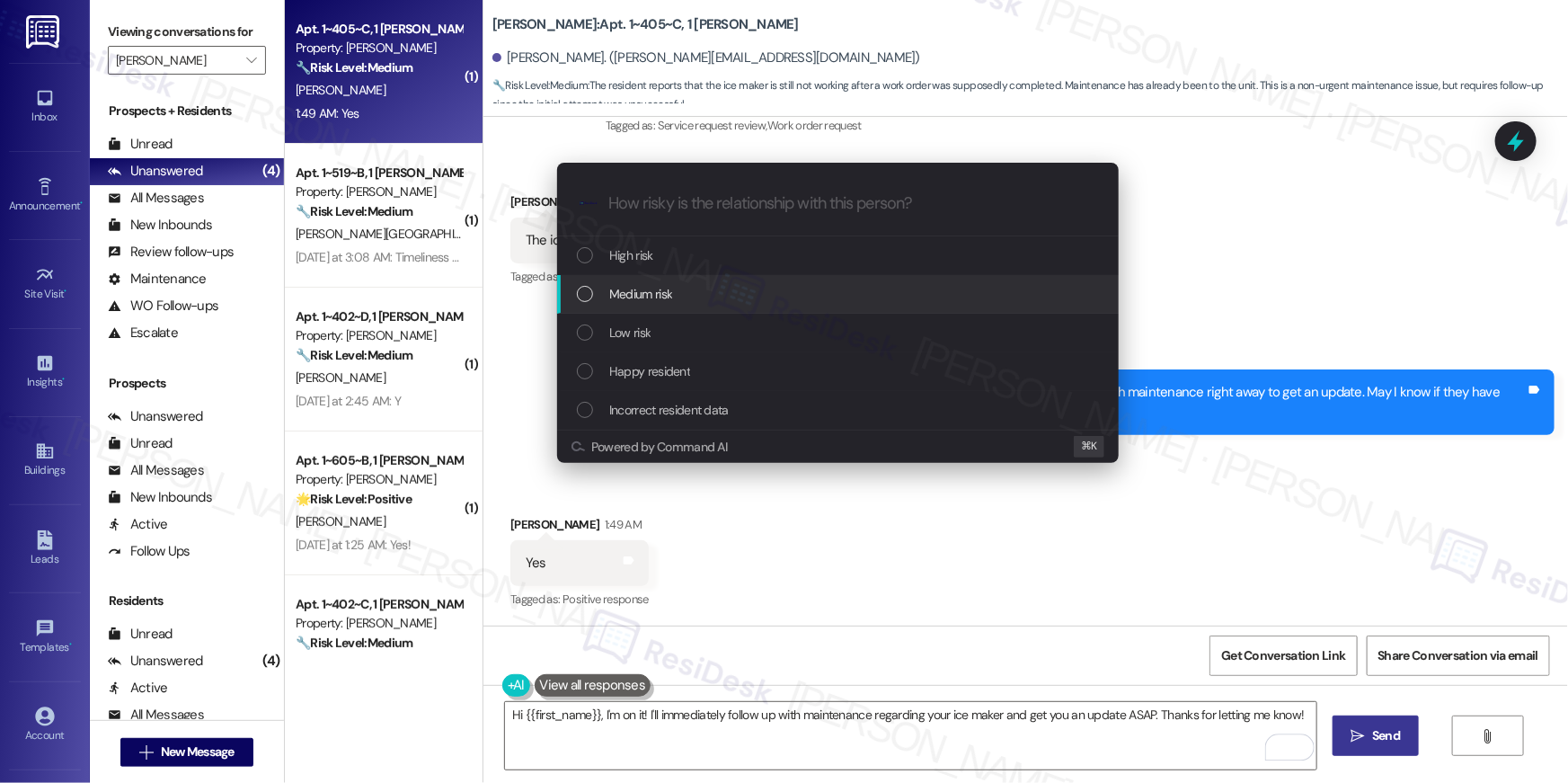
click at [644, 306] on div "Medium risk" at bounding box center [837, 294] width 561 height 38
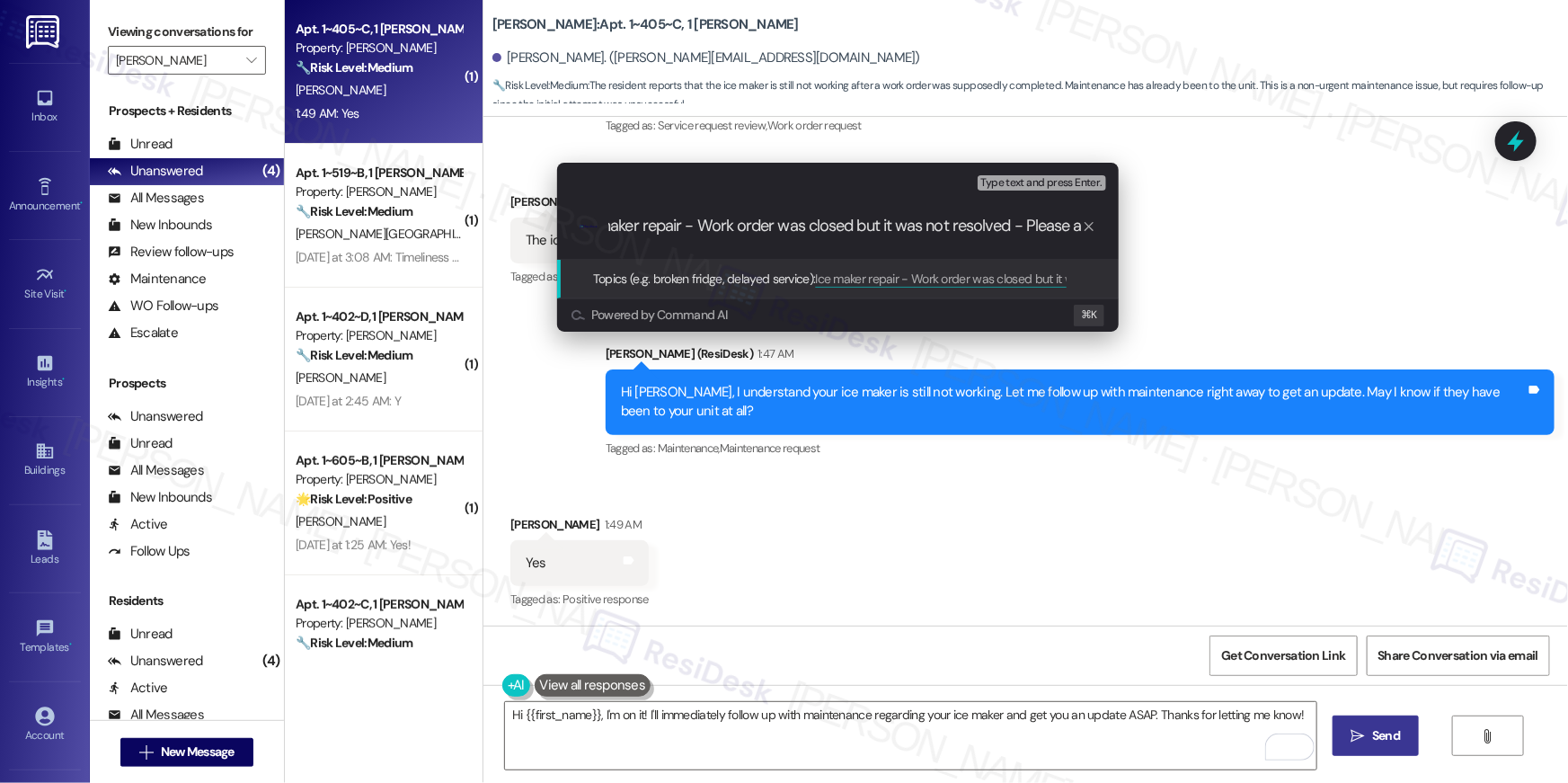
scroll to position [0, 34]
type input "Ice maker repair - Work order was closed but it was not resolved - Please aadvi…"
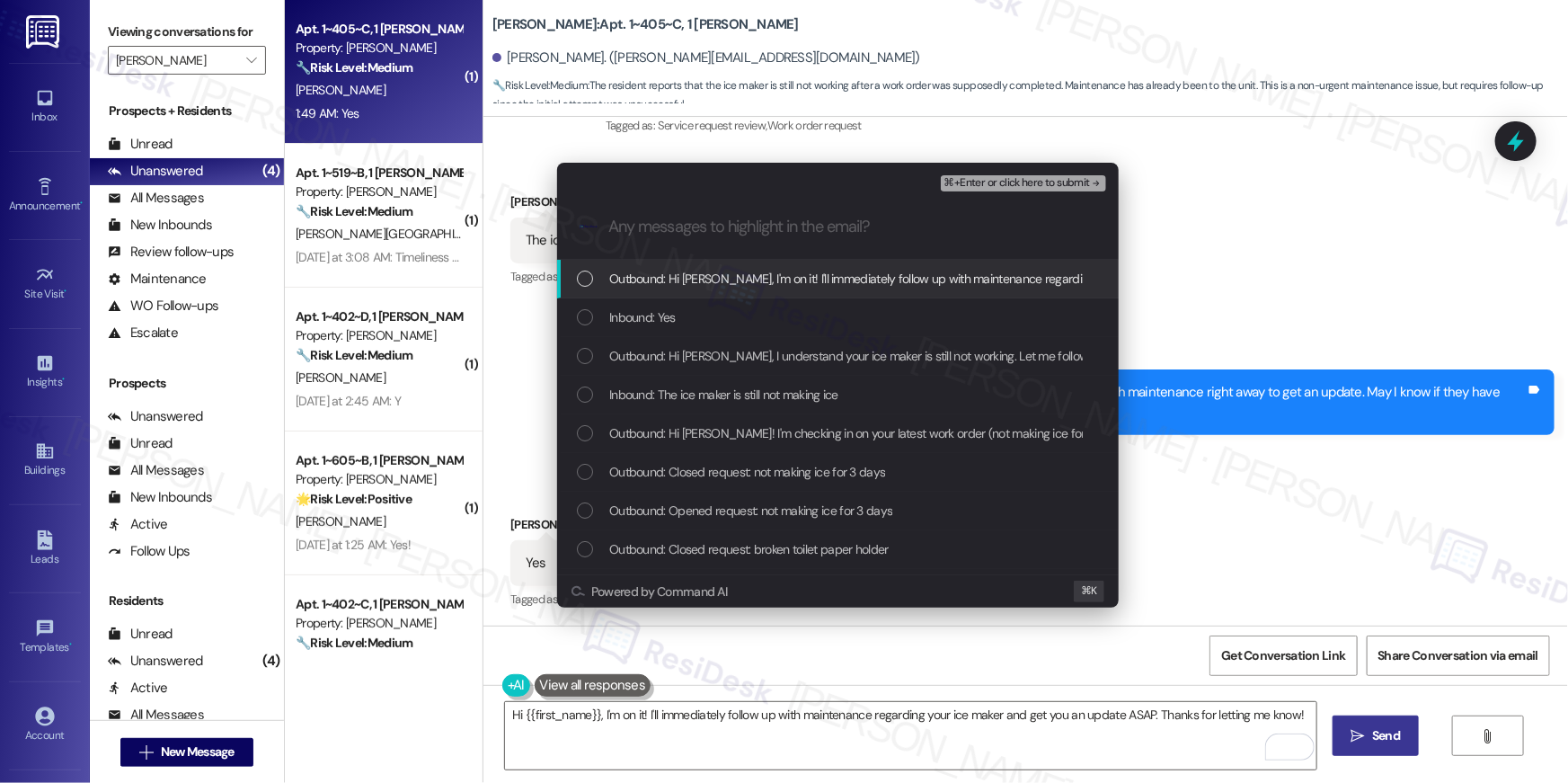
scroll to position [0, 0]
click at [587, 292] on div "Outbound: Hi Mariah, I'm on it! I'll immediately follow up with maintenance reg…" at bounding box center [837, 279] width 561 height 38
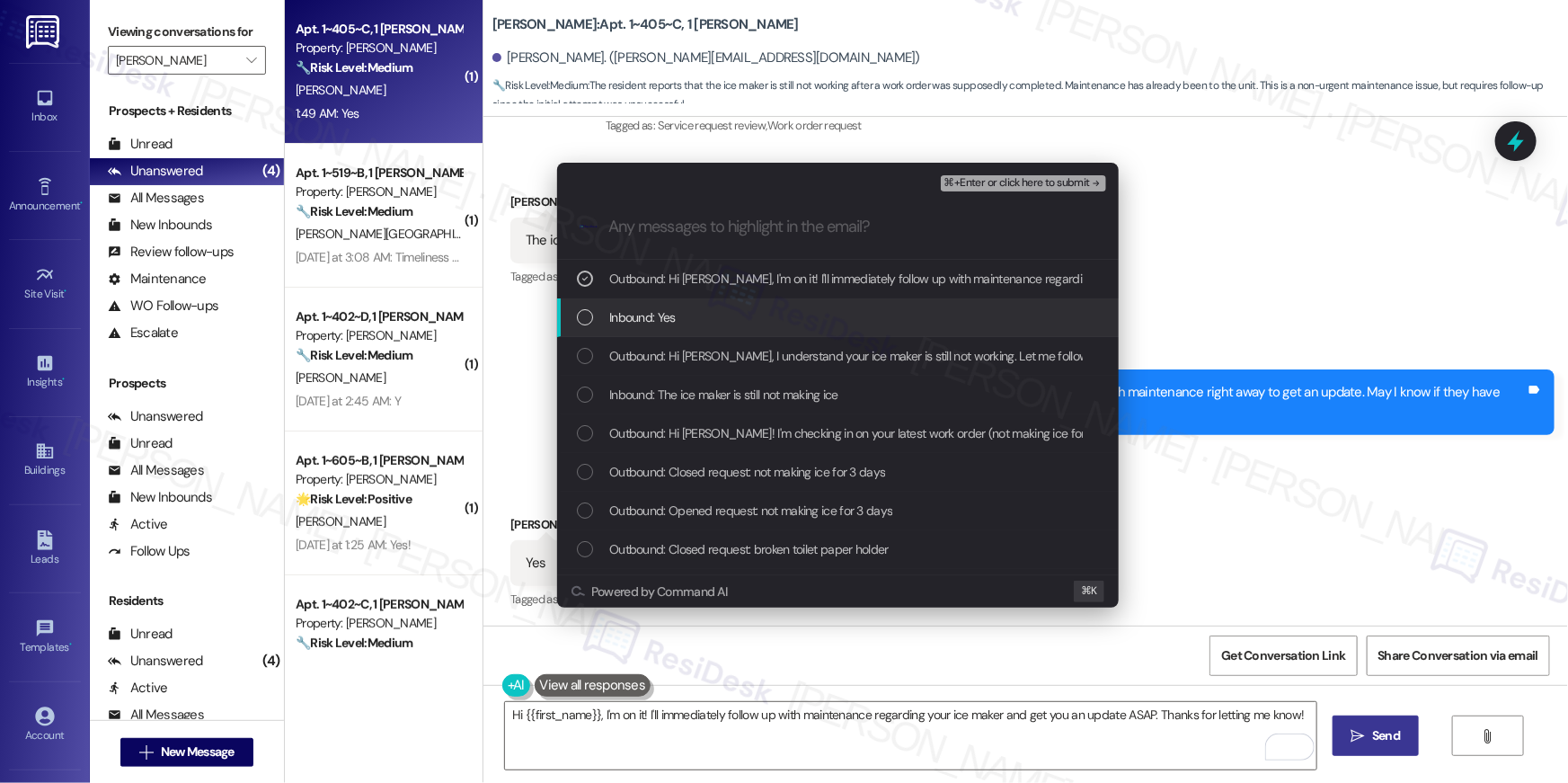
click at [582, 331] on div "Inbound: Yes" at bounding box center [837, 318] width 561 height 38
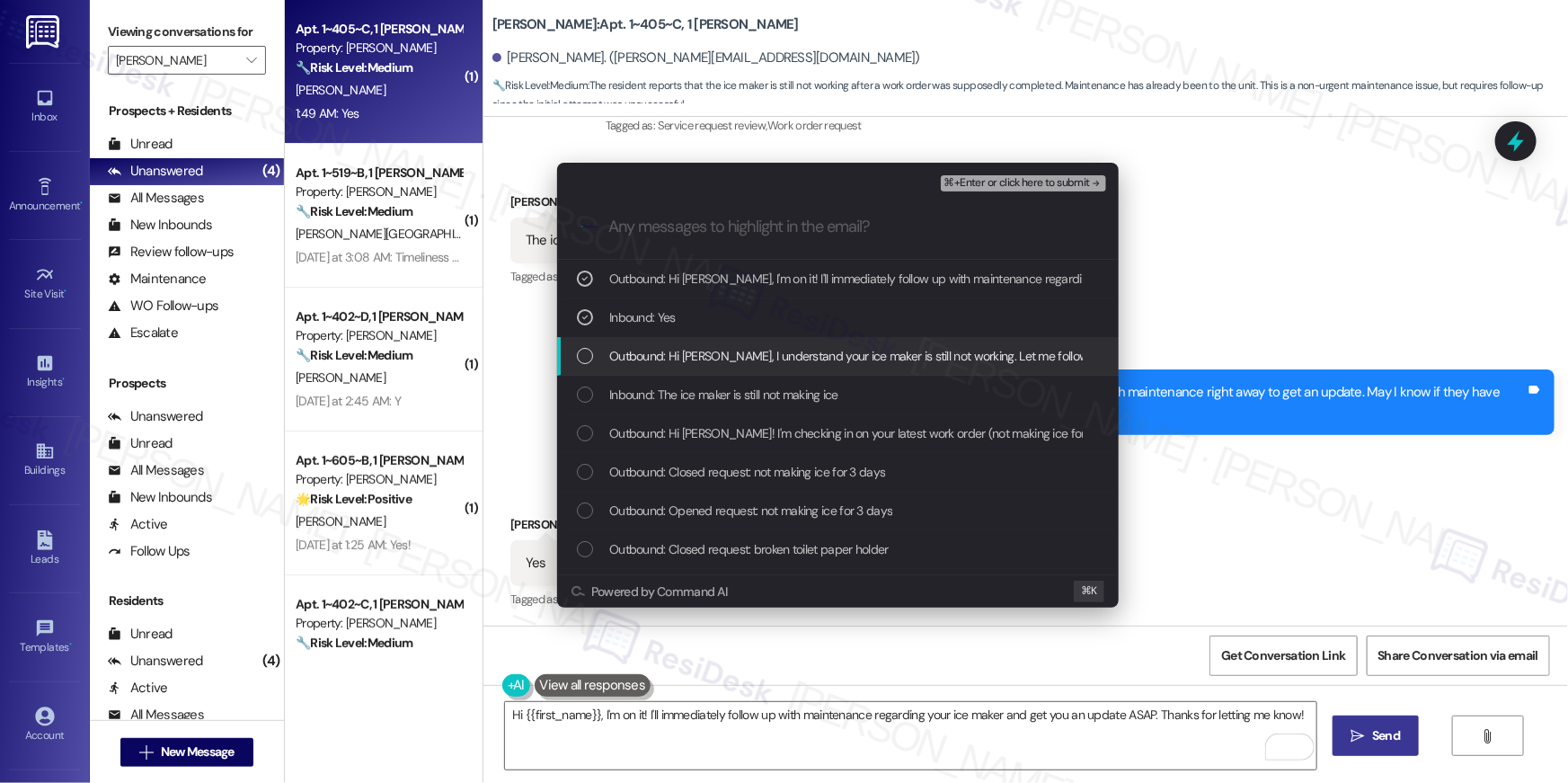
click at [578, 352] on div "List of options" at bounding box center [585, 356] width 16 height 16
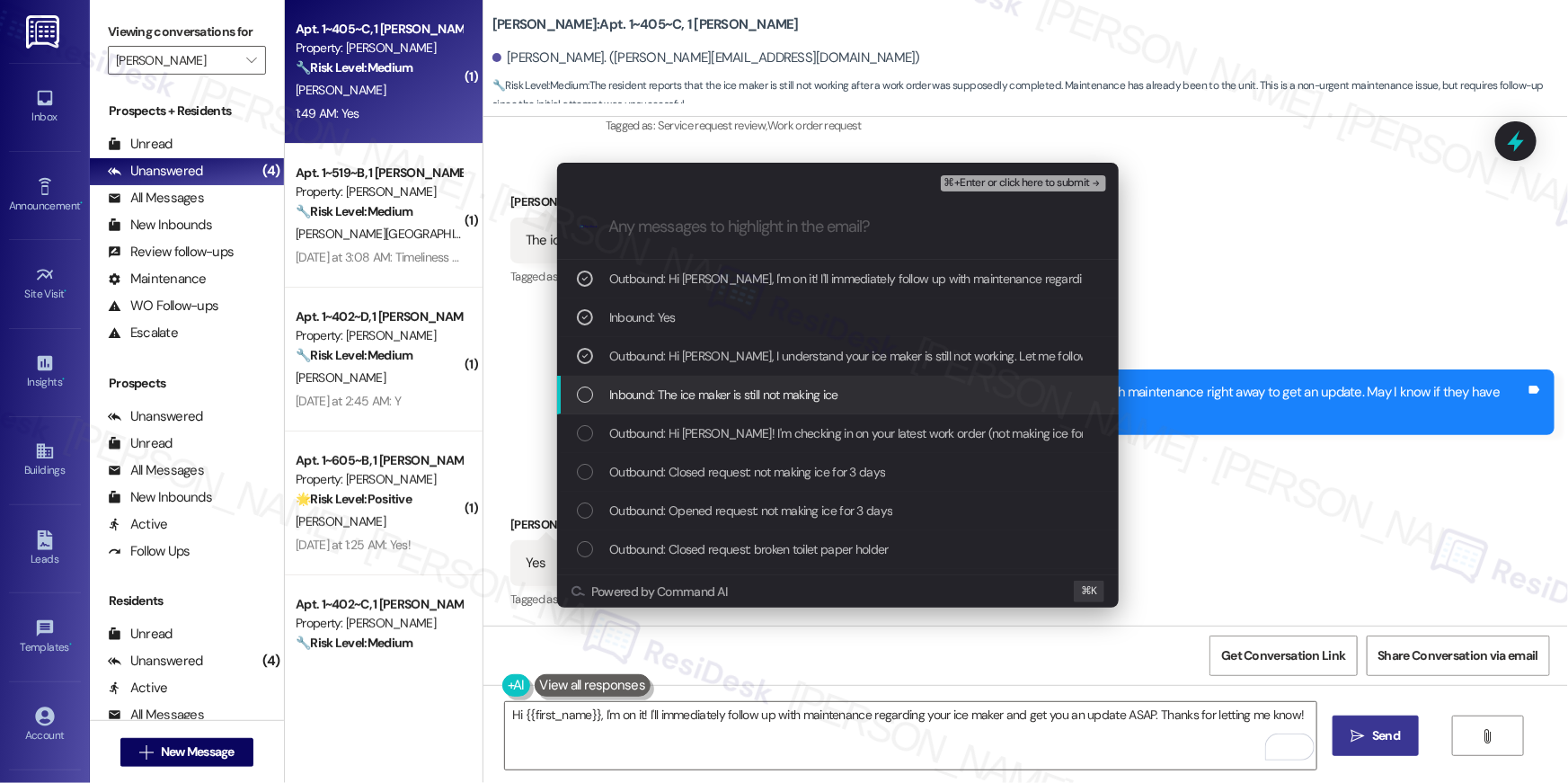
click at [581, 401] on div "List of options" at bounding box center [585, 395] width 16 height 16
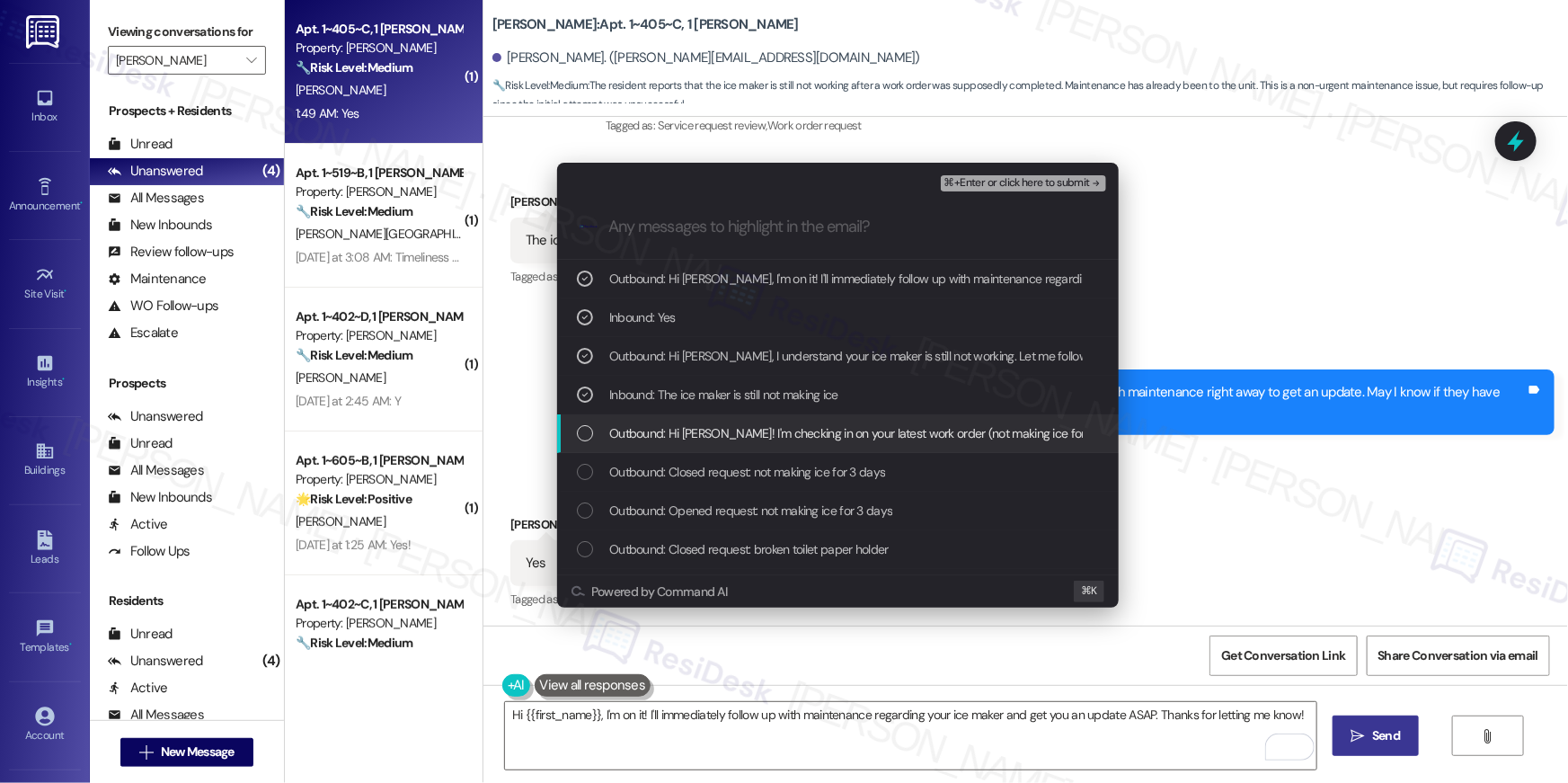
click at [584, 435] on div "List of options" at bounding box center [585, 433] width 16 height 16
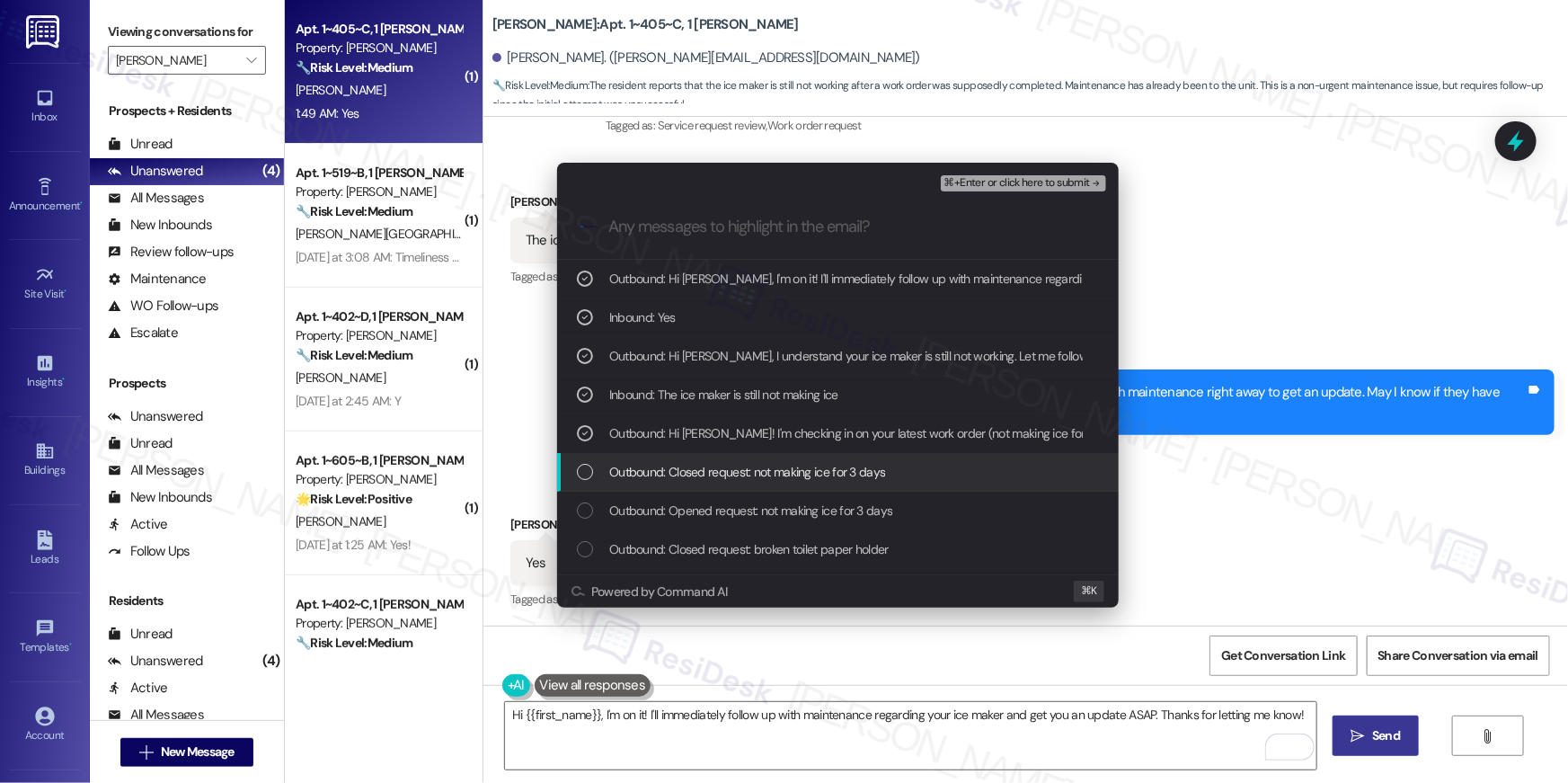
click at [581, 471] on div "List of options" at bounding box center [585, 473] width 16 height 16
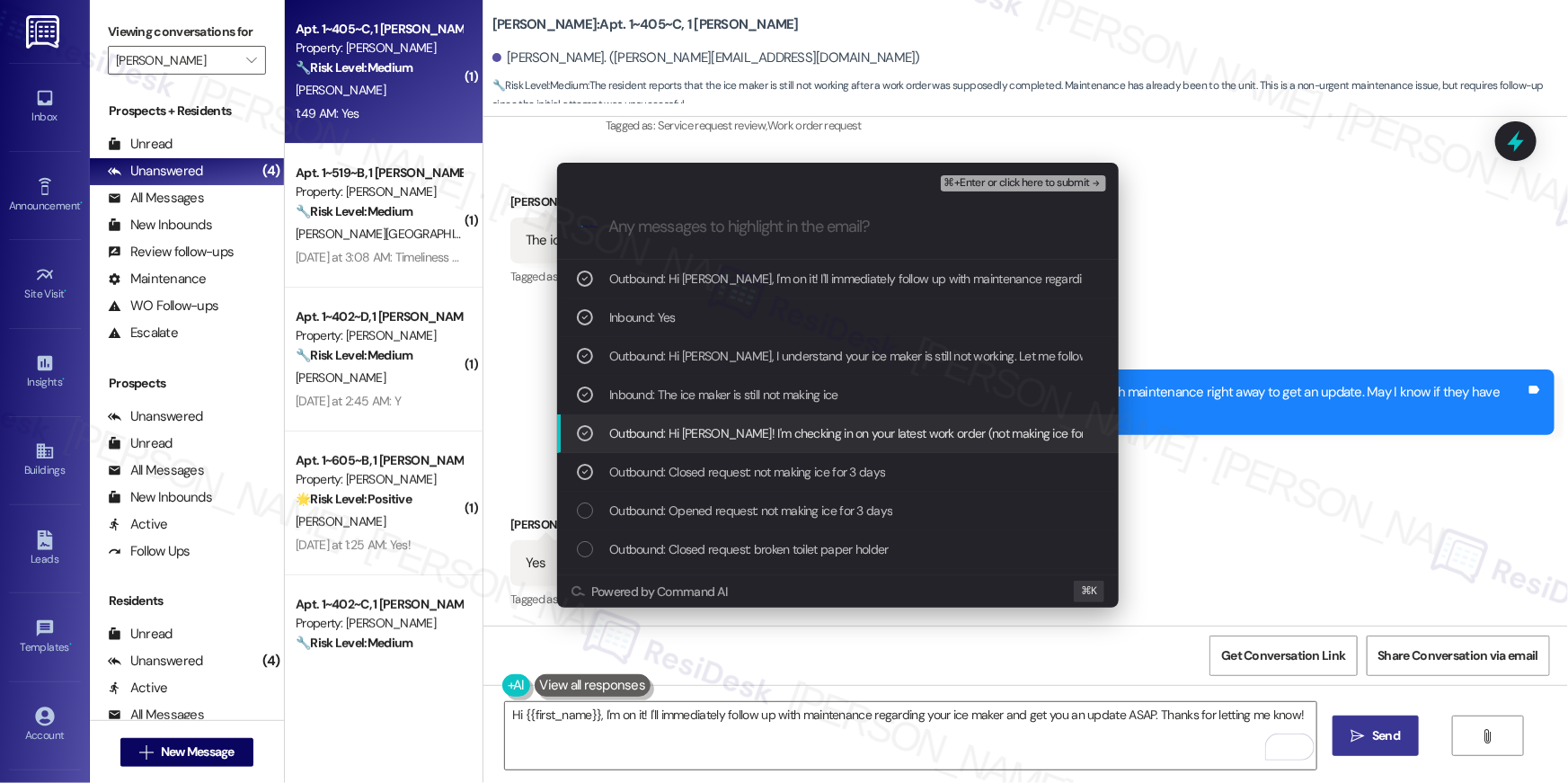
click at [994, 183] on span "⌘+Enter or click here to submit" at bounding box center [1017, 184] width 146 height 13
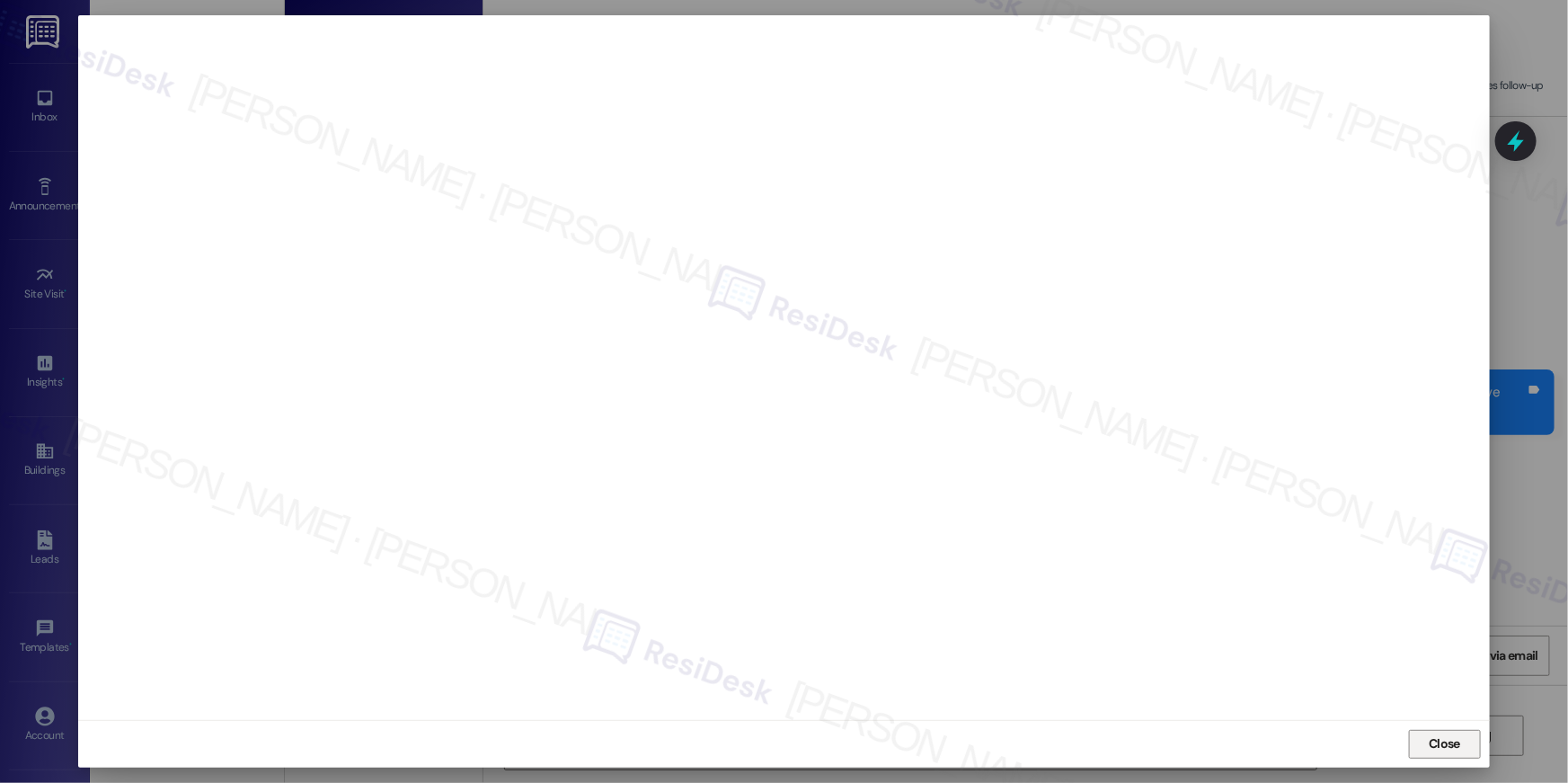
click at [1422, 747] on button "Close" at bounding box center [1444, 745] width 72 height 29
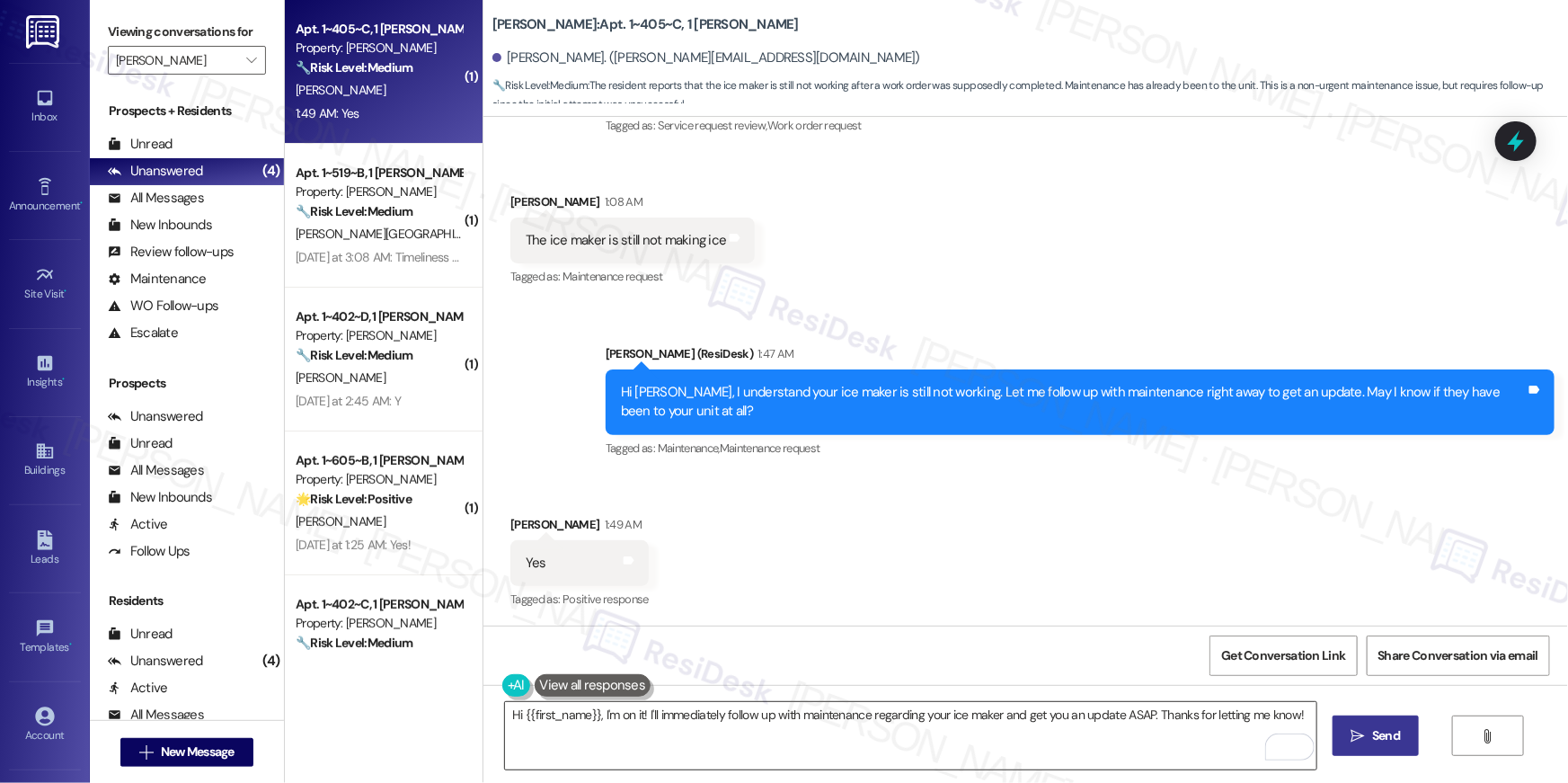
click at [1129, 550] on div "Received via SMS Mariah Schmeling 1:49 AM Yes Tags and notes Tagged as: Positiv…" at bounding box center [1026, 550] width 1085 height 152
click at [1091, 782] on div "Hi {{first_name}}, I'm on it! I'll immediately follow up with maintenance regar…" at bounding box center [1026, 752] width 1085 height 135
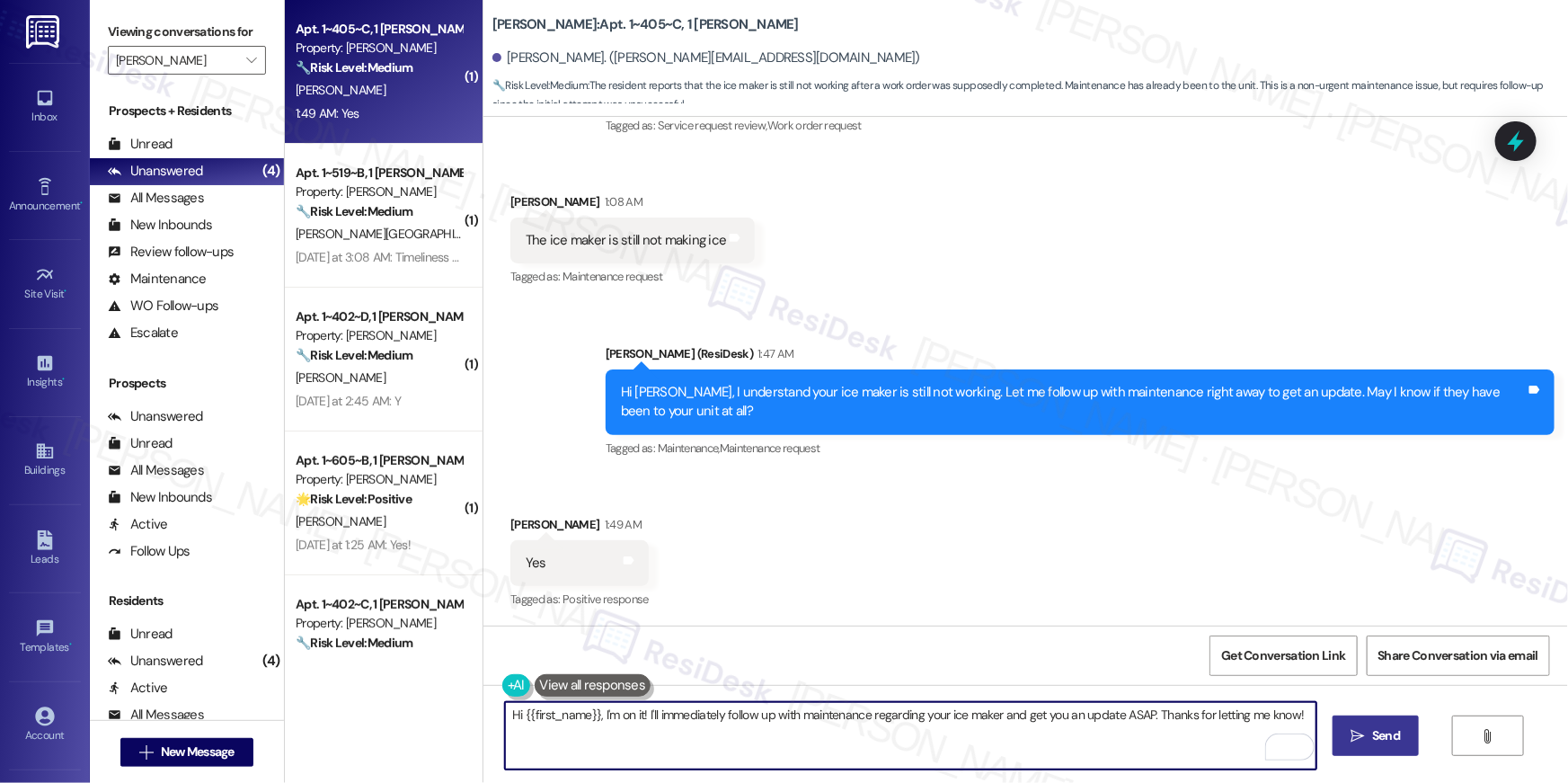
click at [1098, 761] on textarea "Hi {{first_name}}, I'm on it! I'll immediately follow up with maintenance regar…" at bounding box center [911, 736] width 812 height 67
click at [1098, 743] on textarea "Hi {{first_name}}, I'm on it! I'll immediately follow up with maintenance regar…" at bounding box center [911, 736] width 812 height 67
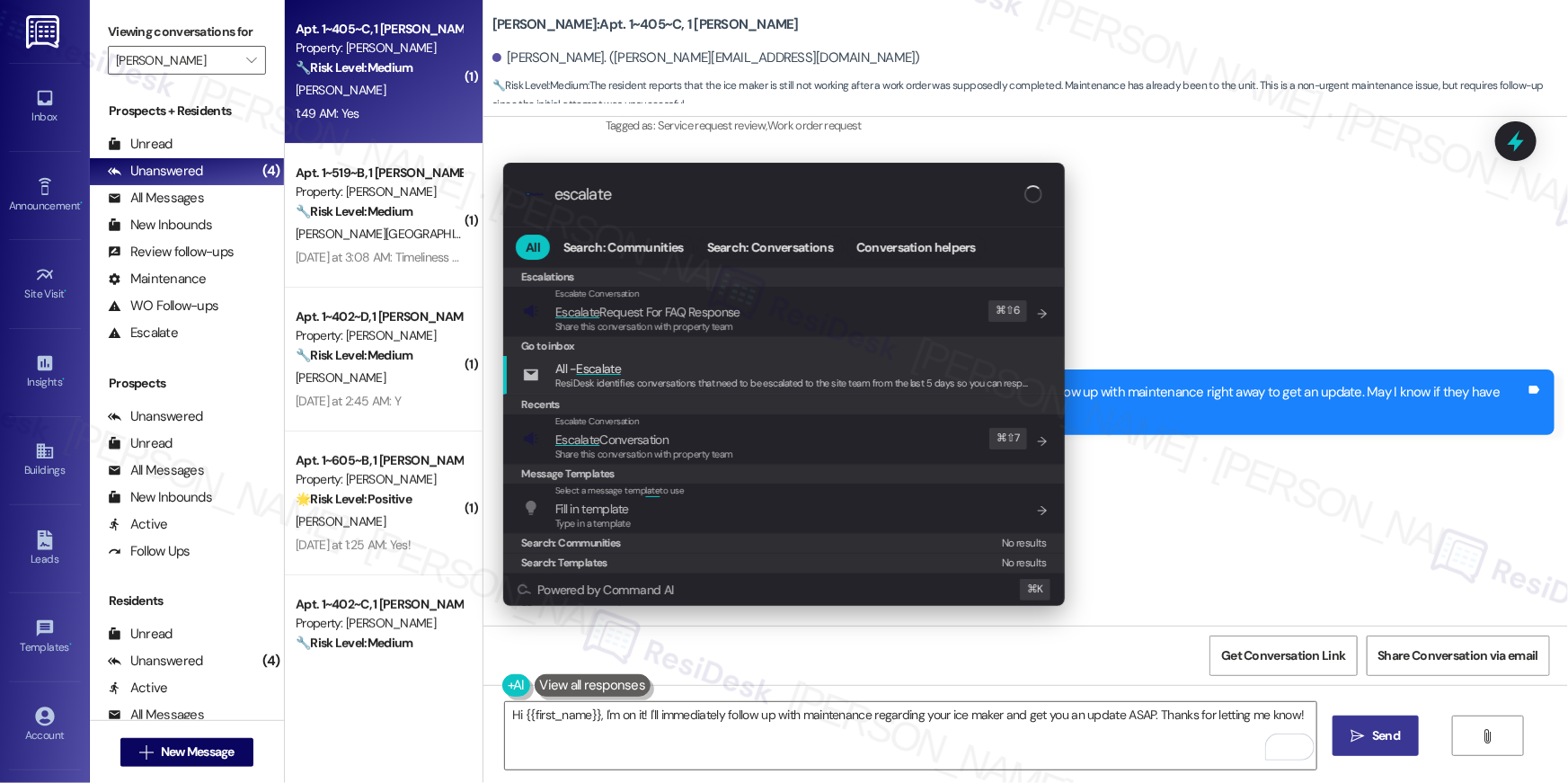
type input "escalate"
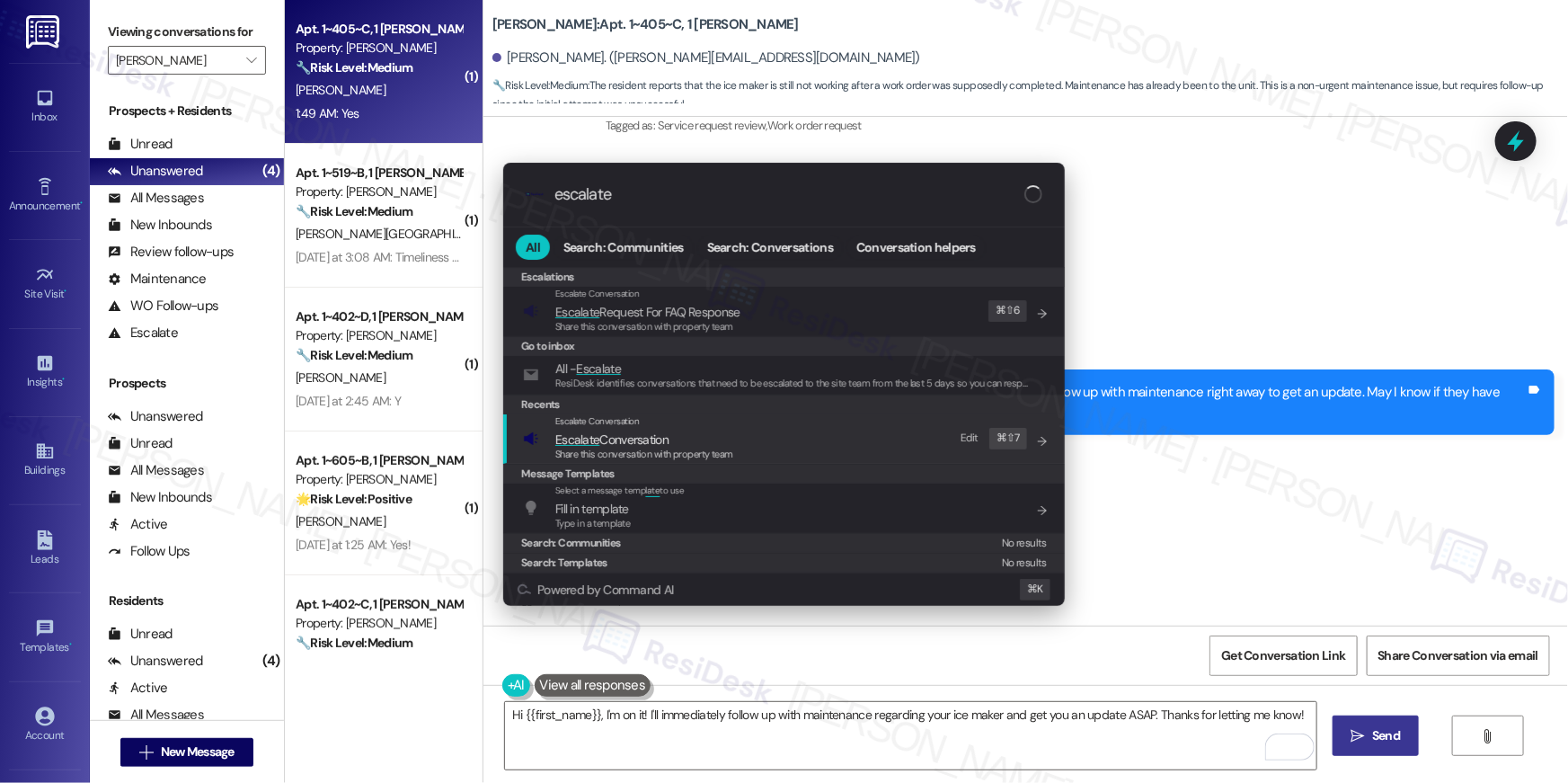
click at [661, 451] on span "Share this conversation with property team" at bounding box center [644, 454] width 178 height 13
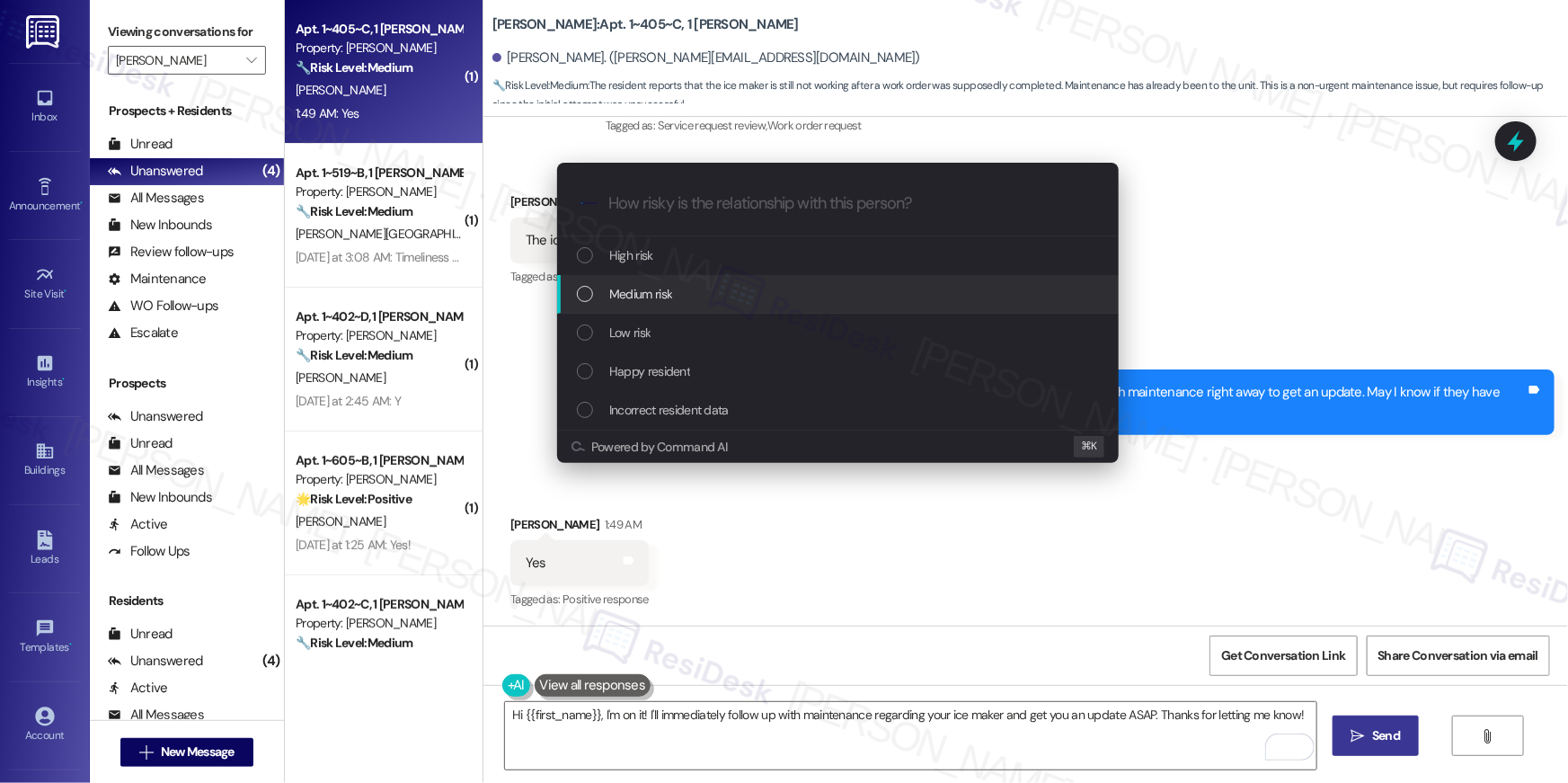
click at [651, 294] on span "Medium risk" at bounding box center [640, 294] width 63 height 20
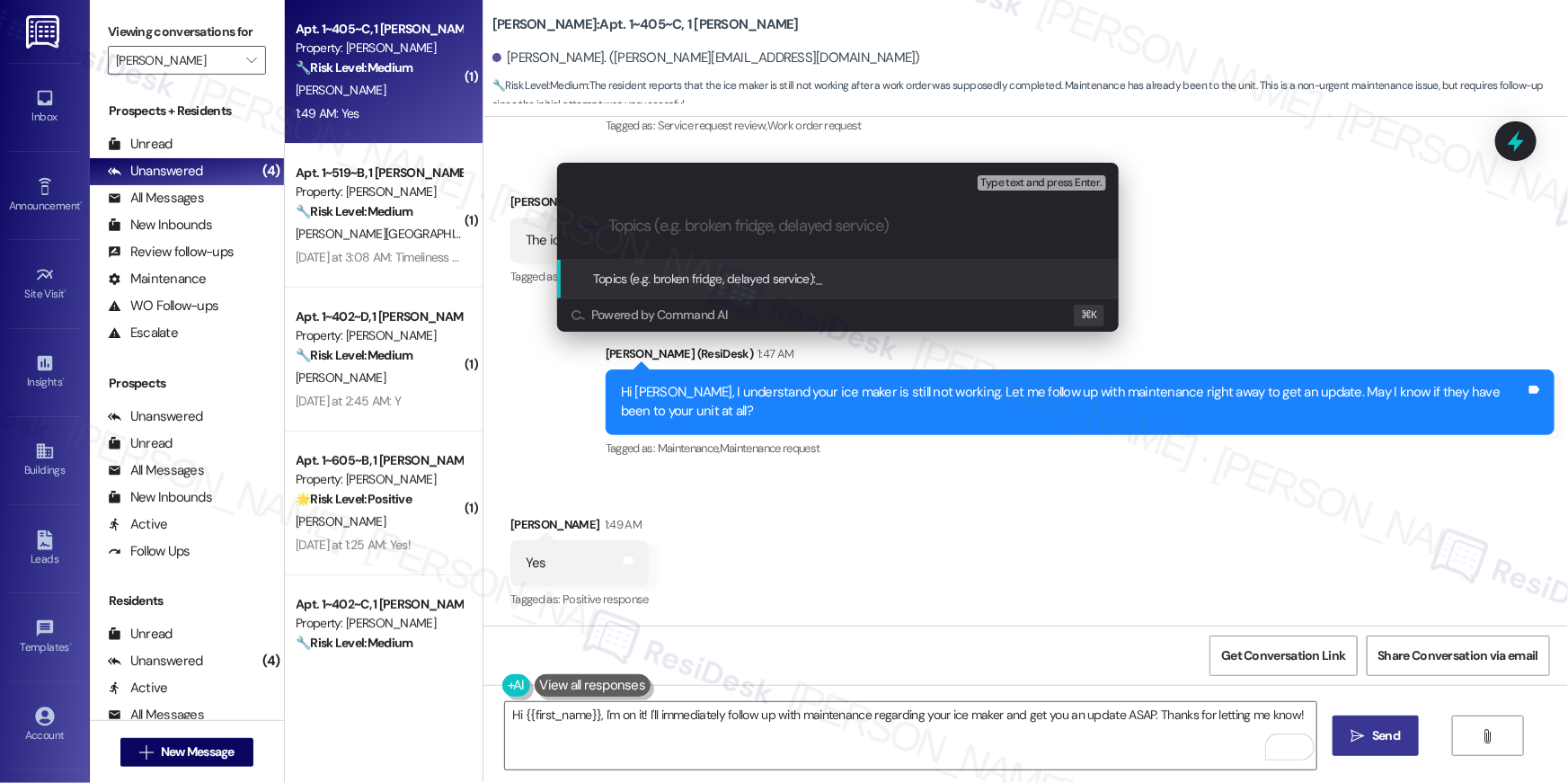
paste input "Ice maker repair - Work order was closed but it was not resolved - Please aadvi…"
type input "Ice maker repair - Work order was closed but it was not resolved - Please aadvi…"
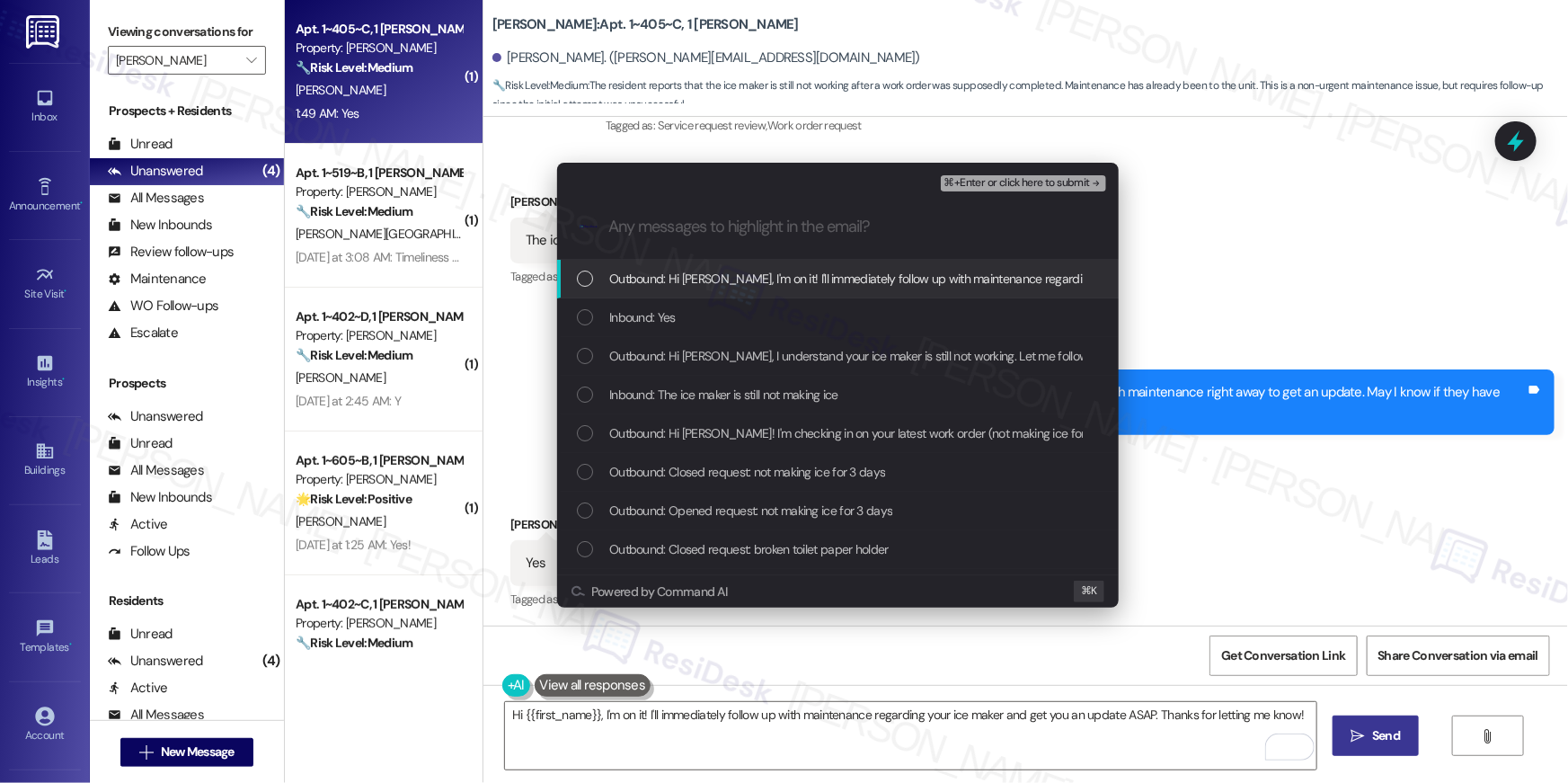
drag, startPoint x: 664, startPoint y: 292, endPoint x: 663, endPoint y: 321, distance: 29.0
click at [664, 293] on div "Outbound: Hi Mariah, I'm on it! I'll immediately follow up with maintenance reg…" at bounding box center [837, 279] width 561 height 38
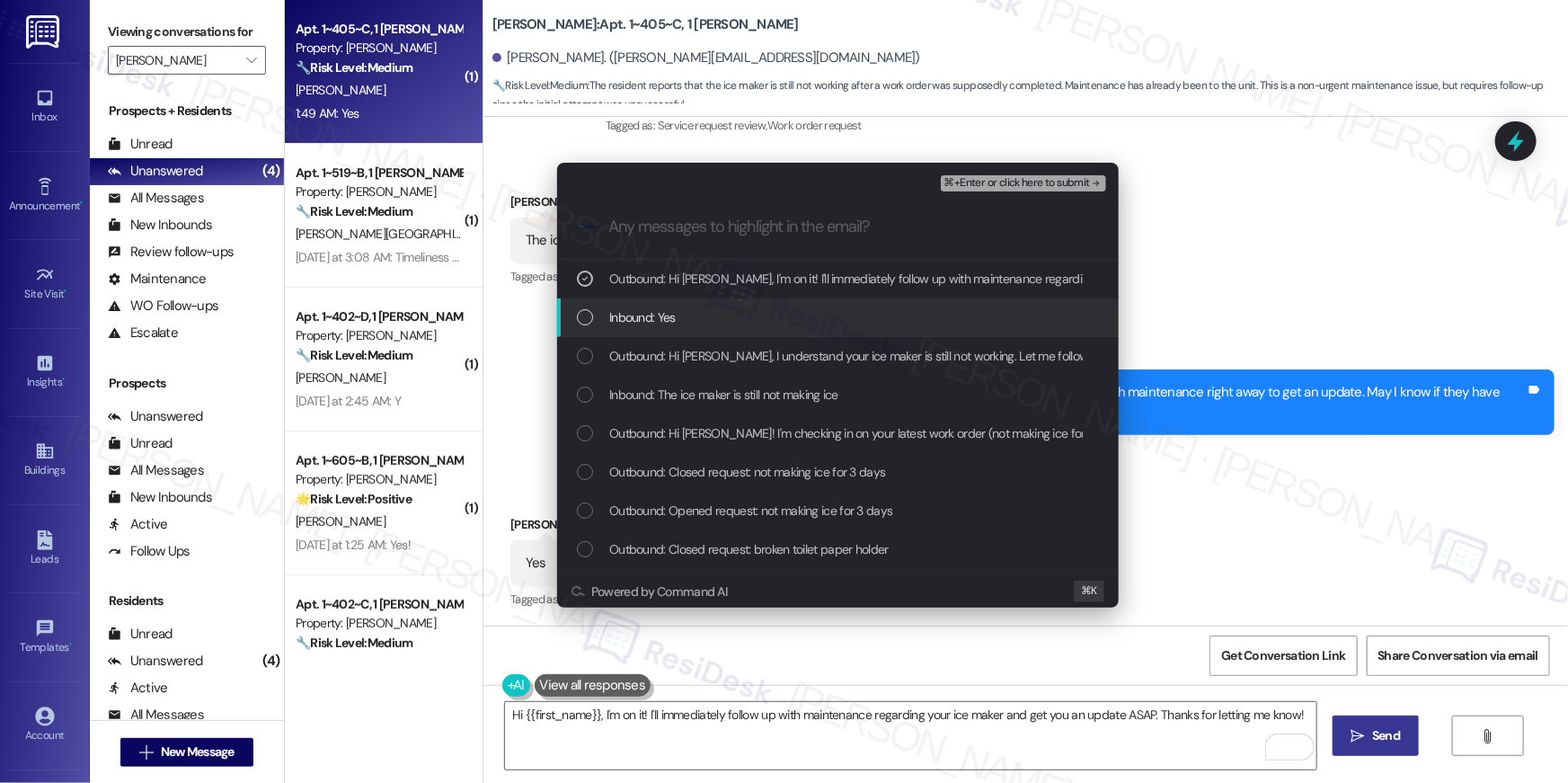
drag, startPoint x: 662, startPoint y: 325, endPoint x: 661, endPoint y: 343, distance: 18.0
click at [662, 326] on span "Inbound: Yes" at bounding box center [642, 318] width 66 height 20
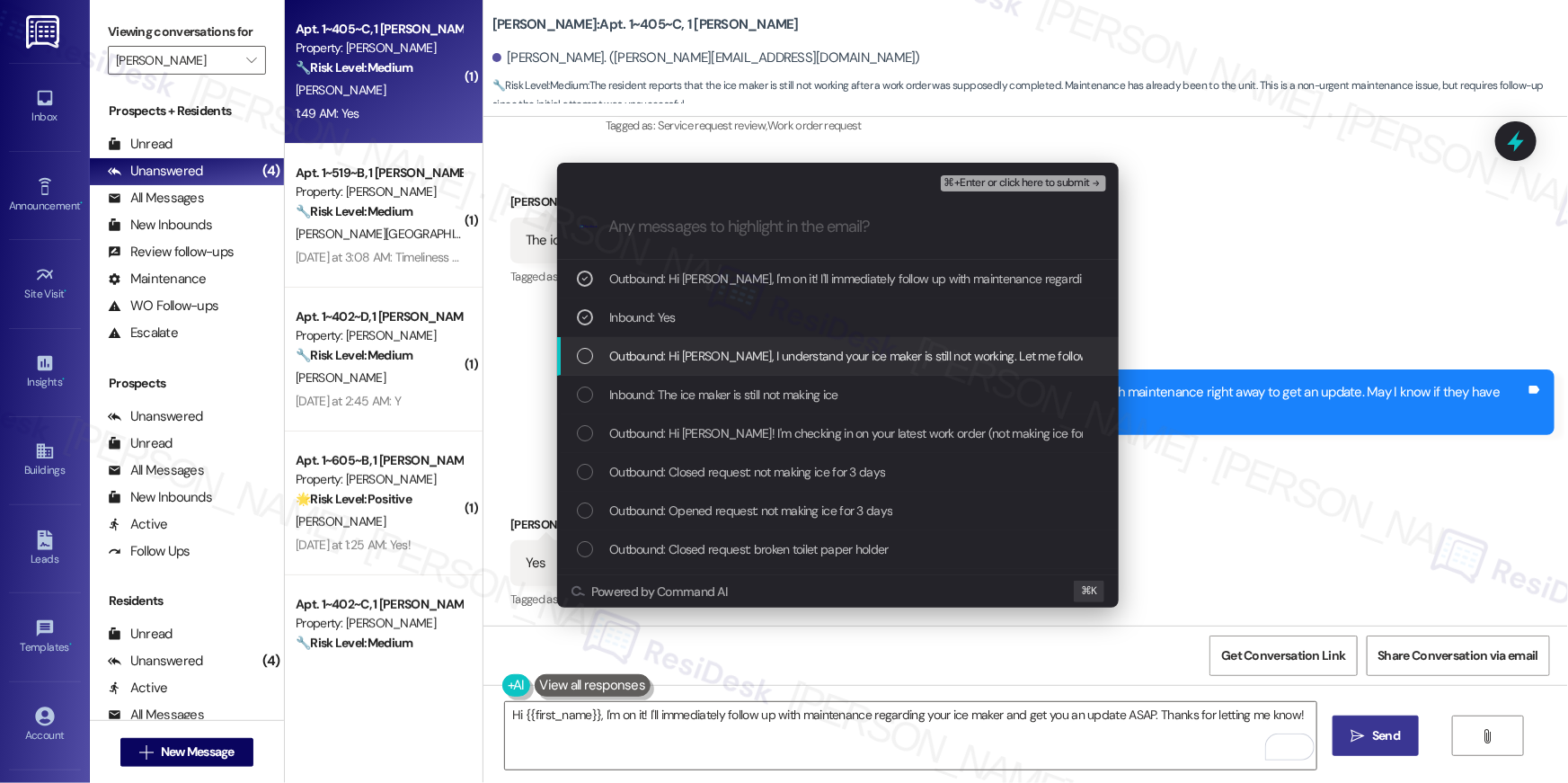
drag, startPoint x: 657, startPoint y: 361, endPoint x: 657, endPoint y: 372, distance: 11.0
click at [657, 361] on span "Outbound: Hi Mariah, I understand your ice maker is still not working. Let me f…" at bounding box center [1105, 356] width 993 height 20
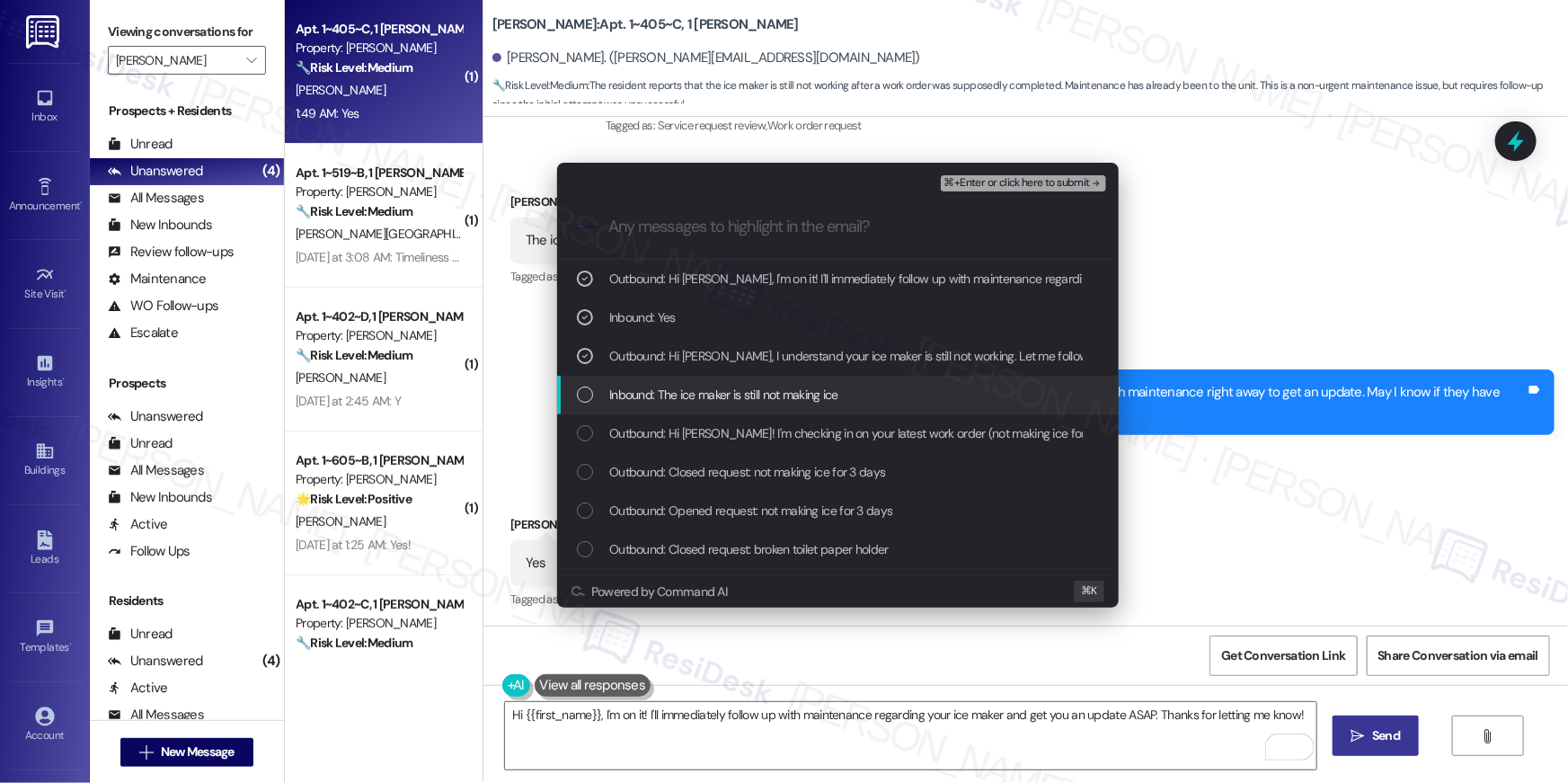
click at [657, 385] on span "Inbound: The ice maker is still not making ice" at bounding box center [723, 395] width 229 height 20
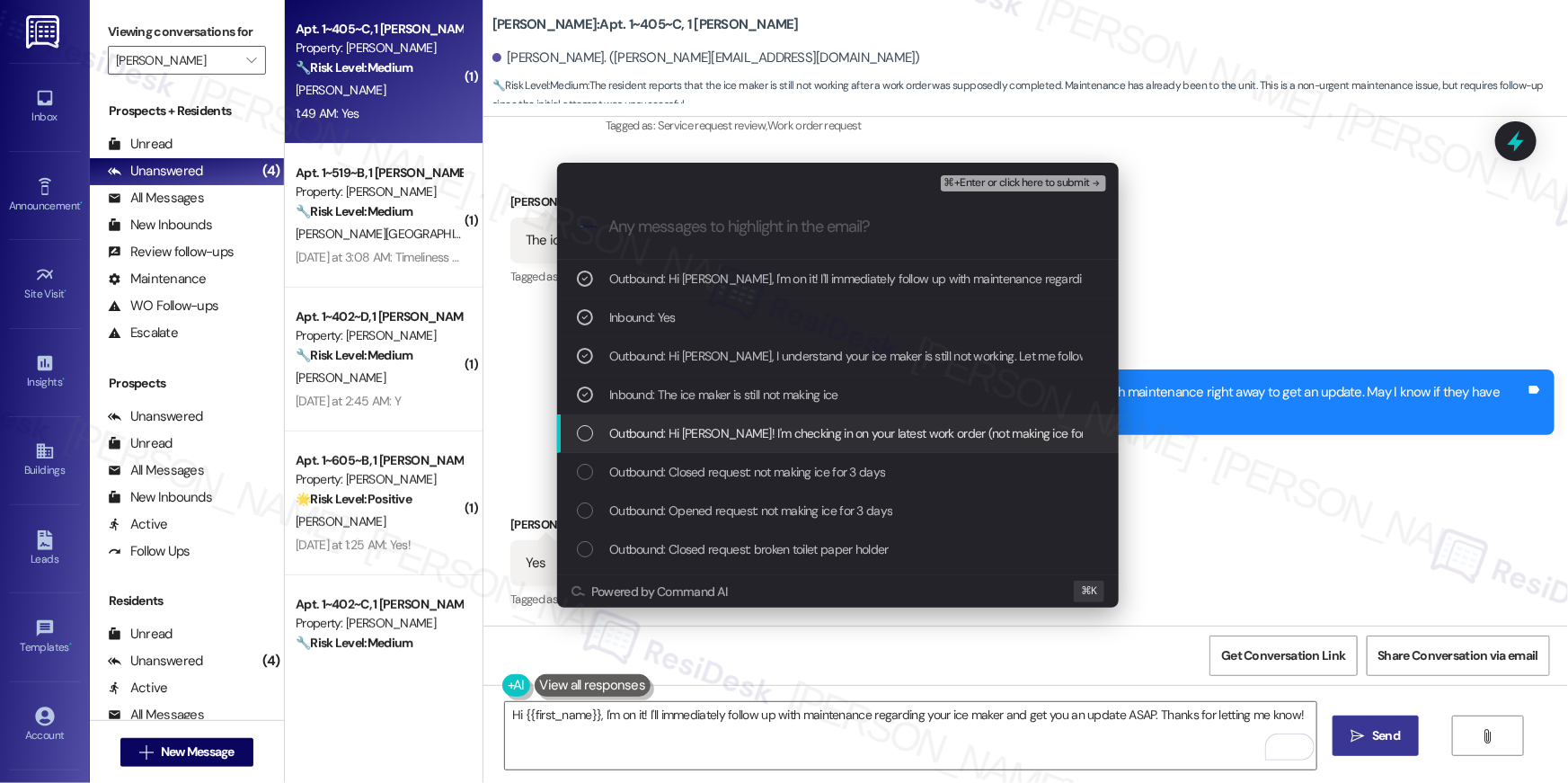
click at [674, 432] on span "Outbound: Hi Mariah! I'm checking in on your latest work order (not making ice …" at bounding box center [1118, 433] width 1020 height 20
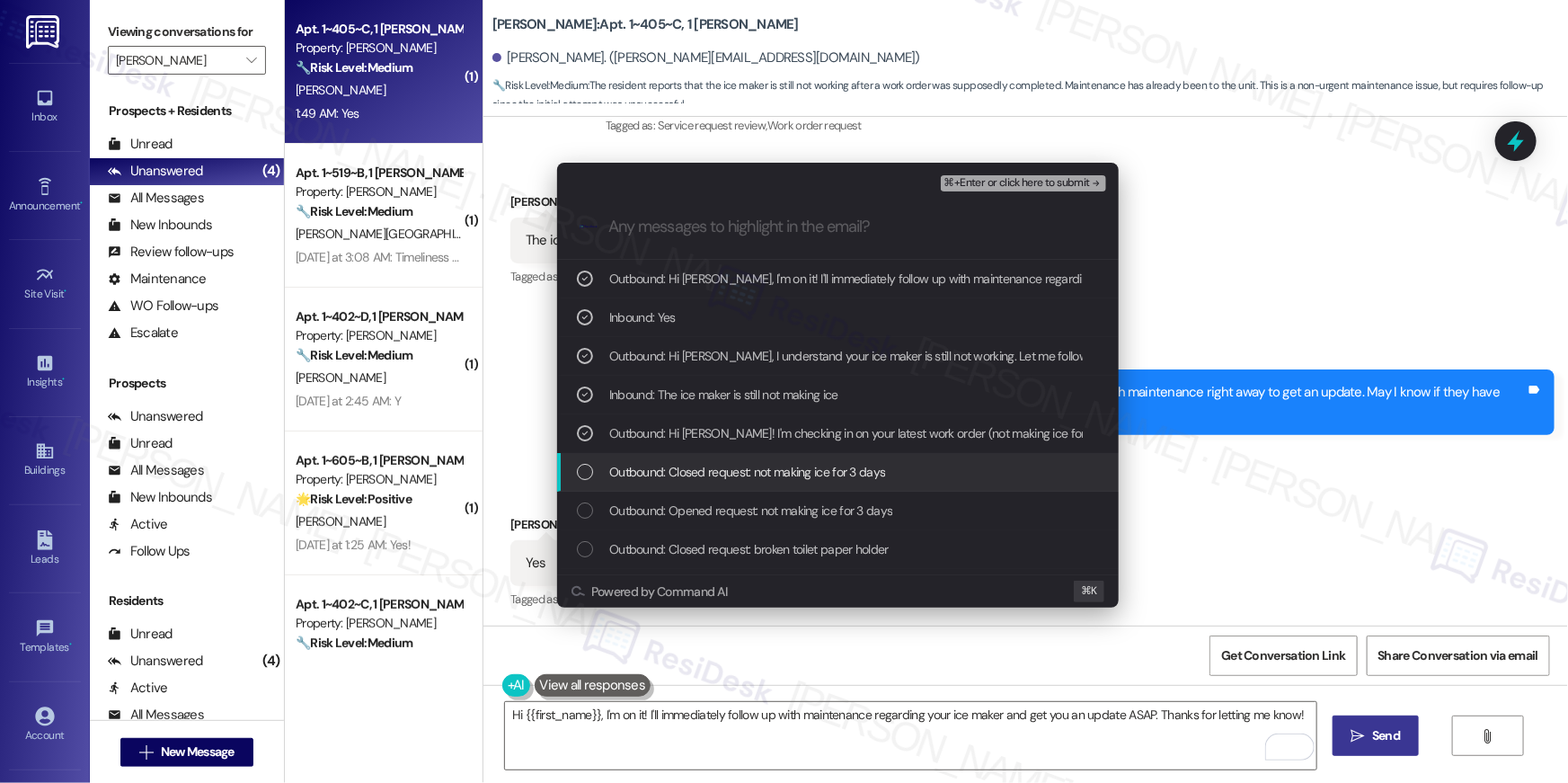
click at [693, 472] on span "Outbound: Closed request: not making ice for 3 days" at bounding box center [746, 473] width 276 height 20
click at [1018, 195] on div ".cls-1{fill:#0a055f;}.cls-2{fill:#0cc4c4;} resideskLogoBlueOrange" at bounding box center [837, 227] width 561 height 64
click at [1017, 189] on button "⌘+Enter or click here to submit" at bounding box center [1024, 184] width 166 height 16
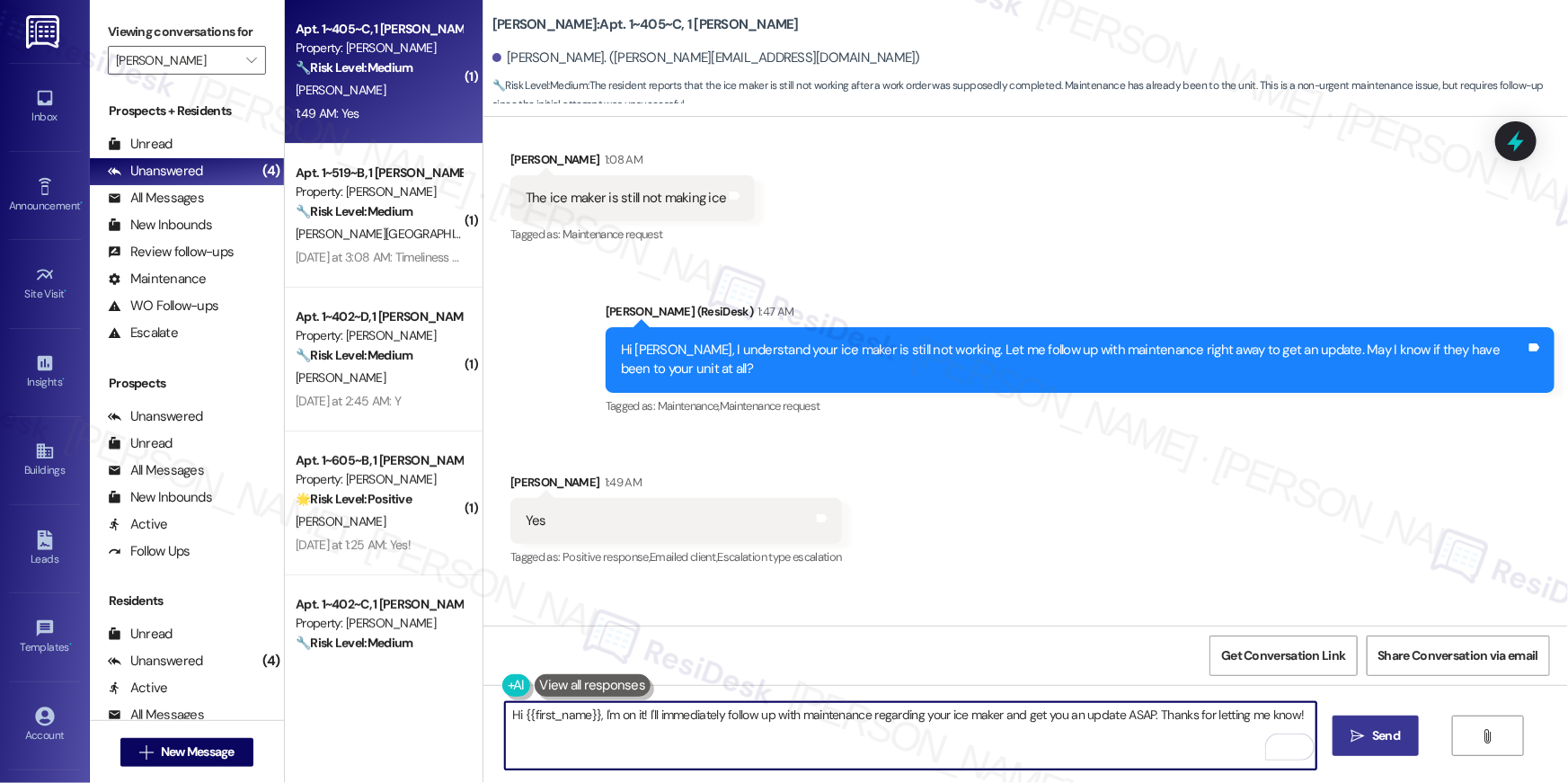
scroll to position [1106, 0]
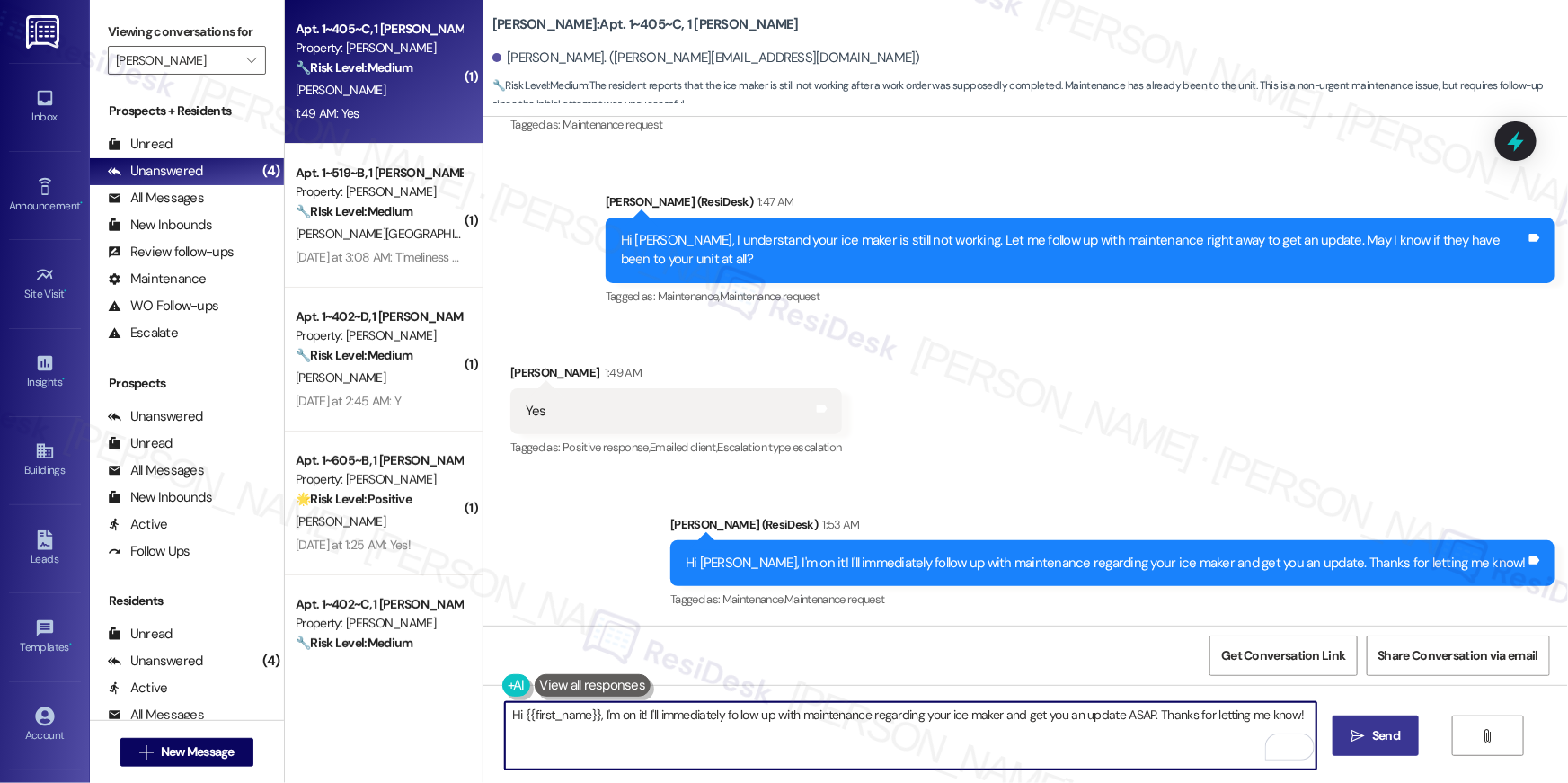
click at [935, 729] on textarea "Hi {{first_name}}, I'm on it! I'll immediately follow up with maintenance regar…" at bounding box center [911, 736] width 812 height 67
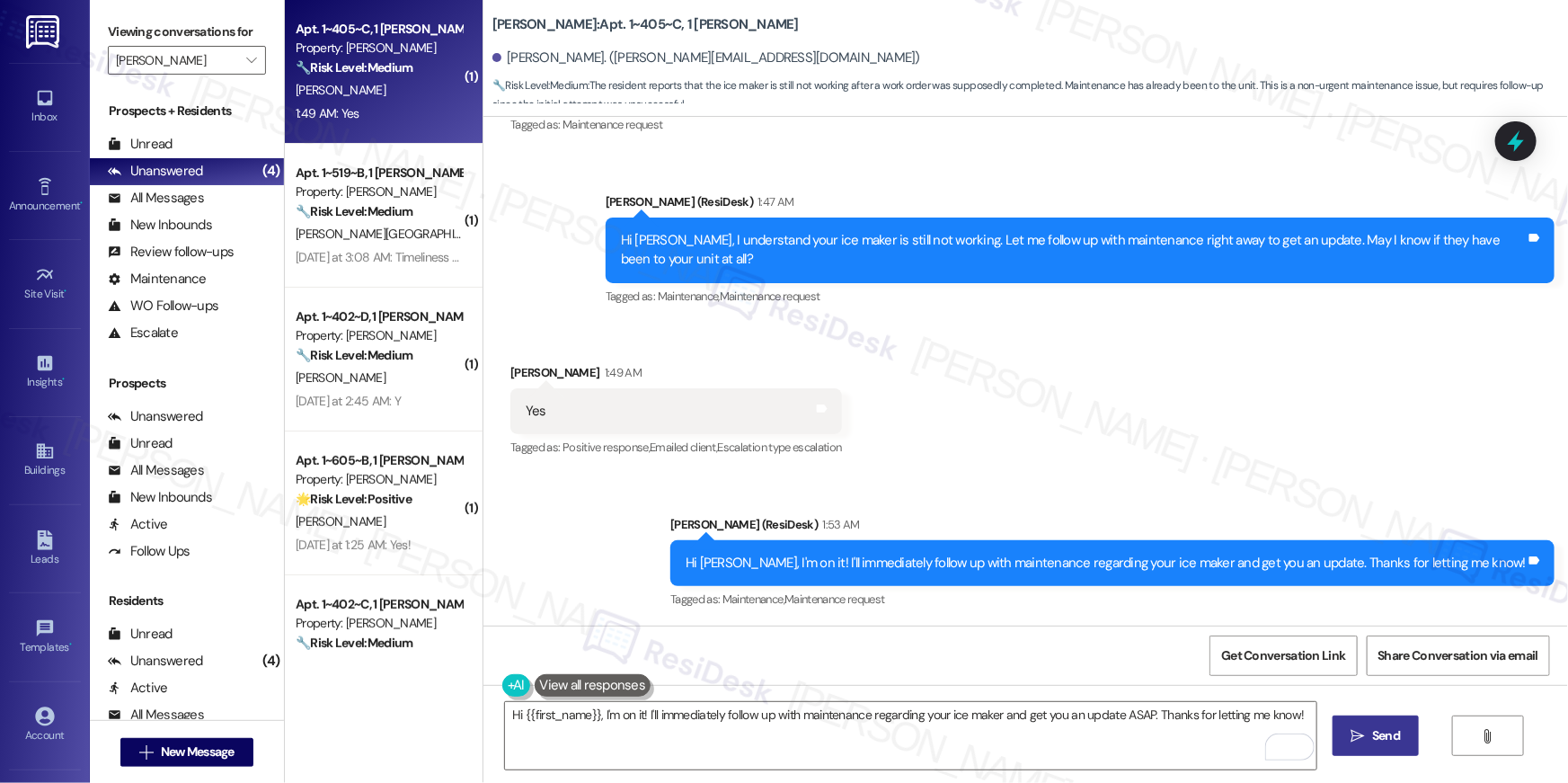
click at [257, 62] on div "Viewing conversations for TODD " at bounding box center [187, 46] width 194 height 93
click at [249, 62] on span "" at bounding box center [251, 60] width 17 height 29
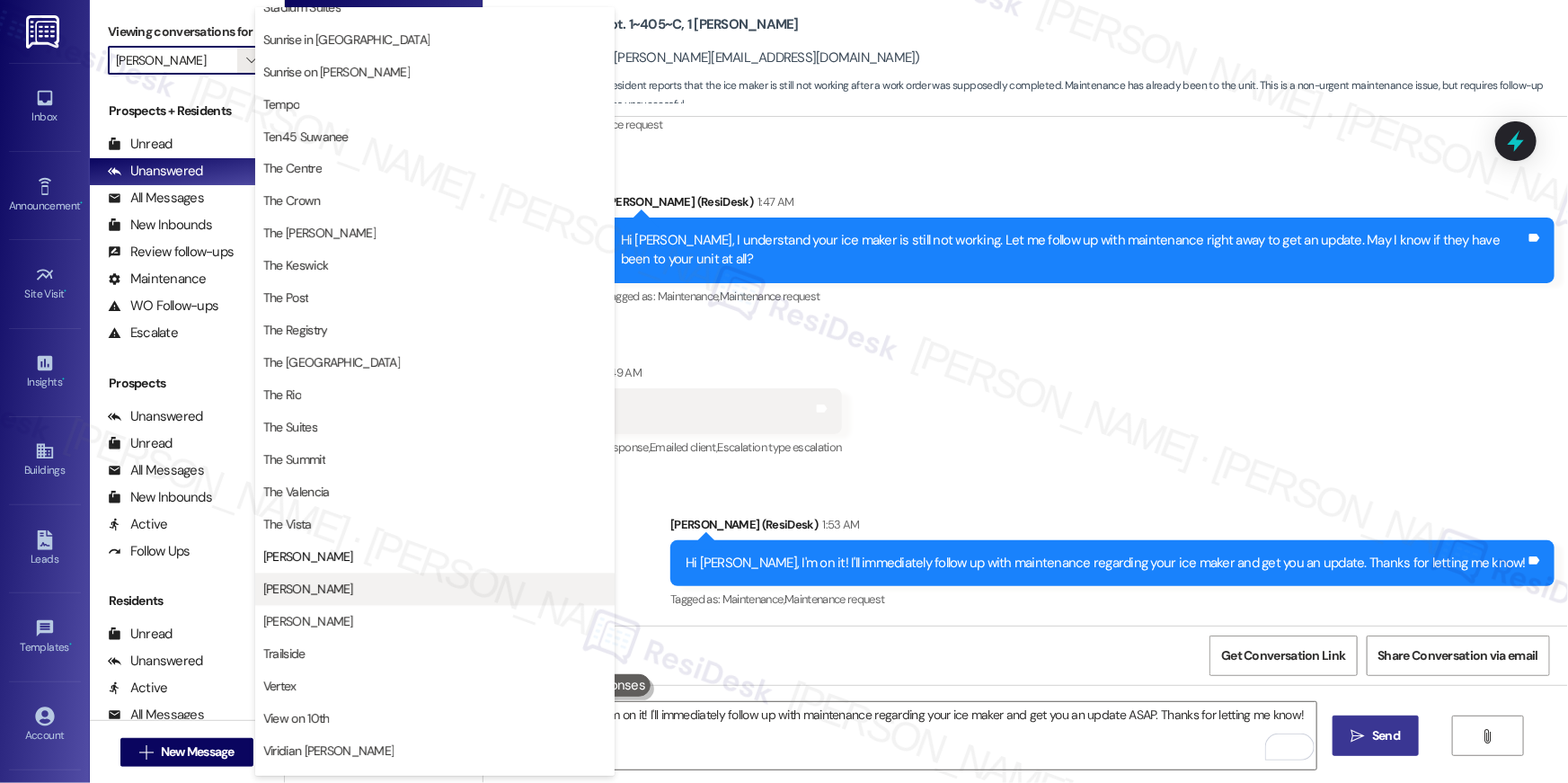
scroll to position [1626, 0]
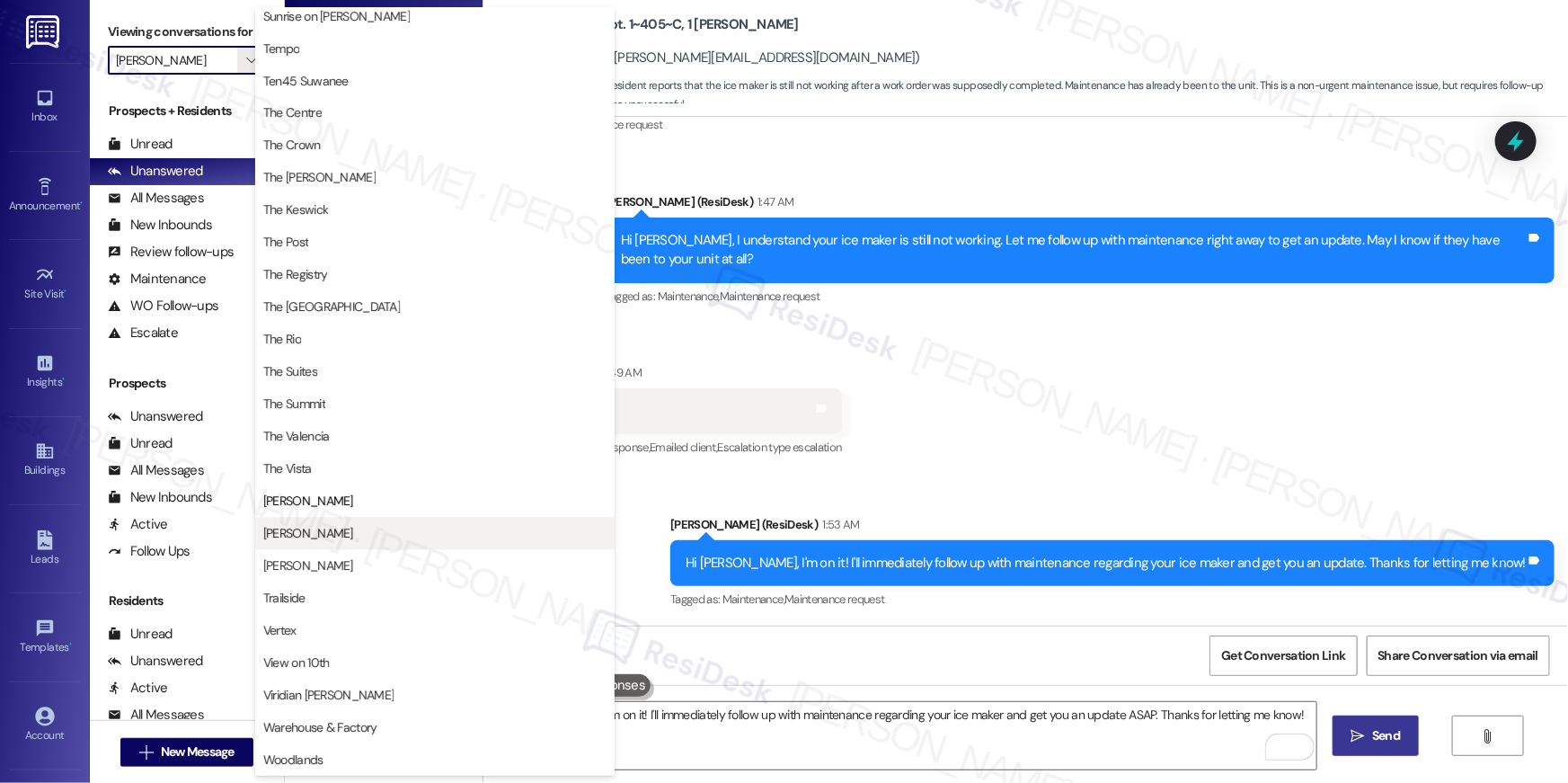
click at [303, 524] on button "[PERSON_NAME]" at bounding box center [434, 534] width 359 height 33
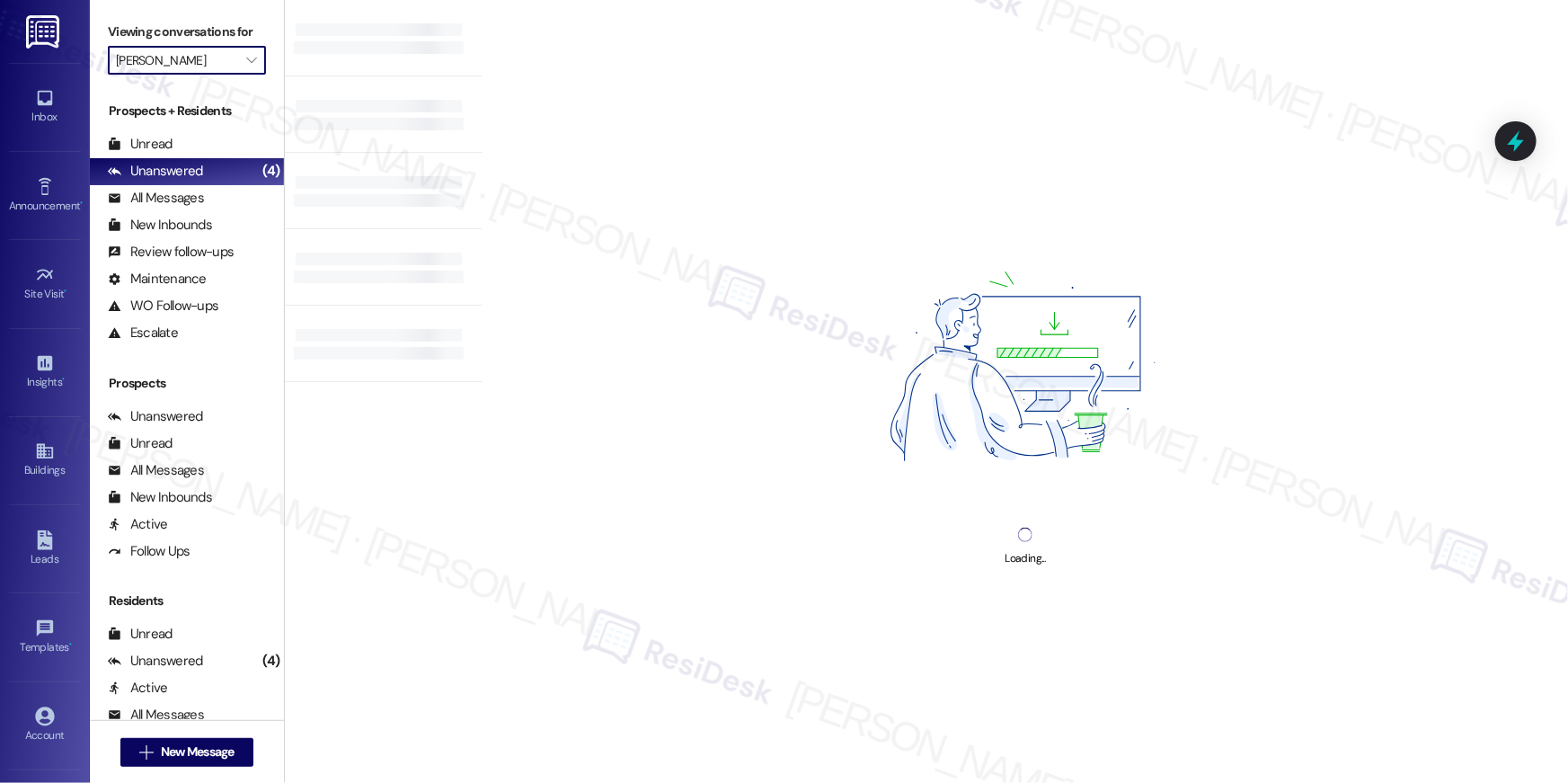
type input "[PERSON_NAME]"
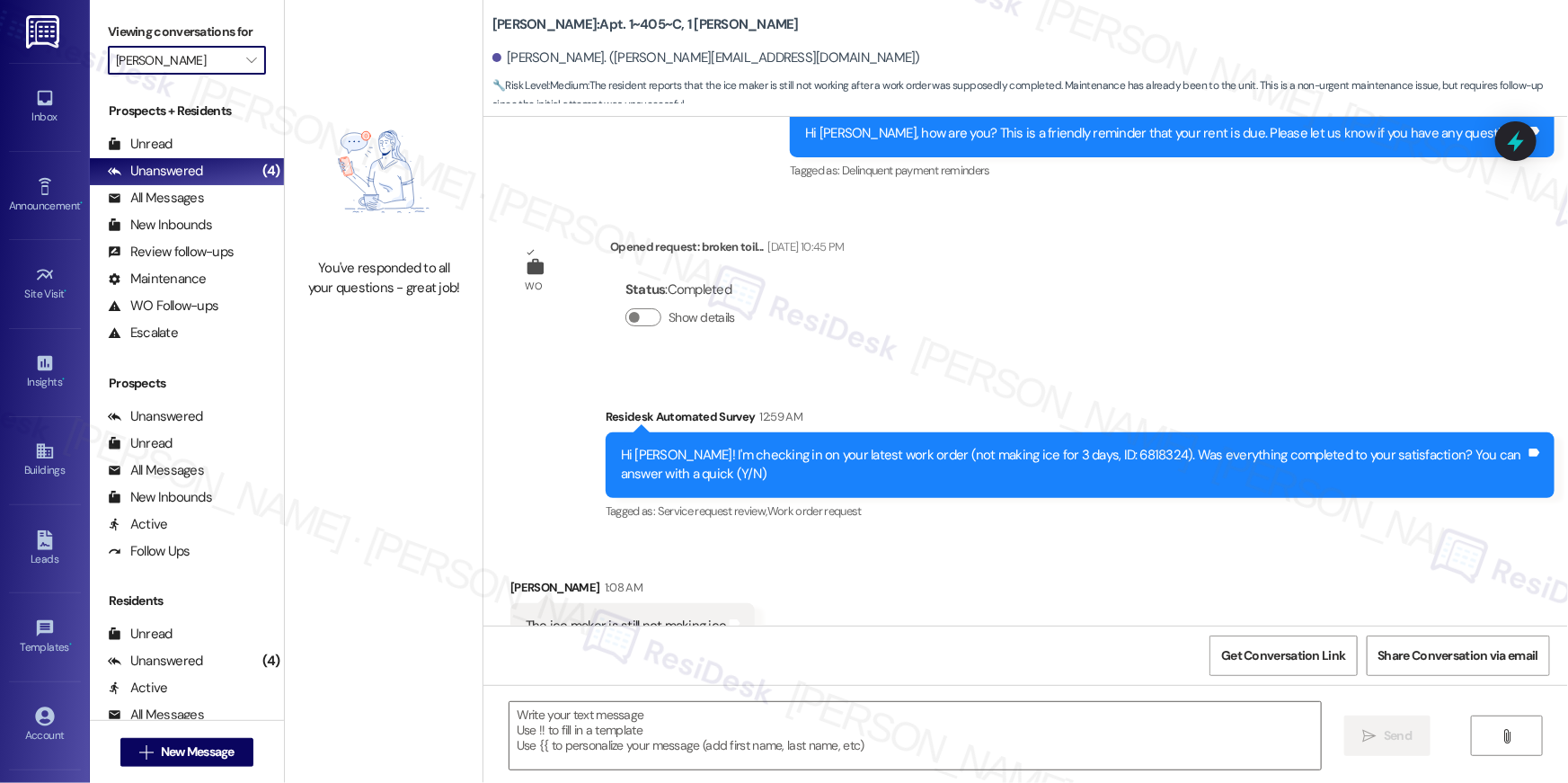
scroll to position [954, 0]
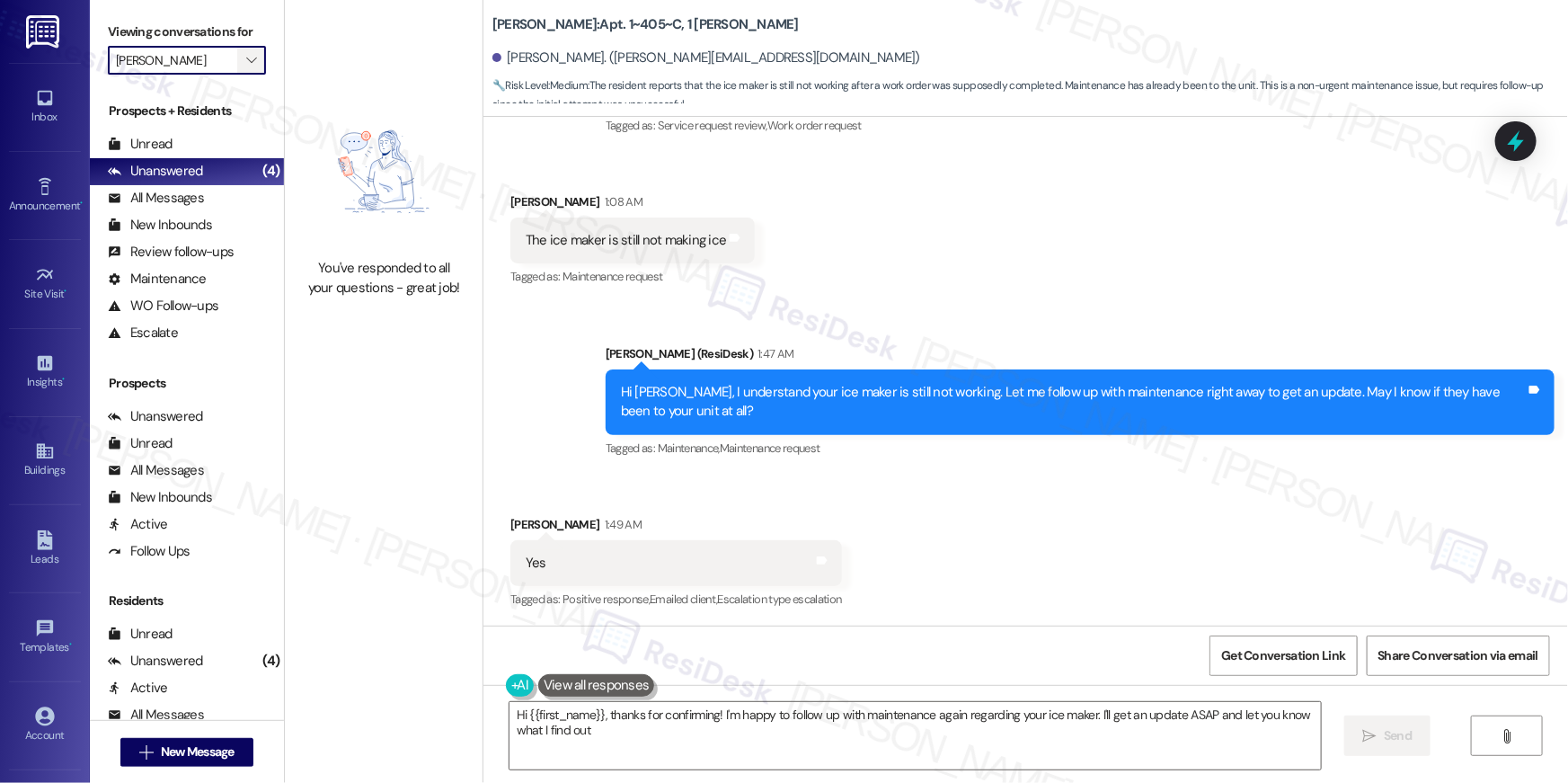
type textarea "Hi {{first_name}}, thanks for confirming! I'm happy to follow up with maintenan…"
click at [247, 64] on icon "" at bounding box center [251, 60] width 10 height 15
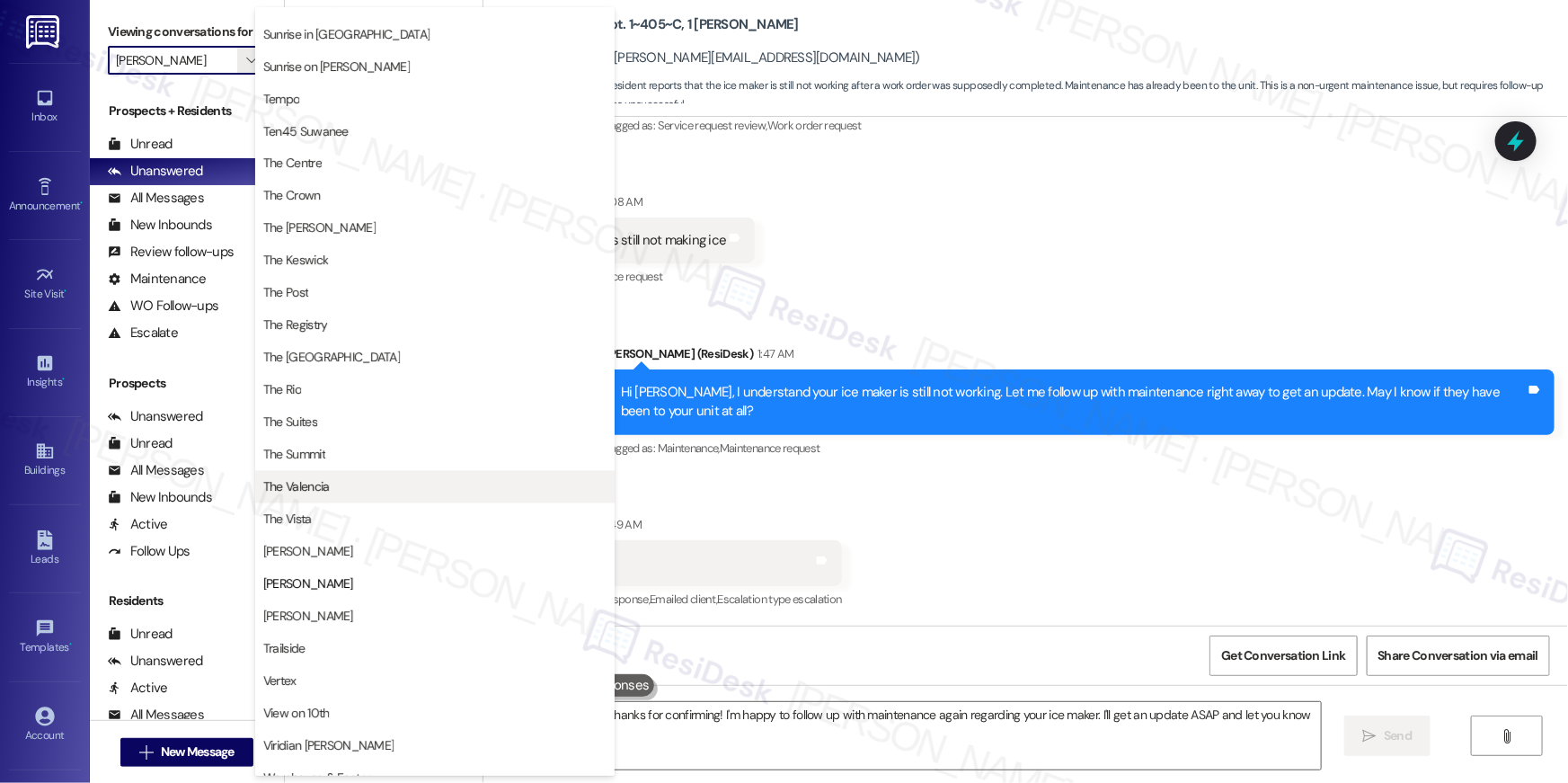
scroll to position [1626, 0]
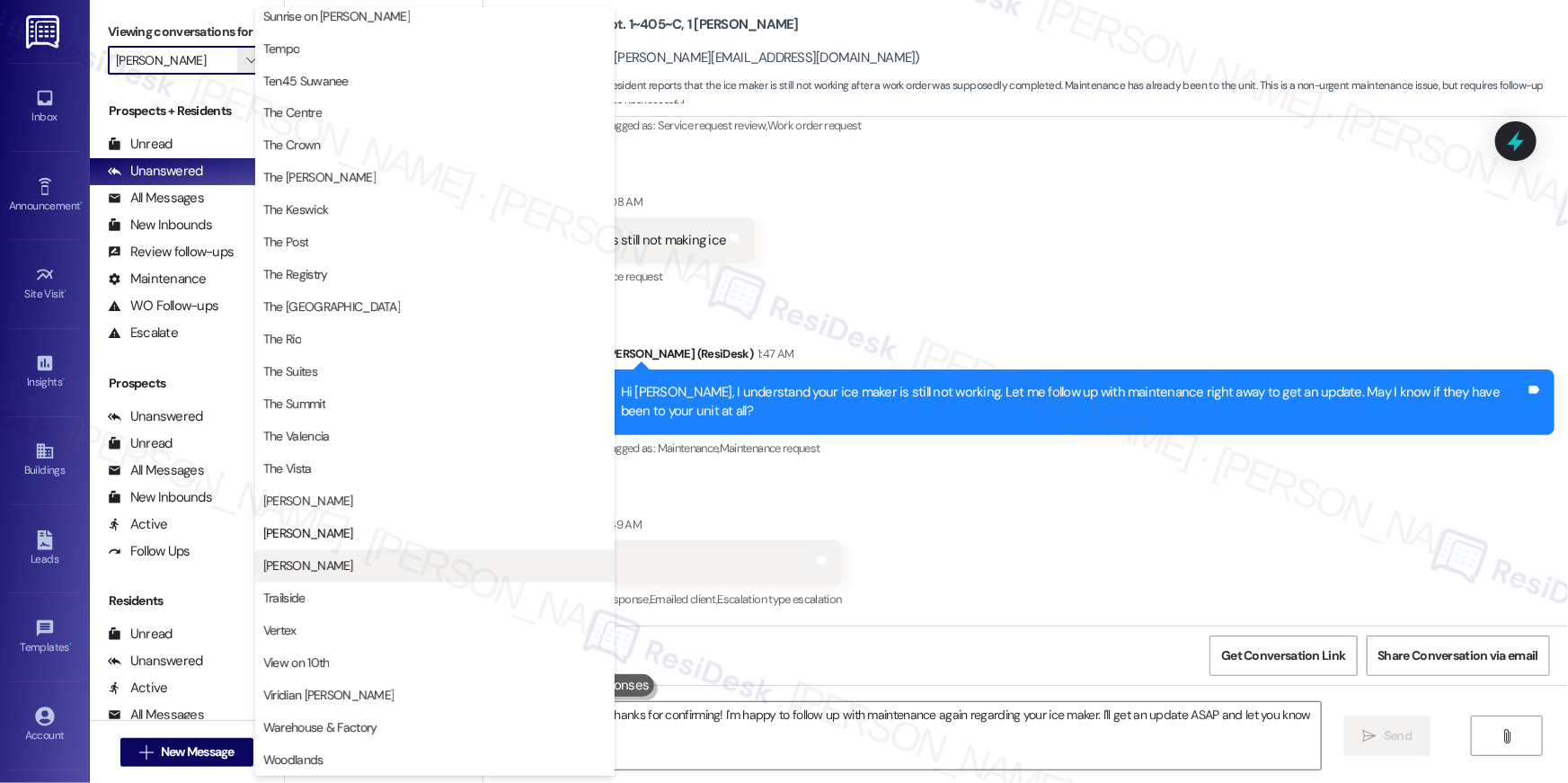
click at [303, 564] on span "[PERSON_NAME]" at bounding box center [308, 566] width 90 height 18
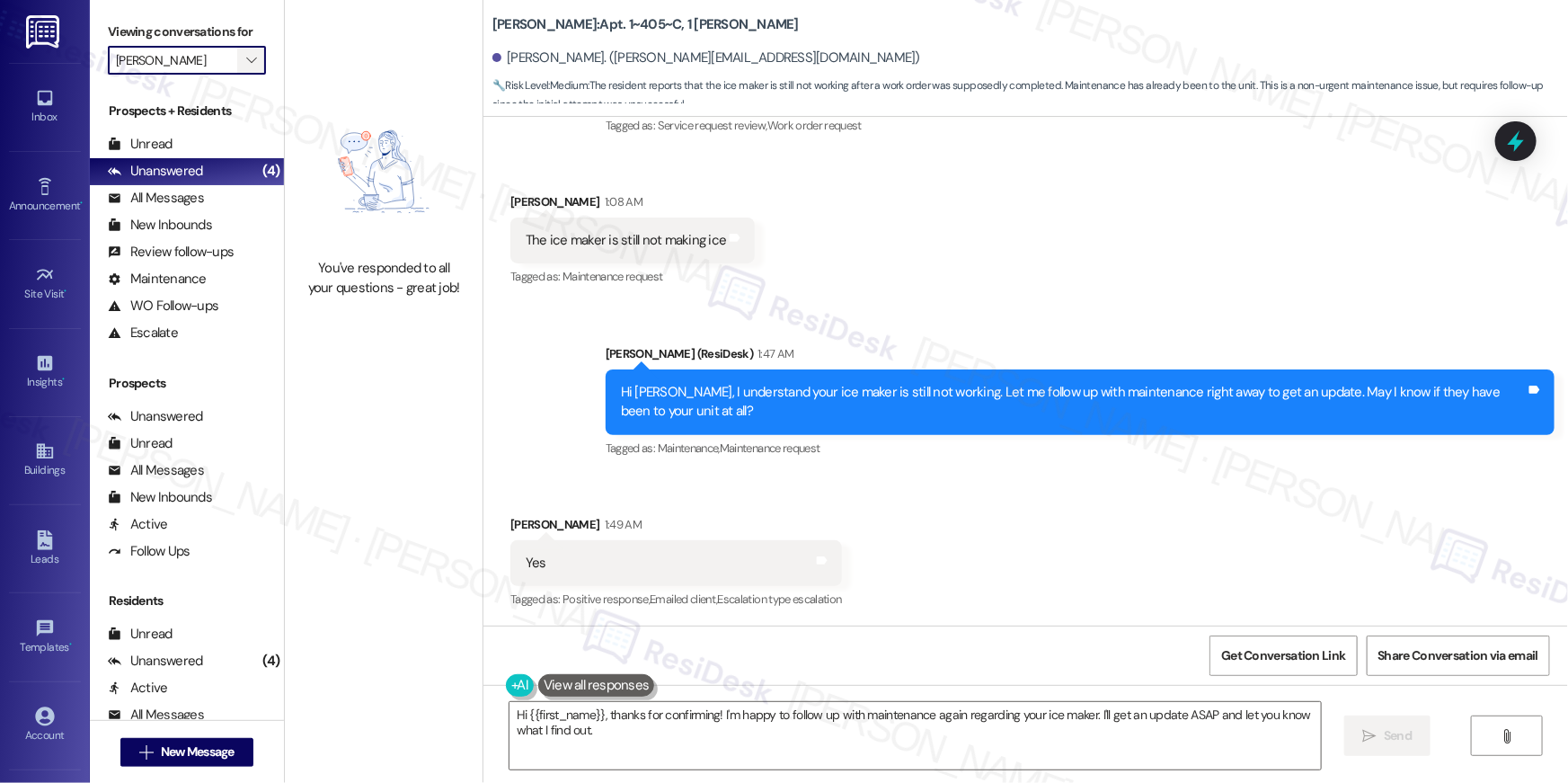
click at [247, 65] on icon "" at bounding box center [251, 60] width 10 height 15
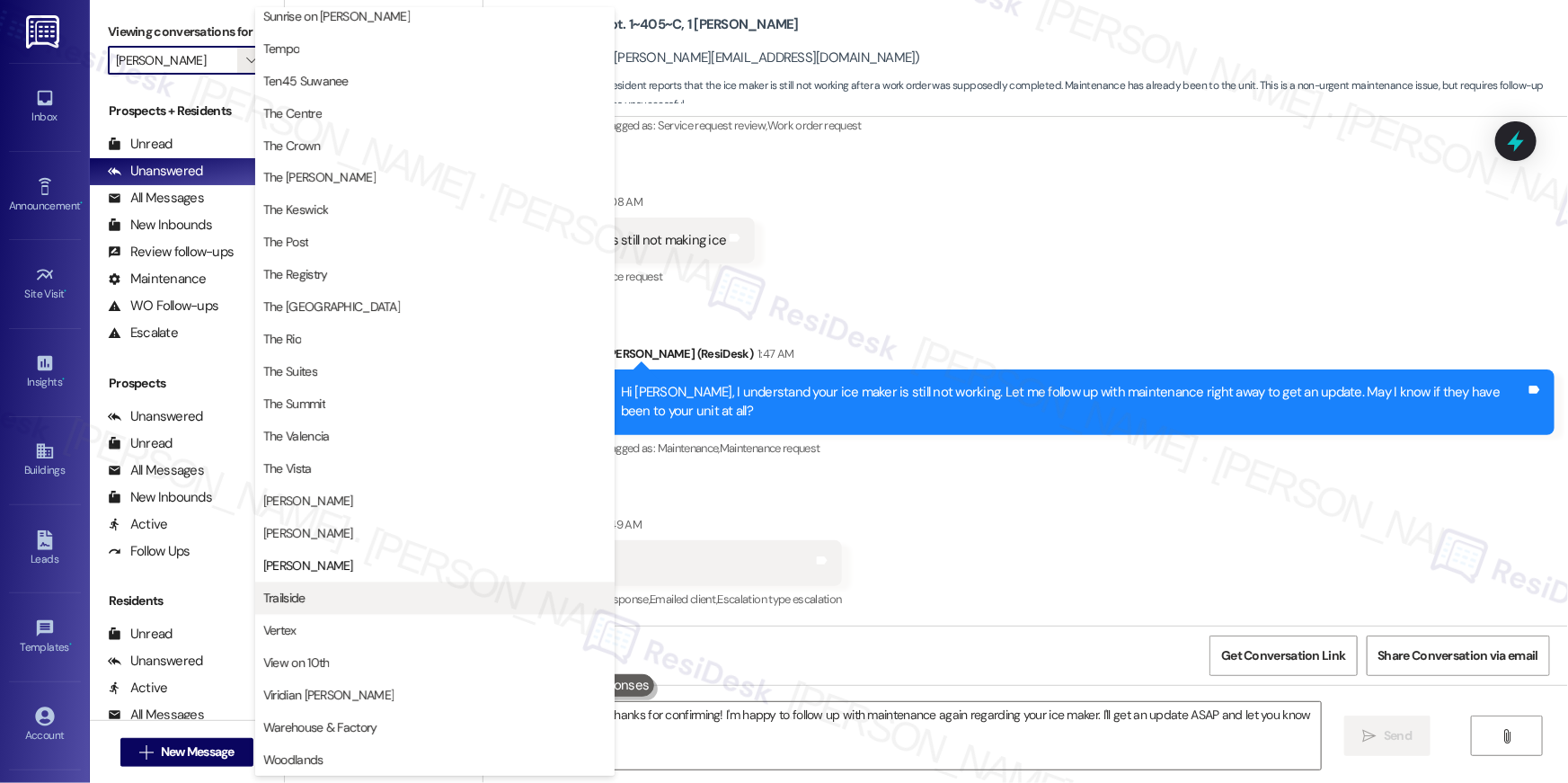
scroll to position [1626, 0]
click at [326, 592] on span "Trailside" at bounding box center [434, 599] width 343 height 18
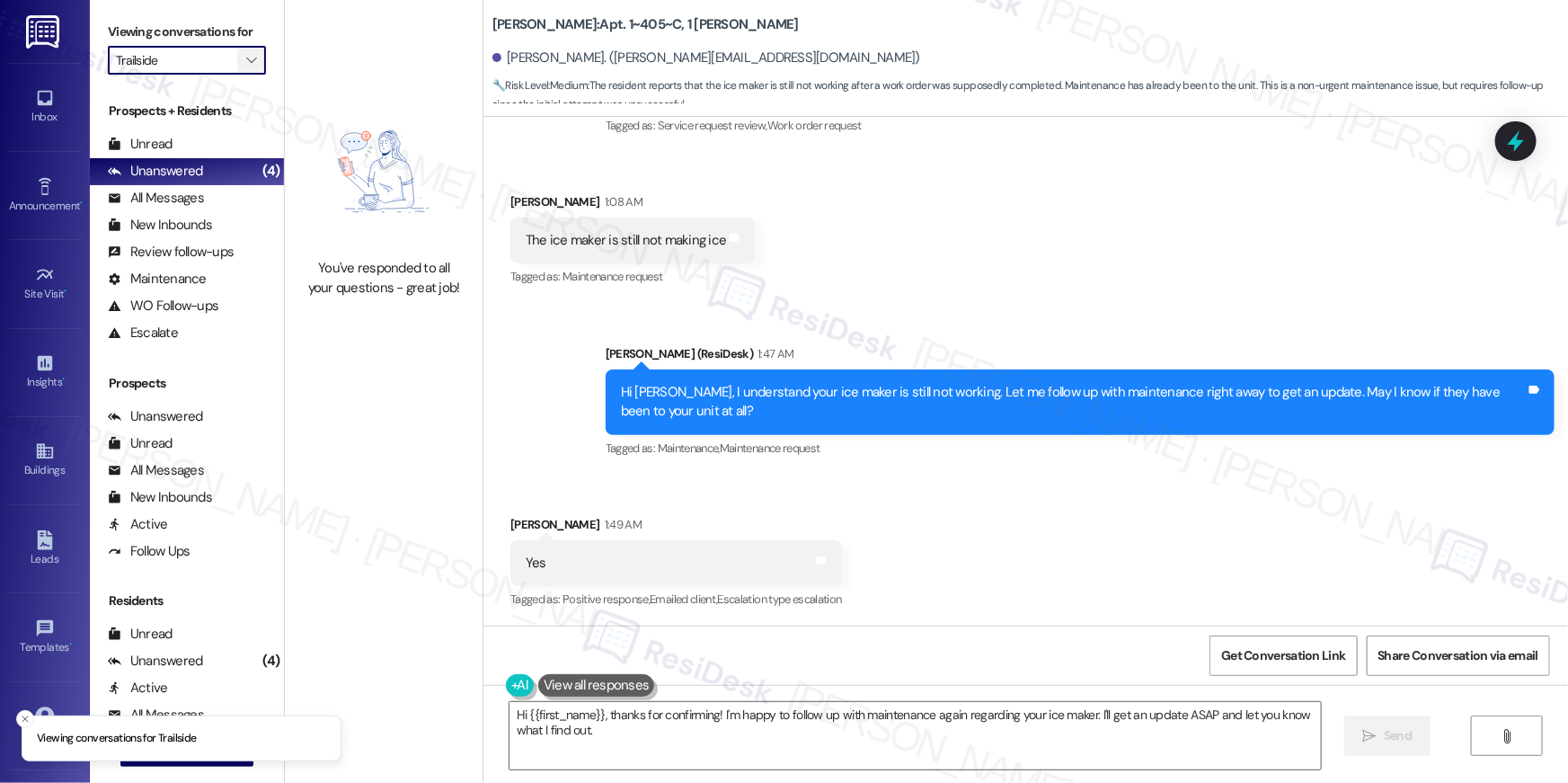
click at [247, 56] on icon "" at bounding box center [251, 60] width 10 height 15
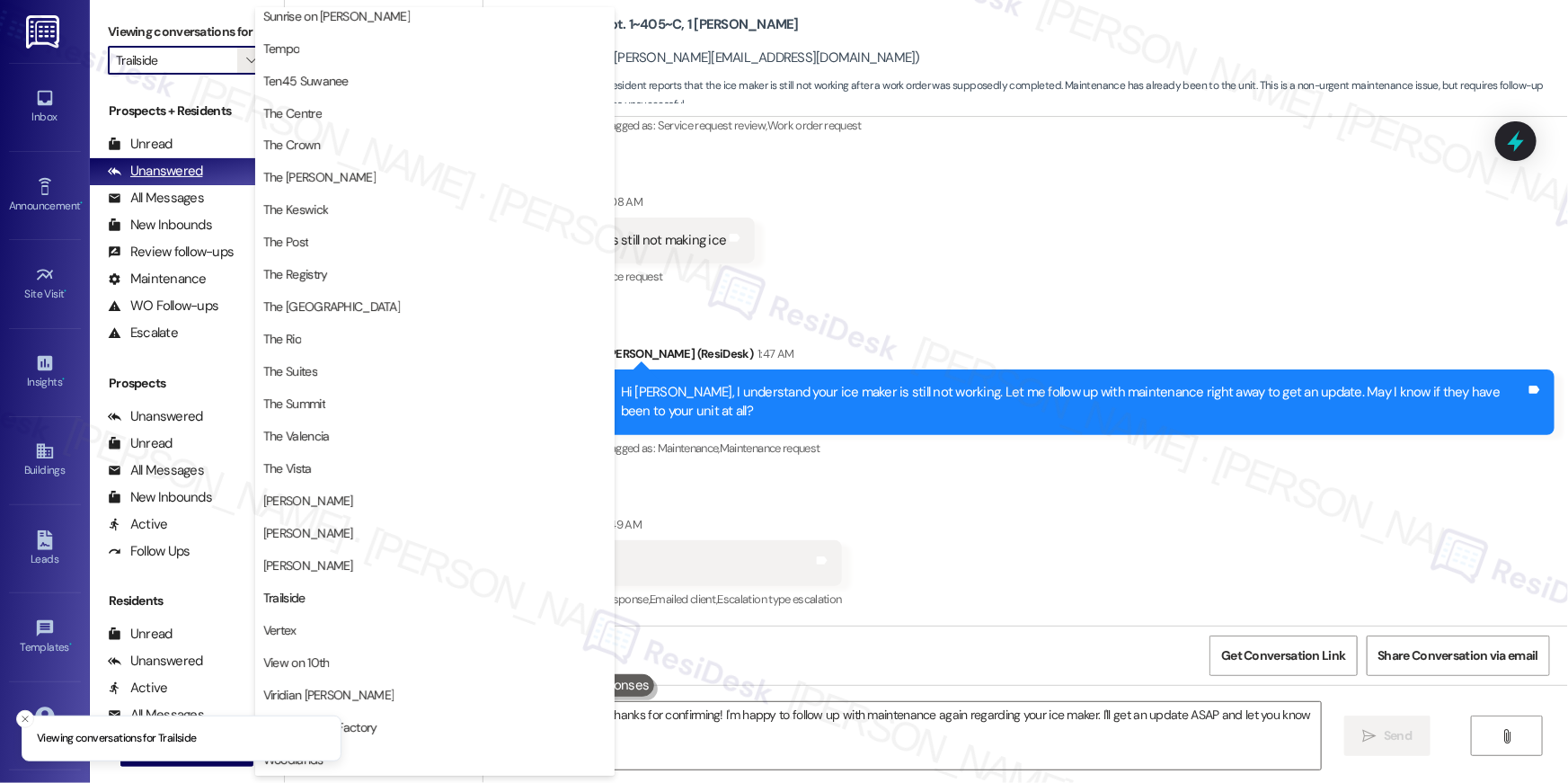
scroll to position [1626, 0]
click at [303, 645] on button "Vertex" at bounding box center [434, 631] width 359 height 33
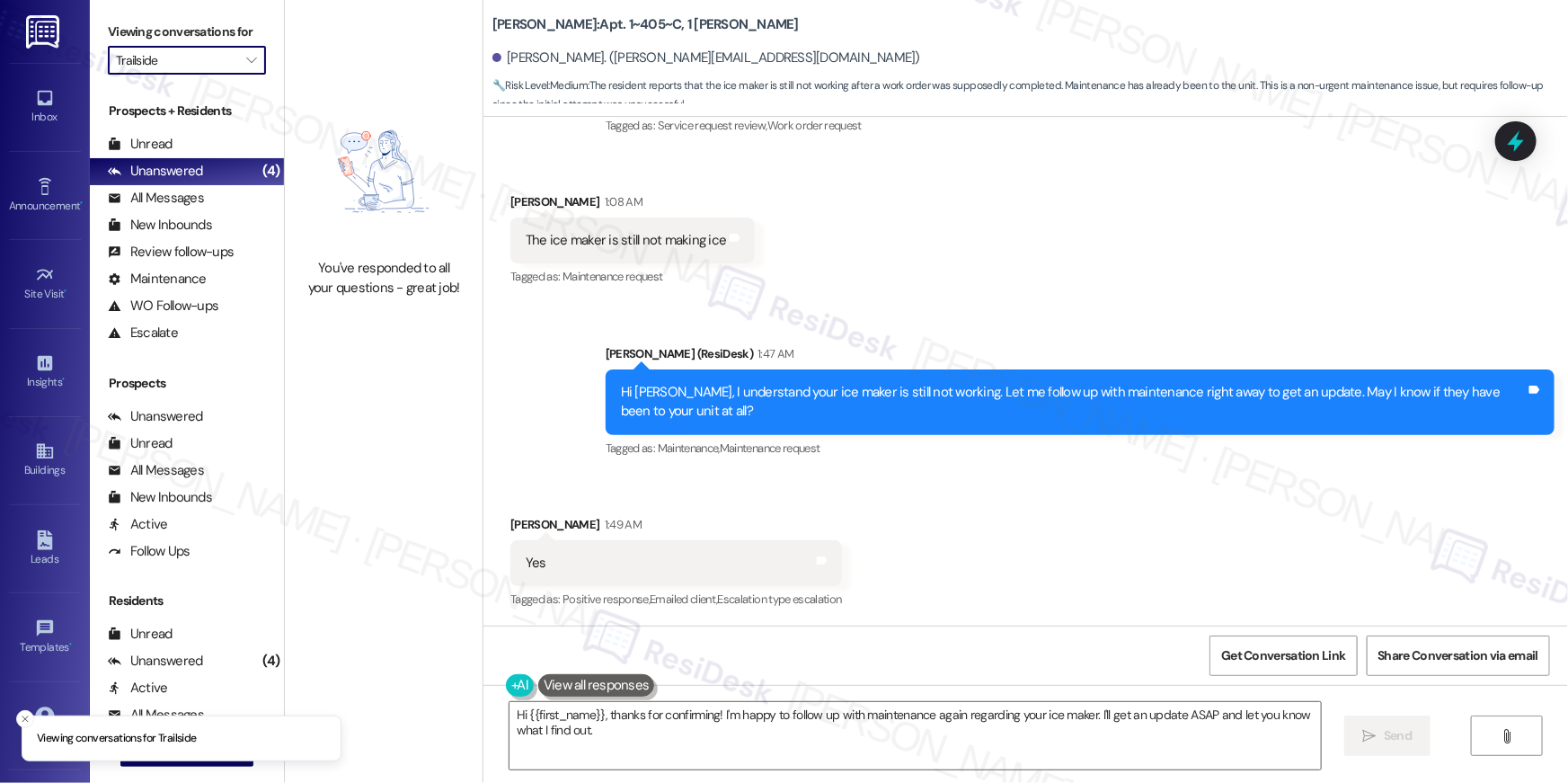
type input "Vertex"
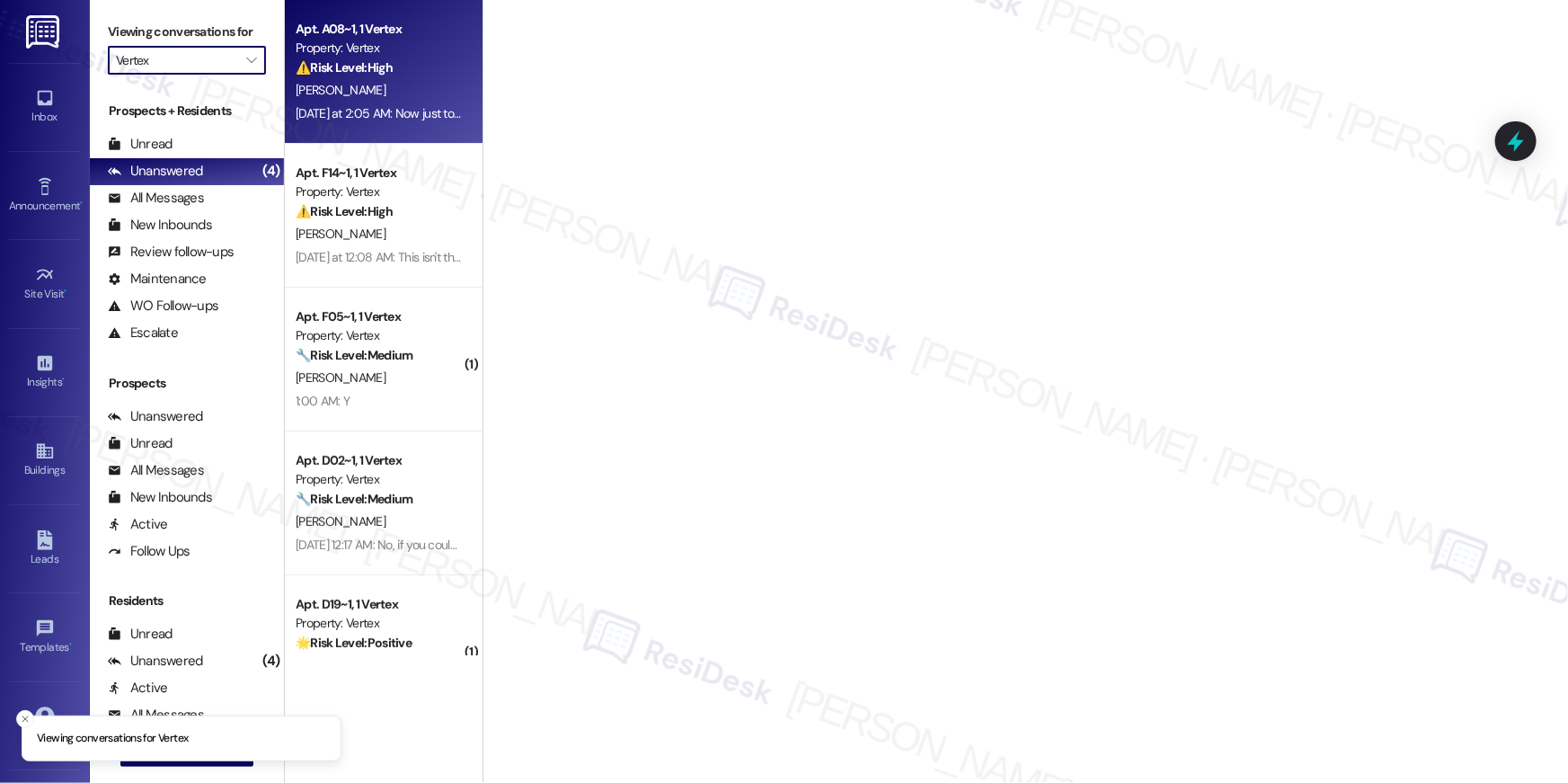
click at [344, 103] on div "Yesterday at 2:05 AM: Now just to make sure because I don't want to get any lat…" at bounding box center [379, 114] width 170 height 23
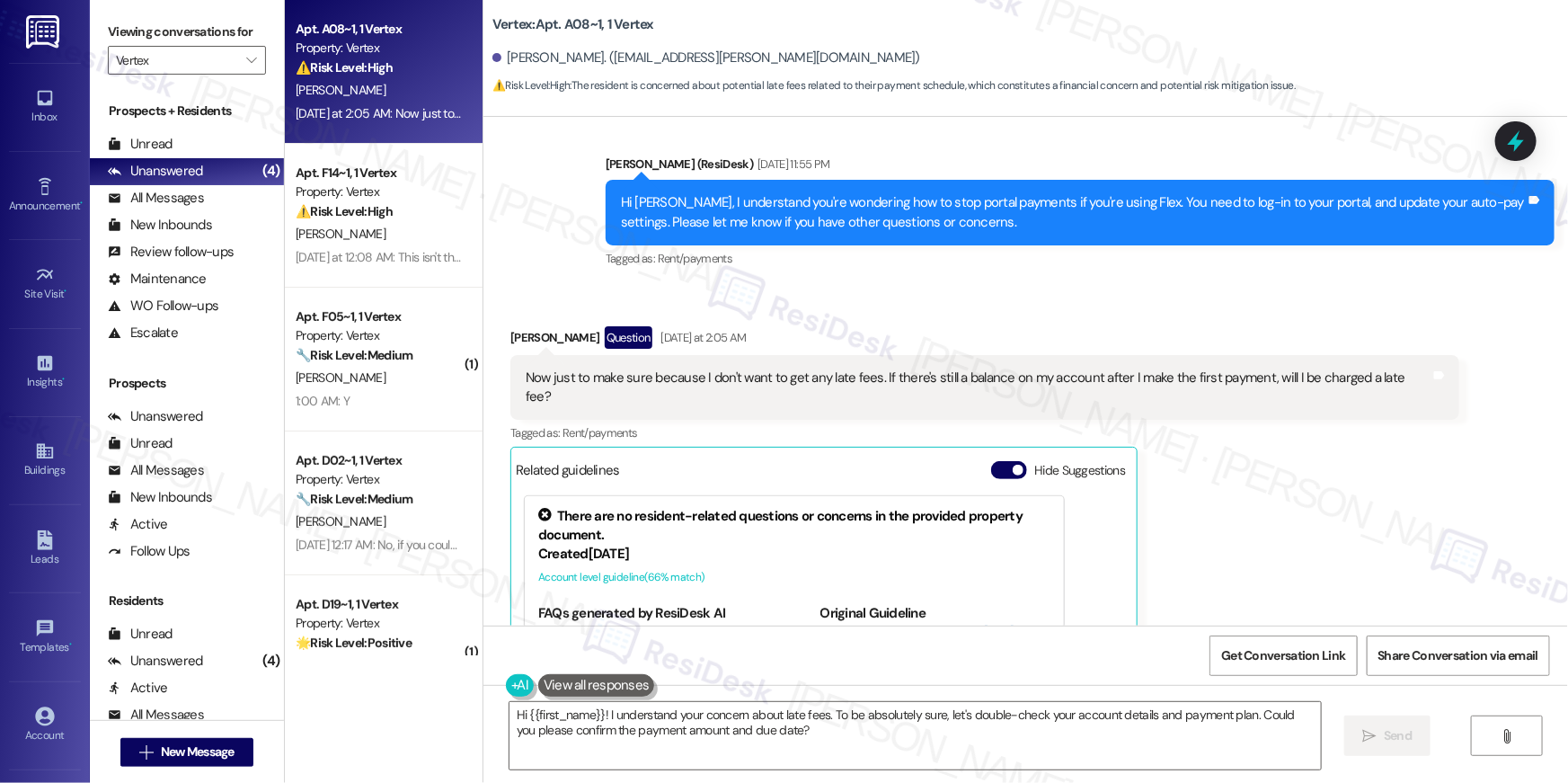
scroll to position [1924, 0]
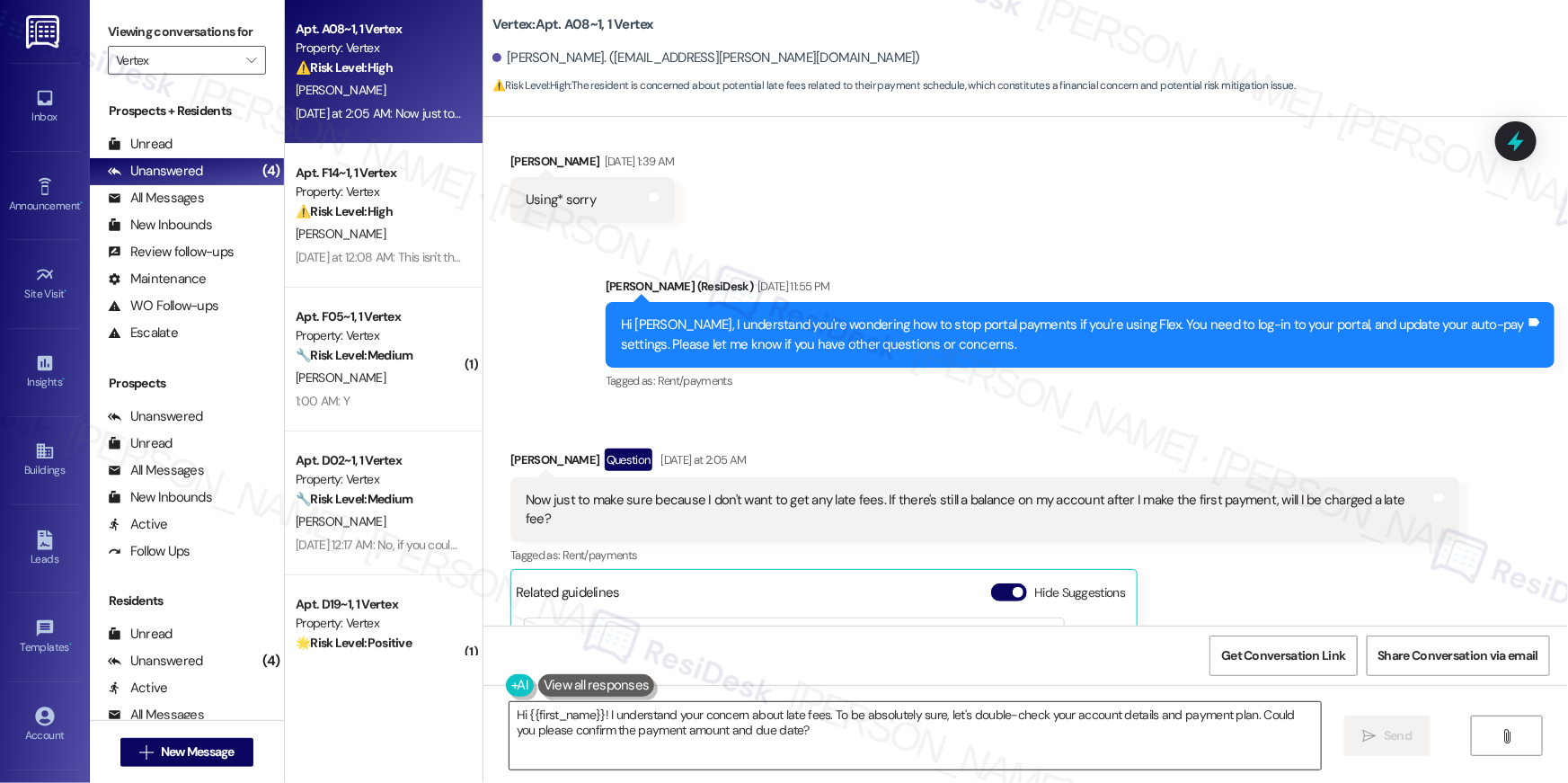
click at [839, 763] on textarea "Hi {{first_name}}! I understand your concern about late fees. To be absolutely …" at bounding box center [916, 736] width 812 height 67
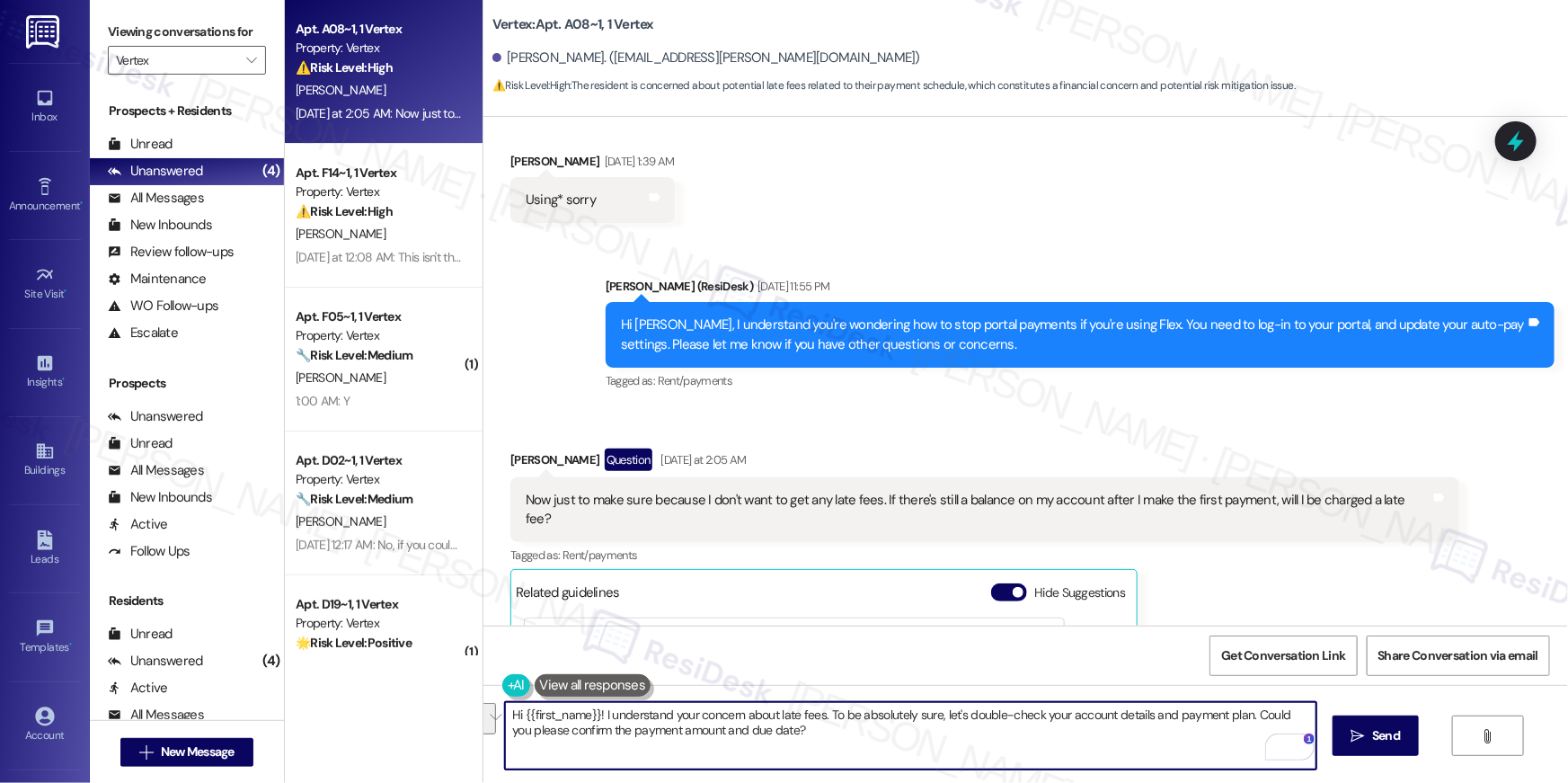
drag, startPoint x: 843, startPoint y: 763, endPoint x: 821, endPoint y: 719, distance: 49.2
click at [821, 719] on textarea "Hi {{first_name}}! I understand your concern about late fees. To be absolutely …" at bounding box center [911, 736] width 812 height 67
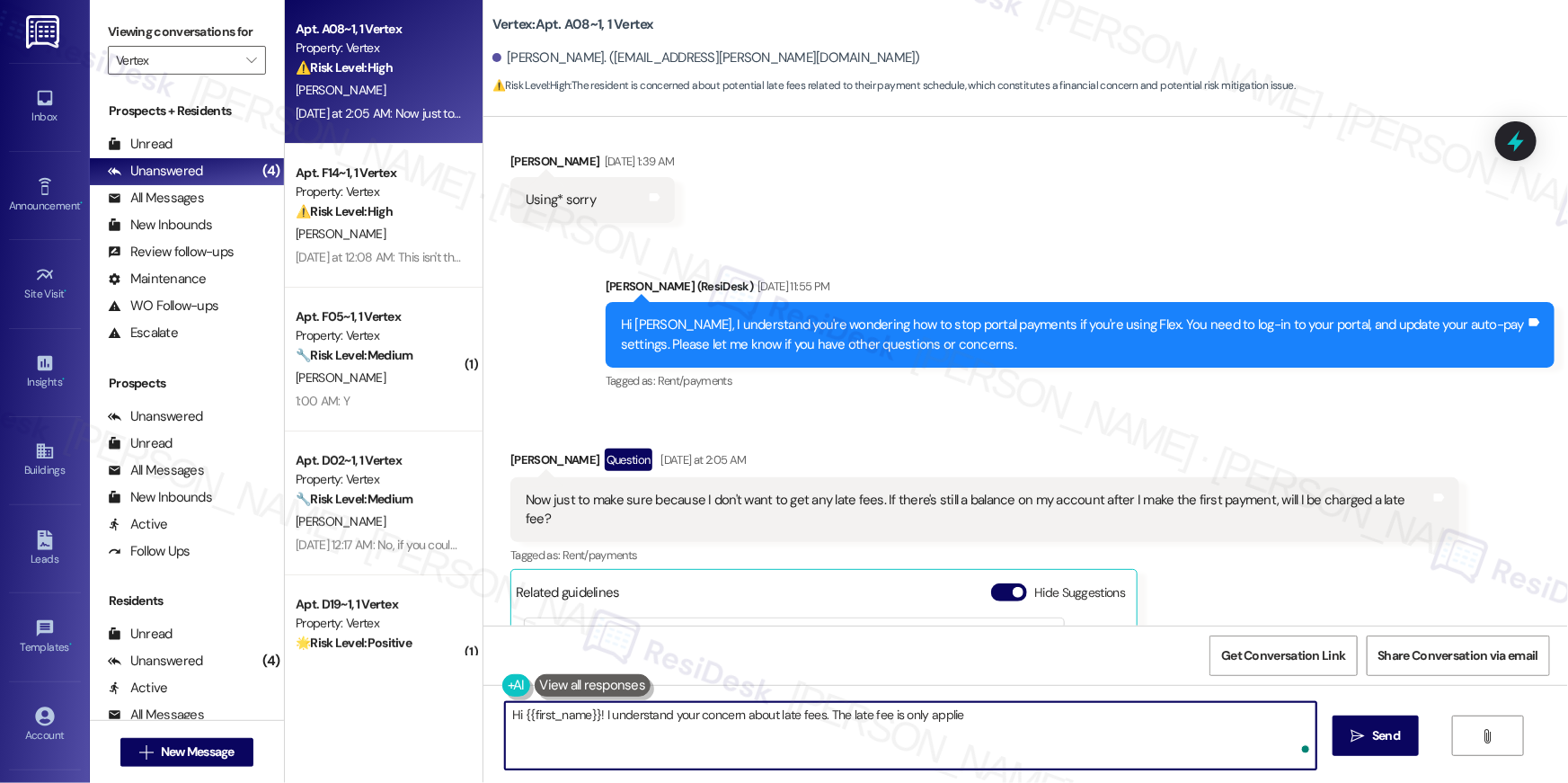
type textarea "Hi {{first_name}}! I understand your concern about late fees. The late fee is o…"
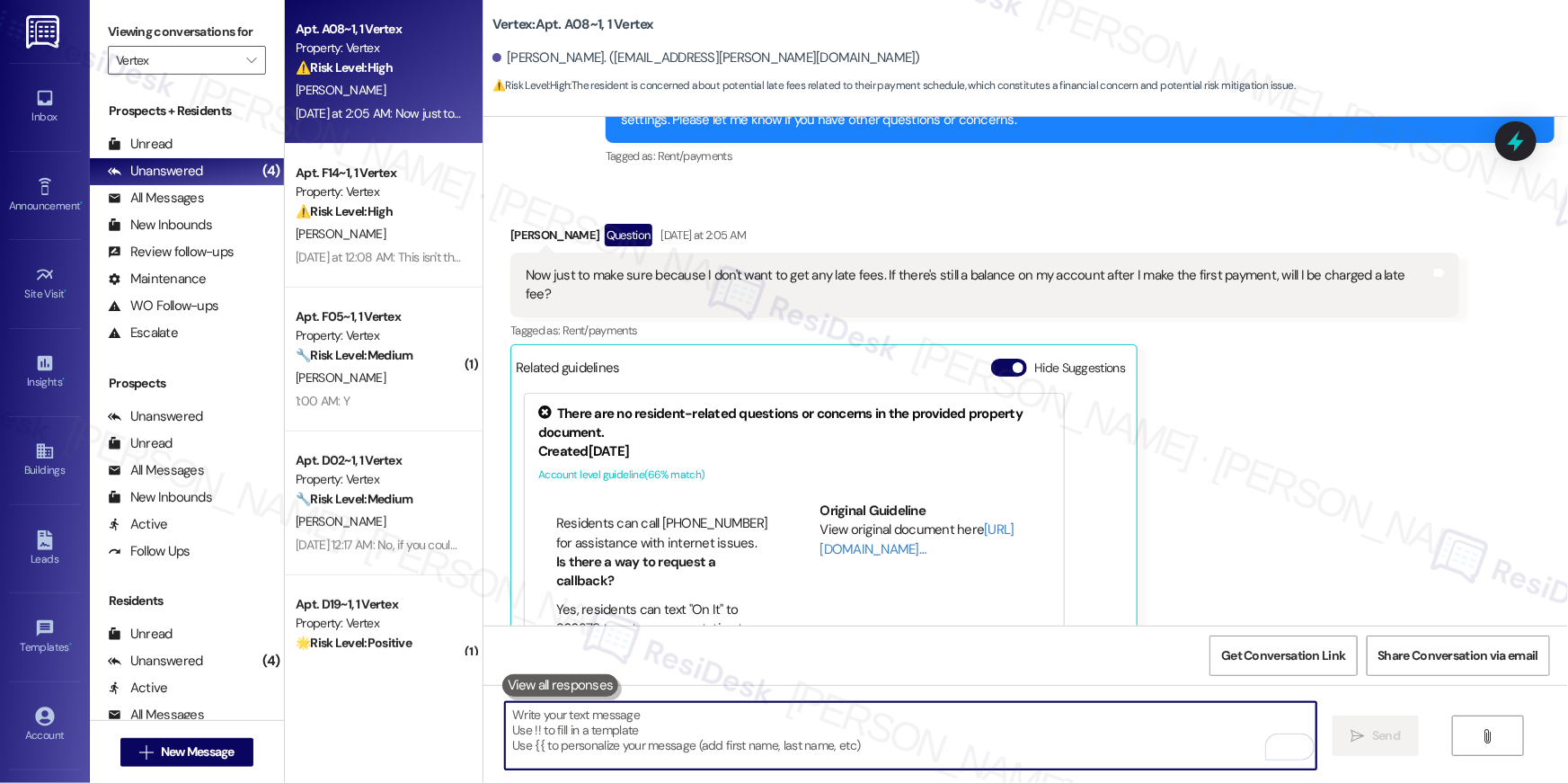
scroll to position [2346, 0]
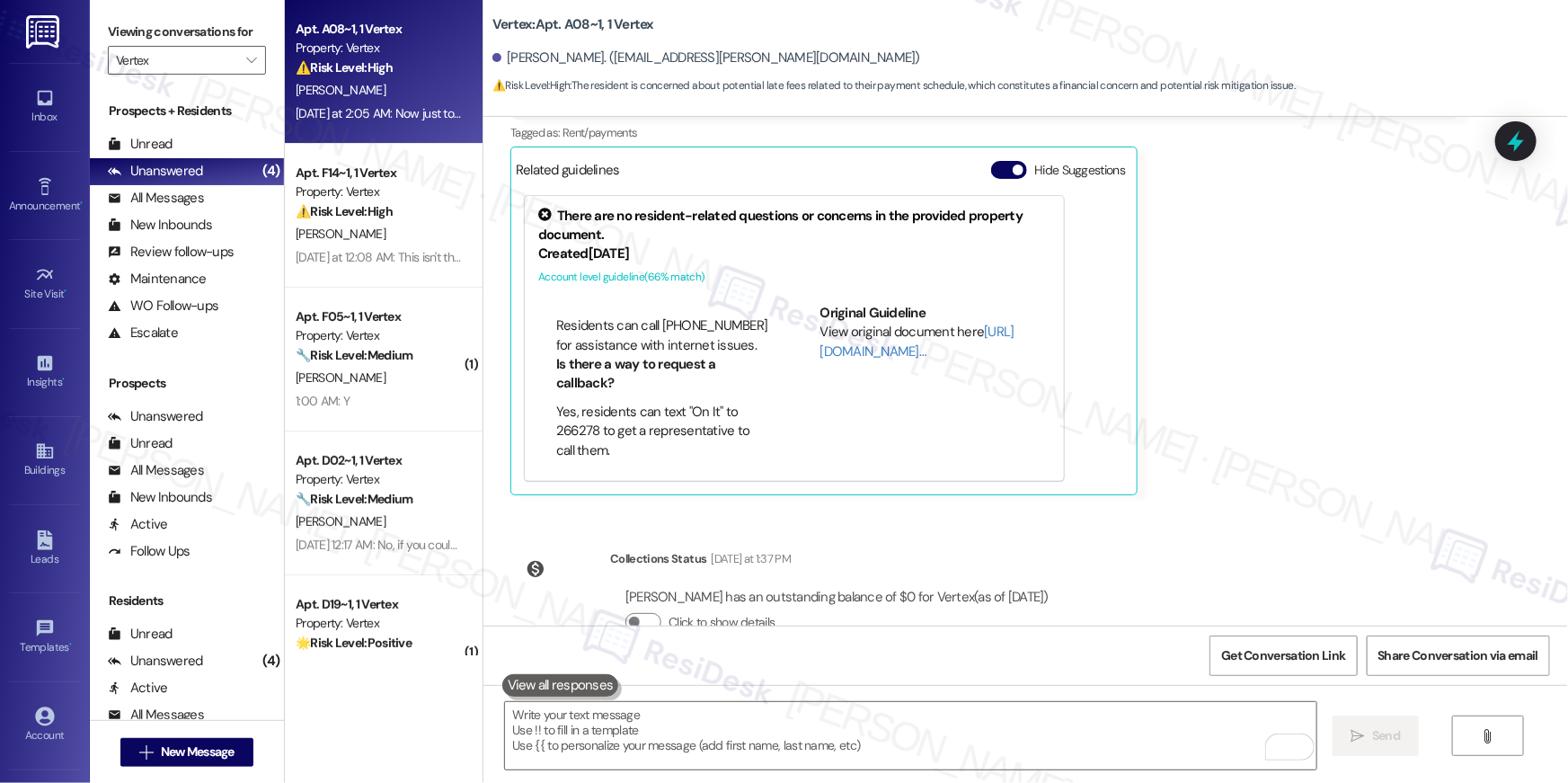
click at [1362, 328] on div "Amiyah Deas Question Yesterday at 2:05 AM Now just to make sure because I don't…" at bounding box center [985, 260] width 949 height 469
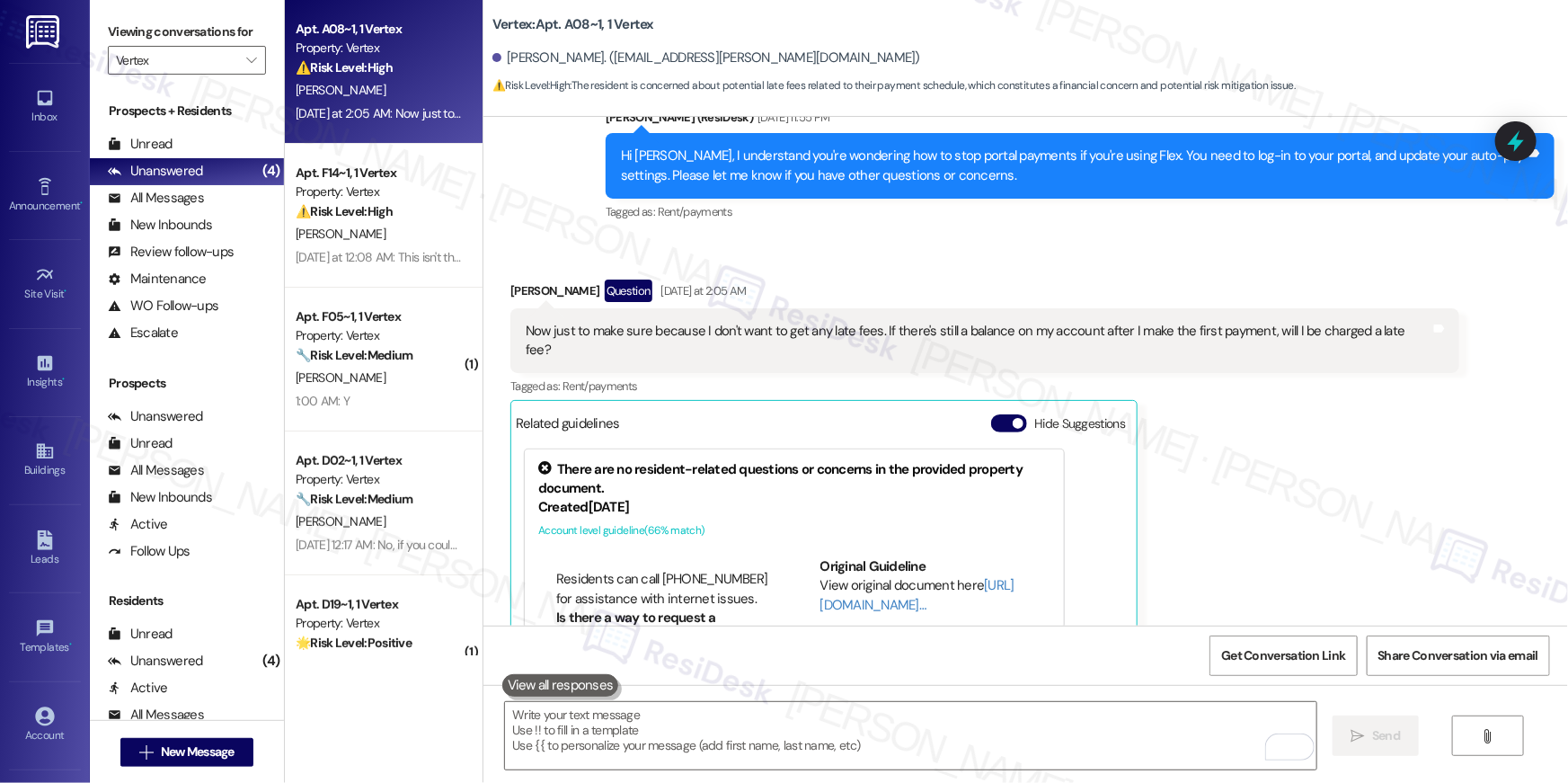
scroll to position [2099, 0]
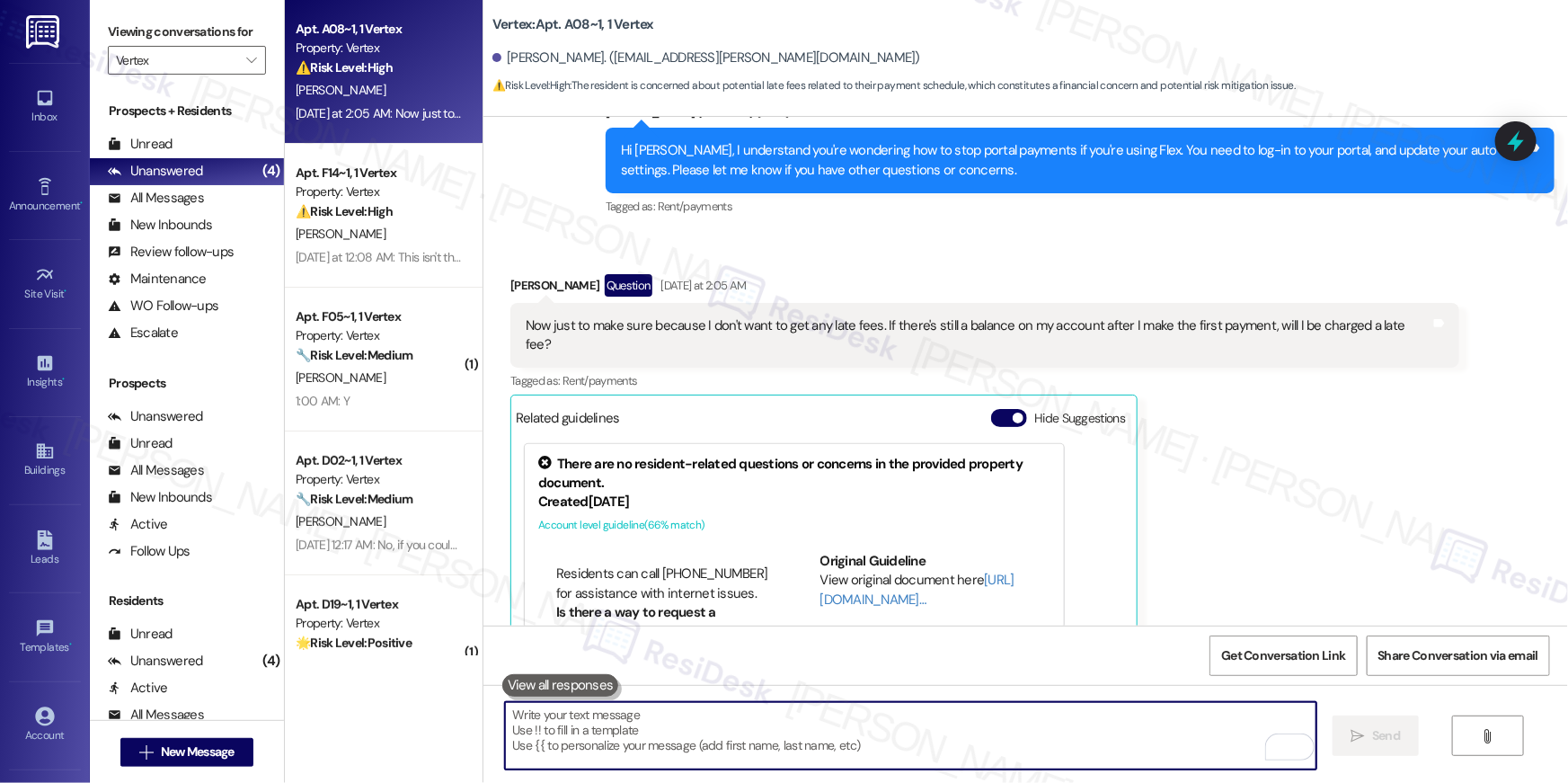
click at [1055, 721] on textarea "To enrich screen reader interactions, please activate Accessibility in Grammarl…" at bounding box center [911, 736] width 812 height 67
click at [668, 742] on textarea "To enrich screen reader interactions, please activate Accessibility in Grammarl…" at bounding box center [911, 736] width 812 height 67
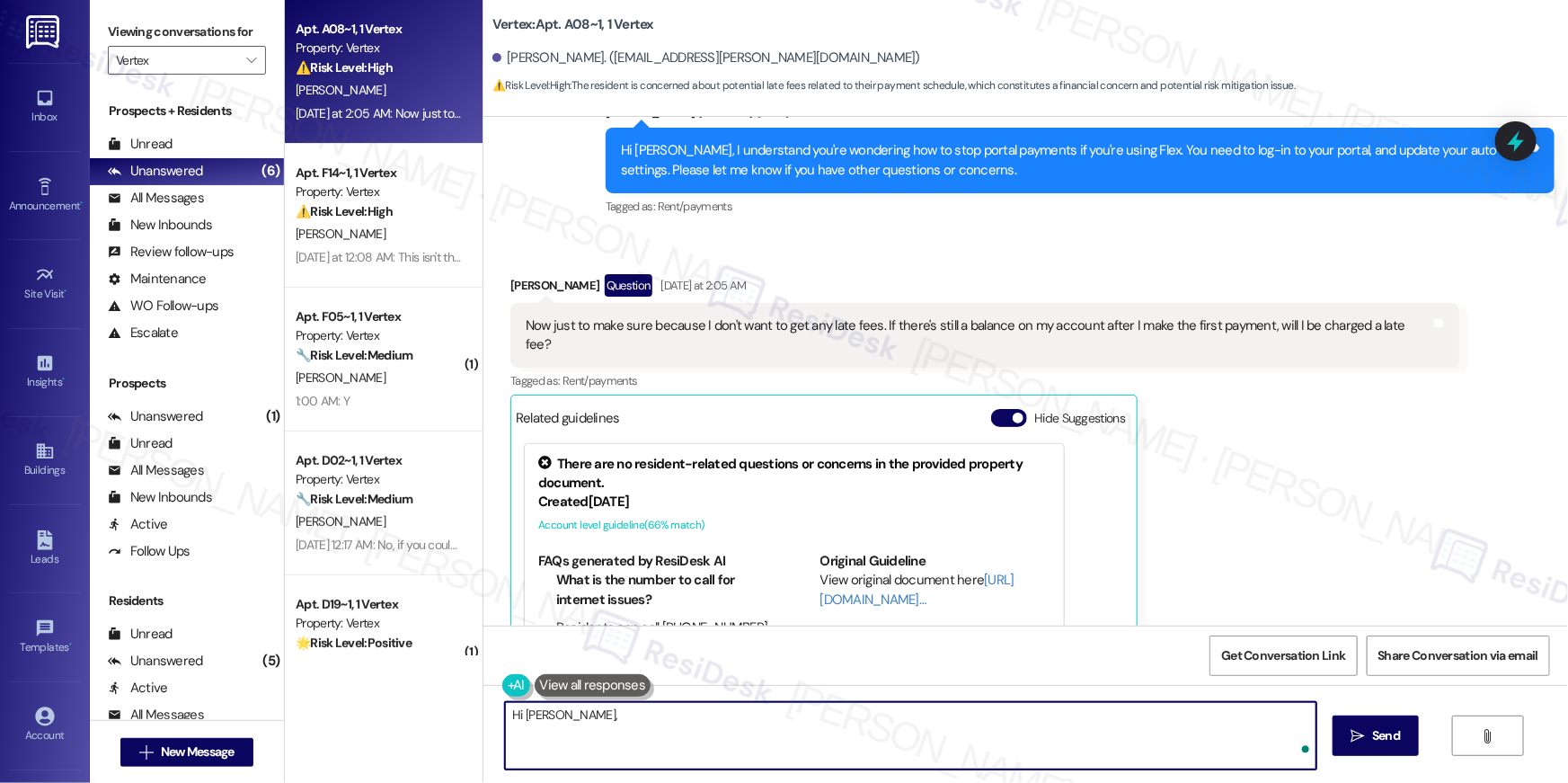
paste textarea "Flex pays the full rent amount directly to the landlord or property on the due …"
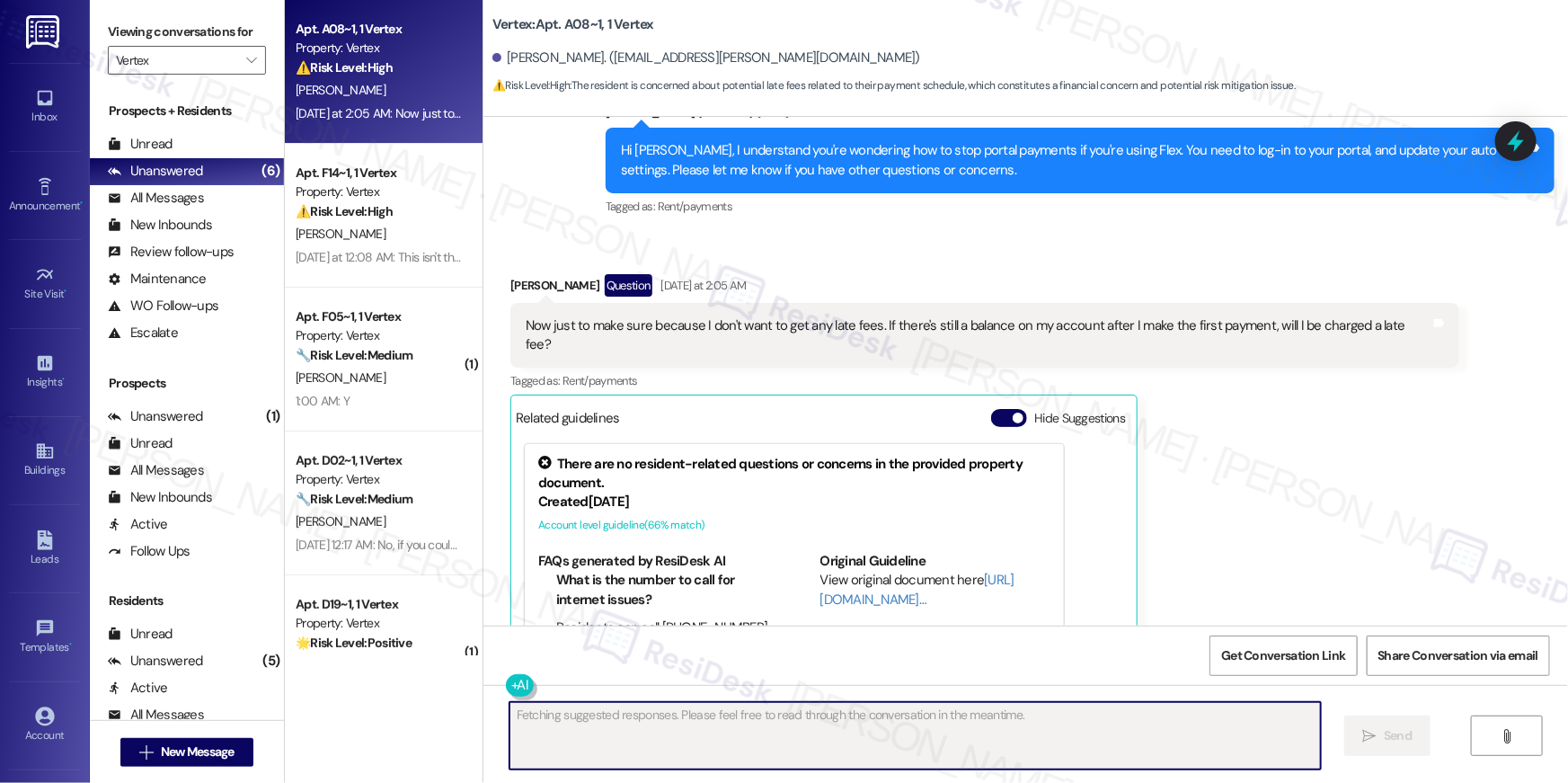
scroll to position [2209, 0]
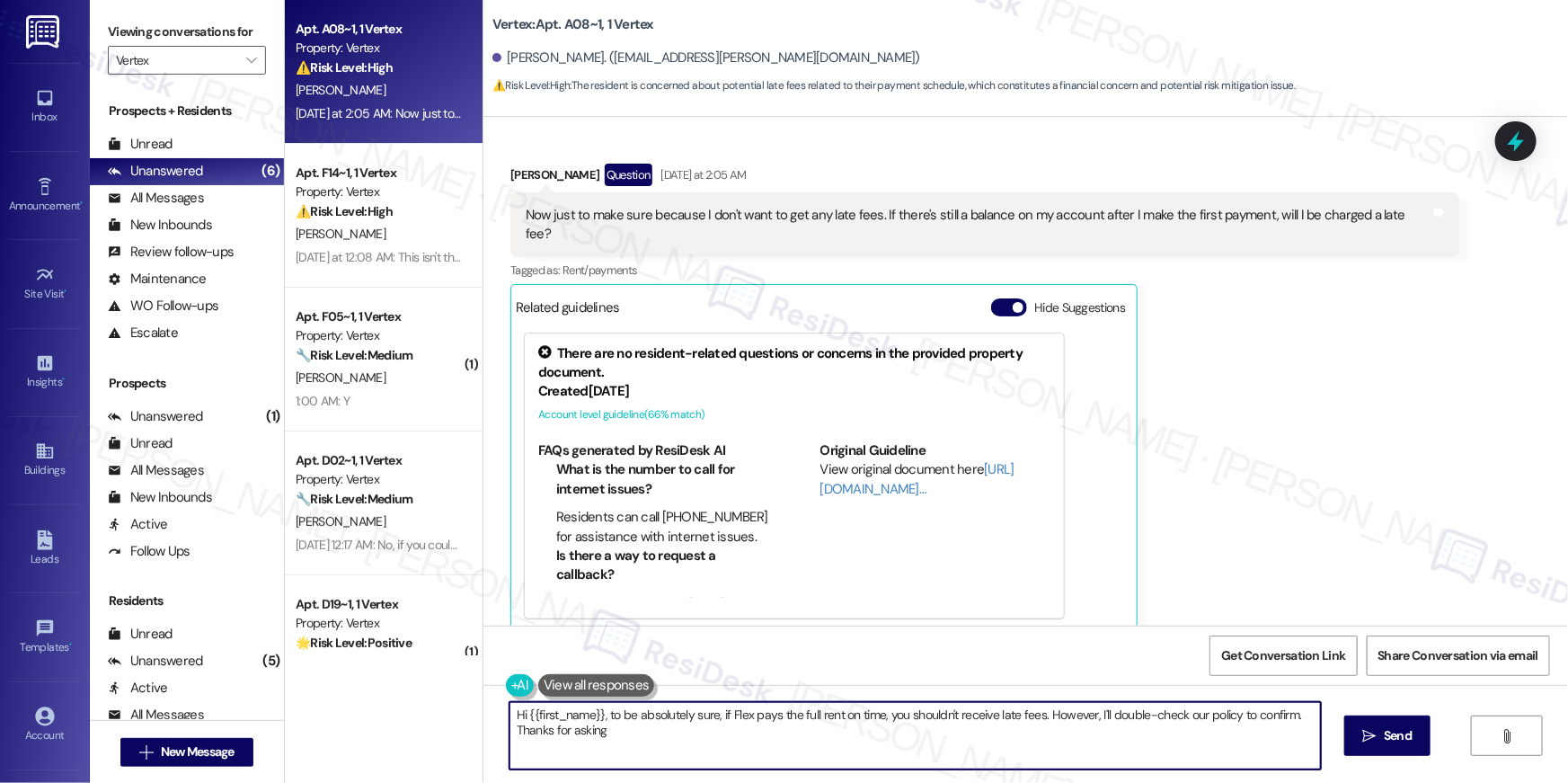
type textarea "Hi {{first_name}}, to be absolutely sure, if Flex pays the full rent on time, y…"
click at [895, 740] on textarea "Hi {{first_name}}, to be absolutely sure, if Flex pays the full rent on time, y…" at bounding box center [916, 736] width 812 height 67
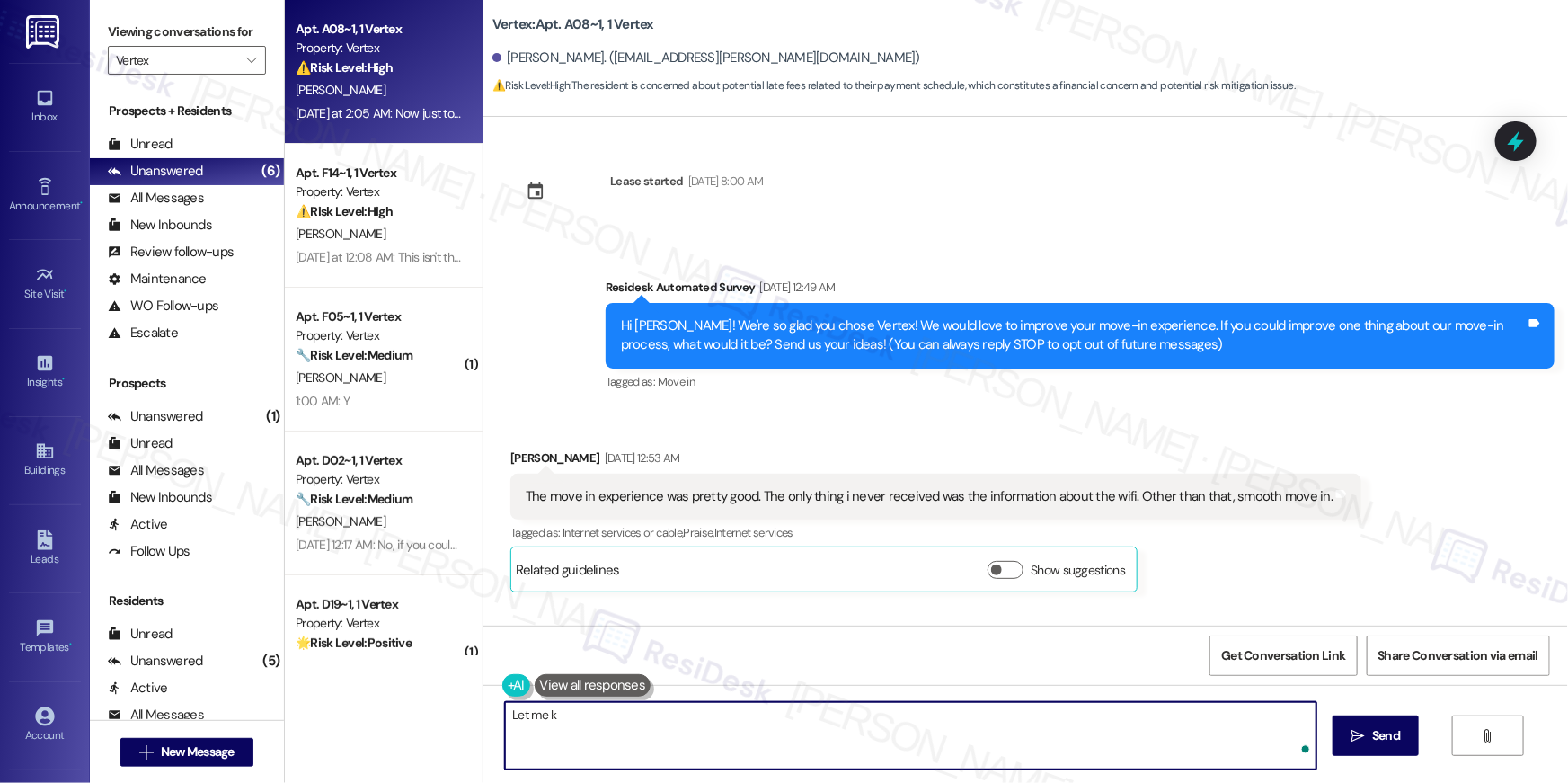
scroll to position [2209, 0]
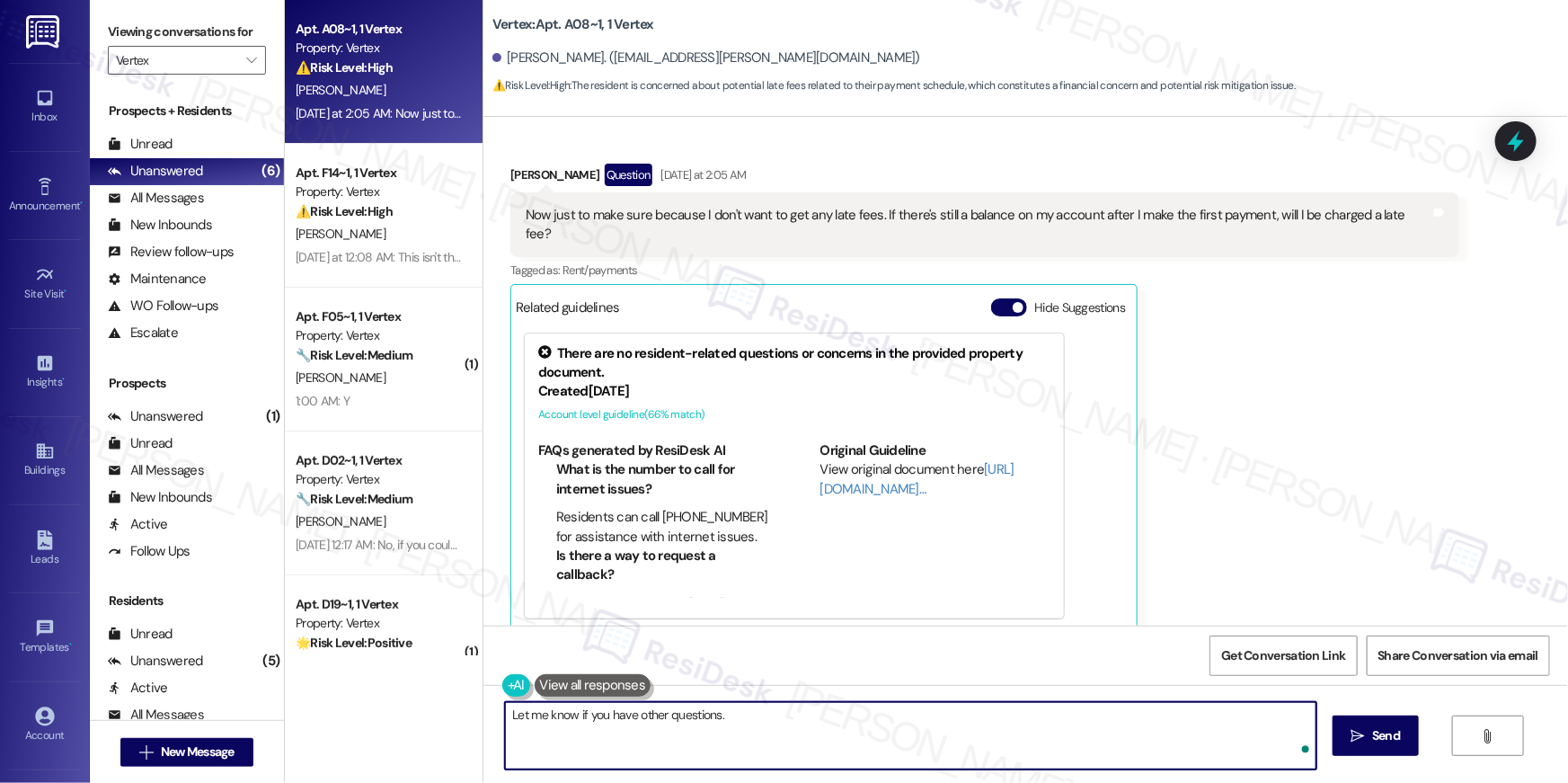
type textarea "Let me know if you have other questions."
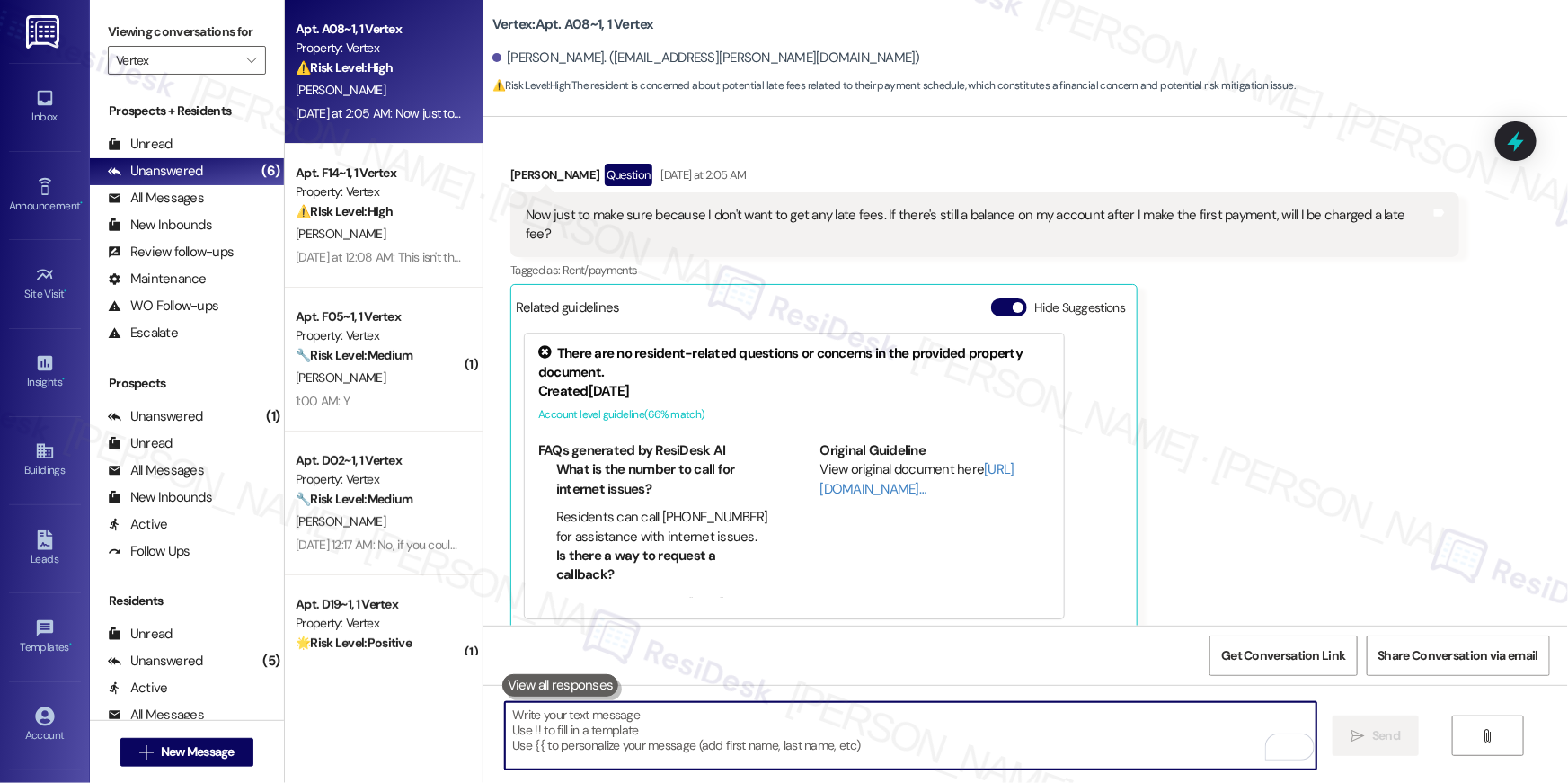
scroll to position [2644, 0]
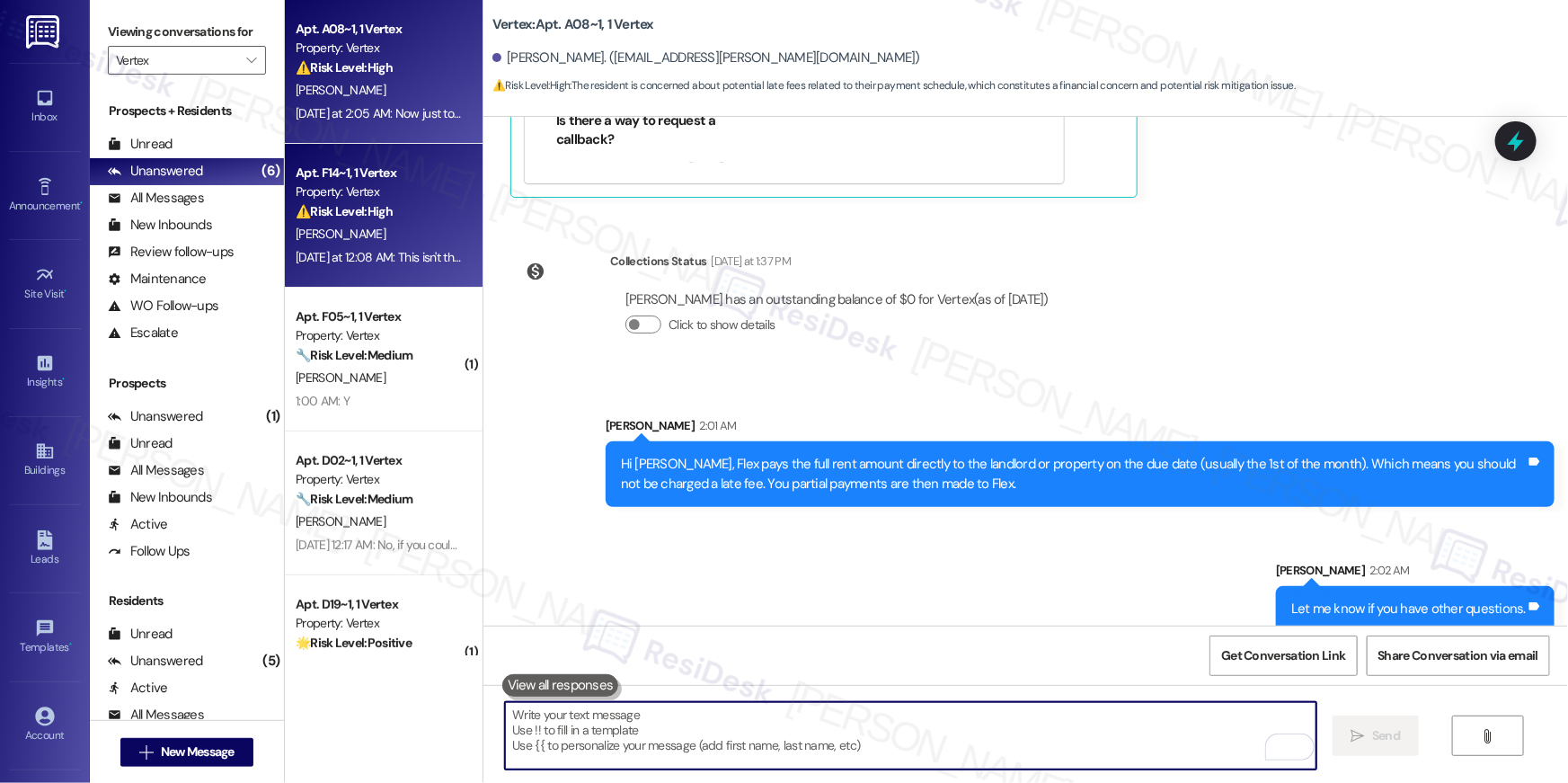
click at [411, 194] on div "Property: Vertex" at bounding box center [379, 191] width 167 height 19
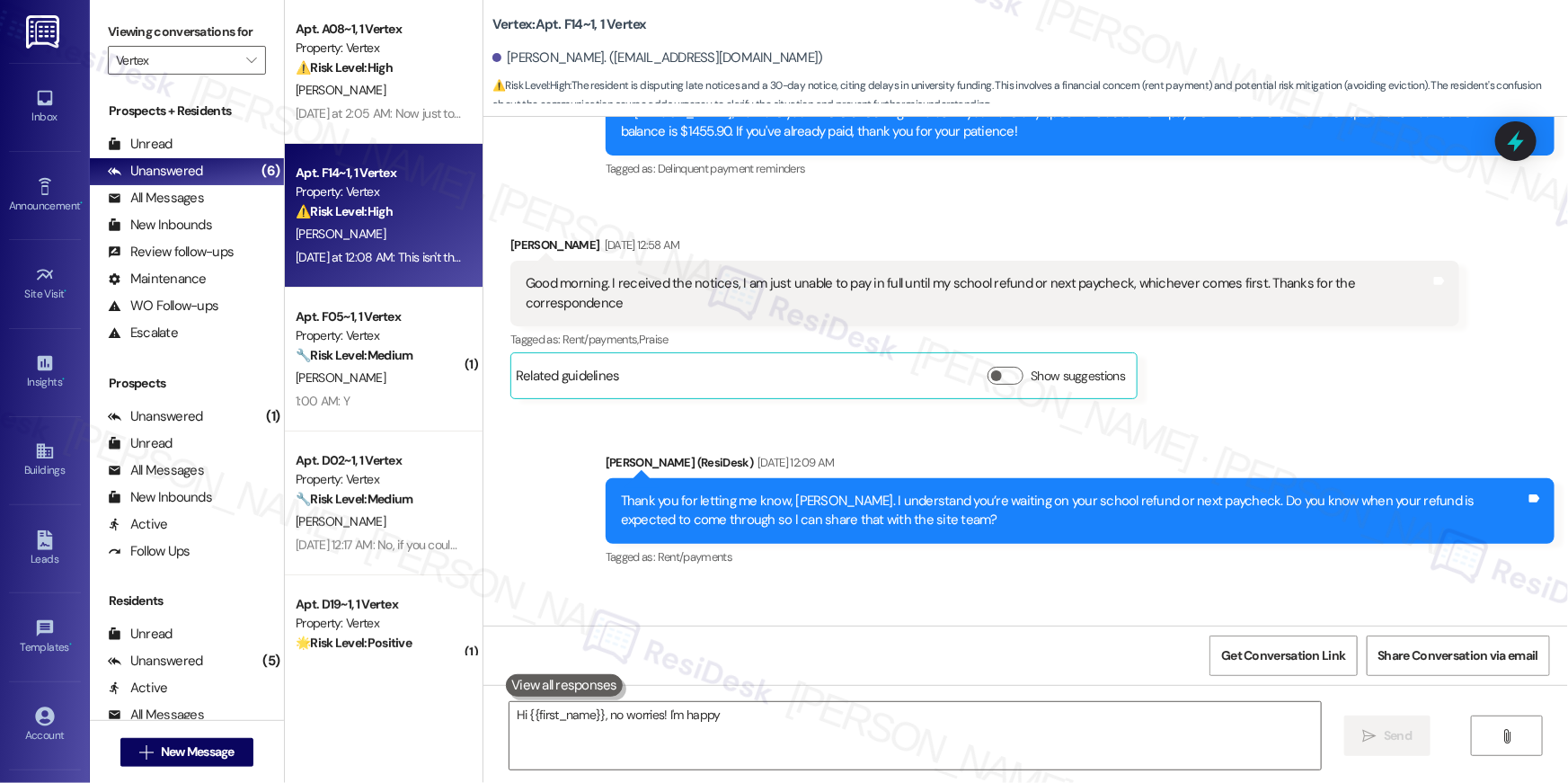
scroll to position [1225, 0]
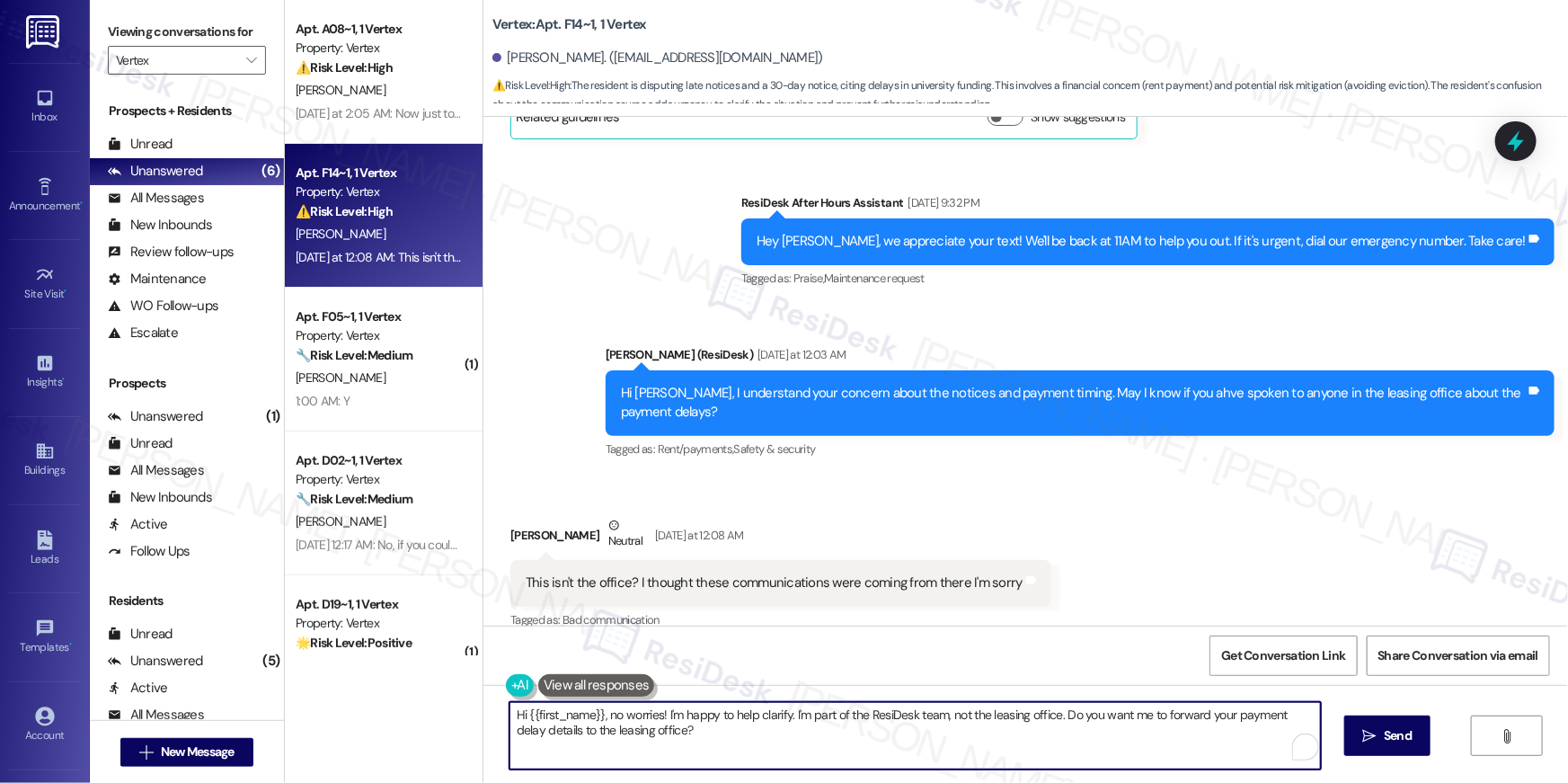
click at [750, 743] on textarea "Hi {{first_name}}, no worries! I'm happy to help clarify. I'm part of the ResiD…" at bounding box center [916, 736] width 812 height 67
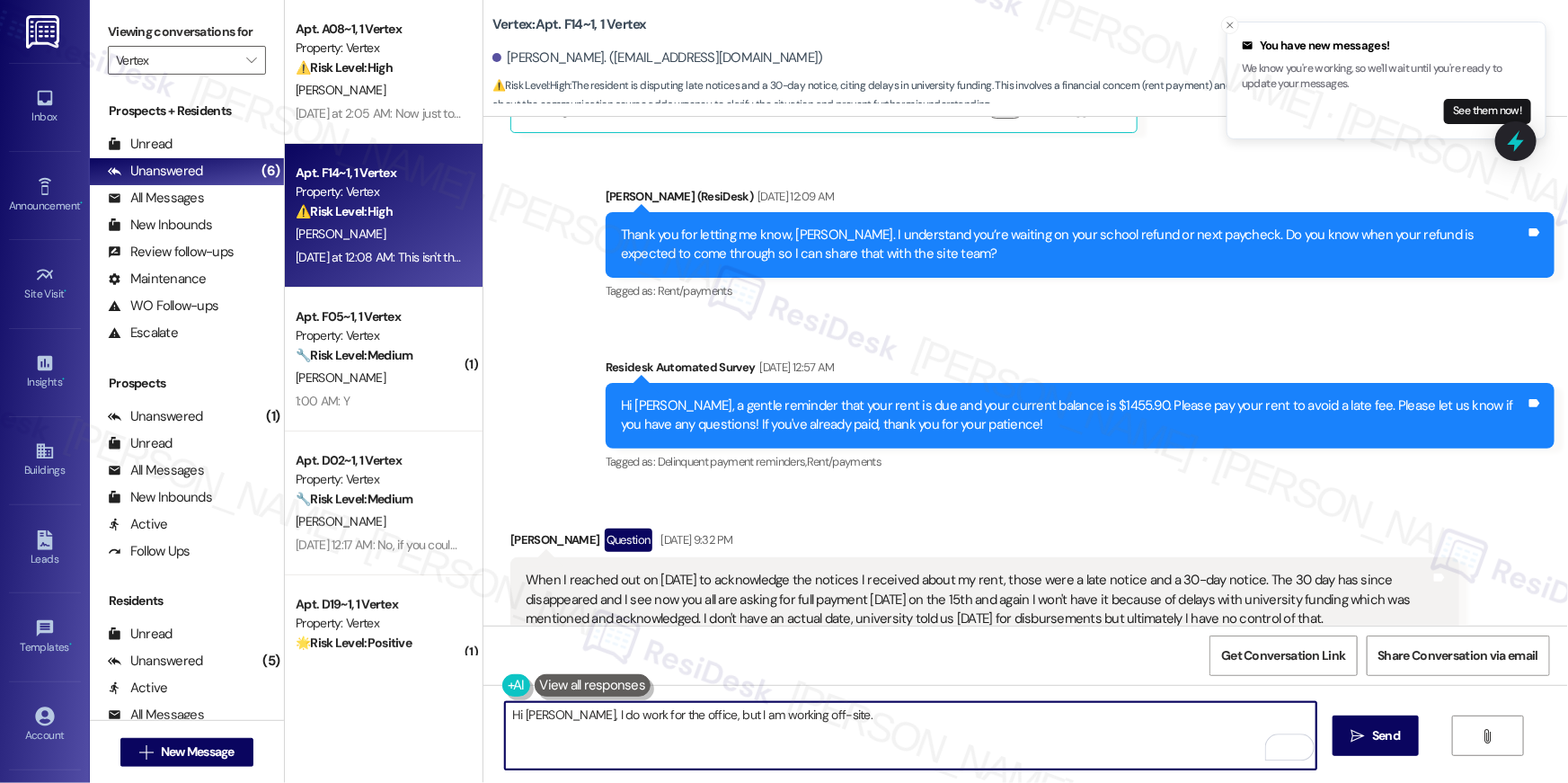
scroll to position [806, 0]
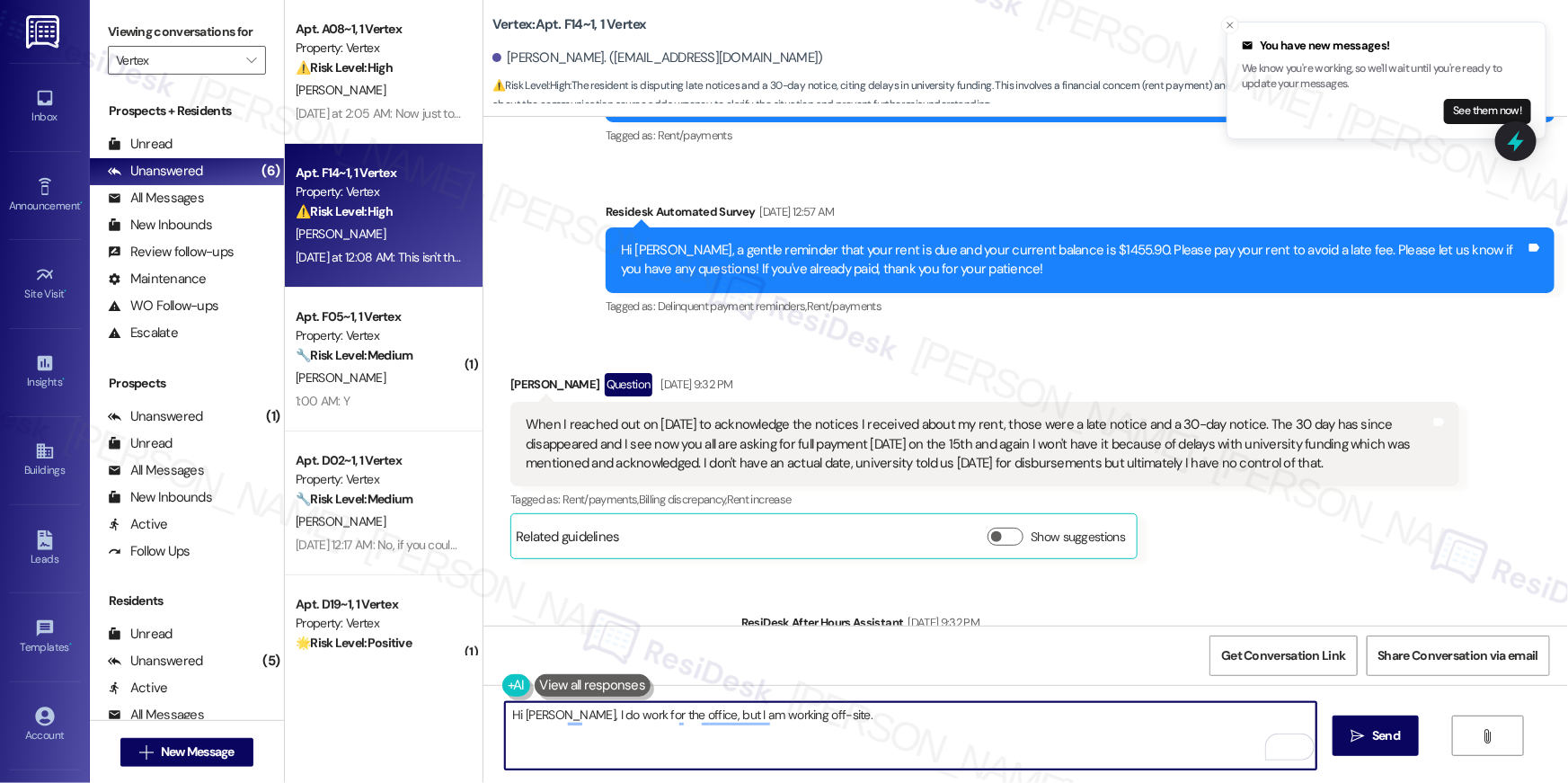
click at [895, 726] on textarea "Hi Ariana, I do work for the office, but I am working off-site." at bounding box center [911, 736] width 812 height 67
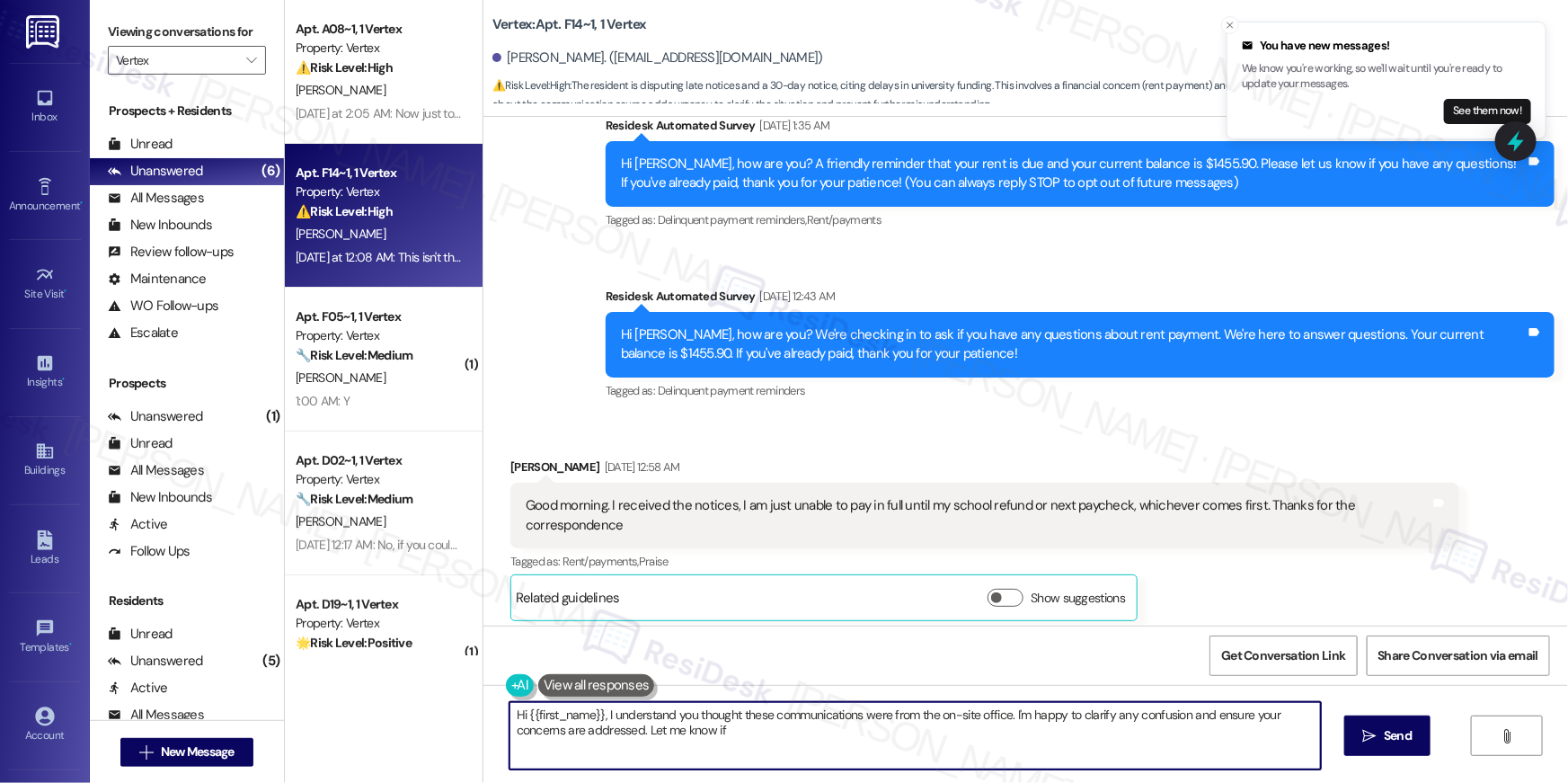
scroll to position [207, 0]
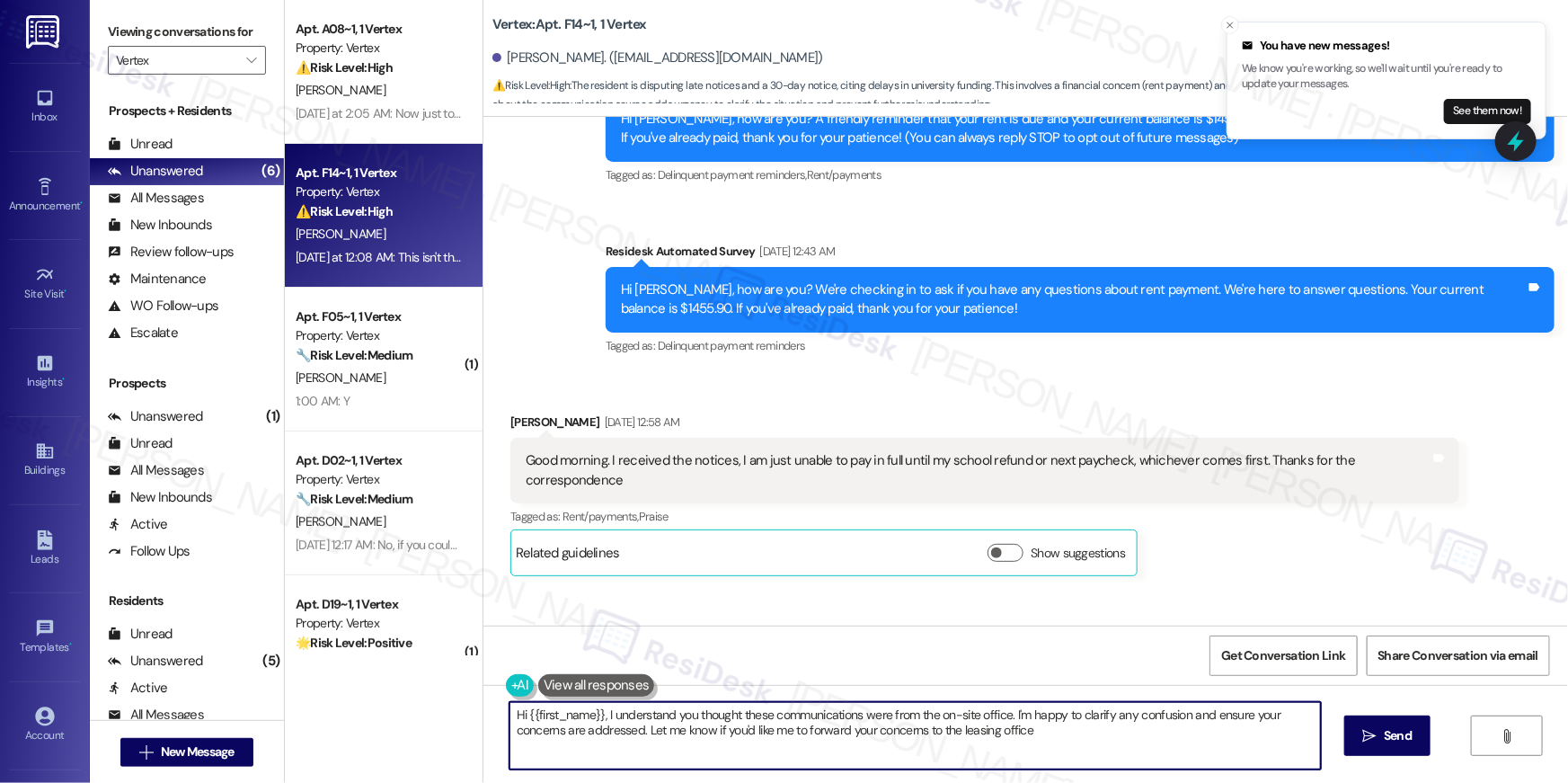
type textarea "Hi {{first_name}}, I understand you thought these communications were from the …"
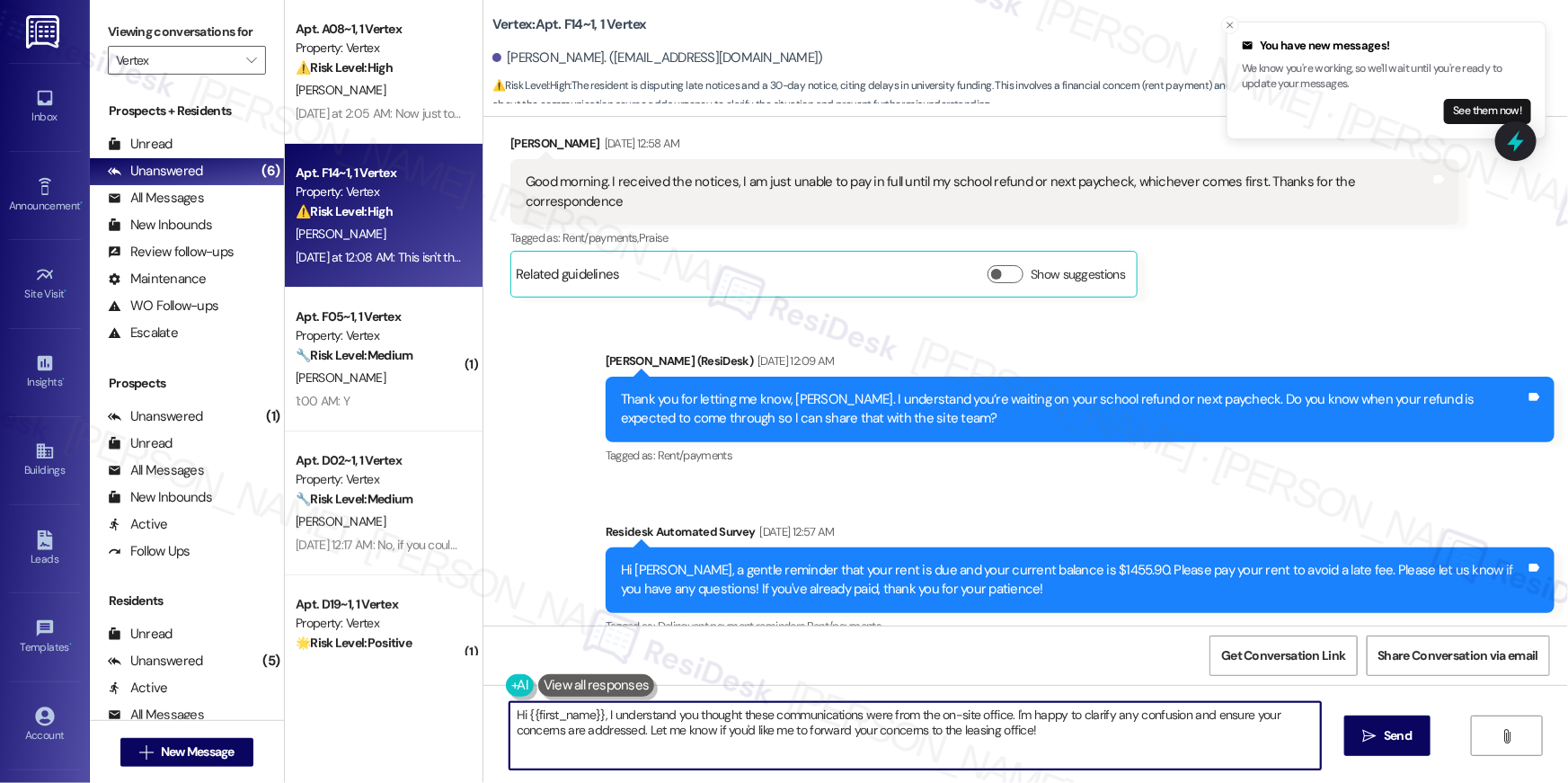
scroll to position [1537, 0]
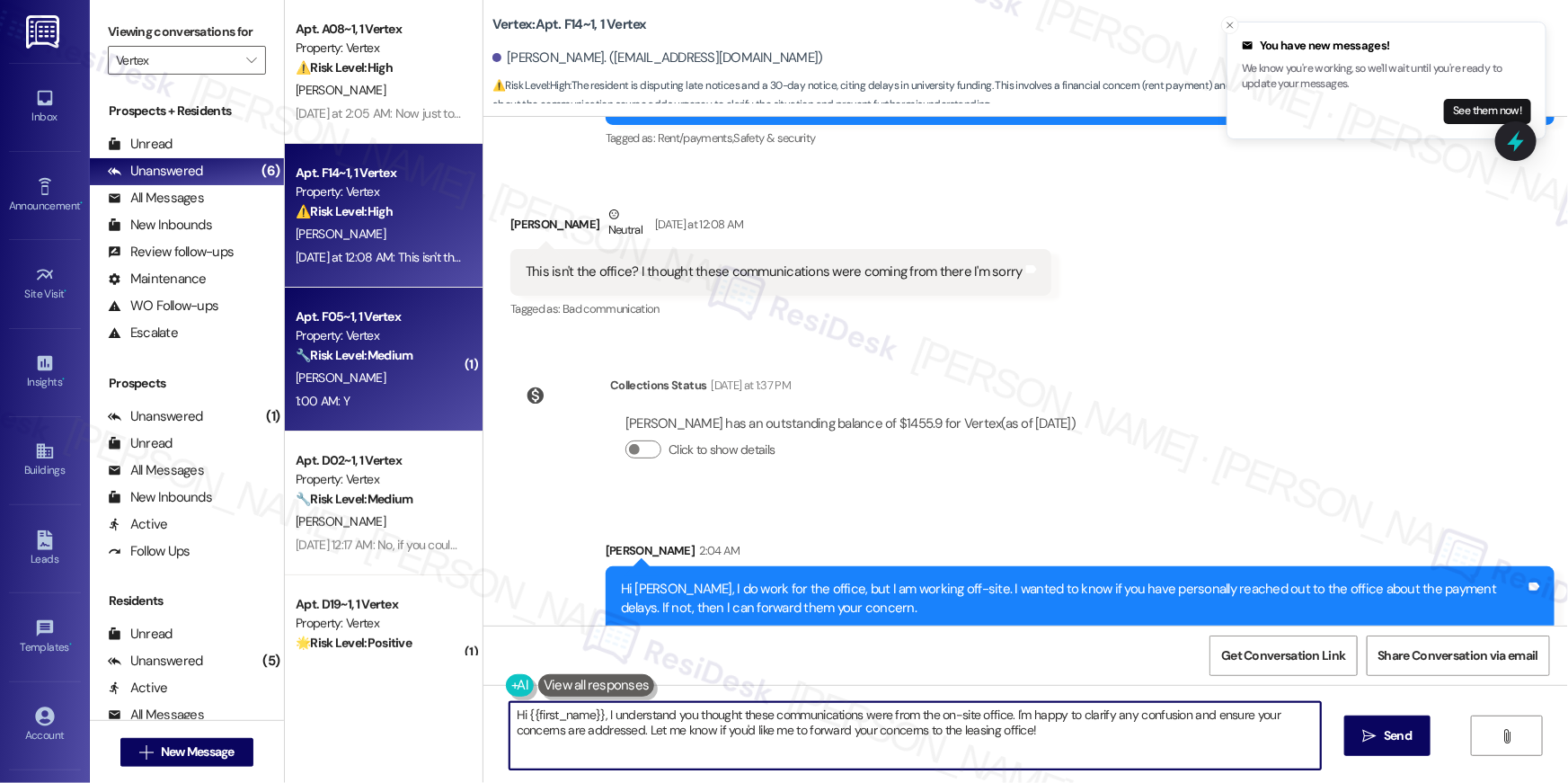
click at [383, 379] on div "J. Cuadra" at bounding box center [379, 378] width 170 height 23
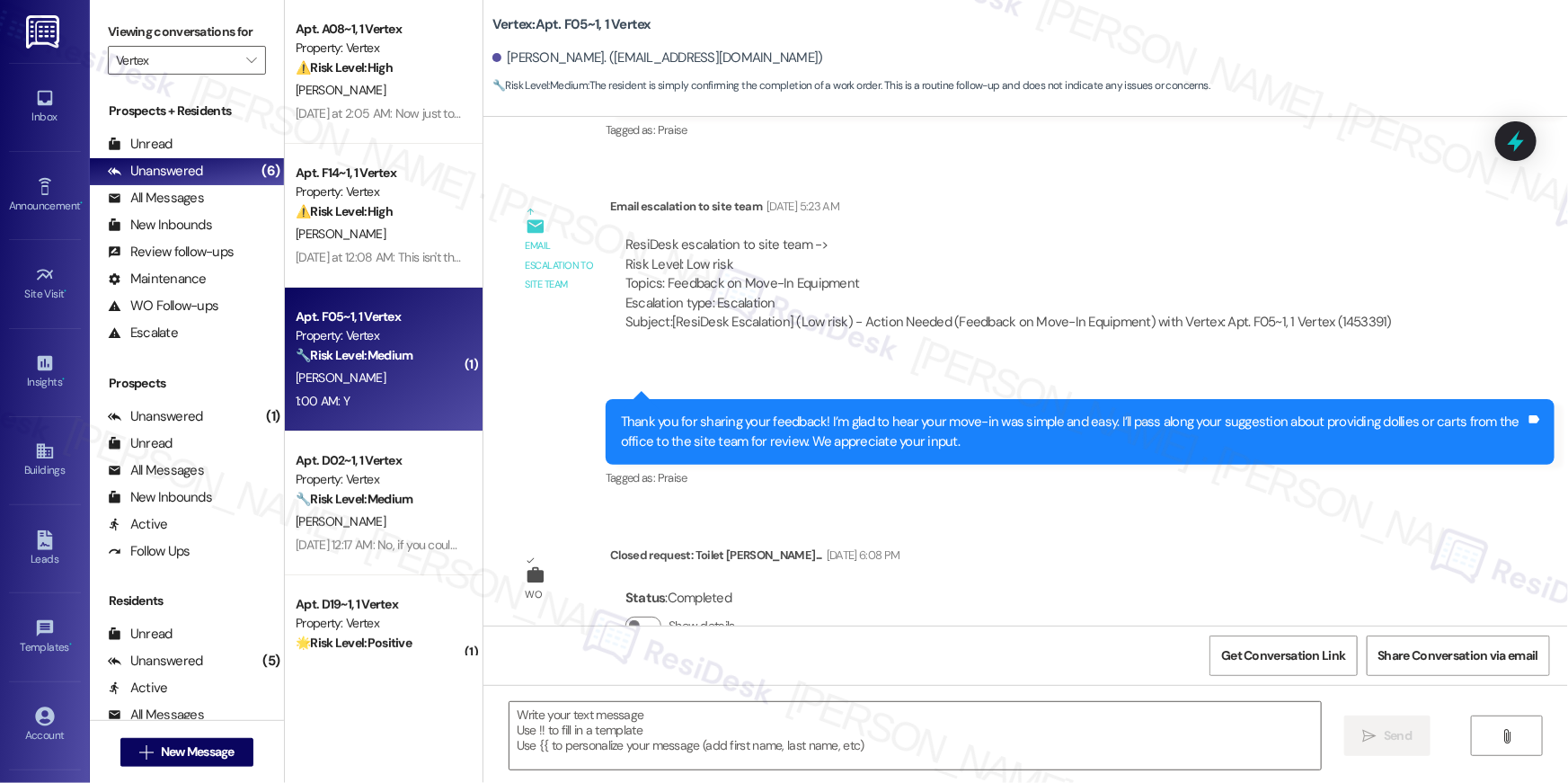
type textarea "Fetching suggested responses. Please feel free to read through the conversation…"
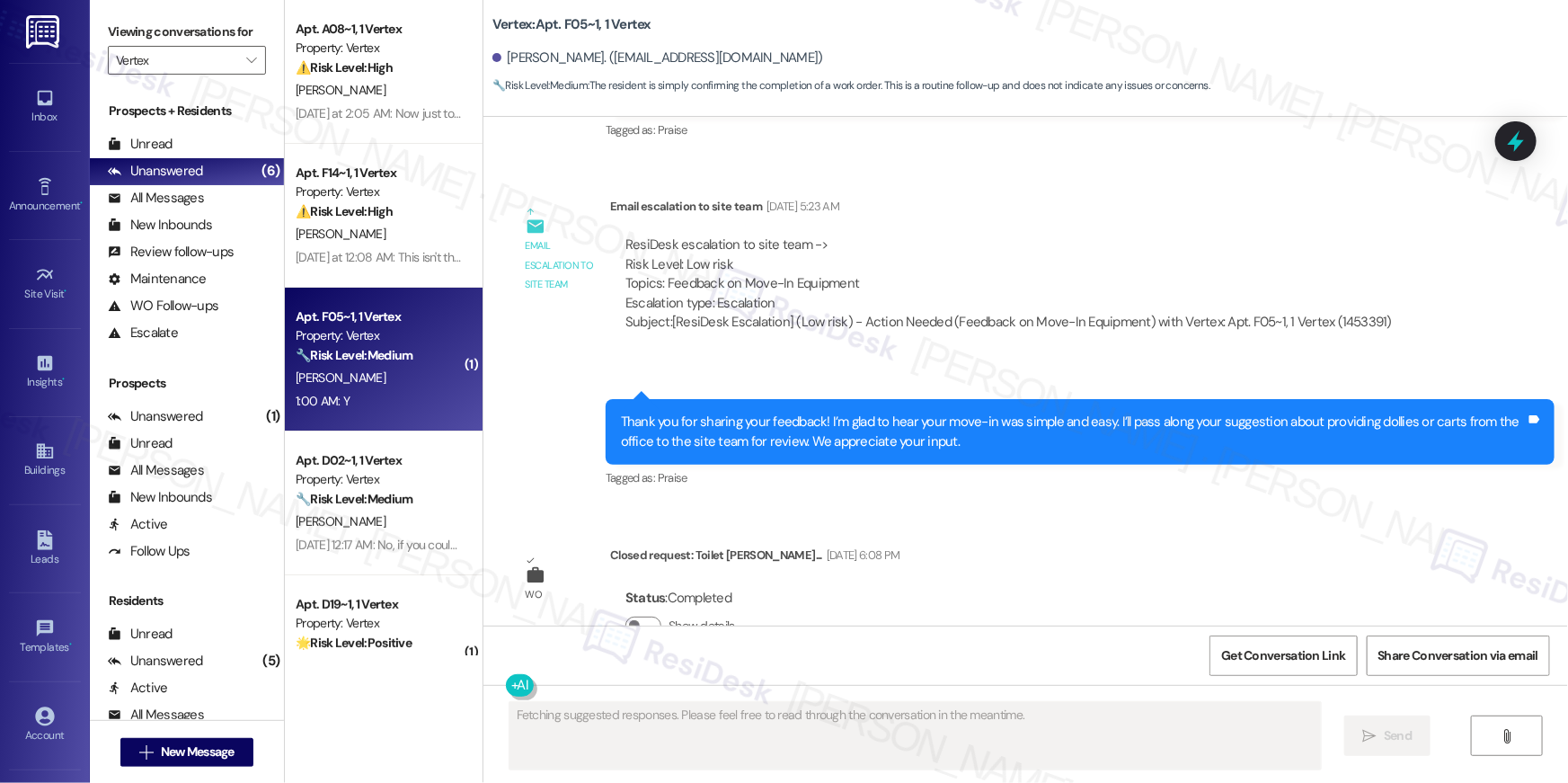
scroll to position [1045, 0]
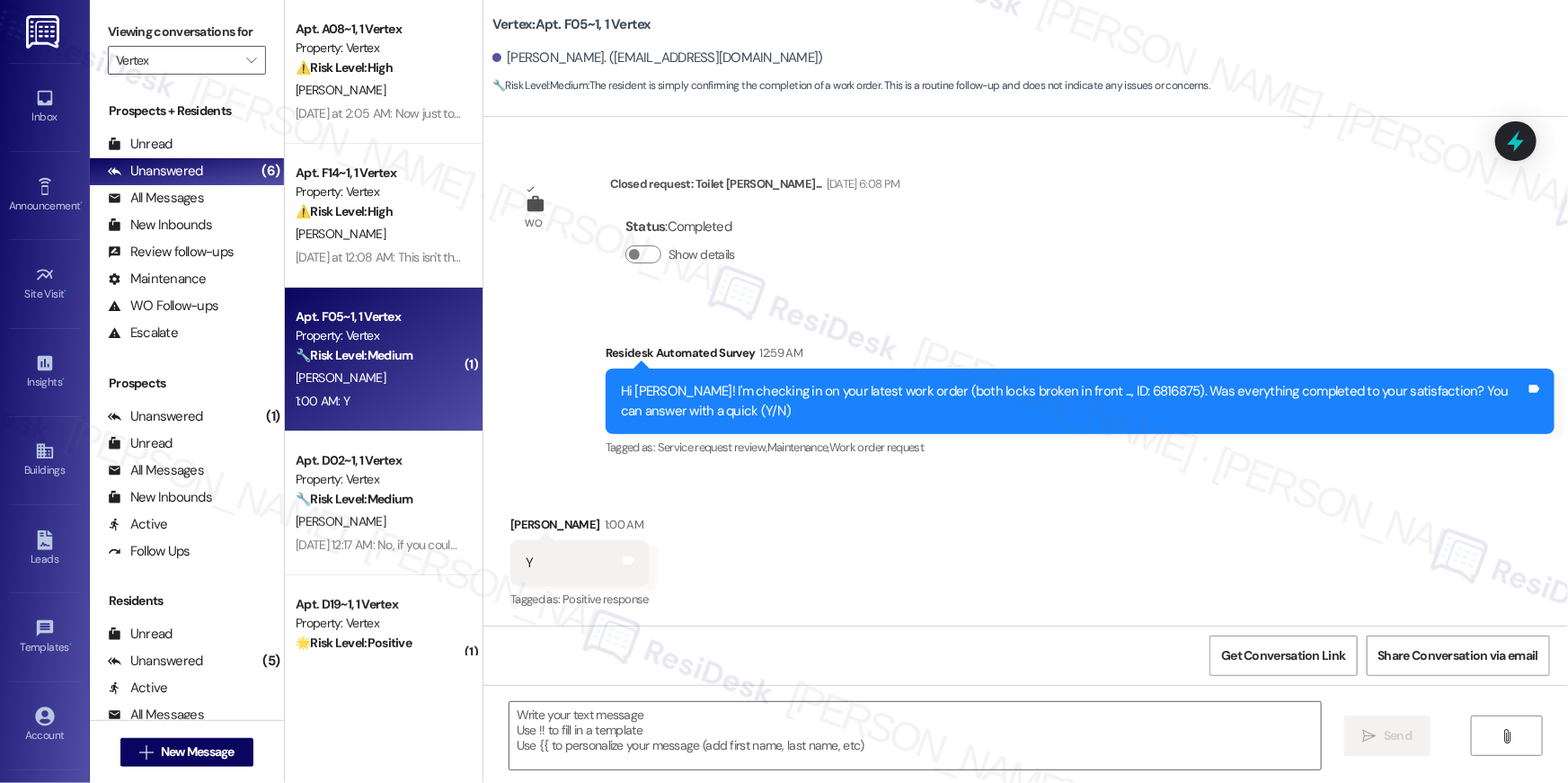
click at [867, 529] on div "Received via SMS Joshua Cuadra 1:00 AM Y Tags and notes Tagged as: Positive res…" at bounding box center [1026, 550] width 1085 height 152
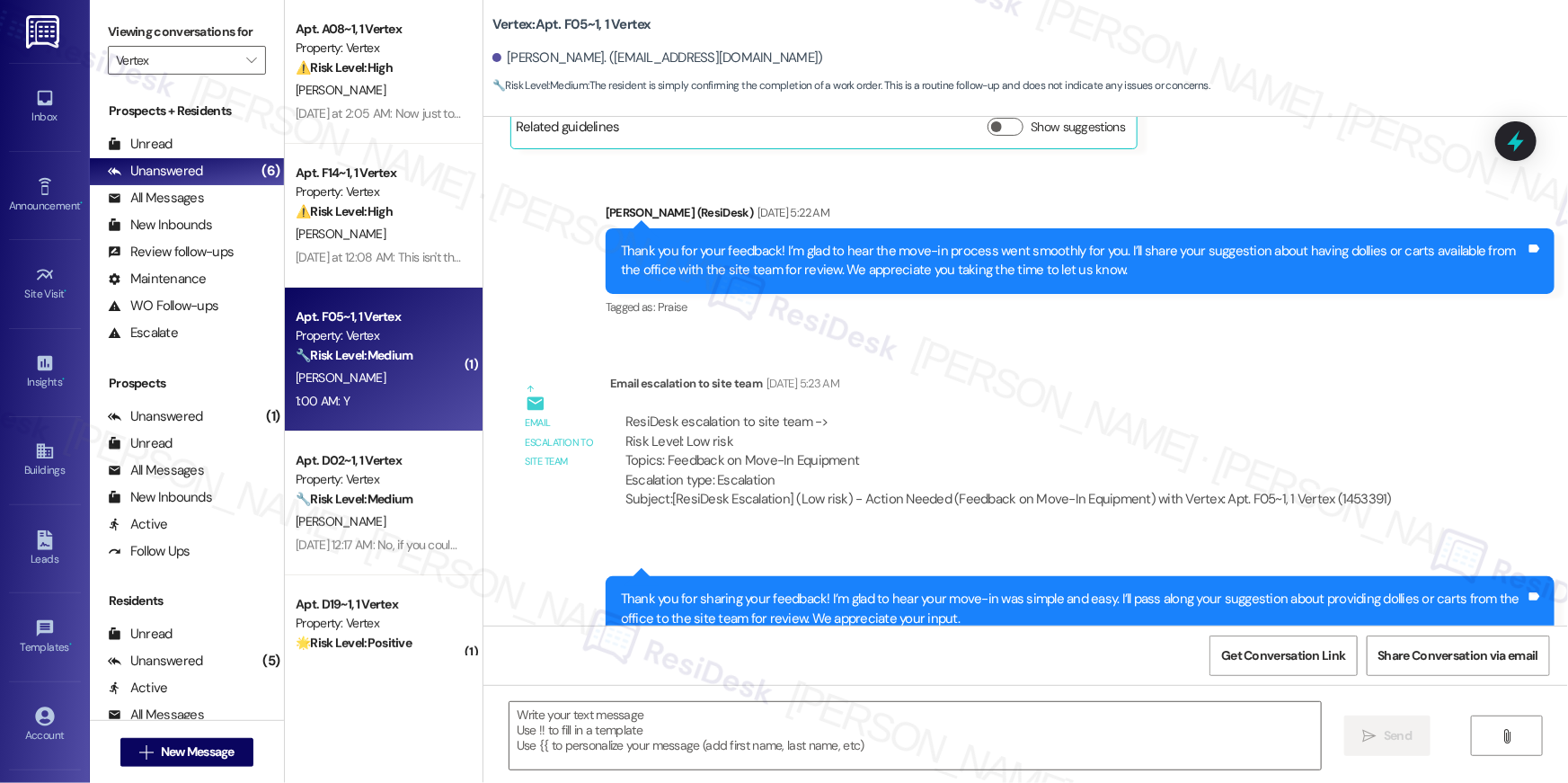
scroll to position [1046, 0]
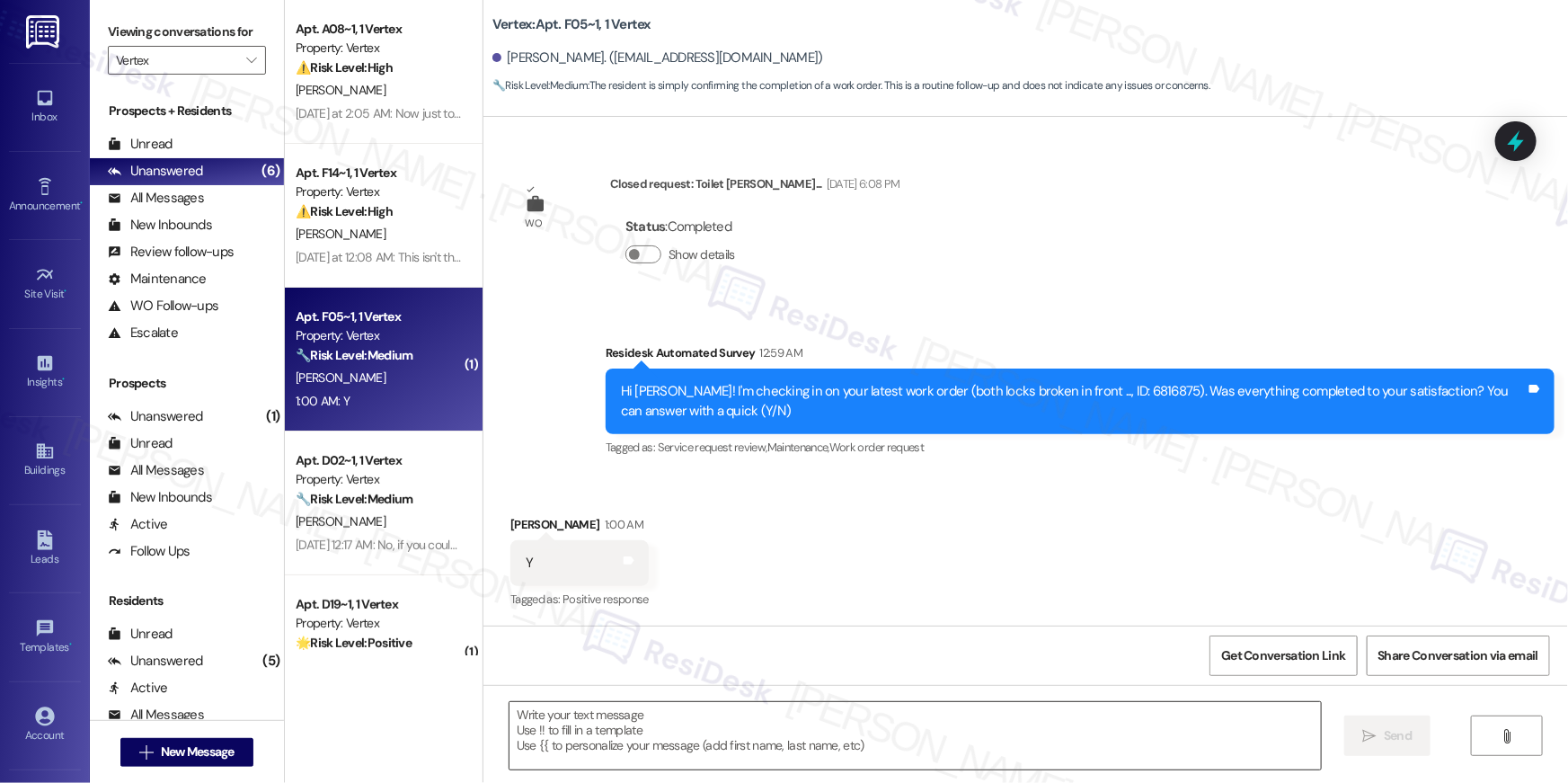
click at [972, 737] on textarea at bounding box center [916, 736] width 812 height 67
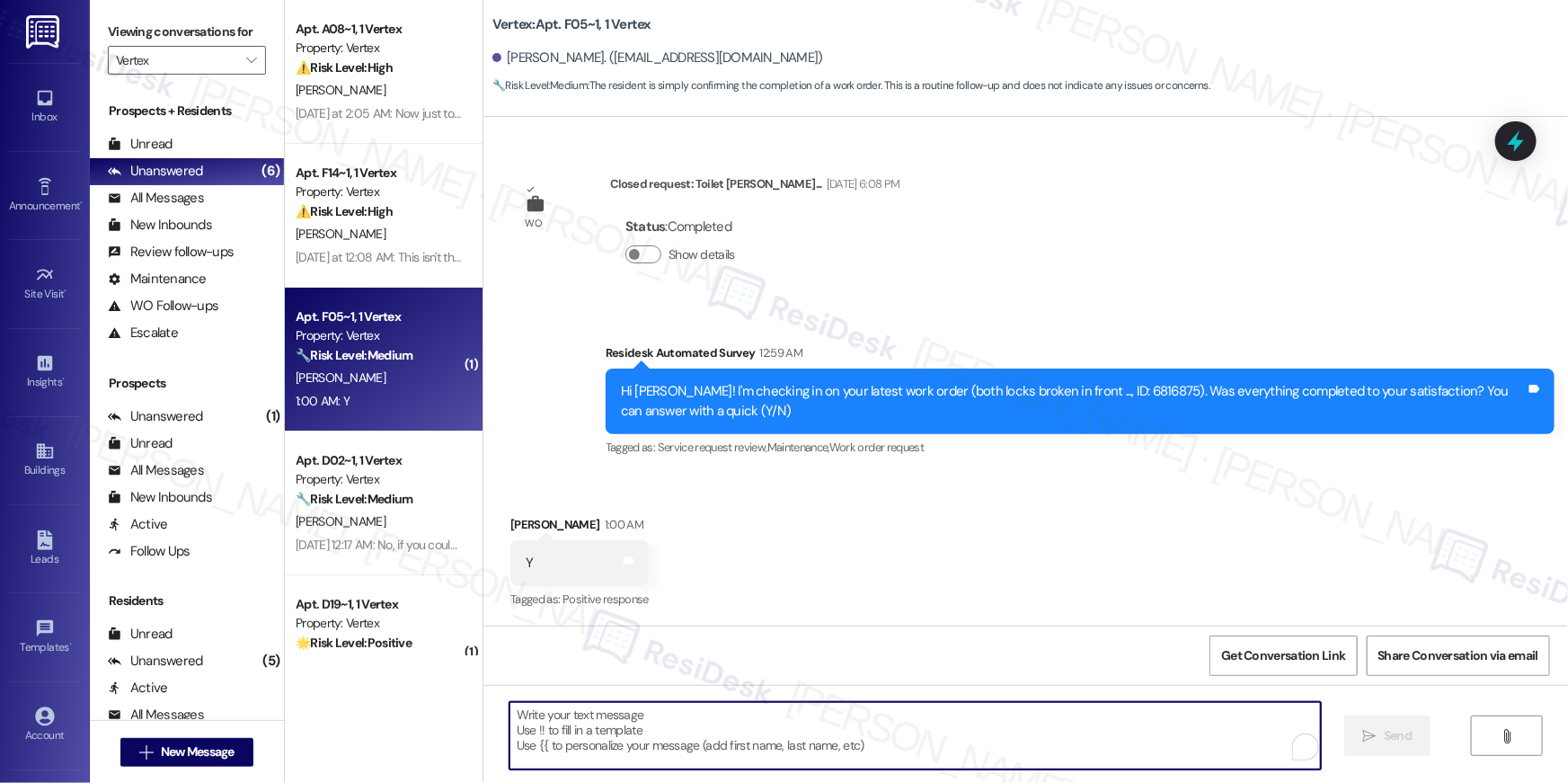
paste textarea "Hi {{first_name}}, I’m glad to hear your work order has been completed! If anyt…"
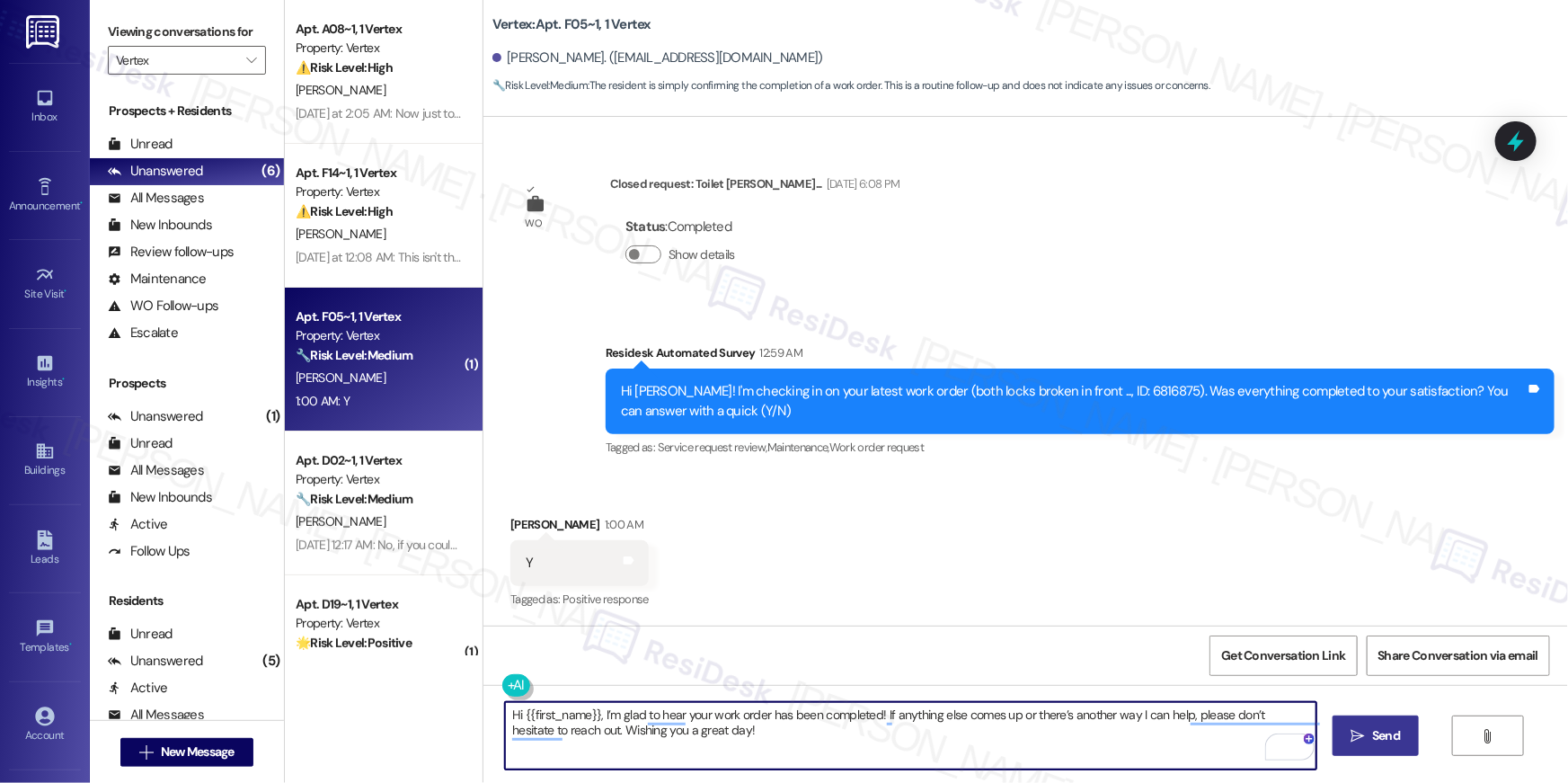
type textarea "Hi {{first_name}}, I’m glad to hear your work order has been completed! If anyt…"
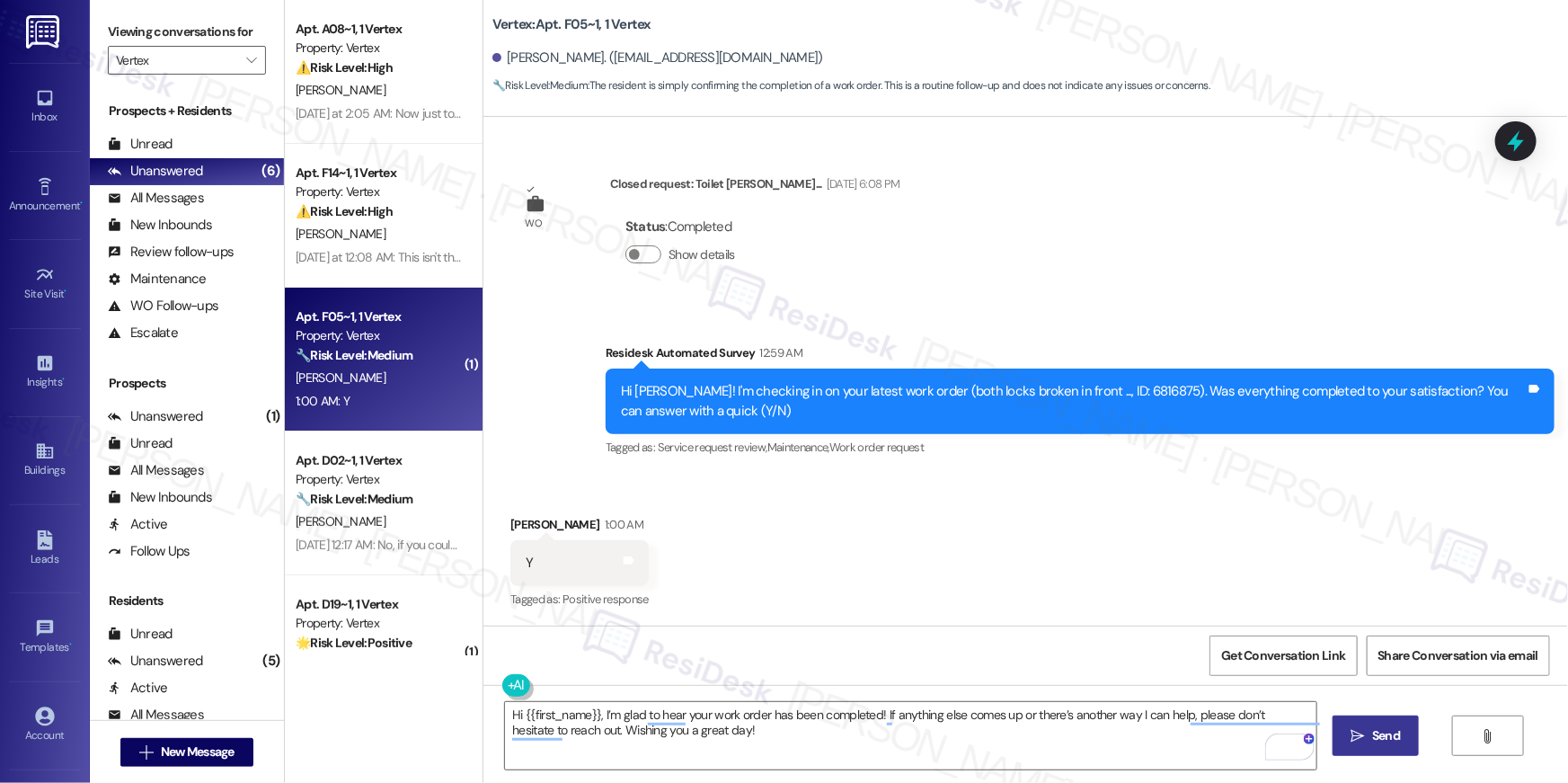
click at [1373, 742] on span "Send" at bounding box center [1386, 736] width 28 height 19
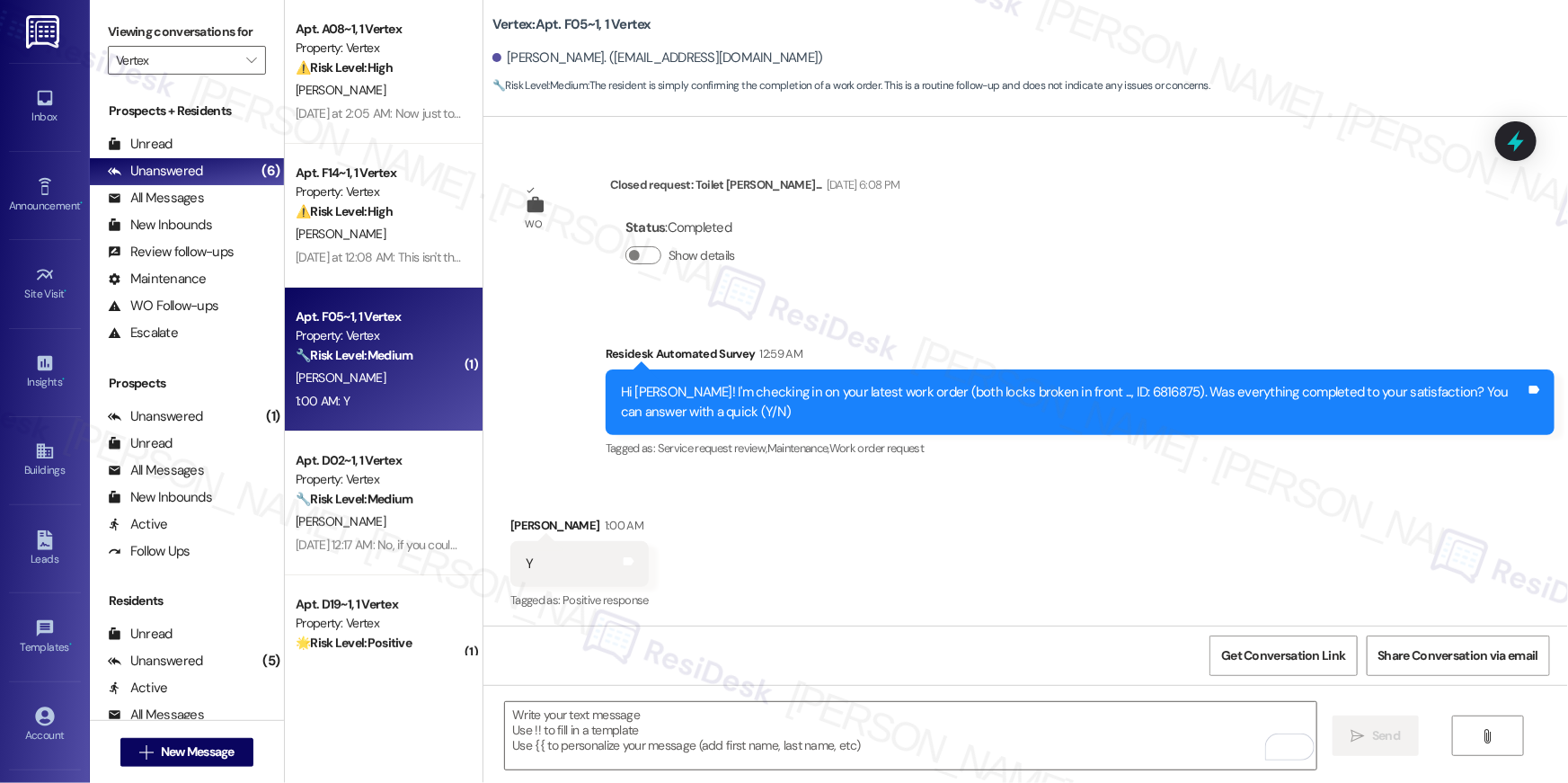
scroll to position [63, 0]
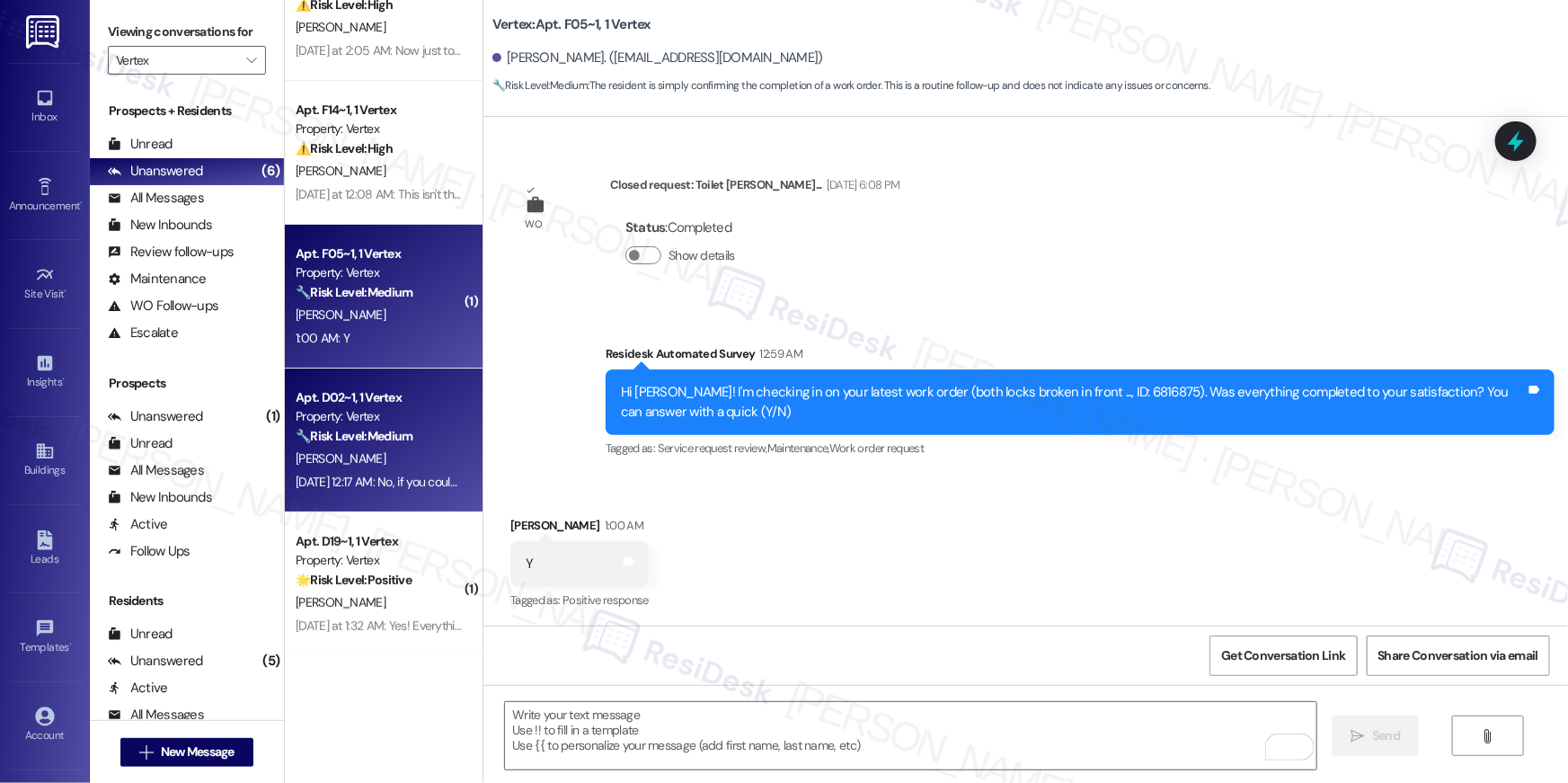
click at [426, 455] on div "G. Fulton" at bounding box center [379, 459] width 170 height 23
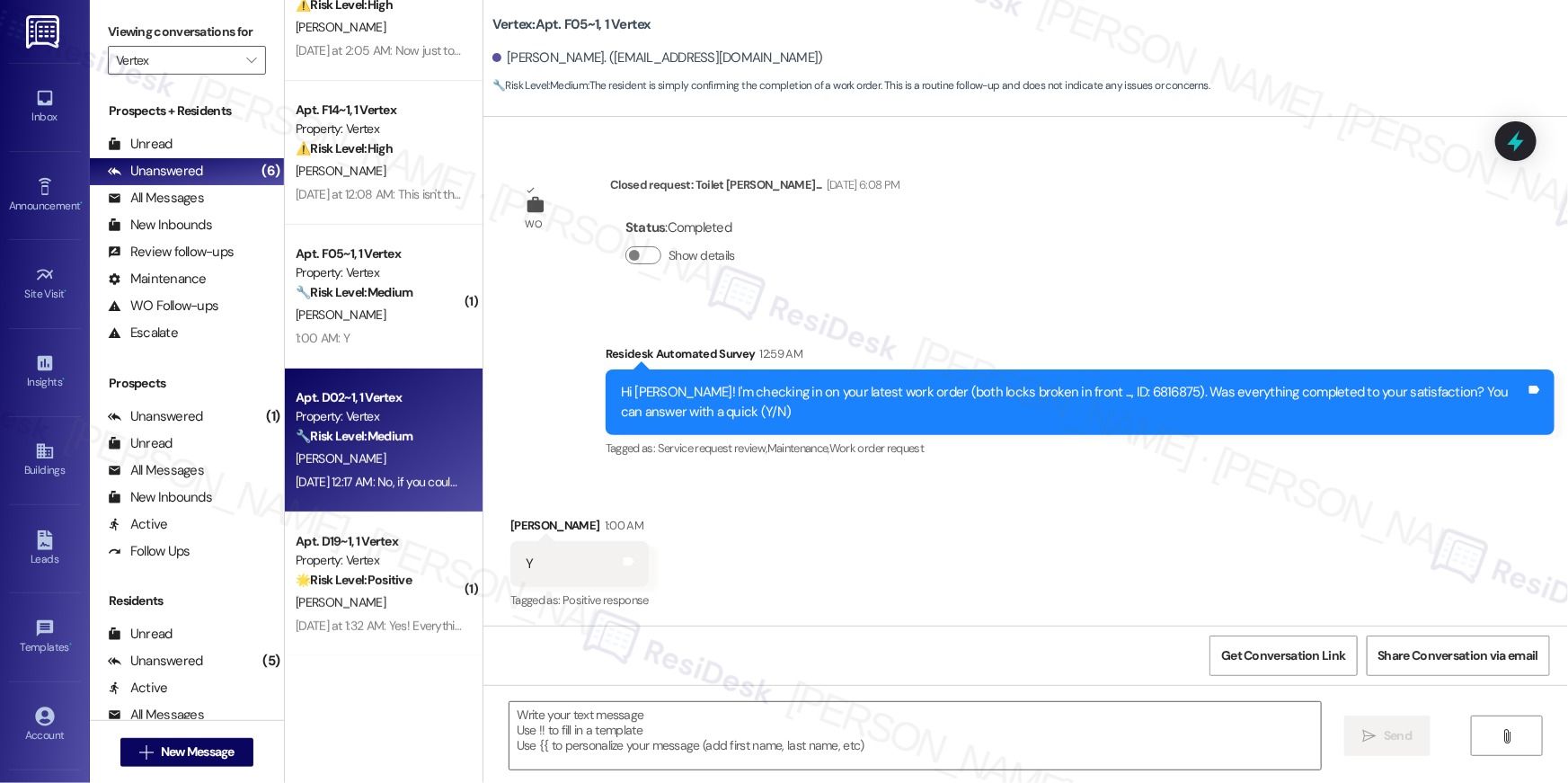
type textarea "Fetching suggested responses. Please feel free to read through the conversation…"
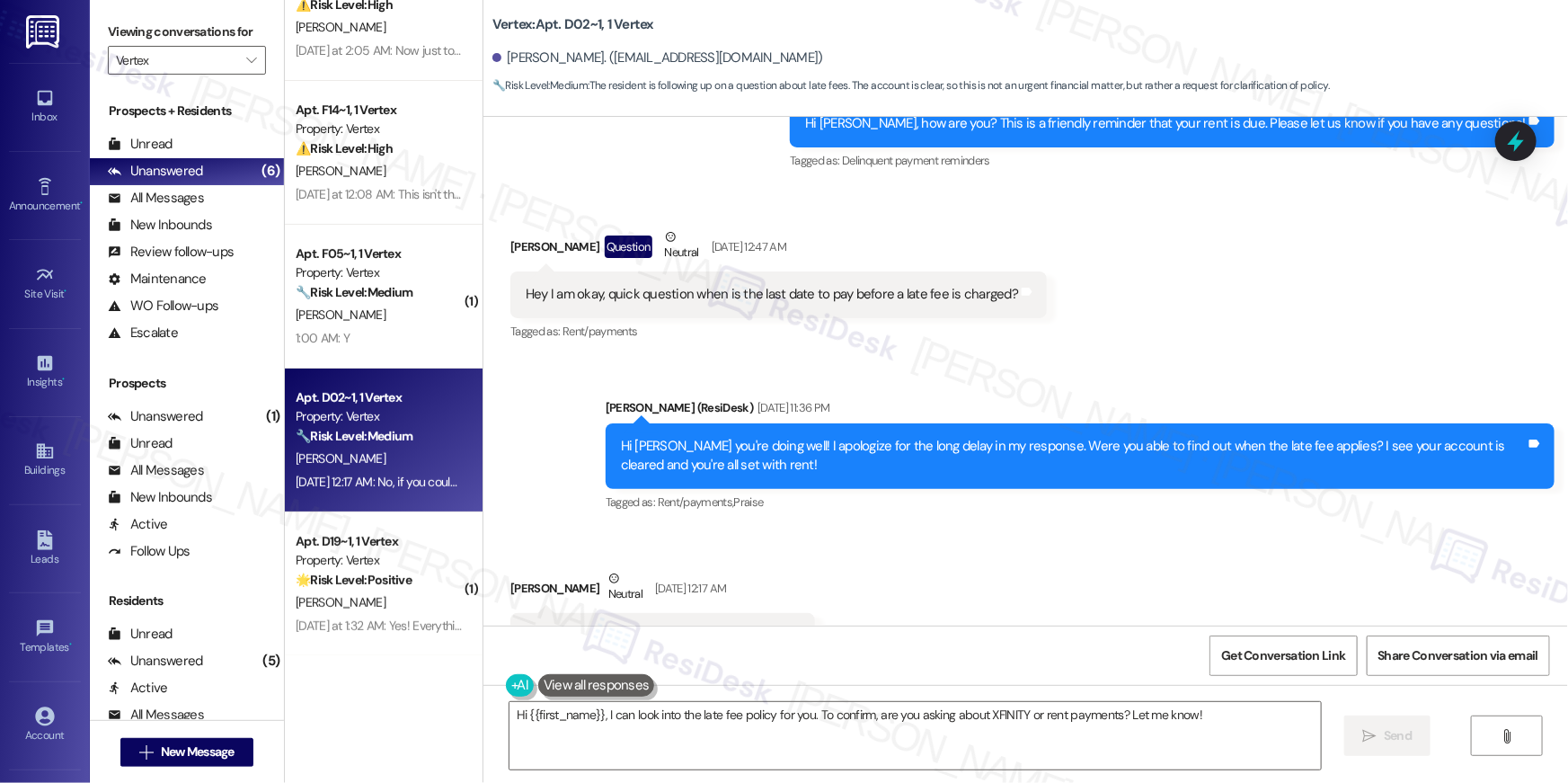
scroll to position [3421, 0]
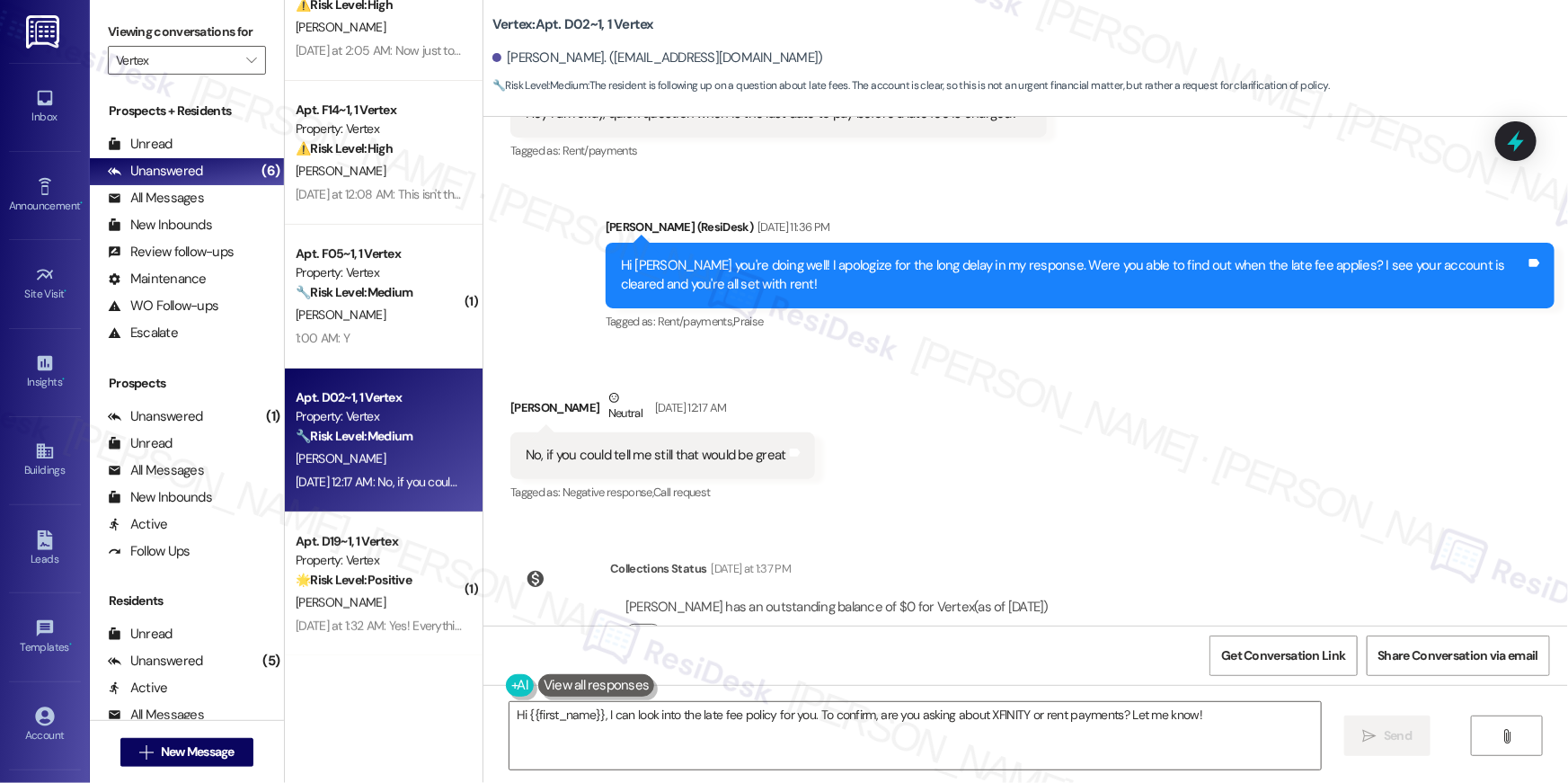
click at [636, 624] on button "Click to show details" at bounding box center [642, 633] width 35 height 18
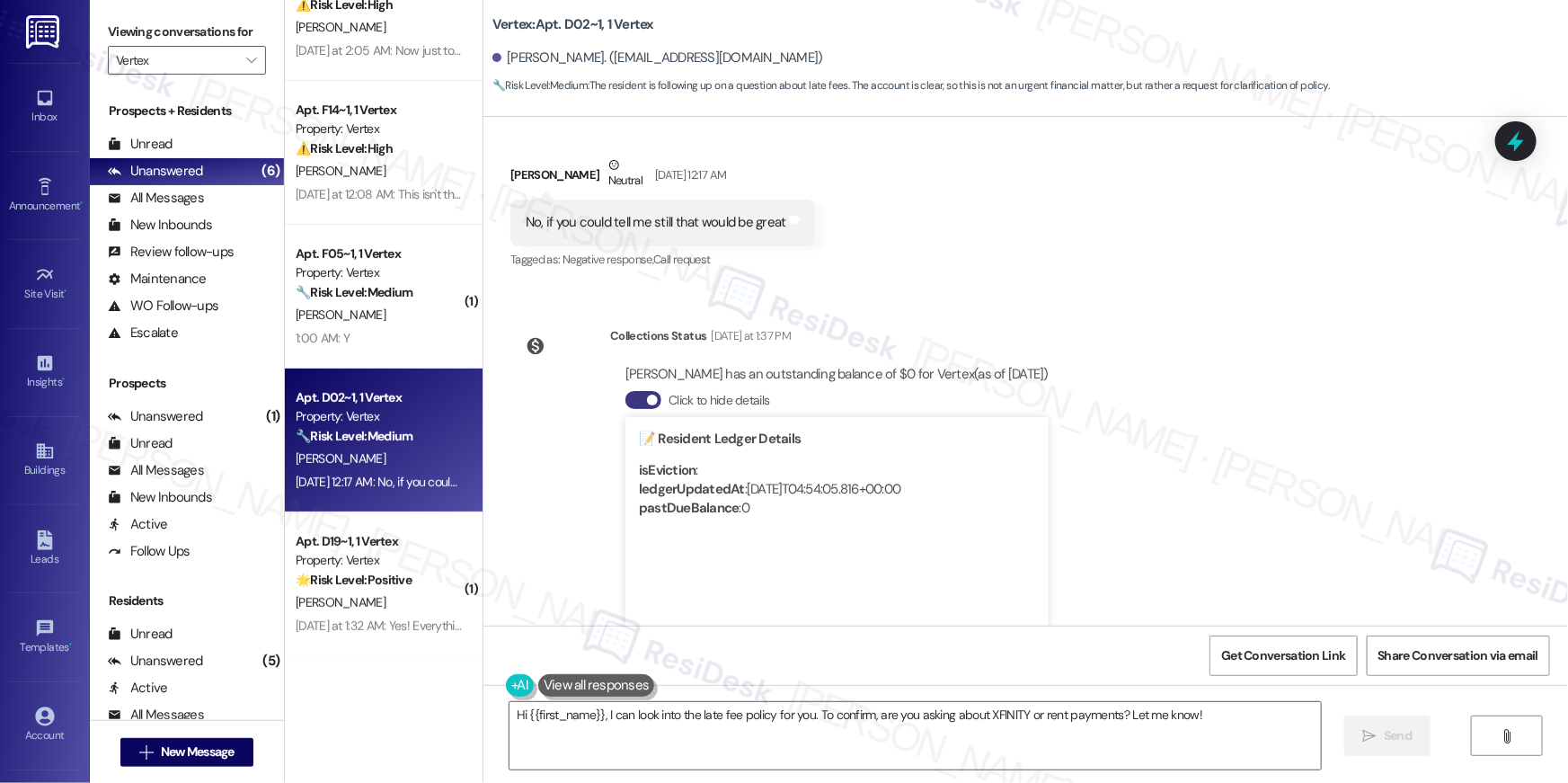
scroll to position [3690, 0]
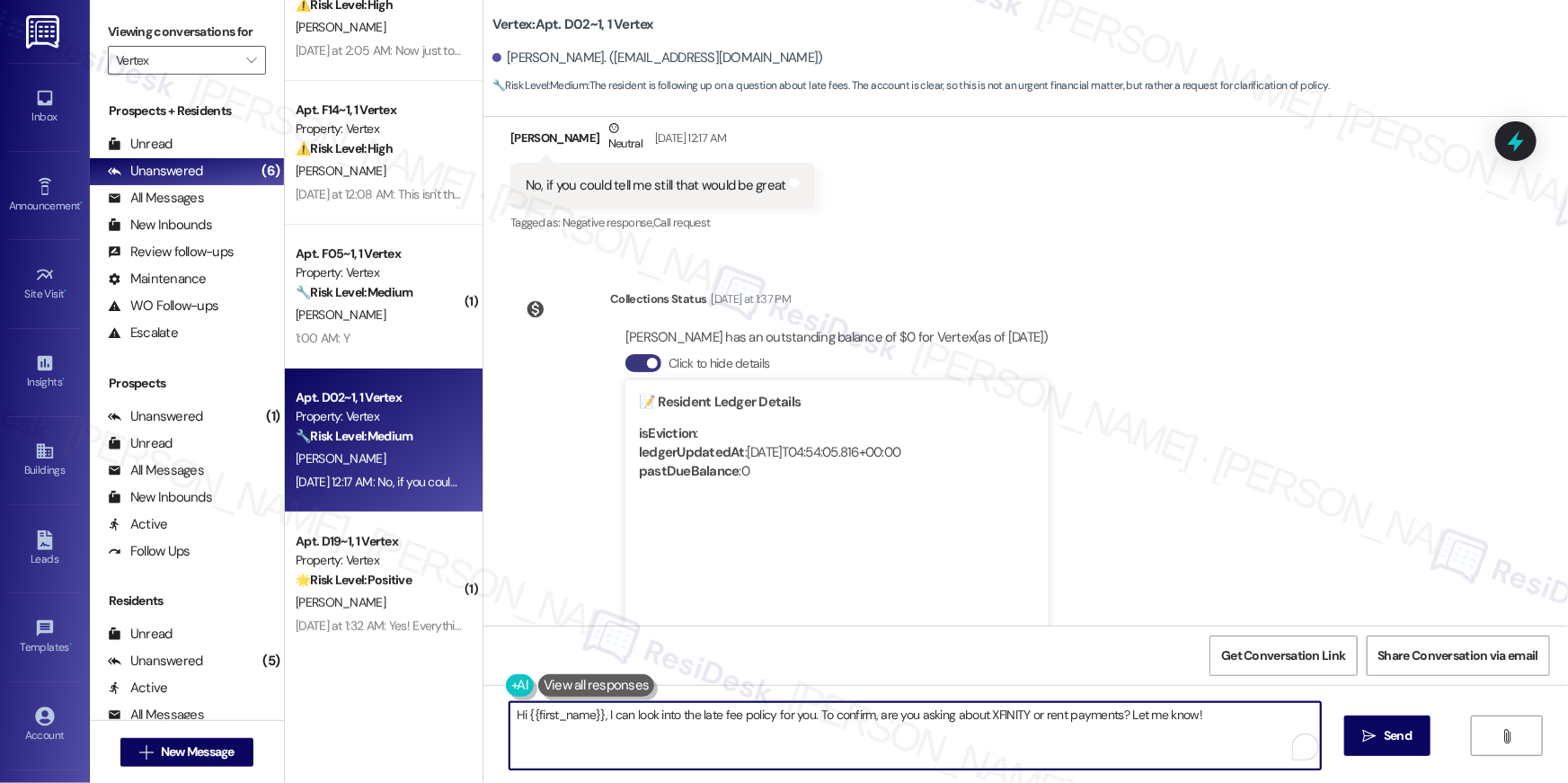
click at [899, 726] on textarea "Hi {{first_name}}, I can look into the late fee policy for you. To confirm, are…" at bounding box center [916, 736] width 812 height 67
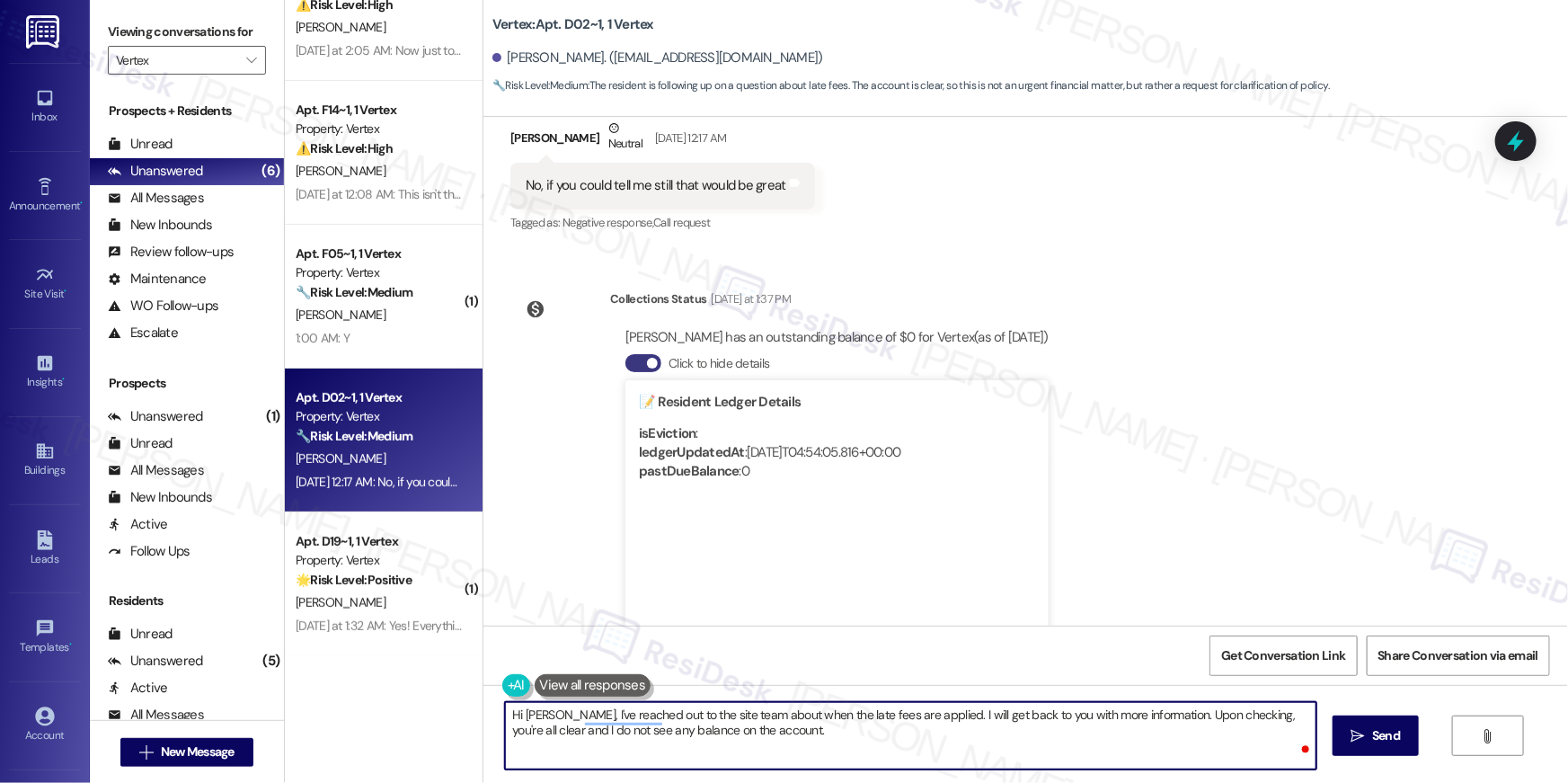
type textarea "Hi Gilbert, I've reached out to the site team about when the late fees are appl…"
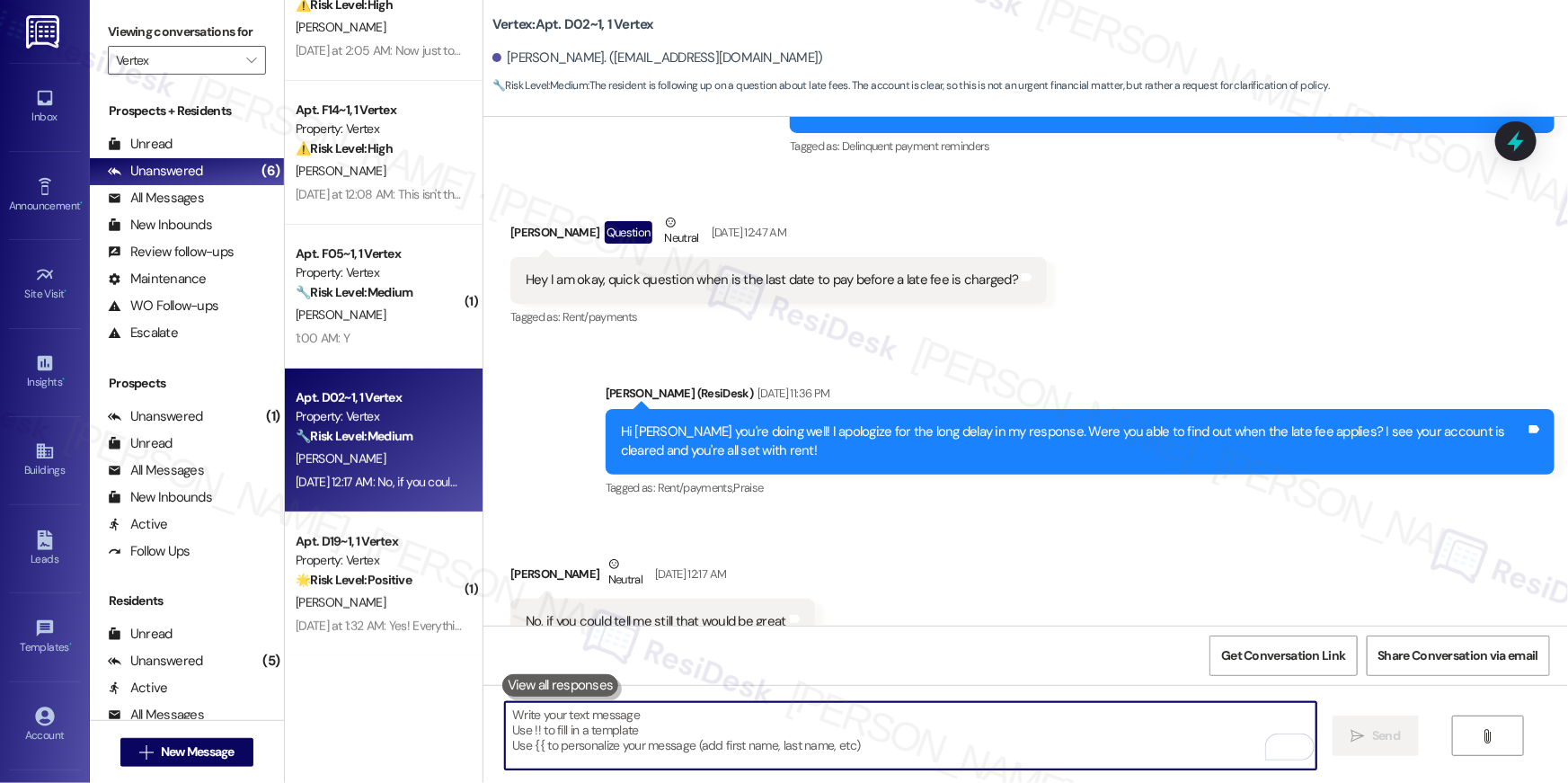
scroll to position [3834, 0]
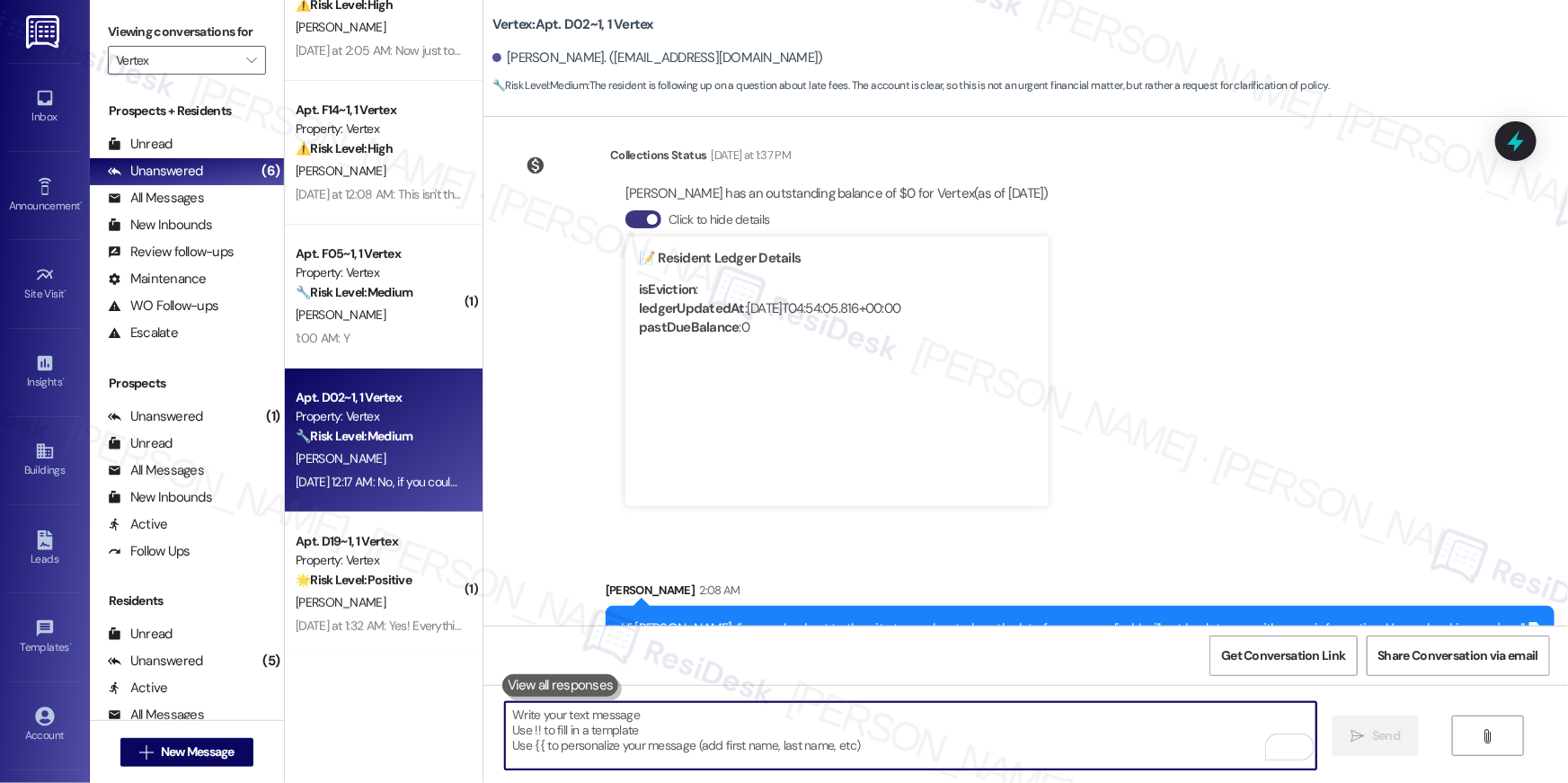
click at [946, 743] on textarea "To enrich screen reader interactions, please activate Accessibility in Grammarl…" at bounding box center [911, 736] width 812 height 67
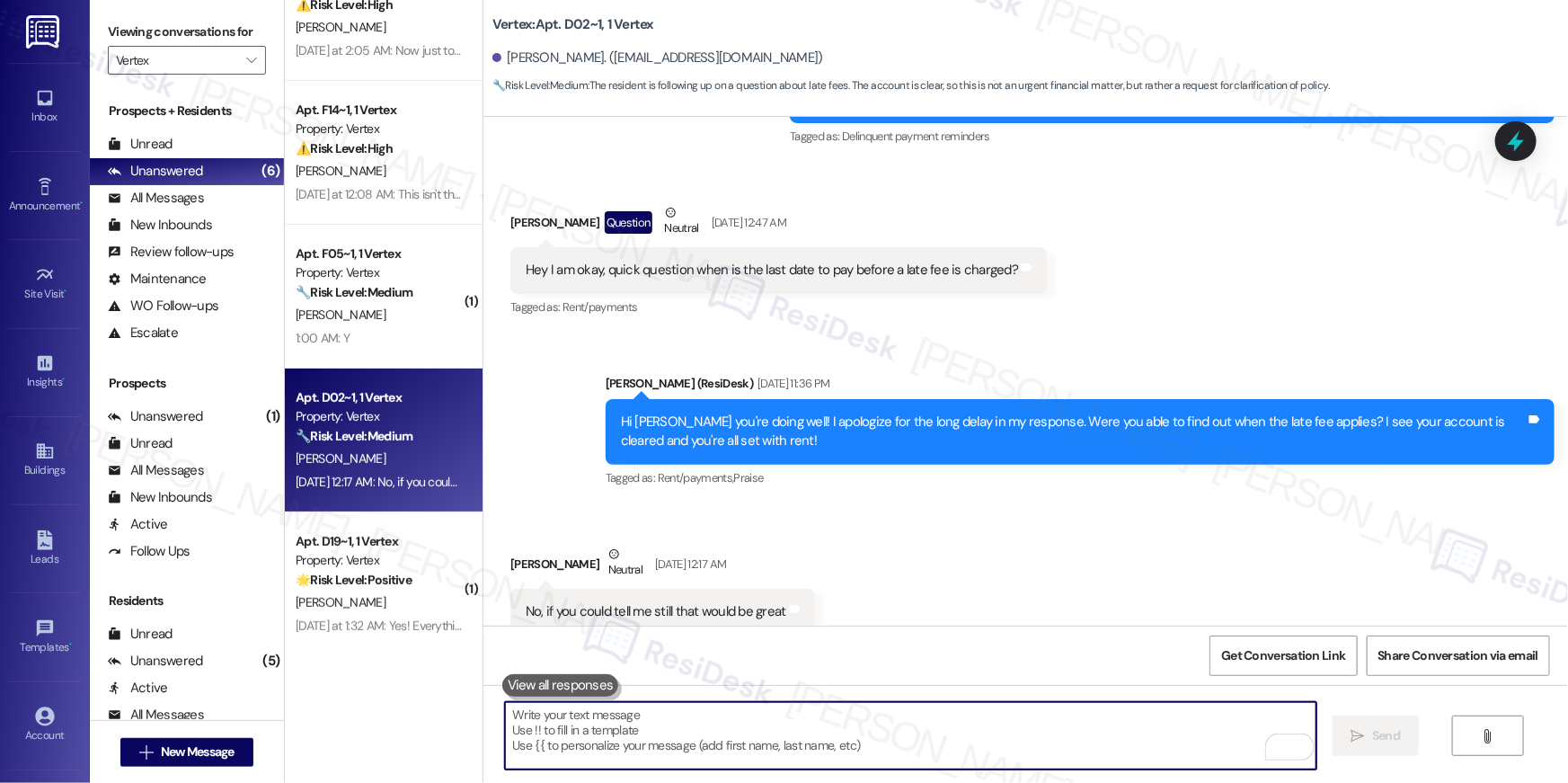
scroll to position [3289, 0]
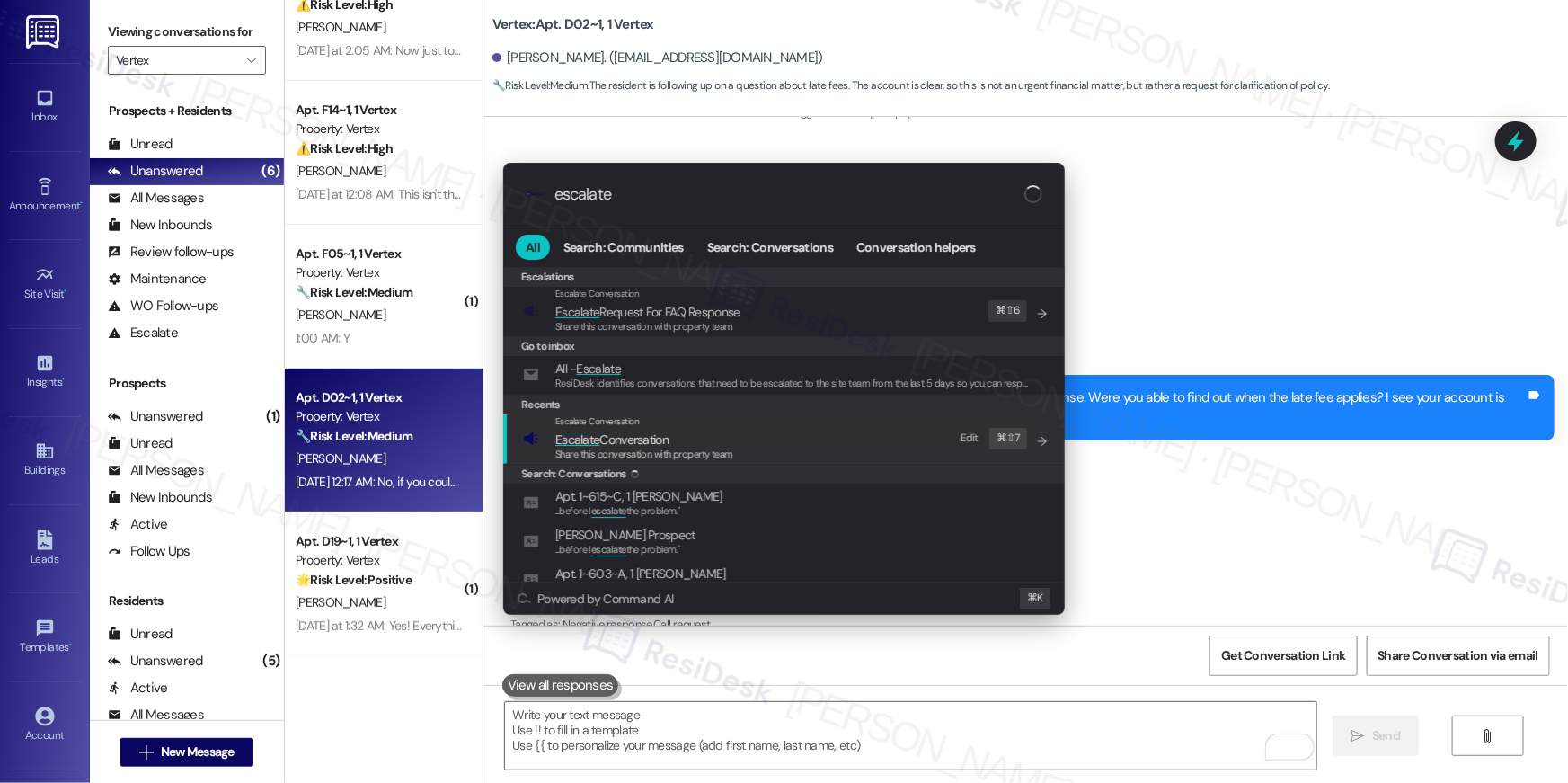
type input "escalate"
click at [753, 442] on div "Escalate Conversation Escalate Conversation Share this conversation with proper…" at bounding box center [786, 438] width 526 height 48
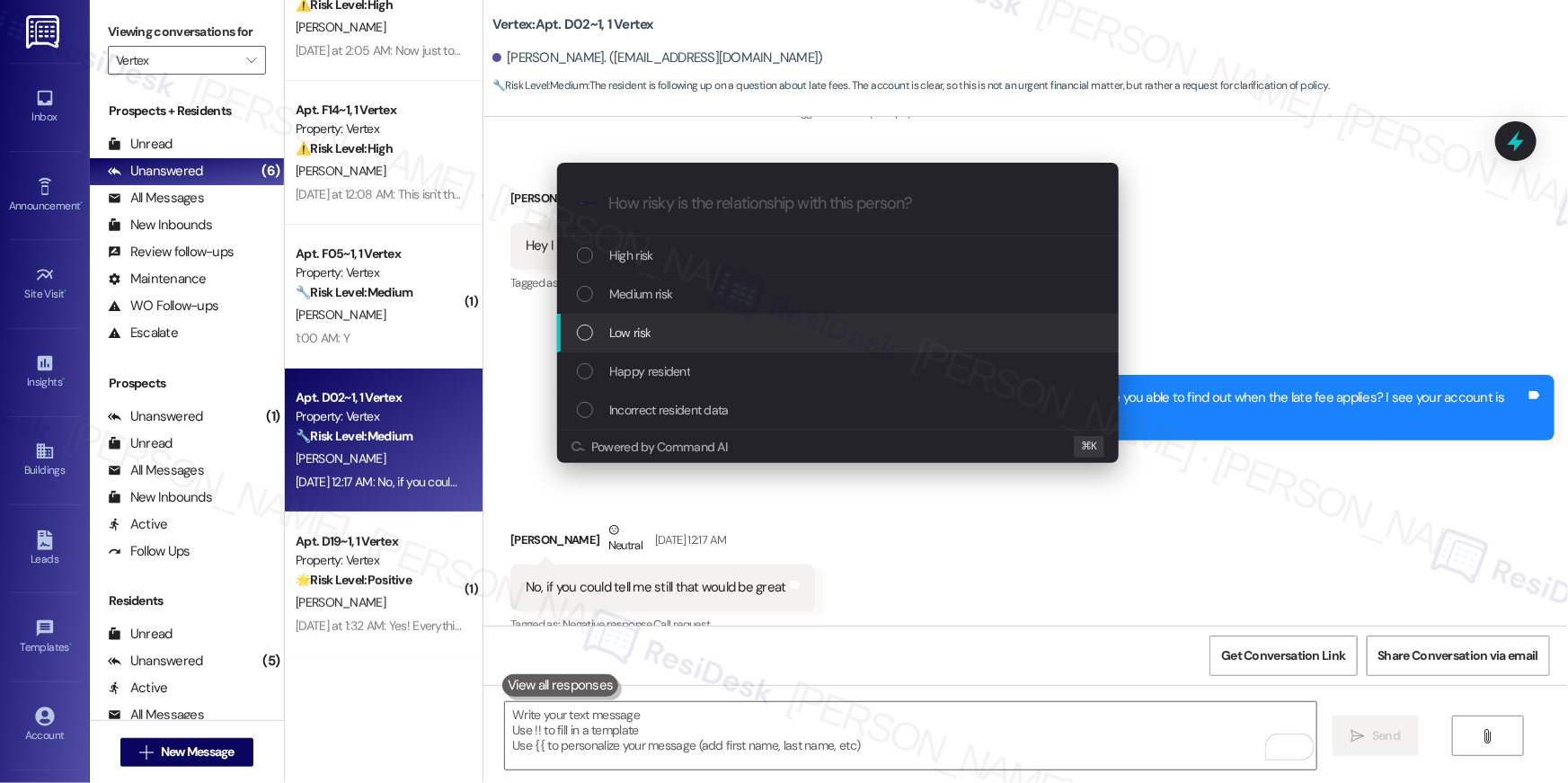
click at [709, 327] on div "Low risk" at bounding box center [840, 332] width 526 height 20
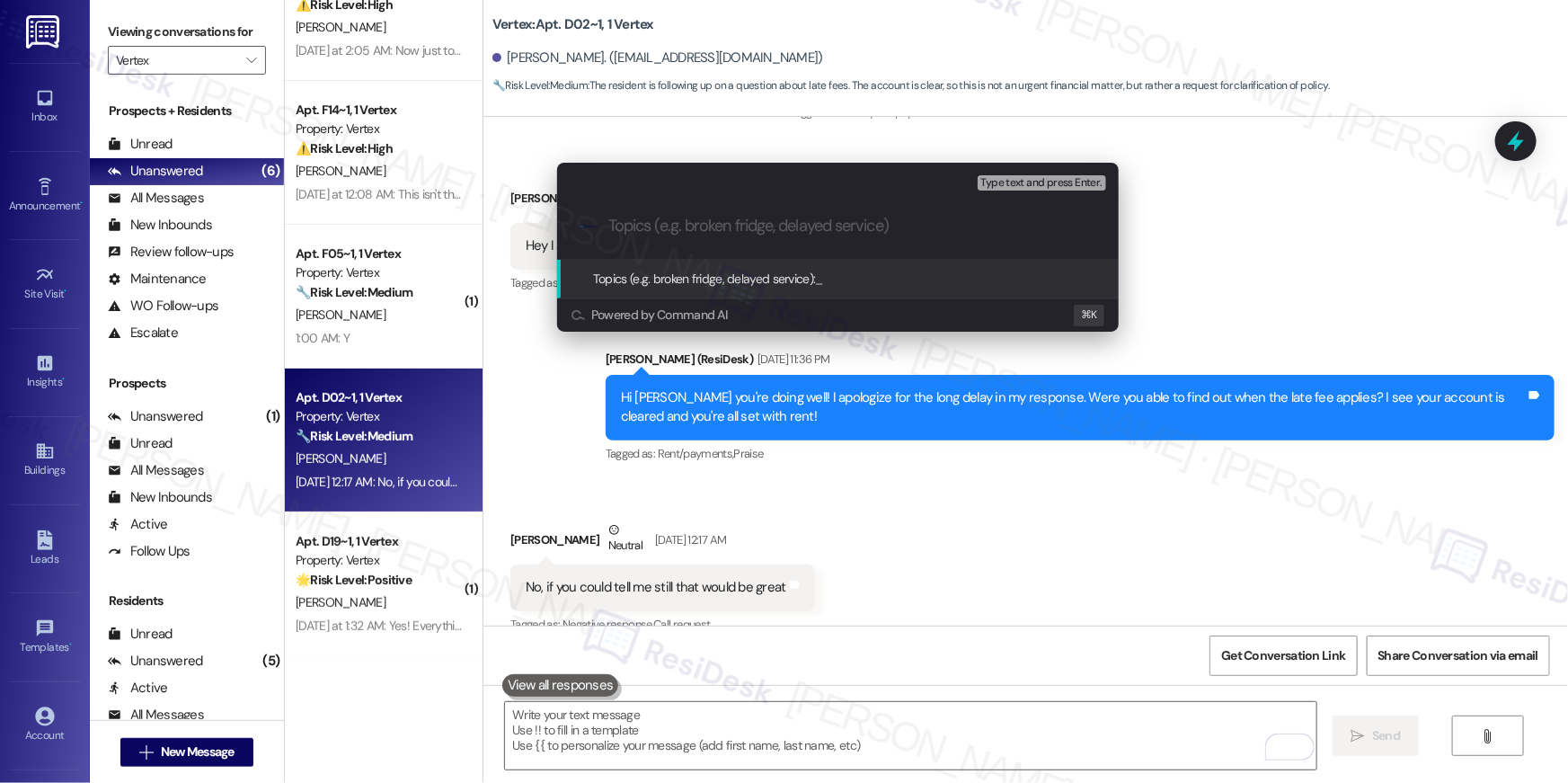
paste input "Hi {{first_name}}, I’m glad to hear your work order has been completed! If anyt…"
type input "Hi {{first_name}}, I’m glad to hear your work order has been completed! If anyt…"
type input "When is the late fee applied and how much is it?"
click at [853, 232] on input "When is the late fee applied and how much is it?" at bounding box center [845, 226] width 473 height 19
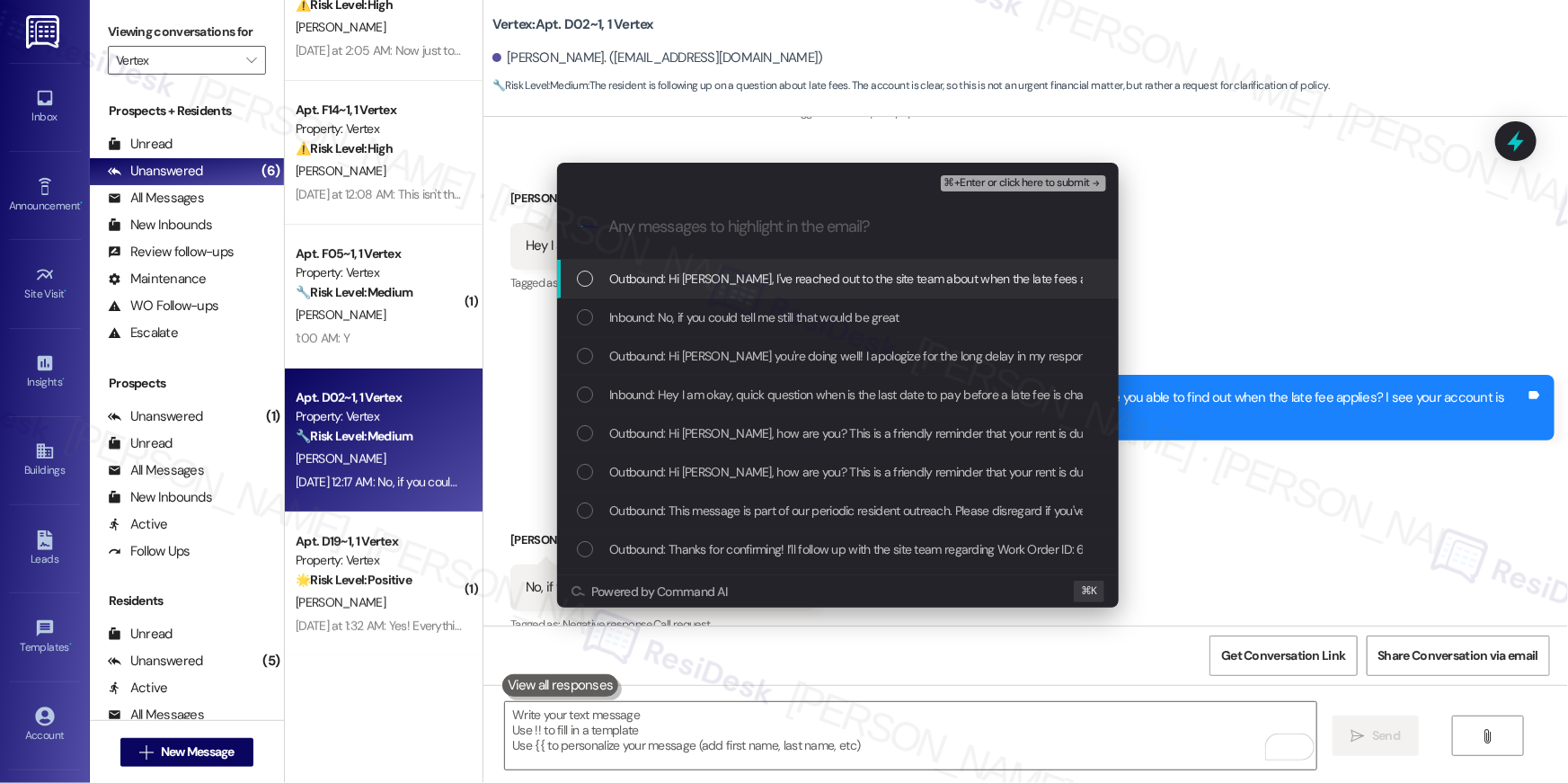
click at [824, 273] on span "Outbound: Hi Gilbert, I've reached out to the site team about when the late fee…" at bounding box center [1188, 279] width 1158 height 20
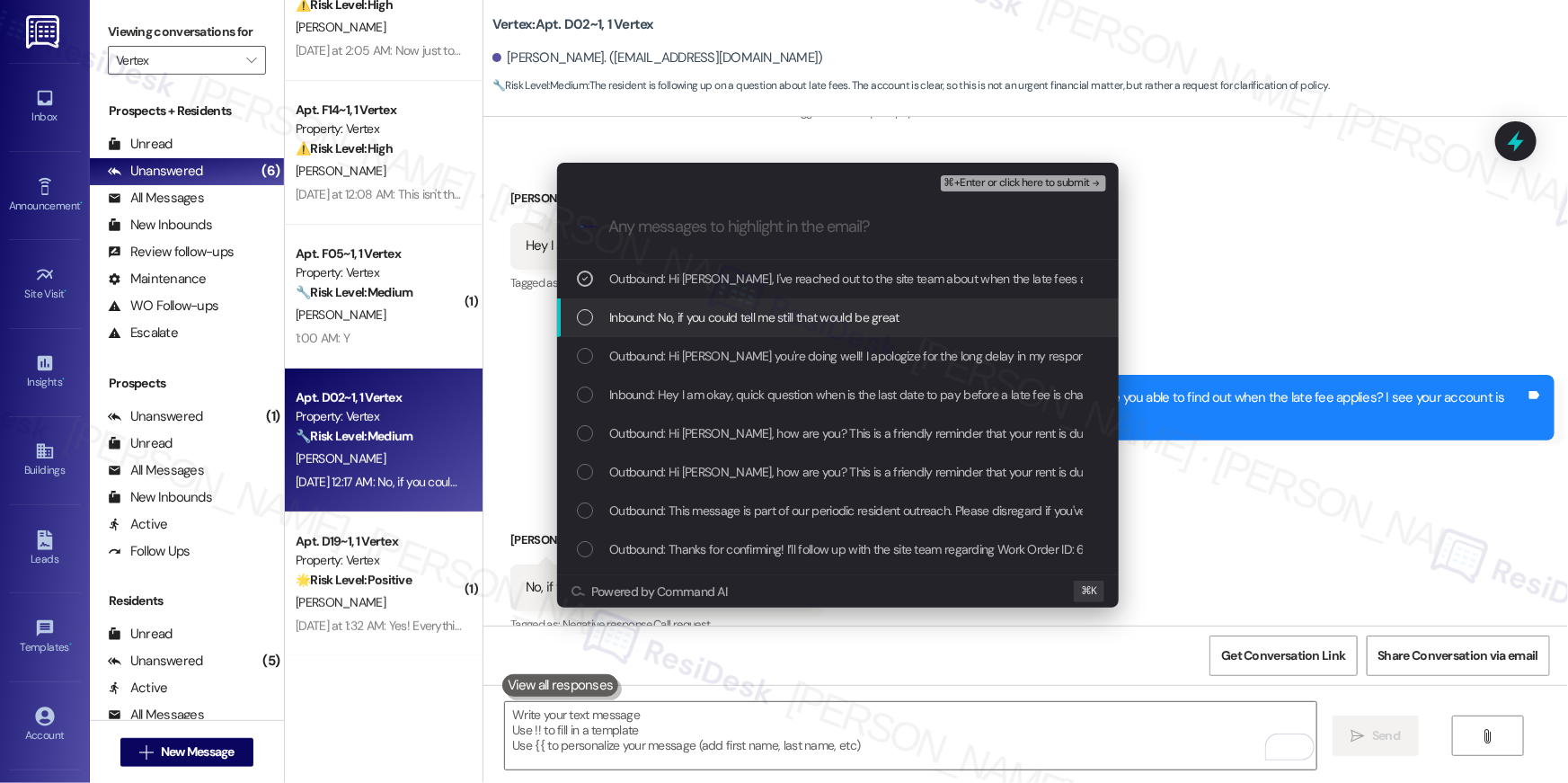
click at [792, 310] on span "Inbound: No, if you could tell me still that would be great" at bounding box center [754, 318] width 290 height 20
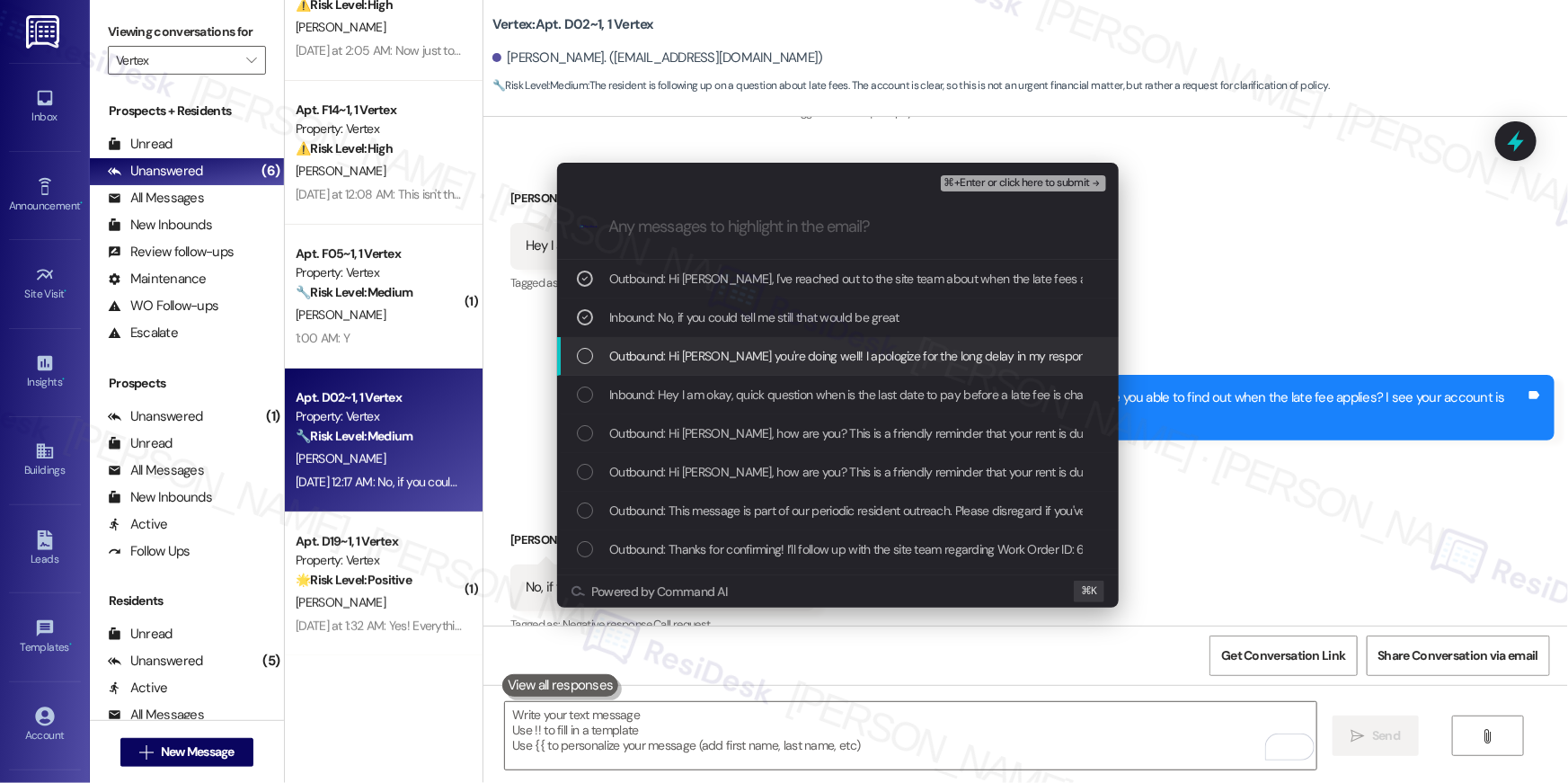
click at [589, 352] on div "List of options" at bounding box center [585, 356] width 16 height 16
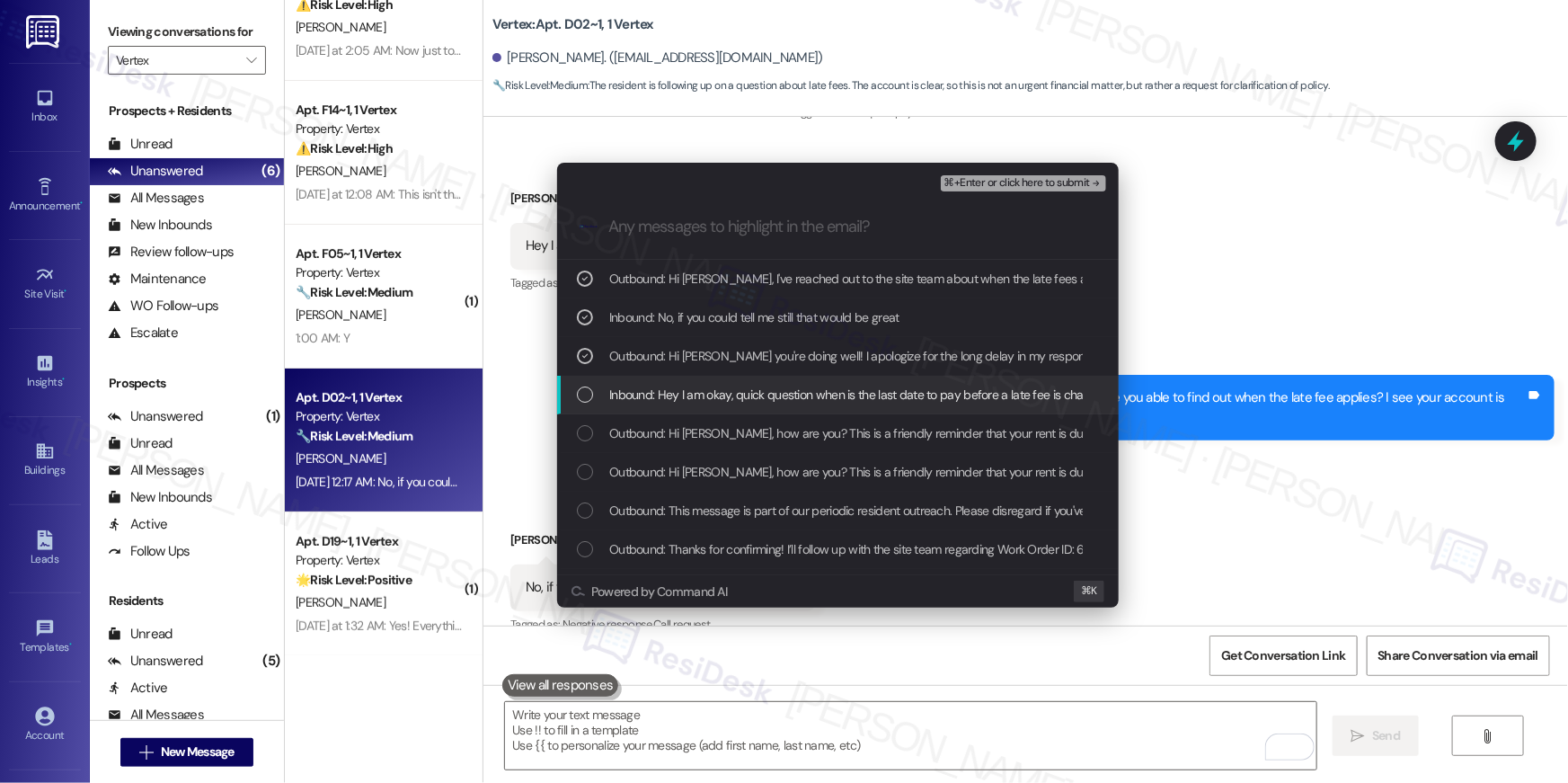
click at [588, 393] on div "List of options" at bounding box center [585, 395] width 16 height 16
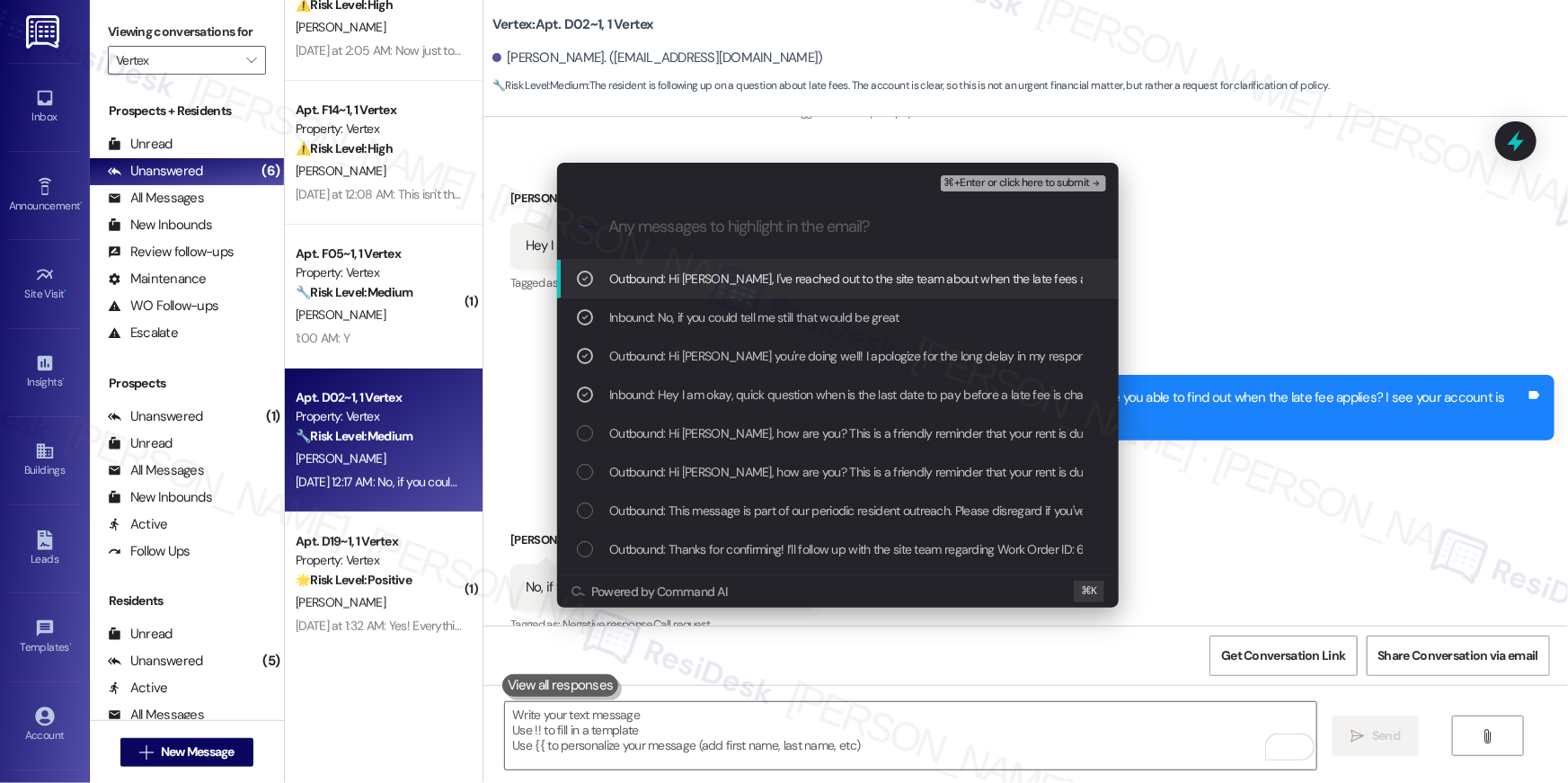
click at [1013, 184] on span "⌘+Enter or click here to submit" at bounding box center [1017, 184] width 146 height 13
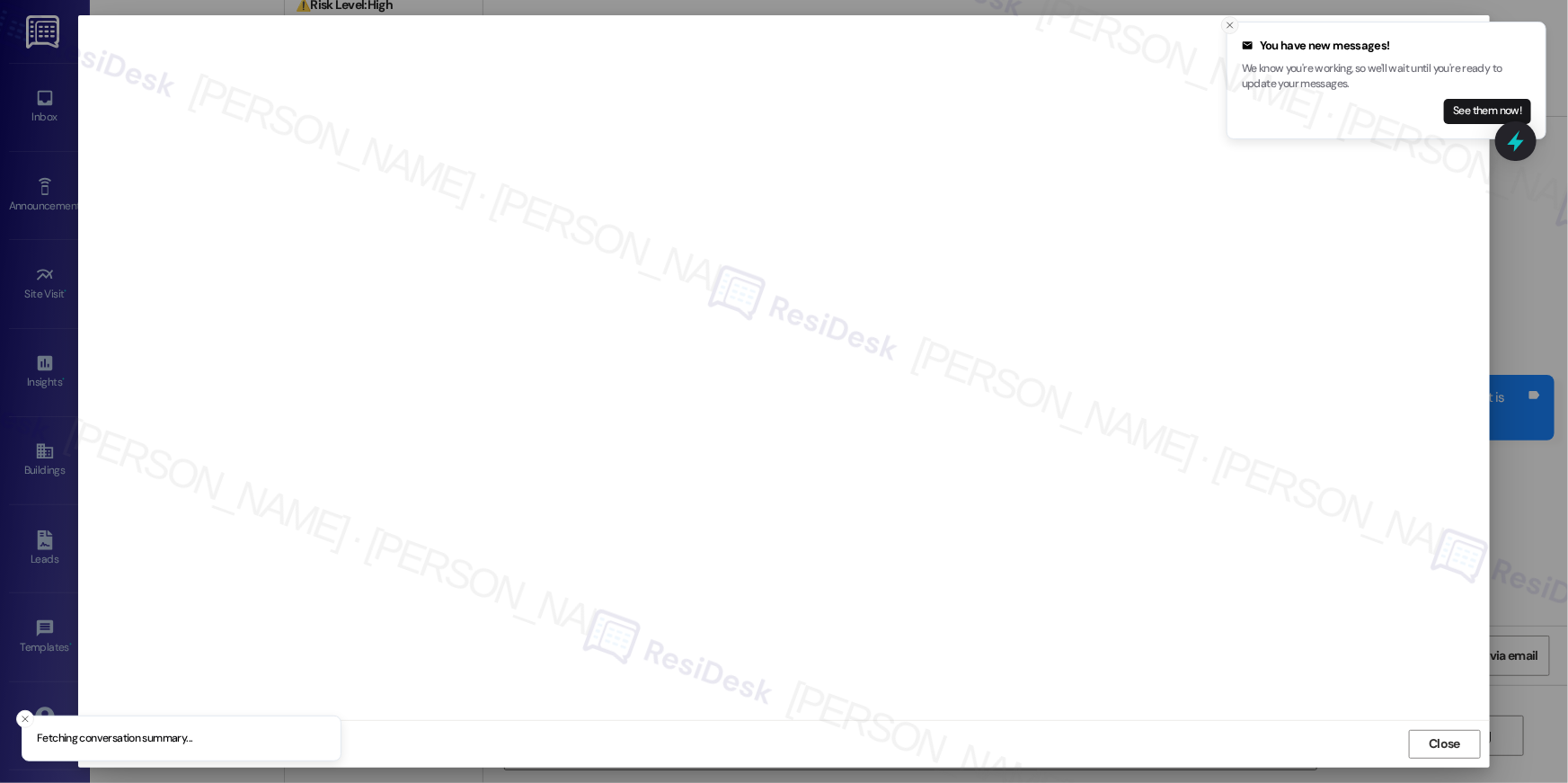
click at [1230, 29] on icon "Close toast" at bounding box center [1230, 25] width 11 height 11
click at [1452, 749] on span "Close" at bounding box center [1444, 744] width 32 height 19
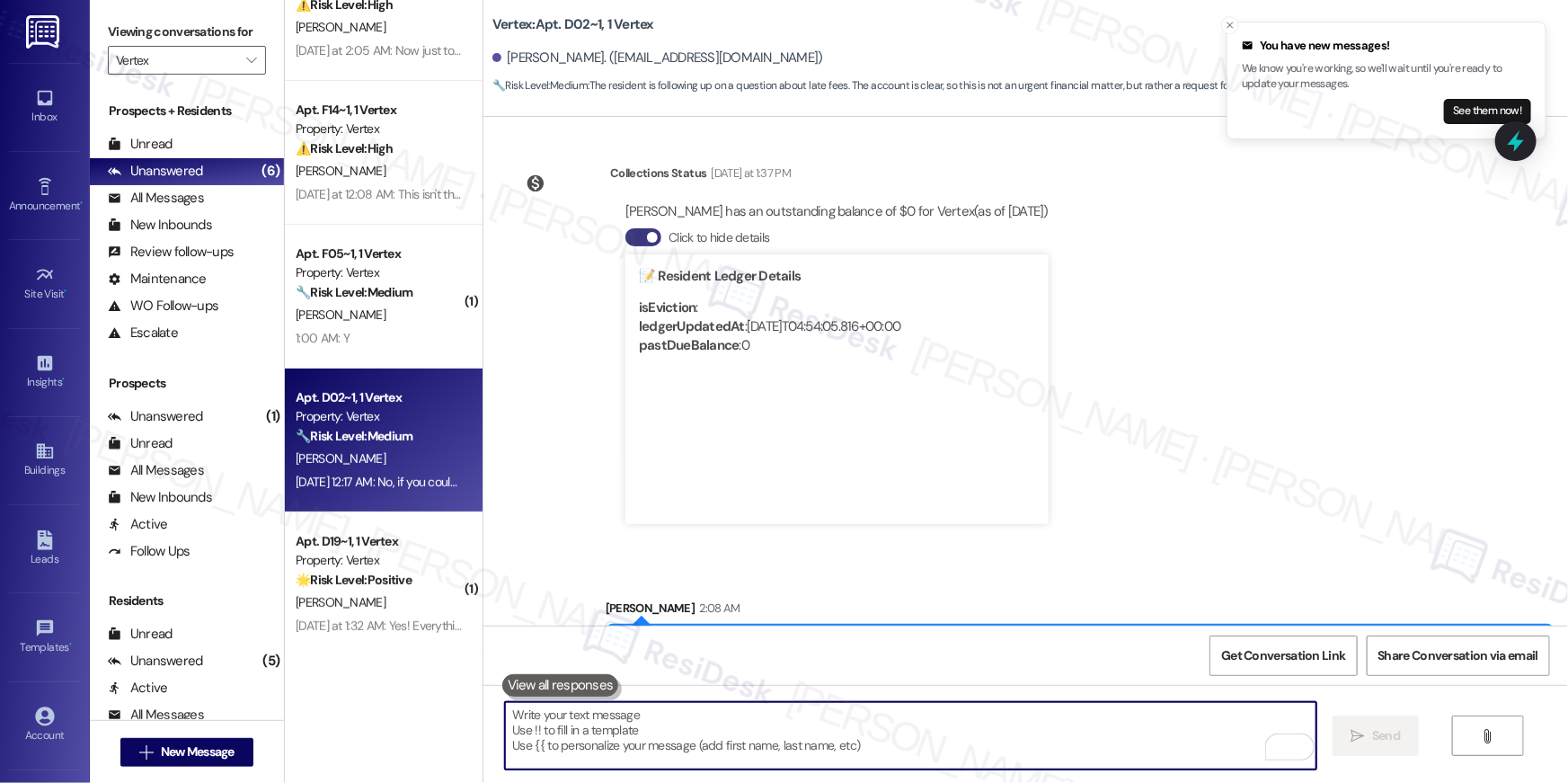
scroll to position [3834, 0]
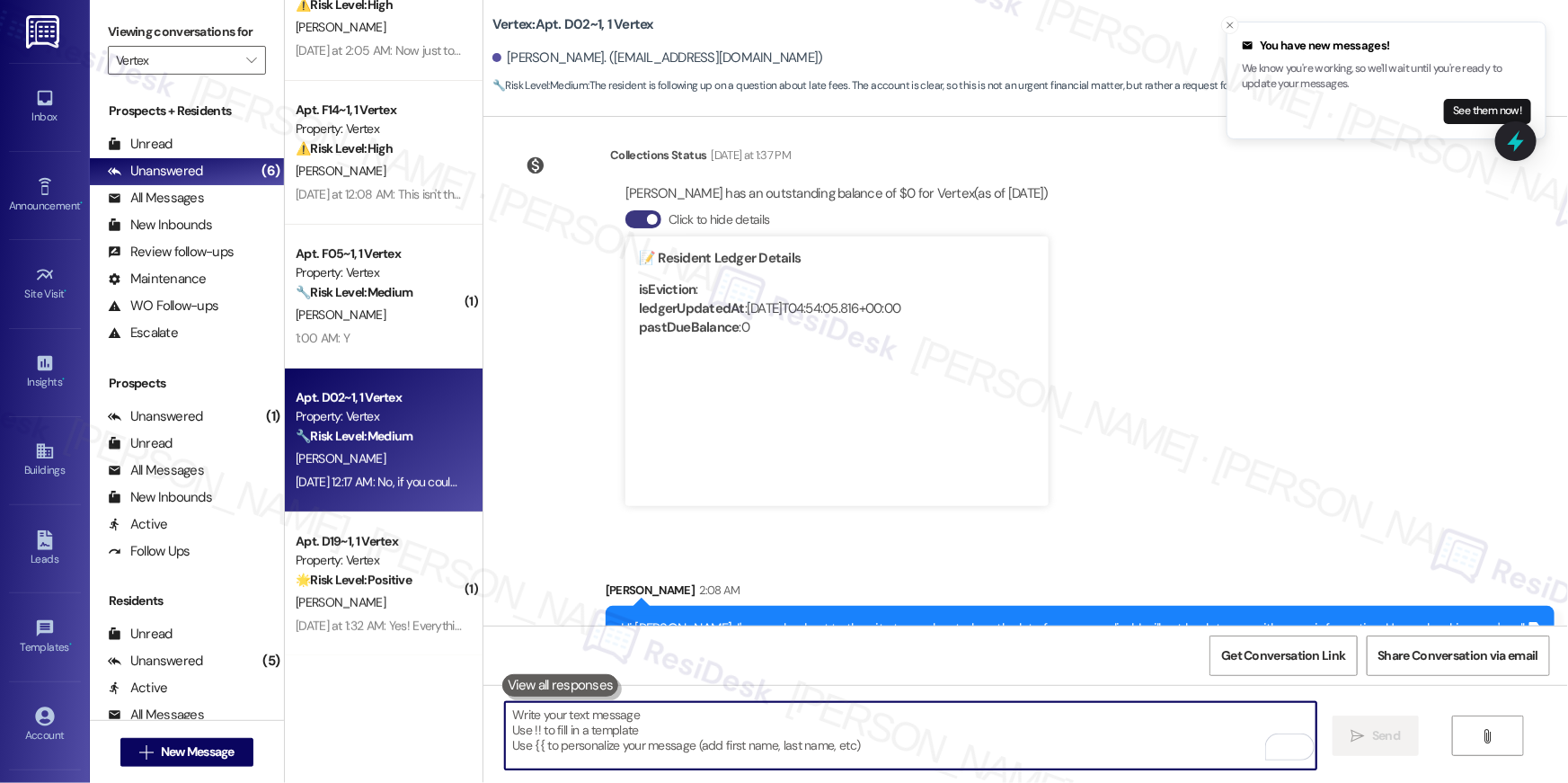
drag, startPoint x: 933, startPoint y: 716, endPoint x: 942, endPoint y: 714, distance: 9.2
click at [934, 716] on textarea "To enrich screen reader interactions, please activate Accessibility in Grammarl…" at bounding box center [911, 736] width 812 height 67
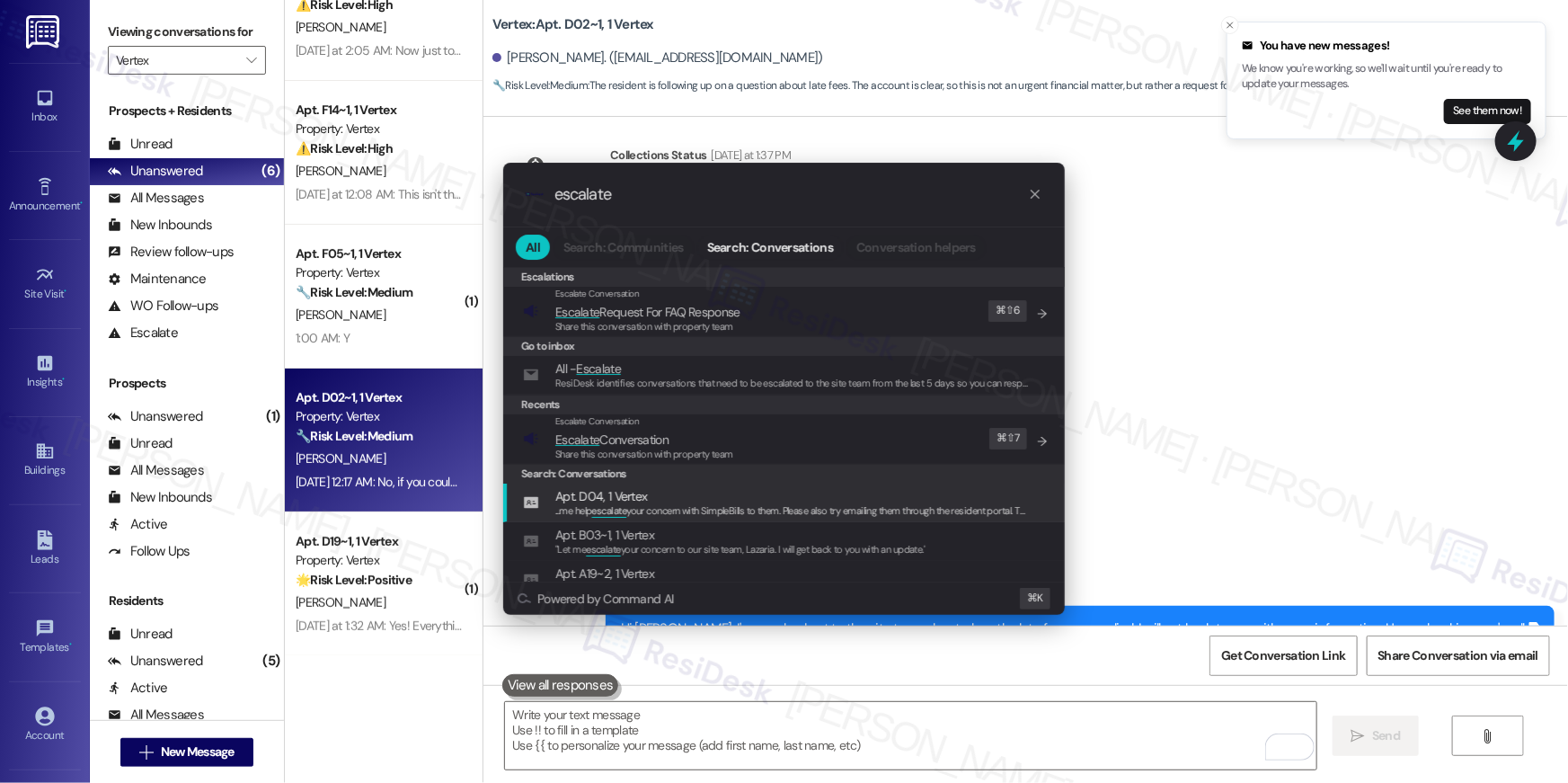
type input "escalate"
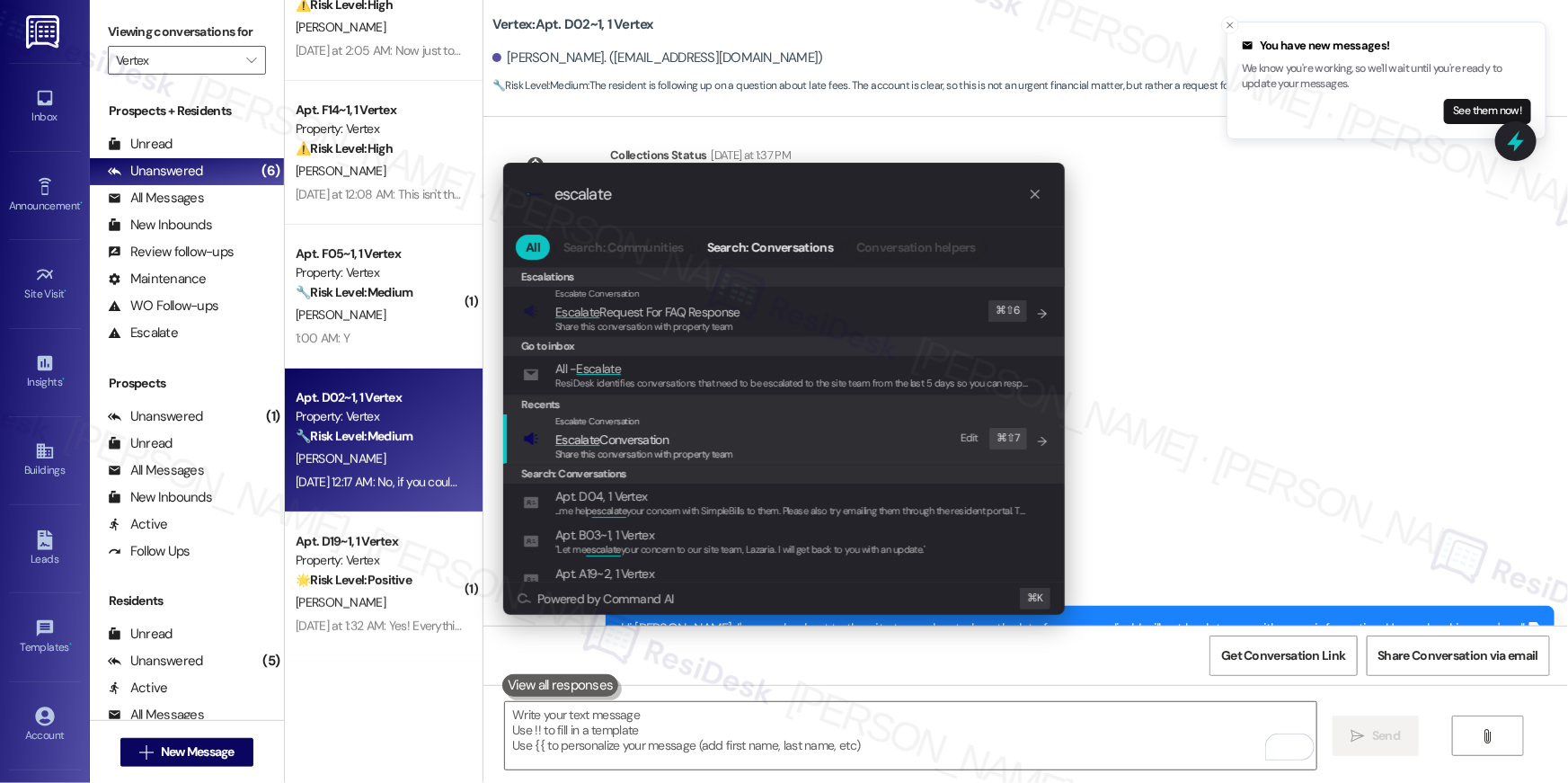
click at [698, 444] on span "Escalate Conversation" at bounding box center [644, 440] width 178 height 20
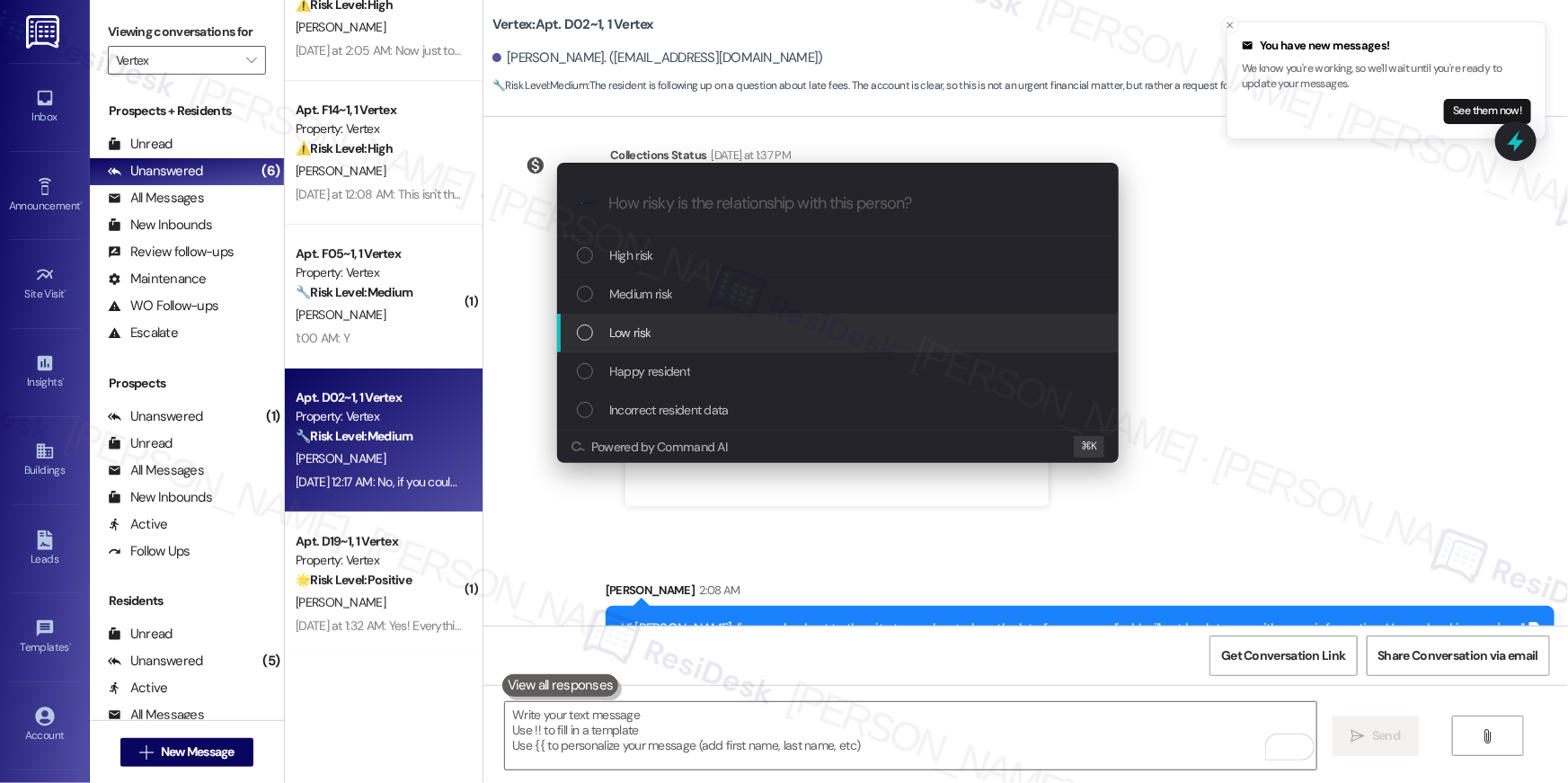
click at [659, 327] on div "Low risk" at bounding box center [840, 332] width 526 height 20
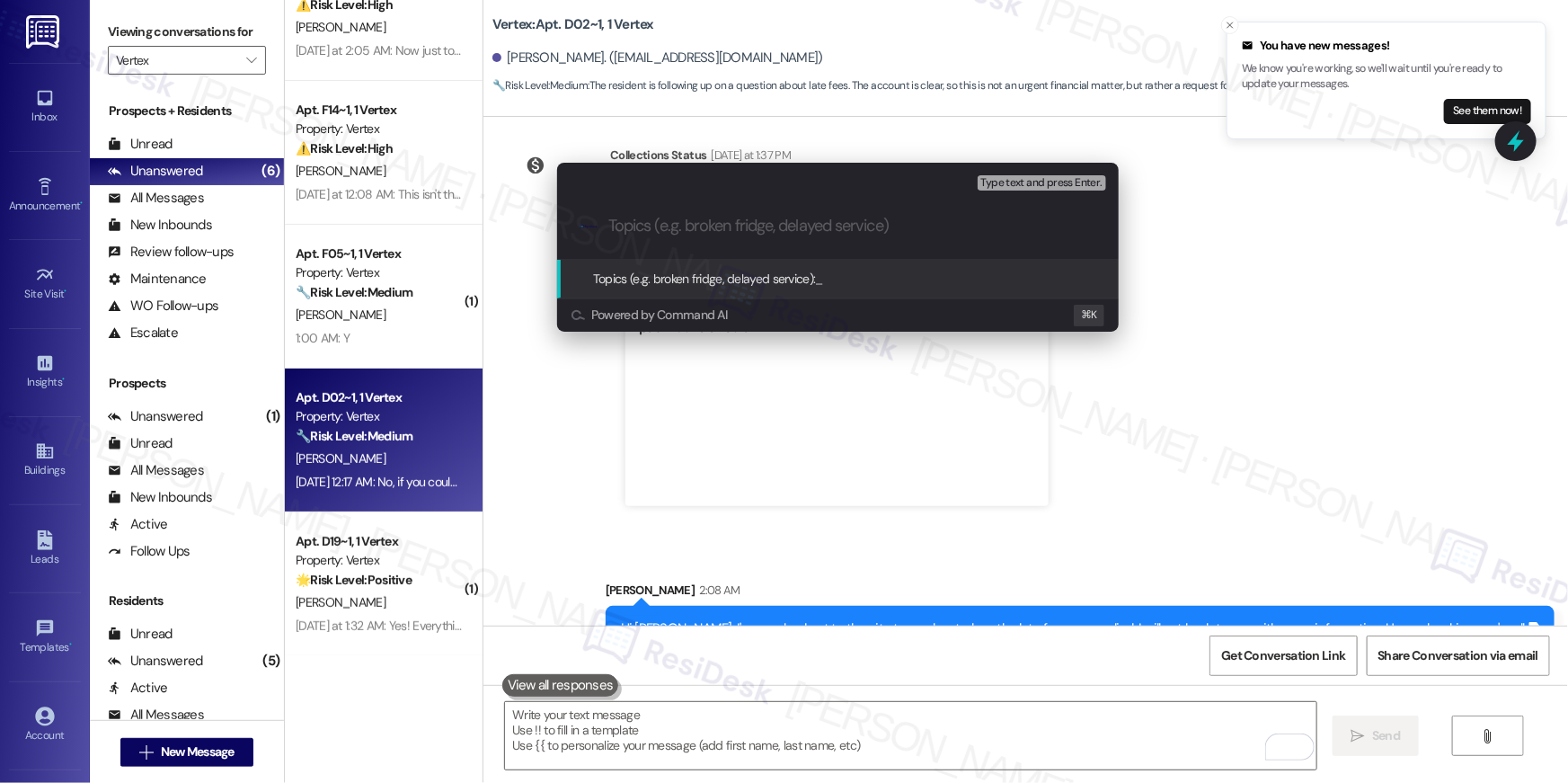
paste input "When is the late fee applied and how much is it?"
type input "When is the late fee applied and how much is it?"
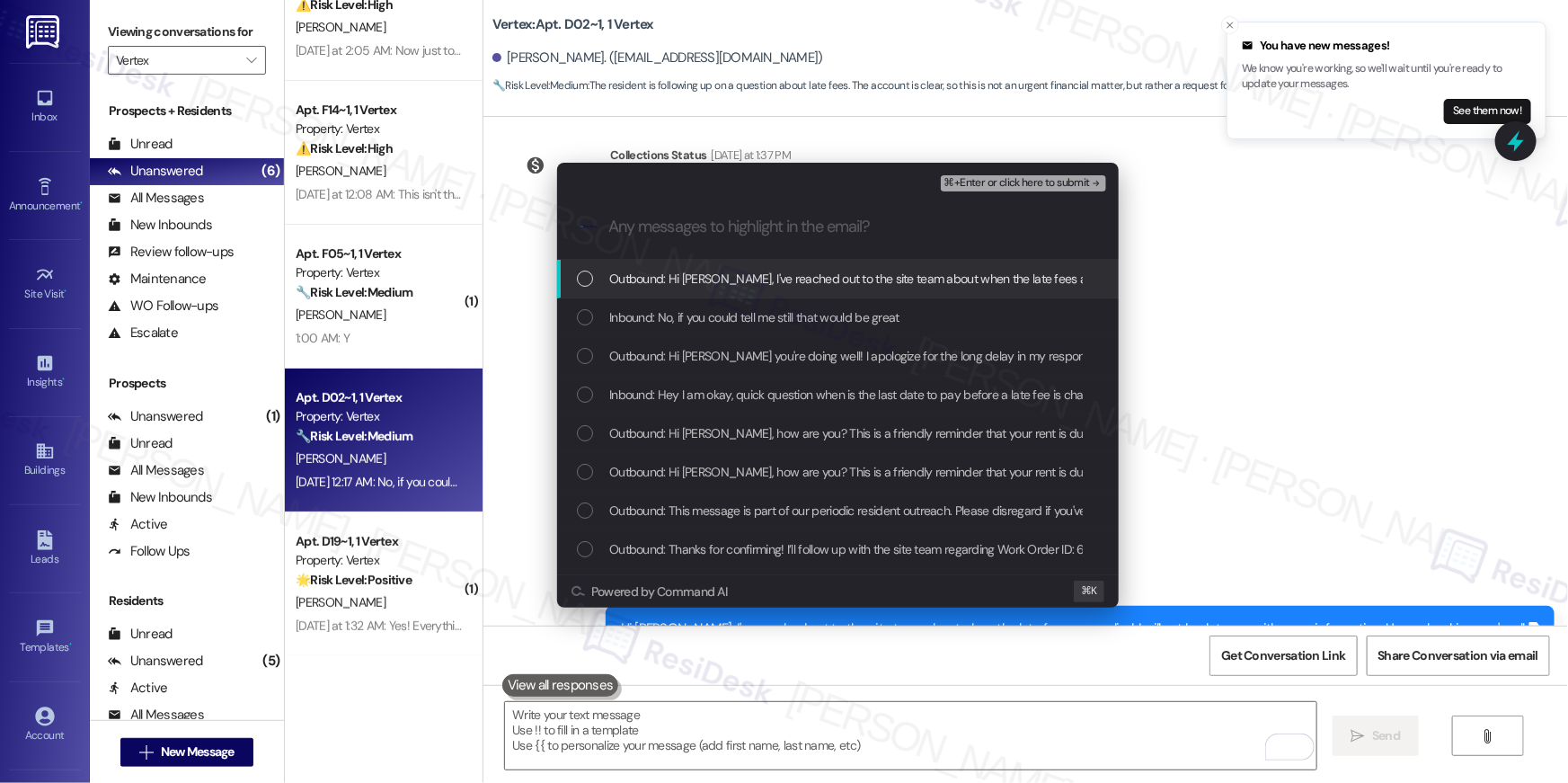
click at [684, 292] on div "Outbound: Hi Gilbert, I've reached out to the site team about when the late fee…" at bounding box center [837, 279] width 561 height 38
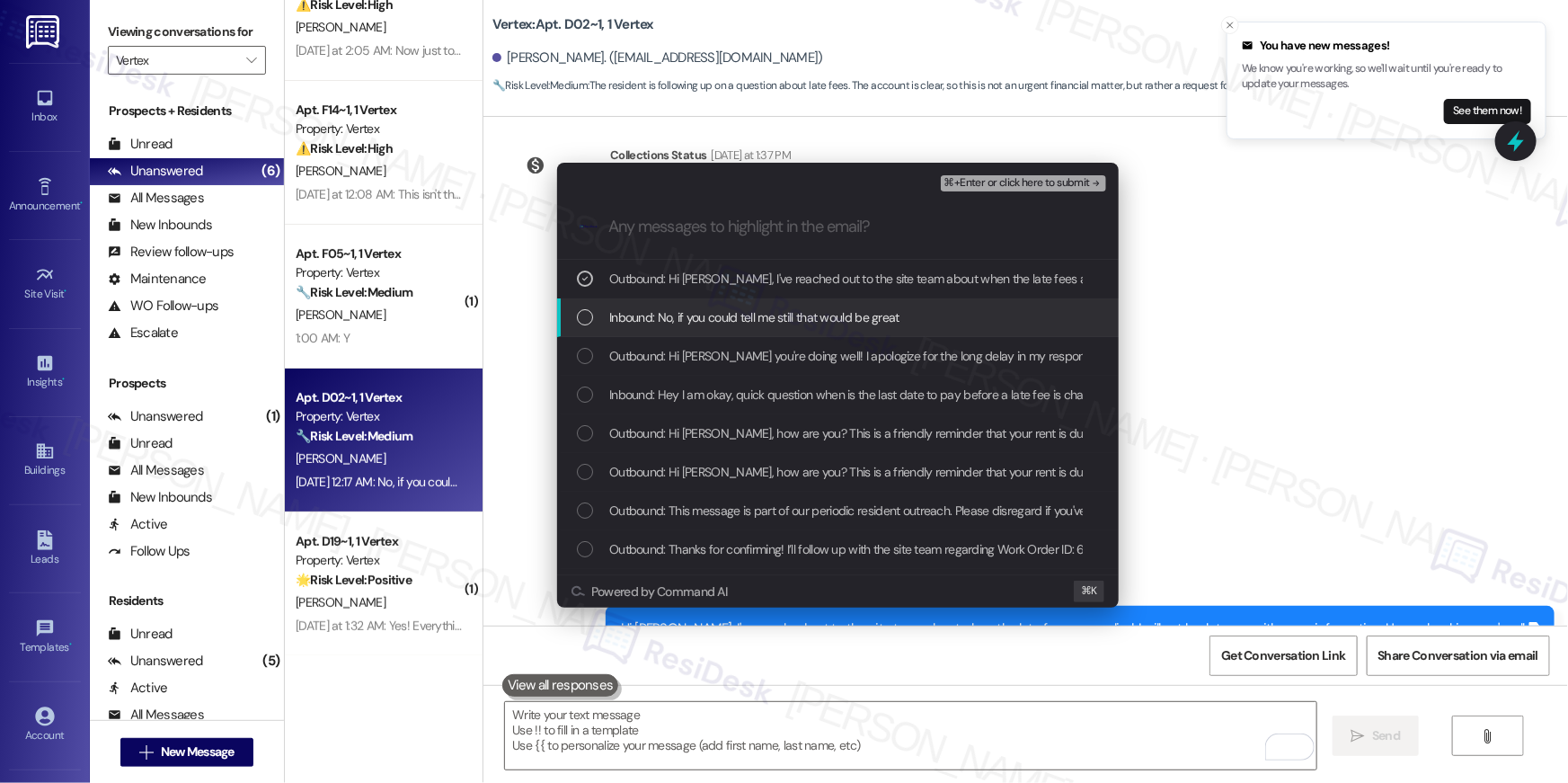
drag, startPoint x: 684, startPoint y: 314, endPoint x: 685, endPoint y: 325, distance: 11.0
click at [683, 315] on span "Inbound: No, if you could tell me still that would be great" at bounding box center [754, 318] width 290 height 20
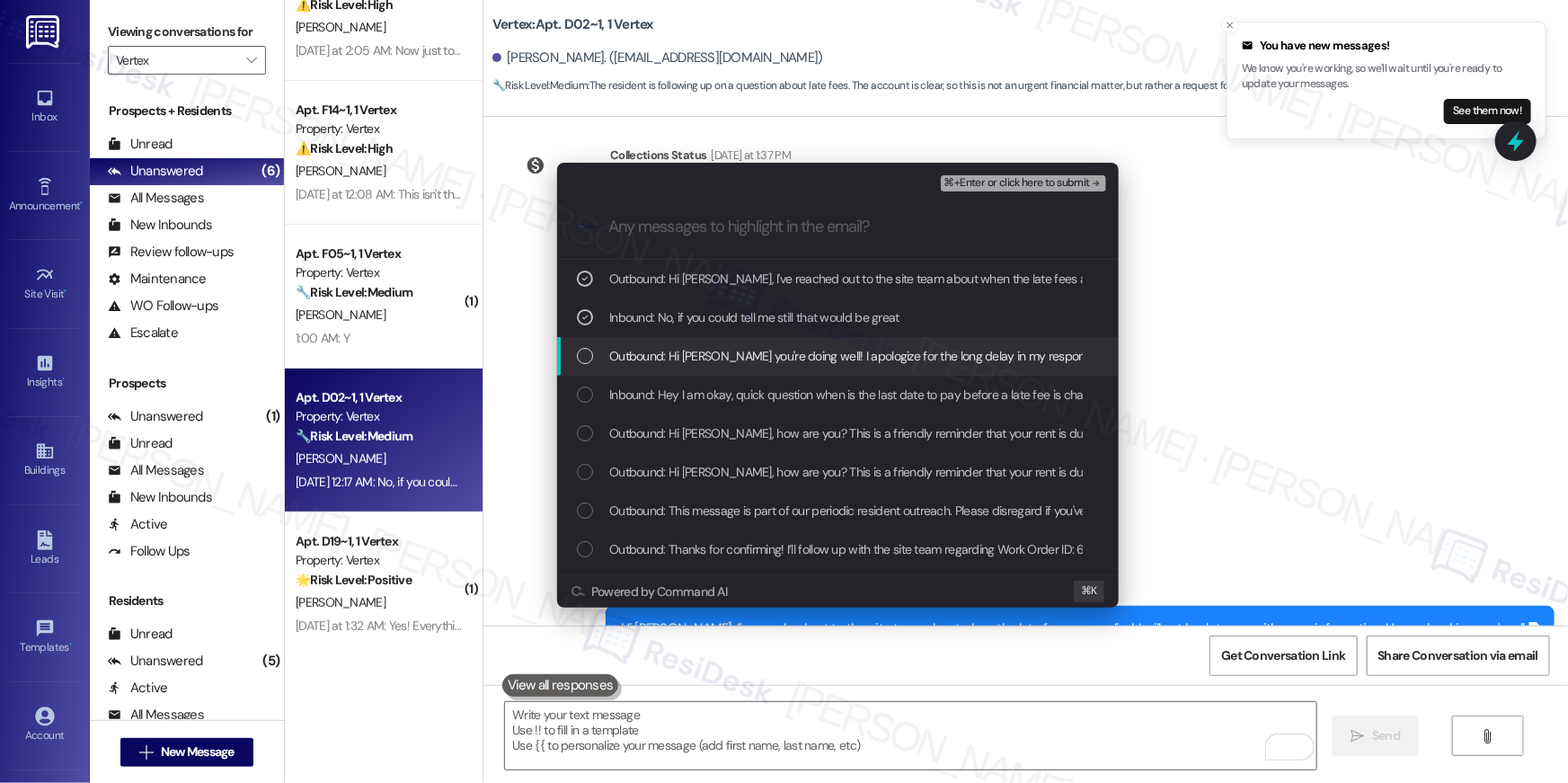
click at [688, 360] on span "Outbound: Hi Gilbert, hope you're doing well! I apologize for the long delay in…" at bounding box center [1138, 356] width 1058 height 20
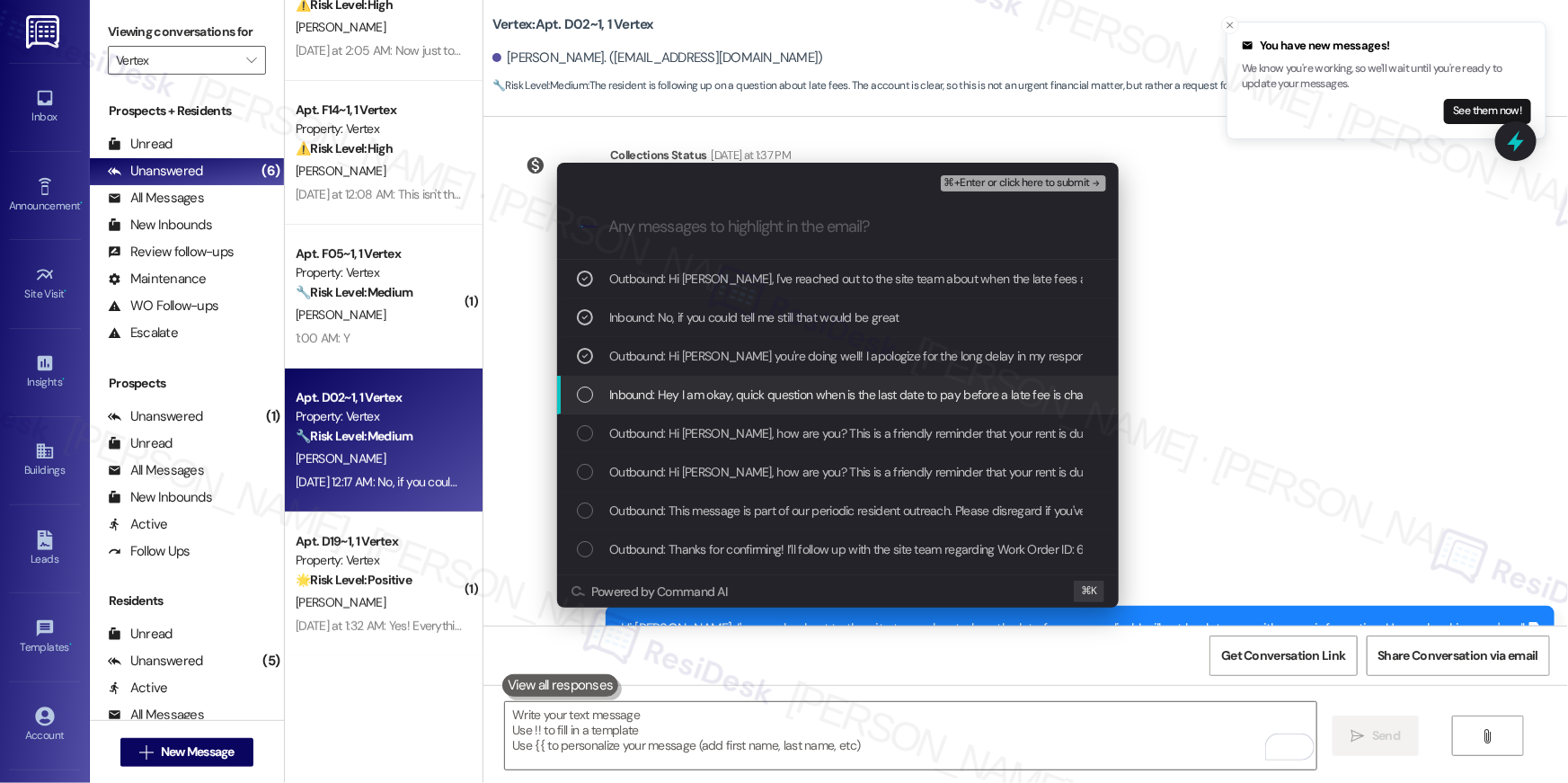
click at [689, 383] on div "Inbound: Hey I am okay, quick question when is the last date to pay before a la…" at bounding box center [837, 395] width 561 height 38
click at [700, 428] on span "Outbound: Hi Gilbert, how are you? This is a friendly reminder that your rent i…" at bounding box center [968, 433] width 720 height 20
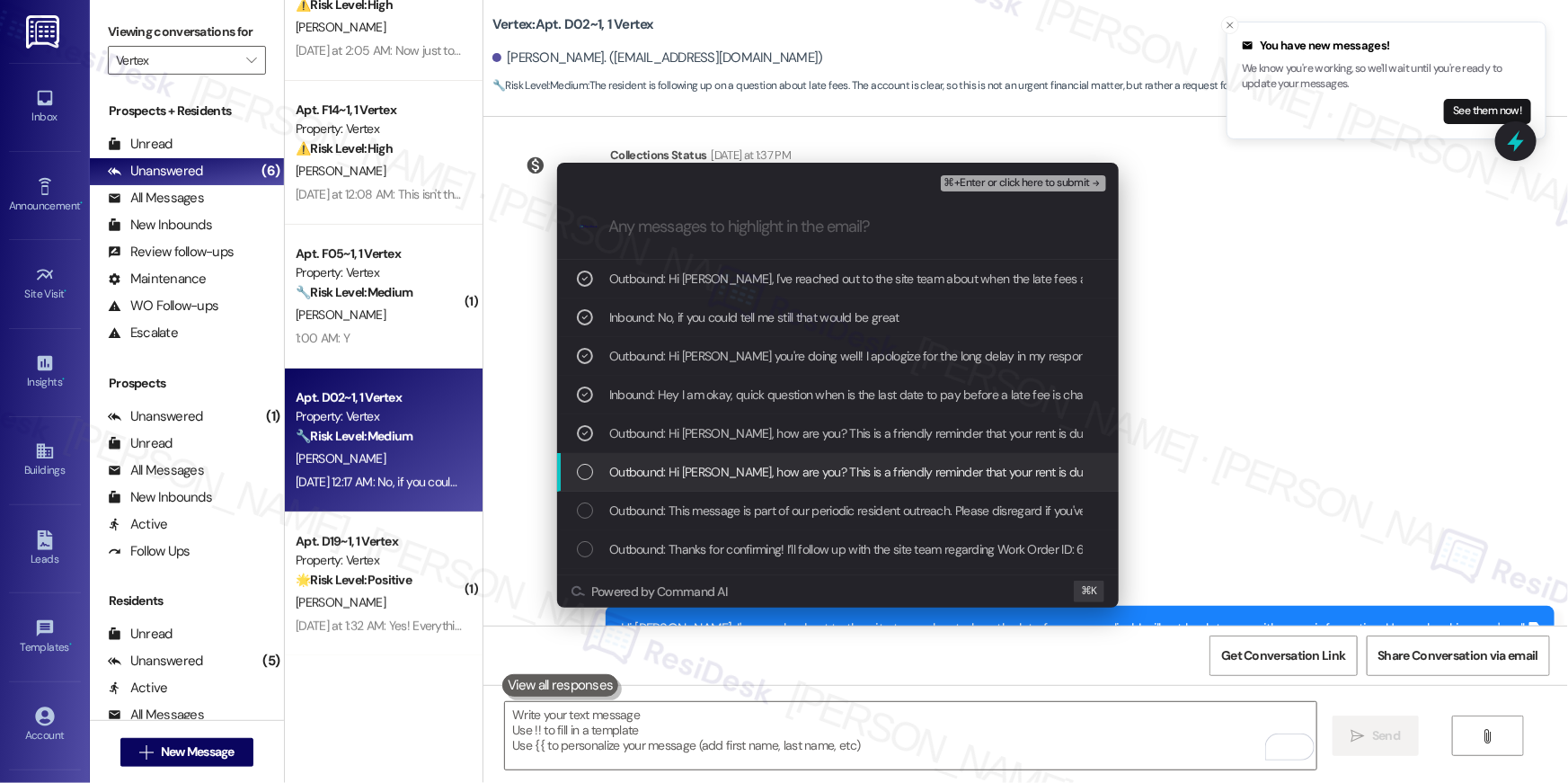
click at [759, 474] on span "Outbound: Hi Gilbert, how are you? This is a friendly reminder that your rent i…" at bounding box center [968, 473] width 720 height 20
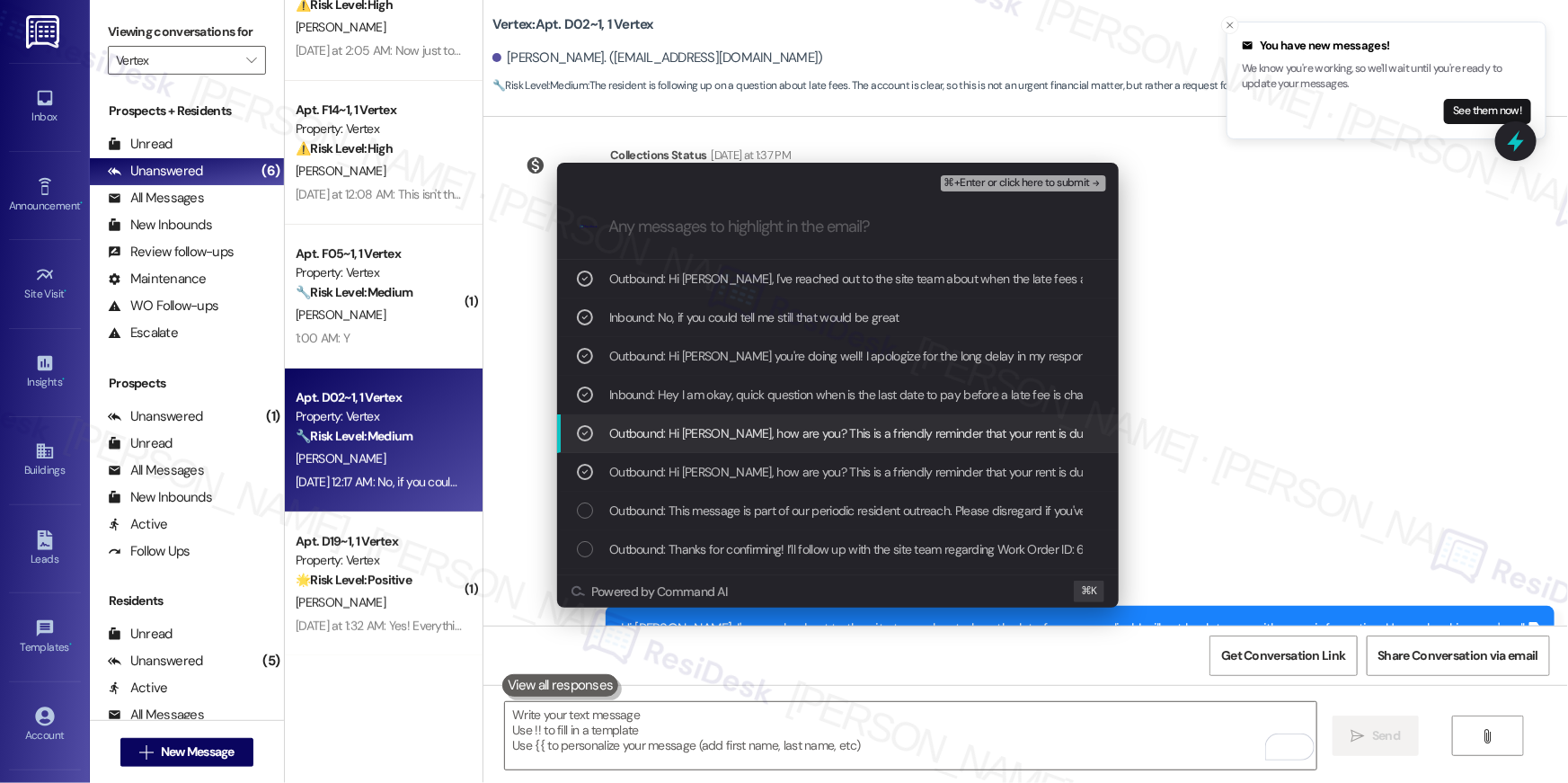
click at [751, 429] on span "Outbound: Hi Gilbert, how are you? This is a friendly reminder that your rent i…" at bounding box center [968, 433] width 720 height 20
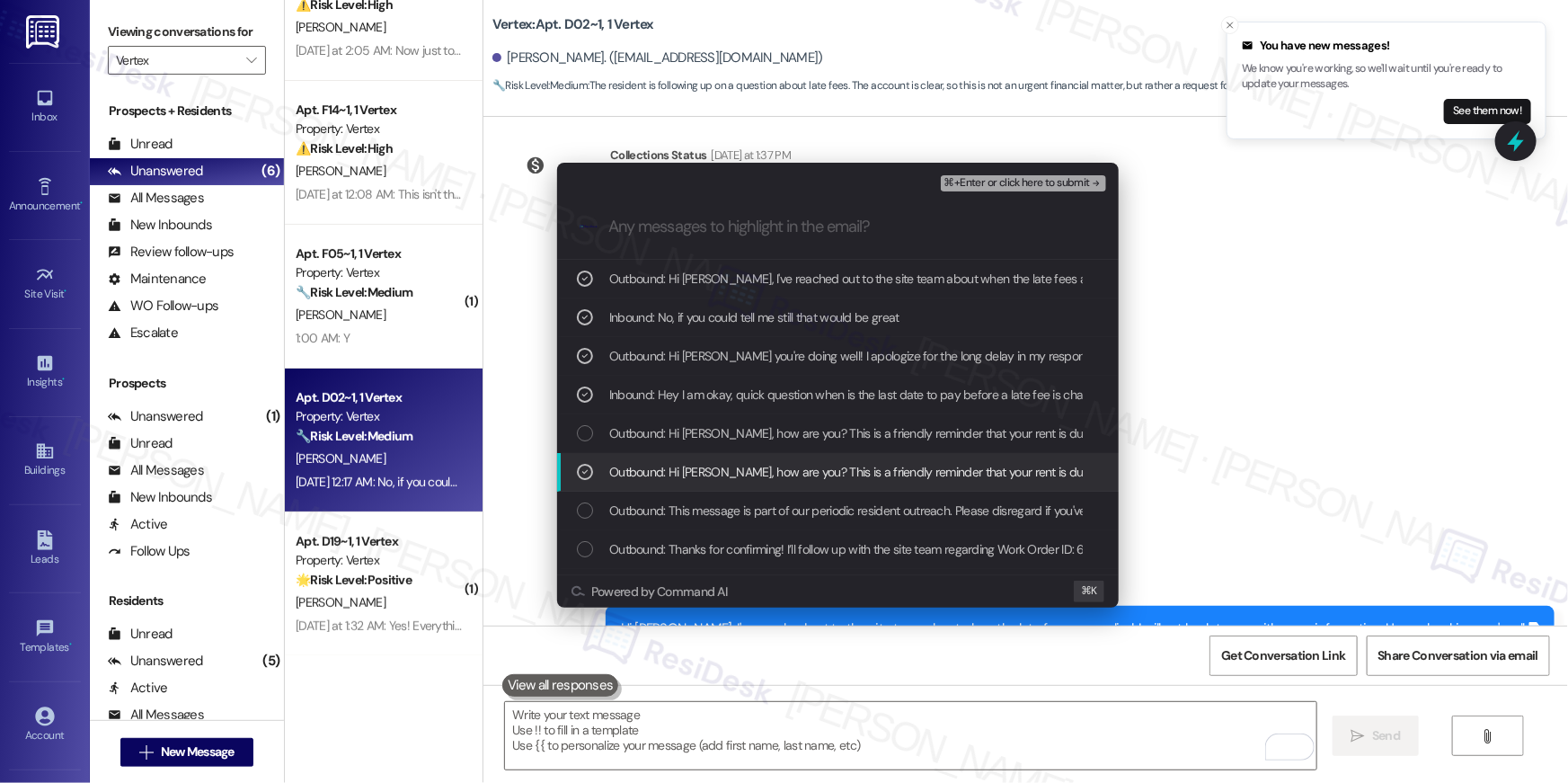
drag, startPoint x: 754, startPoint y: 463, endPoint x: 800, endPoint y: 422, distance: 61.6
click at [758, 459] on div "Outbound: Hi Gilbert, how are you? This is a friendly reminder that your rent i…" at bounding box center [837, 473] width 561 height 38
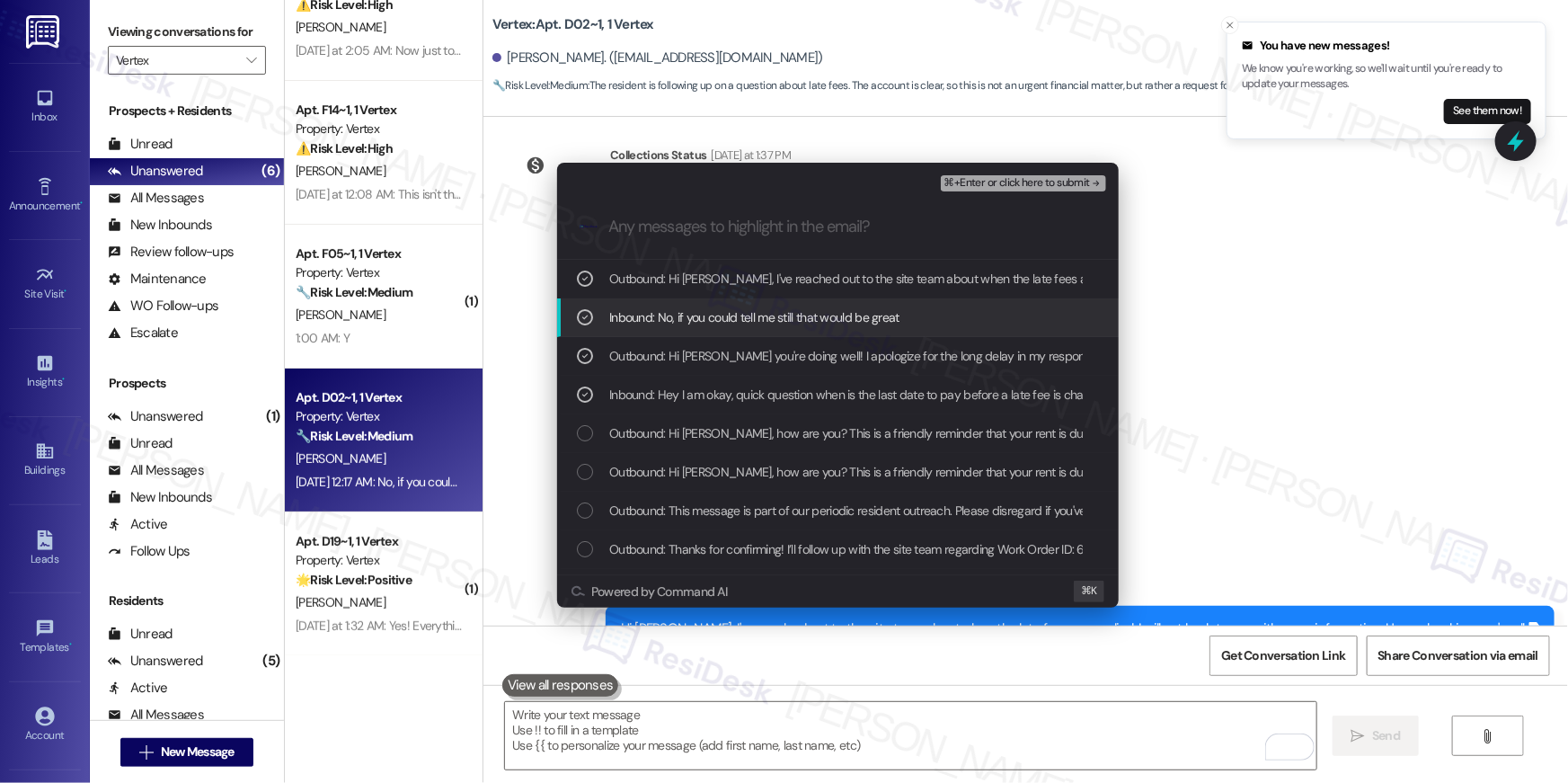
click at [993, 178] on span "⌘+Enter or click here to submit" at bounding box center [1017, 184] width 146 height 13
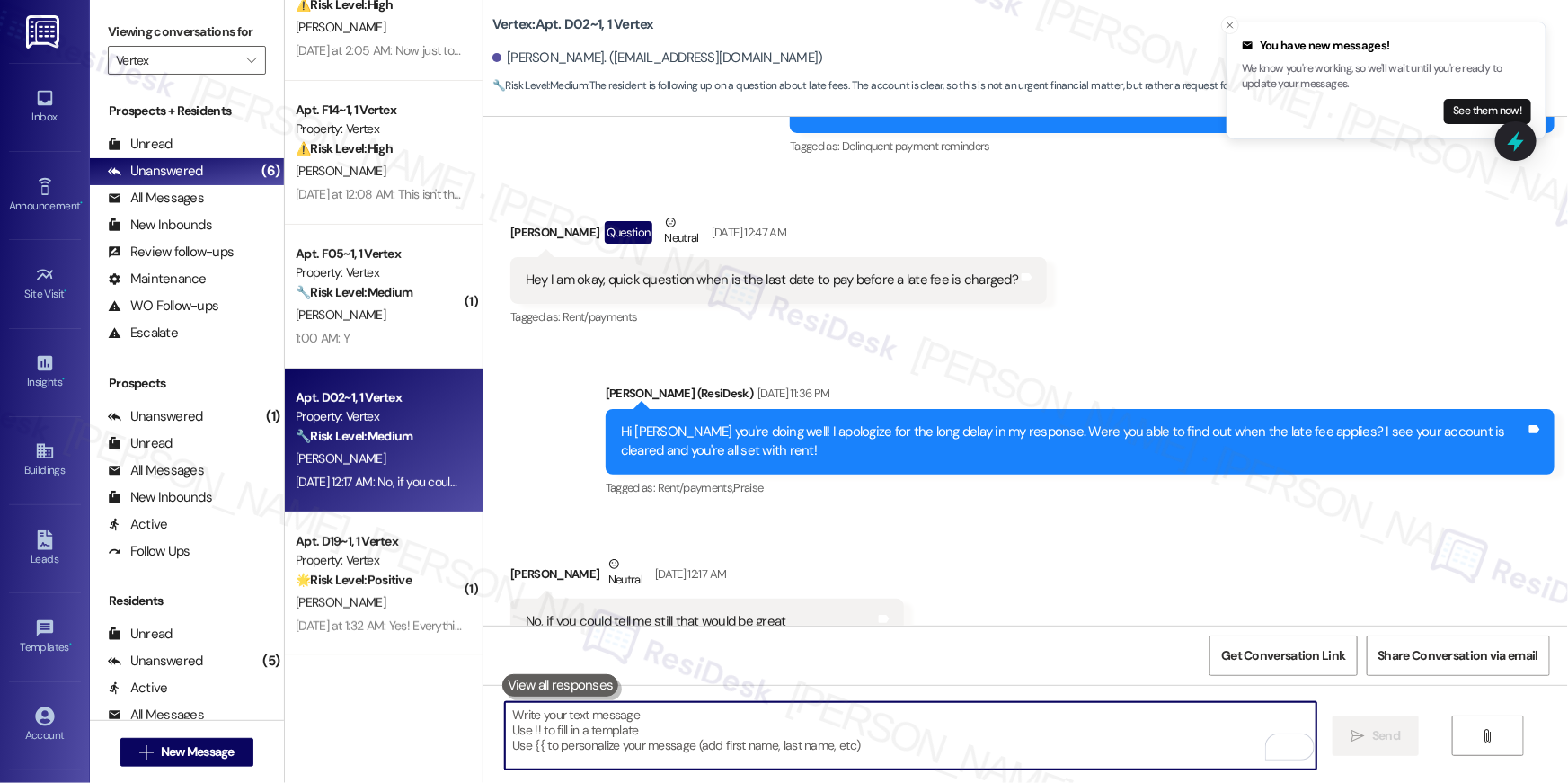
scroll to position [3254, 0]
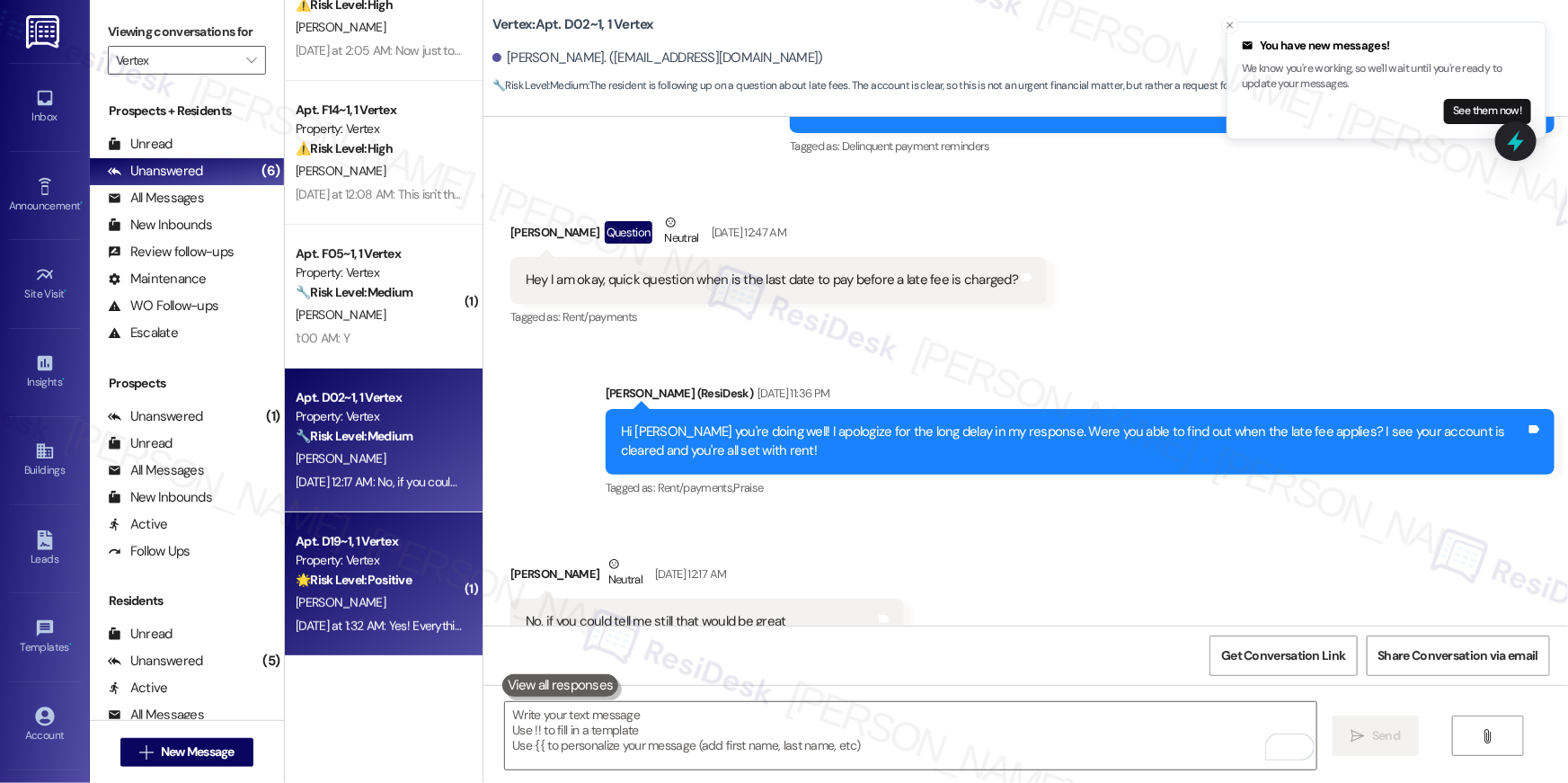
click at [382, 544] on div "Apt. D19~1, 1 Vertex" at bounding box center [379, 542] width 167 height 19
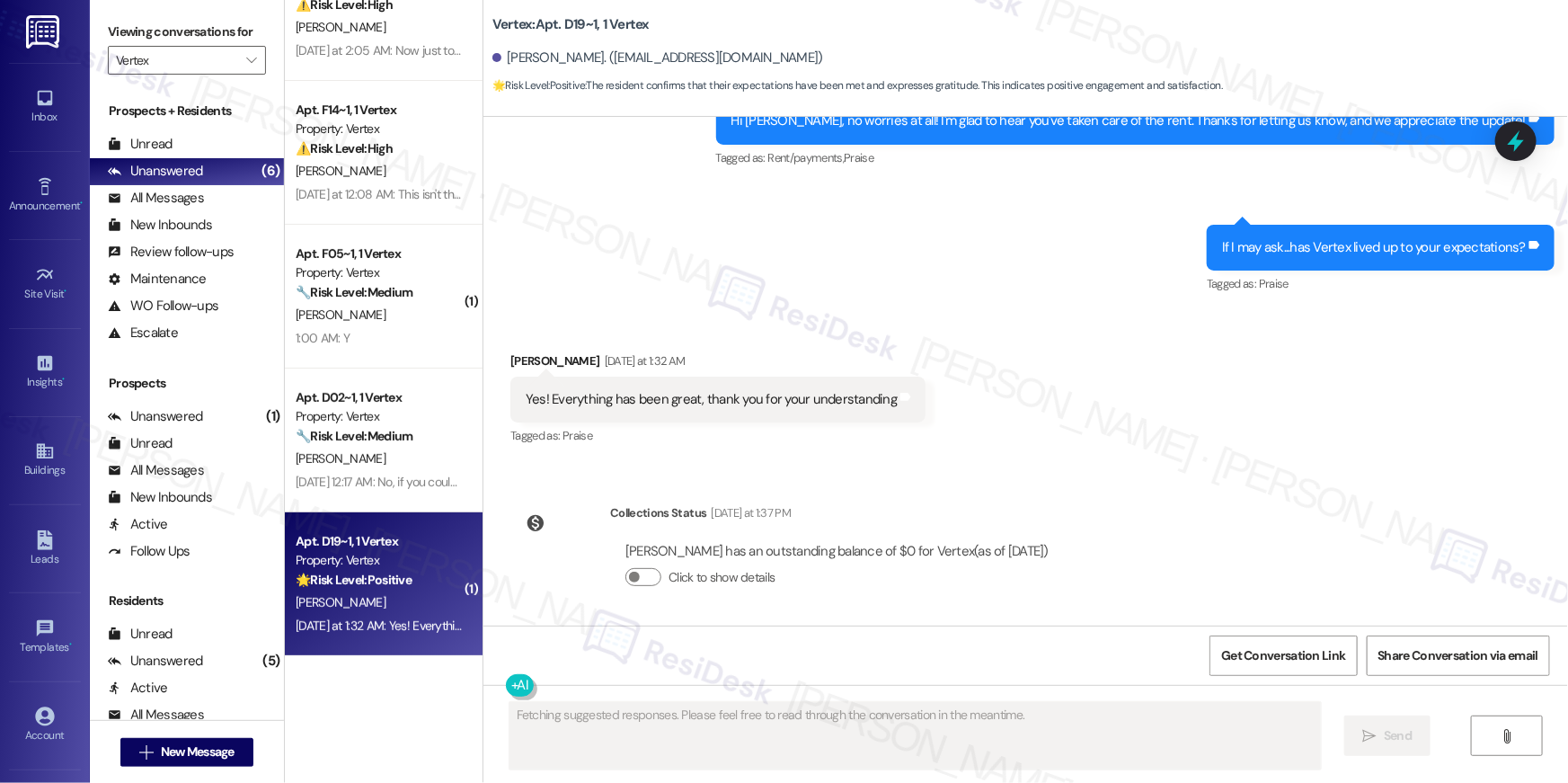
scroll to position [1126, 0]
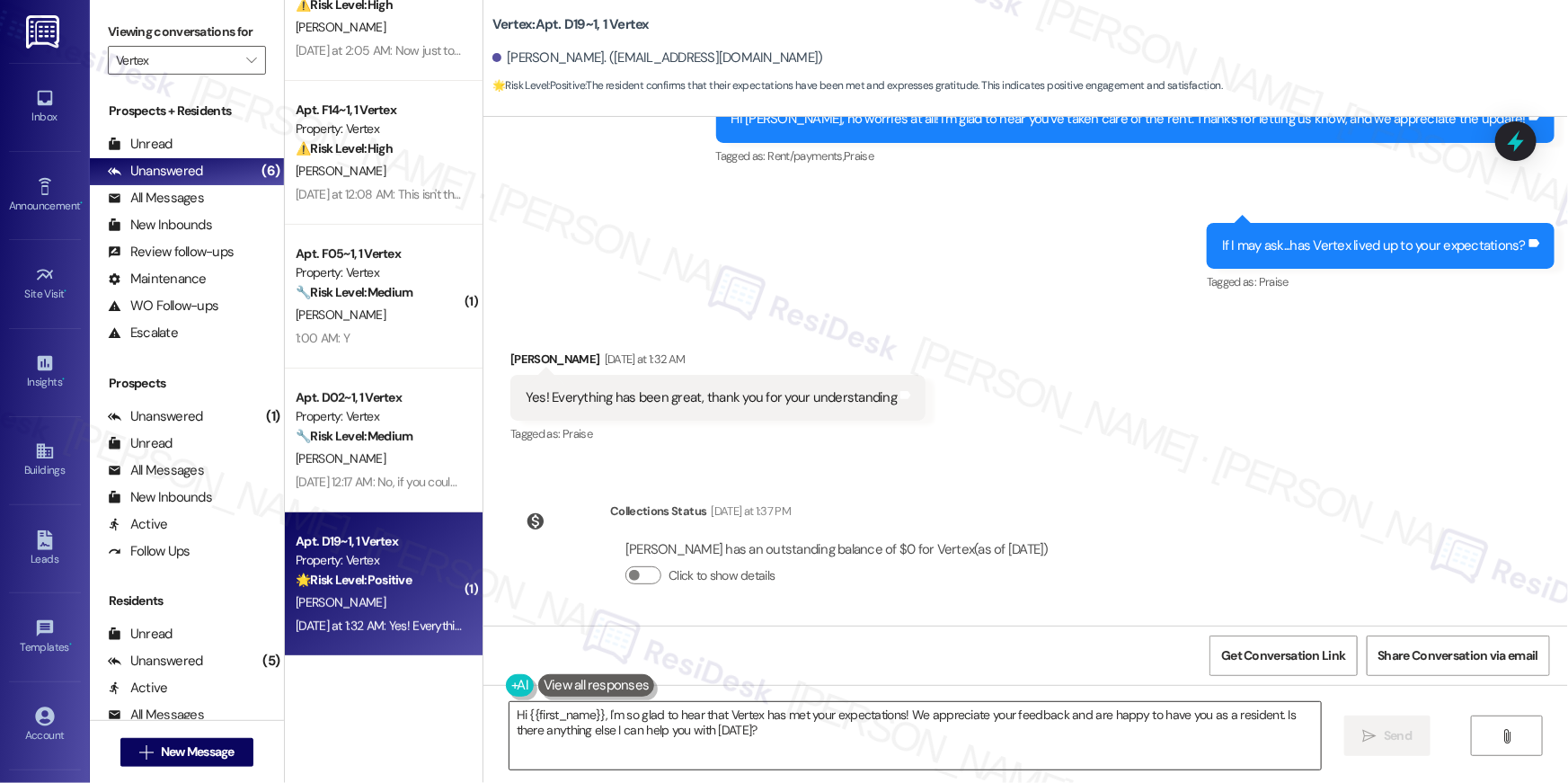
click at [1065, 746] on textarea "Hi {{first_name}}, I'm so glad to hear that Vertex has met your expectations! W…" at bounding box center [916, 736] width 812 height 67
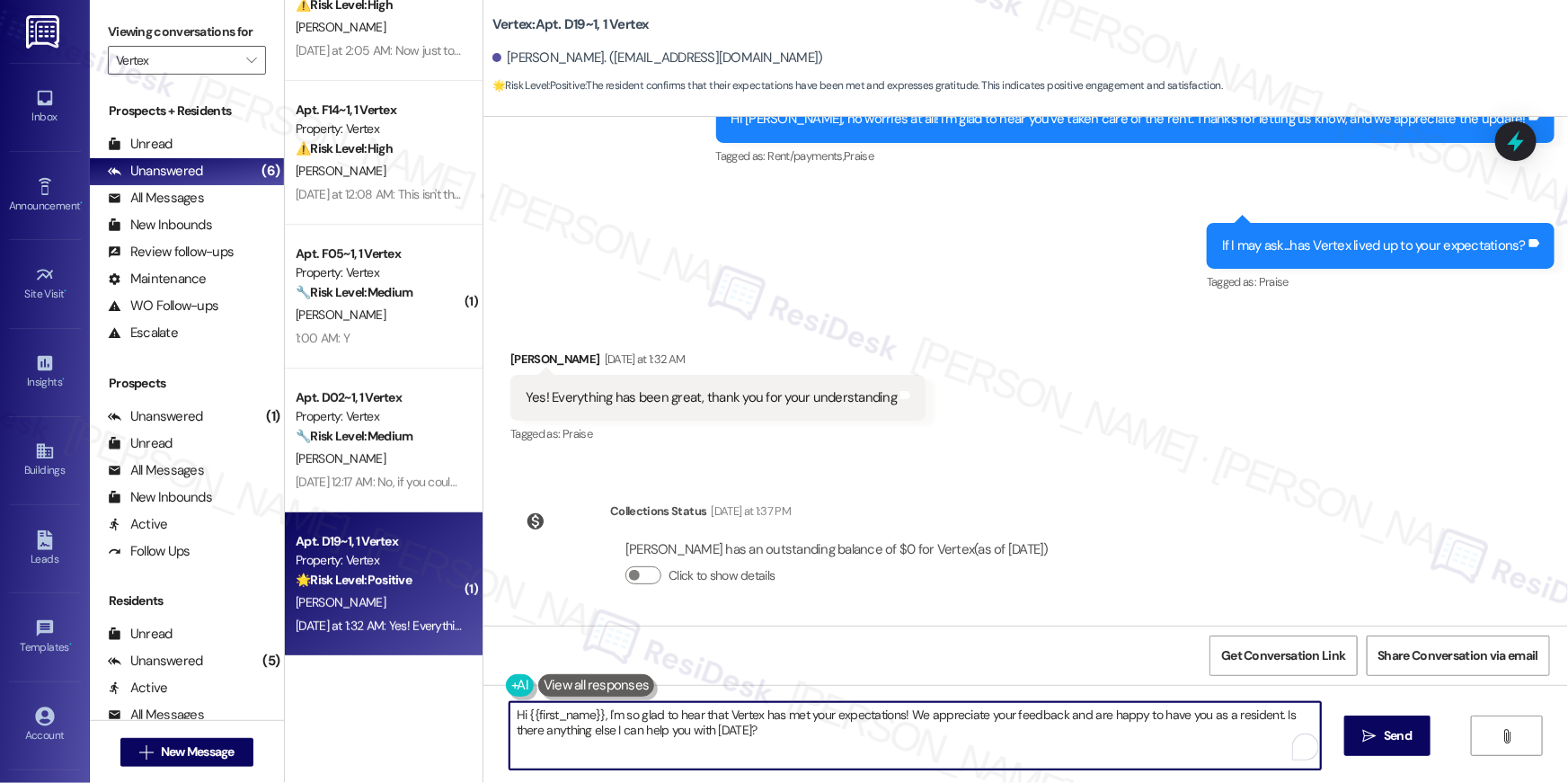
click at [1273, 737] on textarea "Hi {{first_name}}, I'm so glad to hear that Vertex has met your expectations! W…" at bounding box center [916, 736] width 812 height 67
type textarea "Hi {{first_name}}, I'm so glad to hear that Vertex has met your expectations! W…"
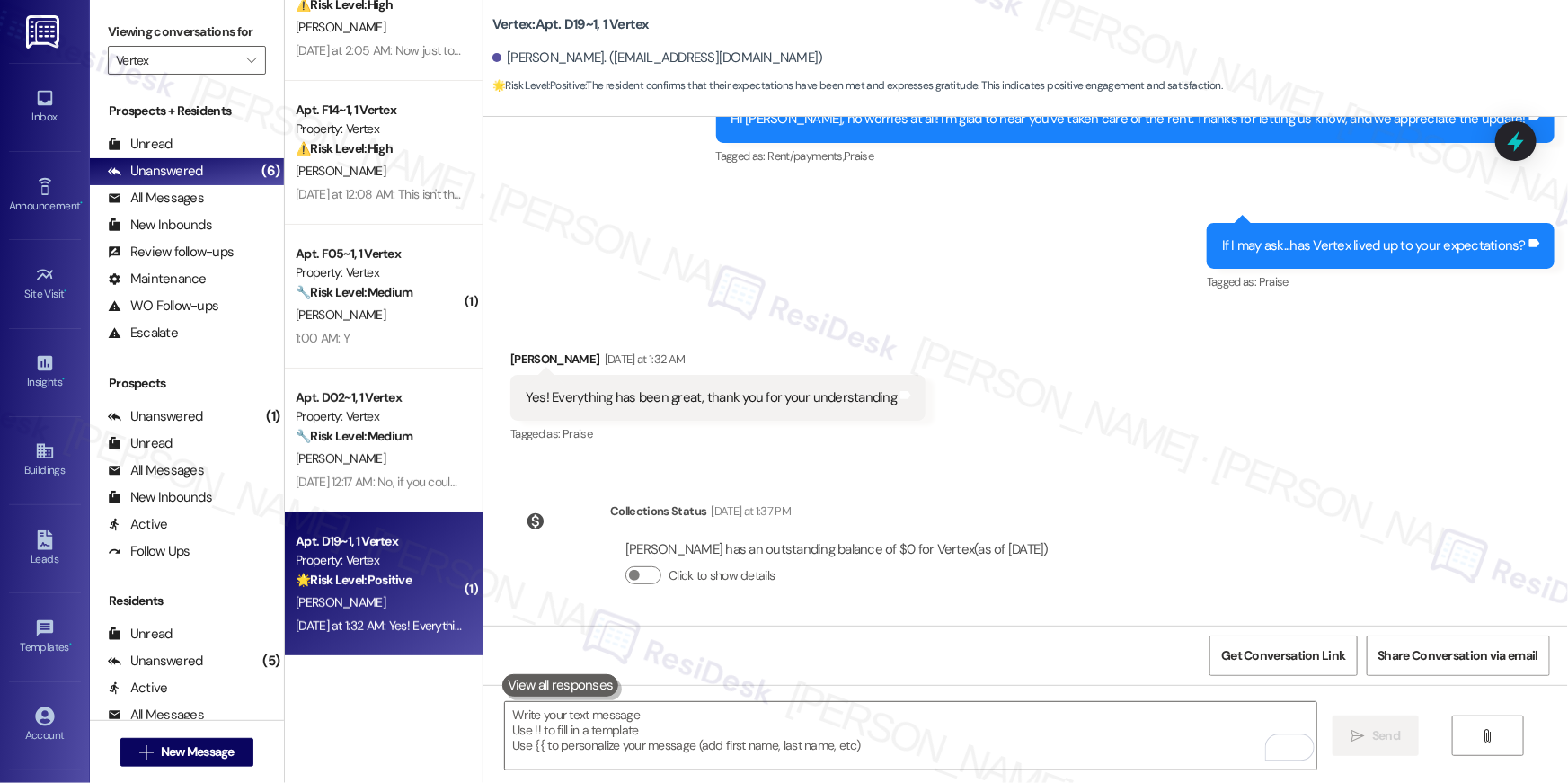
scroll to position [961, 0]
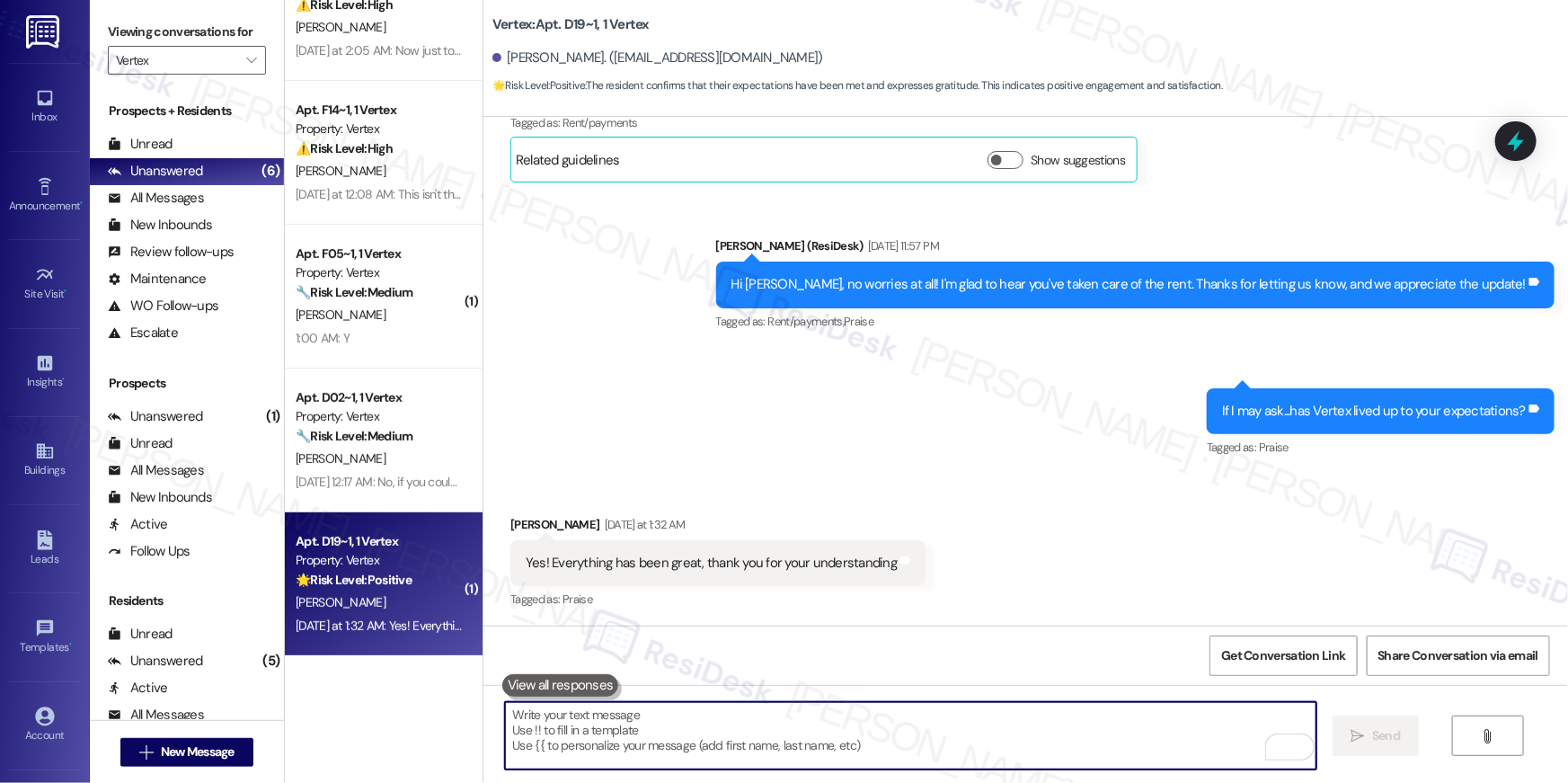
click at [972, 732] on textarea "To enrich screen reader interactions, please activate Accessibility in Grammarl…" at bounding box center [911, 736] width 812 height 67
paste textarea "When you have a moment, would you mind leaving us a quick Google Review? ⭐ It o…"
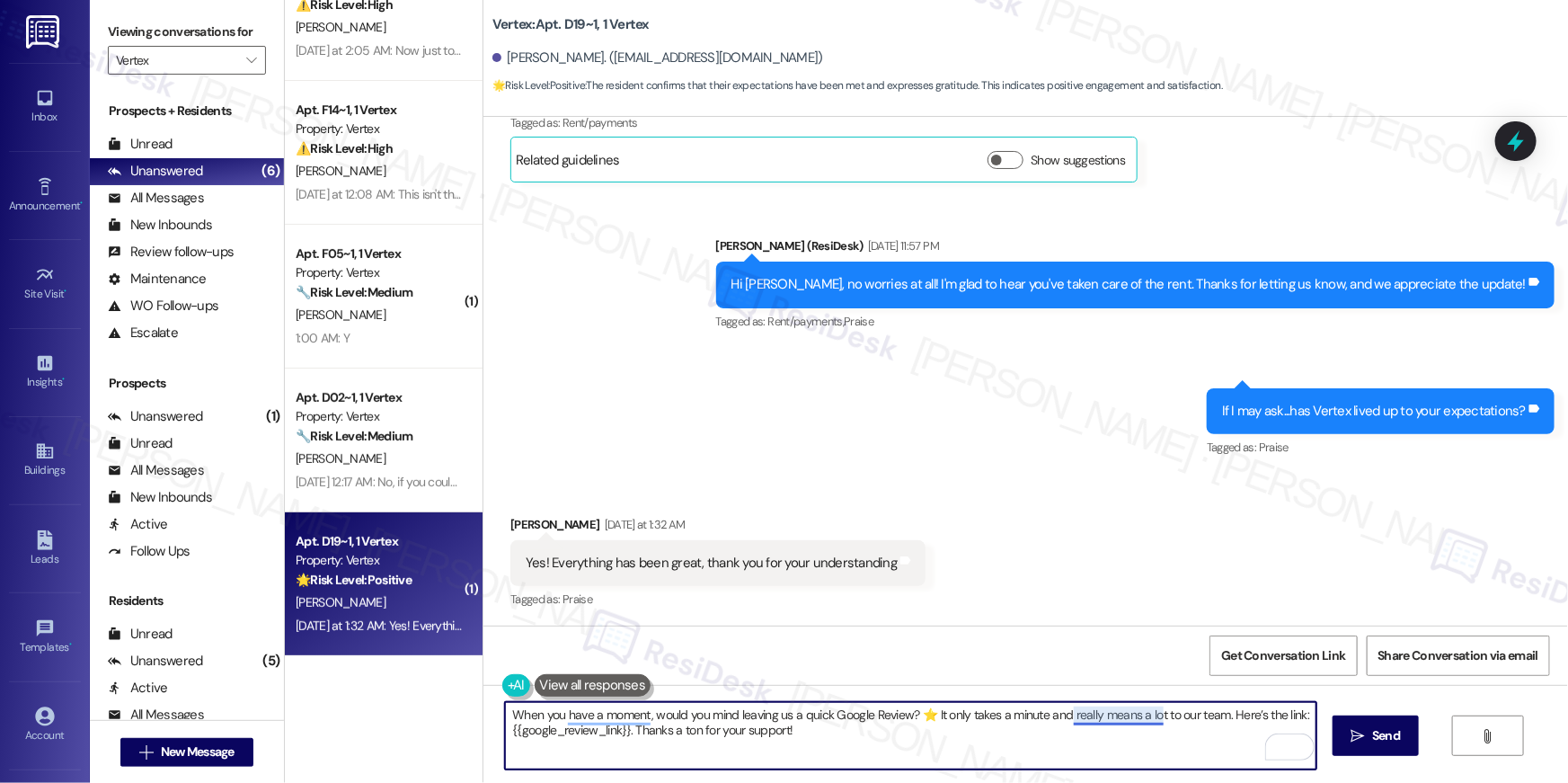
click at [1151, 719] on textarea "When you have a moment, would you mind leaving us a quick Google Review? ⭐ It o…" at bounding box center [911, 736] width 812 height 67
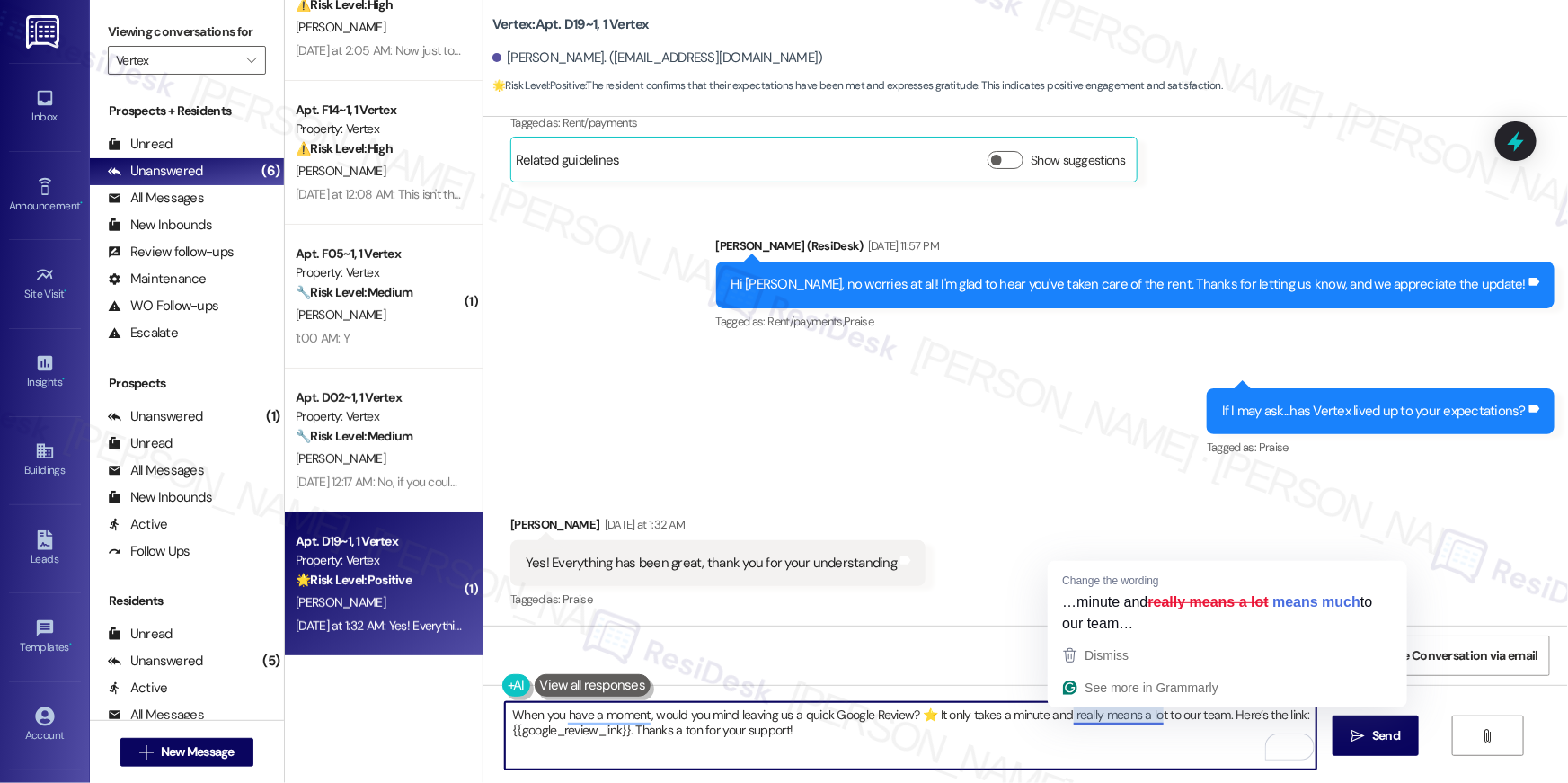
type textarea "When you have a moment, would you mind leaving us a quick Google Review? ⭐ It o…"
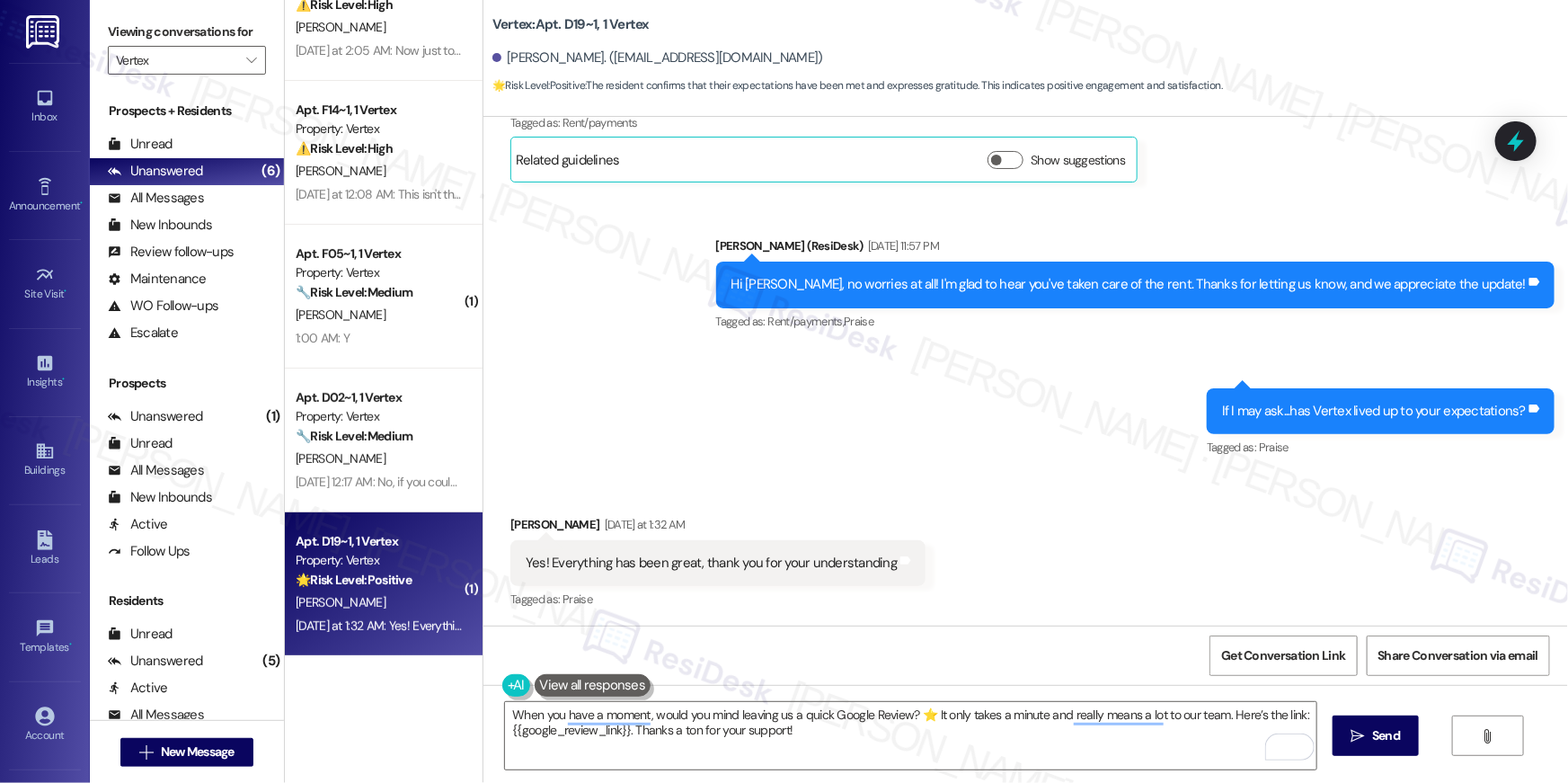
click at [1159, 422] on div "Sent via SMS Sarah (ResiDesk) Sep 16, 2025 at 11:57 PM Hi Sadie, no worries at …" at bounding box center [1026, 335] width 1085 height 279
click at [1355, 724] on button " Send" at bounding box center [1376, 736] width 87 height 40
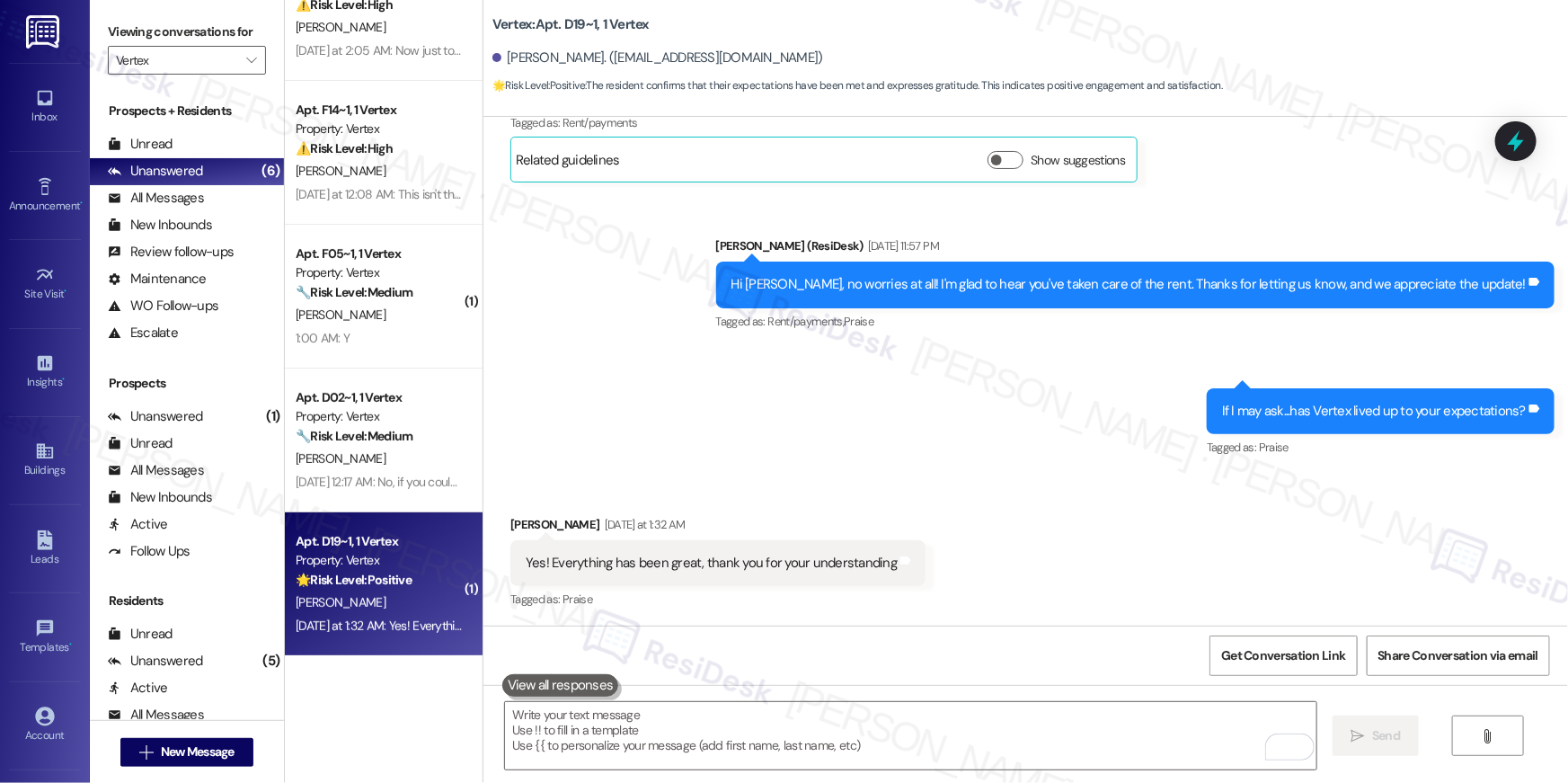
click at [698, 367] on div "Sent via SMS Sarah (ResiDesk) Sep 16, 2025 at 11:57 PM Hi Sadie, no worries at …" at bounding box center [1026, 335] width 1085 height 279
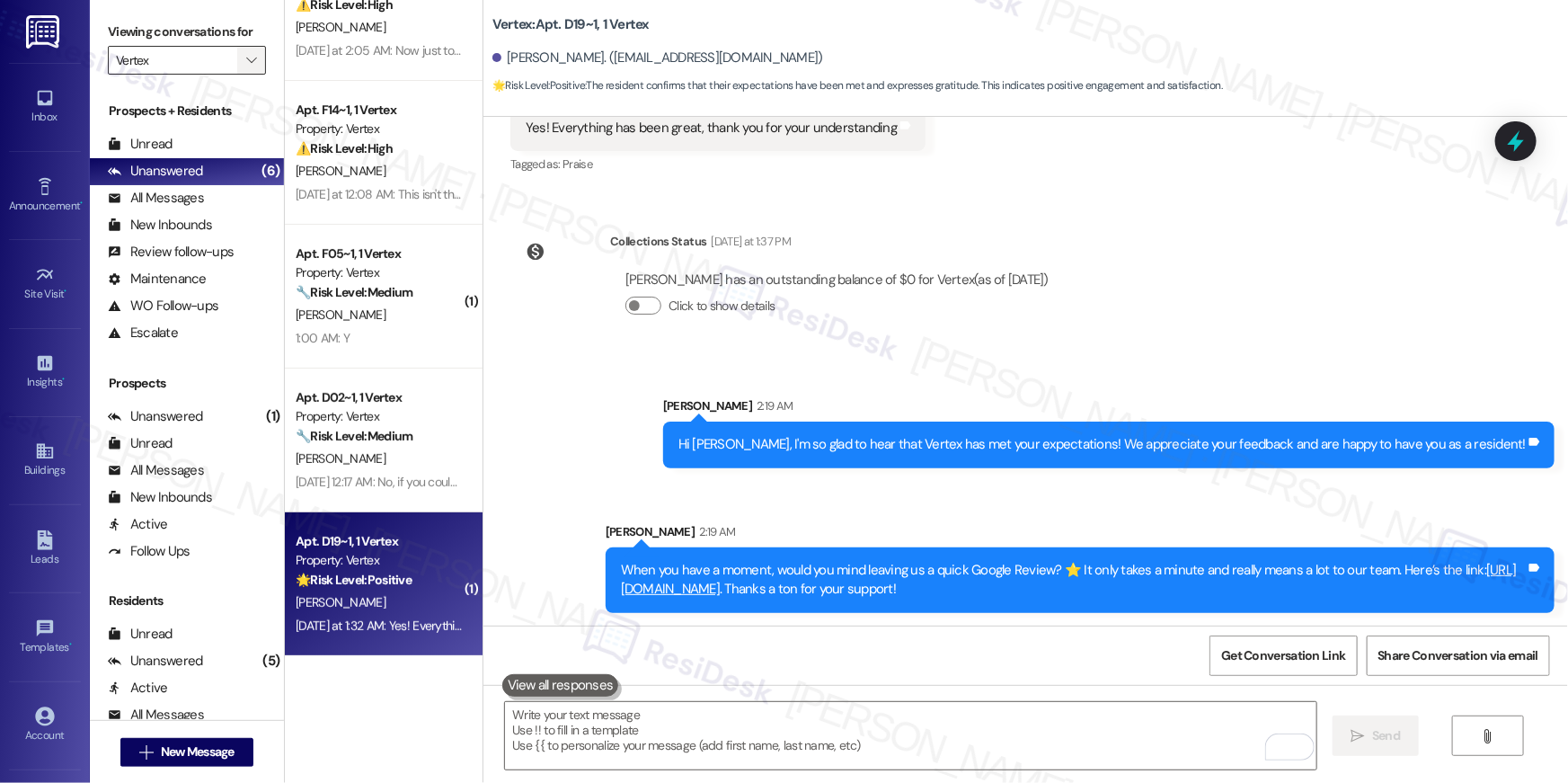
click at [247, 63] on icon "" at bounding box center [251, 60] width 10 height 15
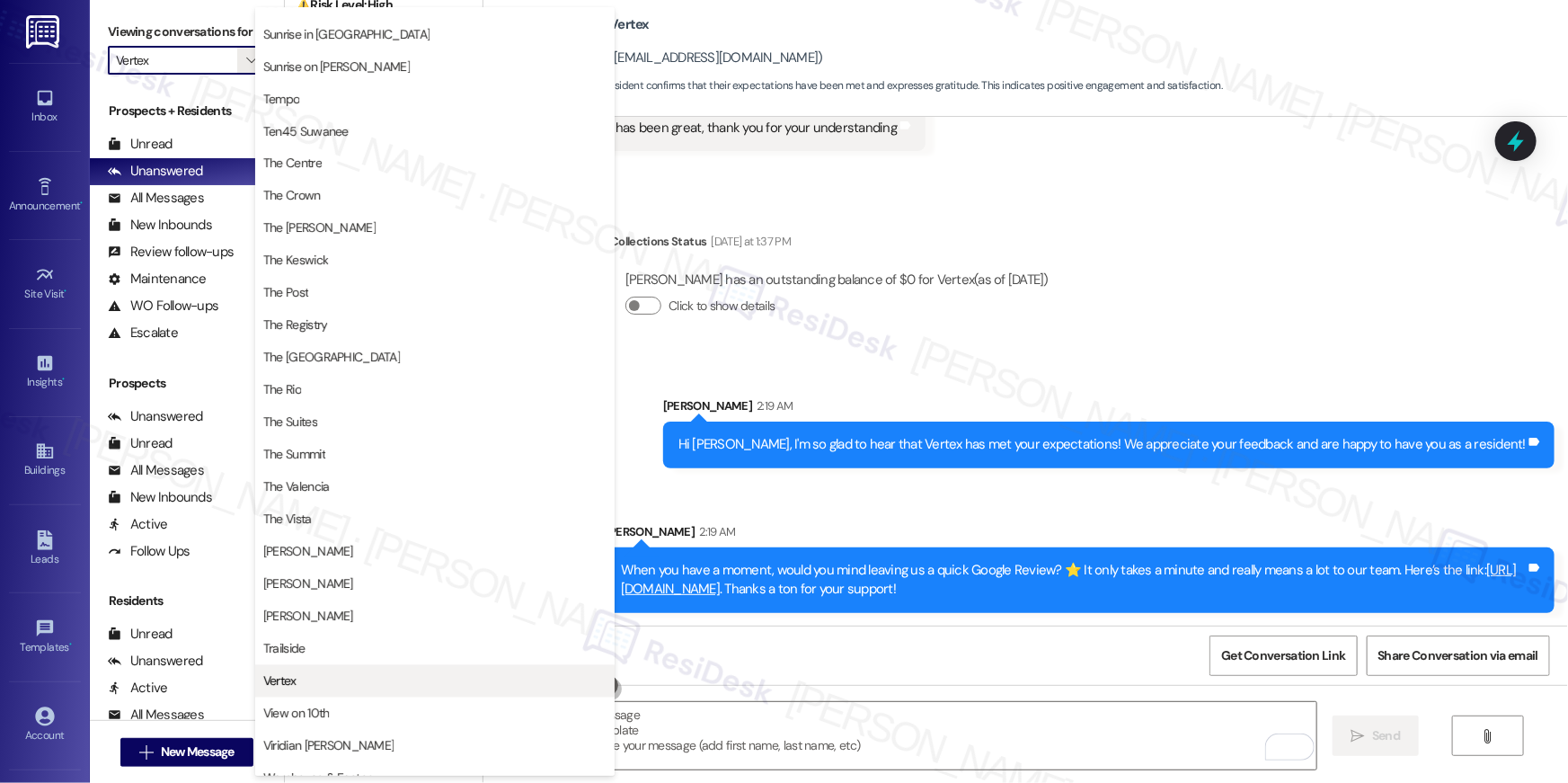
scroll to position [1626, 0]
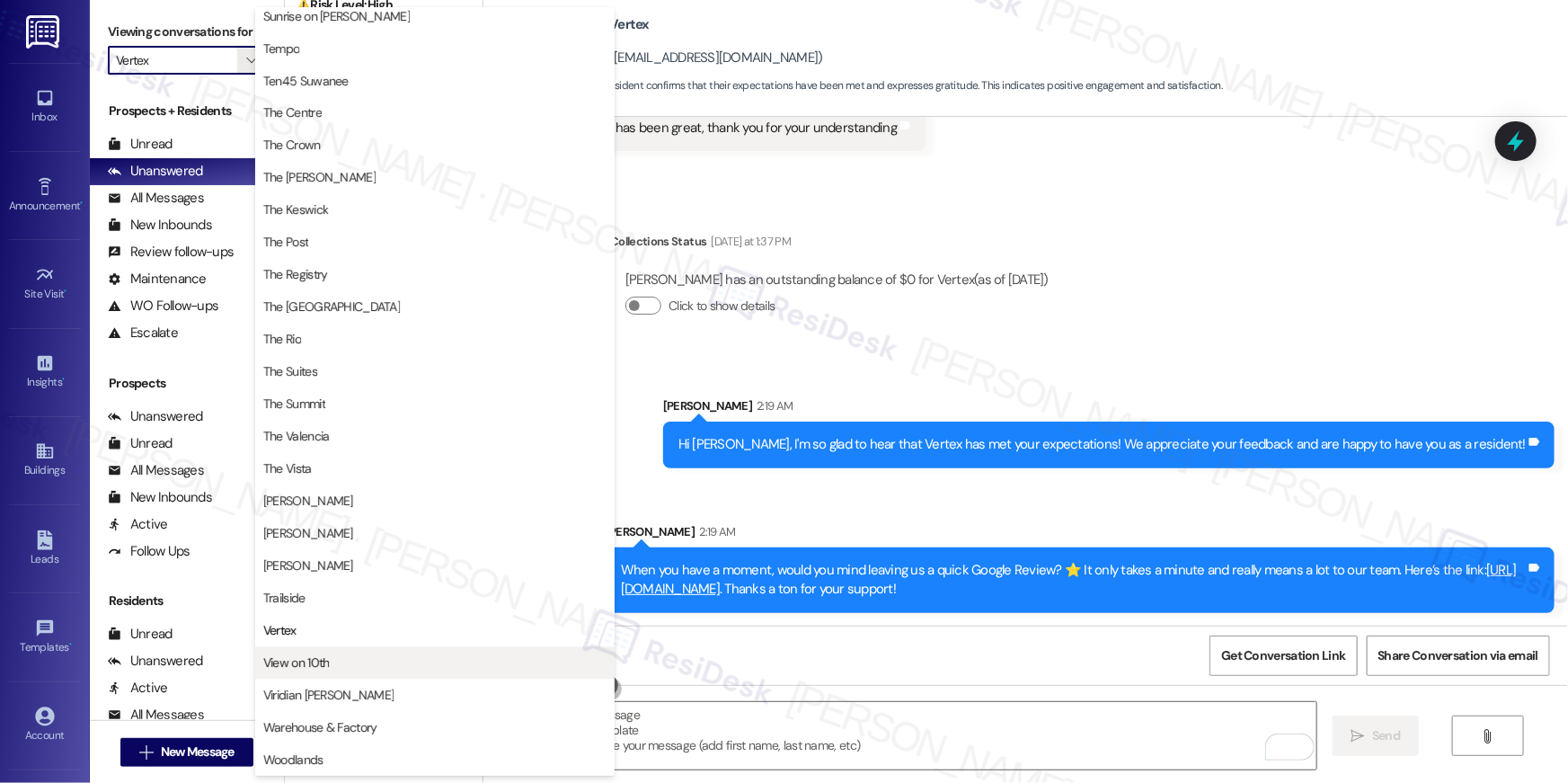
click at [359, 663] on span "View on 10th" at bounding box center [434, 664] width 343 height 18
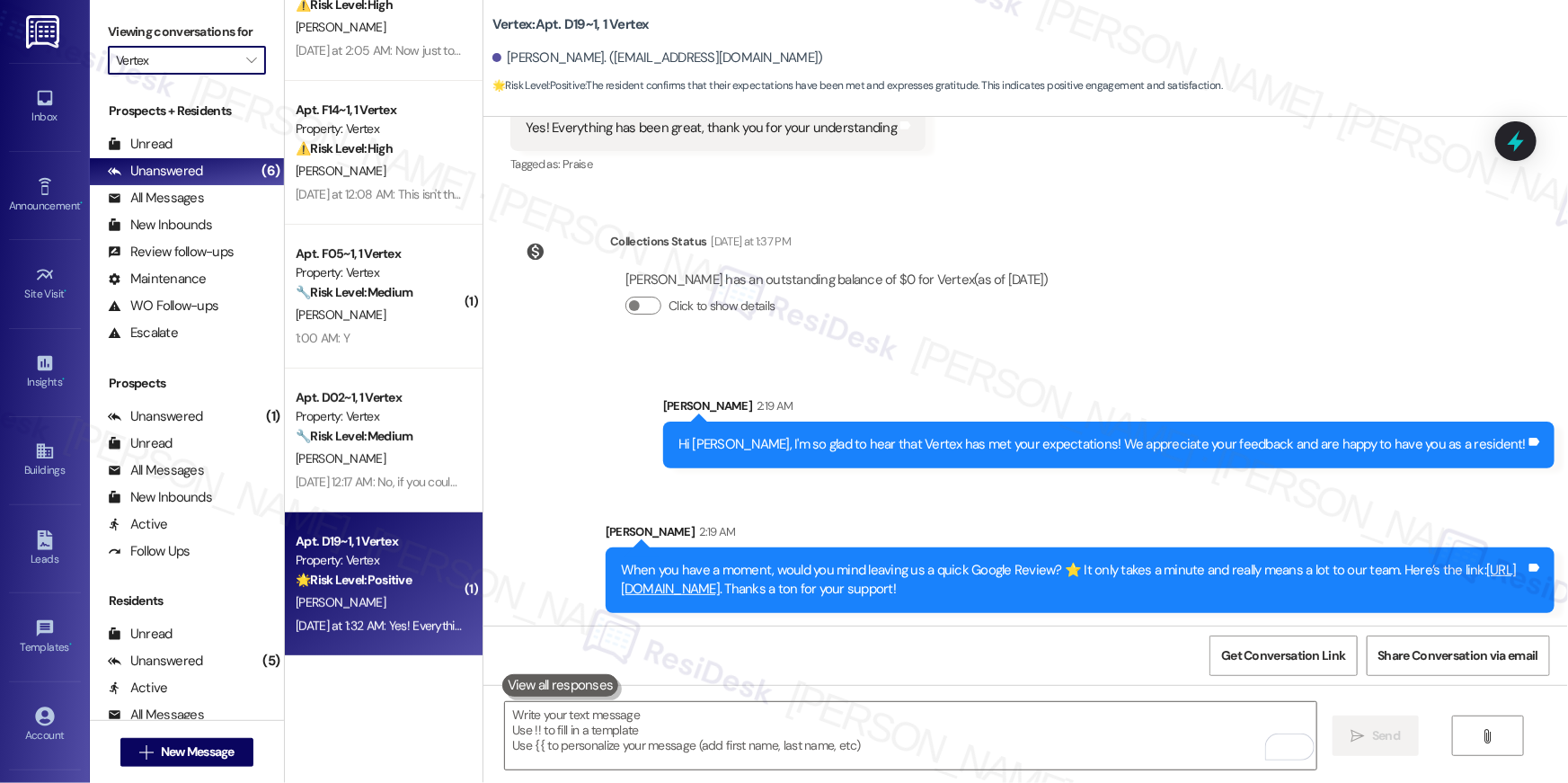
type input "View on 10th"
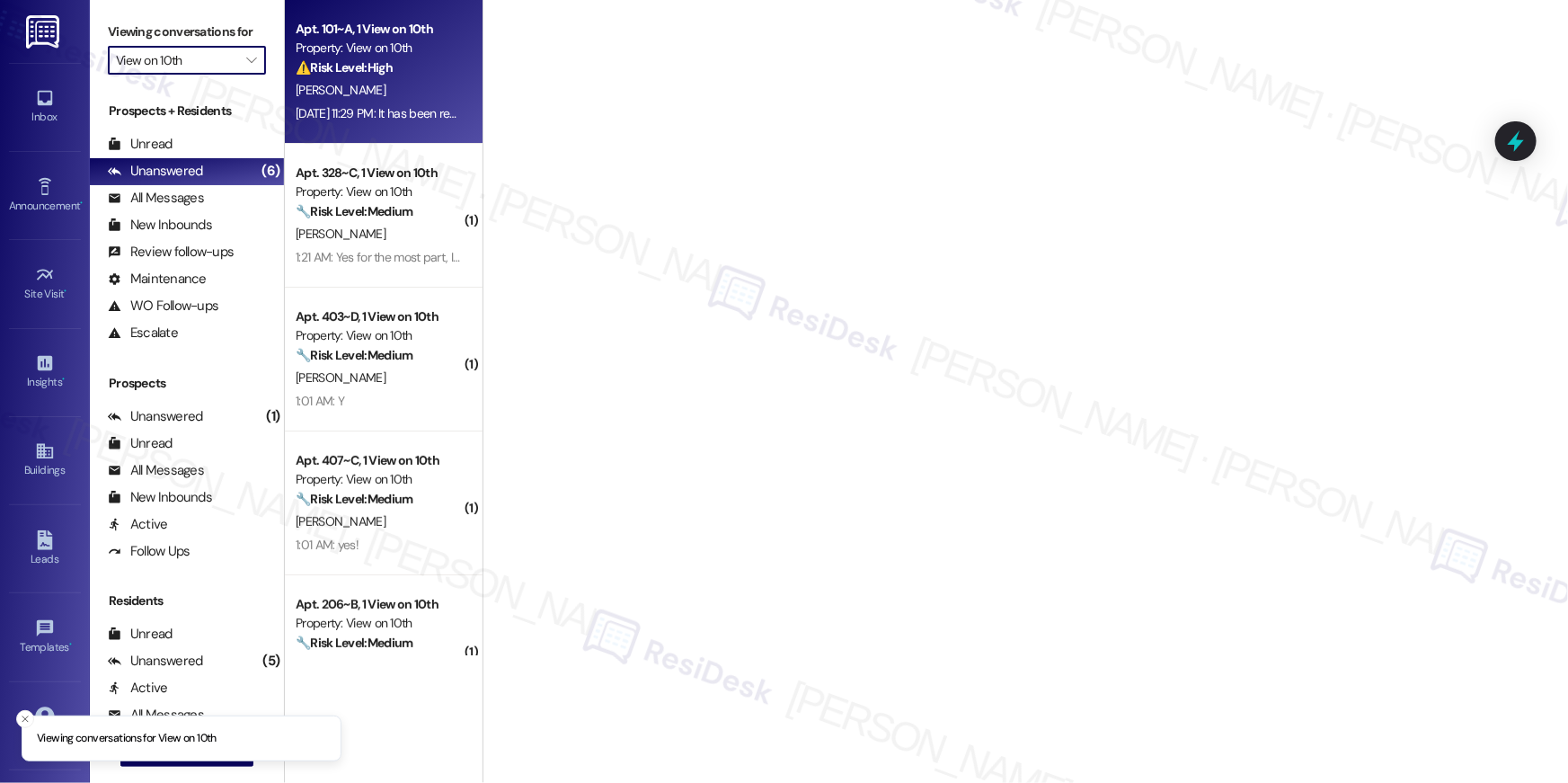
click at [323, 95] on span "M. Wong" at bounding box center [340, 90] width 90 height 16
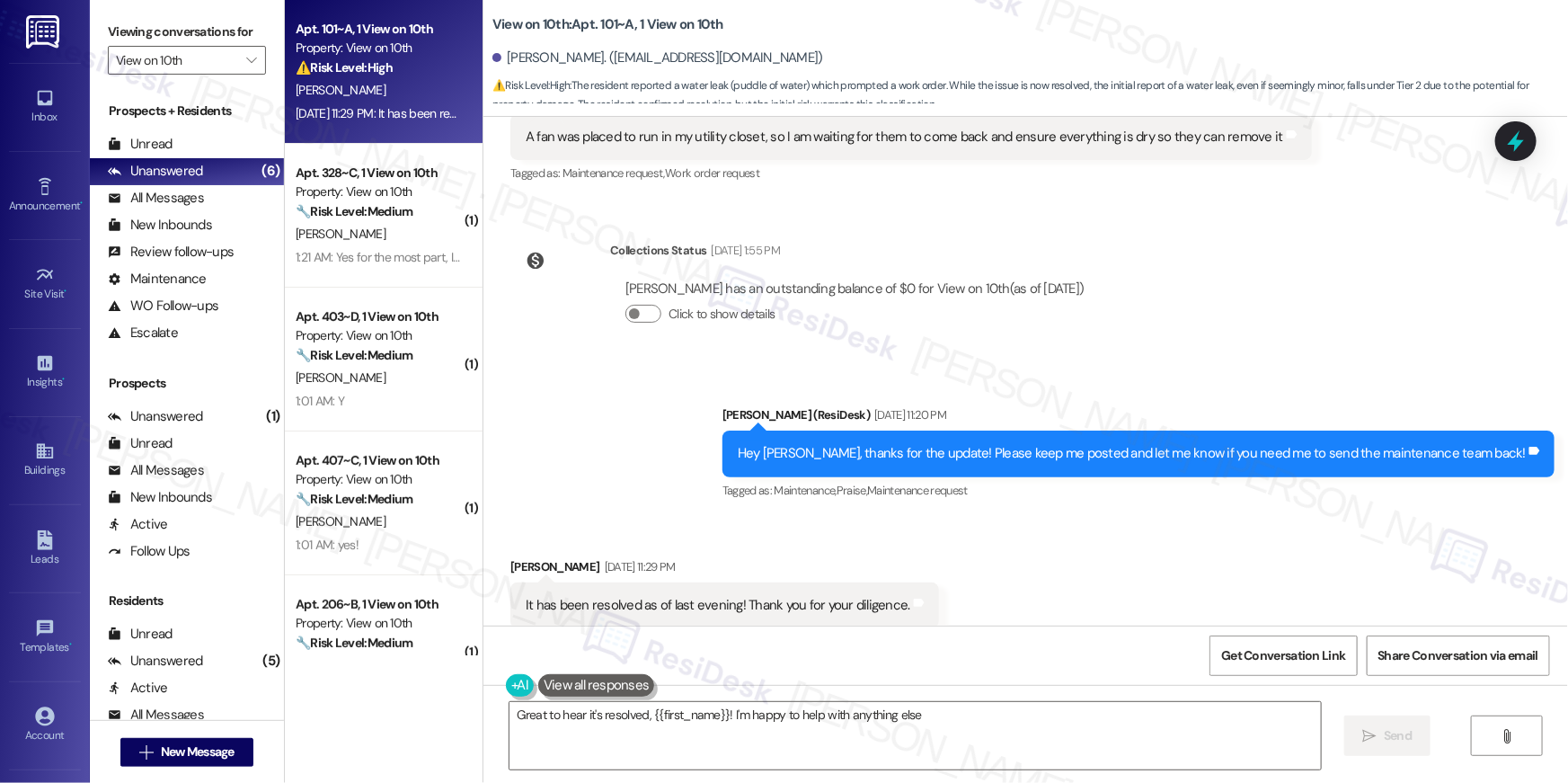
scroll to position [1507, 0]
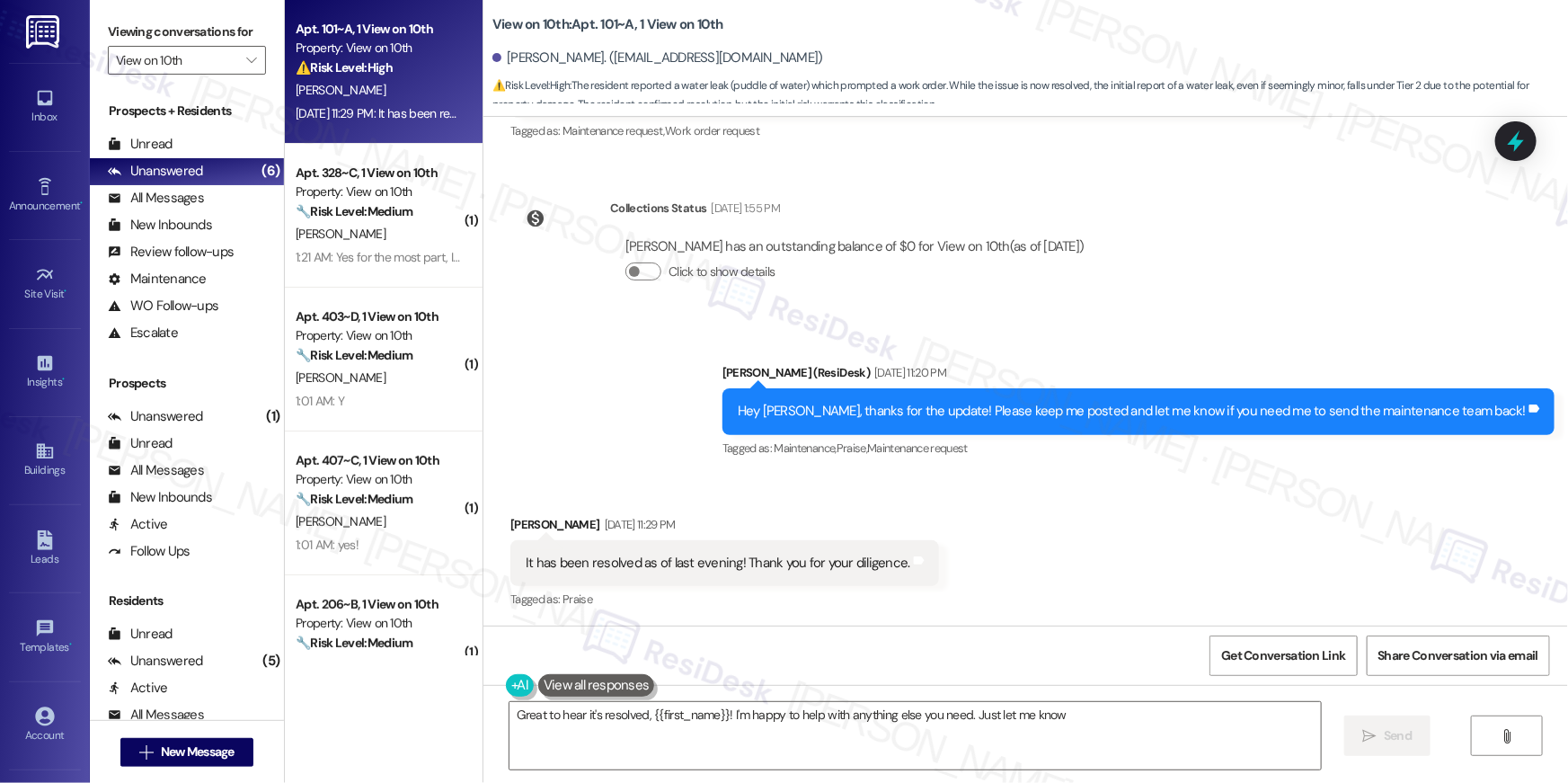
type textarea "Great to hear it's resolved, {{first_name}}! I'm happy to help with anything el…"
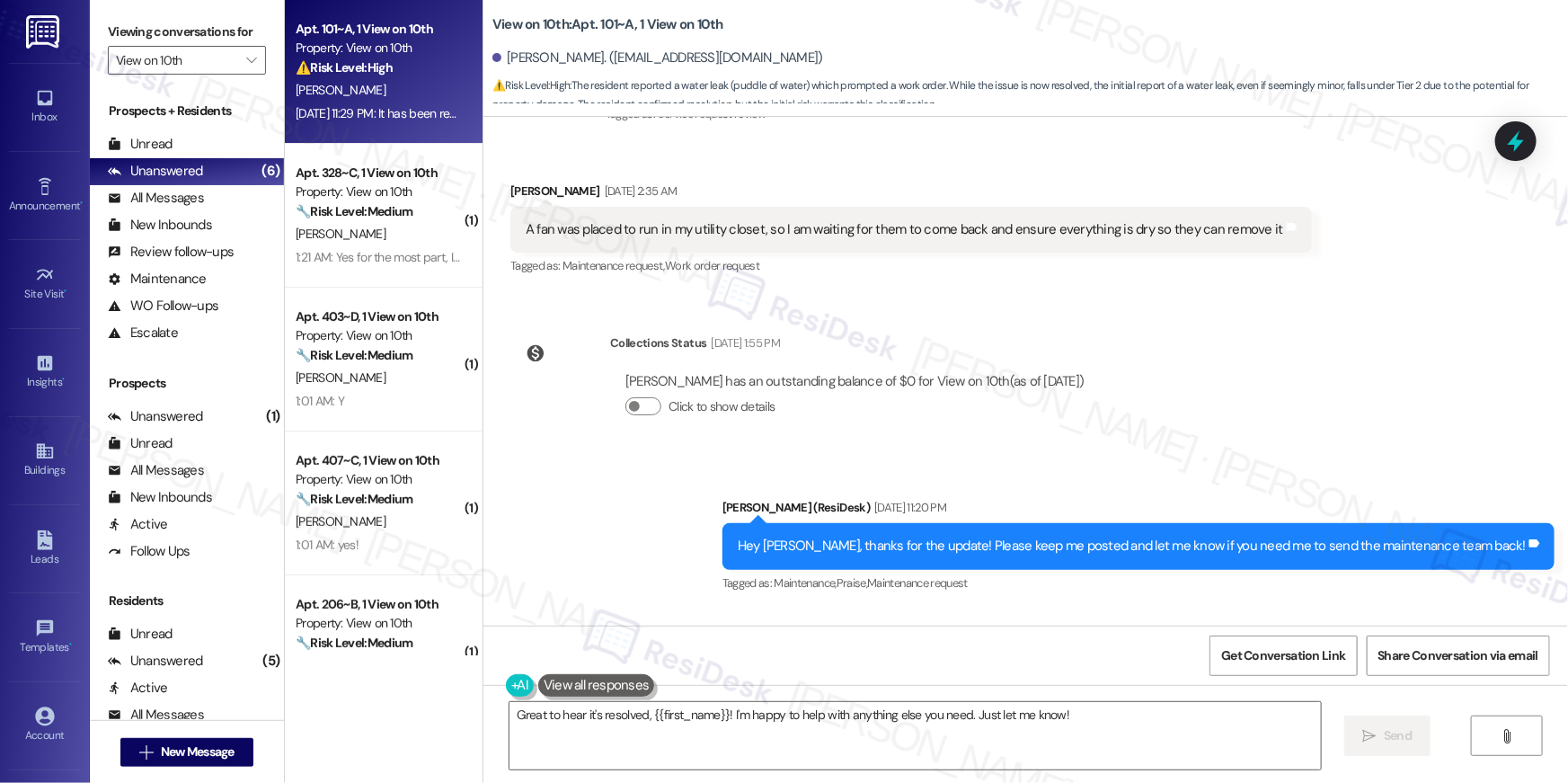
scroll to position [1180, 0]
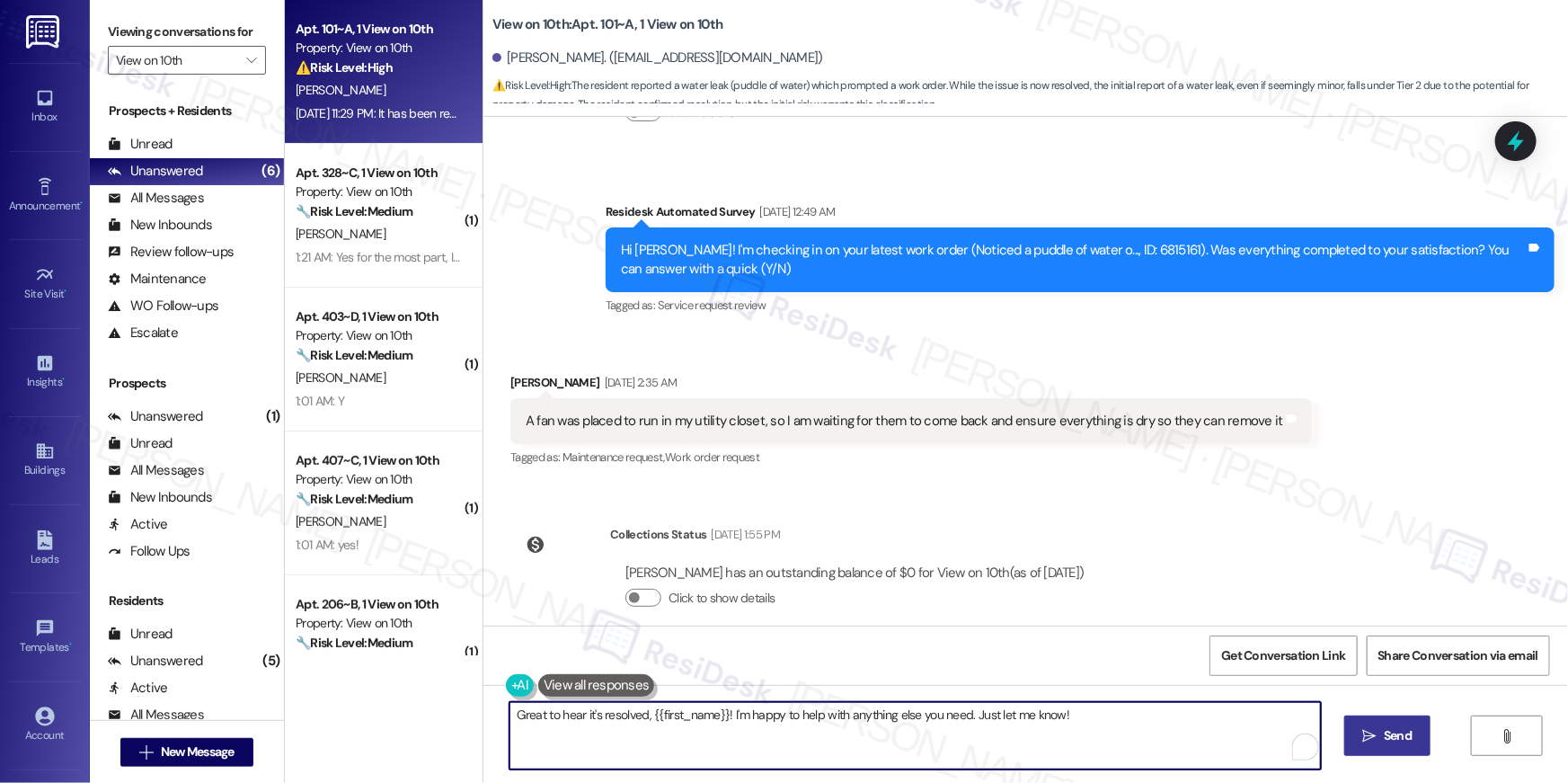
drag, startPoint x: 1209, startPoint y: 727, endPoint x: 1366, endPoint y: 727, distance: 157.0
click at [1209, 727] on textarea "Great to hear it's resolved, {{first_name}}! I'm happy to help with anything el…" at bounding box center [916, 736] width 812 height 67
click at [1367, 729] on icon "" at bounding box center [1370, 737] width 14 height 15
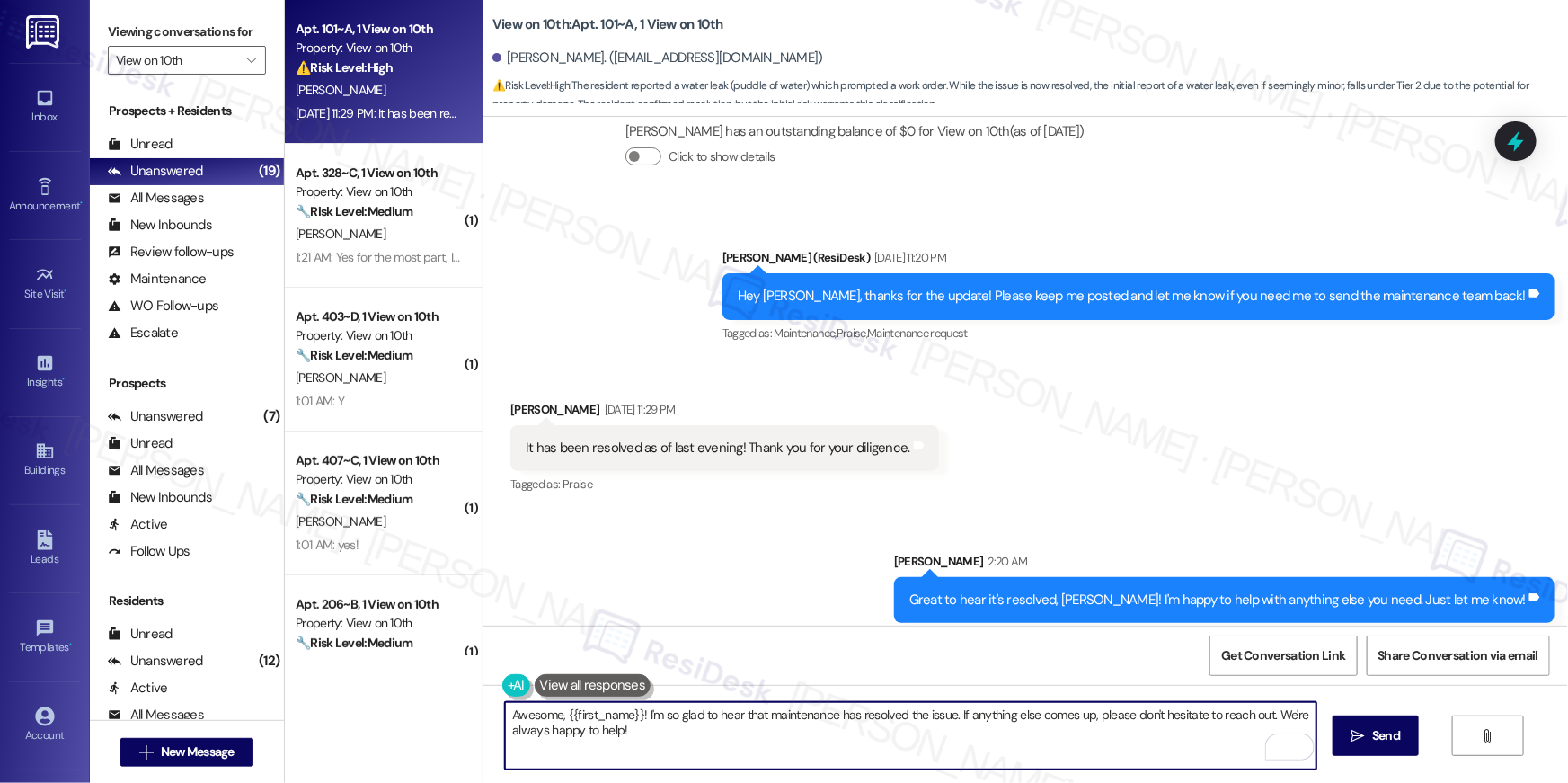
scroll to position [1632, 0]
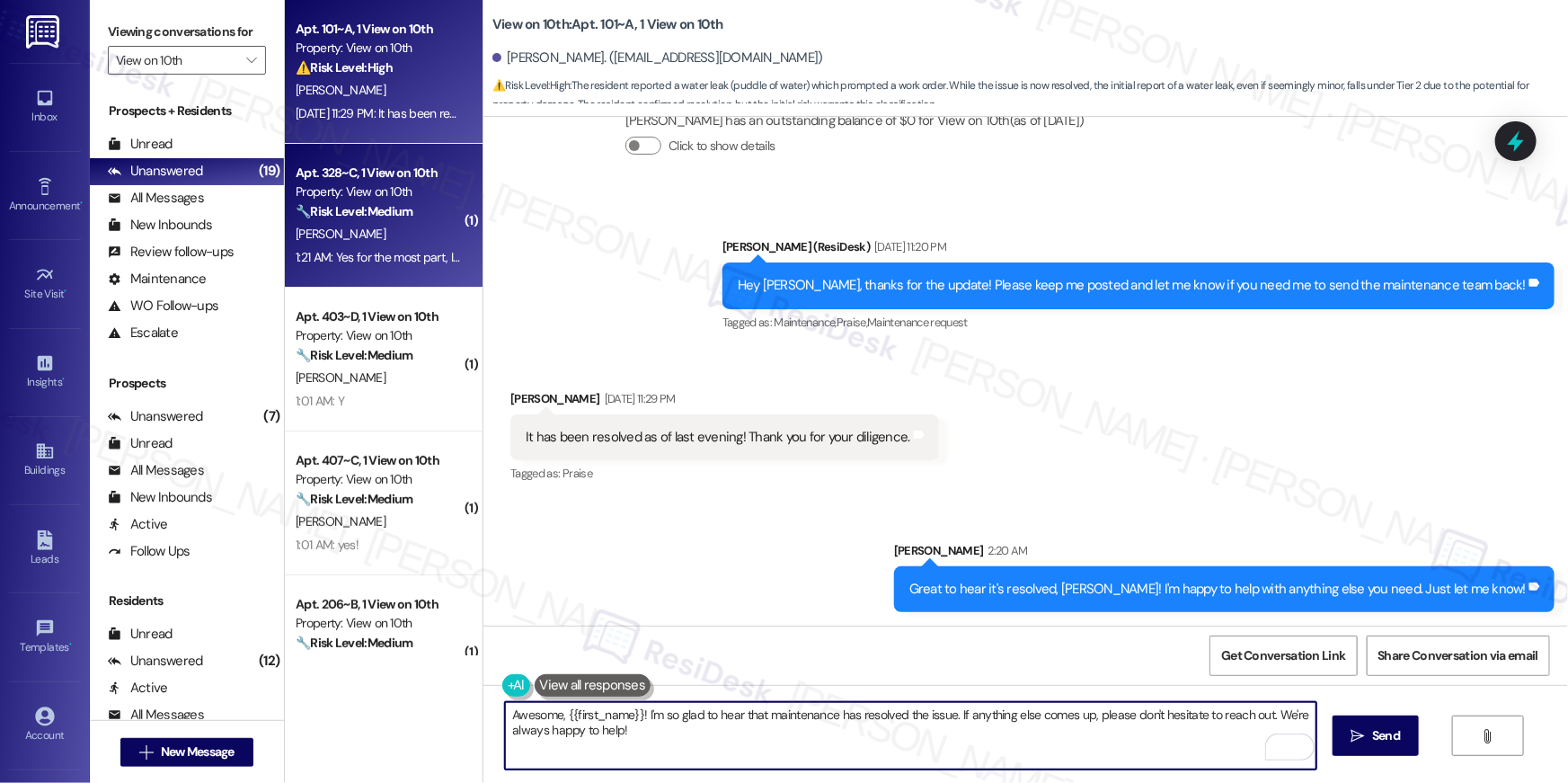
click at [377, 189] on div "Property: View on 10th" at bounding box center [379, 191] width 167 height 19
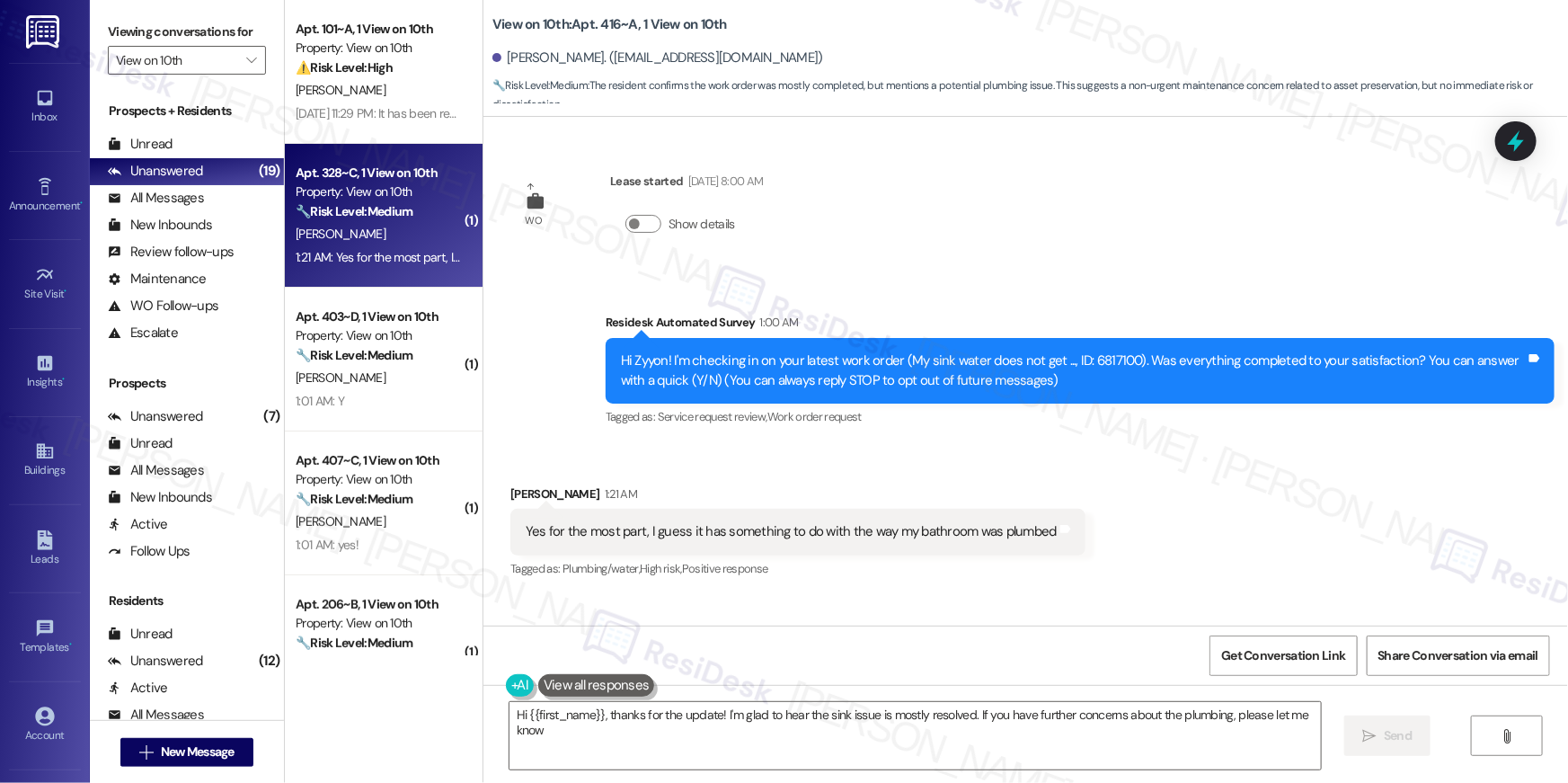
type textarea "Hi {{first_name}}, thanks for the update! I'm glad to hear the sink issue is mo…"
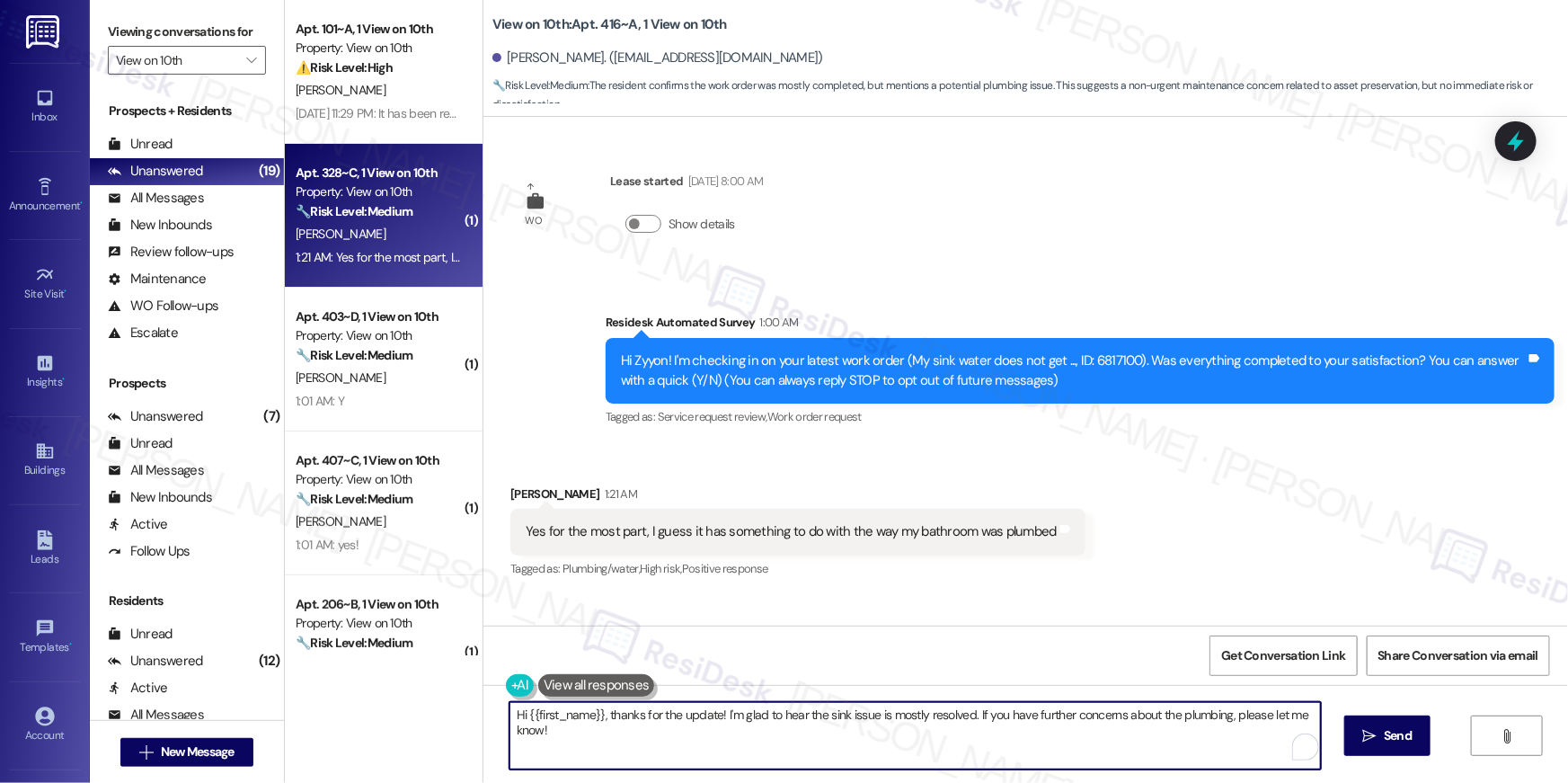
click at [979, 741] on textarea "Hi {{first_name}}, thanks for the update! I'm glad to hear the sink issue is mo…" at bounding box center [916, 736] width 812 height 67
drag, startPoint x: 1005, startPoint y: 748, endPoint x: 1177, endPoint y: 753, distance: 172.1
click at [1006, 748] on textarea "Hi {{first_name}}, thanks for the update! I'm glad to hear the sink issue is mo…" at bounding box center [916, 736] width 812 height 67
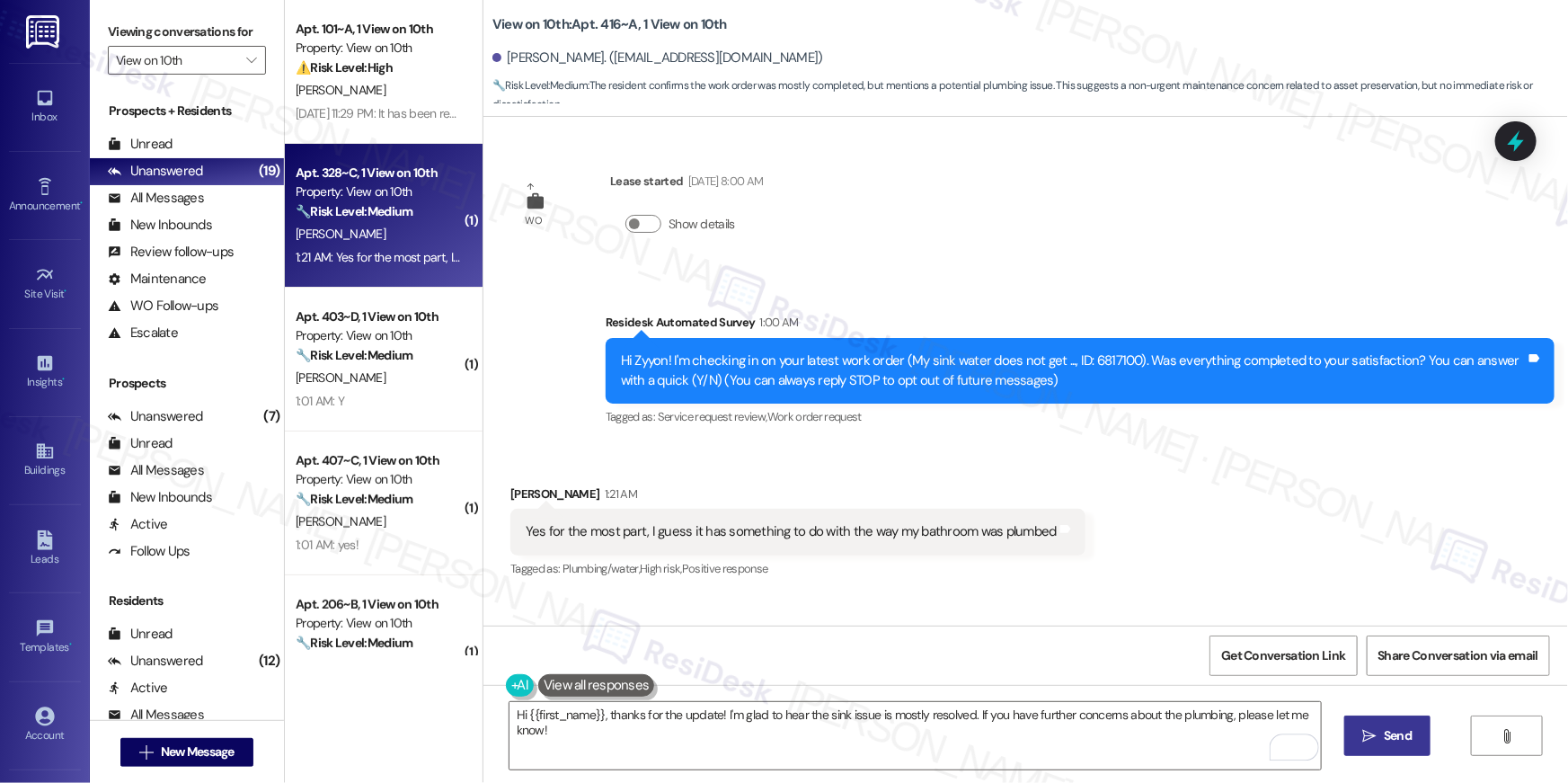
click at [1369, 741] on icon "" at bounding box center [1370, 737] width 14 height 15
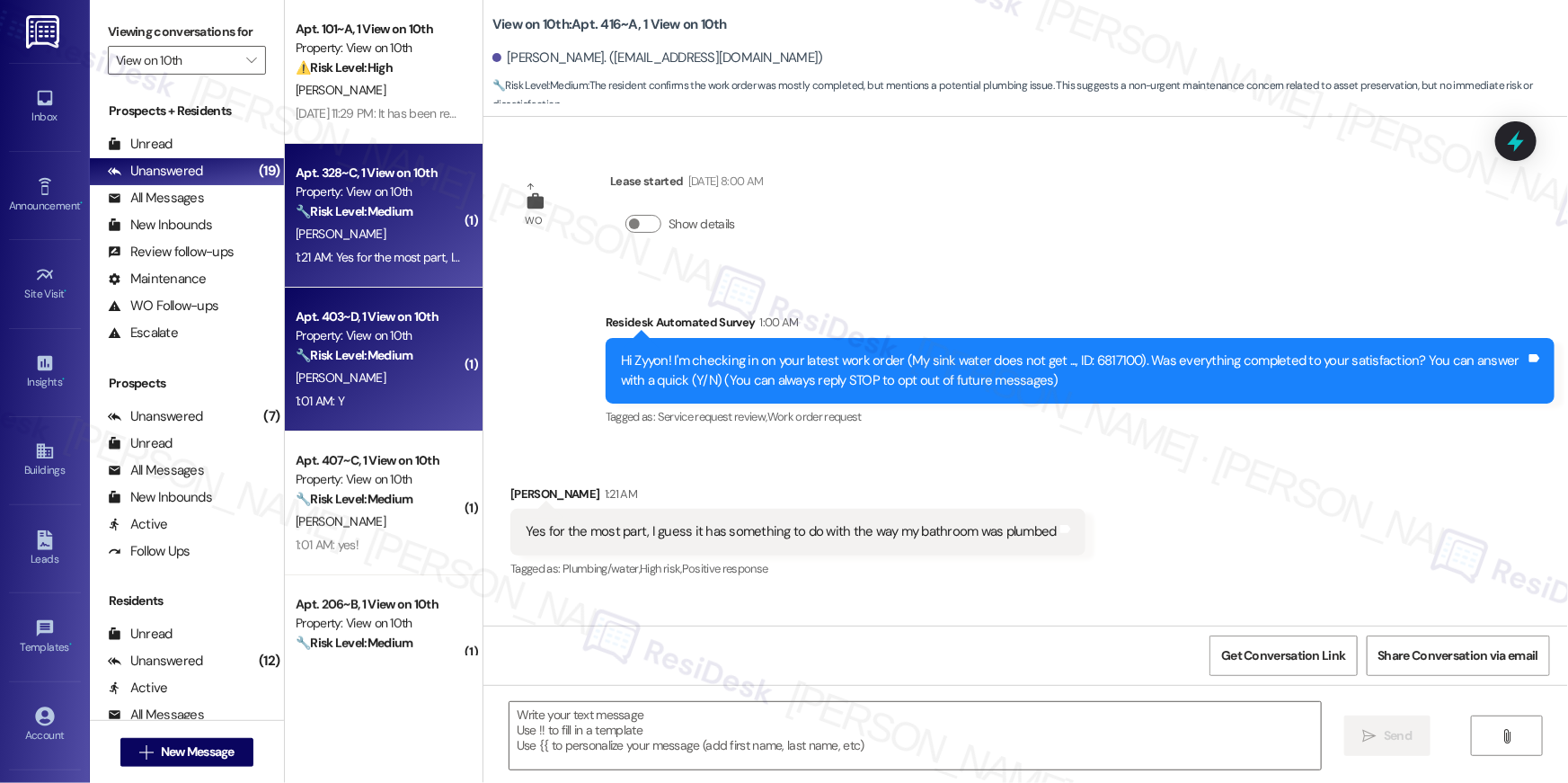
click at [410, 342] on div "Property: View on 10th" at bounding box center [379, 335] width 167 height 19
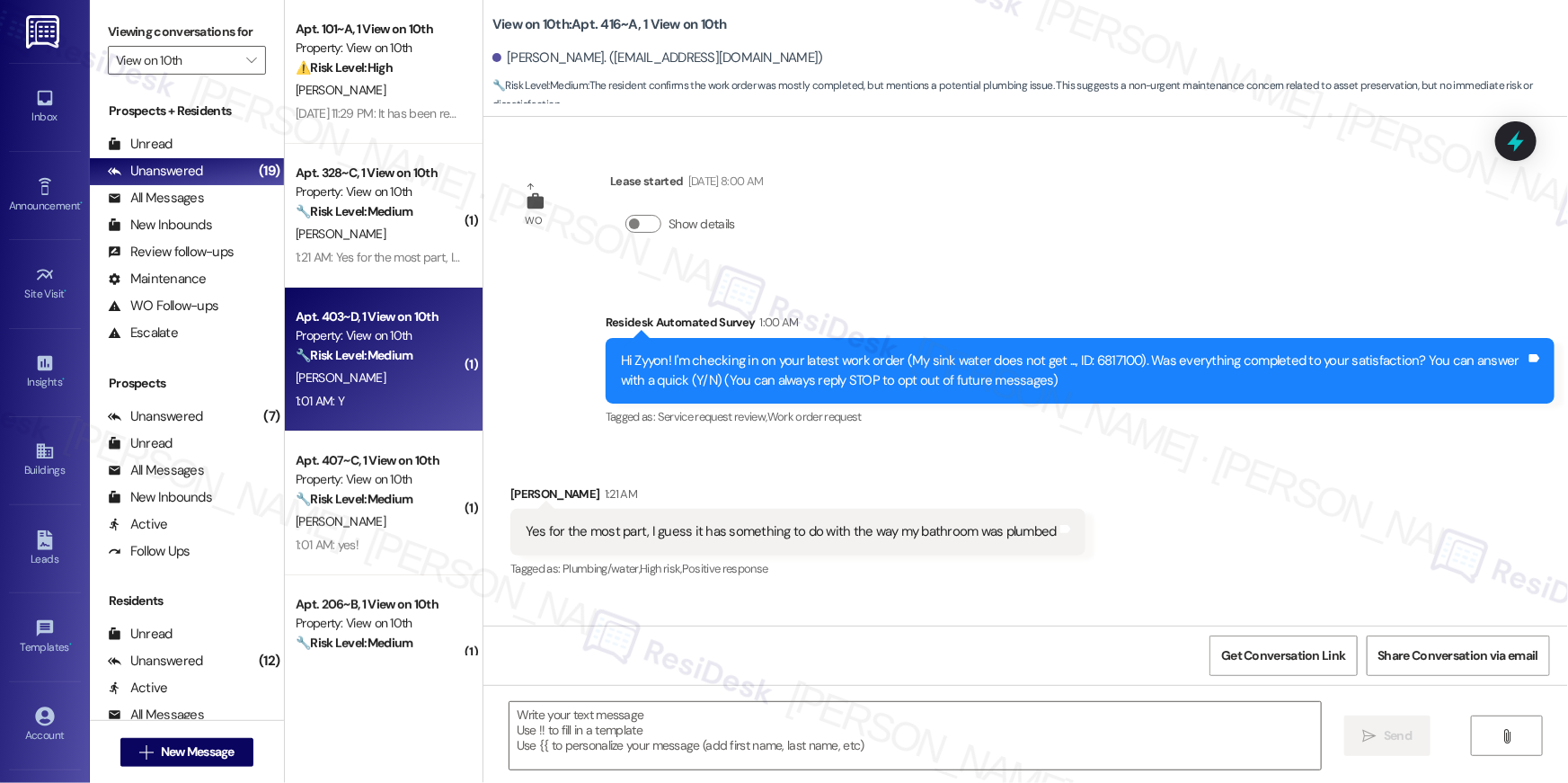
type textarea "Fetching suggested responses. Please feel free to read through the conversation…"
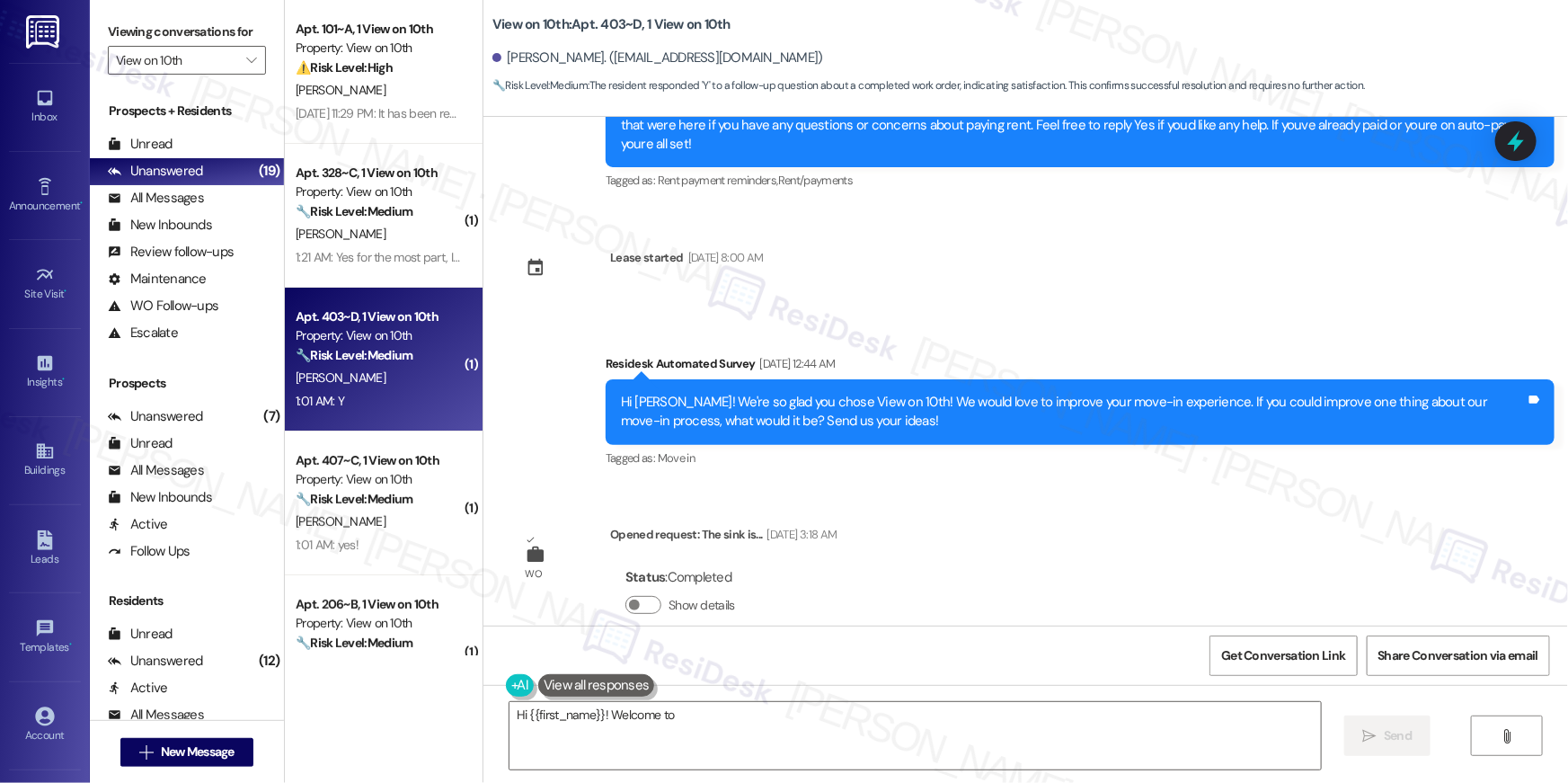
scroll to position [808, 0]
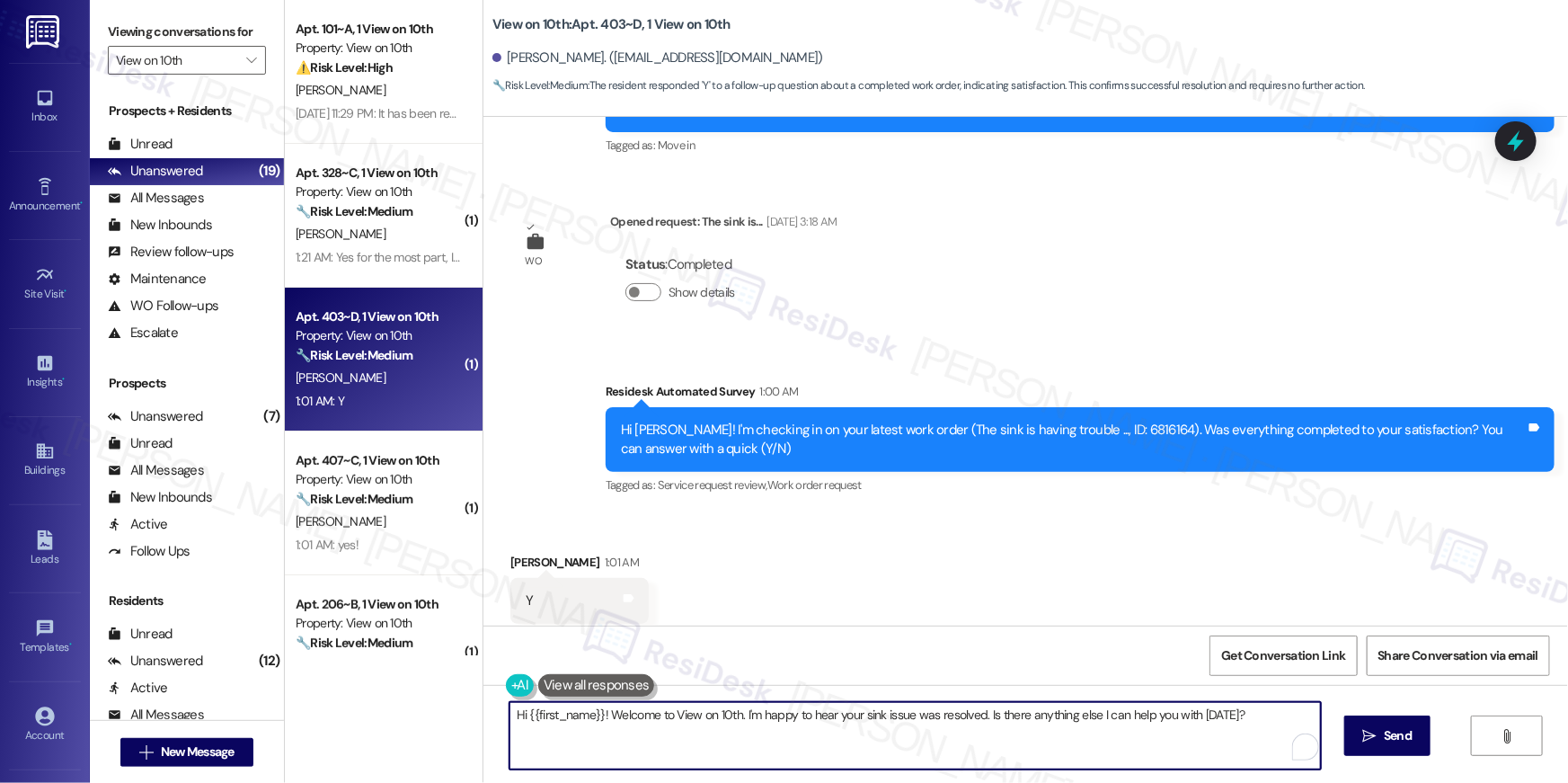
drag, startPoint x: 736, startPoint y: 718, endPoint x: 601, endPoint y: 717, distance: 135.0
click at [601, 717] on textarea "Hi {{first_name}}! Welcome to View on 10th. I'm happy to hear your sink issue w…" at bounding box center [916, 736] width 812 height 67
click at [729, 714] on textarea "Hi {{first_name}}! Welcome to View on 10th. I'm happy to hear your sink issue w…" at bounding box center [911, 736] width 812 height 67
type textarea "Hi {{first_name}}! I'm happy to hear your sink issue was resolved. Is there any…"
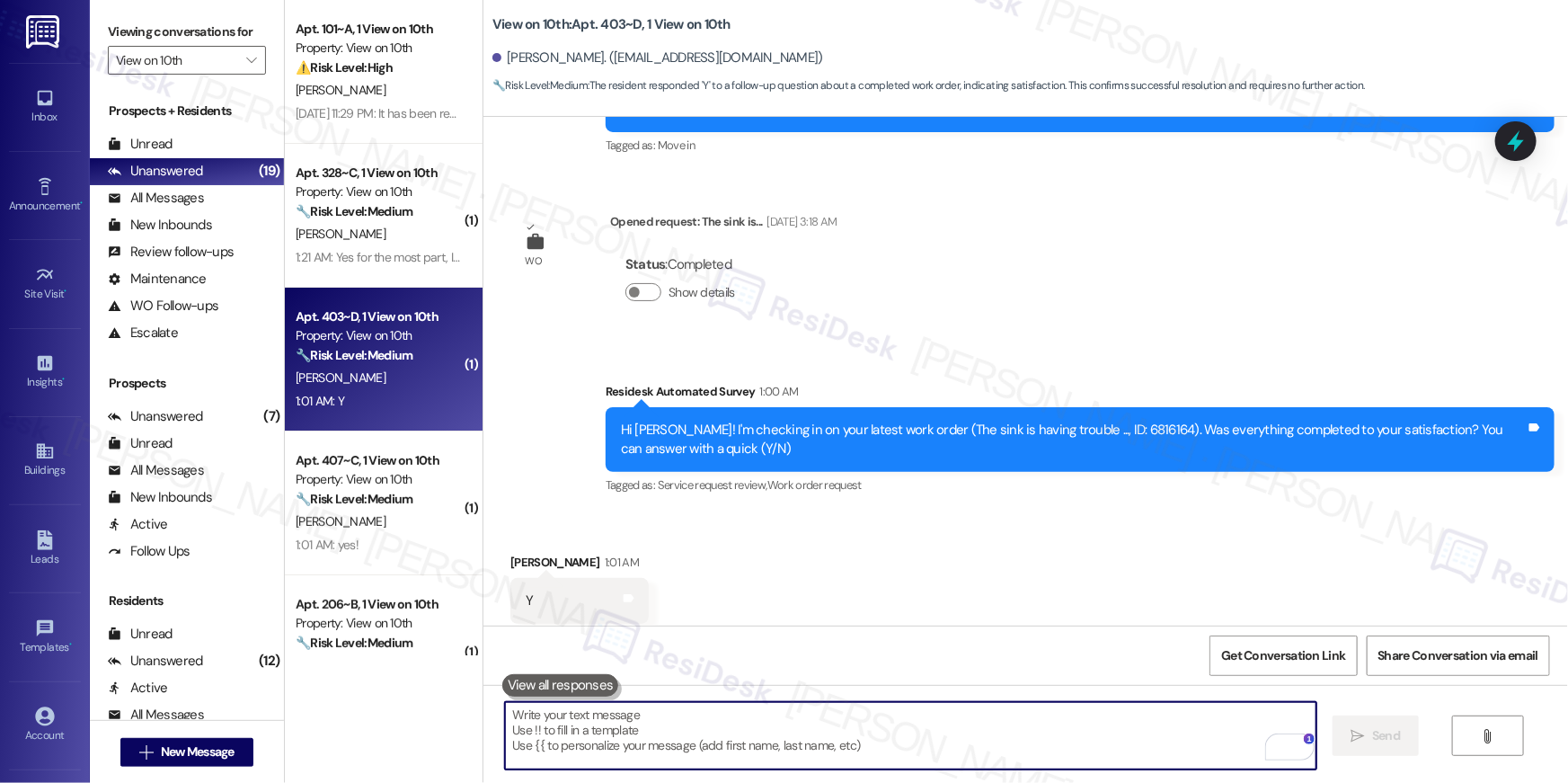
scroll to position [807, 0]
click at [1024, 746] on textarea "To enrich screen reader interactions, please activate Accessibility in Grammarl…" at bounding box center [911, 736] width 812 height 67
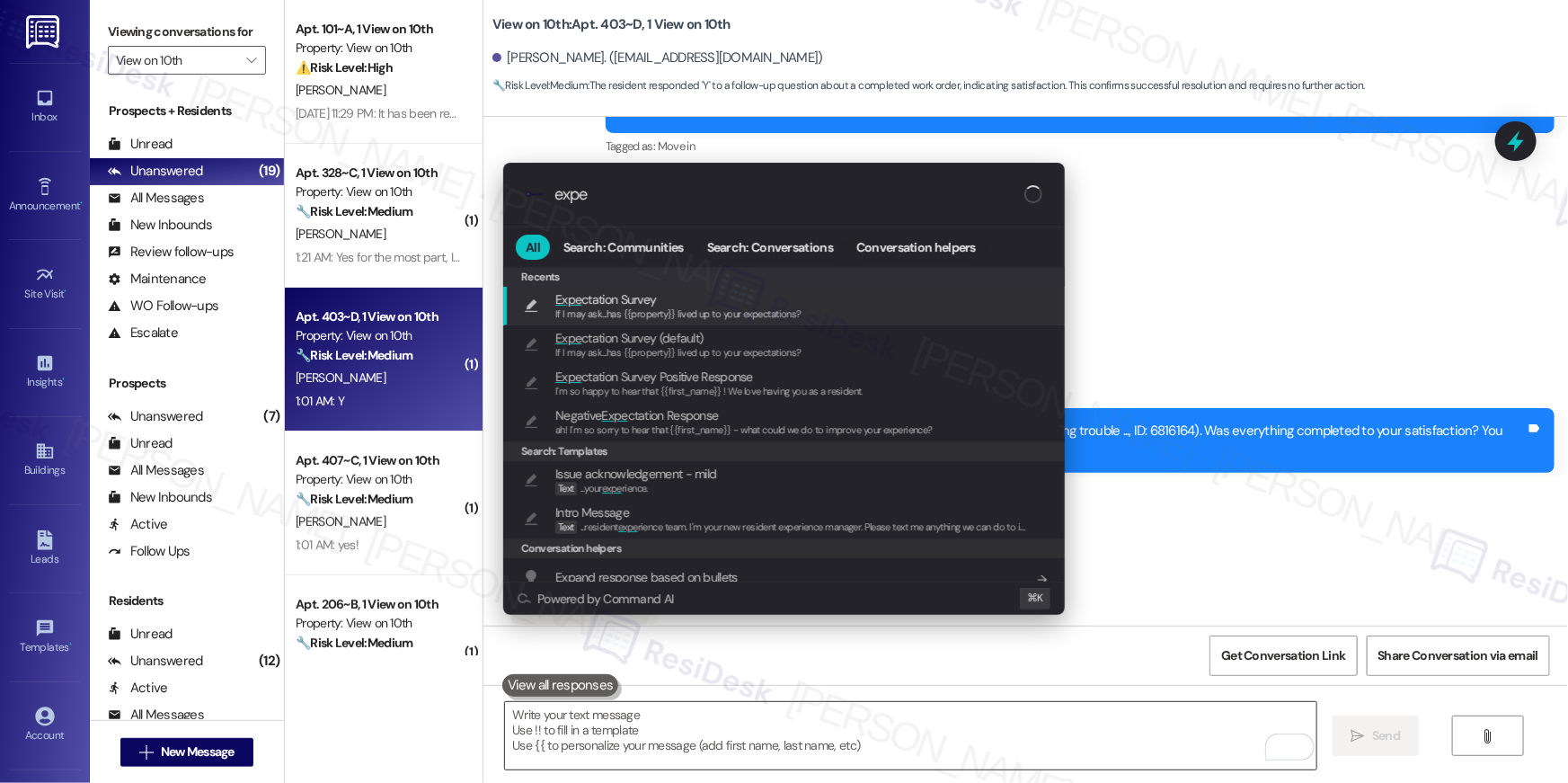
type input "expec"
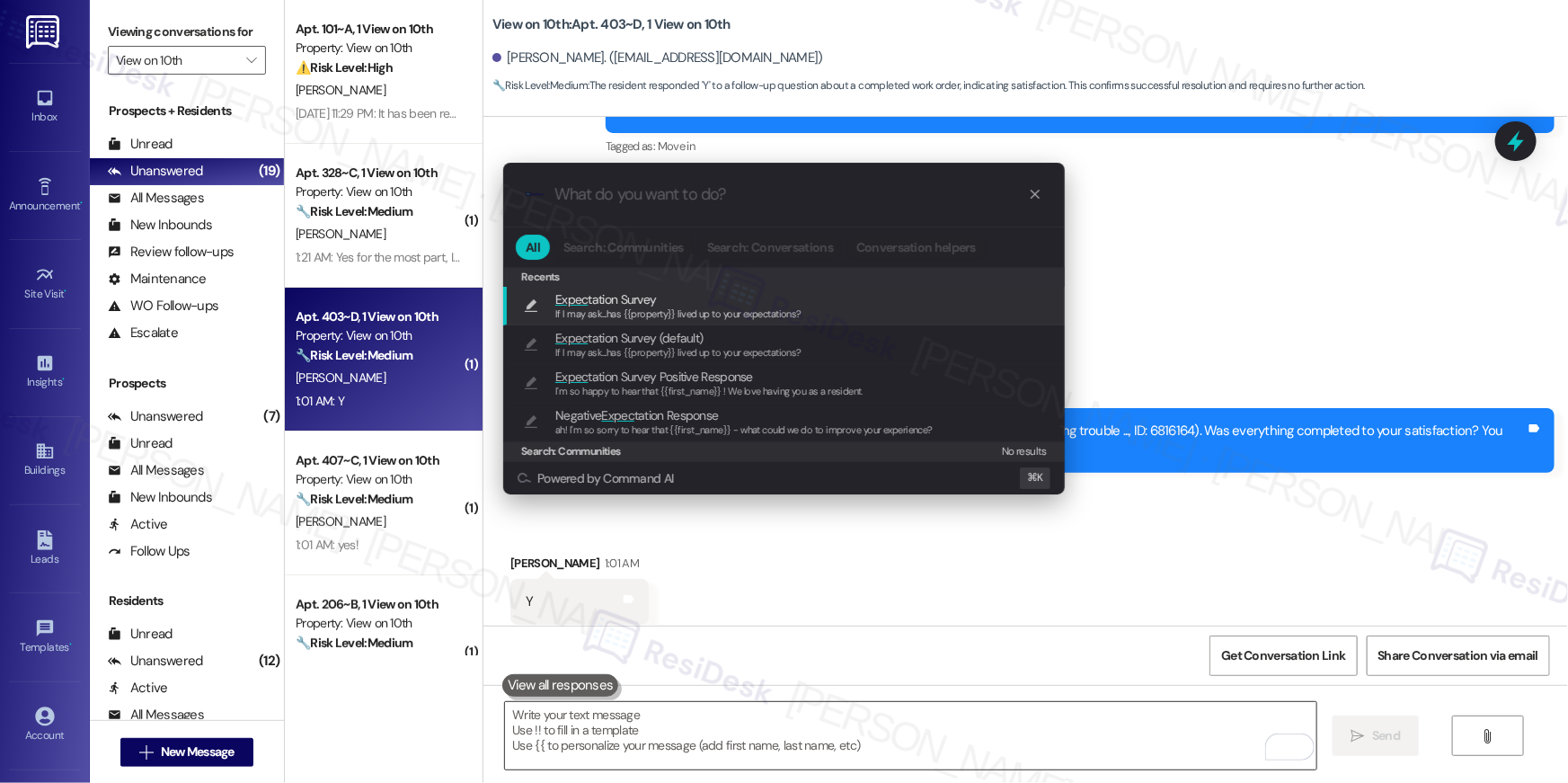
type textarea "If I may ask...has {{property}} lived up to your expectations?"
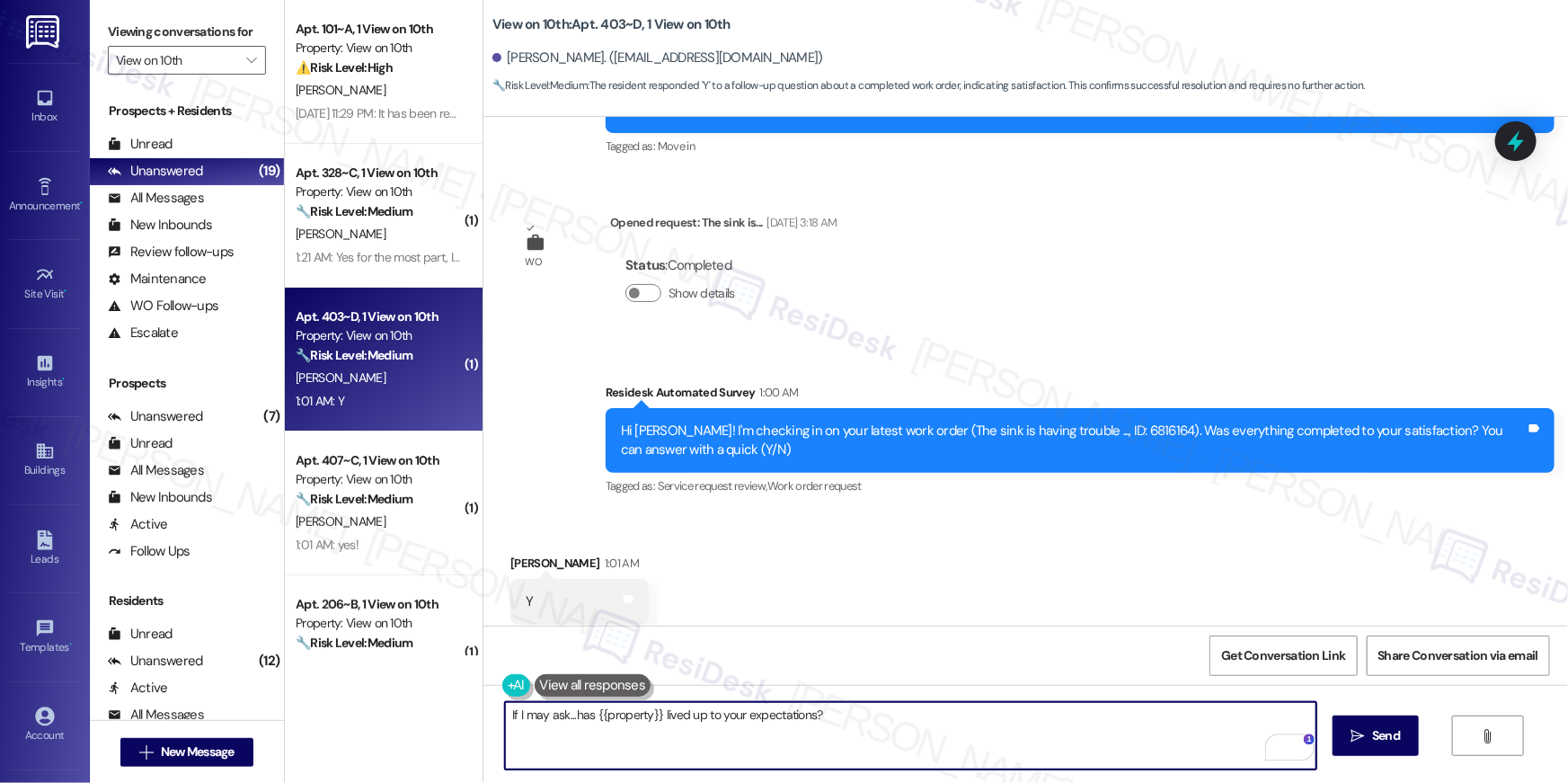
click at [1397, 712] on div "If I may ask...has {{property}} lived up to your expectations?  Send " at bounding box center [1026, 752] width 1085 height 135
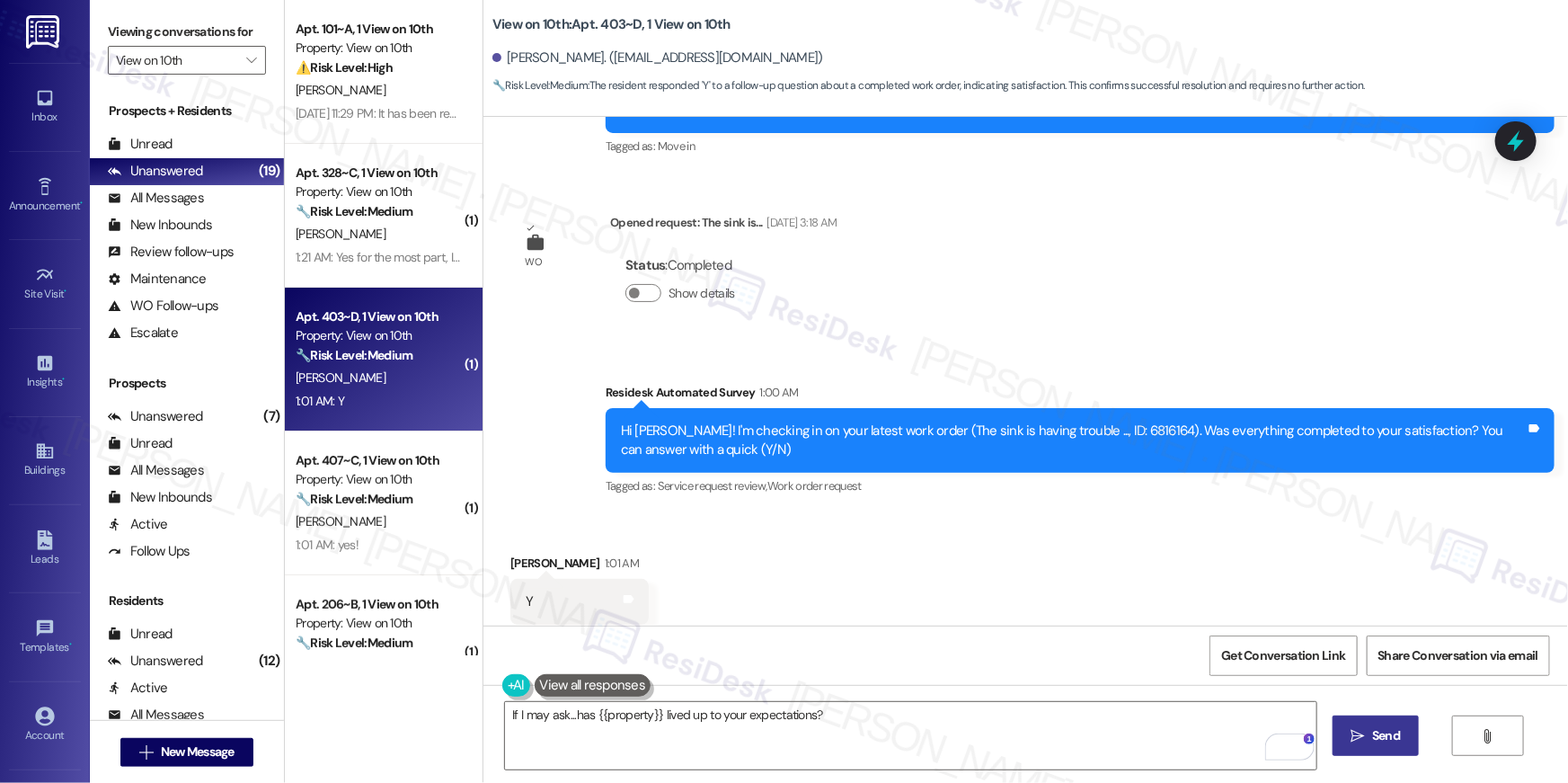
click at [1393, 727] on span "Send" at bounding box center [1386, 736] width 28 height 19
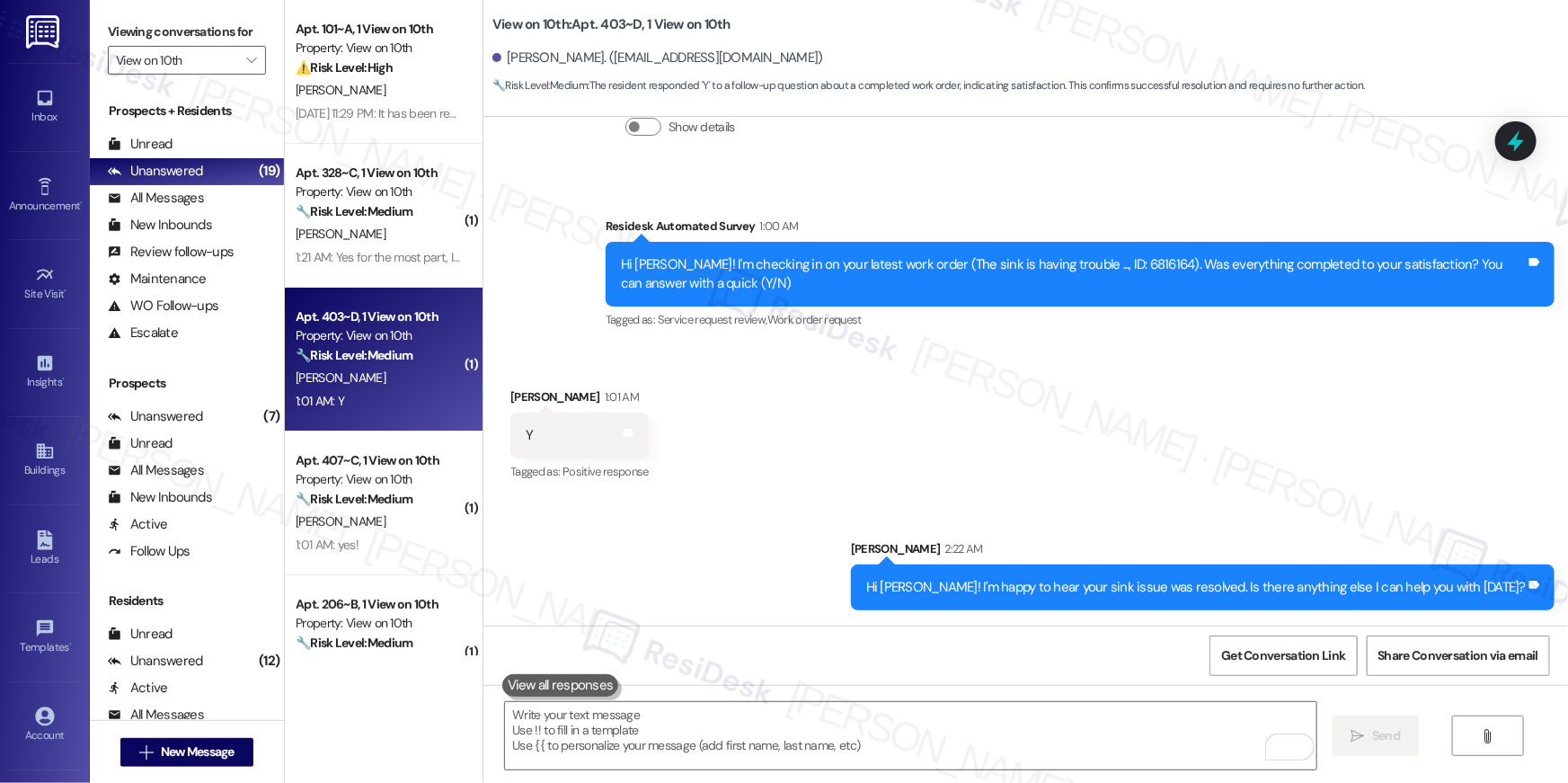
scroll to position [1058, 0]
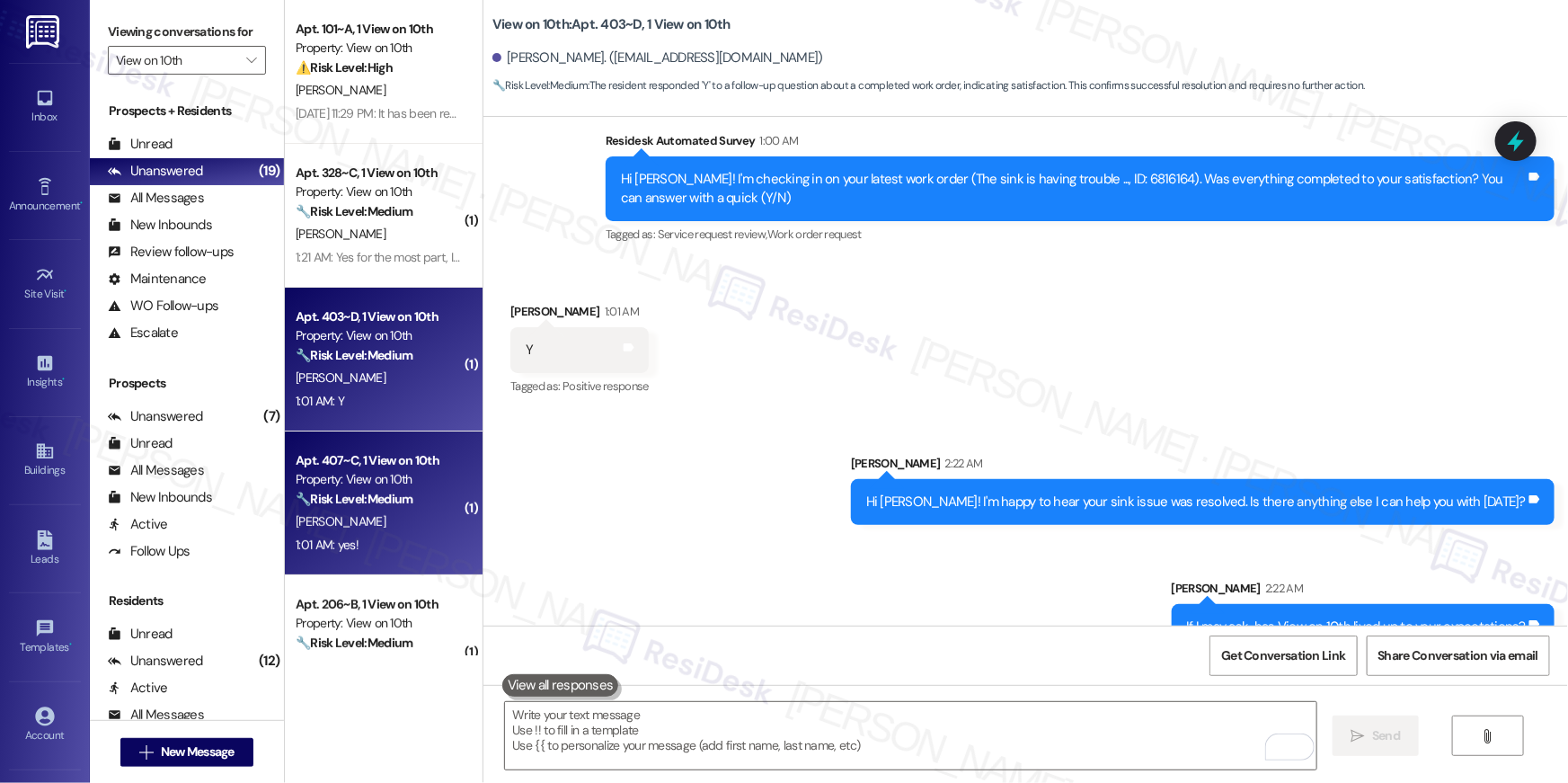
click at [398, 506] on strong "🔧 Risk Level: Medium" at bounding box center [354, 499] width 116 height 16
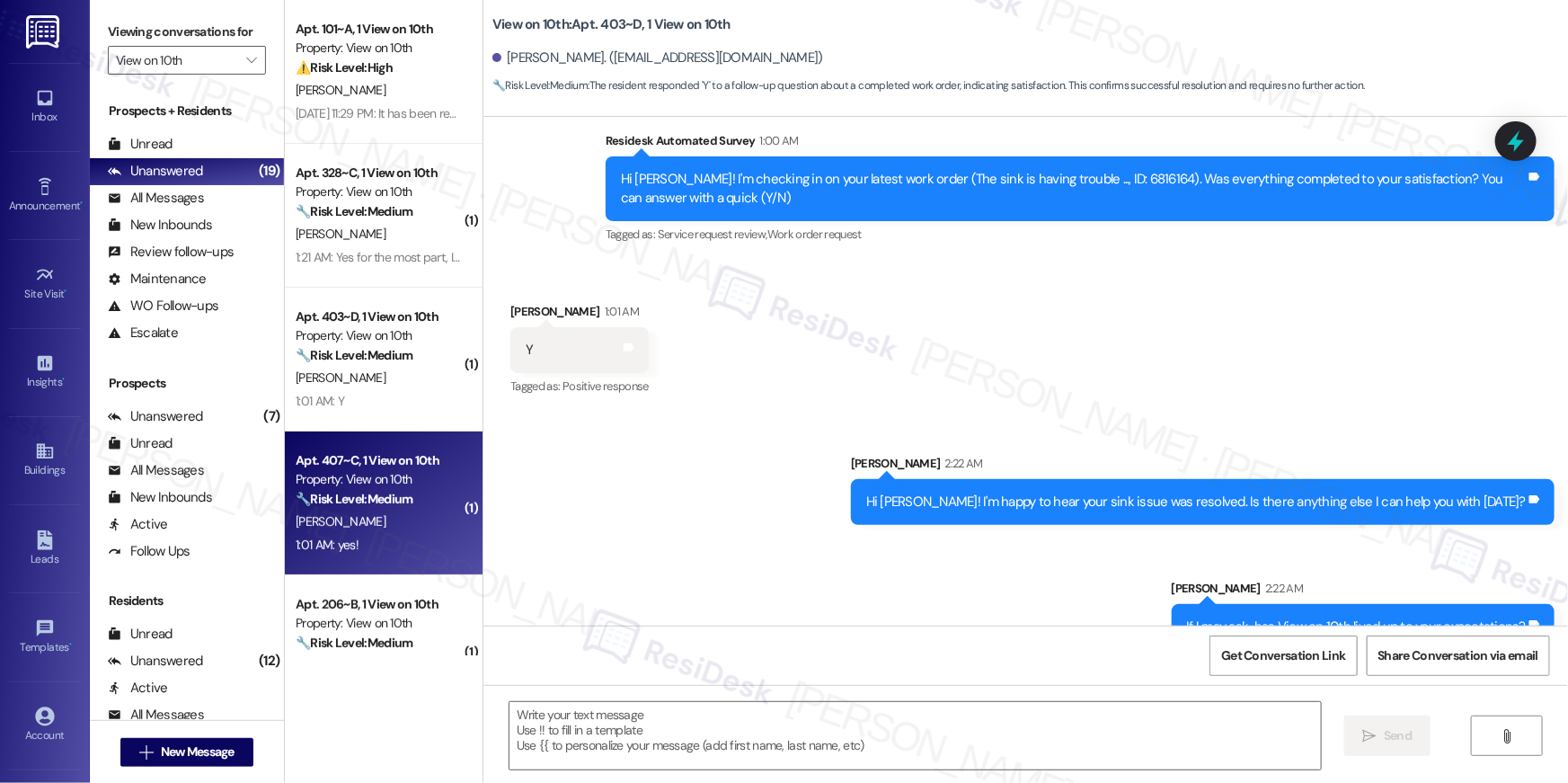
type textarea "Fetching suggested responses. Please feel free to read through the conversation…"
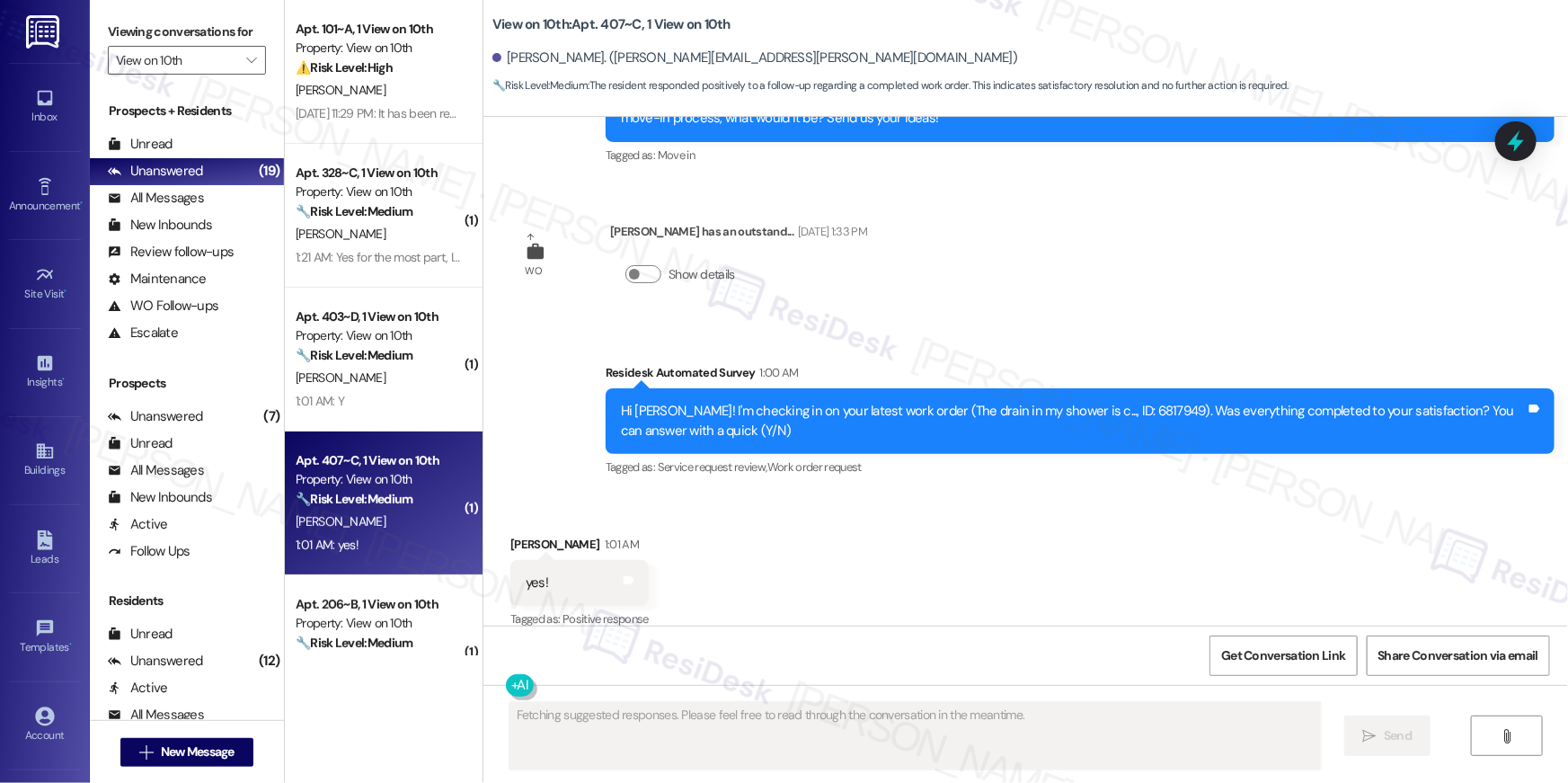
scroll to position [1425, 0]
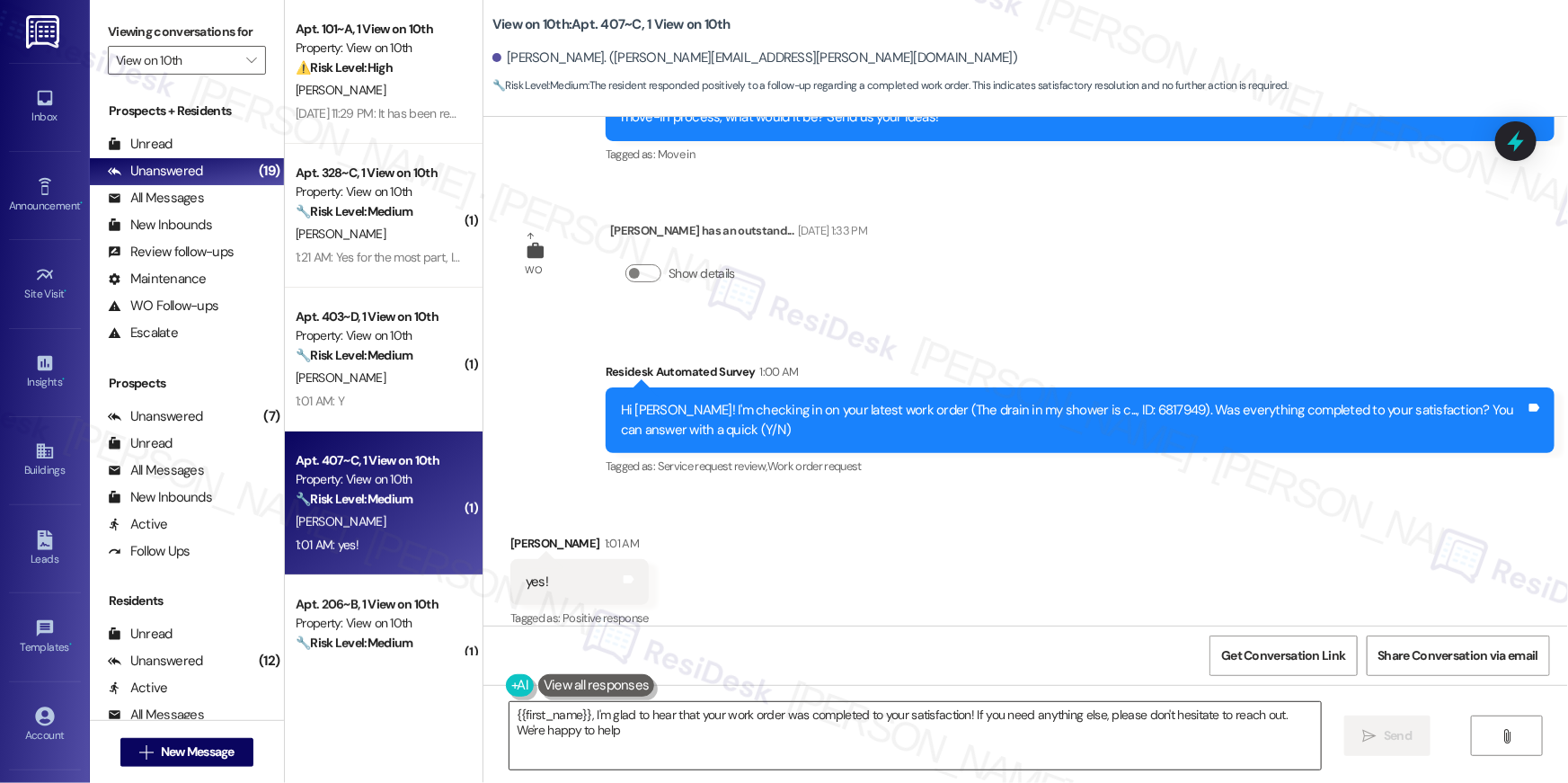
type textarea "{{first_name}}, I'm glad to hear that your work order was completed to your sat…"
click at [1003, 745] on textarea "{{first_name}}, I'm glad to hear that your work order was completed to your sat…" at bounding box center [916, 736] width 812 height 67
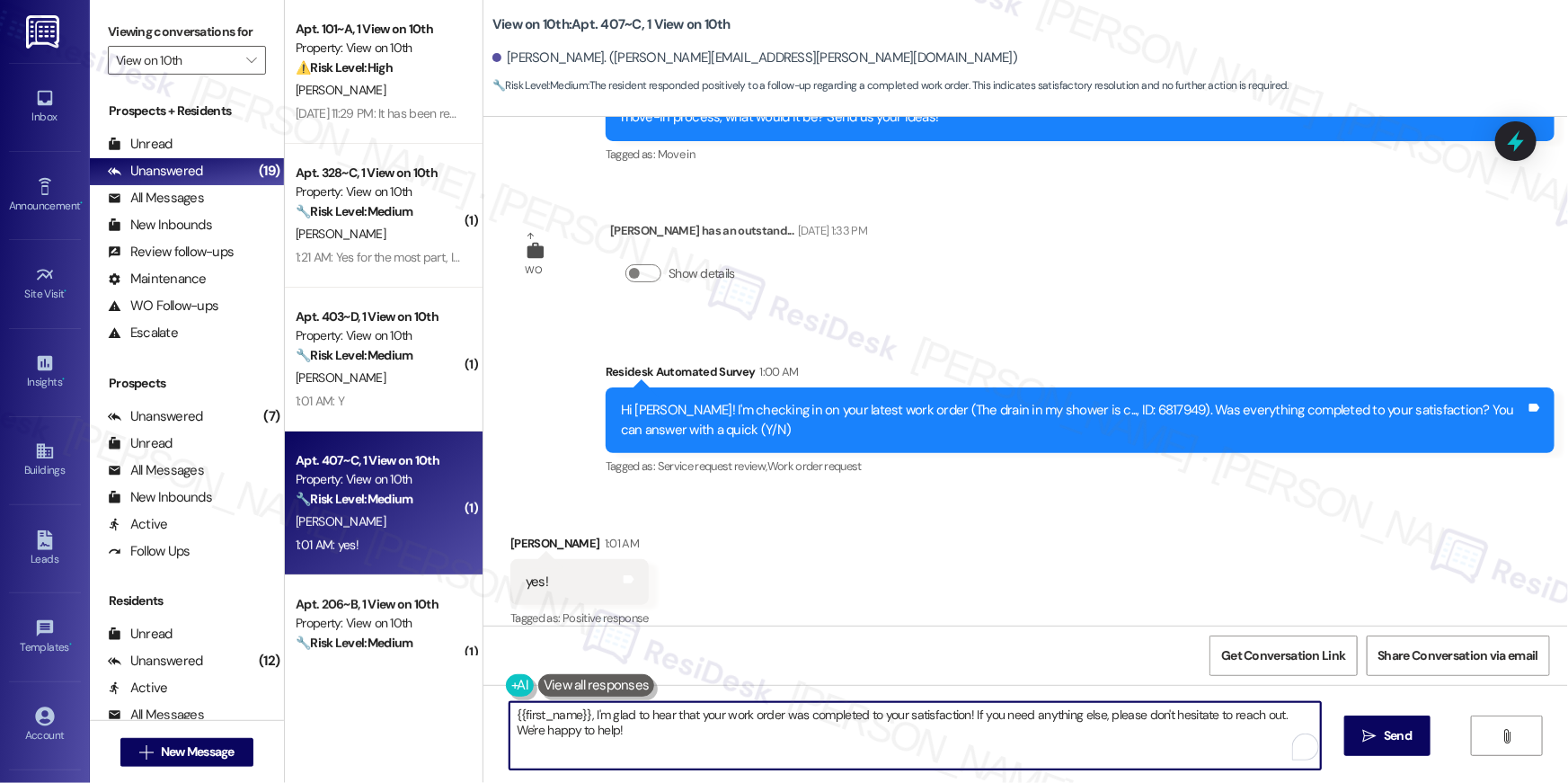
scroll to position [1030, 0]
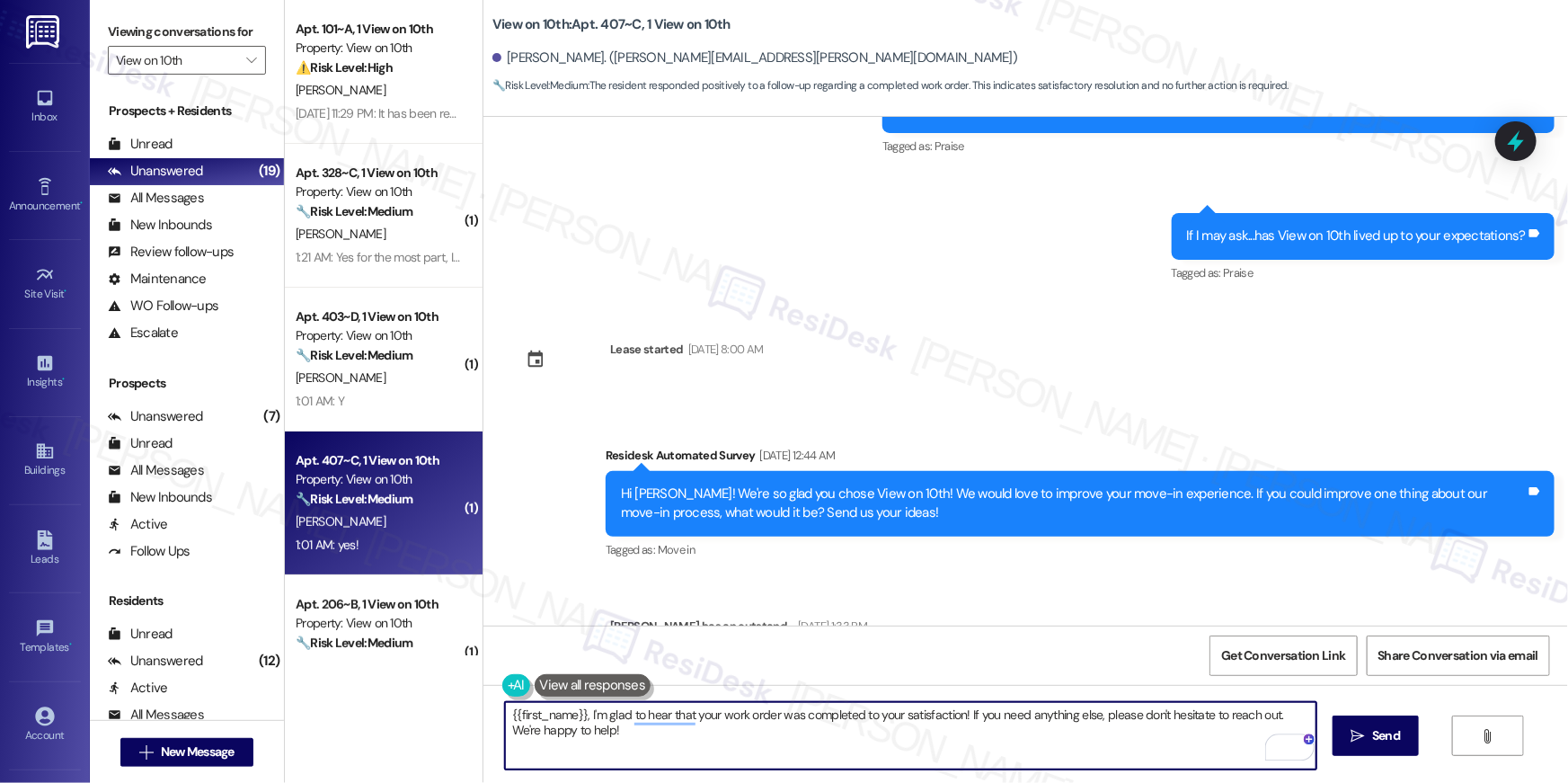
click at [1236, 752] on textarea "{{first_name}}, I'm glad to hear that your work order was completed to your sat…" at bounding box center [911, 736] width 812 height 67
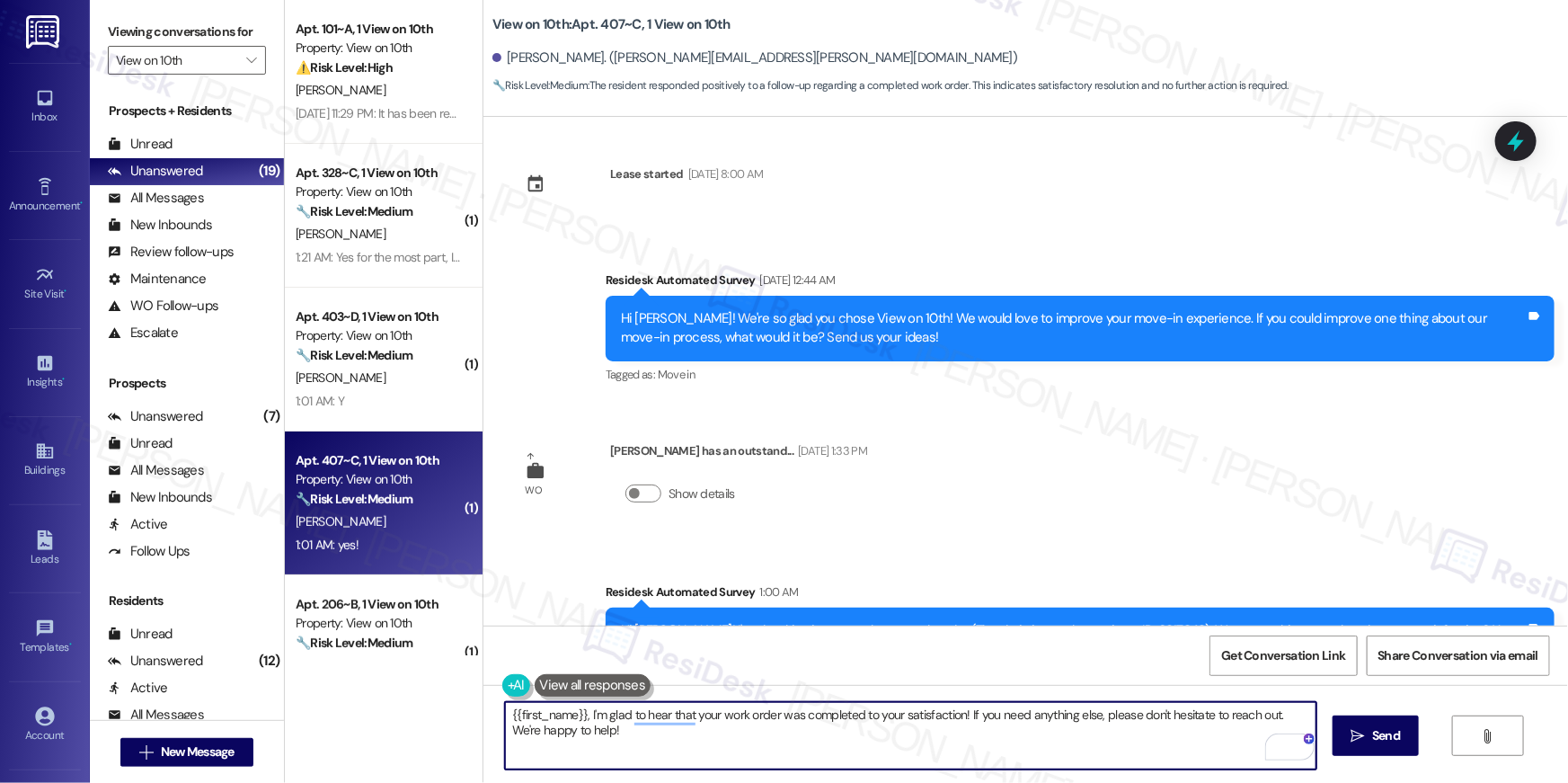
scroll to position [1425, 0]
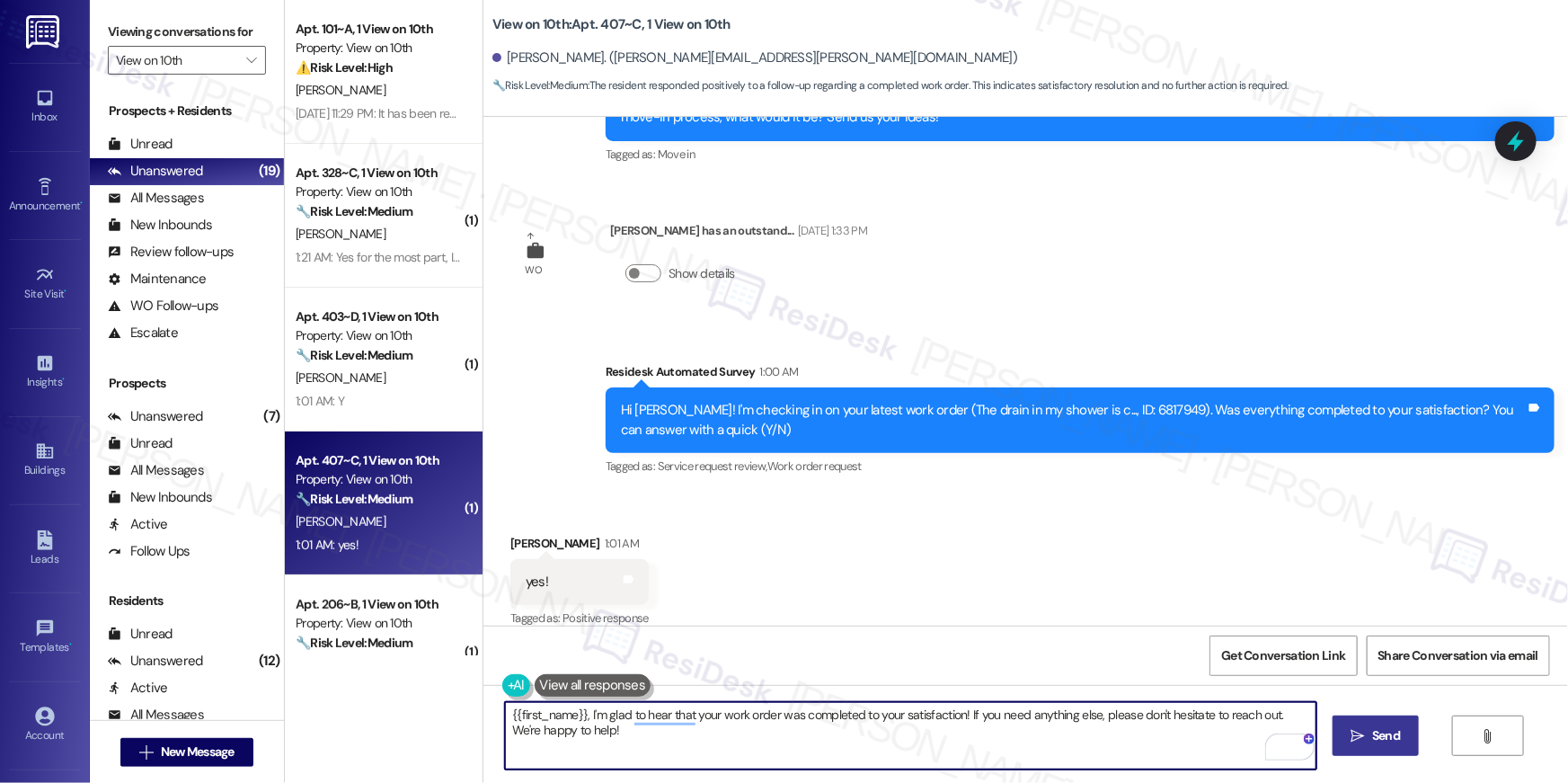
click at [1358, 738] on icon "" at bounding box center [1358, 737] width 14 height 15
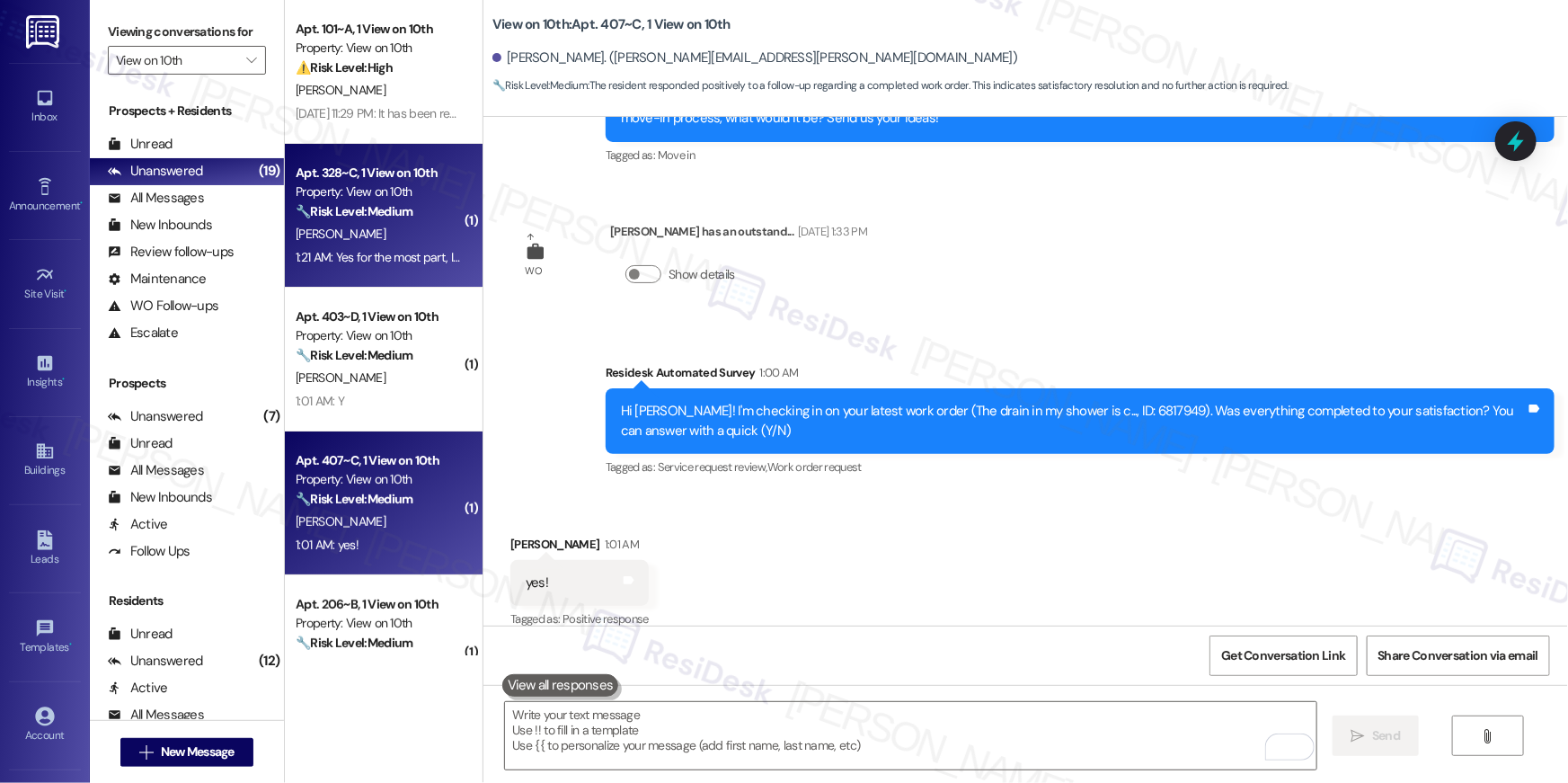
scroll to position [310, 0]
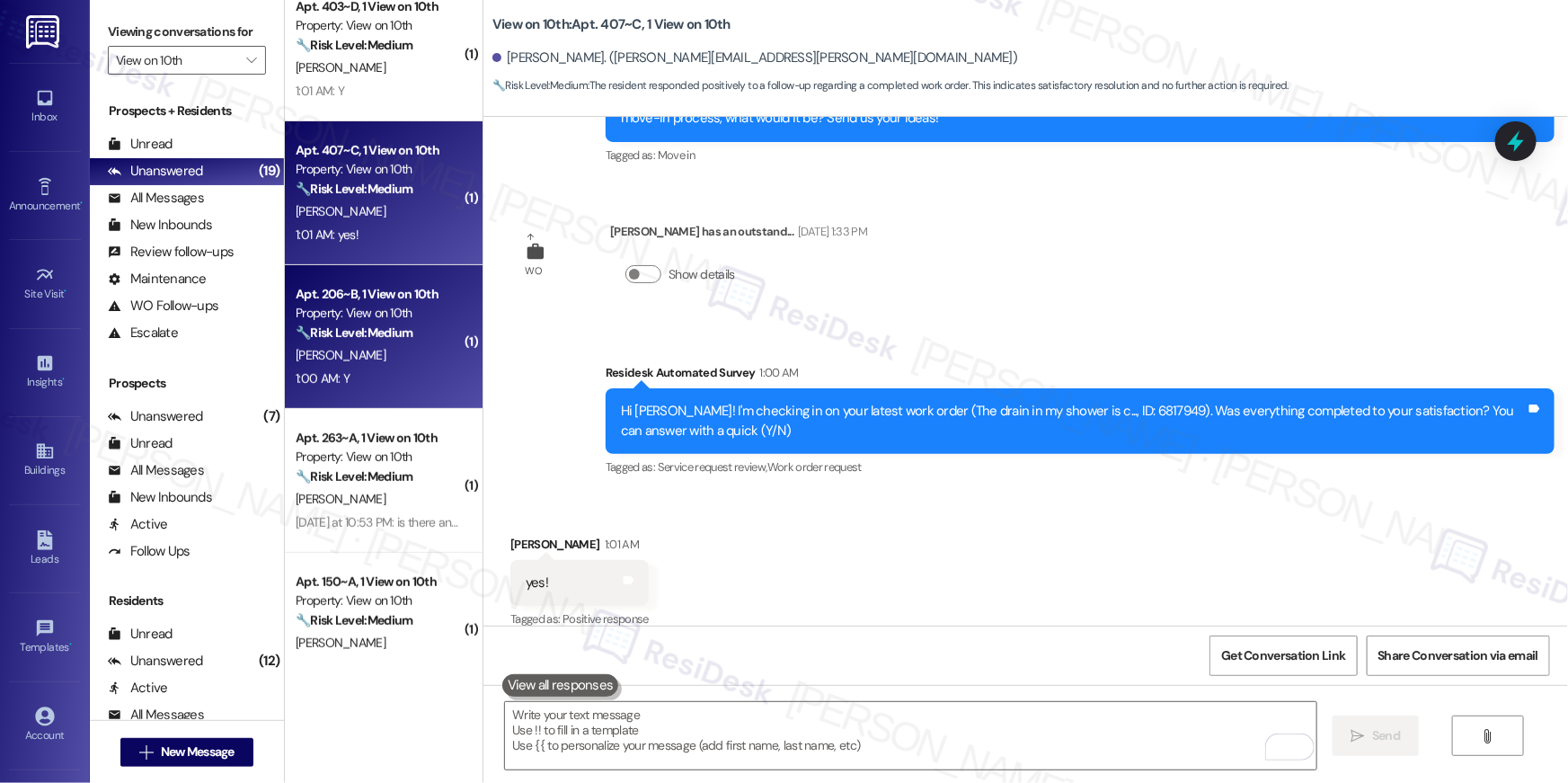
click at [402, 353] on div "[PERSON_NAME]" at bounding box center [379, 355] width 170 height 23
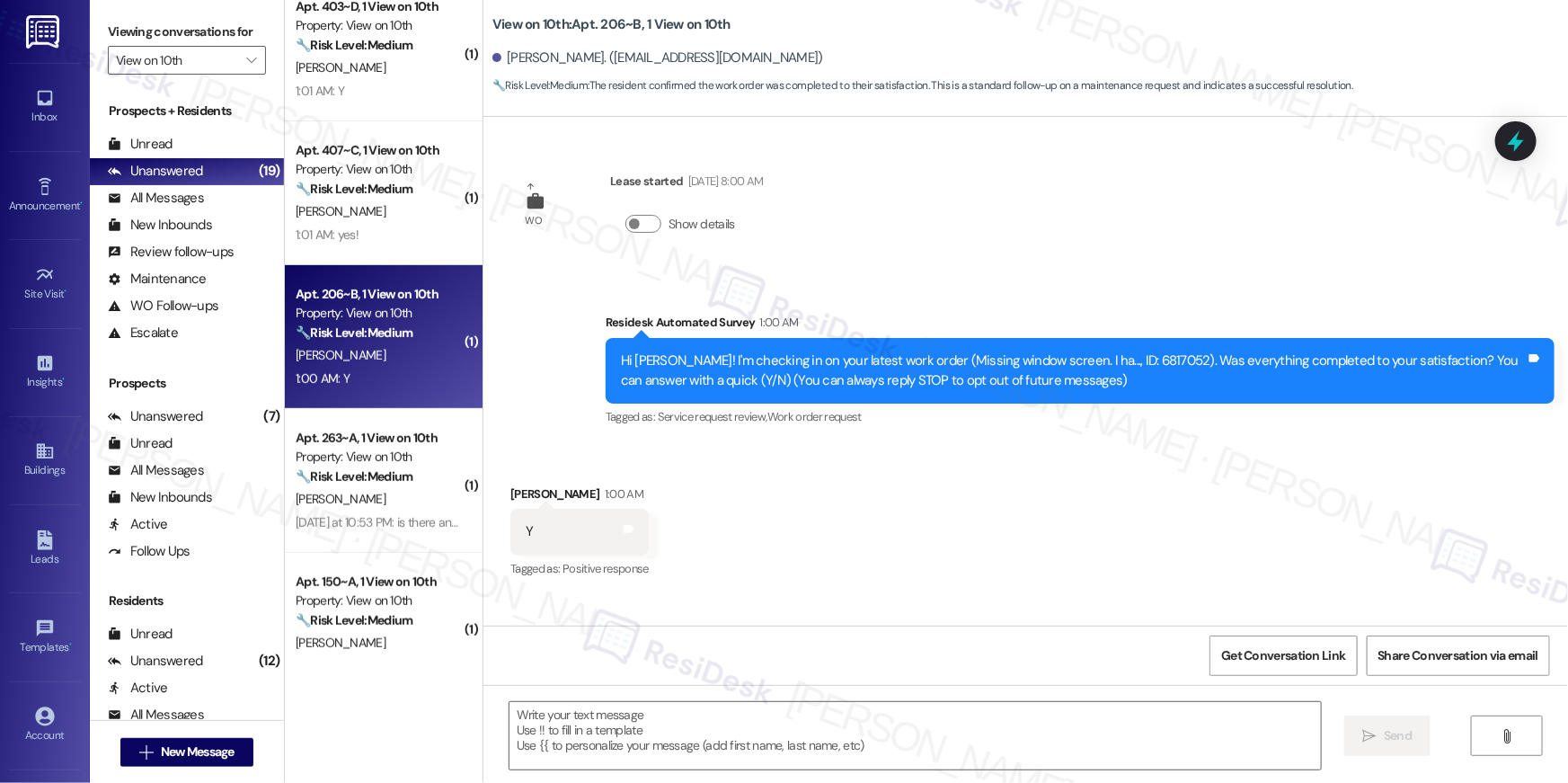
type textarea "Fetching suggested responses. Please feel free to read through the conversation…"
drag, startPoint x: 1047, startPoint y: 473, endPoint x: 1036, endPoint y: 466, distance: 13.0
click at [1047, 472] on div "Received via SMS [PERSON_NAME] 1:00 AM Y Tags and notes Tagged as: Positive res…" at bounding box center [1026, 520] width 1085 height 152
click at [1024, 742] on textarea at bounding box center [916, 736] width 812 height 67
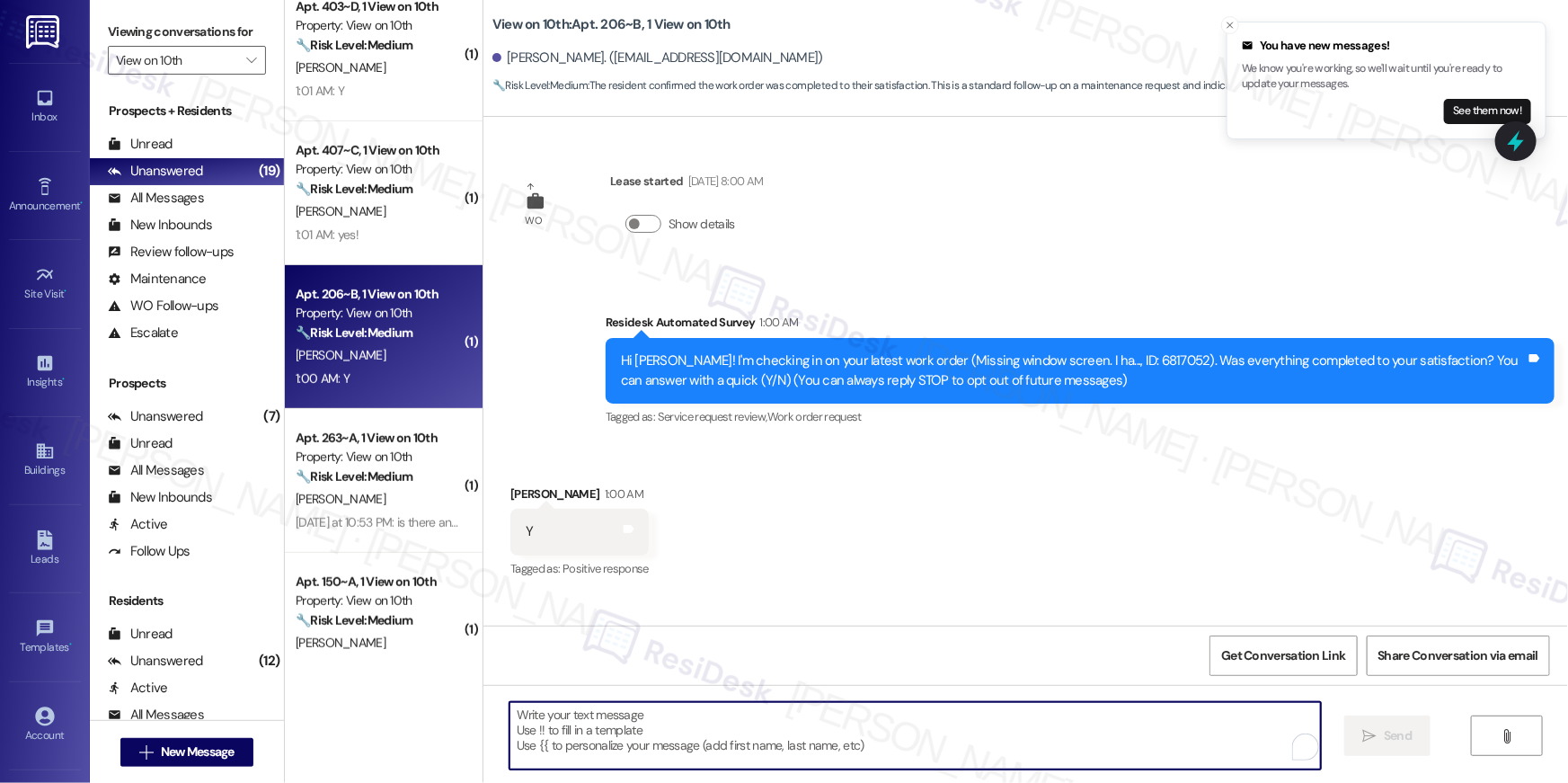
click at [1024, 742] on textarea "To enrich screen reader interactions, please activate Accessibility in Grammarl…" at bounding box center [916, 736] width 812 height 67
paste textarea "Hi {{first_name}}, I’m glad to hear your work order has been completed! If anyt…"
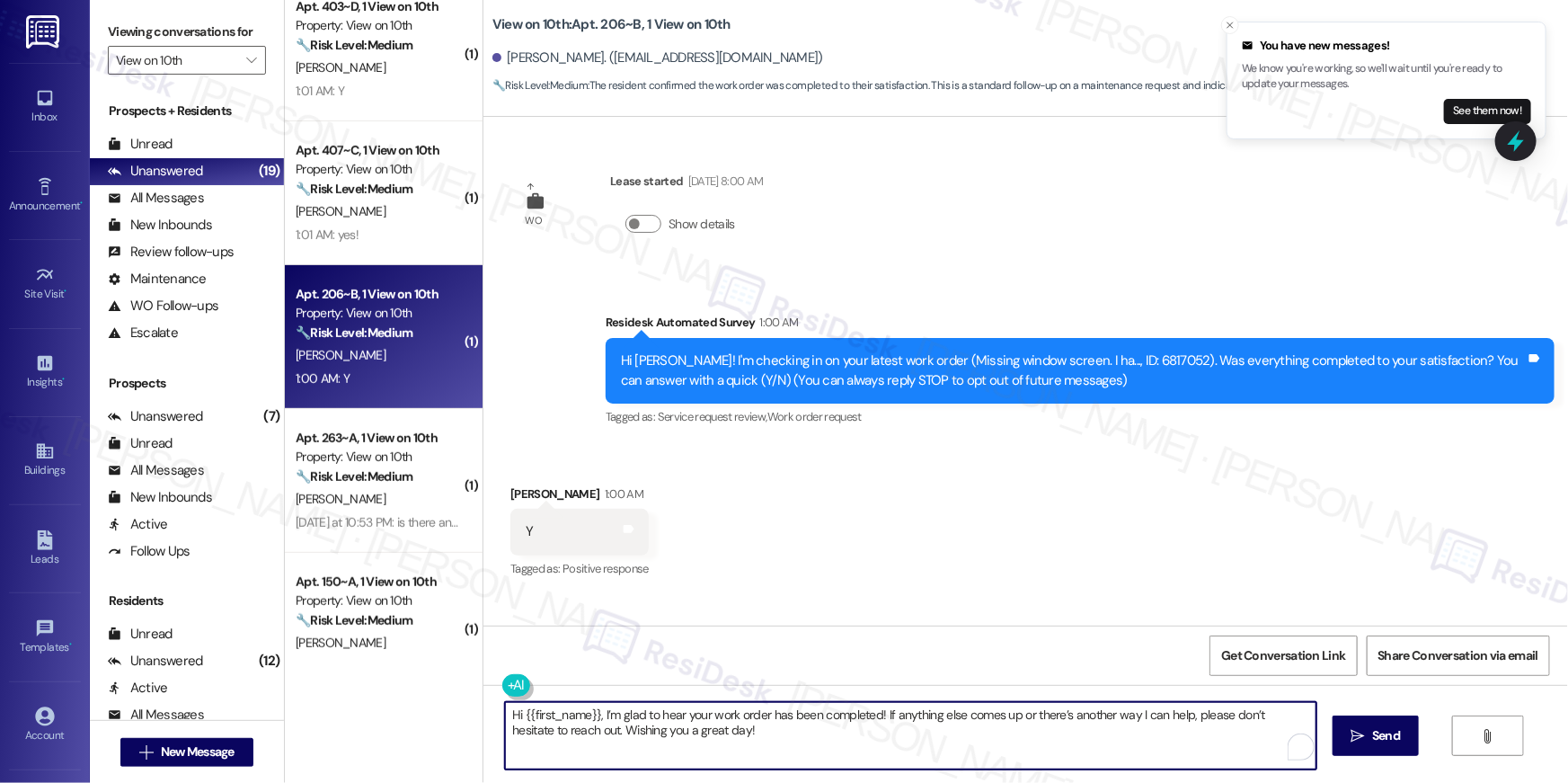
click at [994, 736] on textarea "Hi {{first_name}}, I’m glad to hear your work order has been completed! If anyt…" at bounding box center [911, 736] width 812 height 67
type textarea "Hi {{first_name}}, I’m glad to hear your work order has been completed! If anyt…"
click at [1357, 737] on icon "" at bounding box center [1358, 737] width 14 height 15
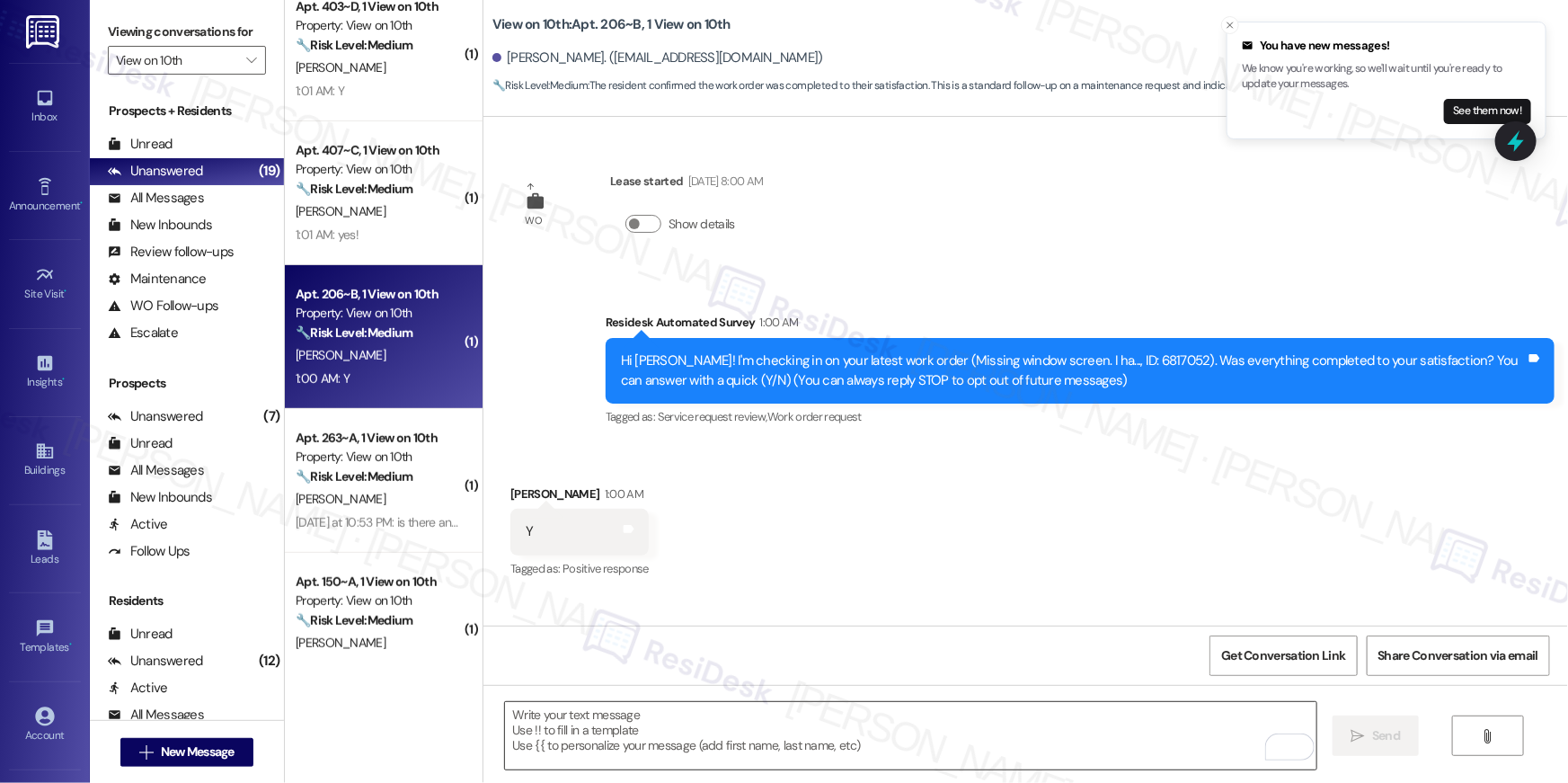
click at [952, 739] on textarea "To enrich screen reader interactions, please activate Accessibility in Grammarl…" at bounding box center [911, 736] width 812 height 67
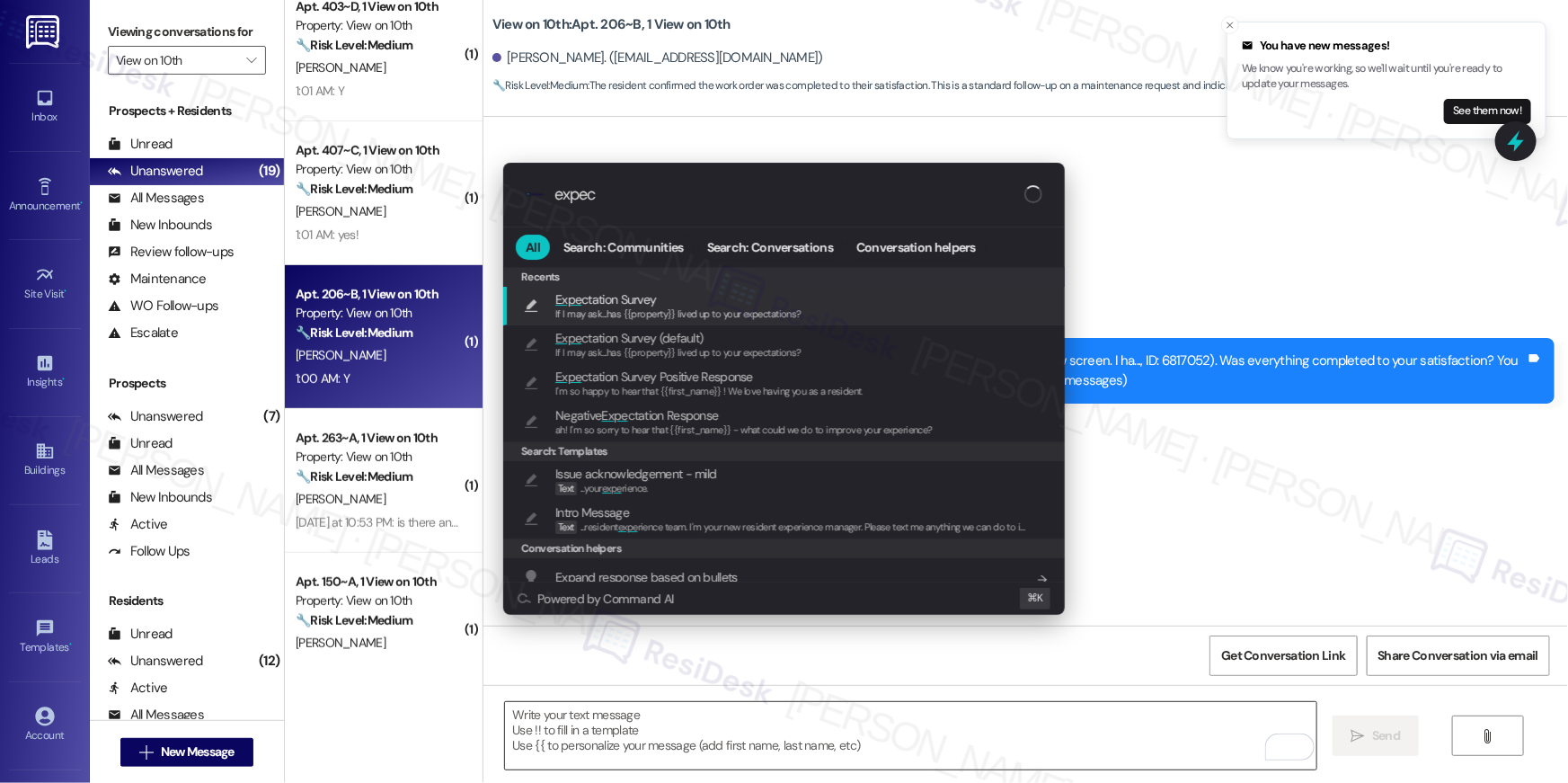
type input "expect"
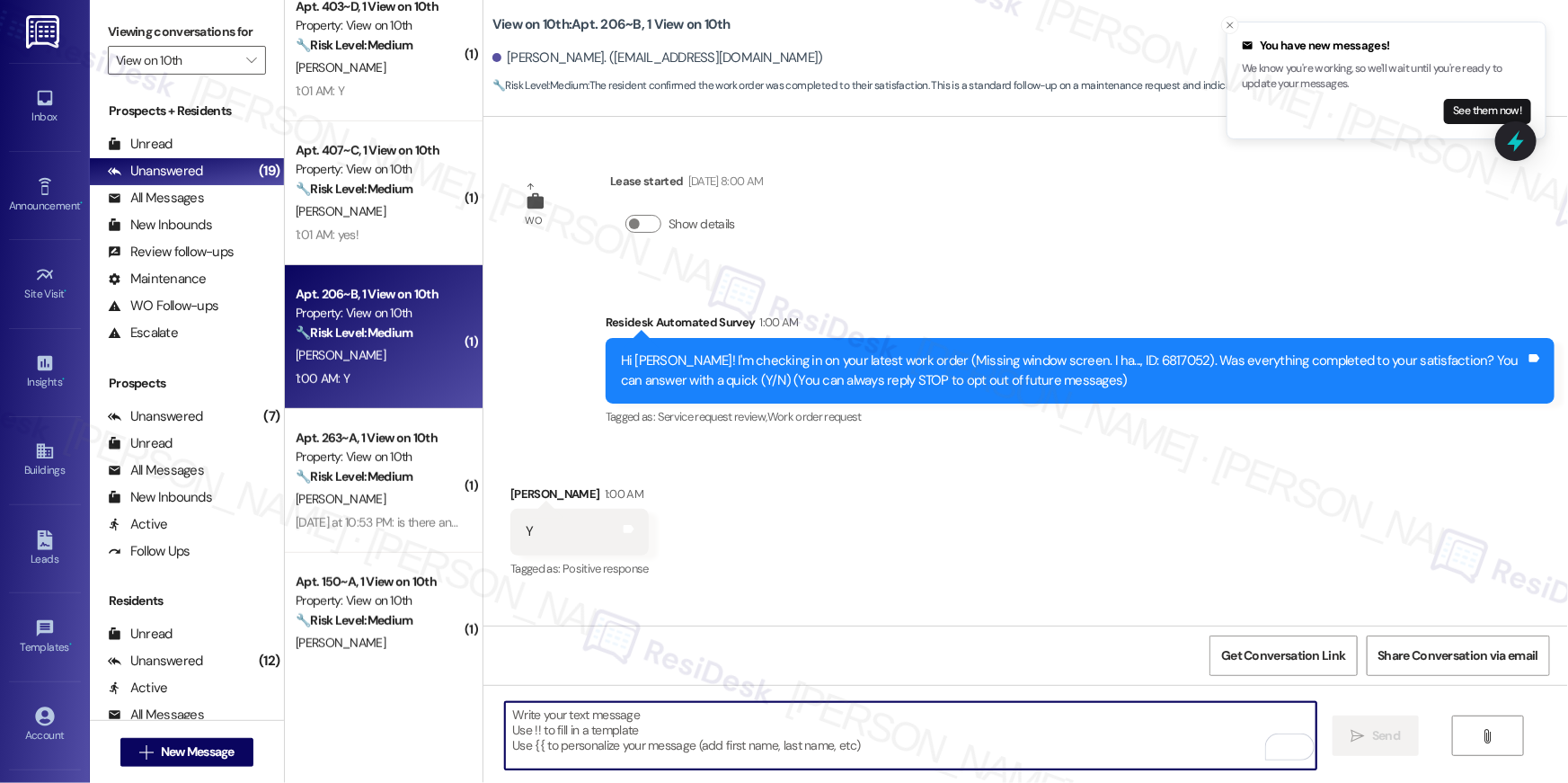
type textarea "If I may ask...has {{property}} lived up to your expectations?"
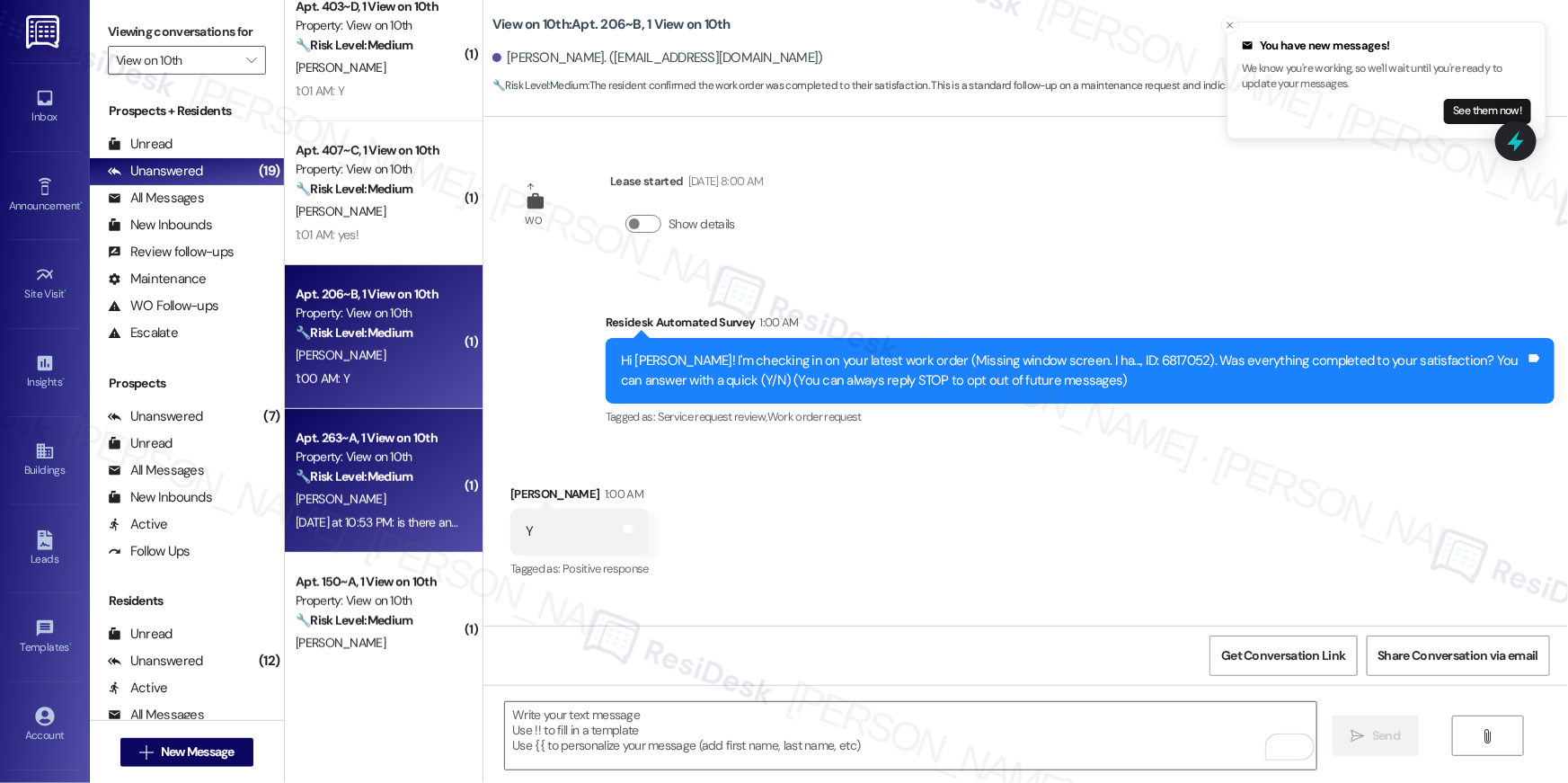
click at [314, 529] on div "[DATE] at 10:53 PM: is there any way you can submit a new work order for a new …" at bounding box center [752, 523] width 912 height 16
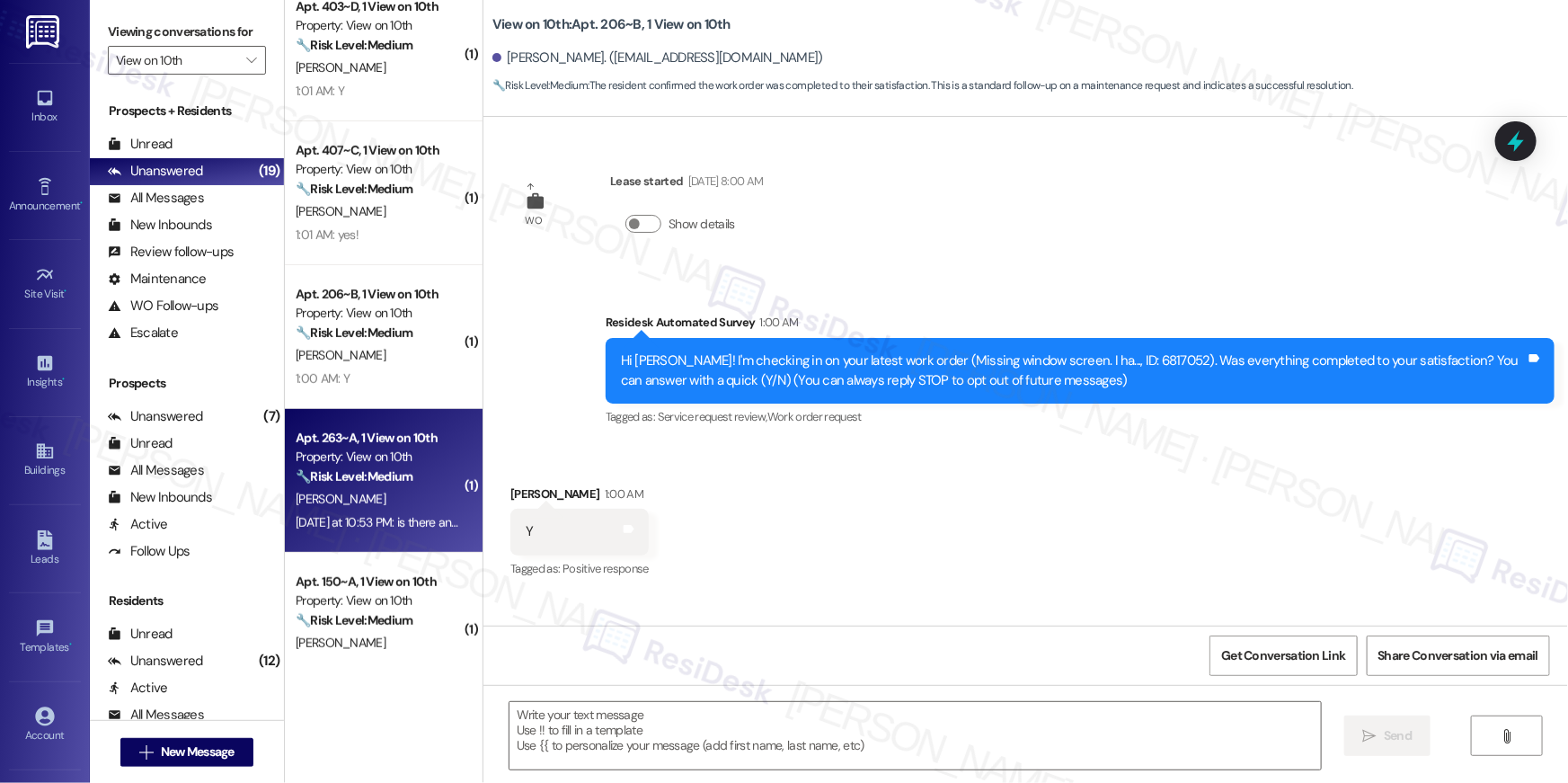
type textarea "Fetching suggested responses. Please feel free to read through the conversation…"
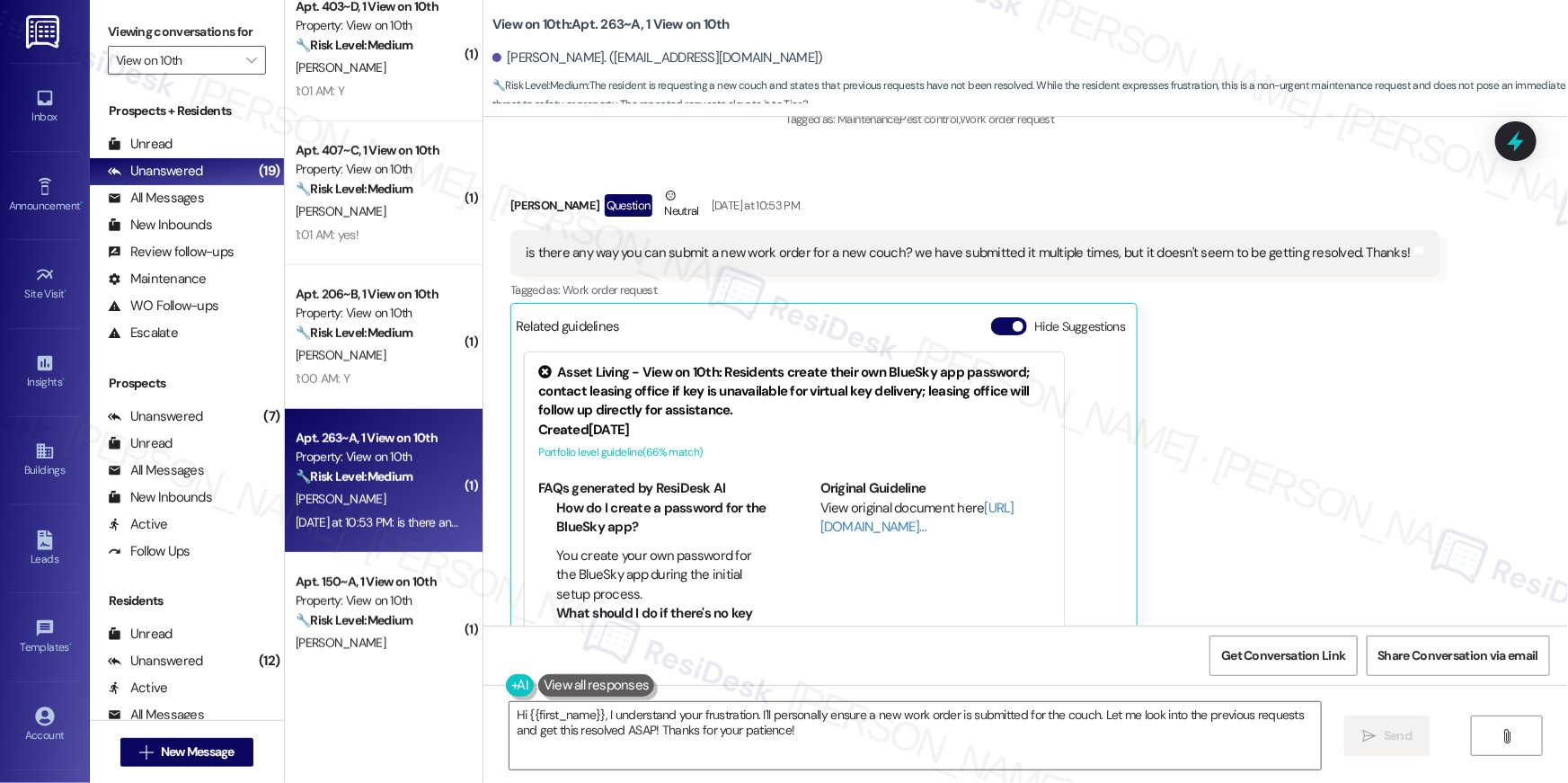
scroll to position [4899, 0]
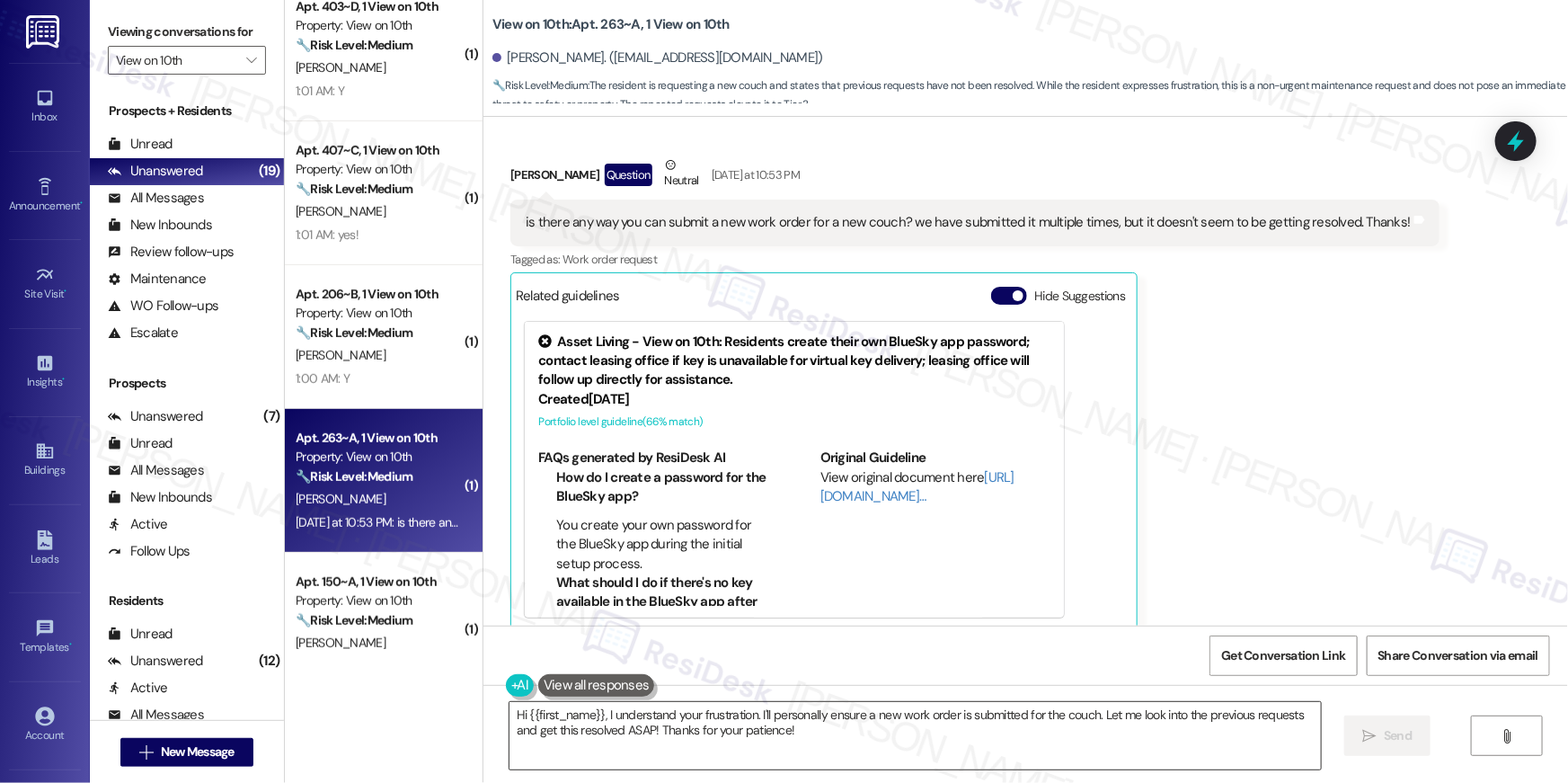
click at [848, 735] on textarea "Hi {{first_name}}, I understand your frustration. I'll personally ensure a new …" at bounding box center [916, 736] width 812 height 67
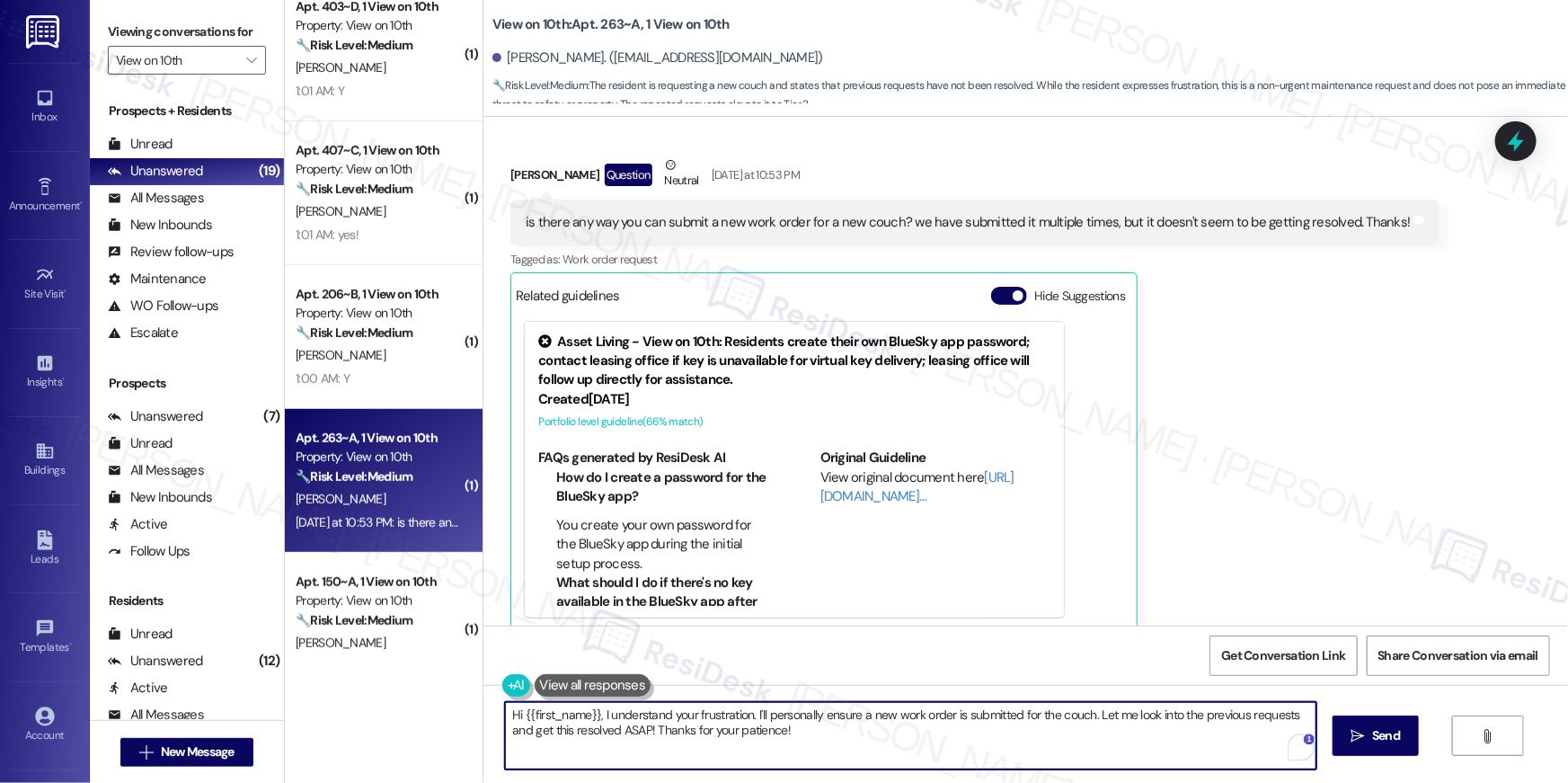
drag, startPoint x: 857, startPoint y: 742, endPoint x: 491, endPoint y: 710, distance: 367.4
click at [495, 710] on div "Hi {{first_name}}, I understand your frustration. I'll personally ensure a new …" at bounding box center [902, 736] width 814 height 69
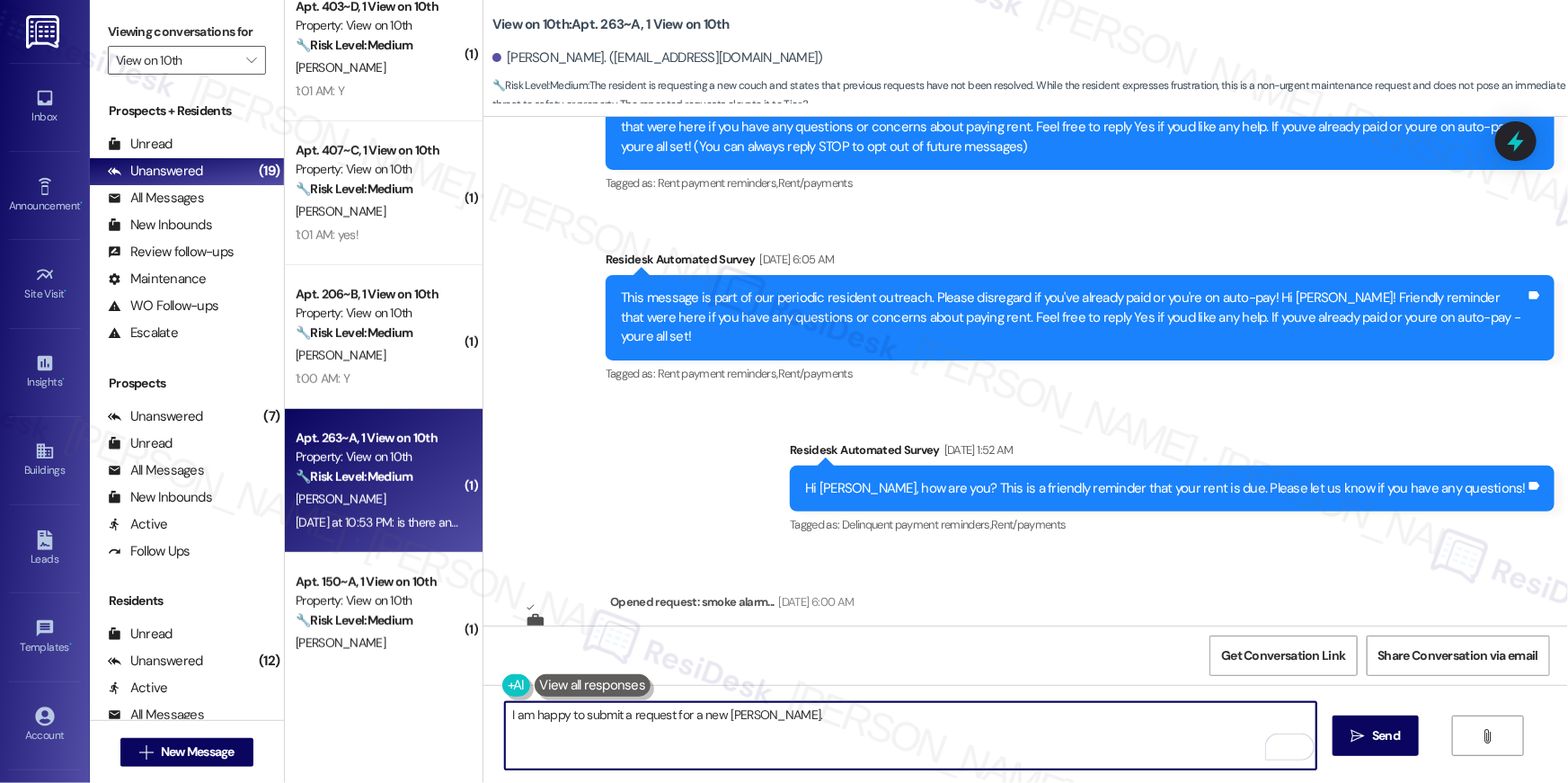
scroll to position [0, 0]
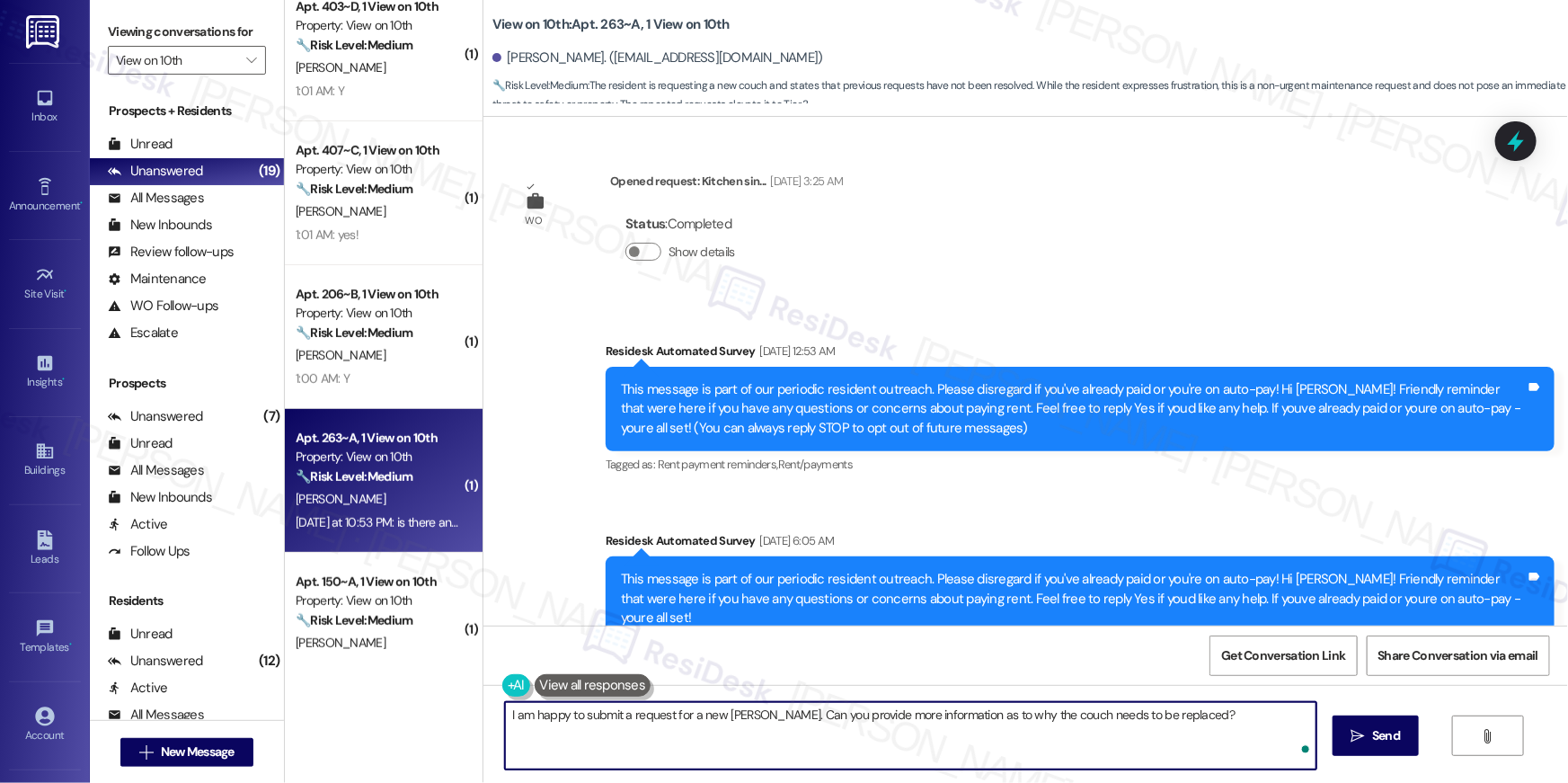
type textarea "I am happy to submit a request for a new [PERSON_NAME]. Can you provide more in…"
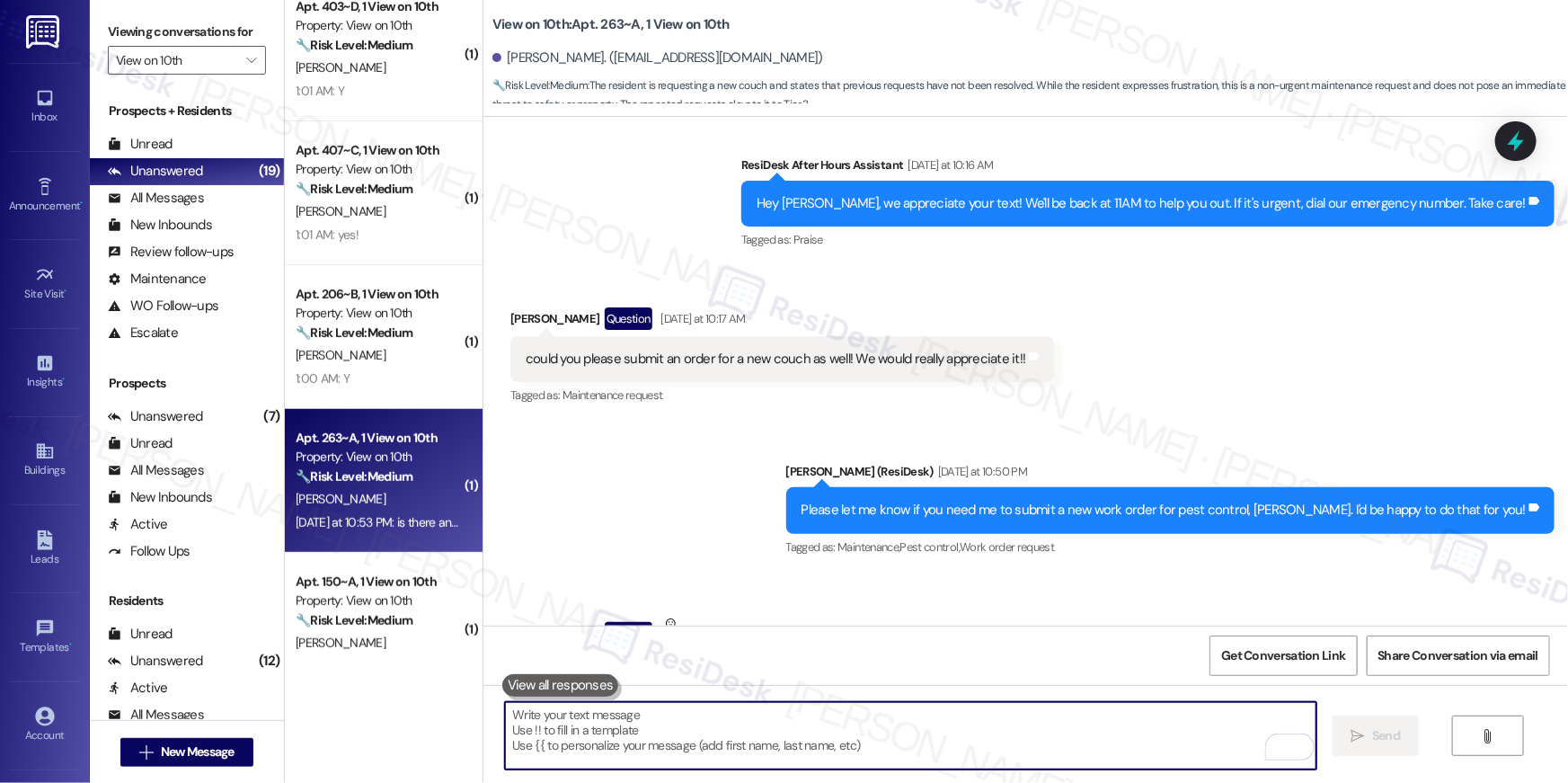
scroll to position [4898, 0]
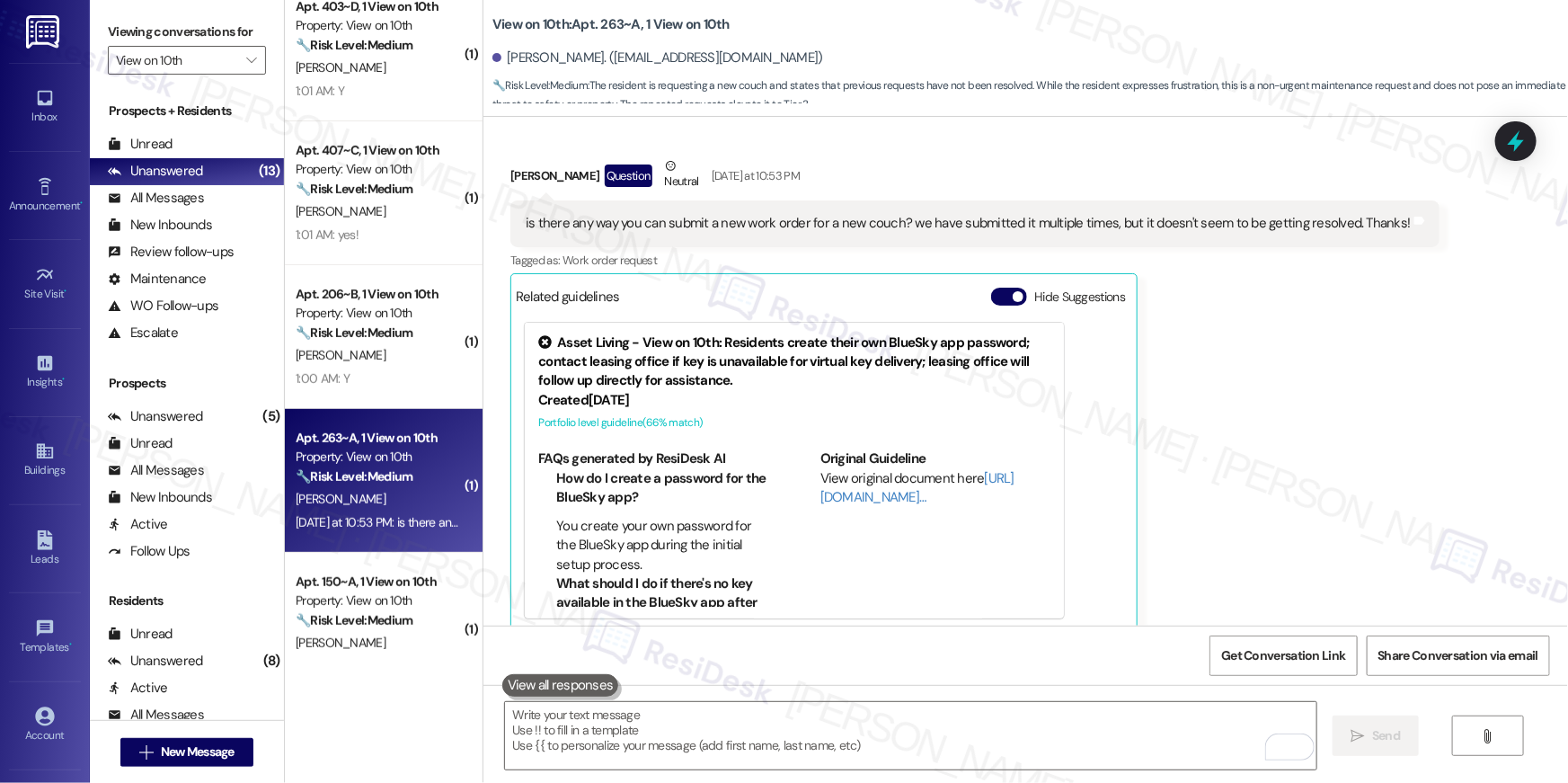
click at [1302, 304] on div "[PERSON_NAME] Question Neutral [DATE] at 10:53 PM is there any way you can subm…" at bounding box center [975, 394] width 929 height 476
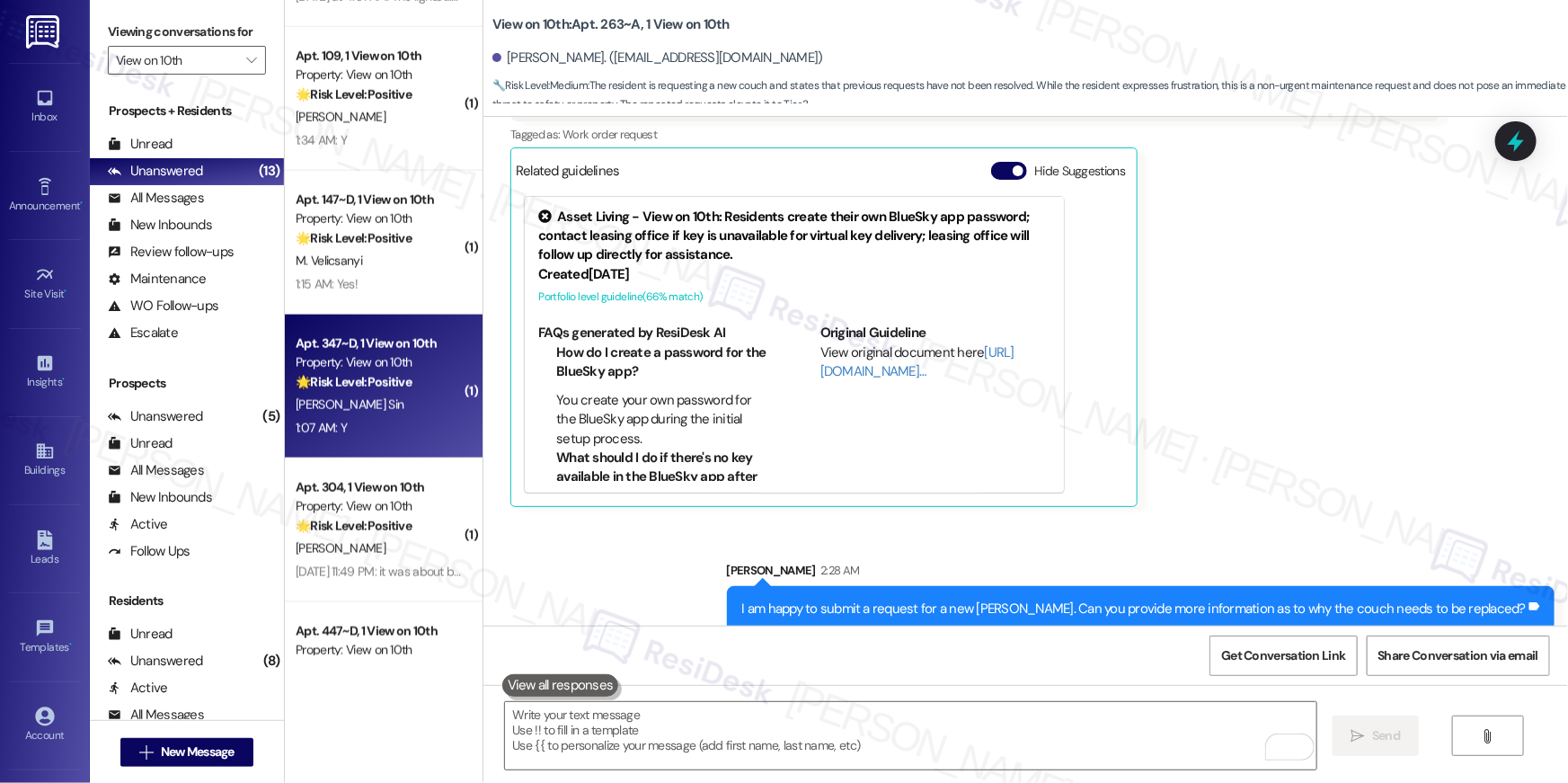
scroll to position [618, 0]
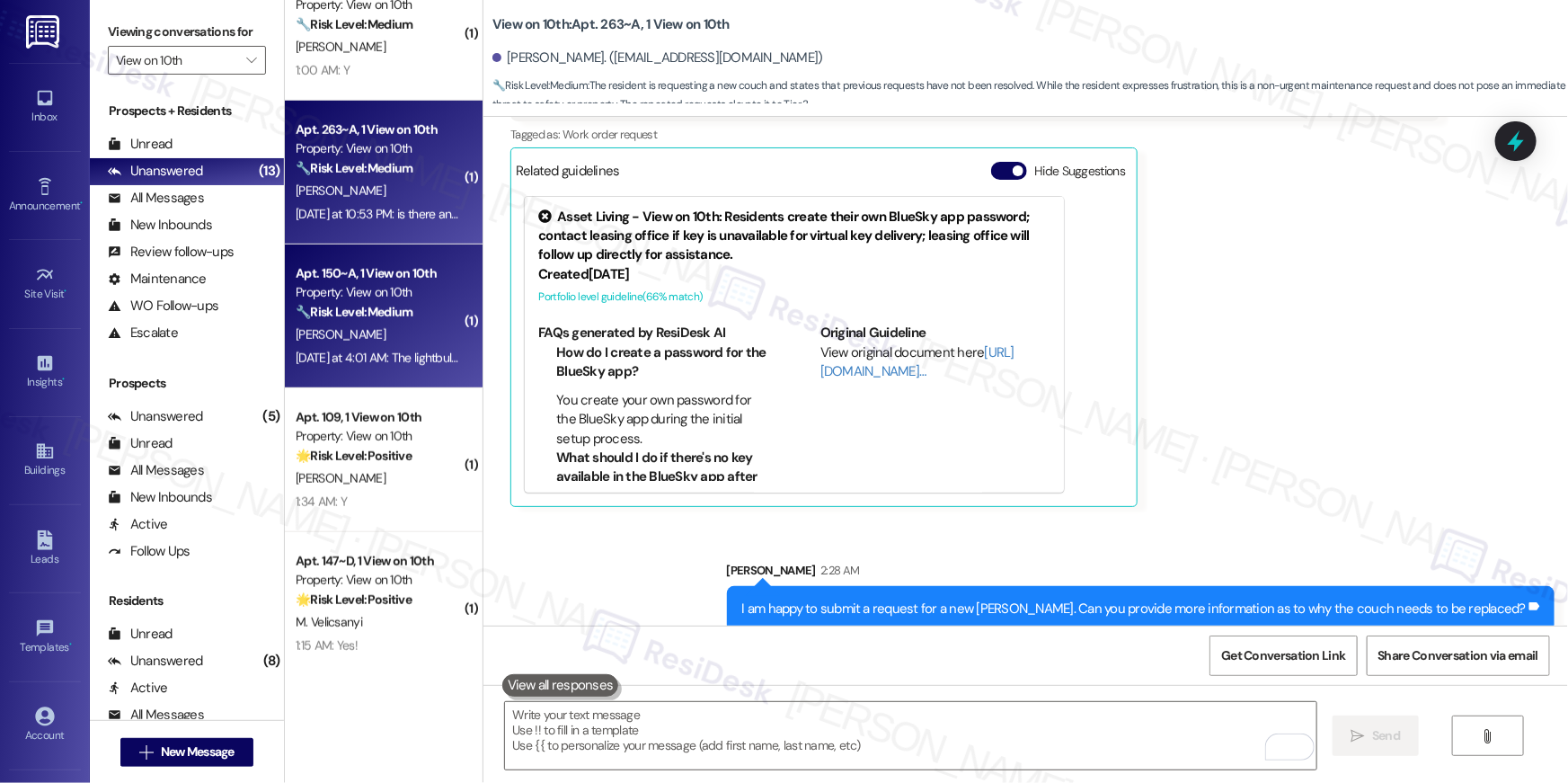
click at [395, 332] on div "[PERSON_NAME]" at bounding box center [379, 334] width 170 height 23
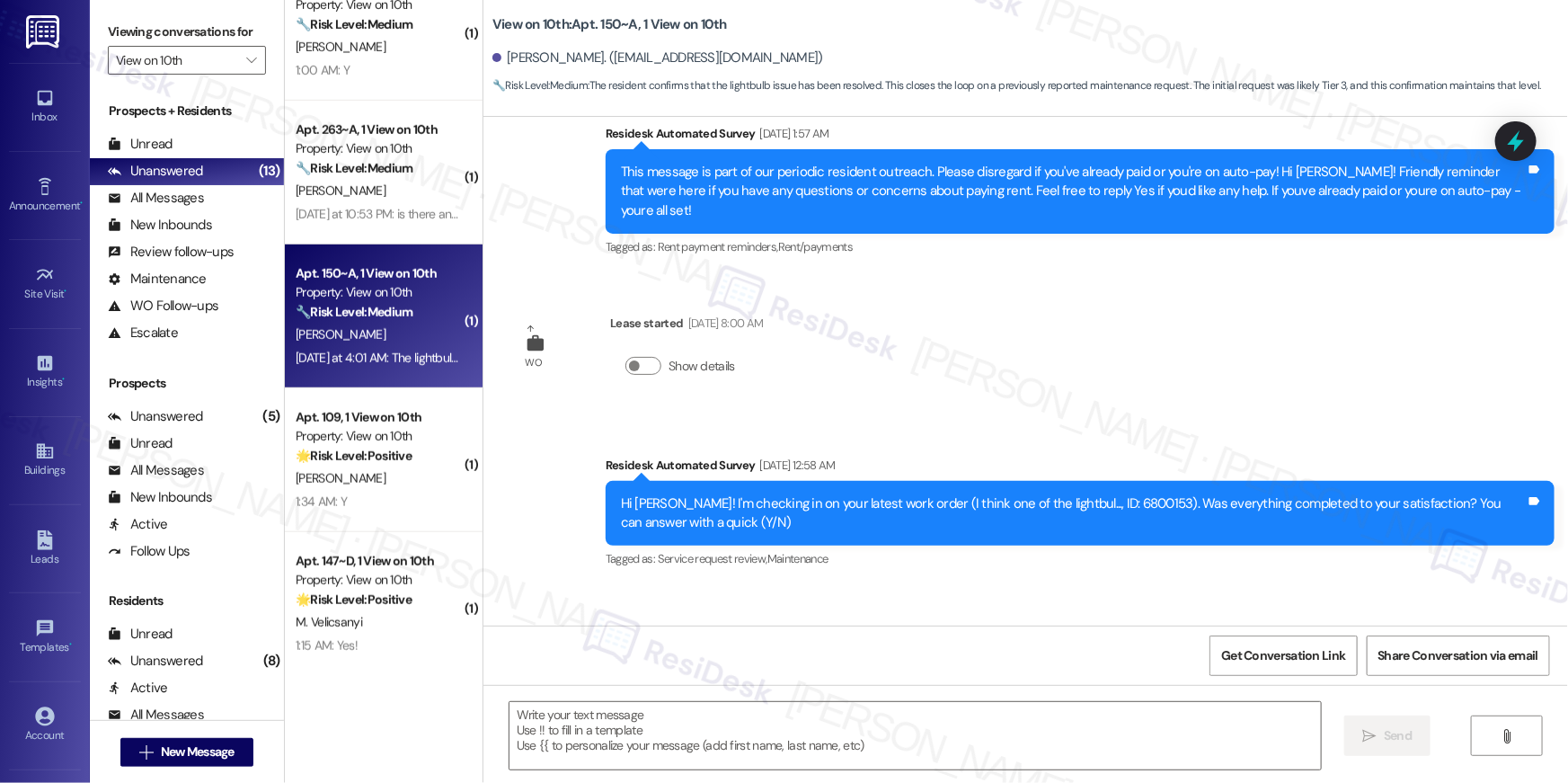
type textarea "Fetching suggested responses. Please feel free to read through the conversation…"
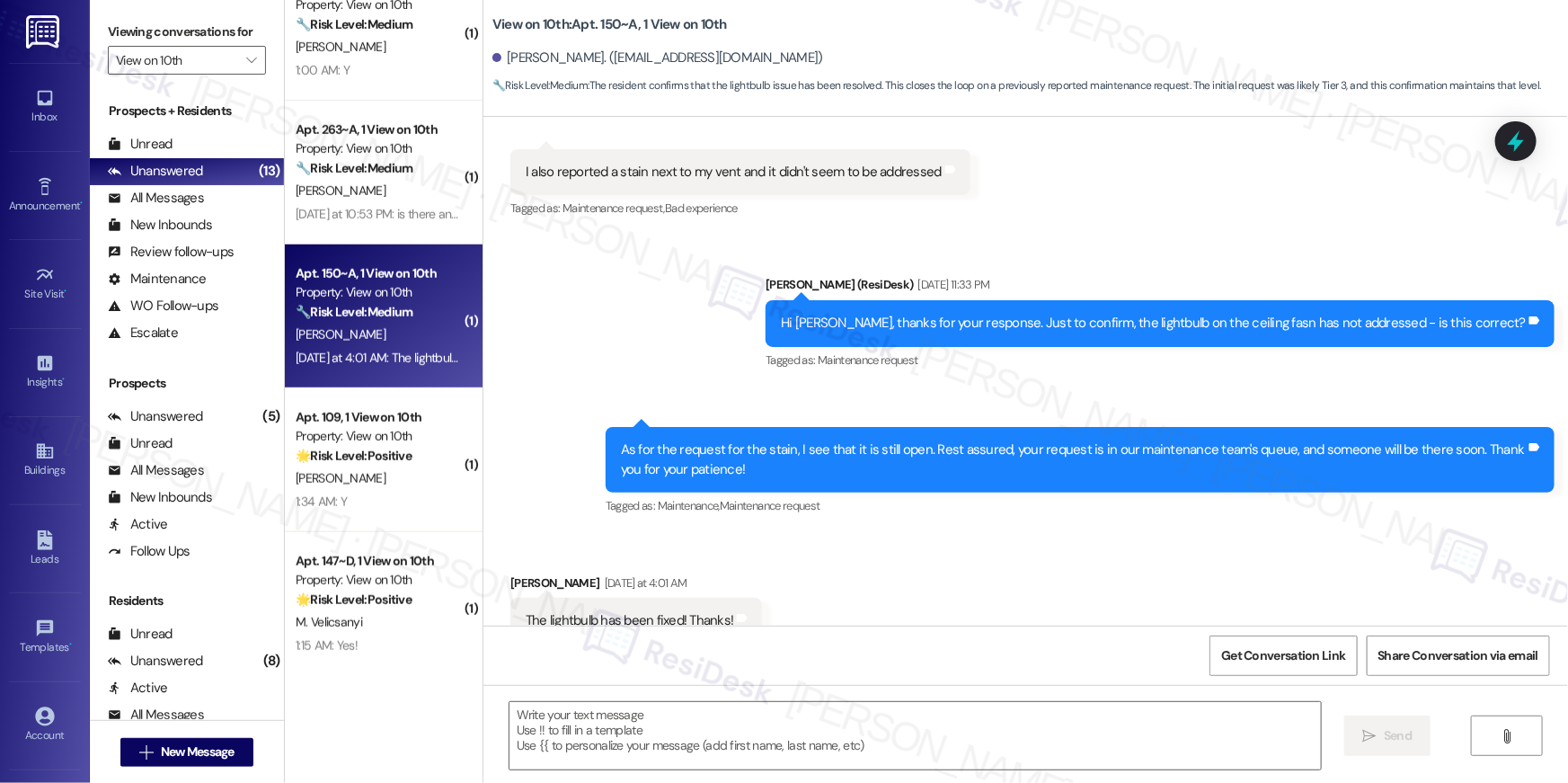
scroll to position [1939, 0]
click at [1126, 722] on textarea at bounding box center [916, 736] width 812 height 67
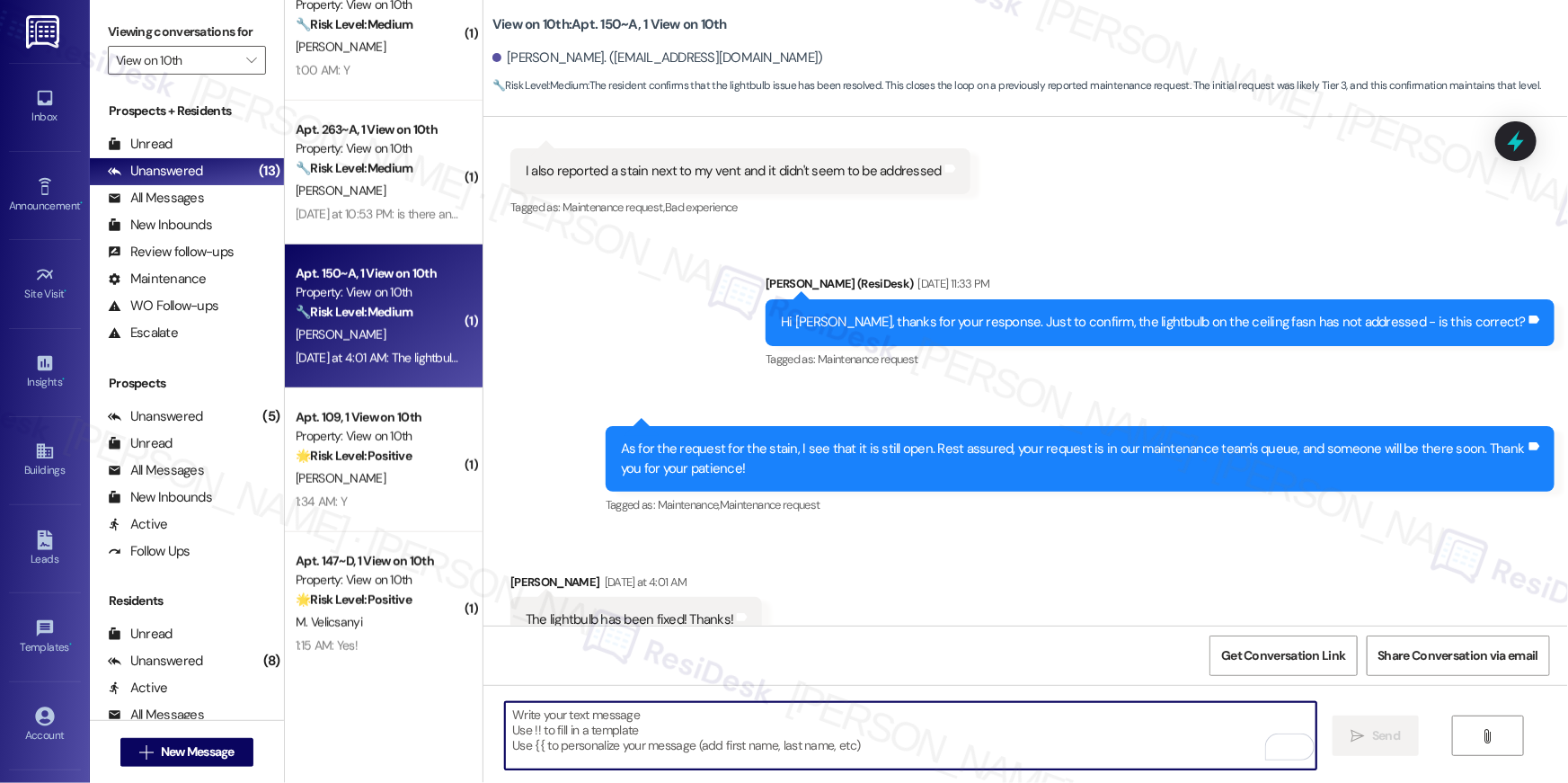
click at [1115, 744] on textarea "To enrich screen reader interactions, please activate Accessibility in Grammarl…" at bounding box center [911, 736] width 812 height 67
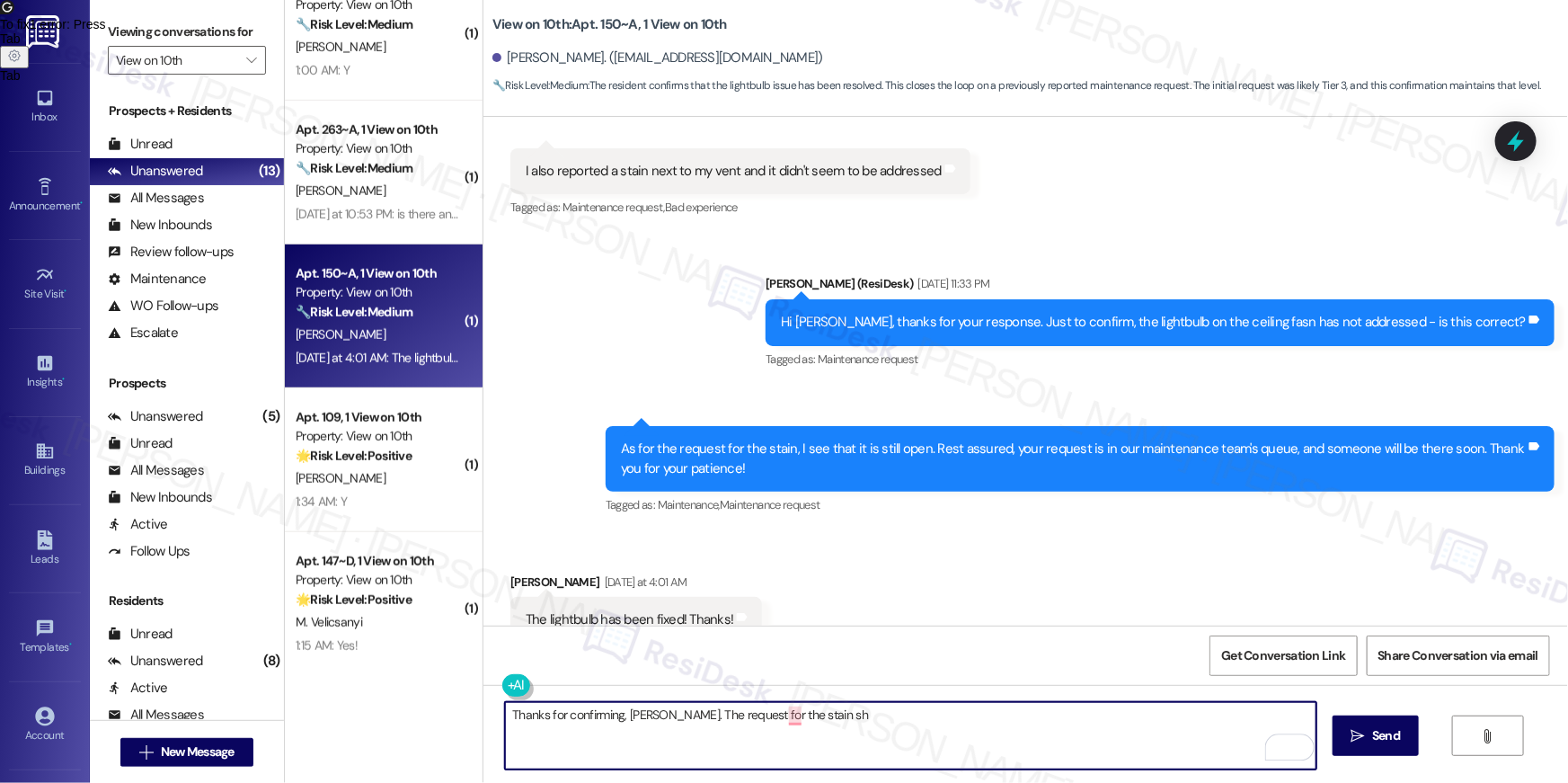
click at [653, 717] on textarea "Thanks for confirming, [PERSON_NAME]. The request for the stain sh" at bounding box center [911, 736] width 812 height 67
type textarea "Thanks for confirming, [PERSON_NAME]. The maintenance team will be in touch soo…"
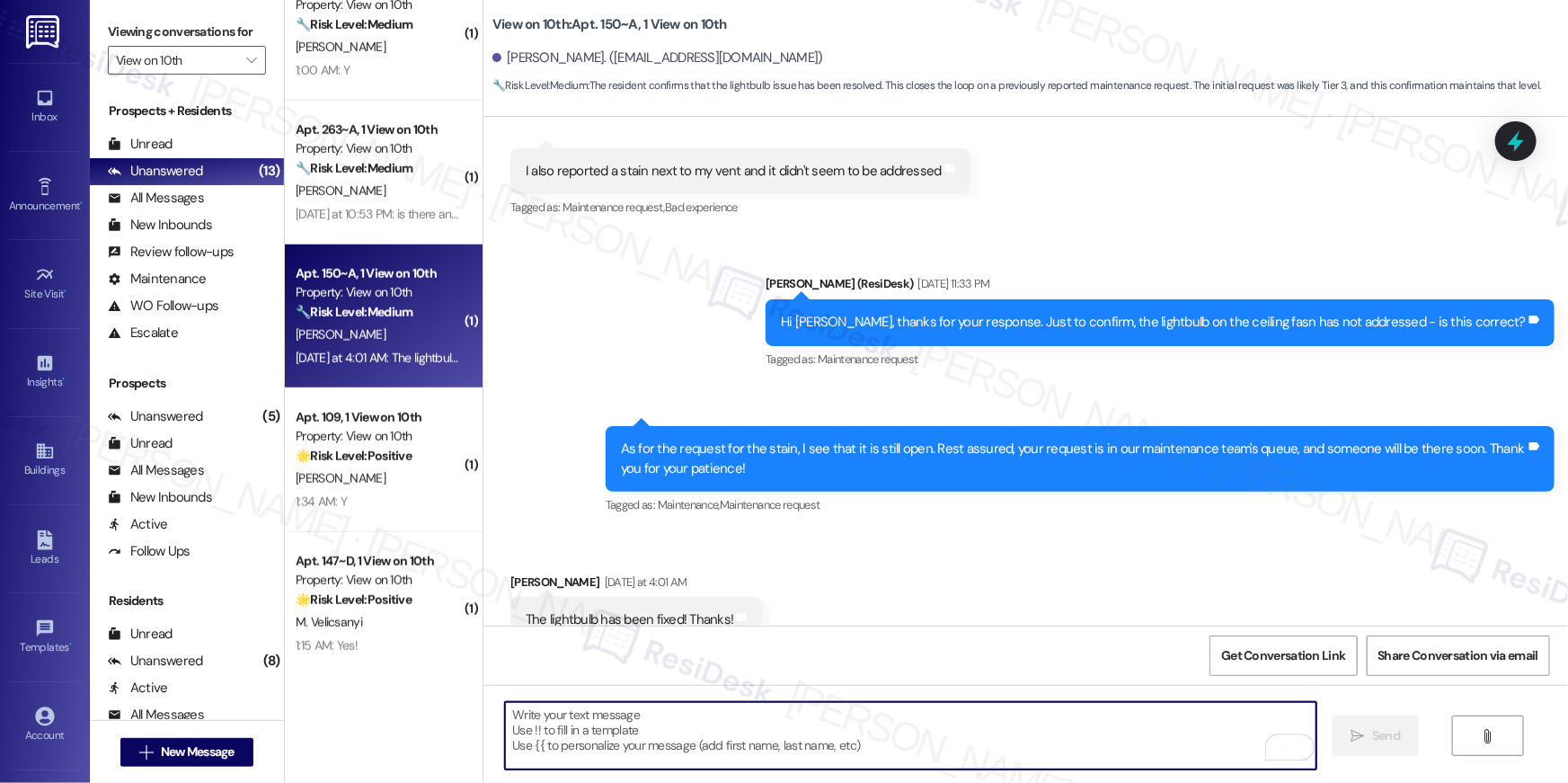
scroll to position [1938, 0]
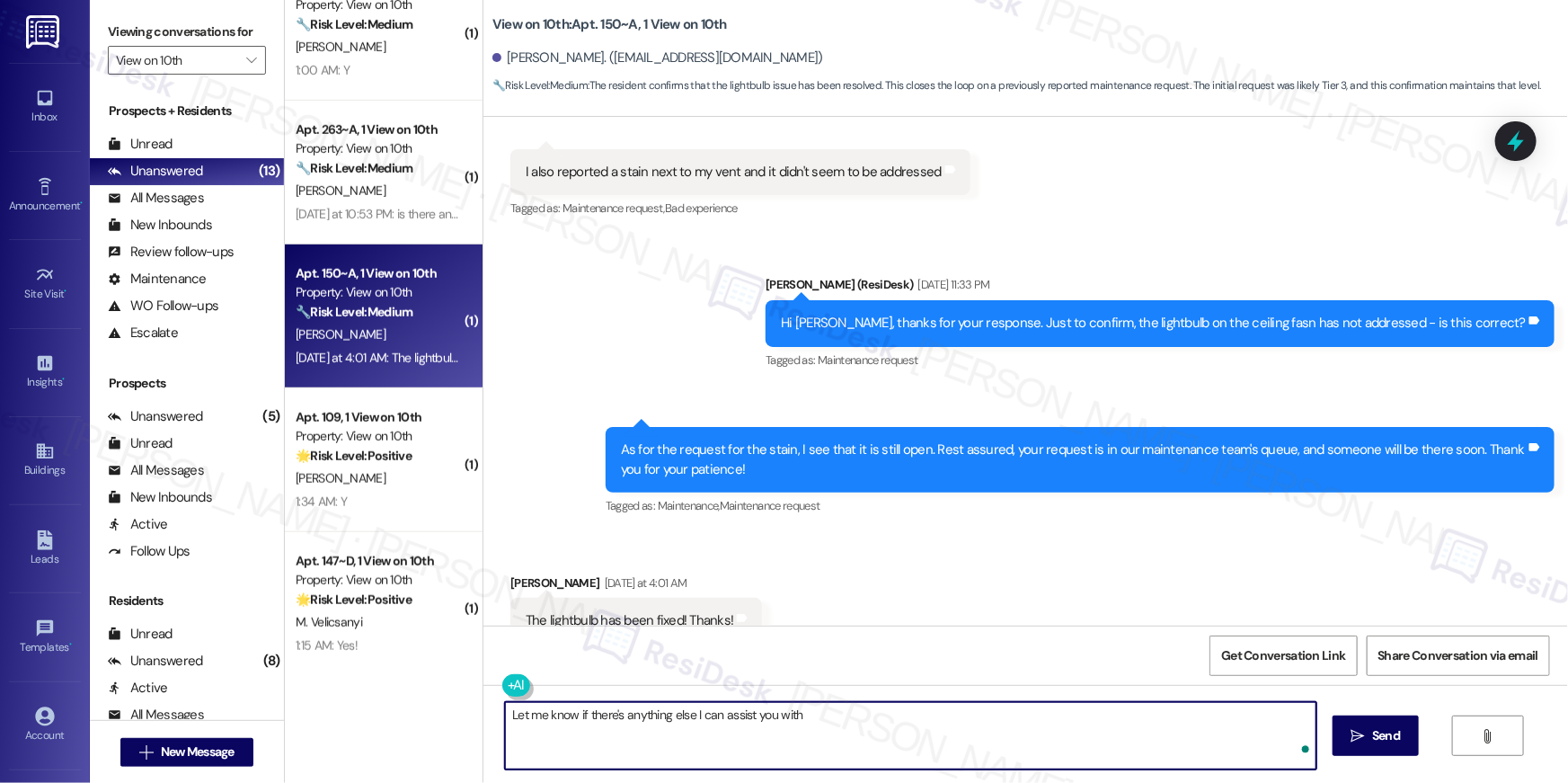
type textarea "Let me know if there's anything else I can assist you with!"
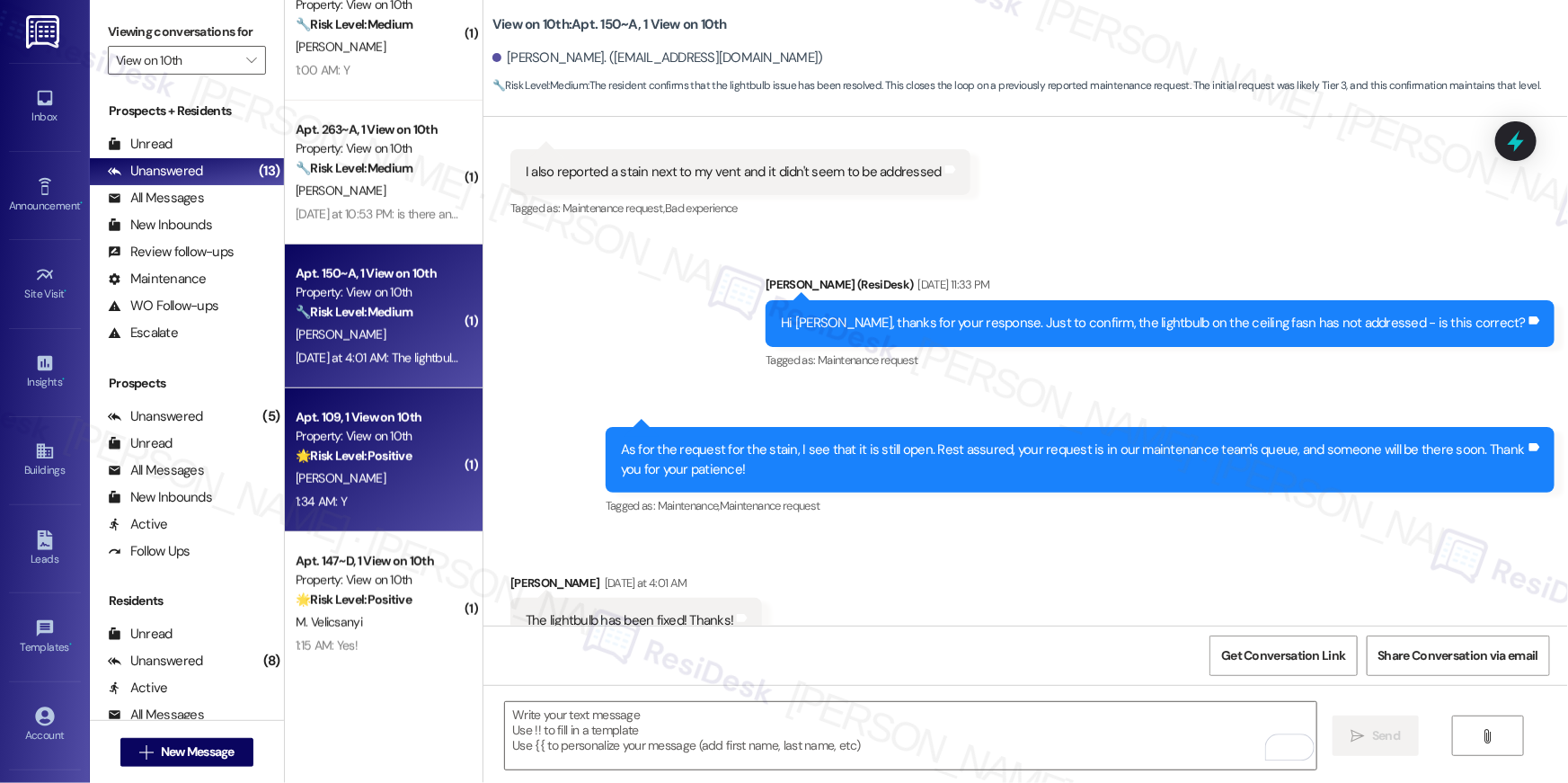
click at [349, 440] on div "Property: View on 10th" at bounding box center [379, 436] width 167 height 19
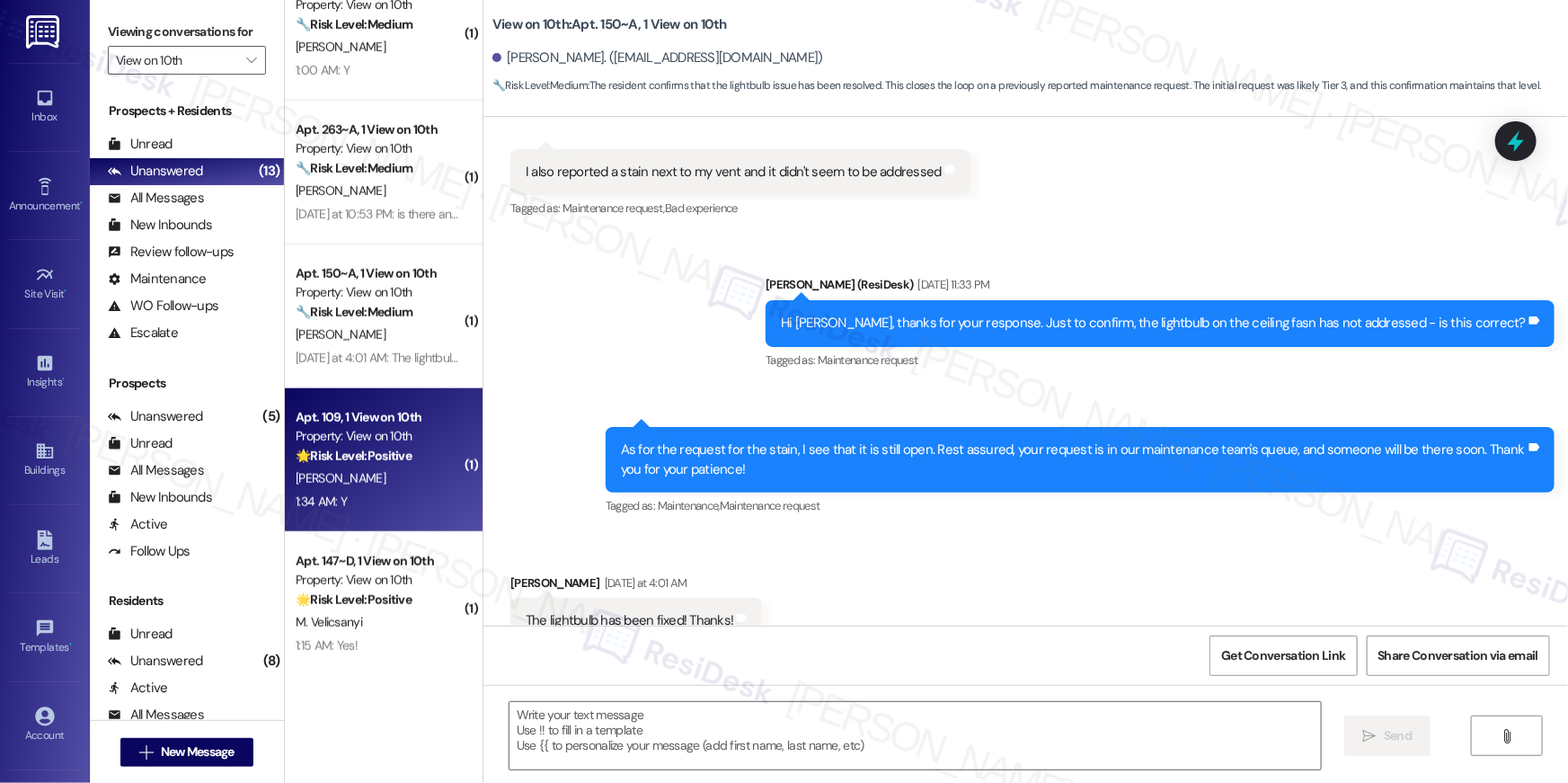
type textarea "Fetching suggested responses. Please feel free to read through the conversation…"
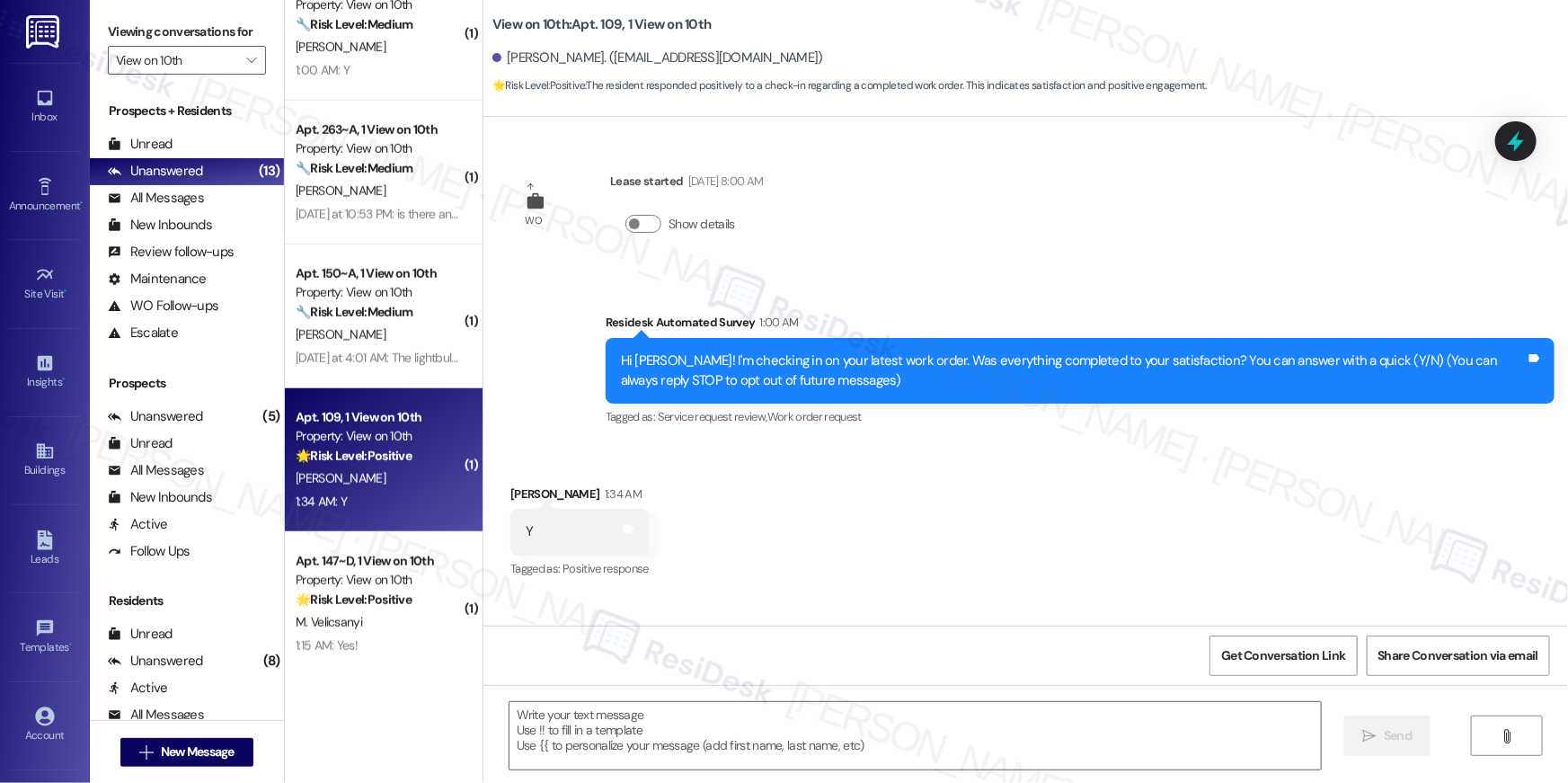
type textarea "Fetching suggested responses. Please feel free to read through the conversation…"
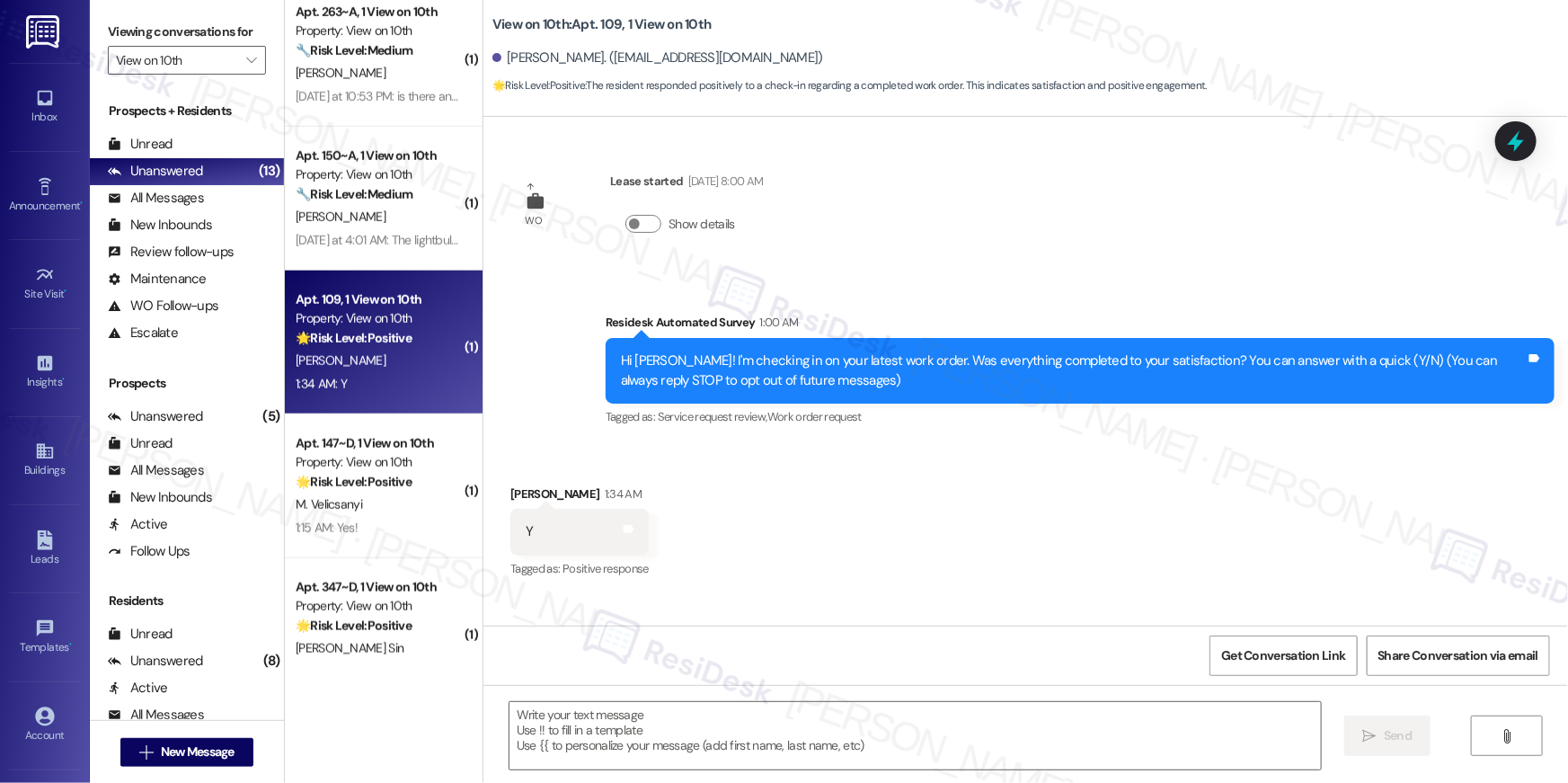
scroll to position [786, 0]
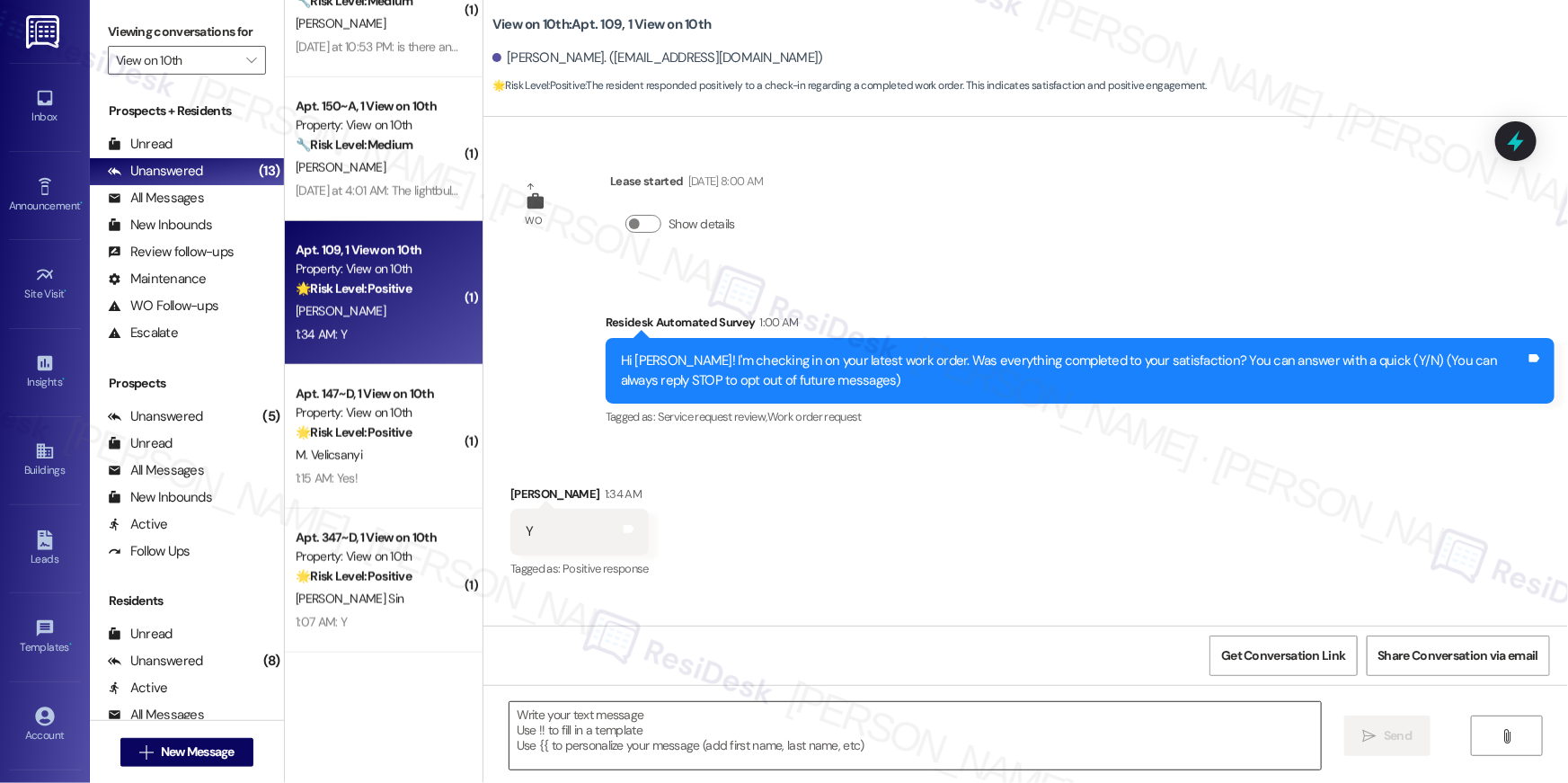
click at [1177, 732] on textarea at bounding box center [916, 736] width 812 height 67
paste textarea "Hi {{first_name}}, I’m glad to hear your work order has been completed! If anyt…"
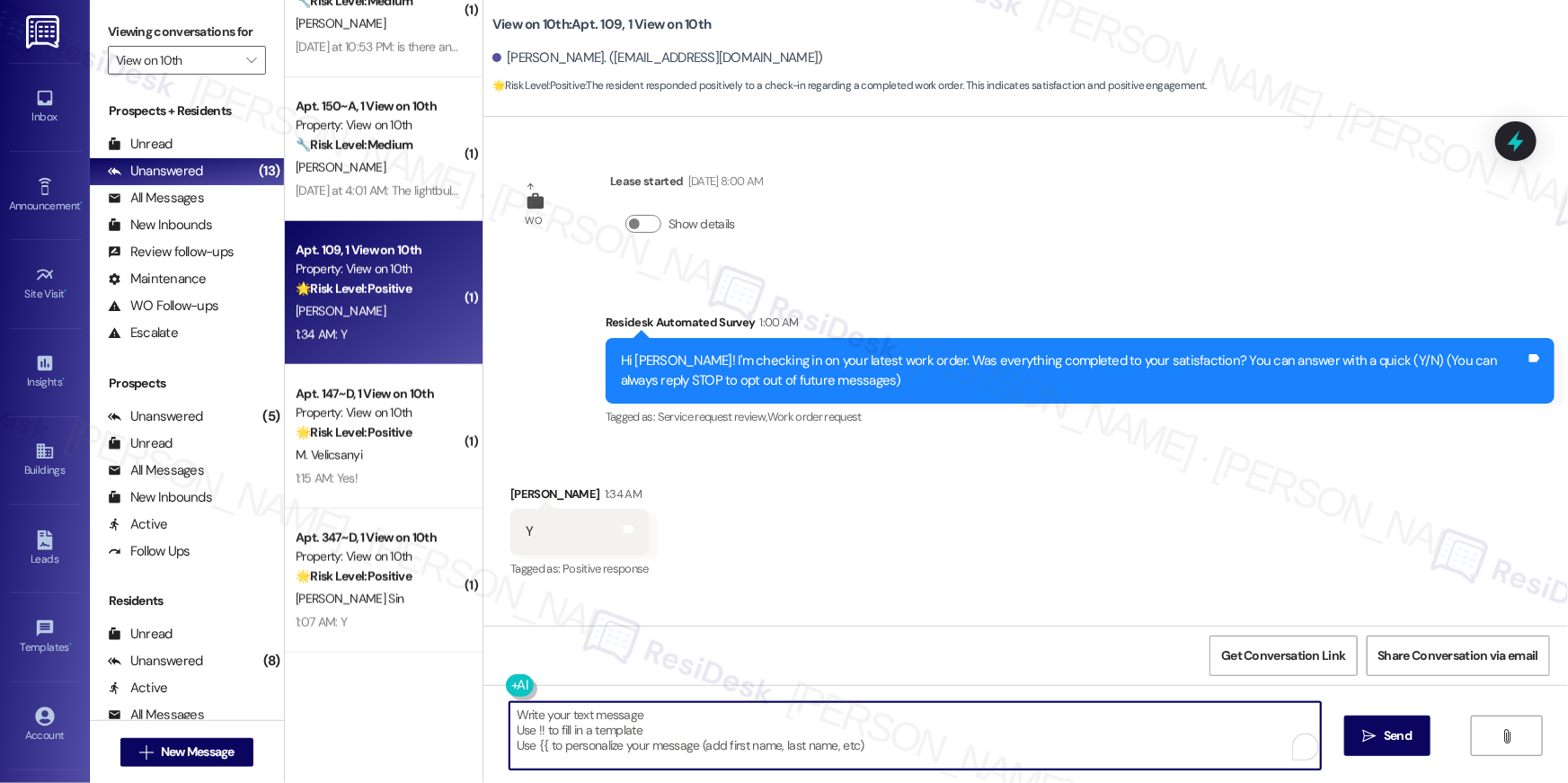
click at [778, 726] on textarea "Hi {{first_name}}, I’m glad to hear your work order has been completed! If anyt…" at bounding box center [916, 736] width 812 height 67
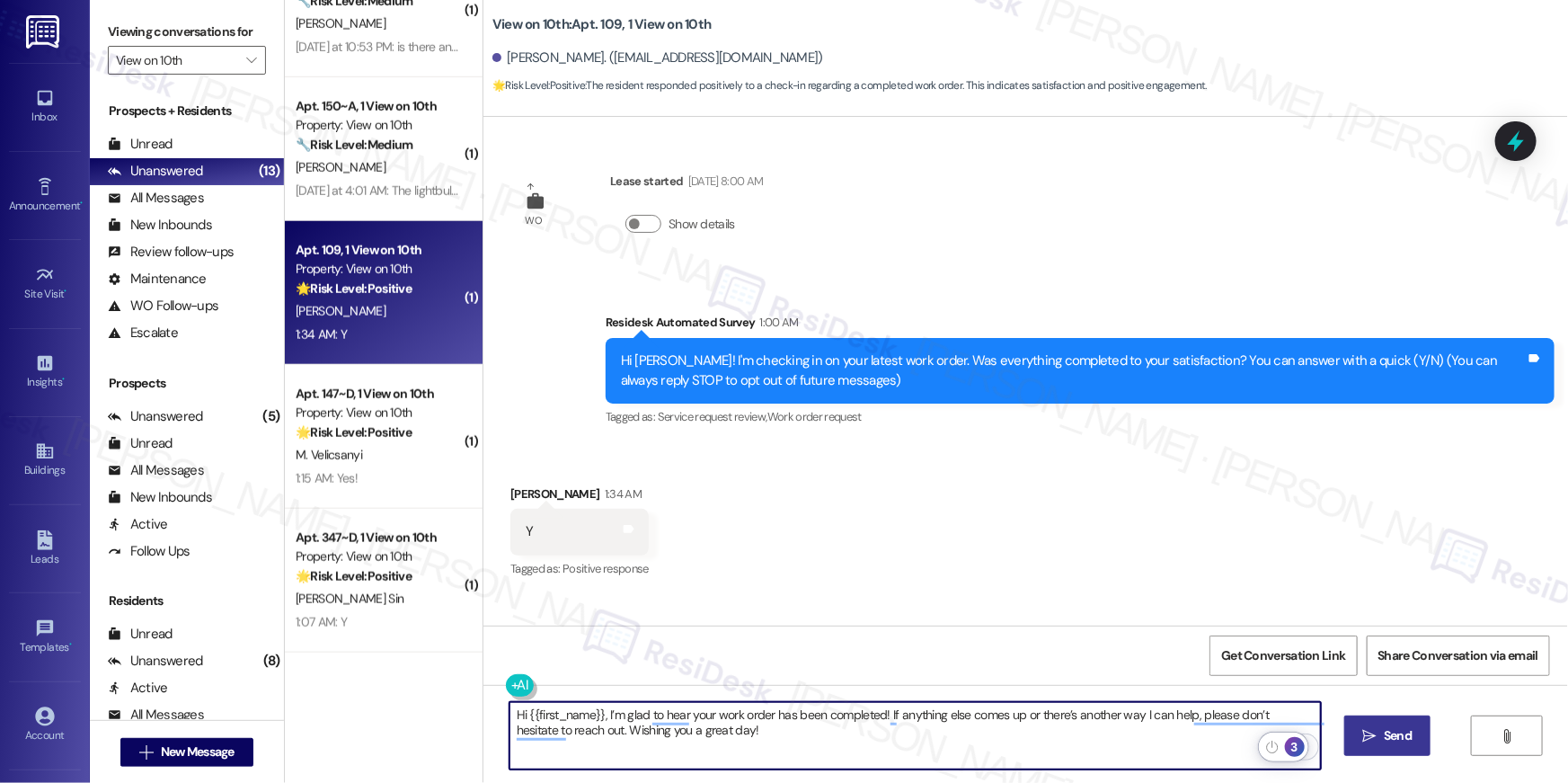
type textarea "Hi {{first_name}}, I’m glad to hear your work order has been completed! If anyt…"
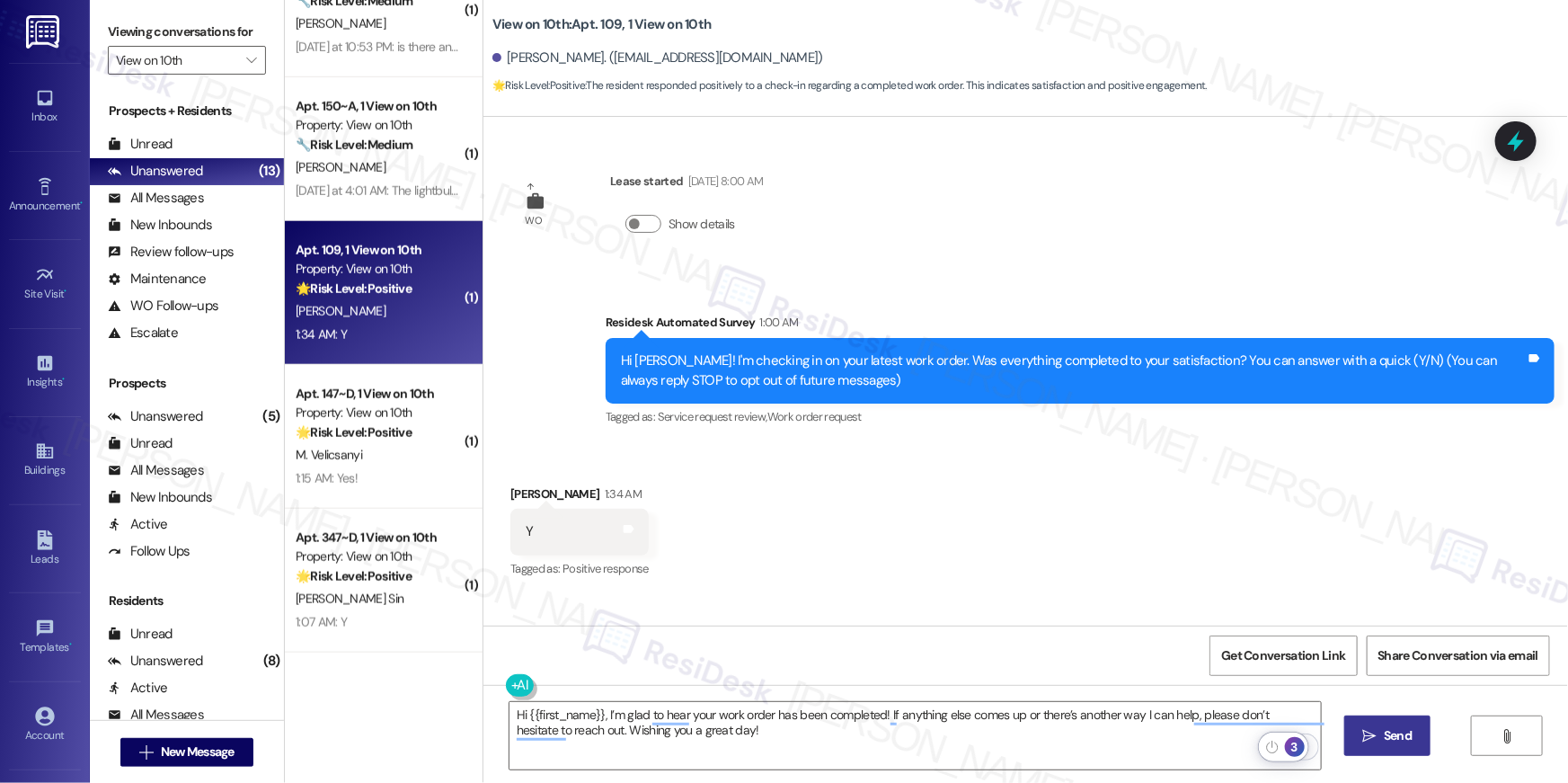
click at [1397, 741] on span "Send" at bounding box center [1398, 736] width 28 height 19
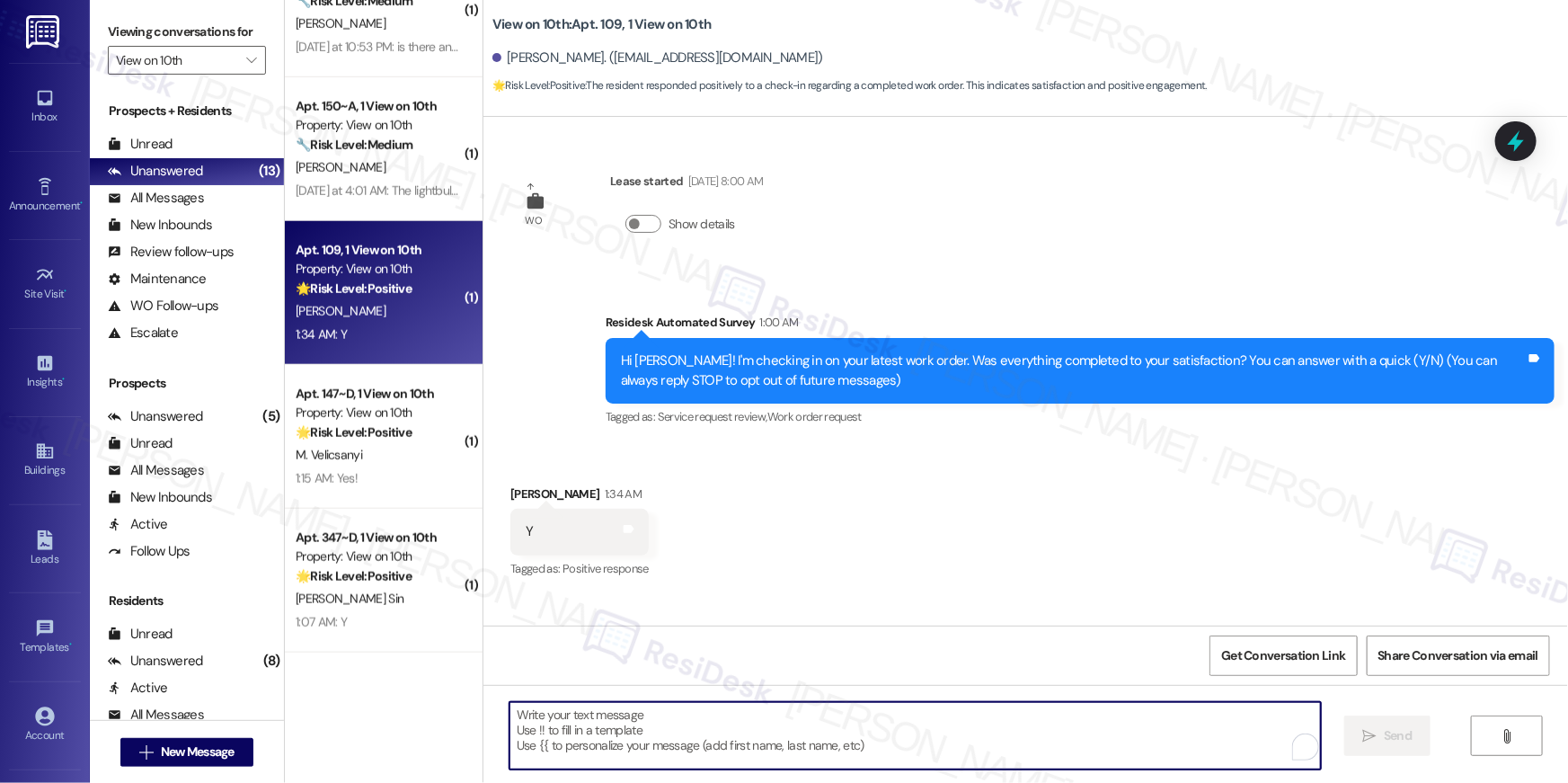
click at [1029, 737] on textarea "To enrich screen reader interactions, please activate Accessibility in Grammarl…" at bounding box center [916, 736] width 812 height 67
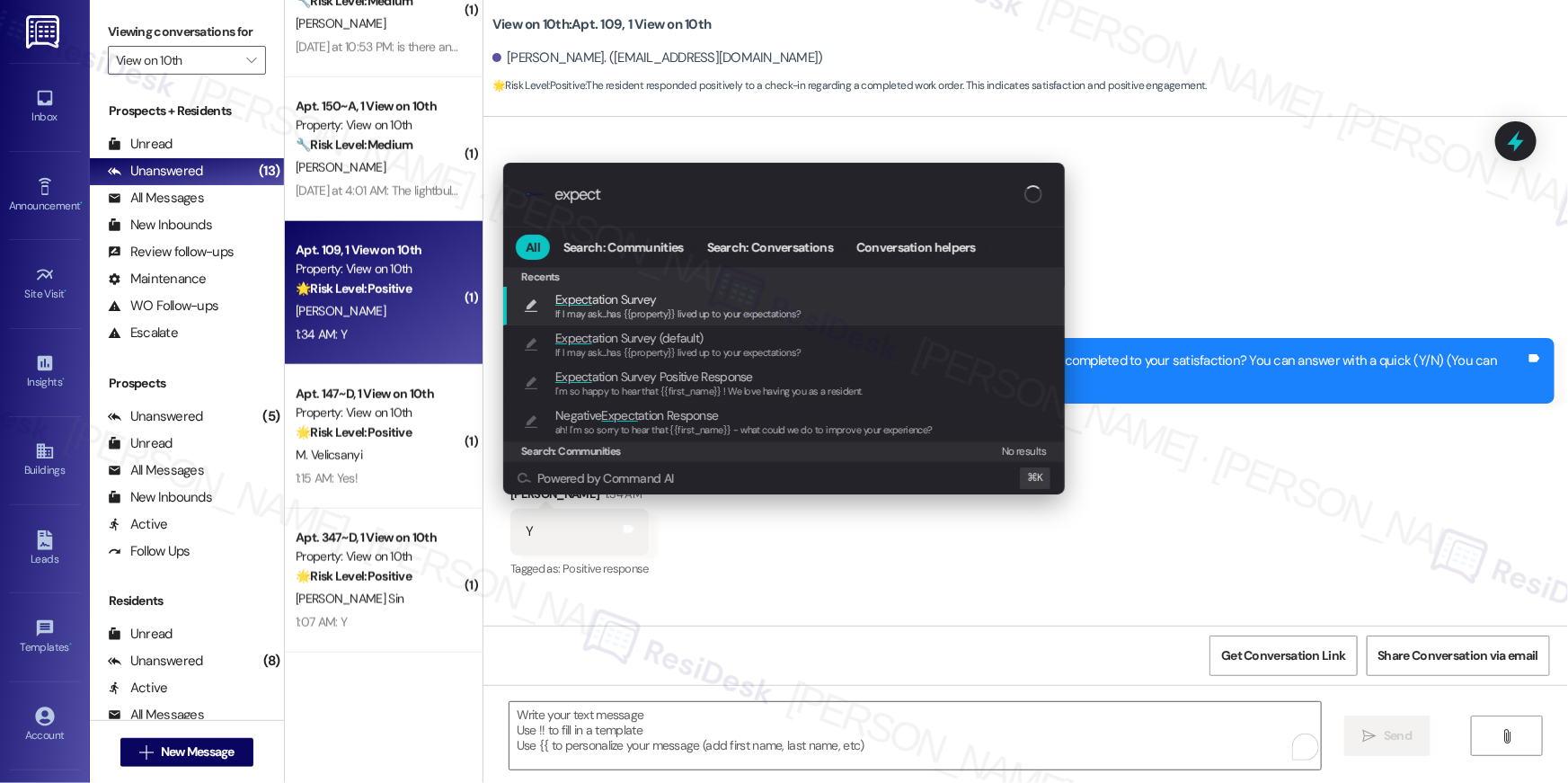
type input "expect"
click at [757, 320] on span "If I may ask...has {{property}} lived up to your expectations?" at bounding box center [678, 314] width 247 height 13
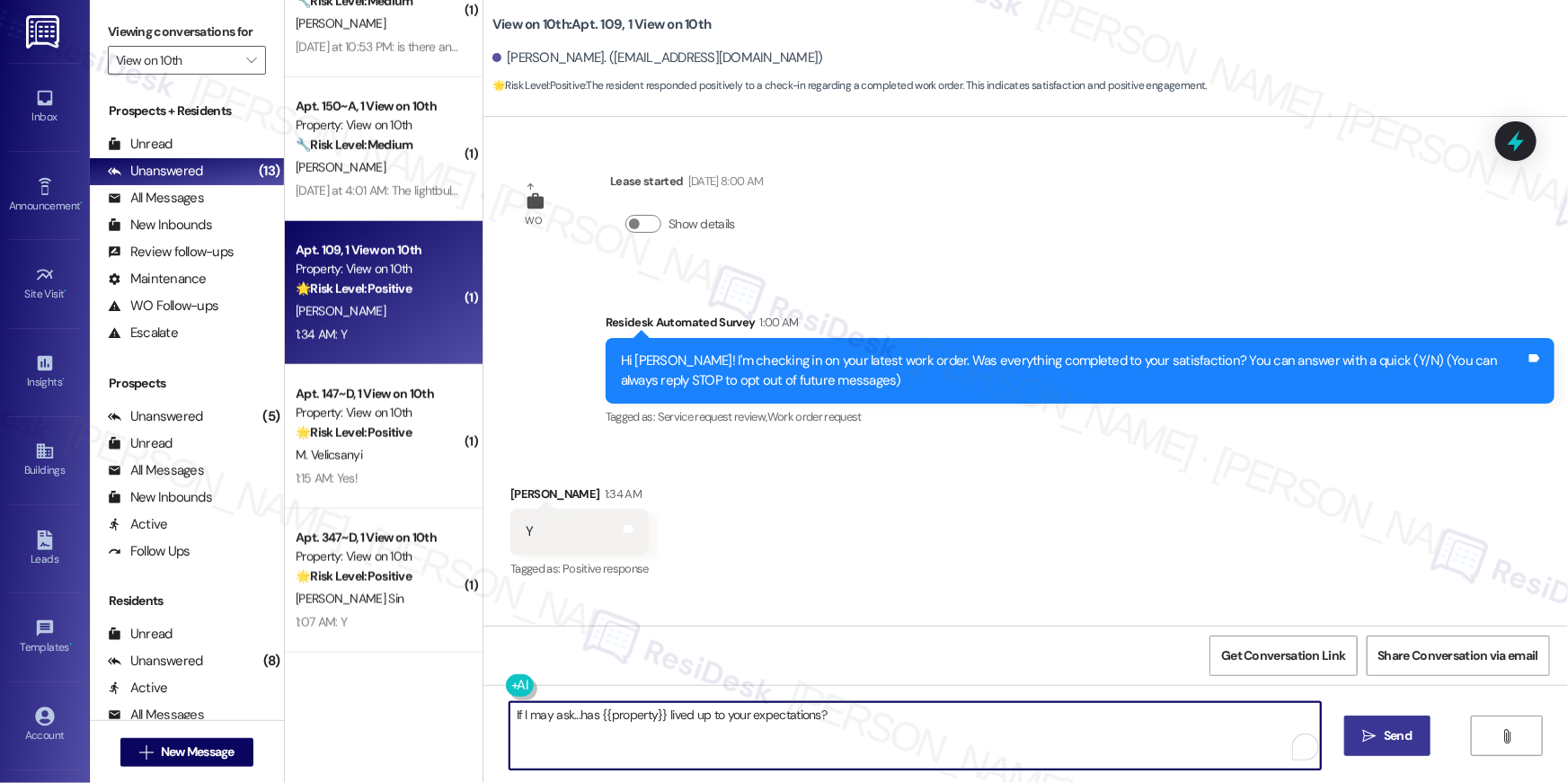
click at [1384, 727] on span "Send" at bounding box center [1398, 736] width 28 height 19
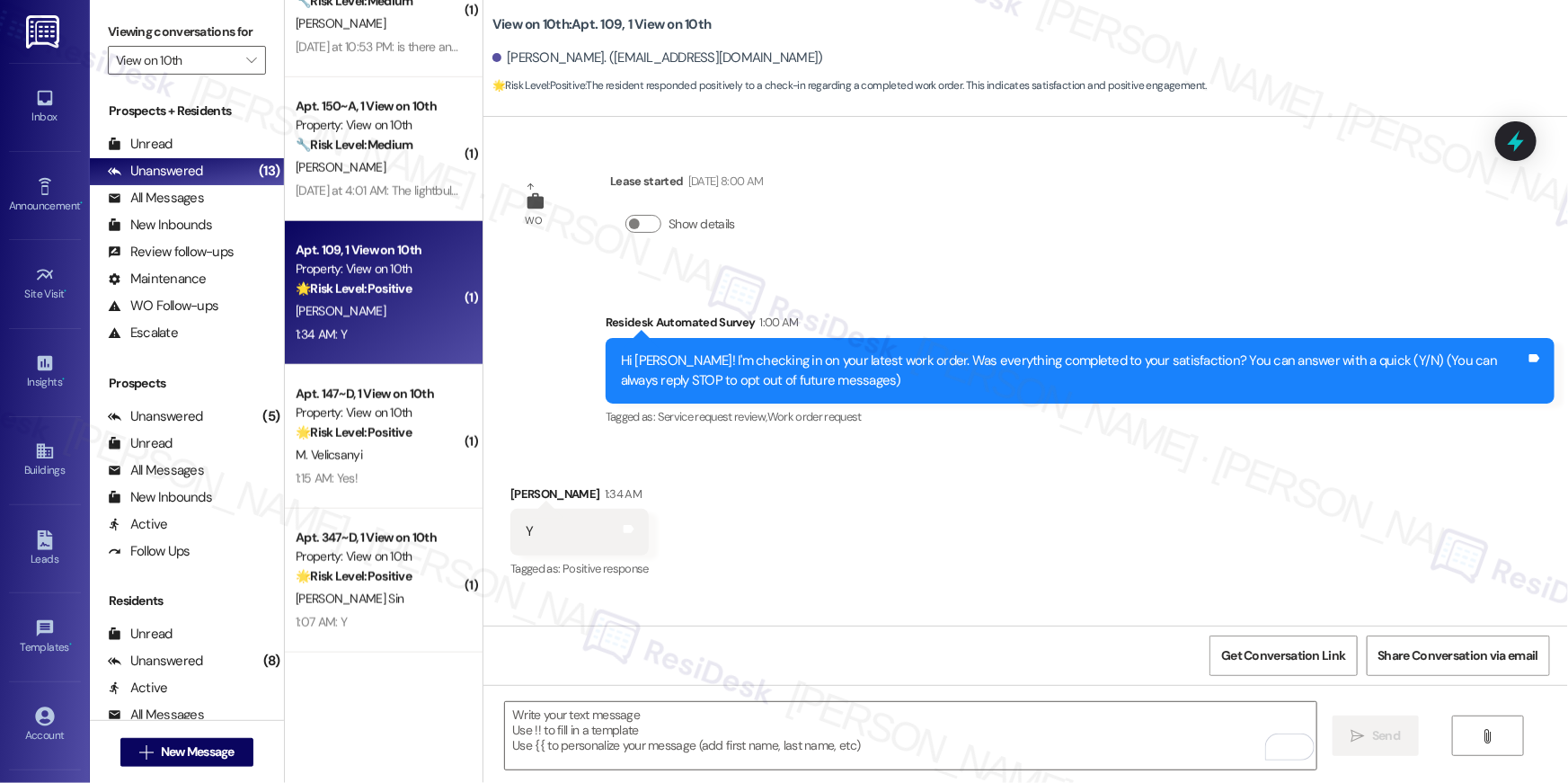
scroll to position [240, 0]
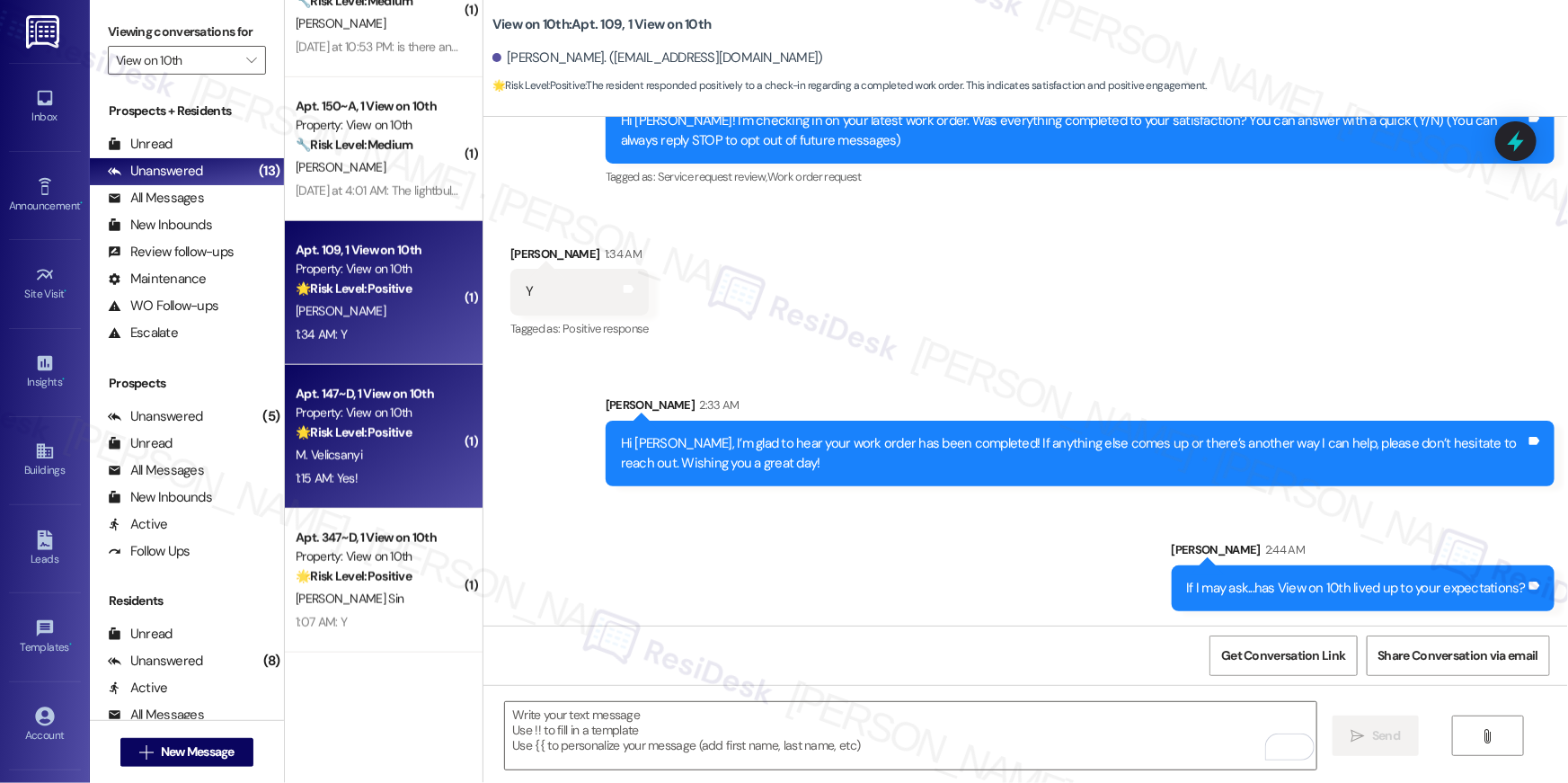
click at [353, 434] on strong "🌟 Risk Level: Positive" at bounding box center [353, 432] width 116 height 16
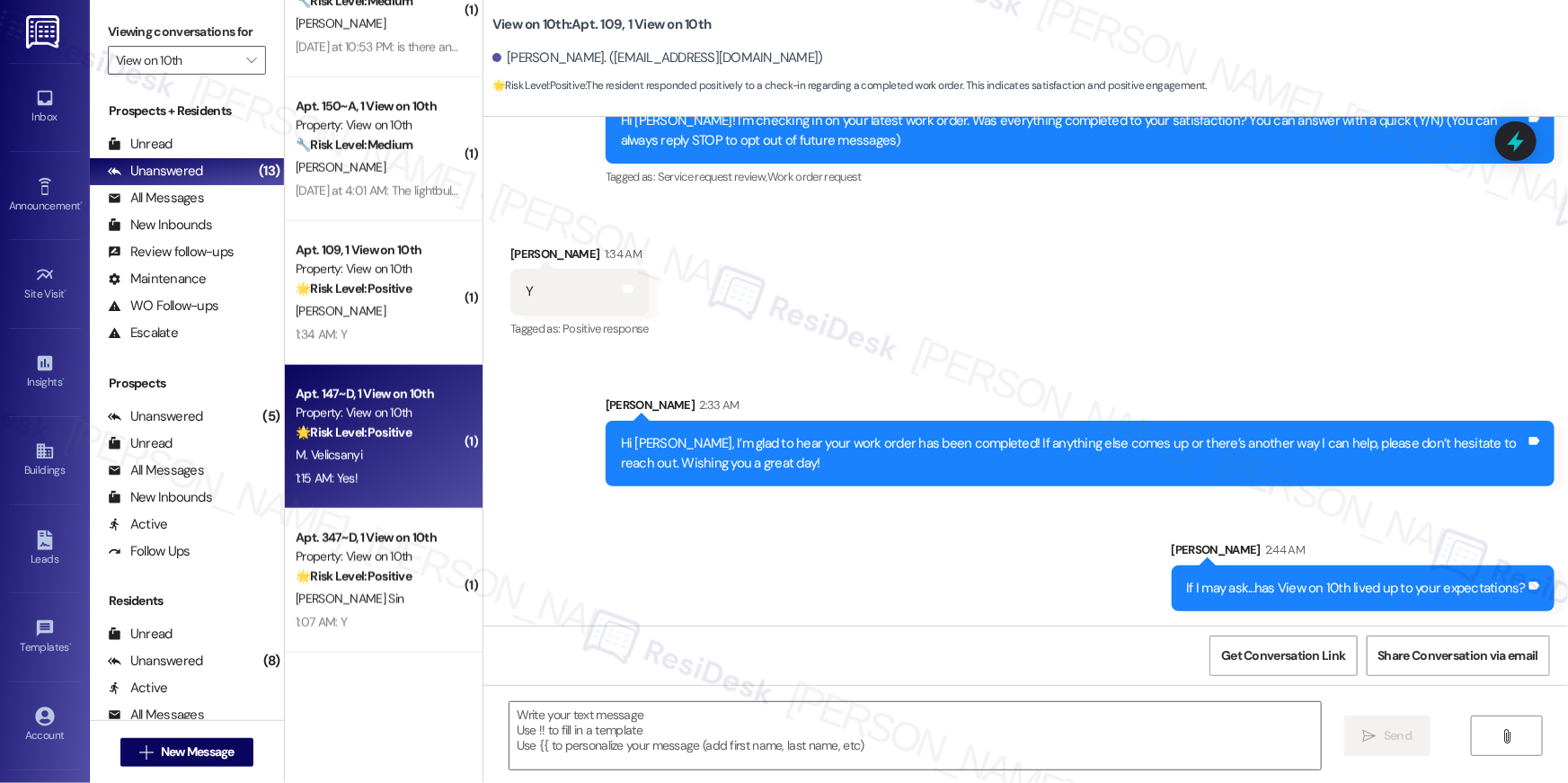
type textarea "Fetching suggested responses. Please feel free to read through the conversation…"
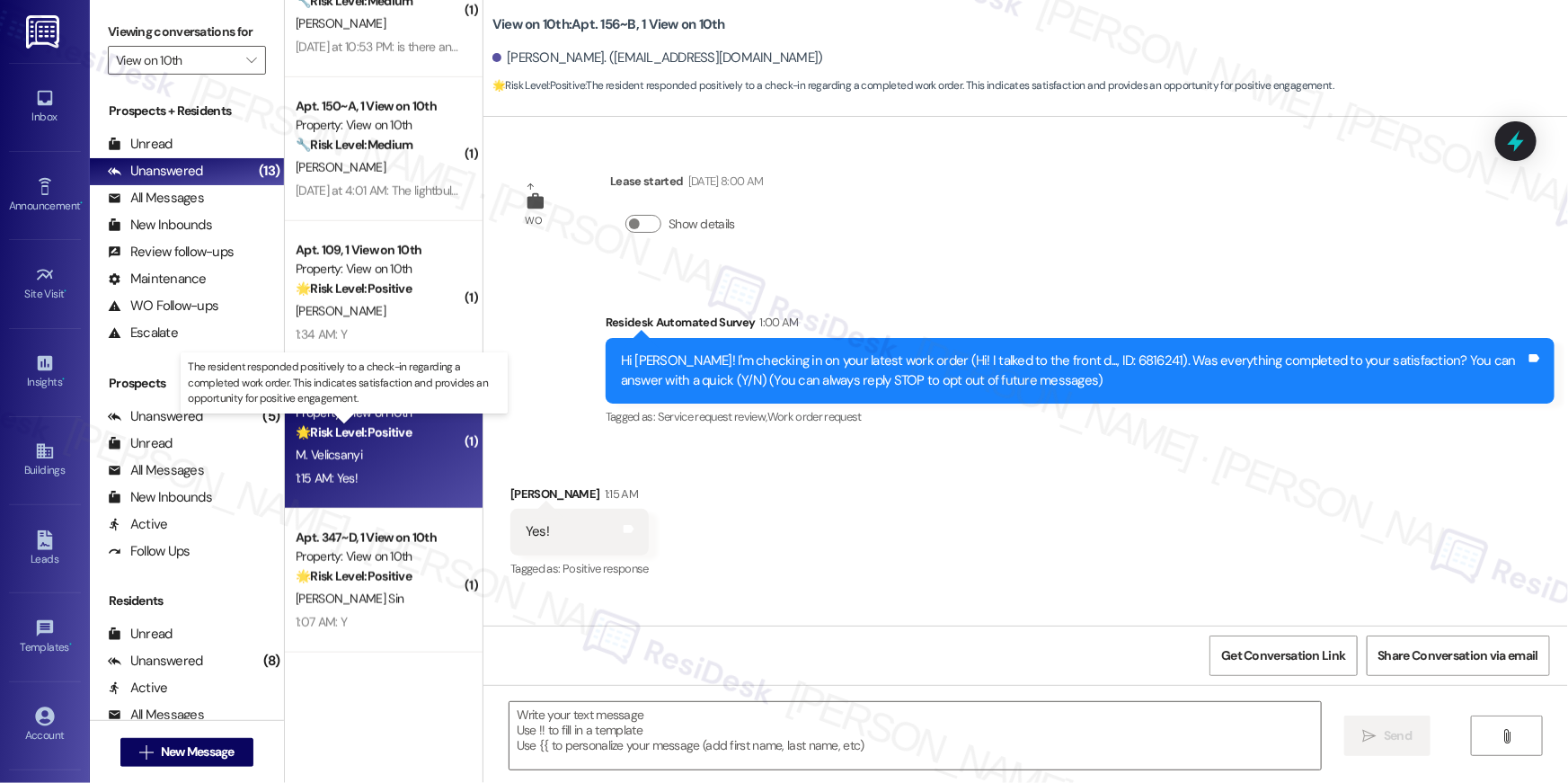
type textarea "Fetching suggested responses. Please feel free to read through the conversation…"
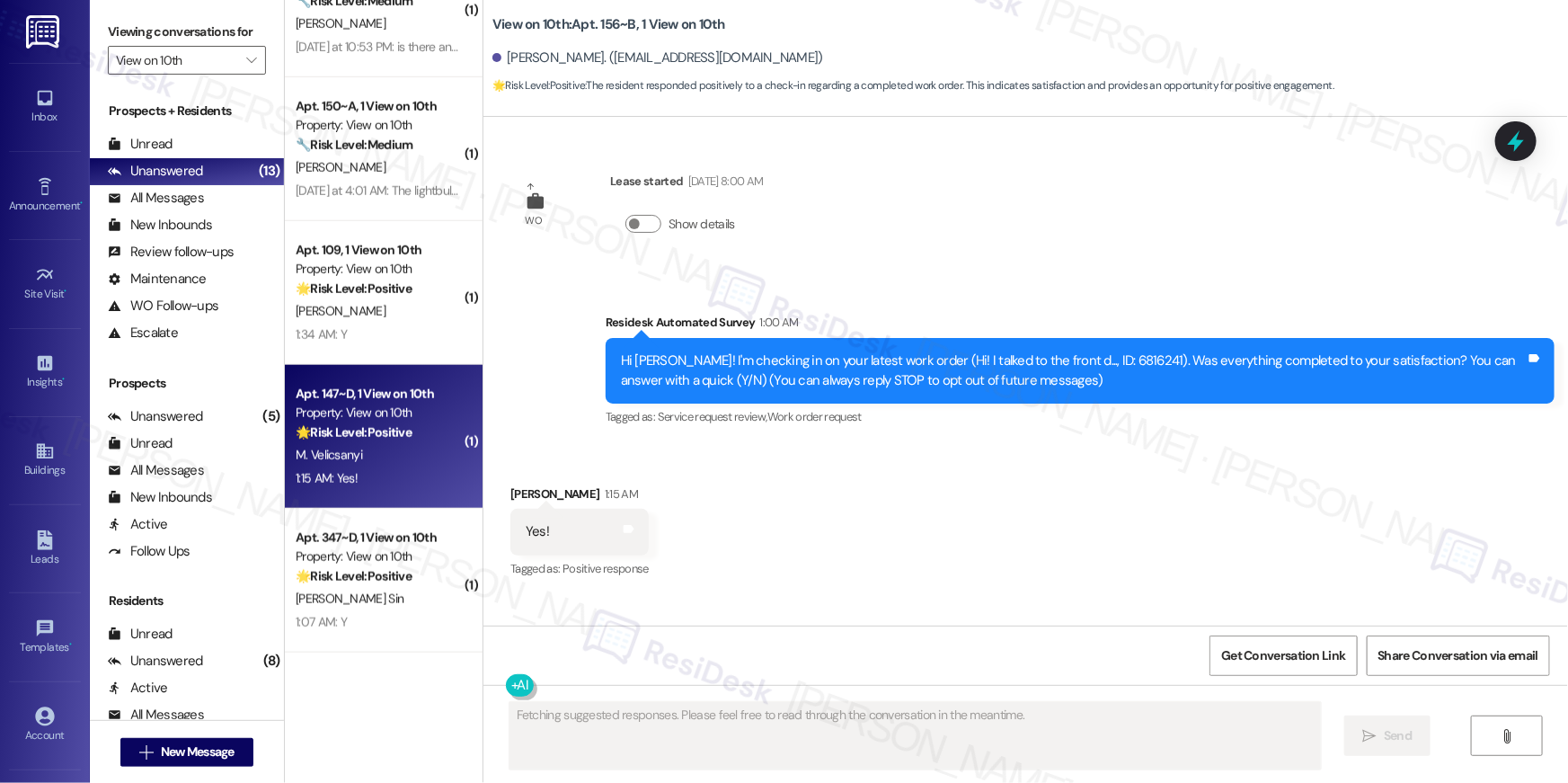
scroll to position [1070, 0]
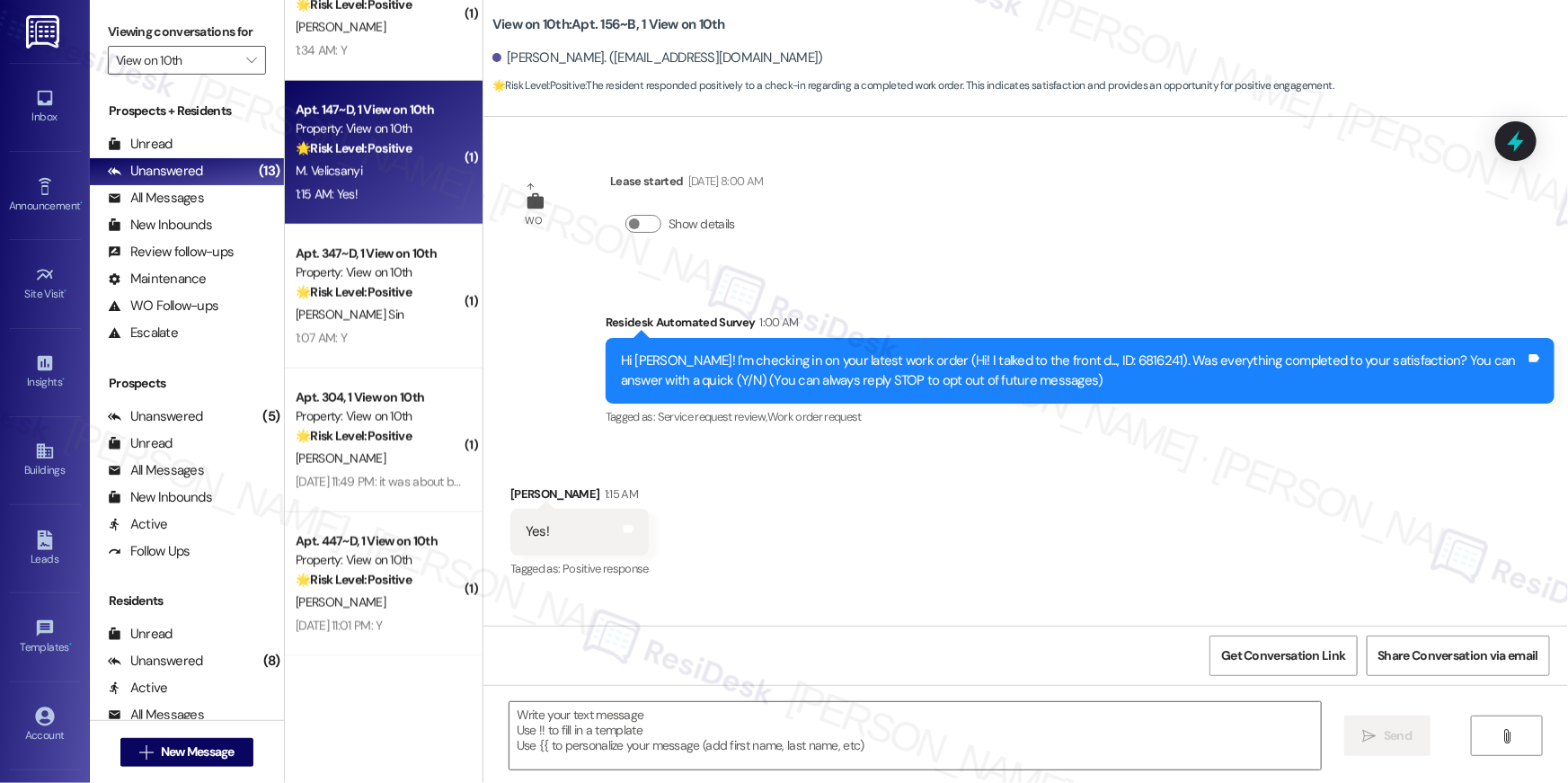
click at [994, 515] on div "Received via SMS [PERSON_NAME] 1:15 AM Yes! Tags and notes Tagged as: Positive …" at bounding box center [1026, 520] width 1085 height 152
click at [1093, 722] on textarea at bounding box center [916, 736] width 812 height 67
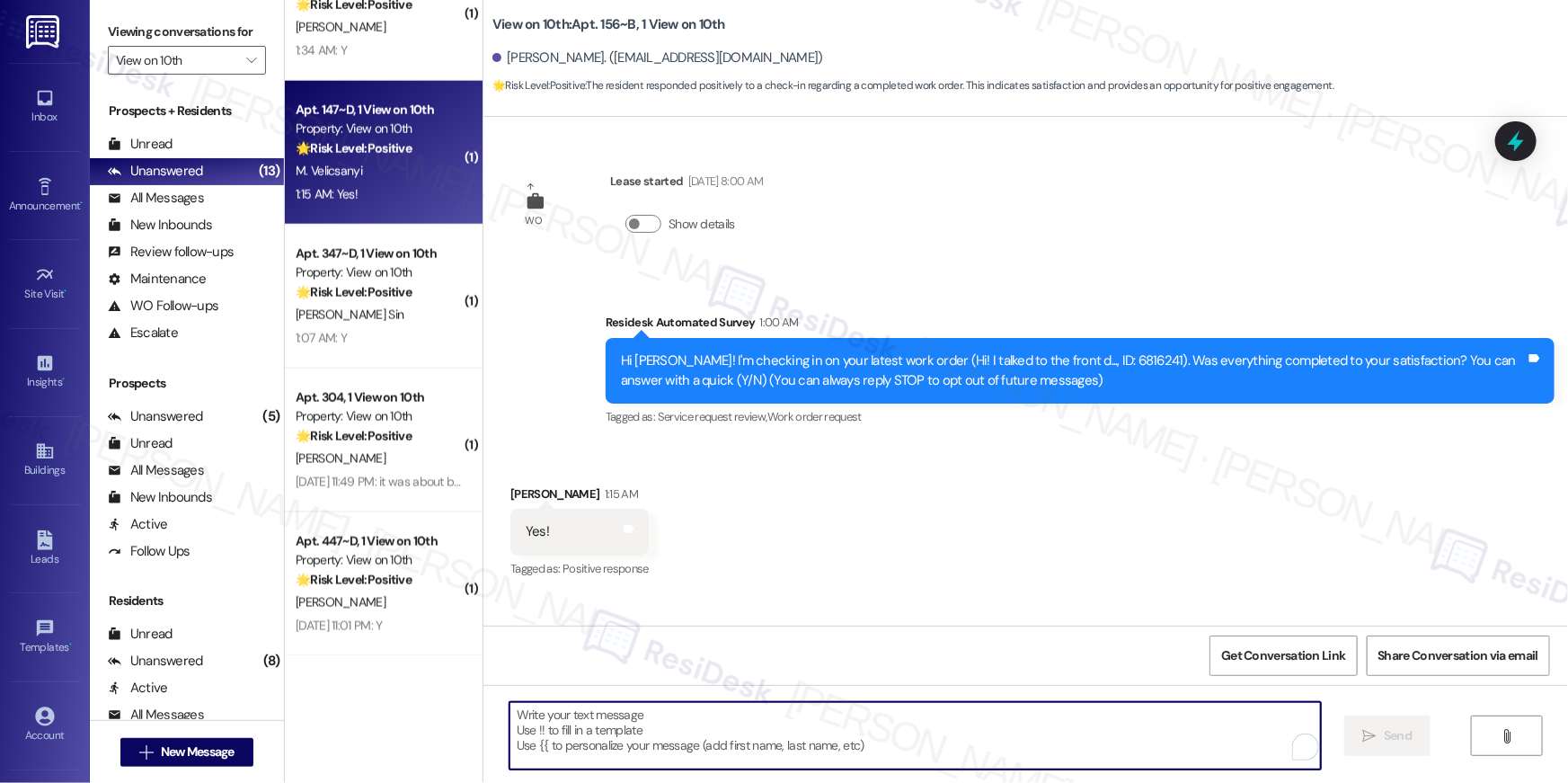
paste textarea "Hi {{first_name}}, I’m glad to hear your work order has been completed! If anyt…"
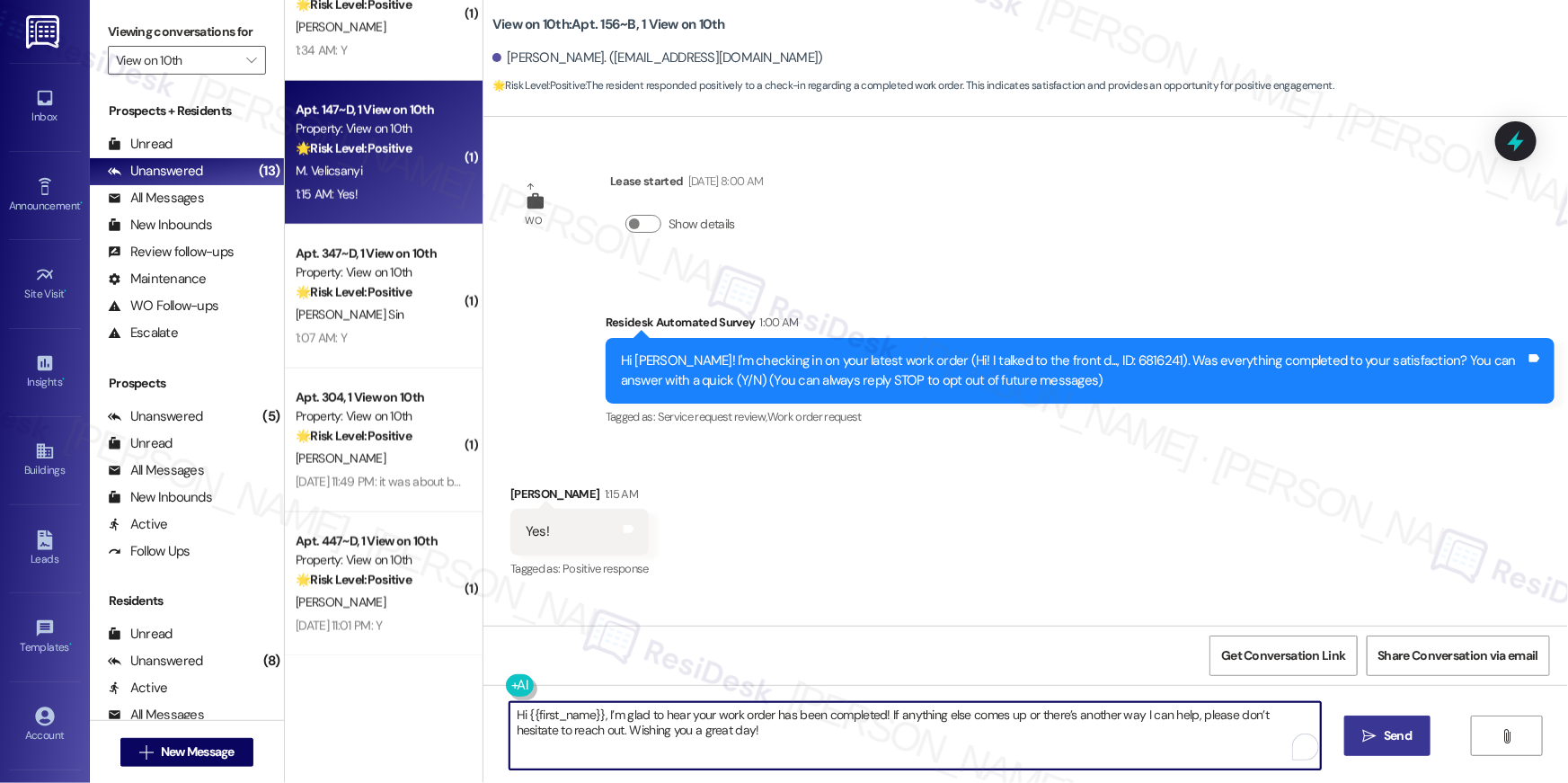
type textarea "Hi {{first_name}}, I’m glad to hear your work order has been completed! If anyt…"
click at [1390, 742] on span "Send" at bounding box center [1398, 736] width 28 height 19
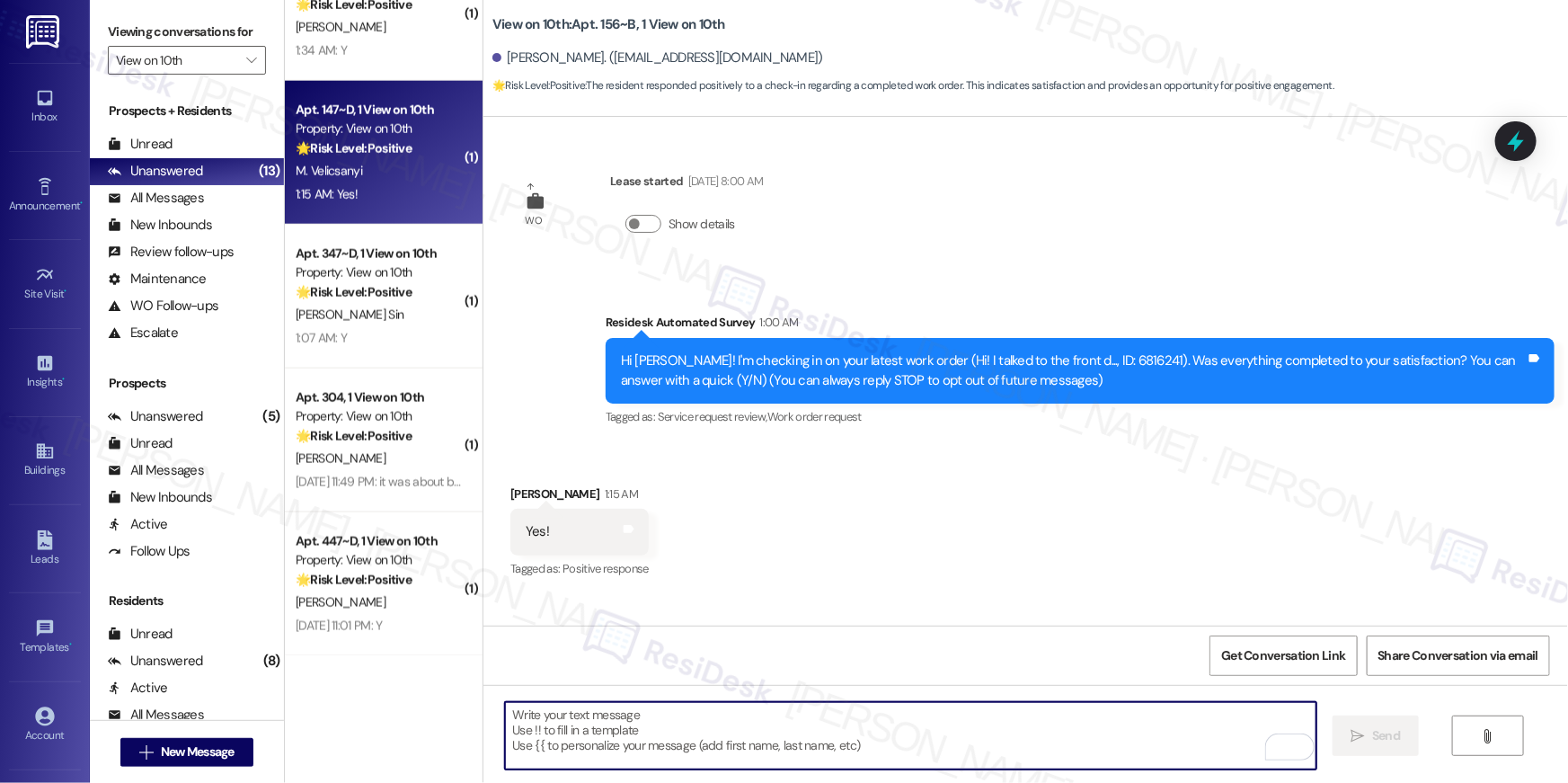
click at [984, 736] on textarea "To enrich screen reader interactions, please activate Accessibility in Grammarl…" at bounding box center [911, 736] width 812 height 67
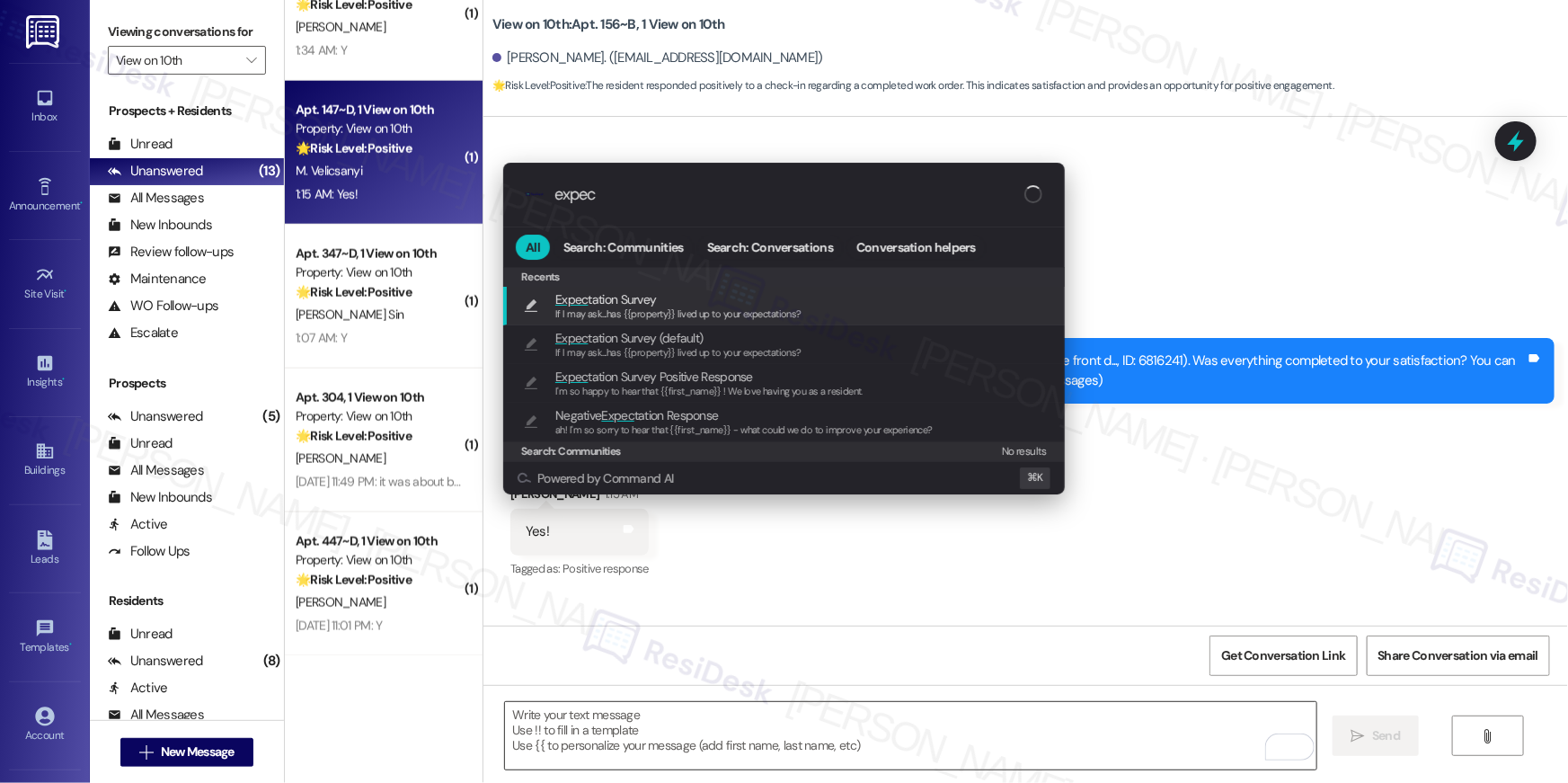
type input "expect"
type textarea "If I may ask...has {{property}} lived up to your expectations?"
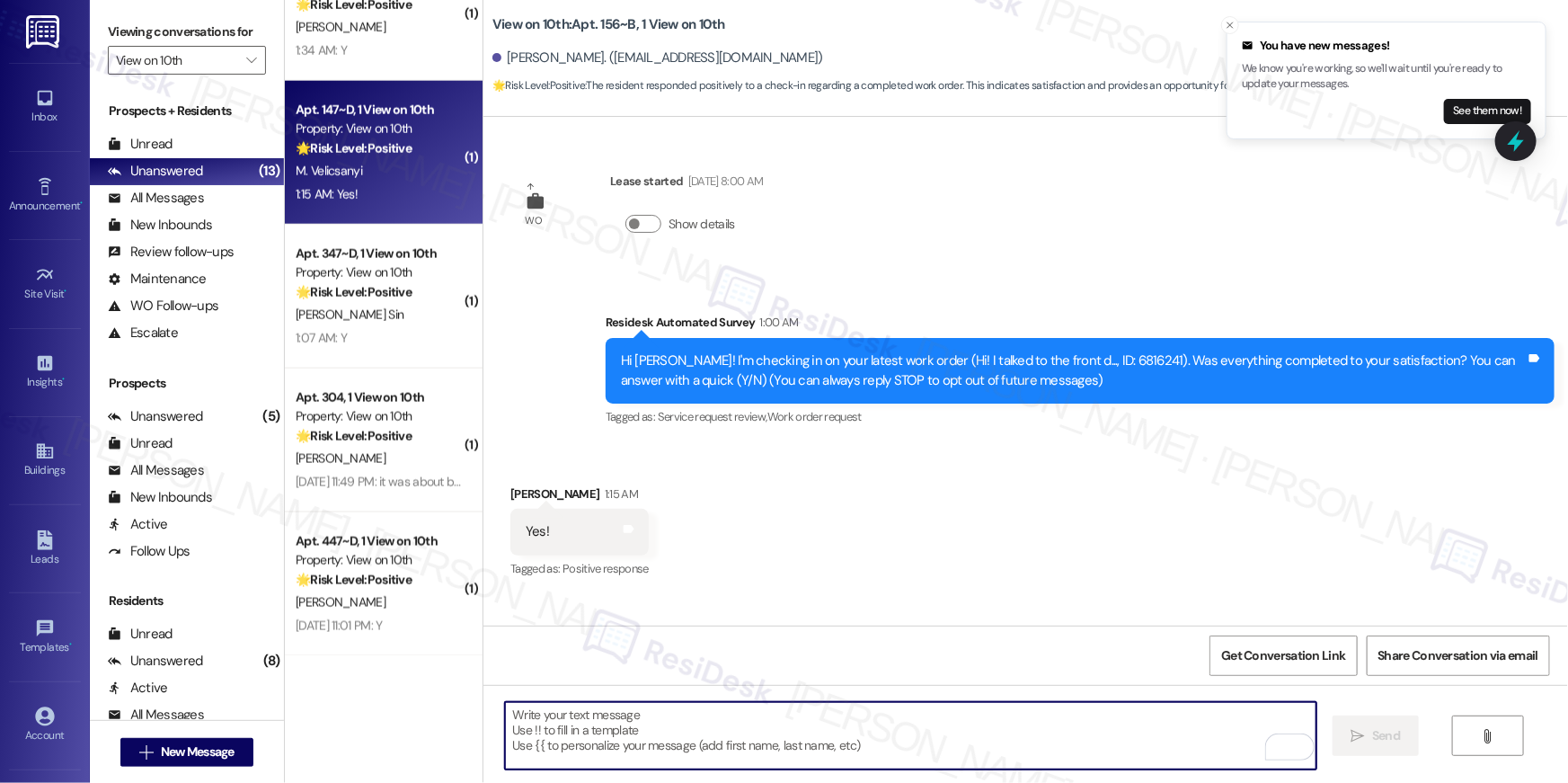
scroll to position [240, 0]
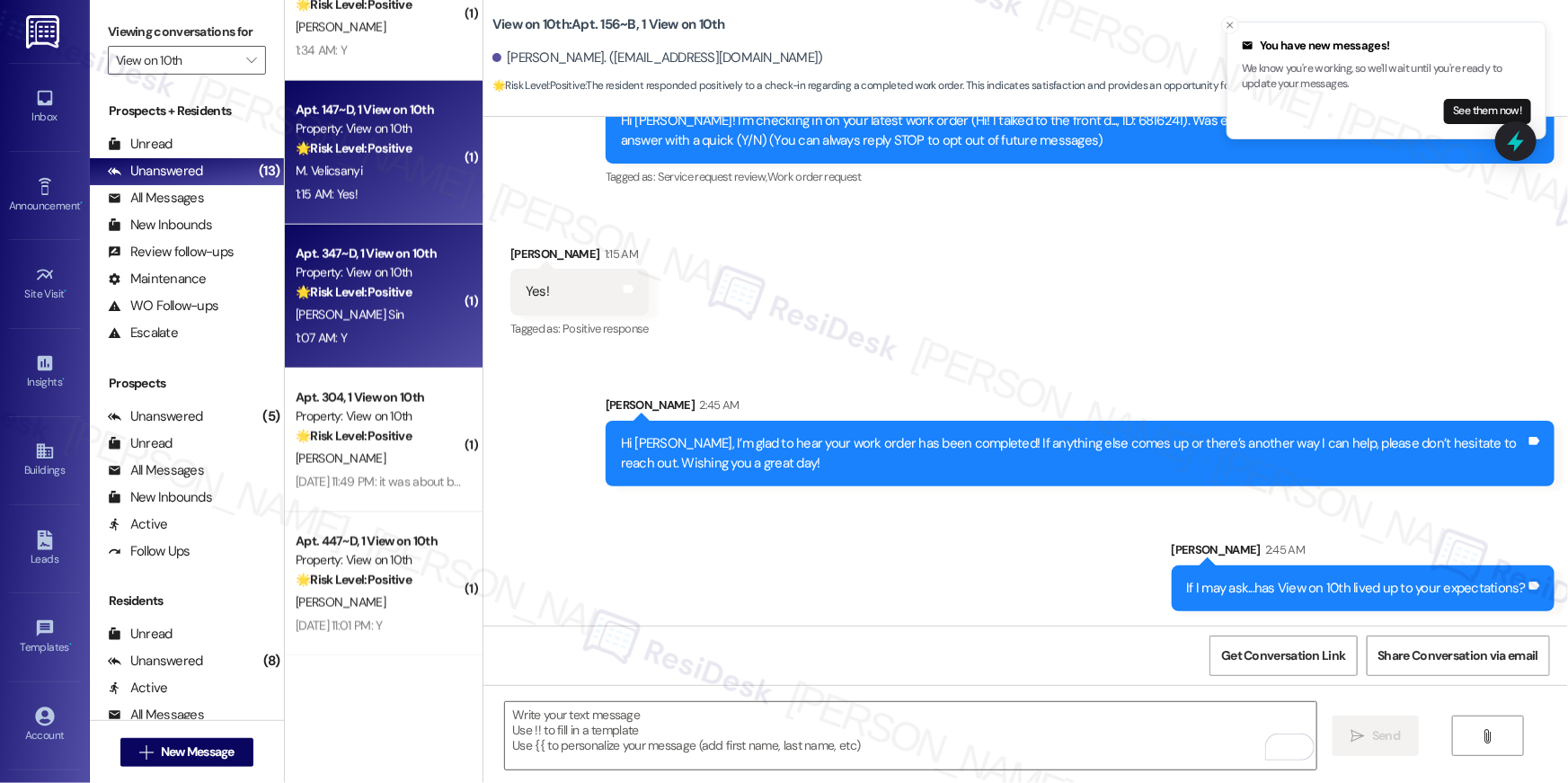
click at [424, 315] on div "[PERSON_NAME] Sin" at bounding box center [379, 315] width 170 height 23
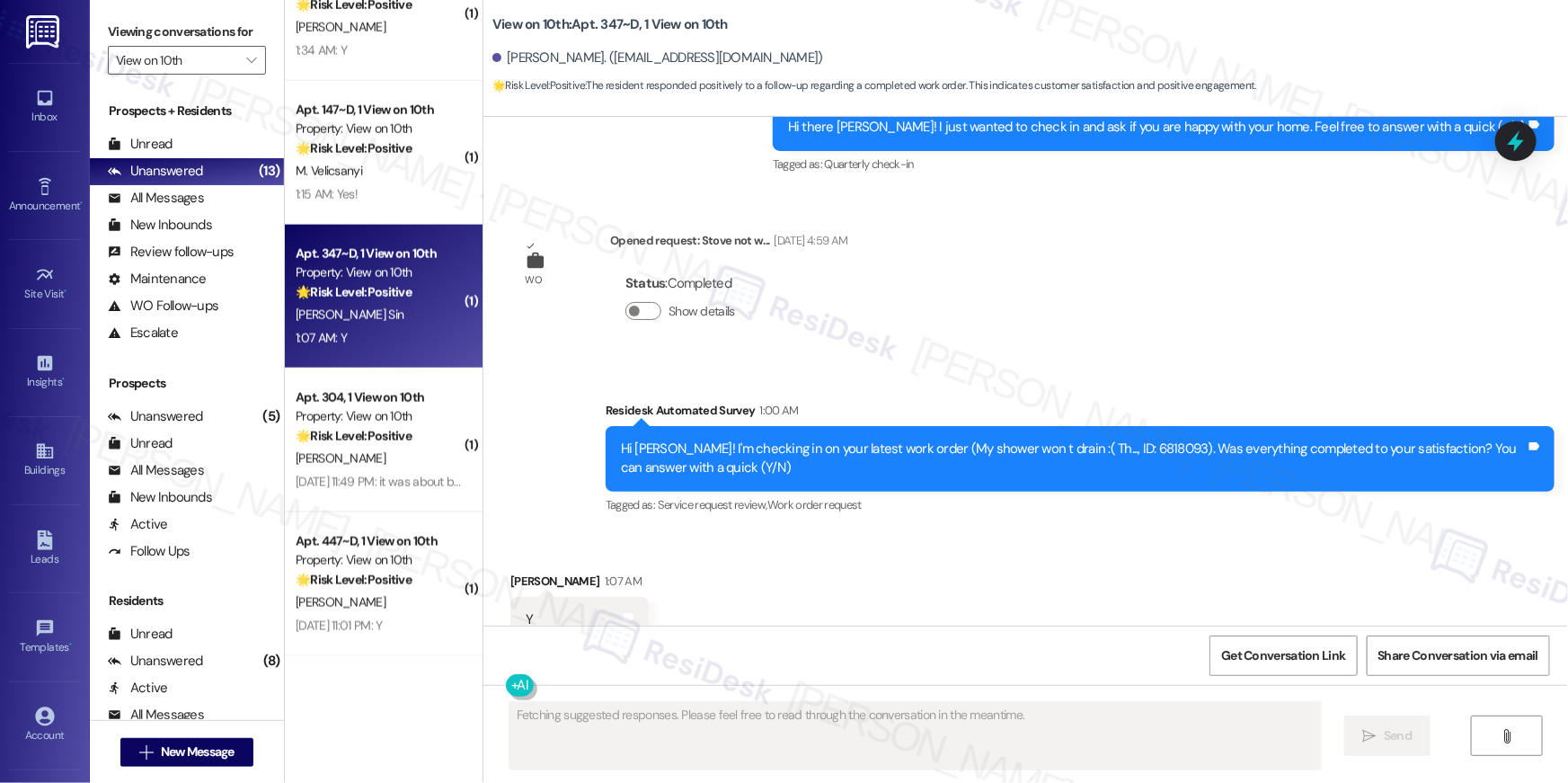
scroll to position [3742, 0]
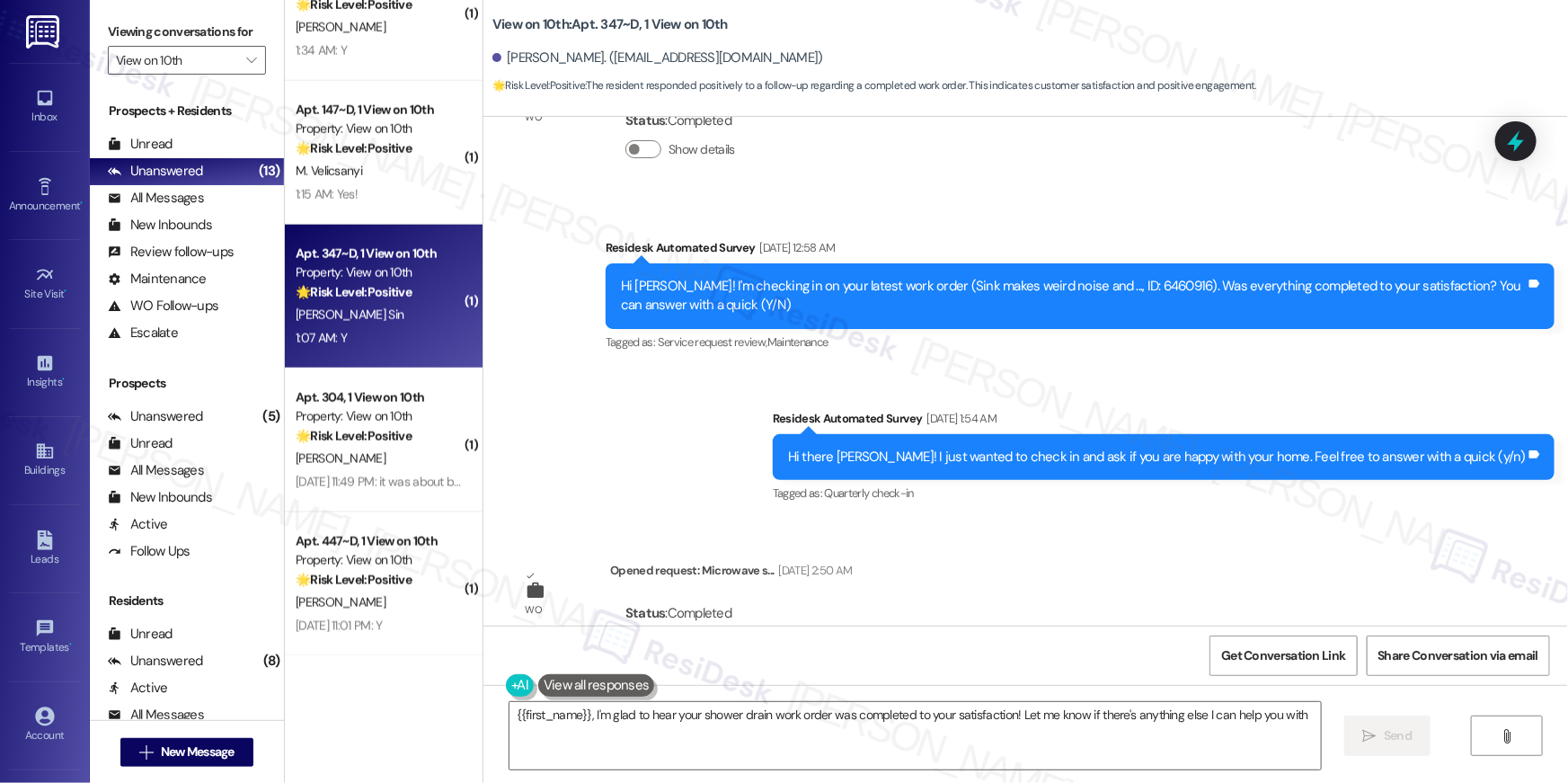
type textarea "{{first_name}}, I'm glad to hear your shower drain work order was completed to …"
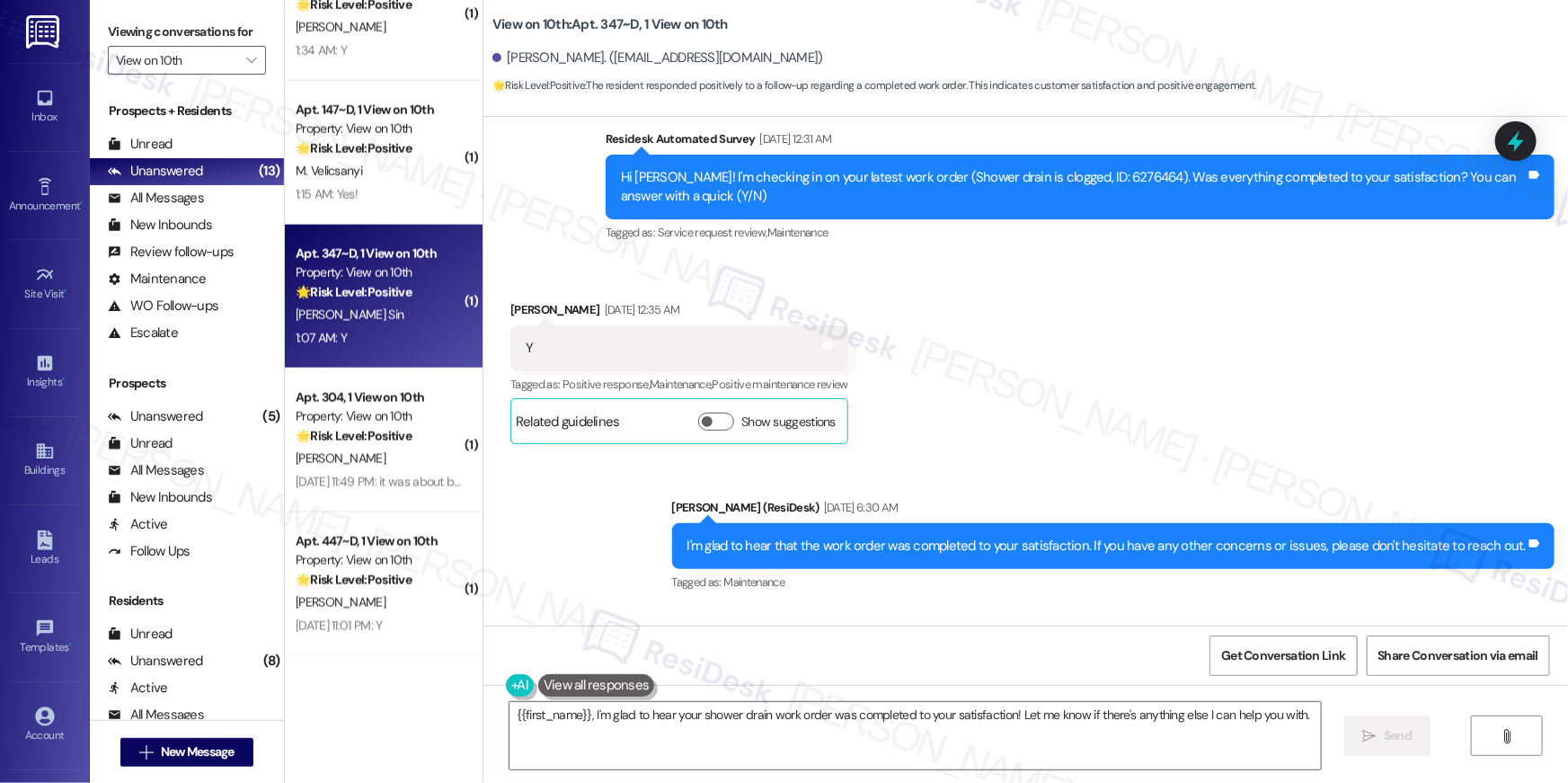
scroll to position [1870, 0]
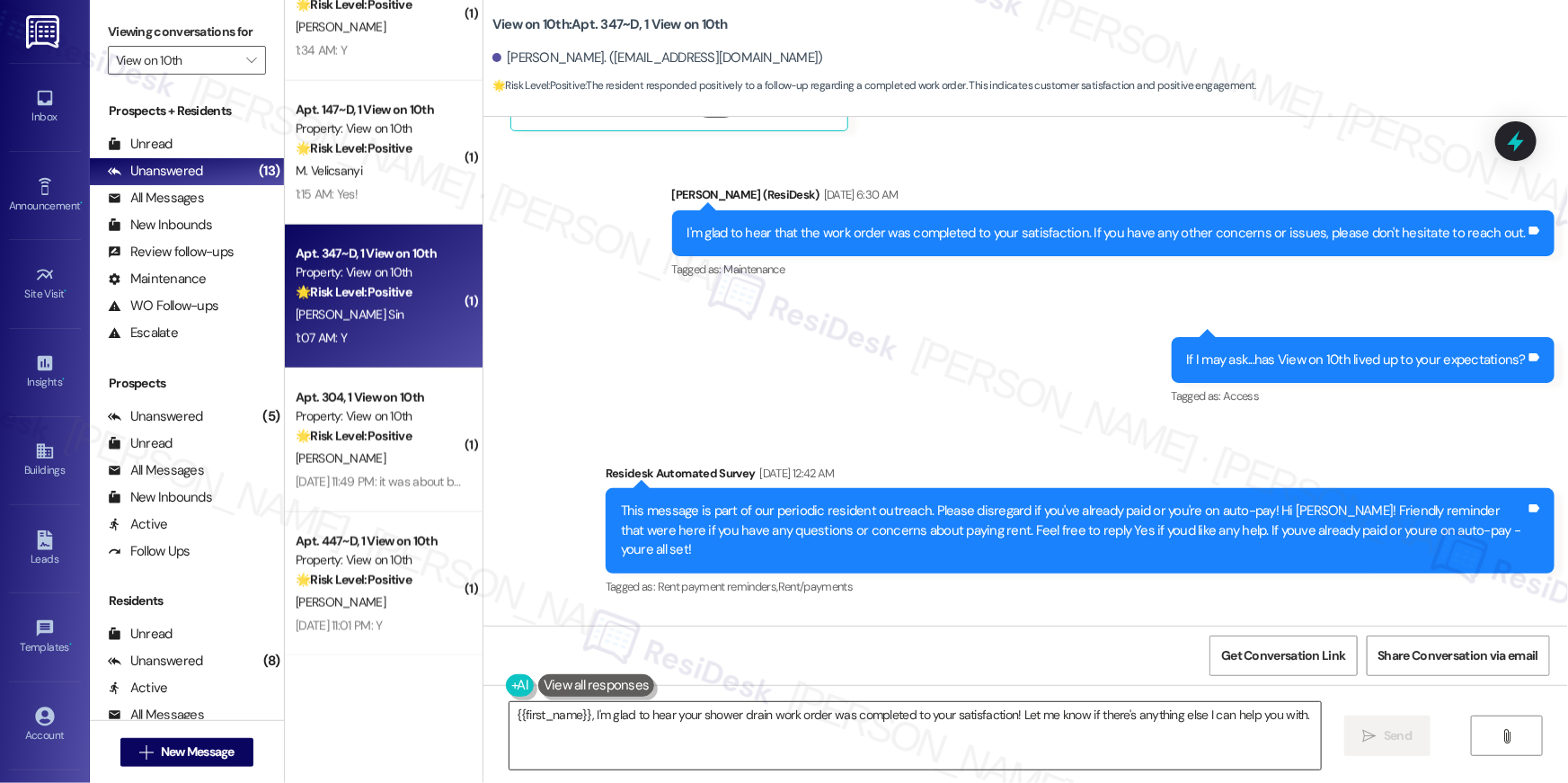
click at [1051, 758] on textarea "{{first_name}}, I'm glad to hear your shower drain work order was completed to …" at bounding box center [916, 736] width 812 height 67
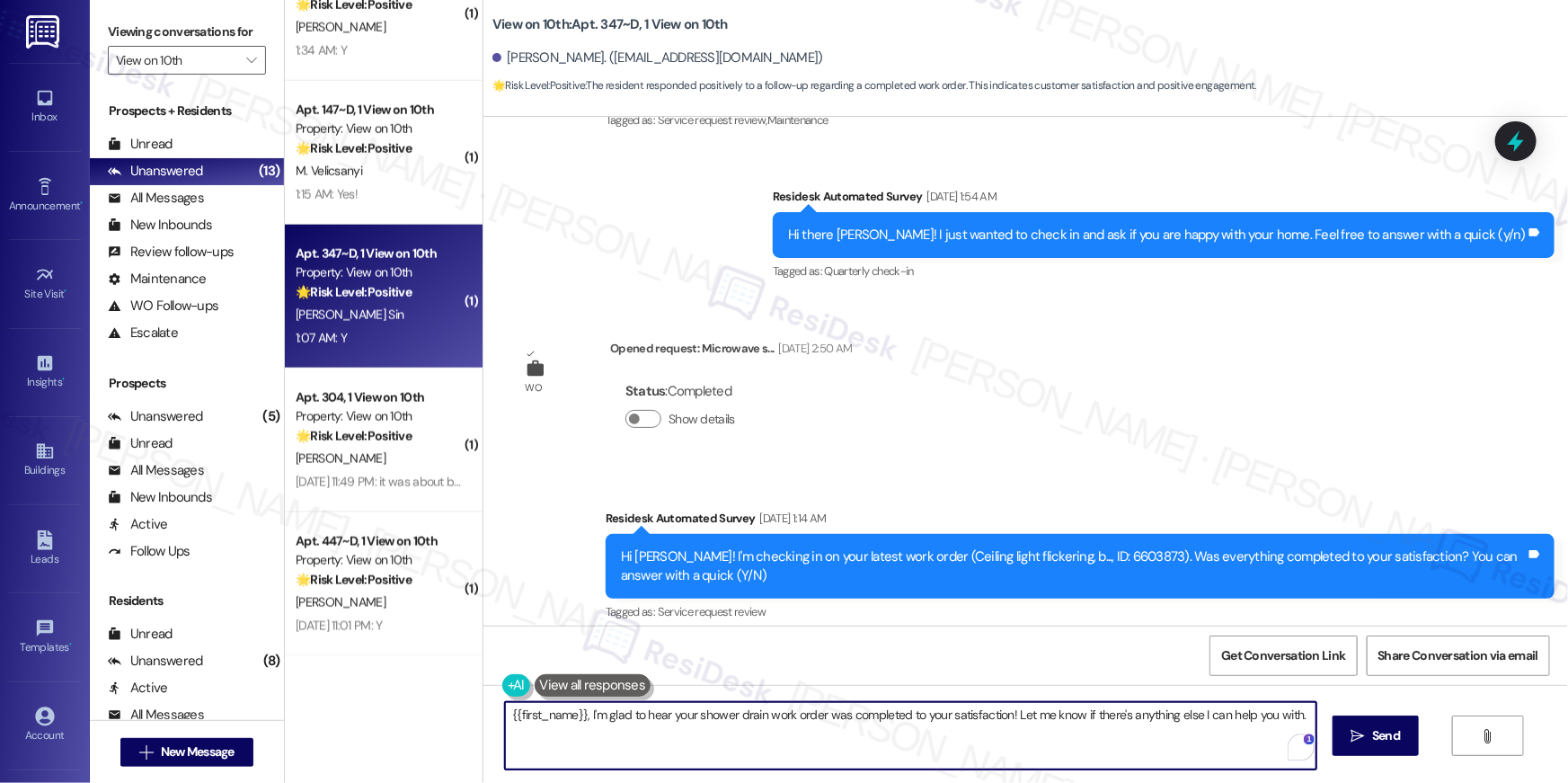
scroll to position [3742, 0]
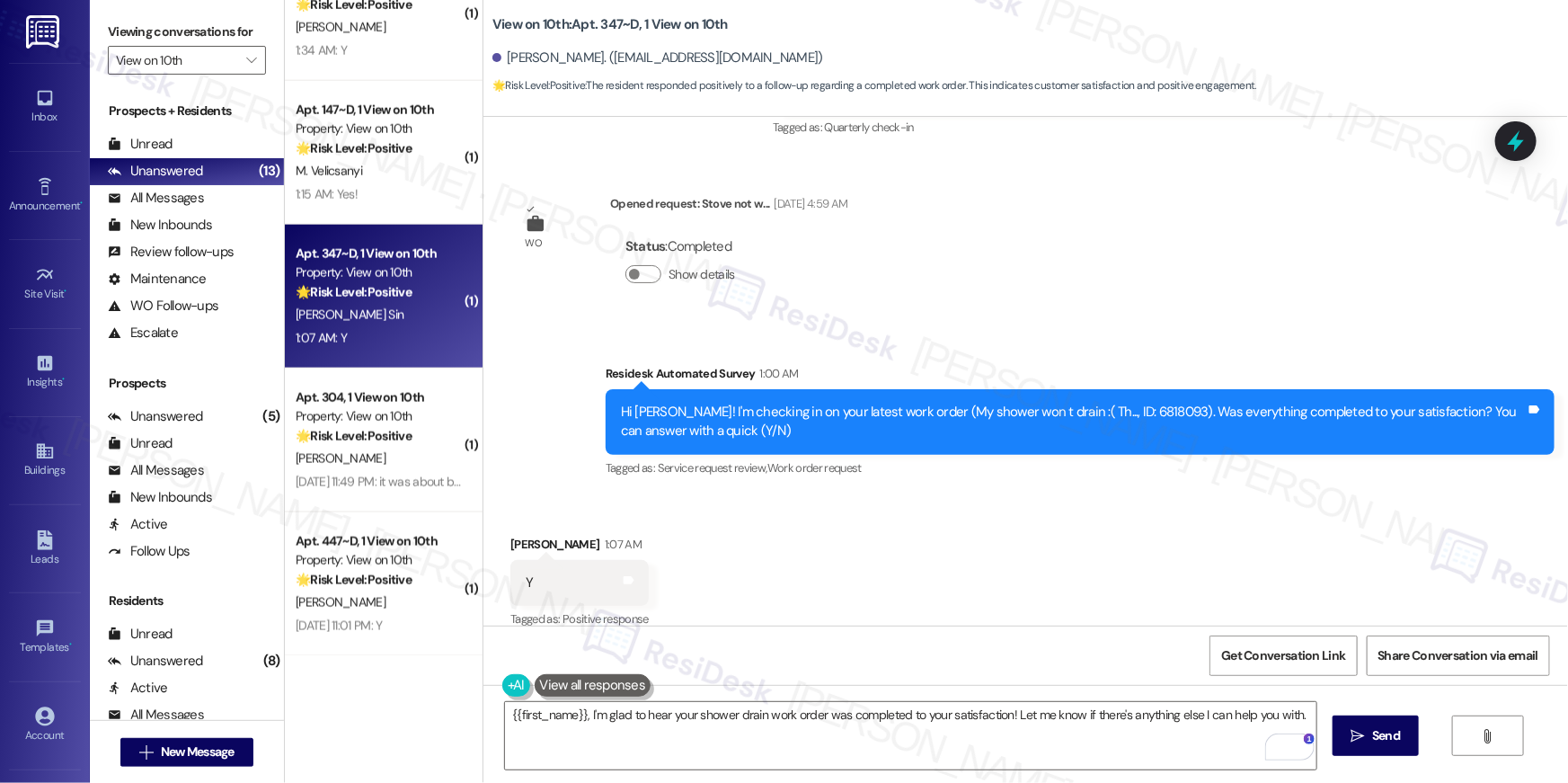
click at [1444, 766] on div "{{first_name}}, I'm glad to hear your shower drain work order was completed to …" at bounding box center [1026, 752] width 1085 height 135
click at [1360, 752] on button " Send" at bounding box center [1376, 736] width 87 height 40
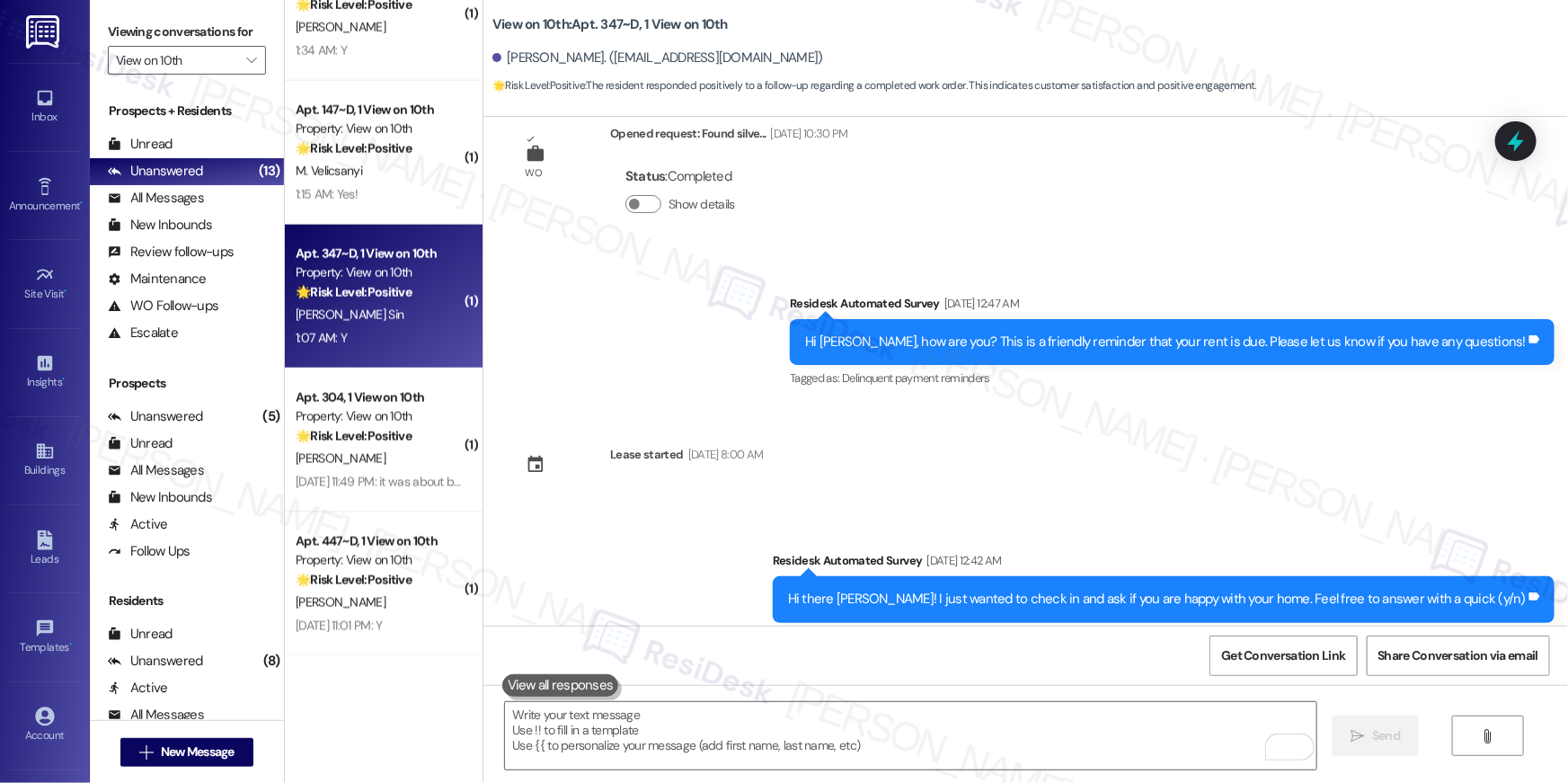
scroll to position [3079, 0]
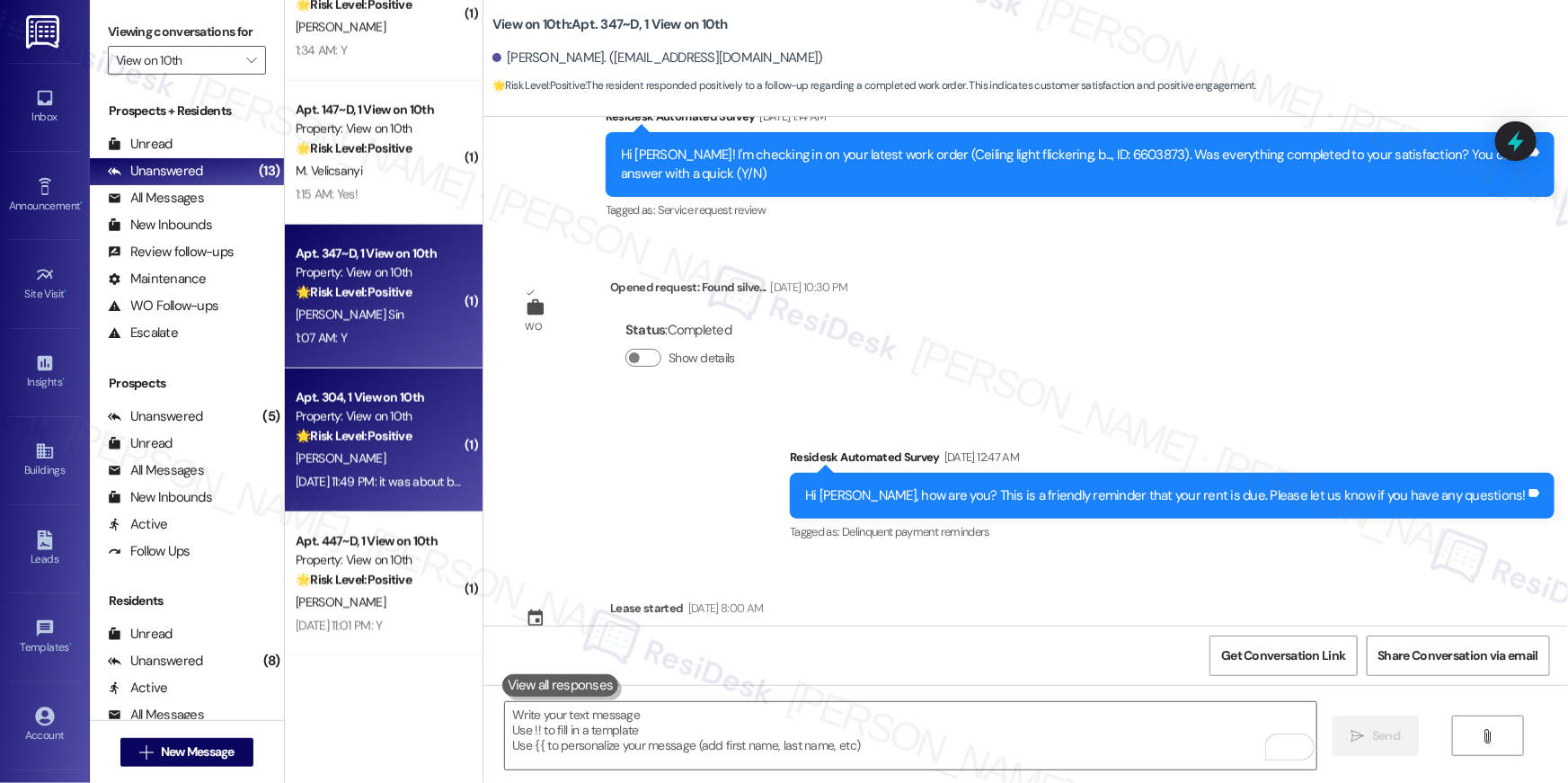
click at [439, 440] on div "🌟 Risk Level: Positive The resident is confirming satisfaction with maintenance…" at bounding box center [379, 436] width 167 height 19
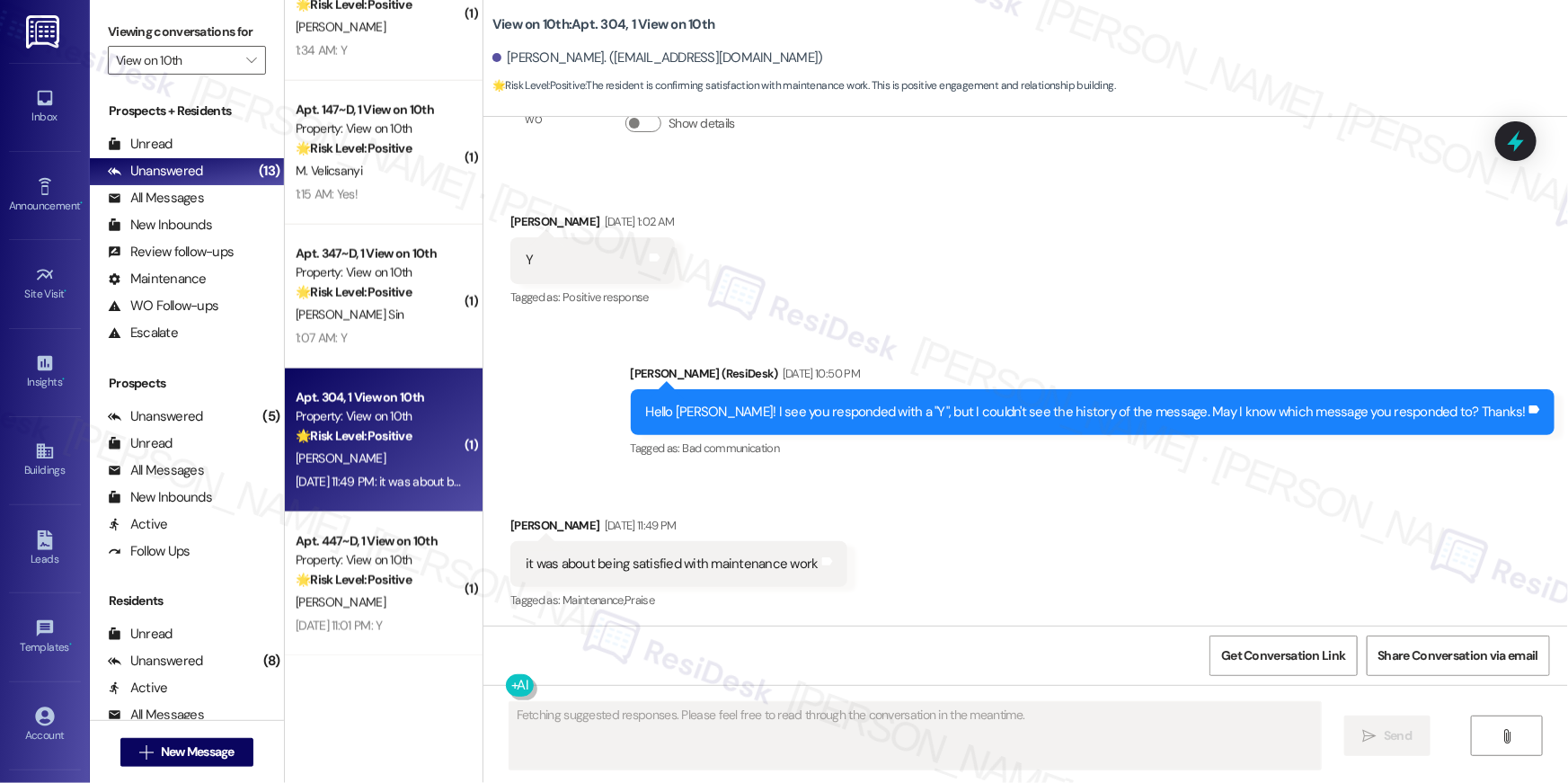
scroll to position [2041, 0]
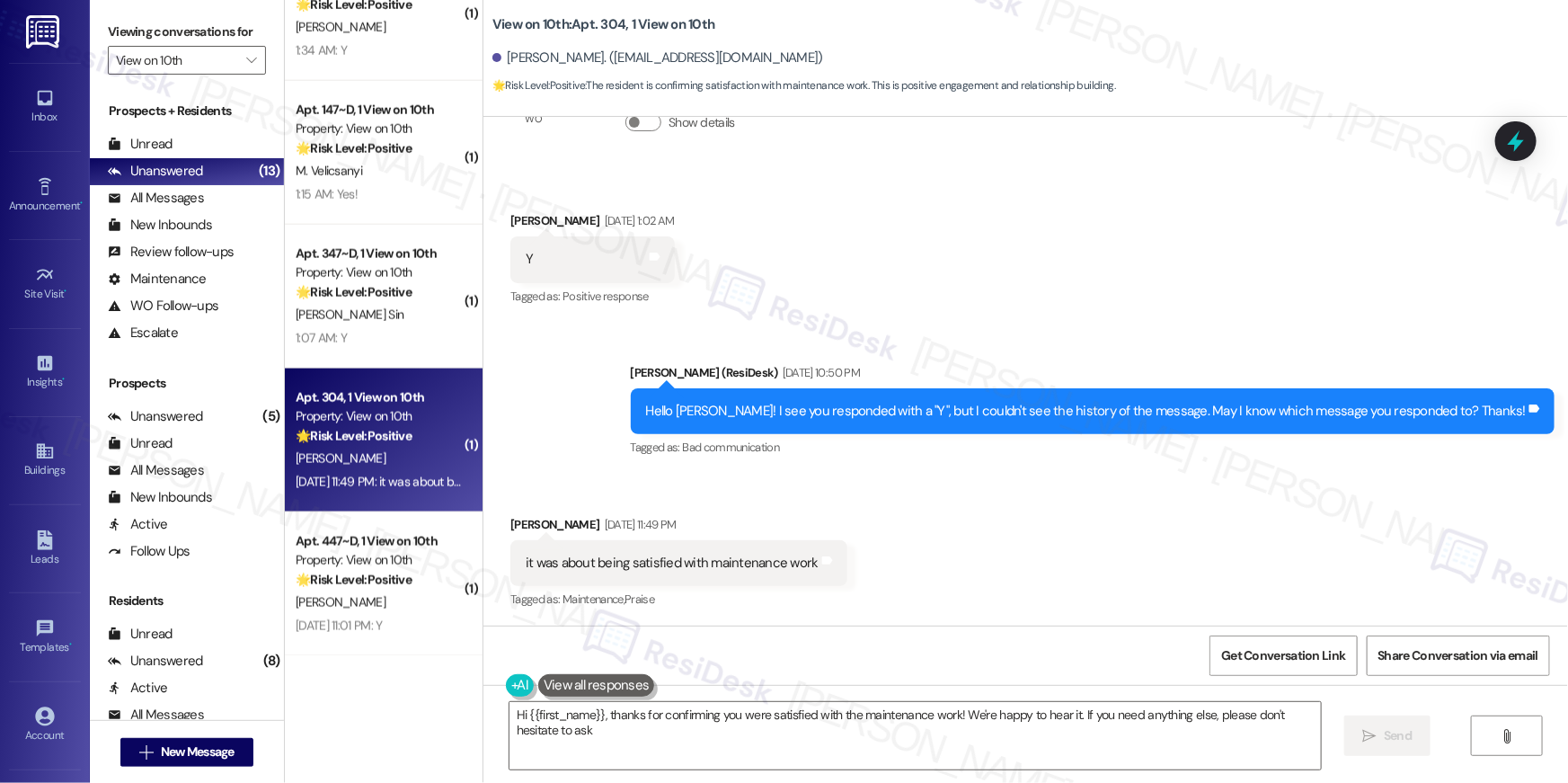
type textarea "Hi {{first_name}}, thanks for confirming you were satisfied with the maintenanc…"
click at [893, 748] on textarea "Hi {{first_name}}, thanks for confirming you were satisfied with the maintenanc…" at bounding box center [916, 736] width 812 height 67
click at [1385, 747] on button " Send" at bounding box center [1388, 736] width 87 height 40
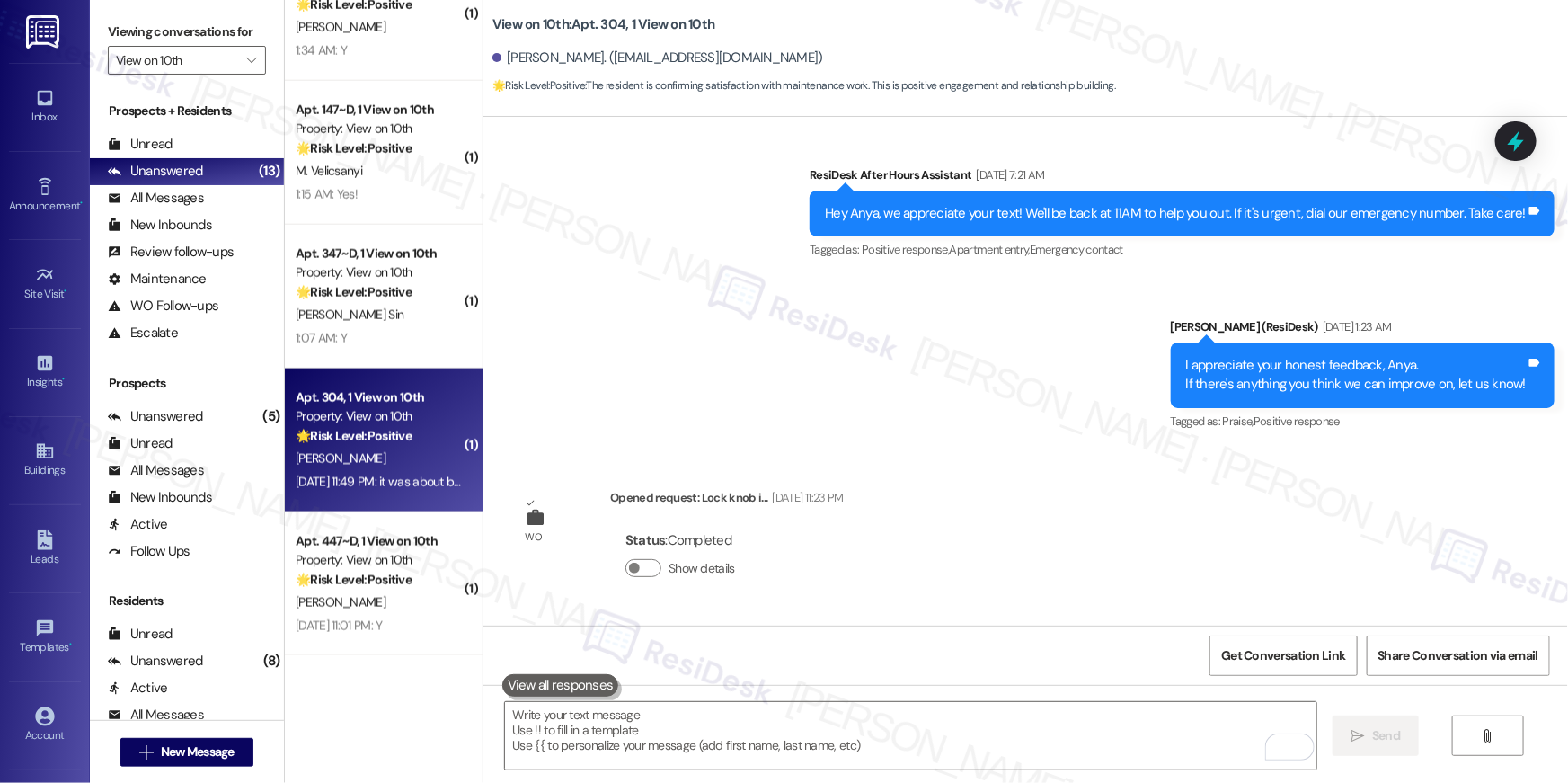
scroll to position [628, 0]
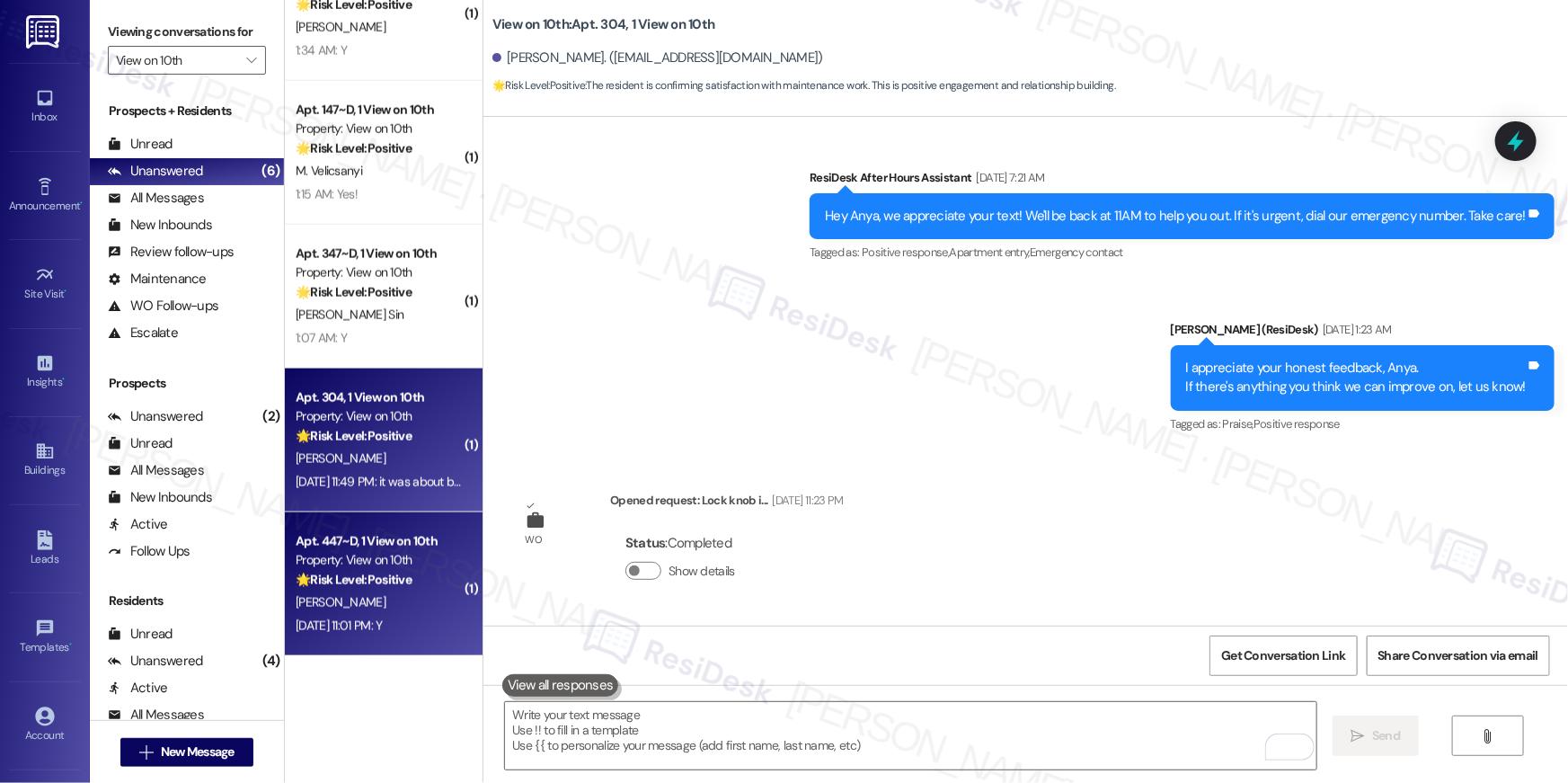
click at [346, 607] on div "[PERSON_NAME]" at bounding box center [379, 603] width 170 height 23
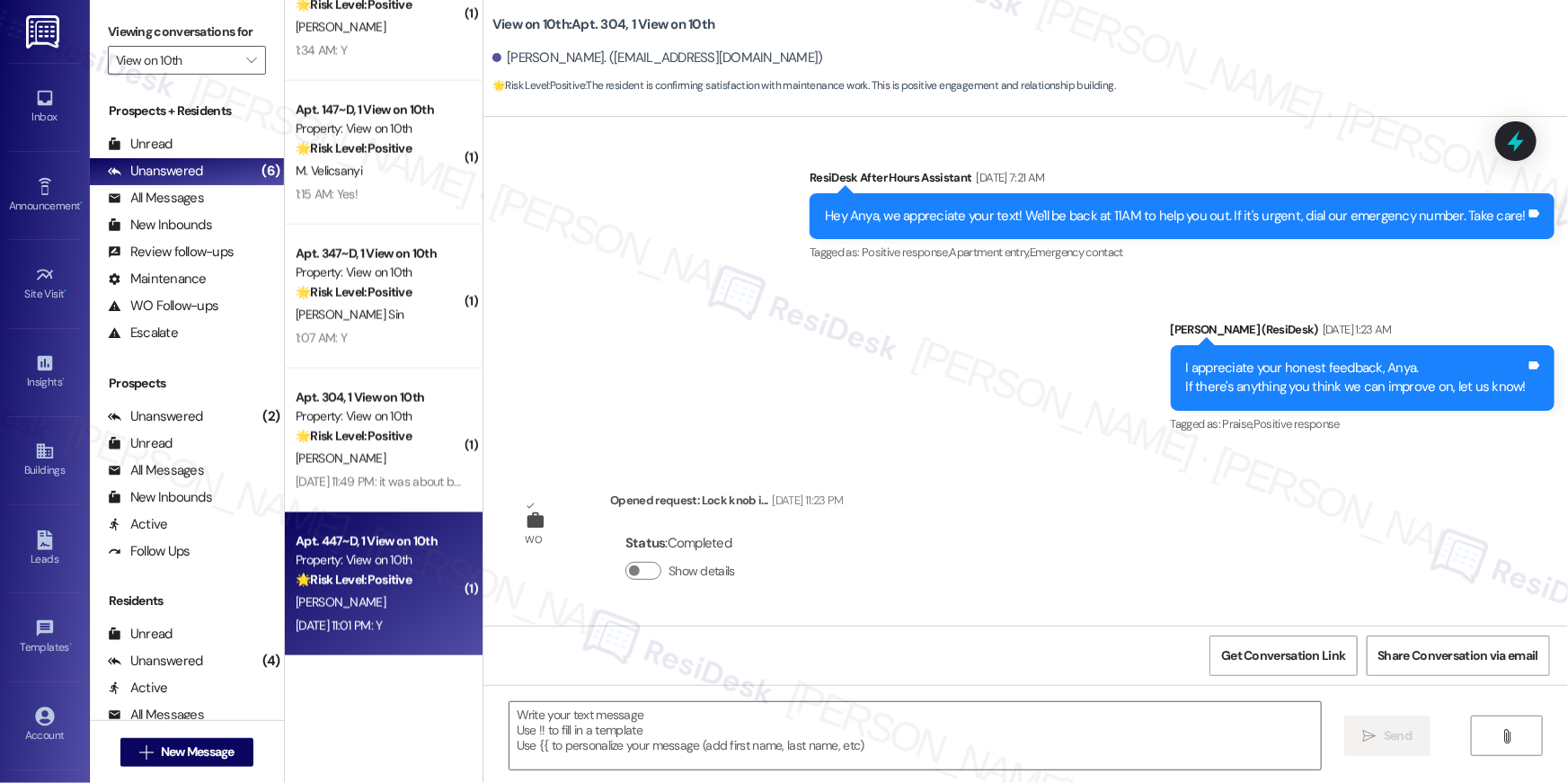
type textarea "Fetching suggested responses. Please feel free to read through the conversation…"
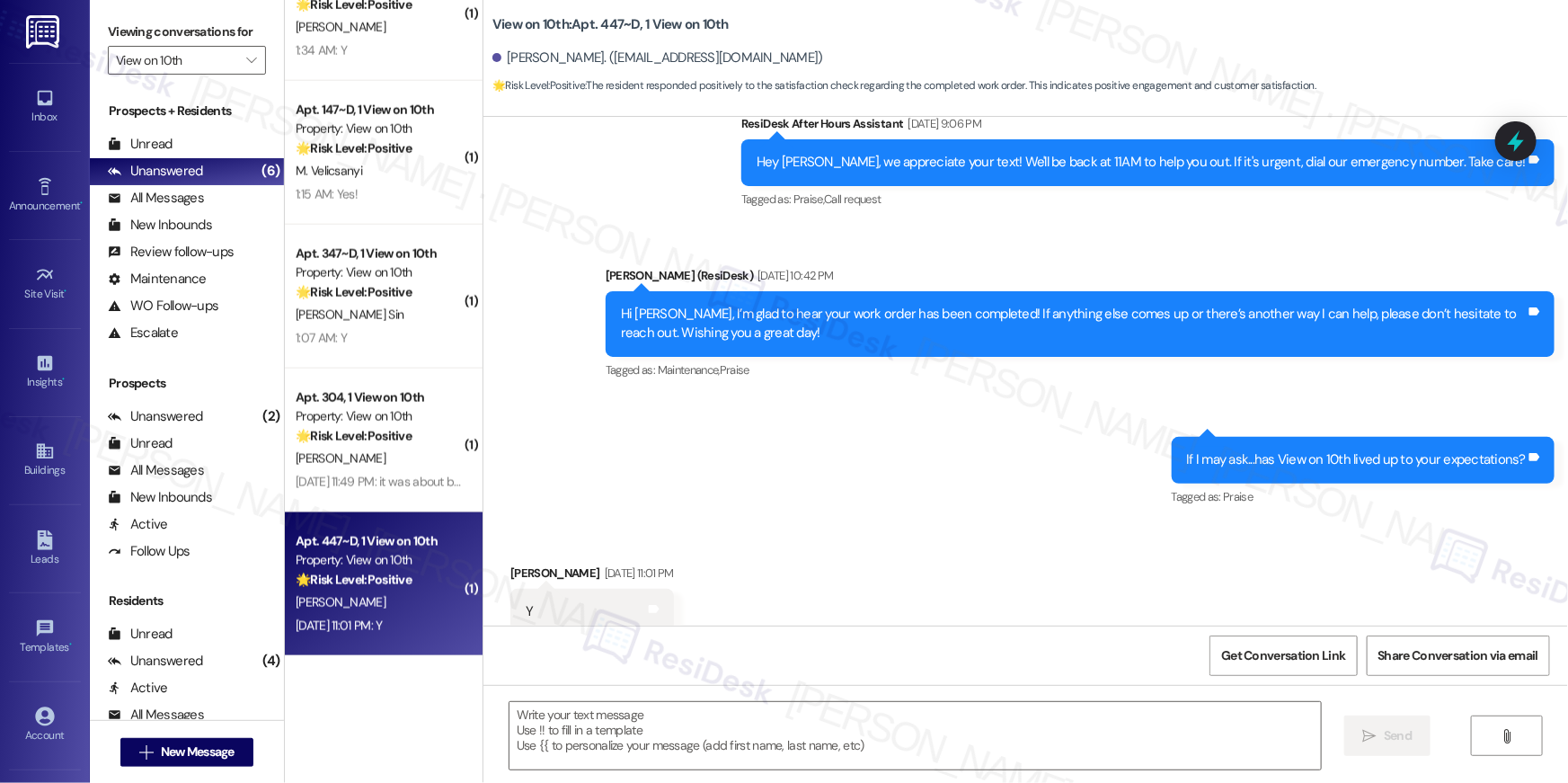
scroll to position [570, 0]
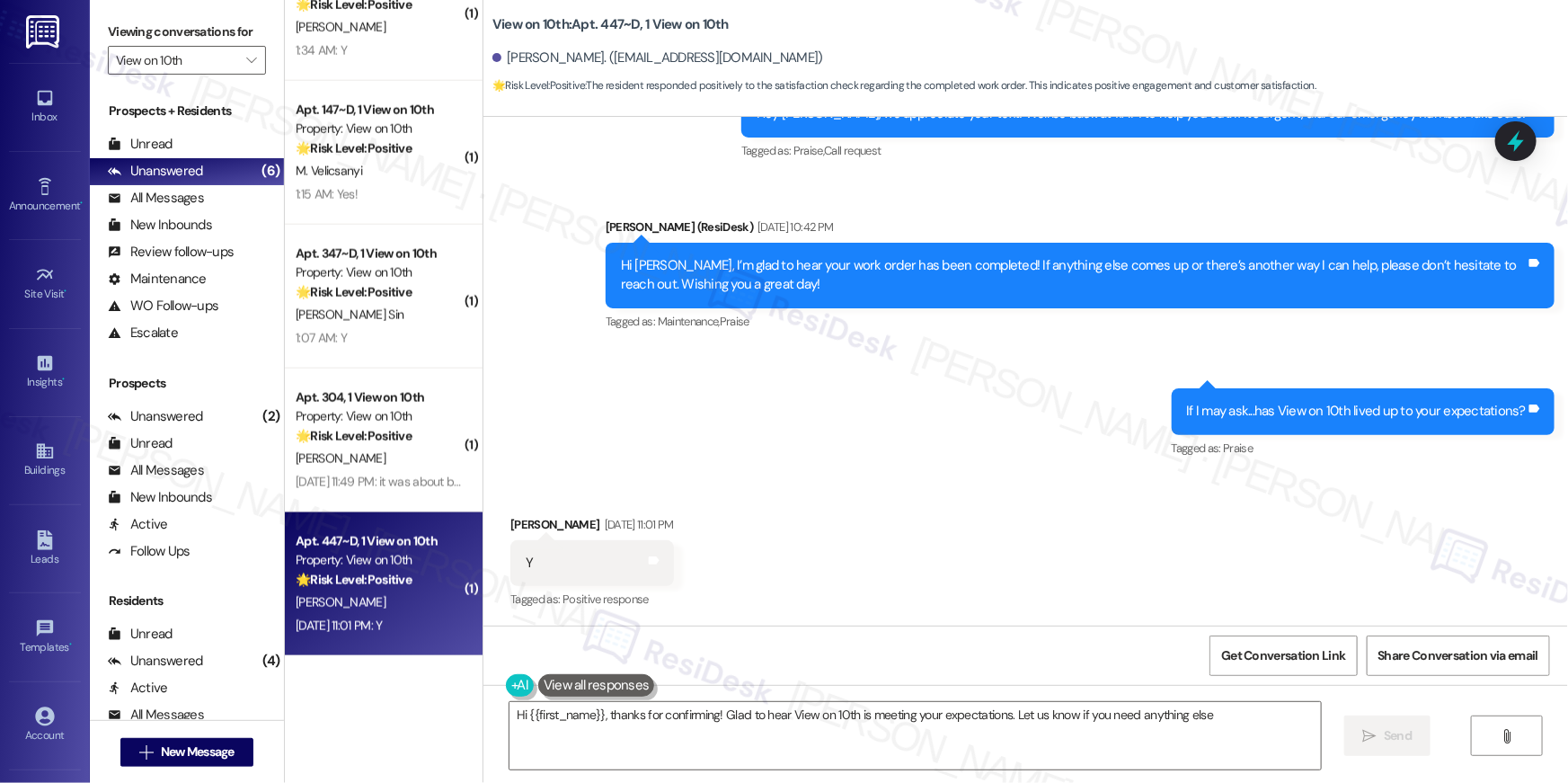
type textarea "Hi {{first_name}}, thanks for confirming! Glad to hear View on 10th is meeting …"
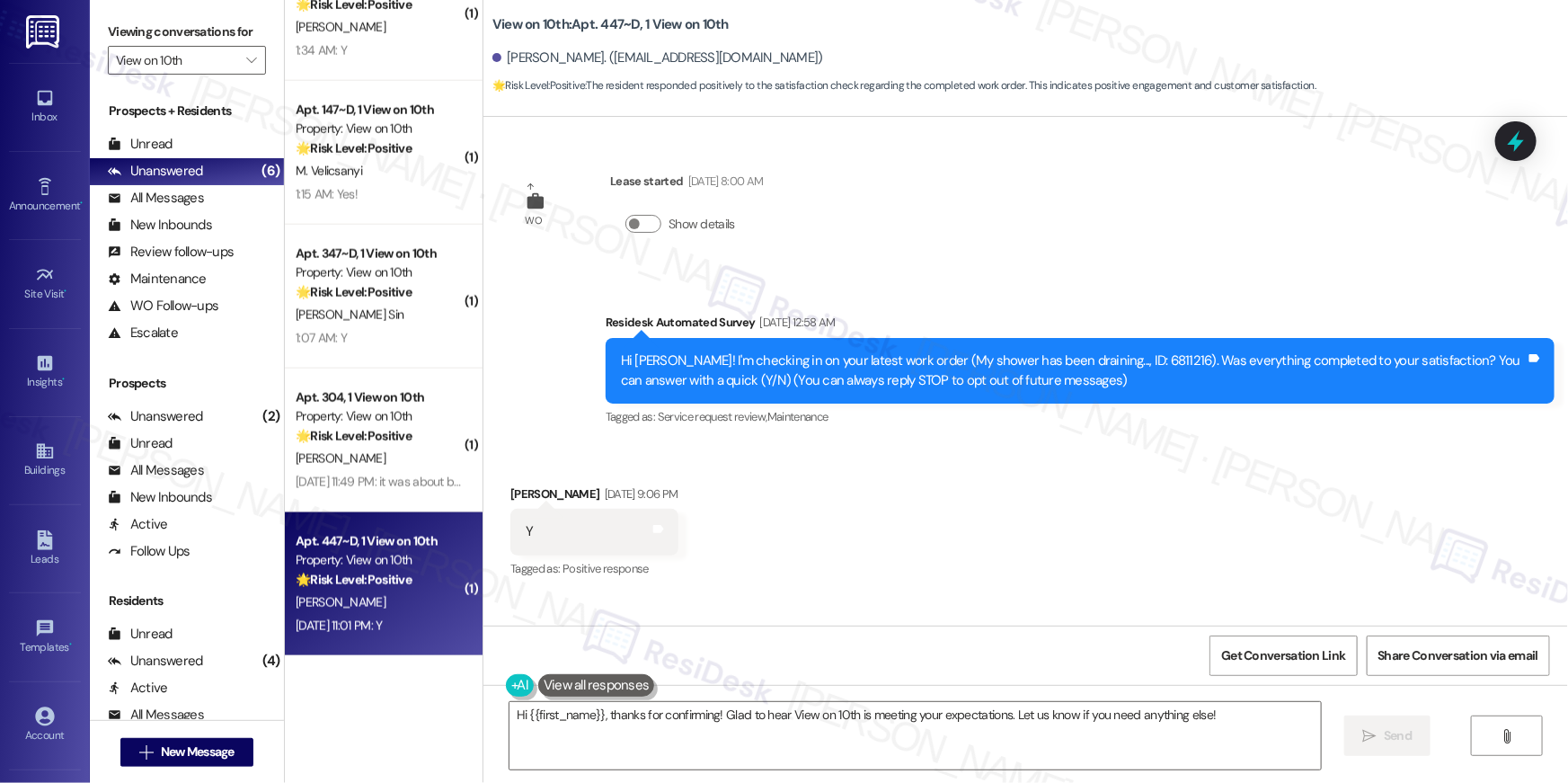
scroll to position [571, 0]
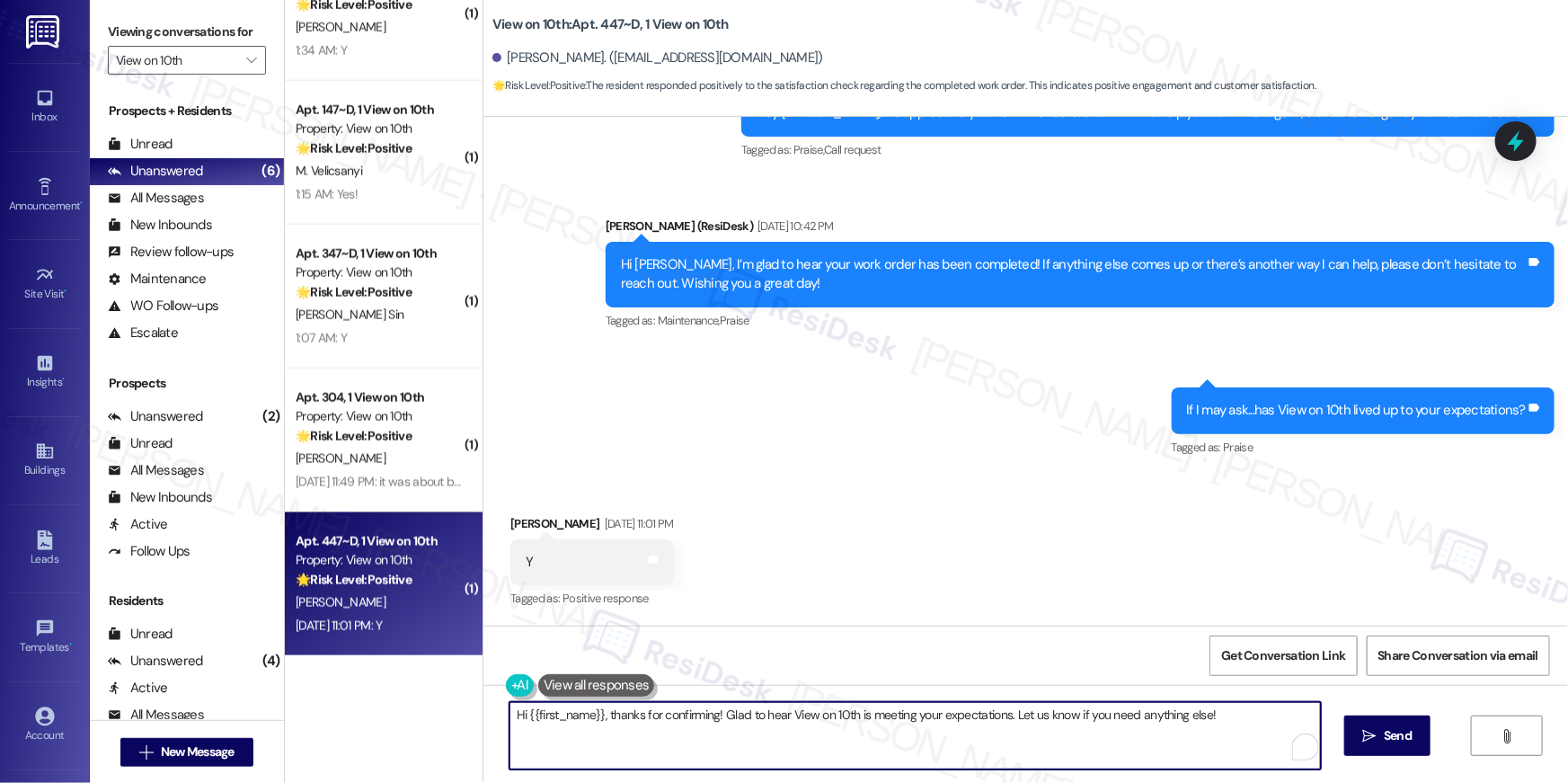
click at [1234, 742] on textarea "Hi {{first_name}}, thanks for confirming! Glad to hear View on 10th is meeting …" at bounding box center [916, 736] width 812 height 67
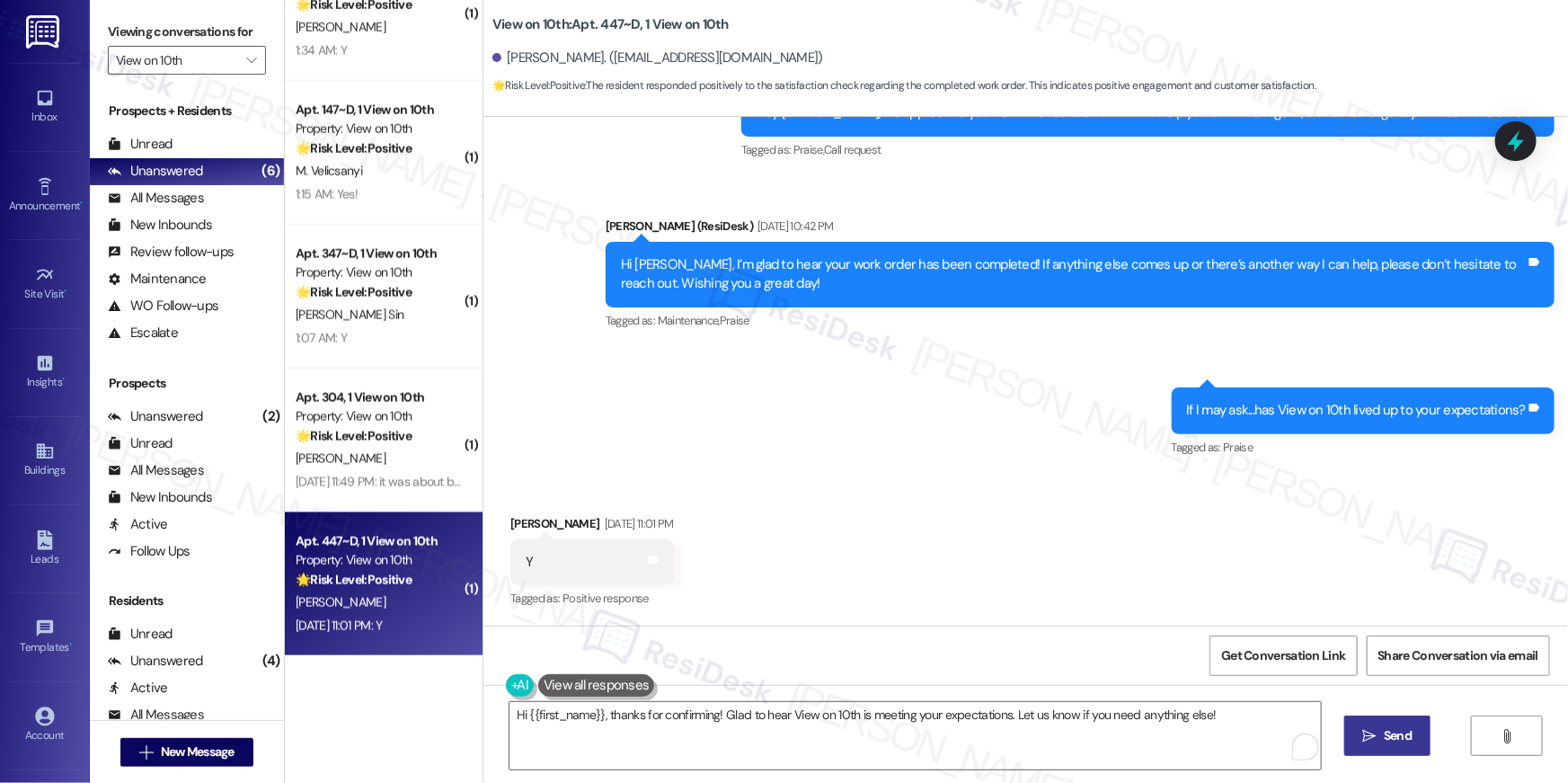
click at [1391, 737] on span "Send" at bounding box center [1398, 736] width 28 height 19
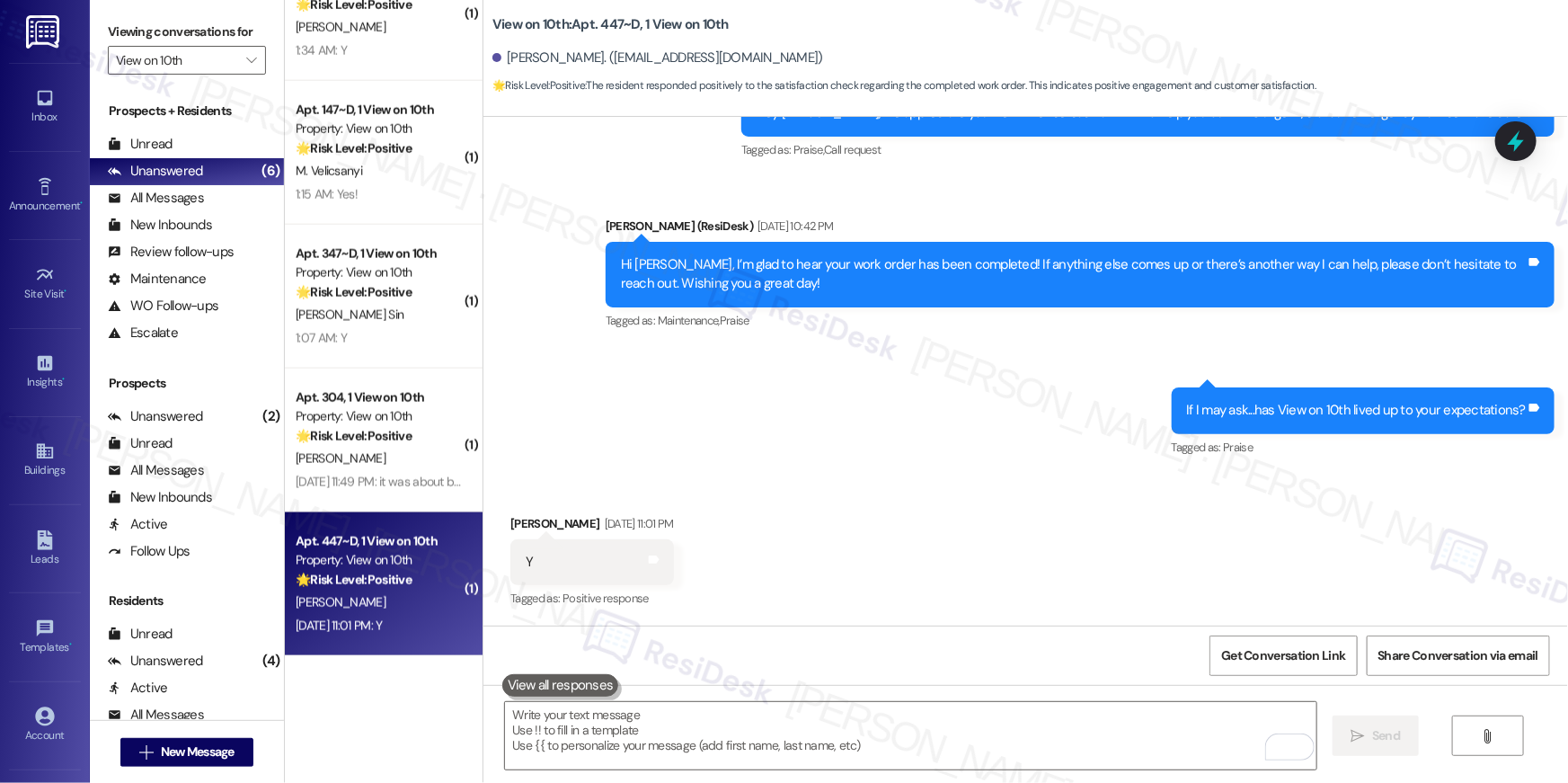
scroll to position [570, 0]
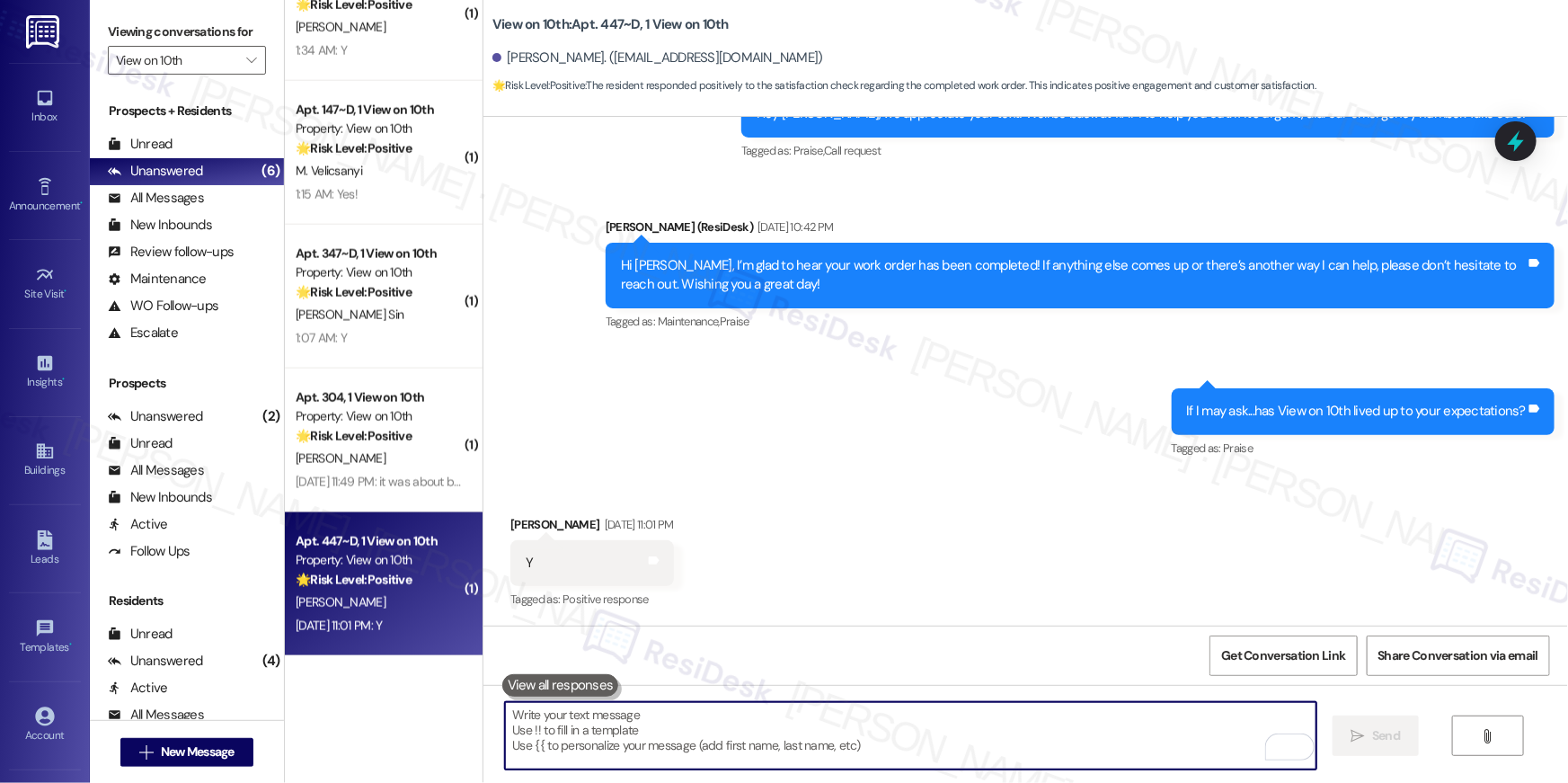
click at [843, 720] on textarea "To enrich screen reader interactions, please activate Accessibility in Grammarl…" at bounding box center [911, 736] width 812 height 67
paste textarea "When you have a moment, would you mind leaving us a quick Google Review? ⭐ It o…"
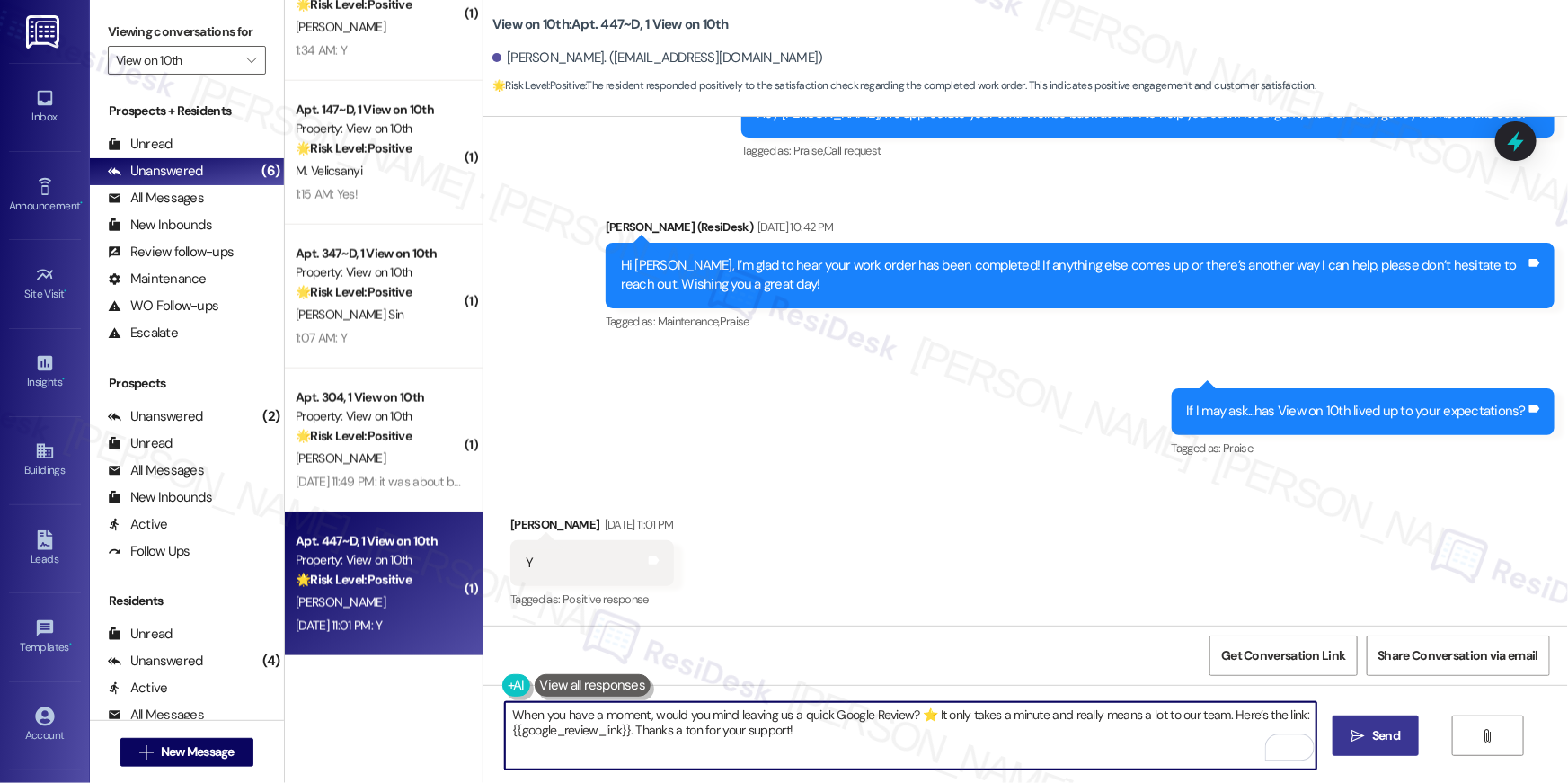
type textarea "When you have a moment, would you mind leaving us a quick Google Review? ⭐ It o…"
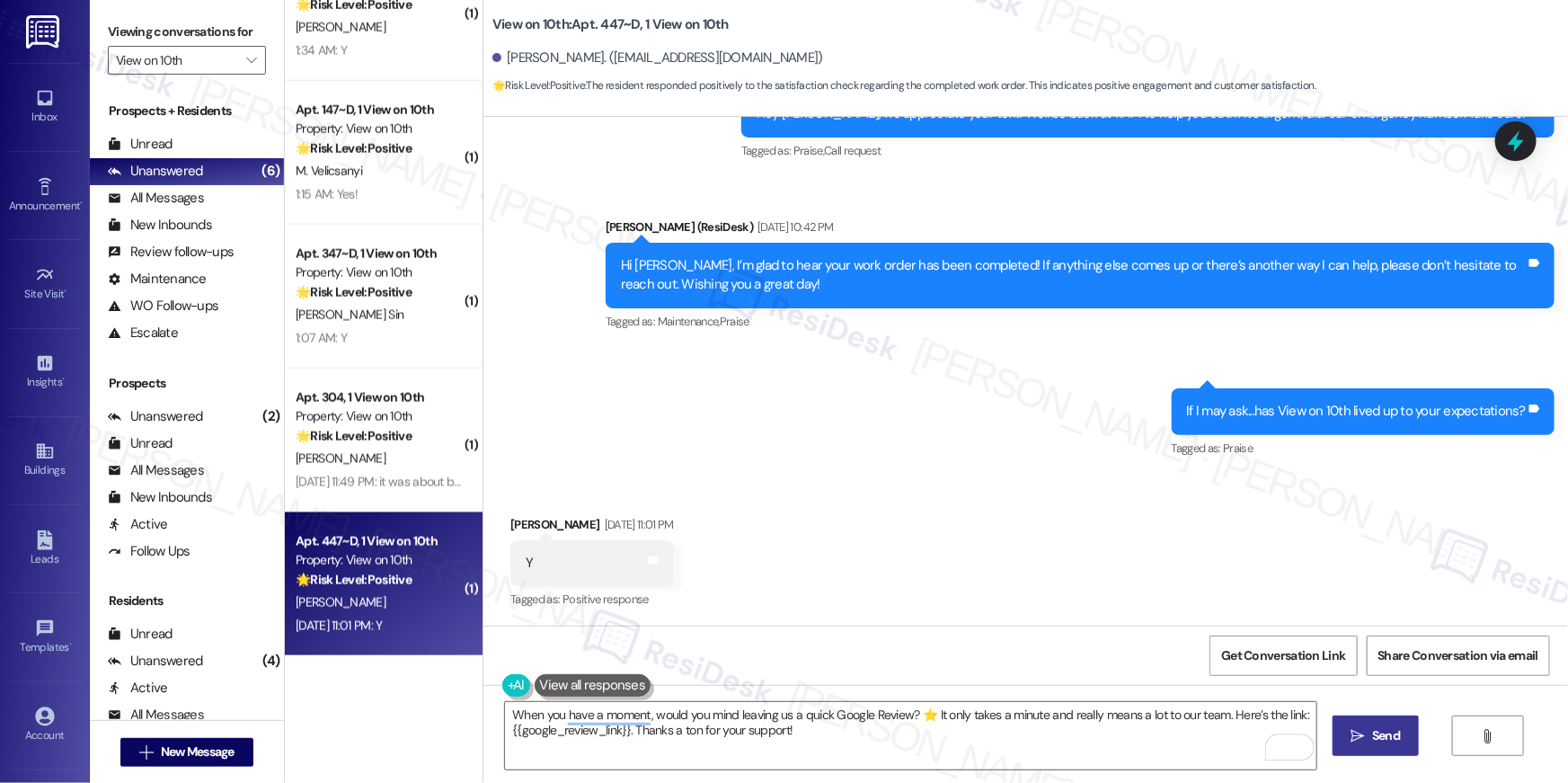
click at [1372, 734] on span "Send" at bounding box center [1386, 736] width 28 height 19
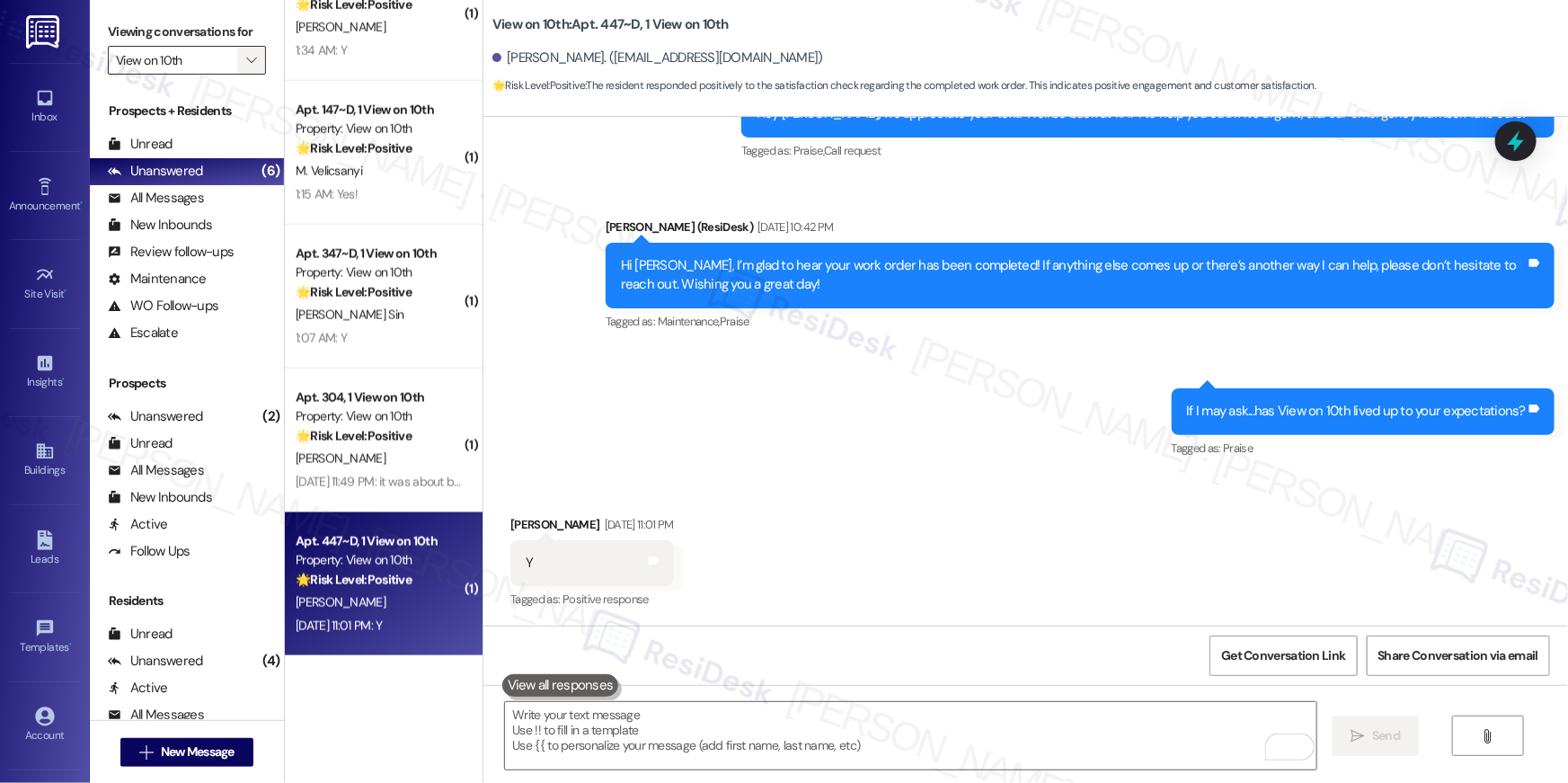
click at [247, 57] on icon "" at bounding box center [251, 60] width 10 height 15
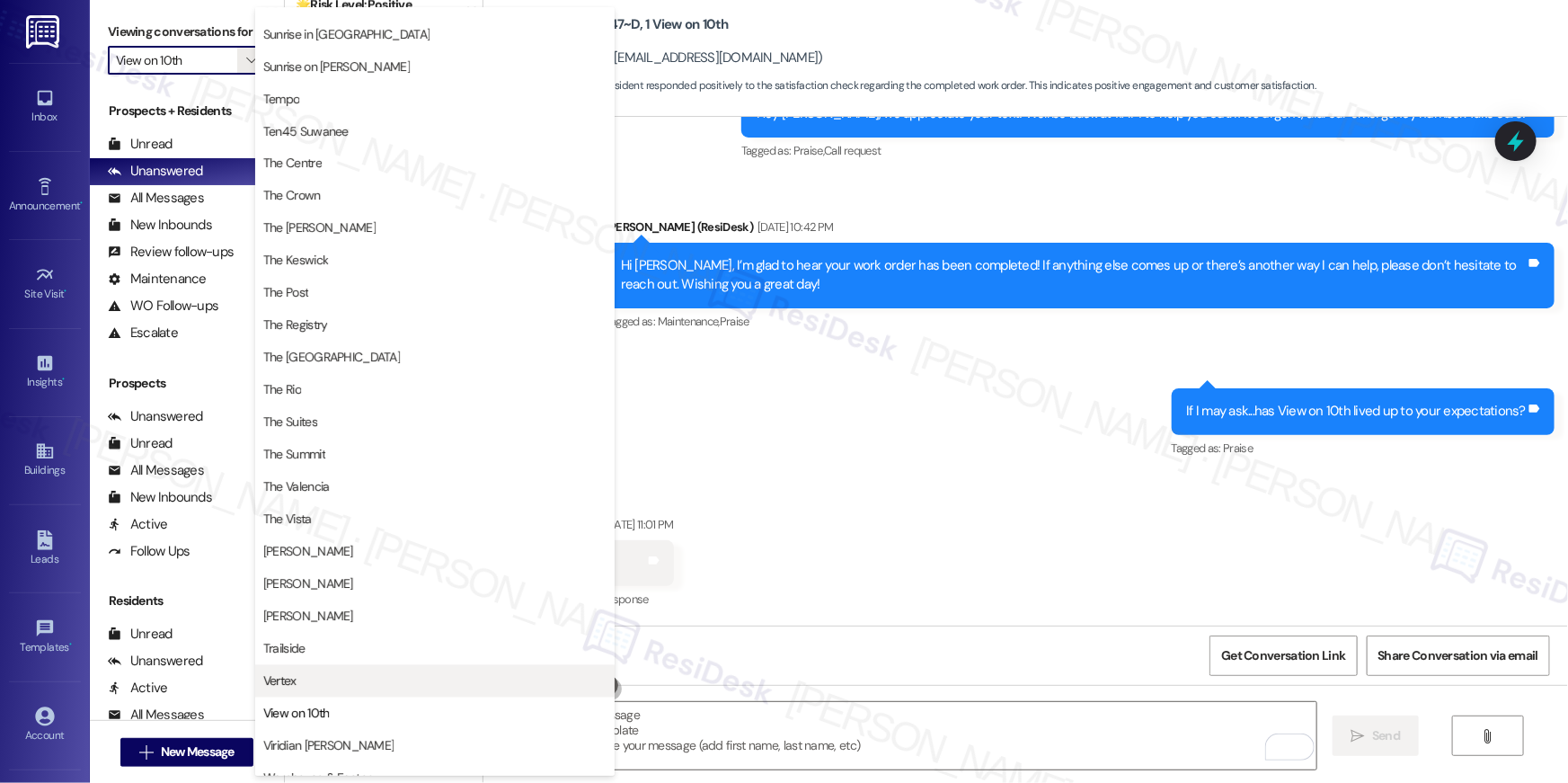
scroll to position [1626, 0]
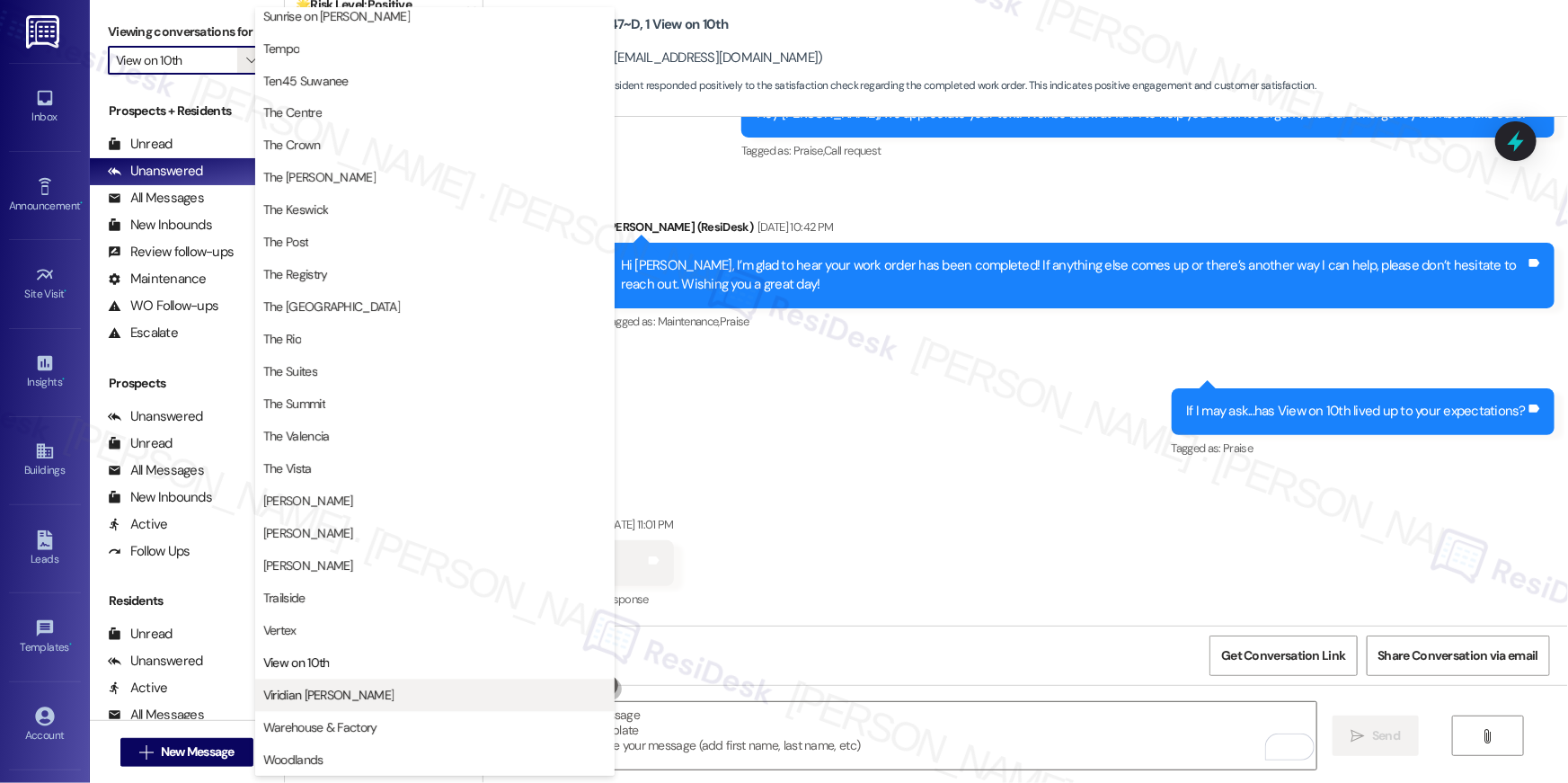
click at [327, 694] on span "Viridian [PERSON_NAME]" at bounding box center [329, 696] width 131 height 18
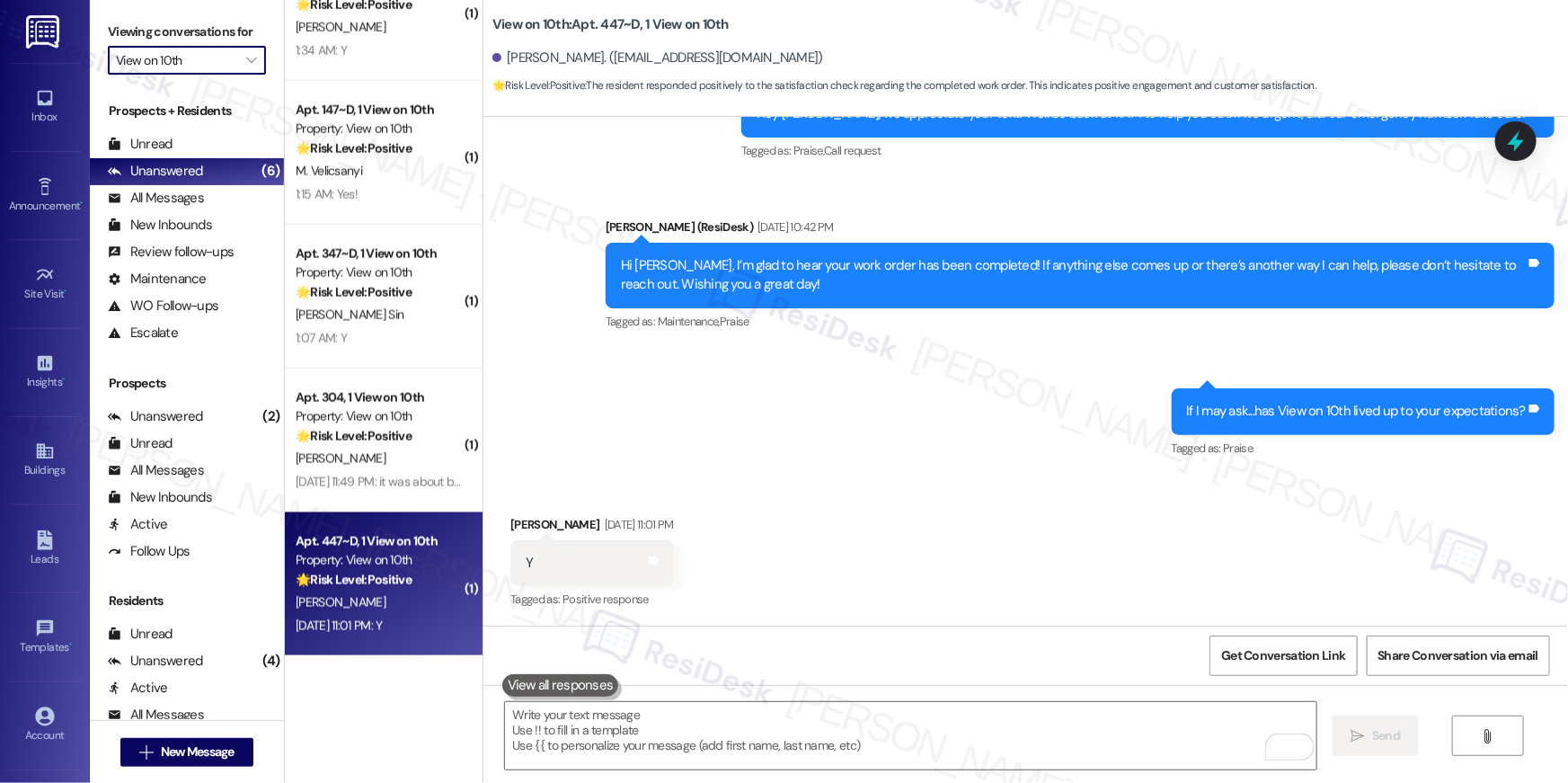
type input "Viridian [PERSON_NAME]"
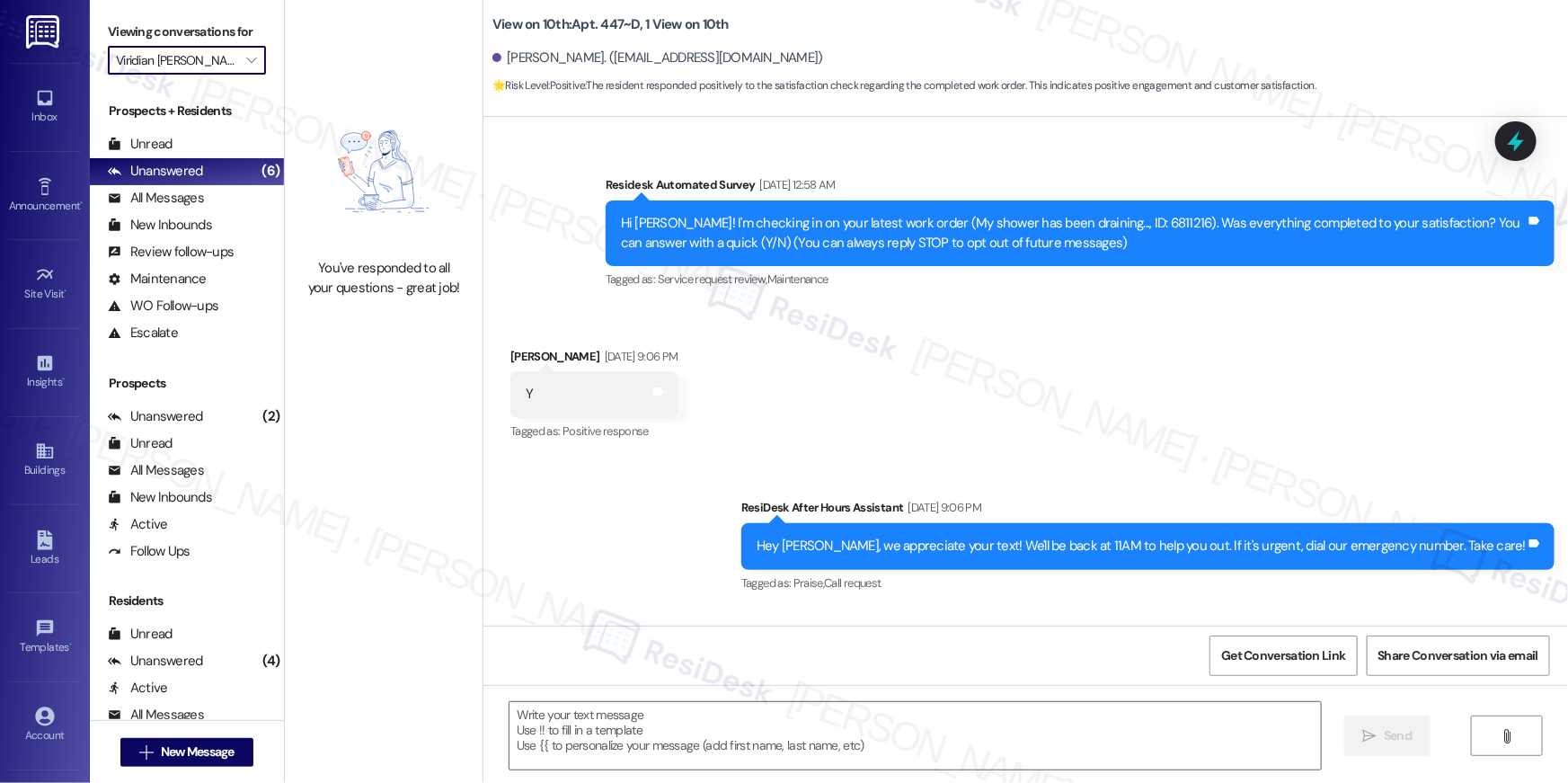
type textarea "Fetching suggested responses. Please feel free to read through the conversation…"
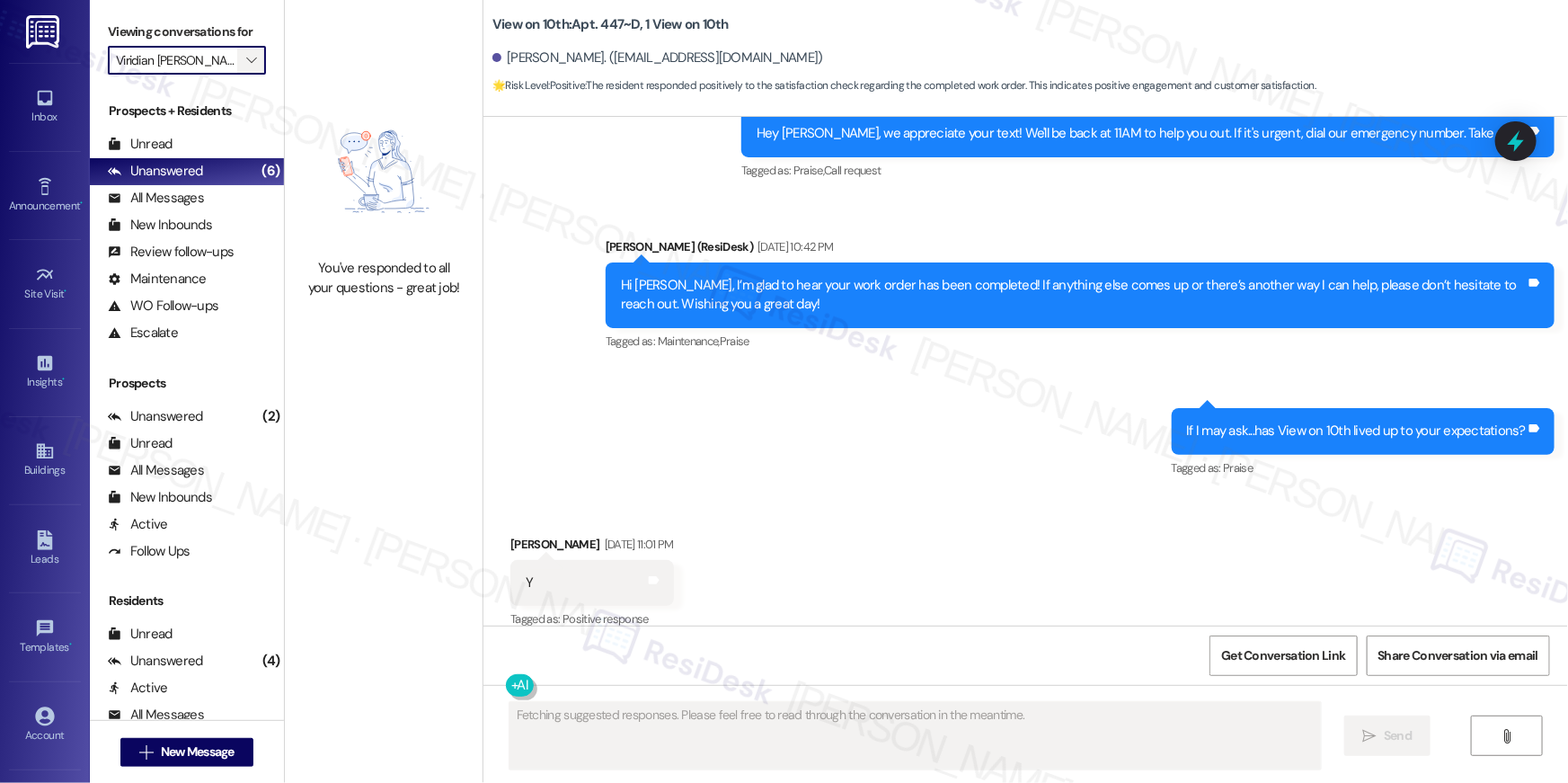
scroll to position [570, 0]
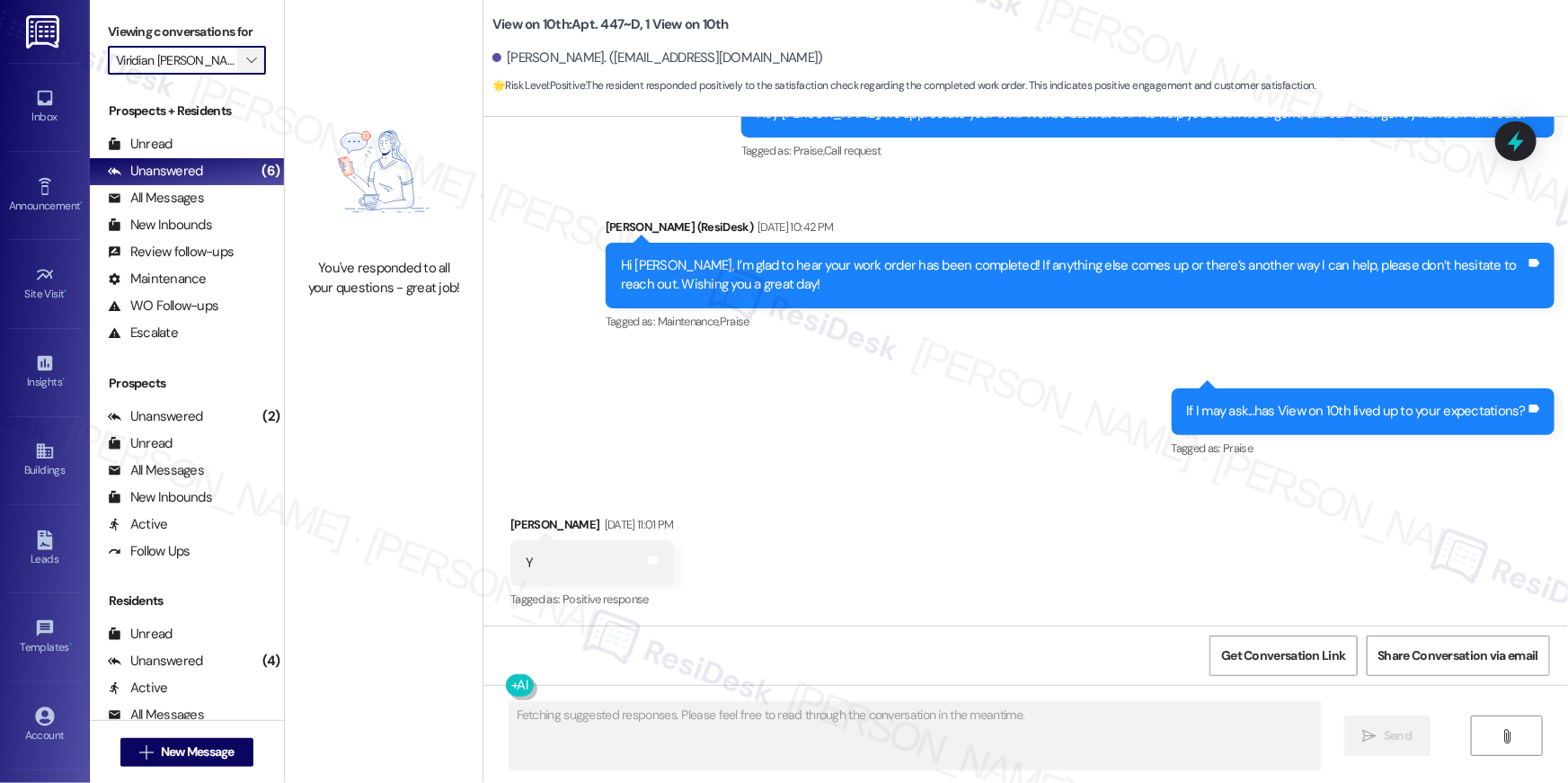
click at [238, 54] on button "" at bounding box center [252, 60] width 29 height 29
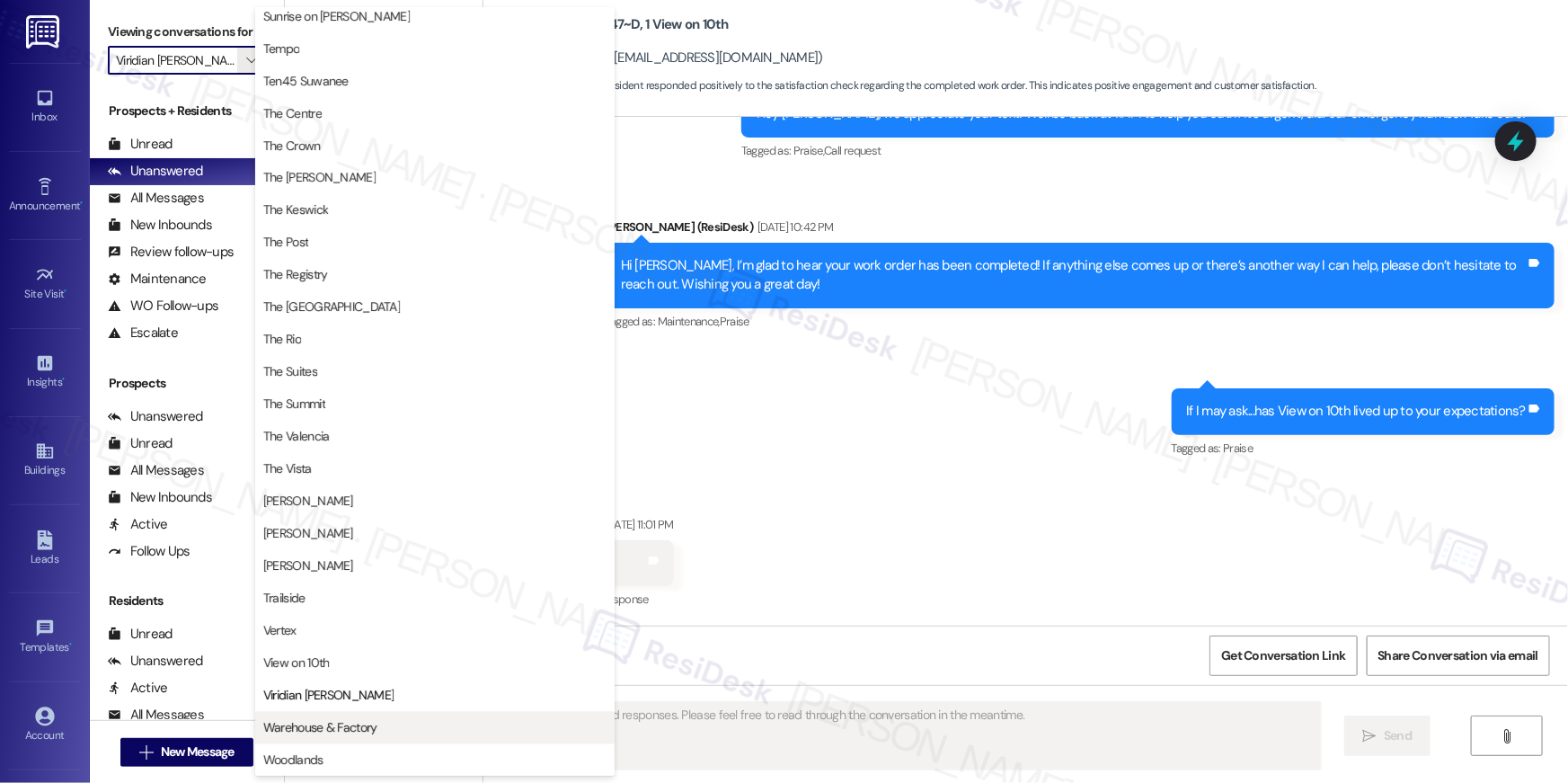
scroll to position [1626, 0]
click at [298, 737] on span "Warehouse & Factory" at bounding box center [319, 728] width 114 height 18
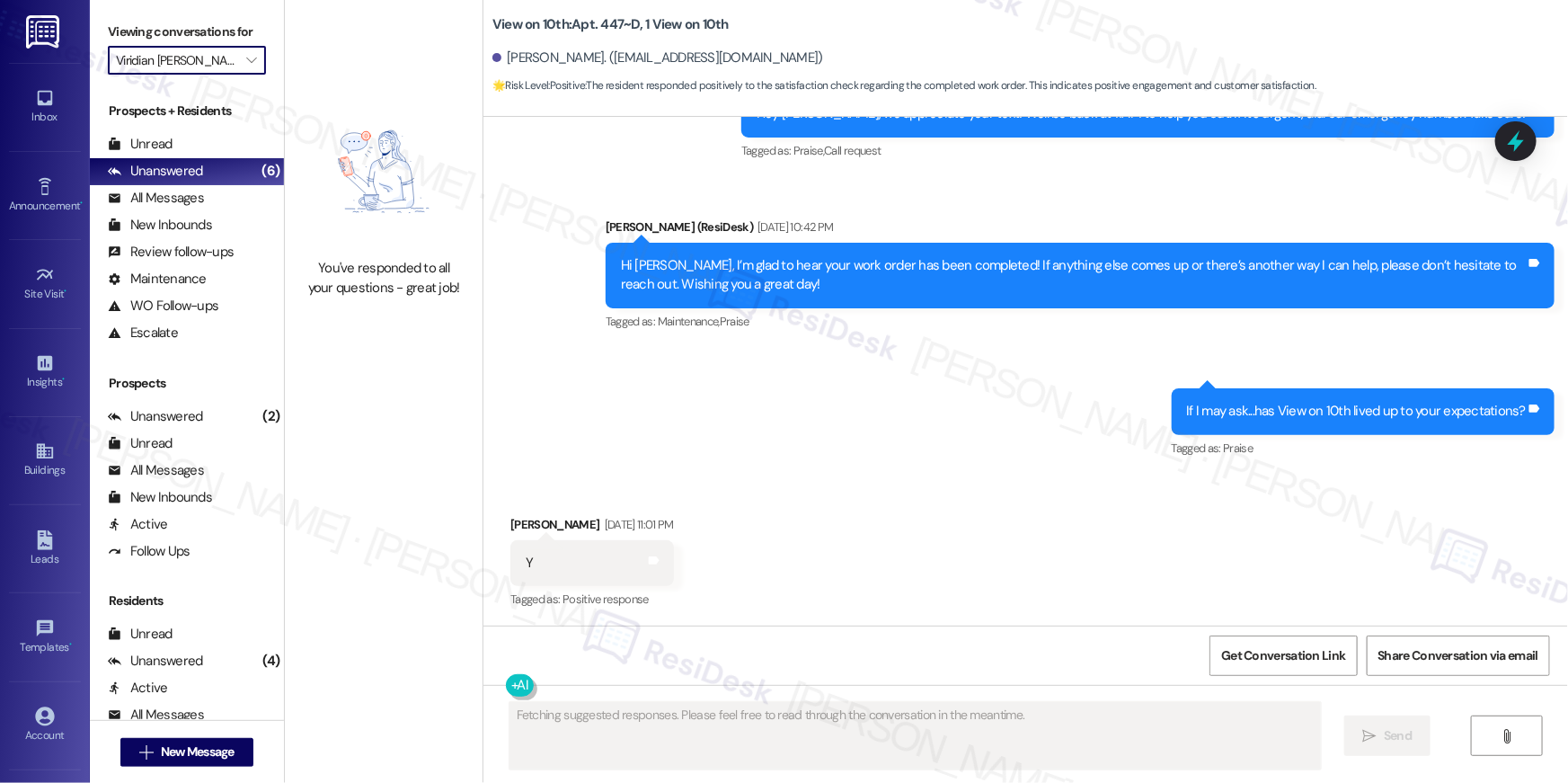
type input "Warehouse & Factory"
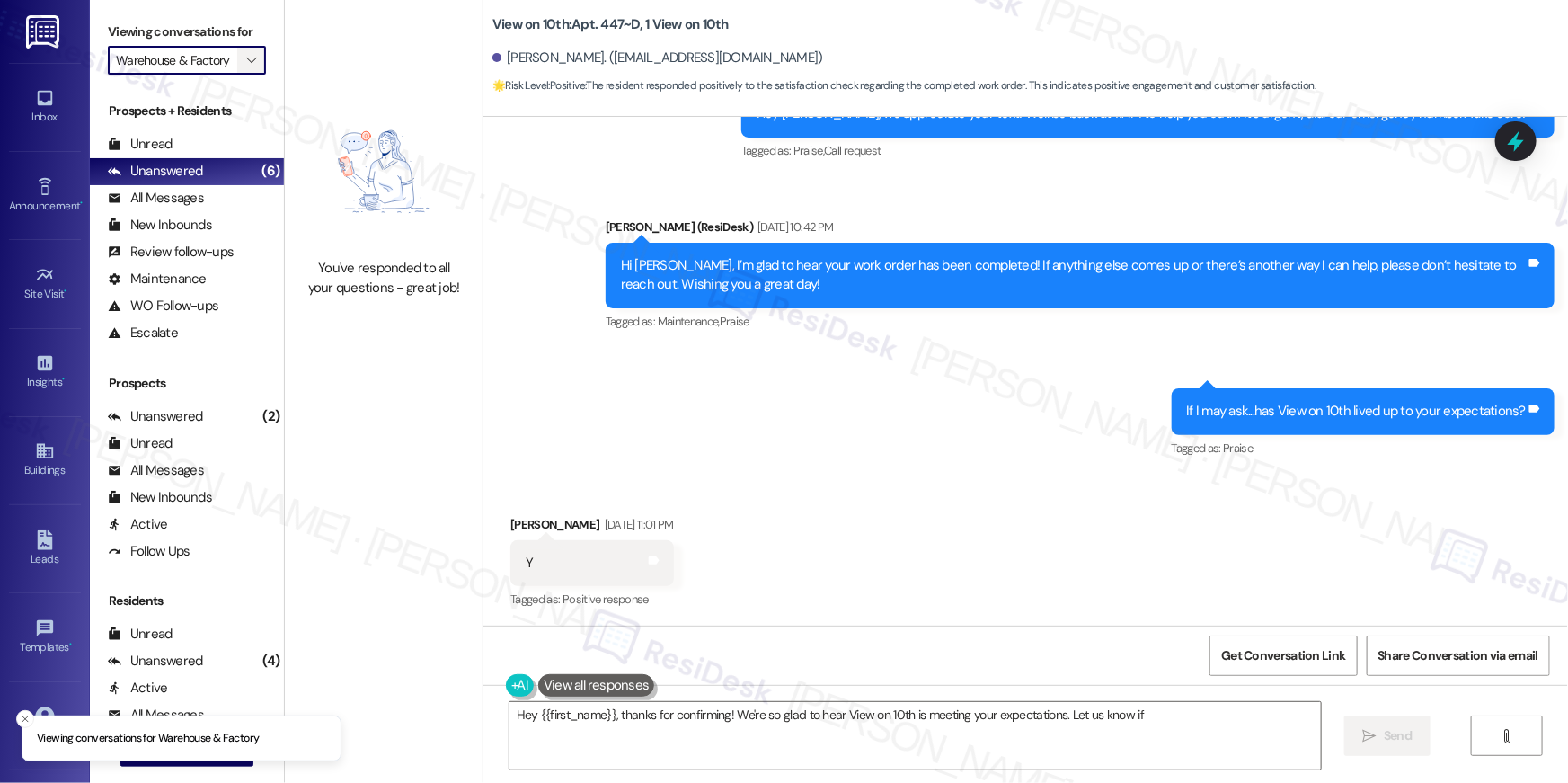
click at [247, 64] on icon "" at bounding box center [251, 60] width 10 height 15
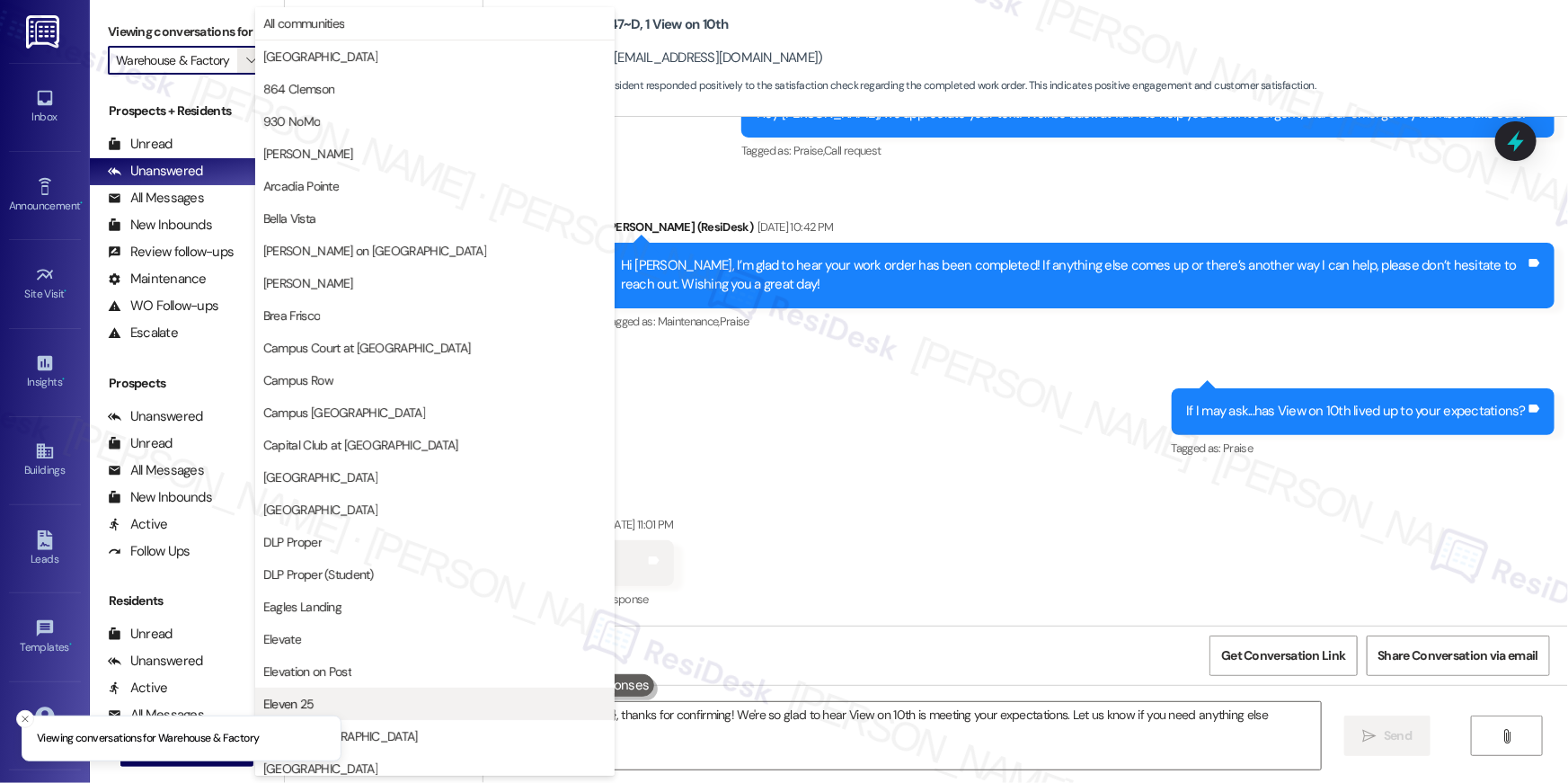
type textarea "Hey {{first_name}}, thanks for confirming! We're so glad to hear View on 10th i…"
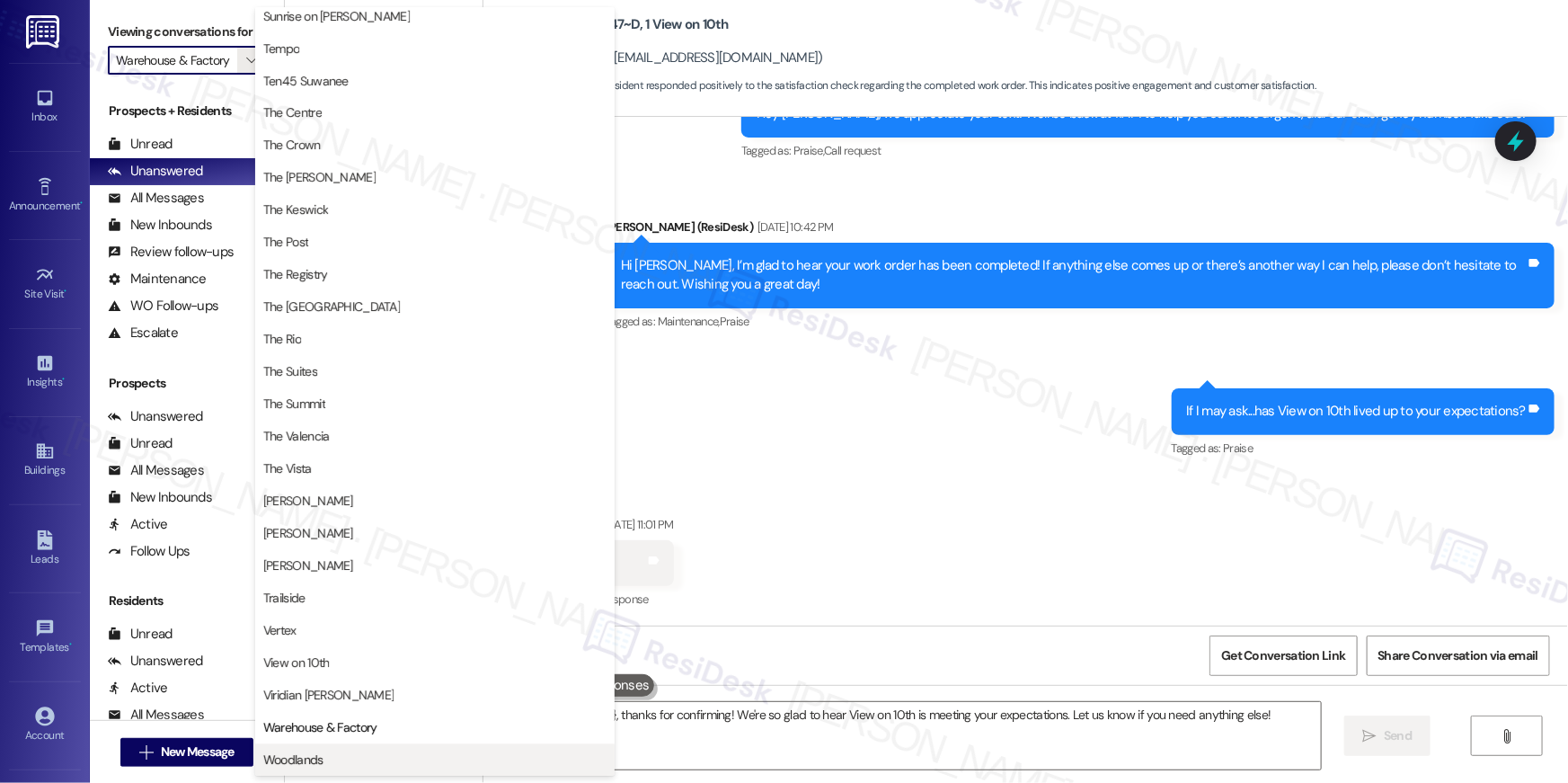
click at [319, 763] on span "Woodlands" at bounding box center [293, 760] width 60 height 18
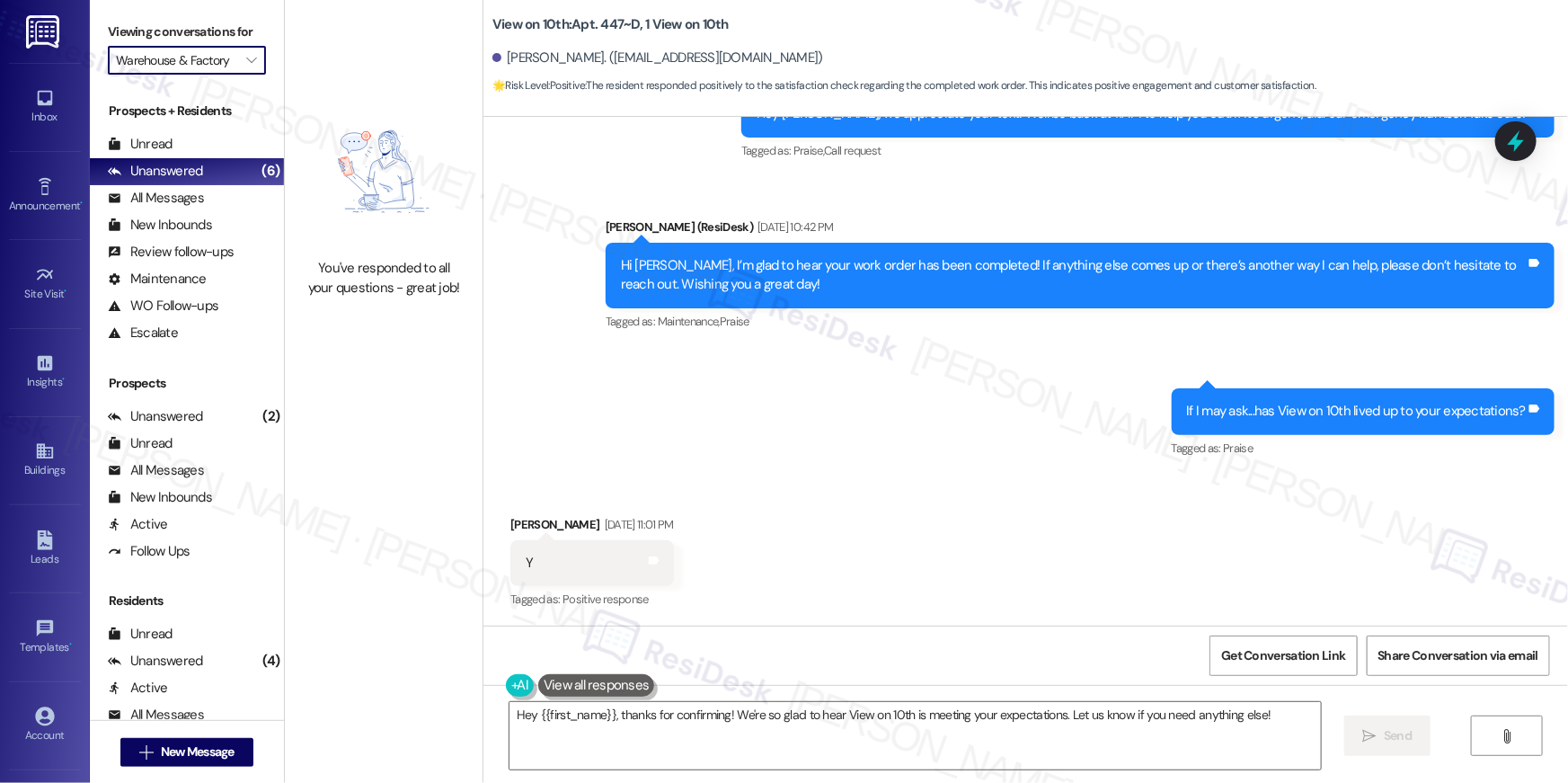
type input "Woodlands"
click at [247, 57] on icon "" at bounding box center [251, 60] width 10 height 15
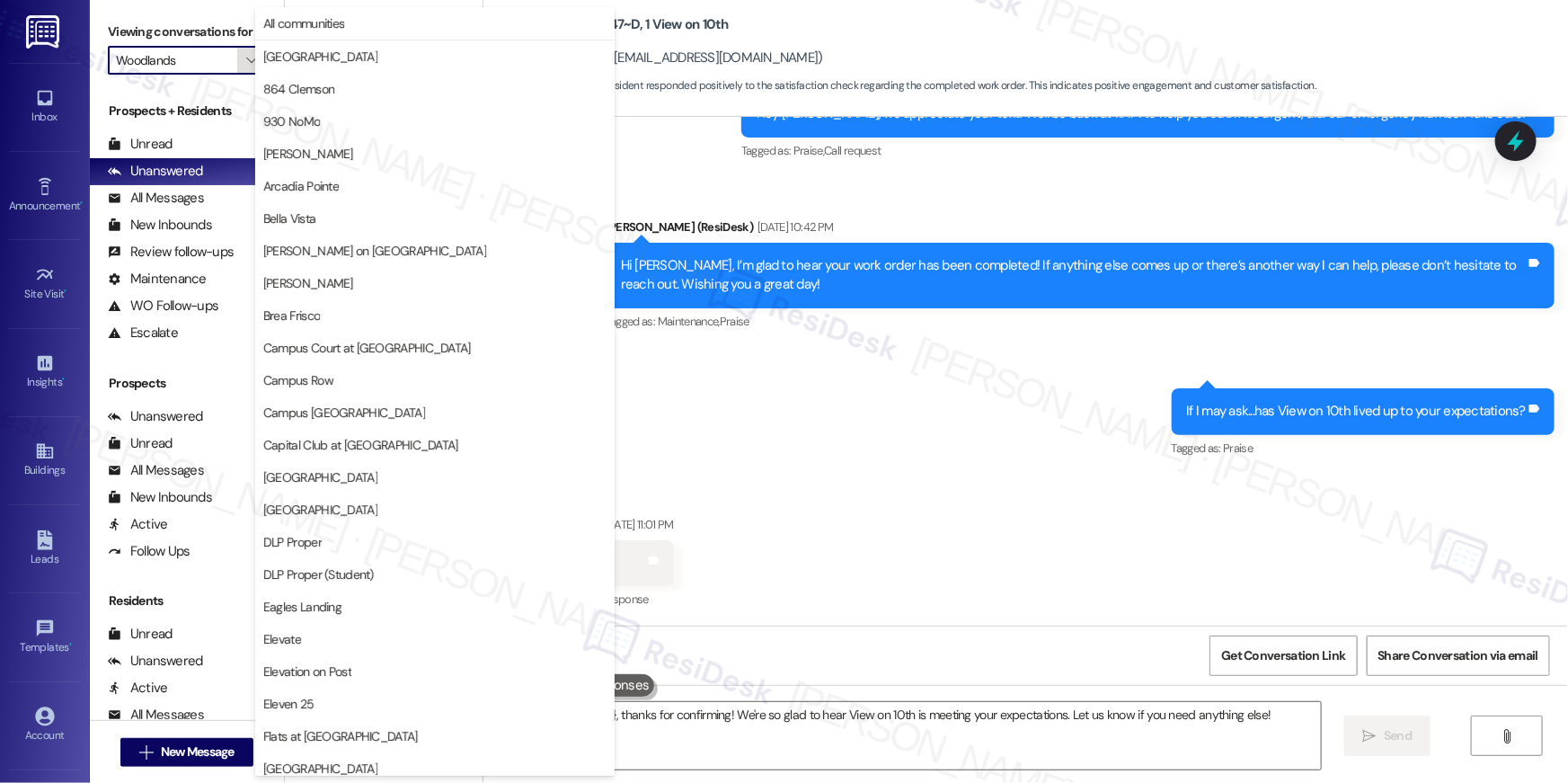
click at [247, 58] on icon "" at bounding box center [251, 60] width 10 height 15
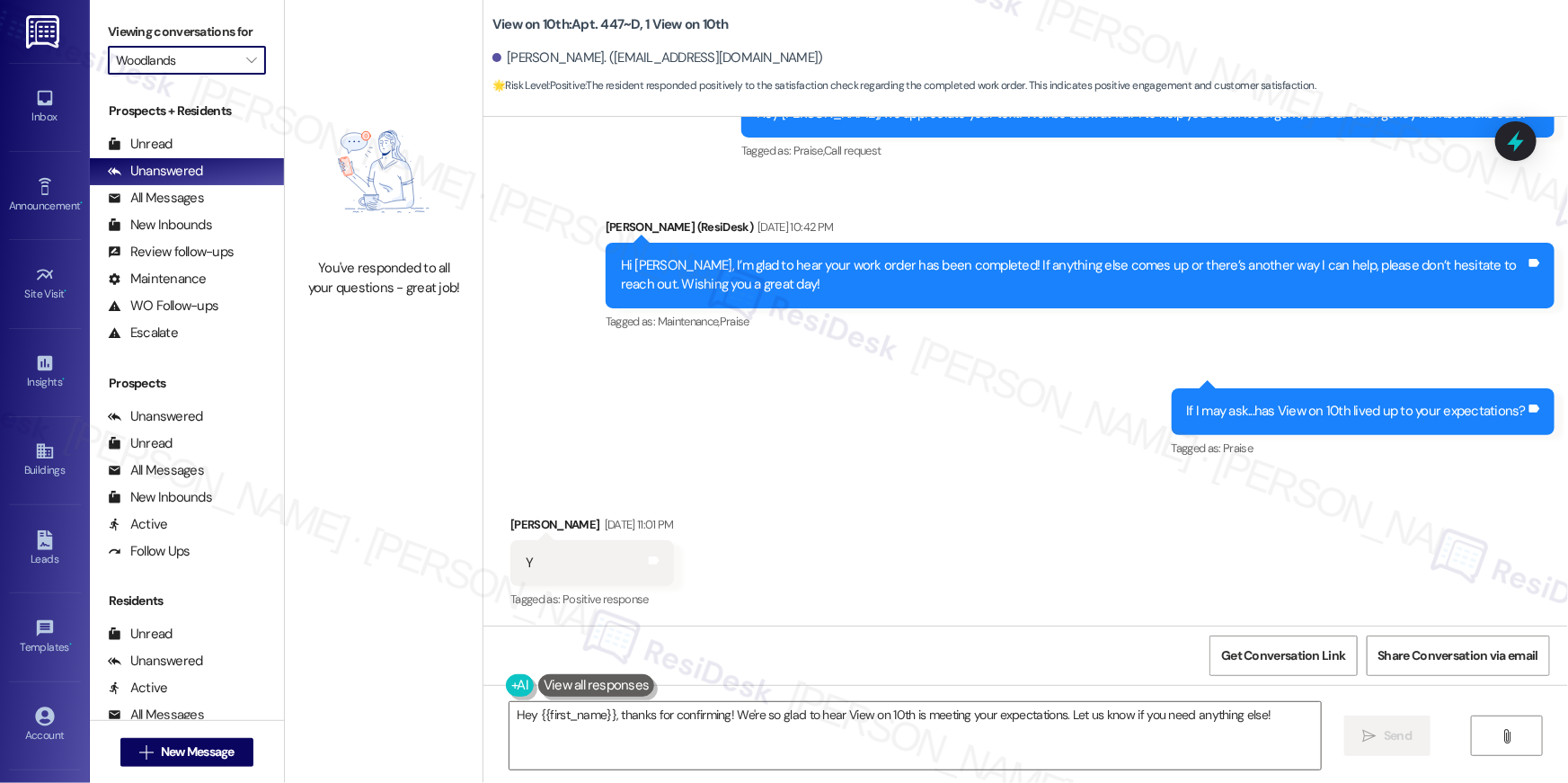
click at [314, 26] on div "You've responded to all your questions - great job!" at bounding box center [383, 196] width 197 height 392
click at [247, 55] on icon "" at bounding box center [251, 60] width 10 height 15
click at [243, 65] on span "" at bounding box center [251, 60] width 17 height 29
click at [248, 63] on span "" at bounding box center [251, 60] width 17 height 29
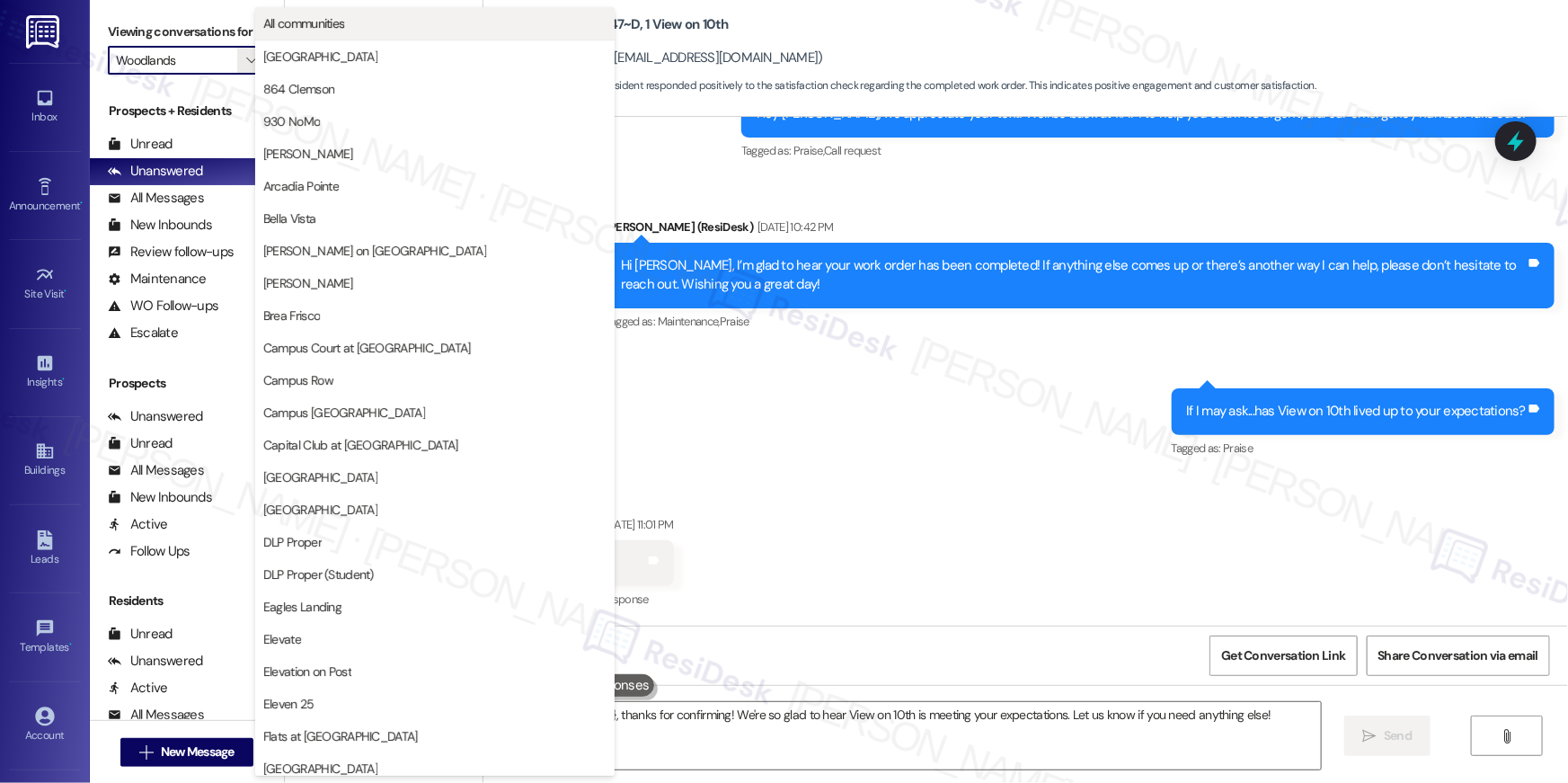
click at [317, 25] on span "All communities" at bounding box center [304, 24] width 82 height 18
